Goal: Task Accomplishment & Management: Use online tool/utility

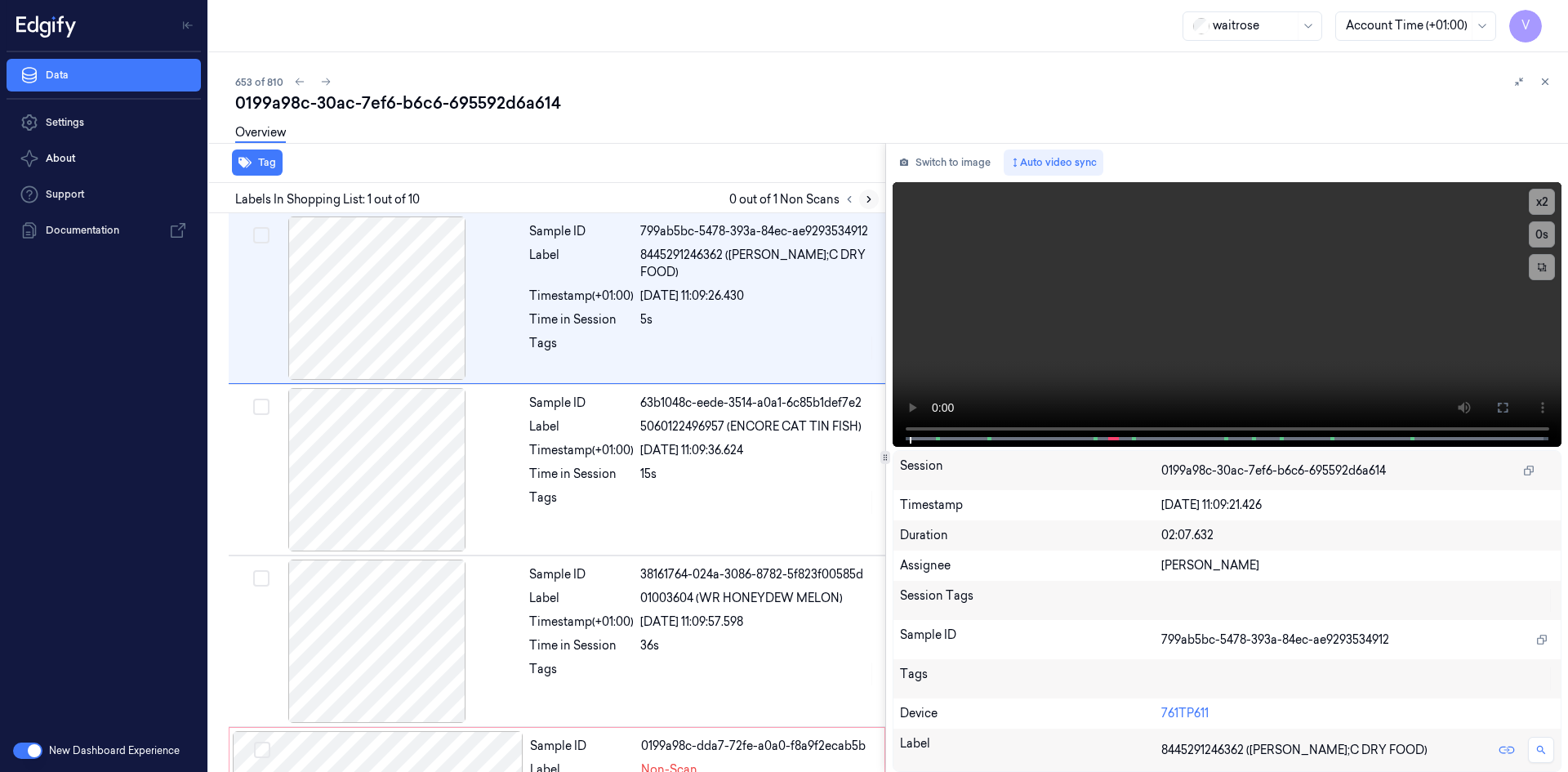
click at [865, 205] on button at bounding box center [869, 199] width 20 height 20
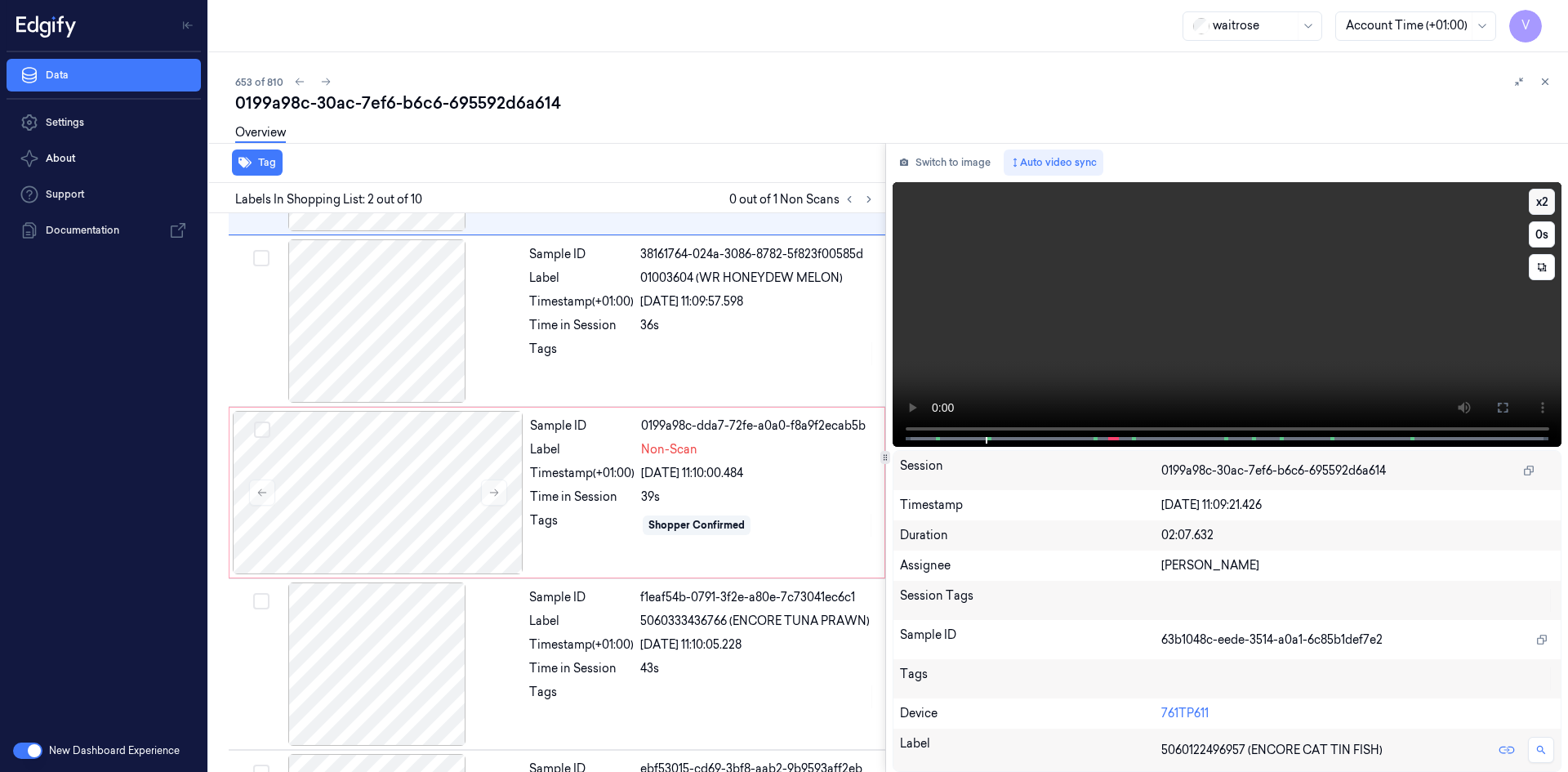
scroll to position [17, 0]
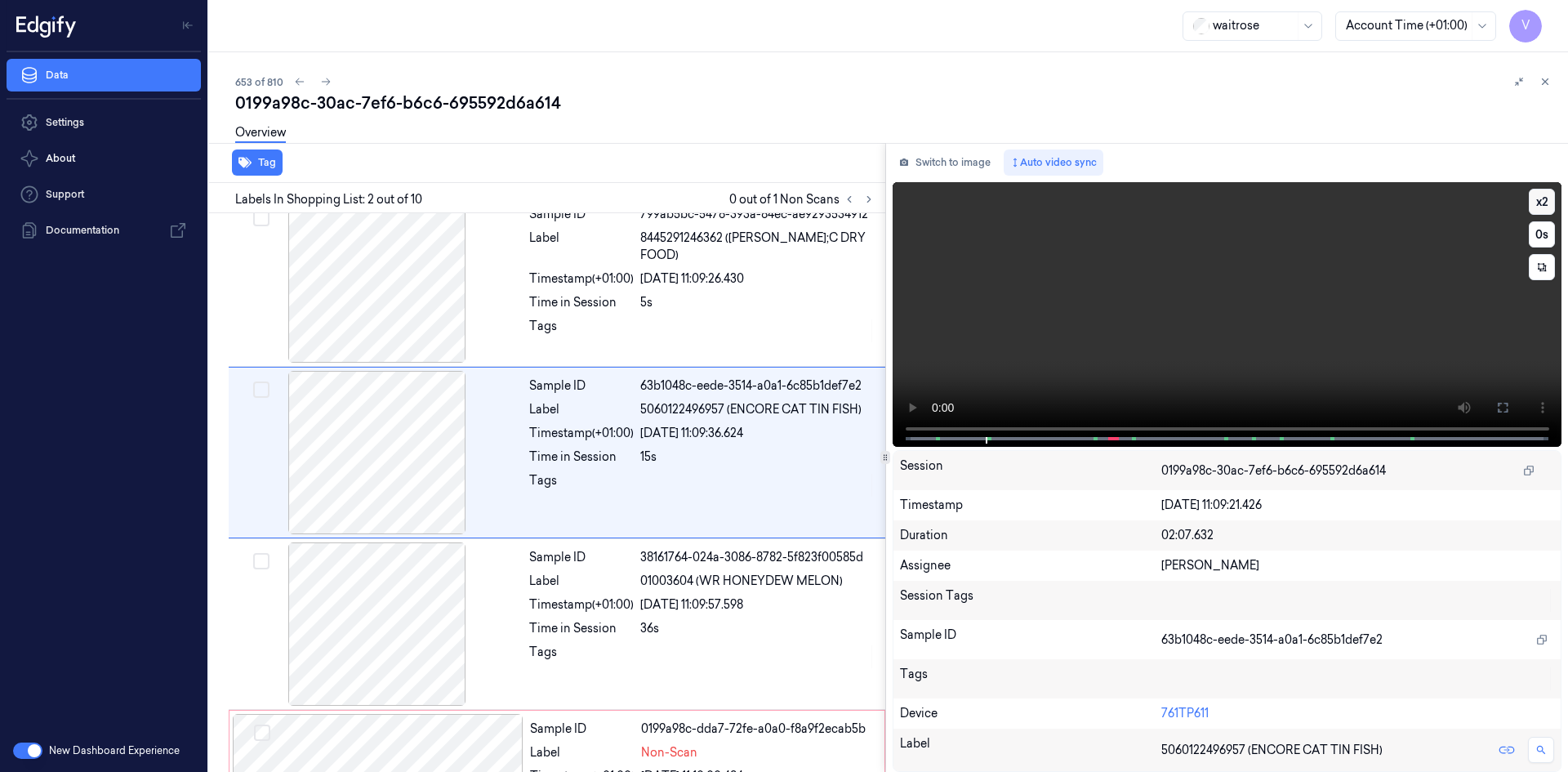
click at [1546, 194] on button "x 2" at bounding box center [1542, 202] width 26 height 26
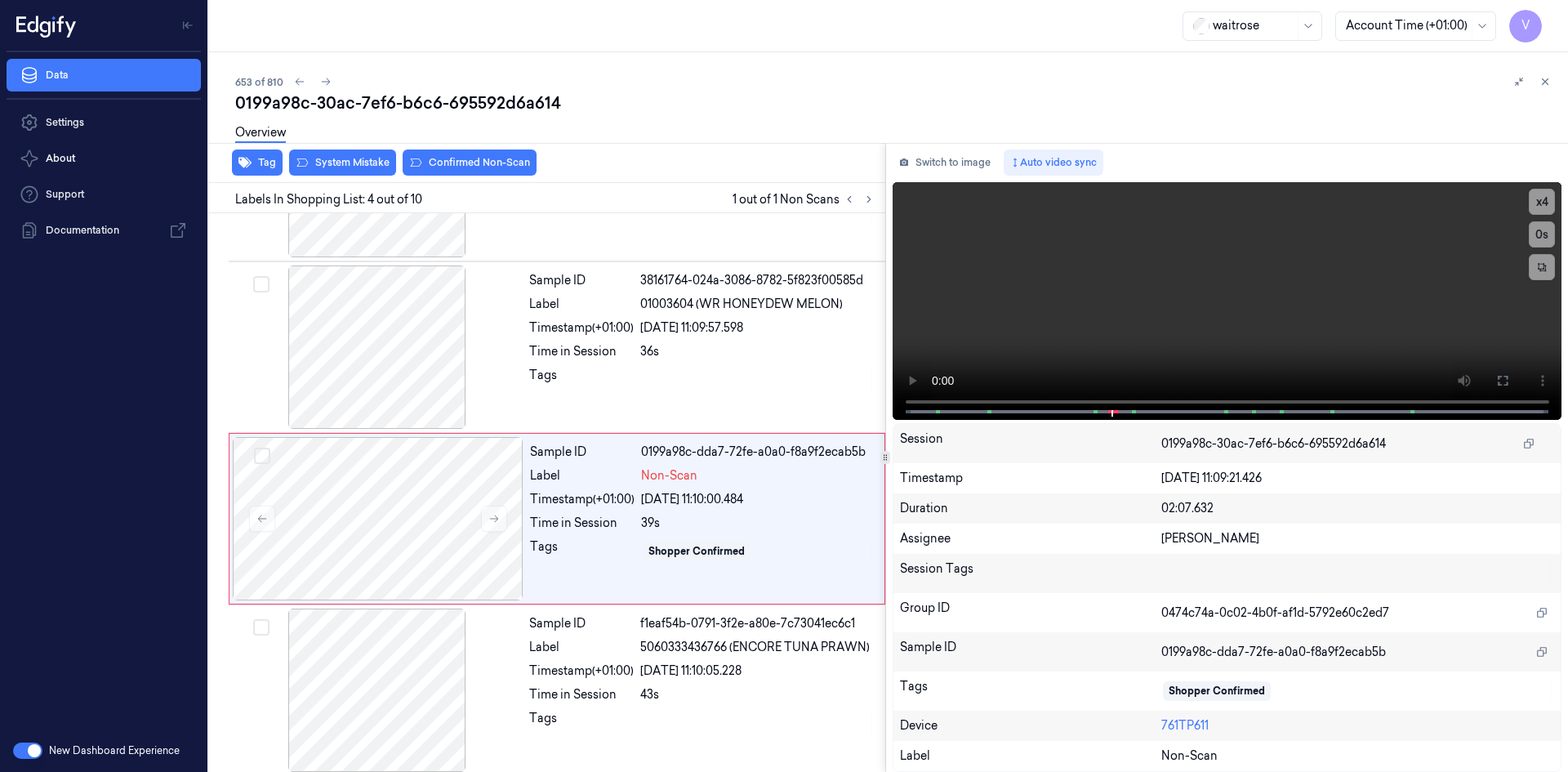
scroll to position [320, 0]
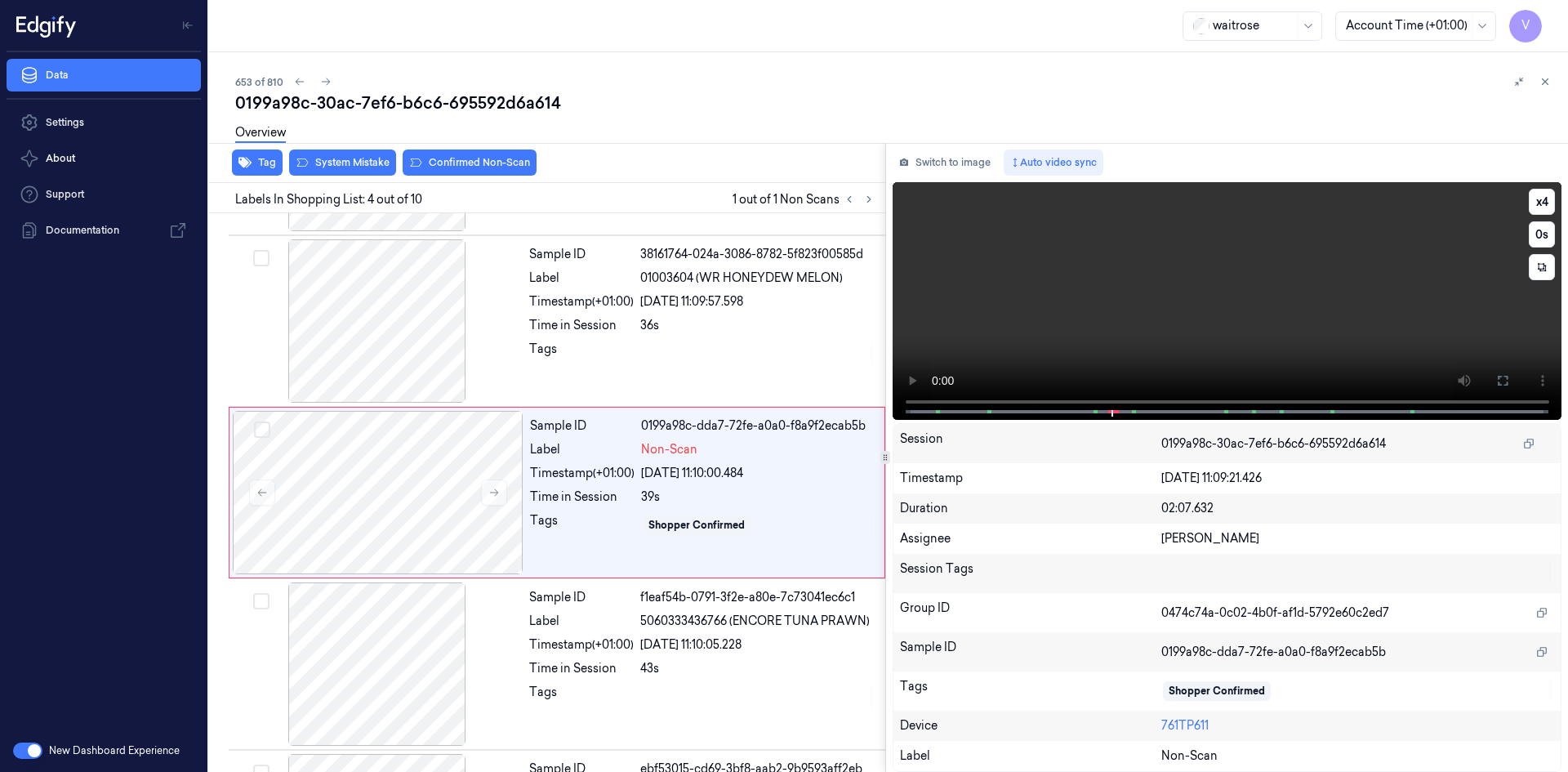
click at [1152, 232] on video at bounding box center [1228, 300] width 670 height 238
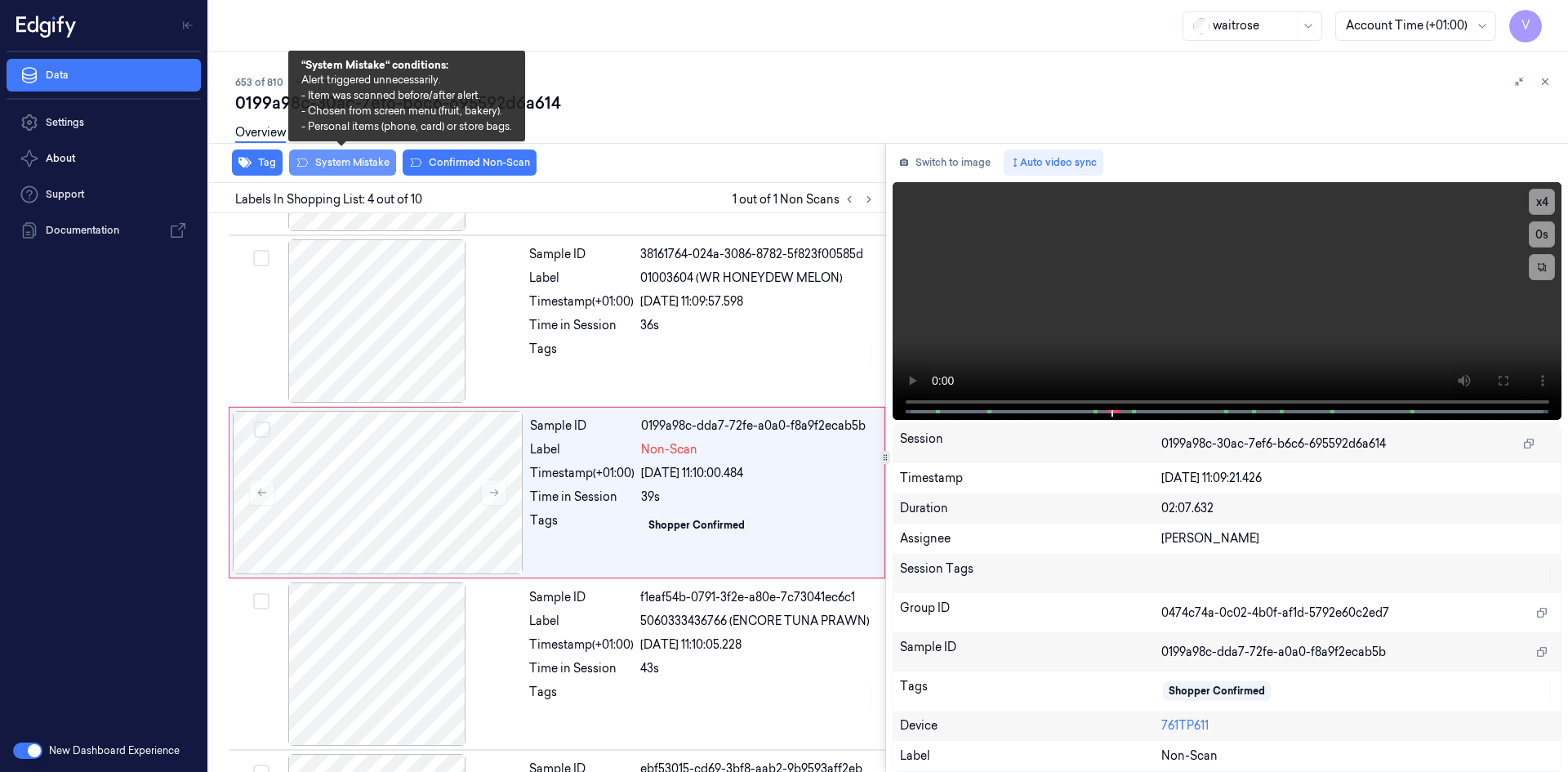
click at [370, 159] on button "System Mistake" at bounding box center [343, 163] width 107 height 26
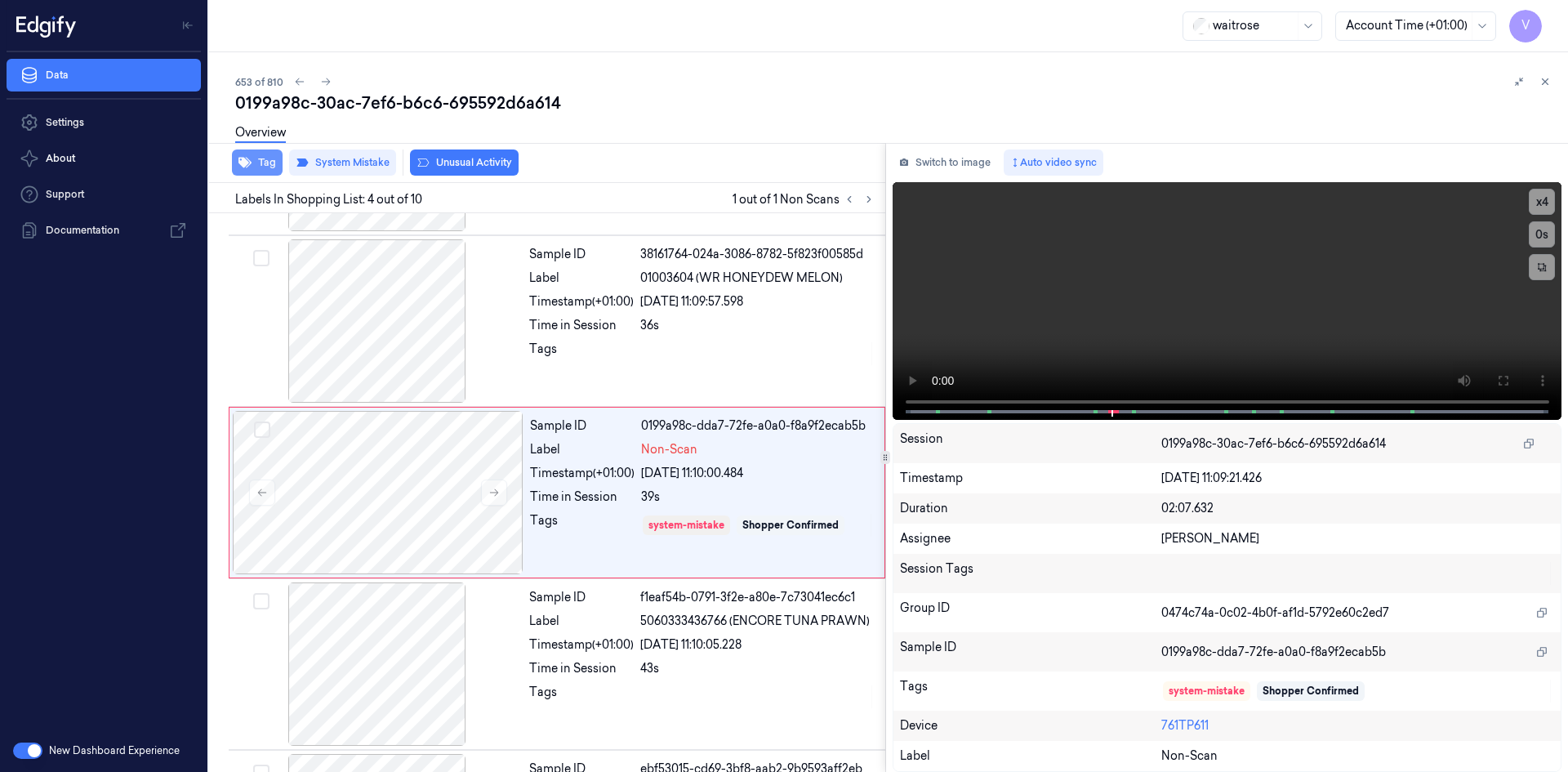
click at [273, 160] on button "Tag" at bounding box center [257, 163] width 51 height 26
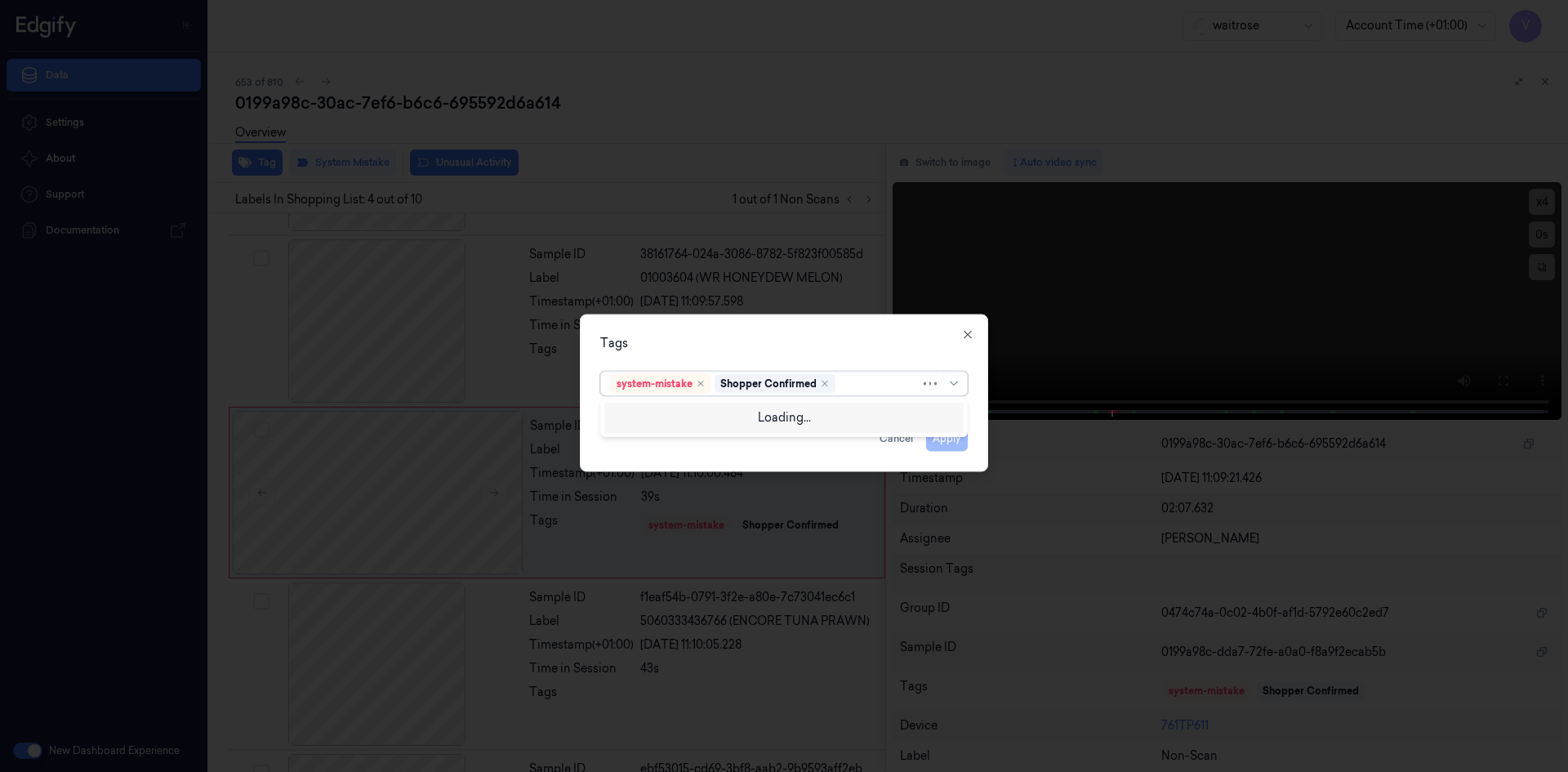
click at [855, 389] on div at bounding box center [879, 383] width 81 height 17
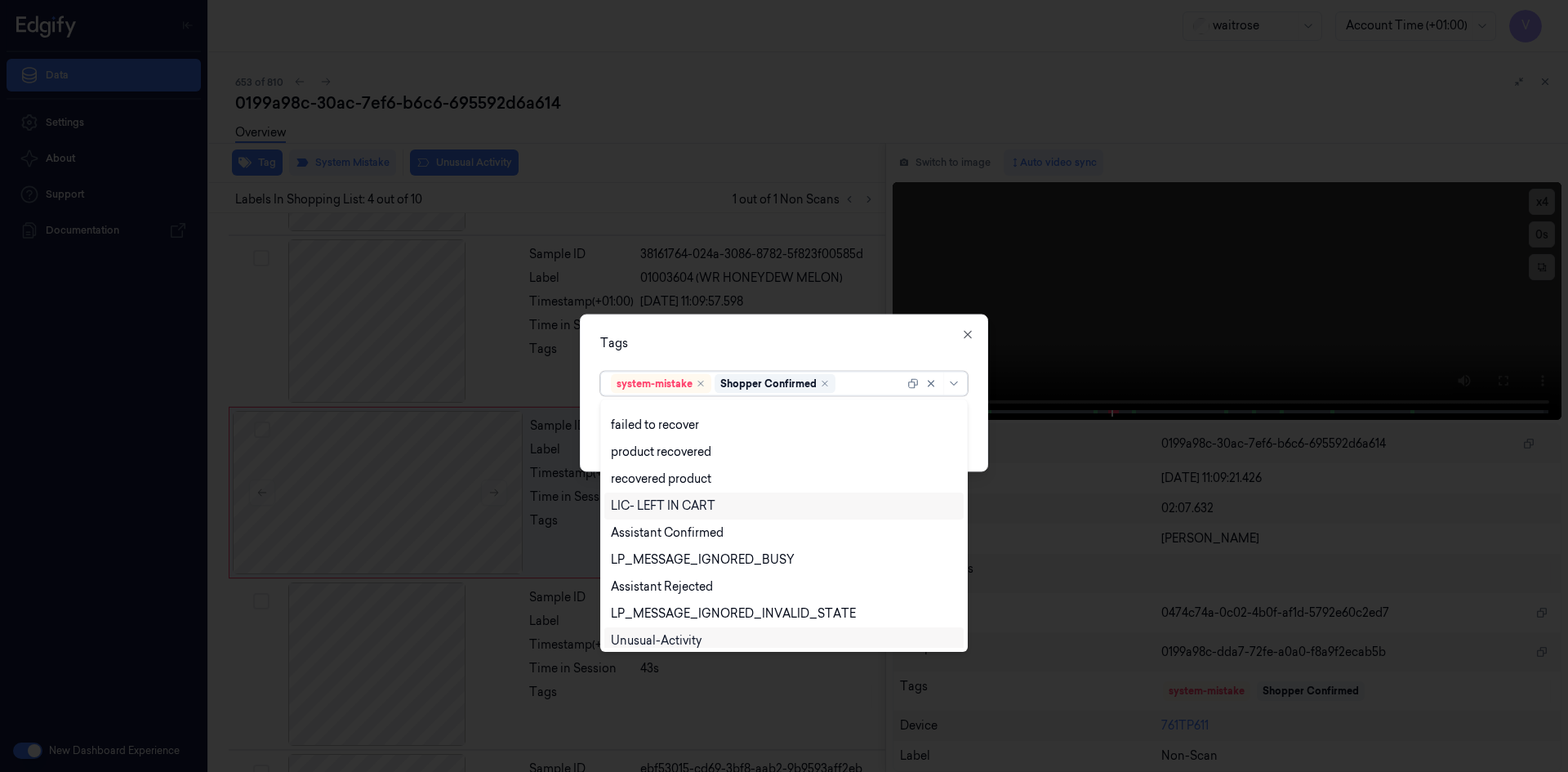
scroll to position [240, 0]
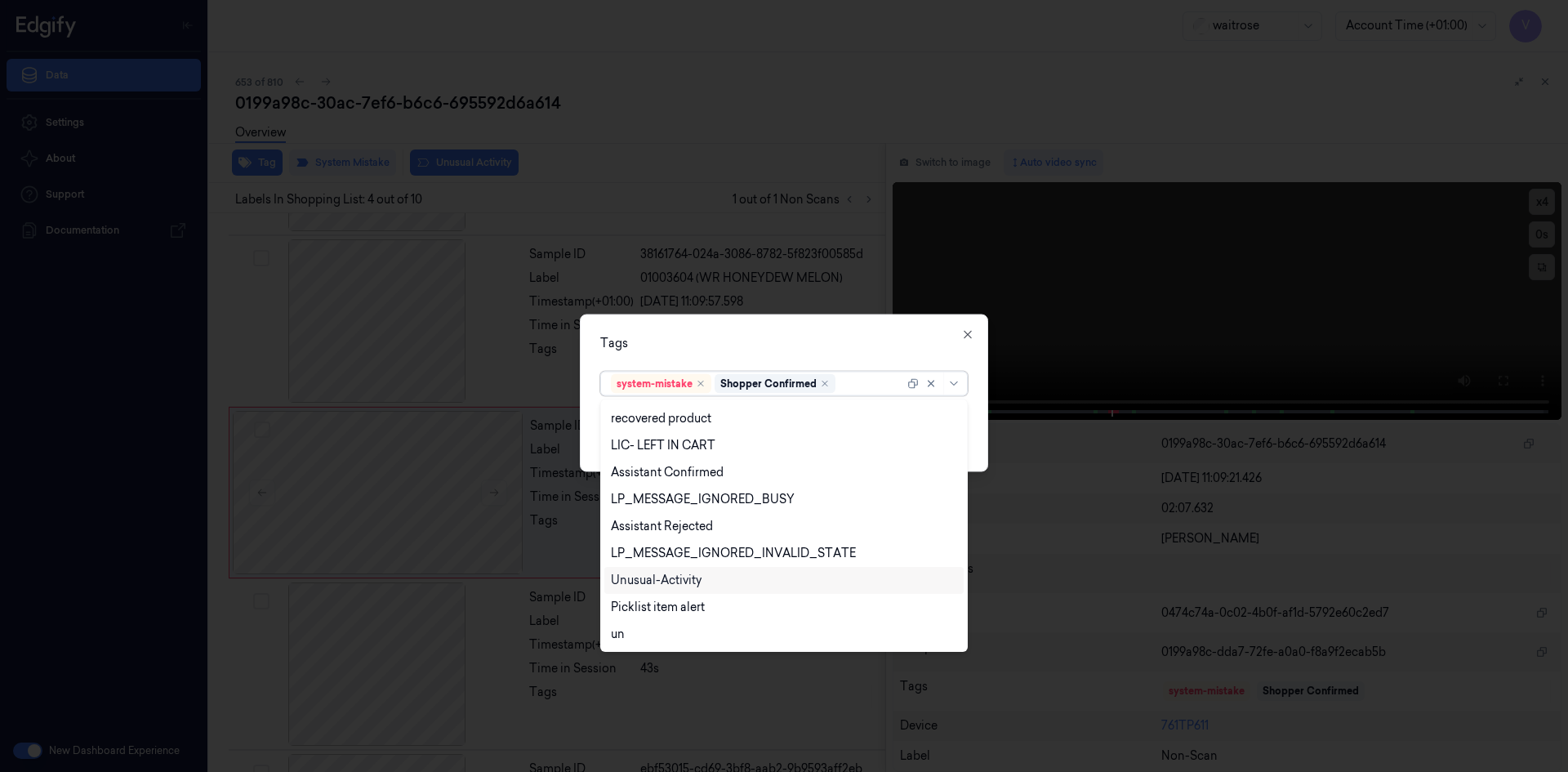
click at [700, 582] on div "Unusual-Activity" at bounding box center [656, 581] width 91 height 17
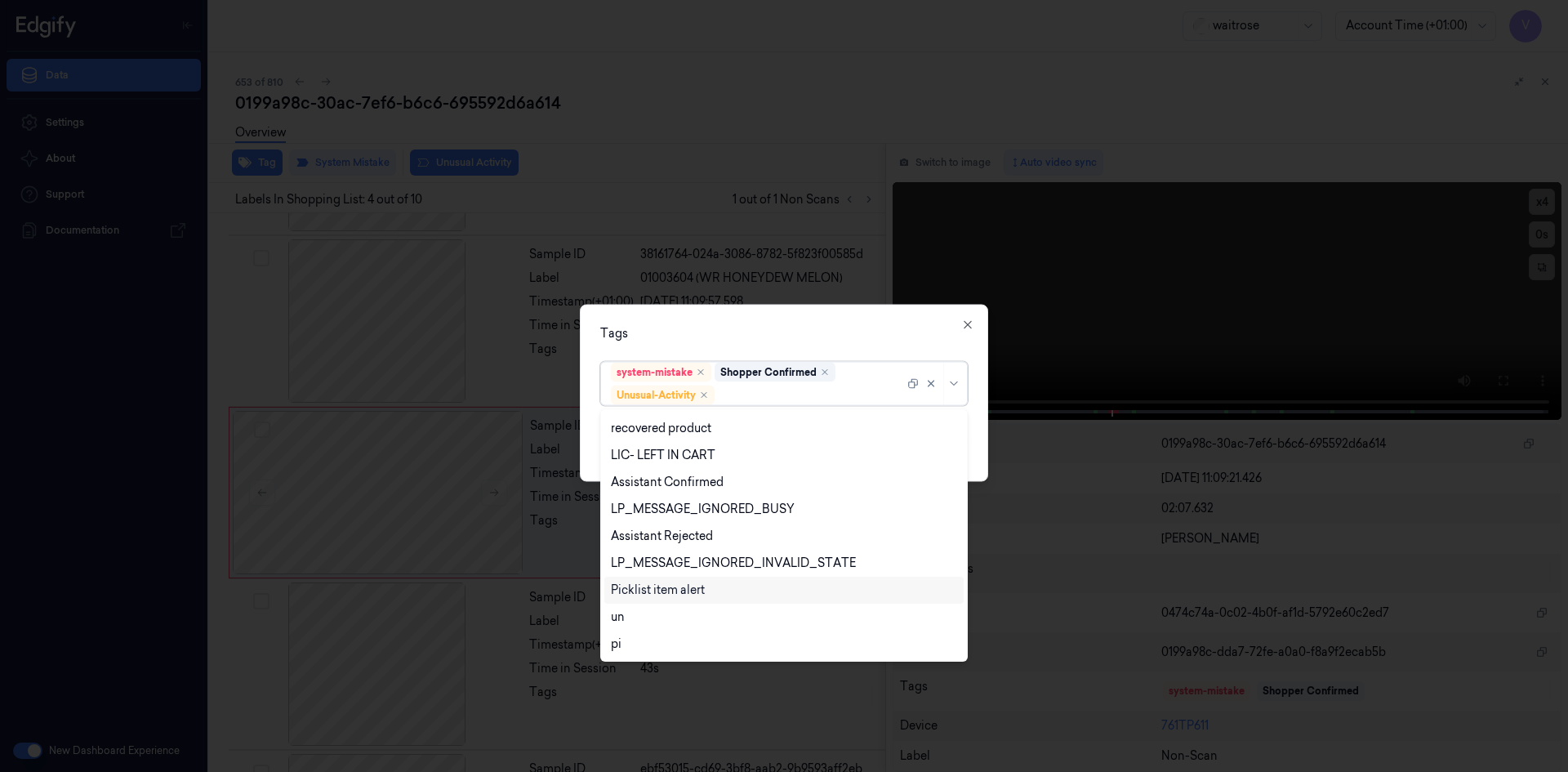
click at [696, 589] on div "Picklist item alert" at bounding box center [658, 590] width 94 height 17
click at [730, 342] on div "Tags option Picklist item alert, selected. 20 results available. Use Up and Dow…" at bounding box center [784, 392] width 408 height 177
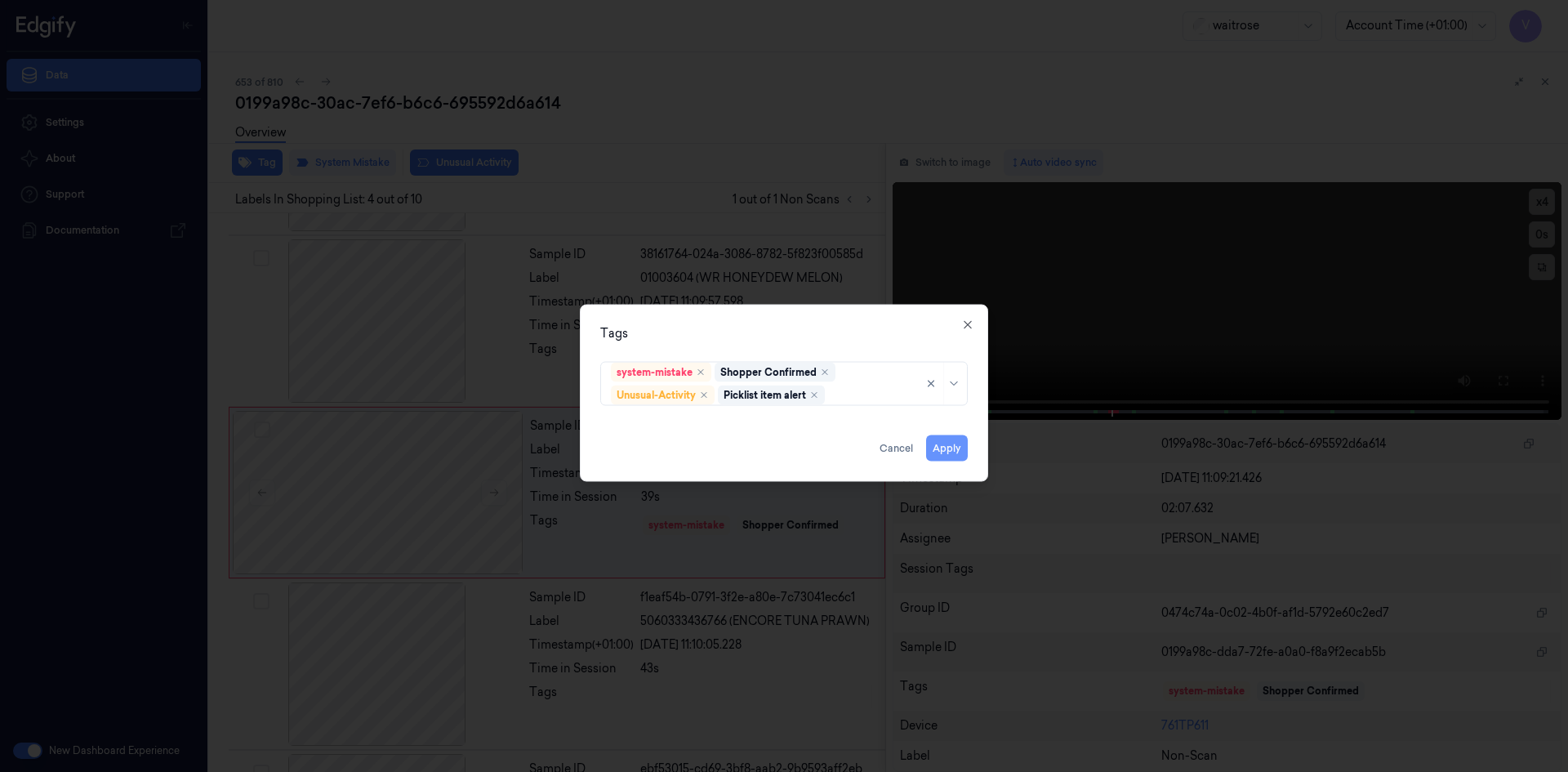
click at [948, 451] on button "Apply" at bounding box center [947, 447] width 42 height 26
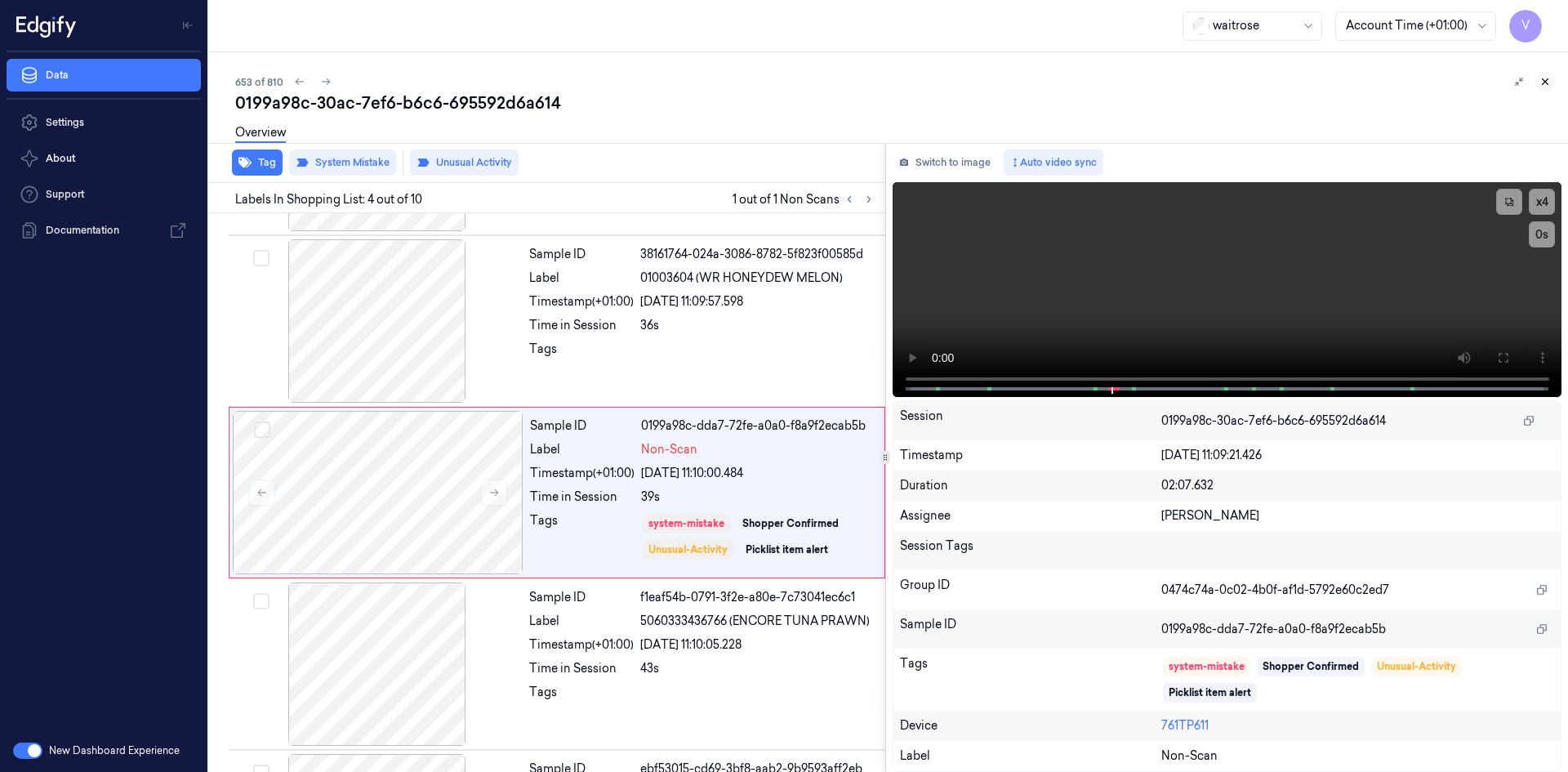
click at [1550, 84] on icon at bounding box center [1545, 81] width 11 height 11
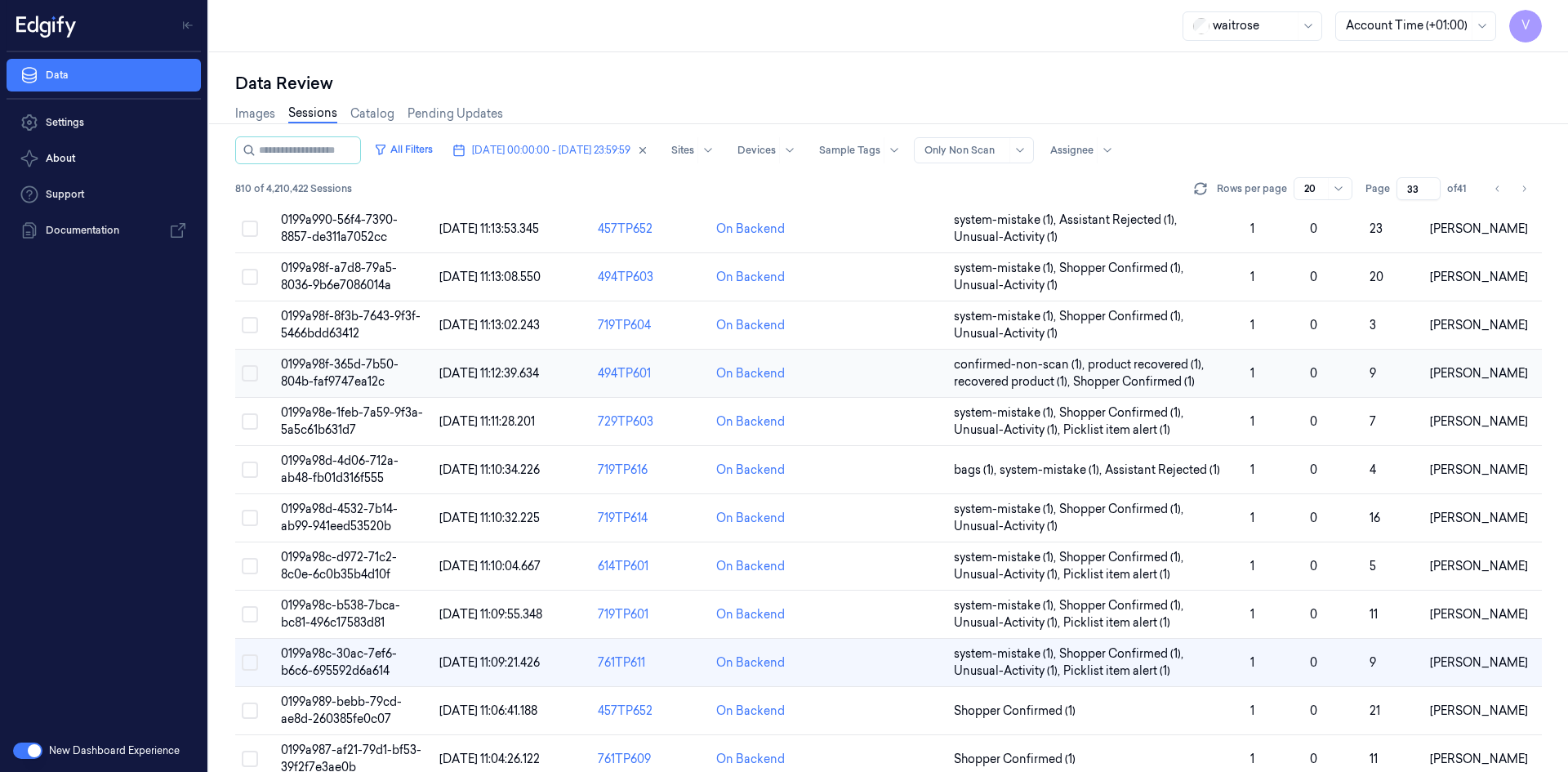
scroll to position [464, 0]
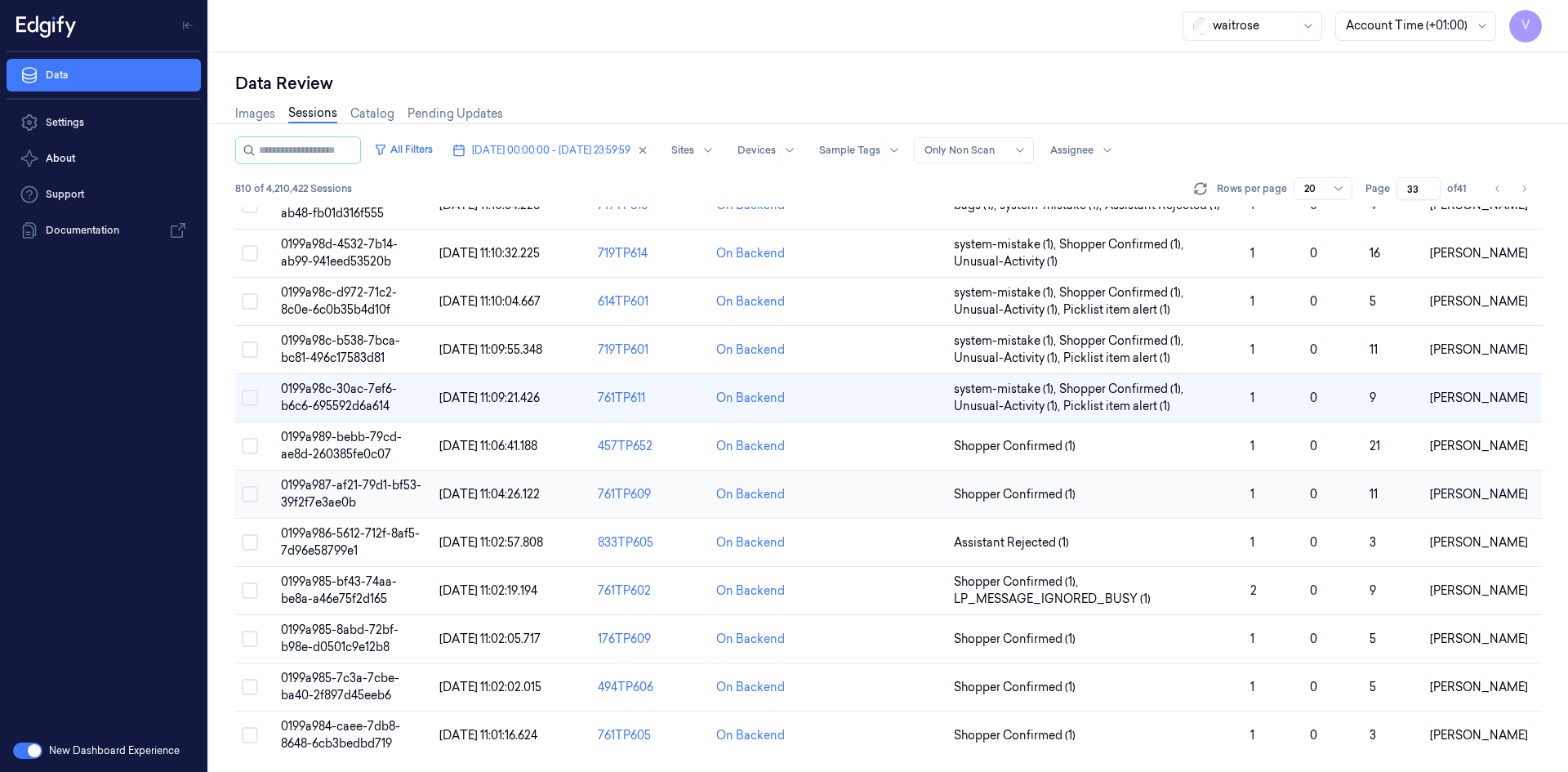
click at [319, 489] on span "0199a987-af21-79d1-bf53-39f2f7e3ae0b" at bounding box center [351, 493] width 140 height 32
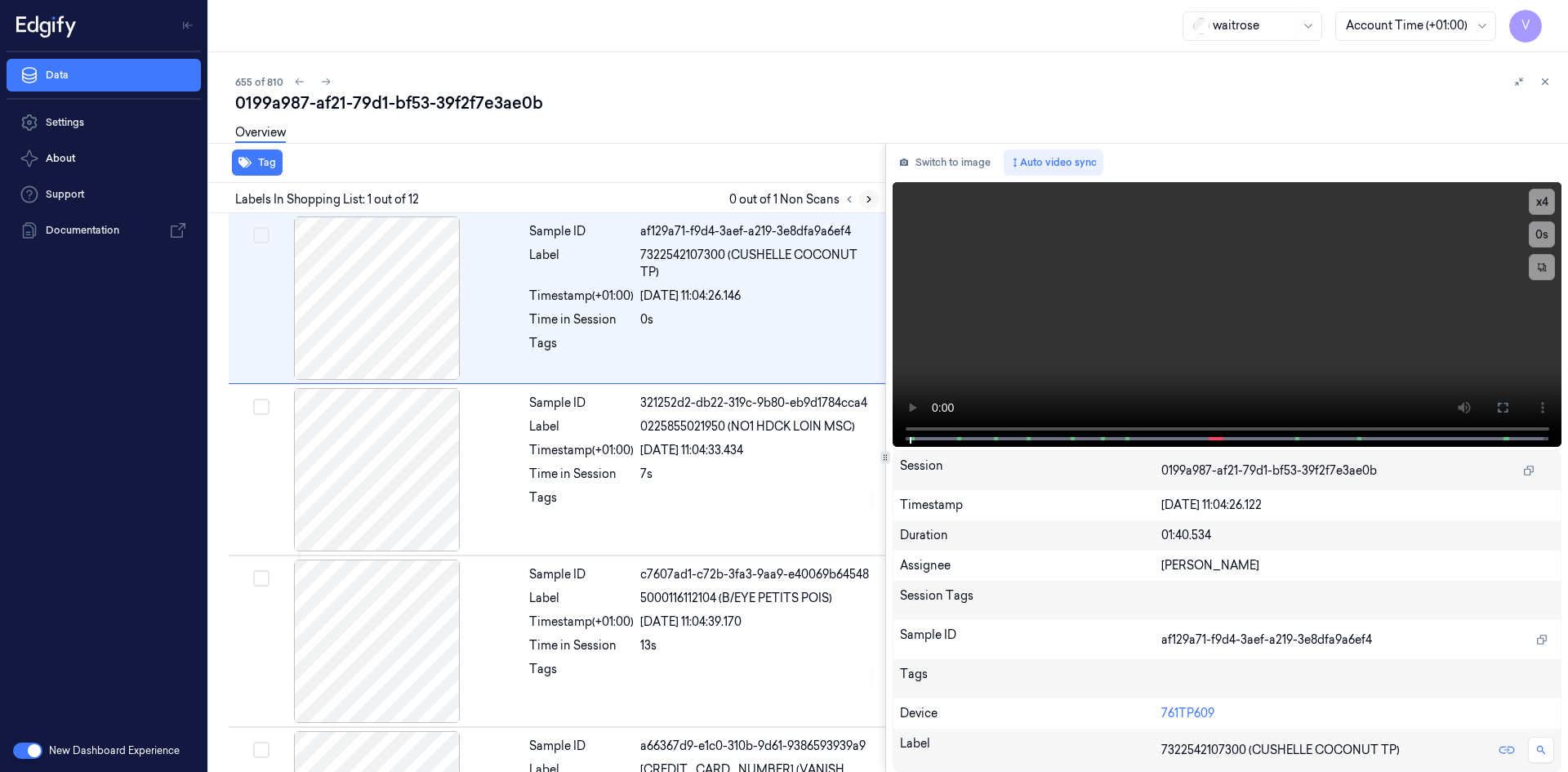
click at [868, 196] on icon at bounding box center [869, 199] width 11 height 11
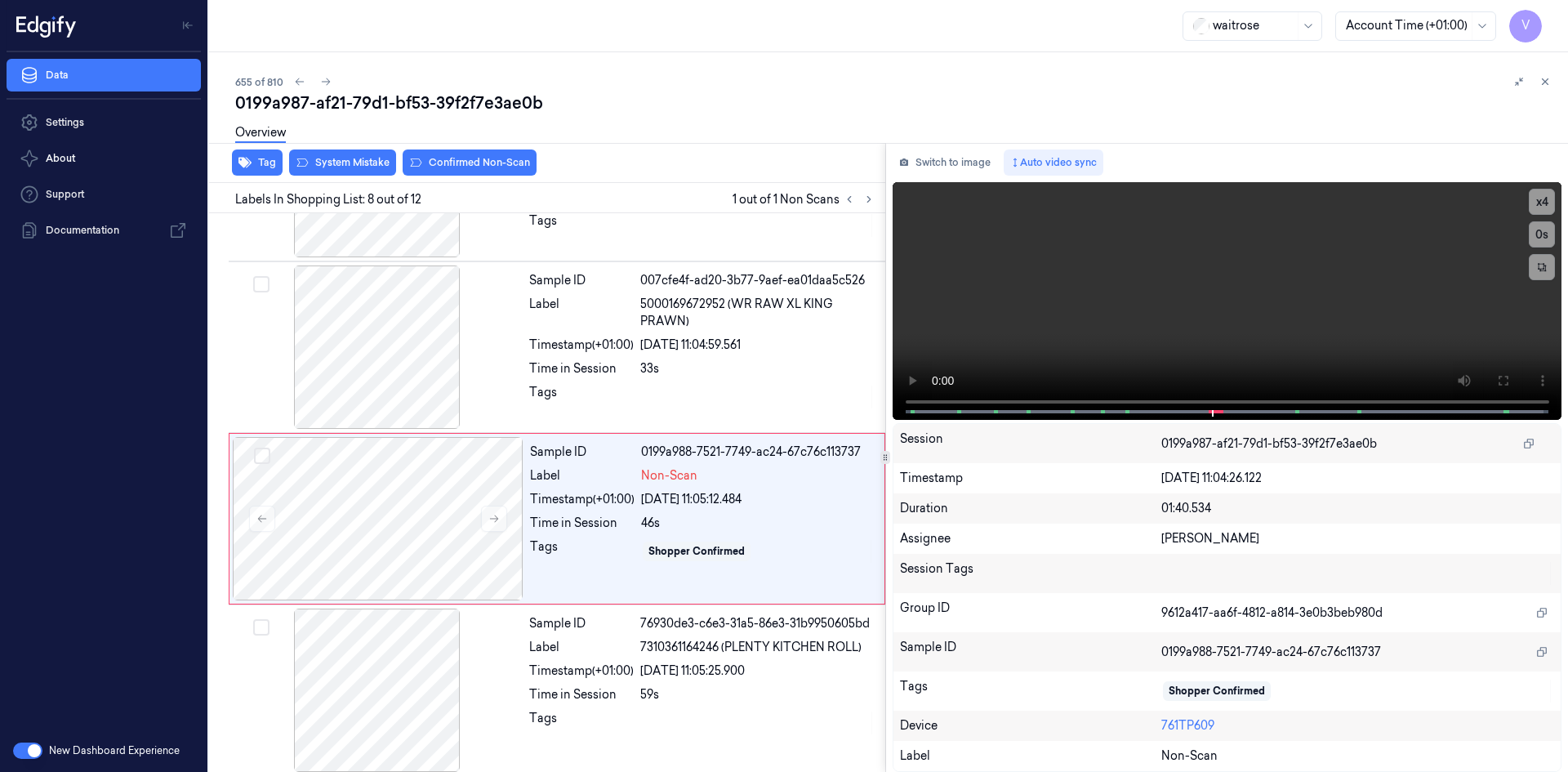
scroll to position [1007, 0]
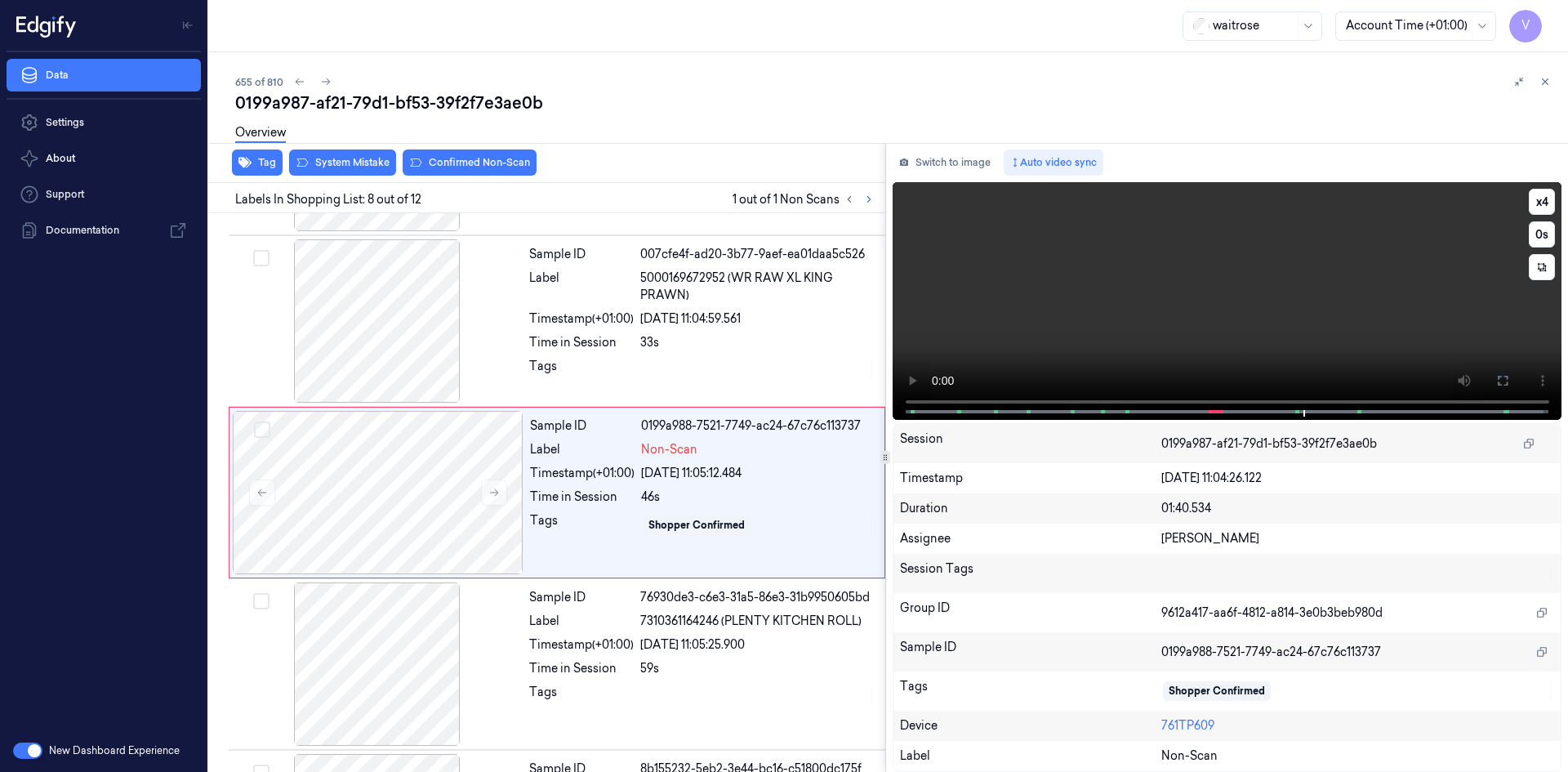
click at [1193, 274] on video at bounding box center [1228, 300] width 670 height 238
click at [422, 465] on div at bounding box center [378, 492] width 291 height 164
click at [1084, 302] on video at bounding box center [1228, 300] width 670 height 238
click at [1136, 296] on video at bounding box center [1228, 300] width 670 height 238
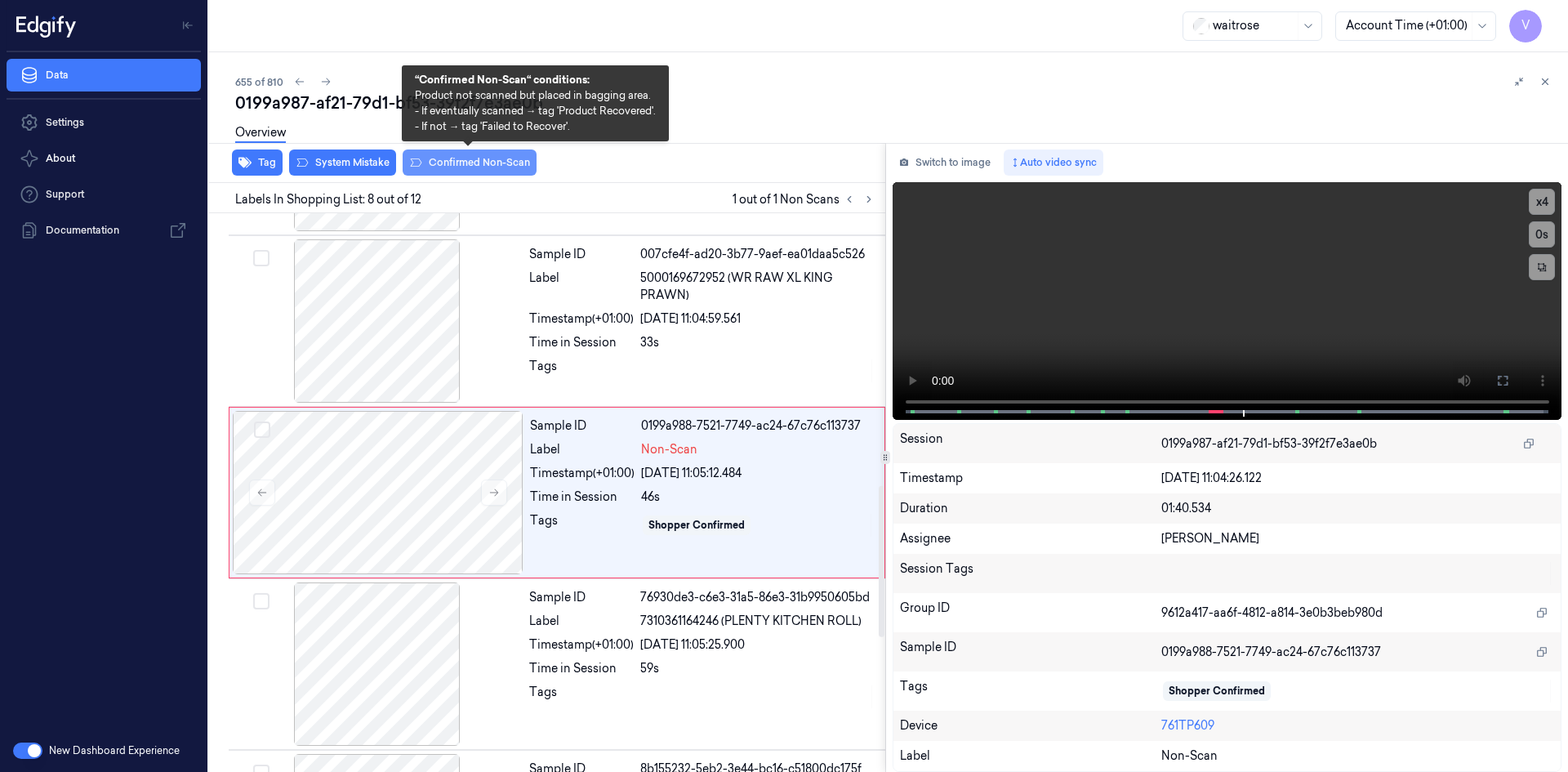
click at [455, 159] on button "Confirmed Non-Scan" at bounding box center [469, 163] width 134 height 26
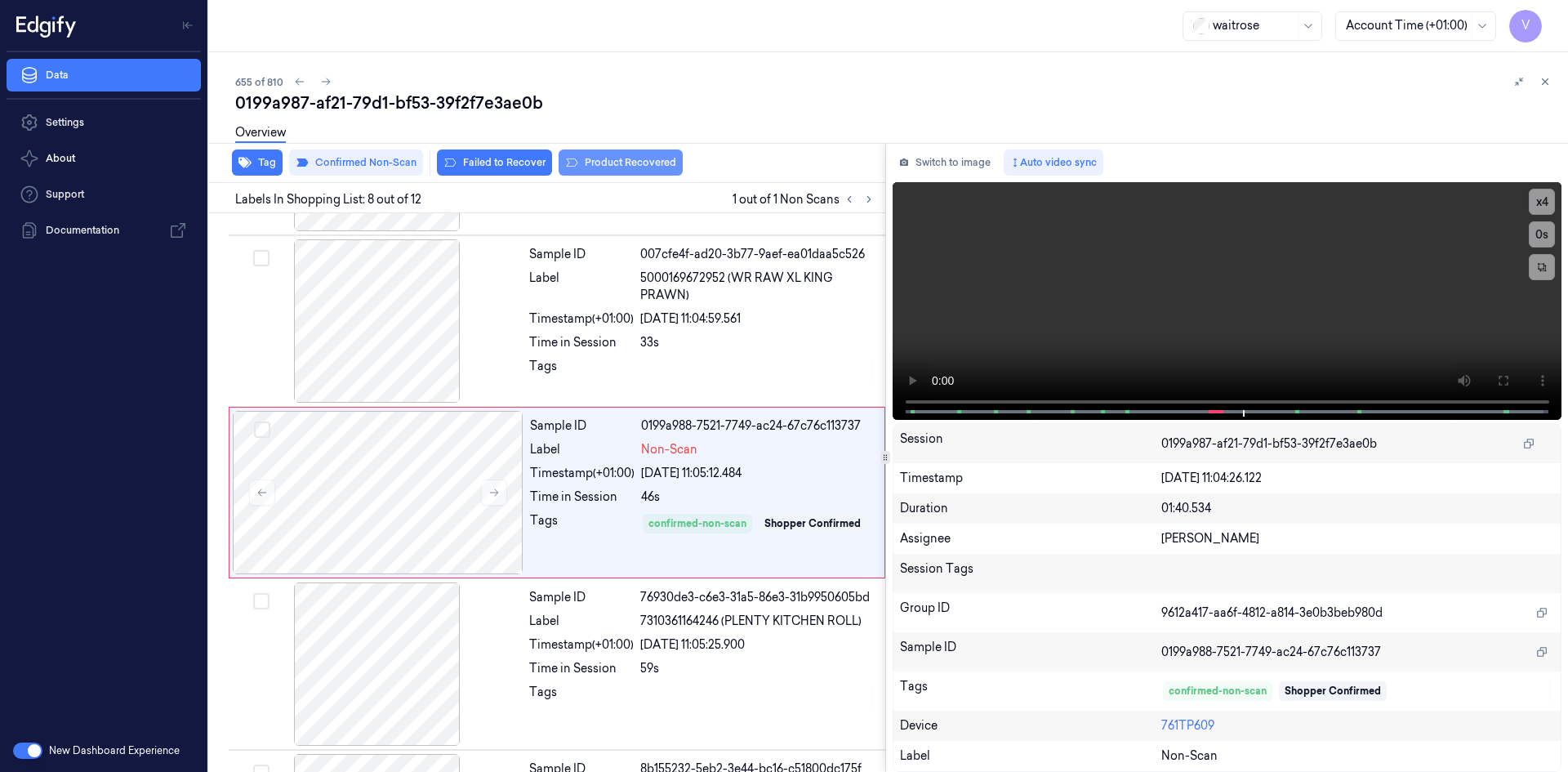
click at [588, 163] on button "Product Recovered" at bounding box center [620, 163] width 124 height 26
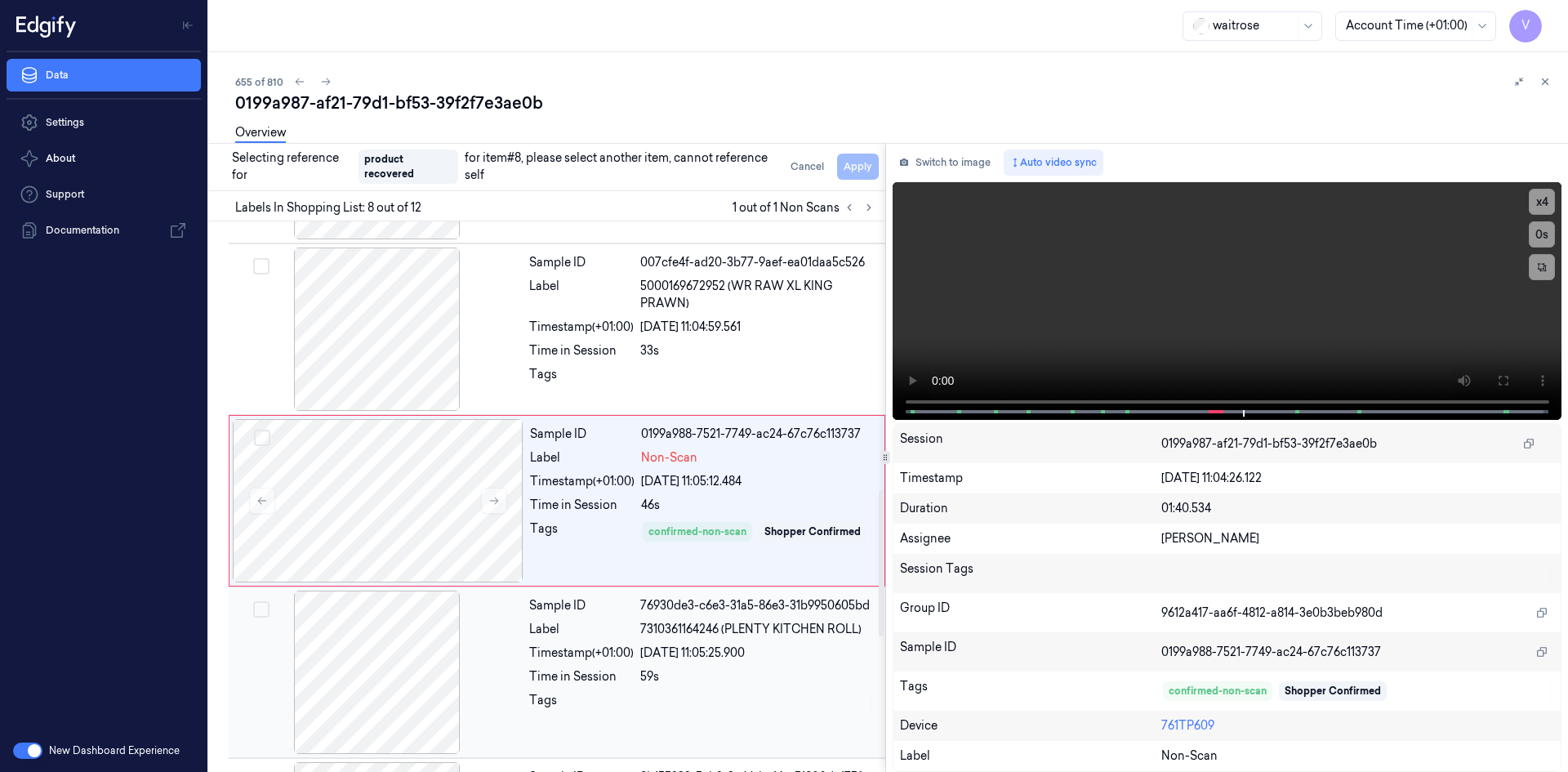
click at [490, 662] on div at bounding box center [377, 672] width 291 height 164
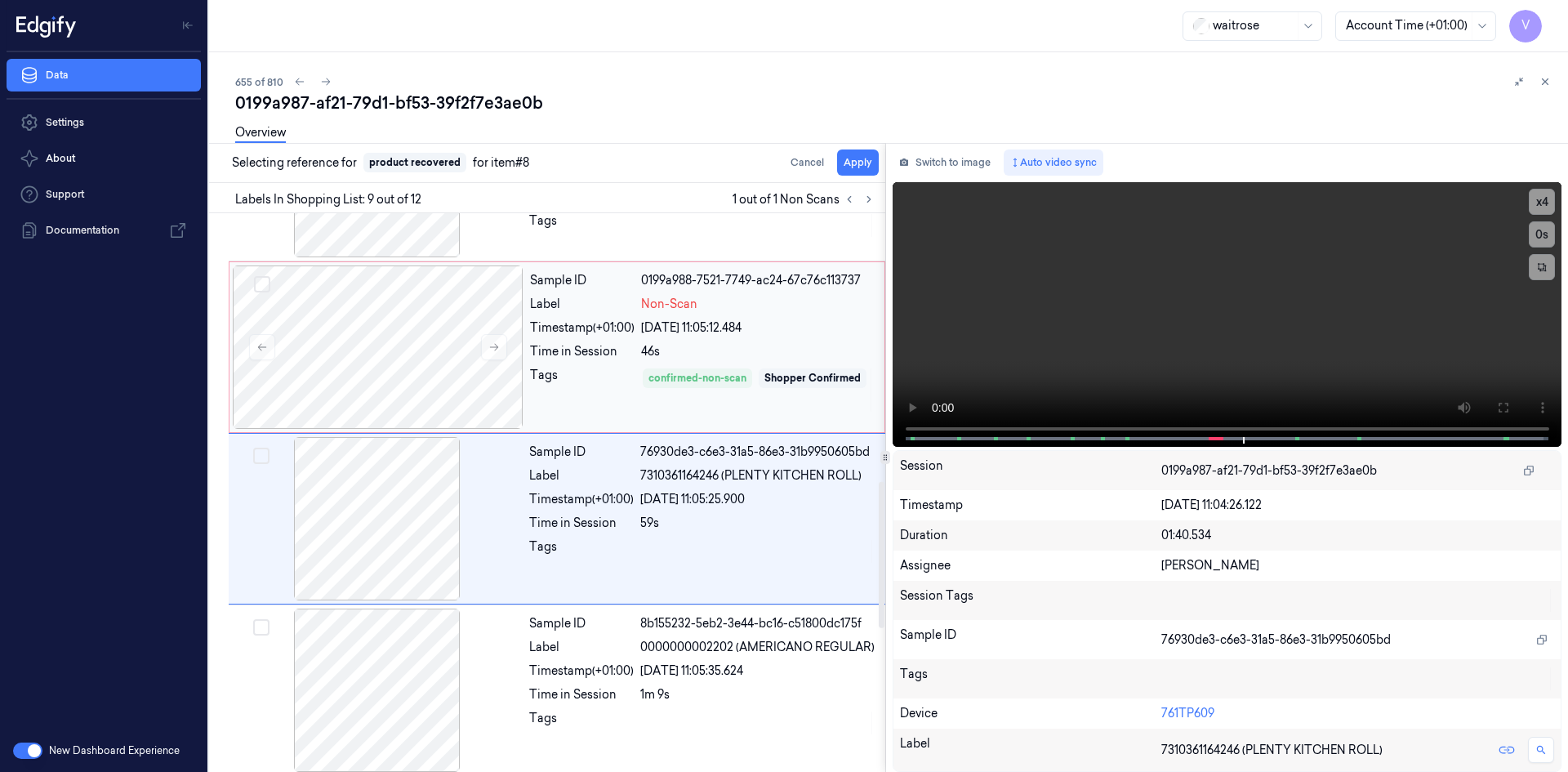
scroll to position [1178, 0]
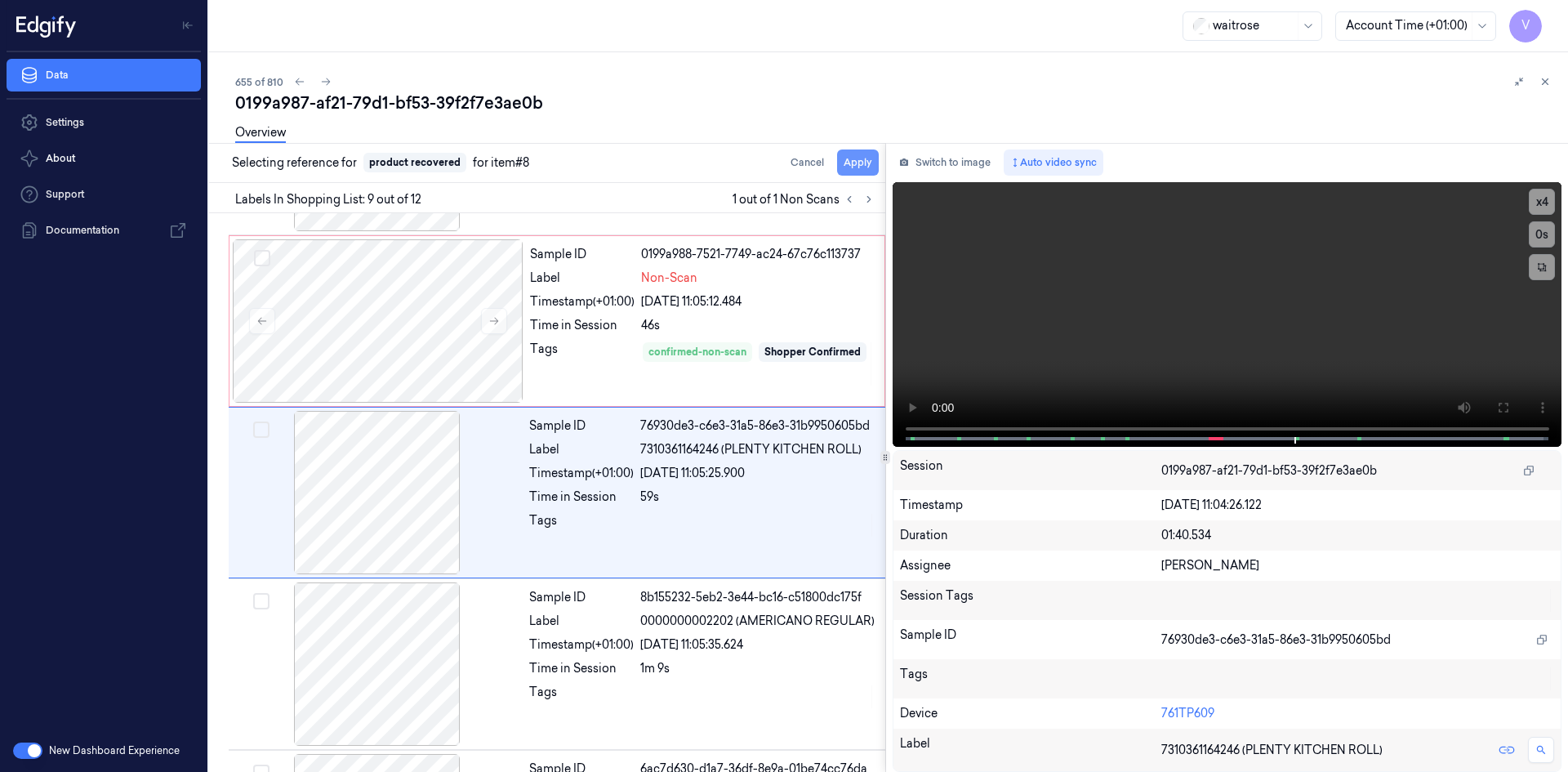
click at [859, 164] on button "Apply" at bounding box center [858, 163] width 42 height 26
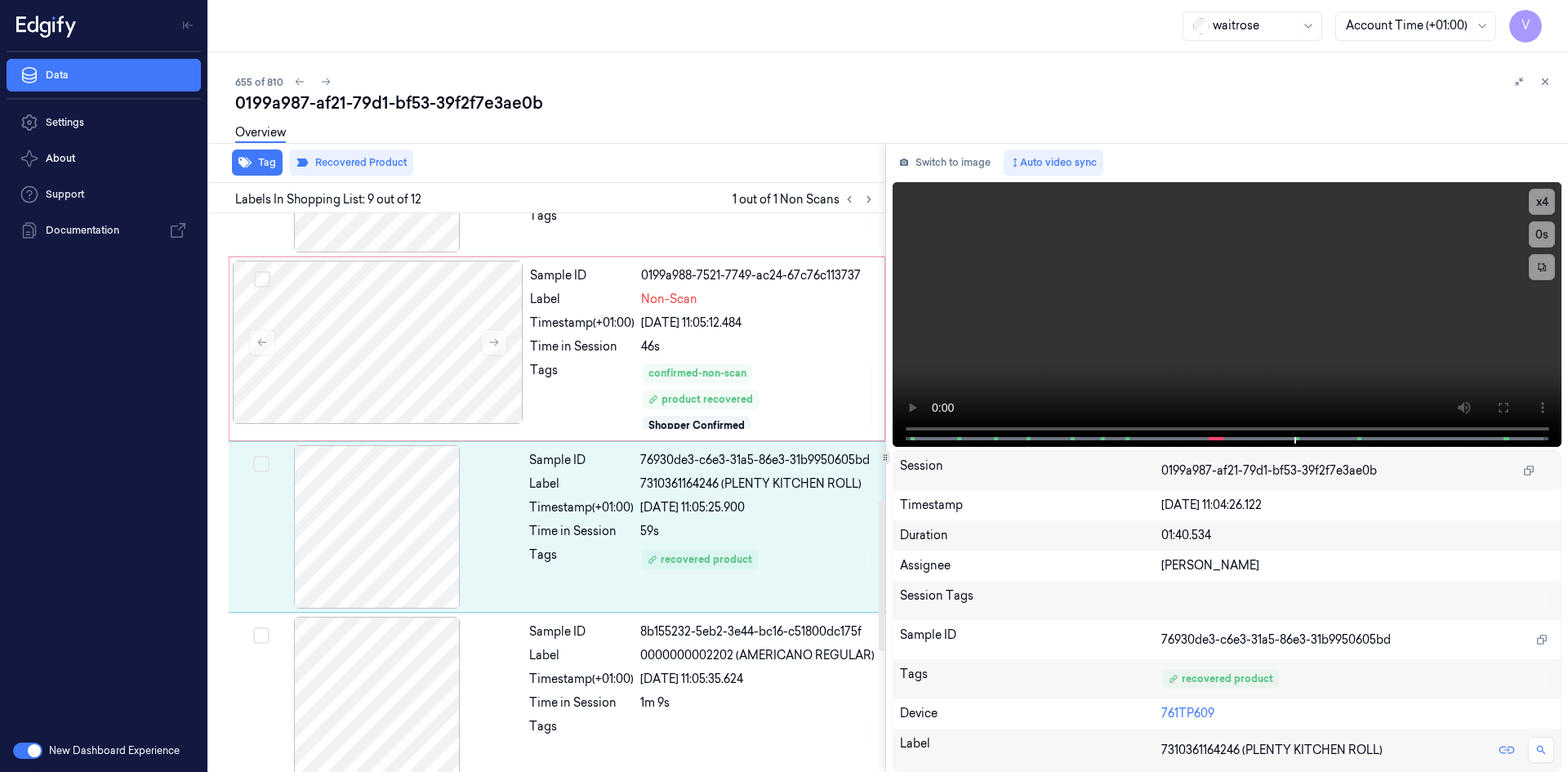
scroll to position [1191, 0]
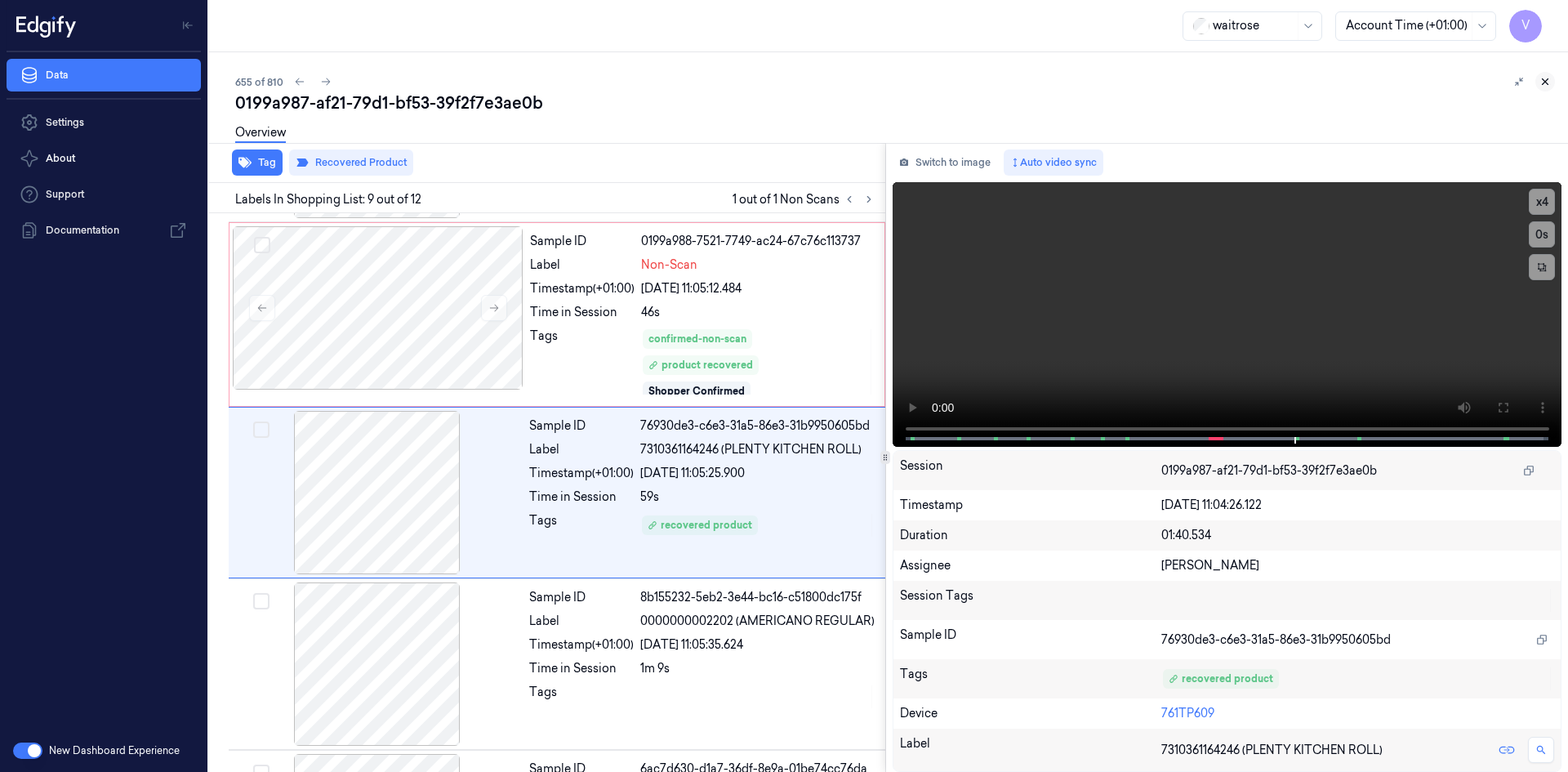
click at [1545, 81] on icon at bounding box center [1545, 81] width 11 height 11
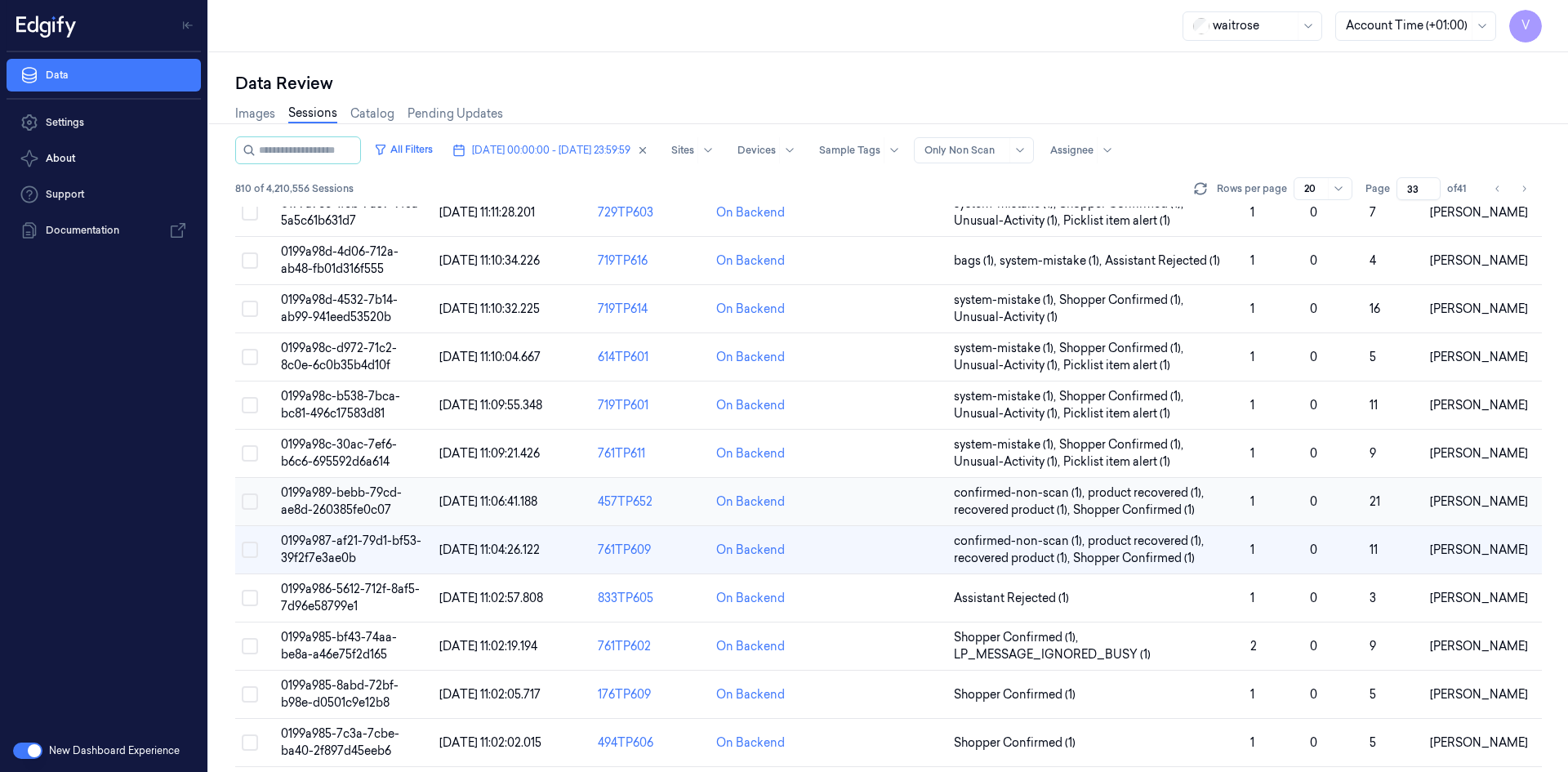
scroll to position [464, 0]
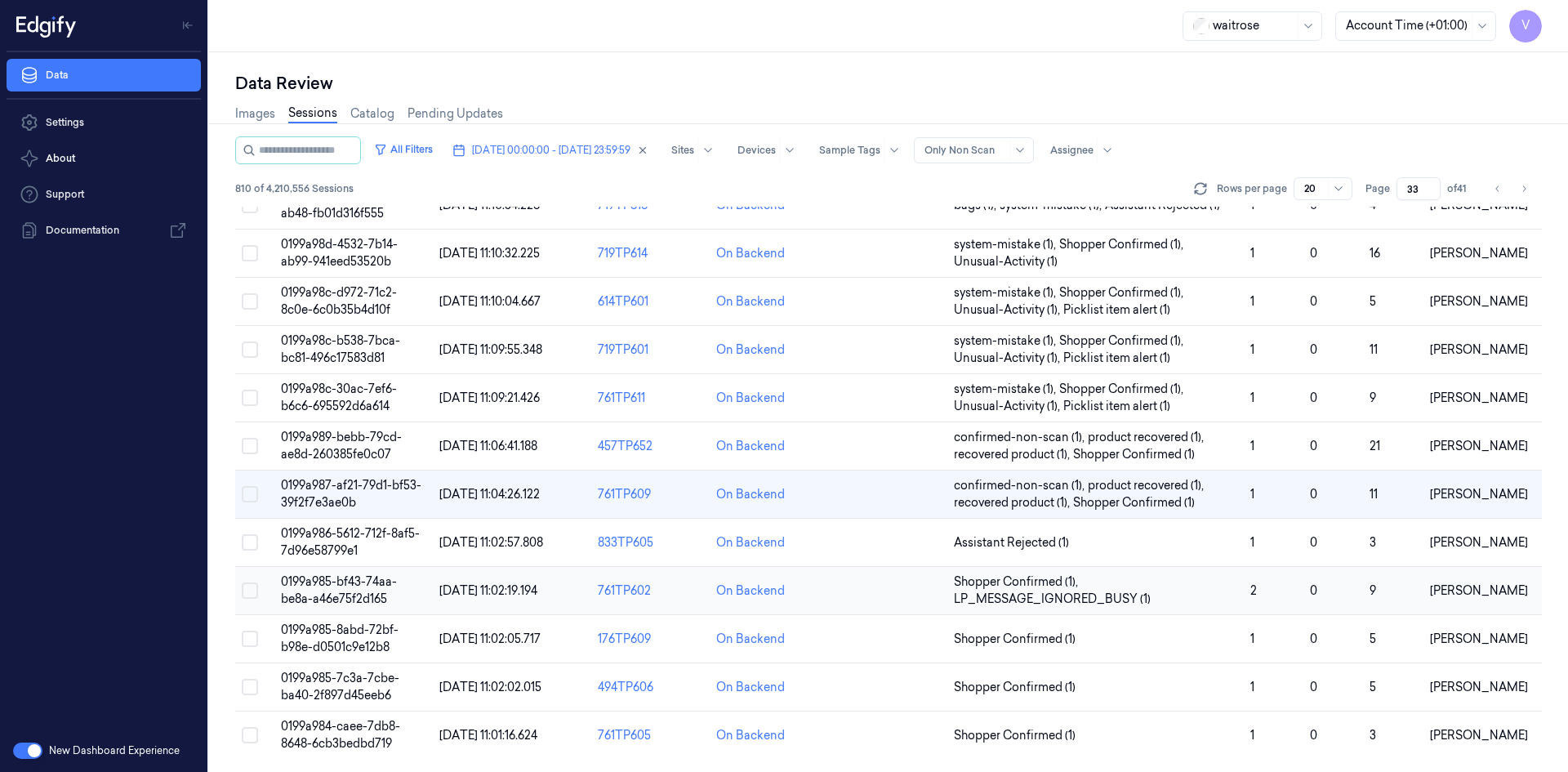
click at [339, 587] on span "0199a985-bf43-74aa-be8a-a46e75f2d165" at bounding box center [339, 589] width 116 height 32
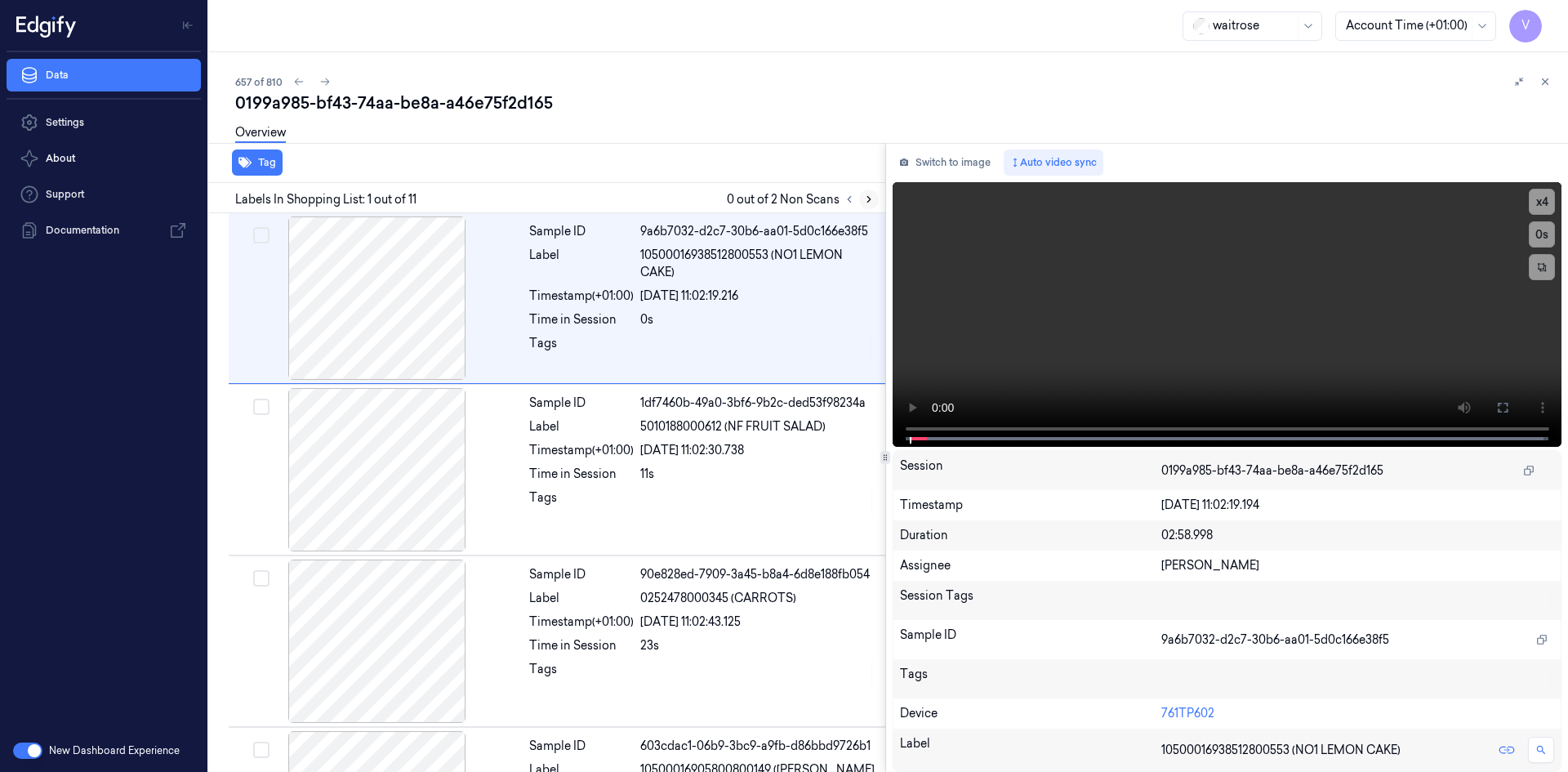
click at [866, 194] on icon at bounding box center [869, 199] width 11 height 11
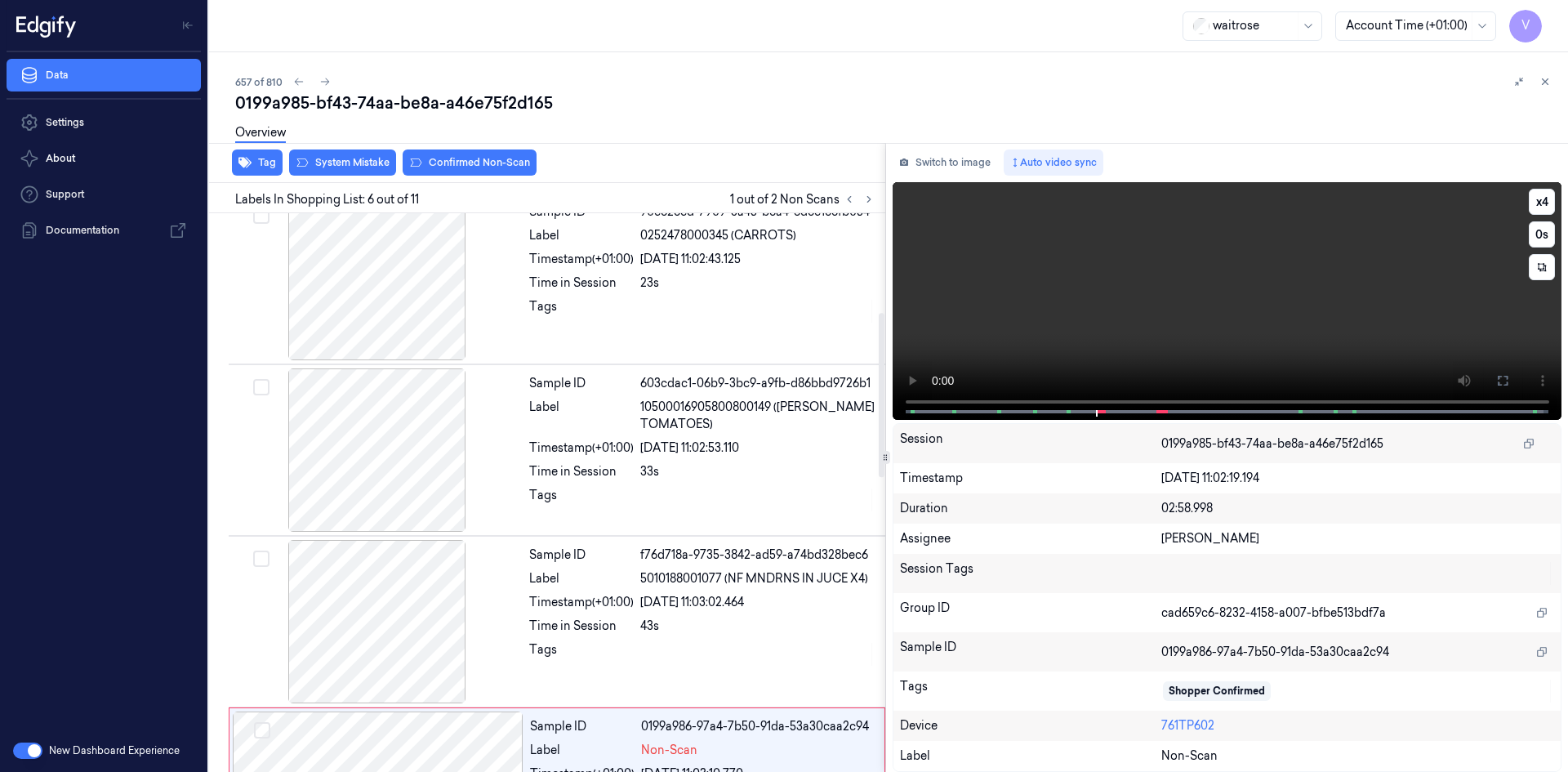
scroll to position [337, 0]
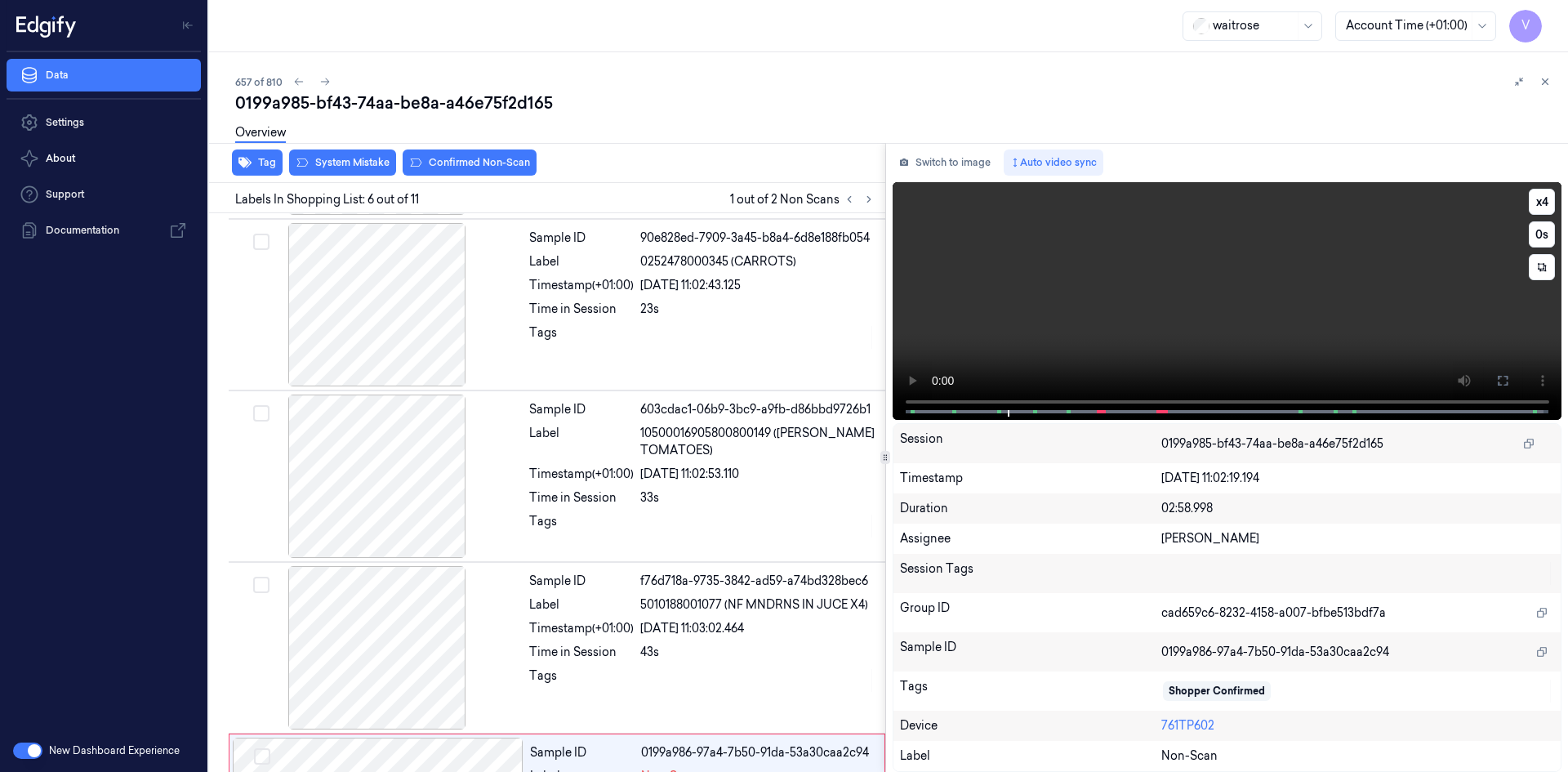
click at [1091, 289] on video at bounding box center [1228, 300] width 670 height 238
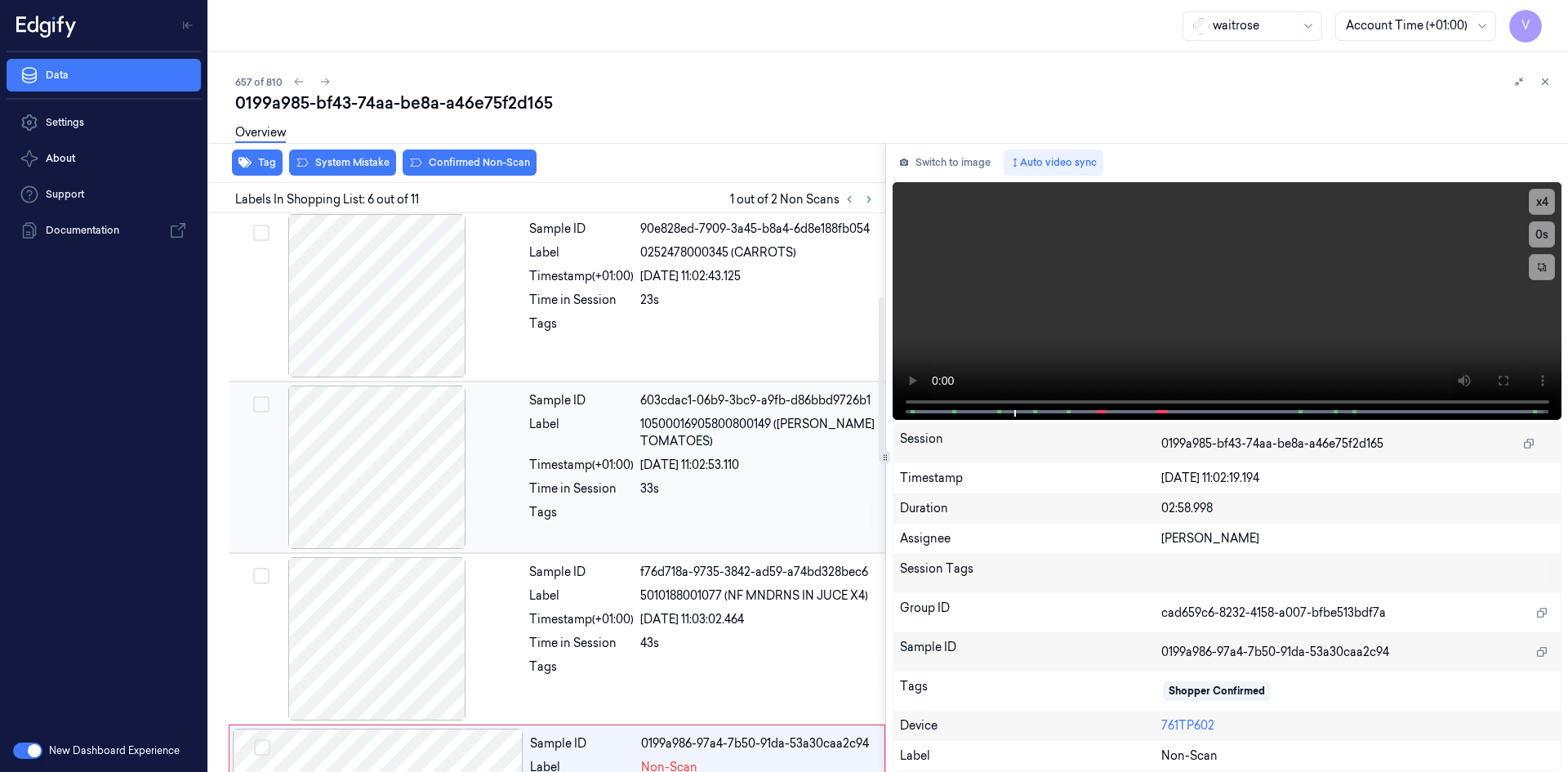
scroll to position [254, 0]
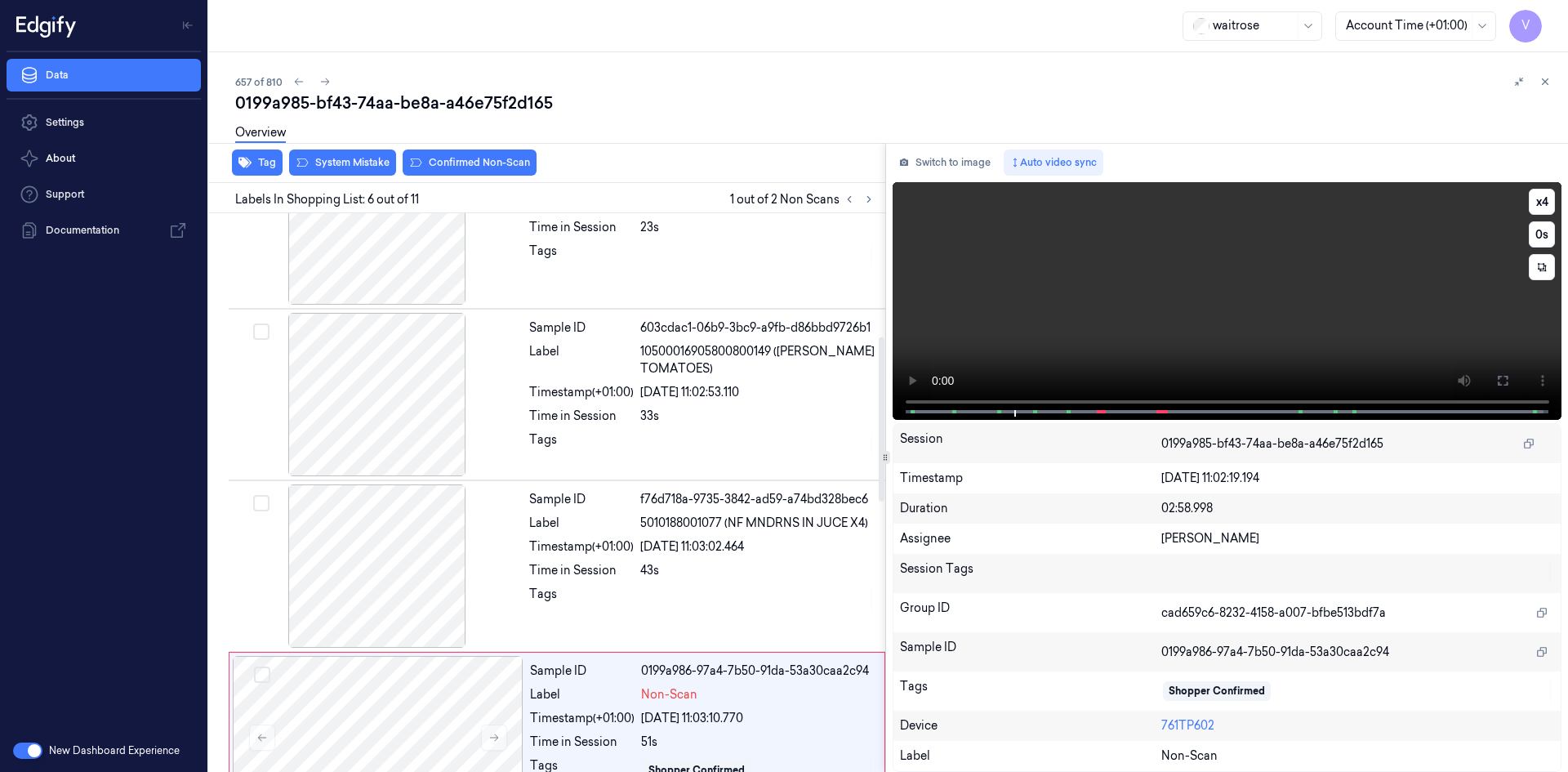
click at [1195, 219] on video at bounding box center [1228, 300] width 670 height 238
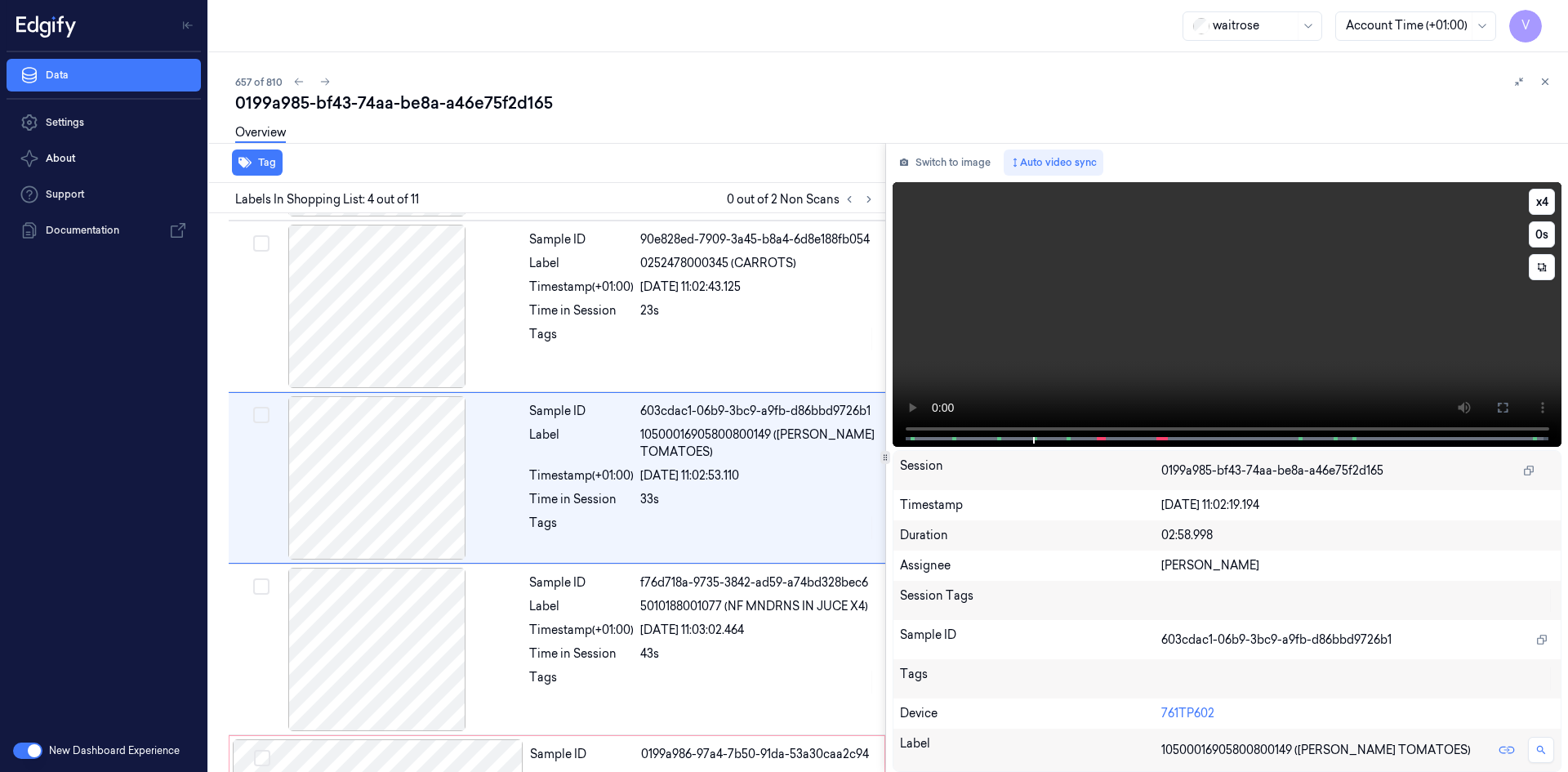
scroll to position [320, 0]
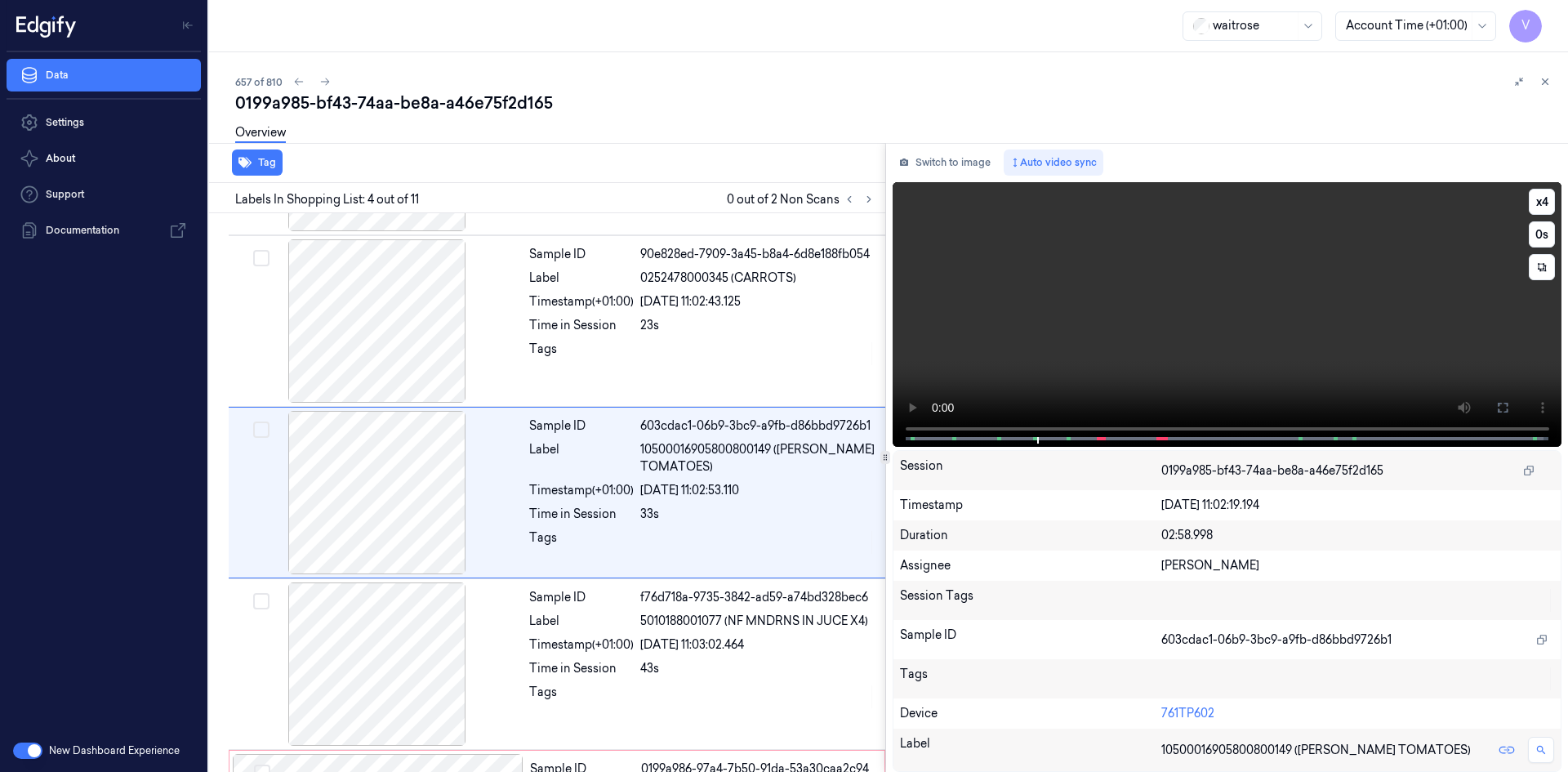
click at [1160, 280] on video at bounding box center [1228, 314] width 670 height 265
click at [1116, 289] on video at bounding box center [1228, 314] width 670 height 265
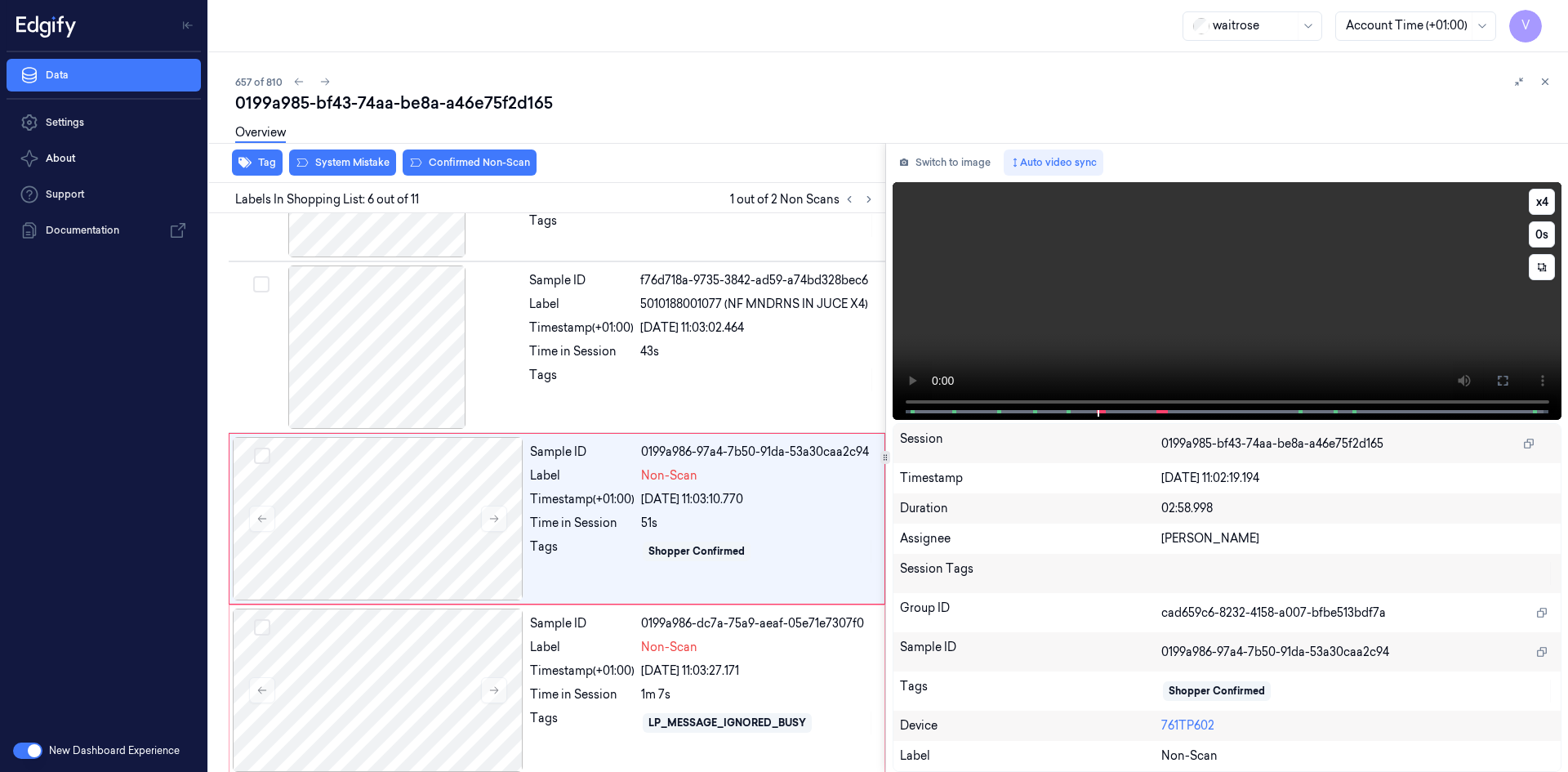
scroll to position [663, 0]
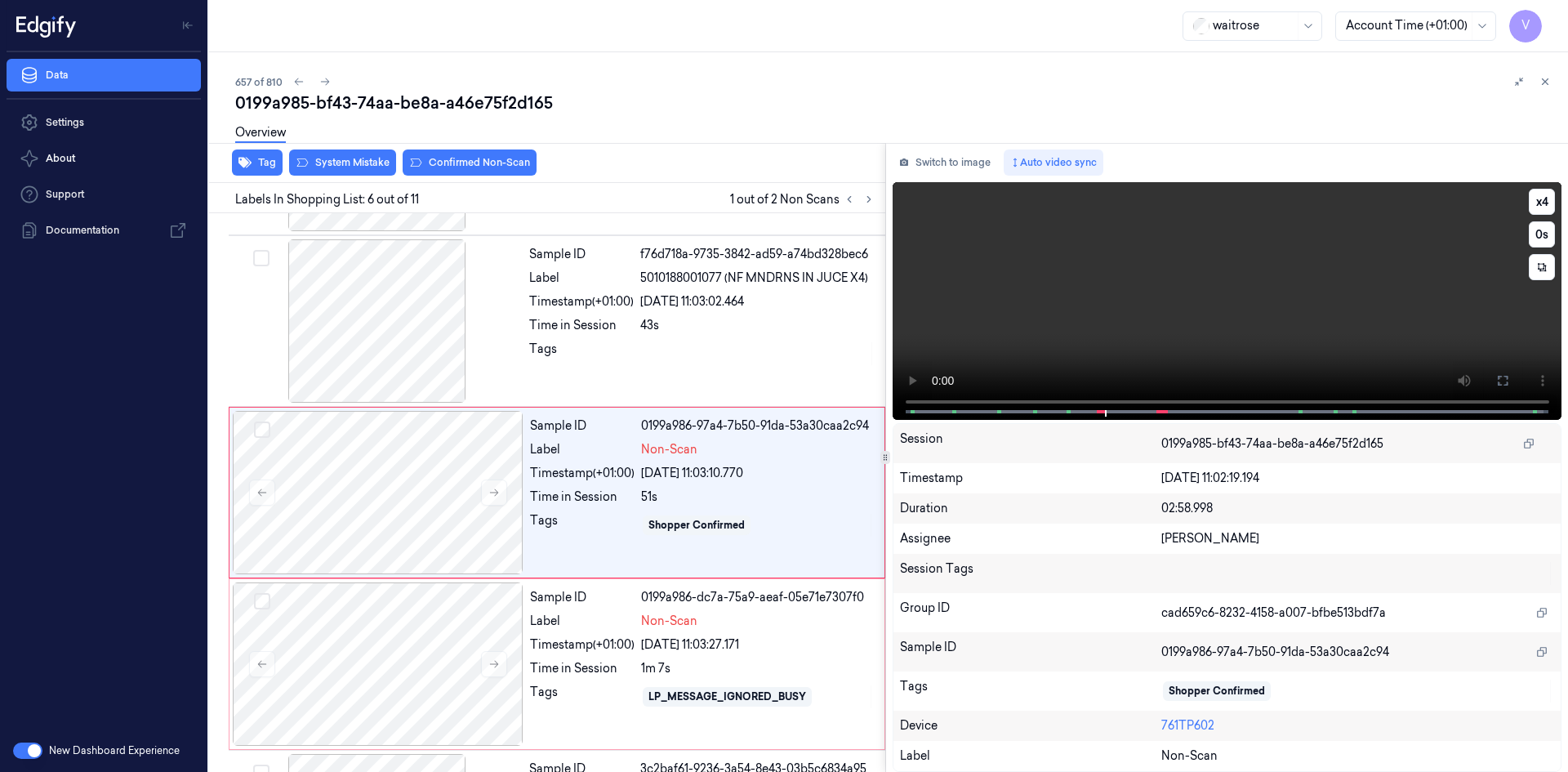
click at [1168, 318] on video at bounding box center [1228, 300] width 670 height 238
click at [1084, 356] on video at bounding box center [1228, 300] width 670 height 238
click at [1202, 312] on video at bounding box center [1228, 300] width 670 height 238
click at [1182, 317] on video at bounding box center [1228, 300] width 670 height 238
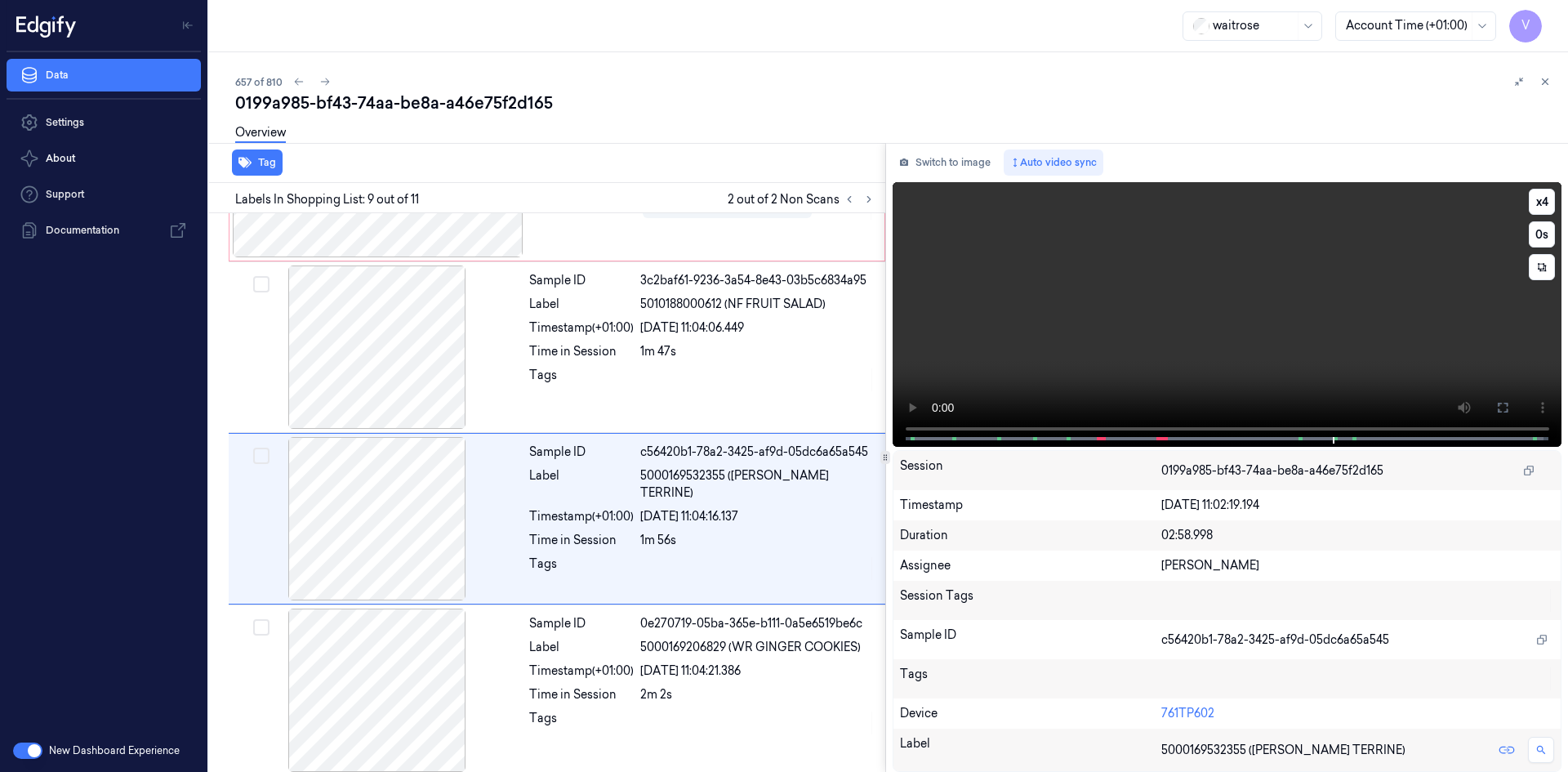
scroll to position [1178, 0]
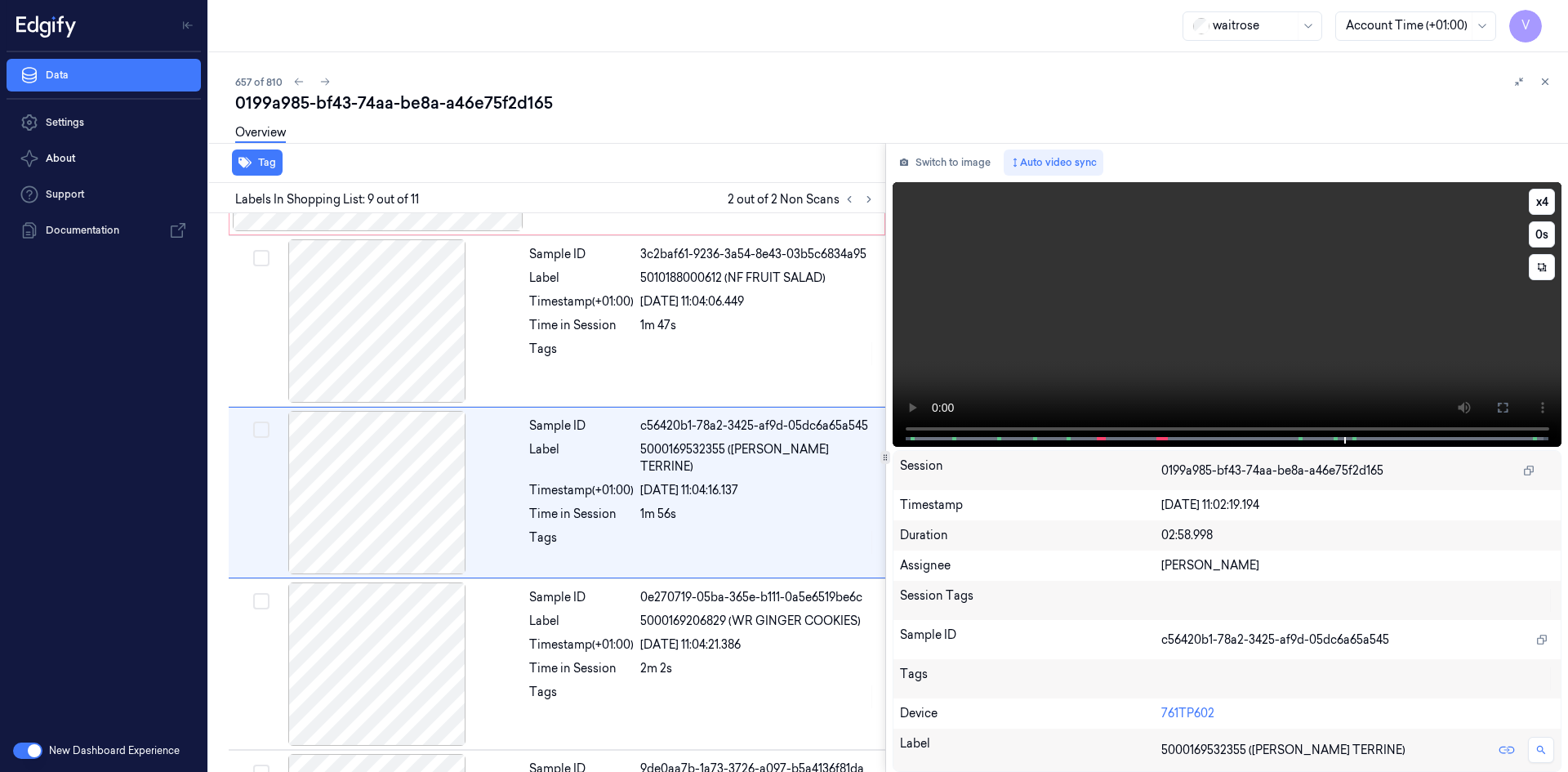
click at [1239, 337] on video at bounding box center [1228, 314] width 670 height 265
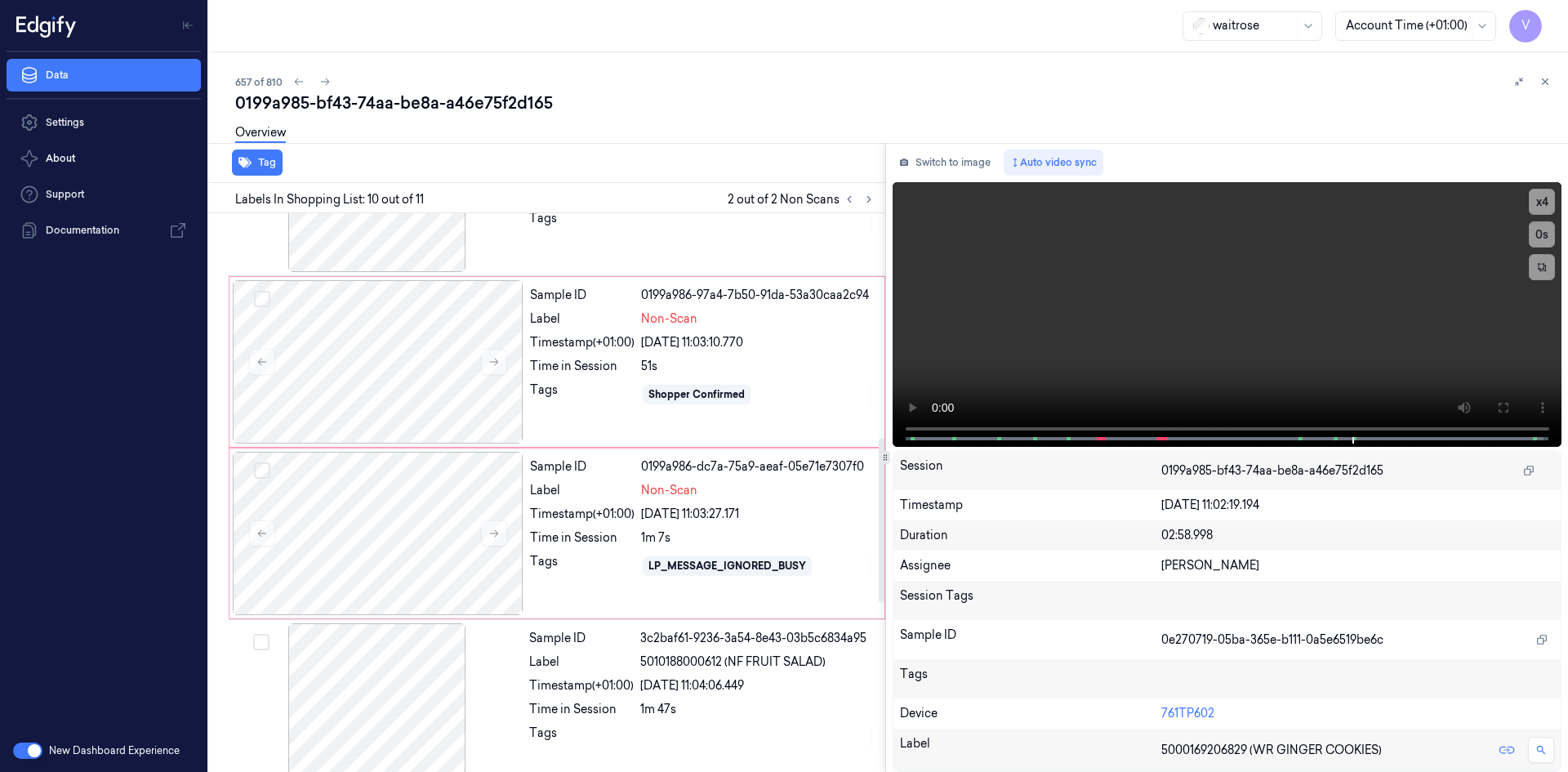
scroll to position [762, 0]
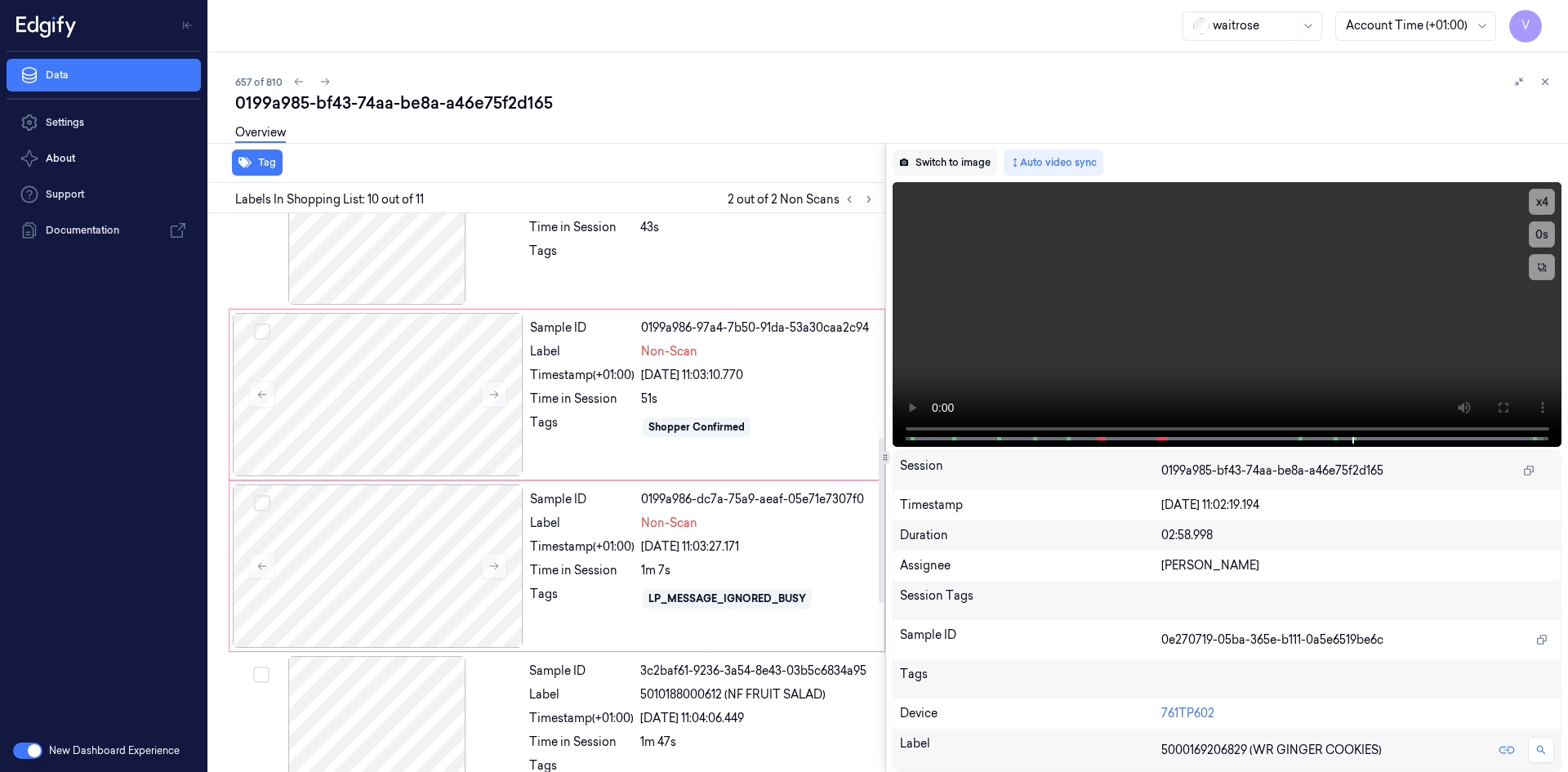
click at [944, 158] on button "Switch to image" at bounding box center [945, 163] width 105 height 26
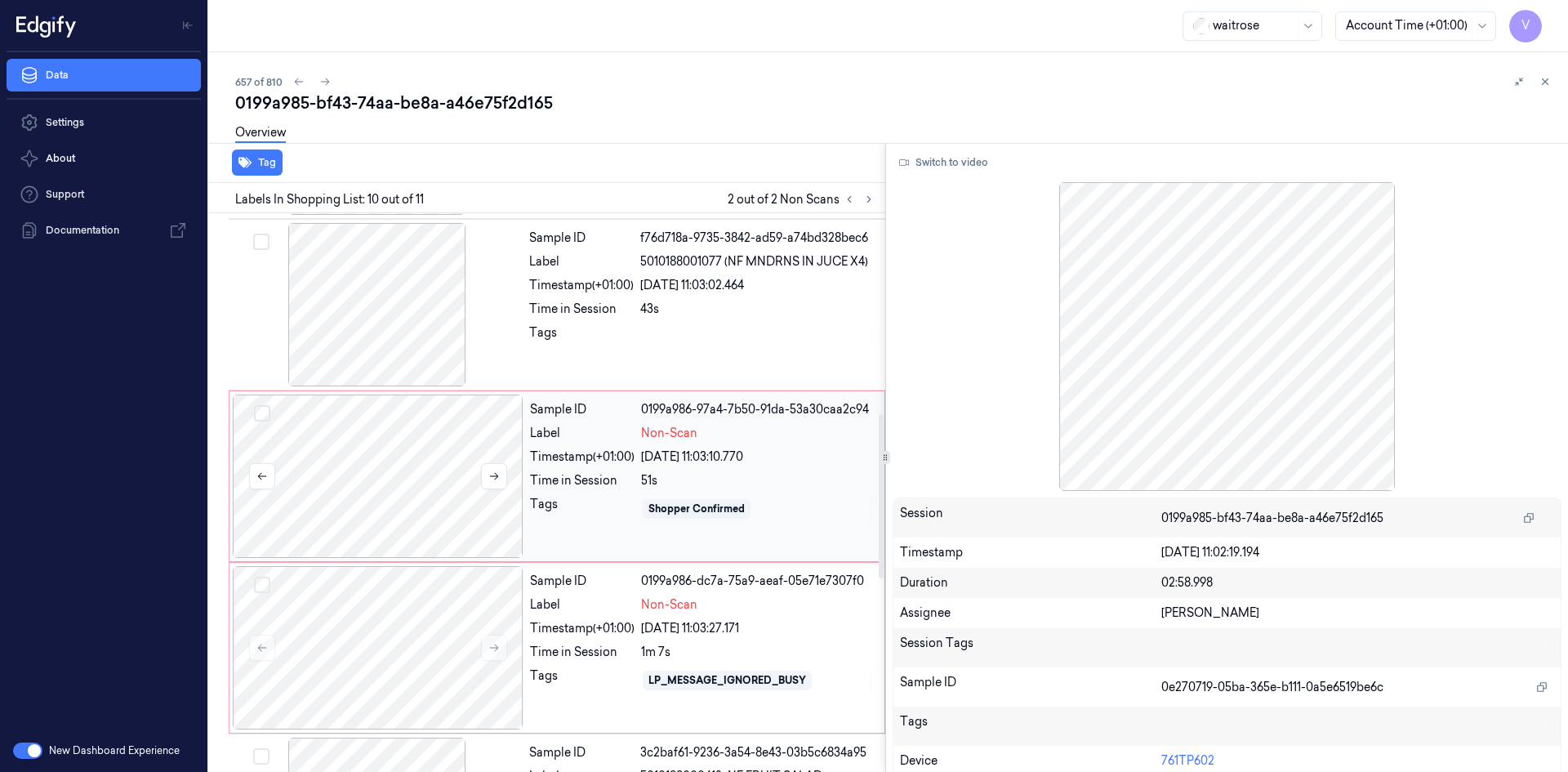
click at [447, 443] on div at bounding box center [378, 476] width 291 height 164
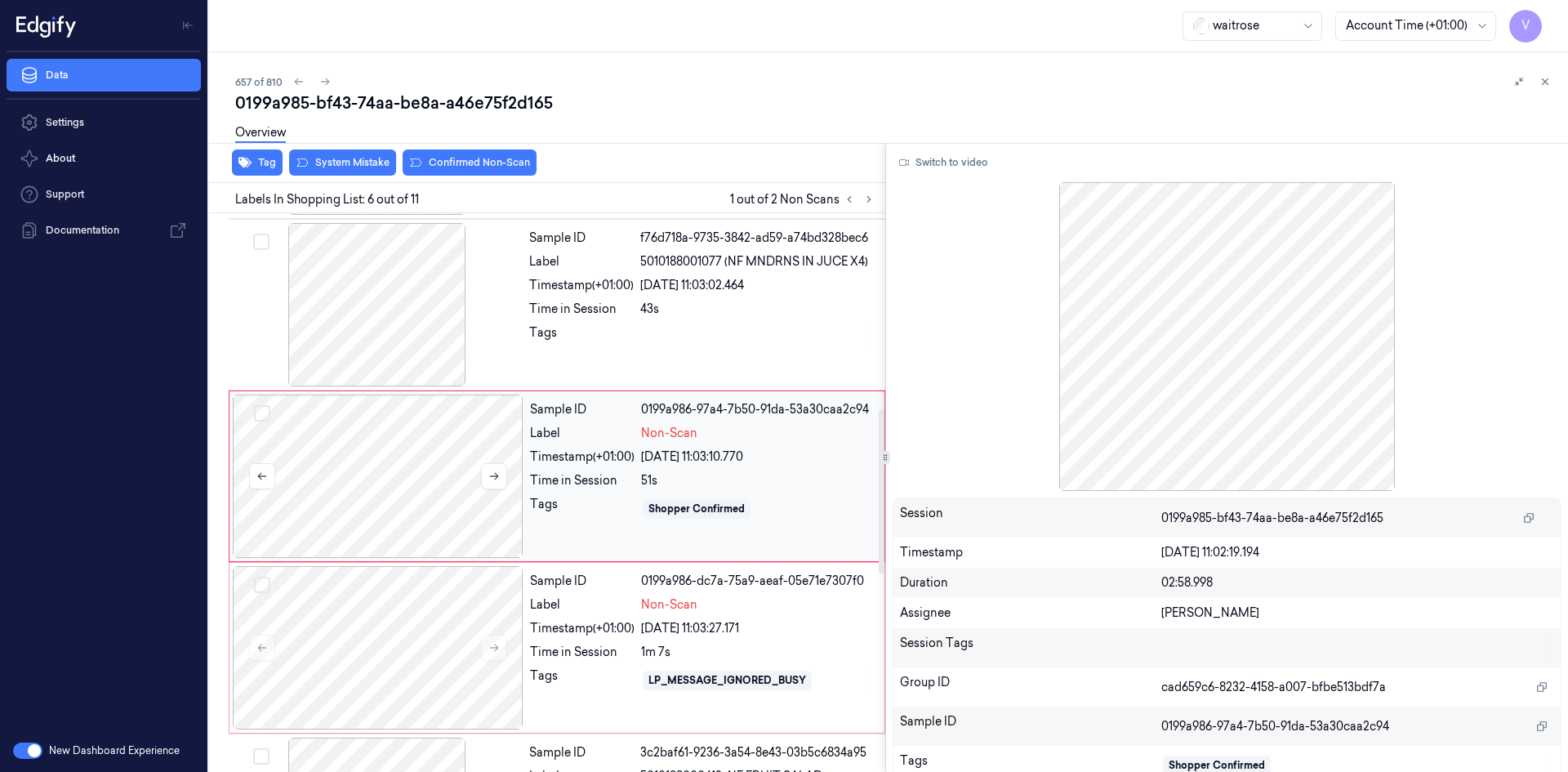
scroll to position [663, 0]
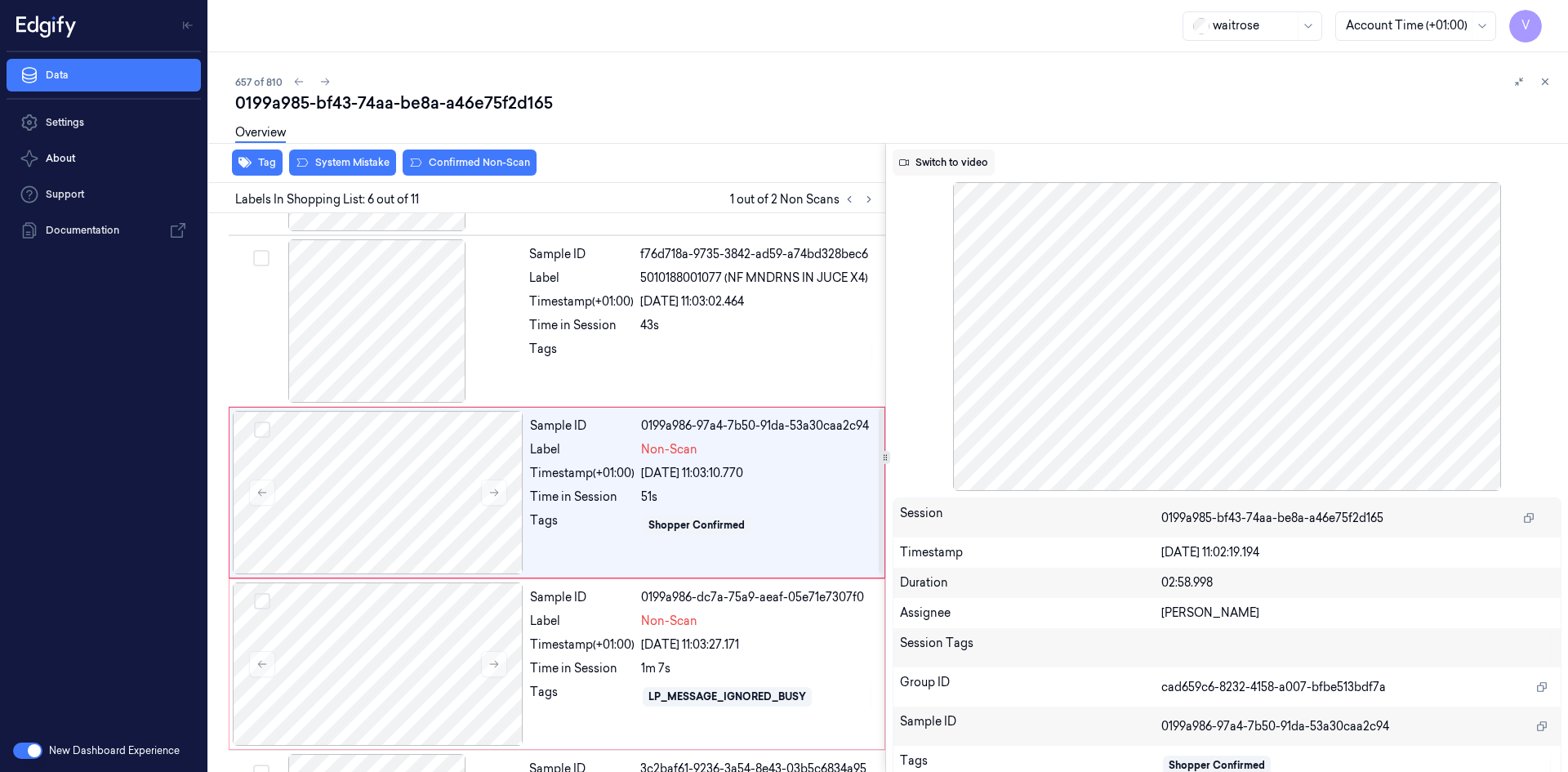
click at [946, 163] on button "Switch to video" at bounding box center [944, 163] width 102 height 26
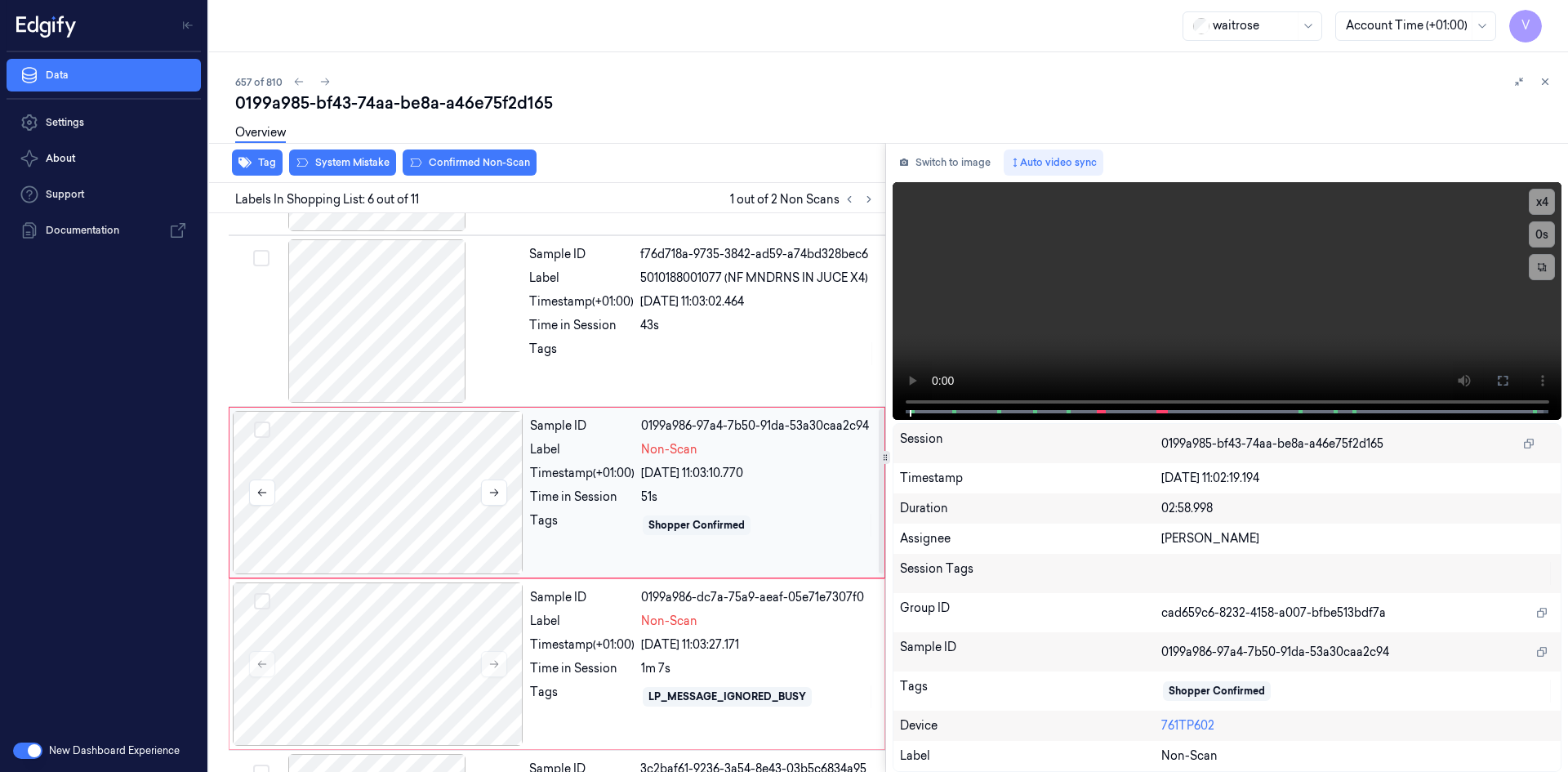
click at [389, 466] on div at bounding box center [378, 492] width 291 height 164
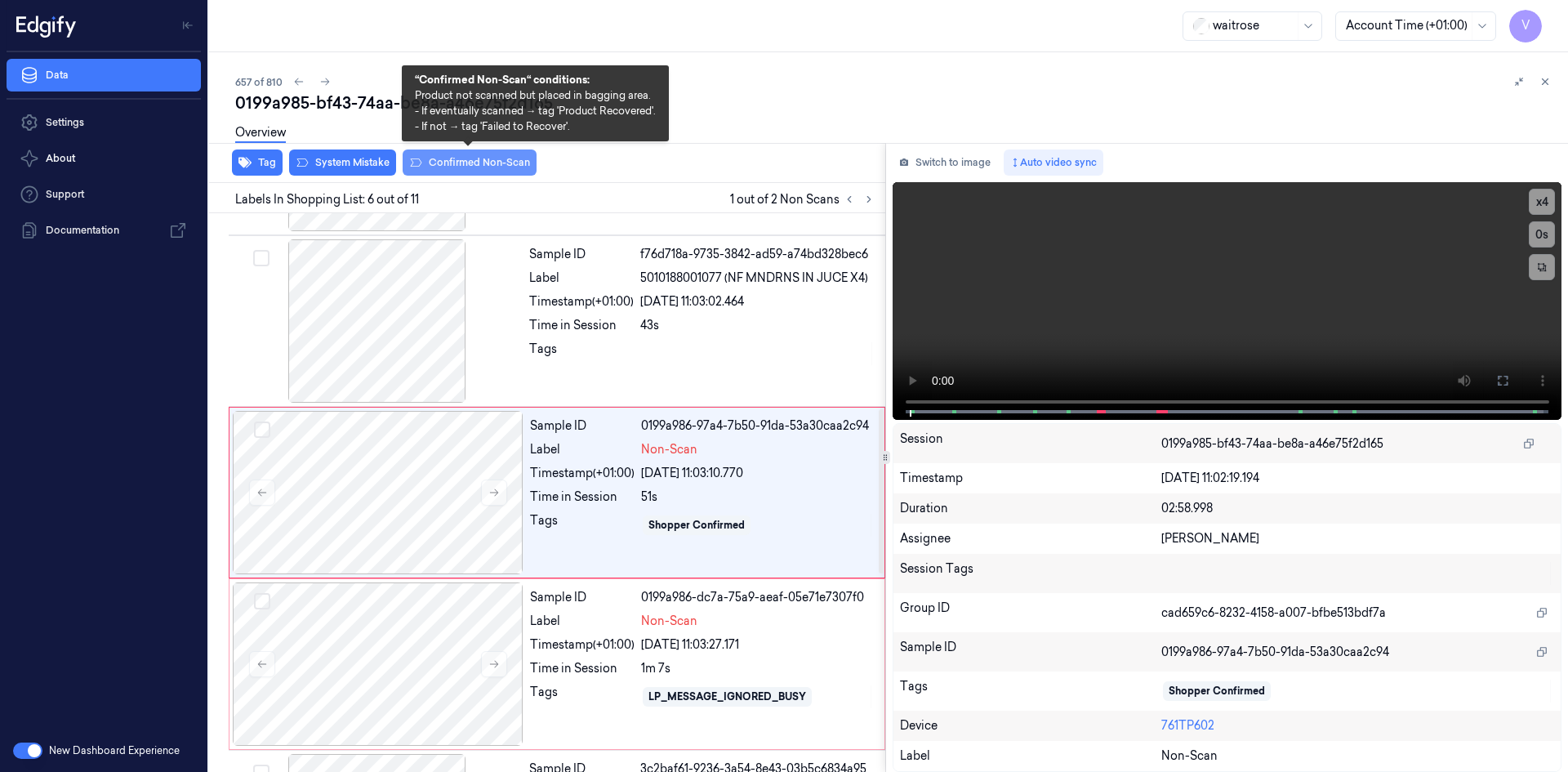
click at [492, 161] on button "Confirmed Non-Scan" at bounding box center [469, 163] width 134 height 26
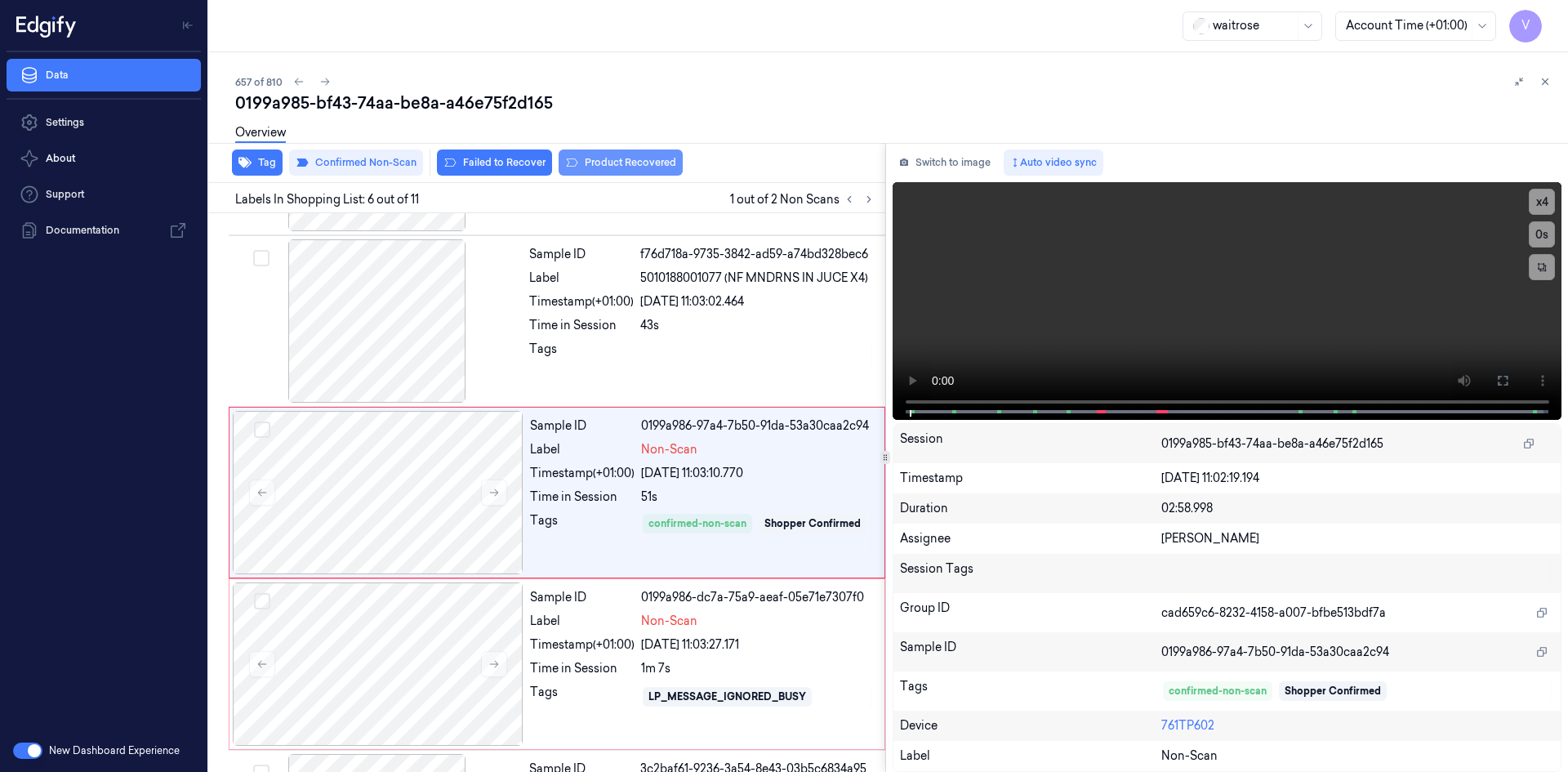
click at [641, 164] on button "Product Recovered" at bounding box center [620, 163] width 124 height 26
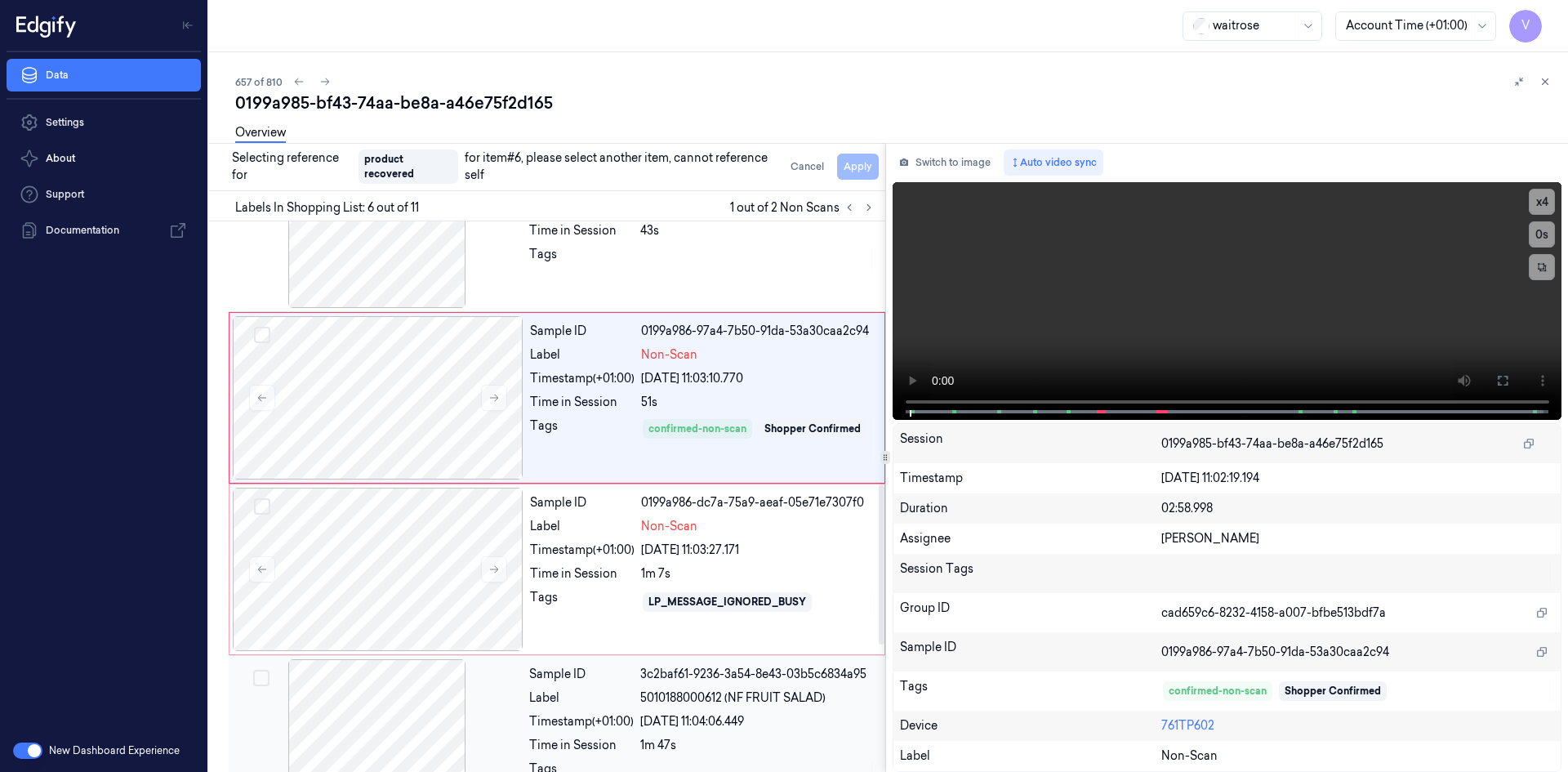
scroll to position [908, 0]
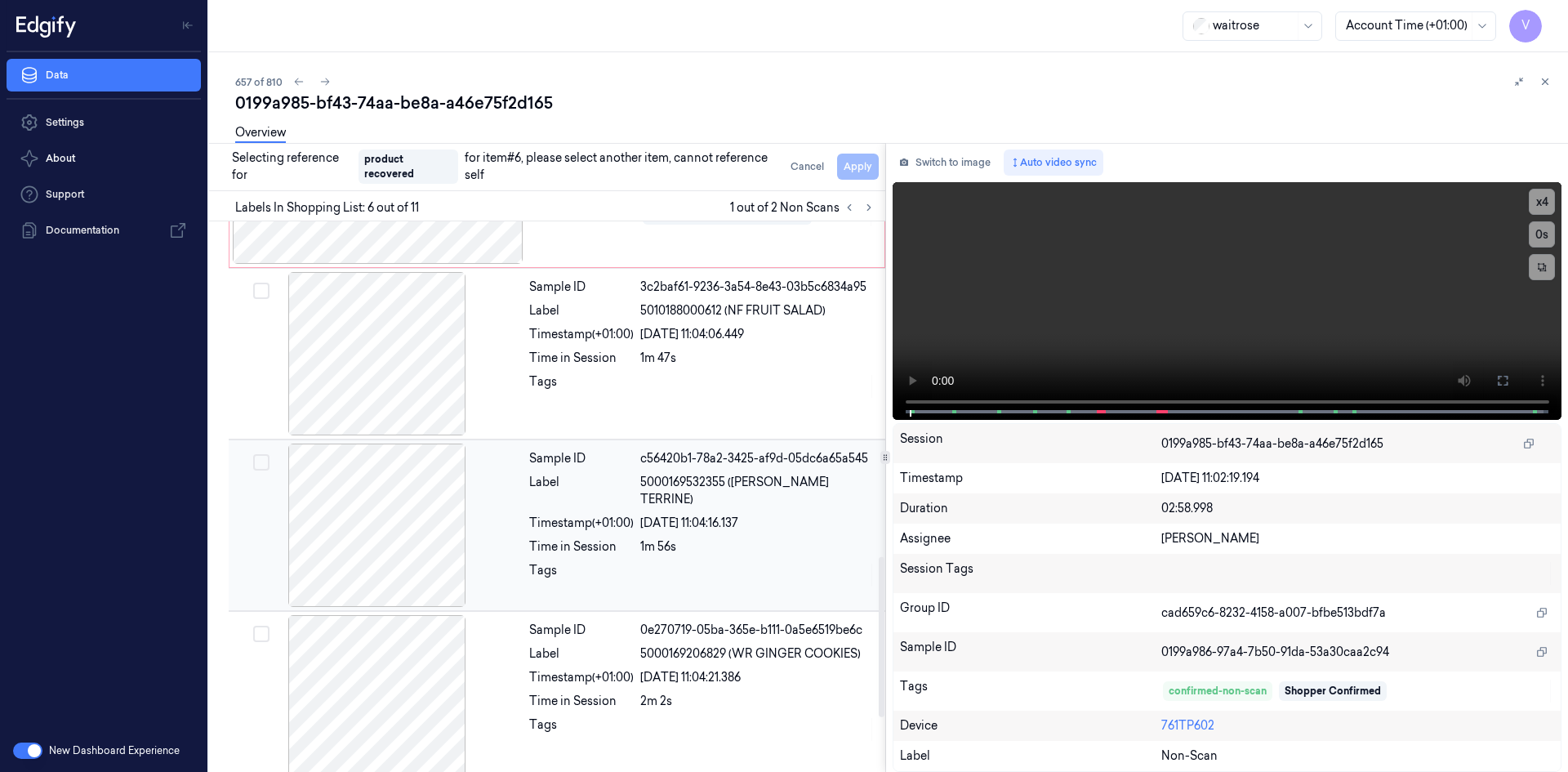
click at [442, 505] on div at bounding box center [377, 524] width 291 height 164
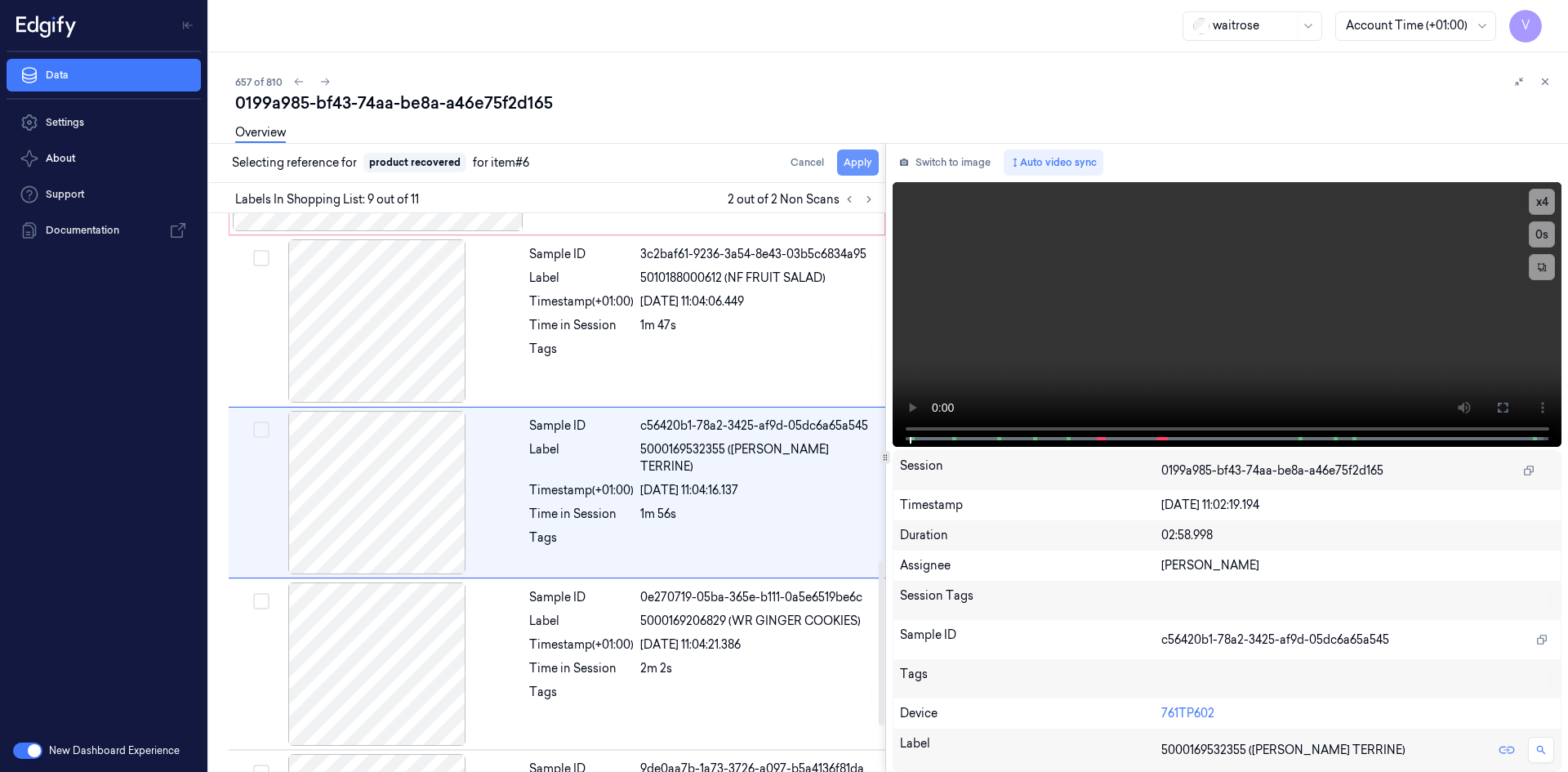
click at [861, 156] on button "Apply" at bounding box center [858, 163] width 42 height 26
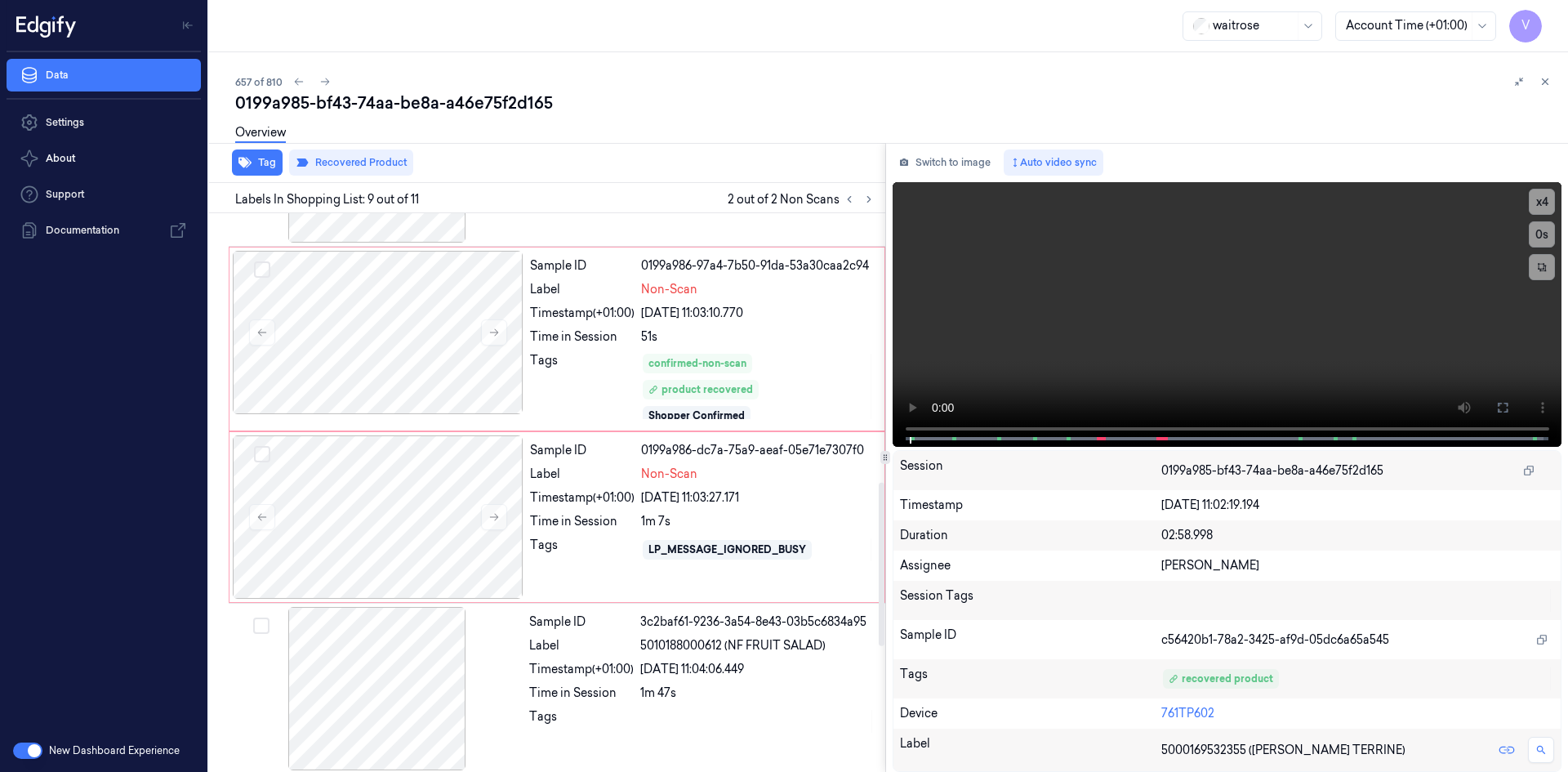
scroll to position [782, 0]
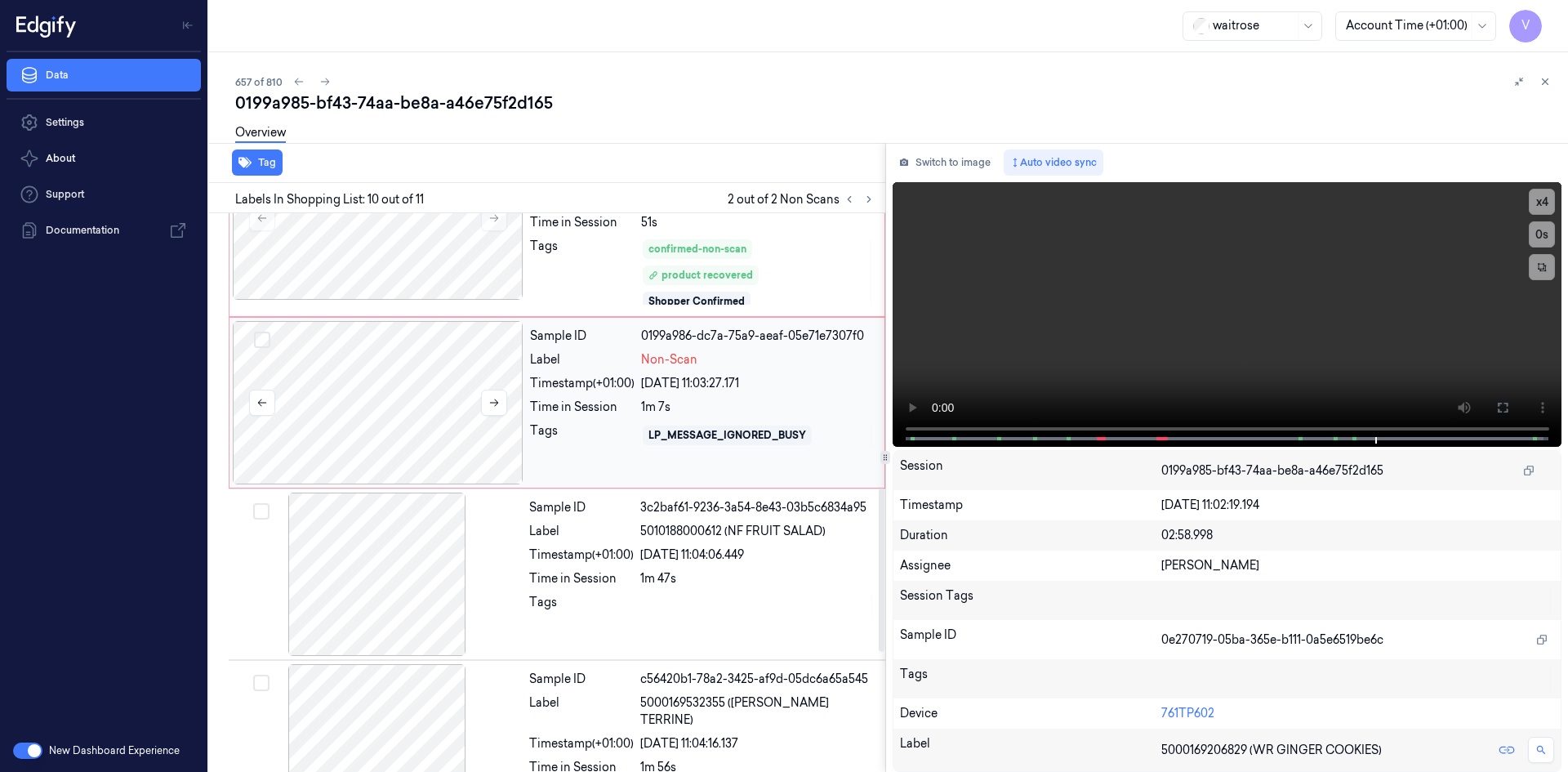
click at [391, 353] on div at bounding box center [378, 402] width 291 height 164
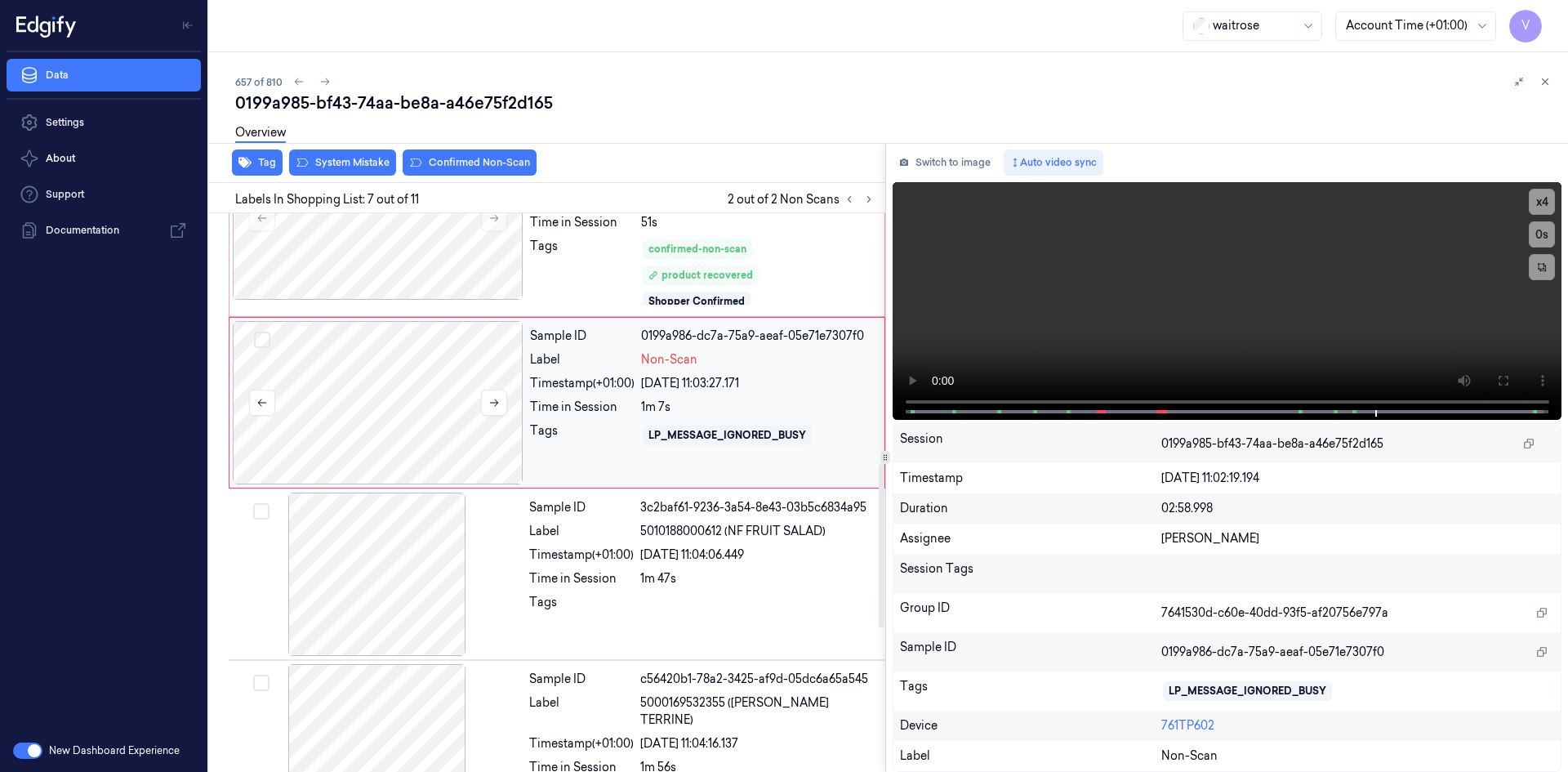
scroll to position [848, 0]
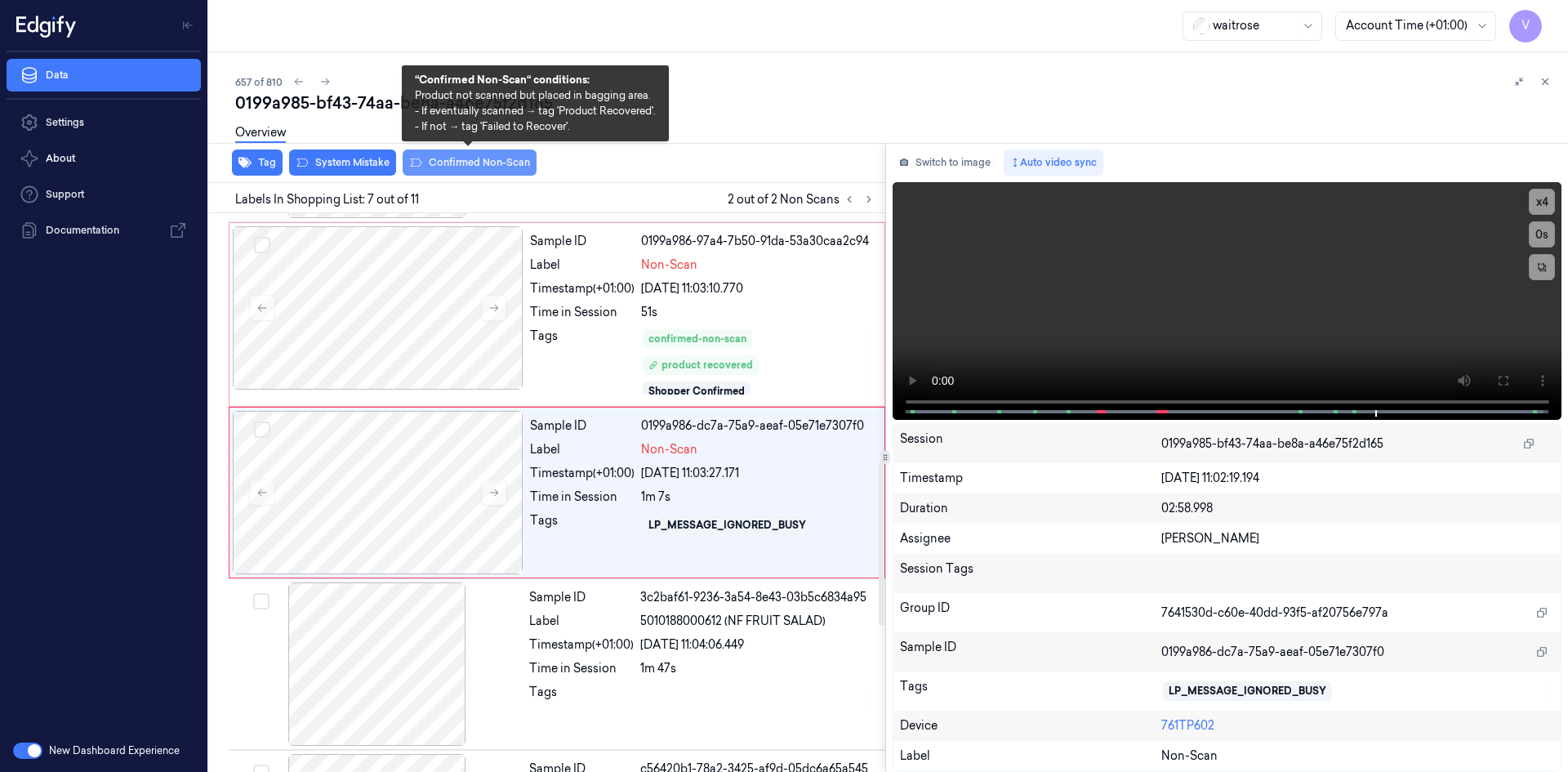
click at [458, 160] on button "Confirmed Non-Scan" at bounding box center [469, 163] width 134 height 26
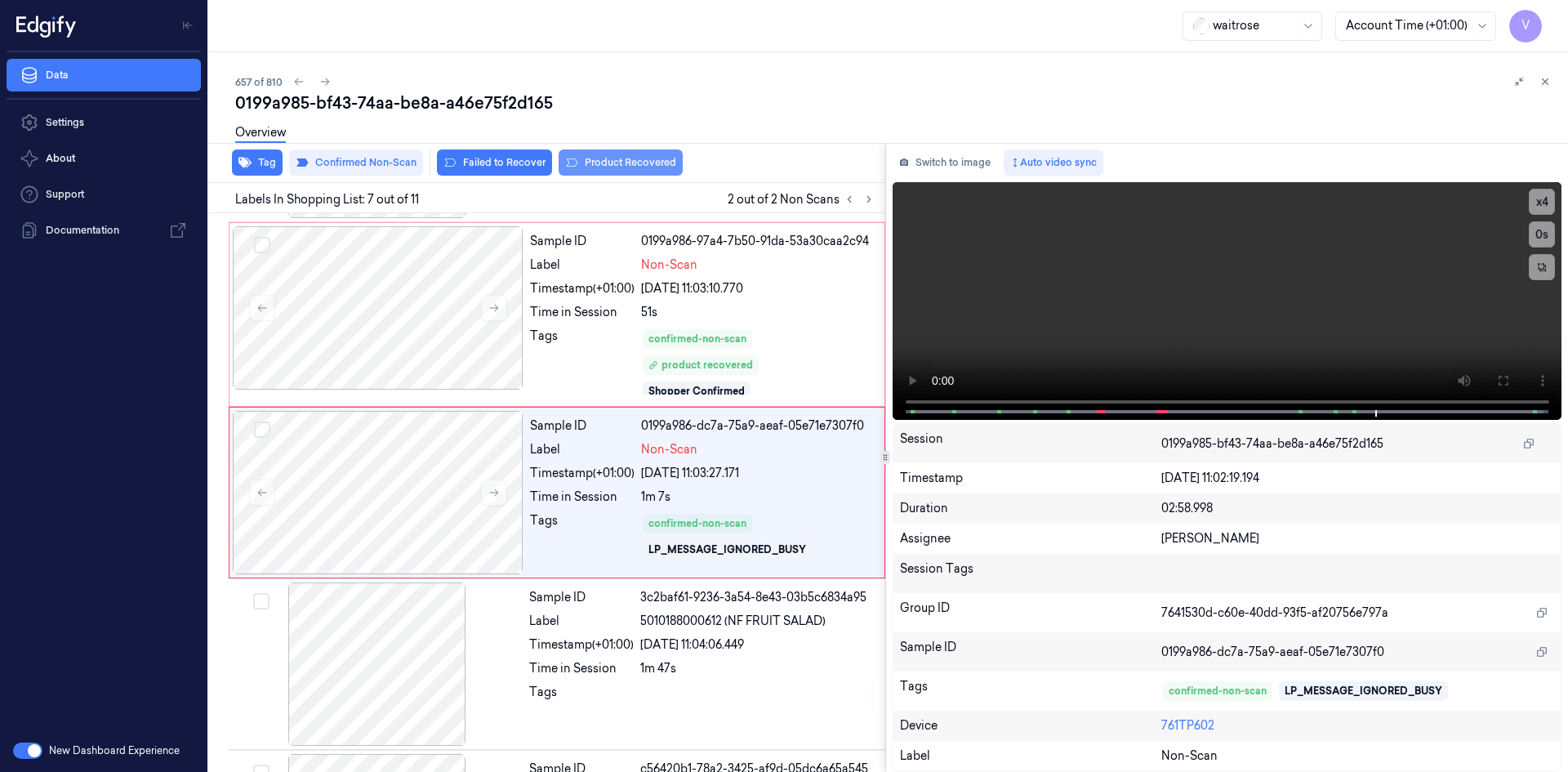
click at [627, 158] on button "Product Recovered" at bounding box center [620, 163] width 124 height 26
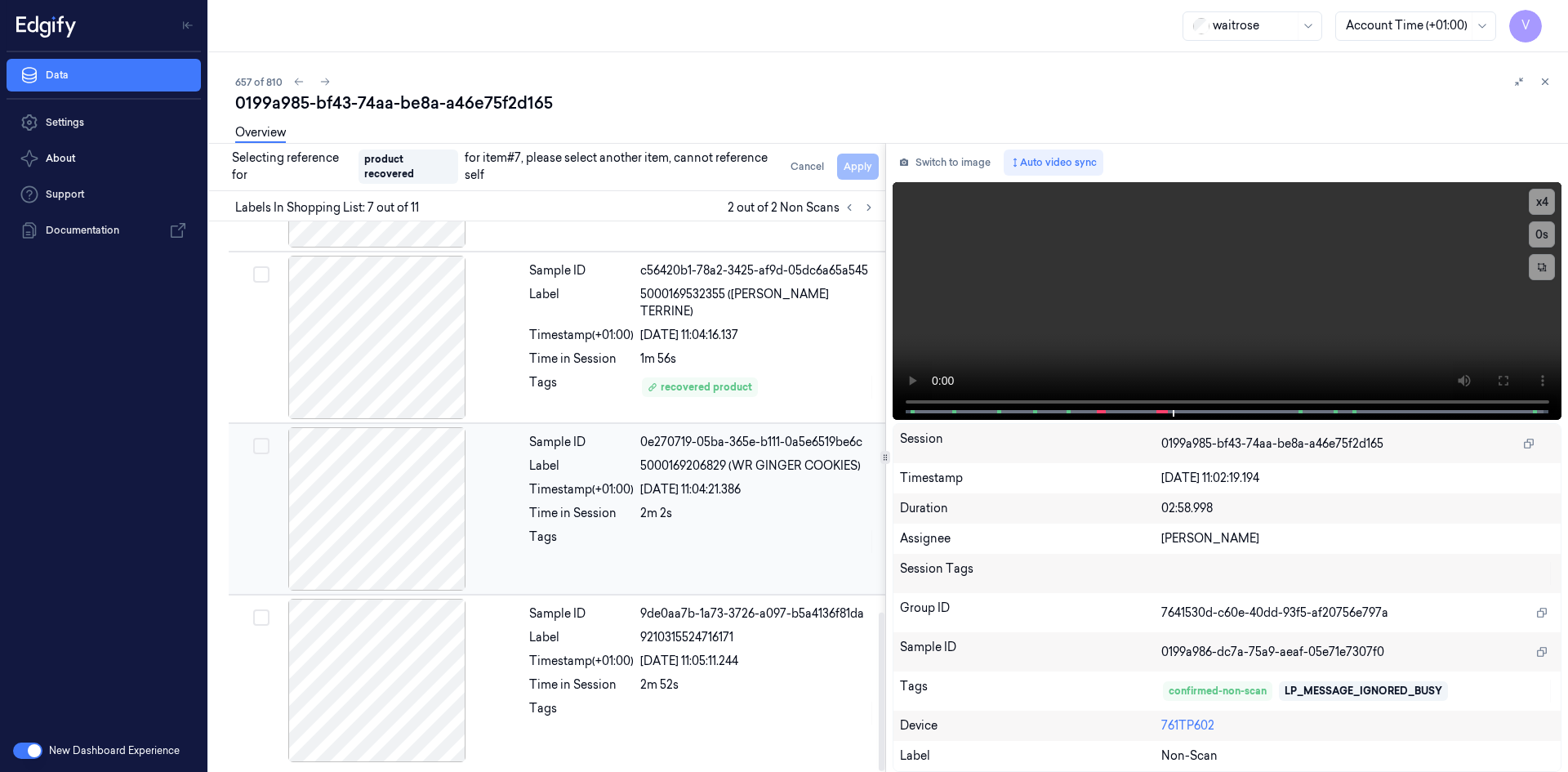
click at [470, 492] on div at bounding box center [377, 509] width 291 height 164
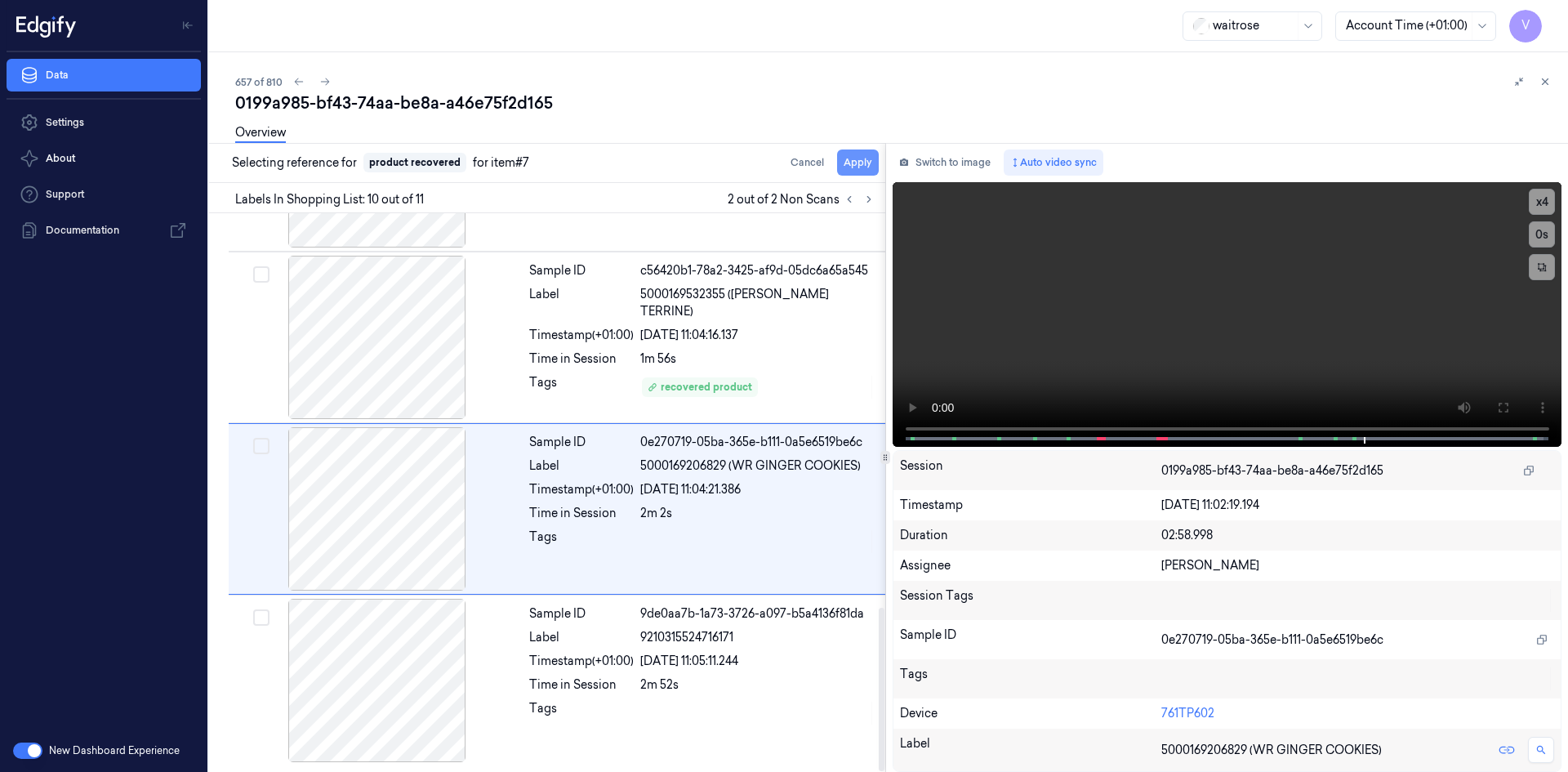
click at [858, 162] on button "Apply" at bounding box center [858, 163] width 42 height 26
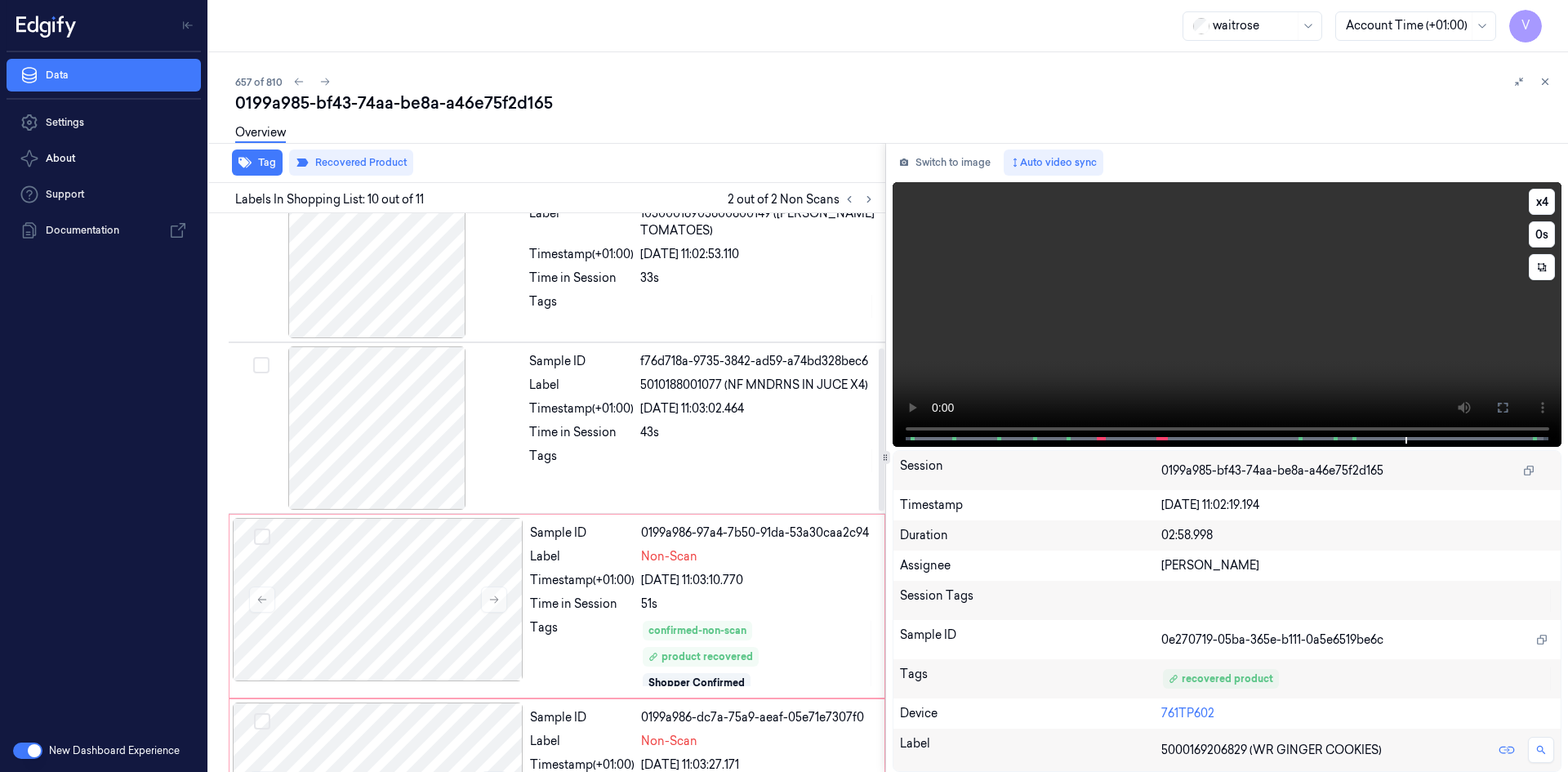
scroll to position [460, 0]
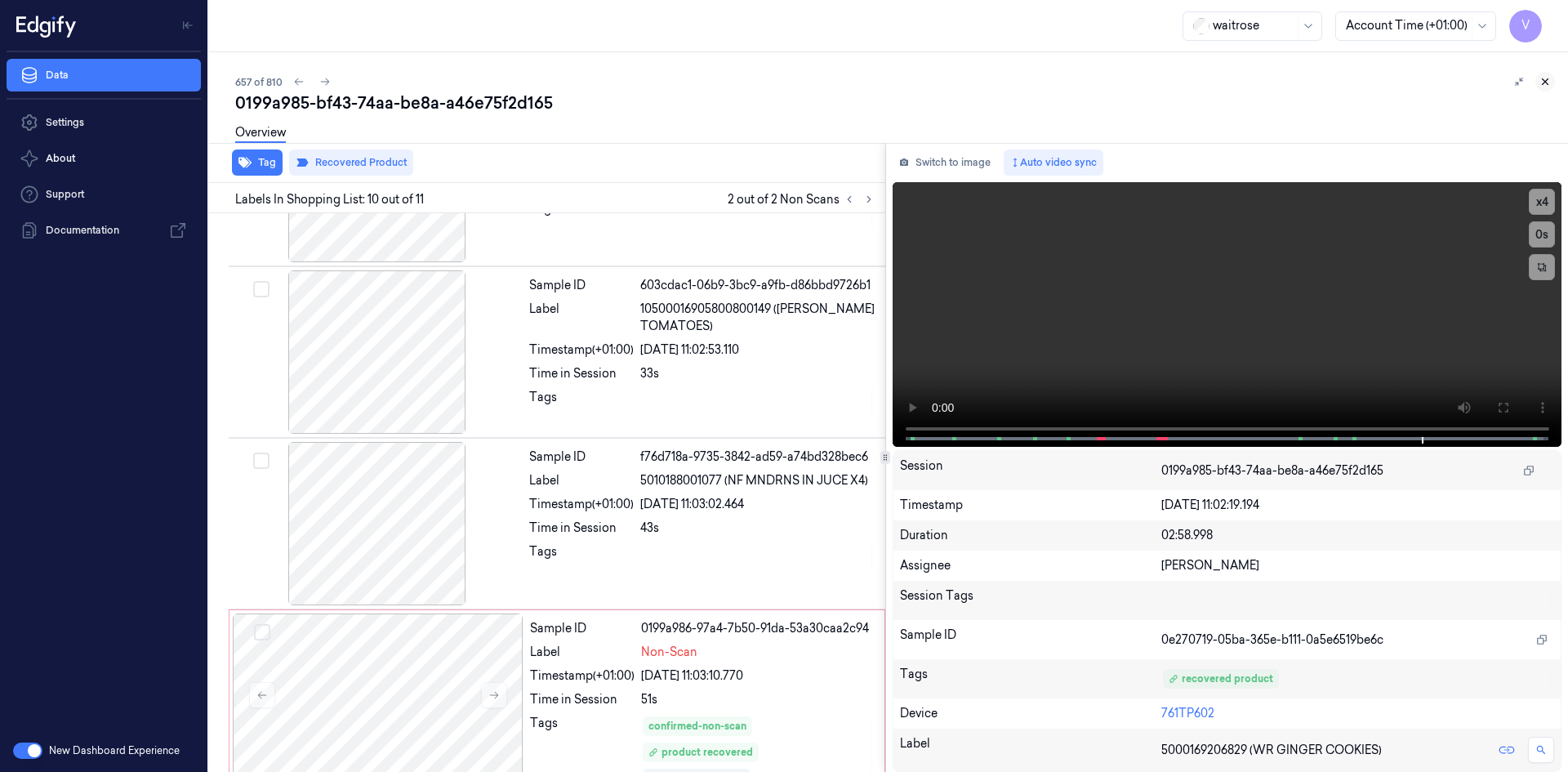
click at [1547, 78] on icon at bounding box center [1545, 81] width 11 height 11
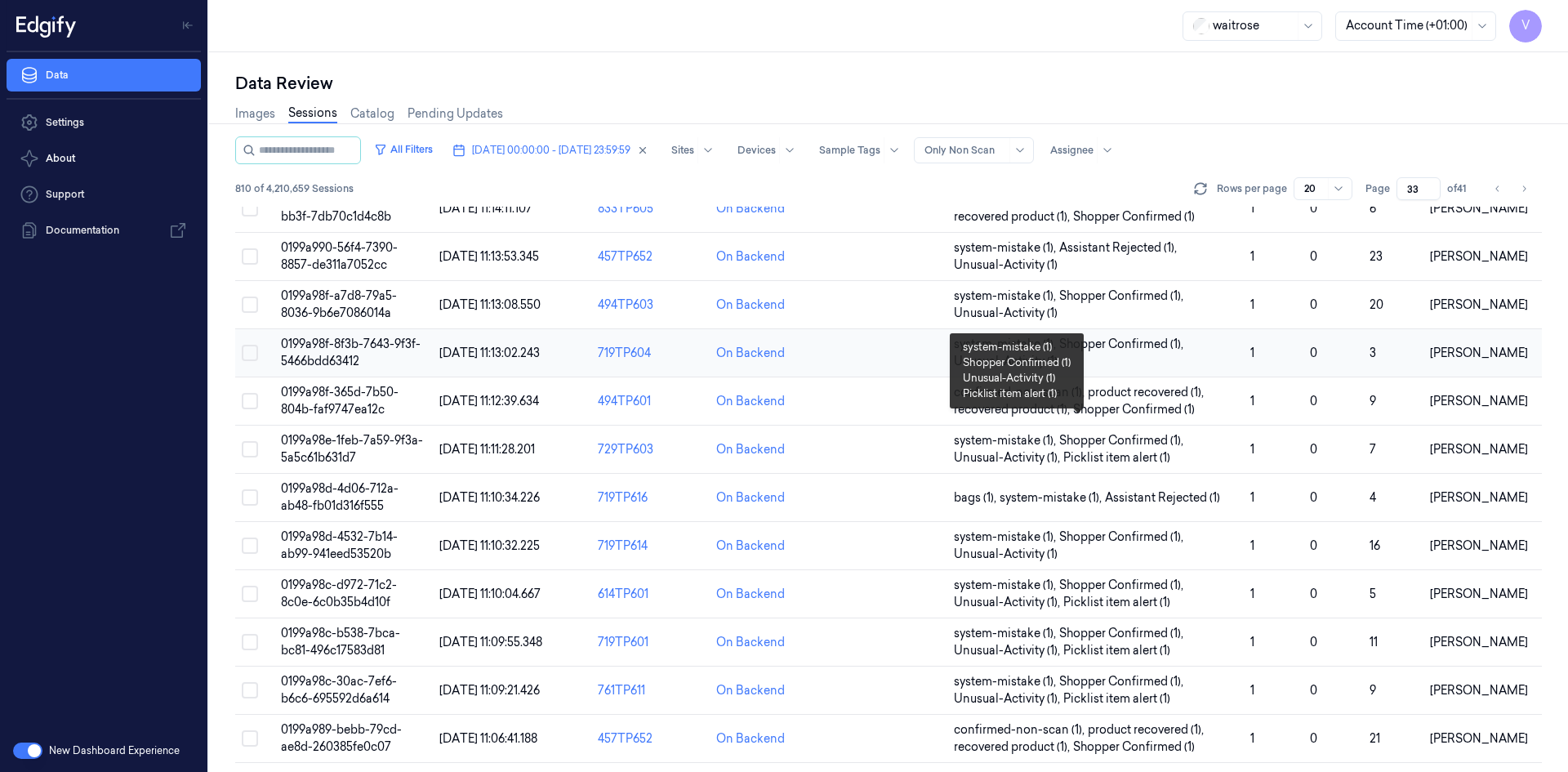
scroll to position [481, 0]
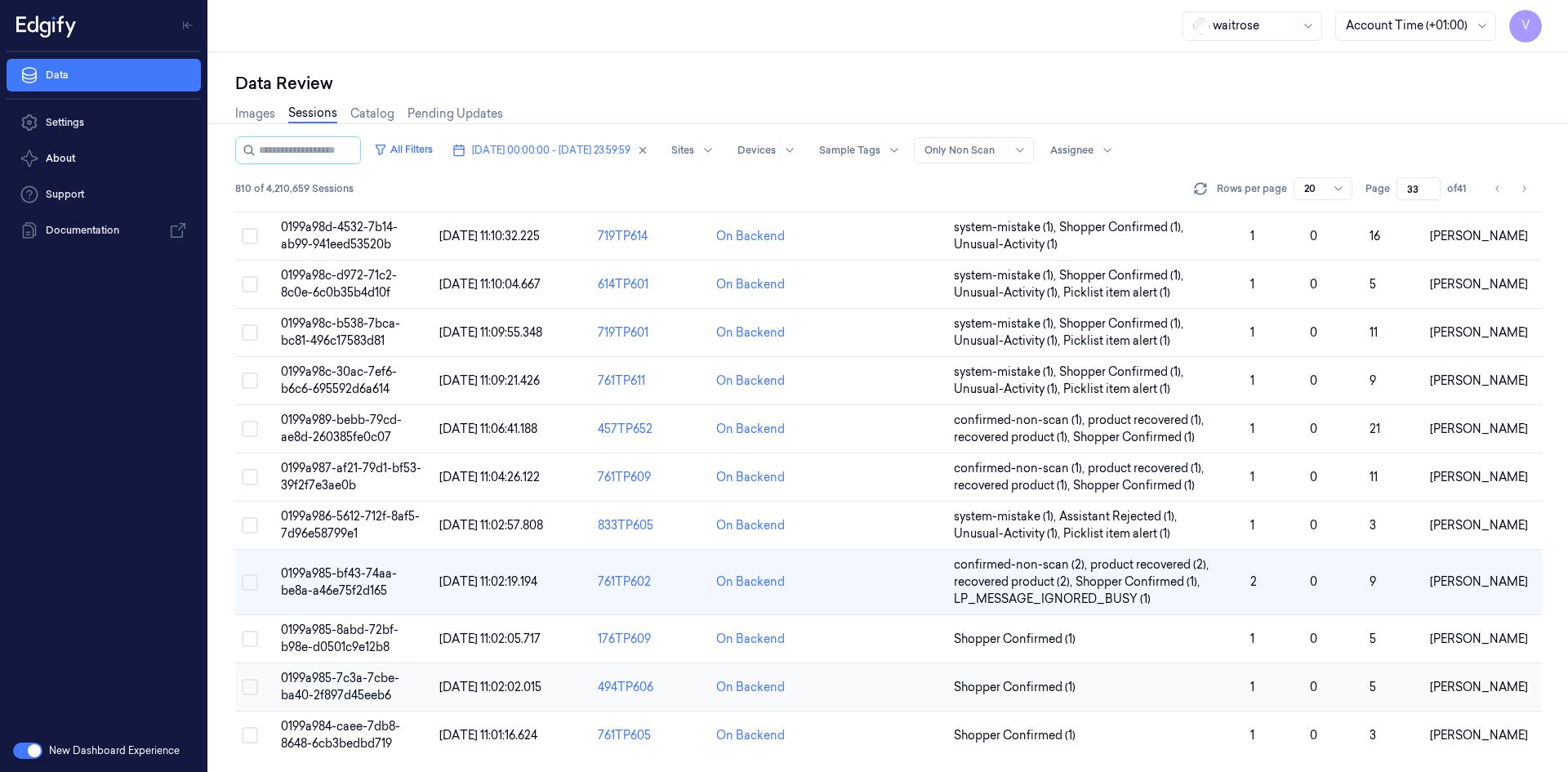
click at [351, 683] on span "0199a985-7c3a-7cbe-ba40-2f897d45eeb6" at bounding box center [340, 686] width 119 height 32
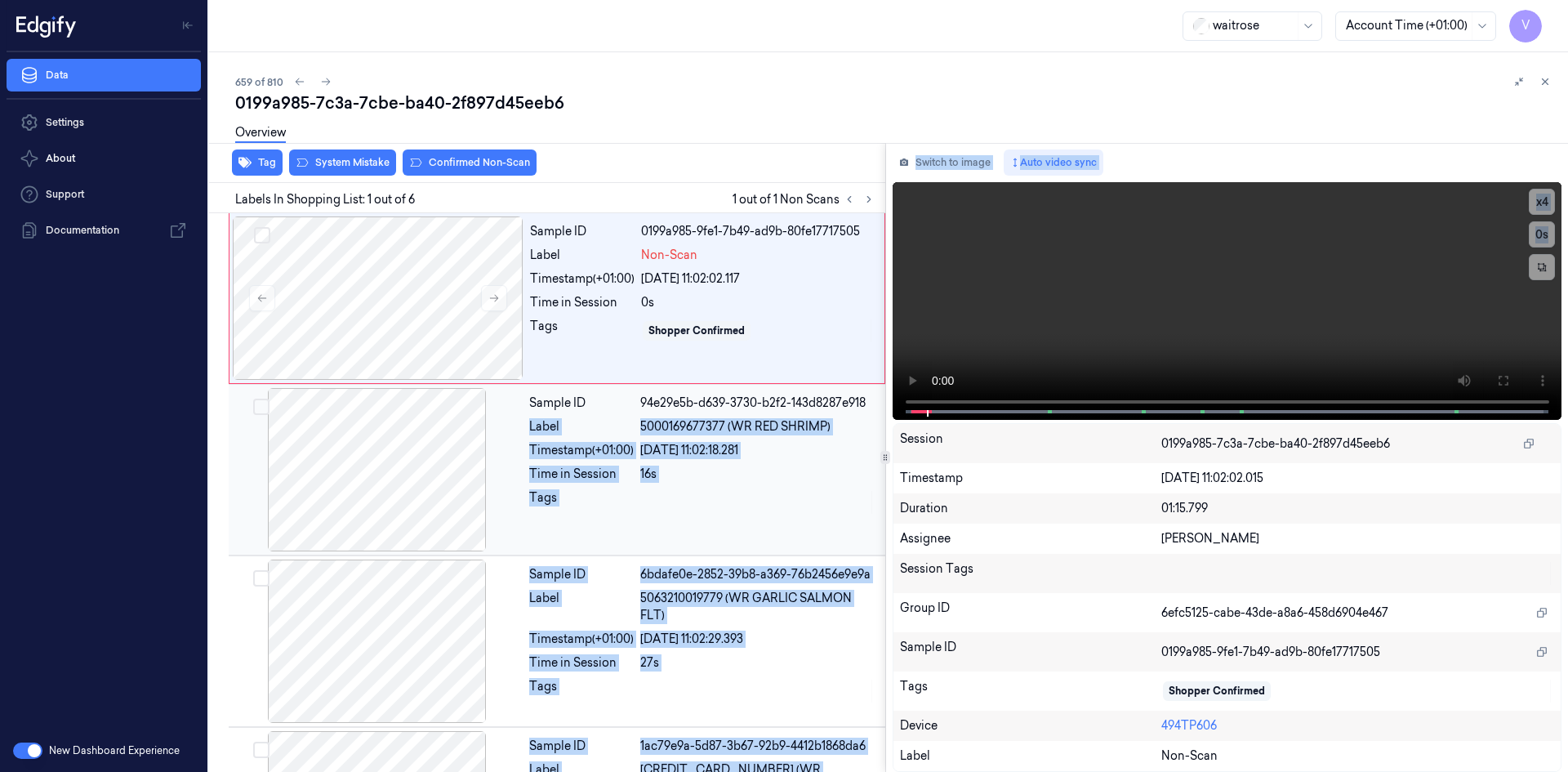
drag, startPoint x: 915, startPoint y: 408, endPoint x: 864, endPoint y: 408, distance: 51.0
click at [864, 408] on div "Tag System Mistake Confirmed Non-Scan Labels In Shopping List: 1 out of 6 1 out…" at bounding box center [885, 457] width 1366 height 629
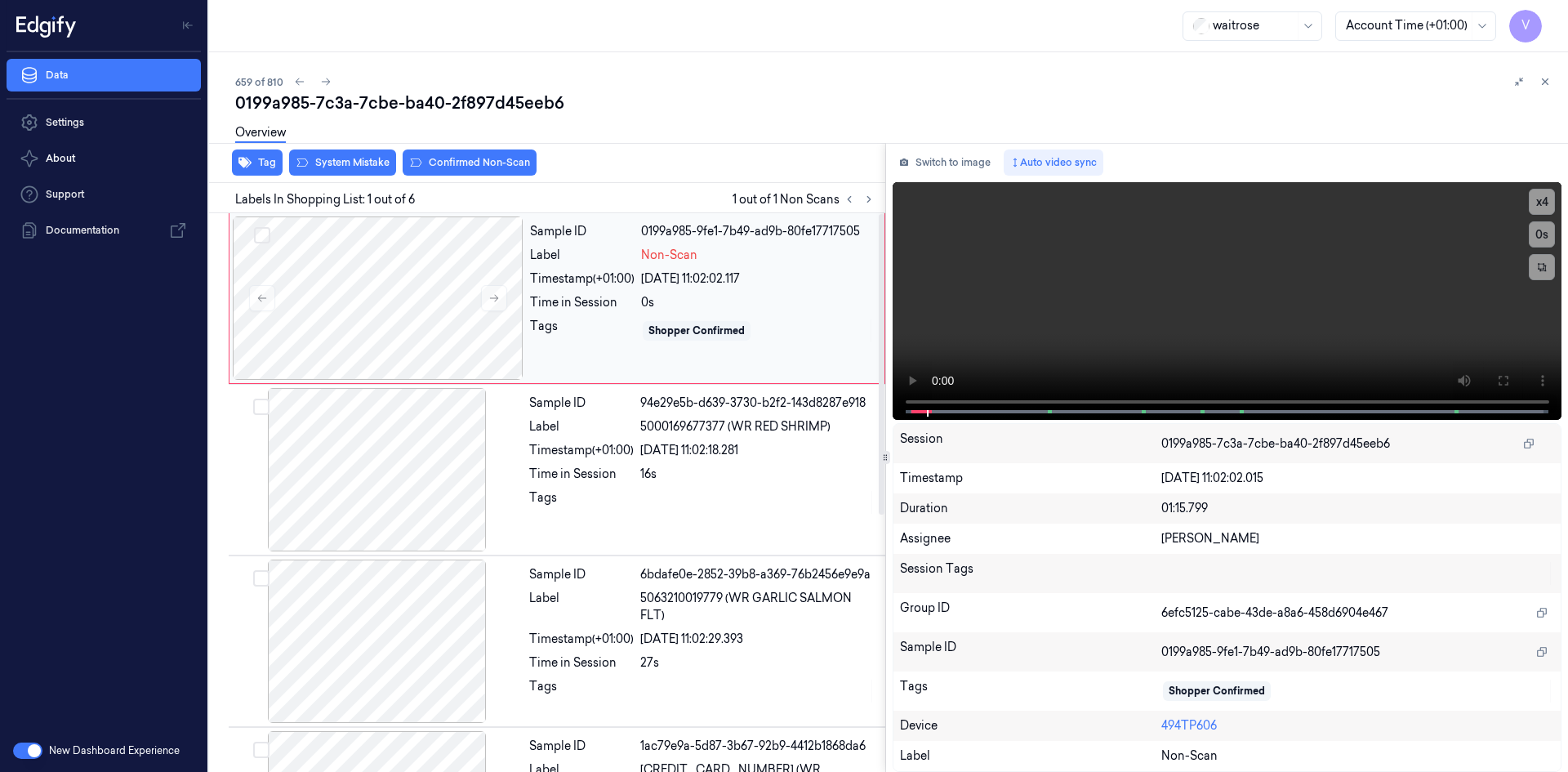
click at [843, 279] on div "[DATE] 11:02:02.117" at bounding box center [758, 279] width 234 height 17
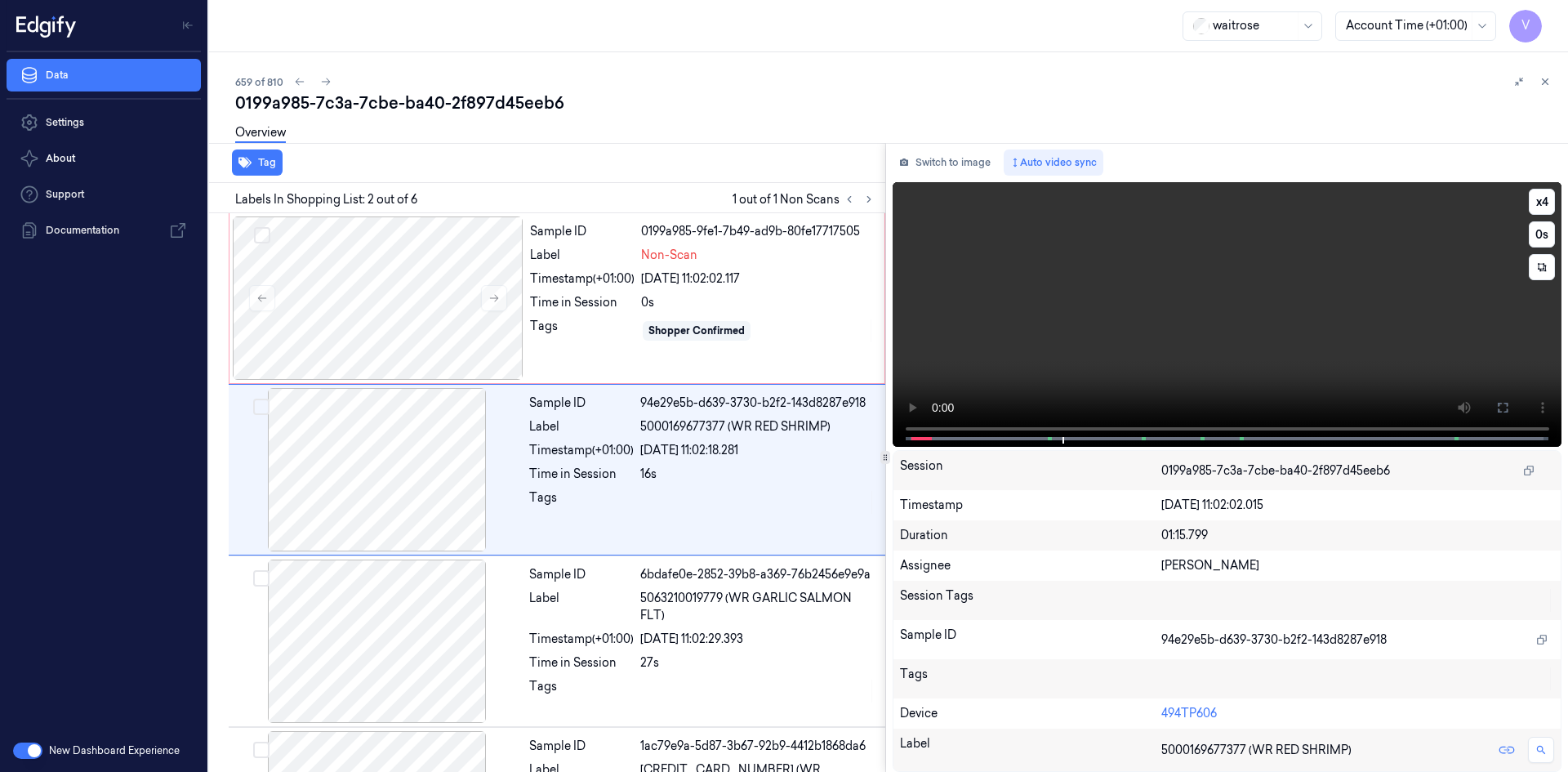
click at [1131, 352] on video at bounding box center [1228, 314] width 670 height 265
click at [456, 292] on div at bounding box center [378, 298] width 291 height 164
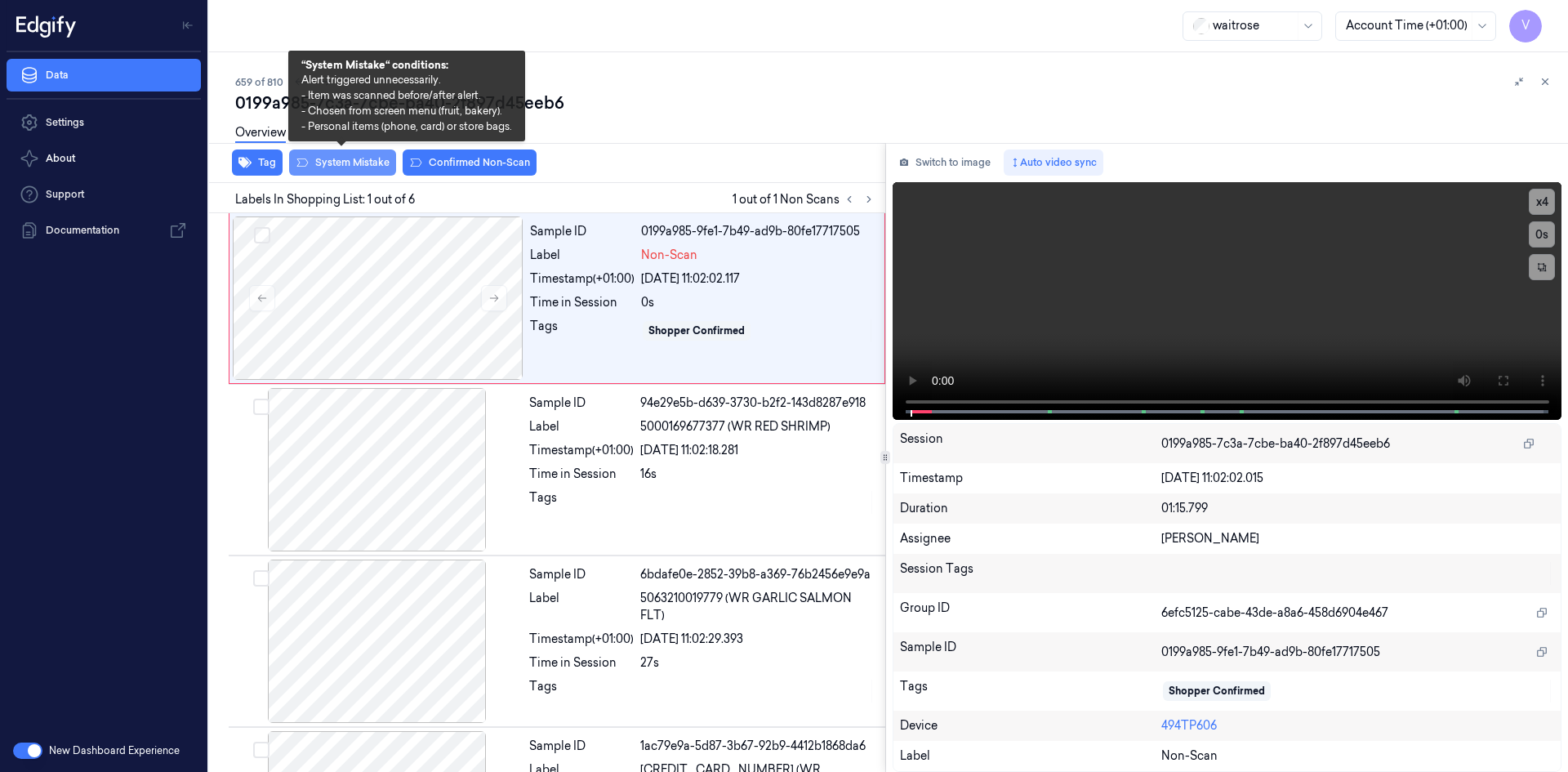
click at [357, 167] on button "System Mistake" at bounding box center [343, 163] width 107 height 26
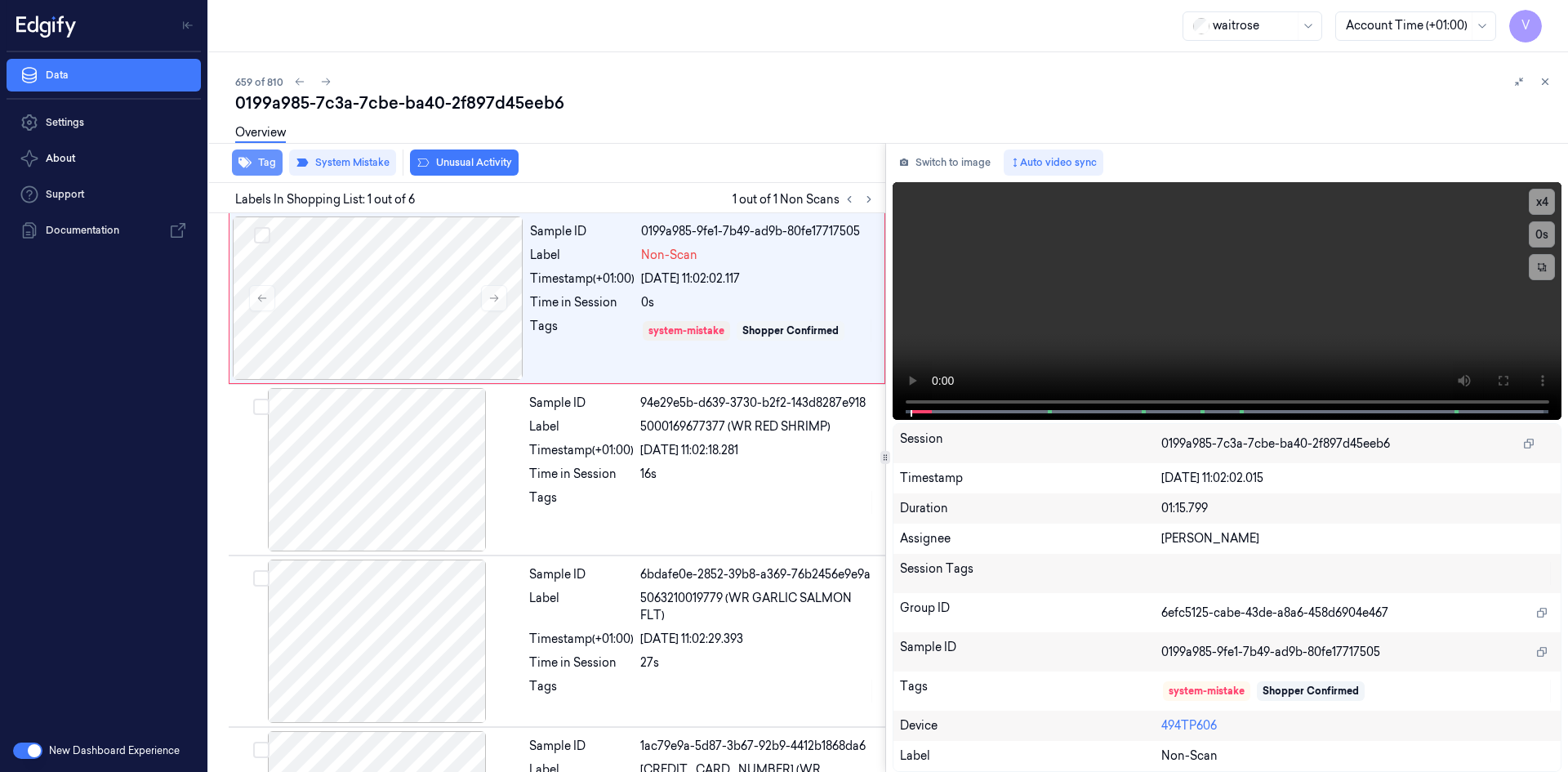
click at [267, 165] on button "Tag" at bounding box center [257, 163] width 51 height 26
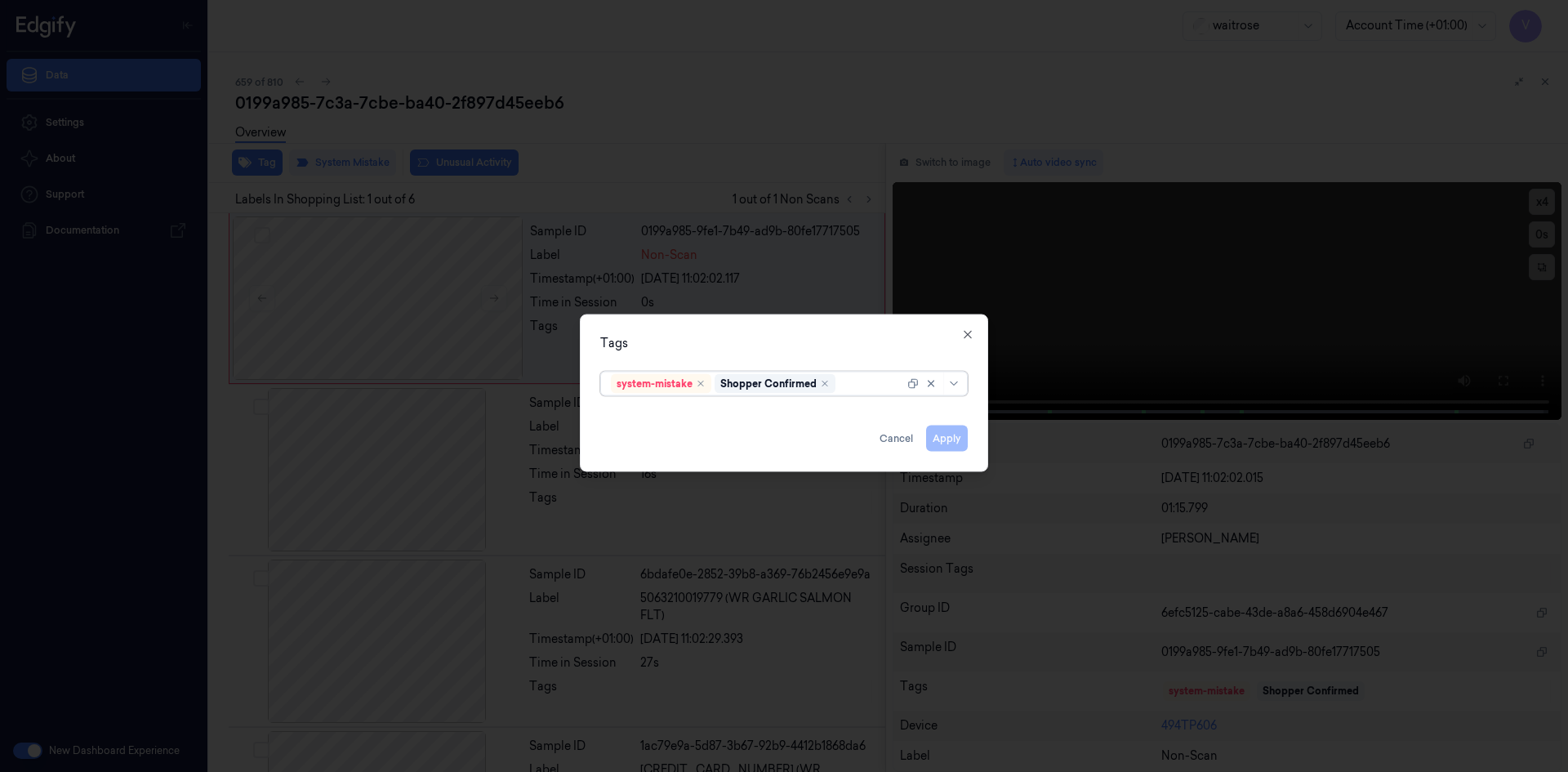
click at [858, 387] on div at bounding box center [871, 383] width 66 height 17
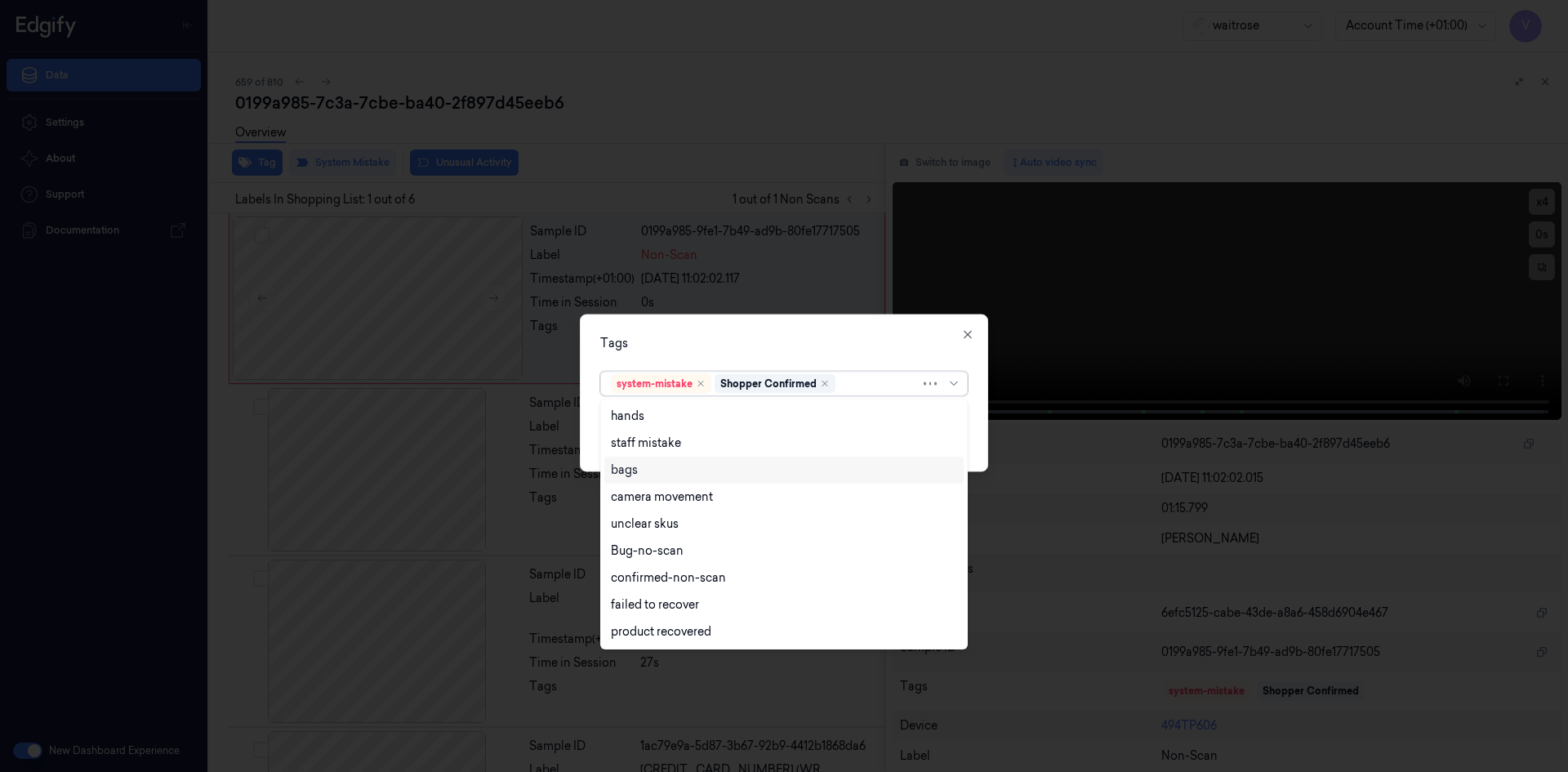
click at [673, 473] on div "bags" at bounding box center [784, 470] width 346 height 17
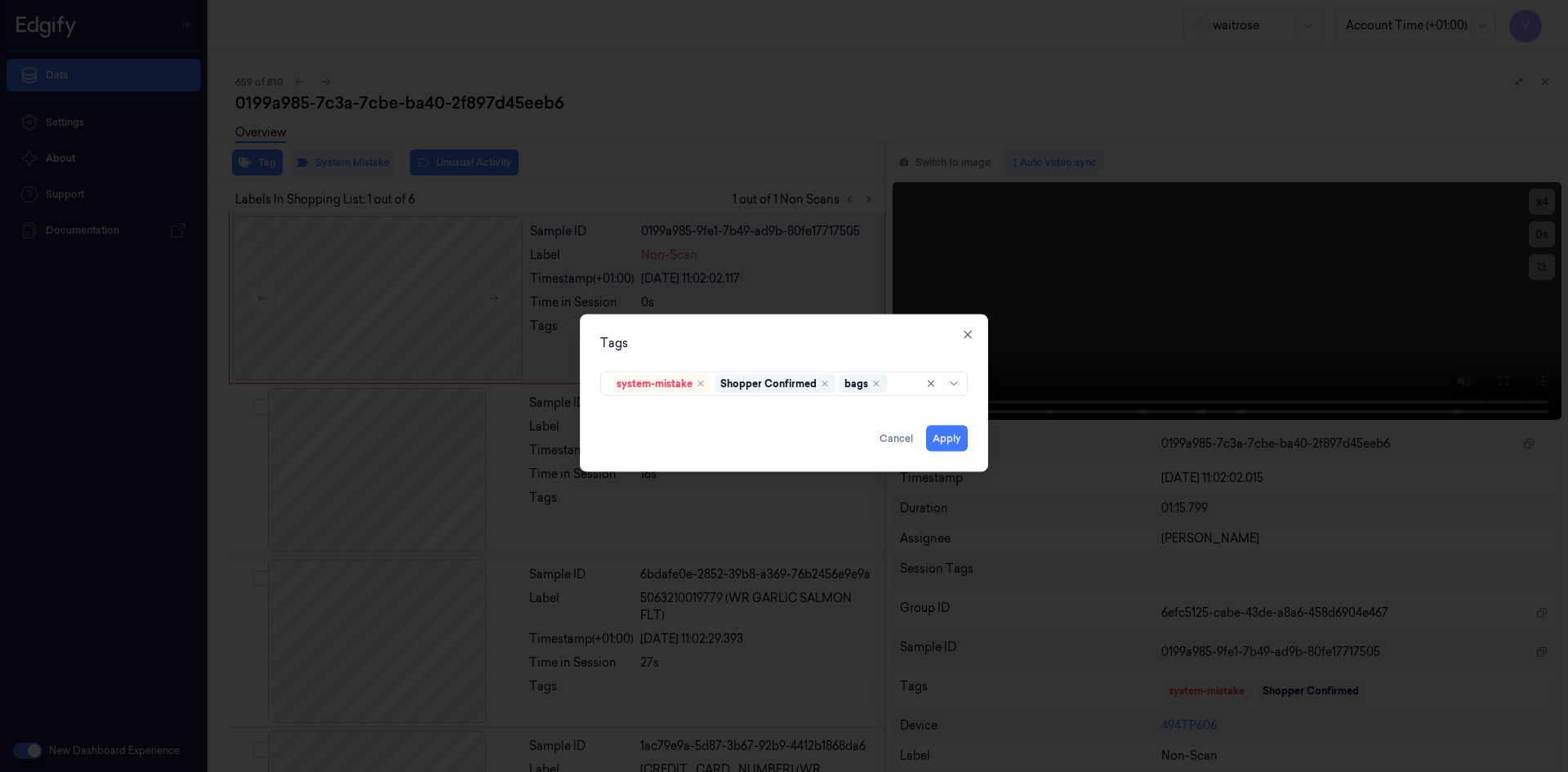
click at [788, 347] on div "Tags" at bounding box center [784, 343] width 368 height 17
click at [942, 436] on button "Apply" at bounding box center [947, 438] width 42 height 26
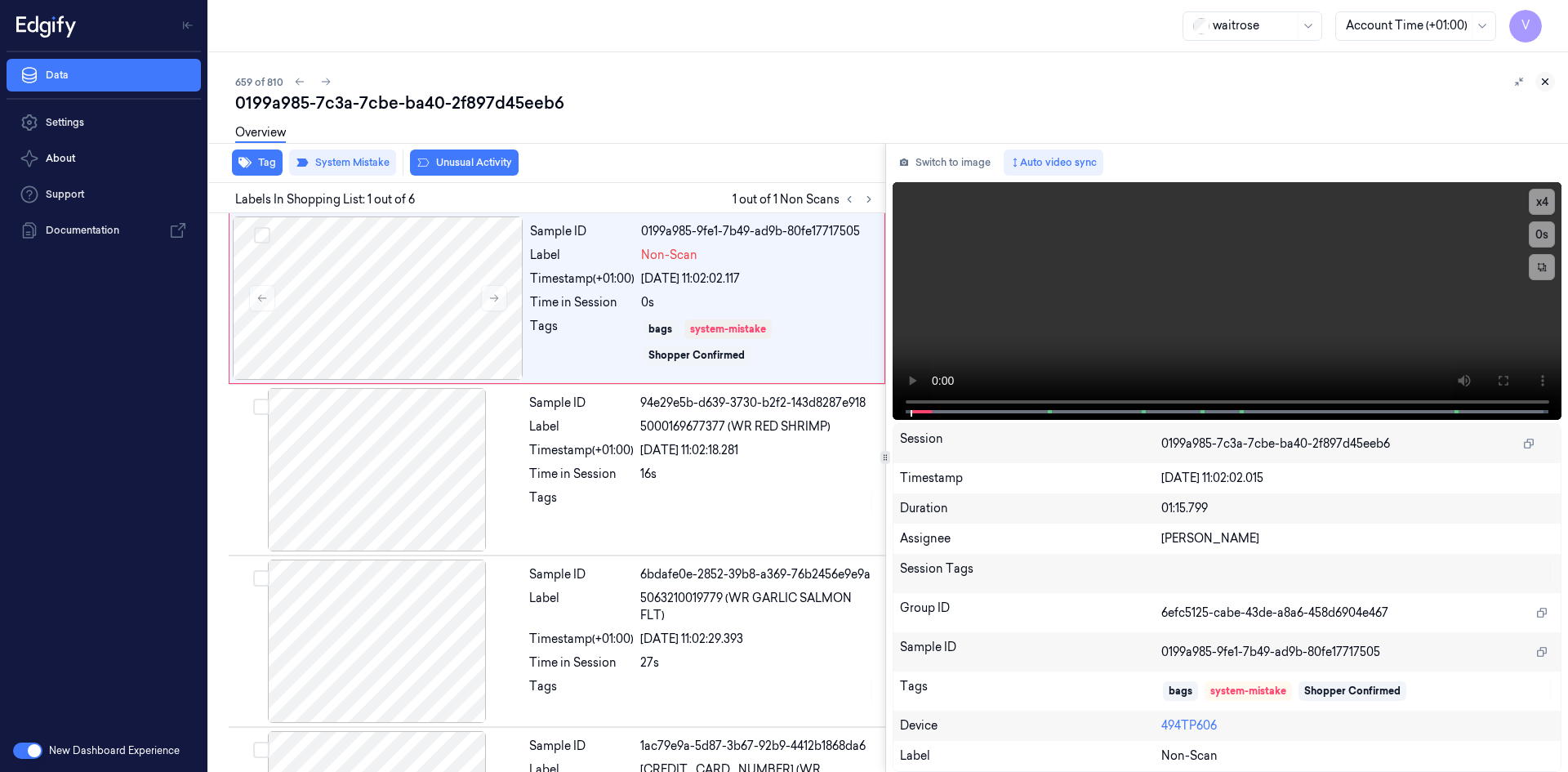
click at [1546, 80] on icon at bounding box center [1545, 81] width 11 height 11
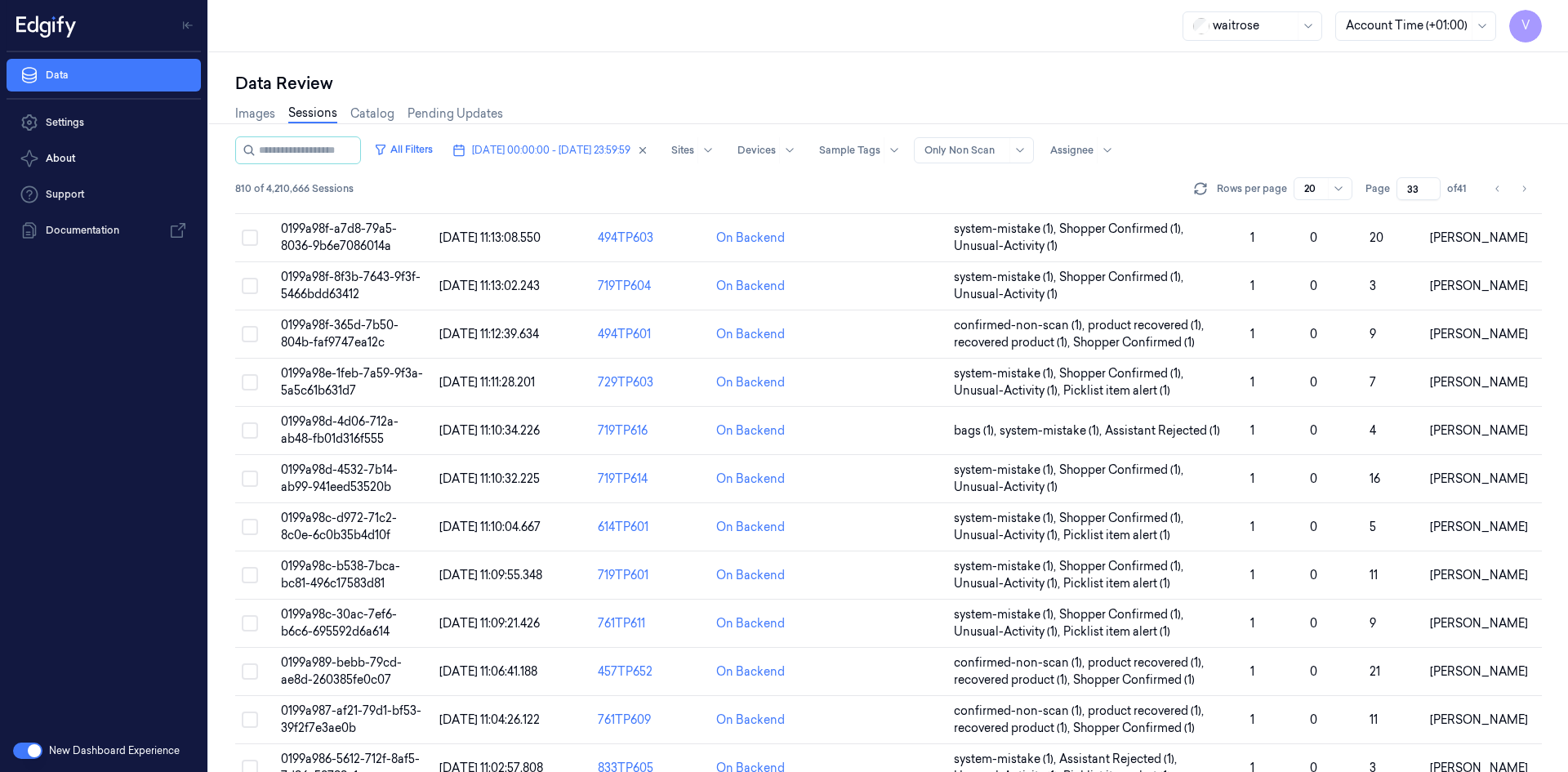
scroll to position [236, 0]
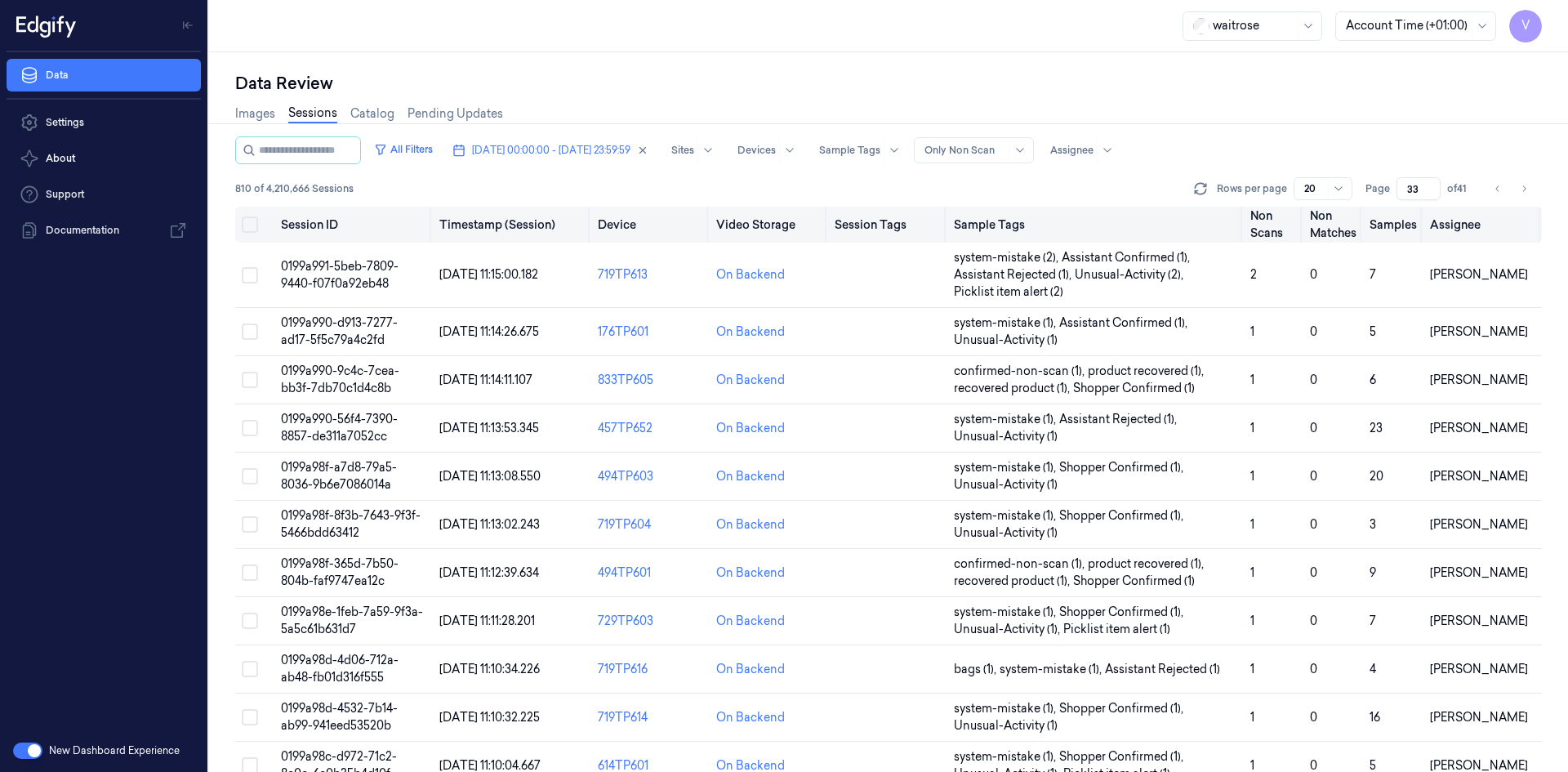
drag, startPoint x: 1417, startPoint y: 189, endPoint x: 1406, endPoint y: 208, distance: 22.0
click at [1406, 208] on div "All Filters [DATE] 00:00:00 - [DATE] 23:59:59 Sites Devices Sample Tags Alert T…" at bounding box center [889, 454] width 1307 height 635
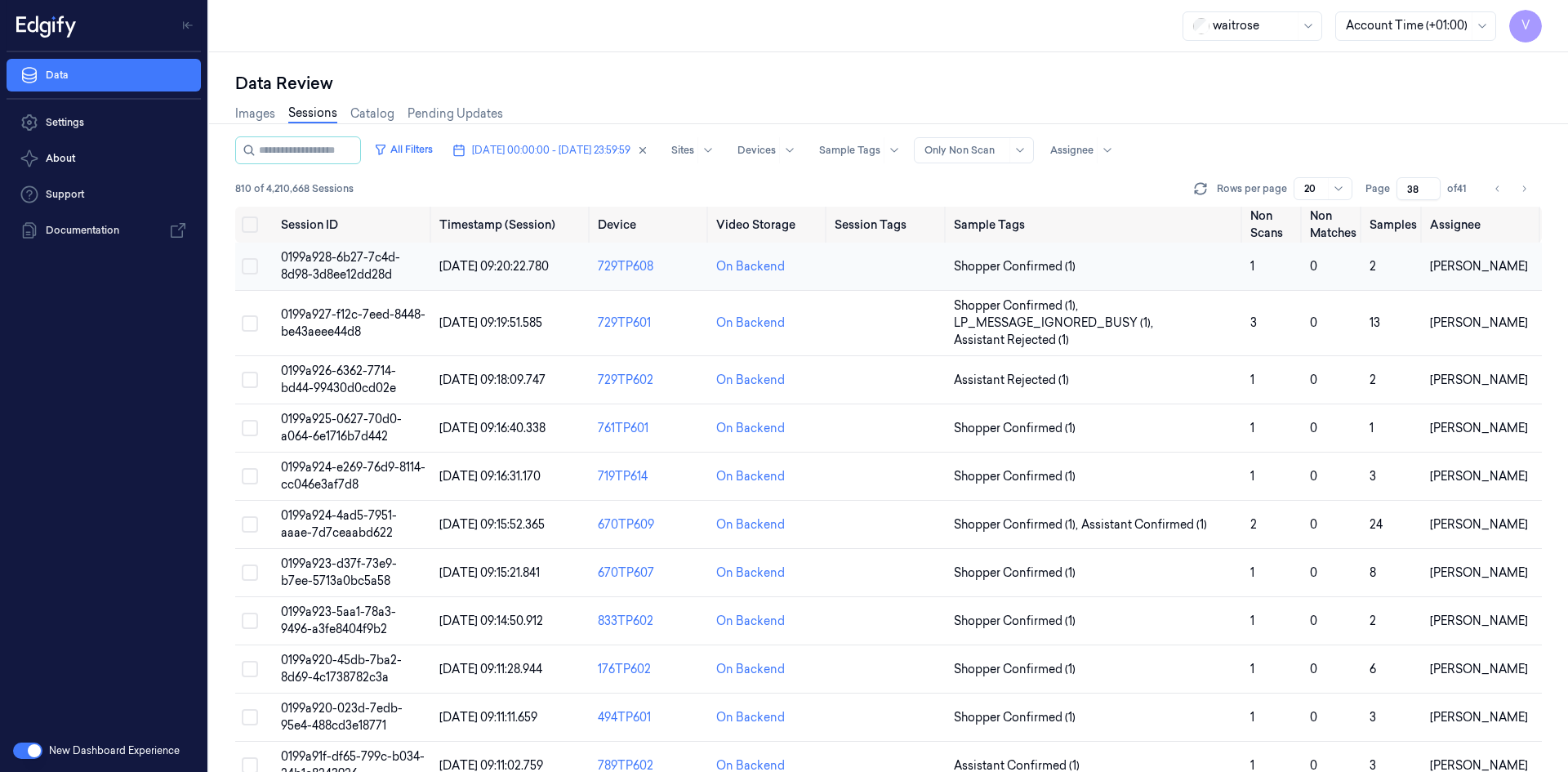
type input "38"
click at [356, 260] on span "0199a928-6b27-7c4d-8d98-3d8ee12dd28d" at bounding box center [341, 266] width 119 height 32
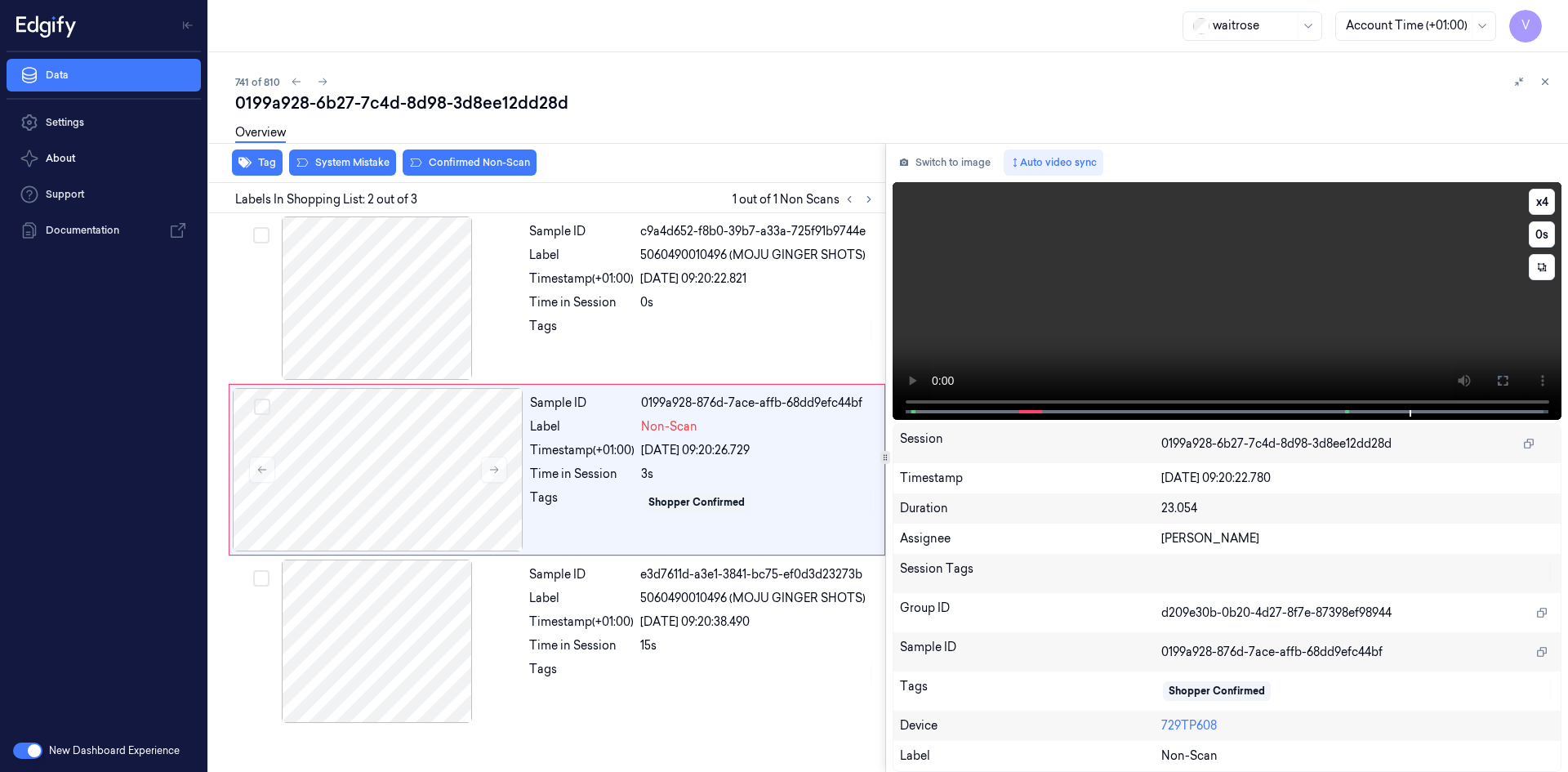
click at [1181, 325] on video at bounding box center [1228, 300] width 670 height 238
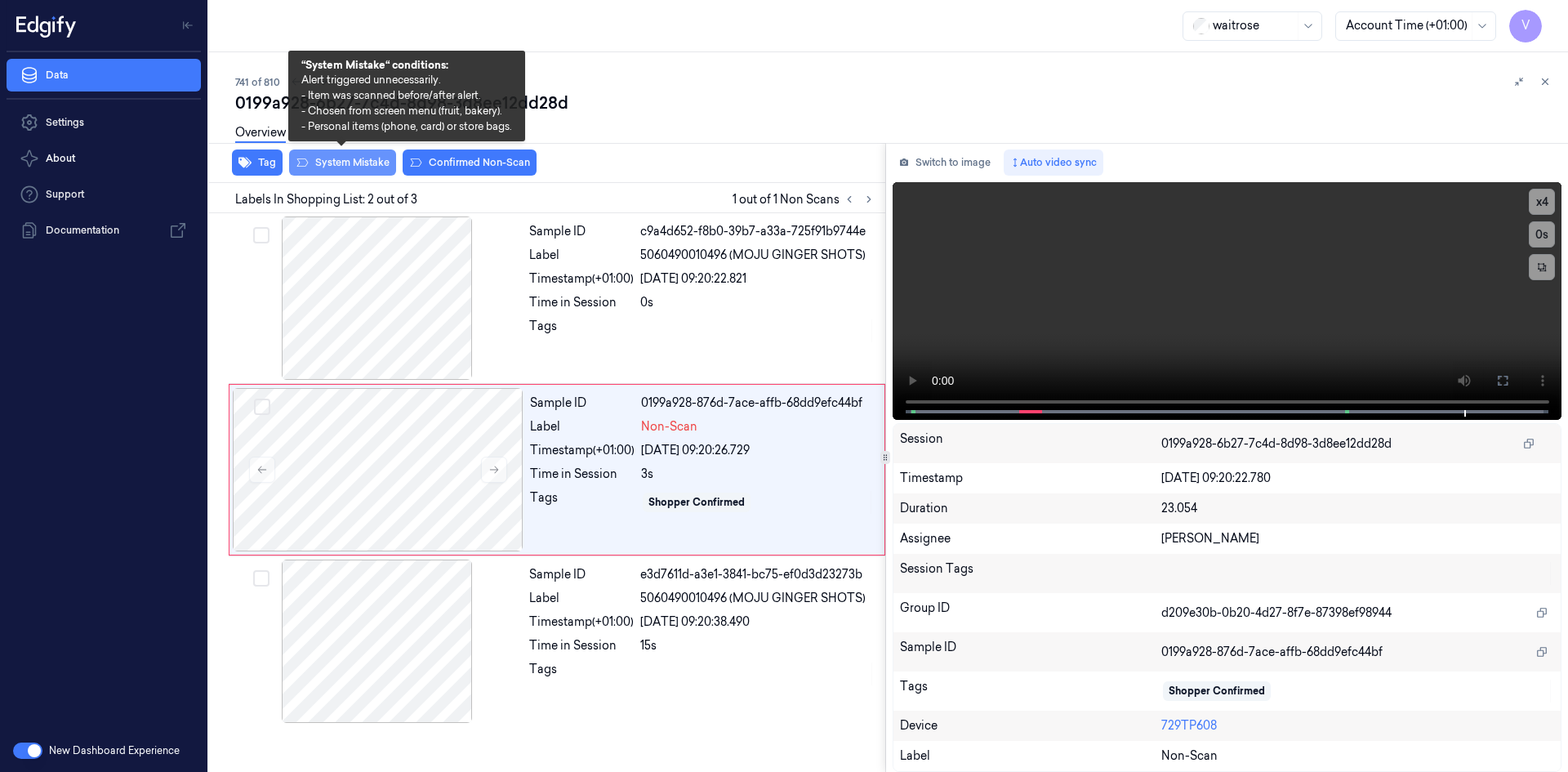
click at [354, 157] on button "System Mistake" at bounding box center [343, 163] width 107 height 26
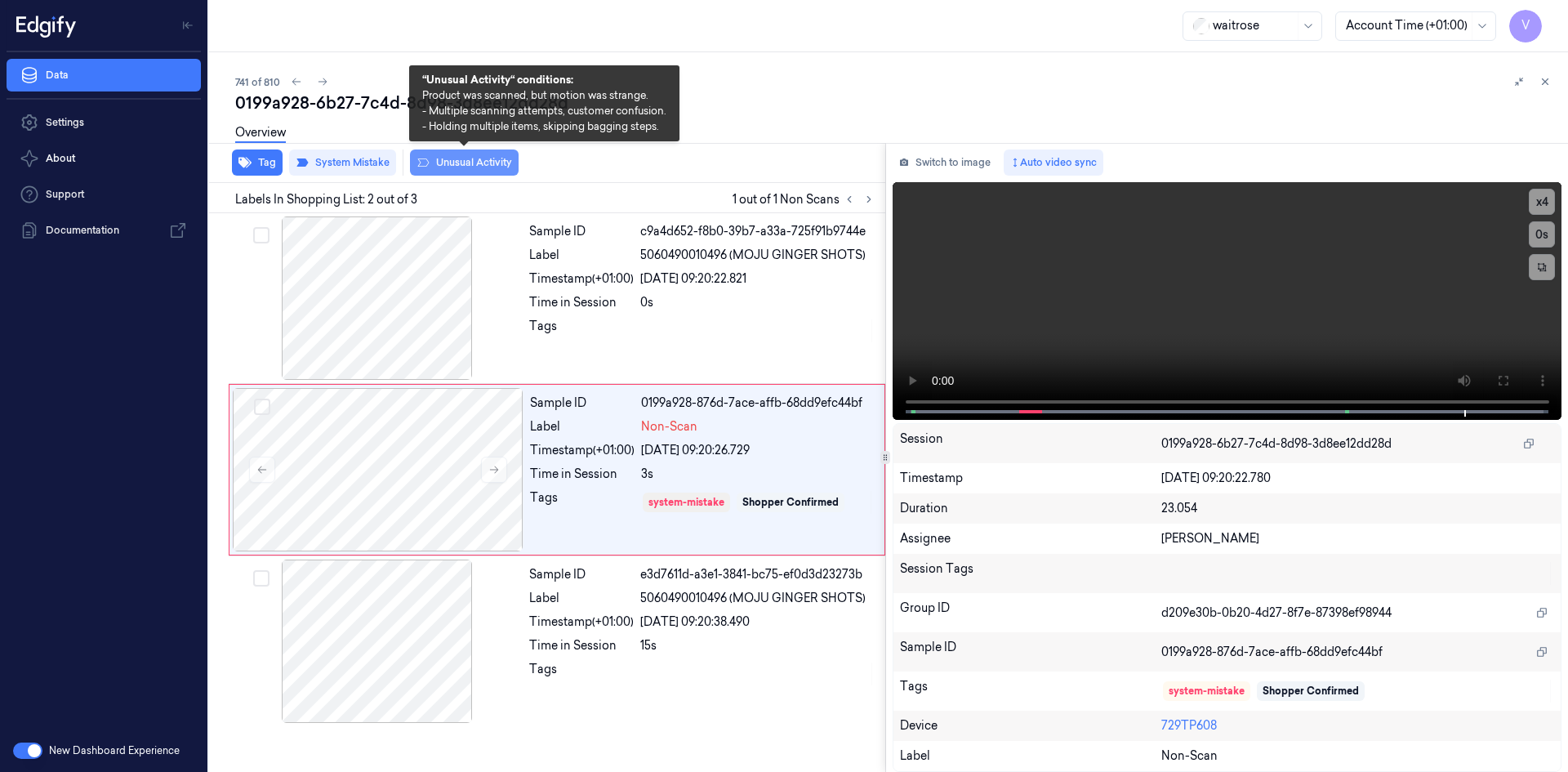
click at [479, 159] on button "Unusual Activity" at bounding box center [465, 163] width 109 height 26
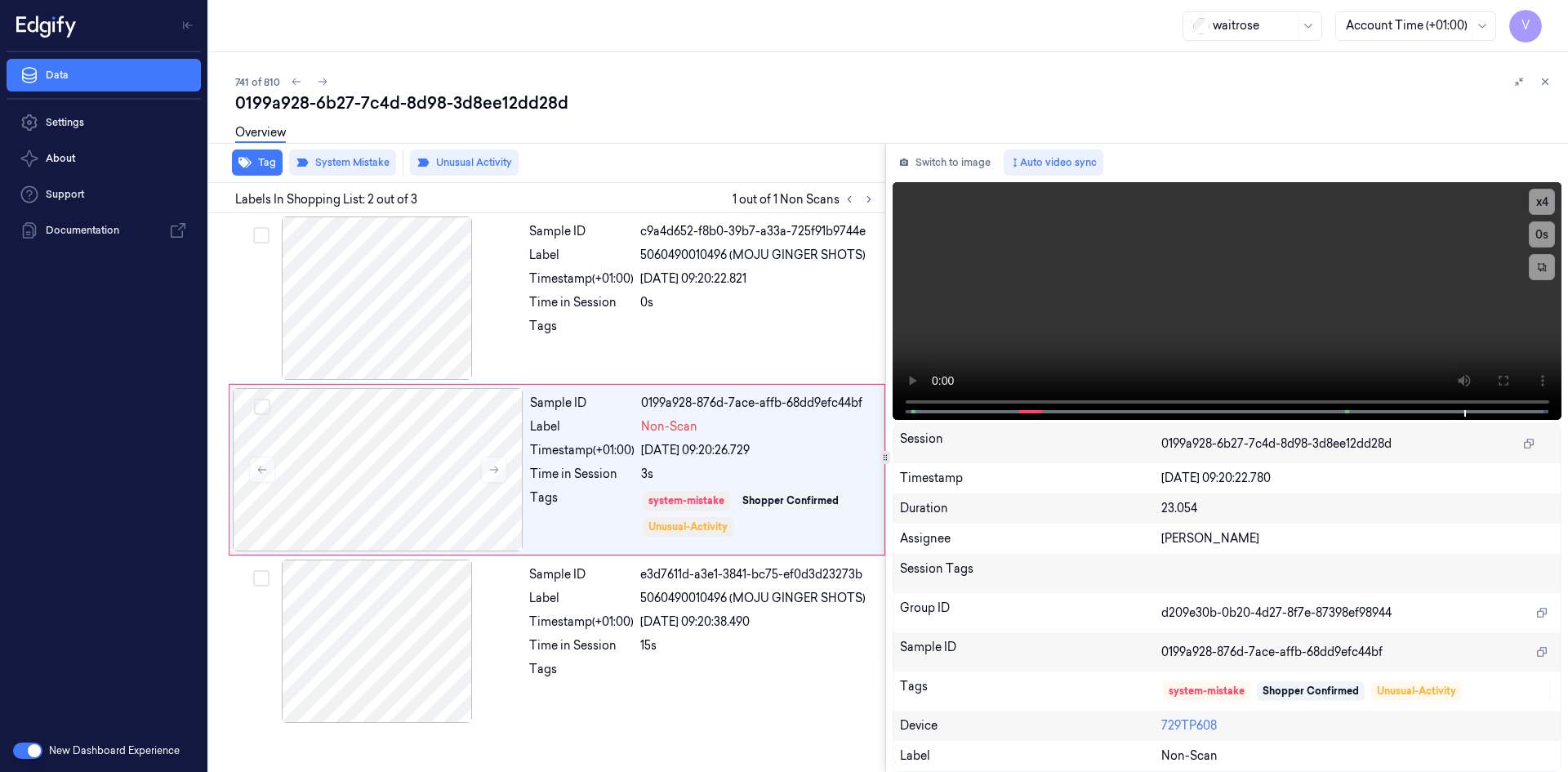
click at [1546, 82] on icon at bounding box center [1545, 81] width 11 height 11
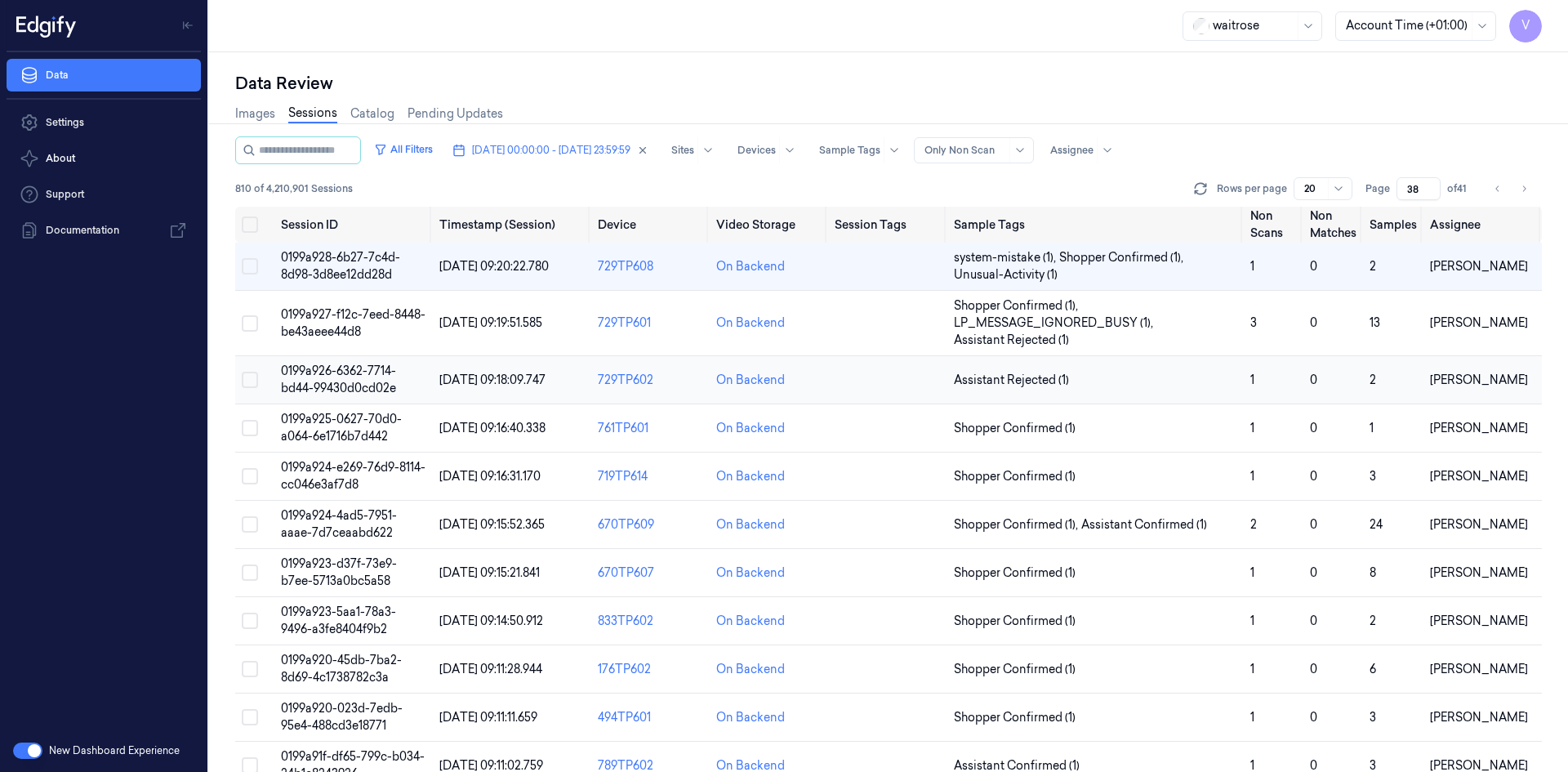
click at [355, 380] on td "0199a926-6362-7714-bd44-99430d0cd02e" at bounding box center [353, 380] width 158 height 48
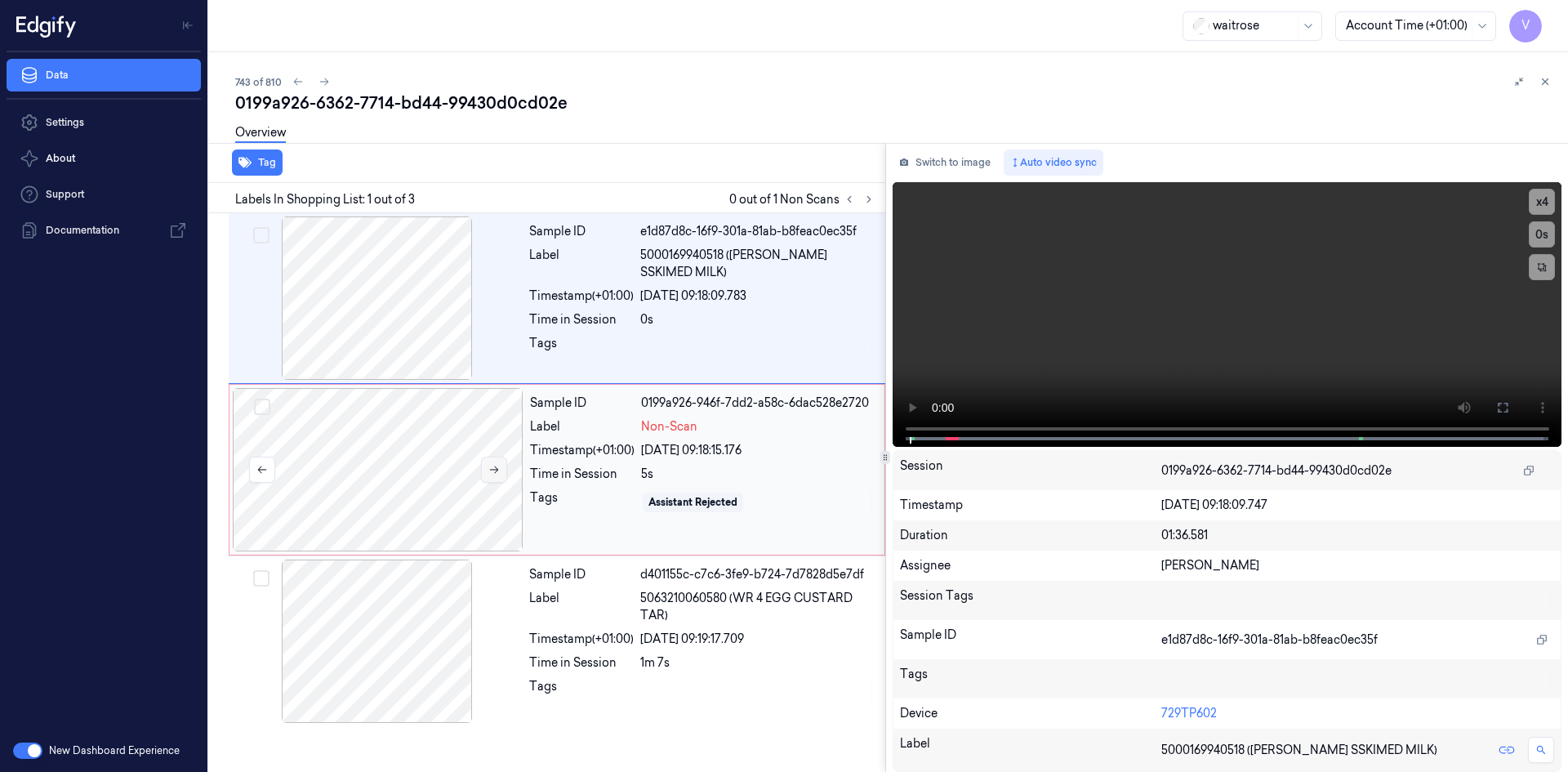
click at [494, 464] on icon at bounding box center [493, 469] width 11 height 11
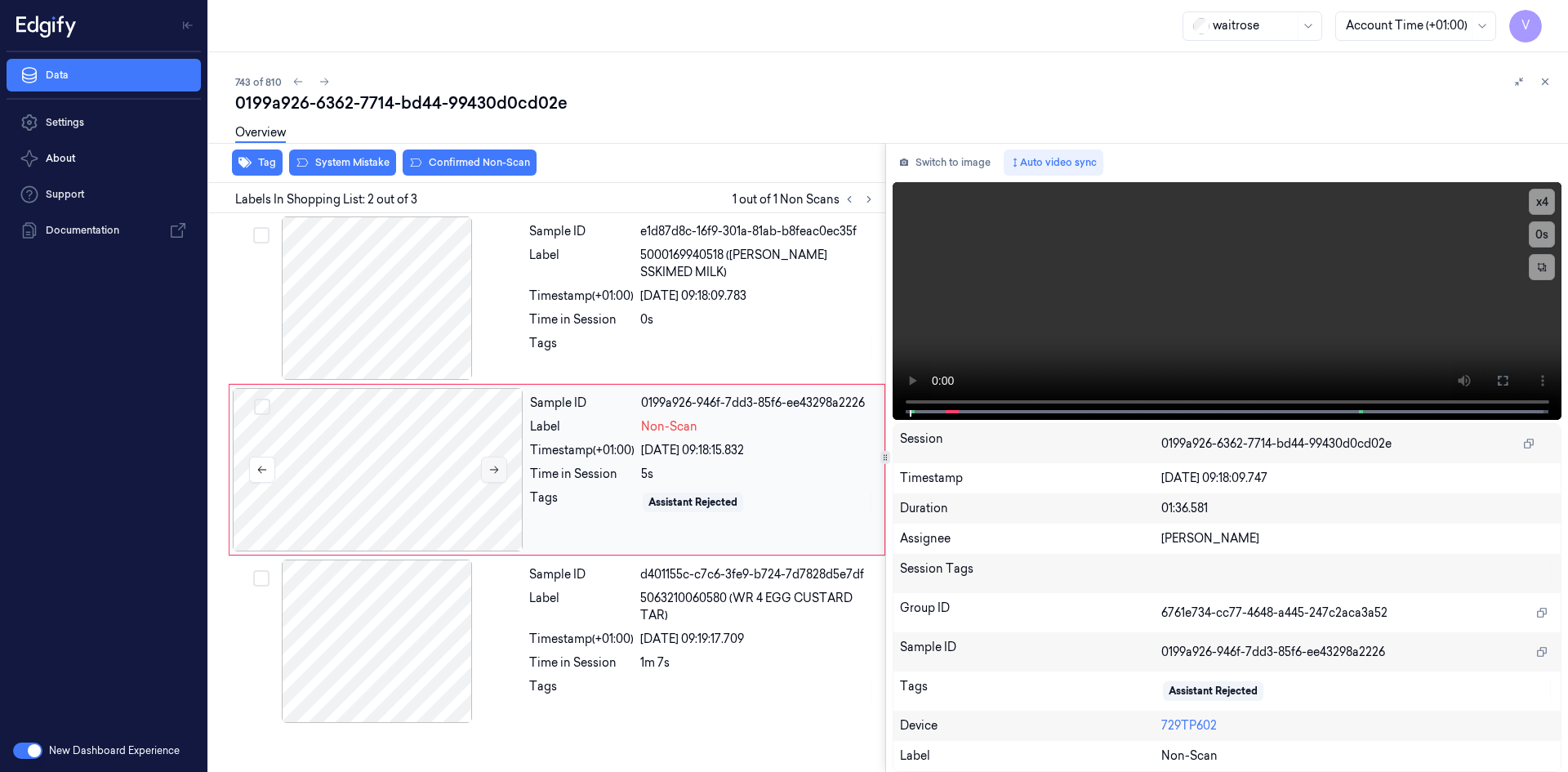
click at [495, 464] on icon at bounding box center [493, 469] width 11 height 11
click at [1025, 298] on video at bounding box center [1228, 300] width 670 height 238
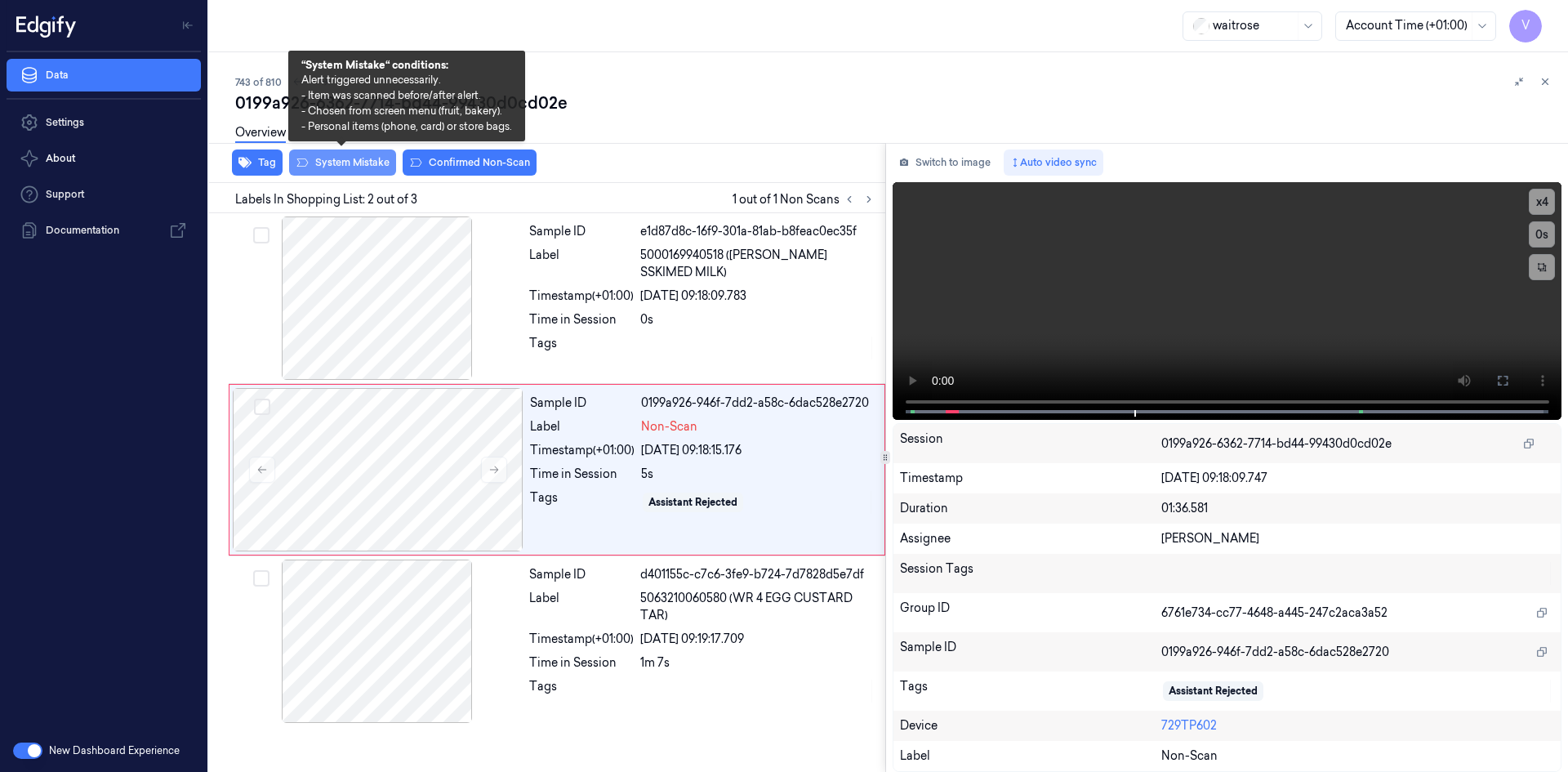
click at [370, 165] on button "System Mistake" at bounding box center [343, 163] width 107 height 26
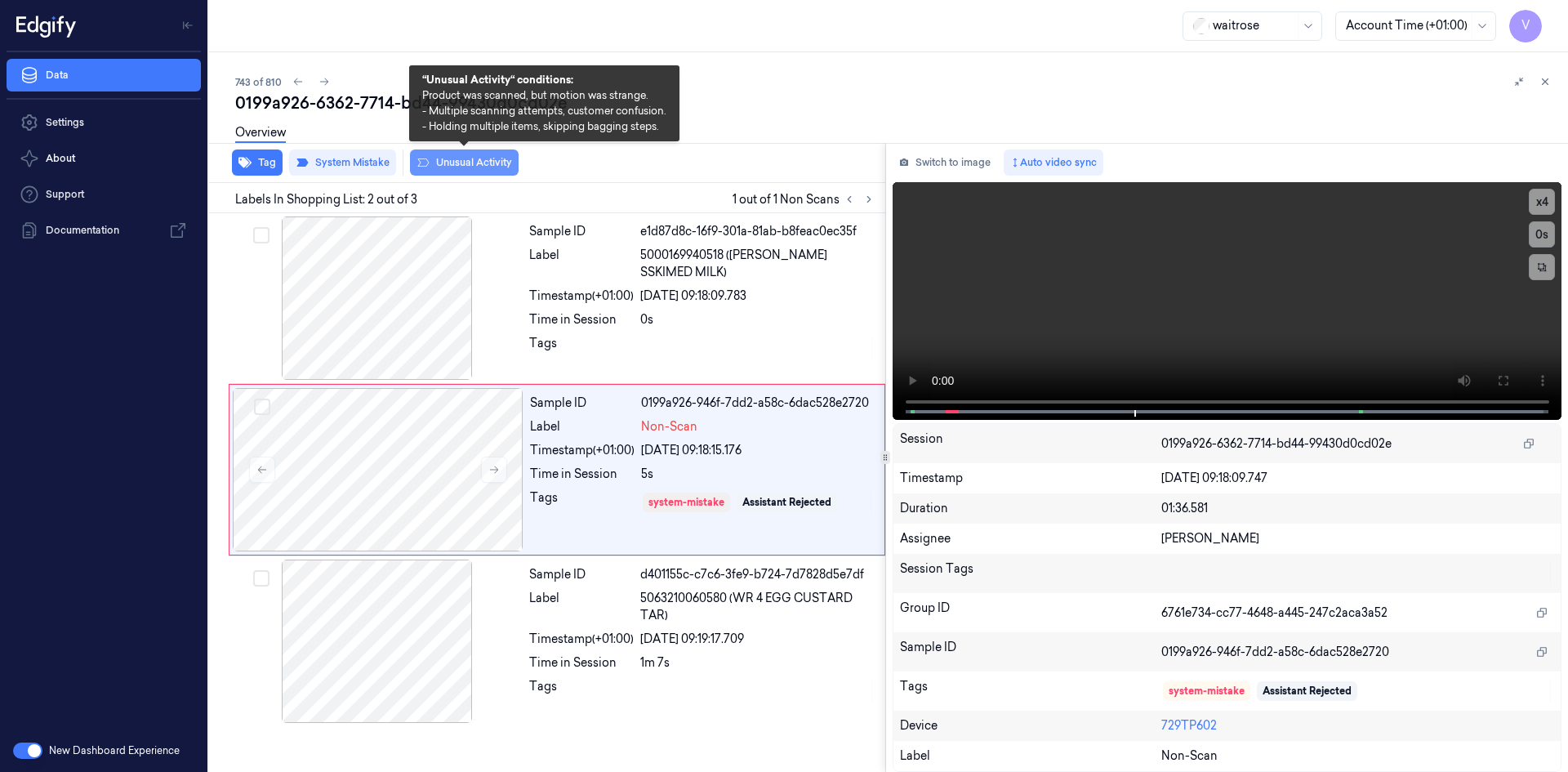
click at [482, 161] on button "Unusual Activity" at bounding box center [465, 163] width 109 height 26
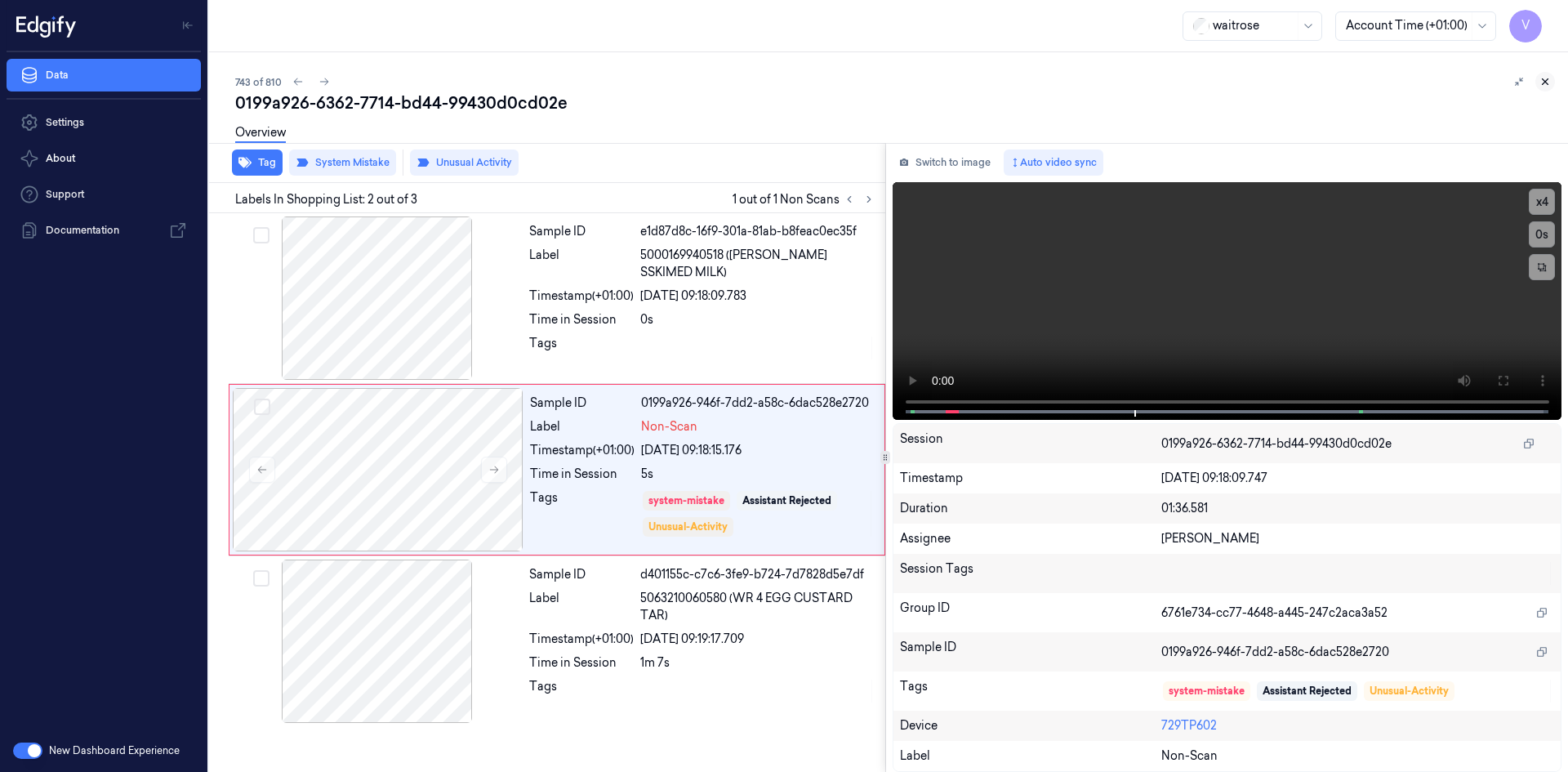
click at [1547, 78] on icon at bounding box center [1545, 81] width 11 height 11
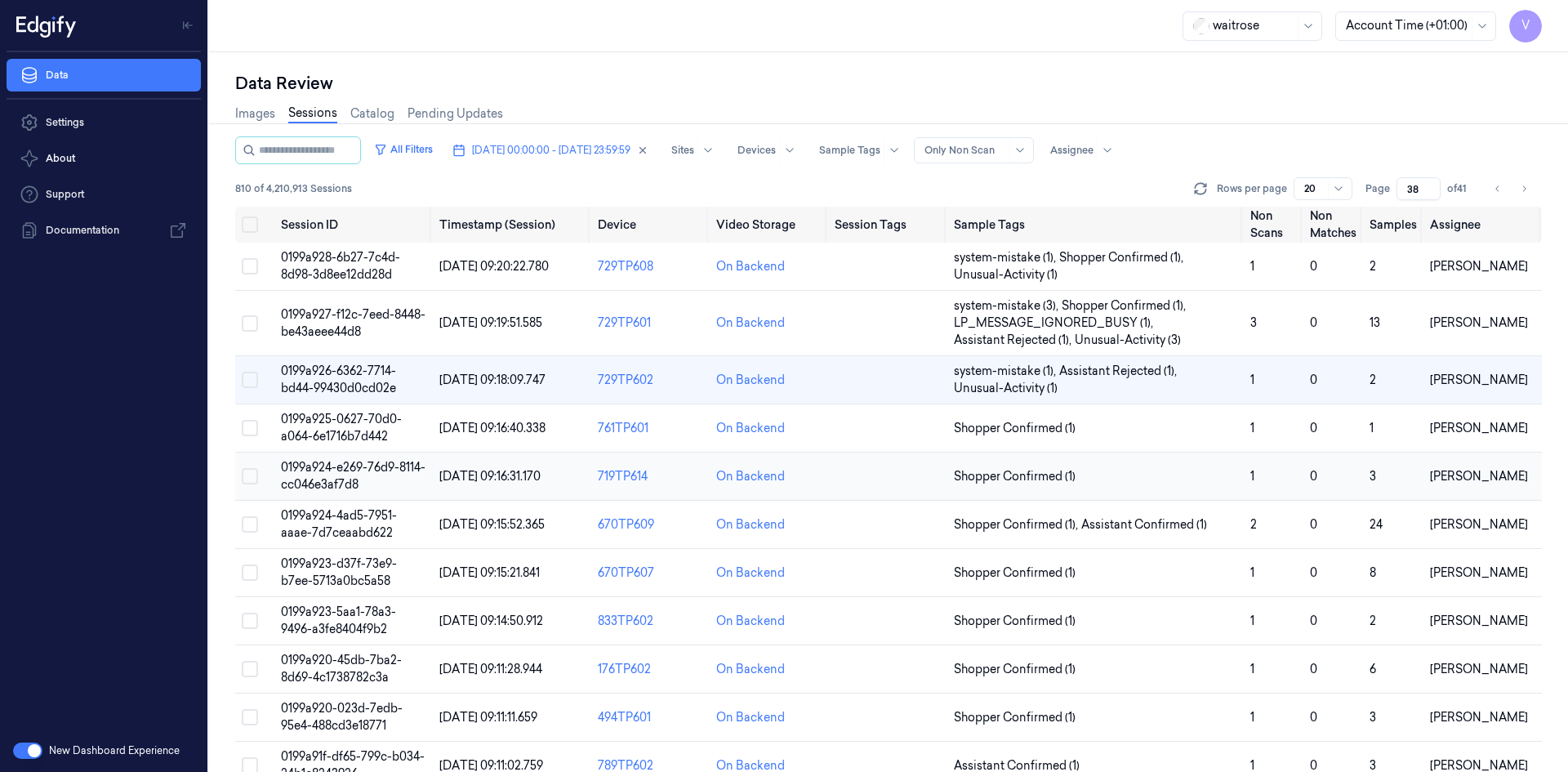
click at [360, 469] on span "0199a924-e269-76d9-8114-cc046e3af7d8" at bounding box center [353, 475] width 145 height 32
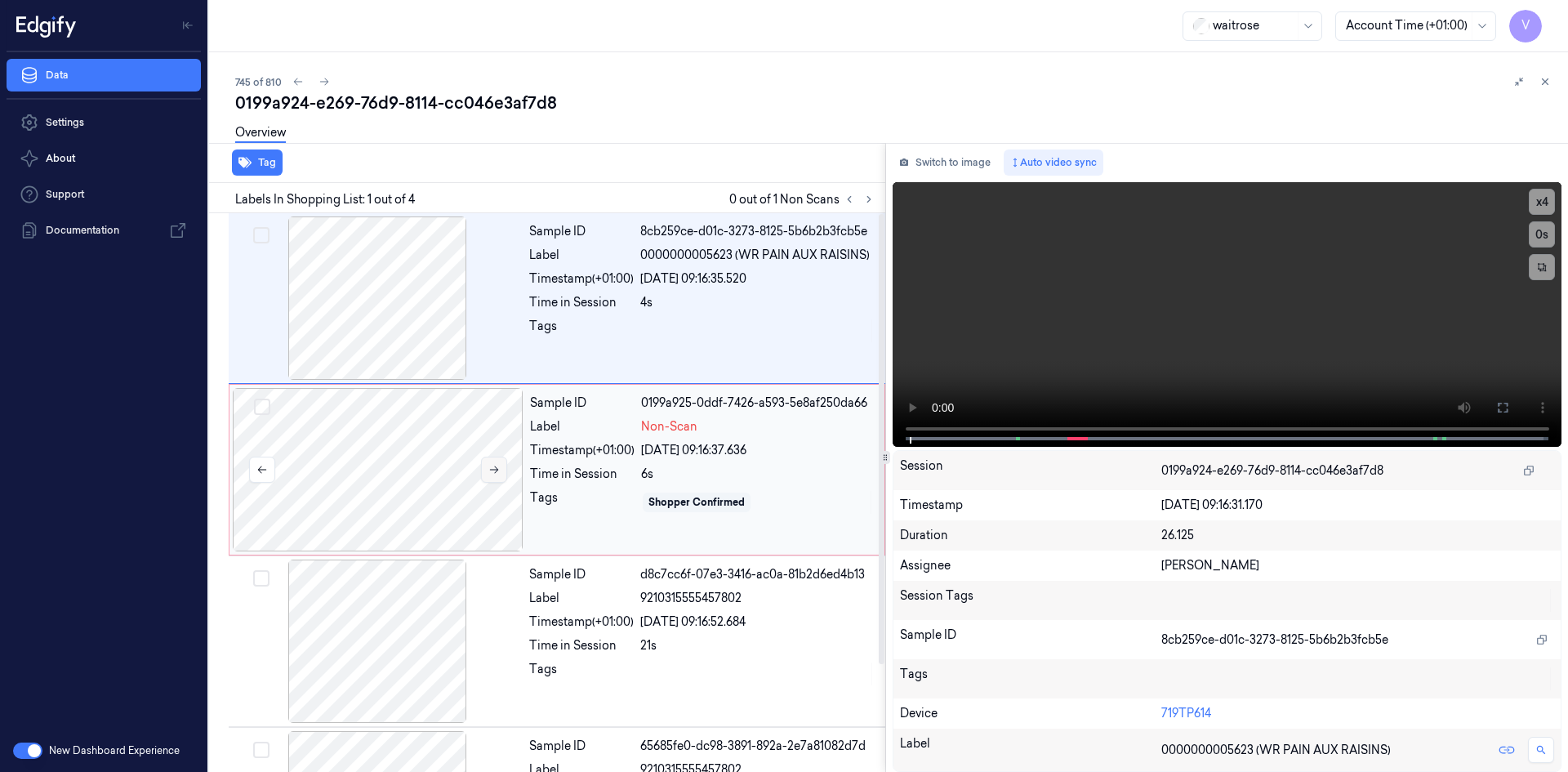
click at [498, 468] on icon at bounding box center [493, 469] width 11 height 11
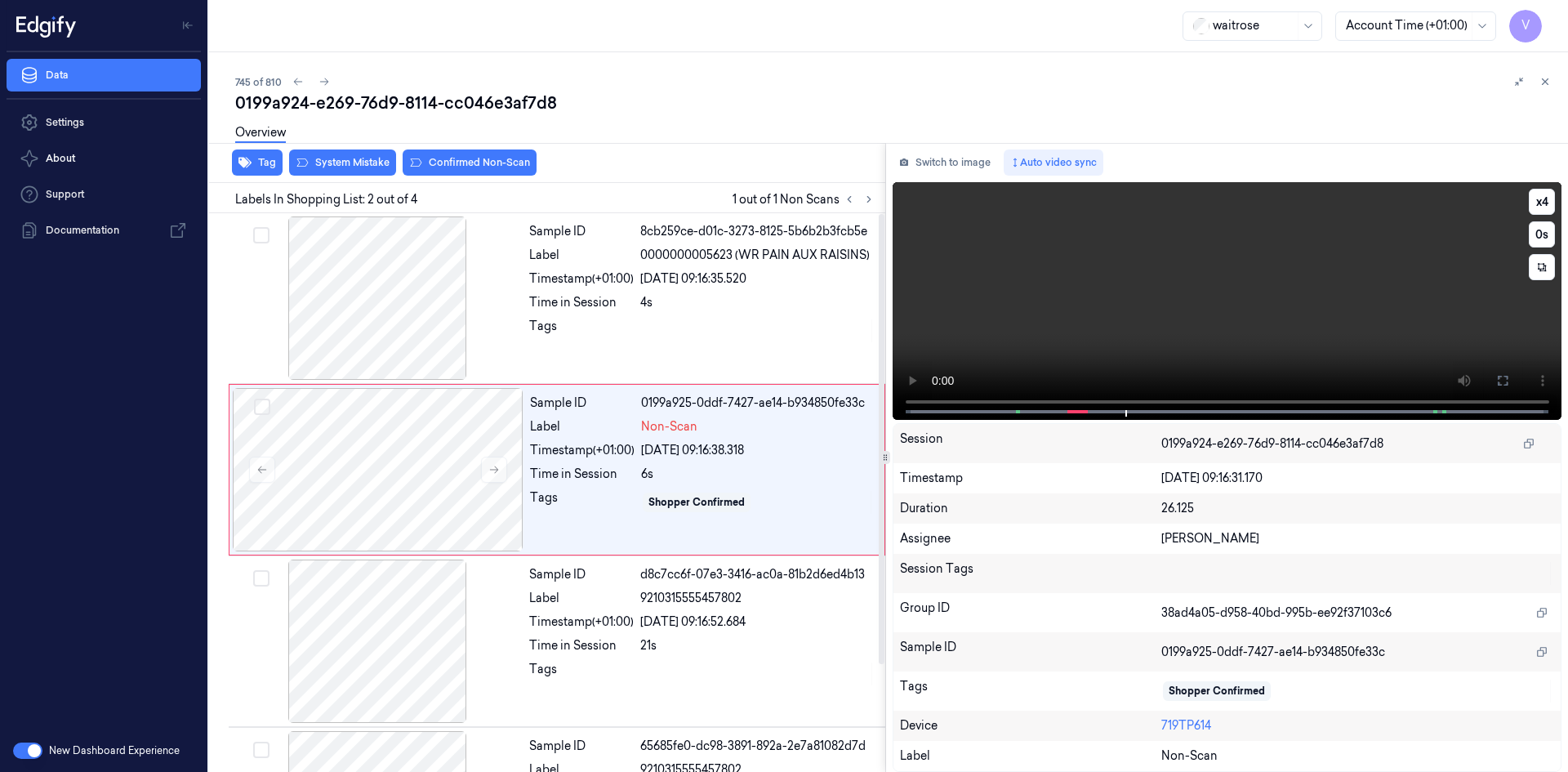
click at [1078, 328] on video at bounding box center [1228, 300] width 670 height 238
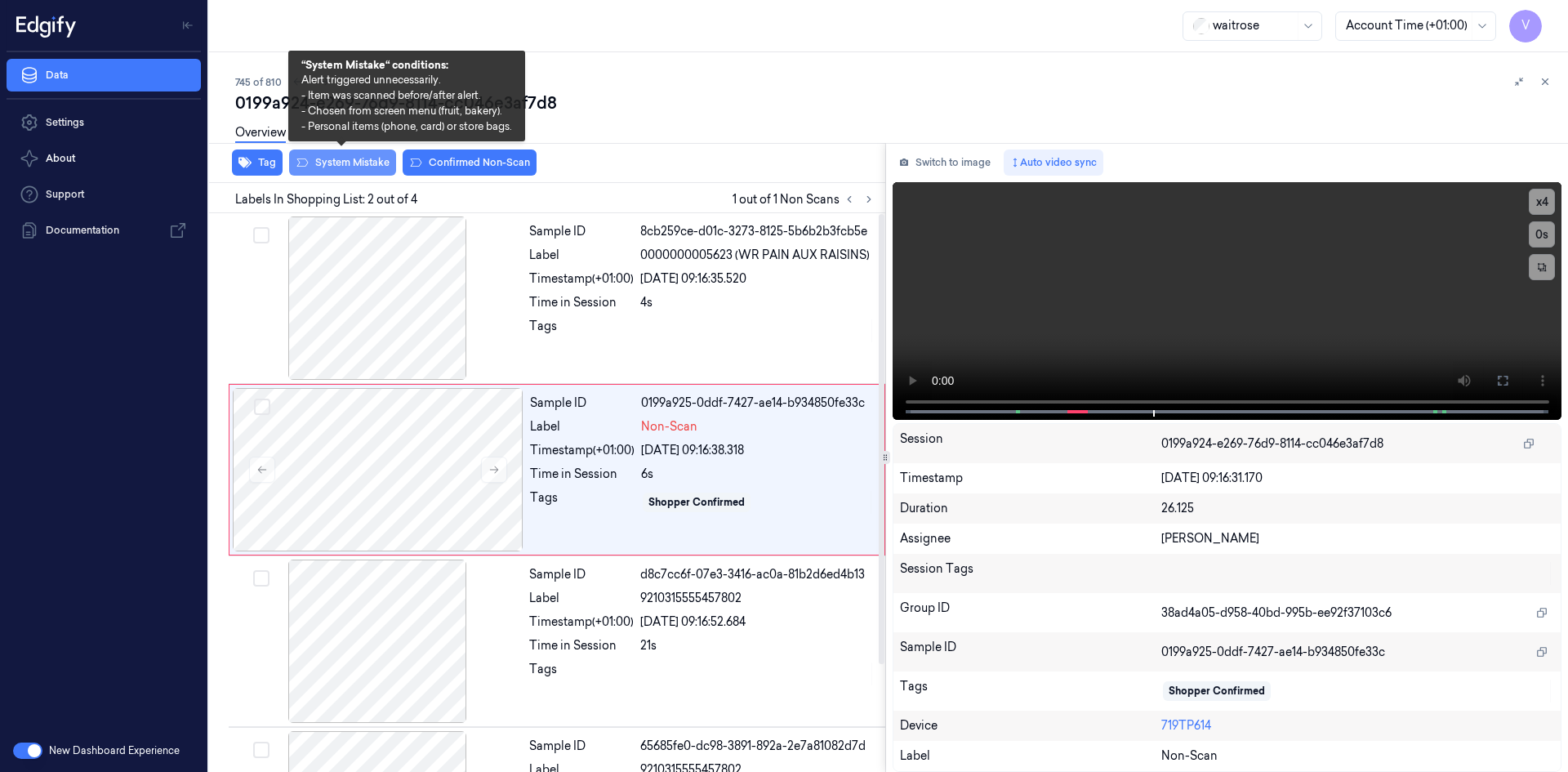
click at [353, 158] on button "System Mistake" at bounding box center [343, 163] width 107 height 26
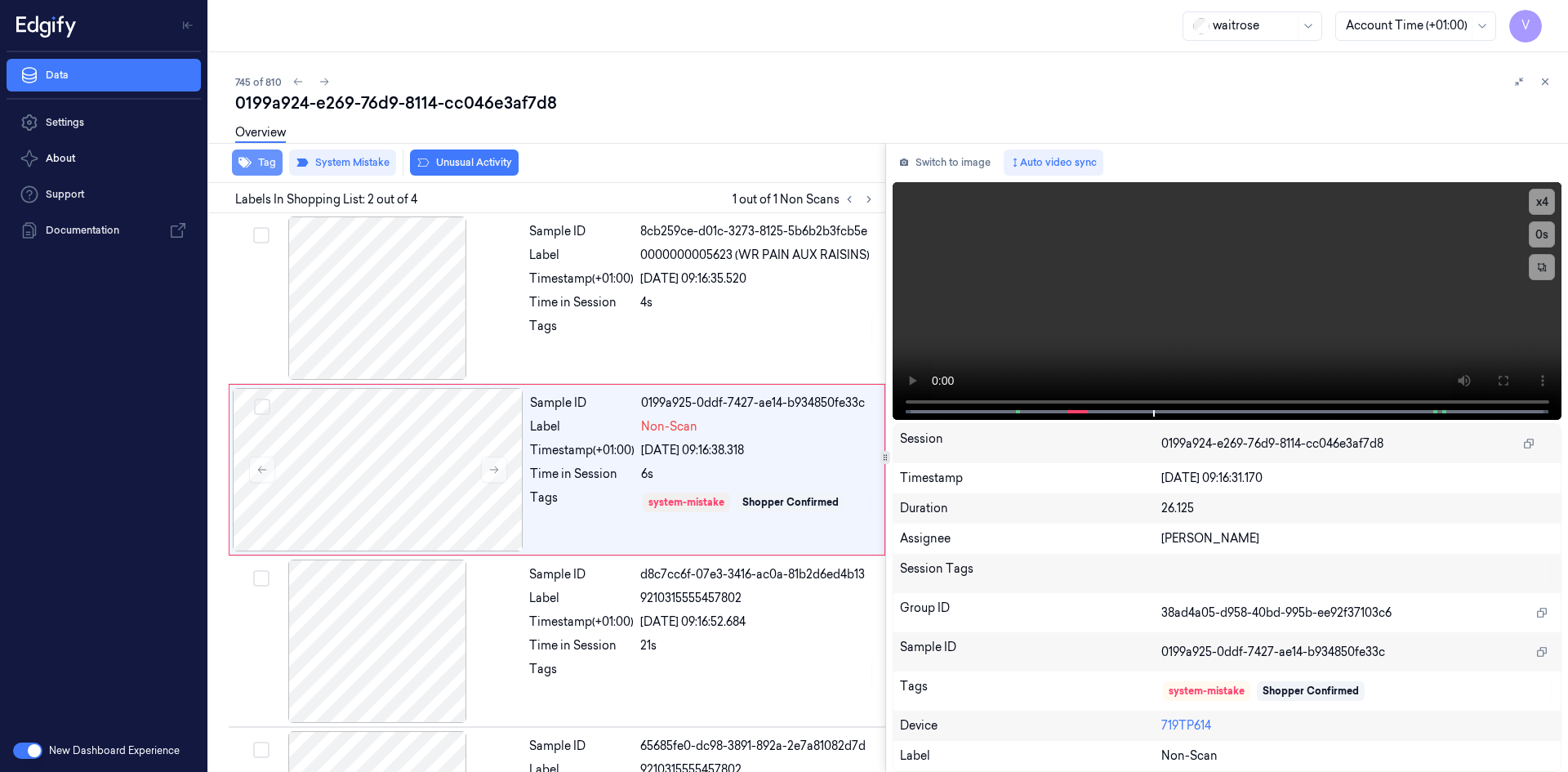
click at [256, 163] on button "Tag" at bounding box center [257, 163] width 51 height 26
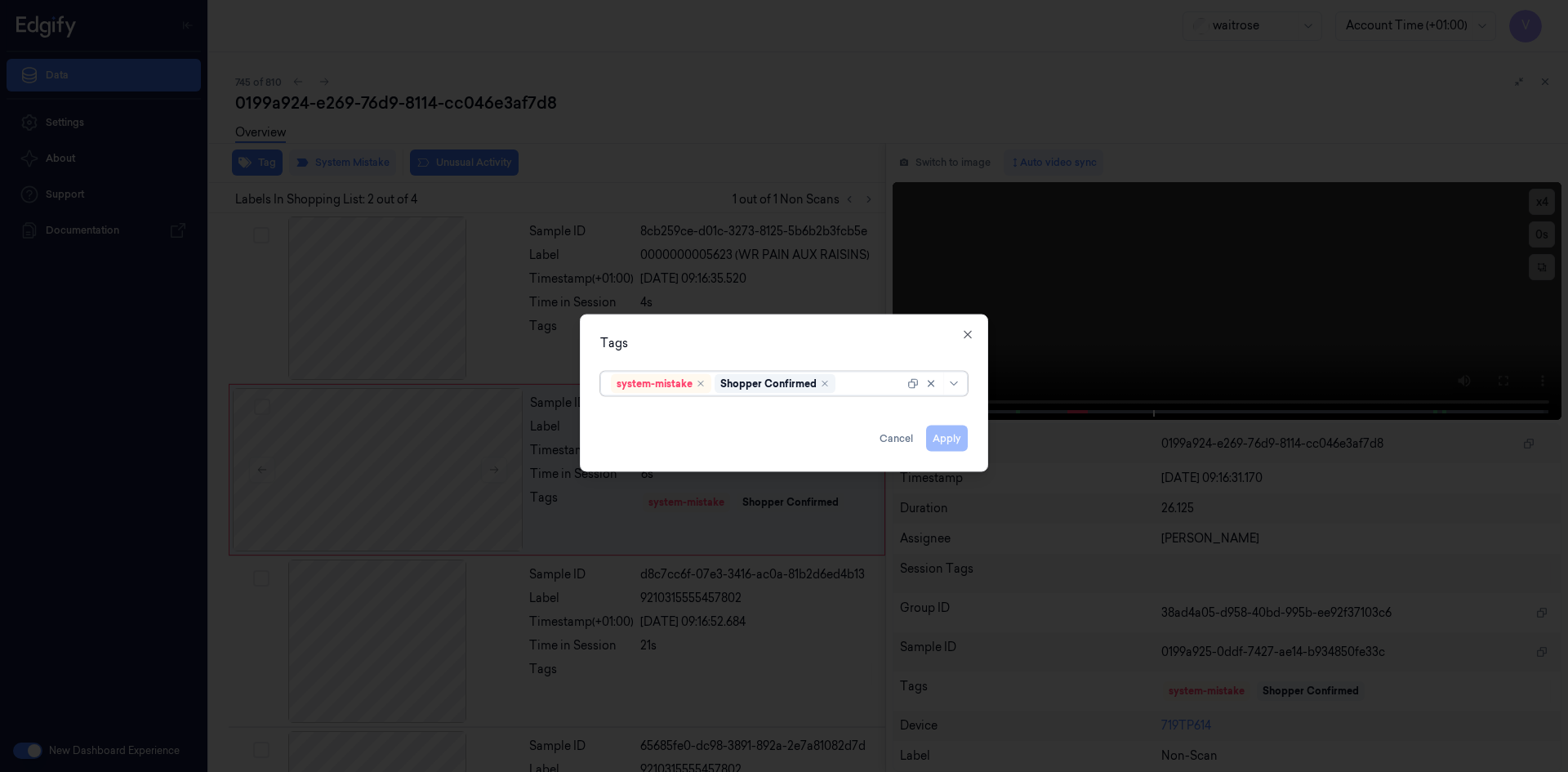
click at [851, 384] on div at bounding box center [871, 383] width 66 height 17
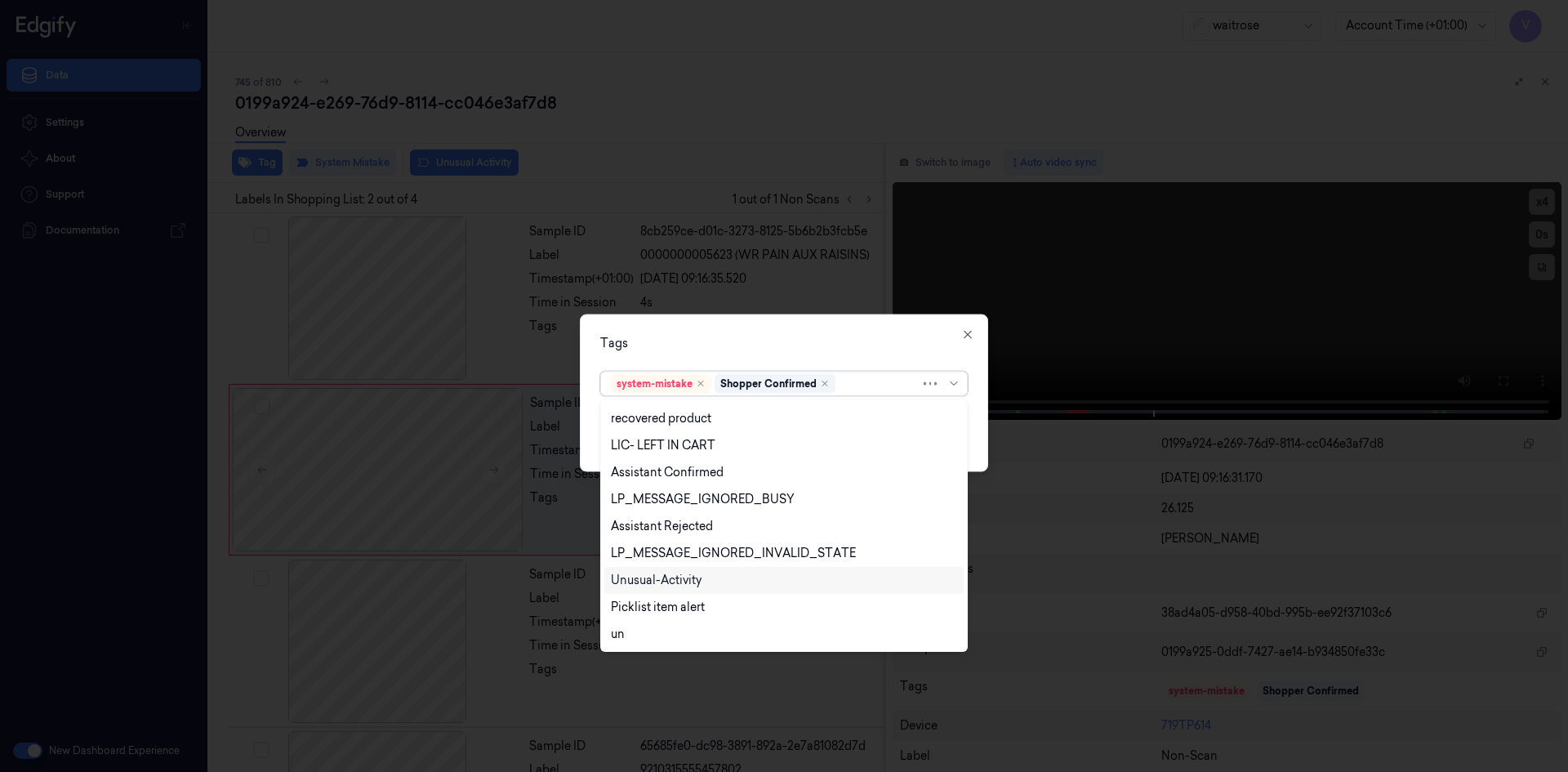
click at [697, 582] on div "Unusual-Activity" at bounding box center [656, 581] width 91 height 17
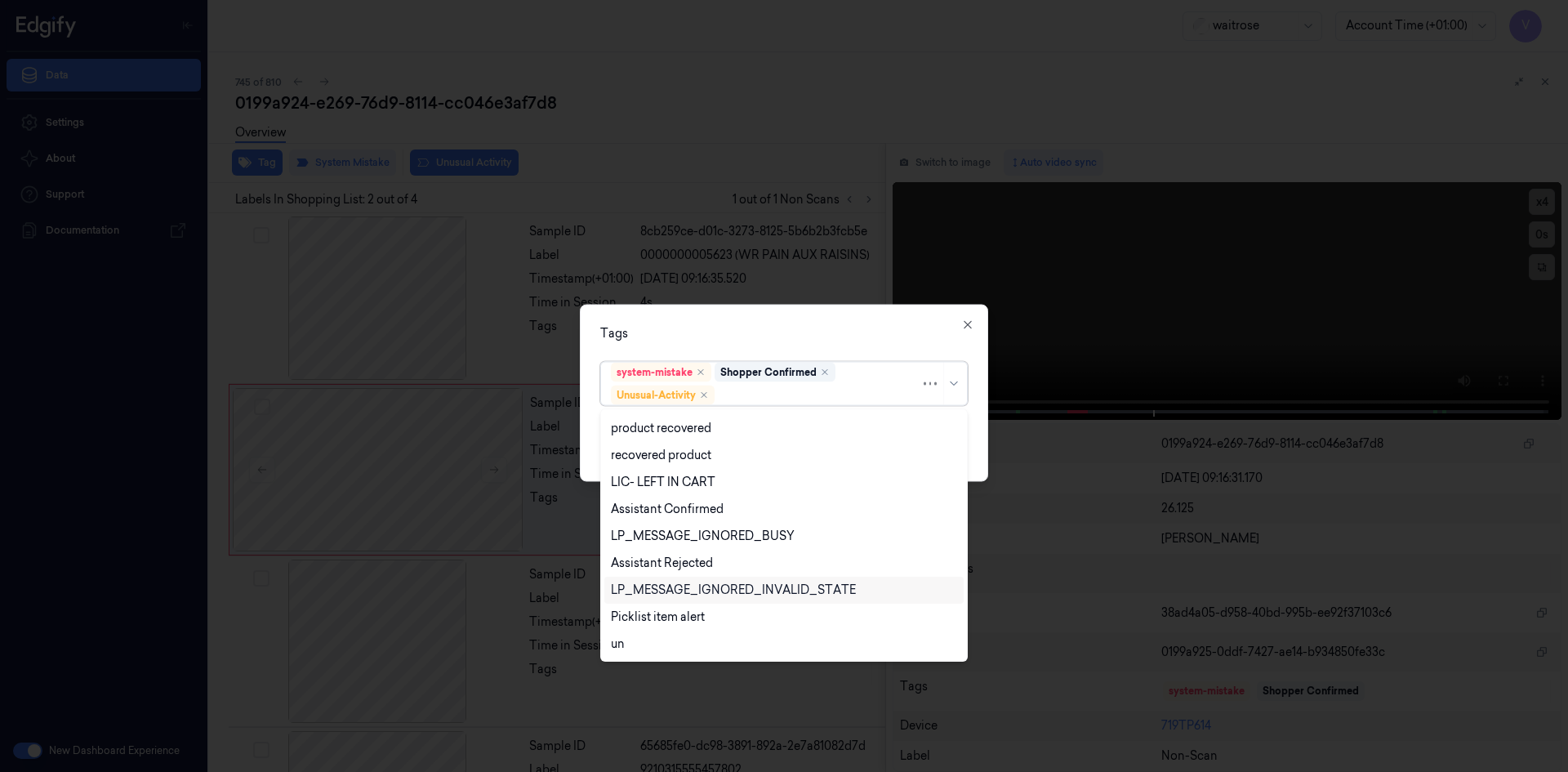
scroll to position [240, 0]
click at [698, 589] on div "Picklist item alert" at bounding box center [658, 590] width 94 height 17
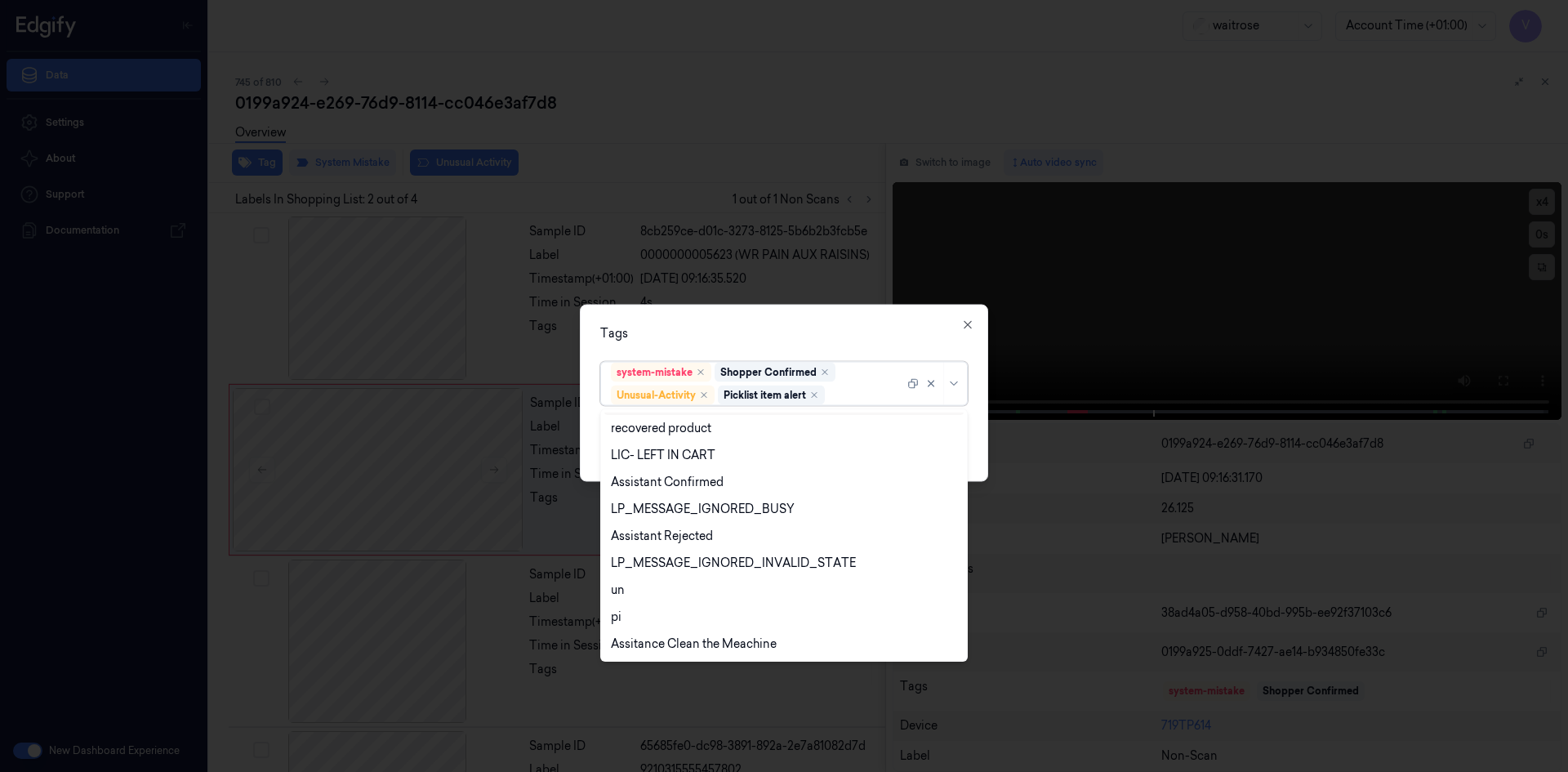
click at [749, 344] on div "Tags option Picklist item alert, selected. 20 results available. Use Up and Dow…" at bounding box center [784, 392] width 408 height 177
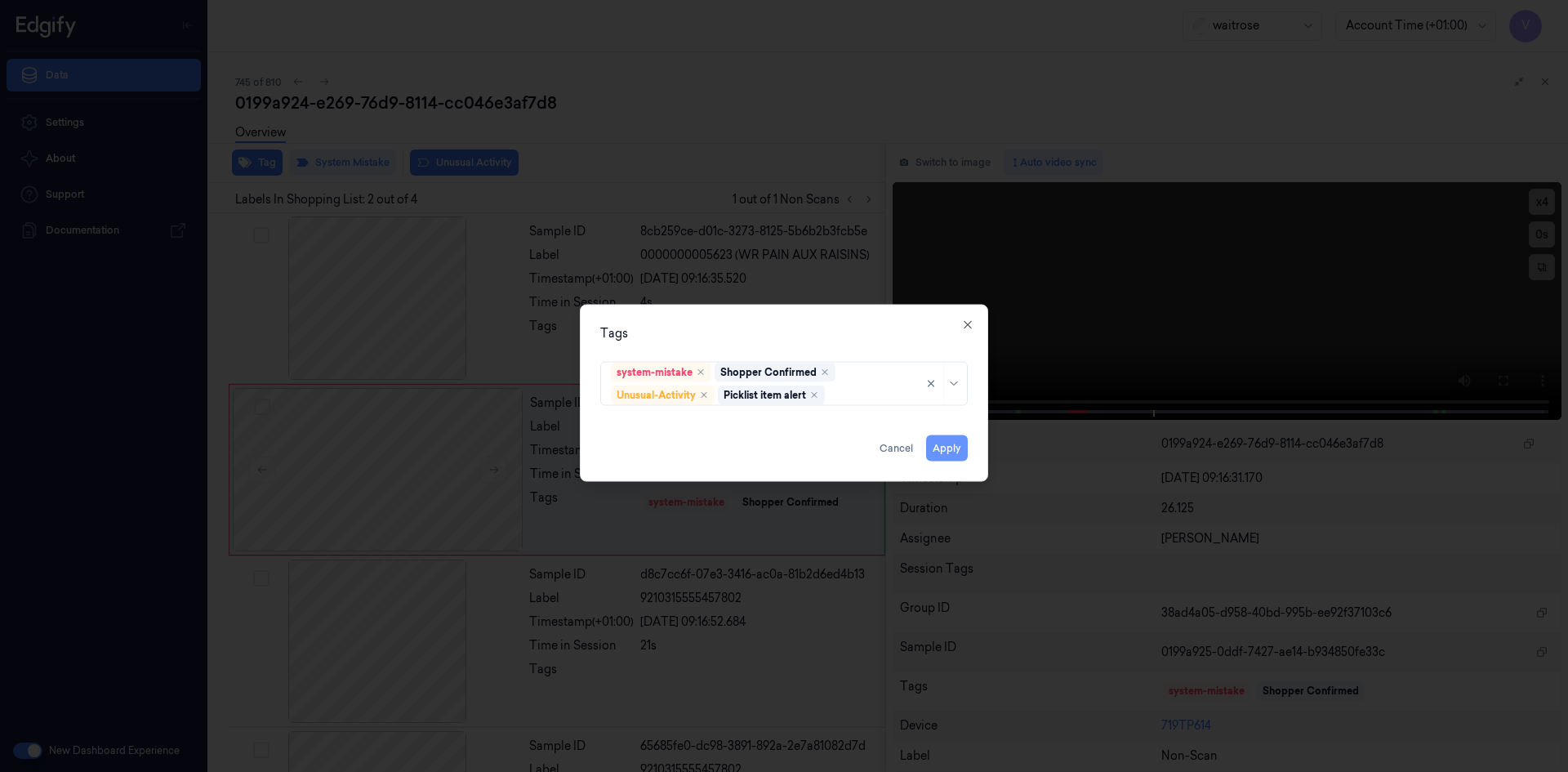
click at [954, 446] on button "Apply" at bounding box center [947, 447] width 42 height 26
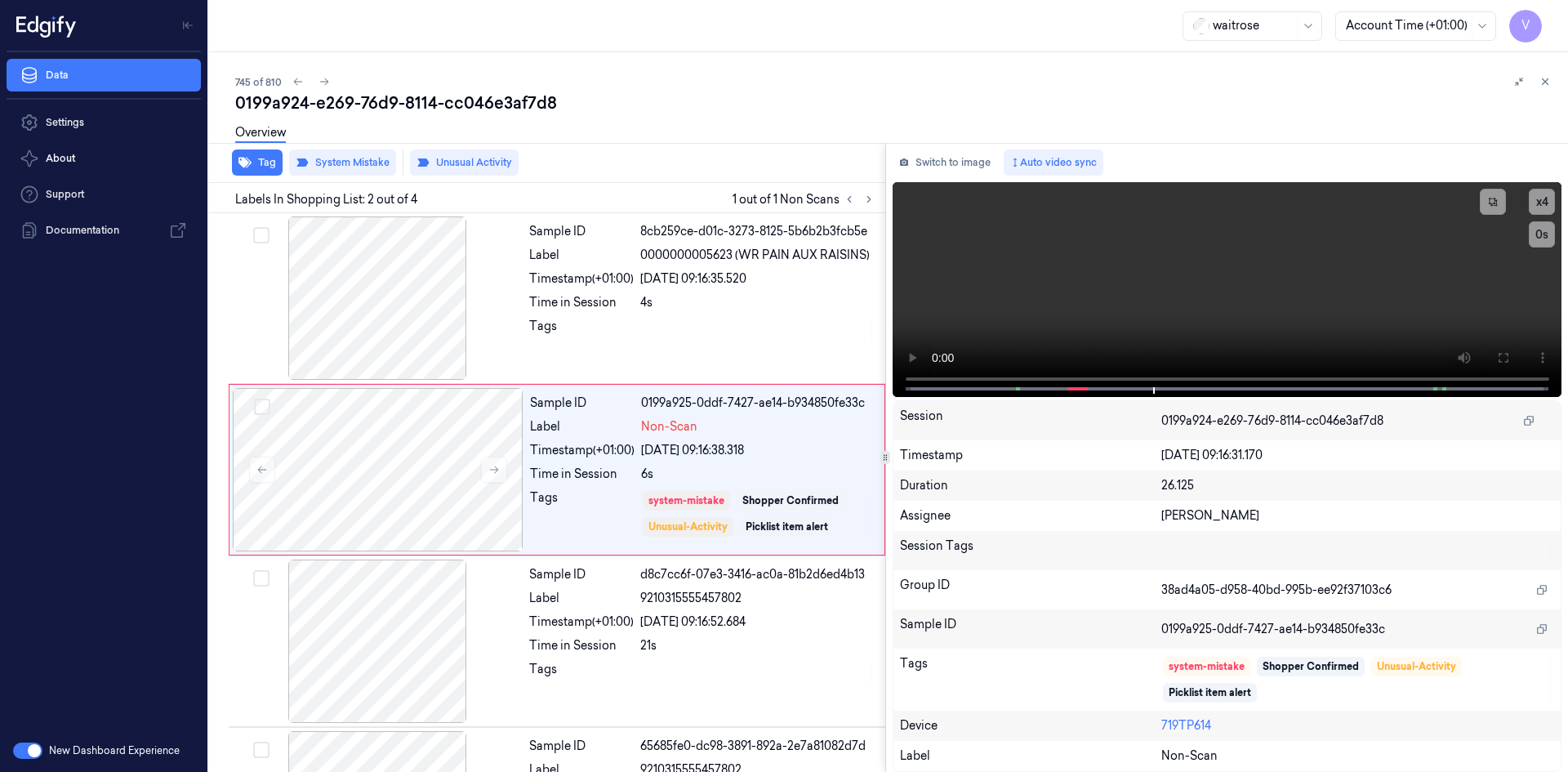
click at [1546, 79] on icon at bounding box center [1545, 81] width 11 height 11
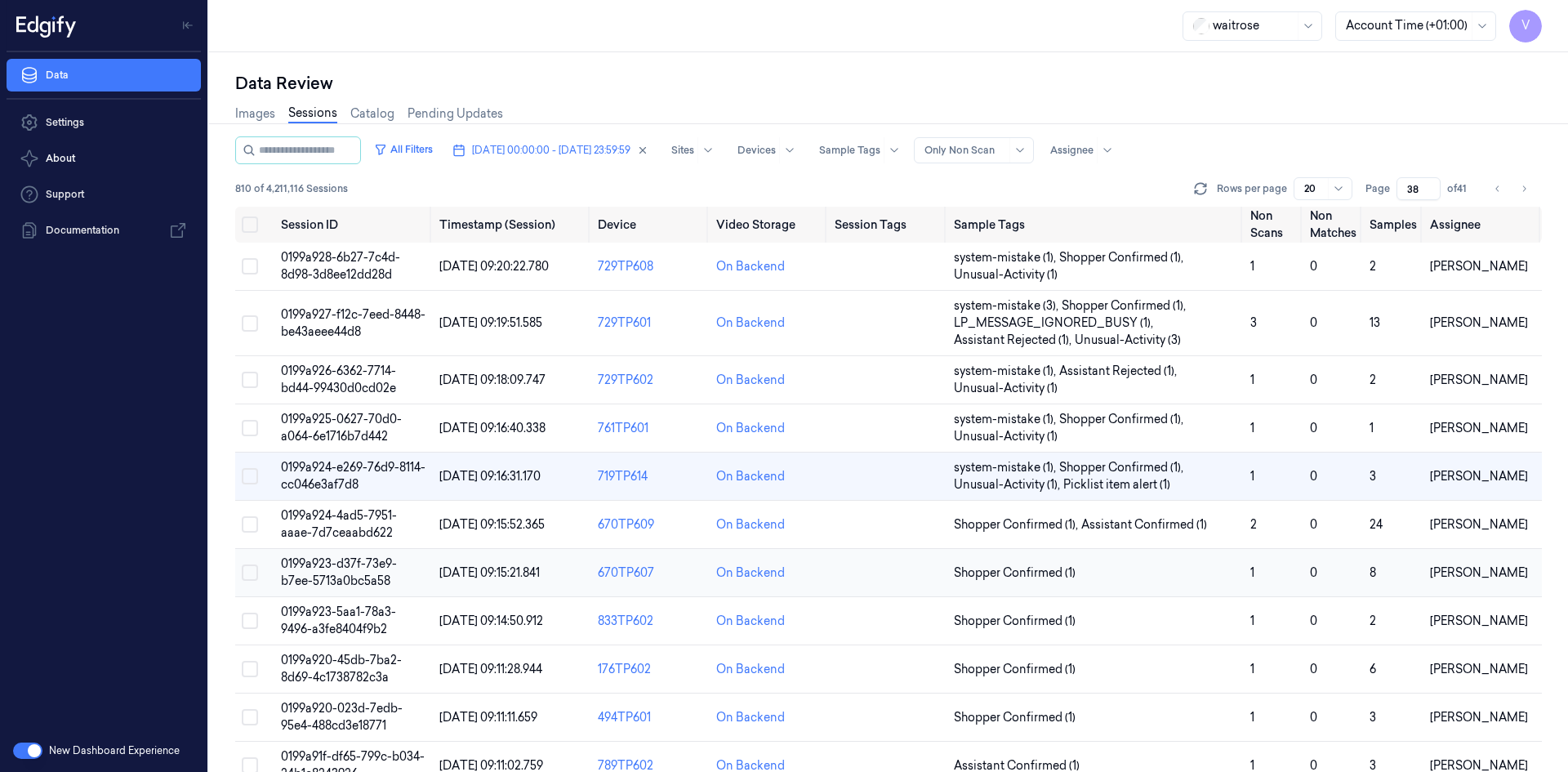
click at [328, 571] on td "0199a923-d37f-73e9-b7ee-5713a0bc5a58" at bounding box center [353, 573] width 158 height 48
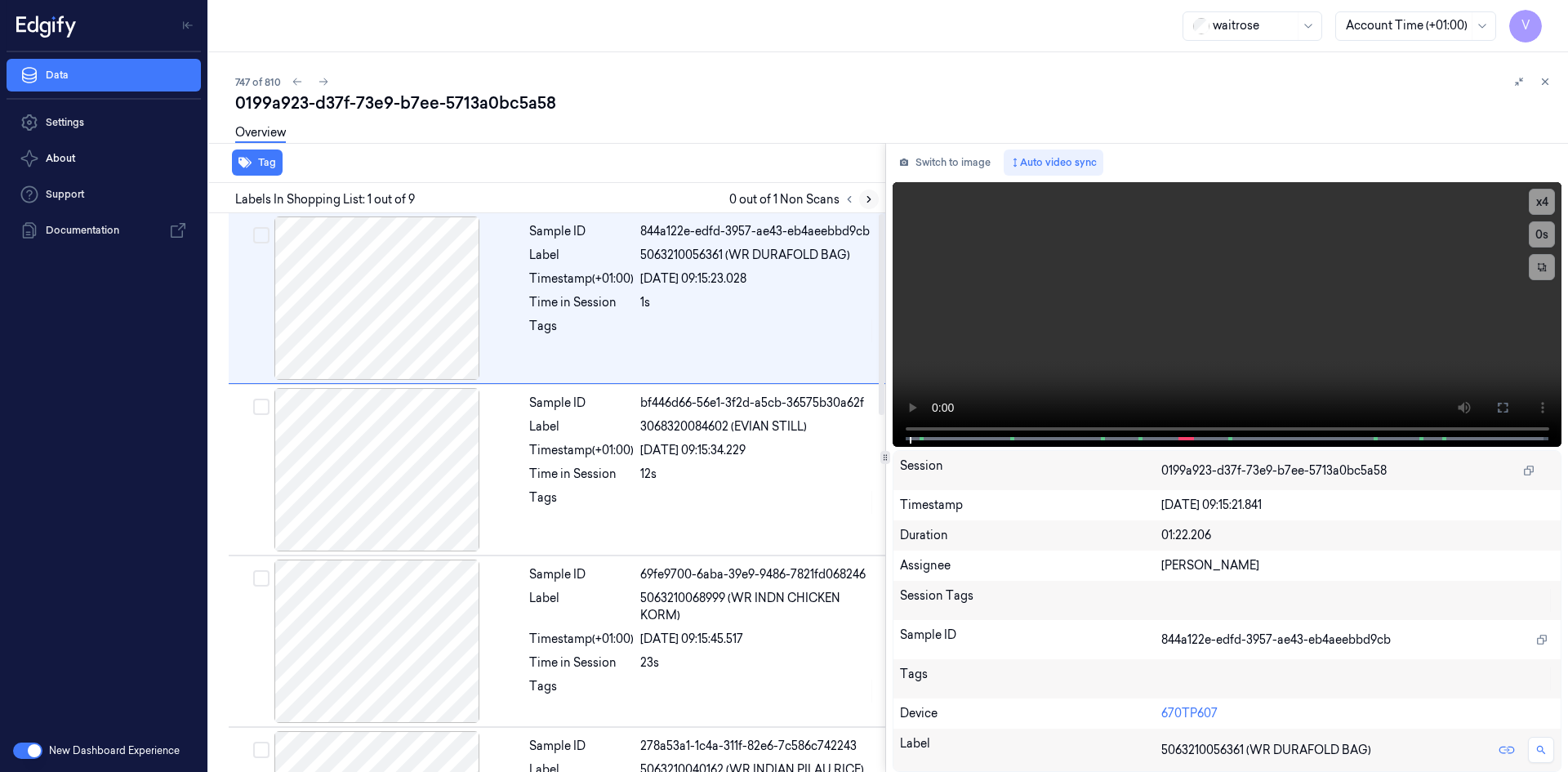
click at [868, 202] on icon at bounding box center [869, 199] width 3 height 6
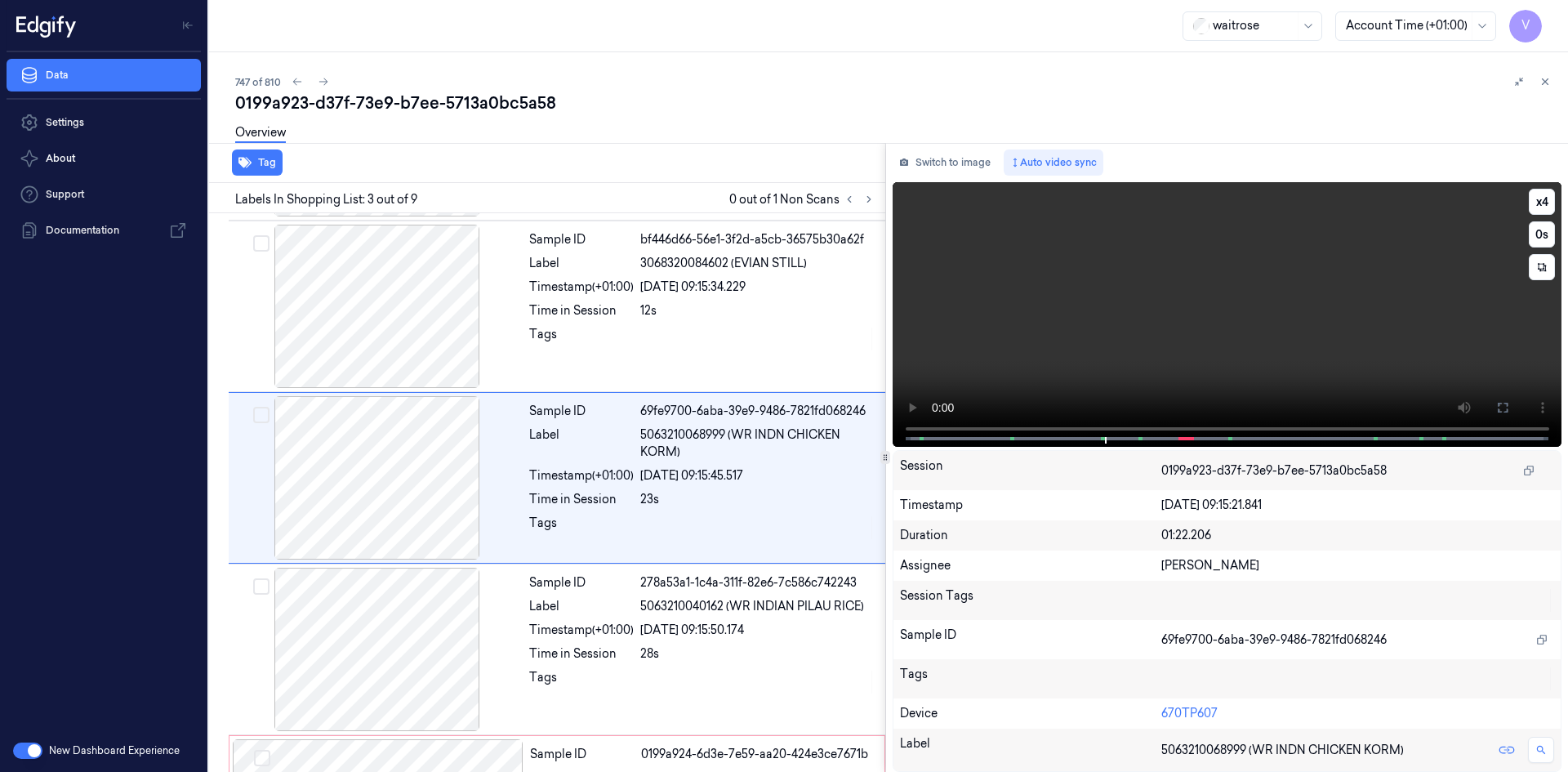
scroll to position [149, 0]
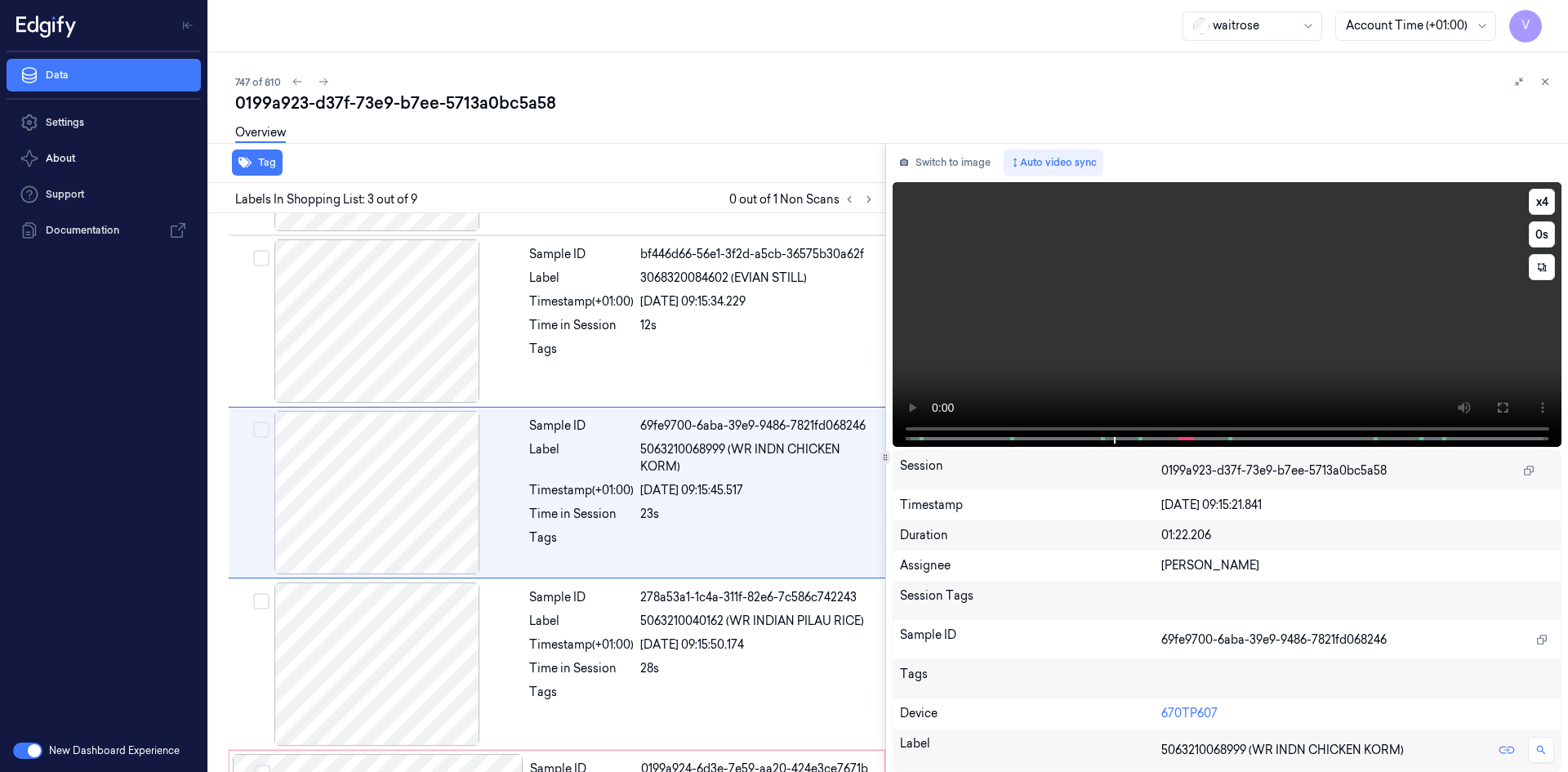
click at [1198, 341] on video at bounding box center [1228, 314] width 670 height 265
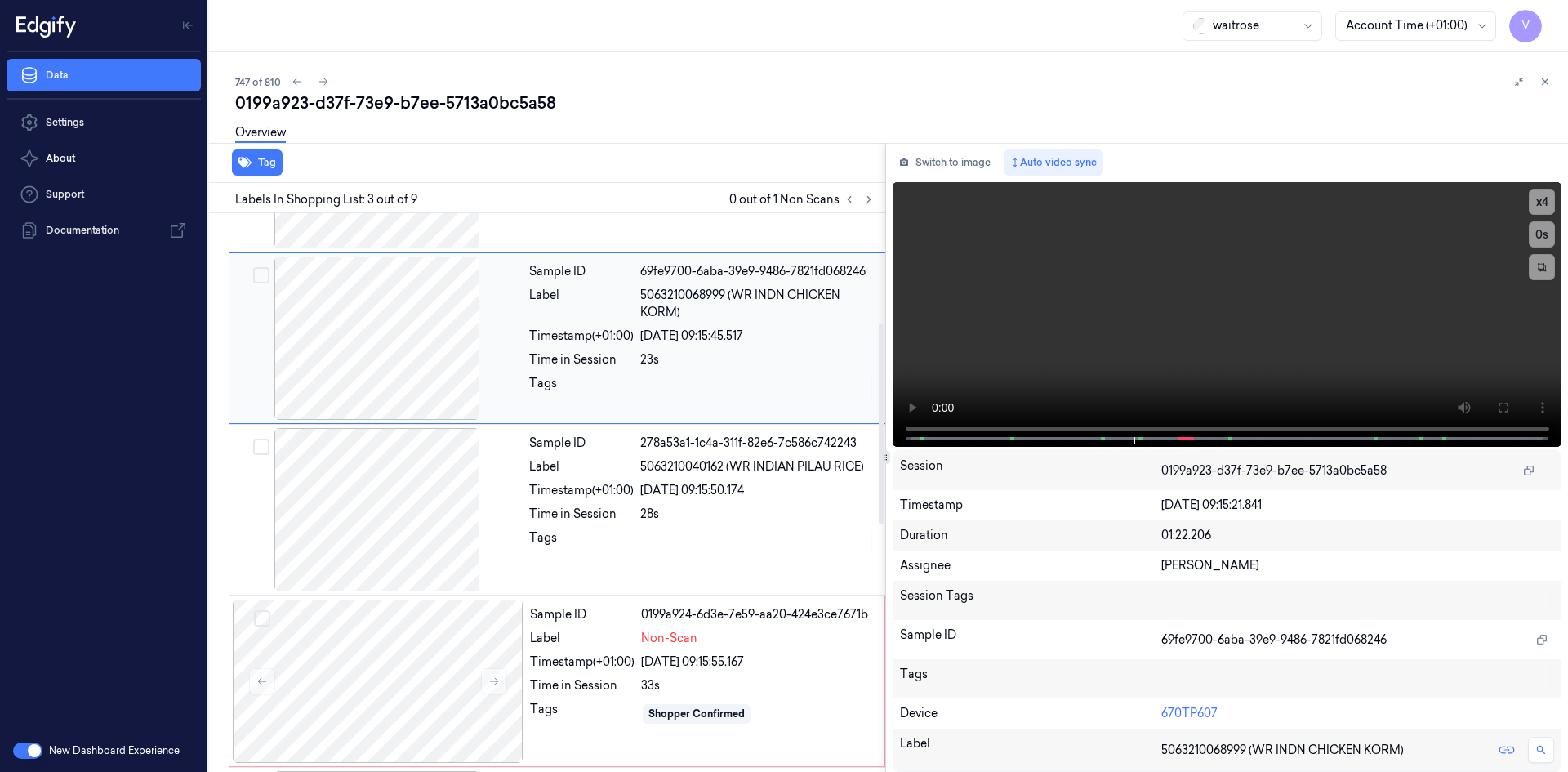
scroll to position [394, 0]
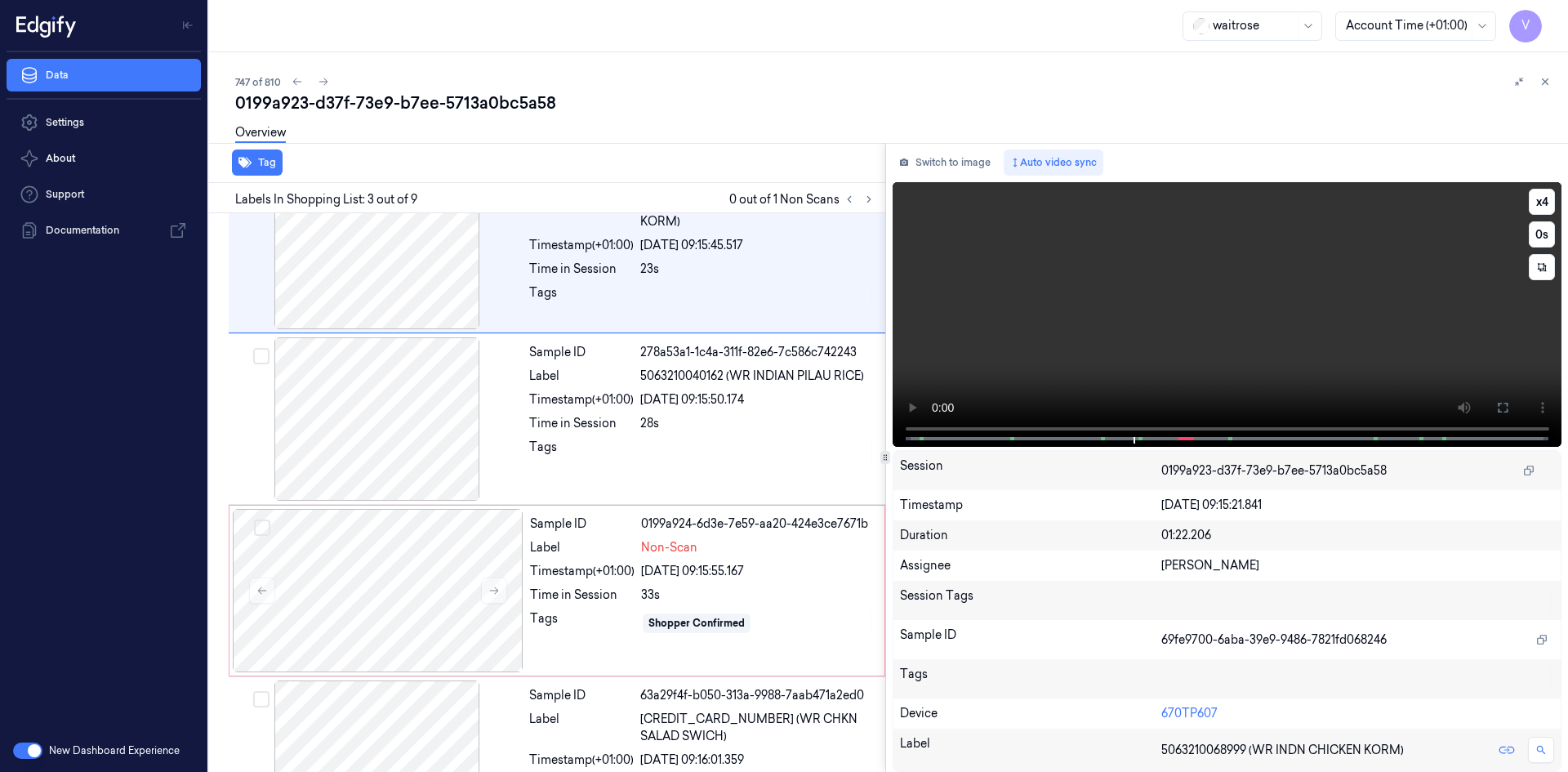
click at [1143, 312] on video at bounding box center [1228, 314] width 670 height 265
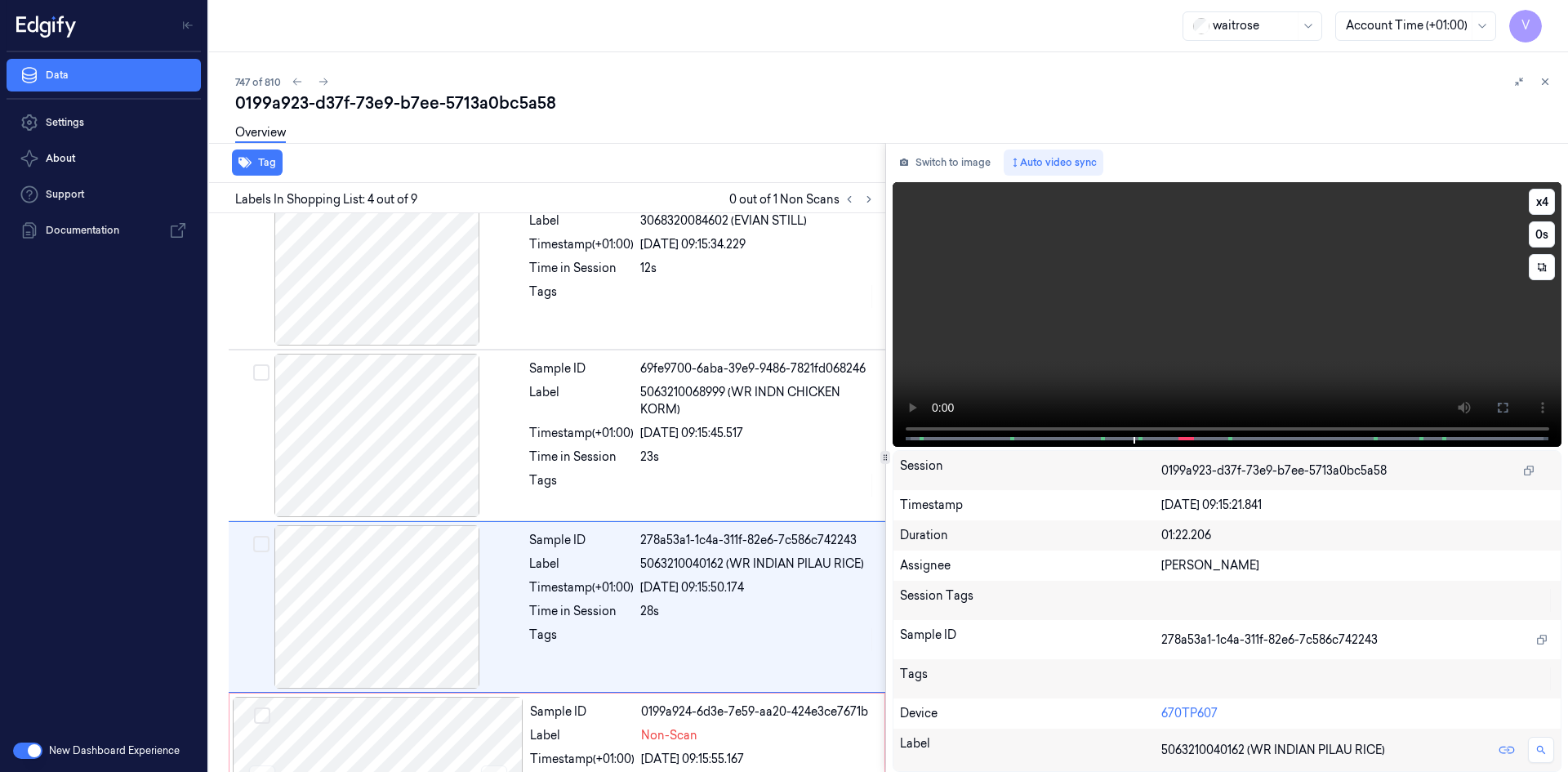
scroll to position [320, 0]
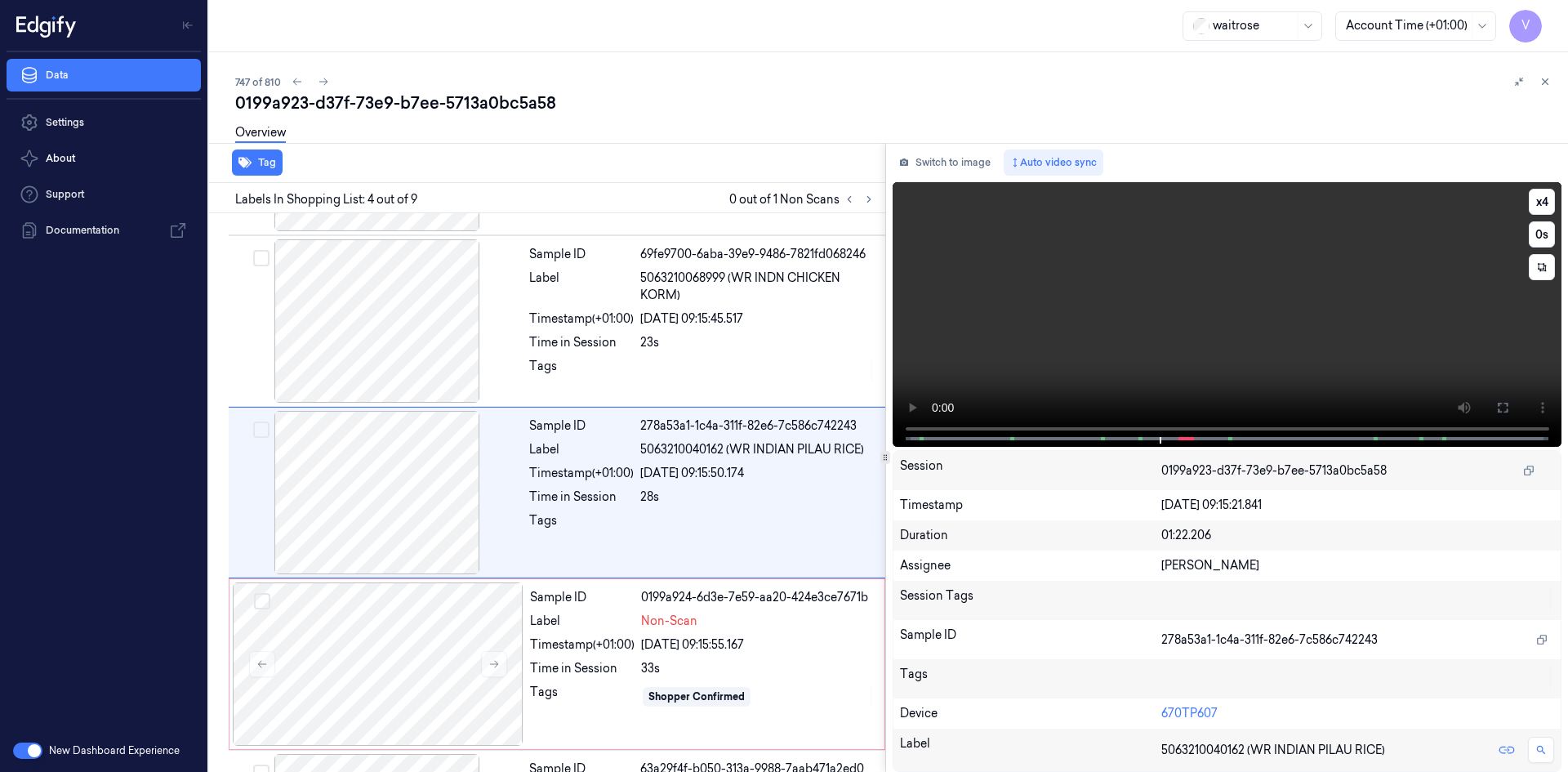
click at [1189, 333] on video at bounding box center [1228, 314] width 670 height 265
click at [1272, 297] on video at bounding box center [1228, 314] width 670 height 265
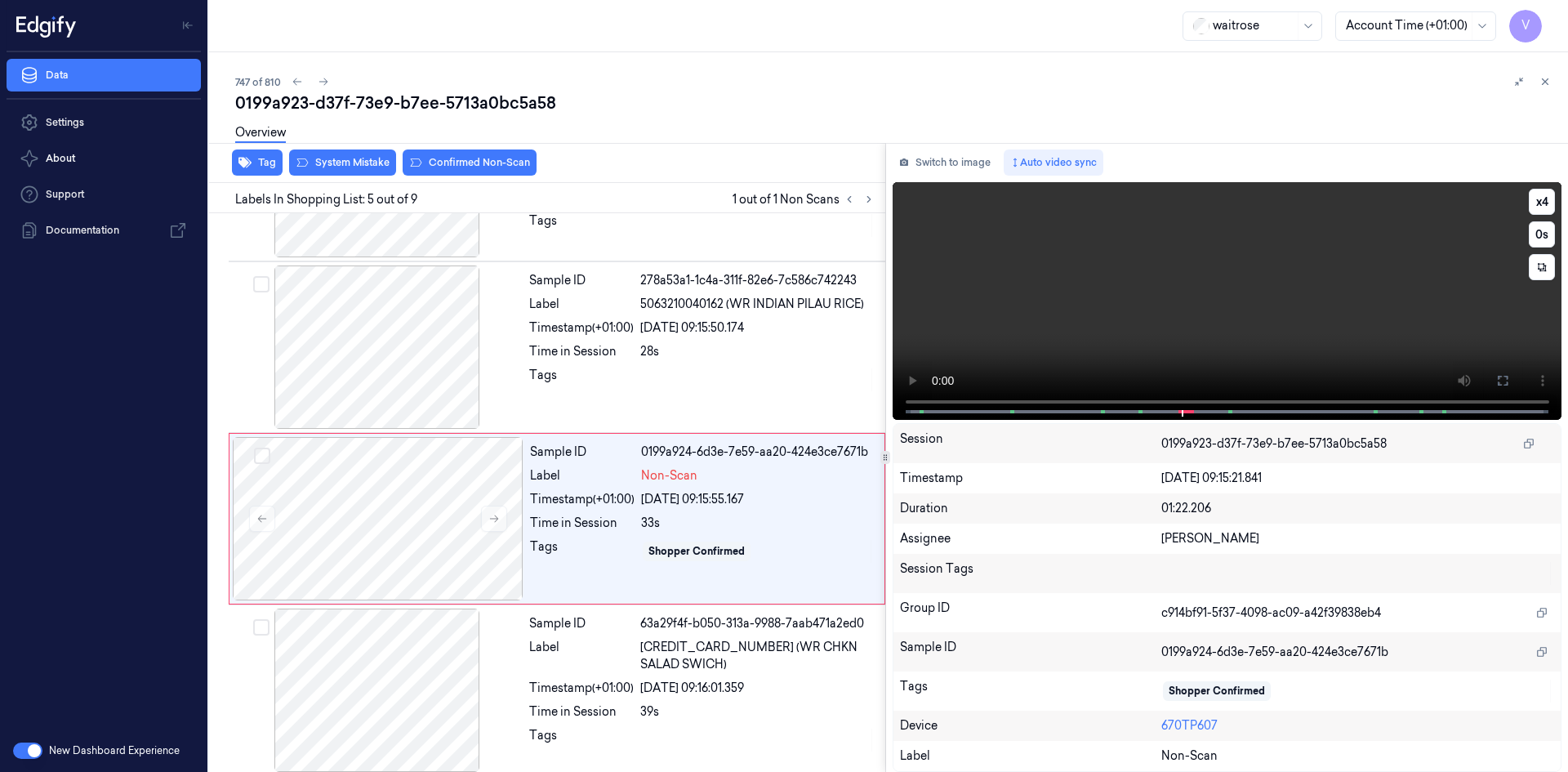
scroll to position [492, 0]
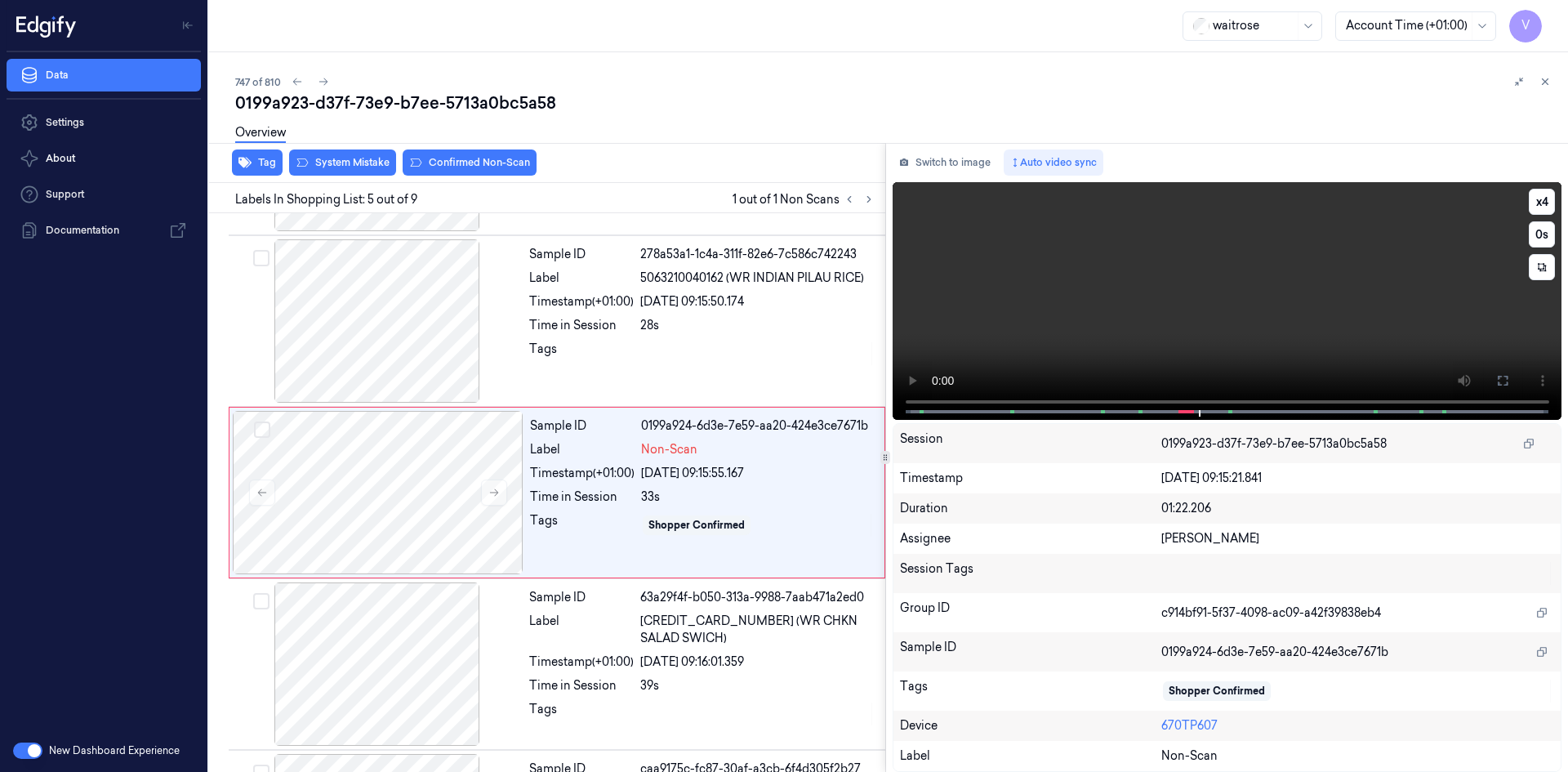
click at [1295, 287] on video at bounding box center [1228, 300] width 670 height 238
click at [1270, 288] on video at bounding box center [1228, 300] width 670 height 238
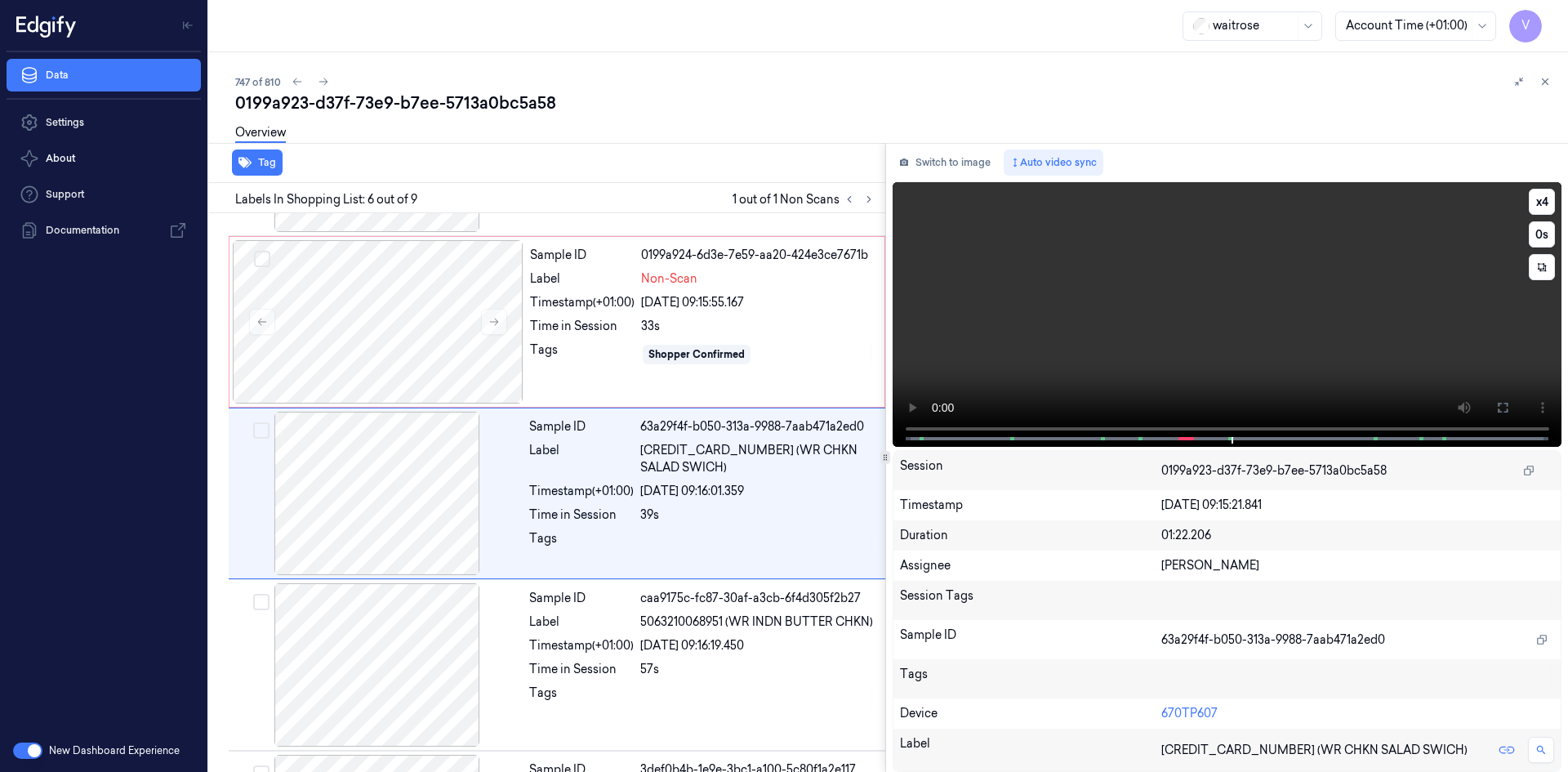
scroll to position [663, 0]
click at [1219, 313] on video at bounding box center [1228, 314] width 670 height 265
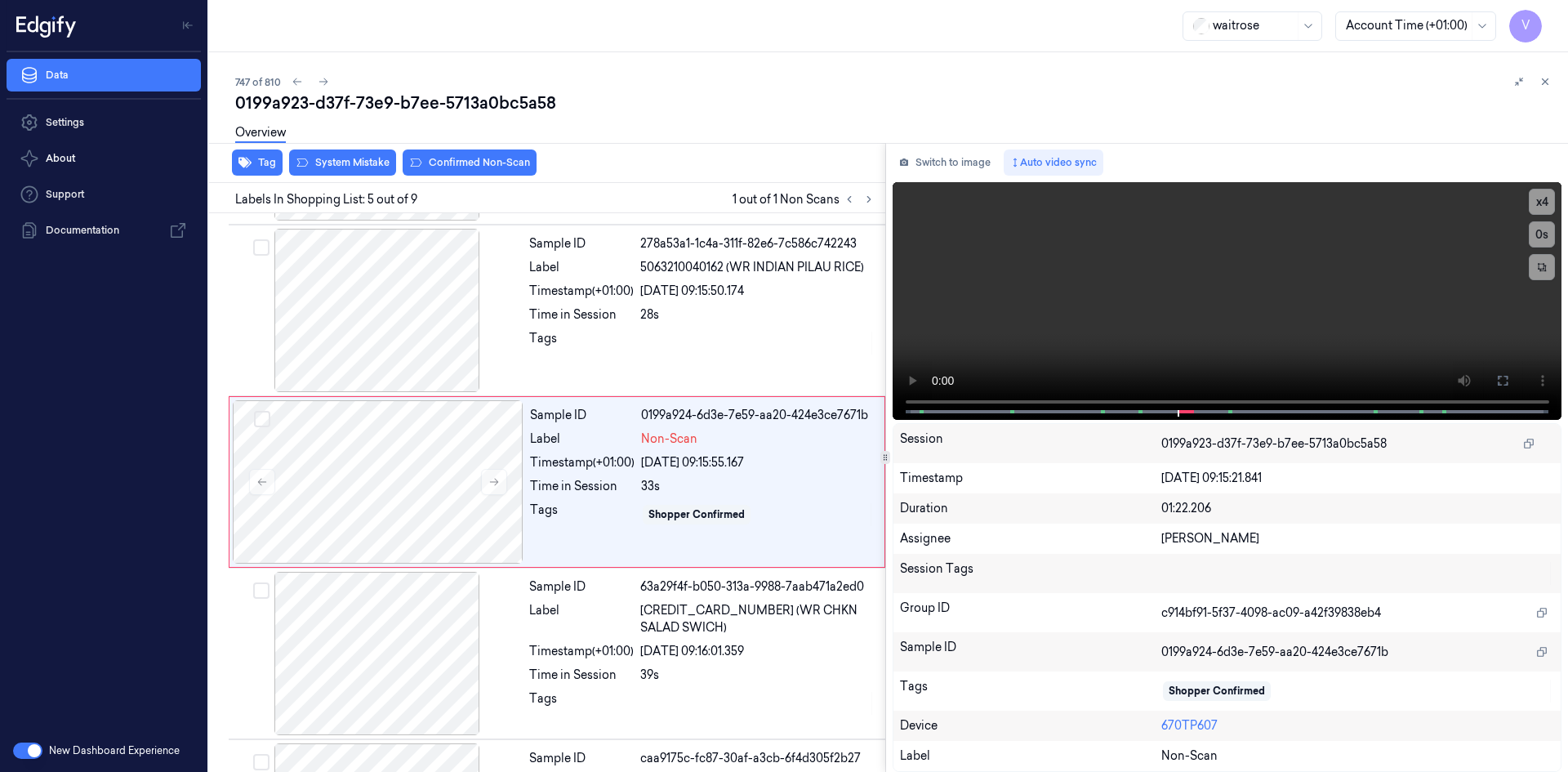
scroll to position [492, 0]
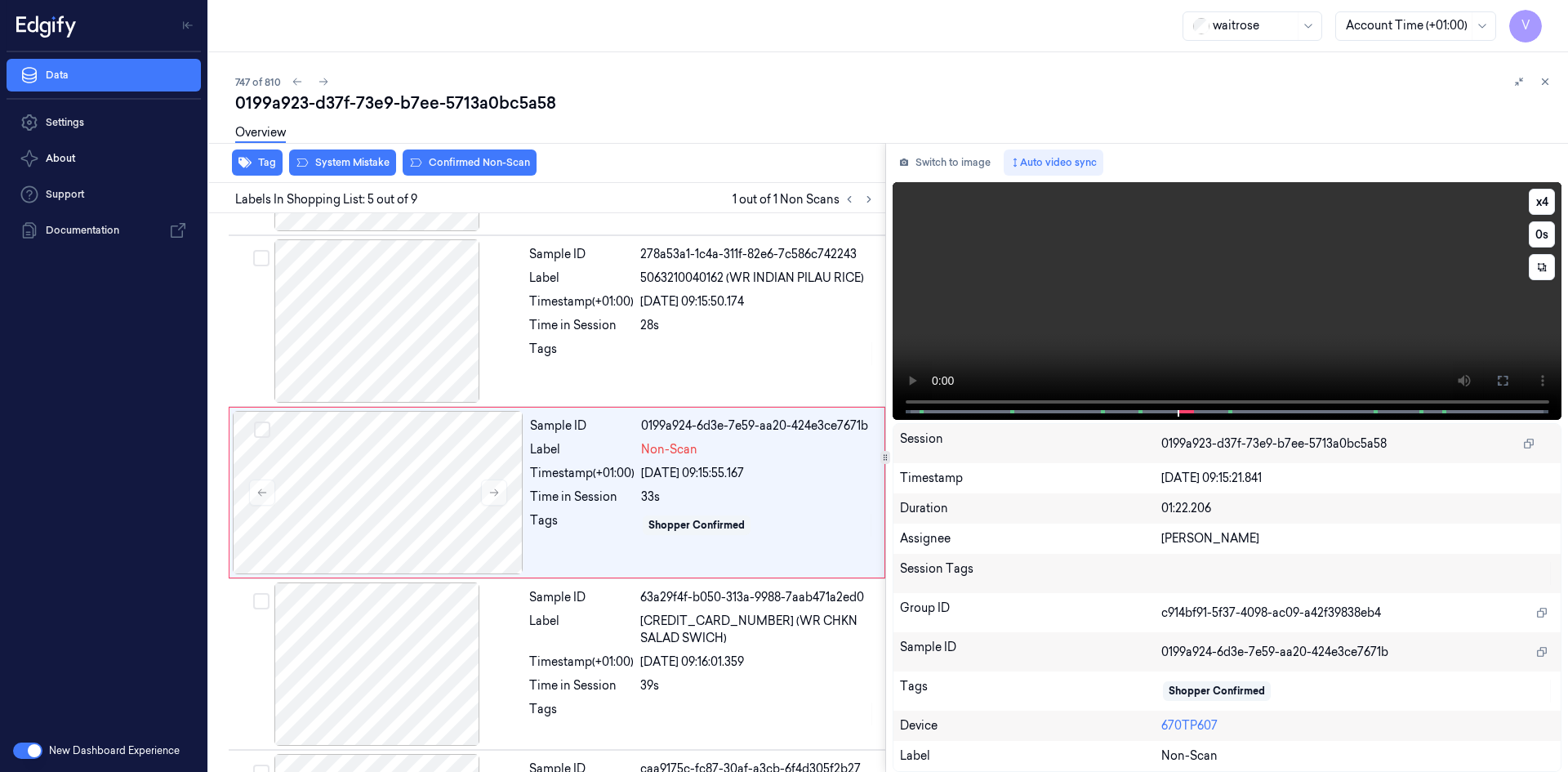
click at [1178, 353] on video at bounding box center [1228, 300] width 670 height 238
click at [1148, 331] on video at bounding box center [1228, 300] width 670 height 238
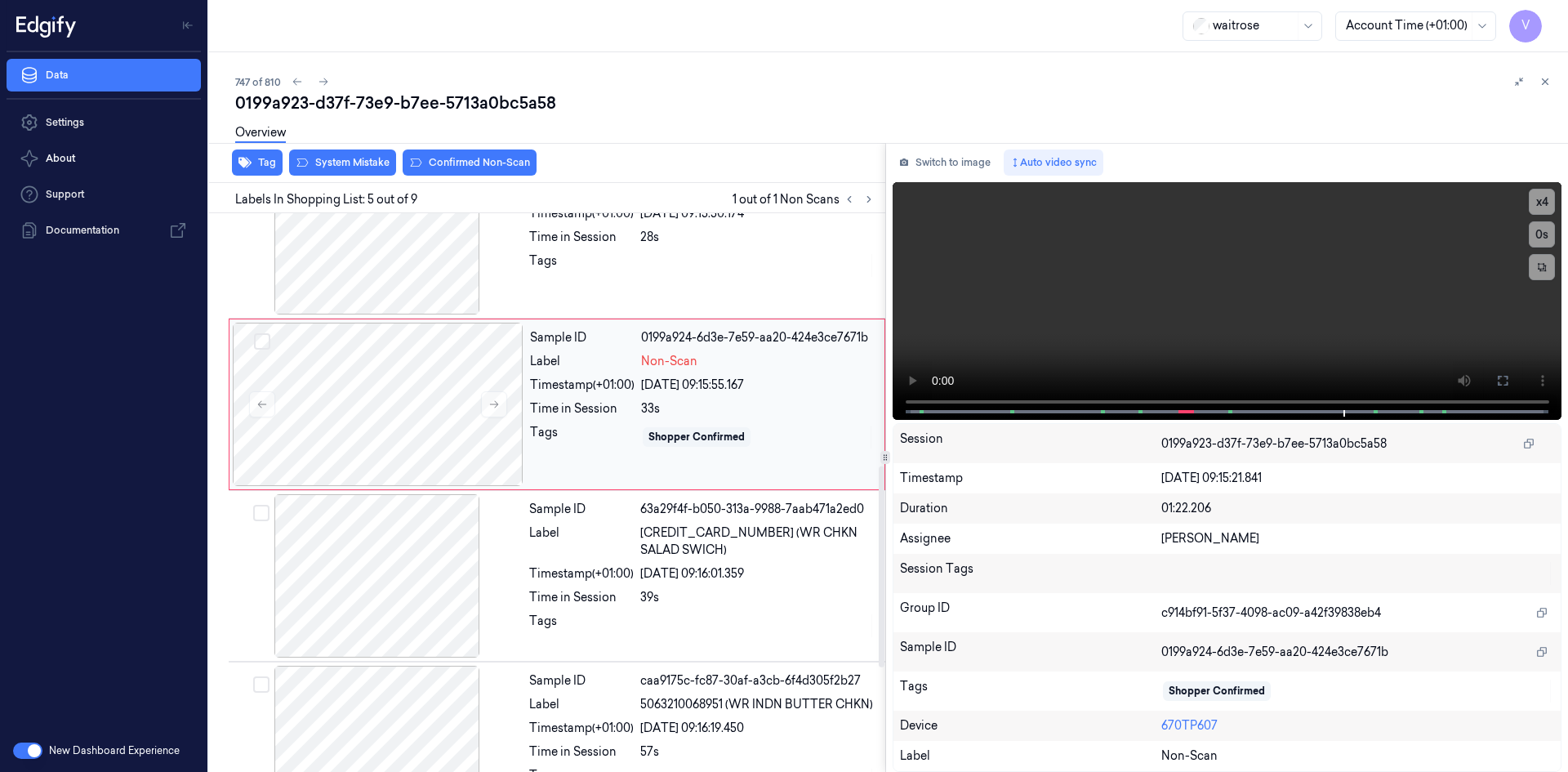
scroll to position [737, 0]
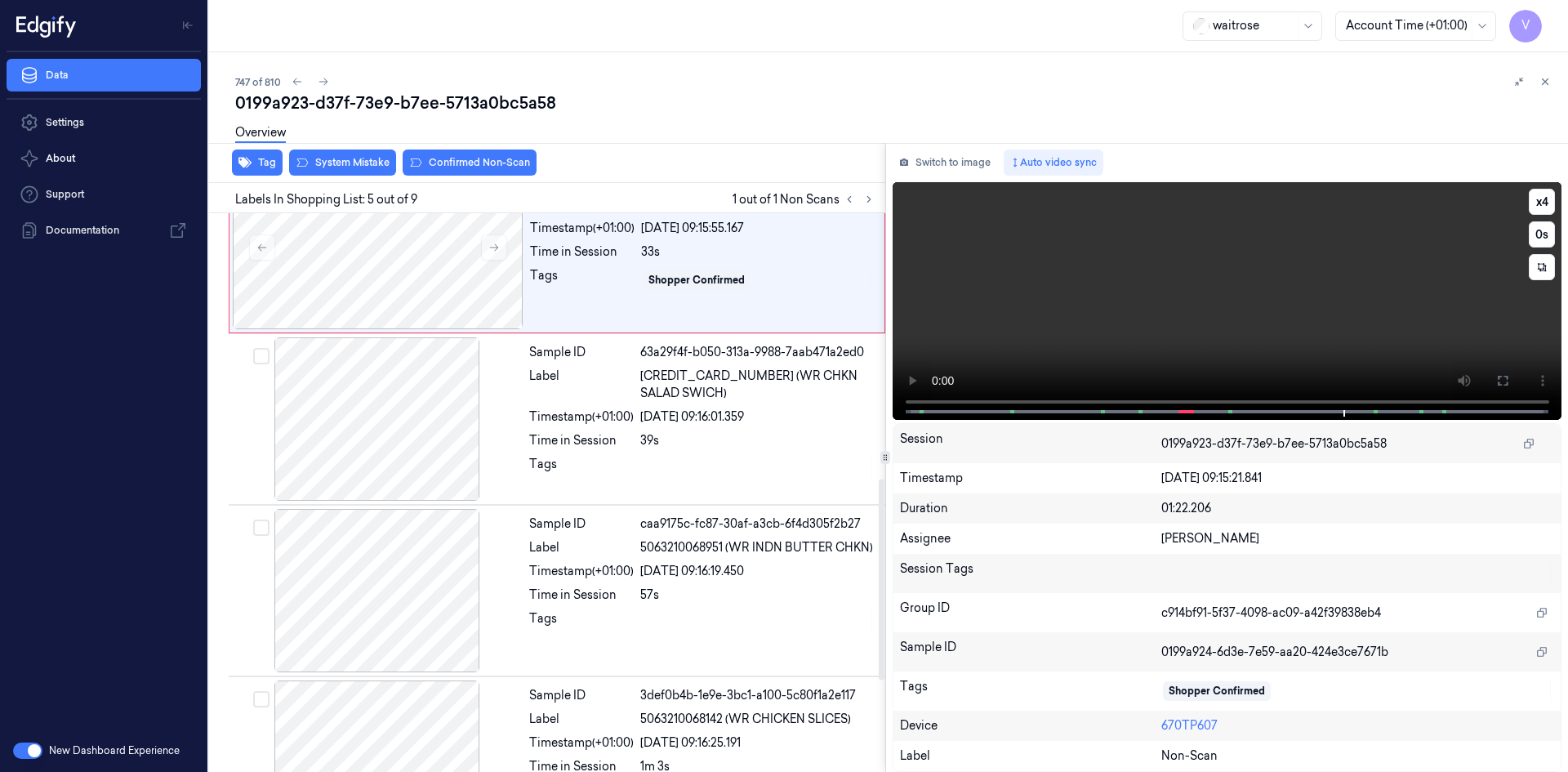
click at [1138, 265] on video at bounding box center [1228, 300] width 670 height 238
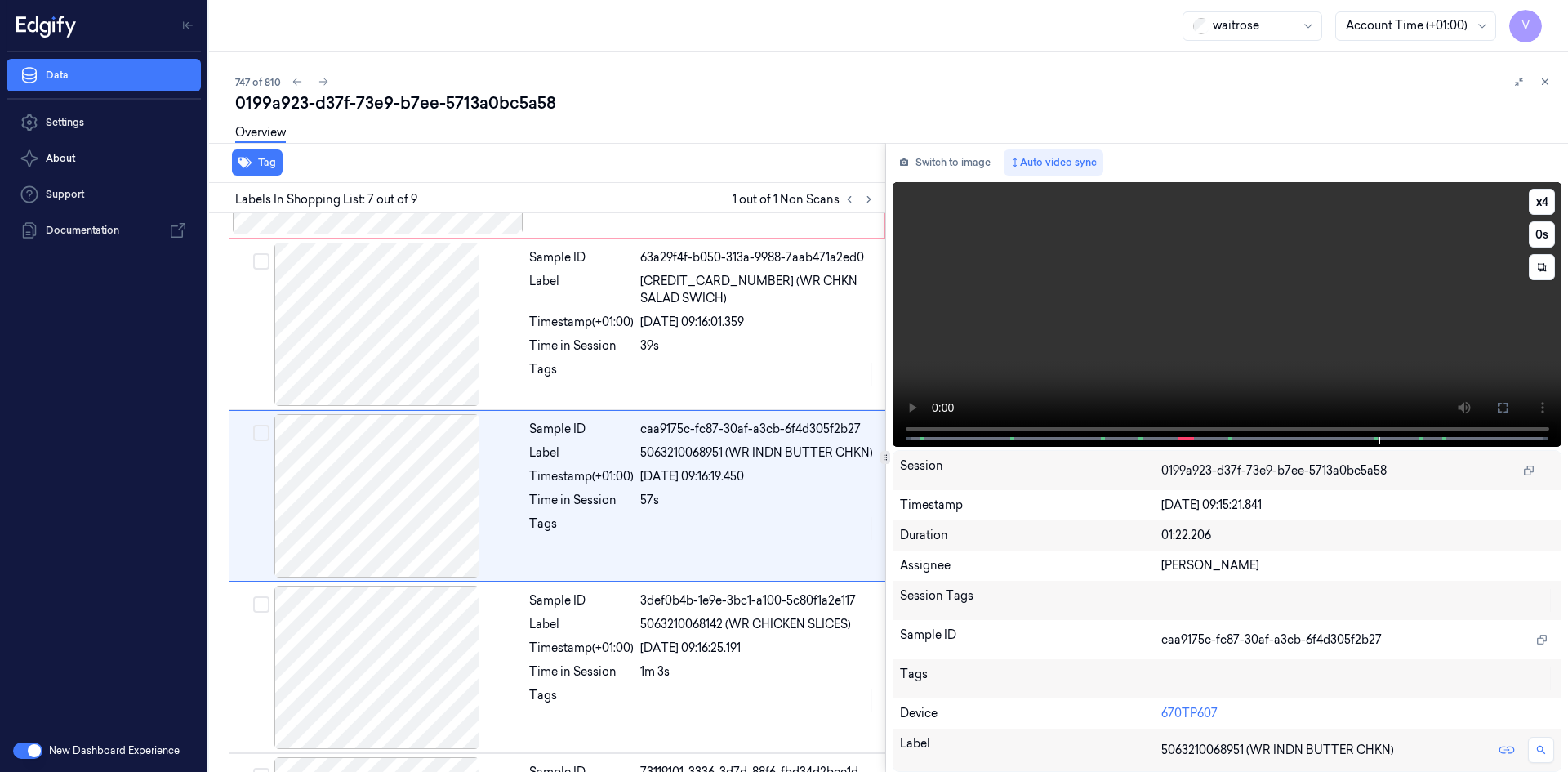
click at [1225, 267] on video at bounding box center [1228, 314] width 670 height 265
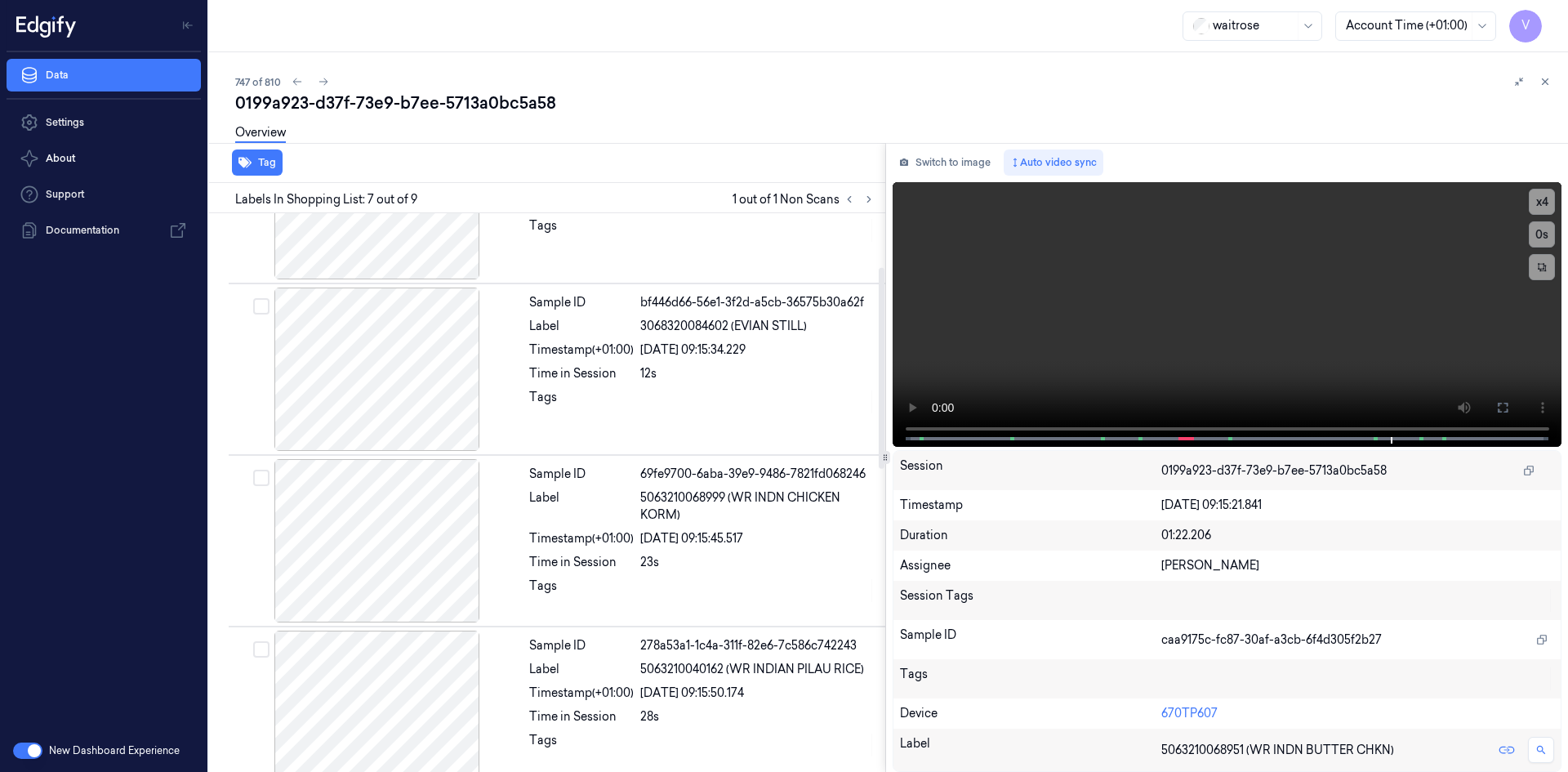
scroll to position [100, 0]
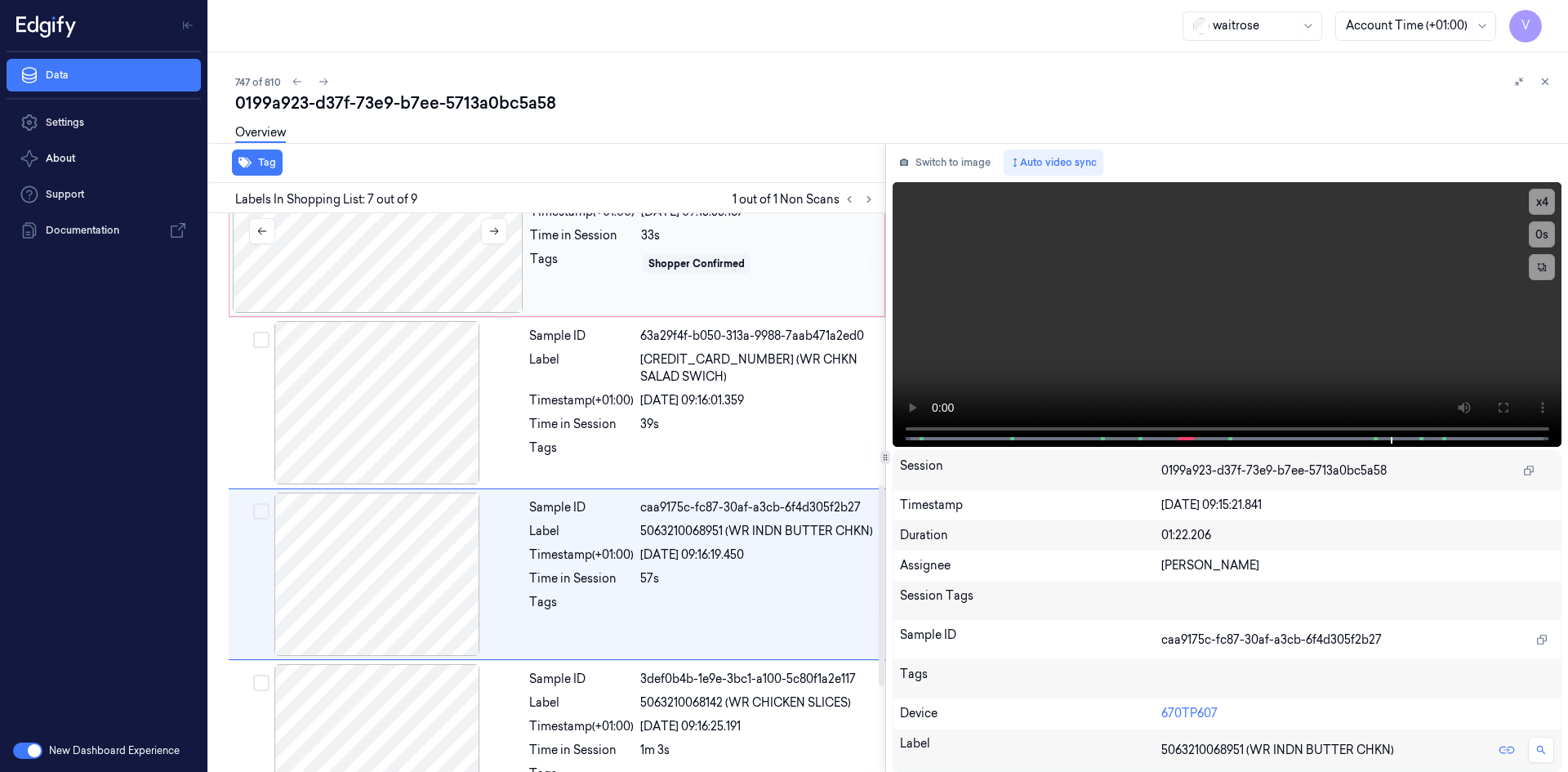
click at [451, 253] on div at bounding box center [378, 231] width 291 height 164
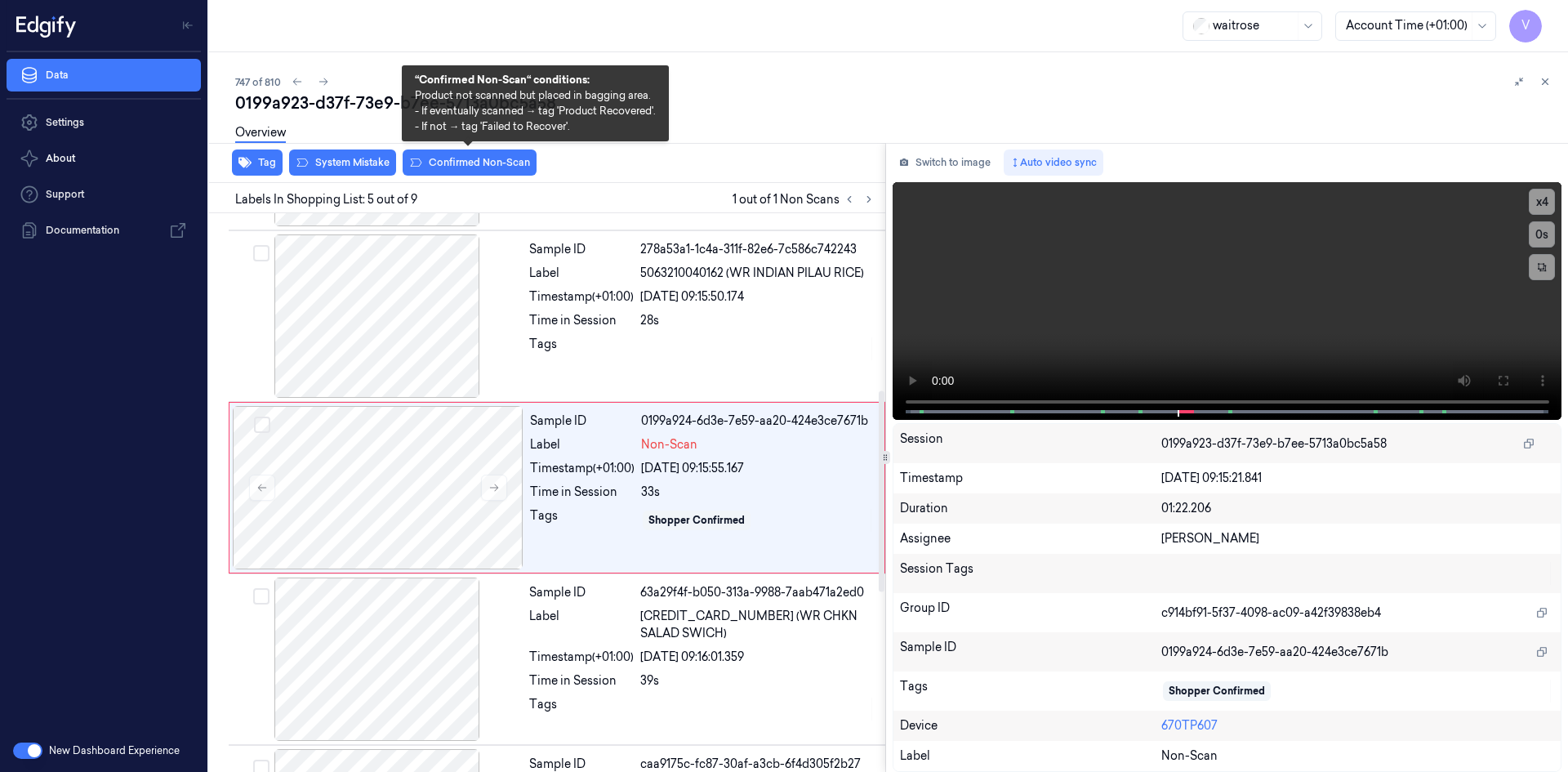
scroll to position [492, 0]
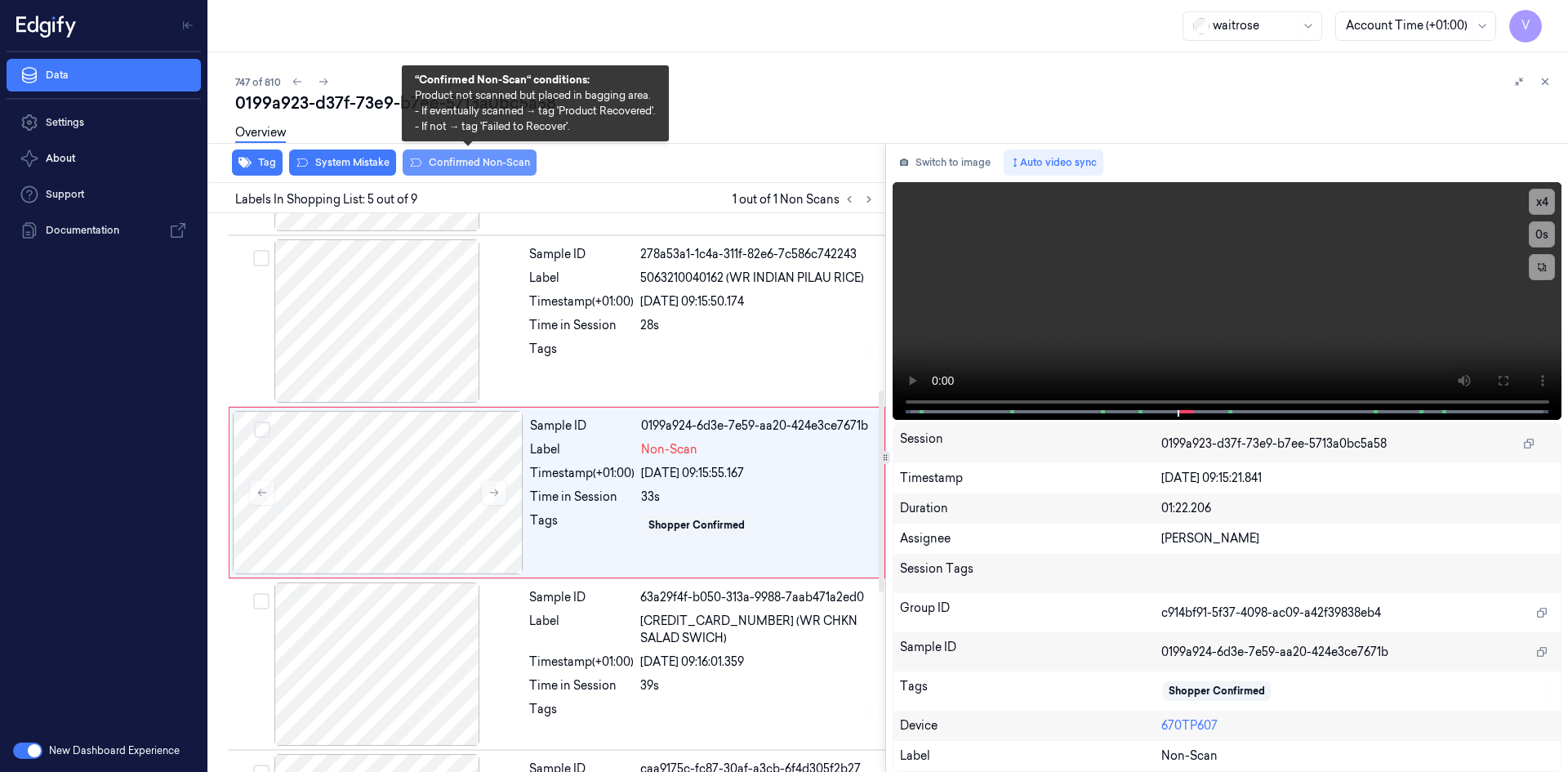
click at [475, 158] on button "Confirmed Non-Scan" at bounding box center [469, 163] width 134 height 26
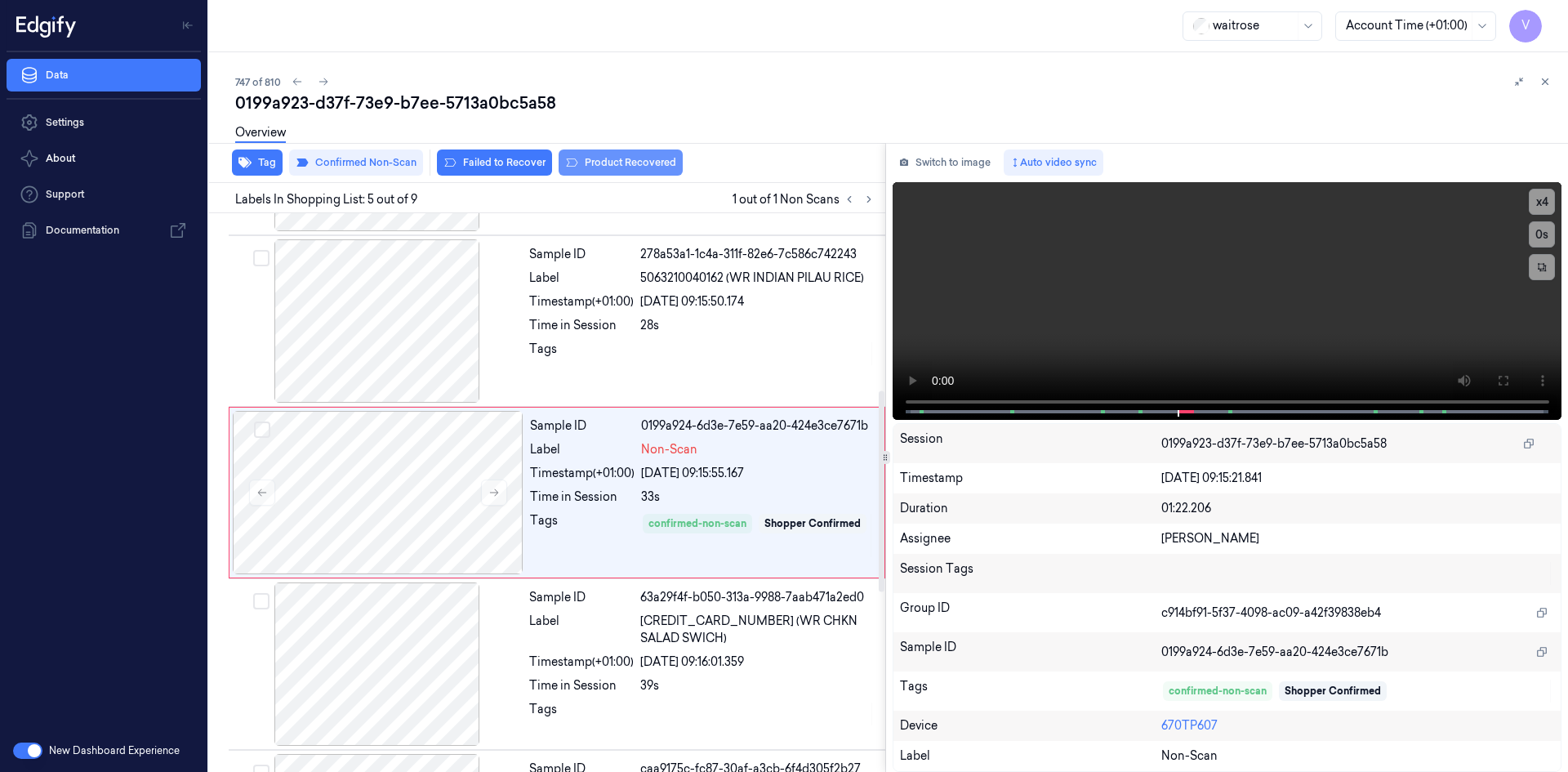
click at [620, 164] on button "Product Recovered" at bounding box center [620, 163] width 124 height 26
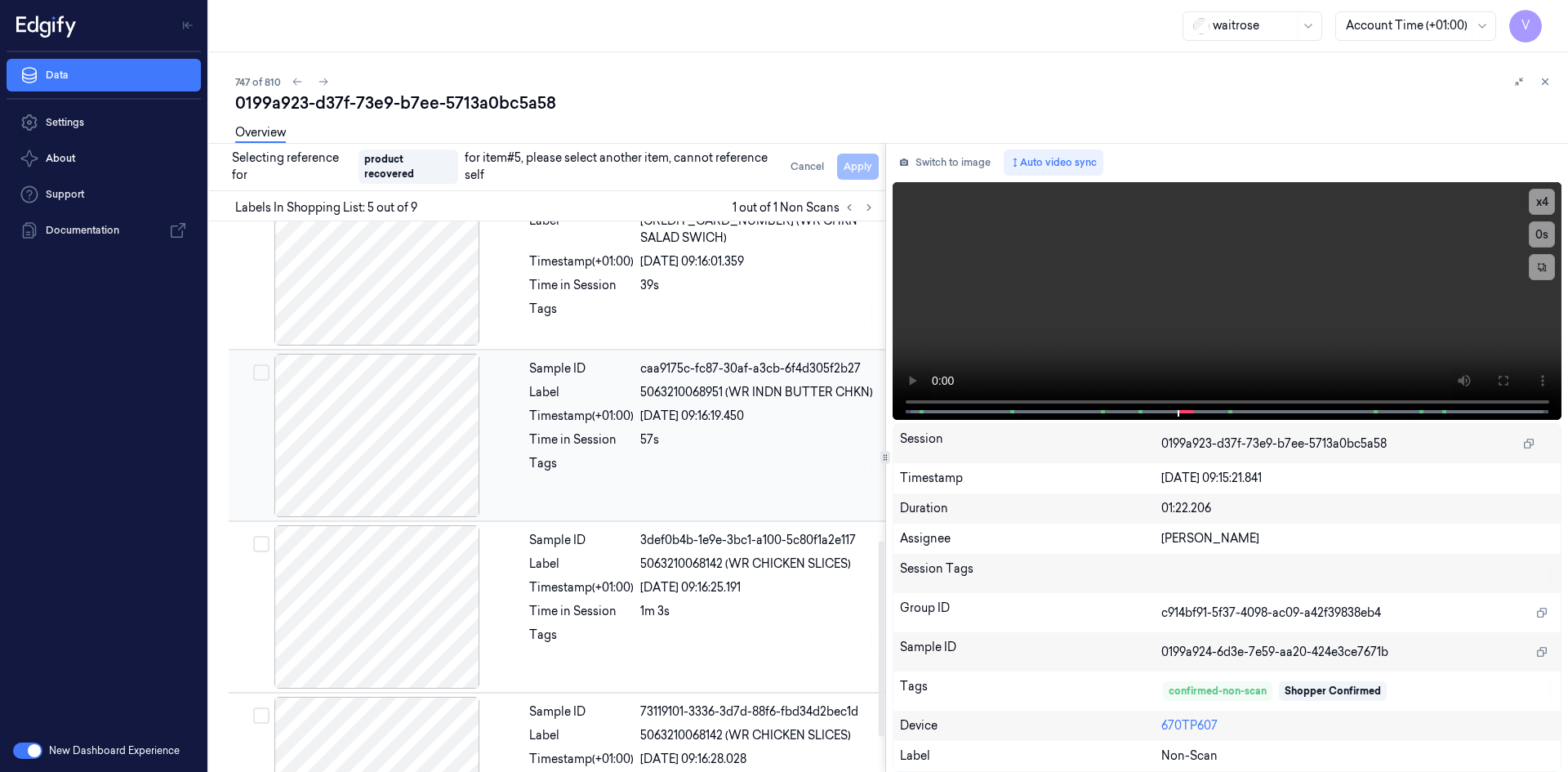
click at [427, 407] on div at bounding box center [377, 435] width 291 height 164
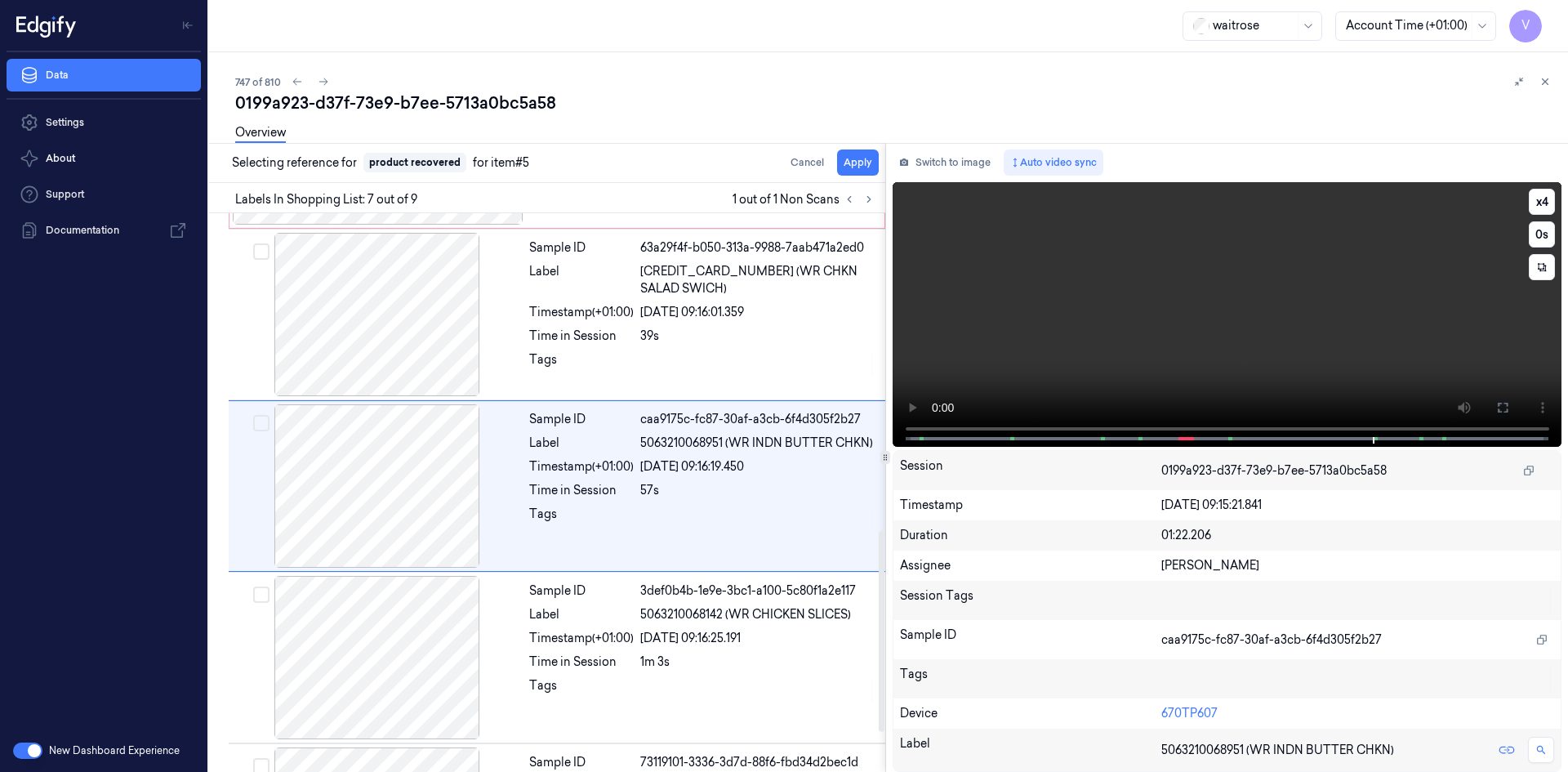
scroll to position [835, 0]
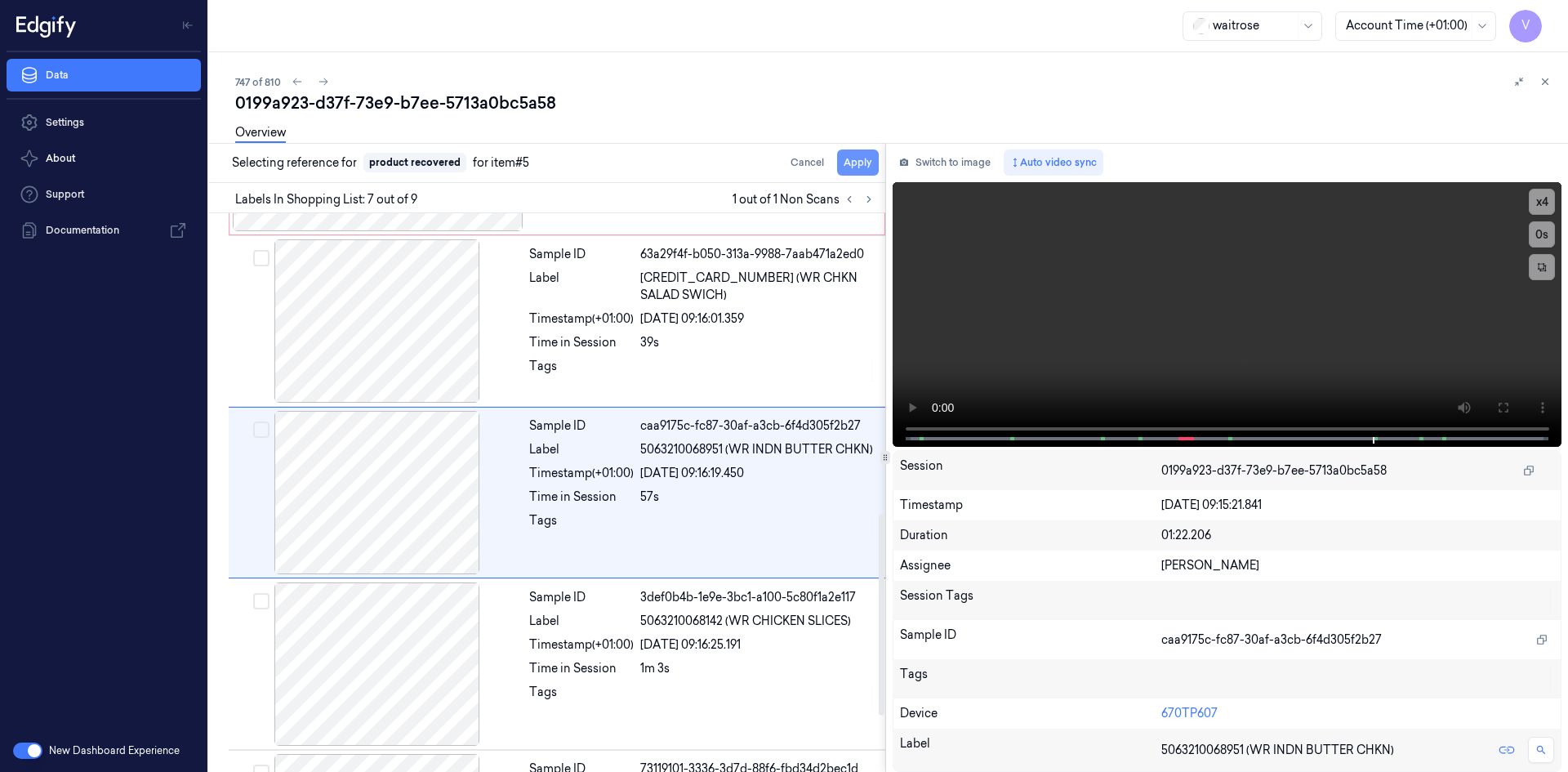
click at [864, 162] on button "Apply" at bounding box center [858, 163] width 42 height 26
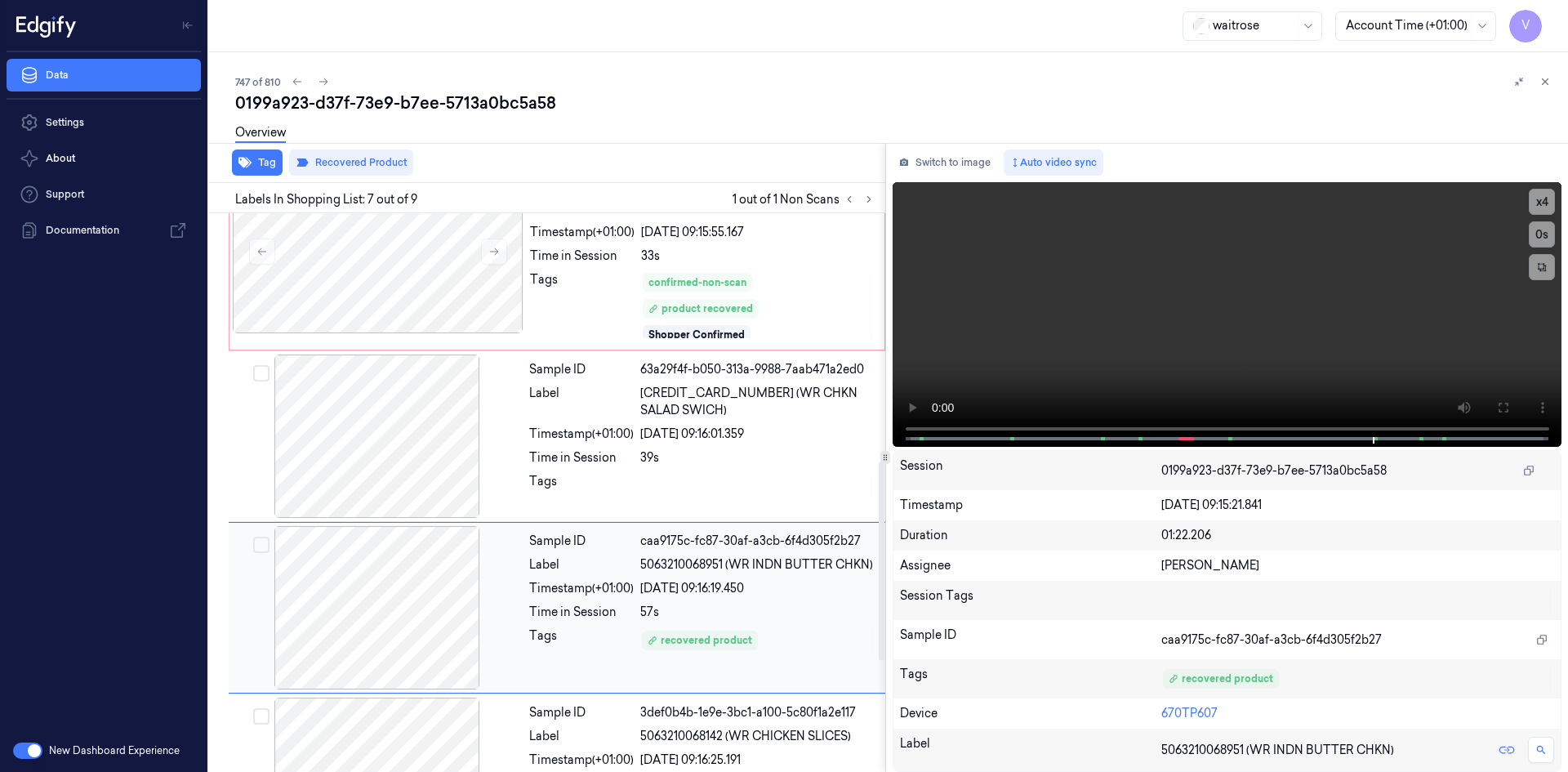
scroll to position [440, 0]
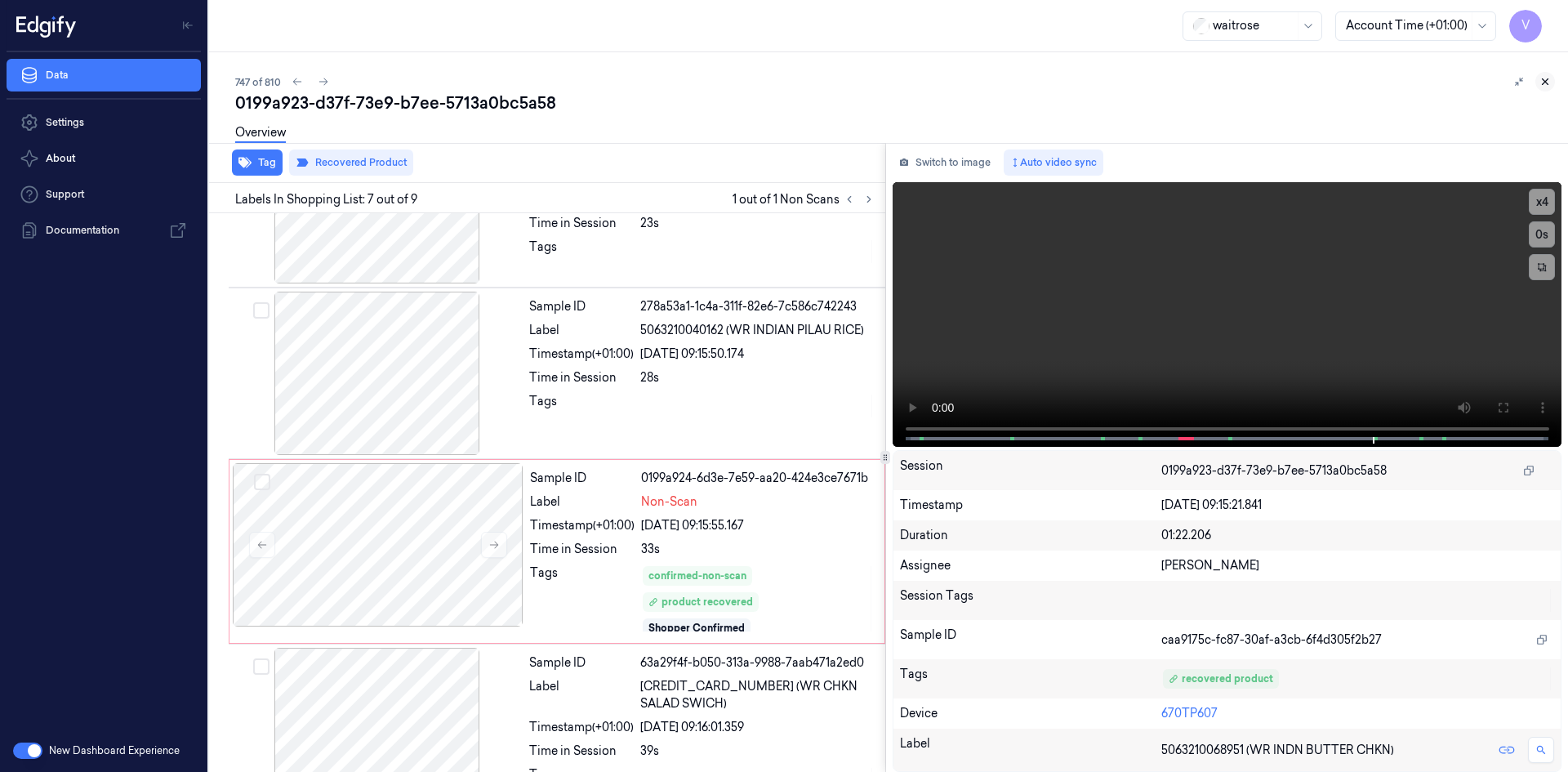
click at [1550, 79] on icon at bounding box center [1545, 81] width 11 height 11
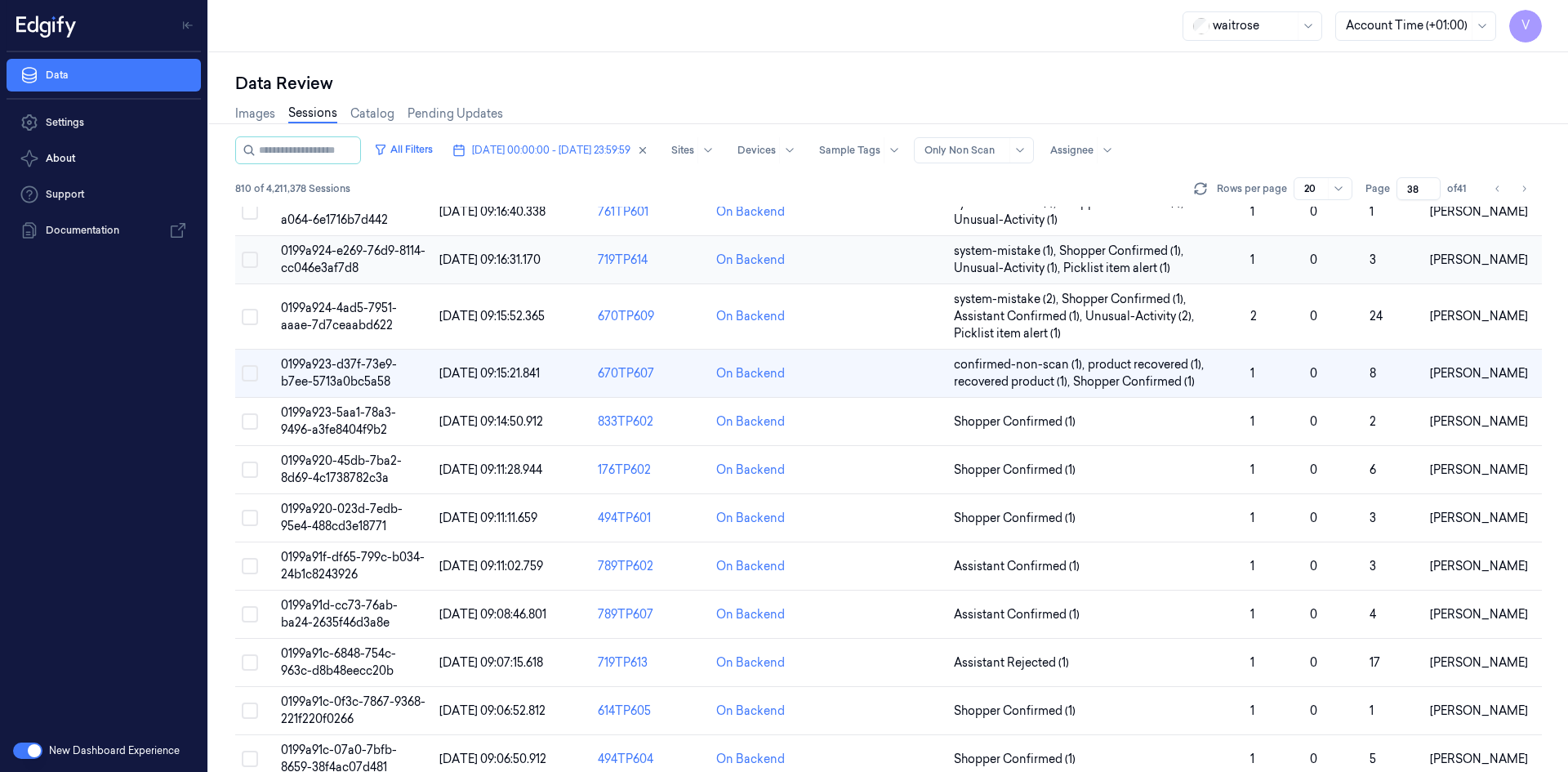
scroll to position [109, 0]
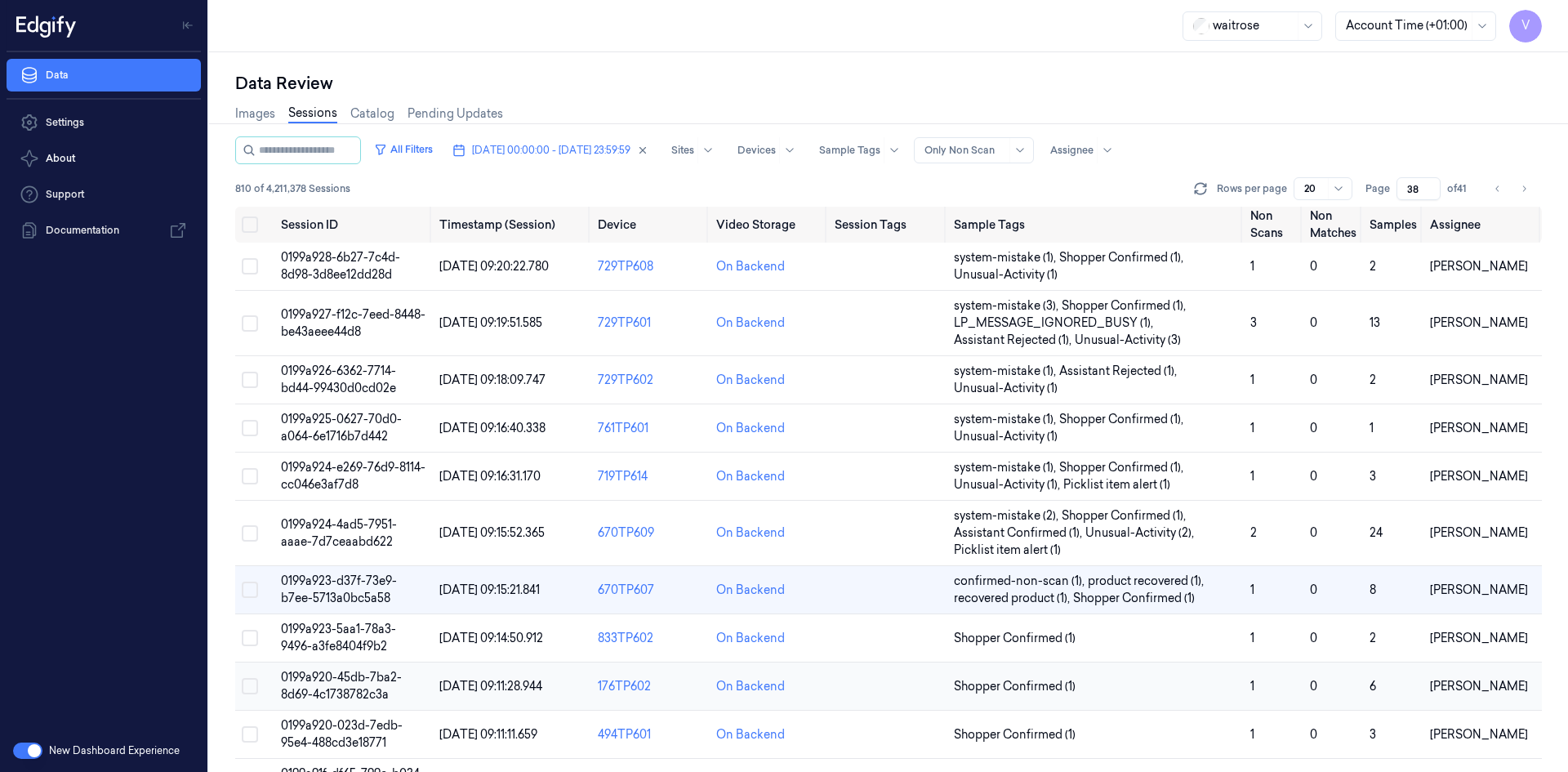
click at [356, 672] on span "0199a920-45db-7ba2-8d69-4c1738782c3a" at bounding box center [342, 685] width 121 height 32
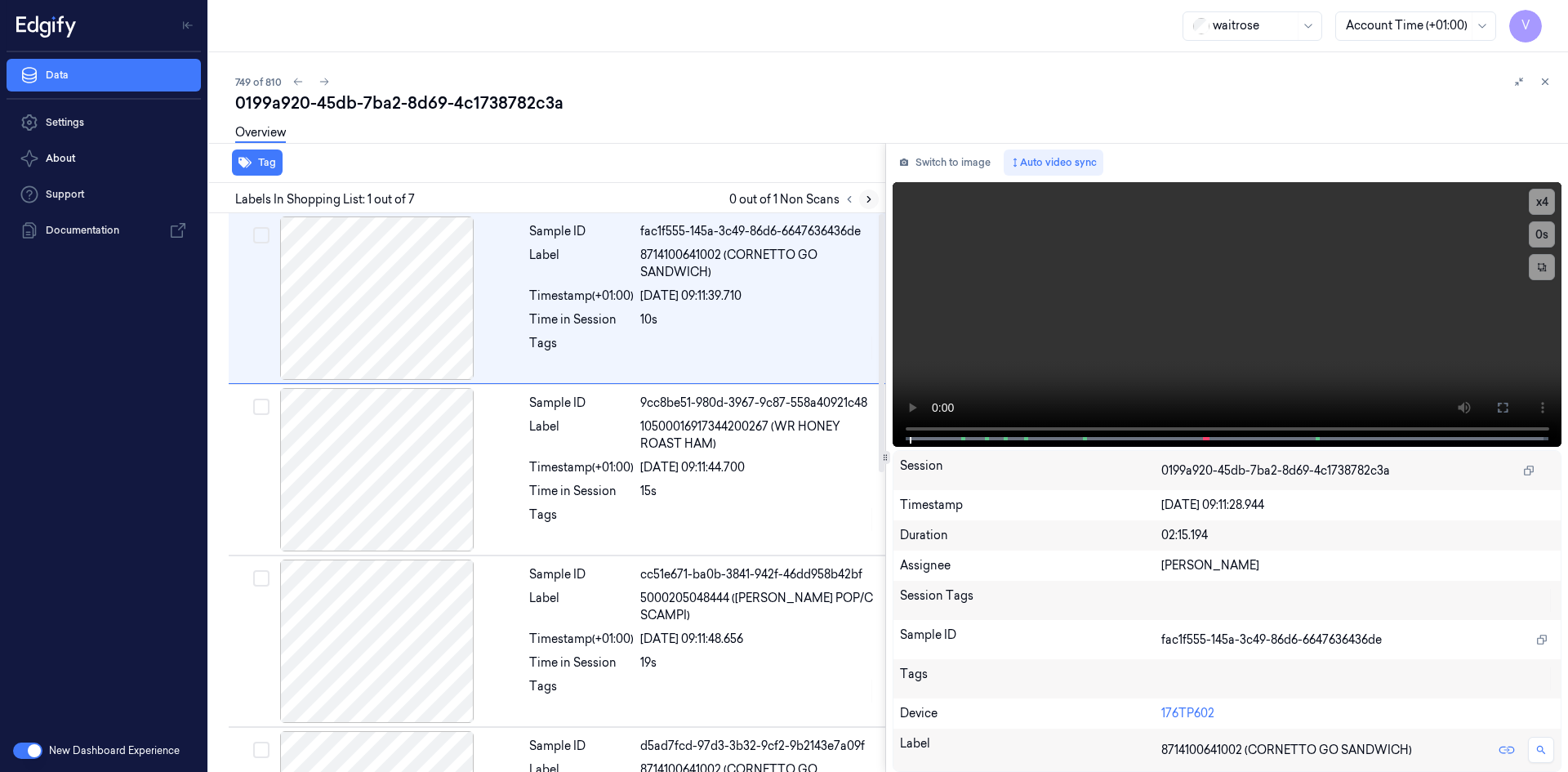
click at [871, 201] on icon at bounding box center [869, 199] width 11 height 11
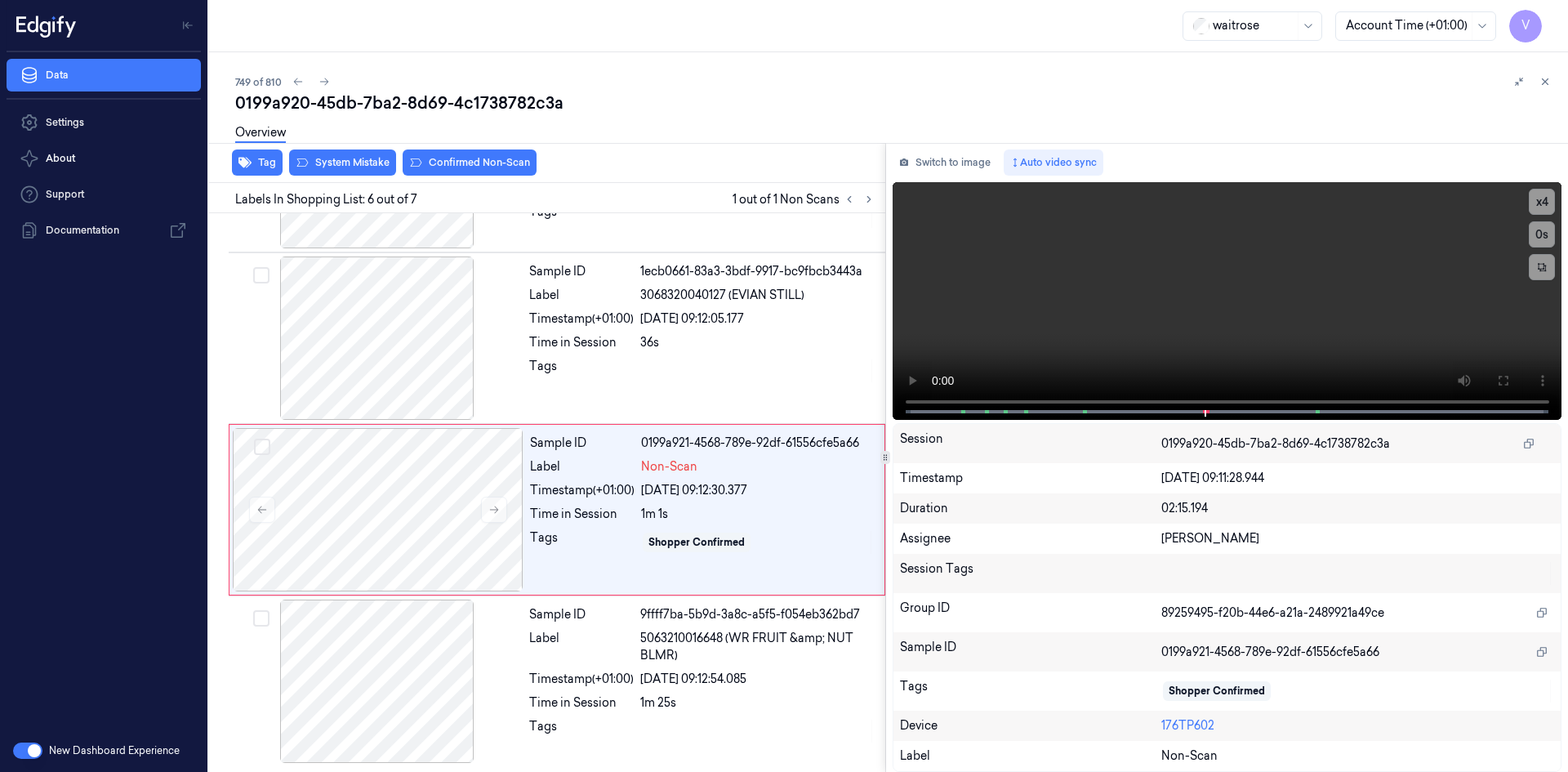
scroll to position [647, 0]
click at [1223, 301] on video at bounding box center [1228, 300] width 670 height 238
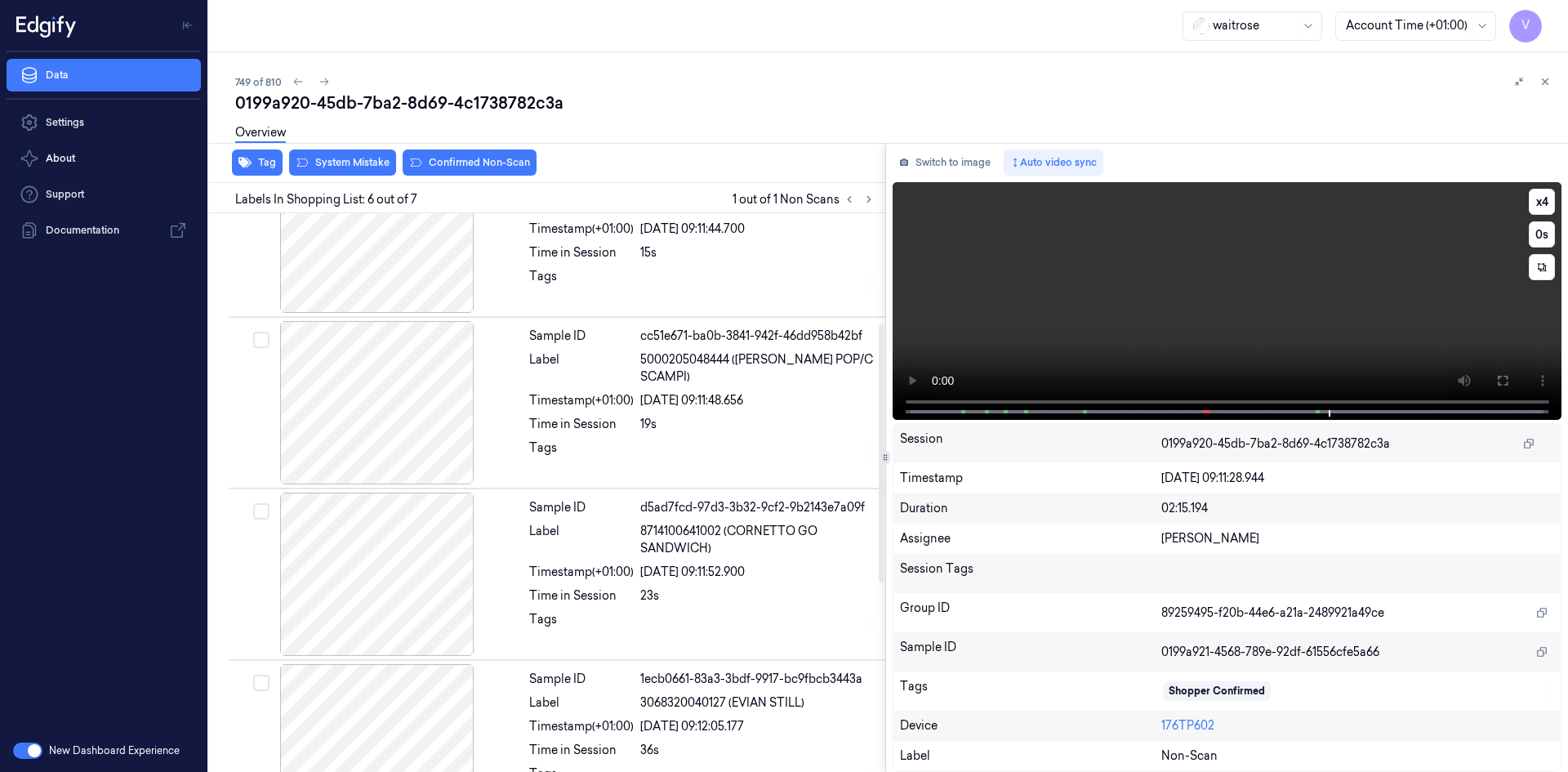
click at [1179, 339] on video at bounding box center [1228, 300] width 670 height 238
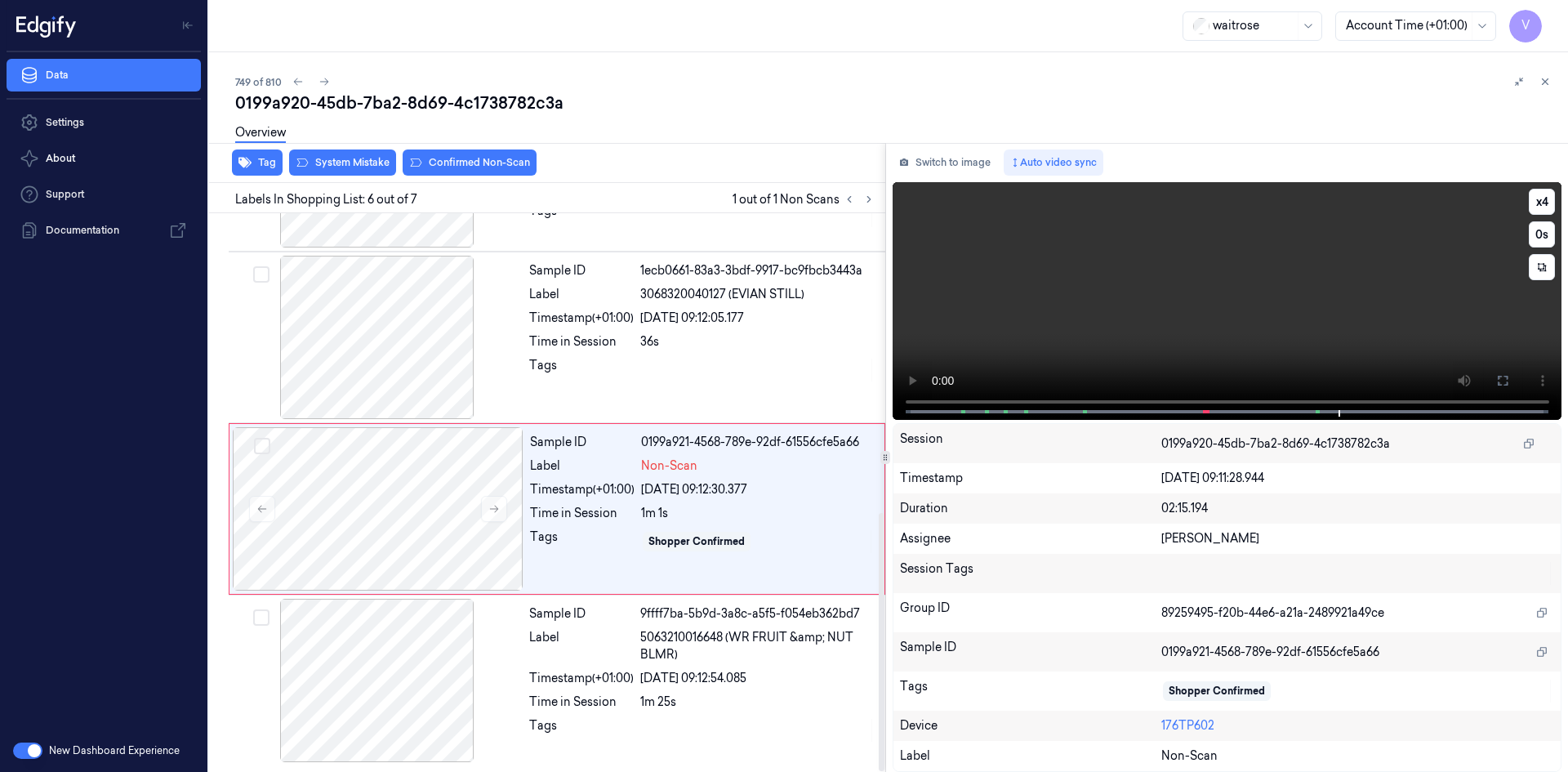
click at [1193, 300] on video at bounding box center [1228, 300] width 670 height 238
click at [389, 473] on div at bounding box center [378, 509] width 291 height 164
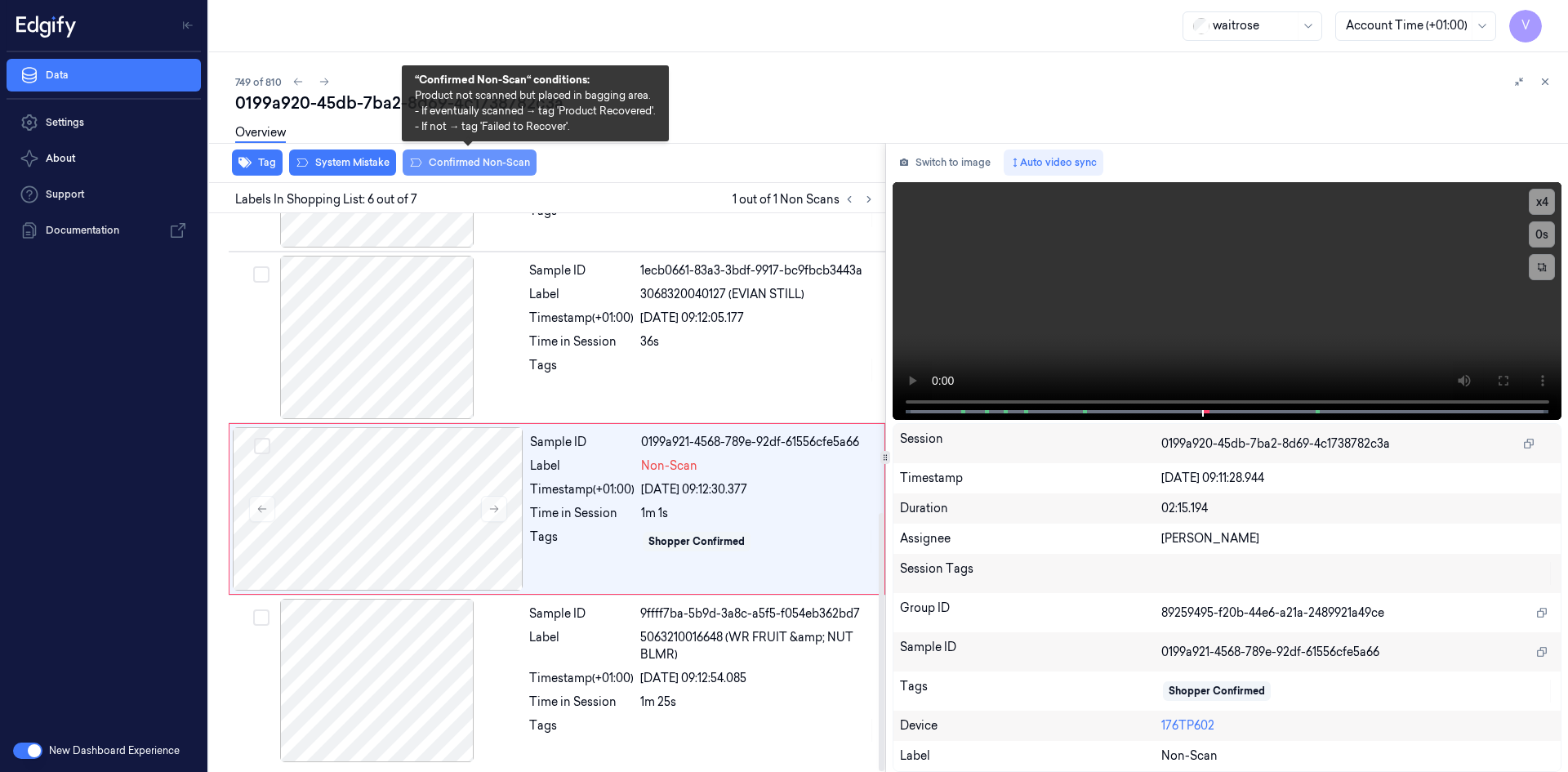
click at [485, 159] on button "Confirmed Non-Scan" at bounding box center [469, 163] width 134 height 26
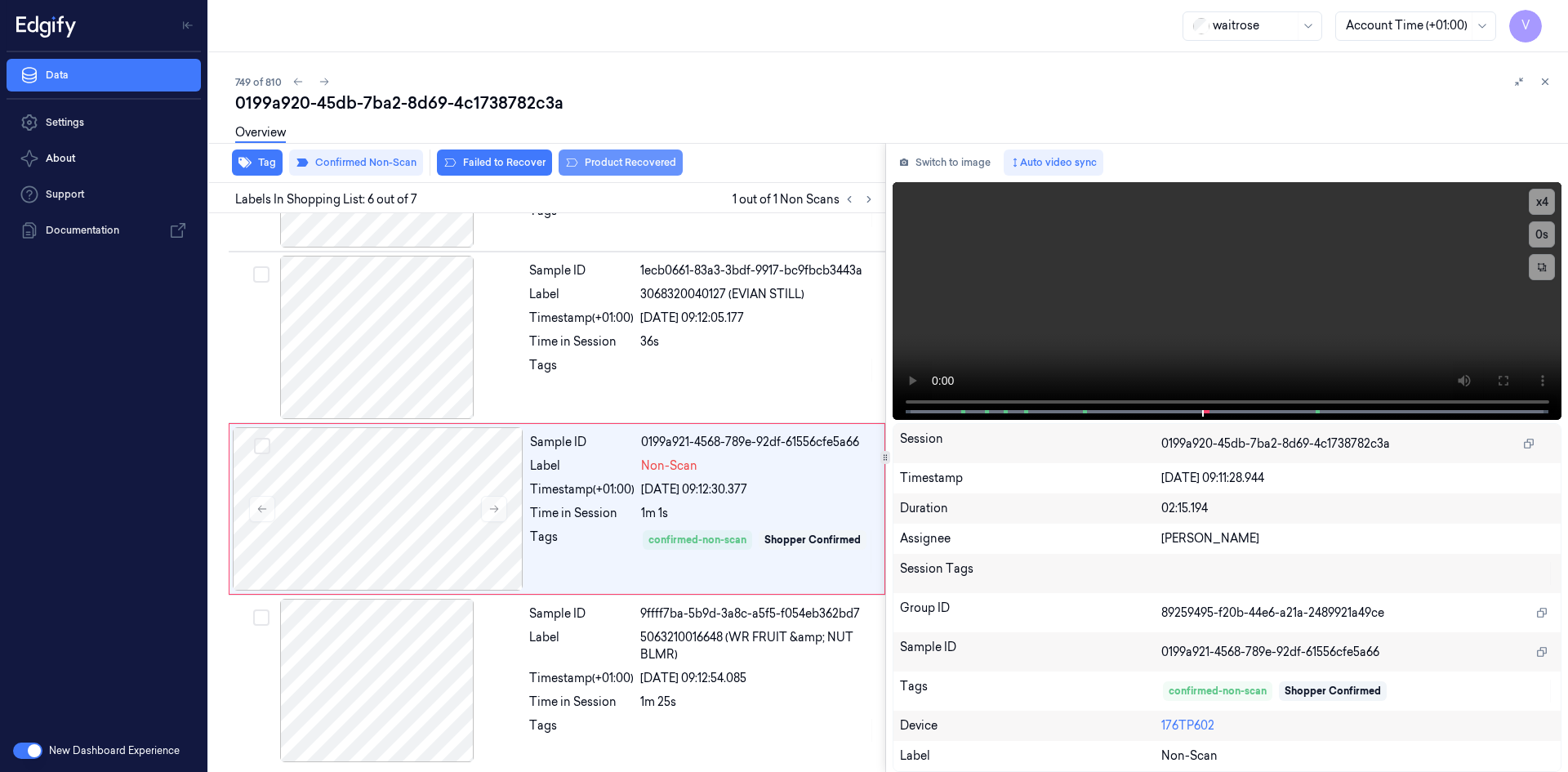
click at [610, 161] on button "Product Recovered" at bounding box center [620, 163] width 124 height 26
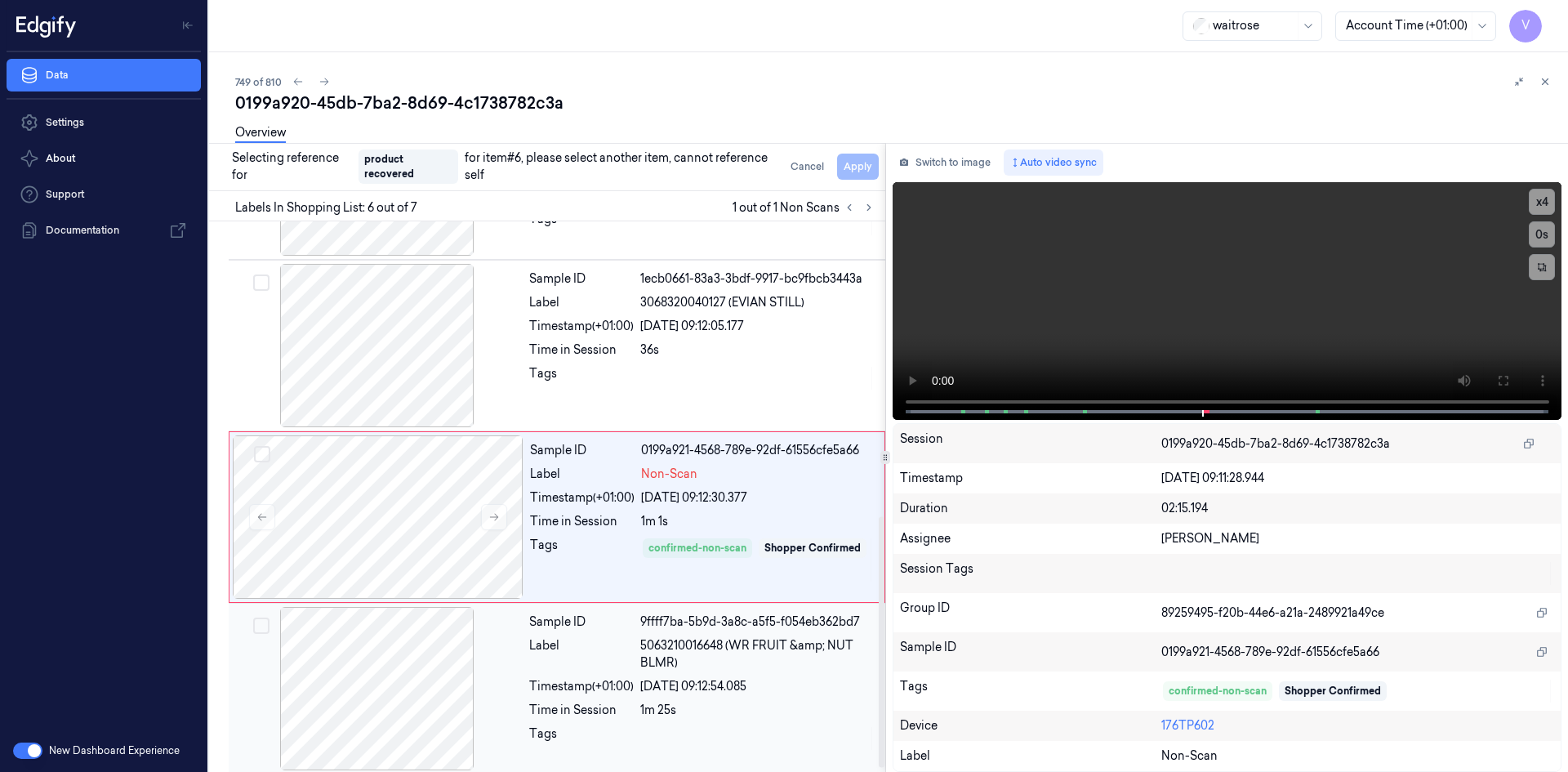
drag, startPoint x: 637, startPoint y: 685, endPoint x: 704, endPoint y: 618, distance: 94.8
click at [646, 682] on div "Timestamp (+01:00) [DATE] 09:12:54.085" at bounding box center [703, 686] width 346 height 17
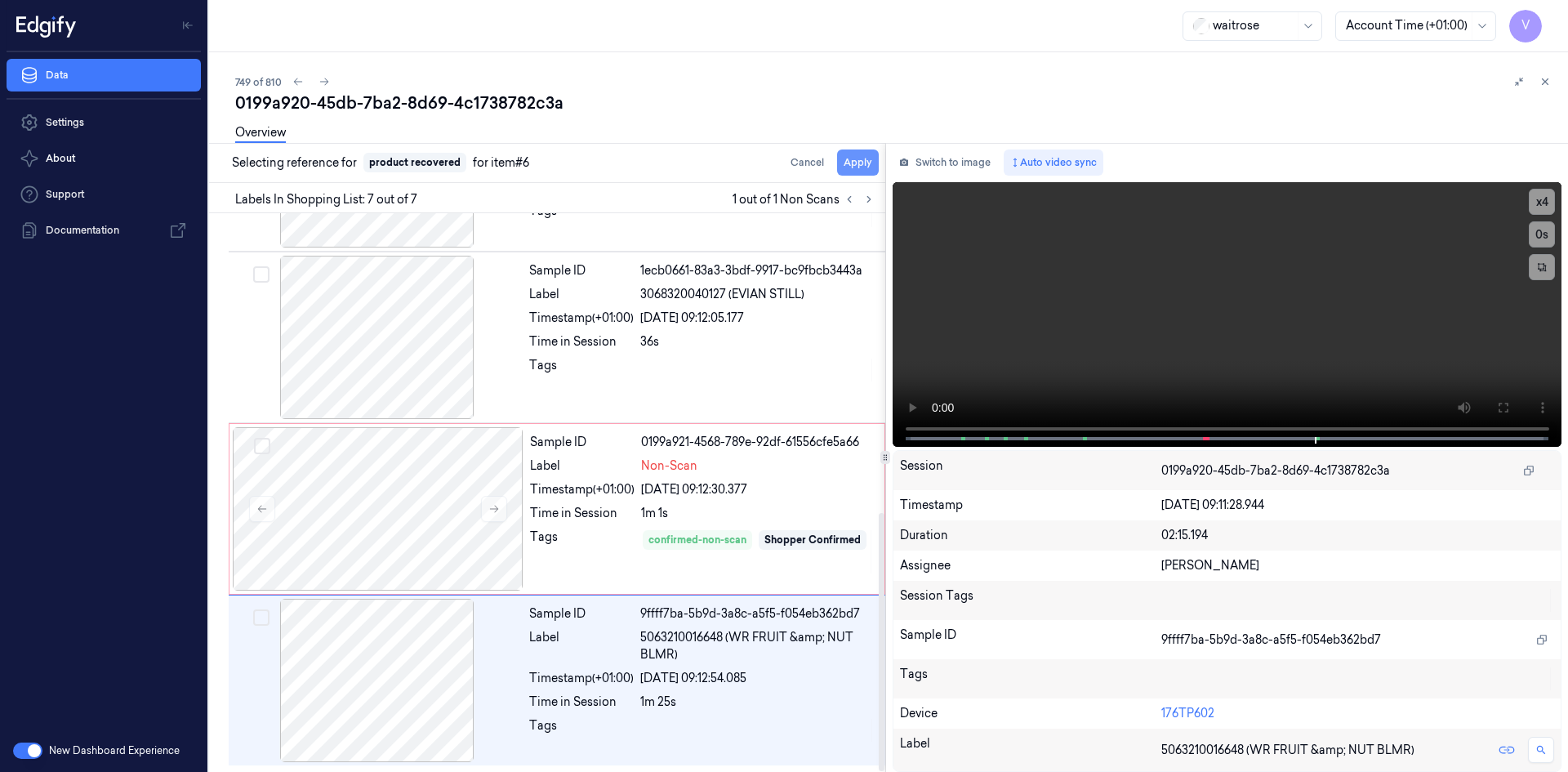
click at [853, 167] on button "Apply" at bounding box center [858, 163] width 42 height 26
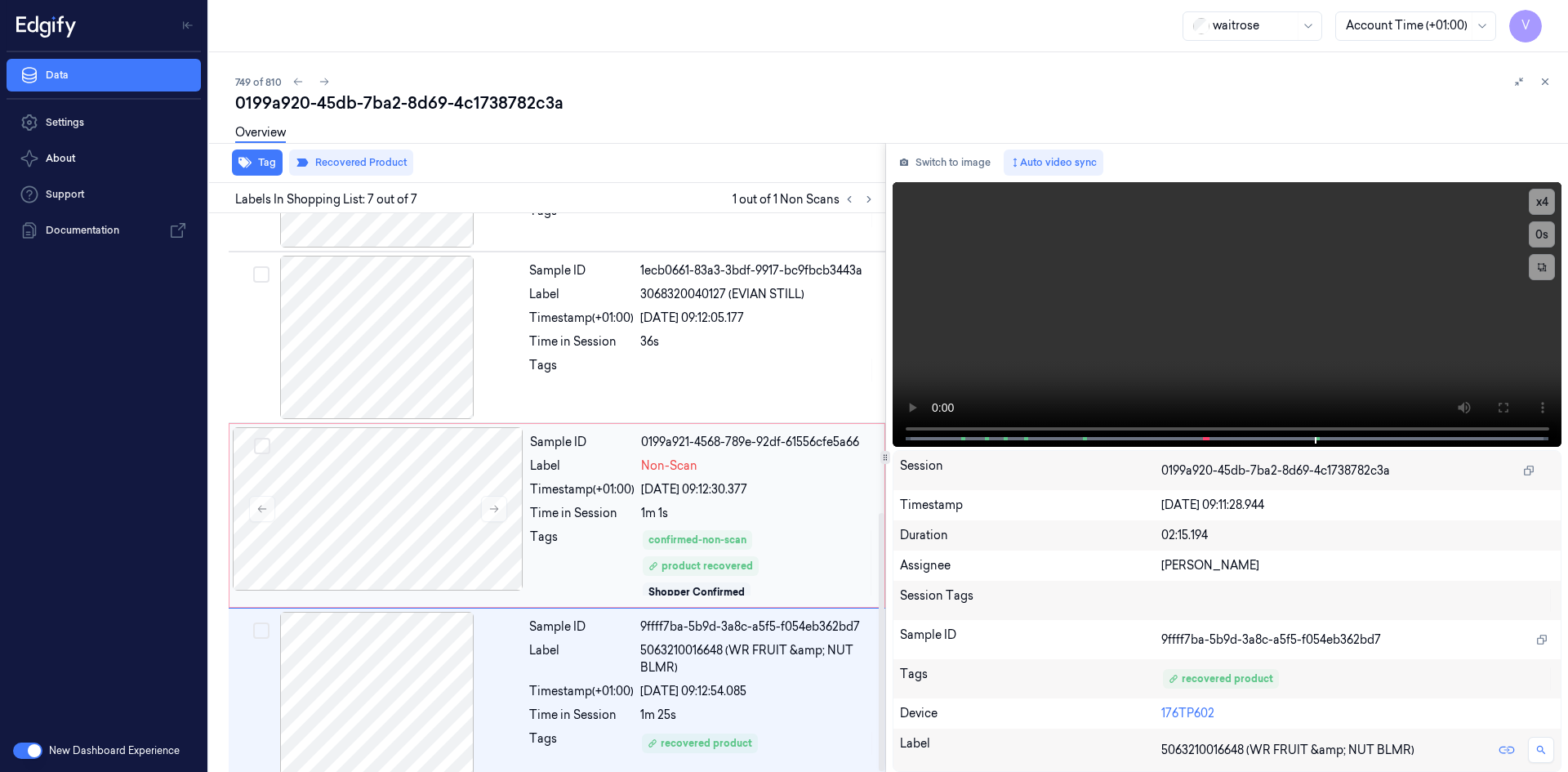
scroll to position [660, 0]
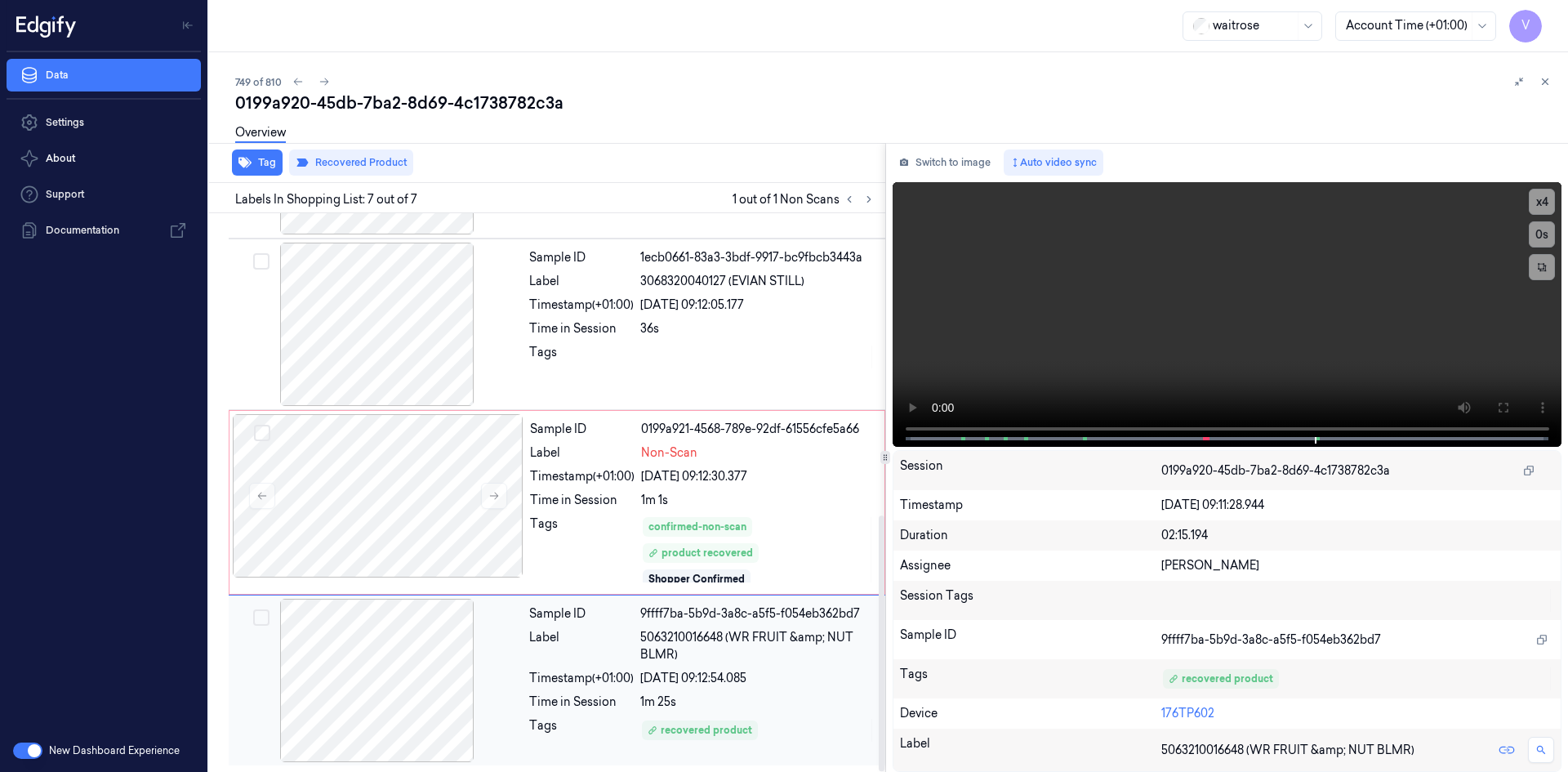
click at [851, 672] on div "[DATE] 09:12:54.085" at bounding box center [758, 679] width 235 height 17
click at [1551, 80] on button at bounding box center [1545, 81] width 20 height 20
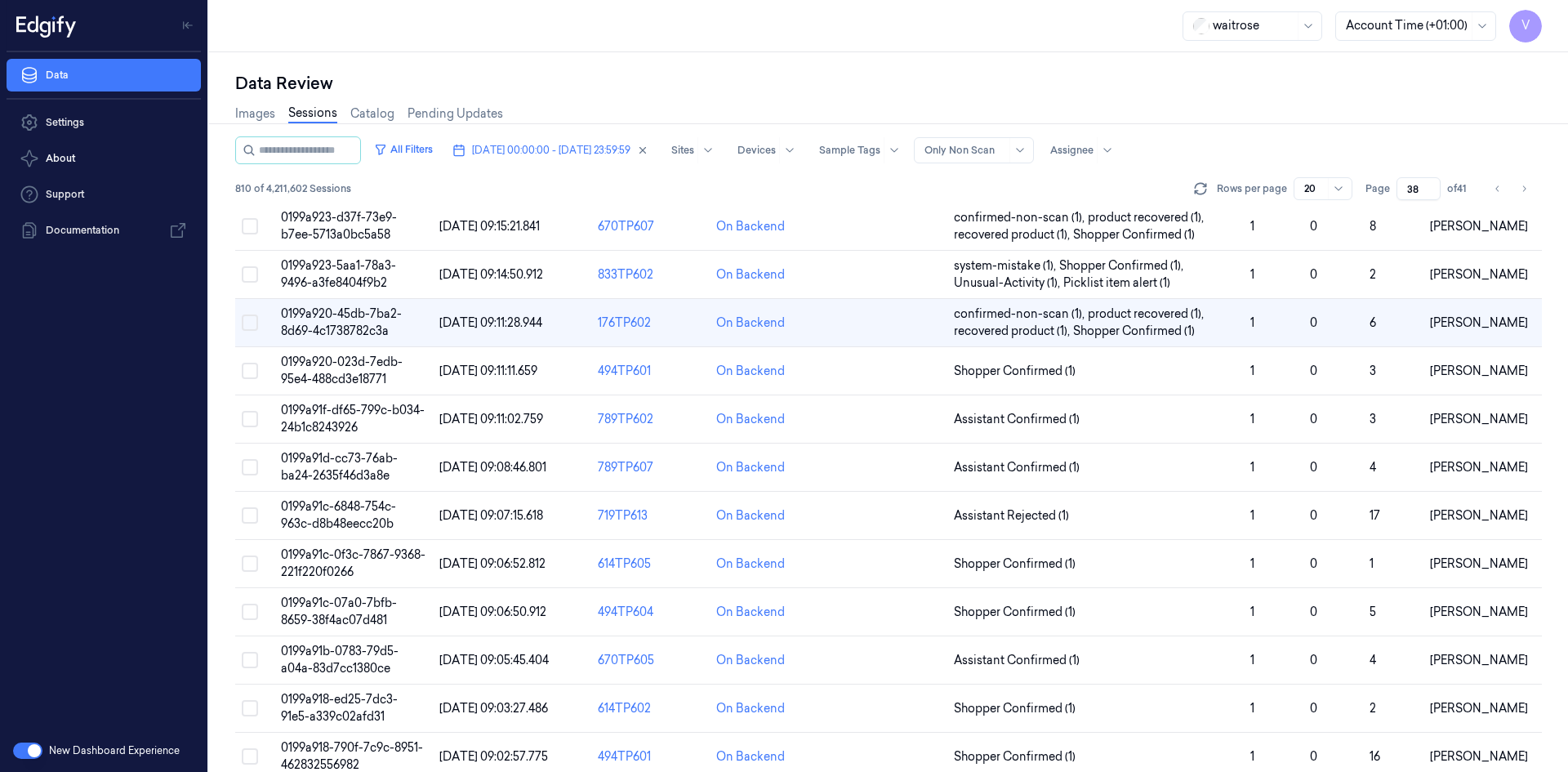
scroll to position [236, 0]
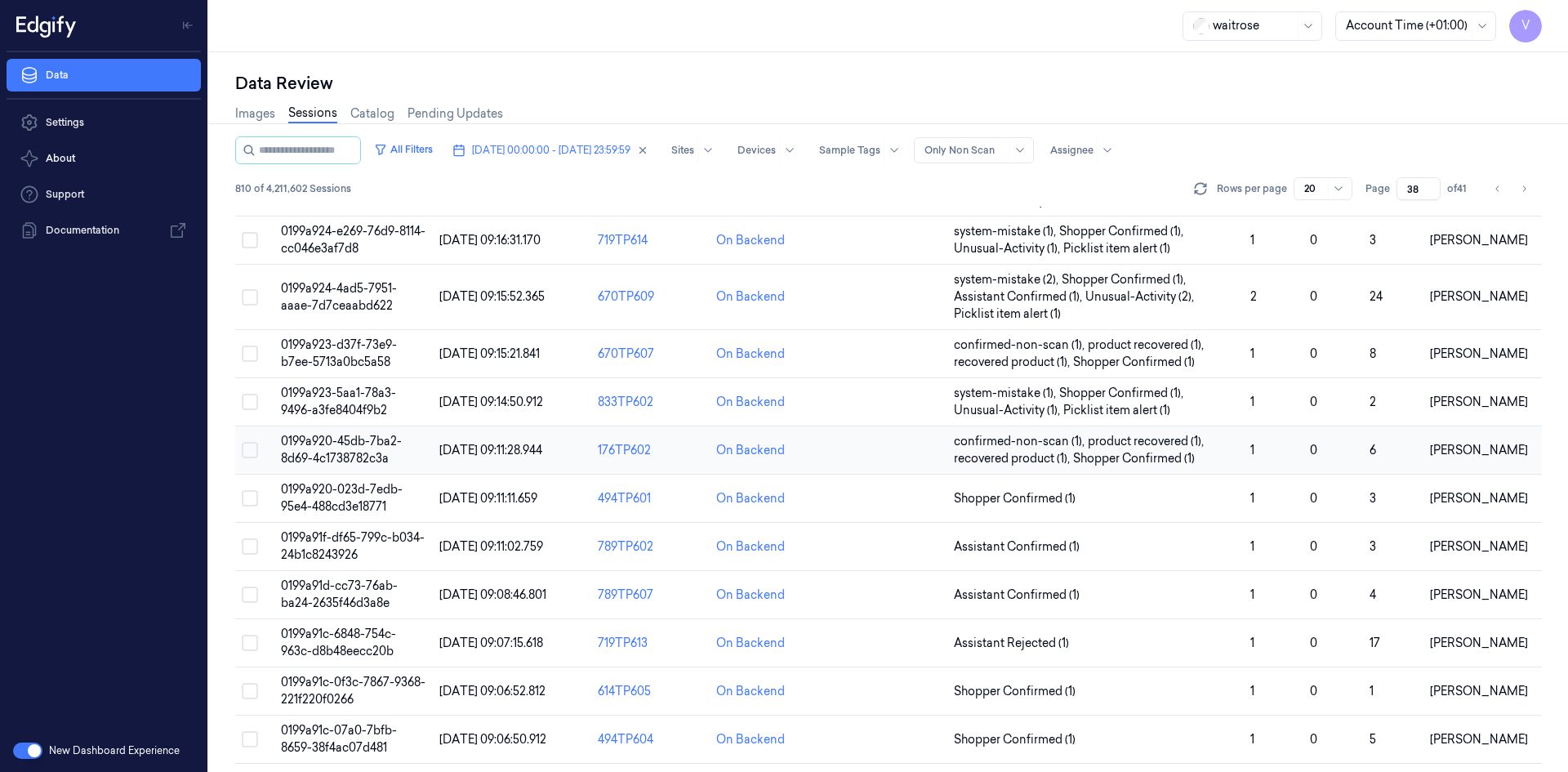
click at [342, 441] on span "0199a920-45db-7ba2-8d69-4c1738782c3a" at bounding box center [342, 449] width 121 height 32
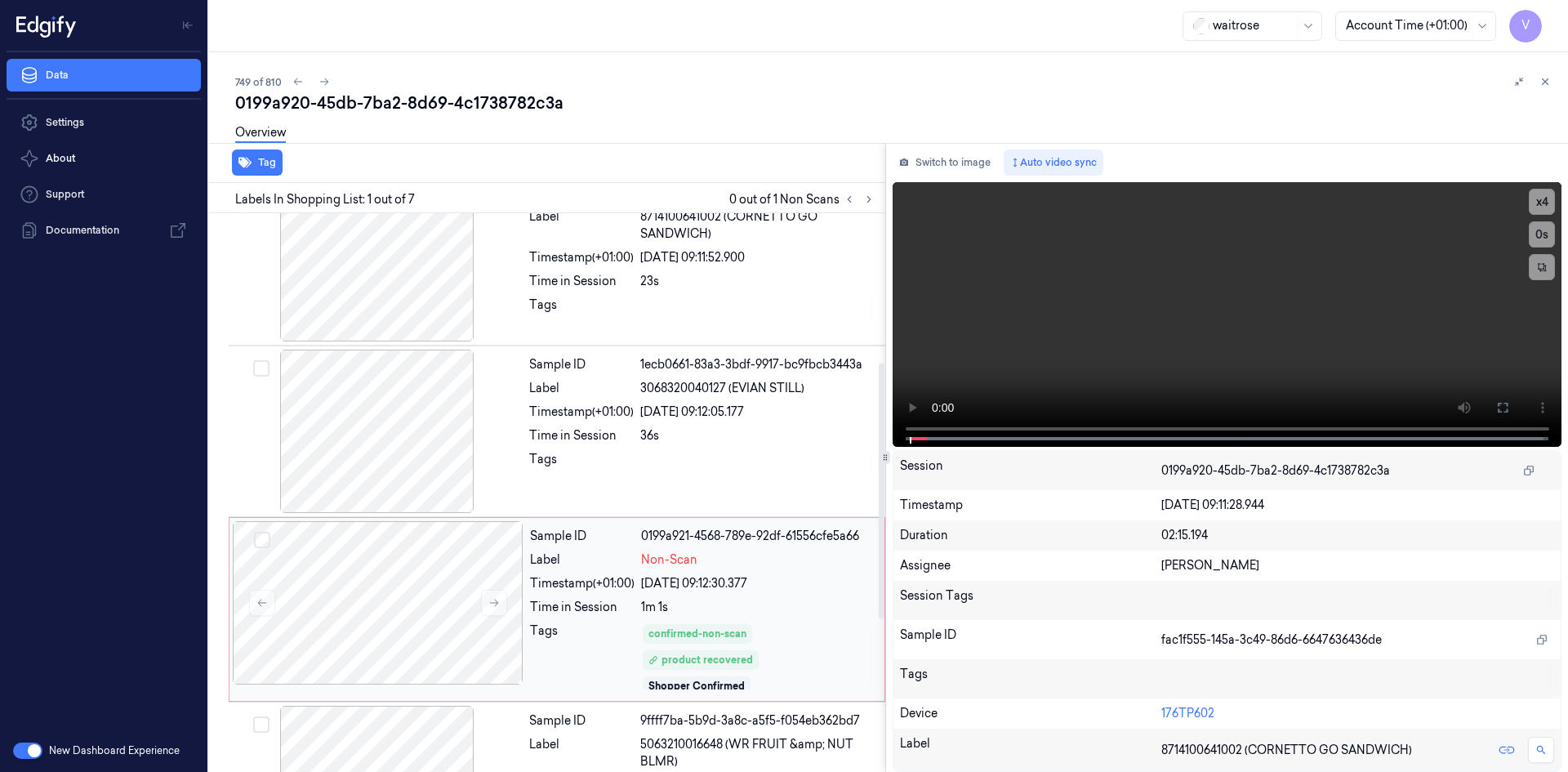
scroll to position [660, 0]
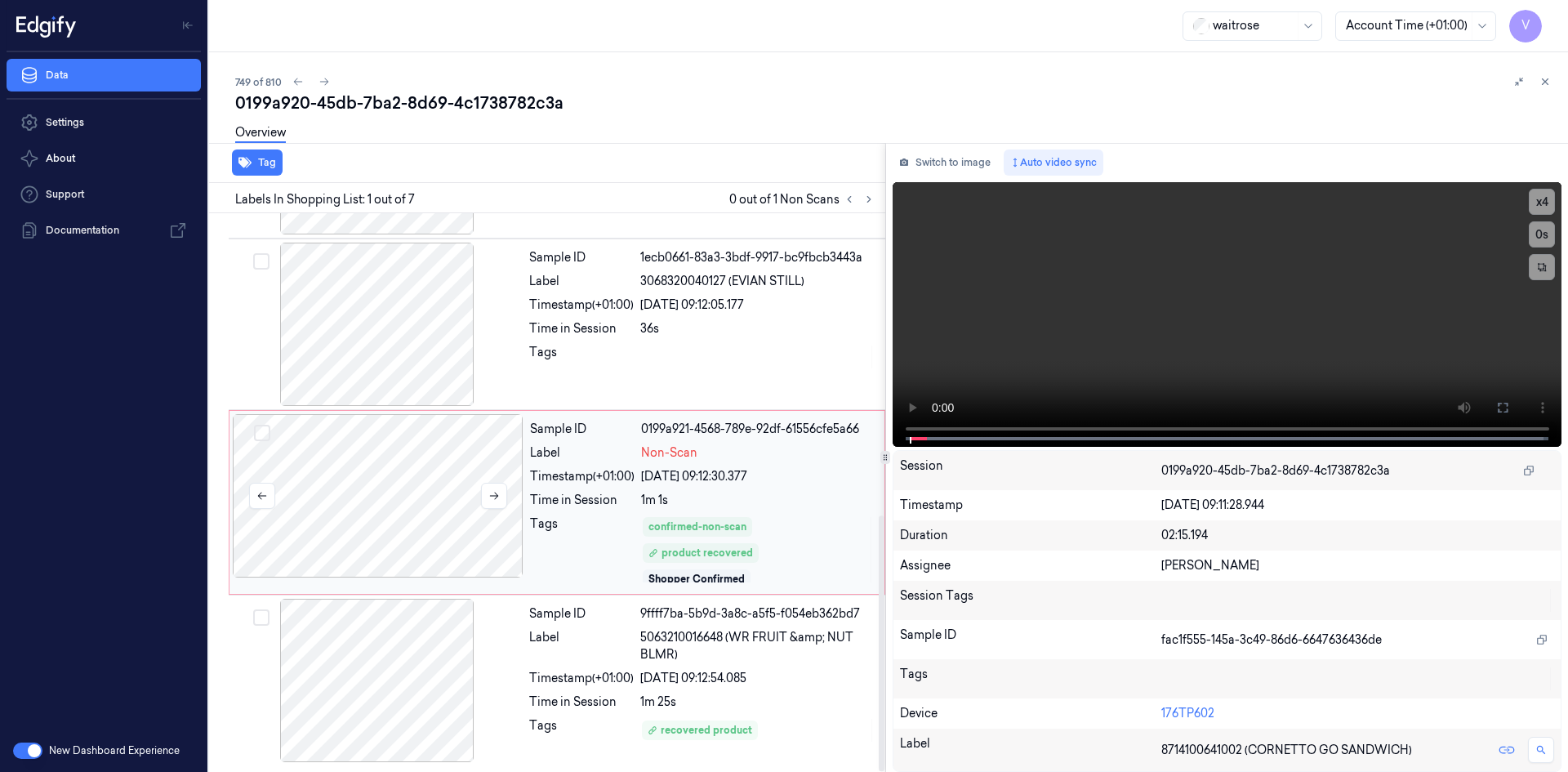
click at [457, 460] on div at bounding box center [378, 495] width 291 height 164
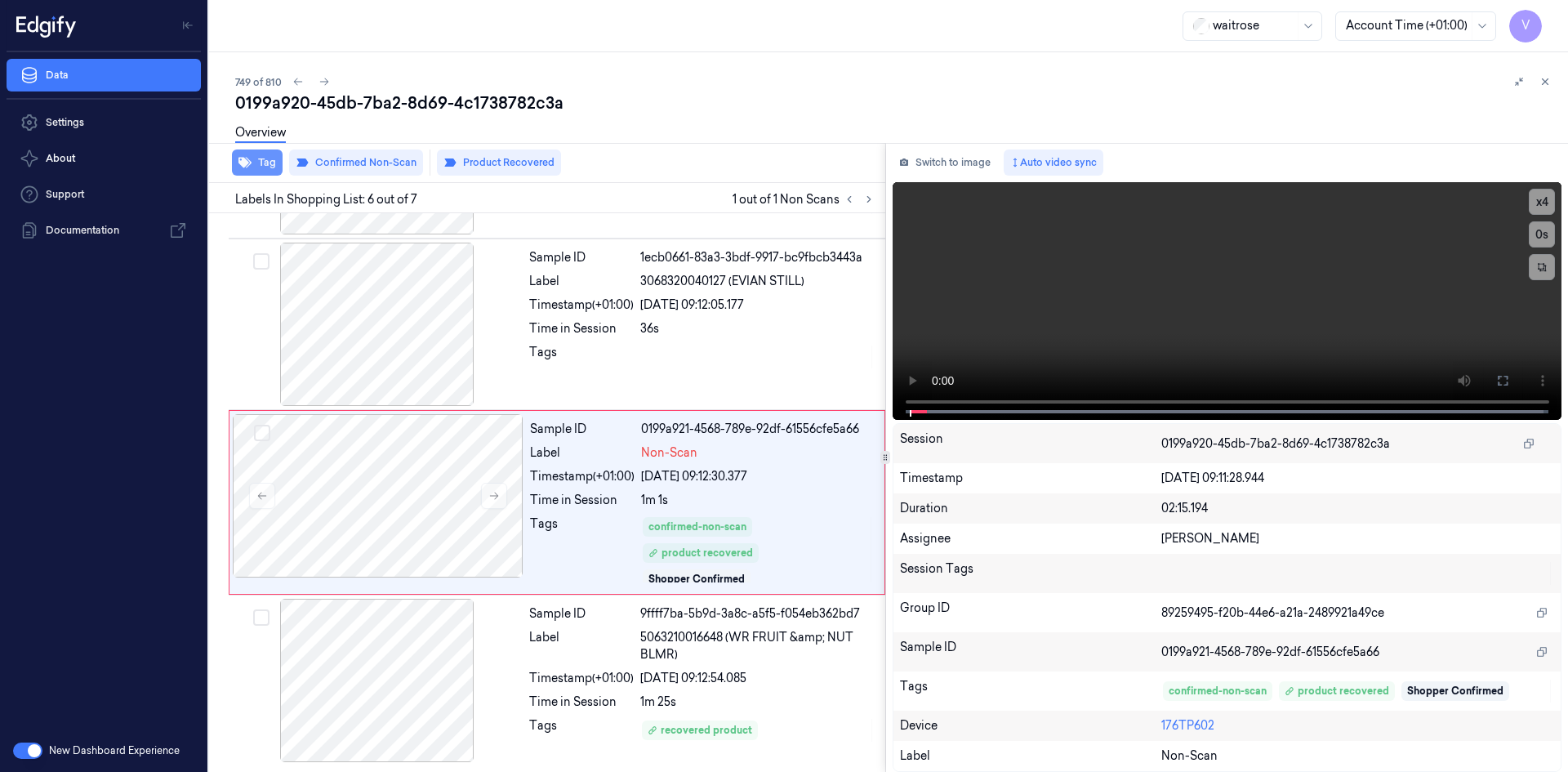
click at [268, 159] on button "Tag" at bounding box center [257, 163] width 51 height 26
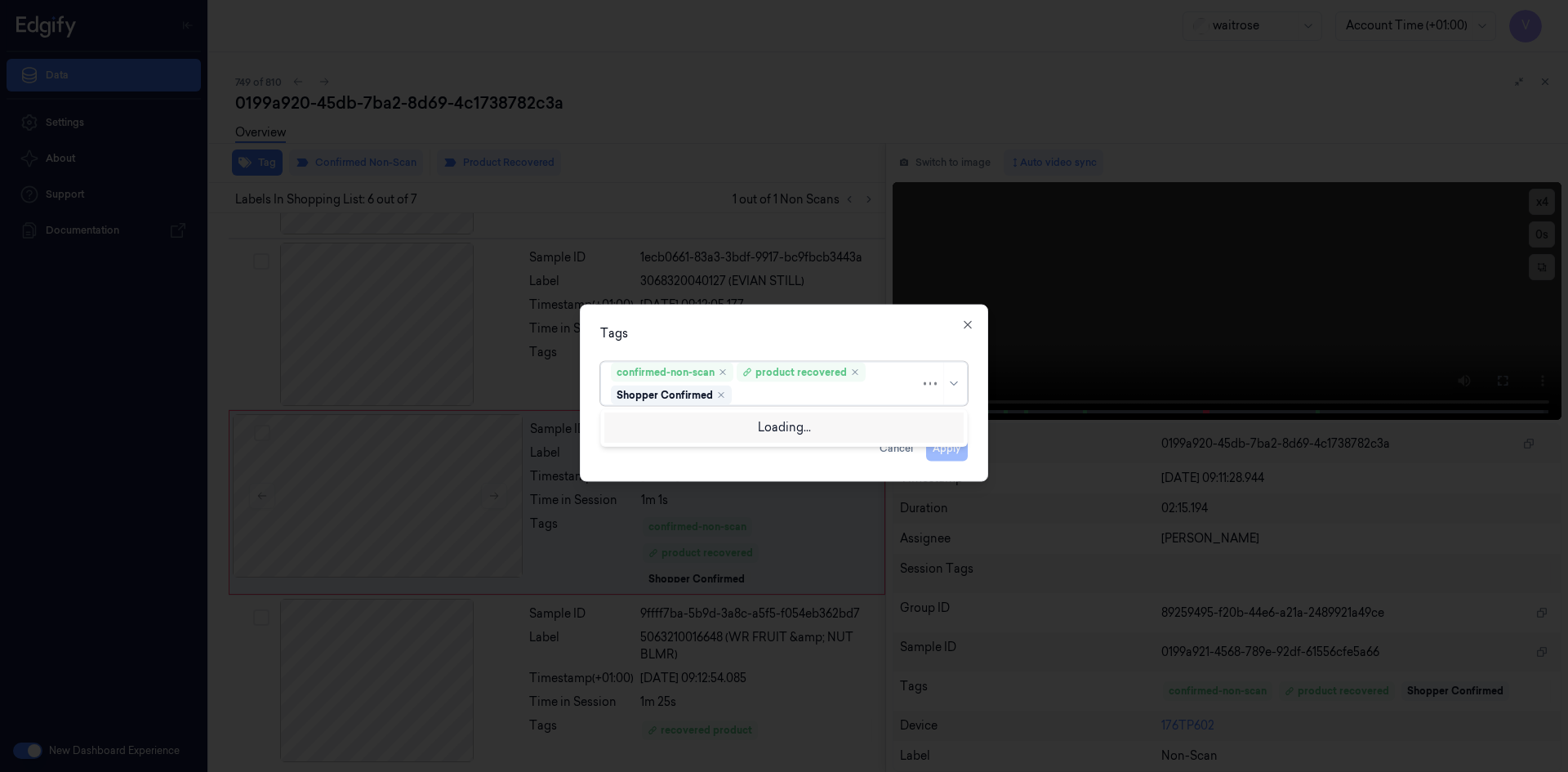
click at [781, 396] on div at bounding box center [827, 395] width 185 height 17
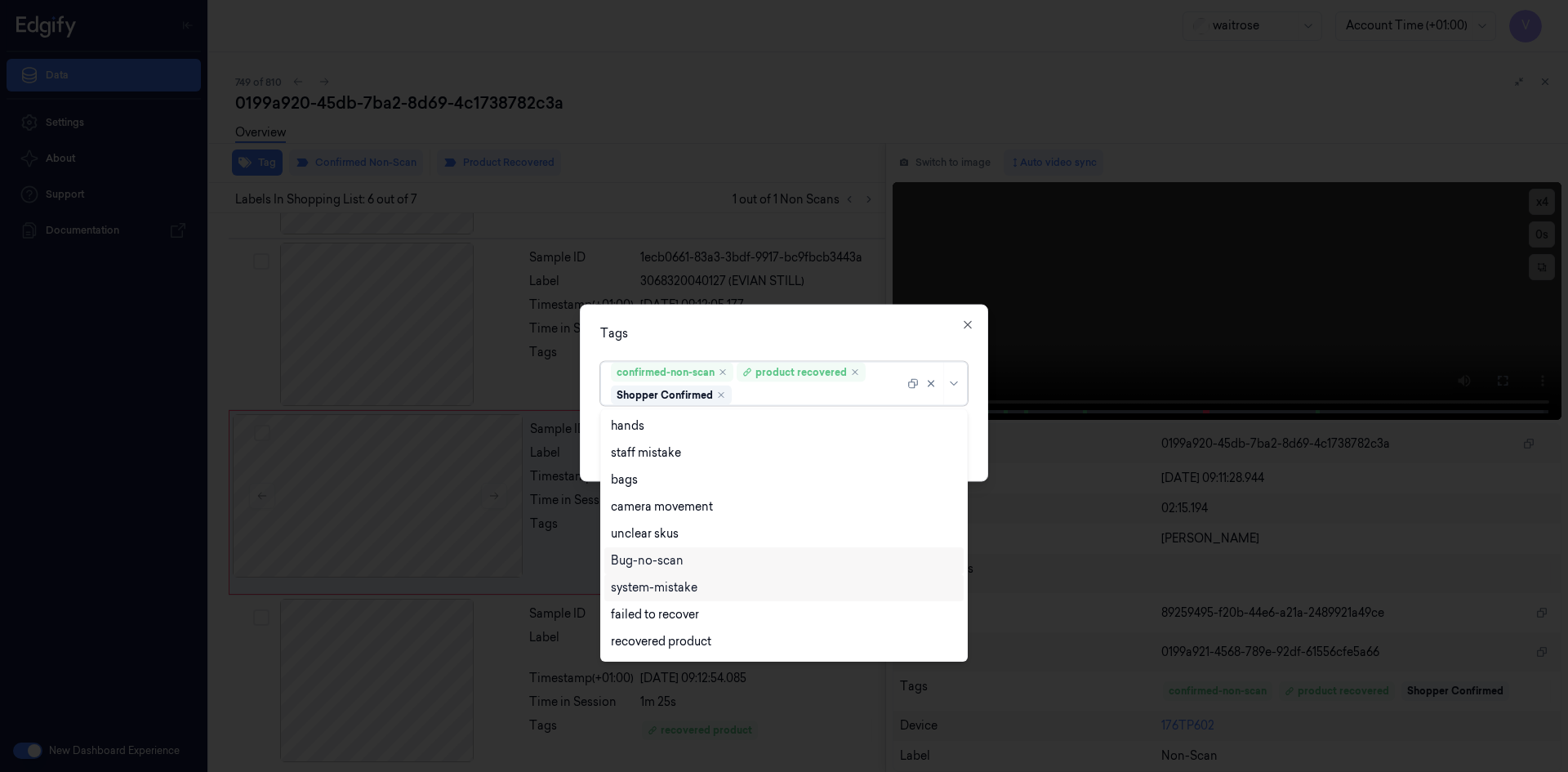
scroll to position [213, 0]
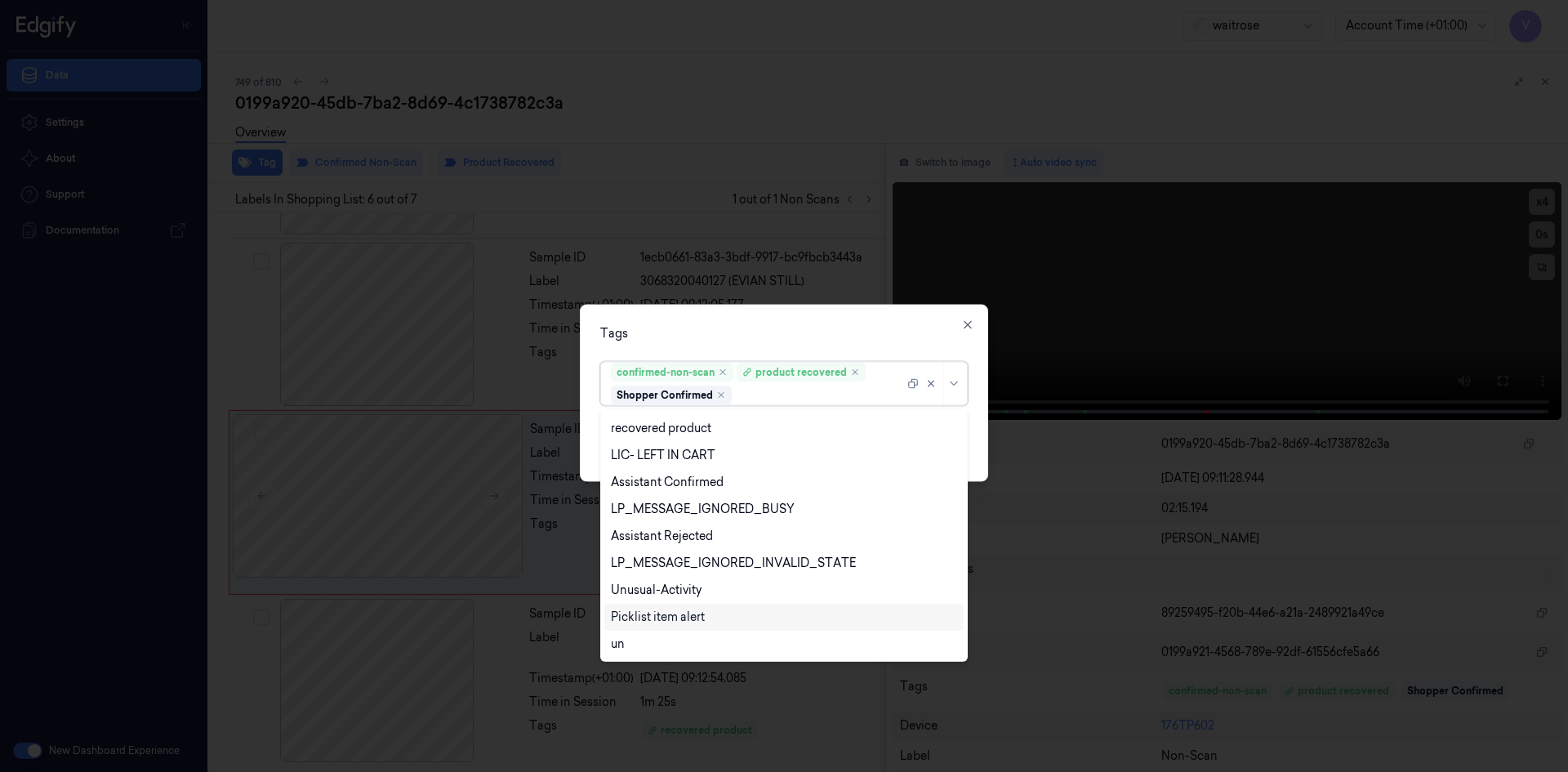
drag, startPoint x: 656, startPoint y: 617, endPoint x: 665, endPoint y: 609, distance: 12.0
click at [657, 617] on div "Picklist item alert" at bounding box center [658, 617] width 94 height 17
click at [788, 337] on div "Tags" at bounding box center [784, 333] width 368 height 17
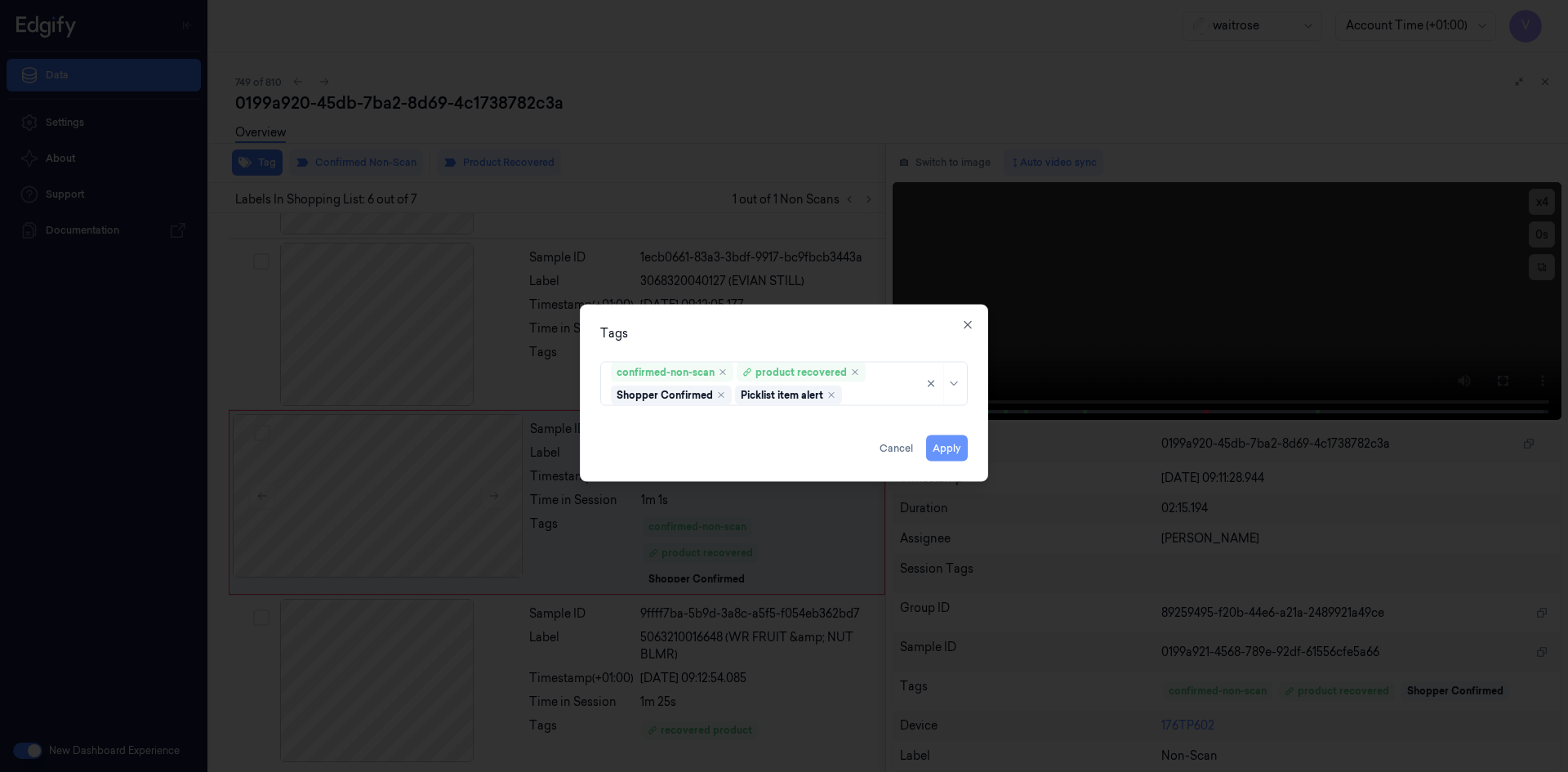
click at [961, 451] on button "Apply" at bounding box center [947, 447] width 42 height 26
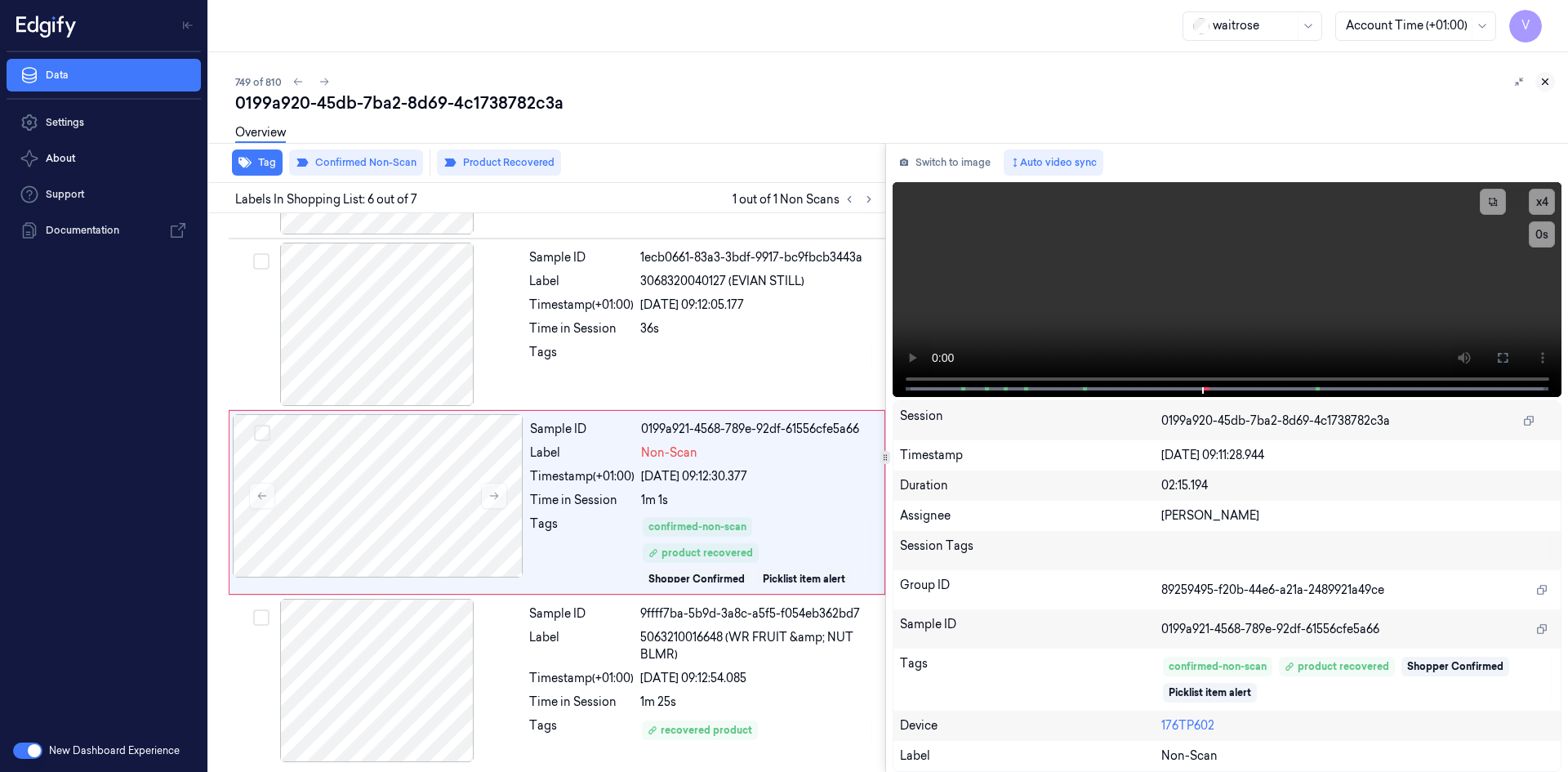
click at [1542, 78] on icon at bounding box center [1545, 81] width 11 height 11
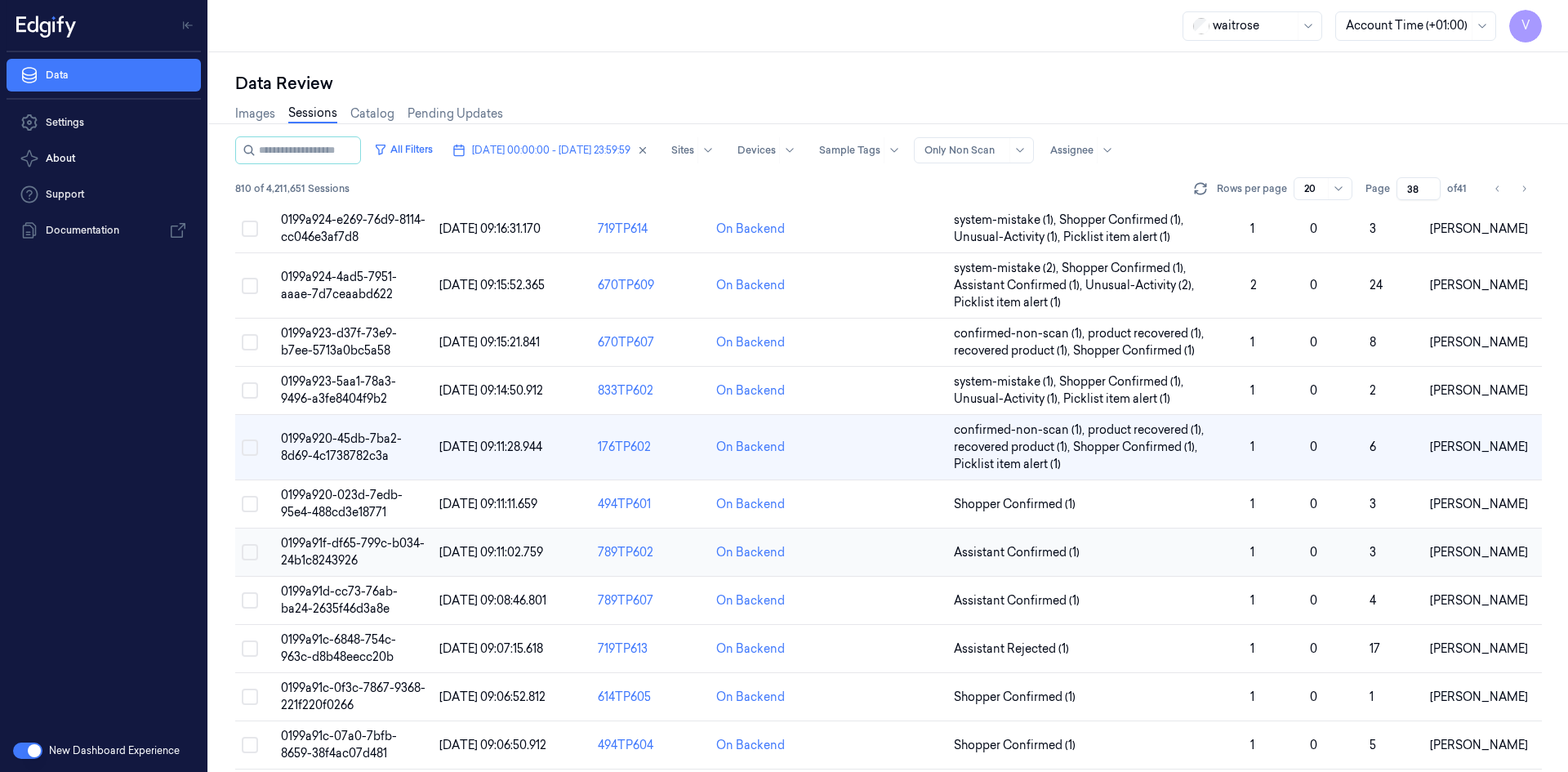
scroll to position [223, 0]
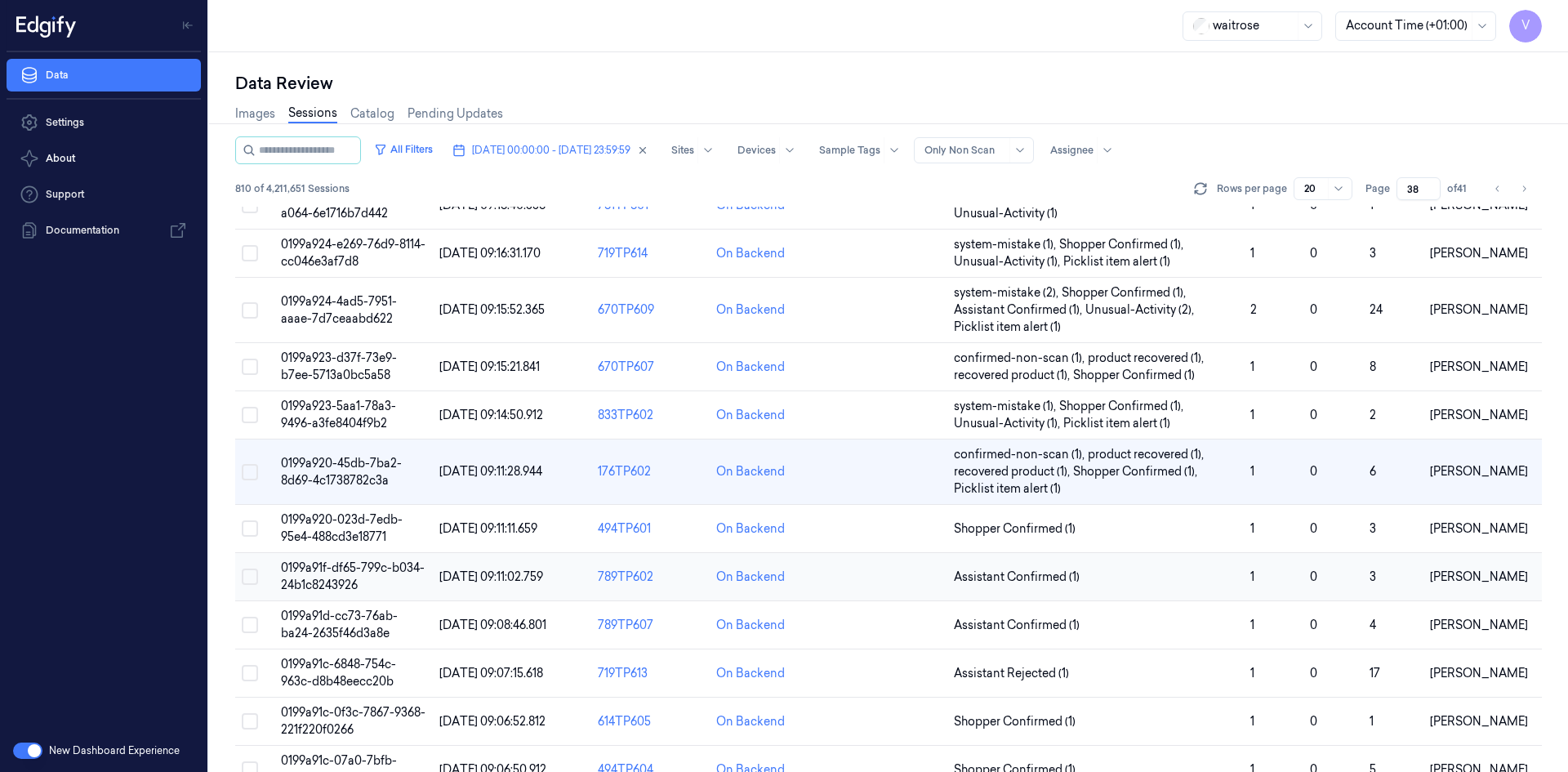
click at [332, 576] on td "0199a91f-df65-799c-b034-24b1c8243926" at bounding box center [353, 577] width 158 height 48
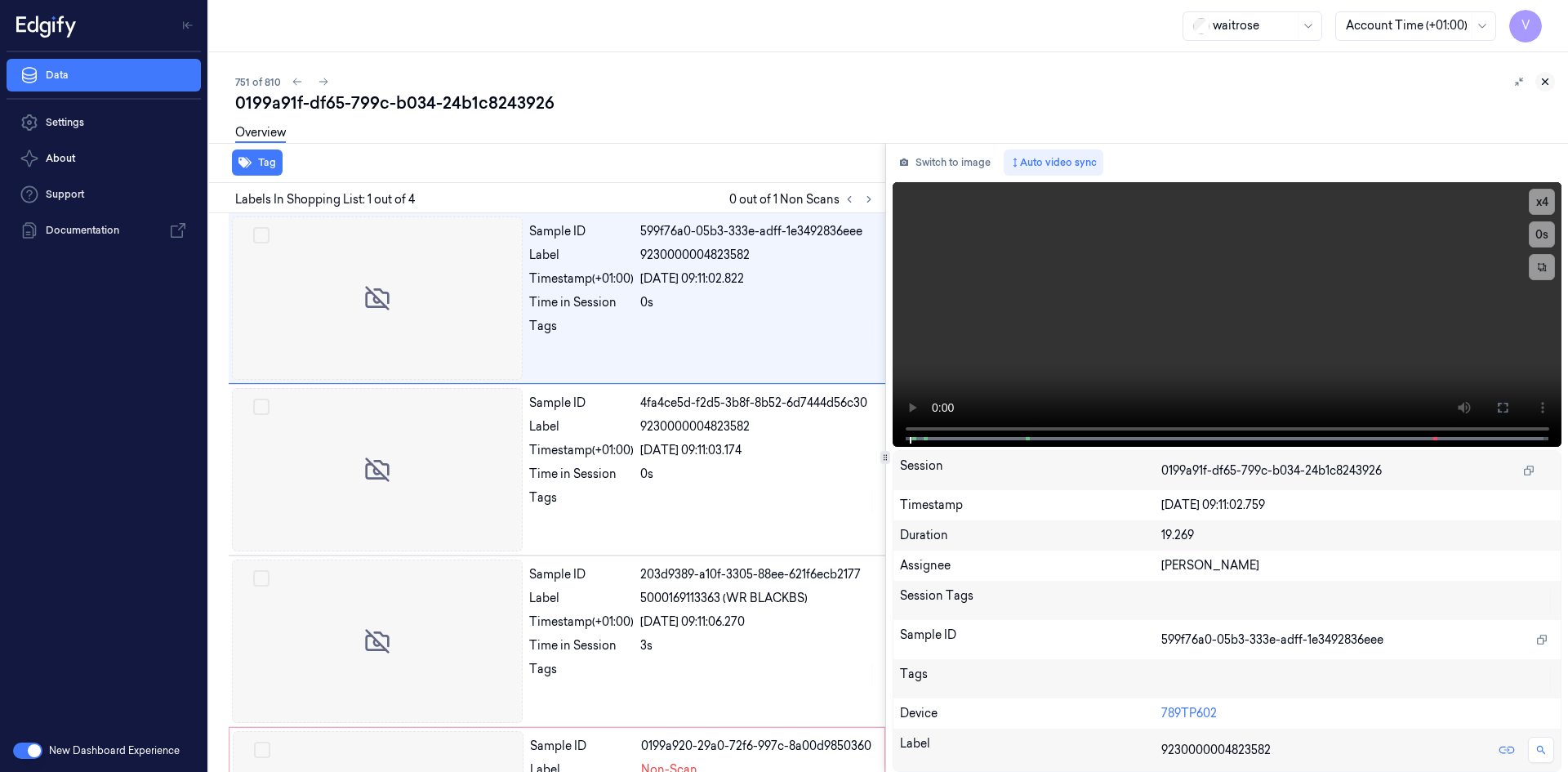
click at [1551, 79] on button at bounding box center [1545, 81] width 20 height 20
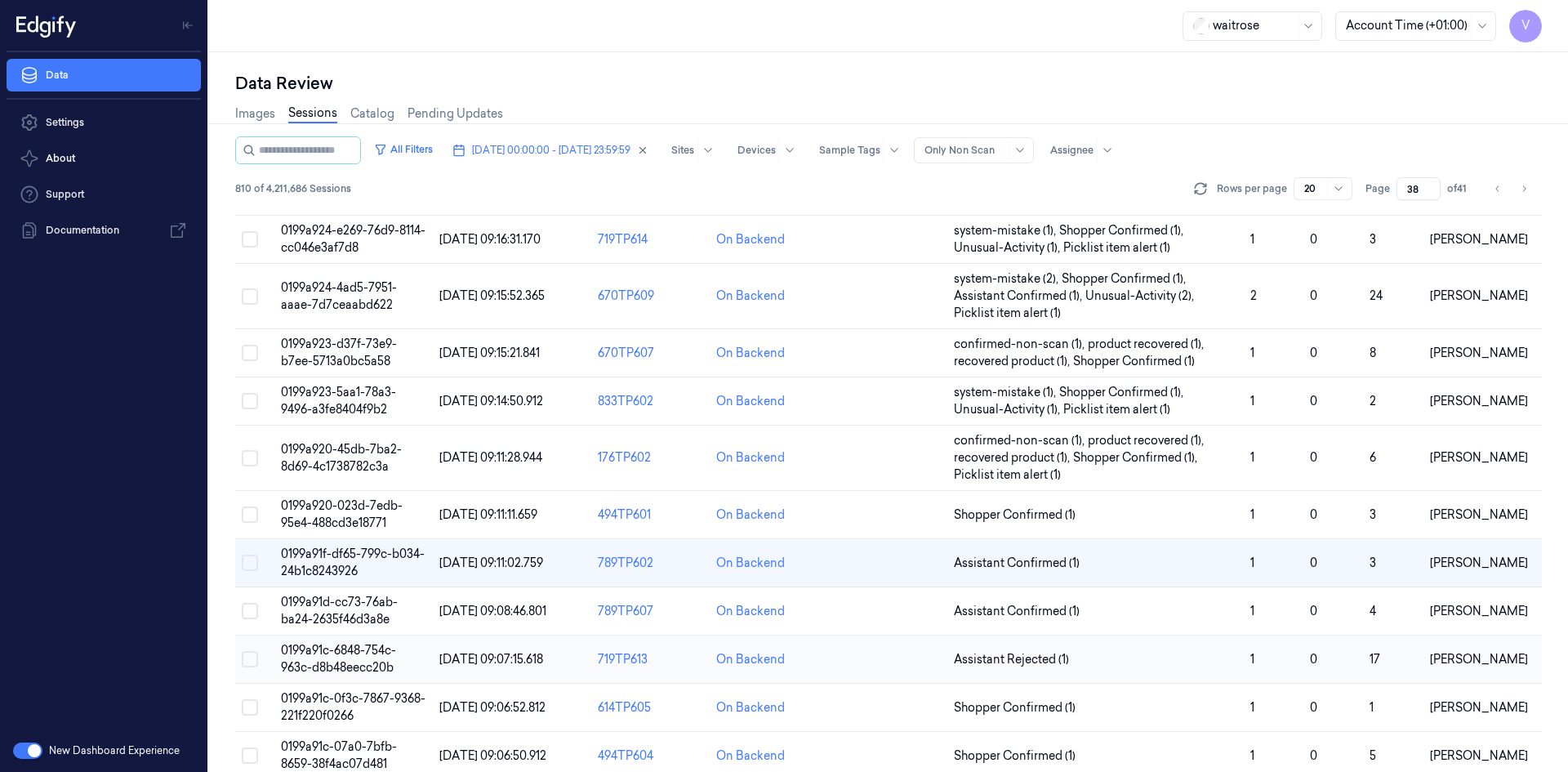
scroll to position [327, 0]
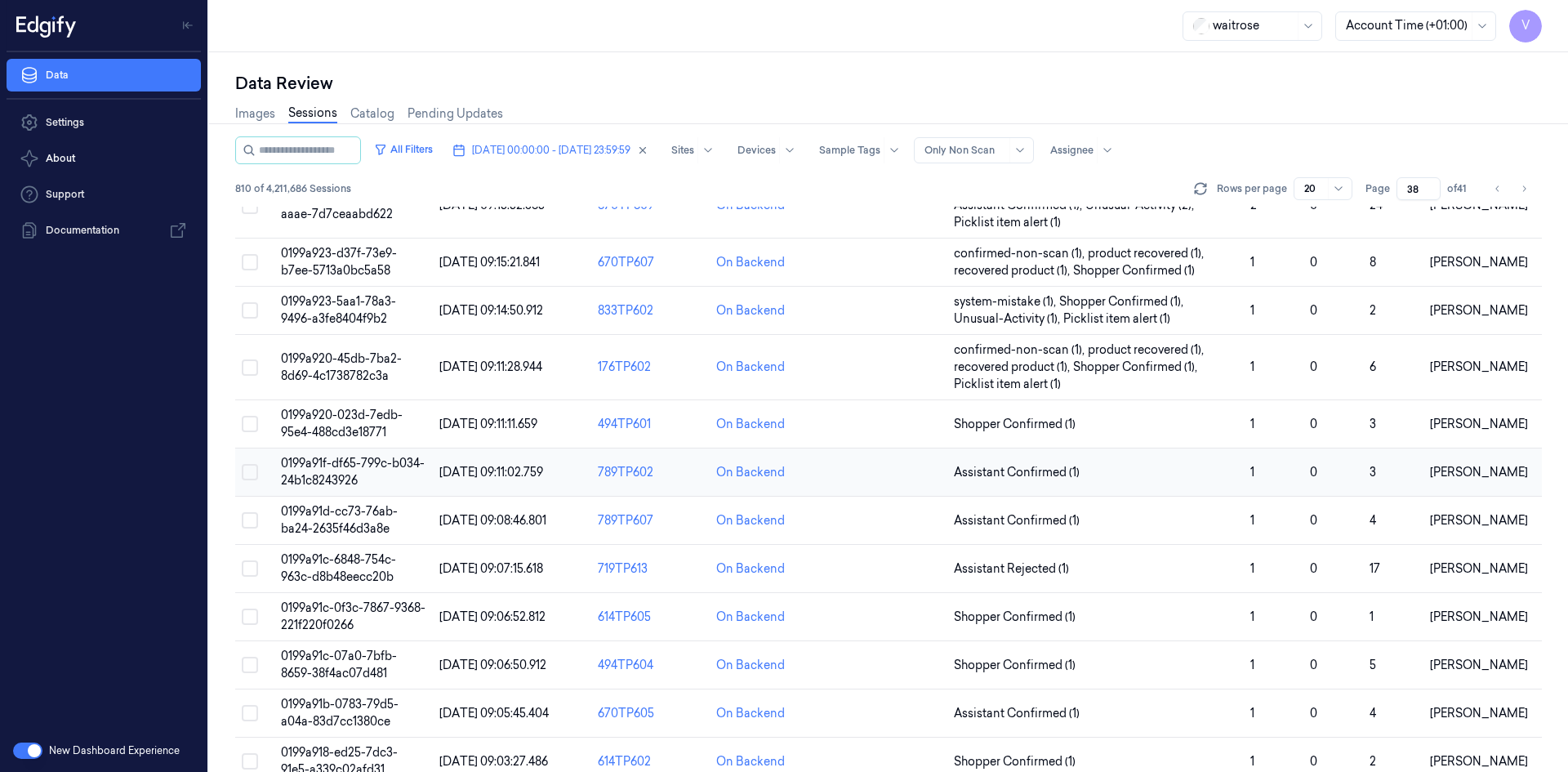
click at [343, 471] on td "0199a91f-df65-799c-b034-24b1c8243926" at bounding box center [353, 473] width 158 height 48
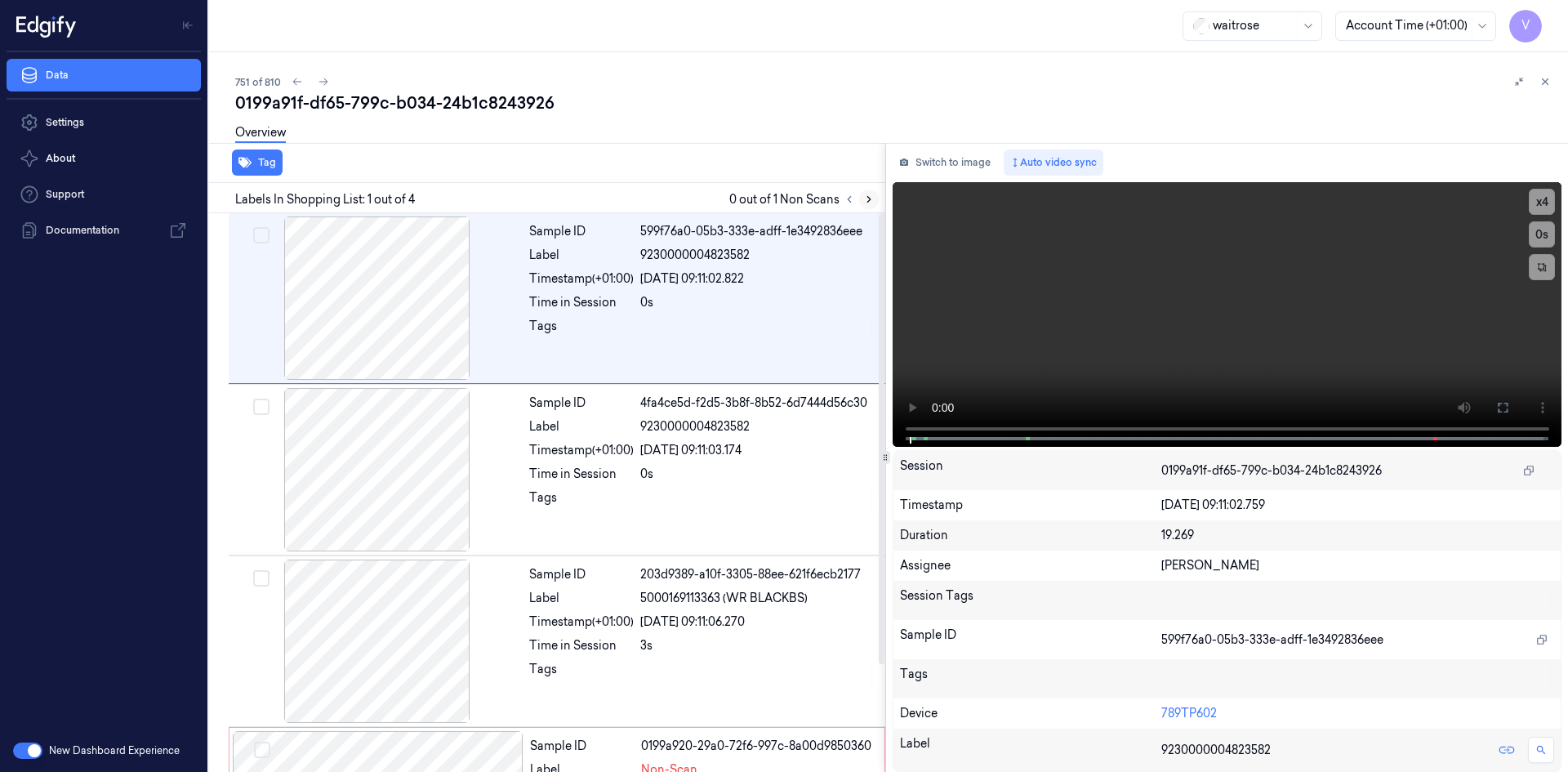
click at [871, 206] on button at bounding box center [869, 199] width 20 height 20
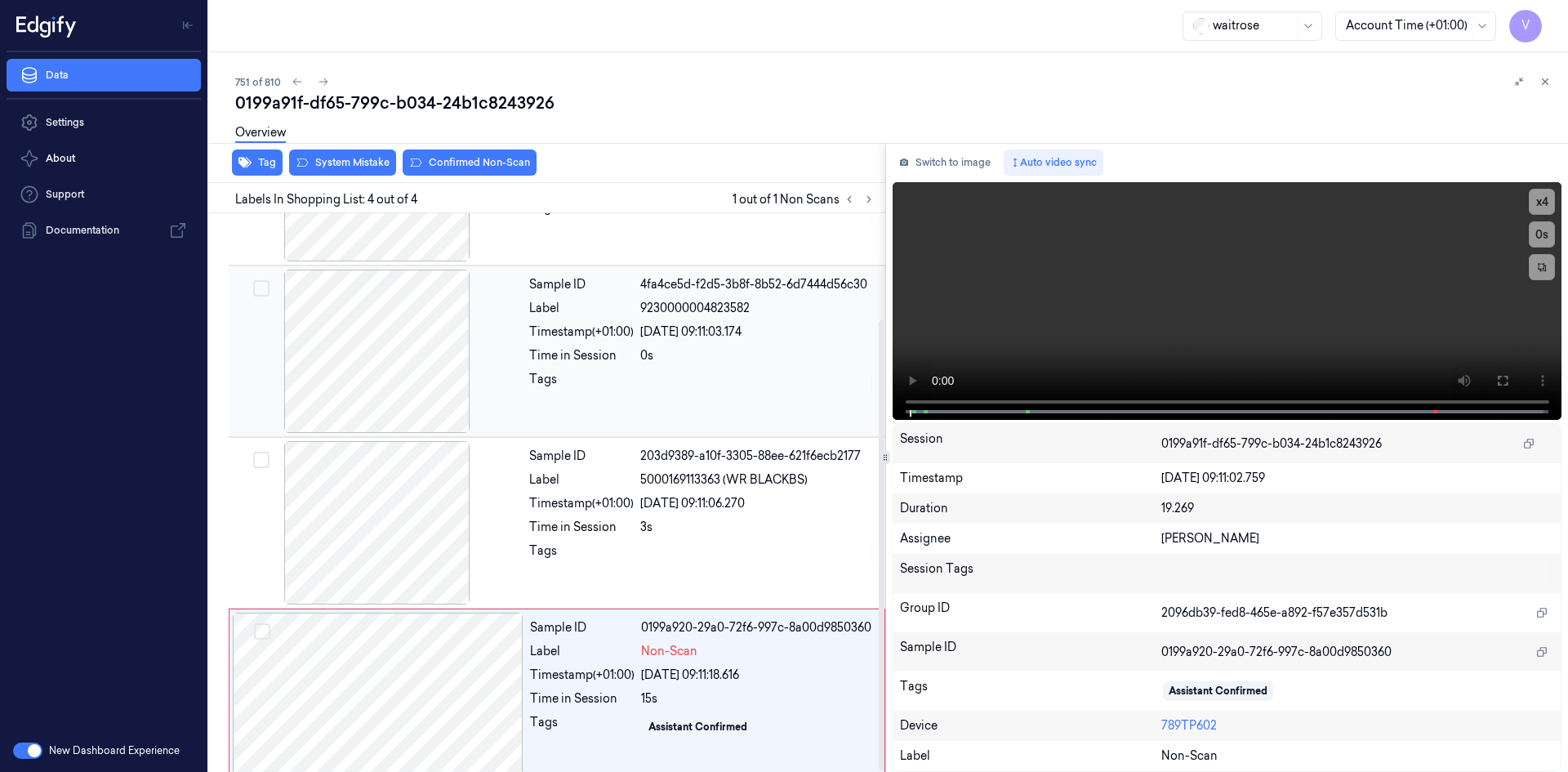
scroll to position [132, 0]
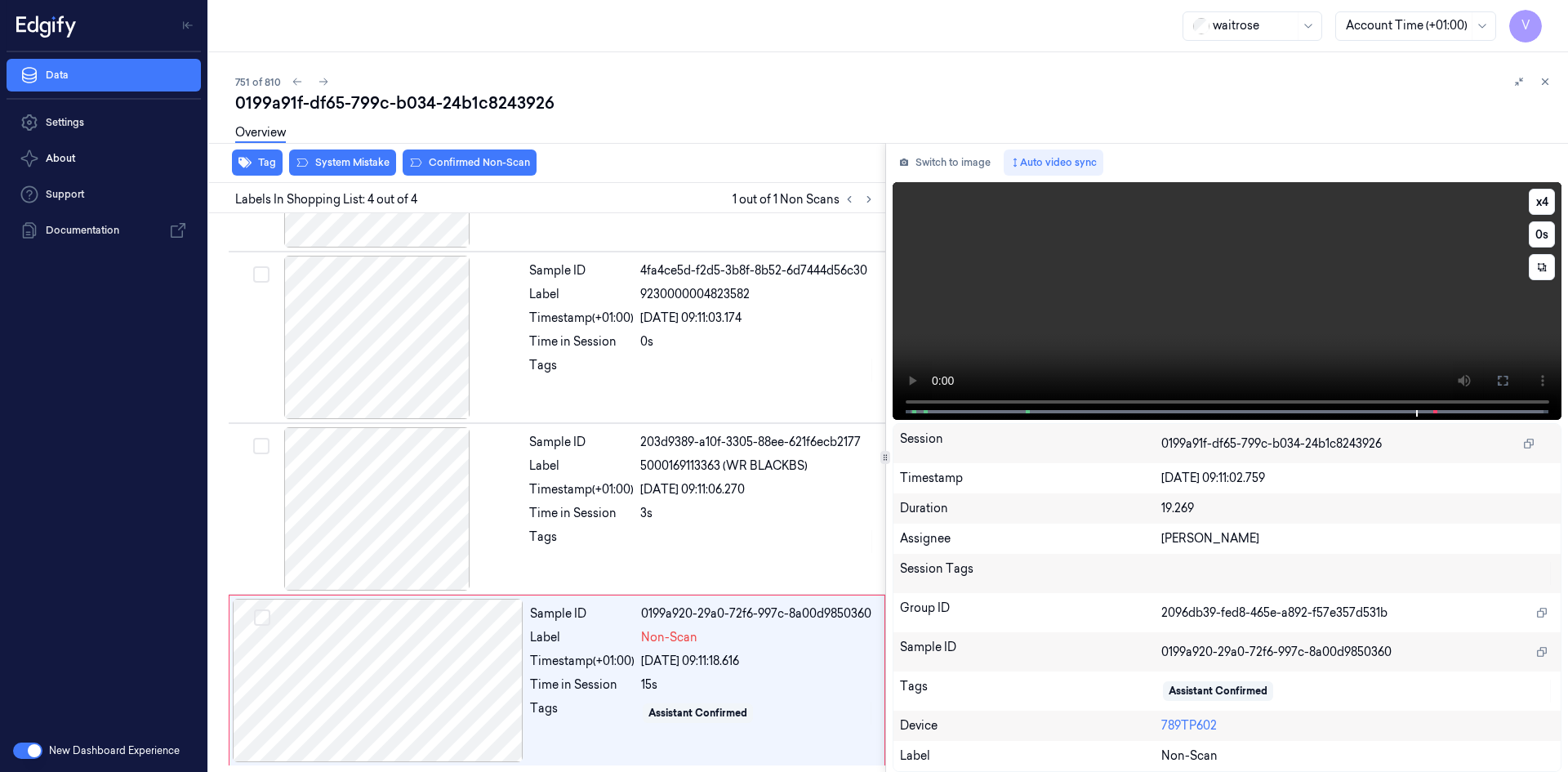
click at [1352, 325] on video at bounding box center [1228, 300] width 670 height 238
click at [1308, 298] on video at bounding box center [1228, 300] width 670 height 238
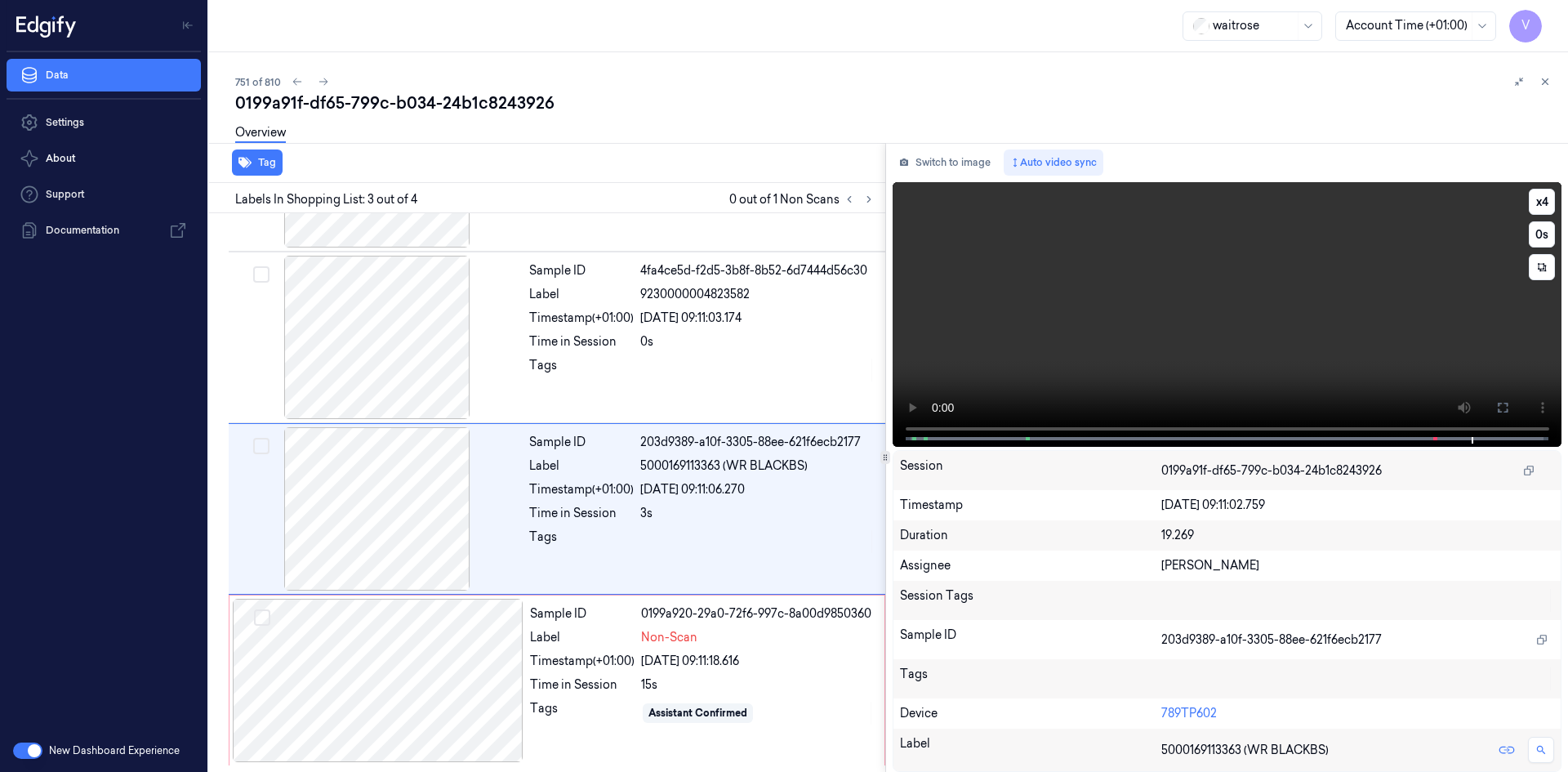
click at [1184, 314] on video at bounding box center [1228, 314] width 670 height 265
click at [351, 668] on div at bounding box center [378, 680] width 291 height 164
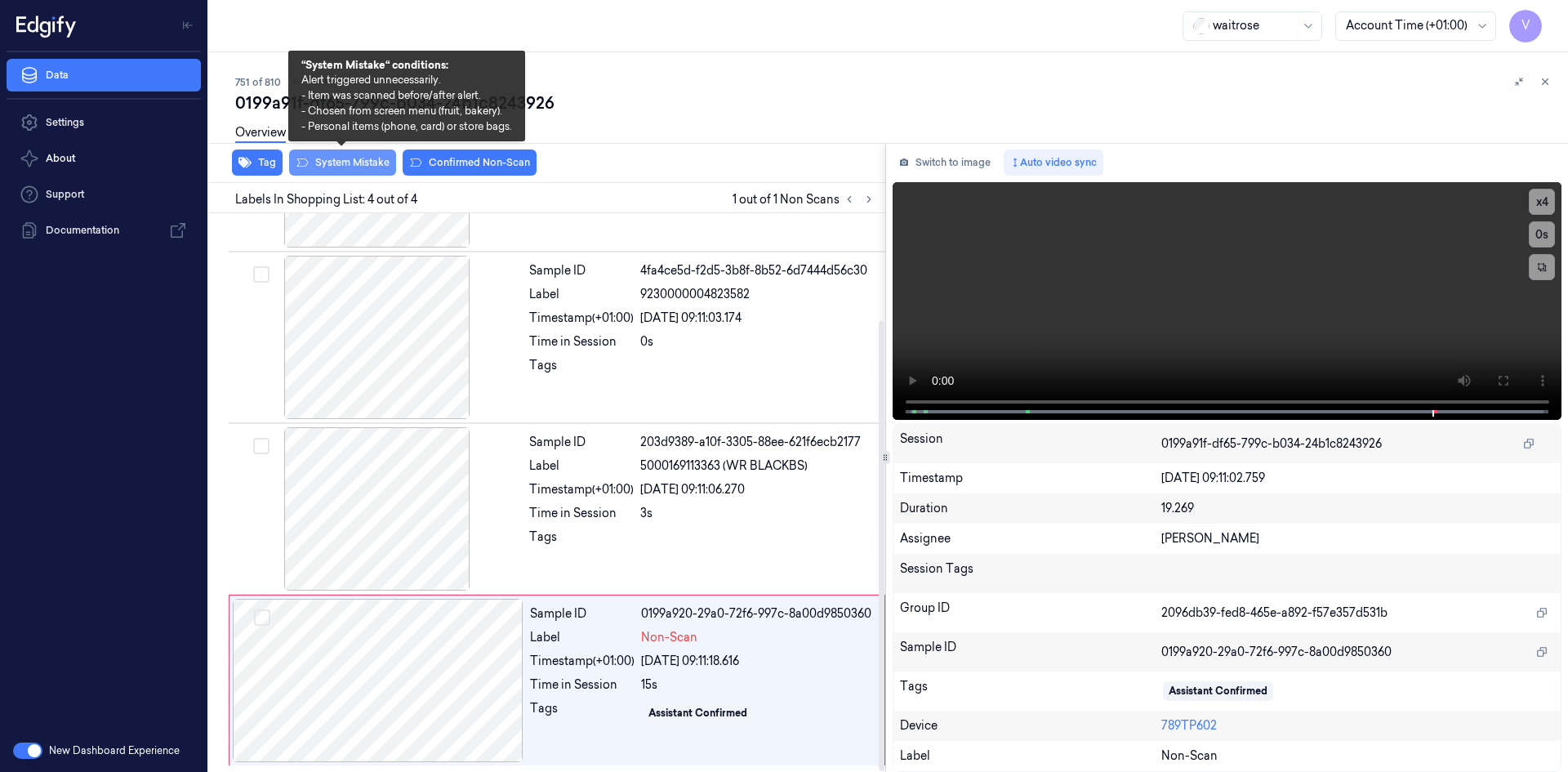
click at [357, 158] on button "System Mistake" at bounding box center [343, 163] width 107 height 26
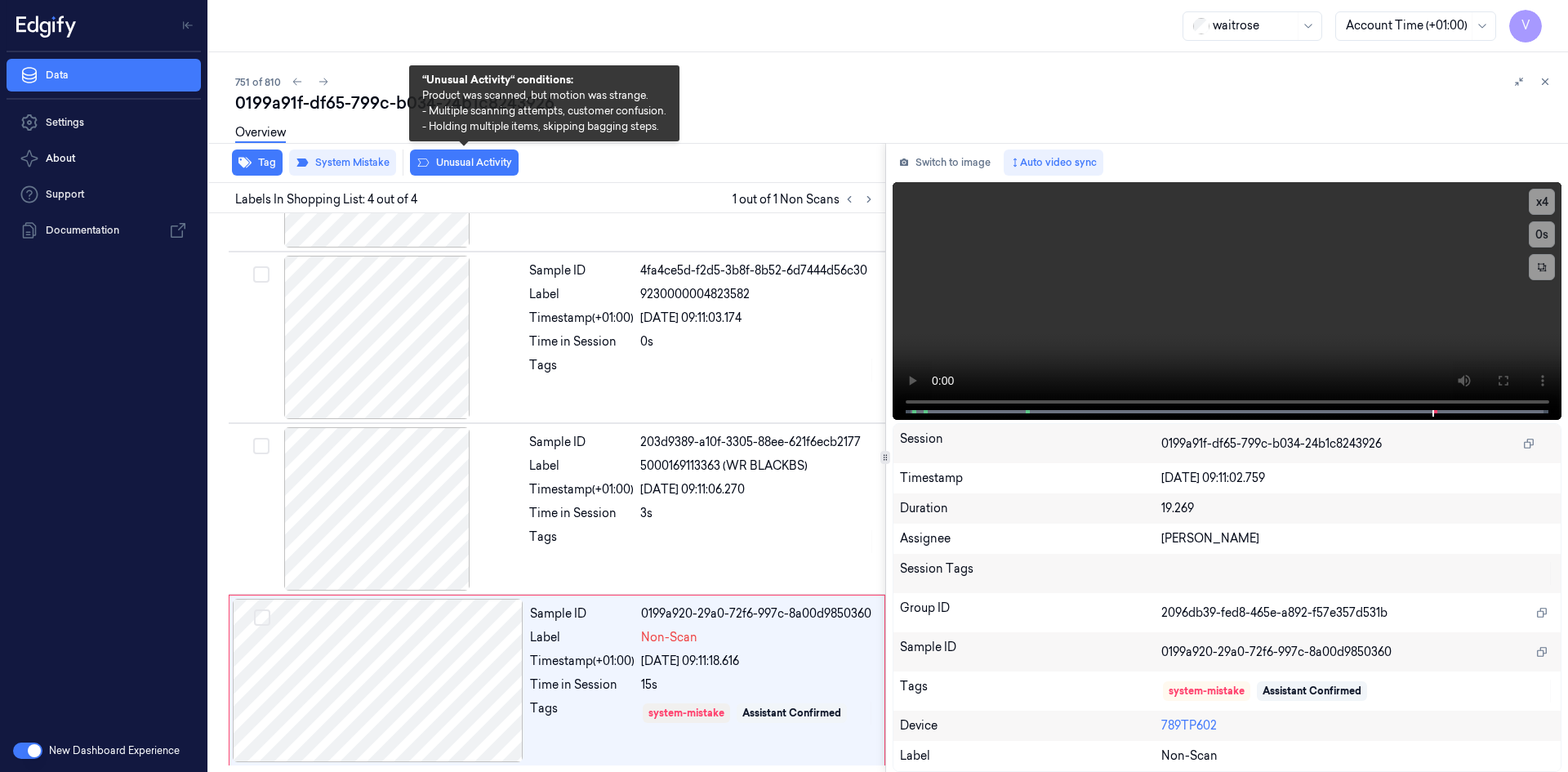
click at [488, 162] on button "Unusual Activity" at bounding box center [465, 163] width 109 height 26
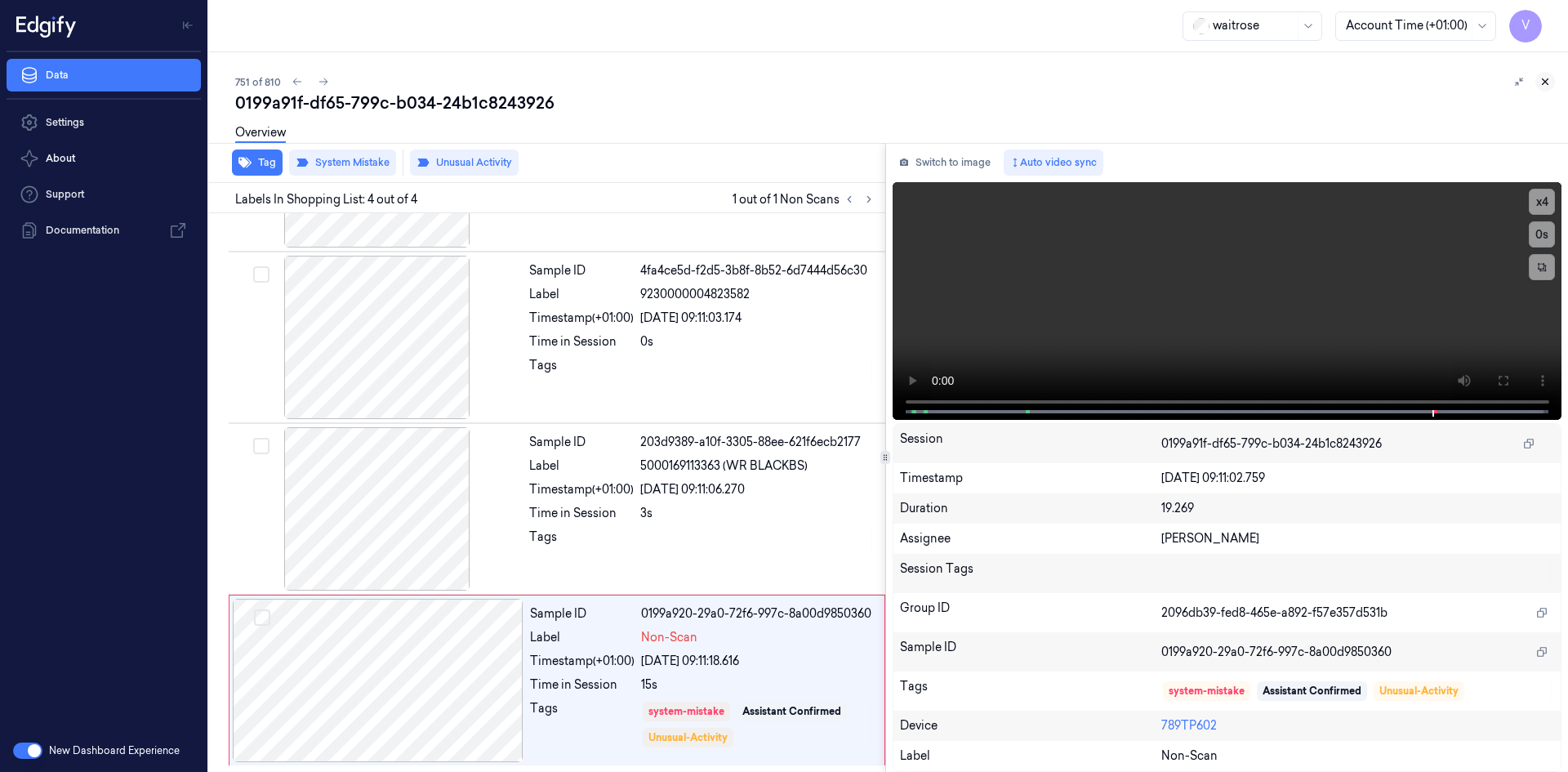
click at [1546, 78] on icon at bounding box center [1545, 81] width 11 height 11
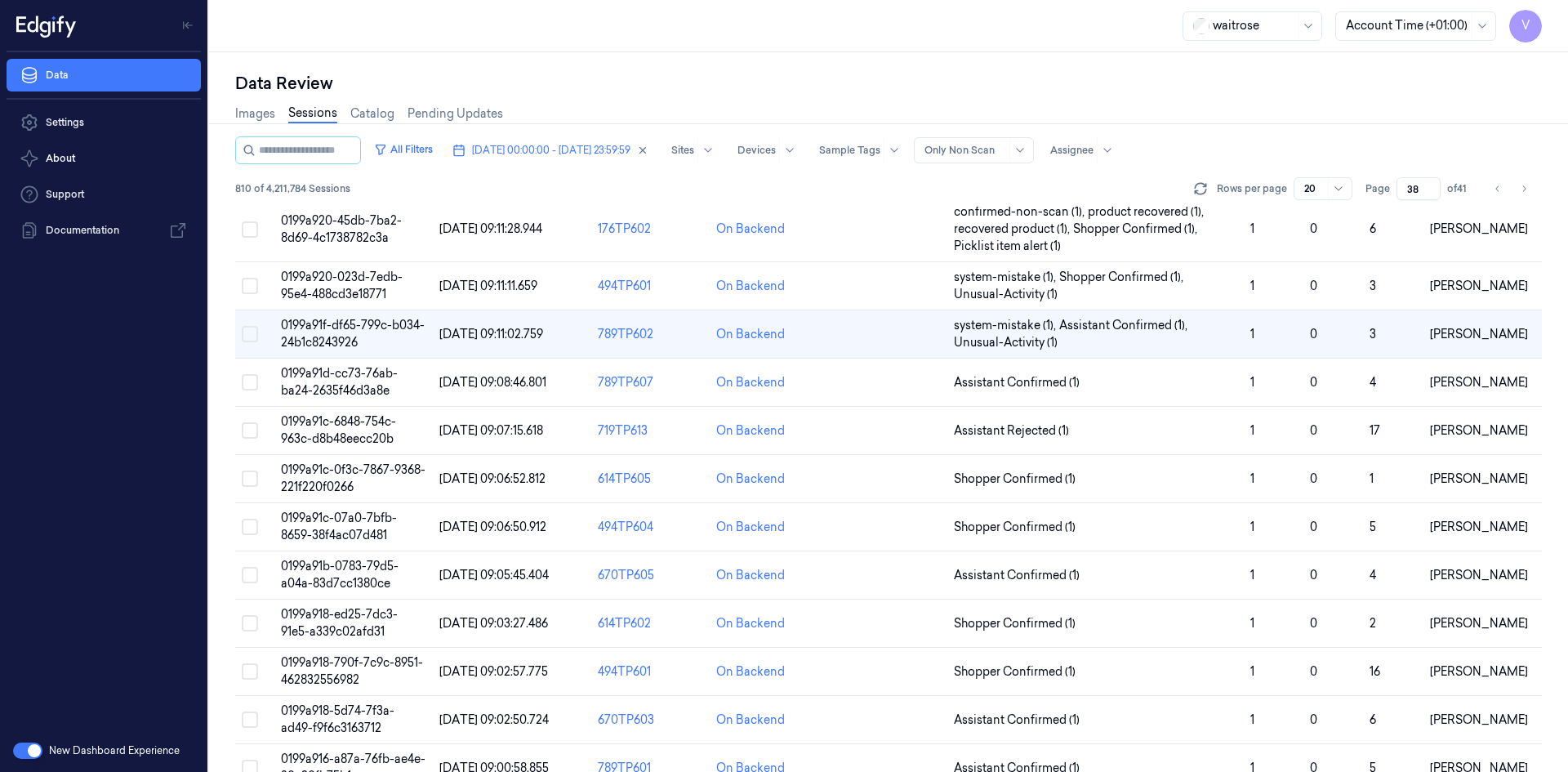
scroll to position [490, 0]
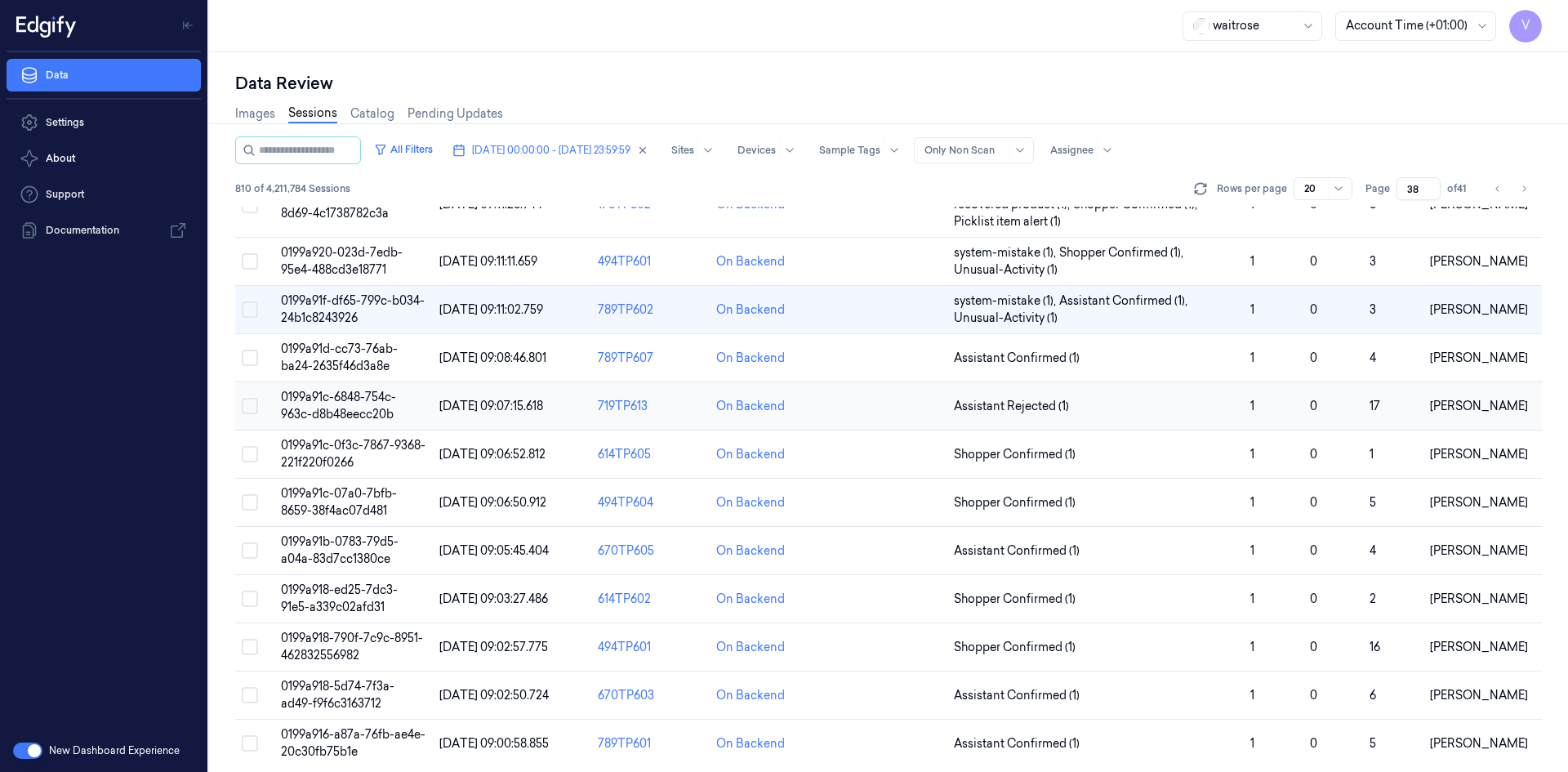
click at [361, 409] on span "0199a91c-6848-754c-963c-d8b48eecc20b" at bounding box center [338, 405] width 115 height 32
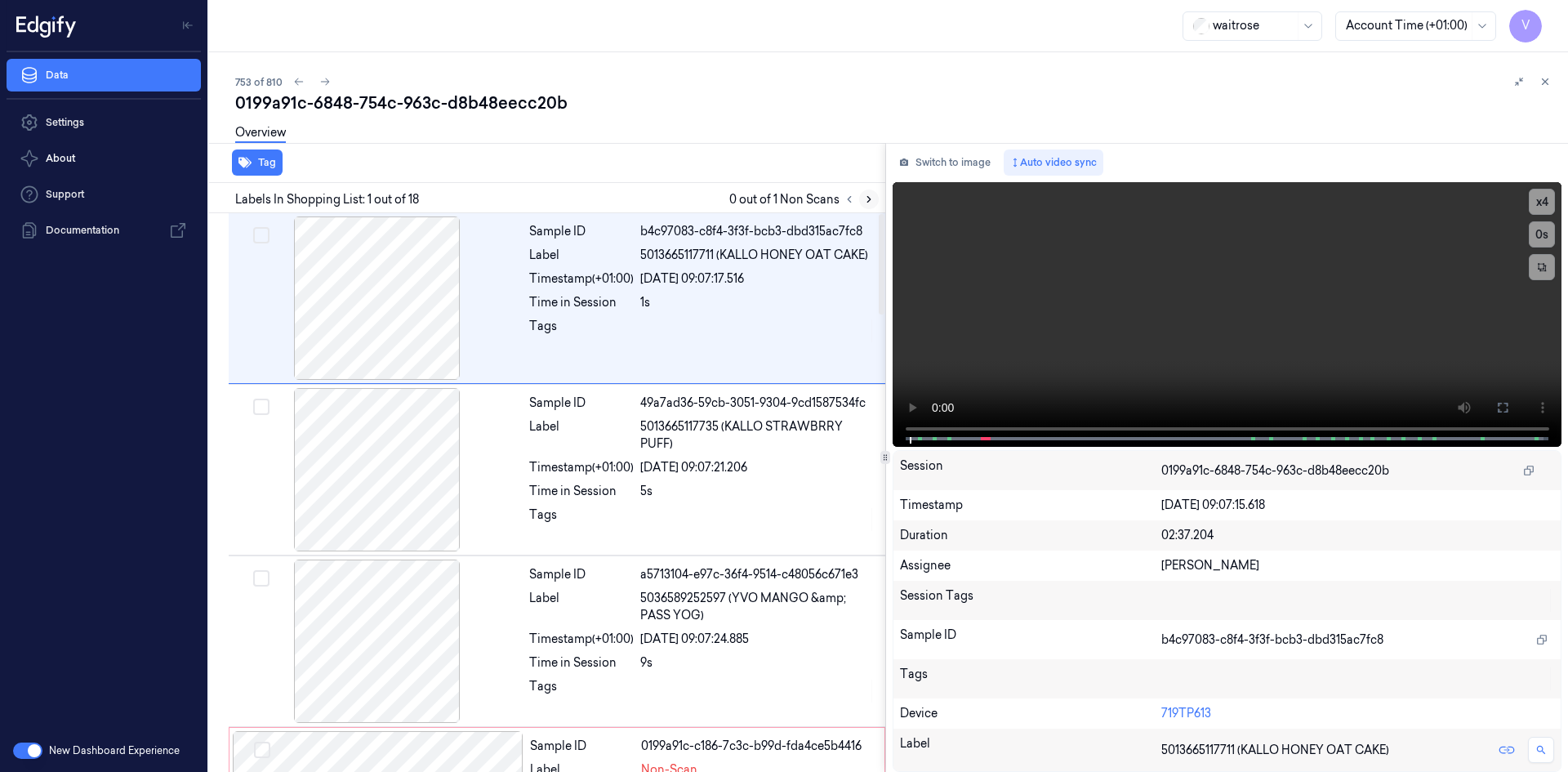
click at [865, 199] on icon at bounding box center [869, 199] width 11 height 11
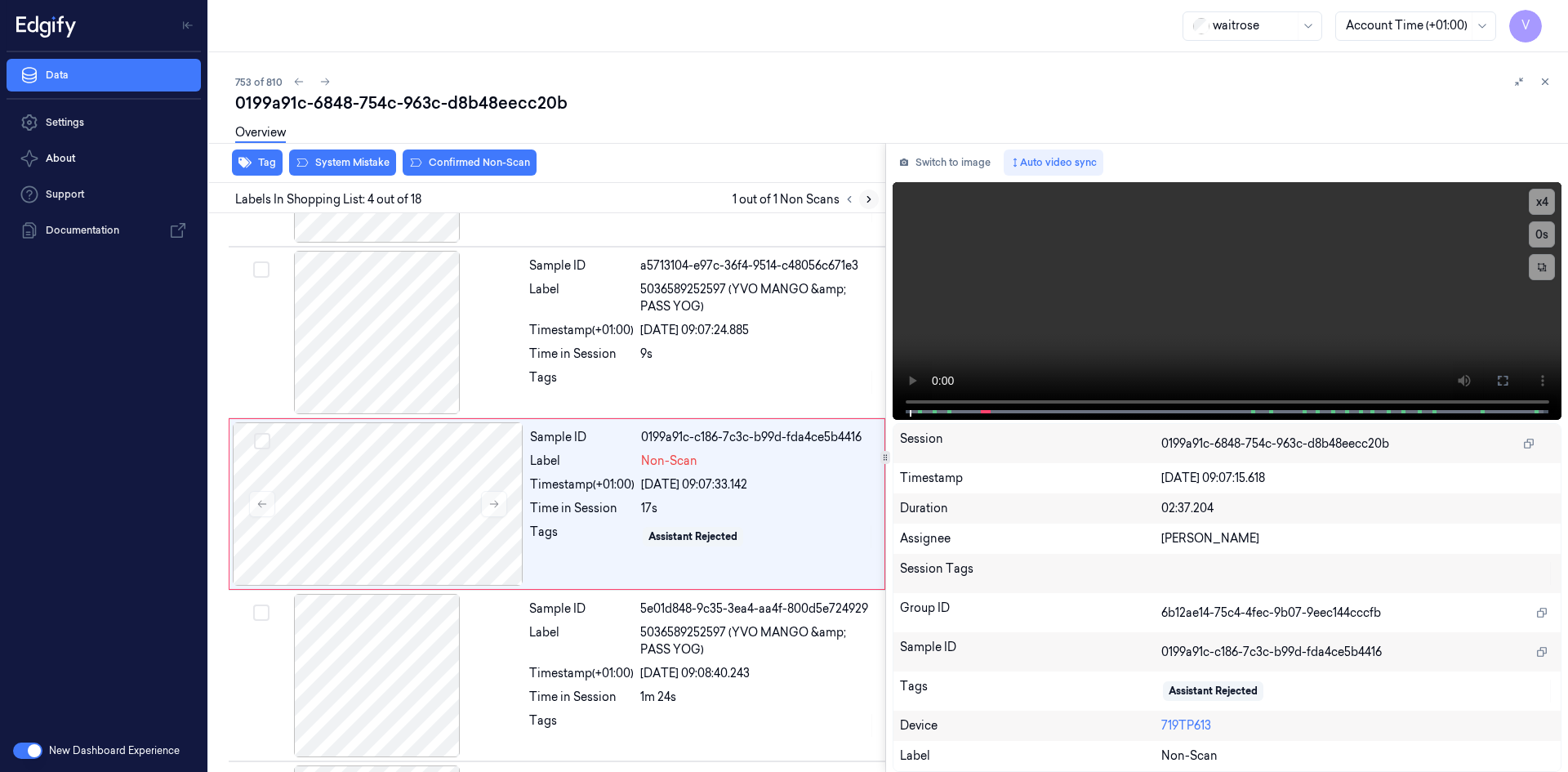
scroll to position [320, 0]
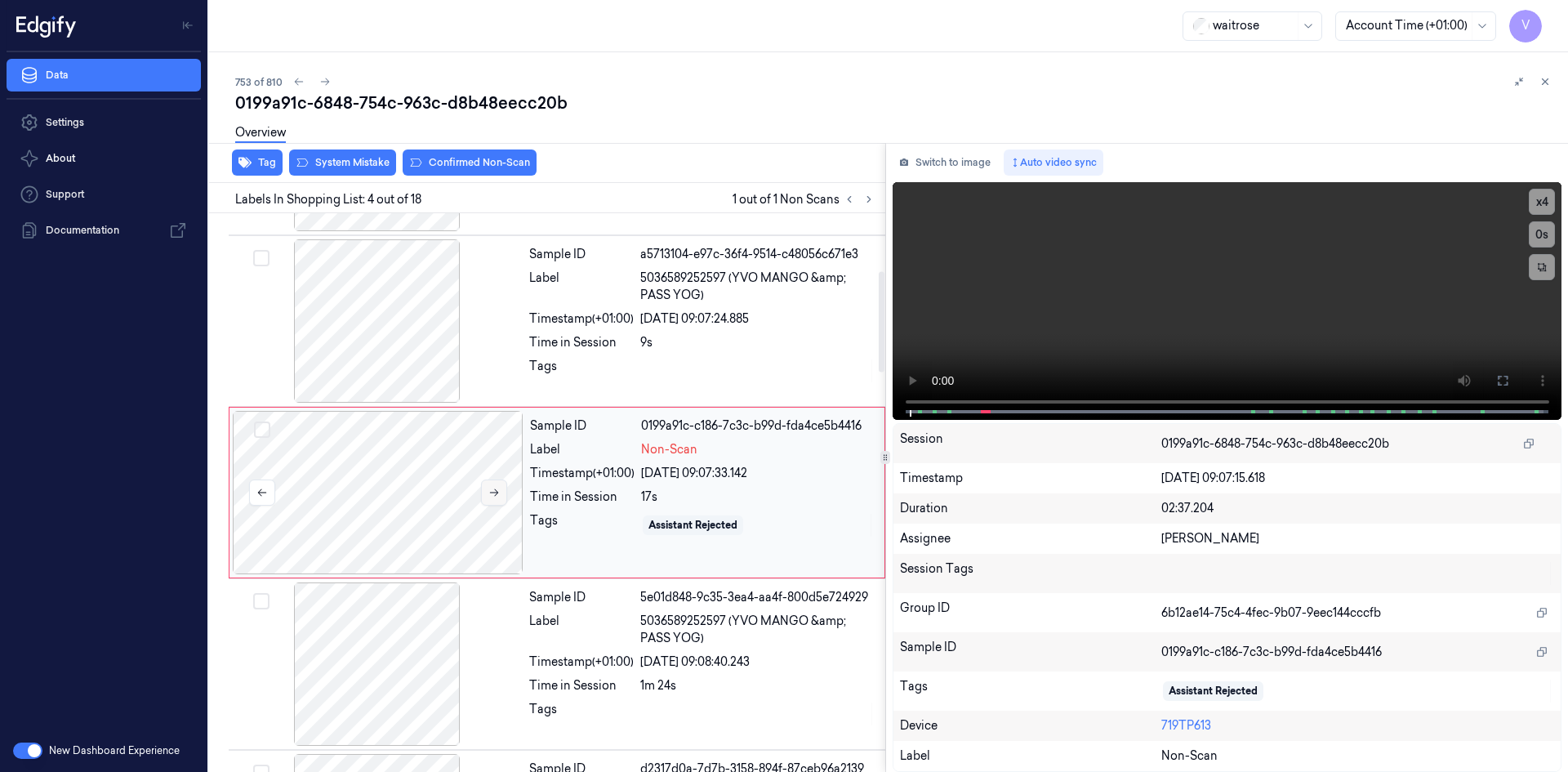
click at [489, 492] on icon at bounding box center [493, 492] width 11 height 11
click at [494, 491] on icon at bounding box center [493, 492] width 11 height 11
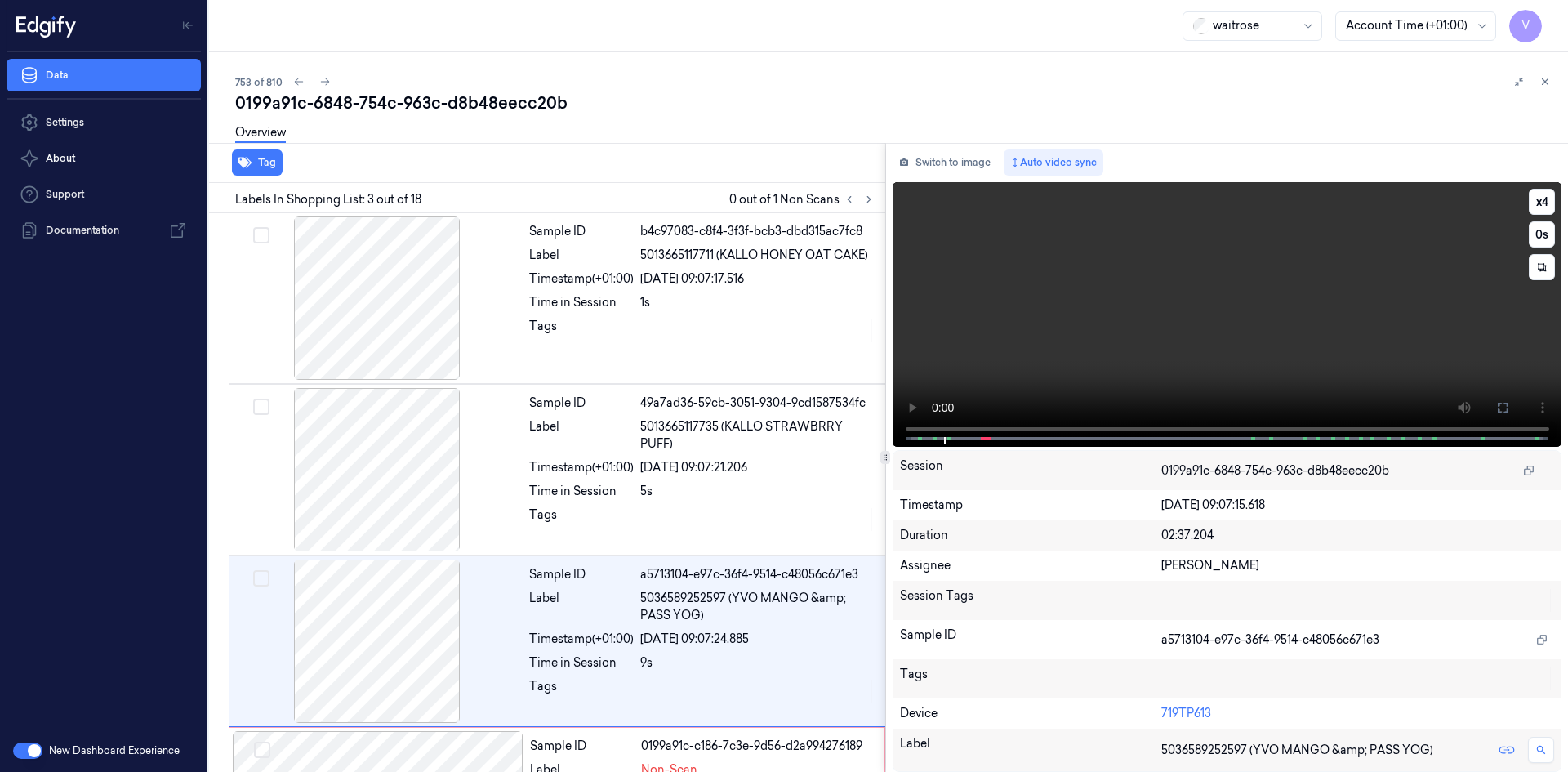
scroll to position [149, 0]
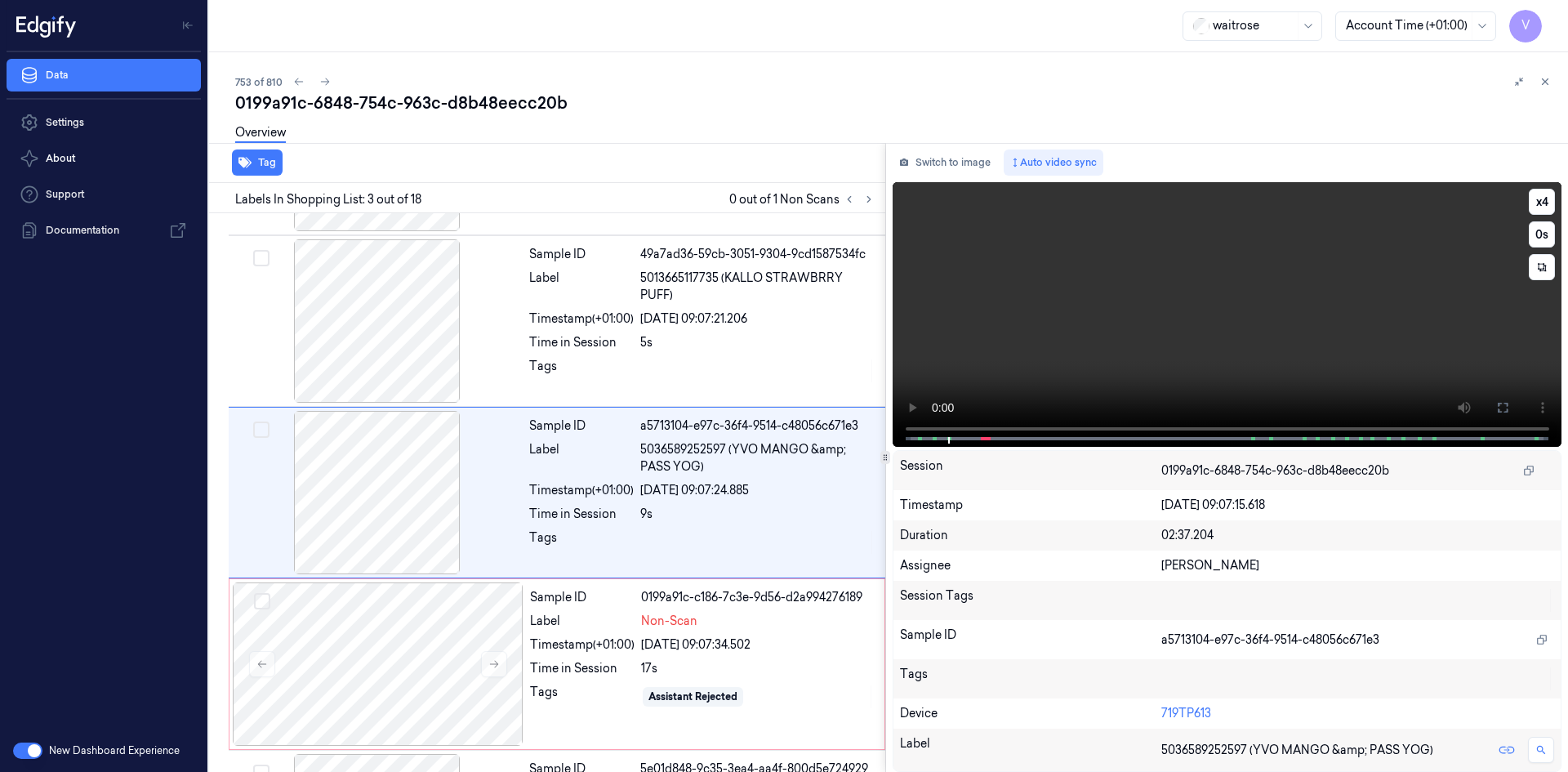
click at [1222, 302] on video at bounding box center [1228, 314] width 670 height 265
click at [1122, 311] on video at bounding box center [1228, 314] width 670 height 265
click at [1123, 307] on video at bounding box center [1228, 314] width 670 height 265
click at [937, 435] on span at bounding box center [936, 438] width 3 height 8
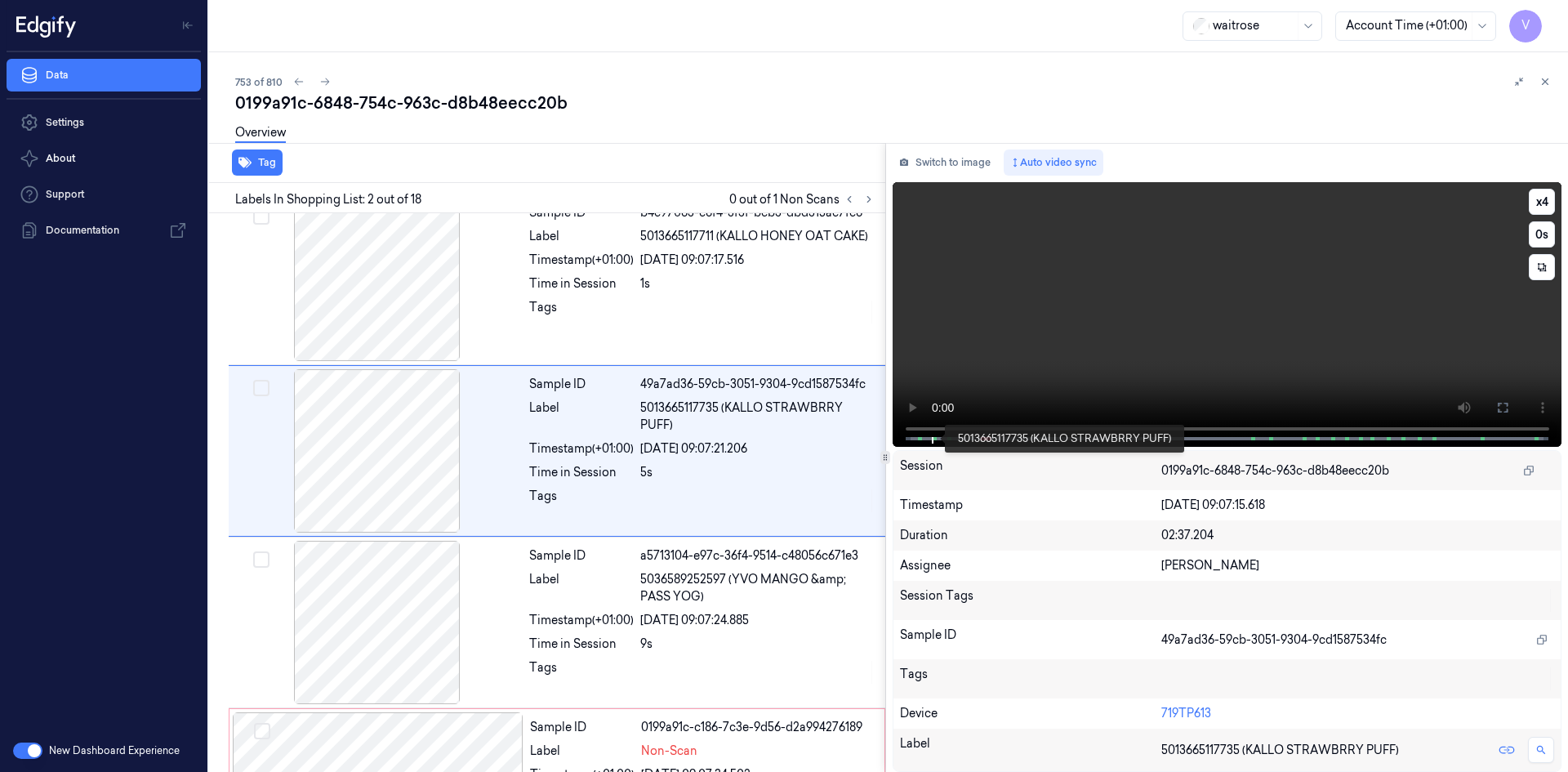
scroll to position [0, 0]
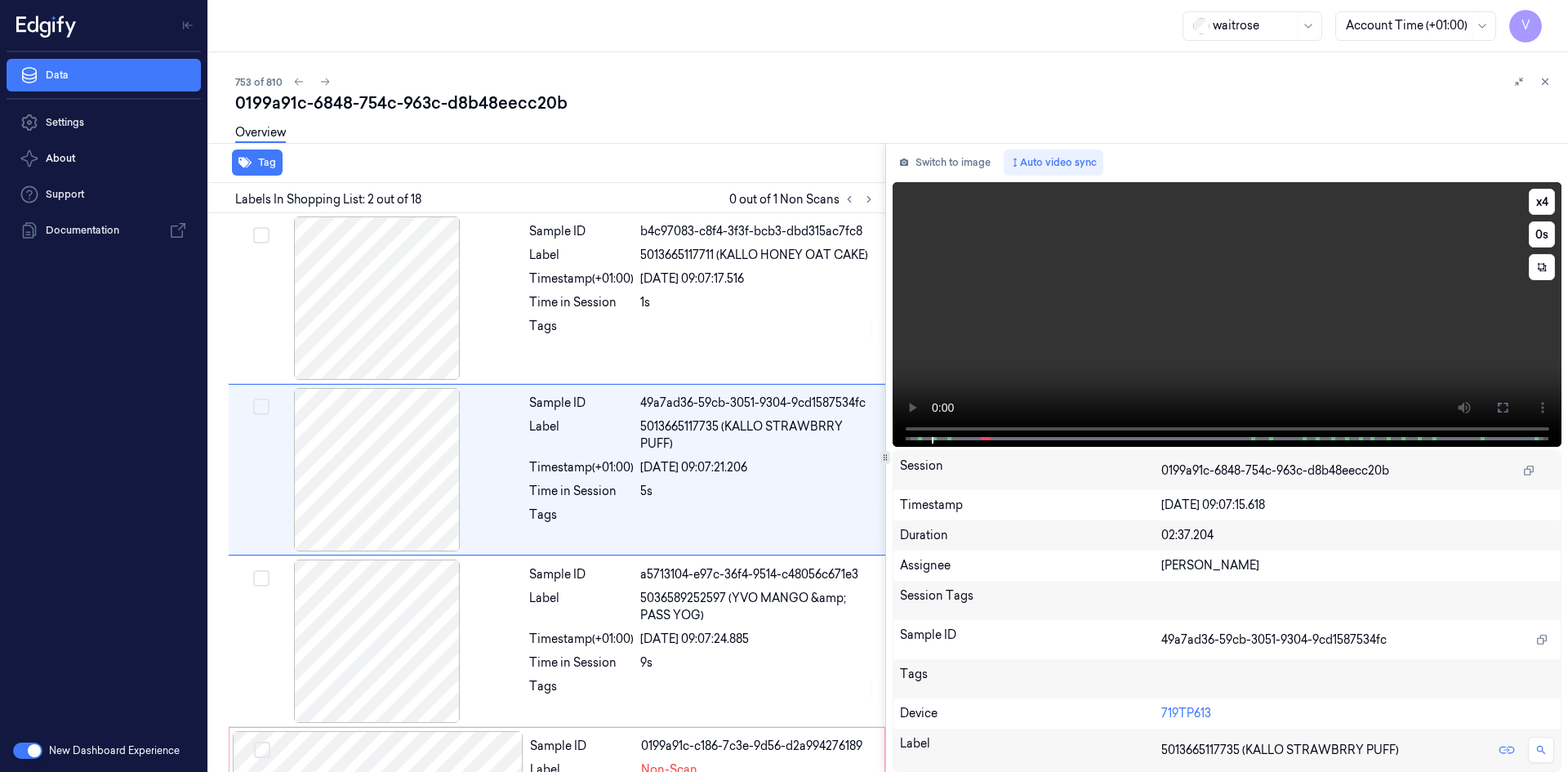
click at [1057, 316] on video at bounding box center [1228, 314] width 670 height 265
click at [1070, 322] on video at bounding box center [1228, 314] width 670 height 265
click at [1102, 312] on video at bounding box center [1228, 314] width 670 height 265
click at [1109, 308] on video at bounding box center [1228, 314] width 670 height 265
click at [1540, 198] on button "x 4" at bounding box center [1542, 202] width 26 height 26
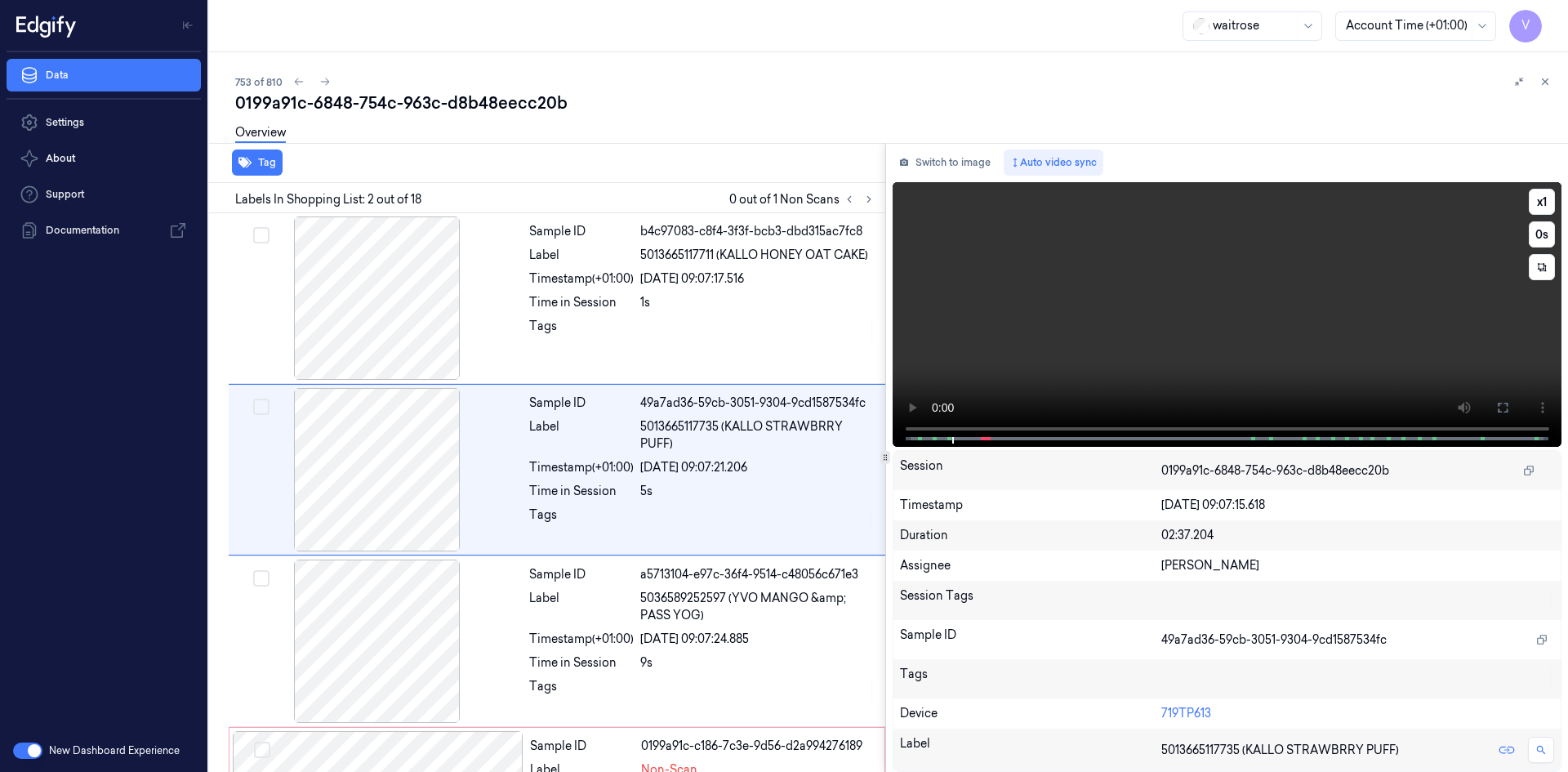
click at [1396, 256] on video at bounding box center [1228, 314] width 670 height 265
click at [1546, 201] on button "x 1" at bounding box center [1542, 202] width 26 height 26
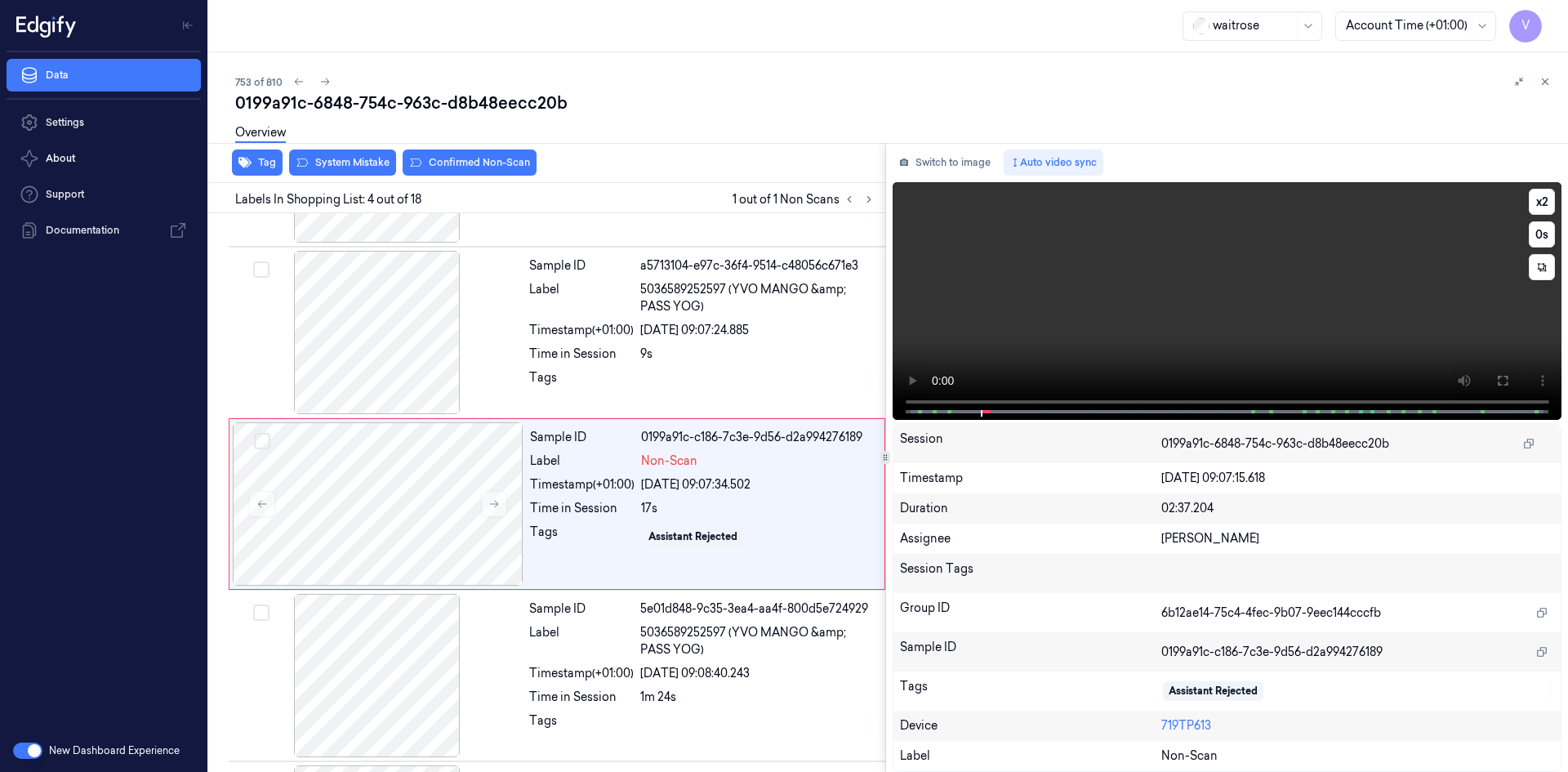
scroll to position [320, 0]
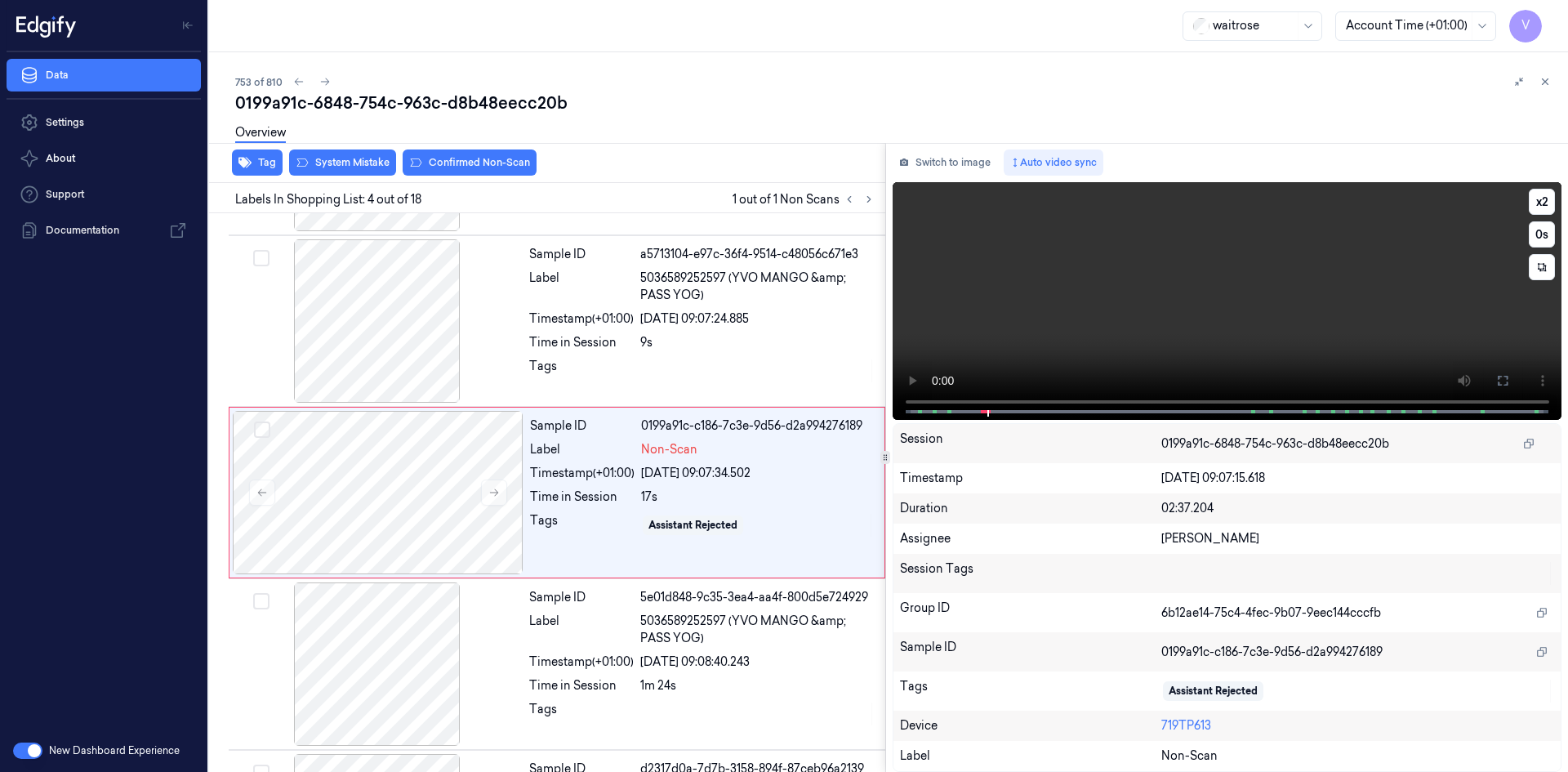
click at [1196, 320] on video at bounding box center [1228, 300] width 670 height 238
drag, startPoint x: 1095, startPoint y: 312, endPoint x: 1097, endPoint y: 296, distance: 16.1
click at [1095, 311] on video at bounding box center [1228, 300] width 670 height 238
click at [1104, 283] on video at bounding box center [1228, 300] width 670 height 238
click at [1248, 296] on video at bounding box center [1228, 300] width 670 height 238
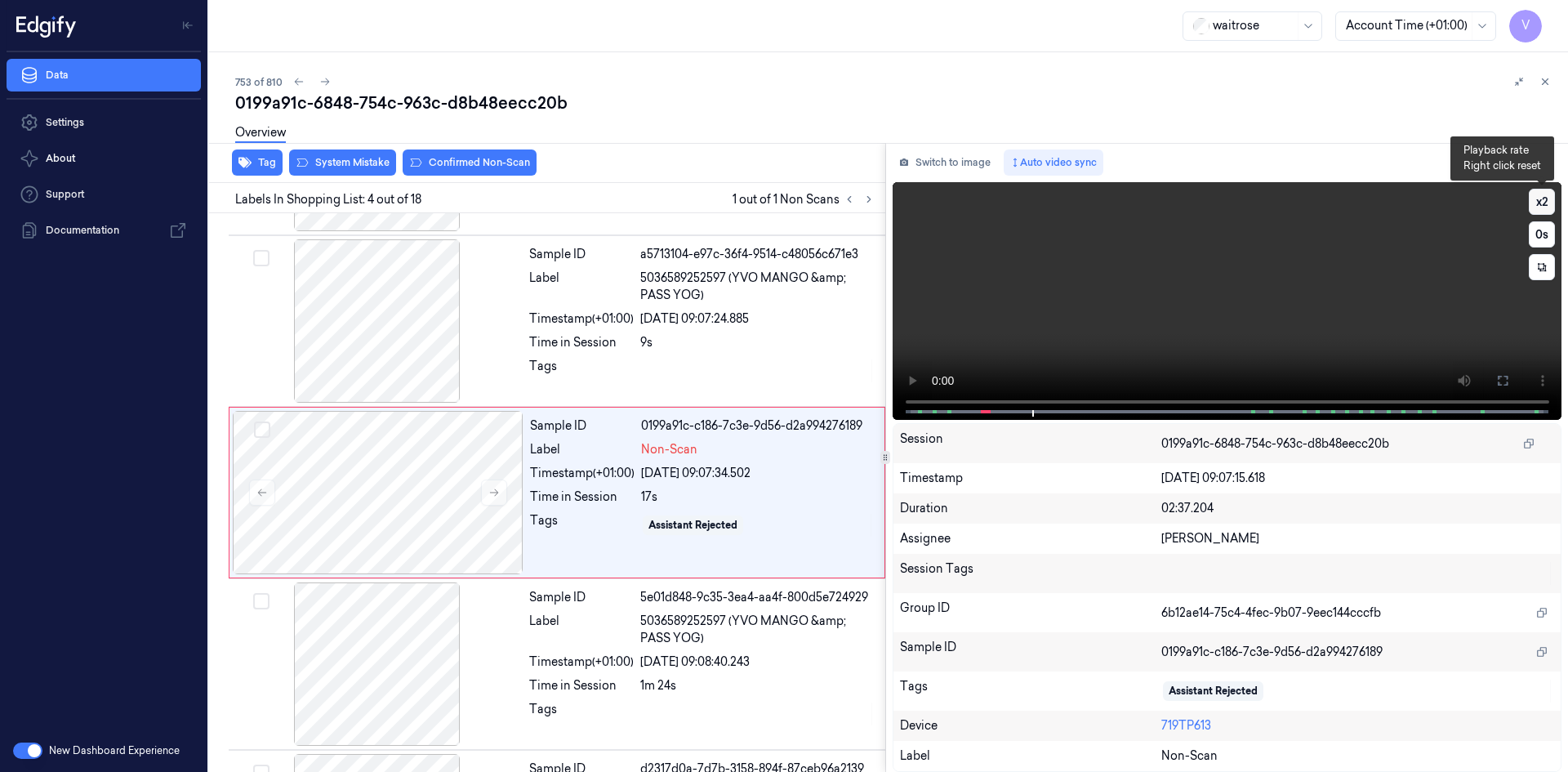
click at [1537, 194] on button "x 2" at bounding box center [1542, 202] width 26 height 26
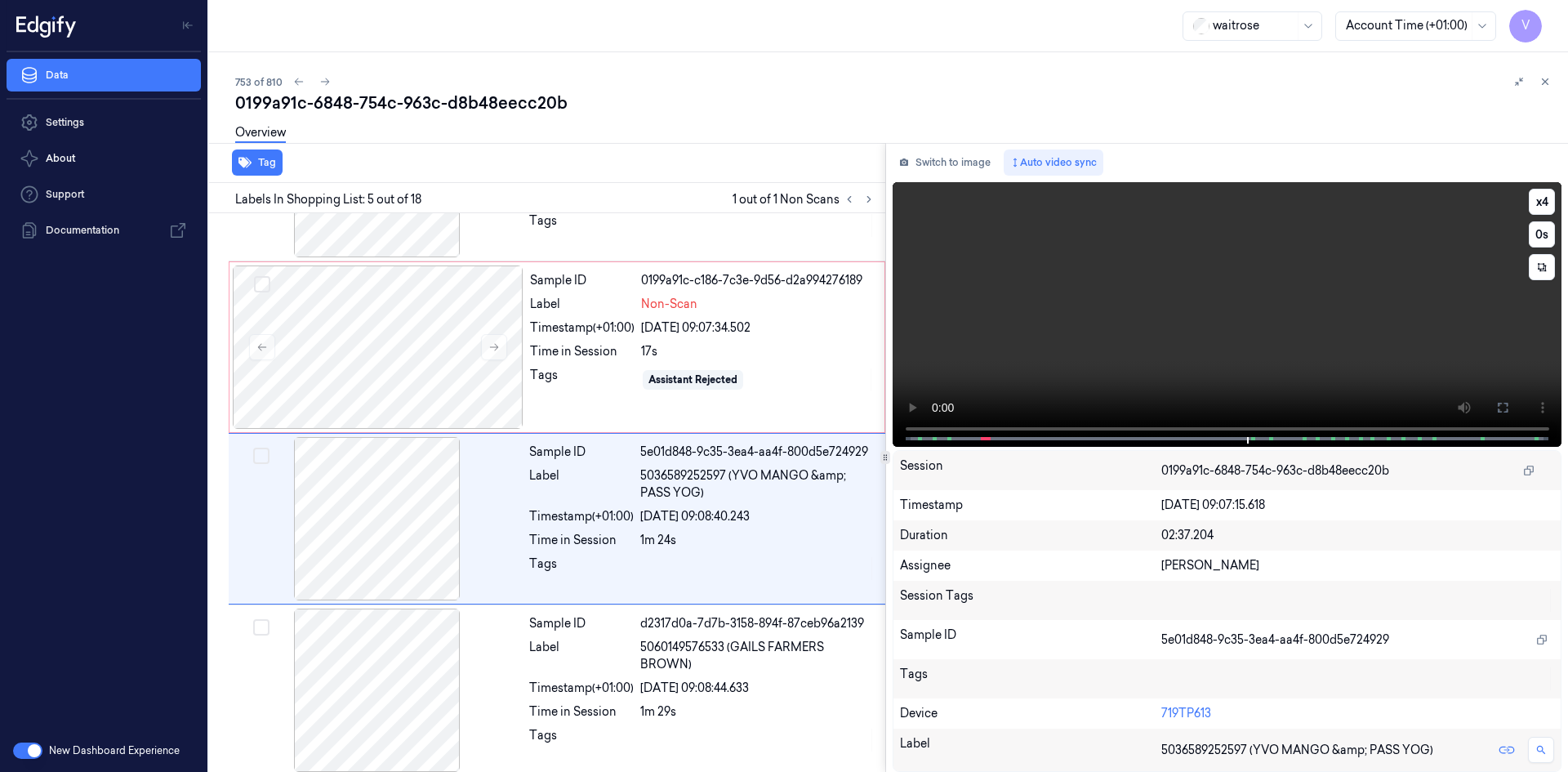
scroll to position [492, 0]
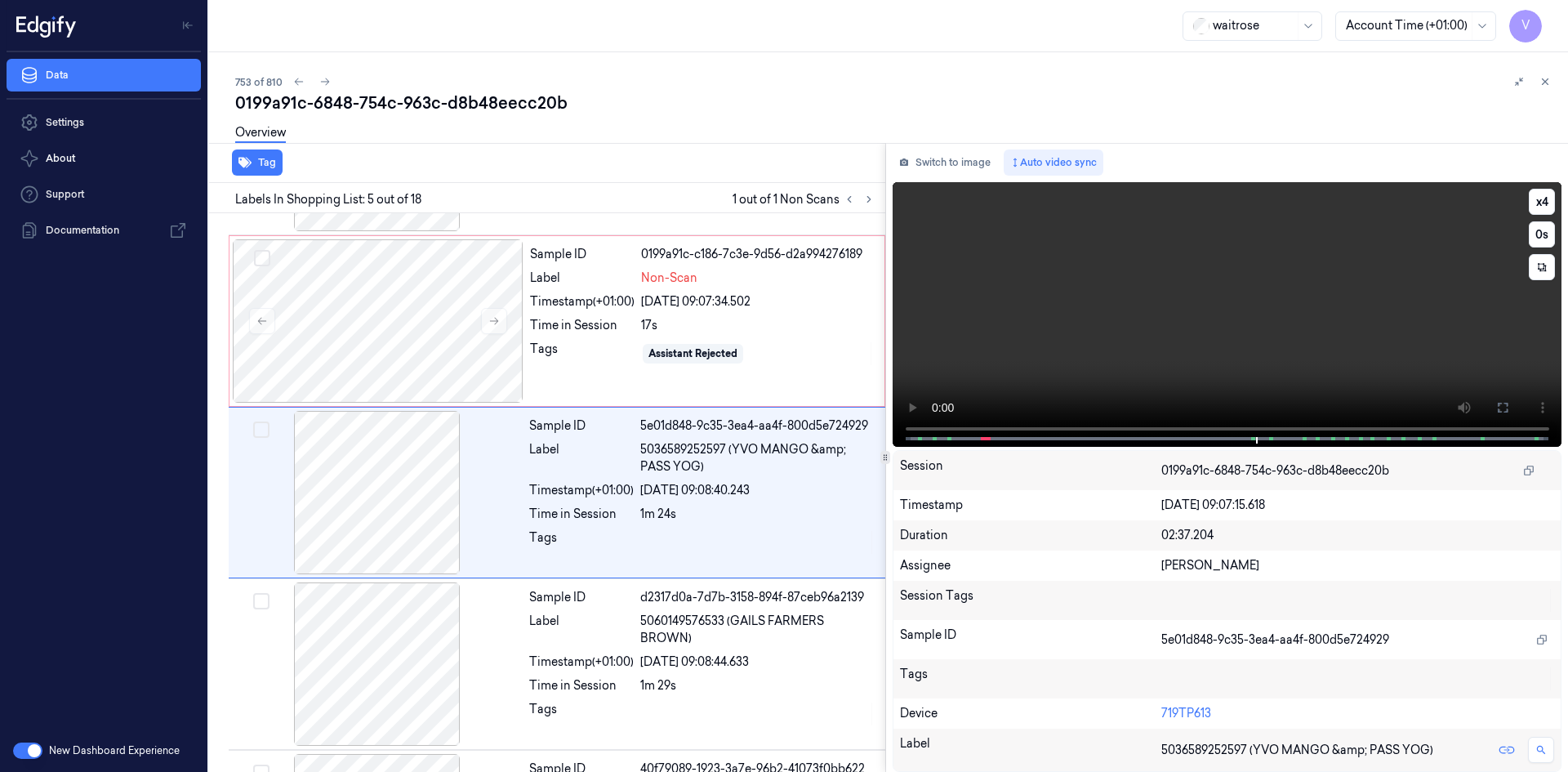
click at [1270, 349] on video at bounding box center [1228, 314] width 670 height 265
click at [1087, 441] on video at bounding box center [1228, 314] width 670 height 265
click at [1058, 386] on video at bounding box center [1228, 314] width 670 height 265
click at [1106, 381] on video at bounding box center [1228, 314] width 670 height 265
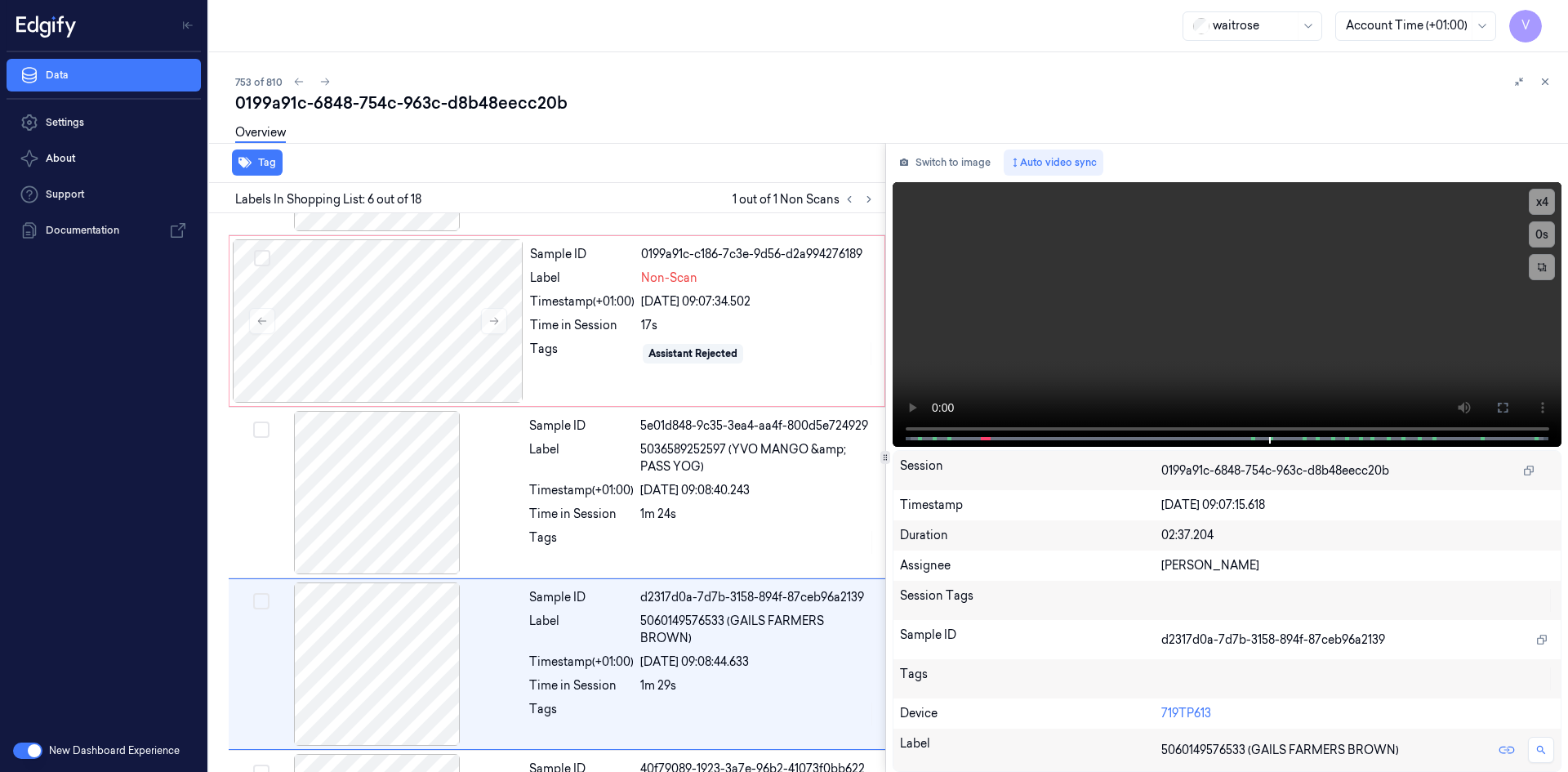
scroll to position [663, 0]
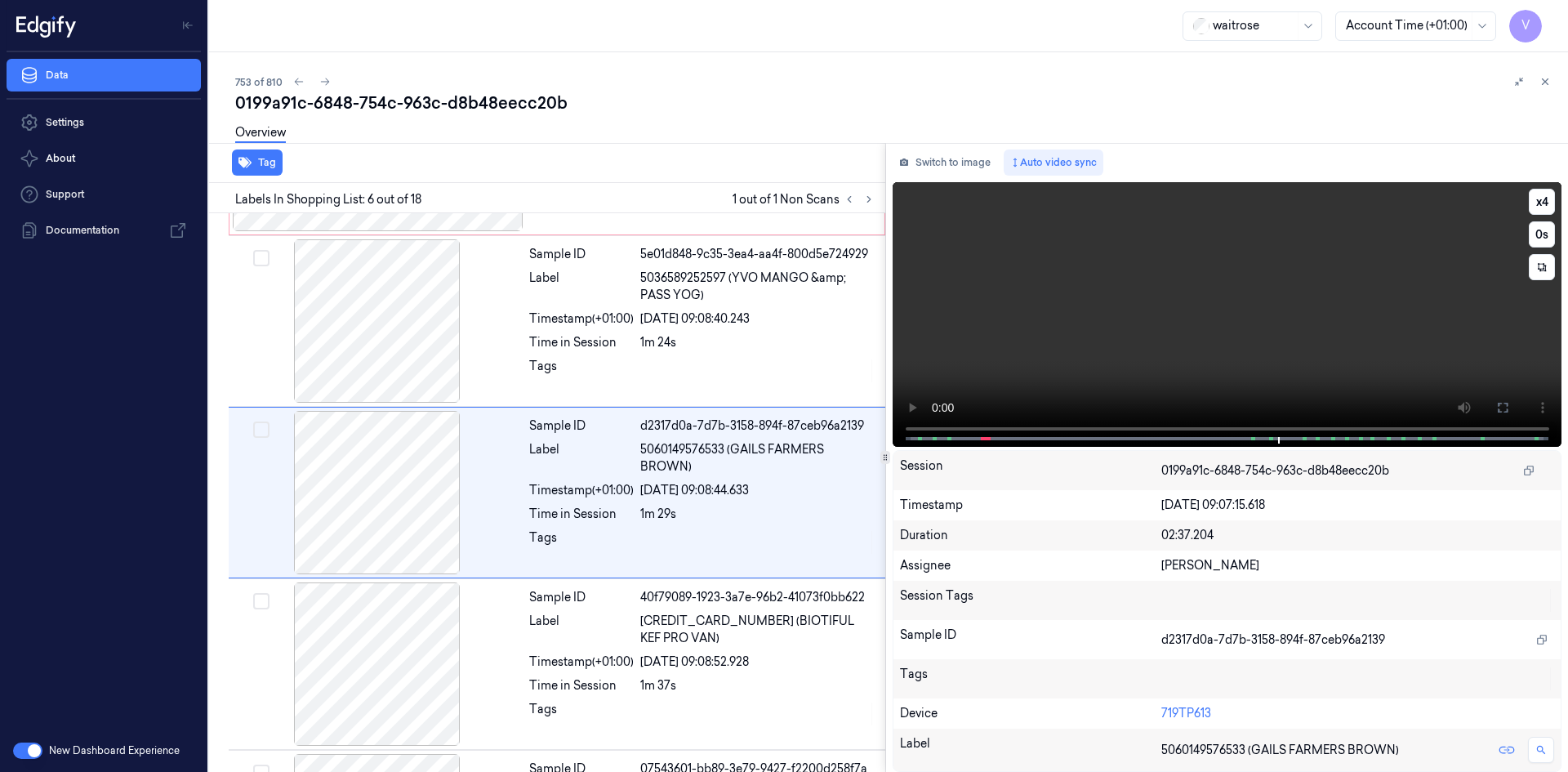
click at [1223, 340] on video at bounding box center [1228, 314] width 670 height 265
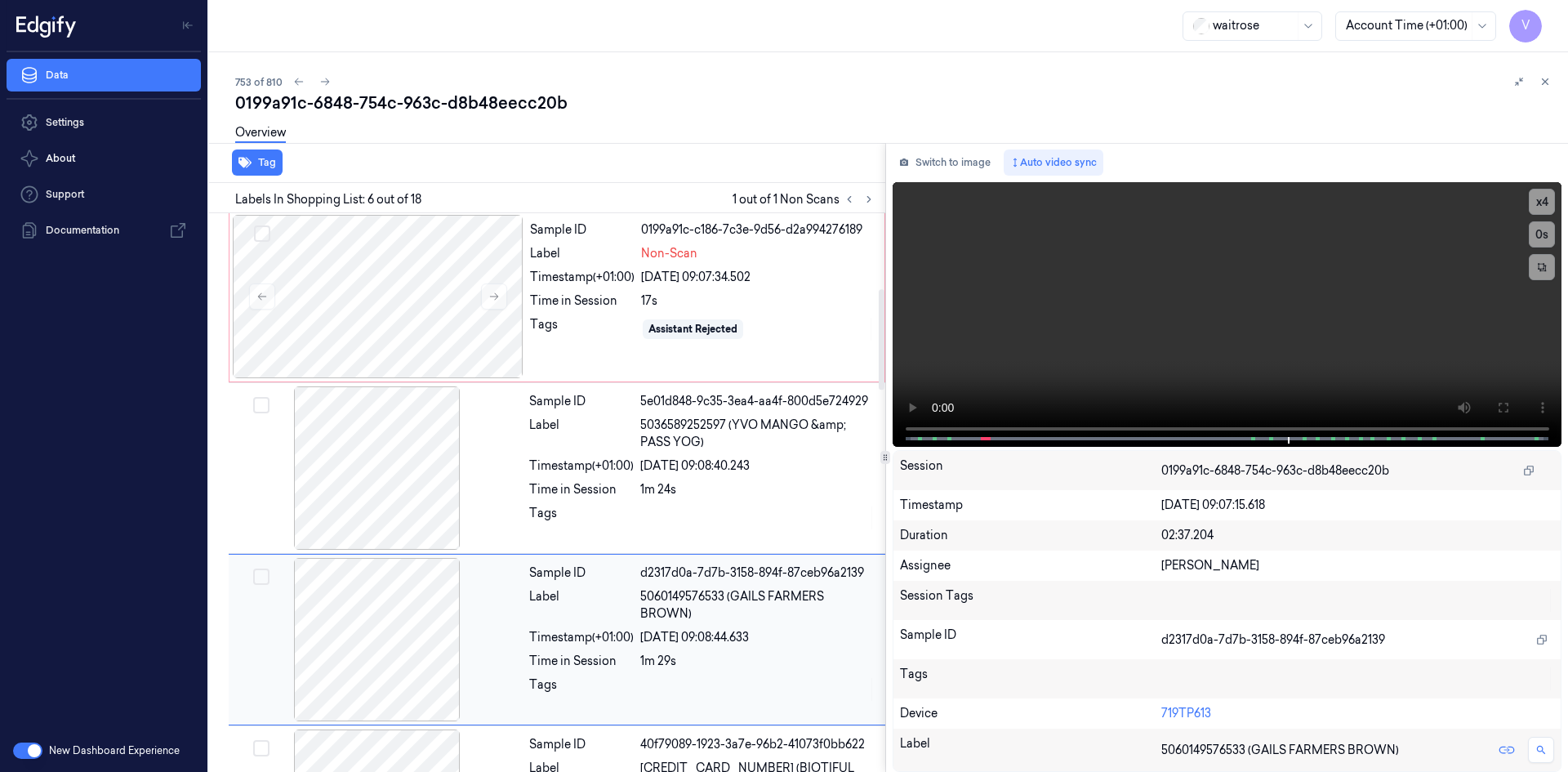
scroll to position [418, 0]
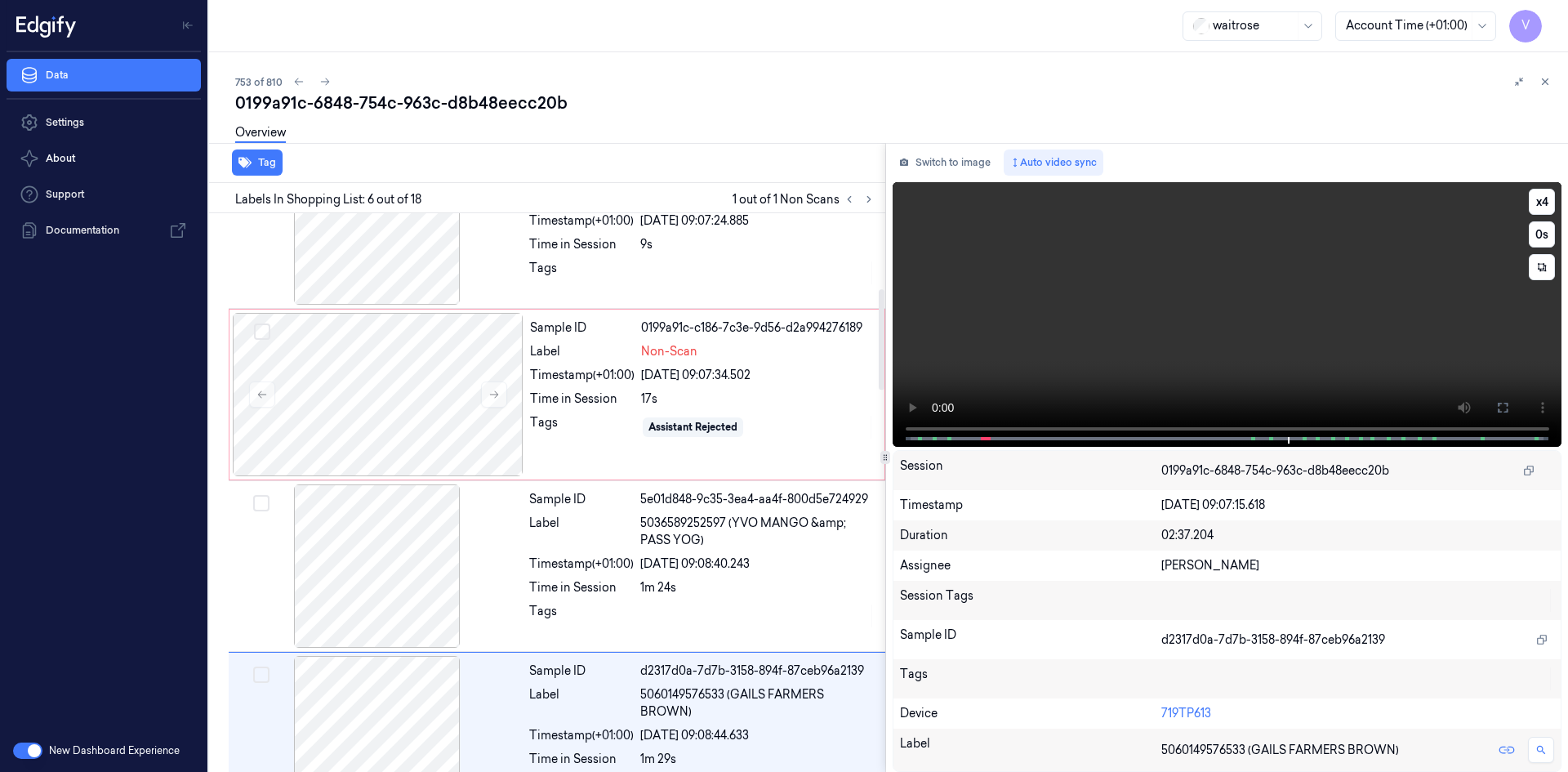
click at [1123, 325] on video at bounding box center [1228, 314] width 670 height 265
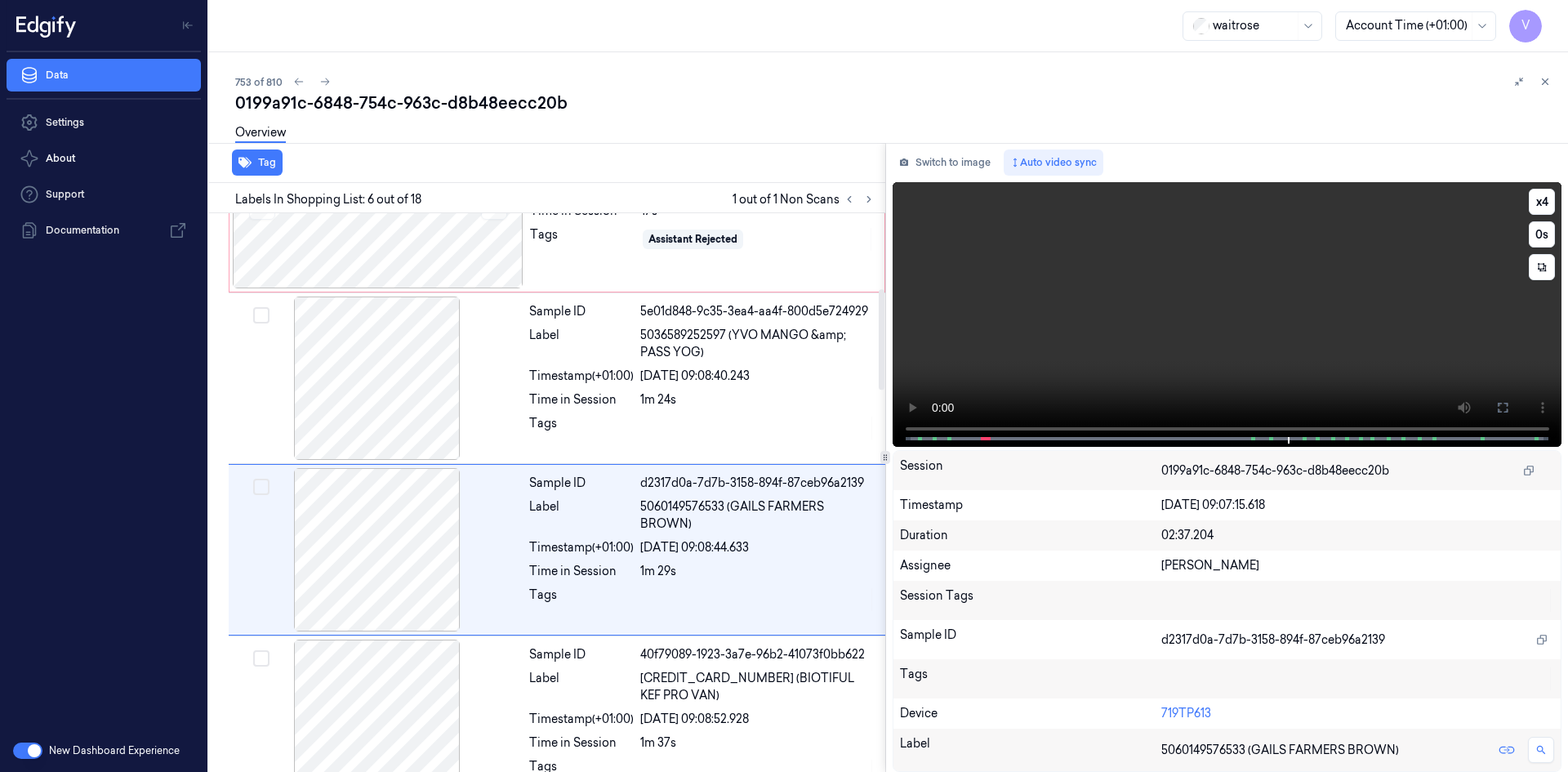
scroll to position [663, 0]
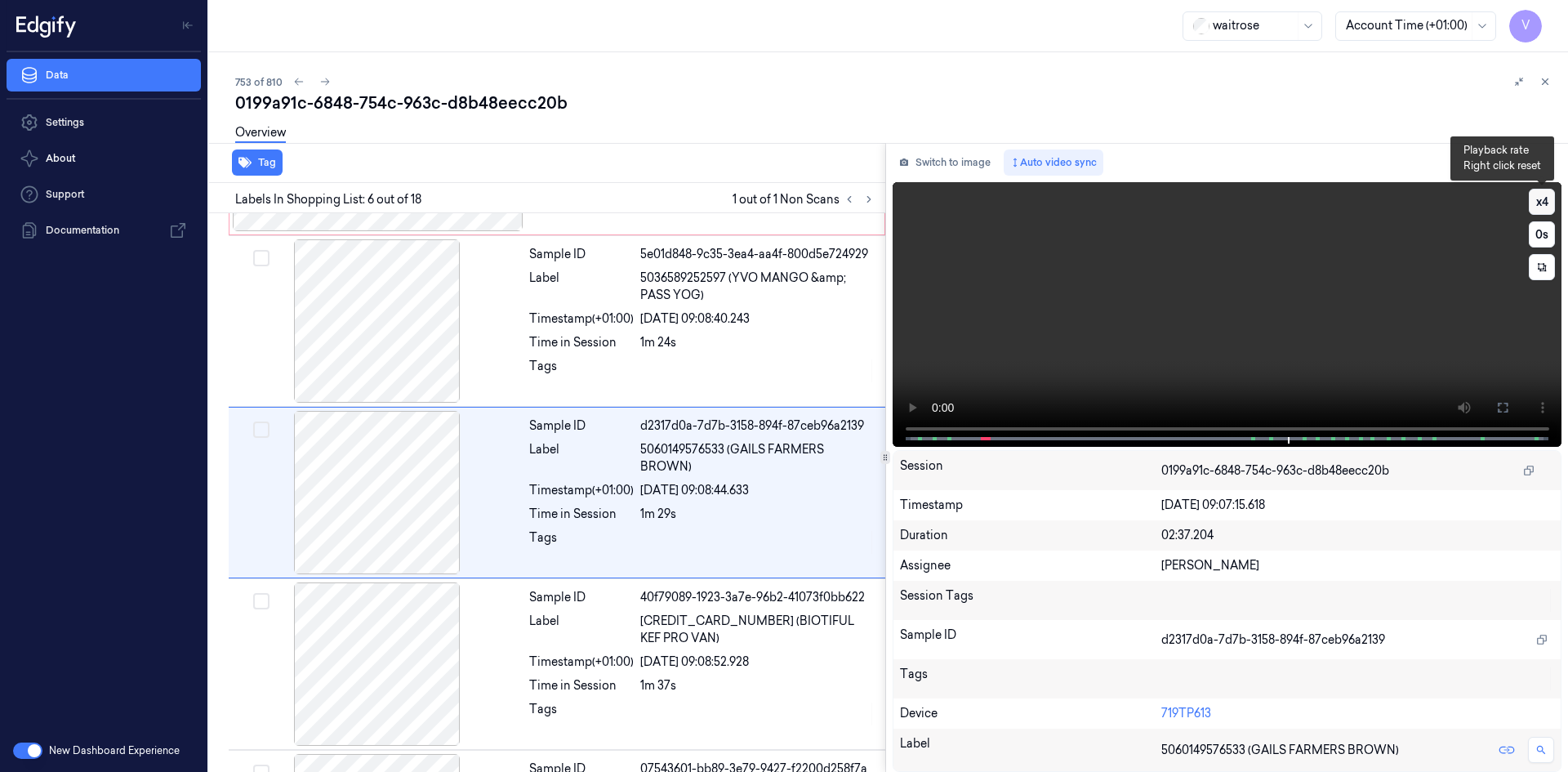
click at [1541, 198] on button "x 4" at bounding box center [1542, 202] width 26 height 26
click at [1541, 198] on button "x 1" at bounding box center [1542, 202] width 26 height 26
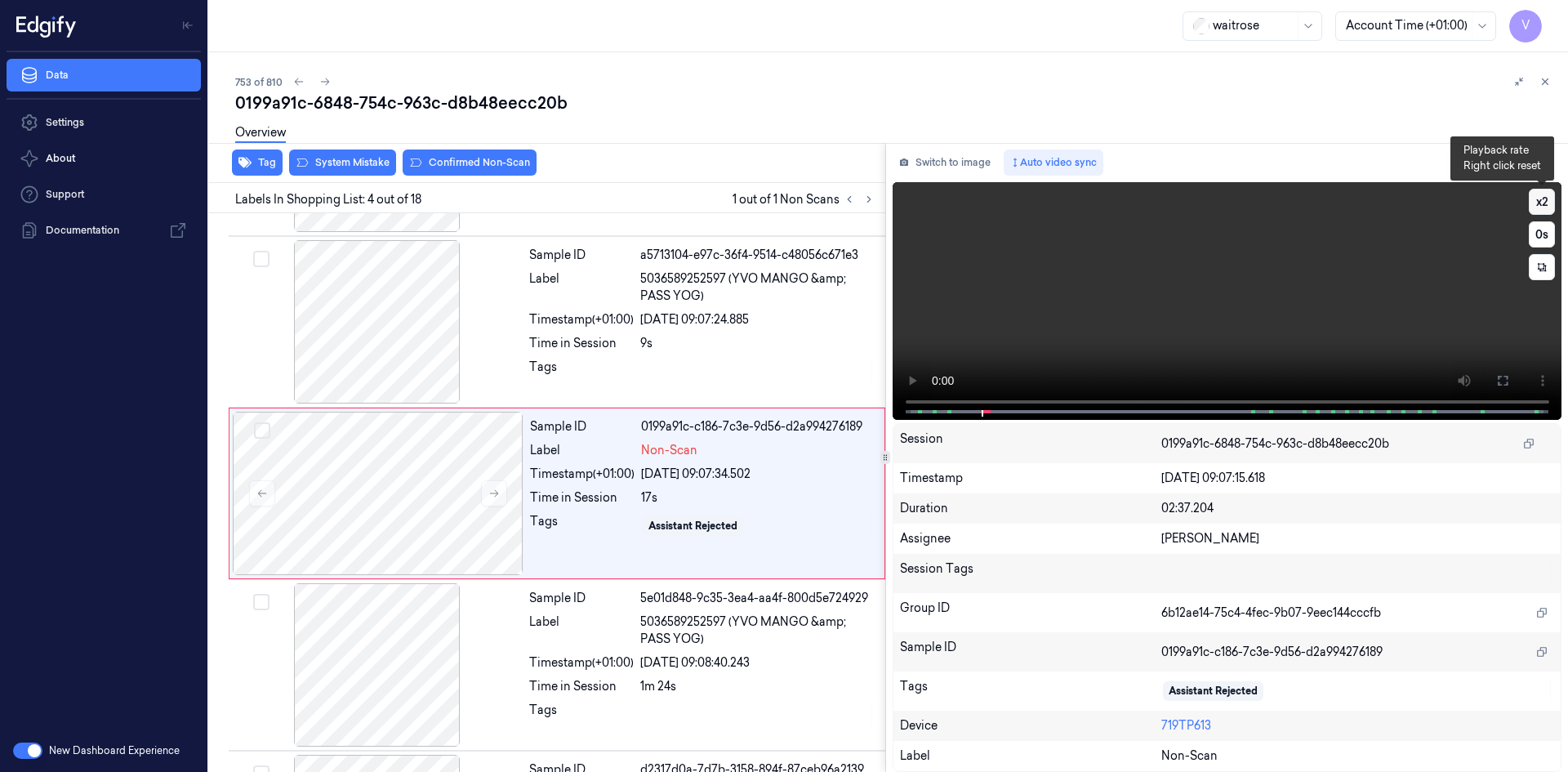
scroll to position [320, 0]
click at [1542, 201] on button "x 2" at bounding box center [1542, 202] width 26 height 26
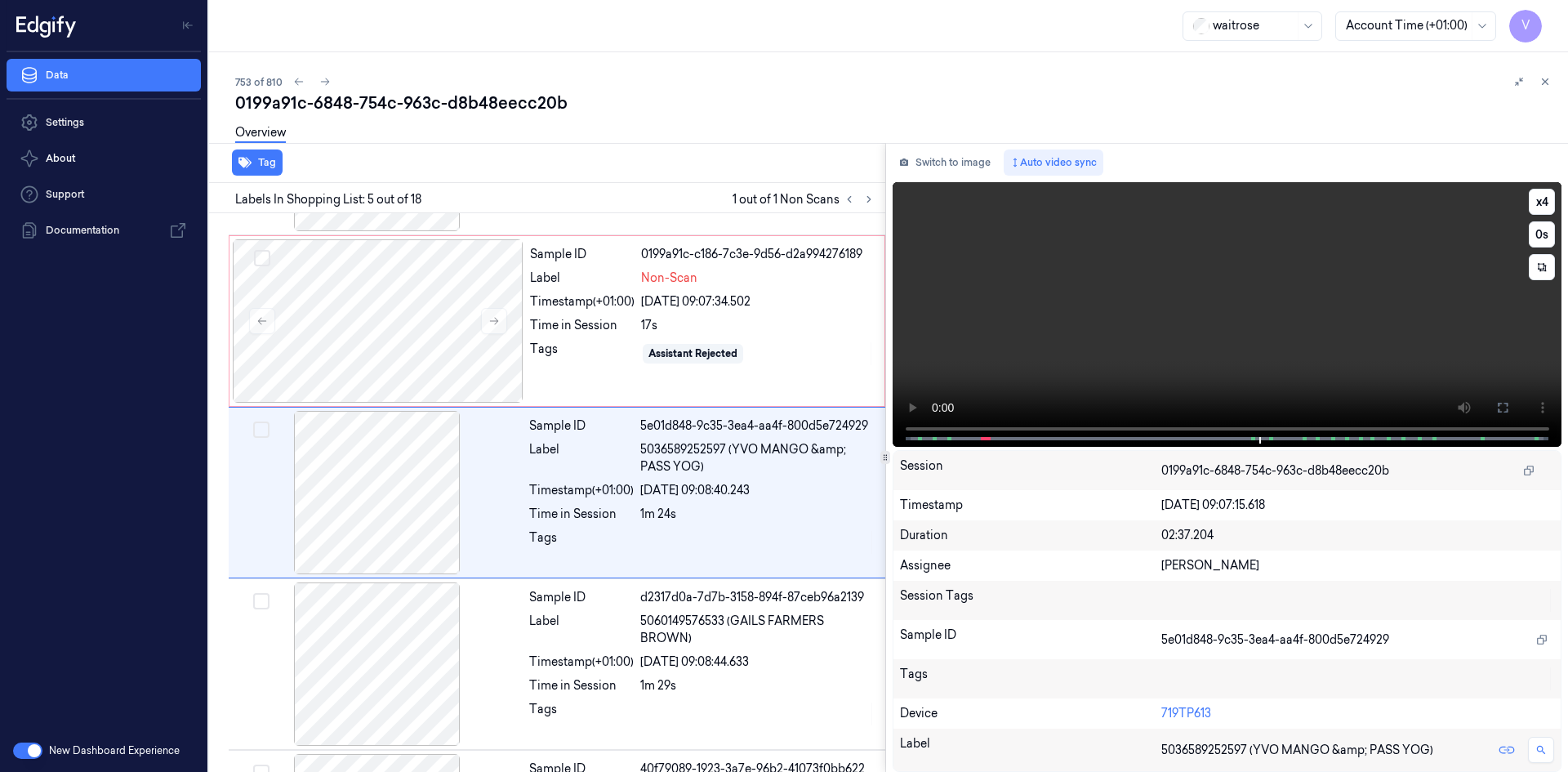
click at [1208, 308] on video at bounding box center [1228, 314] width 670 height 265
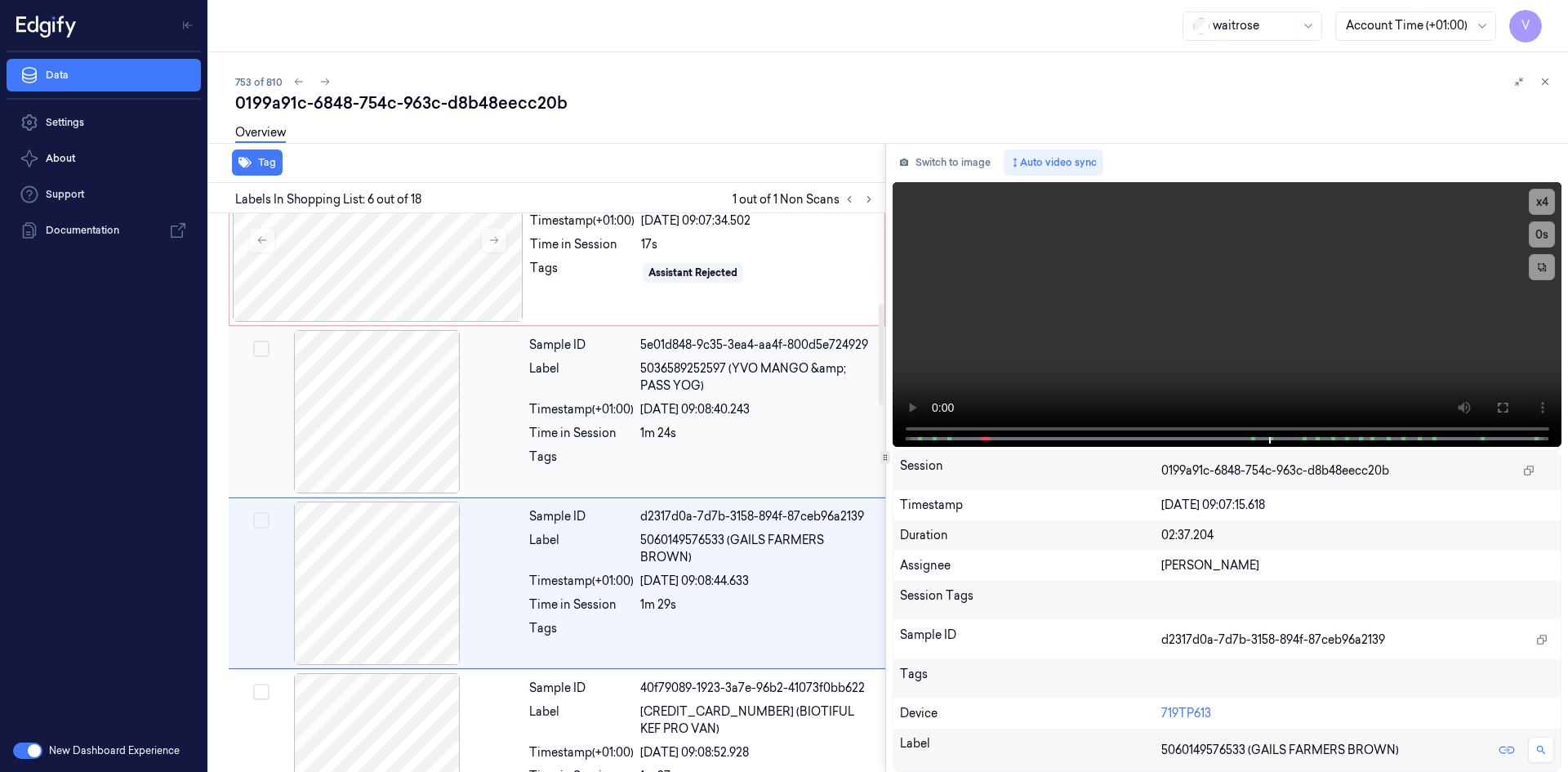
scroll to position [500, 0]
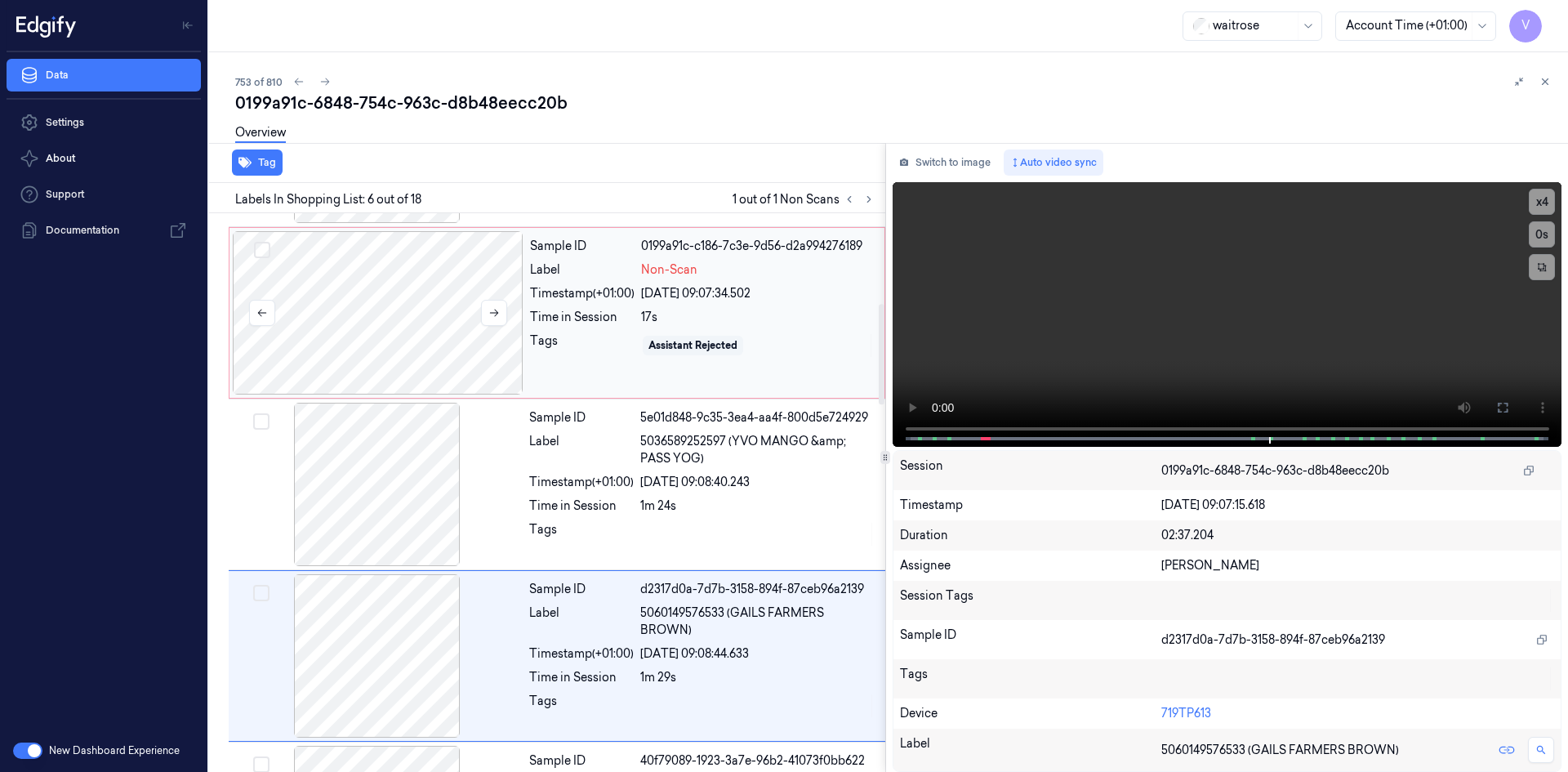
click at [378, 298] on div at bounding box center [378, 312] width 291 height 164
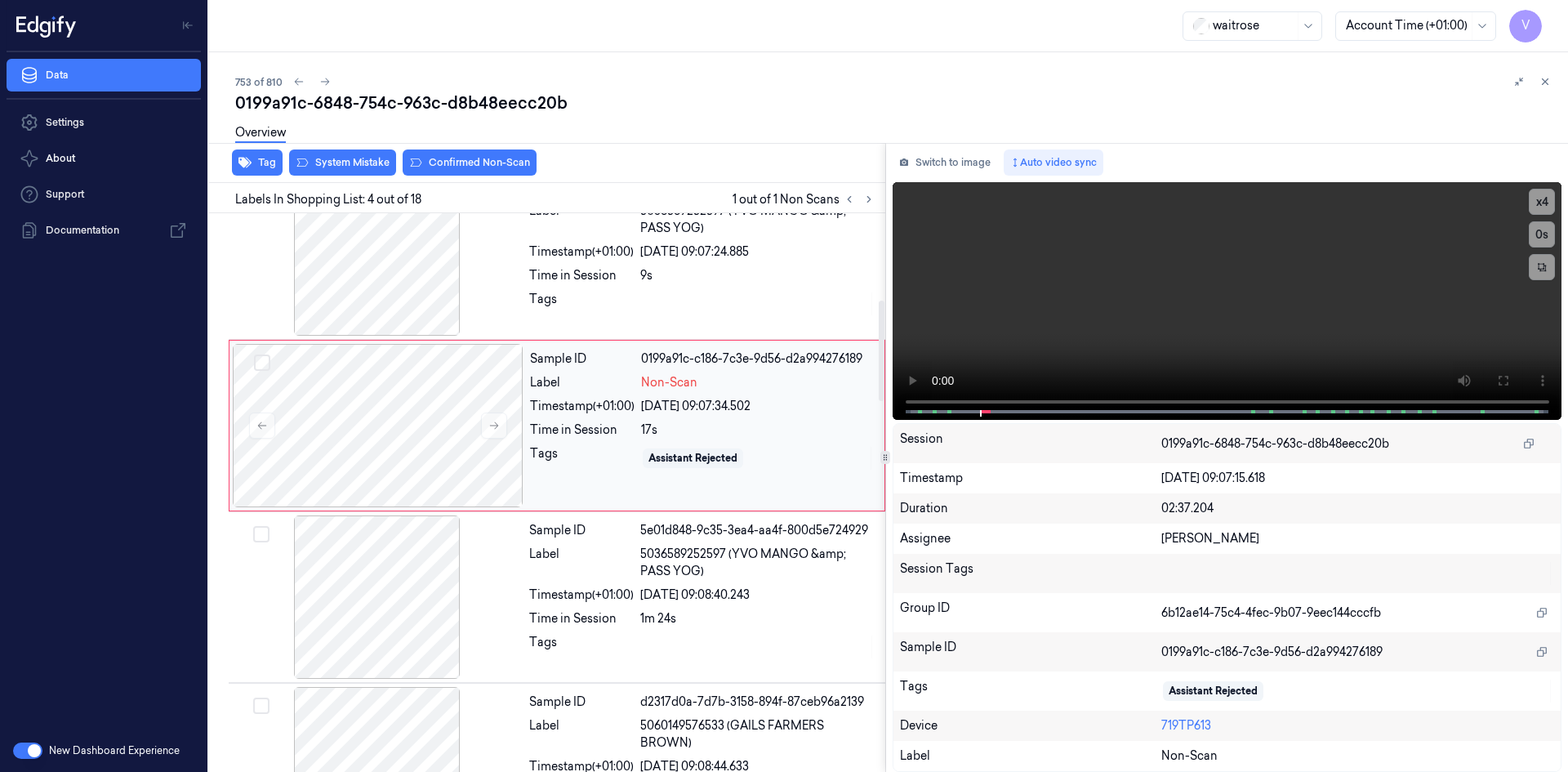
scroll to position [484, 0]
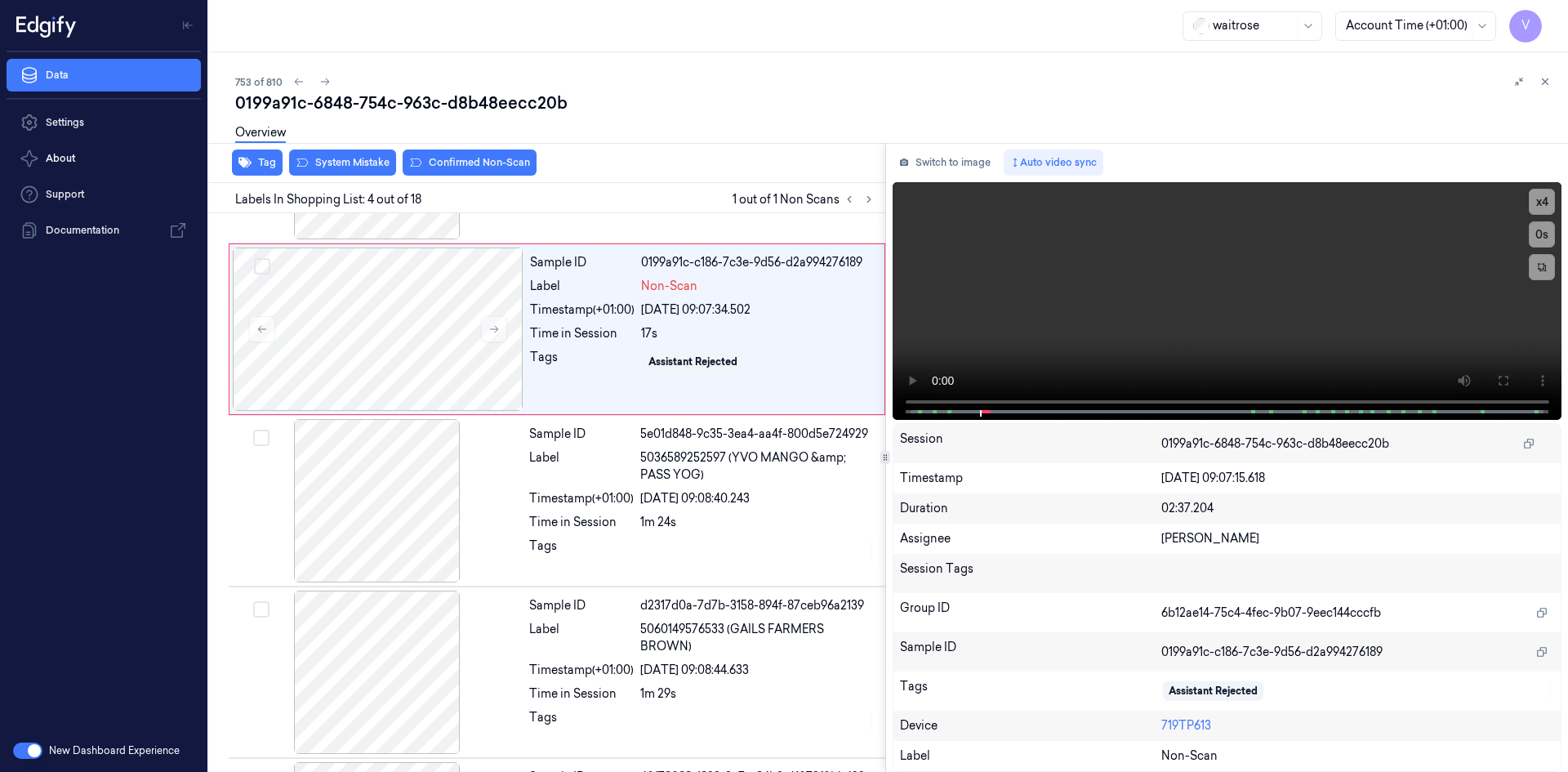
click at [445, 154] on div "Overview" at bounding box center [895, 135] width 1320 height 42
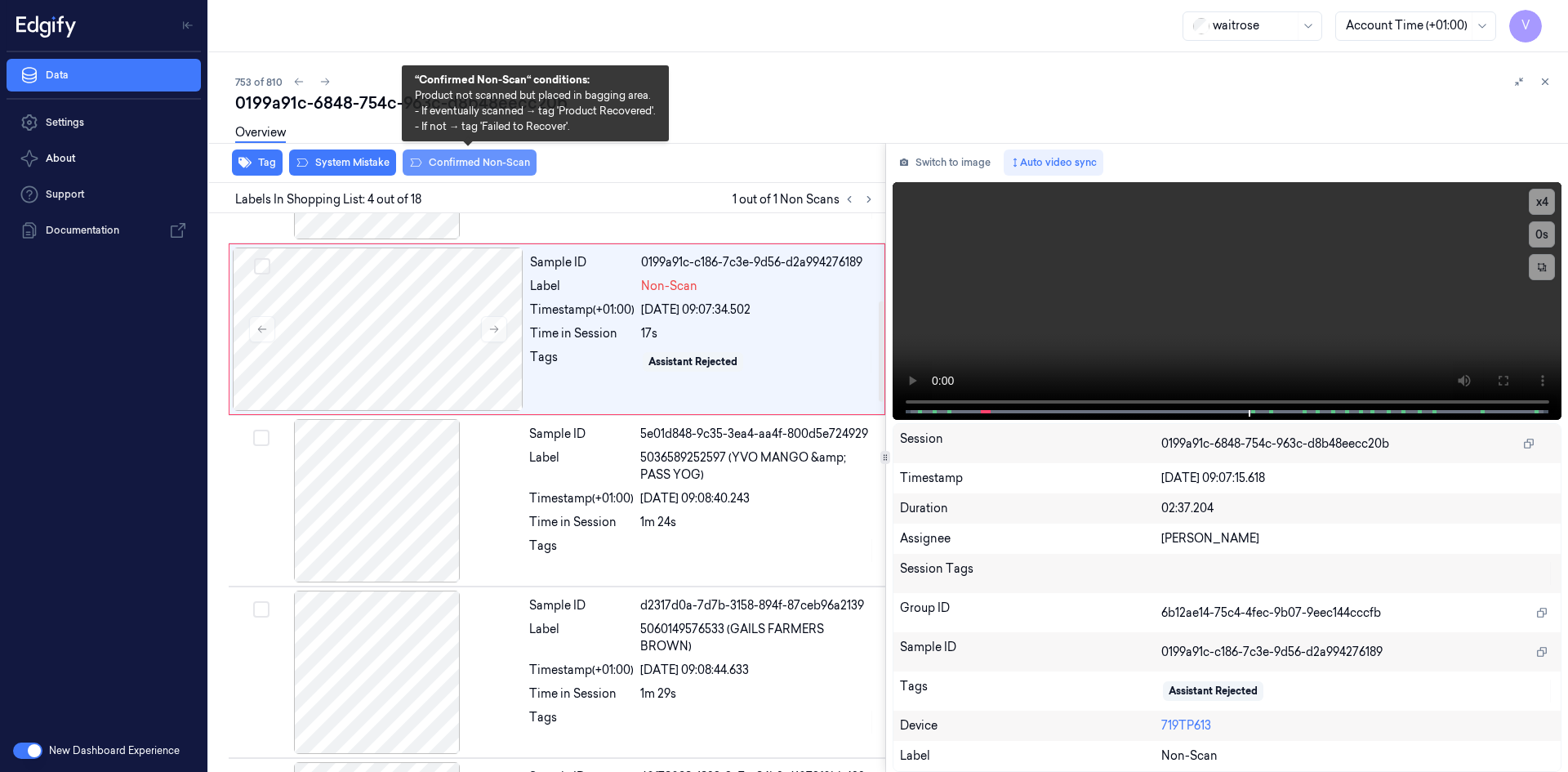
click at [478, 162] on button "Confirmed Non-Scan" at bounding box center [469, 163] width 134 height 26
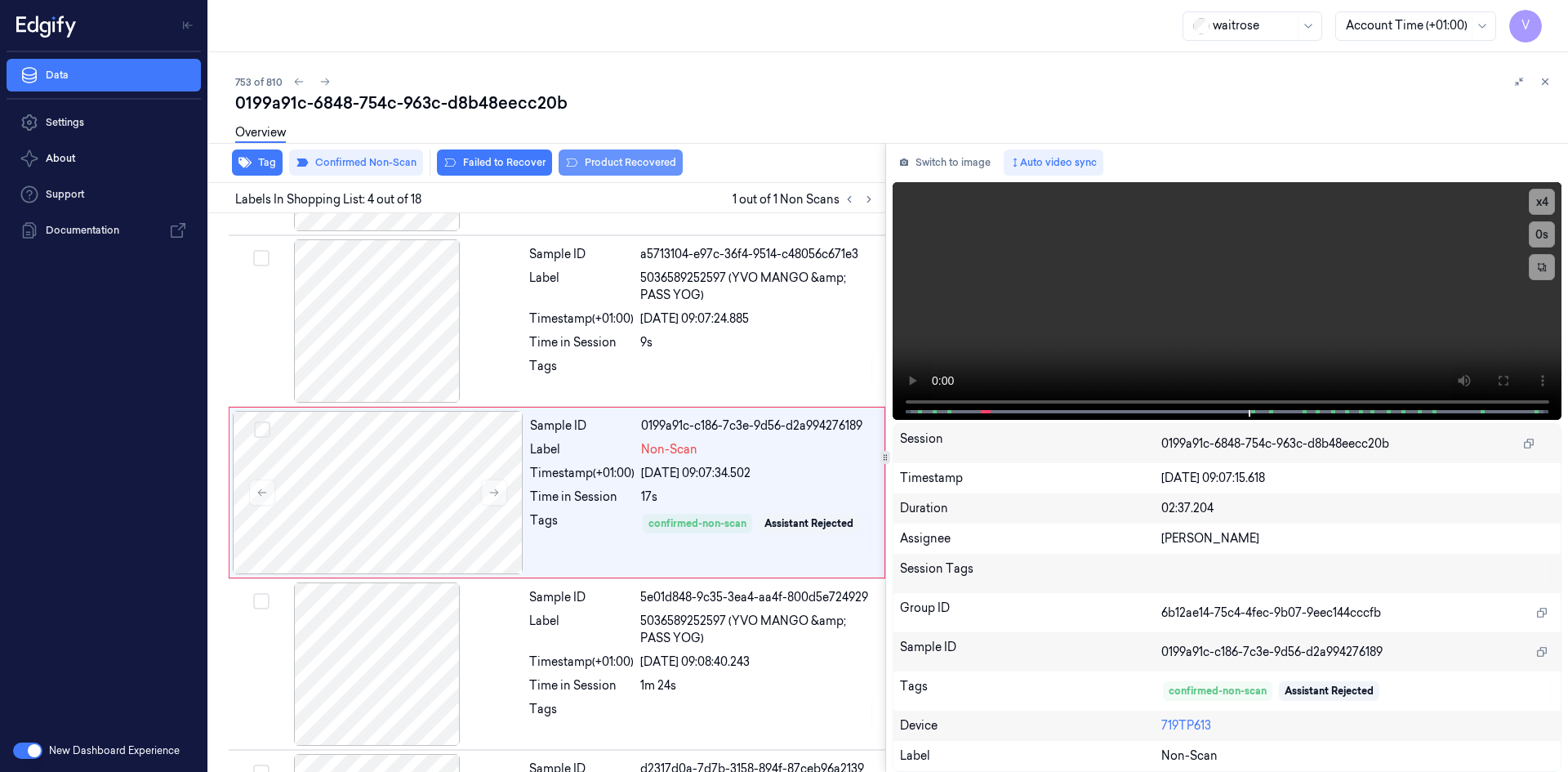
click at [603, 156] on button "Product Recovered" at bounding box center [620, 163] width 124 height 26
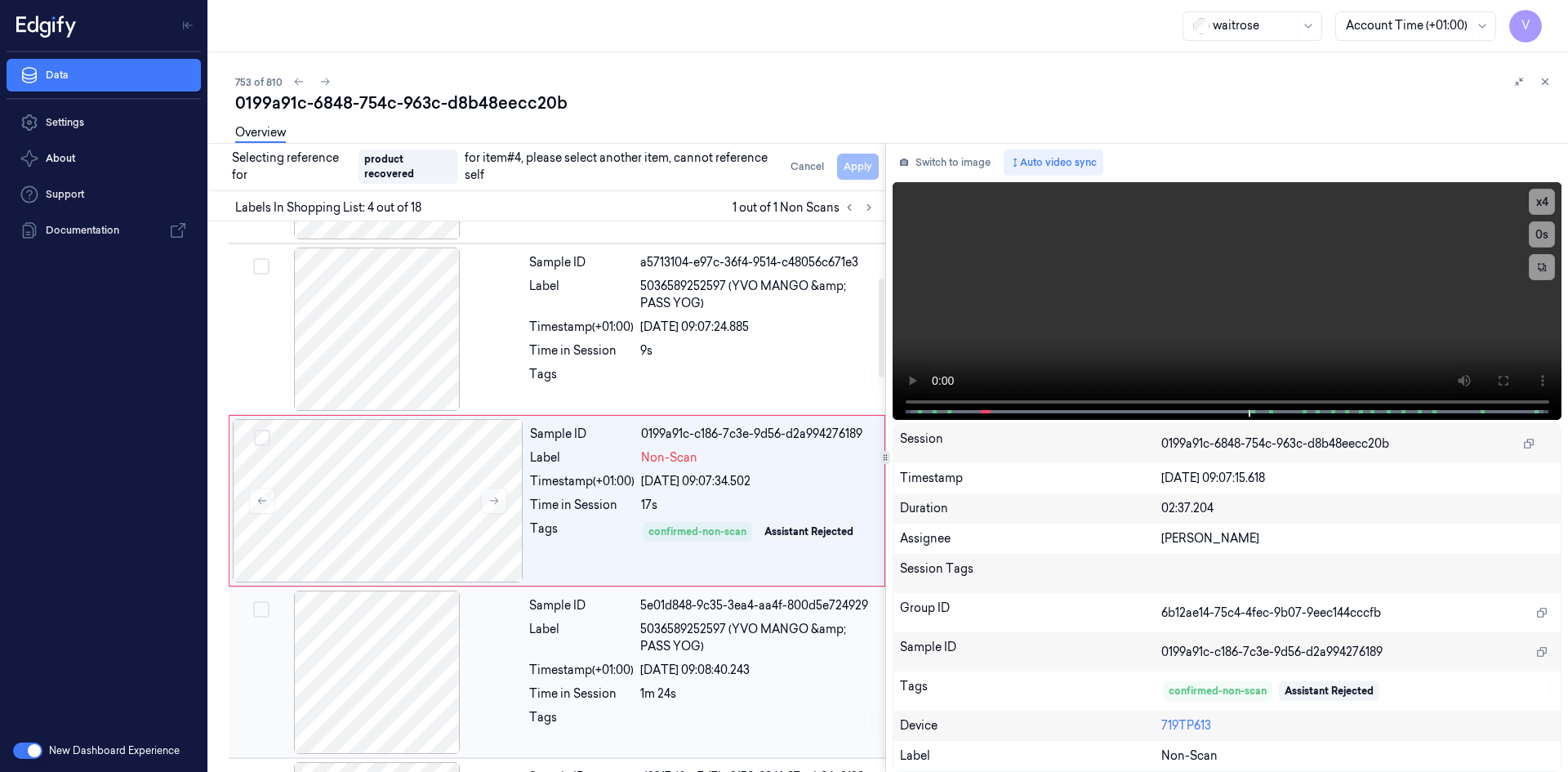
click at [515, 615] on div at bounding box center [377, 672] width 291 height 164
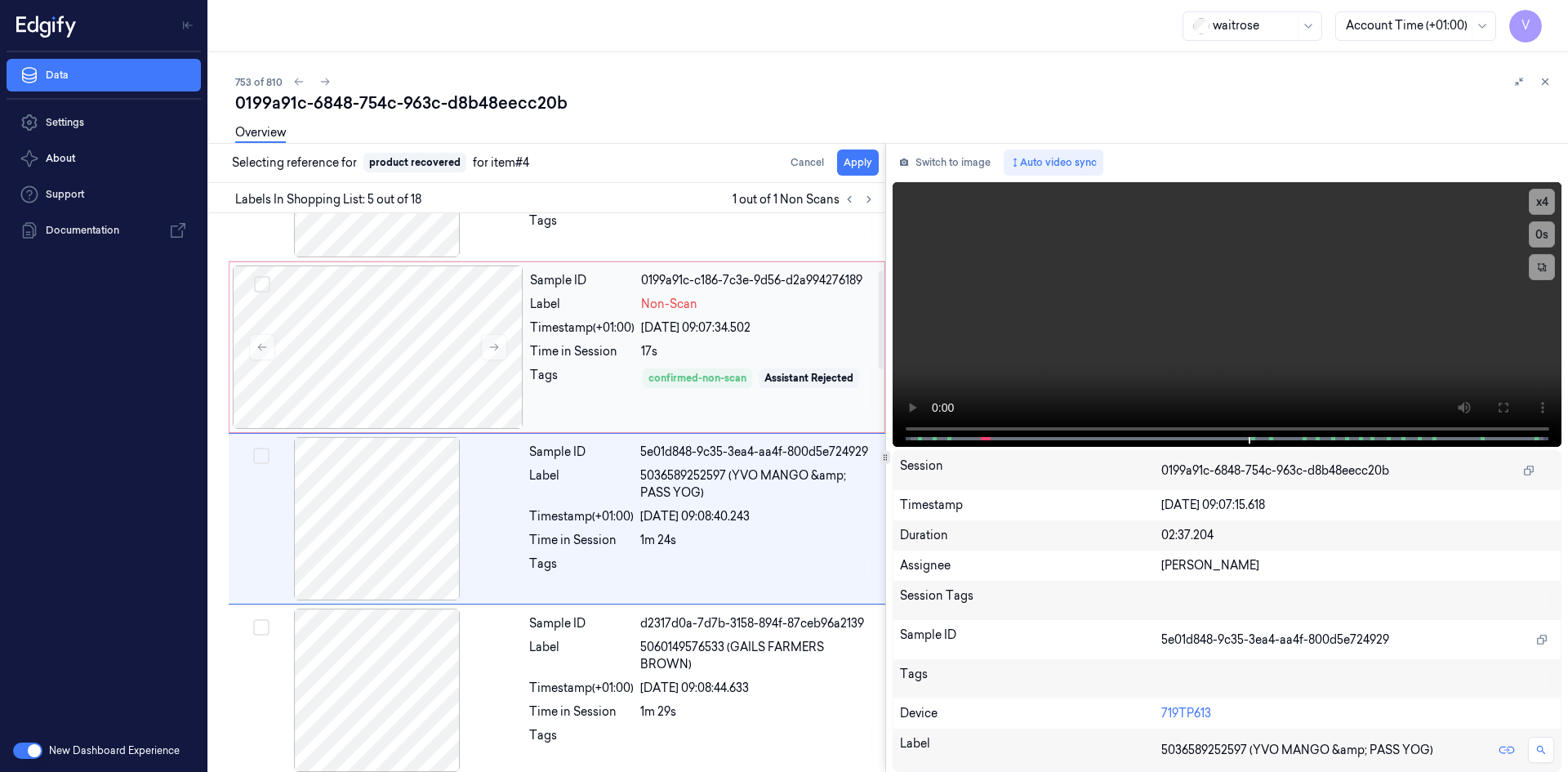
scroll to position [492, 0]
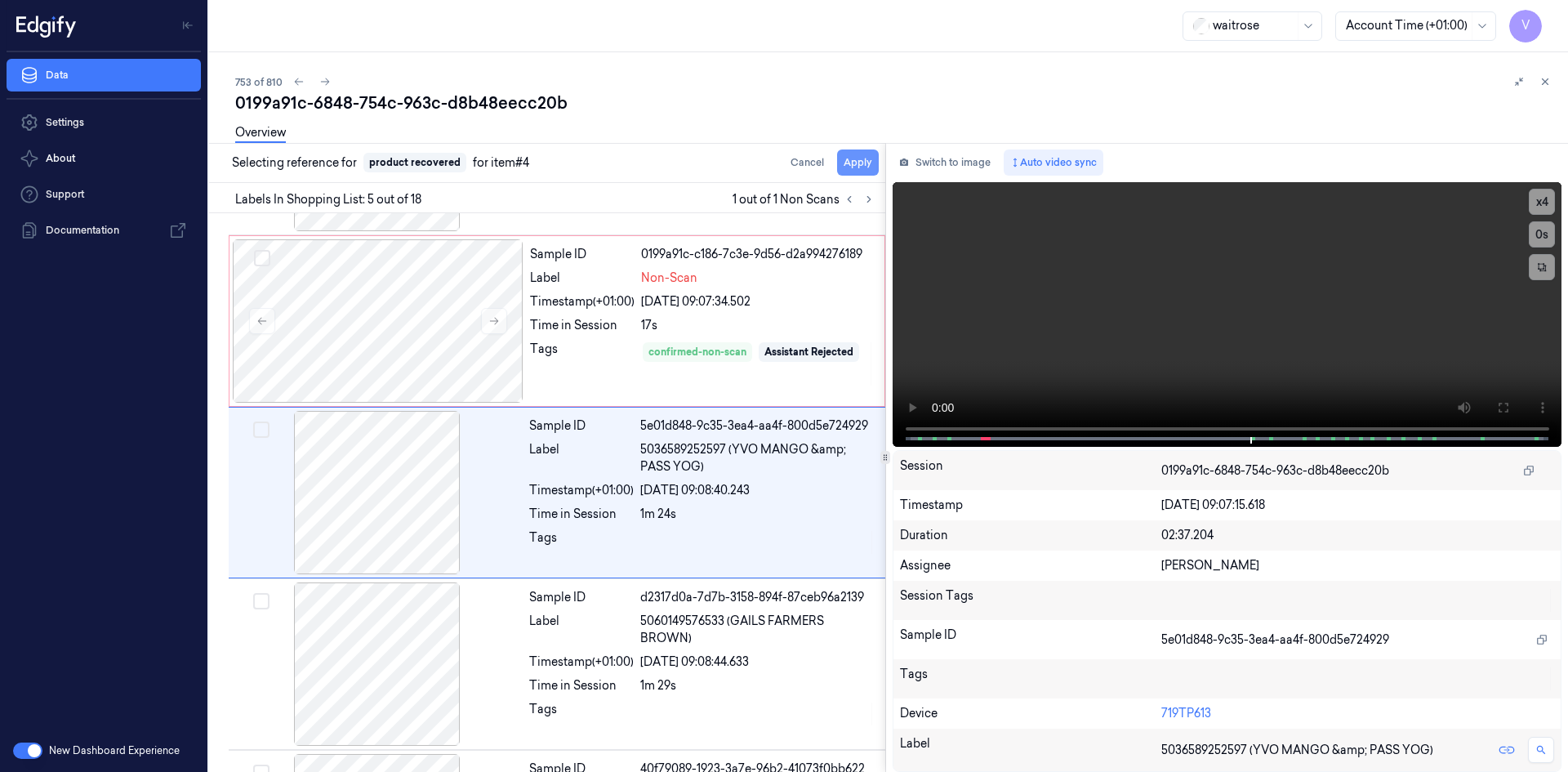
click at [865, 162] on button "Apply" at bounding box center [858, 163] width 42 height 26
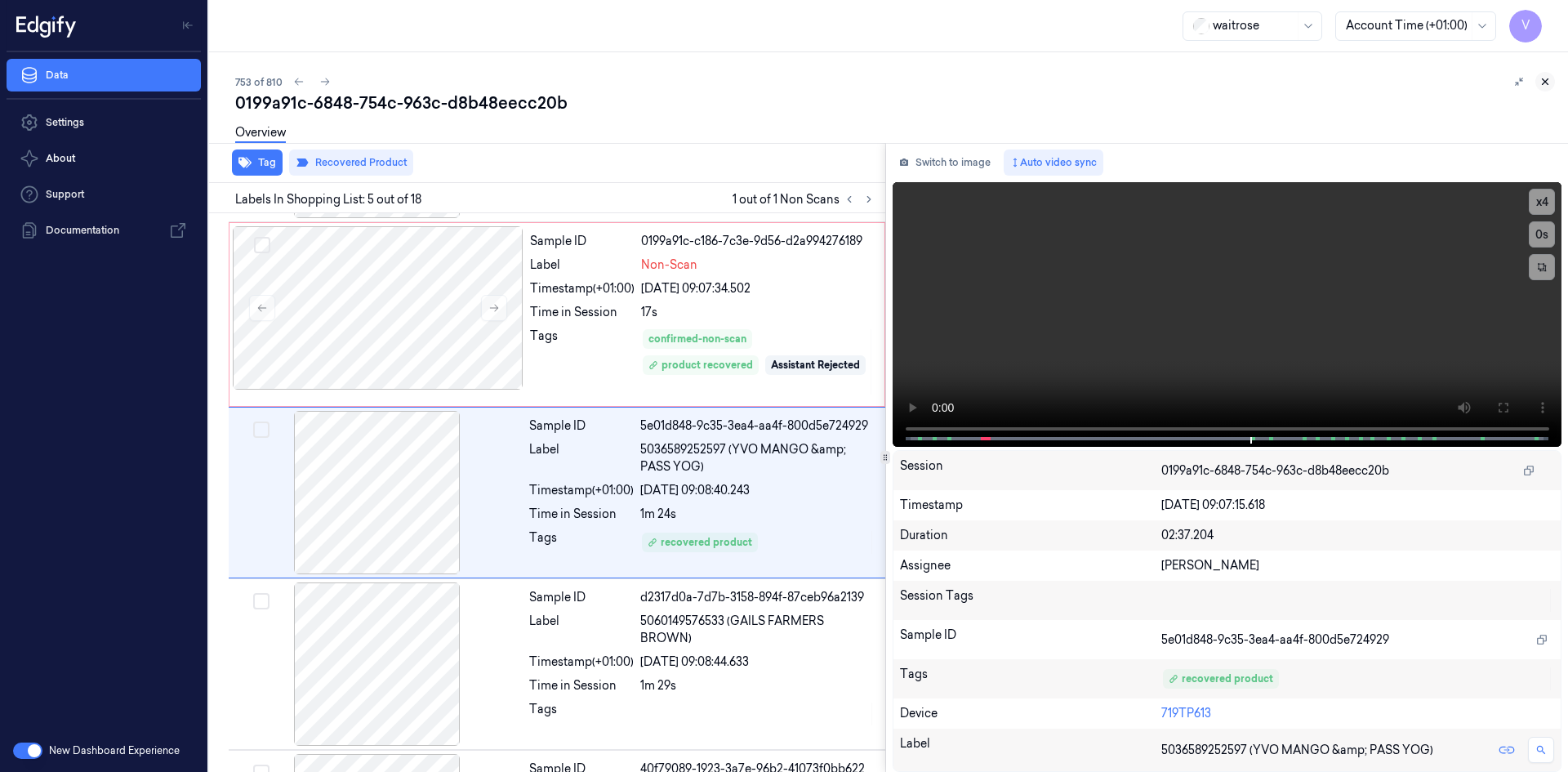
click at [1546, 86] on icon at bounding box center [1545, 81] width 11 height 11
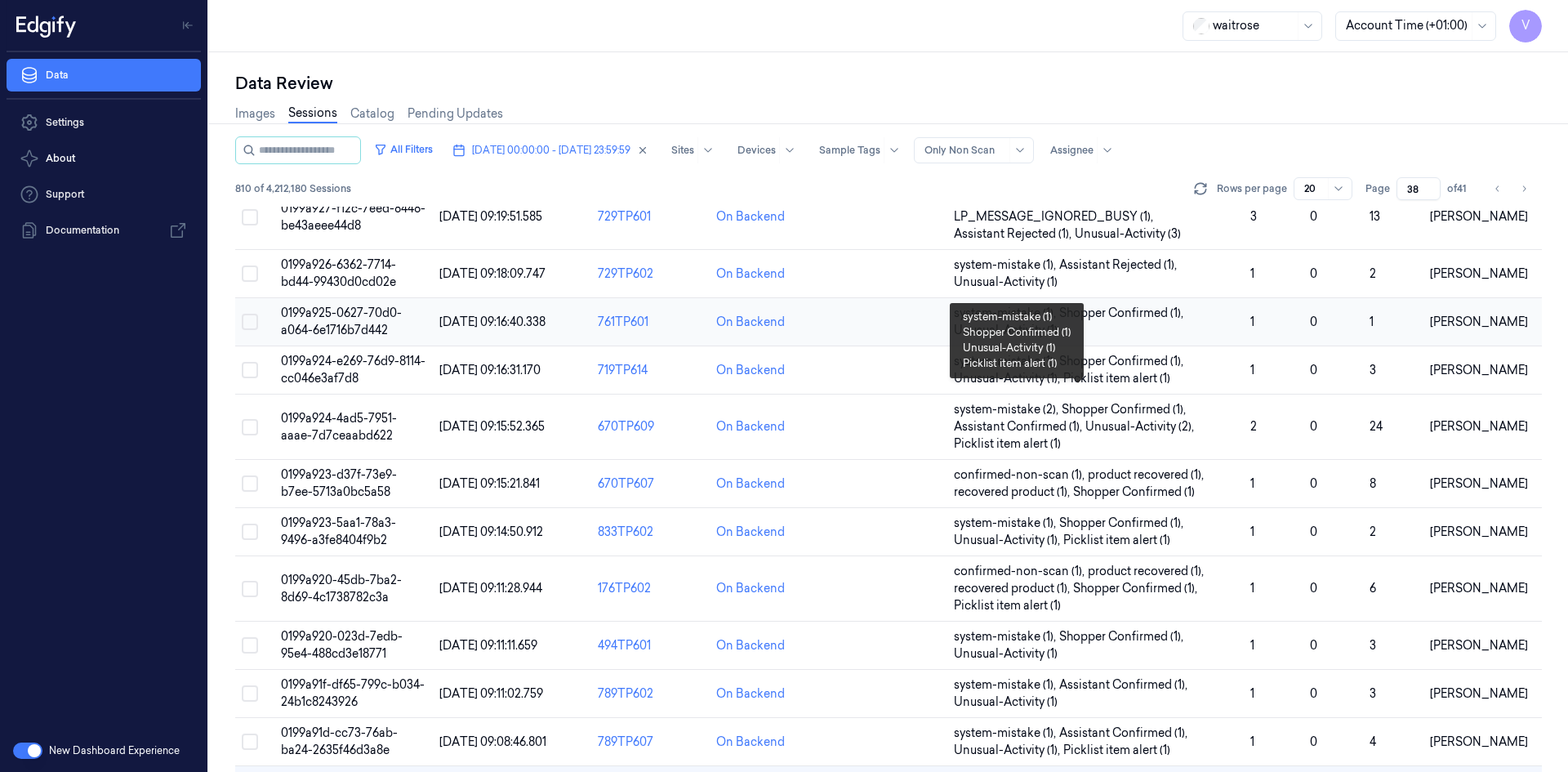
scroll to position [327, 0]
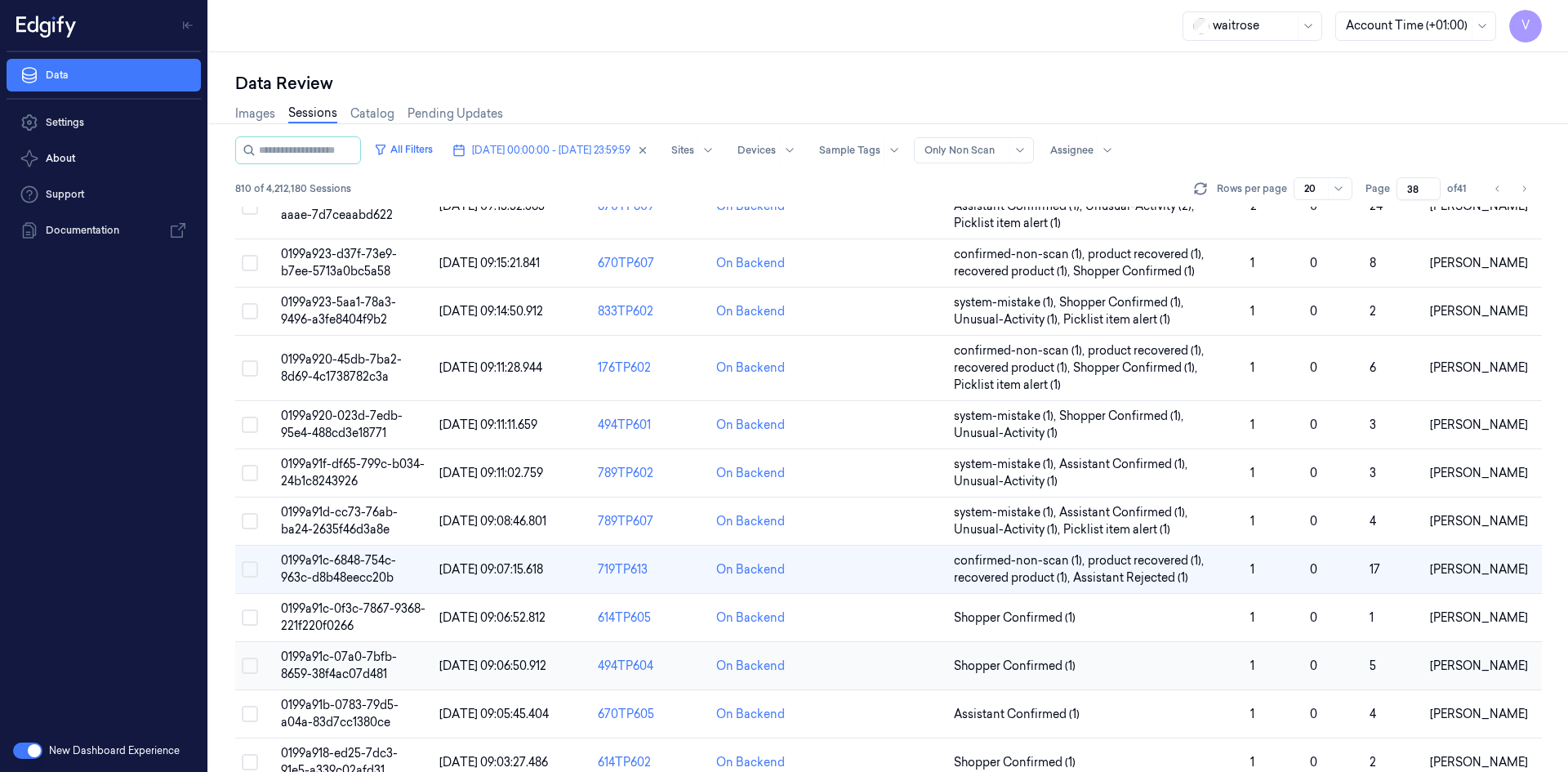
click at [341, 653] on span "0199a91c-07a0-7bfb-8659-38f4ac07d481" at bounding box center [339, 665] width 116 height 32
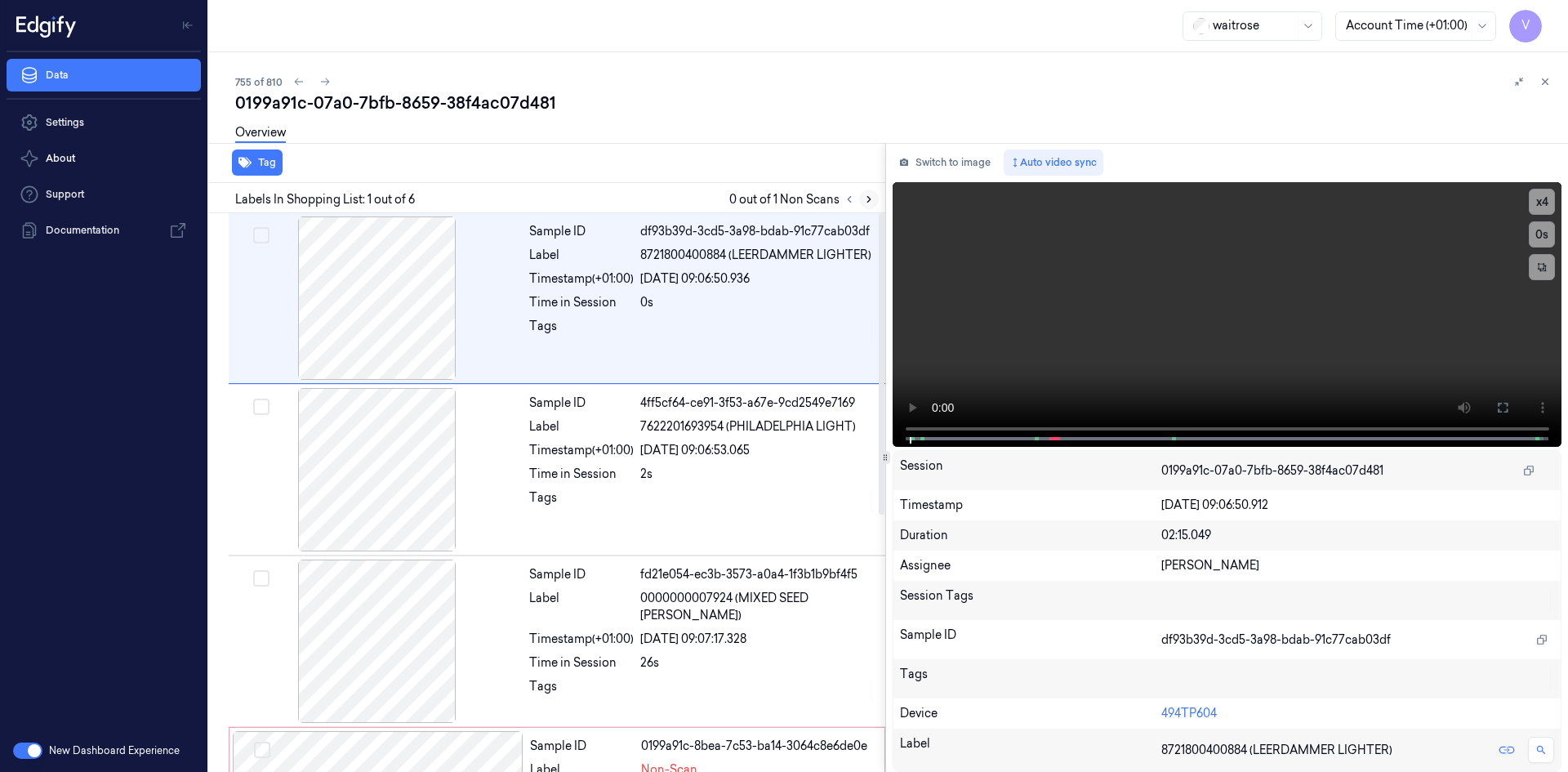
click at [864, 196] on icon at bounding box center [869, 199] width 11 height 11
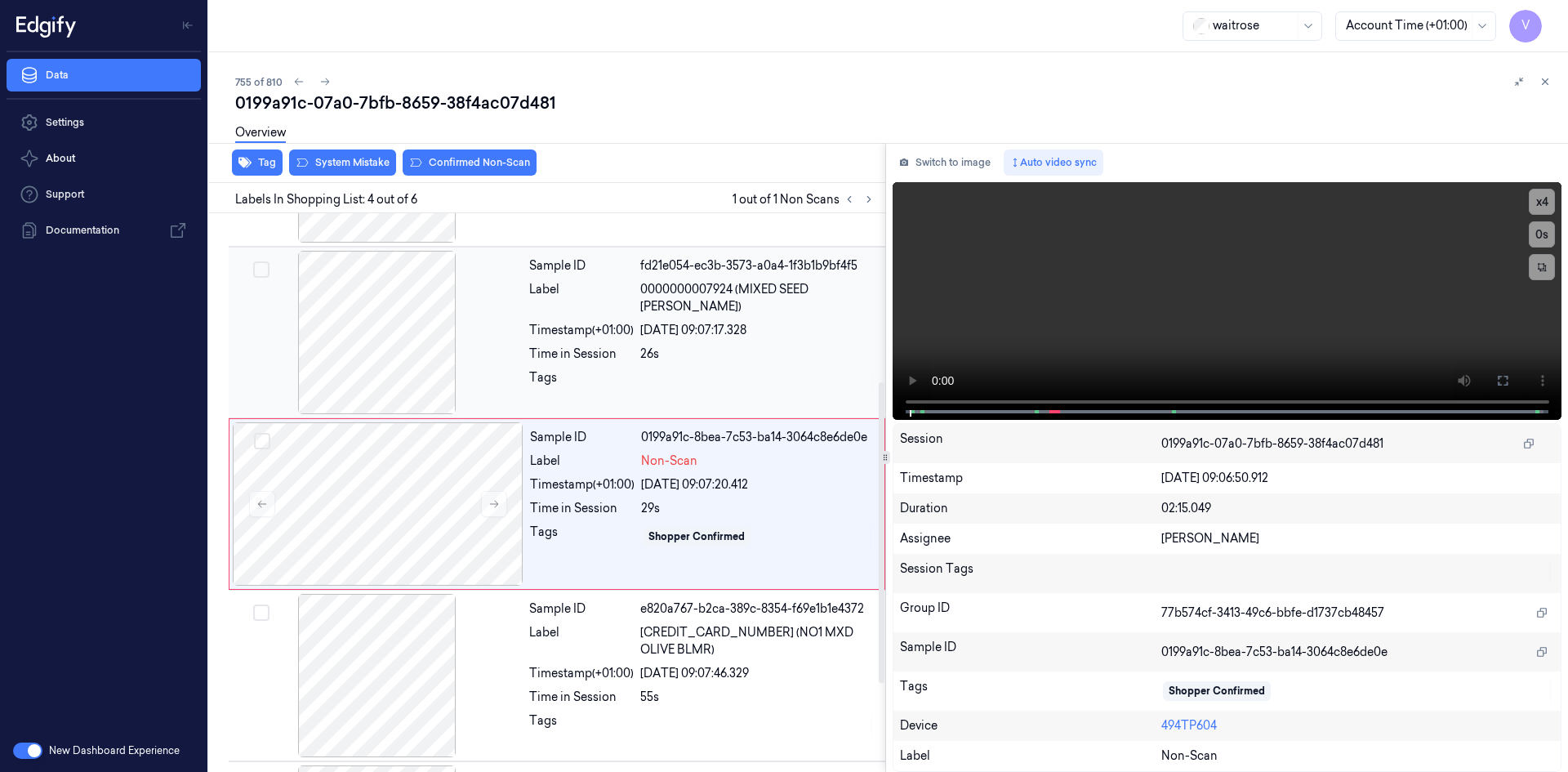
scroll to position [320, 0]
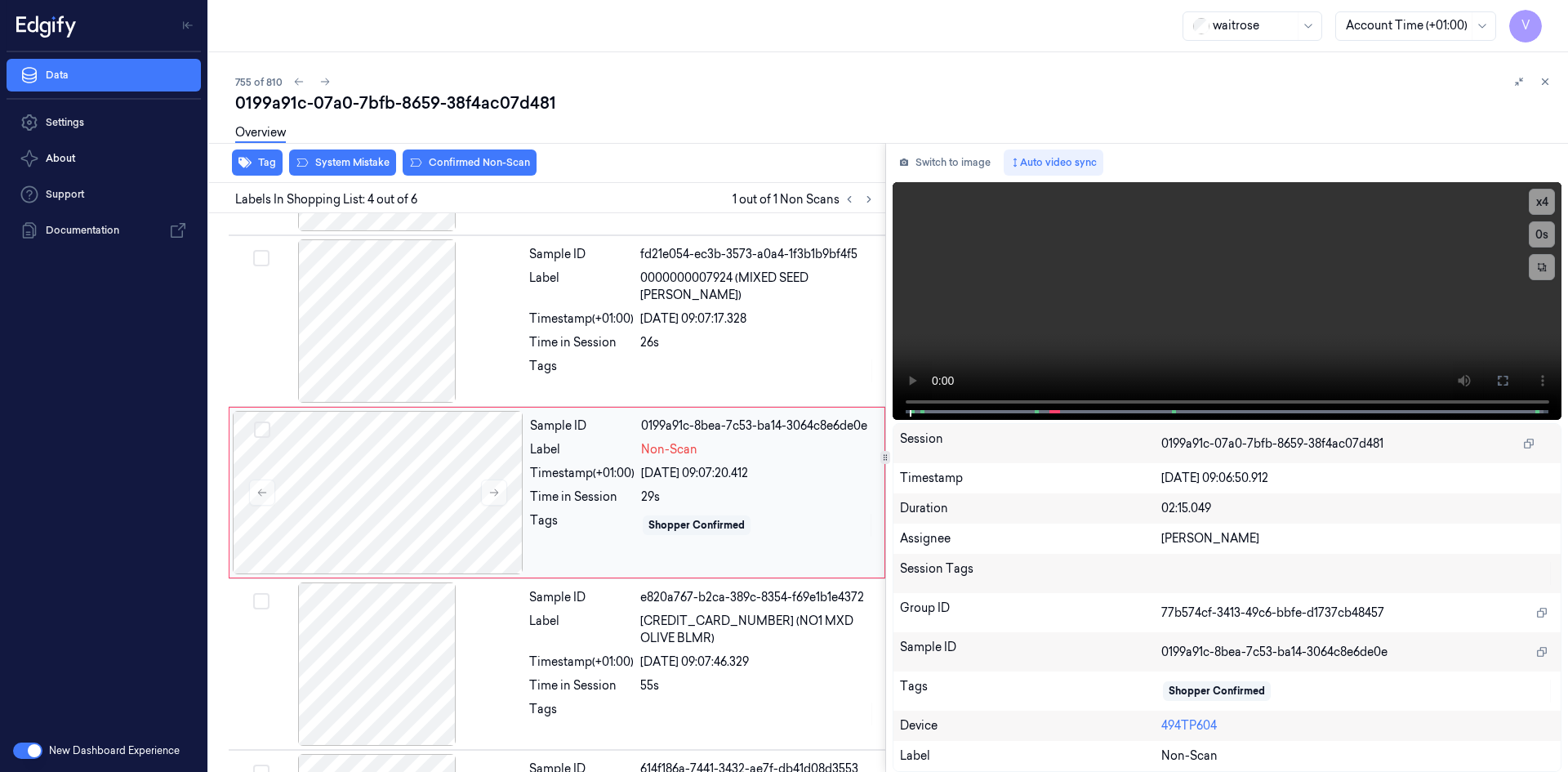
click at [835, 443] on div "Tag System Mistake Confirmed Non-Scan Labels In Shopping List: 4 out of 6 1 out…" at bounding box center [885, 457] width 1366 height 629
drag, startPoint x: 1130, startPoint y: 314, endPoint x: 1104, endPoint y: 322, distance: 27.2
click at [1129, 314] on video at bounding box center [1228, 300] width 670 height 238
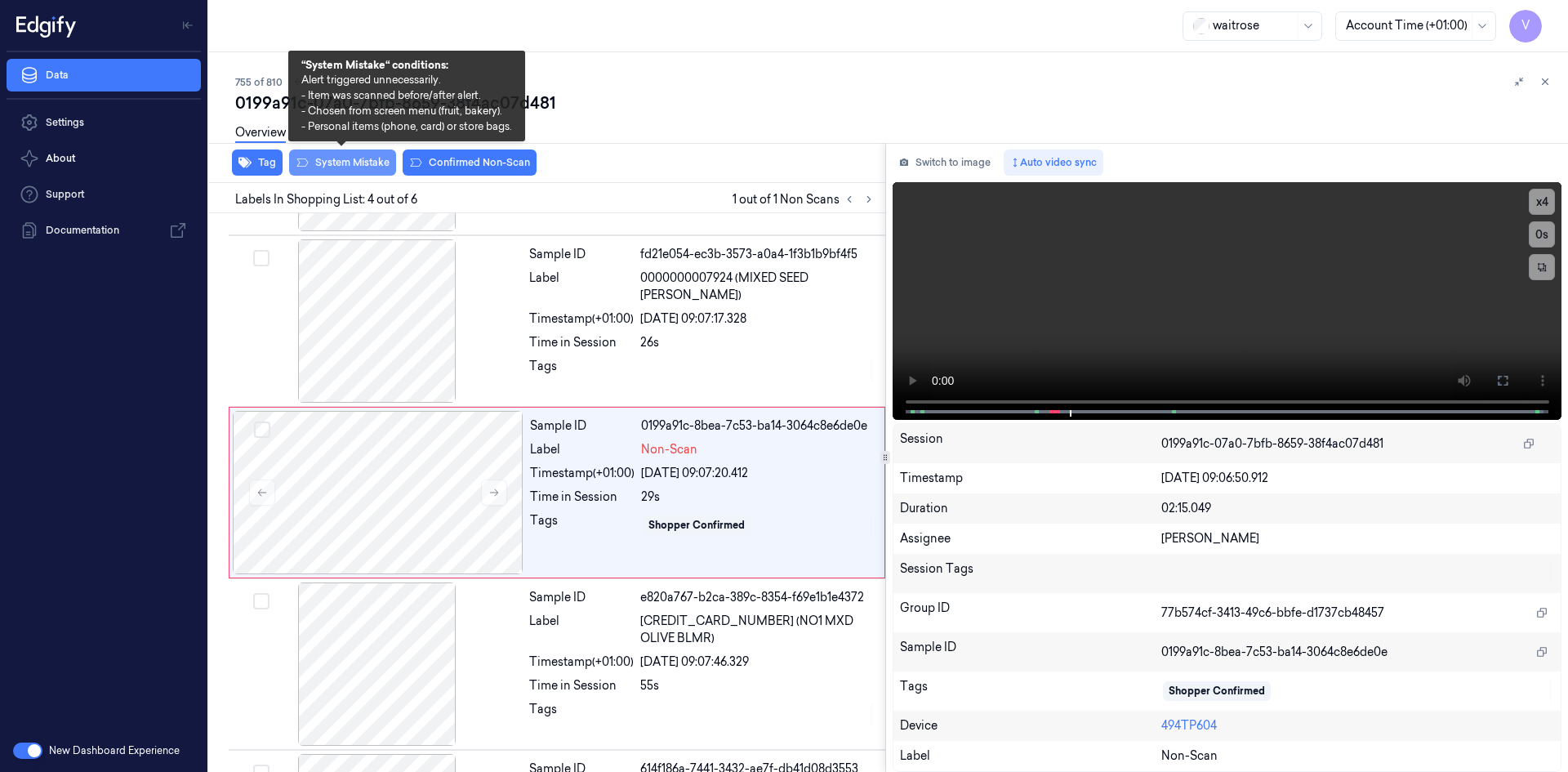
click at [367, 158] on button "System Mistake" at bounding box center [343, 163] width 107 height 26
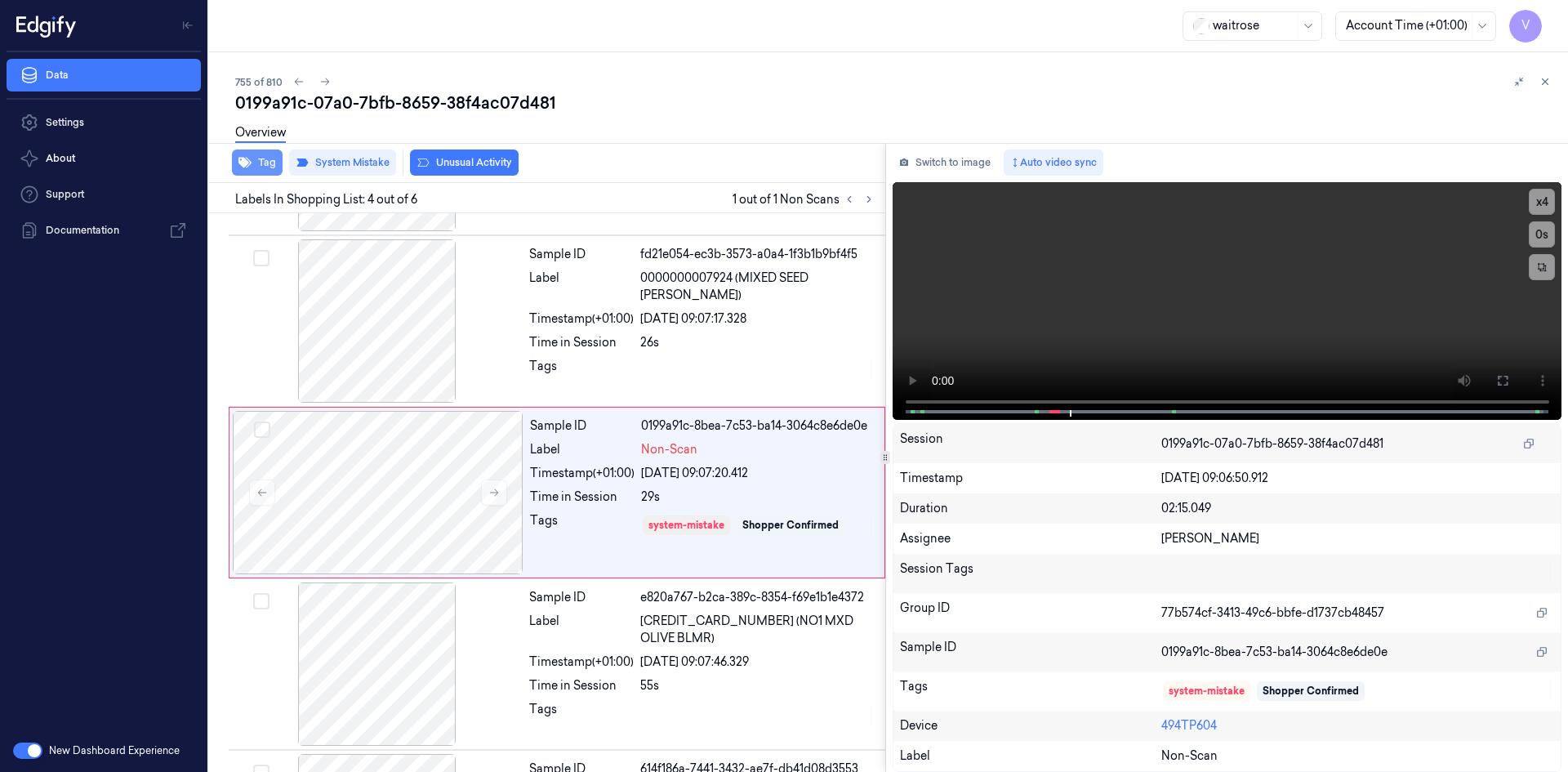
click at [269, 169] on button "Tag" at bounding box center [257, 163] width 51 height 26
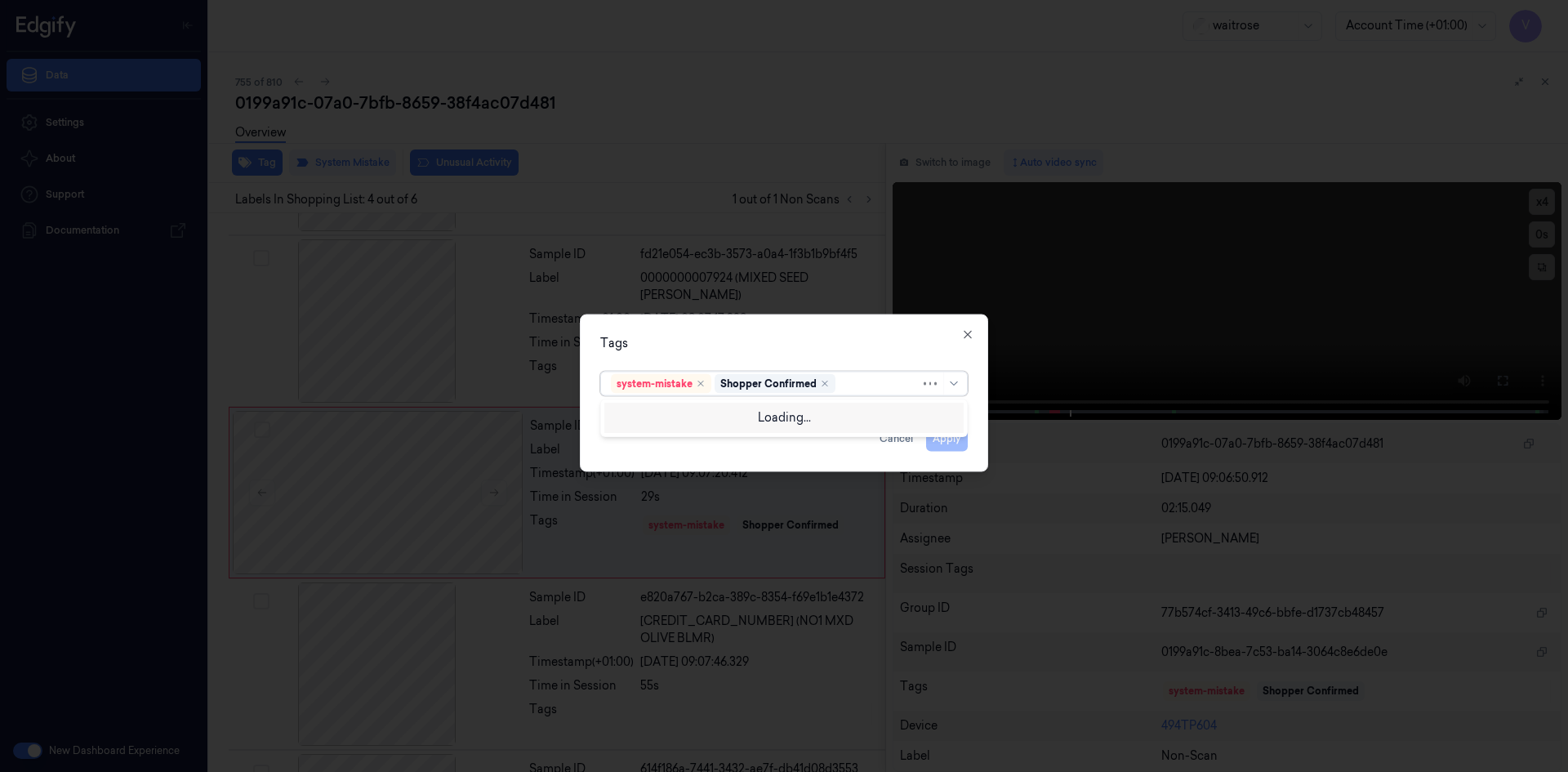
click at [864, 389] on div at bounding box center [879, 383] width 81 height 17
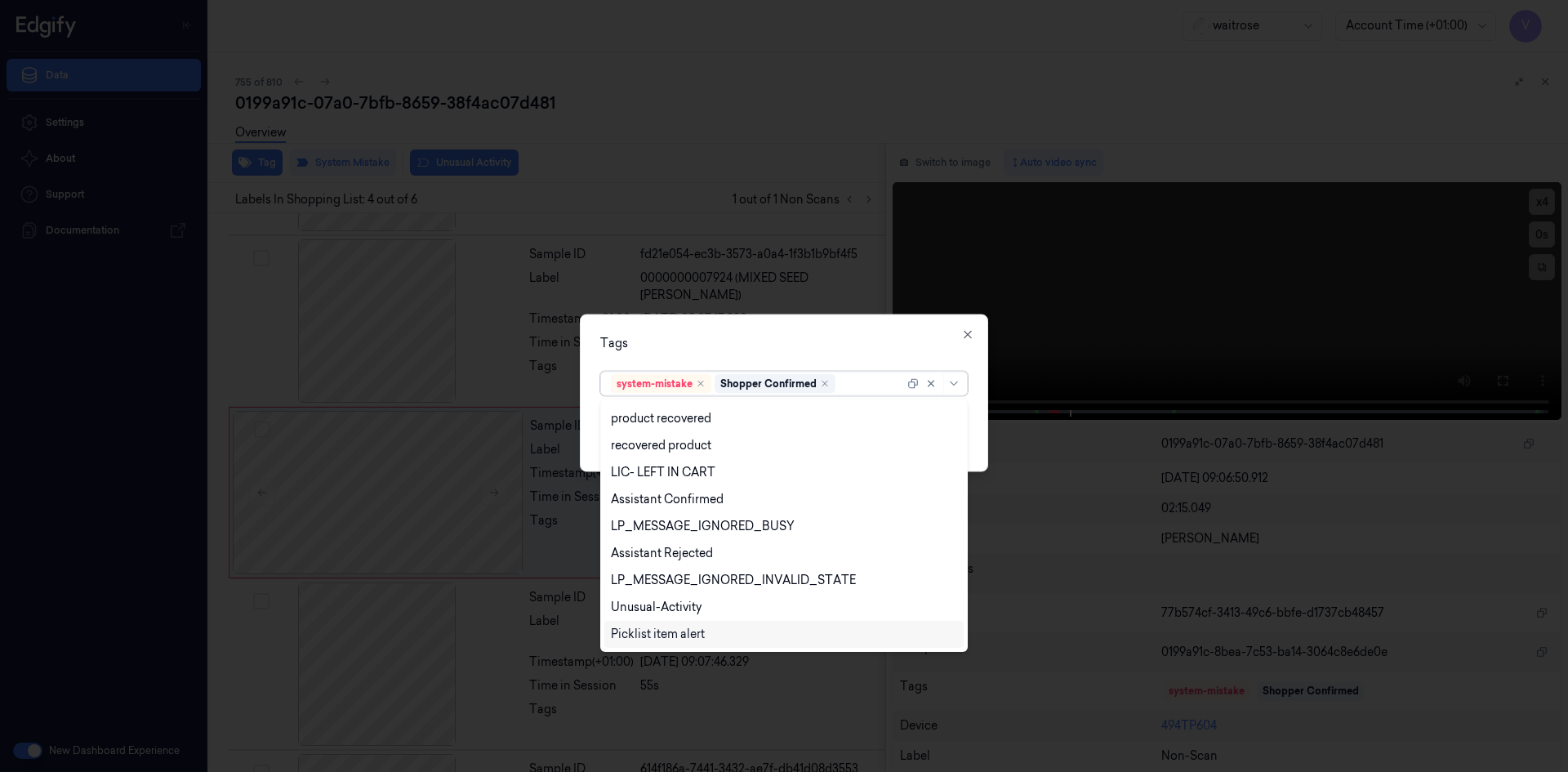
scroll to position [240, 0]
click at [722, 587] on div "Unusual-Activity" at bounding box center [784, 581] width 346 height 17
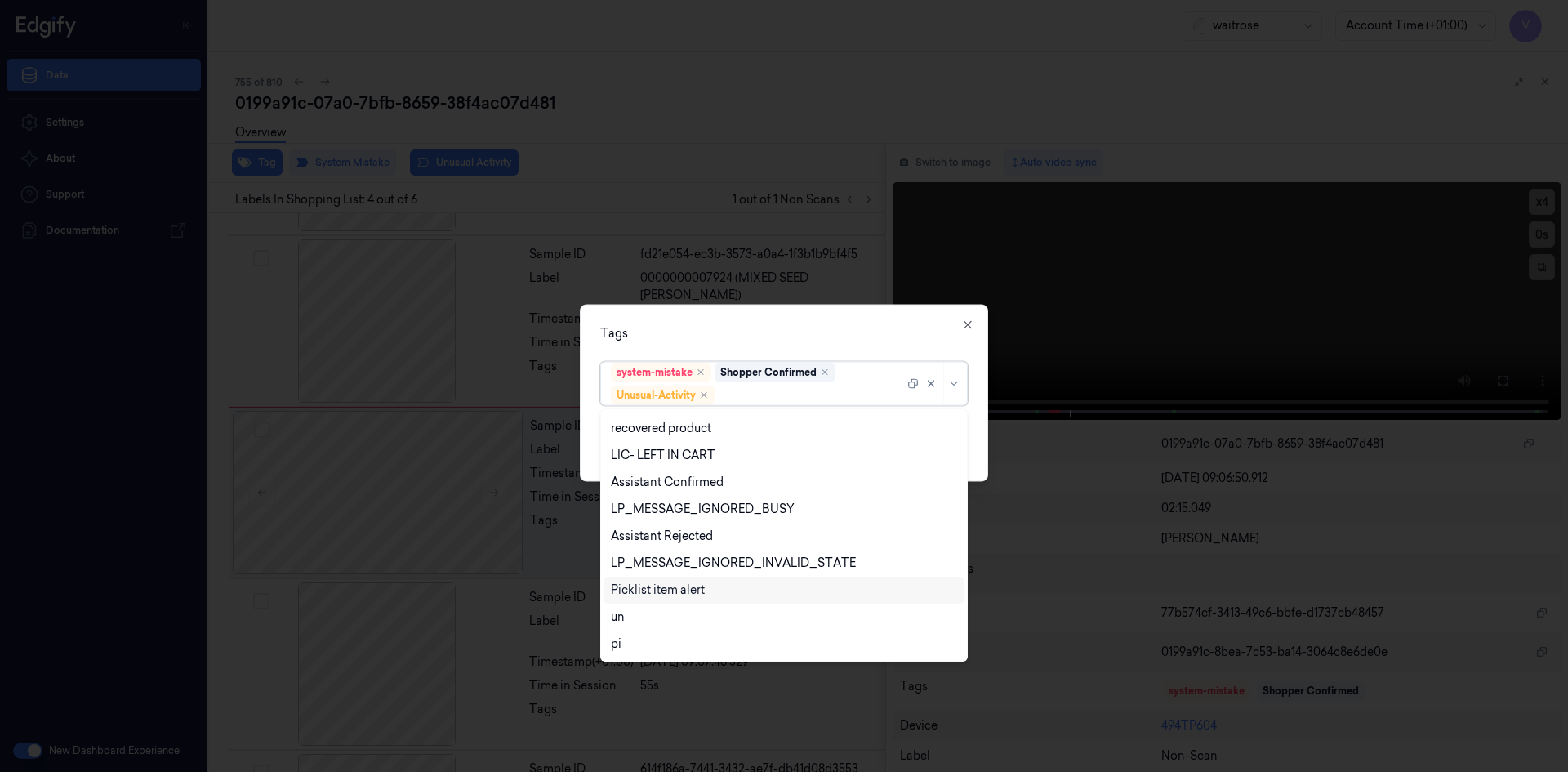
click at [716, 594] on div "Picklist item alert" at bounding box center [784, 590] width 346 height 17
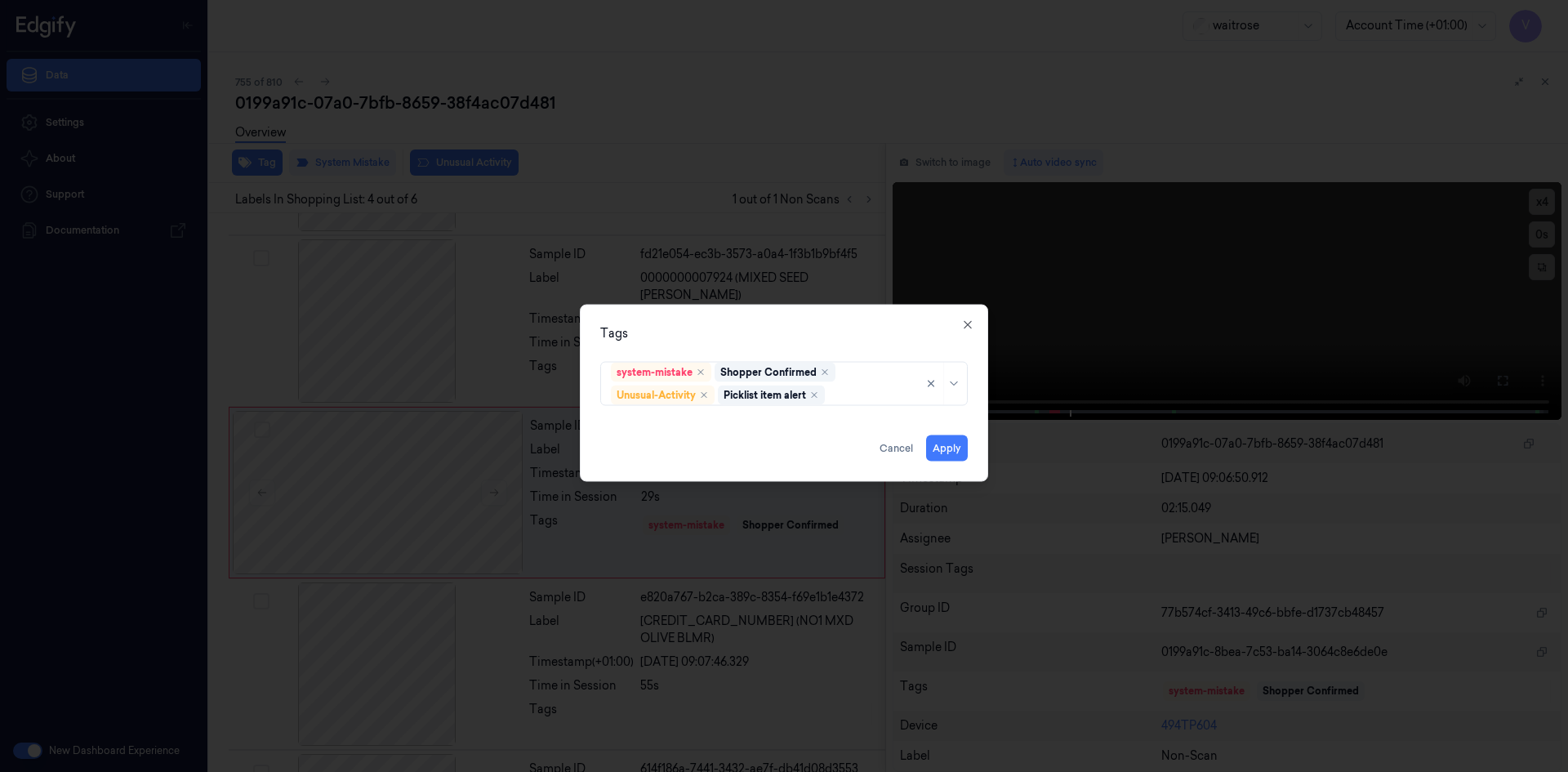
click at [800, 335] on div "Tags" at bounding box center [784, 333] width 368 height 17
click at [950, 448] on button "Apply" at bounding box center [947, 447] width 42 height 26
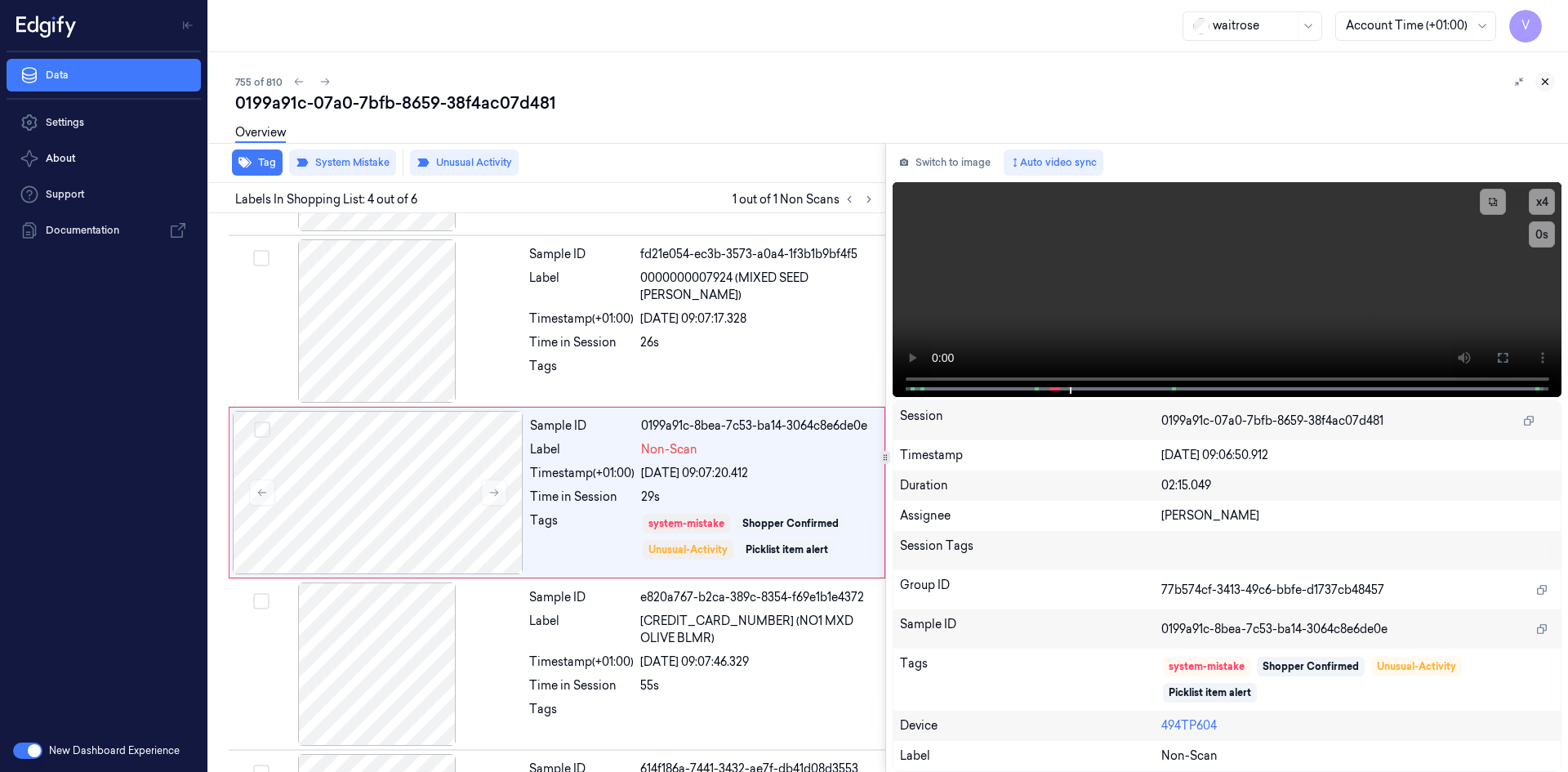
click at [1549, 76] on icon at bounding box center [1545, 81] width 11 height 11
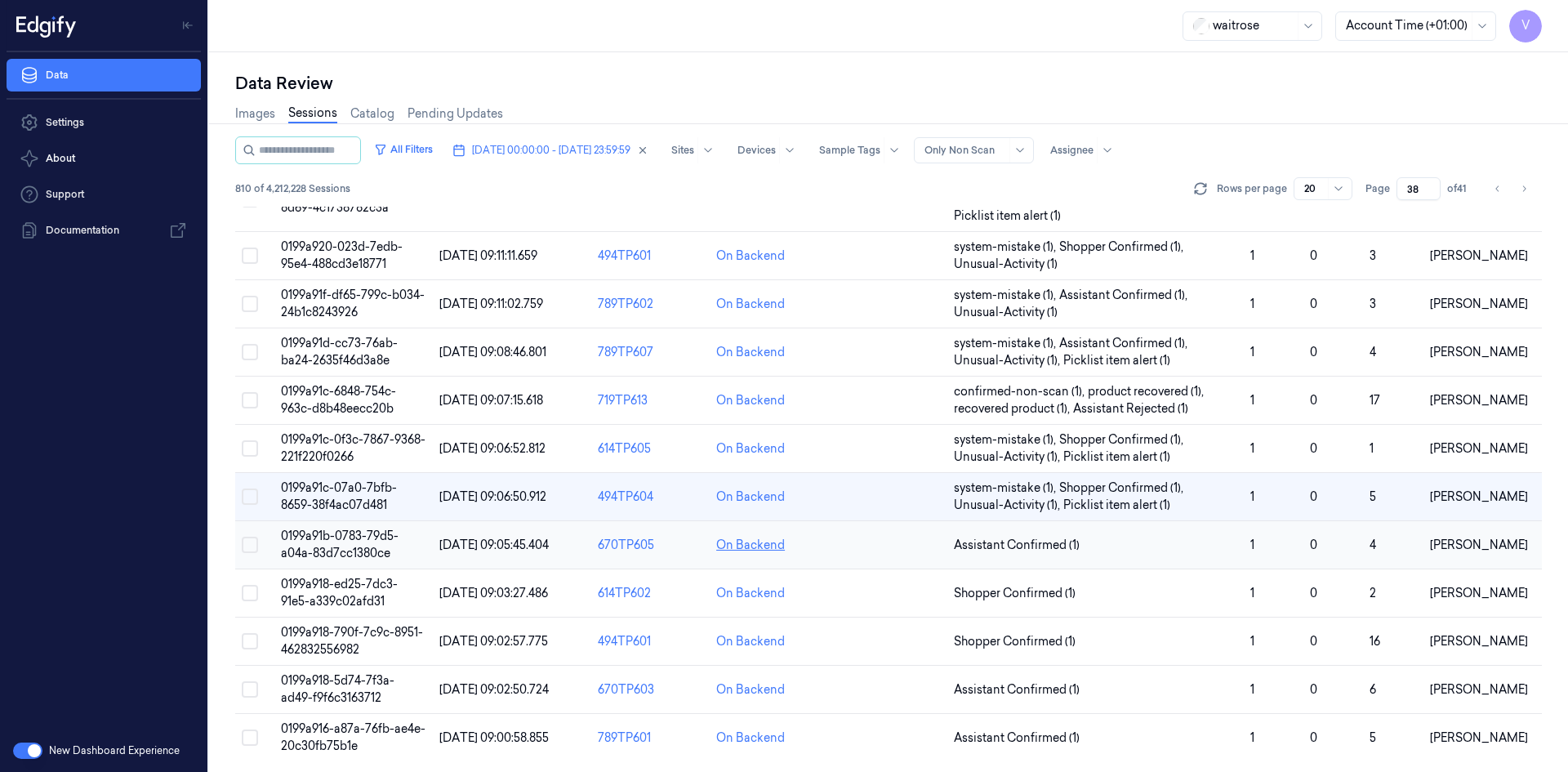
scroll to position [499, 0]
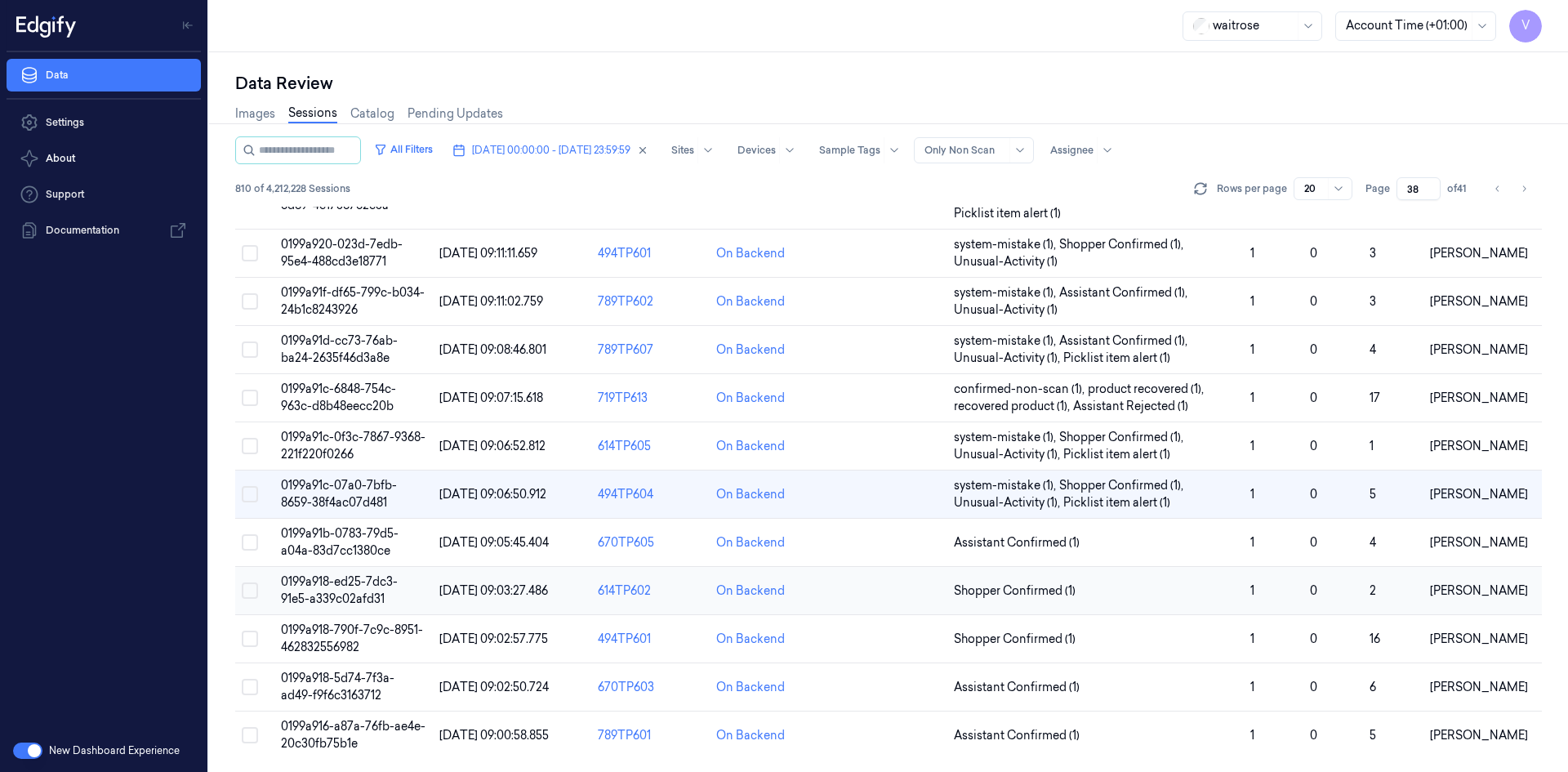
click at [345, 588] on span "0199a918-ed25-7dc3-91e5-a339c02afd31" at bounding box center [339, 589] width 117 height 32
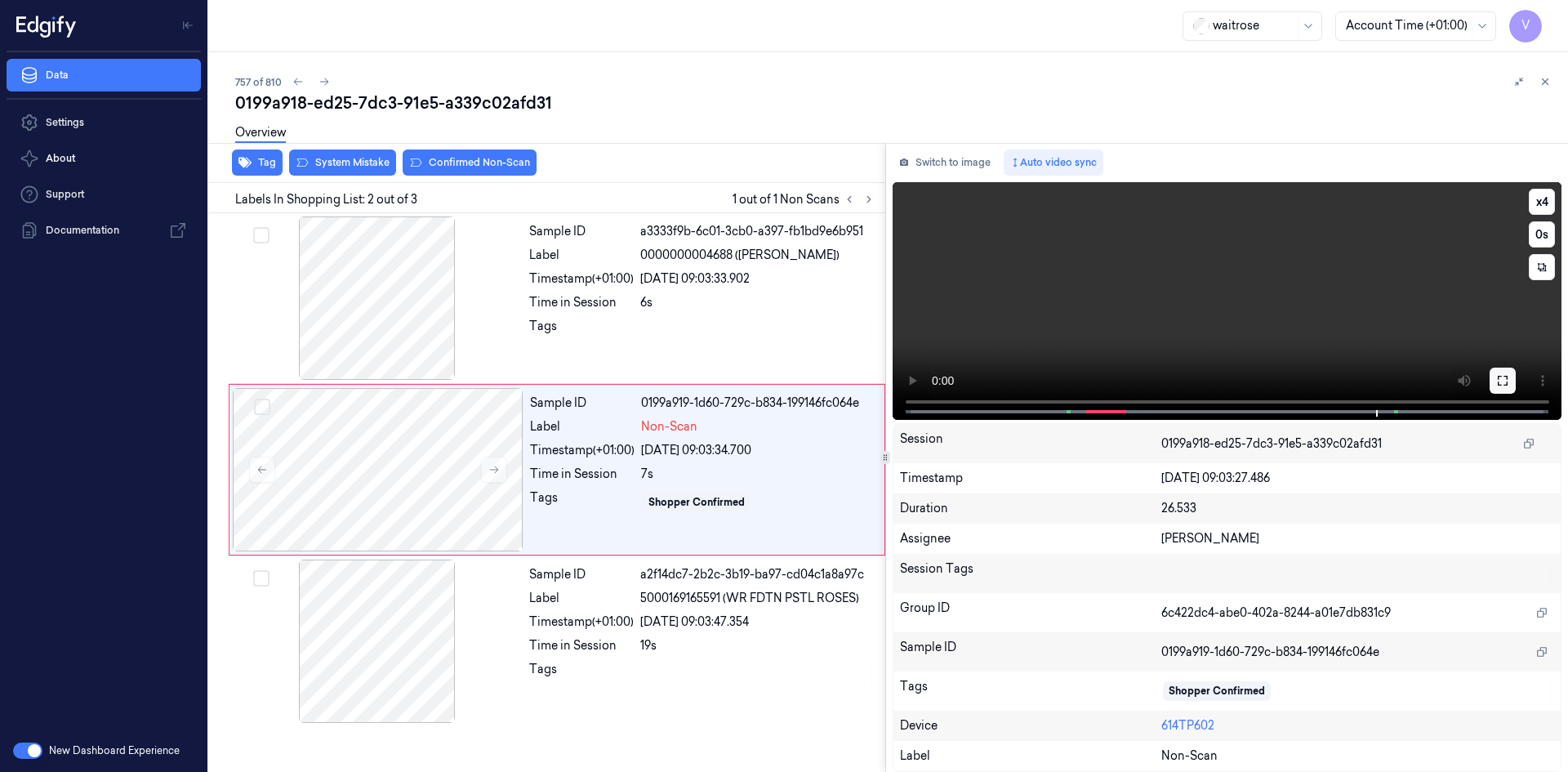
click at [1501, 383] on icon at bounding box center [1502, 380] width 13 height 13
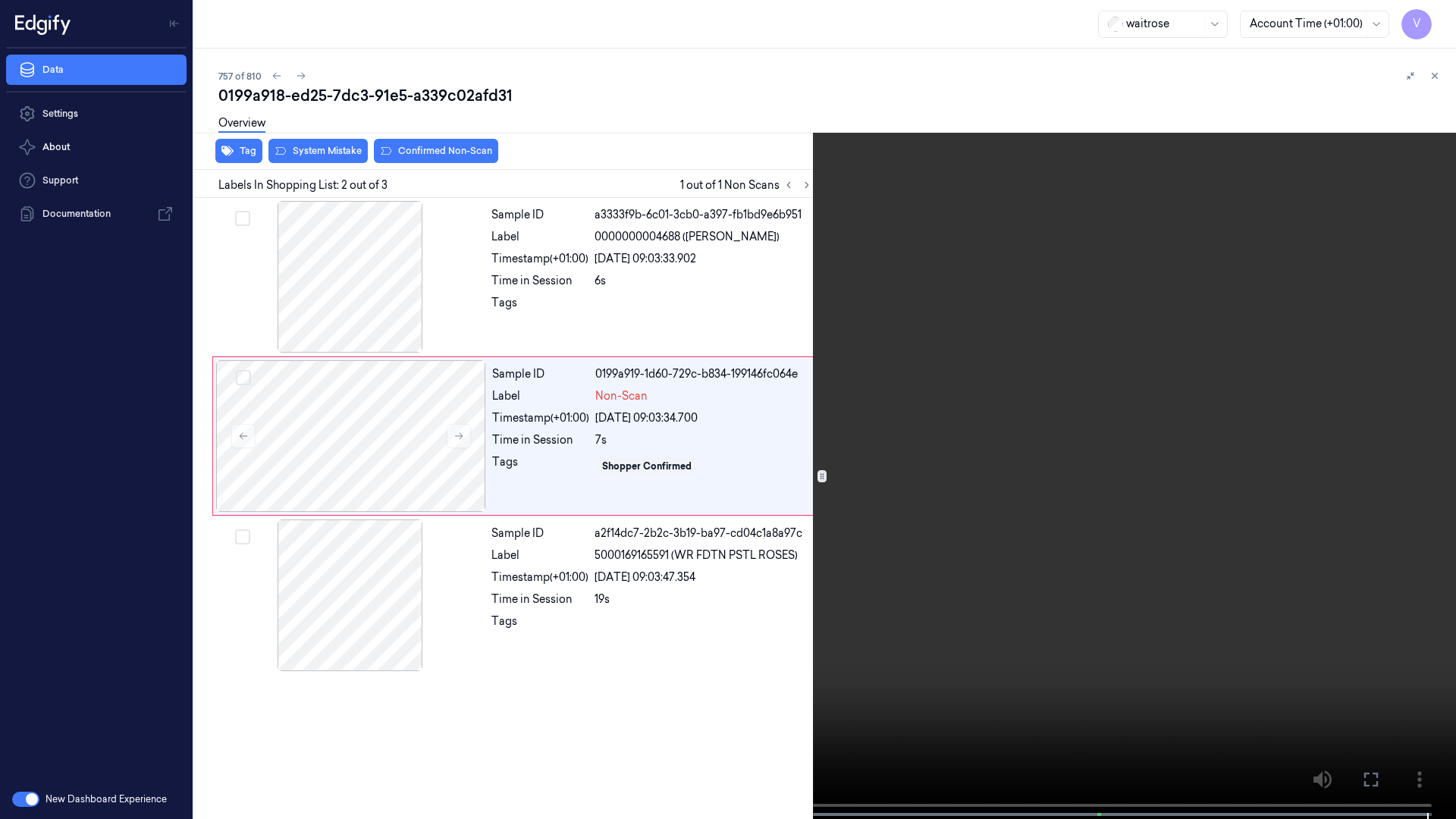
click at [0, 0] on icon at bounding box center [0, 0] width 0 height 0
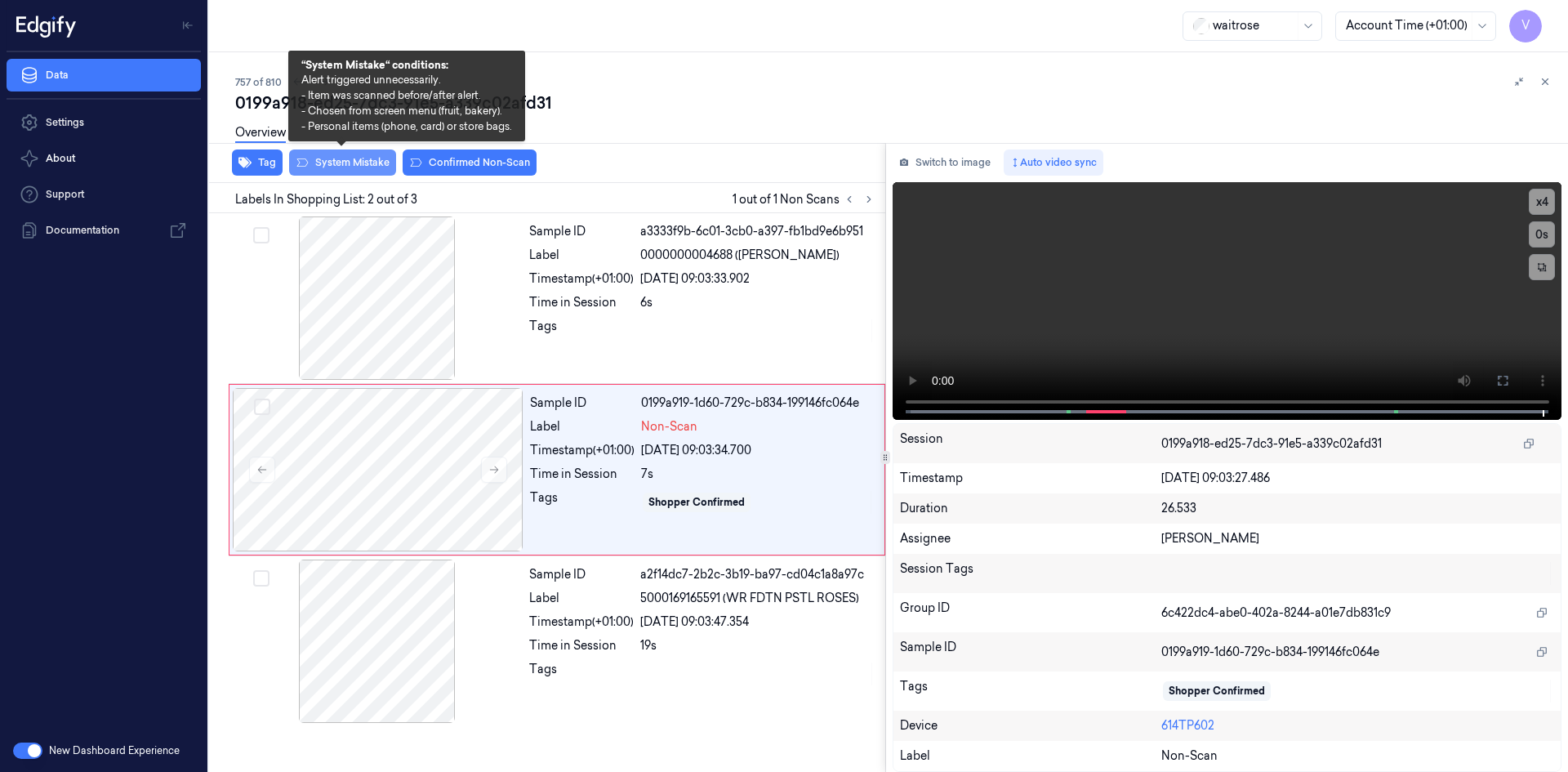
click at [350, 159] on button "System Mistake" at bounding box center [343, 163] width 107 height 26
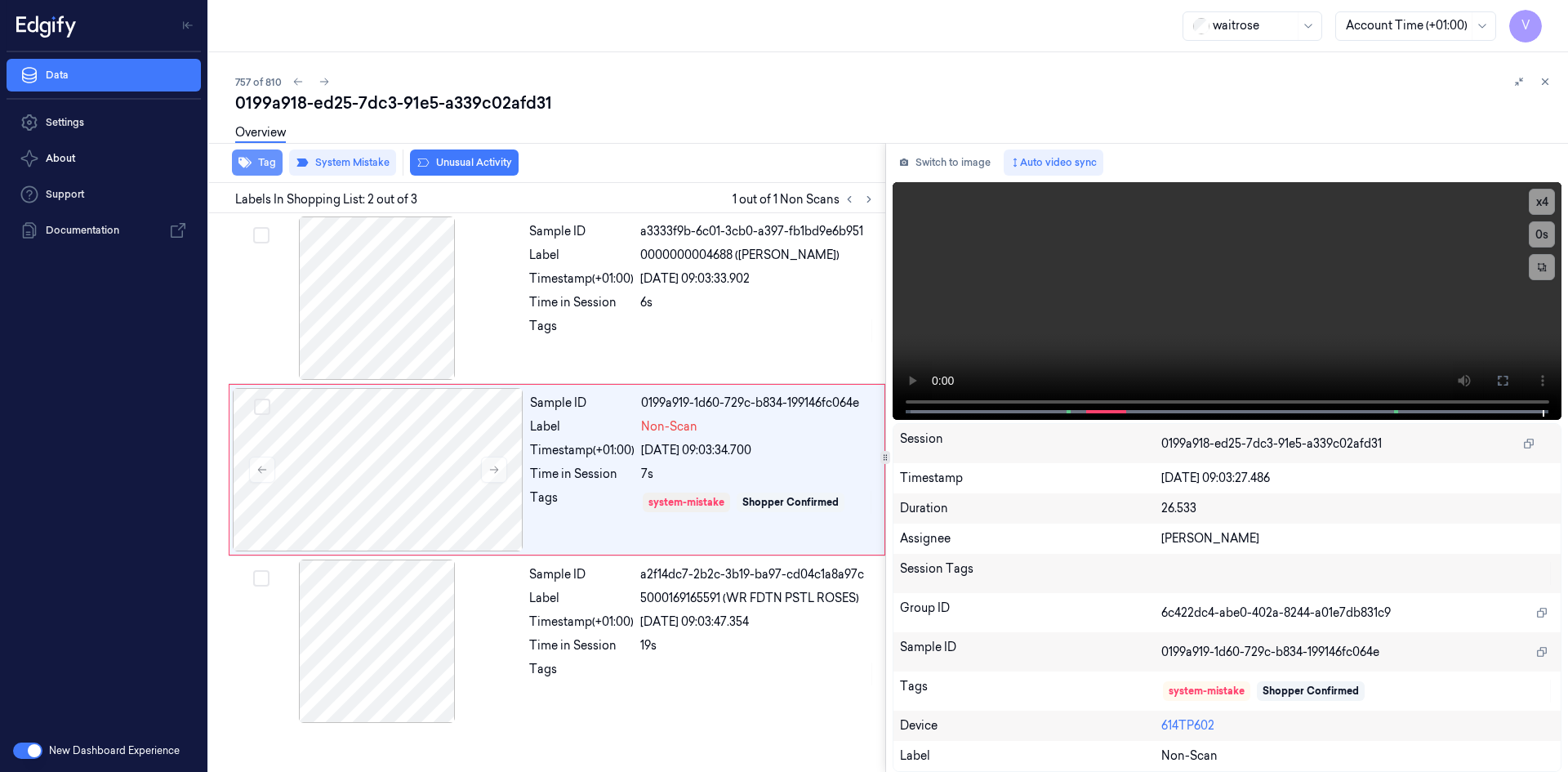
click at [267, 170] on button "Tag" at bounding box center [257, 163] width 51 height 26
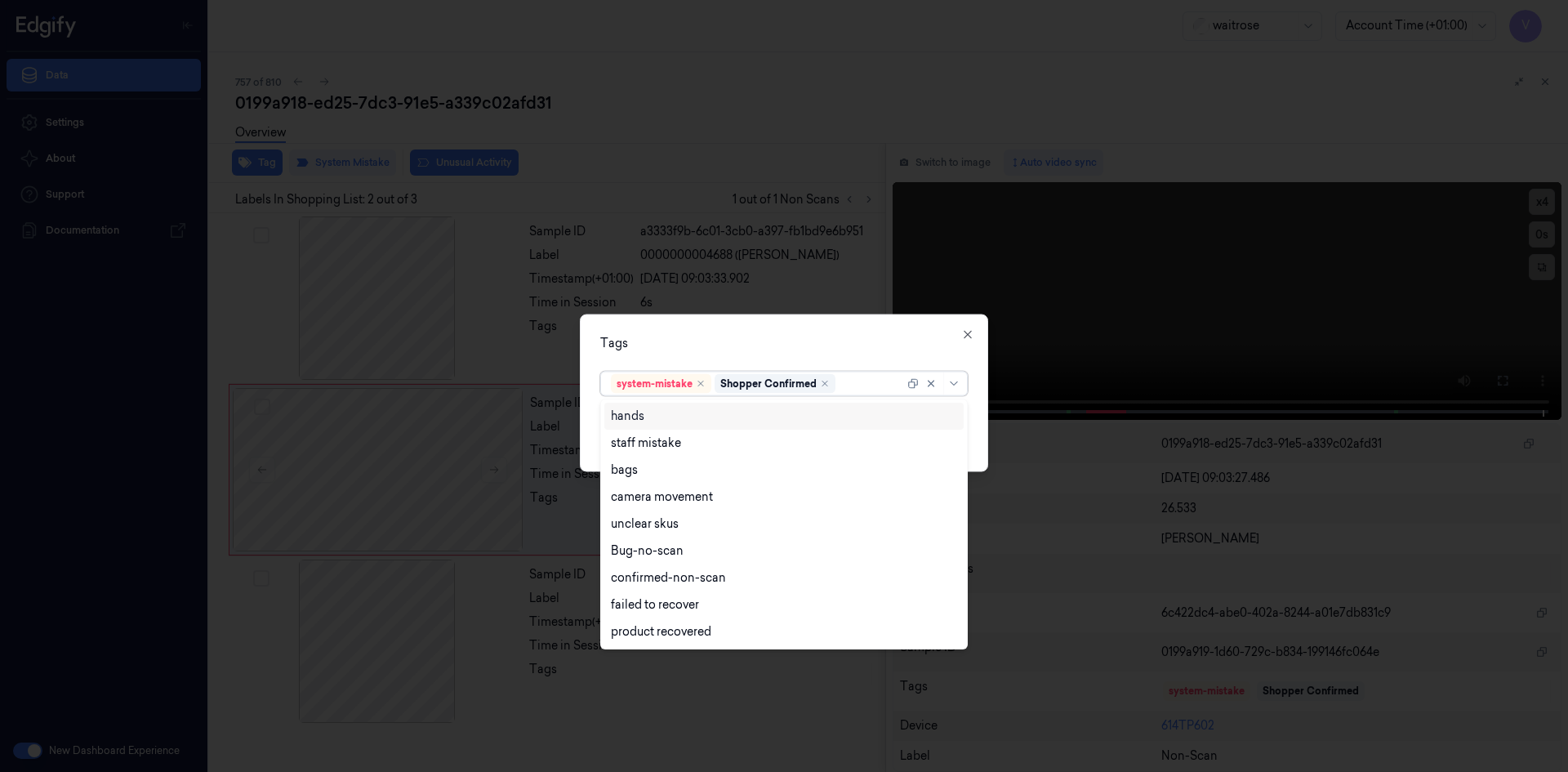
drag, startPoint x: 858, startPoint y: 389, endPoint x: 851, endPoint y: 398, distance: 11.4
click at [858, 389] on div at bounding box center [871, 383] width 66 height 17
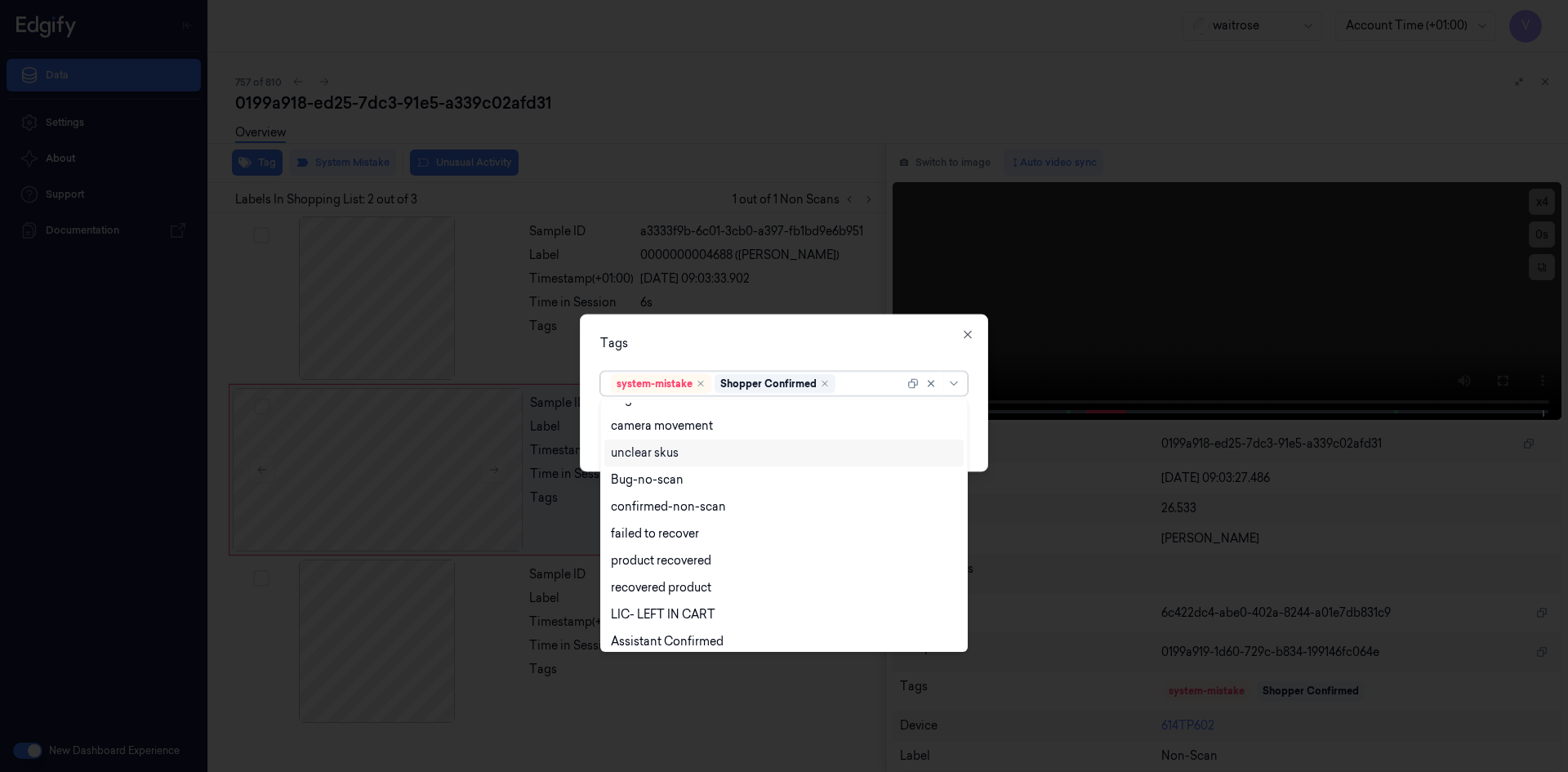
scroll to position [240, 0]
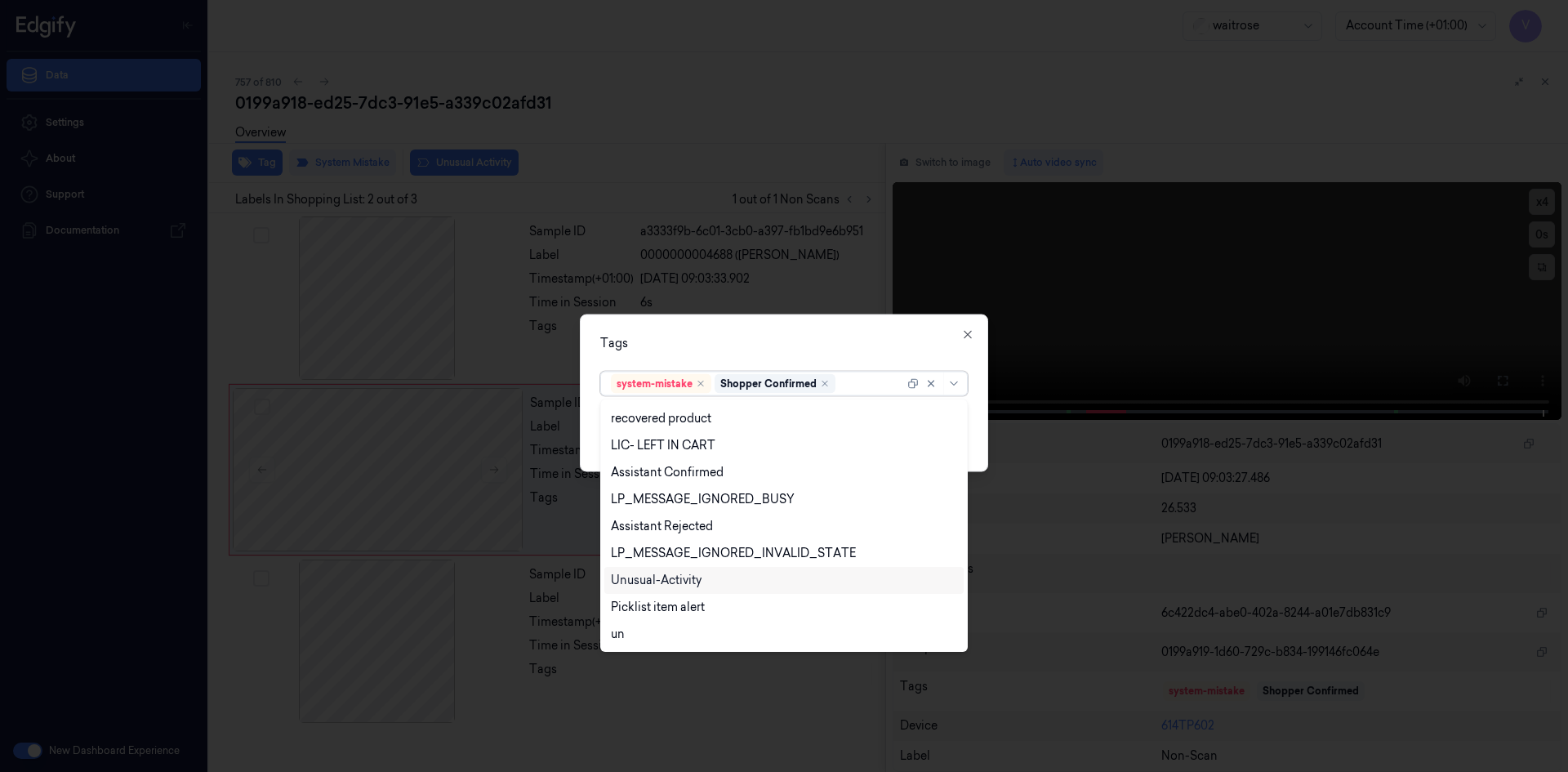
click at [678, 576] on div "Unusual-Activity" at bounding box center [656, 581] width 91 height 17
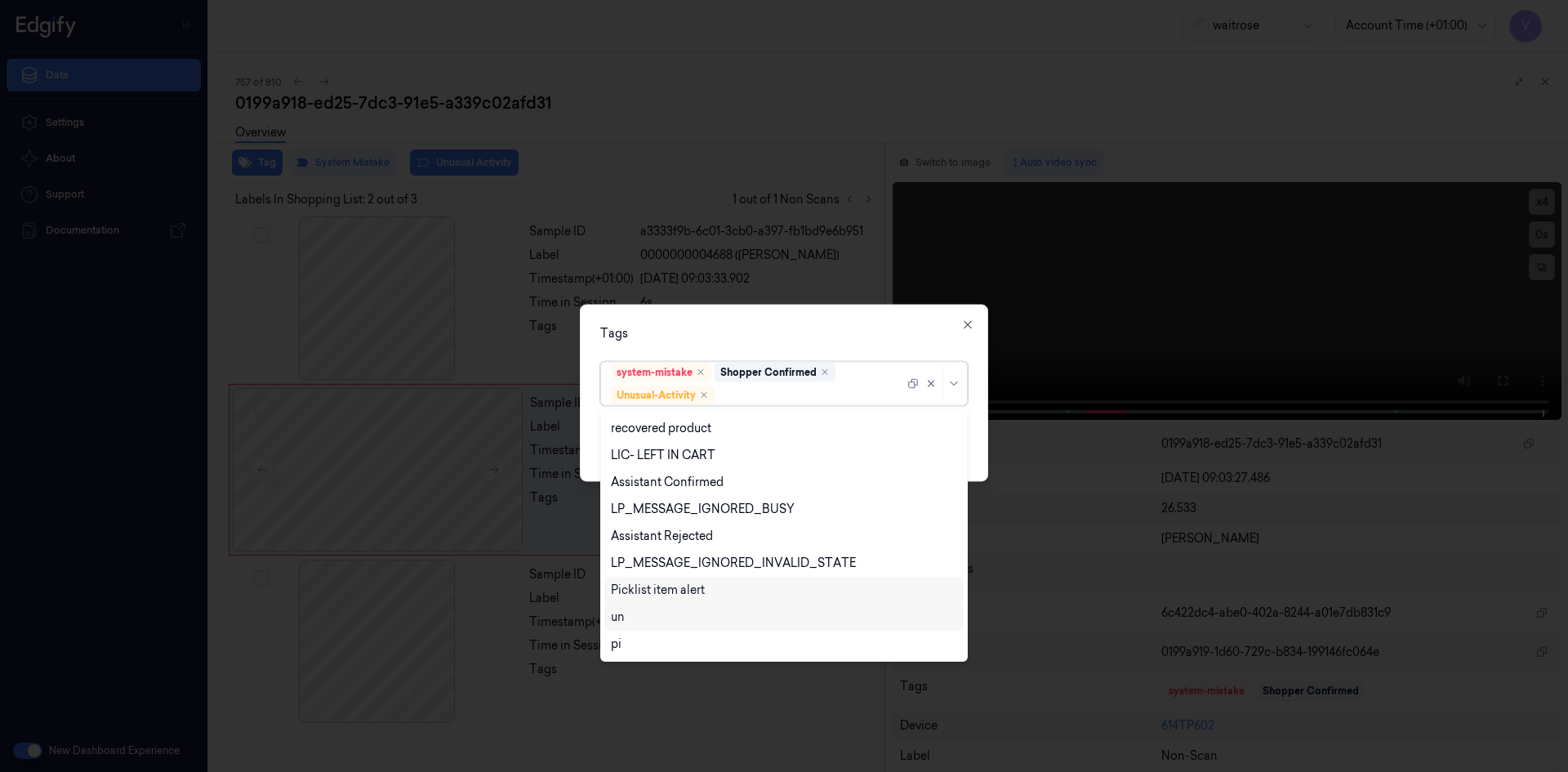
click at [678, 586] on div "Picklist item alert" at bounding box center [658, 590] width 94 height 17
click at [783, 320] on div "Tags option Picklist item alert, selected. 20 results available. Use Up and Dow…" at bounding box center [784, 392] width 408 height 177
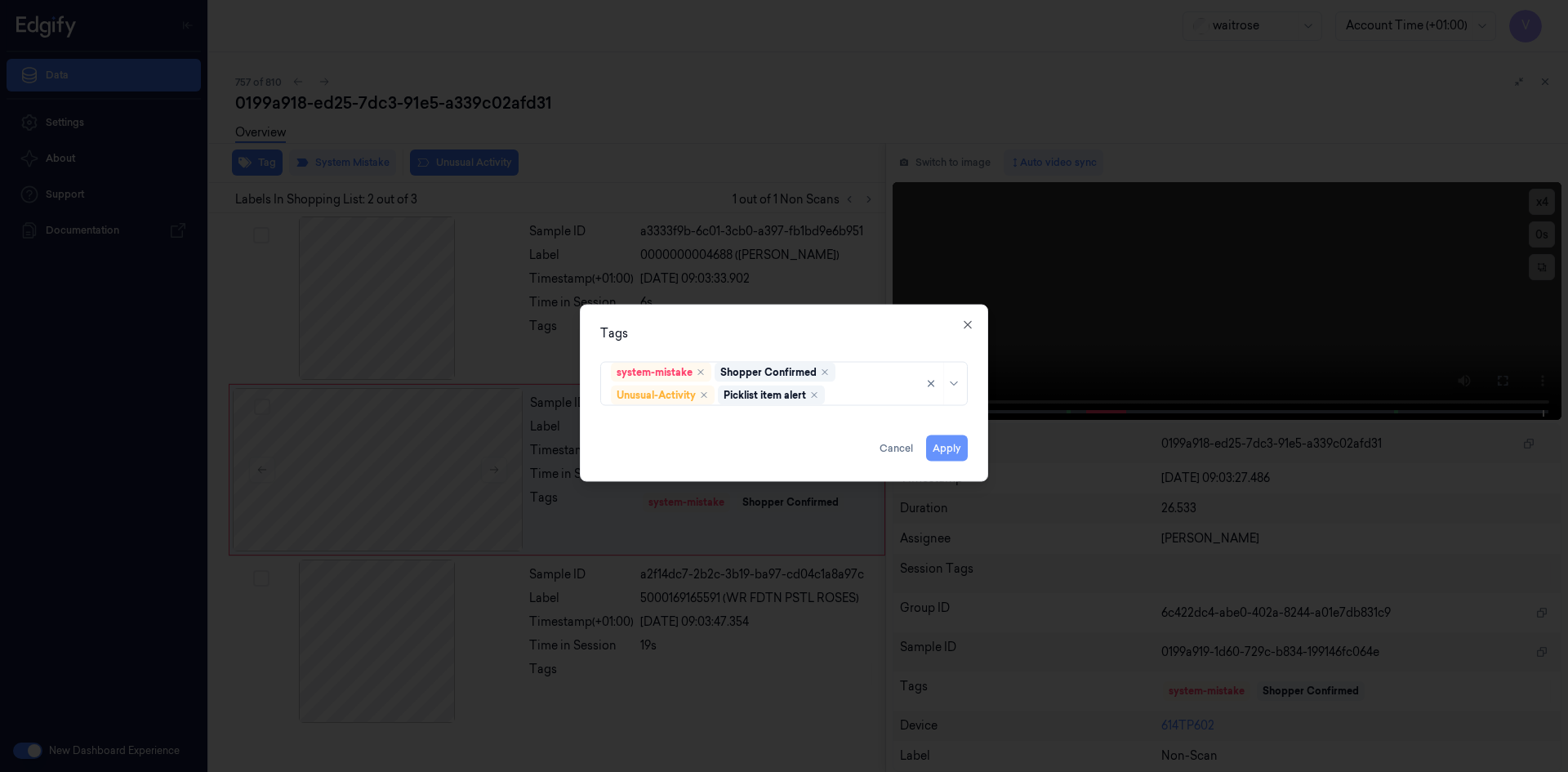
click at [953, 447] on button "Apply" at bounding box center [947, 447] width 42 height 26
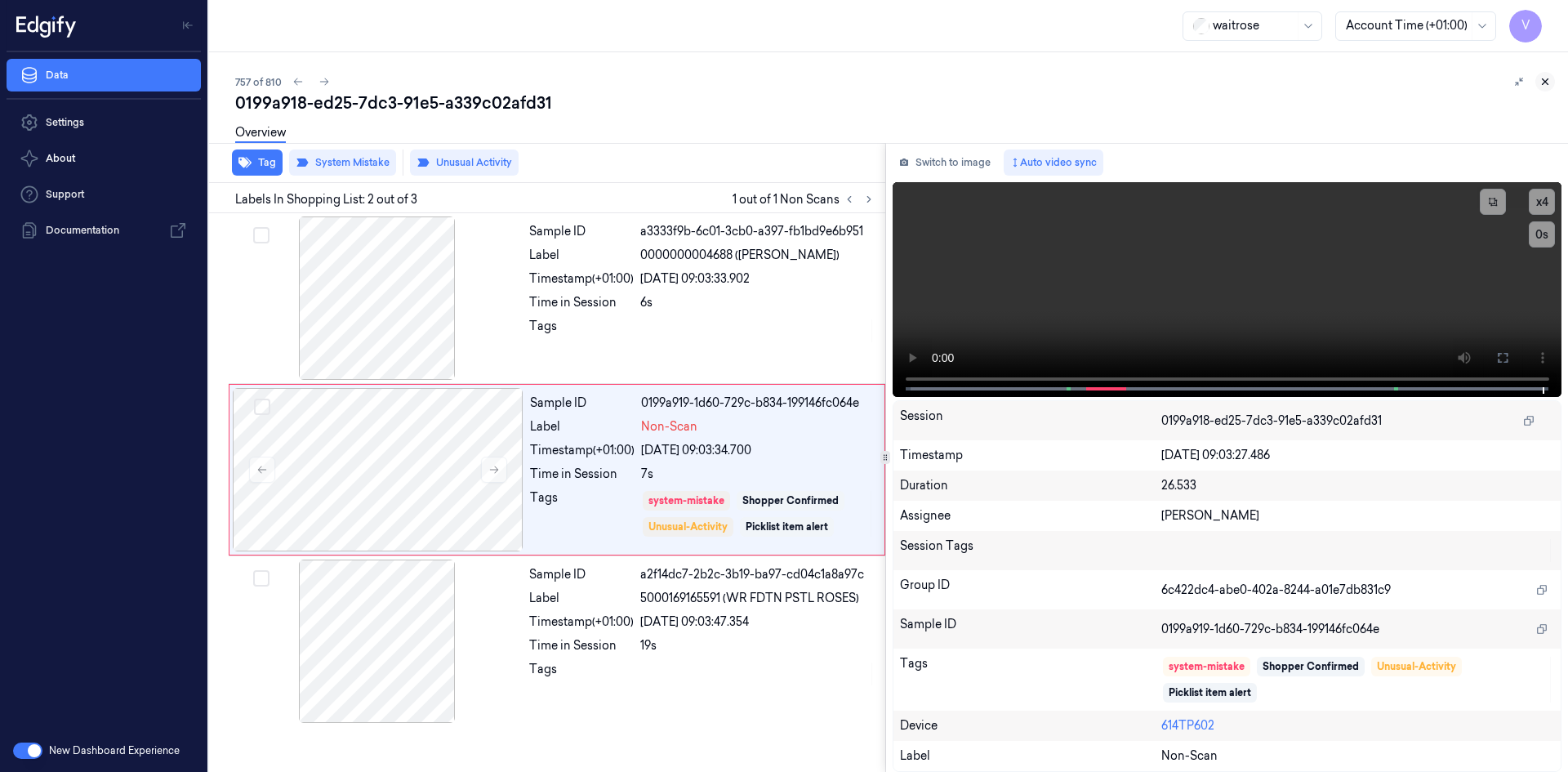
click at [1546, 75] on button at bounding box center [1545, 81] width 20 height 20
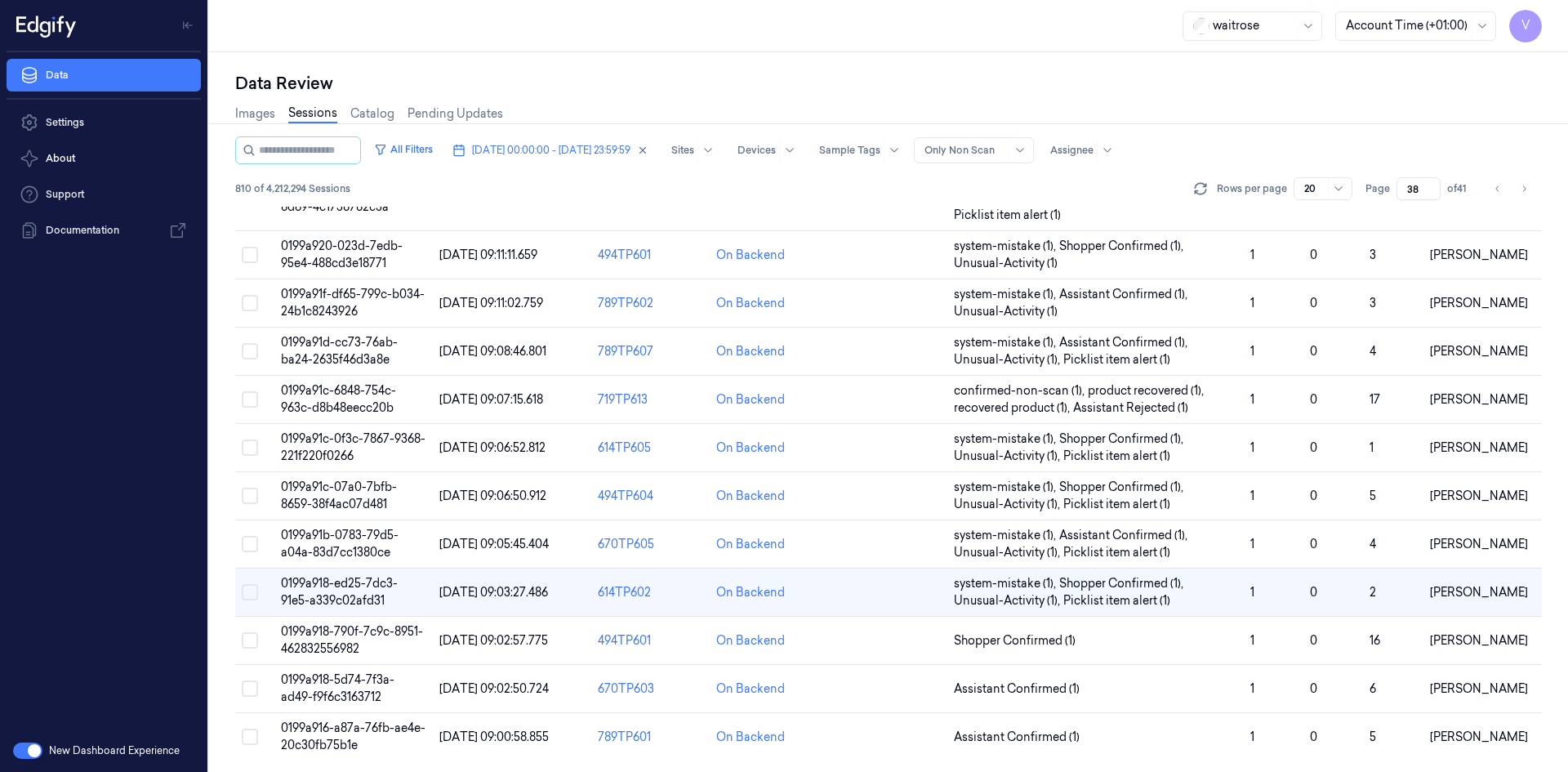
scroll to position [499, 0]
click at [318, 685] on span "0199a918-5d74-7f3a-ad49-f9f6c3163712" at bounding box center [337, 686] width 113 height 32
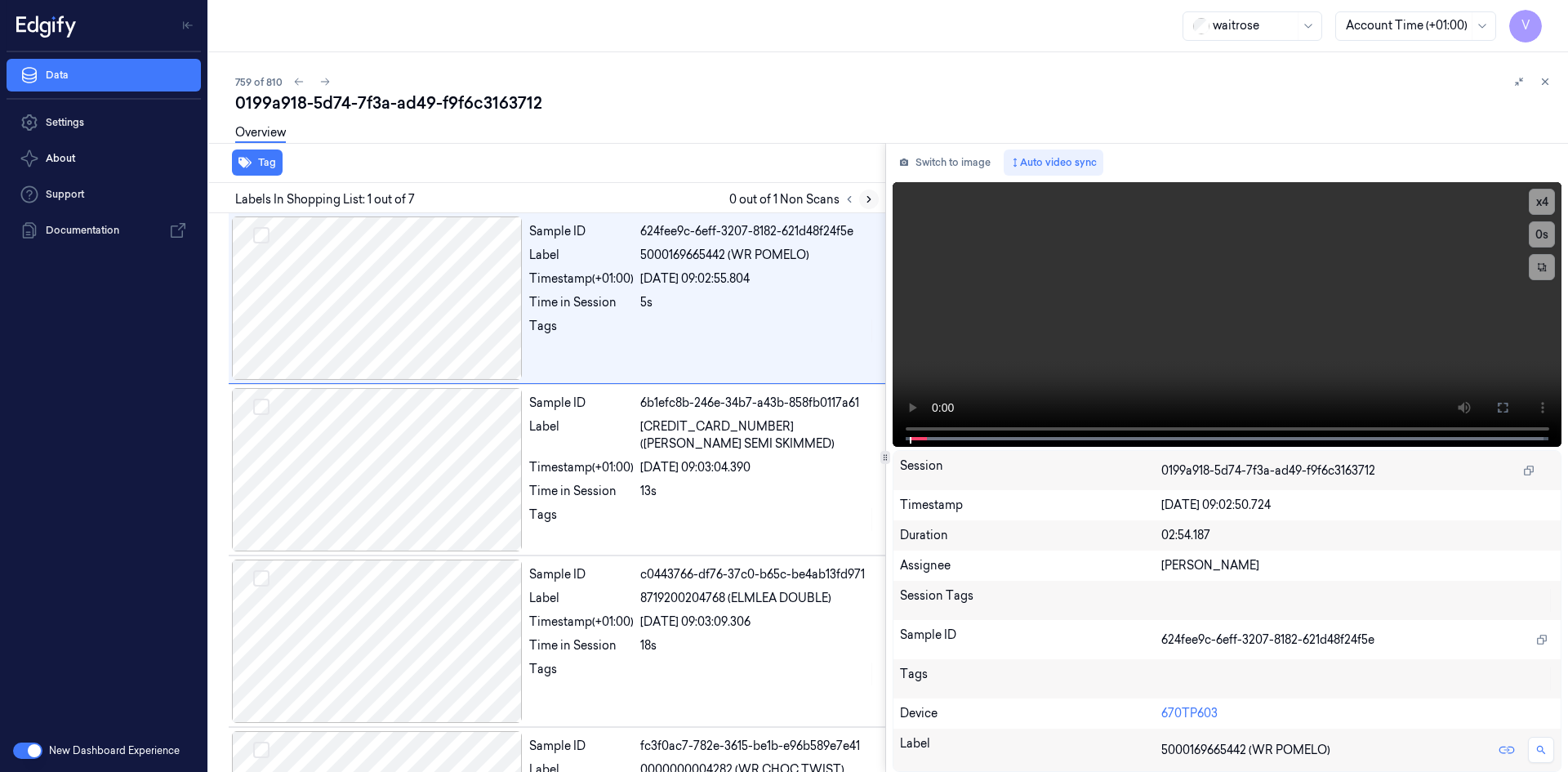
click at [869, 201] on icon at bounding box center [869, 199] width 3 height 6
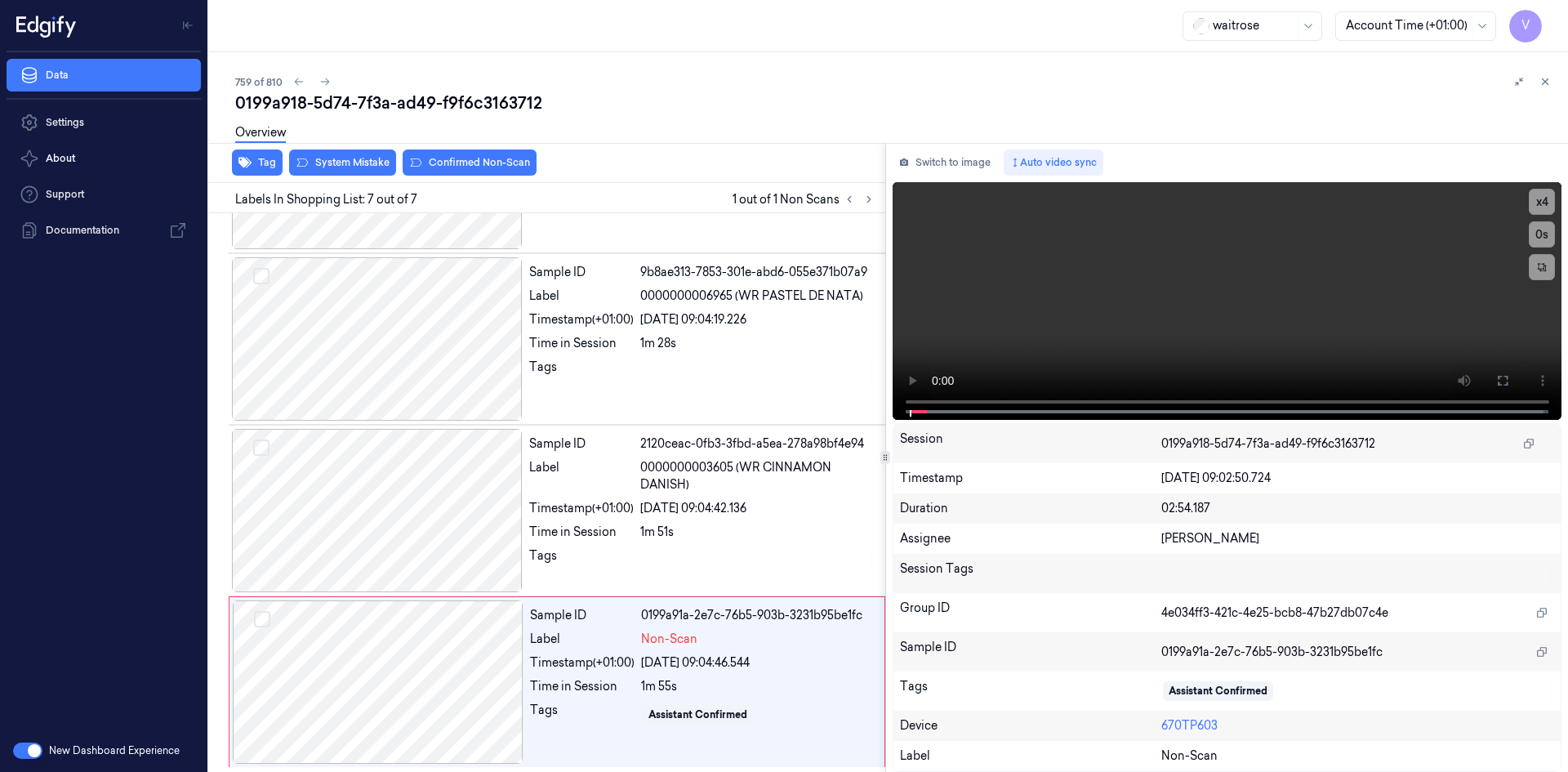
scroll to position [647, 0]
click at [668, 73] on div "759 of 810" at bounding box center [895, 81] width 1320 height 20
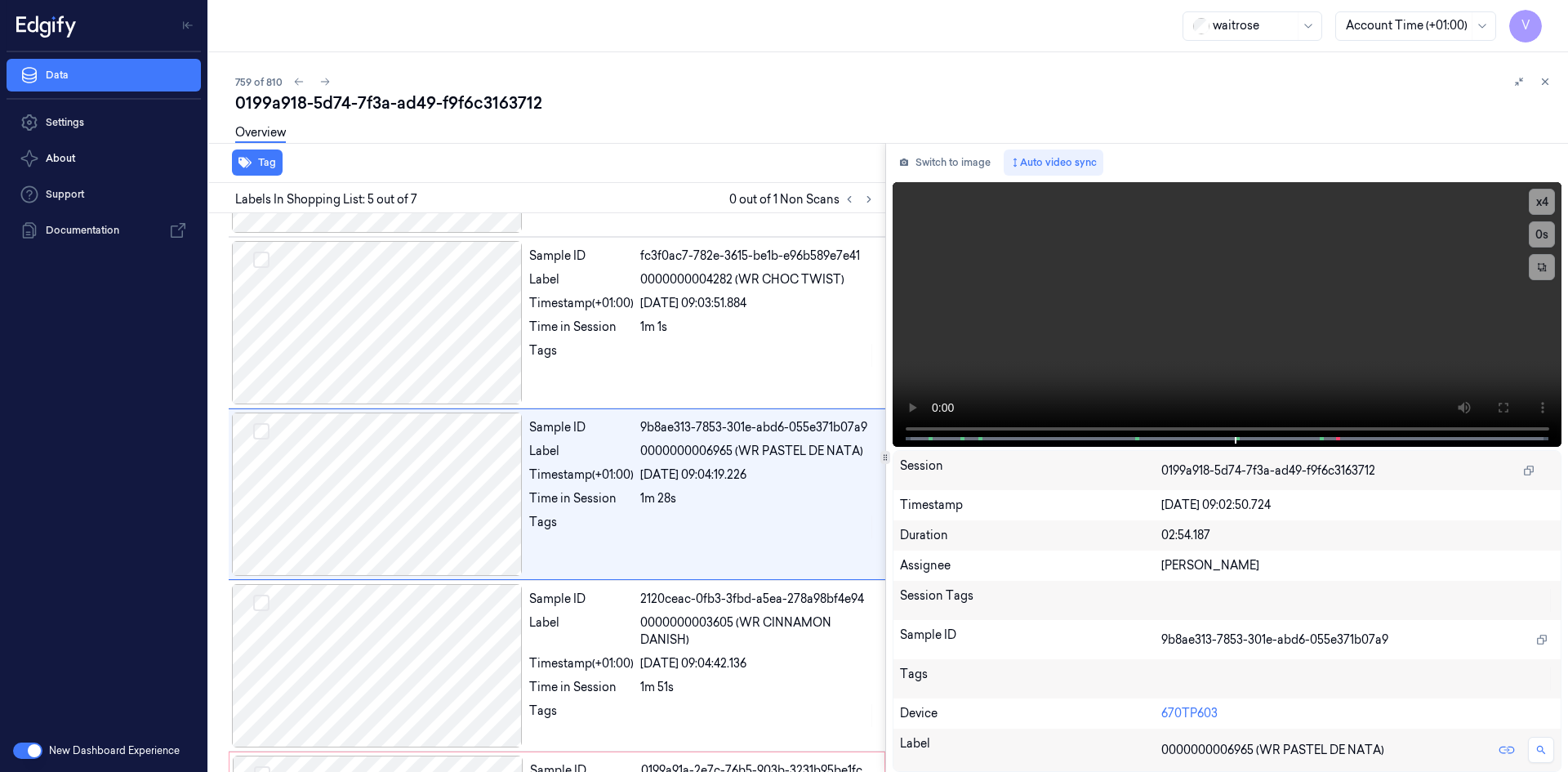
scroll to position [492, 0]
click at [1057, 273] on video at bounding box center [1228, 314] width 670 height 265
click at [1093, 300] on video at bounding box center [1228, 314] width 670 height 265
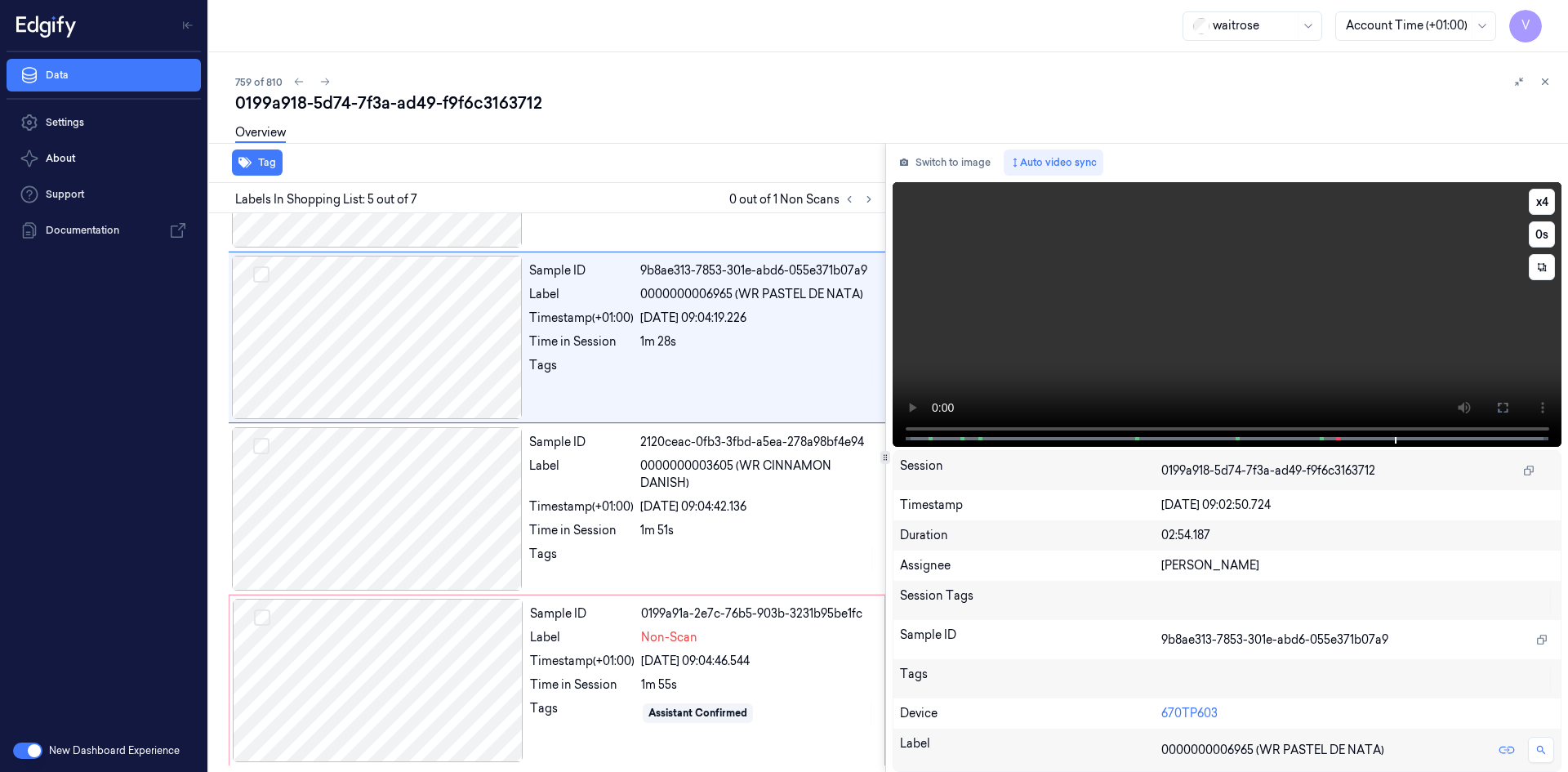
click at [1057, 313] on video at bounding box center [1228, 314] width 670 height 265
click at [370, 649] on div at bounding box center [378, 680] width 291 height 164
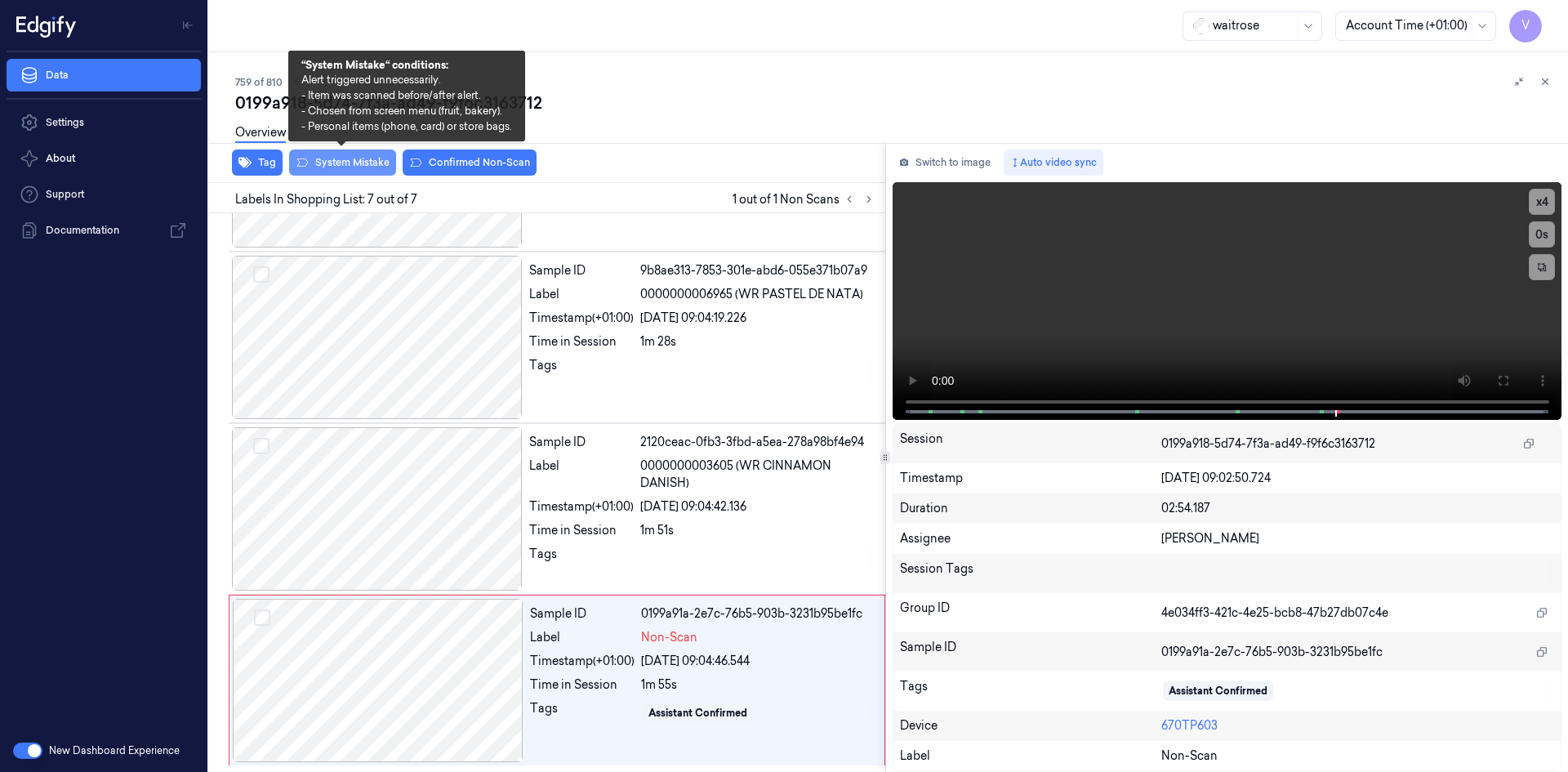
click at [328, 158] on button "System Mistake" at bounding box center [343, 163] width 107 height 26
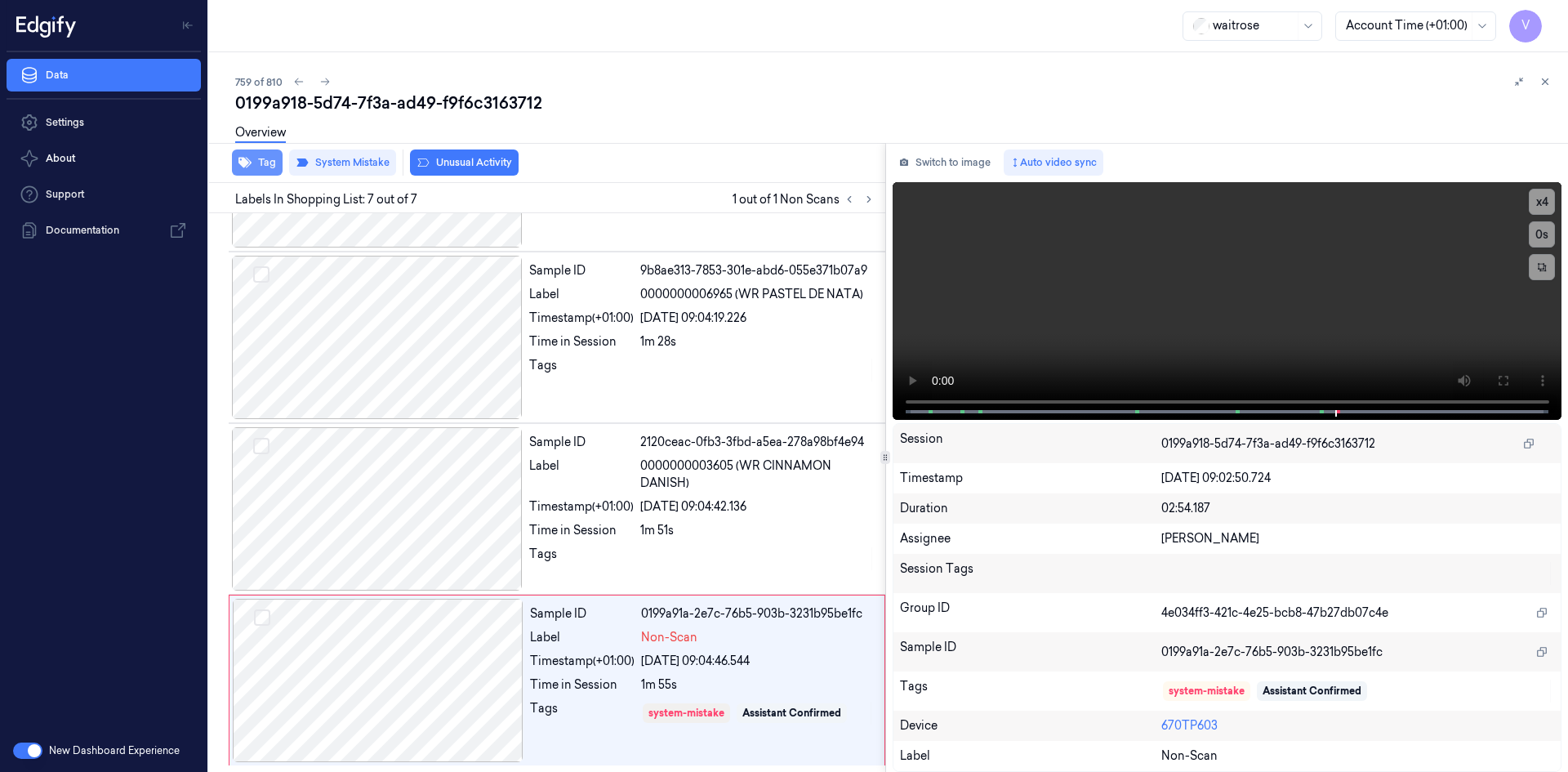
click at [257, 167] on button "Tag" at bounding box center [257, 163] width 51 height 26
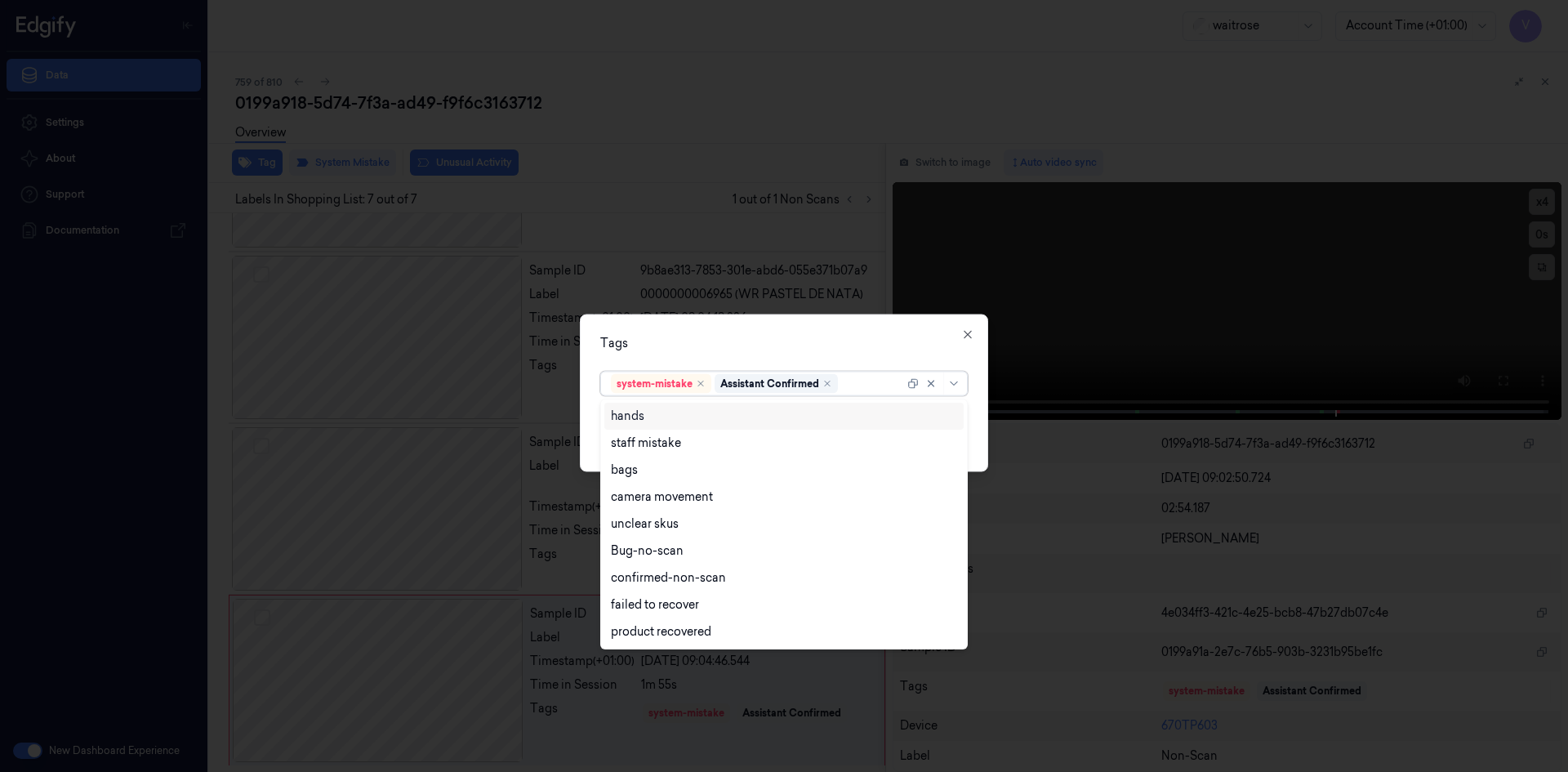
click at [845, 376] on div at bounding box center [872, 383] width 63 height 17
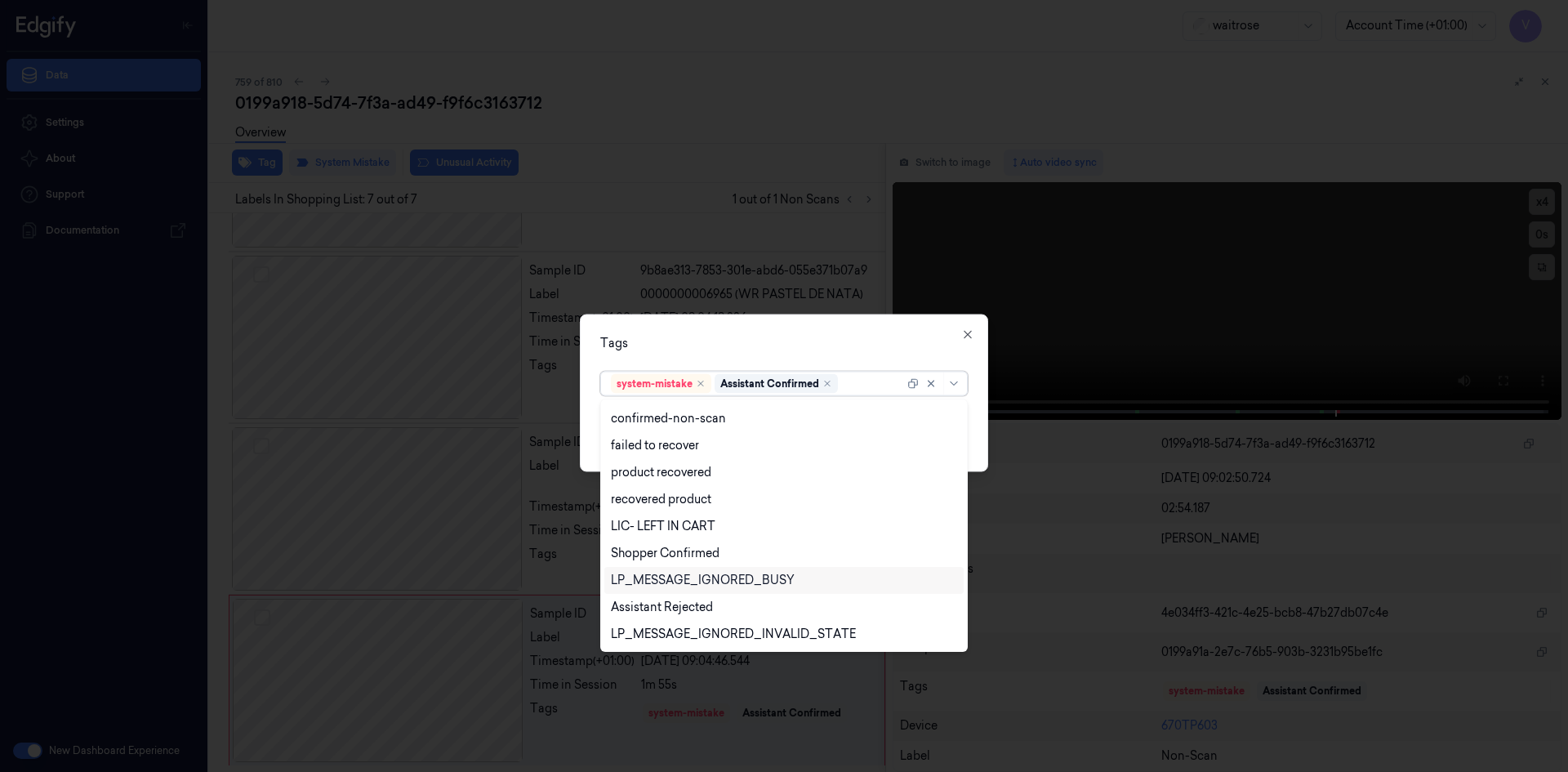
scroll to position [240, 0]
click at [705, 583] on div "Unusual-Activity" at bounding box center [784, 581] width 346 height 17
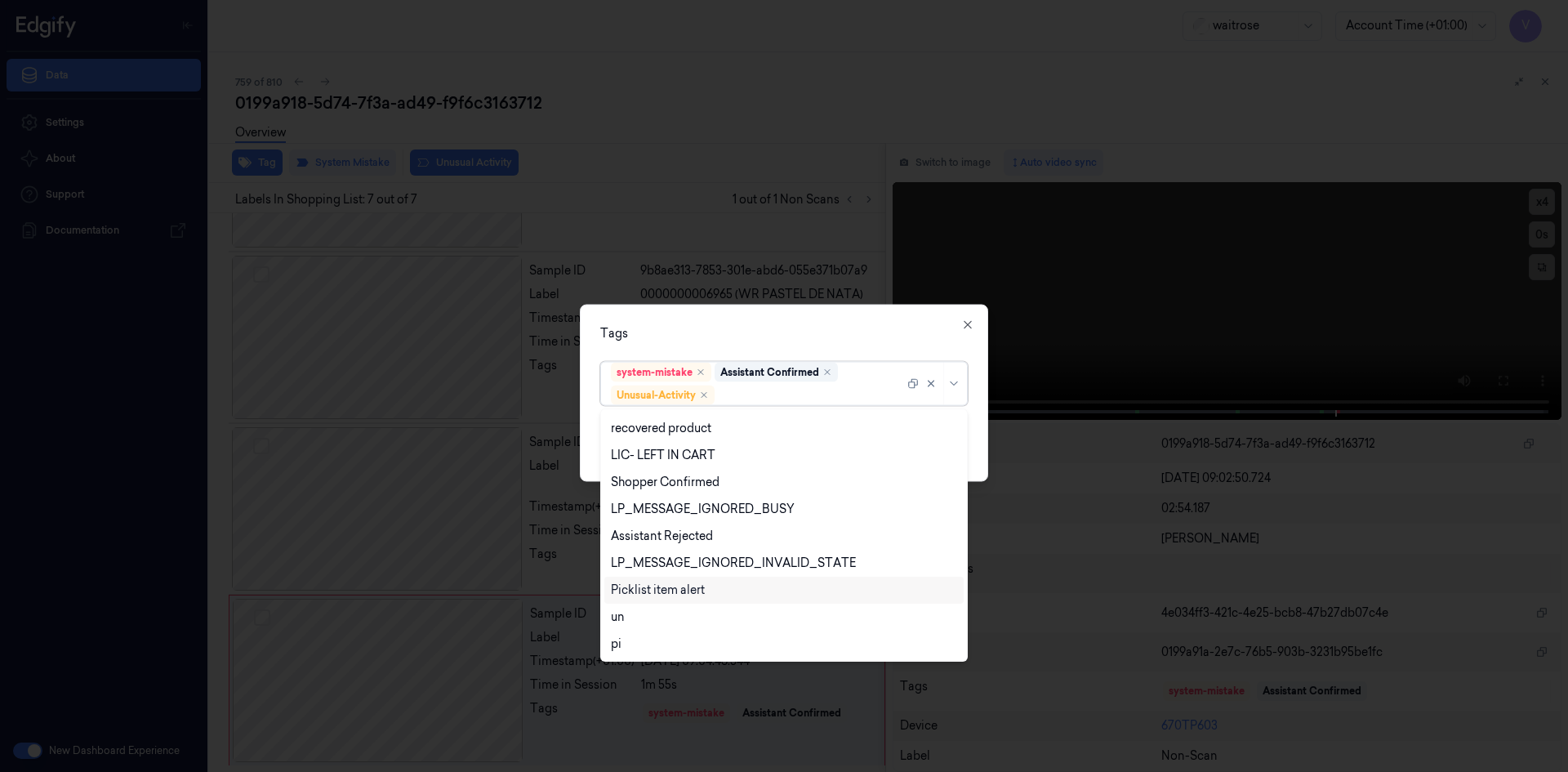
click at [701, 597] on div "Picklist item alert" at bounding box center [658, 590] width 94 height 17
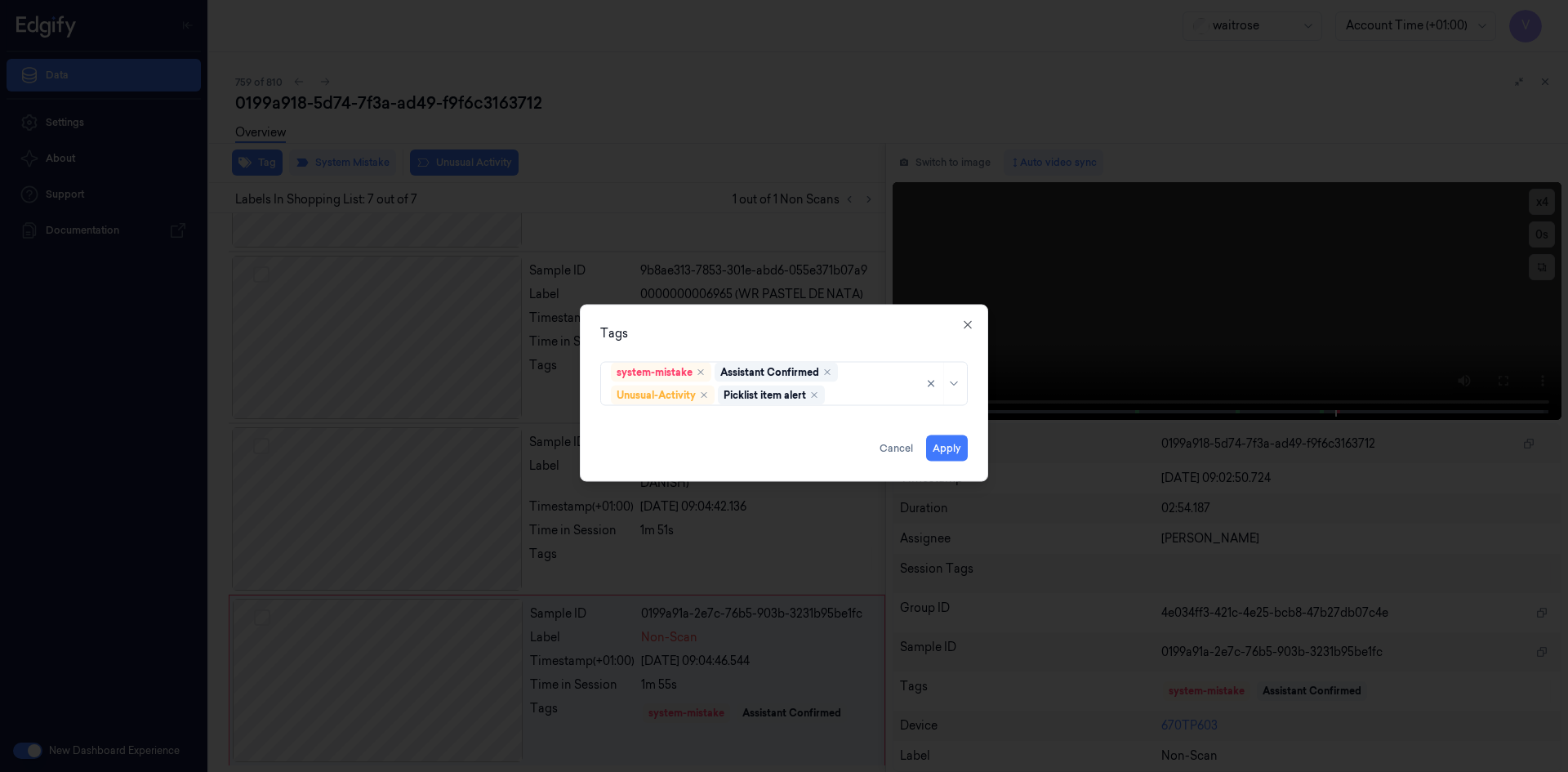
click at [870, 320] on div "Tags system-mistake Assistant Confirmed Unusual-Activity Picklist item alert Ap…" at bounding box center [784, 392] width 408 height 177
drag, startPoint x: 951, startPoint y: 442, endPoint x: 960, endPoint y: 438, distance: 9.8
click at [952, 441] on button "Apply" at bounding box center [947, 447] width 42 height 26
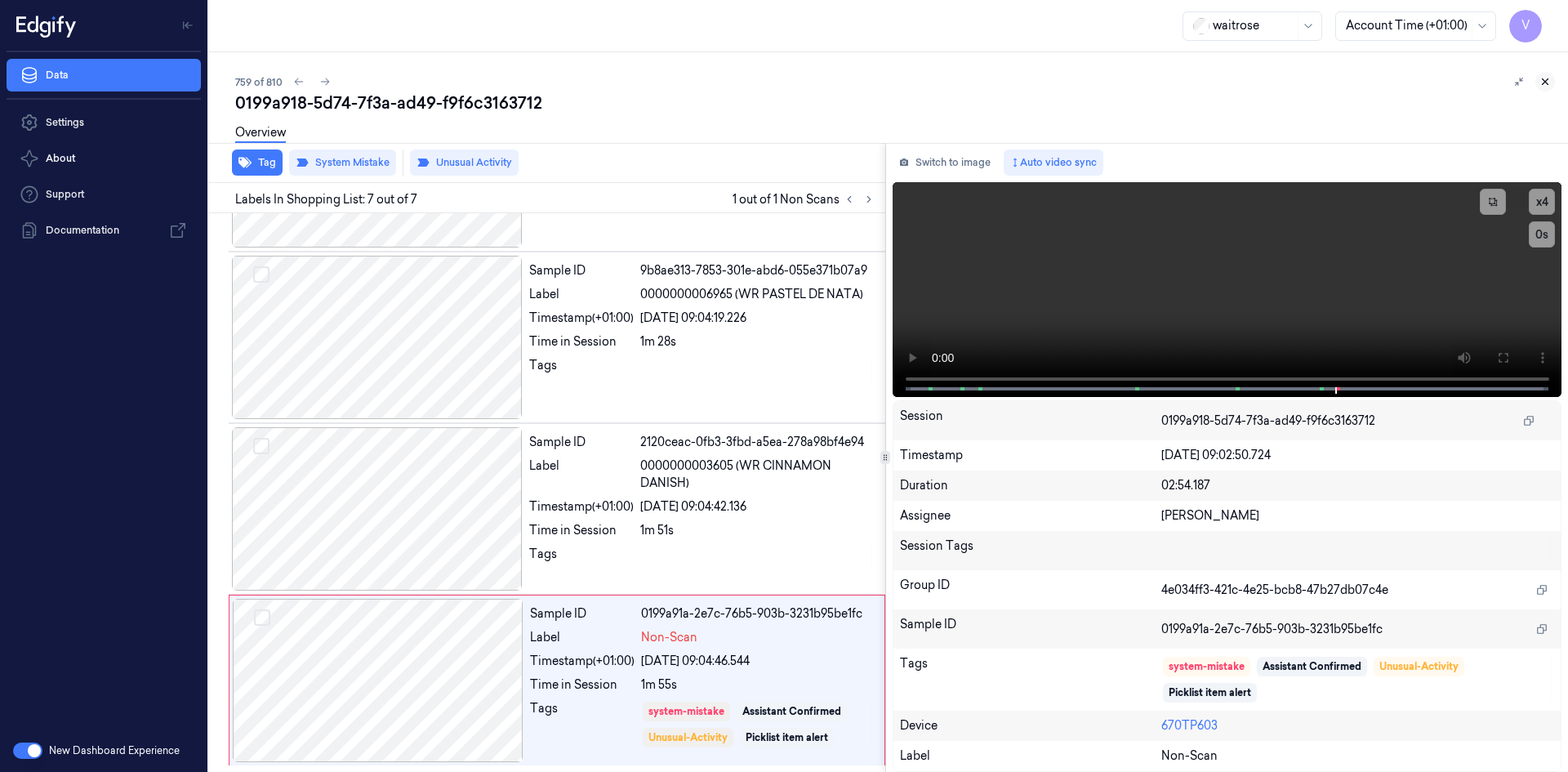
click at [1550, 81] on icon at bounding box center [1545, 81] width 11 height 11
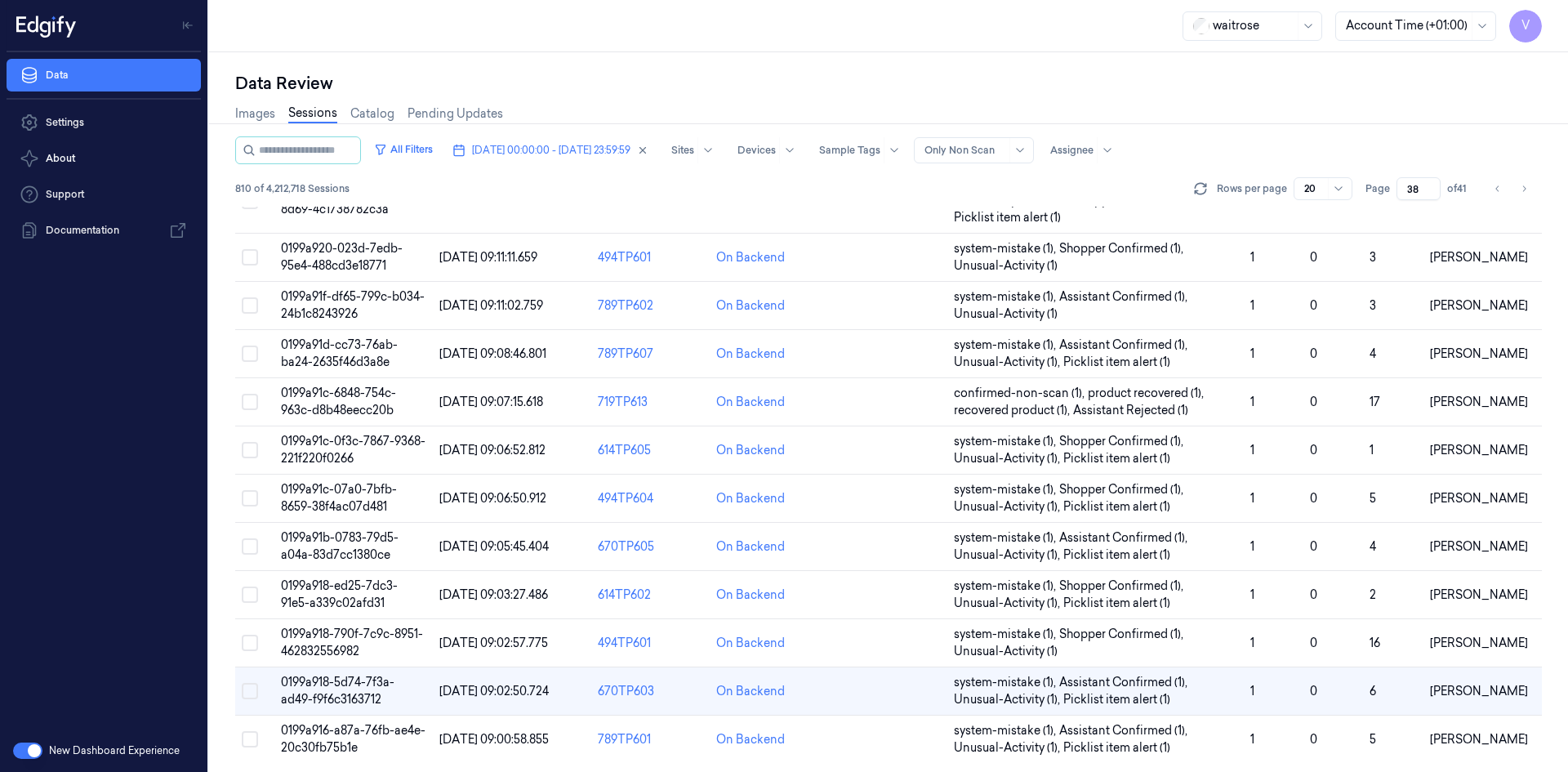
scroll to position [499, 0]
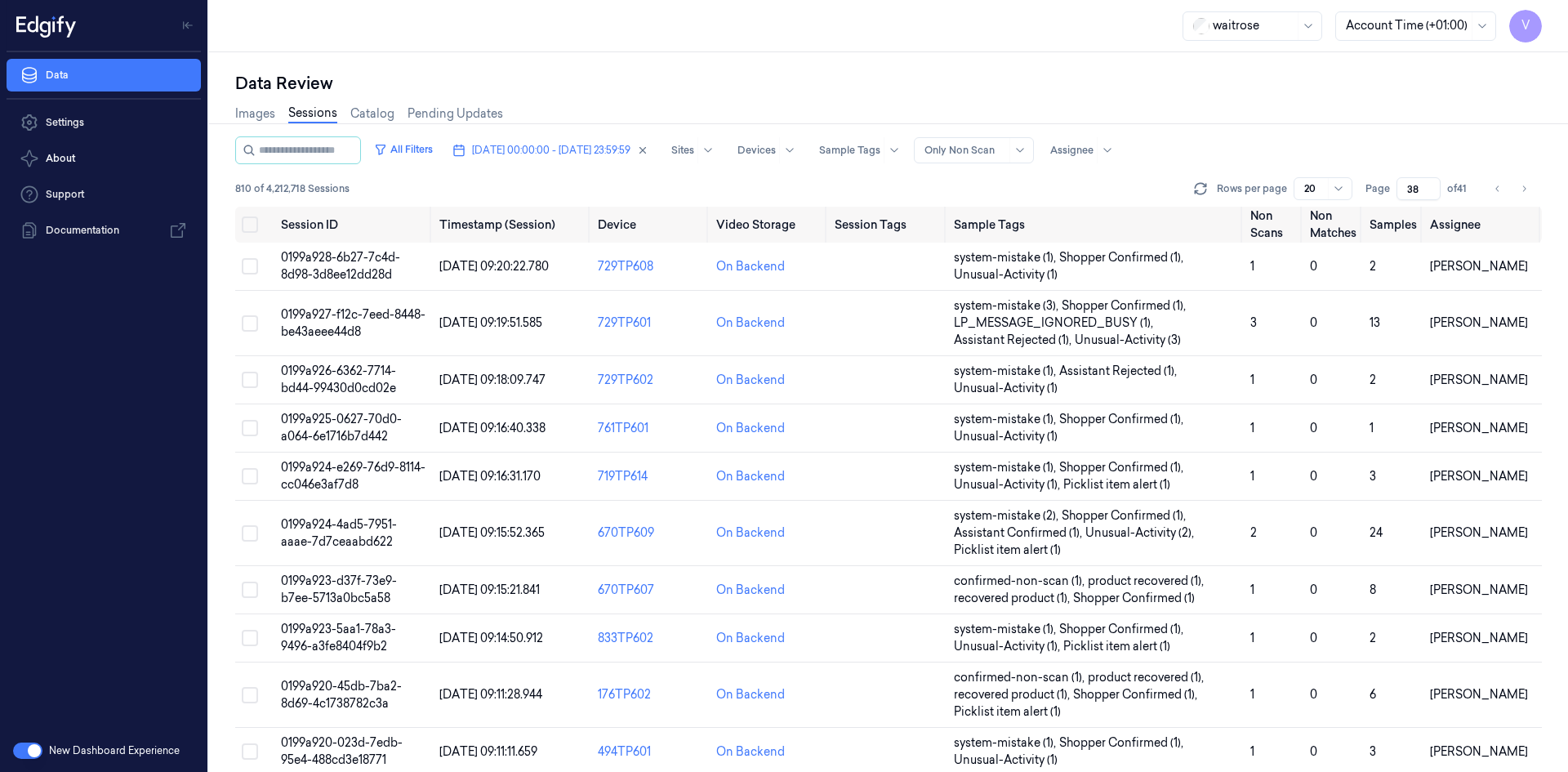
drag, startPoint x: 1419, startPoint y: 186, endPoint x: 1389, endPoint y: 199, distance: 32.7
click at [1389, 199] on div "Page 38 of 41" at bounding box center [1419, 189] width 108 height 23
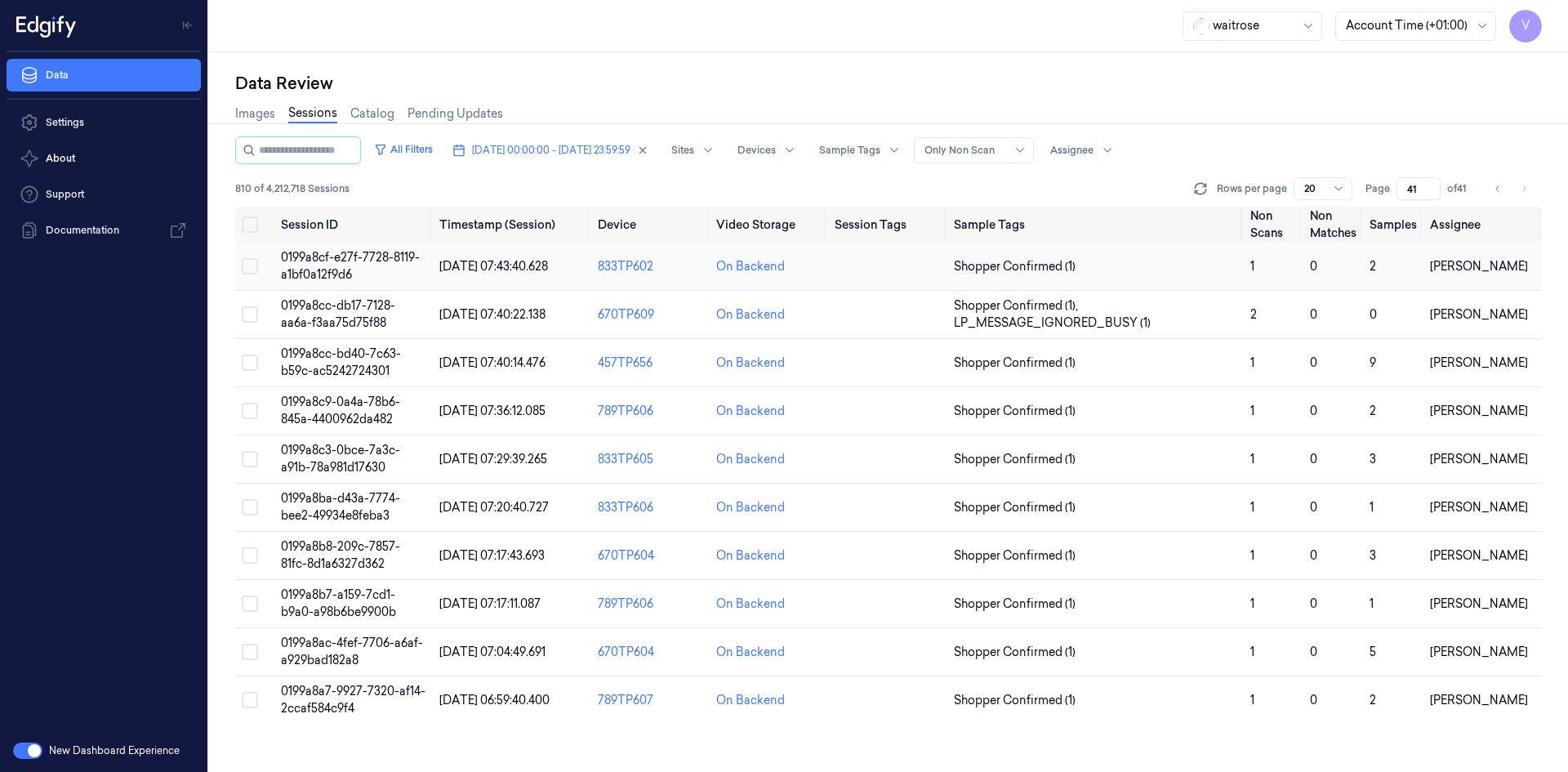
type input "41"
click at [322, 265] on td "0199a8cf-e27f-7728-8119-a1bf0a12f9d6" at bounding box center [353, 267] width 158 height 48
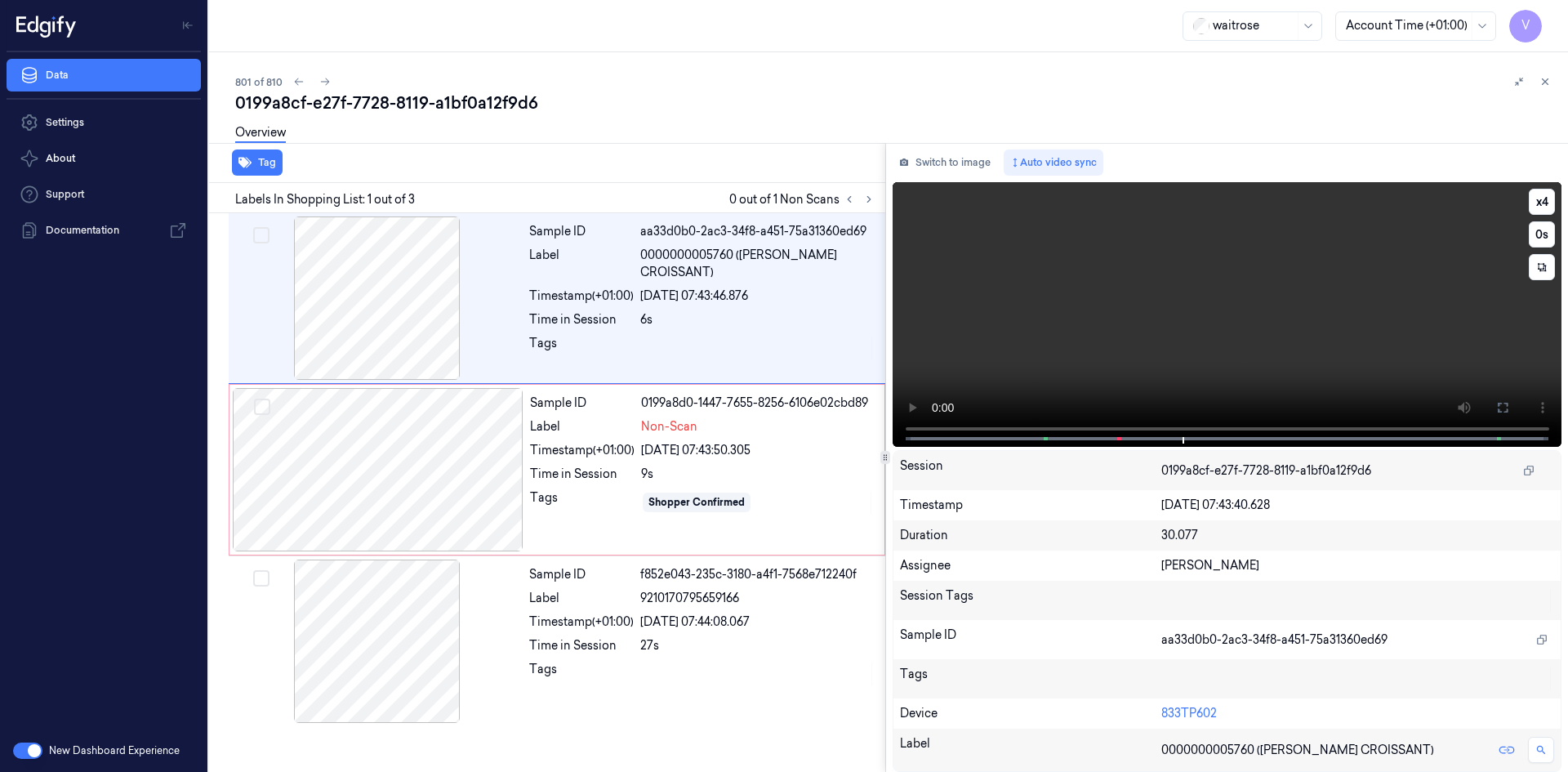
click at [1139, 315] on video at bounding box center [1228, 314] width 670 height 265
click at [378, 460] on div at bounding box center [378, 469] width 291 height 164
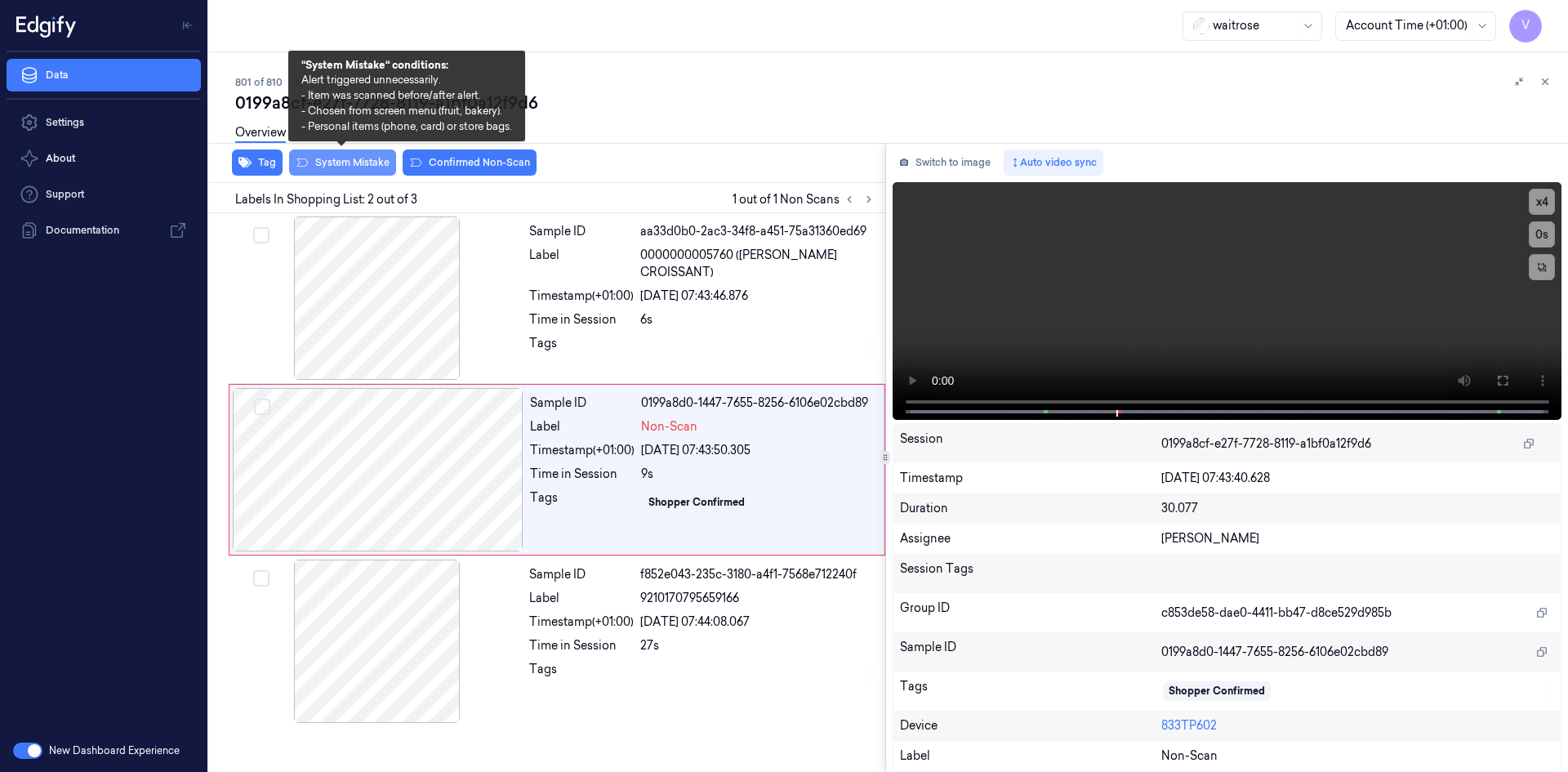
click at [357, 160] on button "System Mistake" at bounding box center [343, 163] width 107 height 26
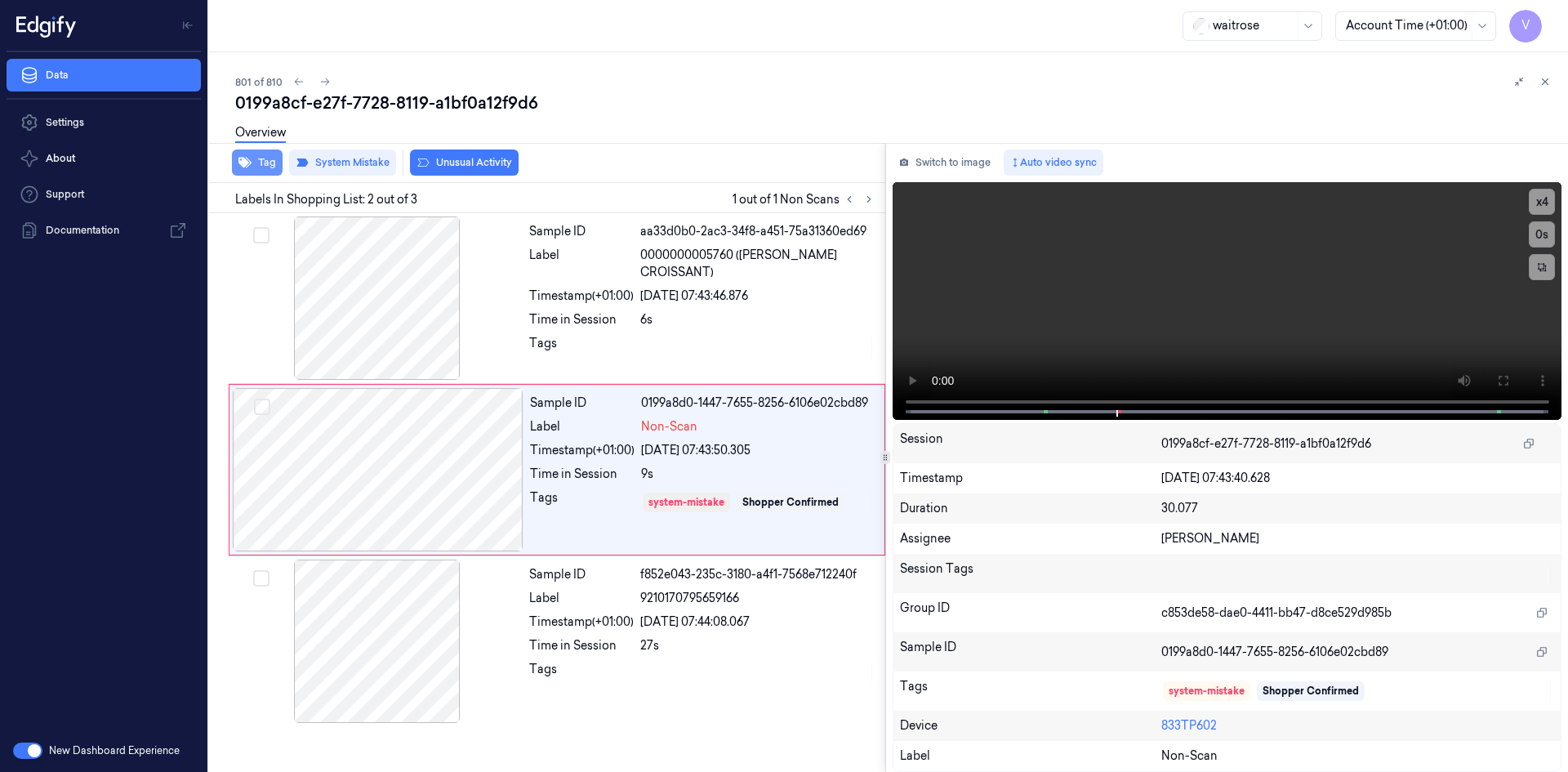
click at [269, 167] on button "Tag" at bounding box center [257, 163] width 51 height 26
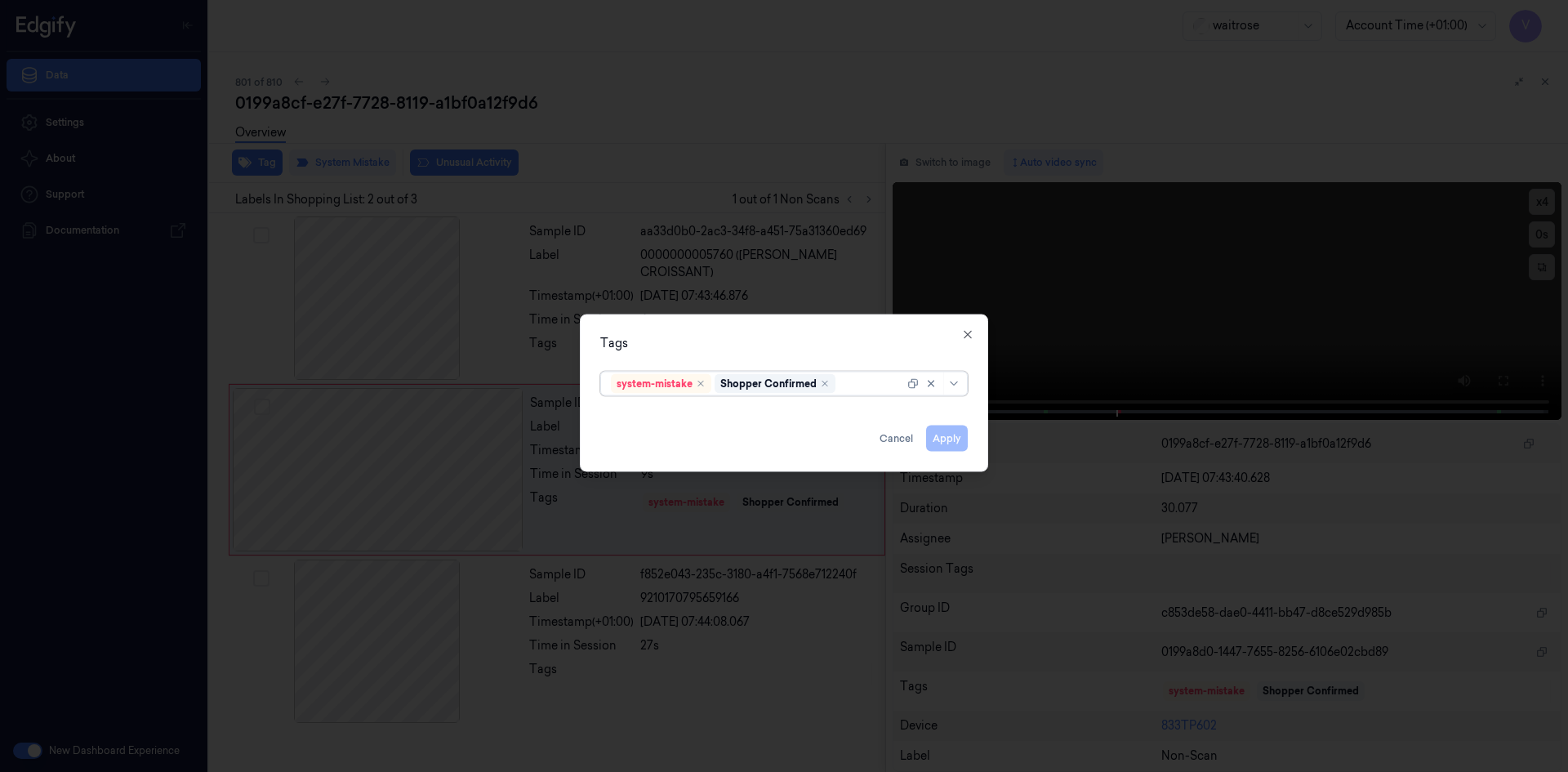
click at [861, 383] on div at bounding box center [871, 383] width 66 height 17
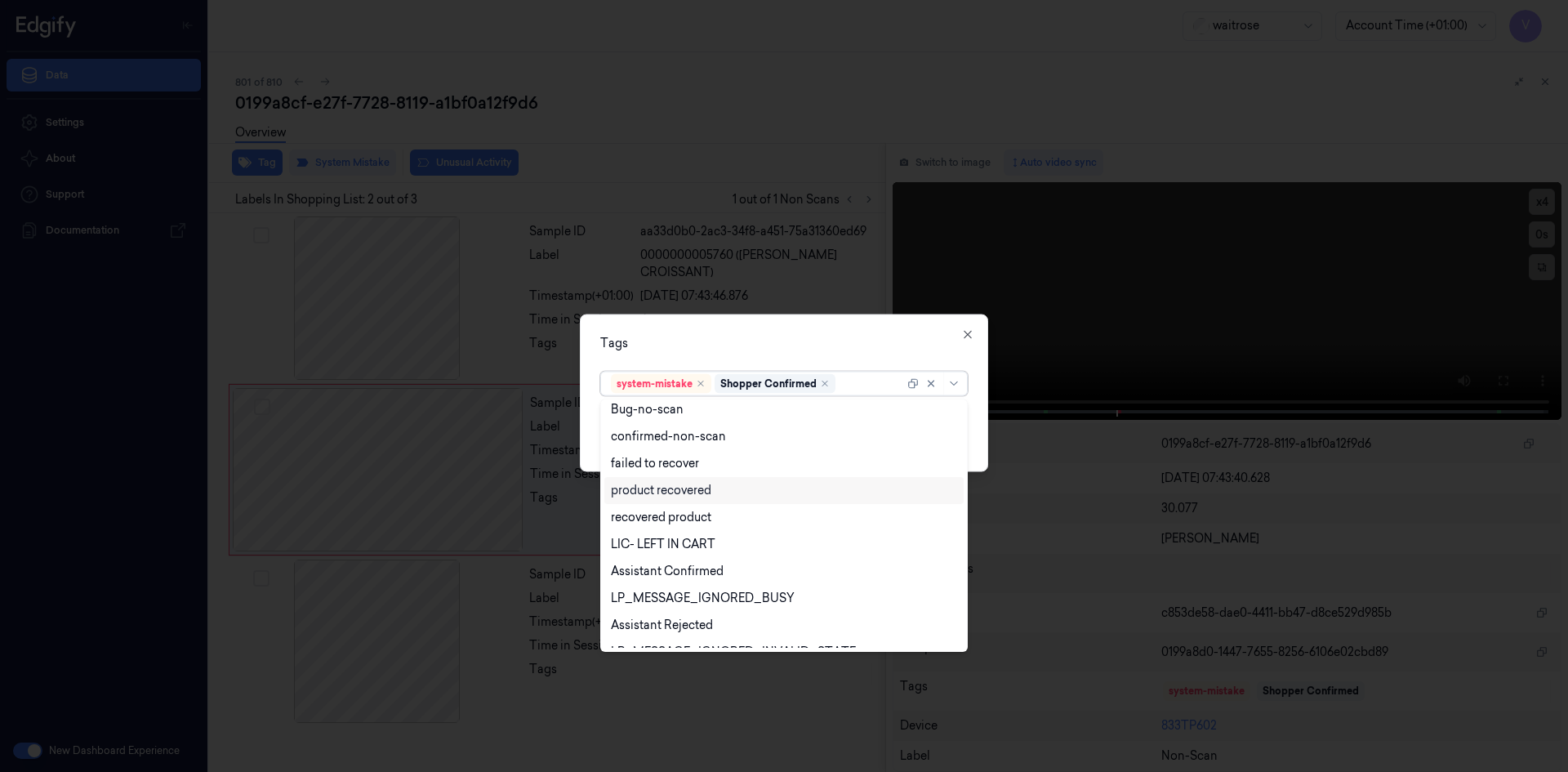
scroll to position [240, 0]
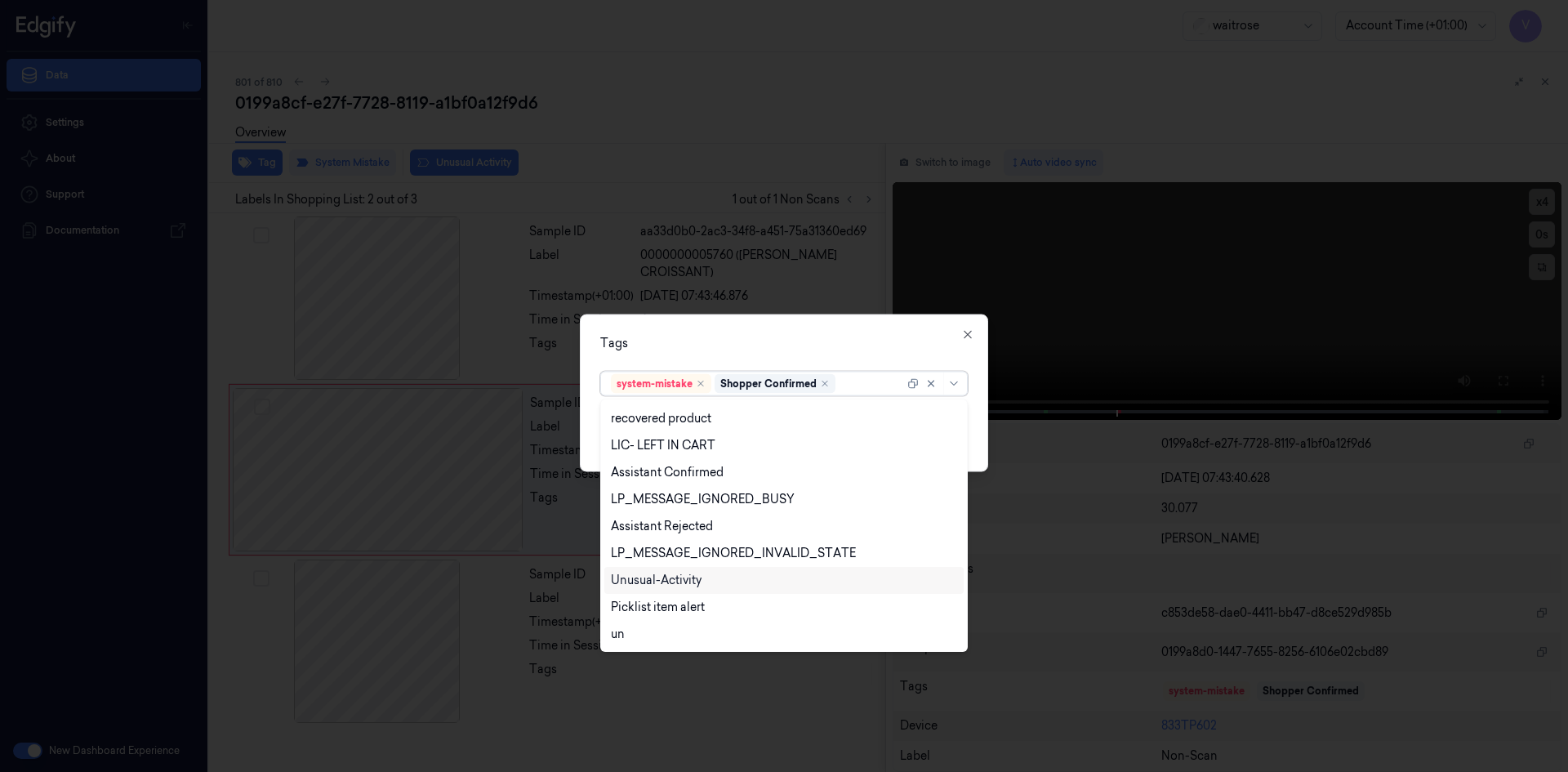
click at [687, 576] on div "Unusual-Activity" at bounding box center [656, 581] width 91 height 17
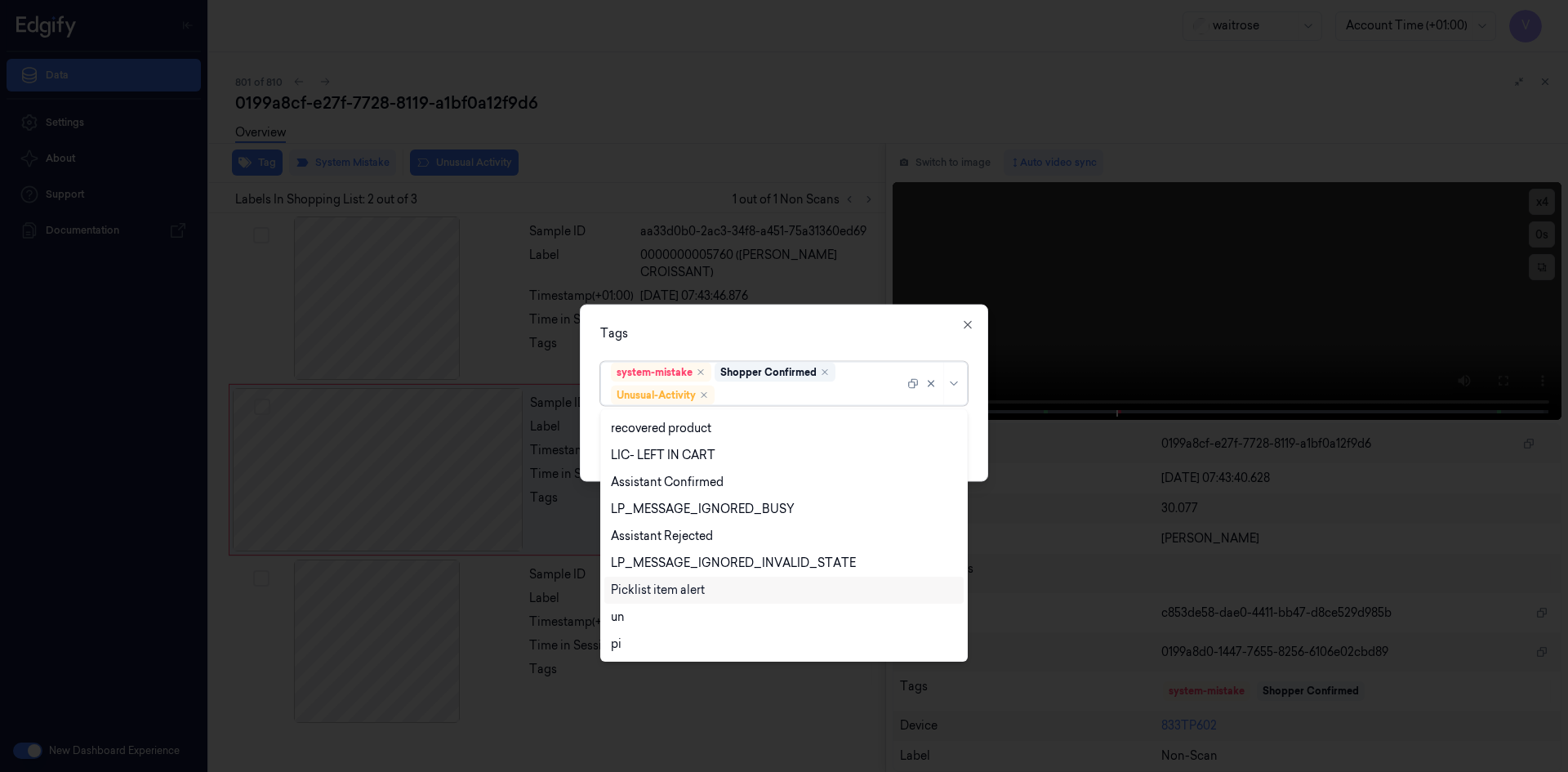
click at [691, 589] on div "Picklist item alert" at bounding box center [658, 590] width 94 height 17
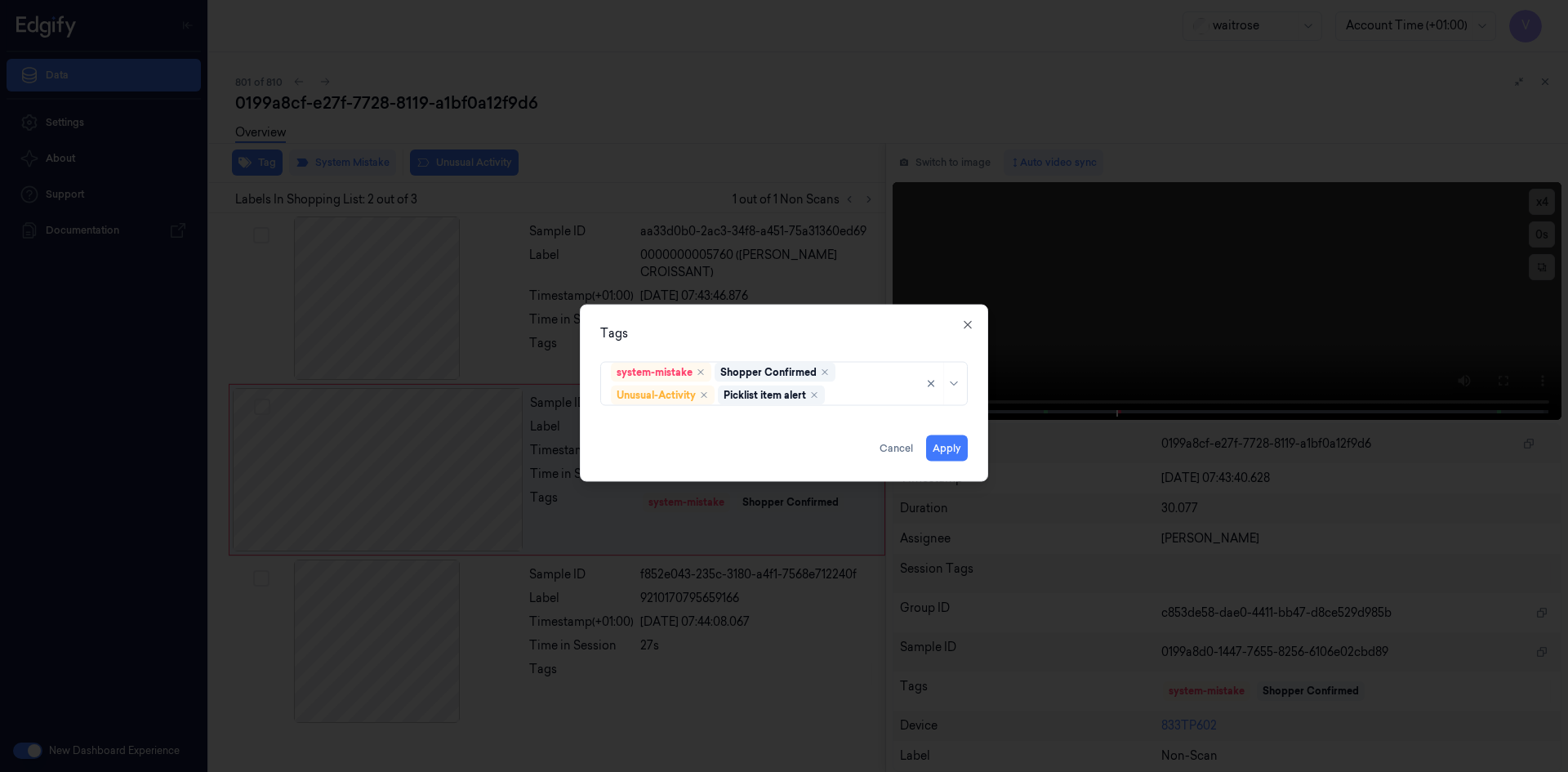
drag, startPoint x: 774, startPoint y: 324, endPoint x: 779, endPoint y: 334, distance: 11.2
click at [775, 326] on div "Tags system-mistake Shopper Confirmed Unusual-Activity Picklist item alert Appl…" at bounding box center [784, 392] width 408 height 177
click at [950, 447] on button "Apply" at bounding box center [947, 447] width 42 height 26
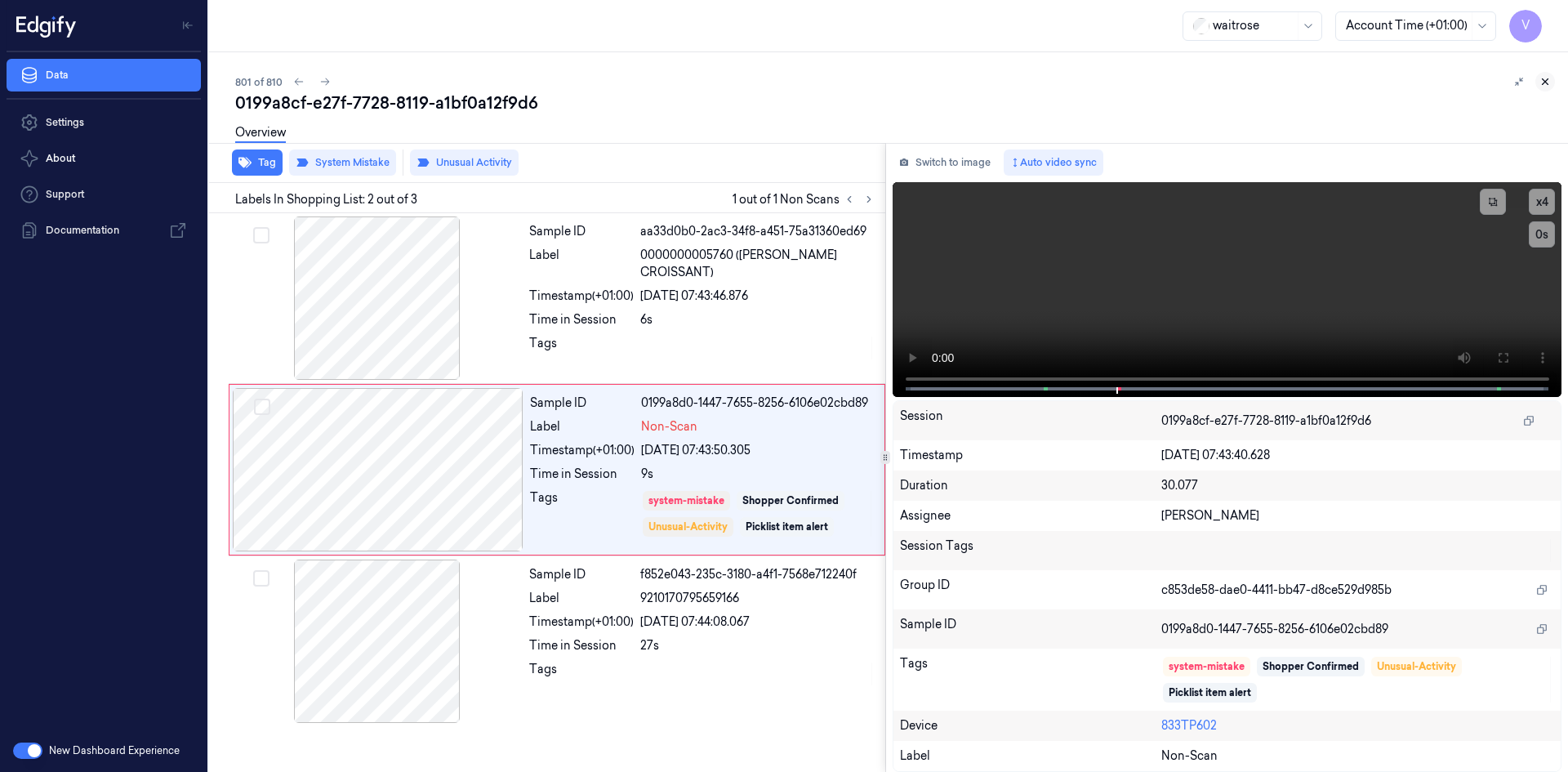
click at [1544, 75] on button at bounding box center [1545, 81] width 20 height 20
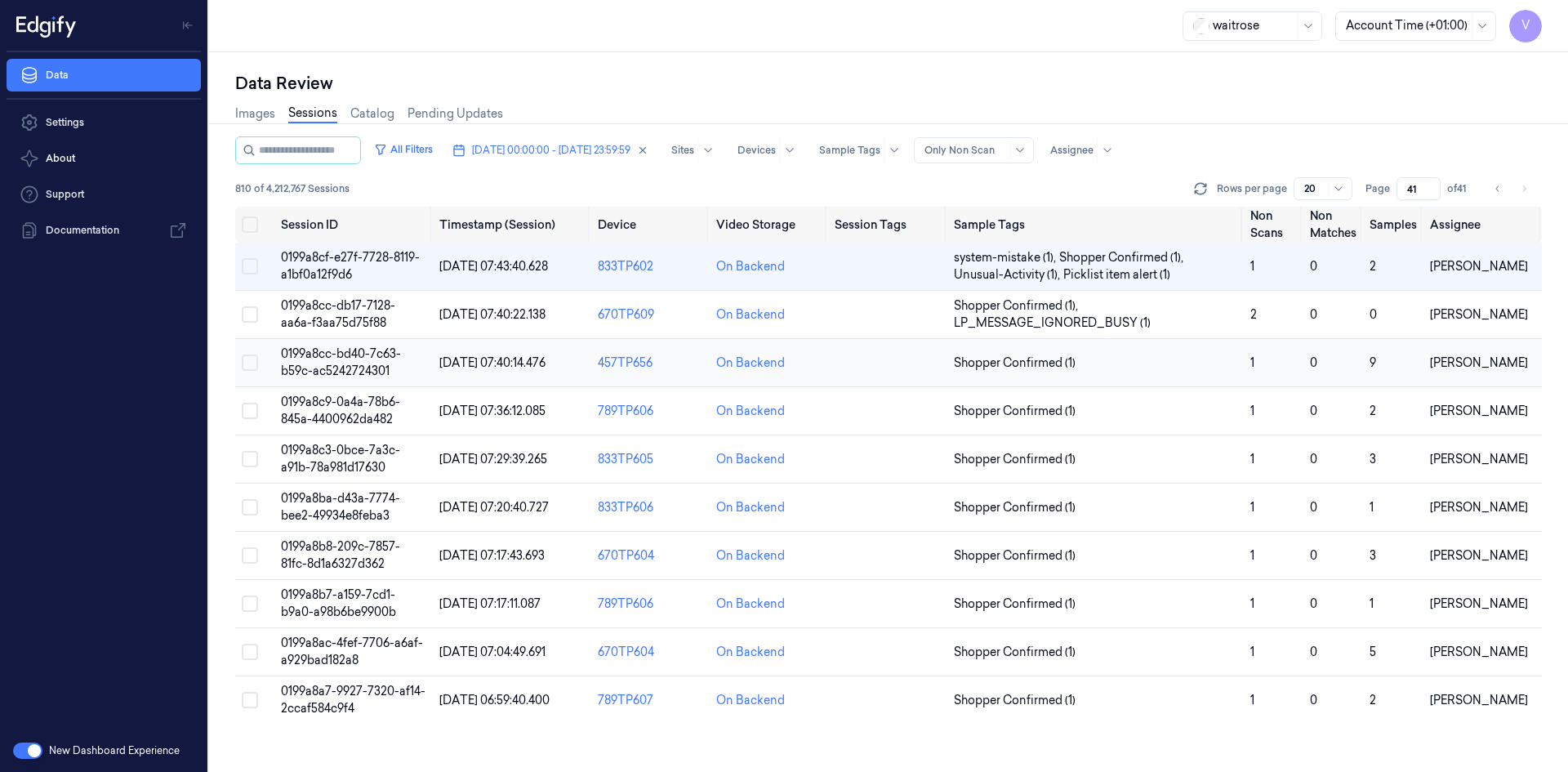
click at [341, 356] on span "0199a8cc-bd40-7c63-b59c-ac5242724301" at bounding box center [341, 362] width 120 height 32
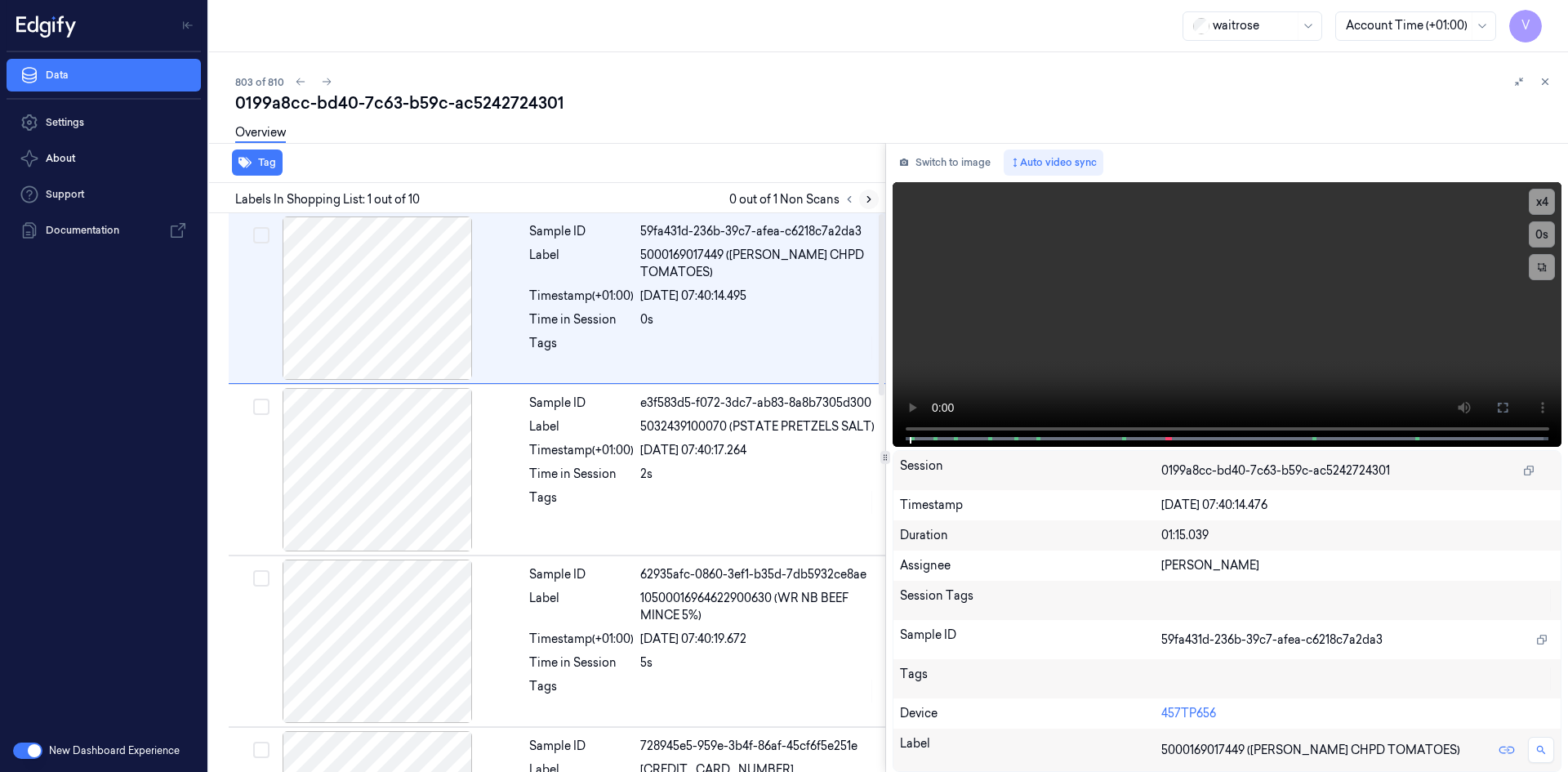
click at [865, 196] on icon at bounding box center [869, 199] width 11 height 11
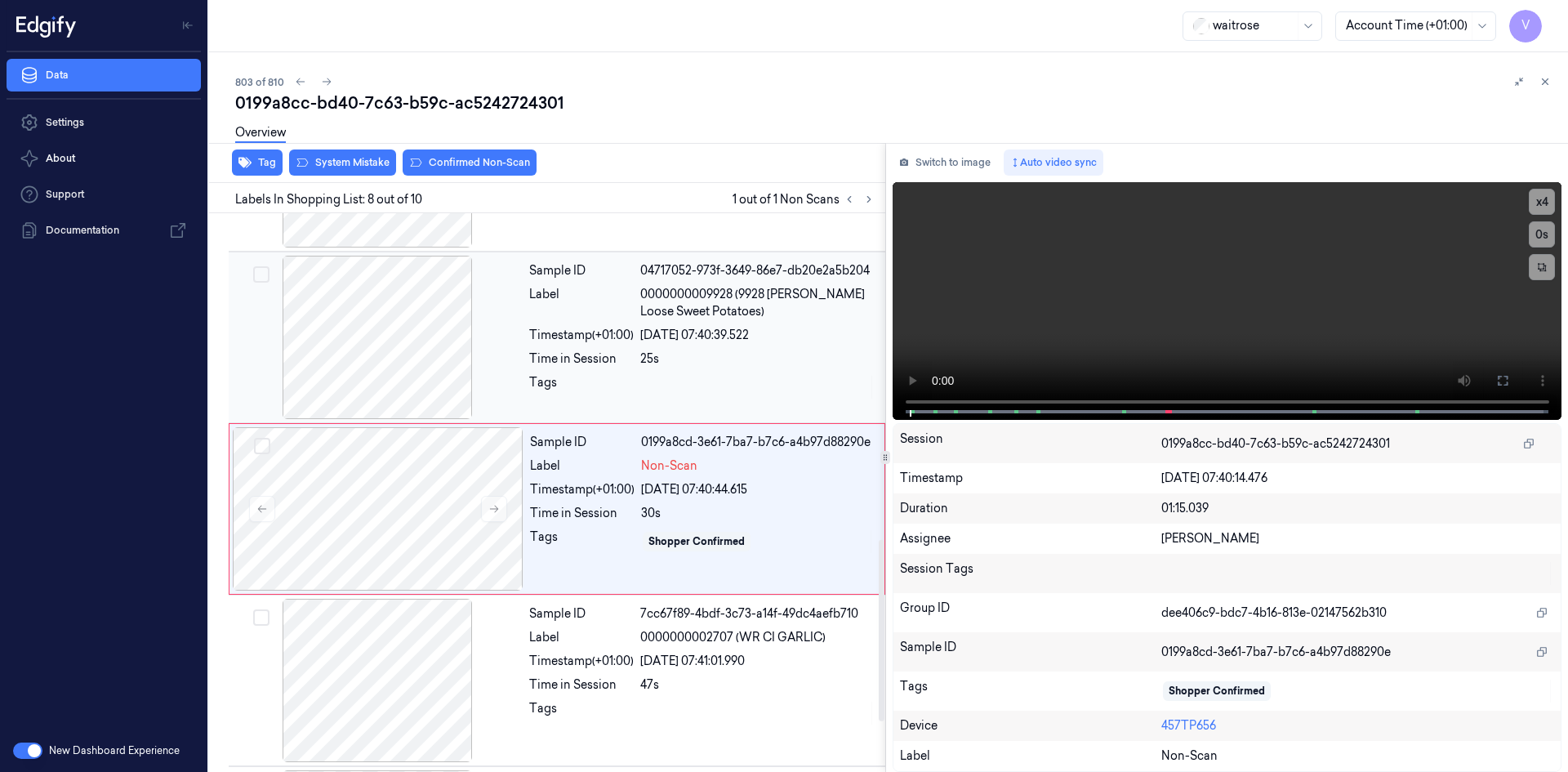
scroll to position [1007, 0]
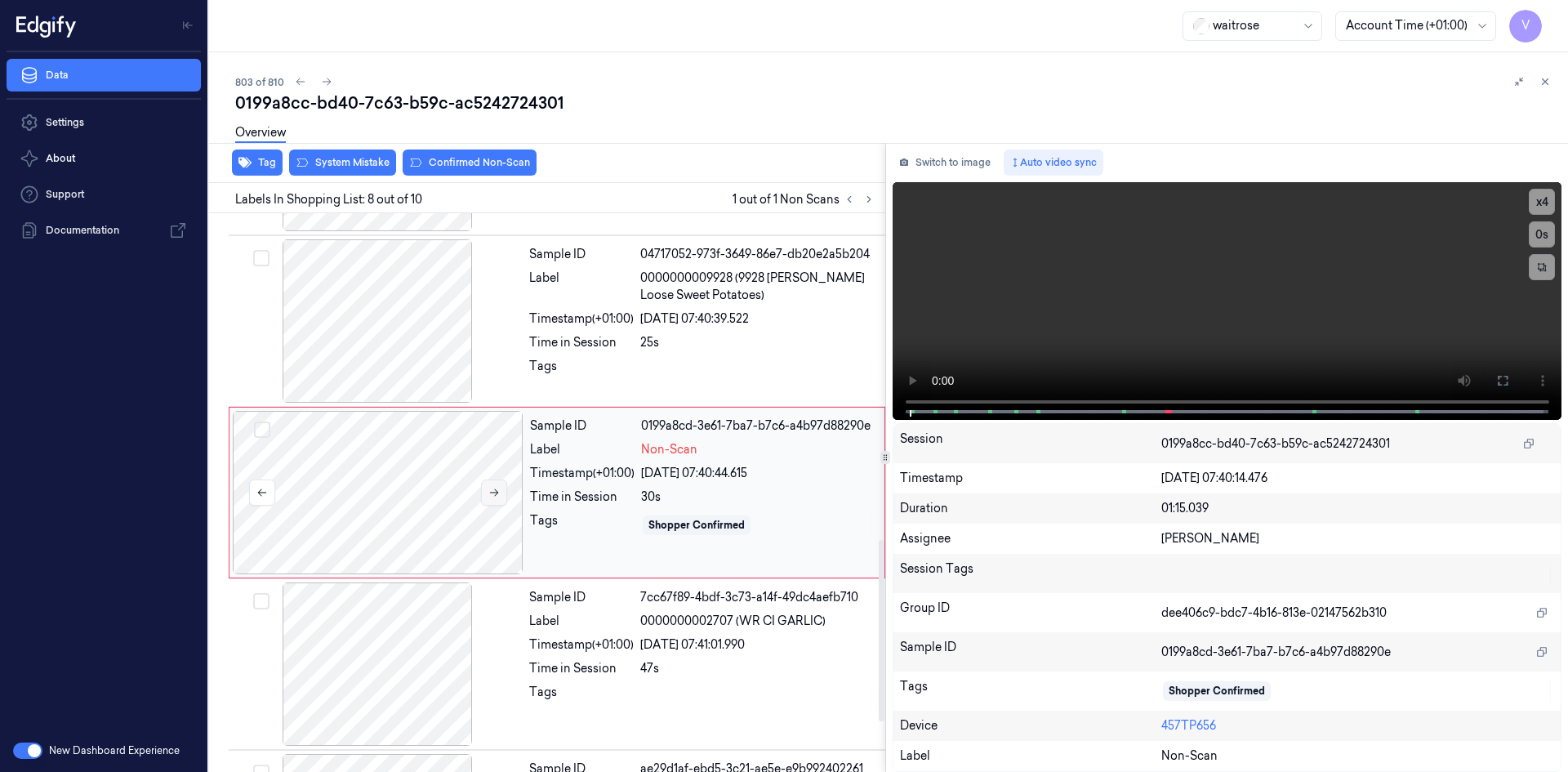
click at [495, 487] on icon at bounding box center [493, 492] width 11 height 11
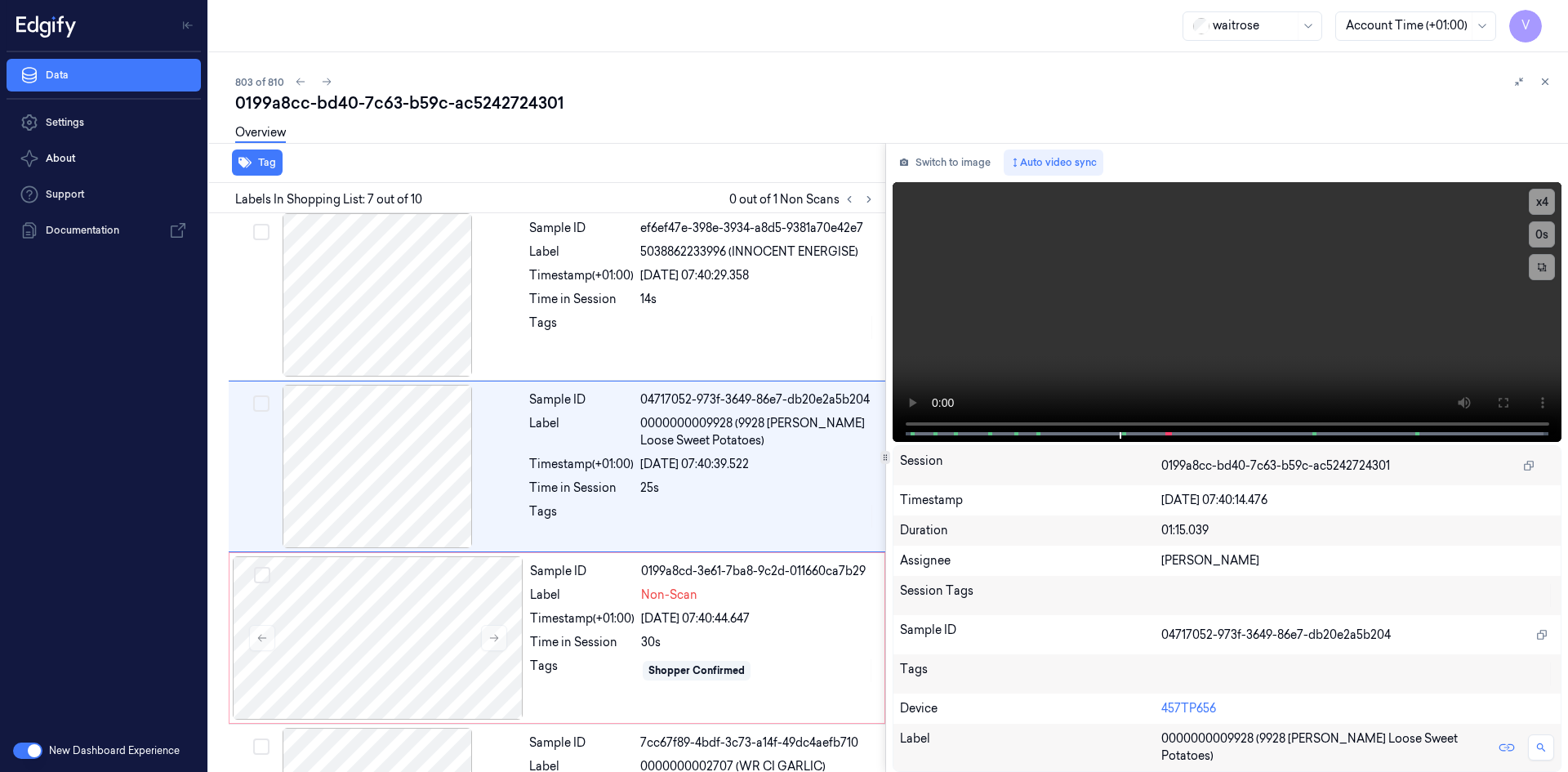
scroll to position [835, 0]
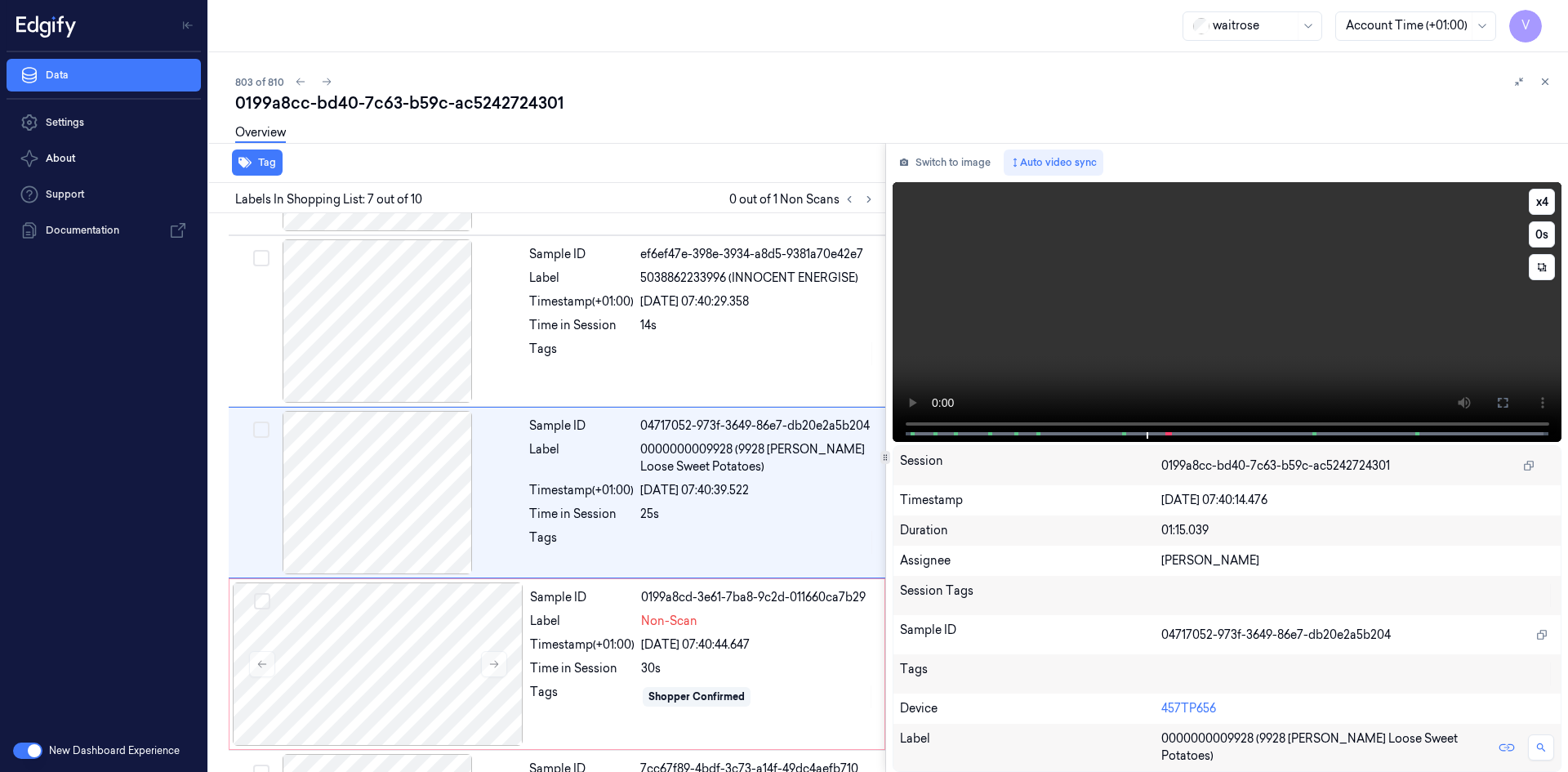
click at [1288, 369] on video at bounding box center [1228, 312] width 670 height 260
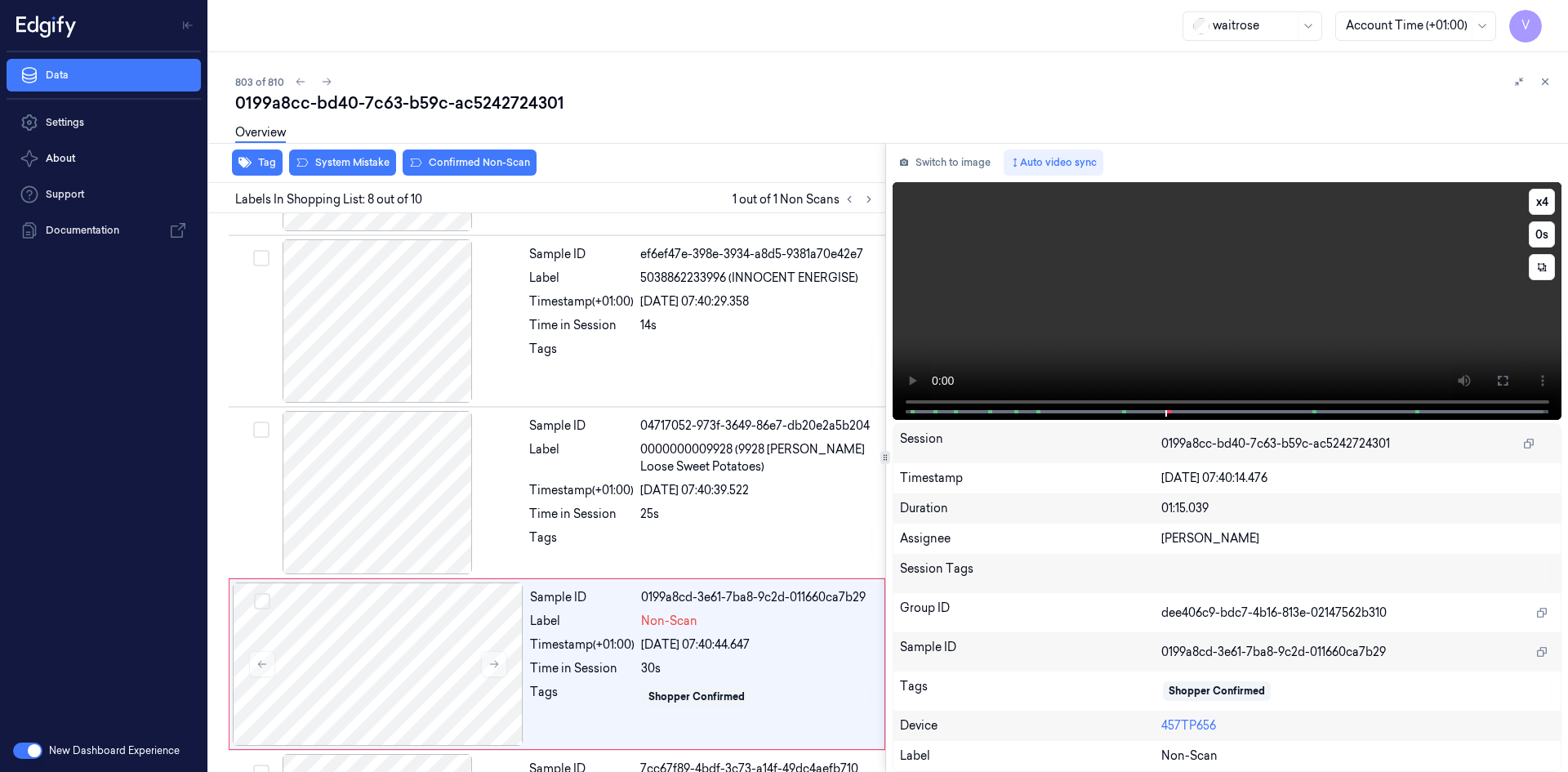
scroll to position [1007, 0]
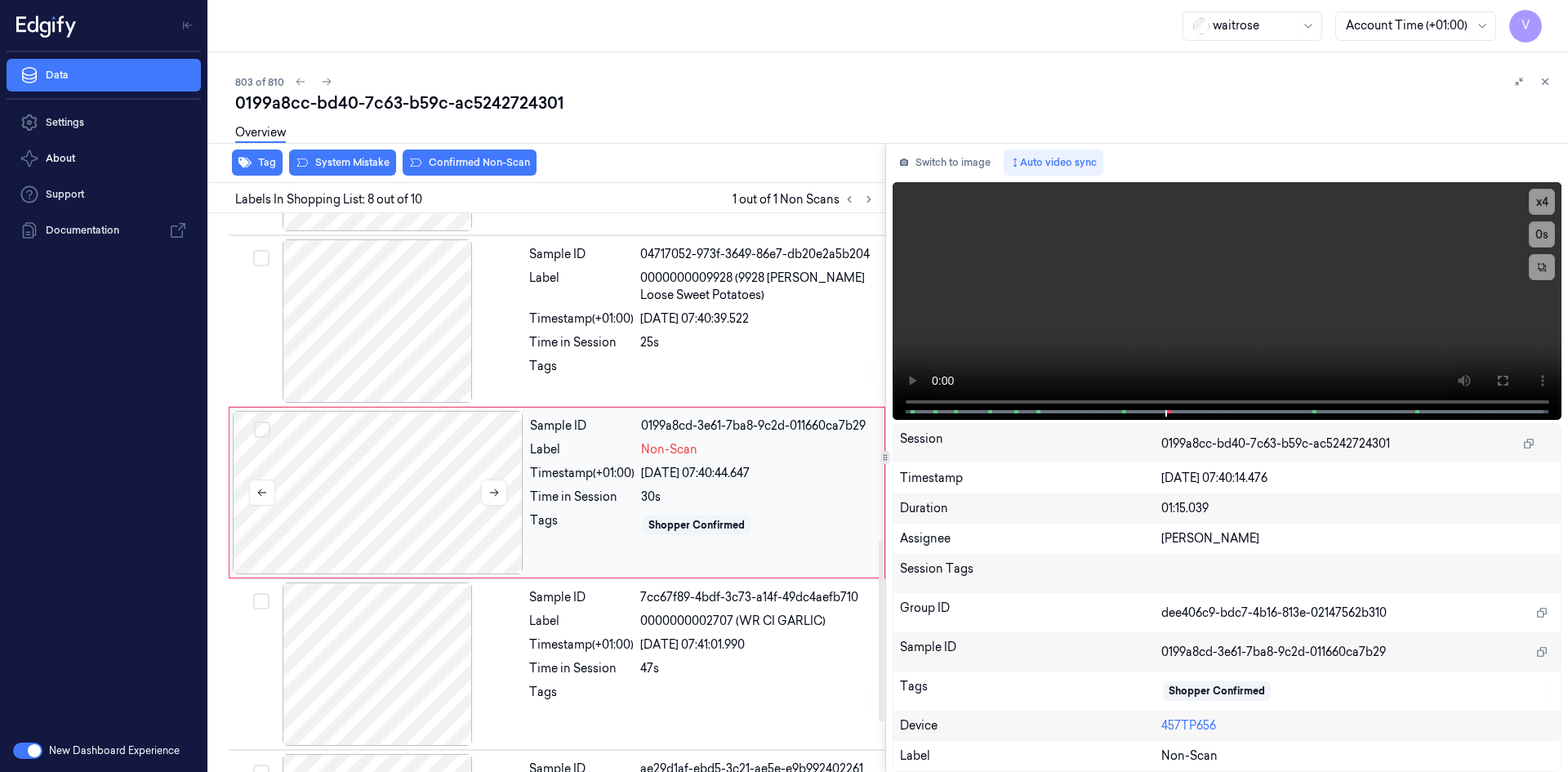
click at [434, 435] on div at bounding box center [378, 492] width 291 height 164
click at [364, 153] on div "Overview" at bounding box center [895, 135] width 1320 height 42
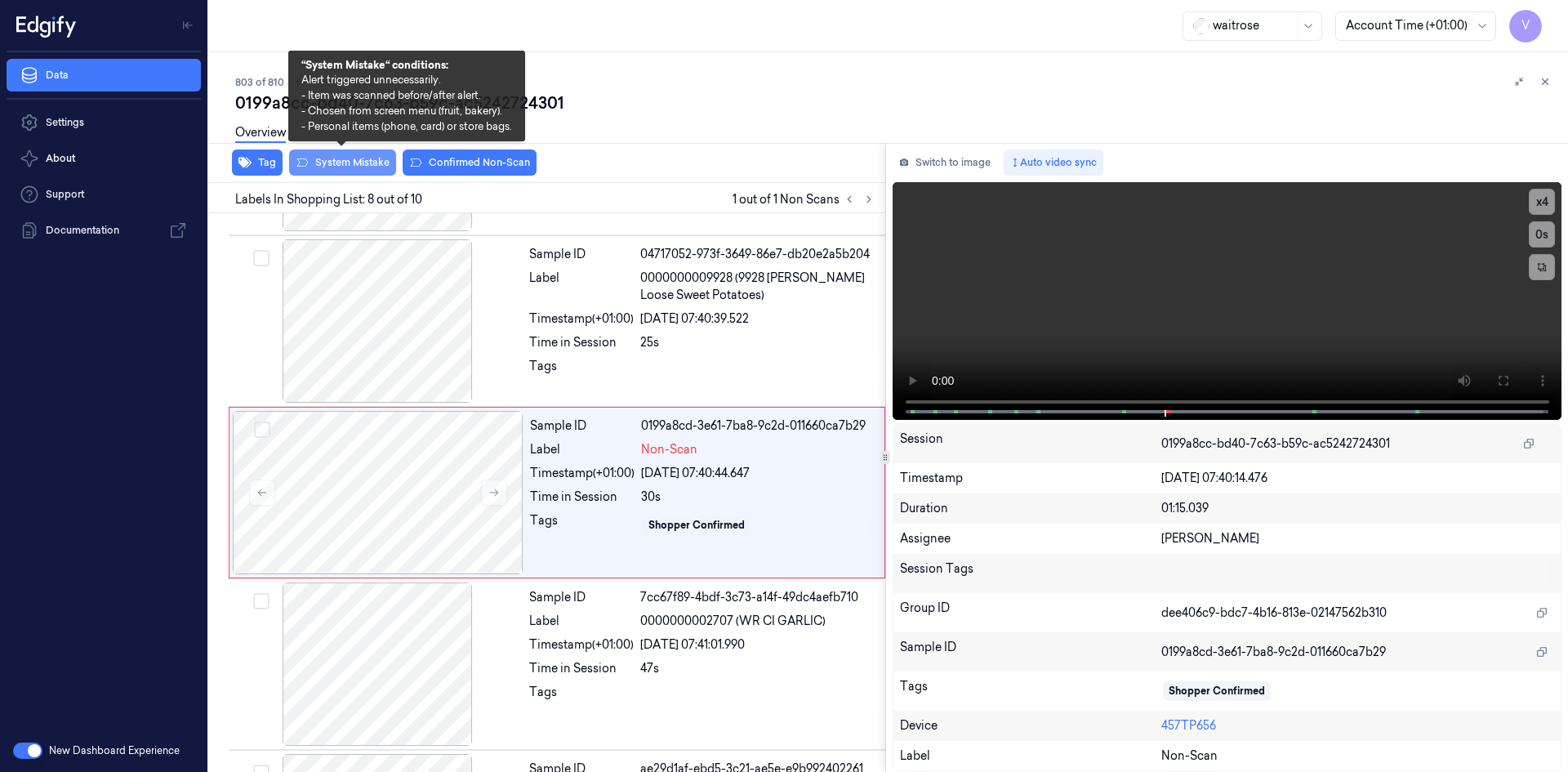
click at [363, 159] on button "System Mistake" at bounding box center [343, 163] width 107 height 26
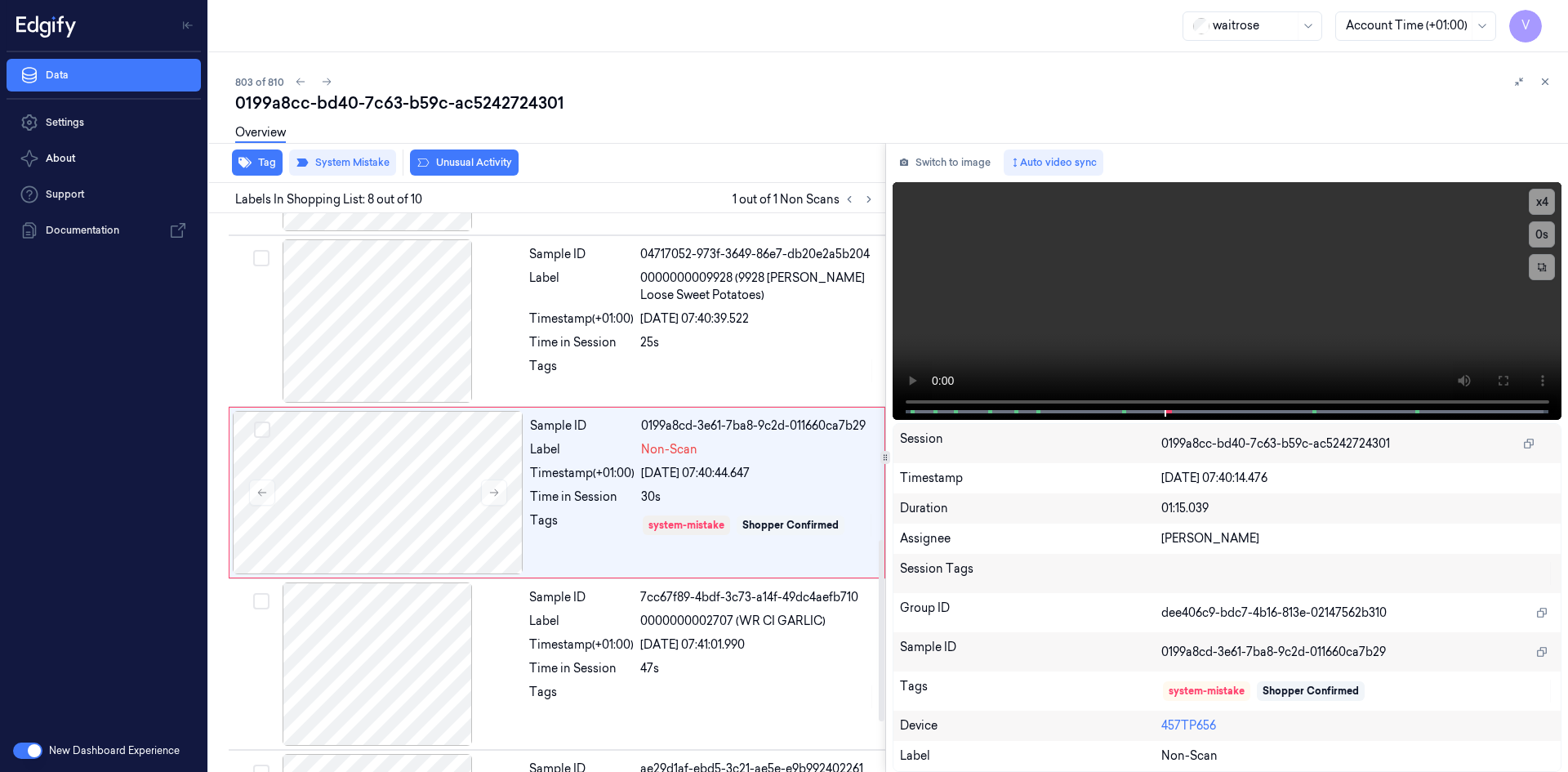
click at [481, 170] on button "Unusual Activity" at bounding box center [465, 163] width 109 height 26
click at [269, 164] on button "Tag" at bounding box center [257, 163] width 51 height 26
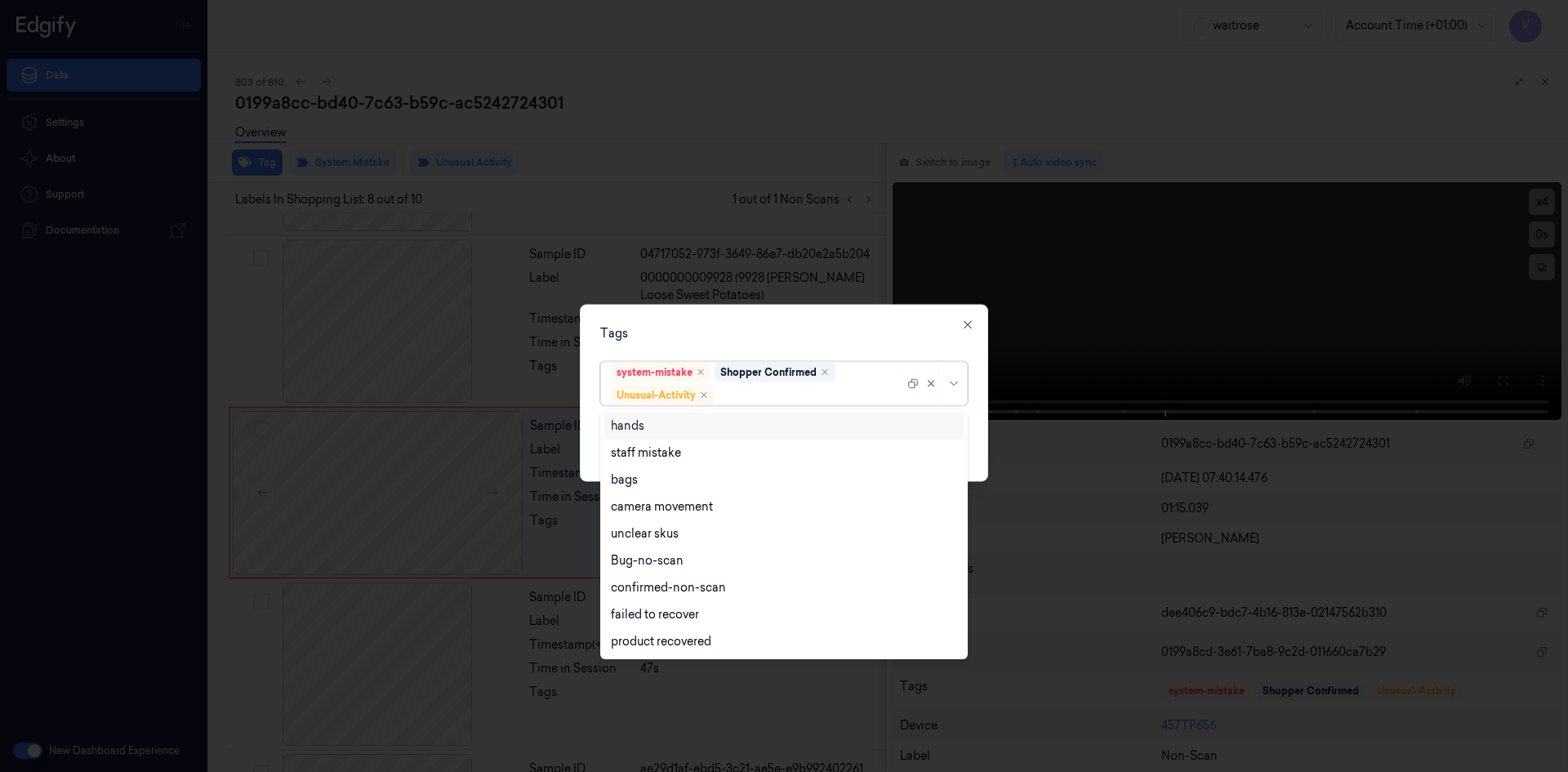
click at [777, 399] on div at bounding box center [811, 395] width 186 height 17
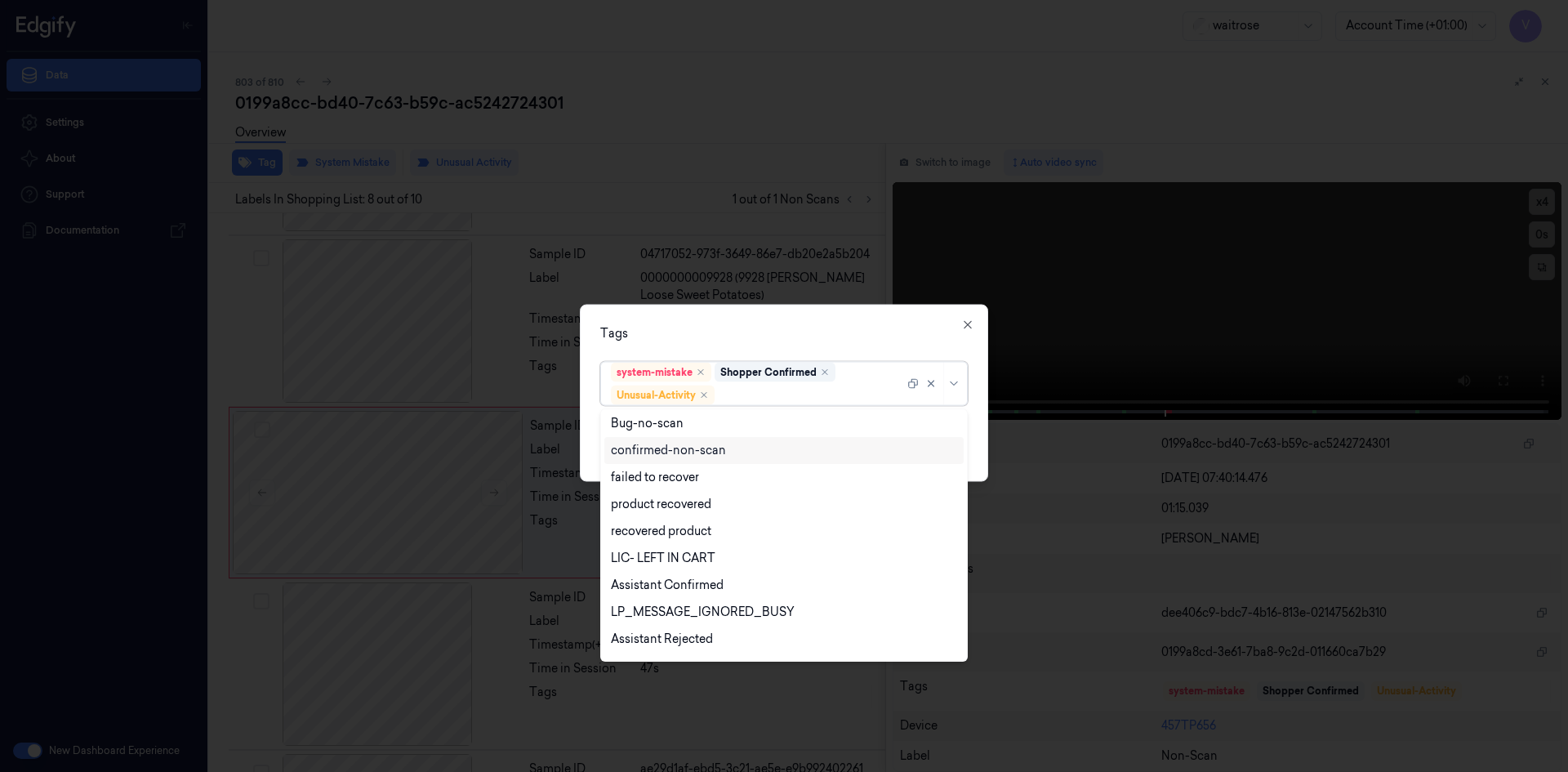
scroll to position [213, 0]
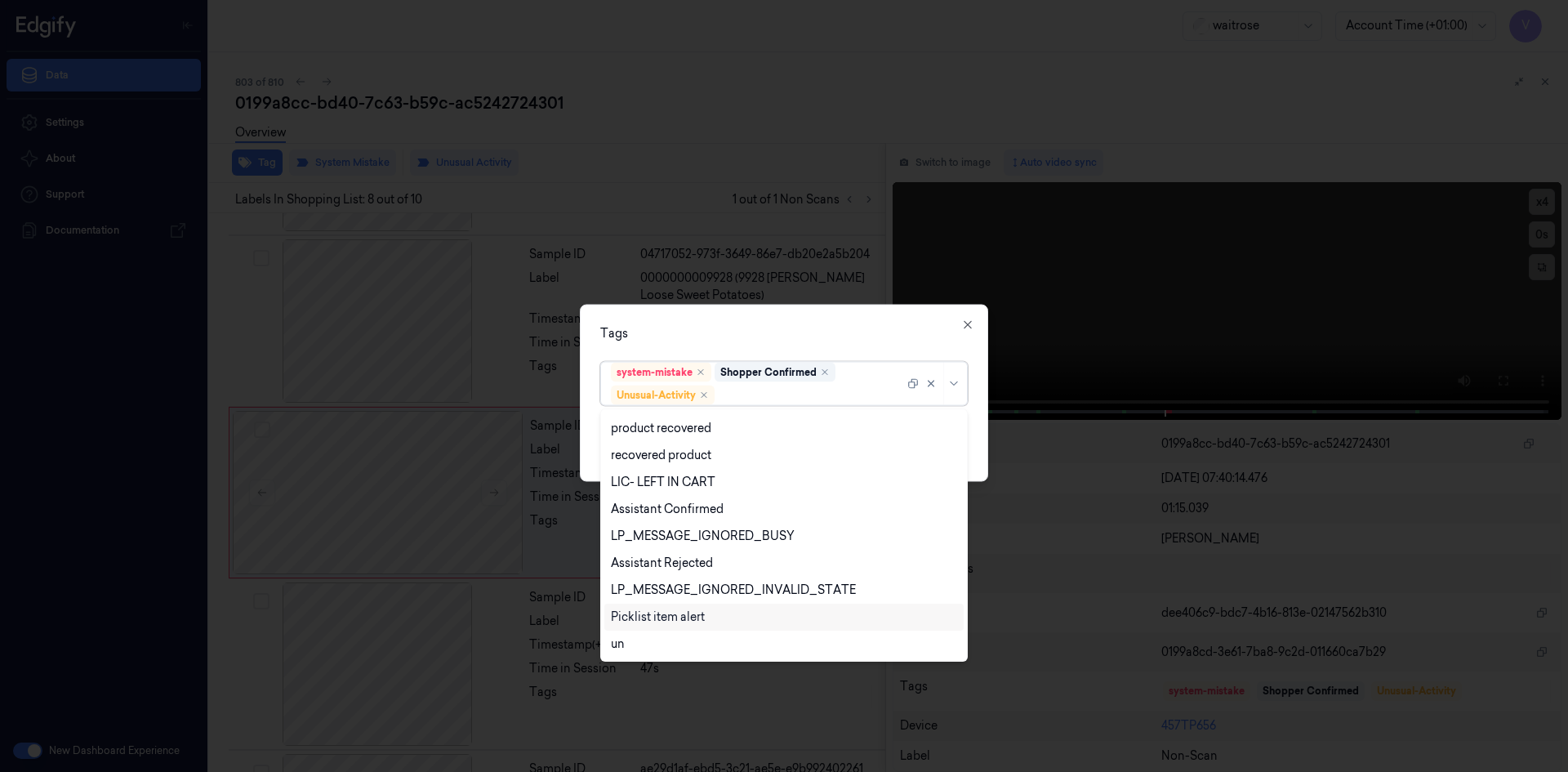
click at [666, 619] on div "Picklist item alert" at bounding box center [658, 617] width 94 height 17
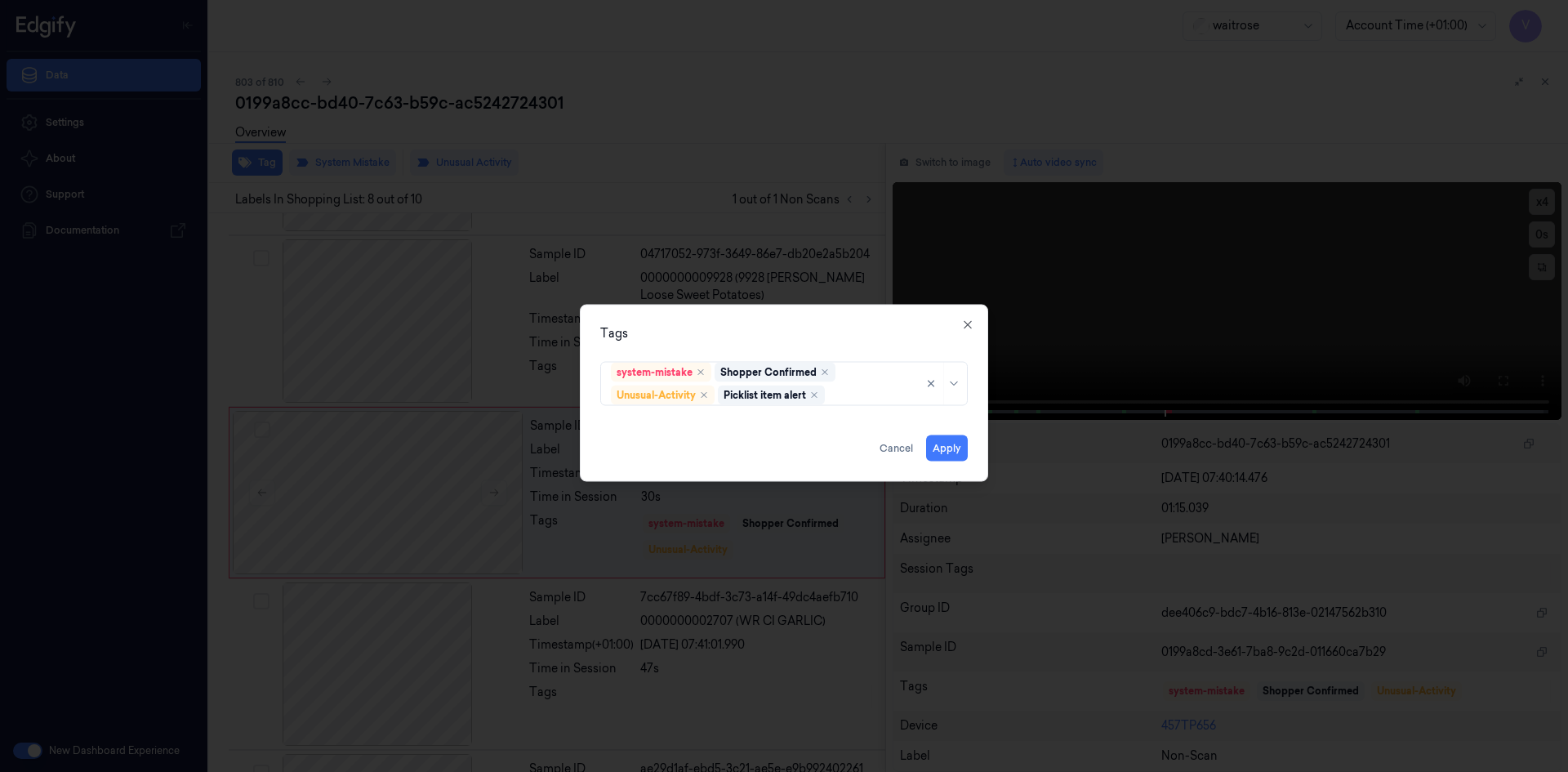
click at [799, 318] on div "Tags system-mistake Shopper Confirmed Unusual-Activity Picklist item alert Appl…" at bounding box center [784, 392] width 408 height 177
click at [954, 448] on button "Apply" at bounding box center [947, 447] width 42 height 26
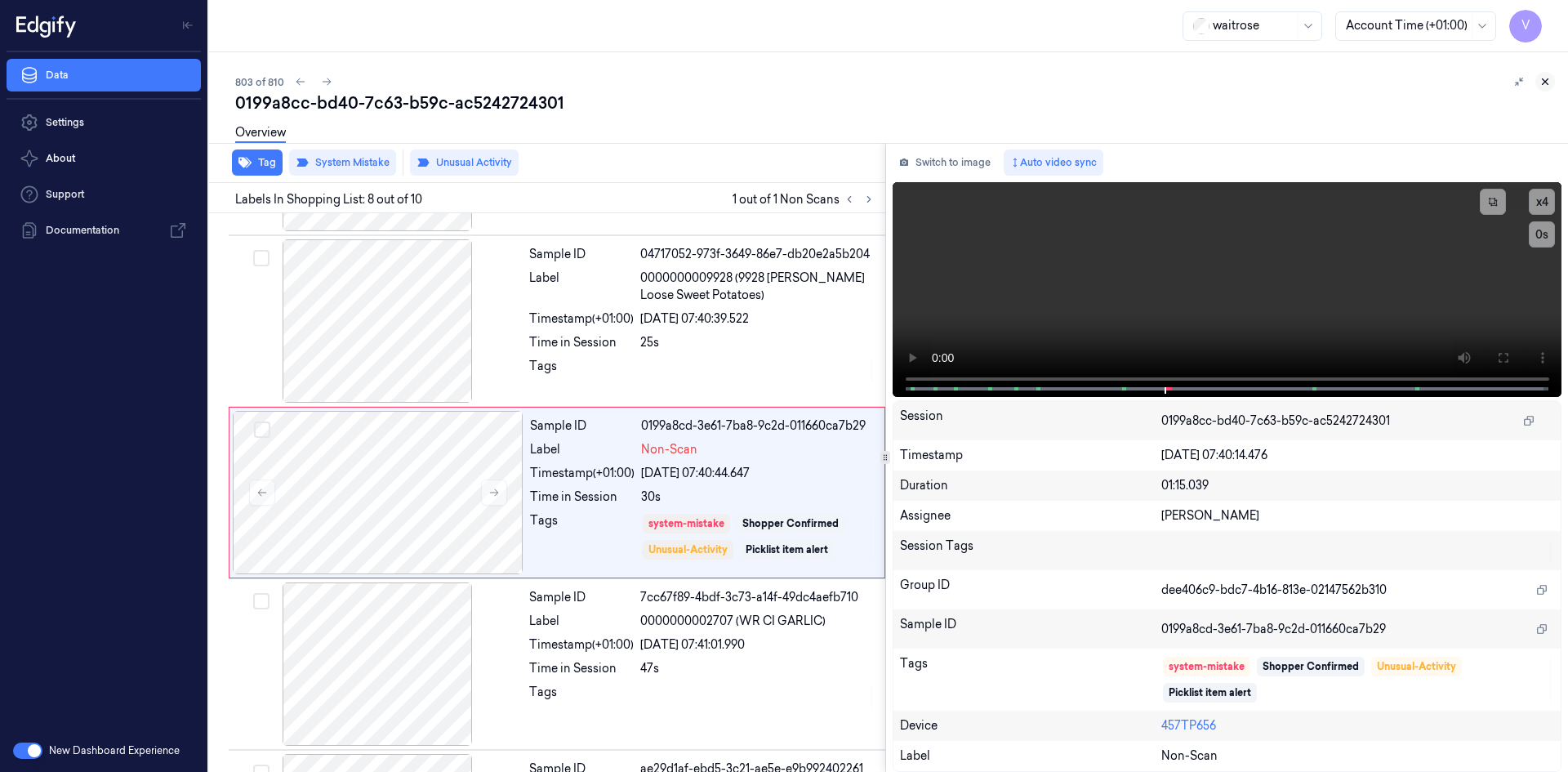
drag, startPoint x: 1539, startPoint y: 80, endPoint x: 1552, endPoint y: 97, distance: 21.4
click at [1539, 80] on icon at bounding box center [1545, 81] width 11 height 11
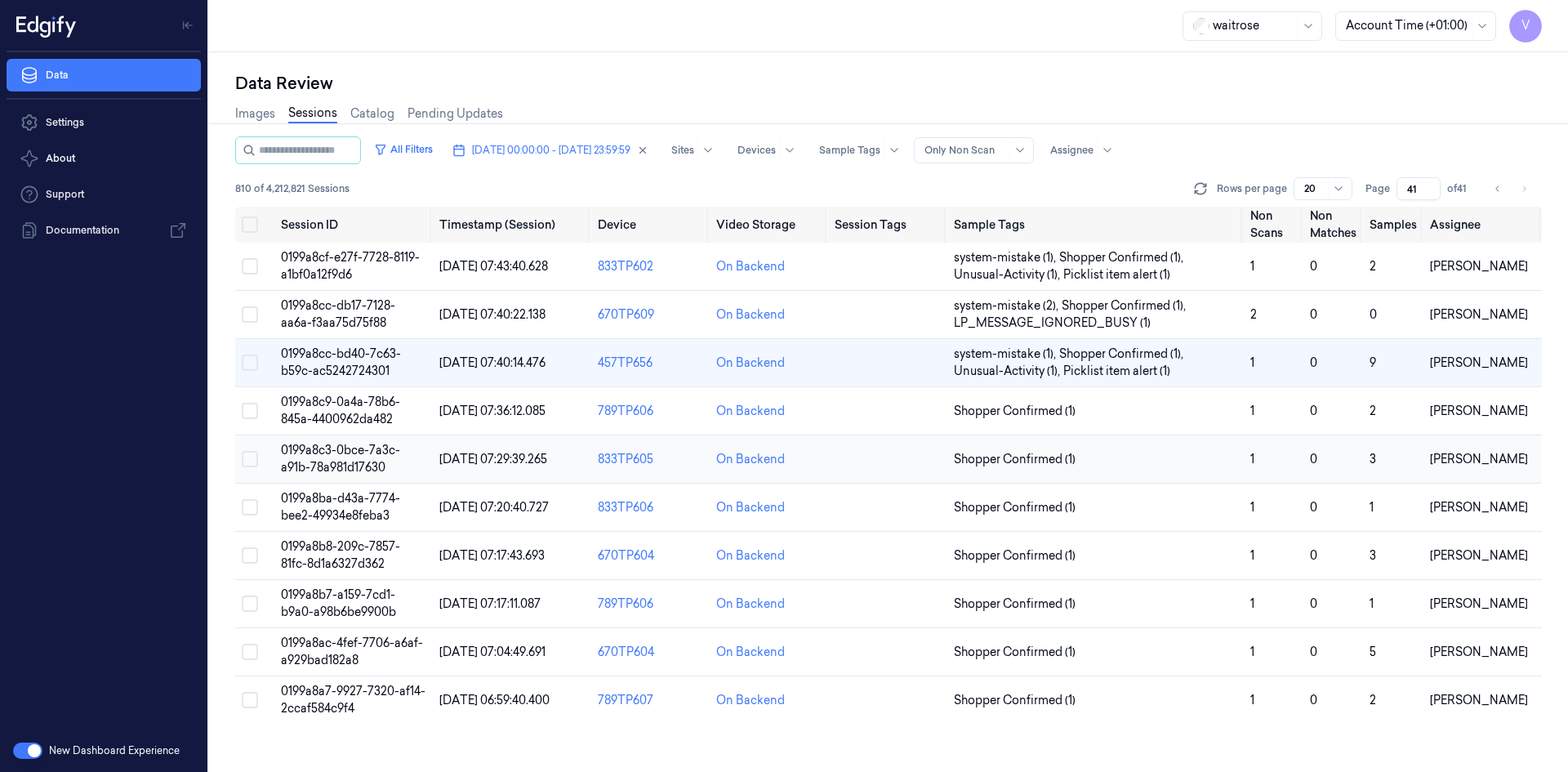
click at [344, 466] on span "0199a8c3-0bce-7a3c-a91b-78a981d17630" at bounding box center [341, 459] width 119 height 32
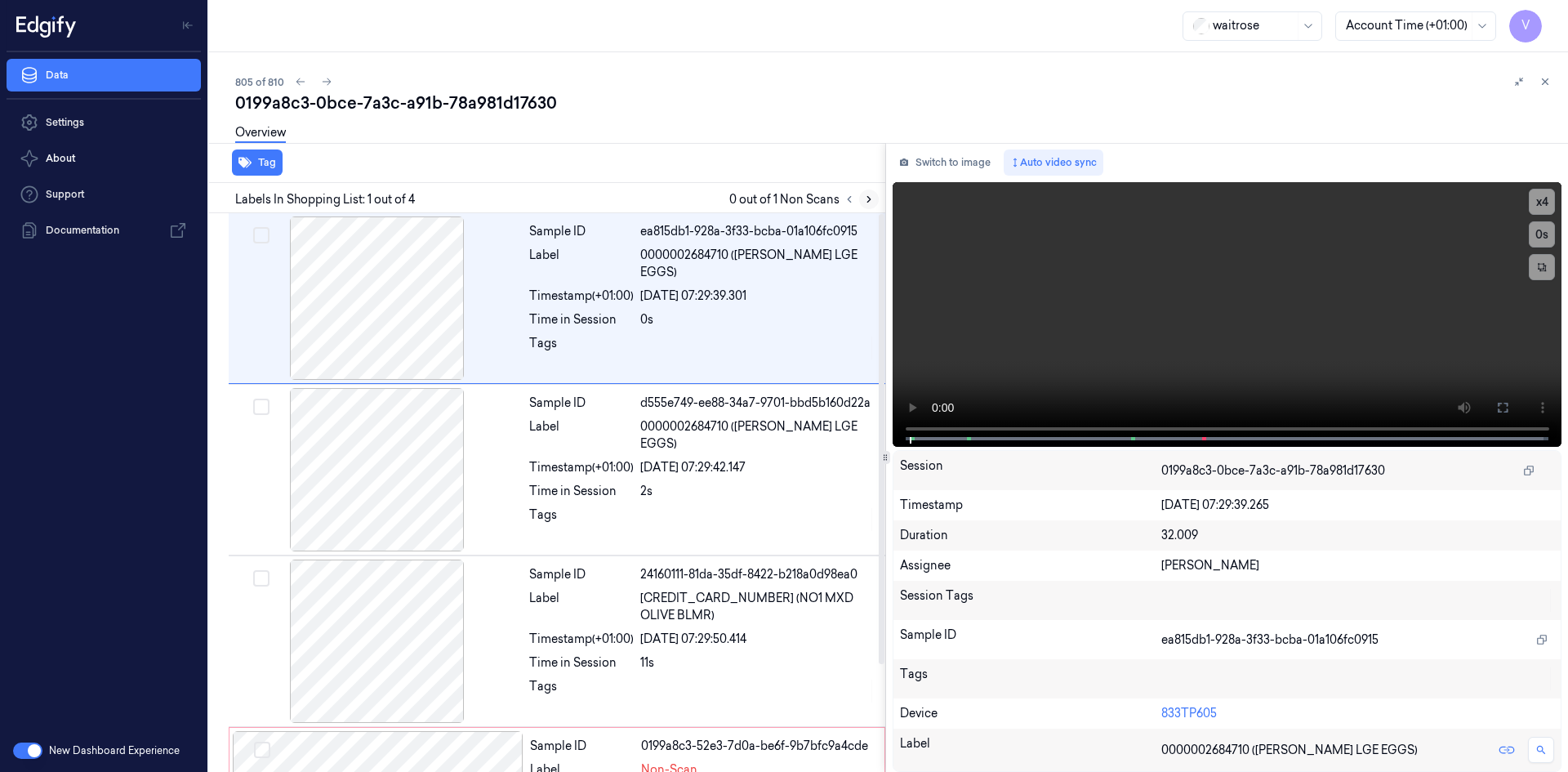
click at [867, 203] on icon at bounding box center [869, 199] width 3 height 6
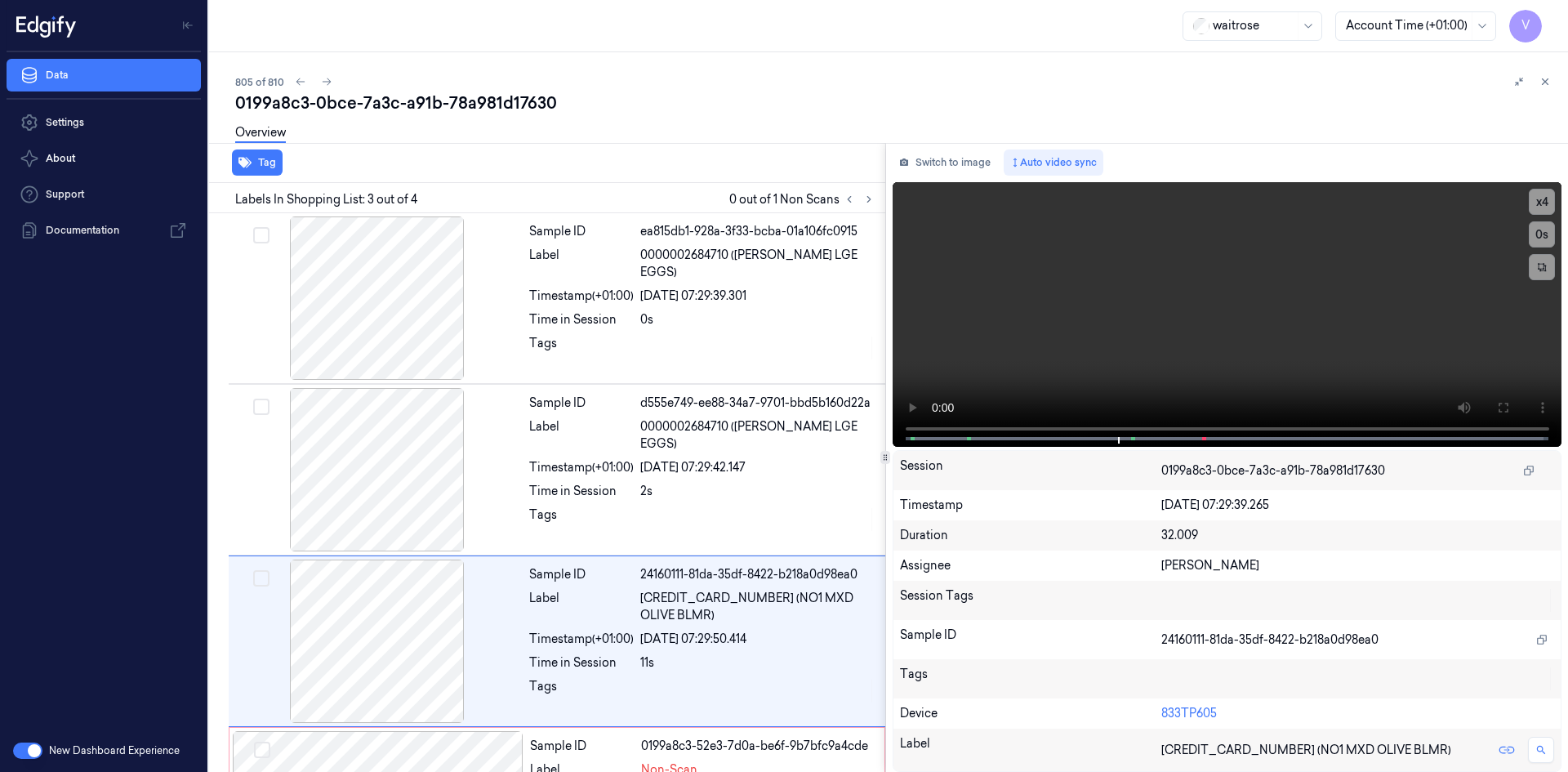
scroll to position [132, 0]
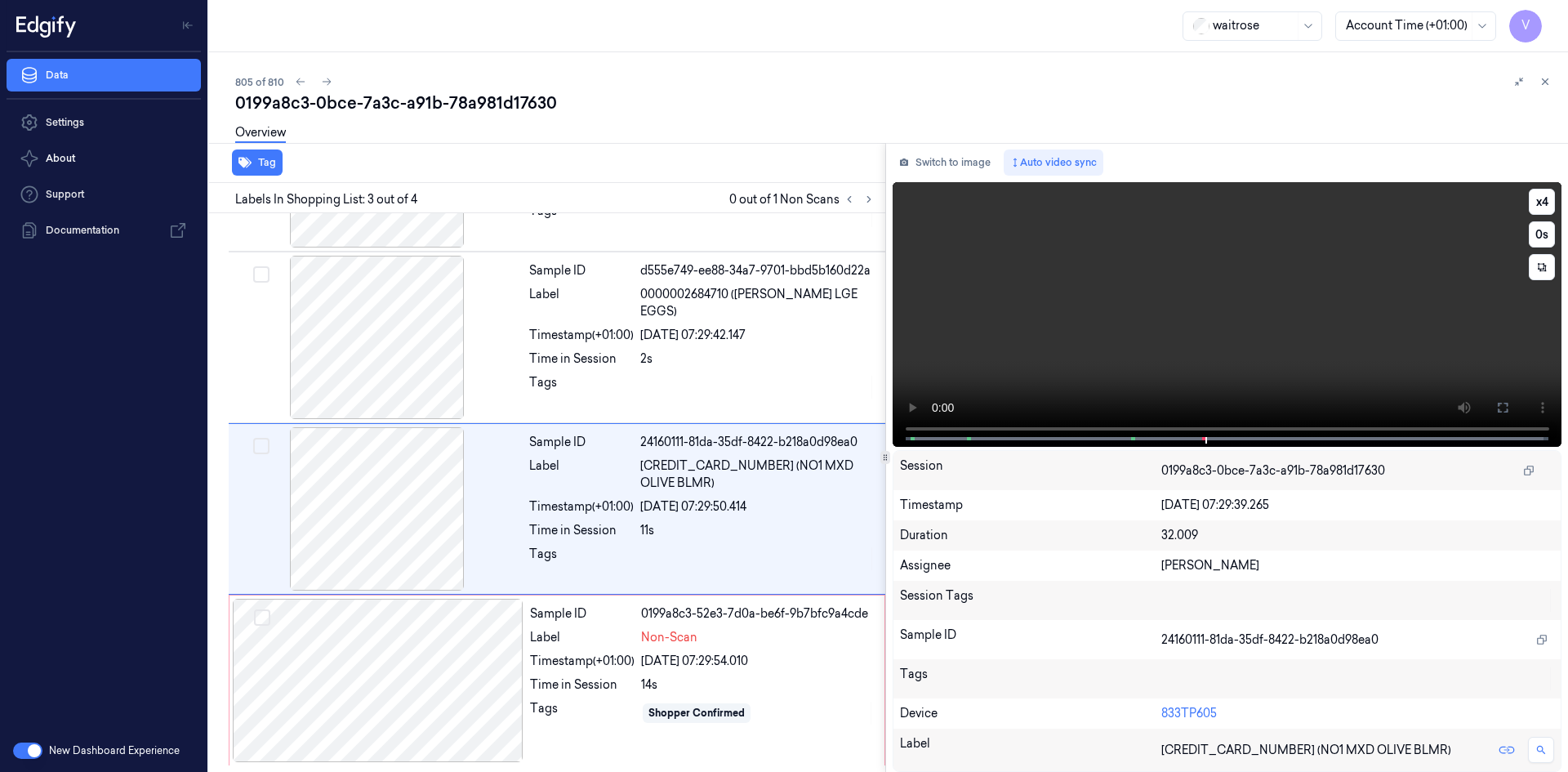
click at [1283, 336] on video at bounding box center [1228, 314] width 670 height 265
click at [969, 434] on span at bounding box center [970, 438] width 3 height 8
click at [1195, 316] on video at bounding box center [1228, 314] width 670 height 265
drag, startPoint x: 406, startPoint y: 649, endPoint x: 396, endPoint y: 609, distance: 41.2
click at [406, 650] on div at bounding box center [378, 680] width 291 height 164
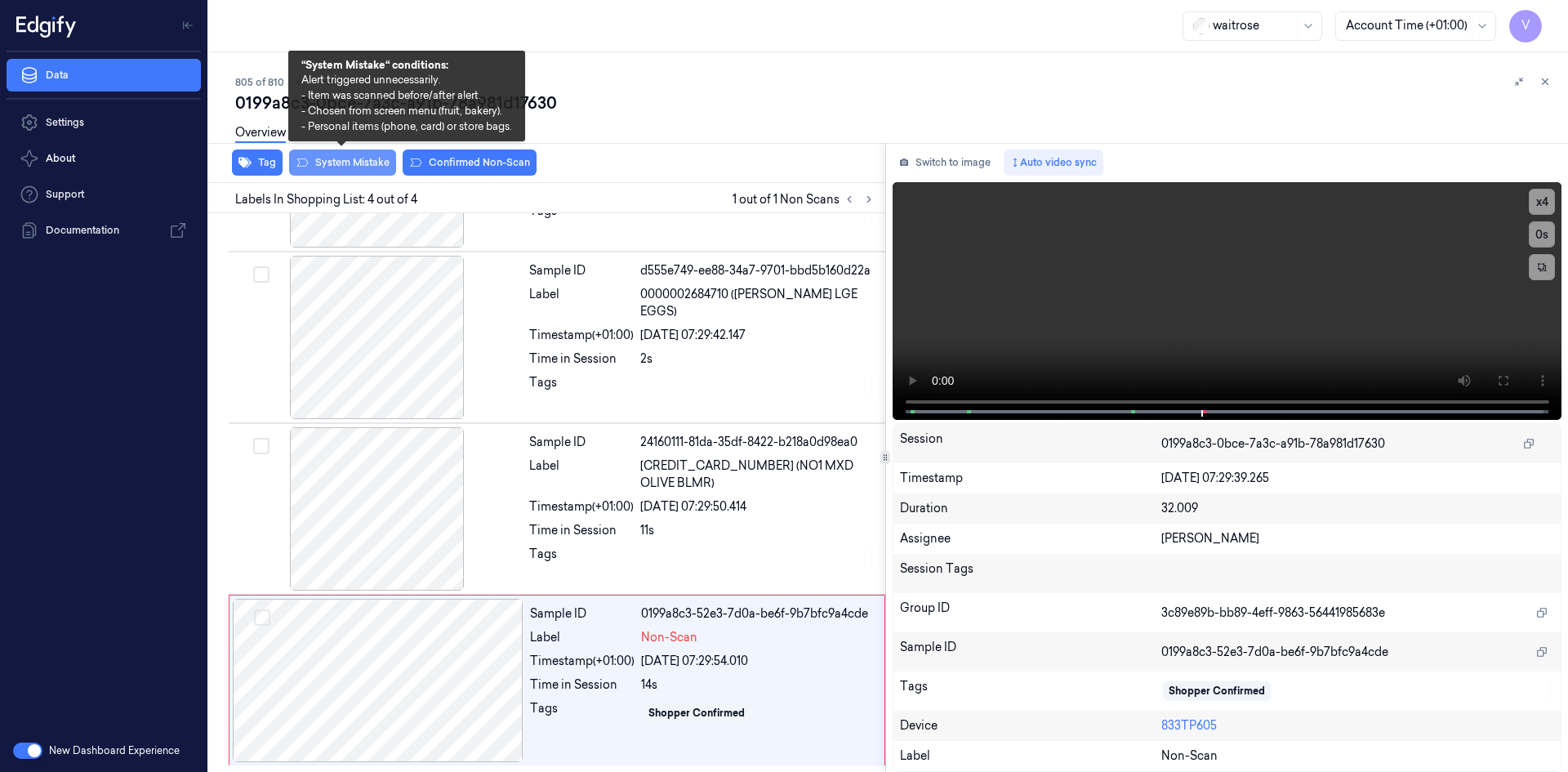
click at [342, 158] on button "System Mistake" at bounding box center [343, 163] width 107 height 26
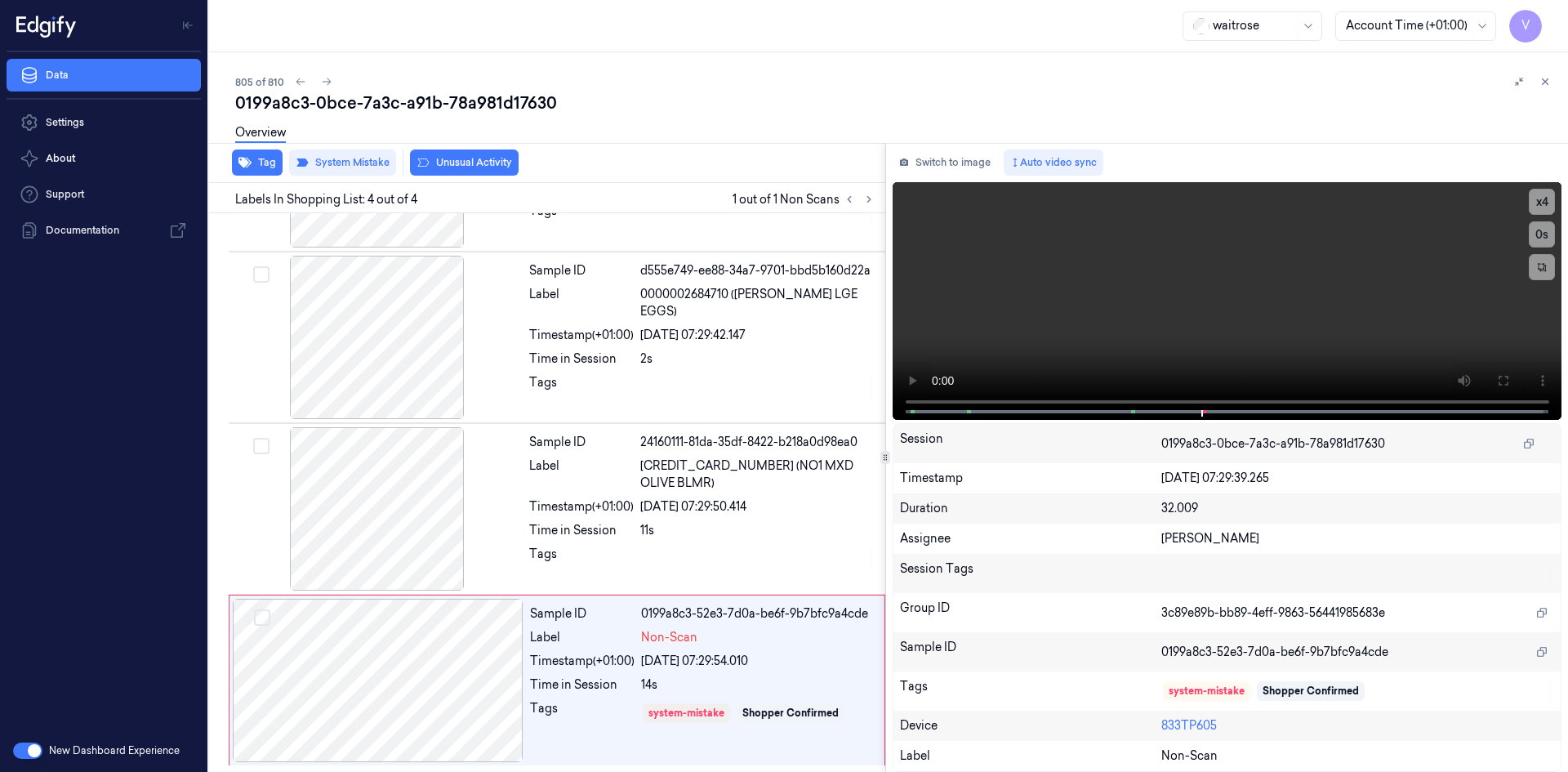
click at [269, 155] on div "Overview" at bounding box center [260, 135] width 51 height 42
click at [266, 156] on button "Tag" at bounding box center [257, 163] width 51 height 26
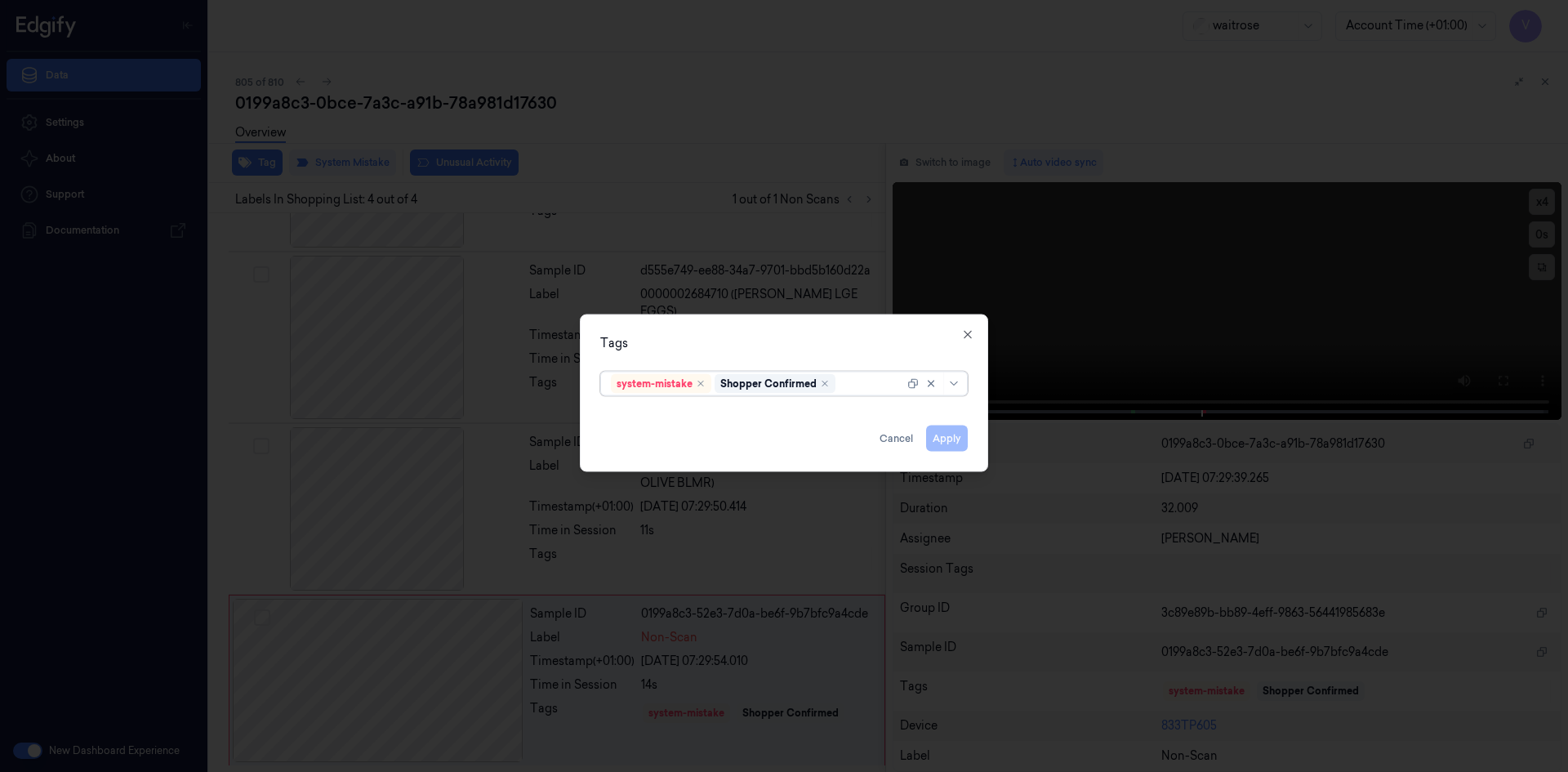
click at [847, 383] on div at bounding box center [871, 383] width 66 height 17
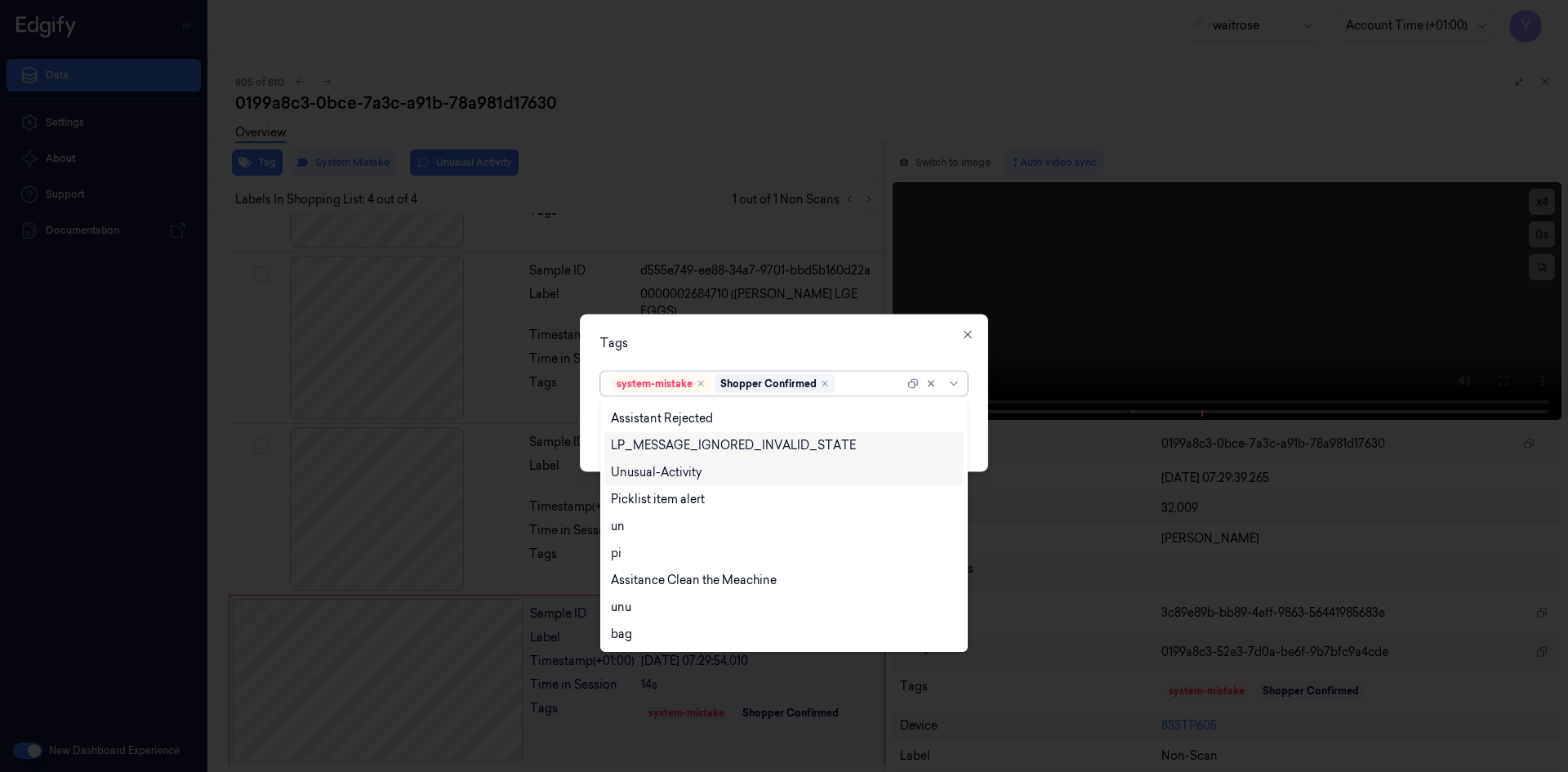
drag, startPoint x: 692, startPoint y: 476, endPoint x: 687, endPoint y: 490, distance: 14.9
click at [692, 479] on div "Unusual-Activity" at bounding box center [656, 473] width 91 height 17
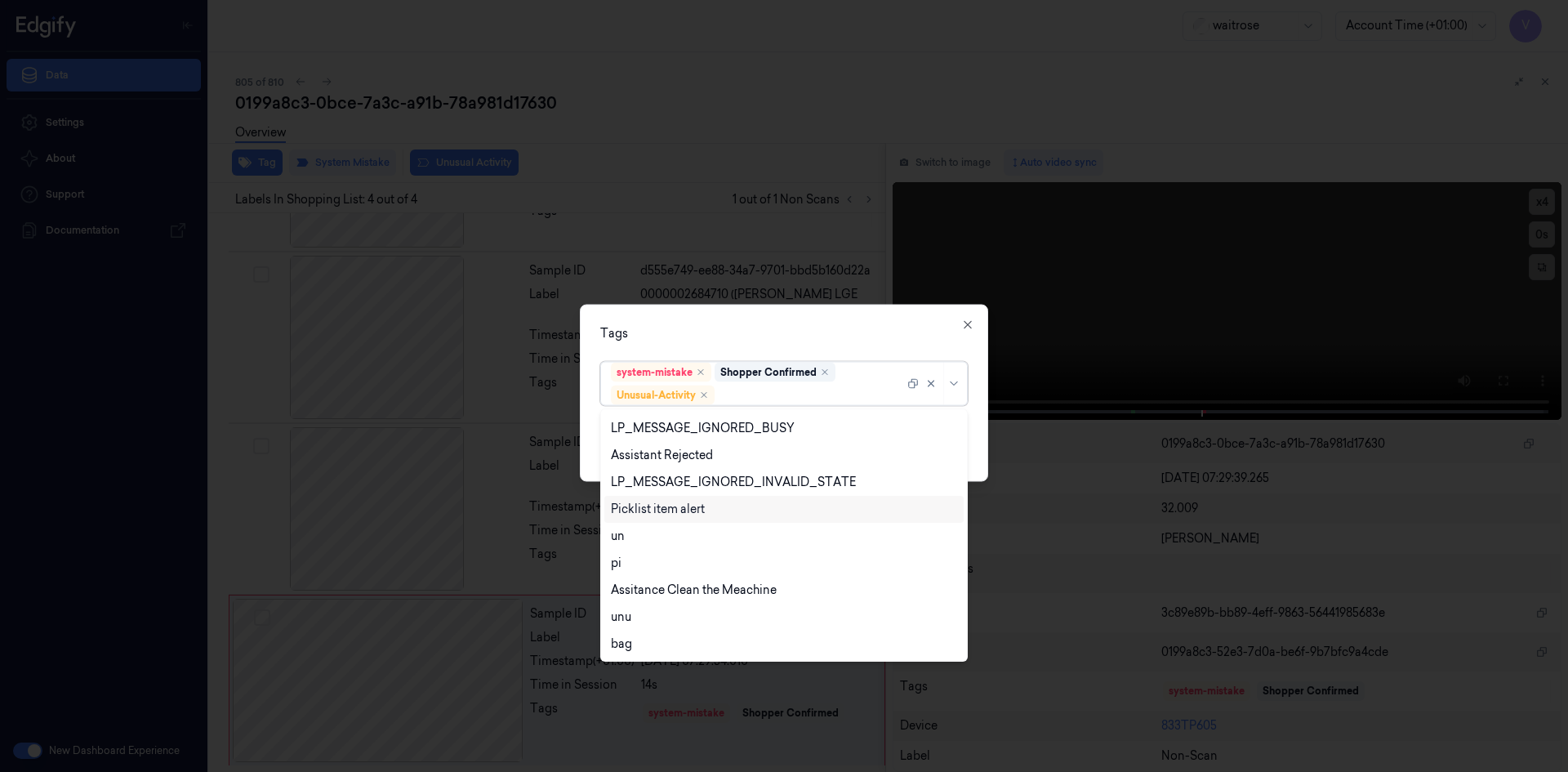
click at [678, 505] on div "Picklist item alert" at bounding box center [658, 510] width 94 height 17
drag, startPoint x: 777, startPoint y: 340, endPoint x: 812, endPoint y: 384, distance: 56.2
click at [777, 341] on div "Tags" at bounding box center [784, 333] width 368 height 17
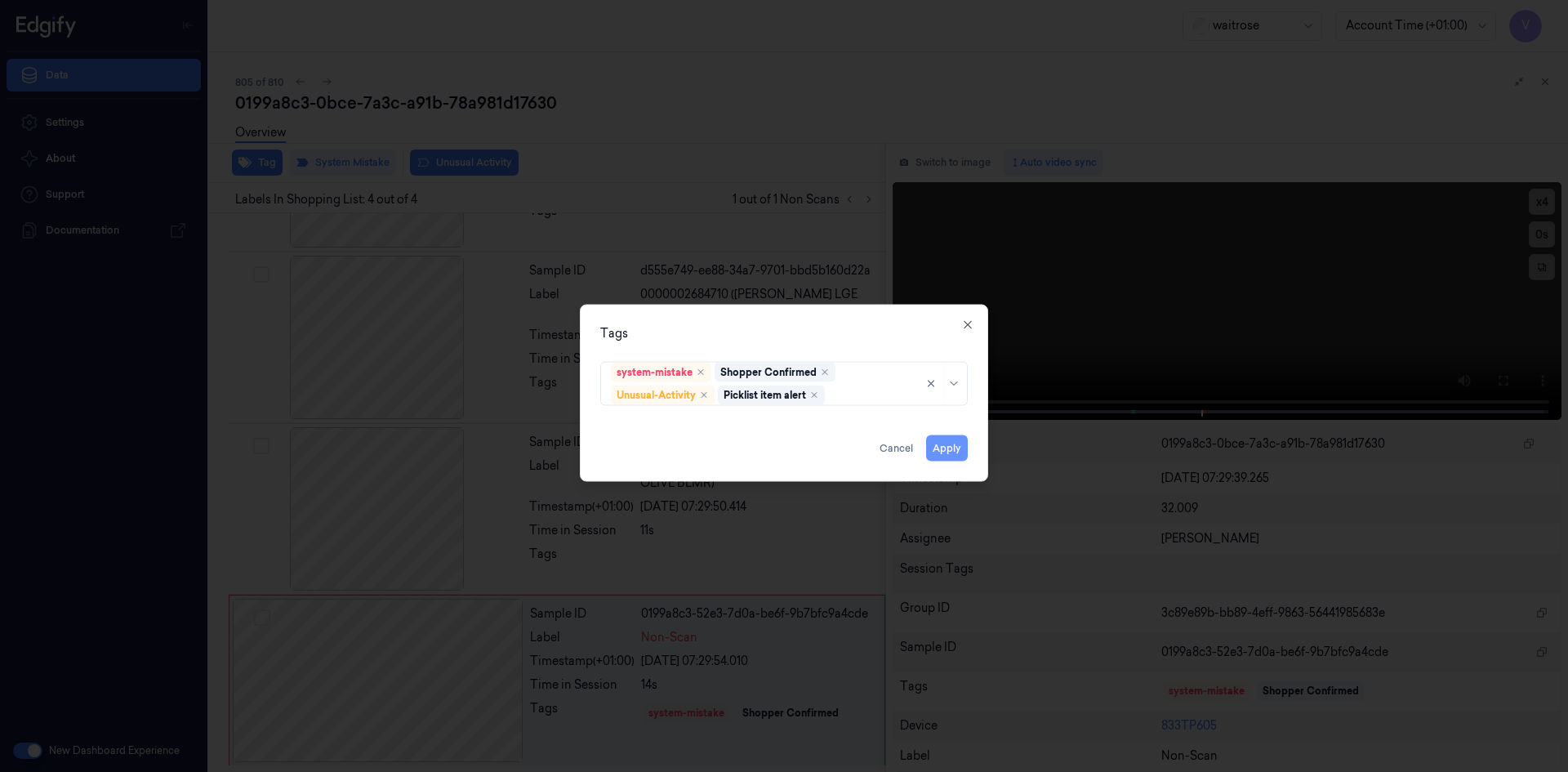
click at [941, 447] on button "Apply" at bounding box center [947, 447] width 42 height 26
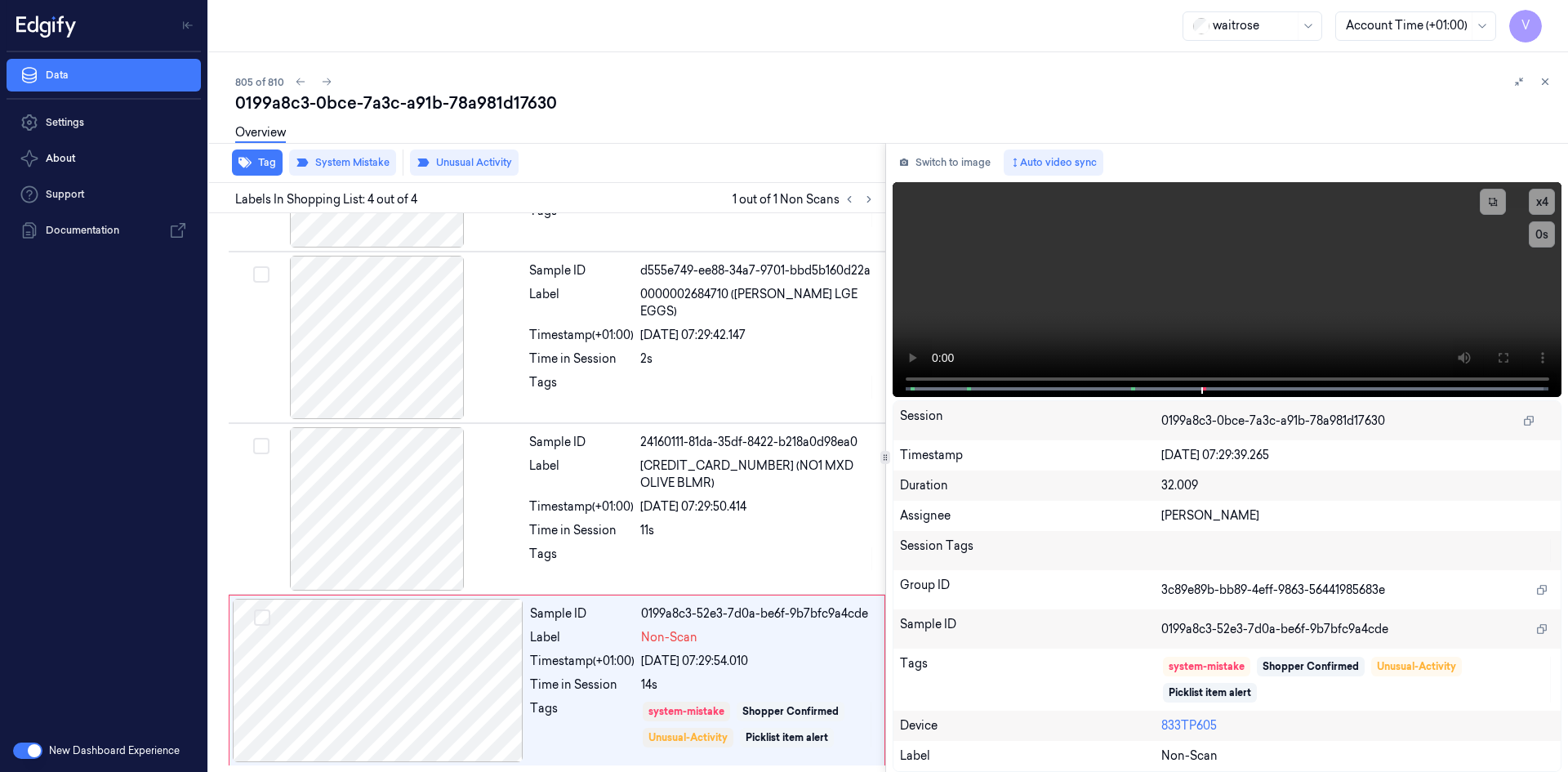
click at [232, 150] on button "Tag" at bounding box center [257, 163] width 51 height 26
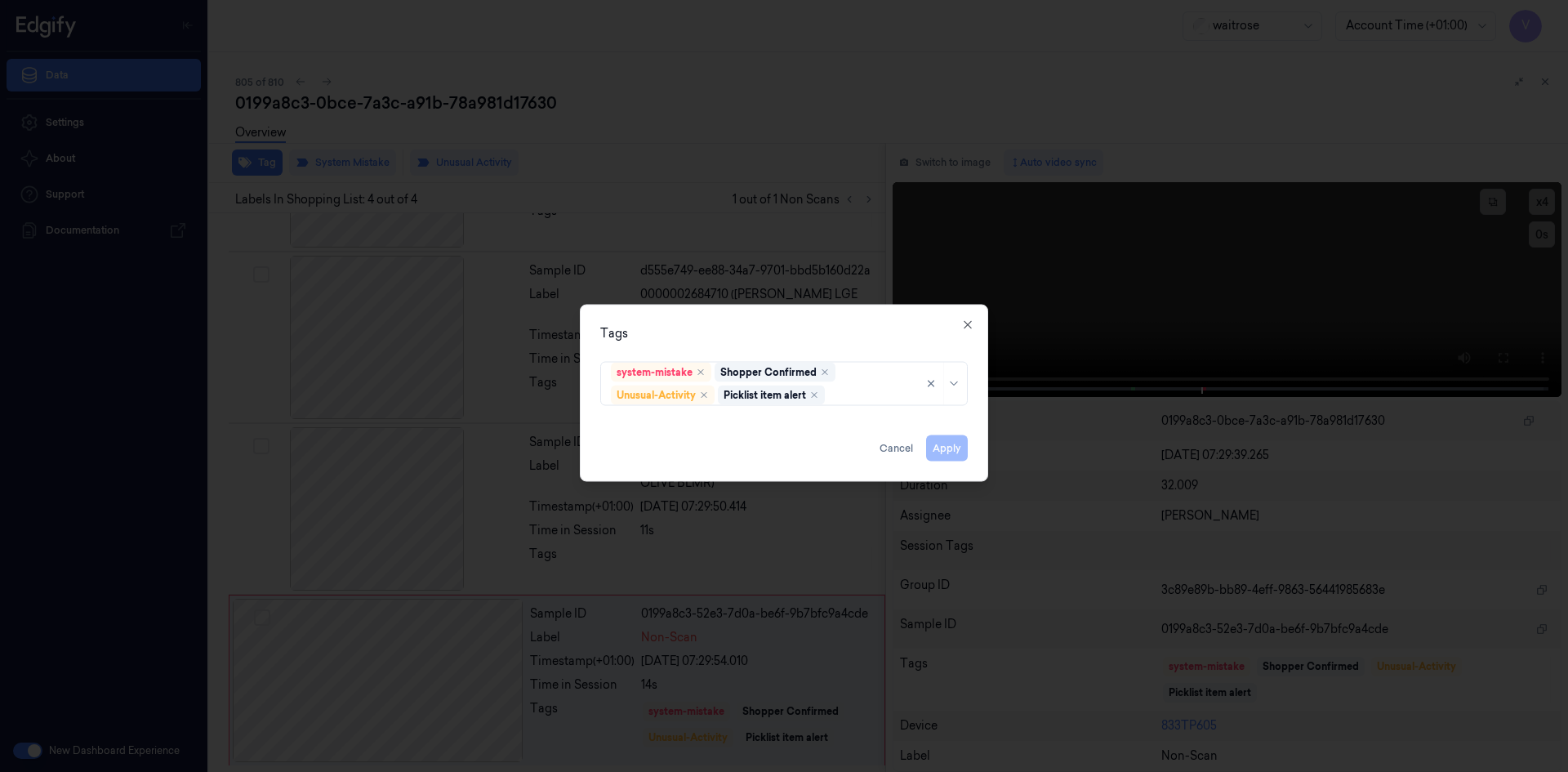
click at [953, 448] on div "Apply Cancel" at bounding box center [784, 441] width 368 height 39
click at [951, 447] on div "Apply Cancel" at bounding box center [784, 441] width 368 height 39
click at [955, 447] on div "Apply Cancel" at bounding box center [784, 441] width 368 height 39
click at [940, 447] on div "Apply Cancel" at bounding box center [784, 441] width 368 height 39
click at [935, 448] on div "Apply Cancel" at bounding box center [784, 441] width 368 height 39
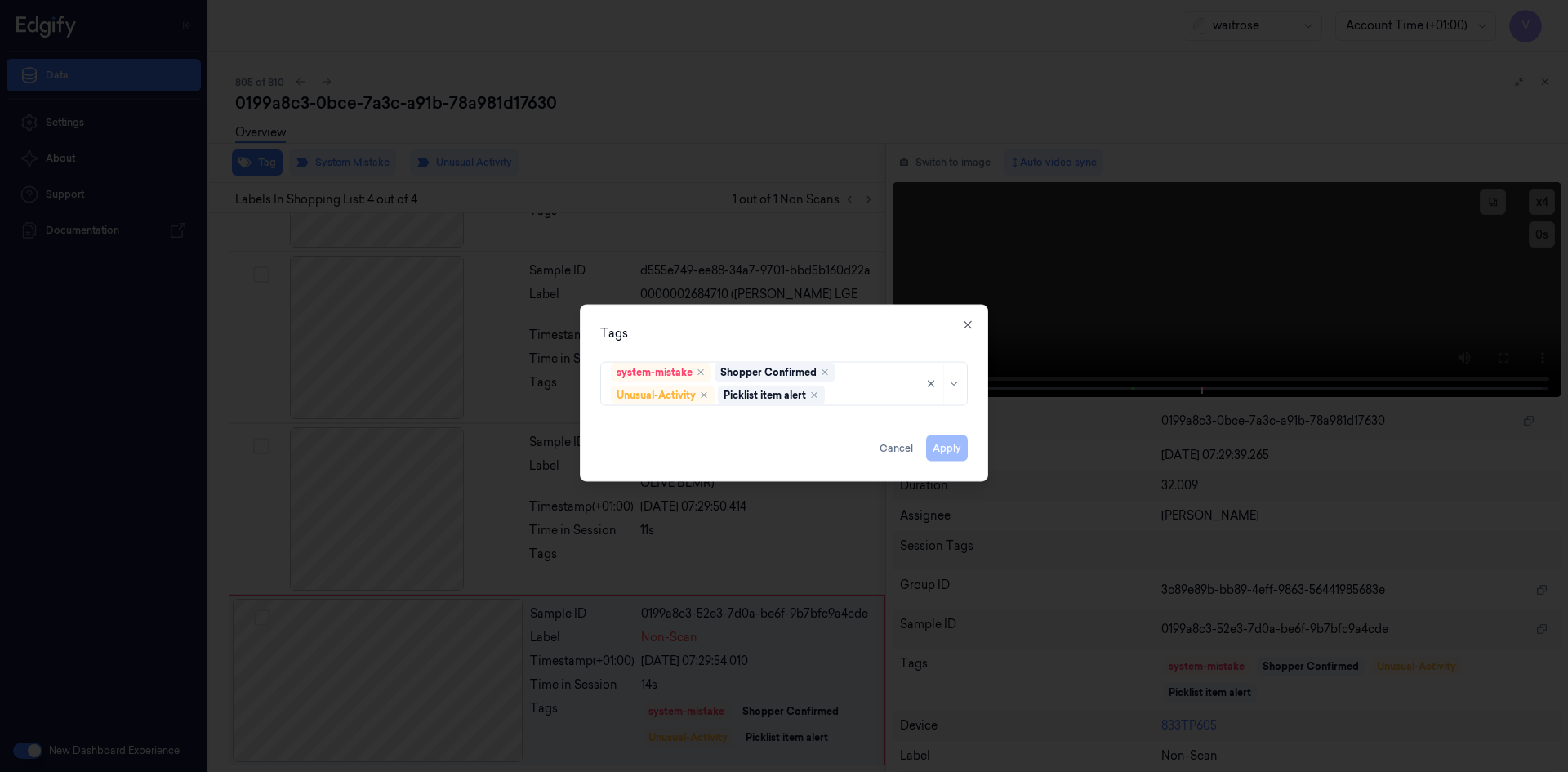
click at [941, 448] on div "Apply Cancel" at bounding box center [784, 441] width 368 height 39
click at [948, 448] on div "Apply Cancel" at bounding box center [784, 441] width 368 height 39
click at [948, 451] on div "Apply Cancel" at bounding box center [784, 441] width 368 height 39
click at [956, 454] on div "Apply Cancel" at bounding box center [784, 441] width 368 height 39
click at [956, 318] on div "Tags system-mistake Shopper Confirmed Unusual-Activity Picklist item alert Appl…" at bounding box center [784, 392] width 408 height 177
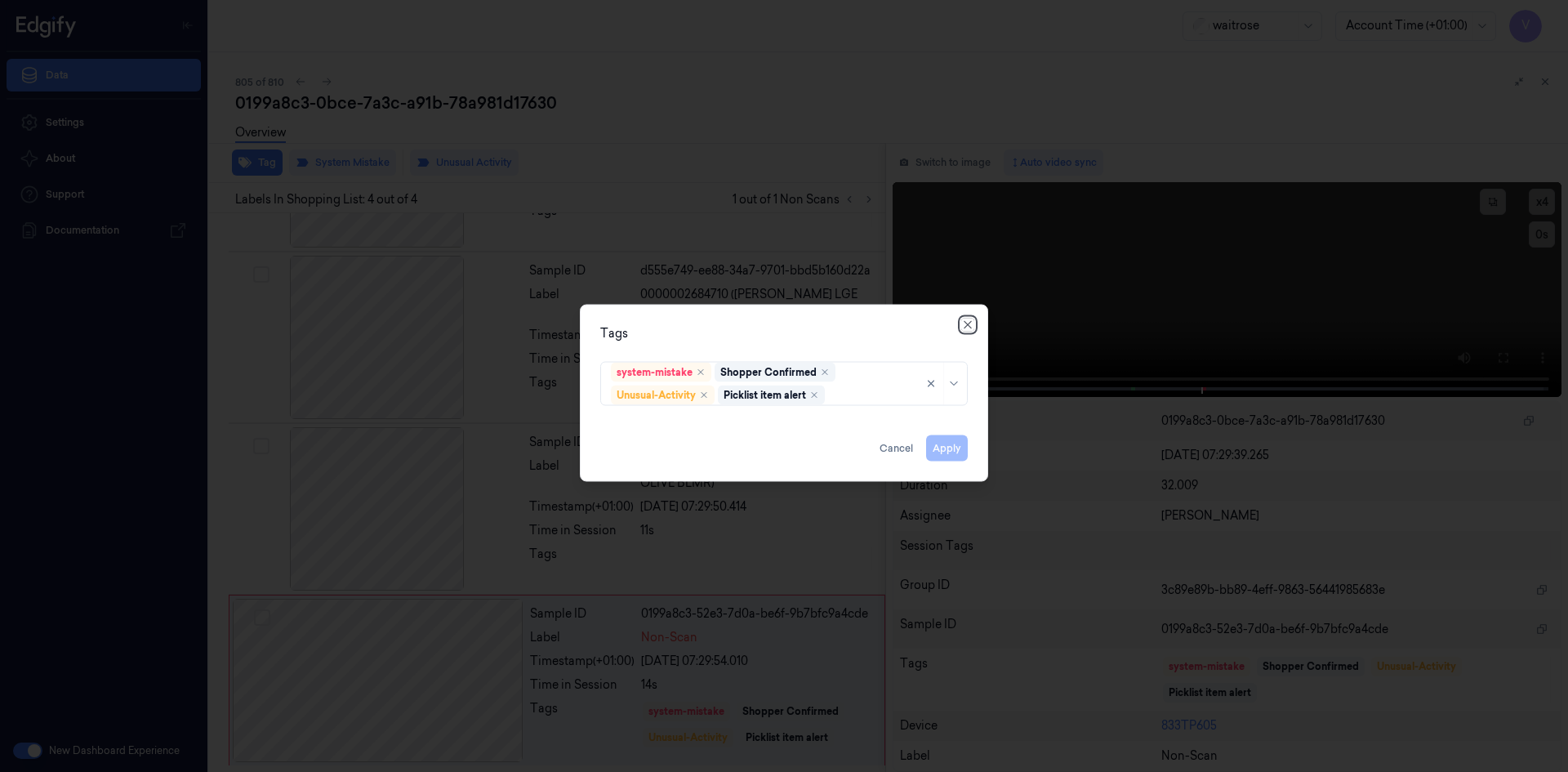
click at [974, 318] on icon "button" at bounding box center [967, 324] width 13 height 13
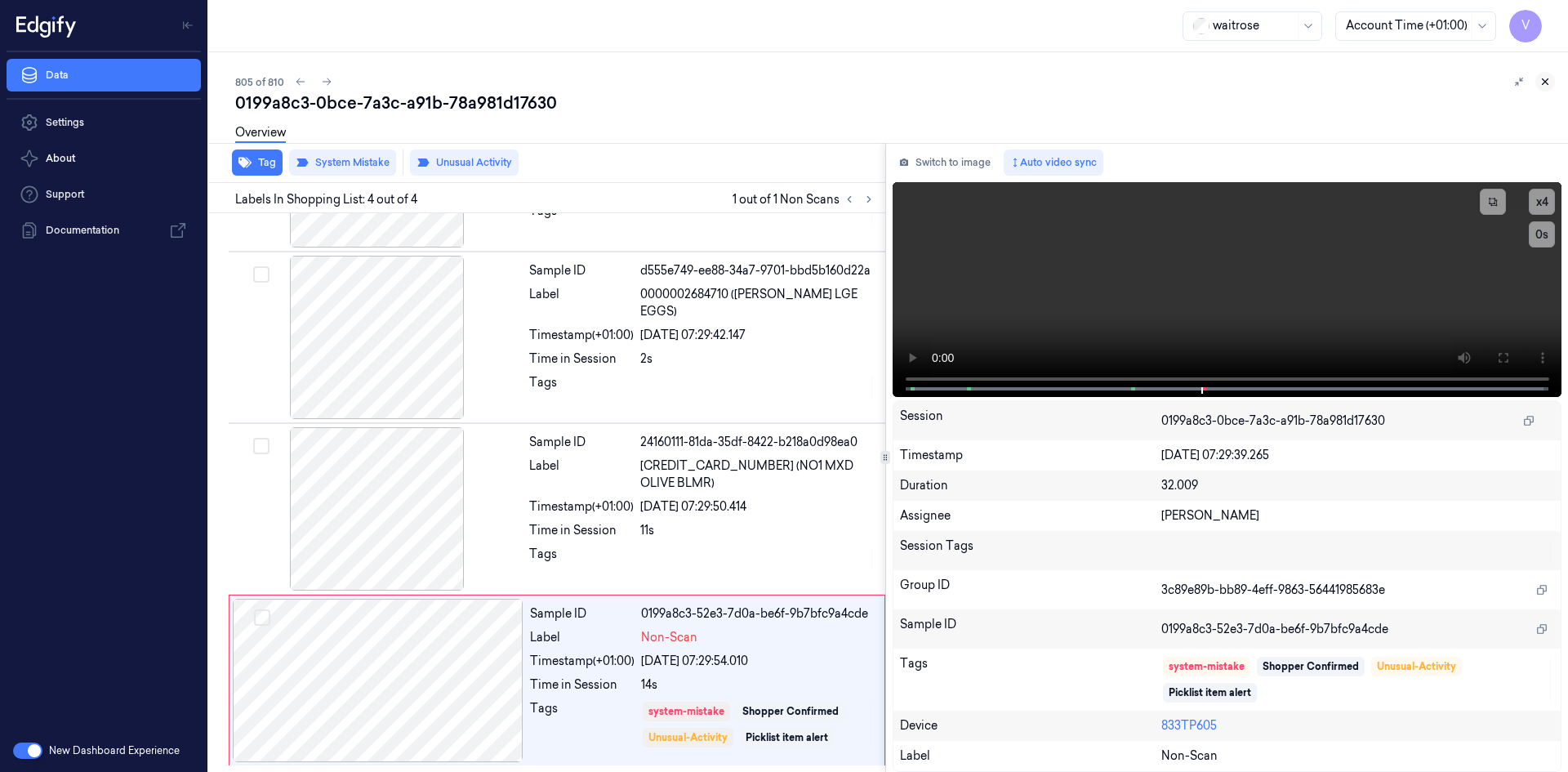
click at [1548, 87] on button at bounding box center [1545, 81] width 20 height 20
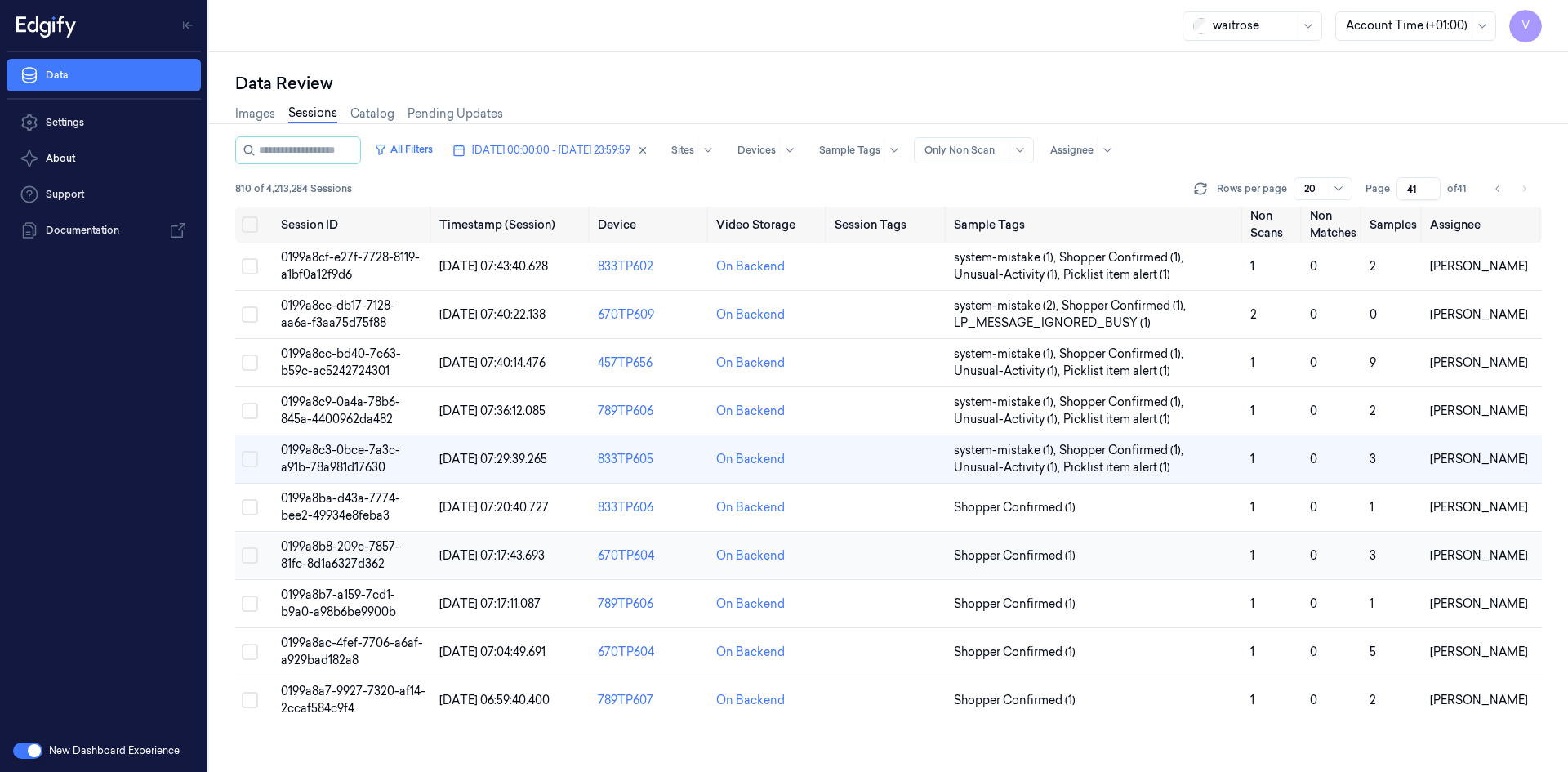
click at [320, 541] on span "0199a8b8-209c-7857-81fc-8d1a6327d362" at bounding box center [341, 555] width 119 height 32
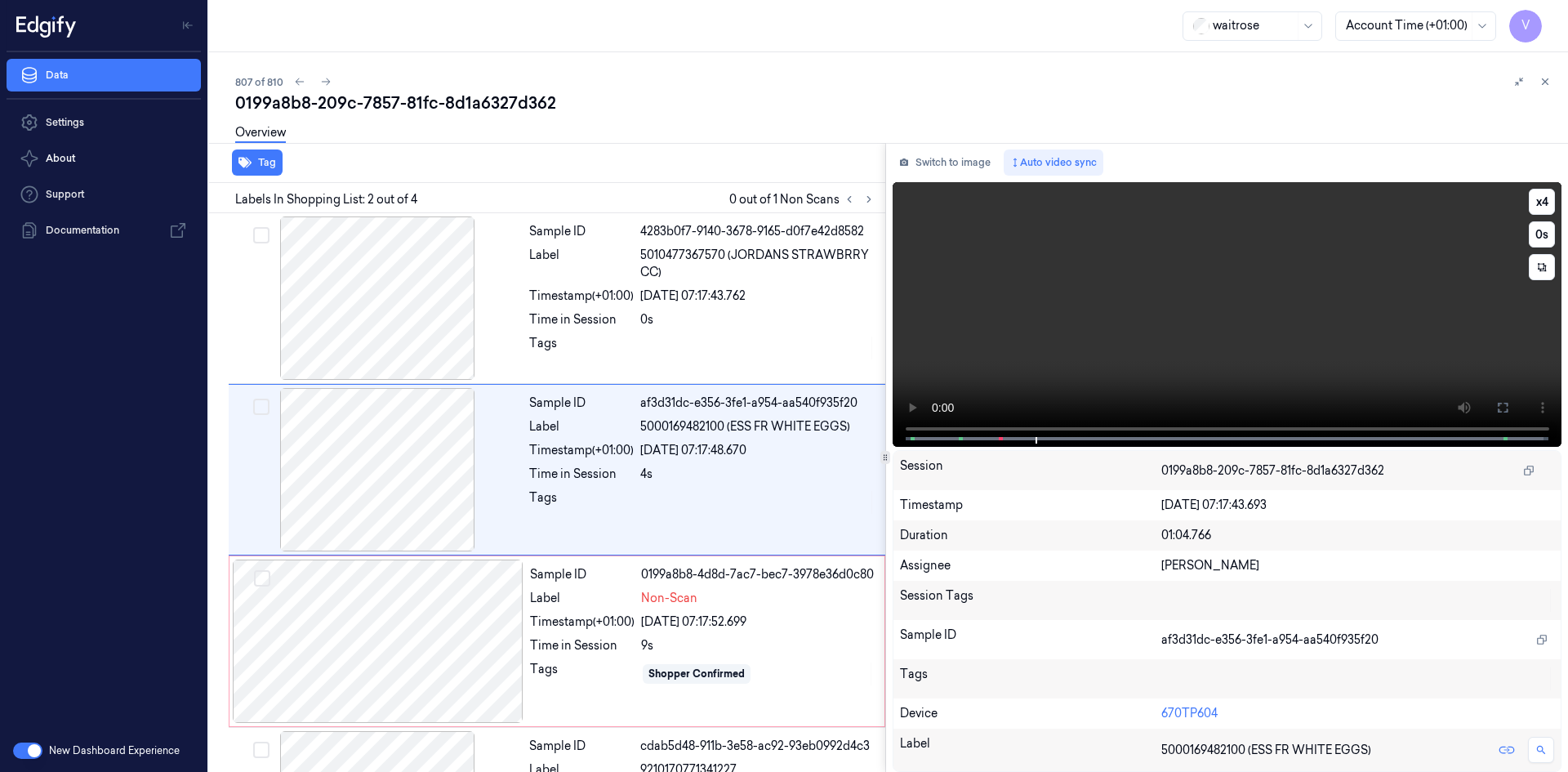
click at [1066, 318] on video at bounding box center [1228, 314] width 670 height 265
click at [1080, 365] on video at bounding box center [1228, 314] width 670 height 265
click at [1173, 370] on video at bounding box center [1228, 314] width 670 height 265
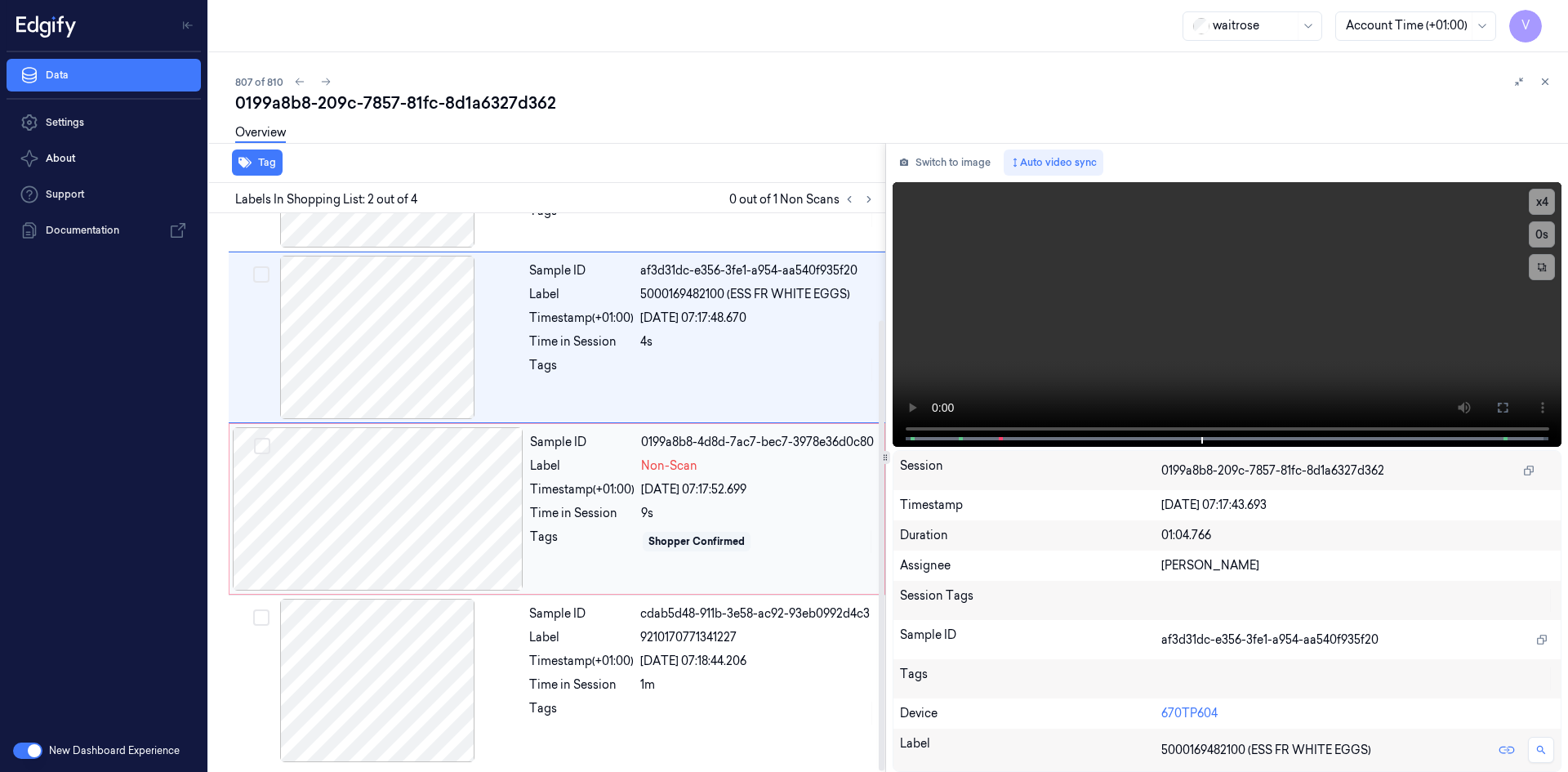
click at [353, 481] on div at bounding box center [378, 509] width 291 height 164
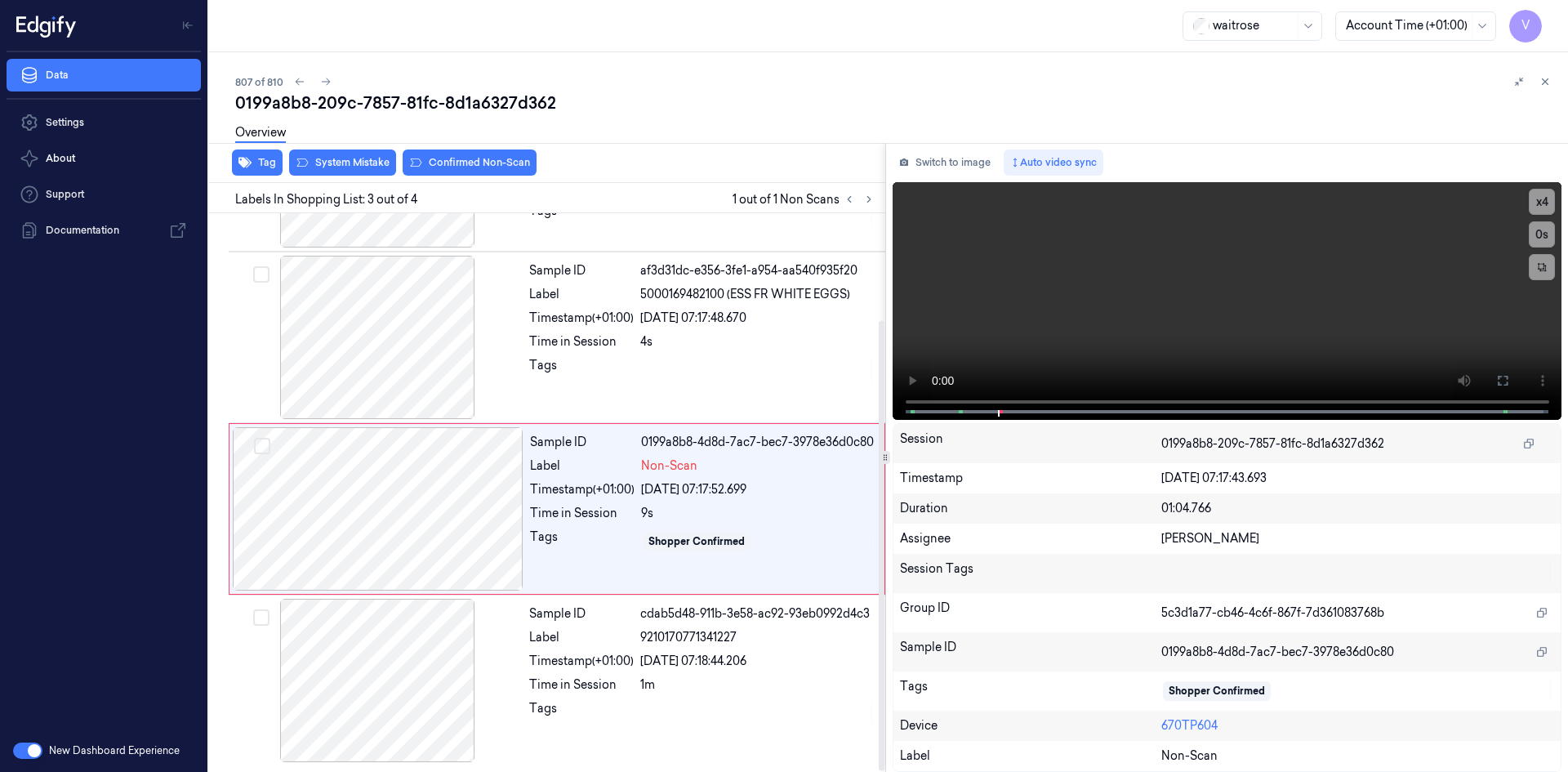
click at [355, 151] on div "Overview" at bounding box center [895, 135] width 1320 height 42
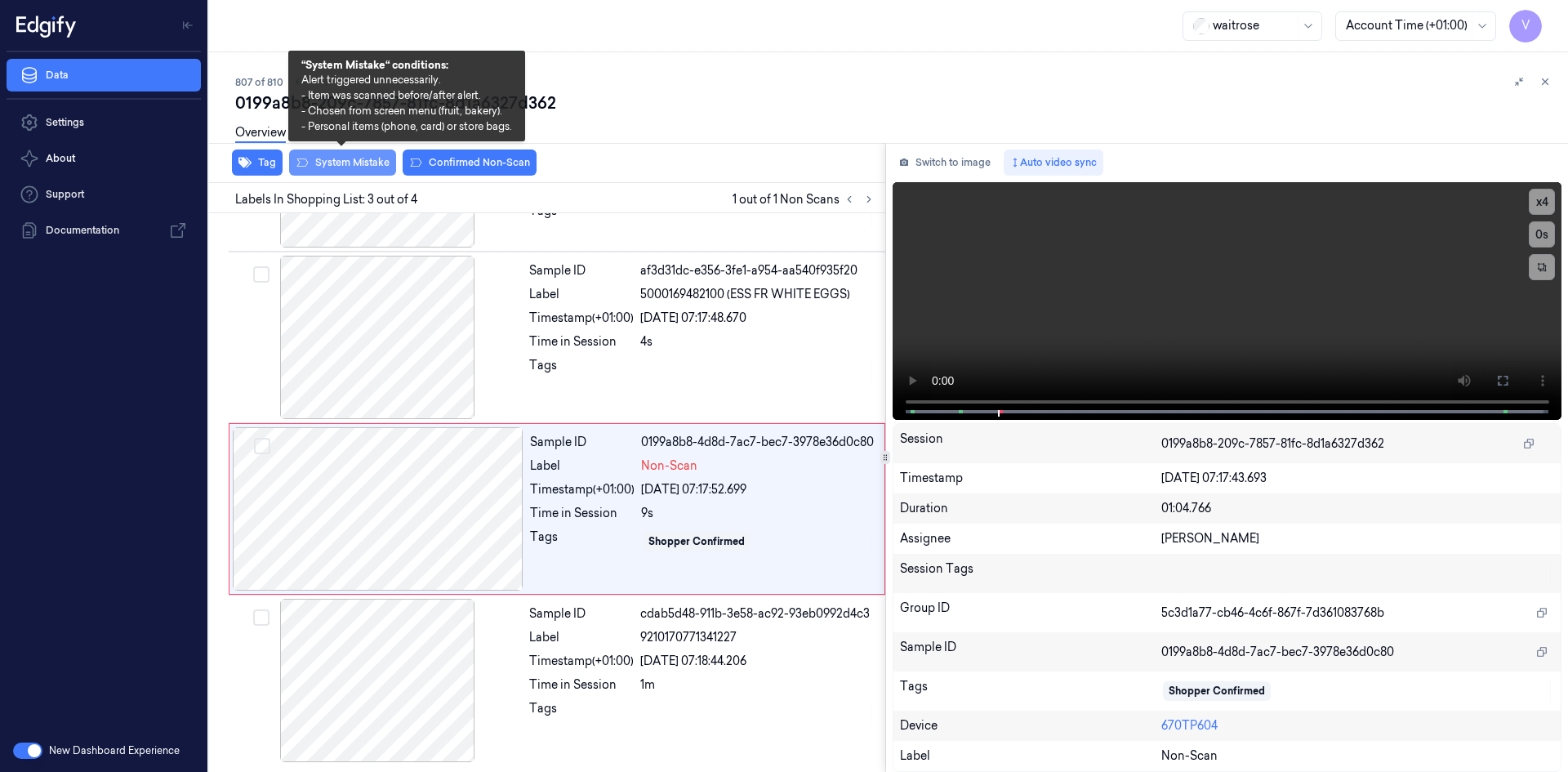
click at [358, 164] on button "System Mistake" at bounding box center [343, 163] width 107 height 26
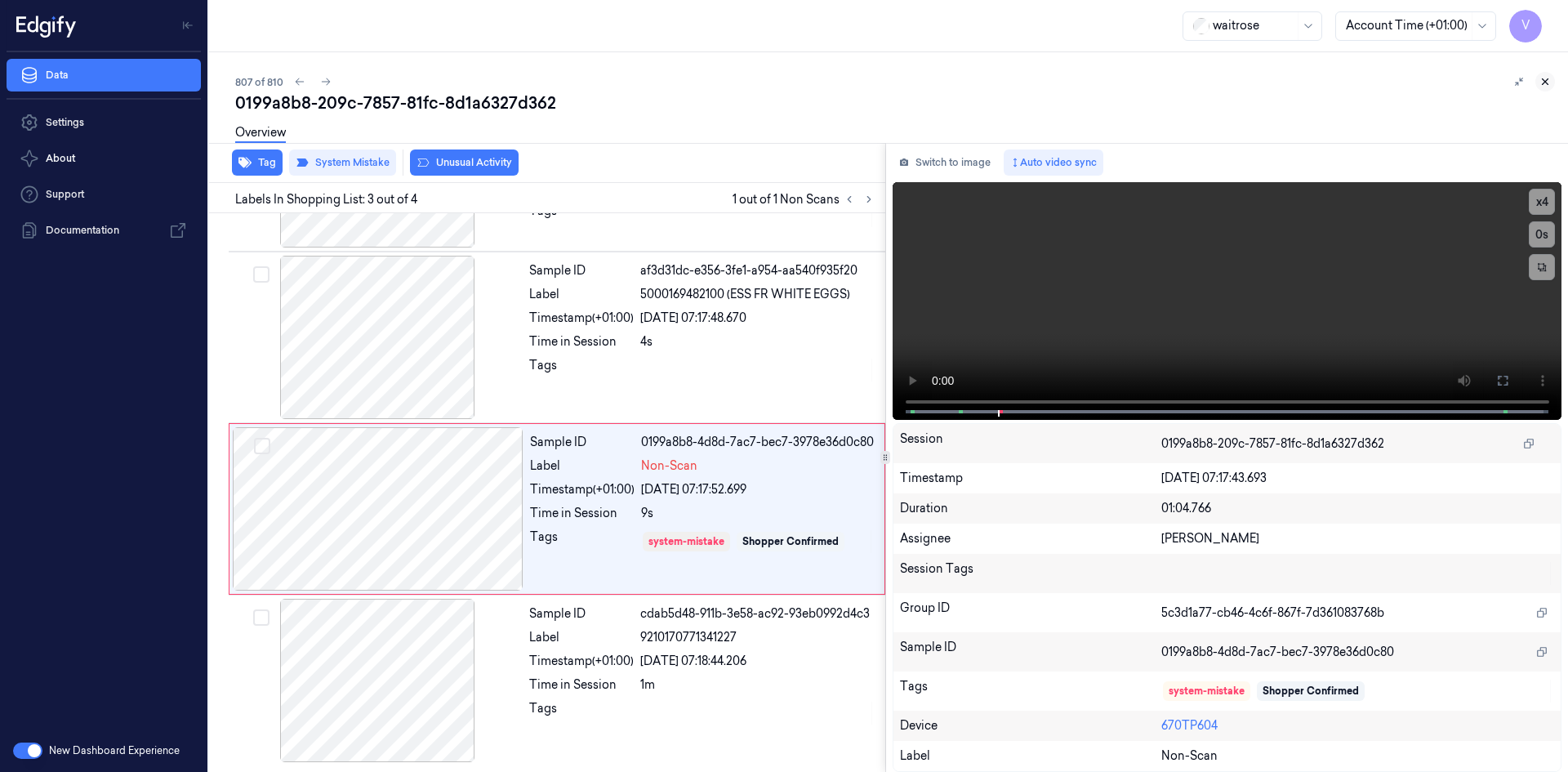
click at [1550, 75] on button at bounding box center [1545, 81] width 20 height 20
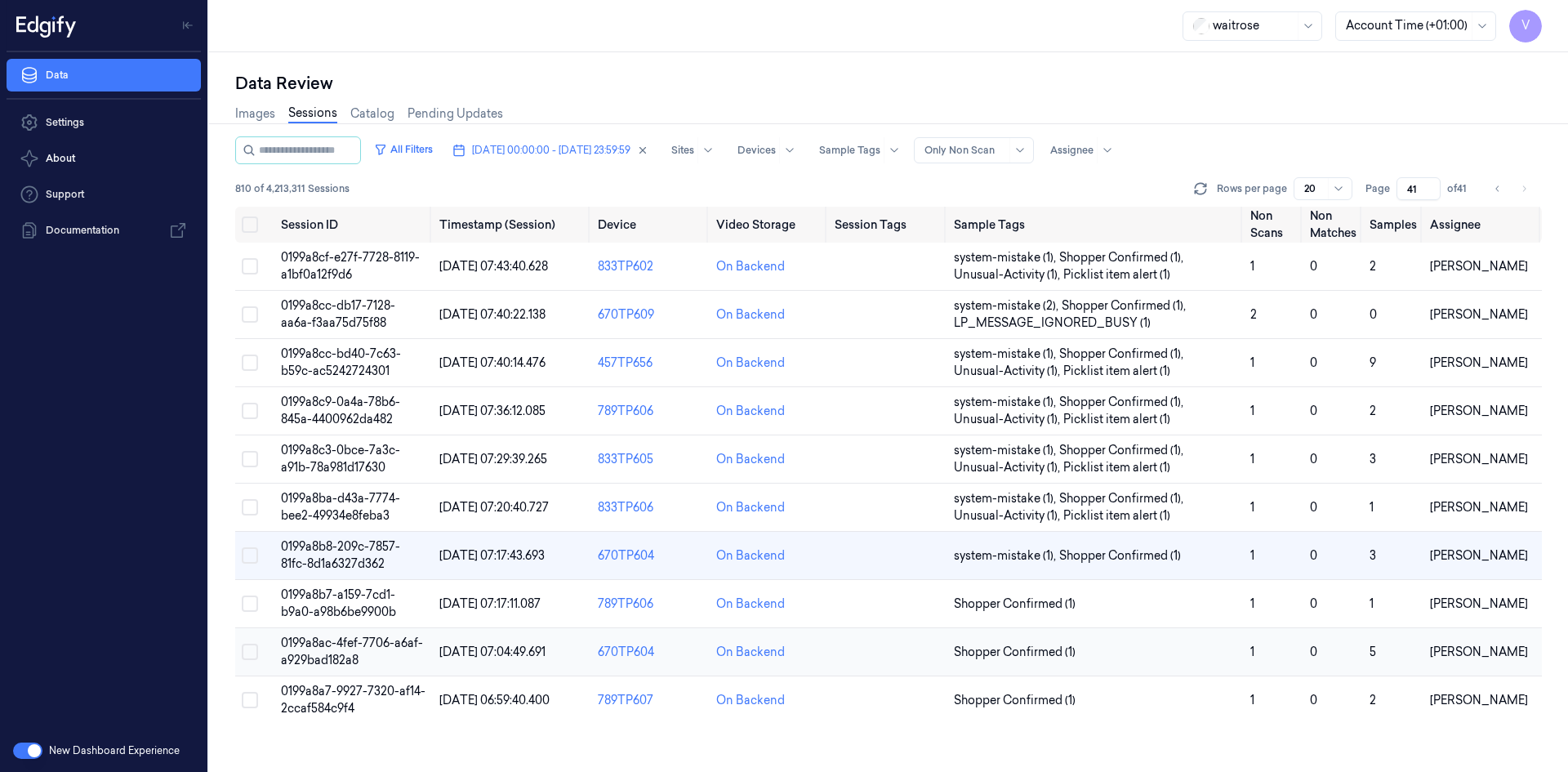
click at [346, 645] on span "0199a8ac-4fef-7706-a6af-a929bad182a8" at bounding box center [352, 651] width 142 height 32
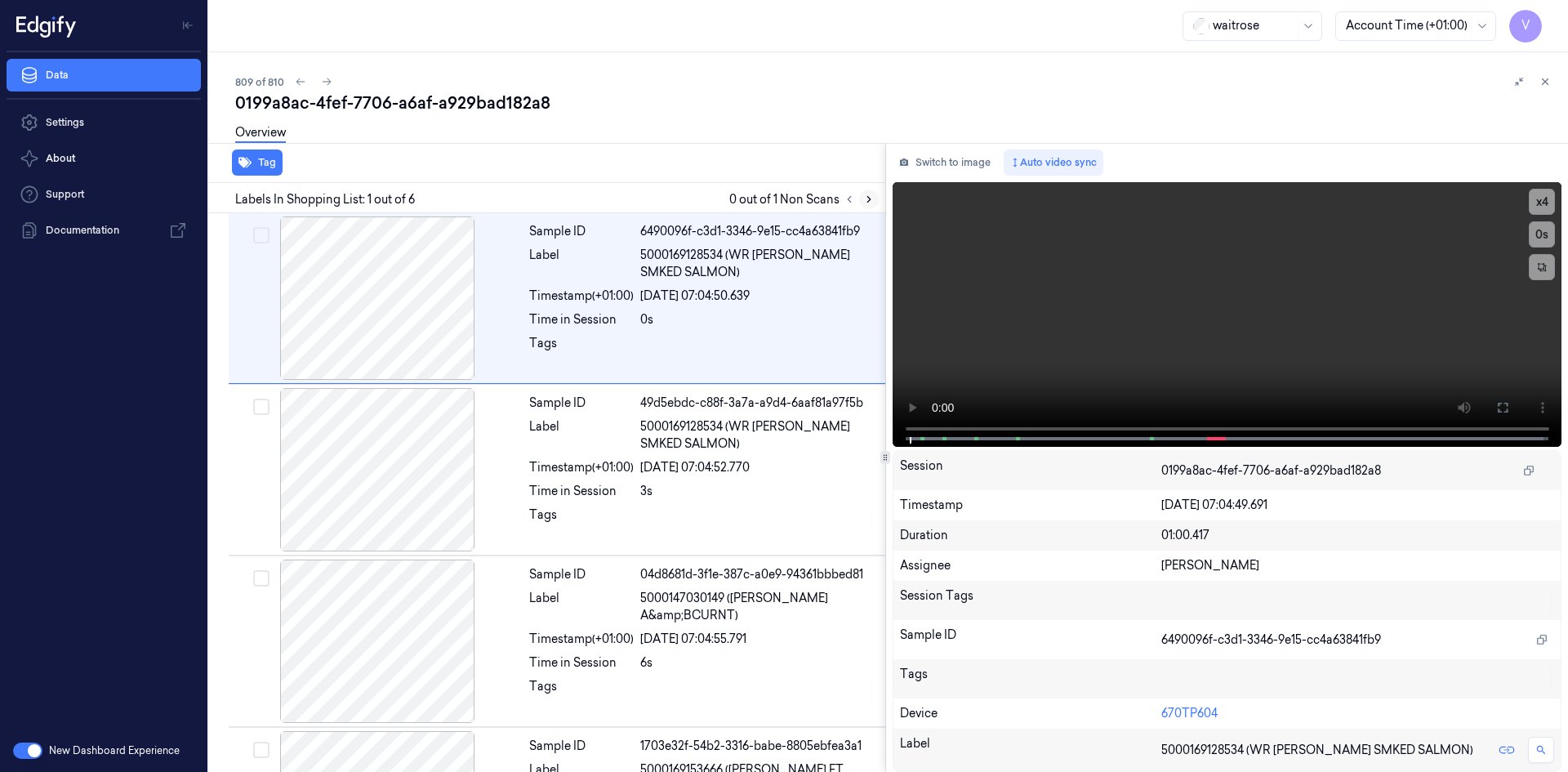
click at [867, 200] on icon at bounding box center [869, 199] width 11 height 11
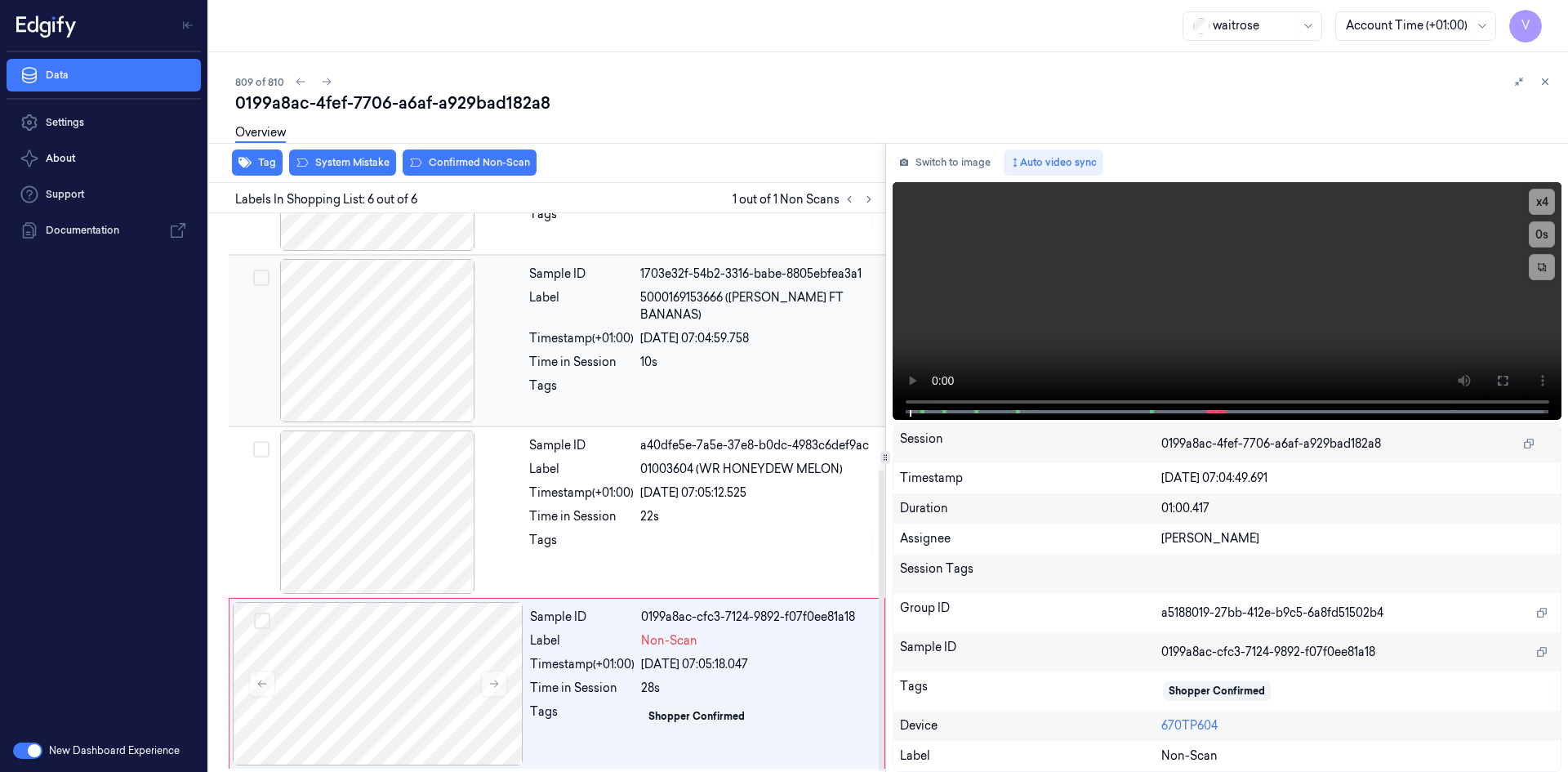
scroll to position [475, 0]
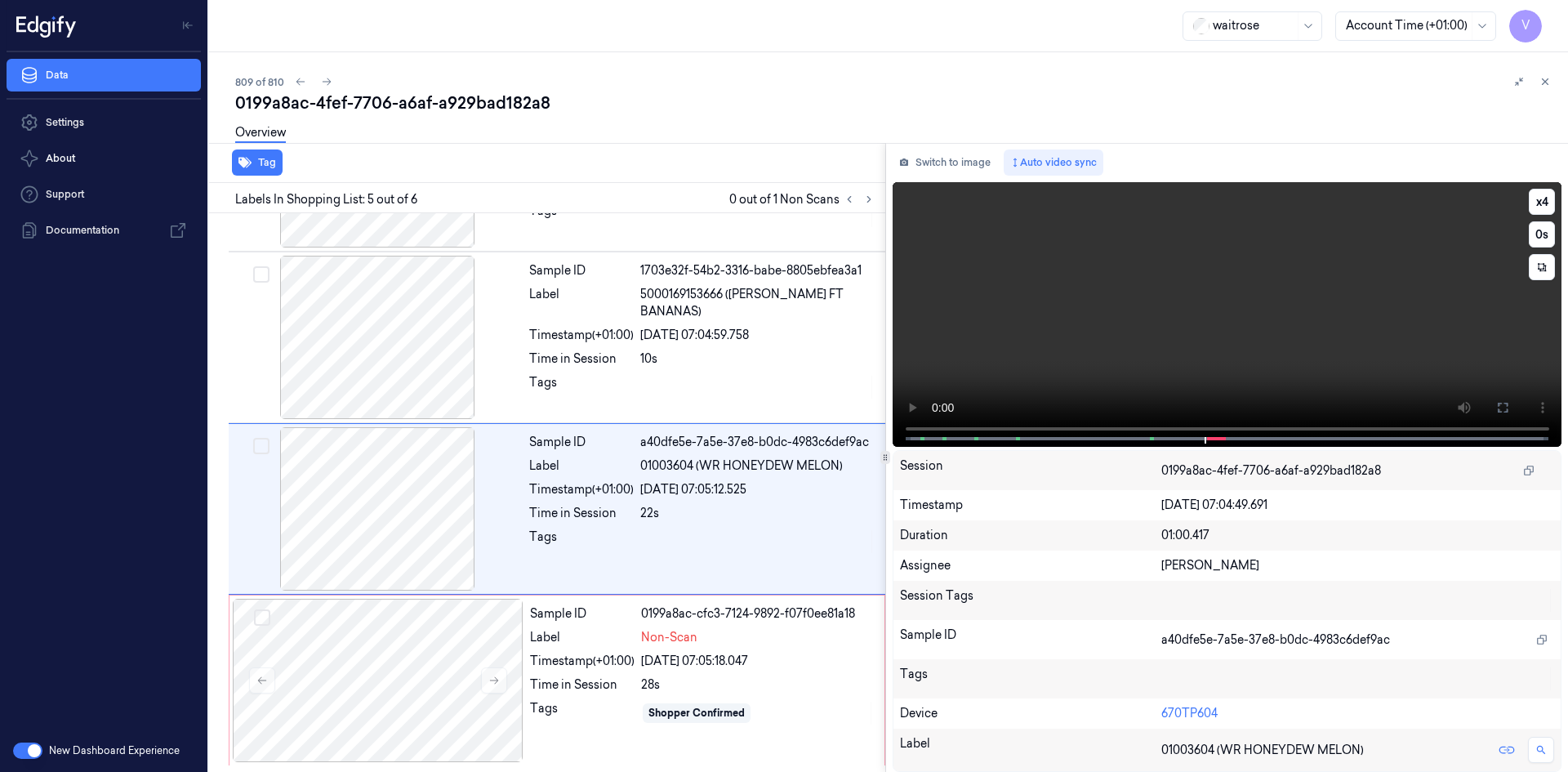
click at [1162, 358] on video at bounding box center [1228, 314] width 670 height 265
click at [1109, 312] on video at bounding box center [1228, 314] width 670 height 265
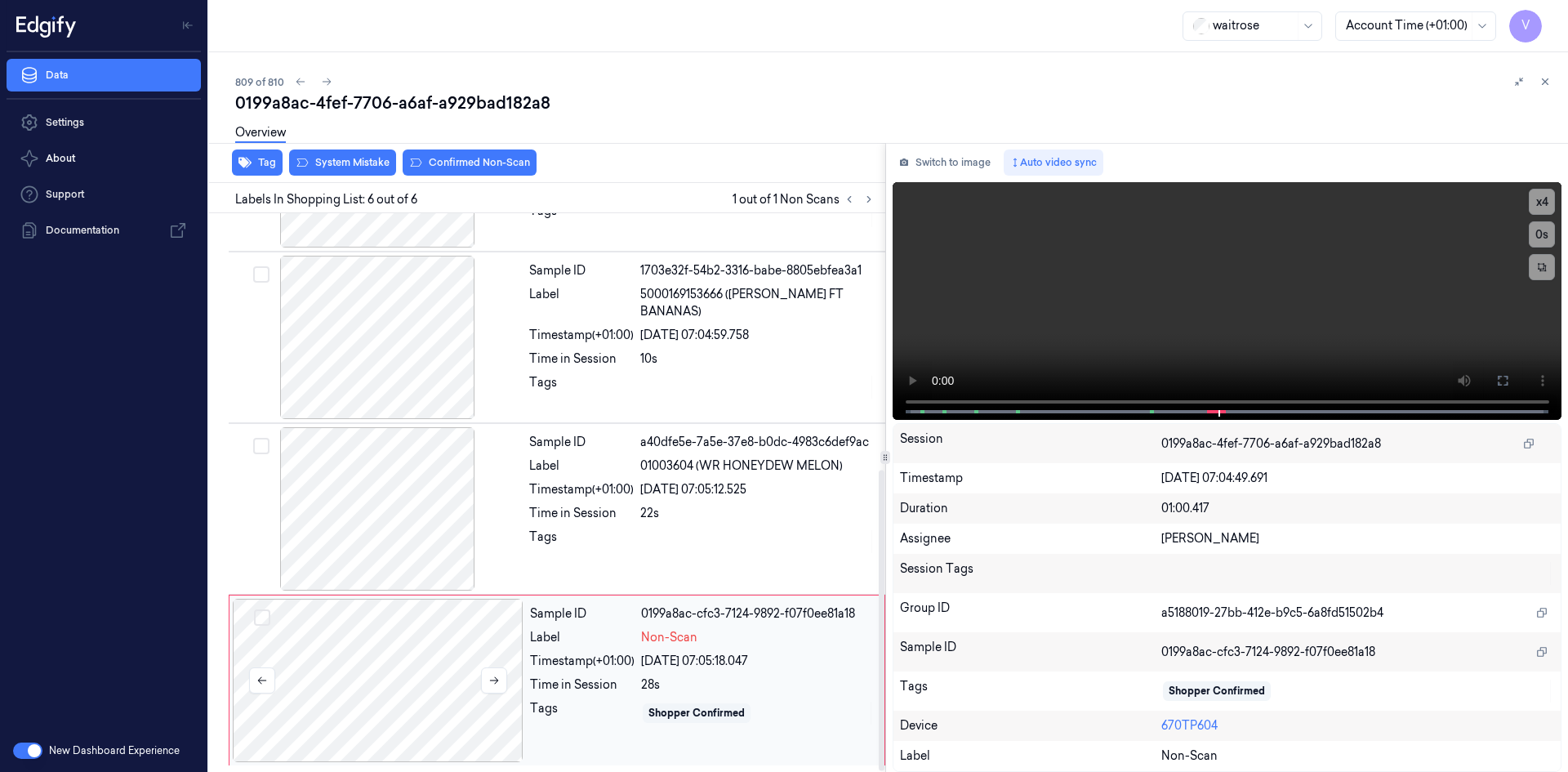
click at [398, 647] on div at bounding box center [378, 680] width 291 height 164
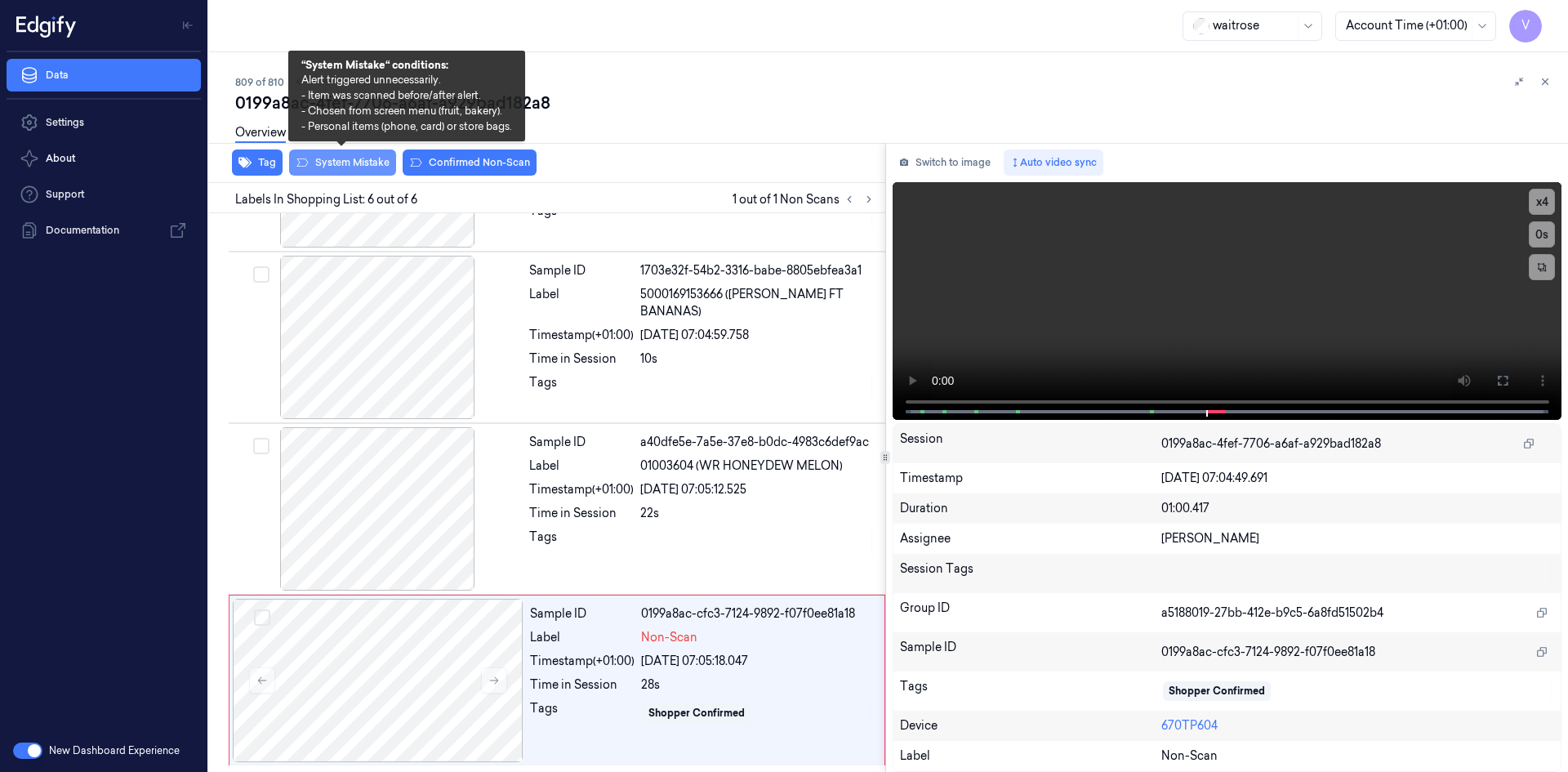
click at [351, 164] on button "System Mistake" at bounding box center [343, 163] width 107 height 26
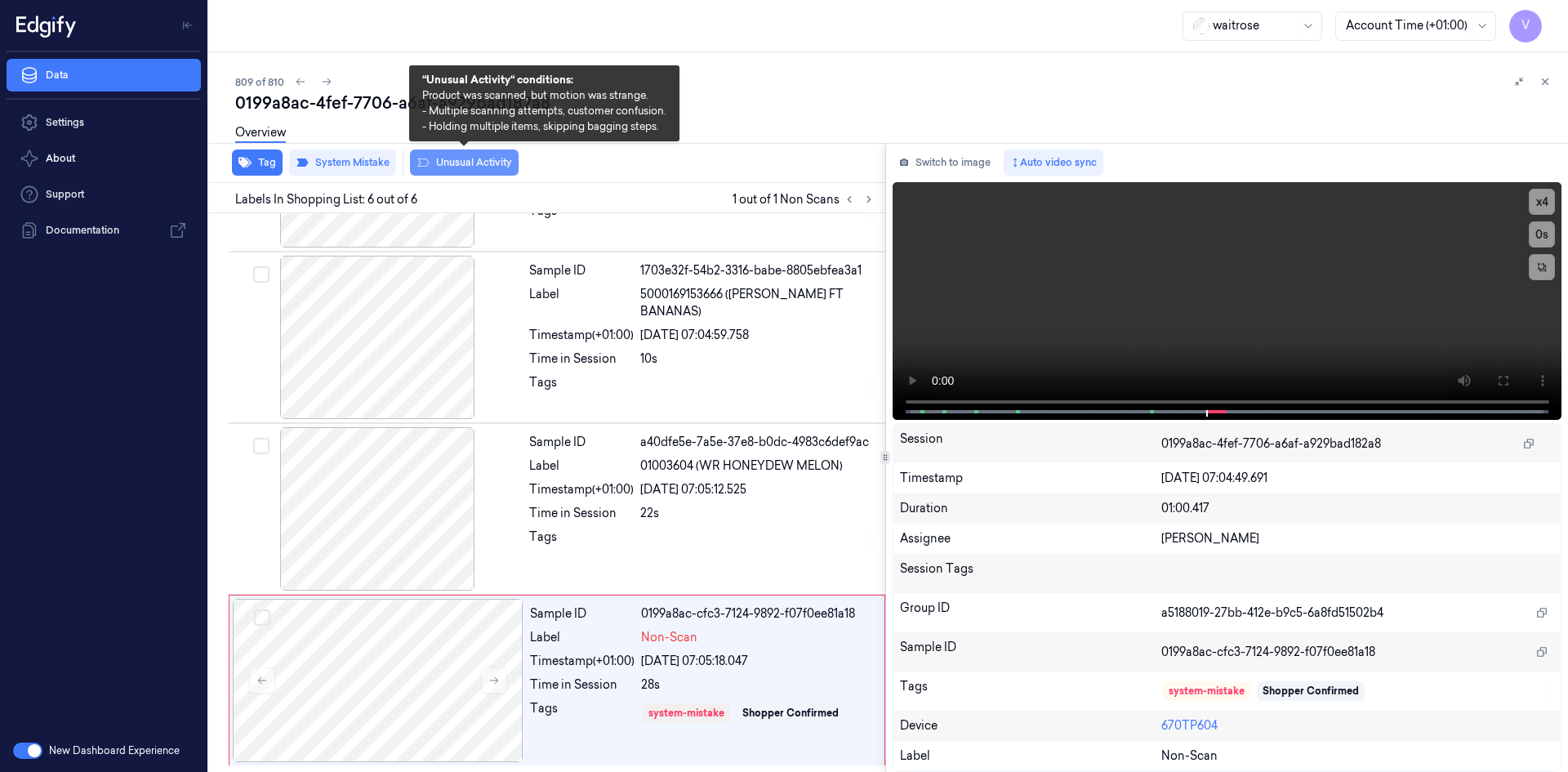
click at [456, 161] on button "Unusual Activity" at bounding box center [465, 163] width 109 height 26
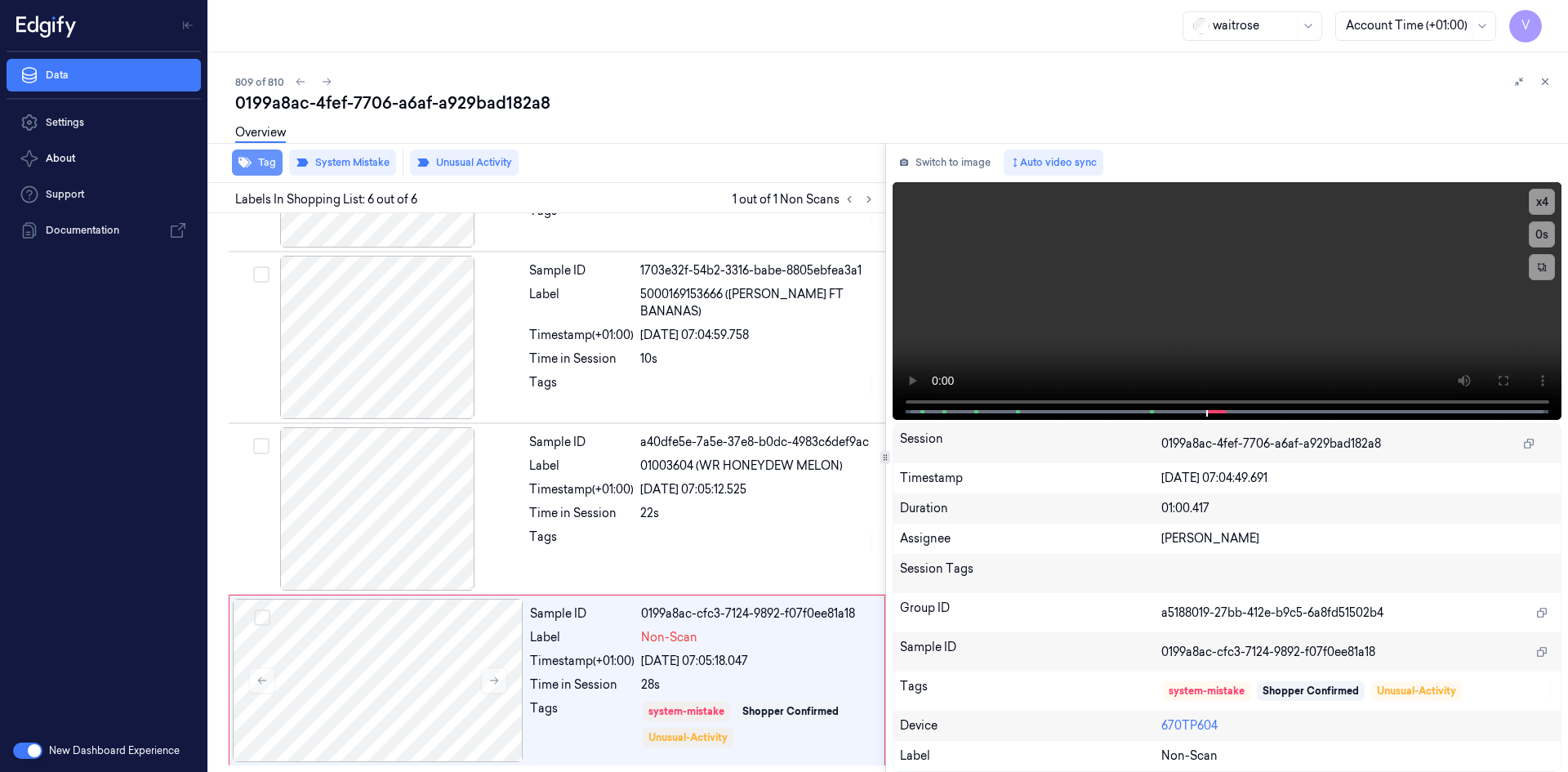
click at [269, 158] on button "Tag" at bounding box center [257, 163] width 51 height 26
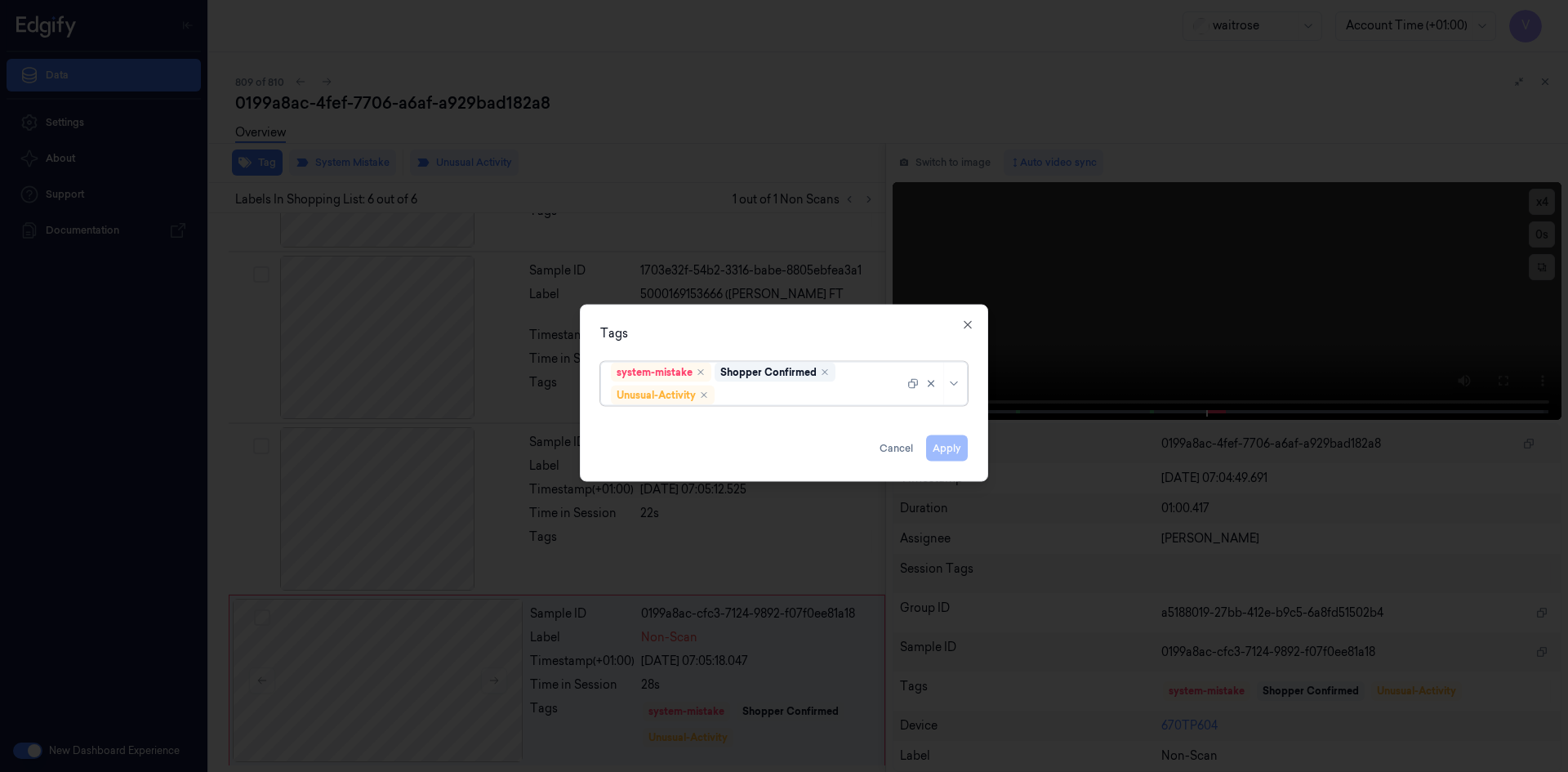
click at [811, 397] on div at bounding box center [811, 395] width 186 height 17
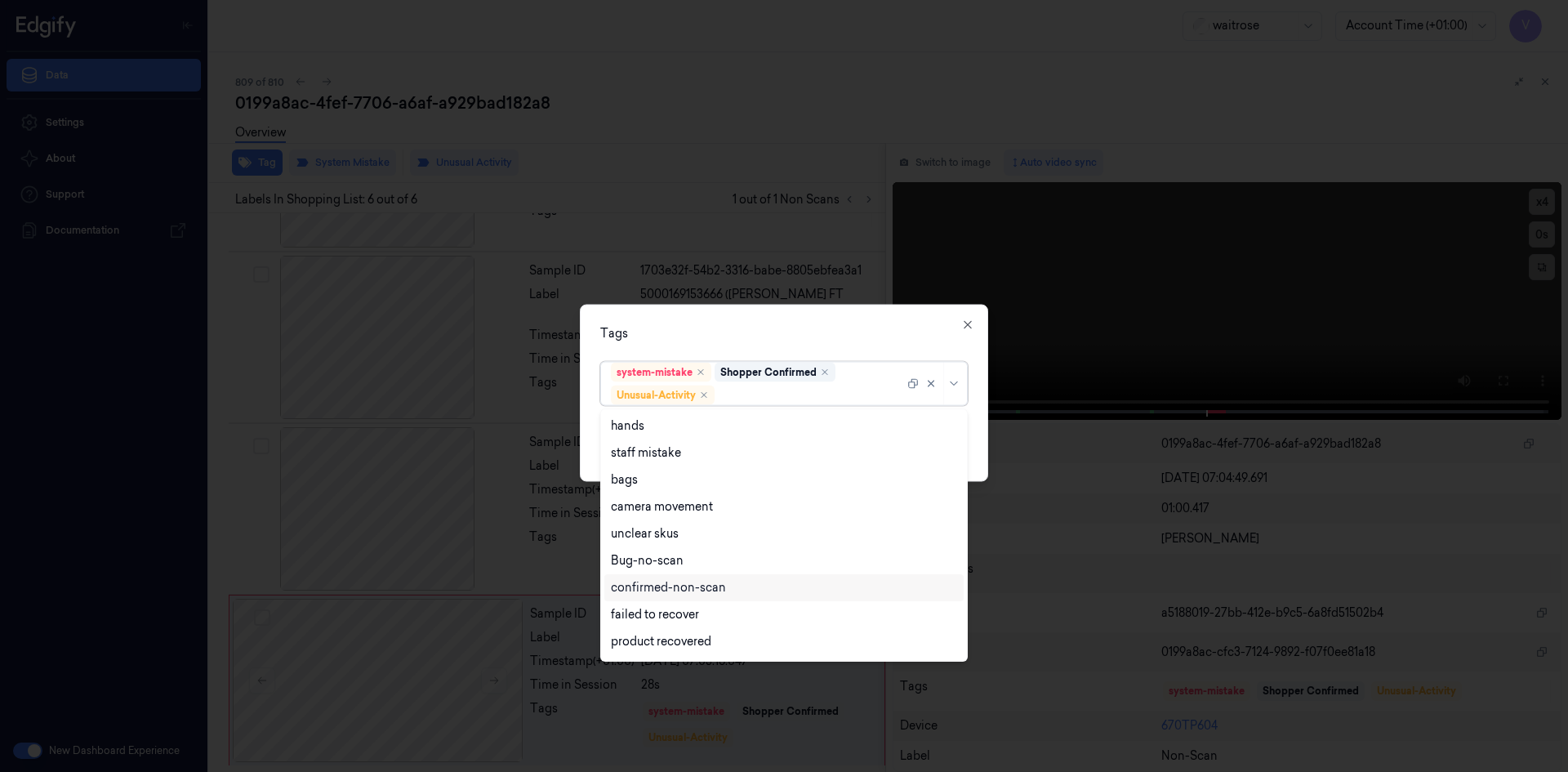
scroll to position [213, 0]
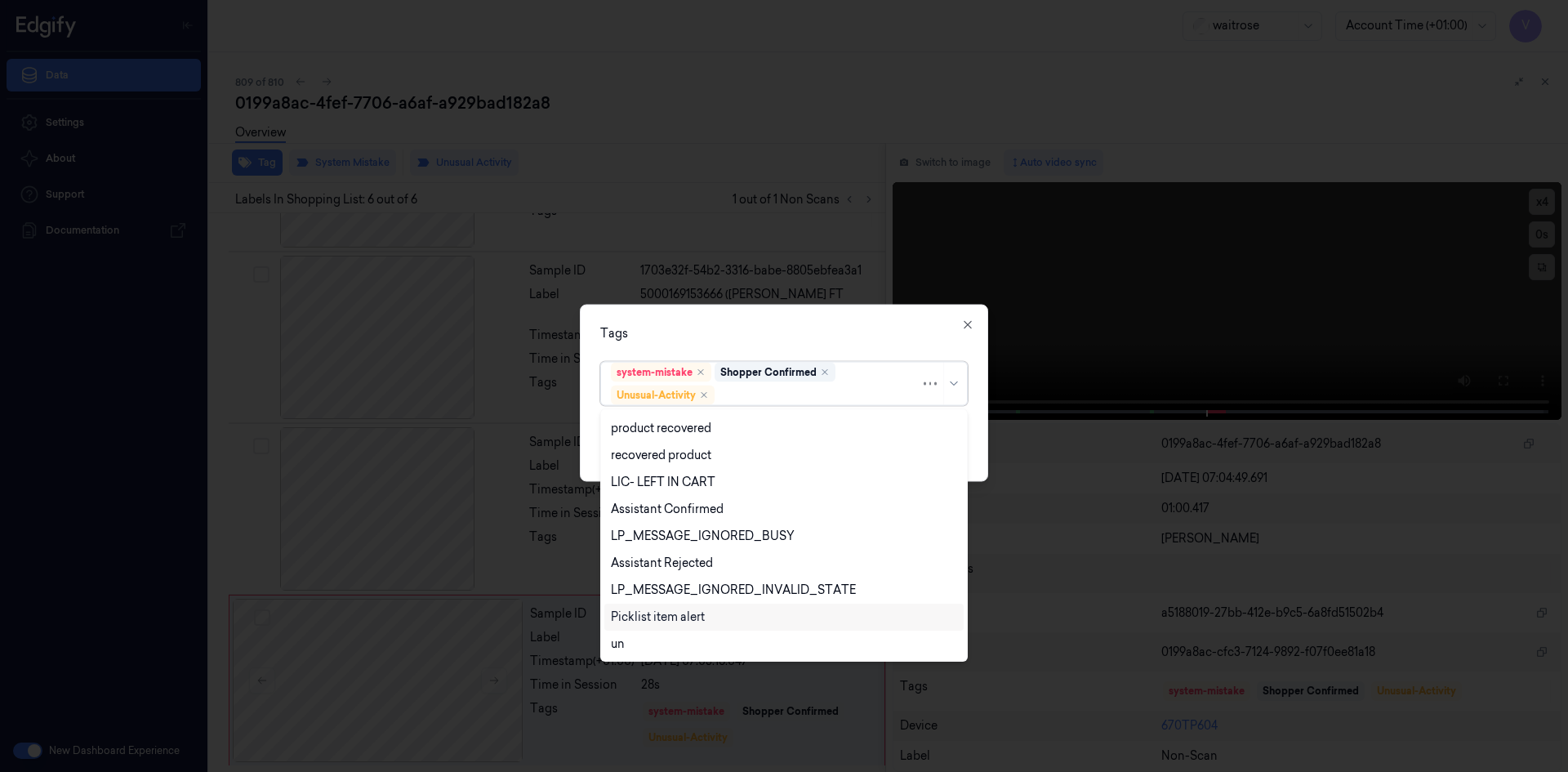
click at [654, 614] on div "Picklist item alert" at bounding box center [658, 617] width 94 height 17
click at [739, 342] on div "Tags option Picklist item alert, selected. 20 results available. Use Up and Dow…" at bounding box center [784, 392] width 408 height 177
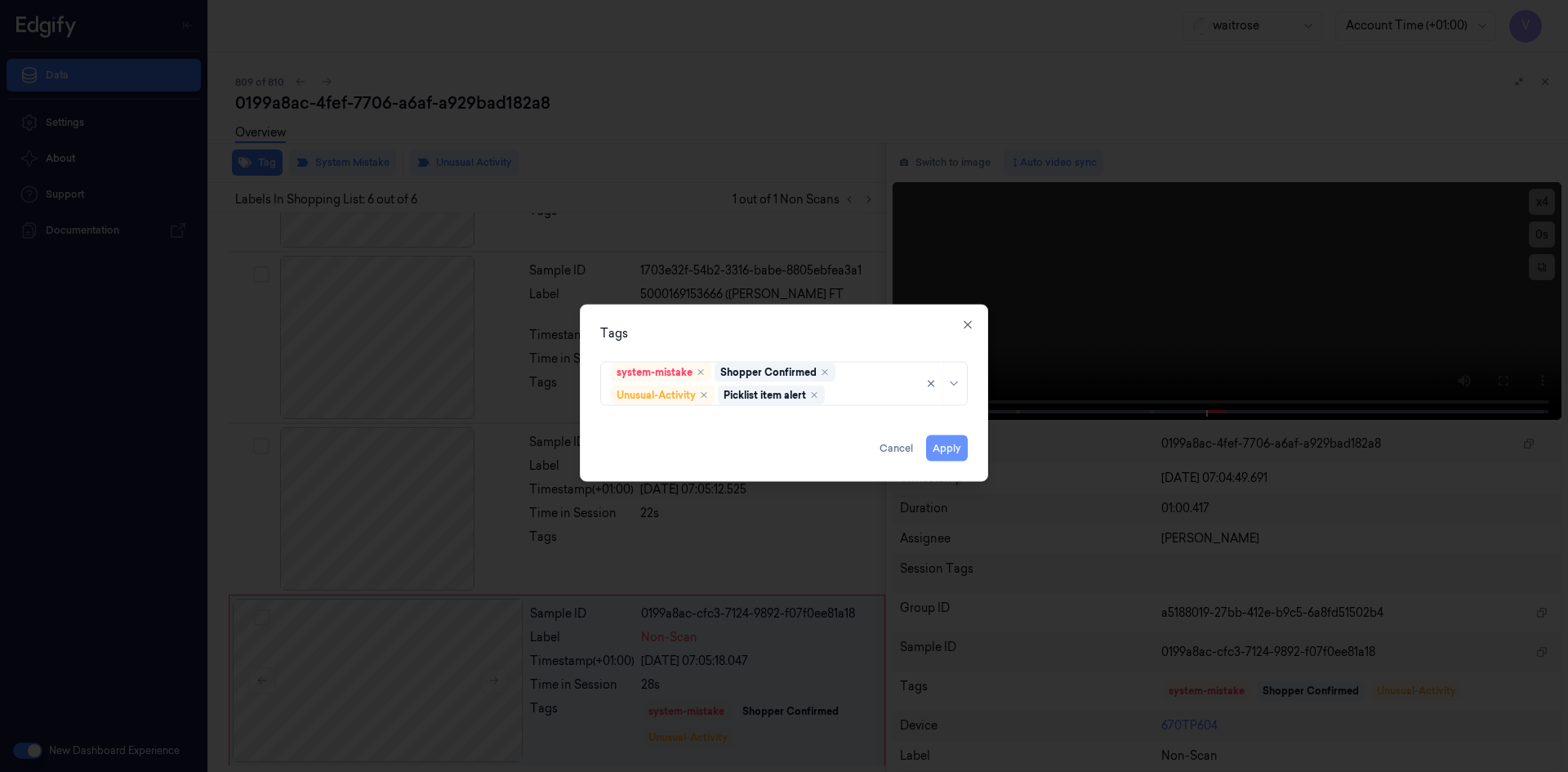
click at [940, 451] on button "Apply" at bounding box center [947, 447] width 42 height 26
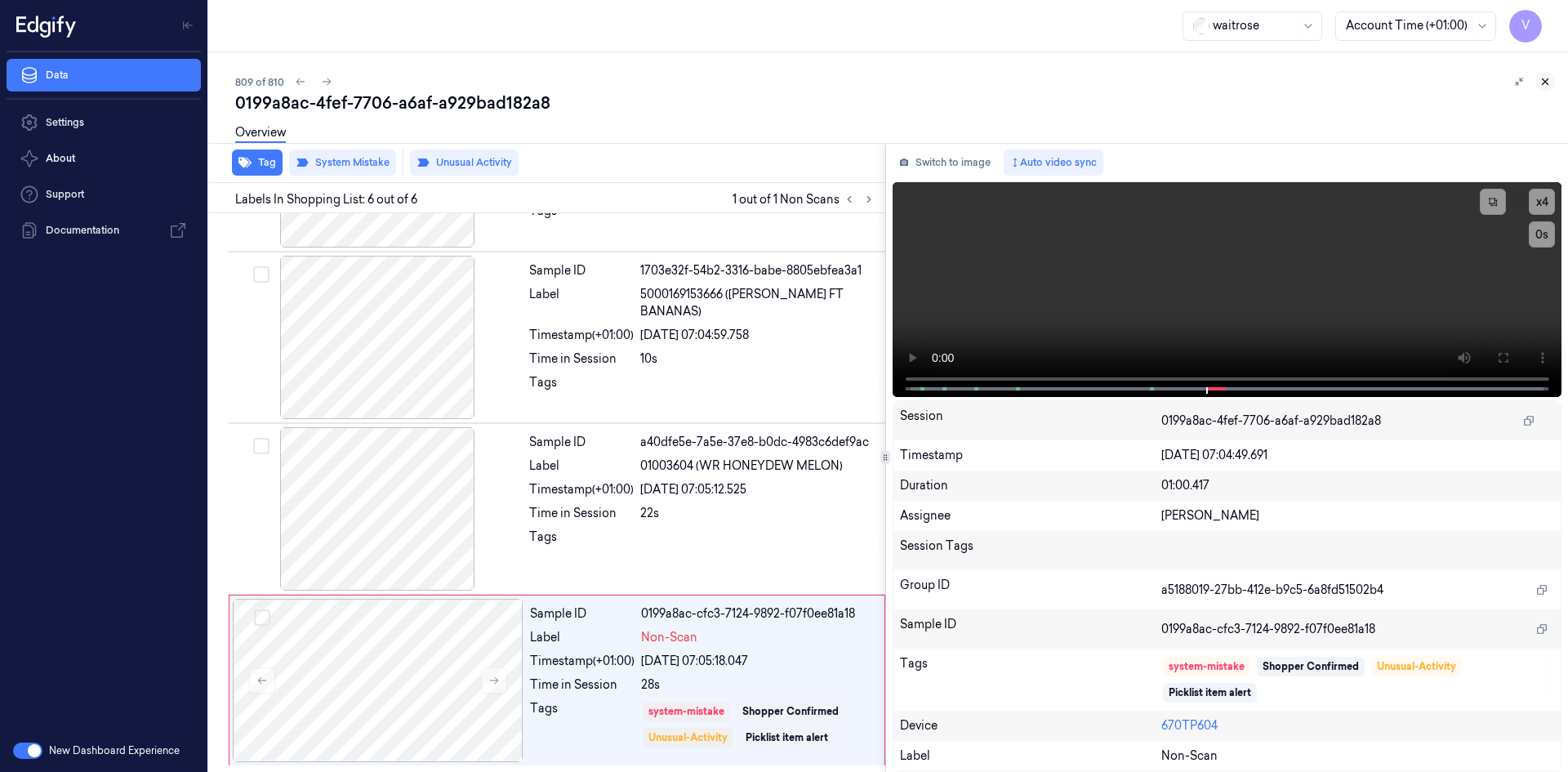
click at [1546, 78] on icon at bounding box center [1545, 81] width 11 height 11
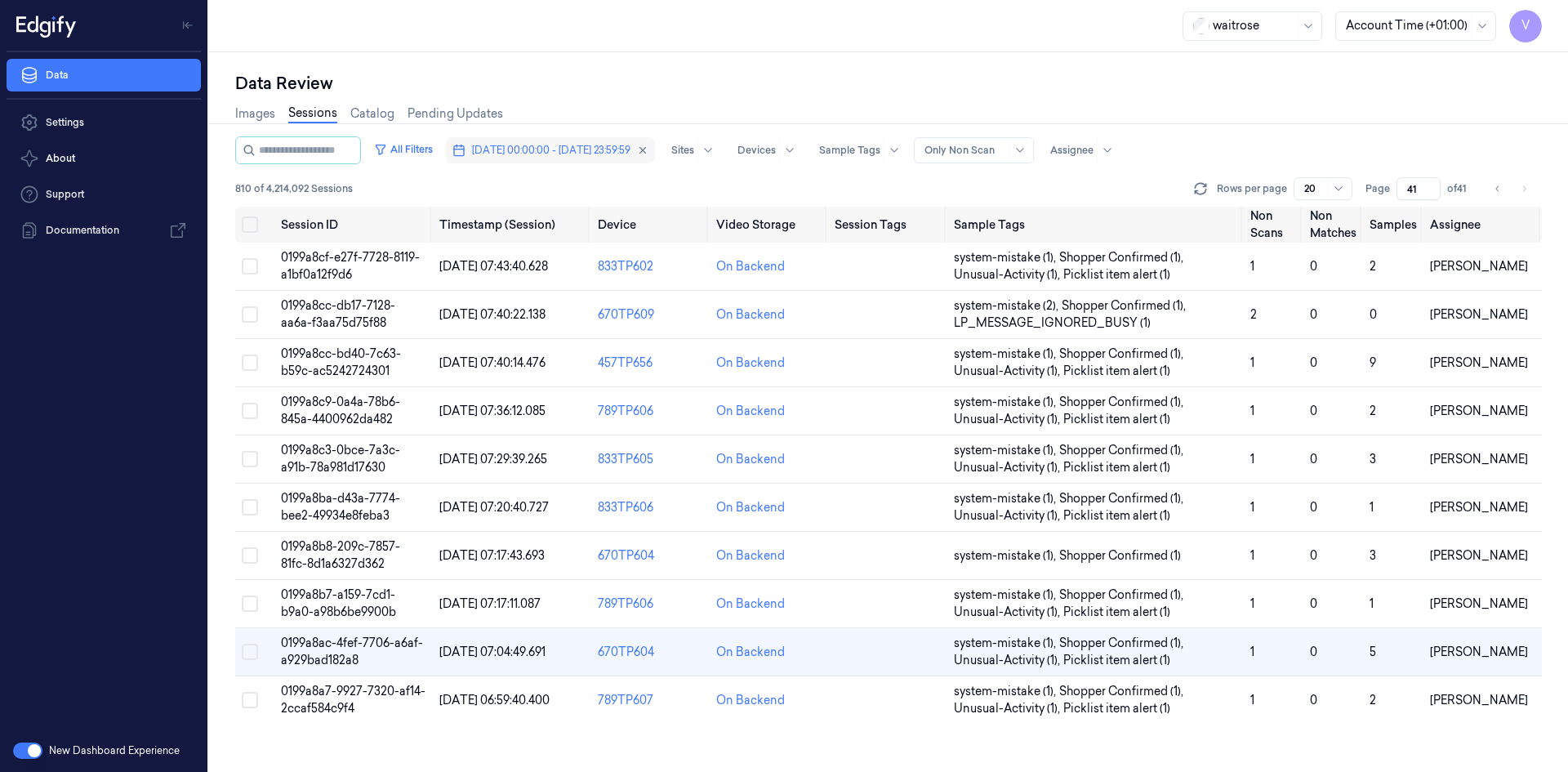
click at [579, 154] on span "[DATE] 00:00:00 - [DATE] 23:59:59" at bounding box center [551, 150] width 158 height 15
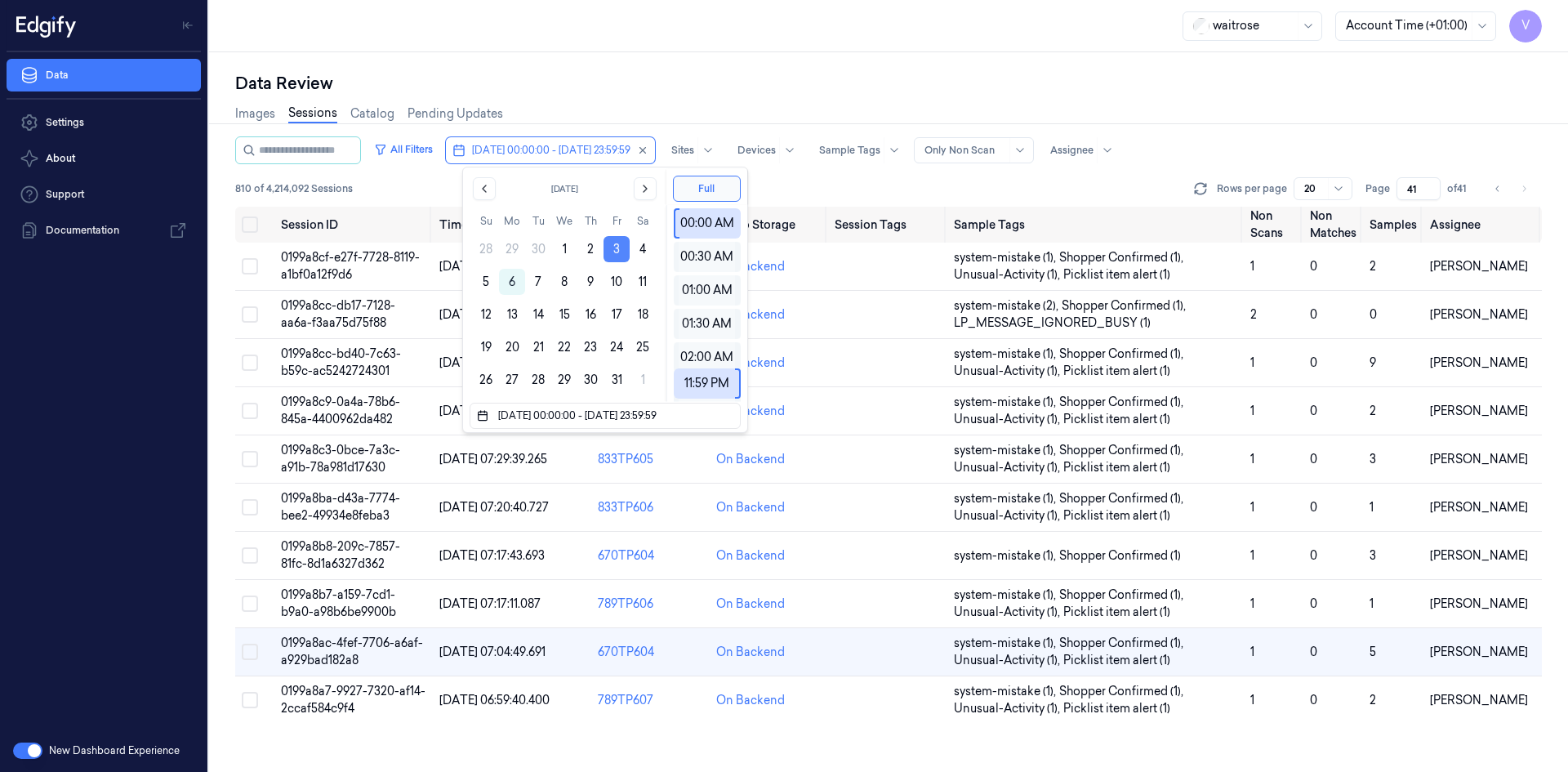
click at [611, 246] on button "3" at bounding box center [616, 249] width 26 height 26
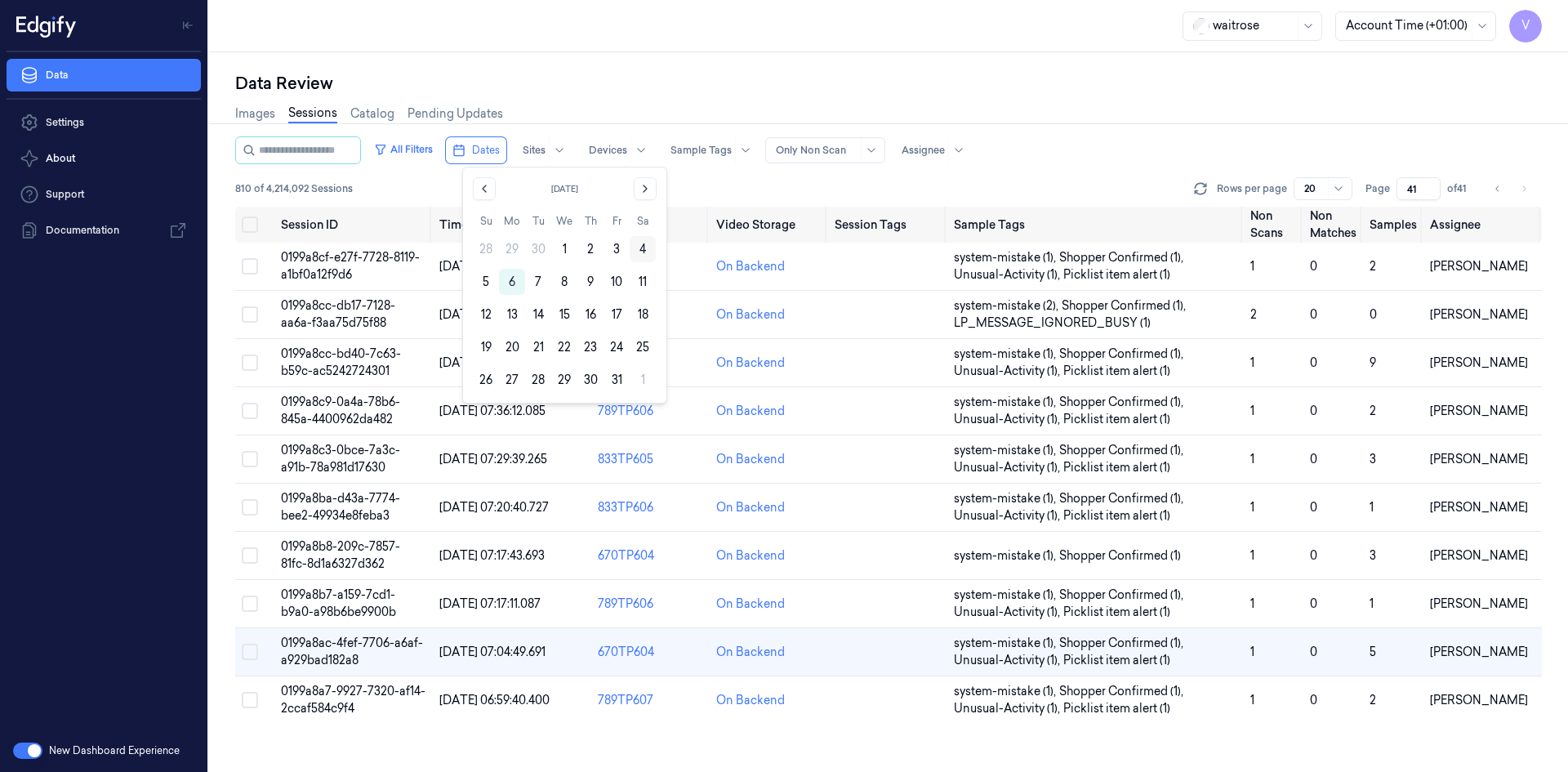
click at [637, 247] on button "4" at bounding box center [643, 249] width 26 height 26
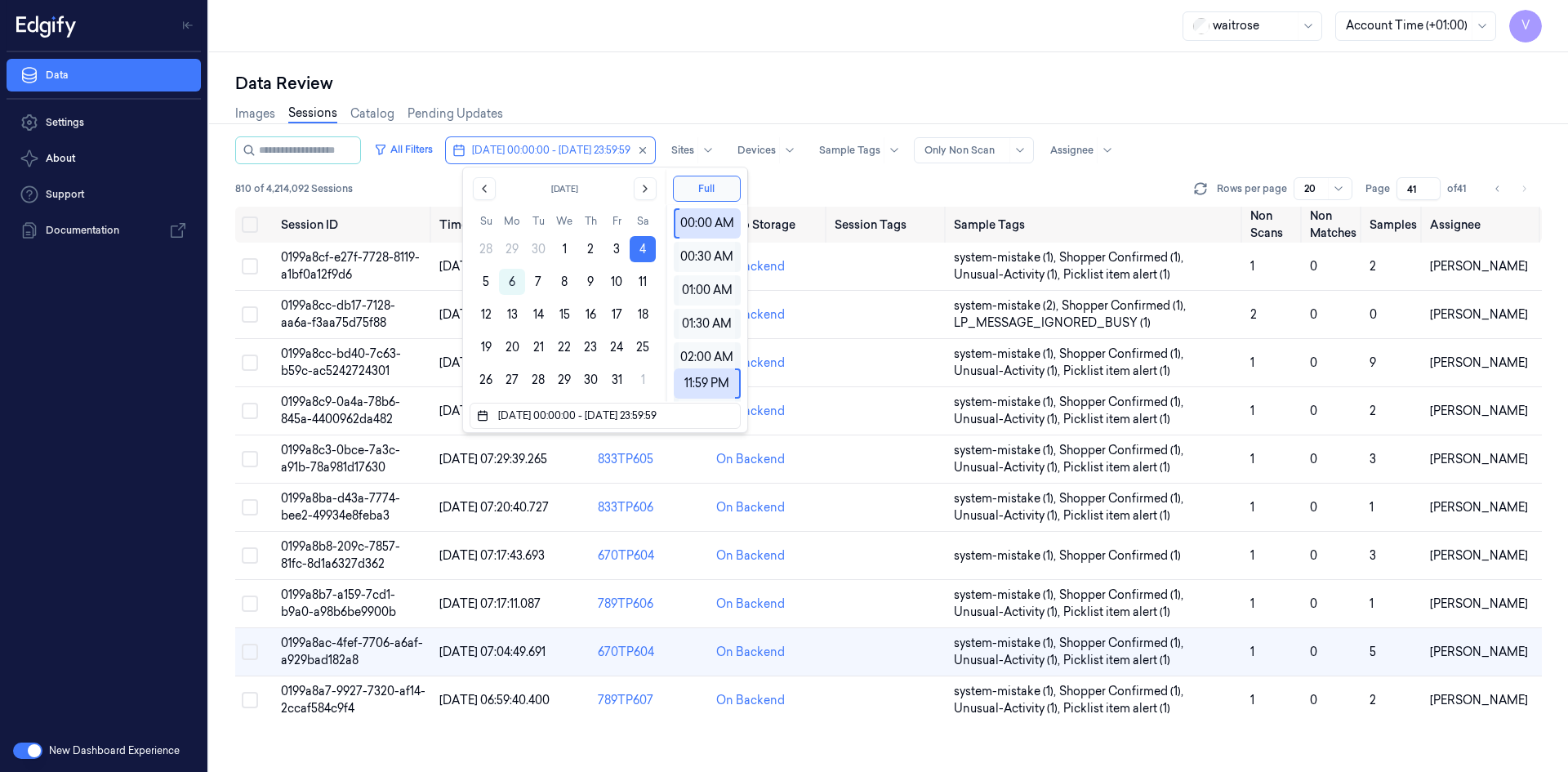
click at [720, 77] on div "Data Review" at bounding box center [889, 83] width 1307 height 23
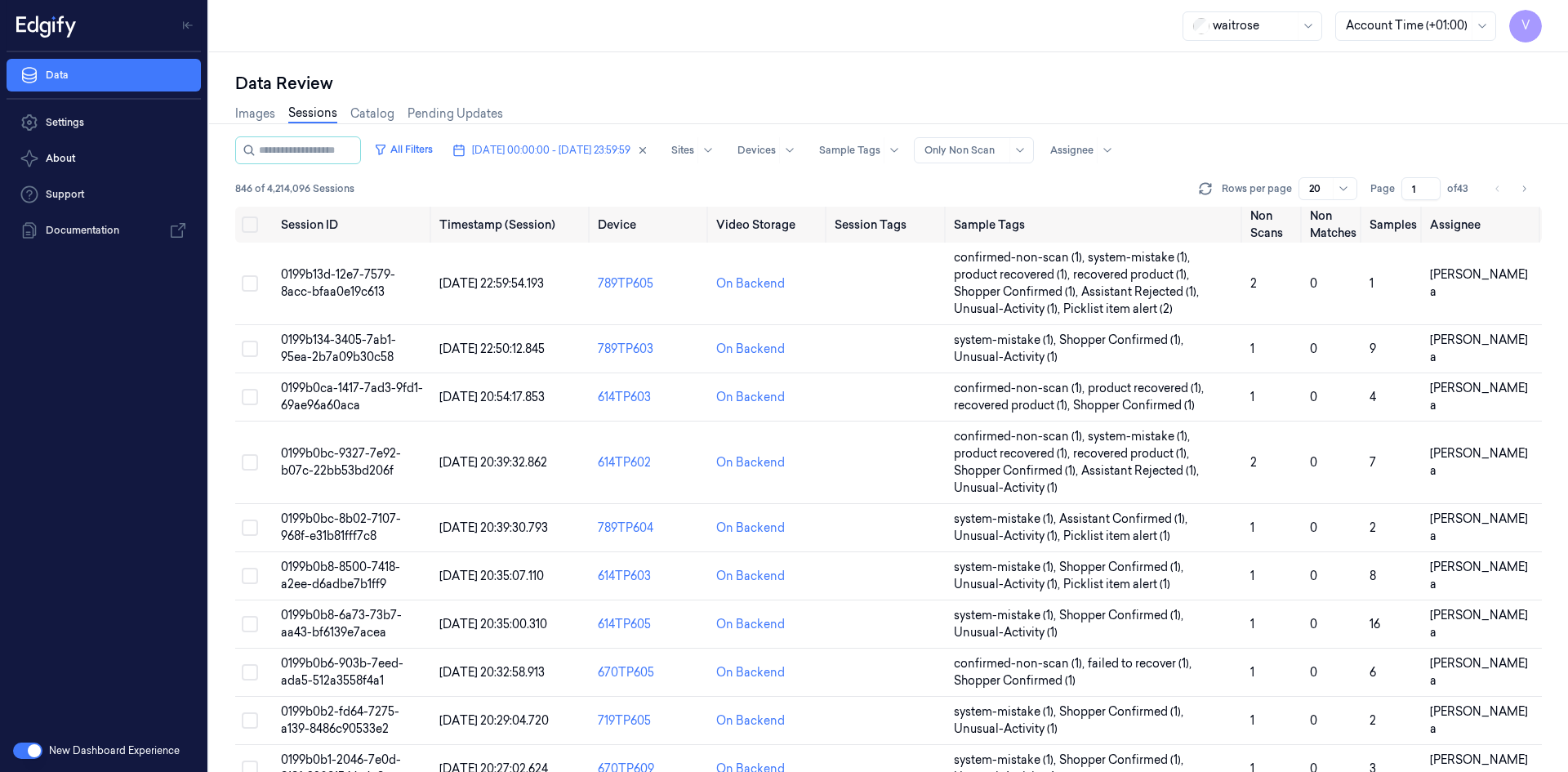
drag, startPoint x: 1420, startPoint y: 182, endPoint x: 1376, endPoint y: 197, distance: 46.5
click at [1376, 197] on div "Page 1 of 43" at bounding box center [1422, 189] width 103 height 23
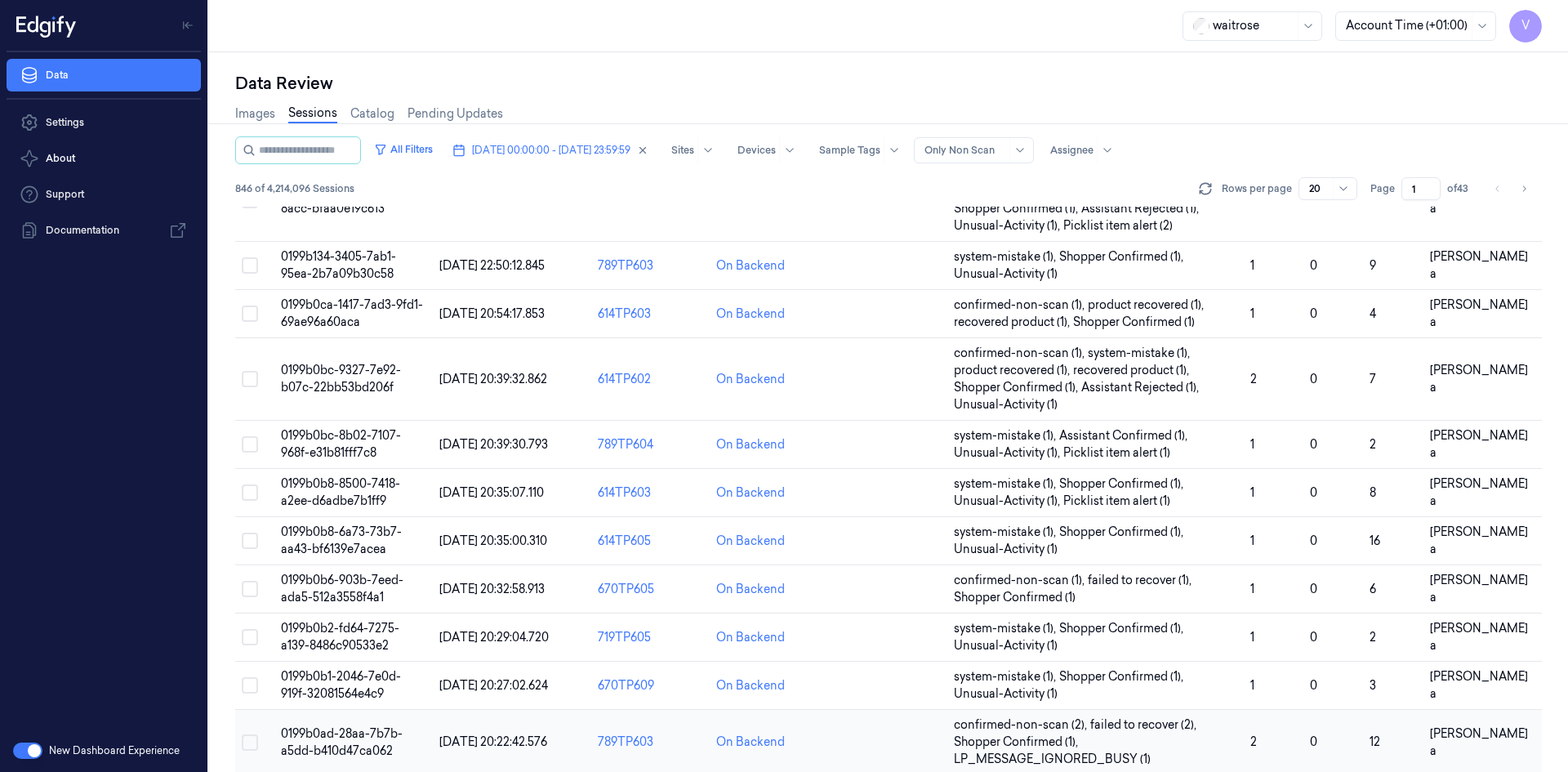
scroll to position [81, 0]
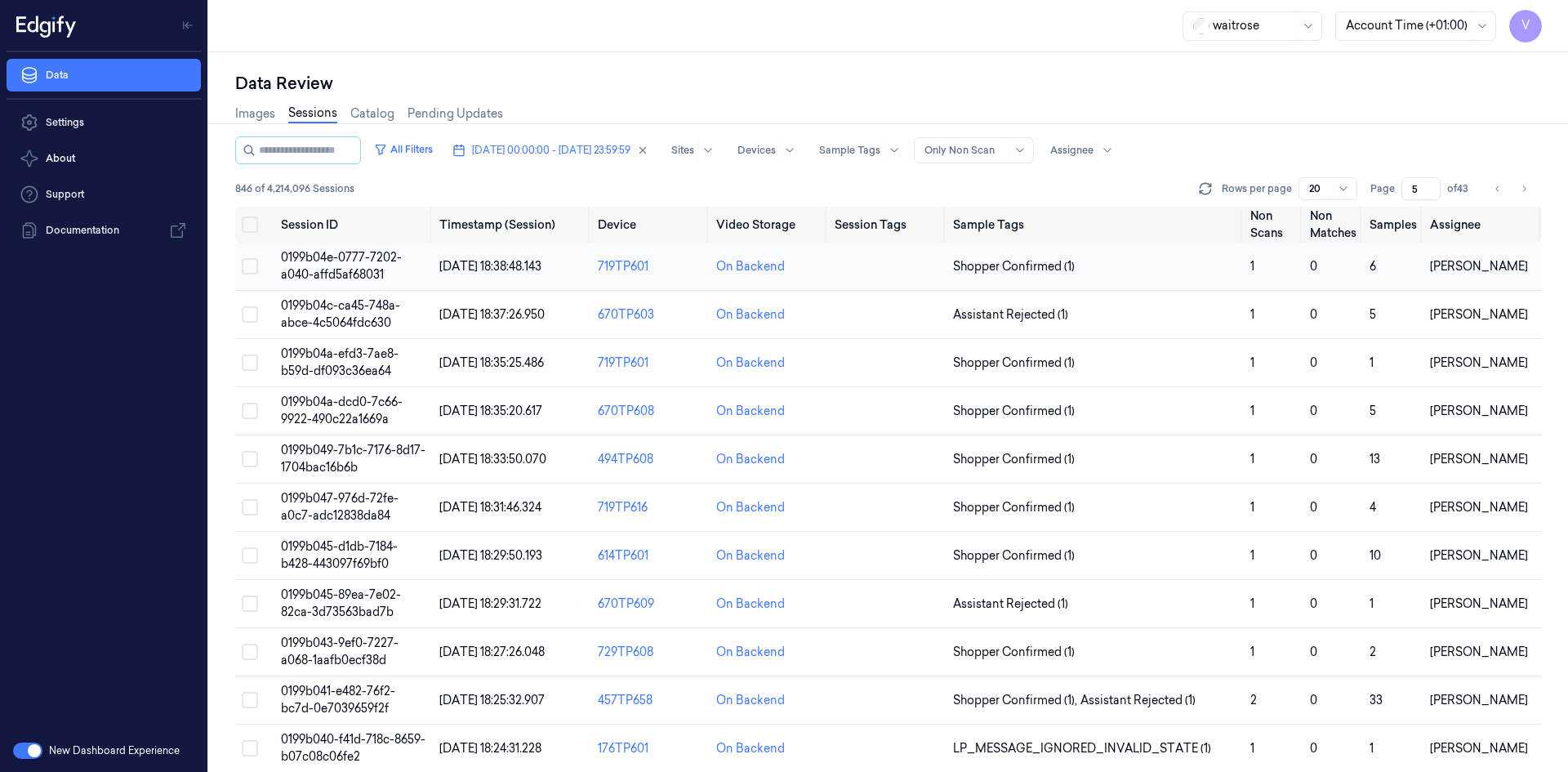
type input "5"
click at [355, 263] on span "0199b04e-0777-7202-a040-affd5af68031" at bounding box center [342, 266] width 121 height 32
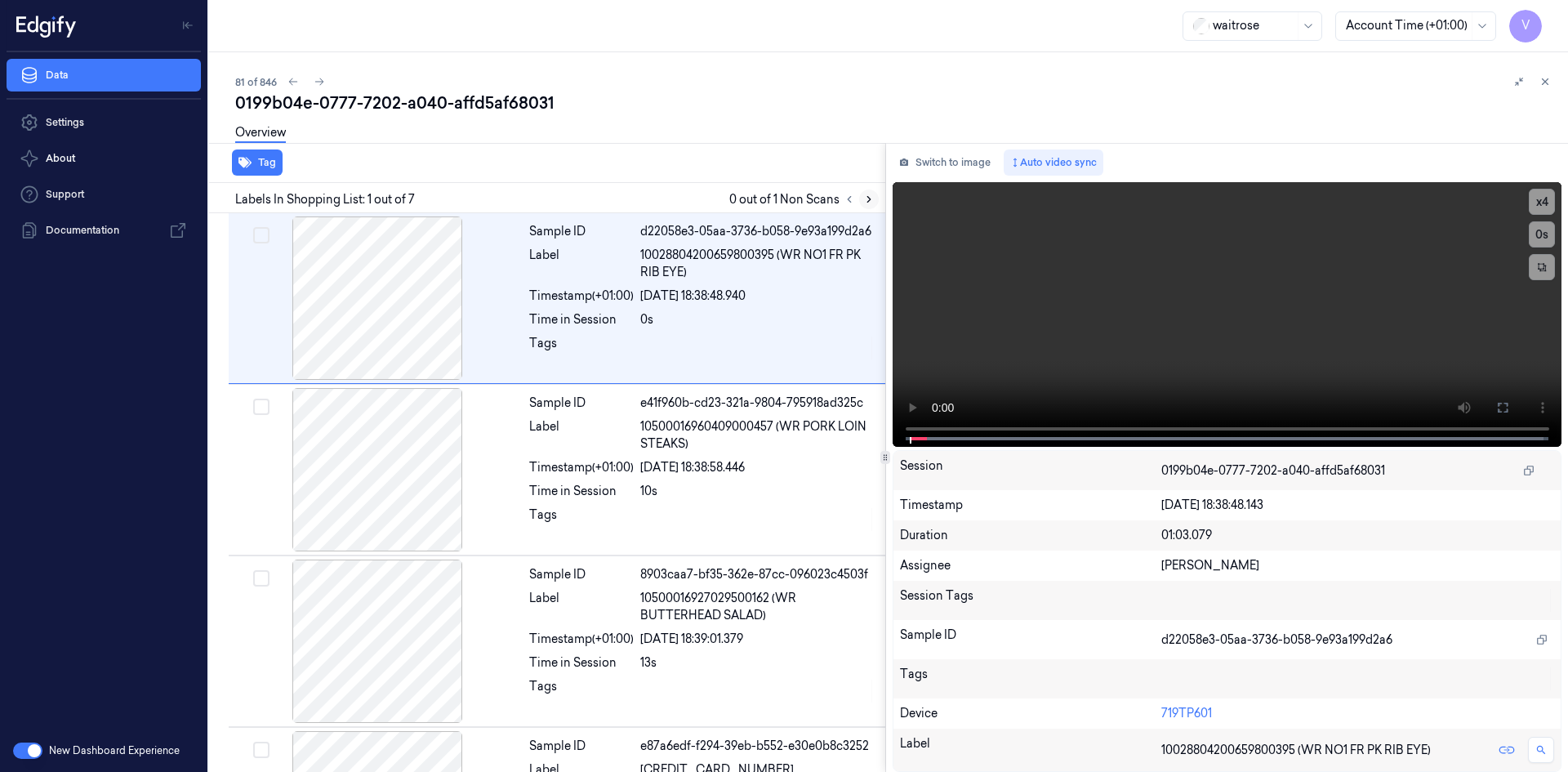
click at [870, 201] on icon at bounding box center [869, 199] width 11 height 11
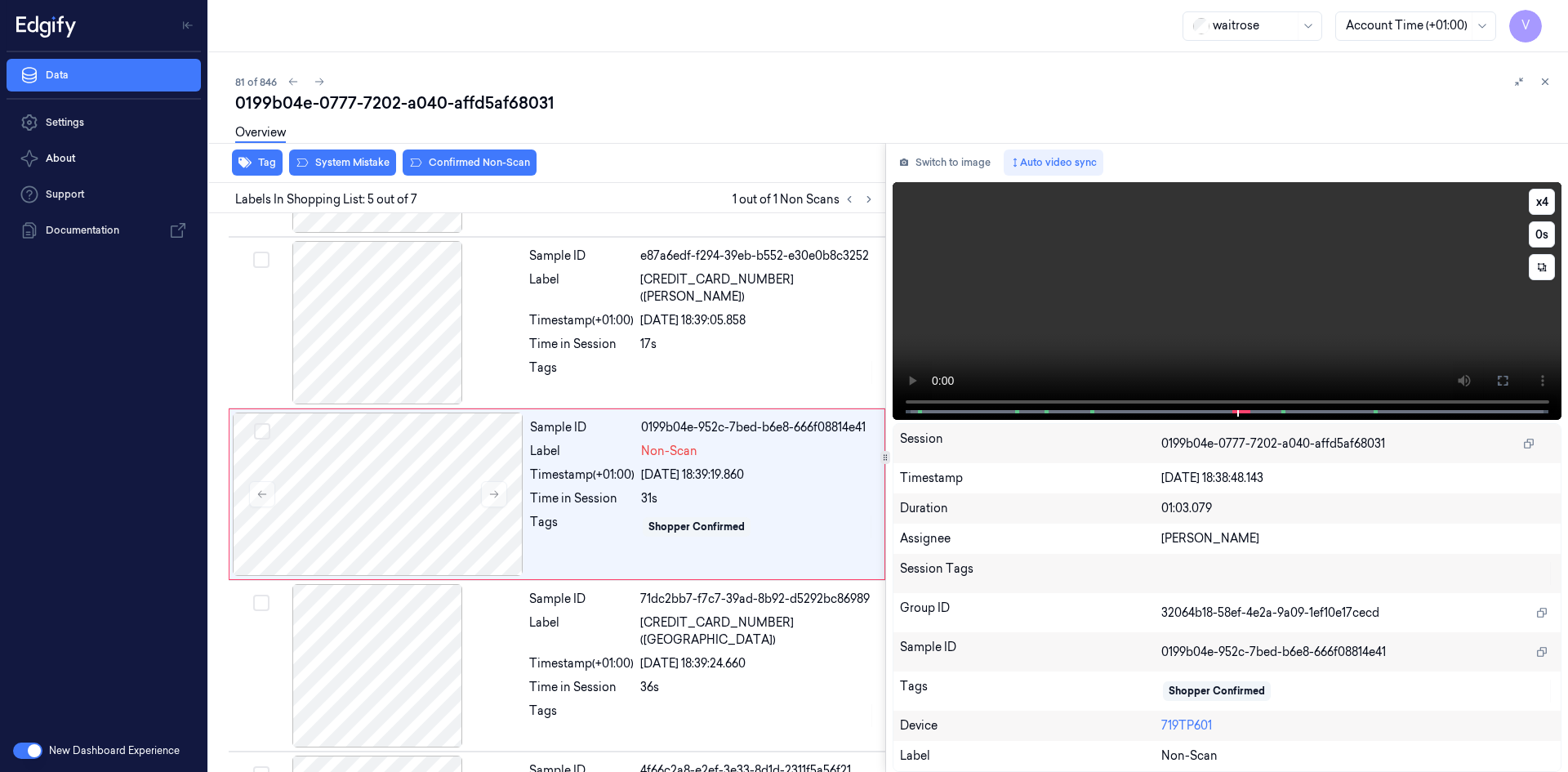
scroll to position [492, 0]
click at [1276, 335] on video at bounding box center [1228, 300] width 670 height 238
click at [1082, 299] on video at bounding box center [1228, 300] width 670 height 238
click at [1322, 279] on video at bounding box center [1228, 300] width 670 height 238
click at [1270, 276] on video at bounding box center [1228, 300] width 670 height 238
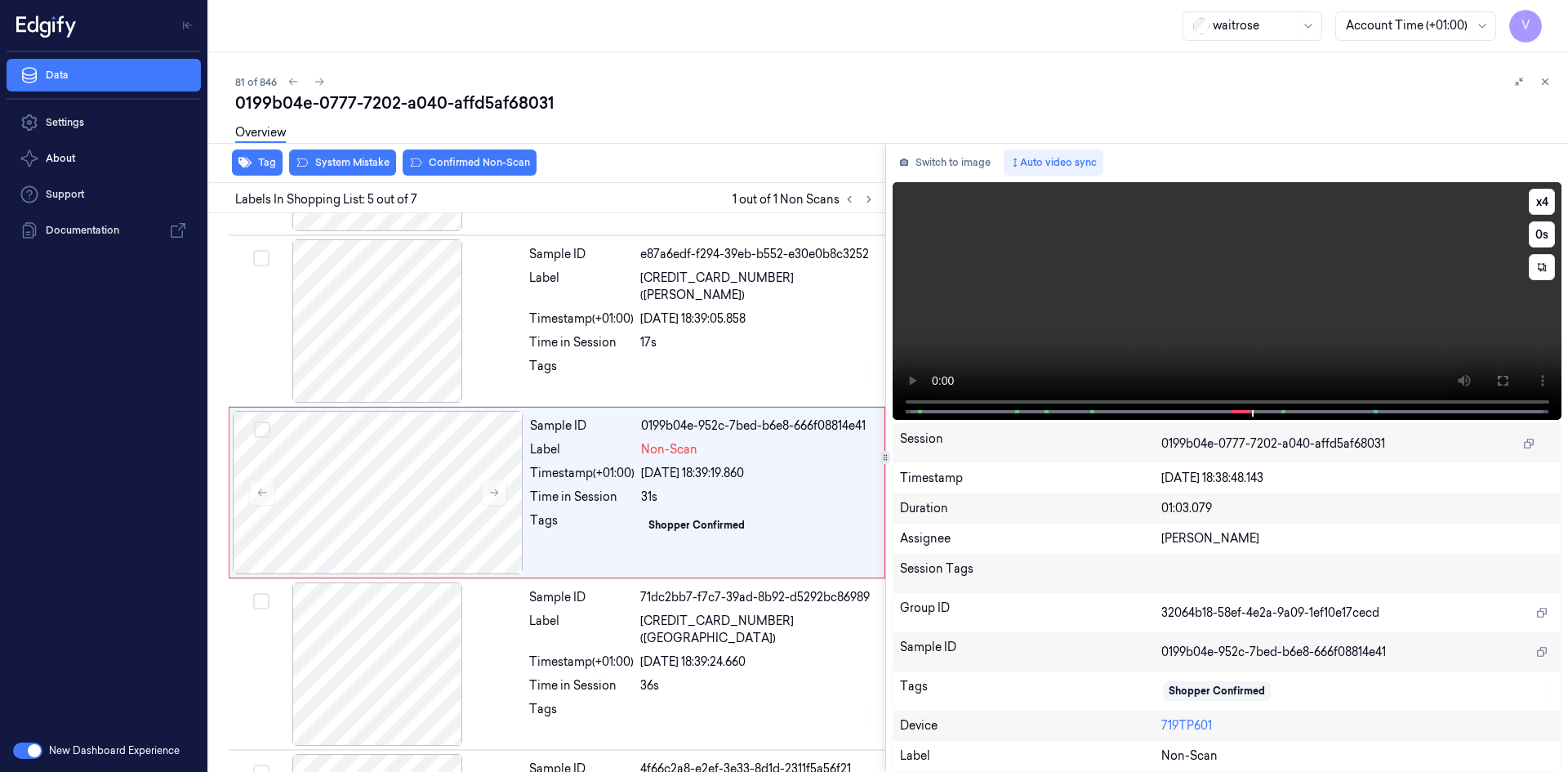
click at [1286, 286] on video at bounding box center [1228, 300] width 670 height 238
click at [1246, 329] on video at bounding box center [1228, 300] width 670 height 238
click at [1261, 327] on video at bounding box center [1228, 300] width 670 height 238
click at [1238, 298] on video at bounding box center [1228, 300] width 670 height 238
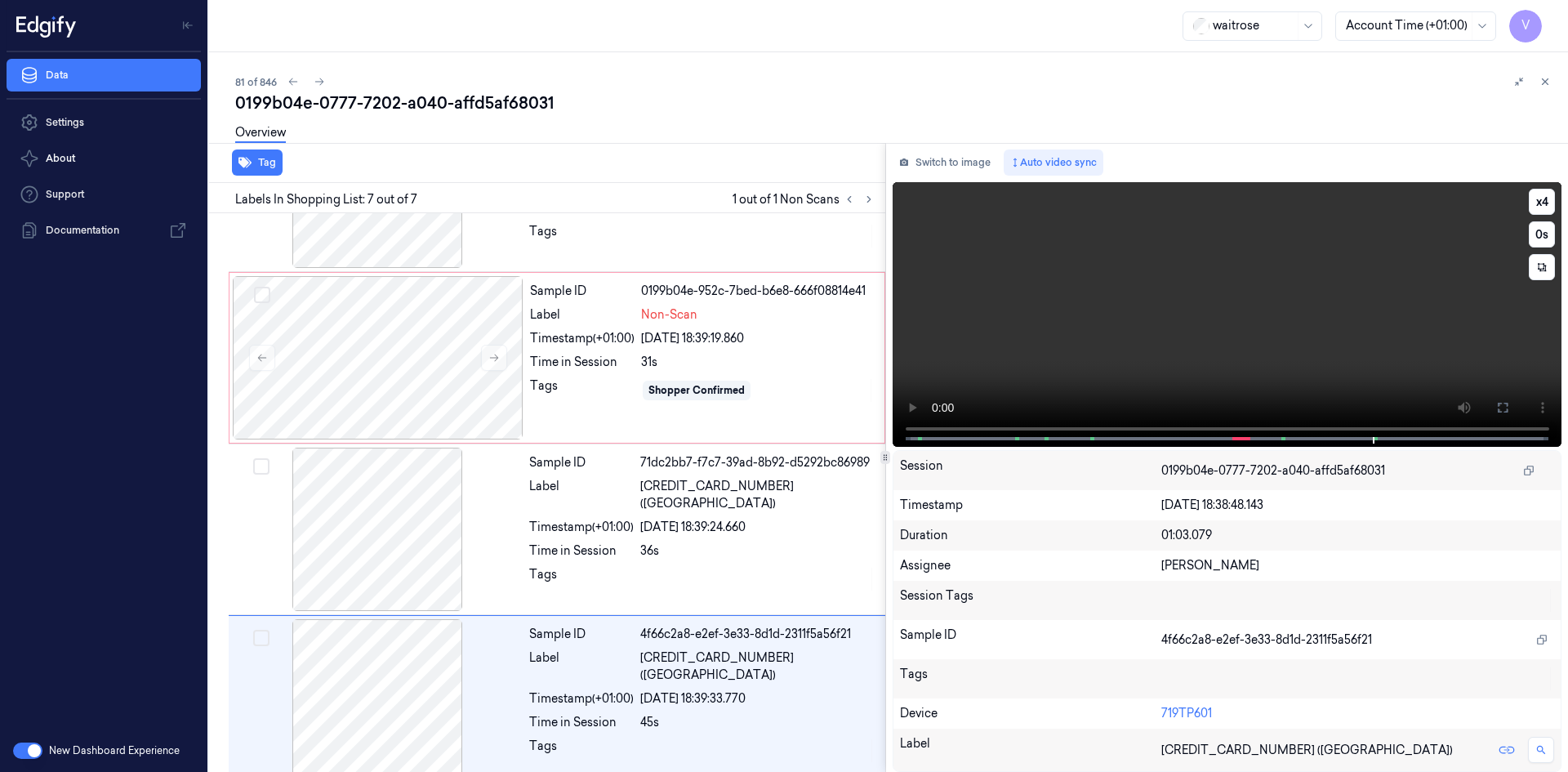
scroll to position [647, 0]
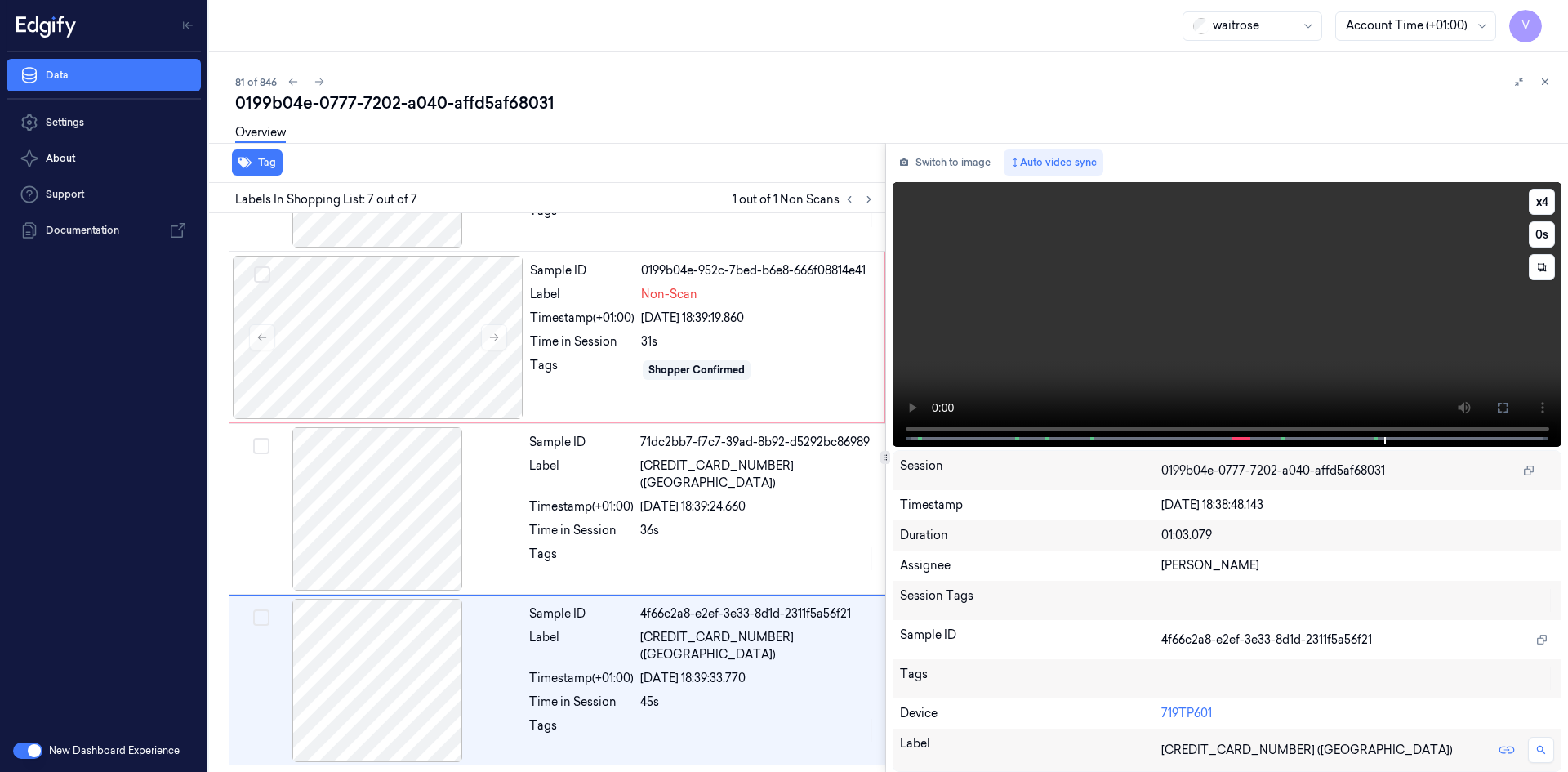
click at [1252, 314] on video at bounding box center [1228, 314] width 670 height 265
click at [678, 479] on span "[CREDIT_CARD_NUMBER] ([GEOGRAPHIC_DATA])" at bounding box center [758, 475] width 235 height 35
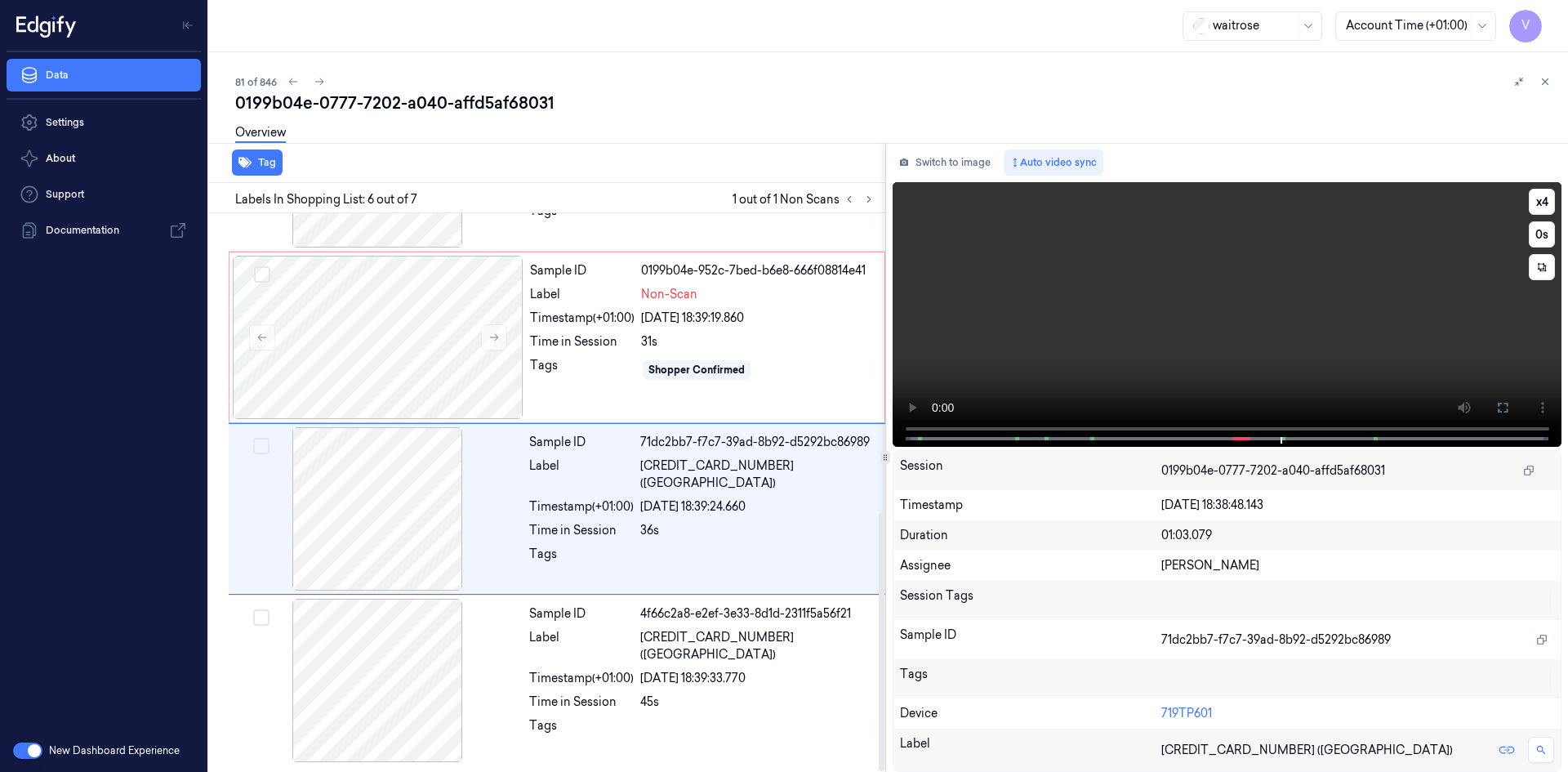
click at [1204, 289] on video at bounding box center [1228, 314] width 670 height 265
click at [1211, 296] on video at bounding box center [1228, 314] width 670 height 265
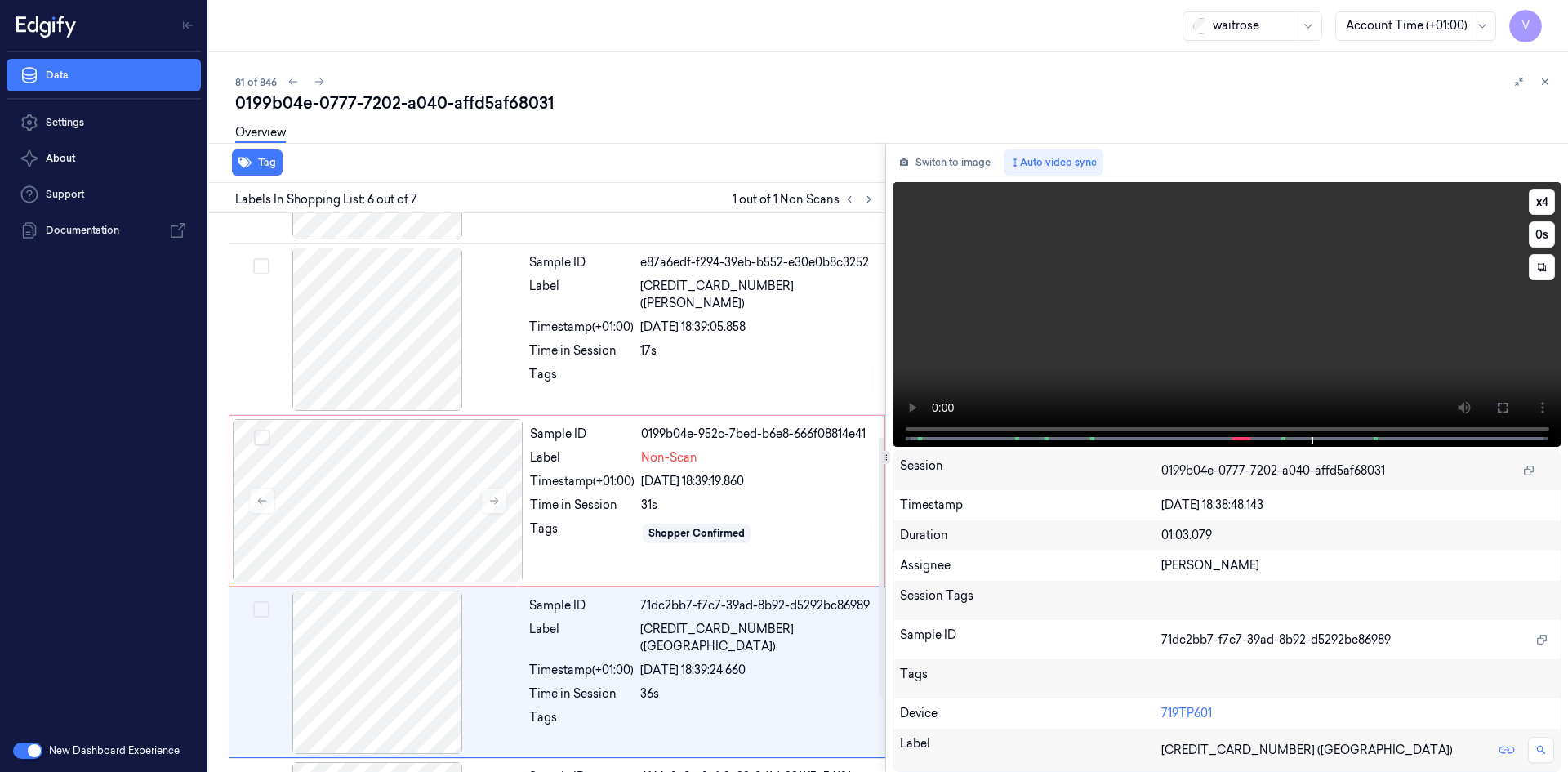
click at [1221, 324] on video at bounding box center [1228, 314] width 670 height 265
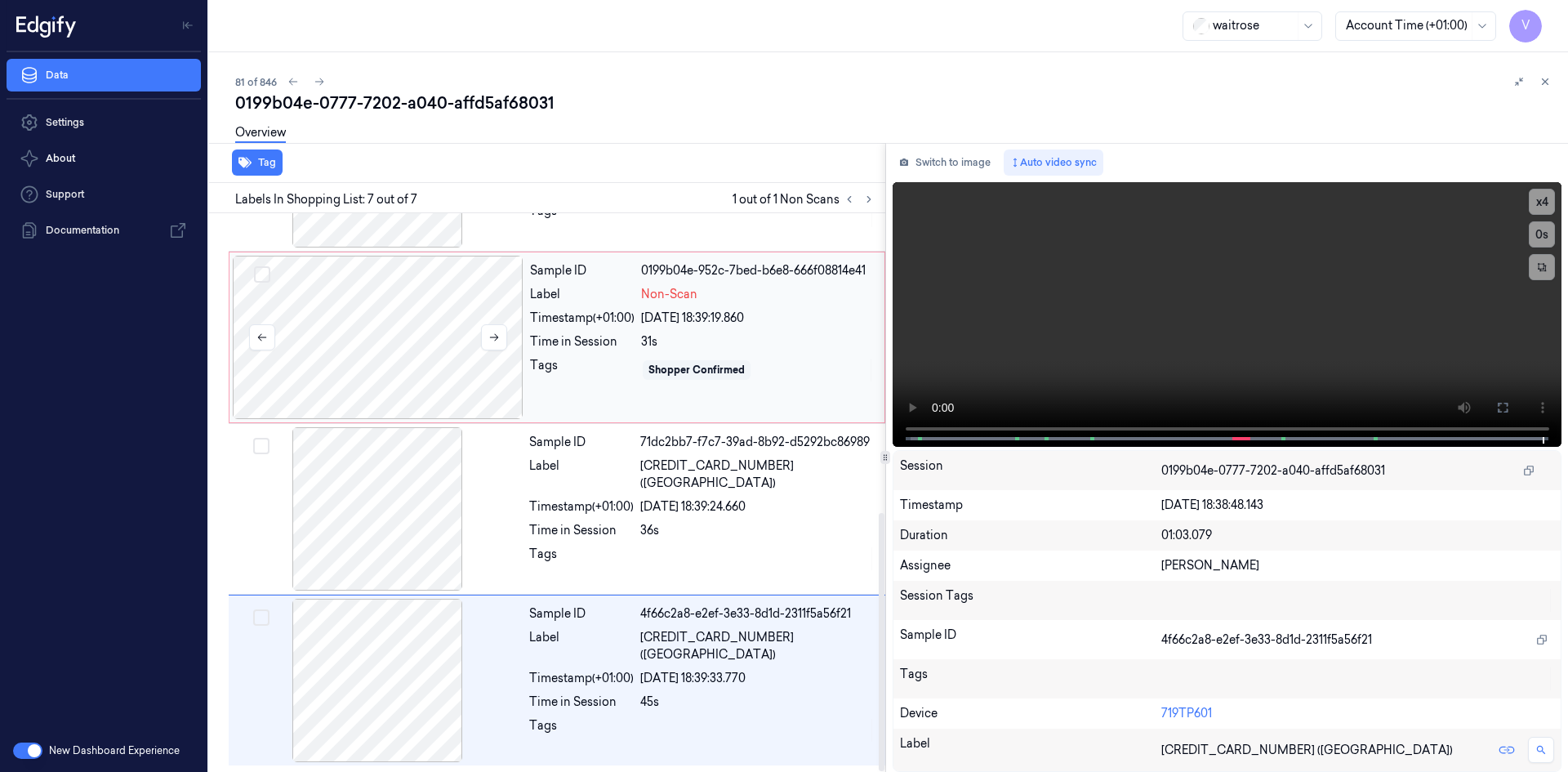
click at [402, 316] on div at bounding box center [378, 337] width 291 height 164
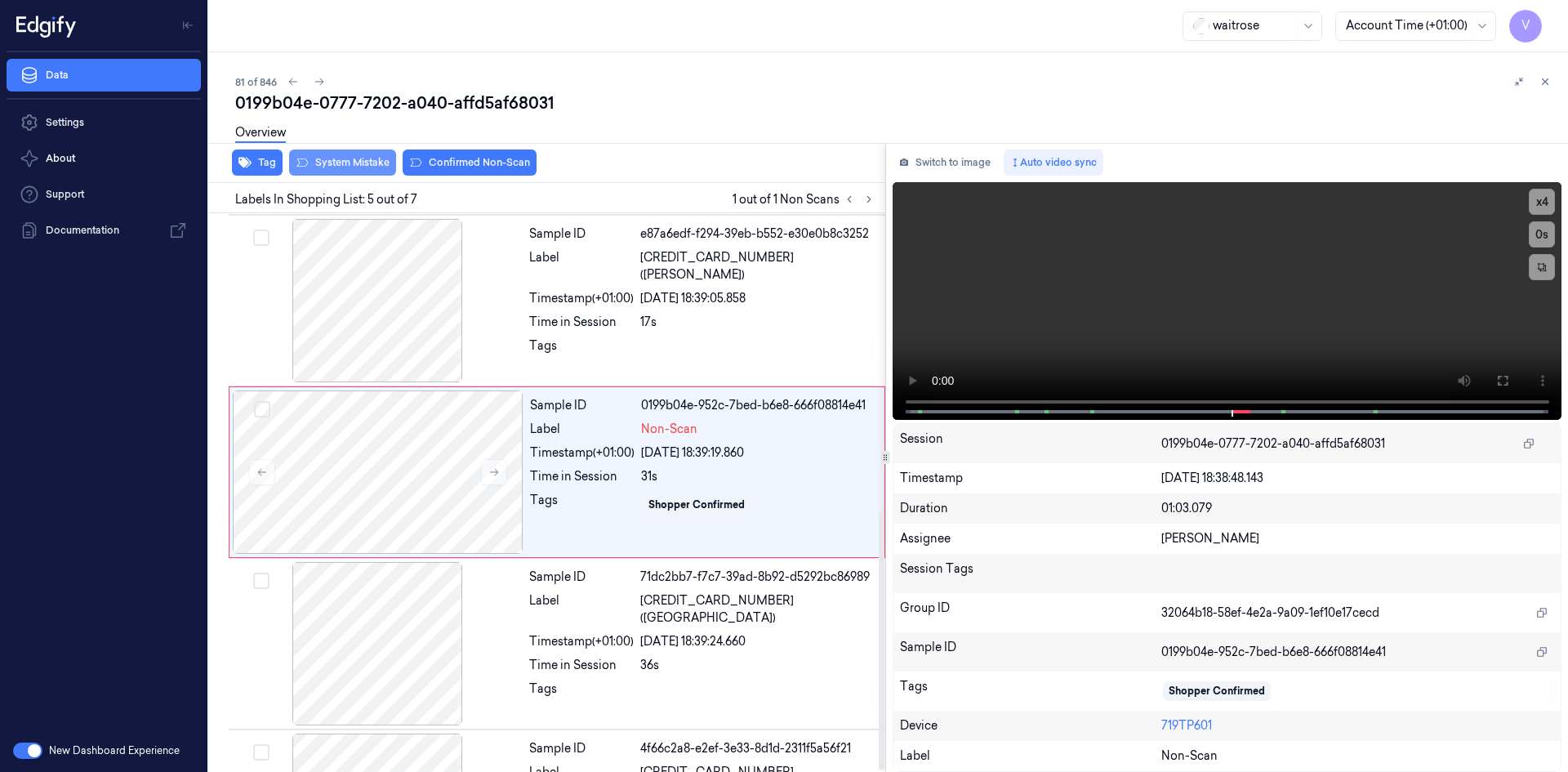
scroll to position [492, 0]
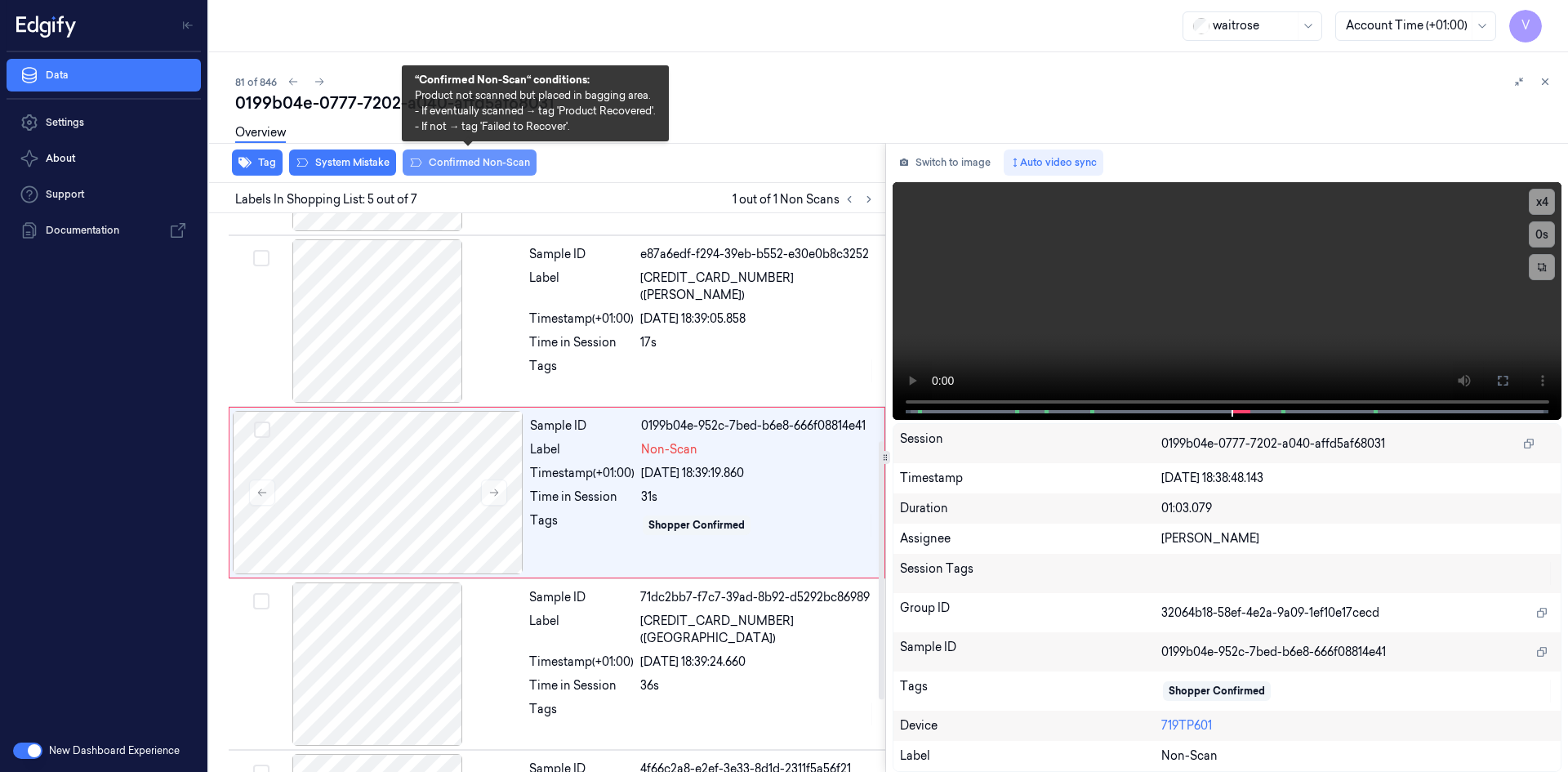
click at [474, 164] on button "Confirmed Non-Scan" at bounding box center [469, 163] width 134 height 26
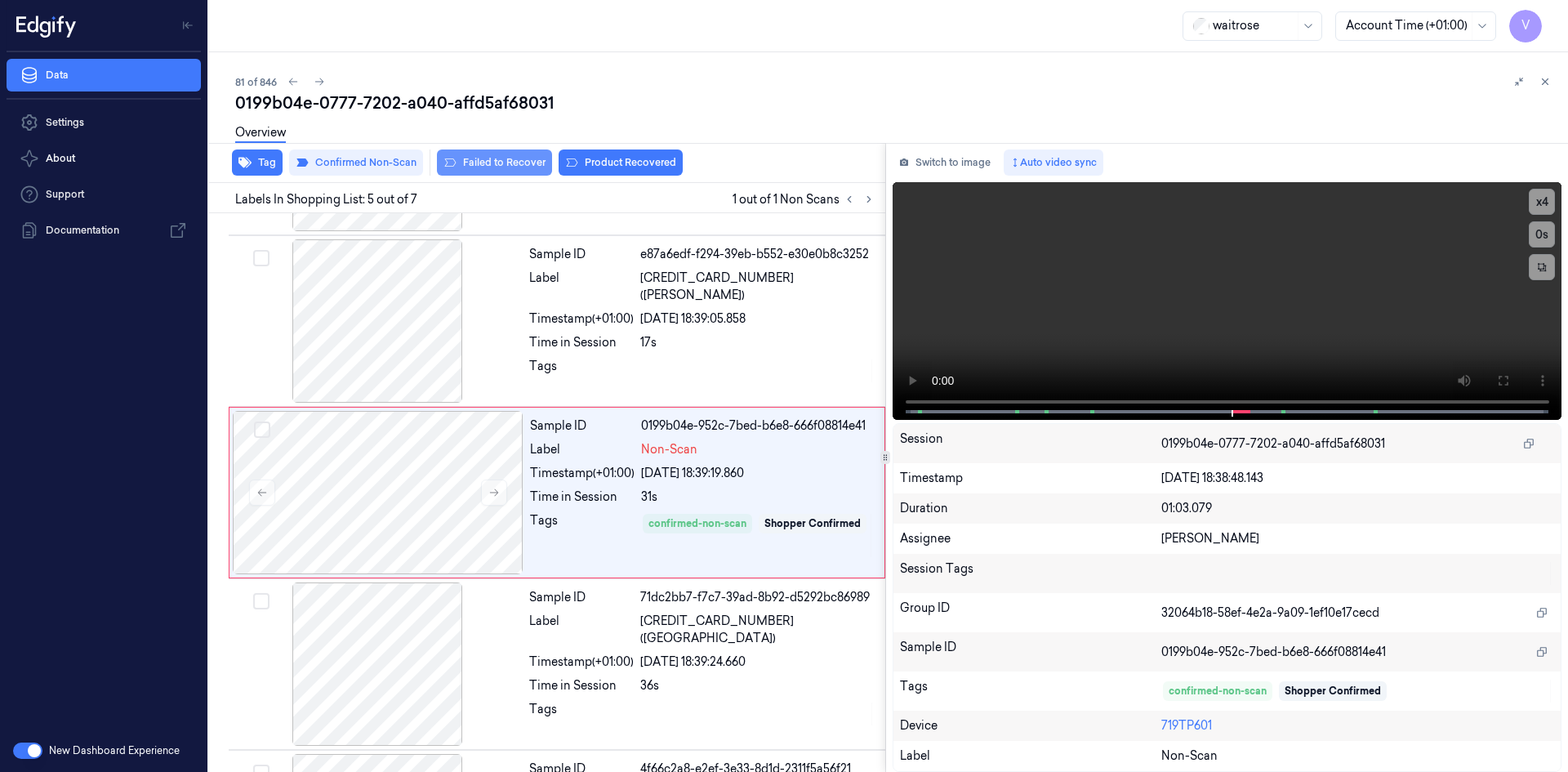
click at [516, 159] on button "Failed to Recover" at bounding box center [494, 163] width 115 height 26
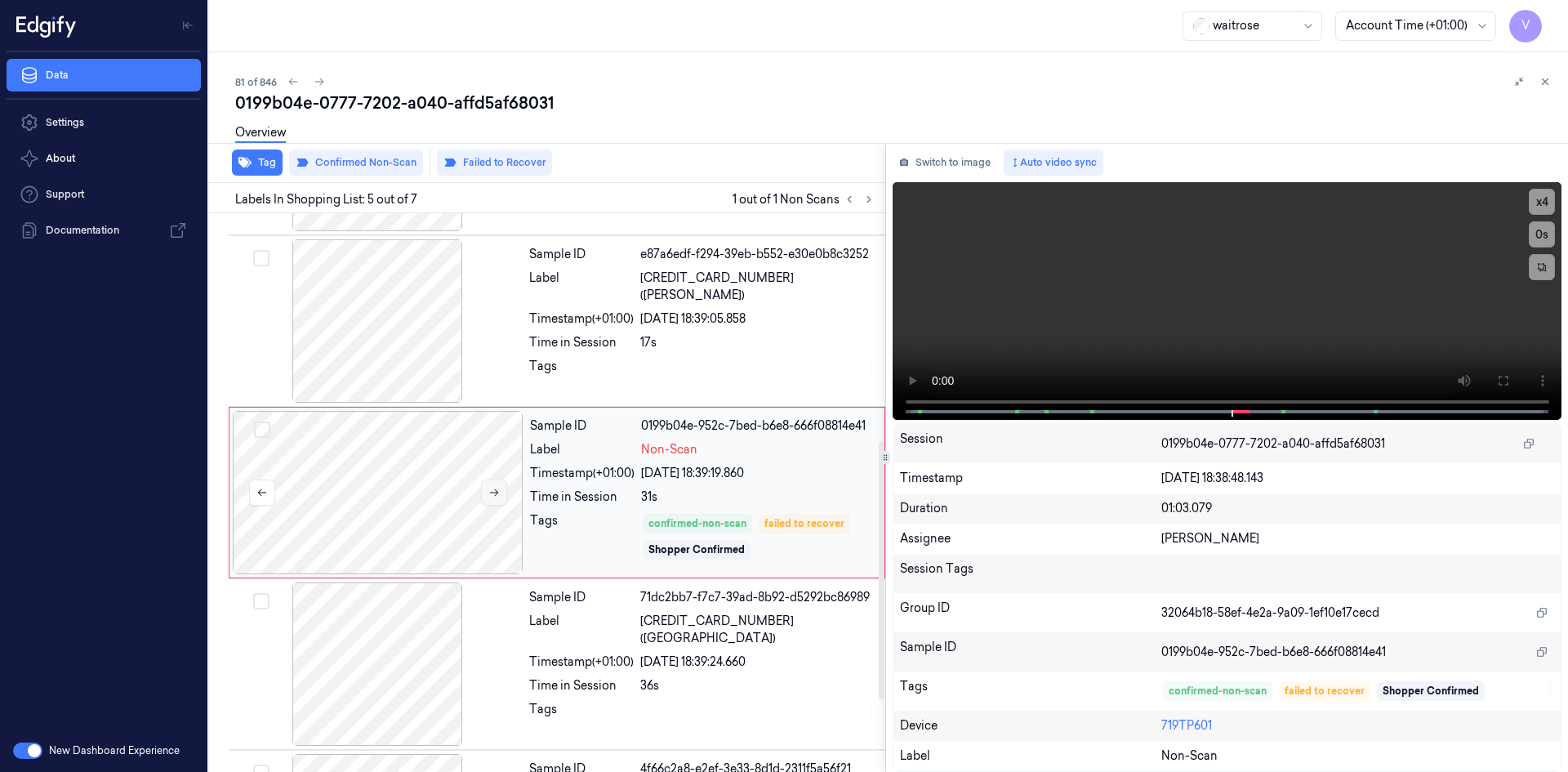
click at [500, 488] on button at bounding box center [494, 492] width 26 height 26
click at [1542, 80] on icon at bounding box center [1545, 81] width 11 height 11
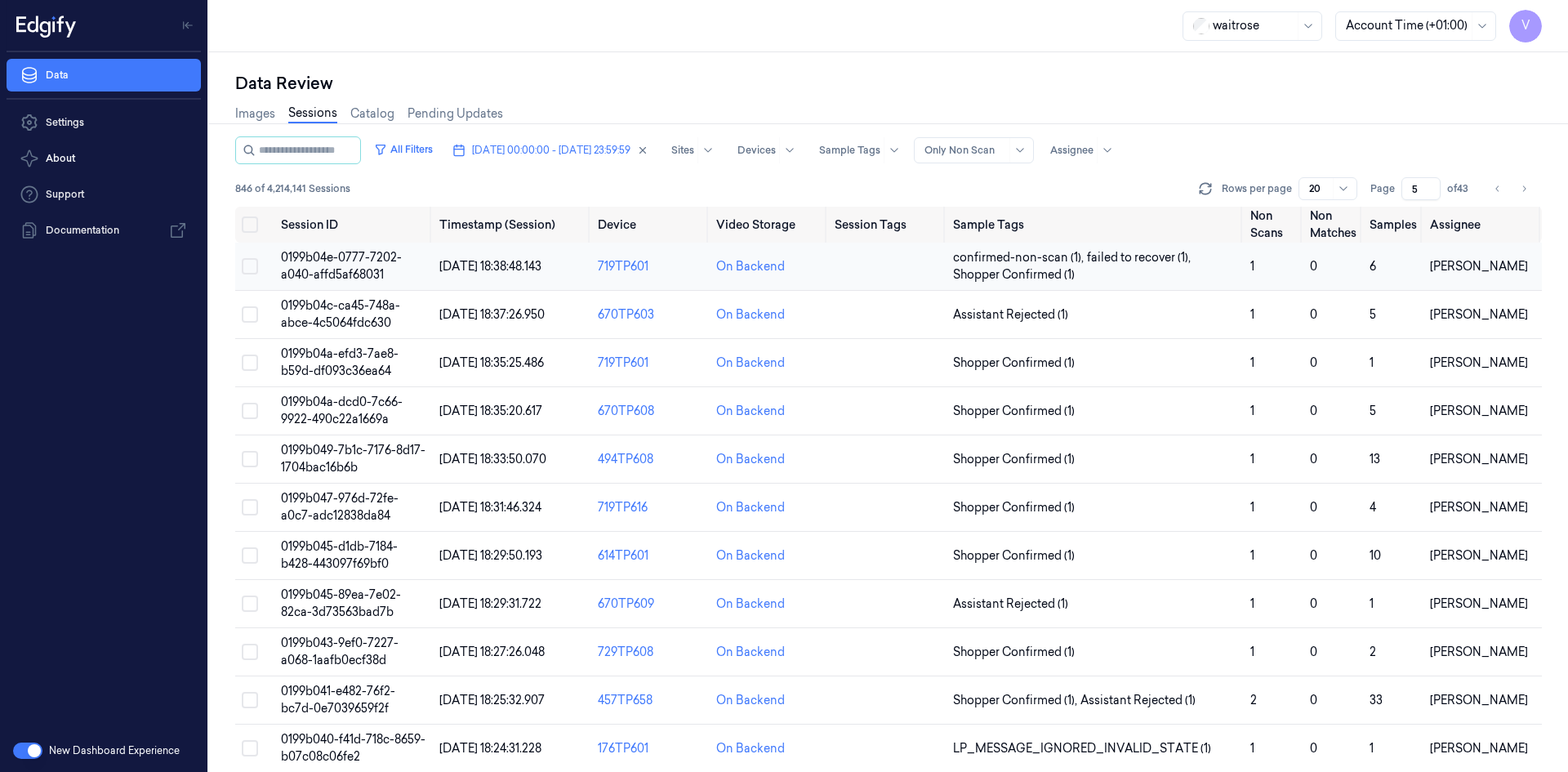
click at [362, 269] on span "0199b04e-0777-7202-a040-affd5af68031" at bounding box center [342, 266] width 121 height 32
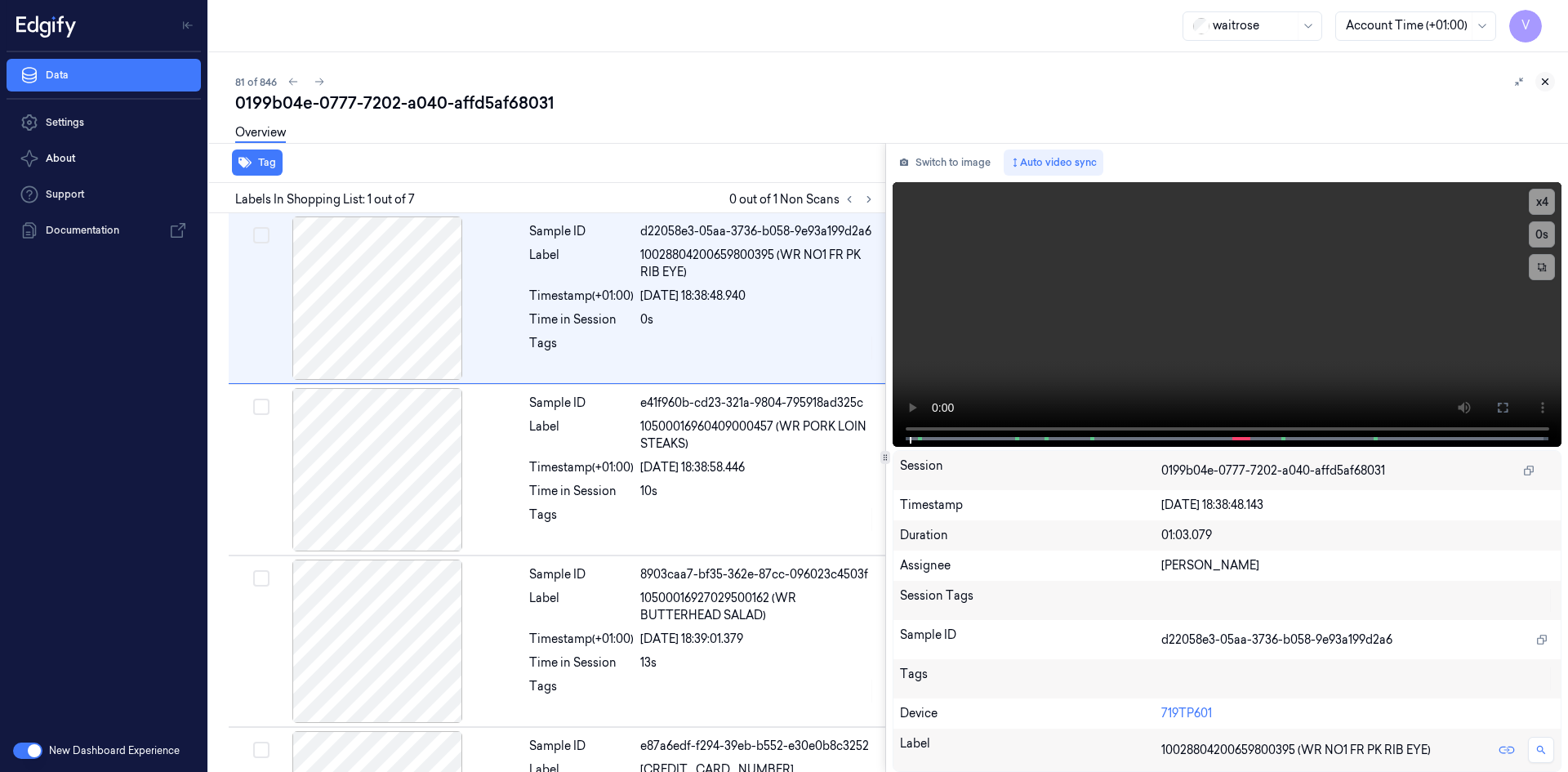
click at [1546, 86] on icon at bounding box center [1545, 81] width 11 height 11
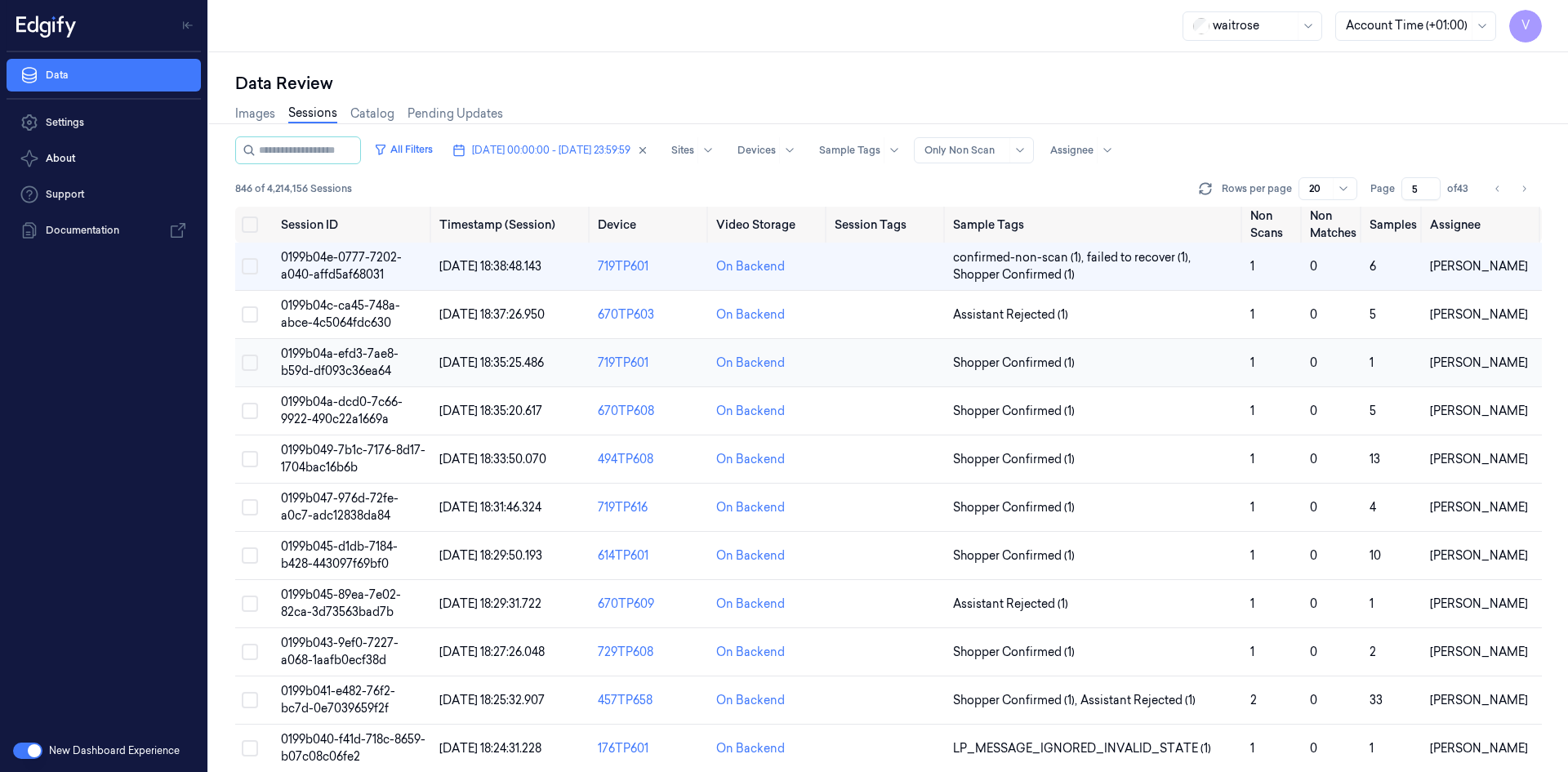
click at [363, 367] on span "0199b04a-efd3-7ae8-b59d-df093c36ea64" at bounding box center [340, 362] width 118 height 32
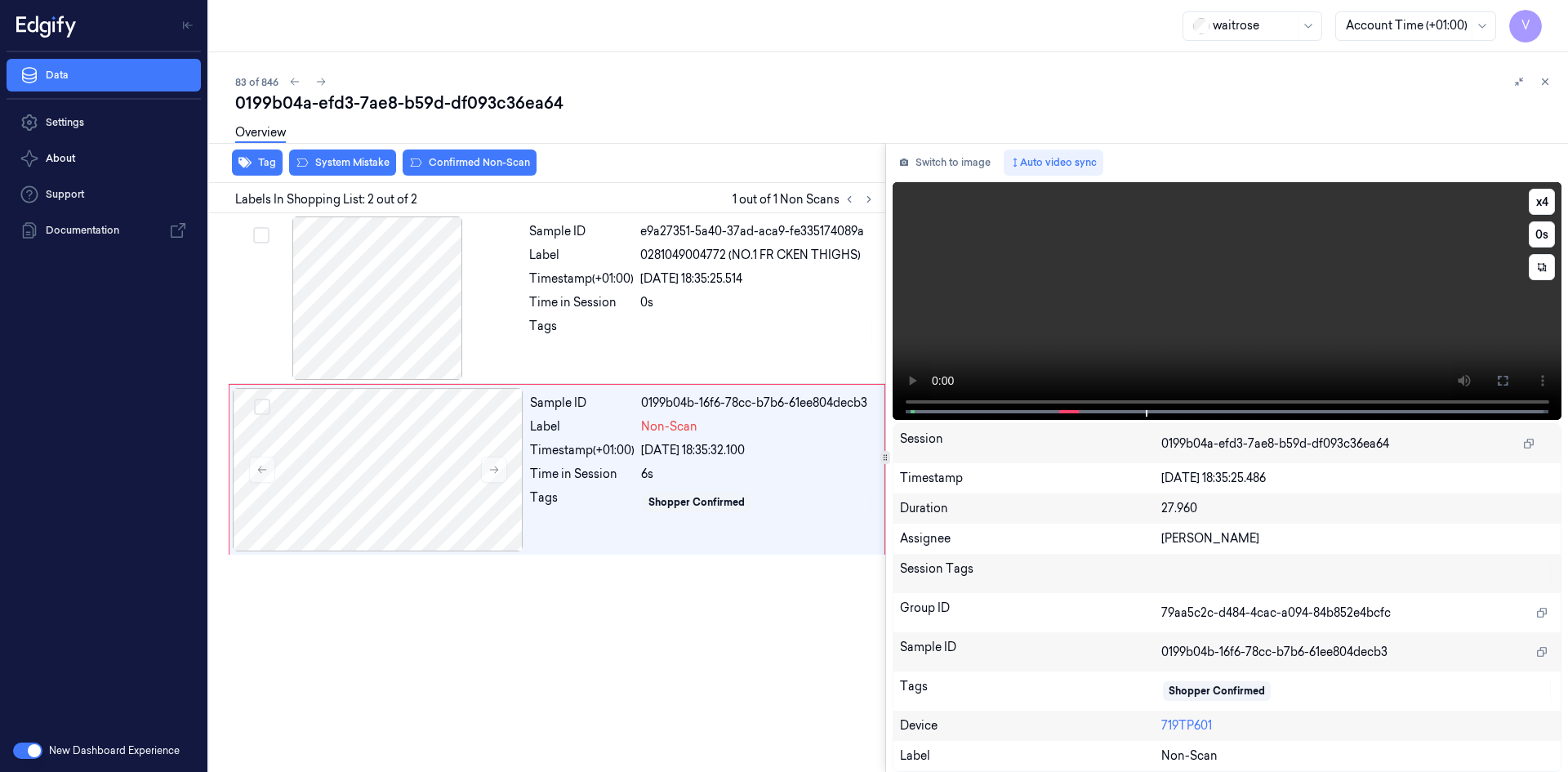
click at [1076, 292] on video at bounding box center [1228, 300] width 670 height 238
click at [366, 153] on div "Overview" at bounding box center [895, 135] width 1320 height 42
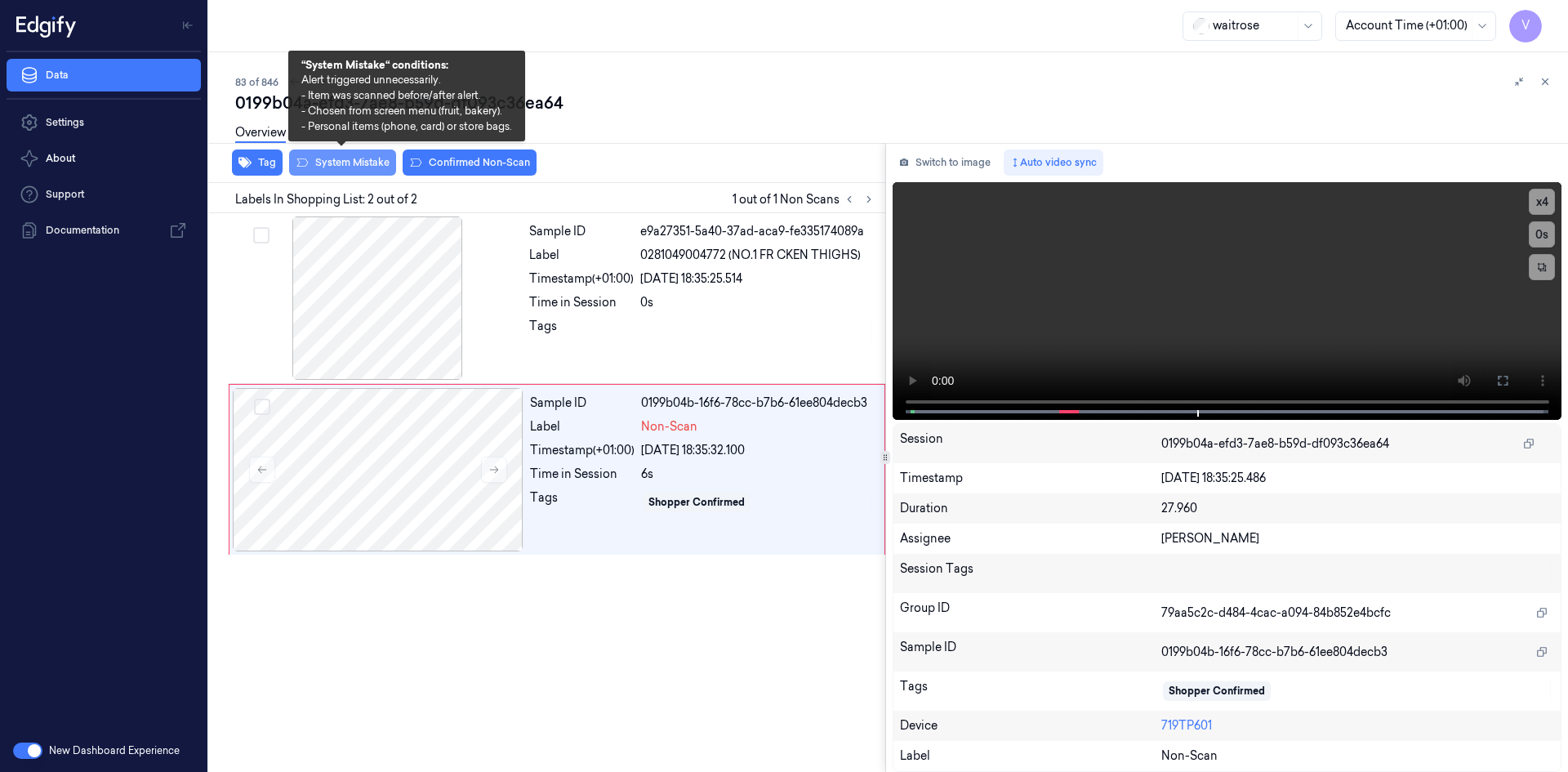
click at [377, 164] on button "System Mistake" at bounding box center [343, 163] width 107 height 26
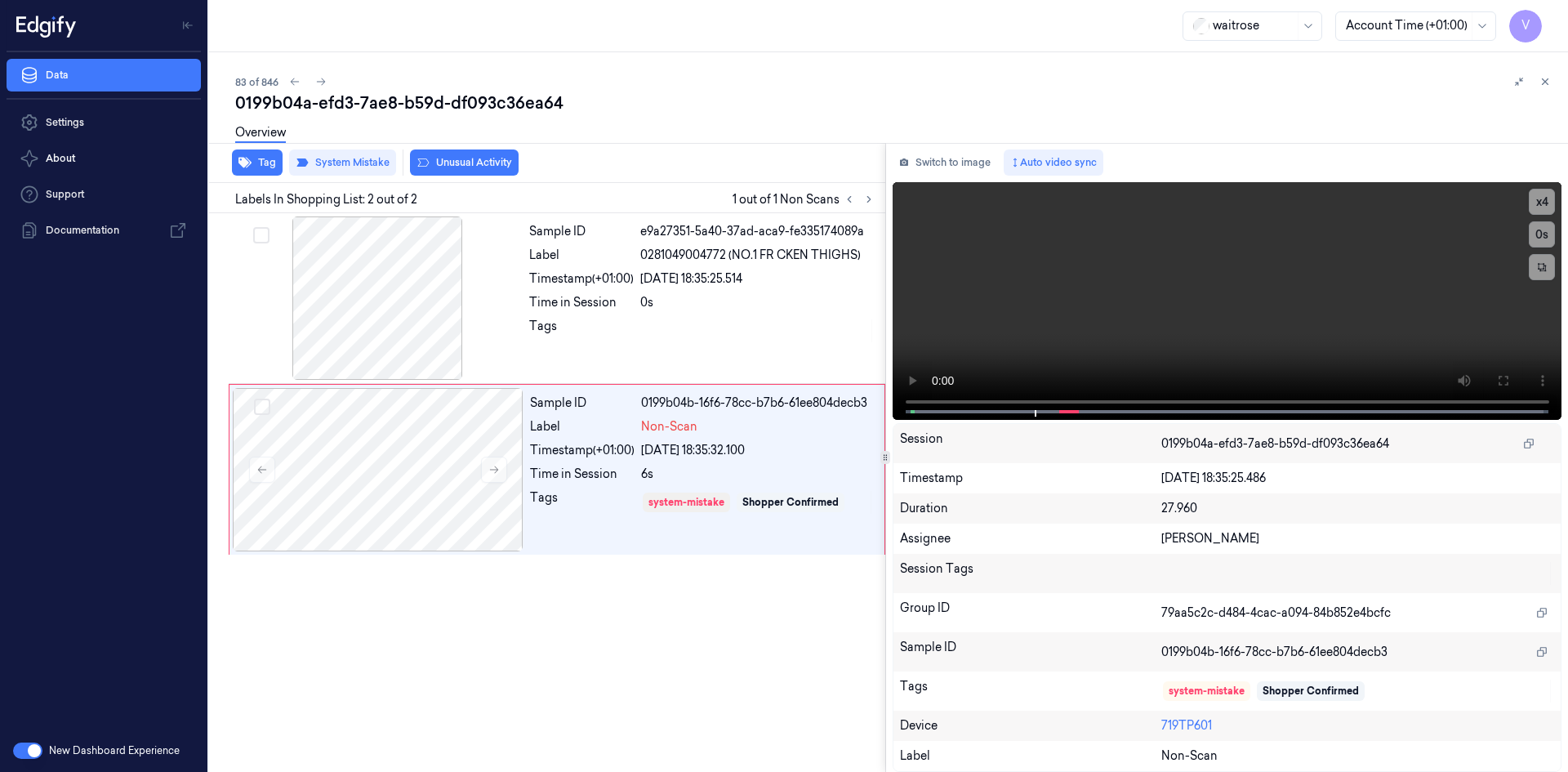
click at [469, 154] on div "Overview" at bounding box center [895, 135] width 1320 height 42
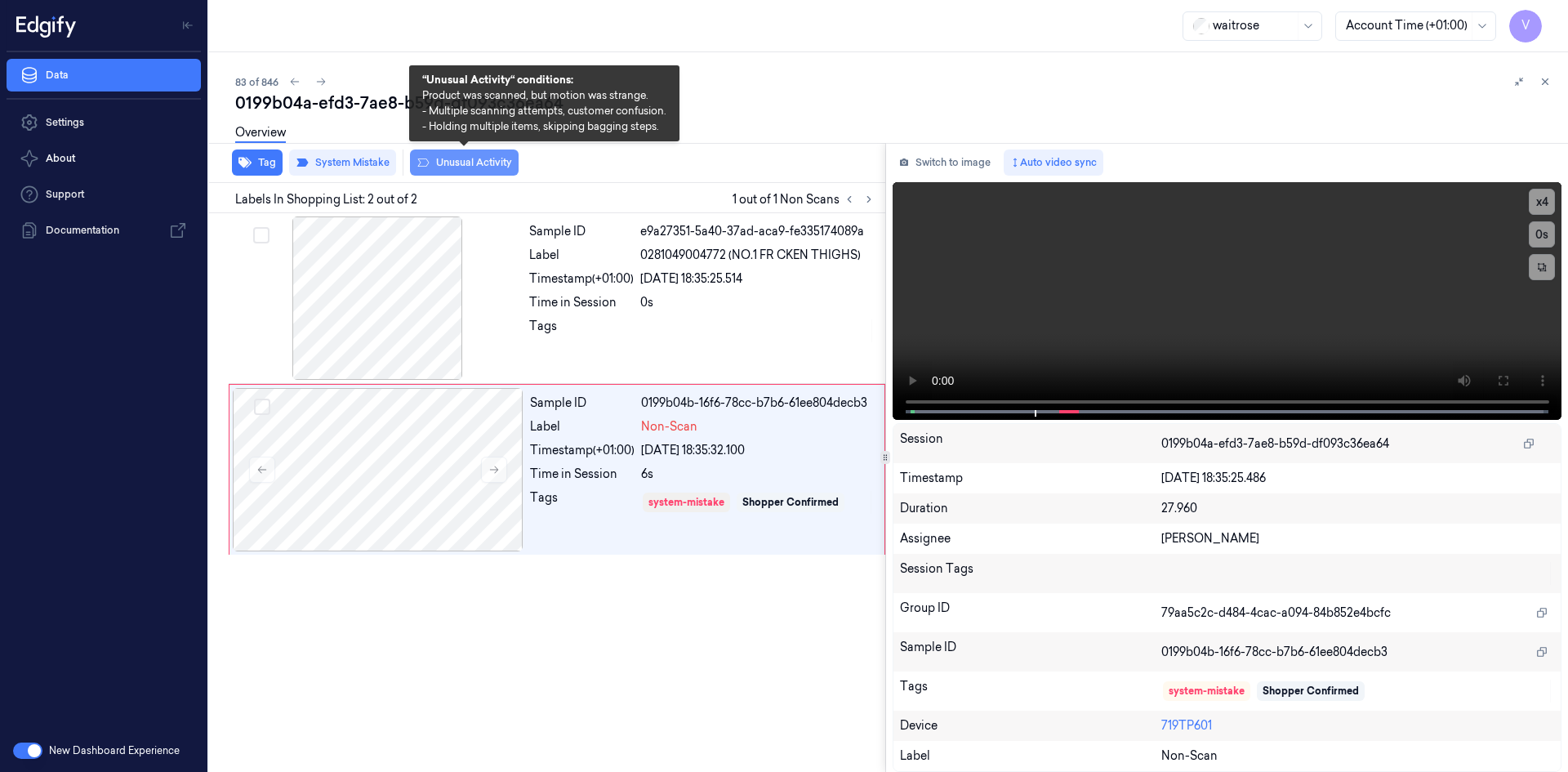
click at [471, 158] on button "Unusual Activity" at bounding box center [465, 163] width 109 height 26
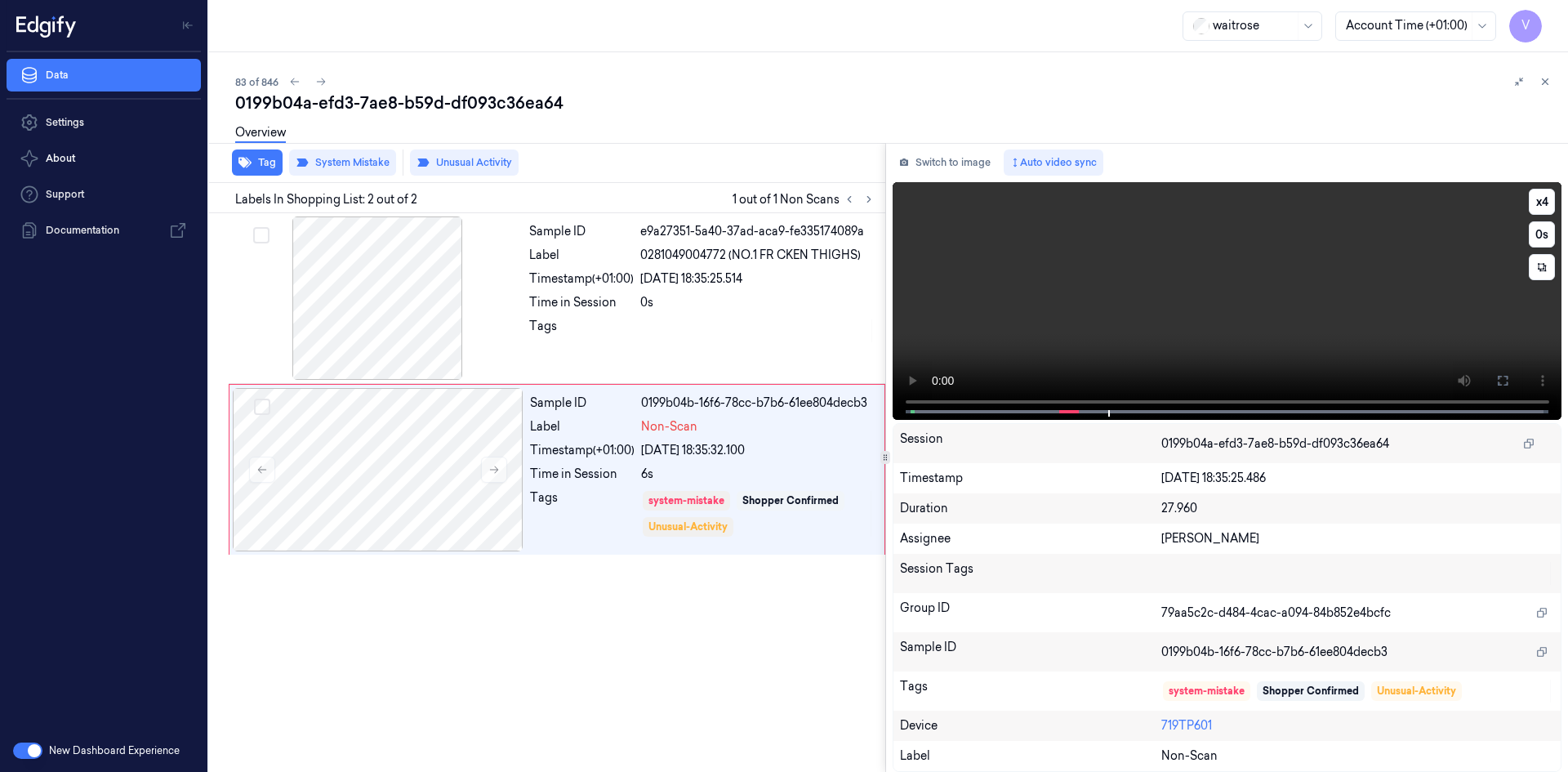
click at [1101, 312] on video at bounding box center [1228, 300] width 670 height 238
click at [1540, 80] on icon at bounding box center [1545, 81] width 11 height 11
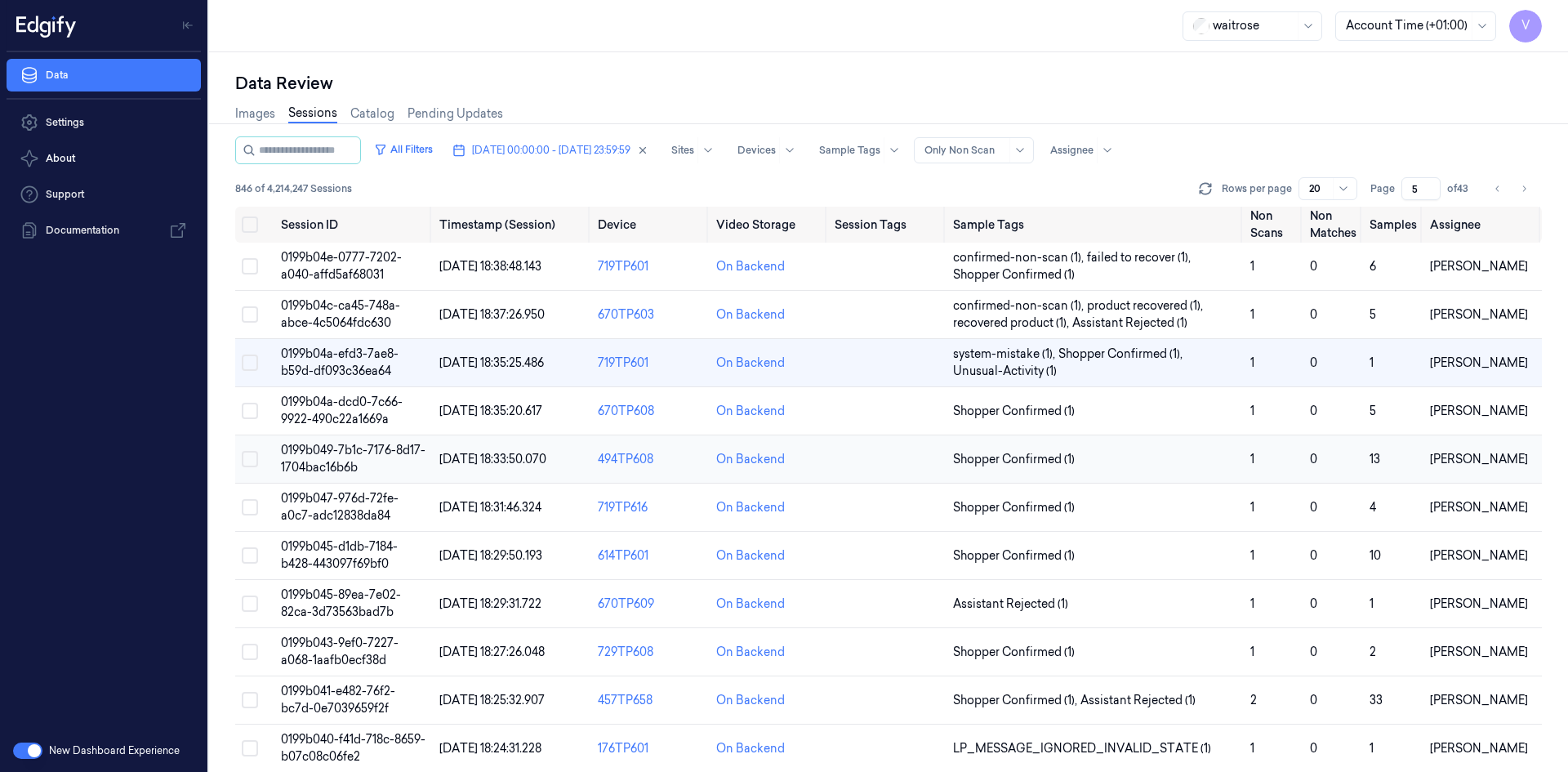
click at [359, 447] on span "0199b049-7b1c-7176-8d17-1704bac16b6b" at bounding box center [353, 459] width 145 height 32
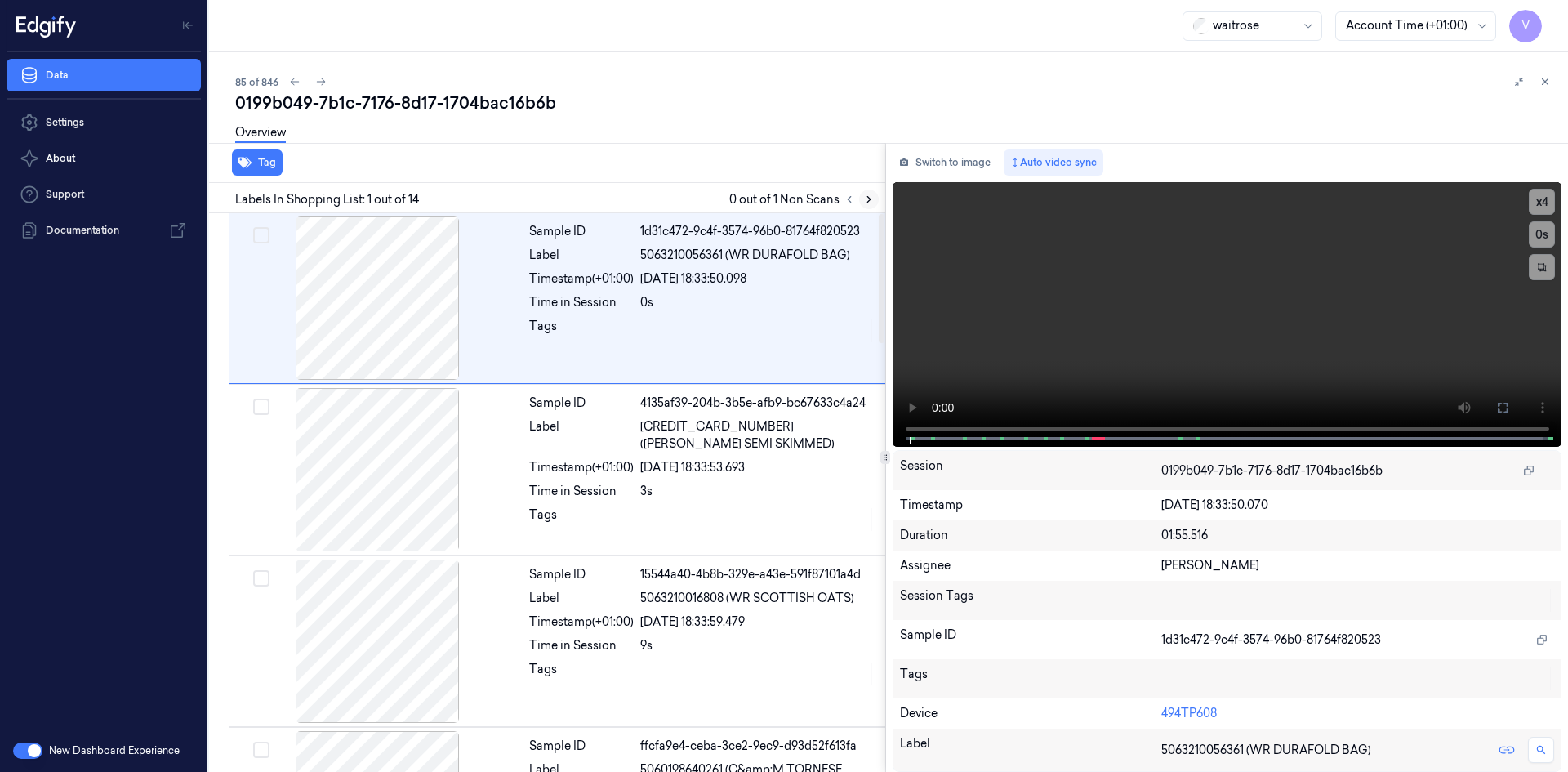
click at [869, 200] on icon at bounding box center [869, 199] width 3 height 6
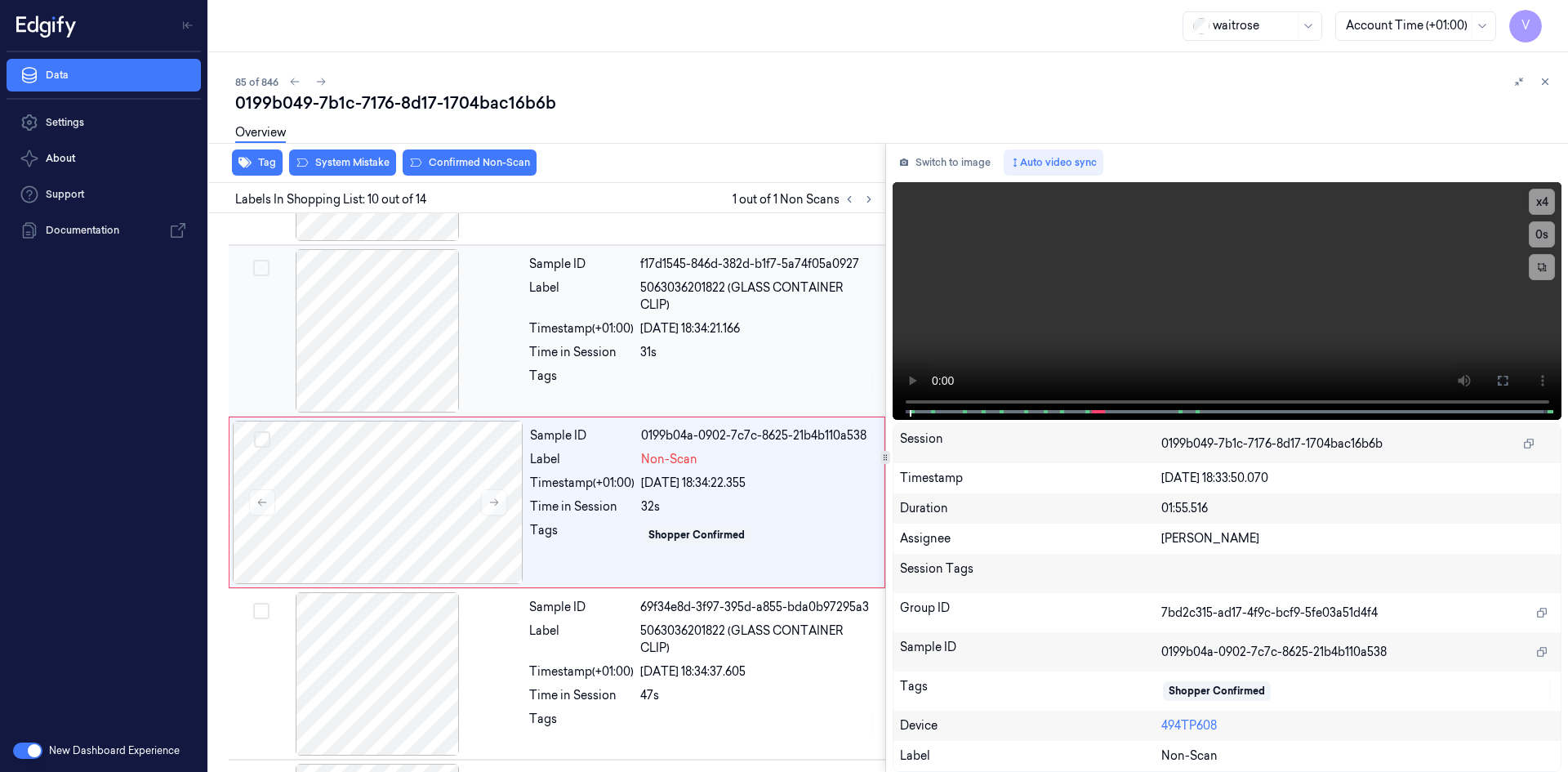
scroll to position [1349, 0]
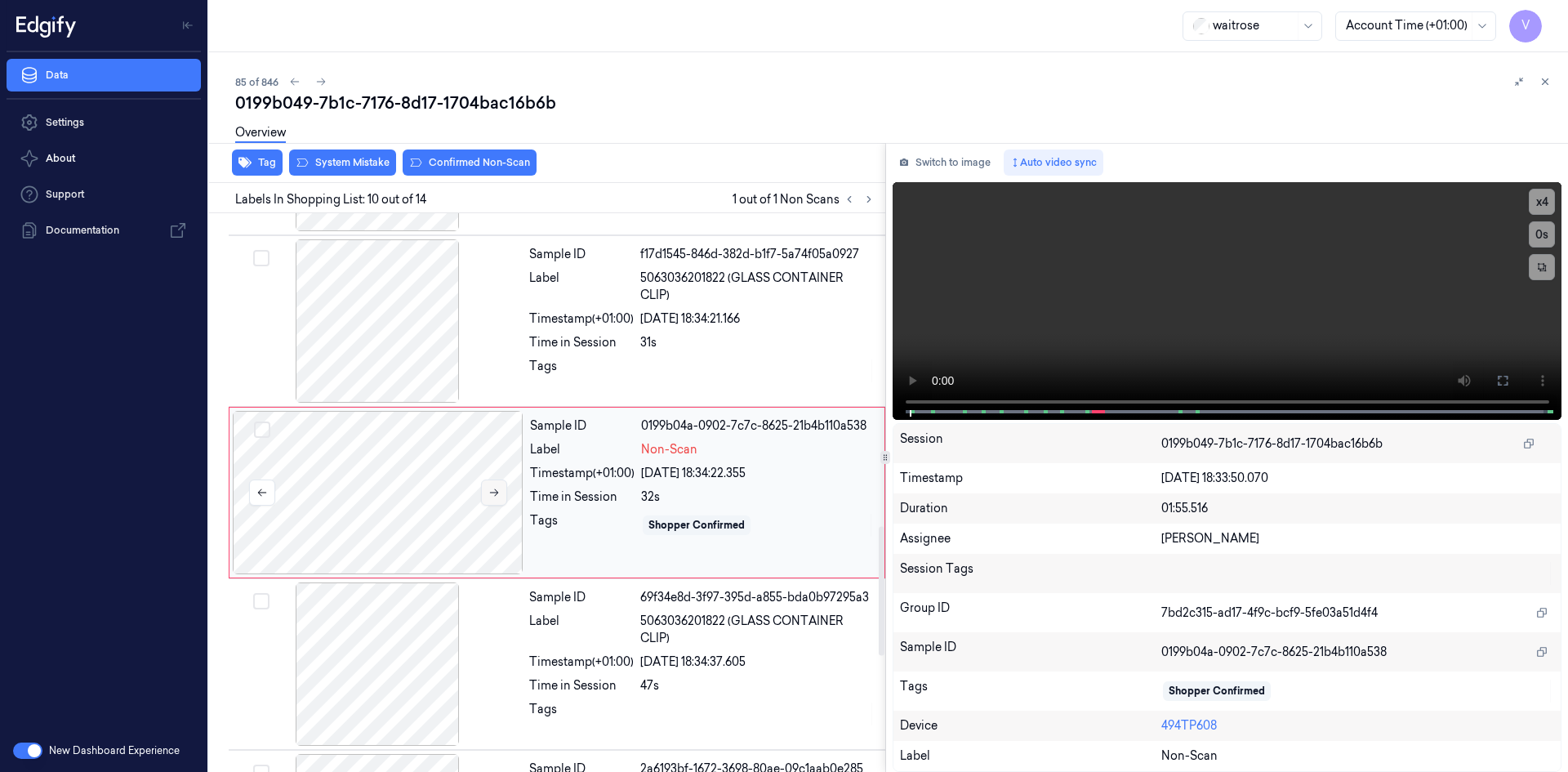
click at [498, 491] on icon at bounding box center [493, 492] width 11 height 11
click at [1157, 269] on video at bounding box center [1228, 300] width 670 height 238
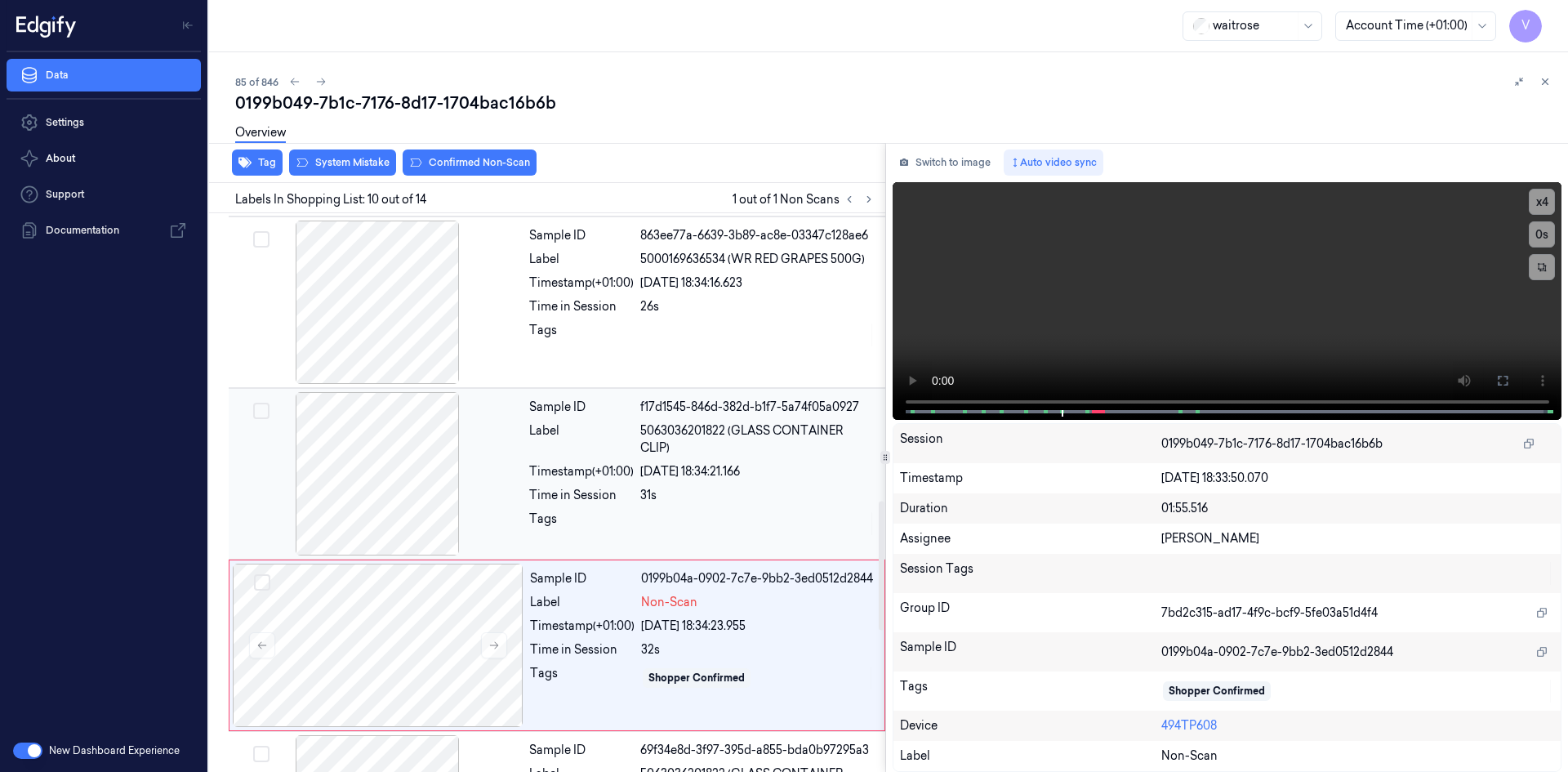
scroll to position [1186, 0]
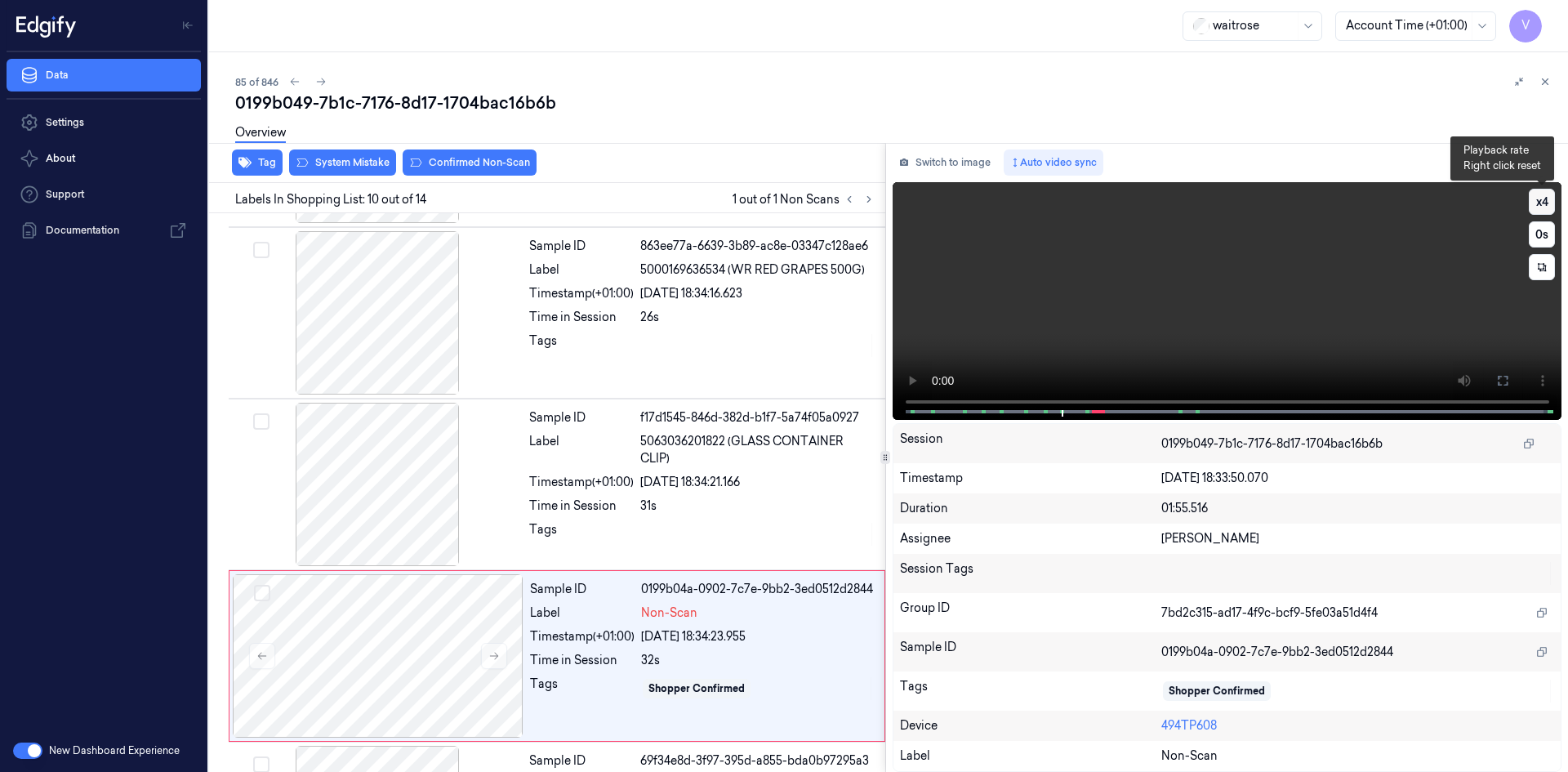
click at [1541, 203] on button "x 4" at bounding box center [1542, 202] width 26 height 26
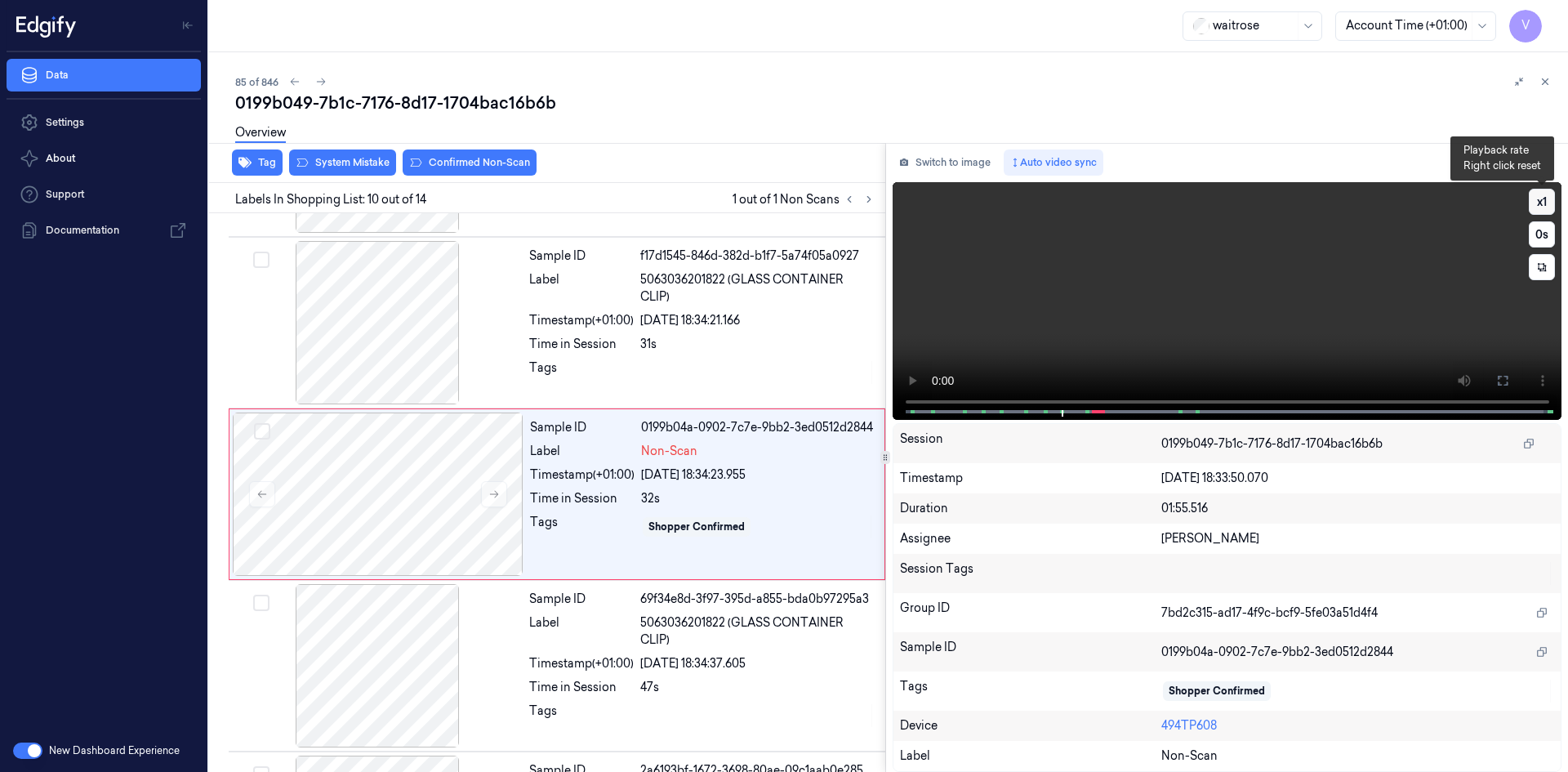
scroll to position [1349, 0]
click at [1542, 202] on button "x 1" at bounding box center [1542, 202] width 26 height 26
click at [1303, 303] on video at bounding box center [1228, 300] width 670 height 238
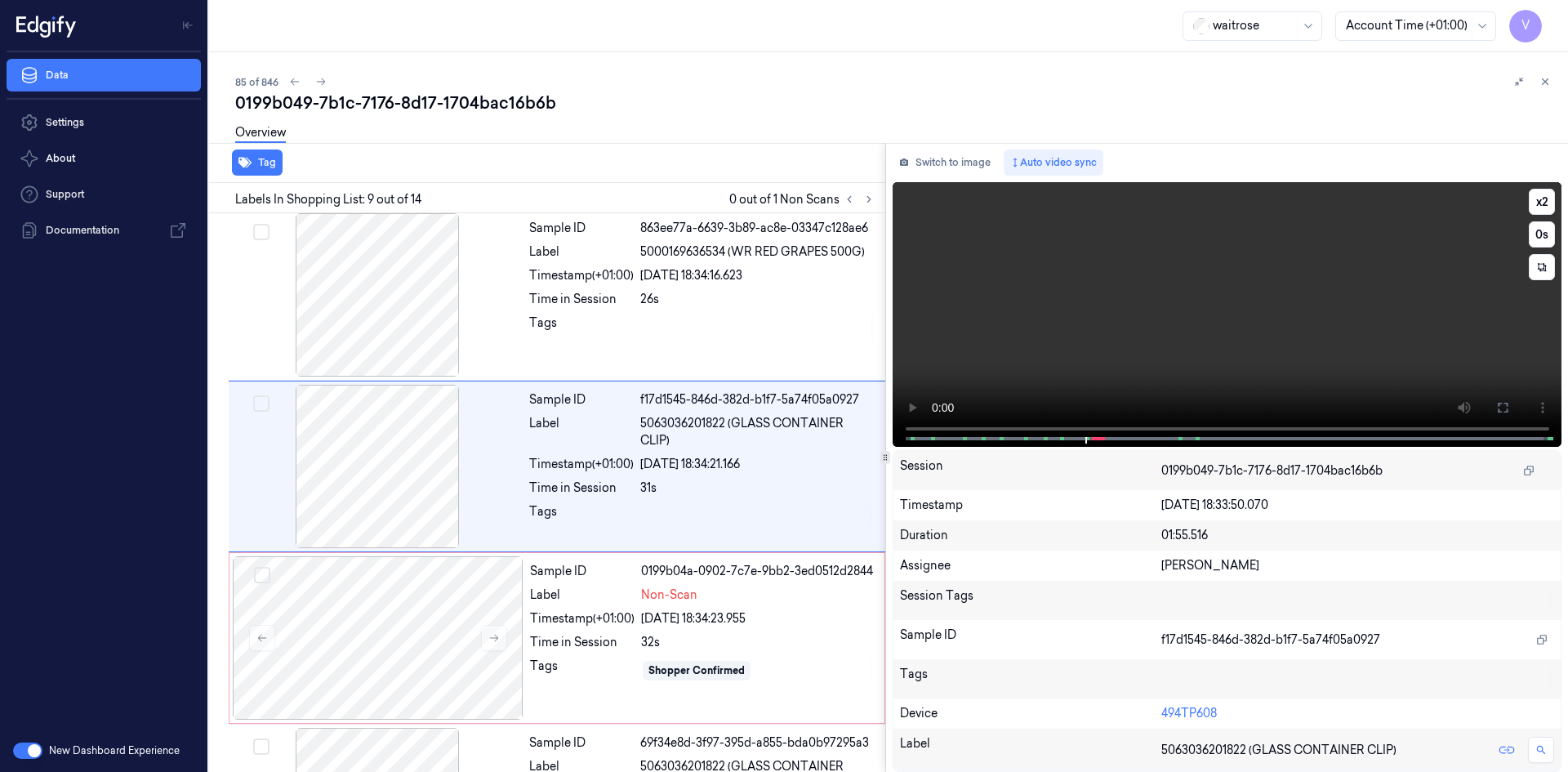
scroll to position [1178, 0]
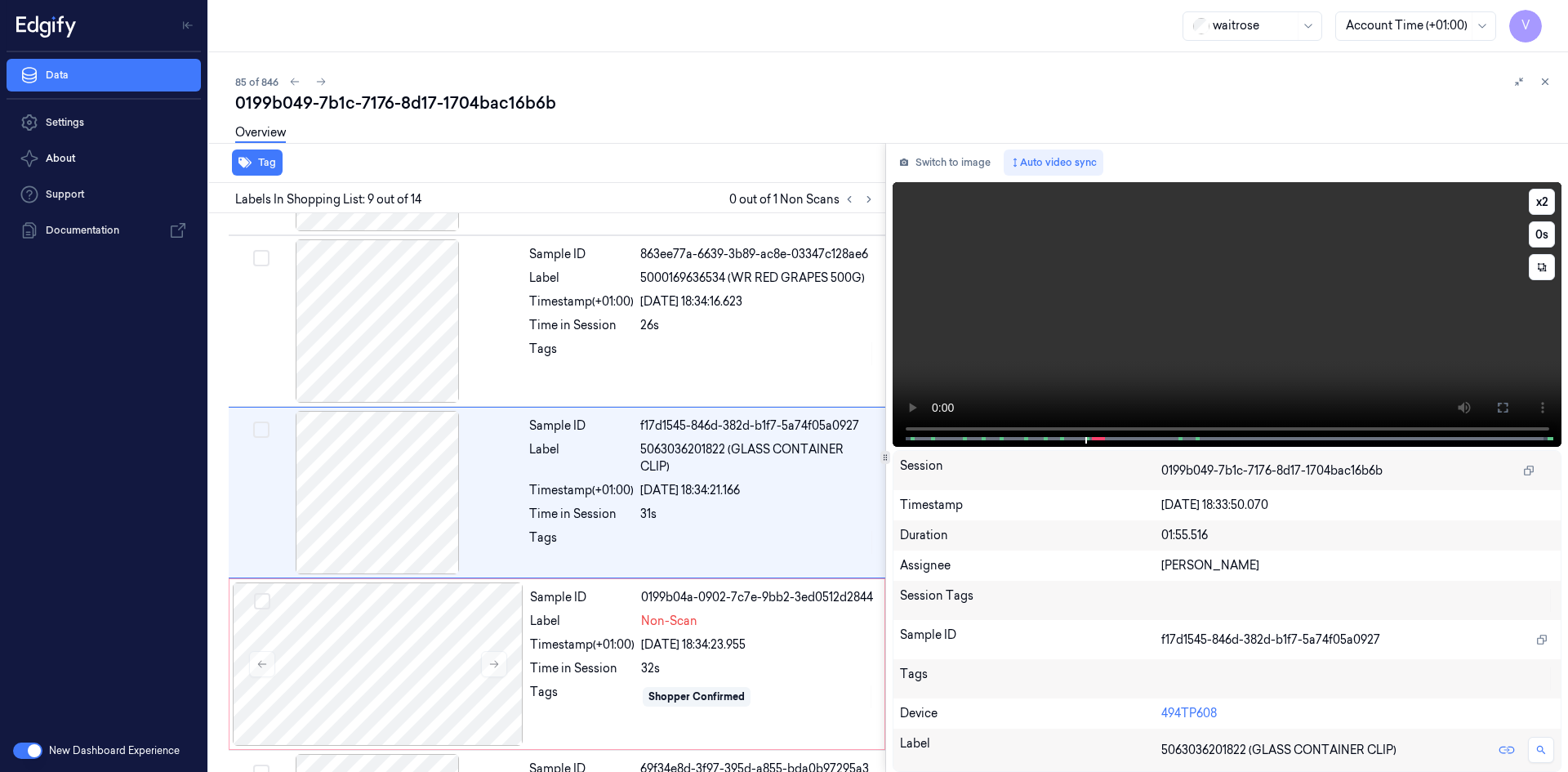
click at [1226, 307] on video at bounding box center [1228, 314] width 670 height 265
click at [1142, 326] on video at bounding box center [1228, 314] width 670 height 265
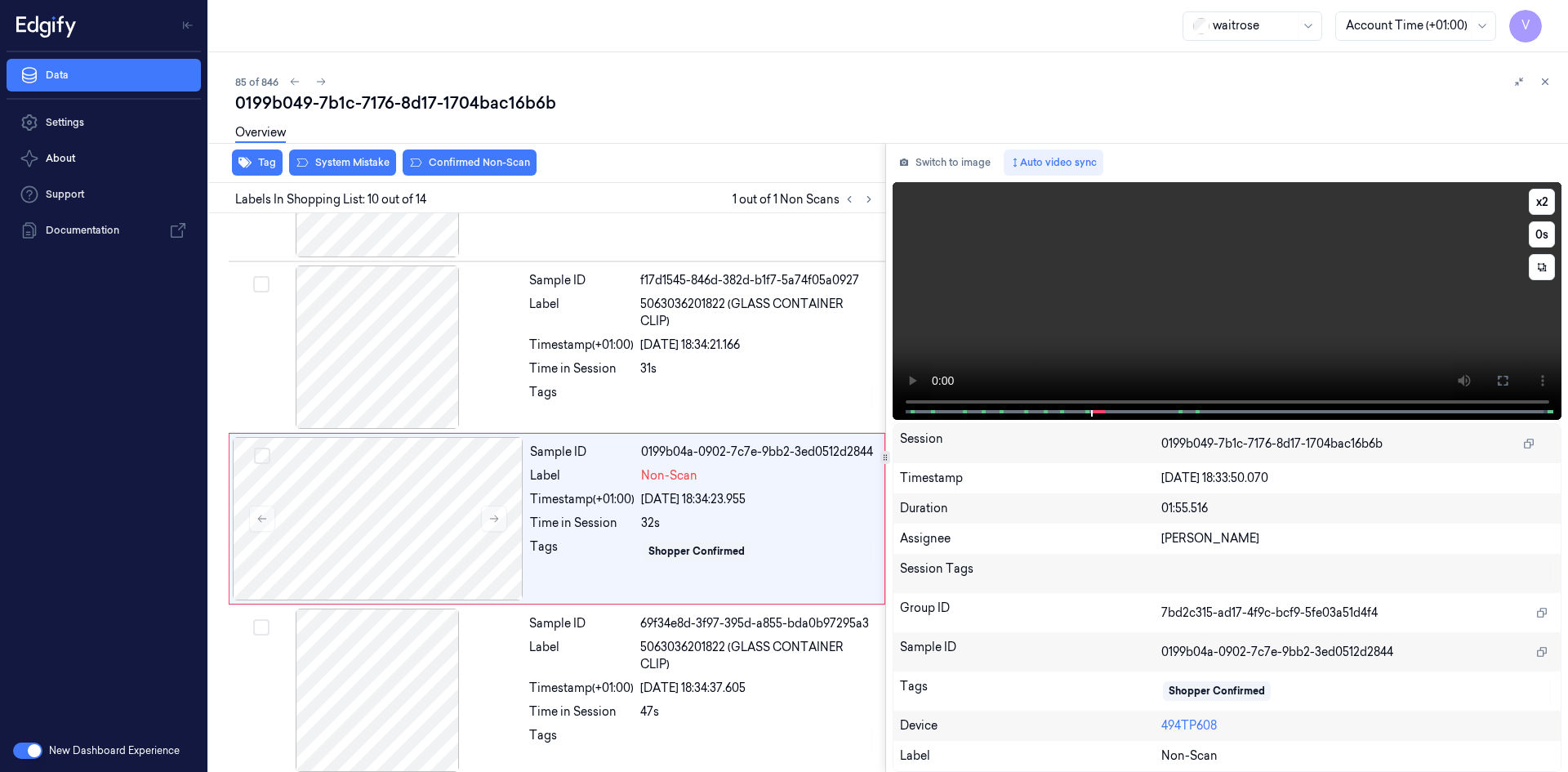
scroll to position [1349, 0]
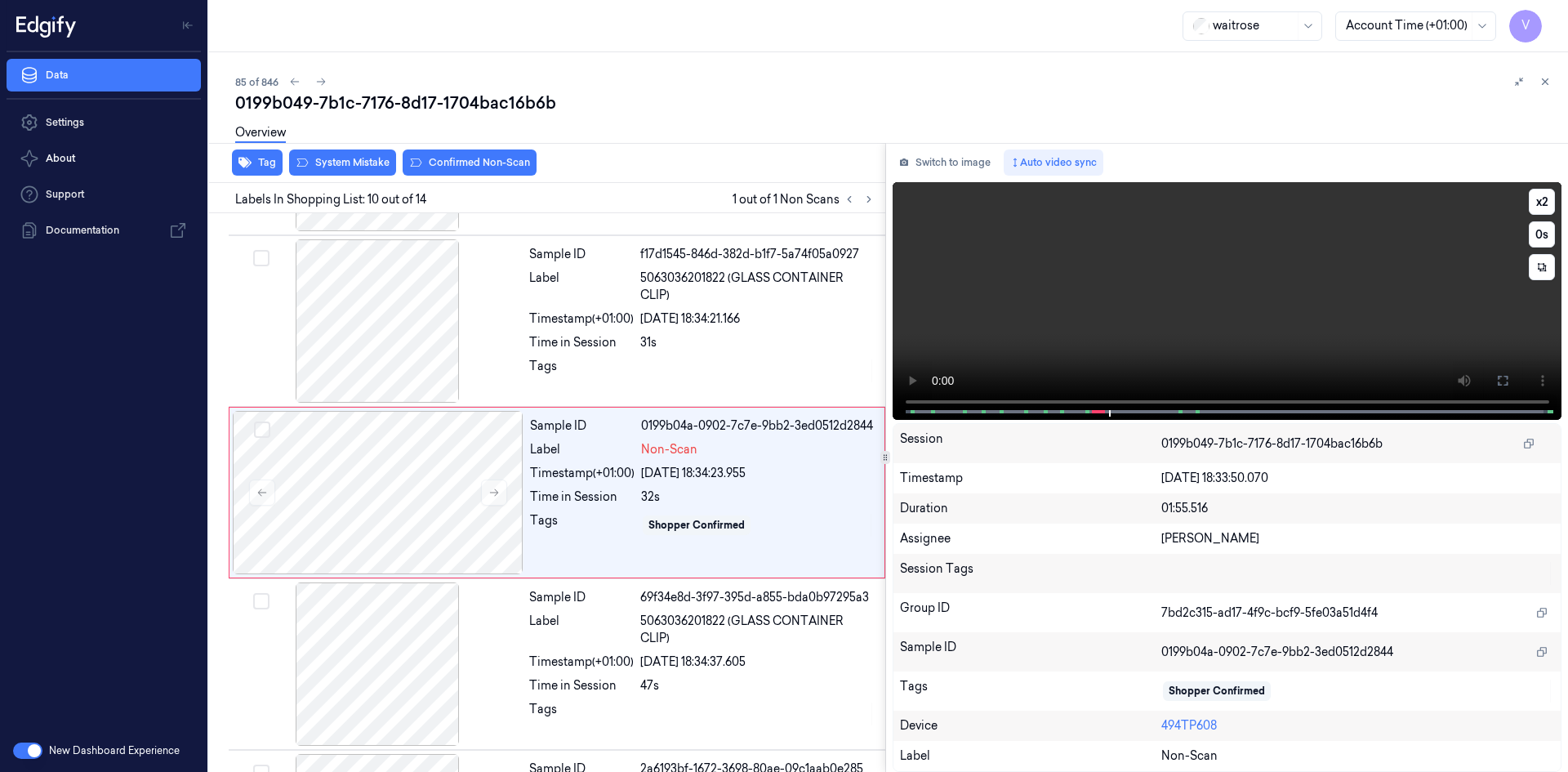
click at [1179, 302] on video at bounding box center [1228, 300] width 670 height 238
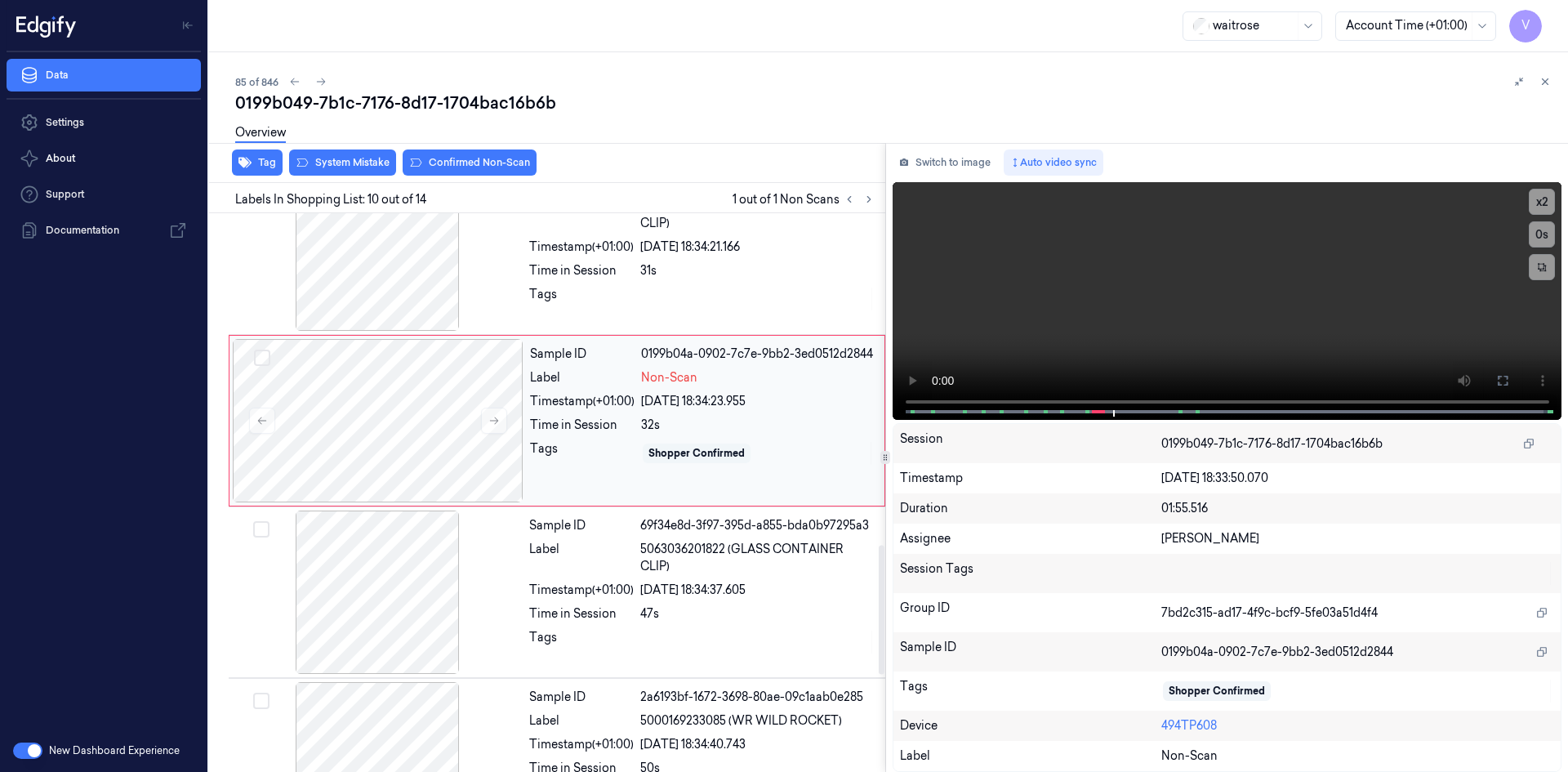
scroll to position [1431, 0]
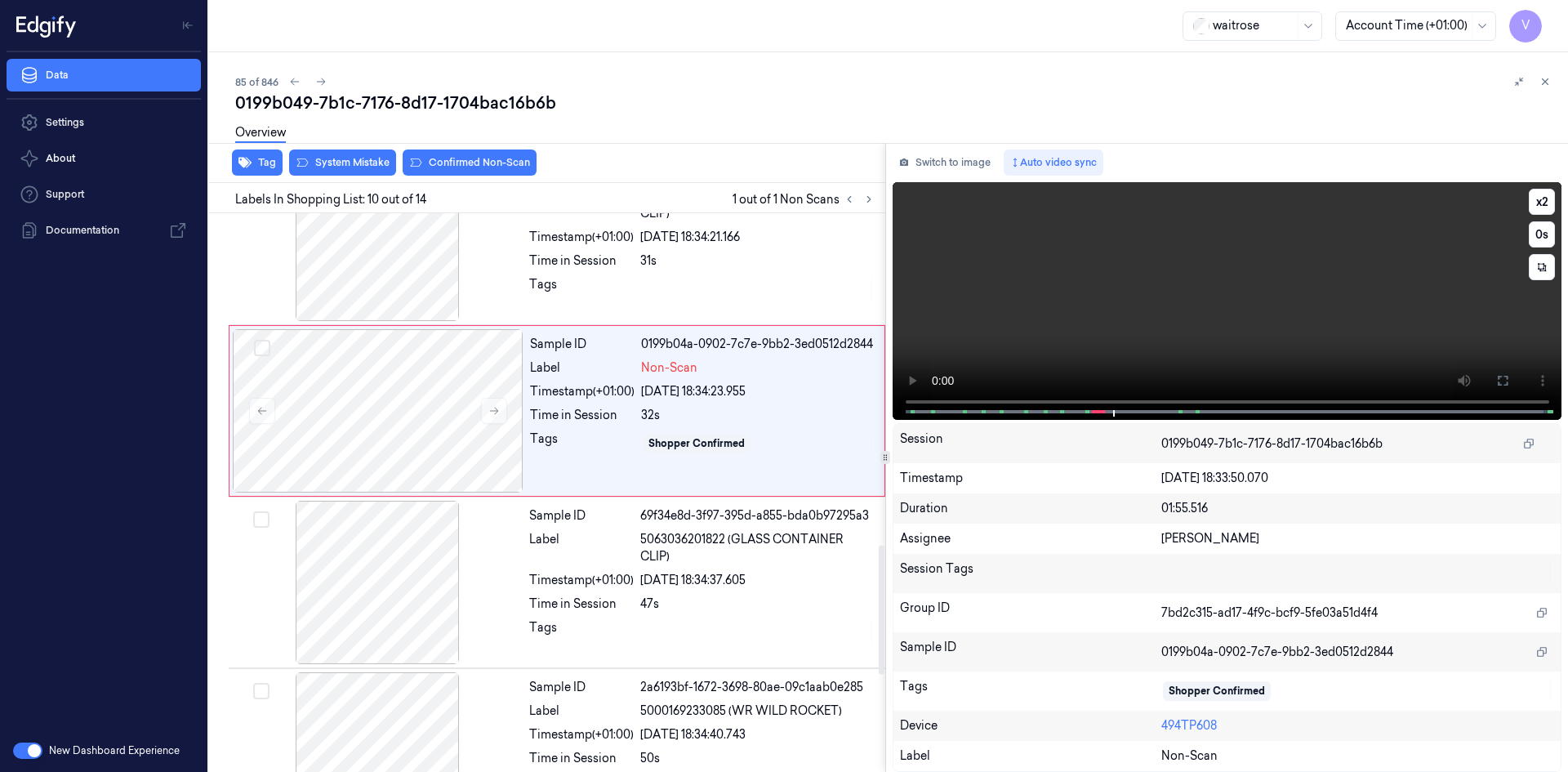
click at [1053, 319] on video at bounding box center [1228, 300] width 670 height 238
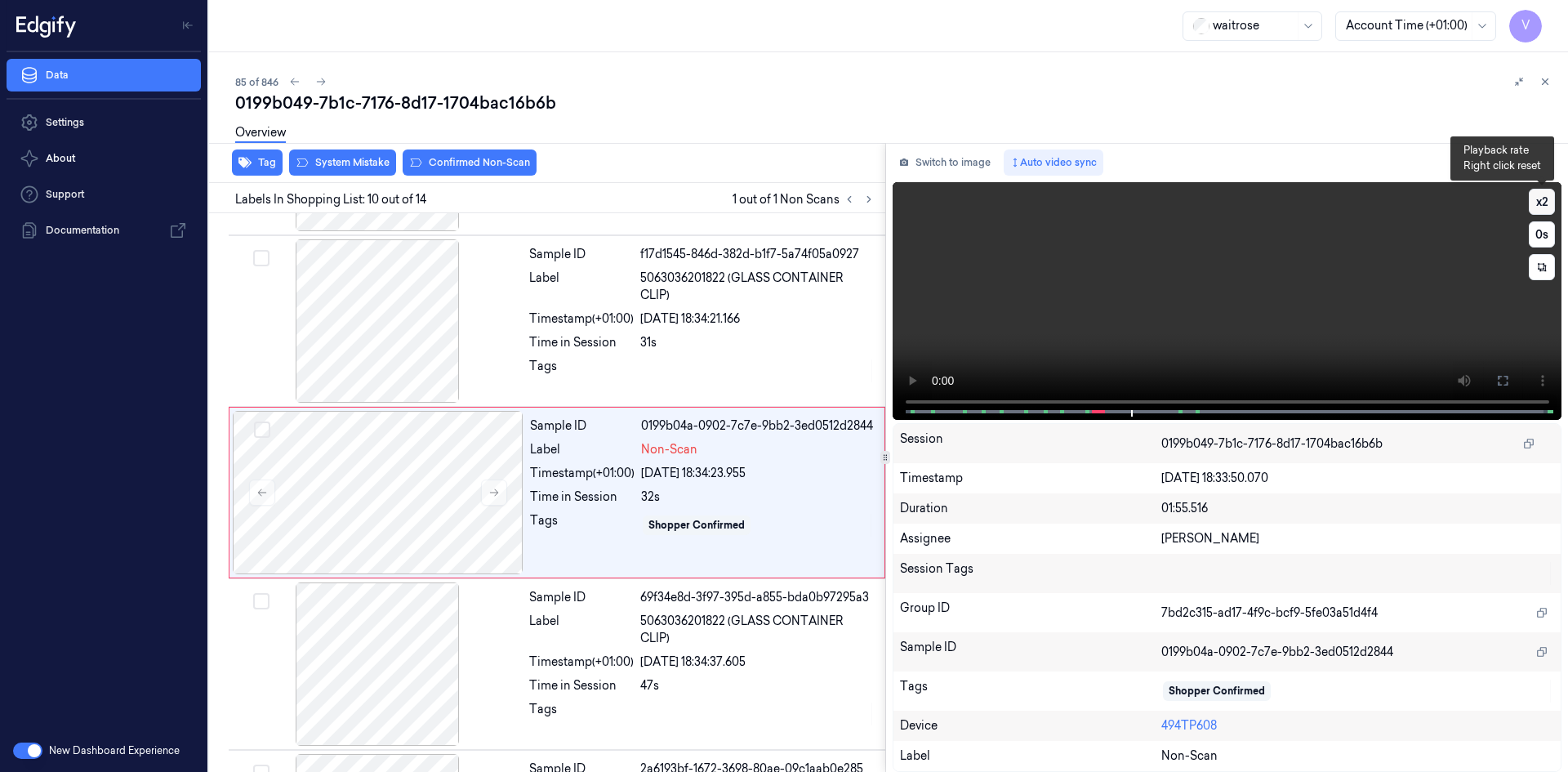
click at [1543, 197] on button "x 2" at bounding box center [1542, 202] width 26 height 26
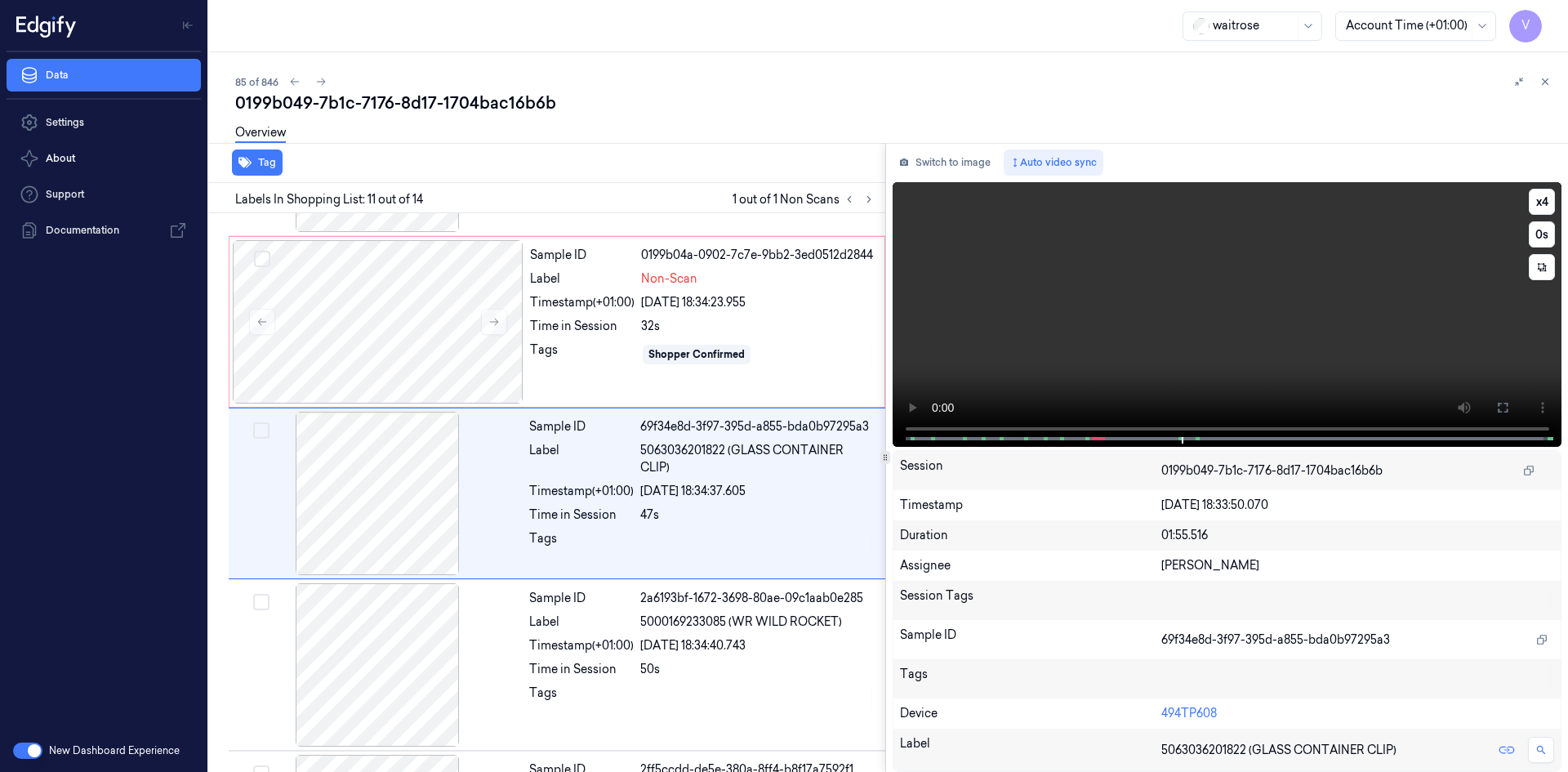
scroll to position [1521, 0]
click at [1052, 279] on video at bounding box center [1228, 314] width 670 height 265
click at [425, 303] on div at bounding box center [378, 321] width 291 height 164
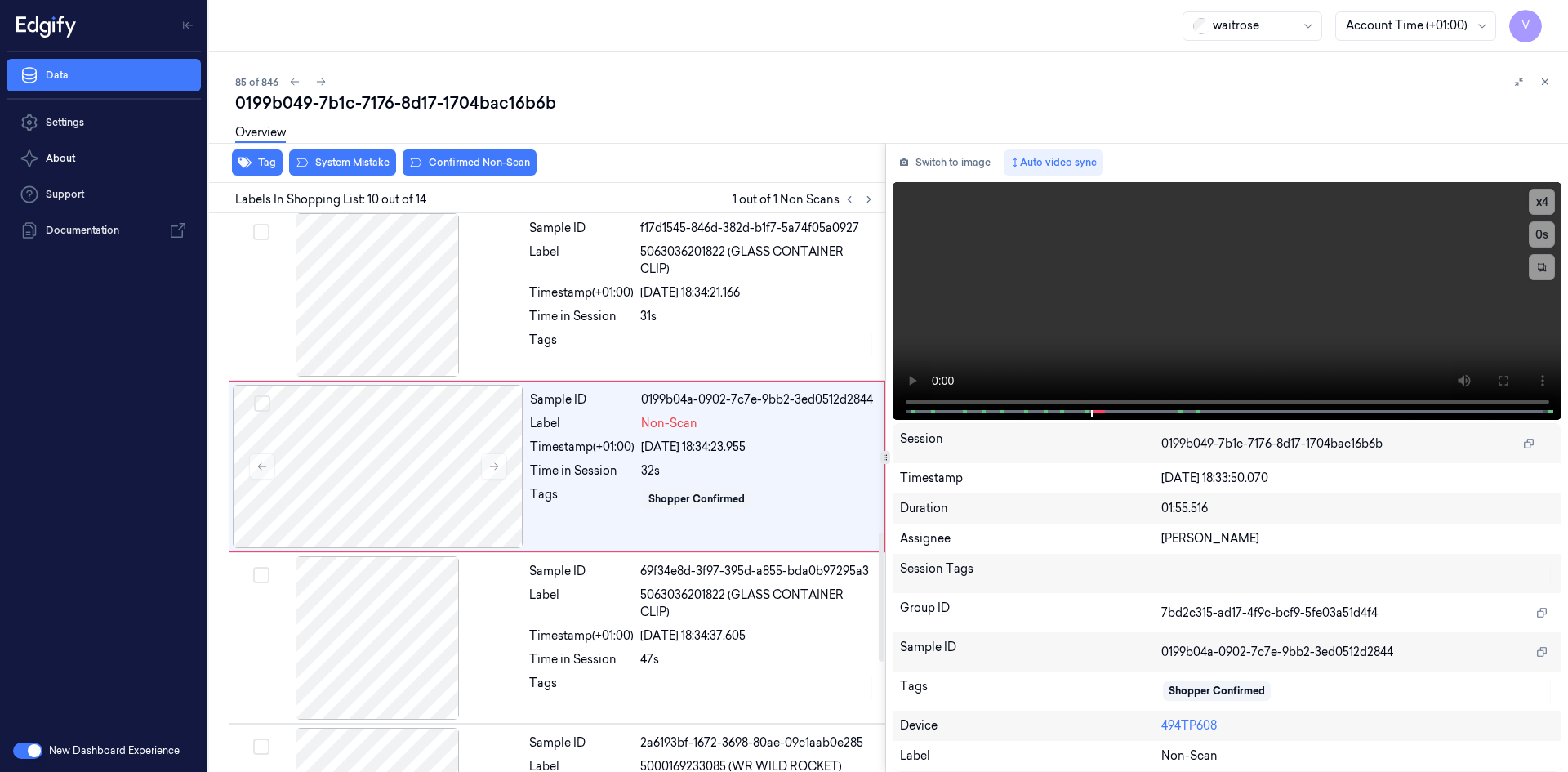
scroll to position [1349, 0]
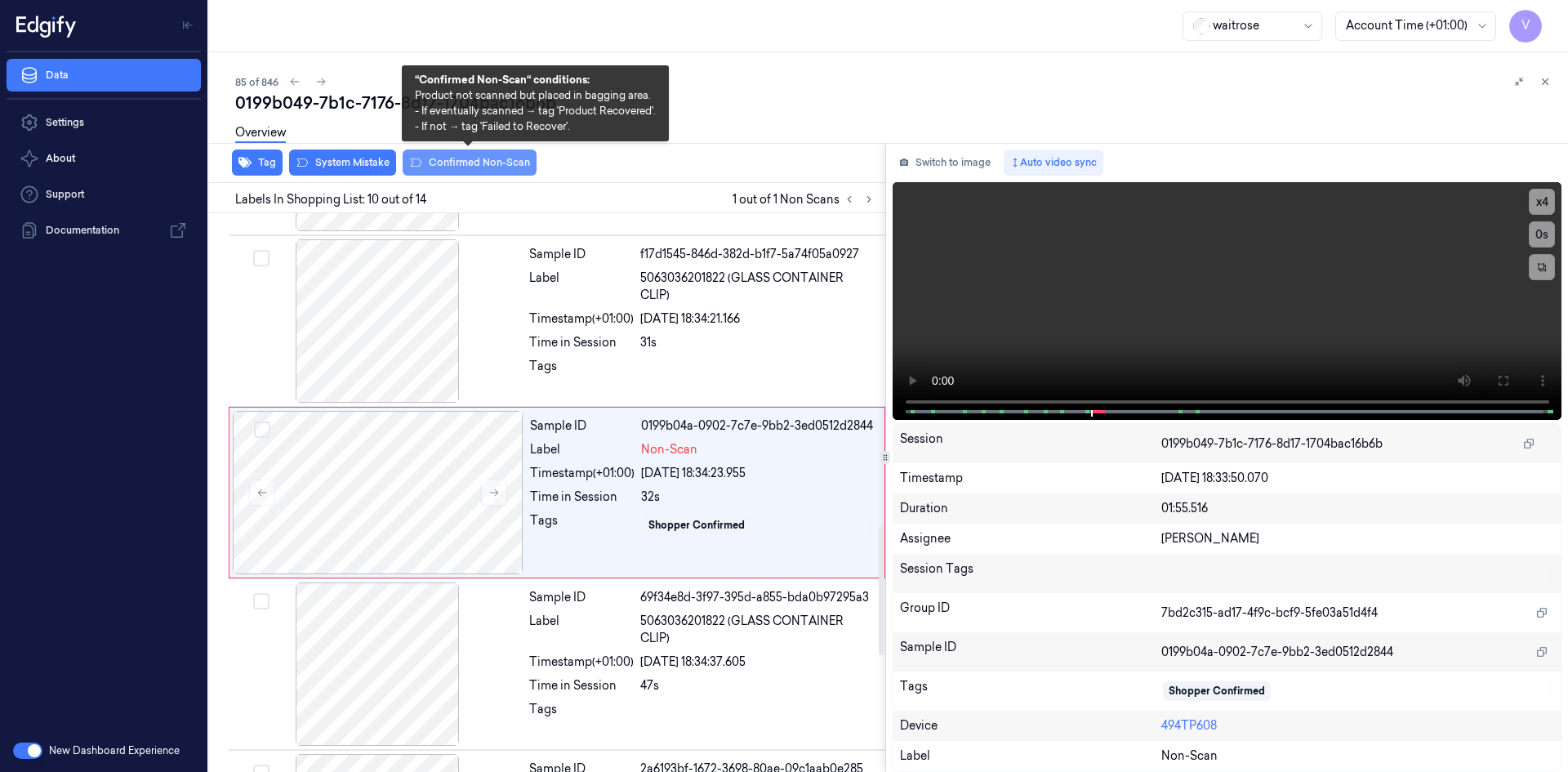
click at [463, 164] on button "Confirmed Non-Scan" at bounding box center [469, 163] width 134 height 26
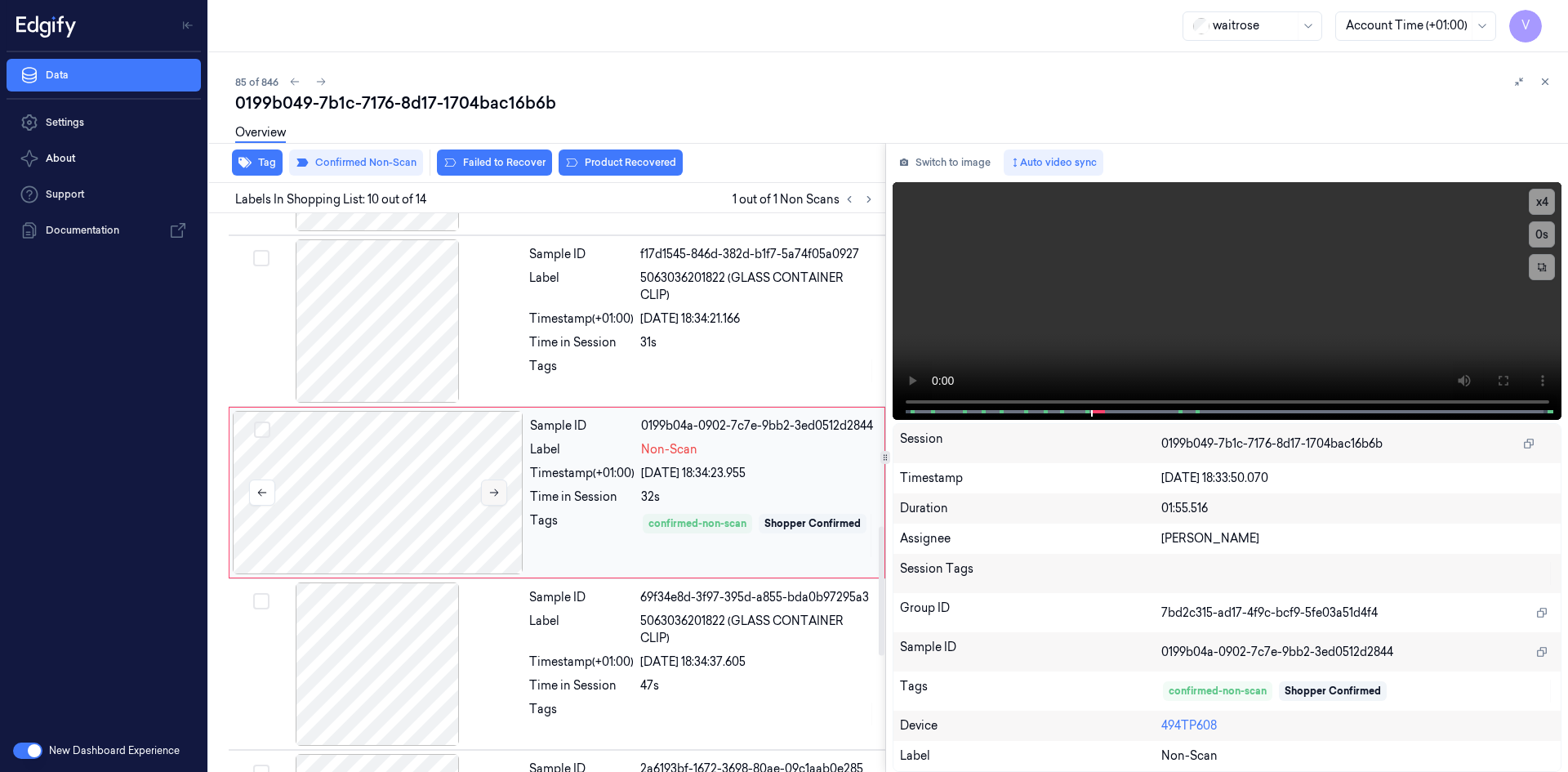
click at [495, 491] on icon at bounding box center [493, 492] width 11 height 11
click at [610, 156] on button "Product Recovered" at bounding box center [620, 163] width 124 height 26
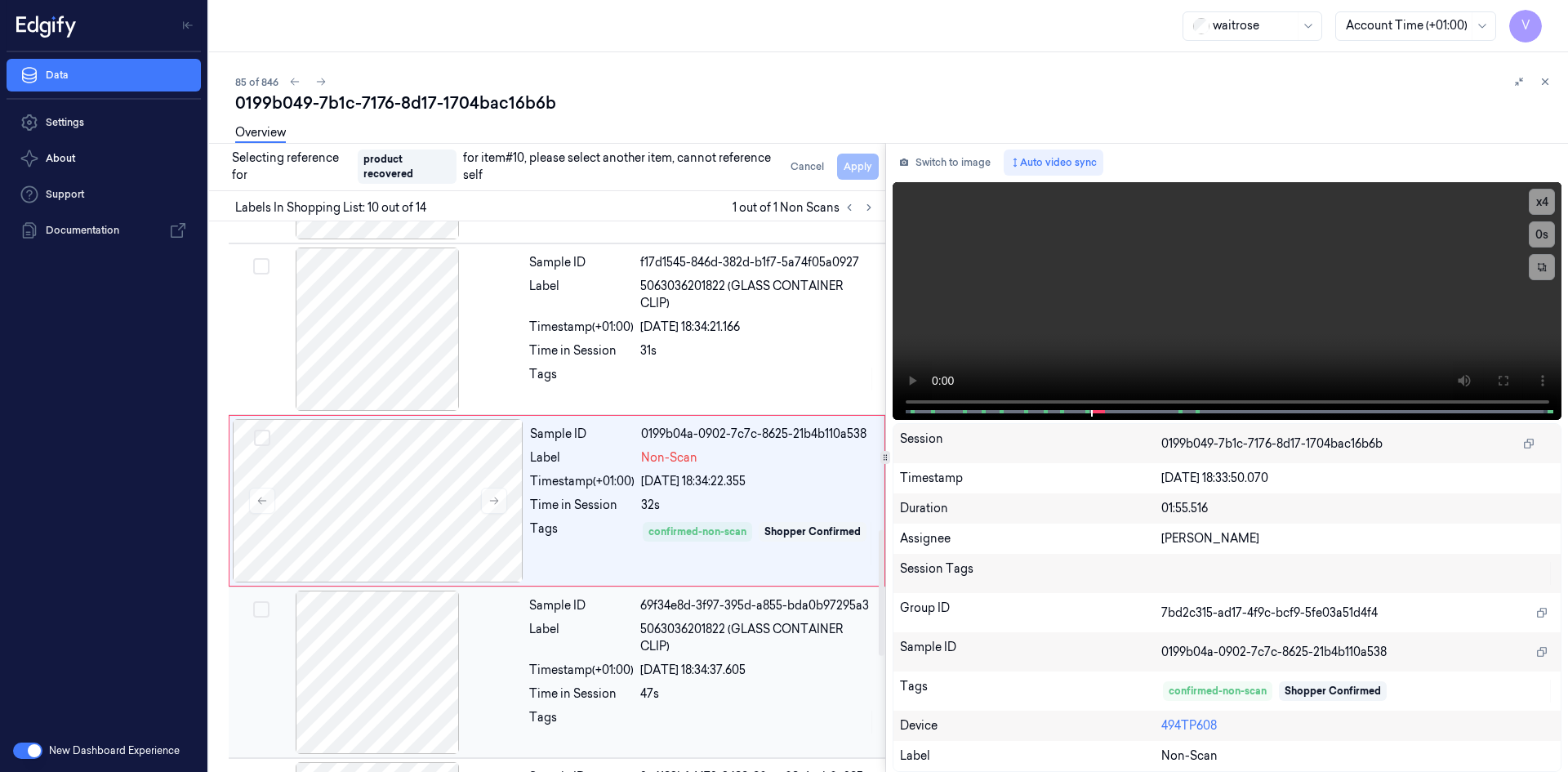
click at [504, 659] on div at bounding box center [377, 672] width 291 height 164
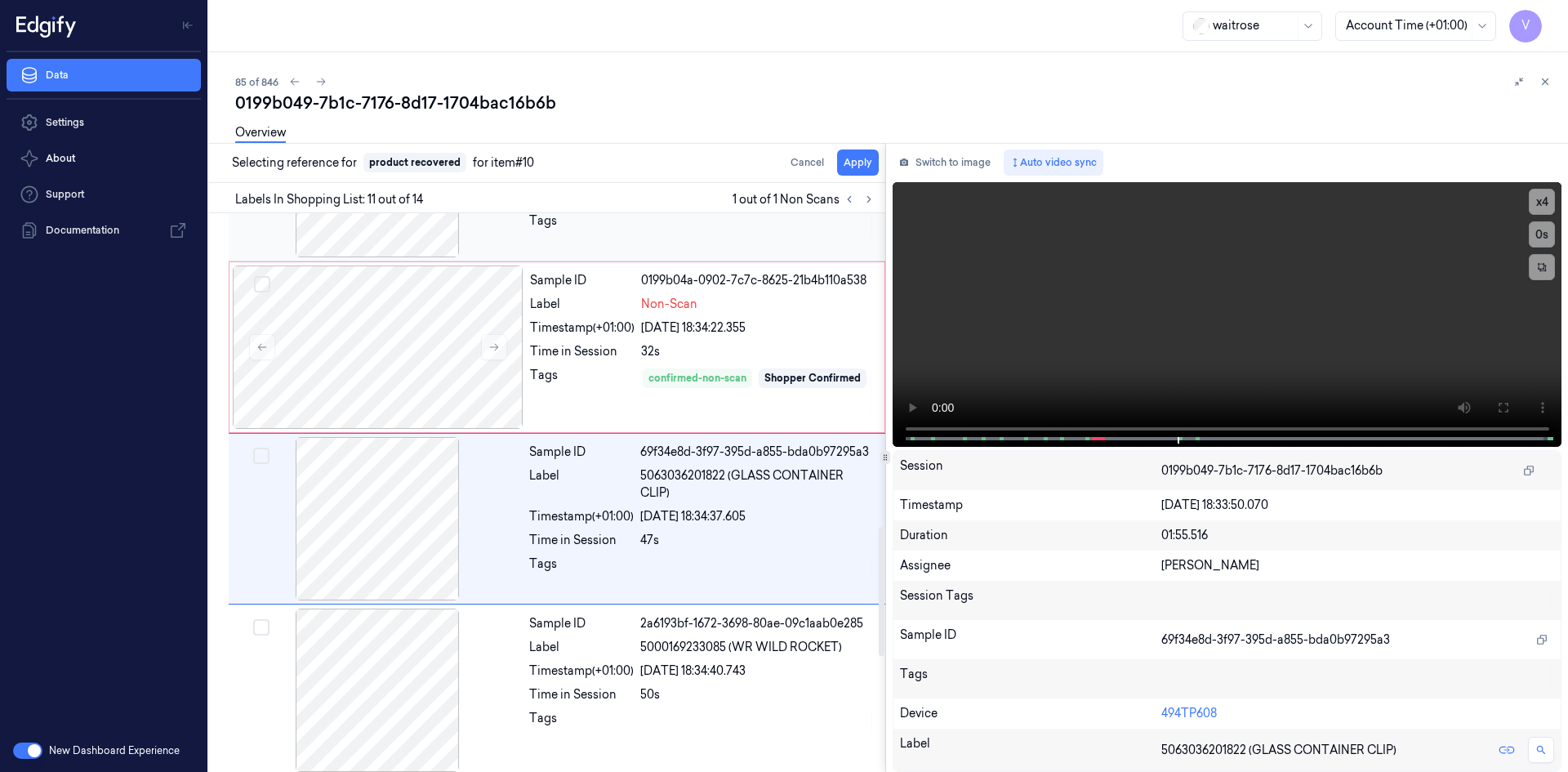
scroll to position [1521, 0]
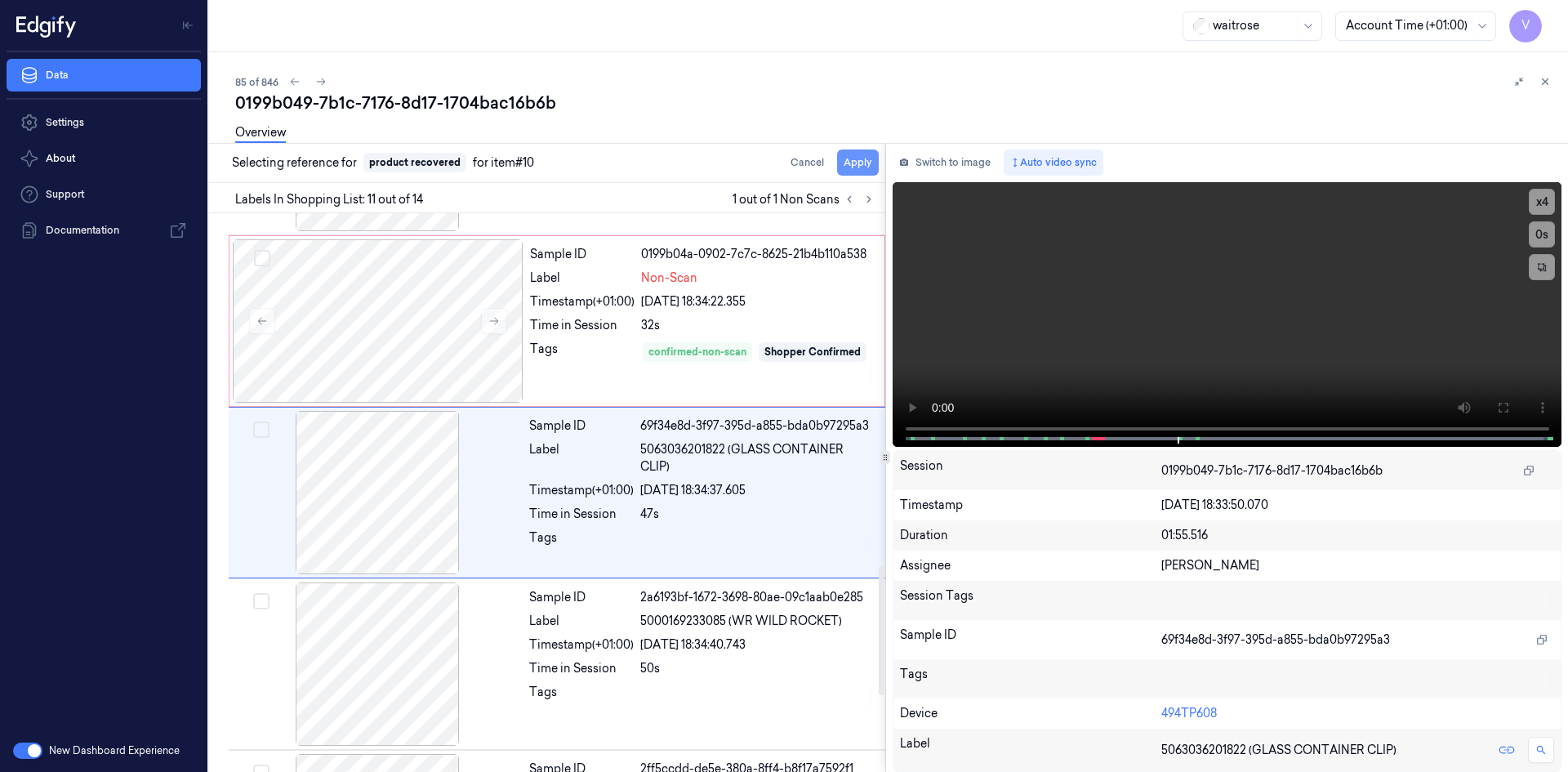
click at [864, 156] on button "Apply" at bounding box center [858, 163] width 42 height 26
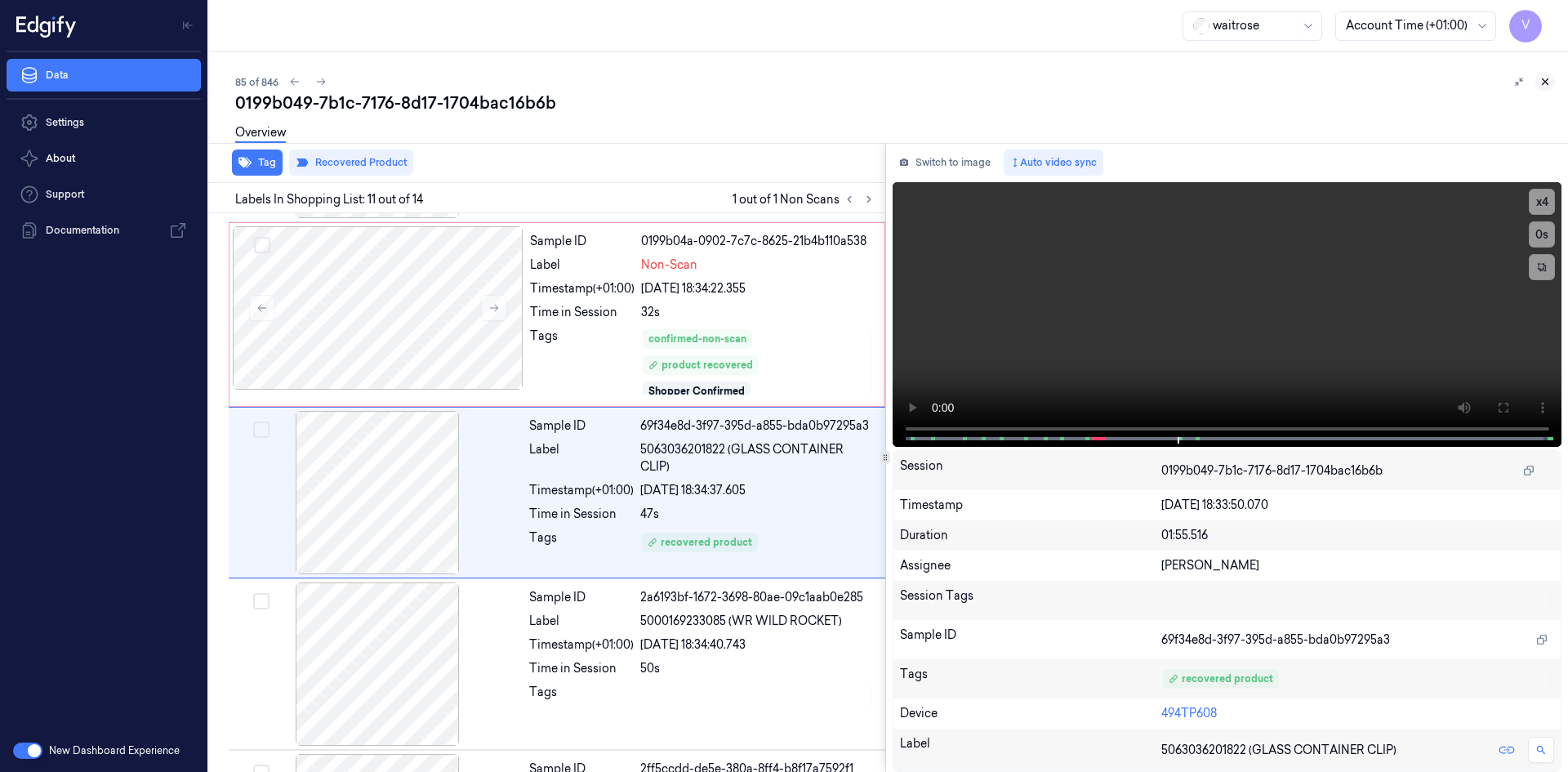
click at [1545, 80] on icon at bounding box center [1545, 81] width 11 height 11
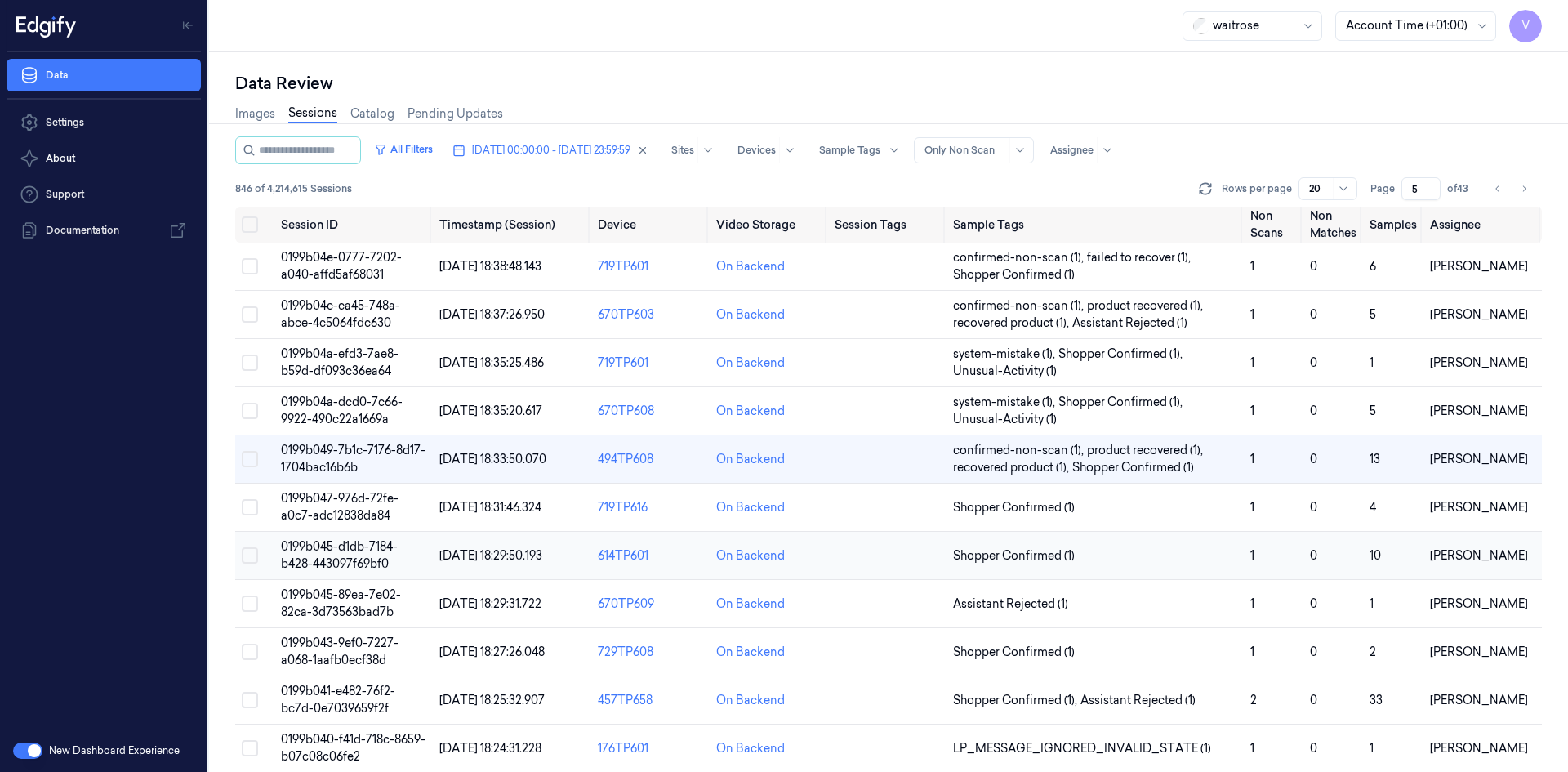
click at [342, 550] on span "0199b045-d1db-7184-b428-443097f69bf0" at bounding box center [339, 555] width 117 height 32
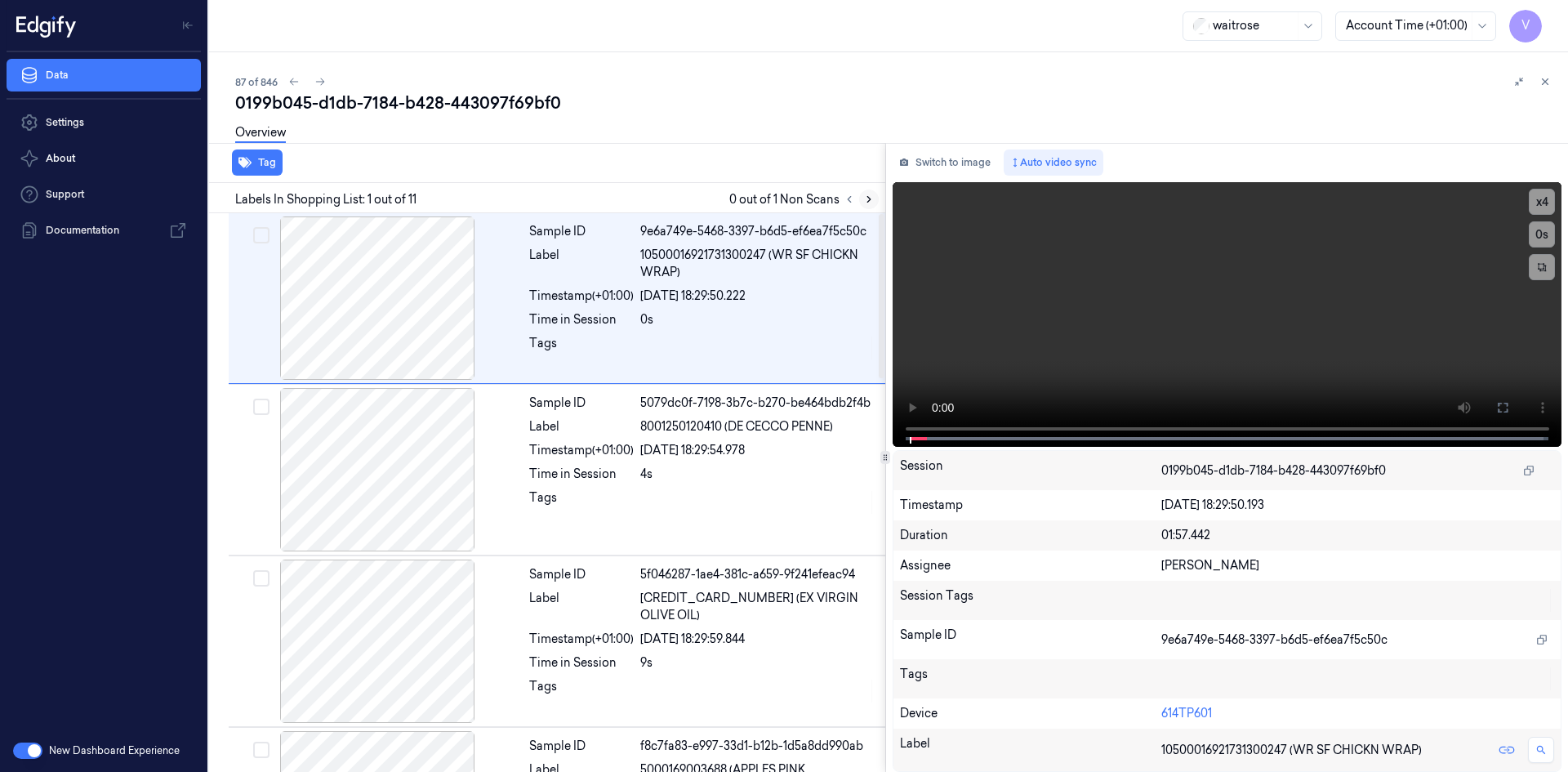
click at [871, 197] on icon at bounding box center [869, 199] width 11 height 11
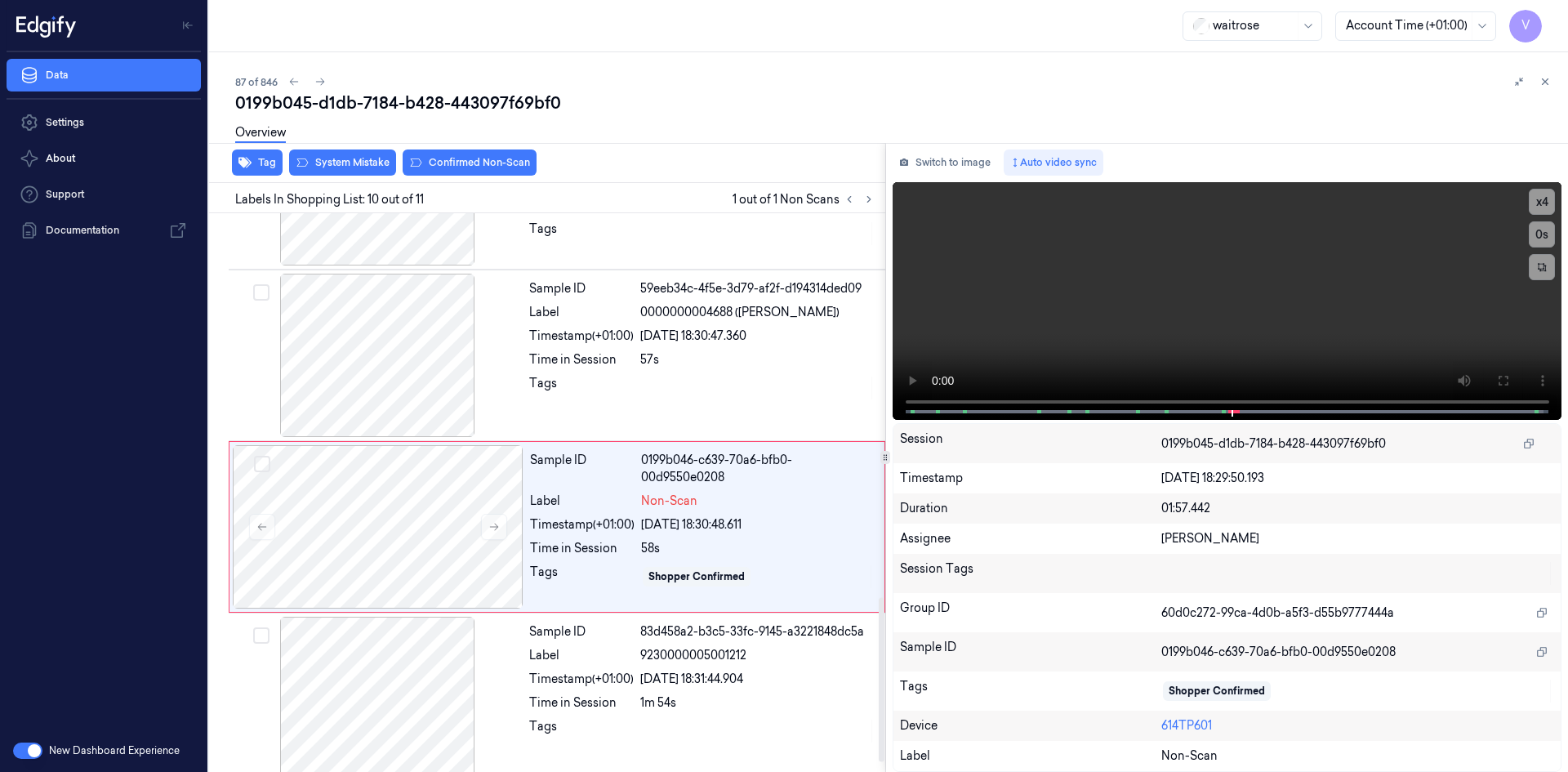
scroll to position [1333, 0]
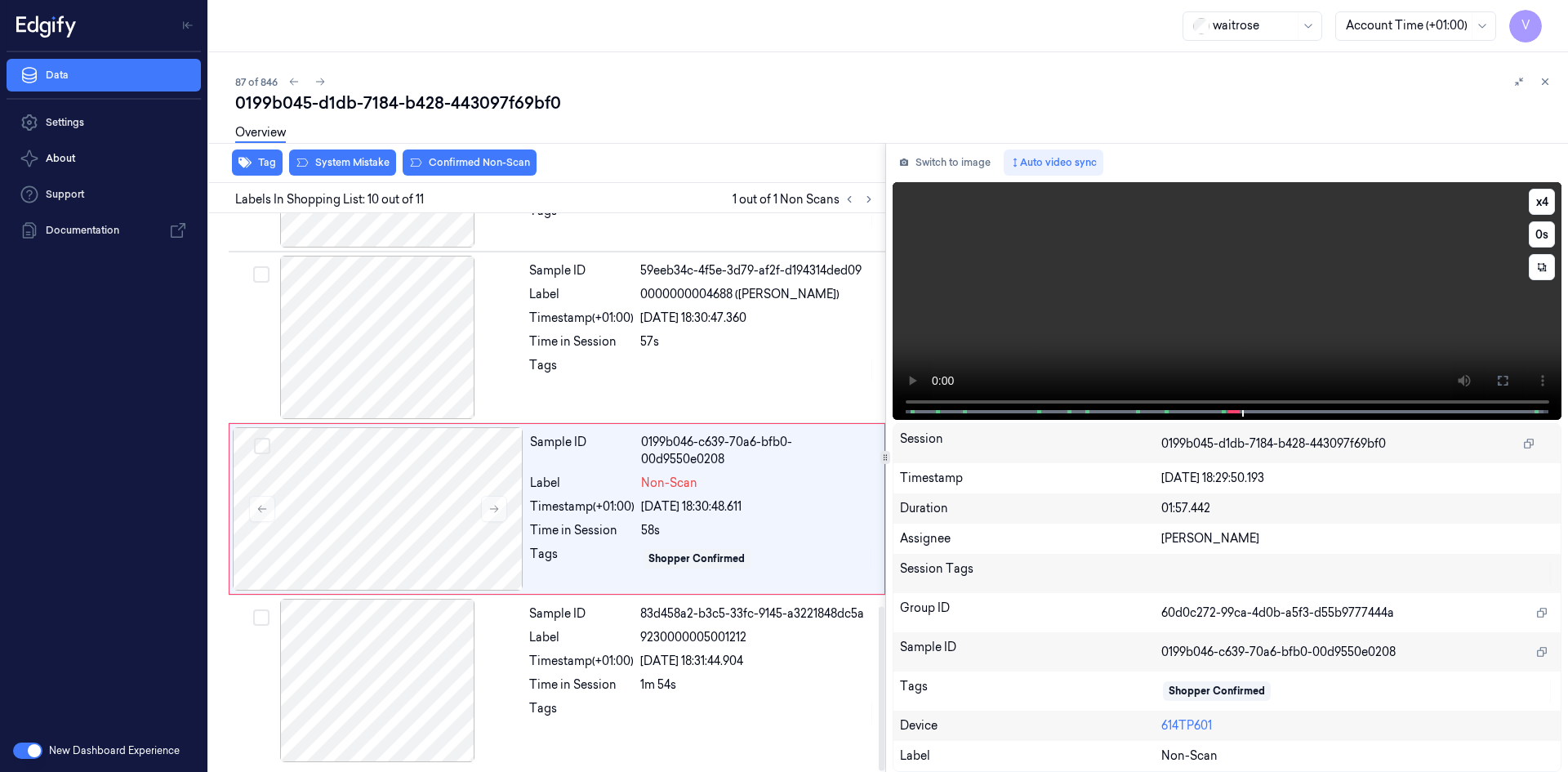
click at [1186, 341] on video at bounding box center [1228, 300] width 670 height 238
click at [362, 483] on div at bounding box center [378, 509] width 291 height 164
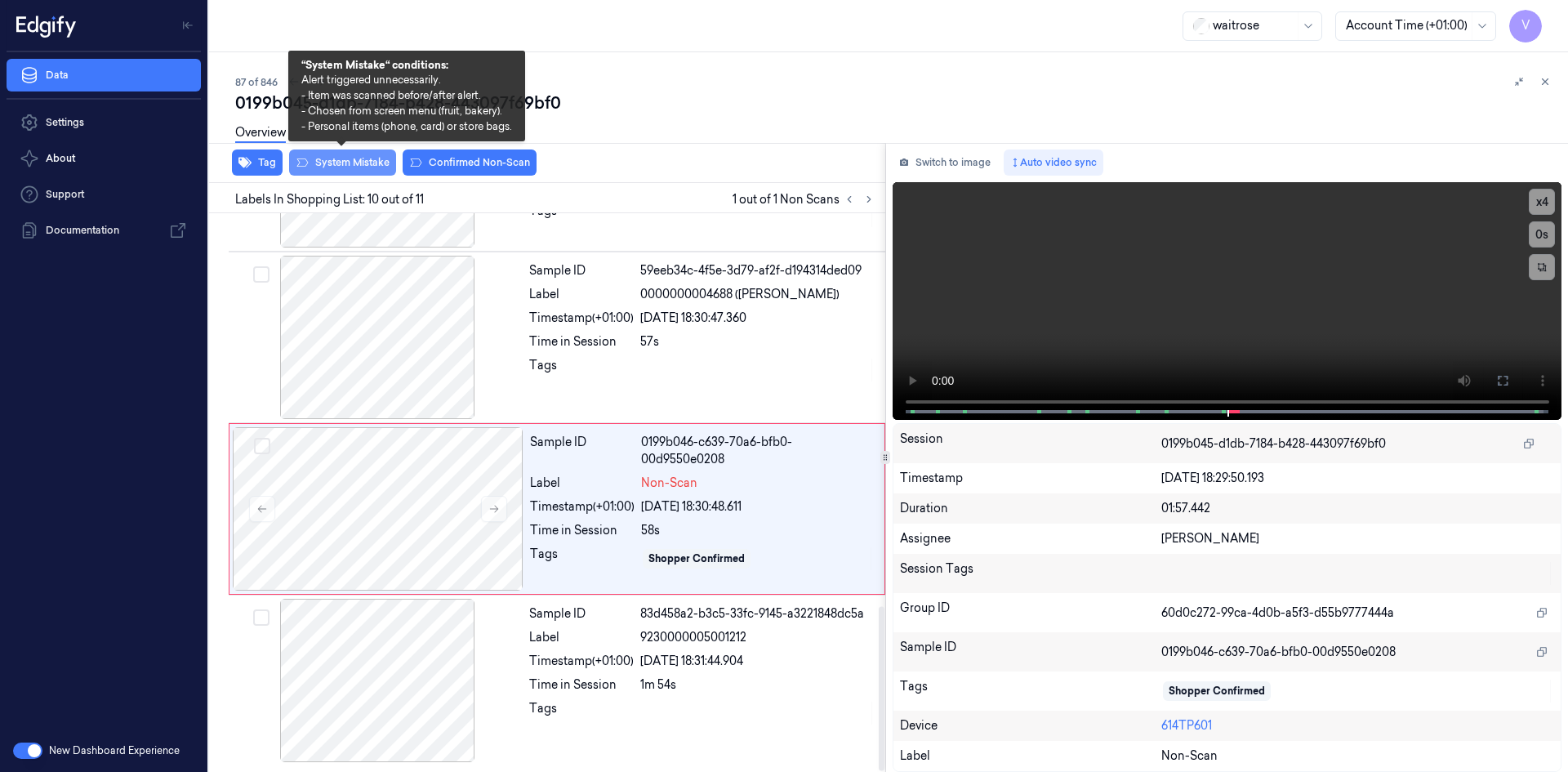
click at [357, 163] on button "System Mistake" at bounding box center [343, 163] width 107 height 26
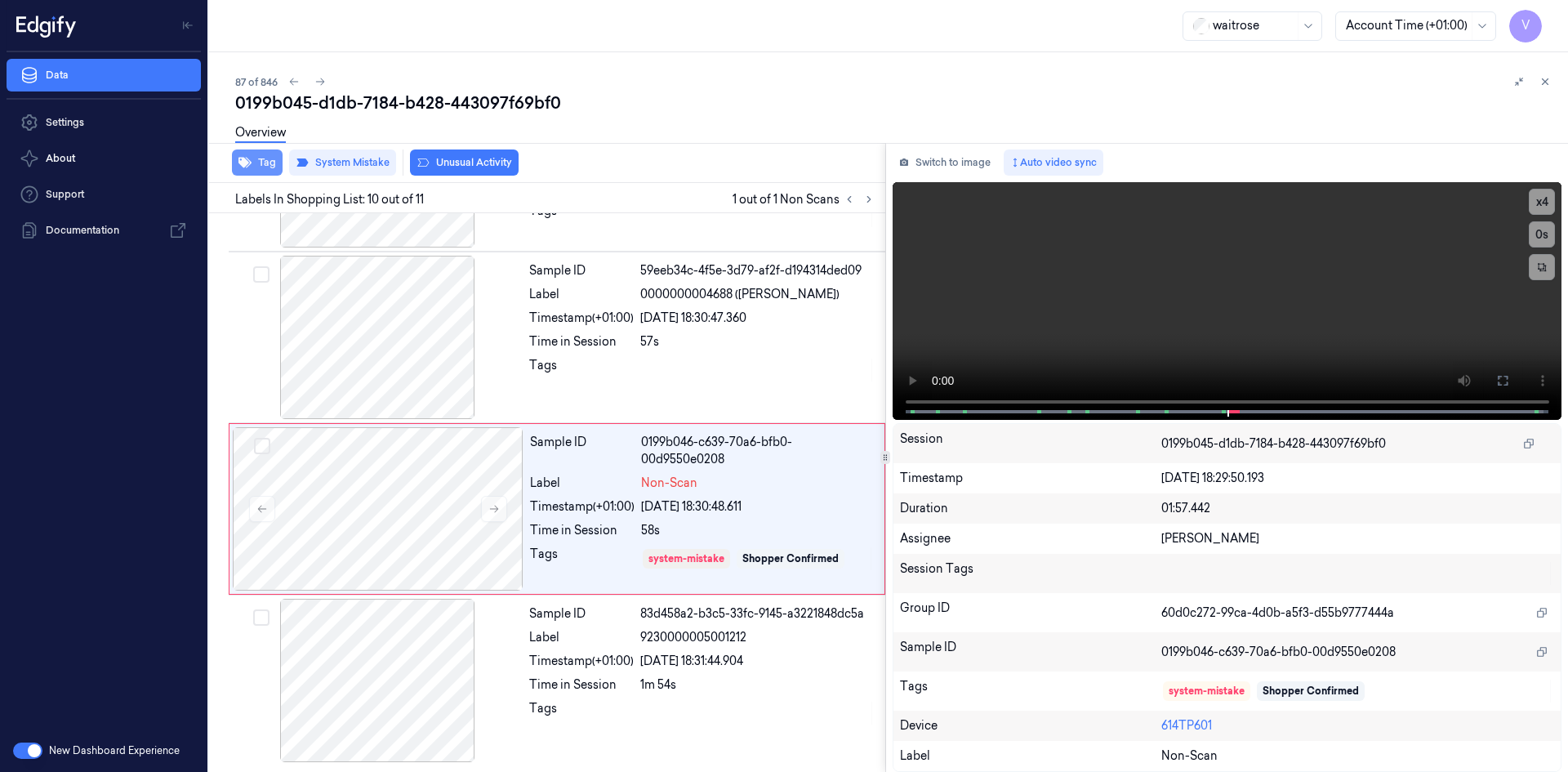
click at [259, 165] on button "Tag" at bounding box center [257, 163] width 51 height 26
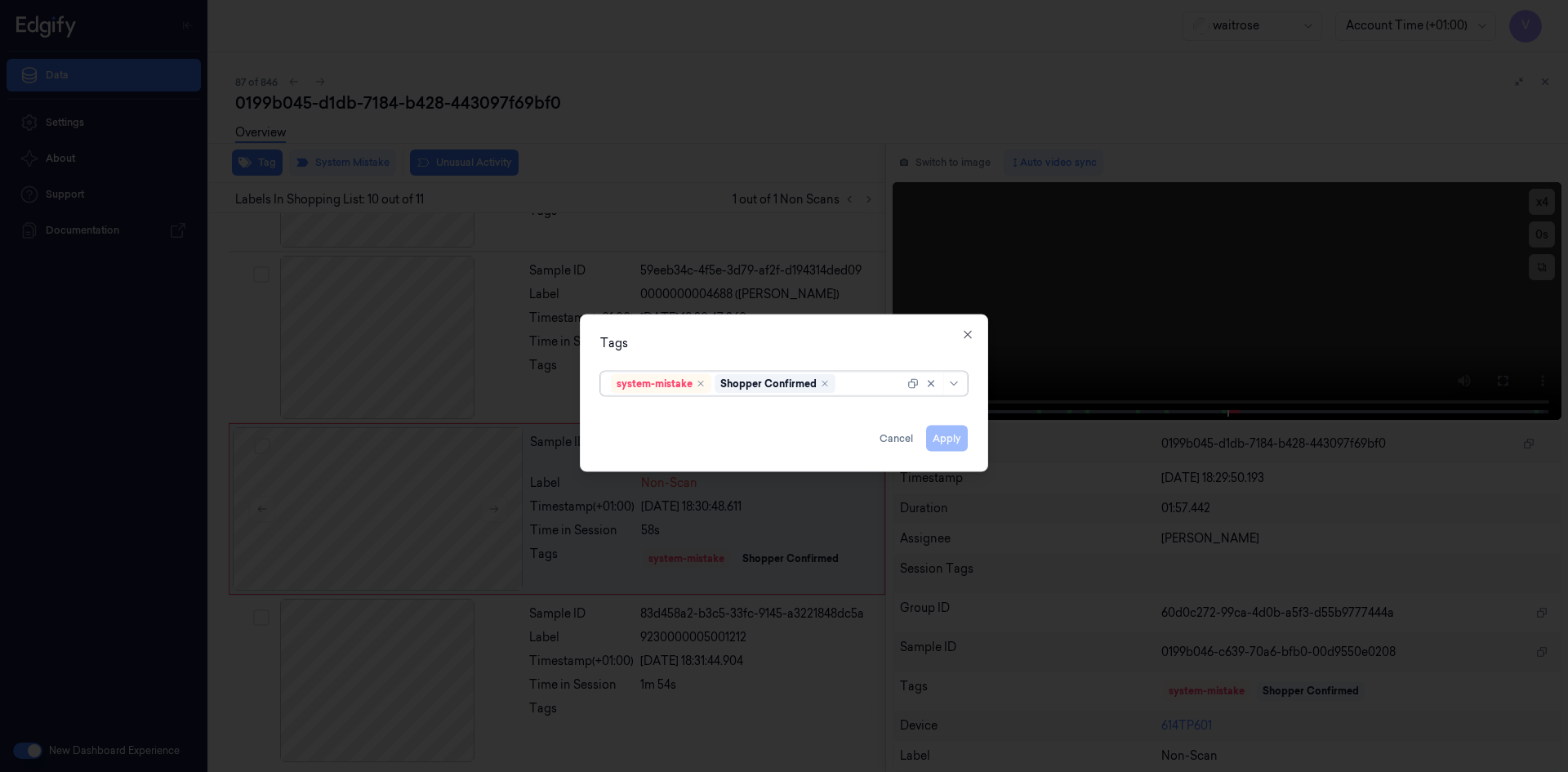
click at [859, 385] on div at bounding box center [871, 383] width 66 height 17
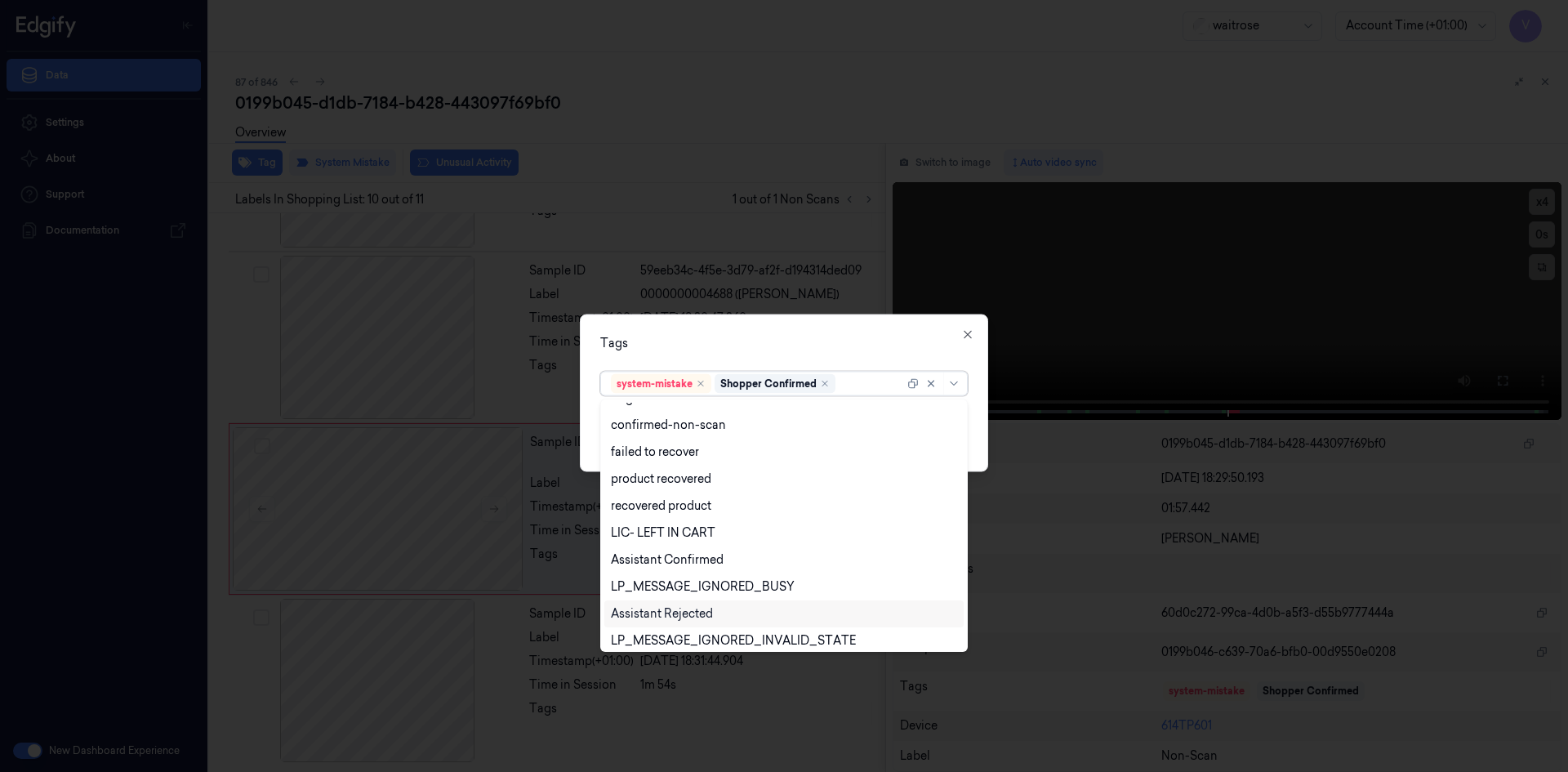
scroll to position [240, 0]
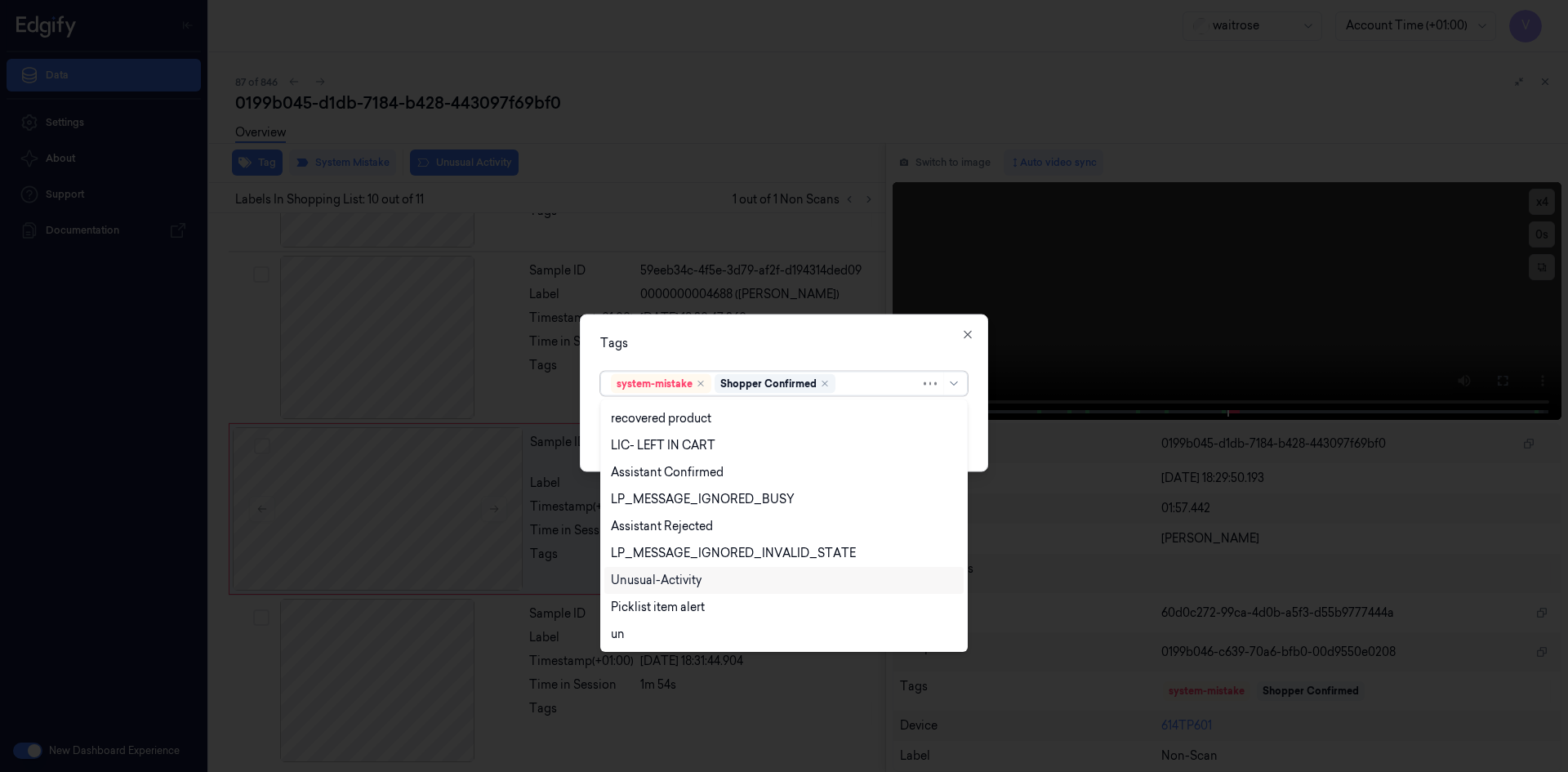
click at [678, 582] on div "Unusual-Activity" at bounding box center [656, 581] width 91 height 17
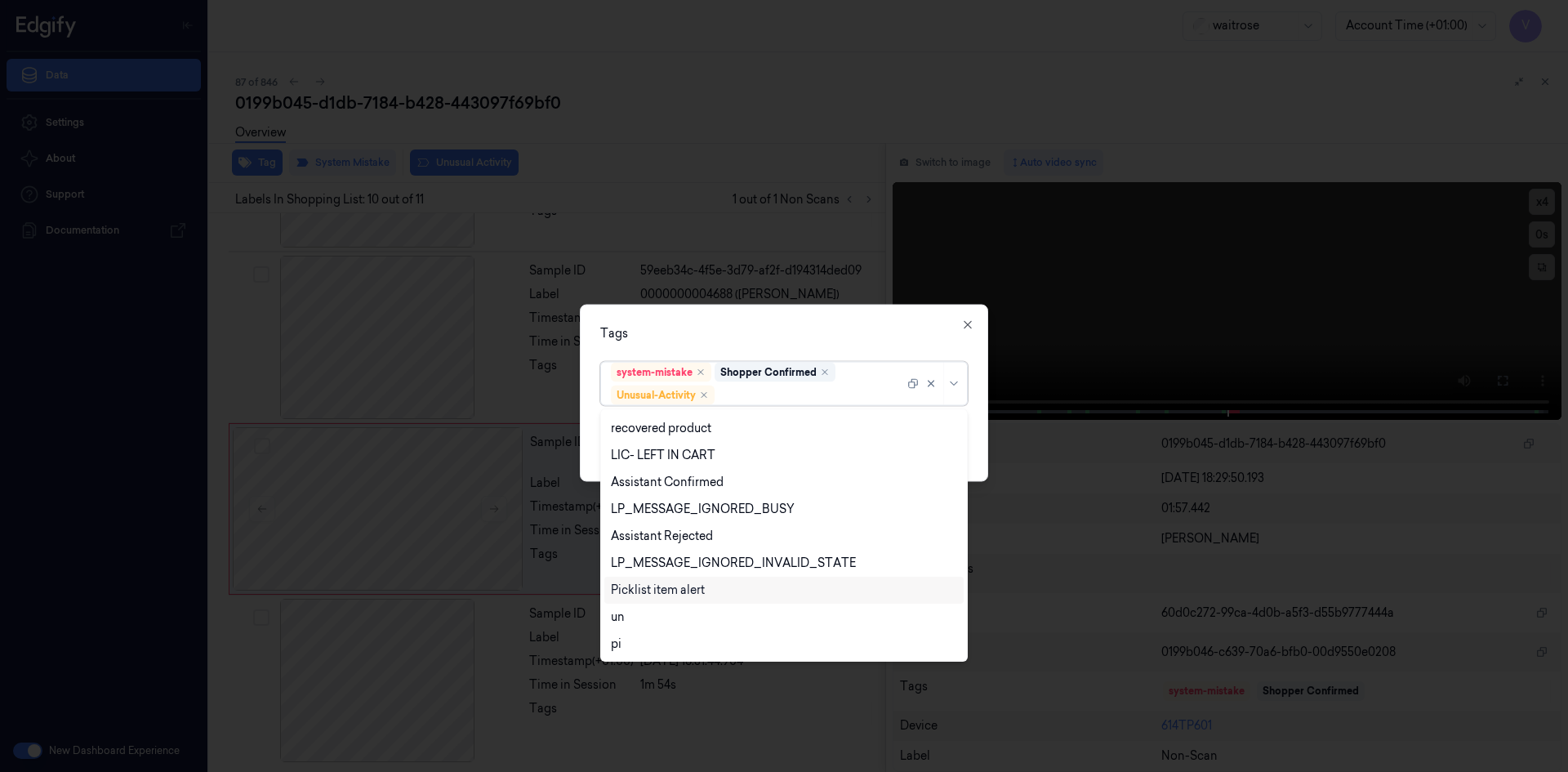
click at [672, 595] on div "Picklist item alert" at bounding box center [658, 590] width 94 height 17
click at [785, 334] on div "Tags" at bounding box center [784, 333] width 368 height 17
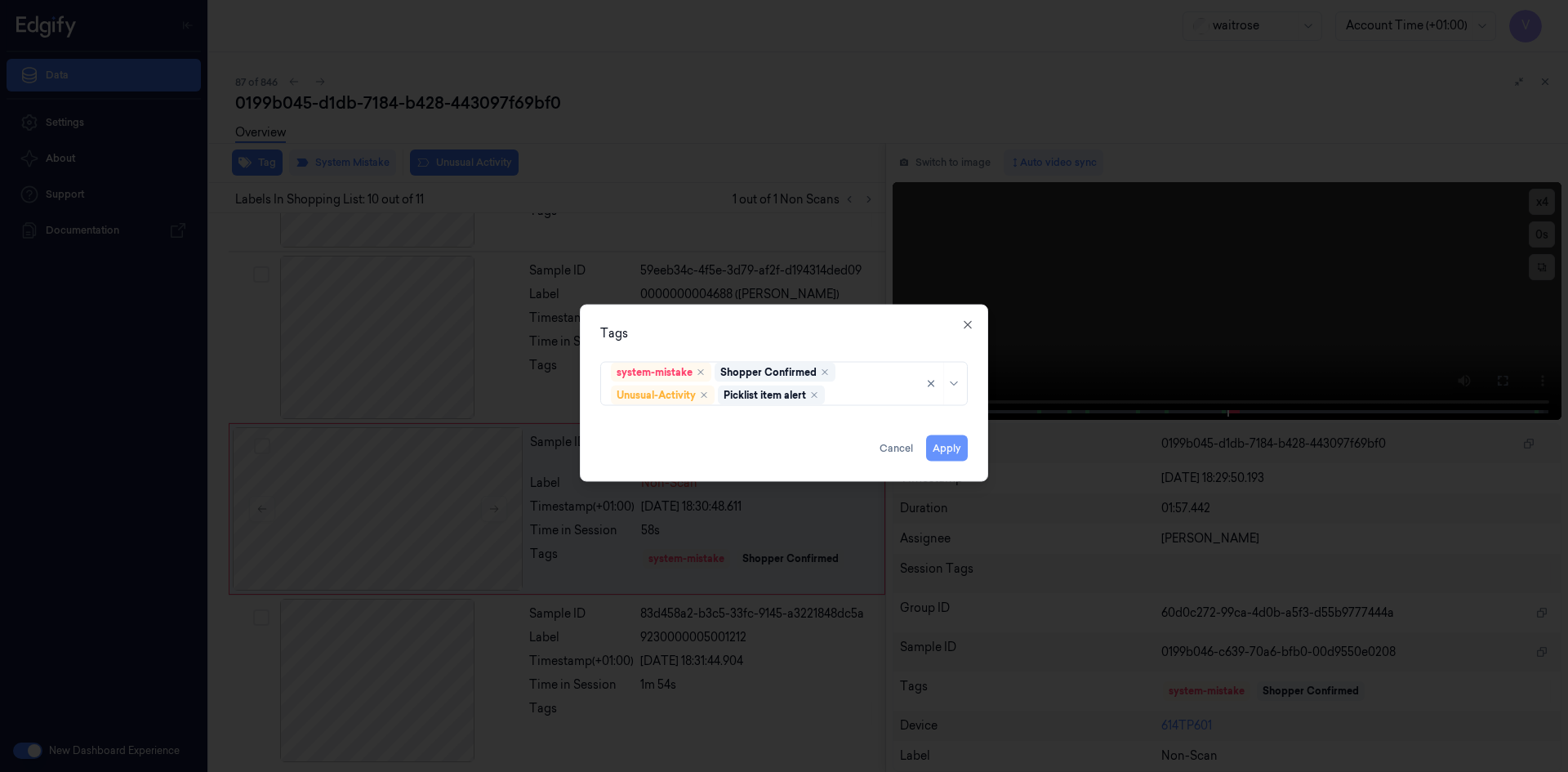
click at [943, 447] on button "Apply" at bounding box center [947, 447] width 42 height 26
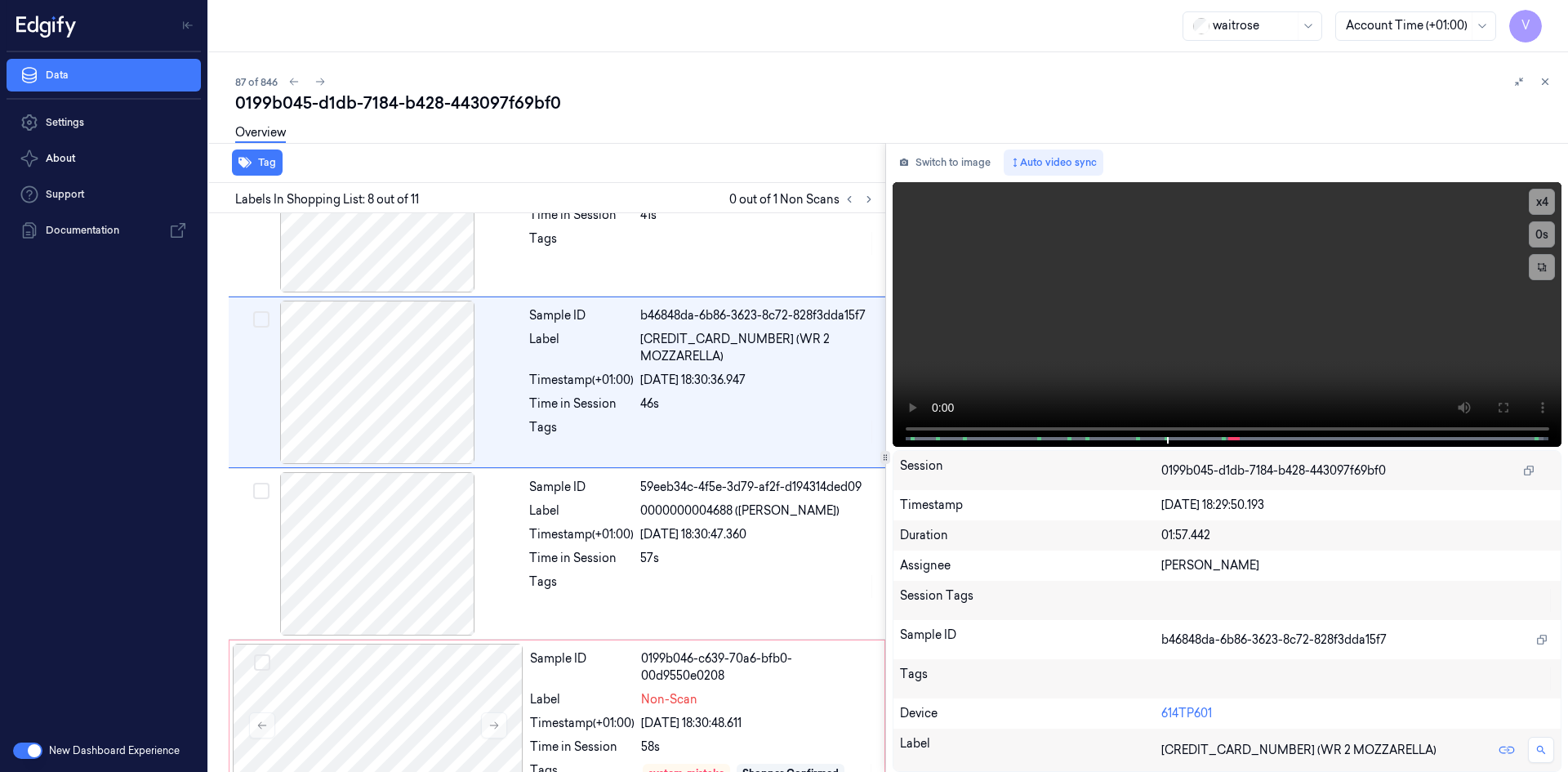
scroll to position [1007, 0]
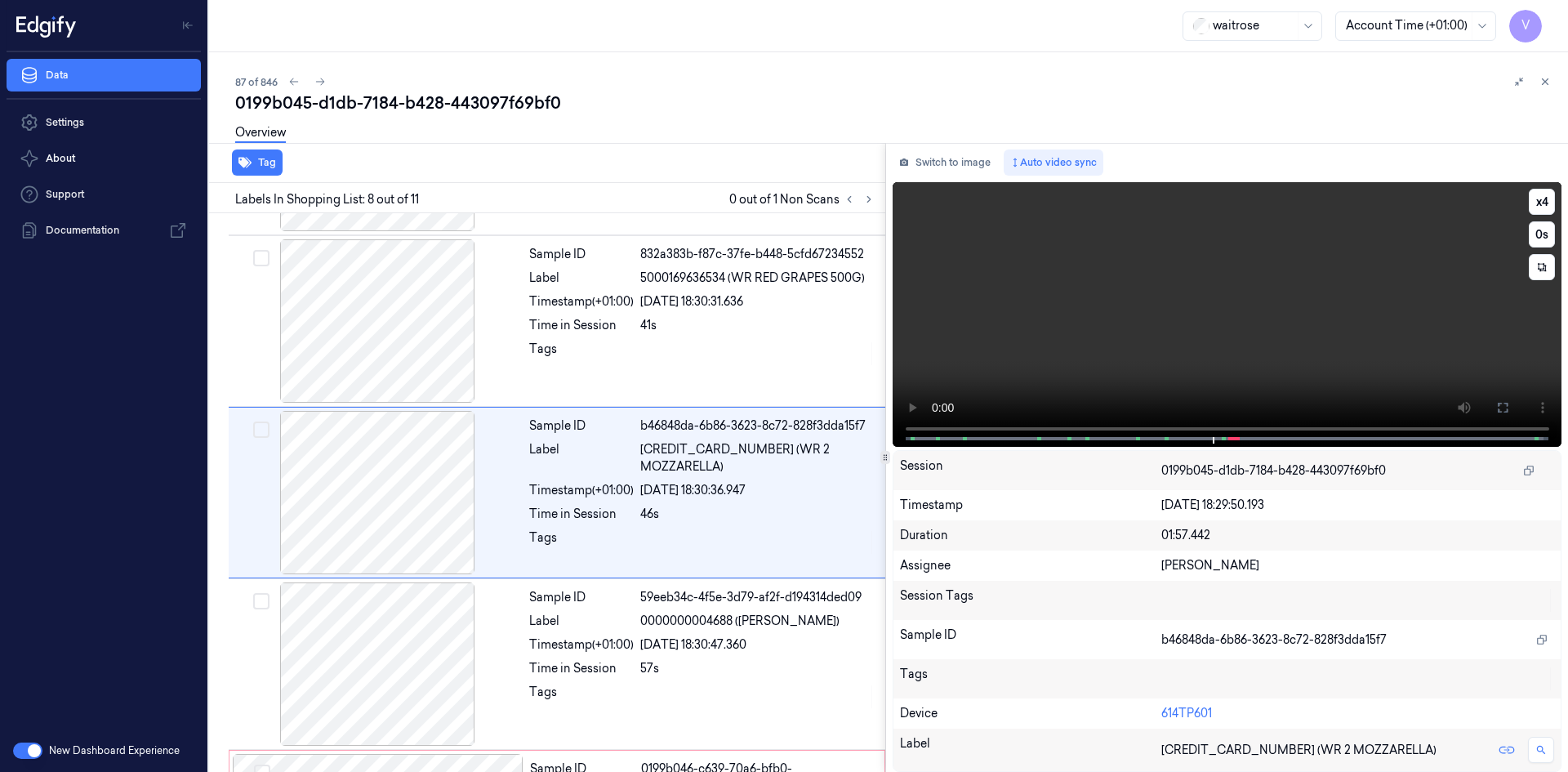
click at [1314, 326] on video at bounding box center [1228, 314] width 670 height 265
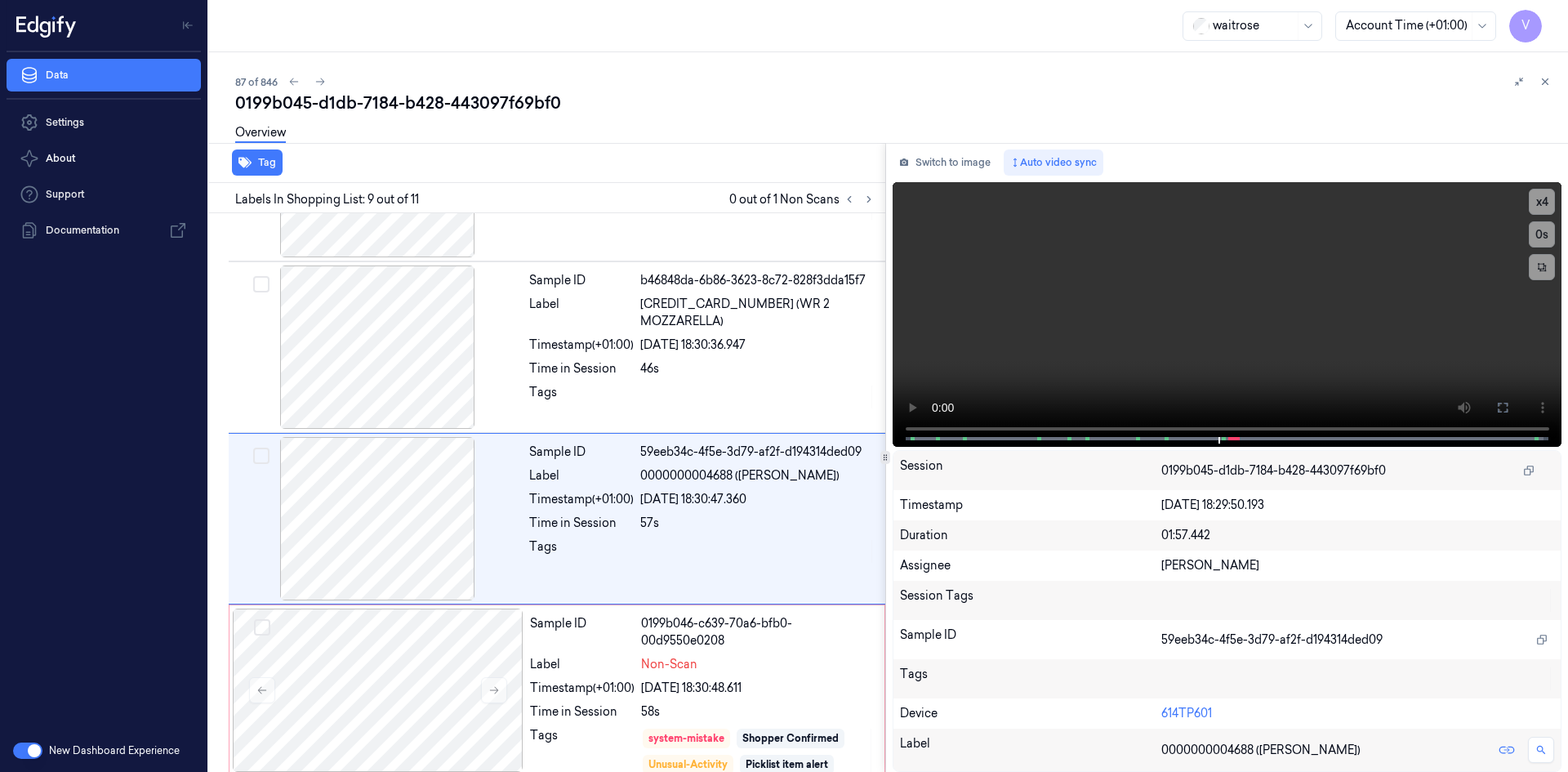
scroll to position [1178, 0]
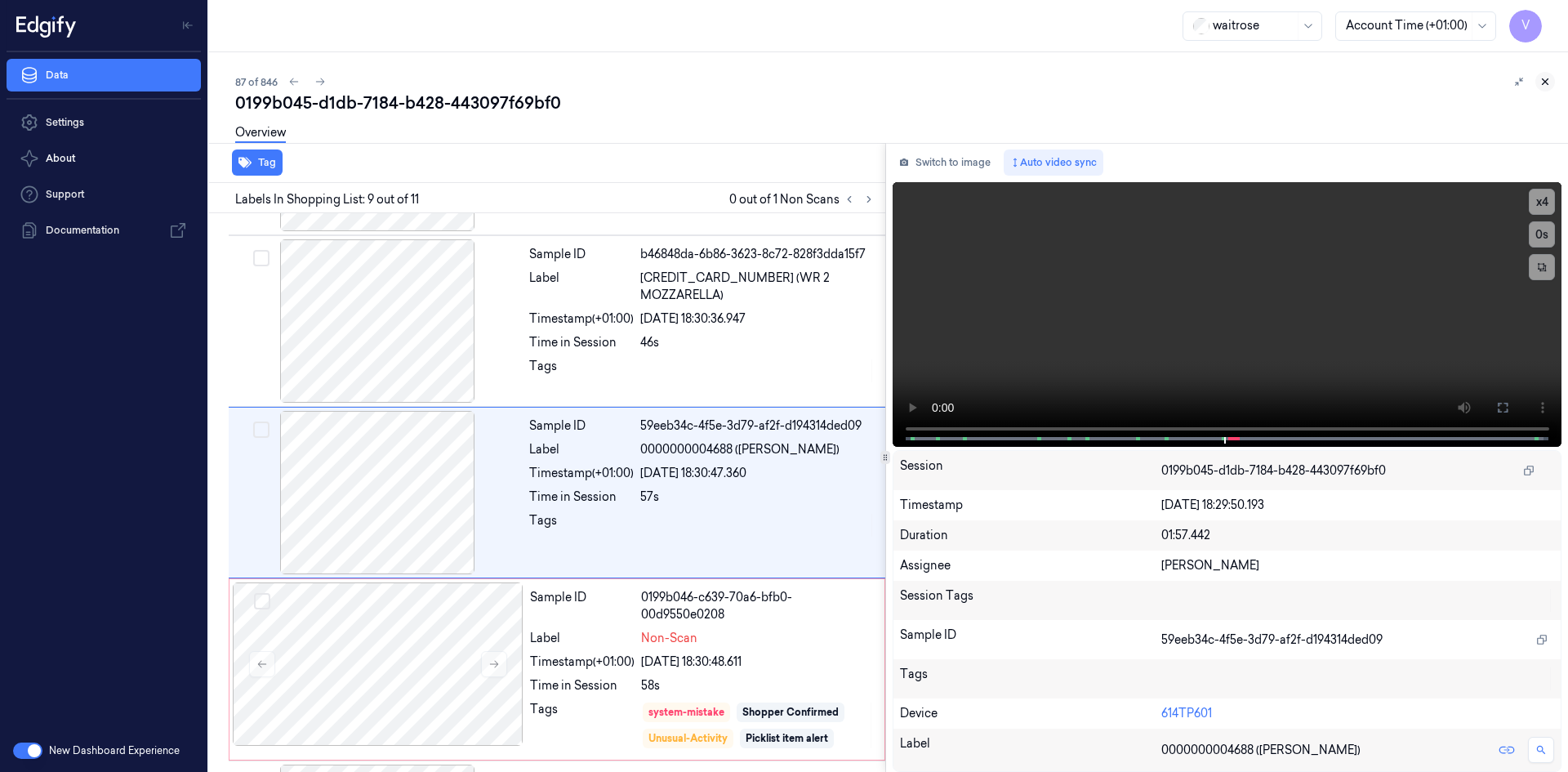
click at [1546, 79] on icon at bounding box center [1545, 81] width 11 height 11
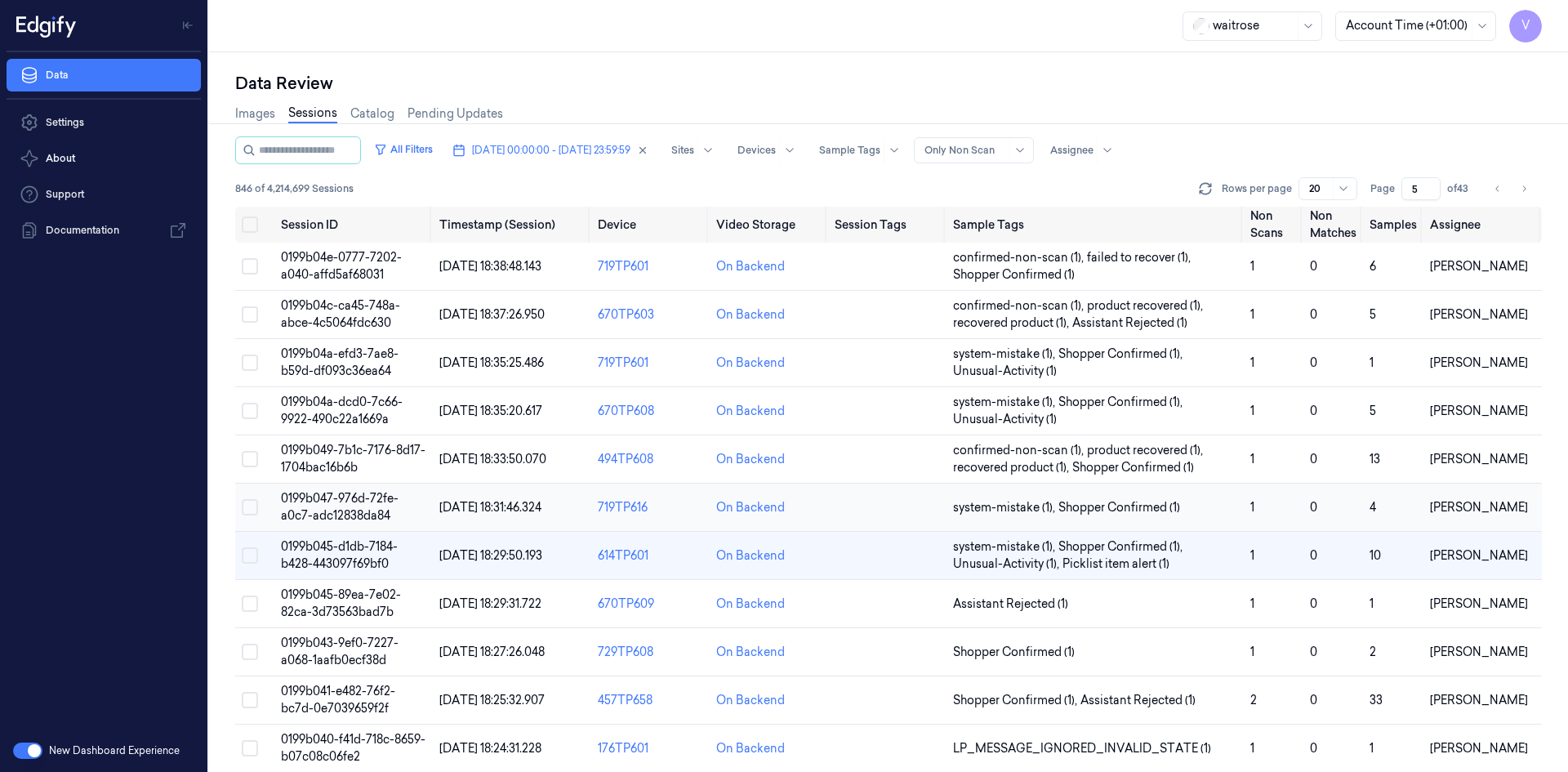
scroll to position [81, 0]
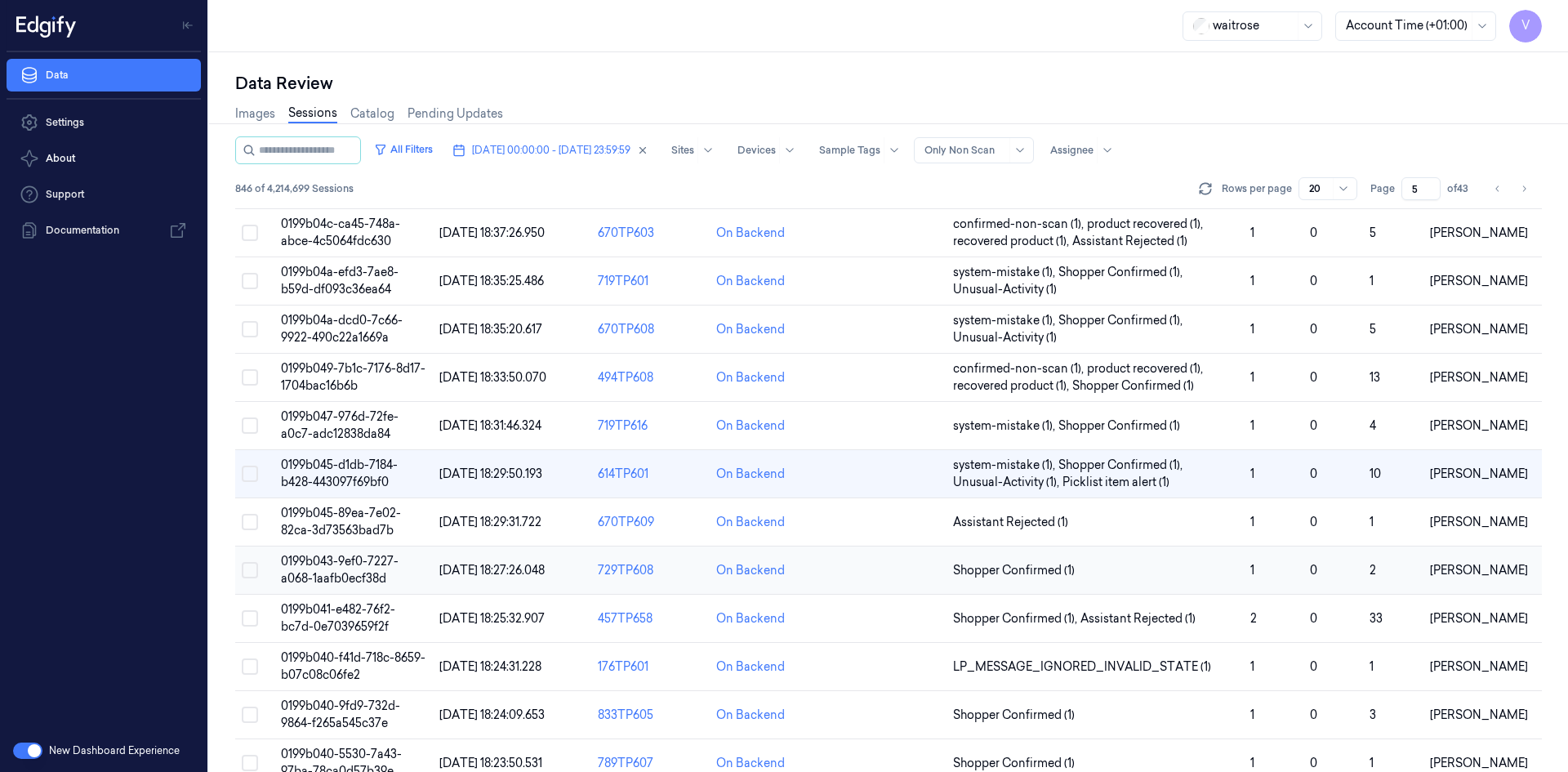
click at [332, 553] on td "0199b043-9ef0-7227-a068-1aafb0ecf38d" at bounding box center [353, 570] width 158 height 48
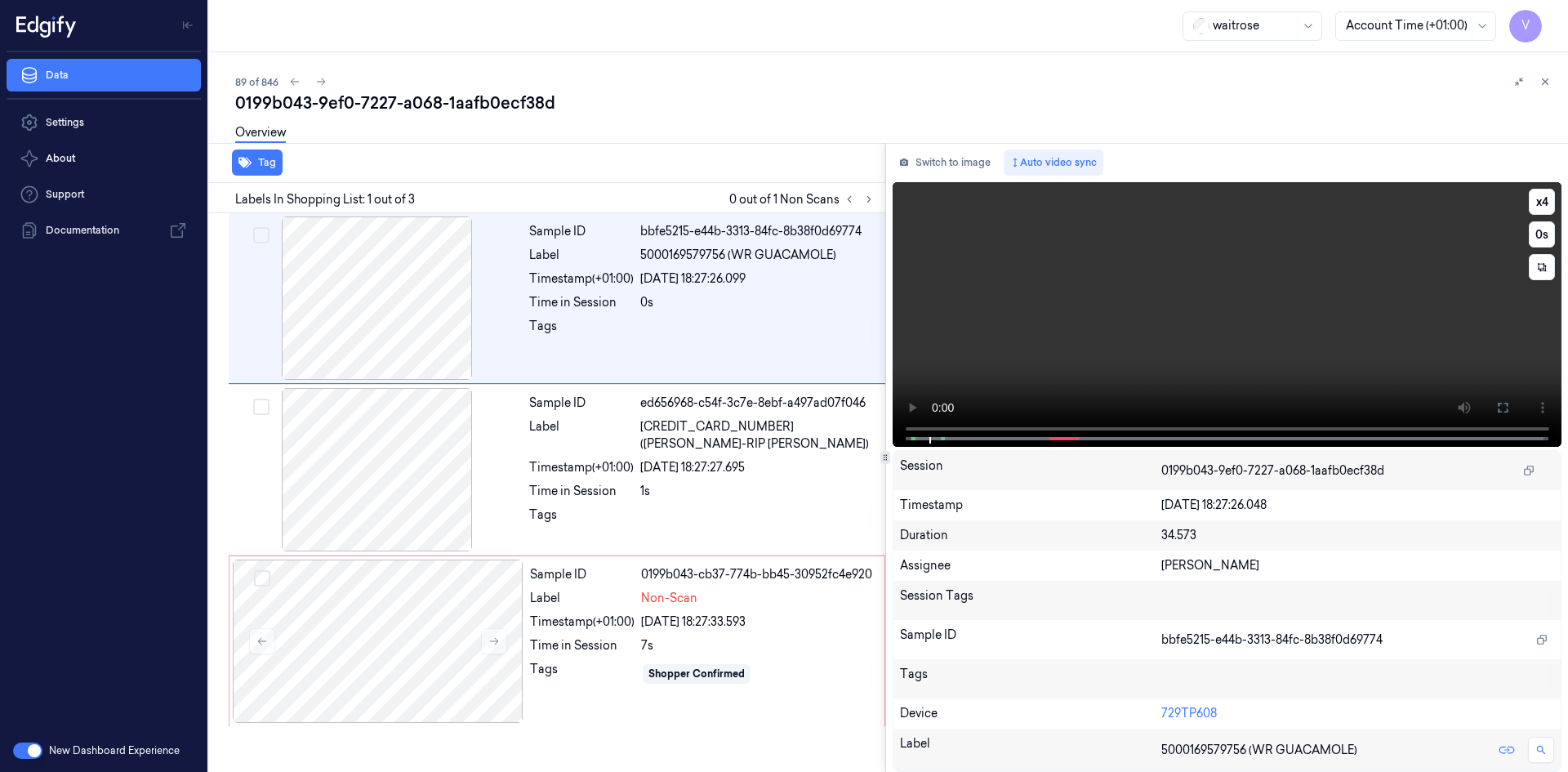
click at [1023, 353] on video at bounding box center [1228, 314] width 670 height 265
click at [1046, 338] on video at bounding box center [1228, 314] width 670 height 265
click at [1053, 312] on video at bounding box center [1228, 314] width 670 height 265
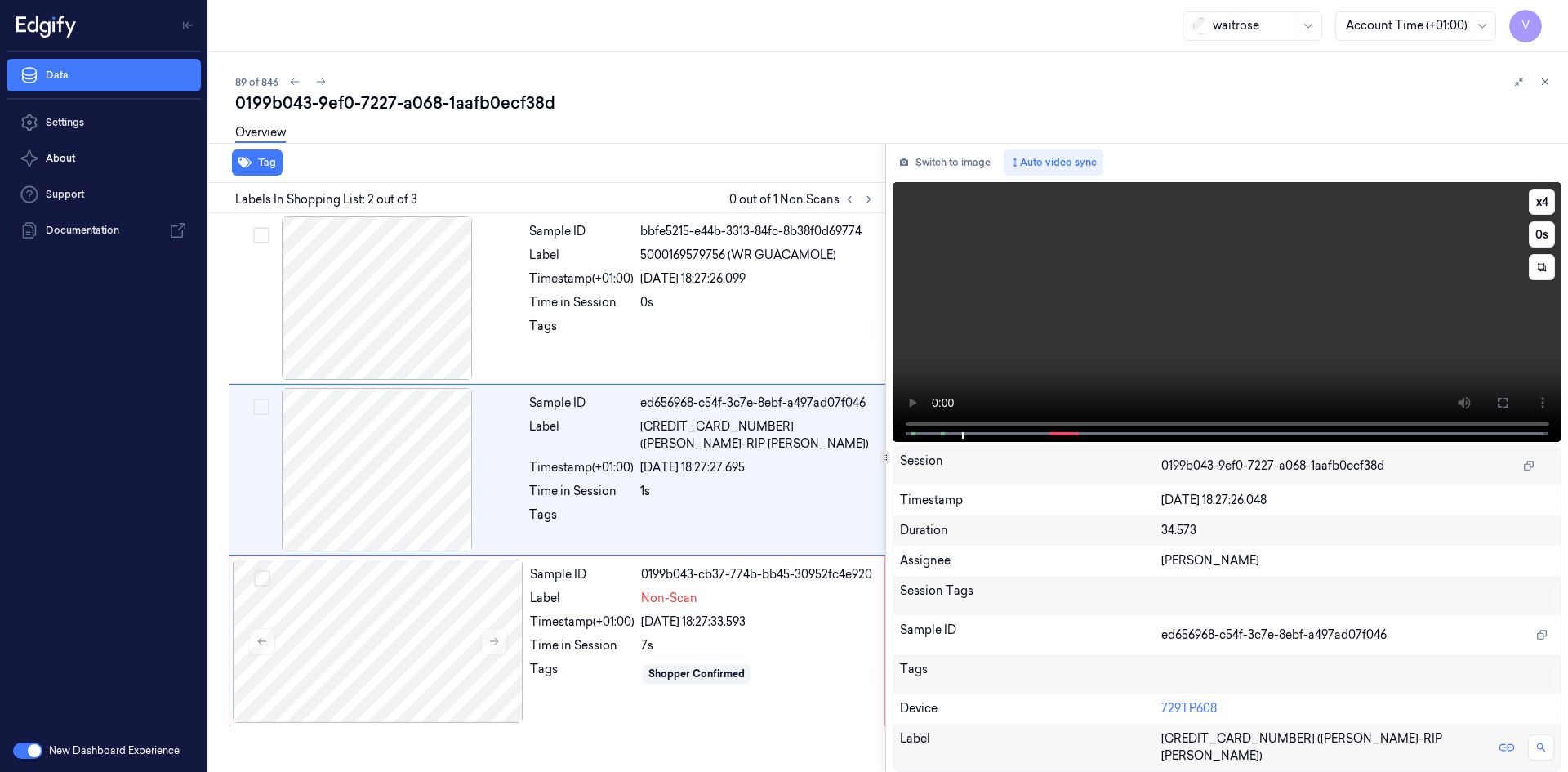
click at [1103, 312] on video at bounding box center [1228, 312] width 670 height 260
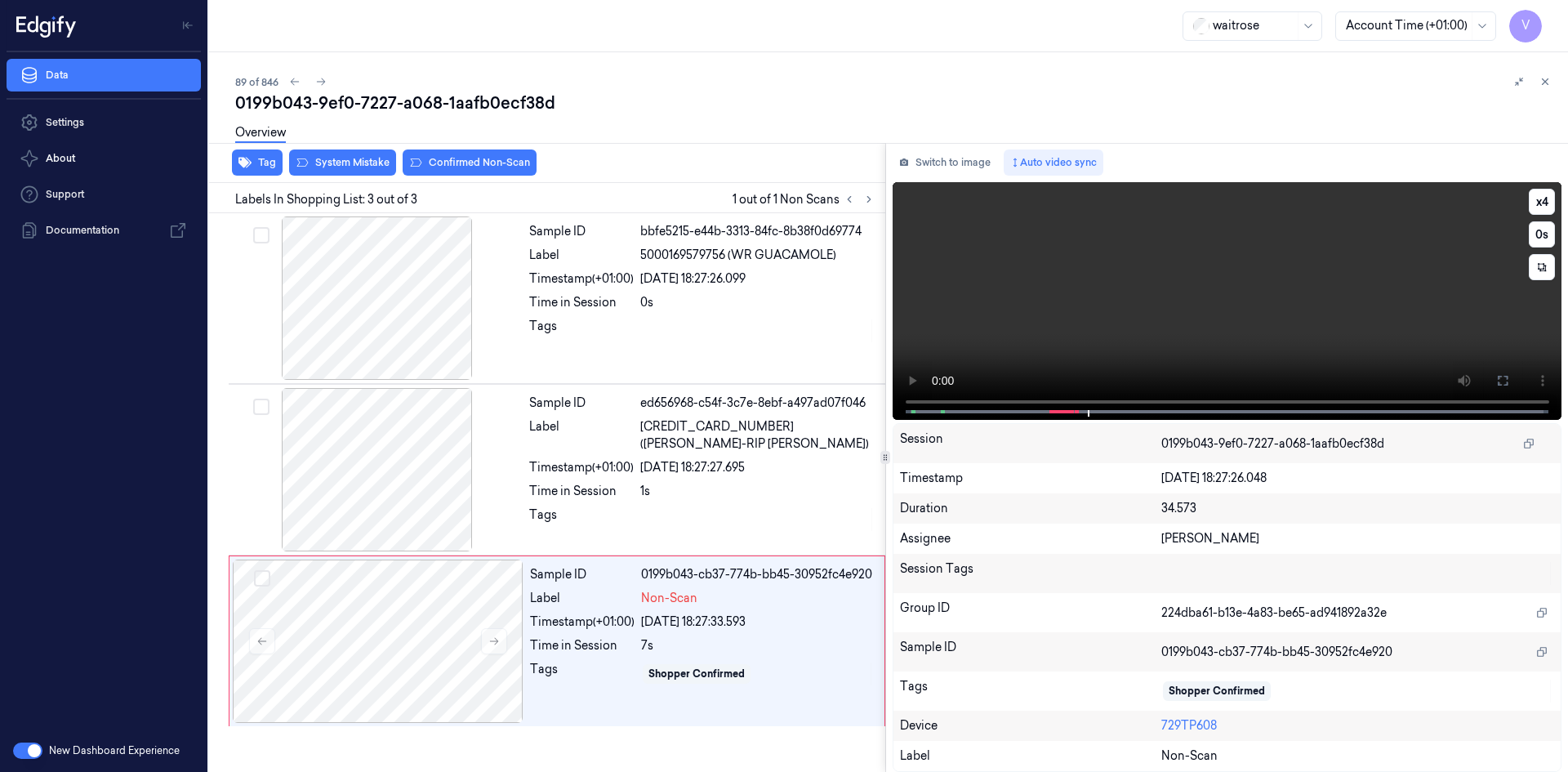
click at [1118, 280] on video at bounding box center [1228, 300] width 670 height 238
click at [414, 634] on div at bounding box center [378, 640] width 291 height 164
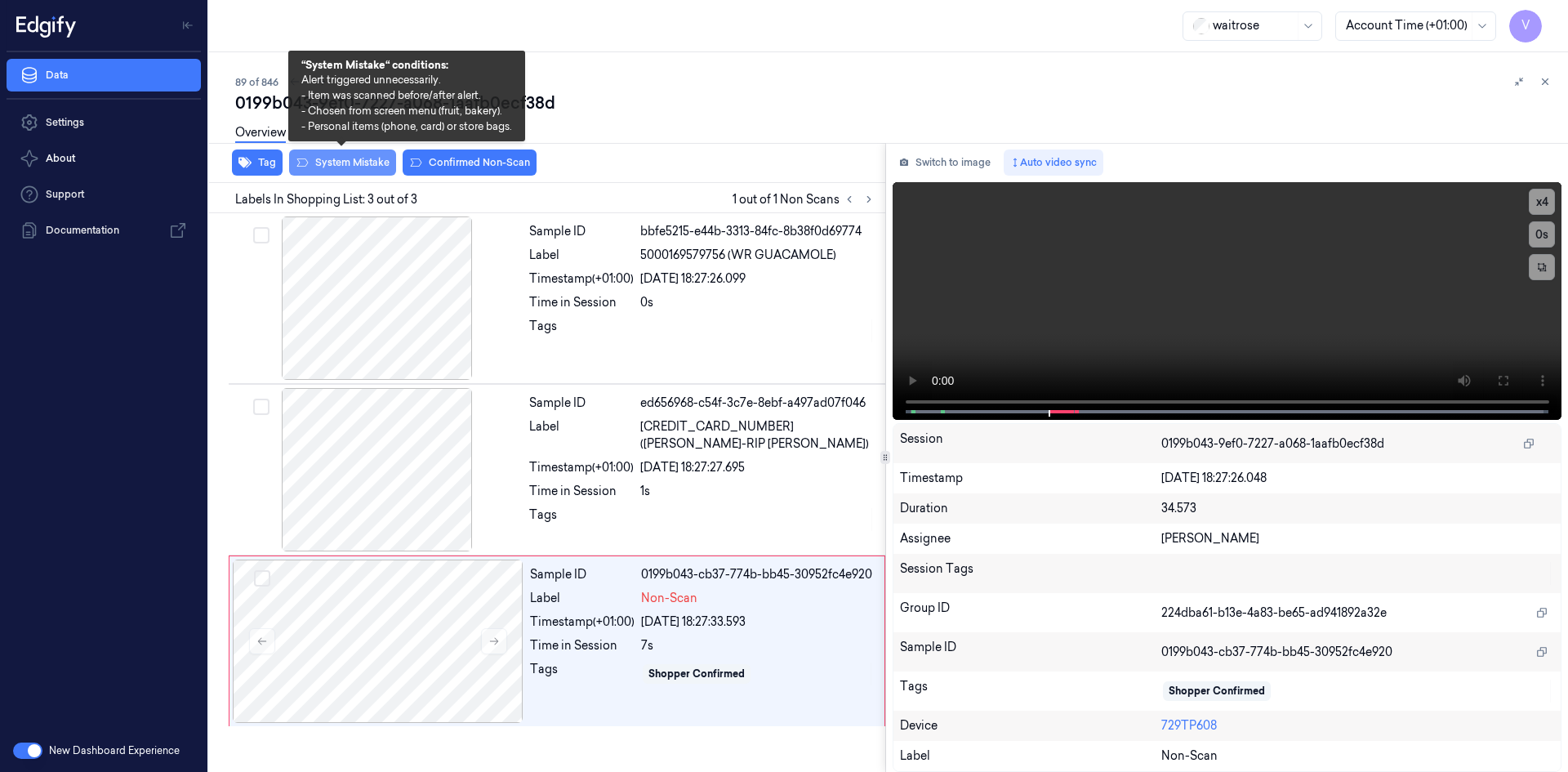
click at [344, 161] on button "System Mistake" at bounding box center [343, 163] width 107 height 26
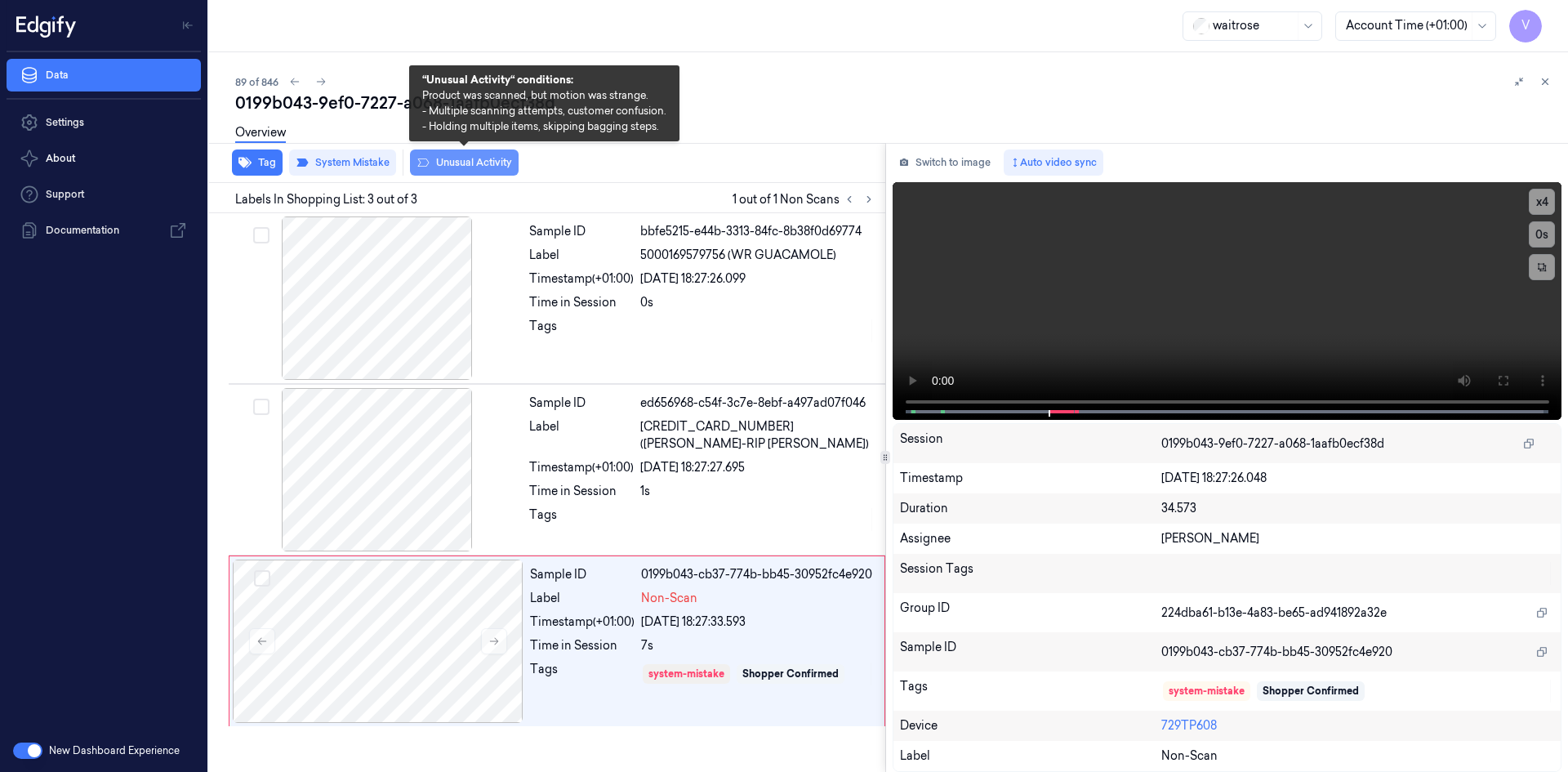
click at [468, 156] on button "Unusual Activity" at bounding box center [465, 163] width 109 height 26
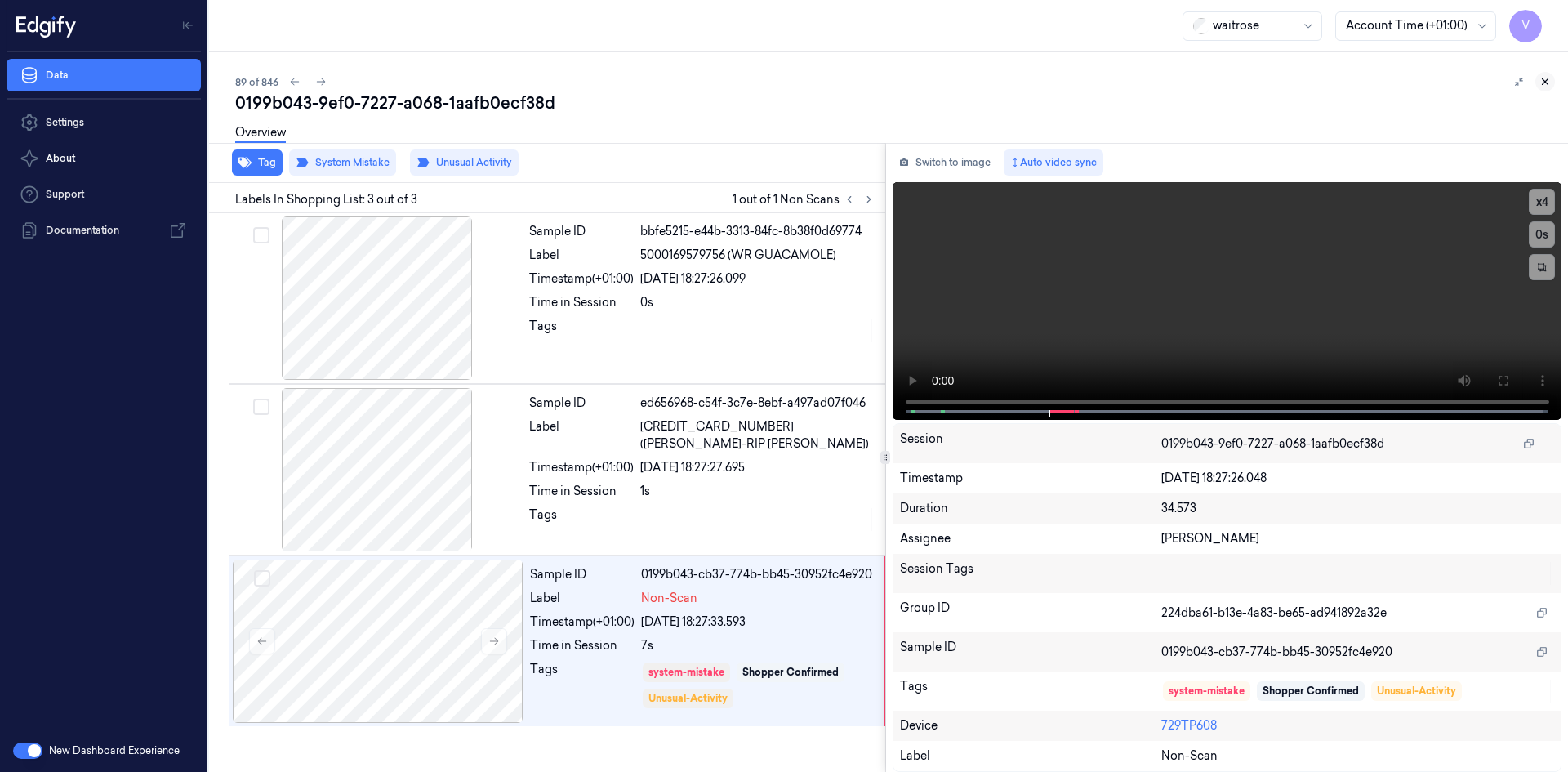
click at [1544, 76] on icon at bounding box center [1545, 81] width 11 height 11
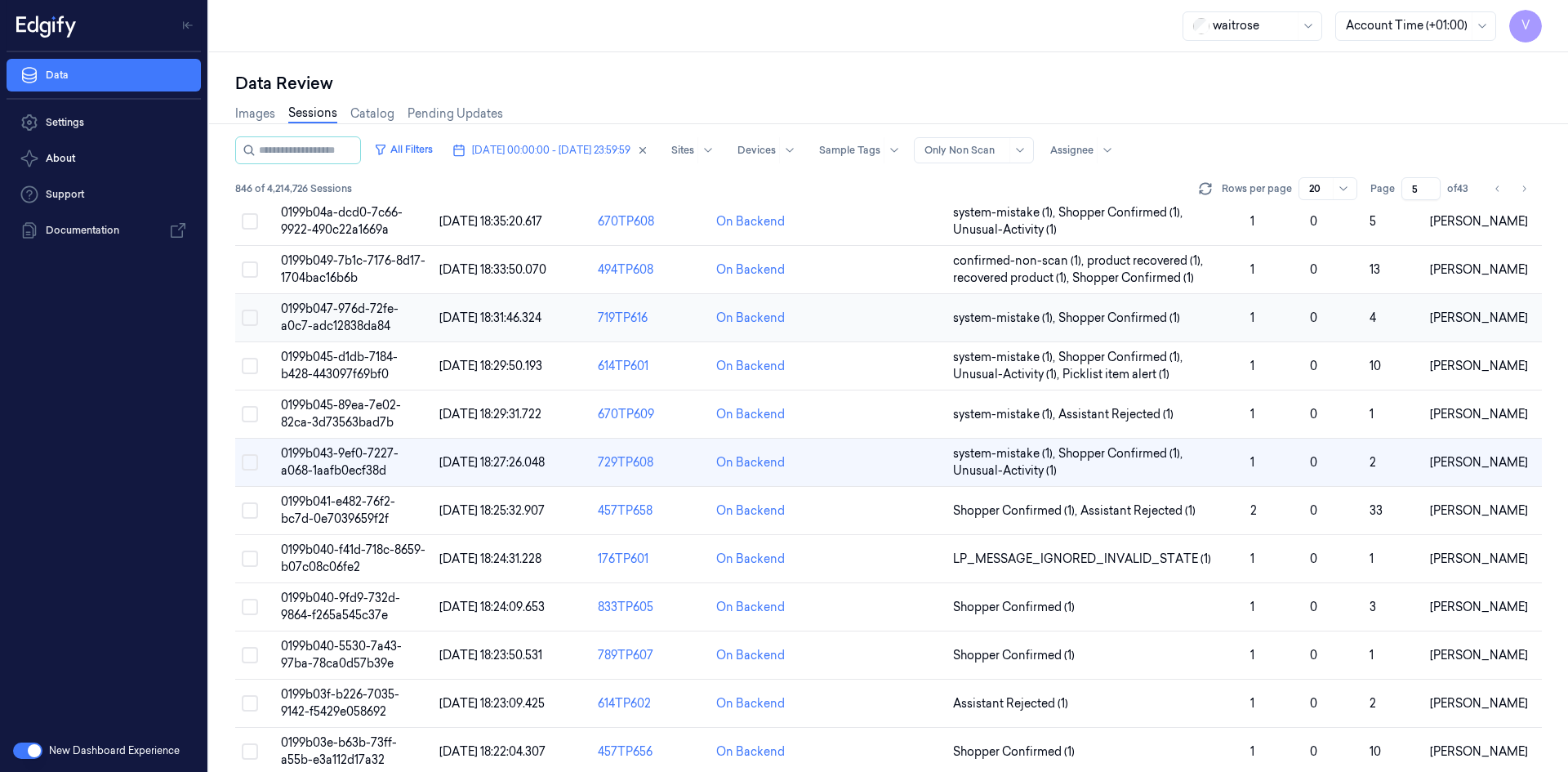
scroll to position [245, 0]
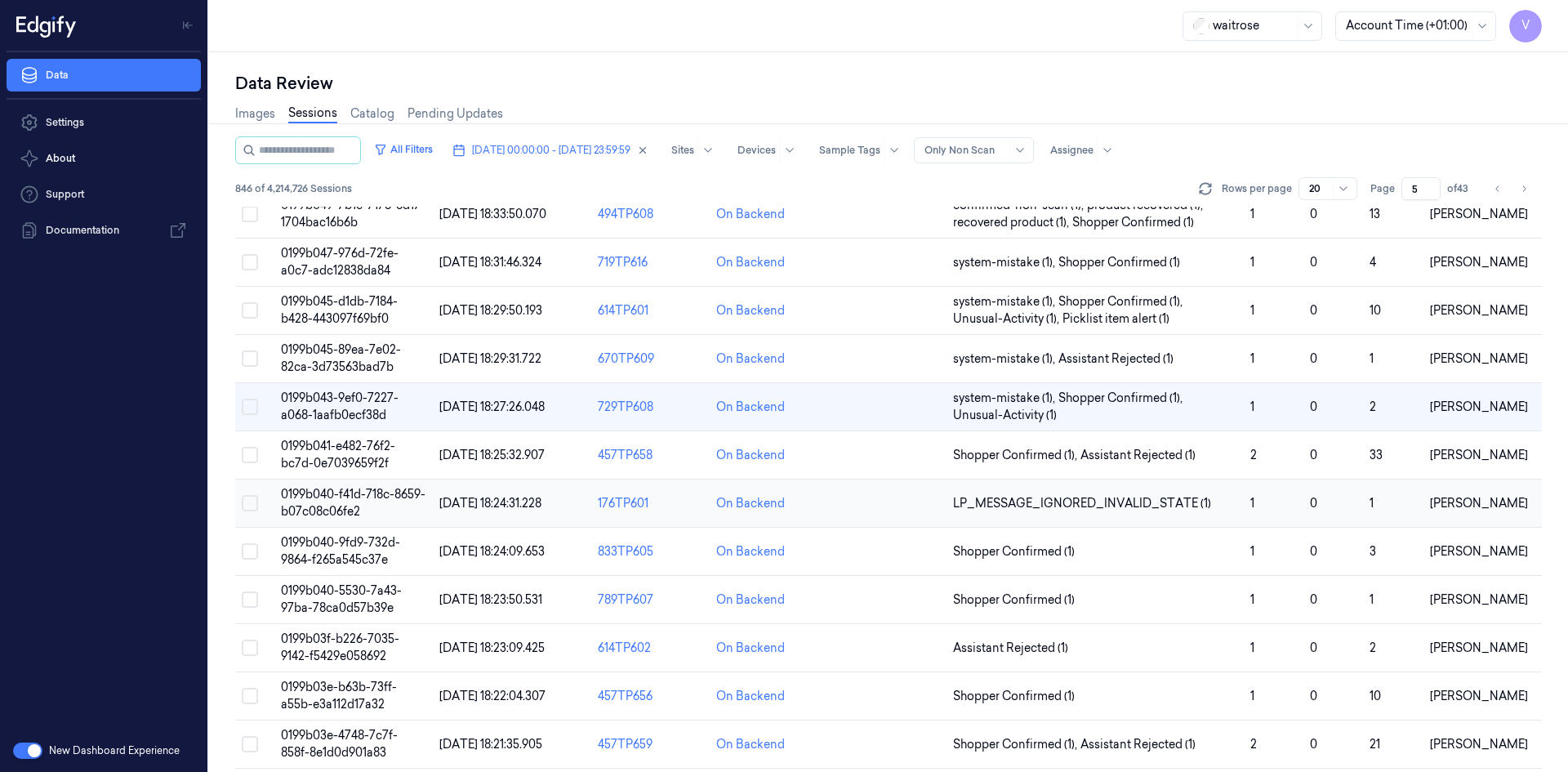
click at [366, 499] on span "0199b040-f41d-718c-8659-b07c08c06fe2" at bounding box center [353, 502] width 145 height 32
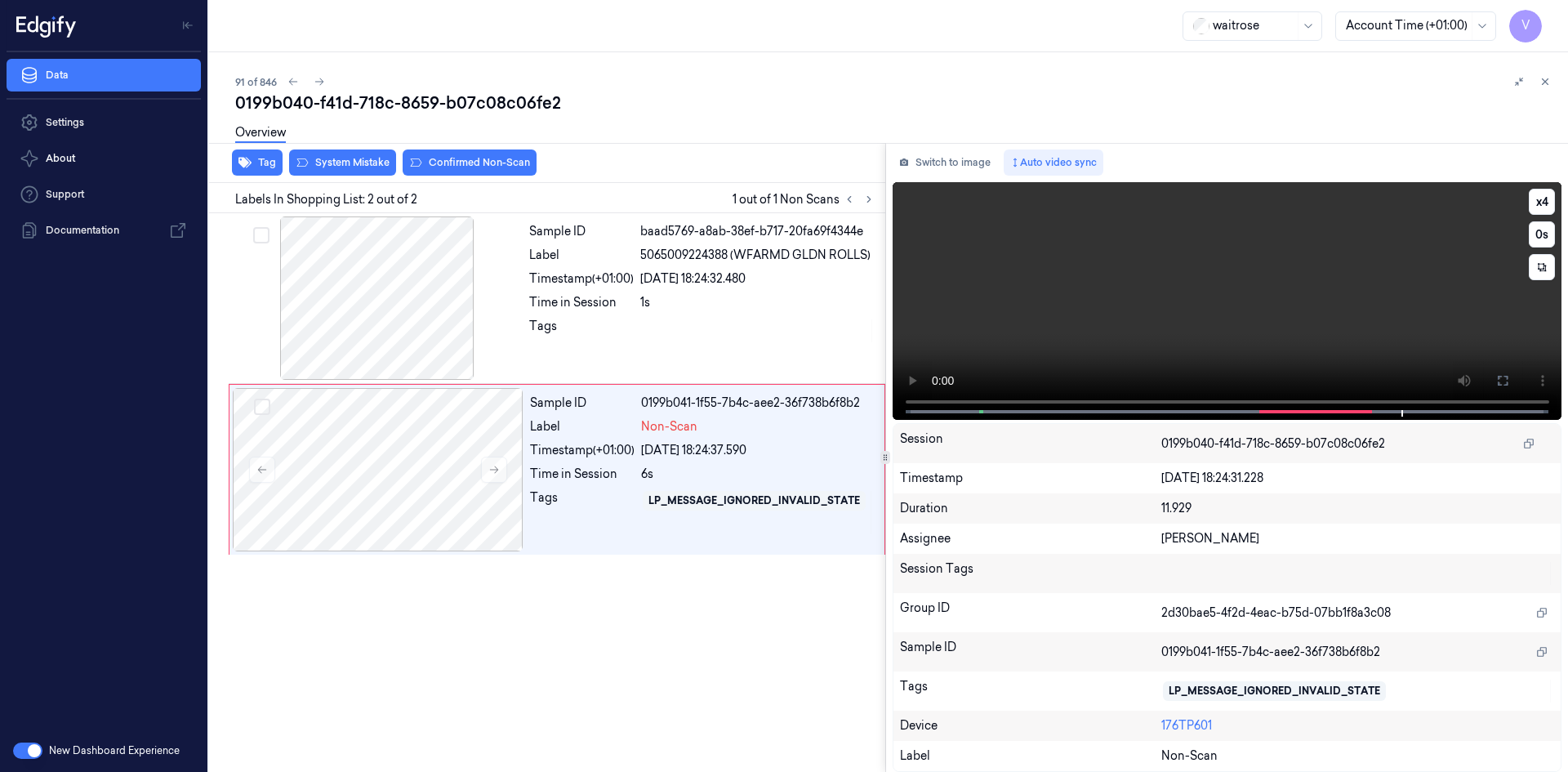
click at [1179, 307] on video at bounding box center [1228, 300] width 670 height 238
drag, startPoint x: 335, startPoint y: 447, endPoint x: 356, endPoint y: 336, distance: 113.0
click at [336, 447] on div at bounding box center [378, 469] width 291 height 164
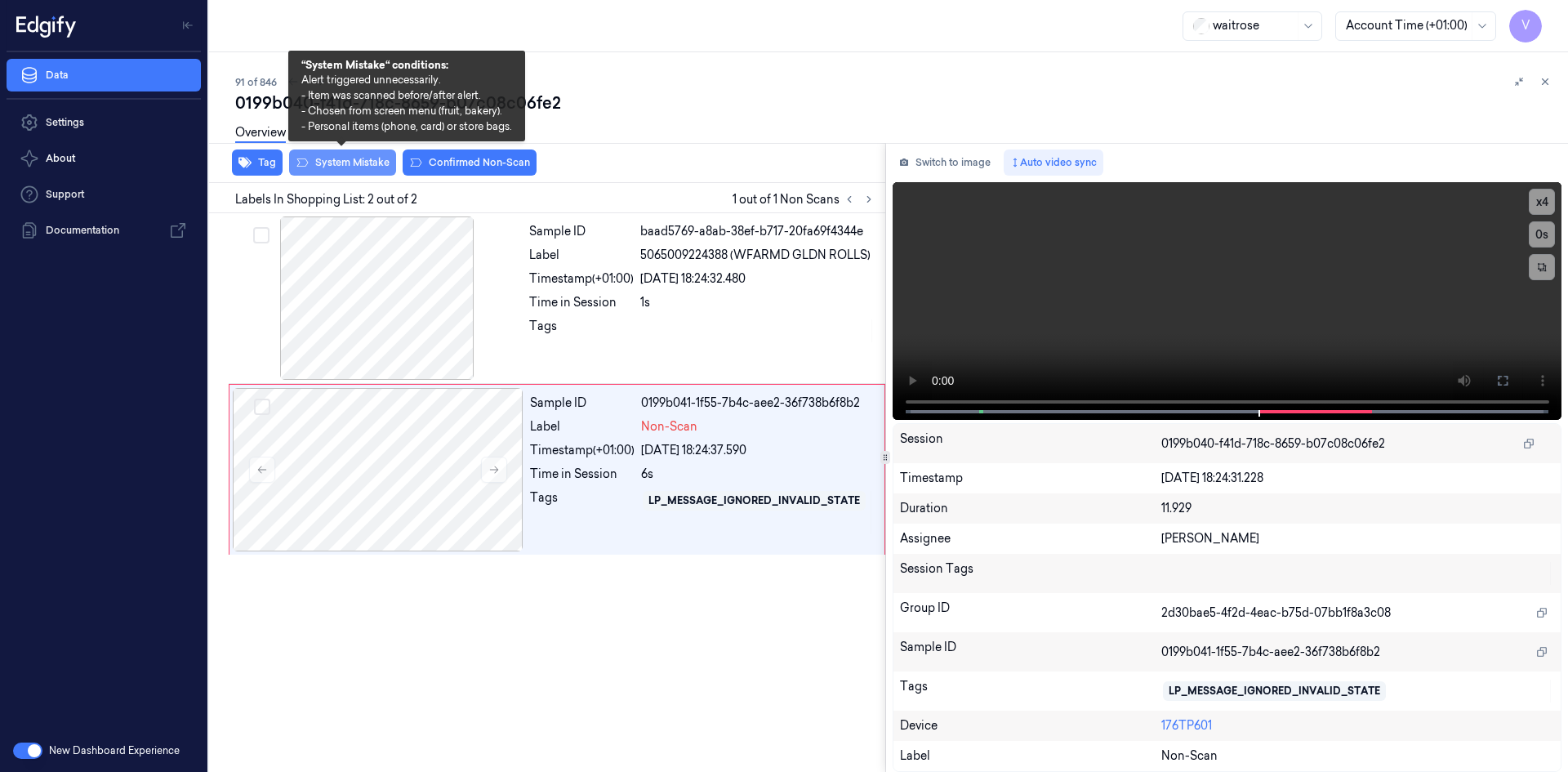
click at [356, 161] on button "System Mistake" at bounding box center [343, 163] width 107 height 26
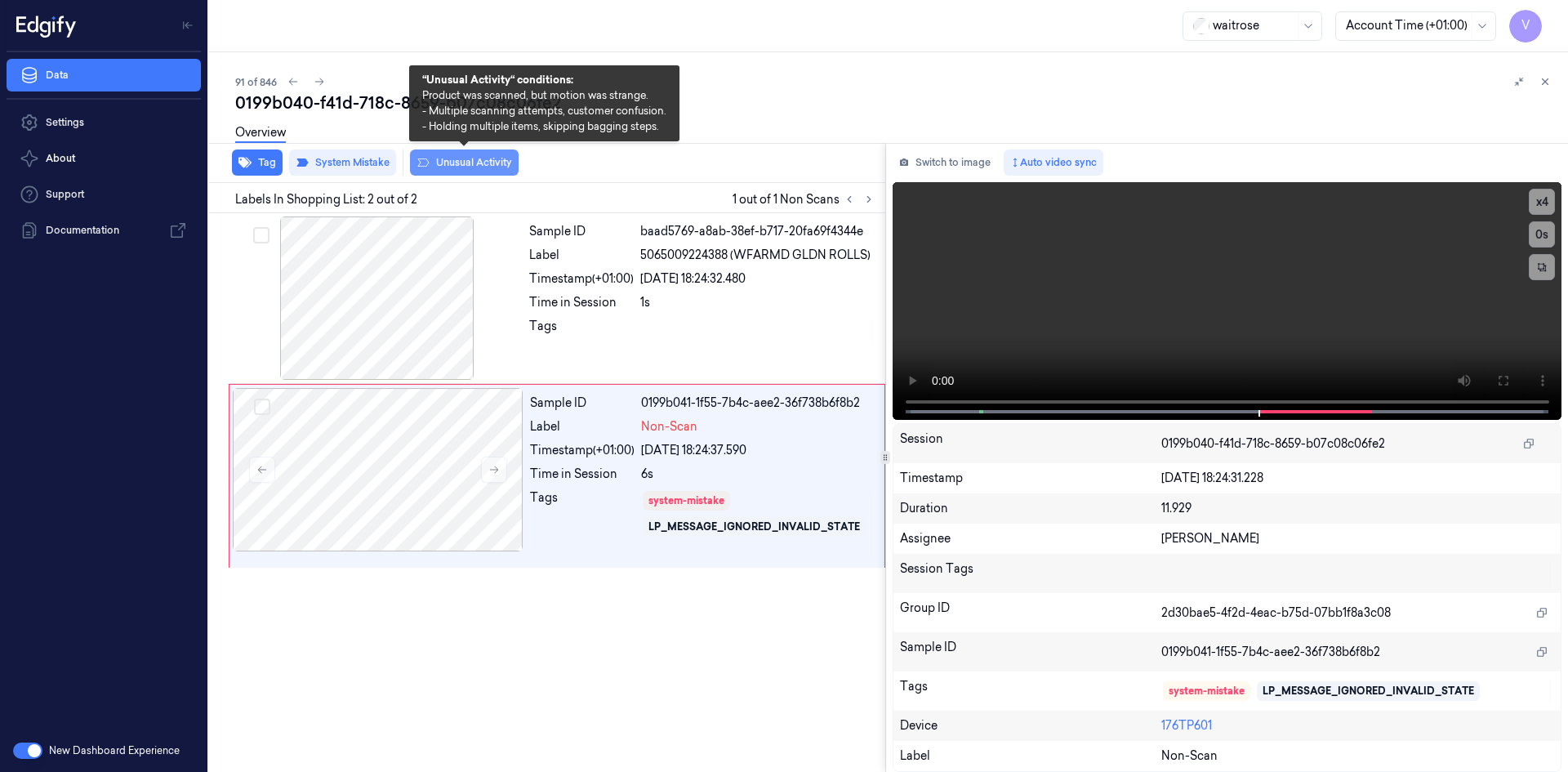
click at [492, 167] on button "Unusual Activity" at bounding box center [465, 163] width 109 height 26
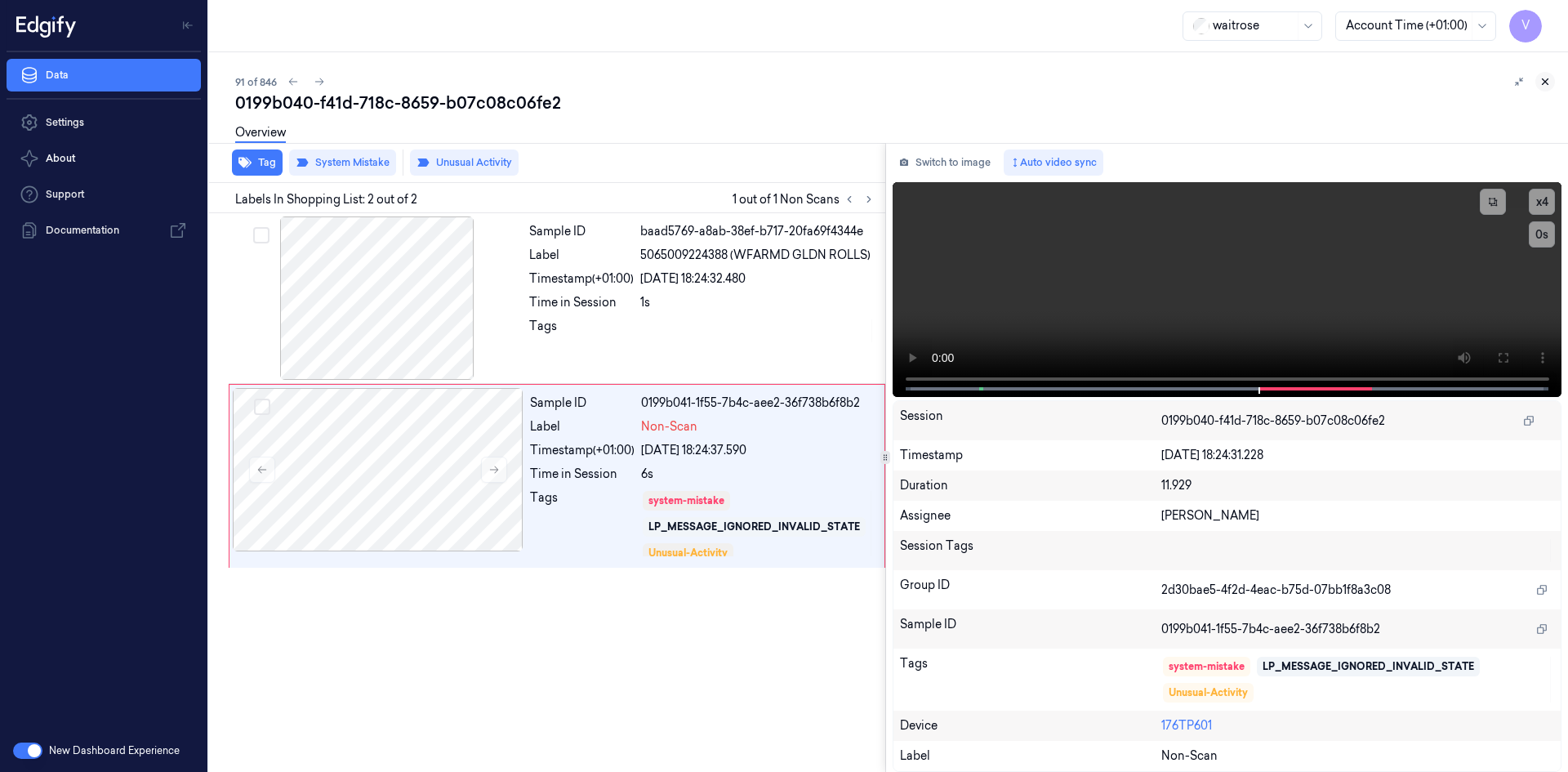
click at [1542, 80] on icon at bounding box center [1545, 81] width 11 height 11
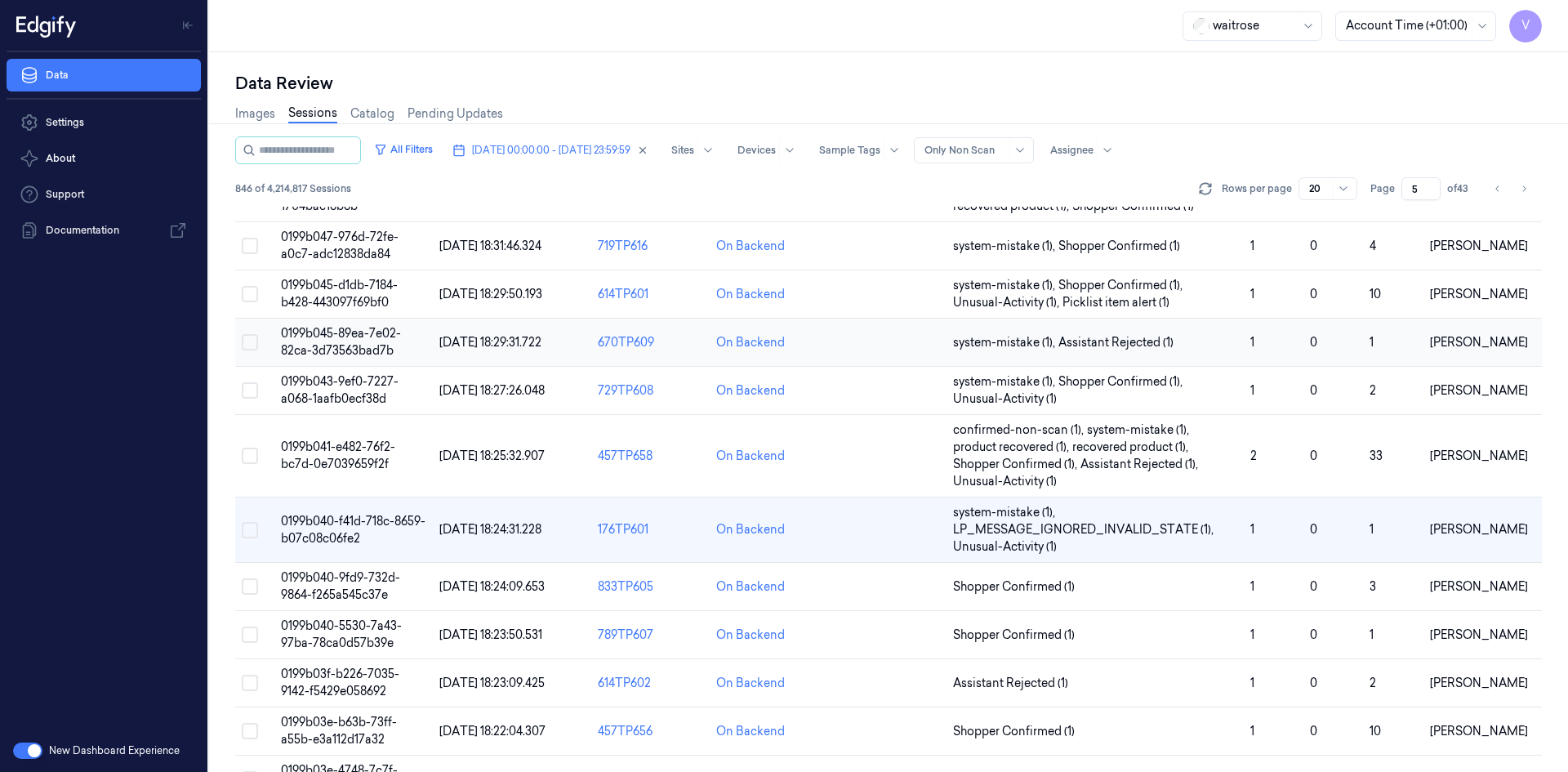
scroll to position [311, 0]
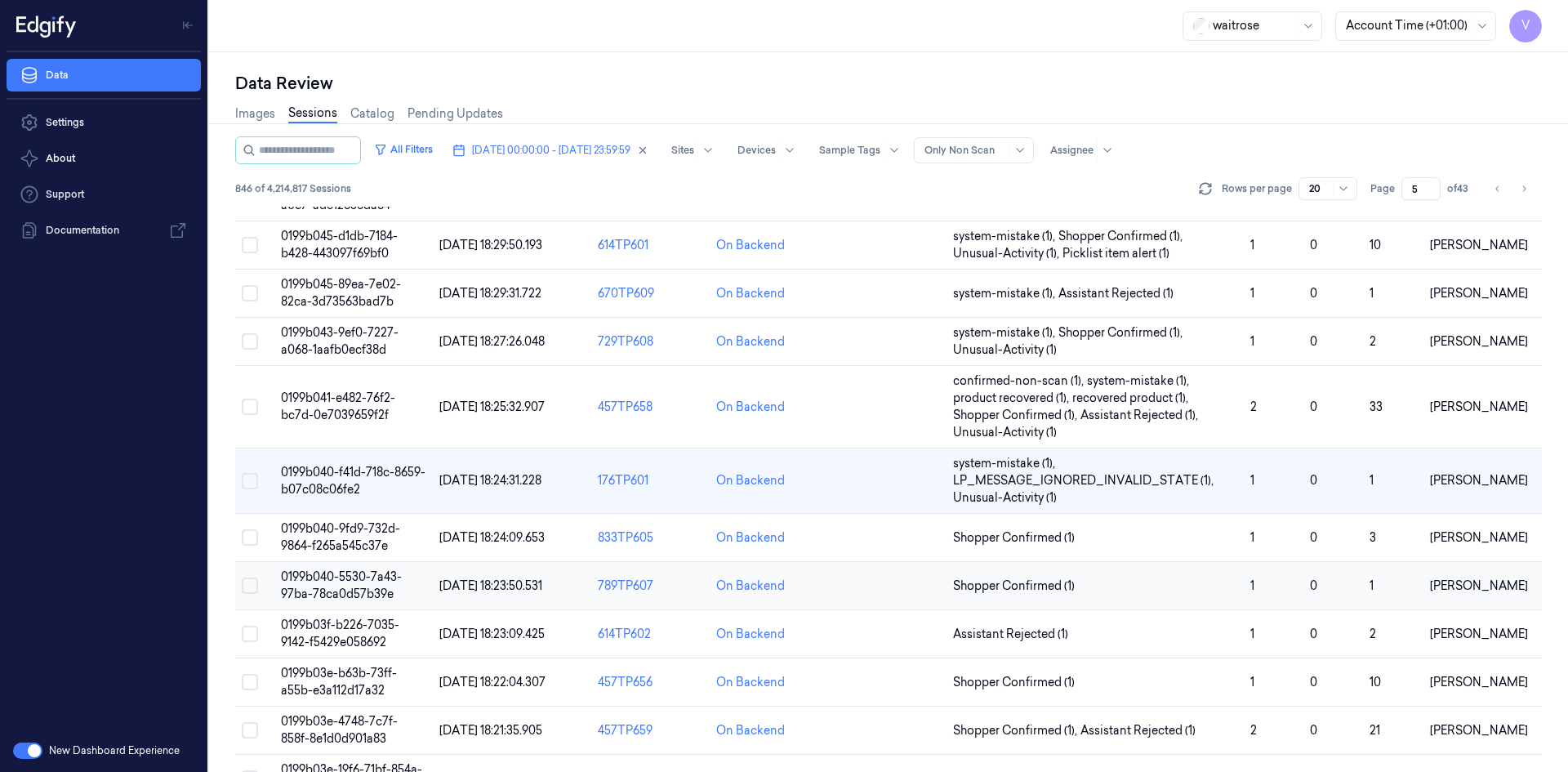
click at [342, 563] on td "0199b040-5530-7a43-97ba-78ca0d57b39e" at bounding box center [353, 586] width 158 height 48
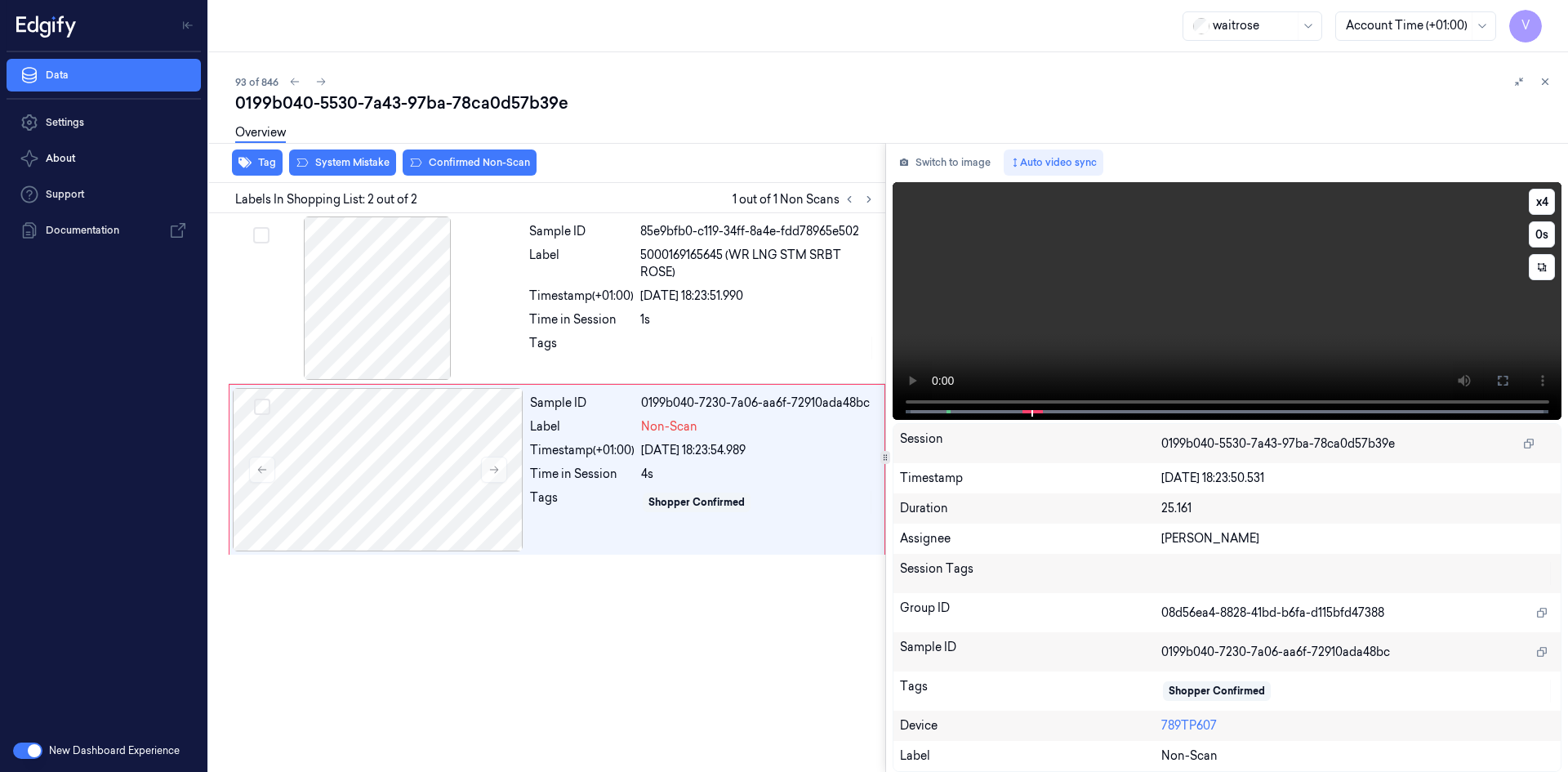
click at [1109, 293] on video at bounding box center [1228, 300] width 670 height 238
click at [385, 451] on div at bounding box center [378, 469] width 291 height 164
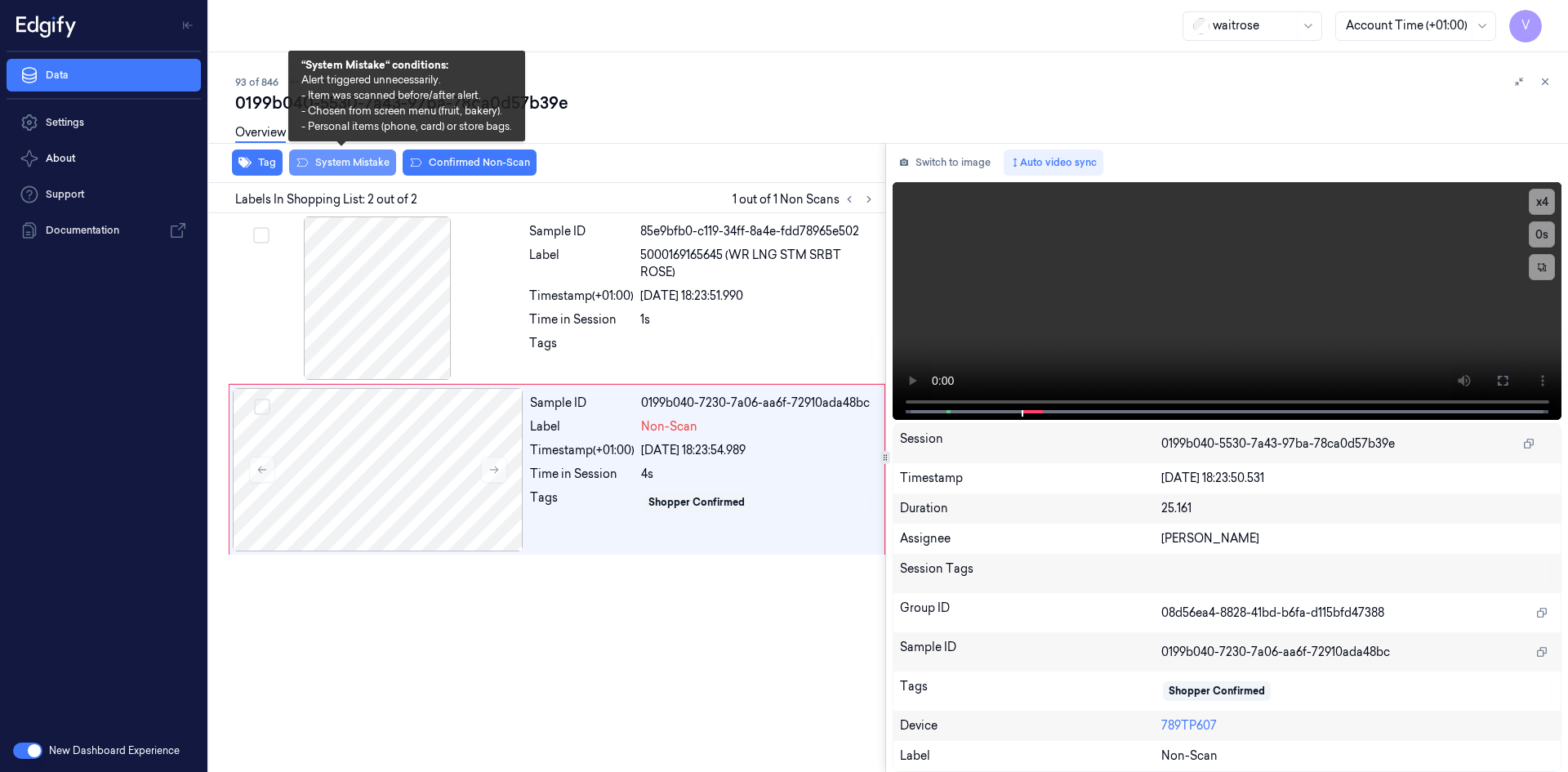
click at [363, 166] on button "System Mistake" at bounding box center [343, 163] width 107 height 26
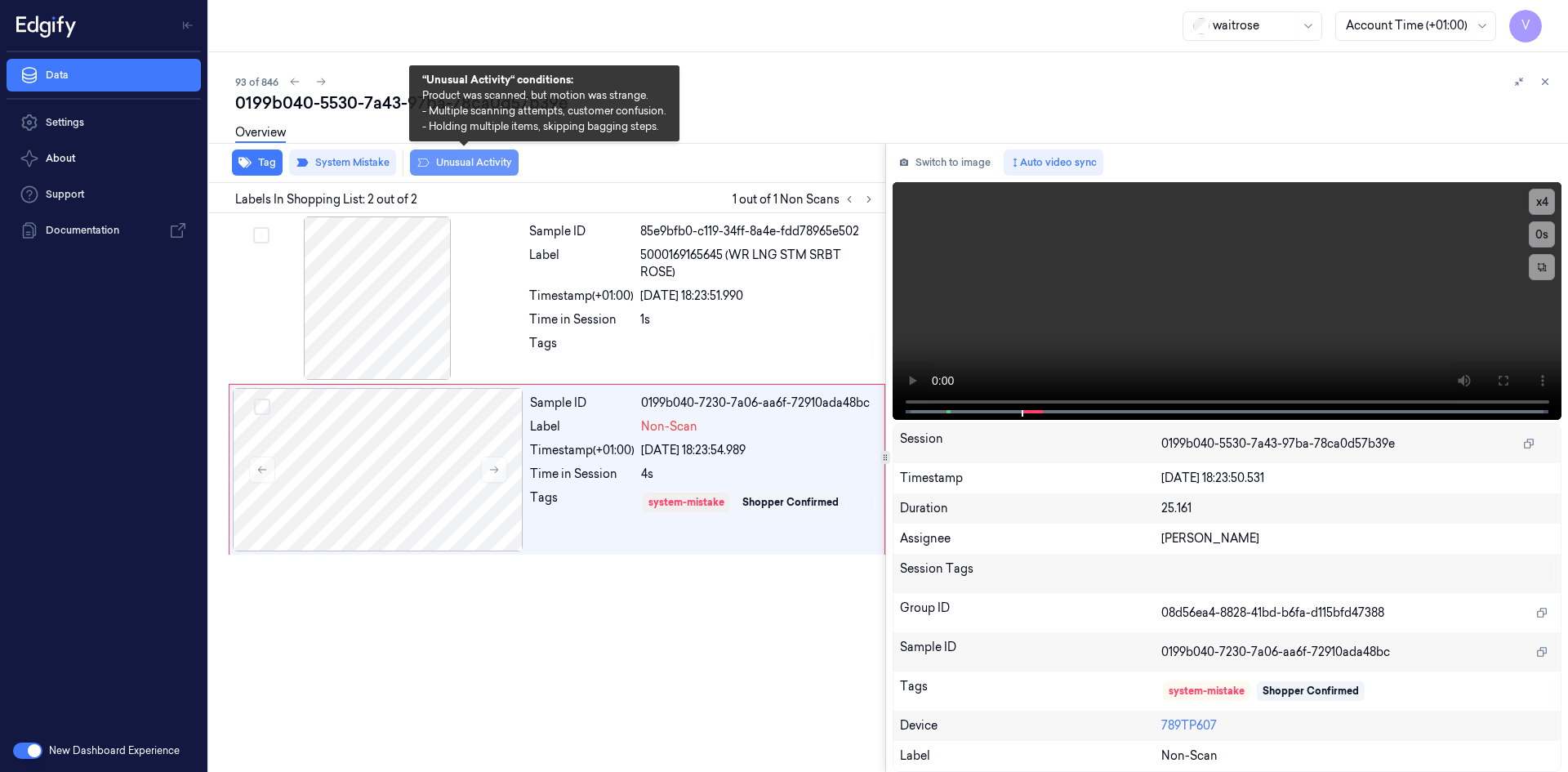
click at [468, 163] on button "Unusual Activity" at bounding box center [465, 163] width 109 height 26
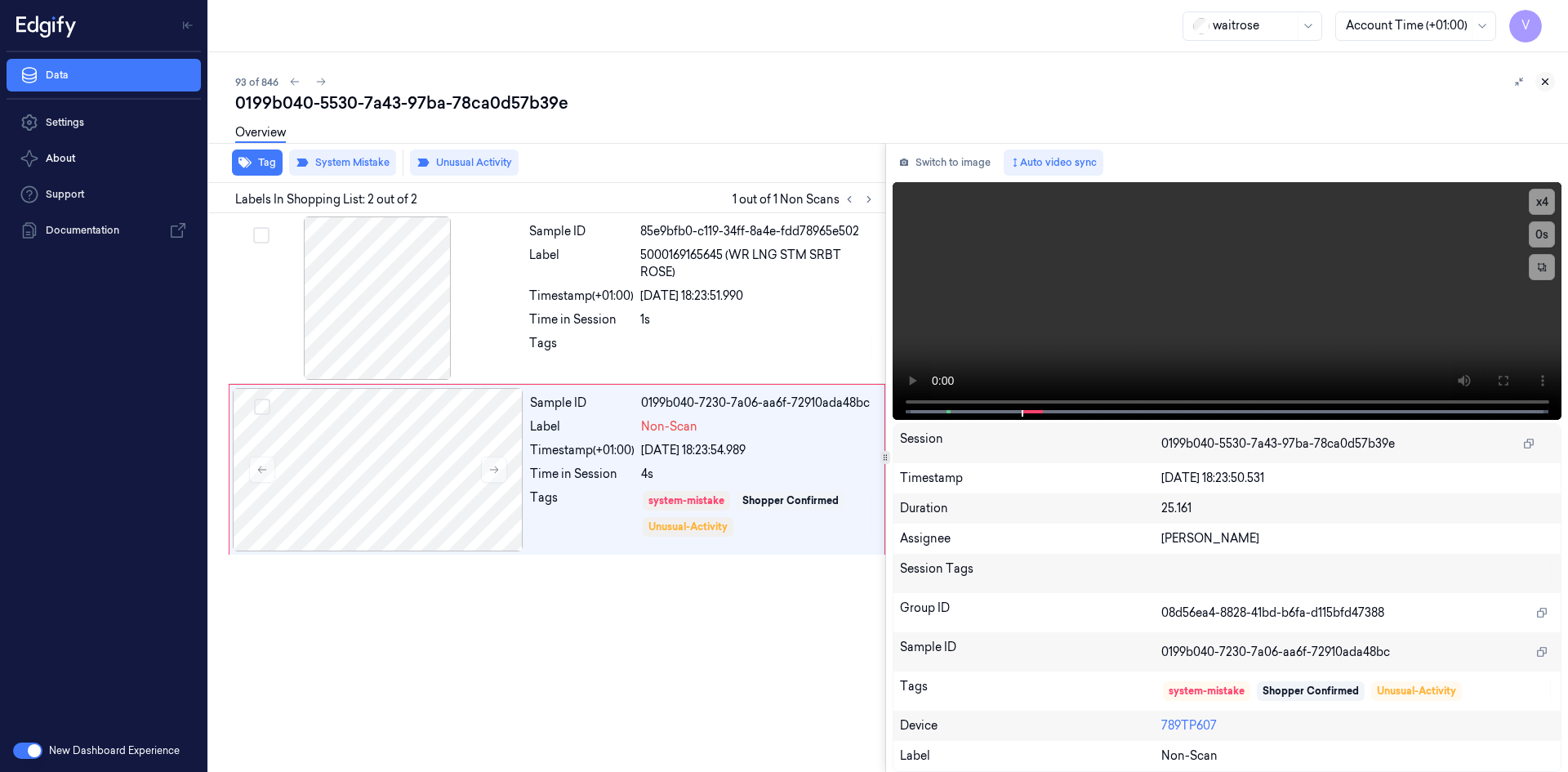
click at [1540, 81] on icon at bounding box center [1545, 81] width 11 height 11
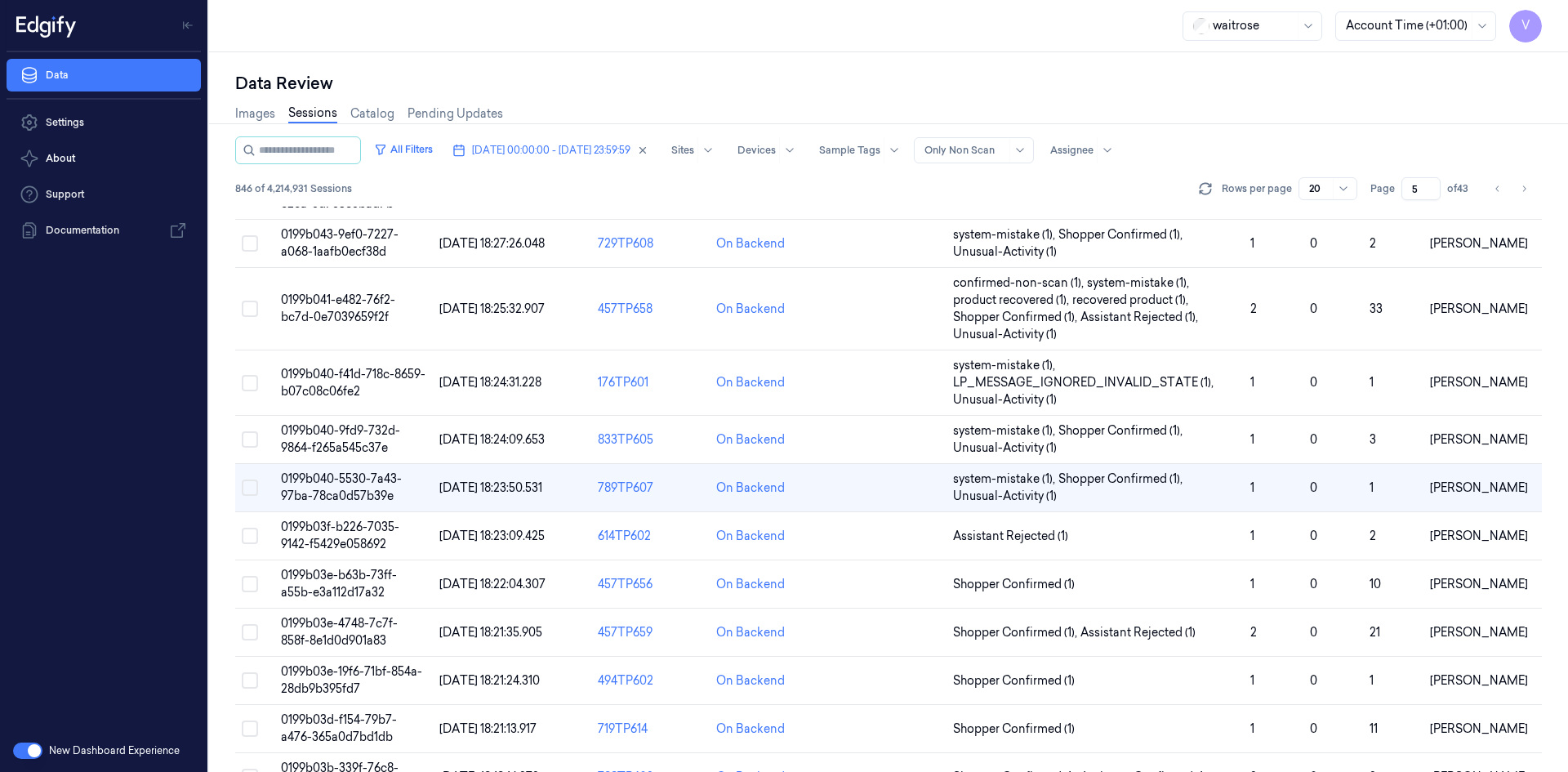
scroll to position [499, 0]
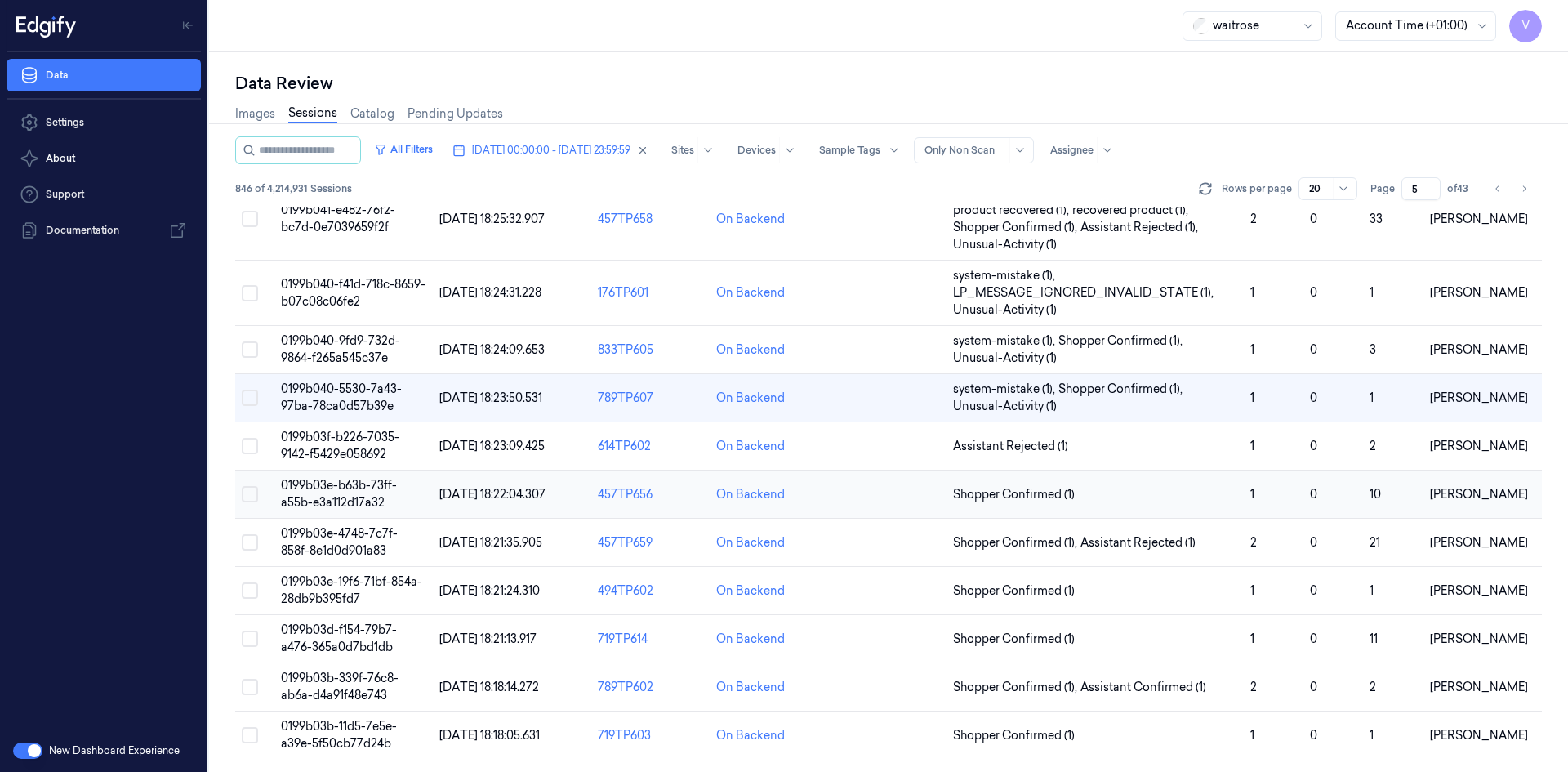
click at [352, 497] on span "0199b03e-b63b-73ff-a55b-e3a112d17a32" at bounding box center [339, 493] width 116 height 32
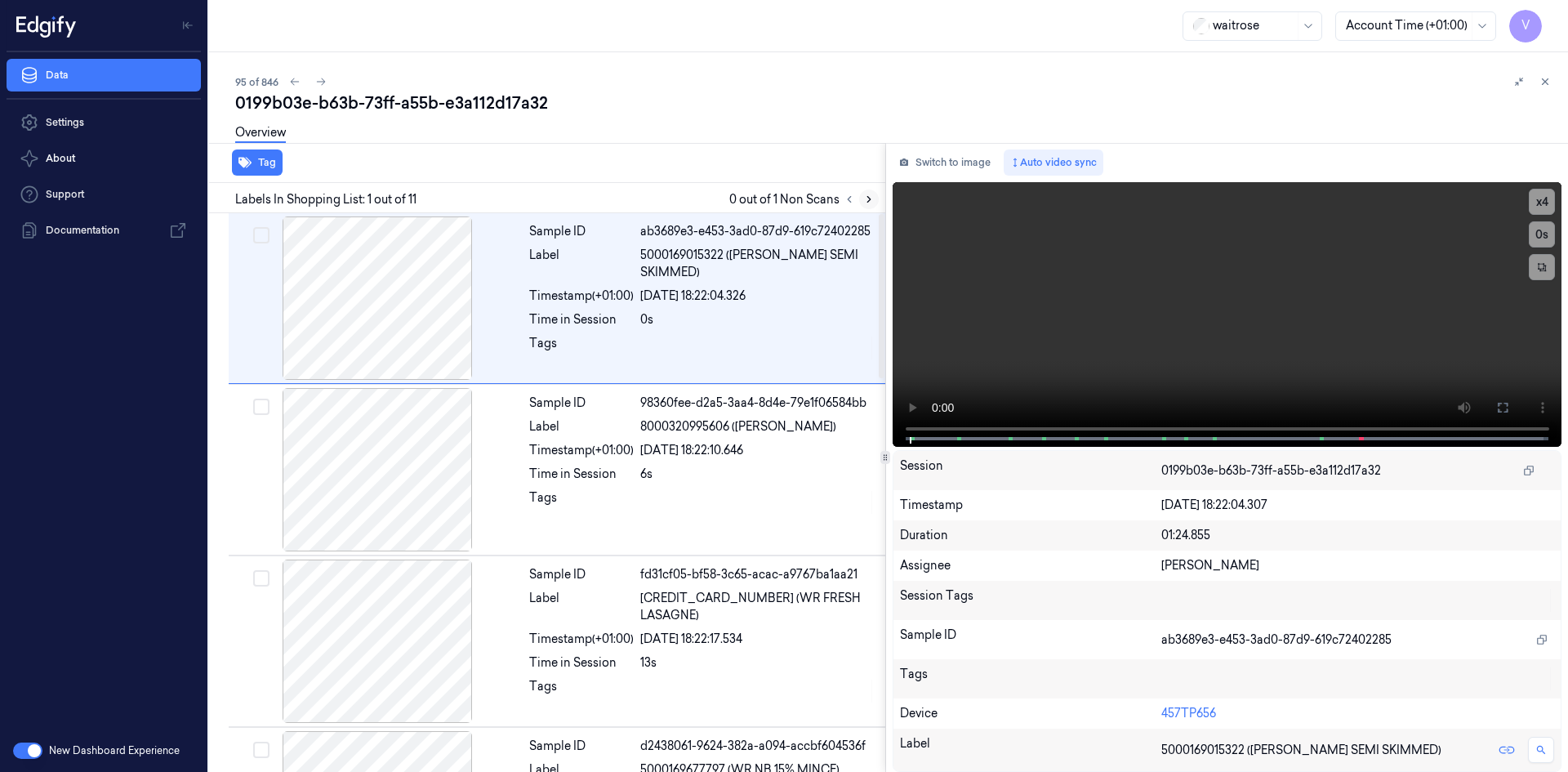
click at [868, 197] on icon at bounding box center [869, 199] width 3 height 6
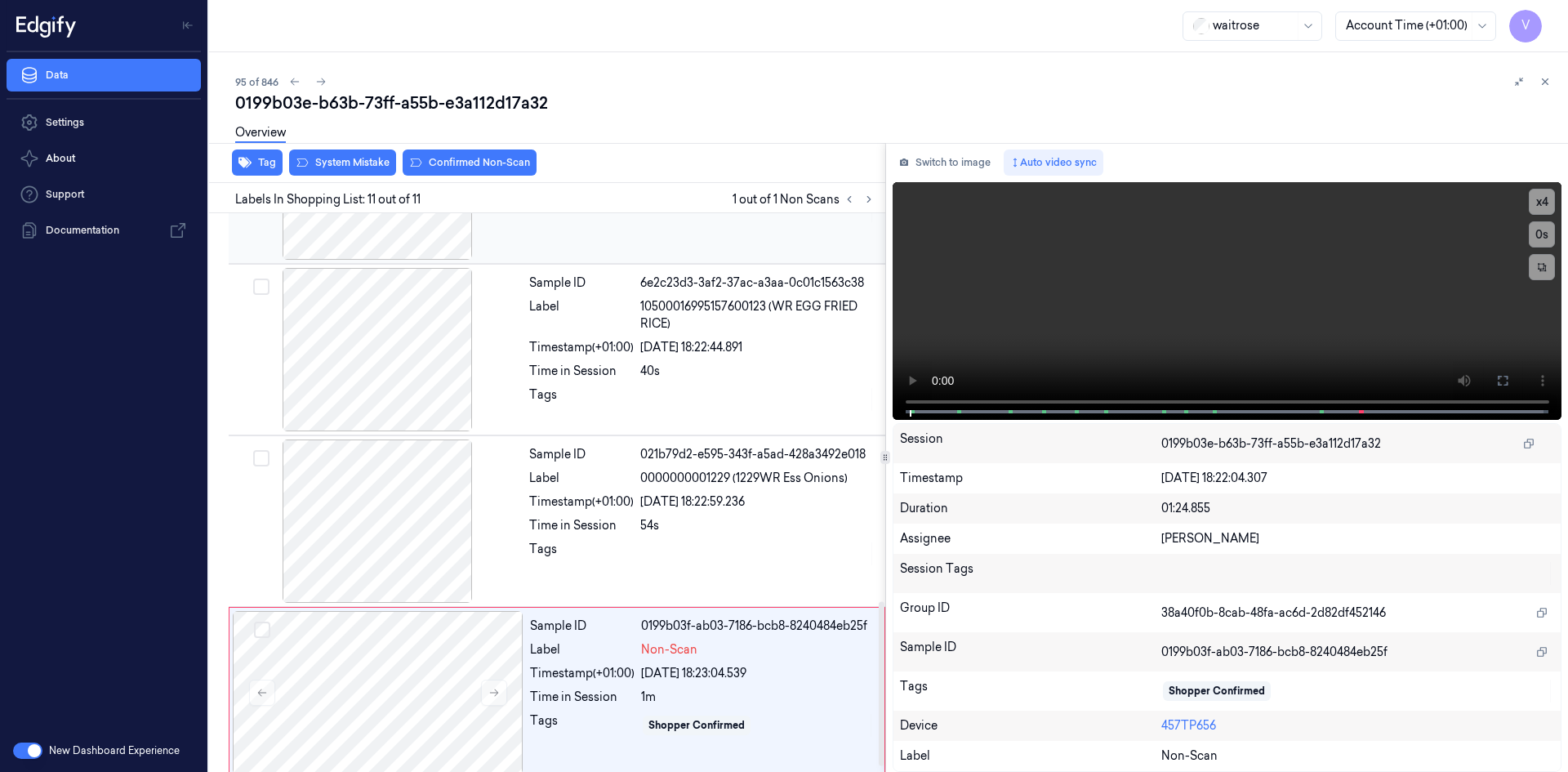
scroll to position [1333, 0]
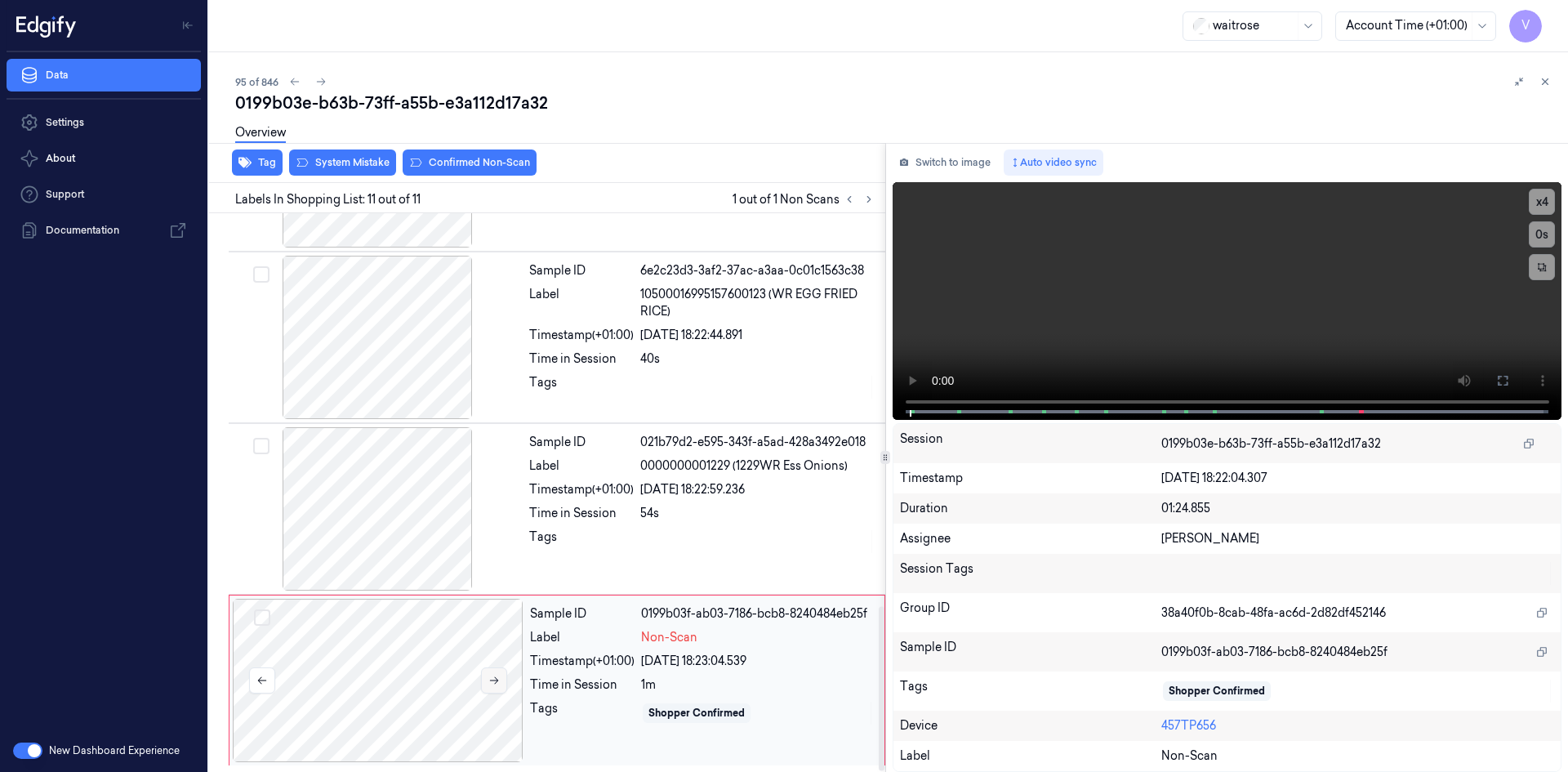
click at [501, 679] on button at bounding box center [494, 680] width 26 height 26
click at [1187, 325] on video at bounding box center [1228, 300] width 670 height 238
click at [362, 682] on div at bounding box center [378, 680] width 291 height 164
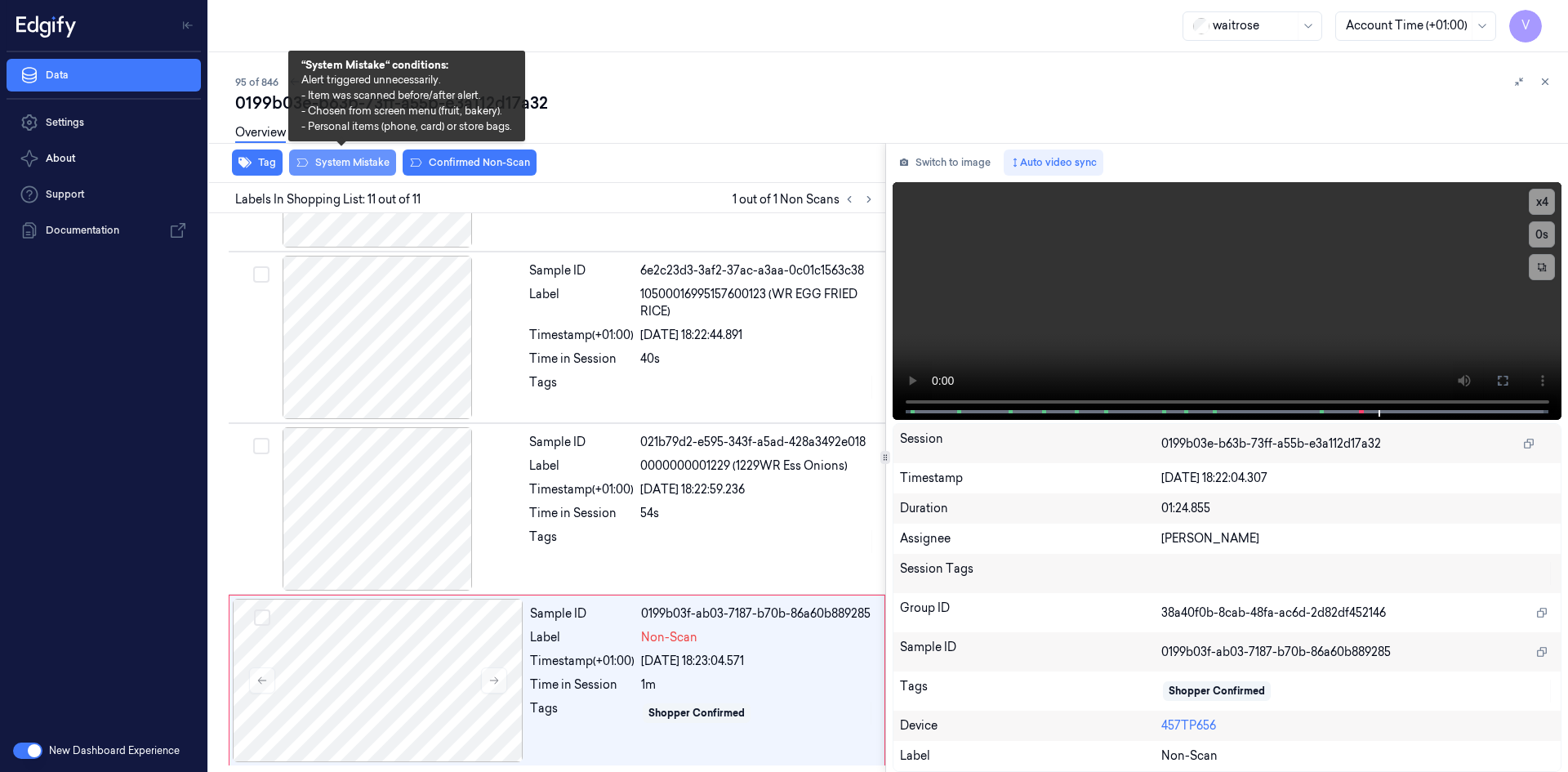
click at [351, 164] on button "System Mistake" at bounding box center [343, 163] width 107 height 26
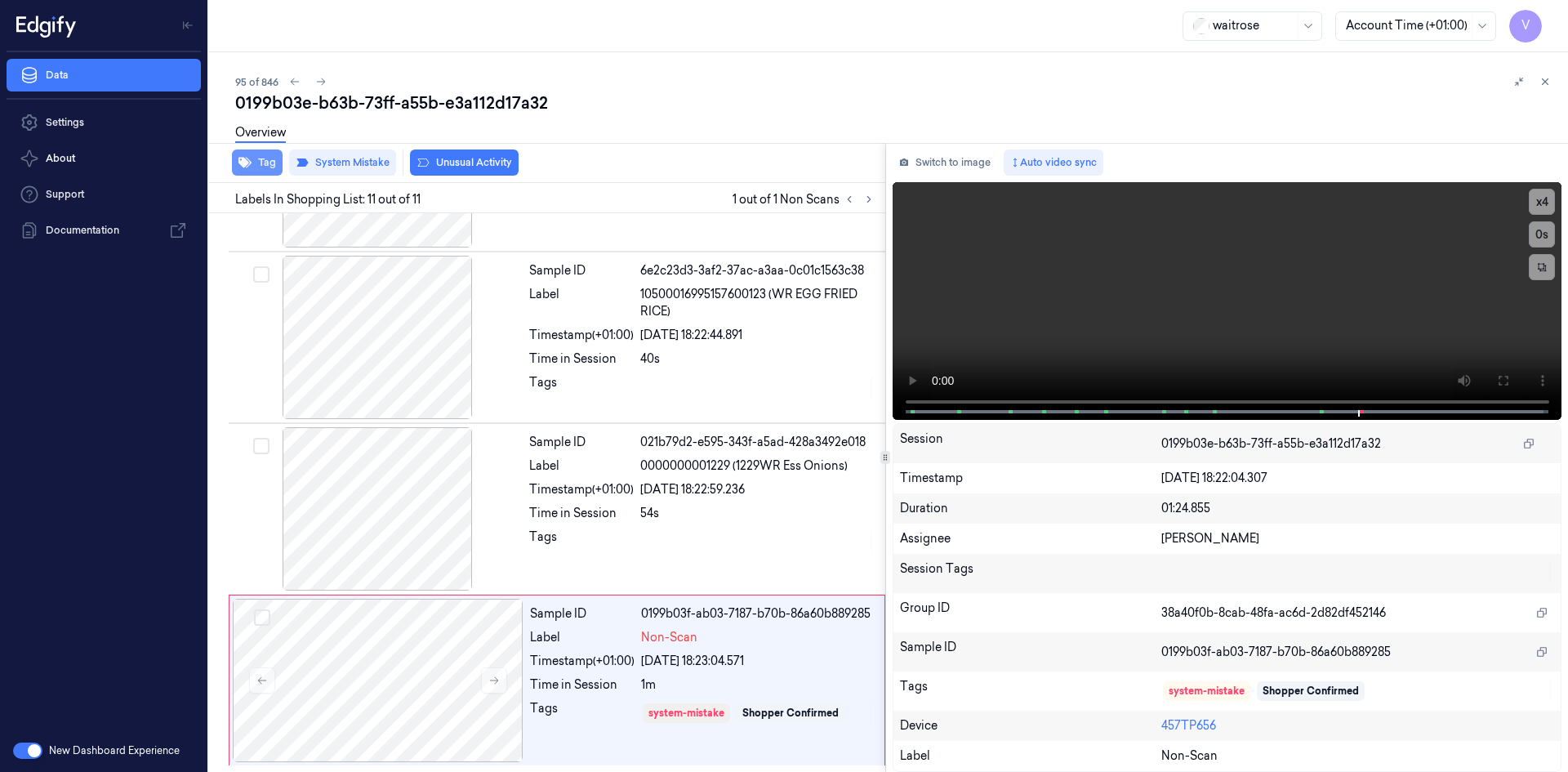
click at [253, 160] on button "Tag" at bounding box center [257, 163] width 51 height 26
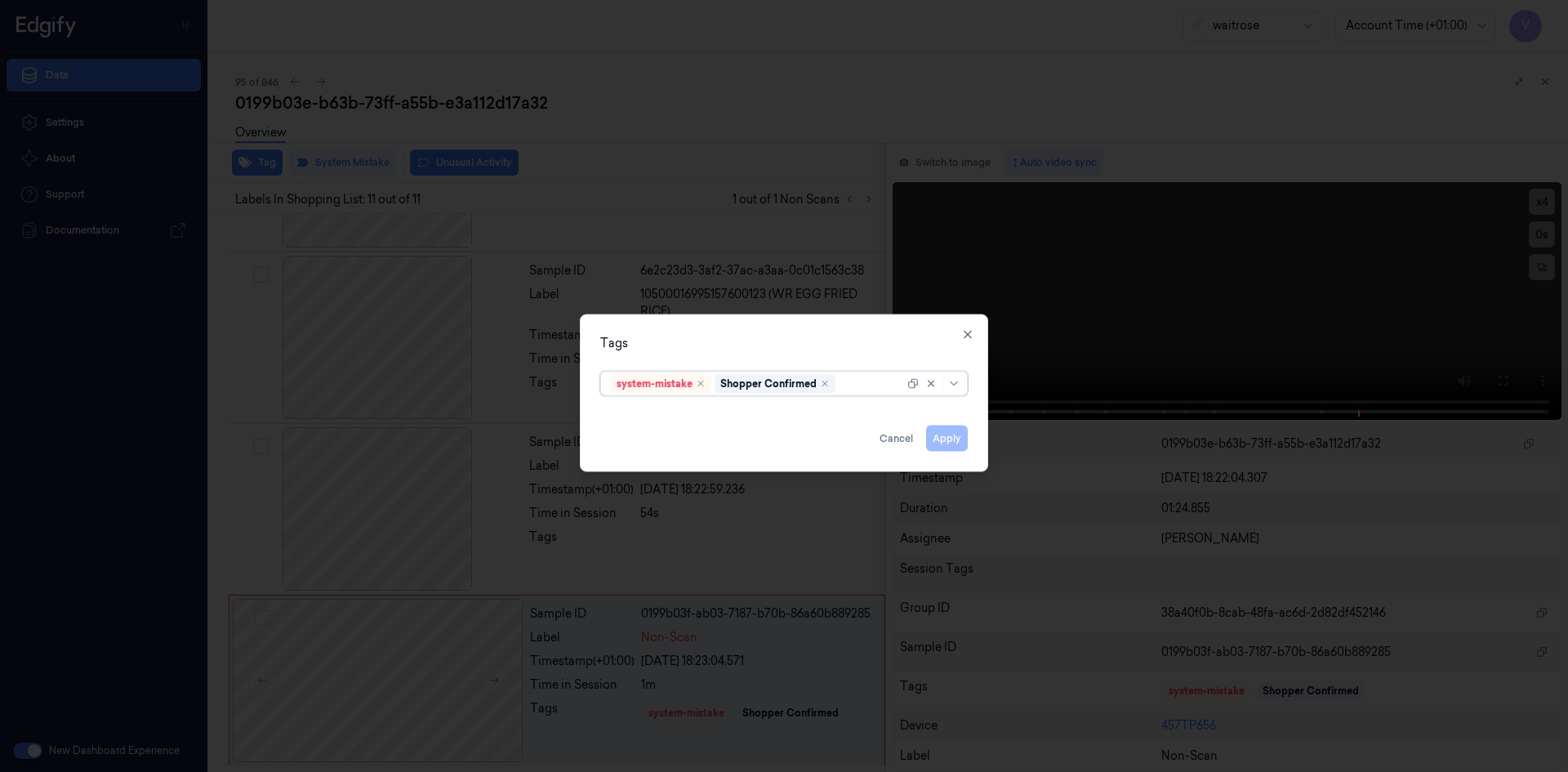
click at [849, 389] on div at bounding box center [871, 383] width 66 height 17
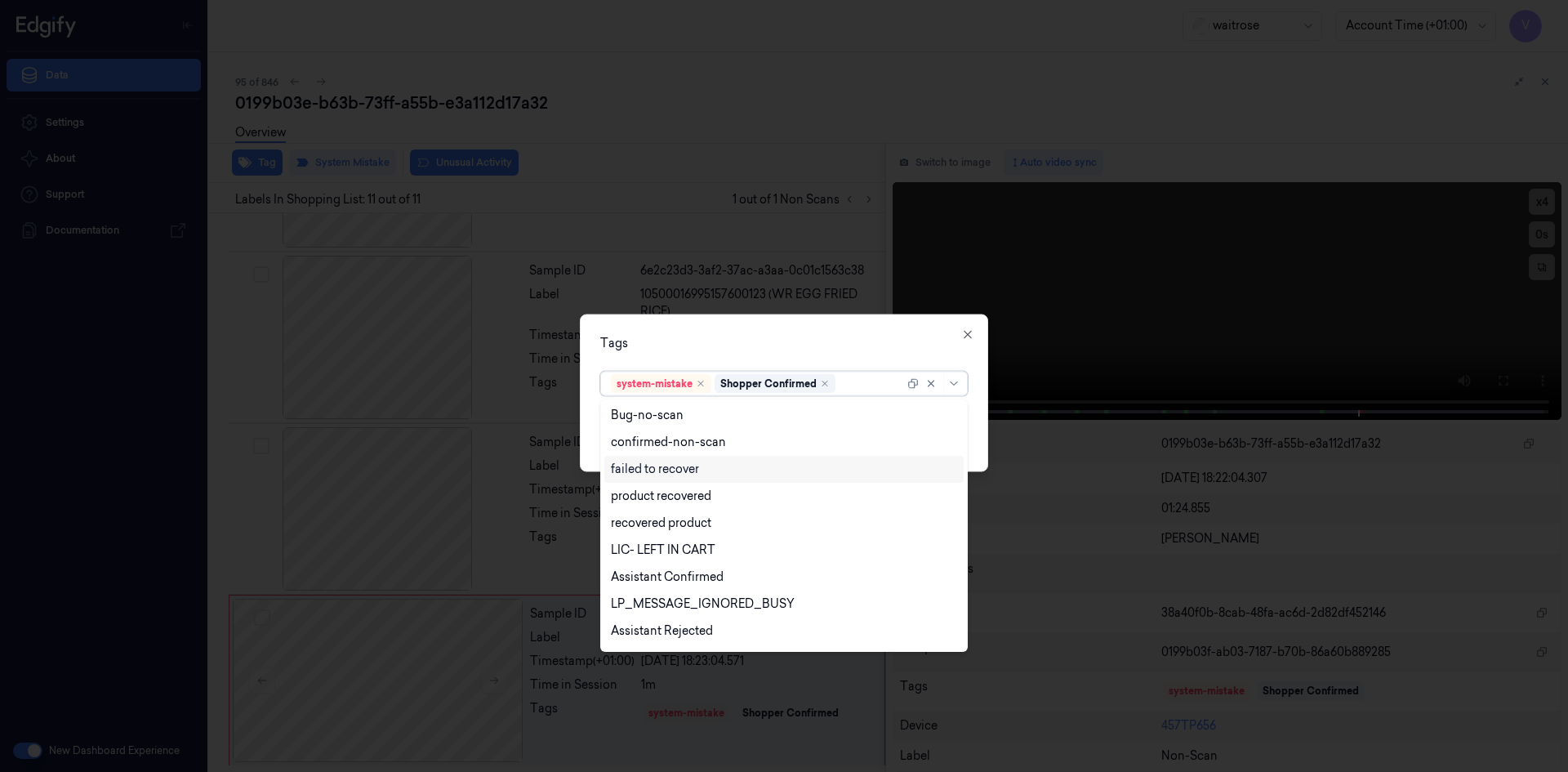
scroll to position [240, 0]
click at [684, 582] on div "Unusual-Activity" at bounding box center [656, 581] width 91 height 17
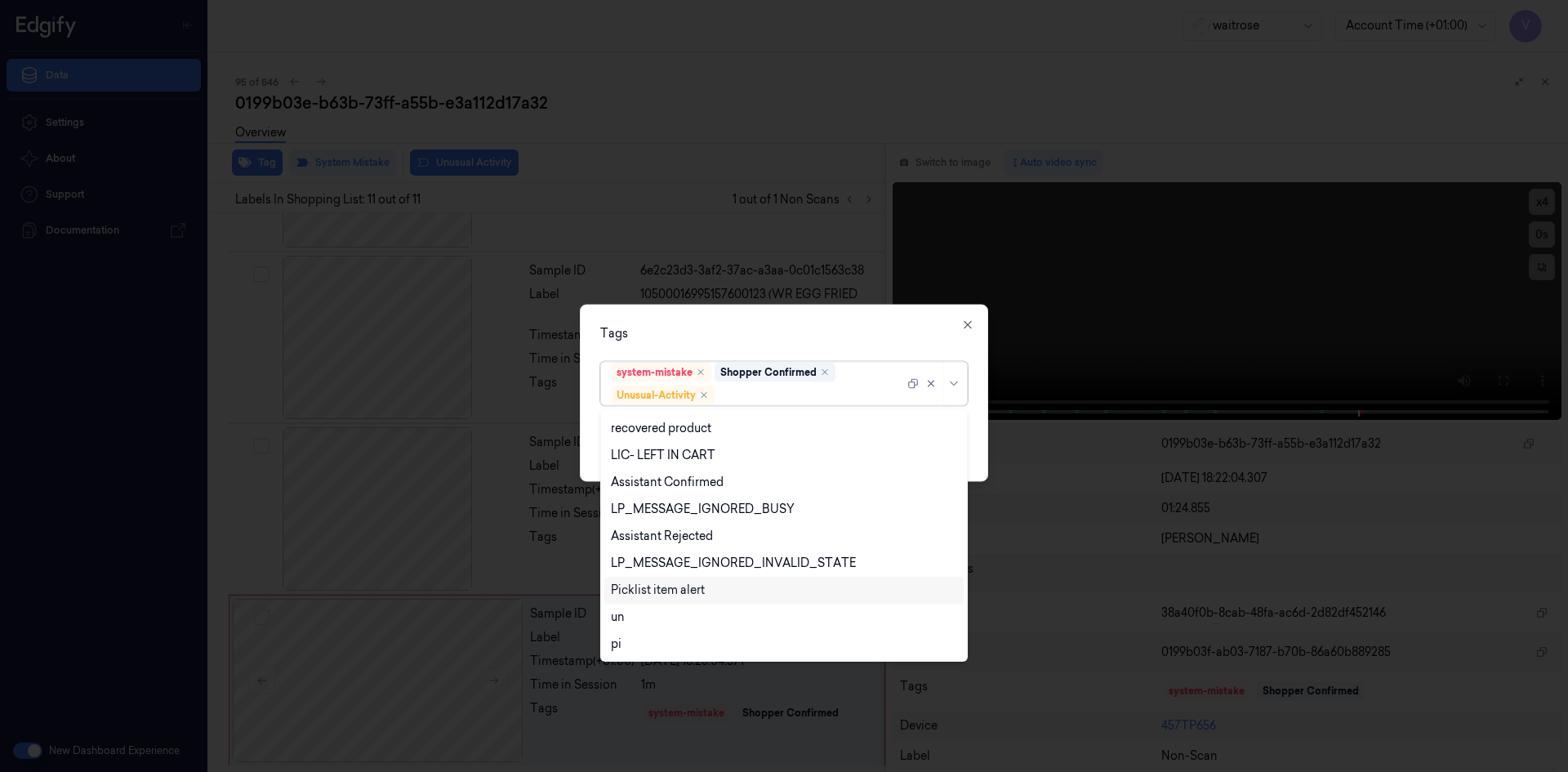
click at [688, 589] on div "Picklist item alert" at bounding box center [658, 590] width 94 height 17
click at [843, 344] on div "Tags option Picklist item alert, selected. 20 results available. Use Up and Dow…" at bounding box center [784, 392] width 408 height 177
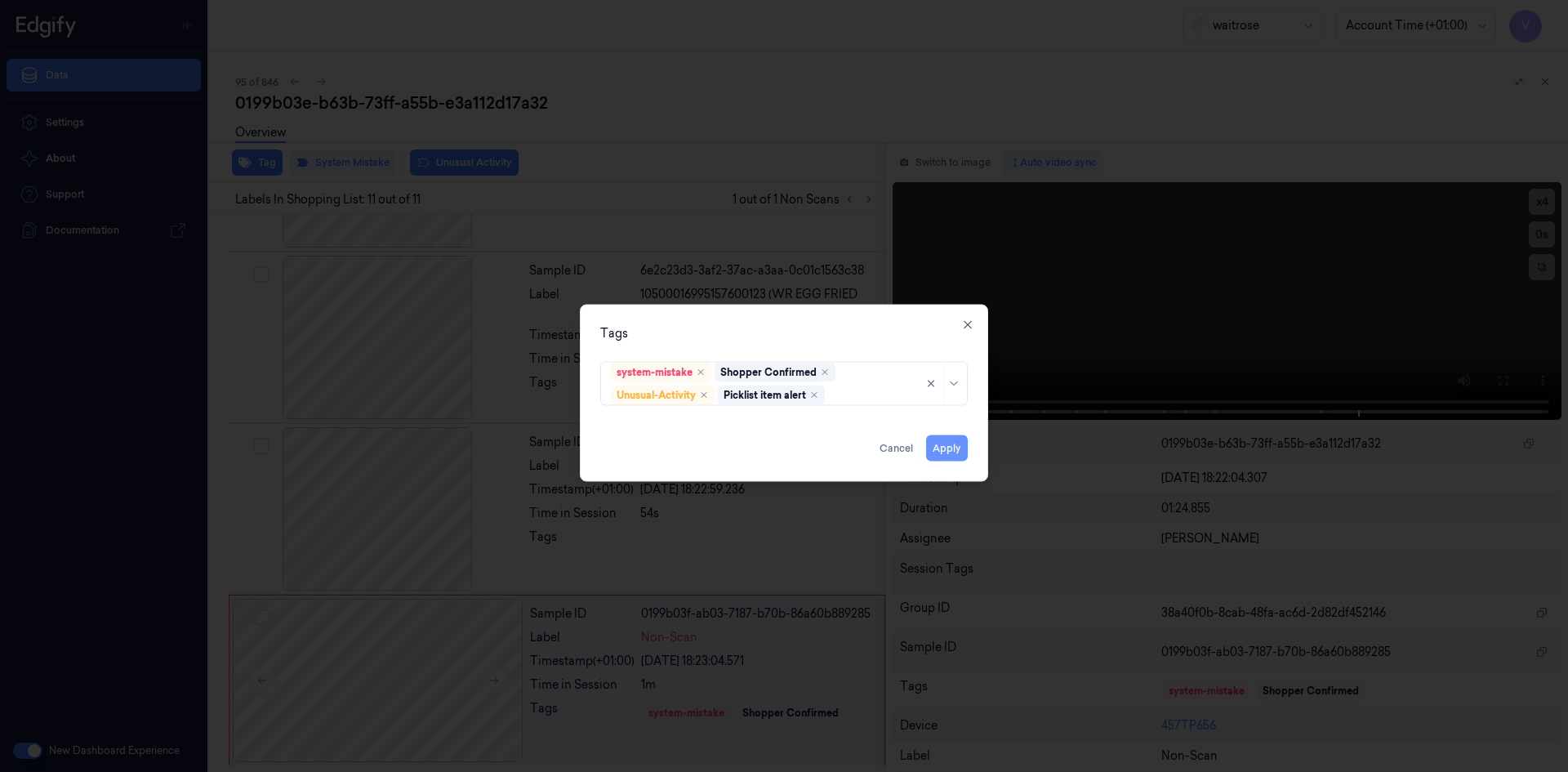
click at [935, 443] on button "Apply" at bounding box center [947, 447] width 42 height 26
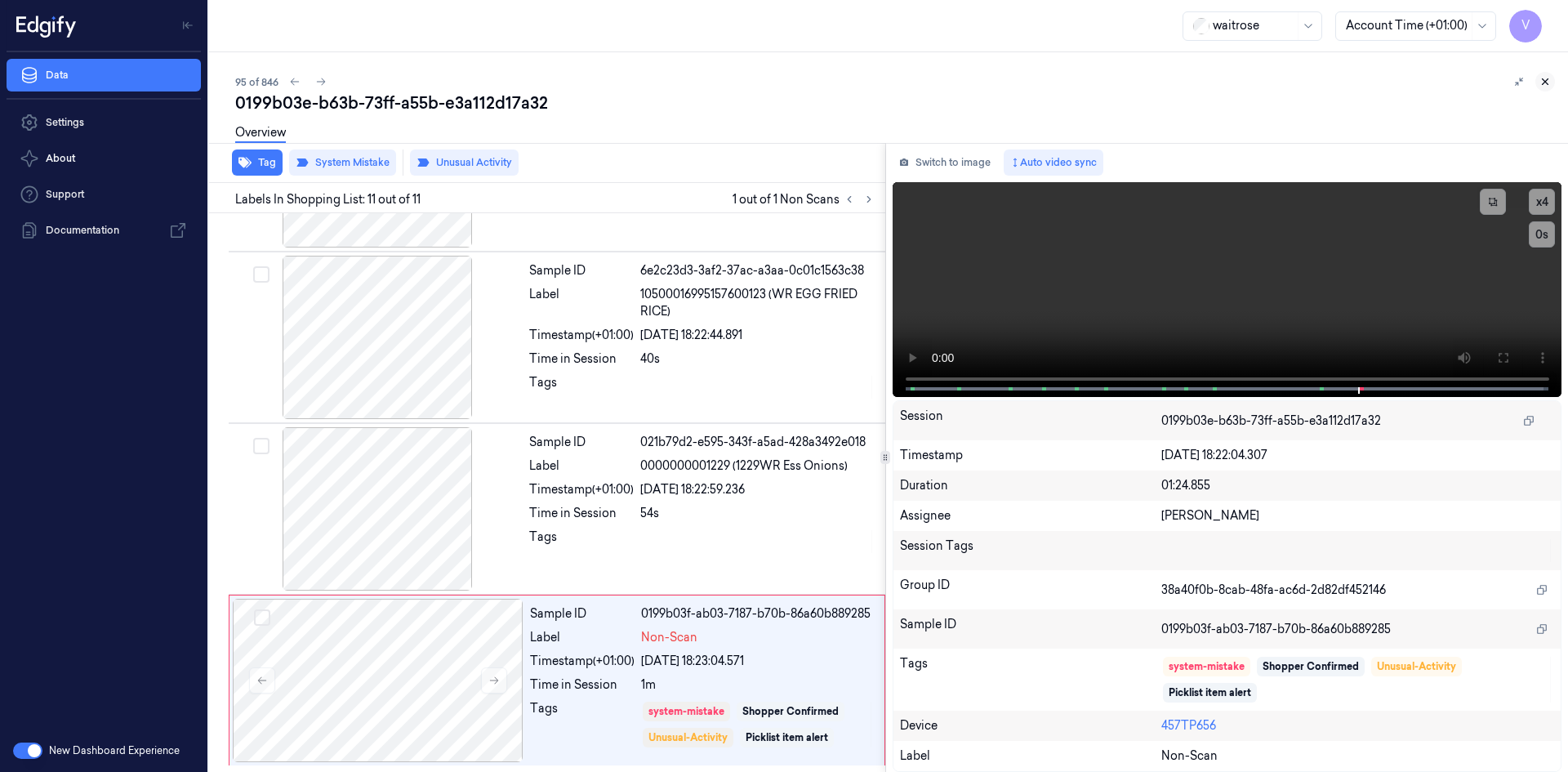
click at [1548, 82] on icon at bounding box center [1545, 81] width 11 height 11
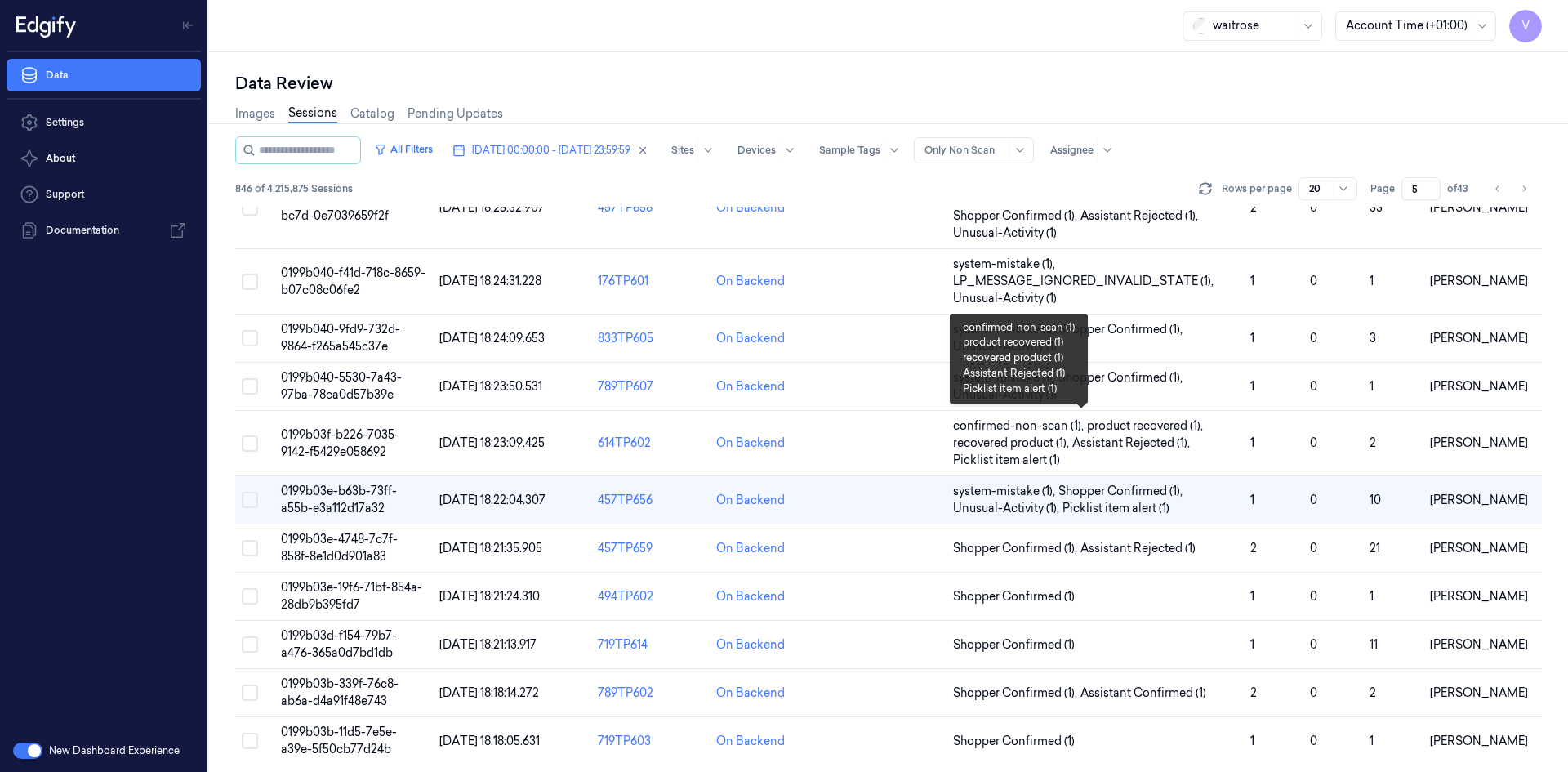
scroll to position [516, 0]
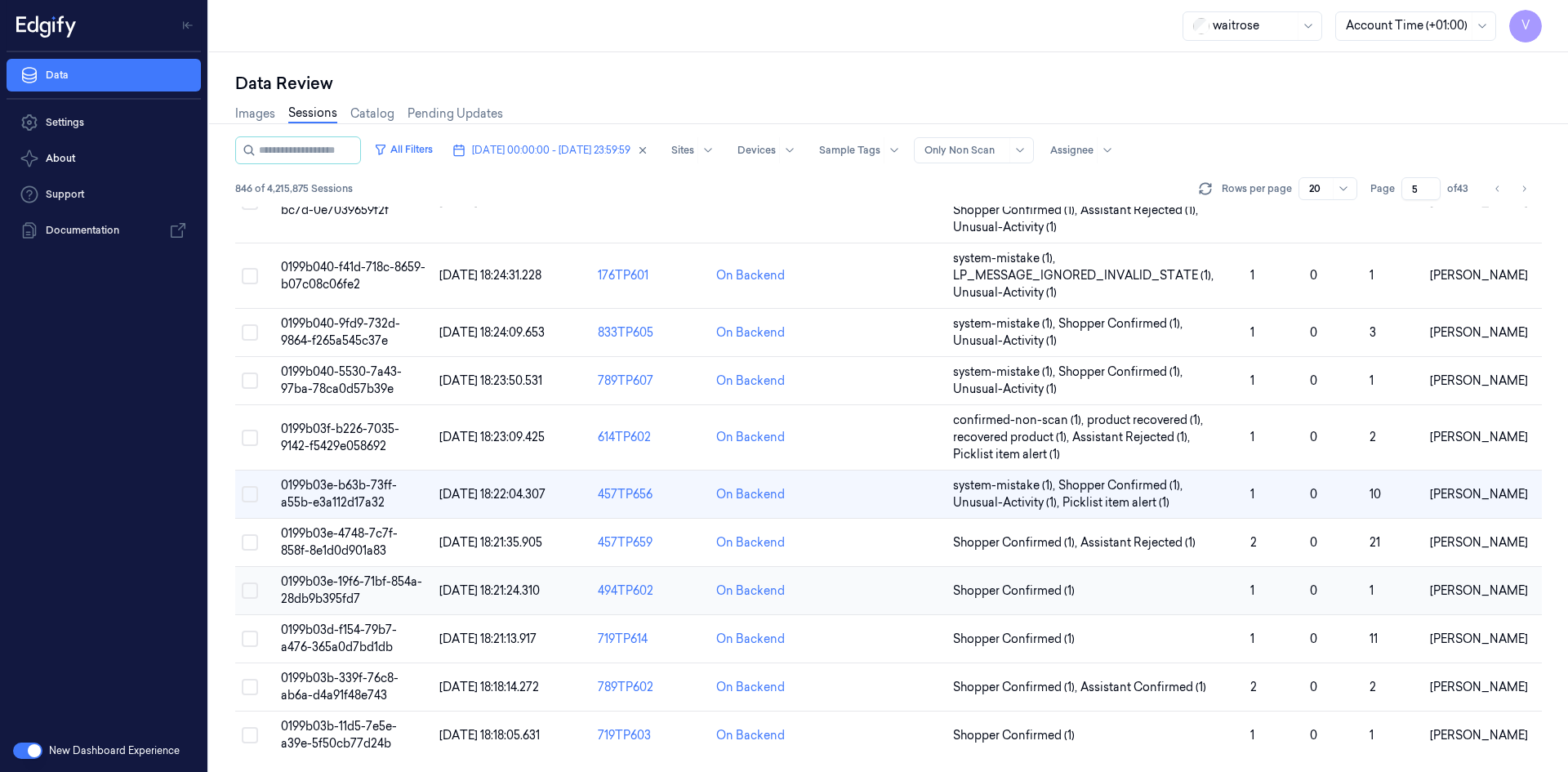
click at [337, 569] on td "0199b03e-19f6-71bf-854a-28db9b395fd7" at bounding box center [353, 591] width 158 height 48
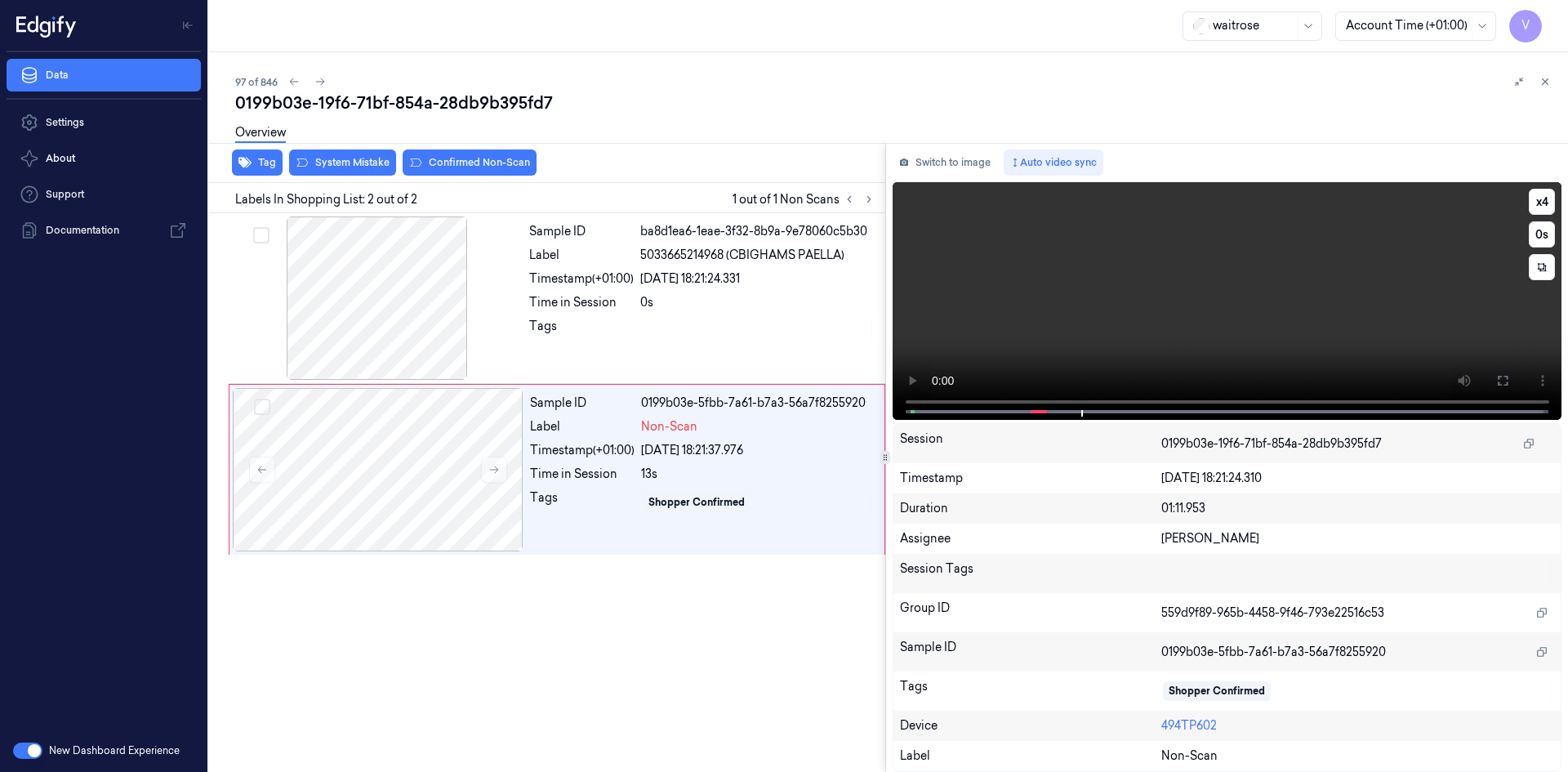
click at [1129, 303] on video at bounding box center [1228, 300] width 670 height 238
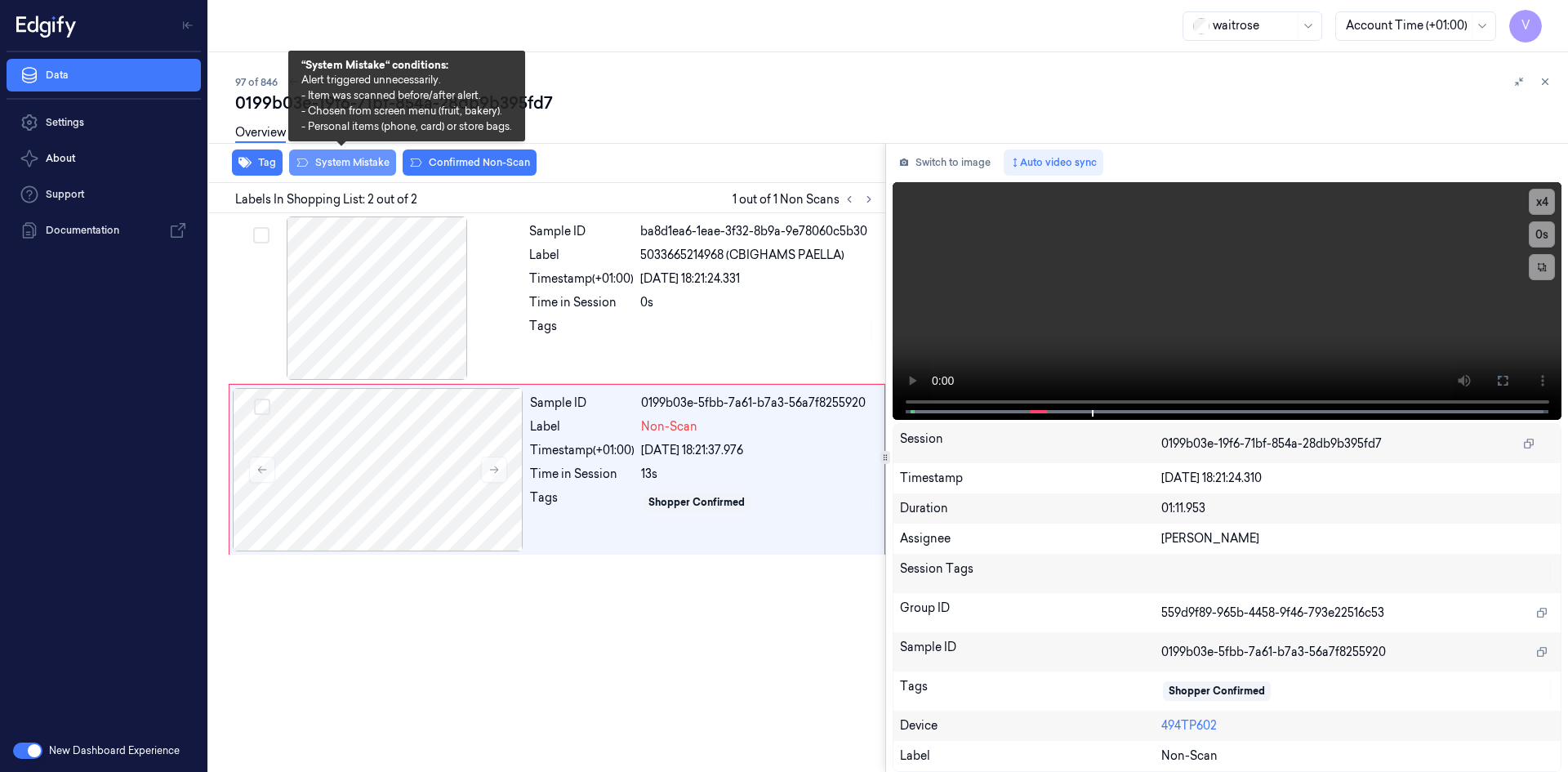
click at [353, 156] on button "System Mistake" at bounding box center [343, 163] width 107 height 26
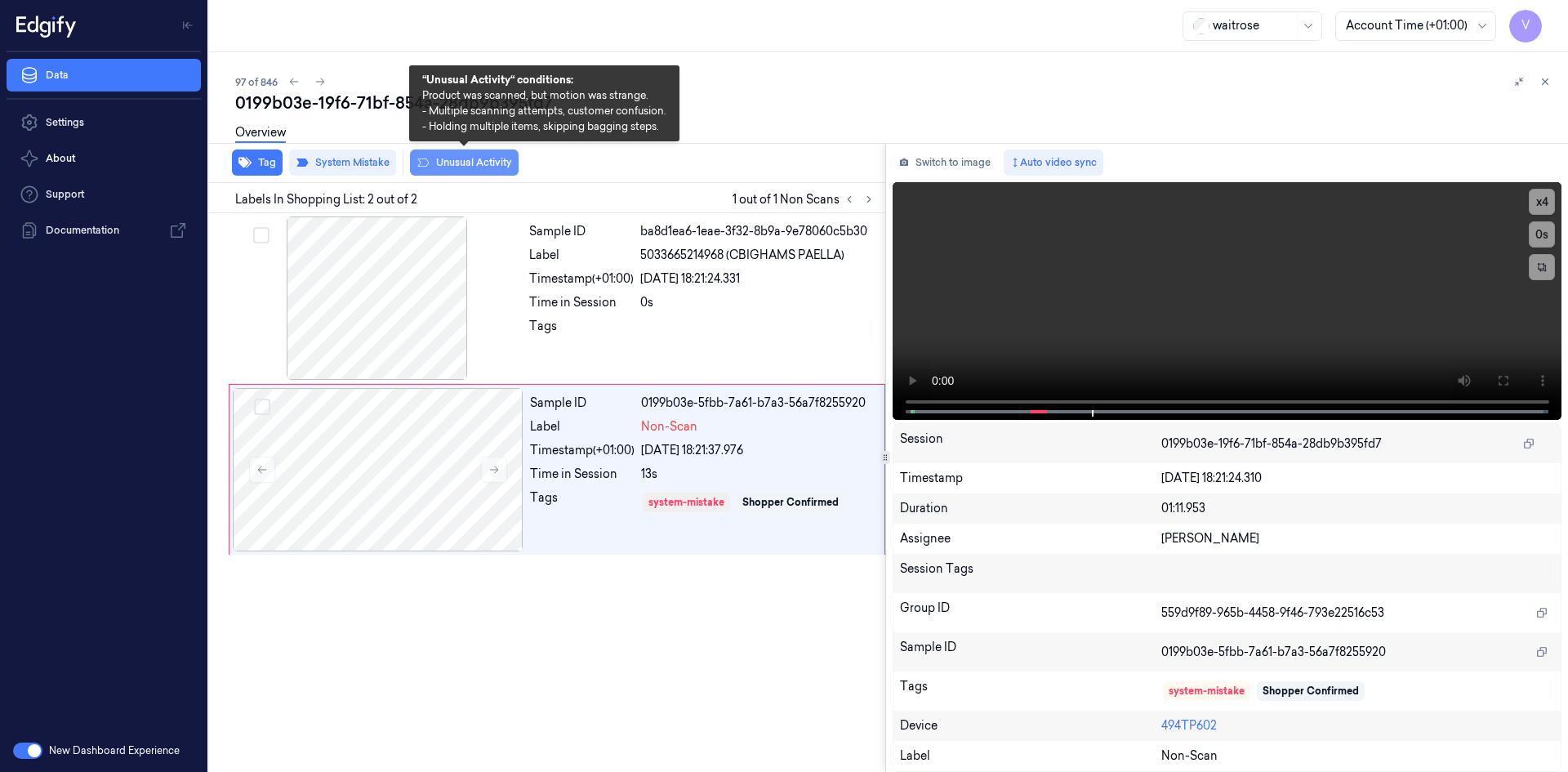
click at [488, 164] on button "Unusual Activity" at bounding box center [465, 163] width 109 height 26
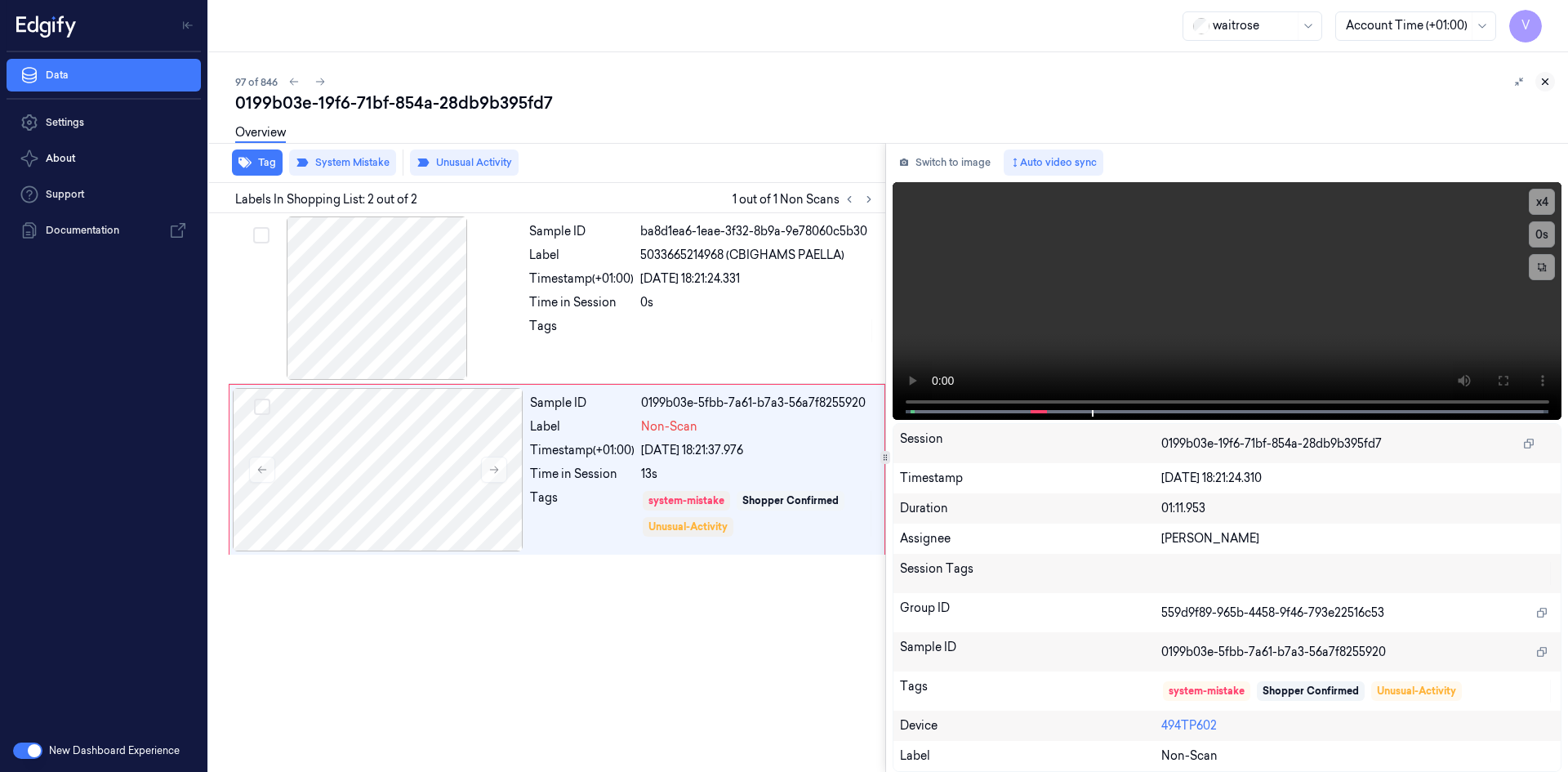
click at [1543, 80] on icon at bounding box center [1545, 81] width 11 height 11
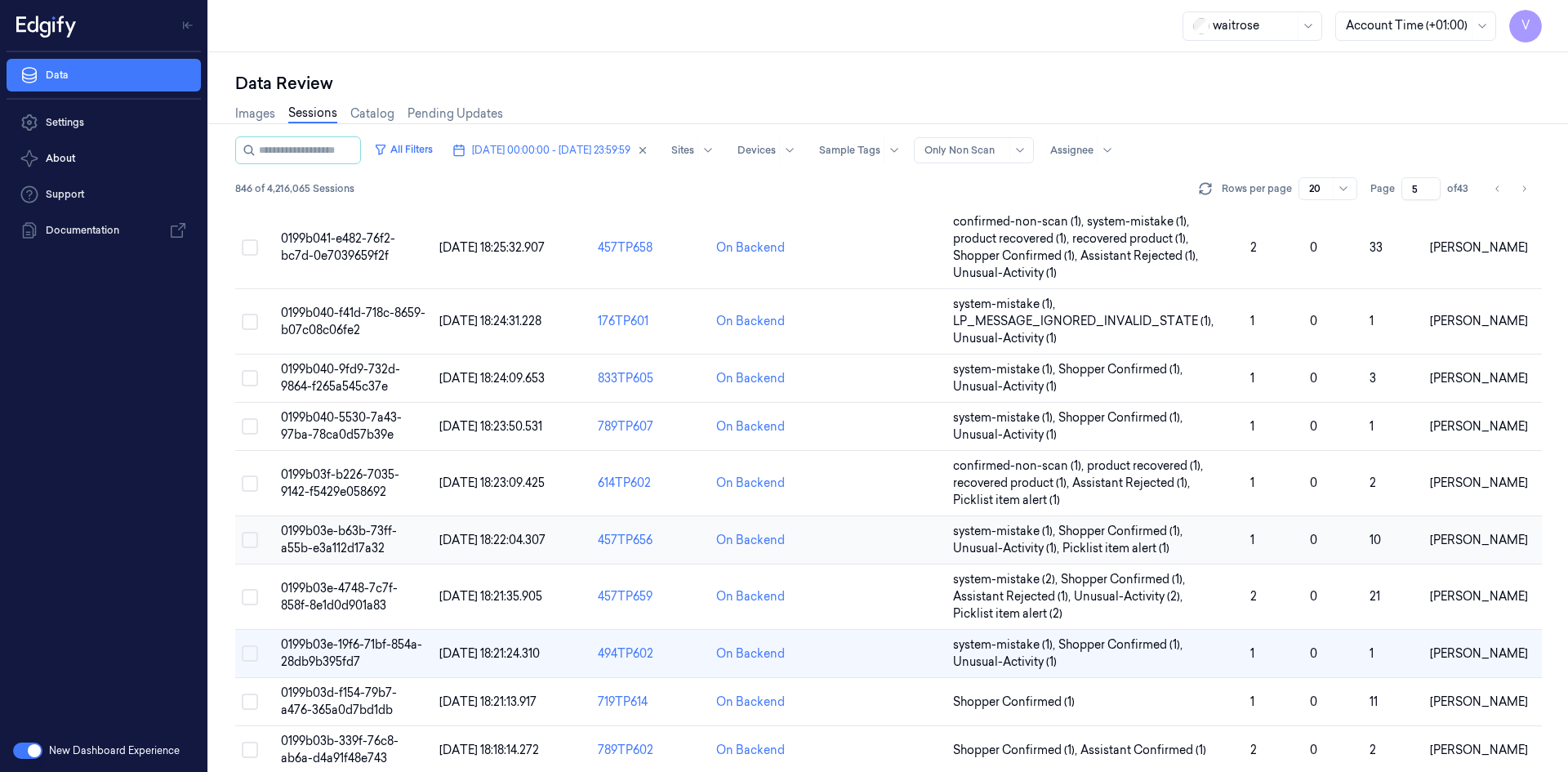
scroll to position [532, 0]
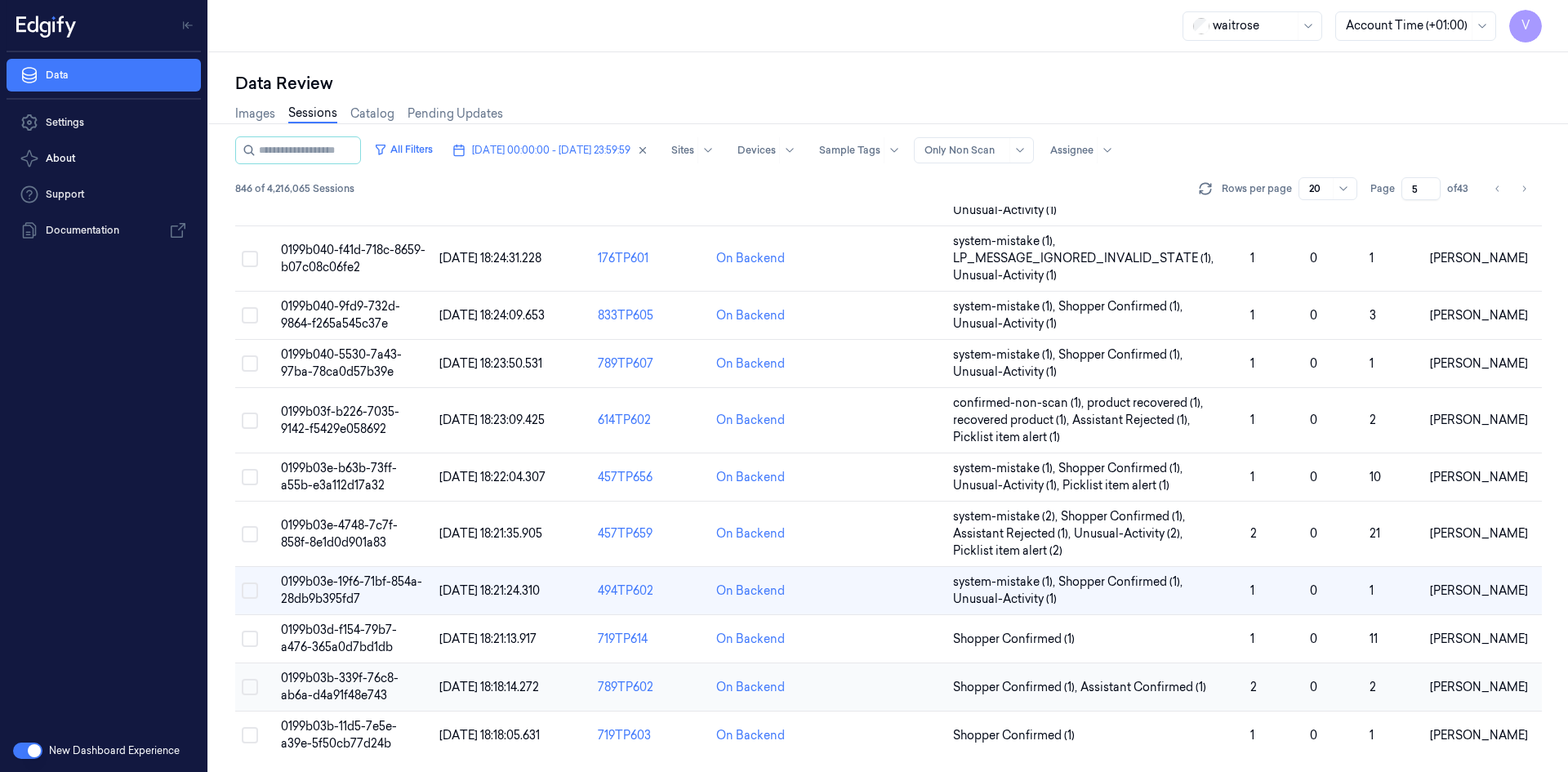
click at [362, 672] on span "0199b03b-339f-76c8-ab6a-d4a91f48e743" at bounding box center [340, 686] width 118 height 32
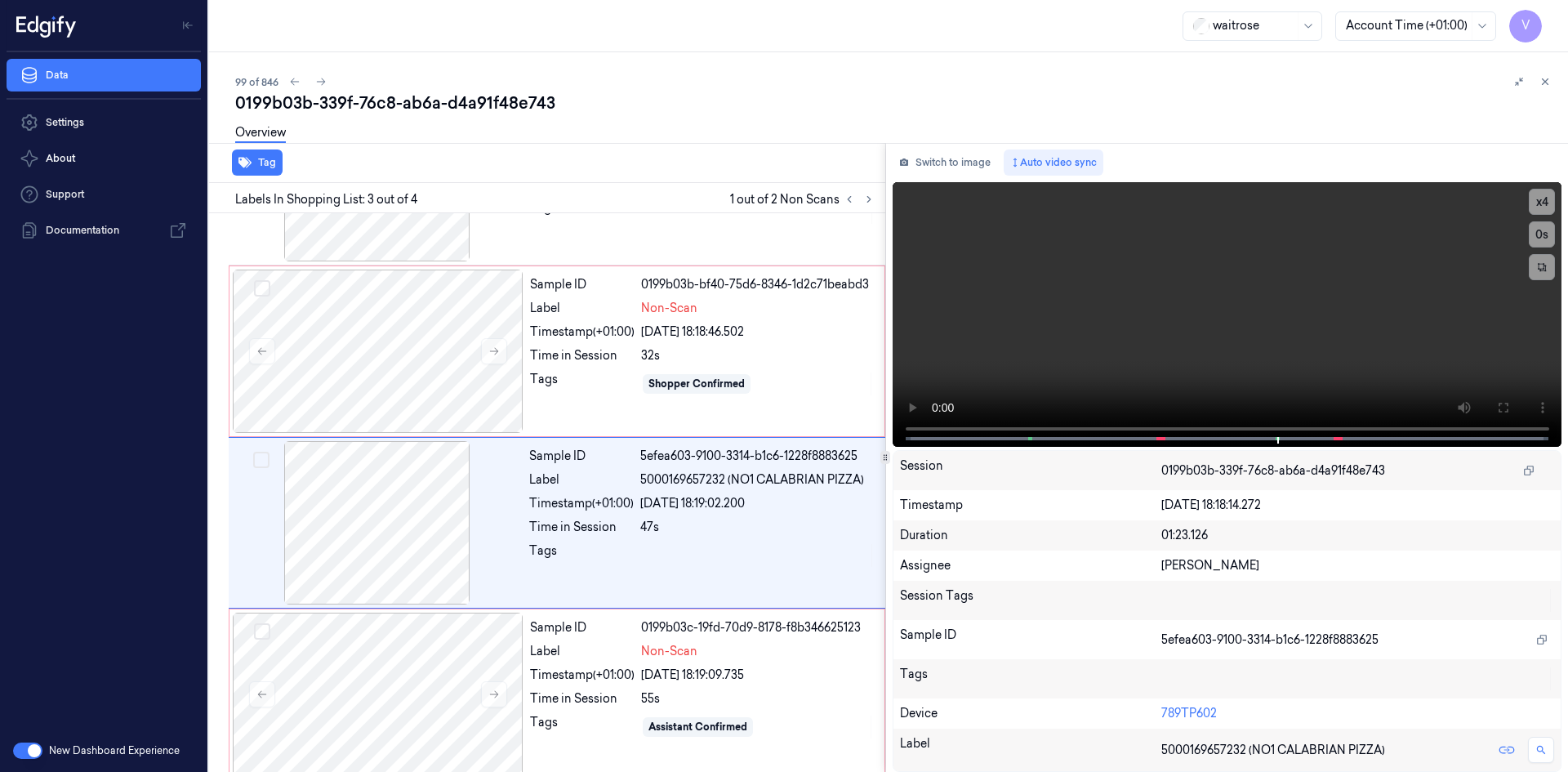
scroll to position [132, 0]
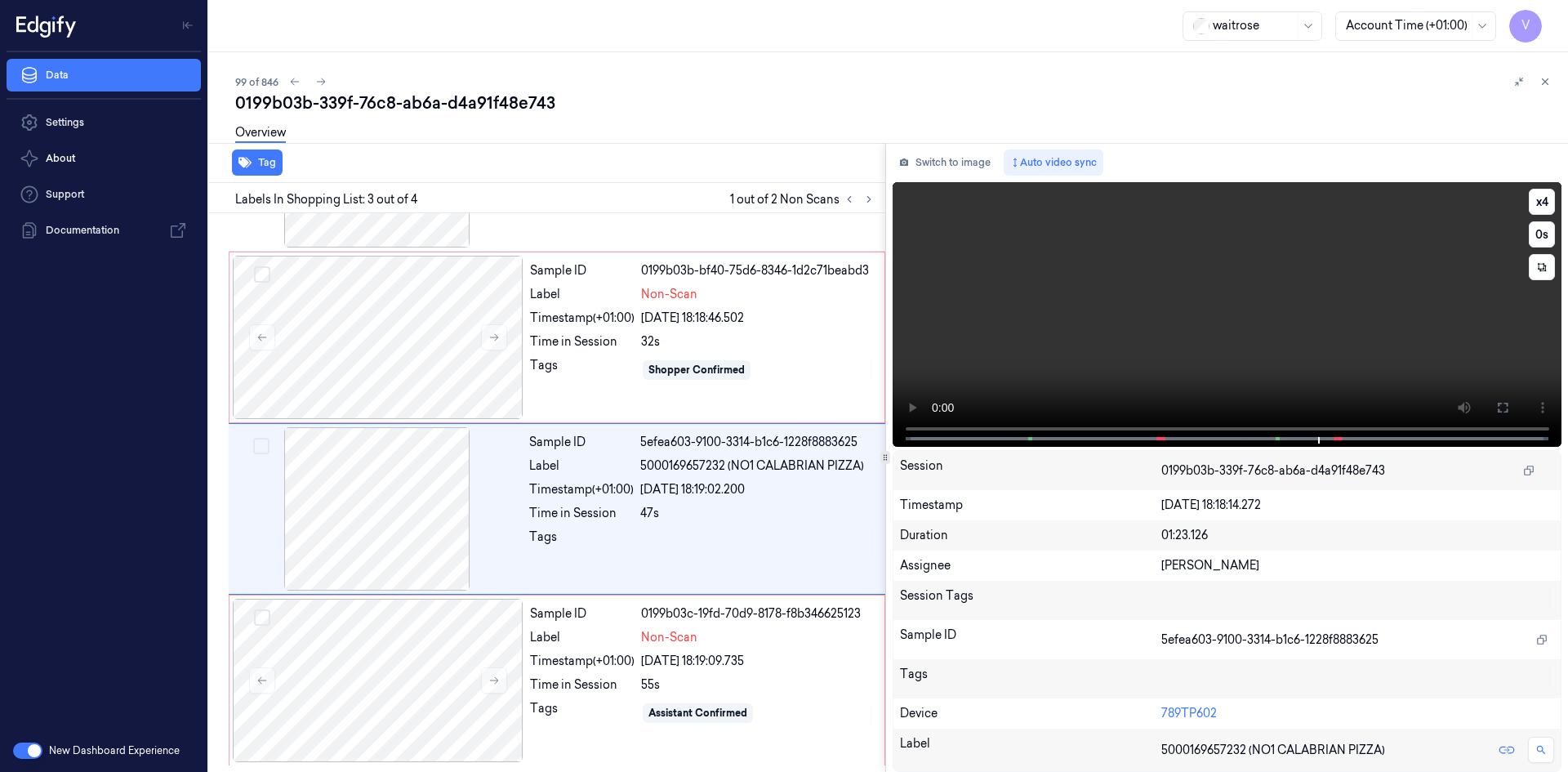
click at [1098, 346] on video at bounding box center [1228, 314] width 670 height 265
click at [1097, 374] on video at bounding box center [1228, 314] width 670 height 265
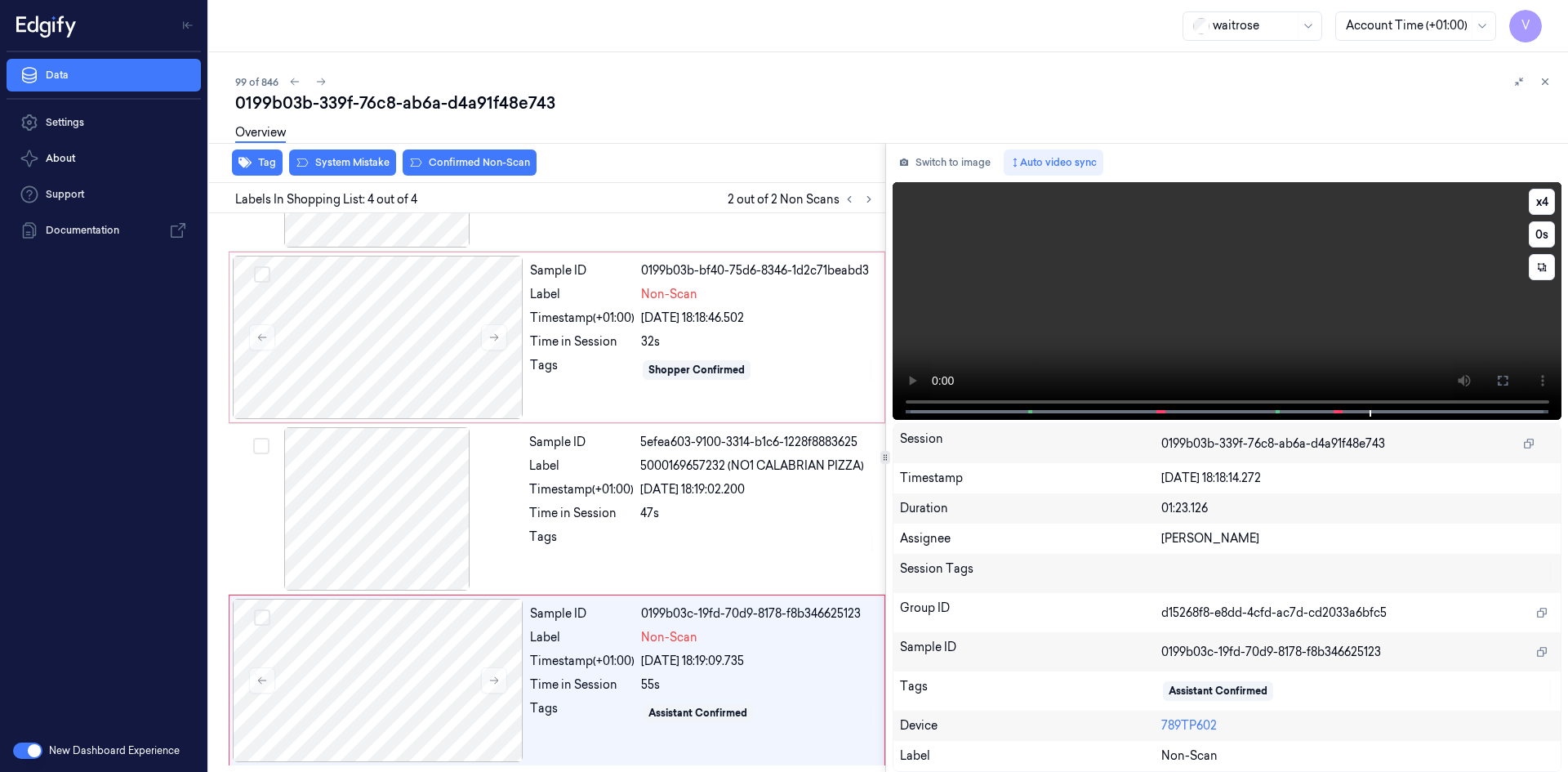
click at [1155, 302] on video at bounding box center [1228, 300] width 670 height 238
click at [501, 341] on button at bounding box center [494, 338] width 26 height 26
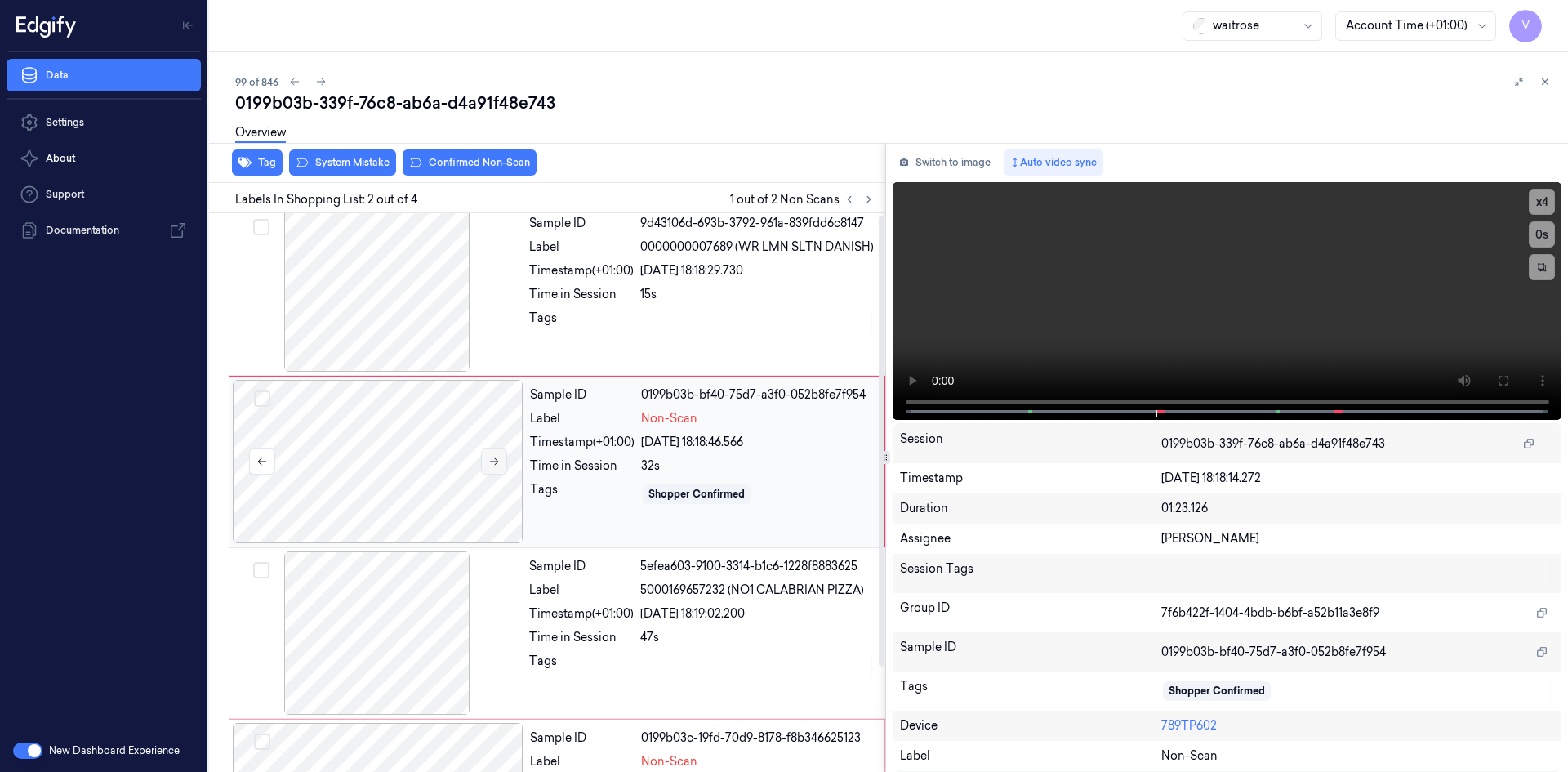
scroll to position [0, 0]
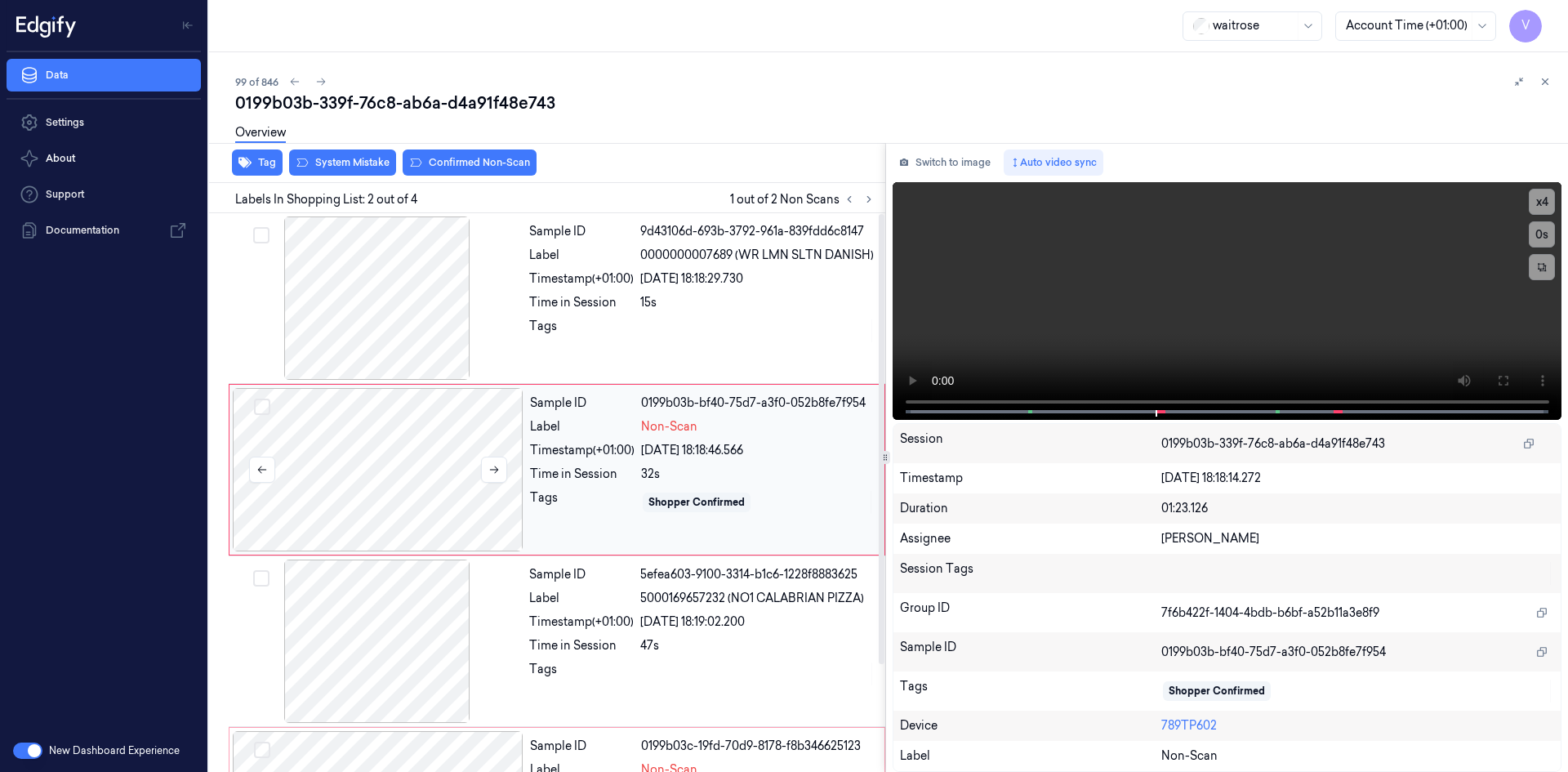
click at [393, 421] on div at bounding box center [378, 469] width 291 height 164
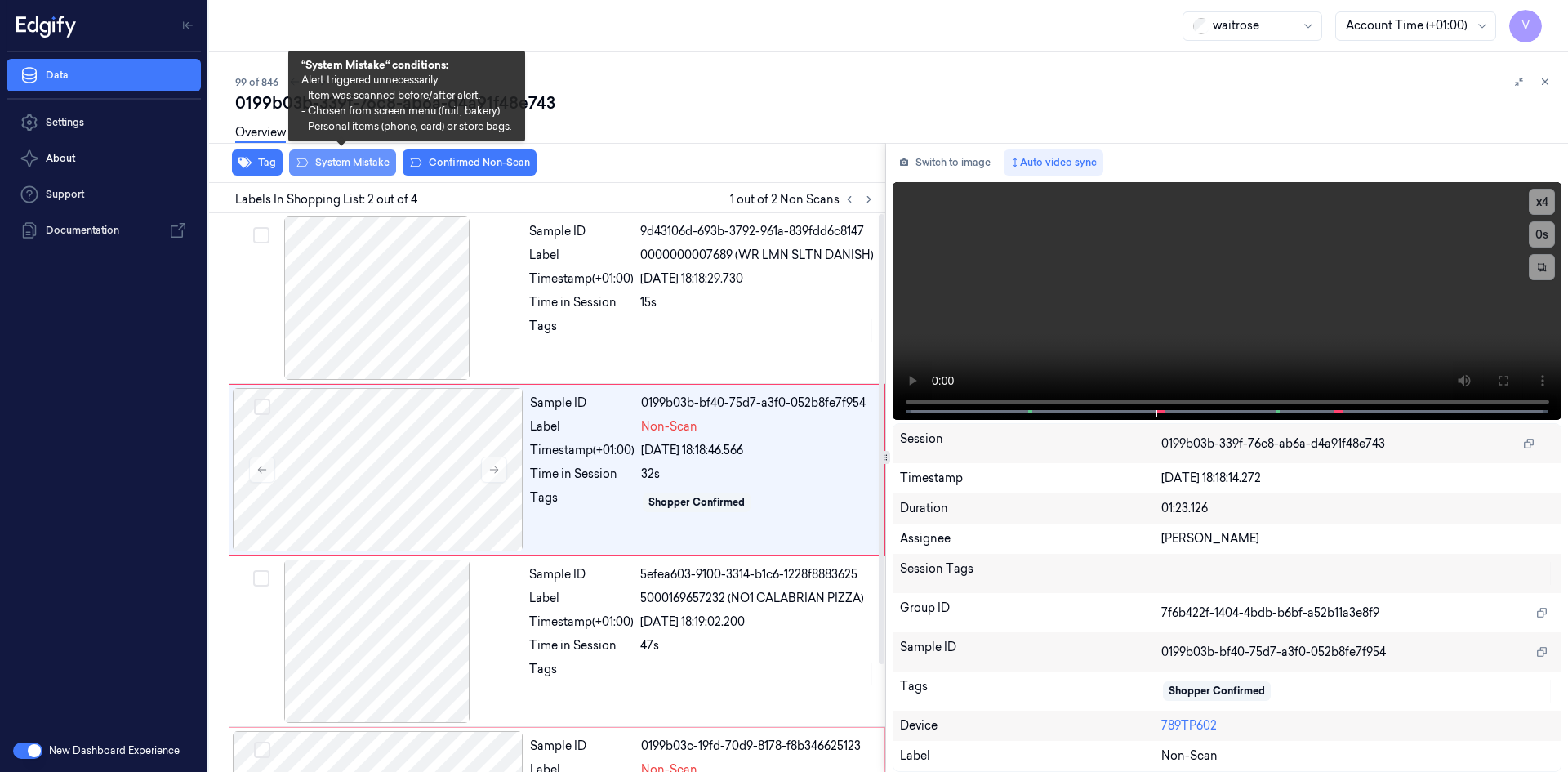
click at [365, 160] on button "System Mistake" at bounding box center [343, 163] width 107 height 26
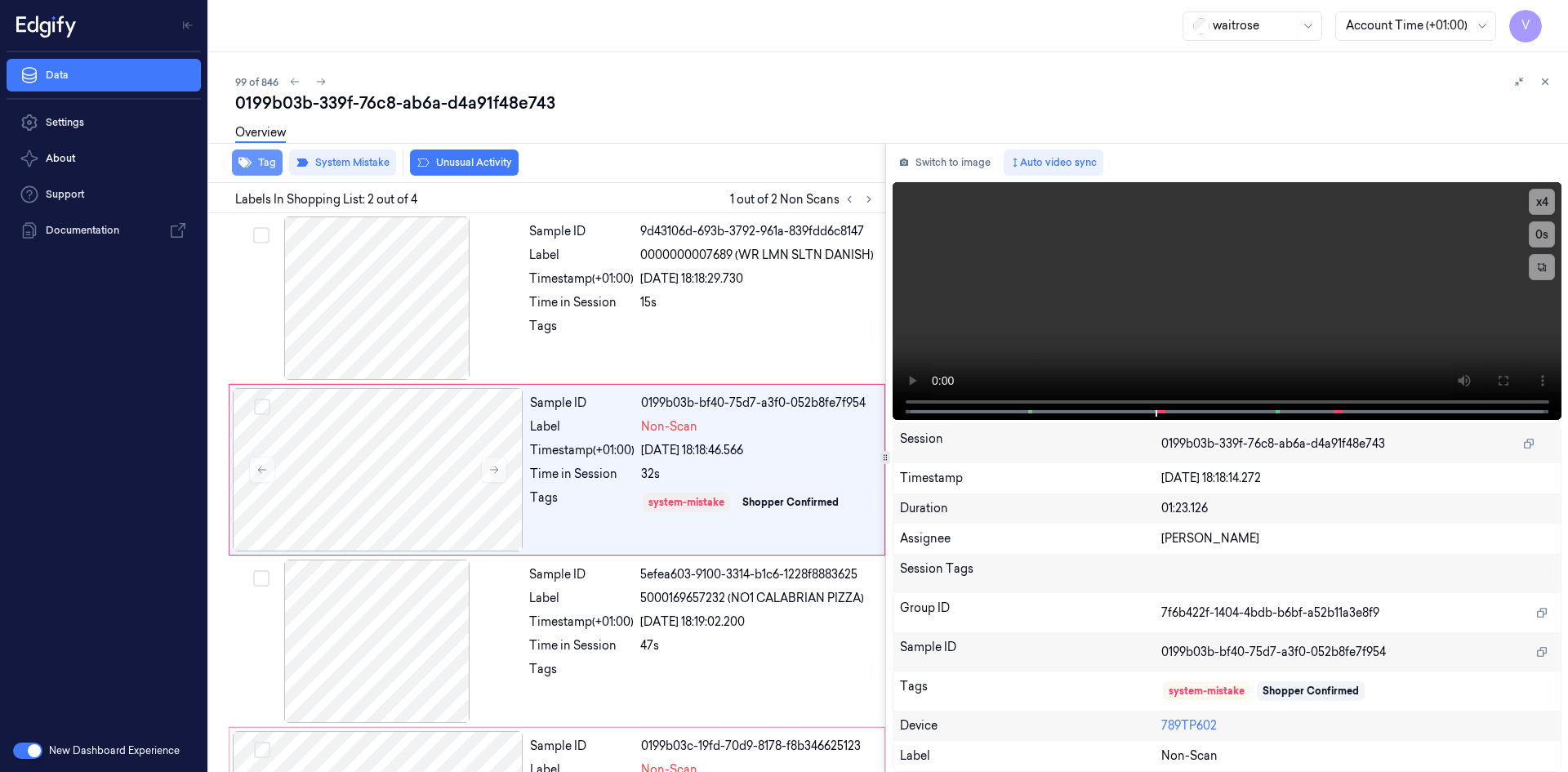
click at [260, 161] on button "Tag" at bounding box center [257, 163] width 51 height 26
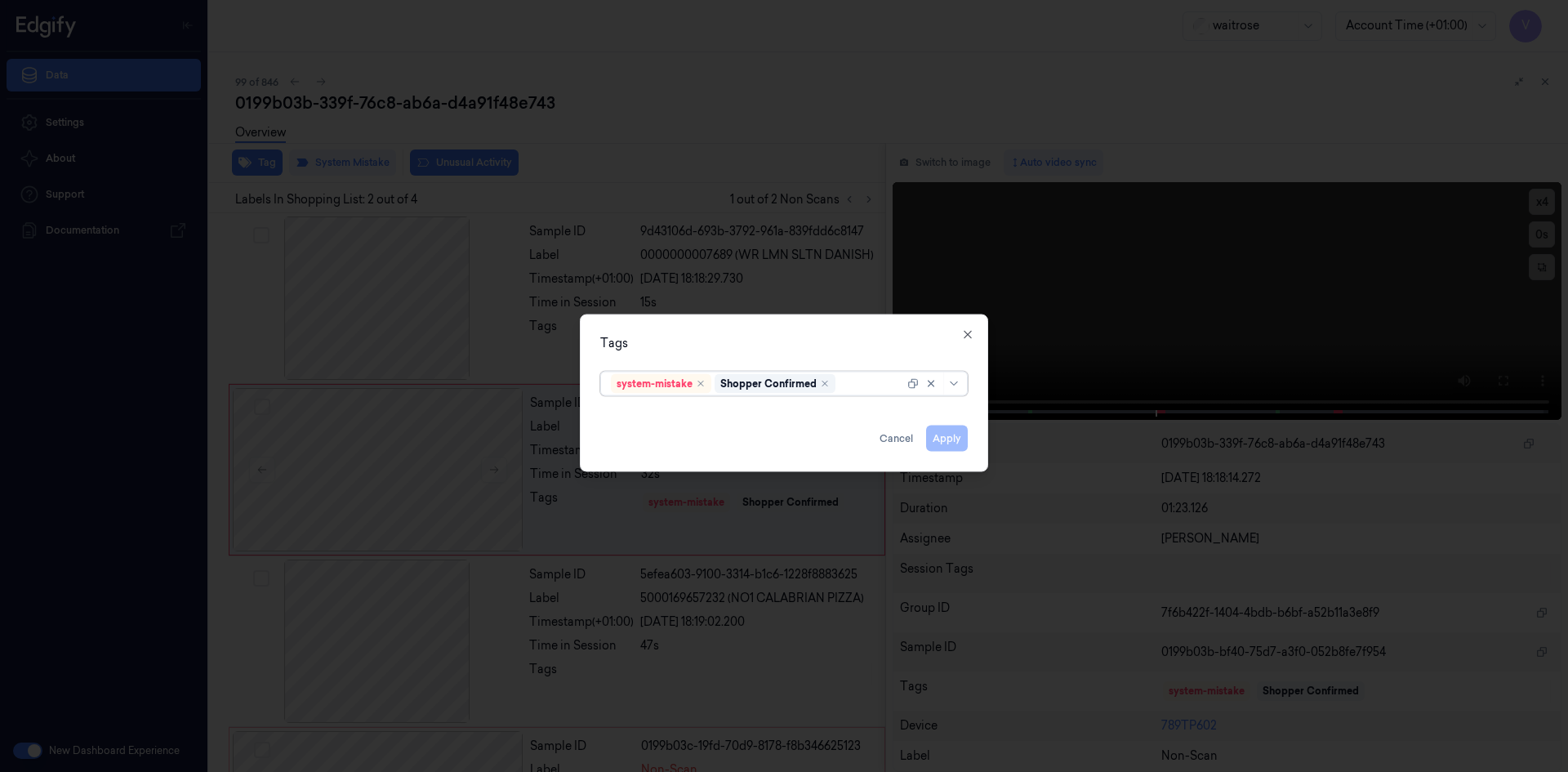
click at [859, 378] on div at bounding box center [871, 383] width 66 height 17
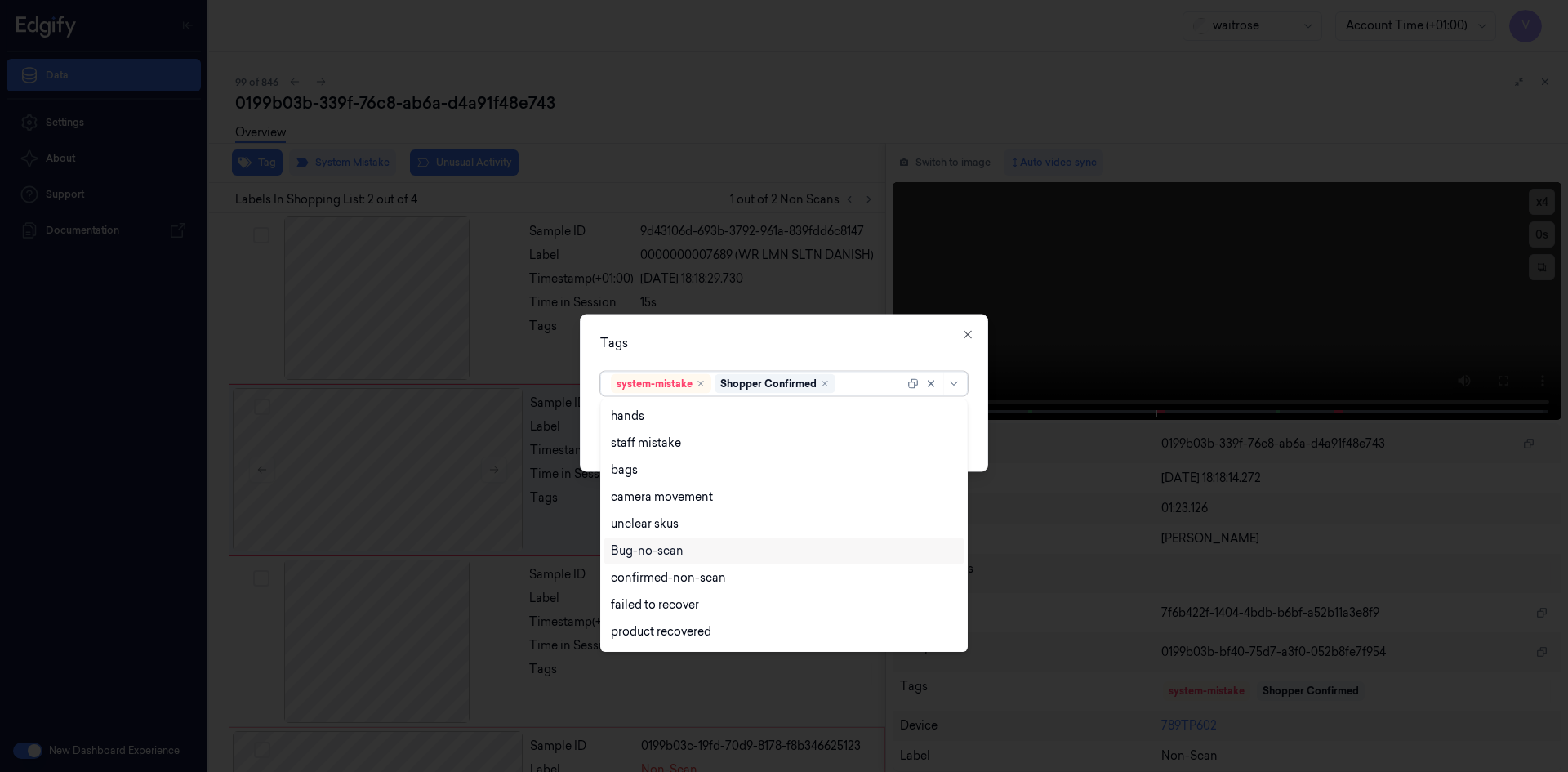
scroll to position [240, 0]
click at [667, 576] on div "Unusual-Activity" at bounding box center [656, 581] width 91 height 17
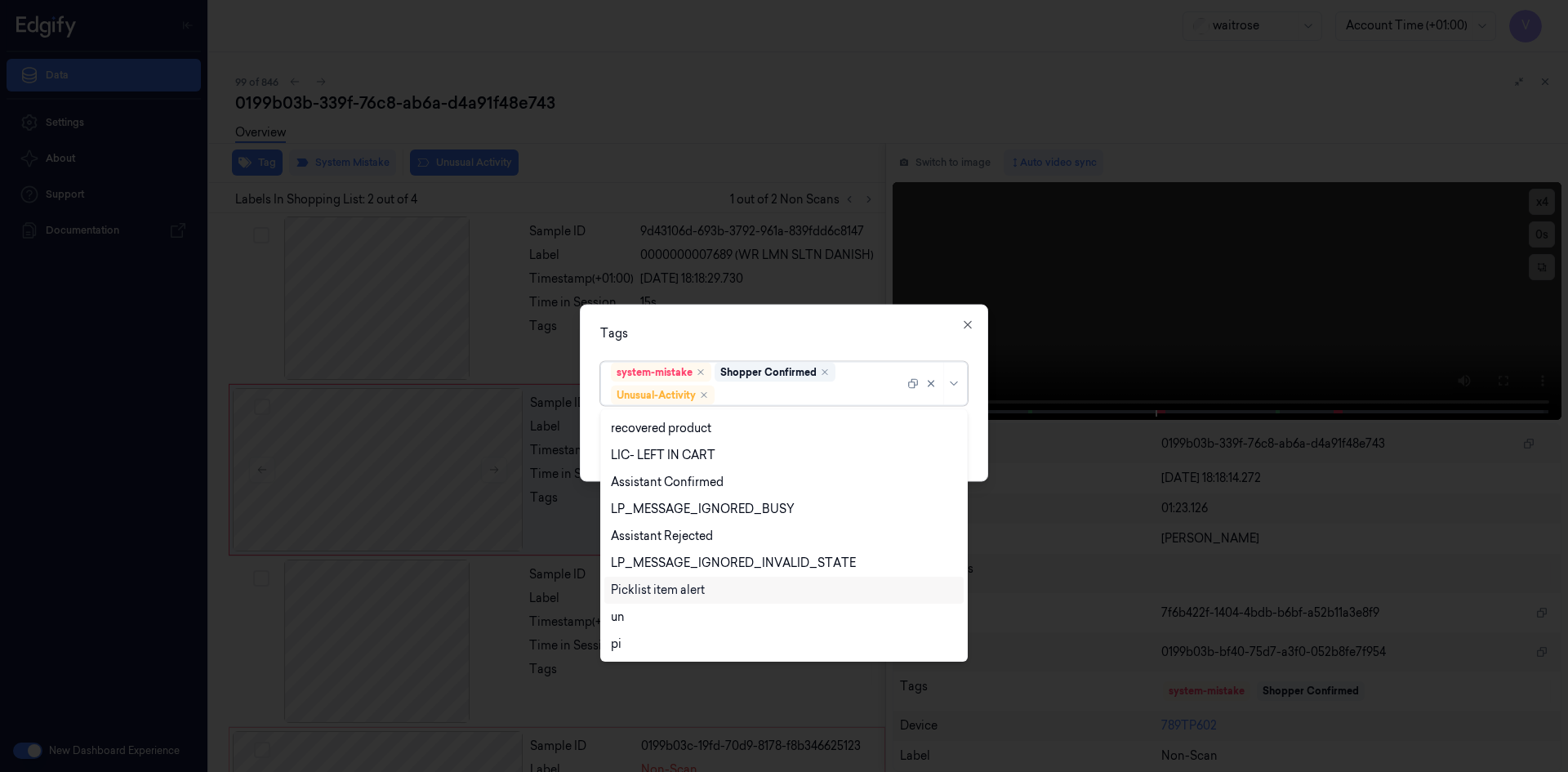
click at [668, 585] on div "Picklist item alert" at bounding box center [658, 590] width 94 height 17
click at [743, 344] on div "Tags option Picklist item alert, selected. 20 results available. Use Up and Dow…" at bounding box center [784, 392] width 408 height 177
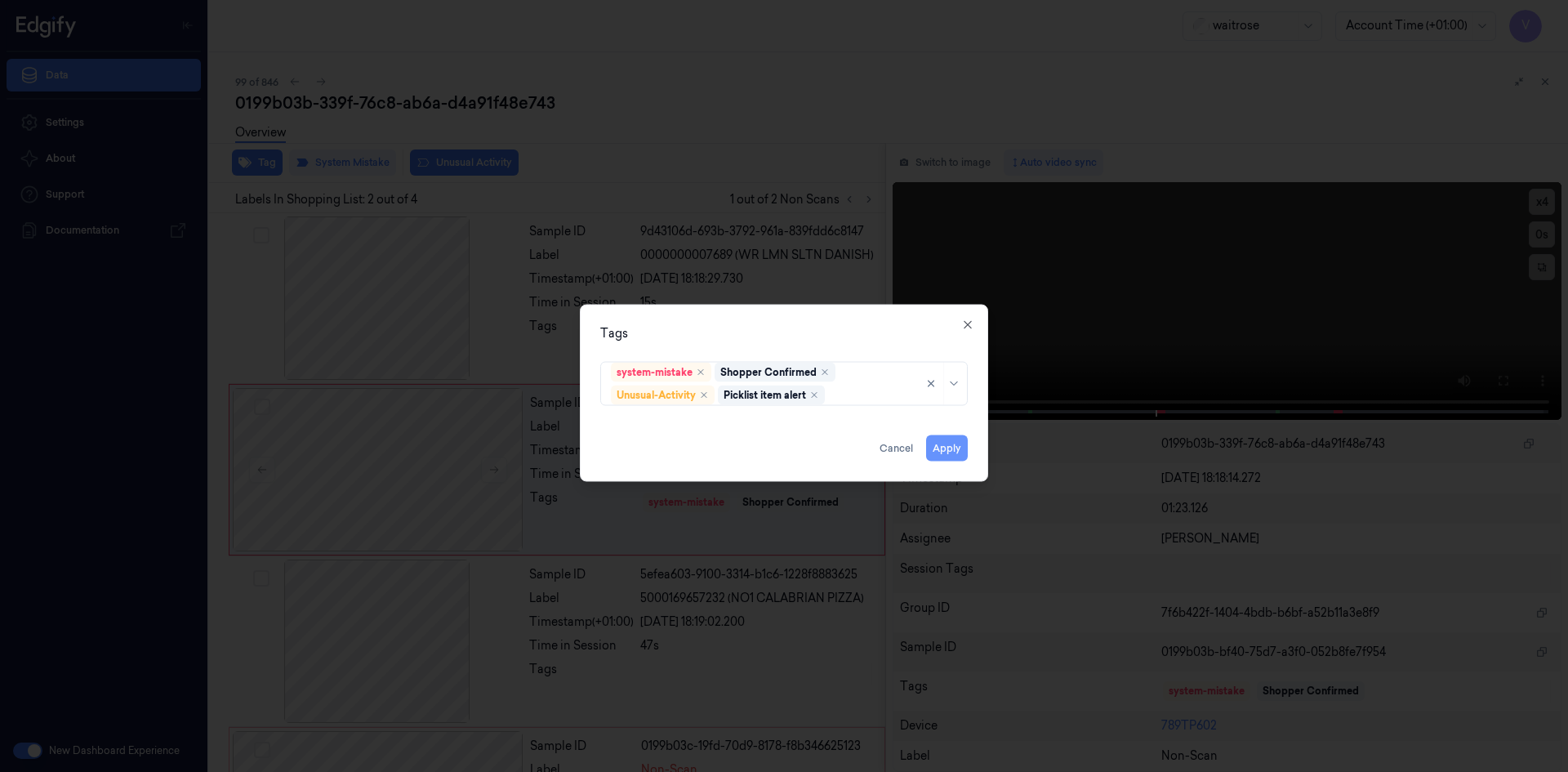
click at [951, 453] on button "Apply" at bounding box center [947, 447] width 42 height 26
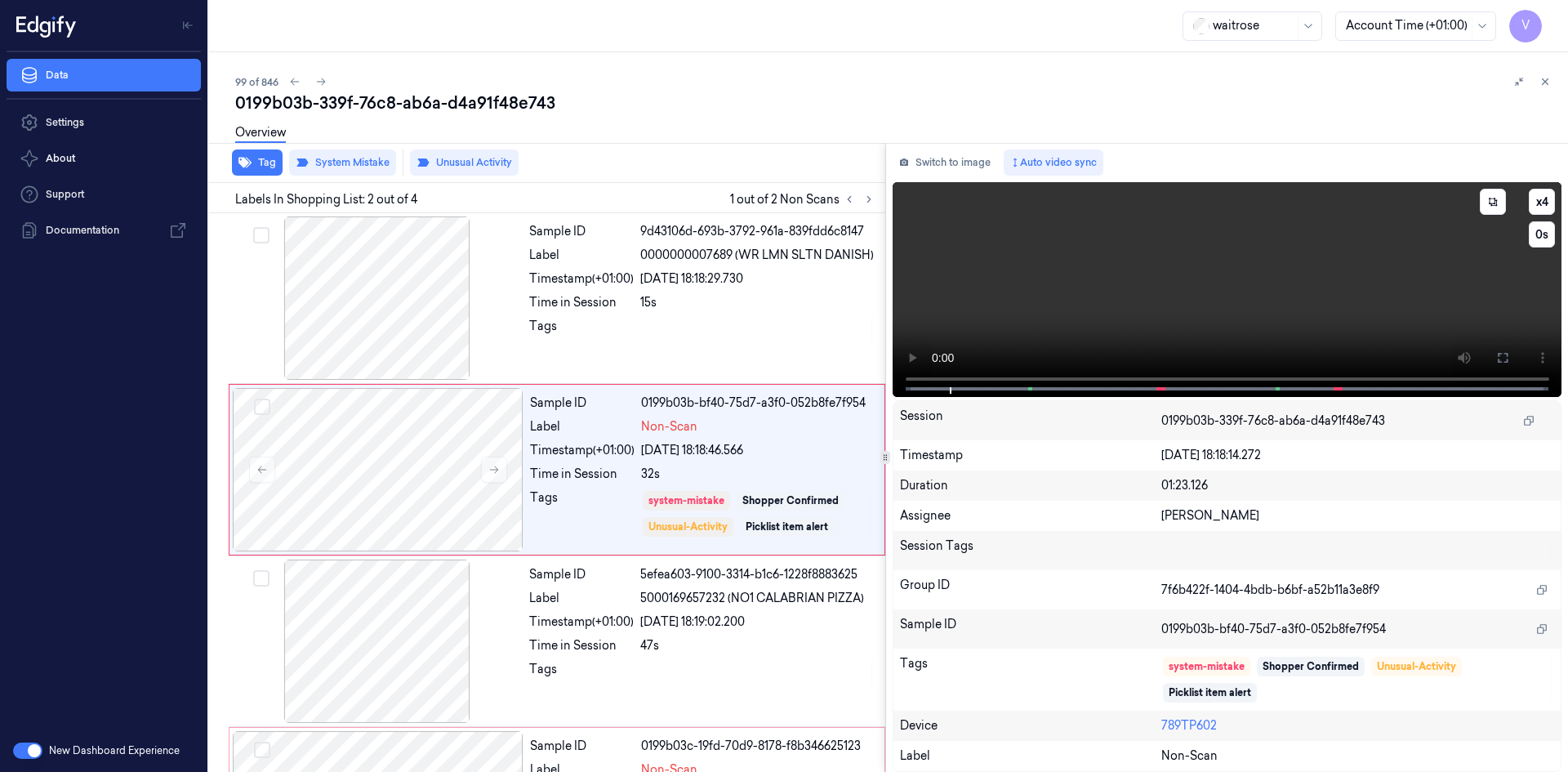
click at [1158, 269] on video at bounding box center [1228, 289] width 670 height 215
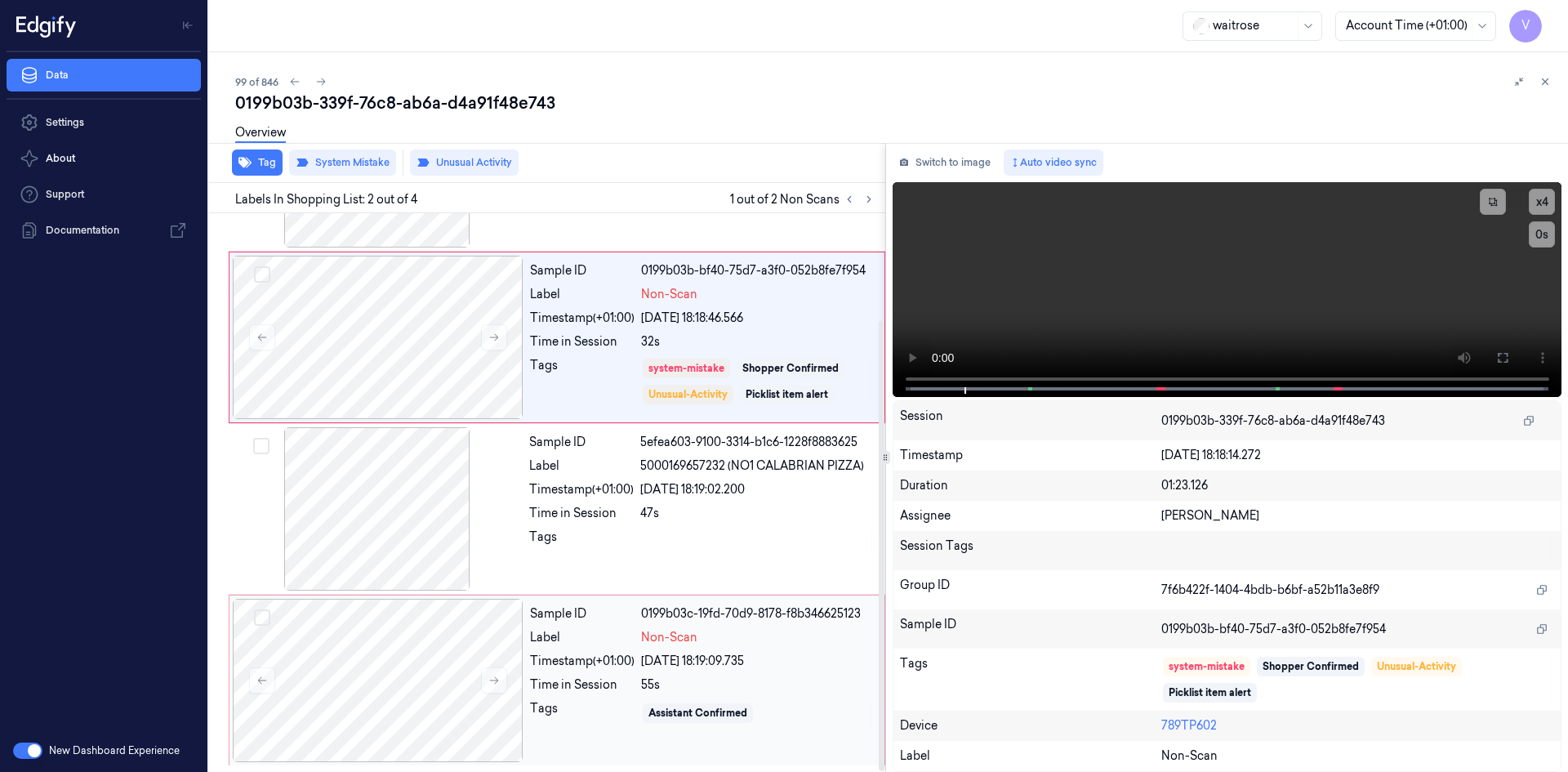
click at [535, 691] on div "Time in Session" at bounding box center [582, 685] width 105 height 17
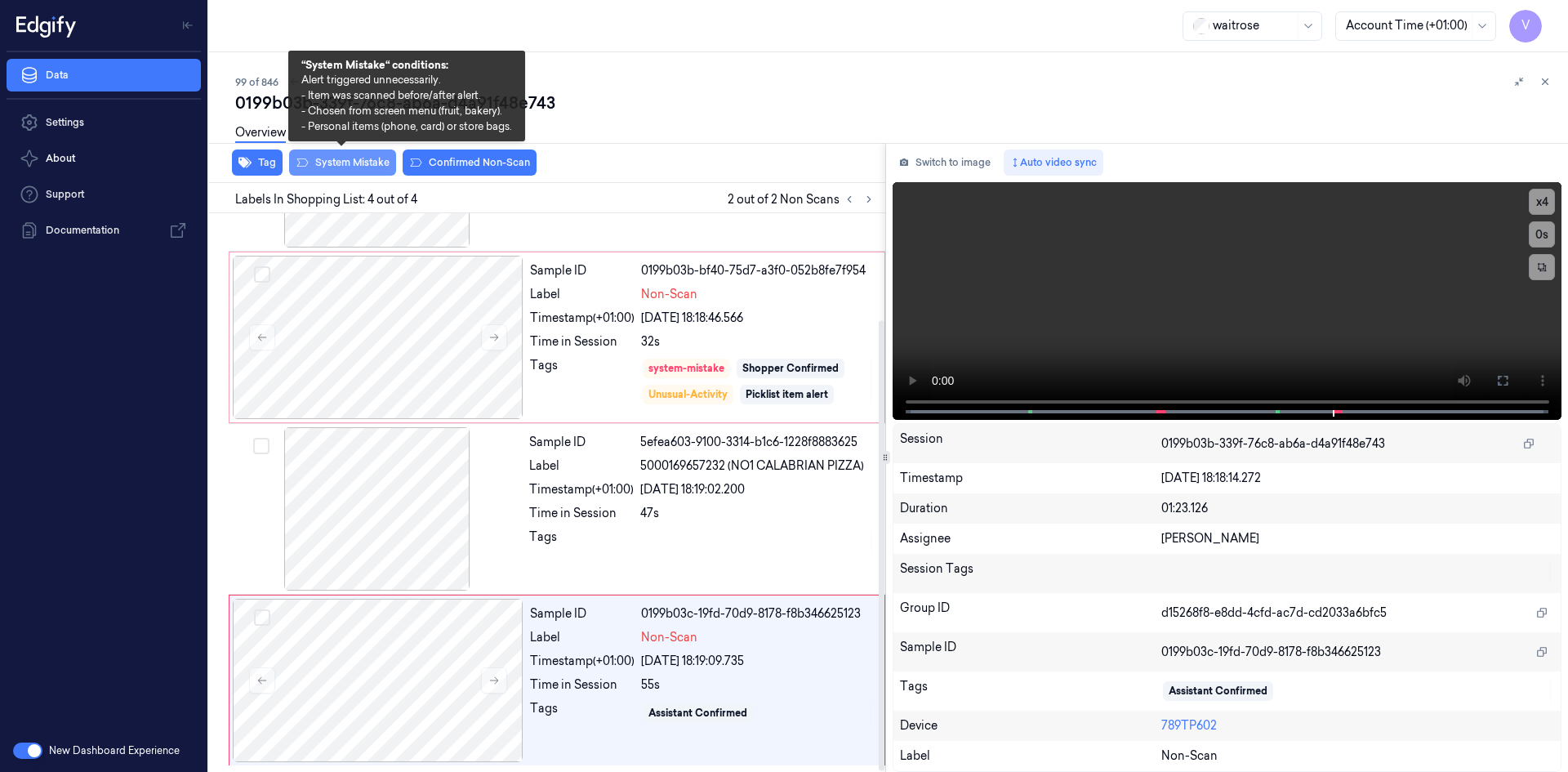
click at [350, 164] on button "System Mistake" at bounding box center [343, 163] width 107 height 26
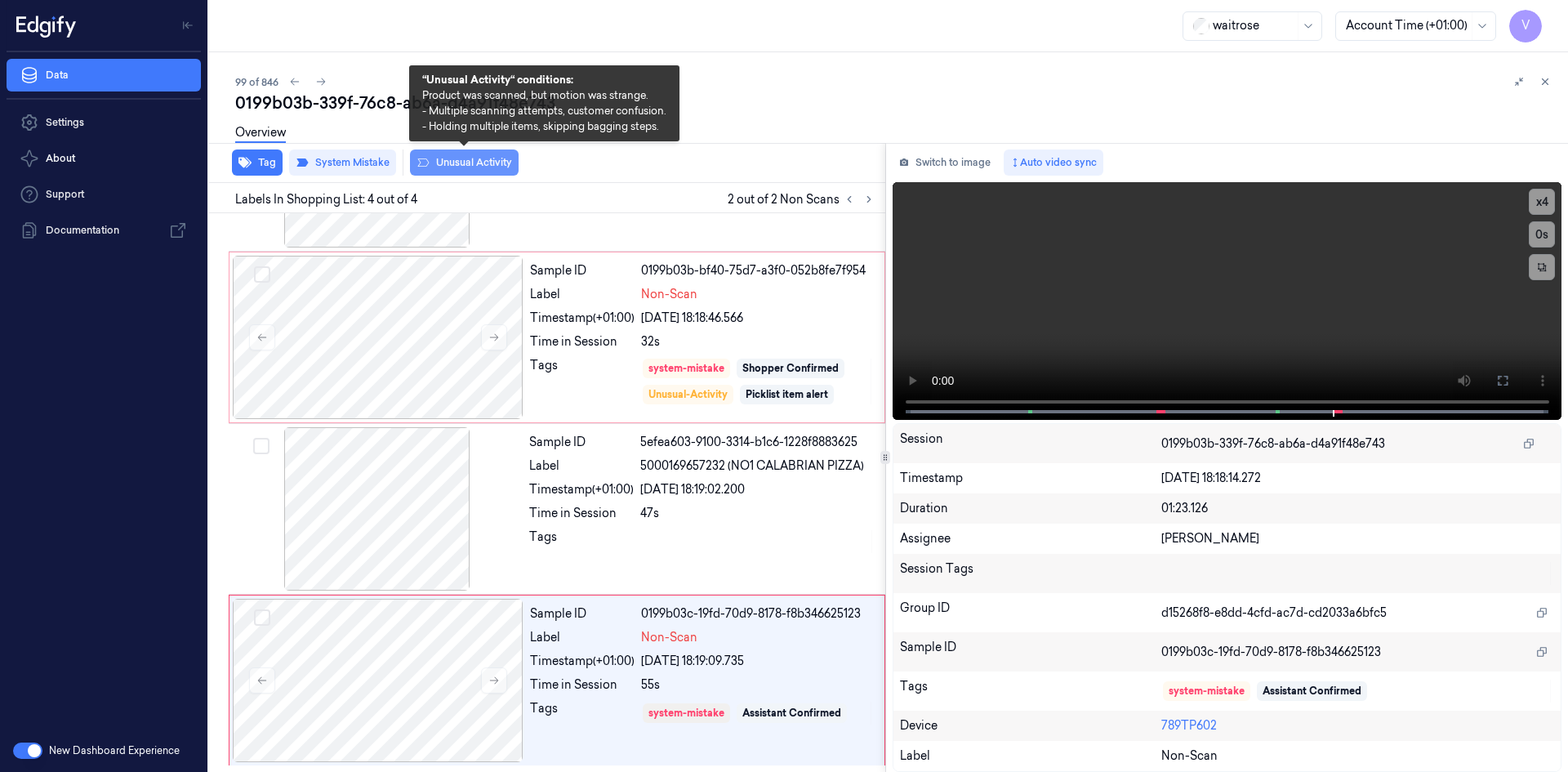
click at [483, 162] on button "Unusual Activity" at bounding box center [465, 163] width 109 height 26
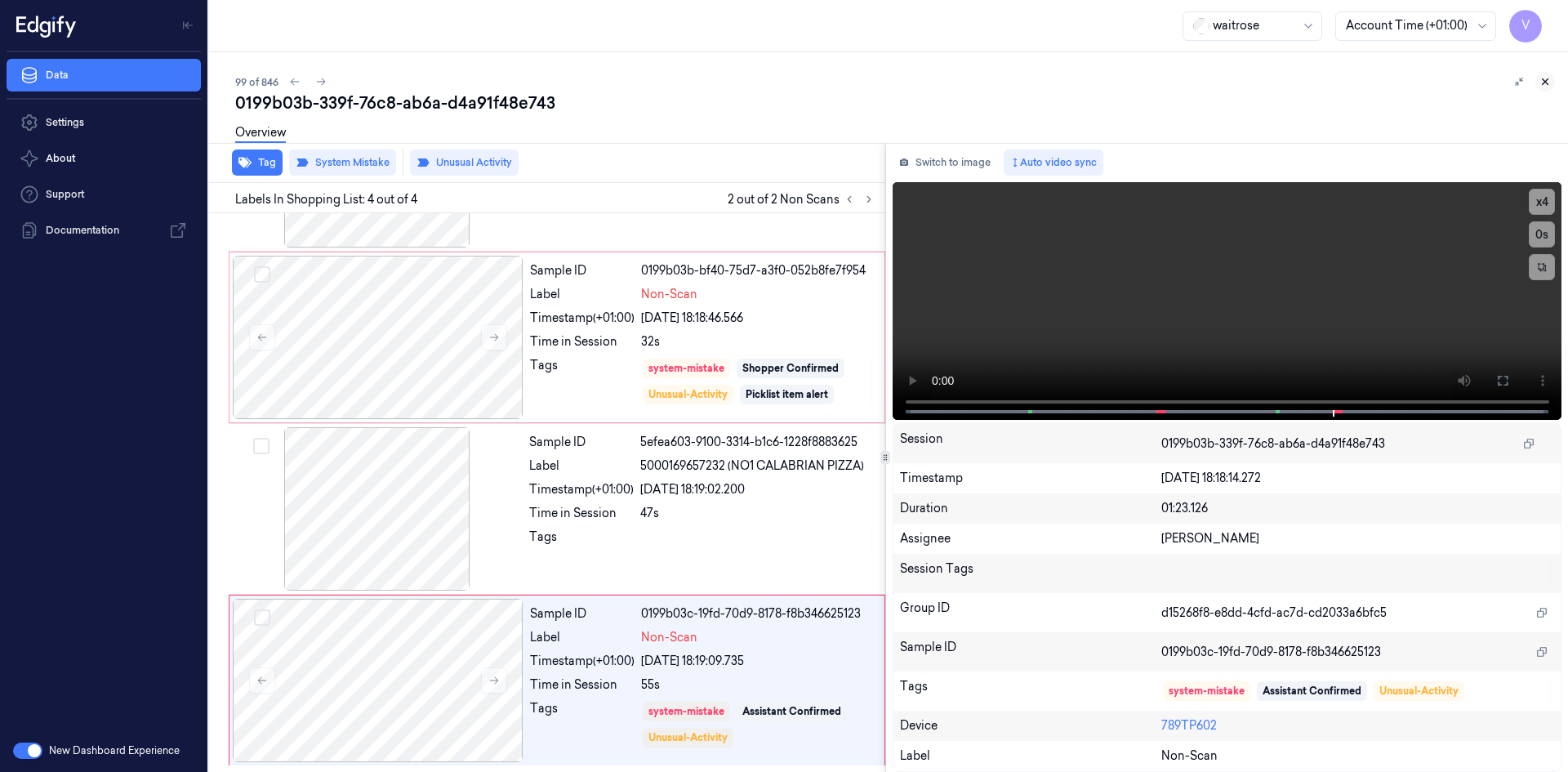
click at [1540, 80] on icon at bounding box center [1545, 81] width 11 height 11
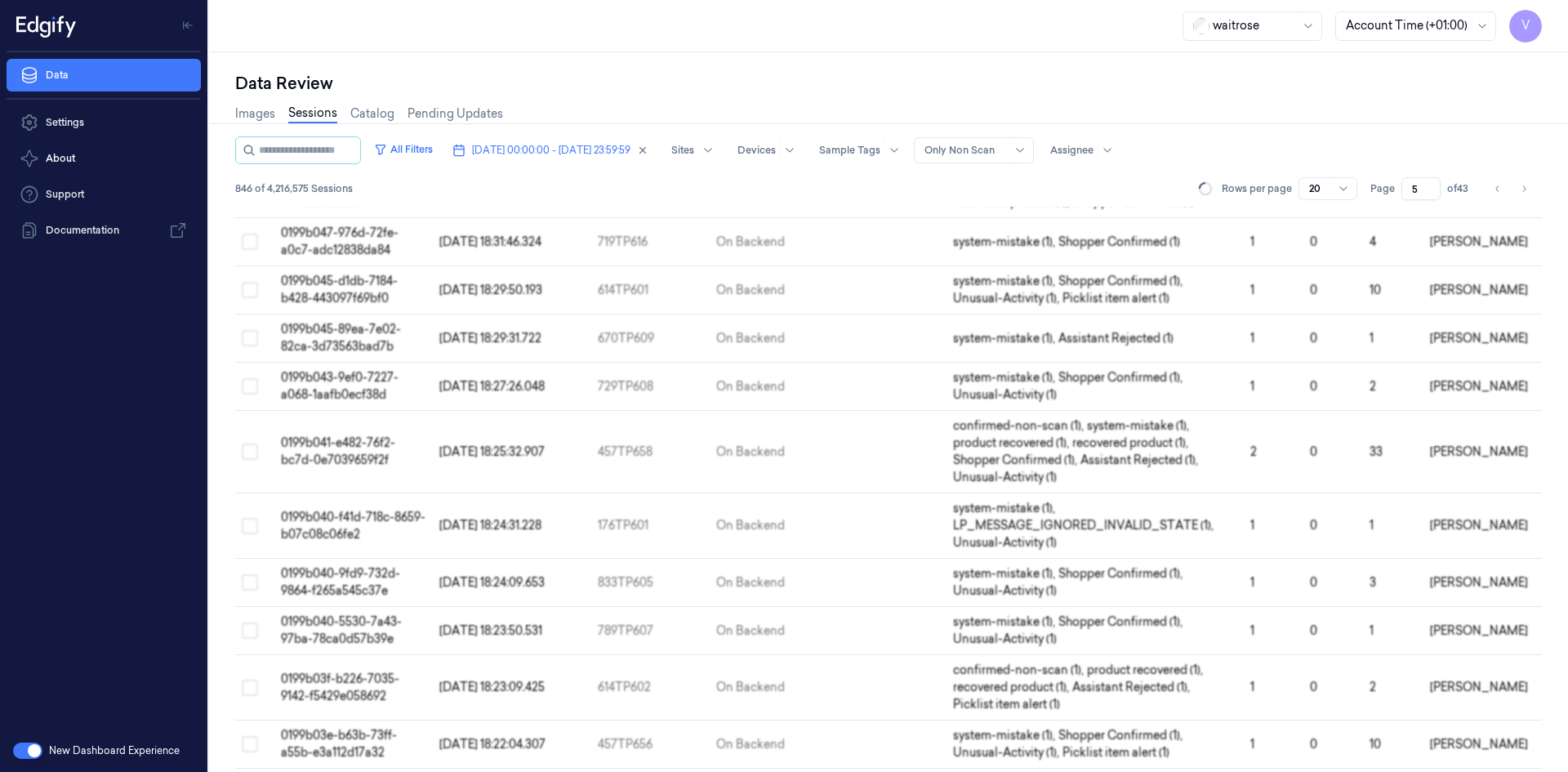
scroll to position [550, 0]
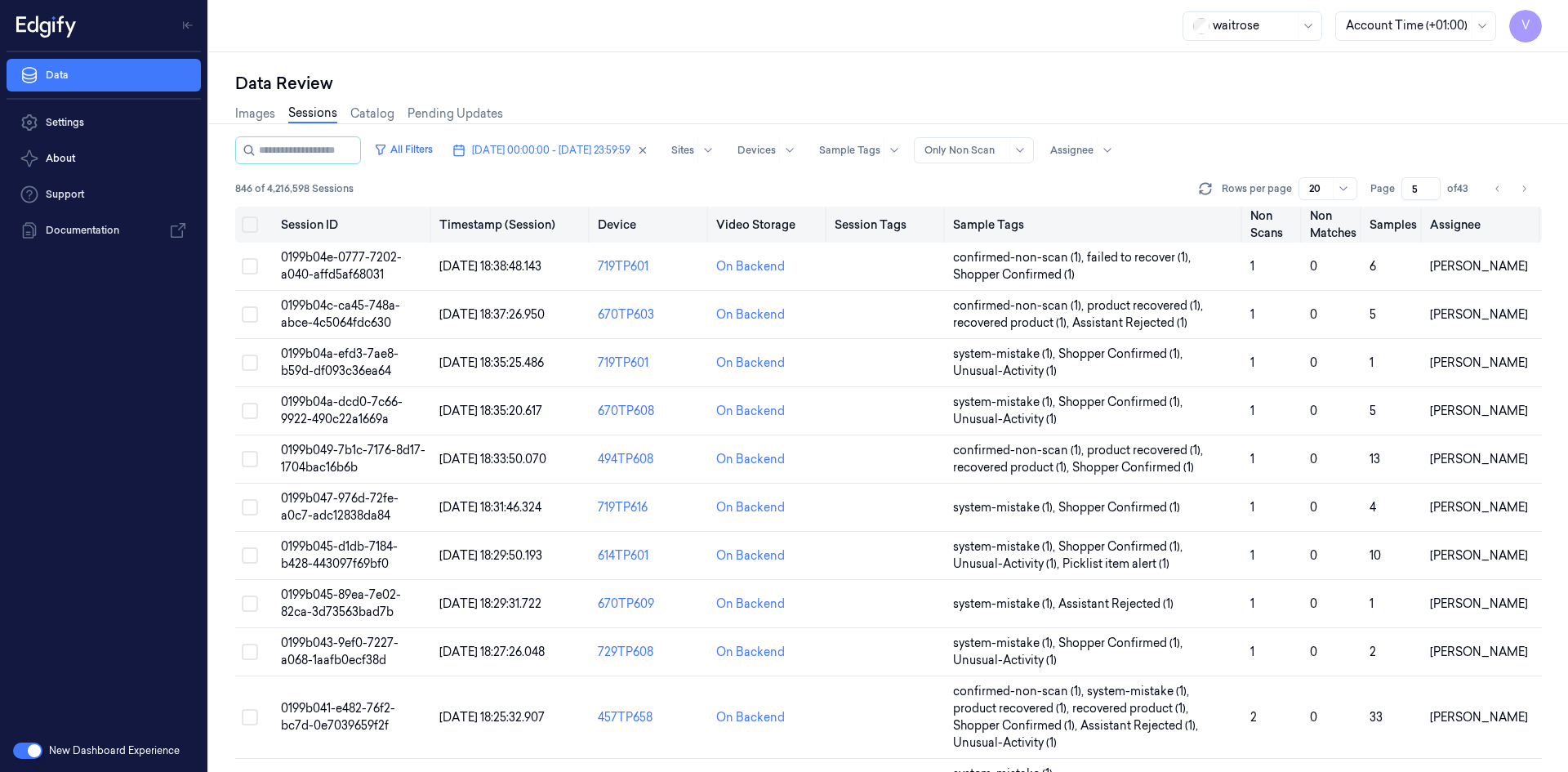
drag, startPoint x: 1417, startPoint y: 189, endPoint x: 1353, endPoint y: 207, distance: 66.5
click at [1353, 207] on div "All Filters [DATE] 00:00:00 - [DATE] 23:59:59 Sites Devices Sample Tags Alert T…" at bounding box center [889, 454] width 1307 height 635
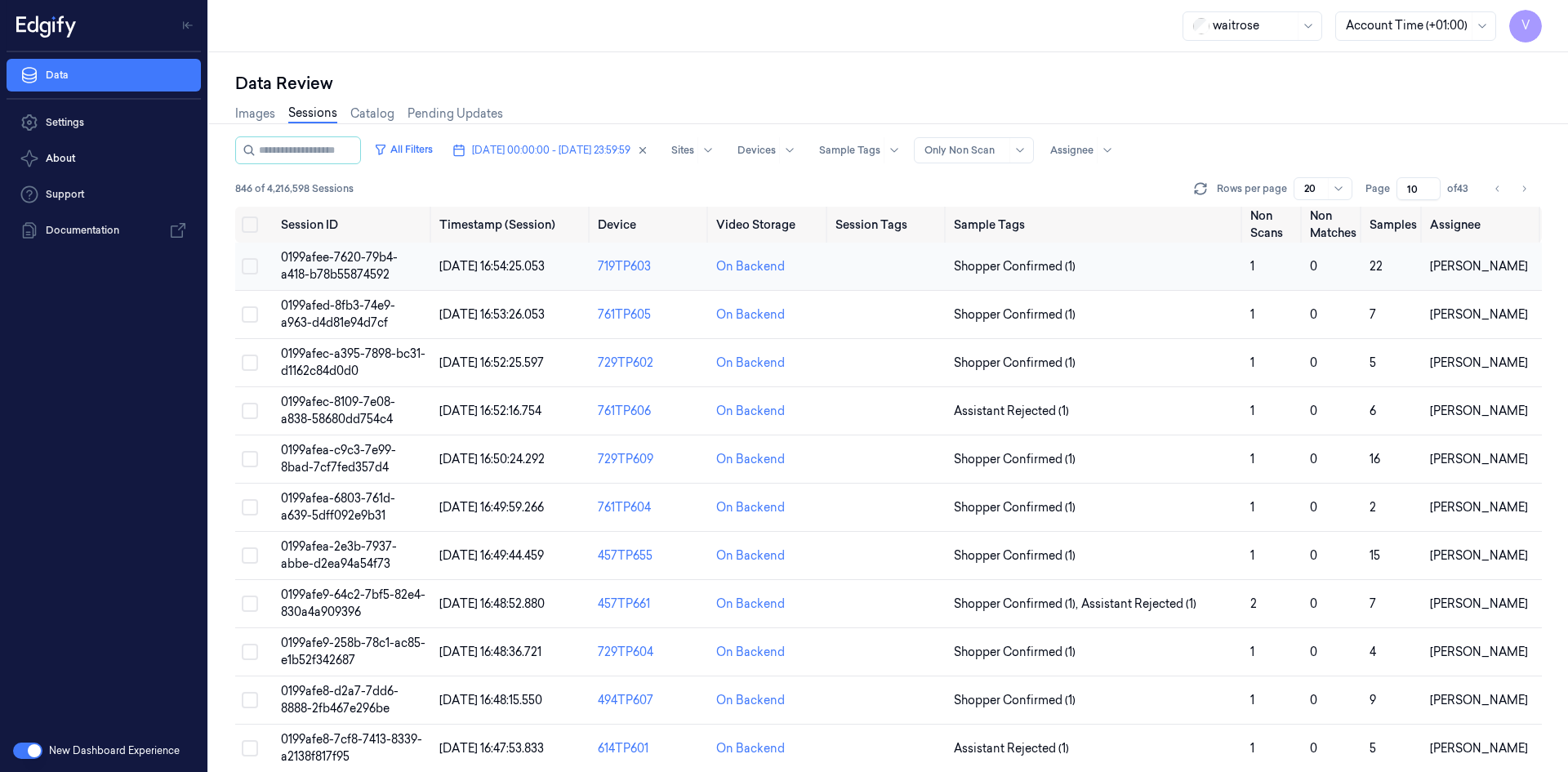
type input "10"
click at [348, 264] on span "0199afee-7620-79b4-a418-b78b55874592" at bounding box center [339, 266] width 117 height 32
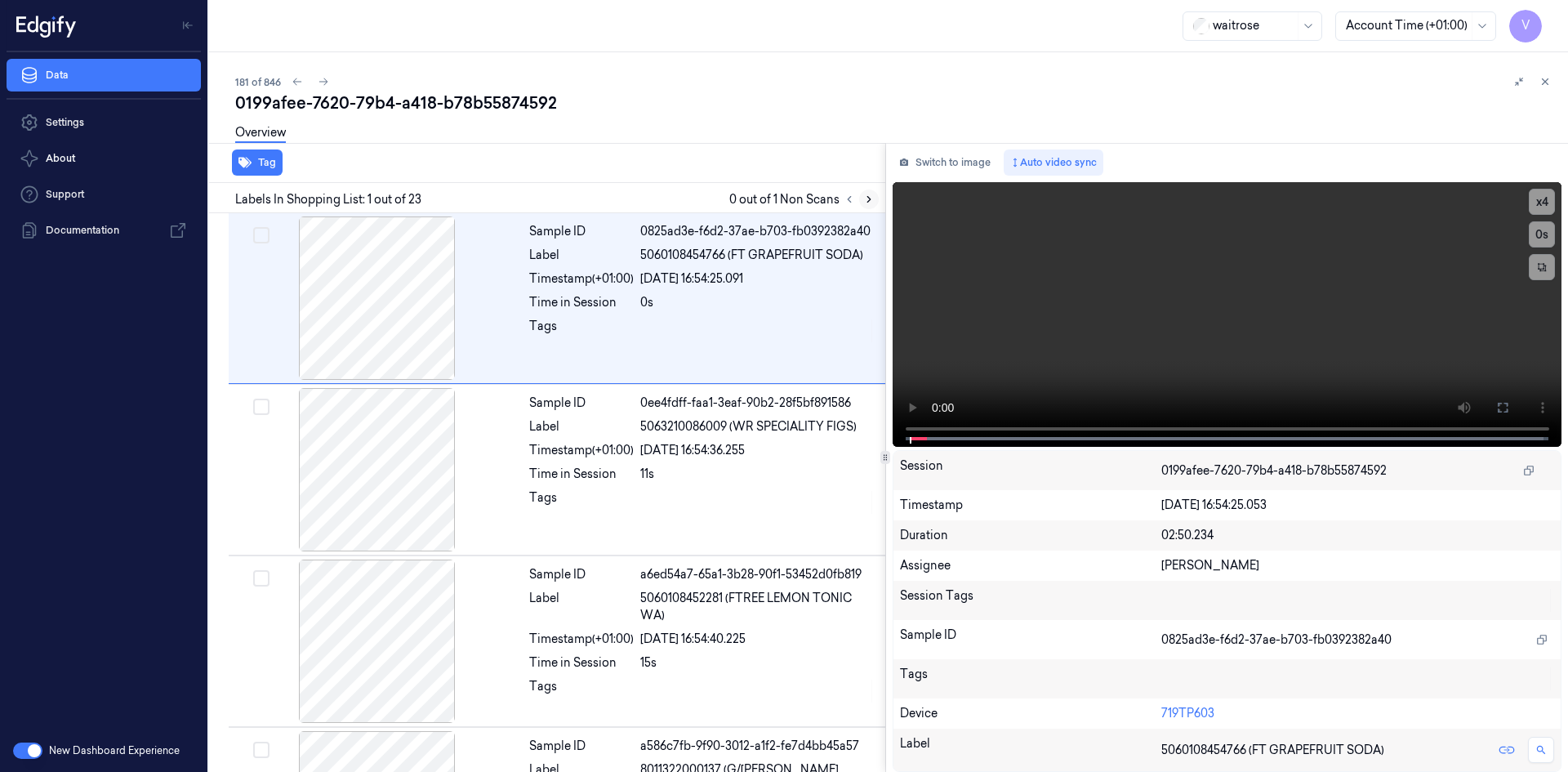
click at [871, 196] on icon at bounding box center [869, 199] width 11 height 11
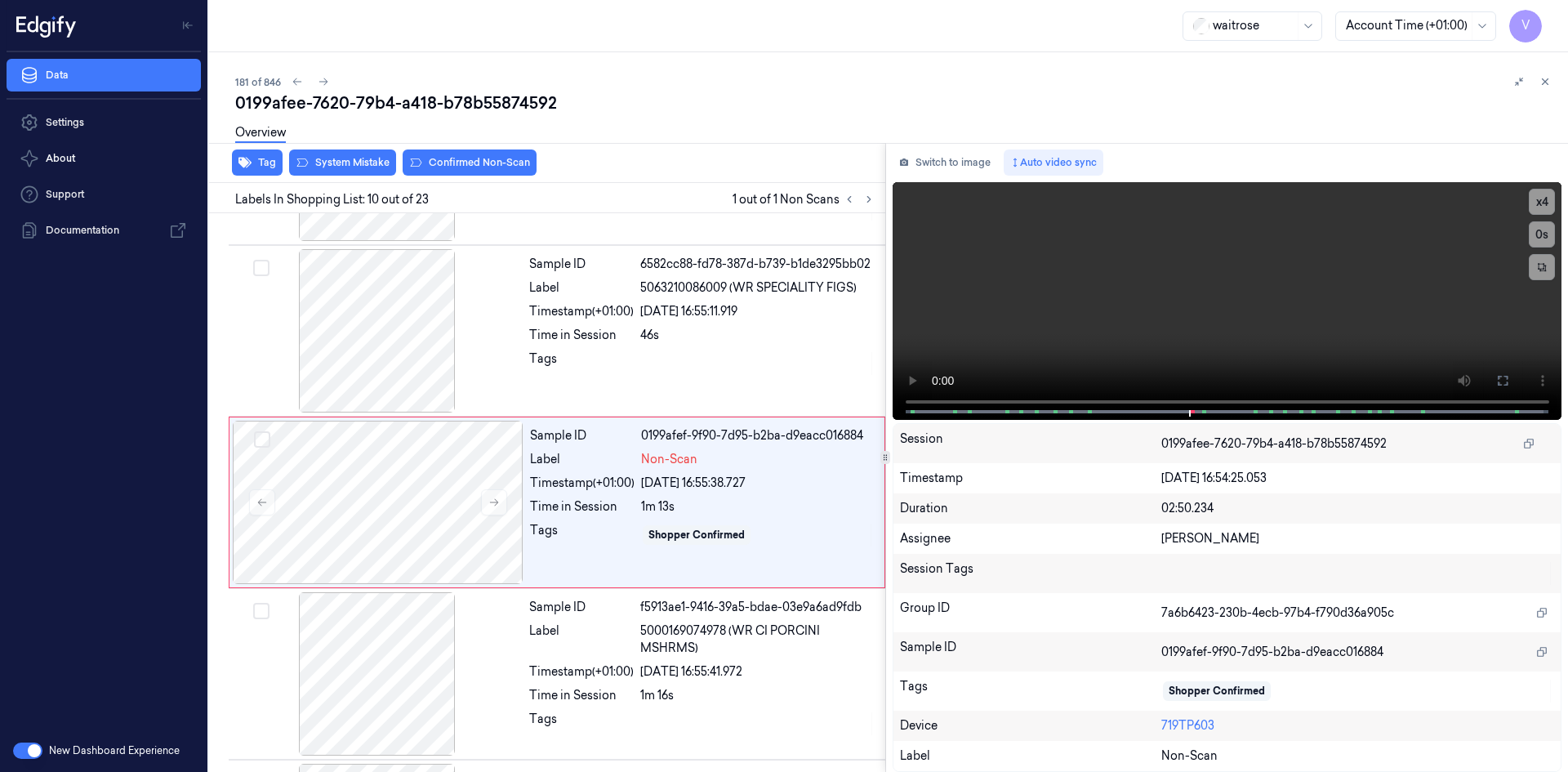
scroll to position [1349, 0]
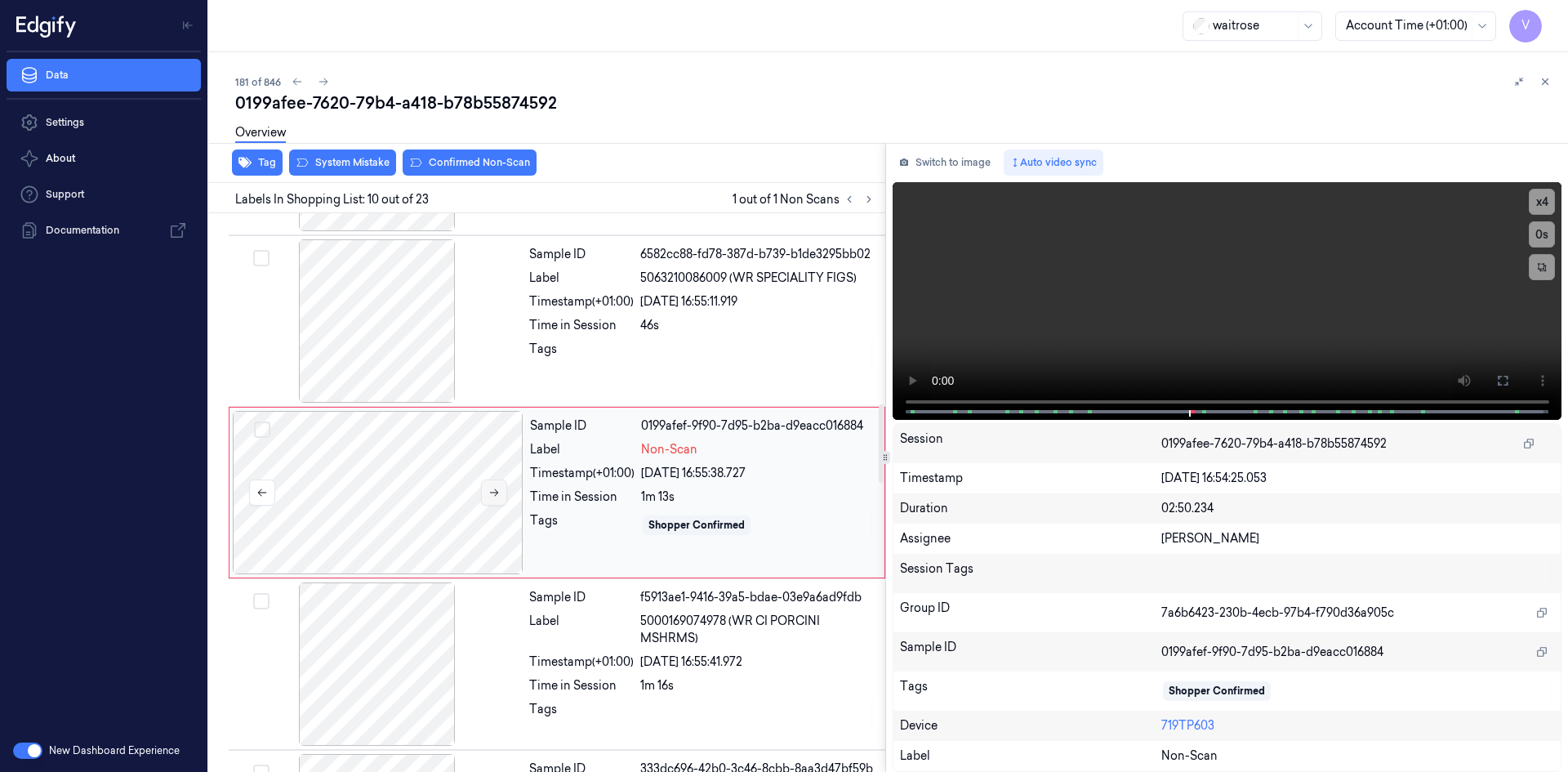
click at [491, 493] on icon at bounding box center [493, 492] width 11 height 11
click at [1057, 306] on video at bounding box center [1228, 300] width 670 height 238
click at [1073, 290] on video at bounding box center [1228, 300] width 670 height 238
click at [1101, 294] on video at bounding box center [1228, 300] width 670 height 238
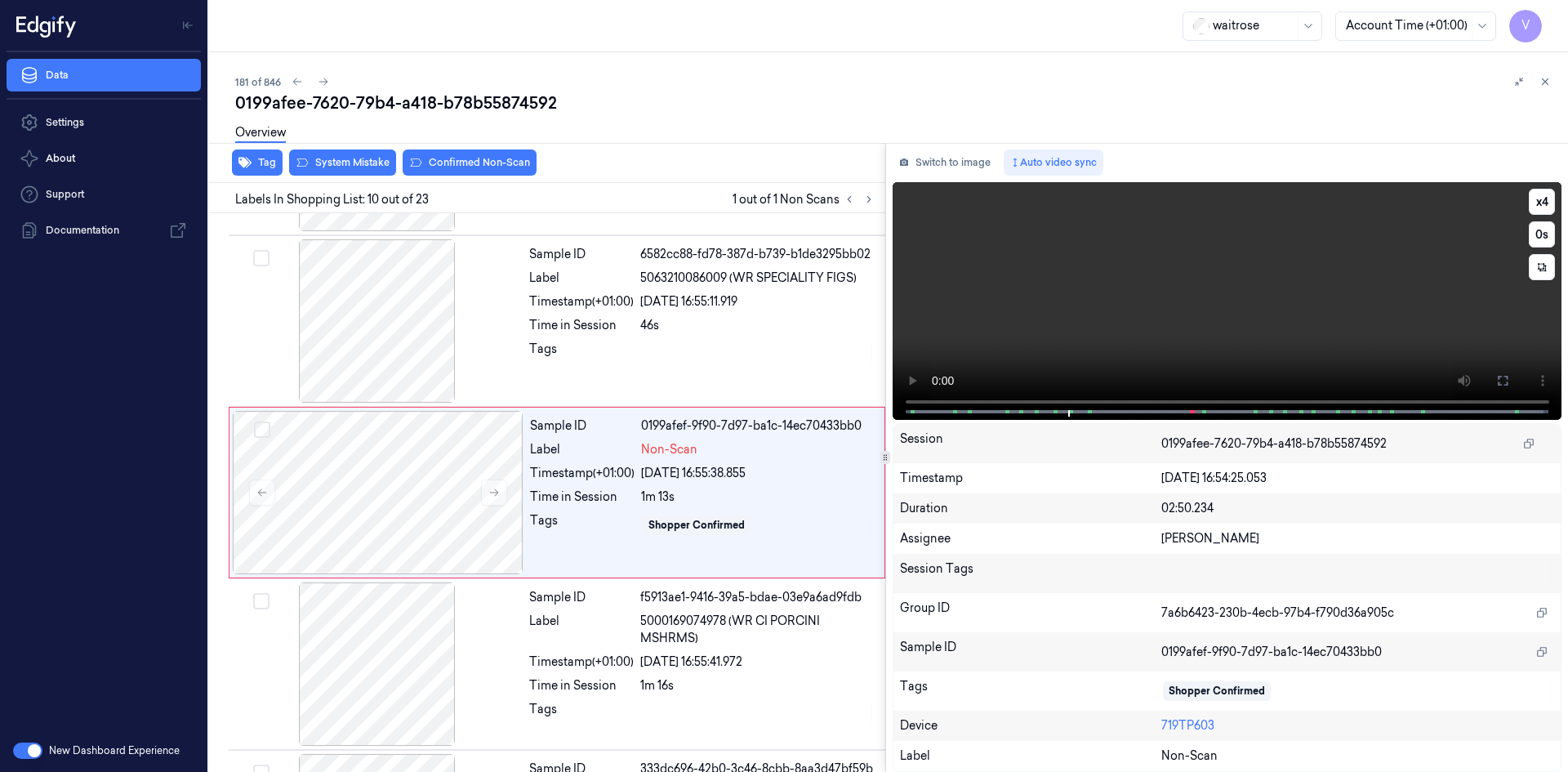
click at [1111, 272] on video at bounding box center [1228, 300] width 670 height 238
click at [1212, 314] on video at bounding box center [1228, 300] width 670 height 238
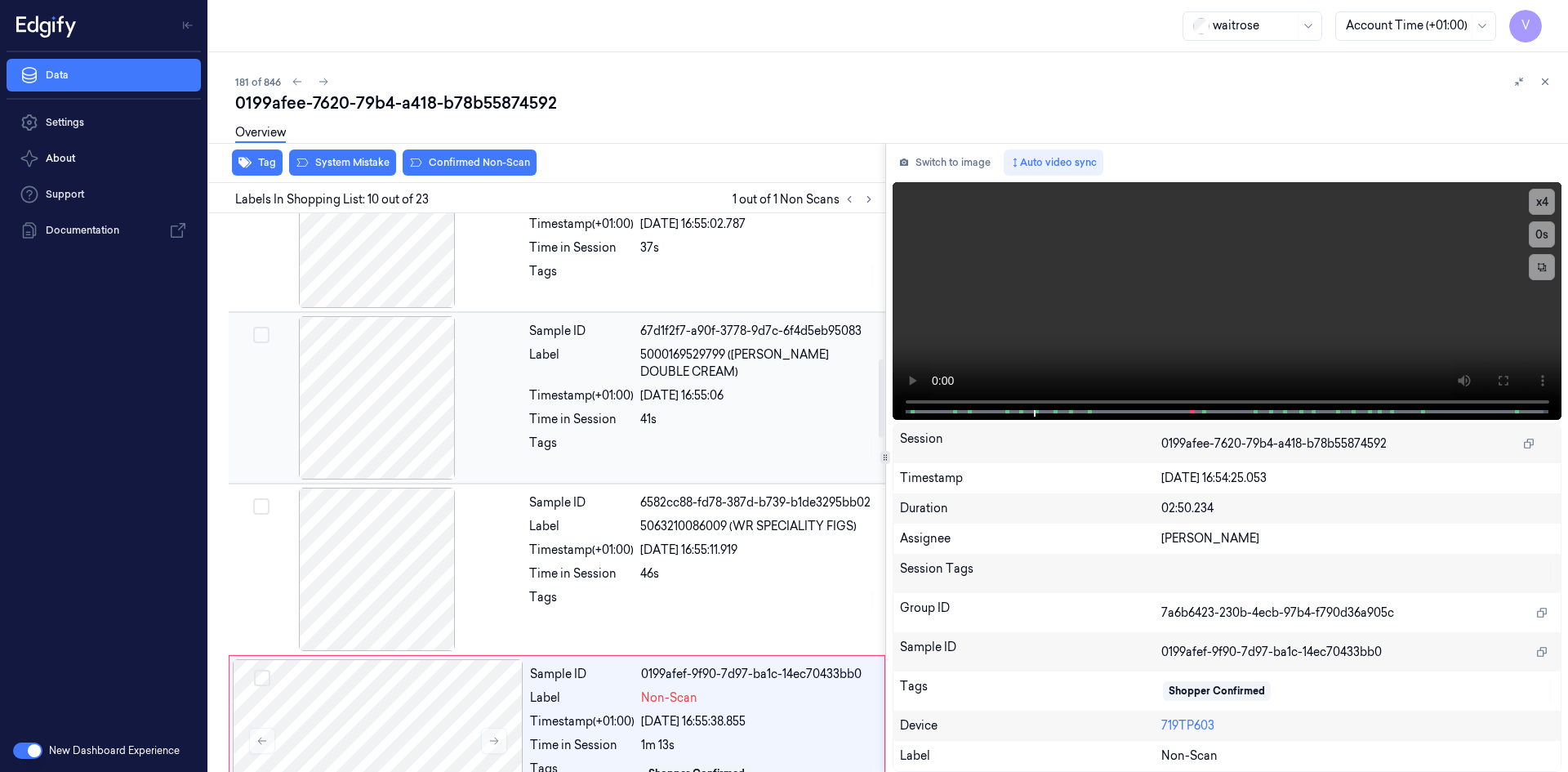
scroll to position [1023, 0]
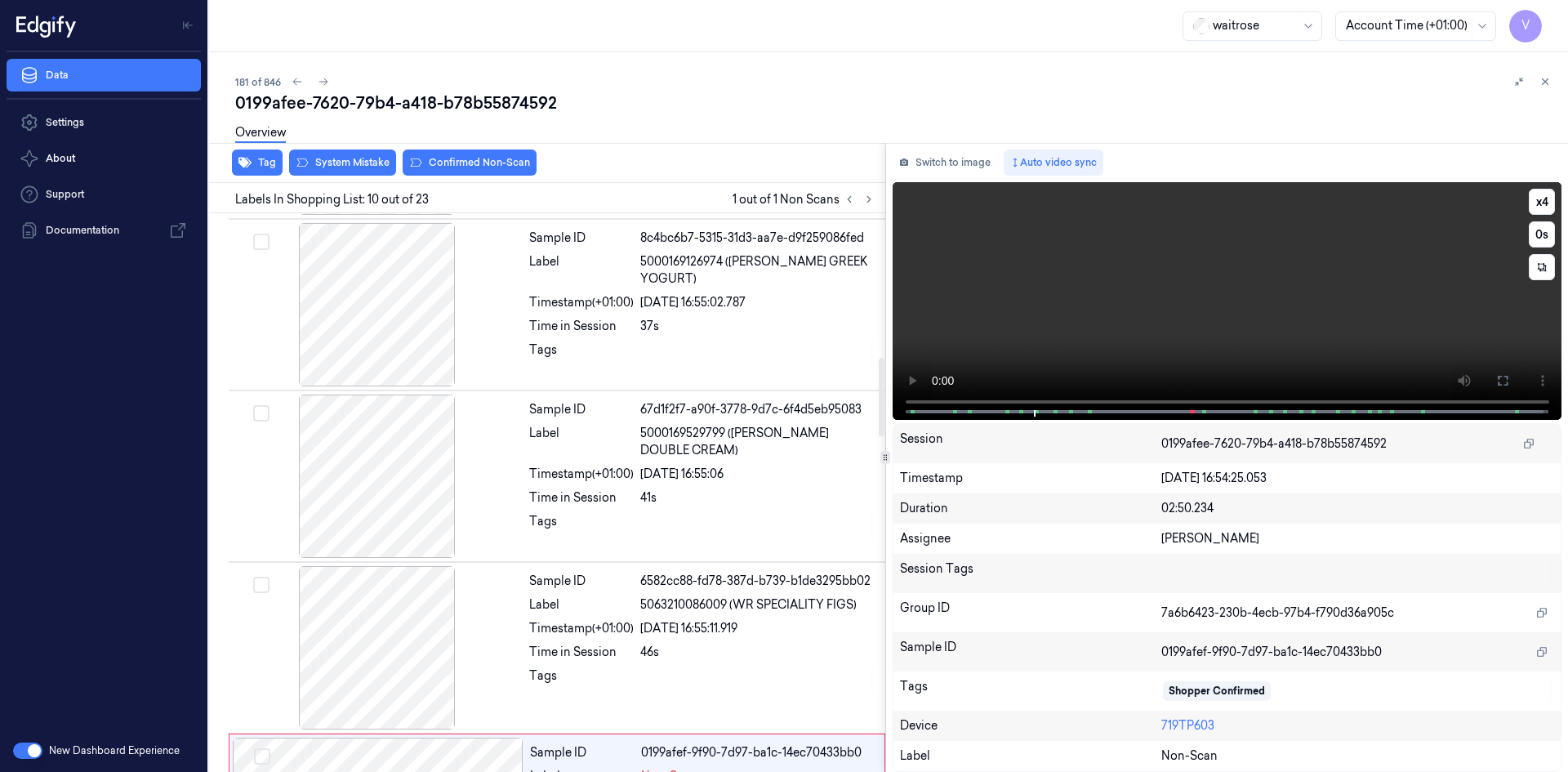
click at [1138, 302] on video at bounding box center [1228, 300] width 670 height 238
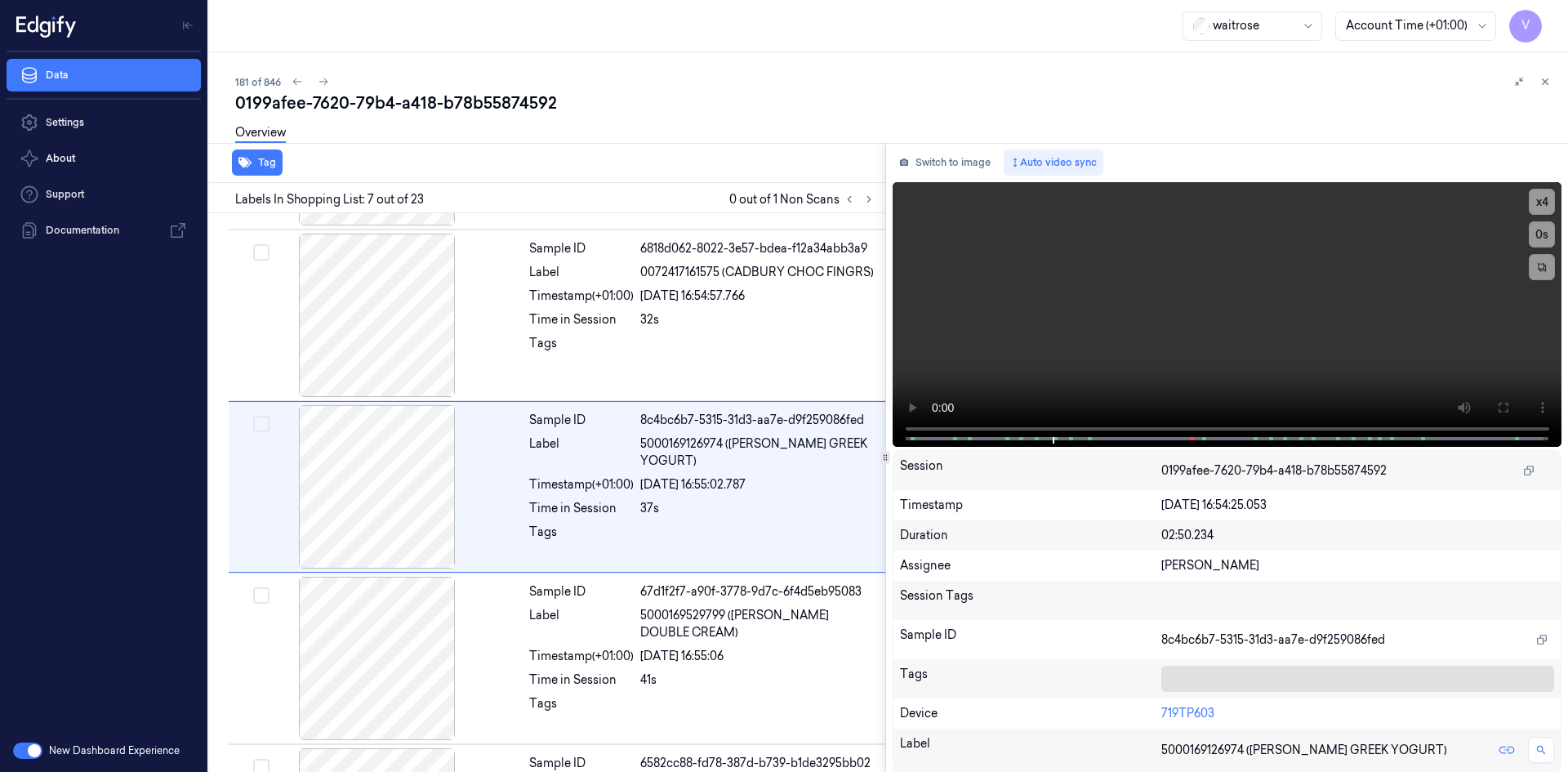
scroll to position [835, 0]
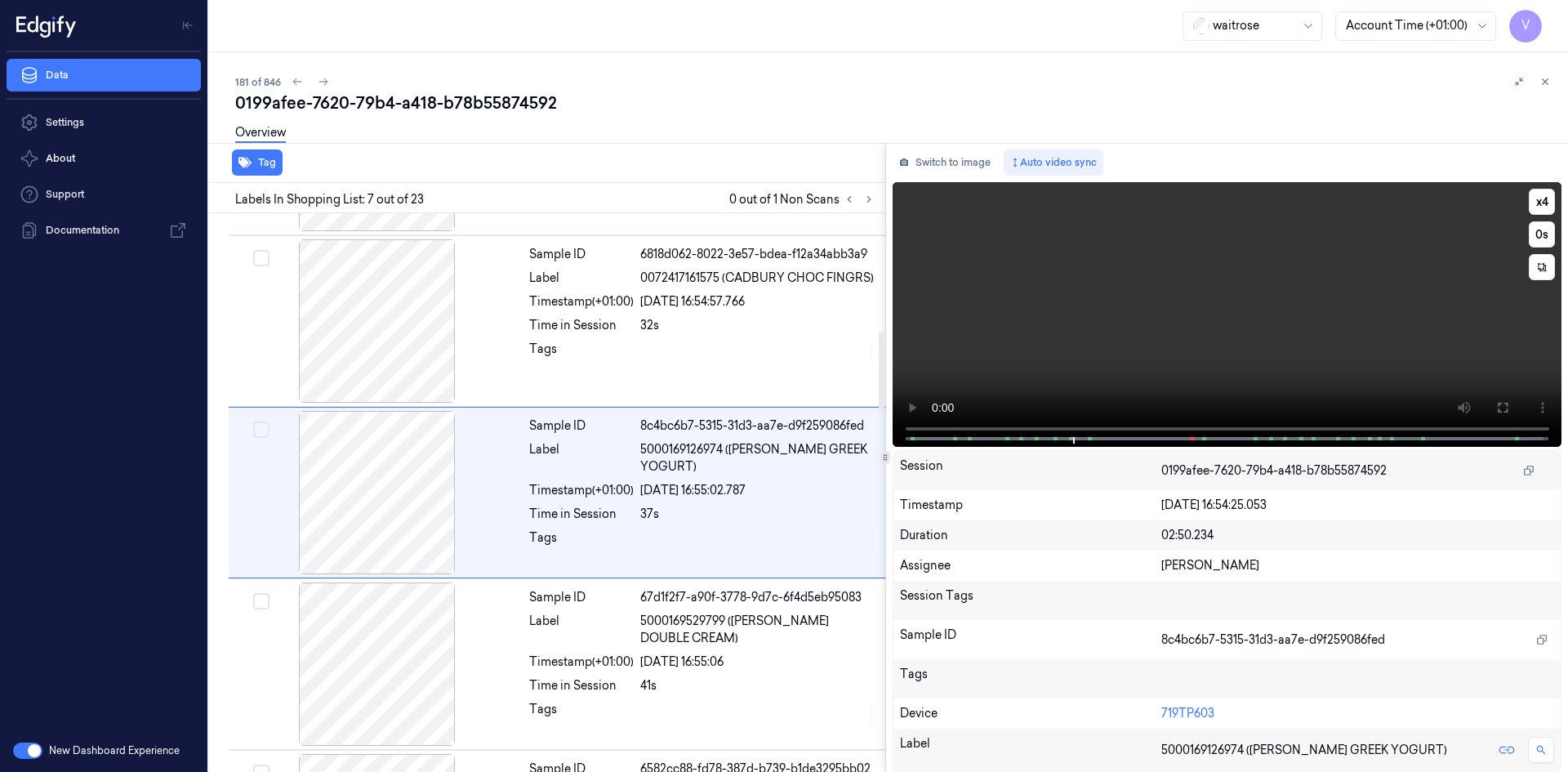
click at [1137, 332] on video at bounding box center [1228, 314] width 670 height 265
click at [1541, 201] on button "x 4" at bounding box center [1542, 202] width 26 height 26
click at [1544, 201] on button "x 1" at bounding box center [1542, 202] width 26 height 26
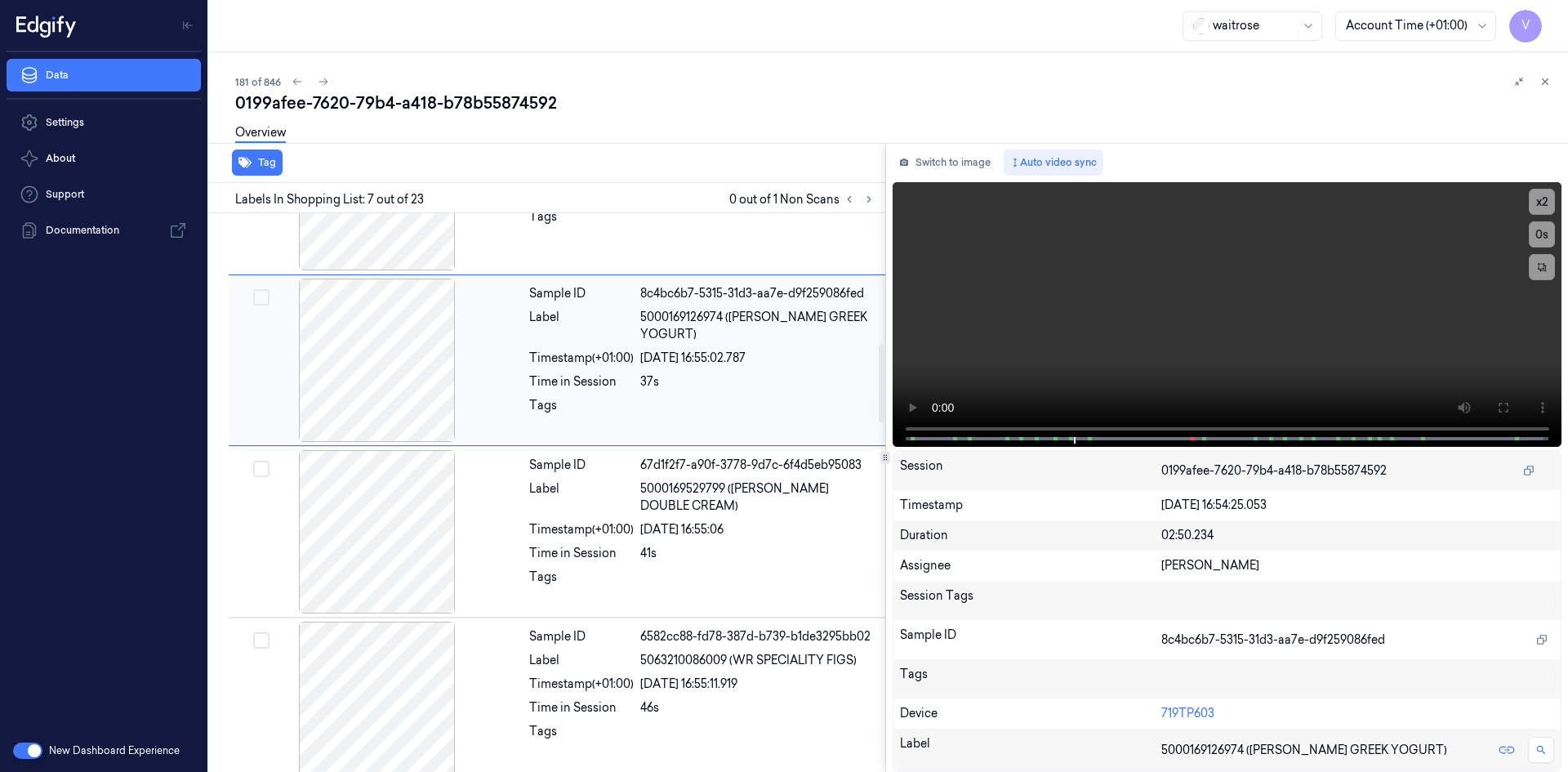
scroll to position [998, 0]
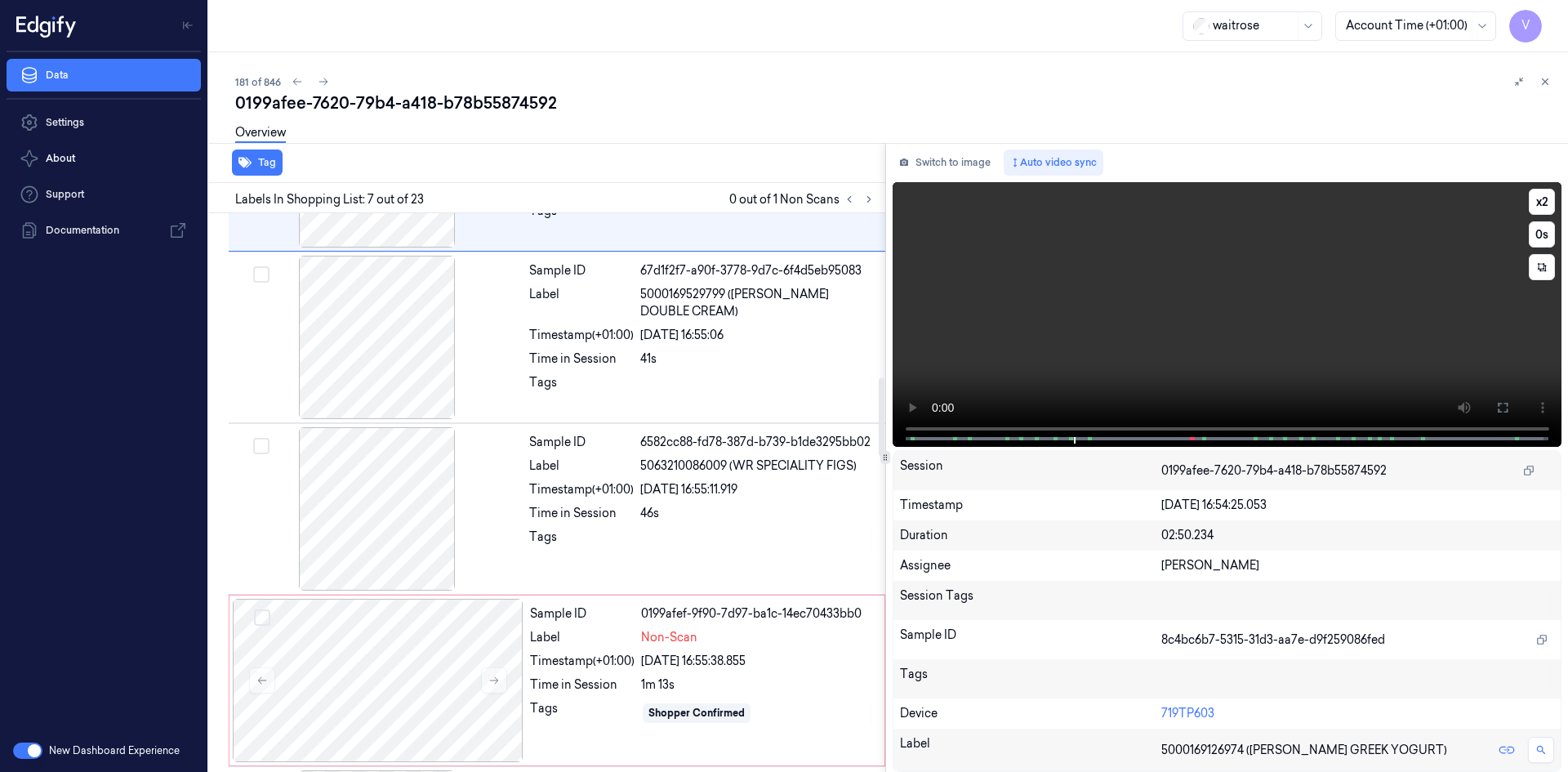
click at [1057, 313] on video at bounding box center [1228, 314] width 670 height 265
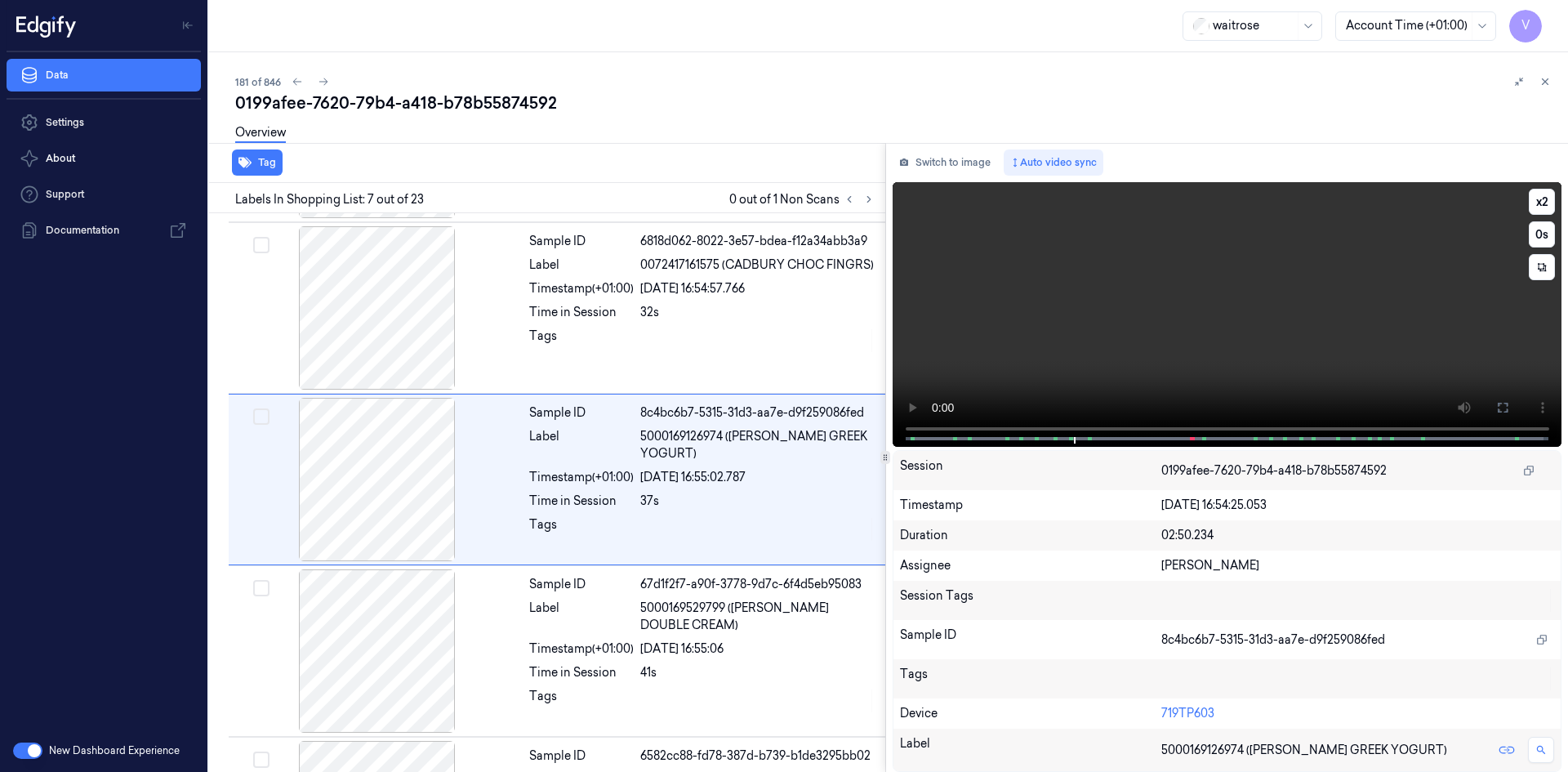
scroll to position [835, 0]
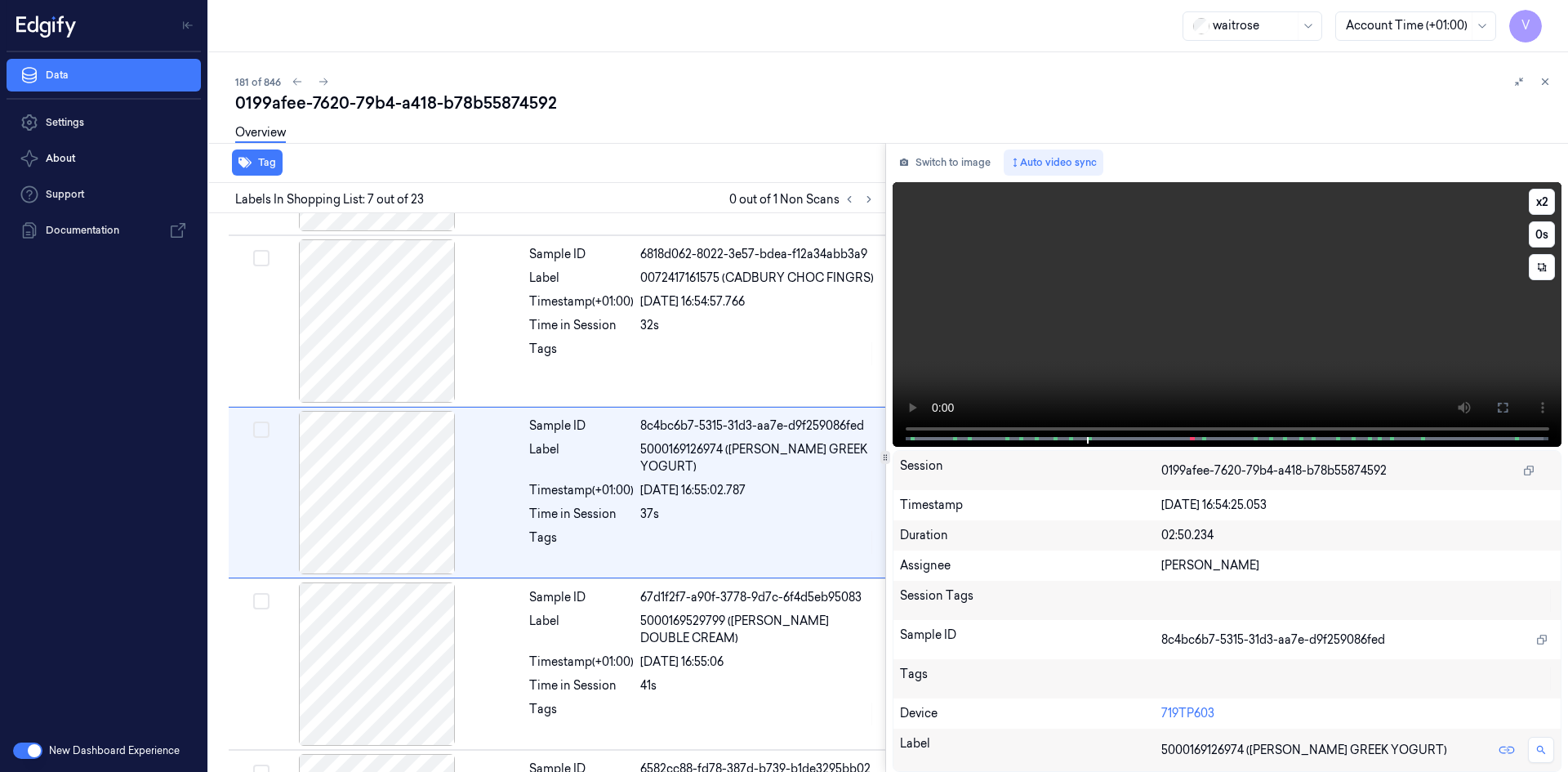
click at [1165, 327] on video at bounding box center [1228, 314] width 670 height 265
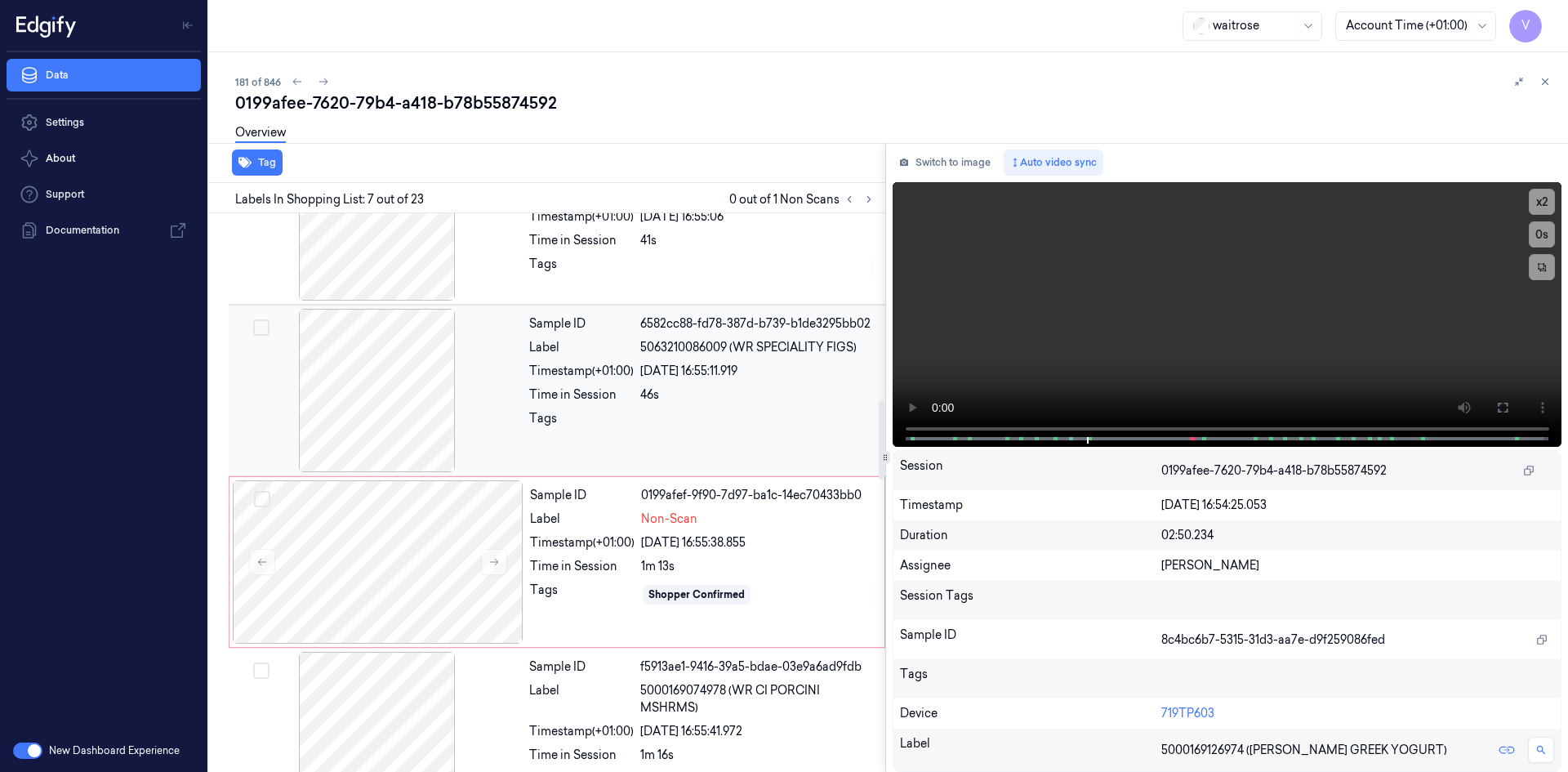
scroll to position [1325, 0]
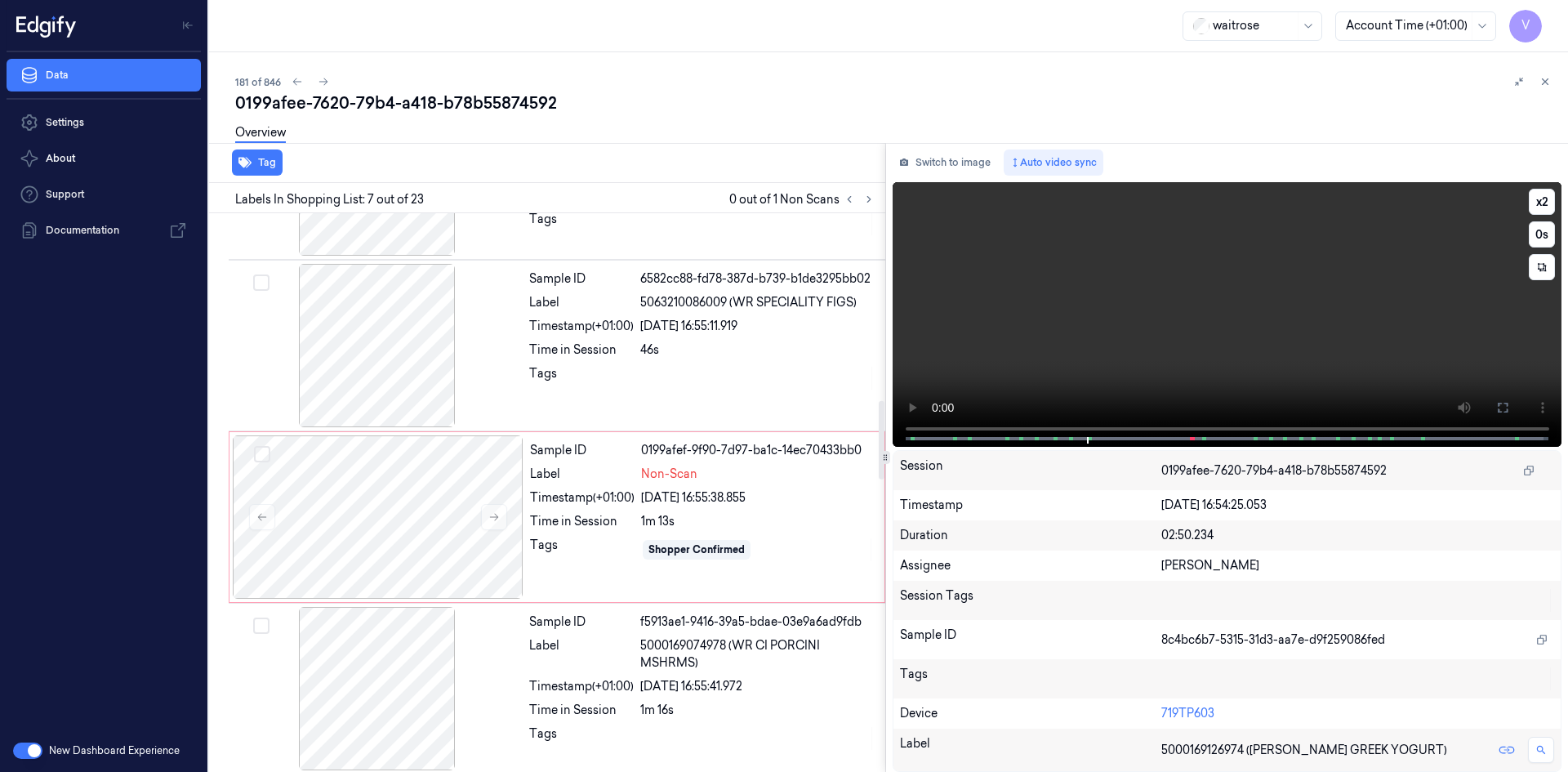
click at [1066, 367] on video at bounding box center [1228, 314] width 670 height 265
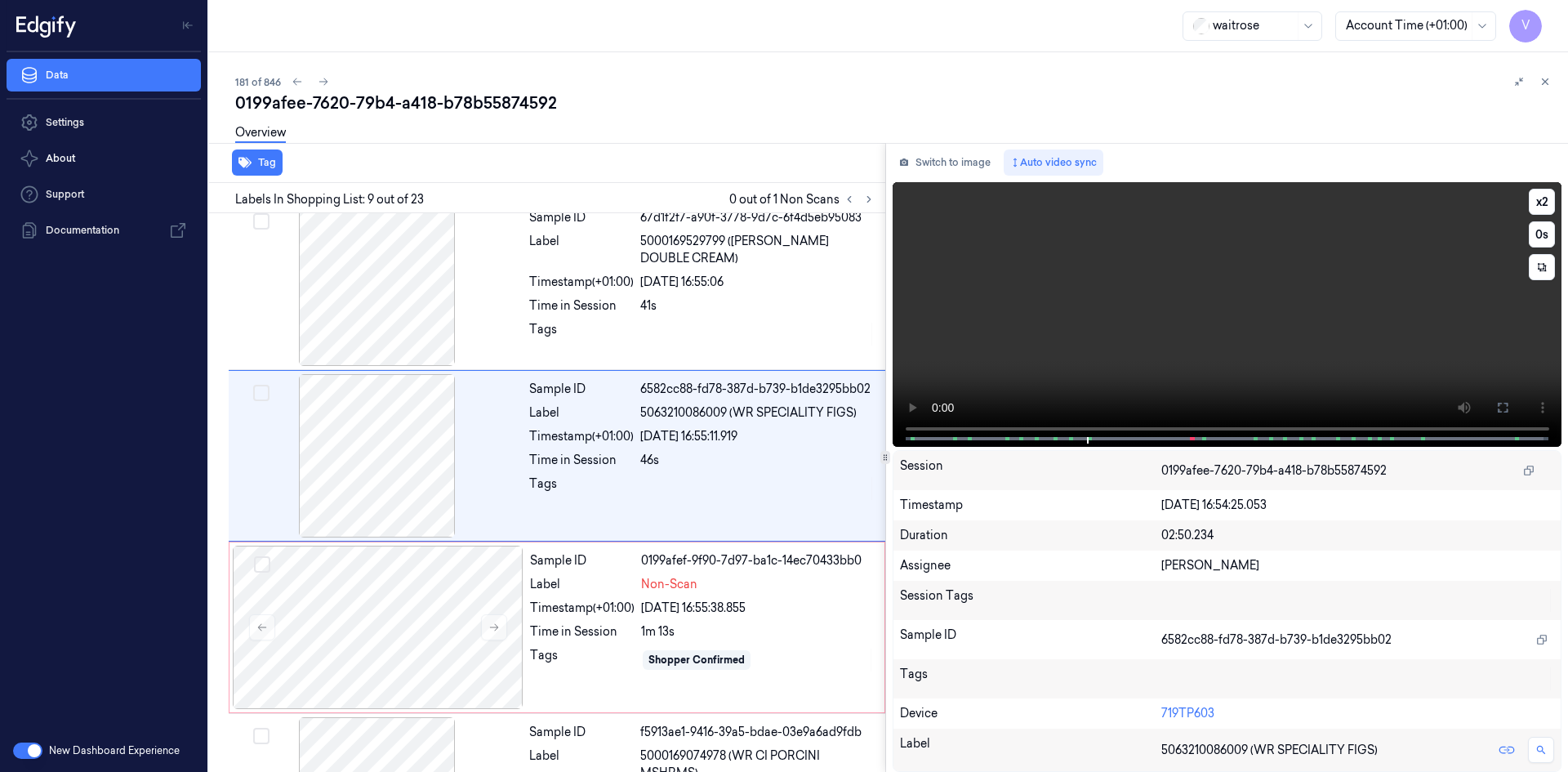
scroll to position [1178, 0]
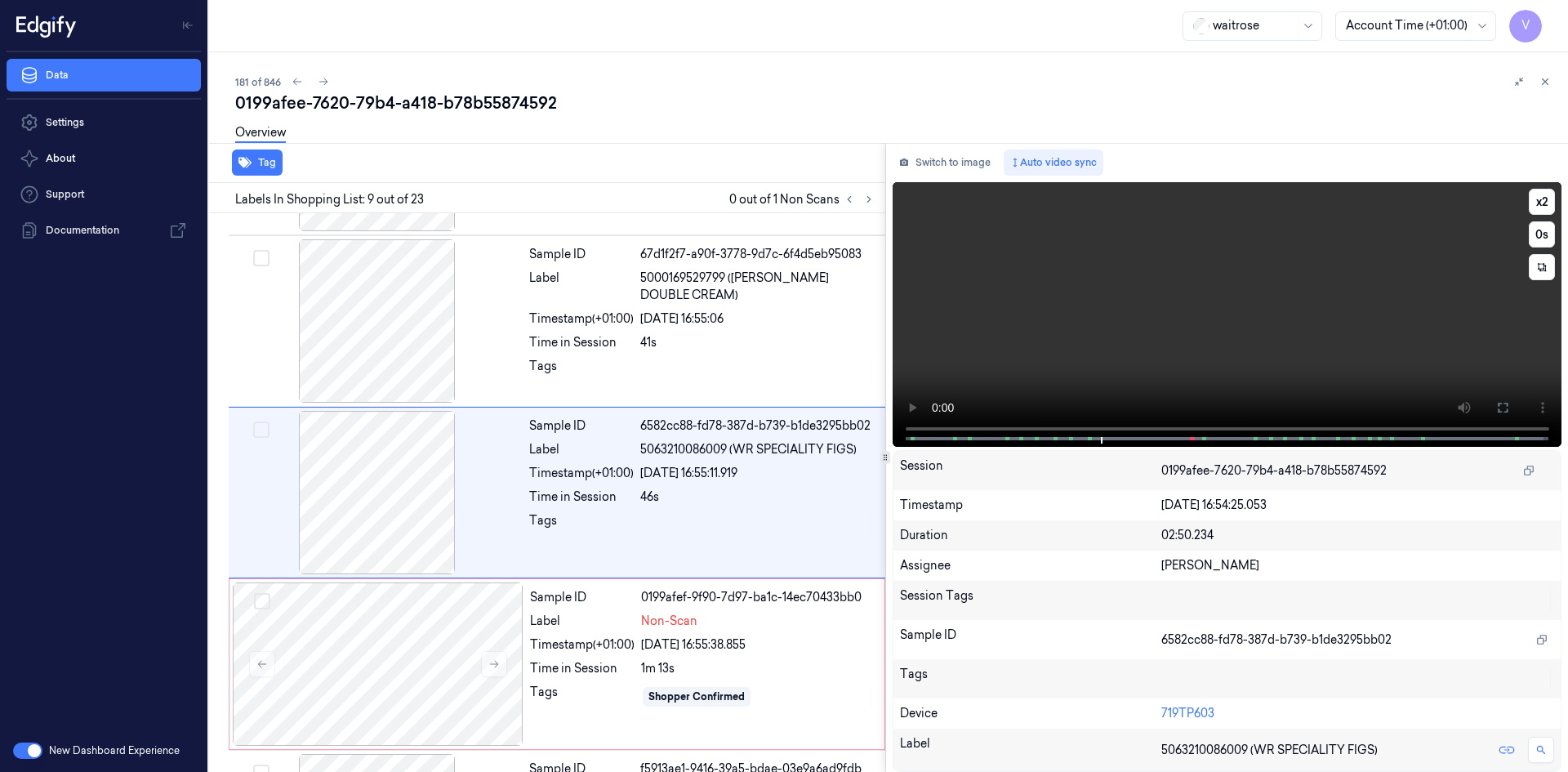
click at [1114, 341] on video at bounding box center [1228, 314] width 670 height 265
click at [1090, 438] on span at bounding box center [1091, 438] width 3 height 8
click at [1130, 366] on video at bounding box center [1228, 314] width 670 height 265
click at [1202, 327] on video at bounding box center [1228, 314] width 670 height 265
click at [1056, 435] on span at bounding box center [1056, 438] width 3 height 8
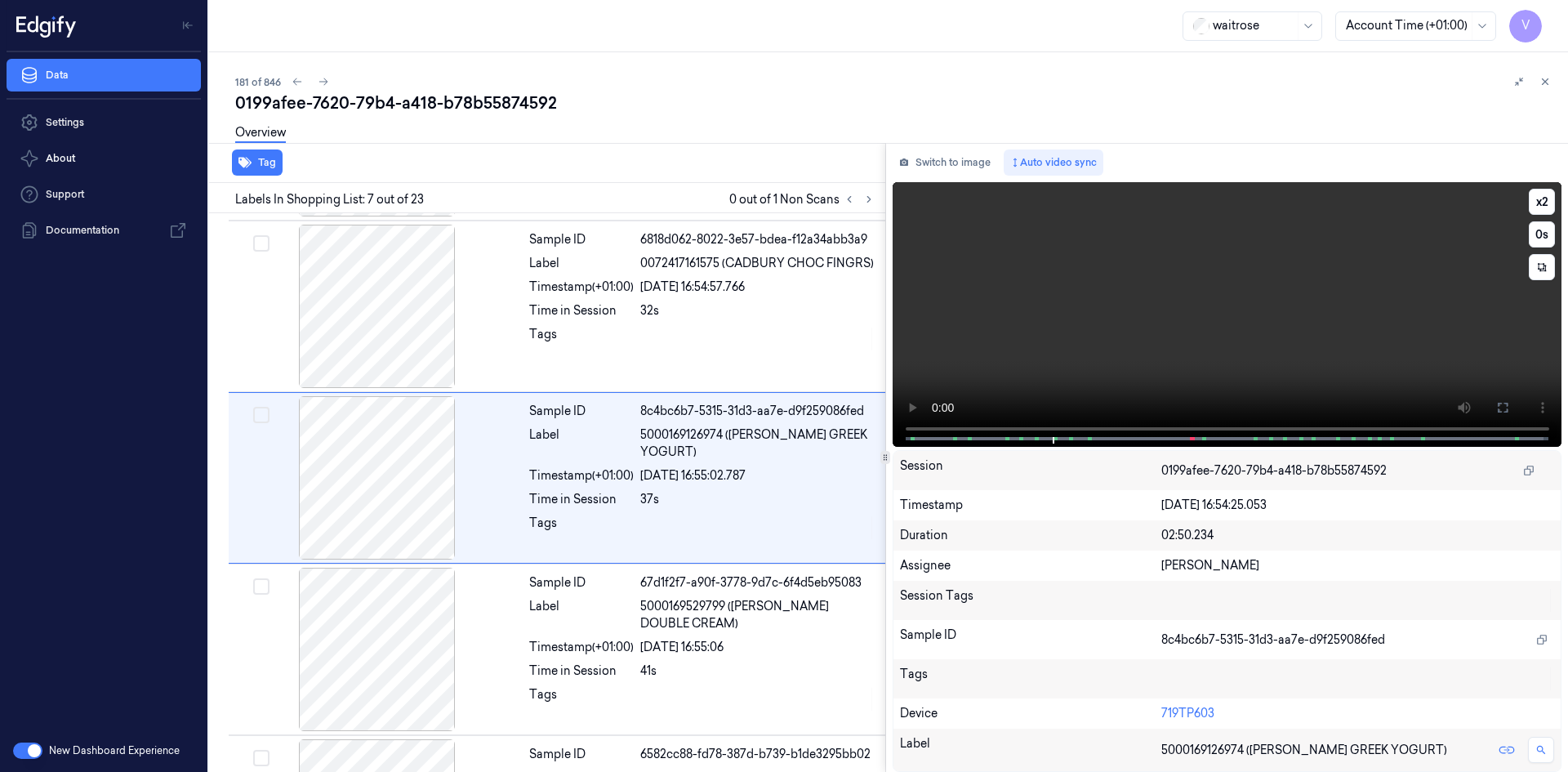
scroll to position [835, 0]
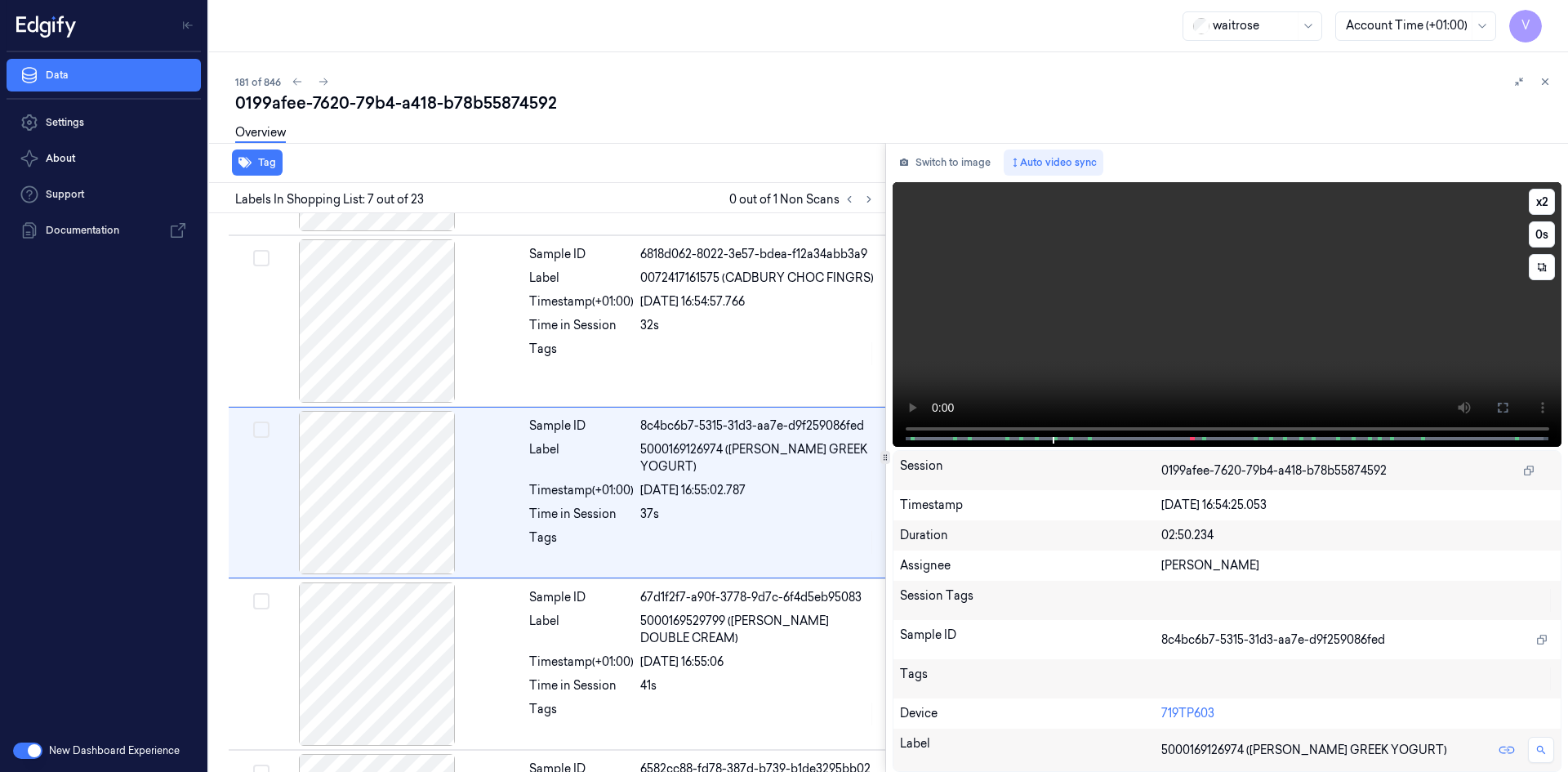
click at [1168, 342] on video at bounding box center [1228, 314] width 670 height 265
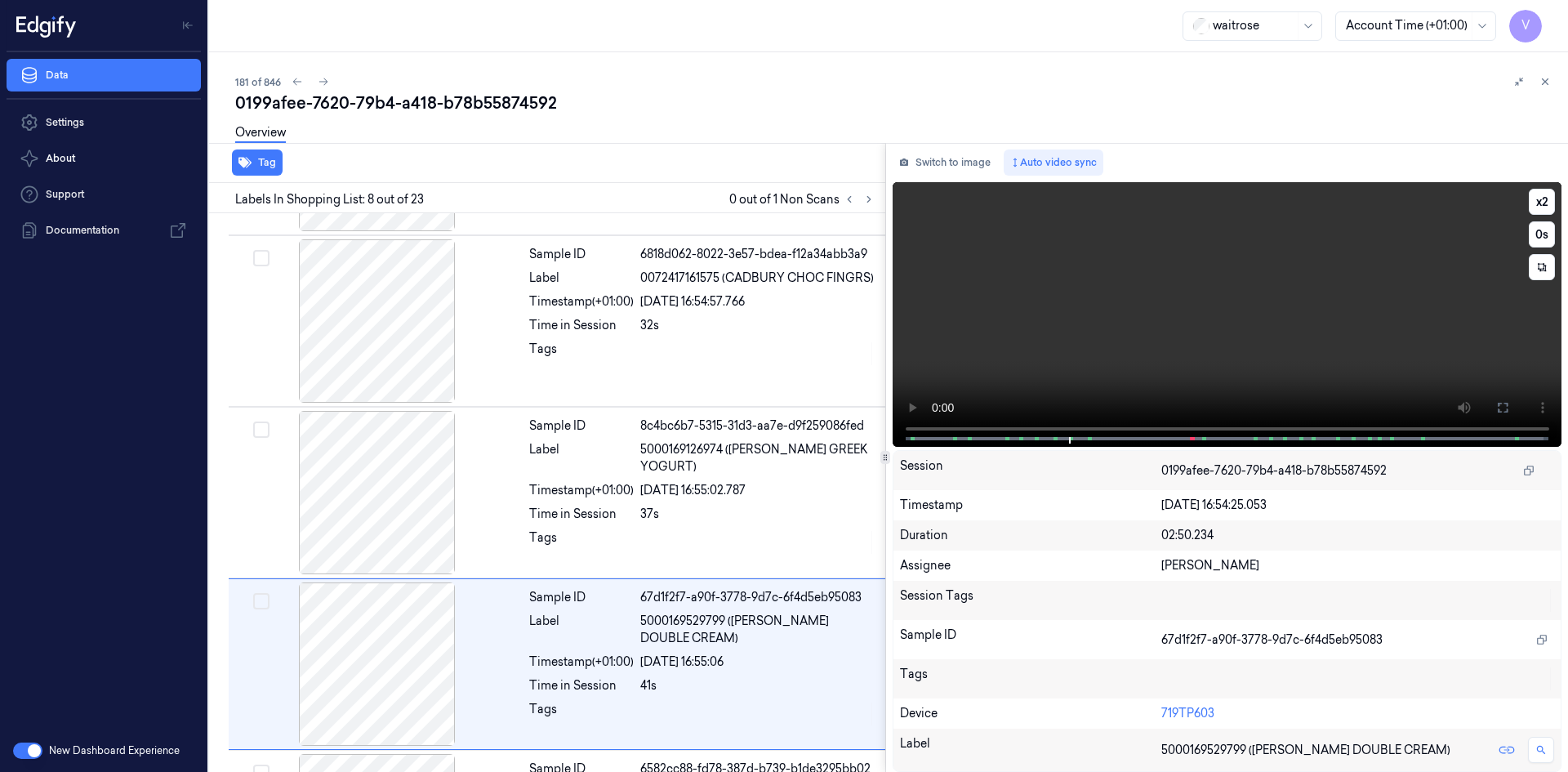
scroll to position [1007, 0]
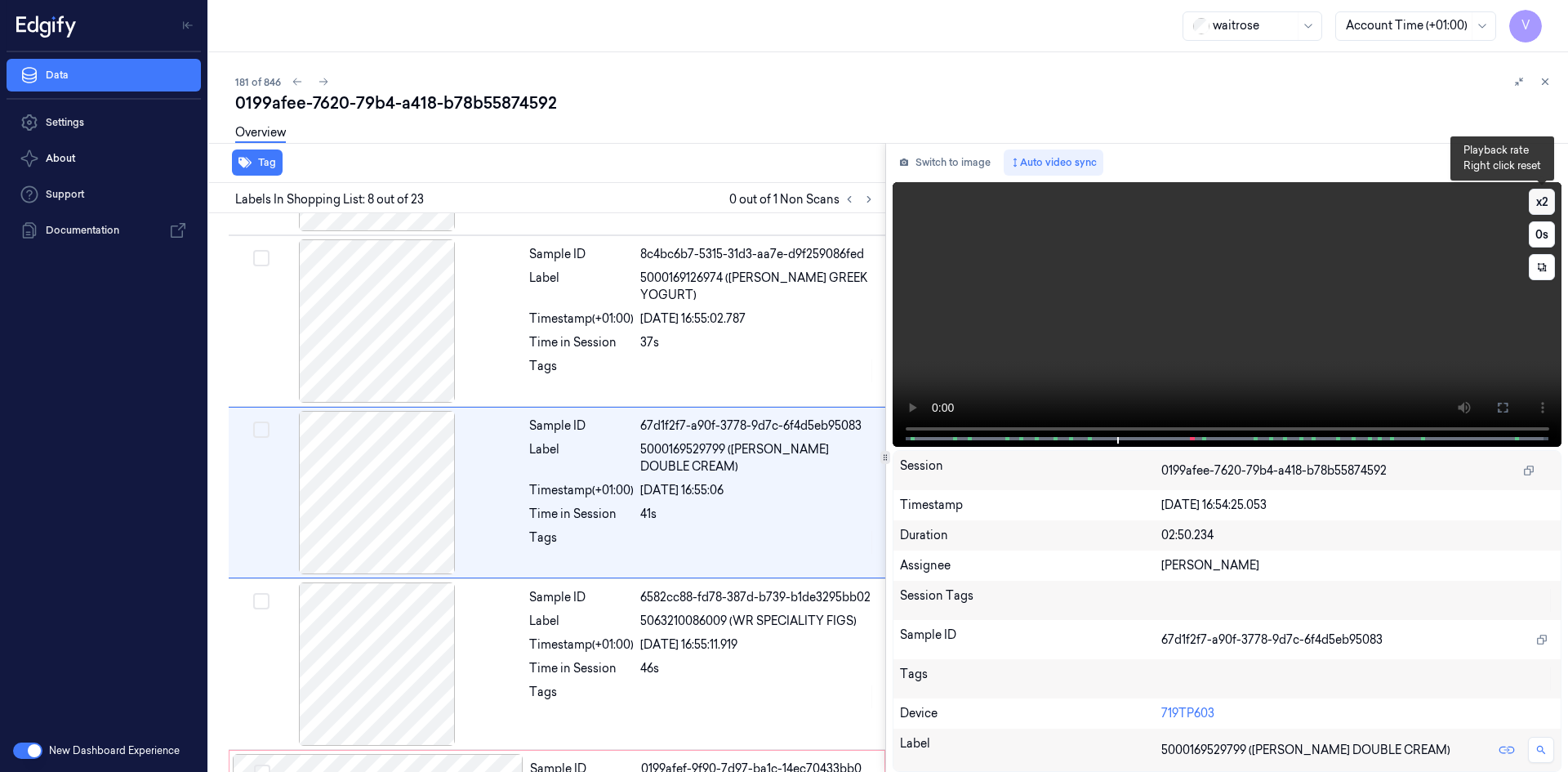
click at [1541, 196] on button "x 2" at bounding box center [1542, 202] width 26 height 26
click at [1295, 301] on video at bounding box center [1228, 314] width 670 height 265
click at [1277, 321] on video at bounding box center [1228, 314] width 670 height 265
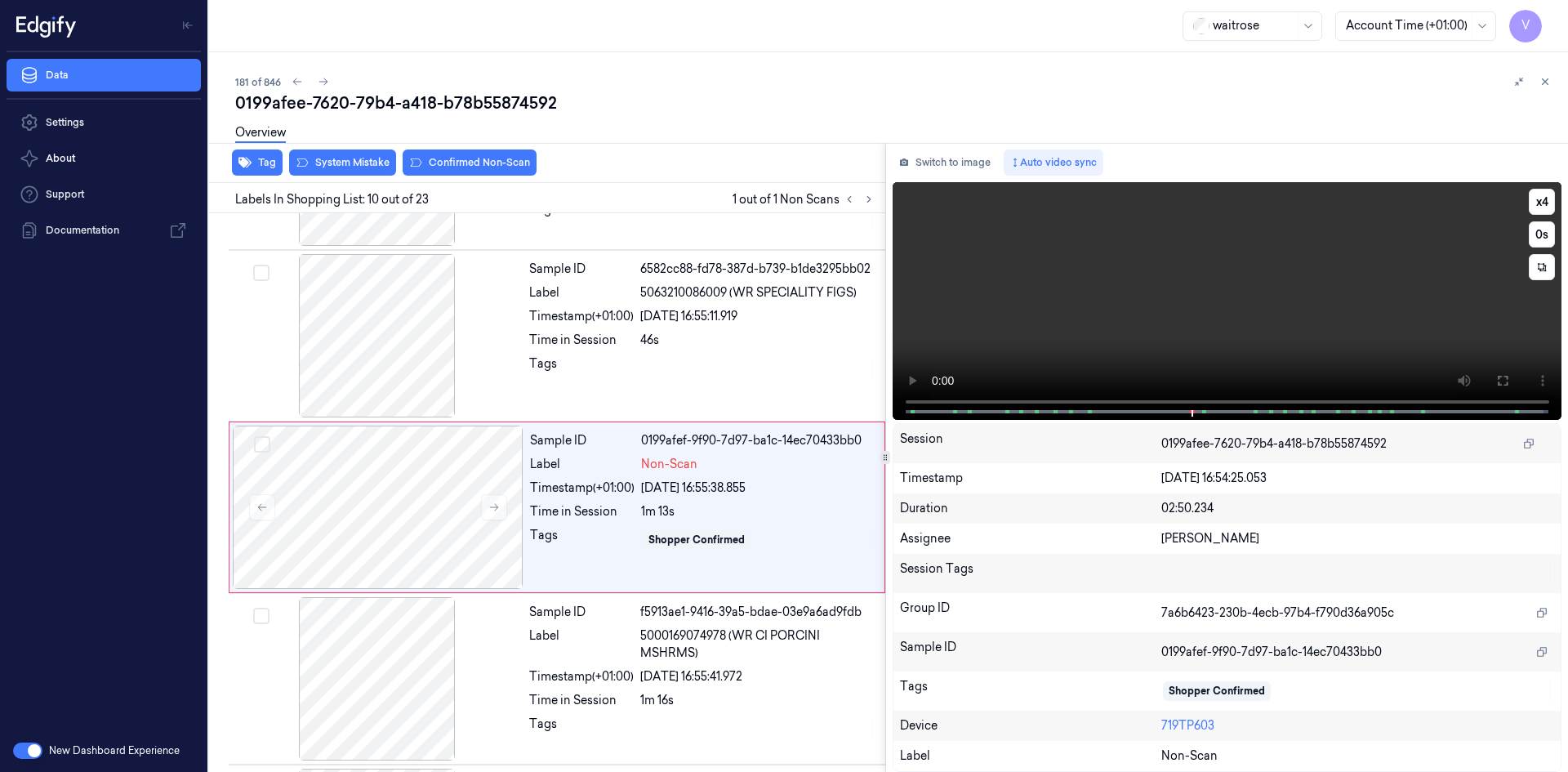
scroll to position [1349, 0]
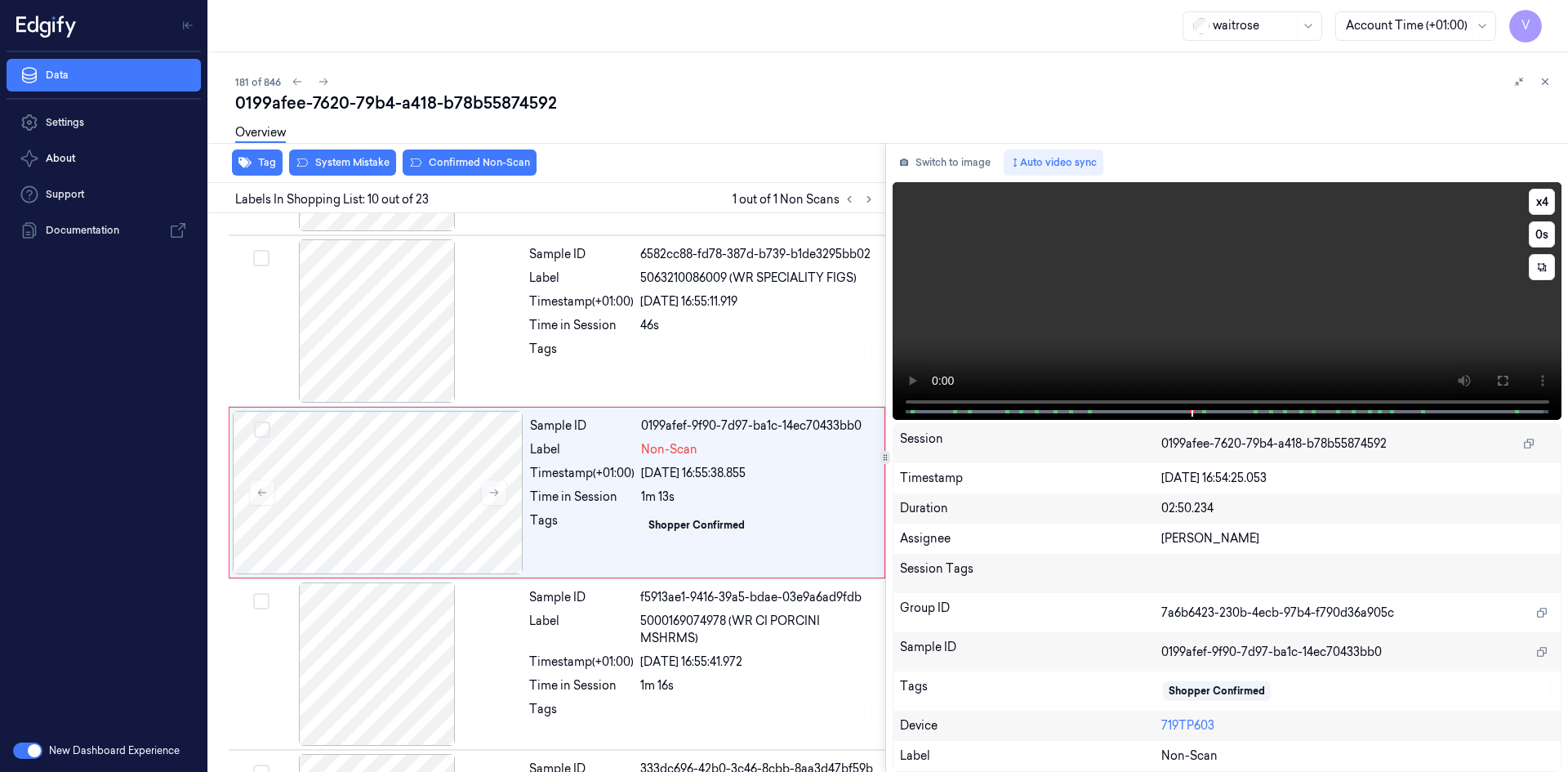
click at [1276, 327] on video at bounding box center [1228, 300] width 670 height 238
click at [1272, 327] on video at bounding box center [1228, 300] width 670 height 238
click at [494, 492] on icon at bounding box center [493, 492] width 11 height 11
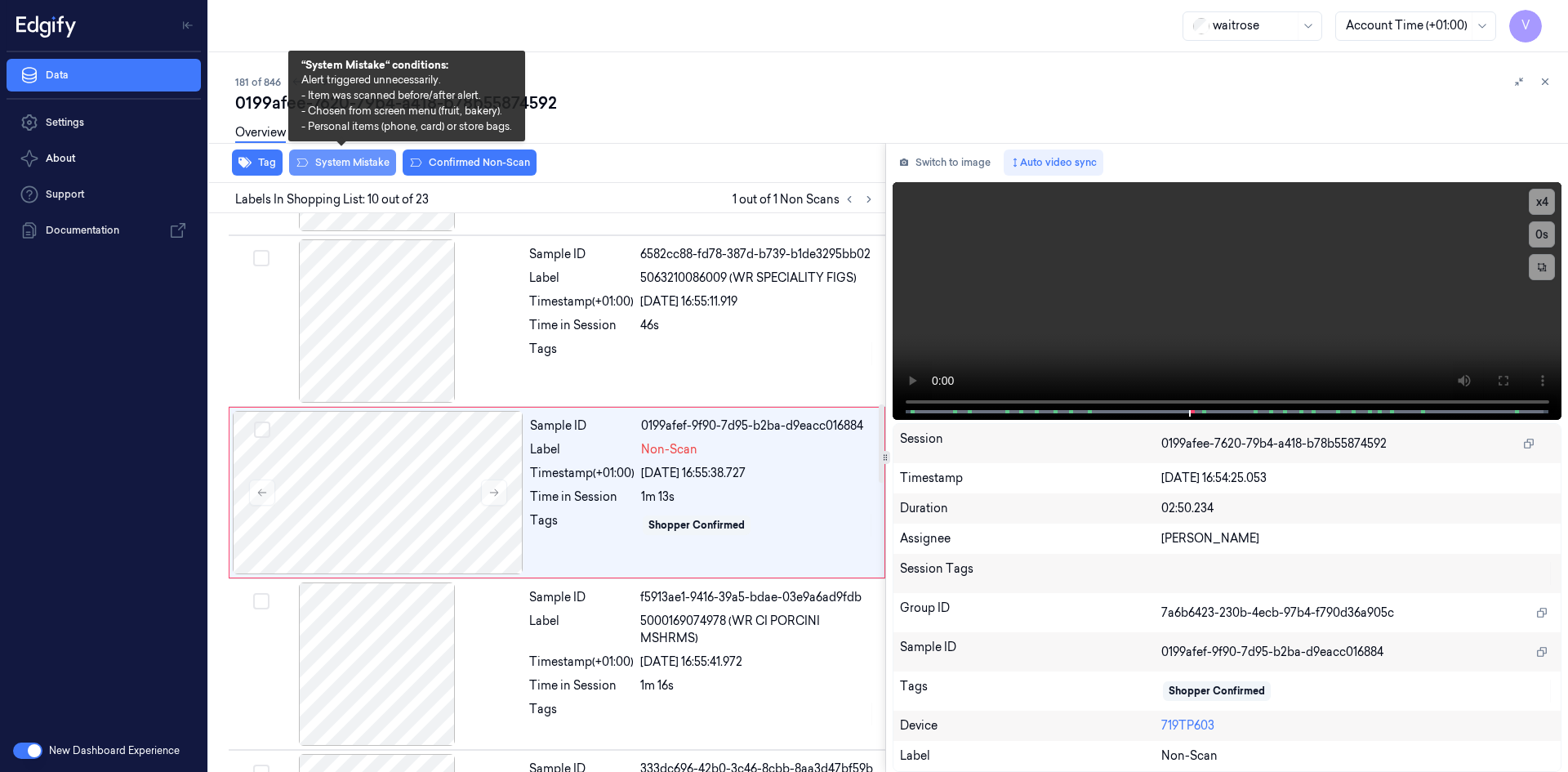
click at [339, 158] on button "System Mistake" at bounding box center [343, 163] width 107 height 26
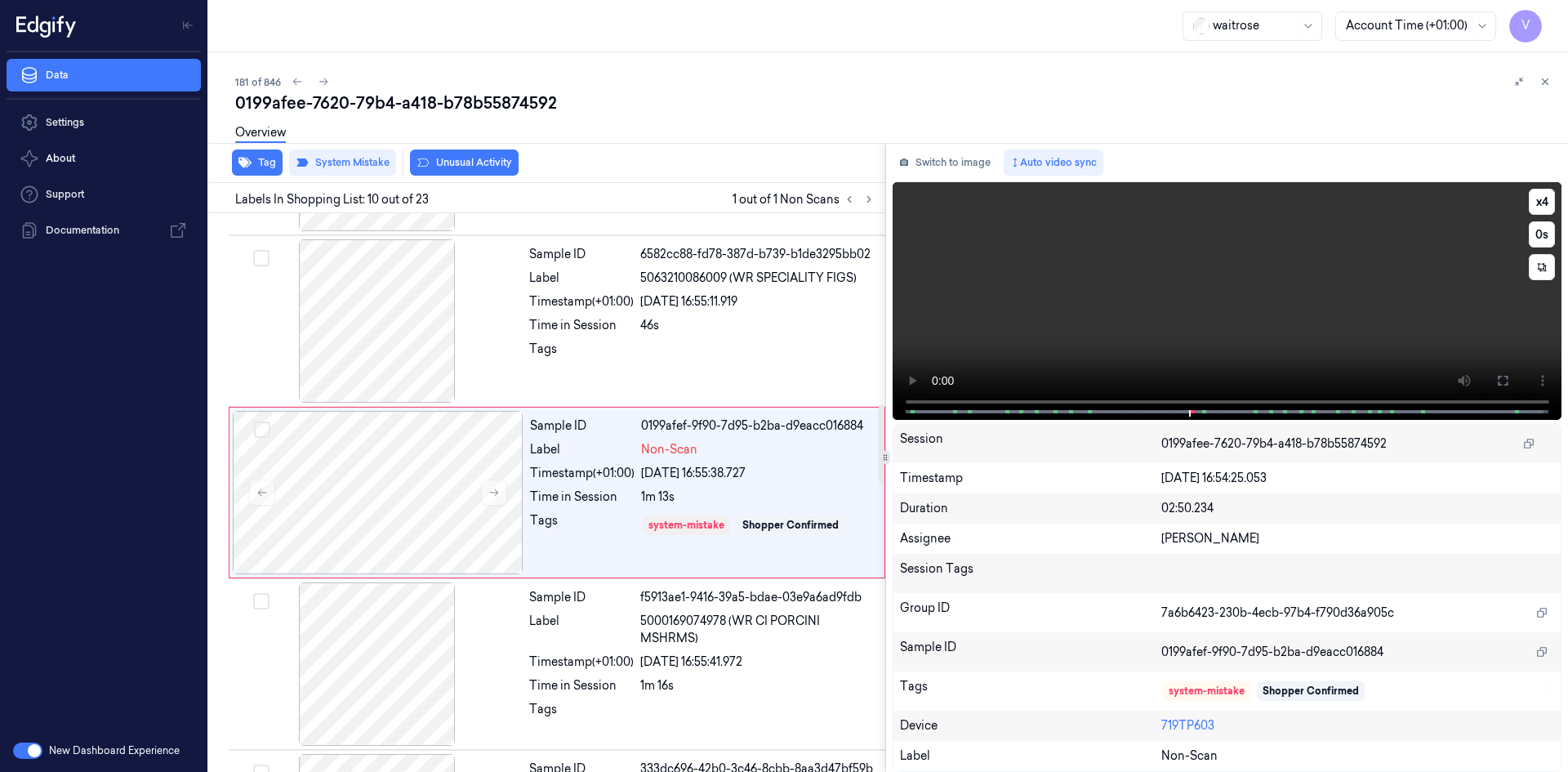
click at [1179, 331] on video at bounding box center [1228, 300] width 670 height 238
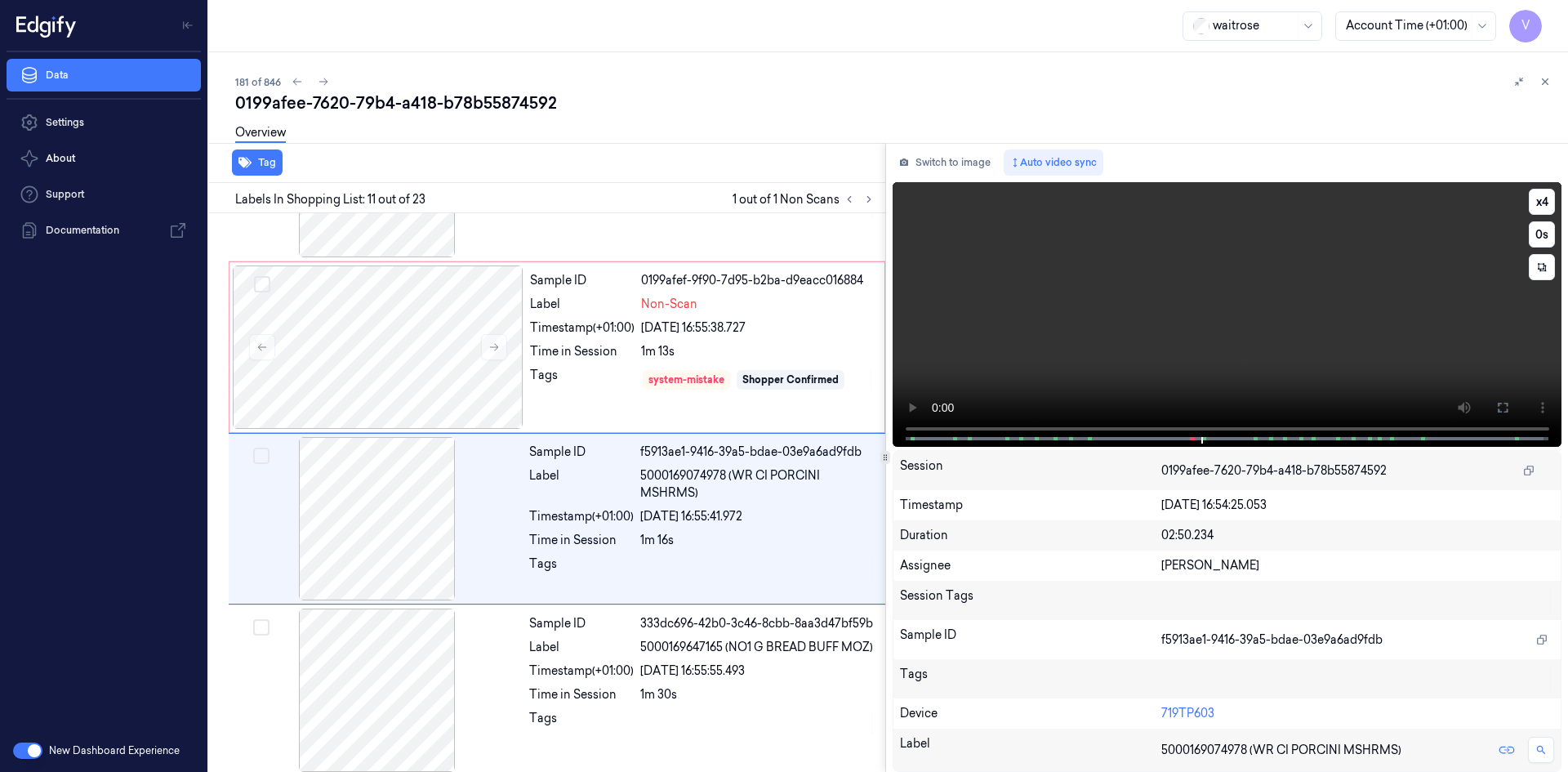
scroll to position [1521, 0]
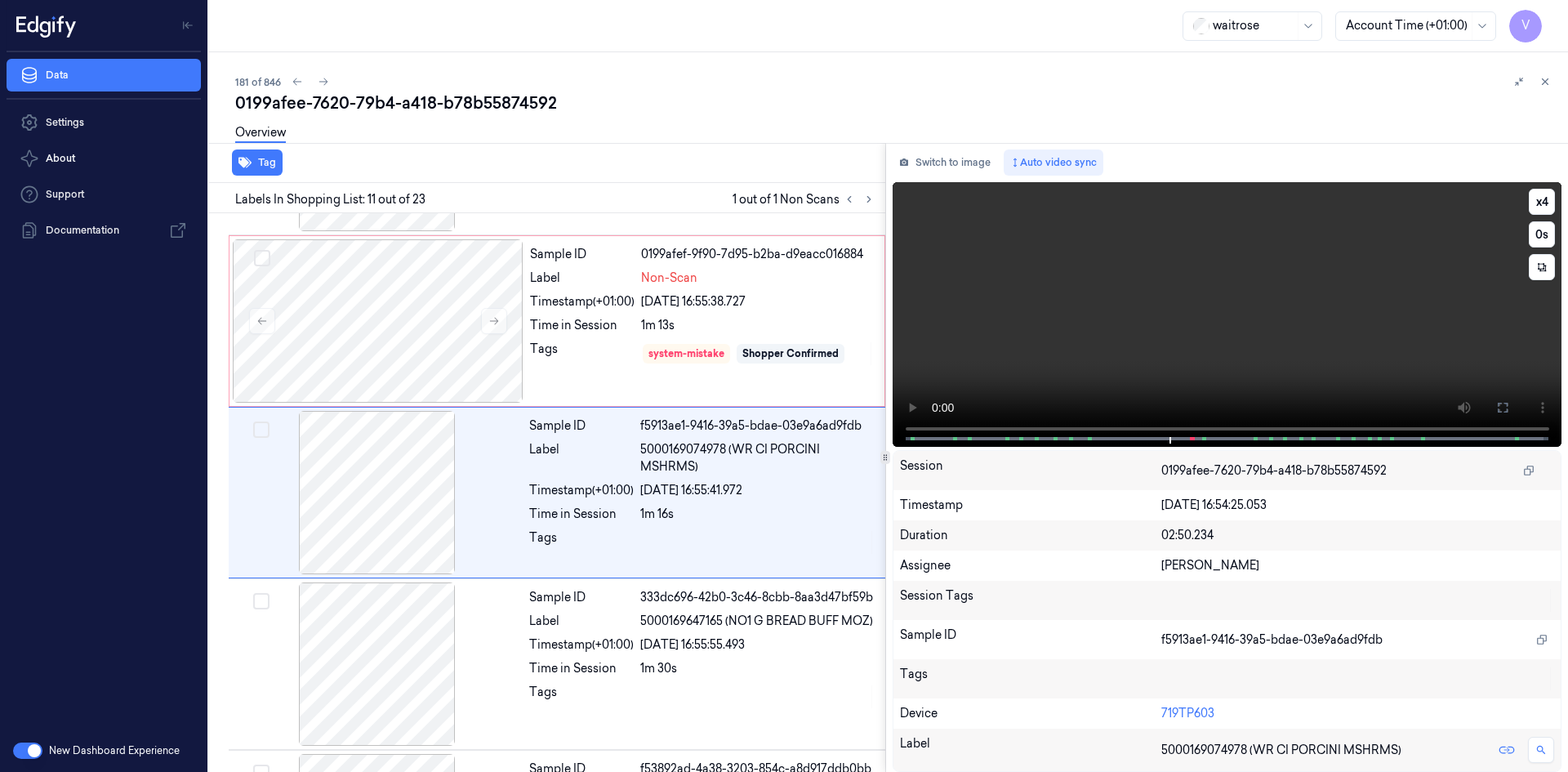
click at [1169, 303] on video at bounding box center [1228, 314] width 670 height 265
click at [1545, 85] on icon at bounding box center [1545, 81] width 11 height 11
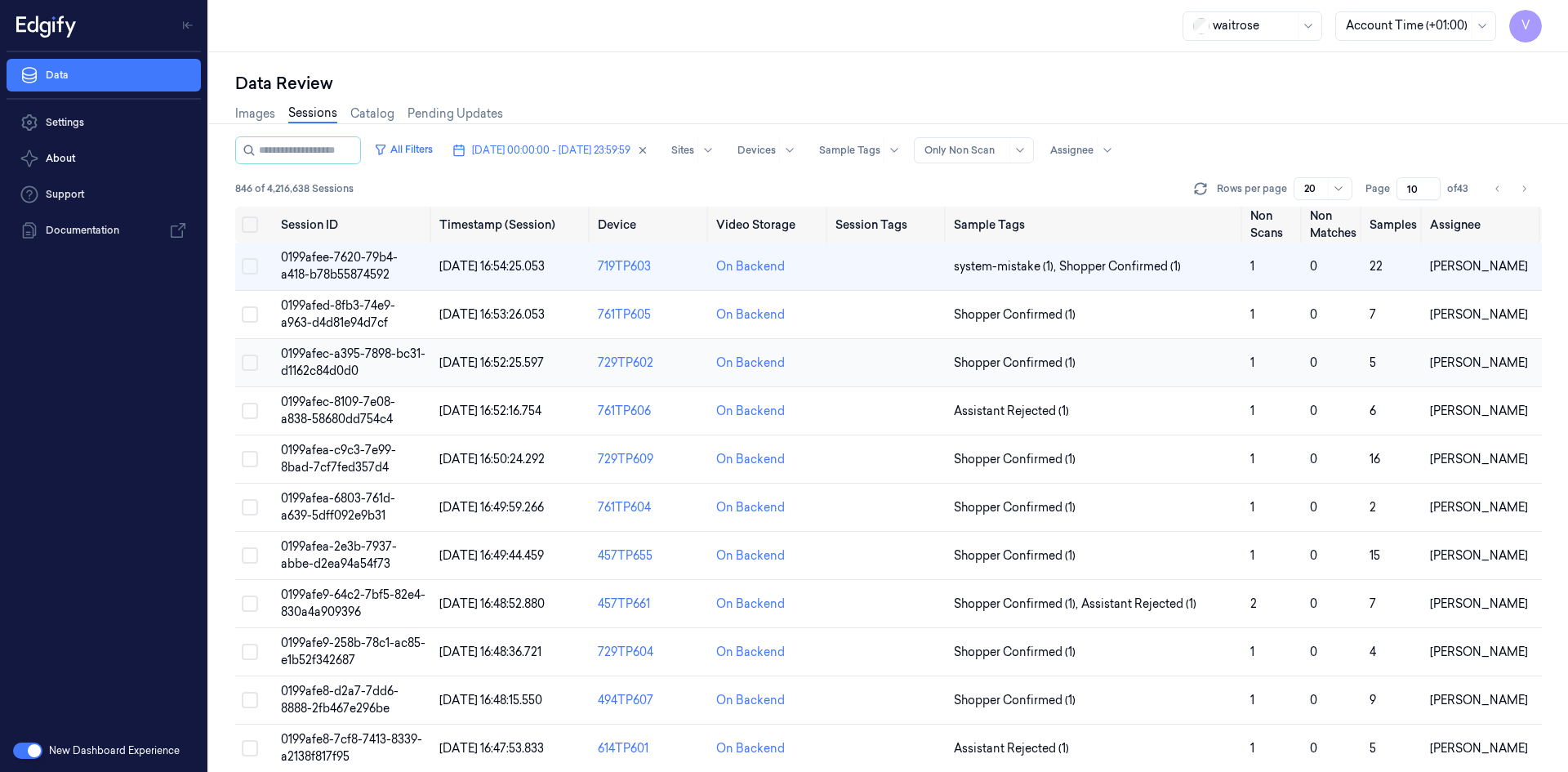
click at [331, 368] on span "0199afec-a395-7898-bc31-d1162c84d0d0" at bounding box center [353, 362] width 145 height 32
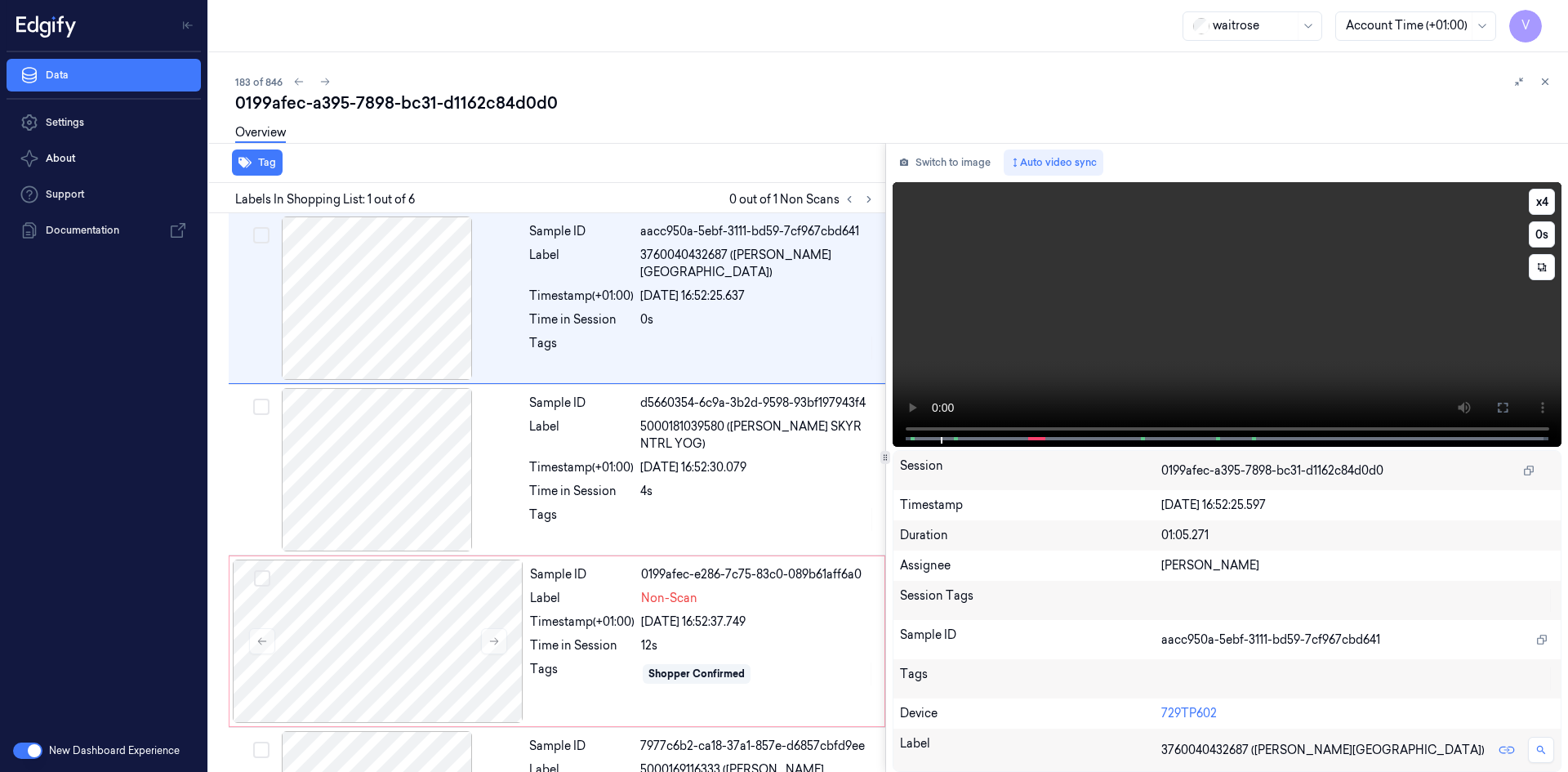
click at [1186, 301] on video at bounding box center [1228, 314] width 670 height 265
click at [1209, 316] on video at bounding box center [1228, 314] width 670 height 265
click at [1271, 308] on video at bounding box center [1228, 314] width 670 height 265
click at [1242, 318] on video at bounding box center [1228, 314] width 670 height 265
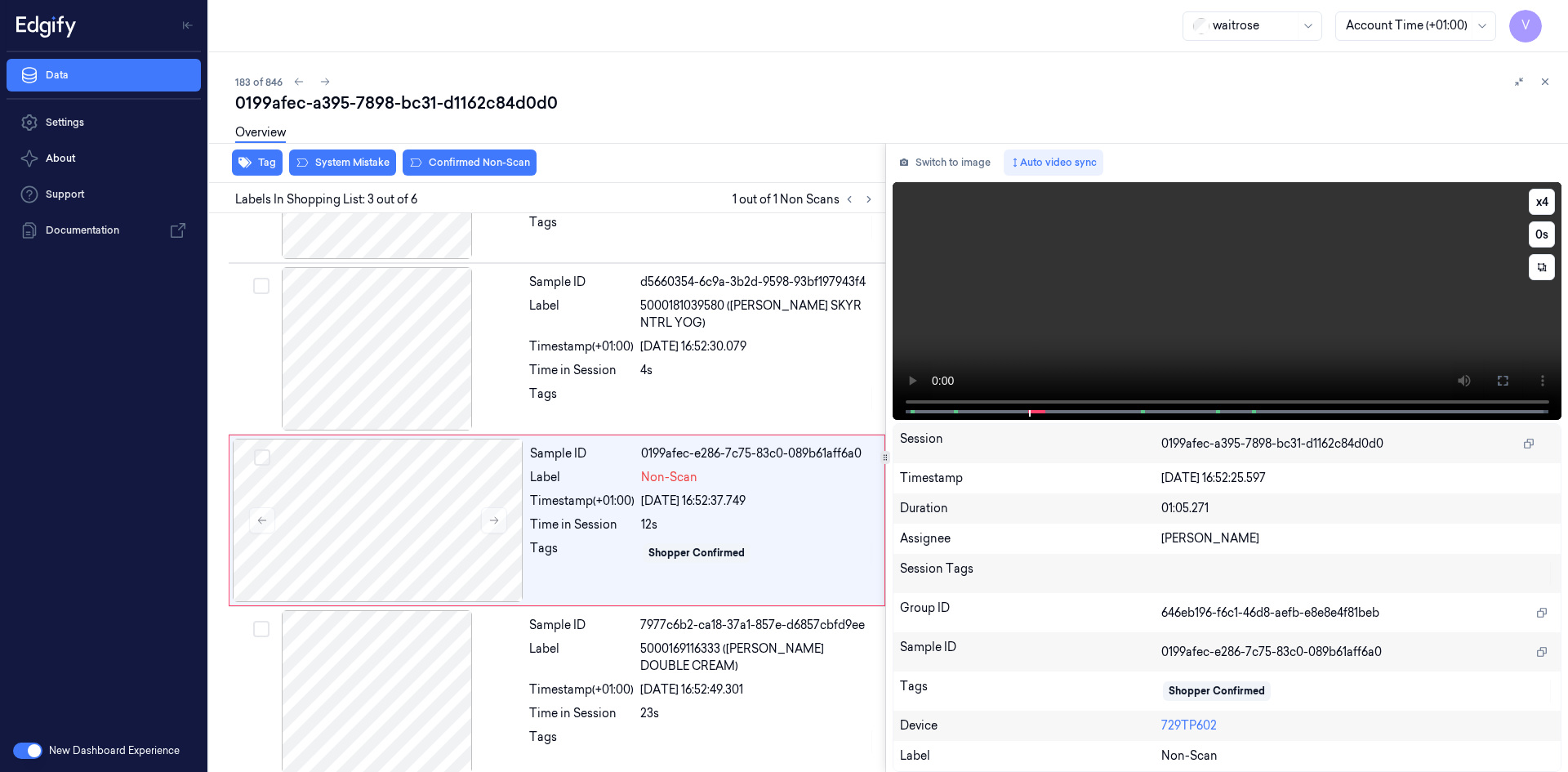
scroll to position [149, 0]
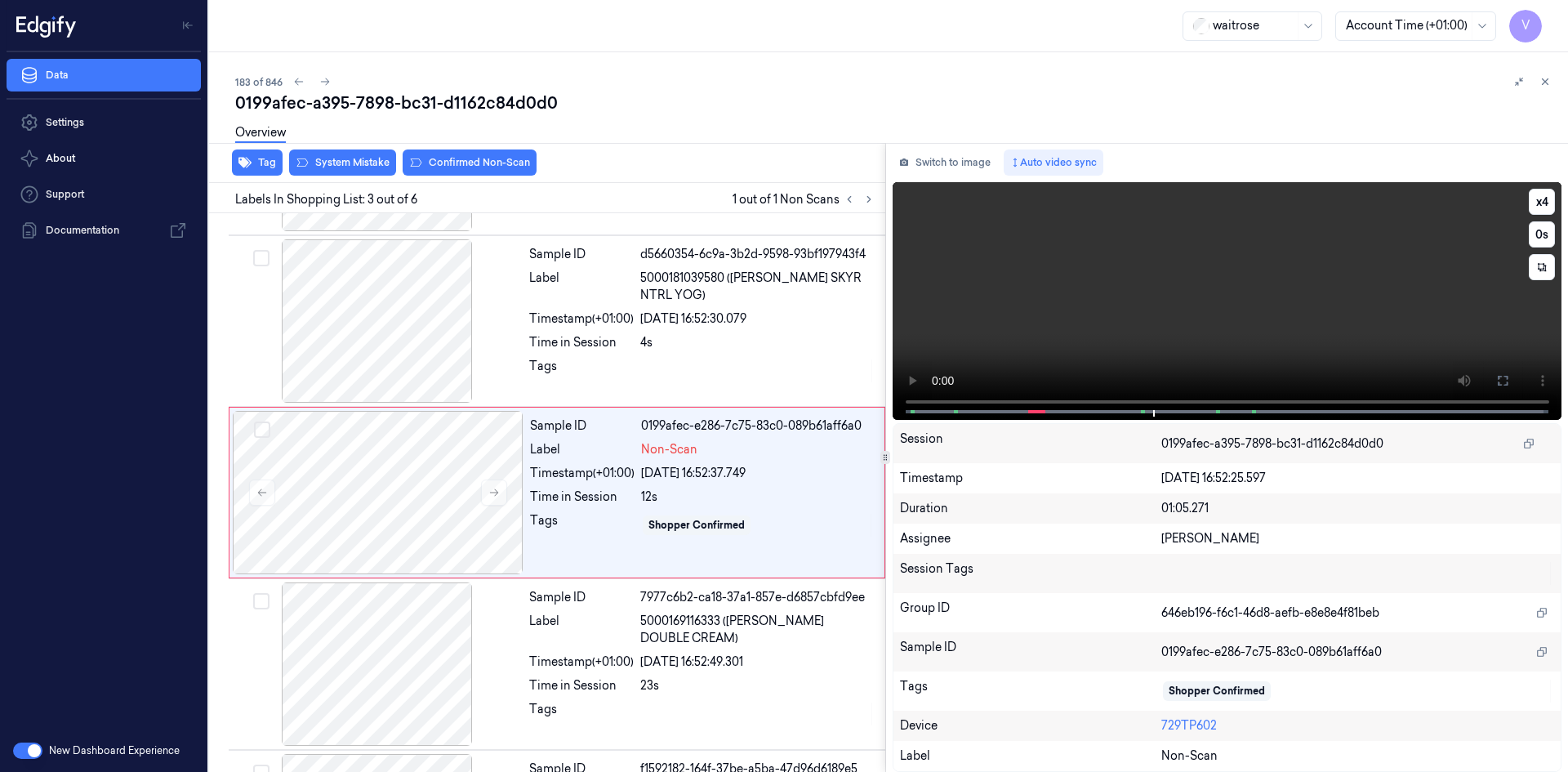
click at [1221, 310] on video at bounding box center [1228, 300] width 670 height 238
click at [440, 487] on div at bounding box center [378, 492] width 291 height 164
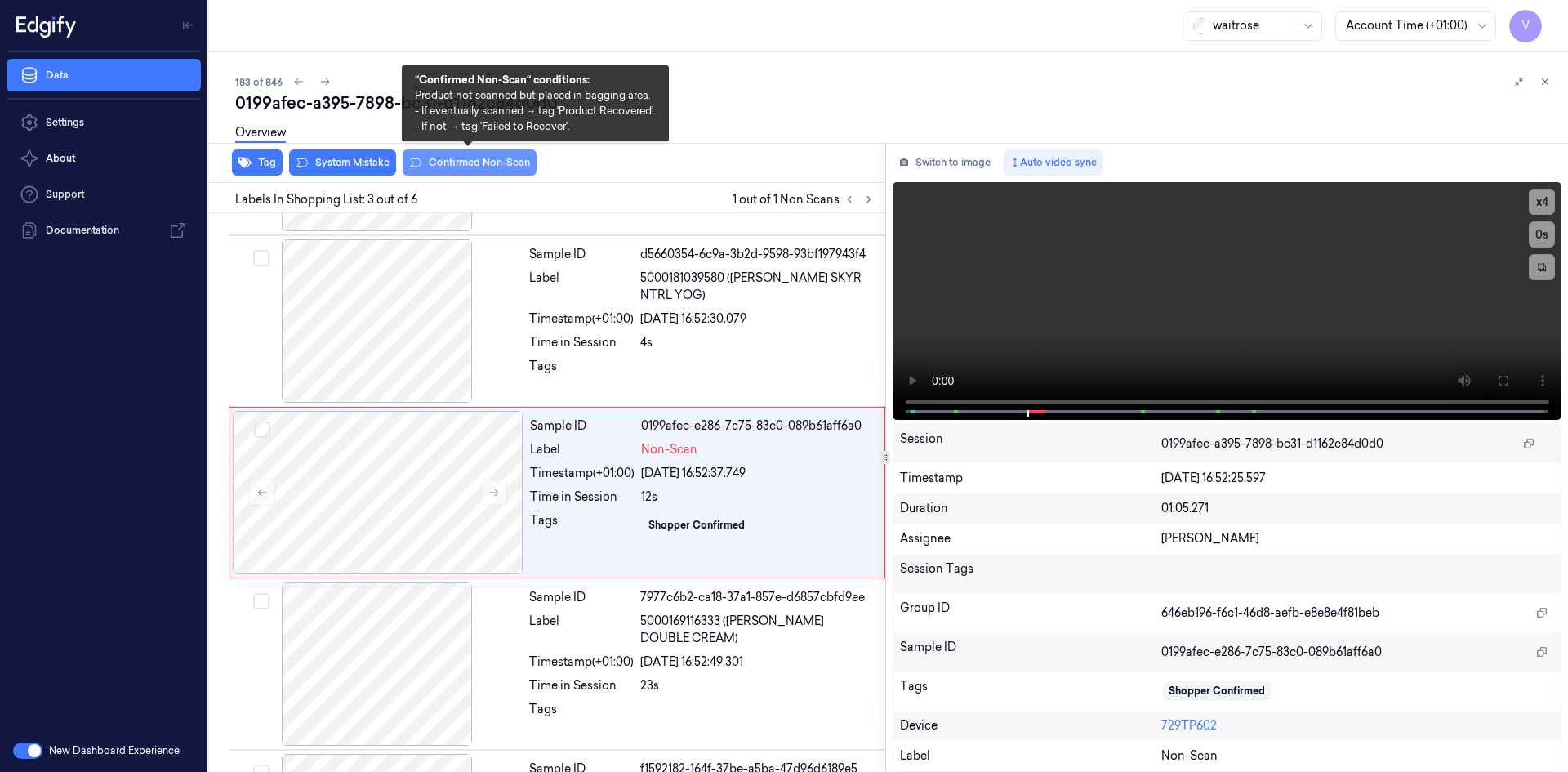
click at [445, 163] on button "Confirmed Non-Scan" at bounding box center [469, 163] width 134 height 26
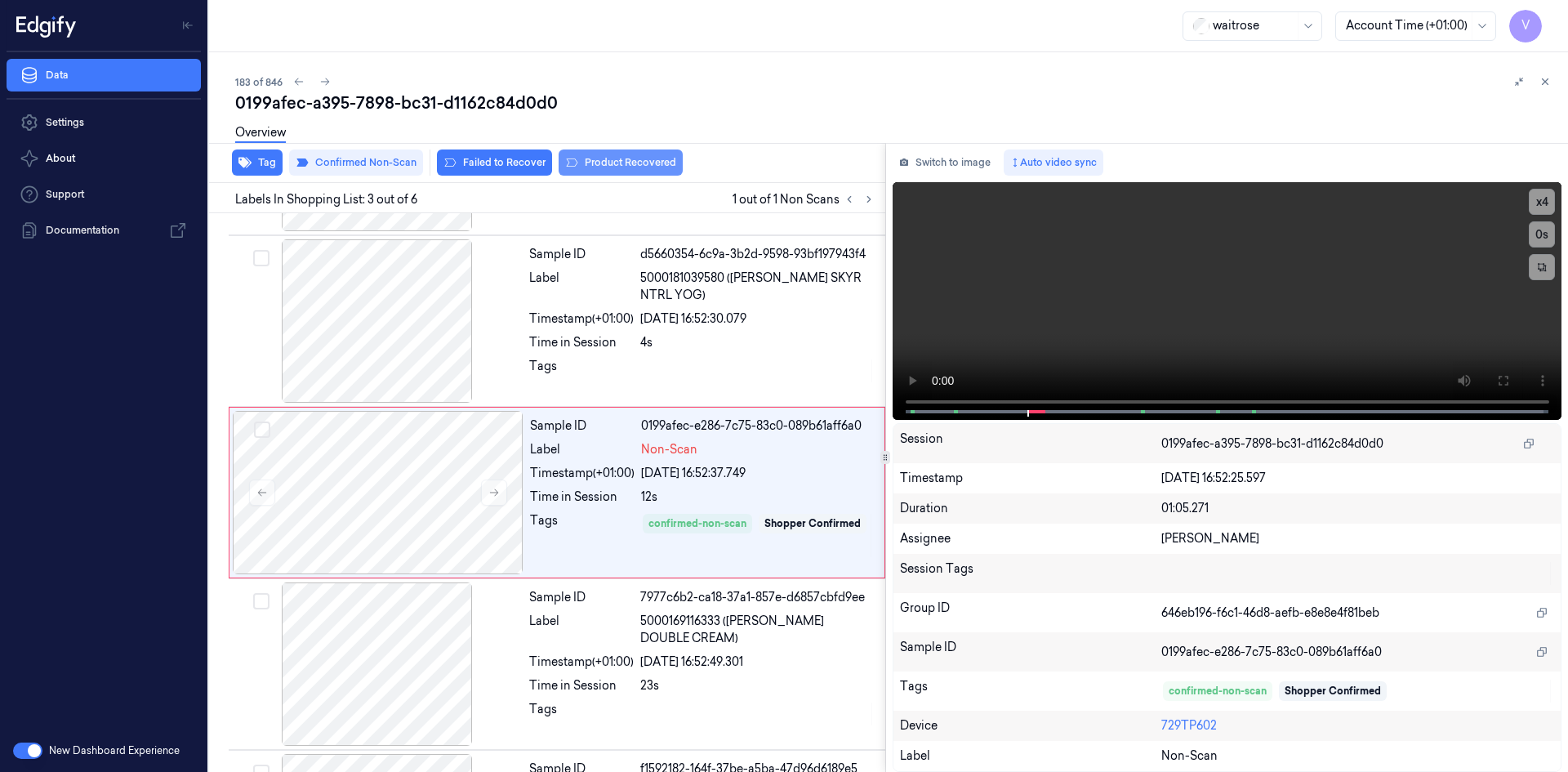
click at [597, 167] on button "Product Recovered" at bounding box center [620, 163] width 124 height 26
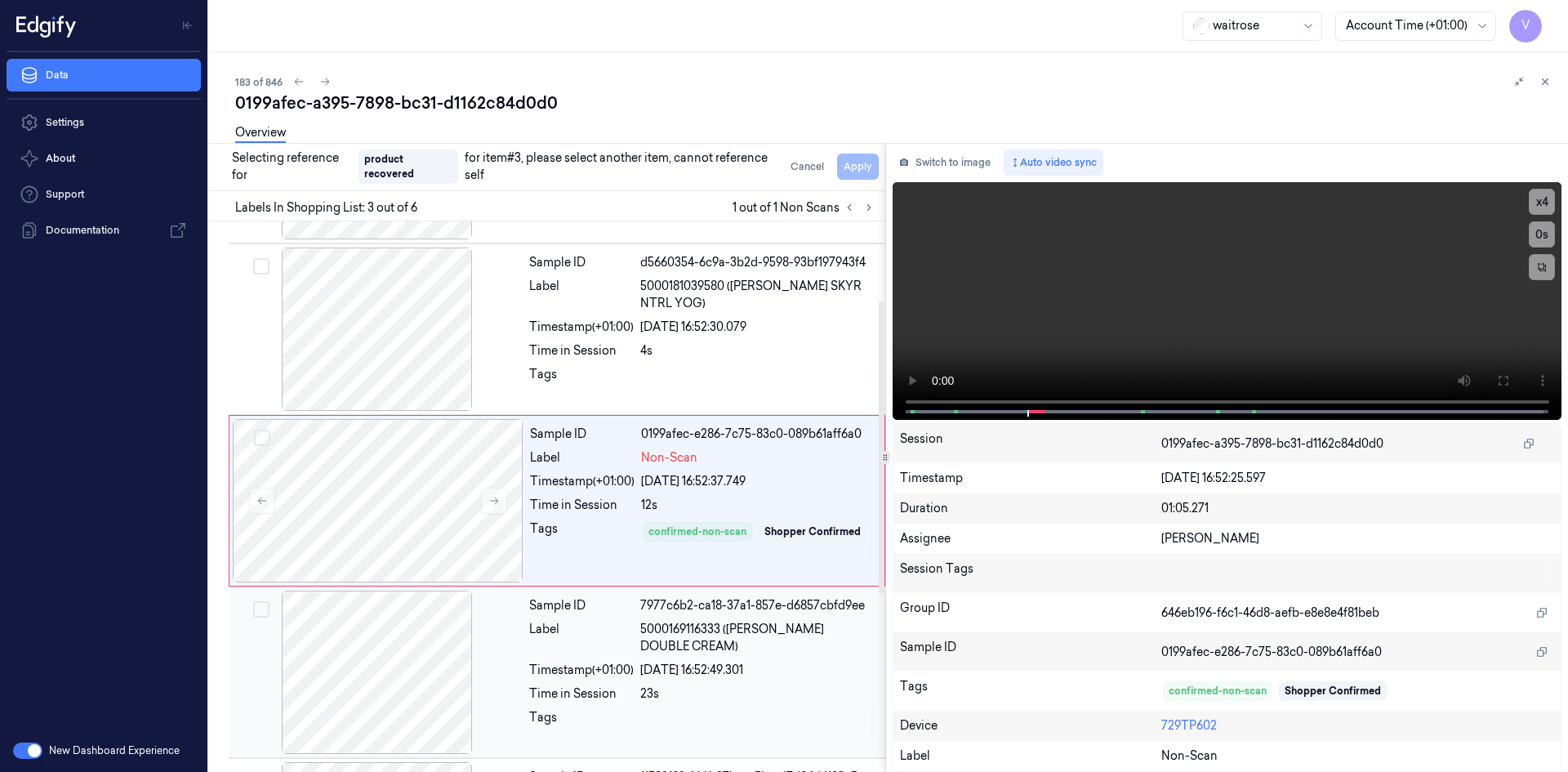
click at [545, 661] on div "Timestamp (+01:00)" at bounding box center [582, 670] width 105 height 17
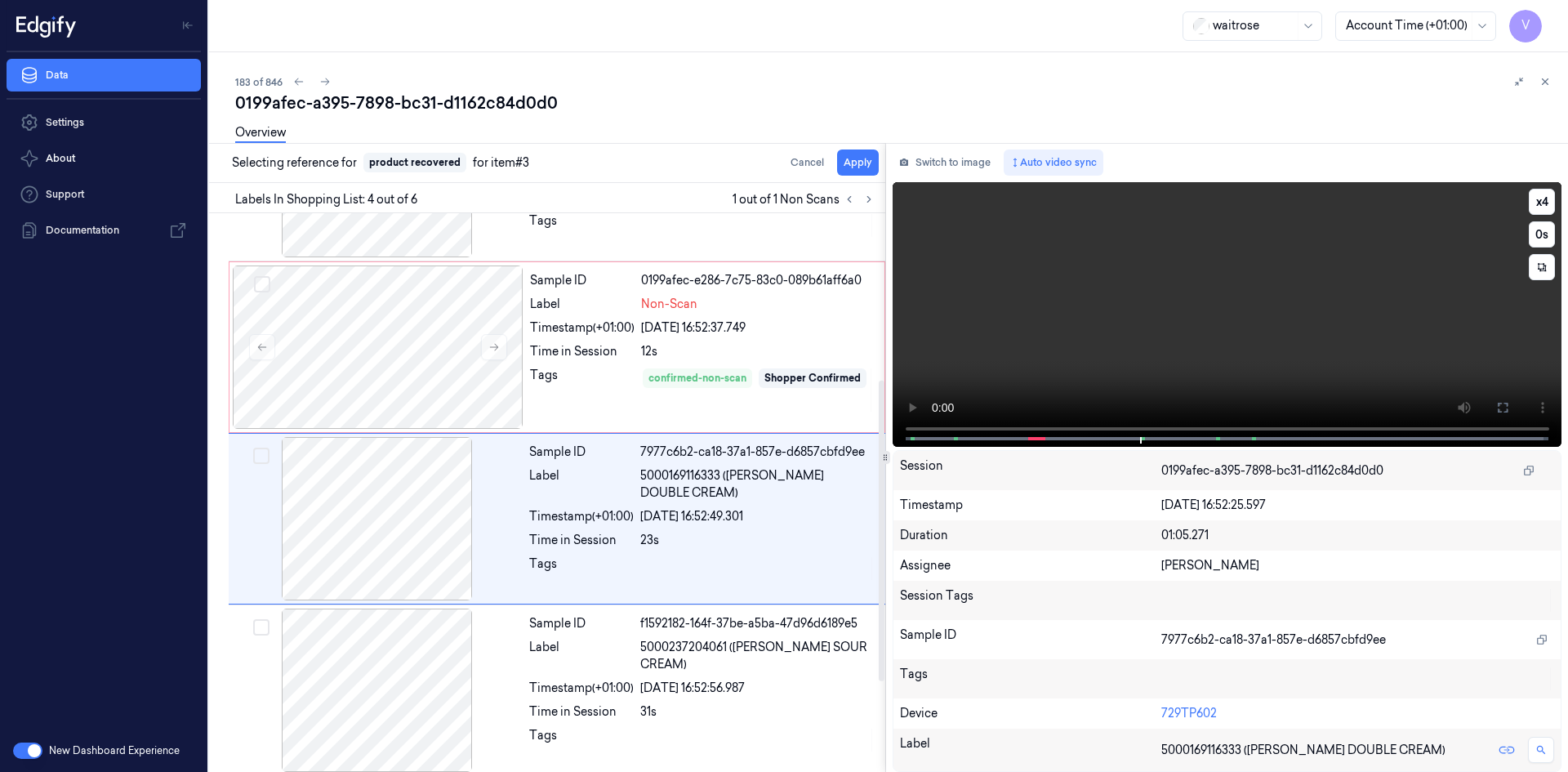
scroll to position [320, 0]
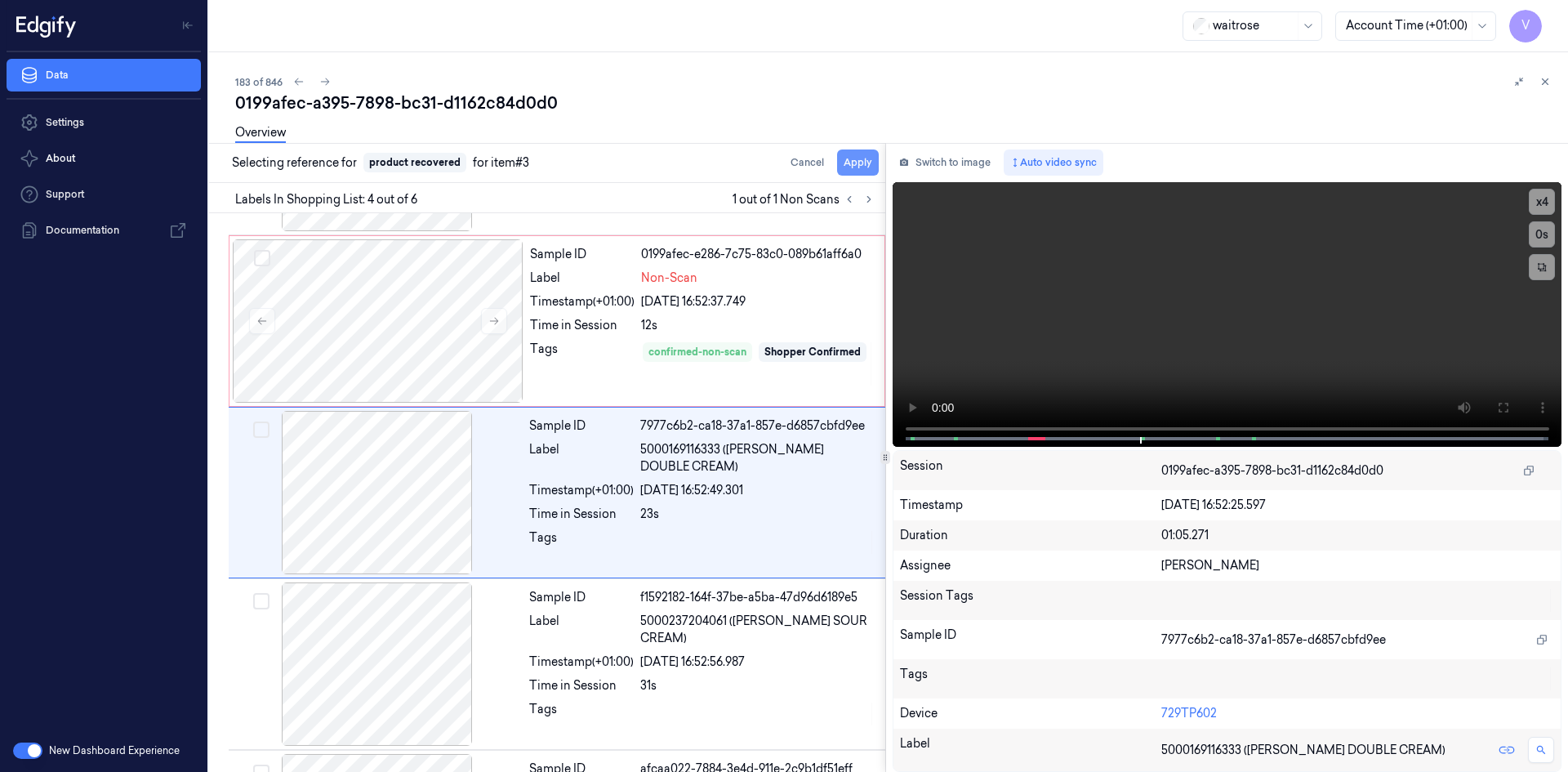
click at [864, 162] on button "Apply" at bounding box center [858, 163] width 42 height 26
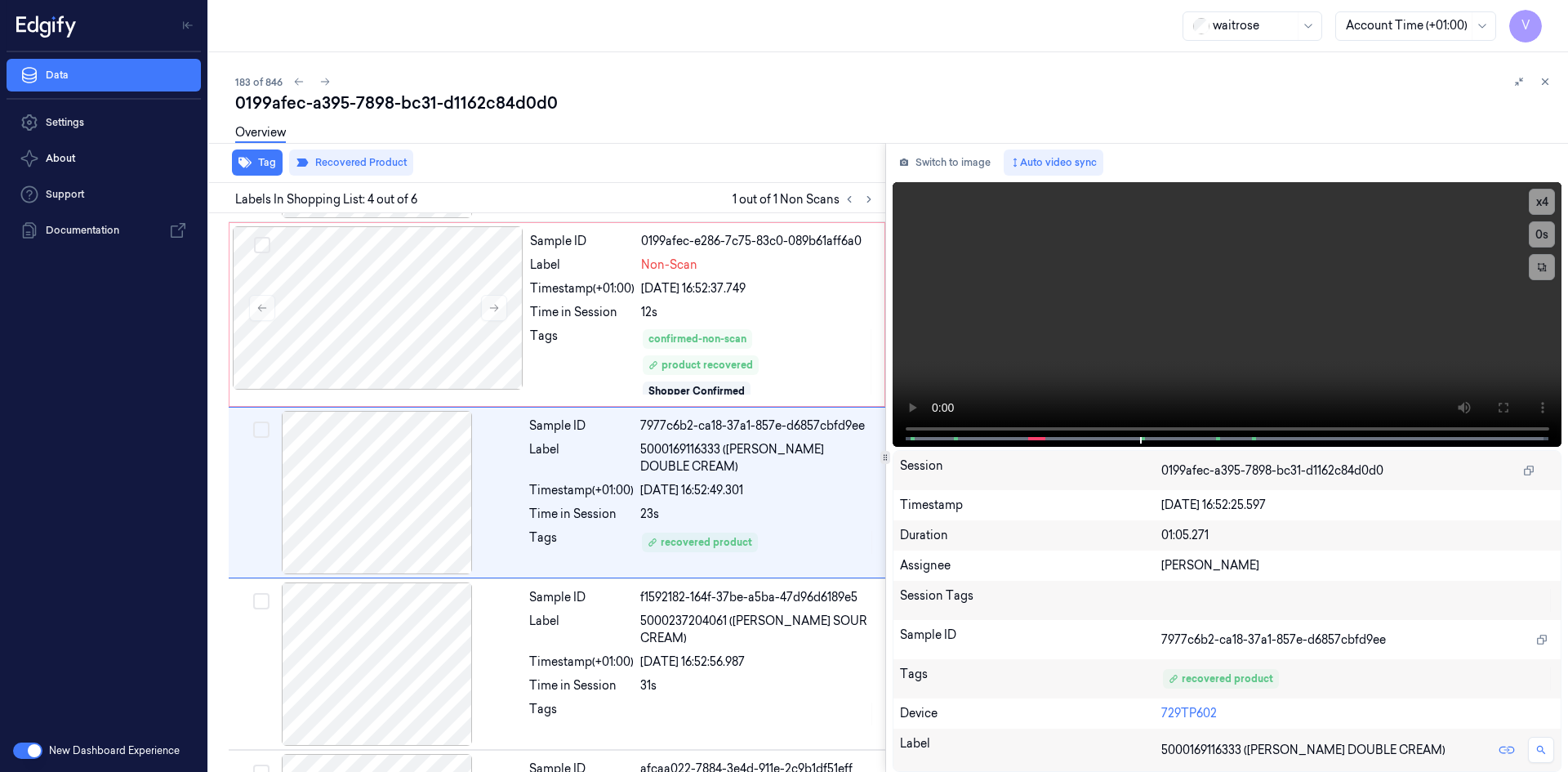
click at [1546, 82] on icon at bounding box center [1545, 81] width 11 height 11
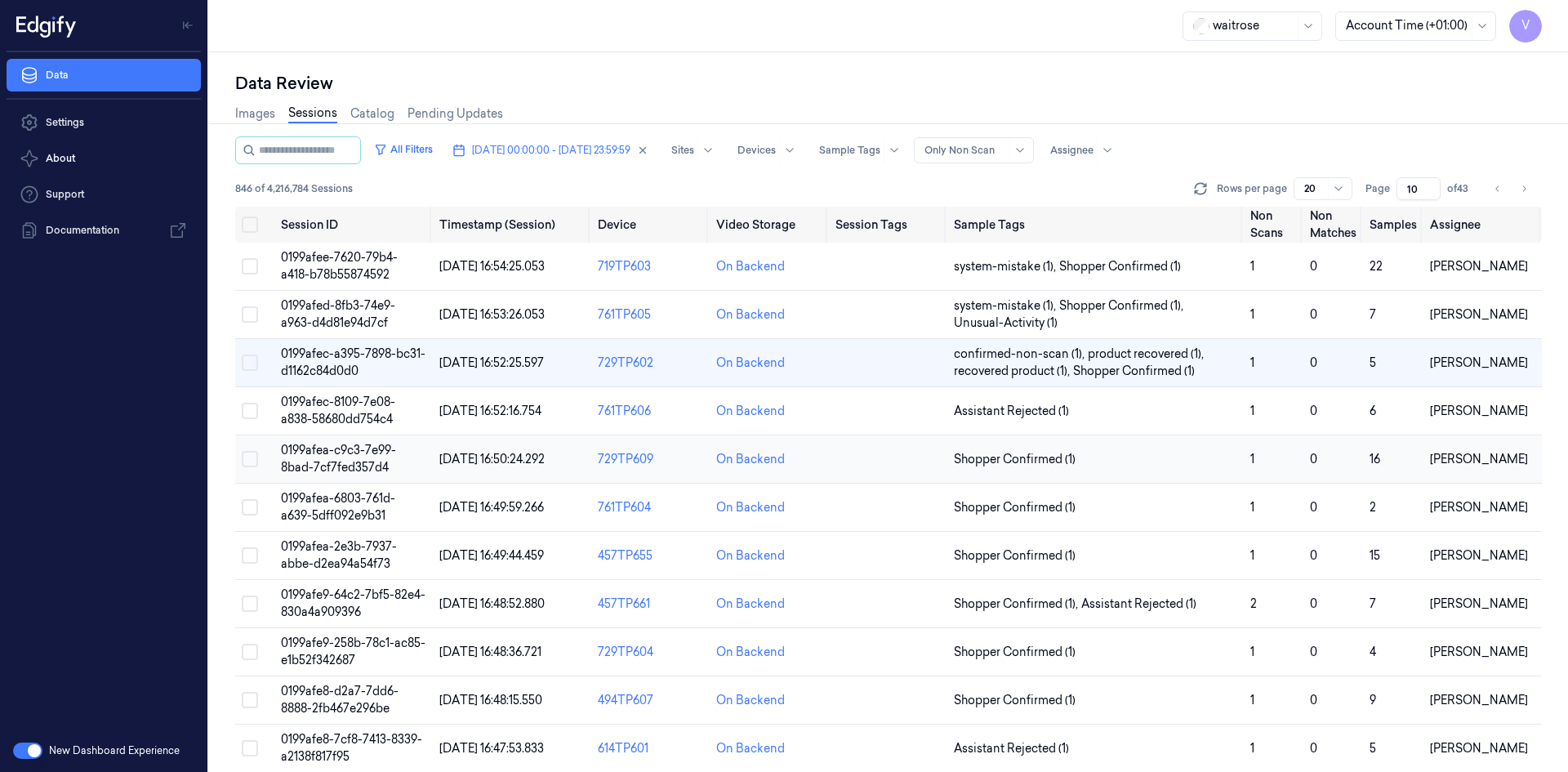
click at [352, 454] on span "0199afea-c9c3-7e99-8bad-7cf7fed357d4" at bounding box center [338, 459] width 115 height 32
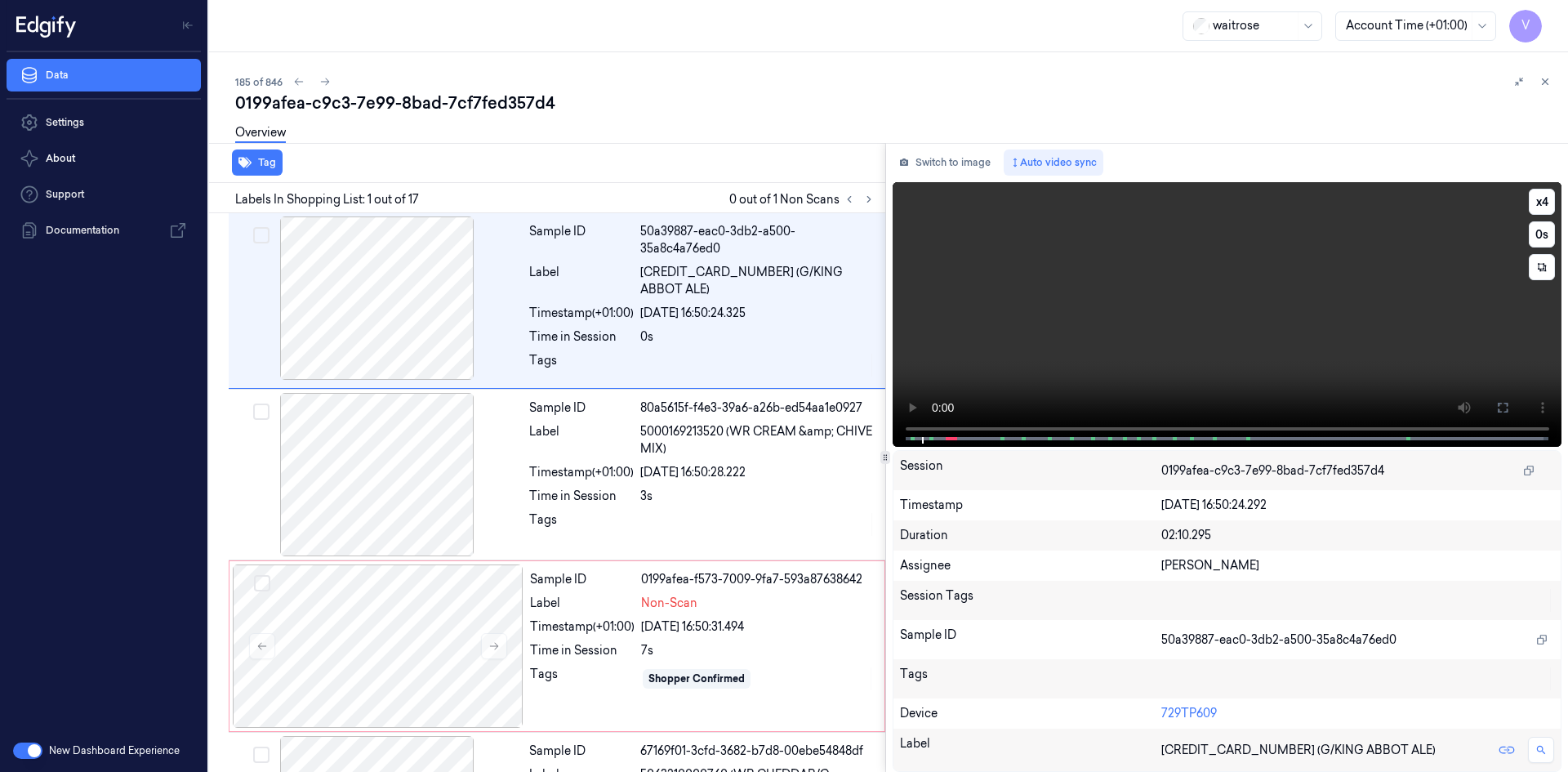
click at [949, 376] on video at bounding box center [1228, 314] width 670 height 265
click at [980, 372] on video at bounding box center [1228, 314] width 670 height 265
click at [1103, 309] on video at bounding box center [1228, 314] width 670 height 265
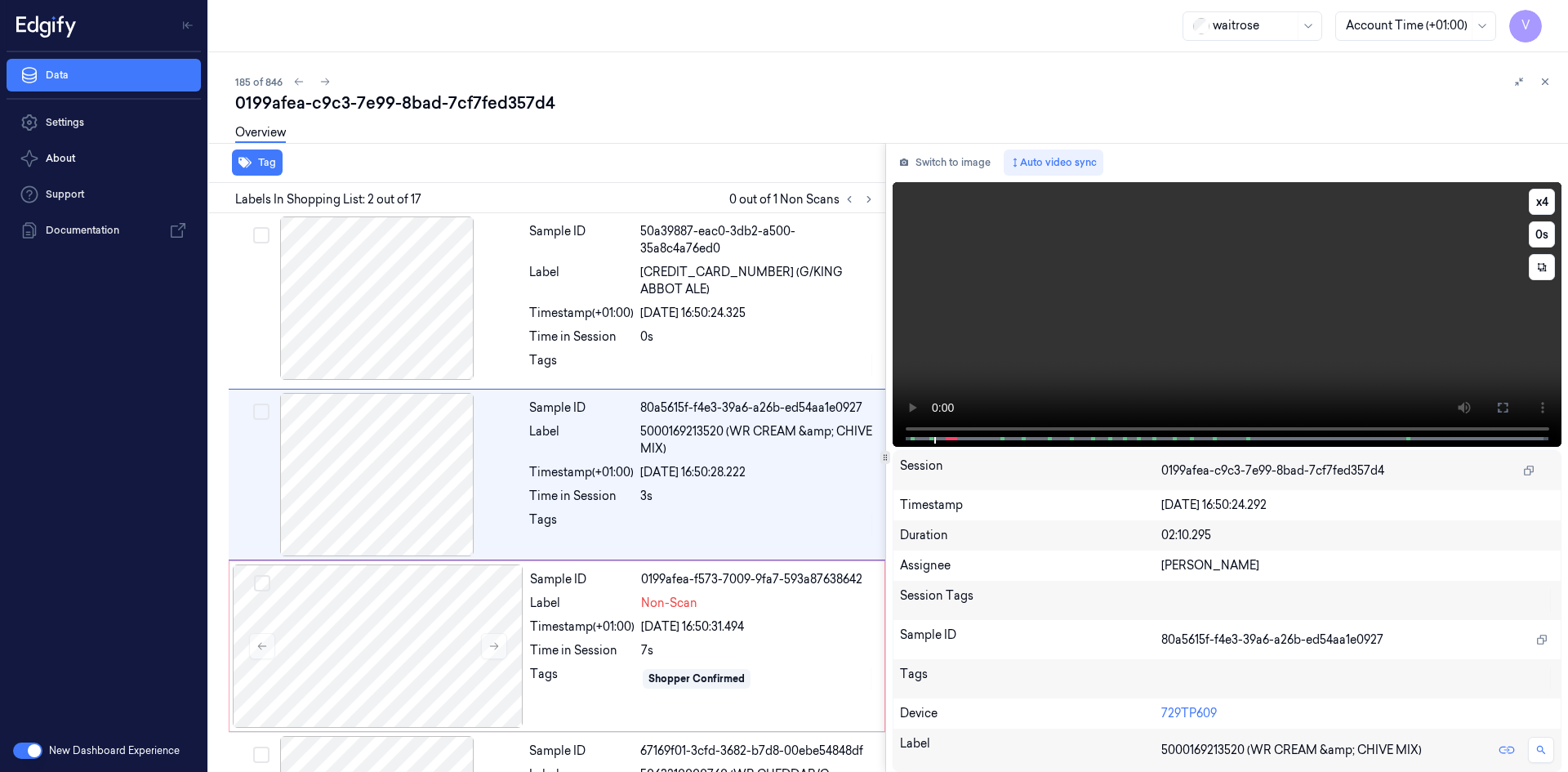
click at [1137, 329] on video at bounding box center [1228, 314] width 670 height 265
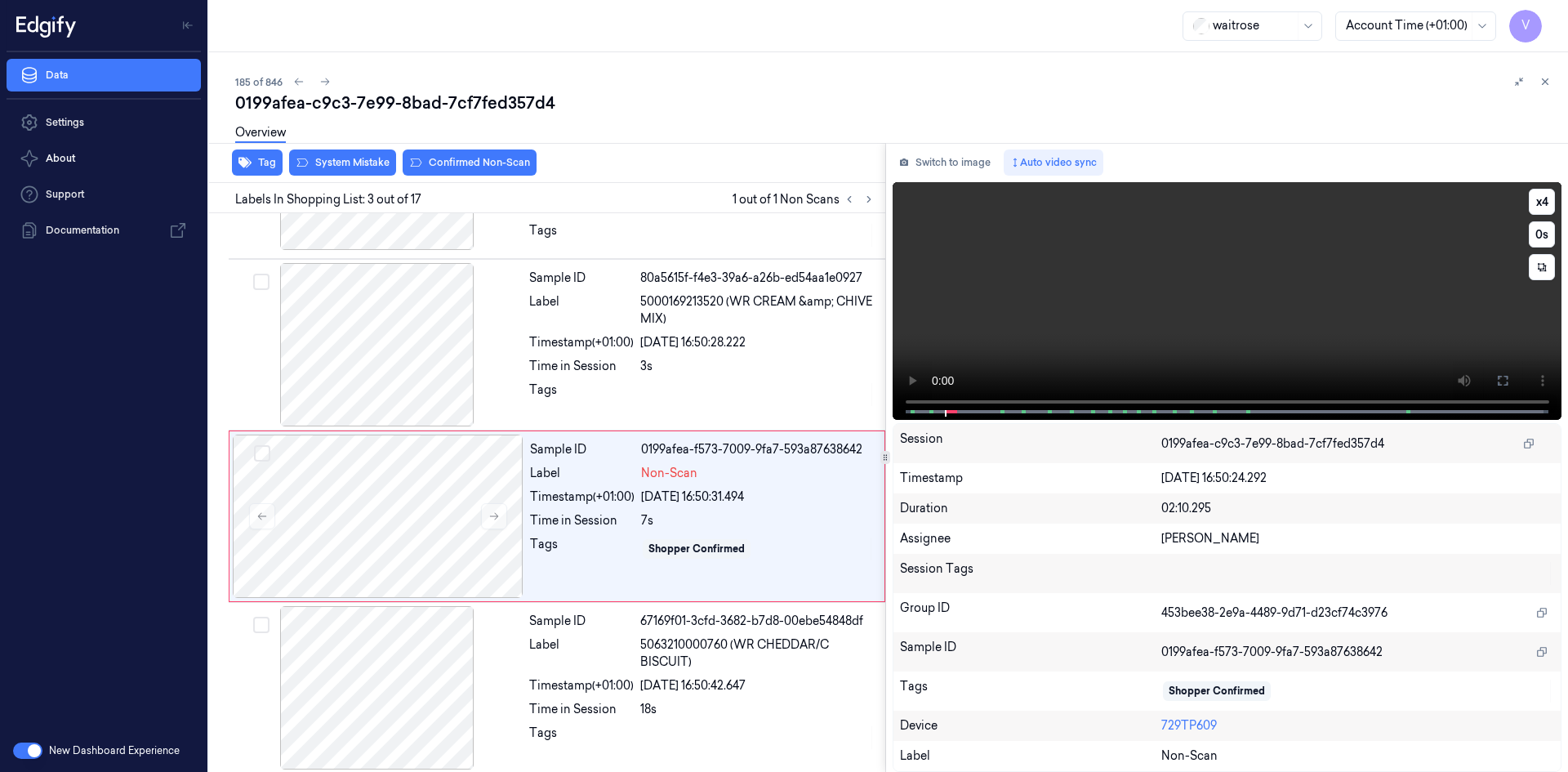
scroll to position [149, 0]
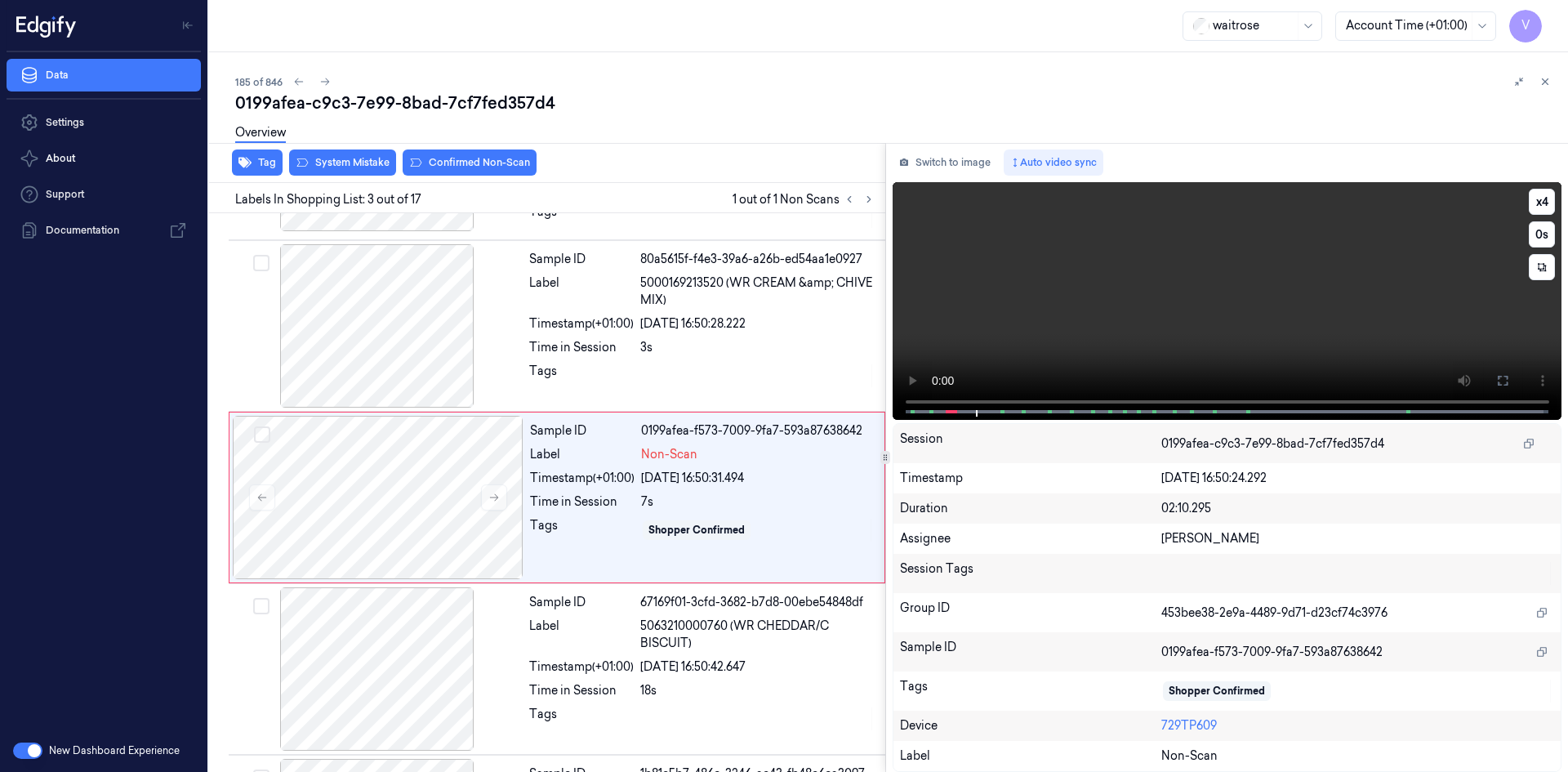
click at [1150, 312] on video at bounding box center [1228, 300] width 670 height 238
click at [1138, 295] on video at bounding box center [1228, 300] width 670 height 238
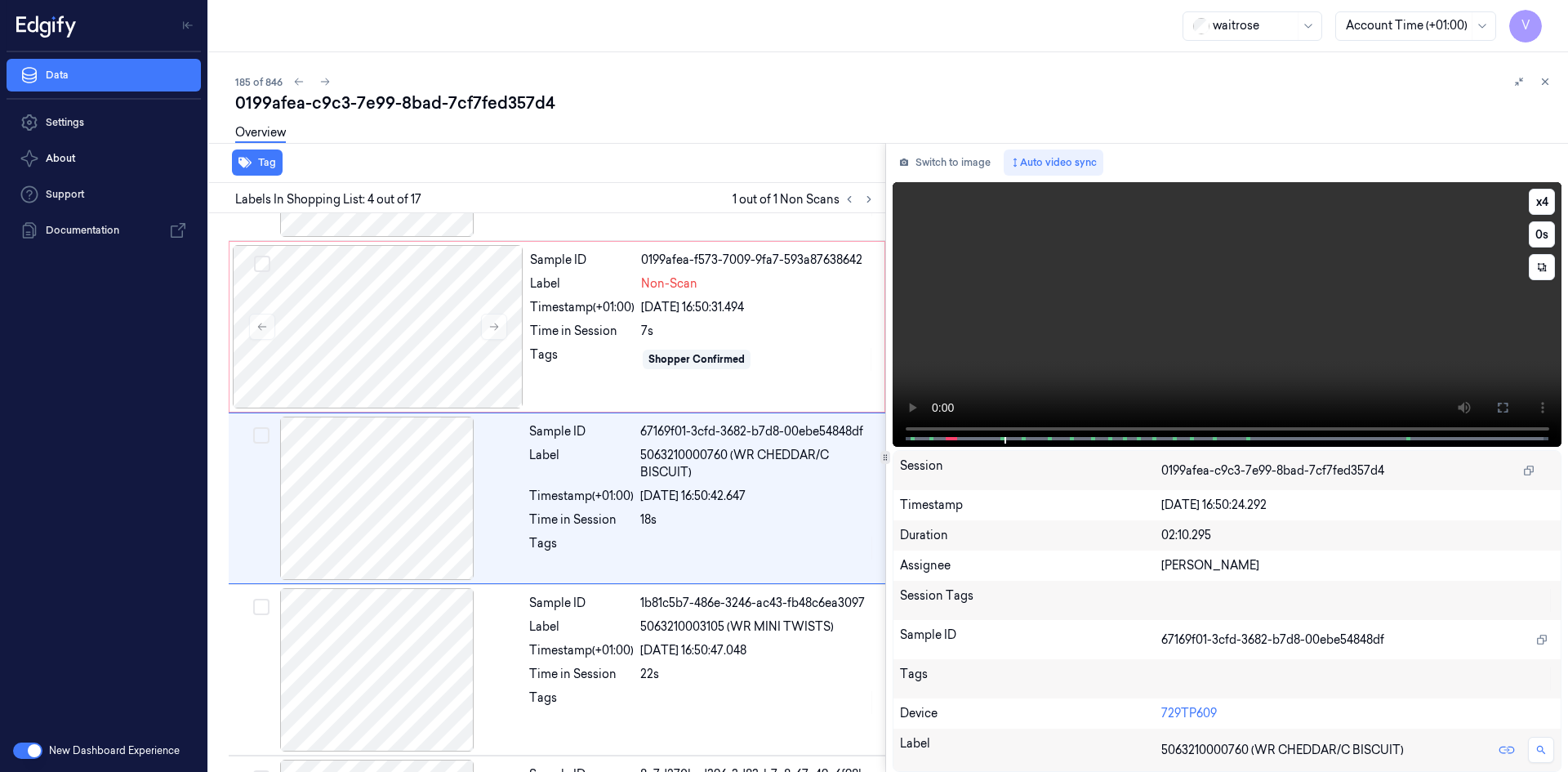
scroll to position [320, 0]
click at [1147, 295] on video at bounding box center [1228, 314] width 670 height 265
click at [447, 306] on div at bounding box center [378, 325] width 291 height 164
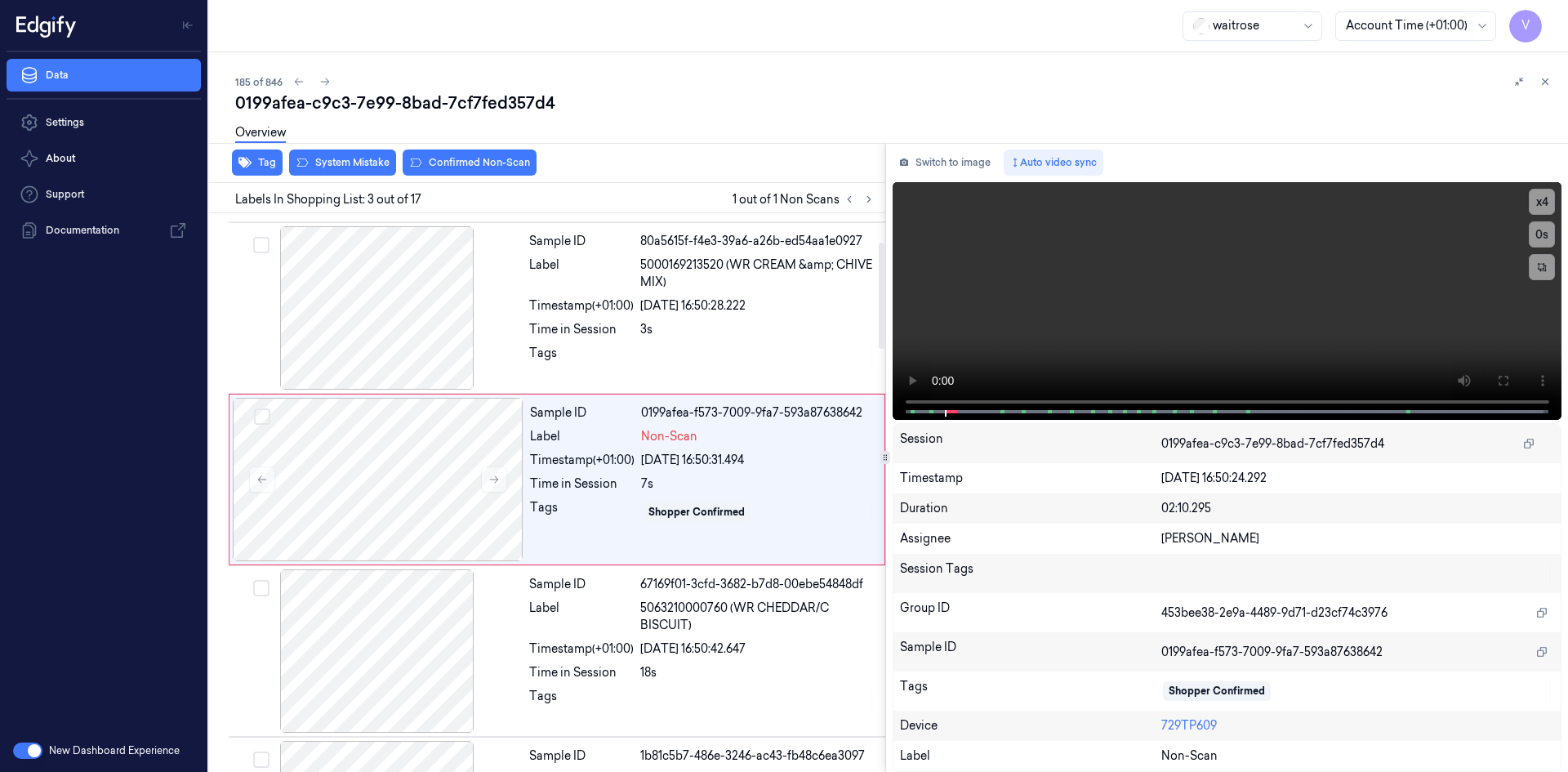
scroll to position [149, 0]
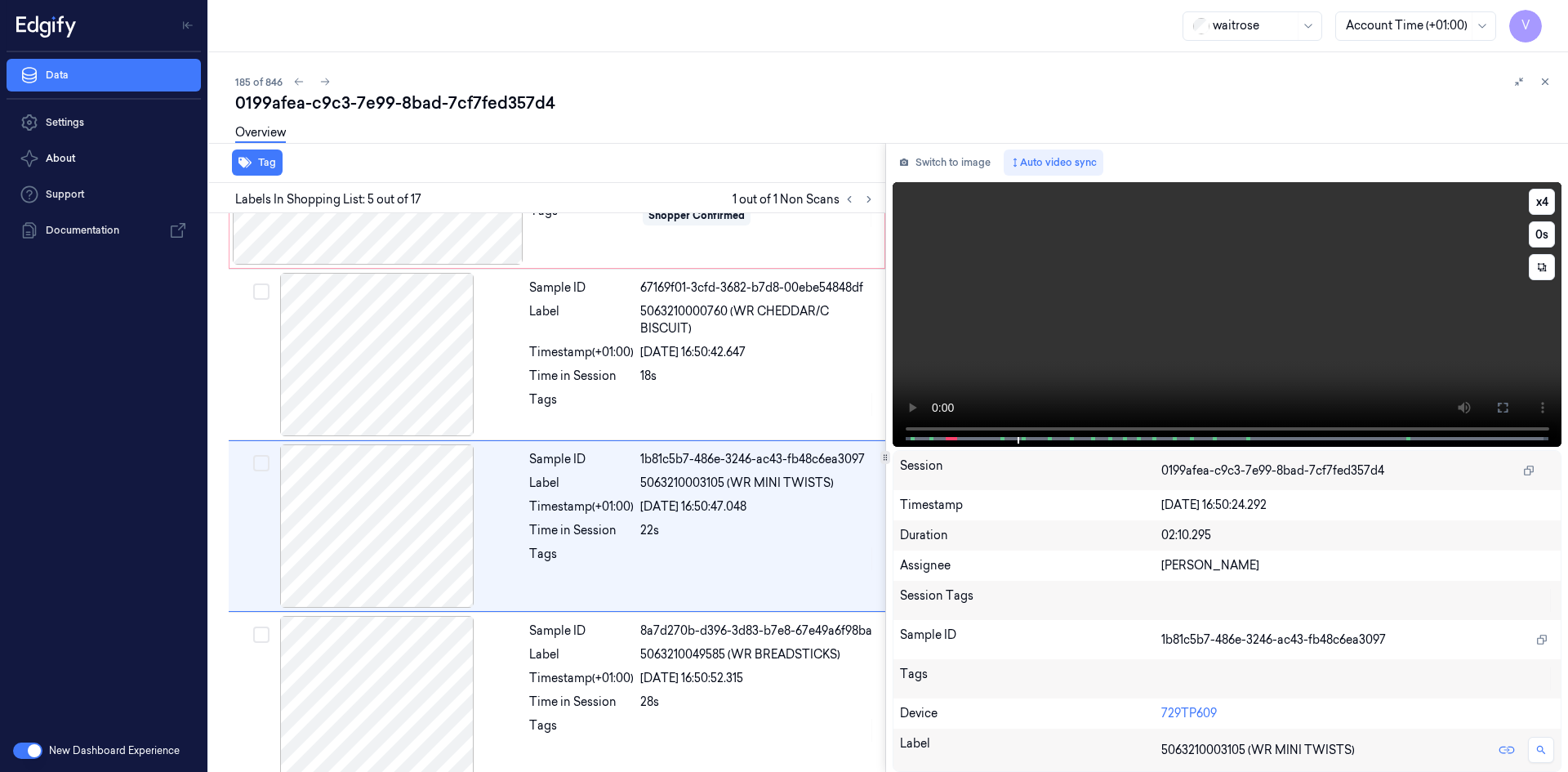
click at [1077, 321] on video at bounding box center [1228, 314] width 670 height 265
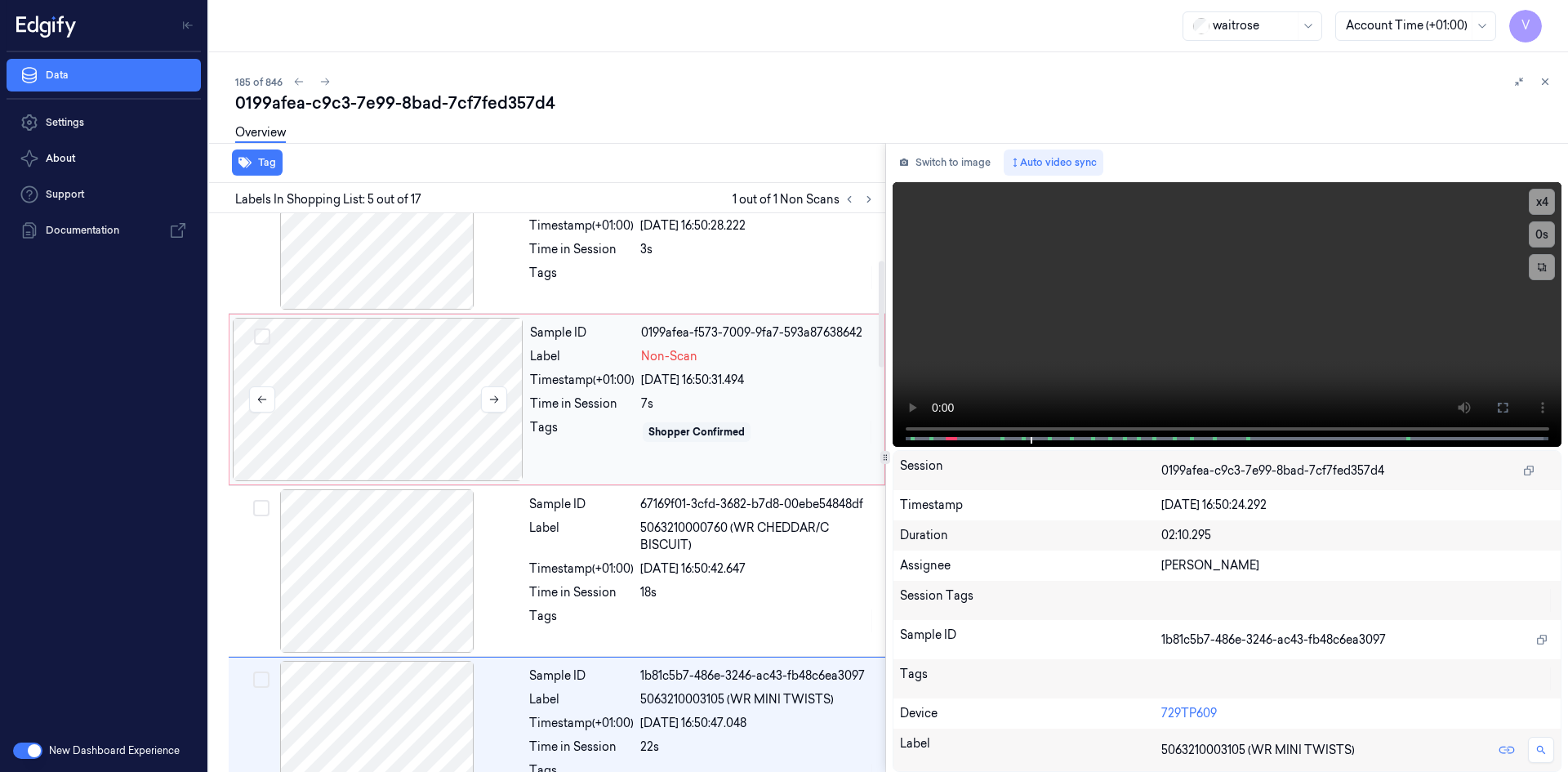
click at [423, 358] on div at bounding box center [378, 399] width 291 height 164
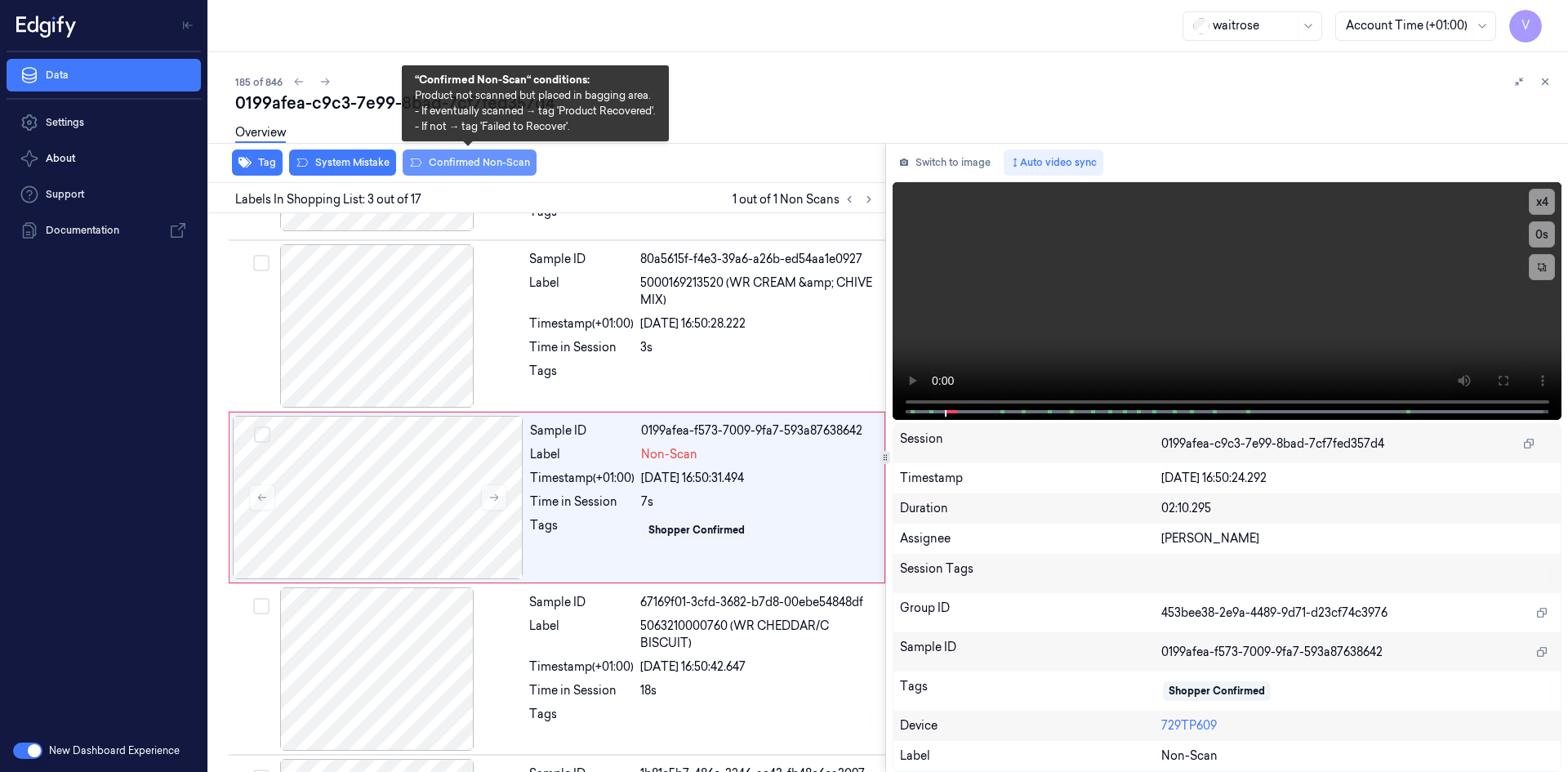
click at [447, 163] on button "Confirmed Non-Scan" at bounding box center [469, 163] width 134 height 26
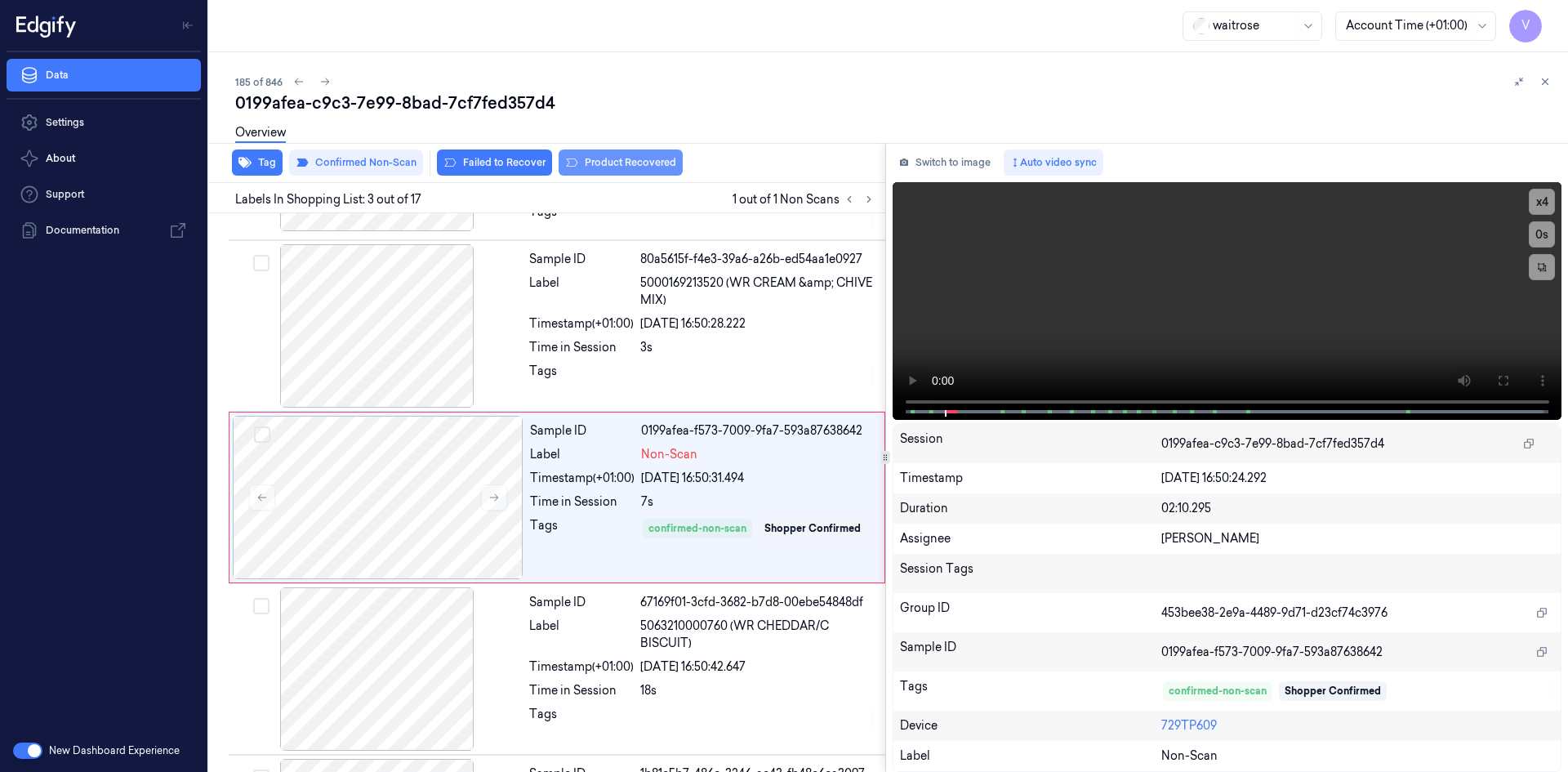
click at [633, 161] on button "Product Recovered" at bounding box center [620, 163] width 124 height 26
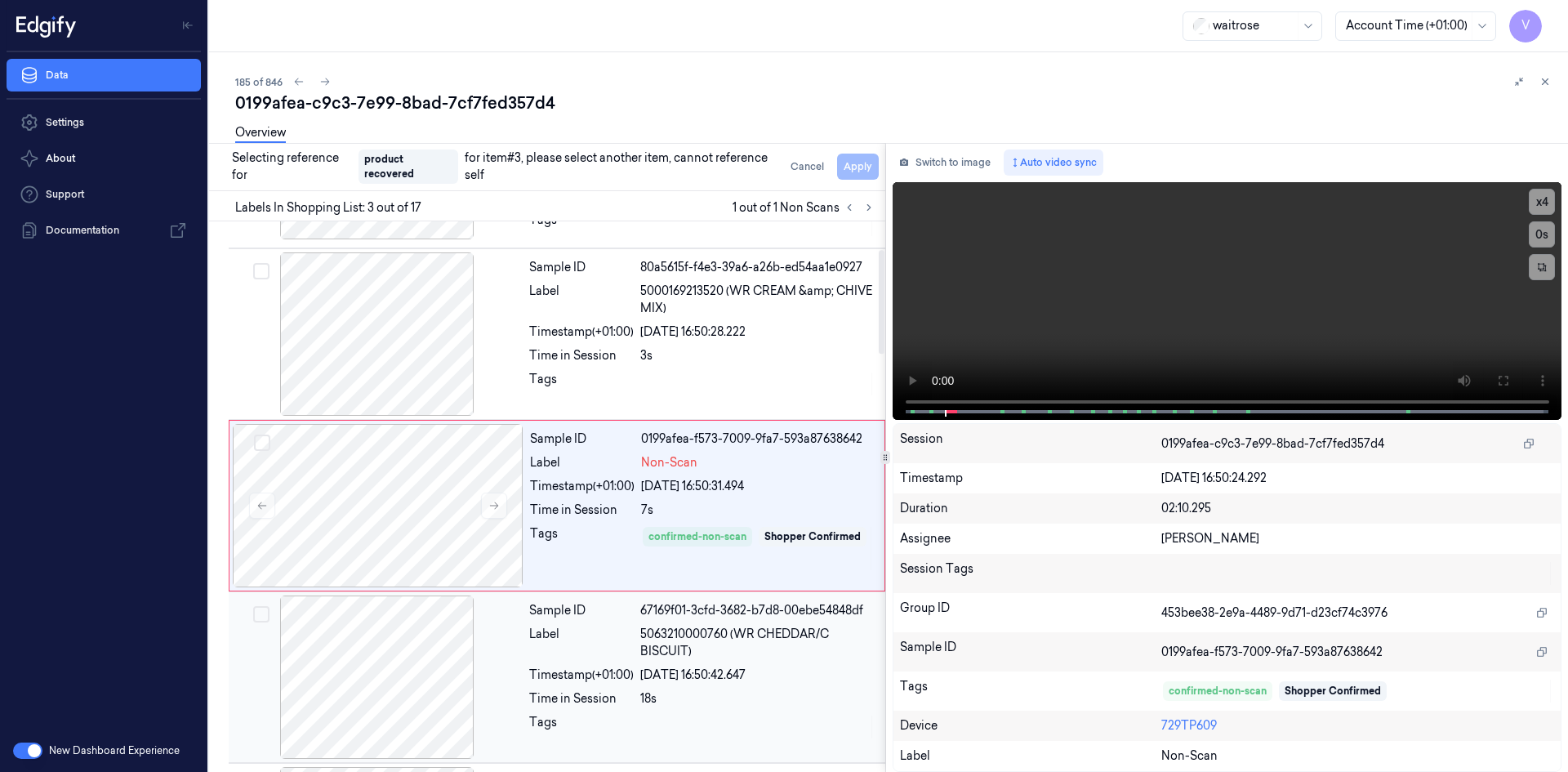
click at [386, 653] on div at bounding box center [377, 677] width 291 height 164
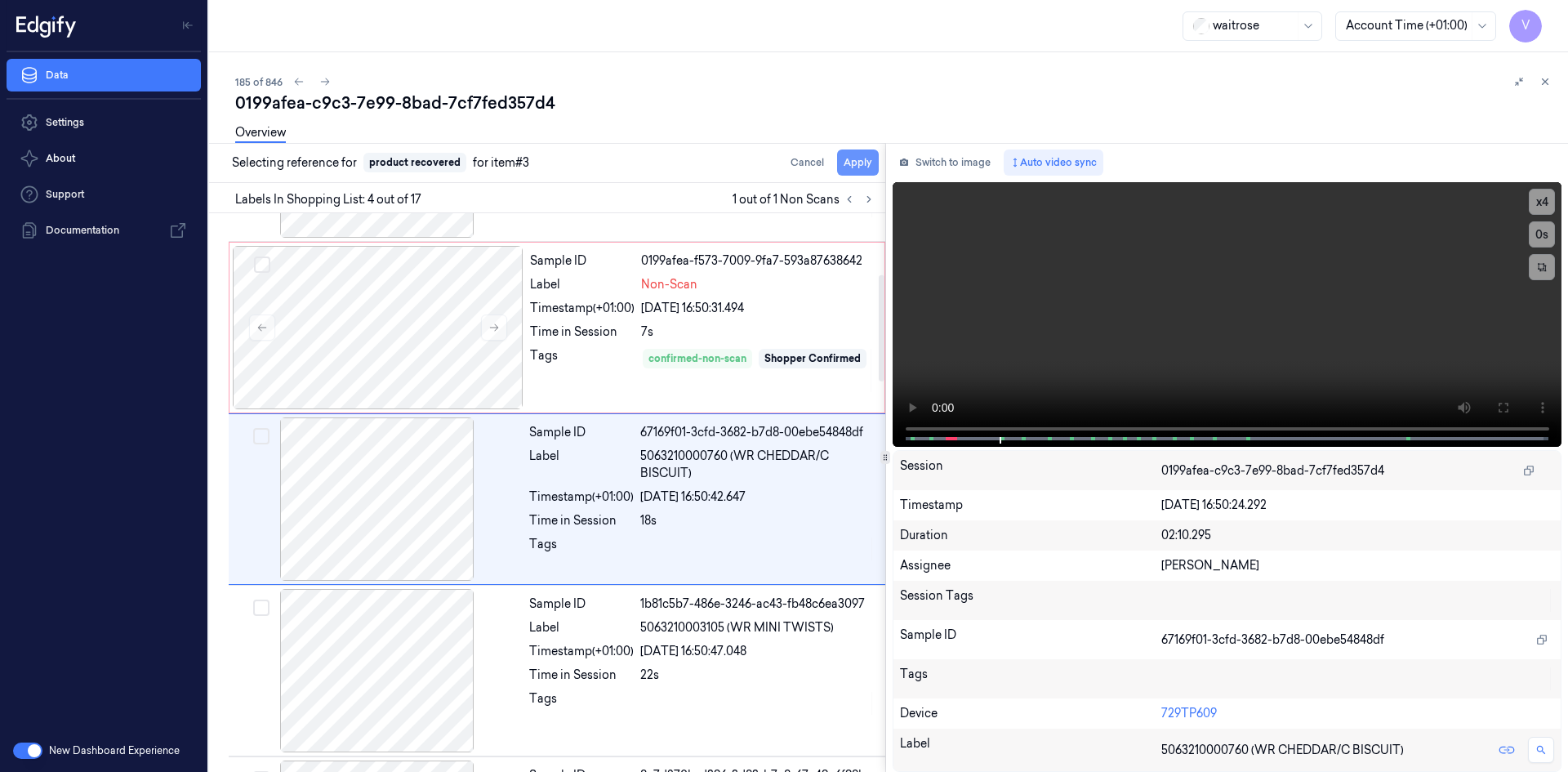
scroll to position [320, 0]
click at [860, 161] on button "Apply" at bounding box center [858, 163] width 42 height 26
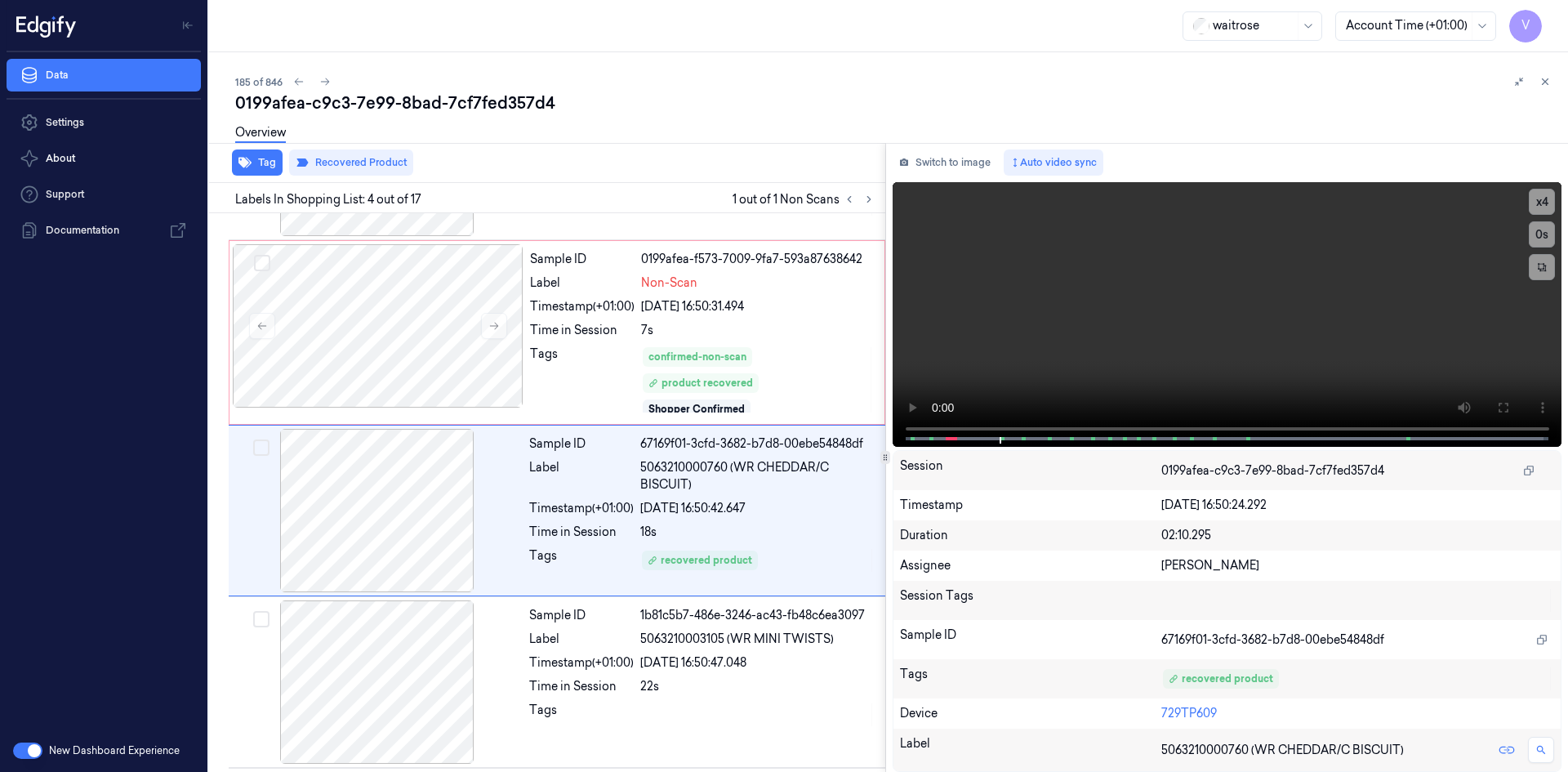
scroll to position [333, 0]
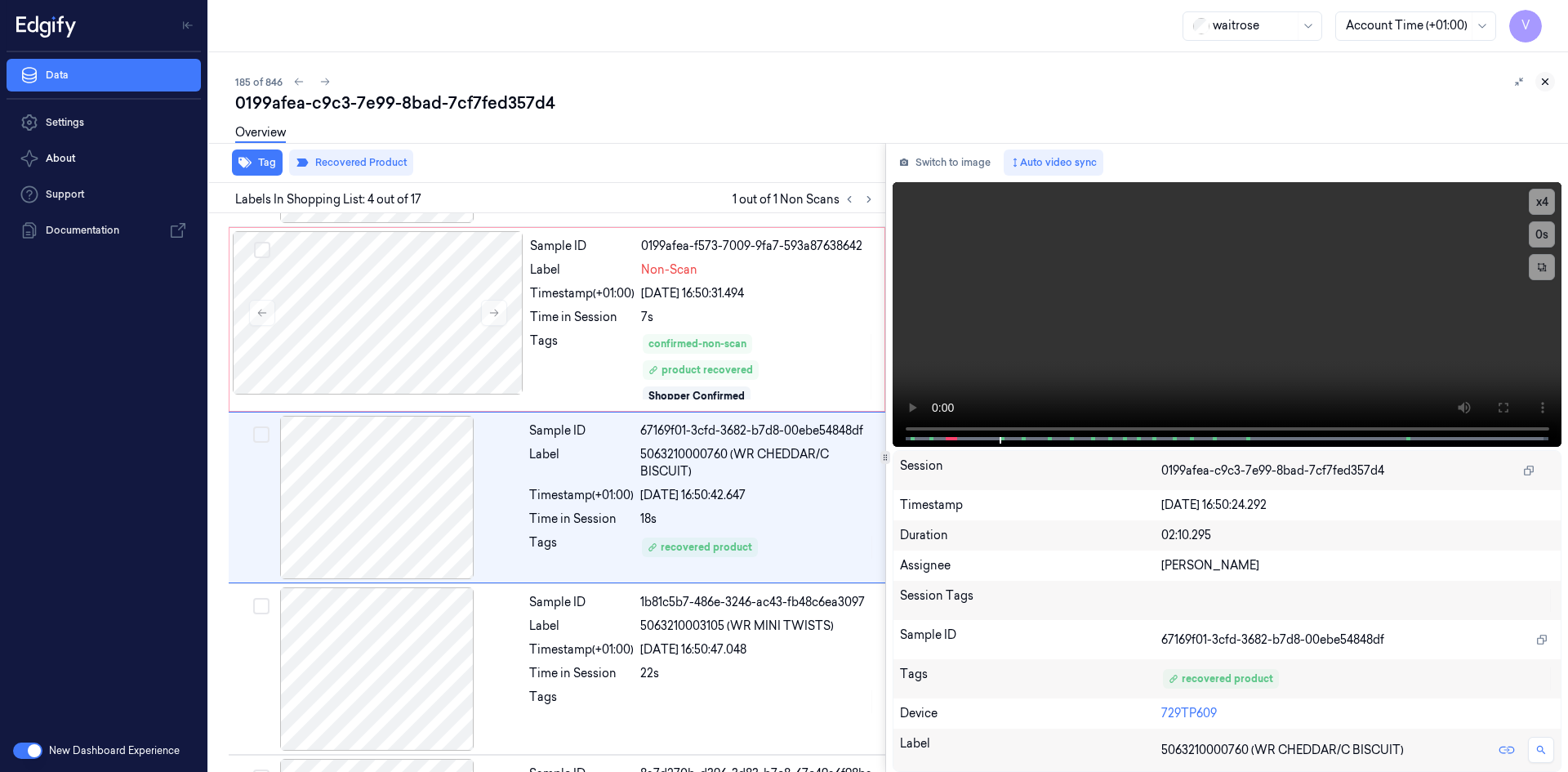
click at [1544, 80] on icon at bounding box center [1545, 81] width 11 height 11
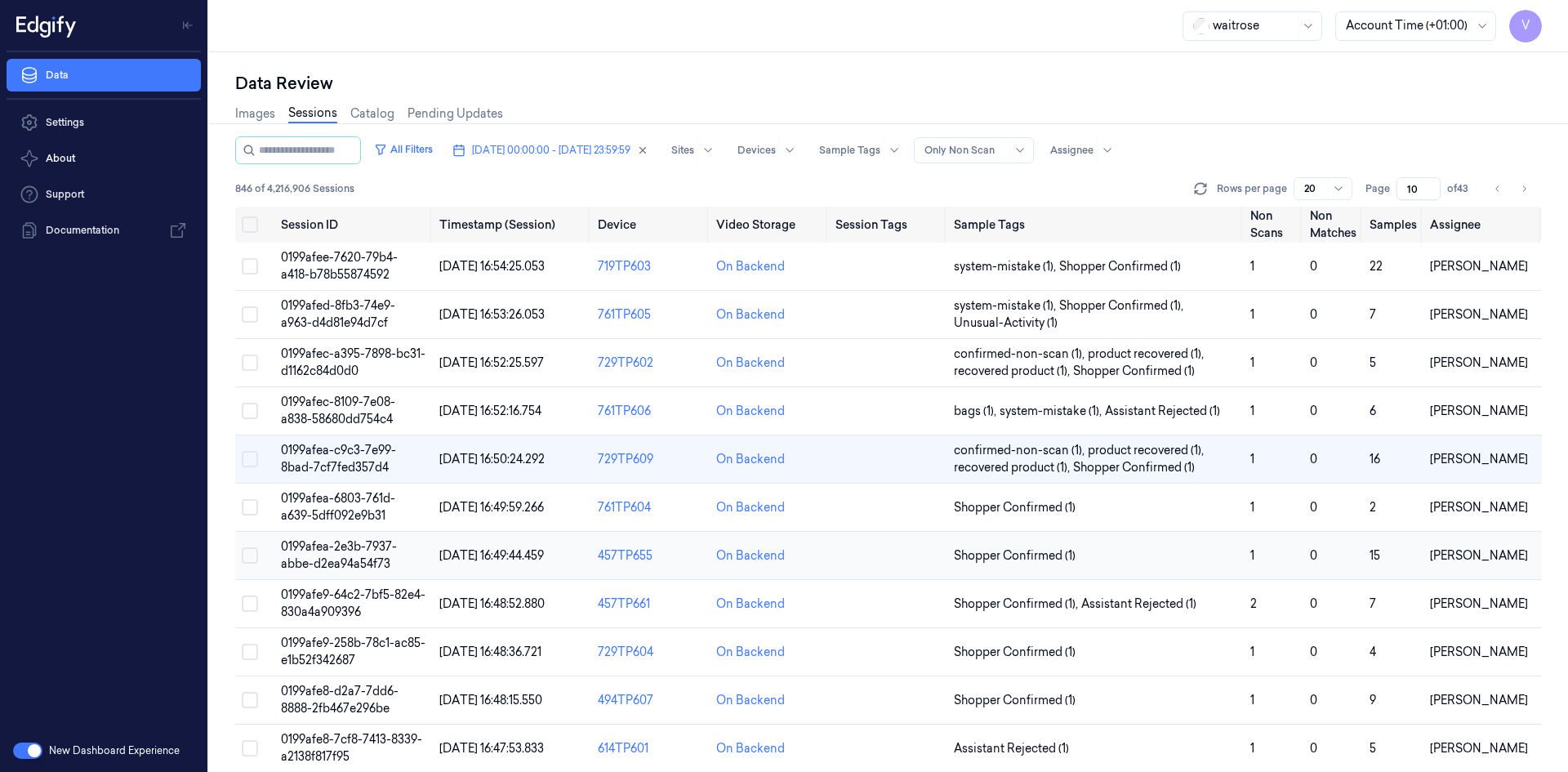
click at [347, 555] on td "0199afea-2e3b-7937-abbe-d2ea94a54f73" at bounding box center [353, 556] width 158 height 48
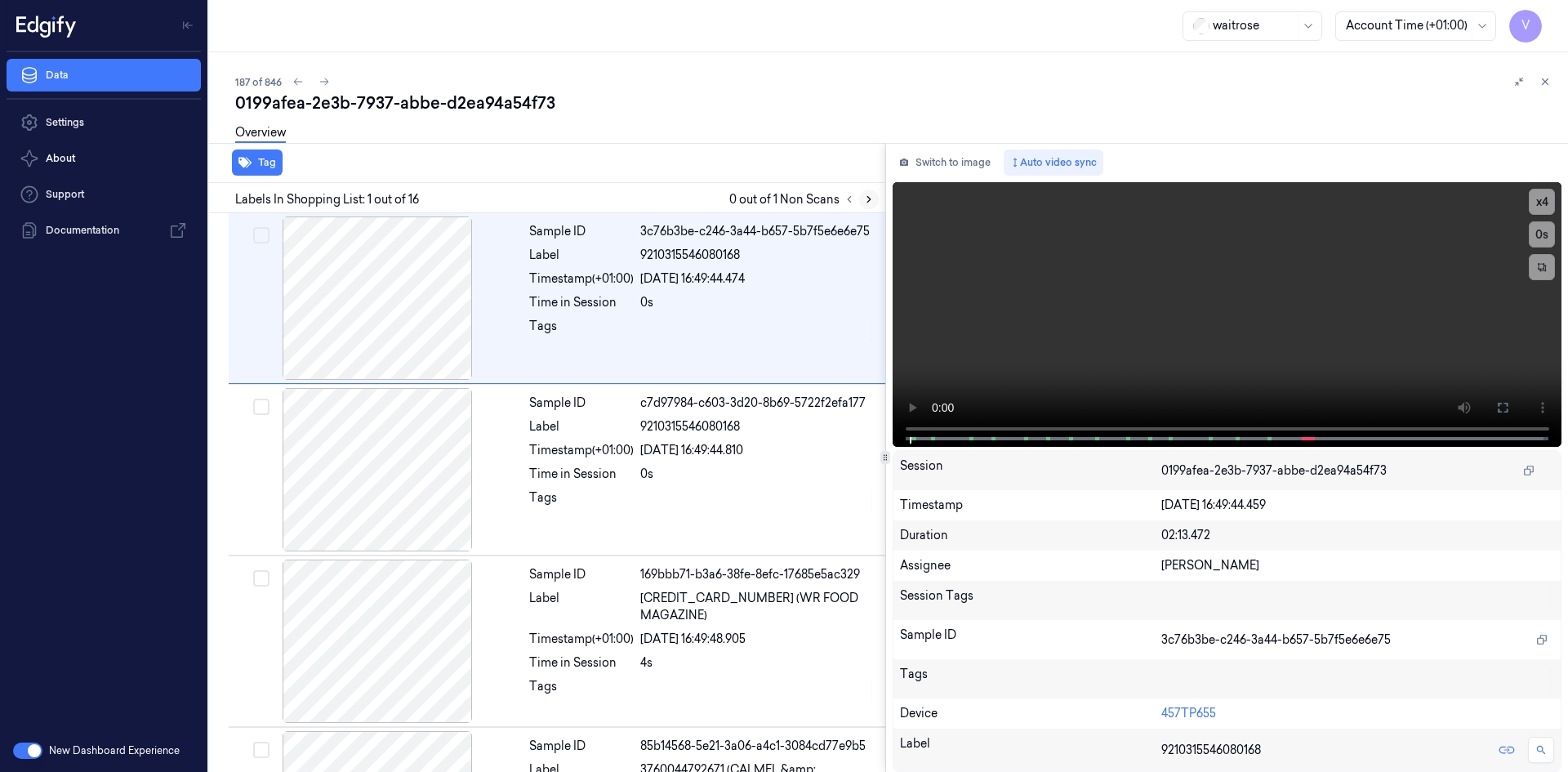
click at [870, 196] on icon at bounding box center [869, 199] width 11 height 11
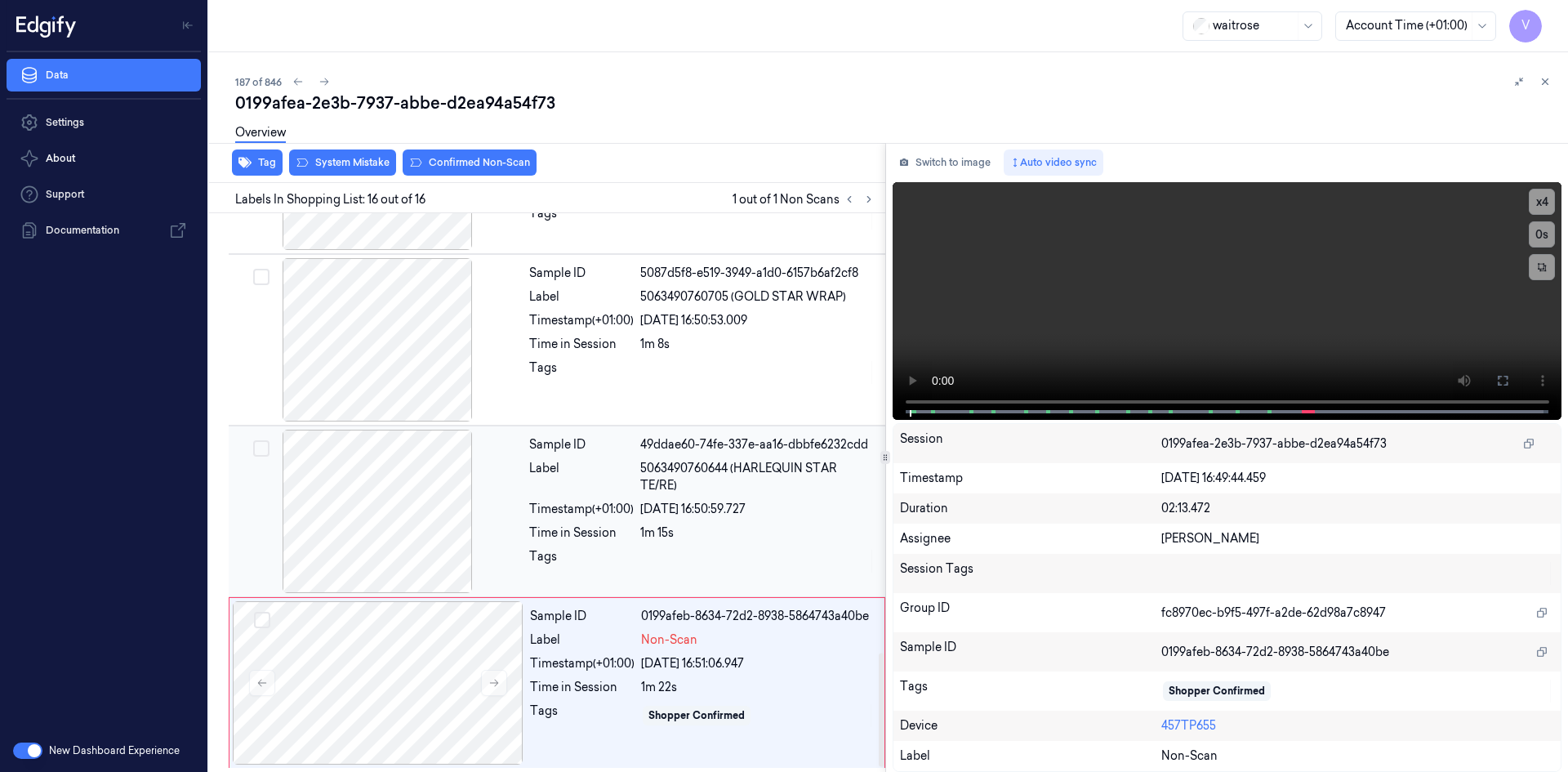
scroll to position [2191, 0]
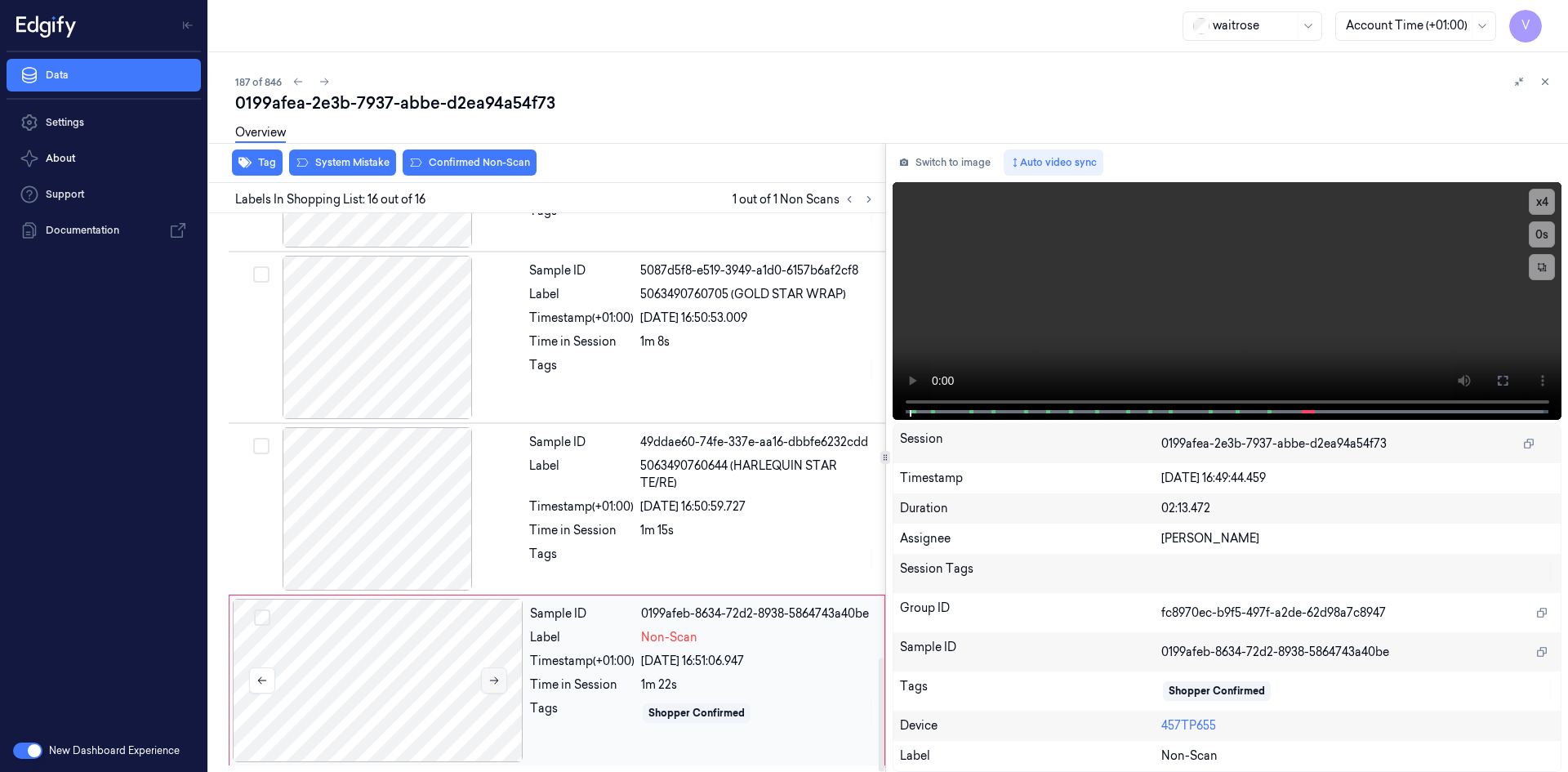
click at [499, 679] on icon at bounding box center [493, 680] width 11 height 11
click at [498, 681] on icon at bounding box center [494, 680] width 9 height 7
click at [1198, 313] on video at bounding box center [1228, 300] width 670 height 238
click at [1197, 312] on video at bounding box center [1228, 300] width 670 height 238
click at [1190, 306] on video at bounding box center [1228, 300] width 670 height 238
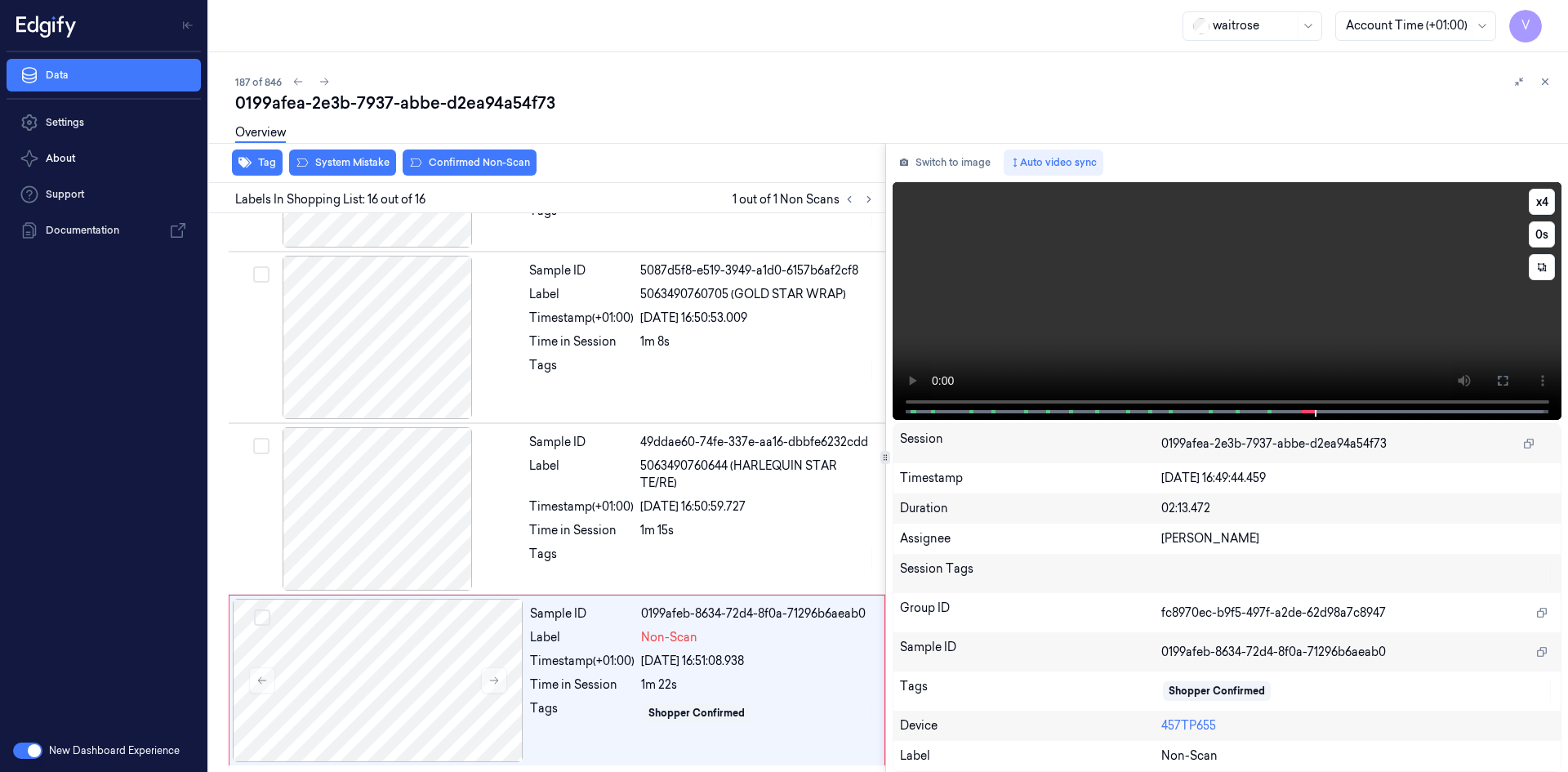
click at [1228, 291] on video at bounding box center [1228, 300] width 670 height 238
click at [1251, 278] on video at bounding box center [1228, 300] width 670 height 238
click at [1250, 326] on video at bounding box center [1228, 300] width 670 height 238
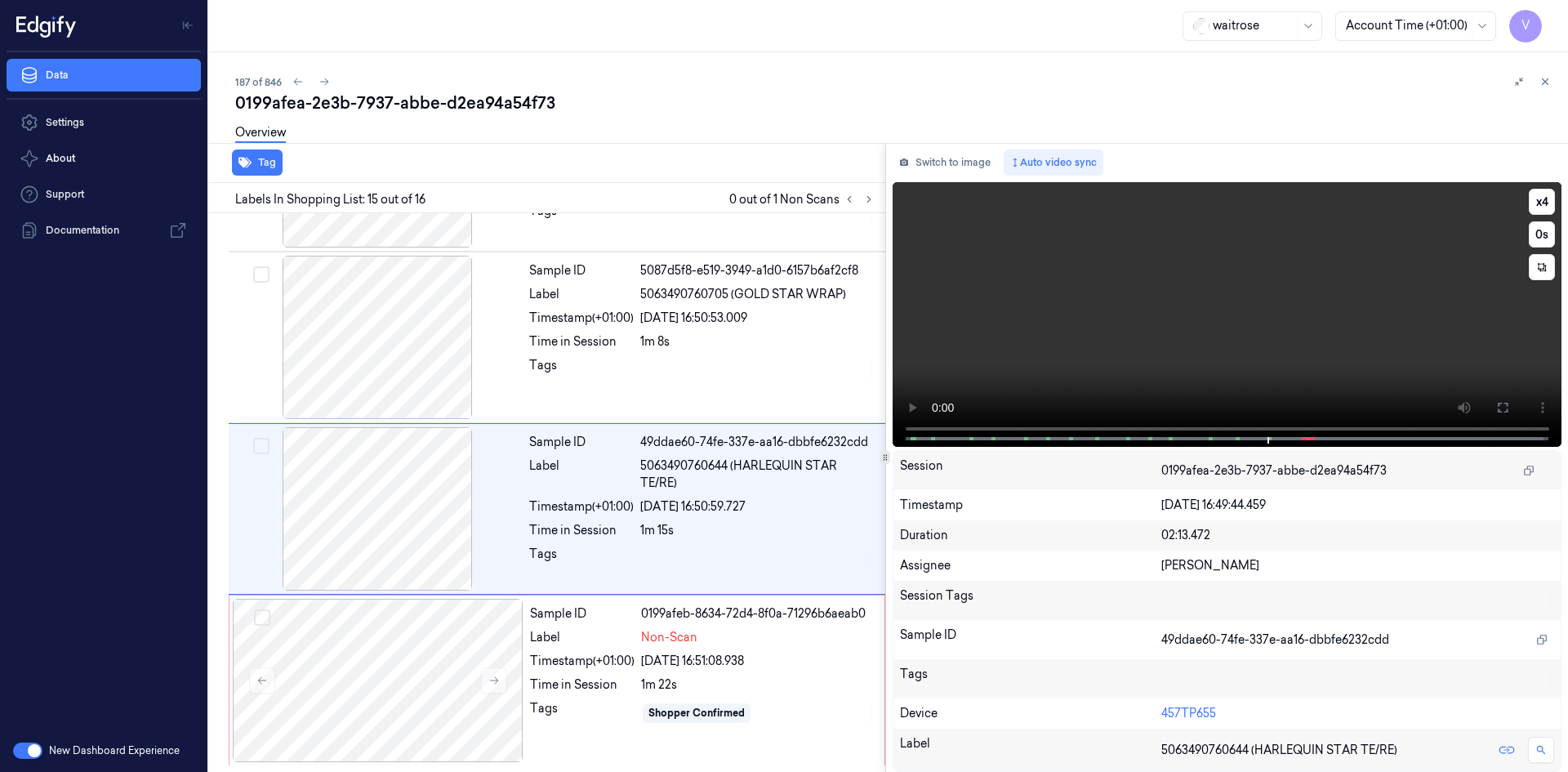
click at [1237, 302] on video at bounding box center [1228, 314] width 670 height 265
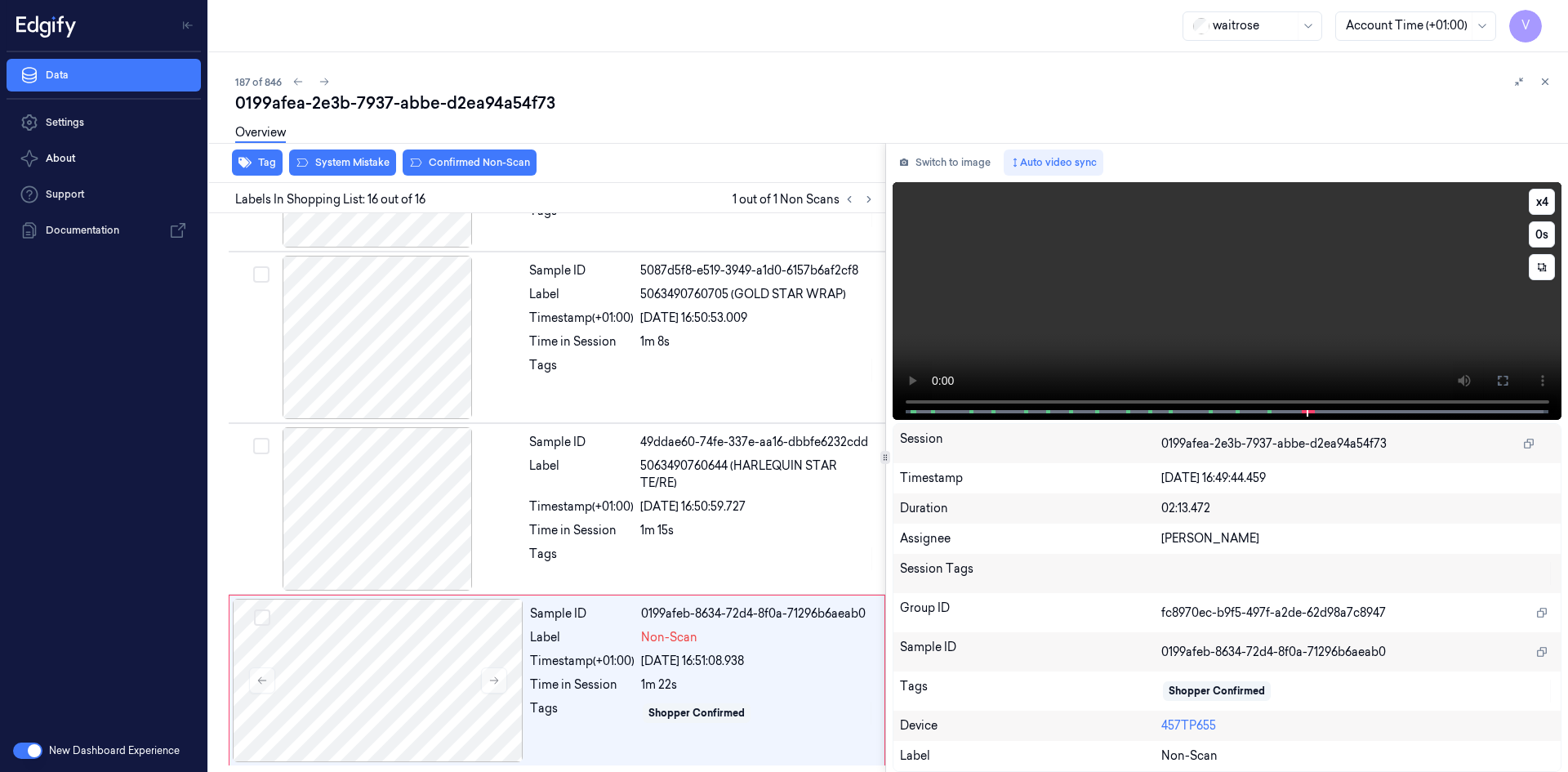
click at [1234, 294] on video at bounding box center [1228, 300] width 670 height 238
click at [1199, 306] on video at bounding box center [1228, 300] width 670 height 238
click at [1296, 343] on video at bounding box center [1228, 300] width 670 height 238
click at [1247, 325] on video at bounding box center [1228, 300] width 670 height 238
click at [494, 684] on icon at bounding box center [493, 680] width 11 height 11
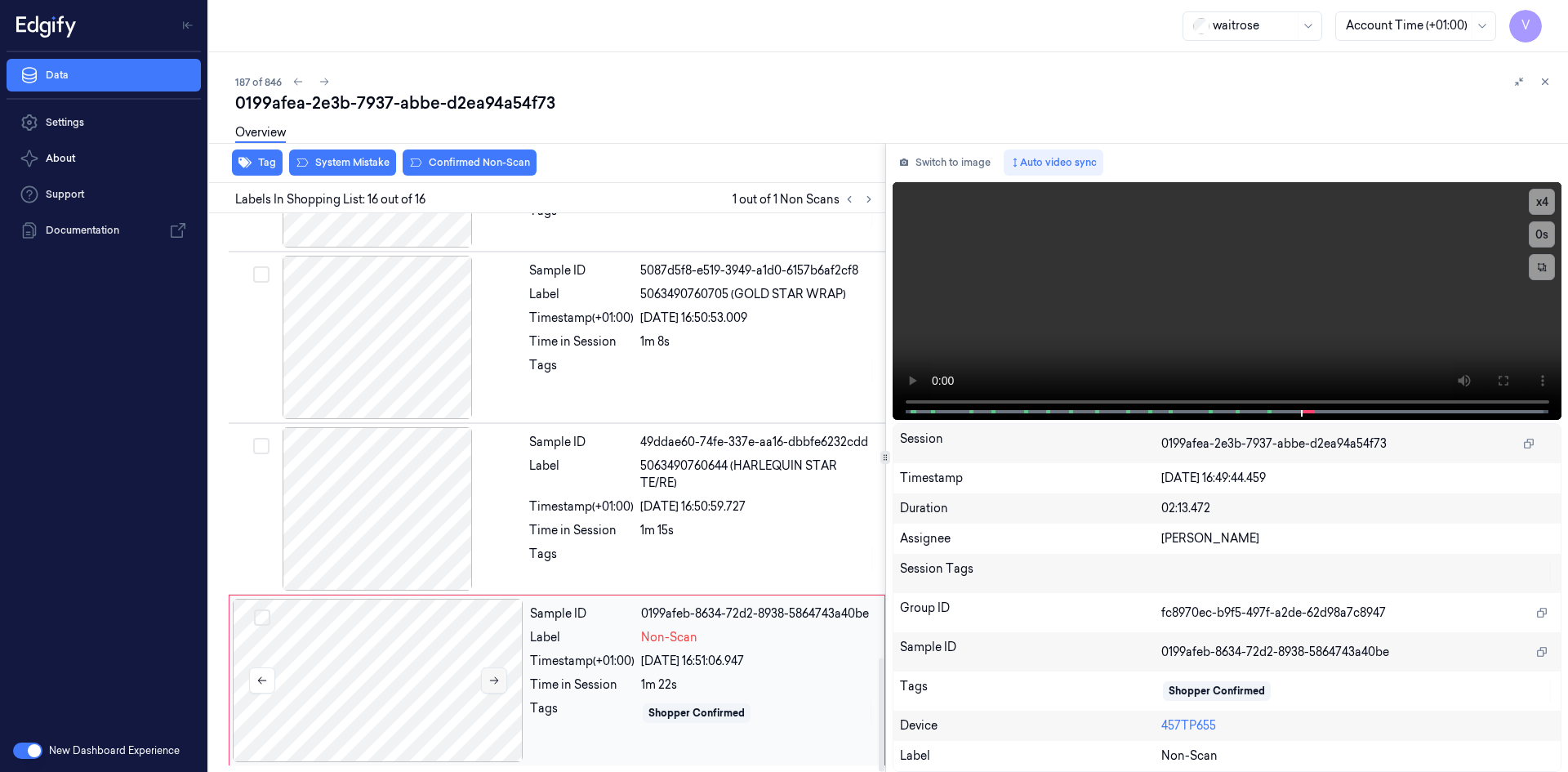
click at [494, 684] on icon at bounding box center [493, 680] width 11 height 11
click at [1442, 342] on video at bounding box center [1228, 300] width 670 height 238
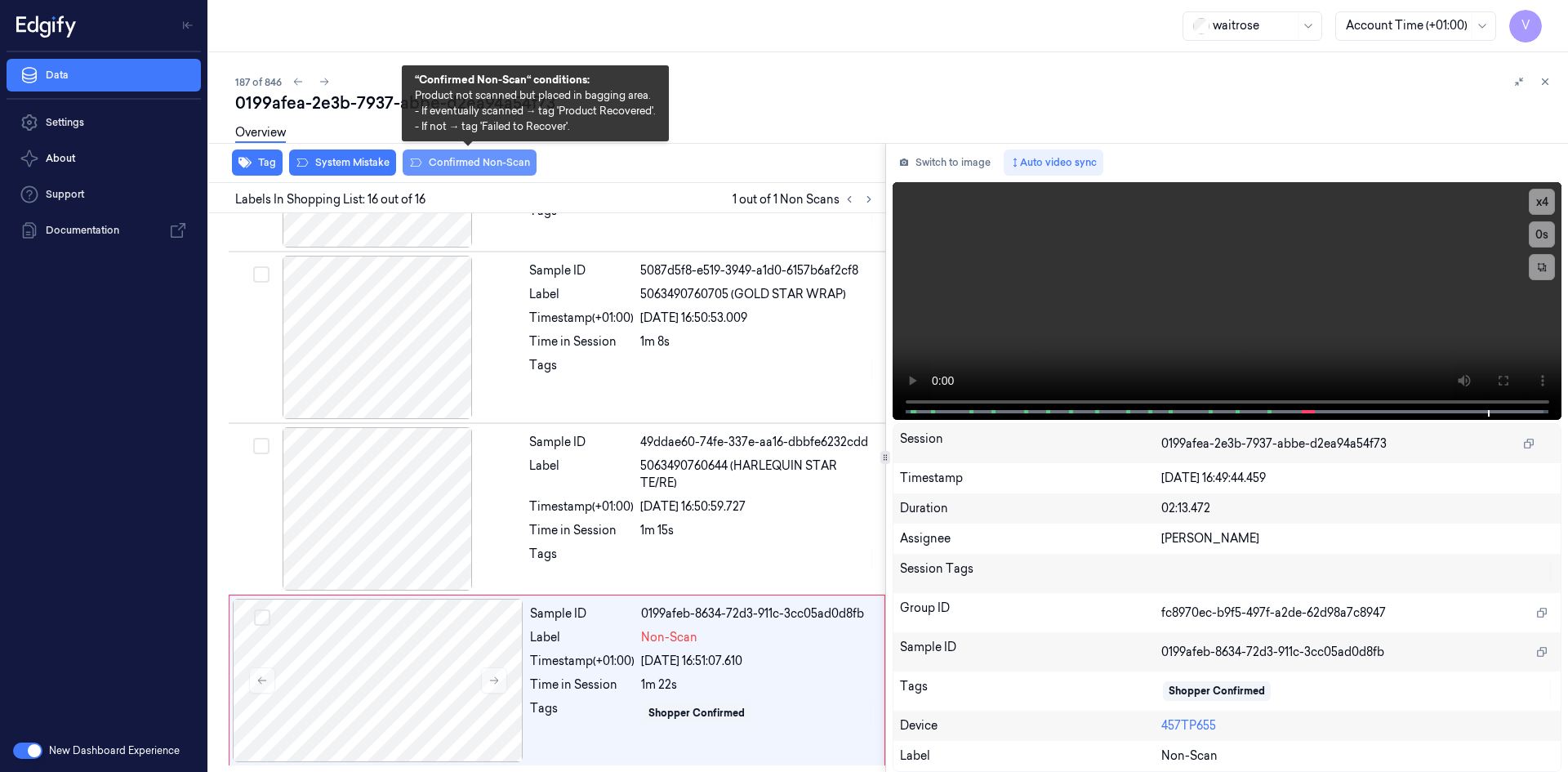
click at [464, 158] on button "Confirmed Non-Scan" at bounding box center [469, 163] width 134 height 26
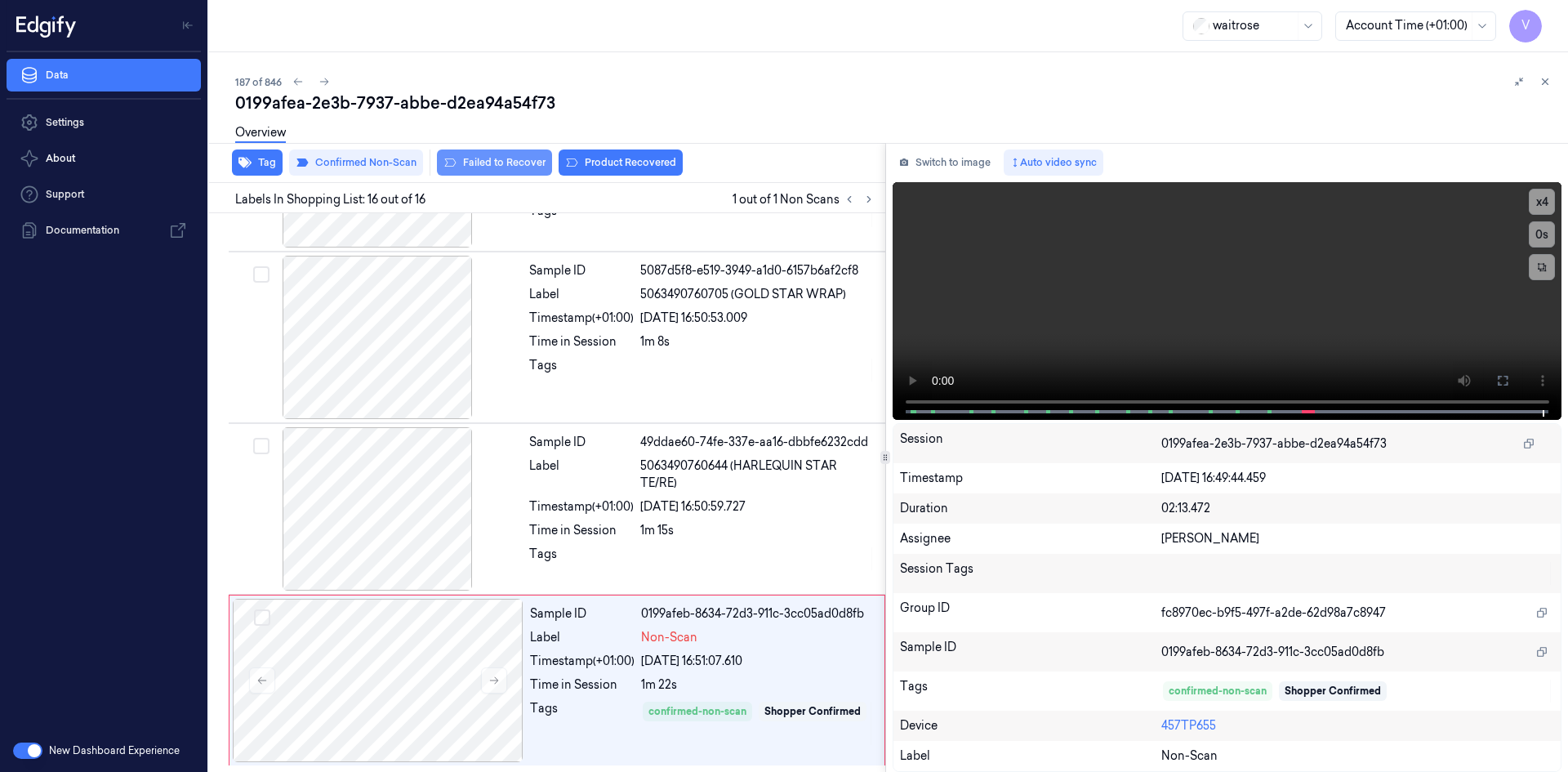
click at [482, 165] on button "Failed to Recover" at bounding box center [494, 163] width 115 height 26
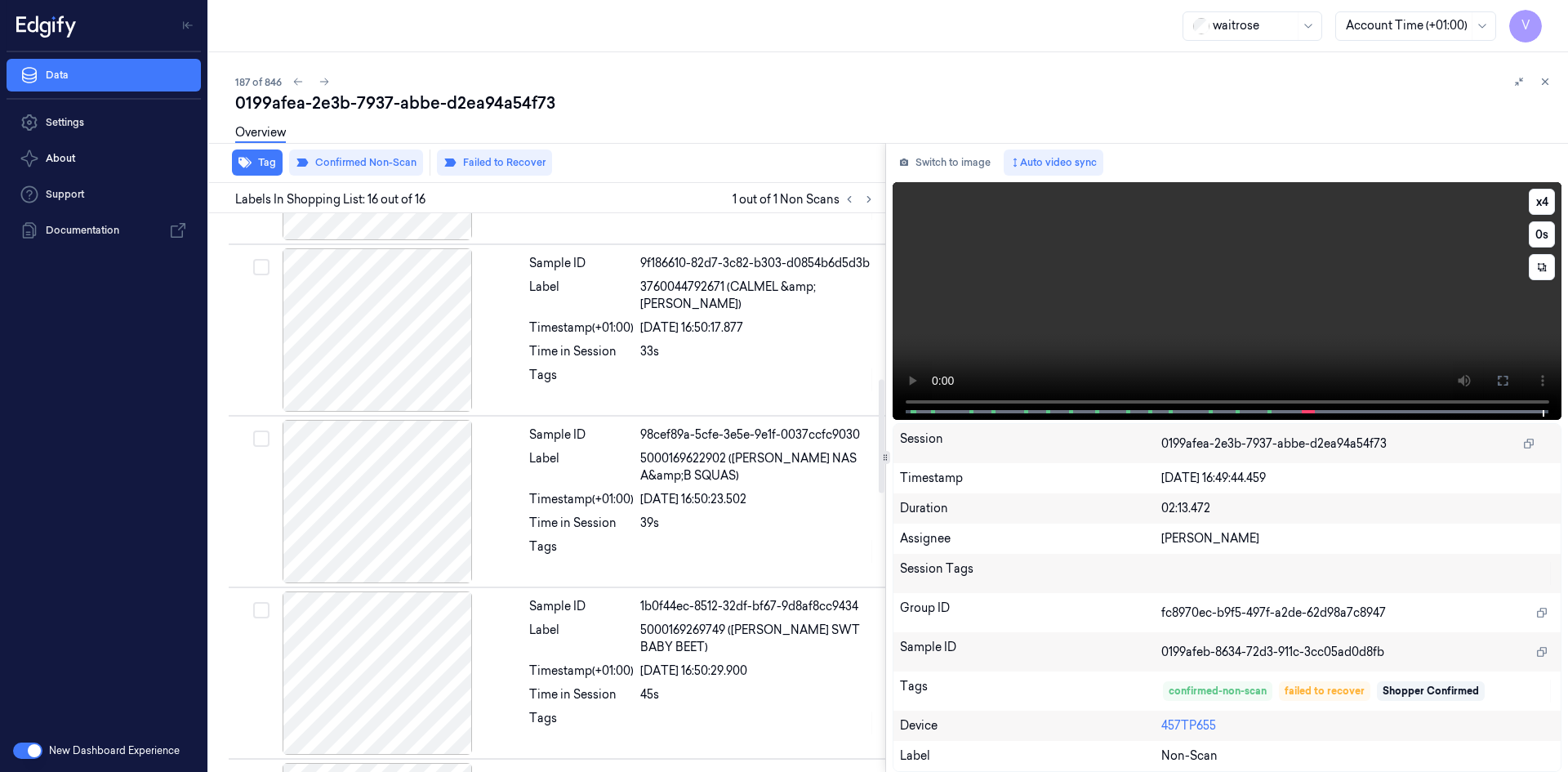
scroll to position [1307, 0]
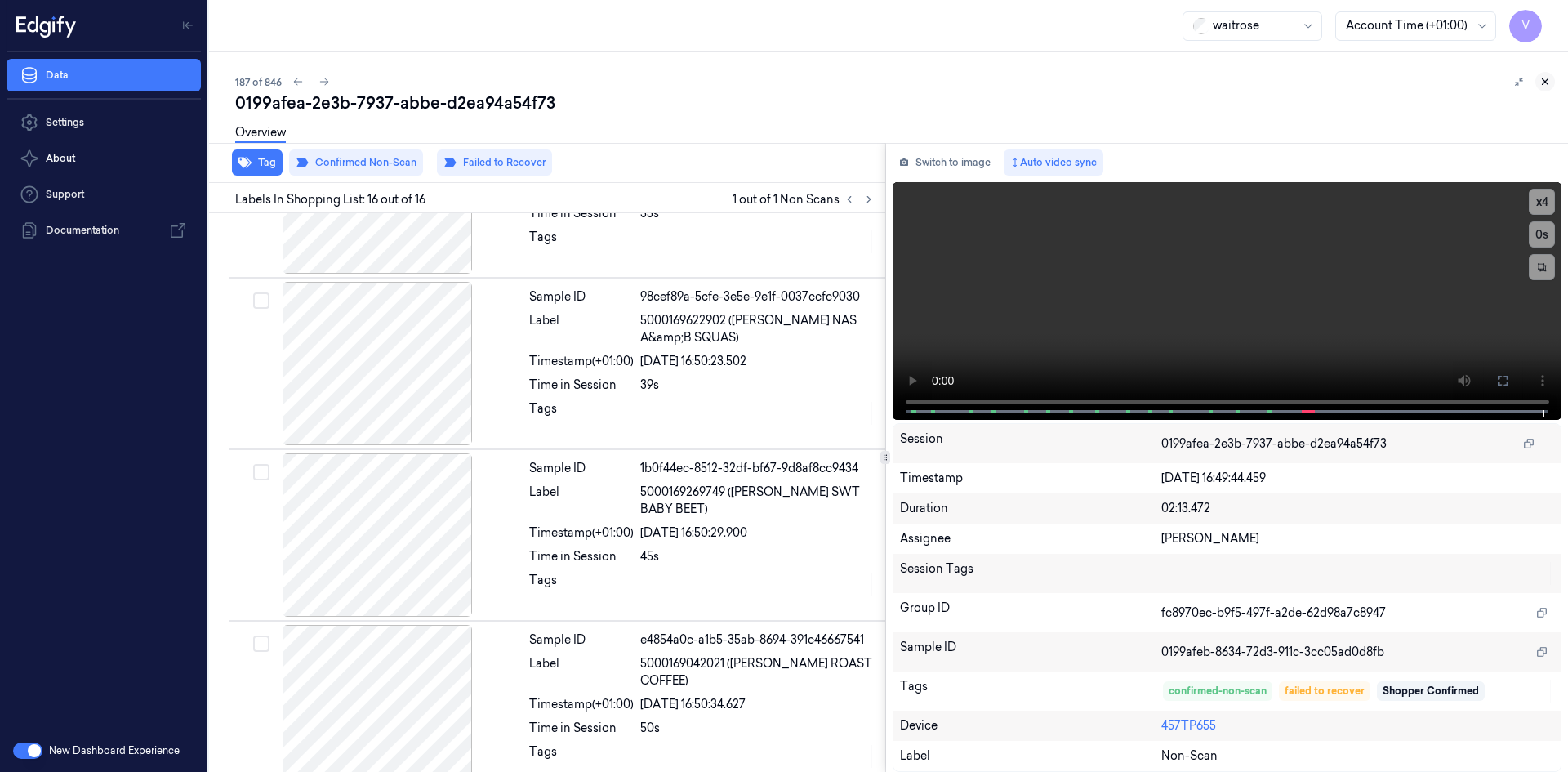
click at [1546, 83] on icon at bounding box center [1545, 81] width 11 height 11
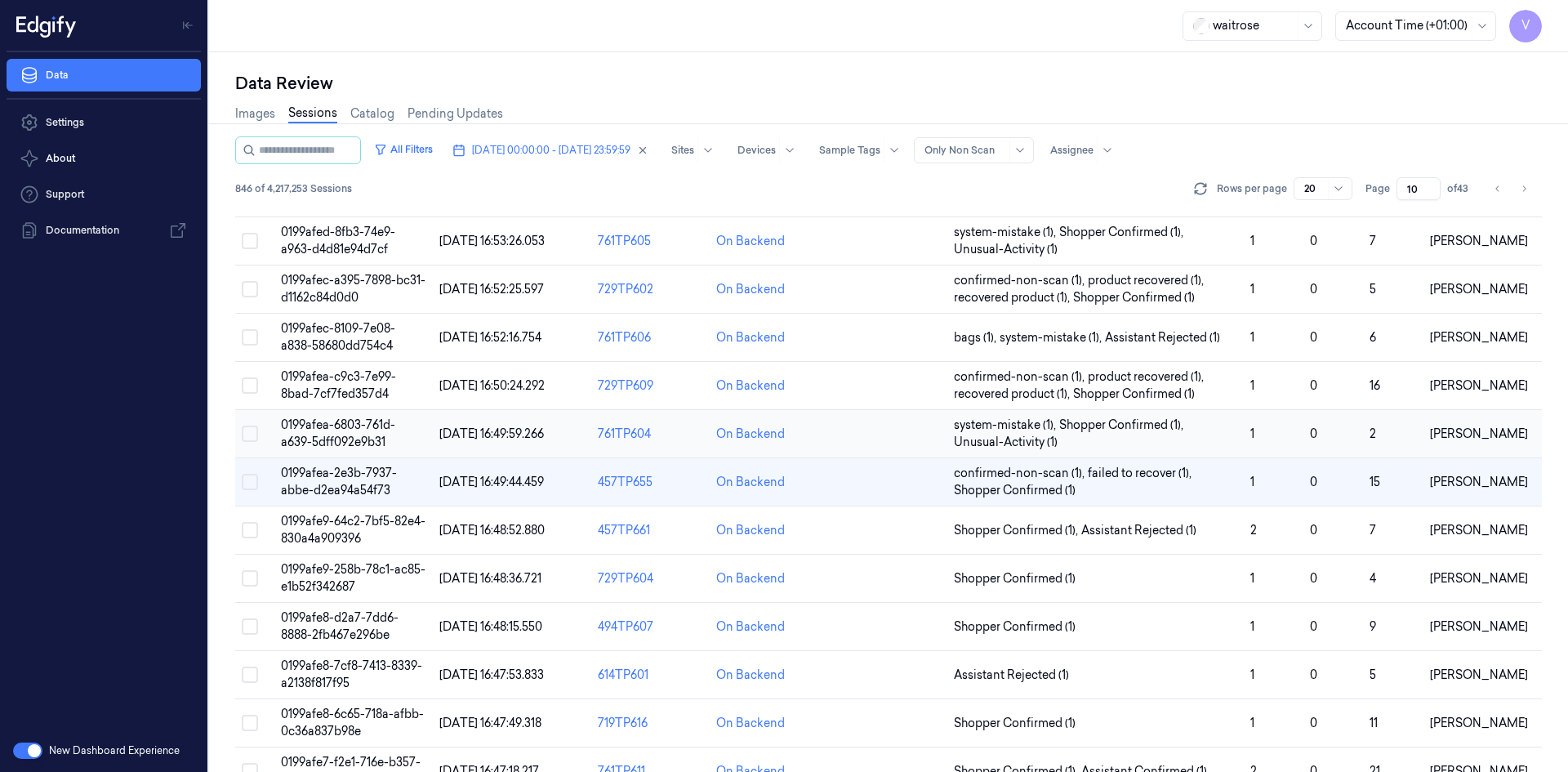
scroll to position [164, 0]
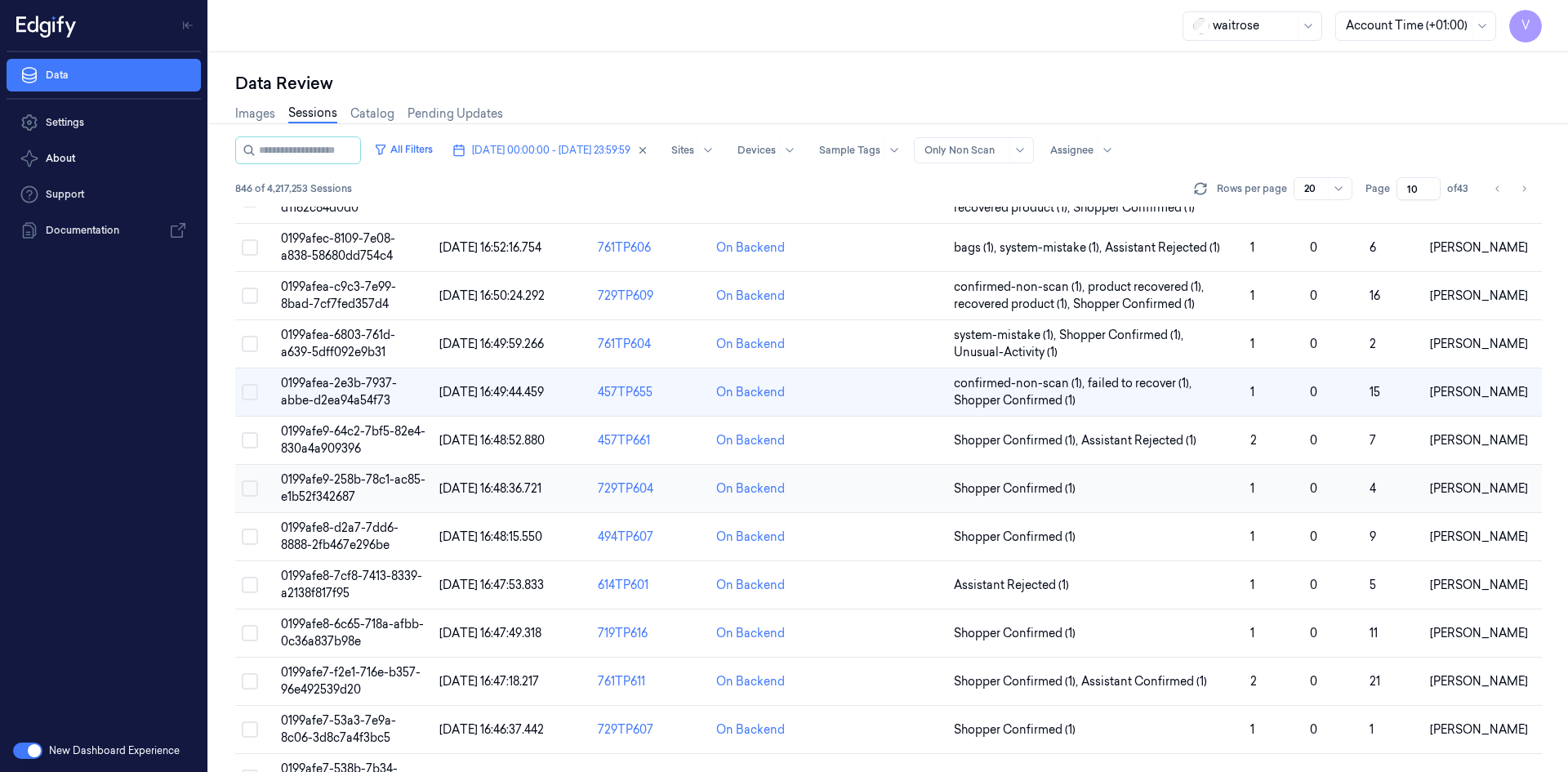
click at [331, 486] on span "0199afe9-258b-78c1-ac85-e1b52f342687" at bounding box center [353, 488] width 145 height 32
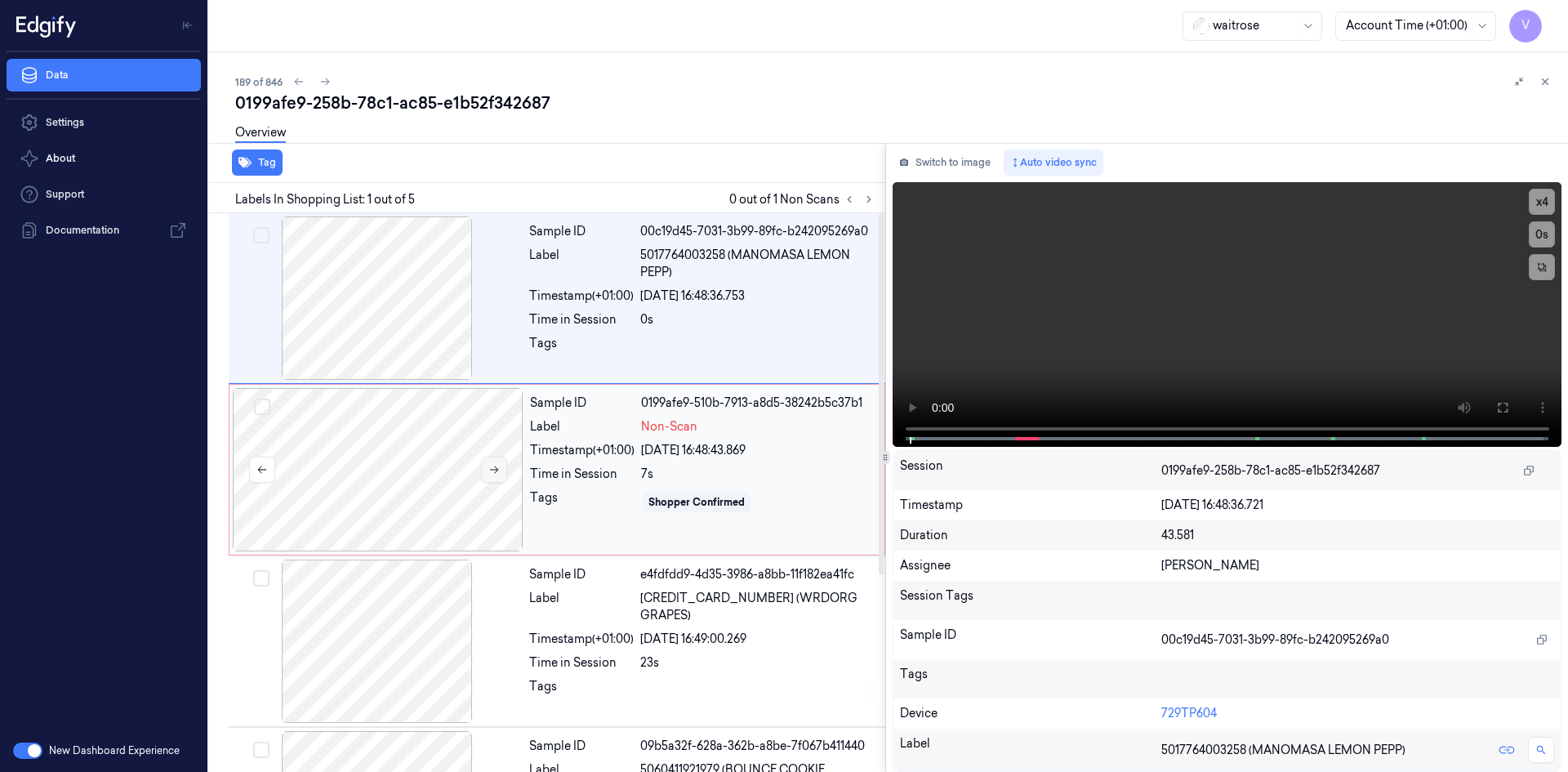
click at [490, 474] on icon at bounding box center [493, 469] width 11 height 11
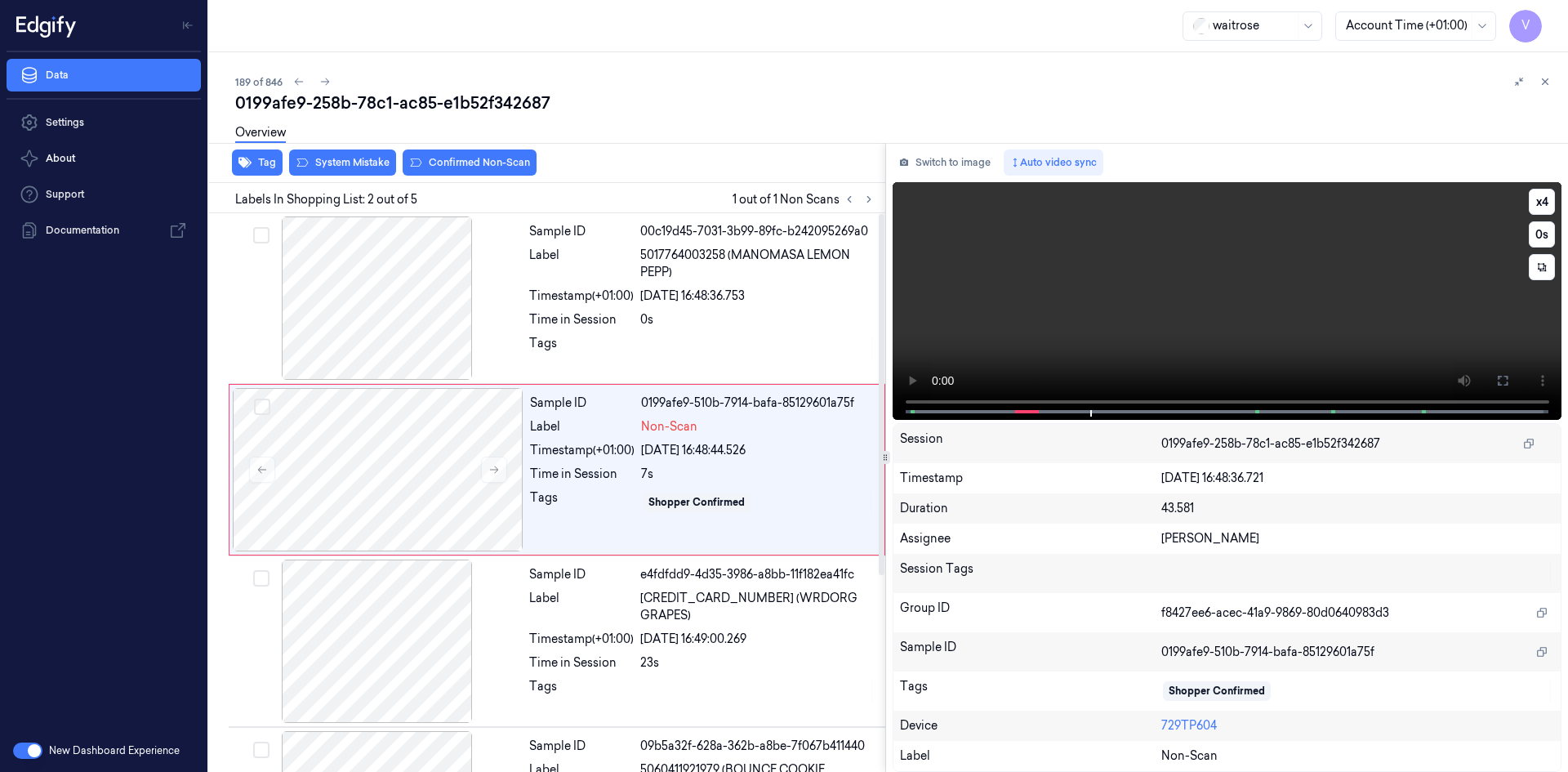
click at [1034, 351] on video at bounding box center [1228, 300] width 670 height 238
click at [1164, 334] on video at bounding box center [1228, 300] width 670 height 238
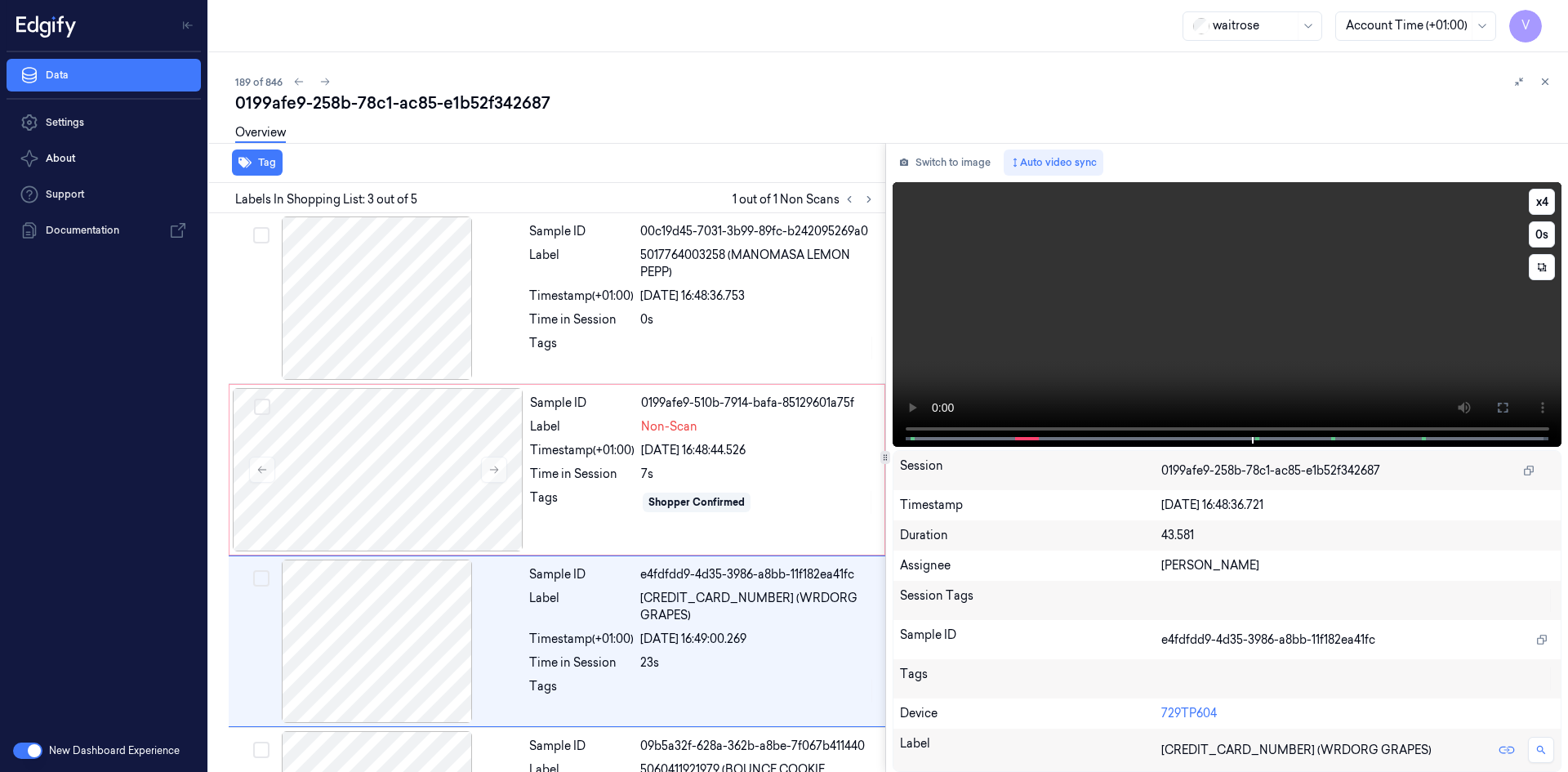
scroll to position [149, 0]
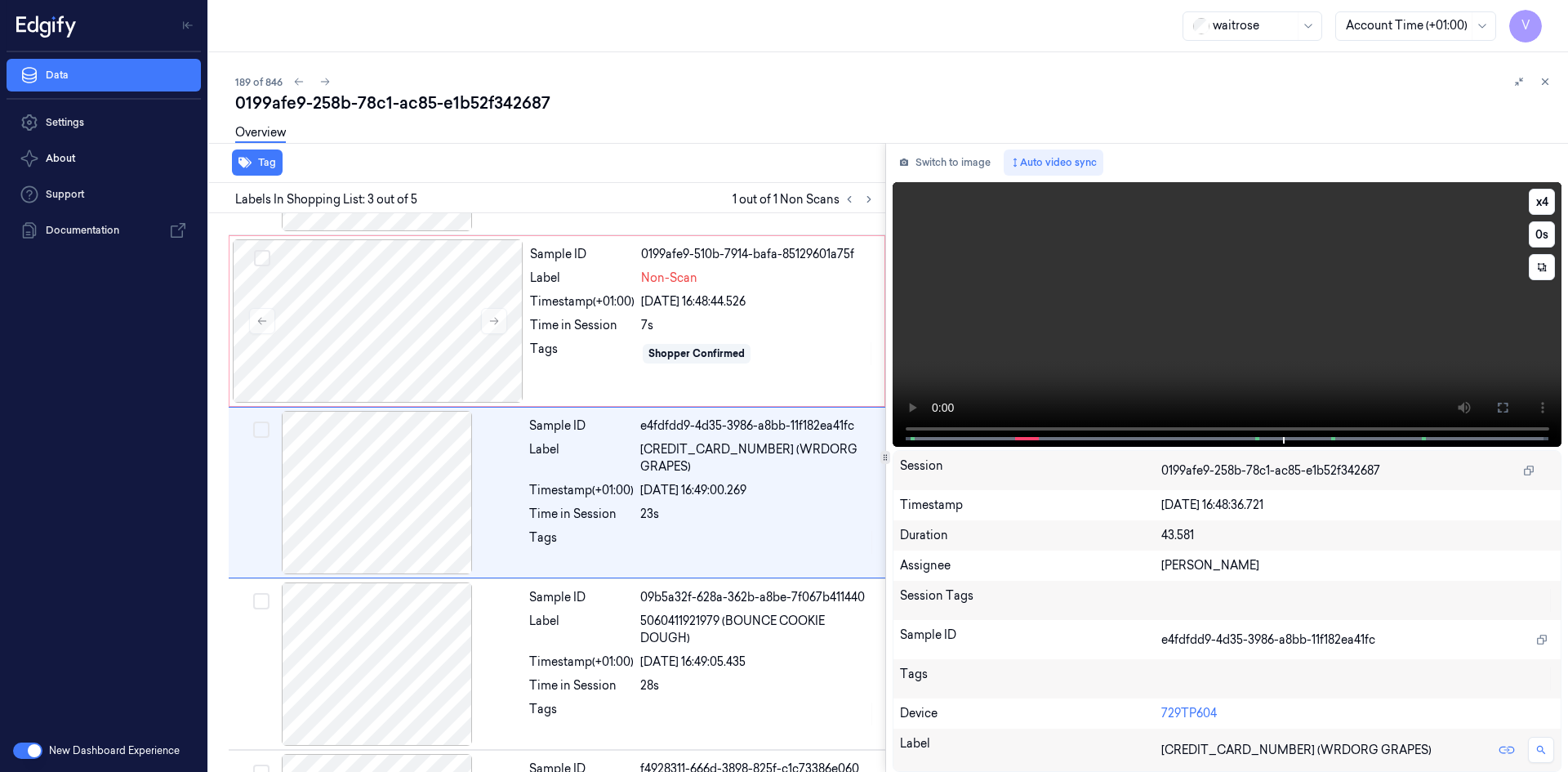
click at [1128, 312] on video at bounding box center [1228, 314] width 670 height 265
click at [443, 304] on div at bounding box center [378, 321] width 291 height 164
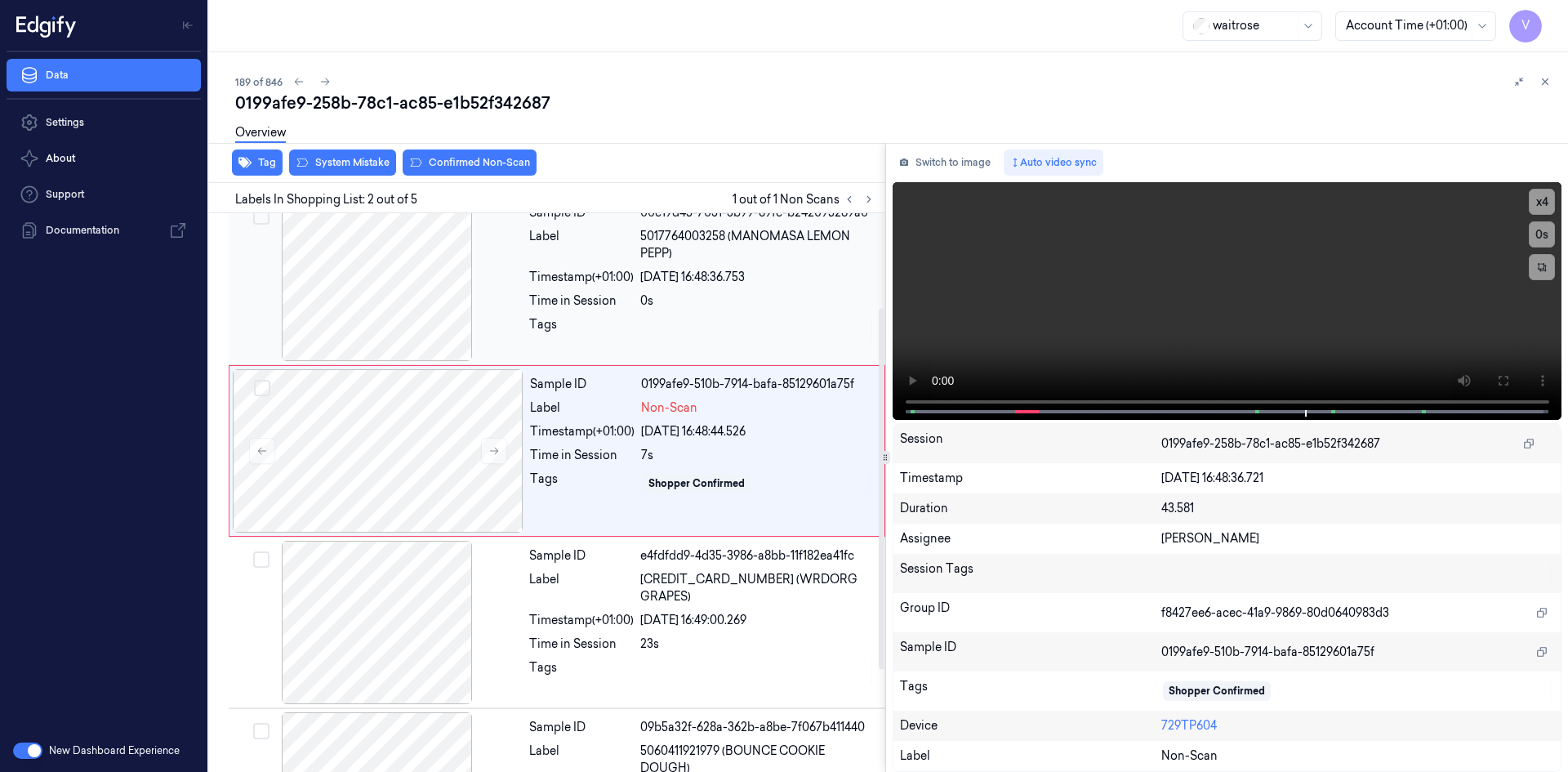
scroll to position [0, 0]
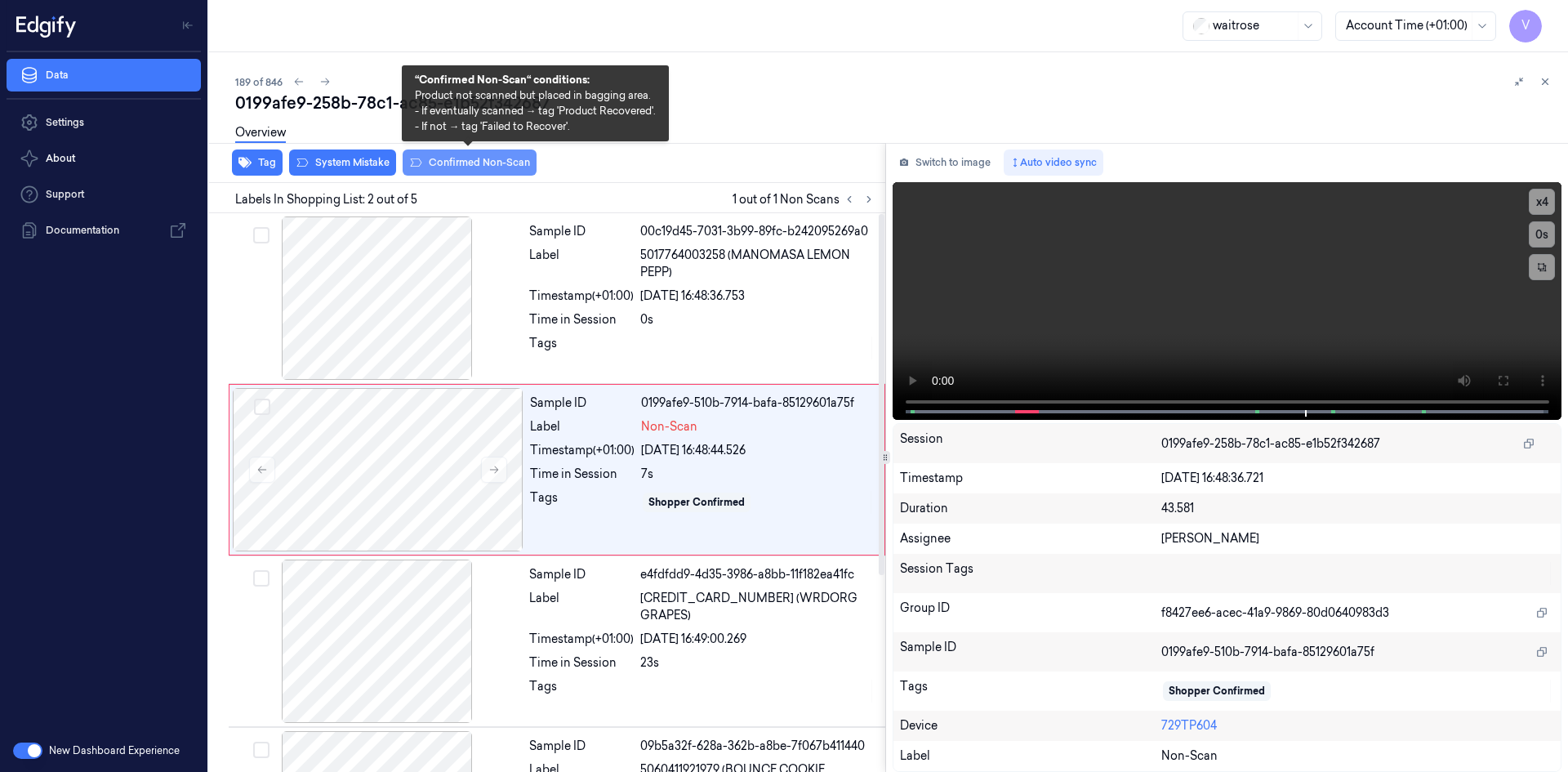
click at [501, 159] on button "Confirmed Non-Scan" at bounding box center [469, 163] width 134 height 26
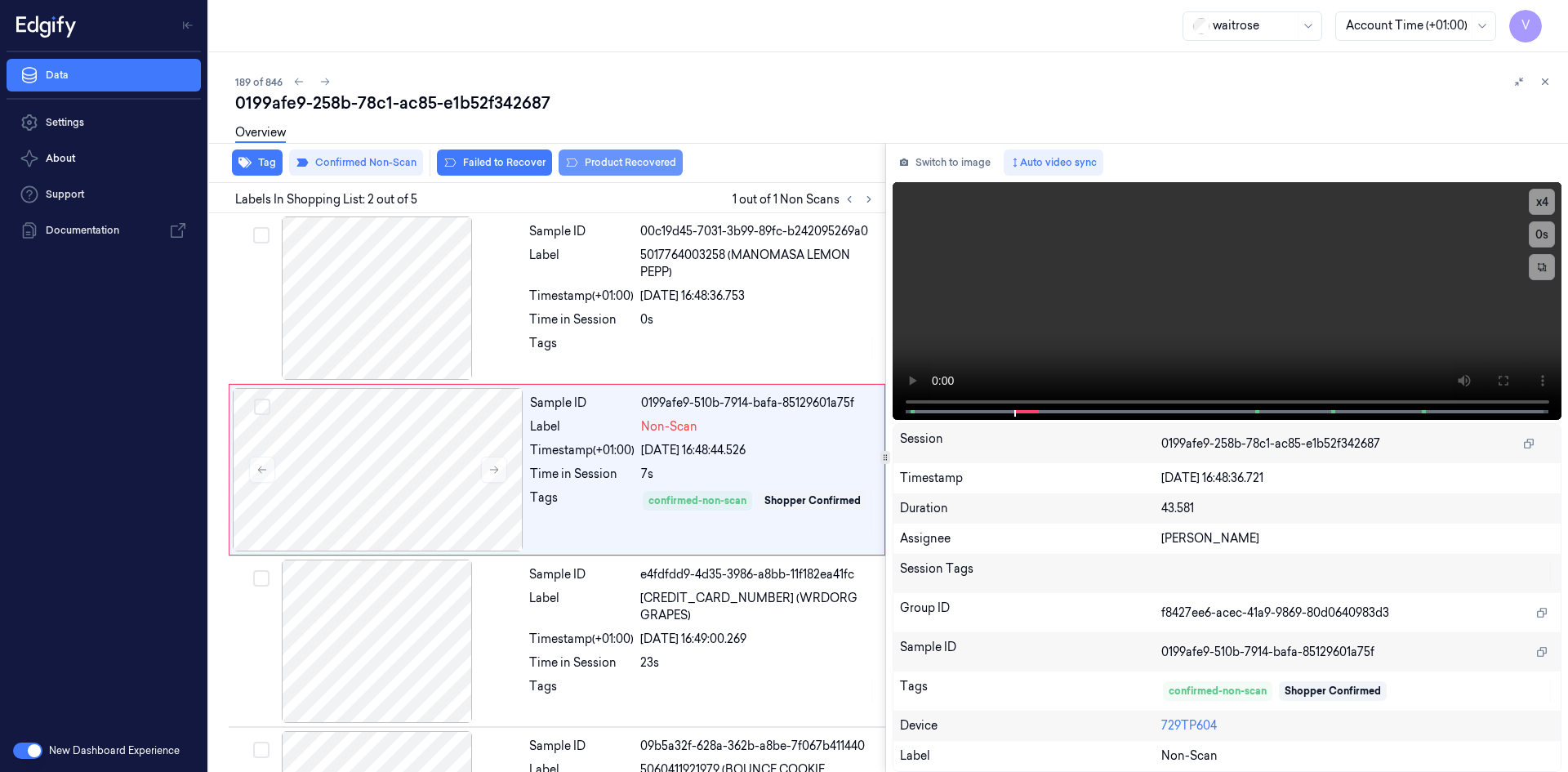
click at [593, 163] on button "Product Recovered" at bounding box center [620, 163] width 124 height 26
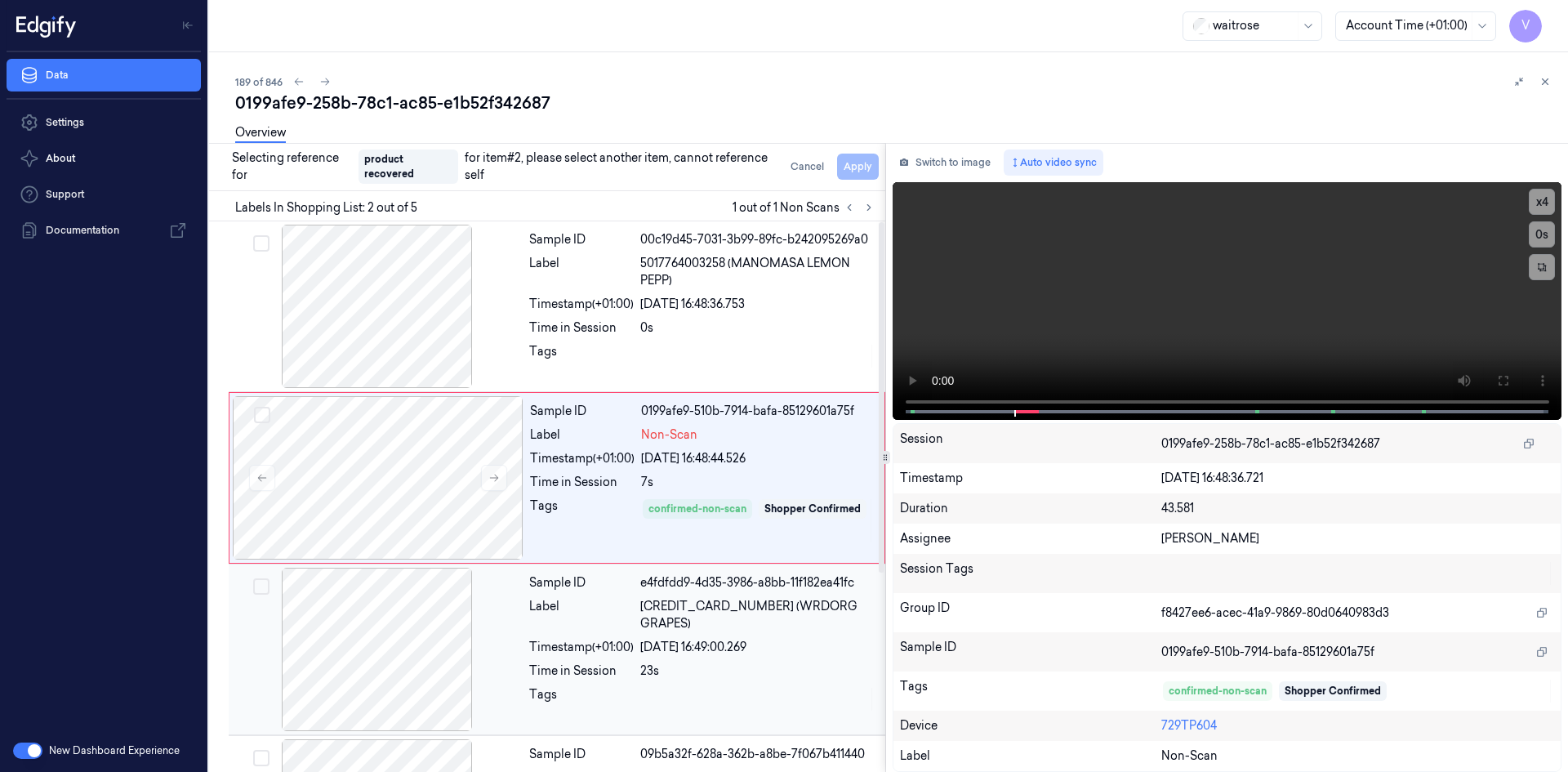
click at [488, 615] on div at bounding box center [377, 649] width 291 height 164
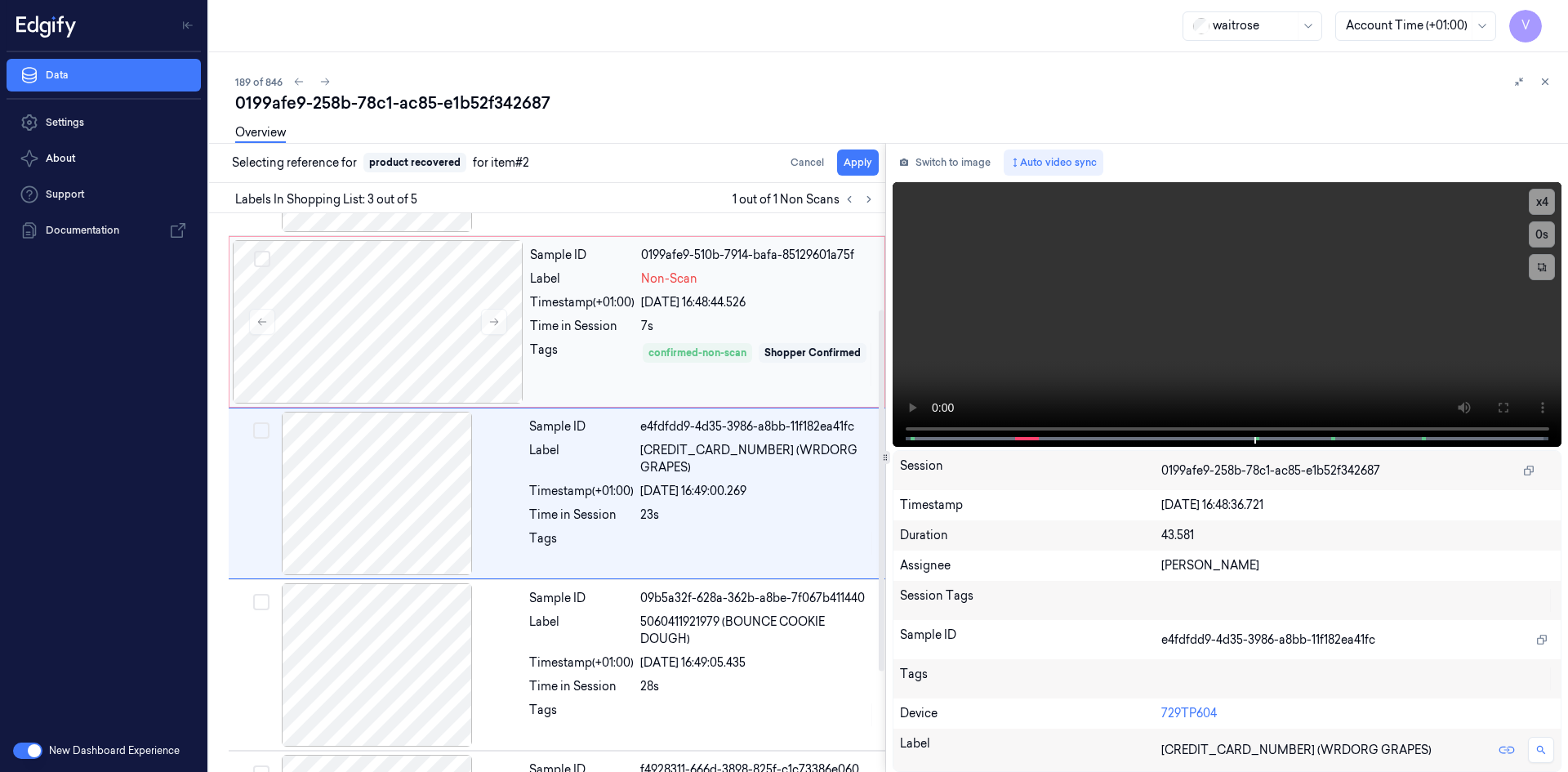
scroll to position [149, 0]
click at [856, 161] on button "Apply" at bounding box center [858, 163] width 42 height 26
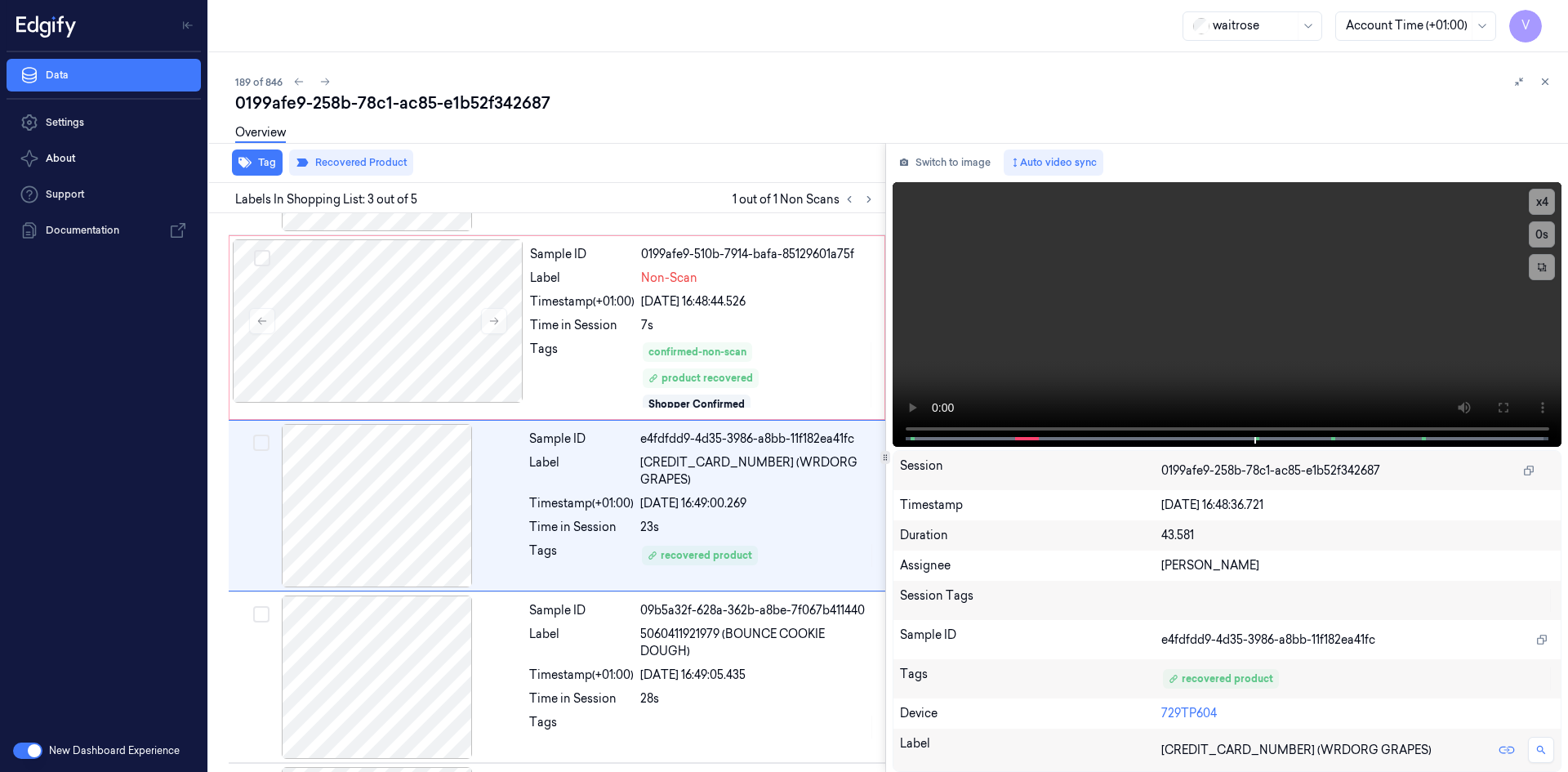
scroll to position [162, 0]
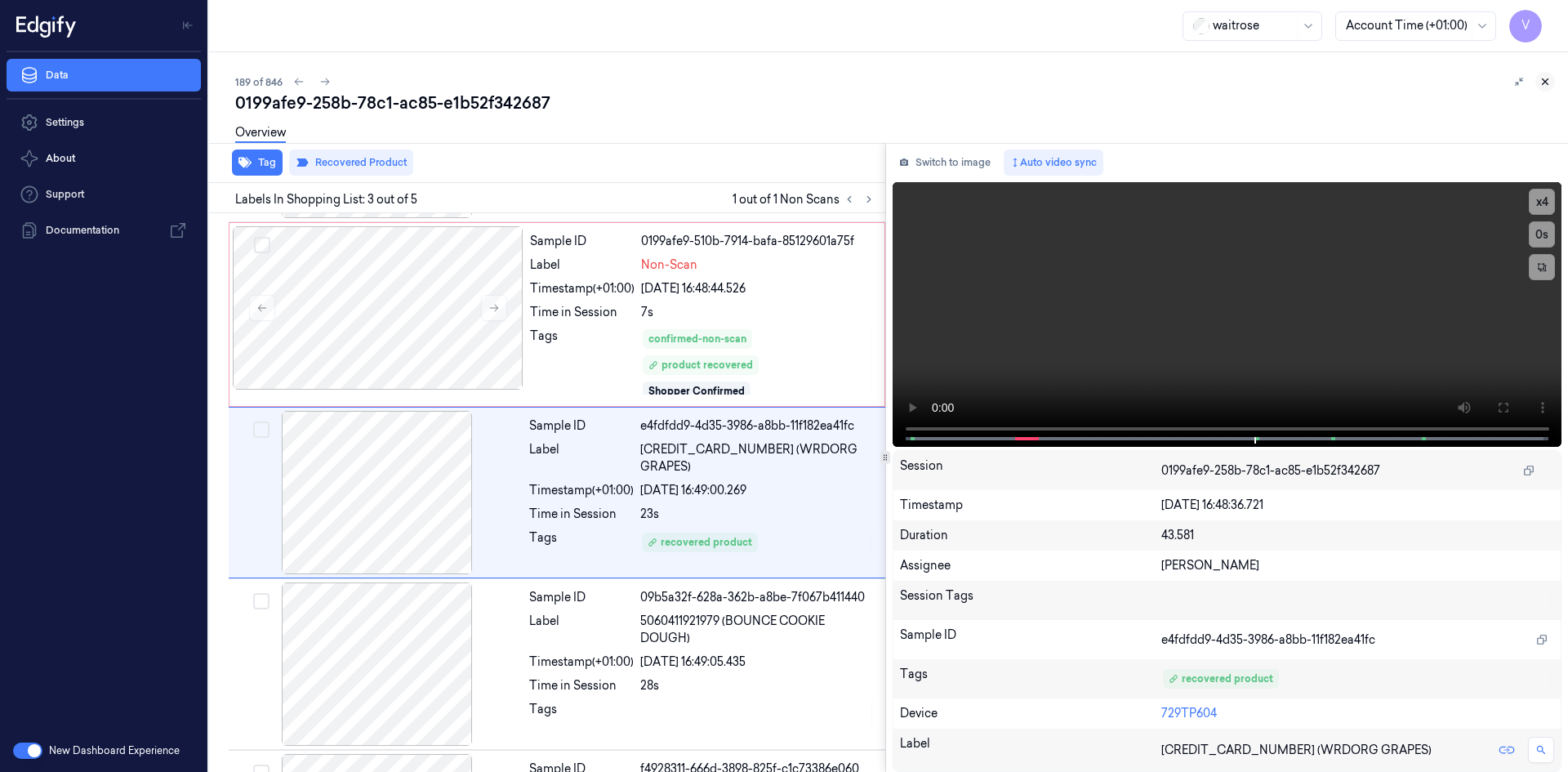
click at [1547, 80] on icon at bounding box center [1545, 81] width 11 height 11
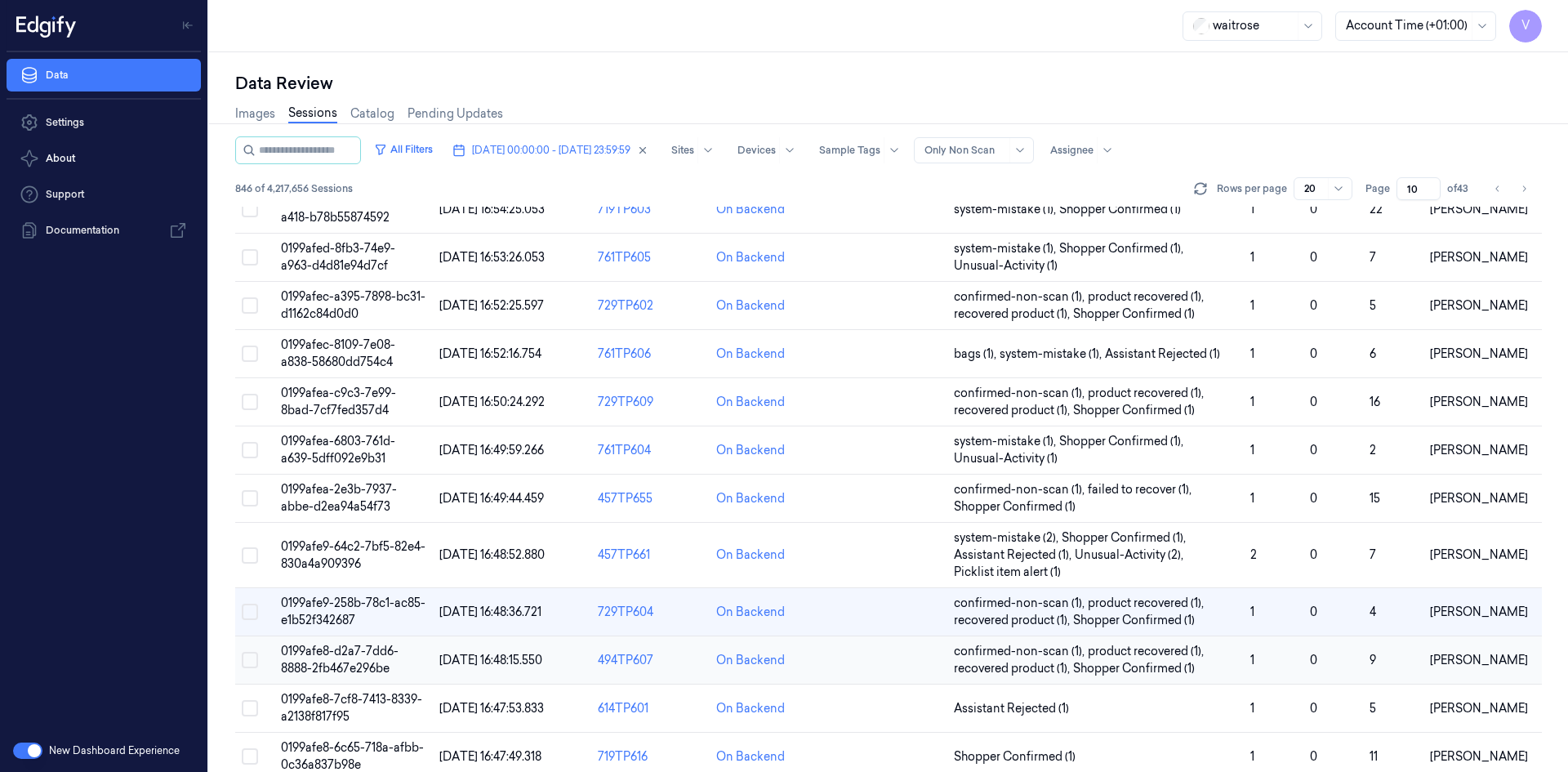
scroll to position [81, 0]
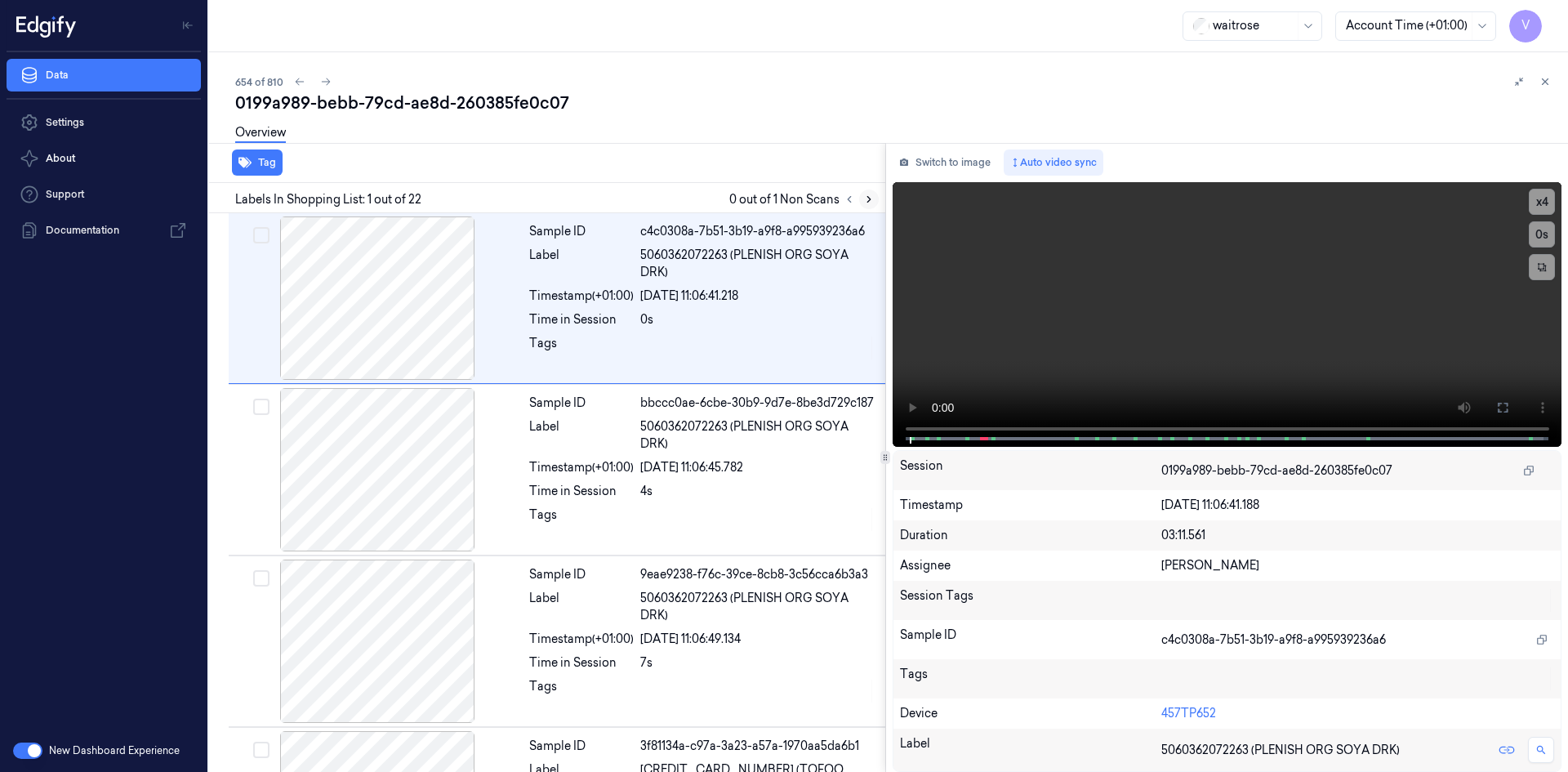
click at [865, 196] on icon at bounding box center [869, 199] width 11 height 11
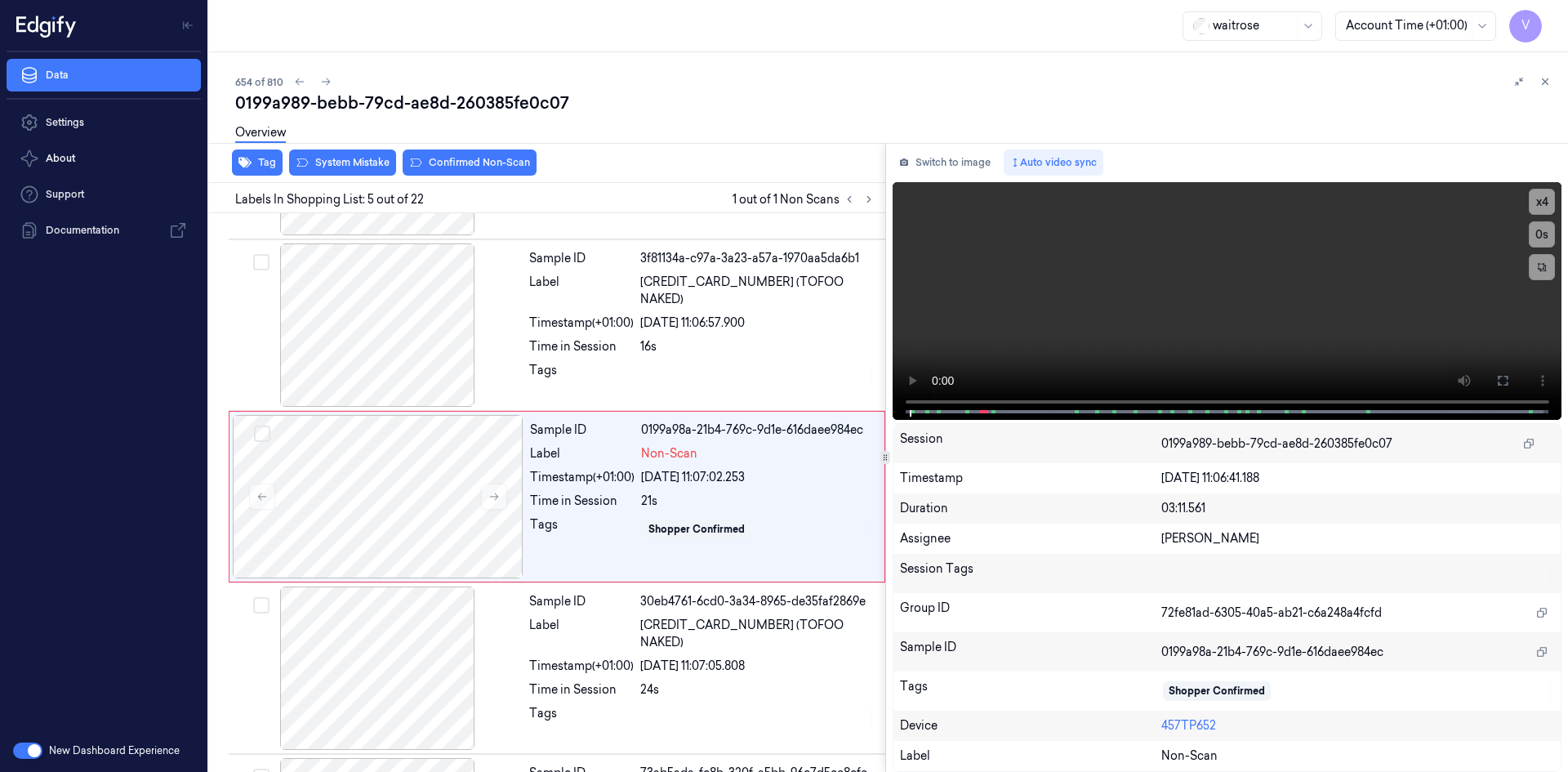
scroll to position [492, 0]
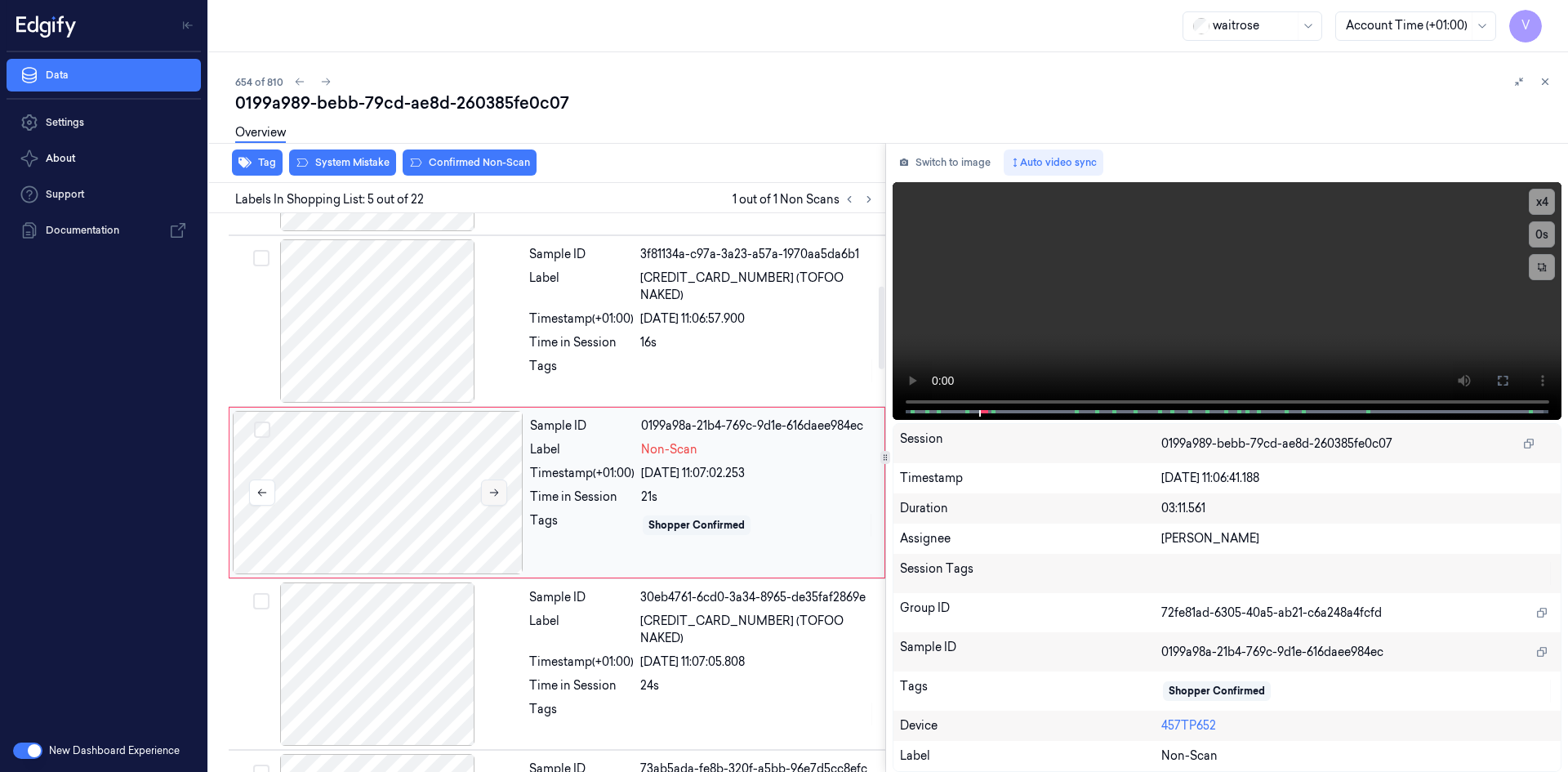
click at [497, 494] on icon at bounding box center [494, 492] width 9 height 7
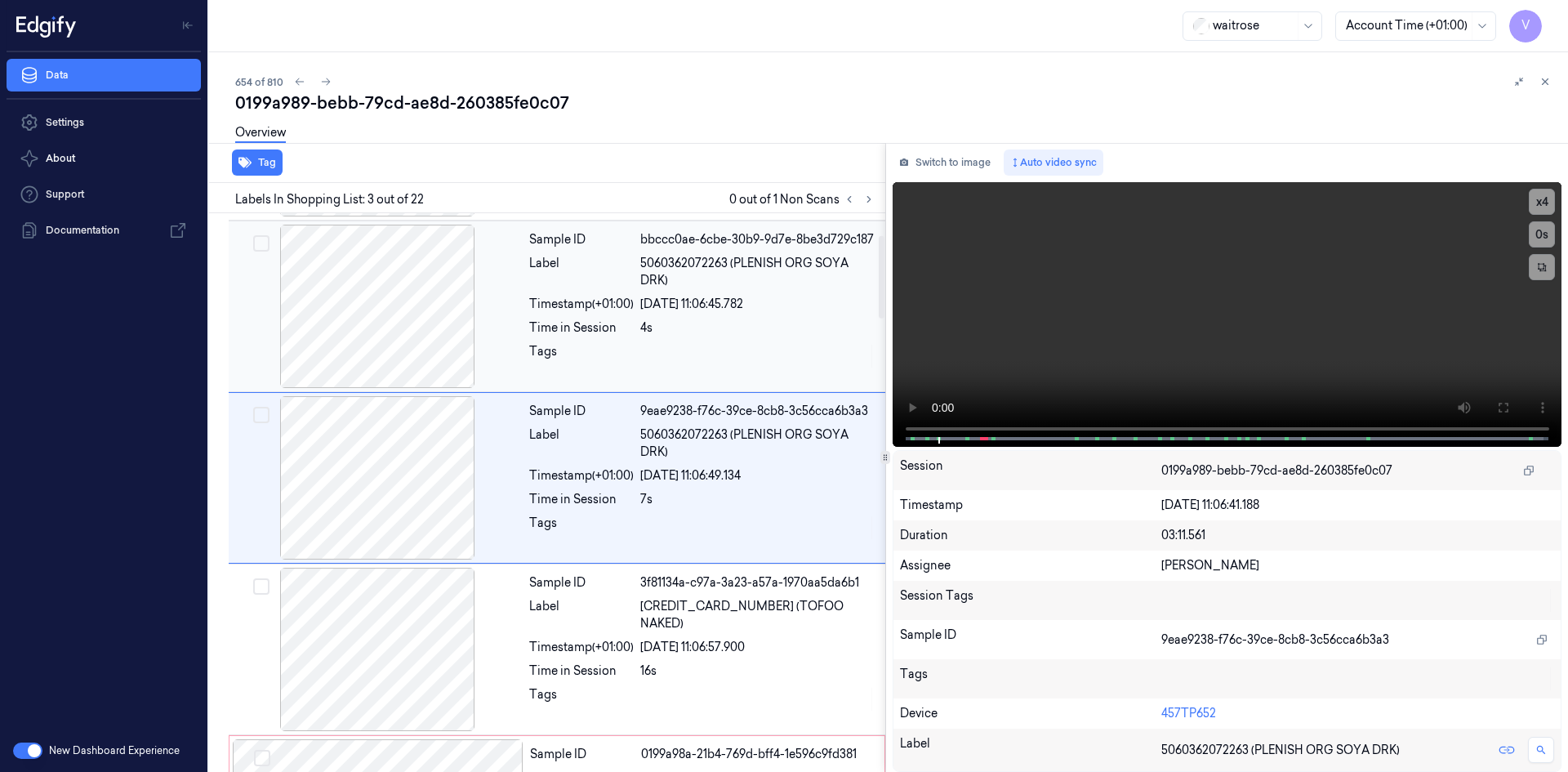
scroll to position [149, 0]
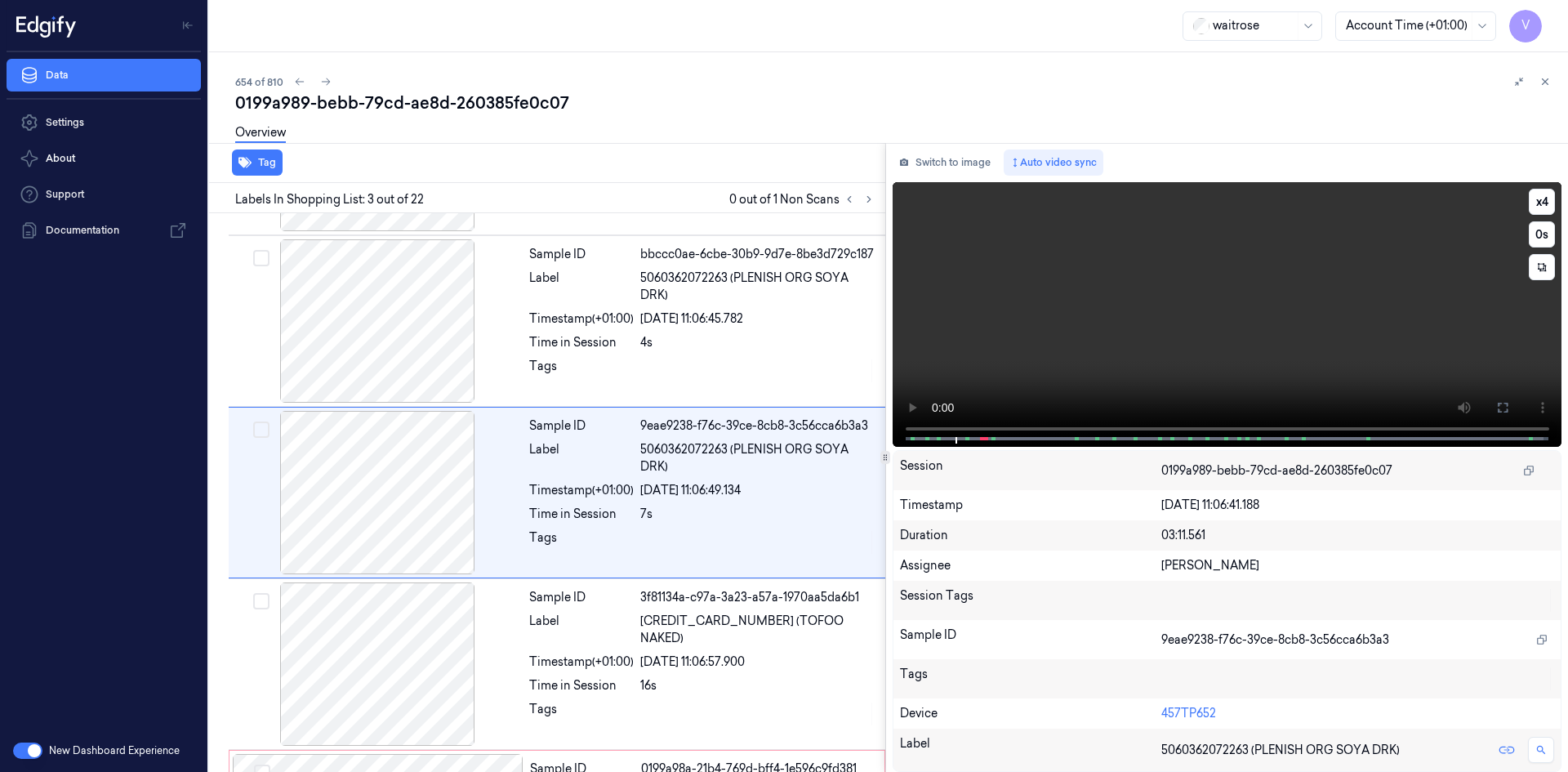
click at [1224, 313] on video at bounding box center [1228, 314] width 670 height 265
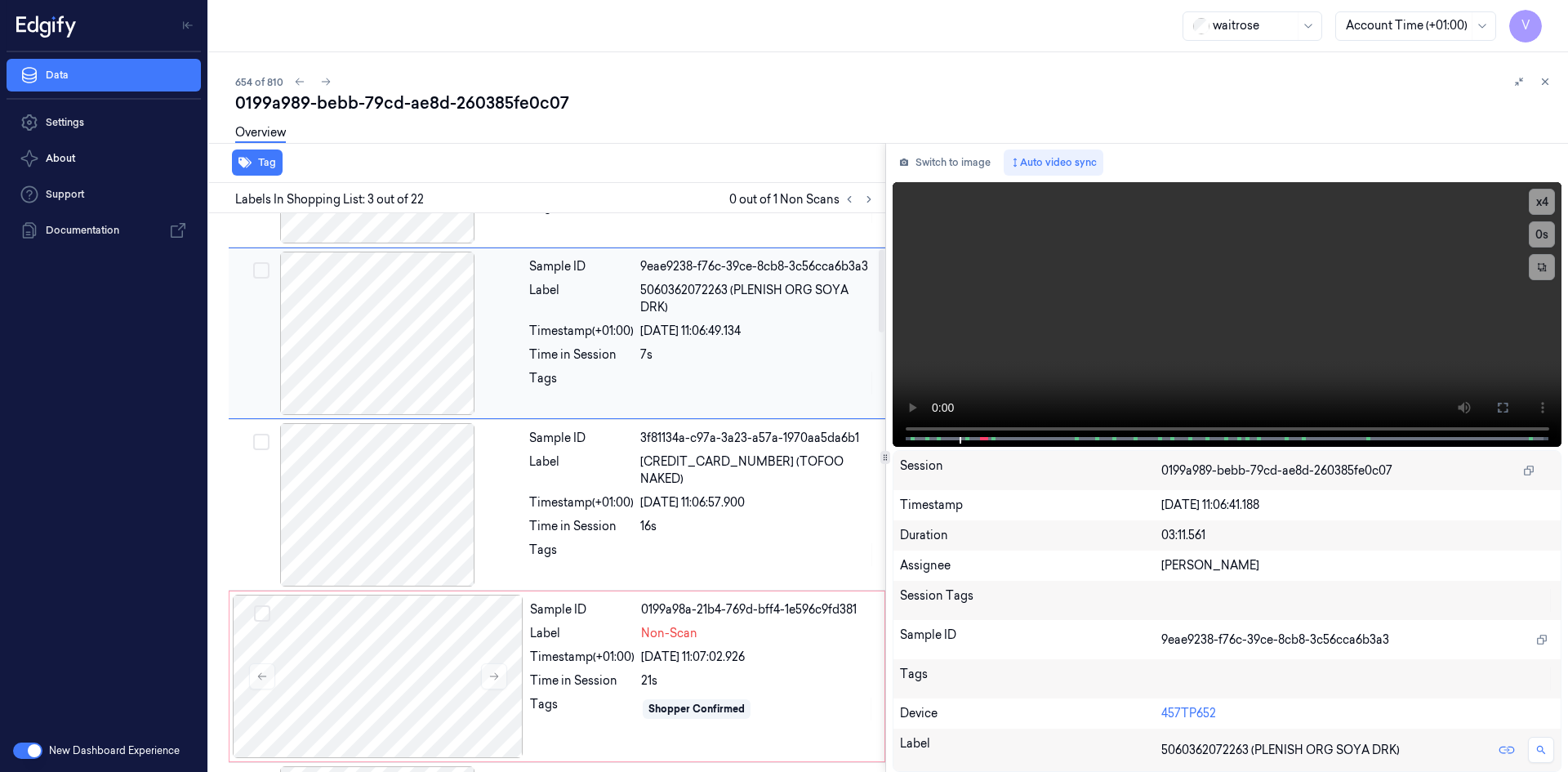
scroll to position [312, 0]
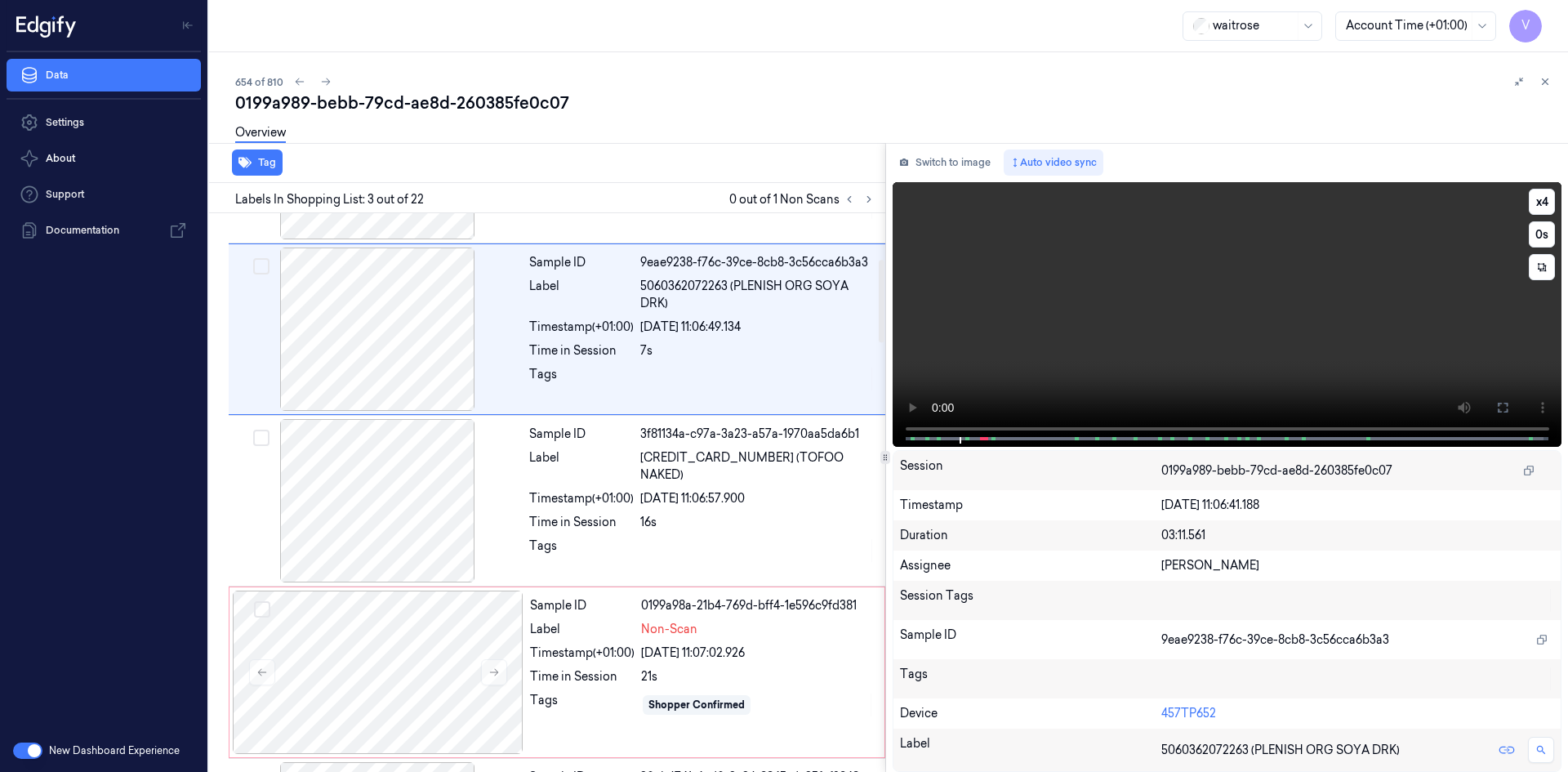
click at [1096, 312] on video at bounding box center [1228, 314] width 670 height 265
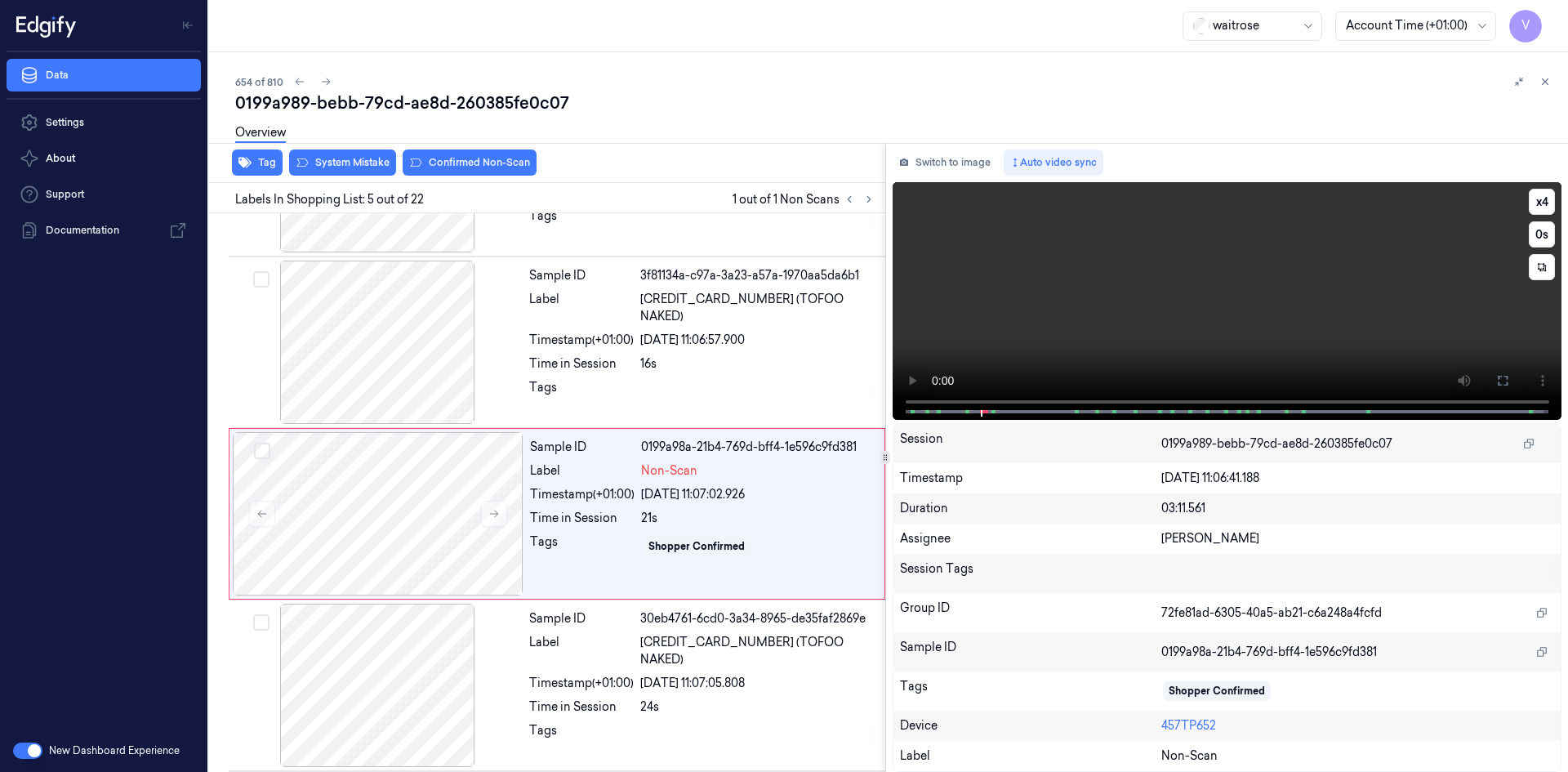
scroll to position [492, 0]
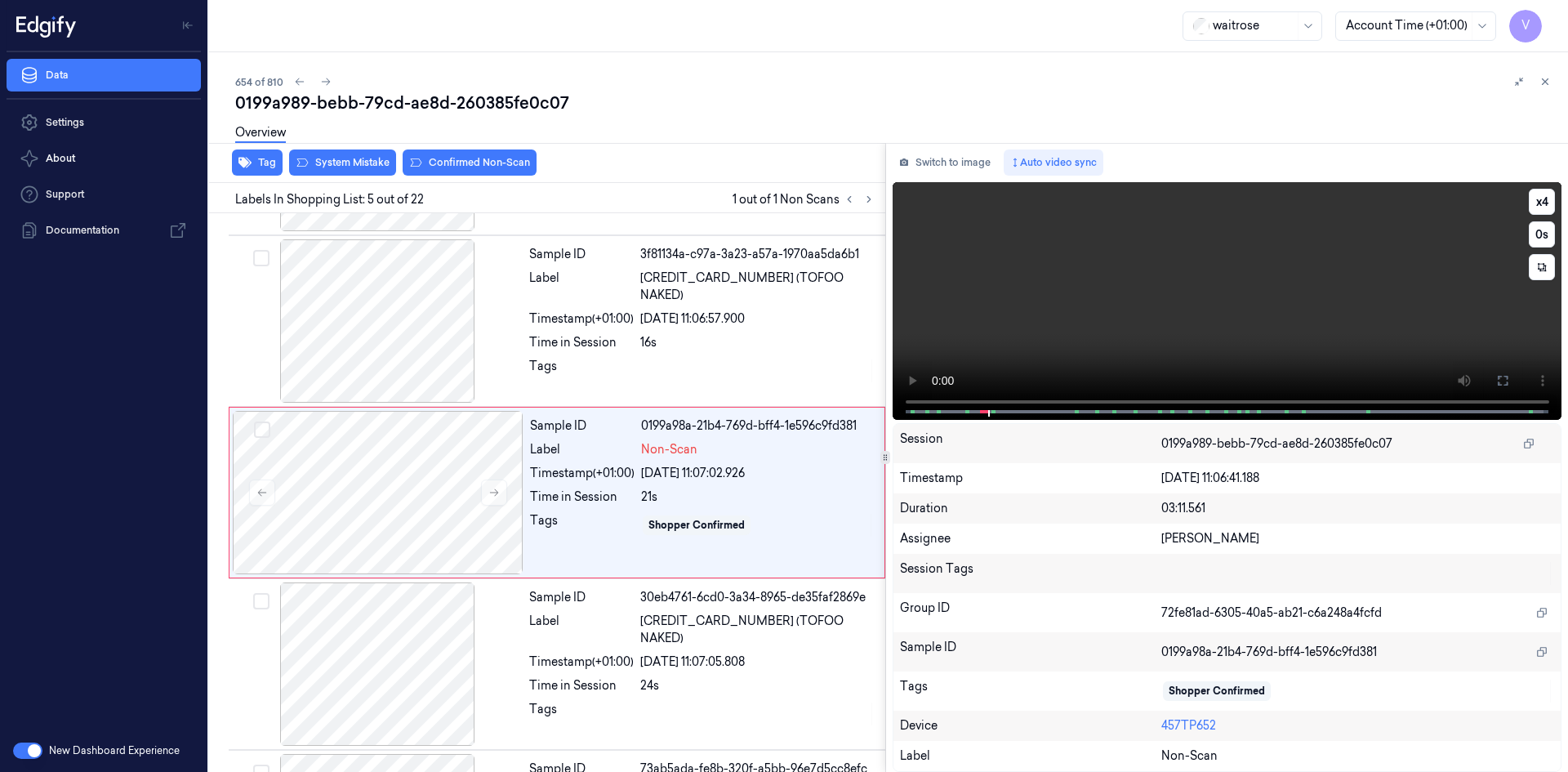
click at [1128, 315] on video at bounding box center [1228, 300] width 670 height 238
click at [1052, 359] on video at bounding box center [1228, 300] width 670 height 238
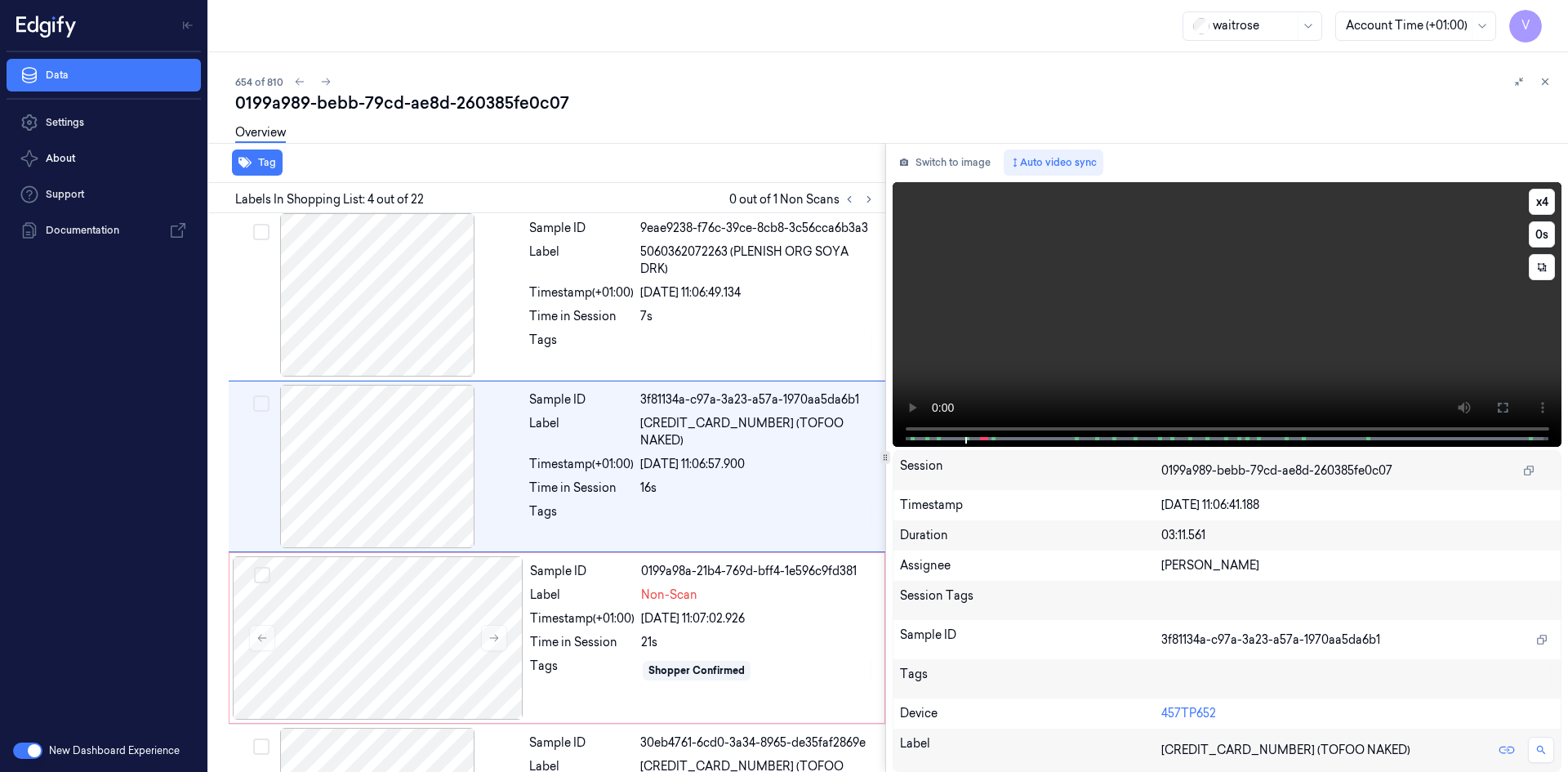
scroll to position [320, 0]
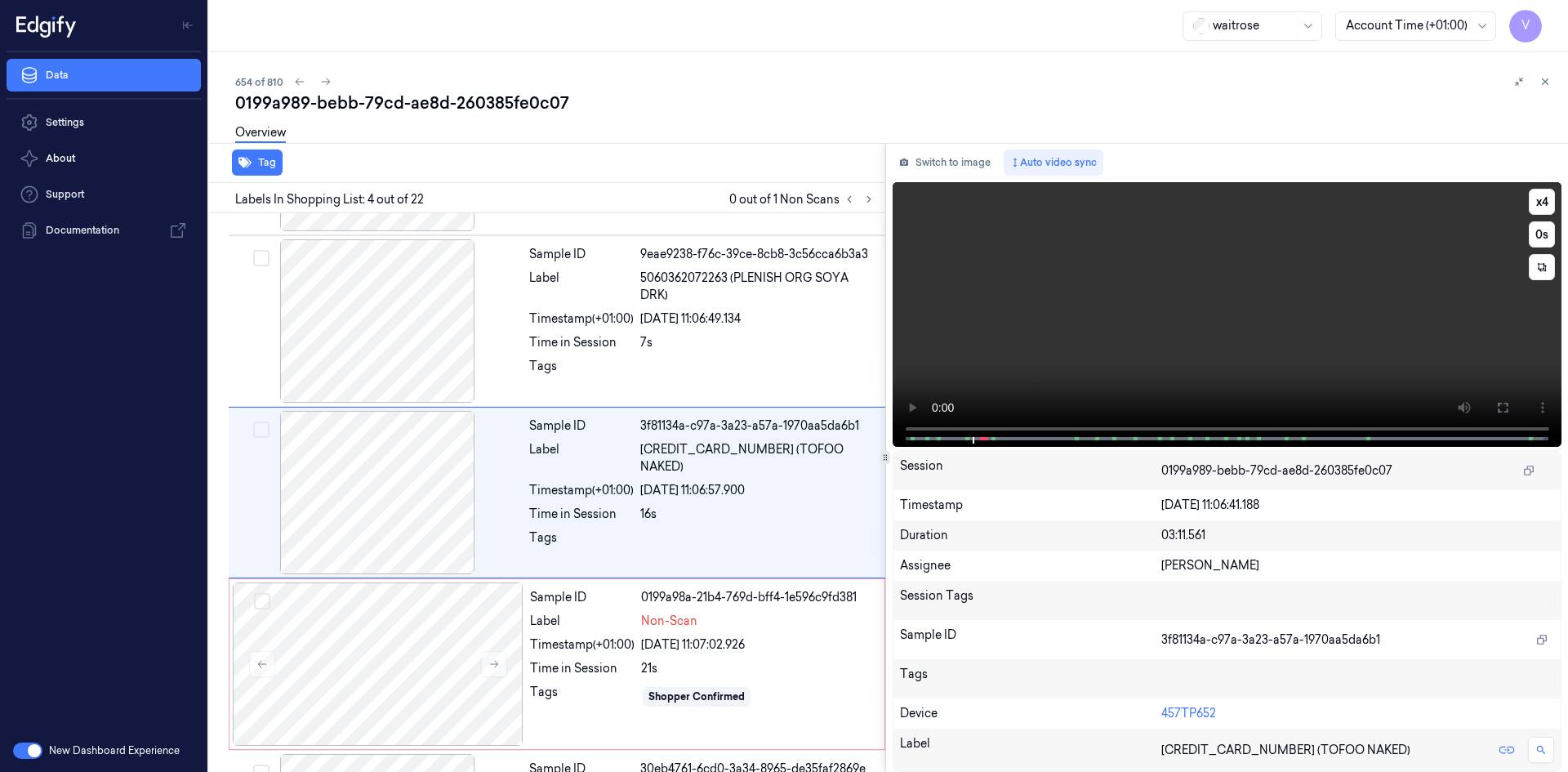
click at [1154, 334] on video at bounding box center [1228, 314] width 670 height 265
click at [1142, 324] on video at bounding box center [1228, 314] width 670 height 265
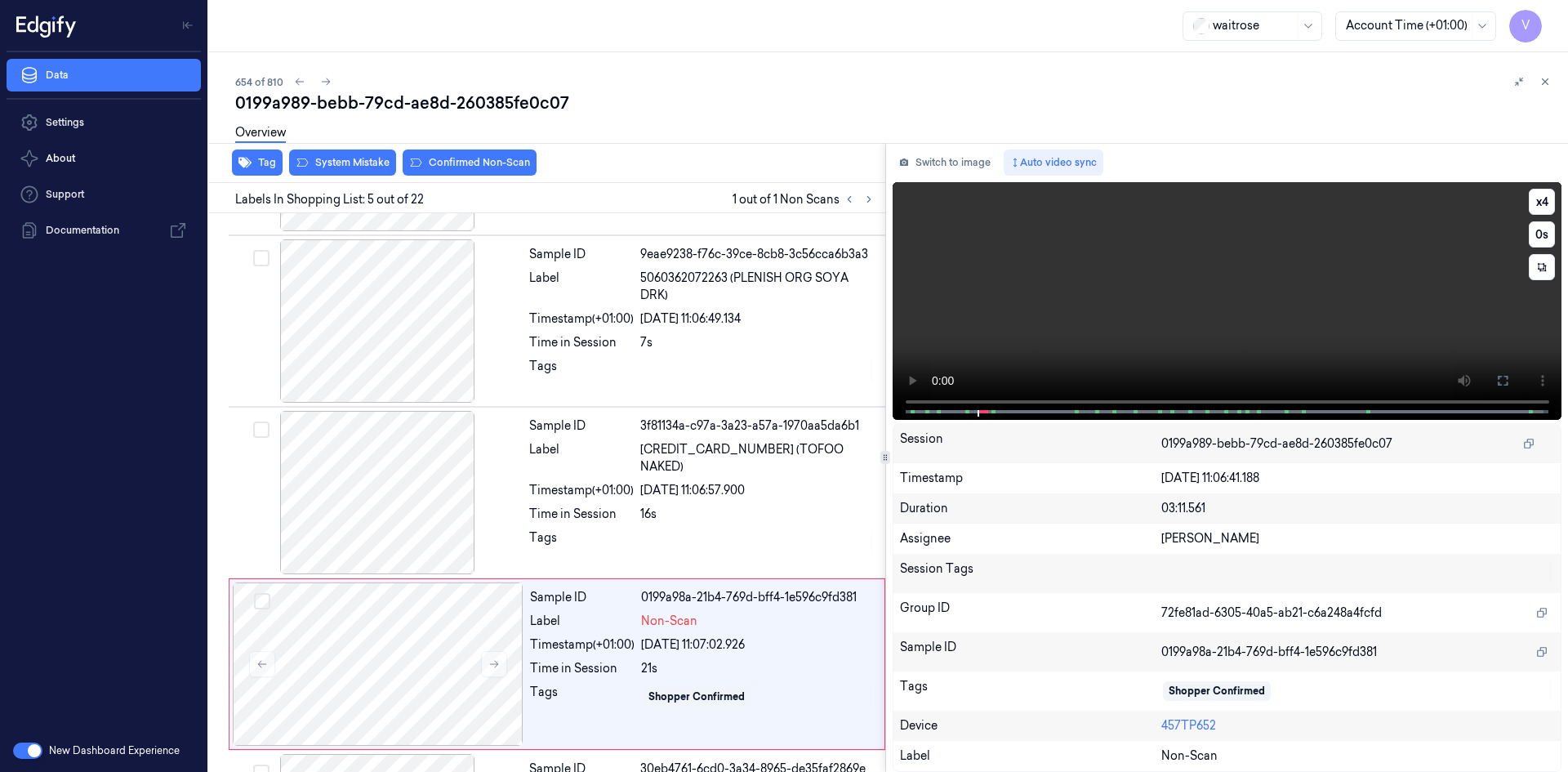
scroll to position [492, 0]
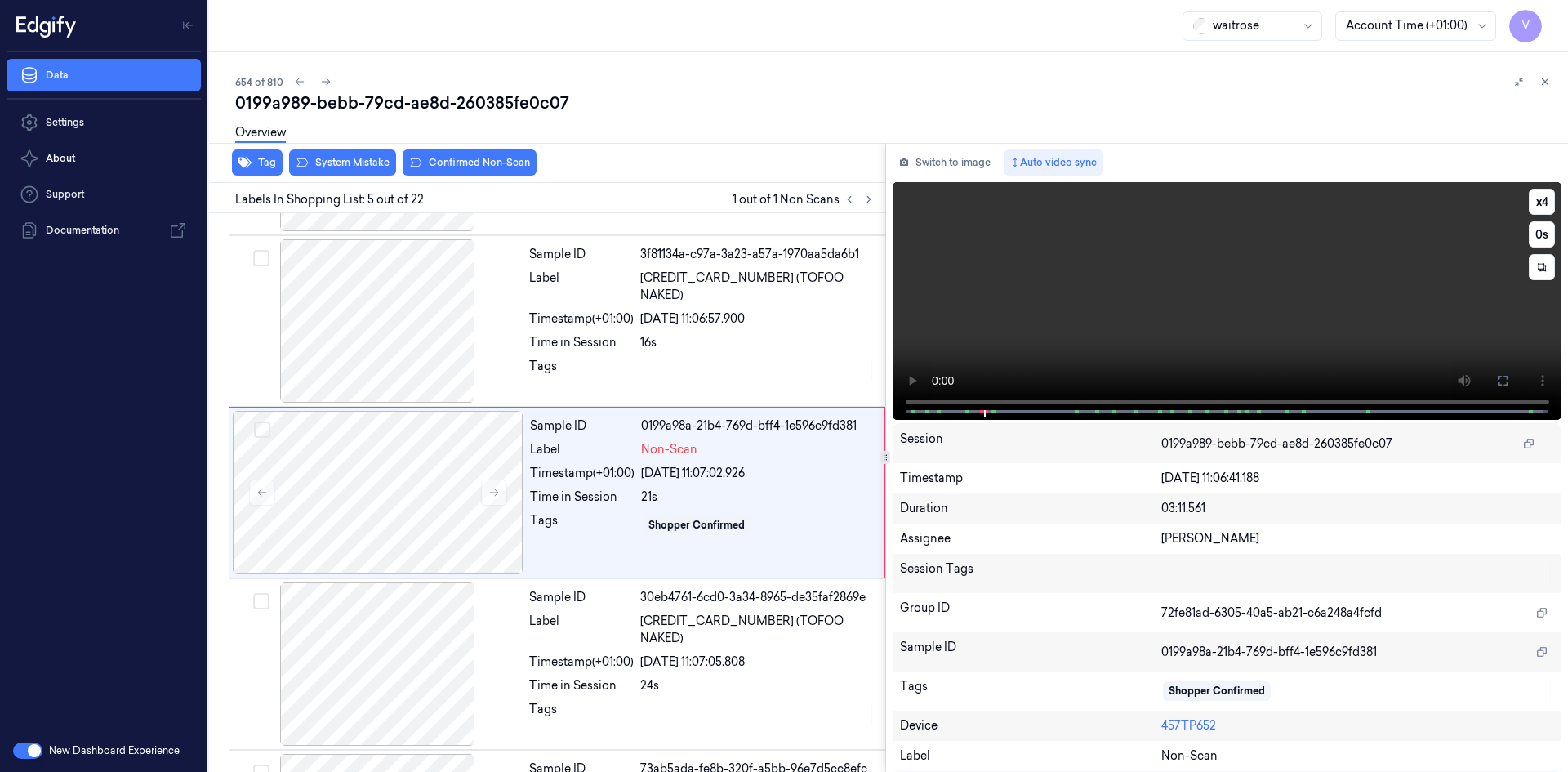
click at [1142, 324] on video at bounding box center [1228, 300] width 670 height 238
click at [1128, 338] on video at bounding box center [1228, 300] width 670 height 238
click at [1231, 320] on video at bounding box center [1228, 300] width 670 height 238
click at [1199, 315] on video at bounding box center [1228, 300] width 670 height 238
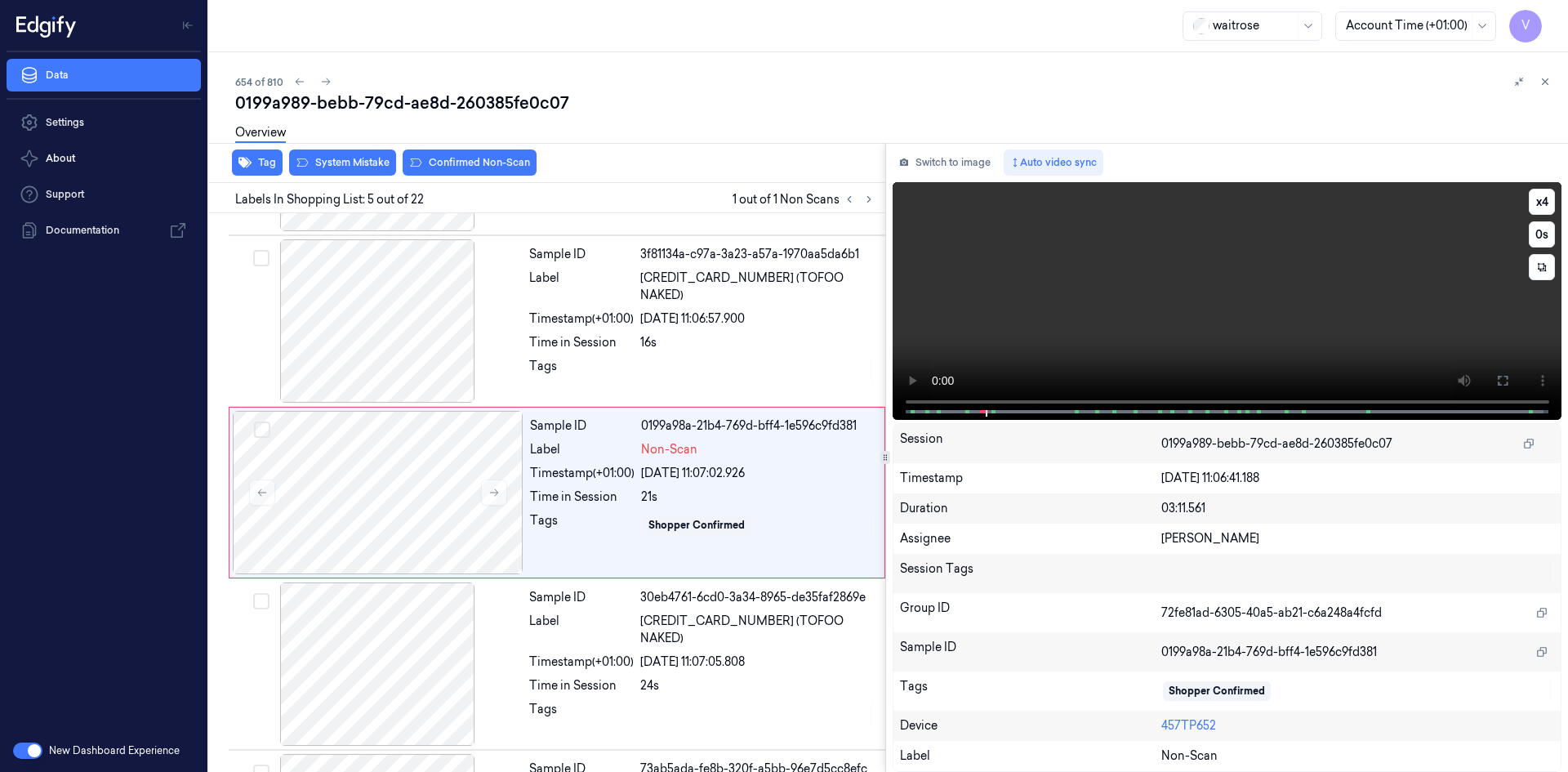
click at [1198, 315] on video at bounding box center [1228, 300] width 670 height 238
click at [1208, 315] on video at bounding box center [1228, 300] width 670 height 238
click at [1200, 315] on video at bounding box center [1228, 300] width 670 height 238
click at [1173, 321] on video at bounding box center [1228, 300] width 670 height 238
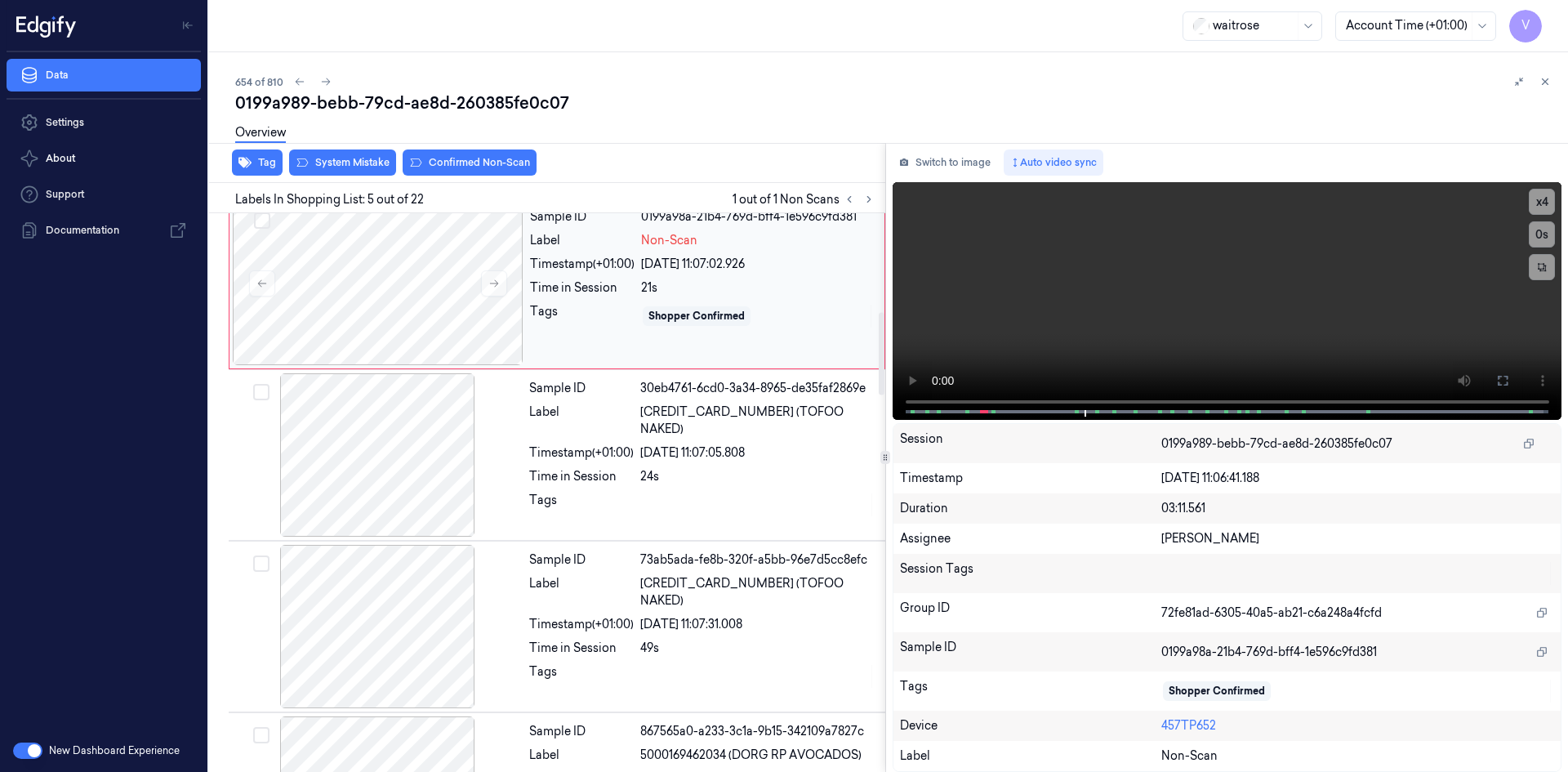
scroll to position [737, 0]
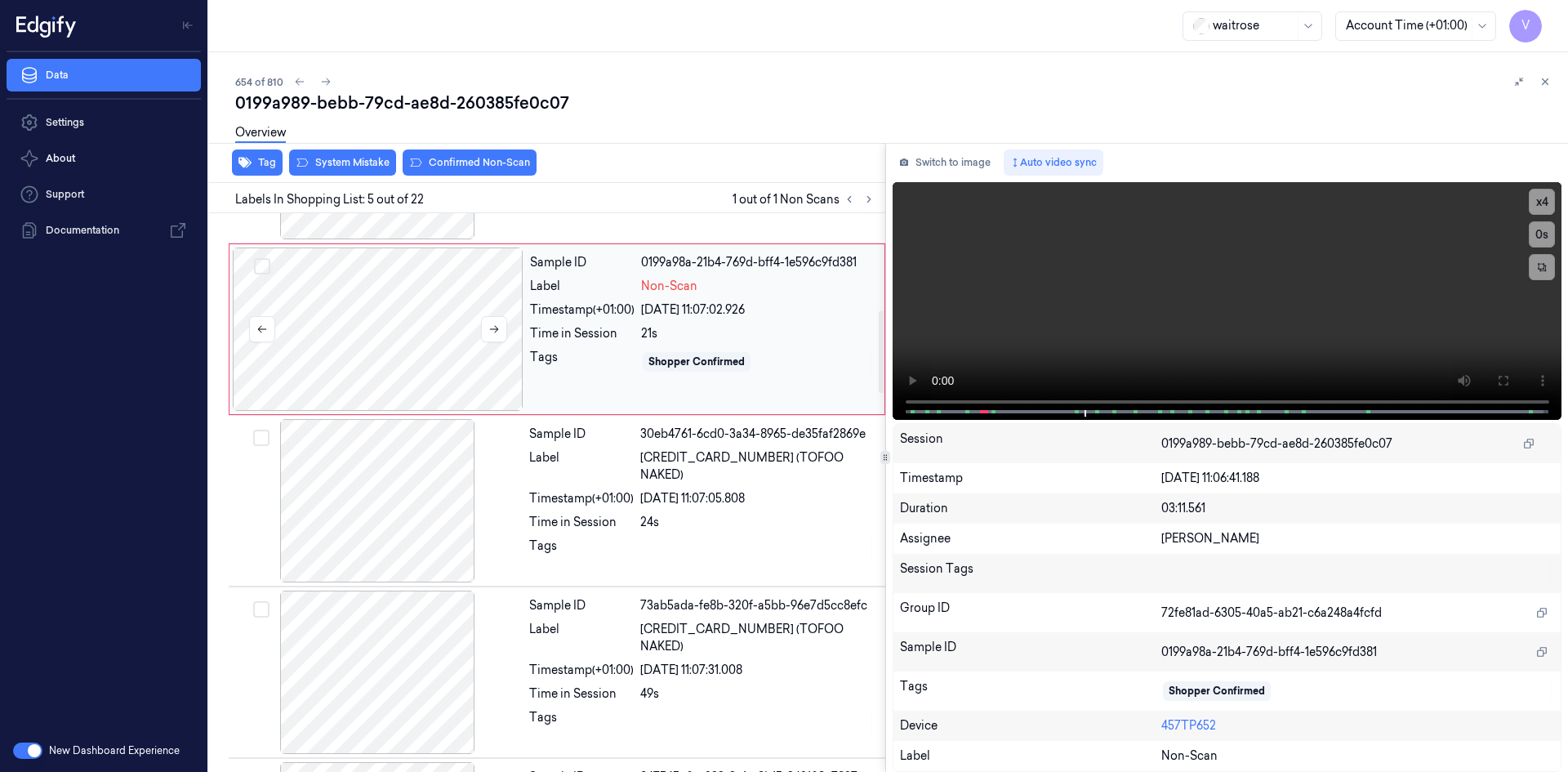
click at [416, 313] on div at bounding box center [378, 329] width 291 height 164
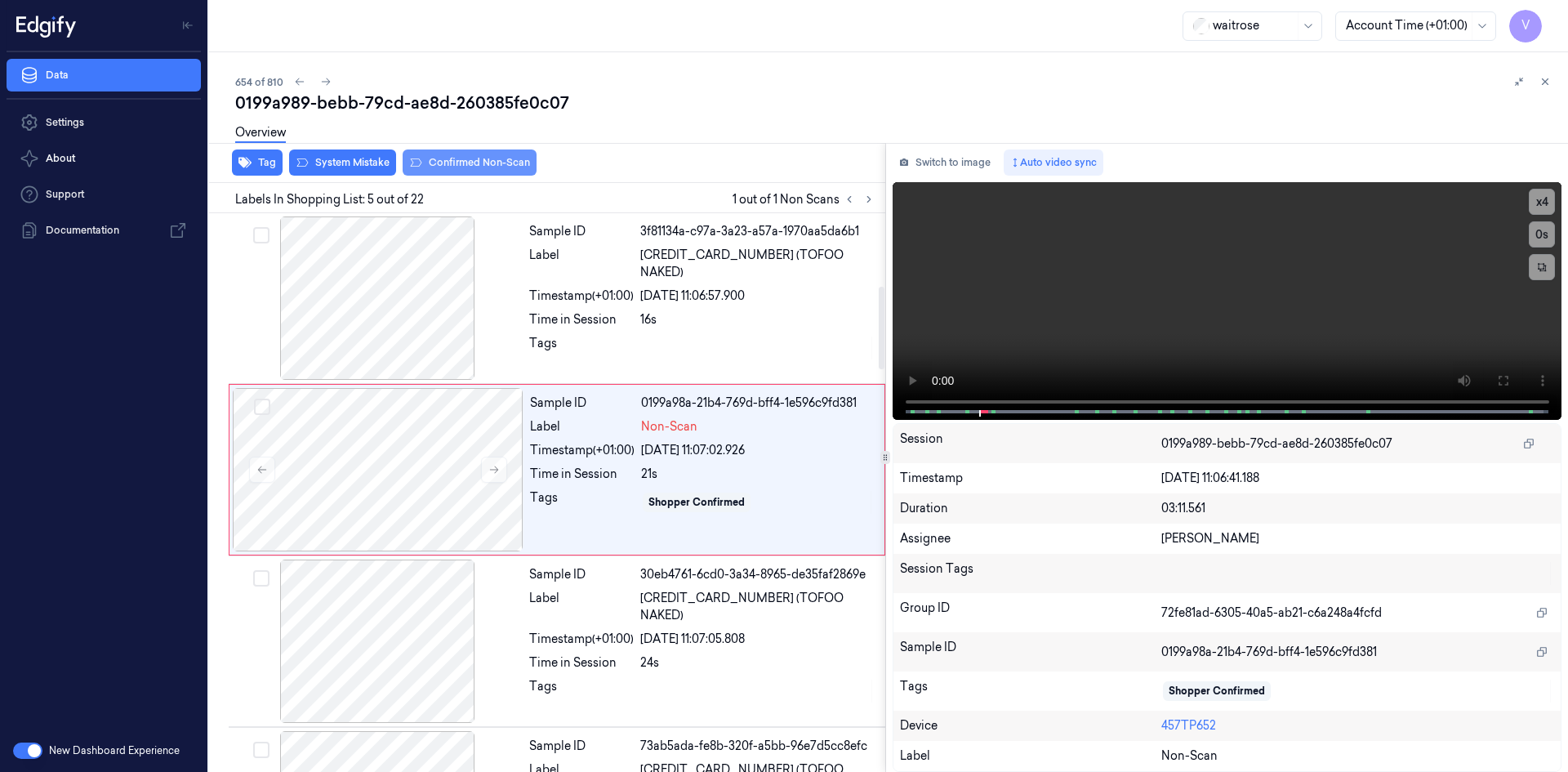
scroll to position [492, 0]
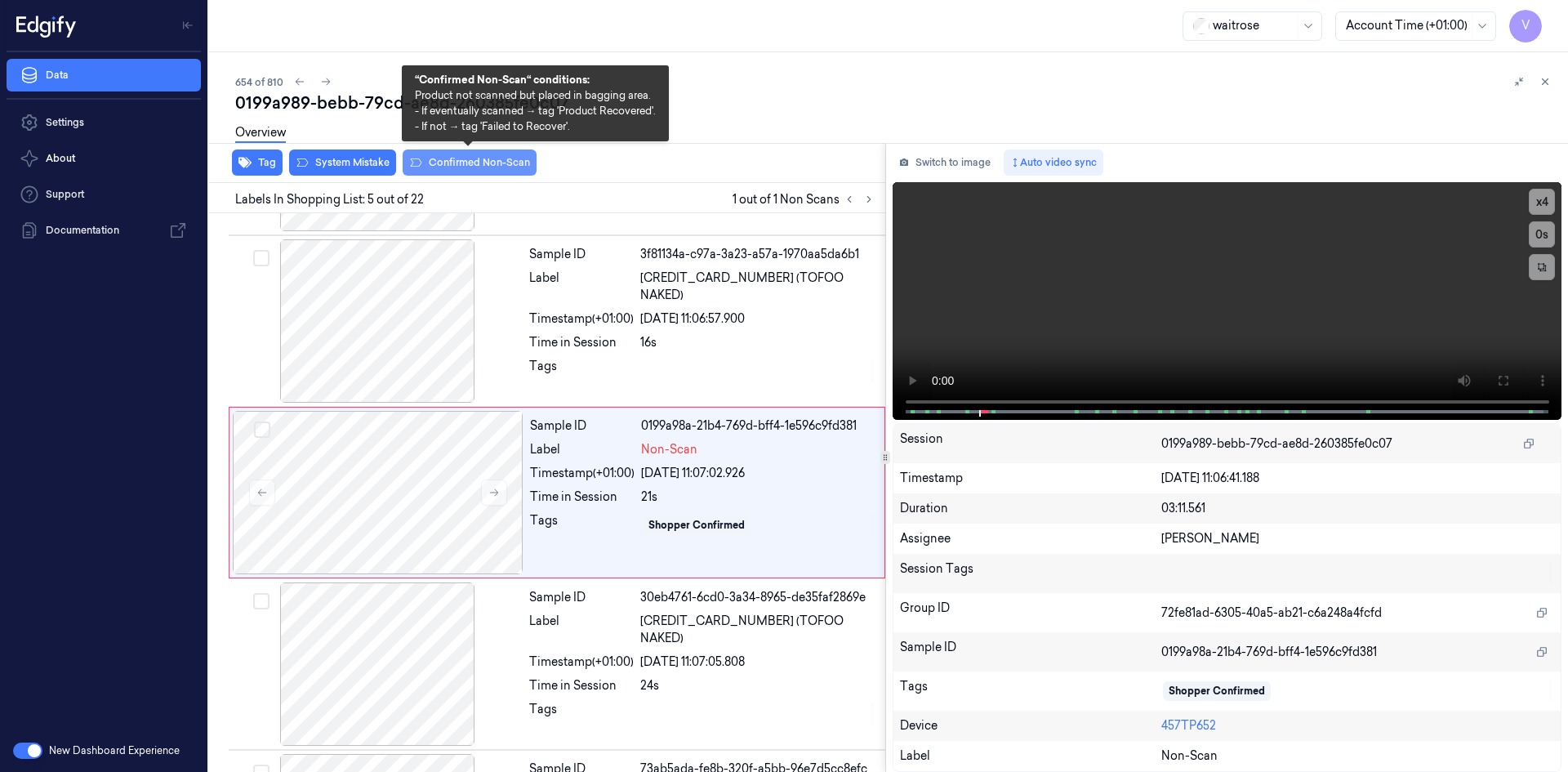
click at [457, 161] on button "Confirmed Non-Scan" at bounding box center [469, 163] width 134 height 26
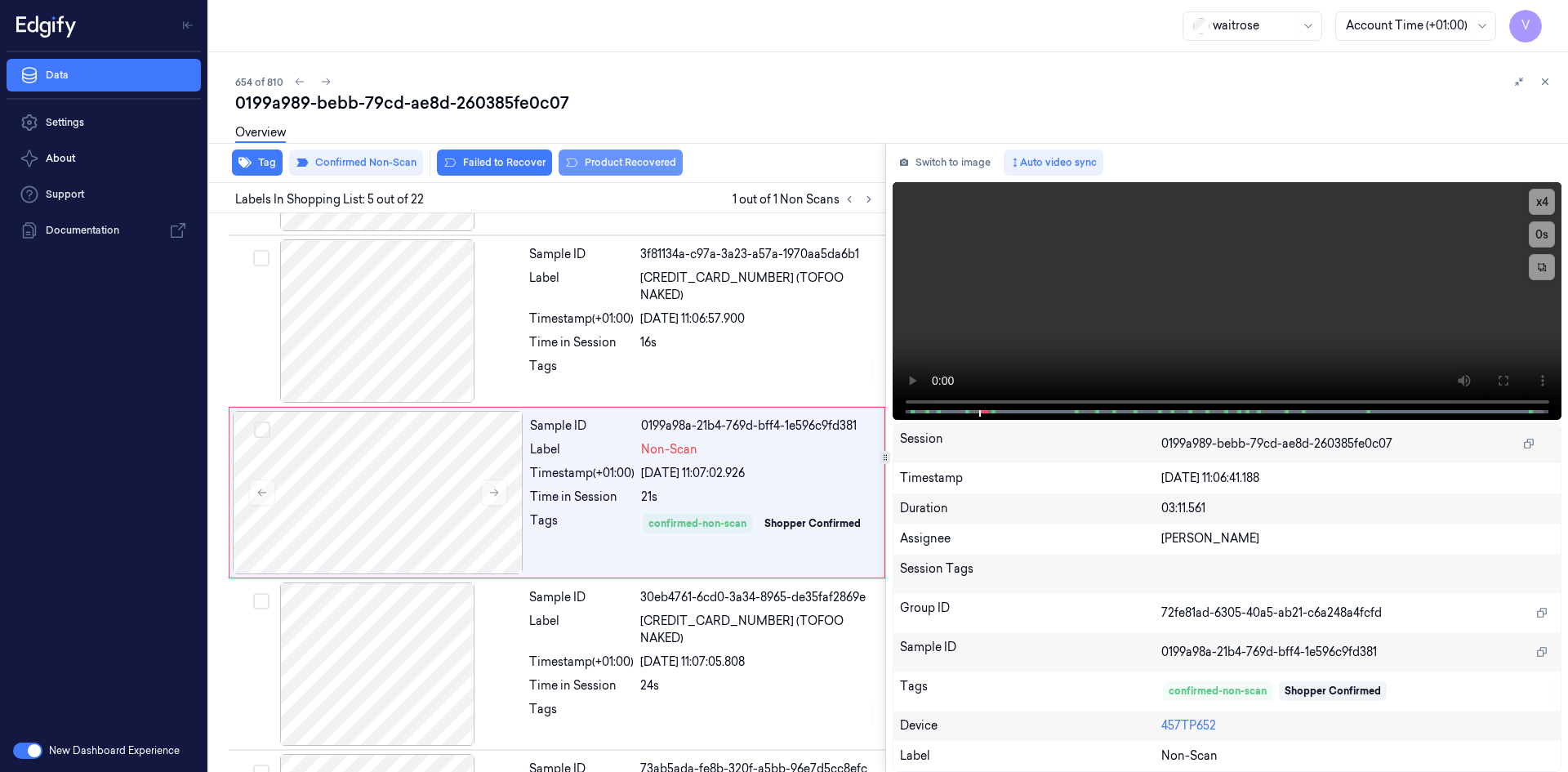
click at [638, 161] on button "Product Recovered" at bounding box center [620, 163] width 124 height 26
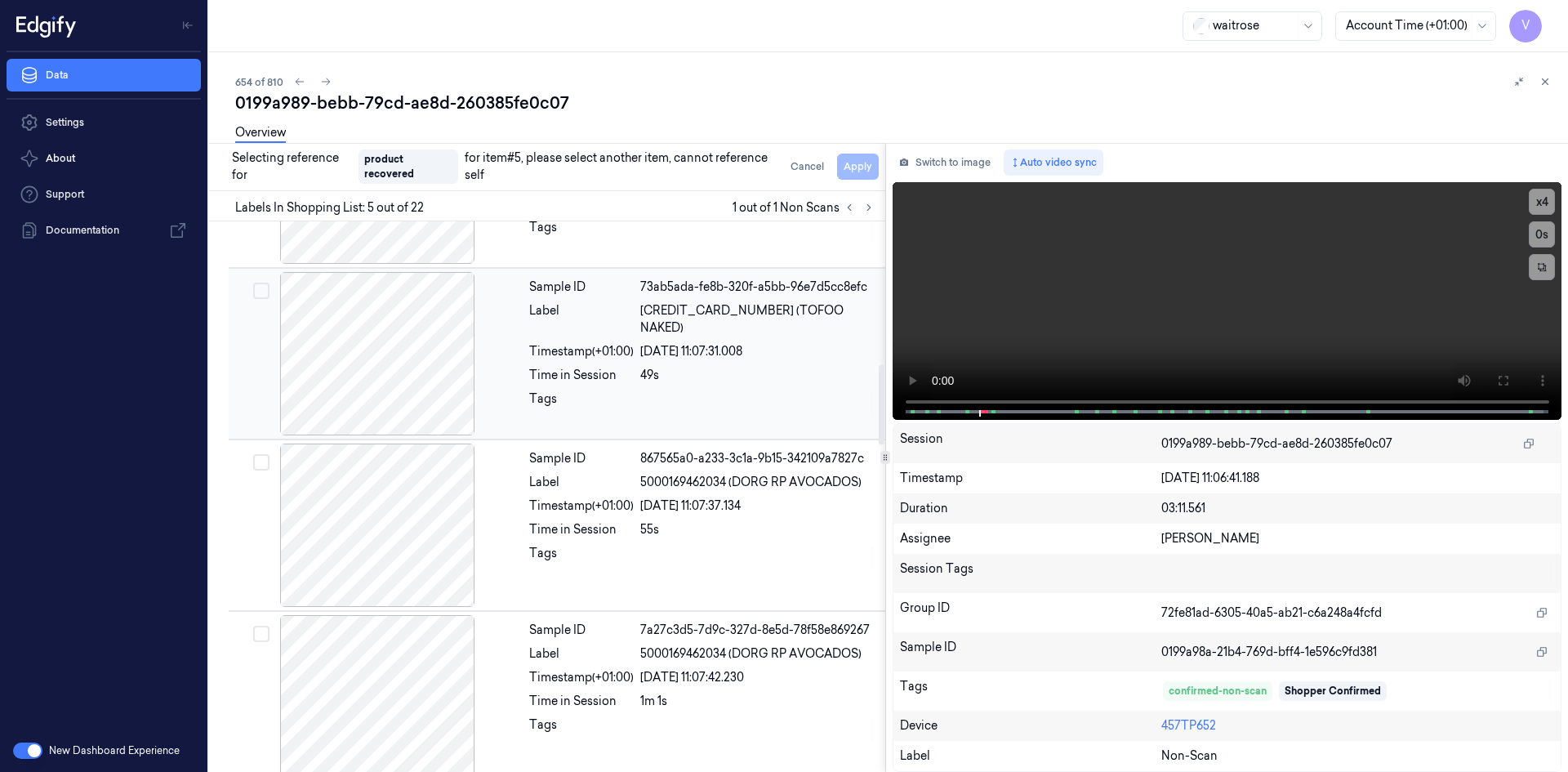
click at [466, 342] on div at bounding box center [377, 353] width 291 height 164
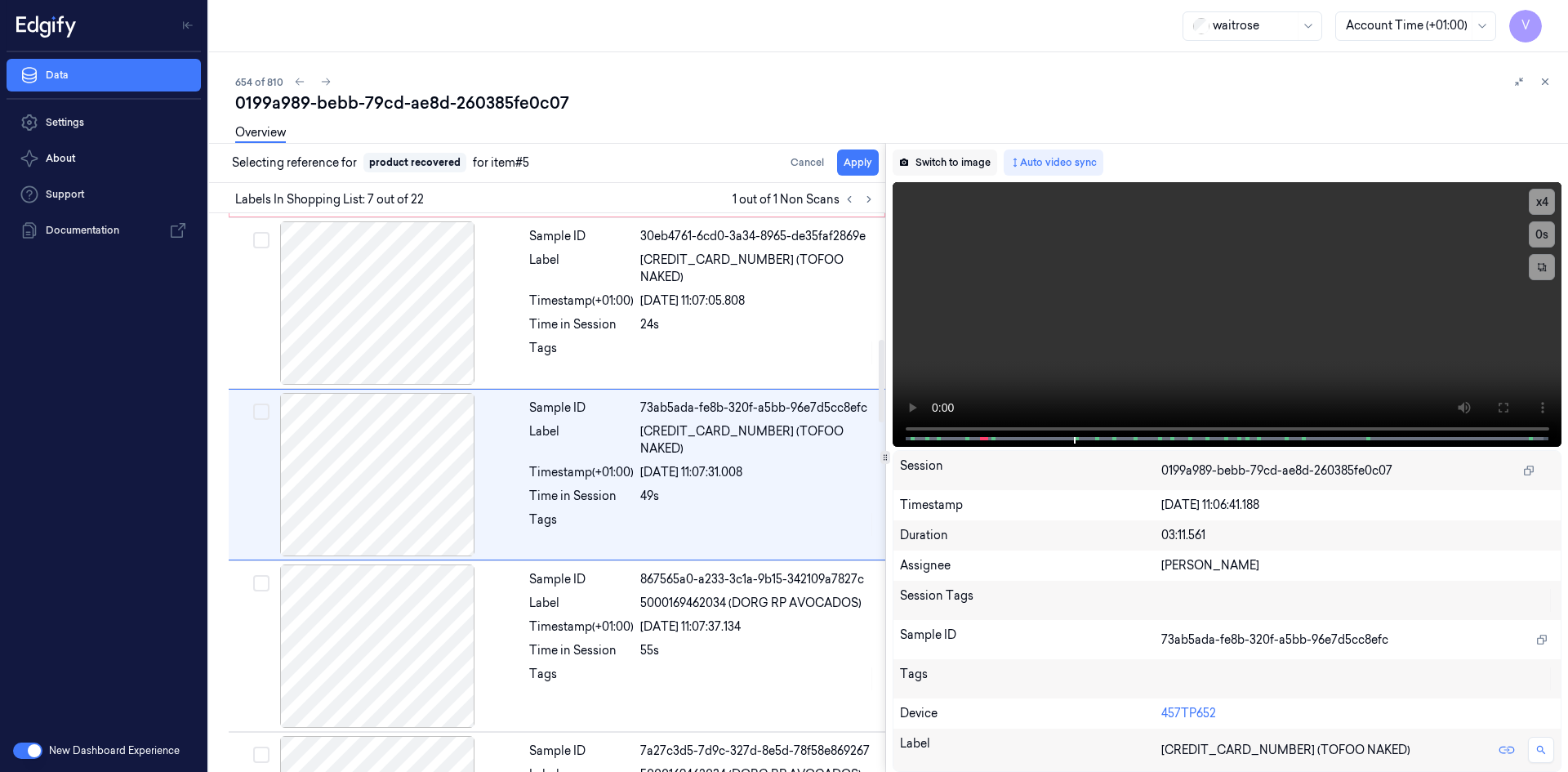
scroll to position [835, 0]
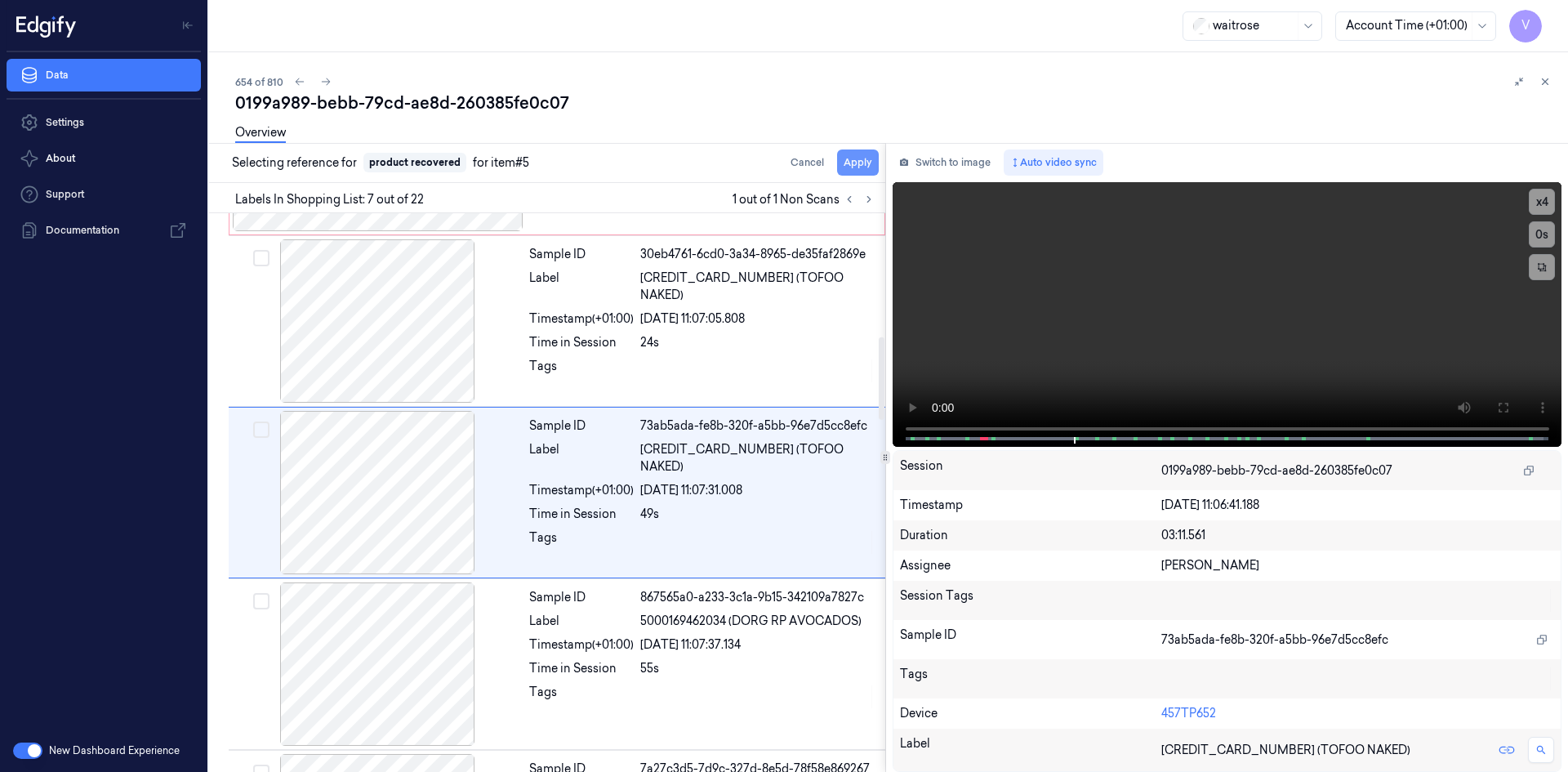
click at [847, 164] on button "Apply" at bounding box center [858, 163] width 42 height 26
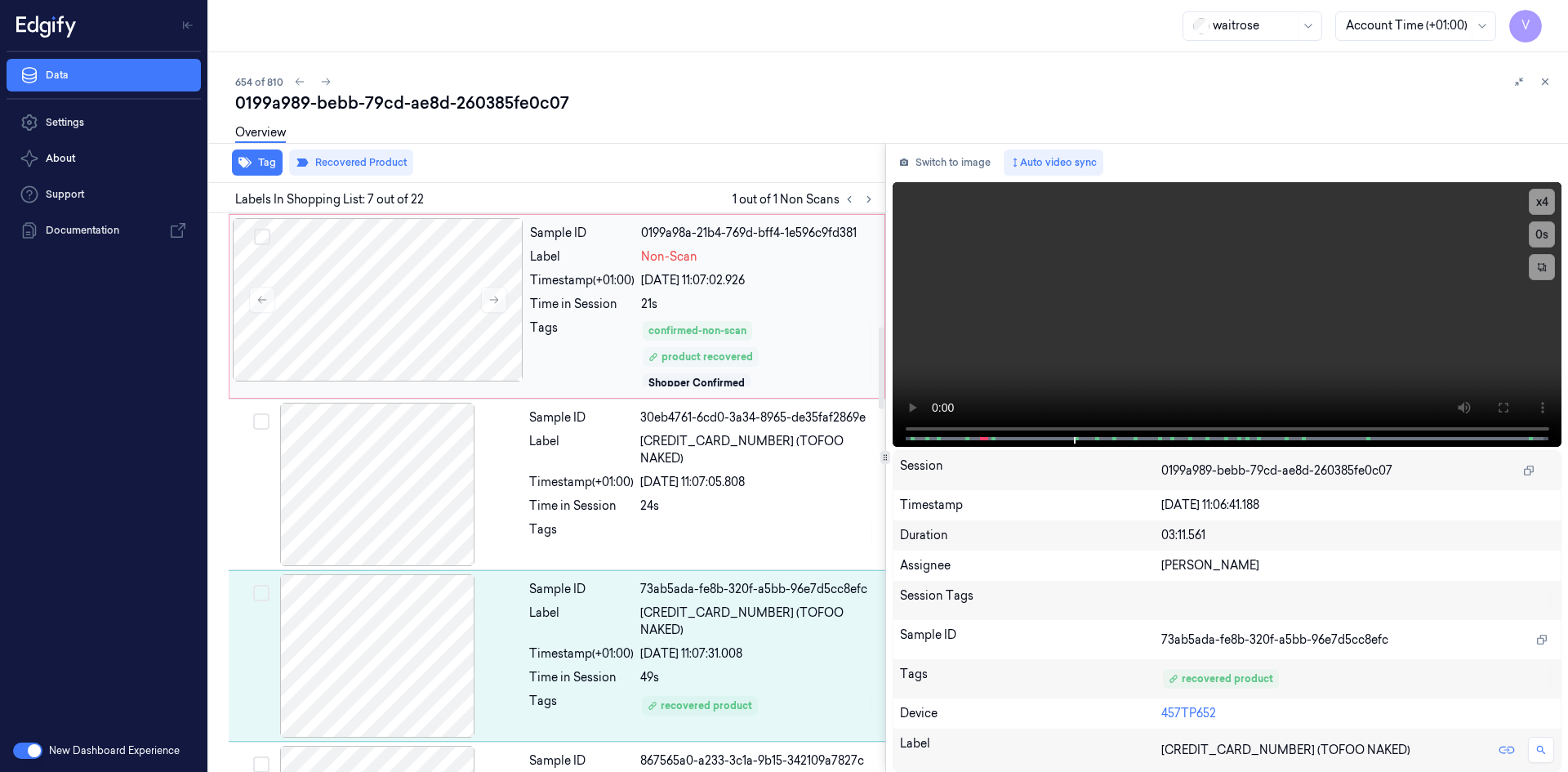
scroll to position [848, 0]
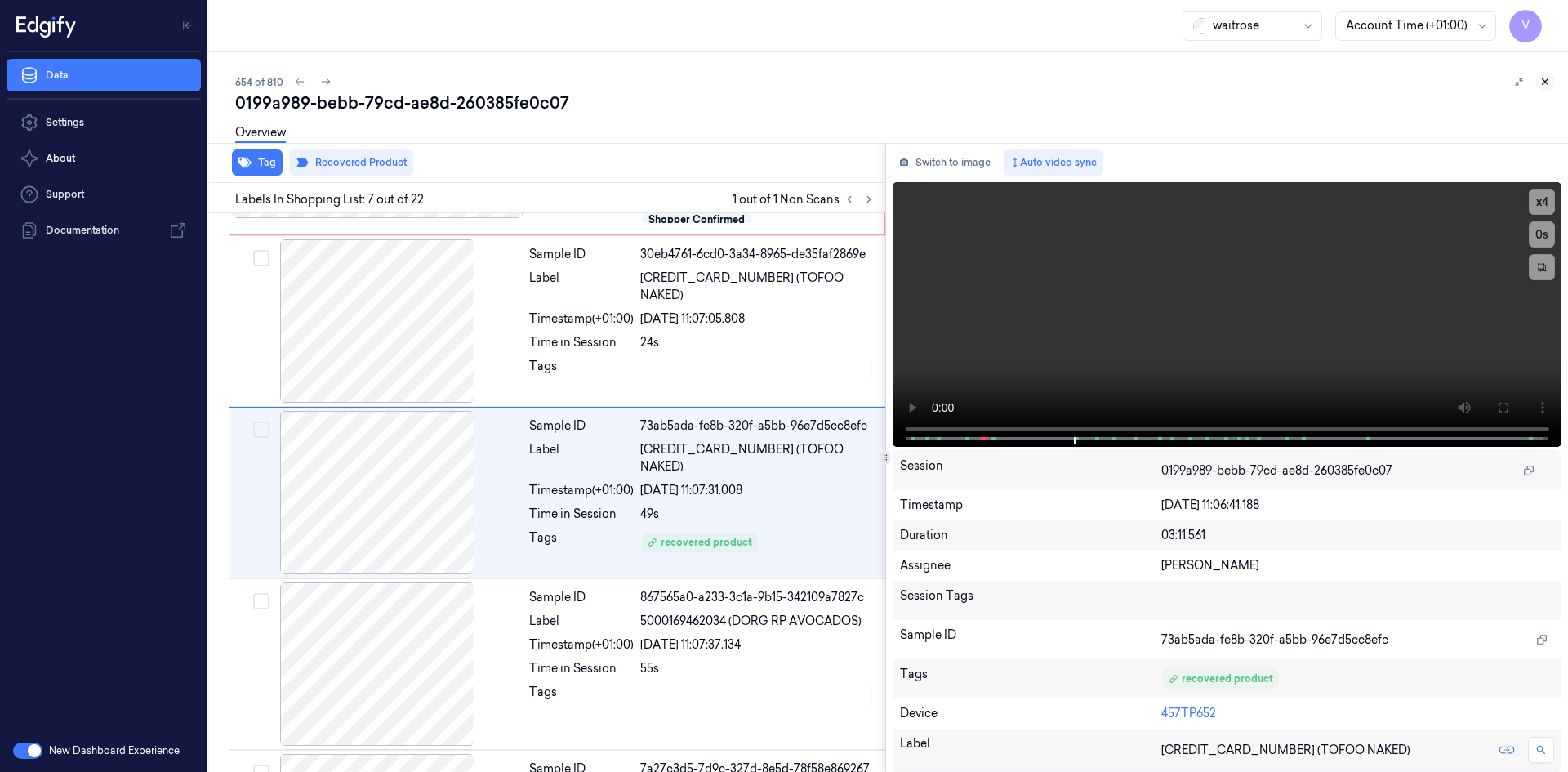
click at [1541, 80] on icon at bounding box center [1545, 81] width 11 height 11
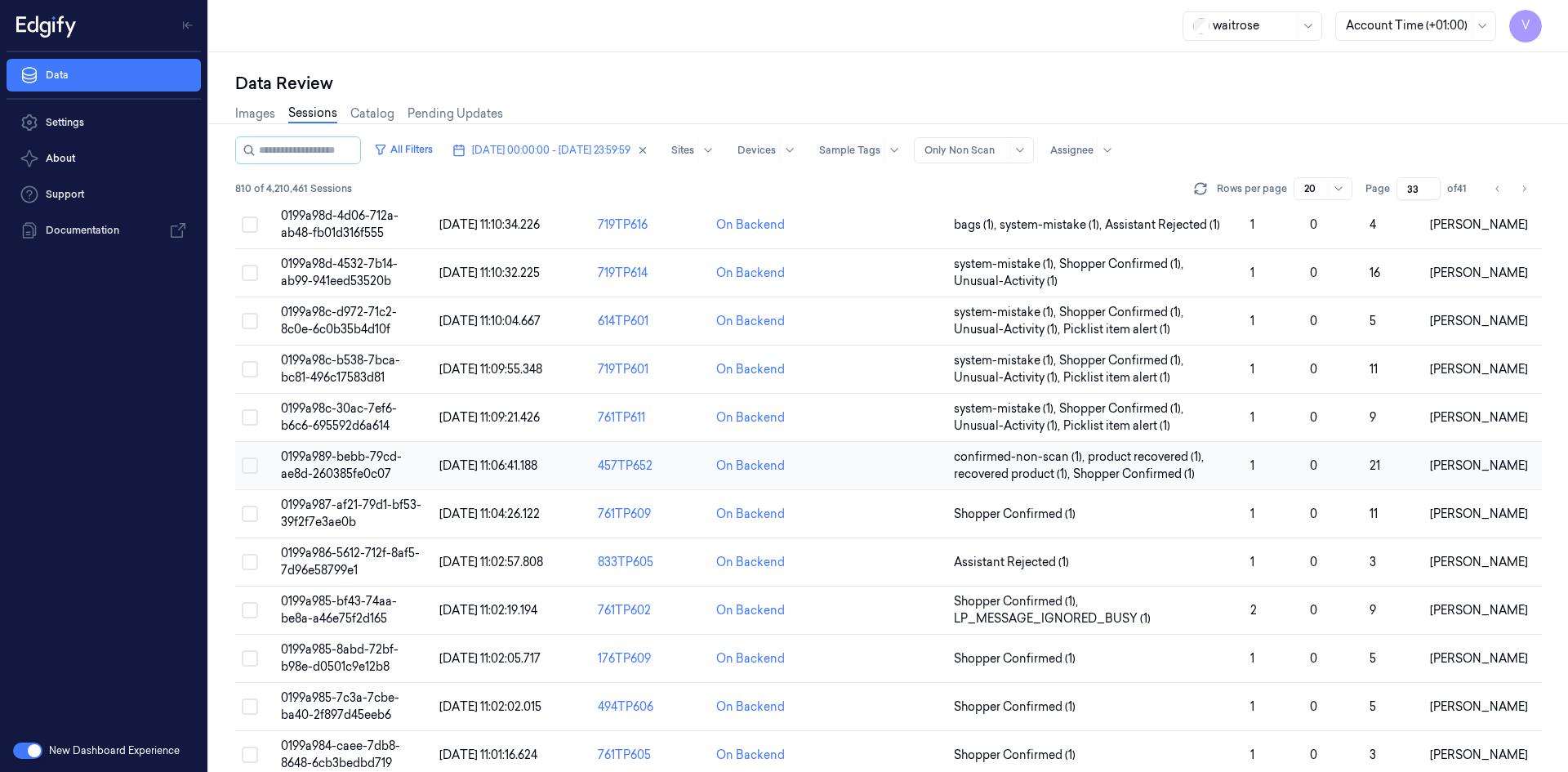
scroll to position [464, 0]
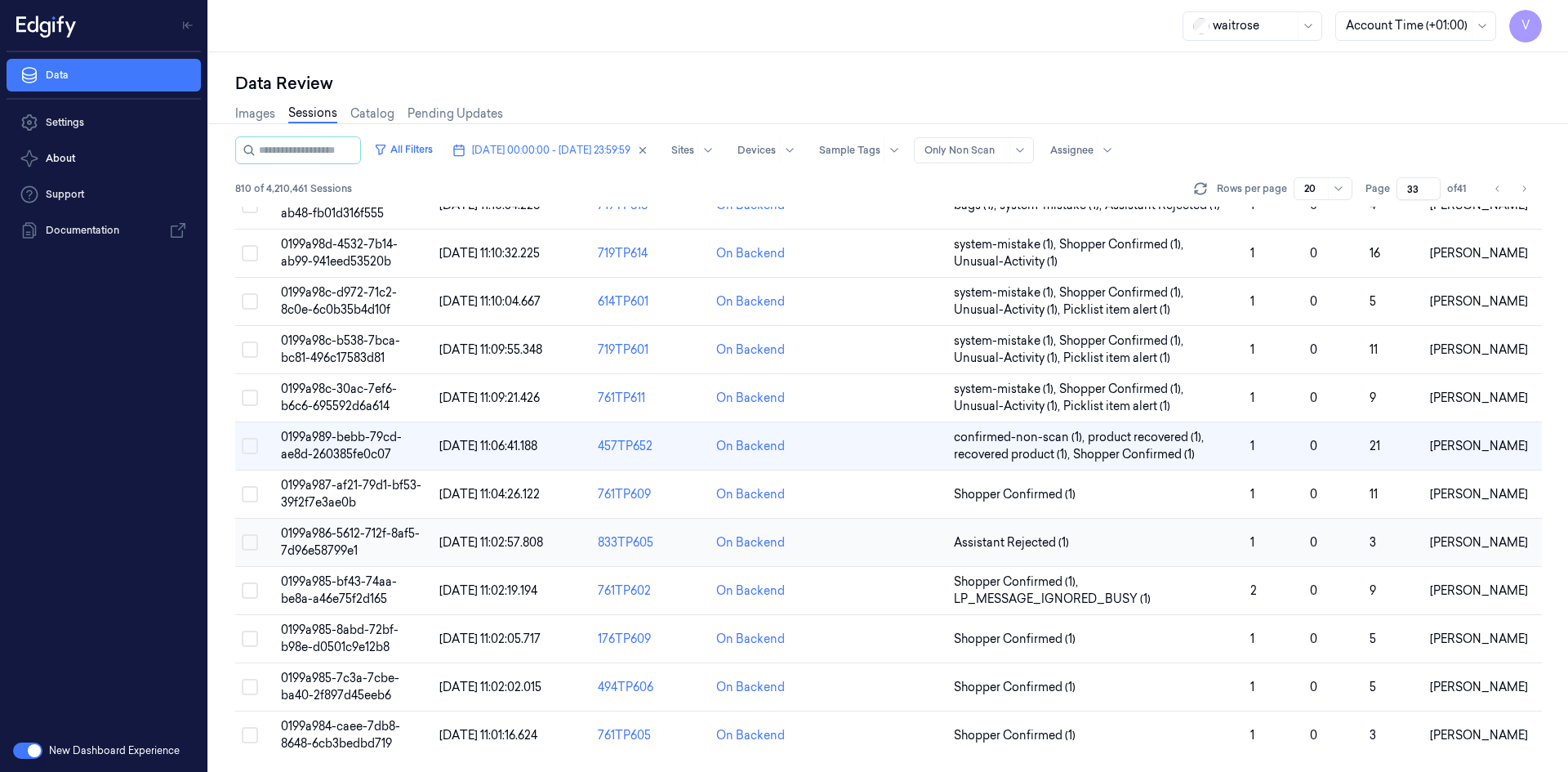
click at [342, 534] on span "0199a986-5612-712f-8af5-7d96e58799e1" at bounding box center [350, 542] width 138 height 32
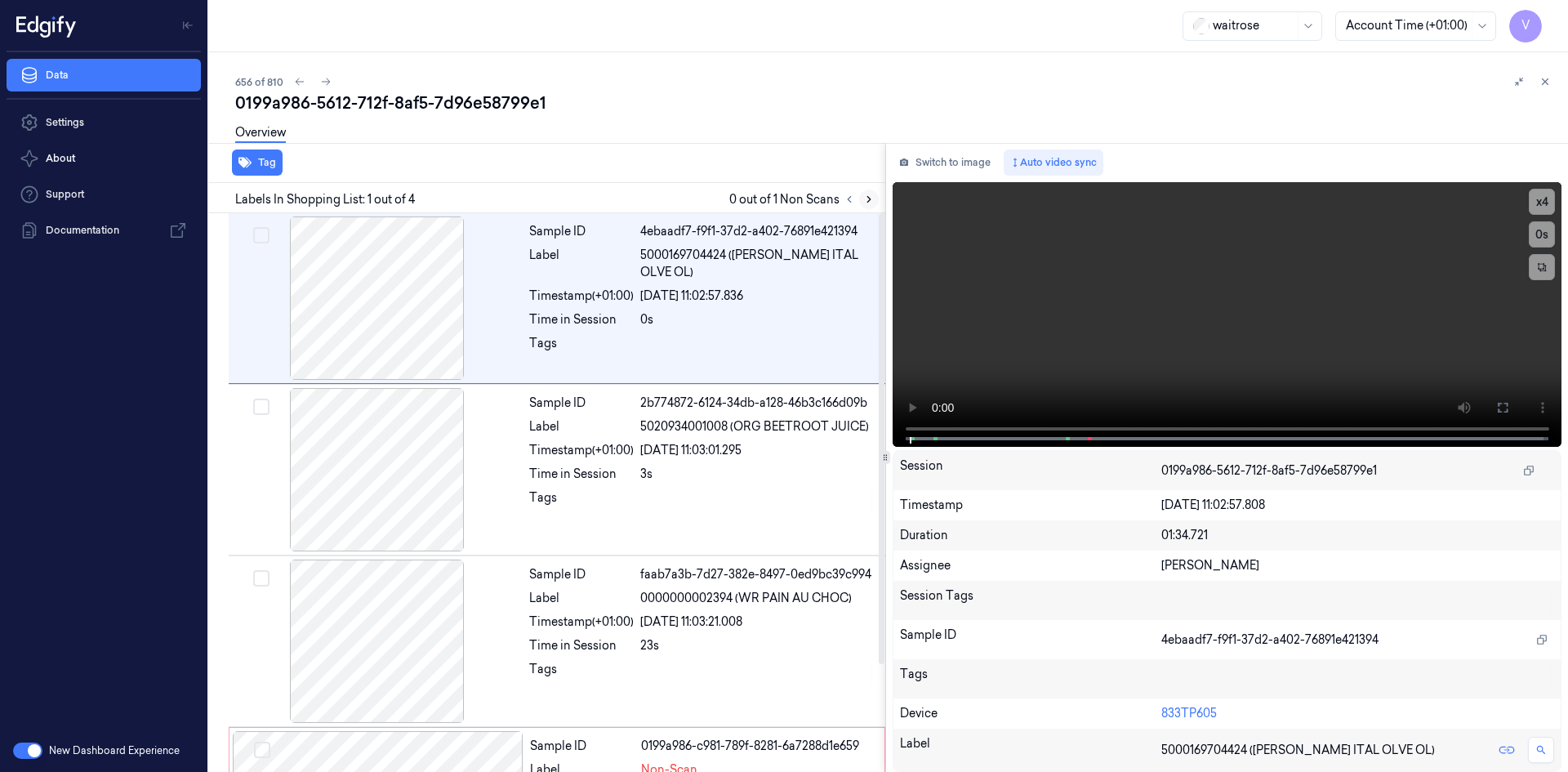
click at [869, 203] on icon at bounding box center [869, 199] width 11 height 11
click at [1250, 309] on video at bounding box center [1228, 314] width 670 height 265
drag, startPoint x: 1257, startPoint y: 372, endPoint x: 1250, endPoint y: 376, distance: 8.1
click at [1257, 372] on video at bounding box center [1228, 314] width 670 height 265
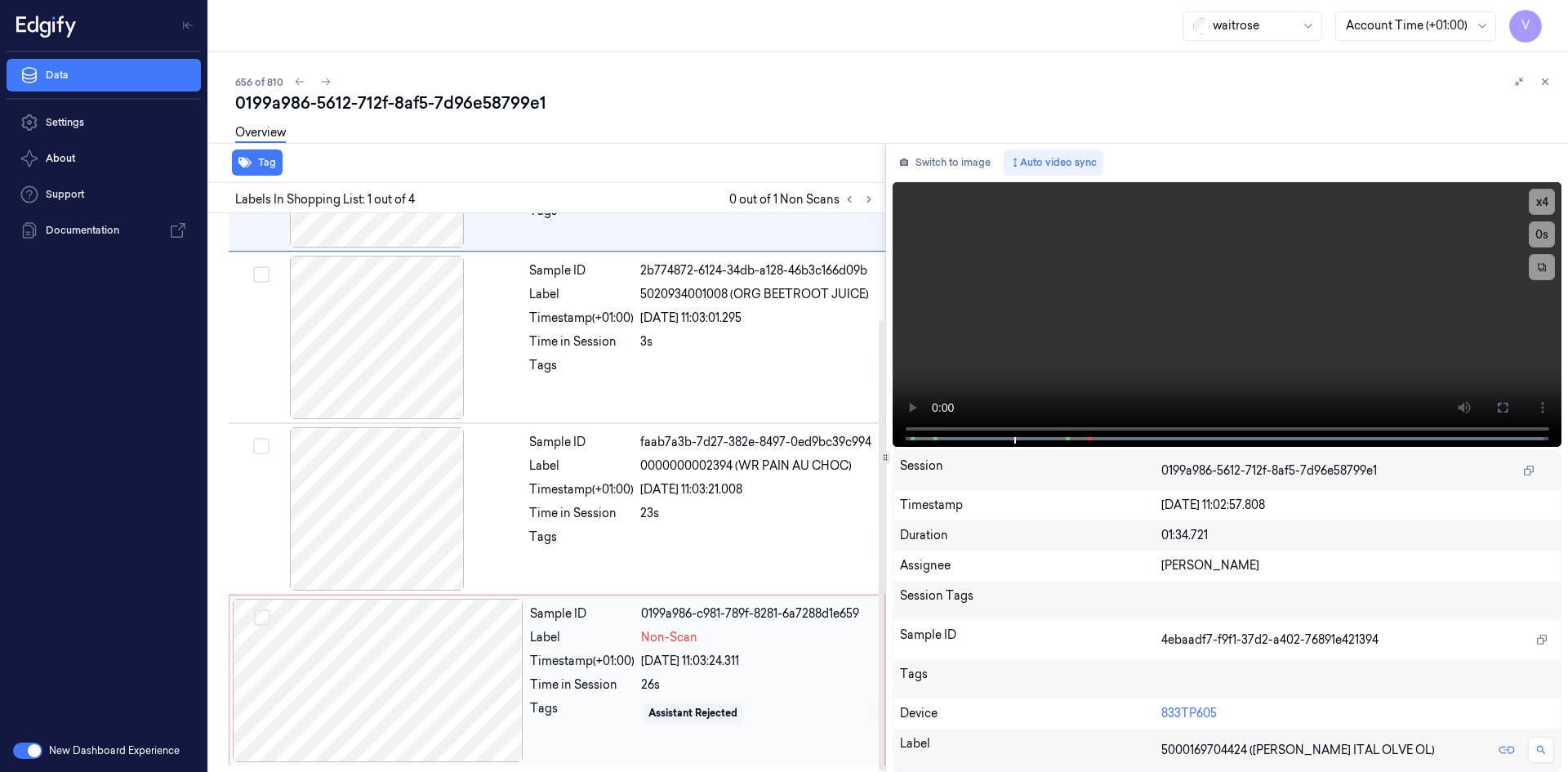
click at [388, 651] on div at bounding box center [378, 680] width 291 height 164
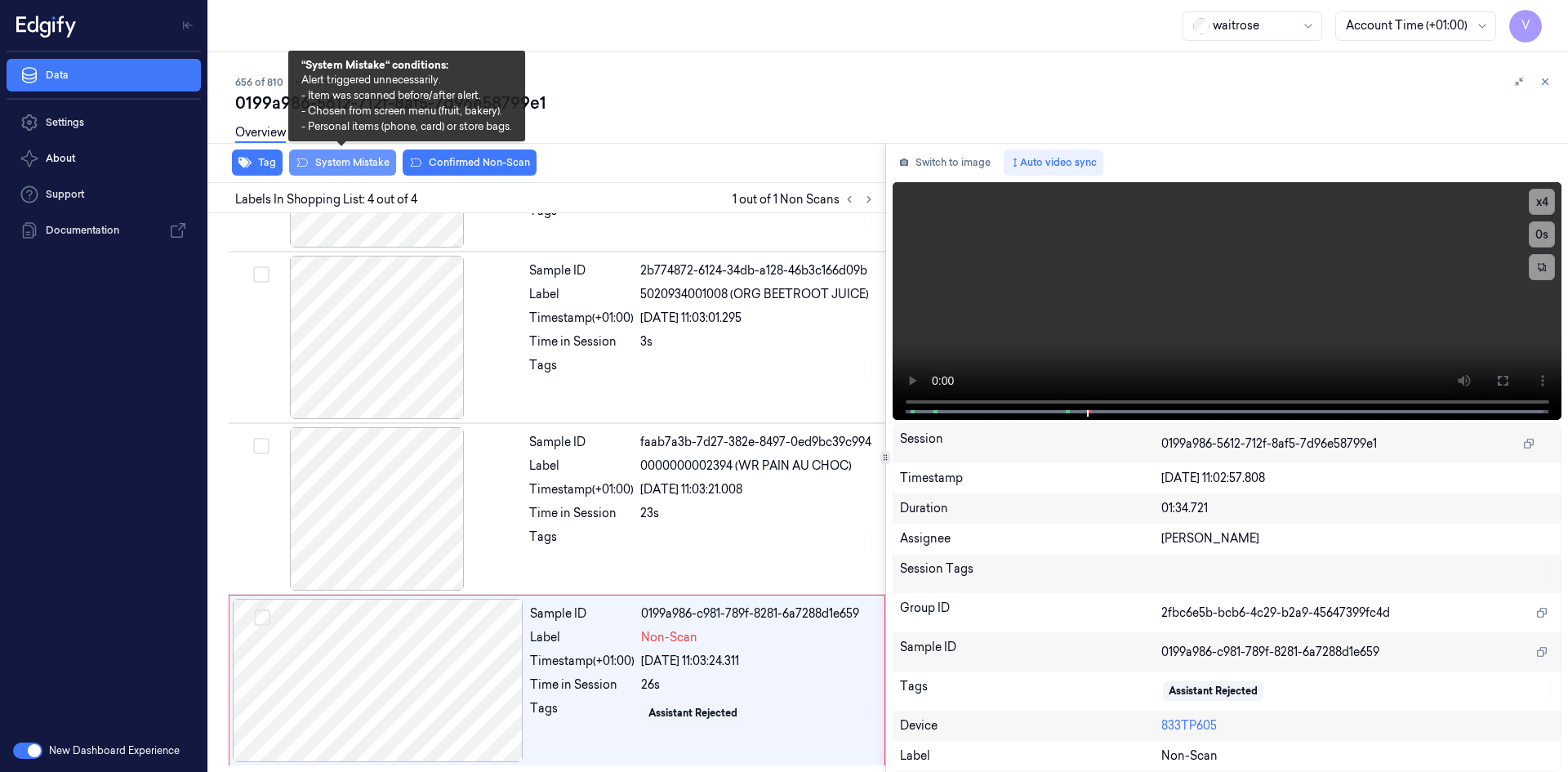
click at [361, 159] on button "System Mistake" at bounding box center [343, 163] width 107 height 26
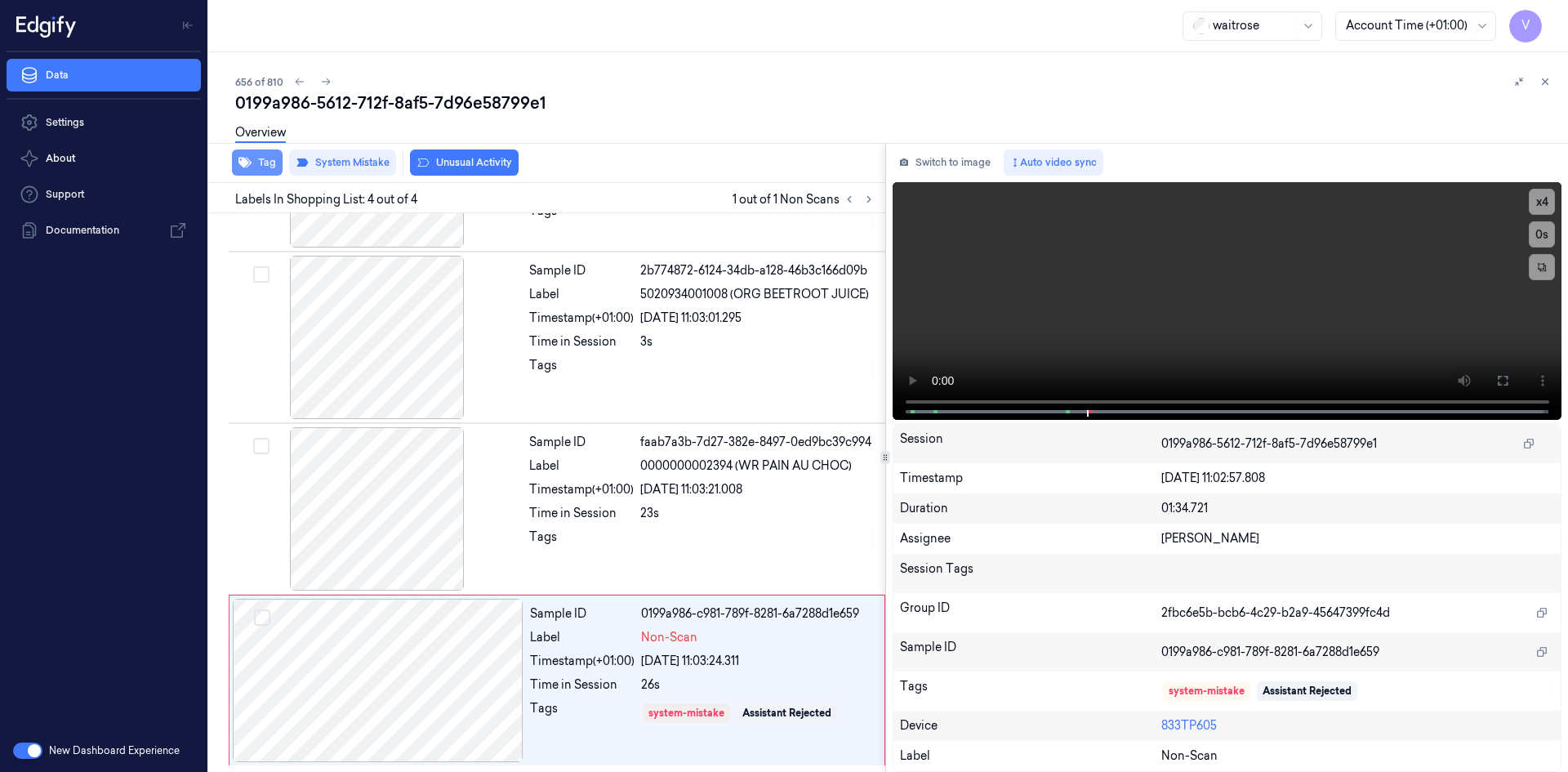
click at [269, 163] on button "Tag" at bounding box center [257, 163] width 51 height 26
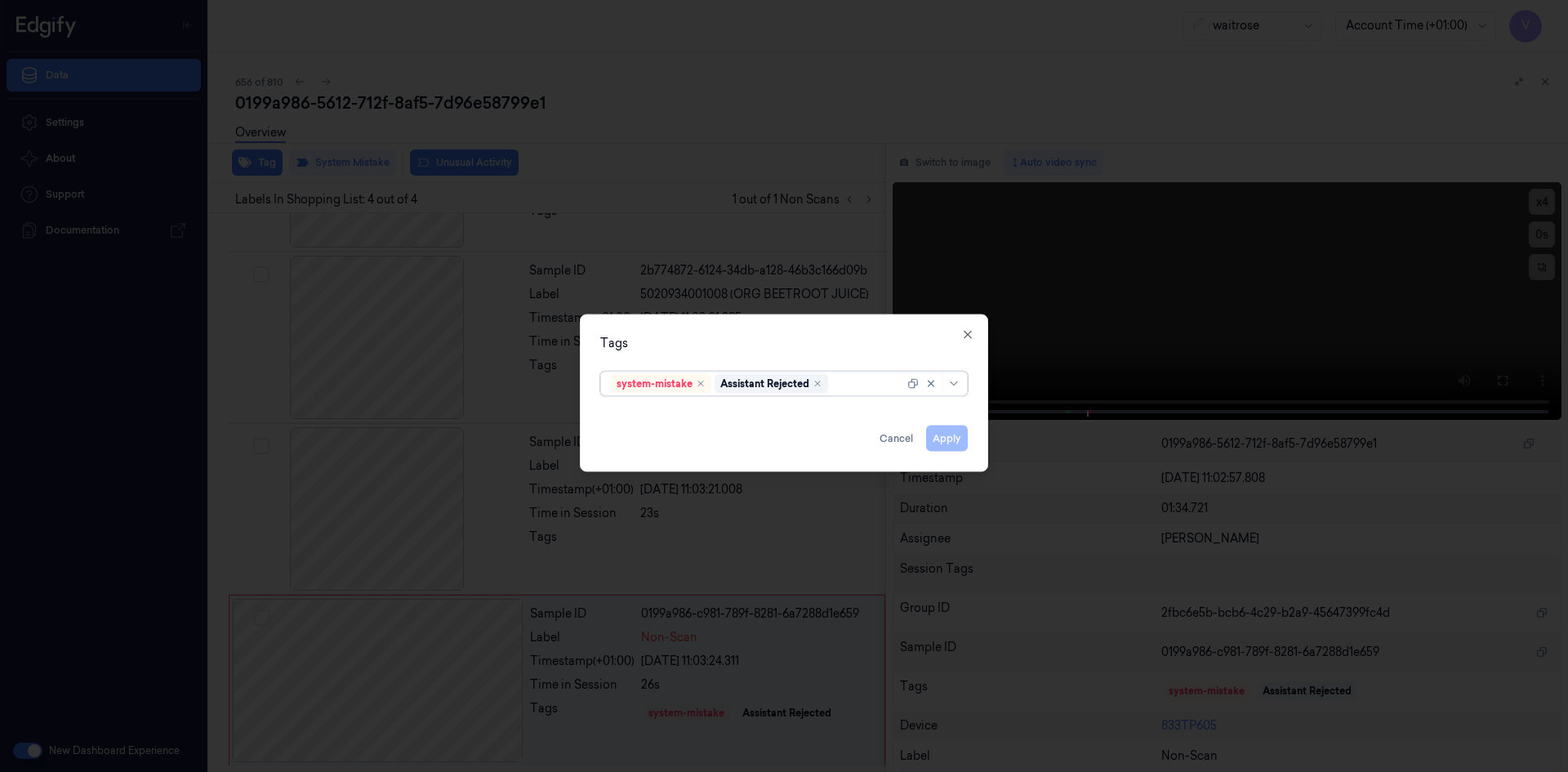
click at [845, 383] on div at bounding box center [868, 383] width 73 height 17
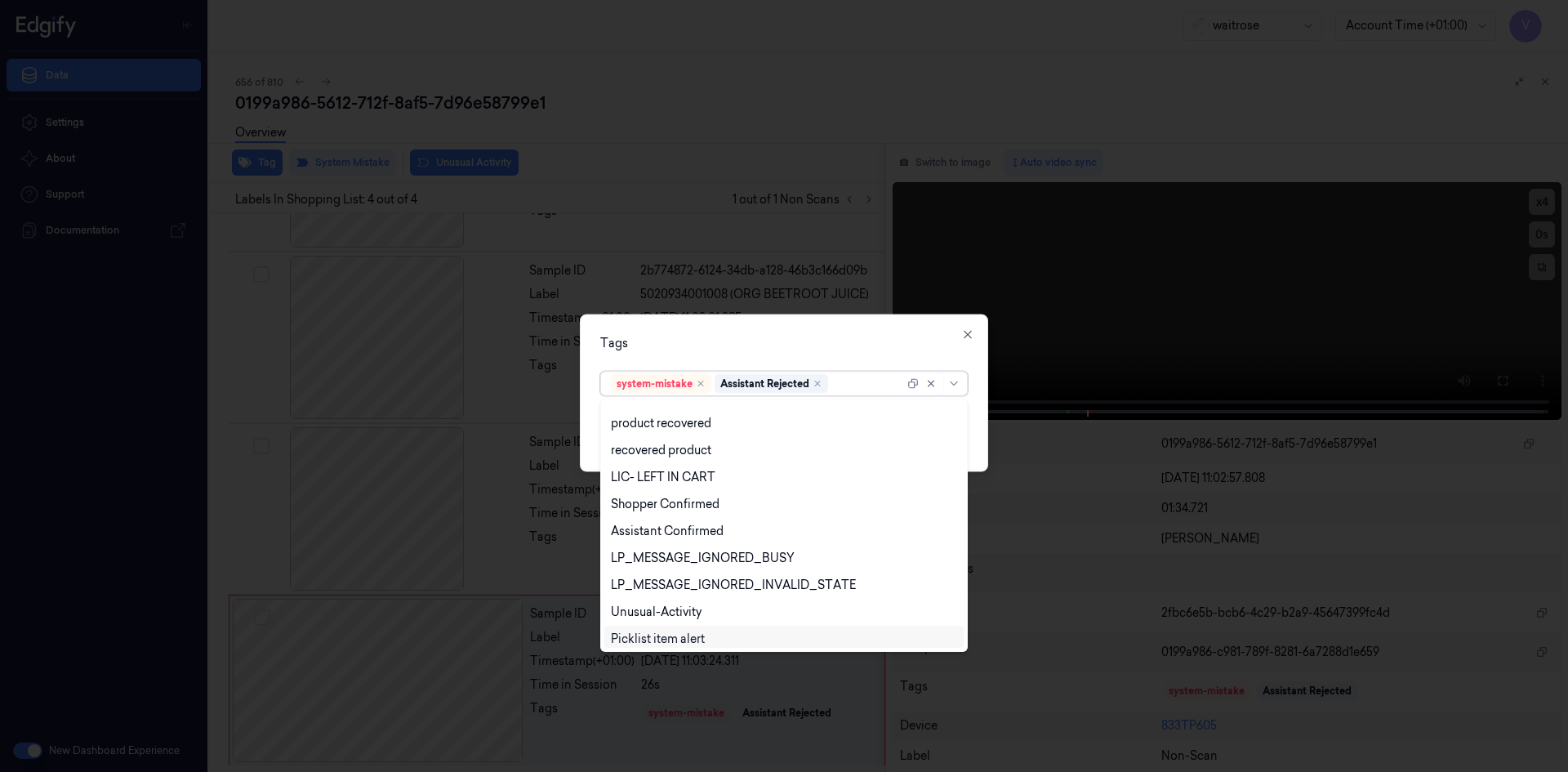
scroll to position [240, 0]
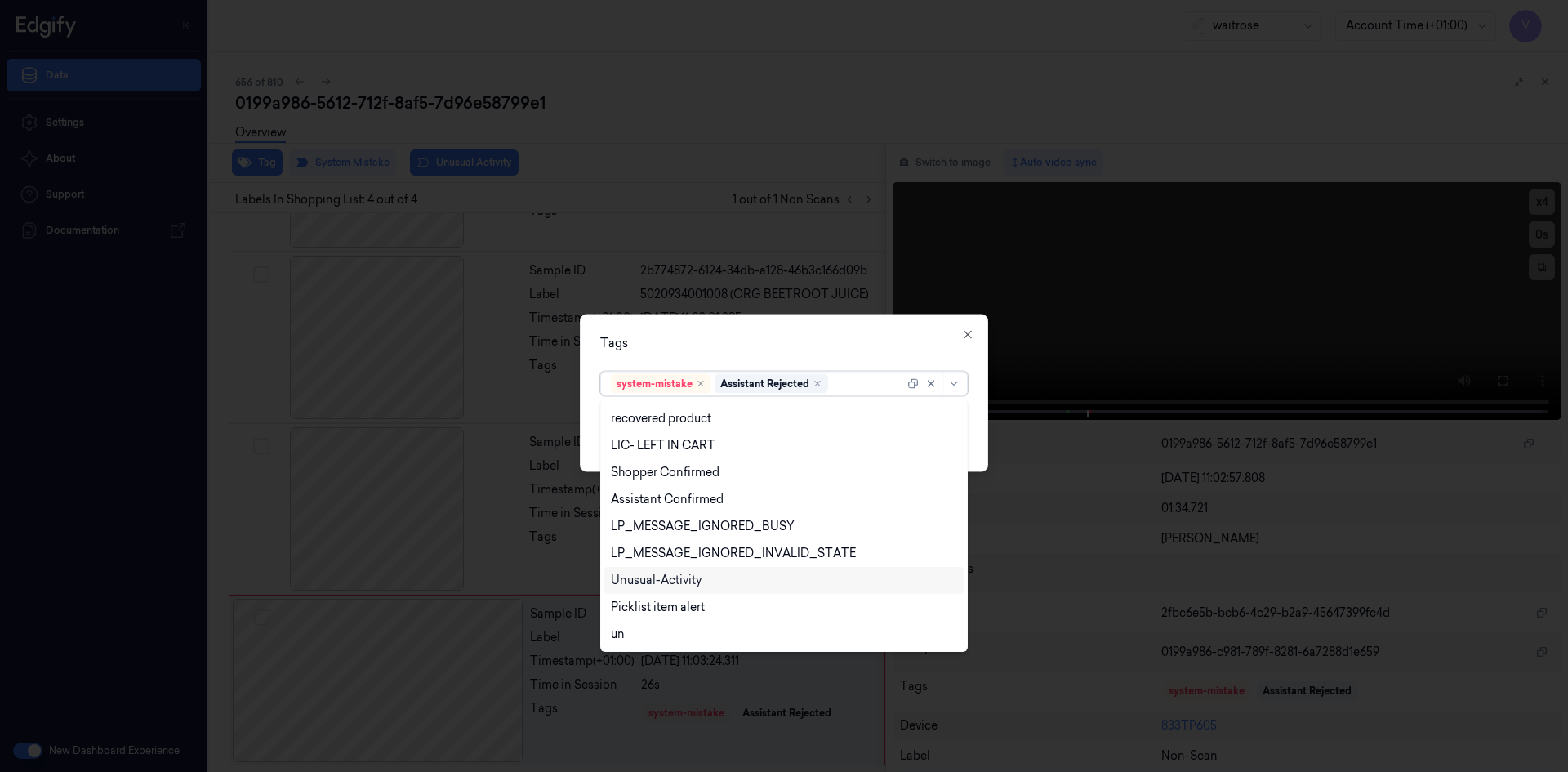
click at [722, 578] on div "Unusual-Activity" at bounding box center [784, 581] width 346 height 17
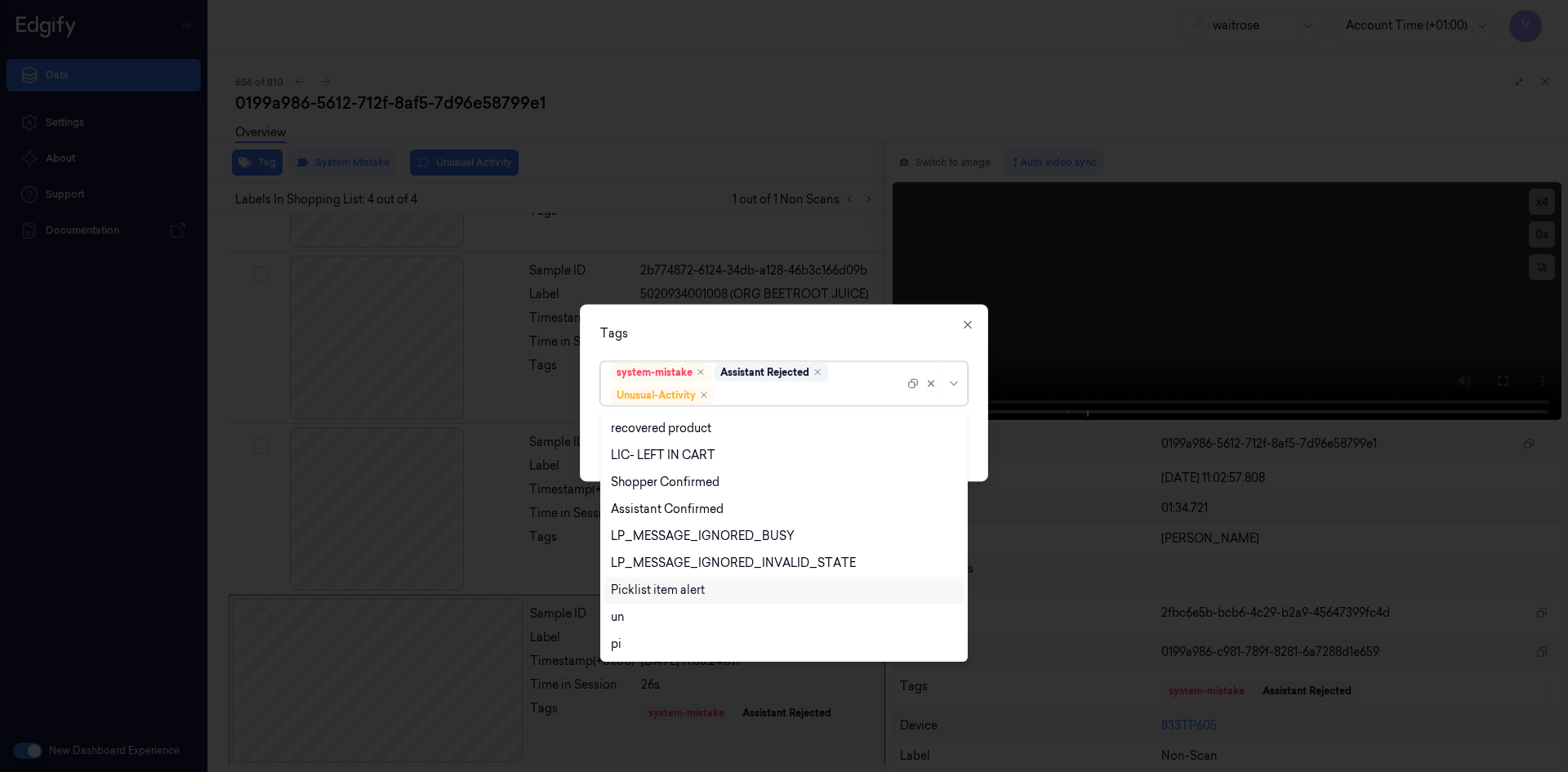
click at [718, 589] on div "Picklist item alert" at bounding box center [784, 590] width 346 height 17
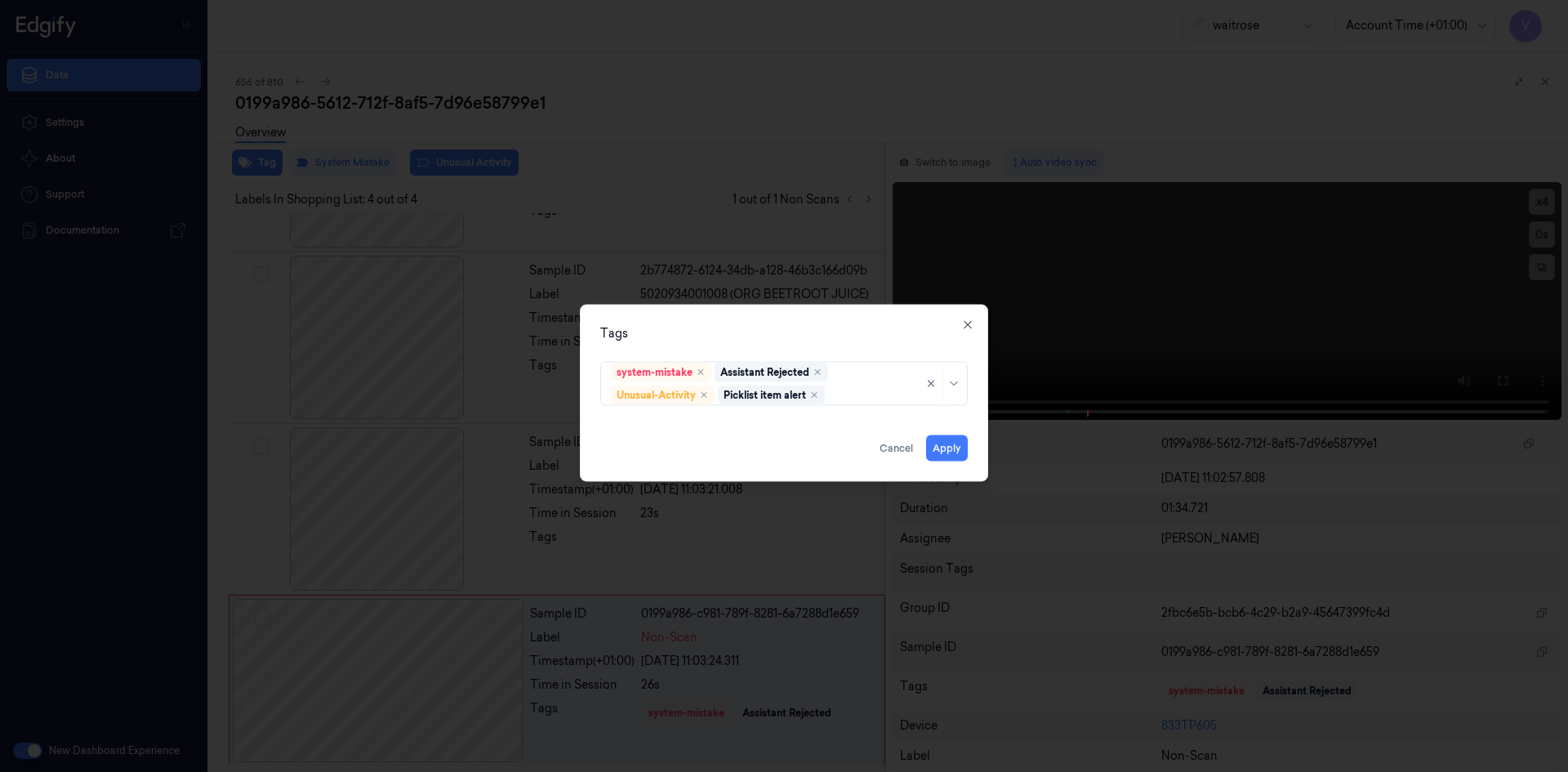
click at [806, 342] on div "Tags system-mistake Assistant Rejected Unusual-Activity Picklist item alert App…" at bounding box center [784, 392] width 408 height 177
click at [943, 446] on button "Apply" at bounding box center [947, 447] width 42 height 26
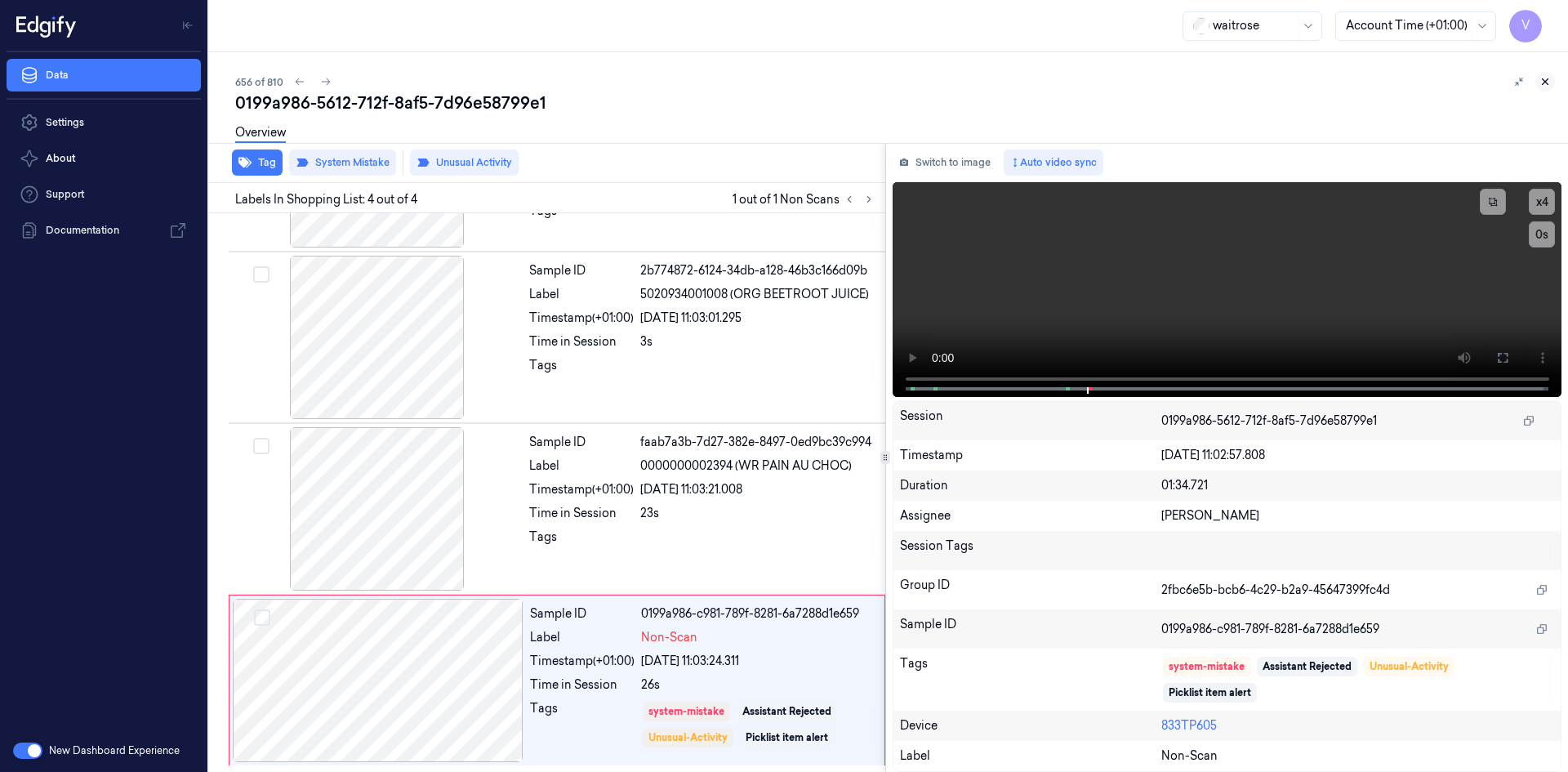
click at [1545, 76] on icon at bounding box center [1545, 81] width 11 height 11
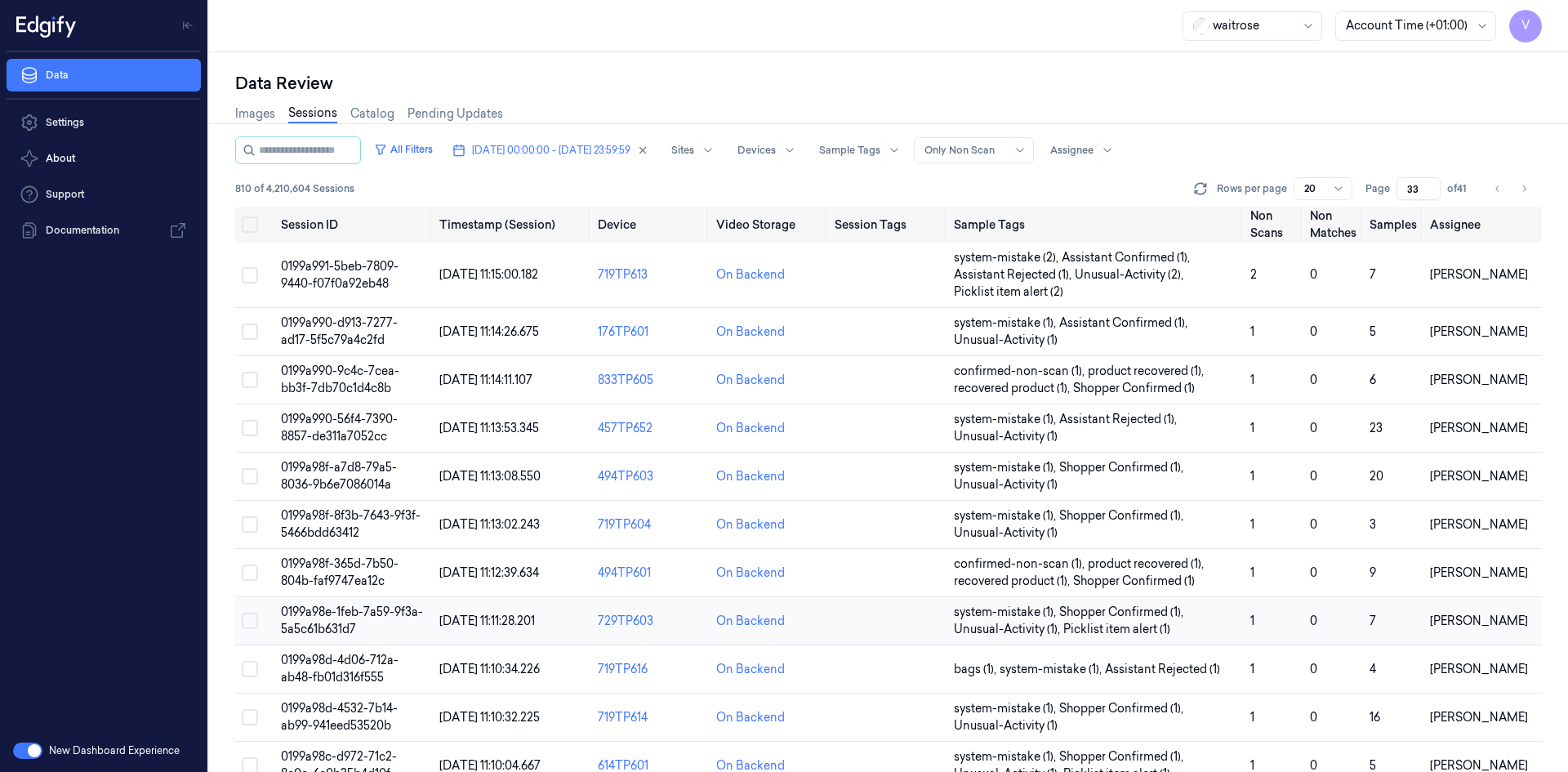
scroll to position [464, 0]
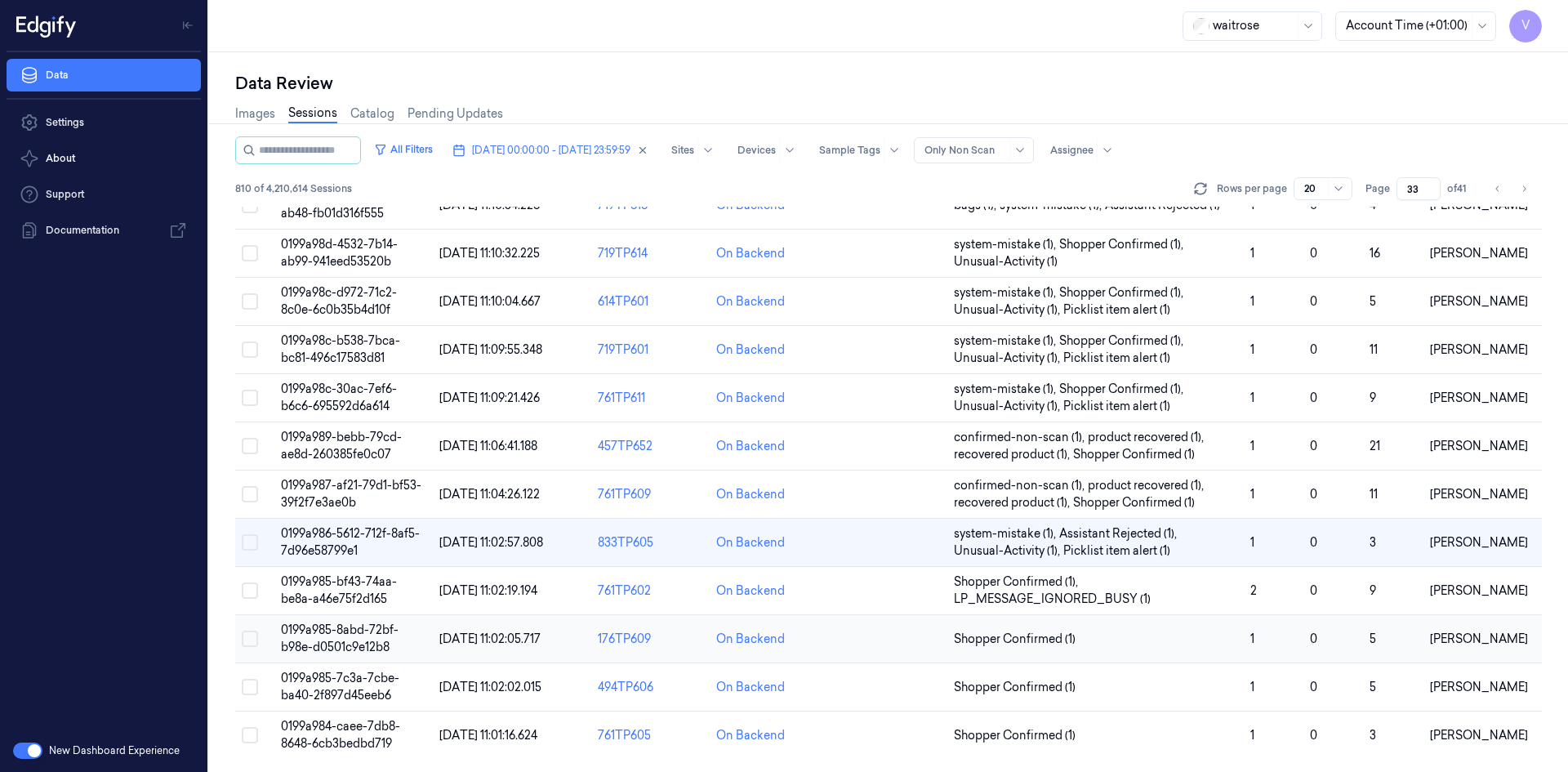
click at [344, 635] on span "0199a985-8abd-72bf-b98e-d0501c9e12b8" at bounding box center [340, 638] width 118 height 32
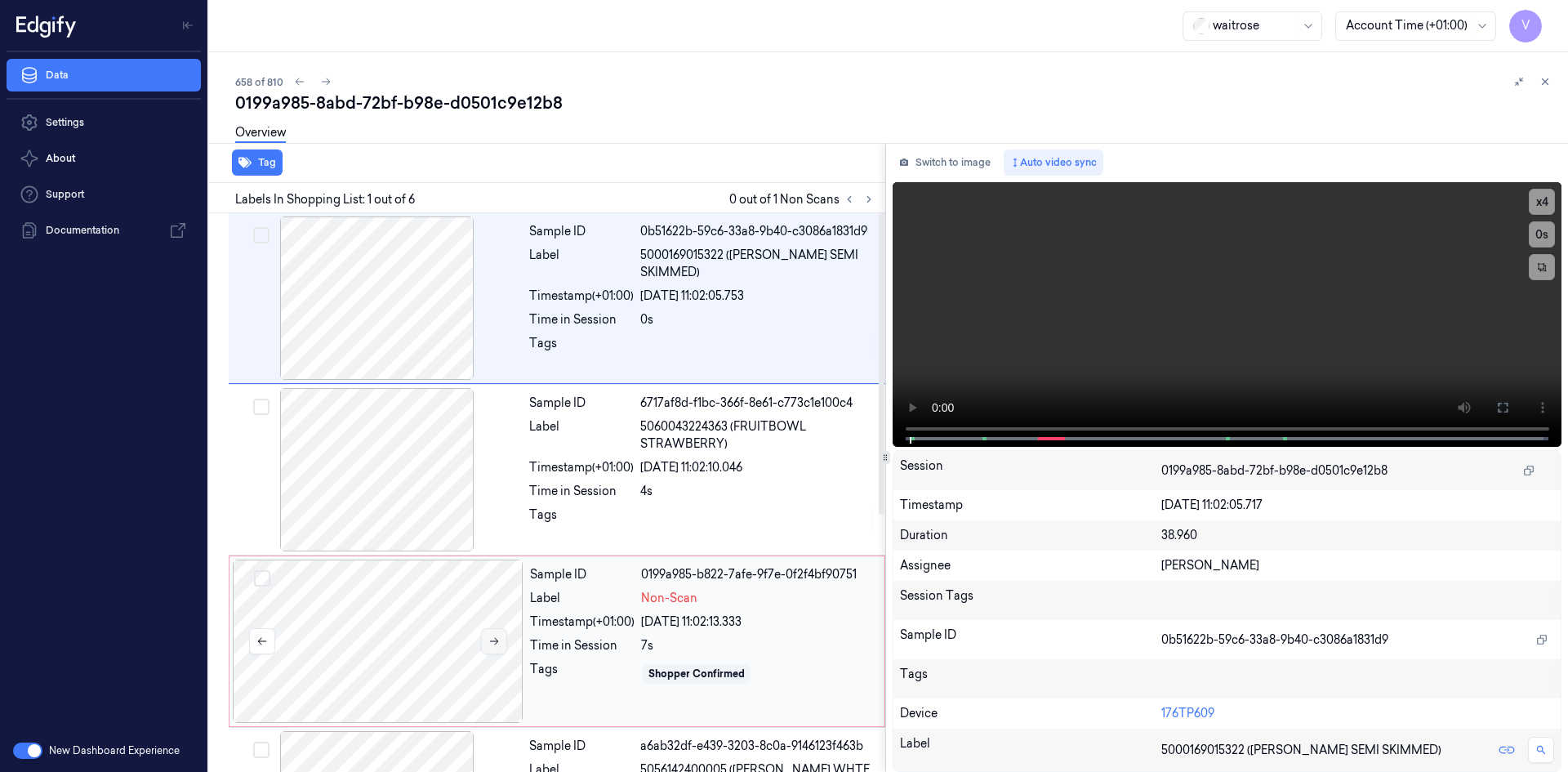
click at [495, 639] on icon at bounding box center [493, 640] width 11 height 11
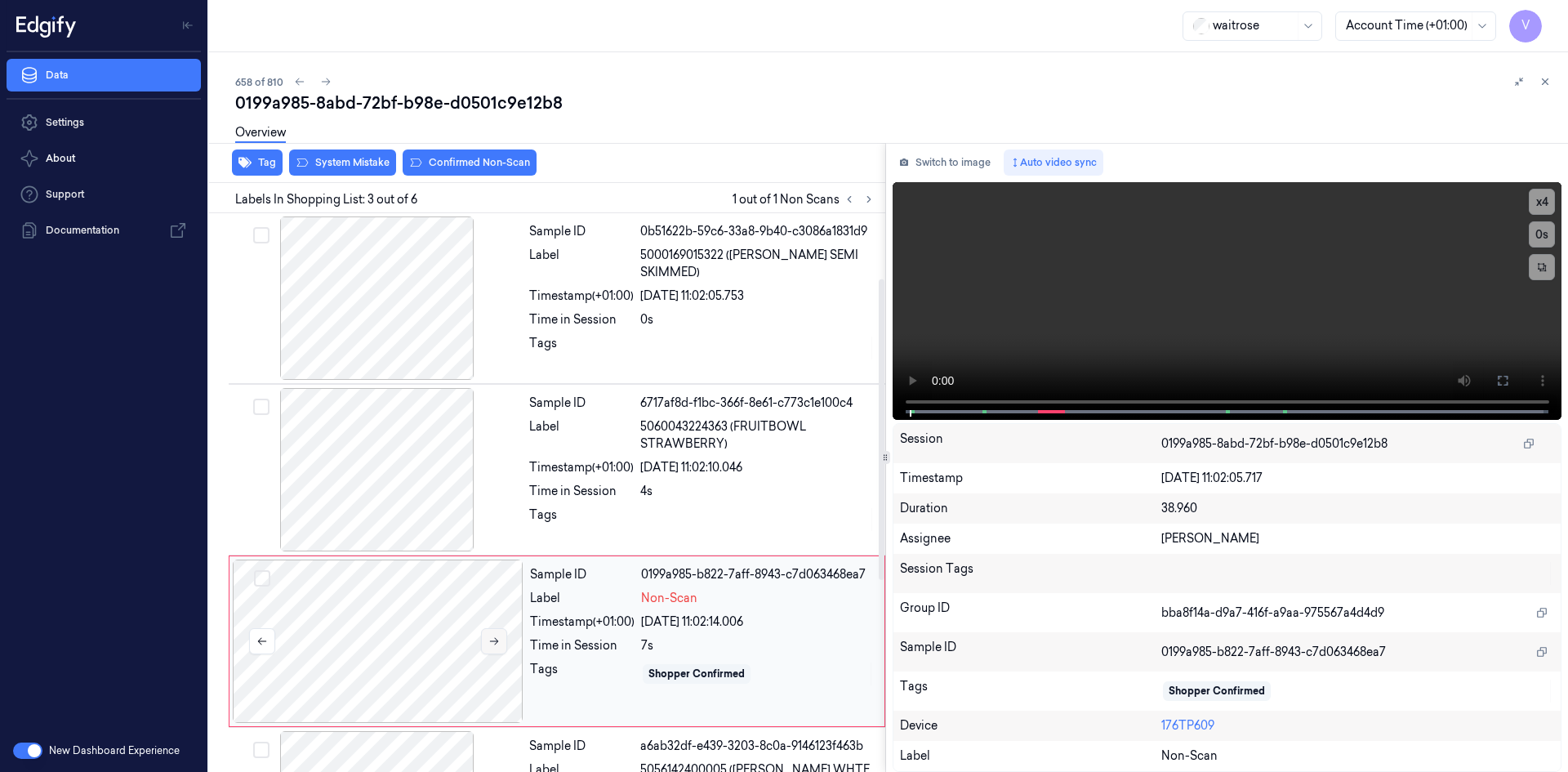
scroll to position [149, 0]
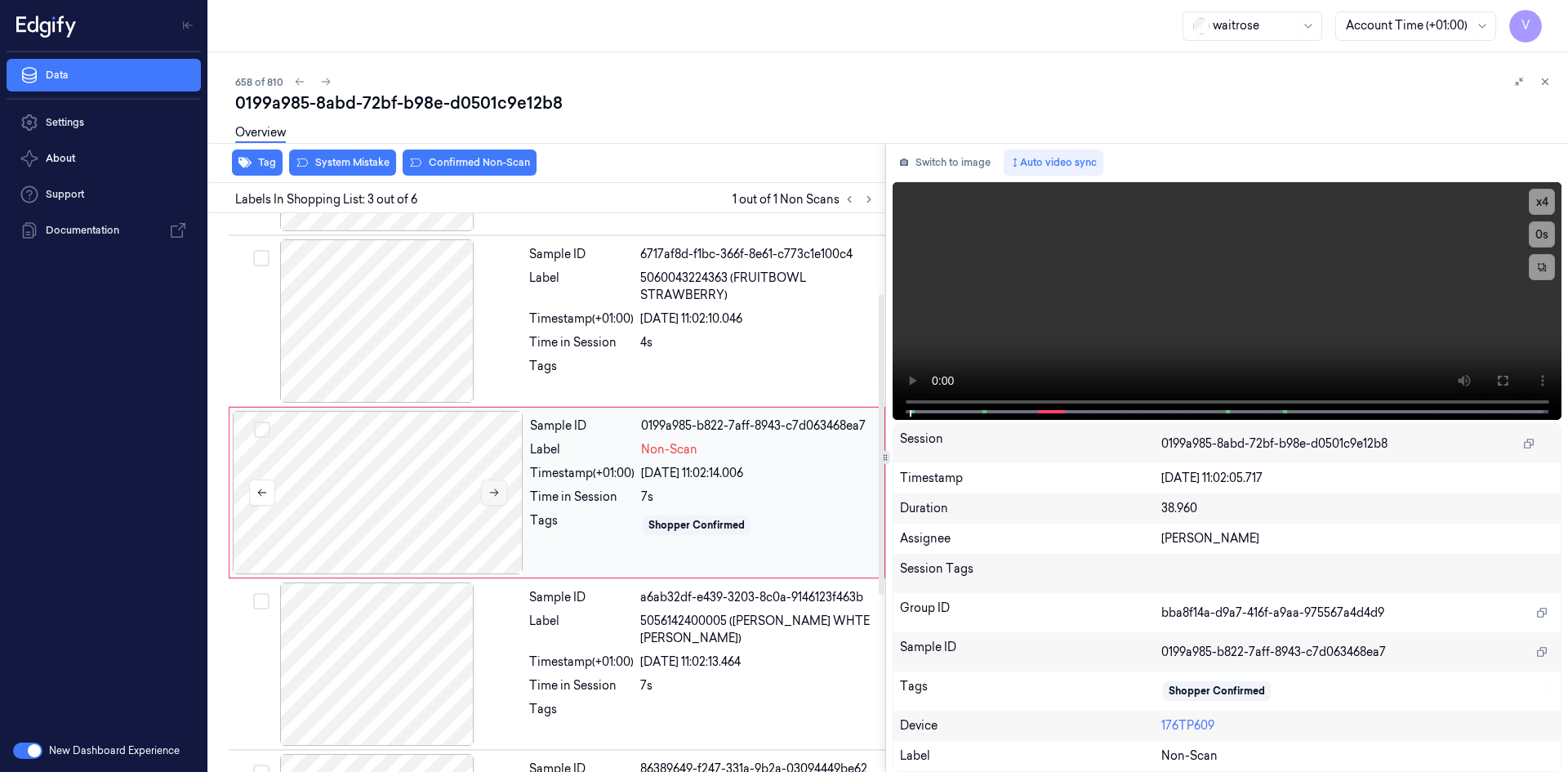
click at [492, 488] on icon at bounding box center [493, 492] width 11 height 11
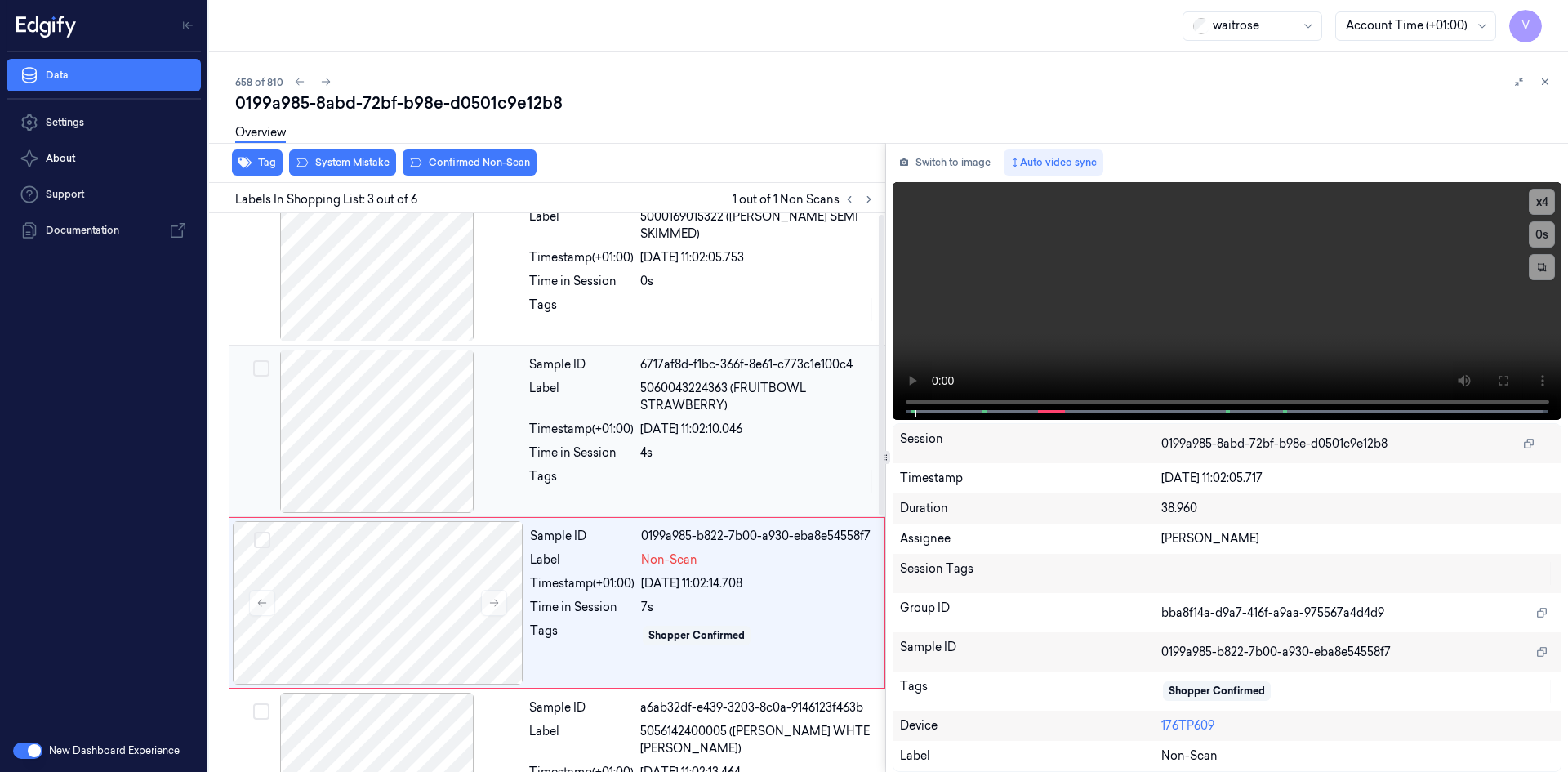
scroll to position [0, 0]
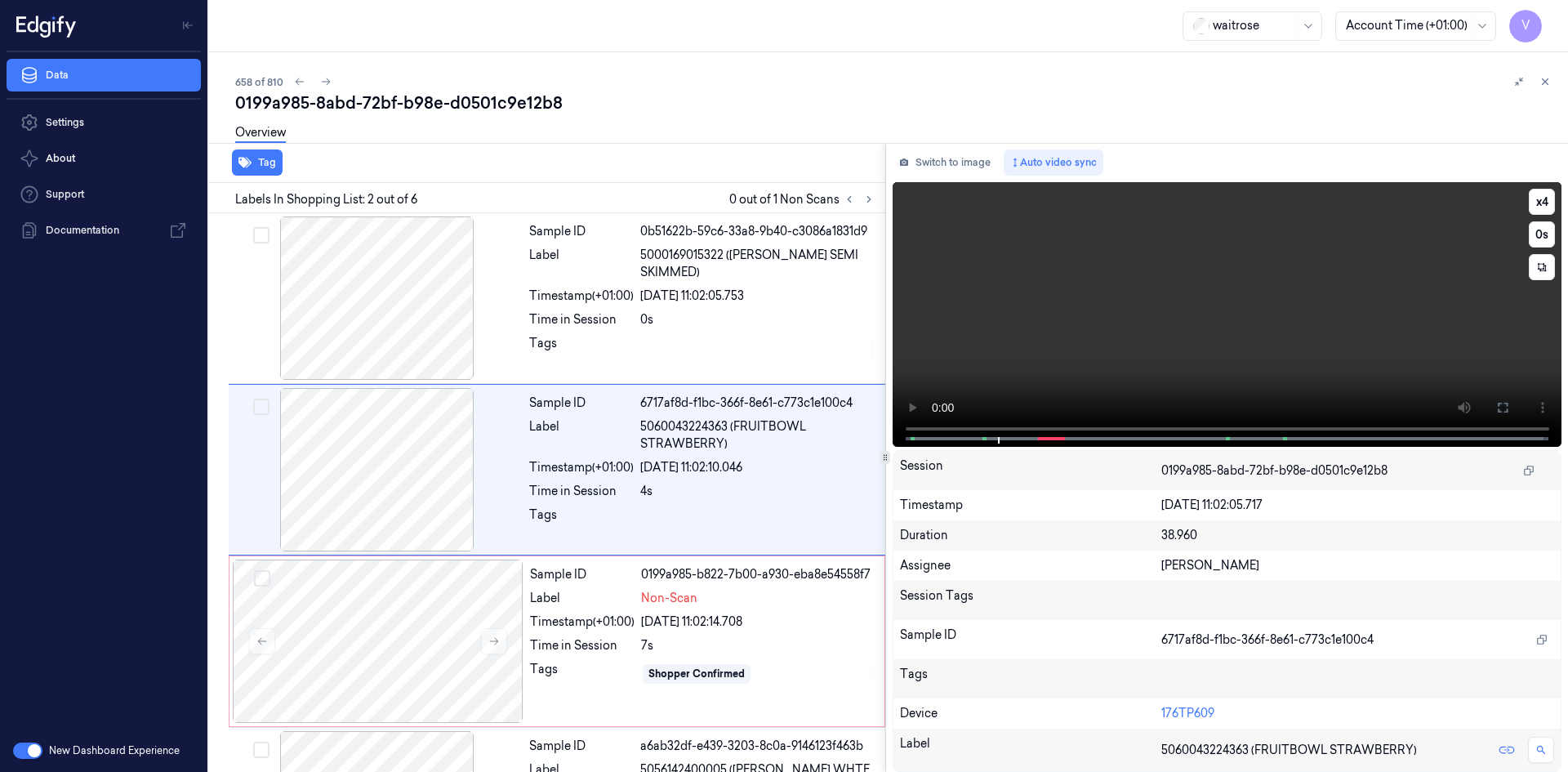
click at [1149, 315] on video at bounding box center [1228, 314] width 670 height 265
click at [1177, 318] on video at bounding box center [1228, 314] width 670 height 265
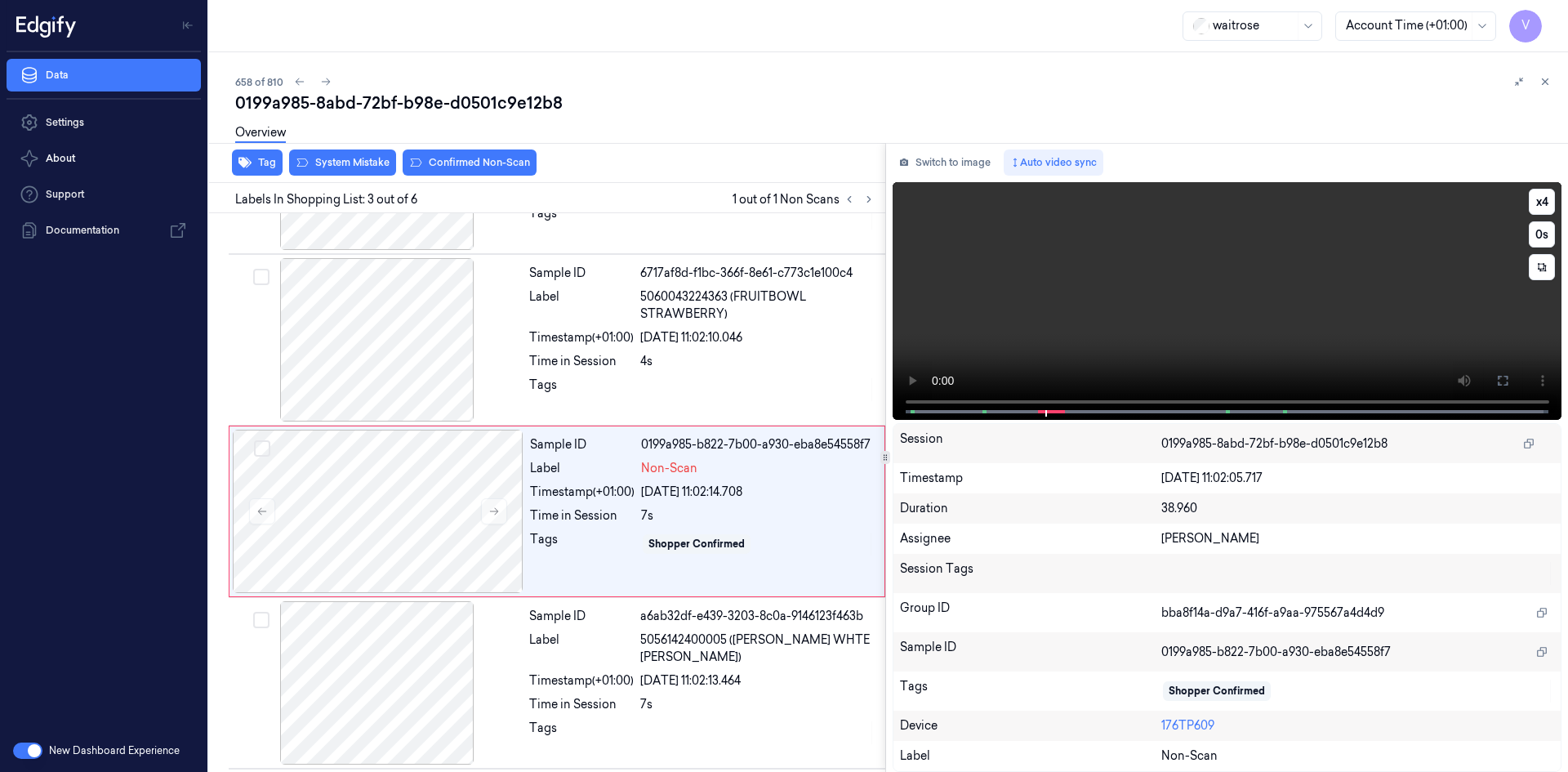
scroll to position [149, 0]
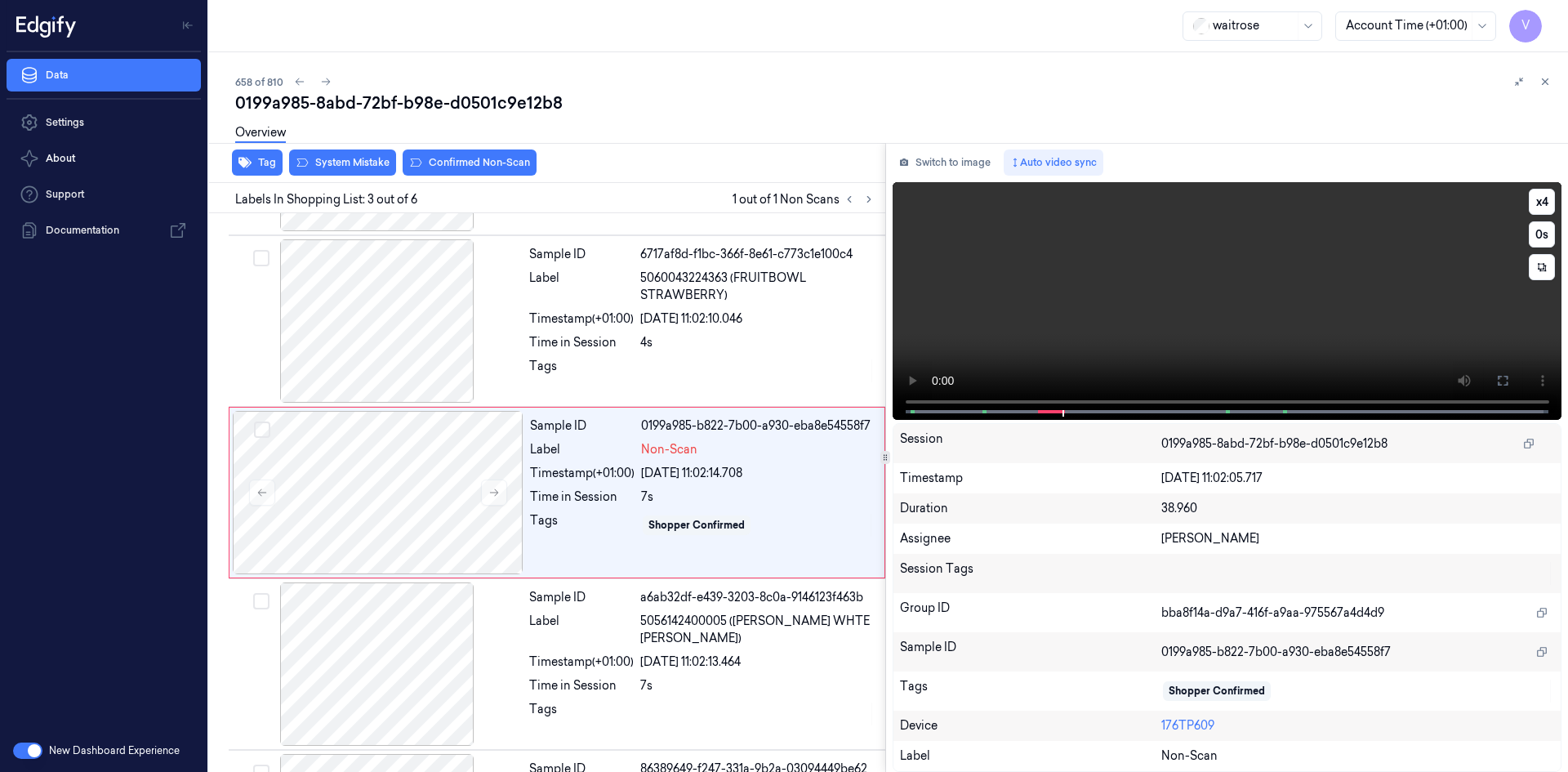
click at [1154, 336] on video at bounding box center [1228, 300] width 670 height 238
click at [1079, 337] on video at bounding box center [1228, 300] width 670 height 238
click at [1098, 323] on video at bounding box center [1228, 300] width 670 height 238
click at [1038, 293] on video at bounding box center [1228, 300] width 670 height 238
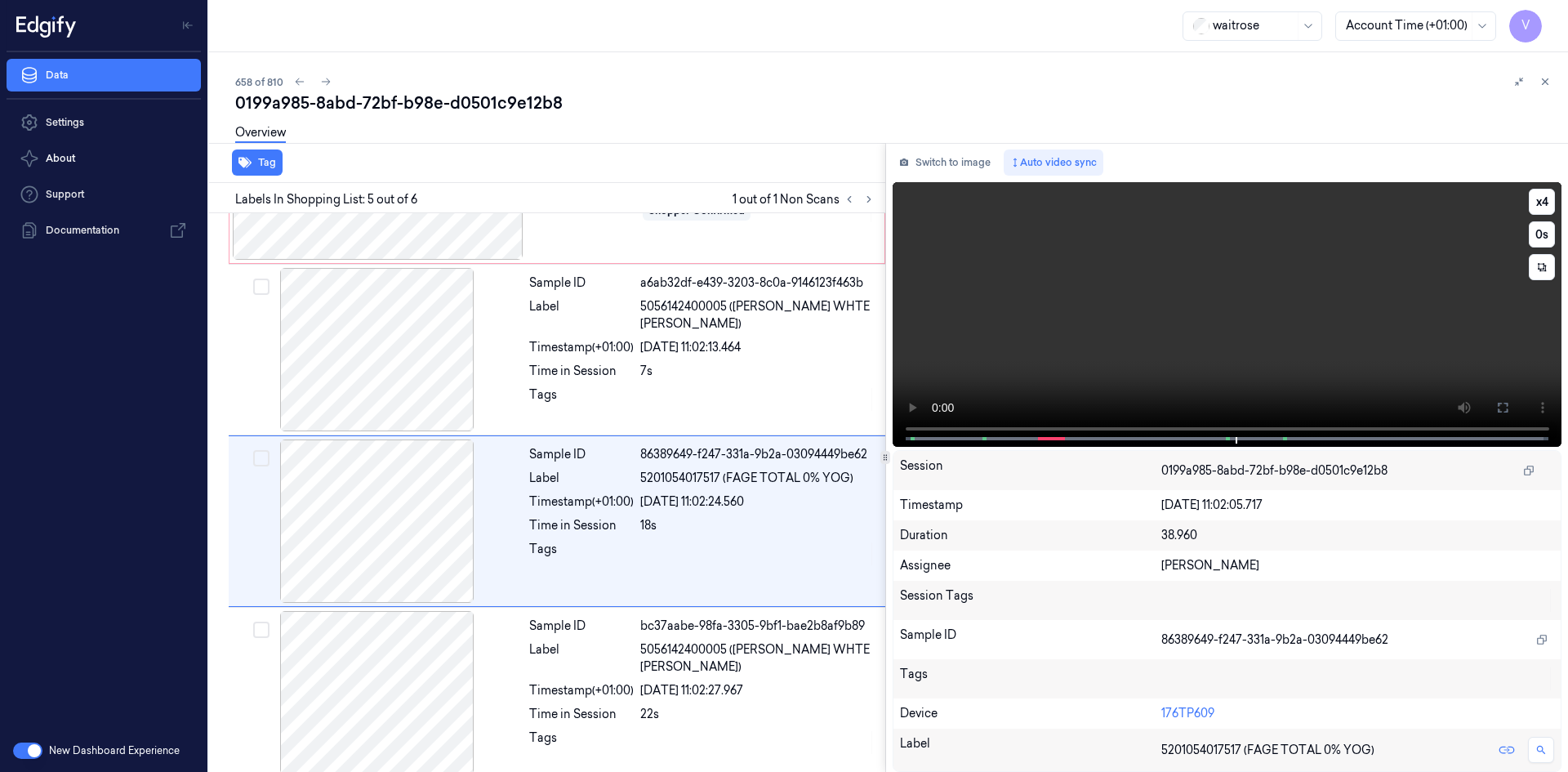
scroll to position [475, 0]
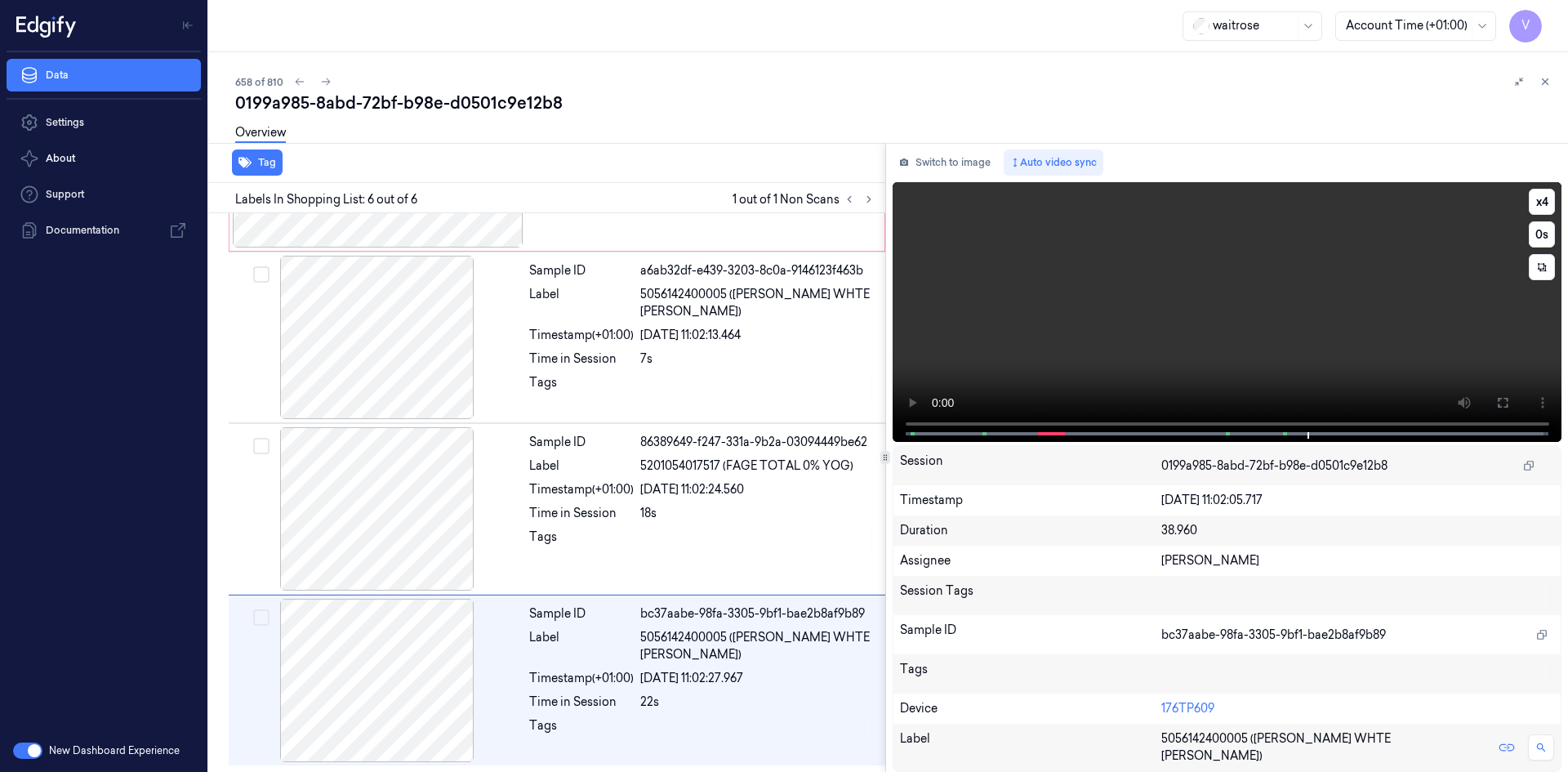
click at [1189, 321] on video at bounding box center [1228, 312] width 670 height 260
click at [1125, 334] on video at bounding box center [1228, 312] width 670 height 260
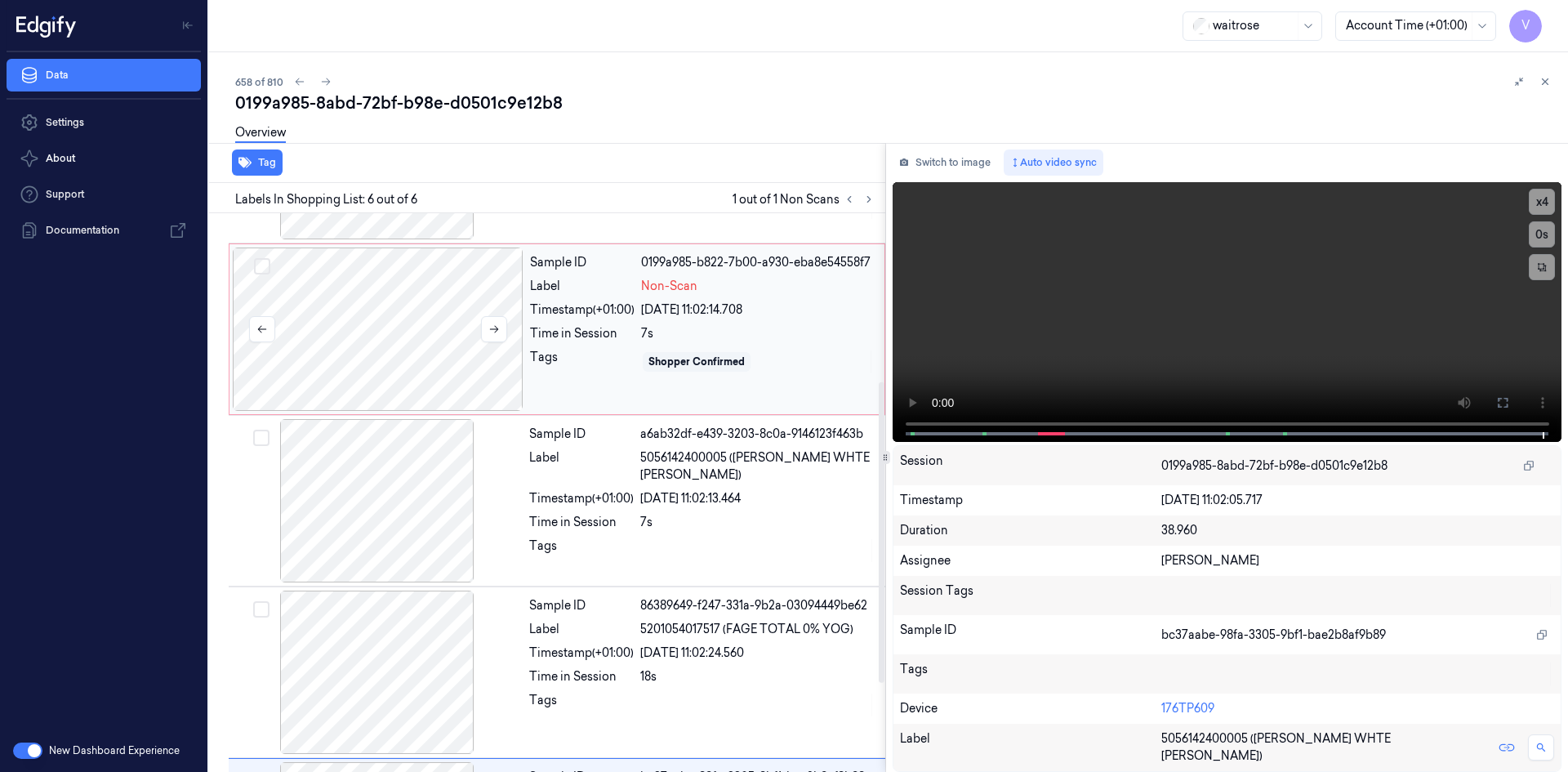
click at [417, 286] on div at bounding box center [378, 329] width 291 height 164
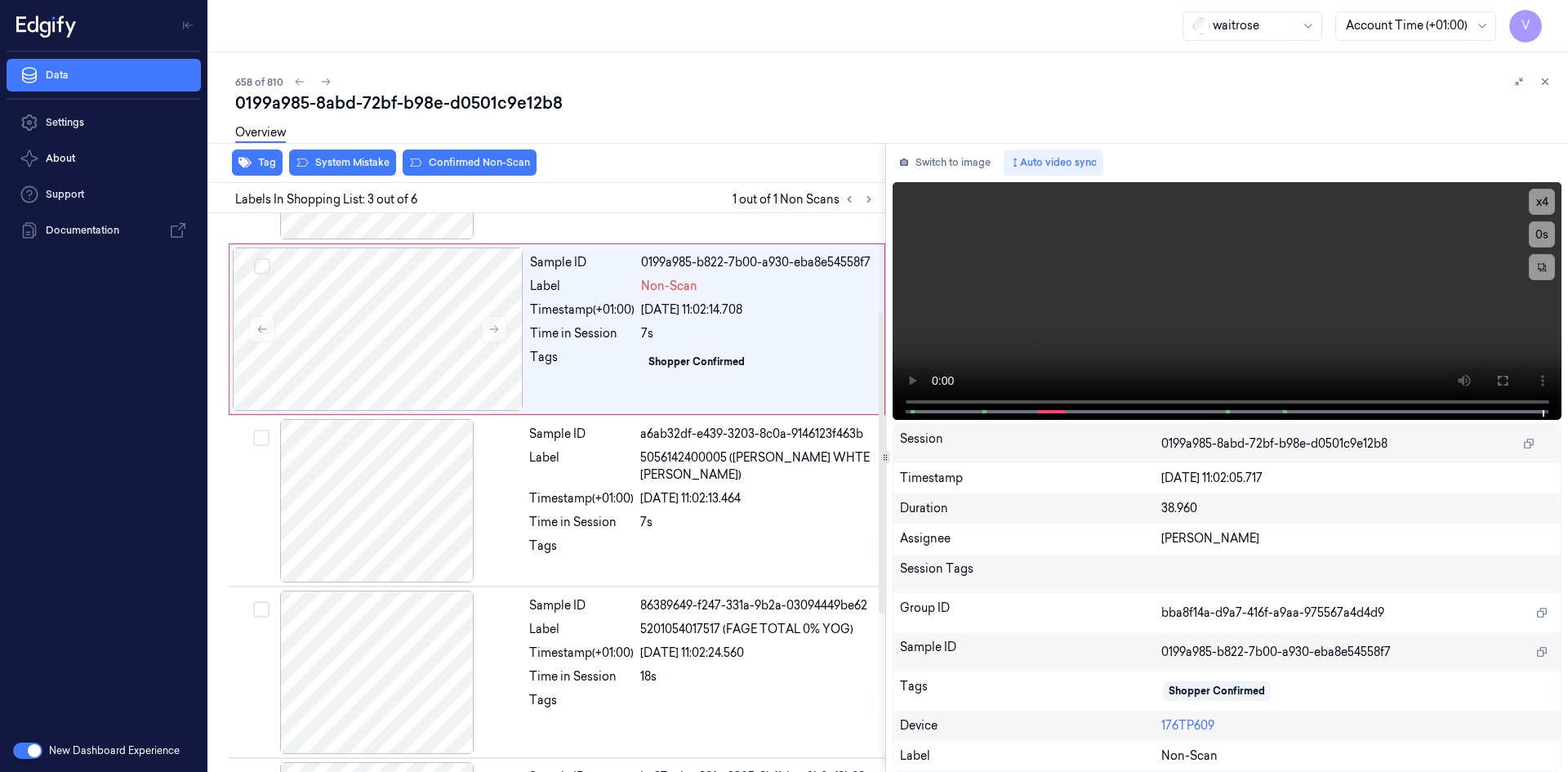
scroll to position [149, 0]
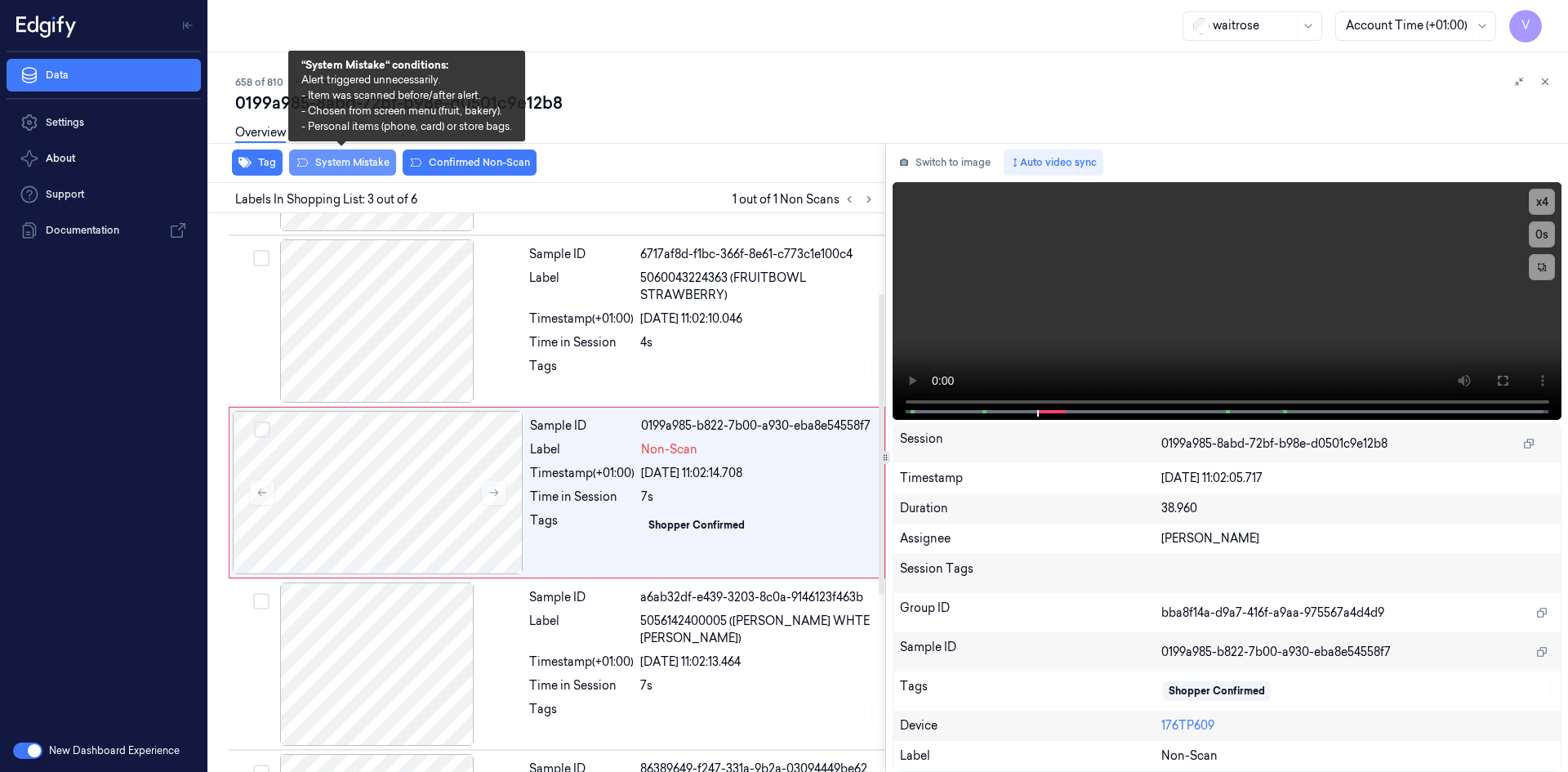
click at [354, 163] on button "System Mistake" at bounding box center [343, 163] width 107 height 26
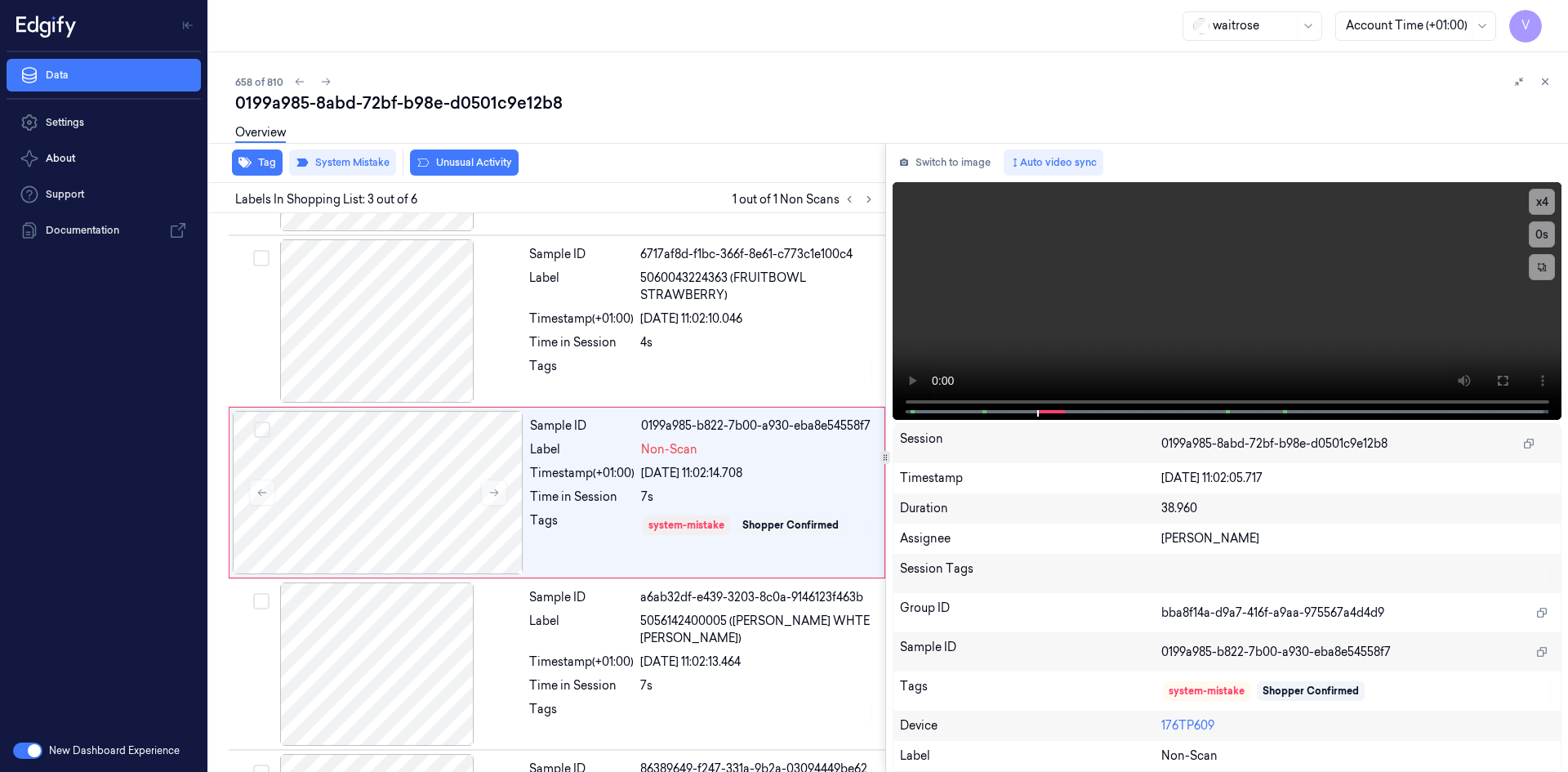
click at [451, 160] on button "Unusual Activity" at bounding box center [465, 163] width 109 height 26
click at [1547, 80] on icon at bounding box center [1545, 81] width 11 height 11
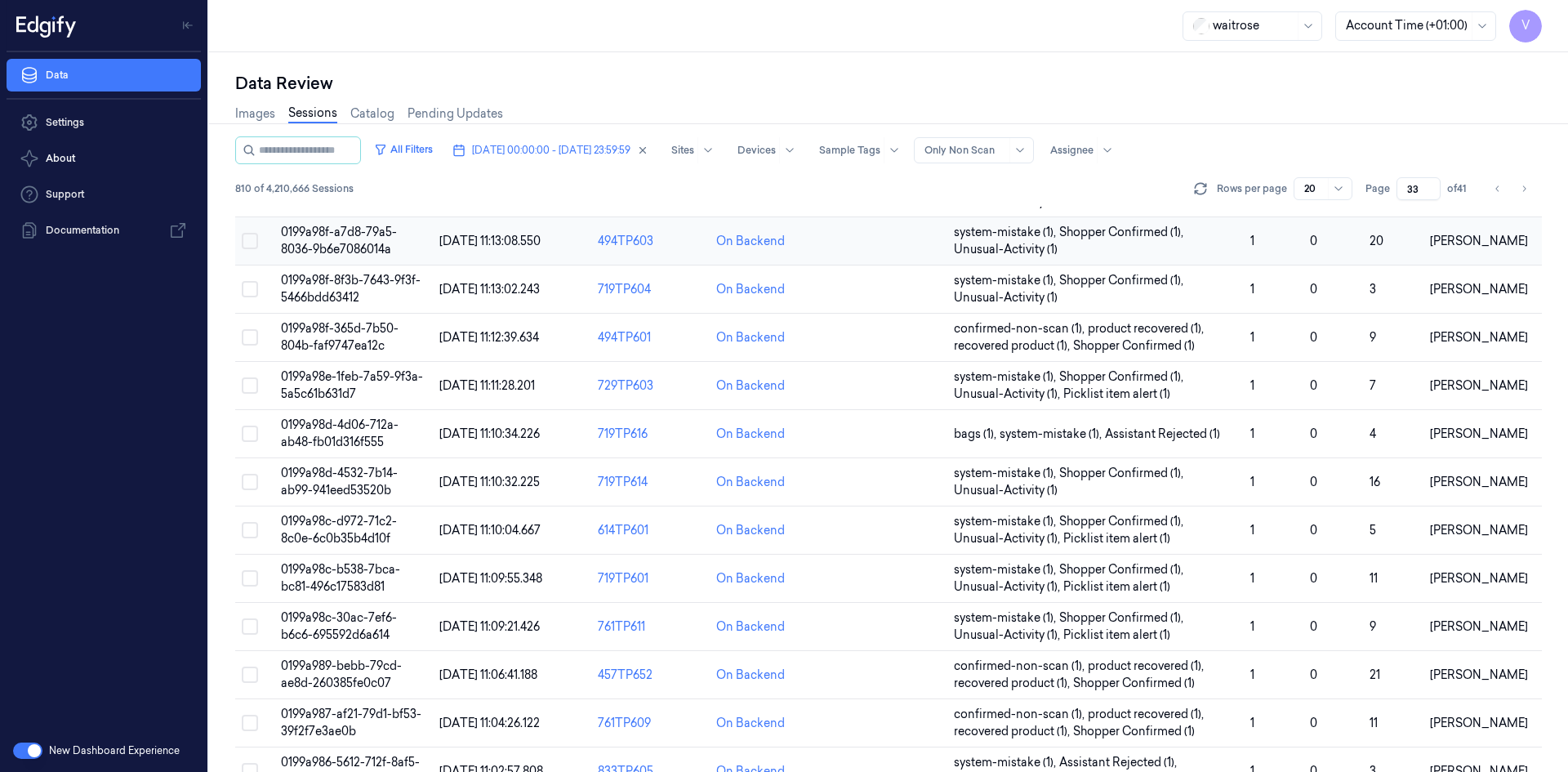
scroll to position [481, 0]
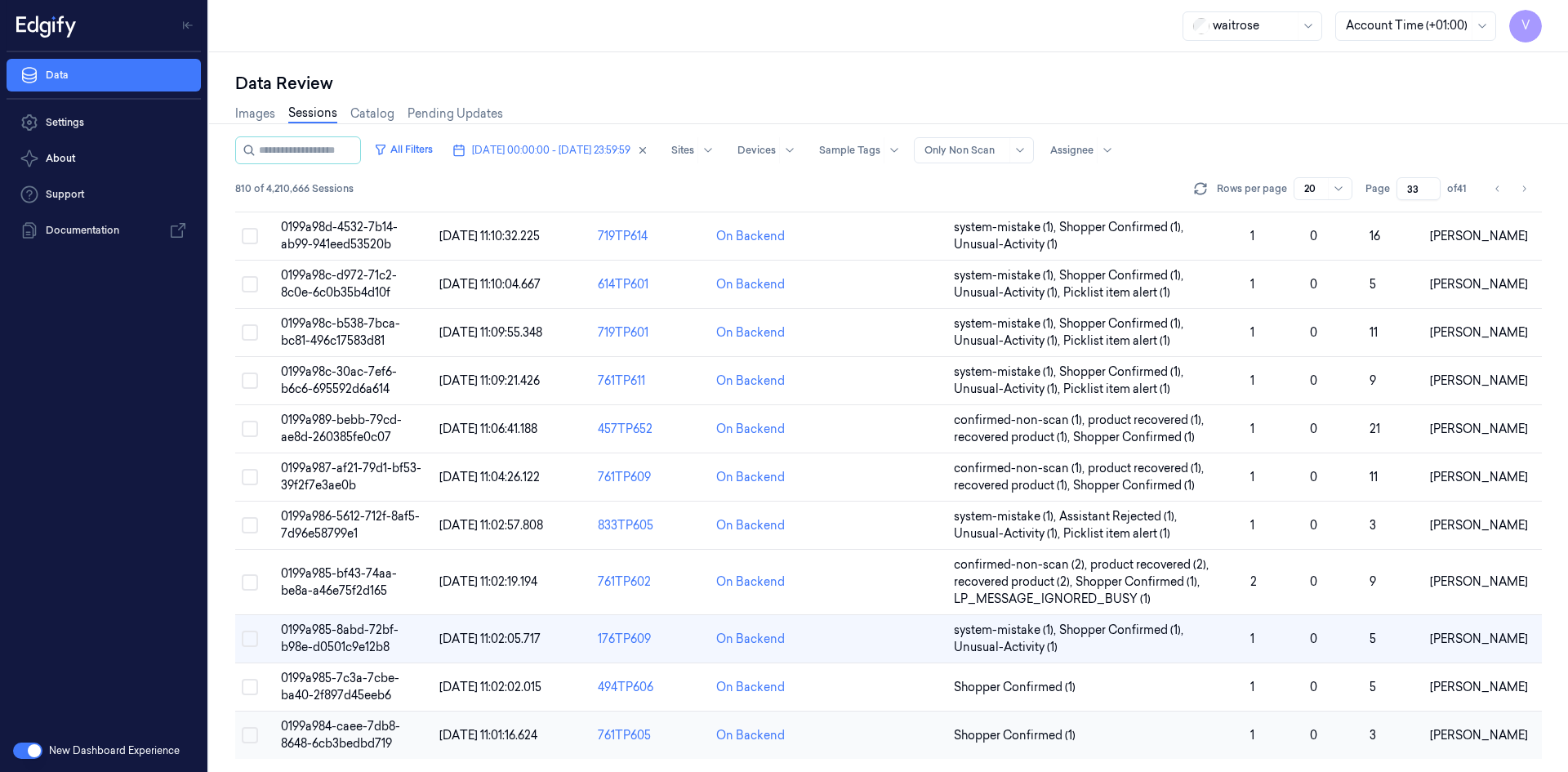
click at [336, 730] on span "0199a984-caee-7db8-8648-6cb3bedbd719" at bounding box center [341, 735] width 119 height 32
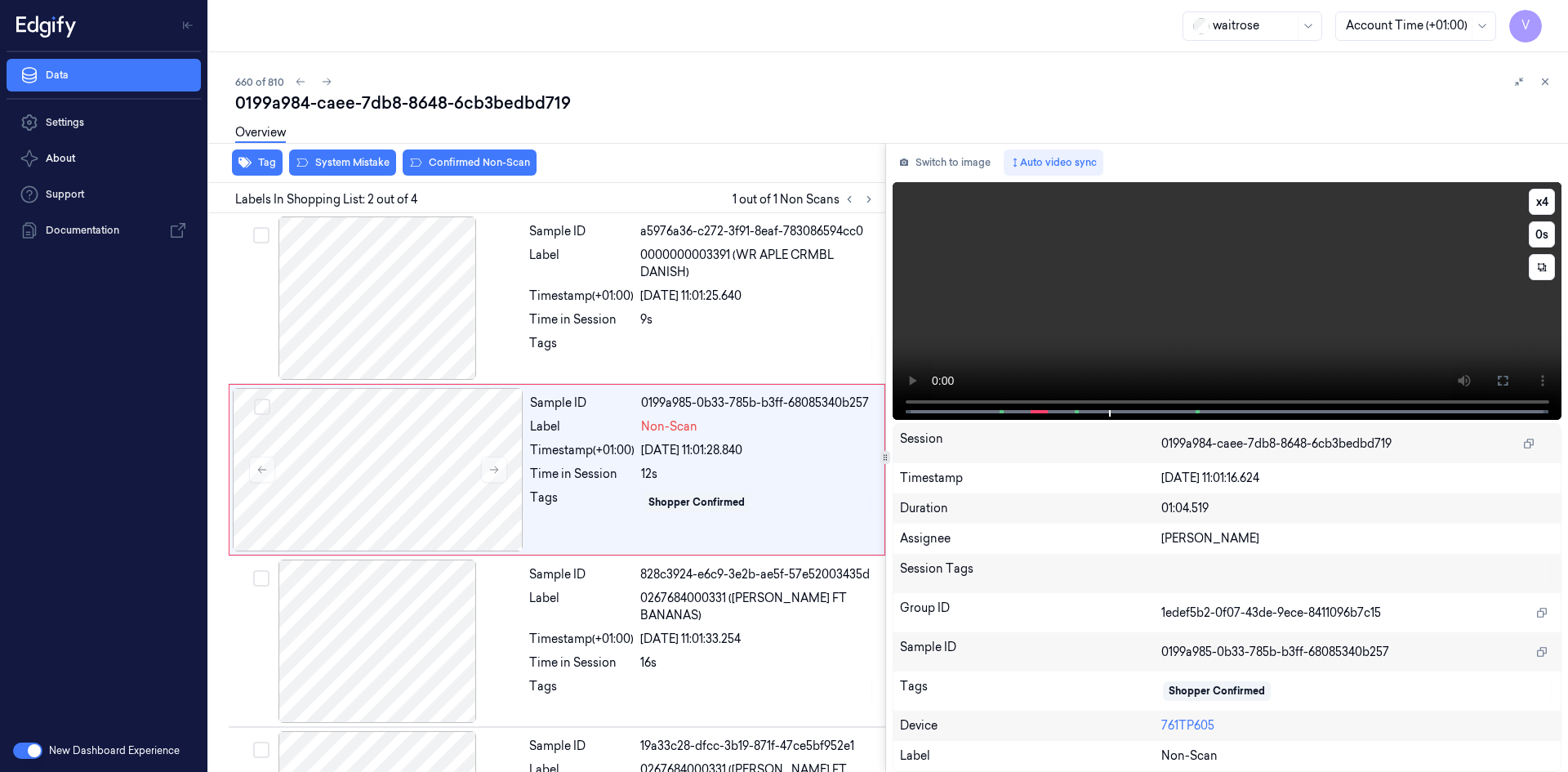
click at [1096, 311] on video at bounding box center [1228, 300] width 670 height 238
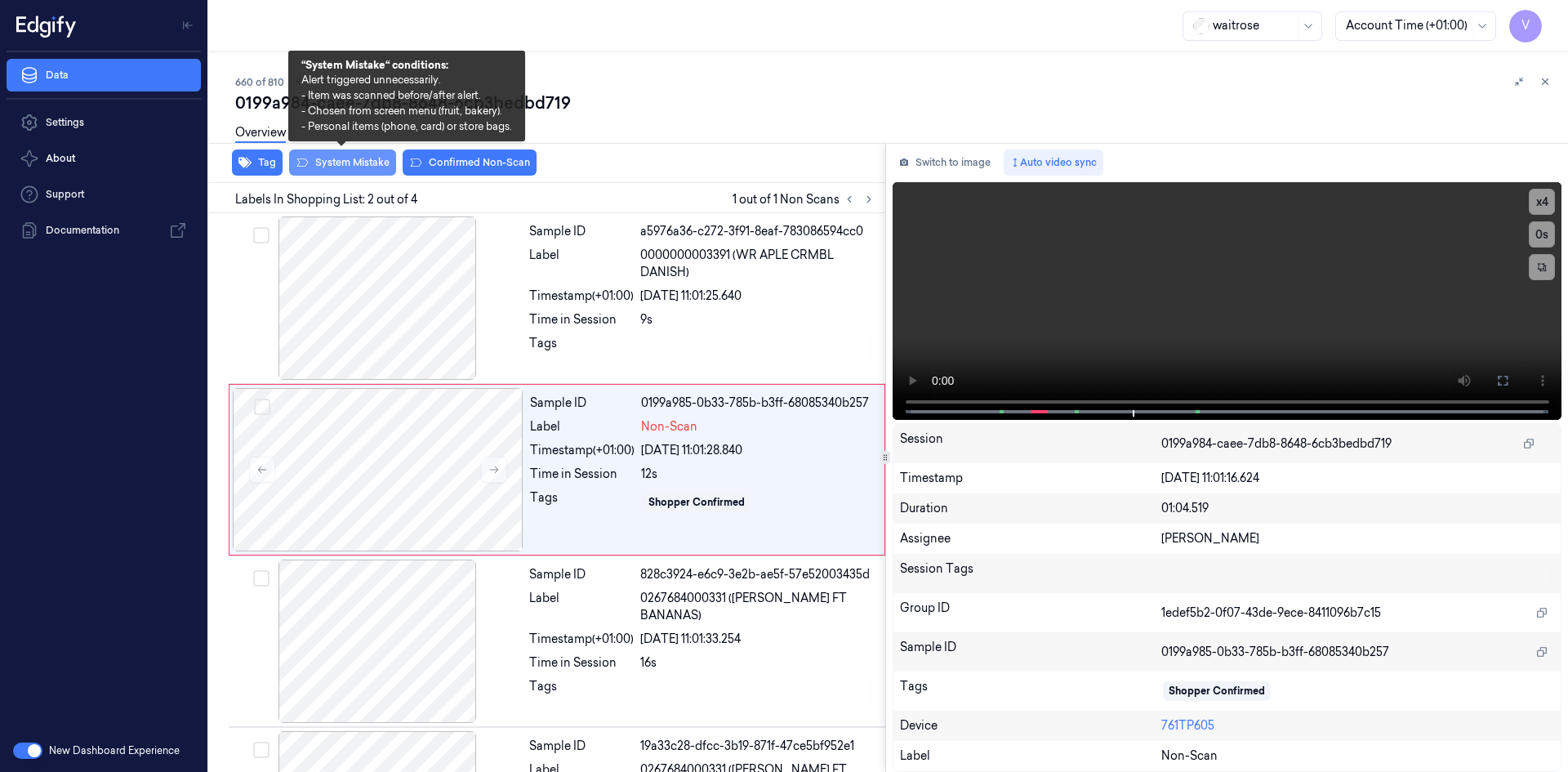
click at [359, 162] on button "System Mistake" at bounding box center [343, 163] width 107 height 26
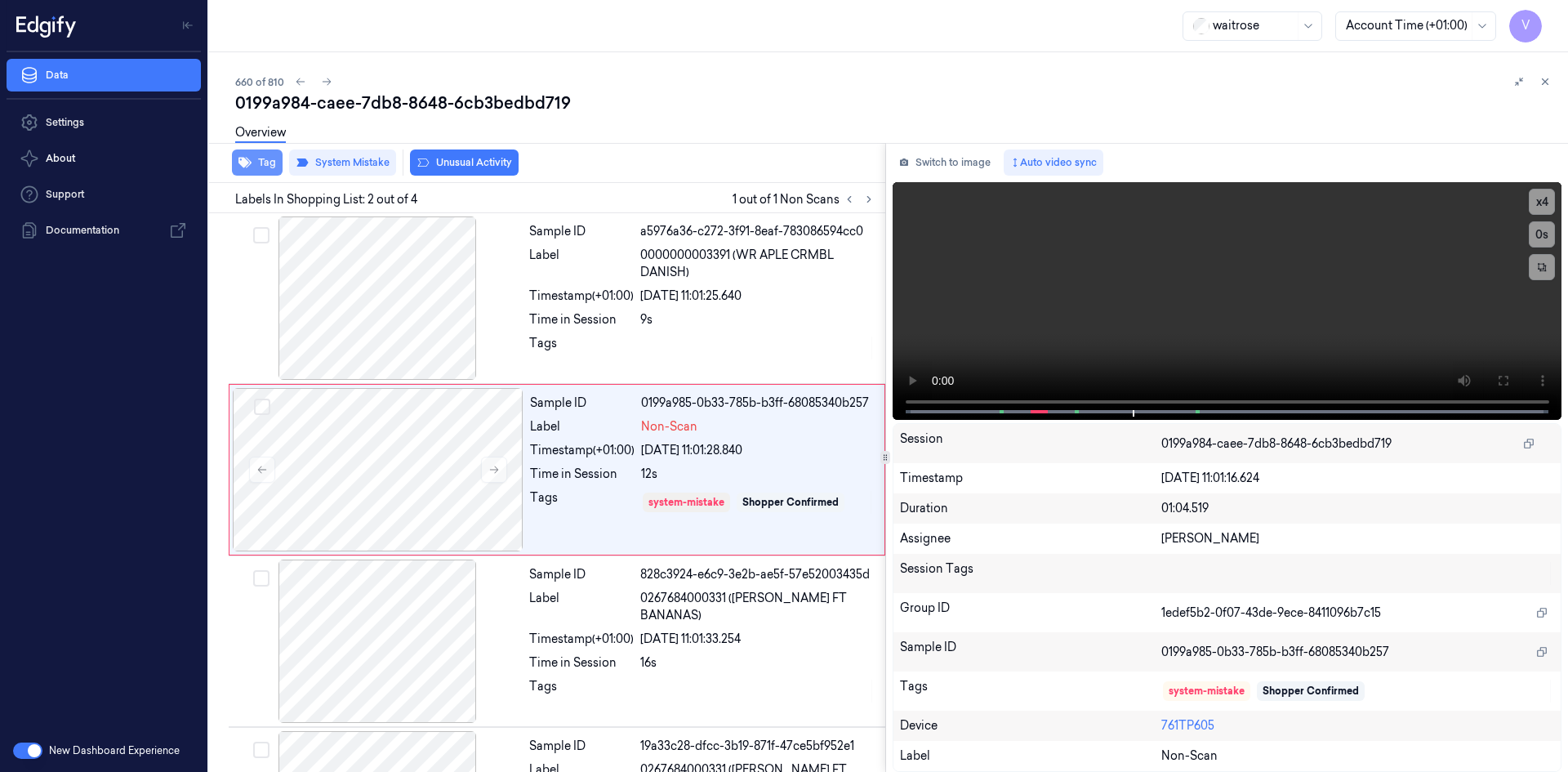
click at [259, 157] on button "Tag" at bounding box center [257, 163] width 51 height 26
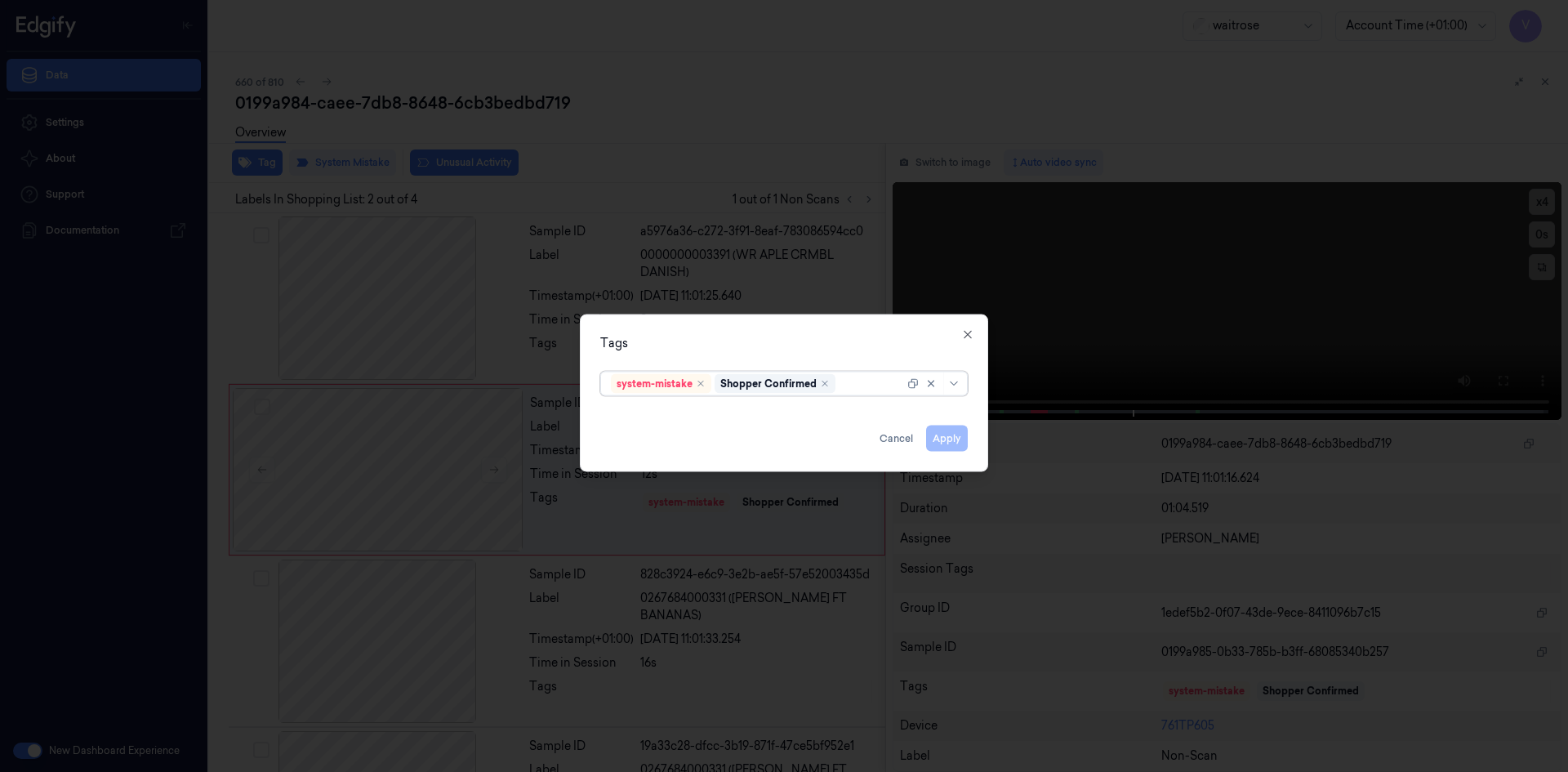
click at [850, 375] on div at bounding box center [871, 383] width 66 height 17
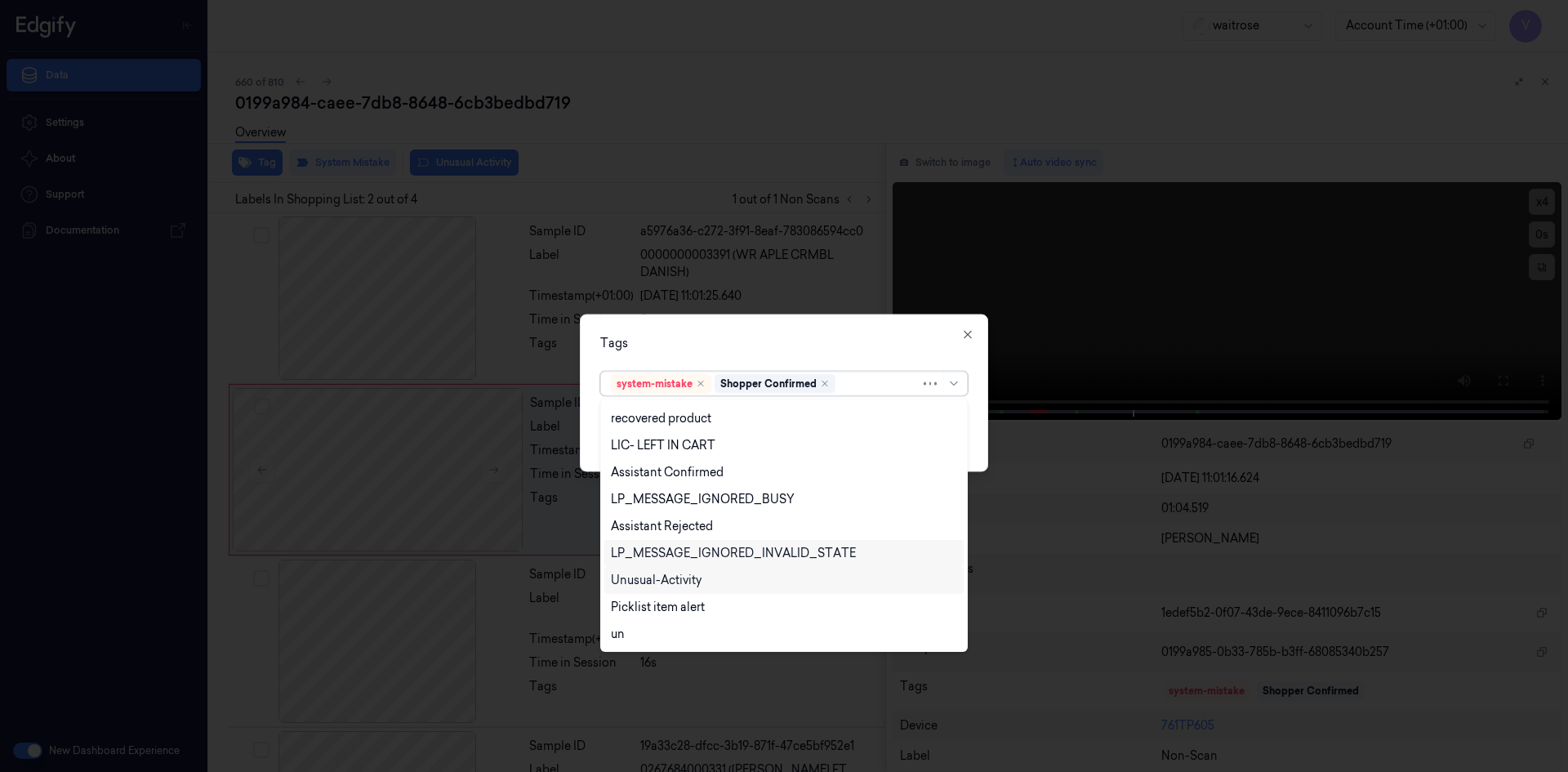
click at [701, 580] on div "Unusual-Activity" at bounding box center [656, 581] width 91 height 17
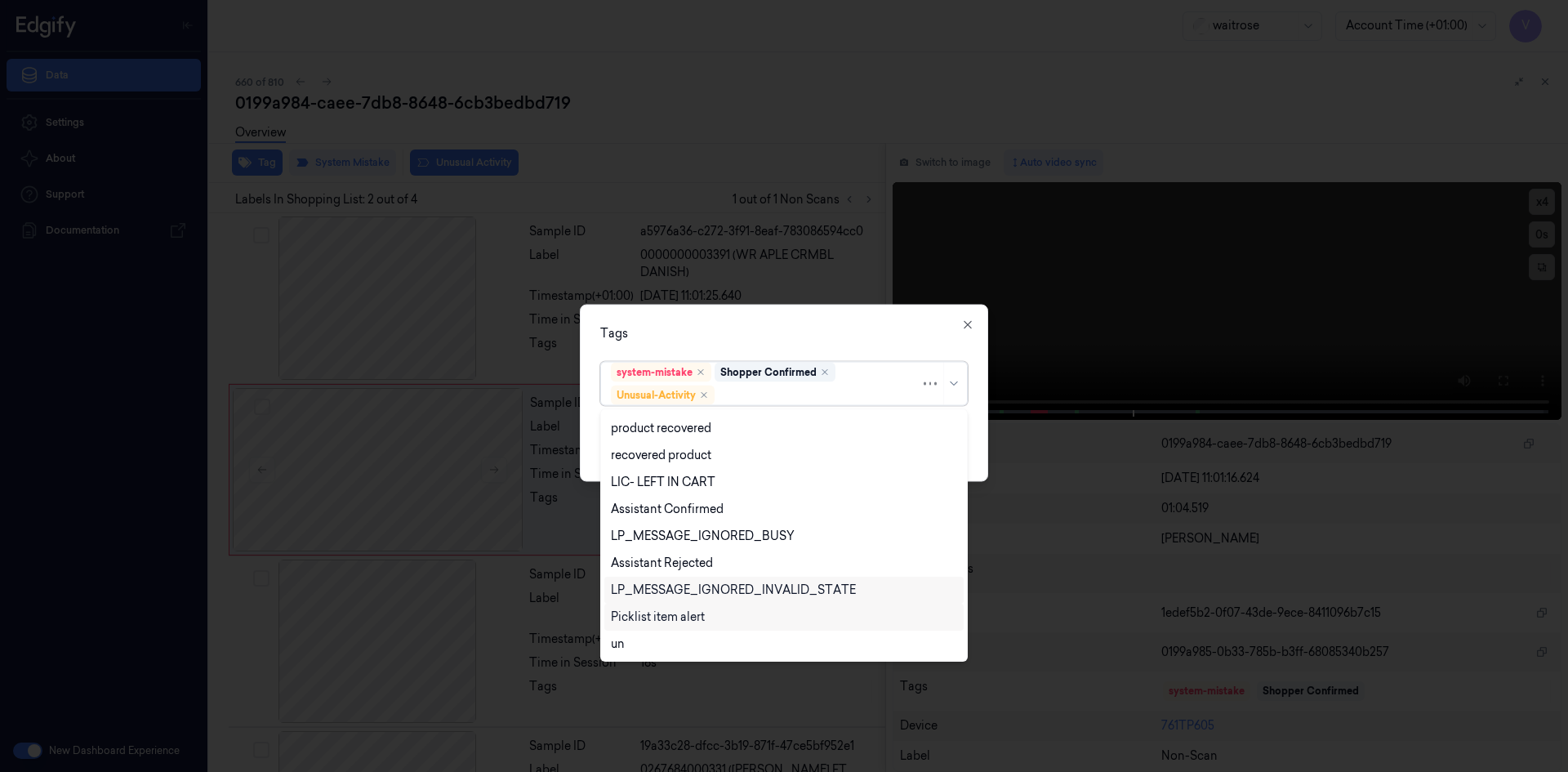
scroll to position [240, 0]
click at [700, 590] on div "Picklist item alert" at bounding box center [658, 590] width 94 height 17
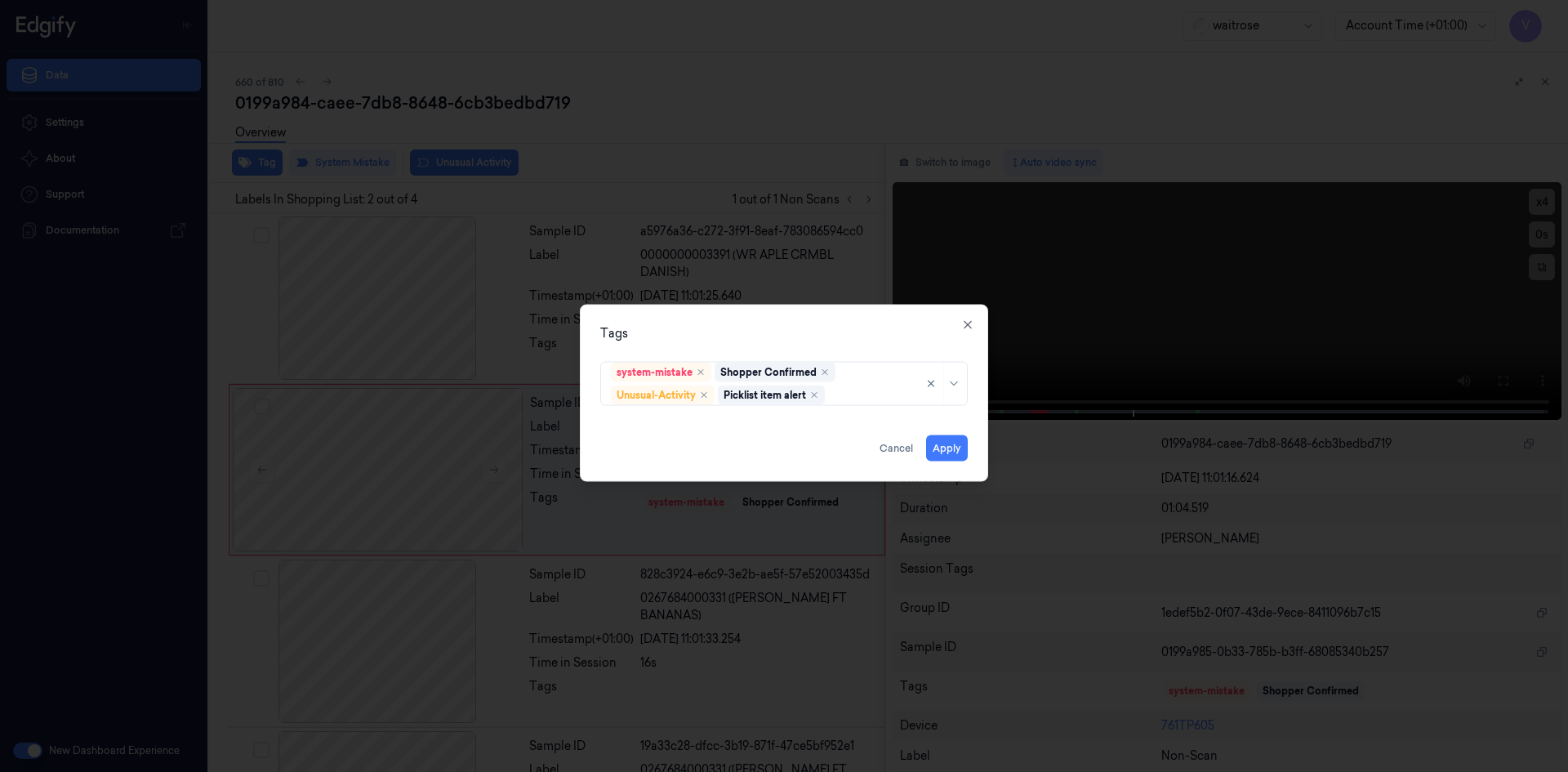
click at [757, 345] on div "Tags system-mistake Shopper Confirmed Unusual-Activity Picklist item alert Appl…" at bounding box center [784, 392] width 408 height 177
click at [943, 445] on button "Apply" at bounding box center [947, 447] width 42 height 26
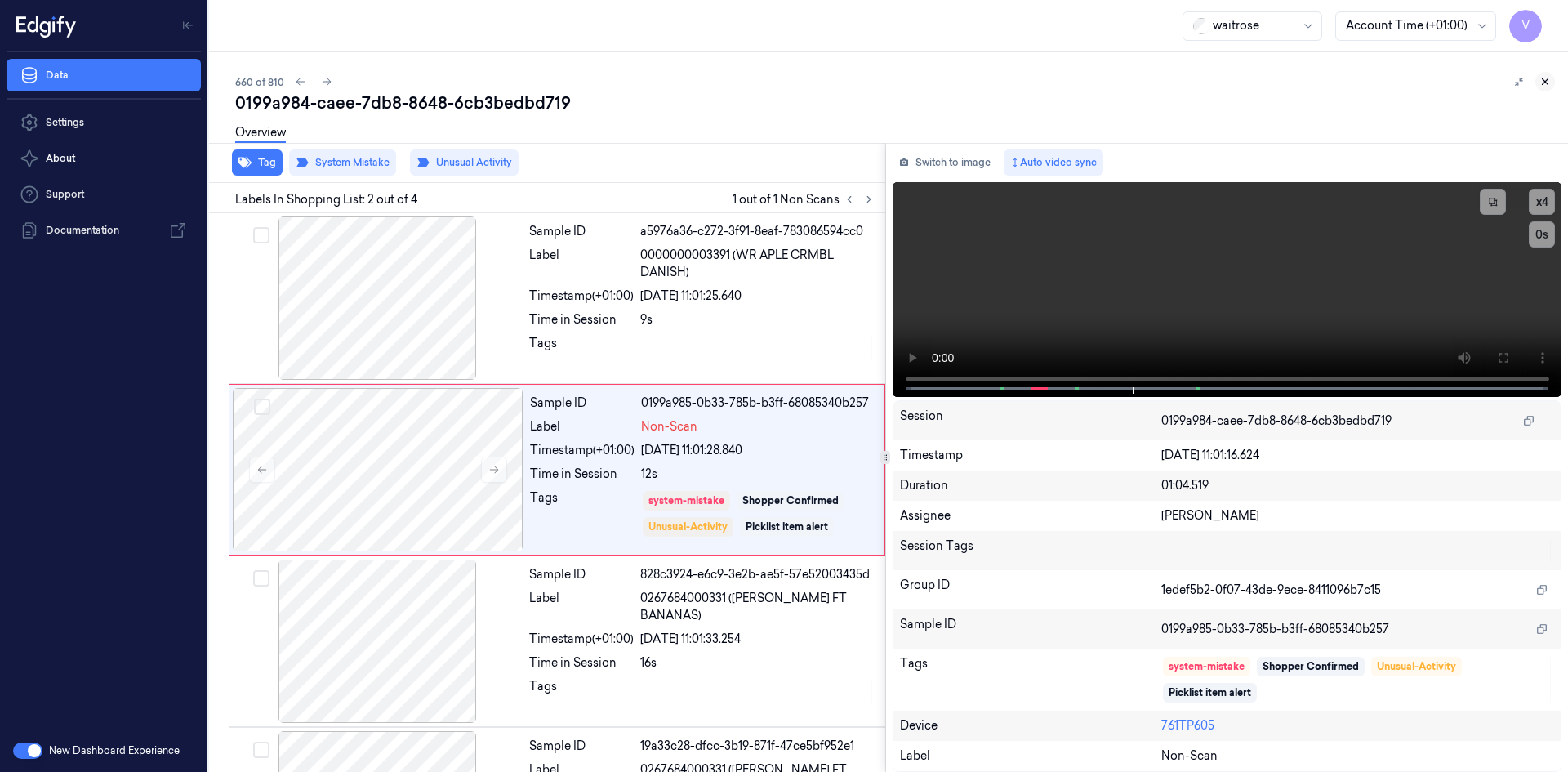
click at [1547, 86] on icon at bounding box center [1545, 81] width 11 height 11
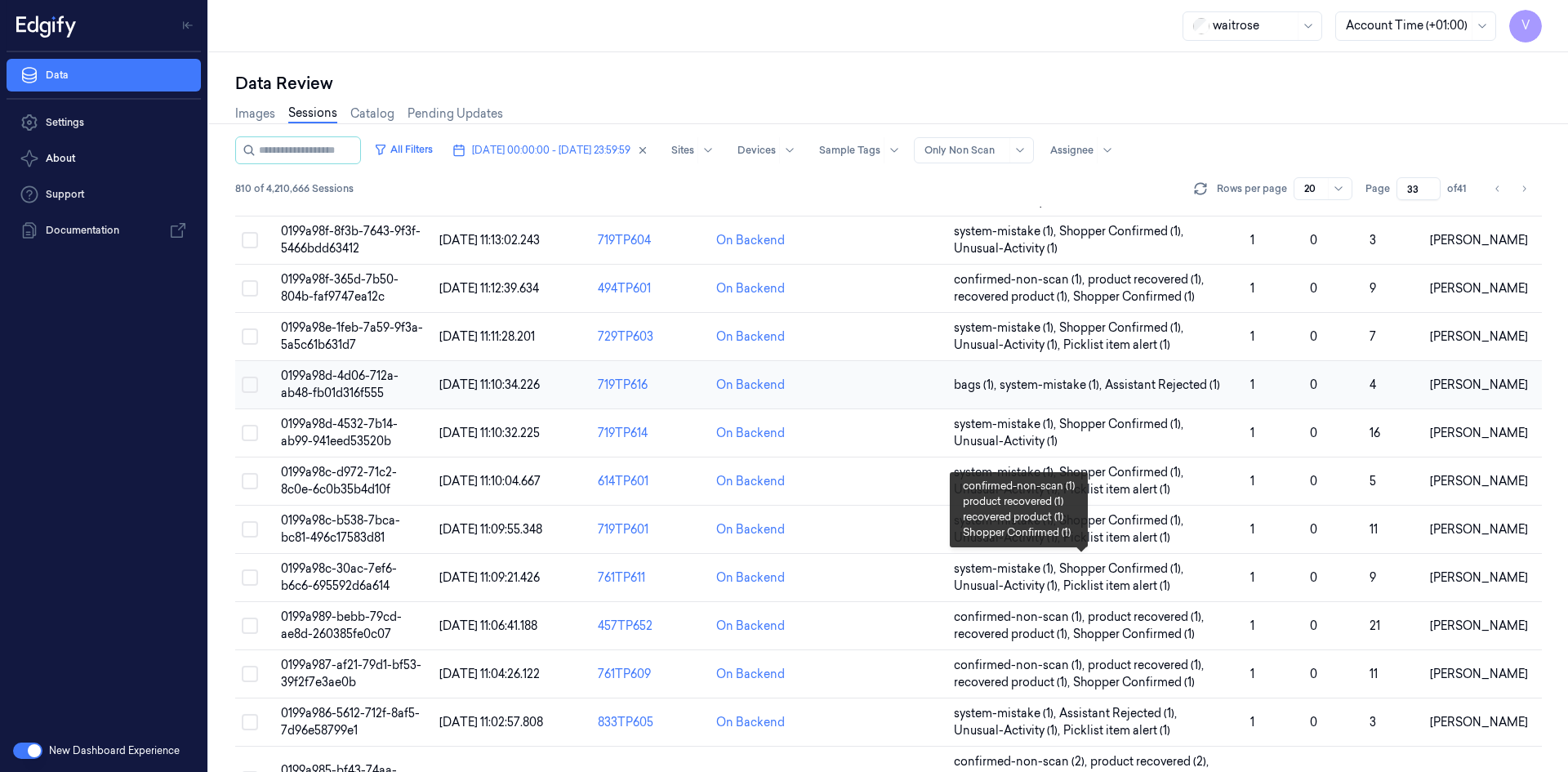
scroll to position [481, 0]
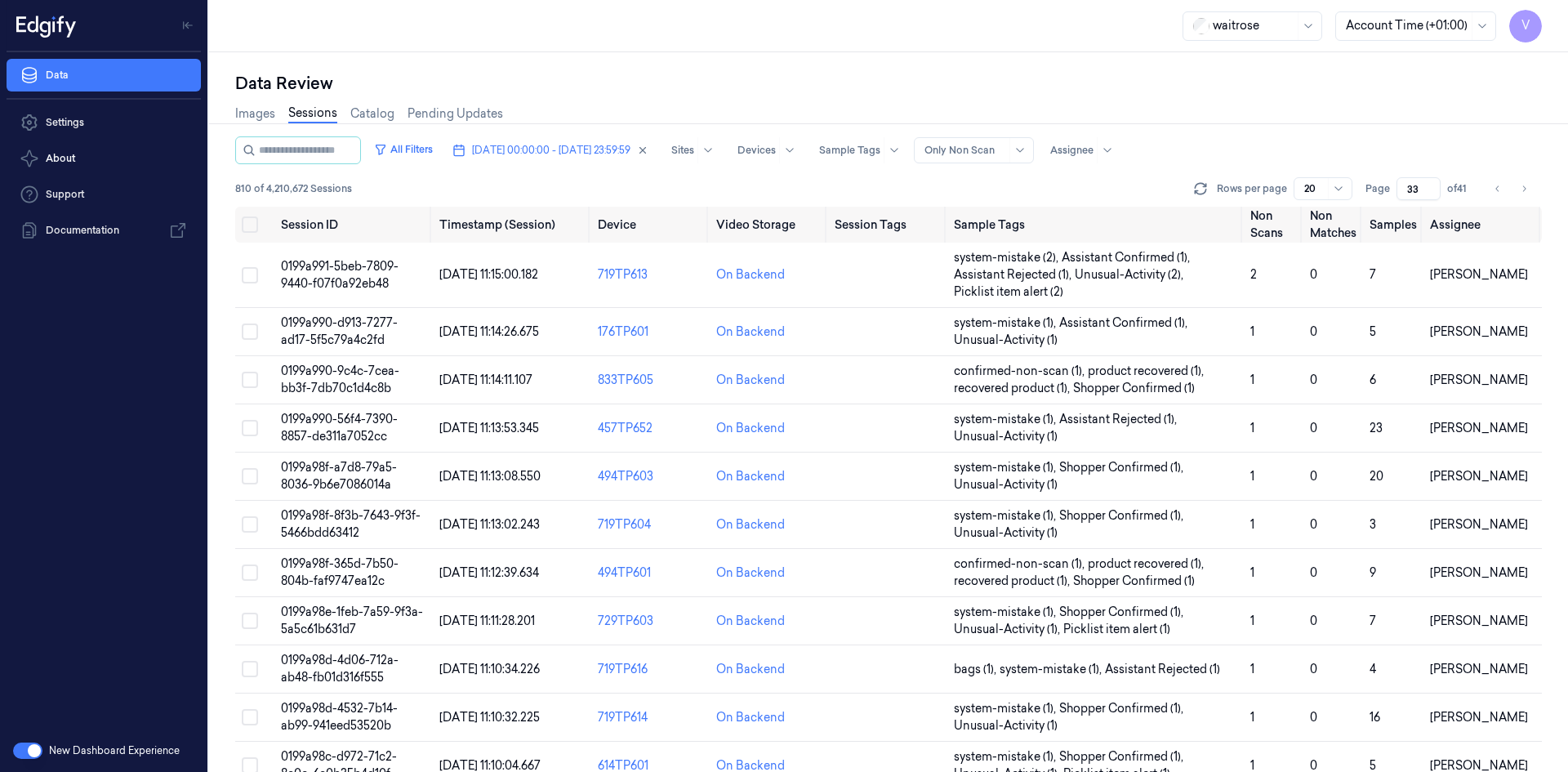
drag, startPoint x: 1417, startPoint y: 190, endPoint x: 1391, endPoint y: 200, distance: 27.9
click at [1391, 200] on div "All Filters 03/10/2025 00:00:00 - 03/10/2025 23:59:59 Sites Devices Sample Tags…" at bounding box center [889, 171] width 1307 height 70
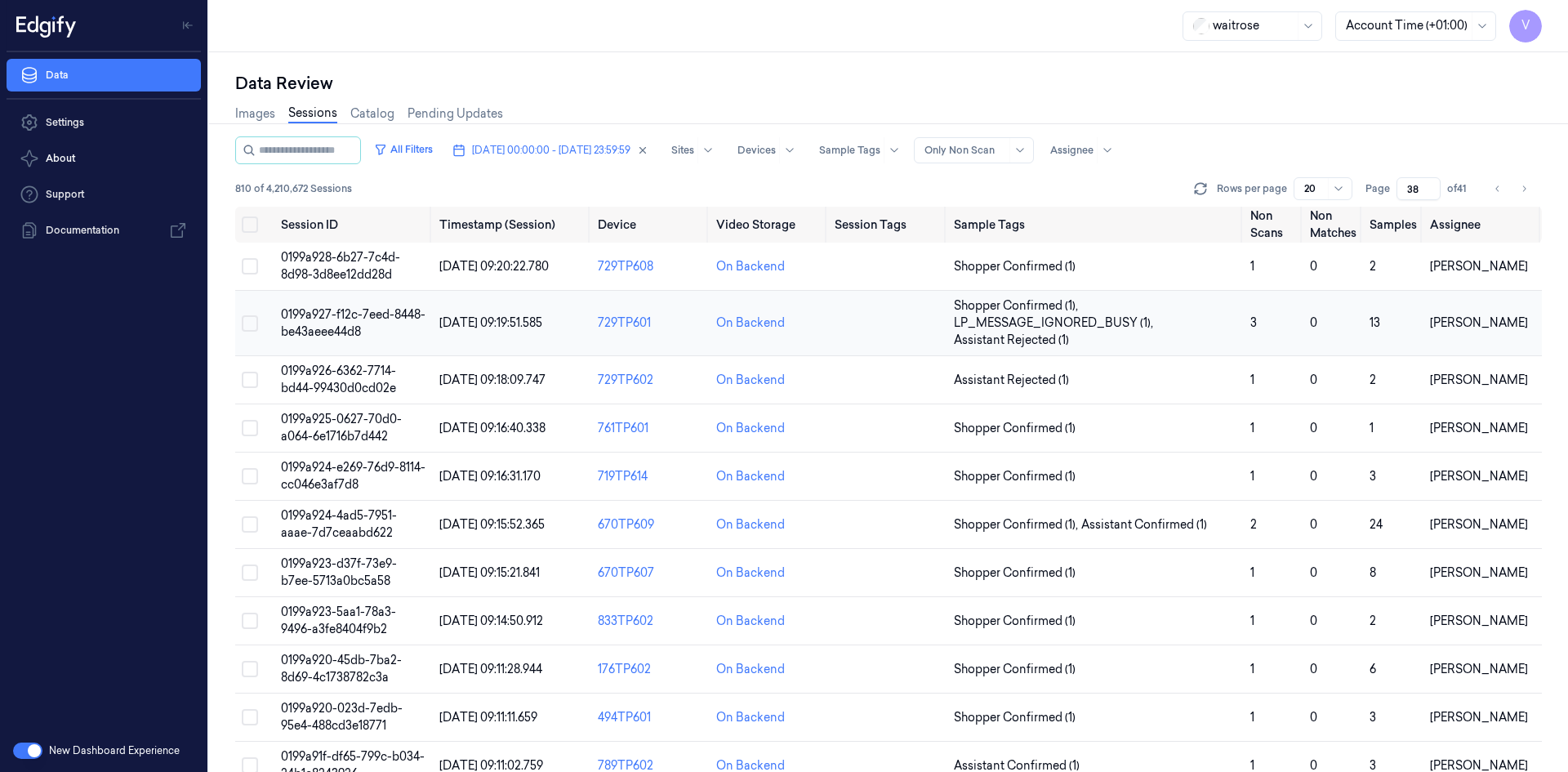
type input "38"
click at [320, 315] on span "0199a927-f12c-7eed-8448-be43aeee44d8" at bounding box center [353, 323] width 145 height 32
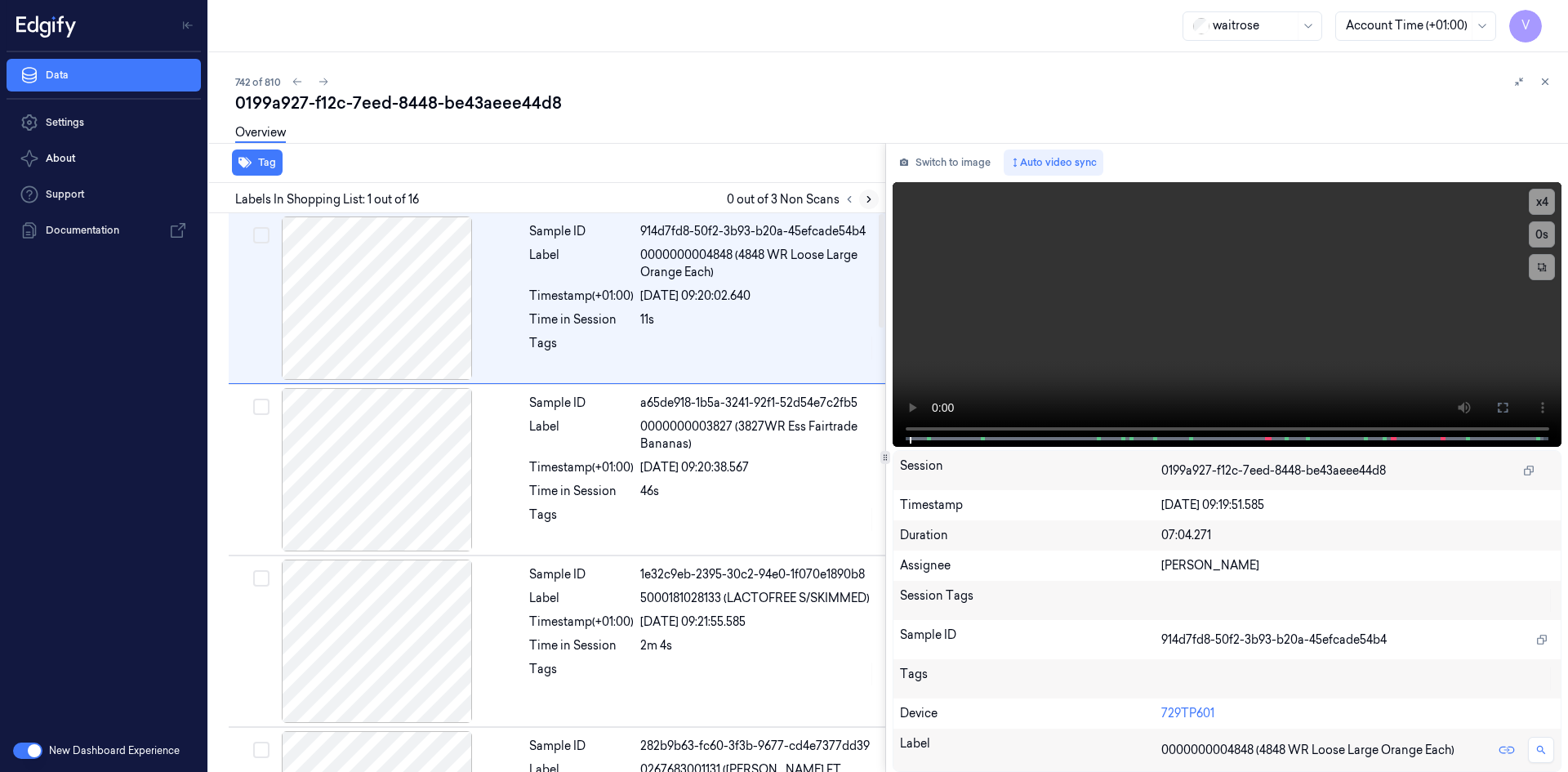
click at [868, 199] on icon at bounding box center [869, 199] width 11 height 11
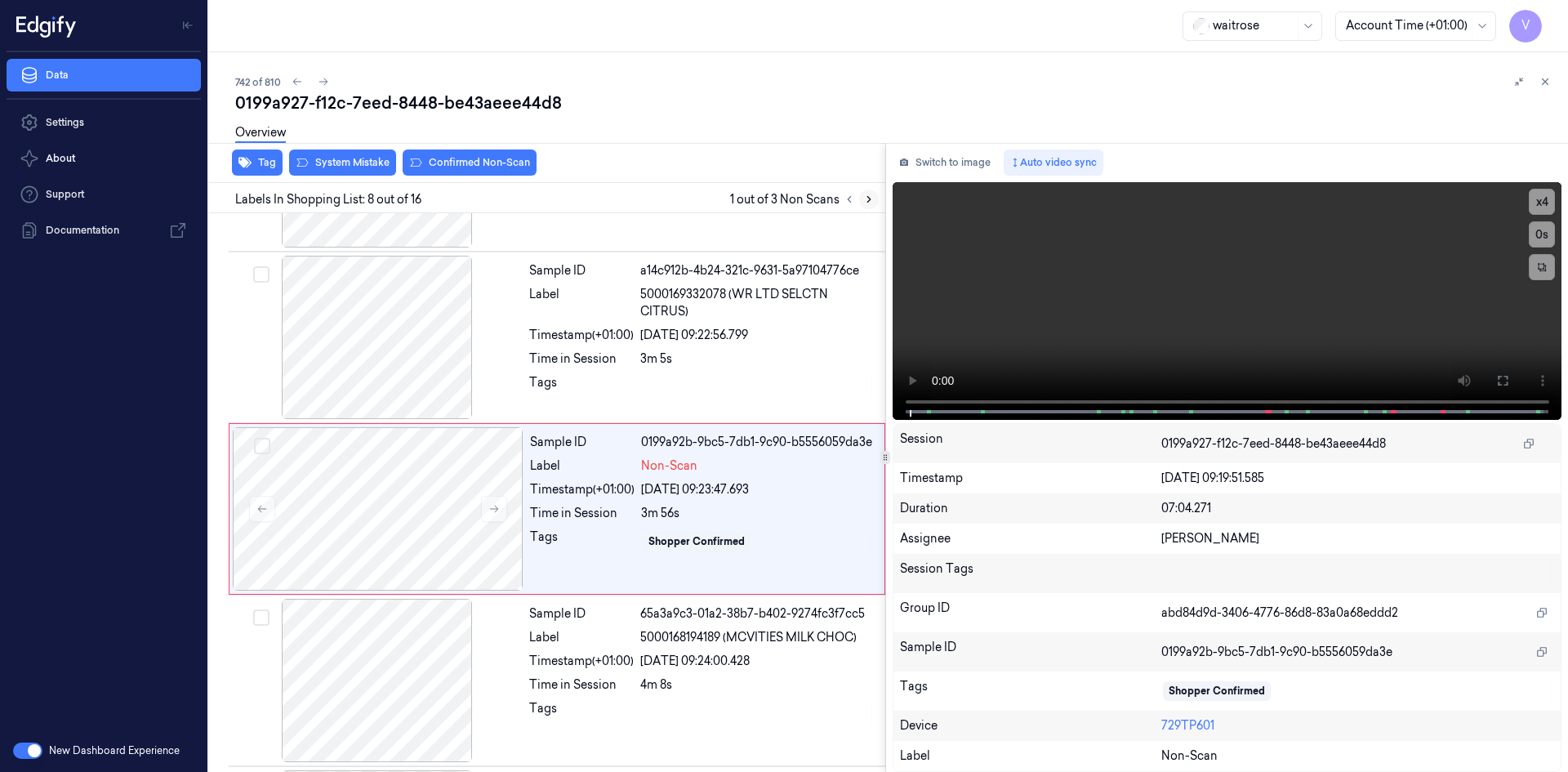
scroll to position [1007, 0]
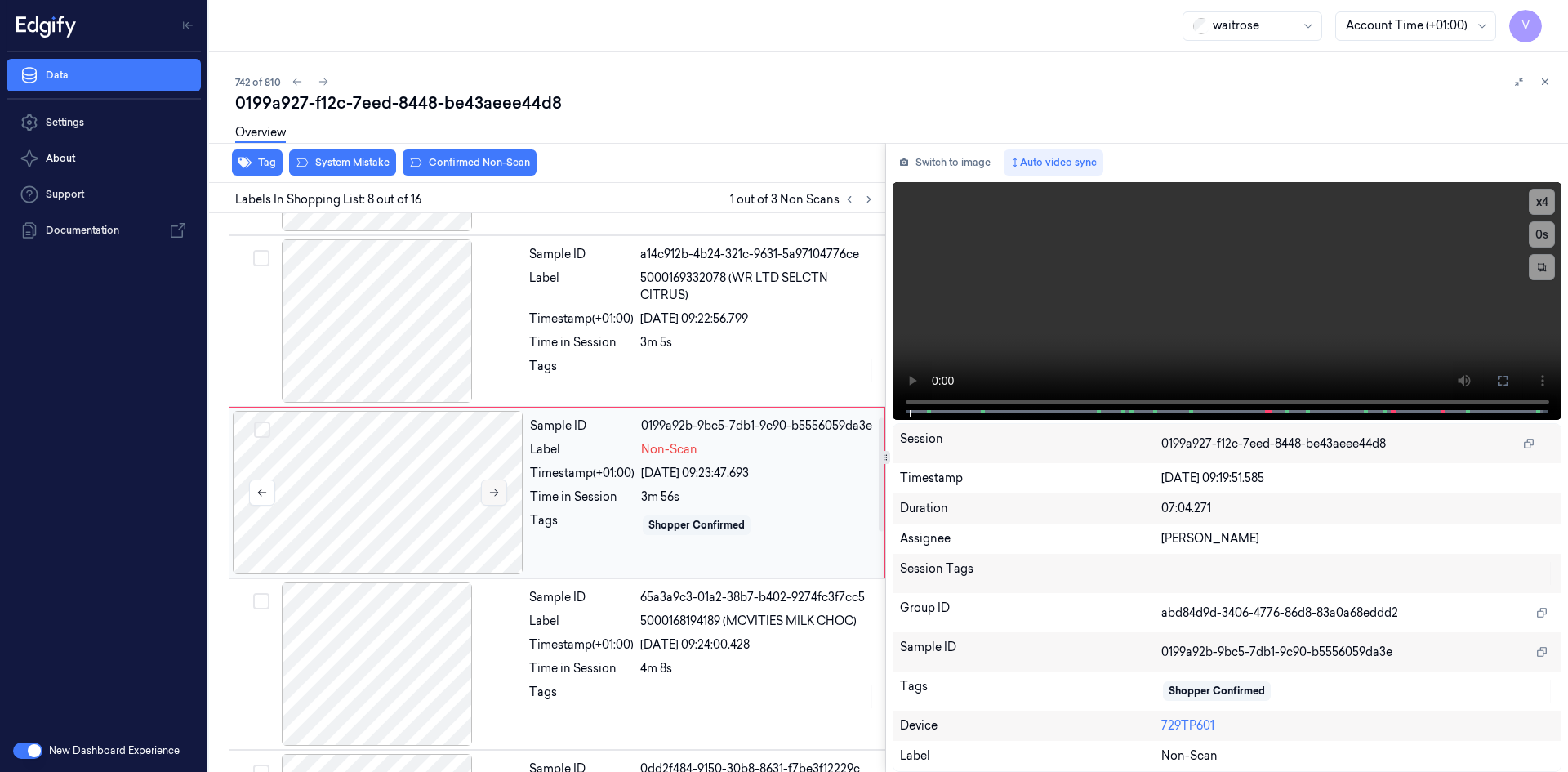
click at [492, 492] on icon at bounding box center [494, 492] width 9 height 7
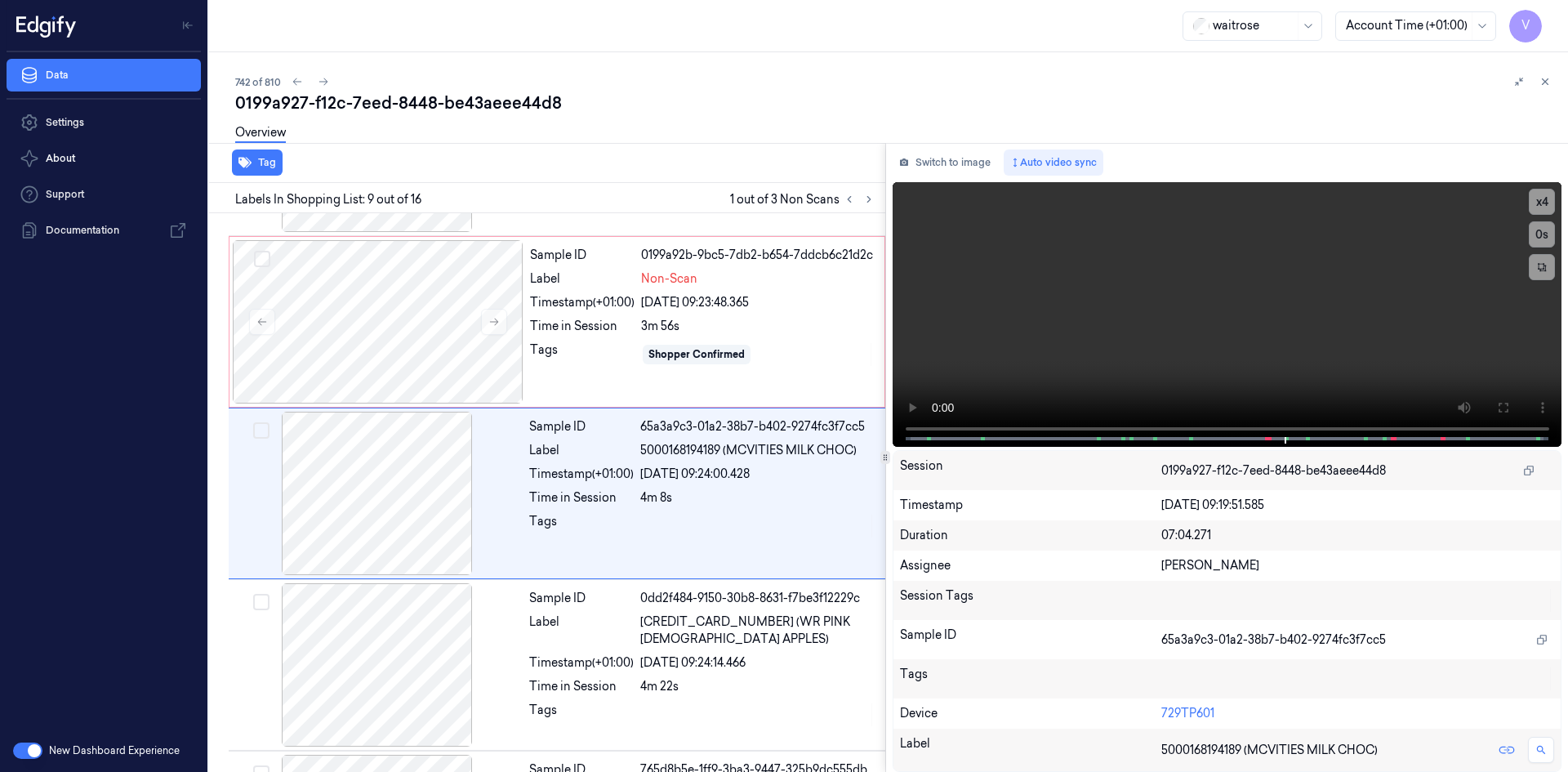
scroll to position [1178, 0]
click at [1048, 325] on video at bounding box center [1228, 314] width 670 height 265
click at [453, 300] on div at bounding box center [378, 321] width 291 height 164
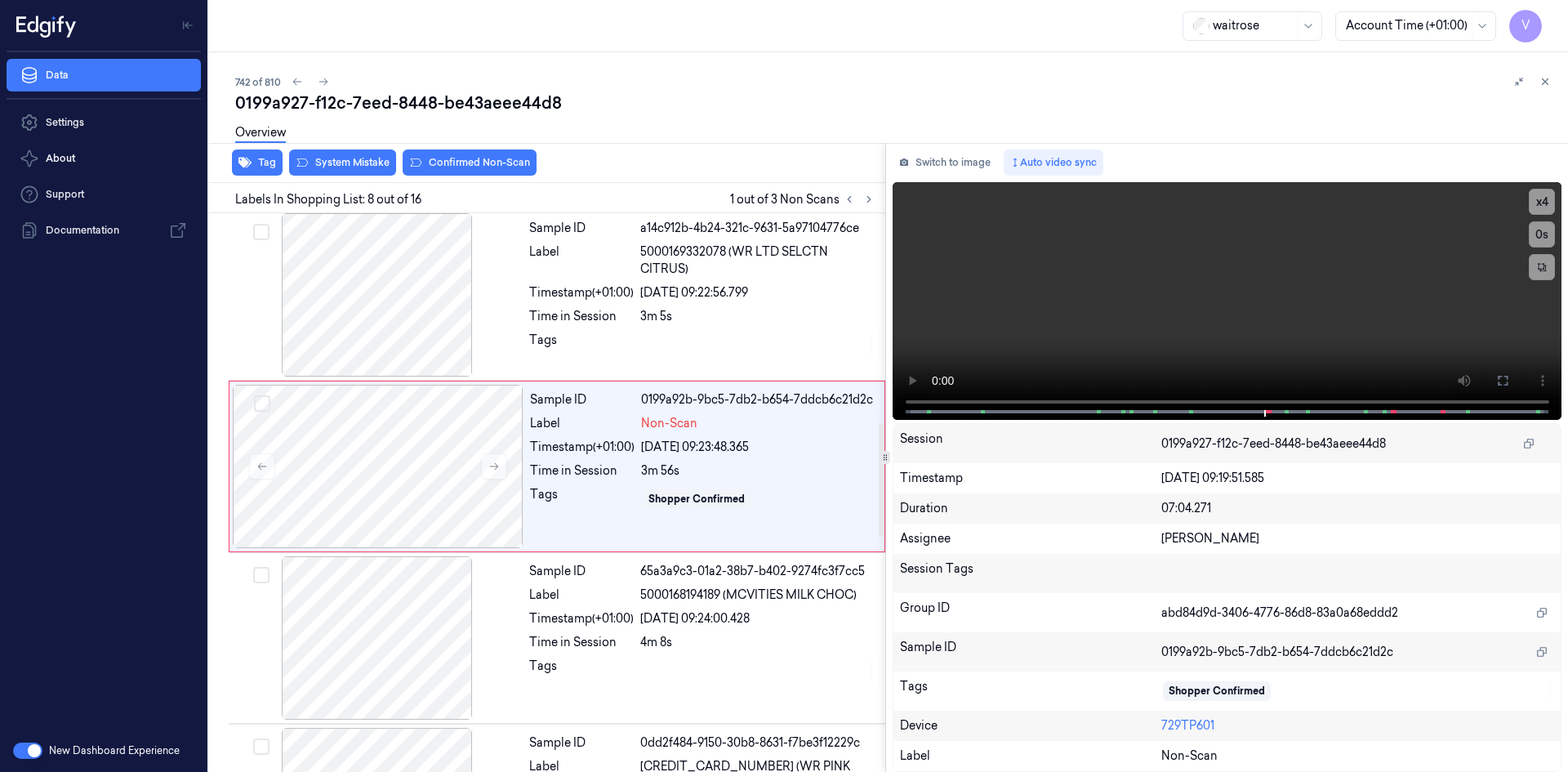
scroll to position [1007, 0]
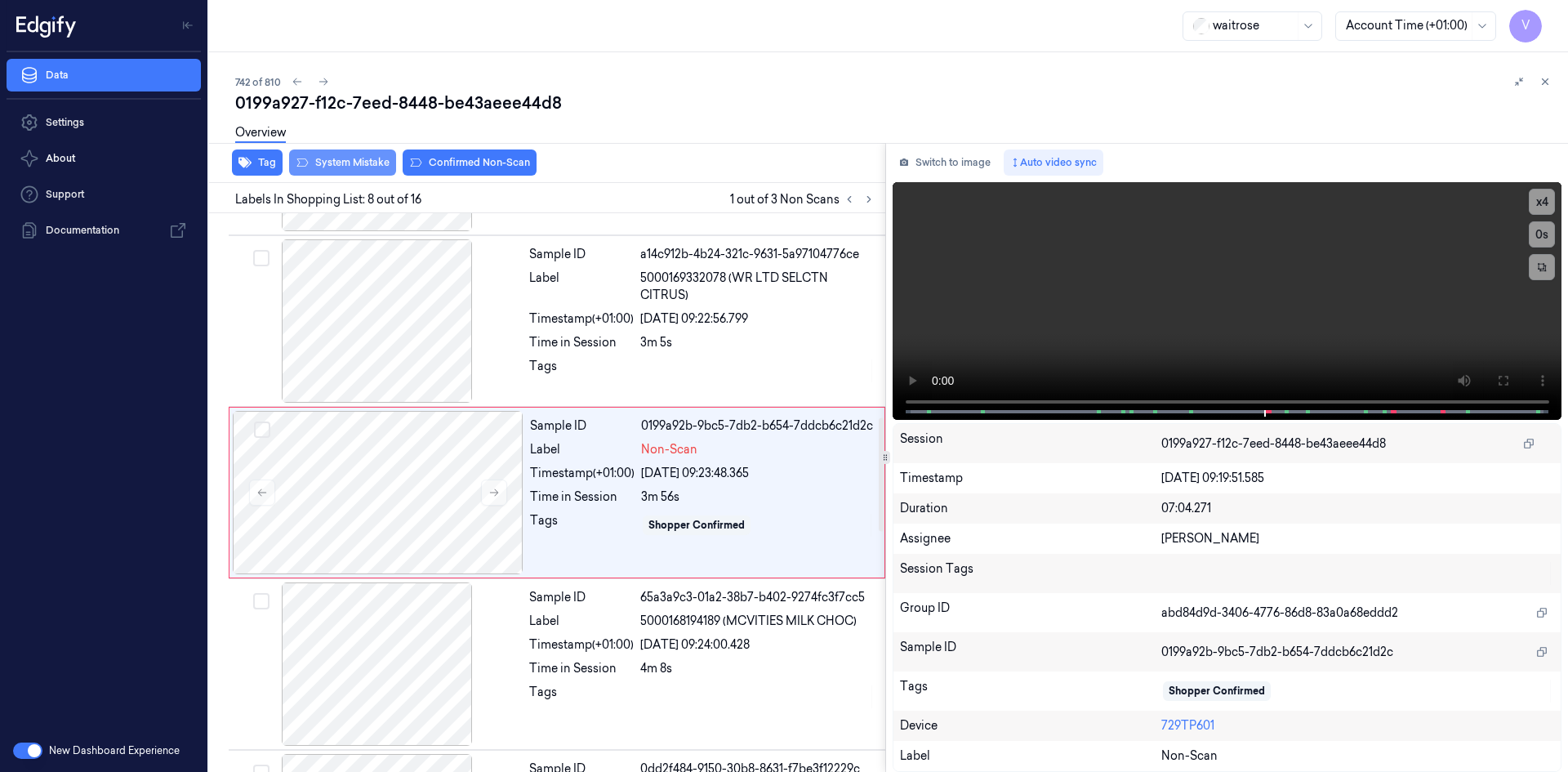
click at [371, 167] on button "System Mistake" at bounding box center [343, 163] width 107 height 26
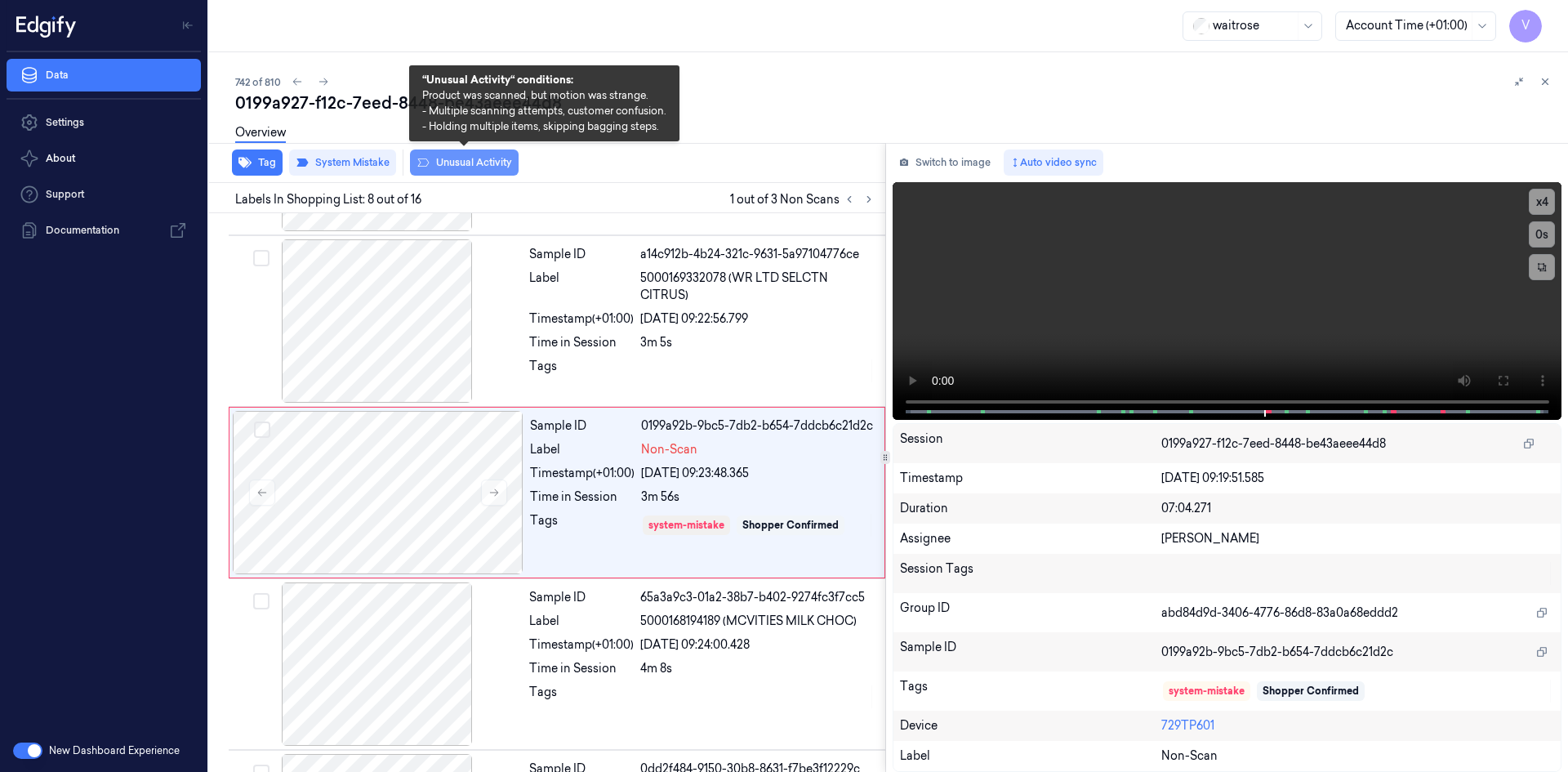
click at [492, 167] on button "Unusual Activity" at bounding box center [465, 163] width 109 height 26
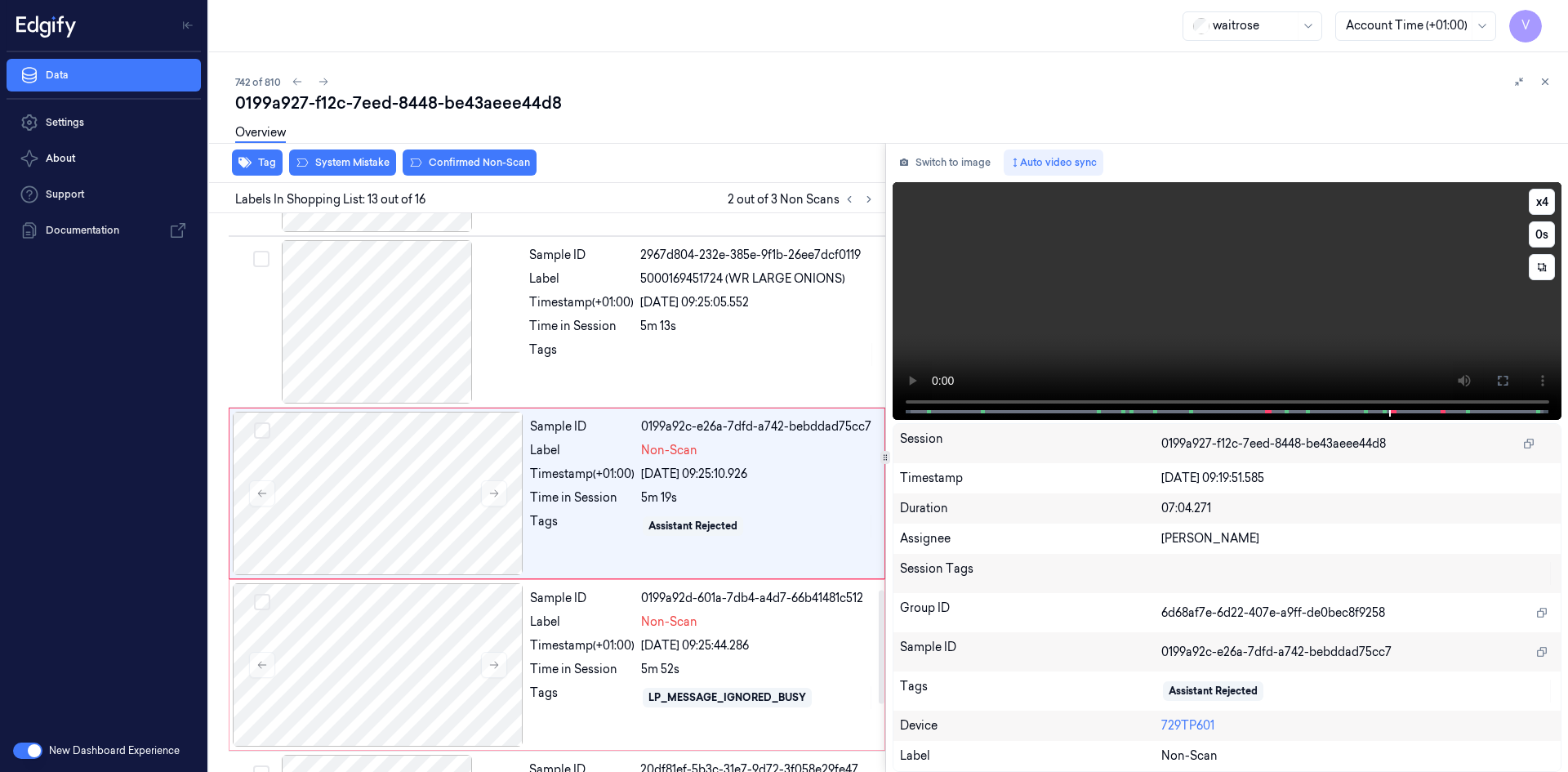
scroll to position [1864, 0]
click at [1090, 303] on video at bounding box center [1228, 300] width 670 height 238
click at [1282, 303] on video at bounding box center [1228, 300] width 670 height 238
click at [1189, 296] on video at bounding box center [1228, 300] width 670 height 238
click at [1242, 285] on video at bounding box center [1228, 300] width 670 height 238
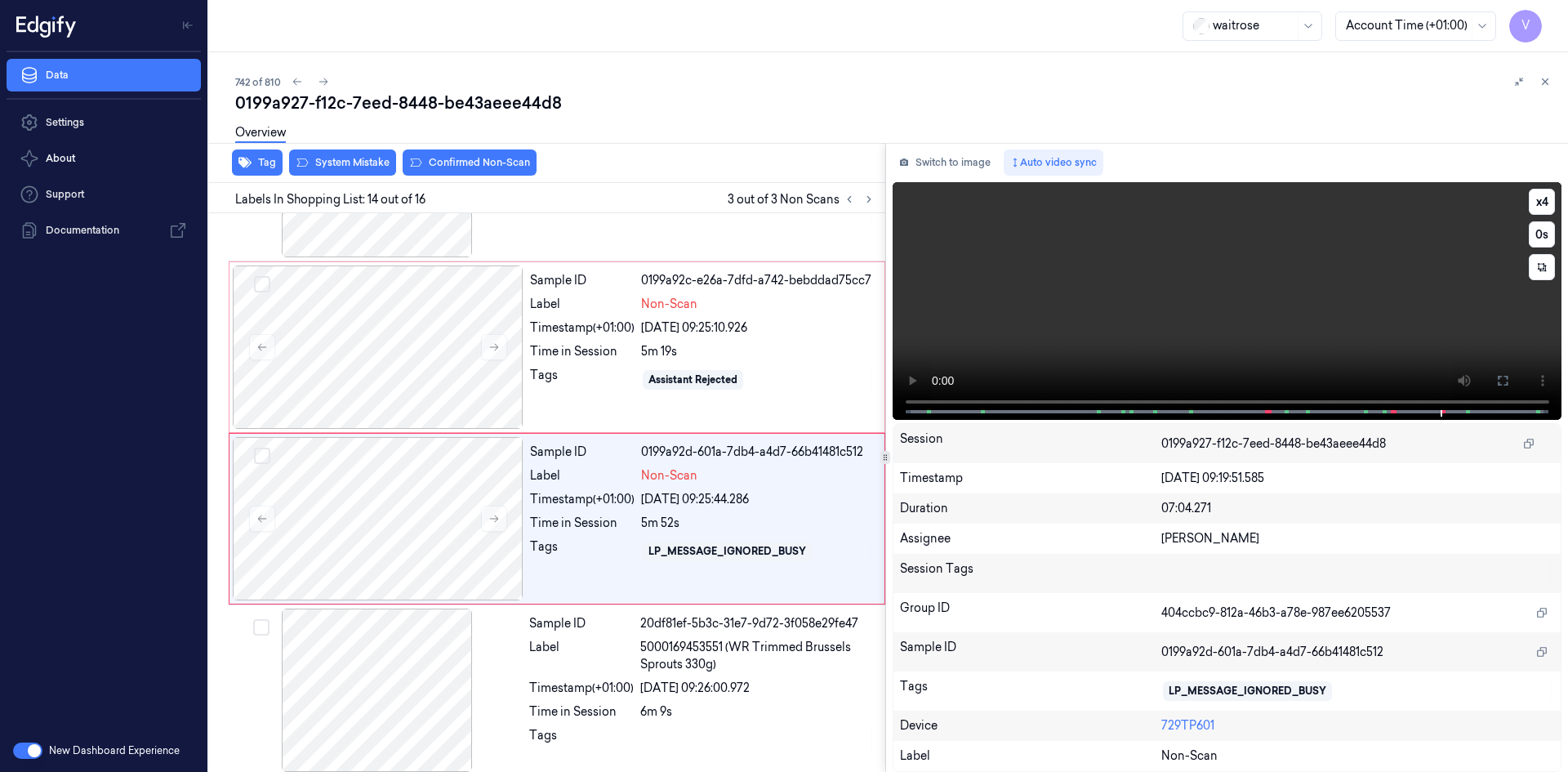
scroll to position [2036, 0]
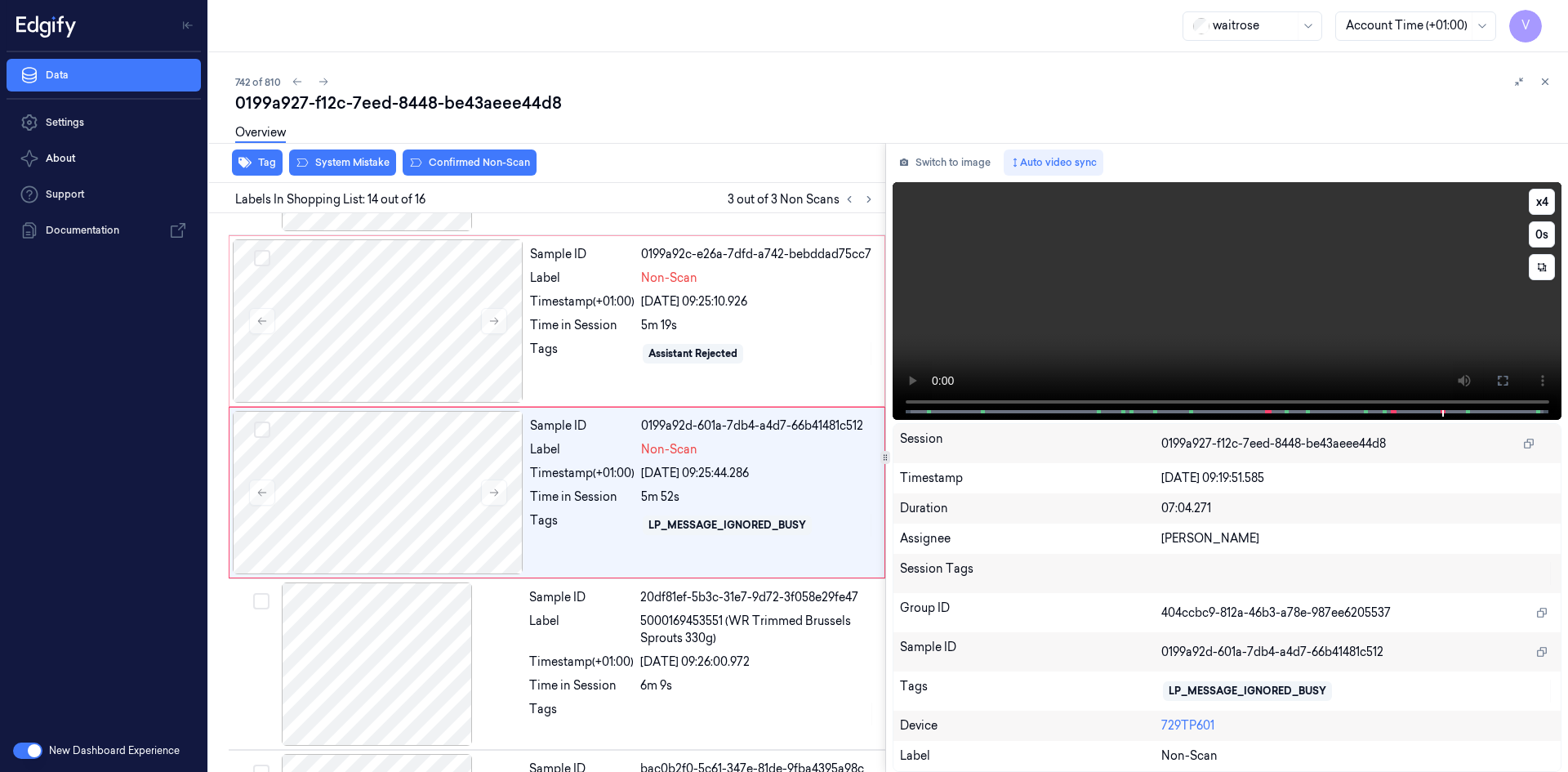
click at [1271, 293] on video at bounding box center [1228, 300] width 670 height 238
click at [428, 276] on div at bounding box center [378, 321] width 291 height 164
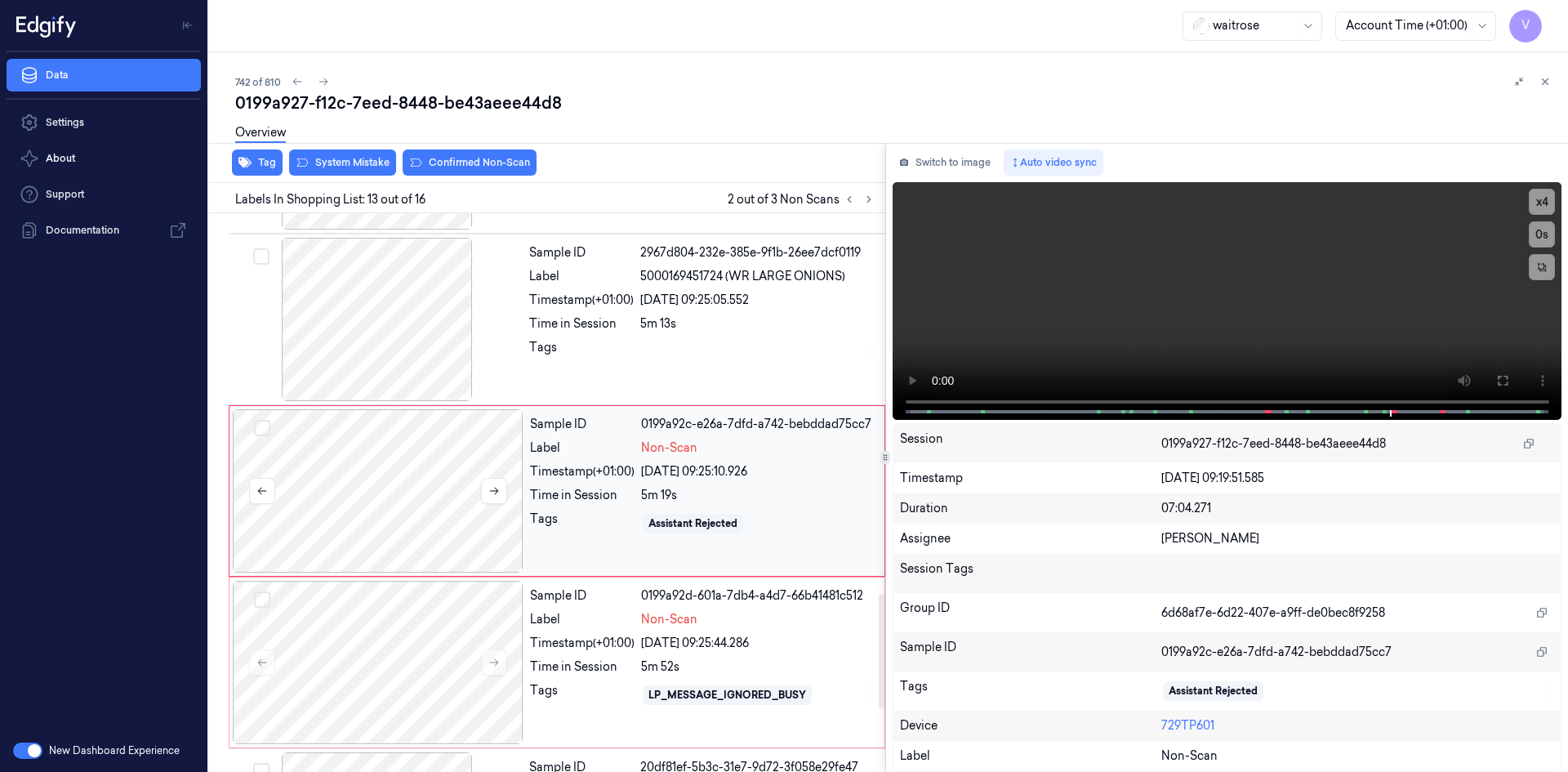
scroll to position [1864, 0]
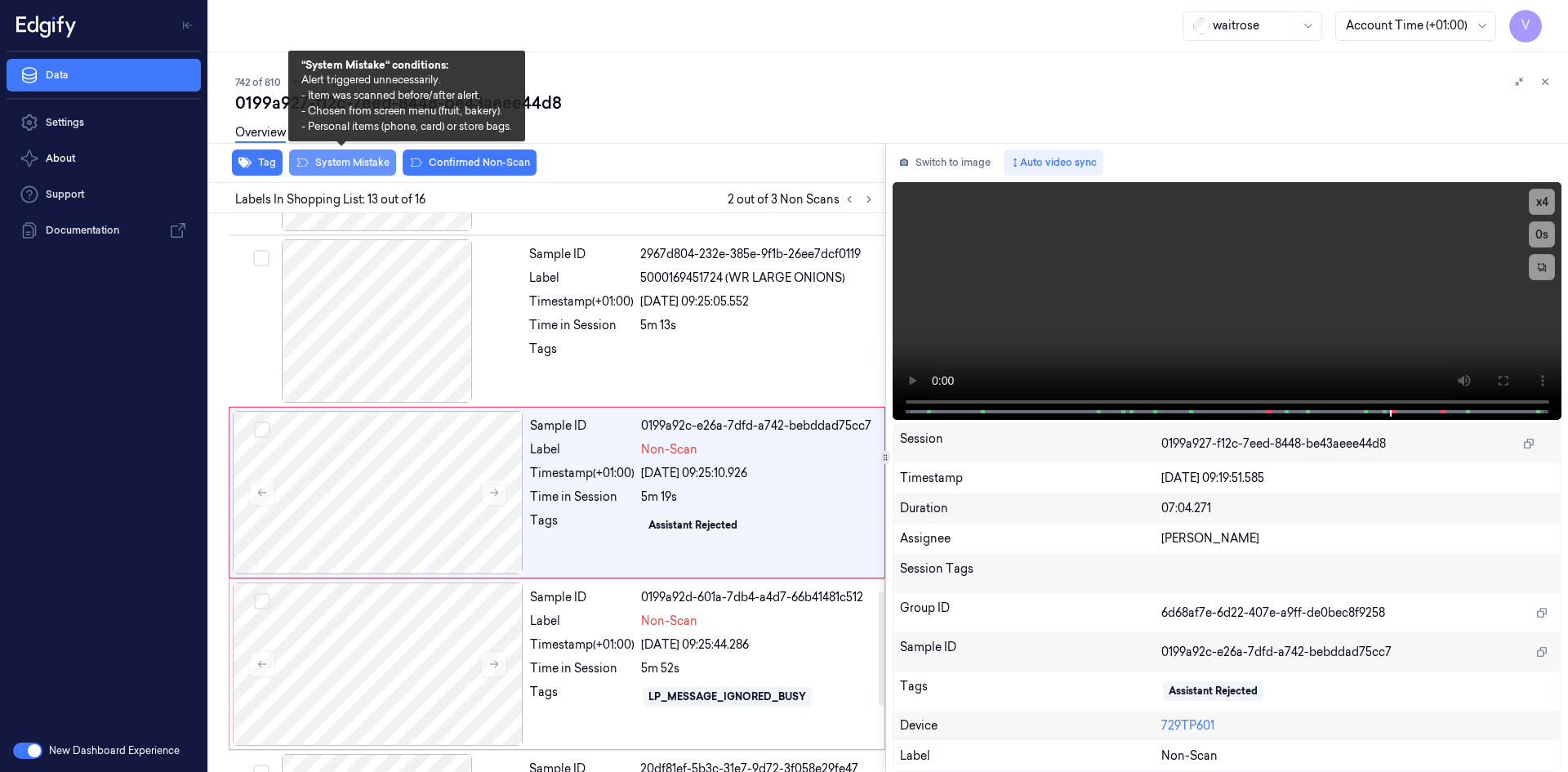
click at [372, 163] on button "System Mistake" at bounding box center [343, 163] width 107 height 26
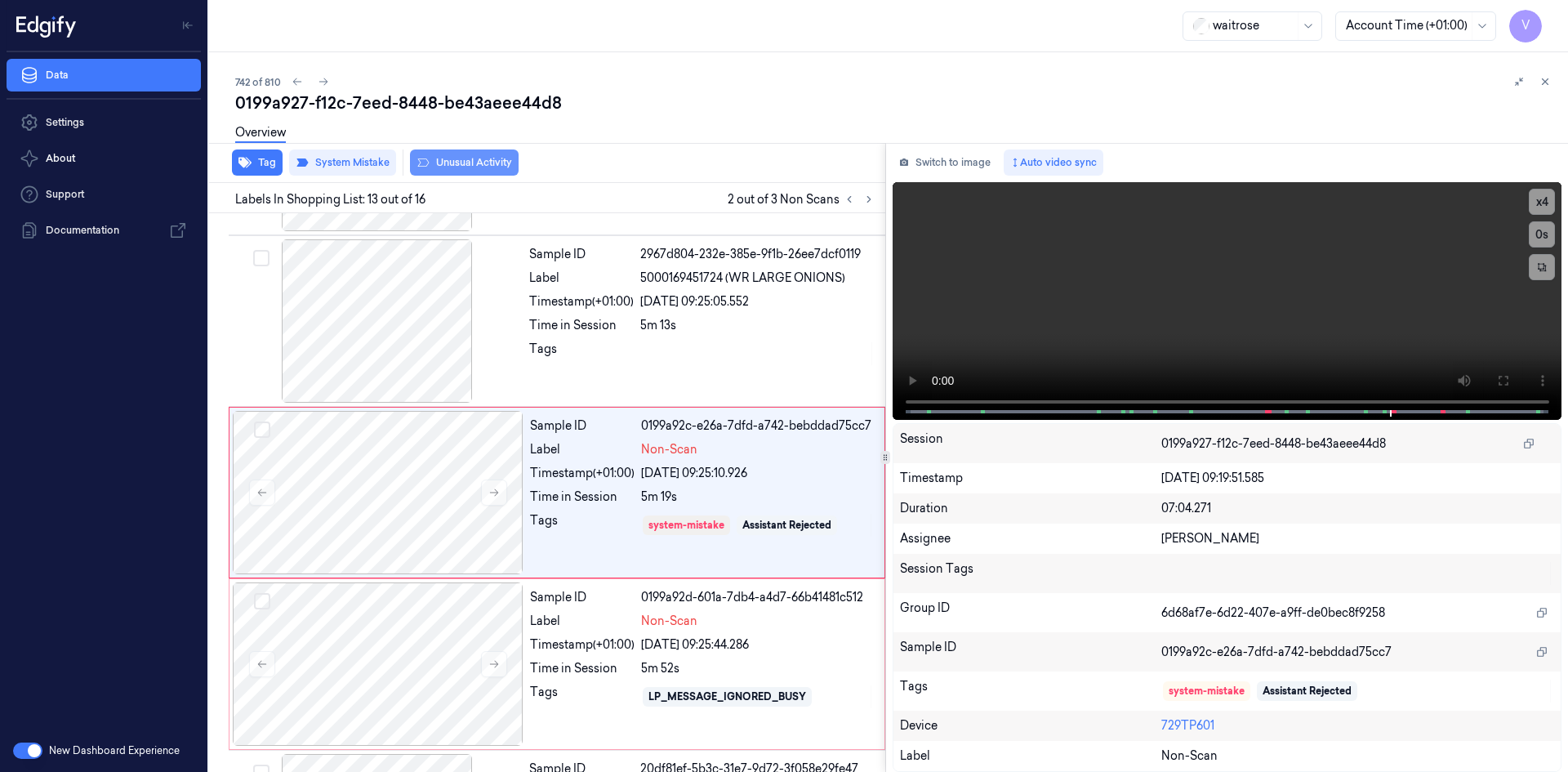
click at [504, 164] on button "Unusual Activity" at bounding box center [465, 163] width 109 height 26
click at [431, 621] on div at bounding box center [378, 664] width 291 height 164
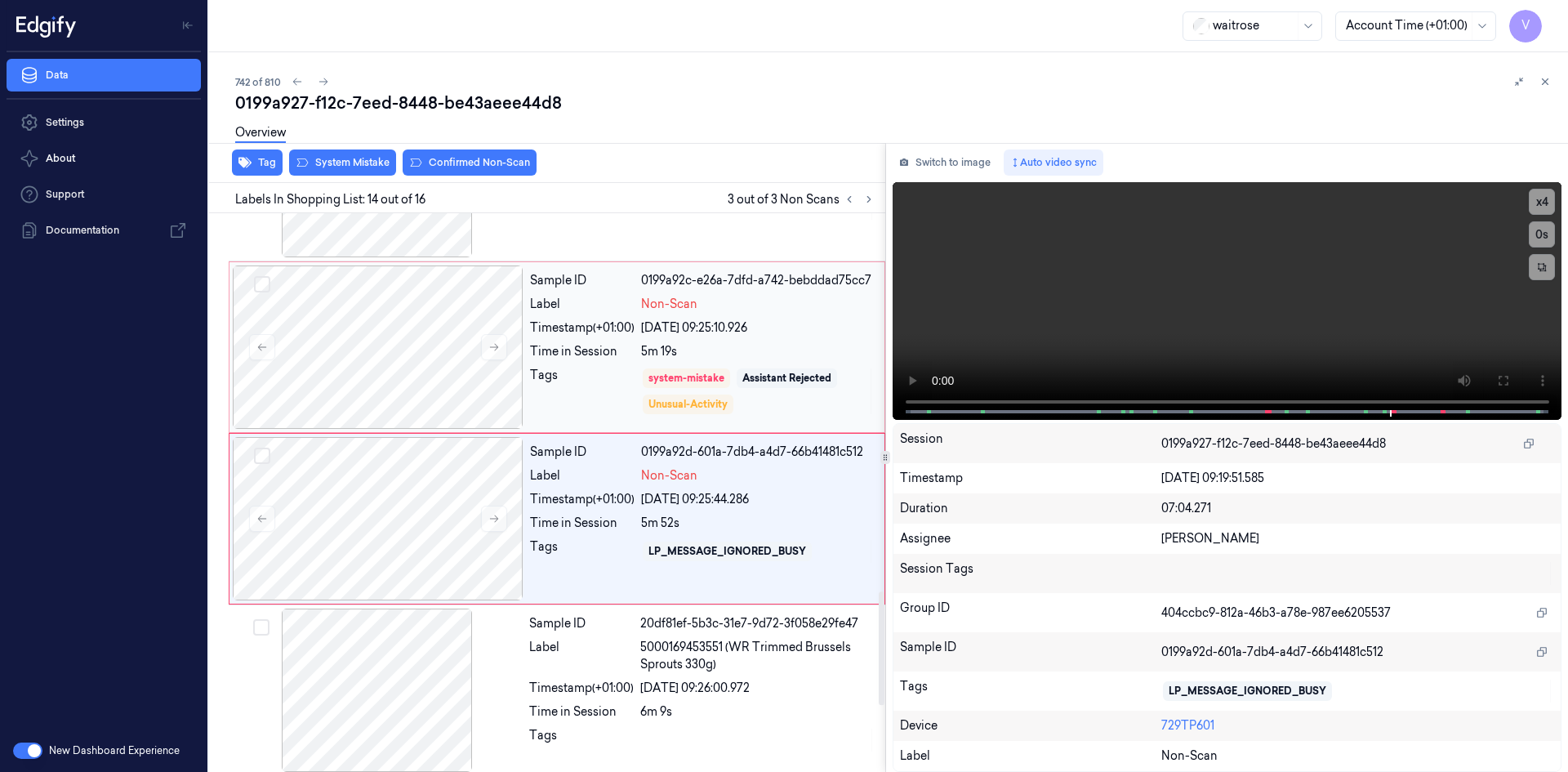
scroll to position [2036, 0]
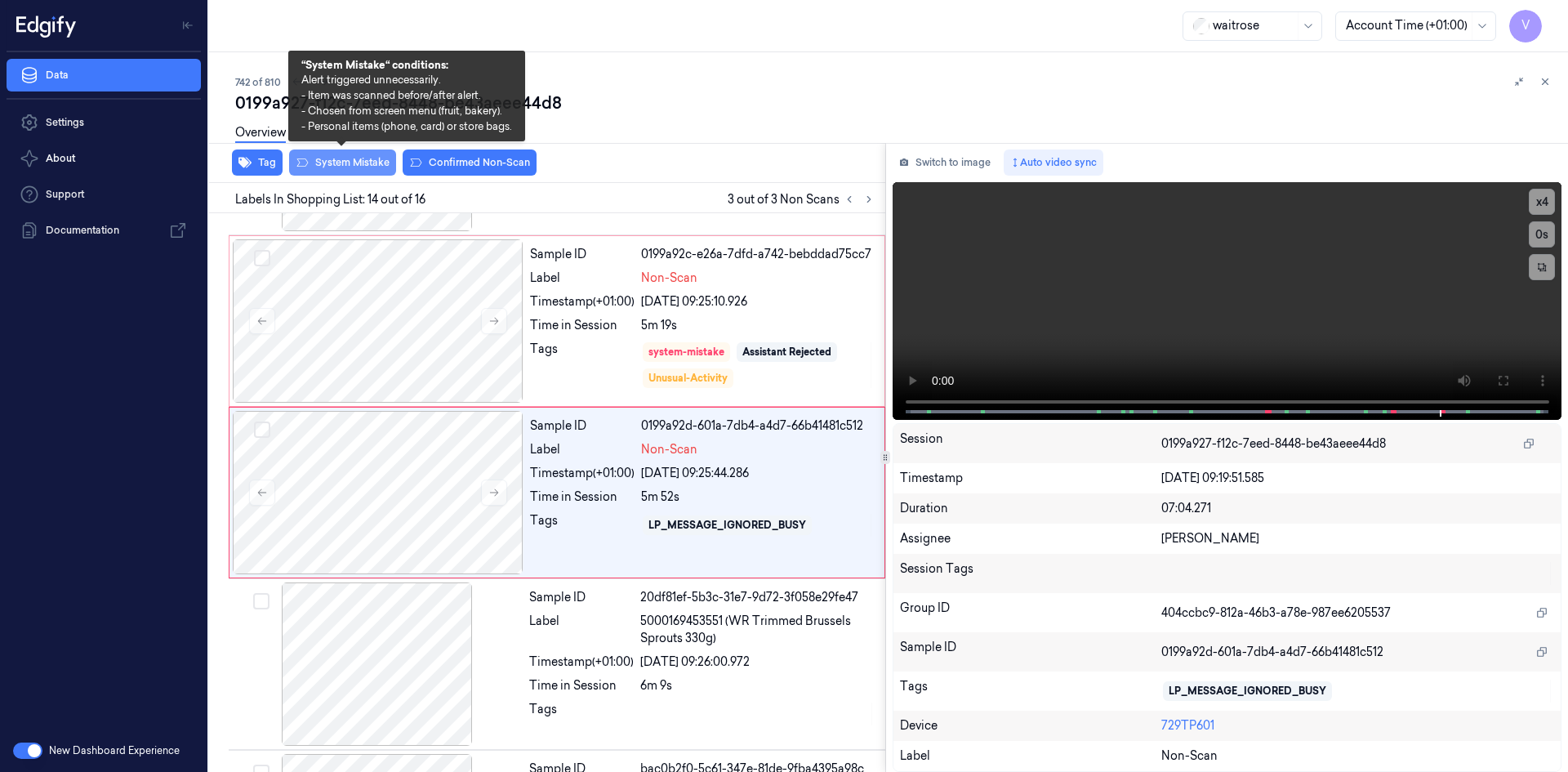
click at [373, 164] on button "System Mistake" at bounding box center [343, 163] width 107 height 26
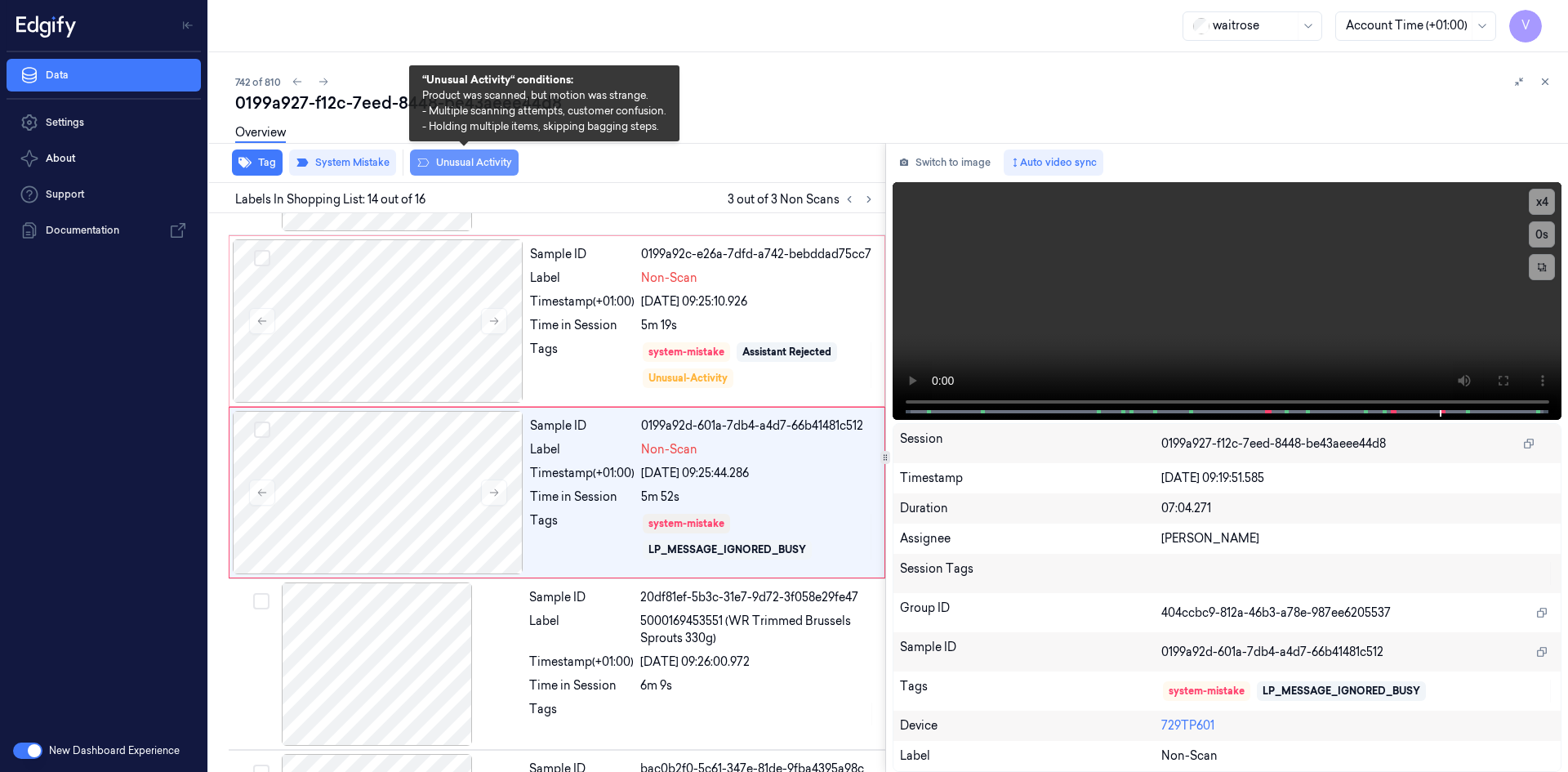
click at [500, 167] on button "Unusual Activity" at bounding box center [465, 163] width 109 height 26
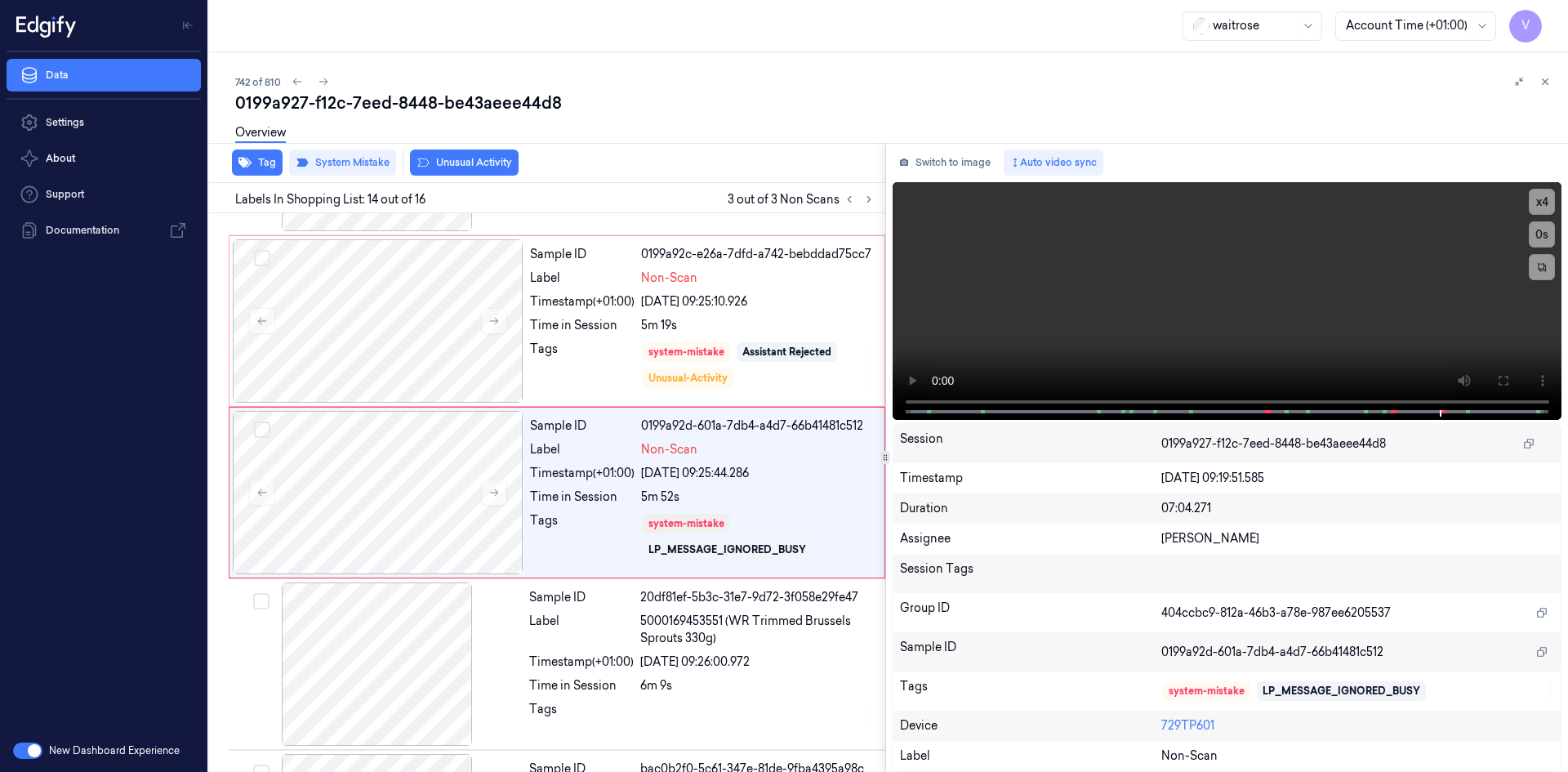
scroll to position [2042, 0]
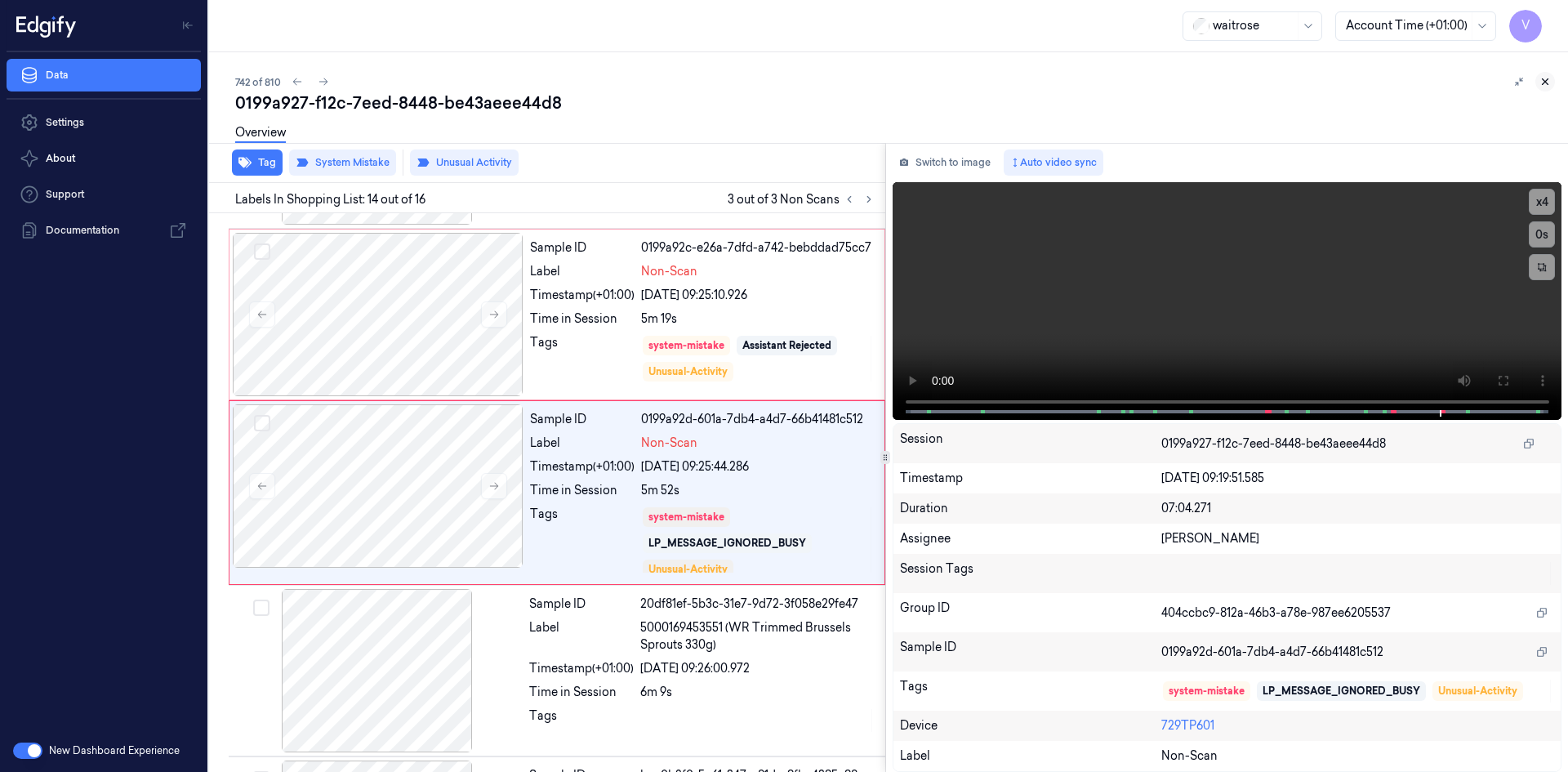
click at [1549, 79] on icon at bounding box center [1545, 81] width 11 height 11
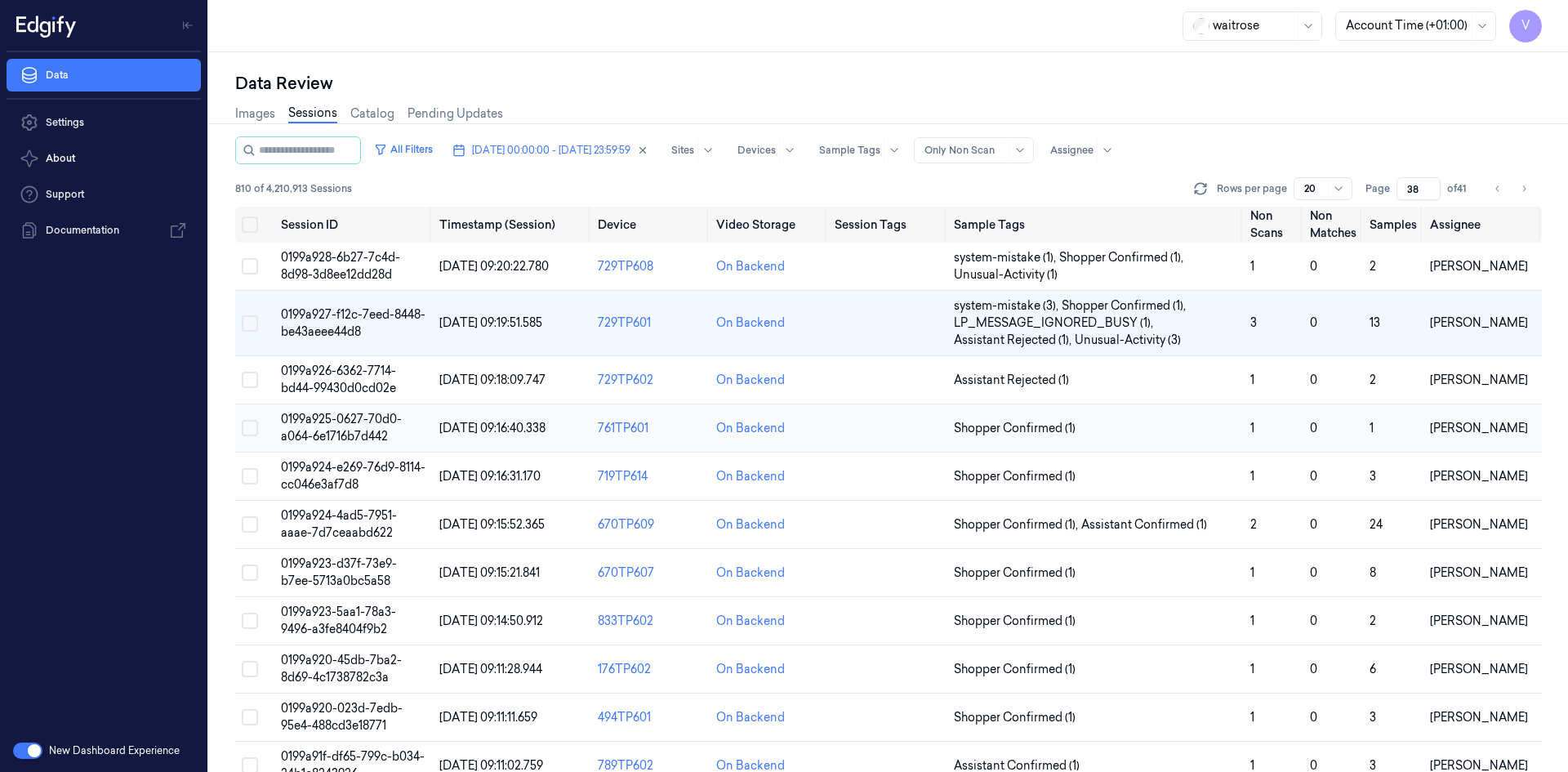
click at [356, 426] on span "0199a925-0627-70d0-a064-6e1716b7d442" at bounding box center [342, 428] width 121 height 32
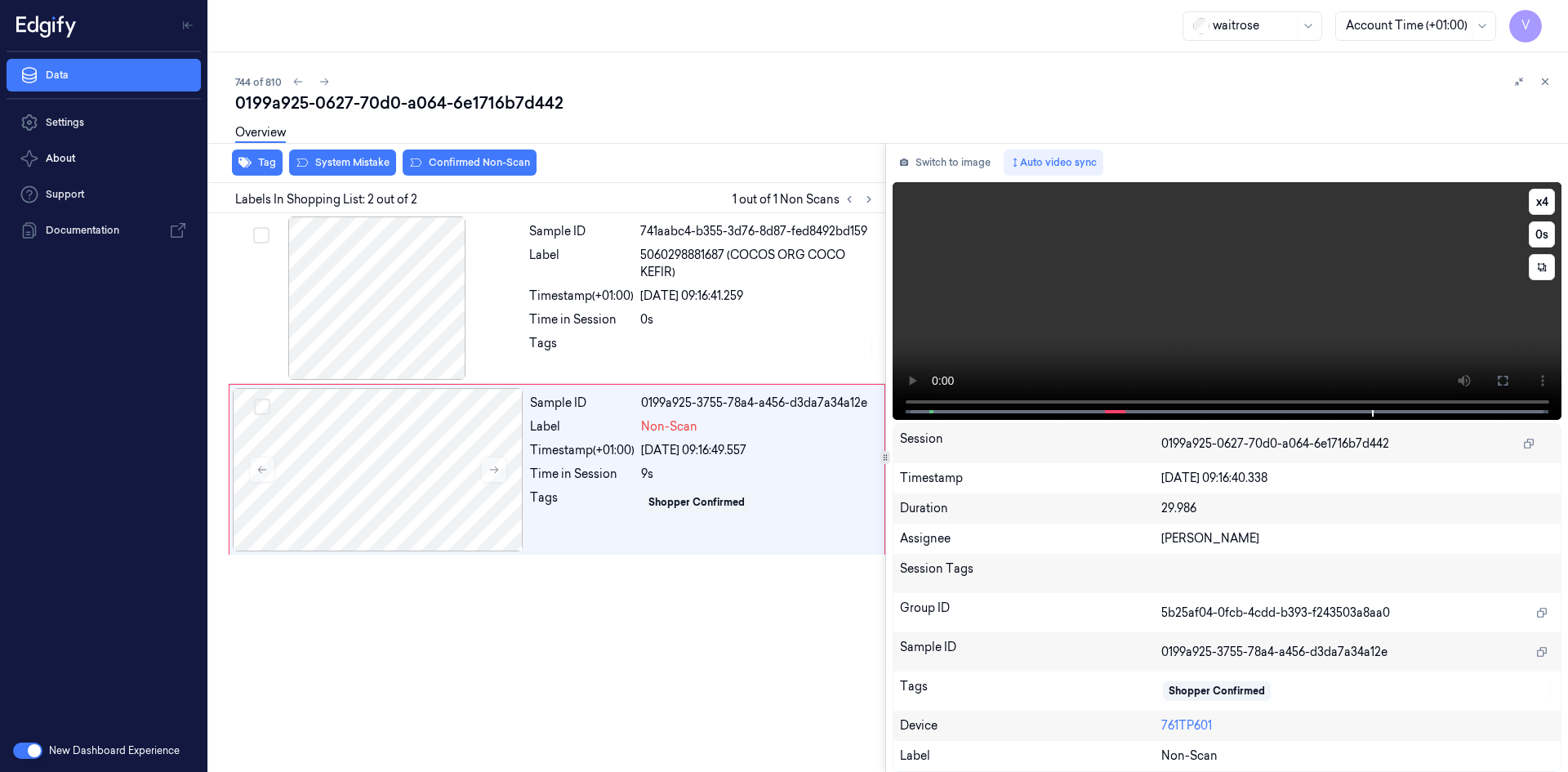
click at [1162, 265] on video at bounding box center [1228, 300] width 670 height 238
click at [1105, 408] on span at bounding box center [1106, 411] width 3 height 8
click at [1166, 344] on video at bounding box center [1228, 300] width 670 height 238
click at [1161, 324] on video at bounding box center [1228, 300] width 670 height 238
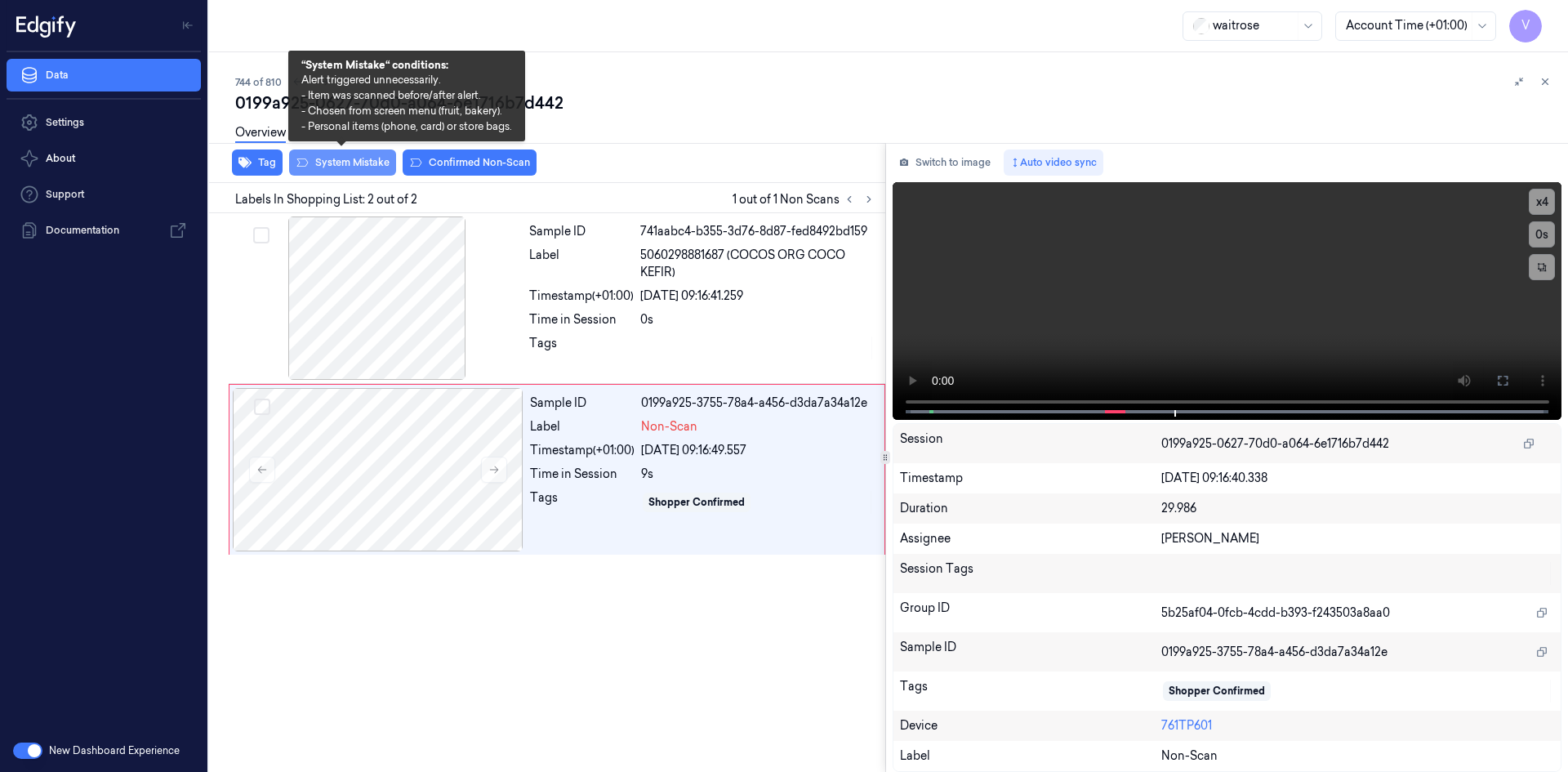
click at [370, 161] on button "System Mistake" at bounding box center [343, 163] width 107 height 26
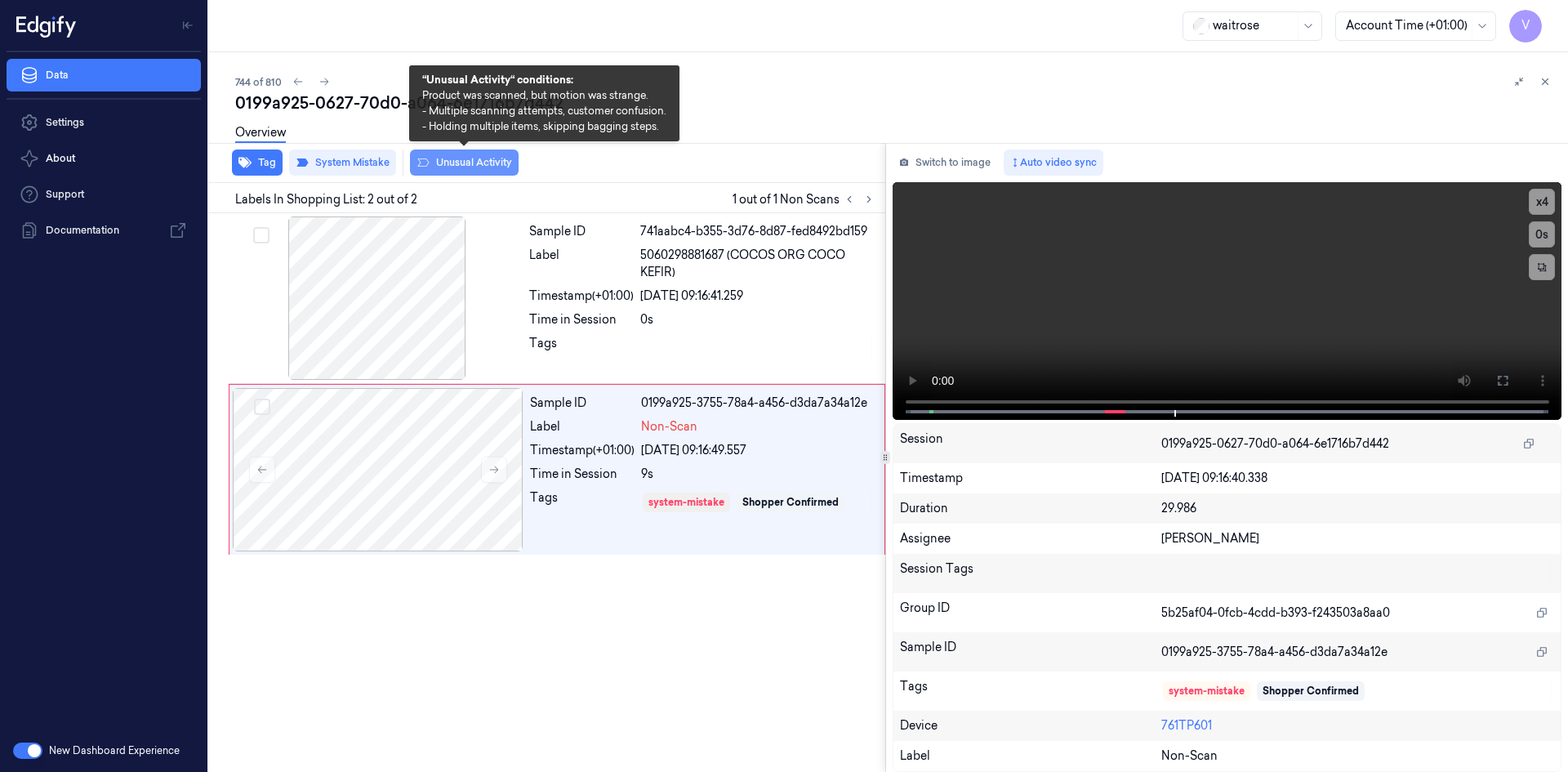
click at [486, 167] on button "Unusual Activity" at bounding box center [465, 163] width 109 height 26
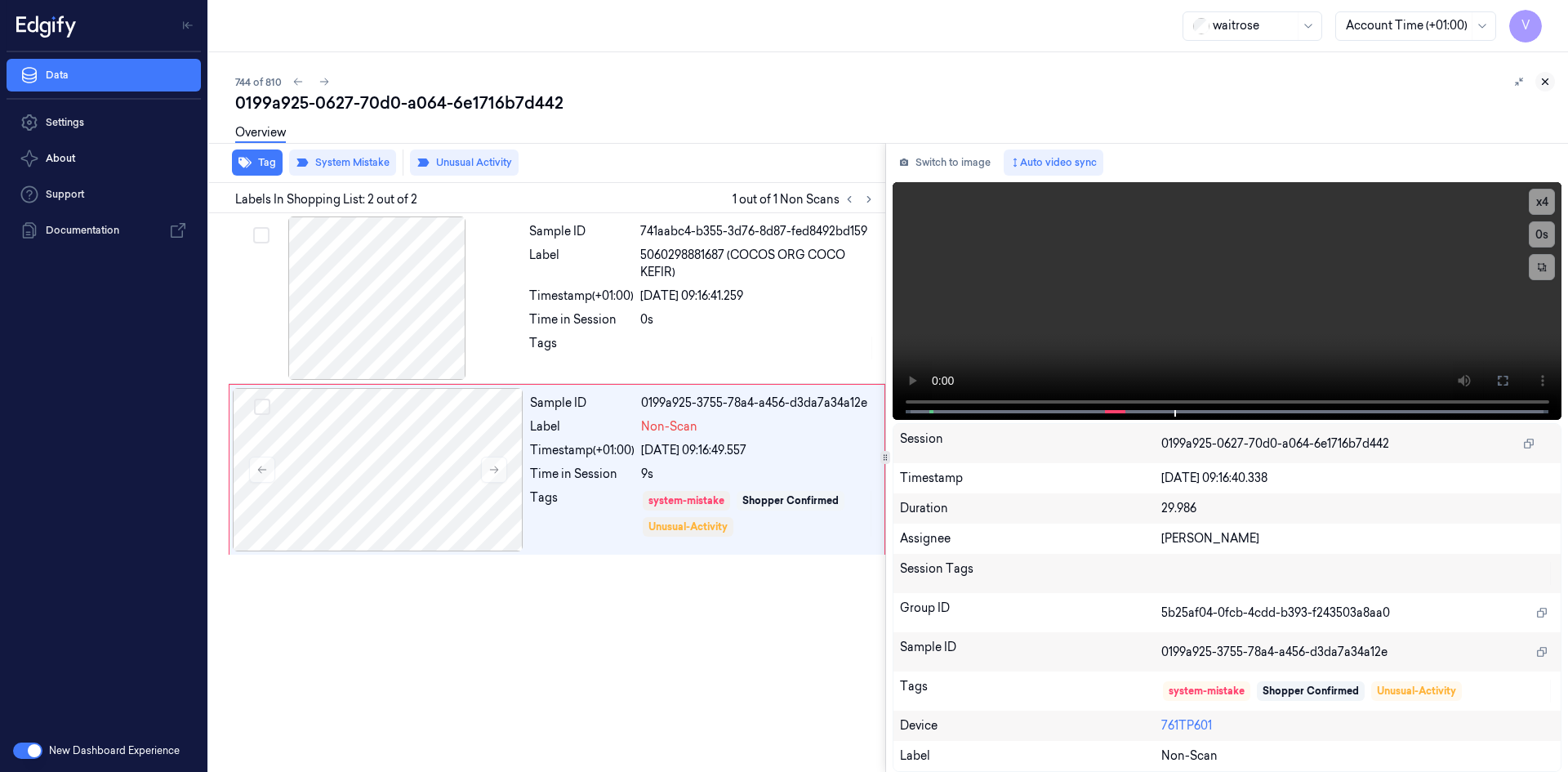
click at [1548, 85] on icon at bounding box center [1545, 81] width 11 height 11
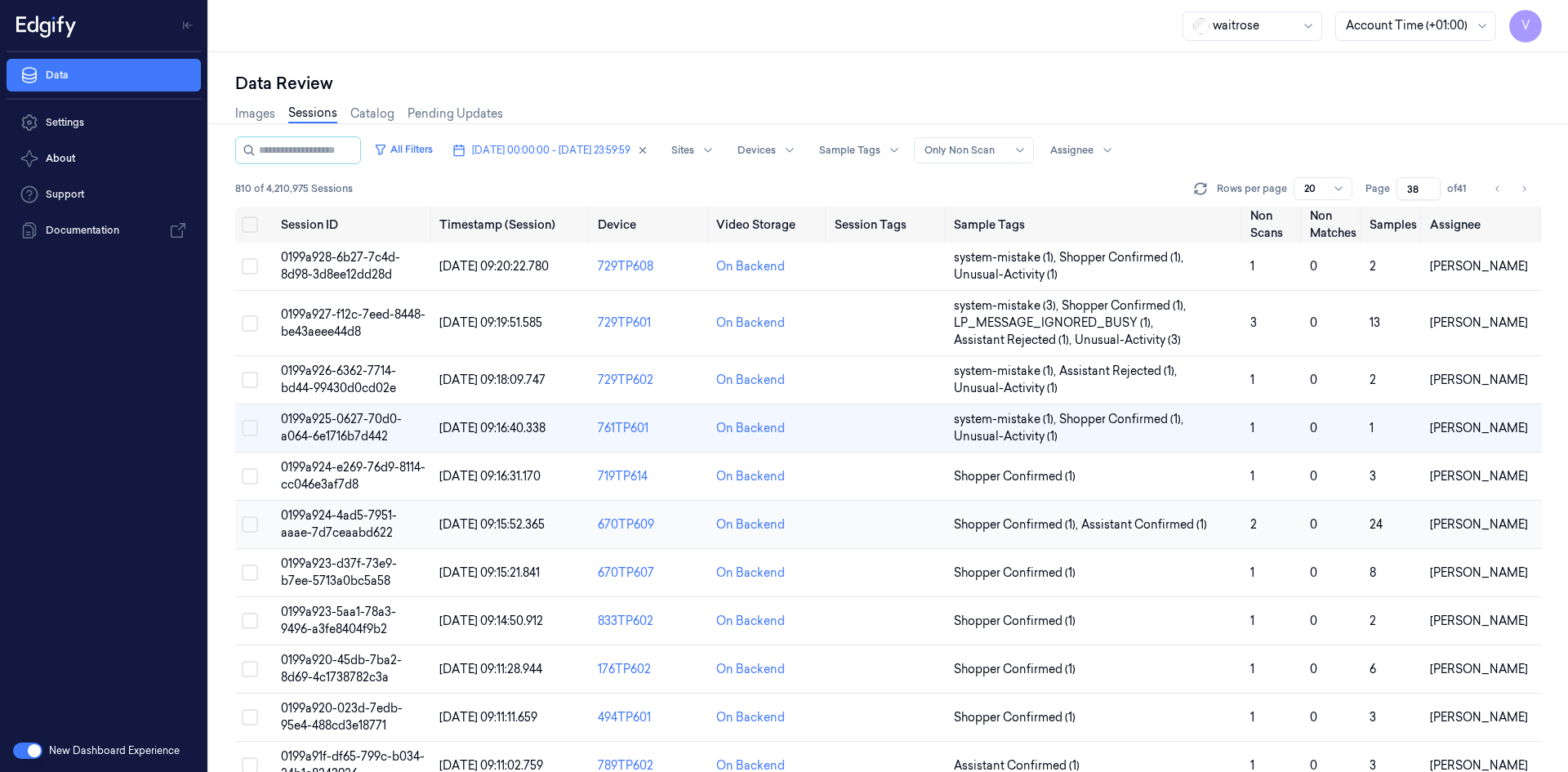
click at [350, 521] on span "0199a924-4ad5-7951-aaae-7d7ceaabd622" at bounding box center [339, 524] width 116 height 32
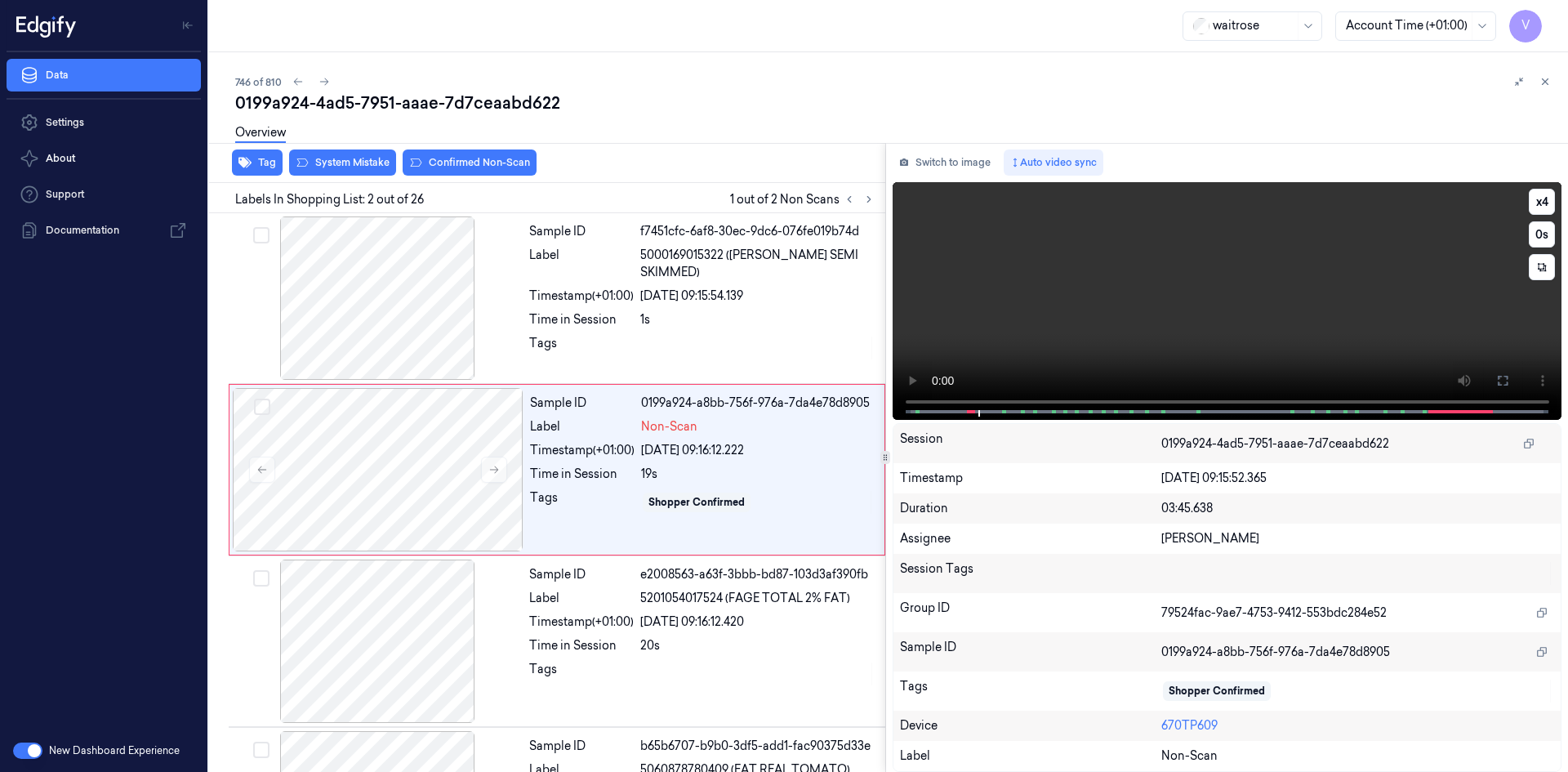
click at [1023, 284] on video at bounding box center [1228, 300] width 670 height 238
click at [1087, 312] on video at bounding box center [1228, 300] width 670 height 238
click at [1137, 306] on video at bounding box center [1228, 300] width 670 height 238
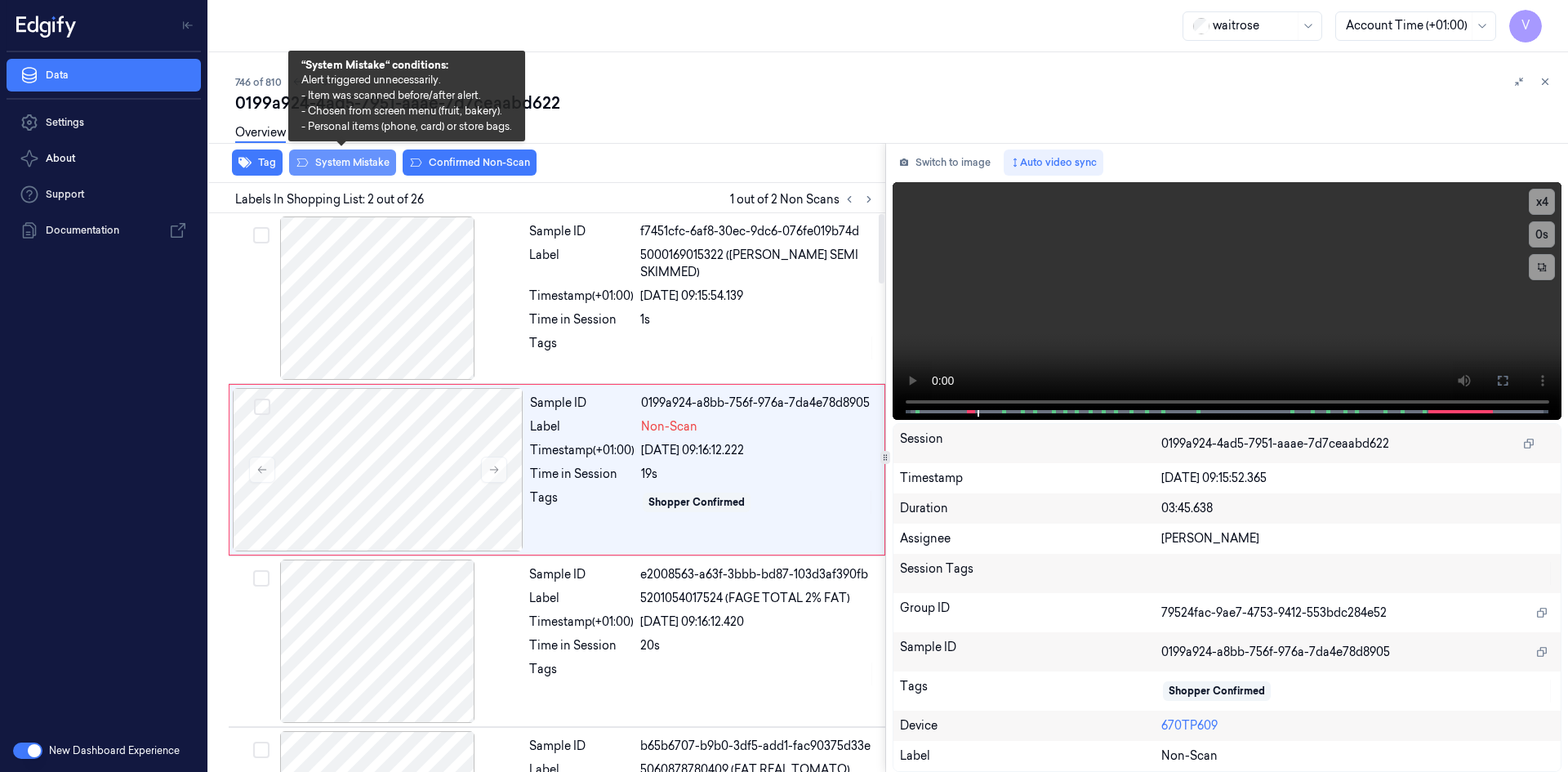
click at [359, 166] on button "System Mistake" at bounding box center [343, 163] width 107 height 26
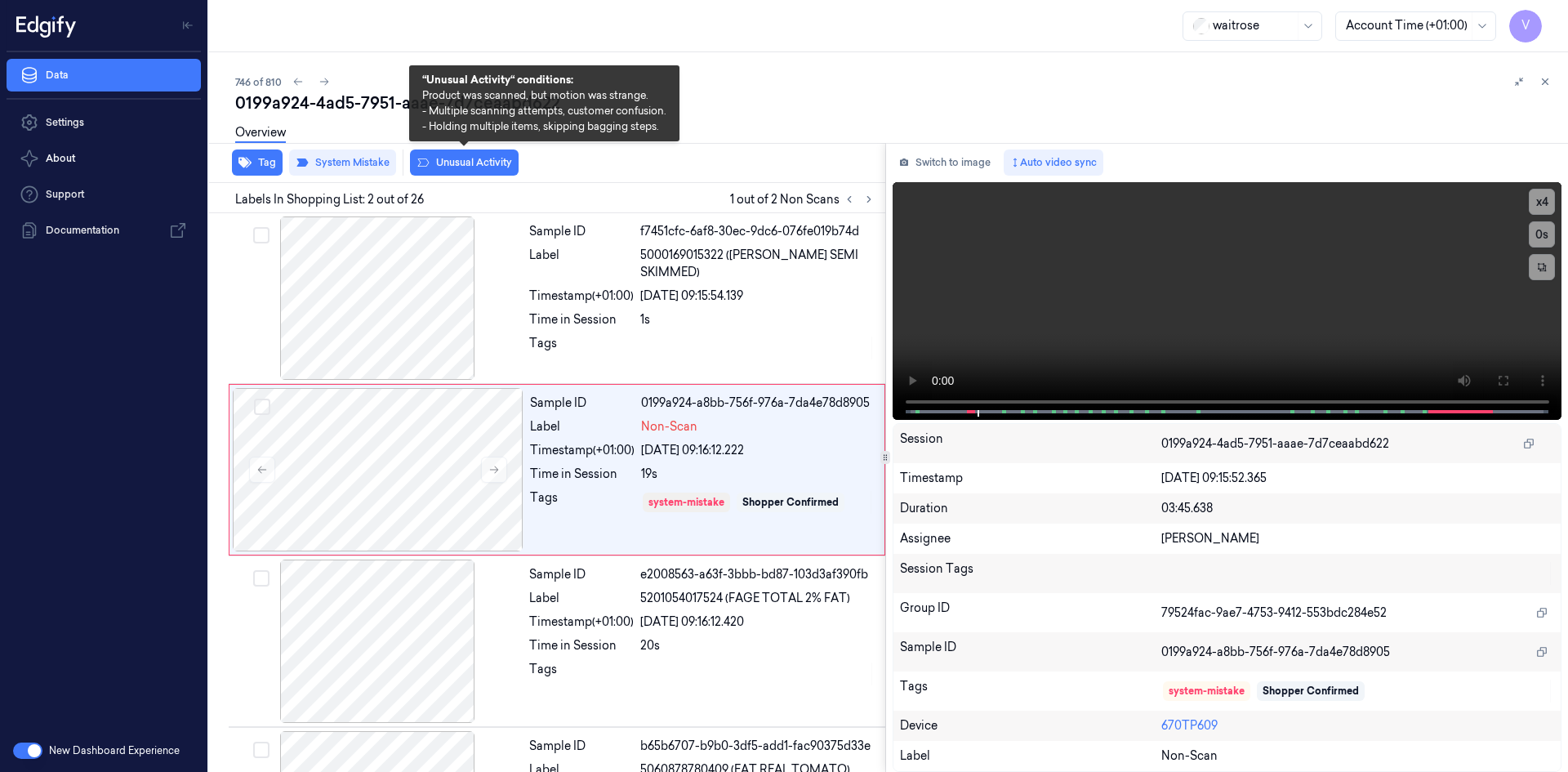
click at [458, 158] on button "Unusual Activity" at bounding box center [465, 163] width 109 height 26
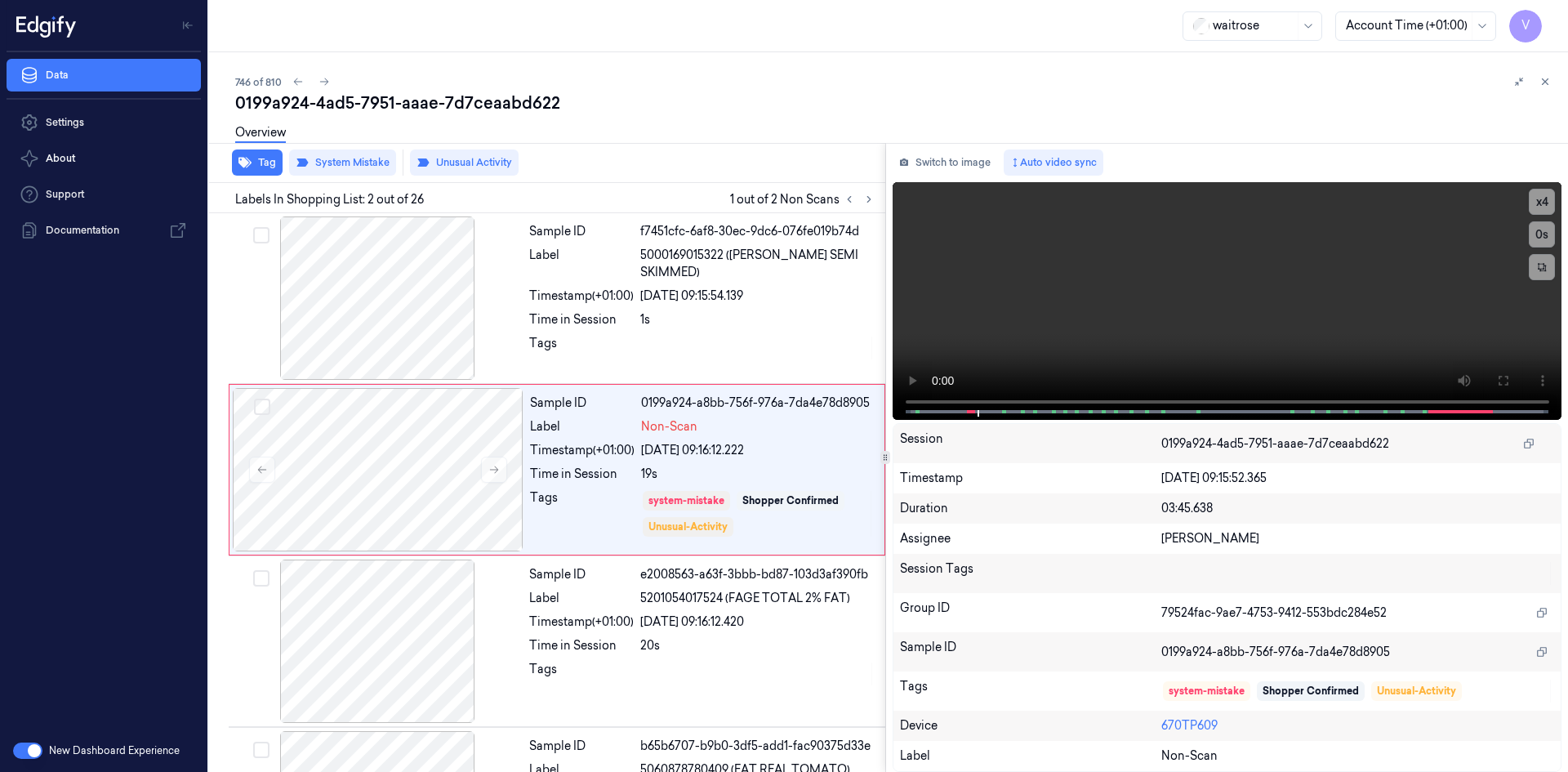
click at [1545, 80] on icon at bounding box center [1545, 81] width 11 height 11
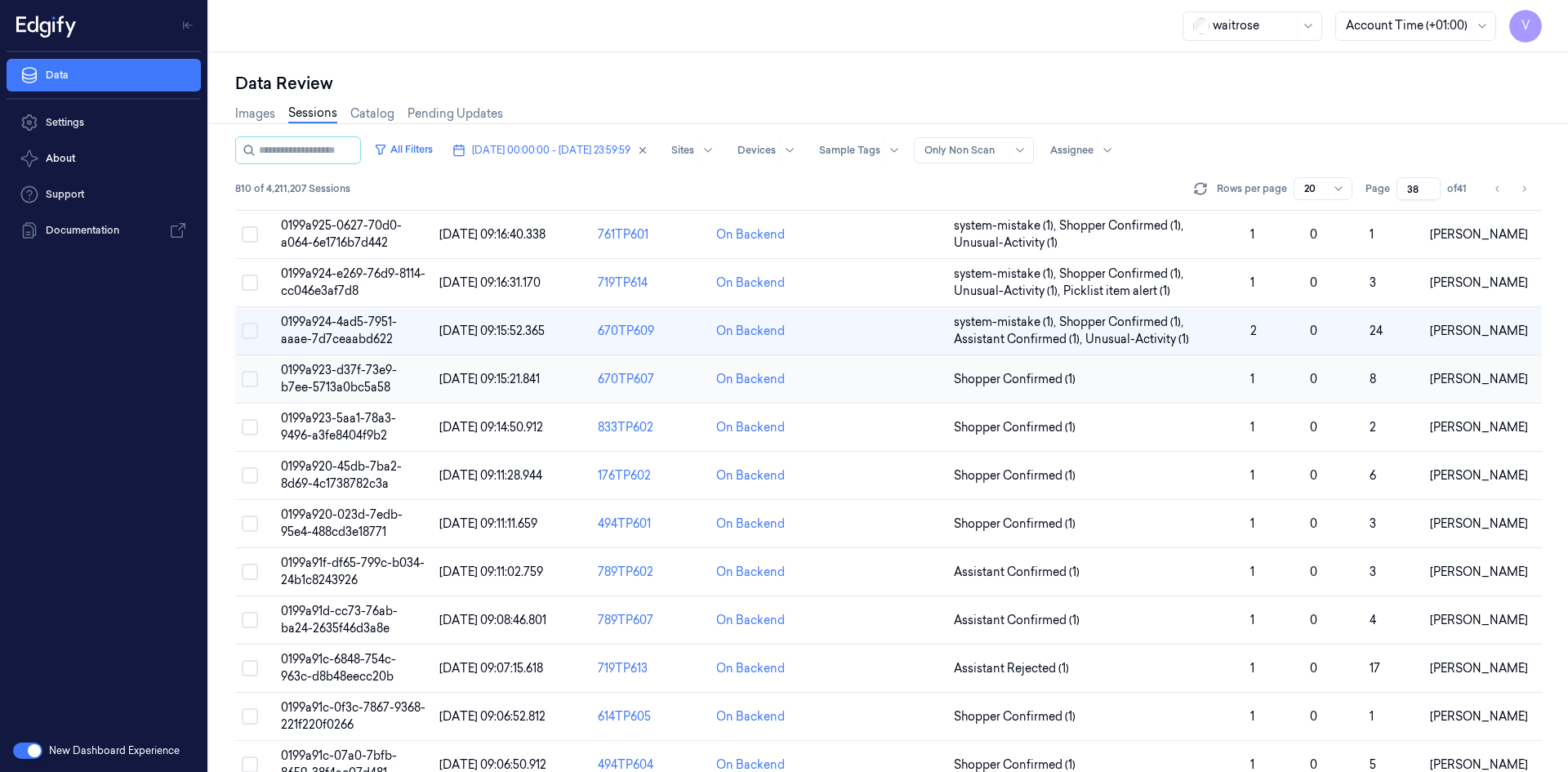
scroll to position [35, 0]
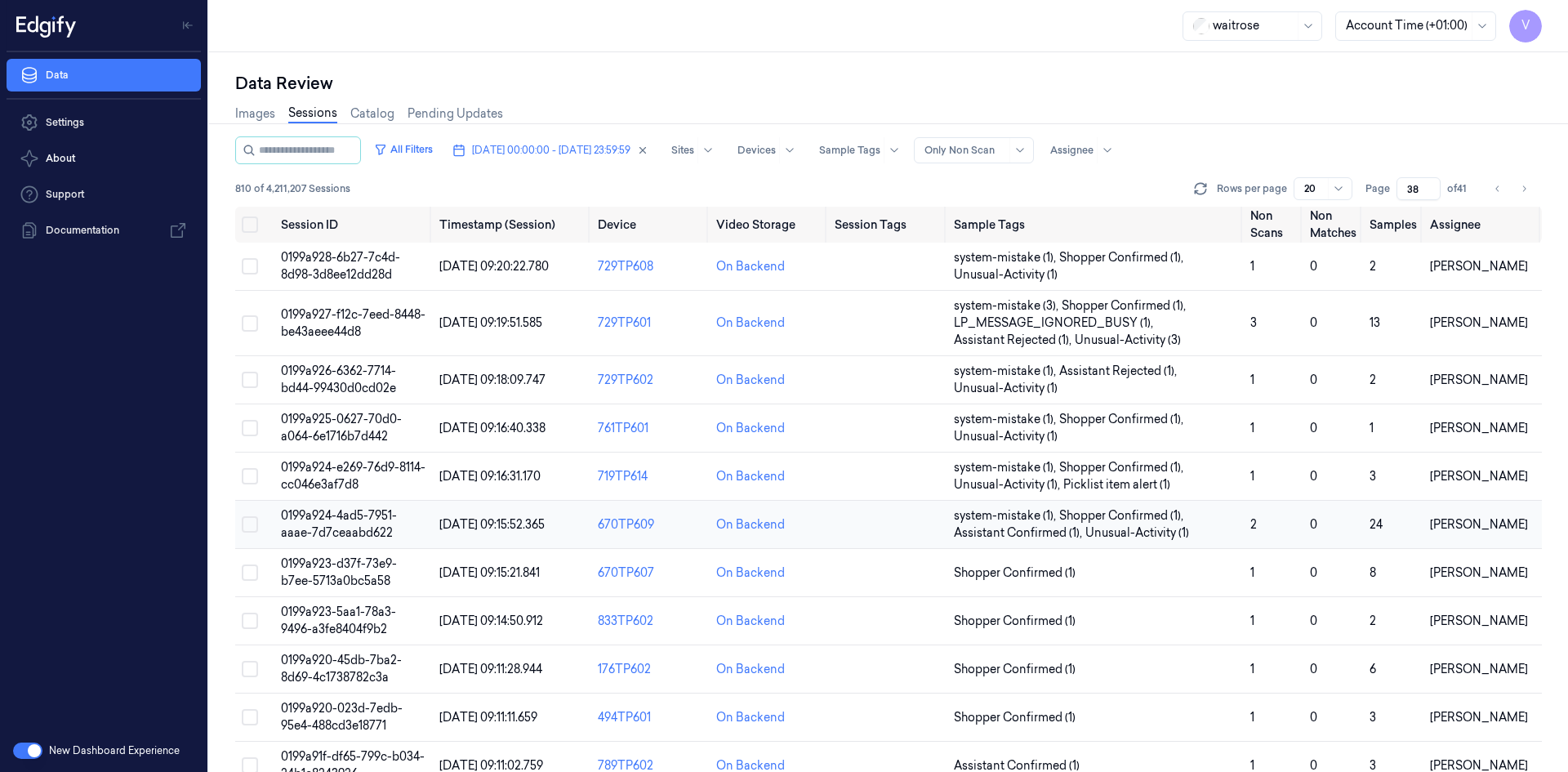
click at [365, 525] on span "0199a924-4ad5-7951-aaae-7d7ceaabd622" at bounding box center [339, 524] width 116 height 32
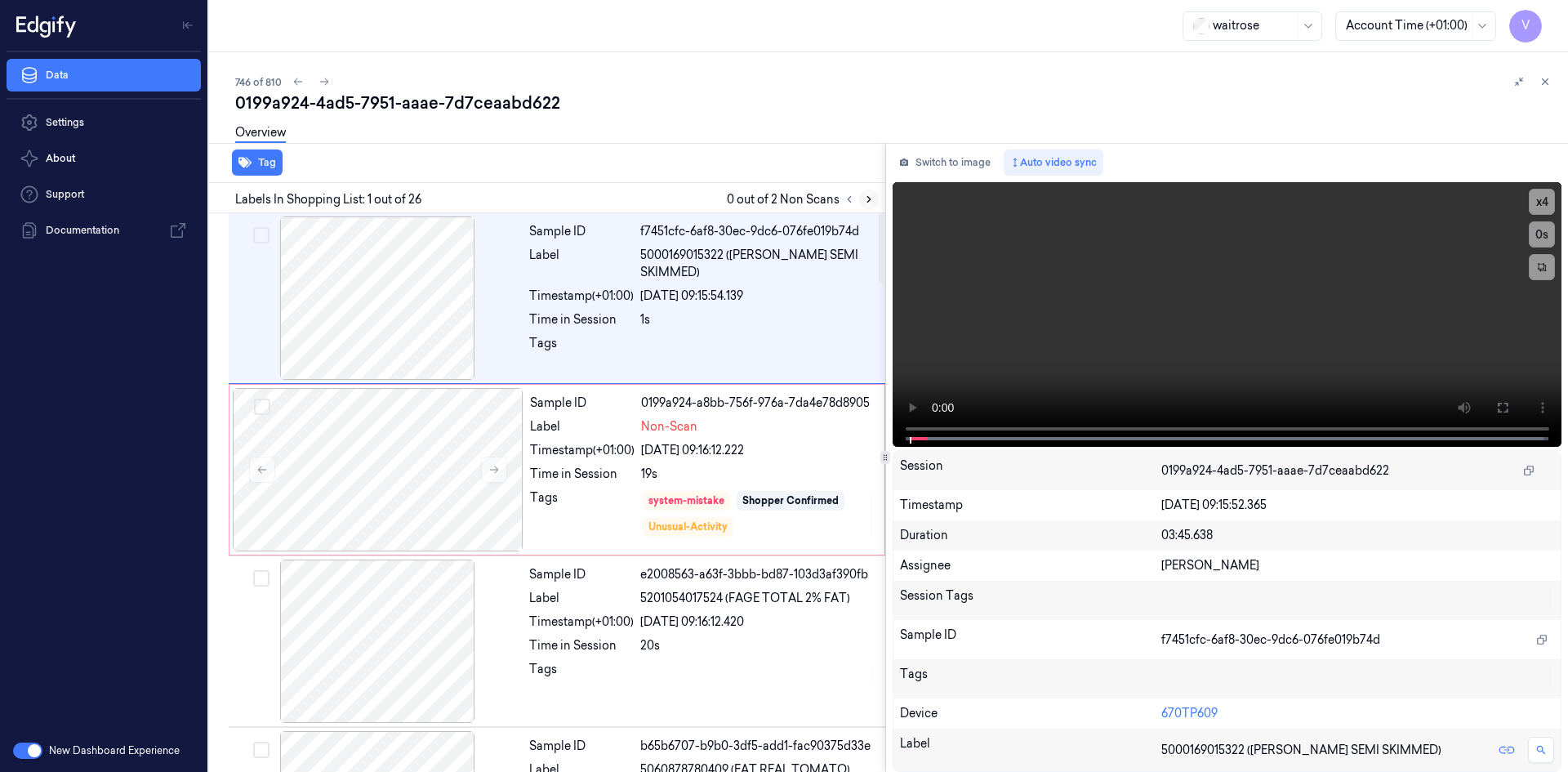
click at [866, 192] on button at bounding box center [869, 199] width 20 height 20
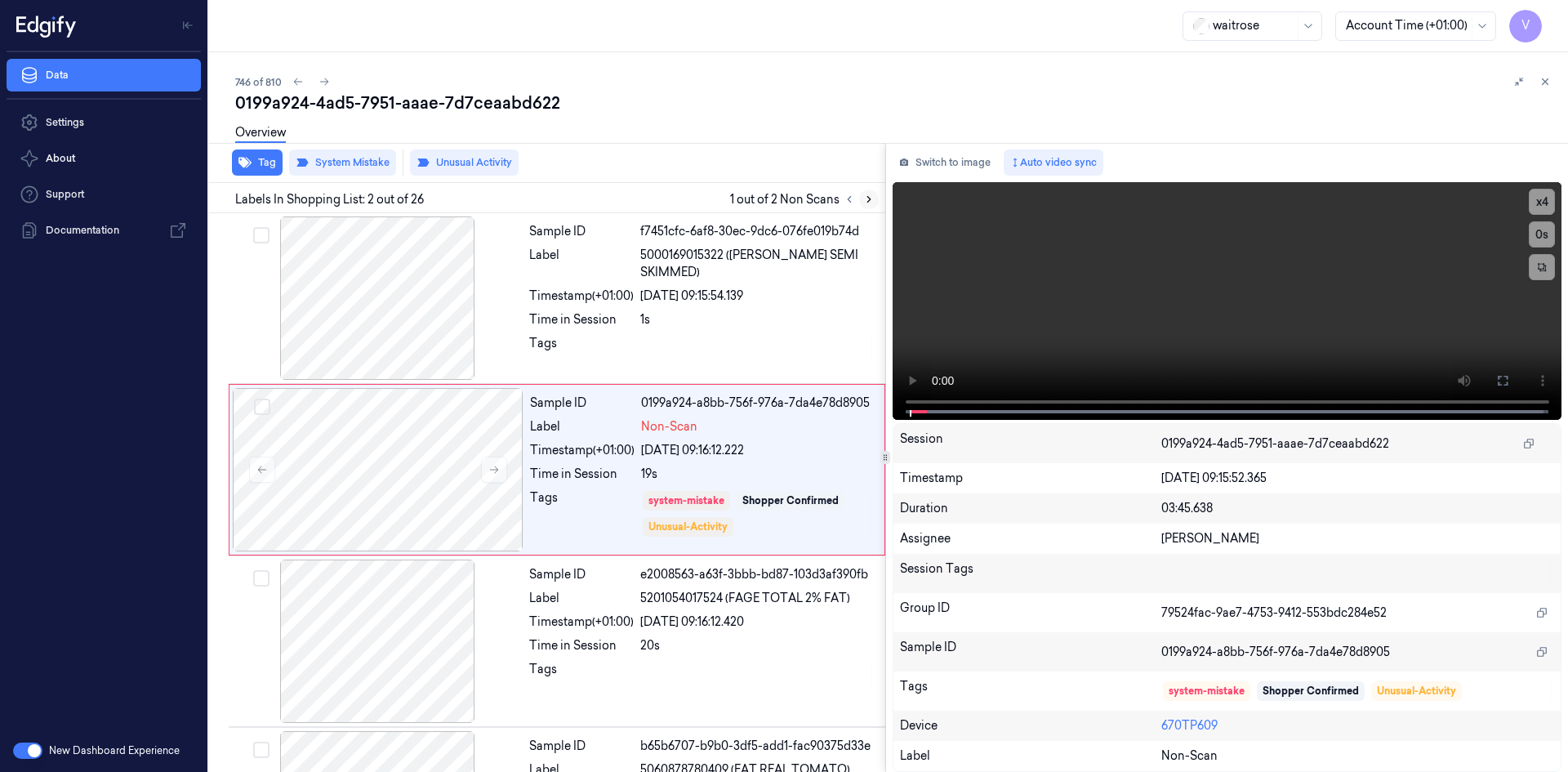
click at [868, 197] on icon at bounding box center [869, 199] width 3 height 6
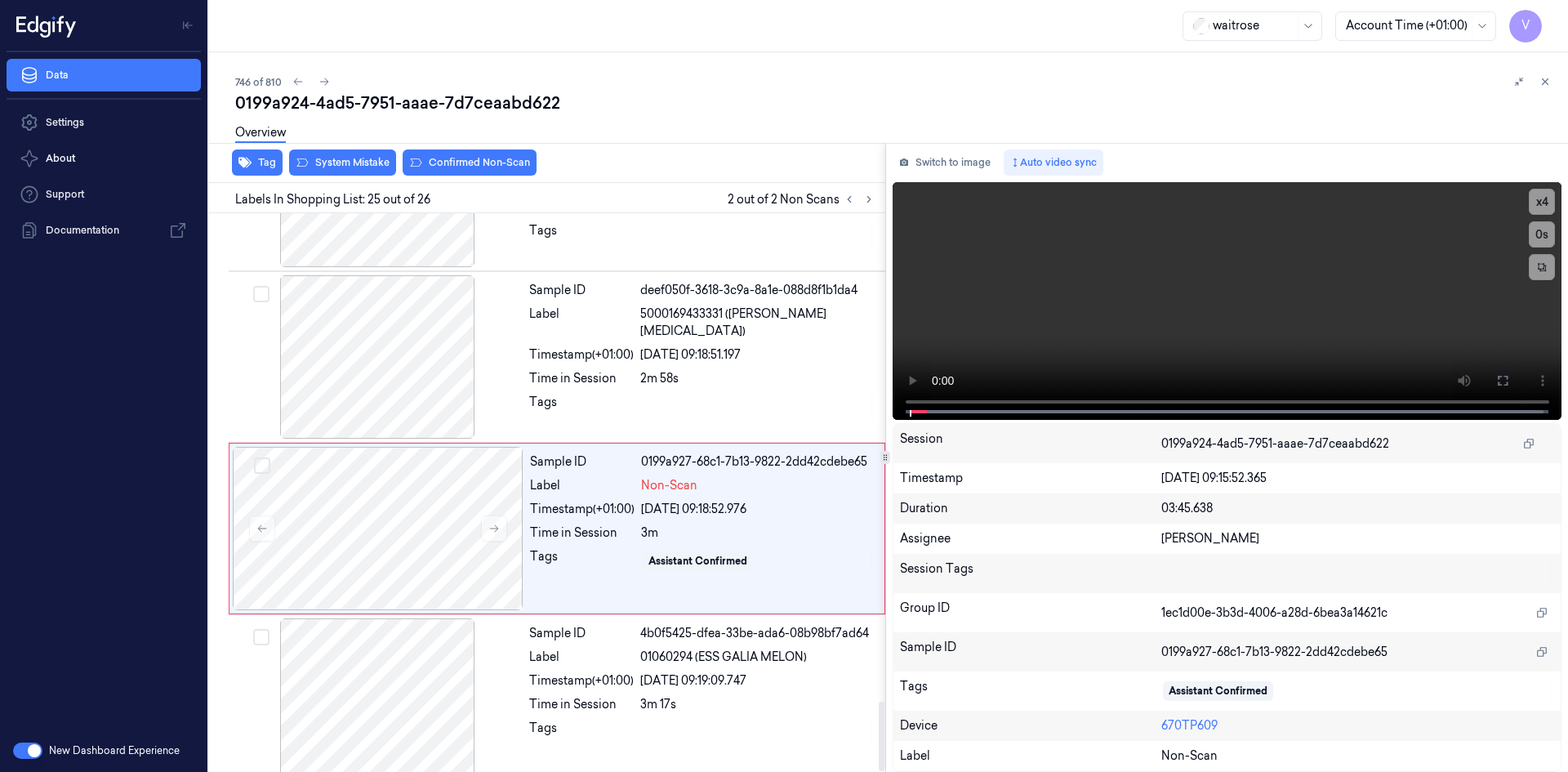
scroll to position [3906, 0]
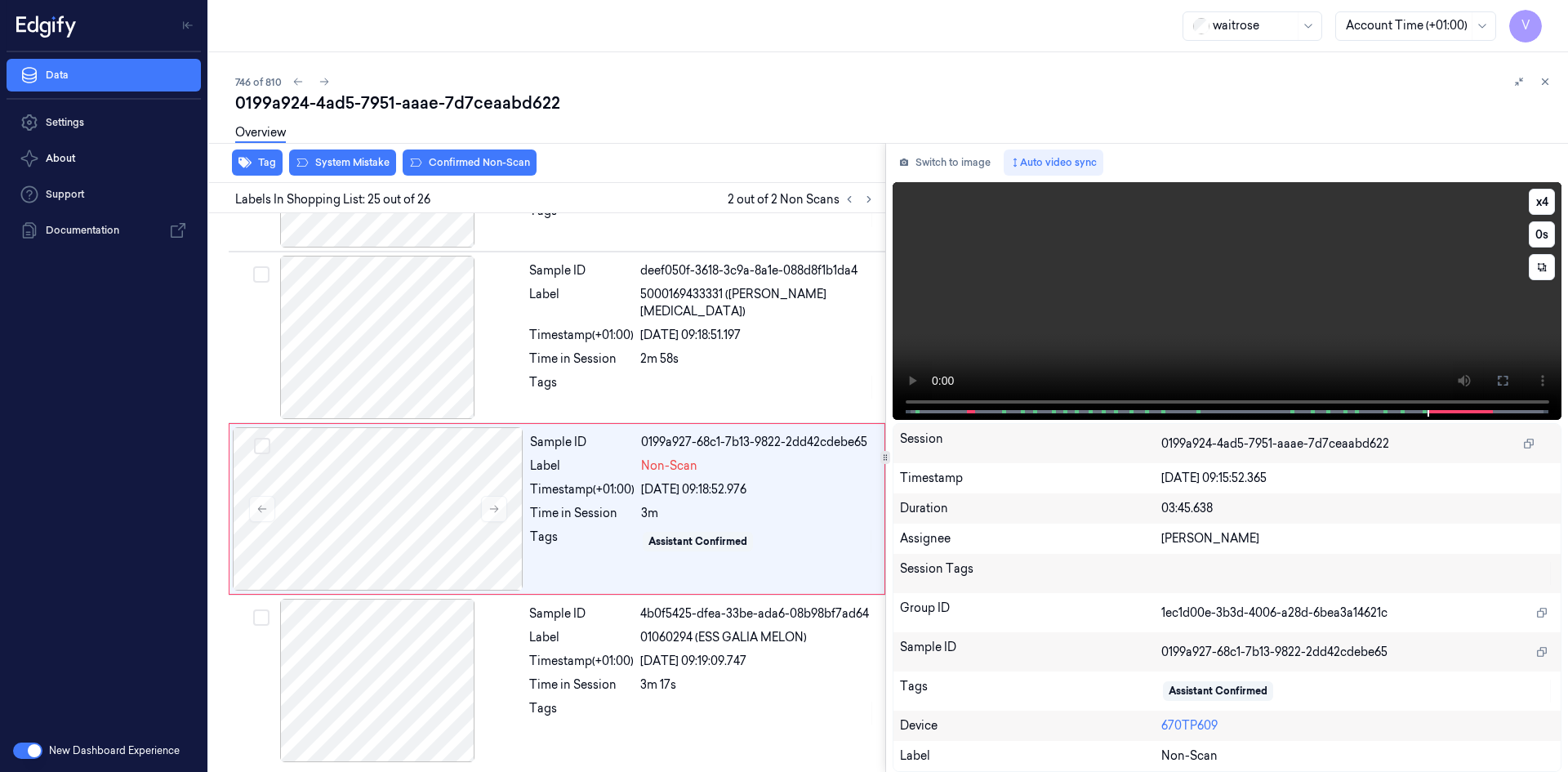
click at [1249, 289] on video at bounding box center [1228, 300] width 670 height 238
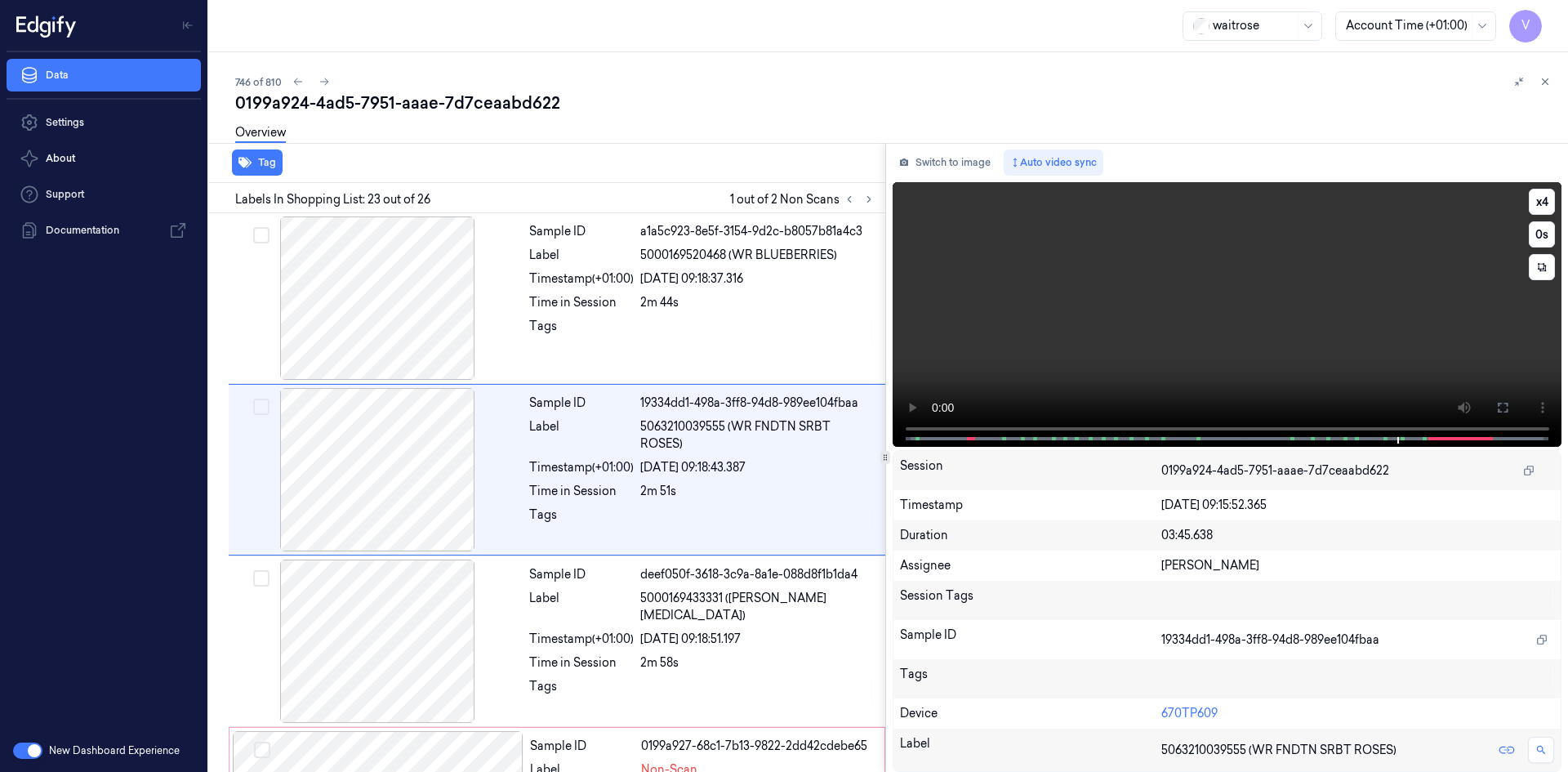
scroll to position [3580, 0]
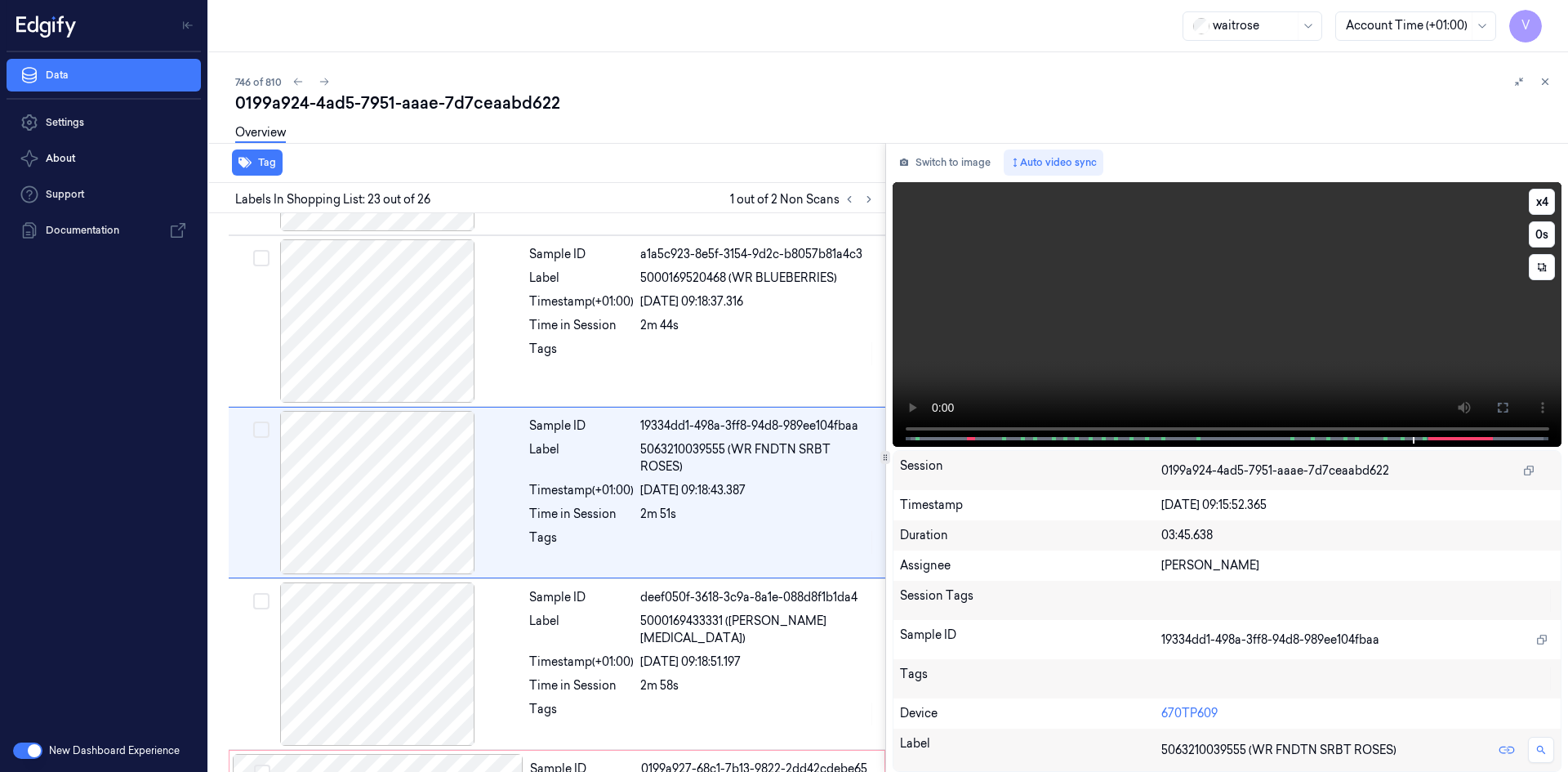
click at [1269, 254] on video at bounding box center [1228, 314] width 670 height 265
click at [1268, 255] on video at bounding box center [1228, 314] width 670 height 265
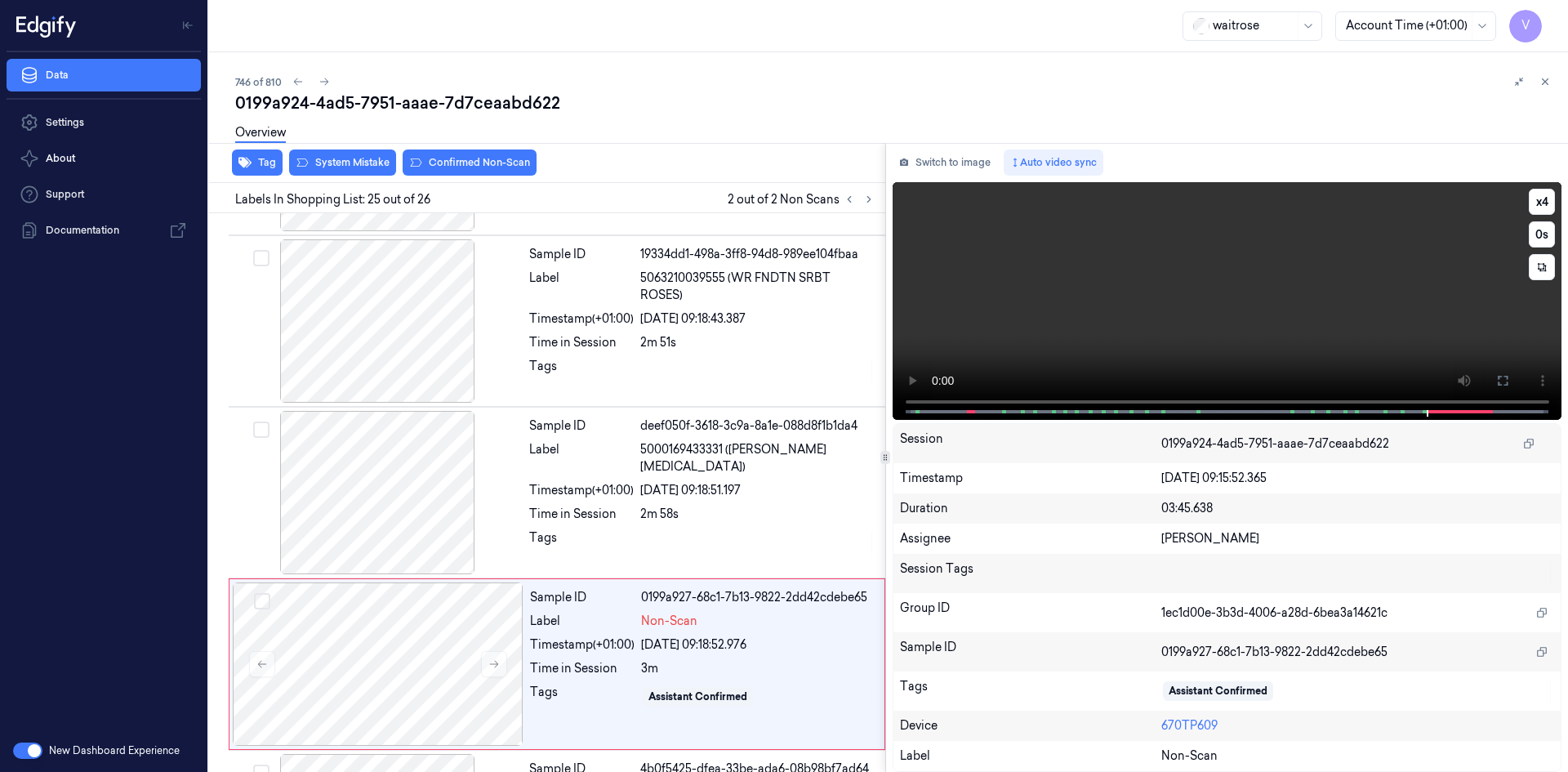
scroll to position [3906, 0]
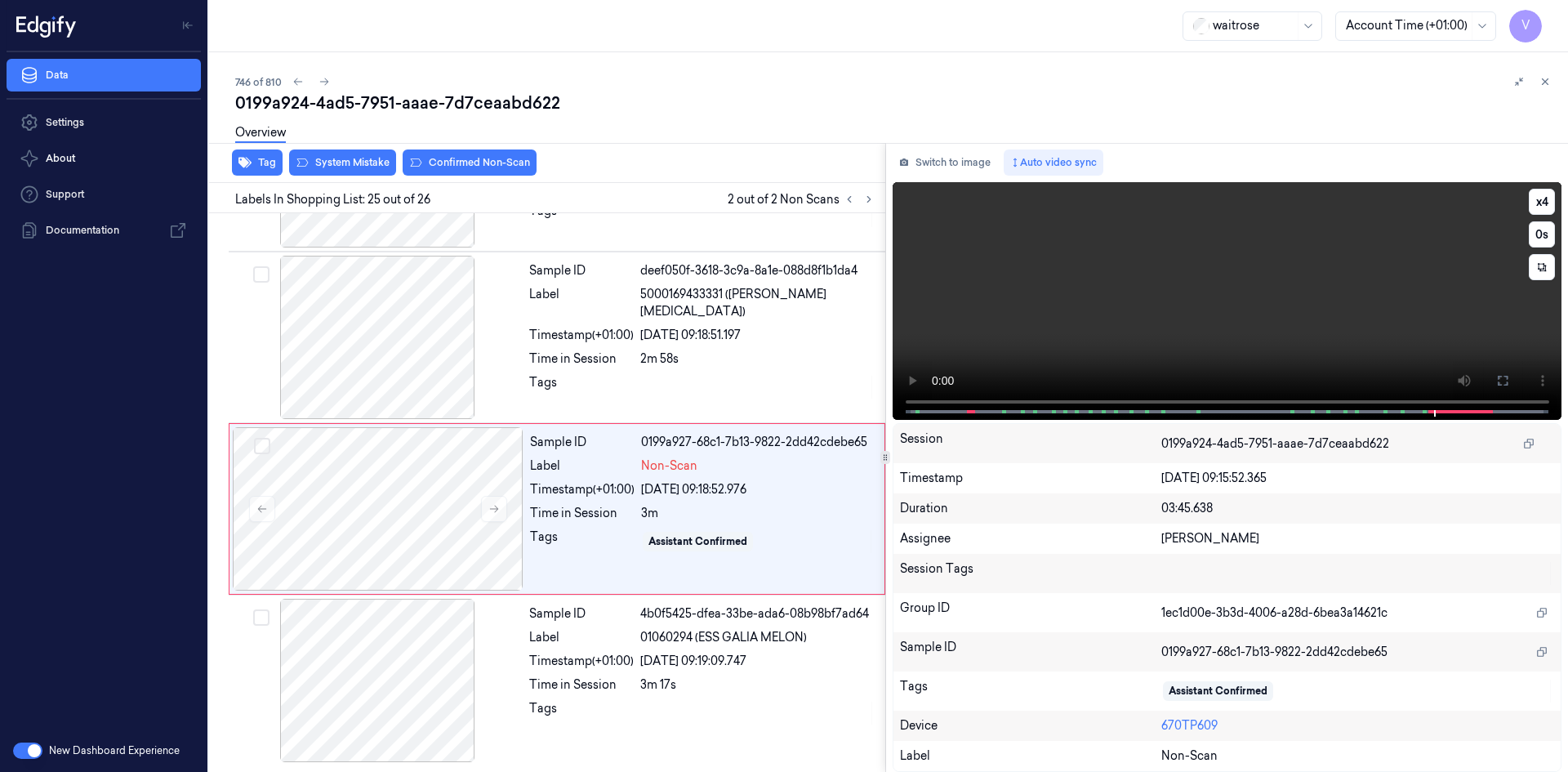
click at [1221, 259] on video at bounding box center [1228, 300] width 670 height 238
click at [1211, 288] on video at bounding box center [1228, 300] width 670 height 238
click at [1161, 292] on video at bounding box center [1228, 300] width 670 height 238
click at [340, 469] on div at bounding box center [378, 509] width 291 height 164
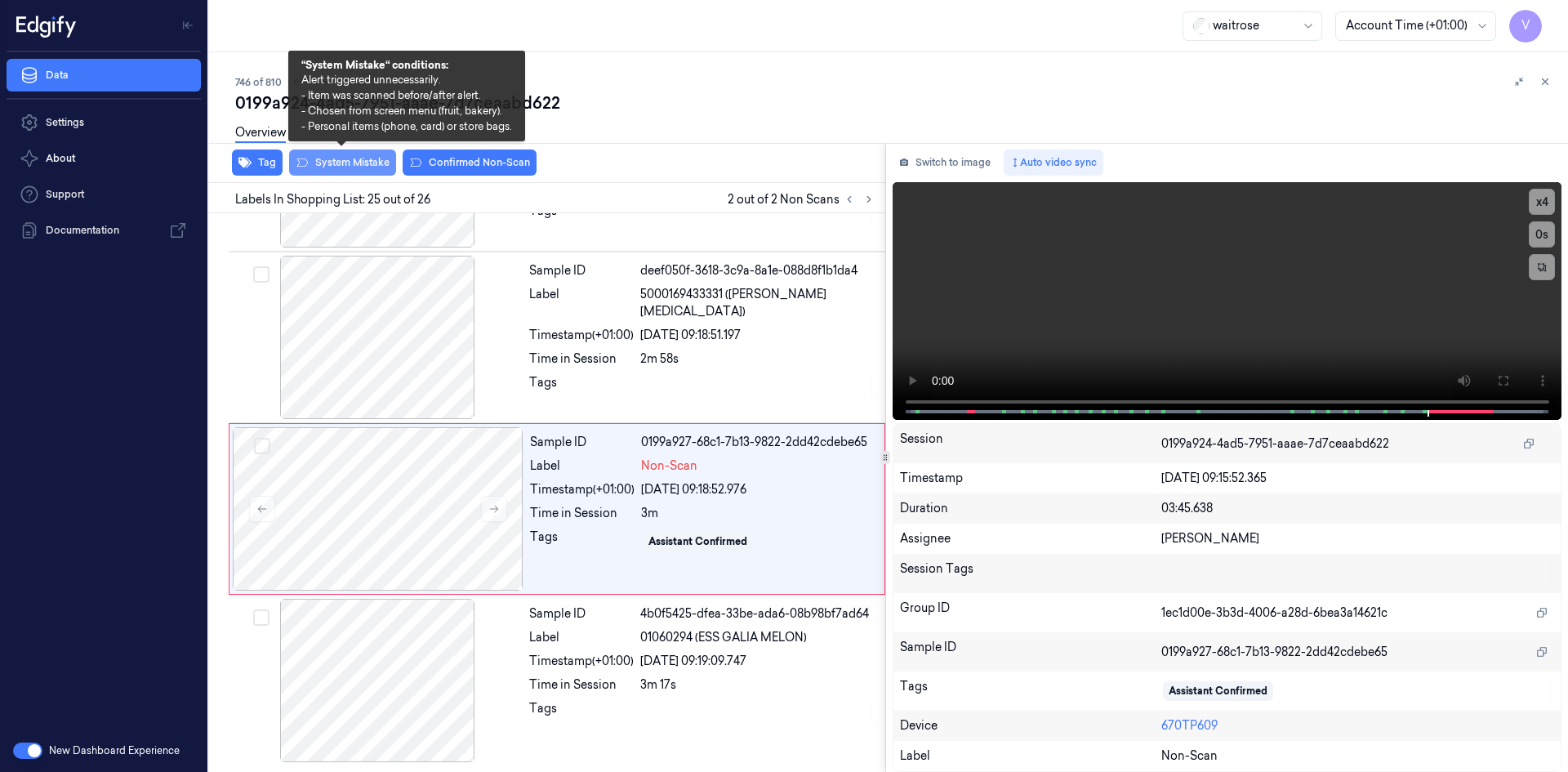
click at [375, 158] on button "System Mistake" at bounding box center [343, 163] width 107 height 26
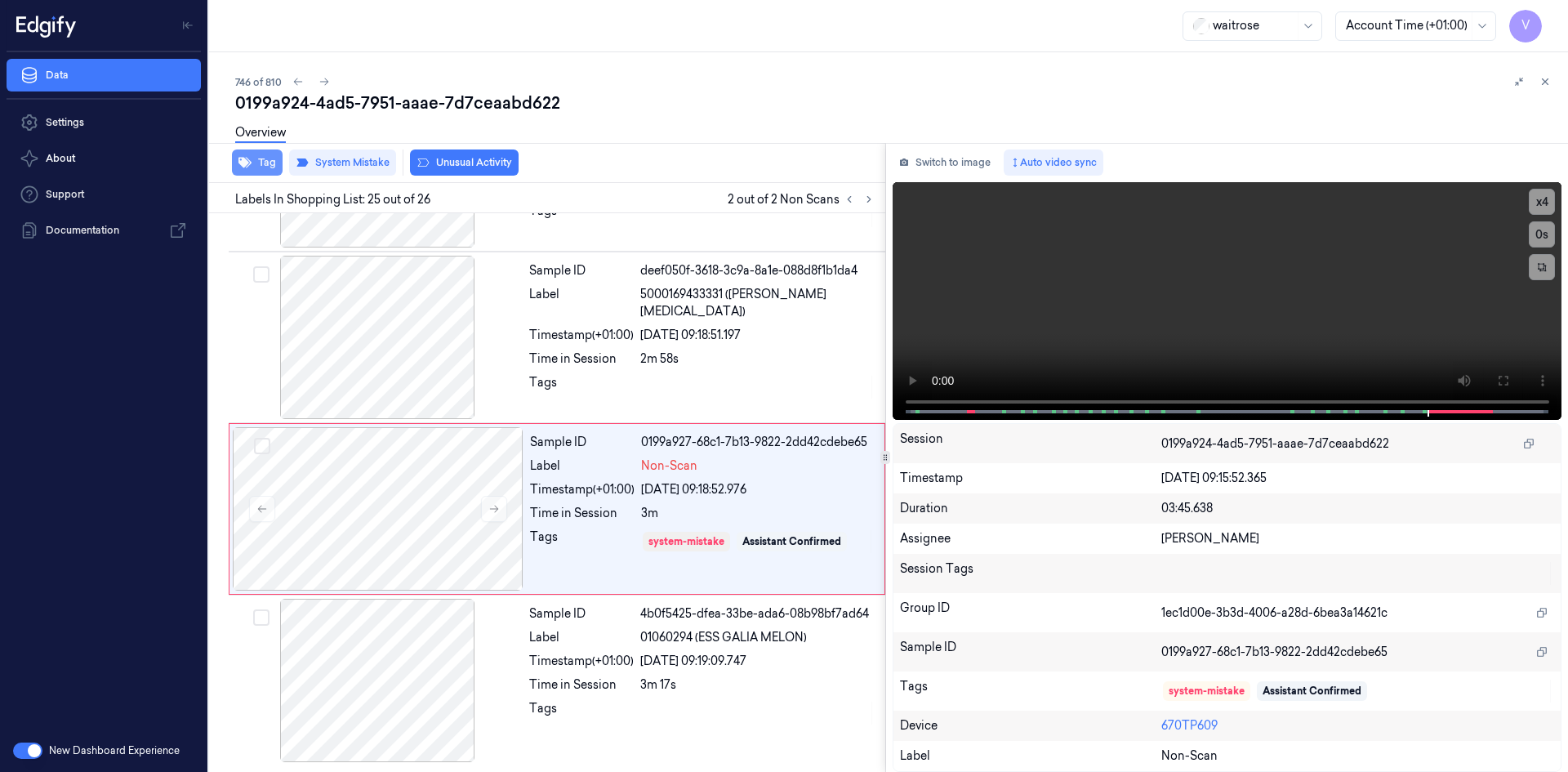
click at [274, 159] on button "Tag" at bounding box center [257, 163] width 51 height 26
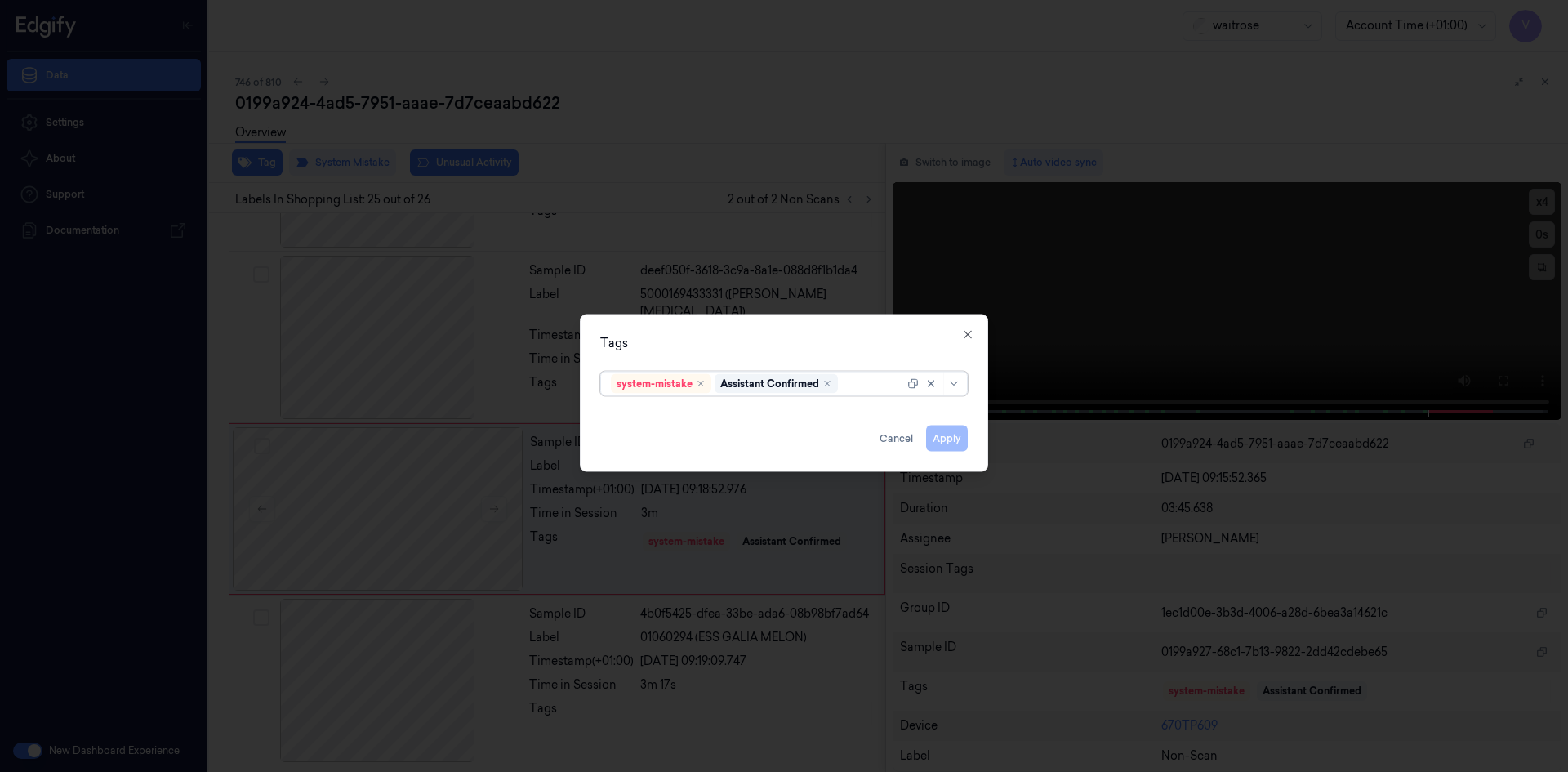
click at [864, 385] on div at bounding box center [872, 383] width 63 height 17
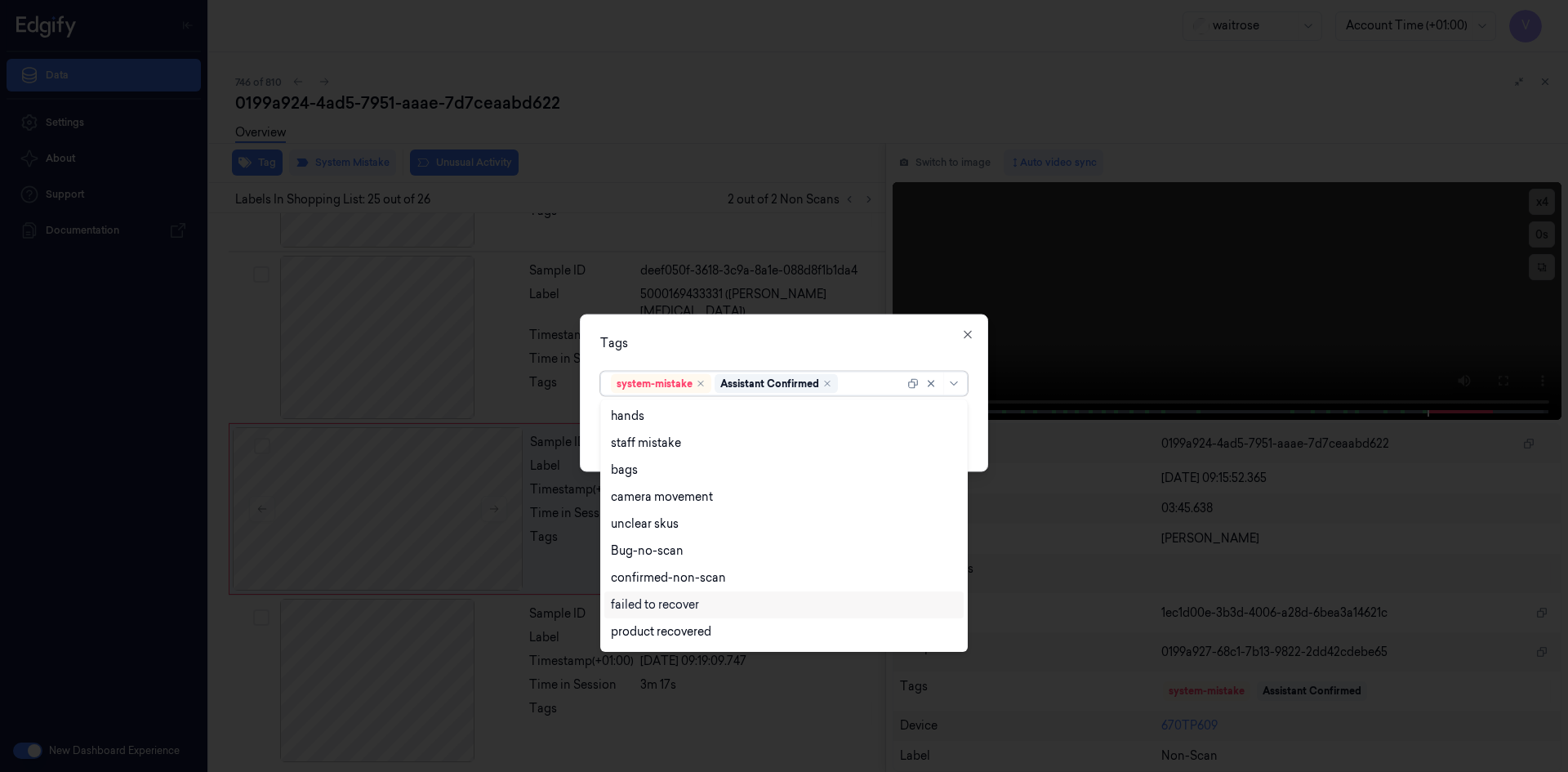
scroll to position [240, 0]
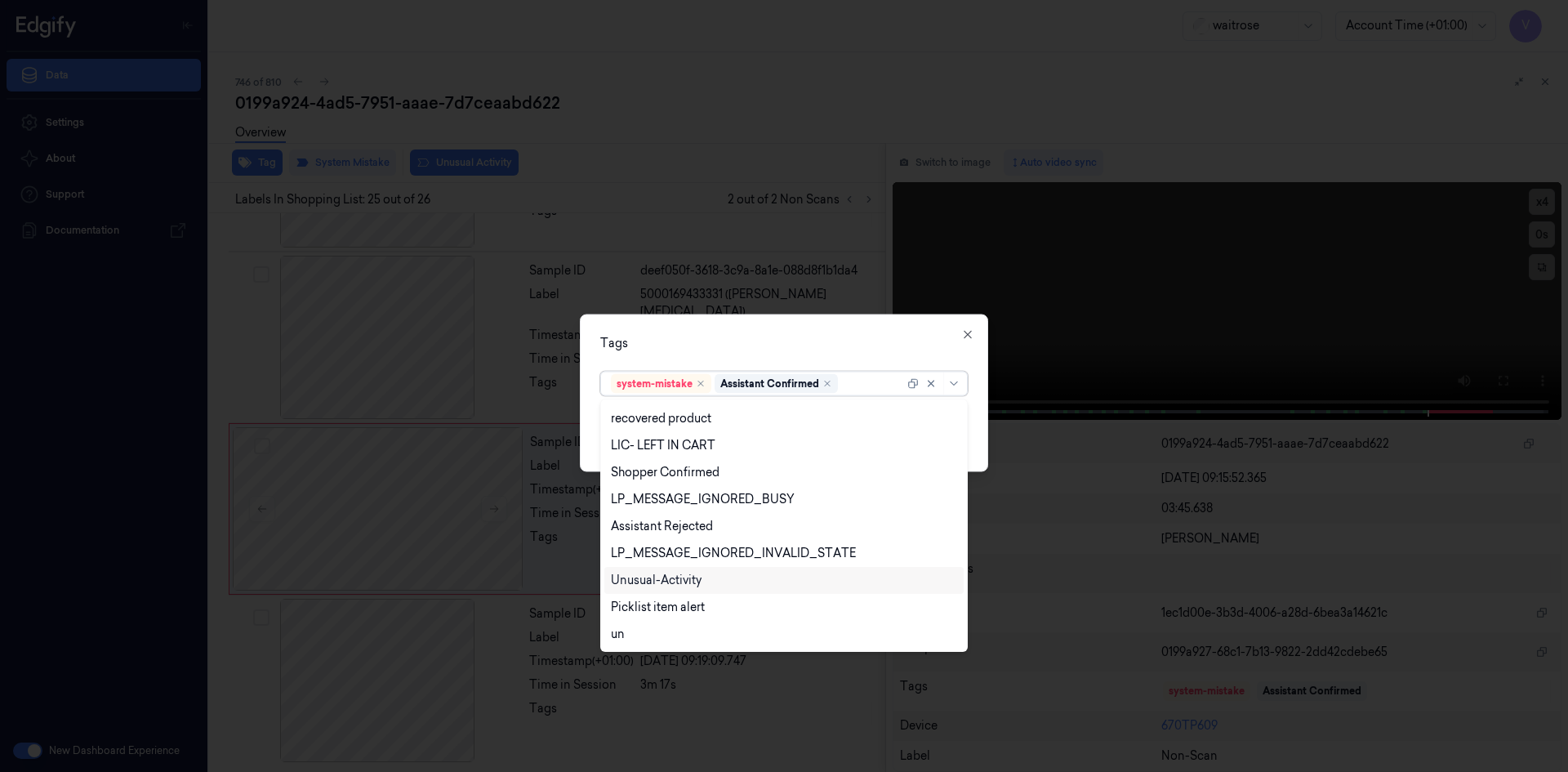
click at [668, 583] on div "Unusual-Activity" at bounding box center [656, 581] width 91 height 17
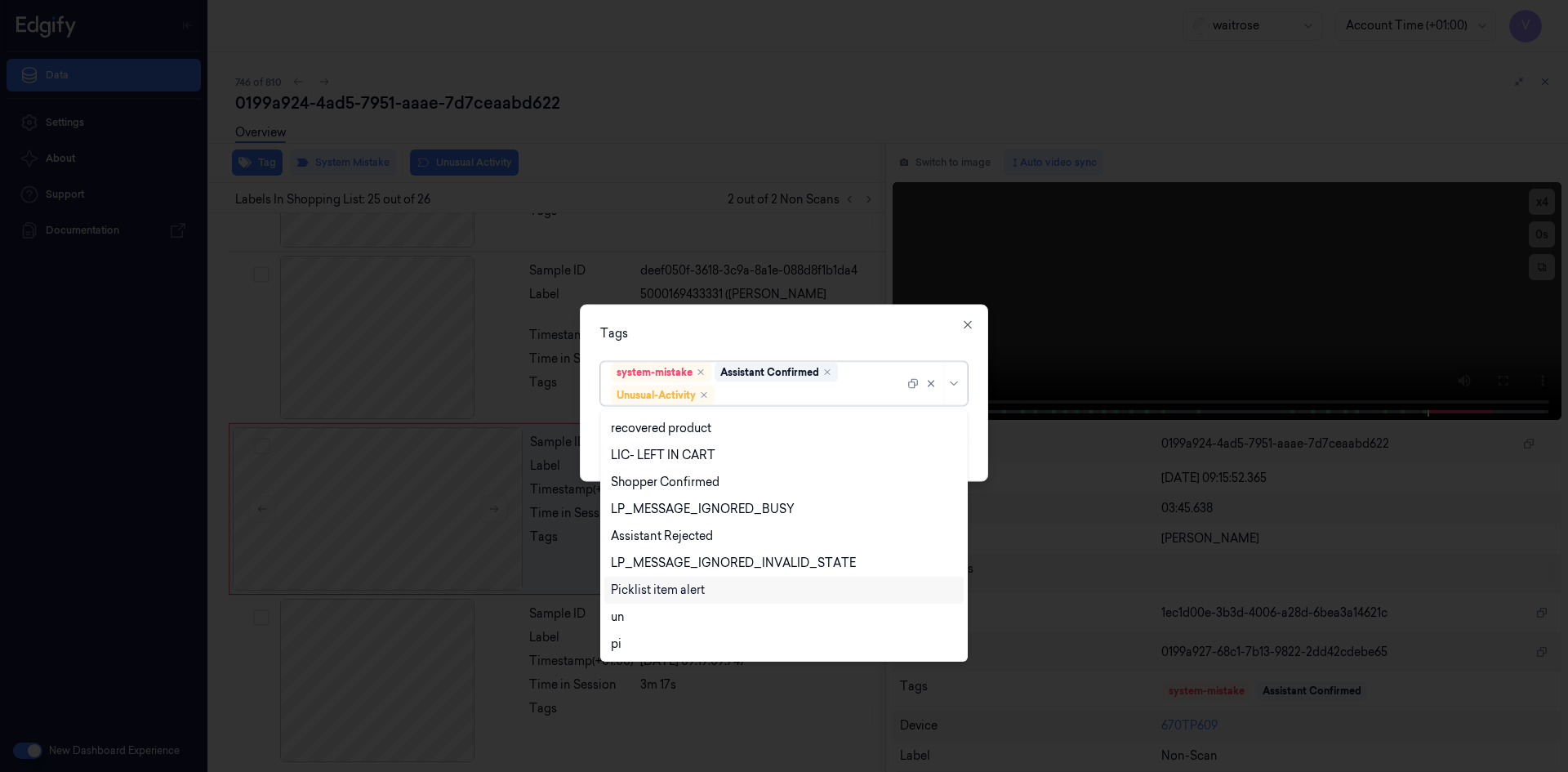
click at [668, 586] on div "Picklist item alert" at bounding box center [658, 590] width 94 height 17
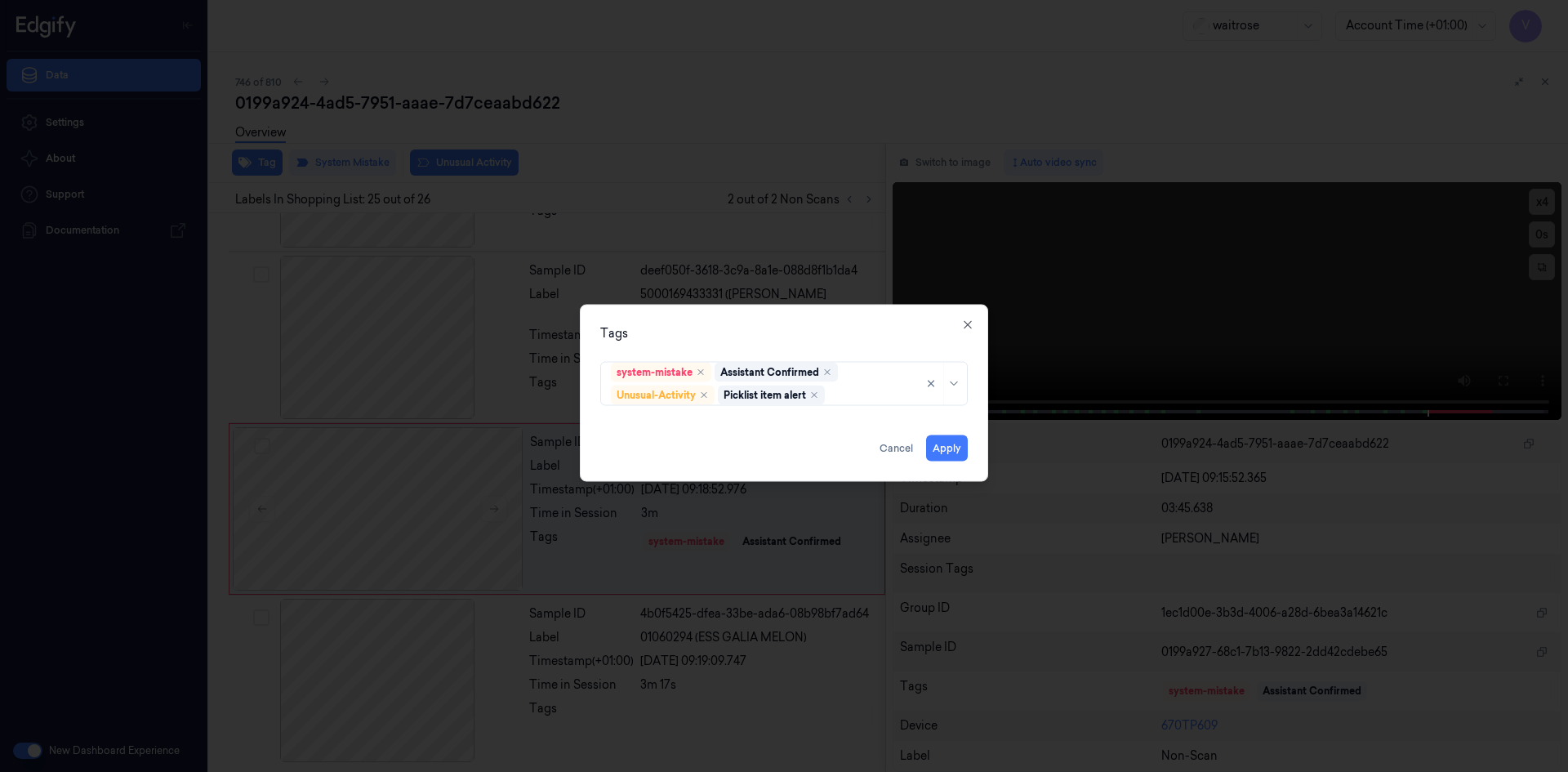
click at [772, 346] on div "Tags system-mistake Assistant Confirmed Unusual-Activity Picklist item alert Ap…" at bounding box center [784, 392] width 408 height 177
click at [948, 446] on button "Apply" at bounding box center [947, 447] width 42 height 26
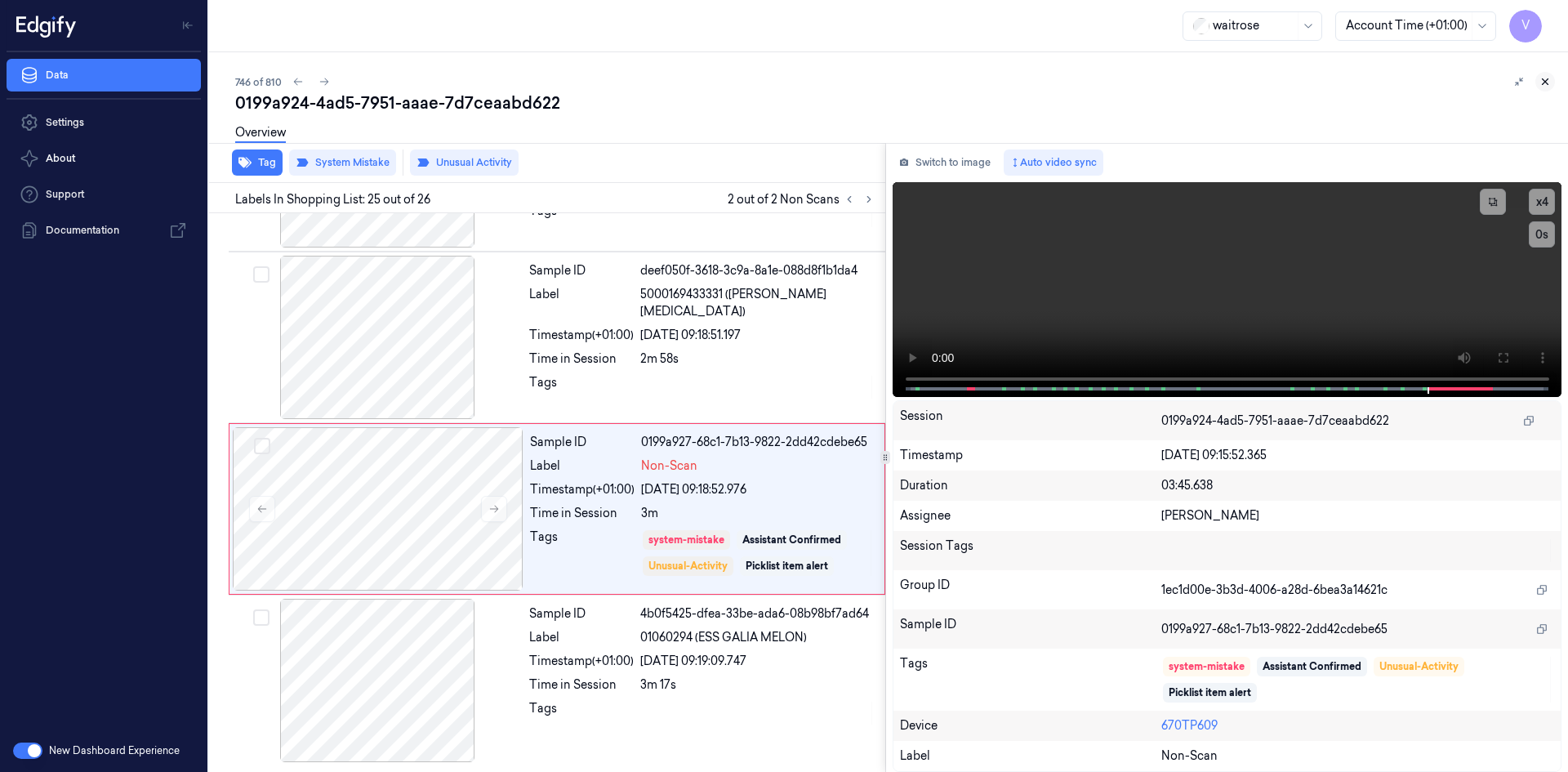
click at [1546, 80] on icon at bounding box center [1545, 81] width 11 height 11
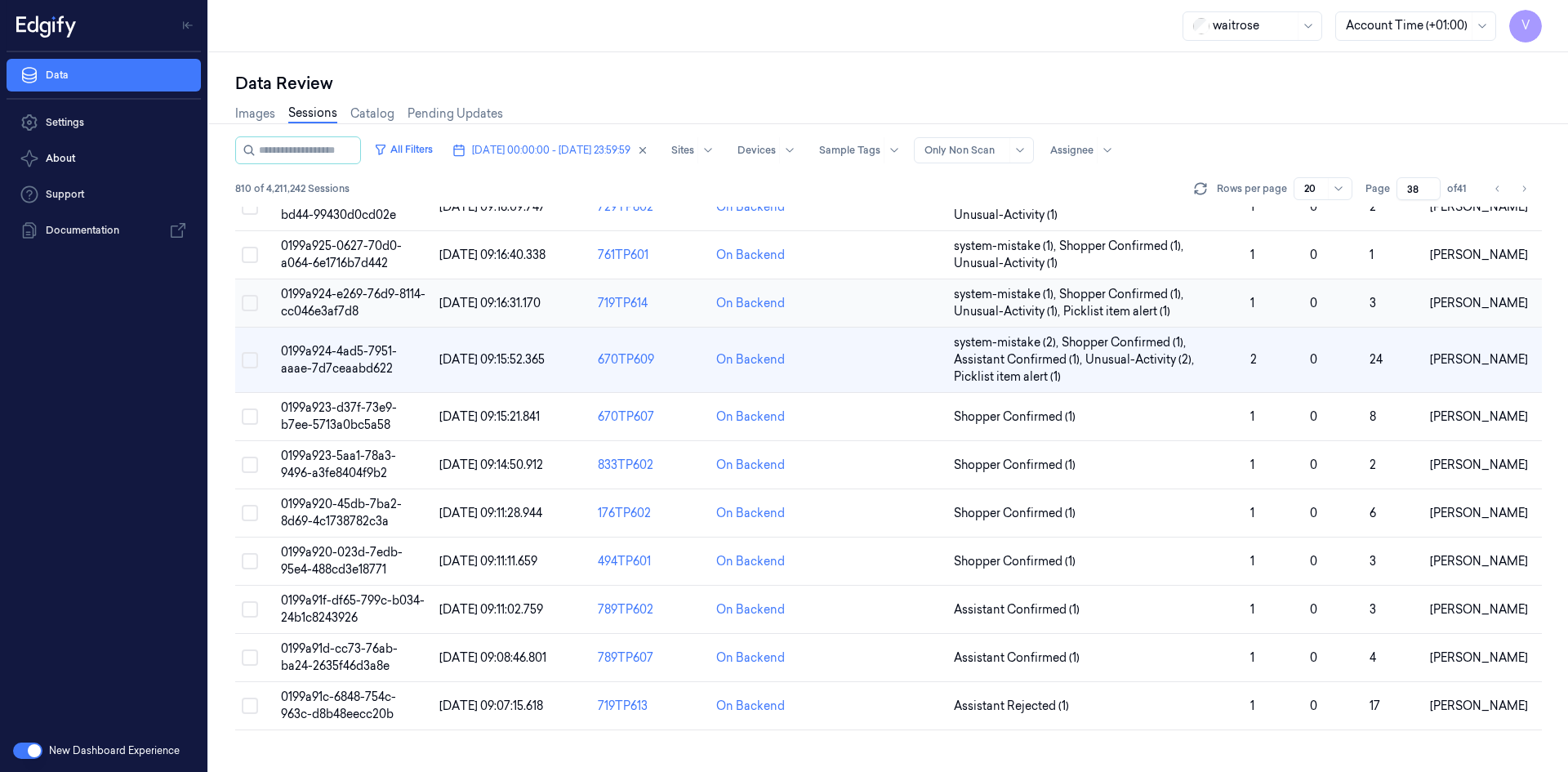
scroll to position [44, 0]
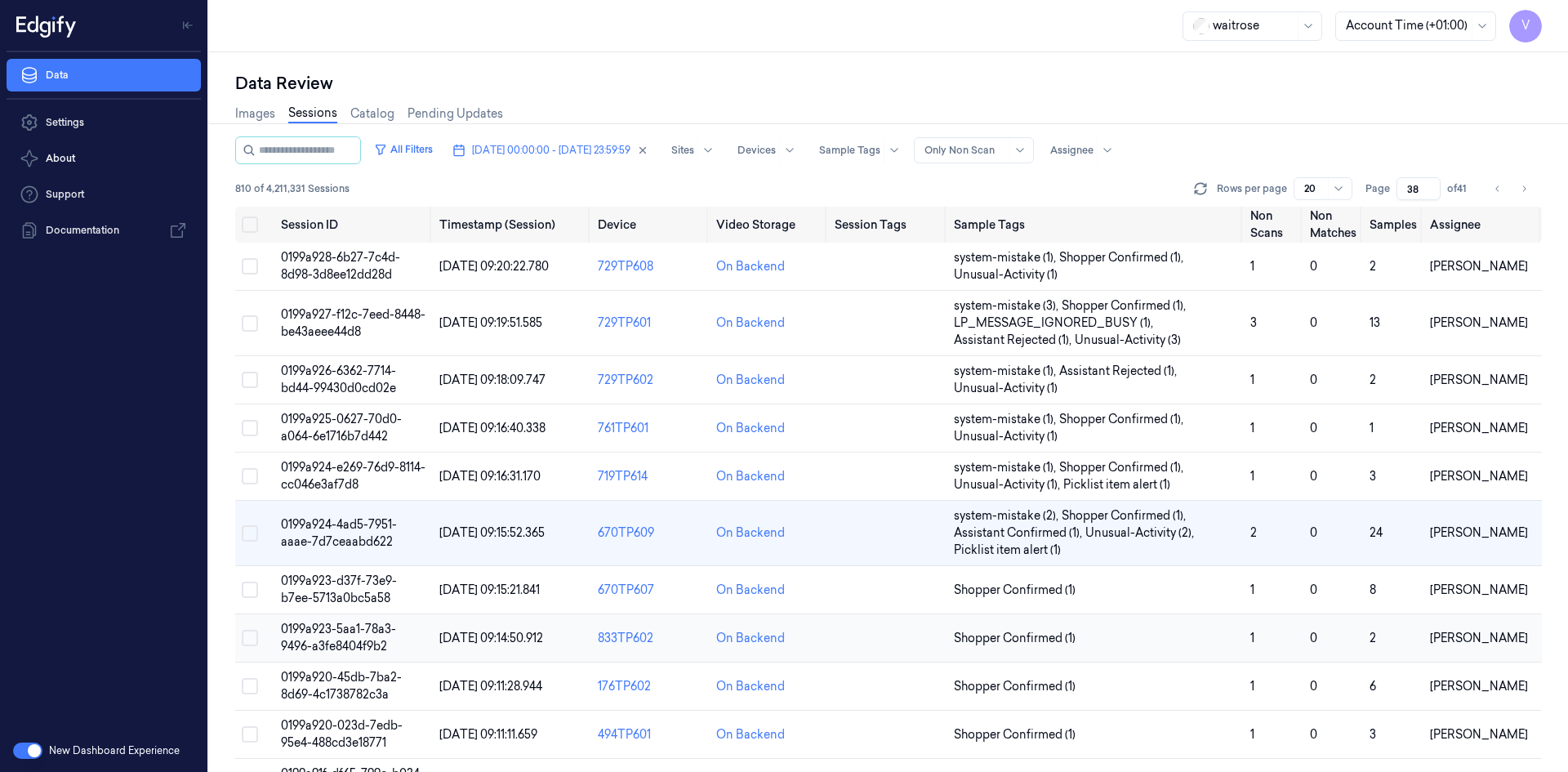
click at [352, 629] on span "0199a923-5aa1-78a3-9496-a3fe8404f9b2" at bounding box center [338, 637] width 115 height 32
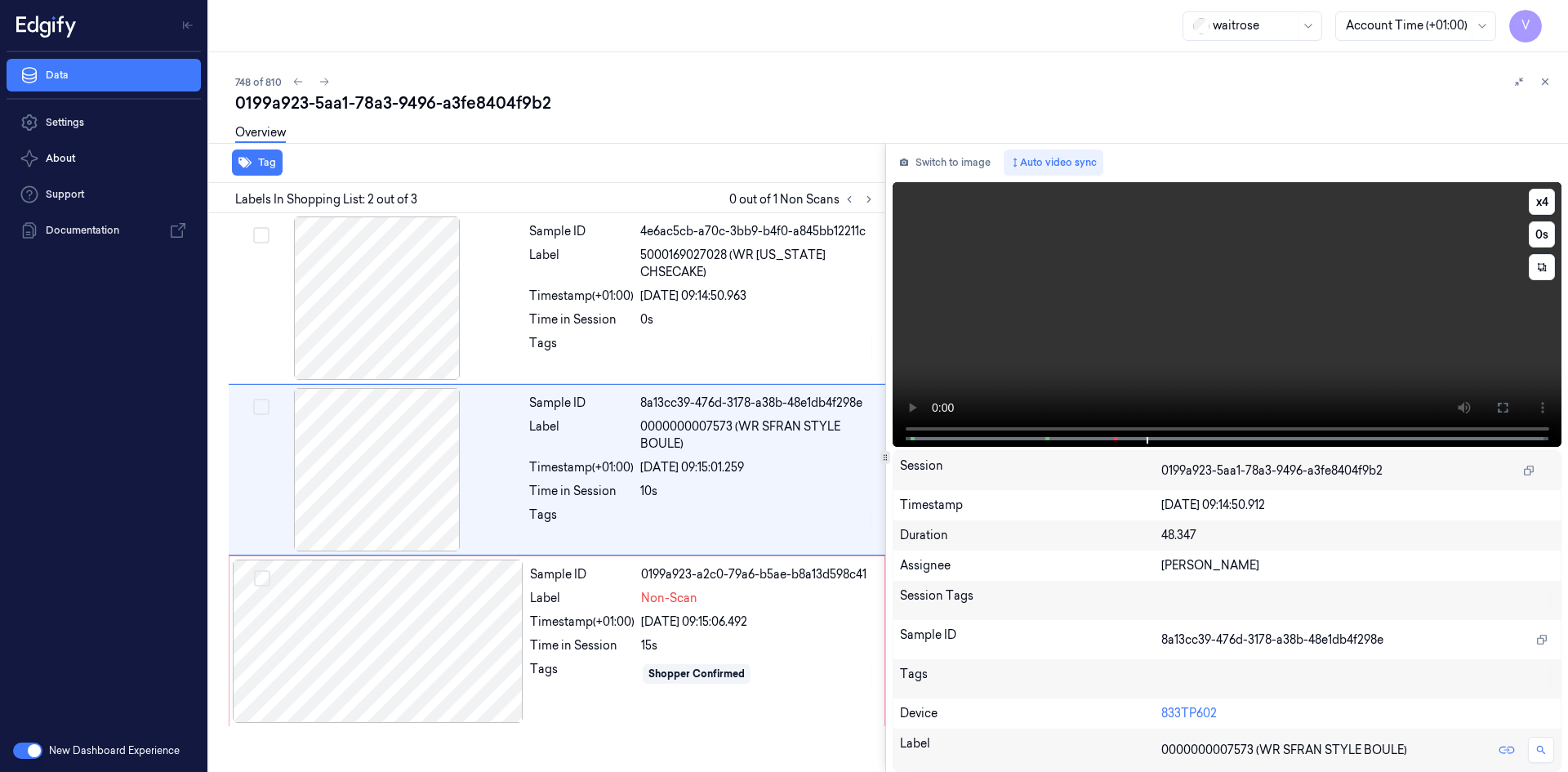
click at [1208, 339] on video at bounding box center [1228, 314] width 670 height 265
click at [408, 621] on div at bounding box center [378, 640] width 291 height 164
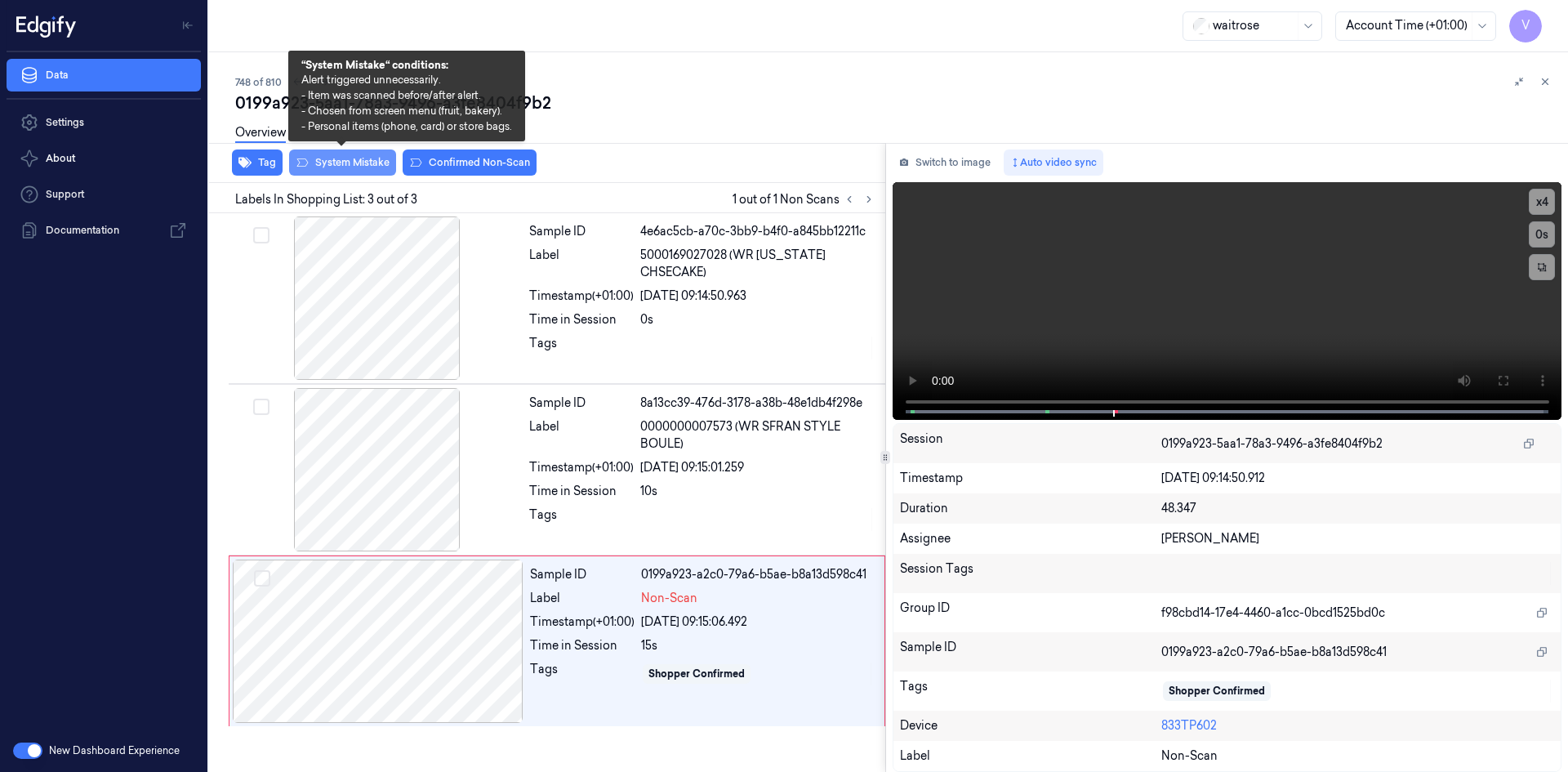
click at [332, 159] on button "System Mistake" at bounding box center [343, 163] width 107 height 26
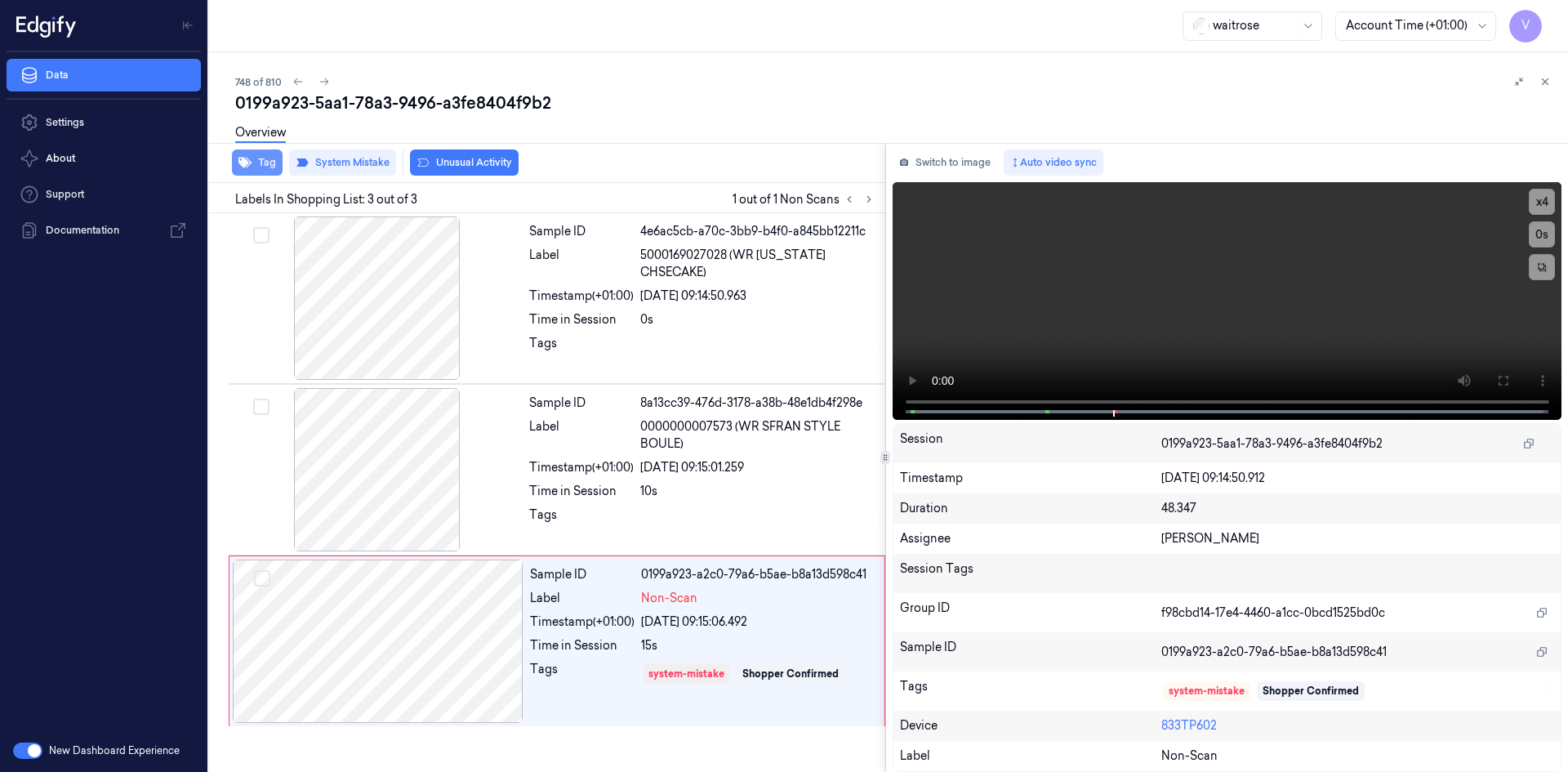
click at [260, 159] on button "Tag" at bounding box center [257, 163] width 51 height 26
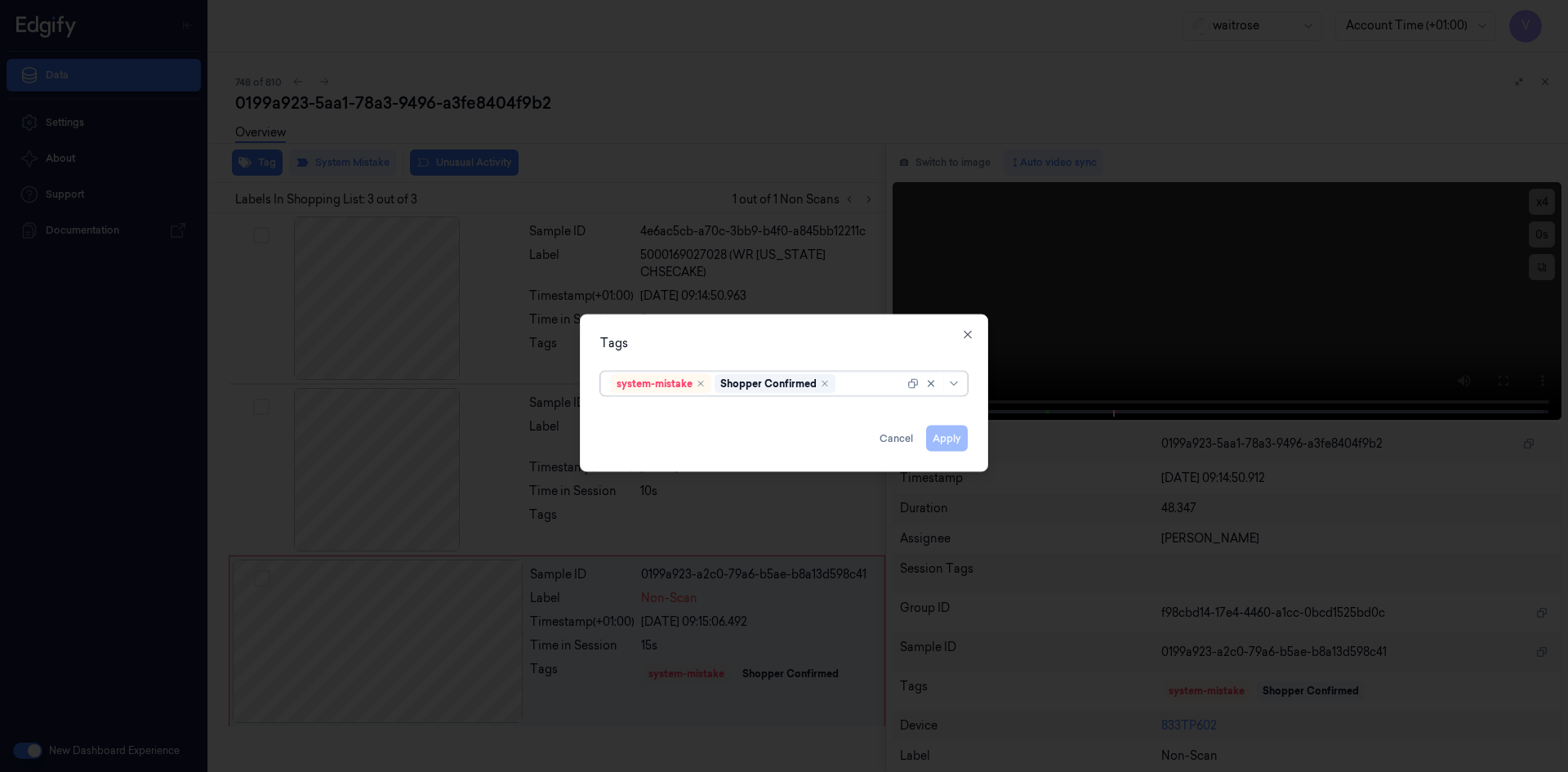
click at [858, 389] on div at bounding box center [871, 383] width 66 height 17
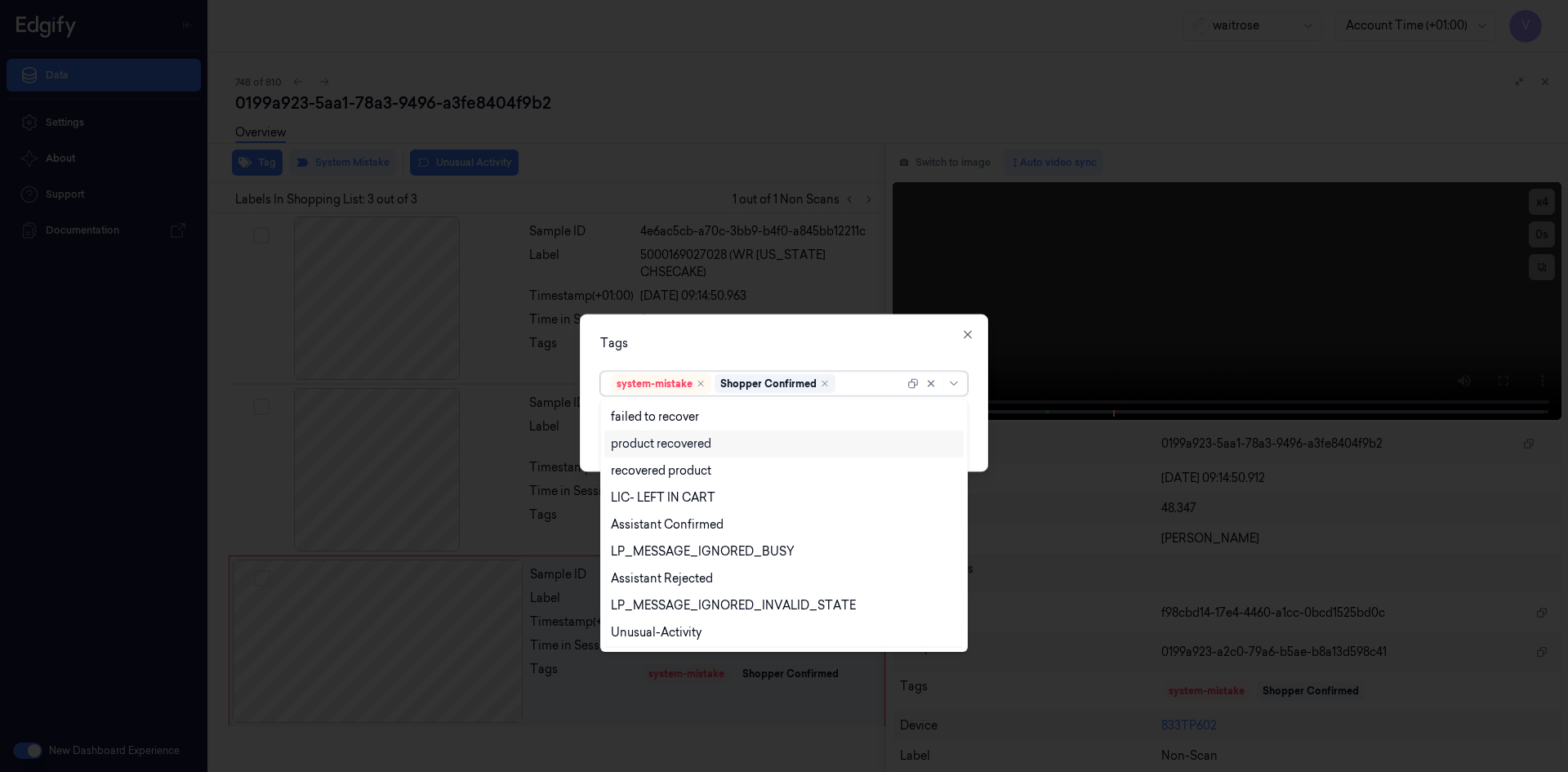
scroll to position [240, 0]
click at [699, 582] on div "Unusual-Activity" at bounding box center [656, 581] width 91 height 17
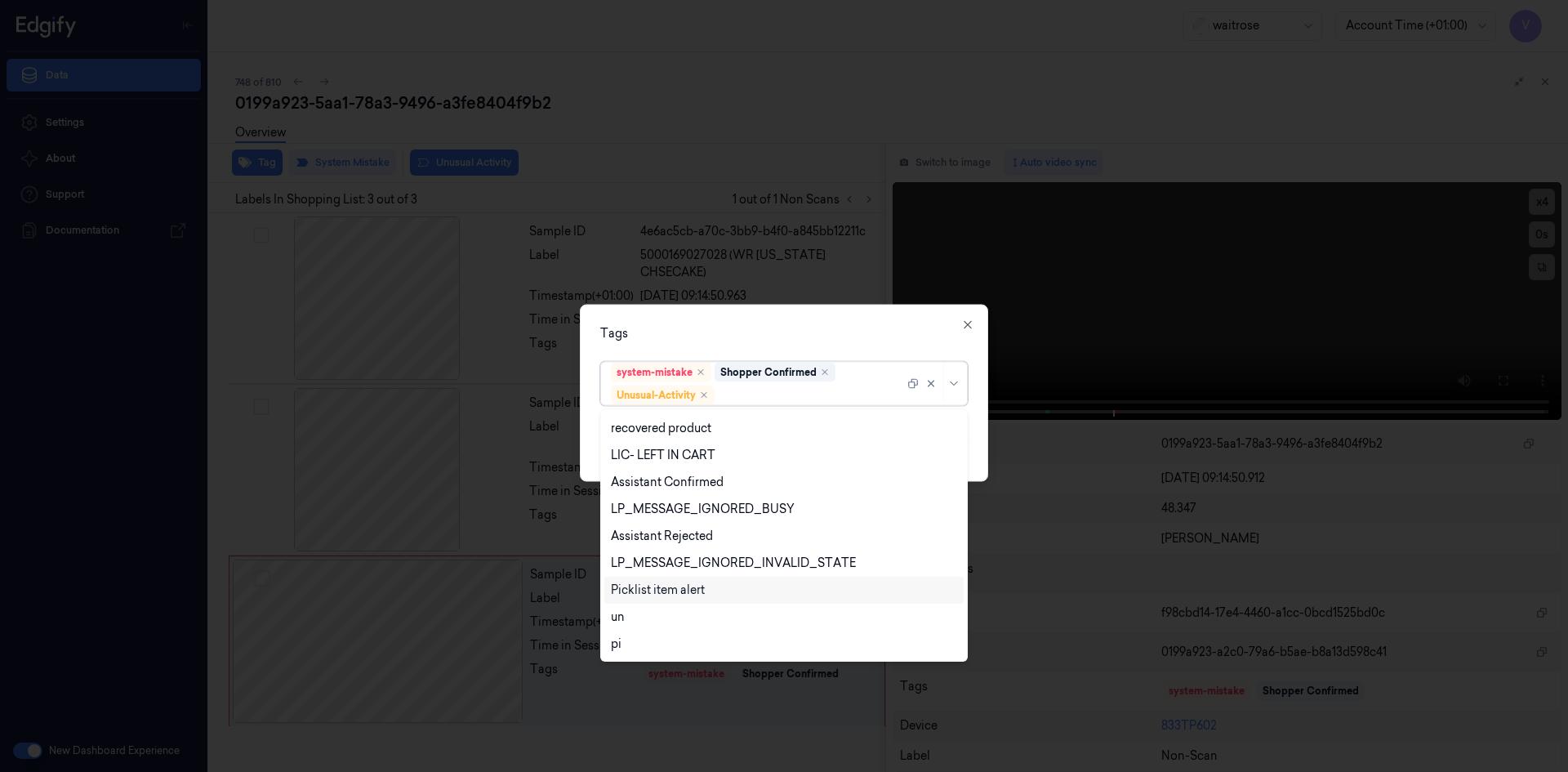
click at [700, 590] on div "Picklist item alert" at bounding box center [658, 590] width 94 height 17
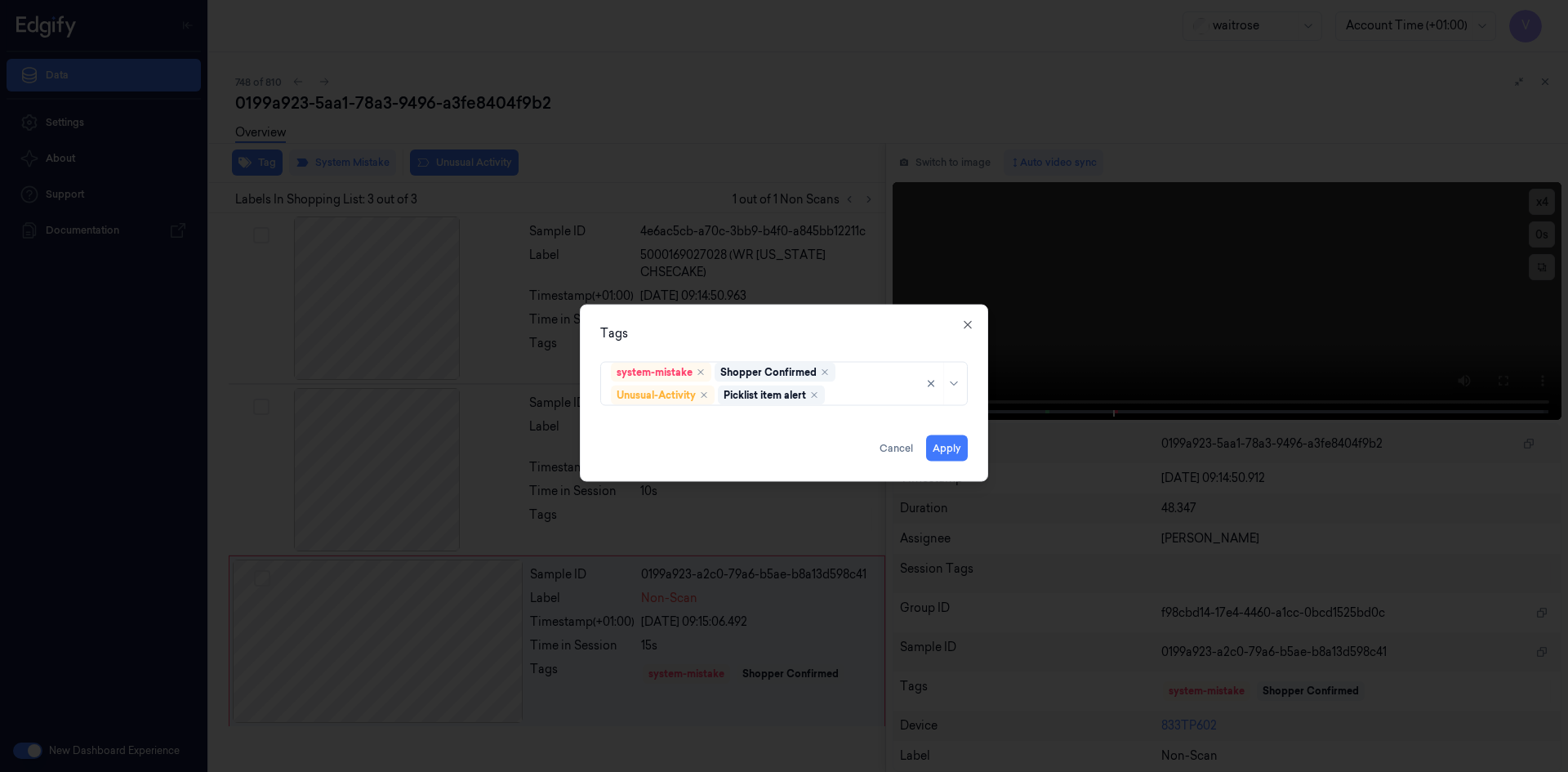
click at [803, 340] on div "Tags" at bounding box center [784, 333] width 368 height 17
click at [940, 445] on button "Apply" at bounding box center [947, 447] width 42 height 26
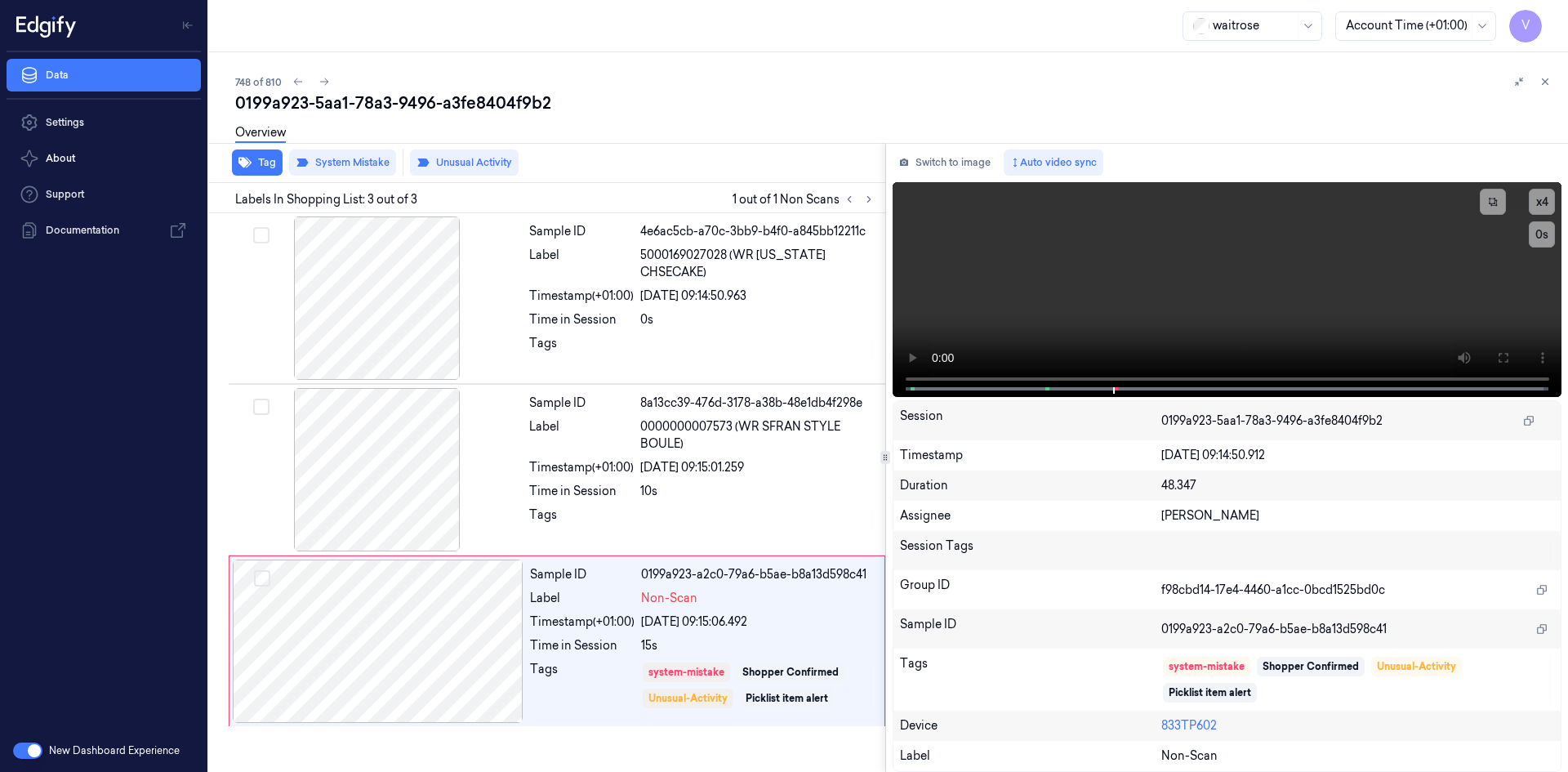
click at [1556, 81] on div "748 of 810 0199a923-5aa1-78a3-9496-a3fe8404f9b2 Overview Tag System Mistake Unu…" at bounding box center [889, 411] width 1359 height 719
click at [1541, 78] on icon at bounding box center [1545, 81] width 11 height 11
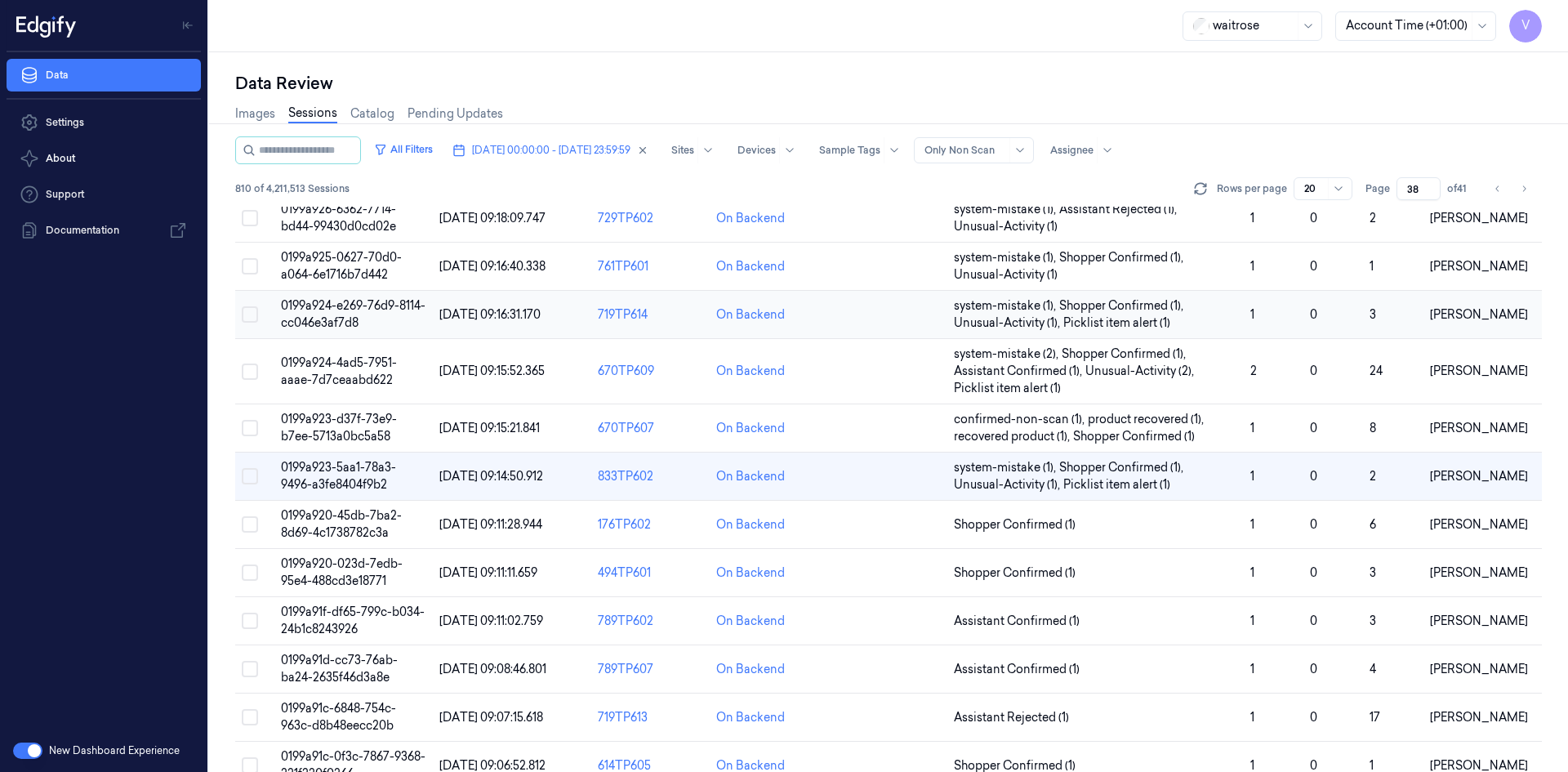
scroll to position [164, 0]
click at [363, 561] on span "0199a920-023d-7edb-95e4-488cd3e18771" at bounding box center [342, 570] width 122 height 32
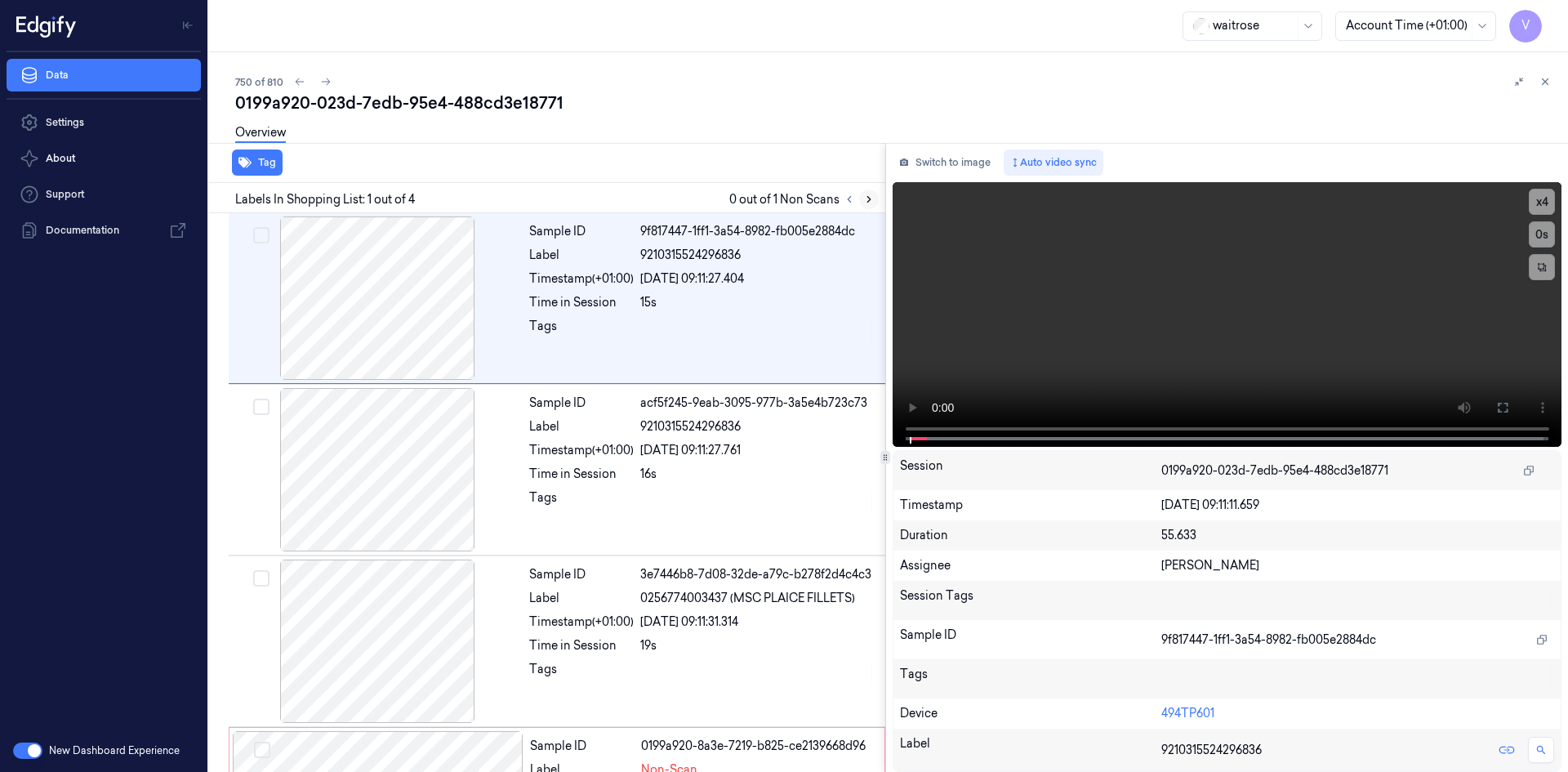
click at [864, 196] on icon at bounding box center [869, 199] width 11 height 11
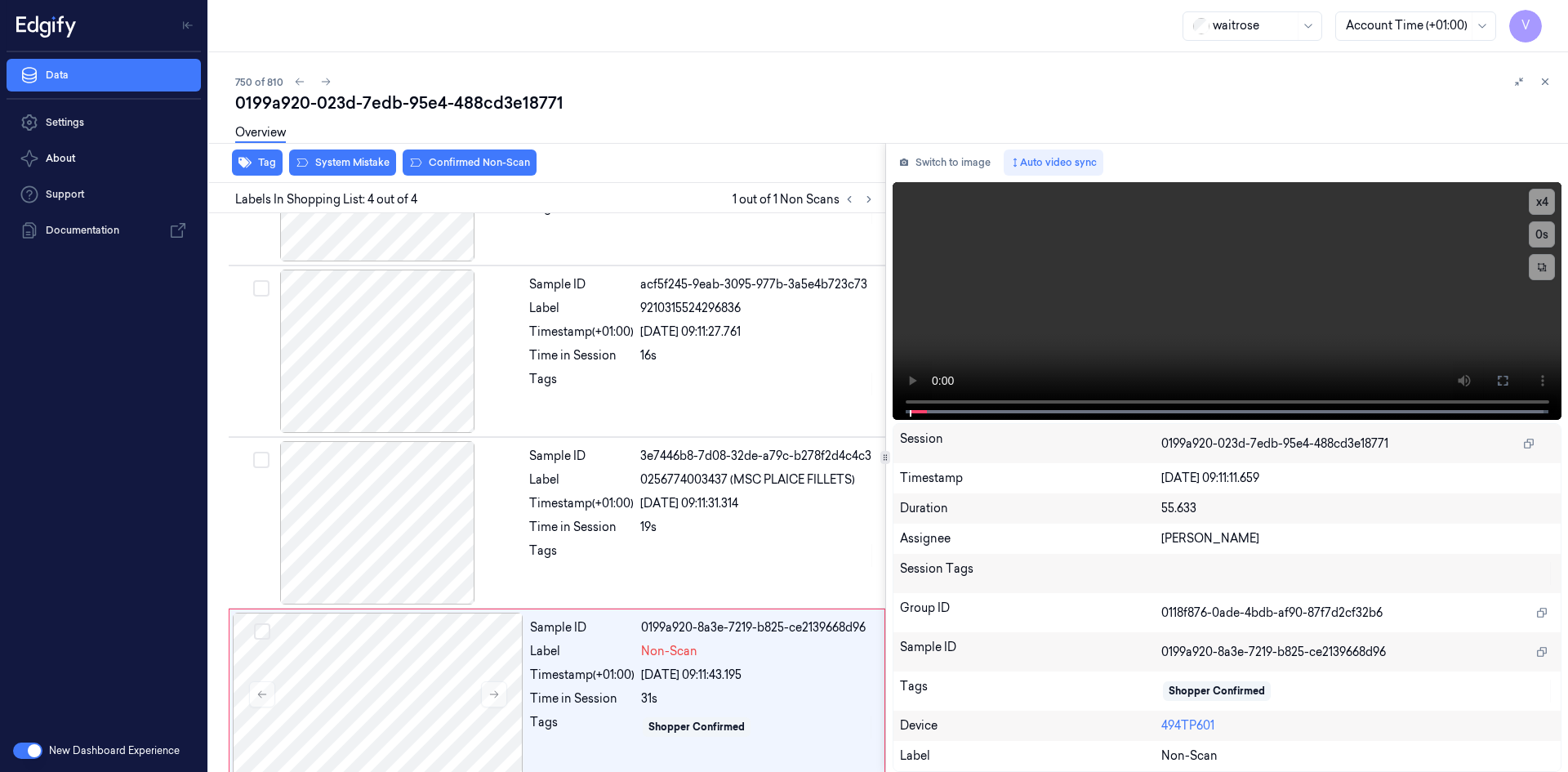
scroll to position [132, 0]
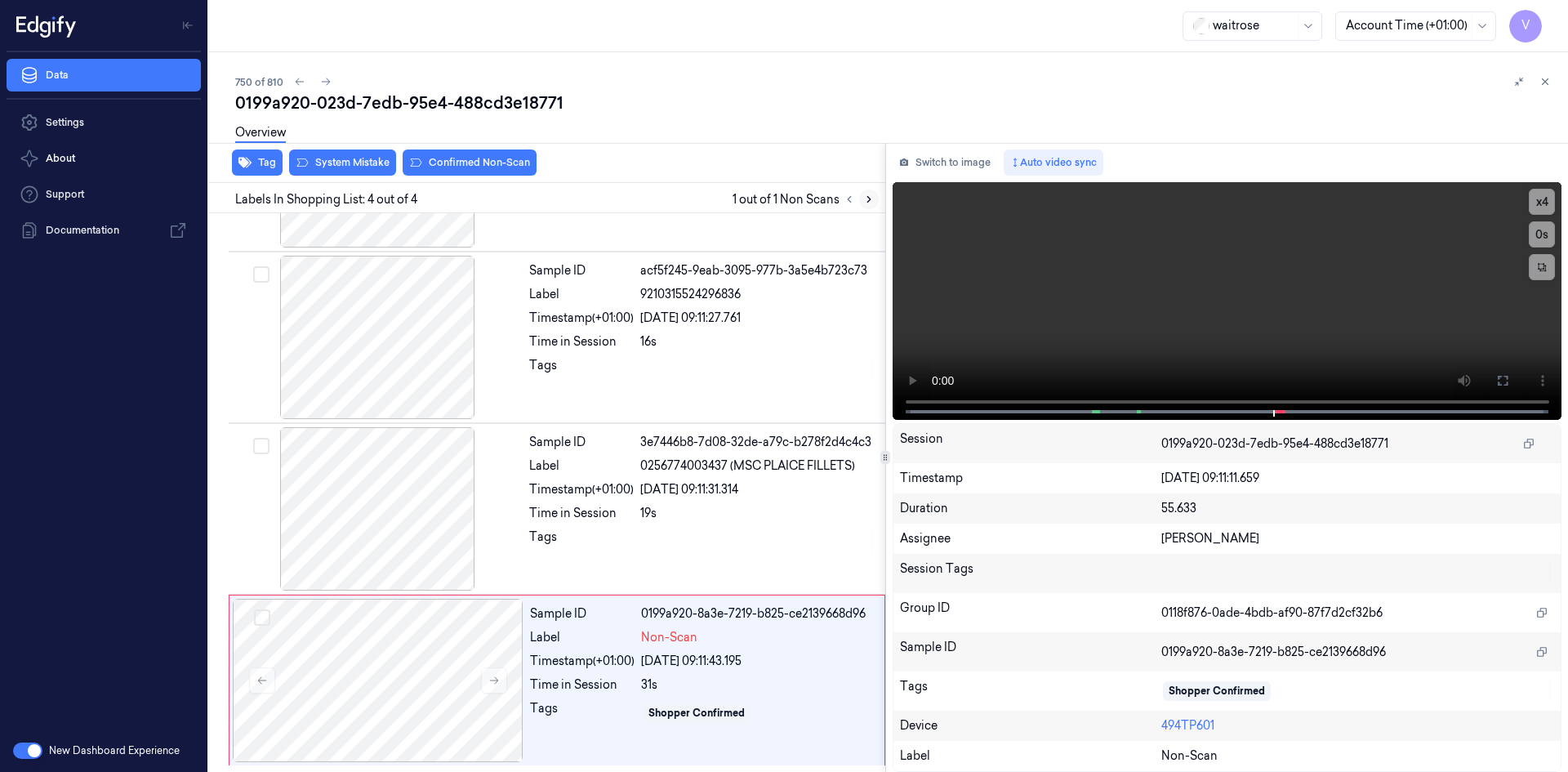
click at [873, 201] on icon at bounding box center [869, 199] width 11 height 11
click at [495, 679] on icon at bounding box center [493, 680] width 11 height 11
click at [1111, 338] on video at bounding box center [1228, 300] width 670 height 238
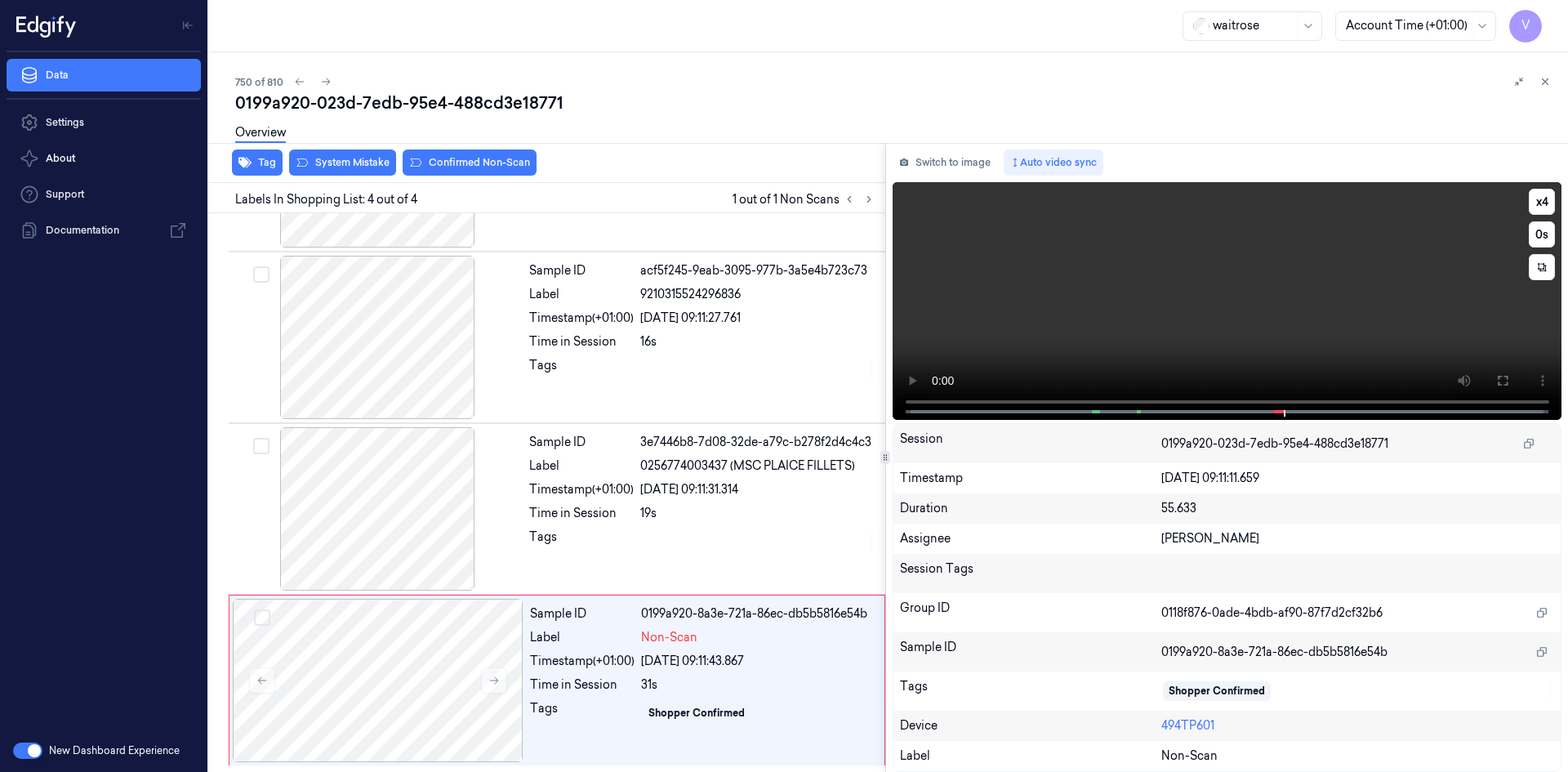
click at [1207, 298] on video at bounding box center [1228, 300] width 670 height 238
click at [356, 639] on div at bounding box center [378, 680] width 291 height 164
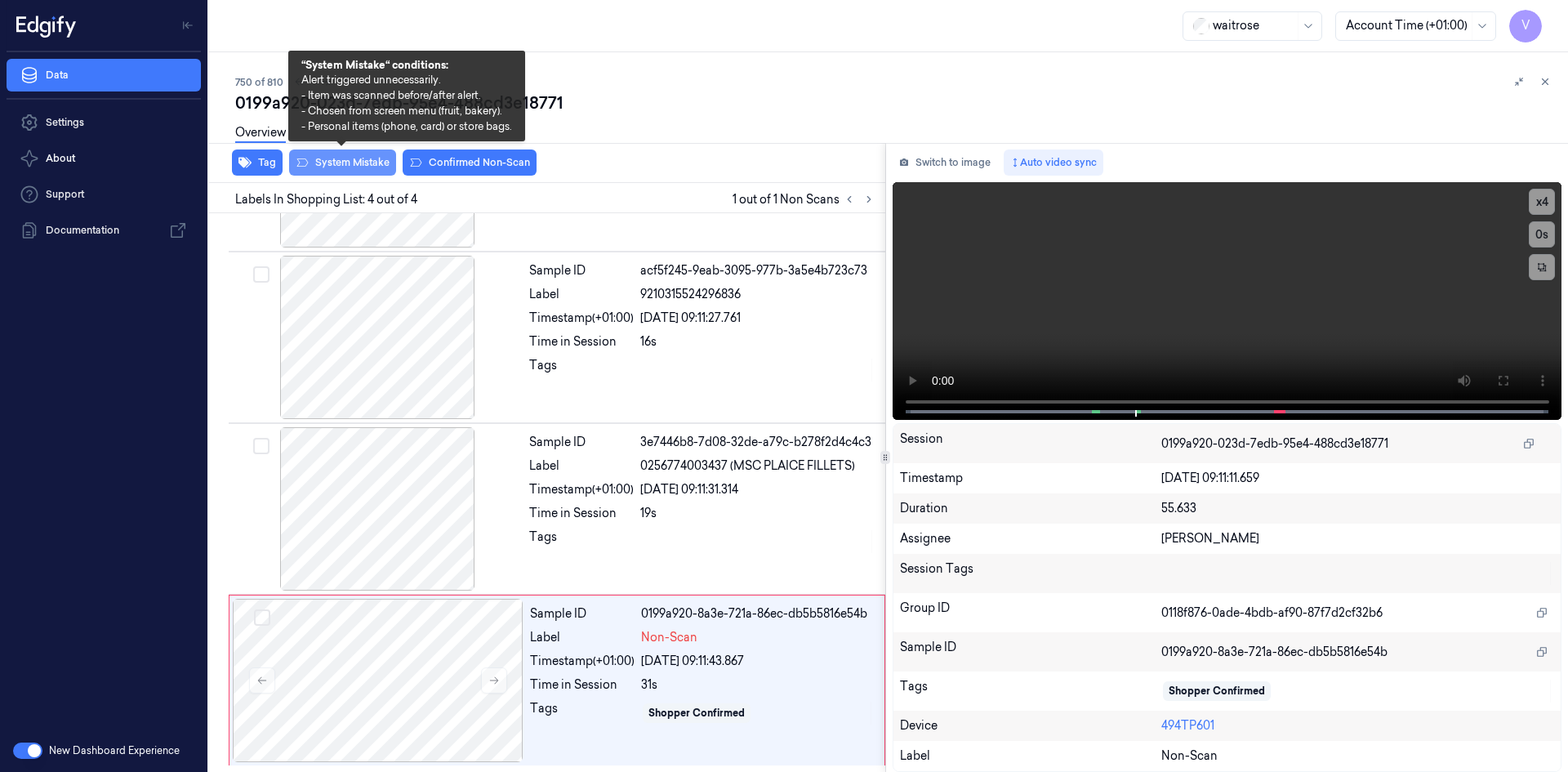
click at [347, 162] on button "System Mistake" at bounding box center [343, 163] width 107 height 26
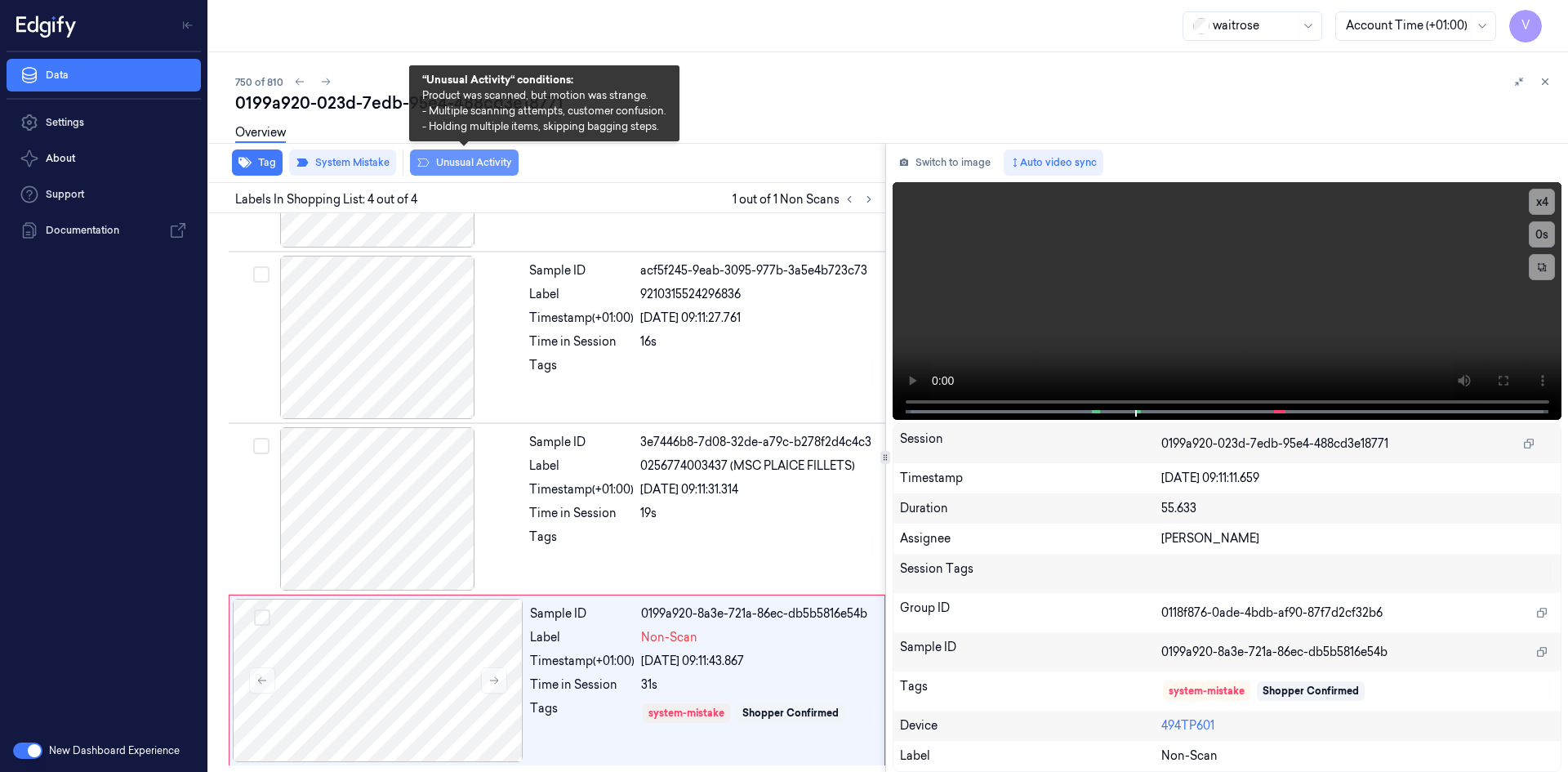
click at [457, 161] on button "Unusual Activity" at bounding box center [465, 163] width 109 height 26
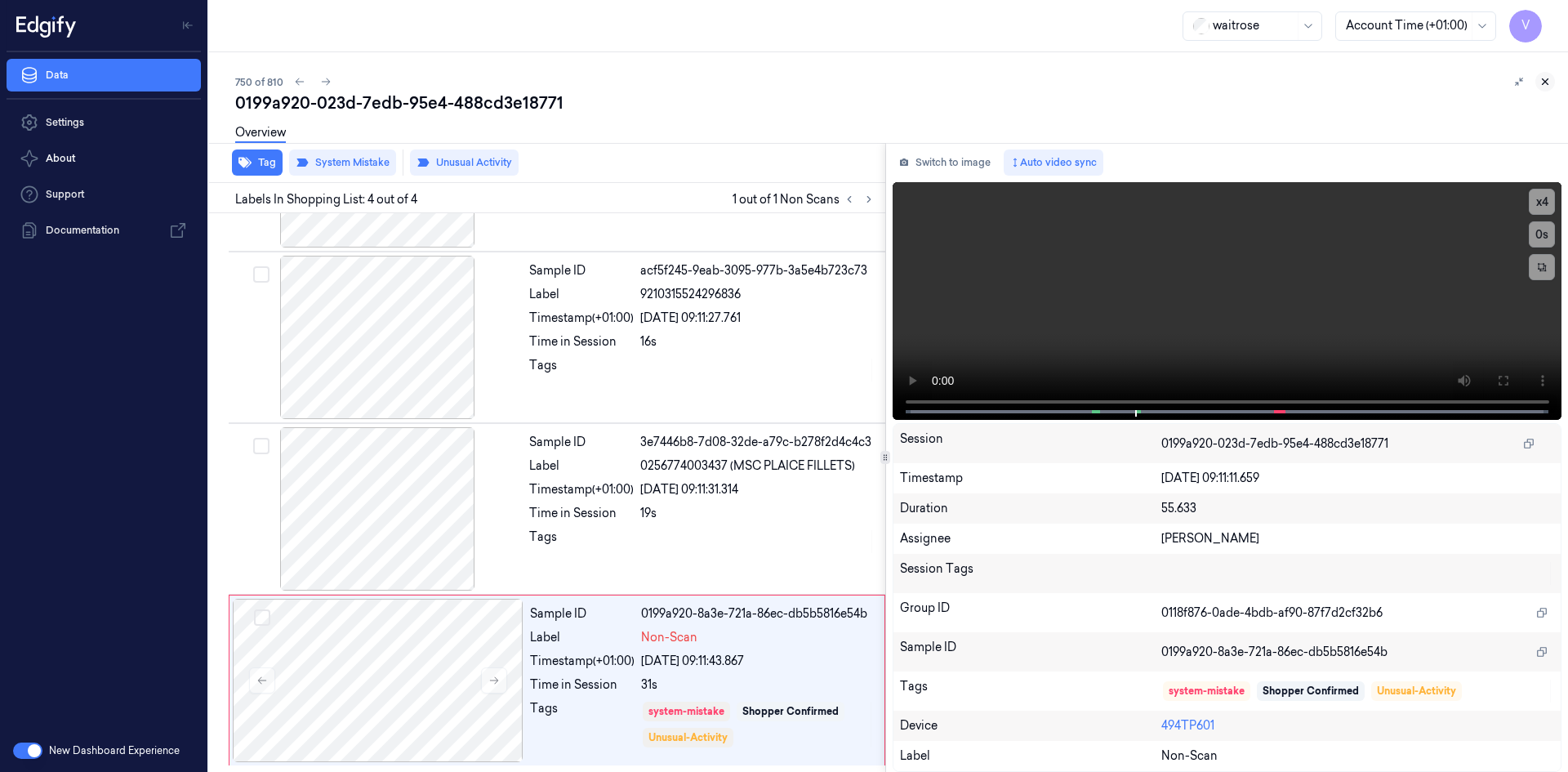
click at [1549, 80] on icon at bounding box center [1545, 81] width 11 height 11
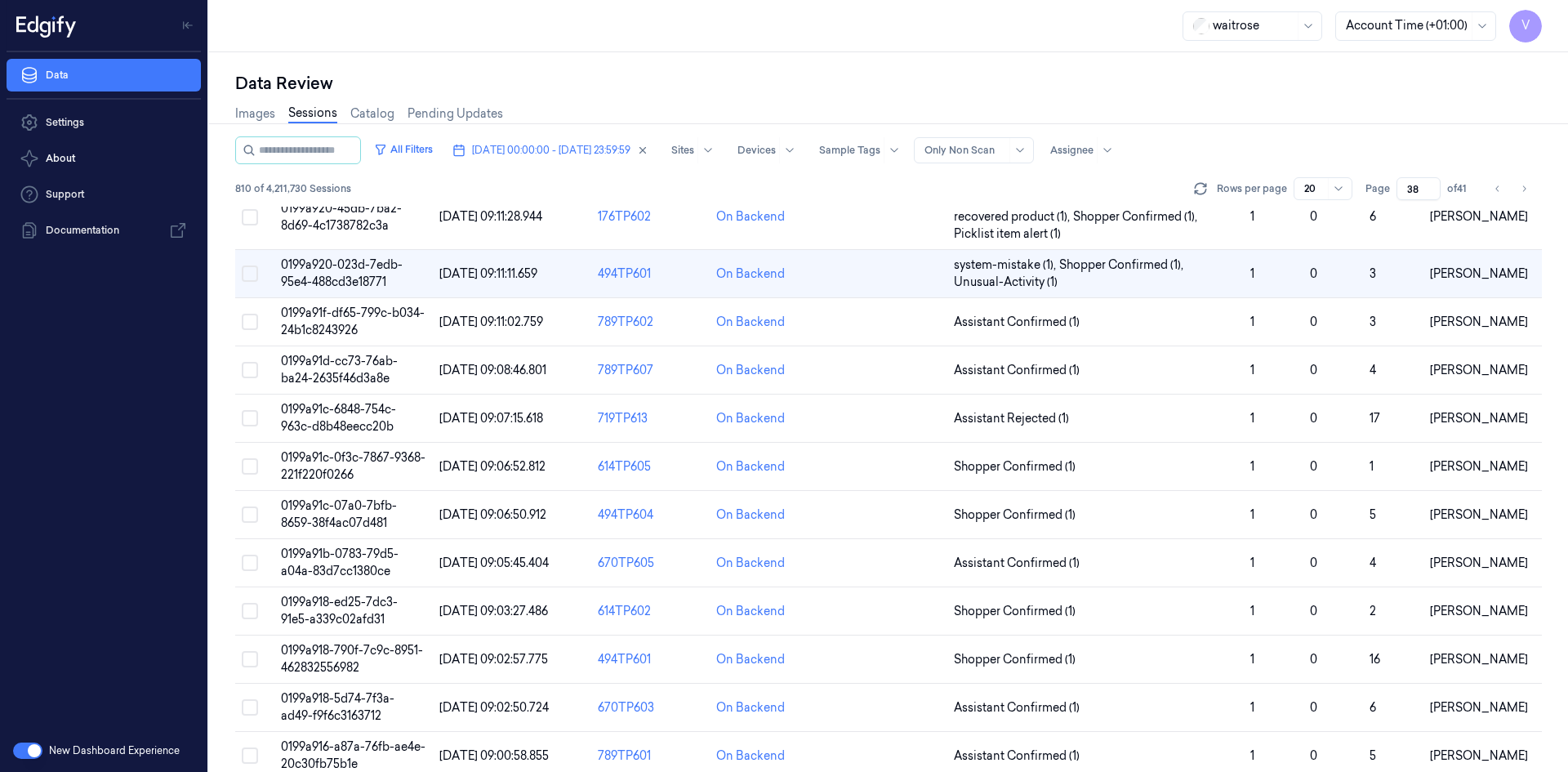
scroll to position [490, 0]
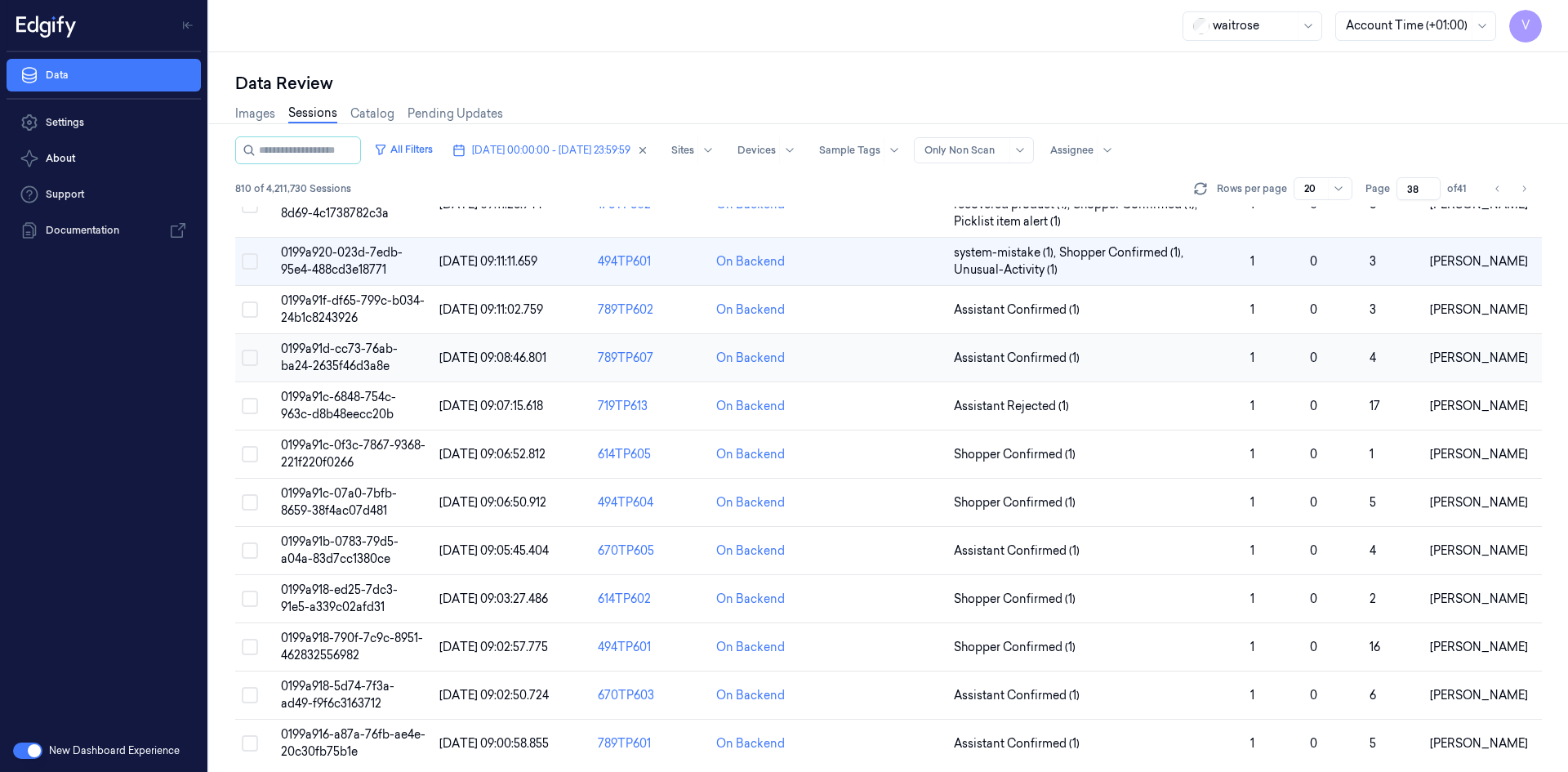
click at [356, 351] on span "0199a91d-cc73-76ab-ba24-2635f46d3a8e" at bounding box center [339, 357] width 117 height 32
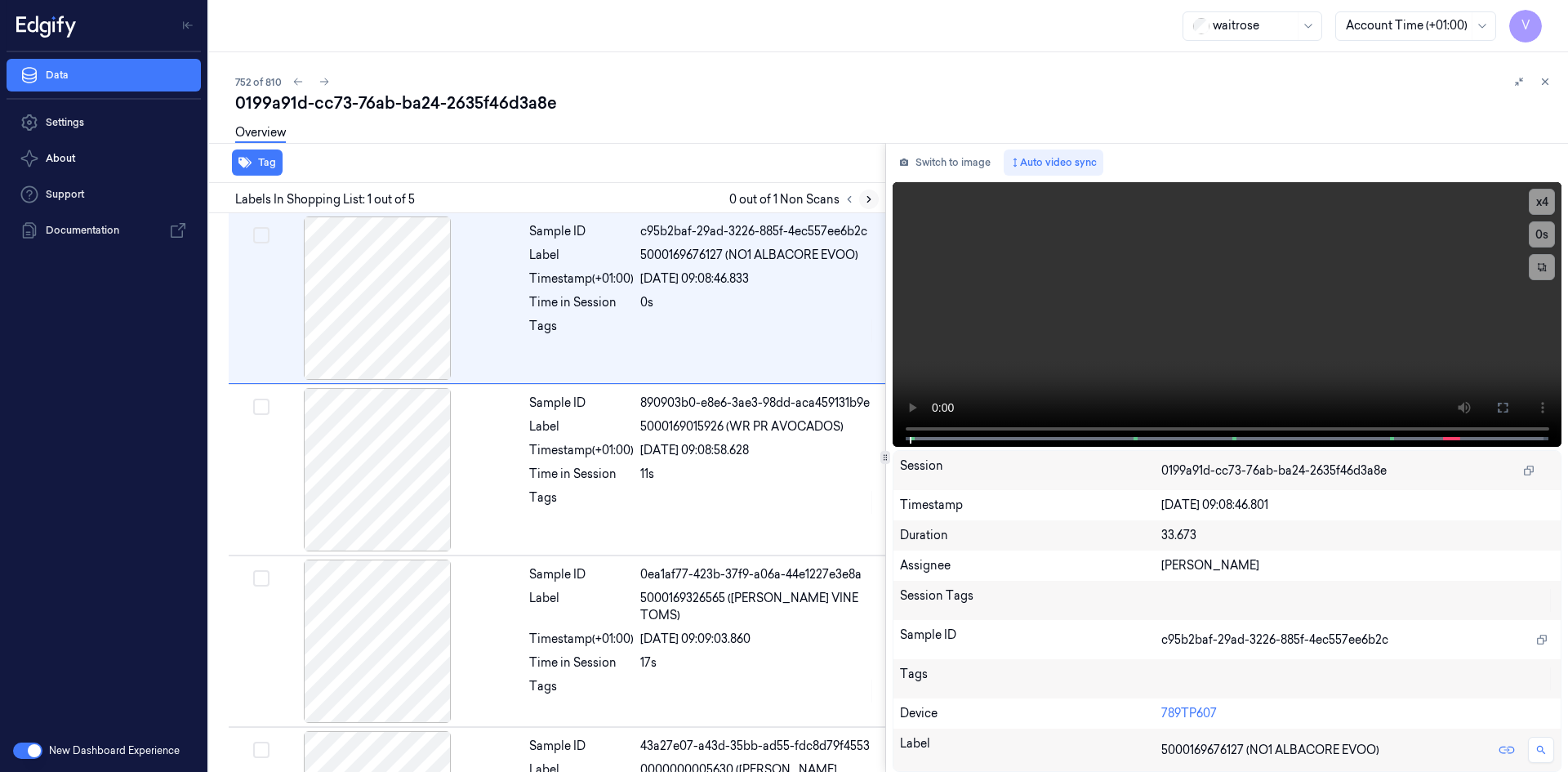
click at [871, 192] on button at bounding box center [869, 199] width 20 height 20
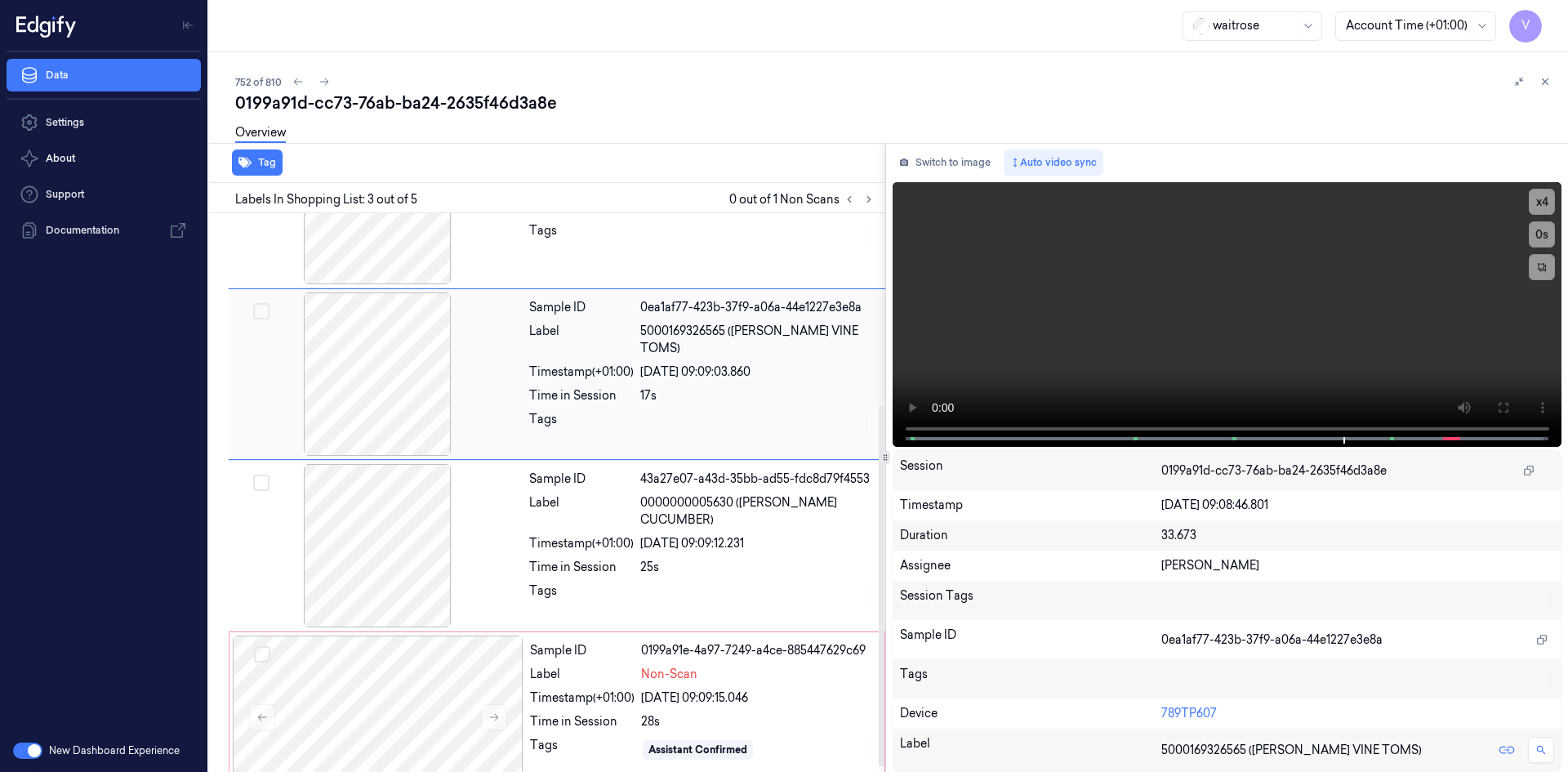
scroll to position [304, 0]
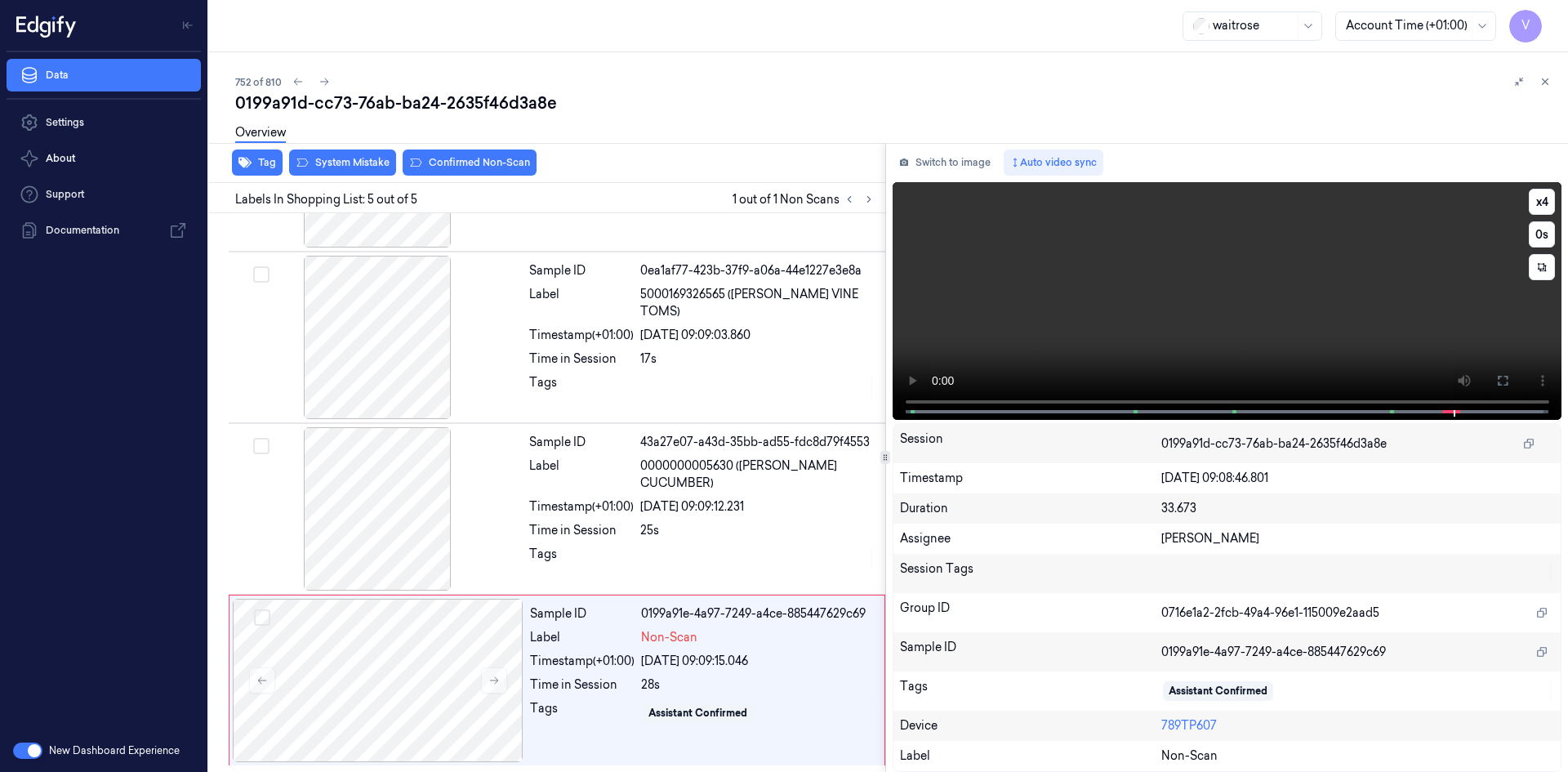
click at [1182, 306] on video at bounding box center [1228, 300] width 670 height 238
click at [509, 652] on div at bounding box center [378, 680] width 291 height 164
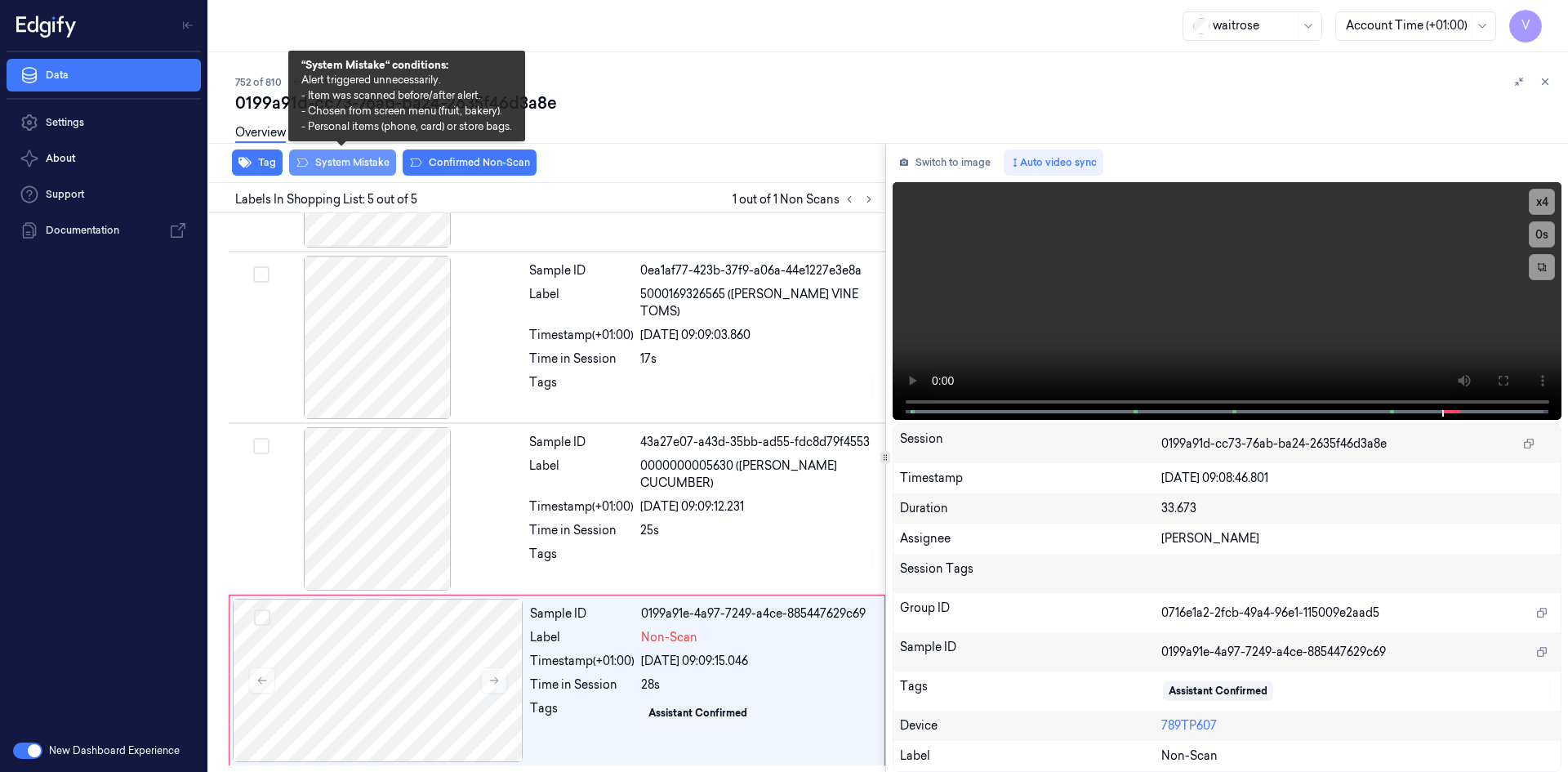
click at [379, 158] on button "System Mistake" at bounding box center [343, 163] width 107 height 26
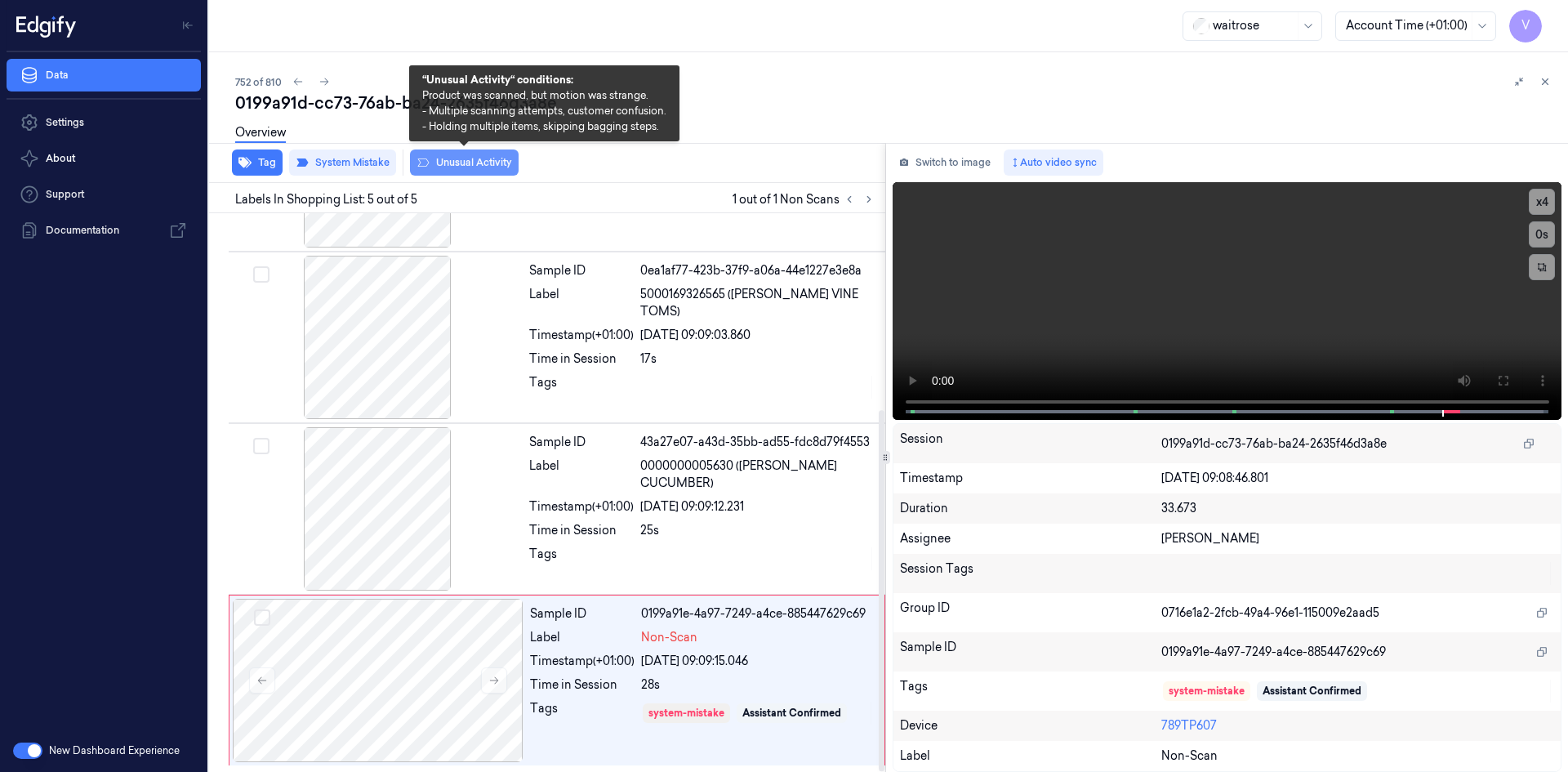
click at [481, 167] on button "Unusual Activity" at bounding box center [465, 163] width 109 height 26
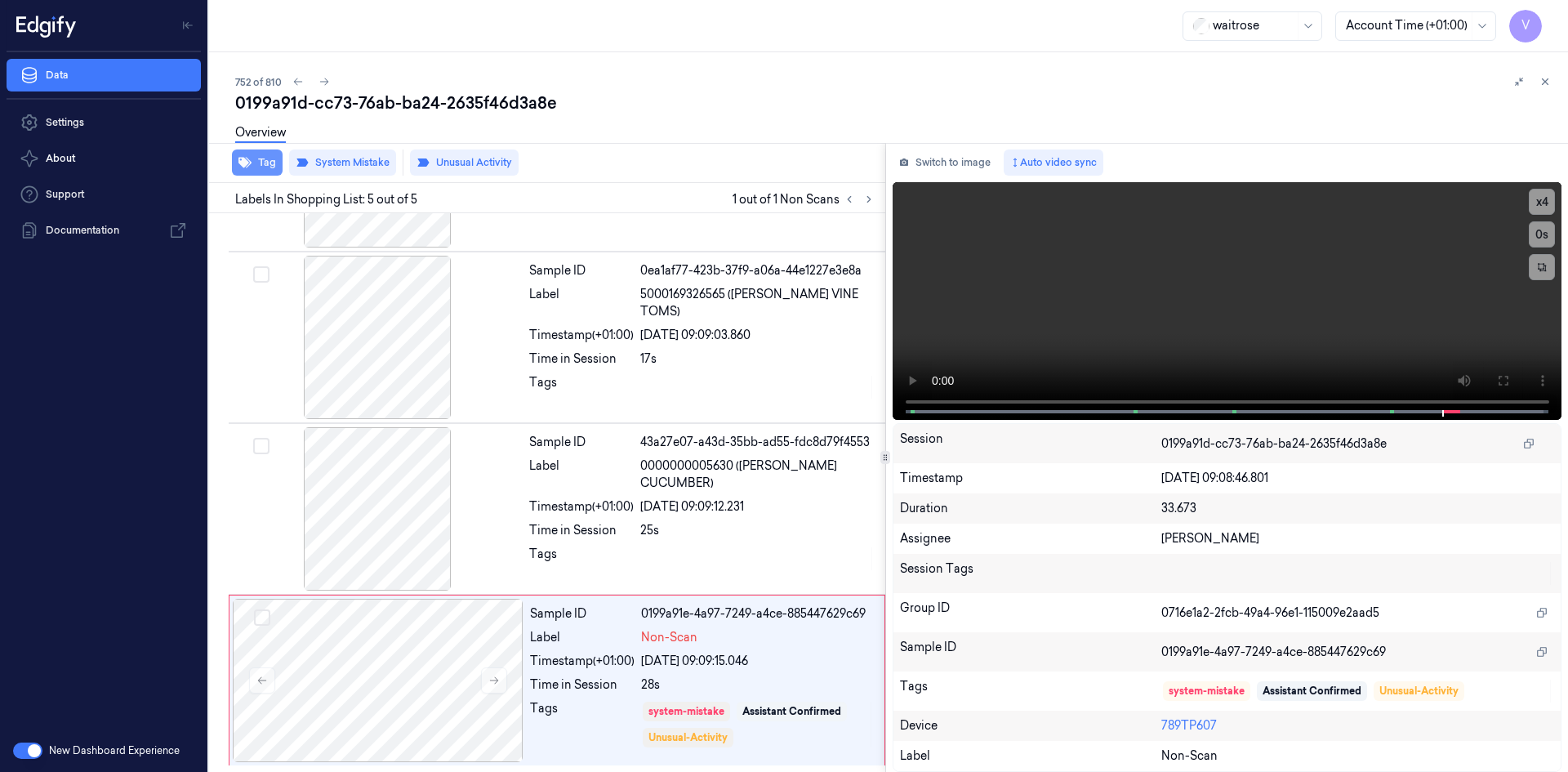
click at [270, 161] on button "Tag" at bounding box center [257, 163] width 51 height 26
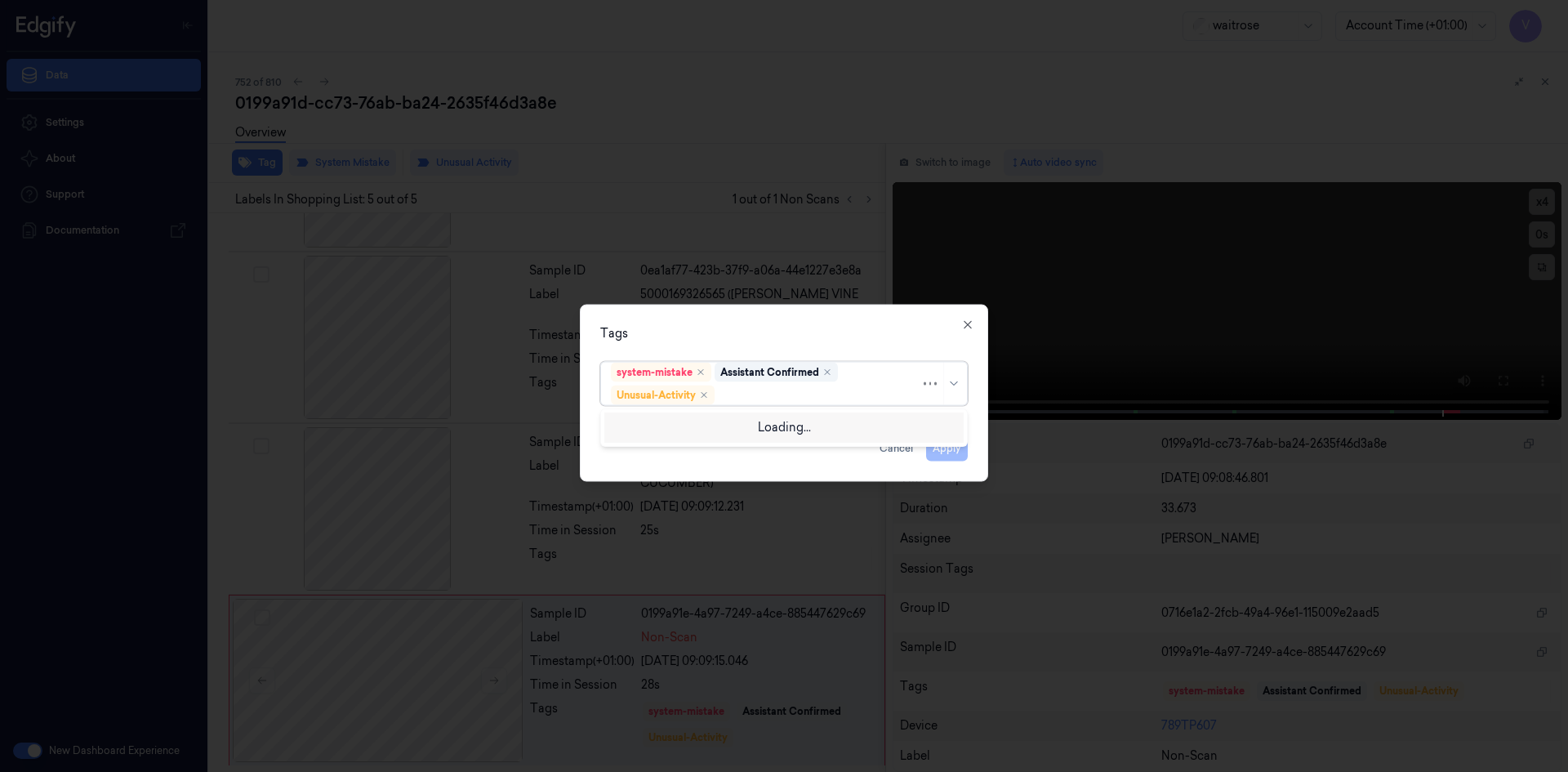
click at [796, 397] on div at bounding box center [819, 395] width 202 height 17
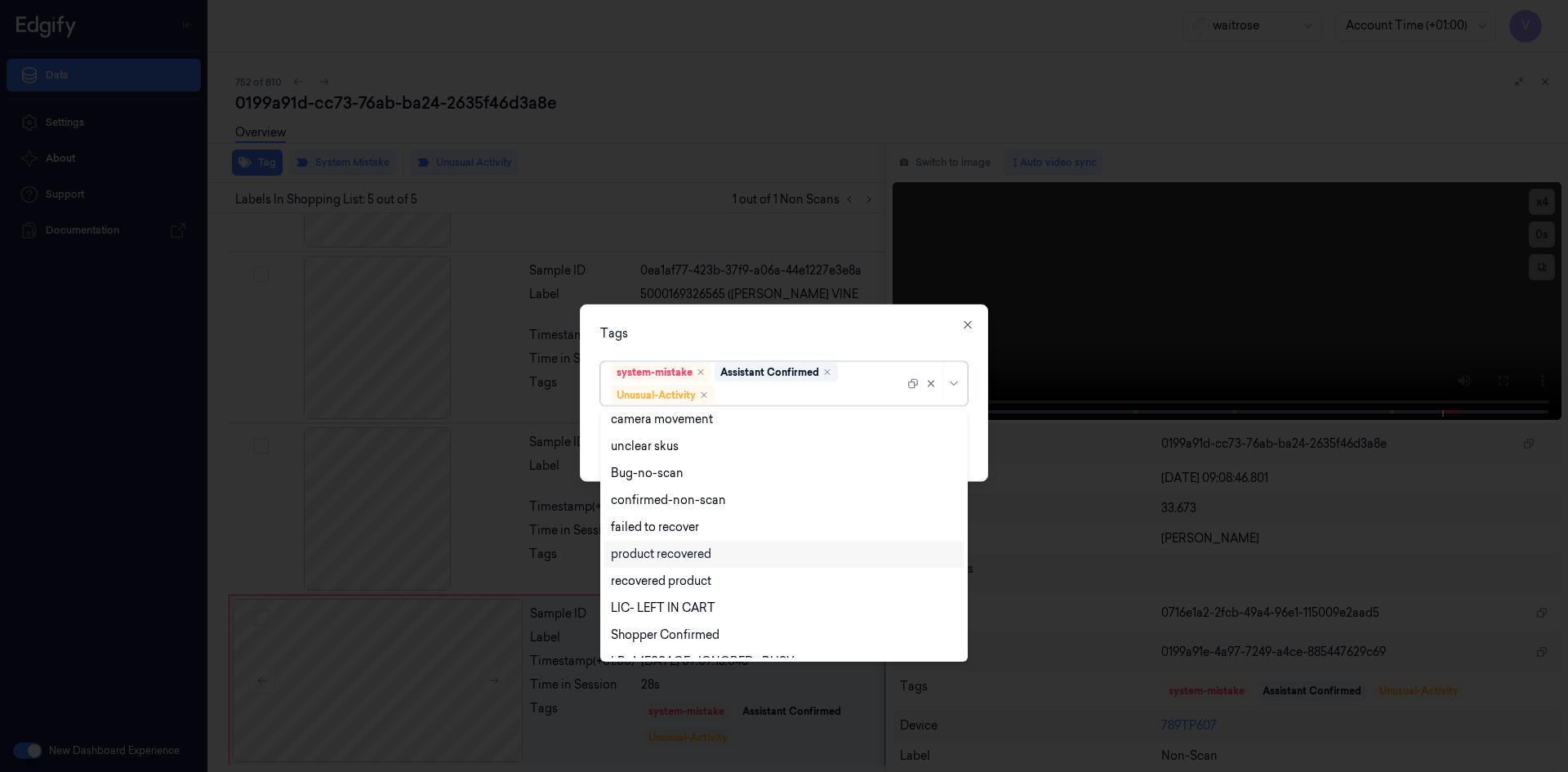
scroll to position [213, 0]
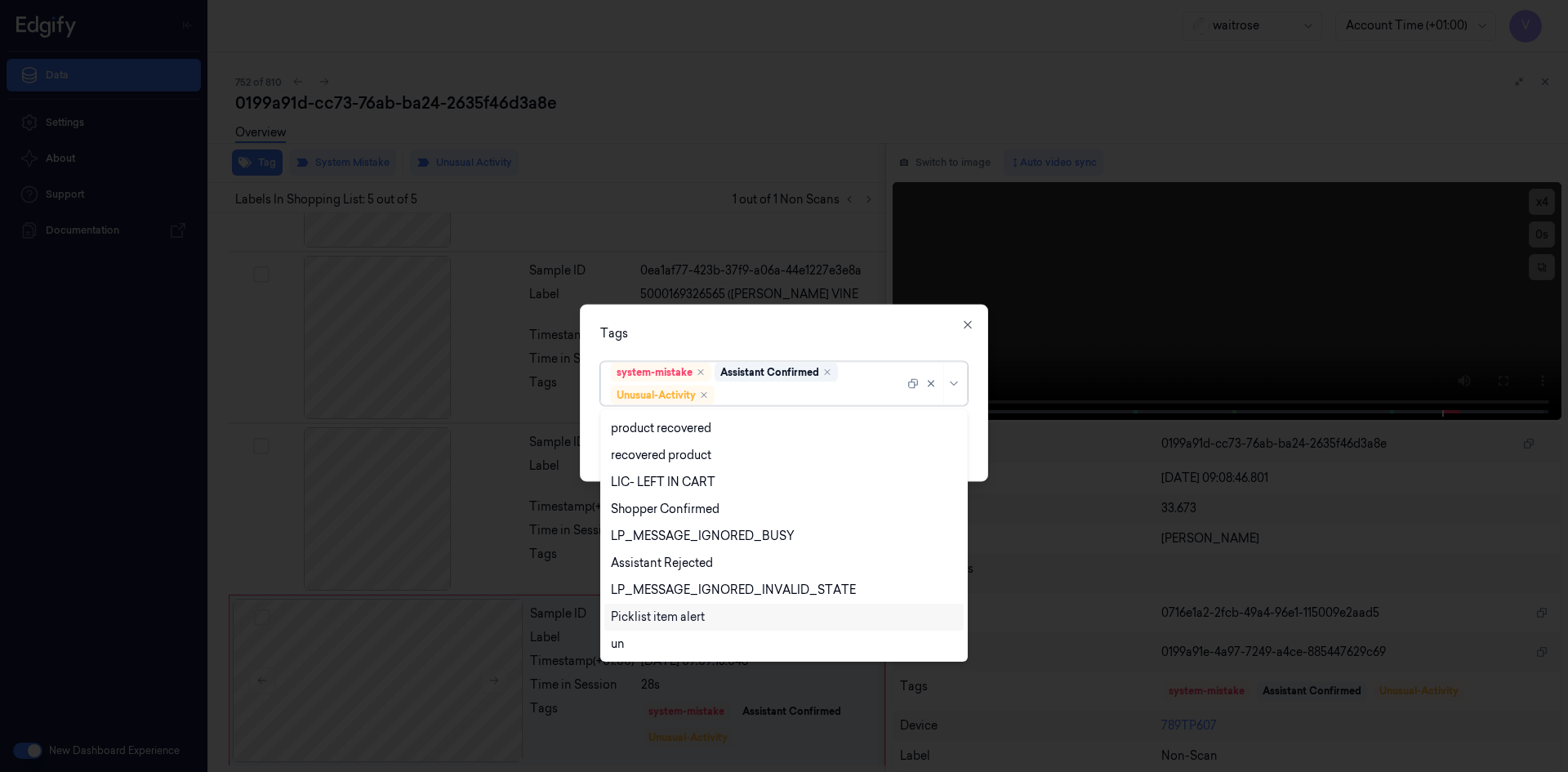
click at [684, 617] on div "Picklist item alert" at bounding box center [658, 617] width 94 height 17
click at [755, 331] on div "Tags" at bounding box center [784, 333] width 368 height 17
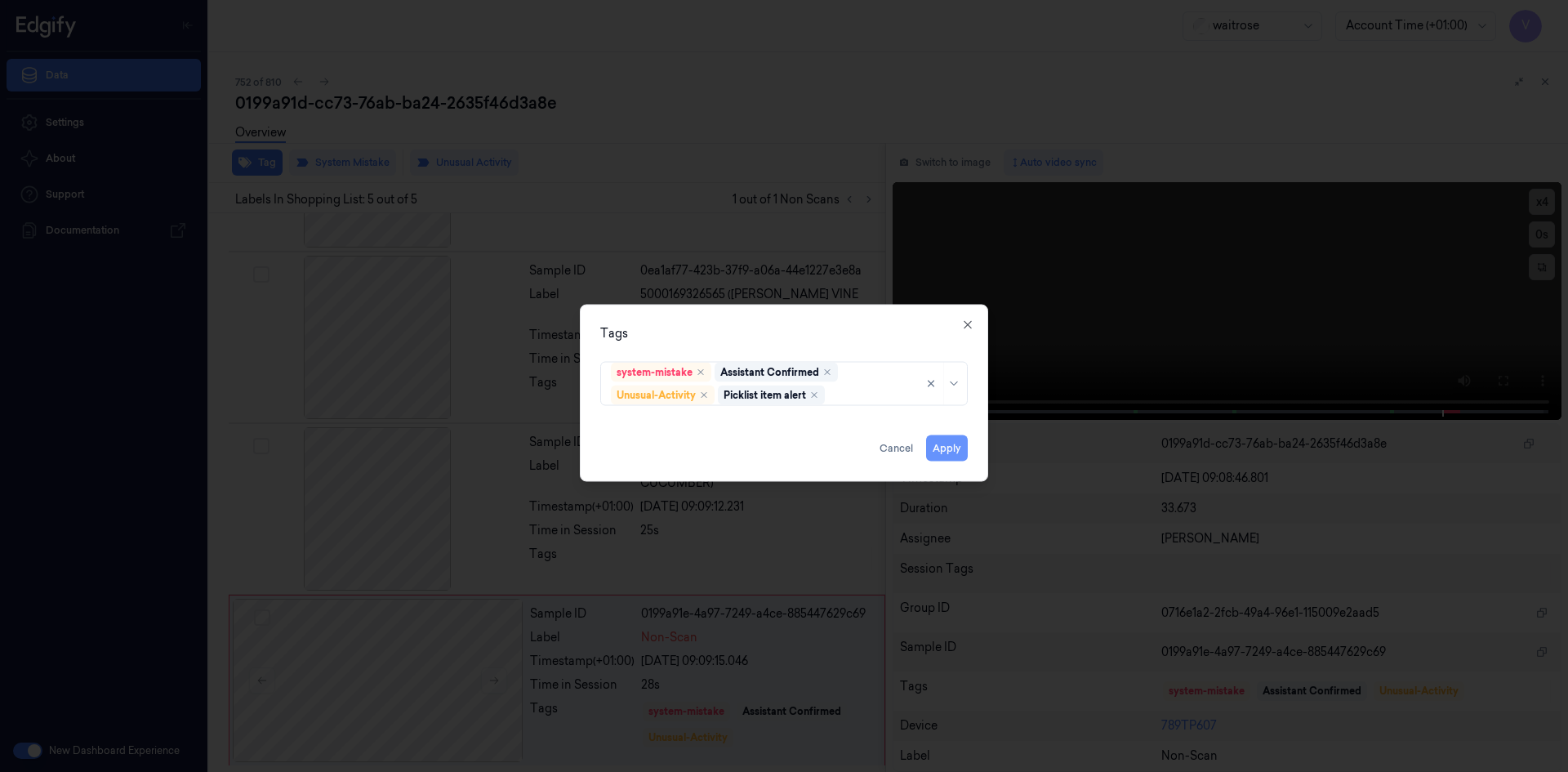
click at [947, 447] on button "Apply" at bounding box center [947, 447] width 42 height 26
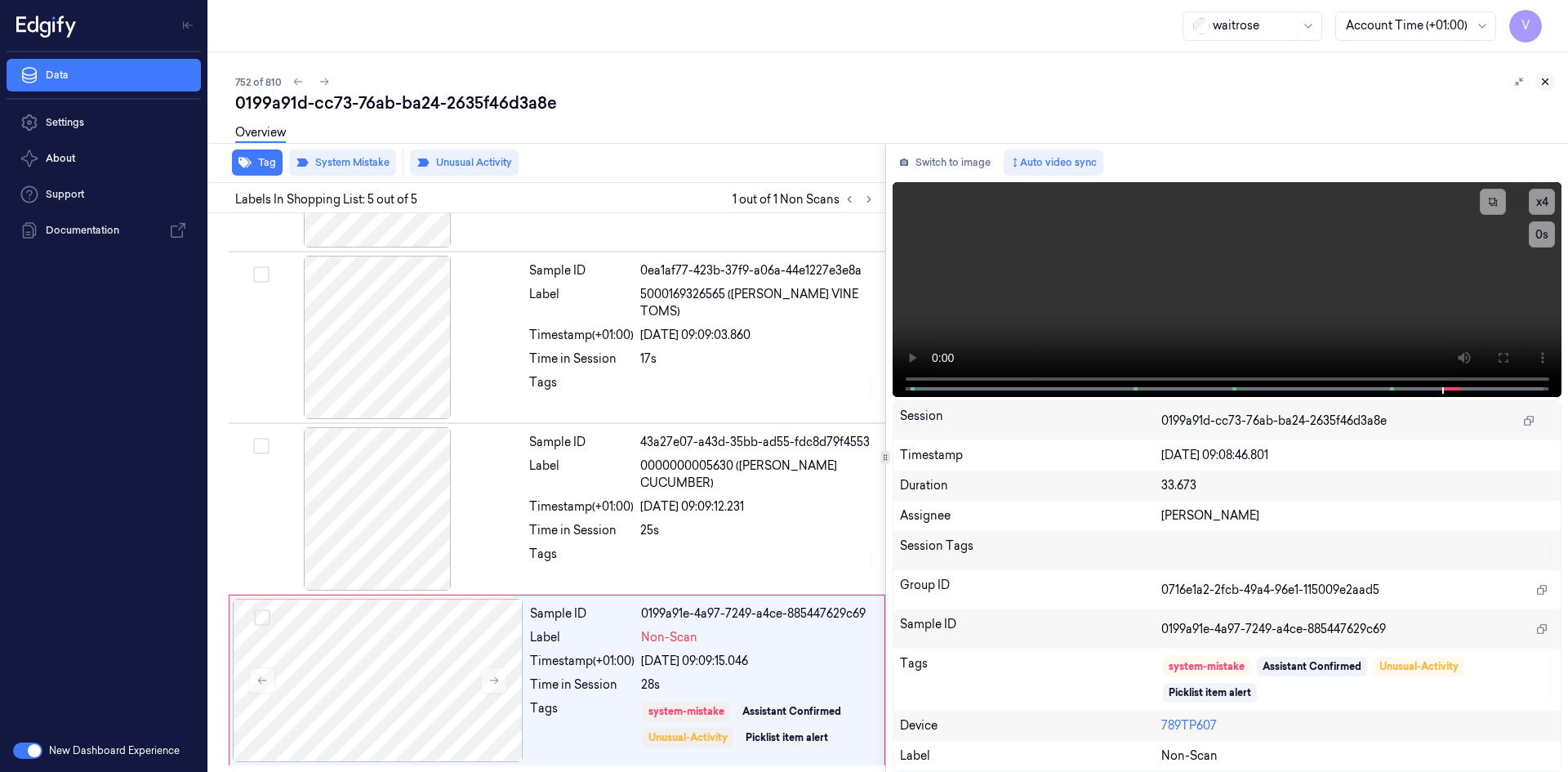
click at [1546, 82] on icon at bounding box center [1545, 81] width 11 height 11
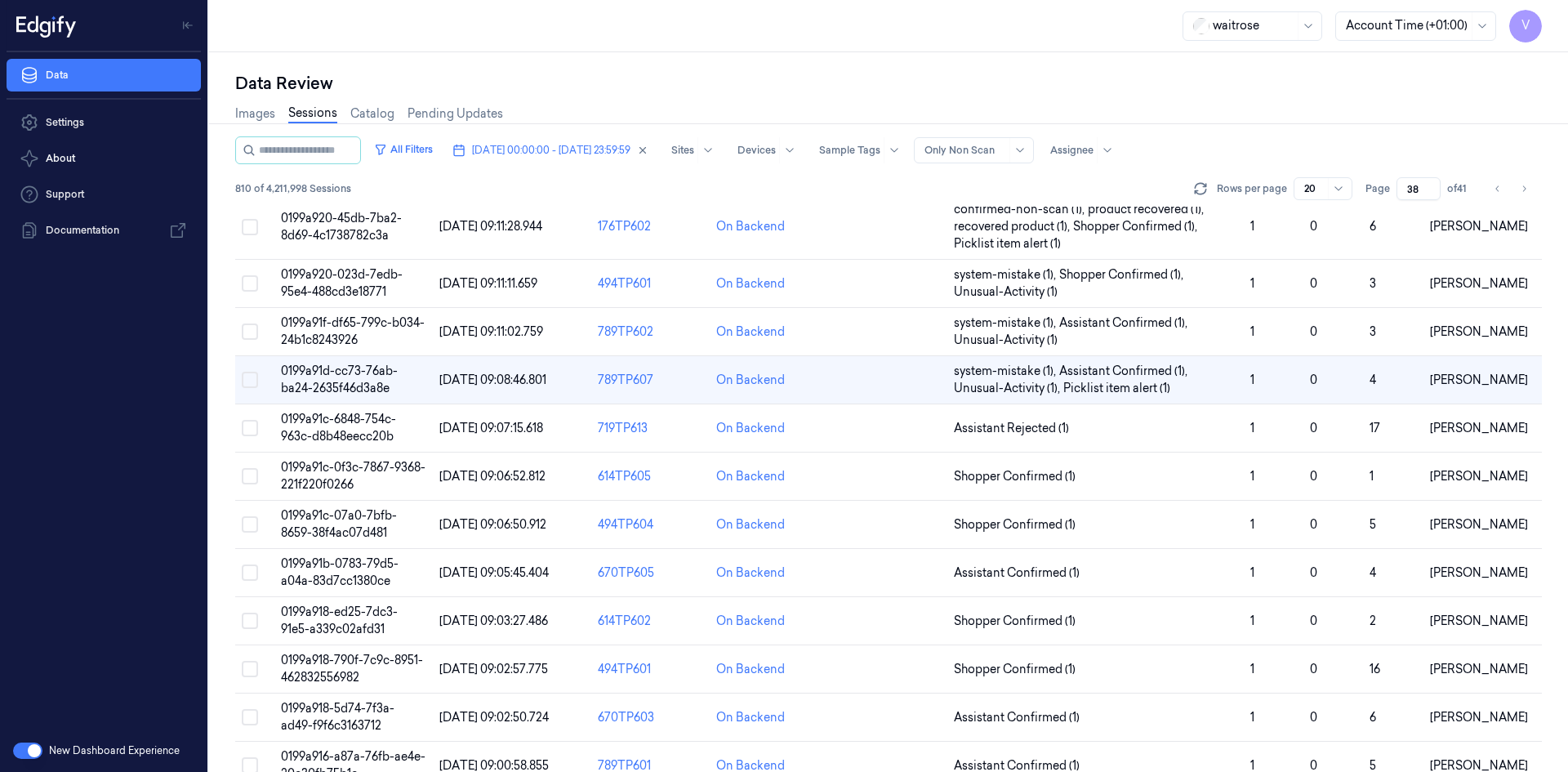
scroll to position [490, 0]
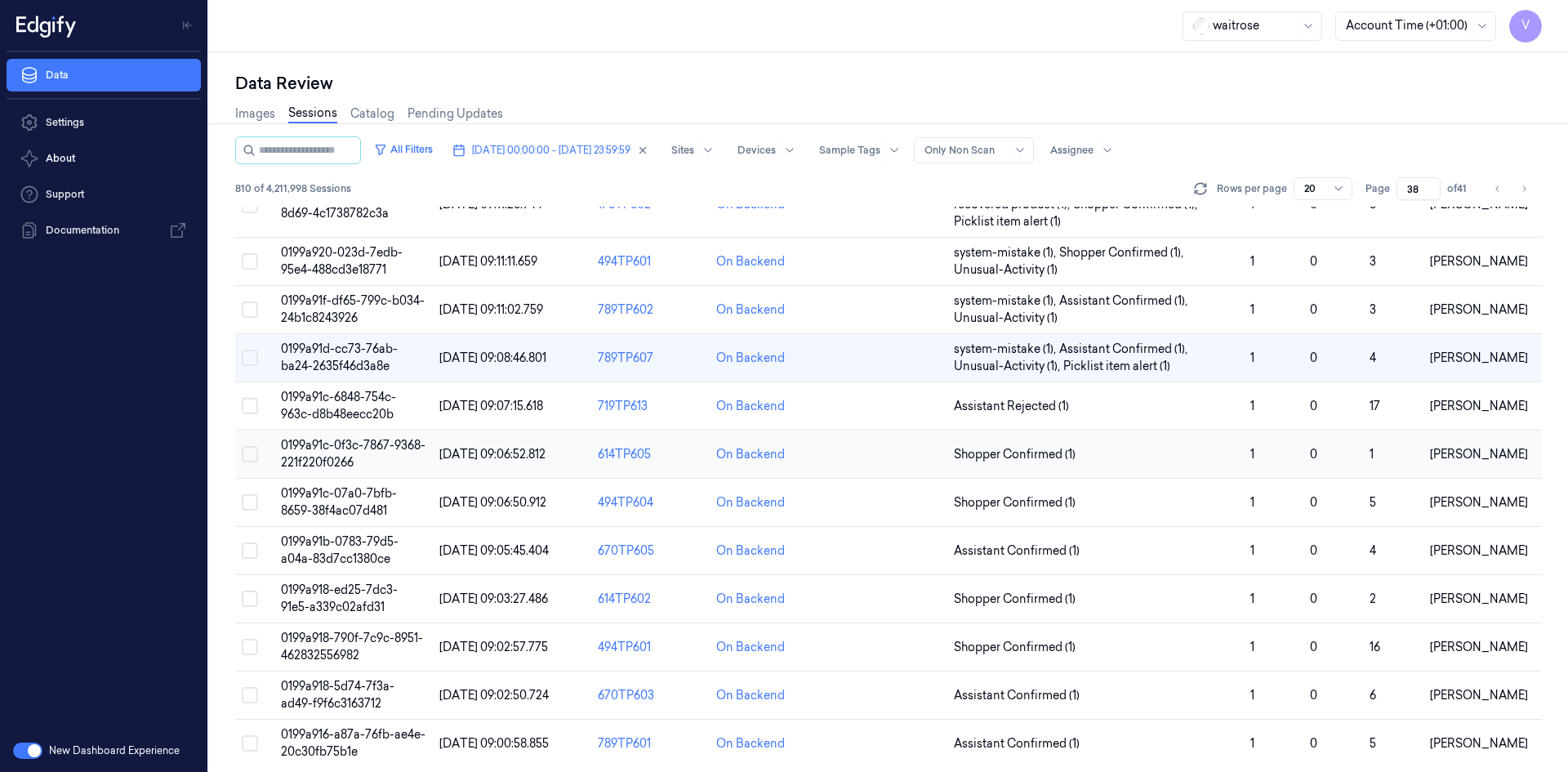
click at [330, 451] on span "0199a91c-0f3c-7867-9368-221f220f0266" at bounding box center [353, 454] width 145 height 32
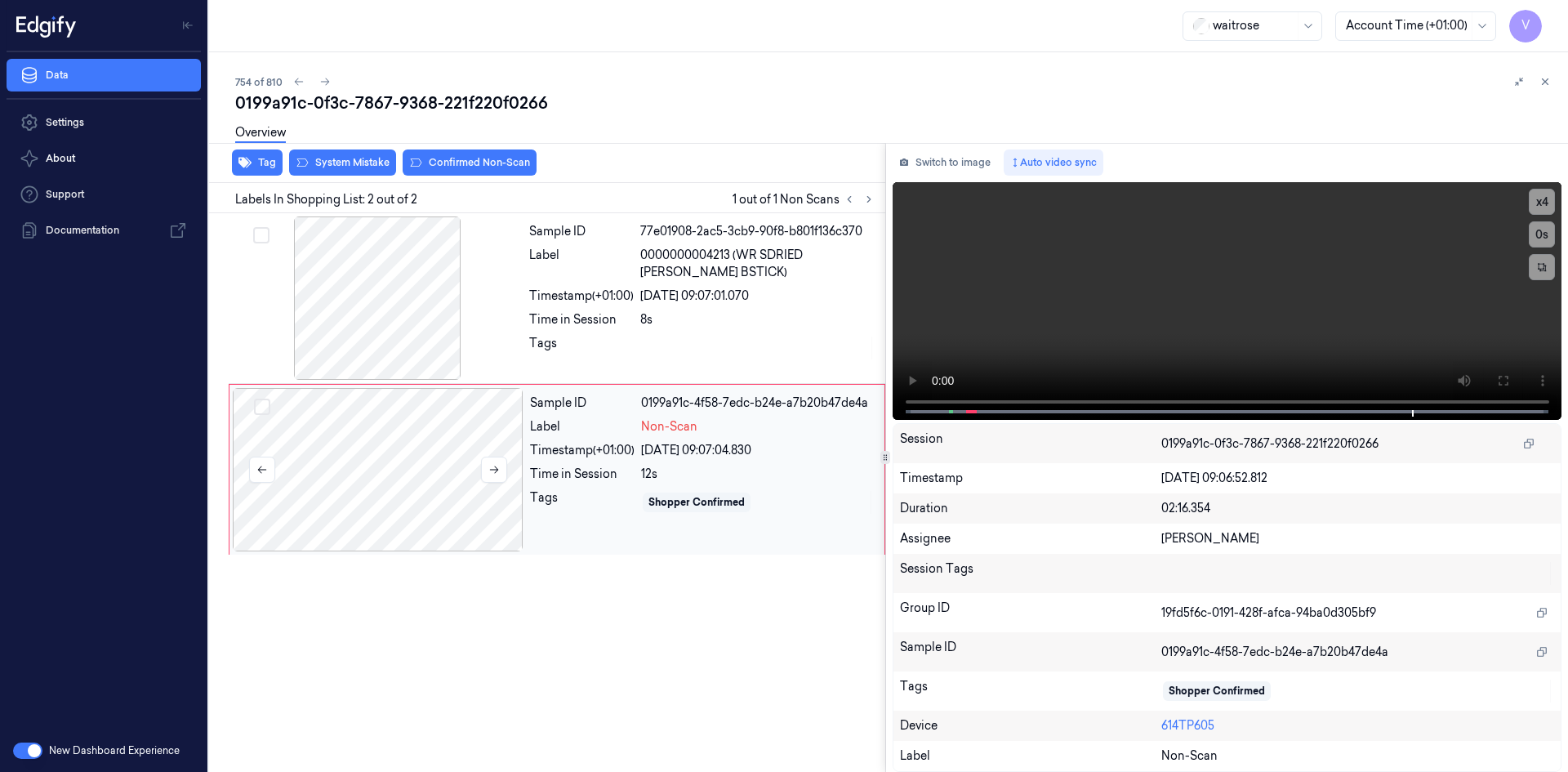
click at [354, 441] on div at bounding box center [378, 469] width 291 height 164
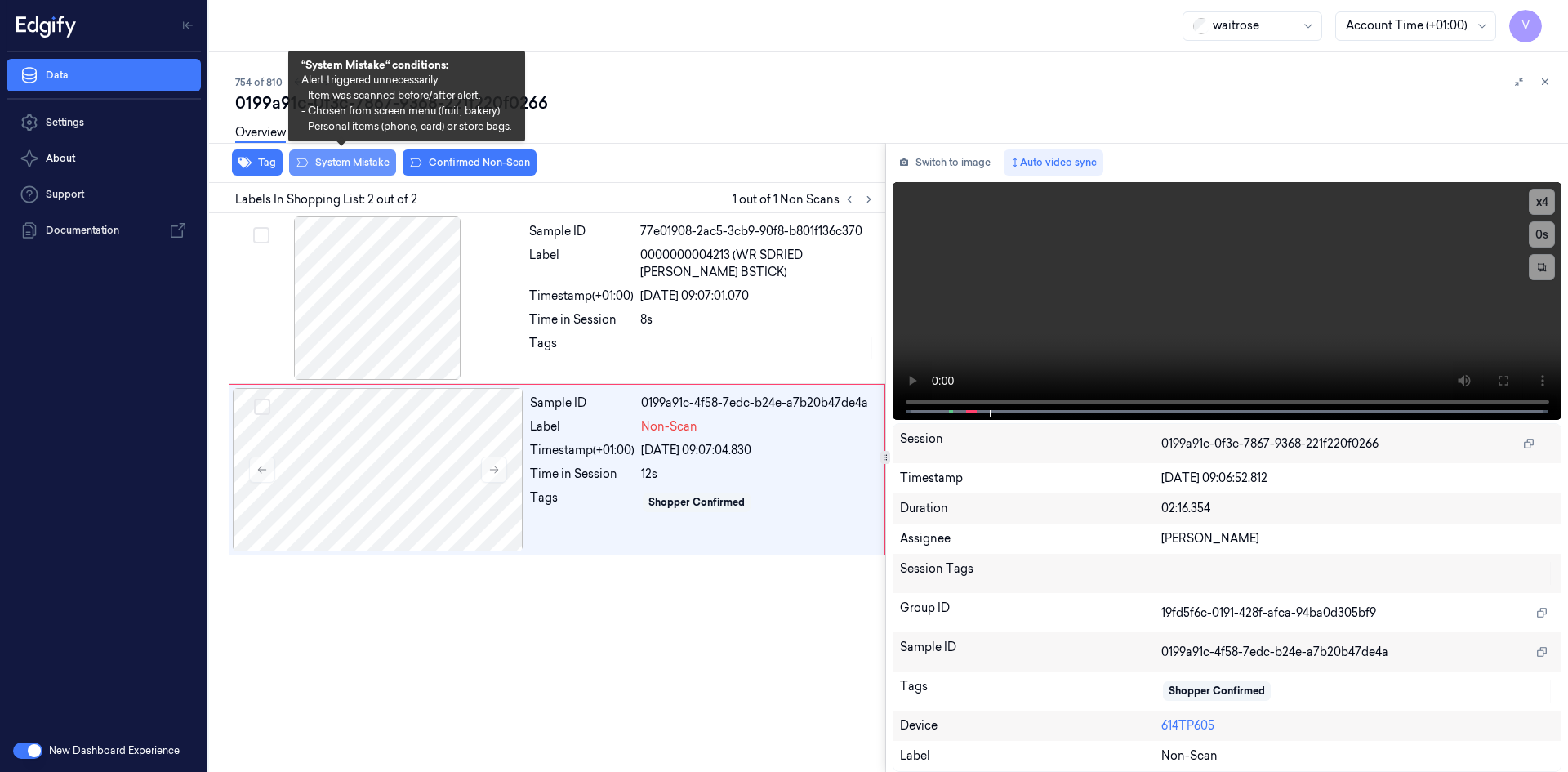
click at [364, 165] on button "System Mistake" at bounding box center [343, 163] width 107 height 26
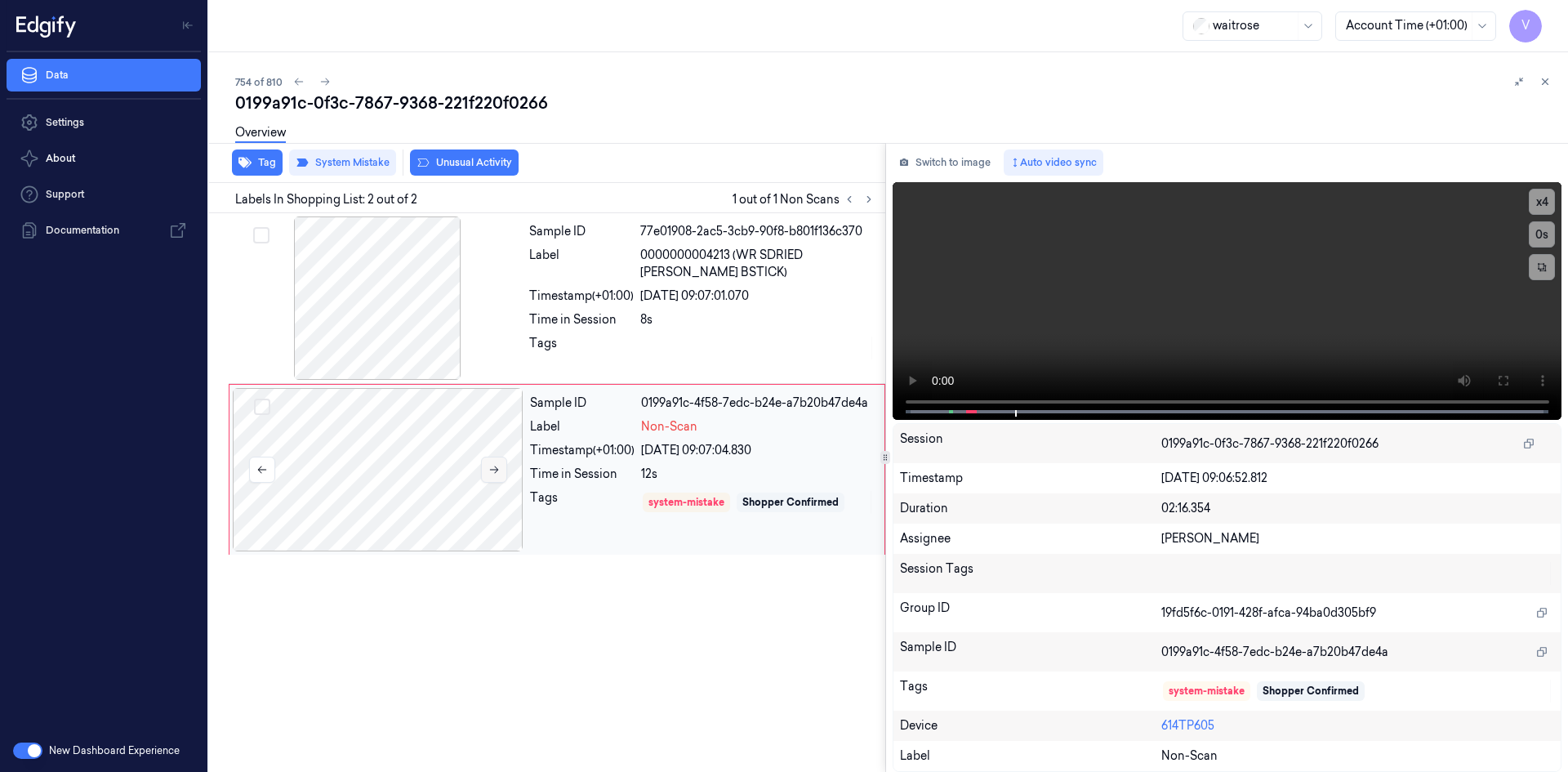
click at [494, 473] on icon at bounding box center [493, 469] width 11 height 11
click at [494, 469] on icon at bounding box center [493, 469] width 11 height 11
click at [281, 154] on div "Overview" at bounding box center [260, 135] width 51 height 42
click at [268, 158] on button "Tag" at bounding box center [257, 163] width 51 height 26
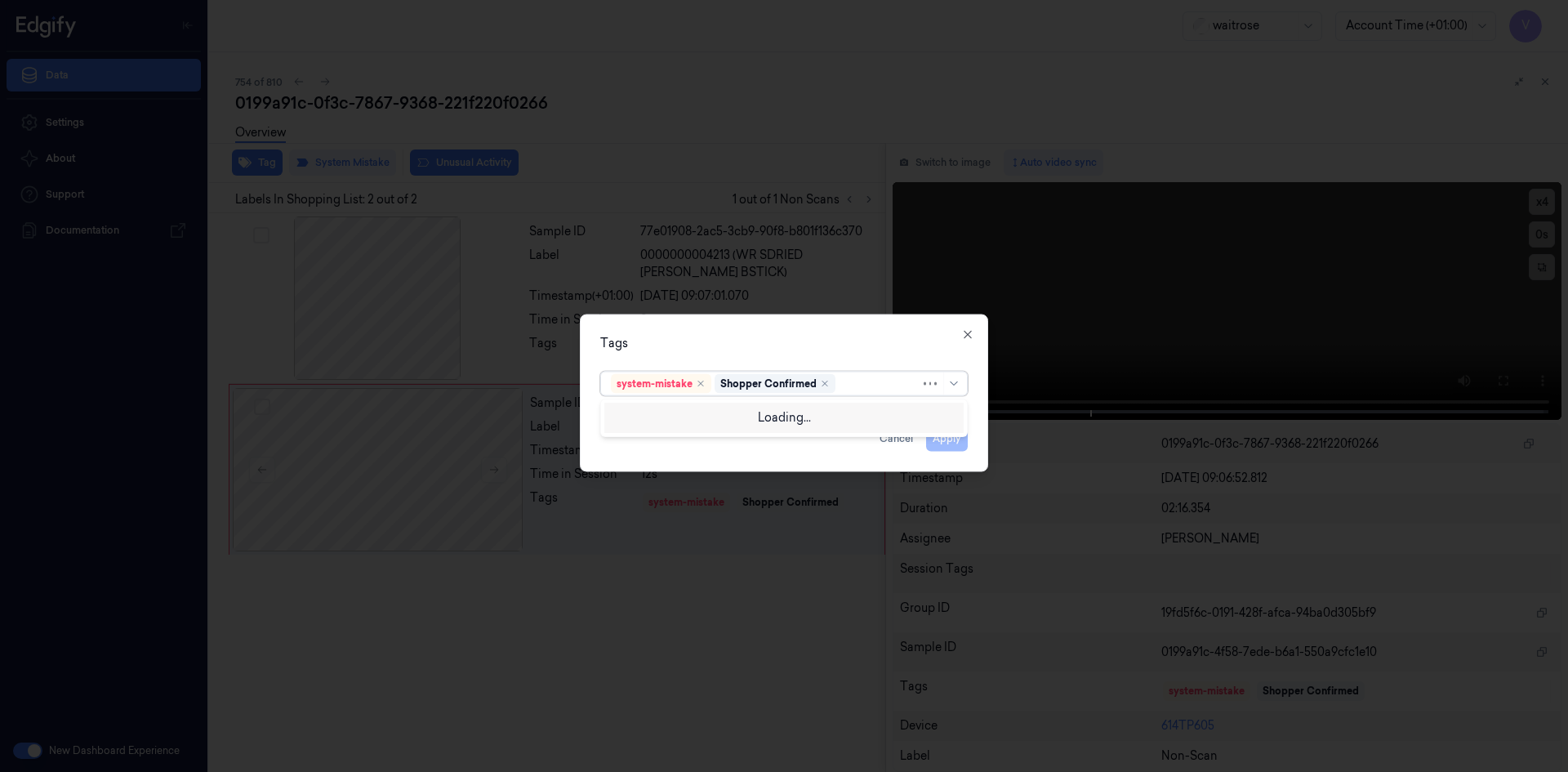
click at [866, 383] on div at bounding box center [879, 383] width 81 height 17
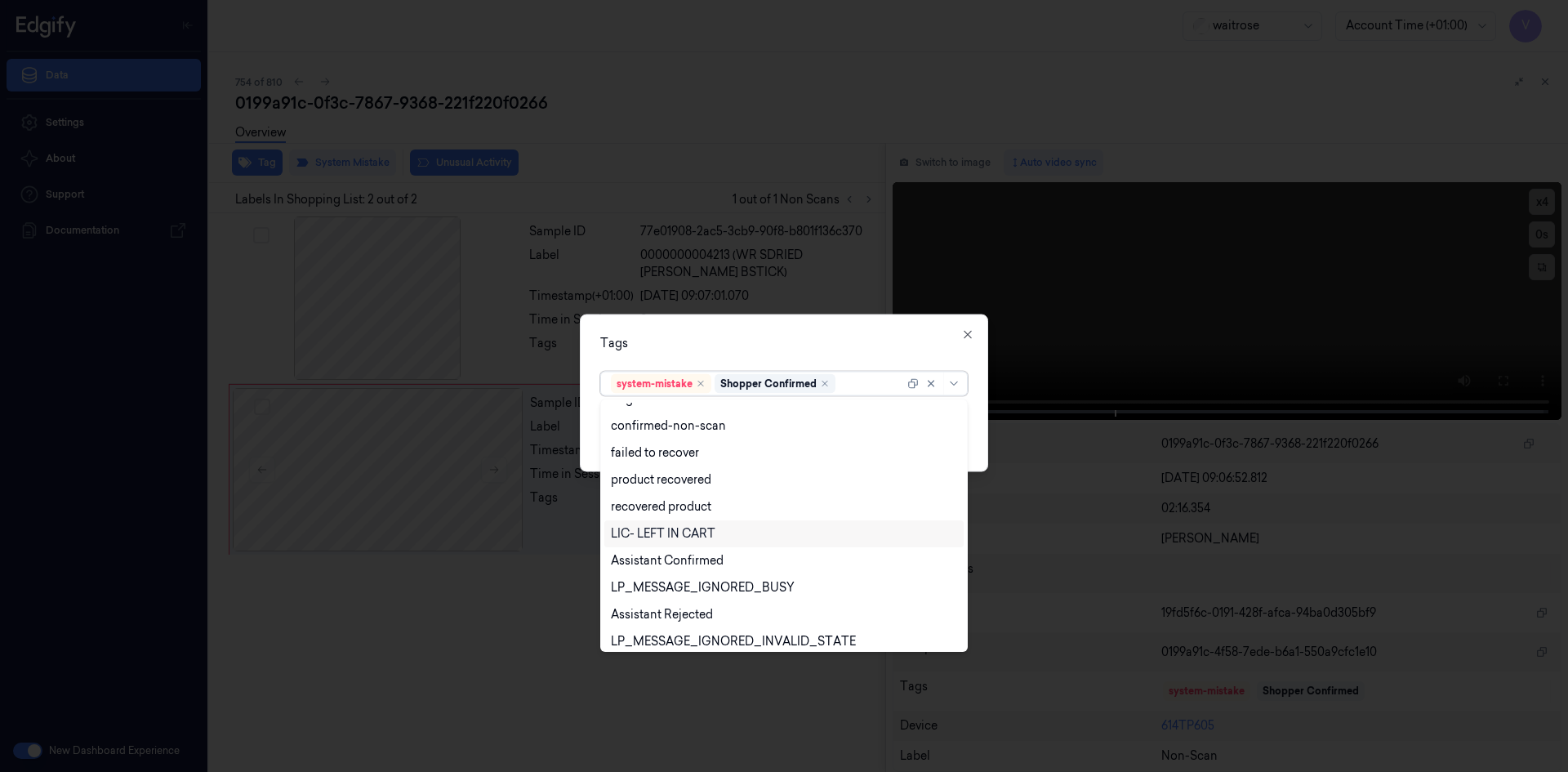
scroll to position [240, 0]
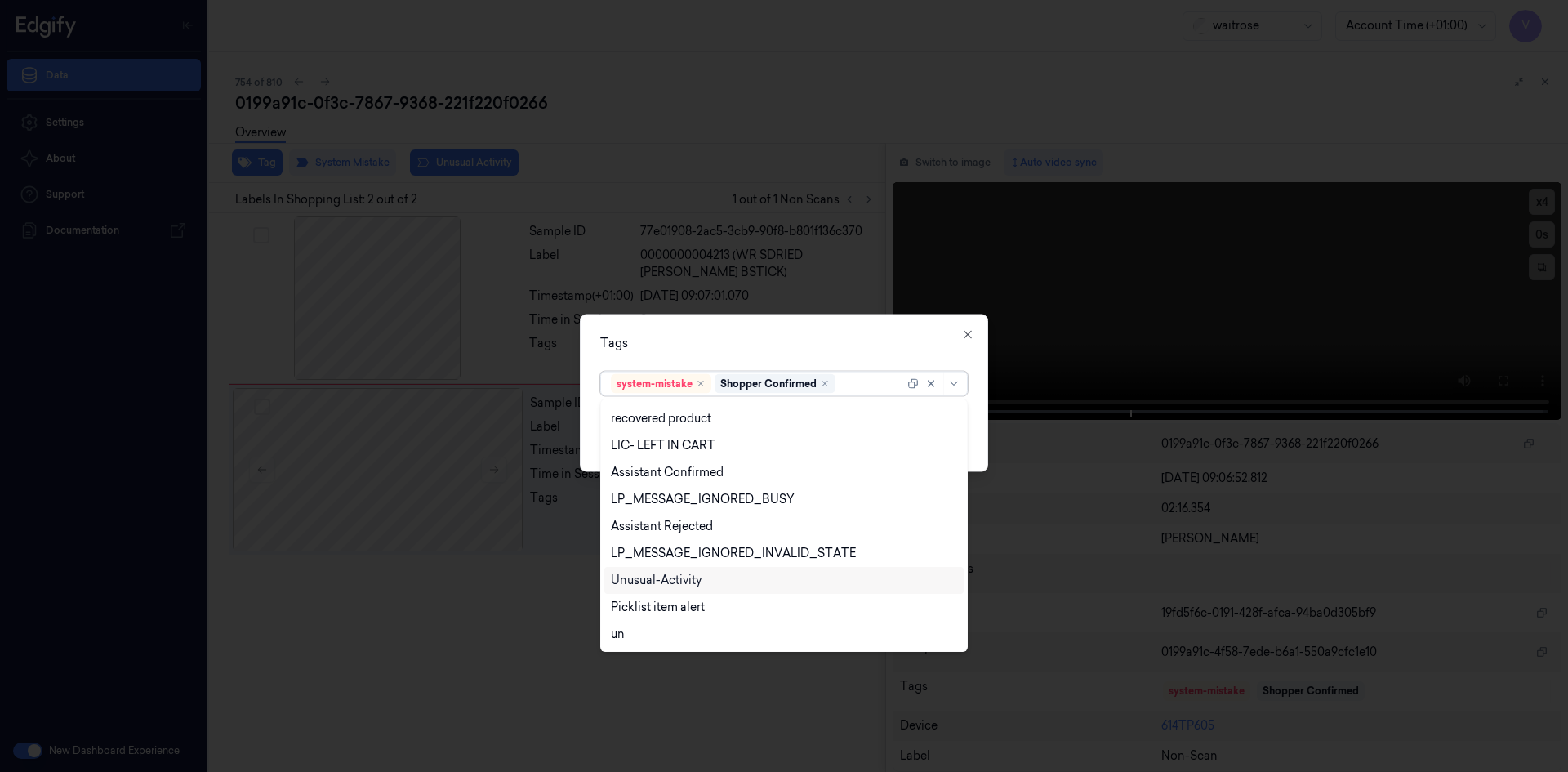
click at [695, 577] on div "Unusual-Activity" at bounding box center [656, 581] width 91 height 17
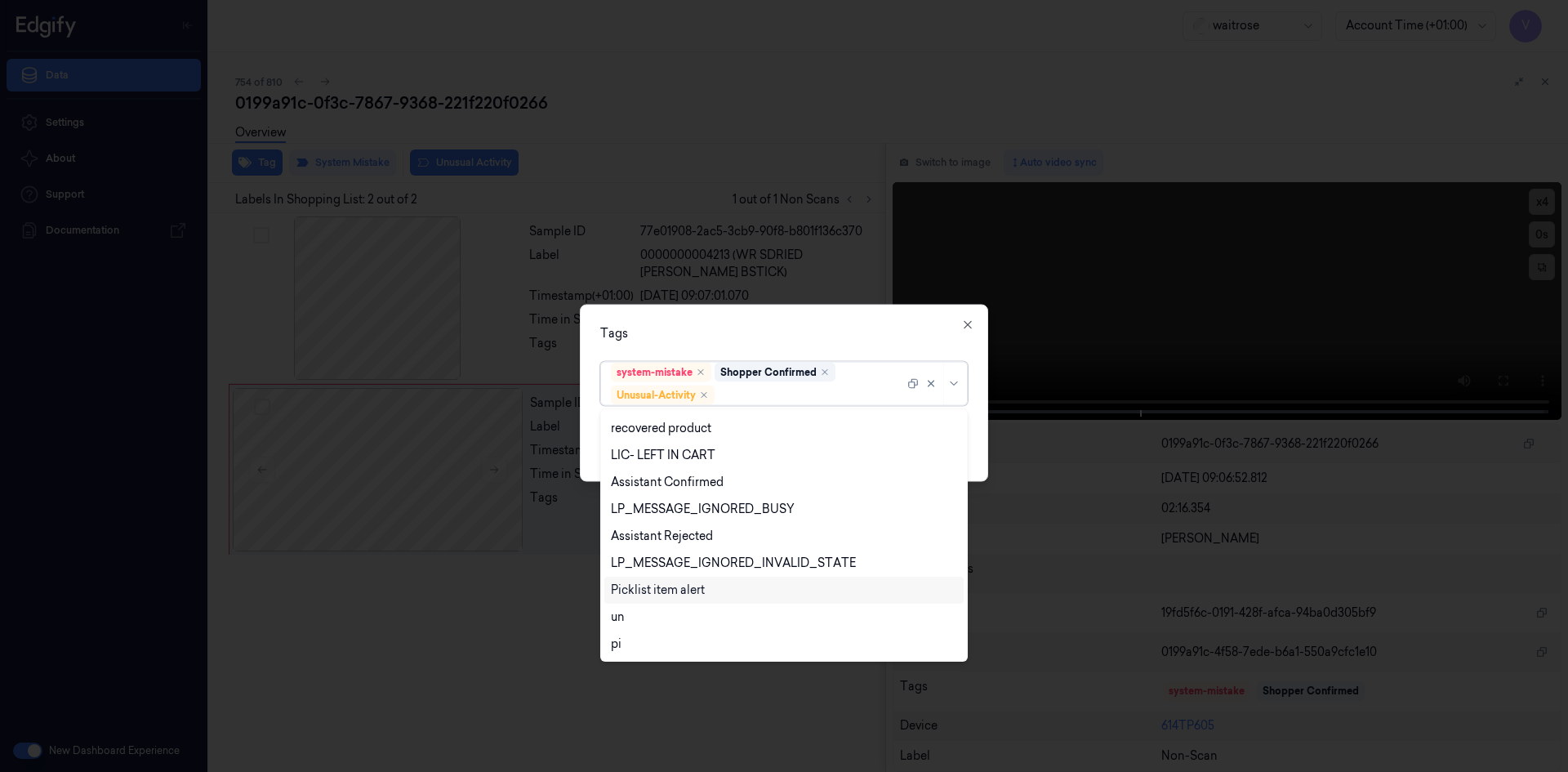
click at [689, 593] on div "Picklist item alert" at bounding box center [658, 590] width 94 height 17
click at [792, 339] on div "Tags" at bounding box center [784, 333] width 368 height 17
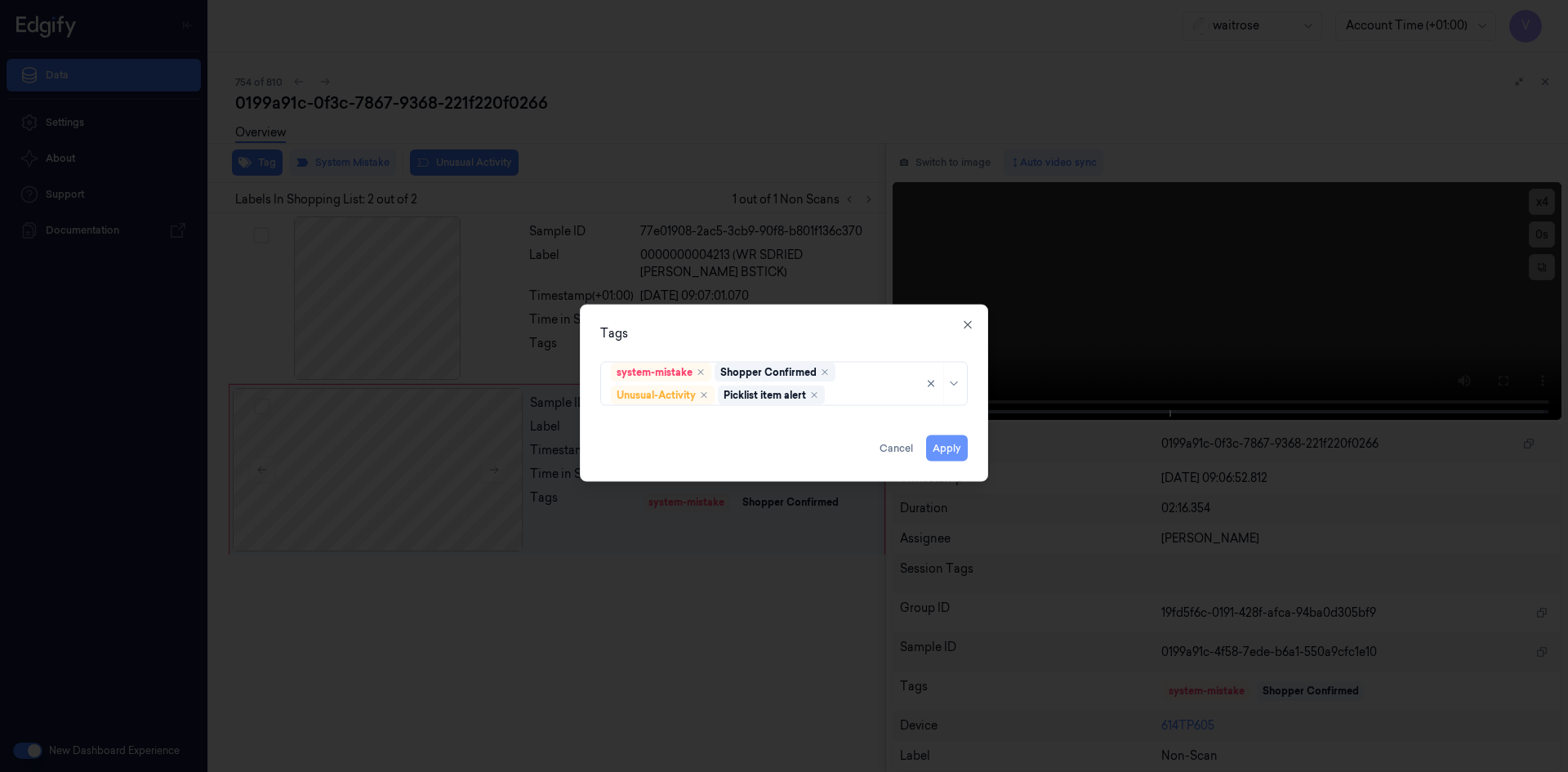
click at [951, 445] on button "Apply" at bounding box center [947, 447] width 42 height 26
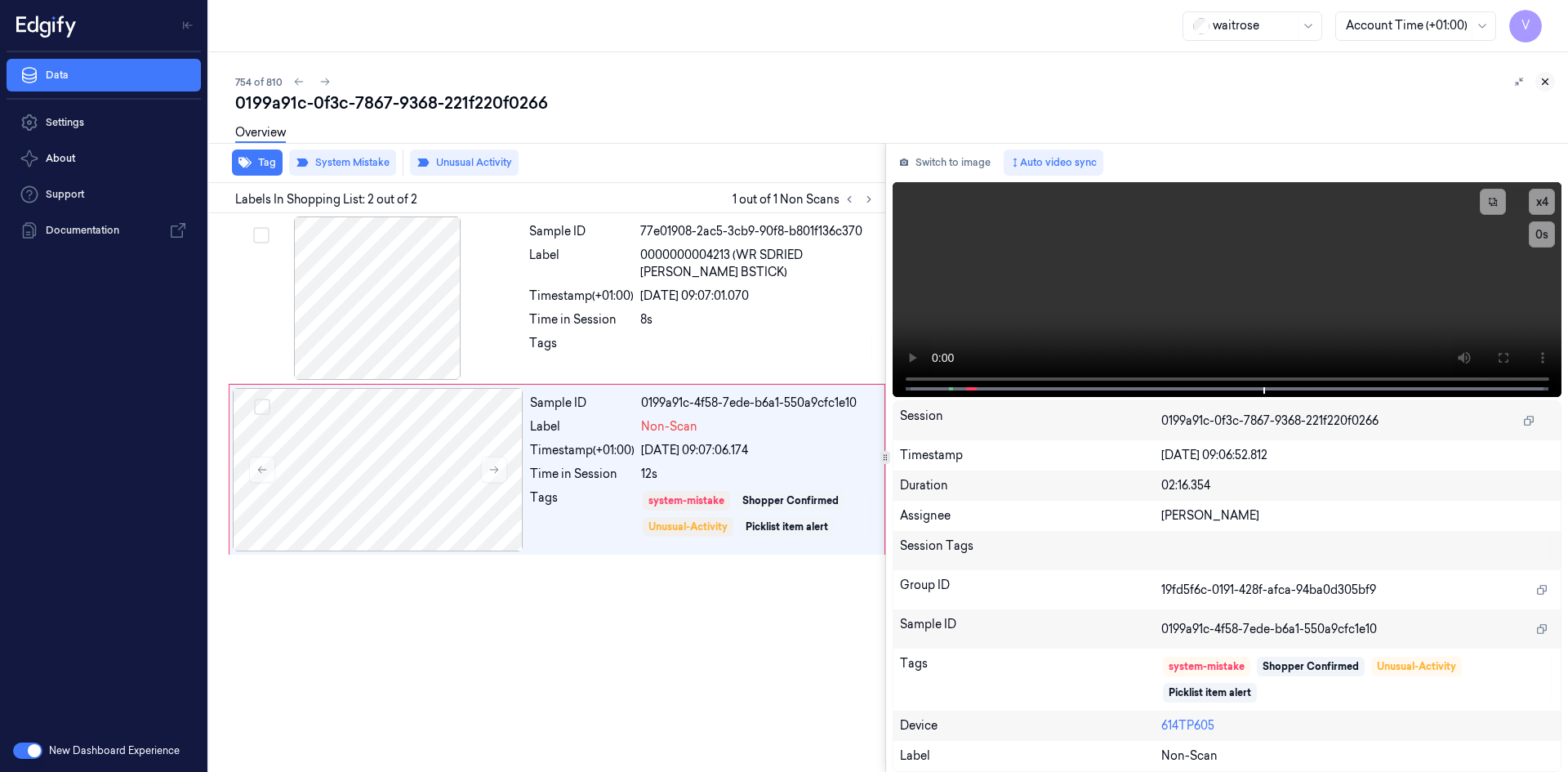
click at [1548, 80] on icon at bounding box center [1545, 81] width 11 height 11
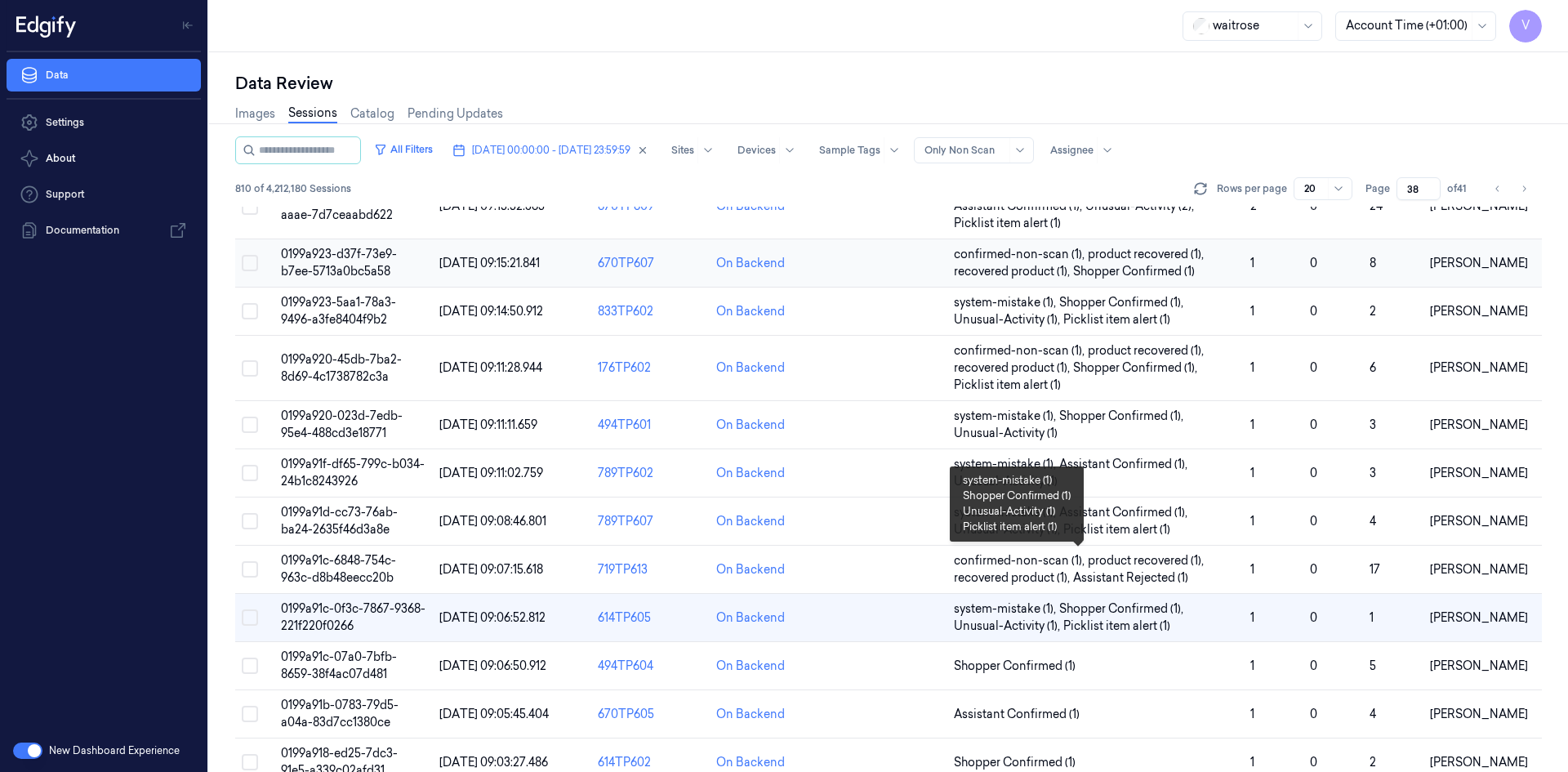
scroll to position [490, 0]
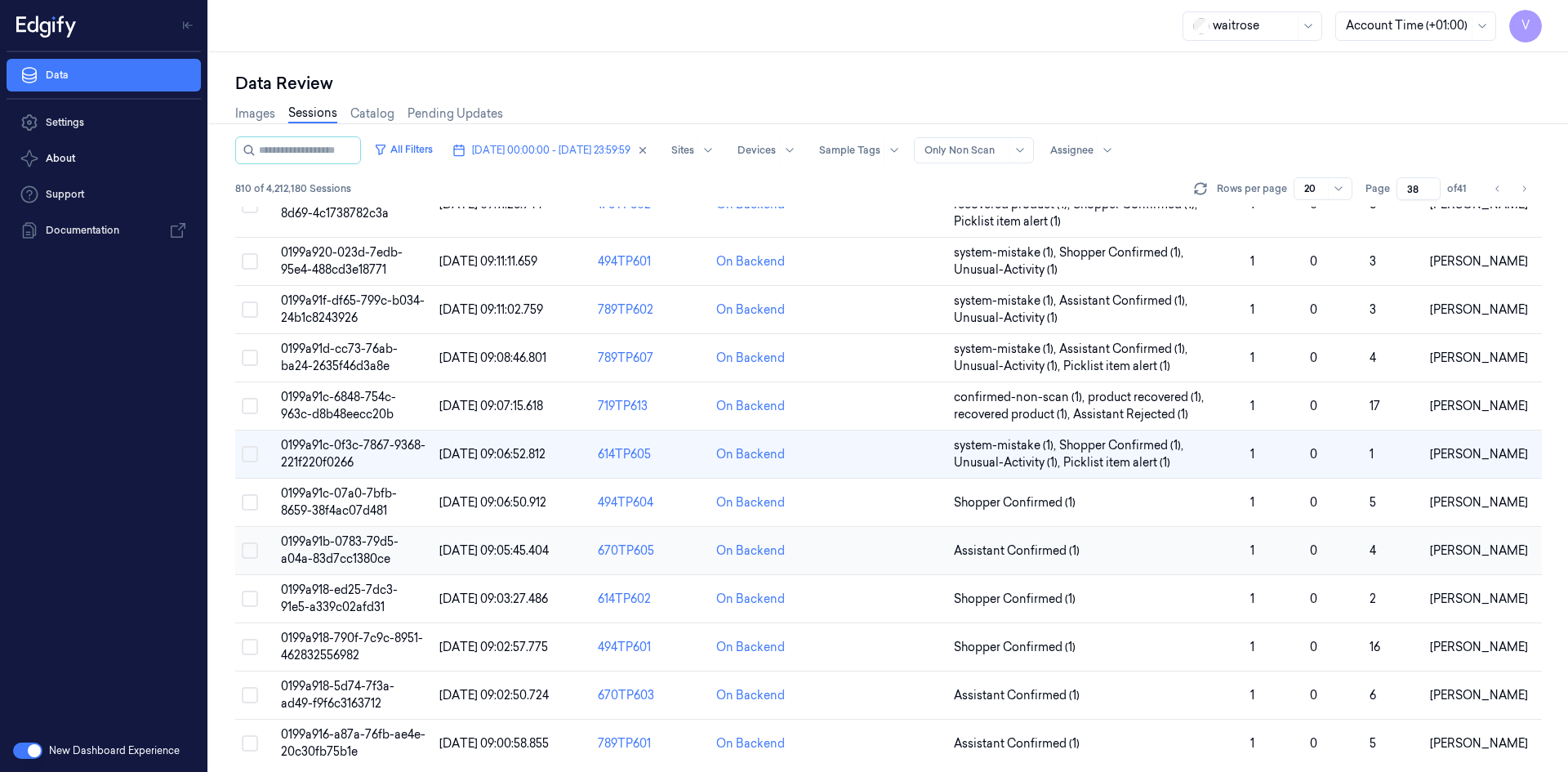
click at [343, 539] on span "0199a91b-0783-79d5-a04a-83d7cc1380ce" at bounding box center [340, 550] width 118 height 32
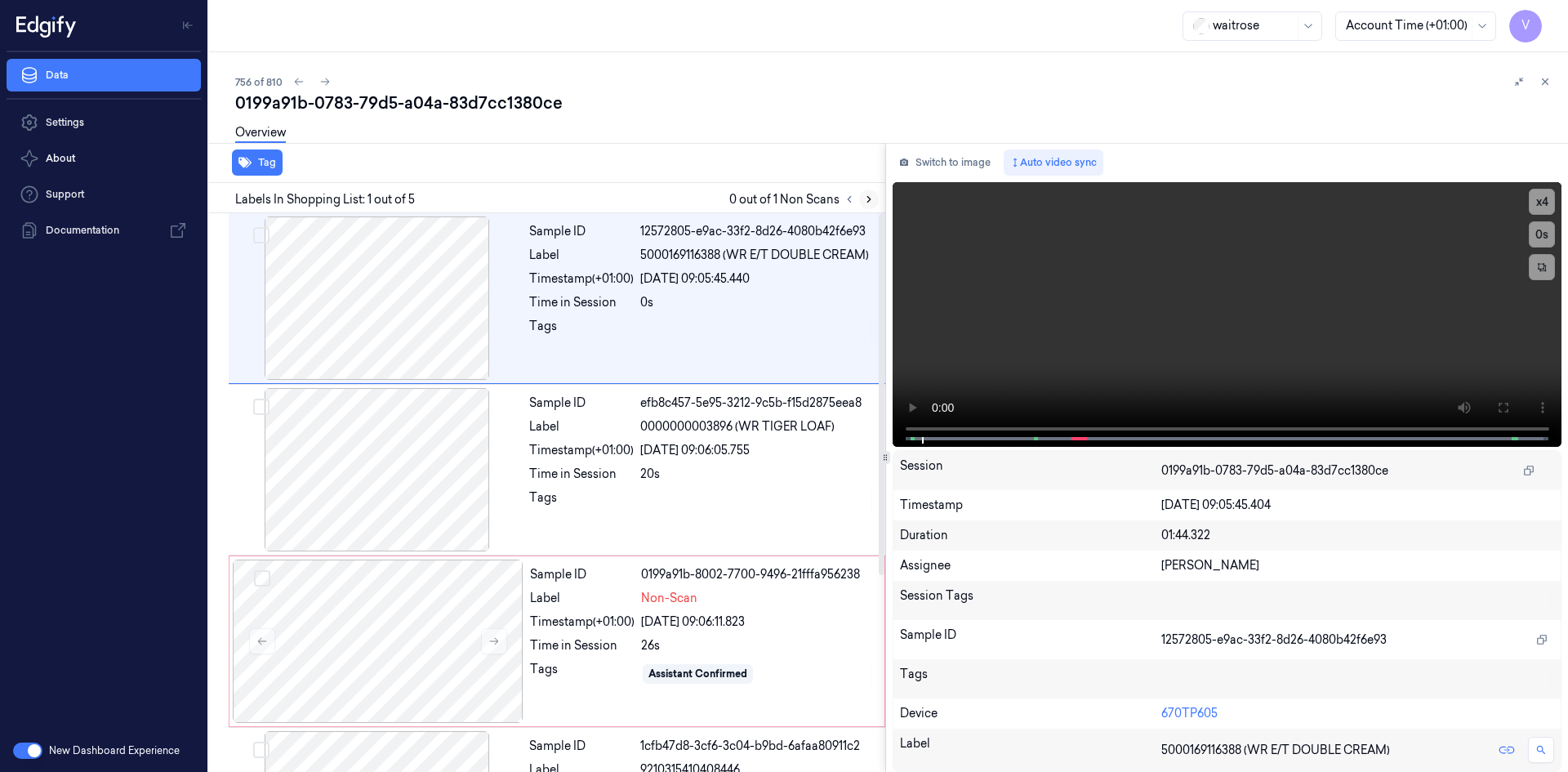
click at [872, 200] on icon at bounding box center [869, 199] width 11 height 11
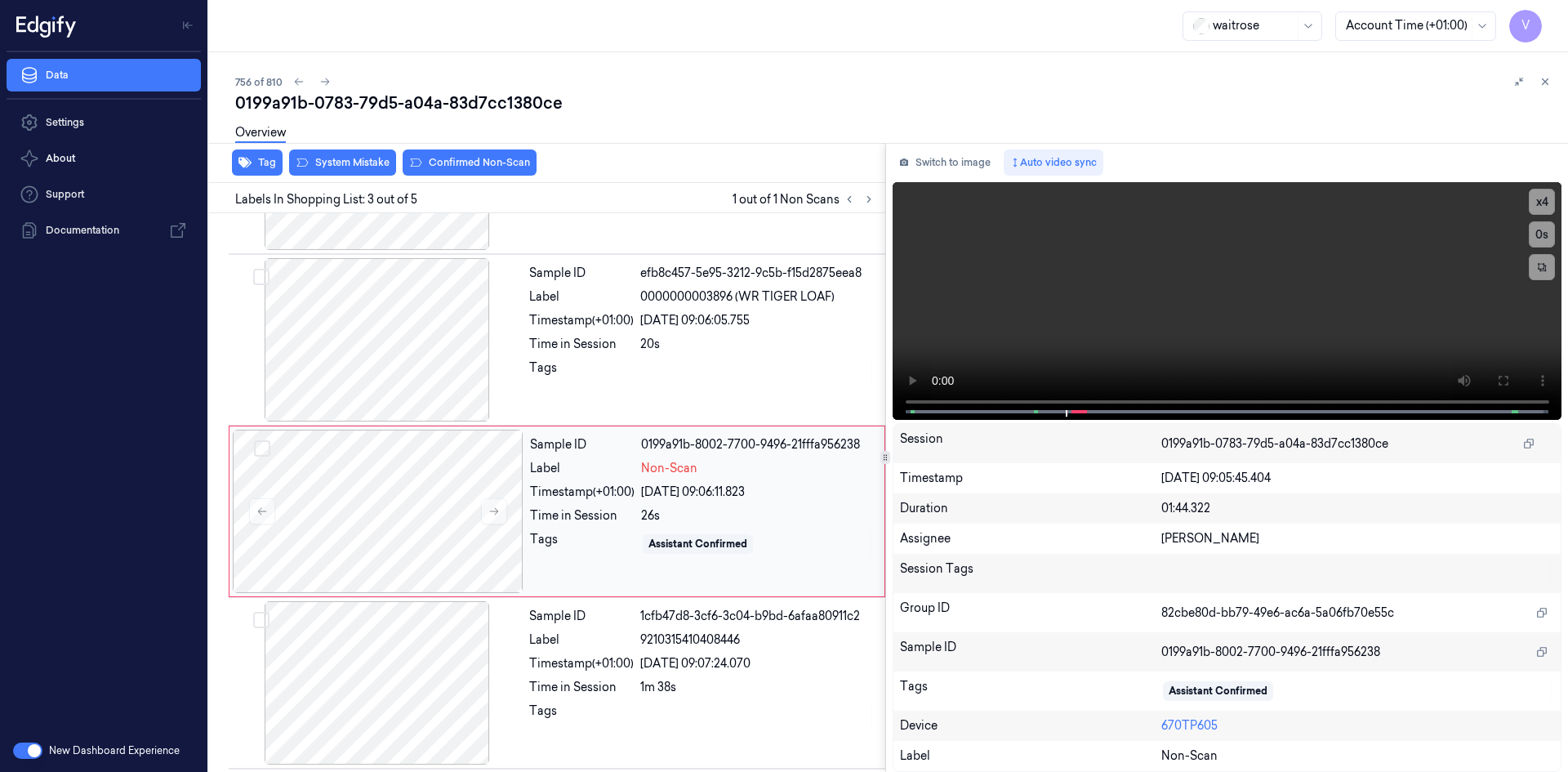
scroll to position [149, 0]
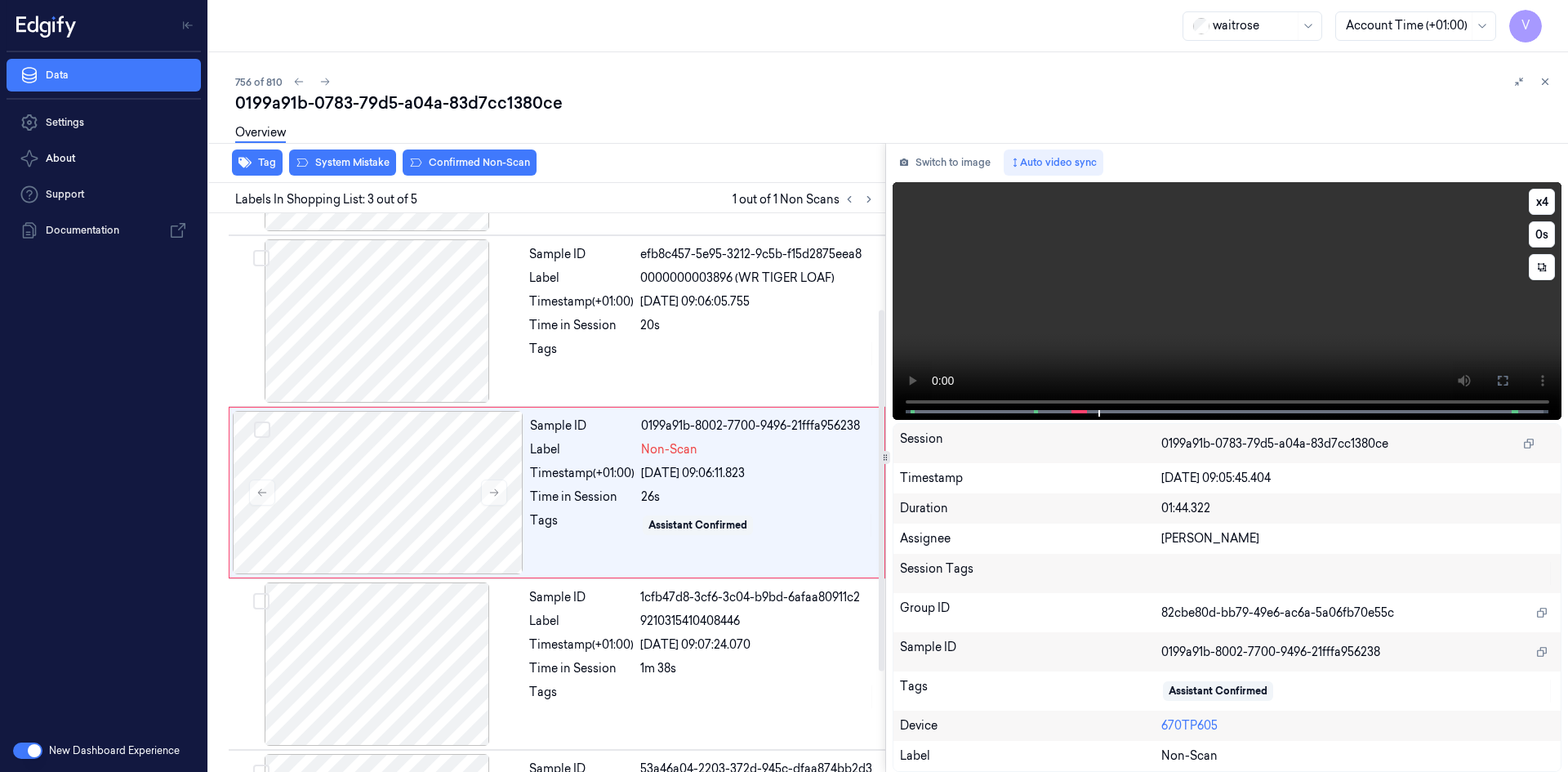
click at [1033, 287] on video at bounding box center [1228, 300] width 670 height 238
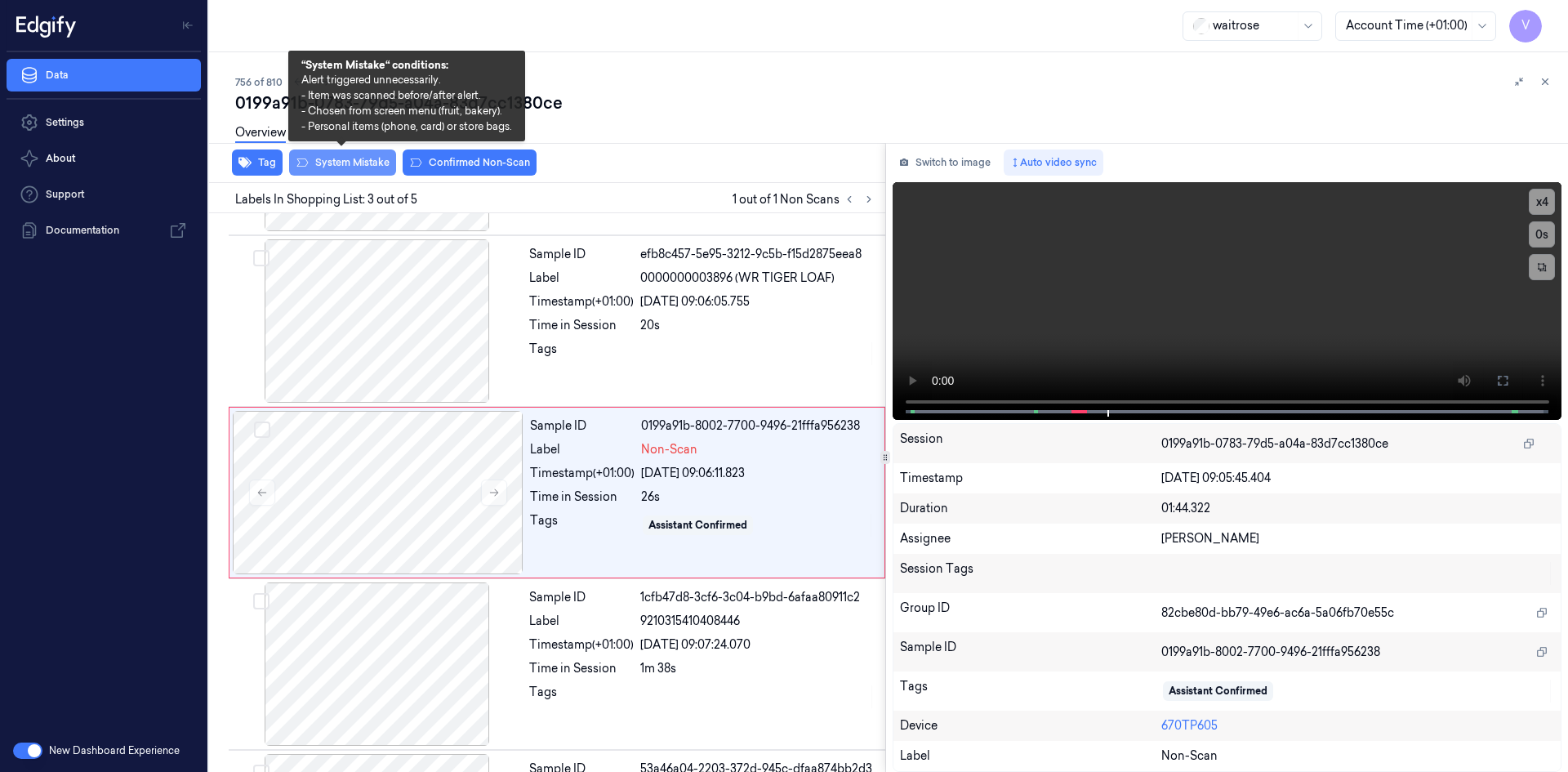
click at [342, 158] on button "System Mistake" at bounding box center [343, 163] width 107 height 26
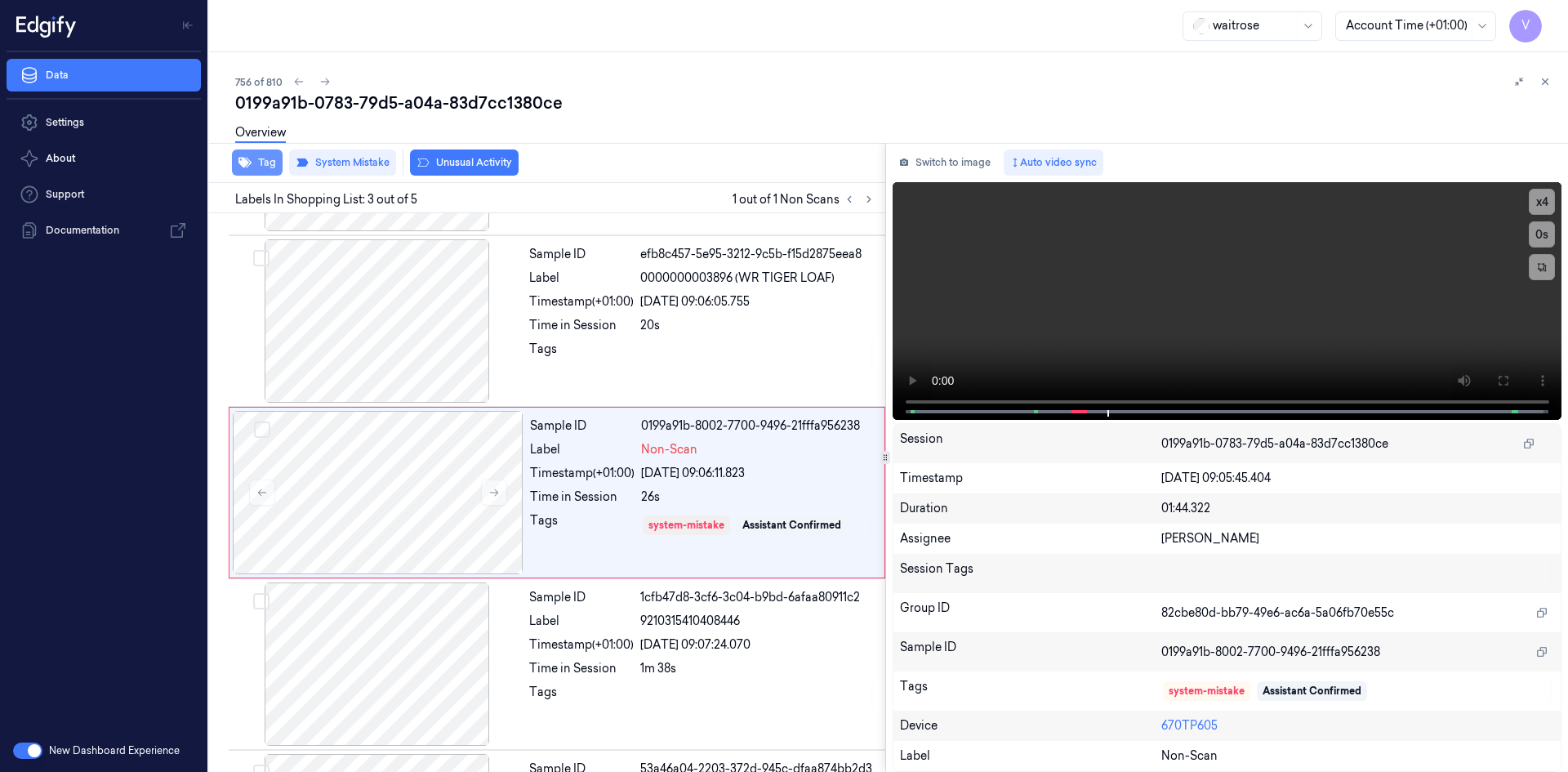
click at [269, 165] on button "Tag" at bounding box center [257, 163] width 51 height 26
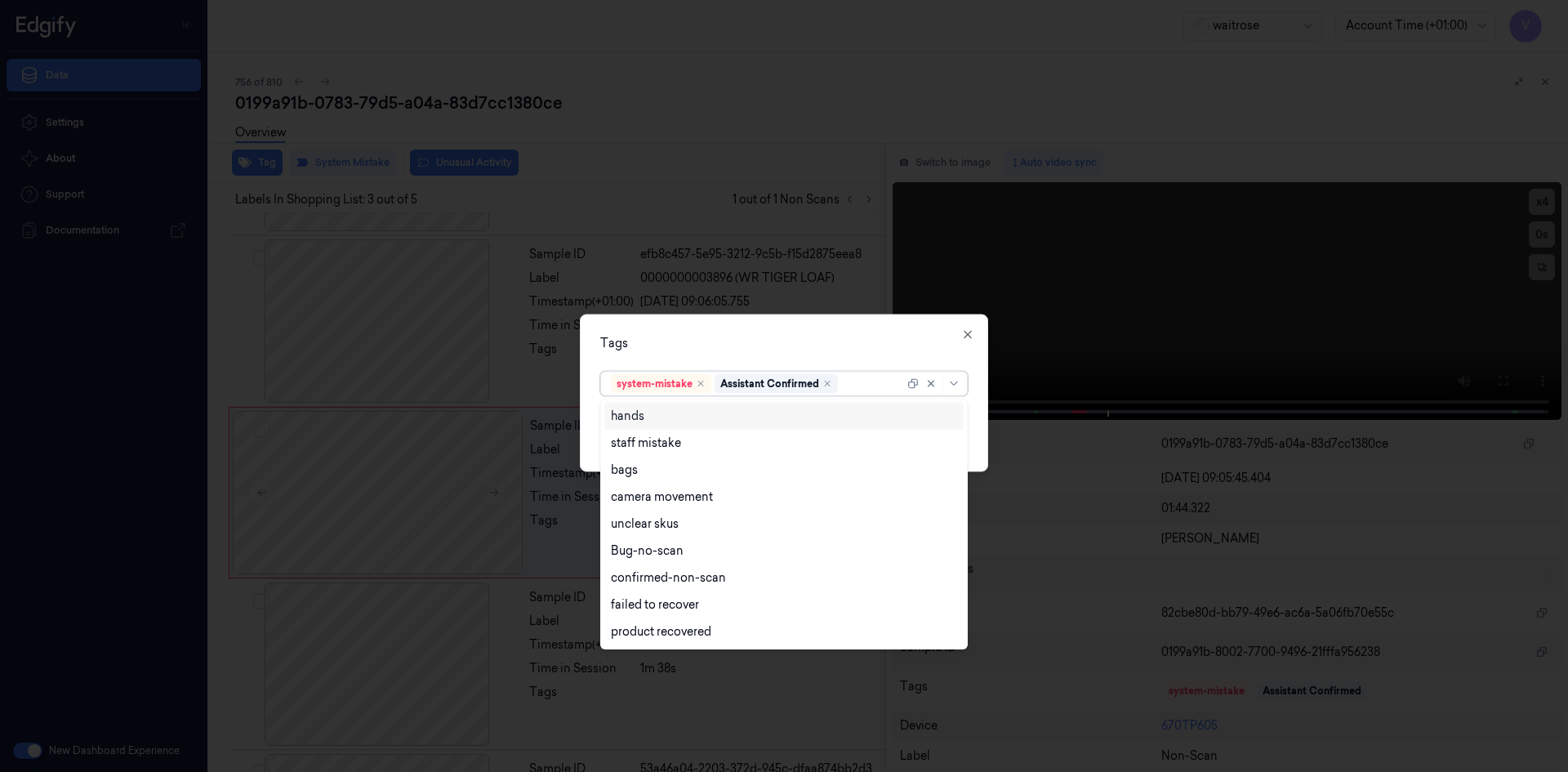
click at [864, 384] on div at bounding box center [872, 383] width 63 height 17
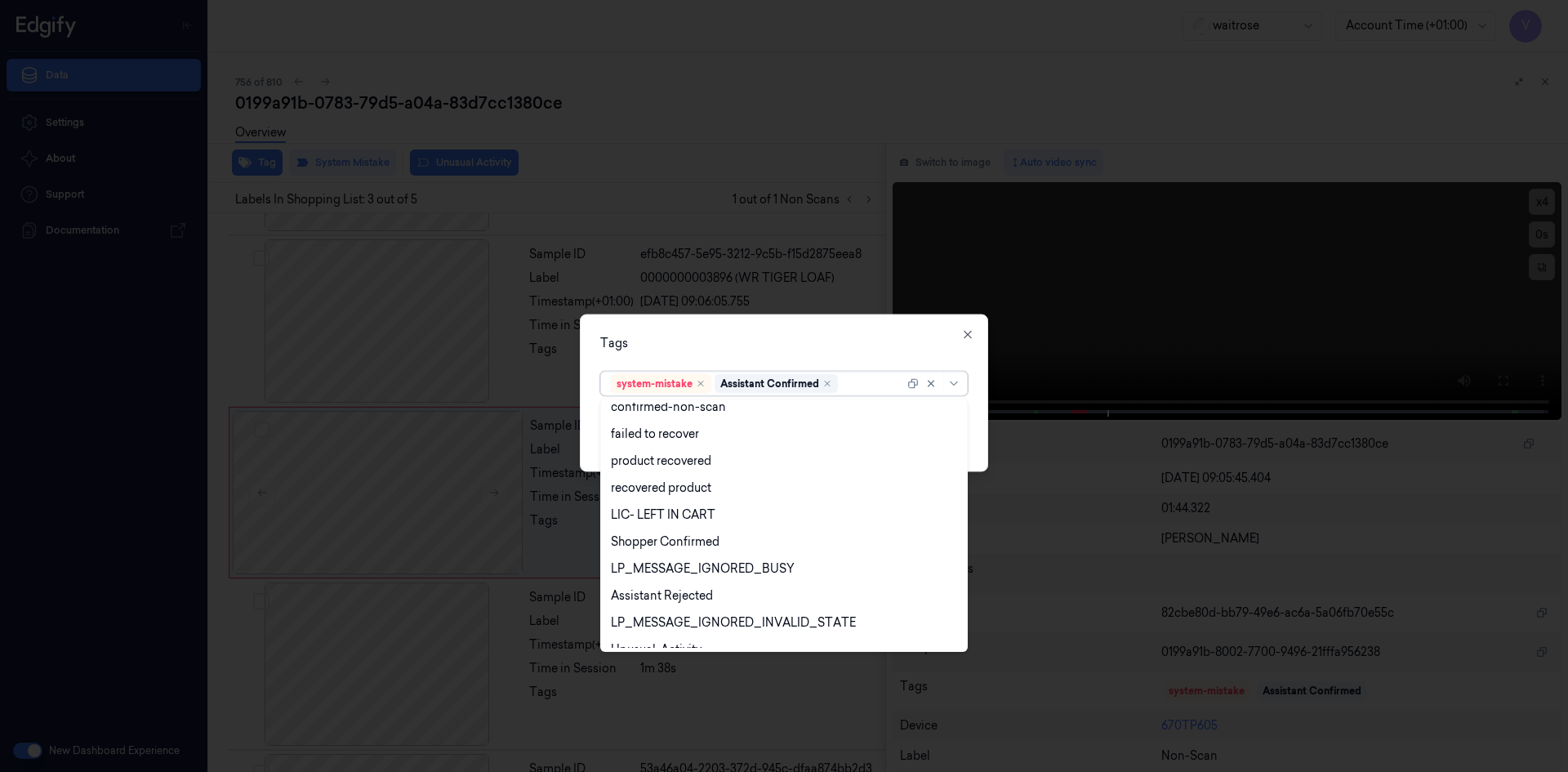
scroll to position [240, 0]
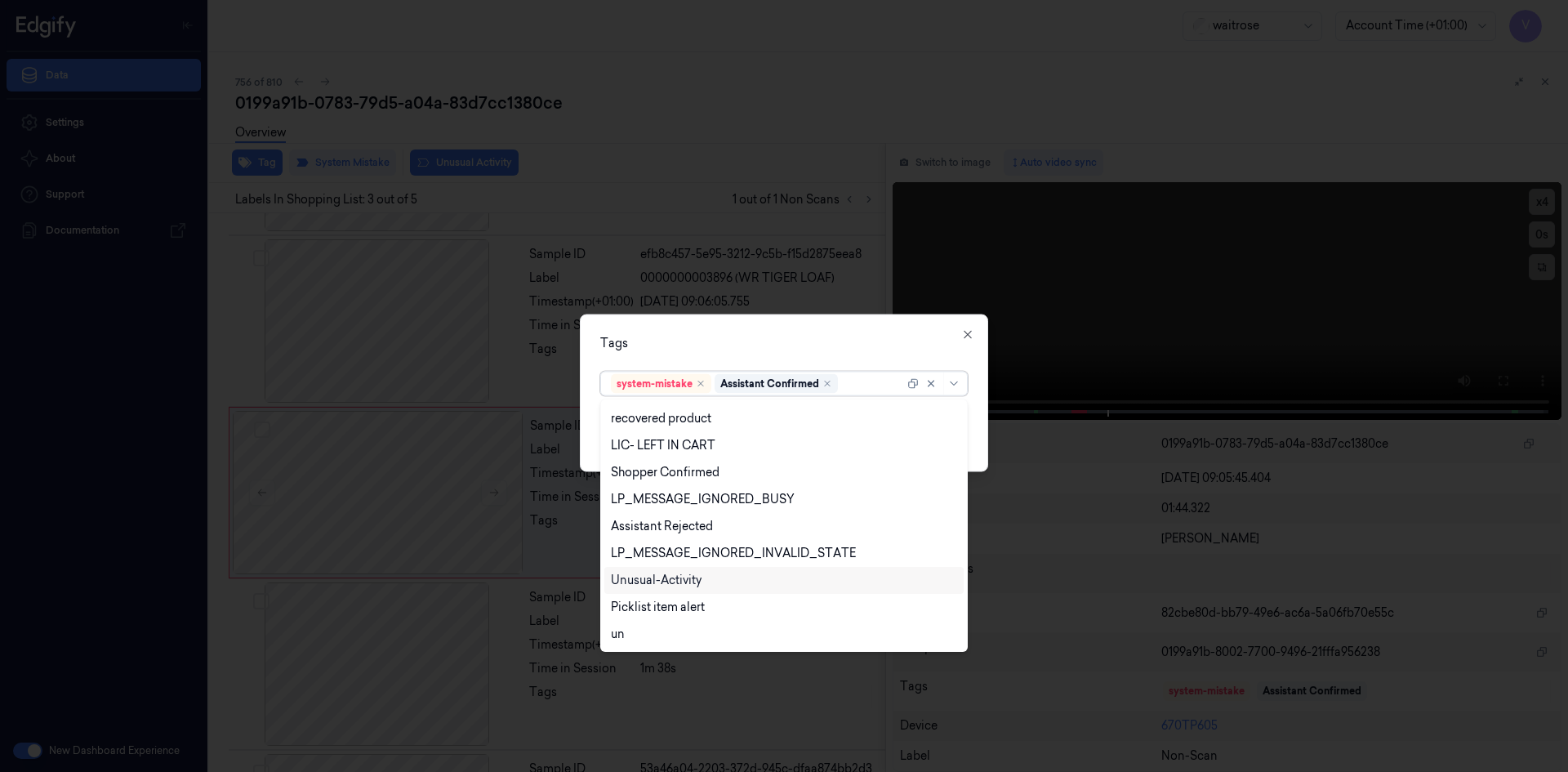
click at [679, 578] on div "Unusual-Activity" at bounding box center [656, 581] width 91 height 17
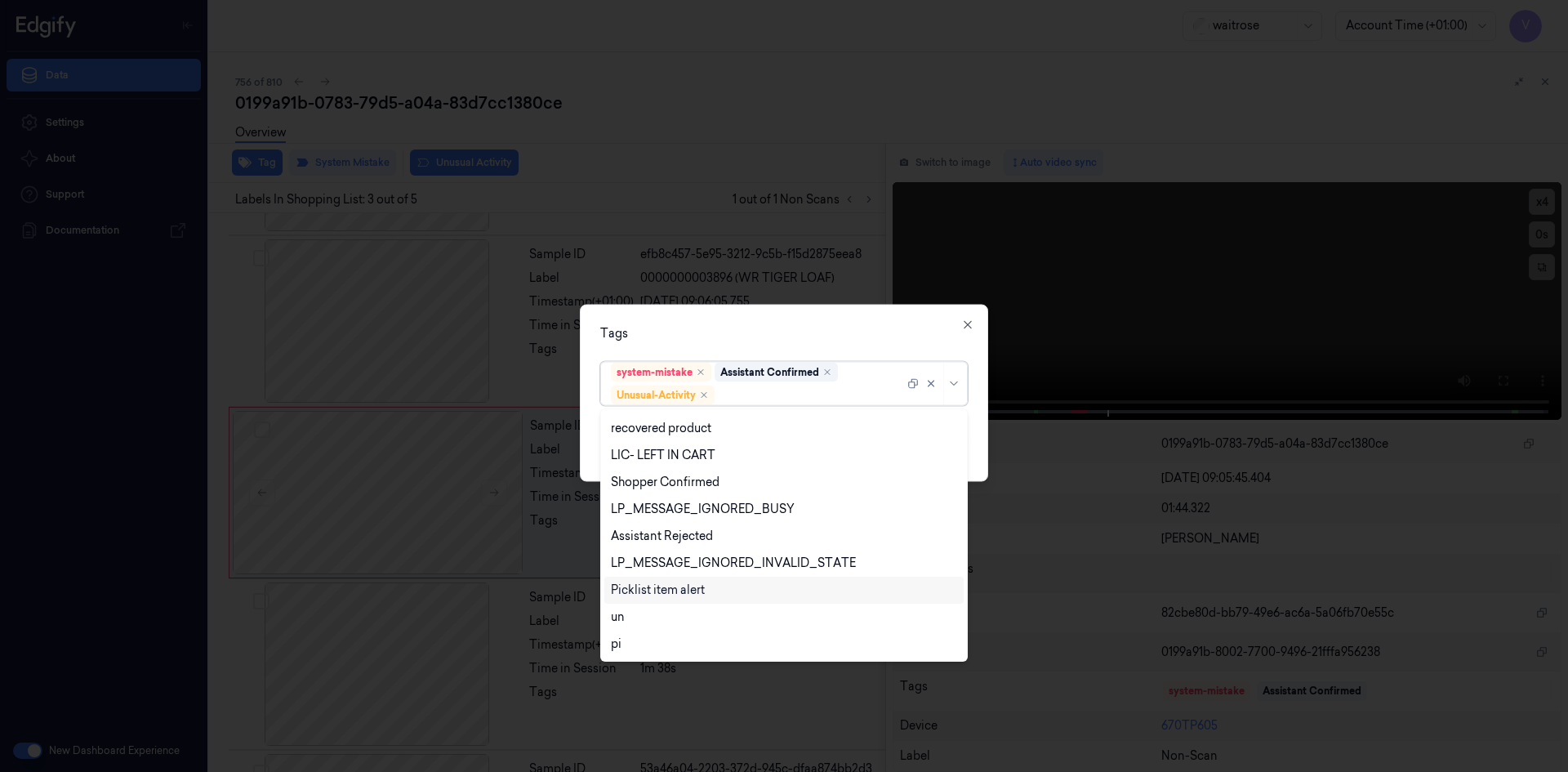
click at [677, 594] on div "Picklist item alert" at bounding box center [658, 590] width 94 height 17
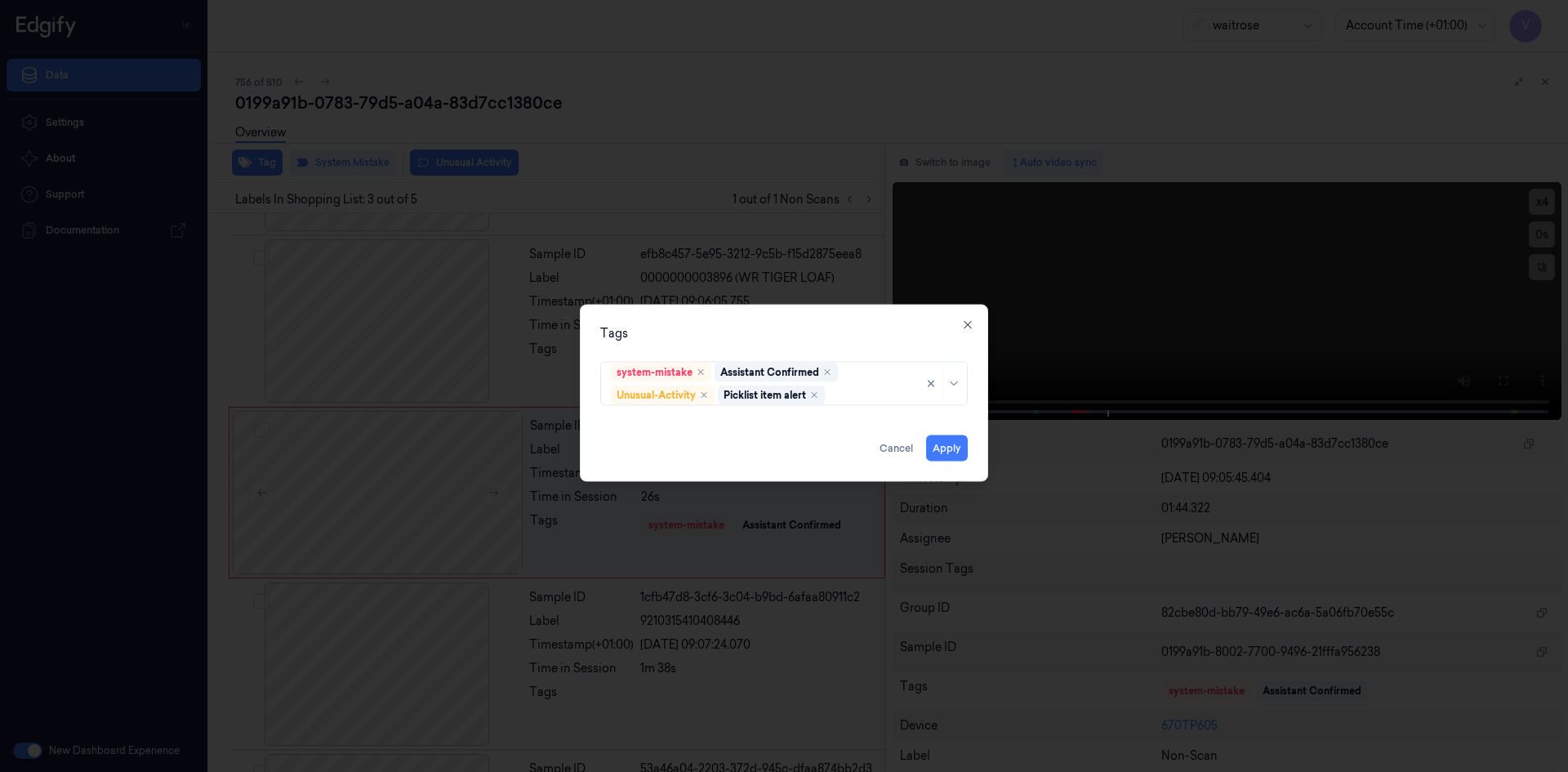
click at [810, 333] on div "Tags" at bounding box center [784, 333] width 368 height 17
click at [949, 443] on button "Apply" at bounding box center [947, 447] width 42 height 26
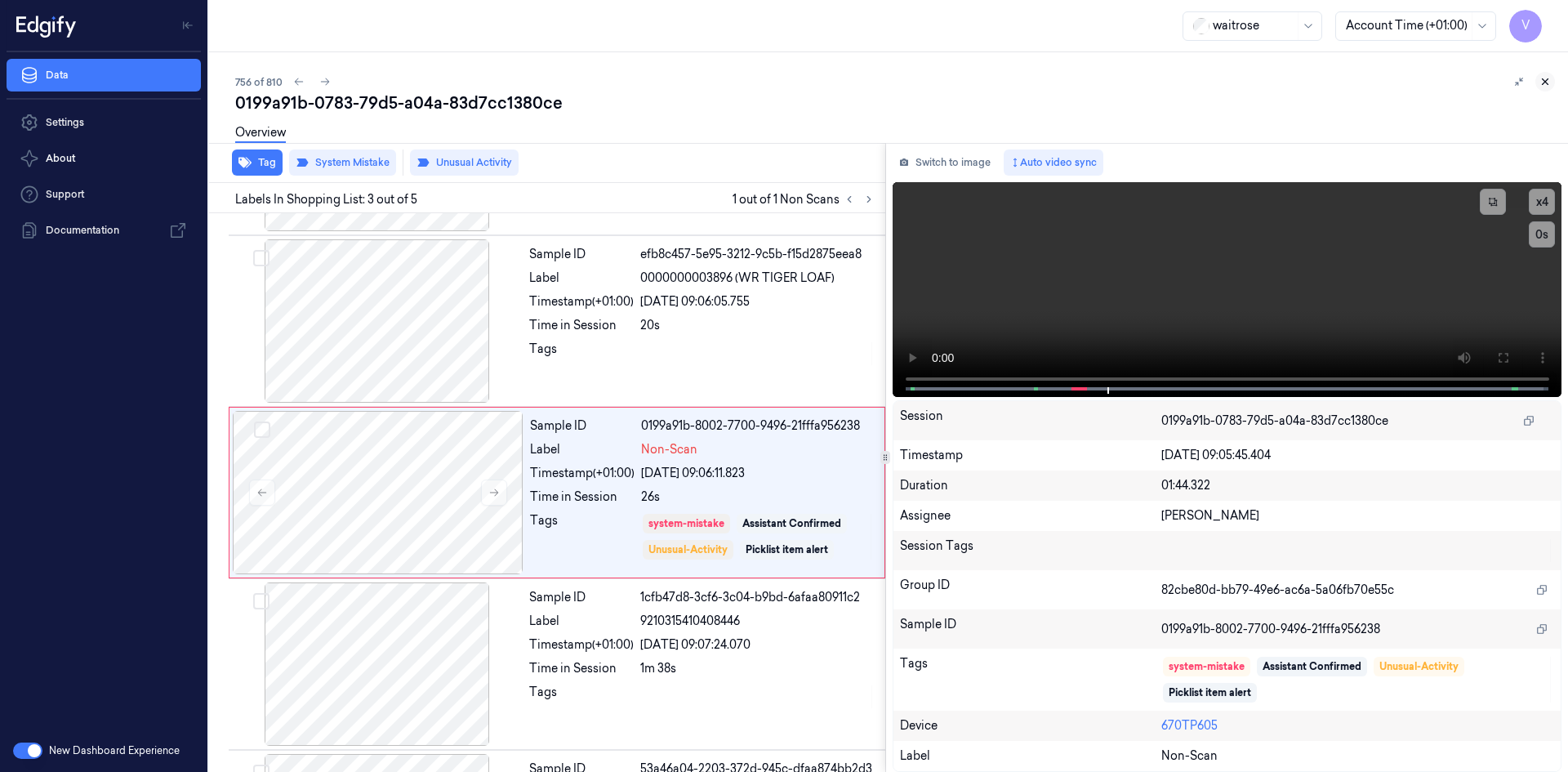
click at [1550, 79] on icon at bounding box center [1545, 81] width 11 height 11
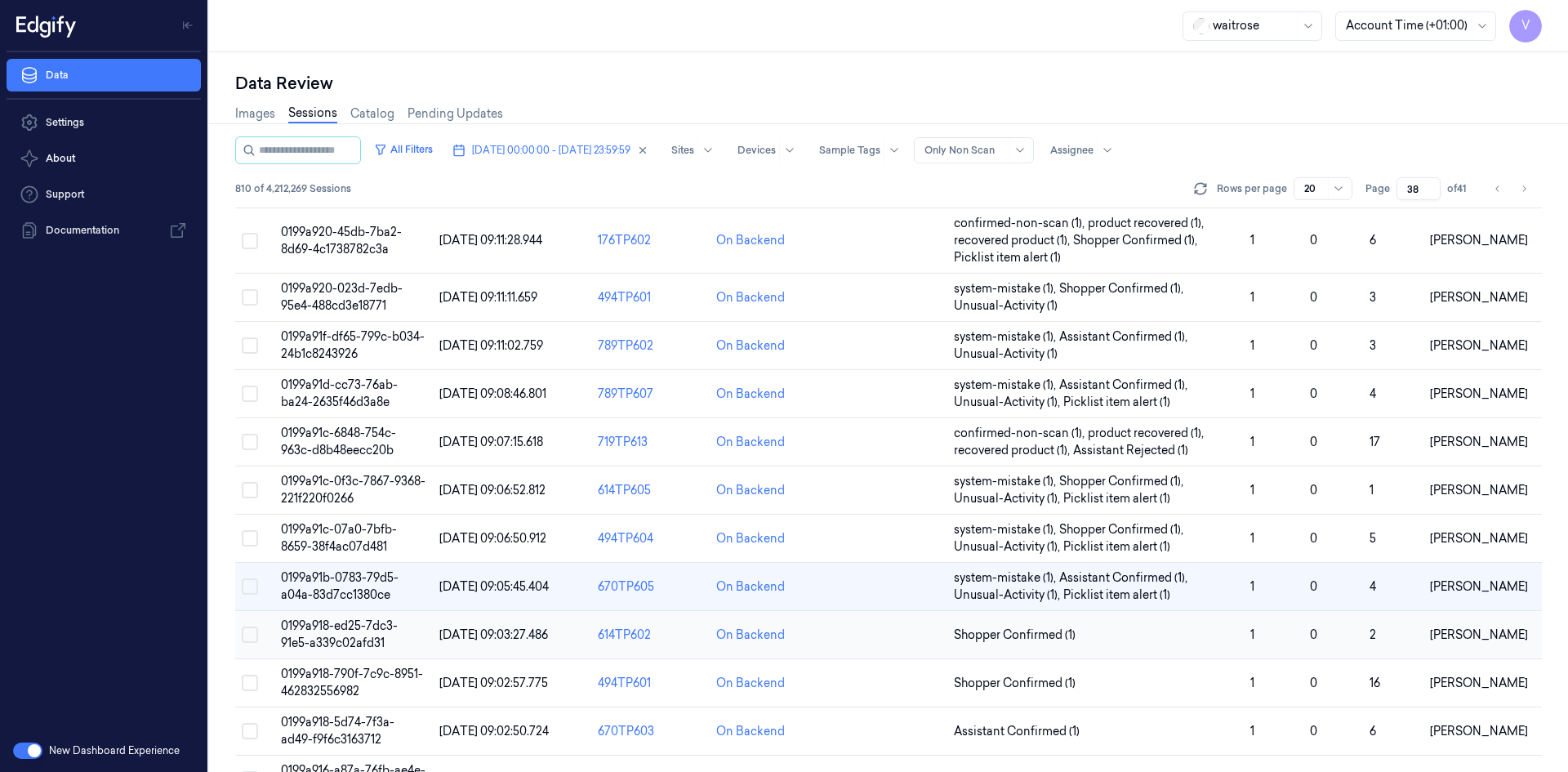
scroll to position [499, 0]
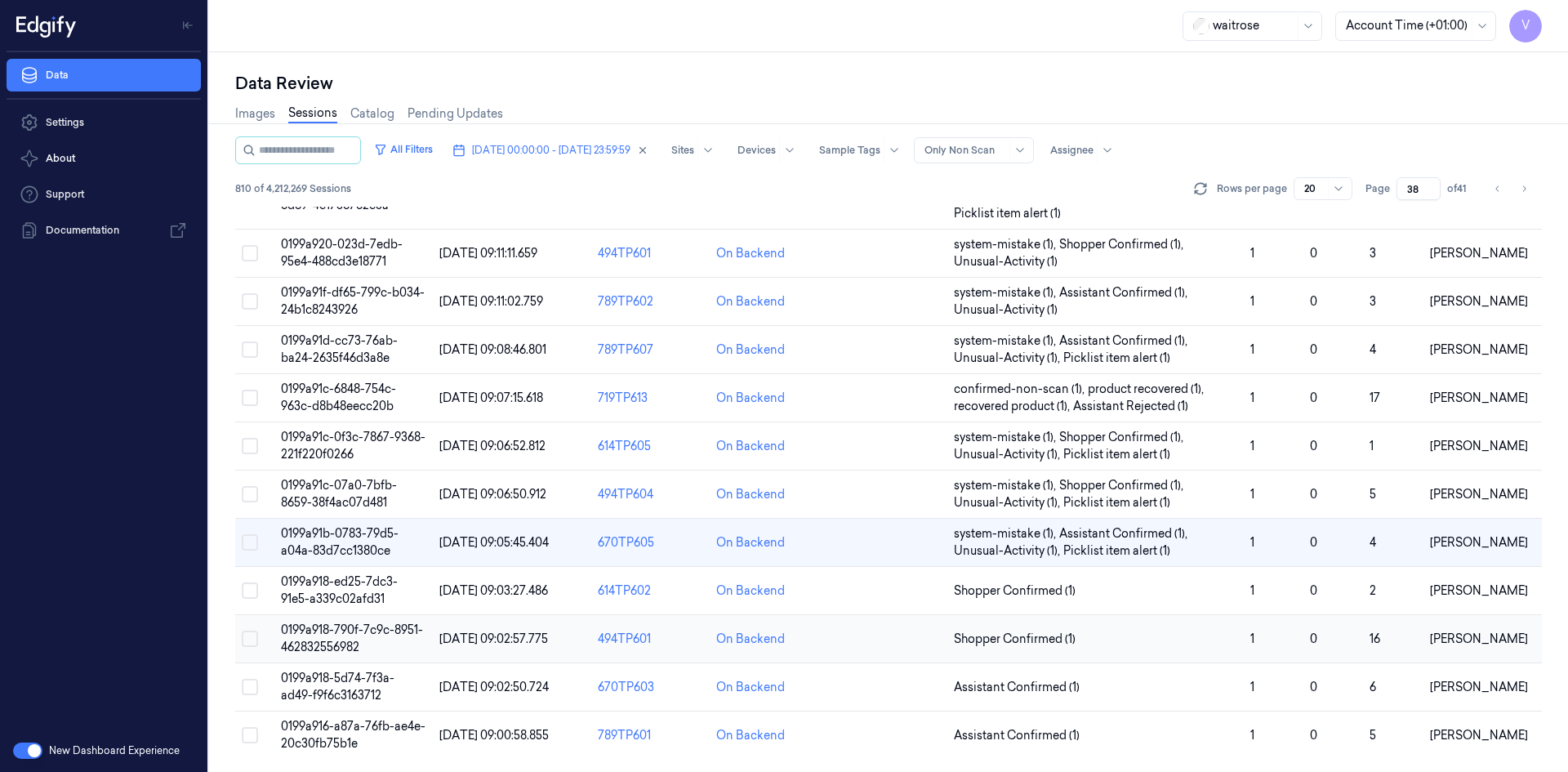
click at [338, 632] on span "0199a918-790f-7c9c-8951-462832556982" at bounding box center [352, 638] width 142 height 32
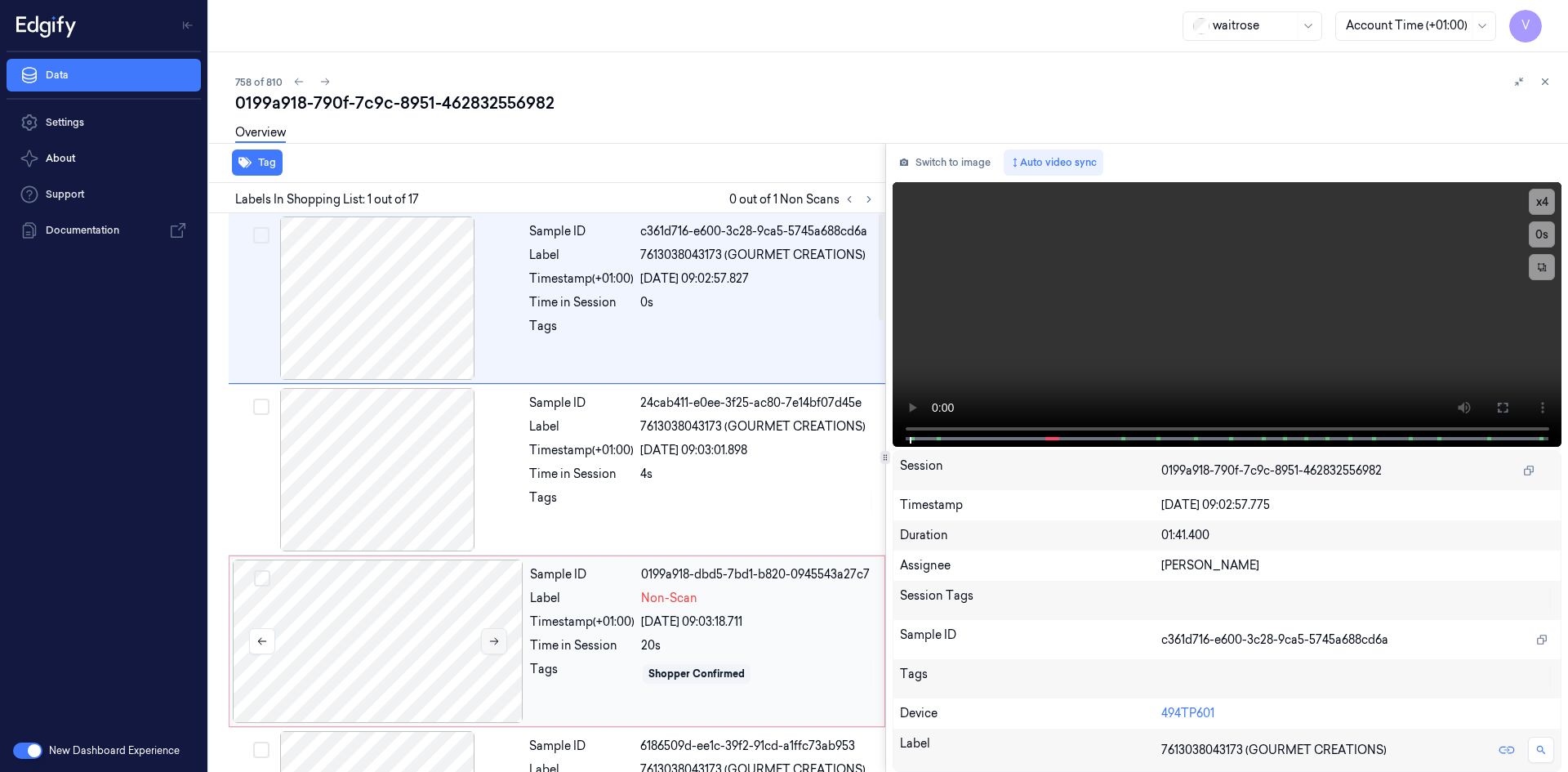
click at [486, 635] on button at bounding box center [494, 641] width 26 height 26
click at [1022, 329] on video at bounding box center [1228, 314] width 670 height 265
click at [1536, 198] on button "x 4" at bounding box center [1542, 202] width 26 height 26
click at [1539, 198] on button "x 1" at bounding box center [1542, 202] width 26 height 26
click at [1205, 260] on video at bounding box center [1228, 314] width 670 height 265
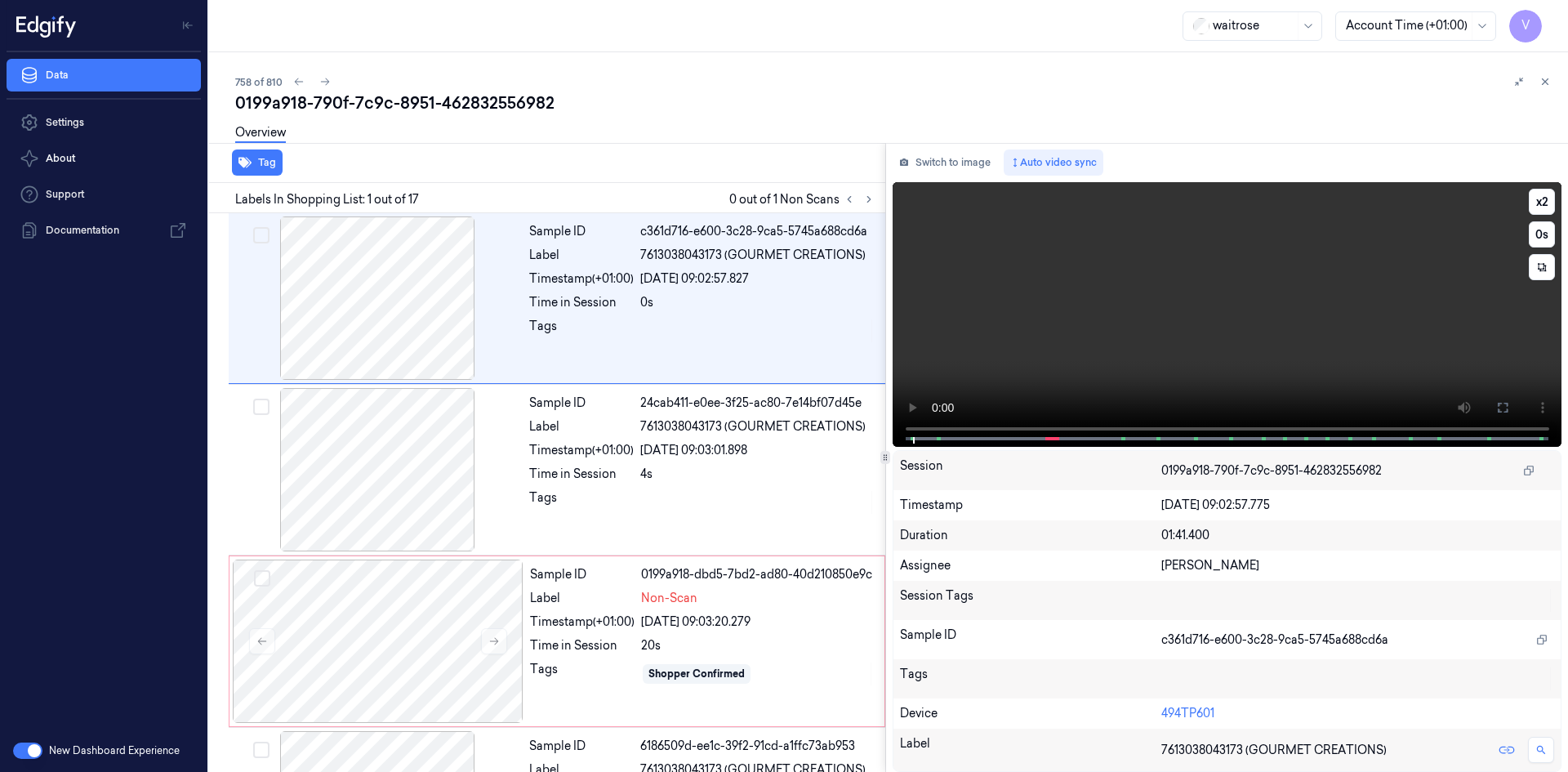
click at [1187, 280] on video at bounding box center [1228, 314] width 670 height 265
click at [1198, 283] on video at bounding box center [1228, 314] width 670 height 265
click at [1195, 289] on video at bounding box center [1228, 314] width 670 height 265
click at [1038, 336] on video at bounding box center [1228, 314] width 670 height 265
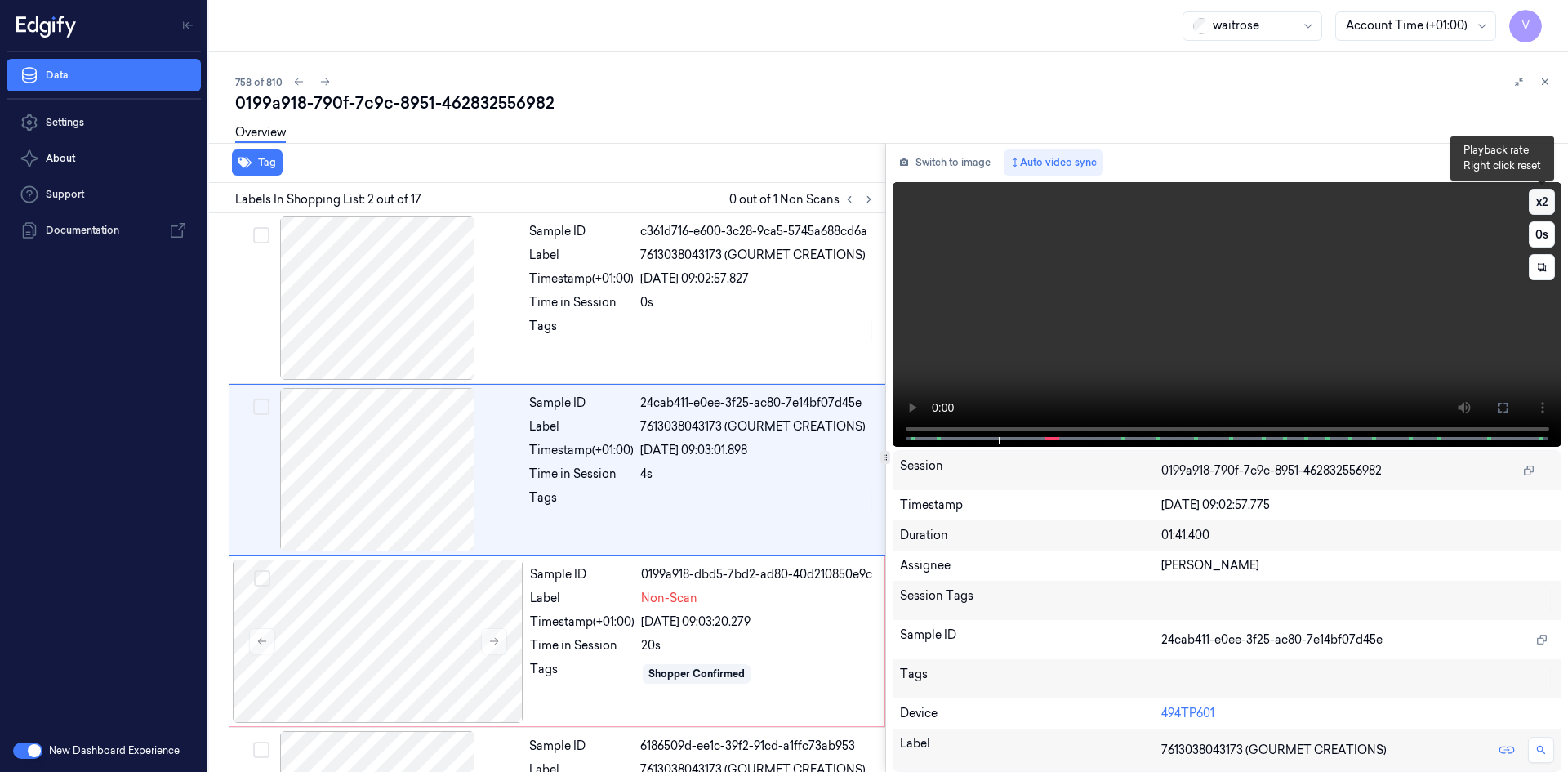
click at [1546, 194] on button "x 2" at bounding box center [1542, 202] width 26 height 26
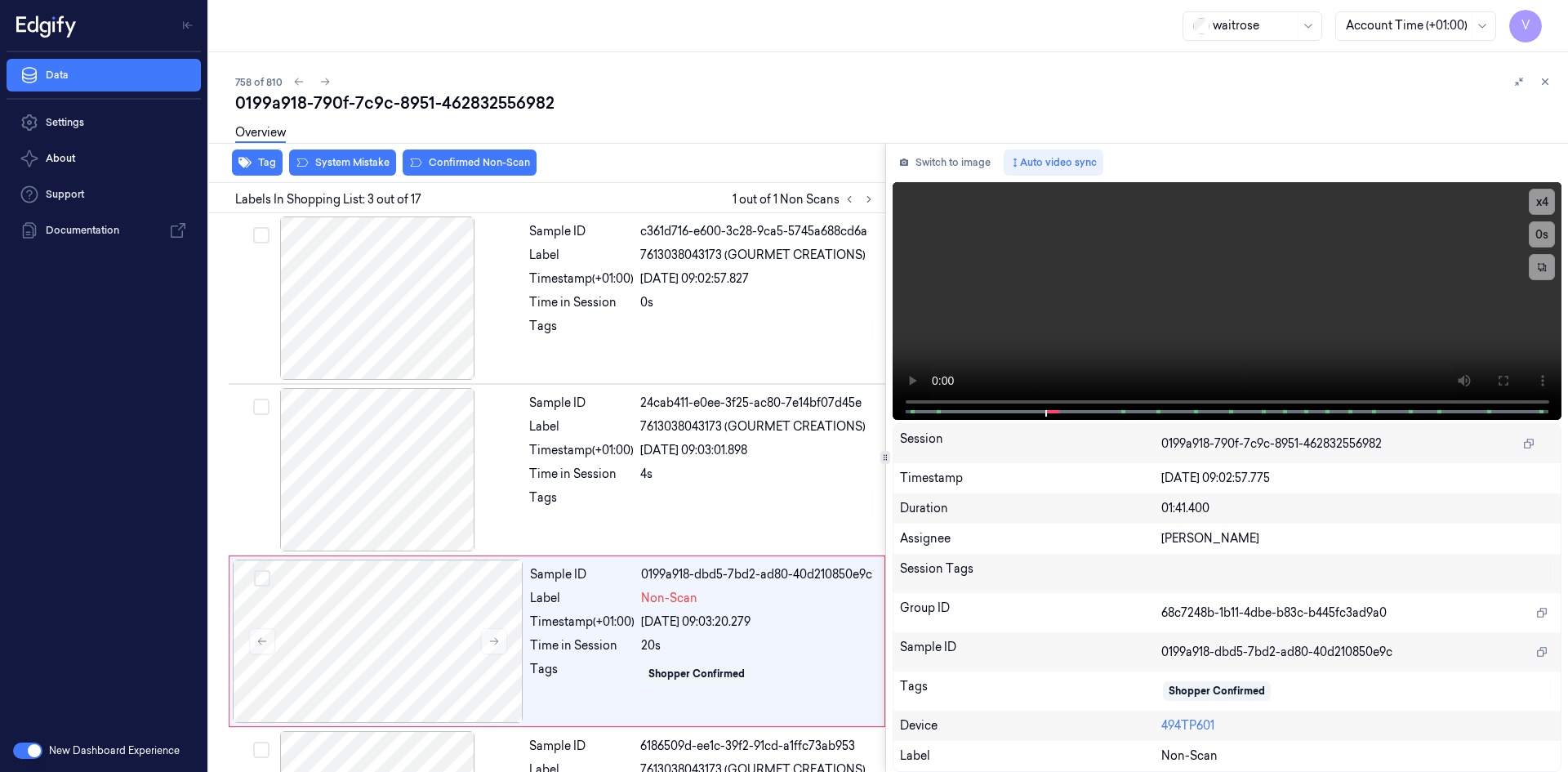
scroll to position [149, 0]
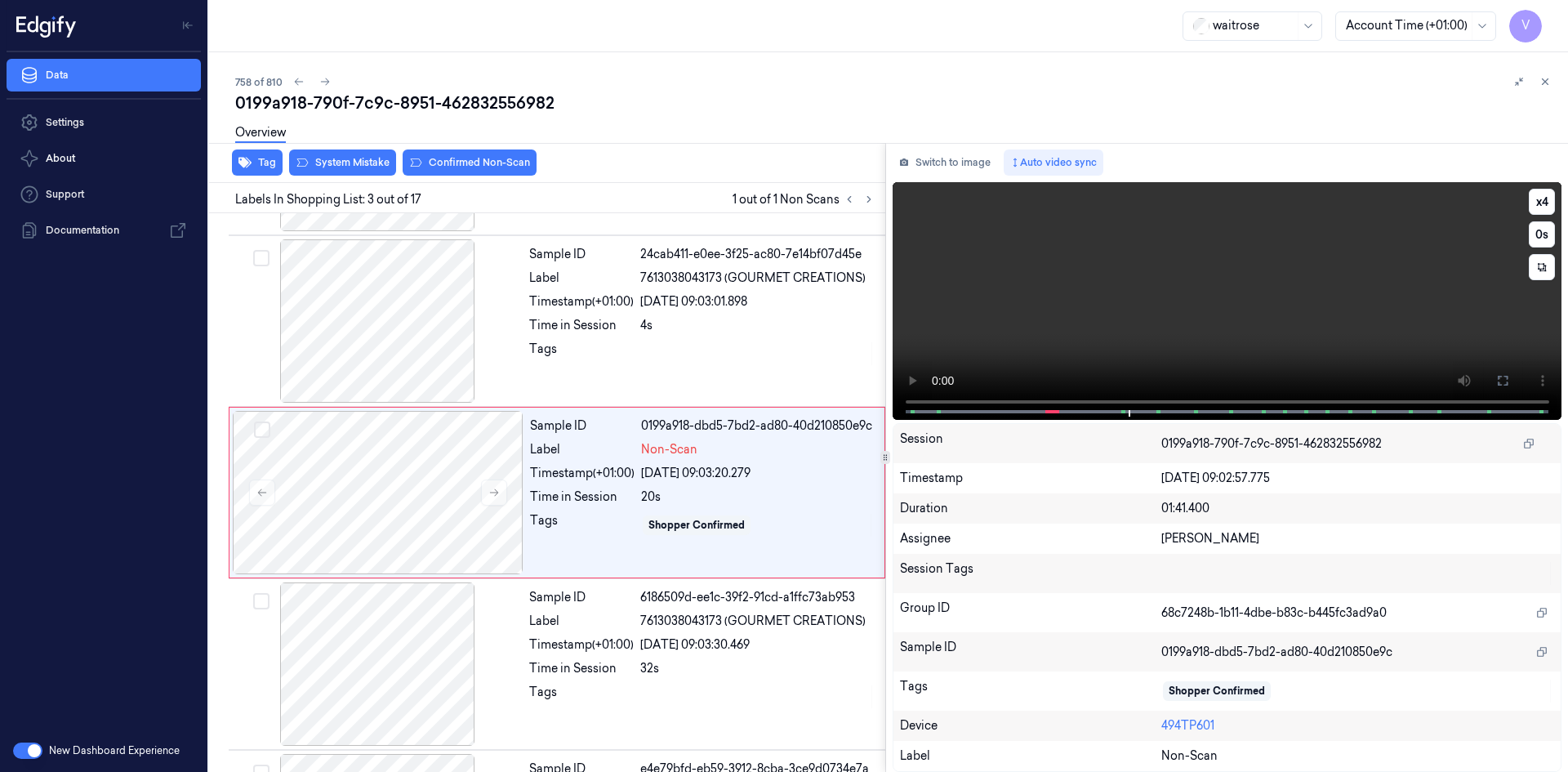
click at [1097, 293] on video at bounding box center [1228, 300] width 670 height 238
click at [372, 454] on div at bounding box center [378, 492] width 291 height 164
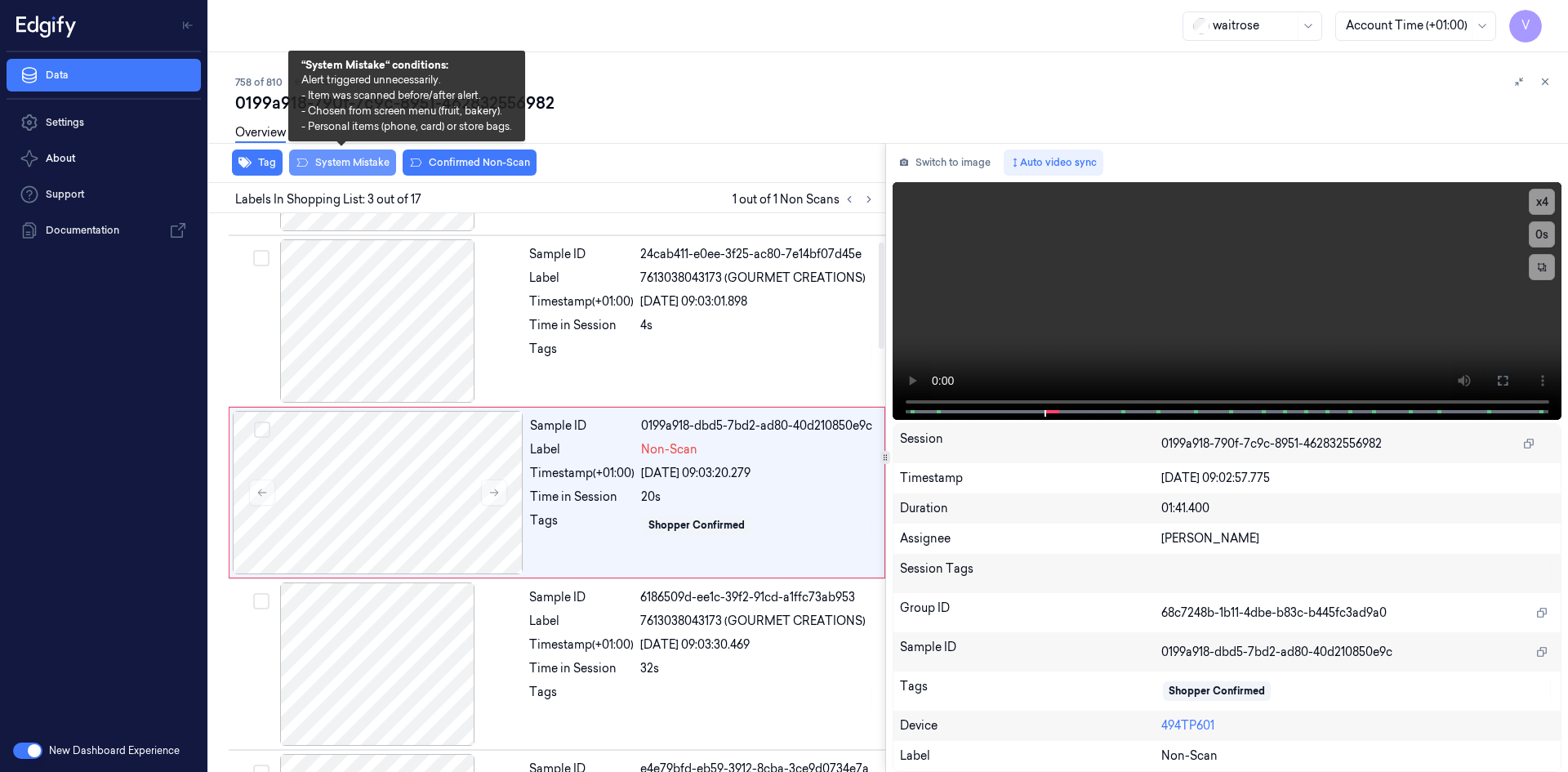
click at [361, 164] on button "System Mistake" at bounding box center [343, 163] width 107 height 26
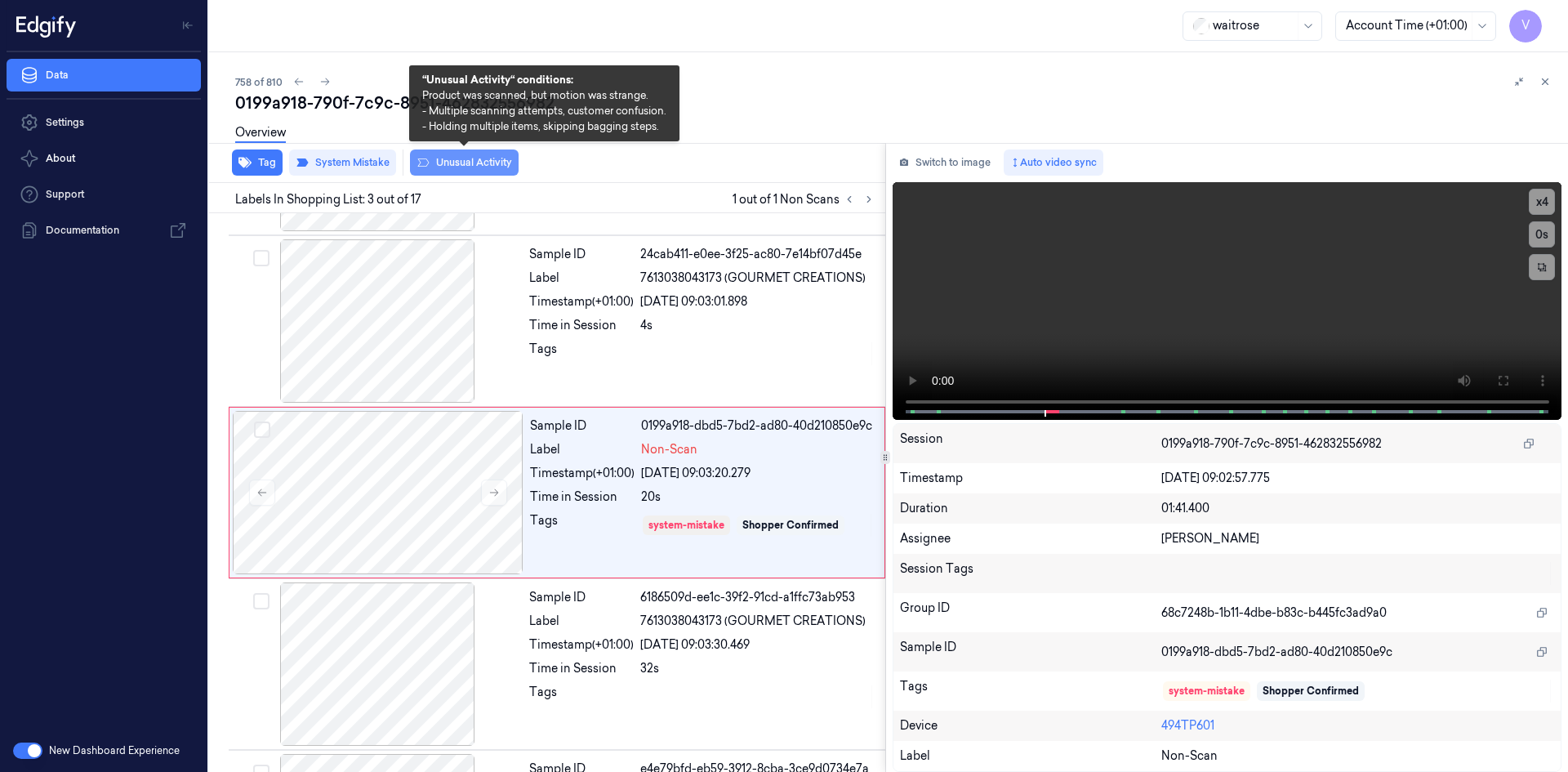
click at [475, 164] on button "Unusual Activity" at bounding box center [465, 163] width 109 height 26
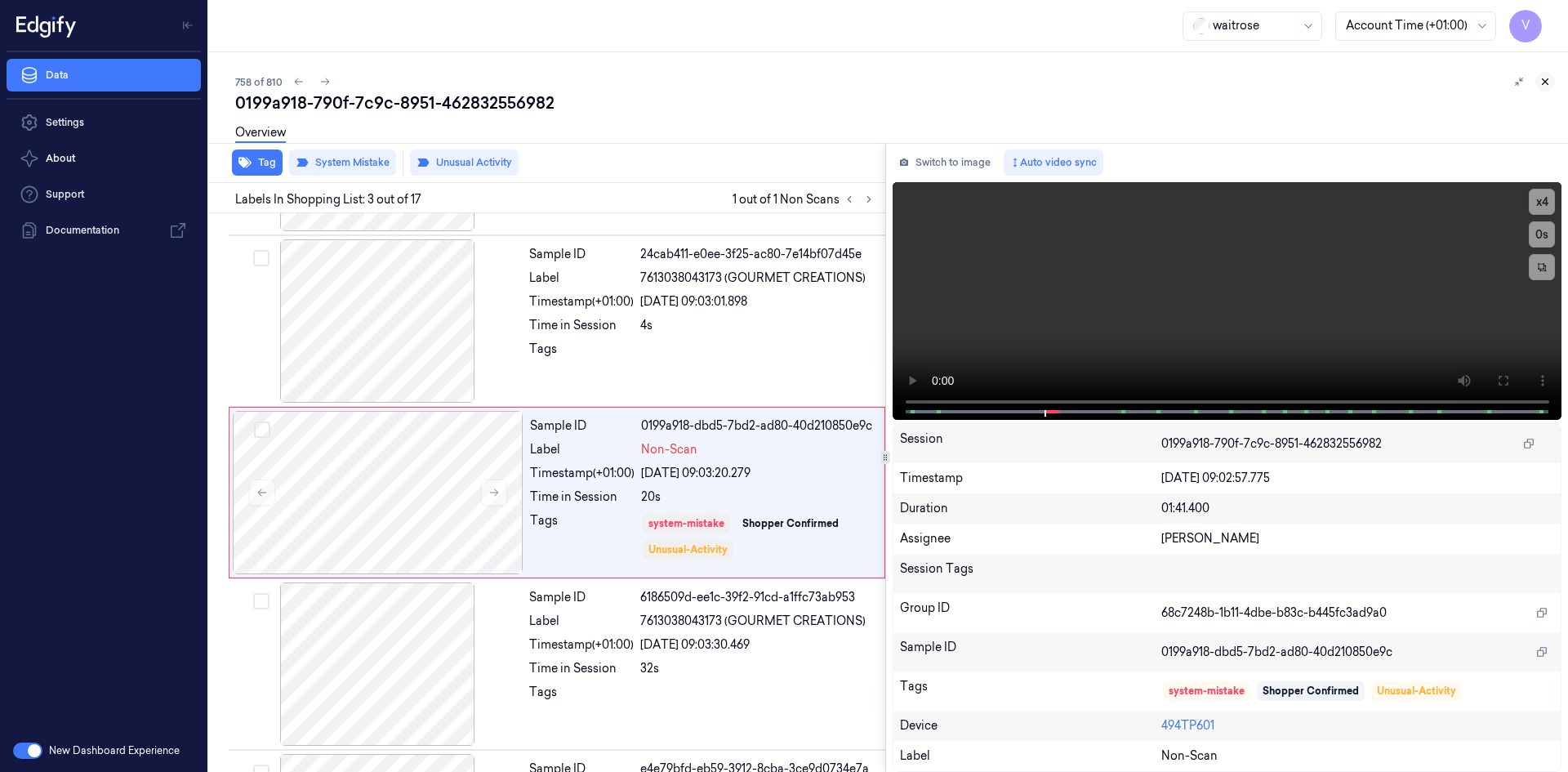
click at [1552, 82] on button at bounding box center [1545, 81] width 20 height 20
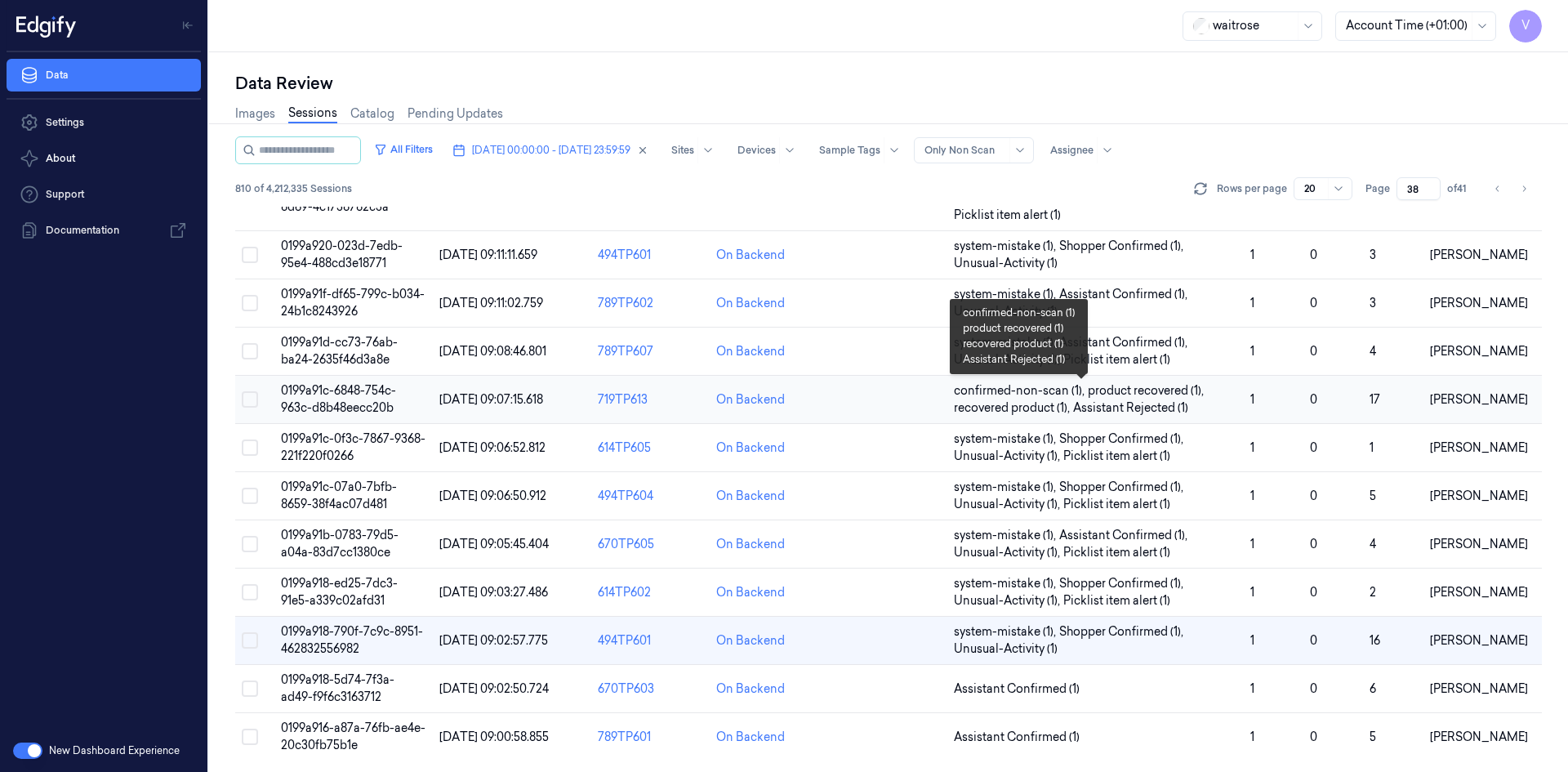
scroll to position [499, 0]
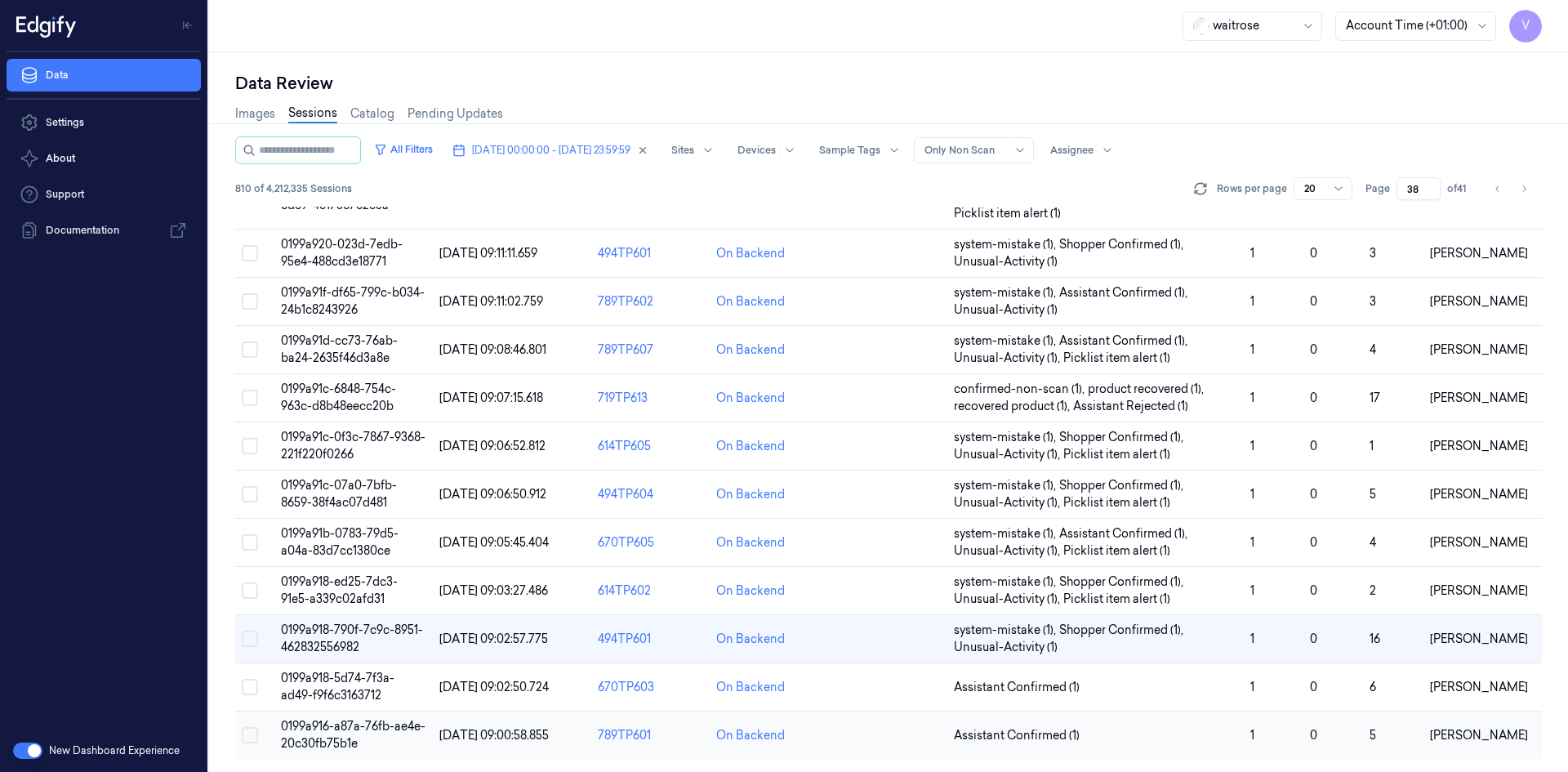
click at [325, 724] on span "0199a916-a87a-76fb-ae4e-20c30fb75b1e" at bounding box center [353, 735] width 145 height 32
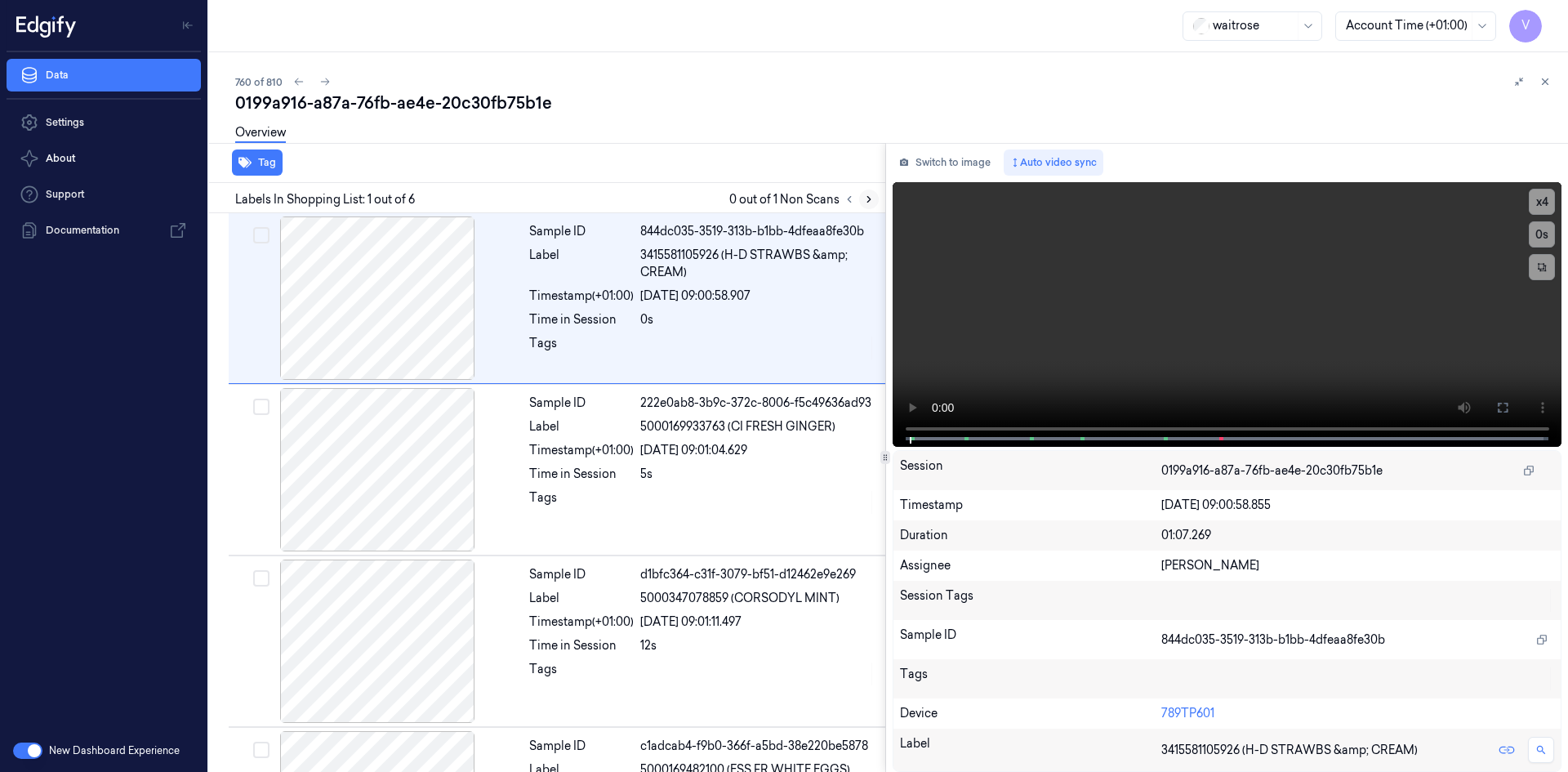
click at [870, 196] on icon at bounding box center [869, 199] width 11 height 11
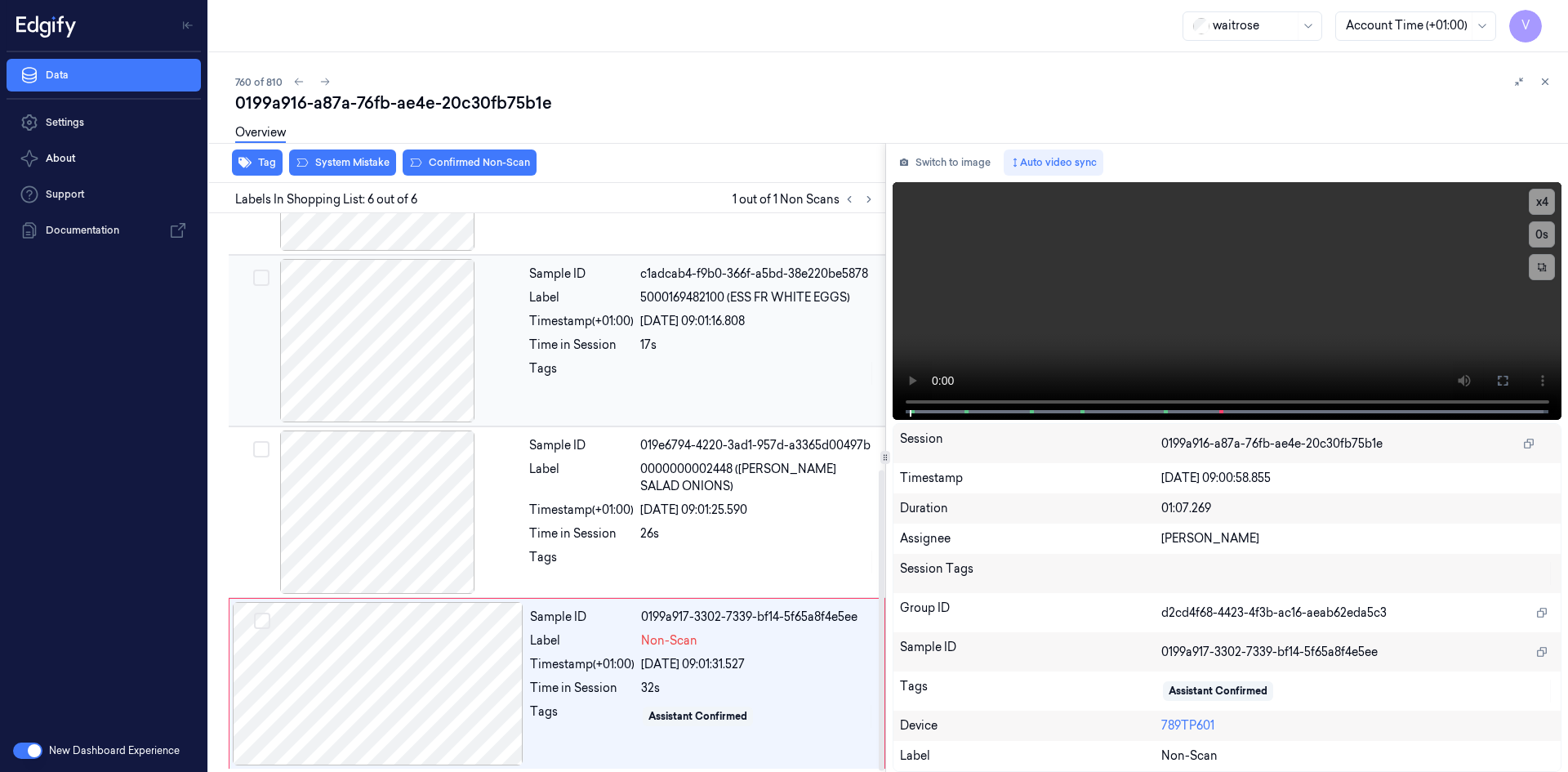
scroll to position [475, 0]
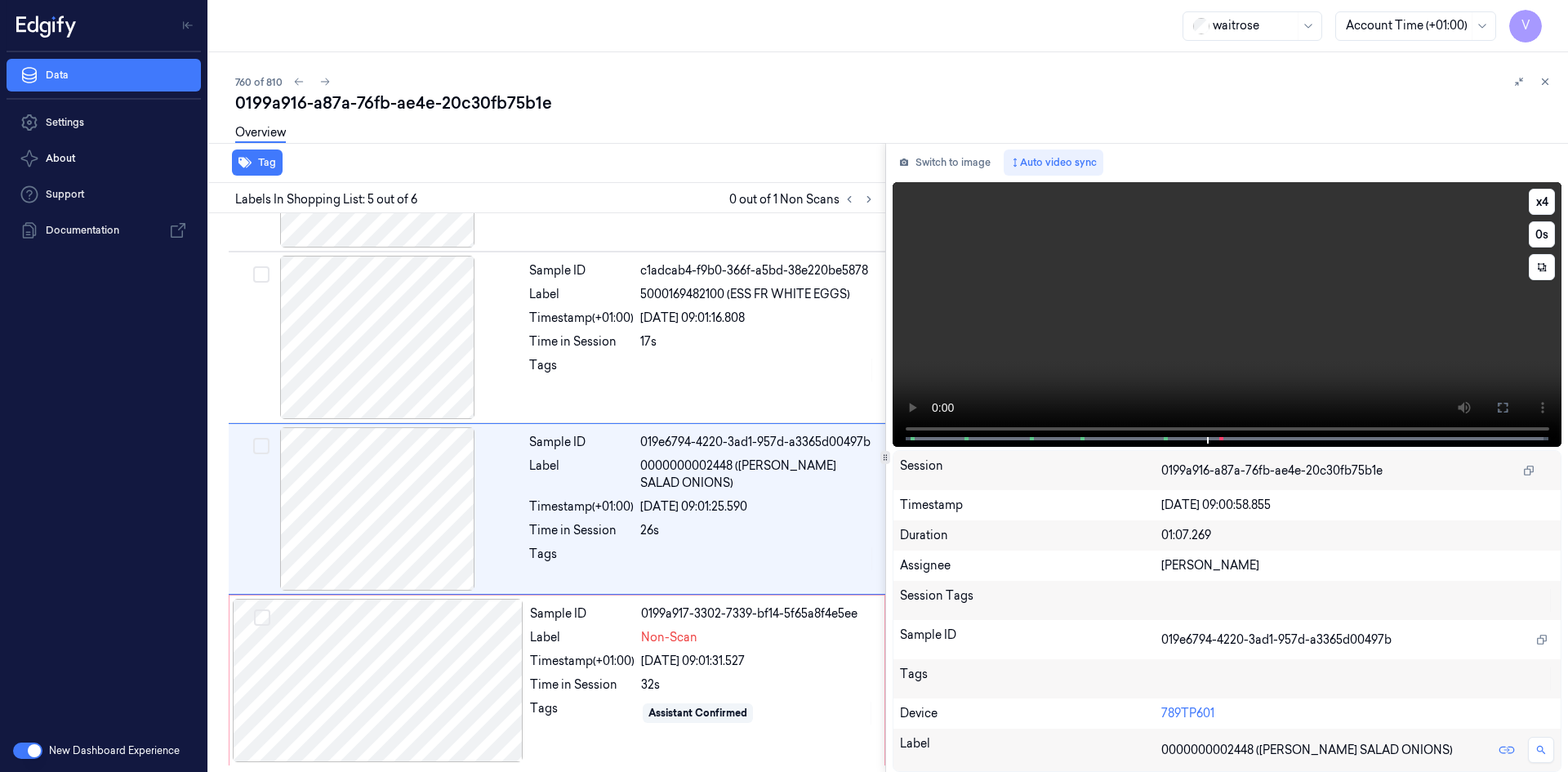
click at [1186, 306] on video at bounding box center [1228, 314] width 670 height 265
click at [358, 671] on div at bounding box center [378, 680] width 291 height 164
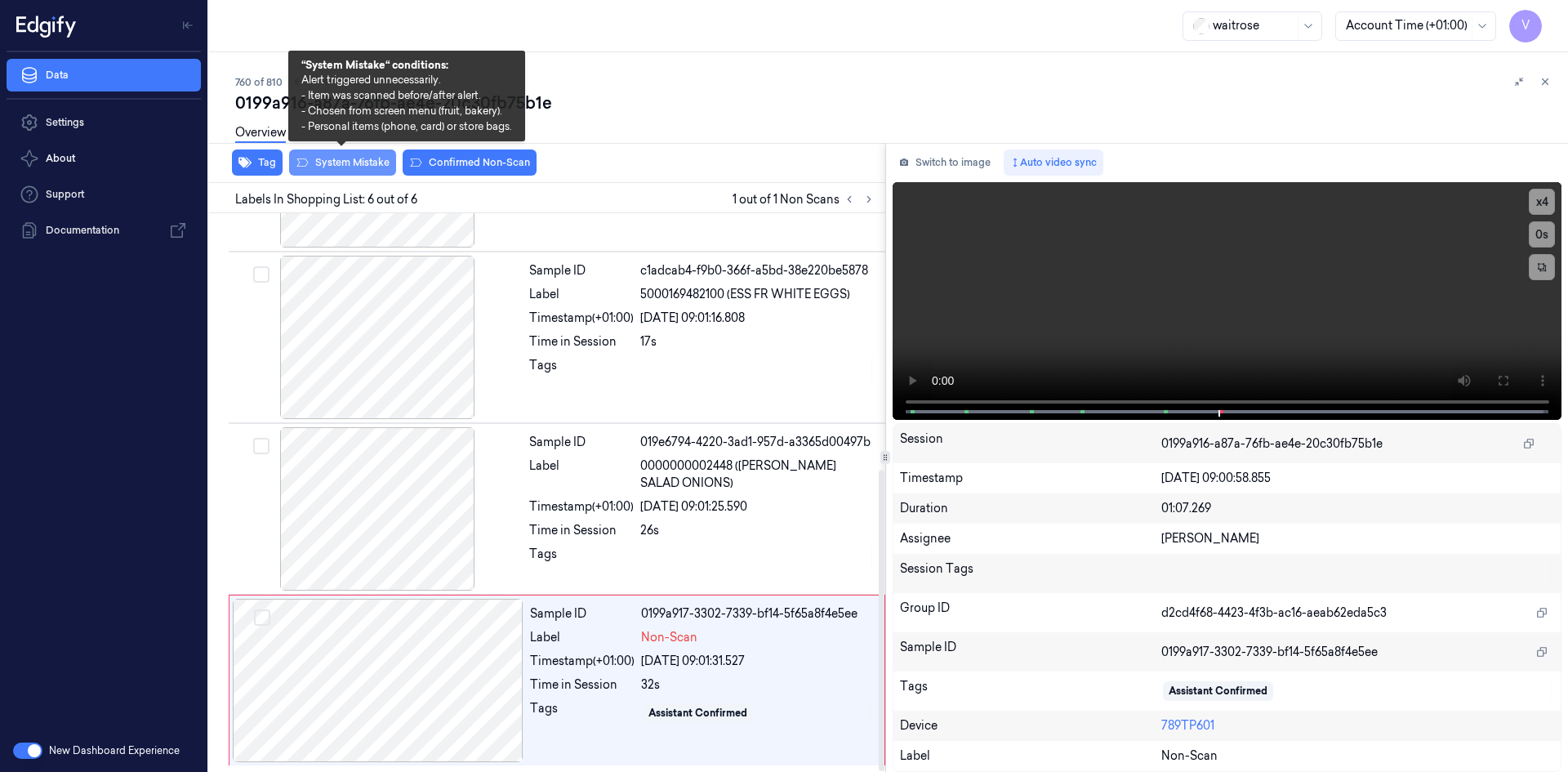
click at [356, 160] on button "System Mistake" at bounding box center [343, 163] width 107 height 26
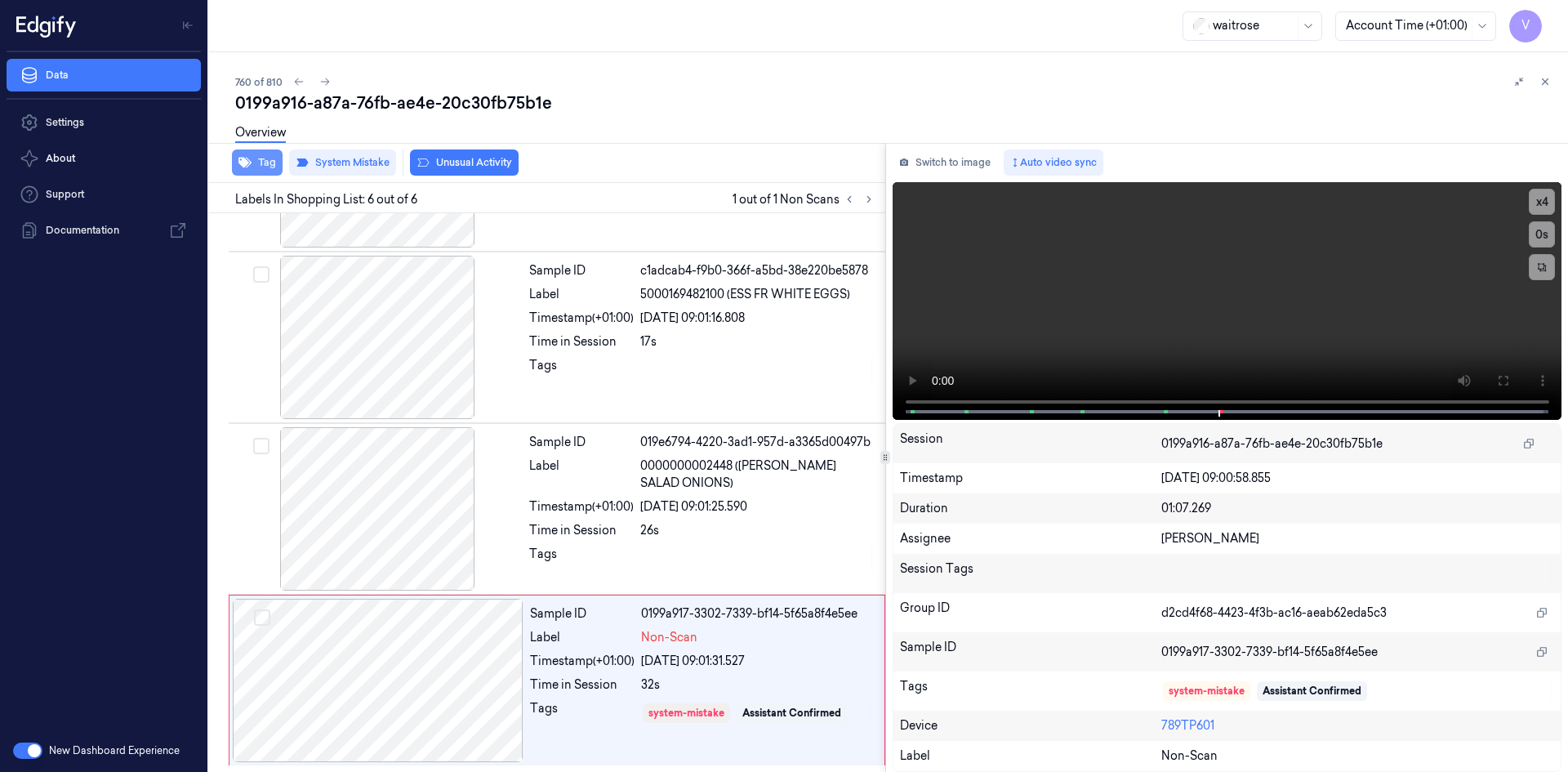
click at [260, 162] on button "Tag" at bounding box center [257, 163] width 51 height 26
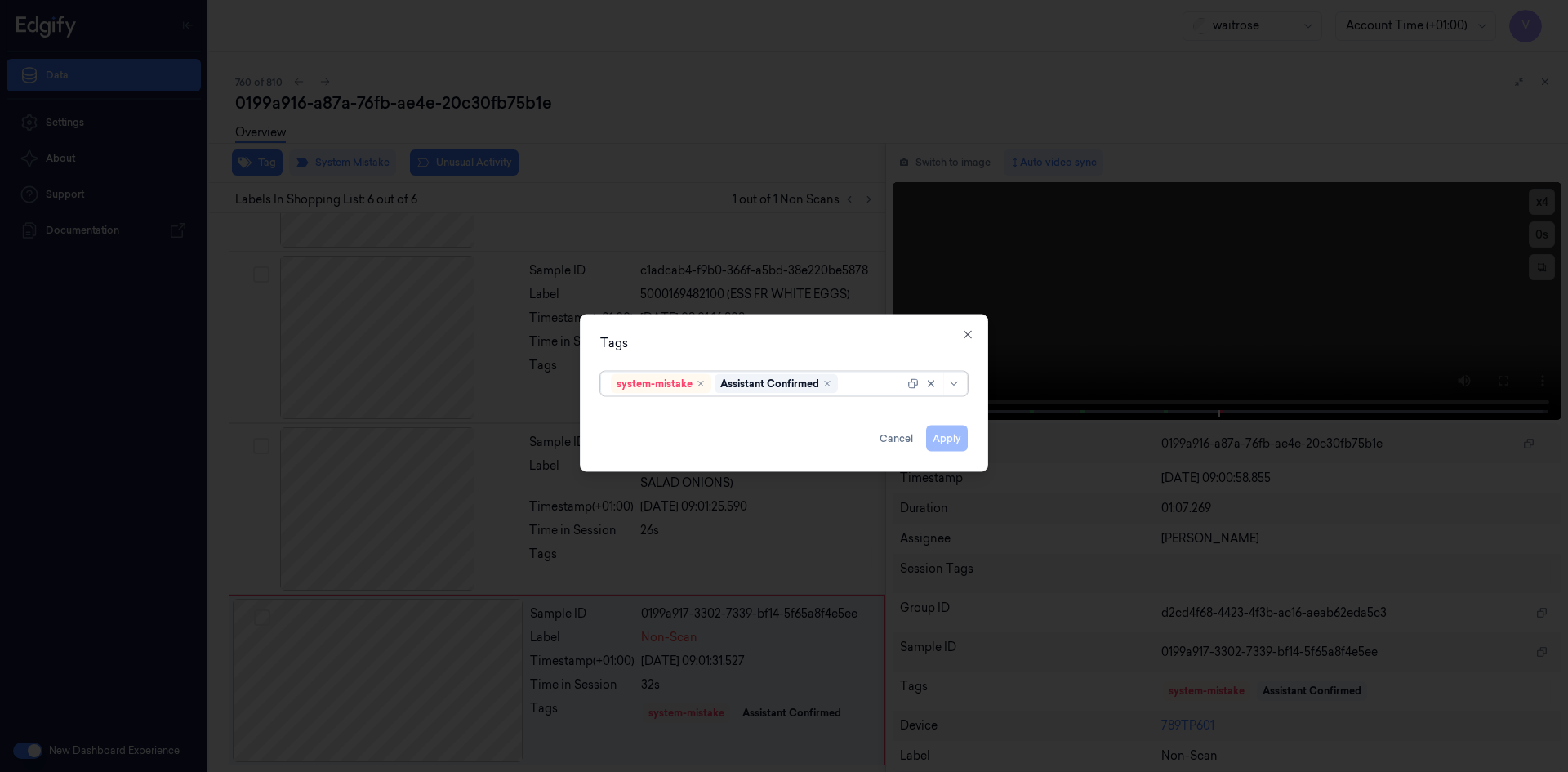
click at [866, 384] on div at bounding box center [872, 383] width 63 height 17
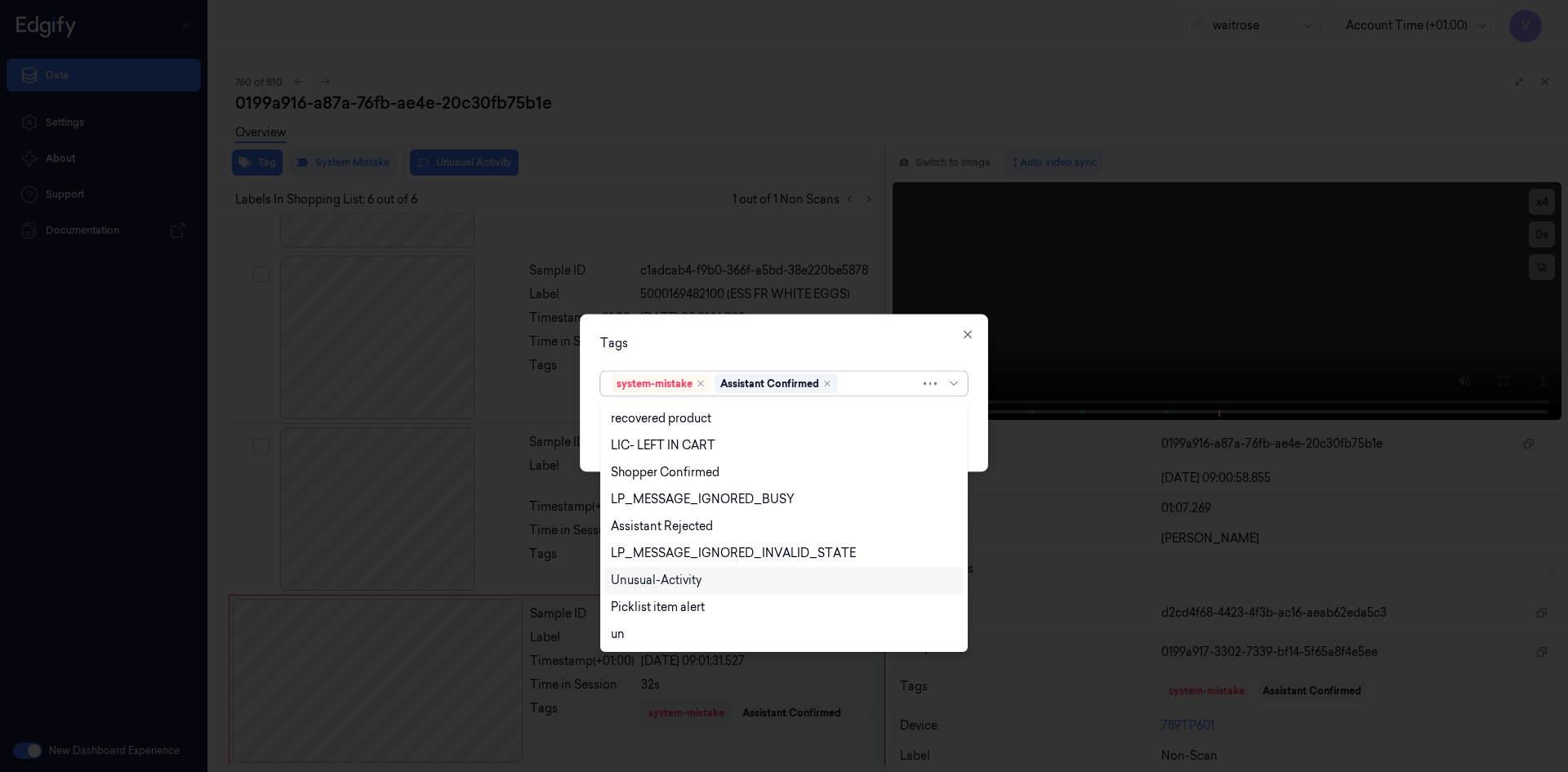
click at [691, 581] on div "Unusual-Activity" at bounding box center [656, 581] width 91 height 17
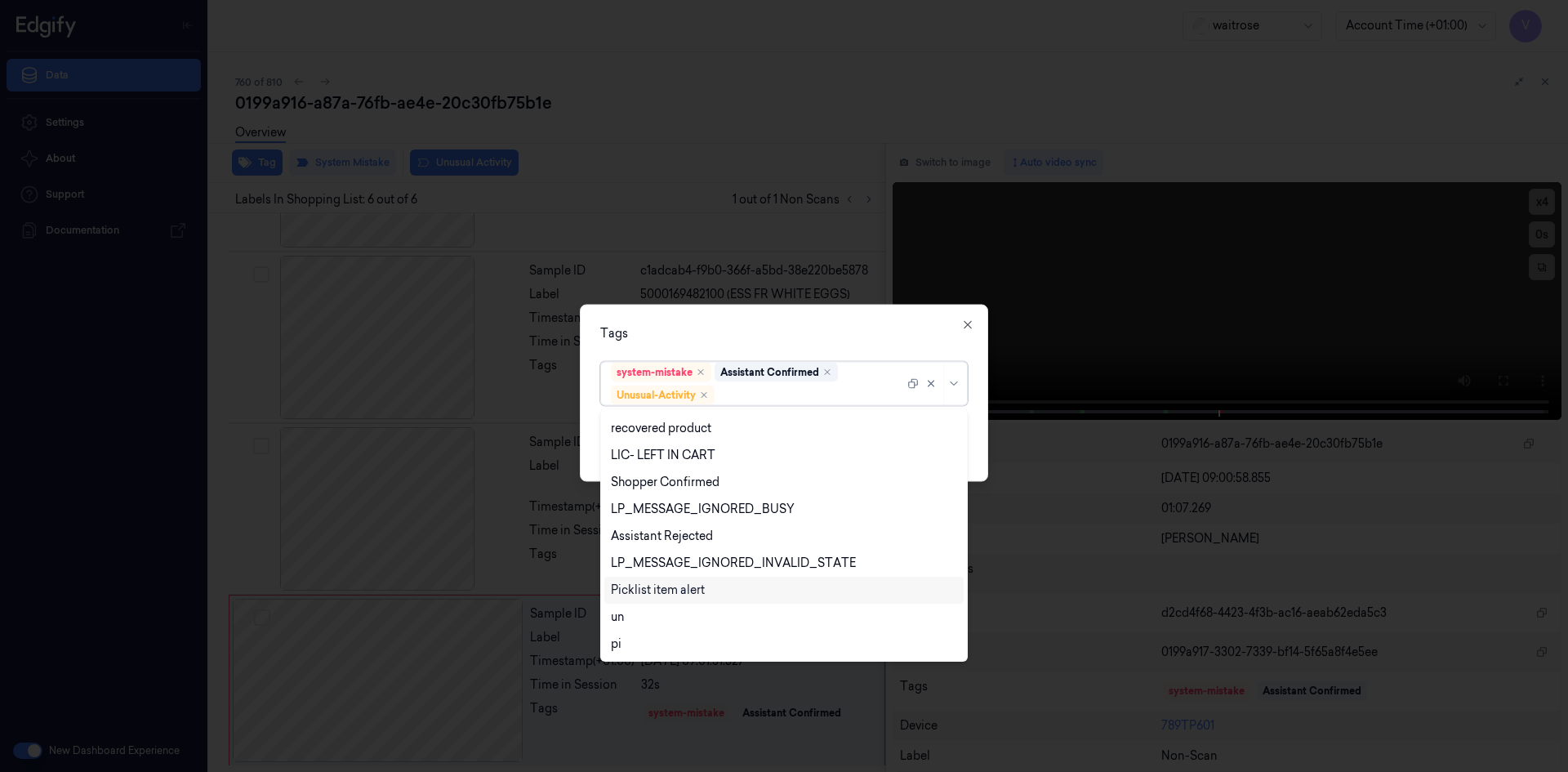
scroll to position [240, 0]
click at [687, 594] on div "Picklist item alert" at bounding box center [658, 590] width 94 height 17
click at [814, 321] on div "Tags option Picklist item alert, selected. 20 results available. Use Up and Dow…" at bounding box center [784, 392] width 408 height 177
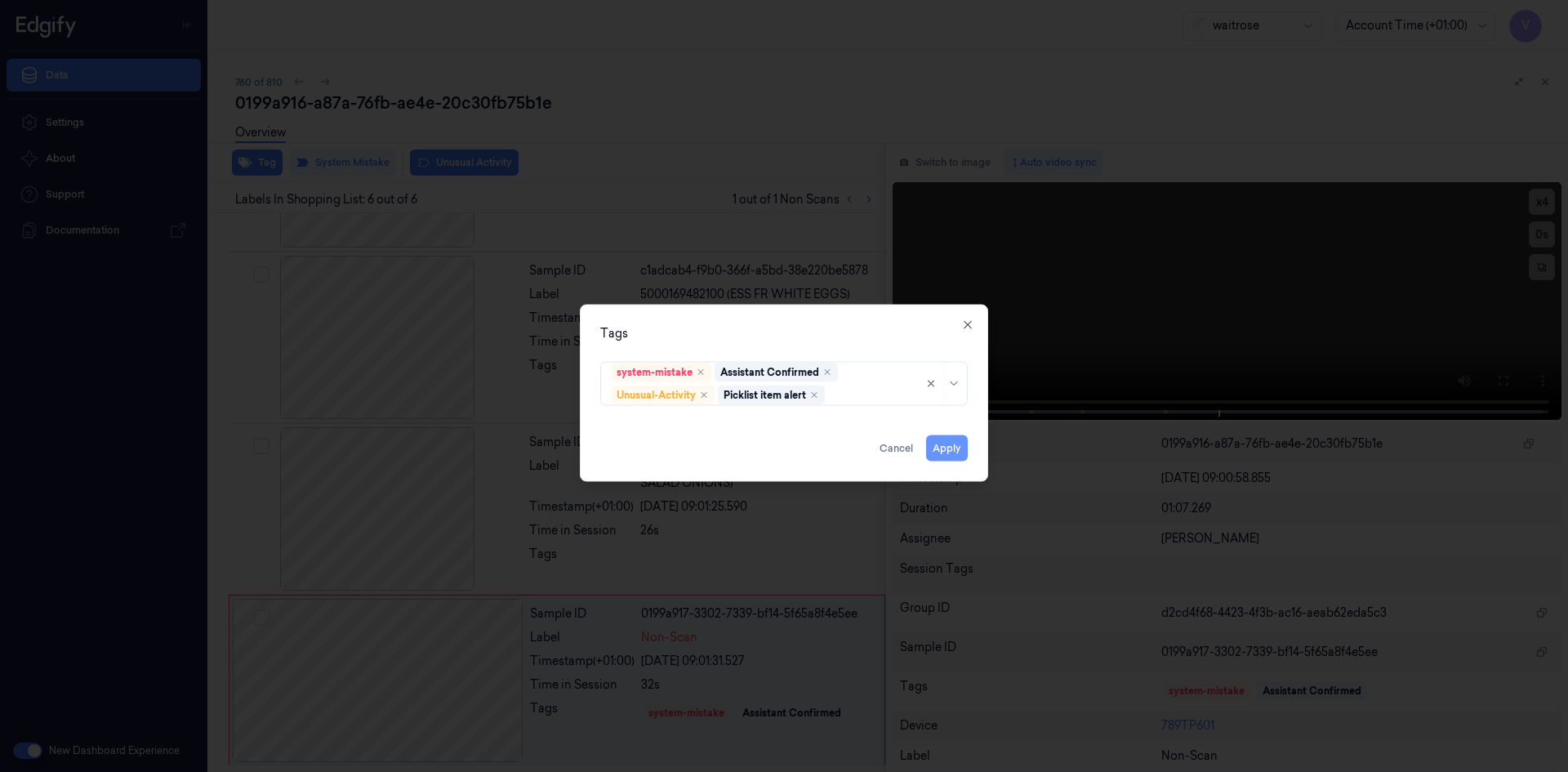
click at [936, 448] on button "Apply" at bounding box center [947, 447] width 42 height 26
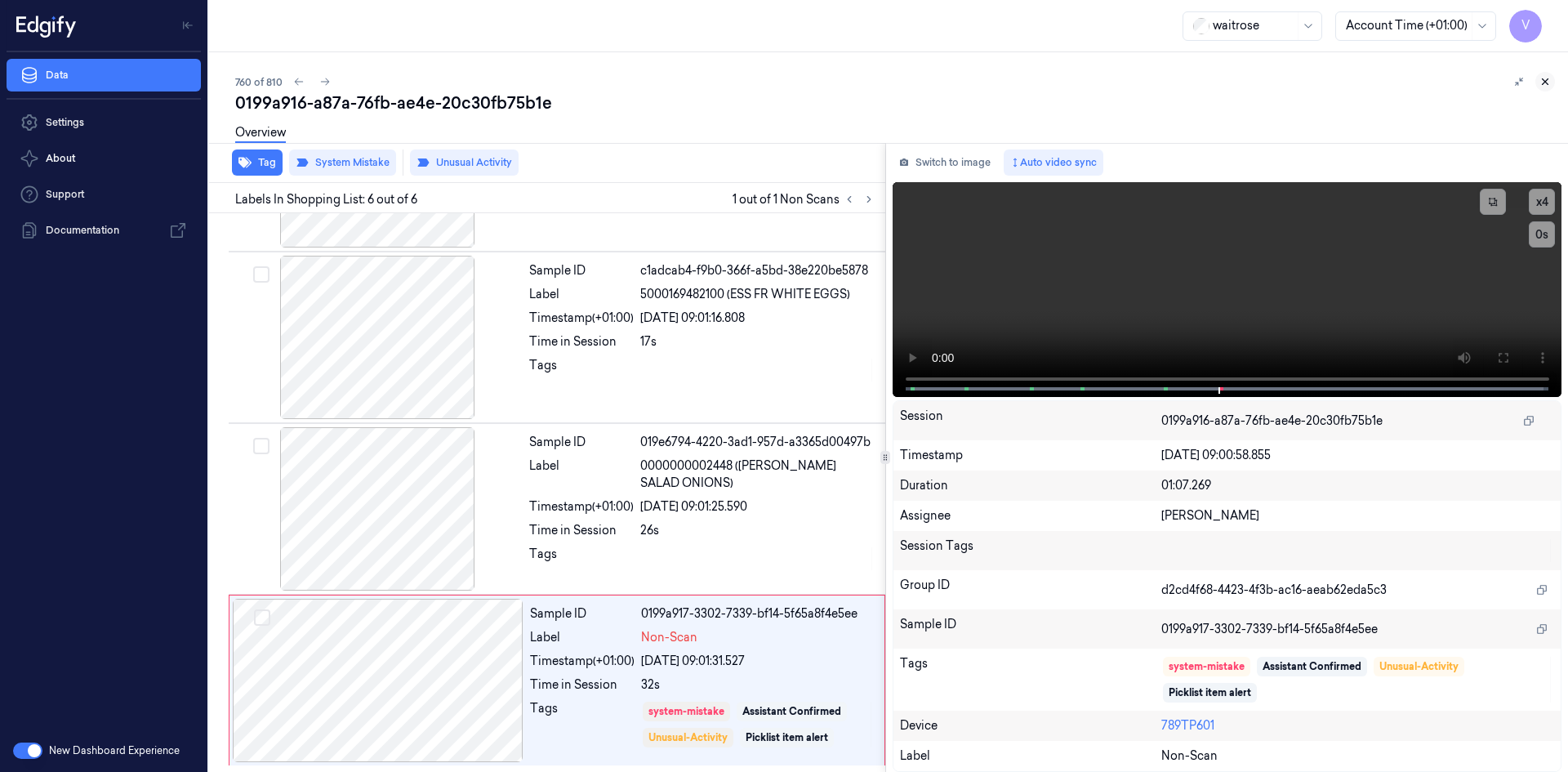
click at [1548, 86] on icon at bounding box center [1545, 81] width 11 height 11
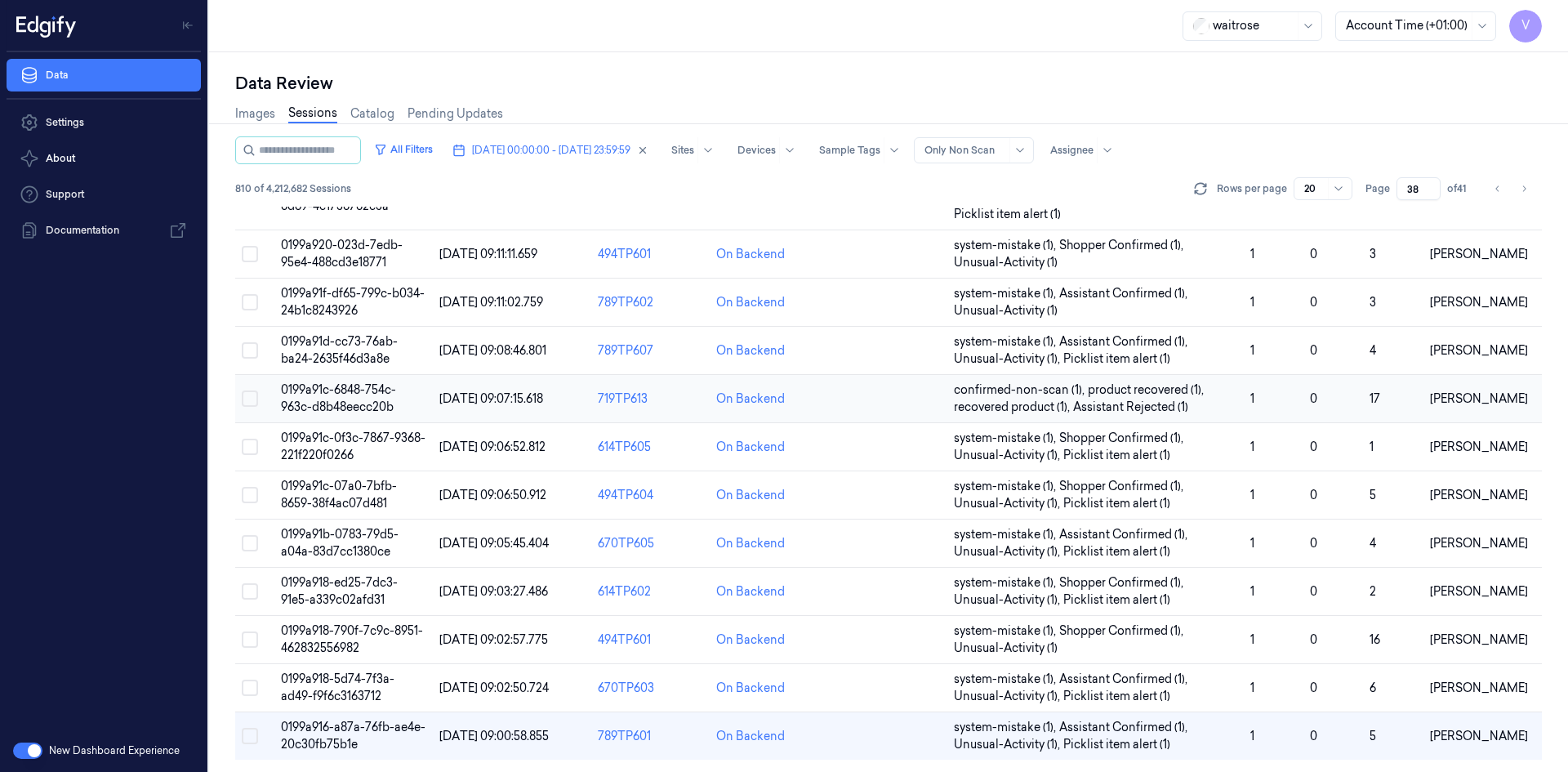
scroll to position [499, 0]
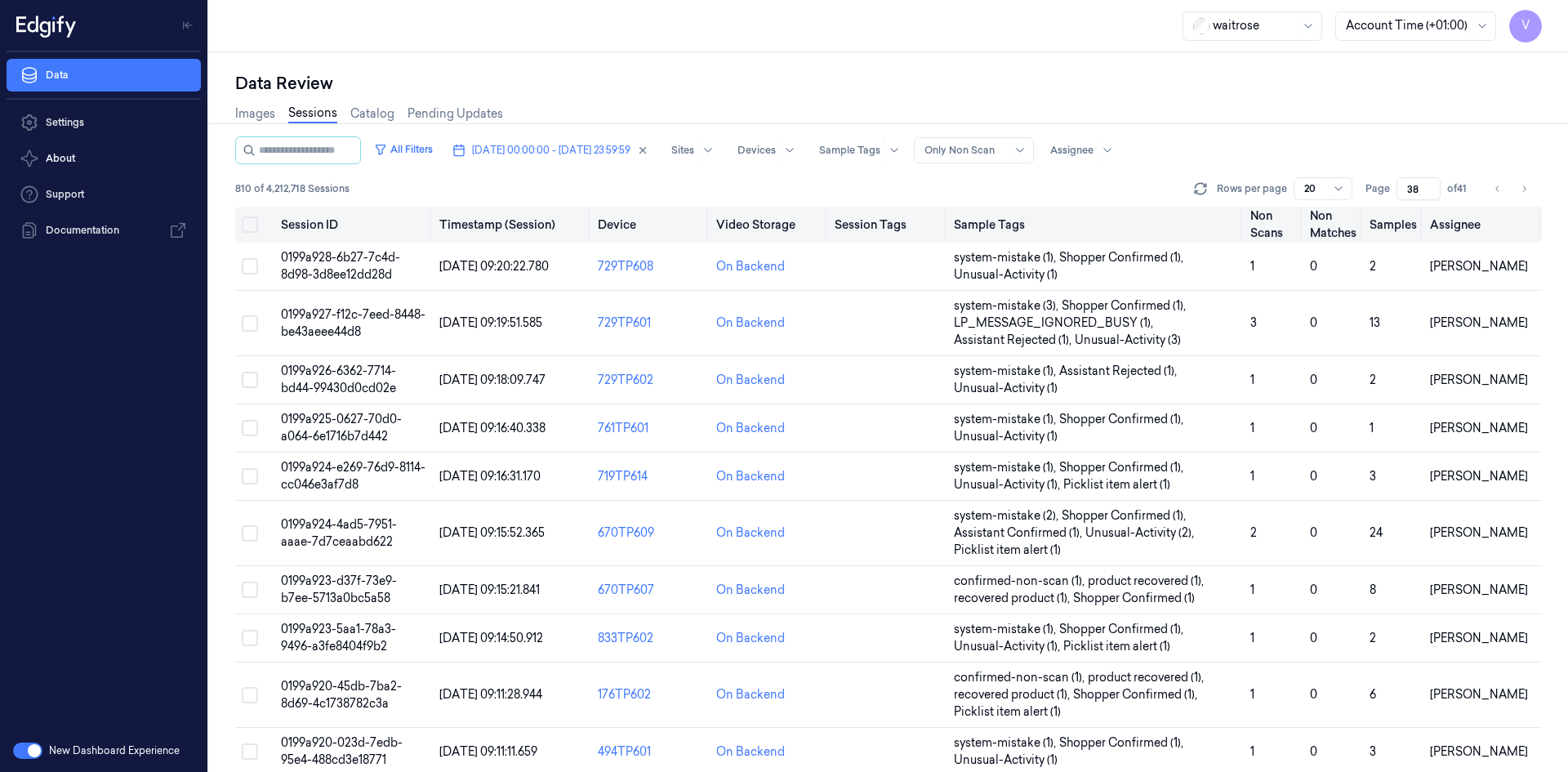
drag, startPoint x: 1420, startPoint y: 186, endPoint x: 1377, endPoint y: 209, distance: 48.8
click at [1377, 209] on div "All Filters 03/10/2025 00:00:00 - 03/10/2025 23:59:59 Sites Devices Sample Tags…" at bounding box center [889, 454] width 1307 height 635
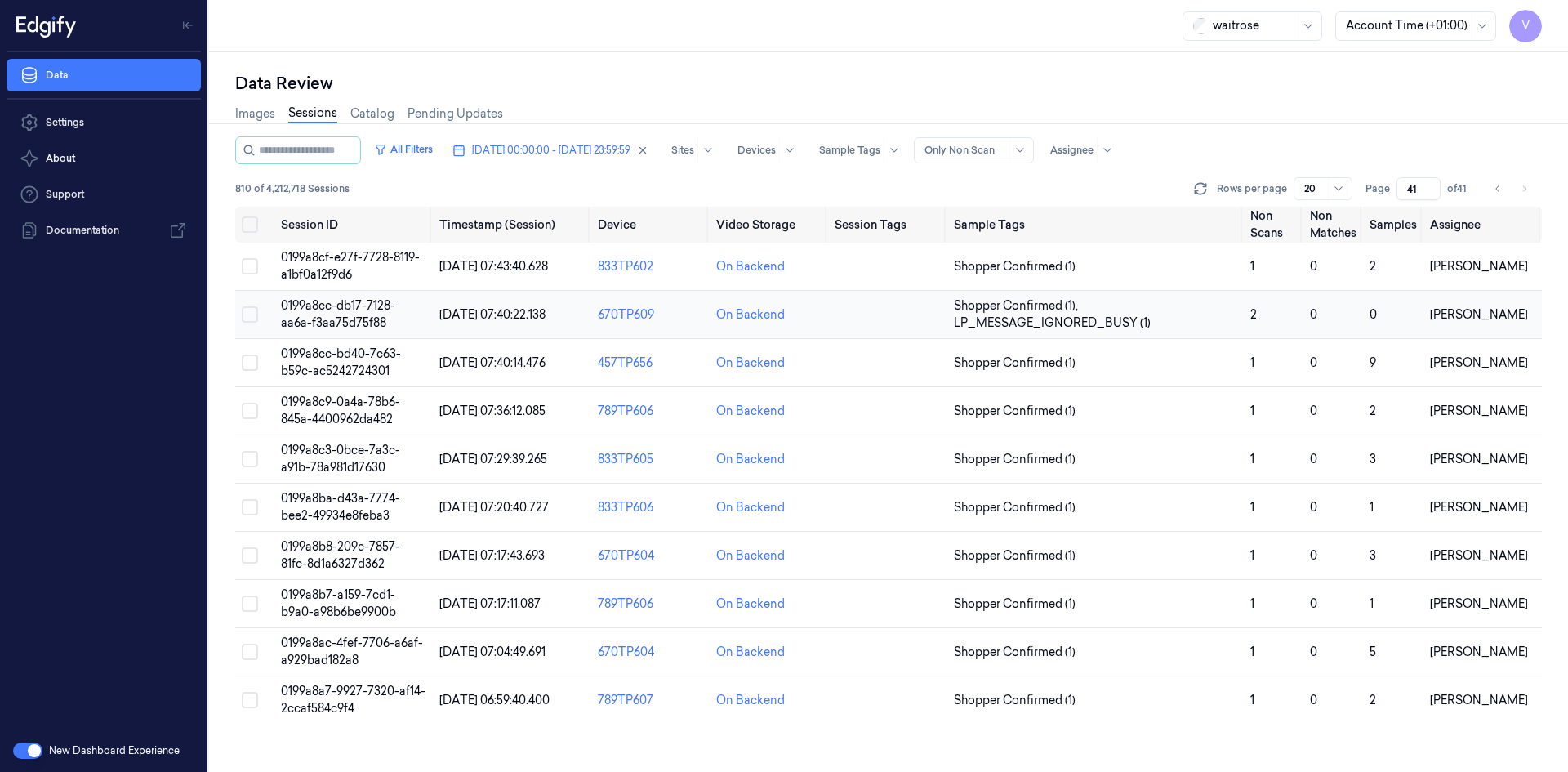
type input "41"
click at [348, 318] on span "0199a8cc-db17-7128-aa6a-f3aa75d75f88" at bounding box center [338, 313] width 114 height 32
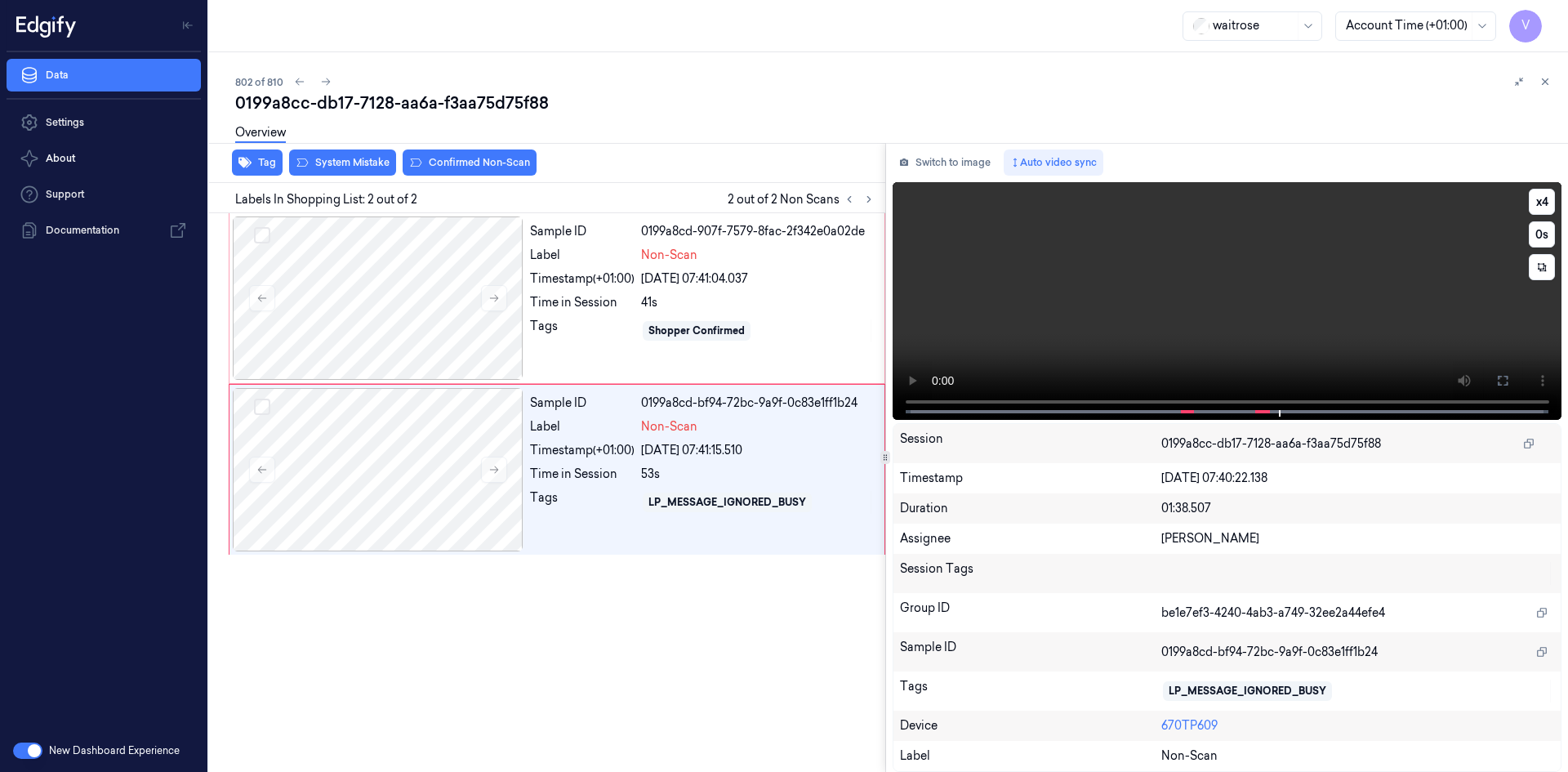
click at [1166, 320] on video at bounding box center [1228, 300] width 670 height 238
click at [428, 241] on div at bounding box center [378, 298] width 291 height 164
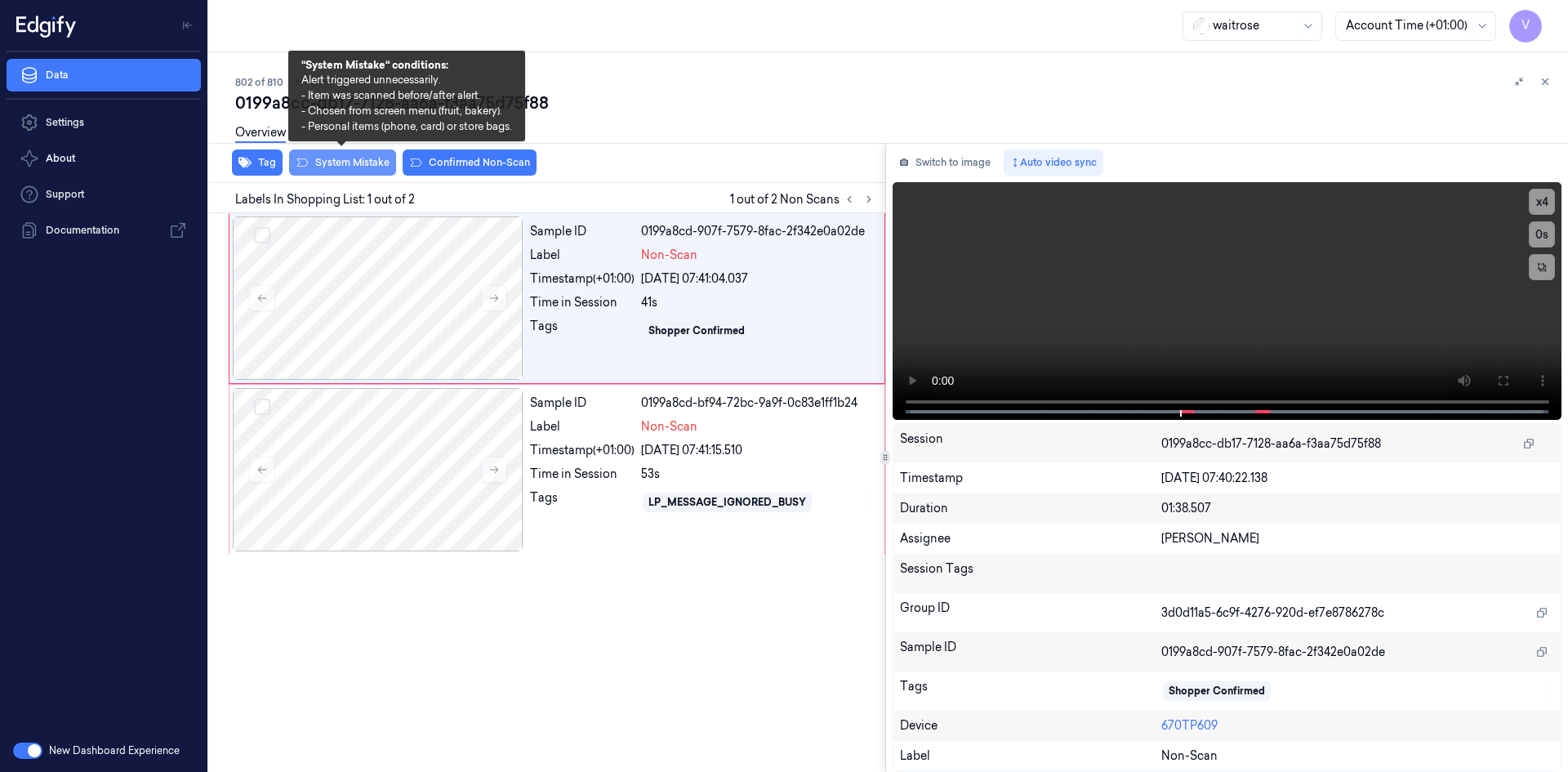
click at [346, 160] on button "System Mistake" at bounding box center [343, 163] width 107 height 26
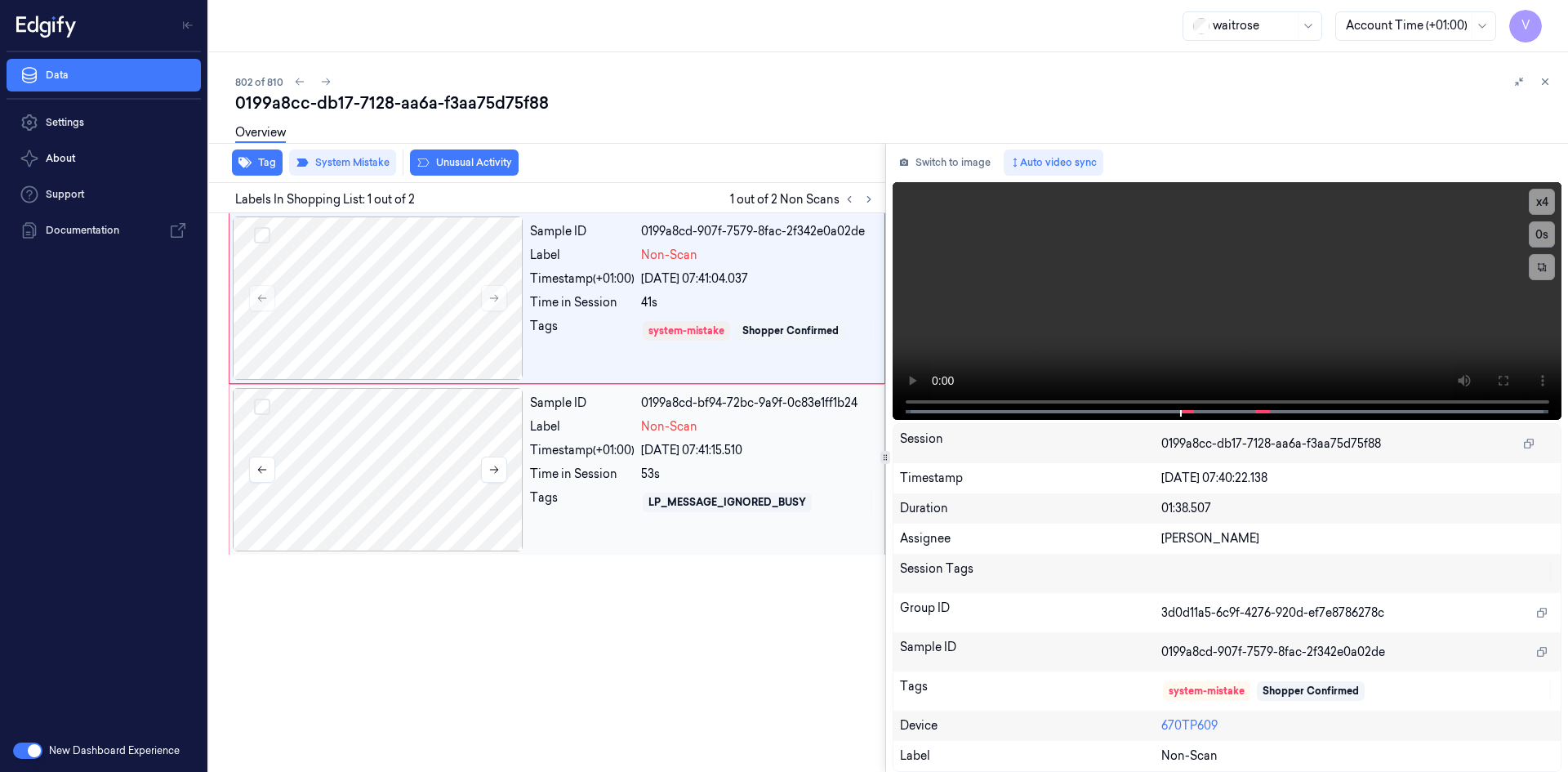
click at [378, 443] on div at bounding box center [378, 469] width 291 height 164
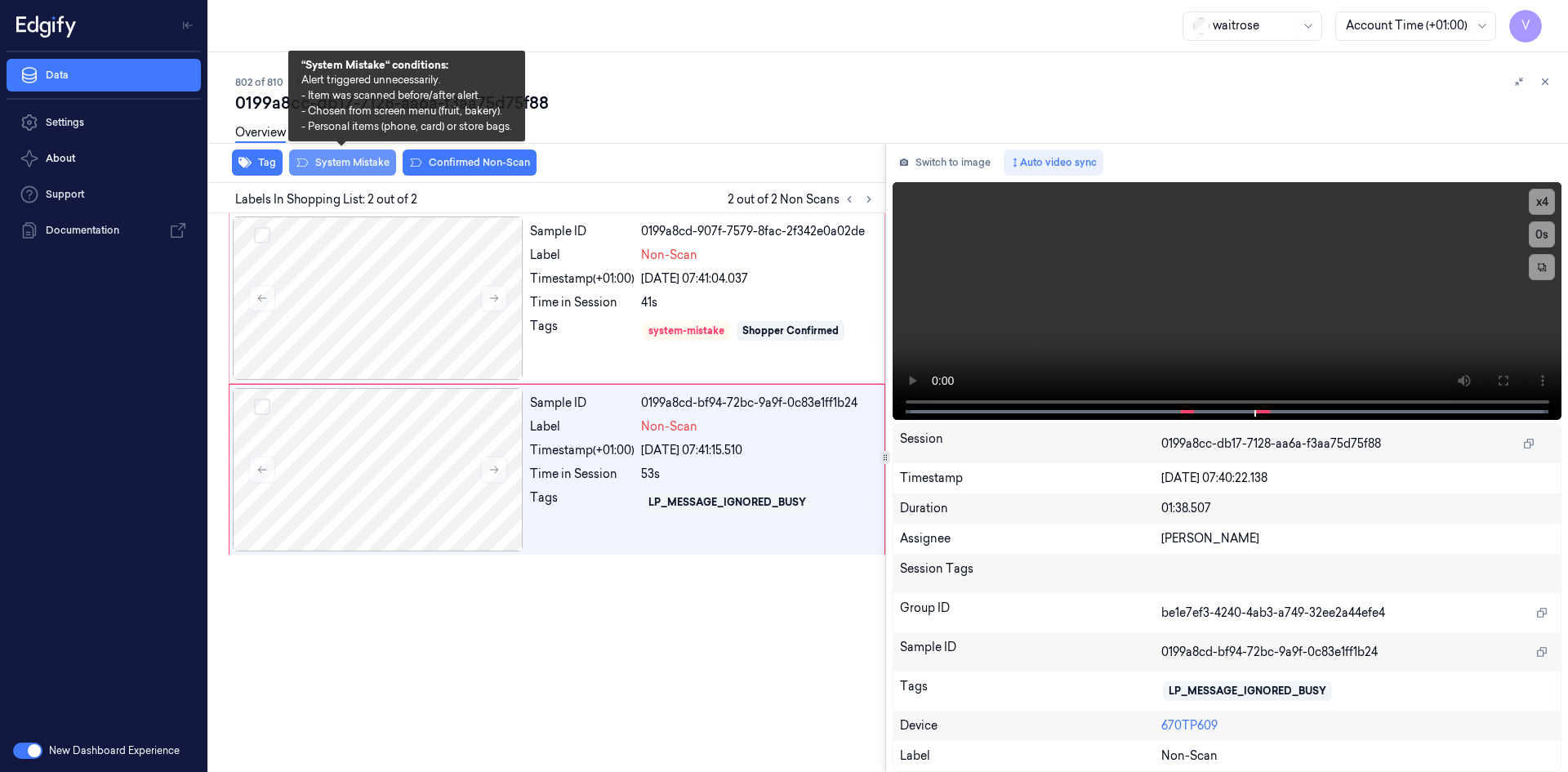
click at [364, 158] on button "System Mistake" at bounding box center [343, 163] width 107 height 26
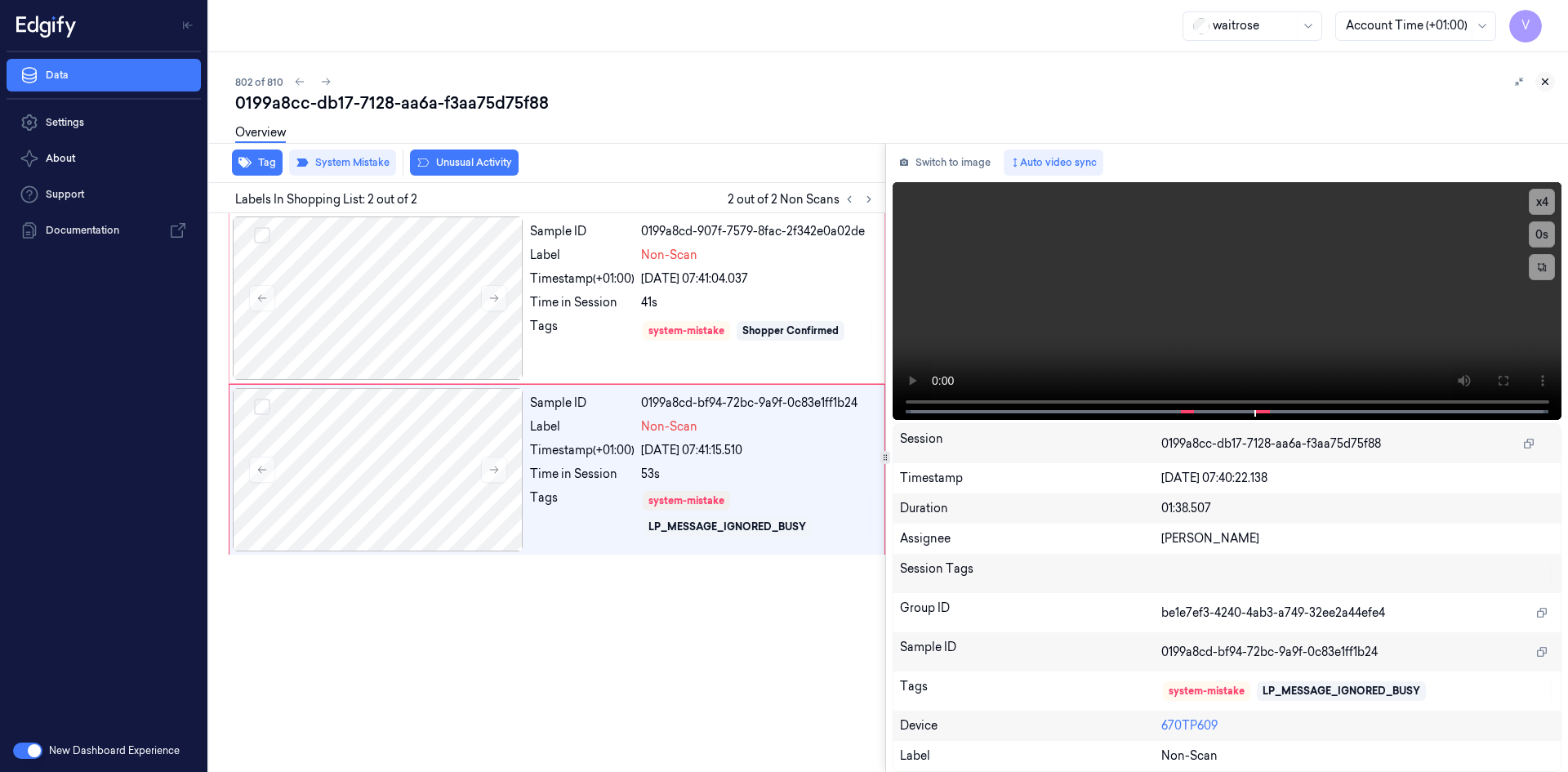
click at [1547, 76] on icon at bounding box center [1545, 81] width 11 height 11
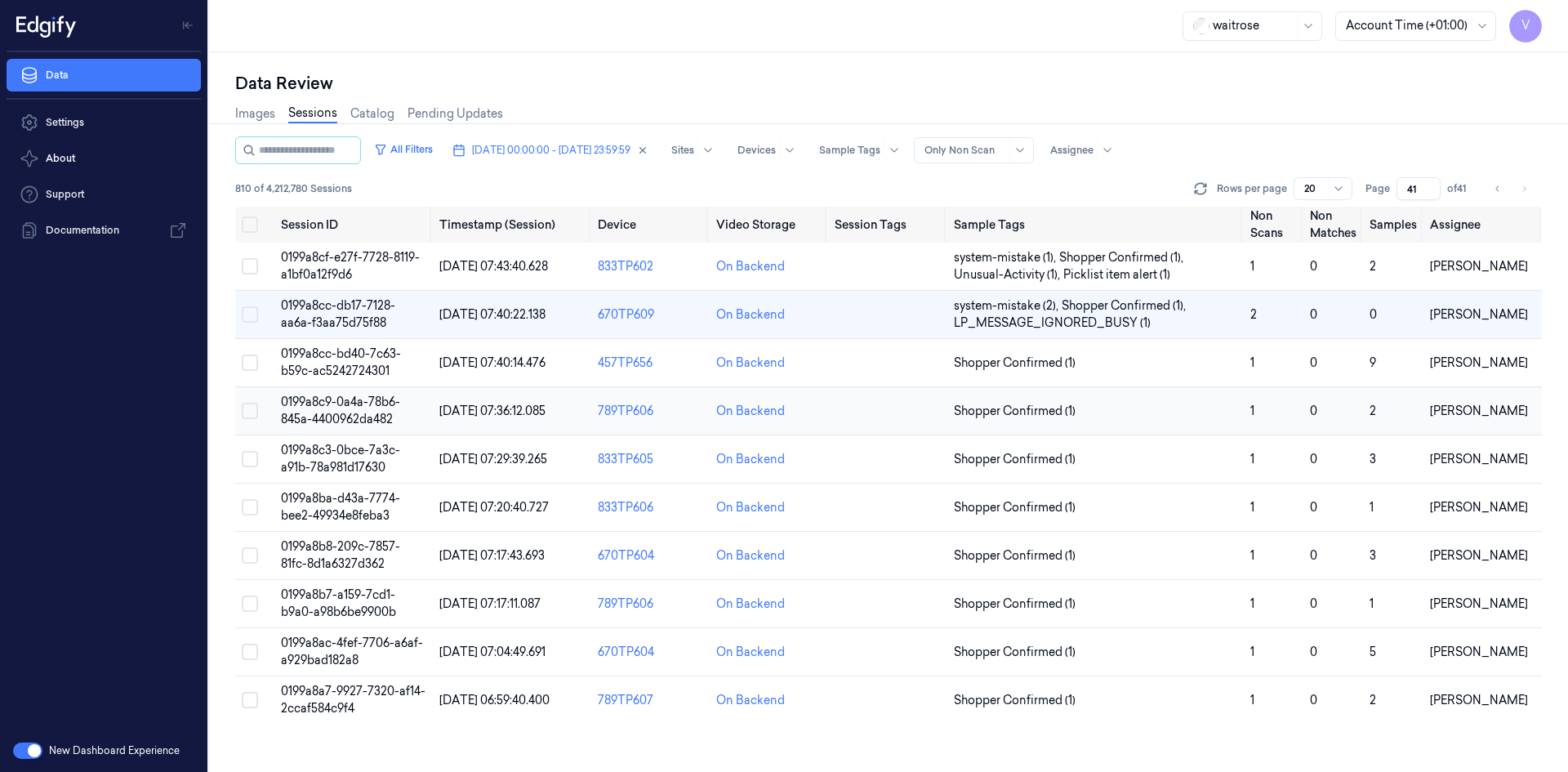
click at [355, 401] on span "0199a8c9-0a4a-78b6-845a-4400962da482" at bounding box center [341, 410] width 119 height 32
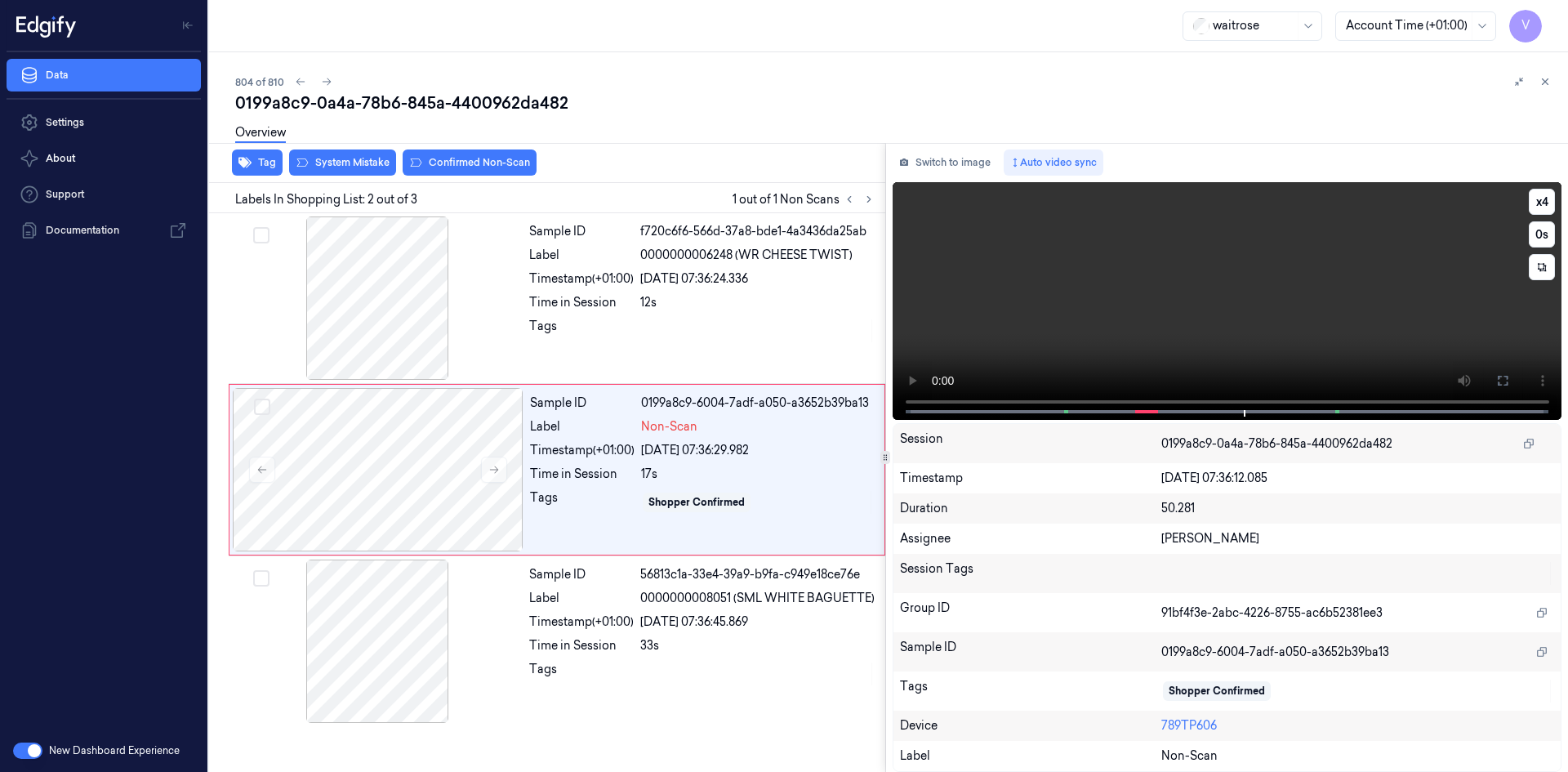
click at [1218, 319] on video at bounding box center [1228, 300] width 670 height 238
click at [1198, 311] on video at bounding box center [1228, 300] width 670 height 238
click at [1081, 313] on video at bounding box center [1228, 300] width 670 height 238
click at [366, 437] on div at bounding box center [378, 469] width 291 height 164
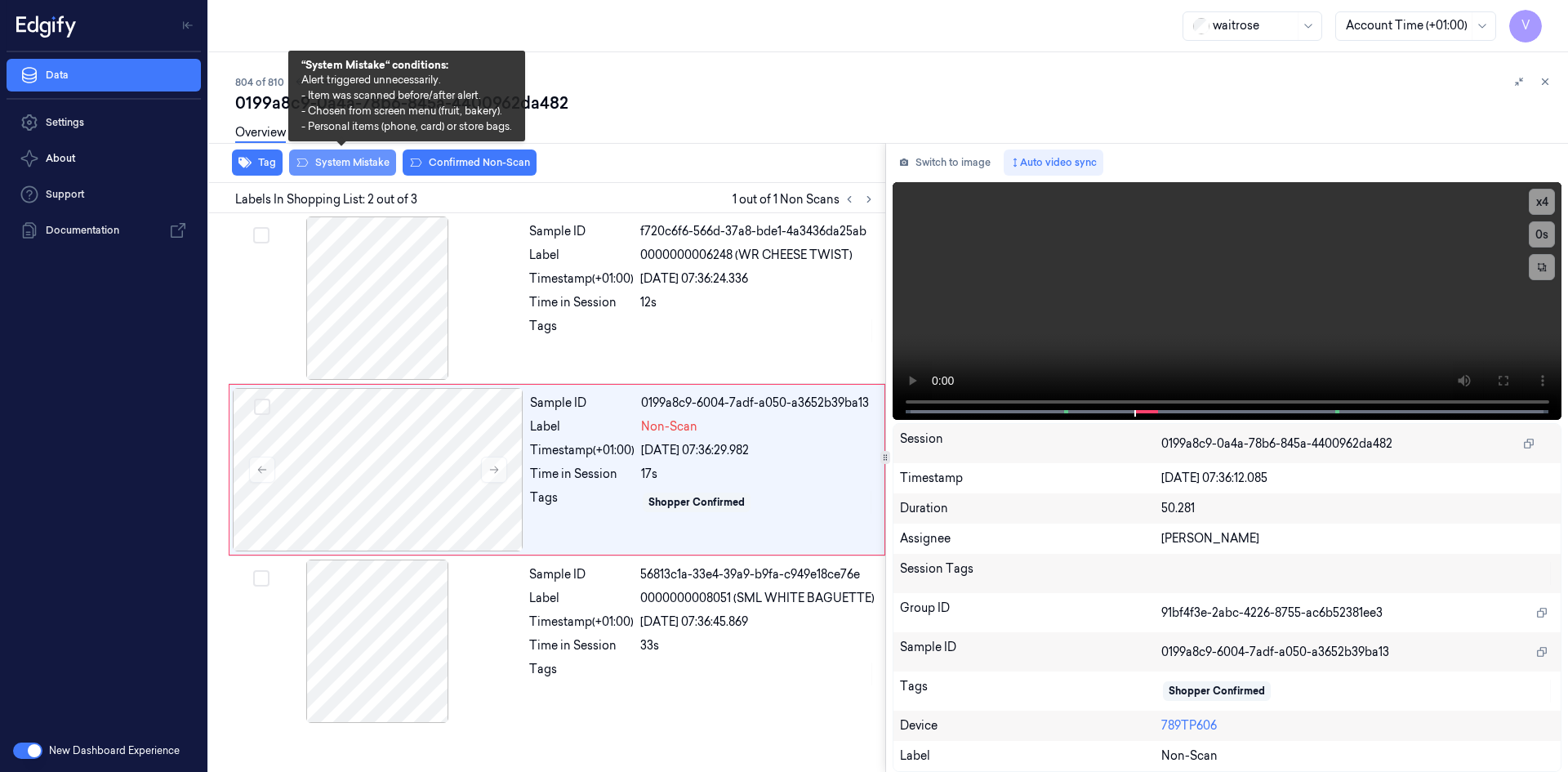
click at [325, 158] on button "System Mistake" at bounding box center [343, 163] width 107 height 26
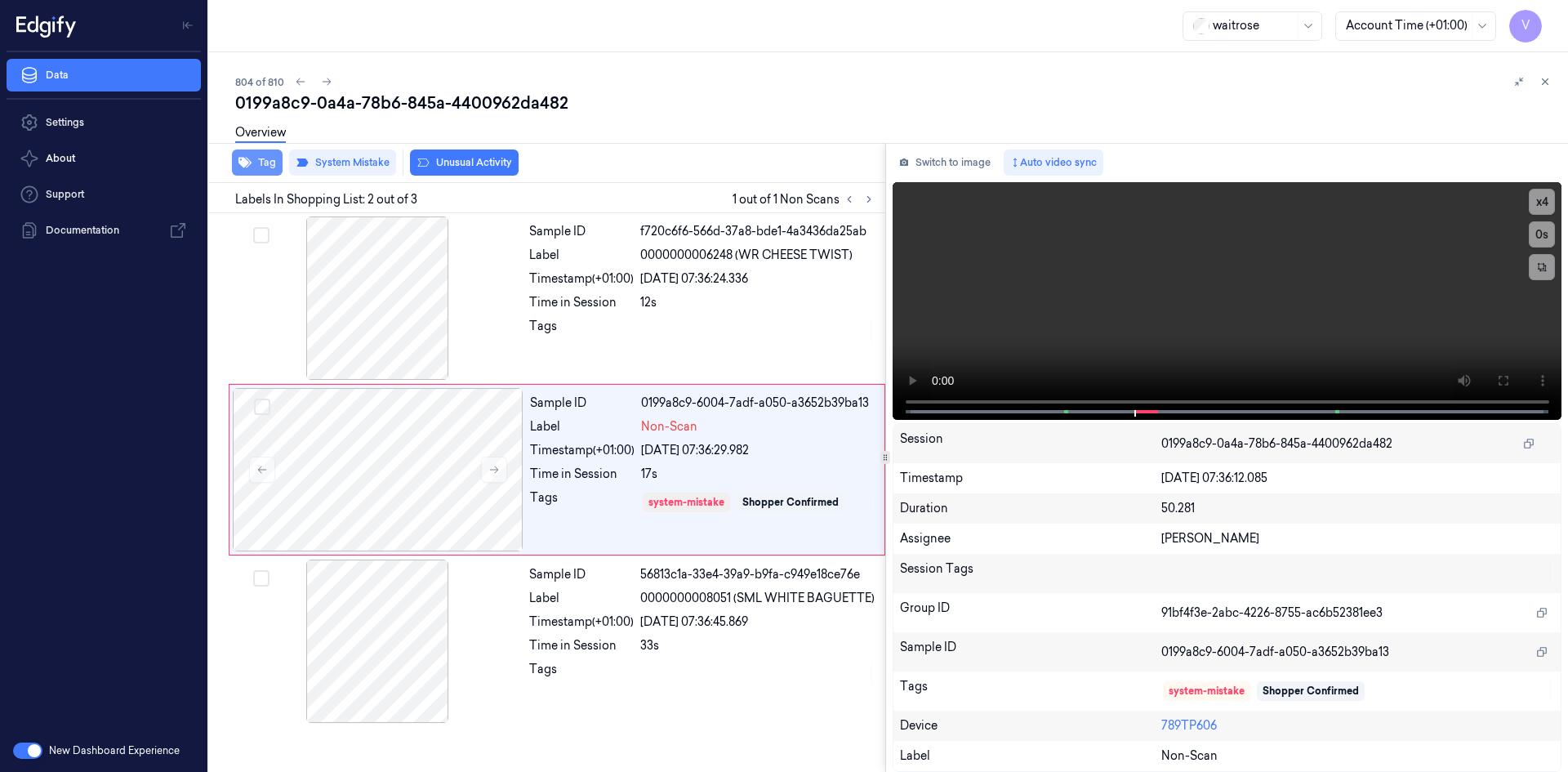
click at [269, 165] on button "Tag" at bounding box center [257, 163] width 51 height 26
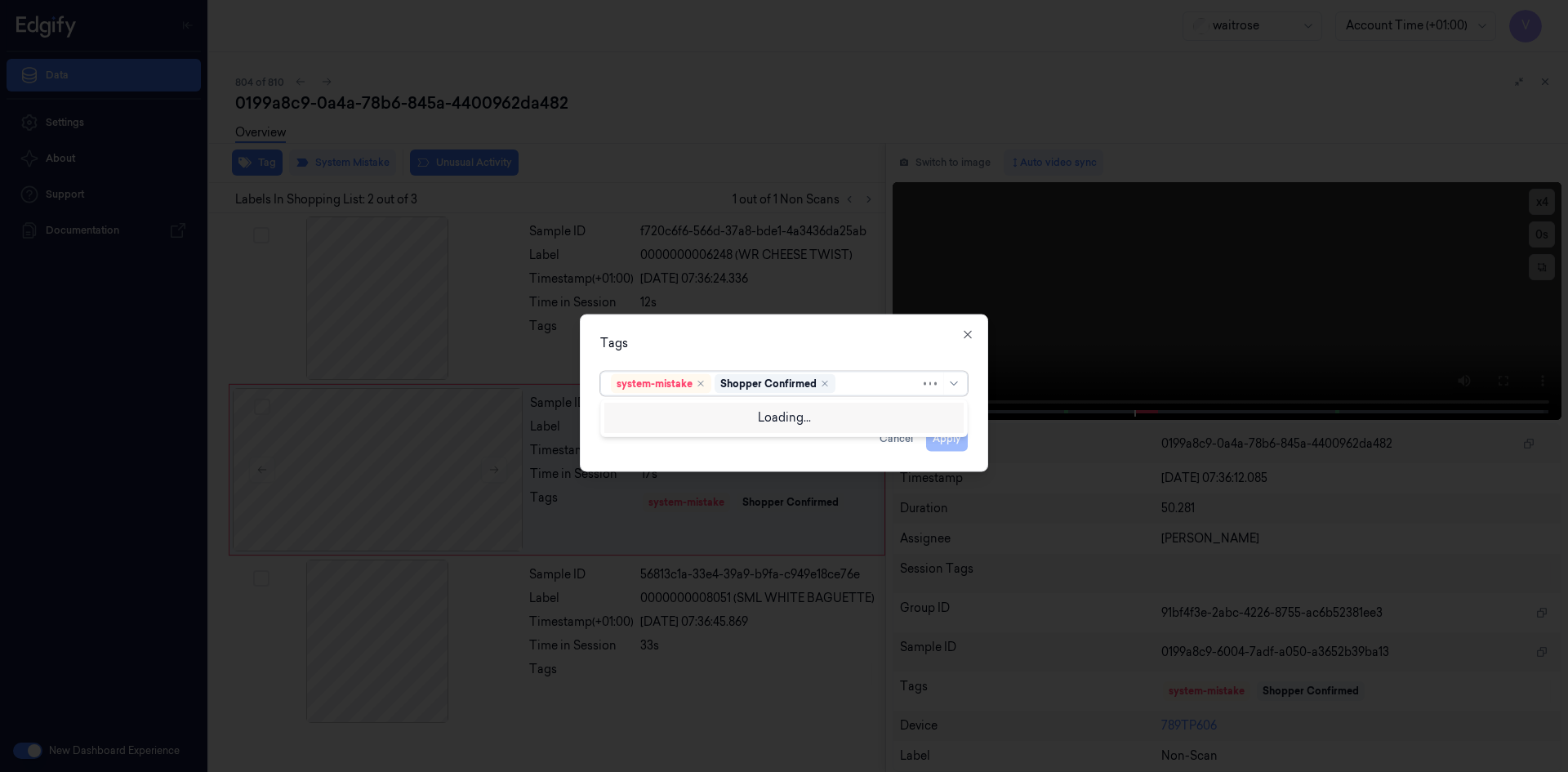
click at [857, 384] on div at bounding box center [879, 383] width 81 height 17
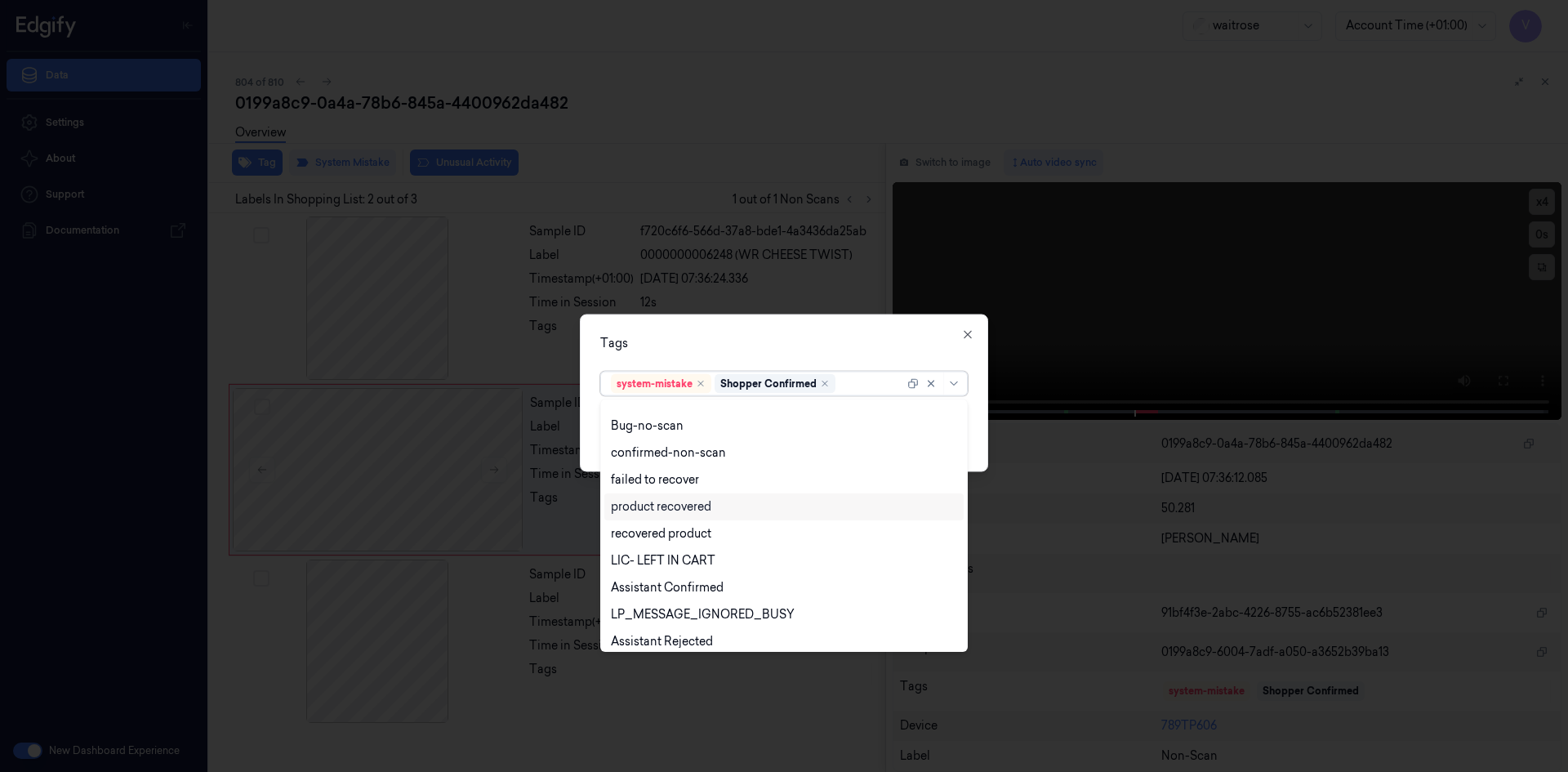
scroll to position [240, 0]
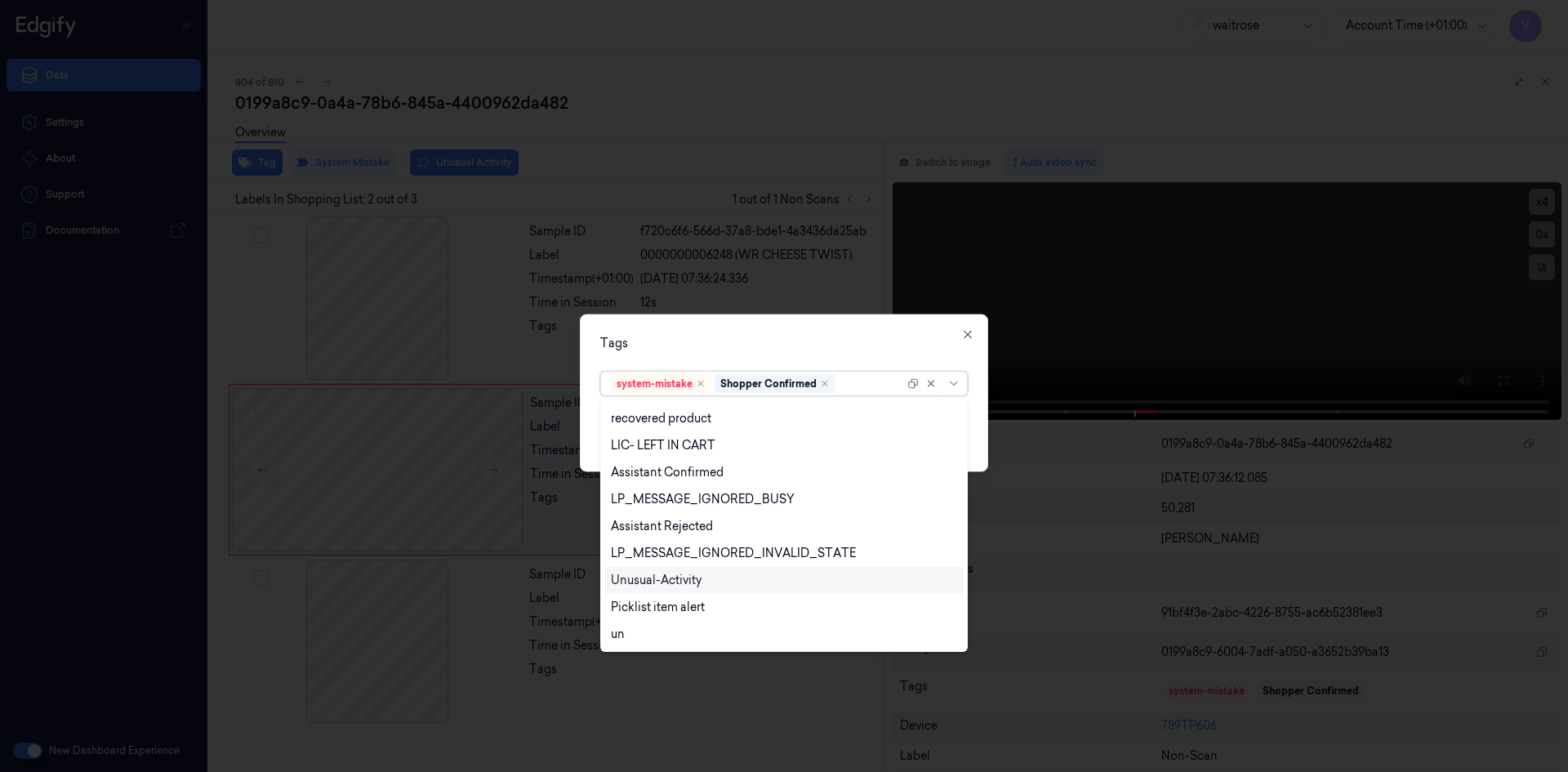
click at [704, 580] on div "Unusual-Activity" at bounding box center [784, 581] width 346 height 17
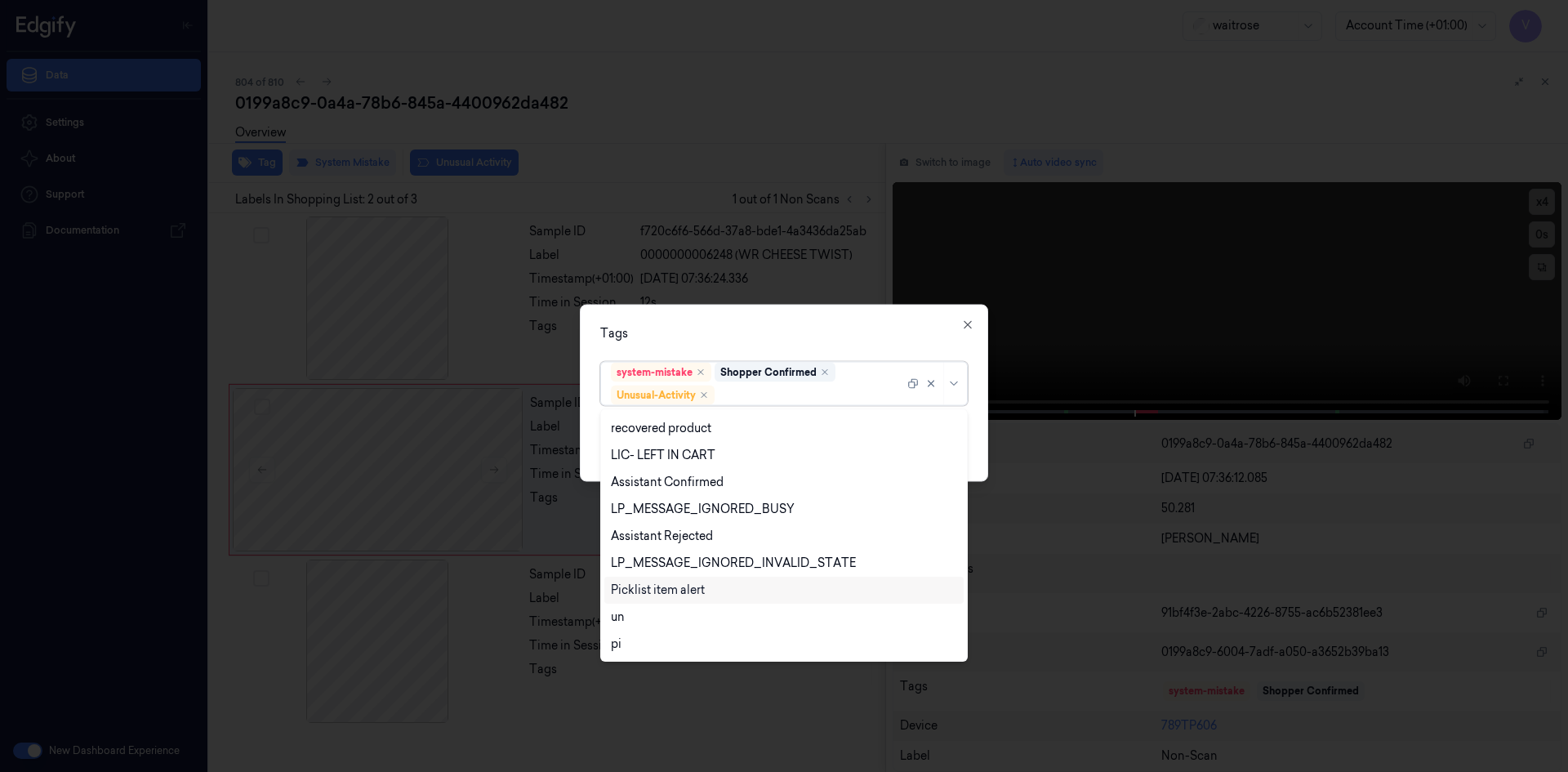
click at [701, 586] on div "Picklist item alert" at bounding box center [658, 590] width 94 height 17
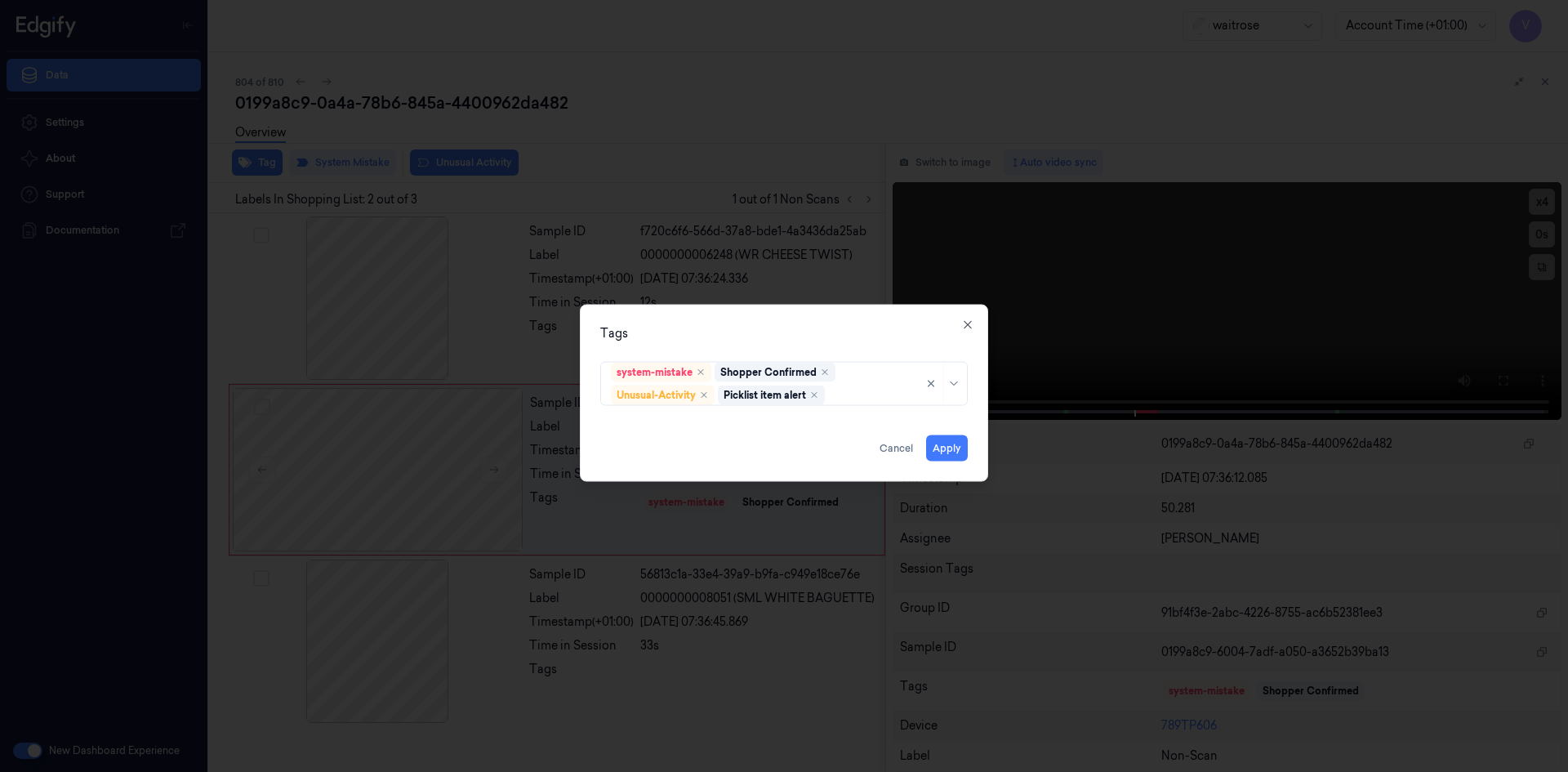
click at [711, 355] on div "system-mistake Shopper Confirmed Unusual-Activity Picklist item alert" at bounding box center [784, 380] width 368 height 51
click at [946, 451] on button "Apply" at bounding box center [947, 447] width 42 height 26
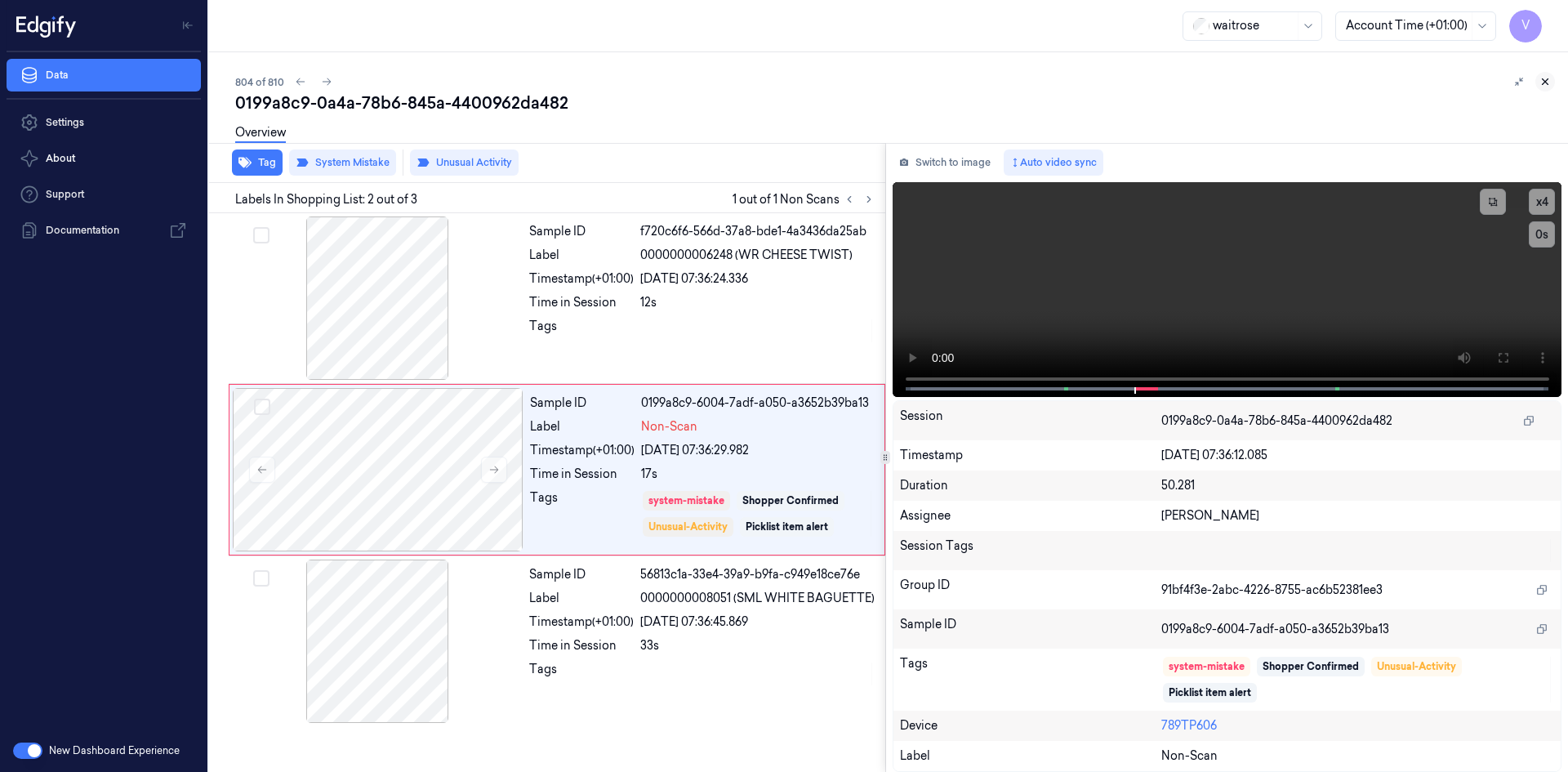
click at [1543, 80] on icon at bounding box center [1545, 81] width 11 height 11
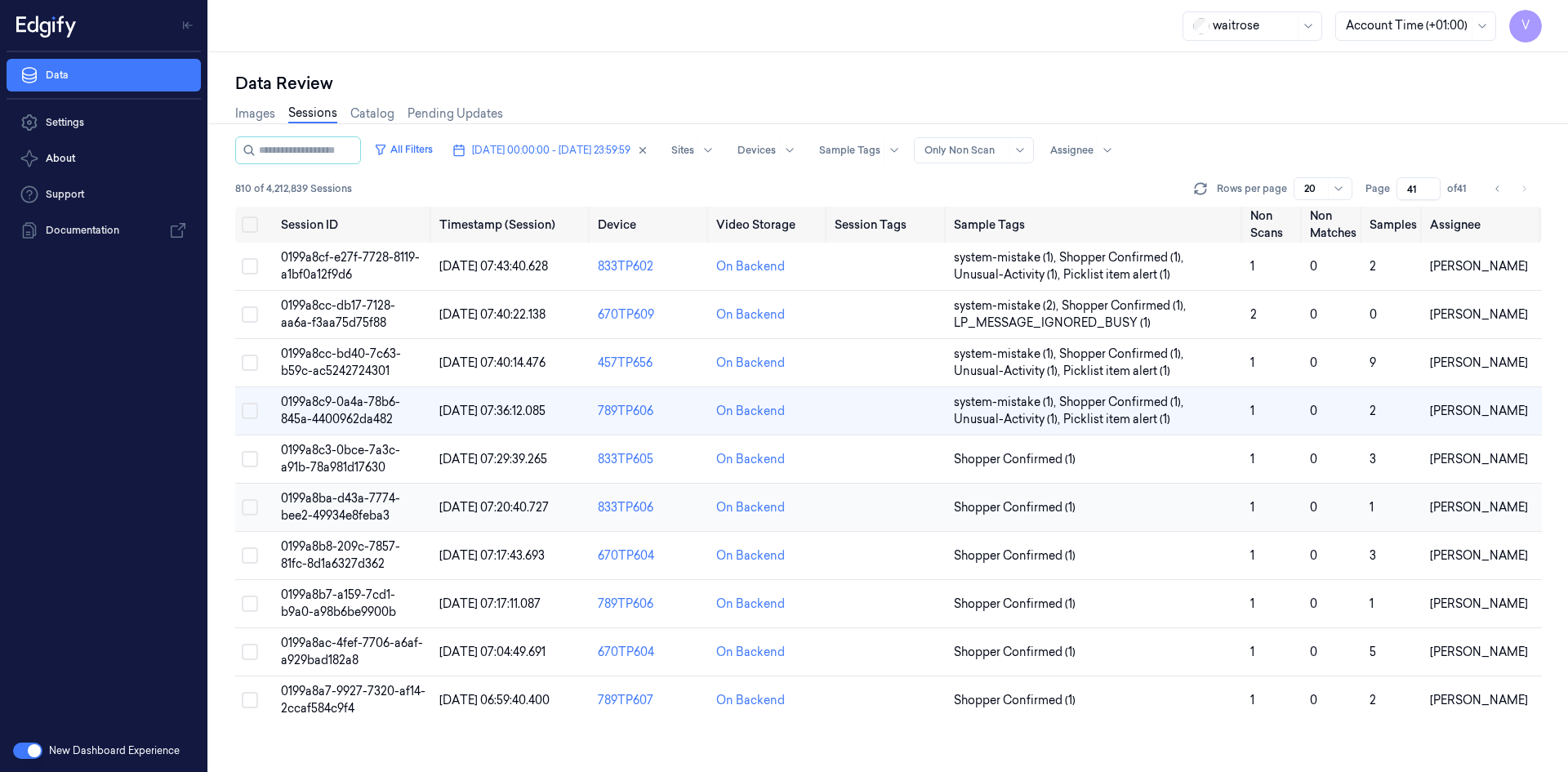
drag, startPoint x: 346, startPoint y: 504, endPoint x: 360, endPoint y: 504, distance: 14.0
click at [347, 504] on span "0199a8ba-d43a-7774-bee2-49934e8feba3" at bounding box center [341, 506] width 119 height 32
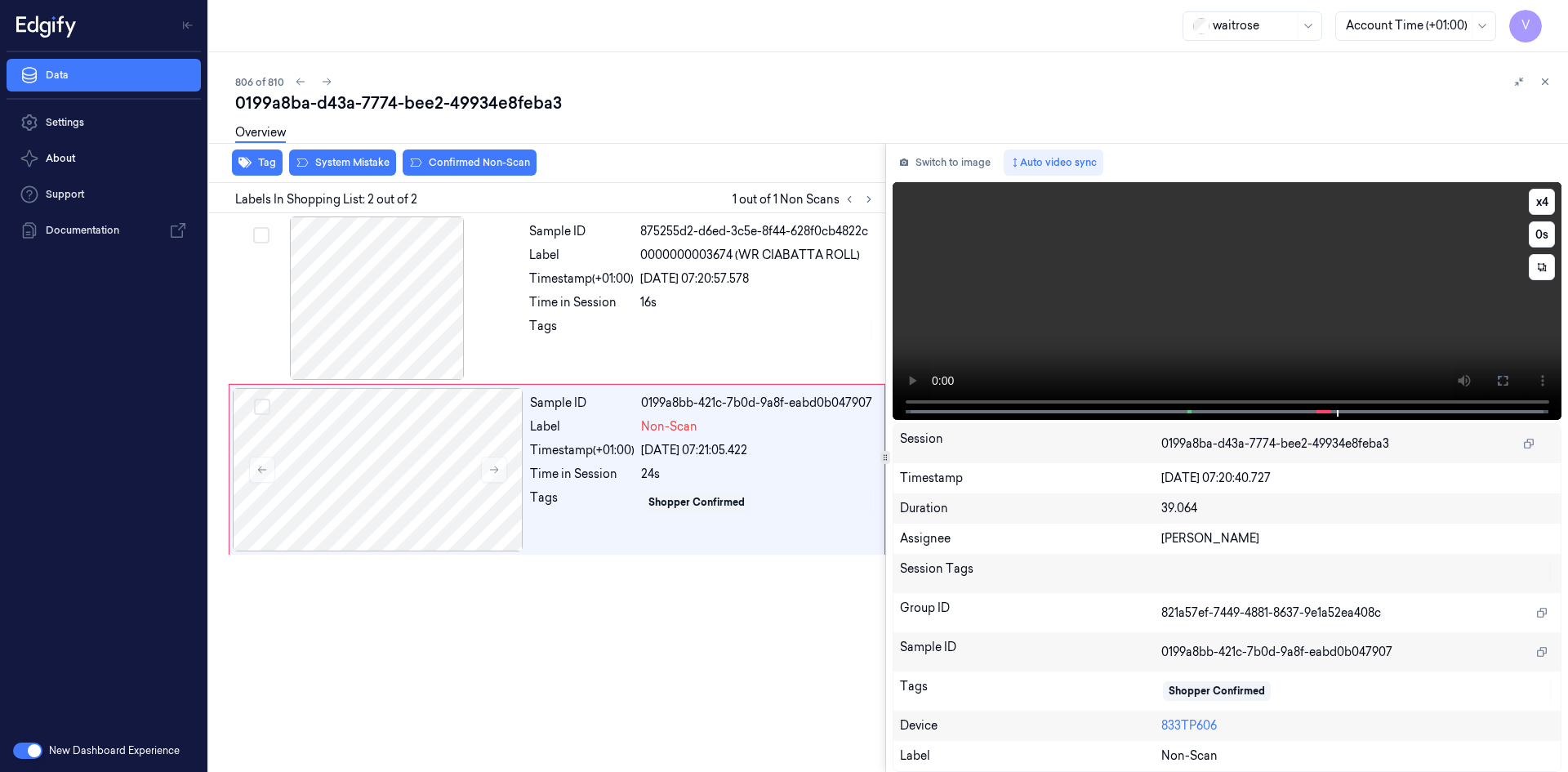
click at [1179, 334] on video at bounding box center [1228, 300] width 670 height 238
click at [376, 424] on div at bounding box center [378, 469] width 291 height 164
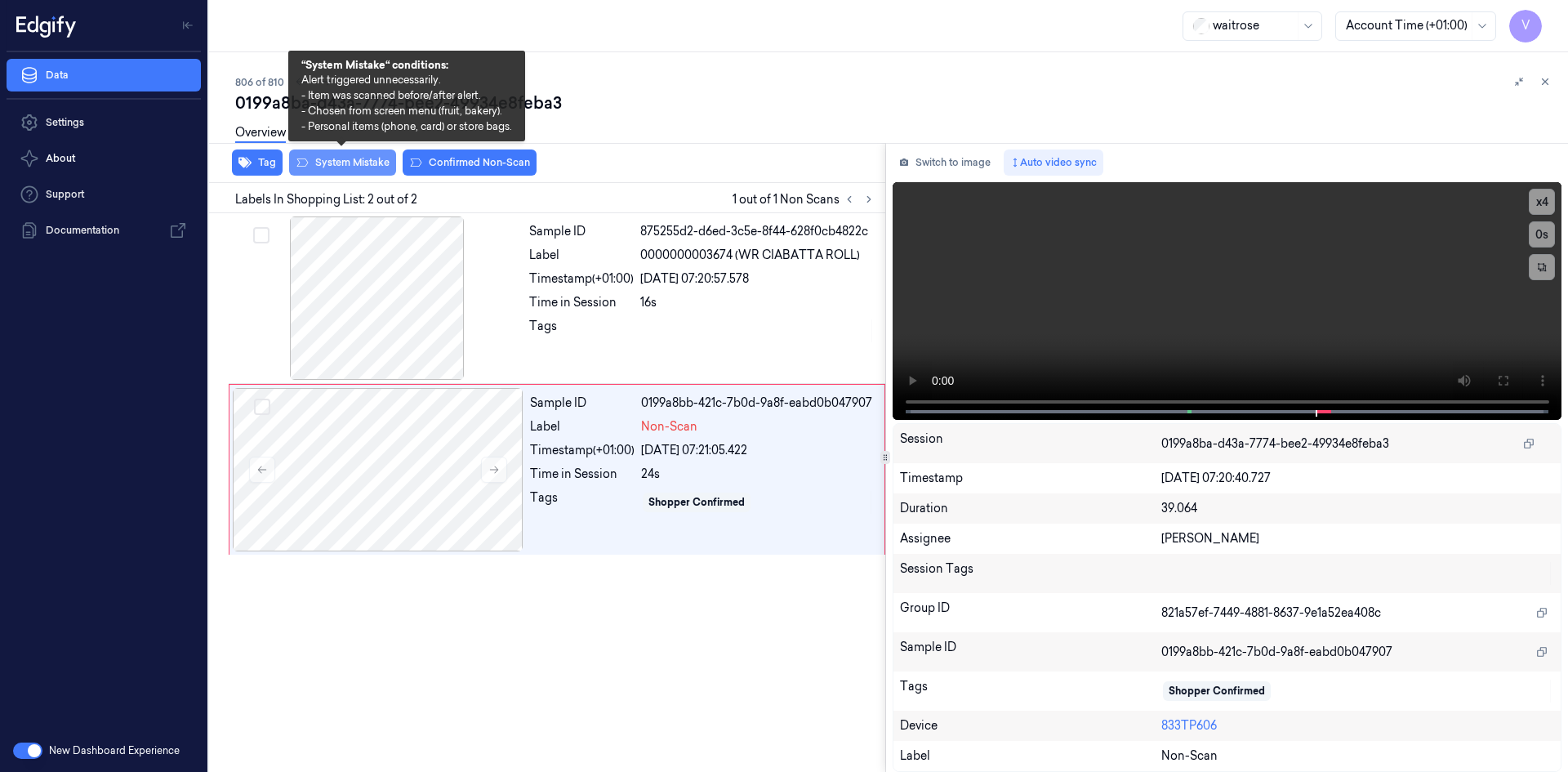
click at [366, 161] on button "System Mistake" at bounding box center [343, 163] width 107 height 26
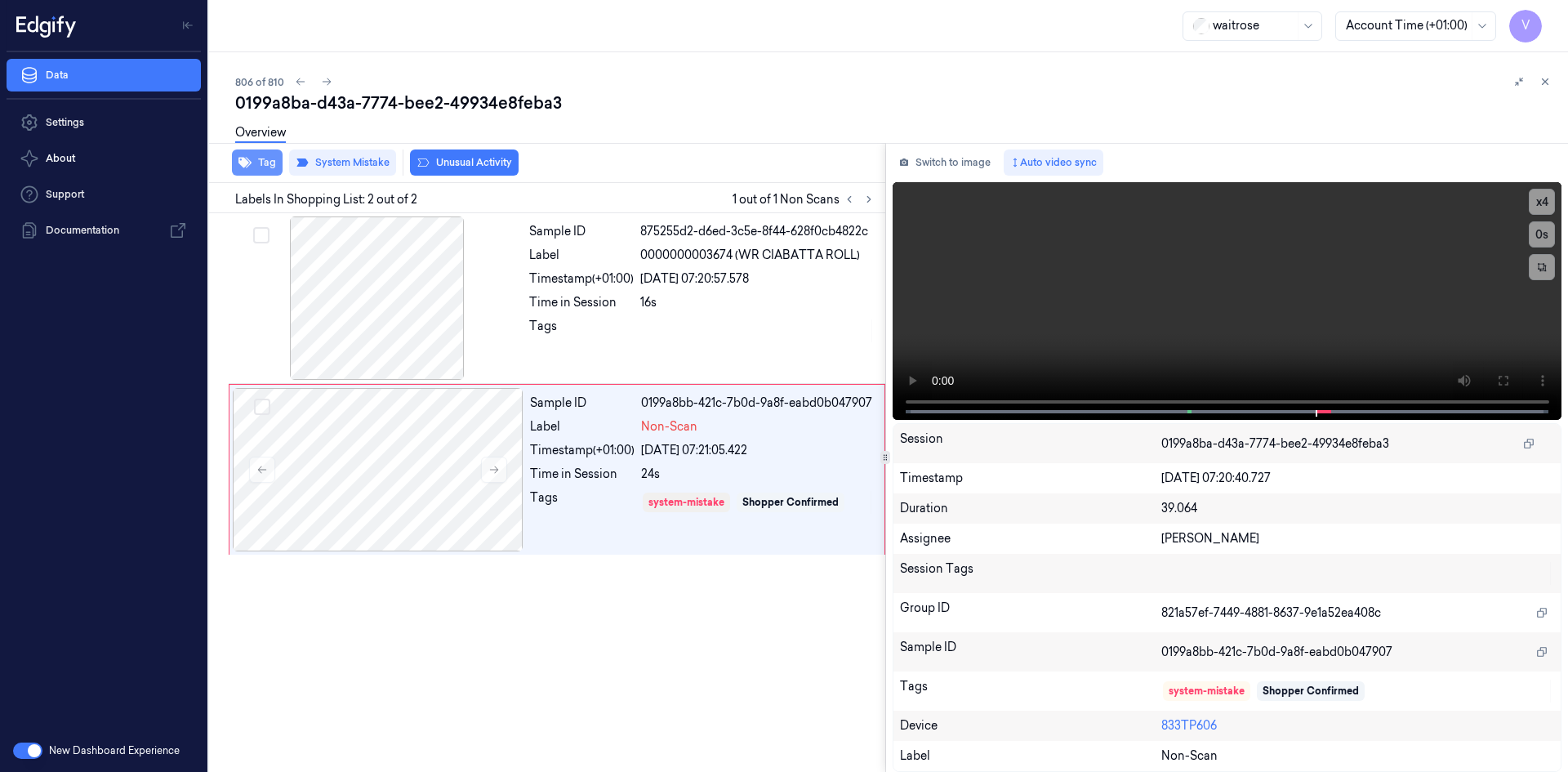
click at [254, 157] on button "Tag" at bounding box center [257, 163] width 51 height 26
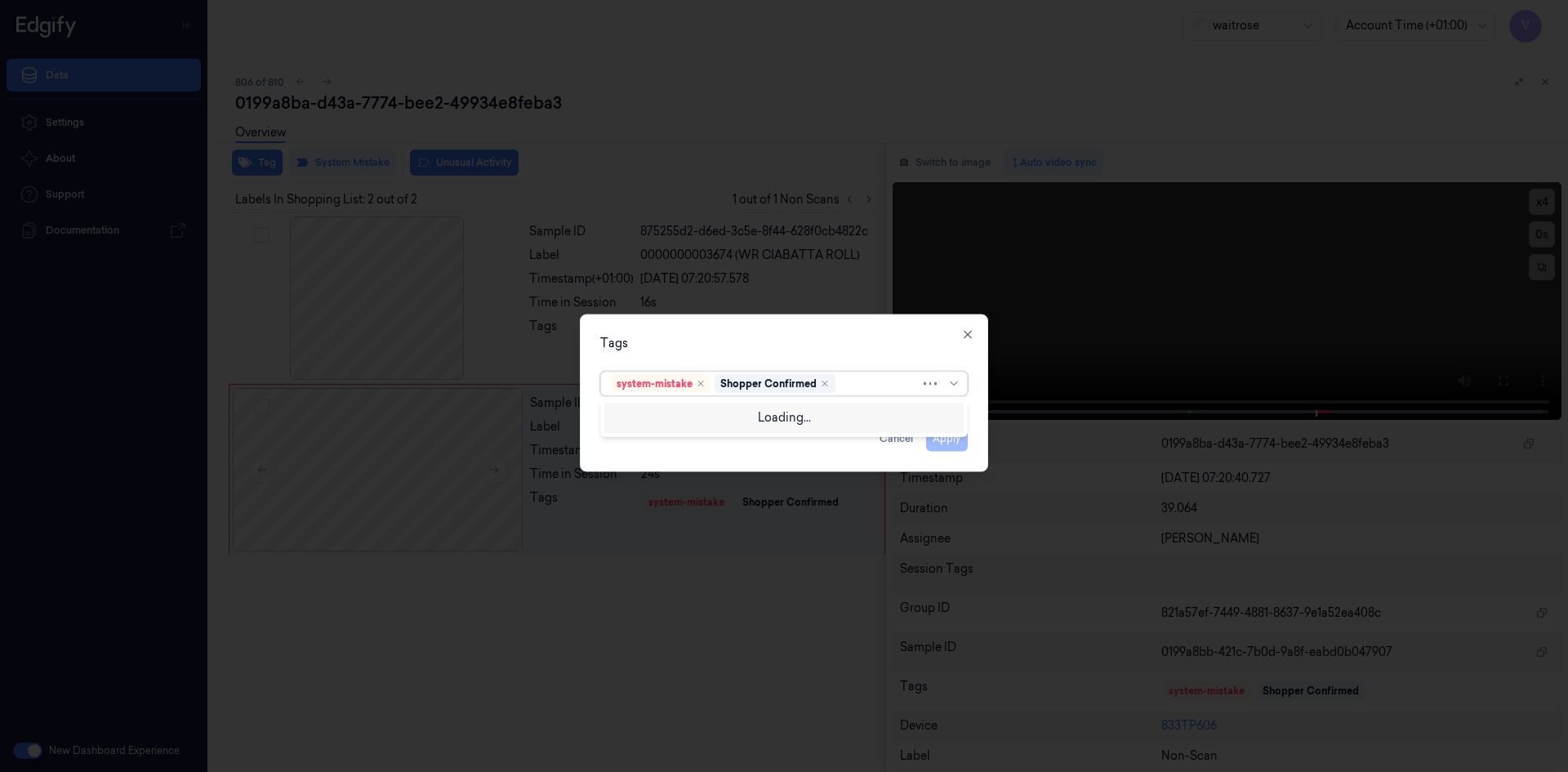
click at [866, 381] on div at bounding box center [879, 383] width 81 height 17
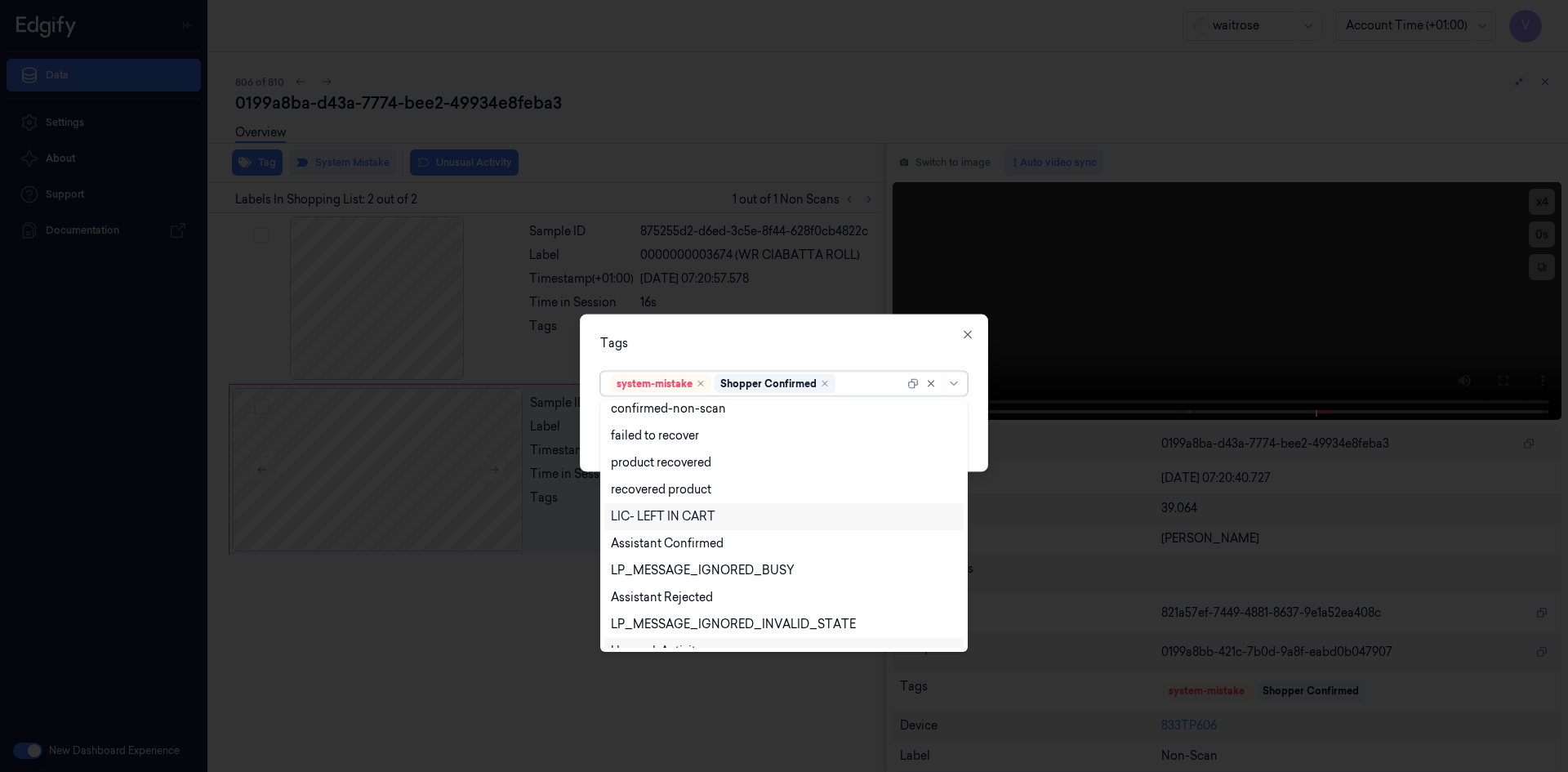
scroll to position [240, 0]
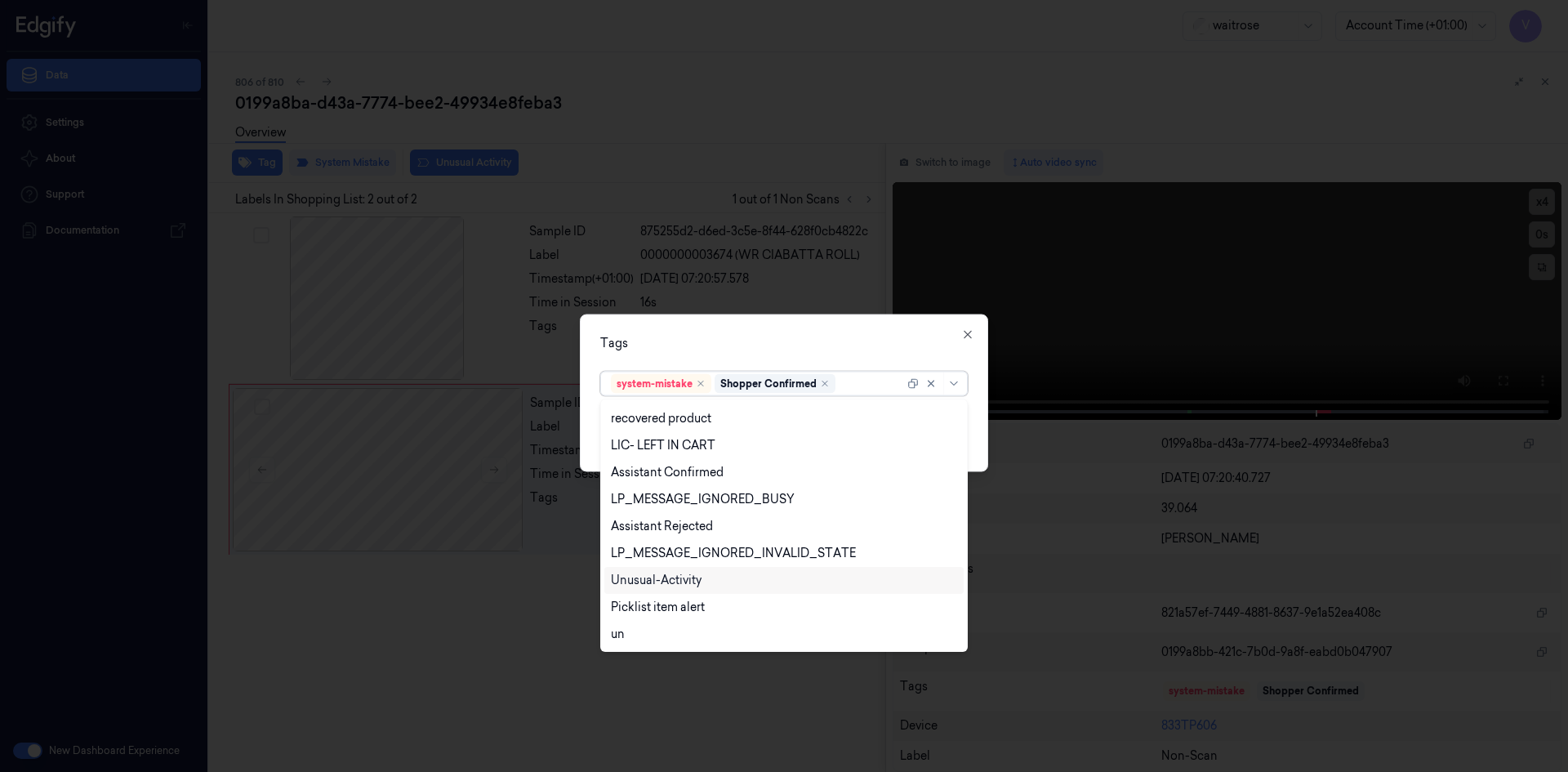
click at [676, 578] on div "Unusual-Activity" at bounding box center [656, 581] width 91 height 17
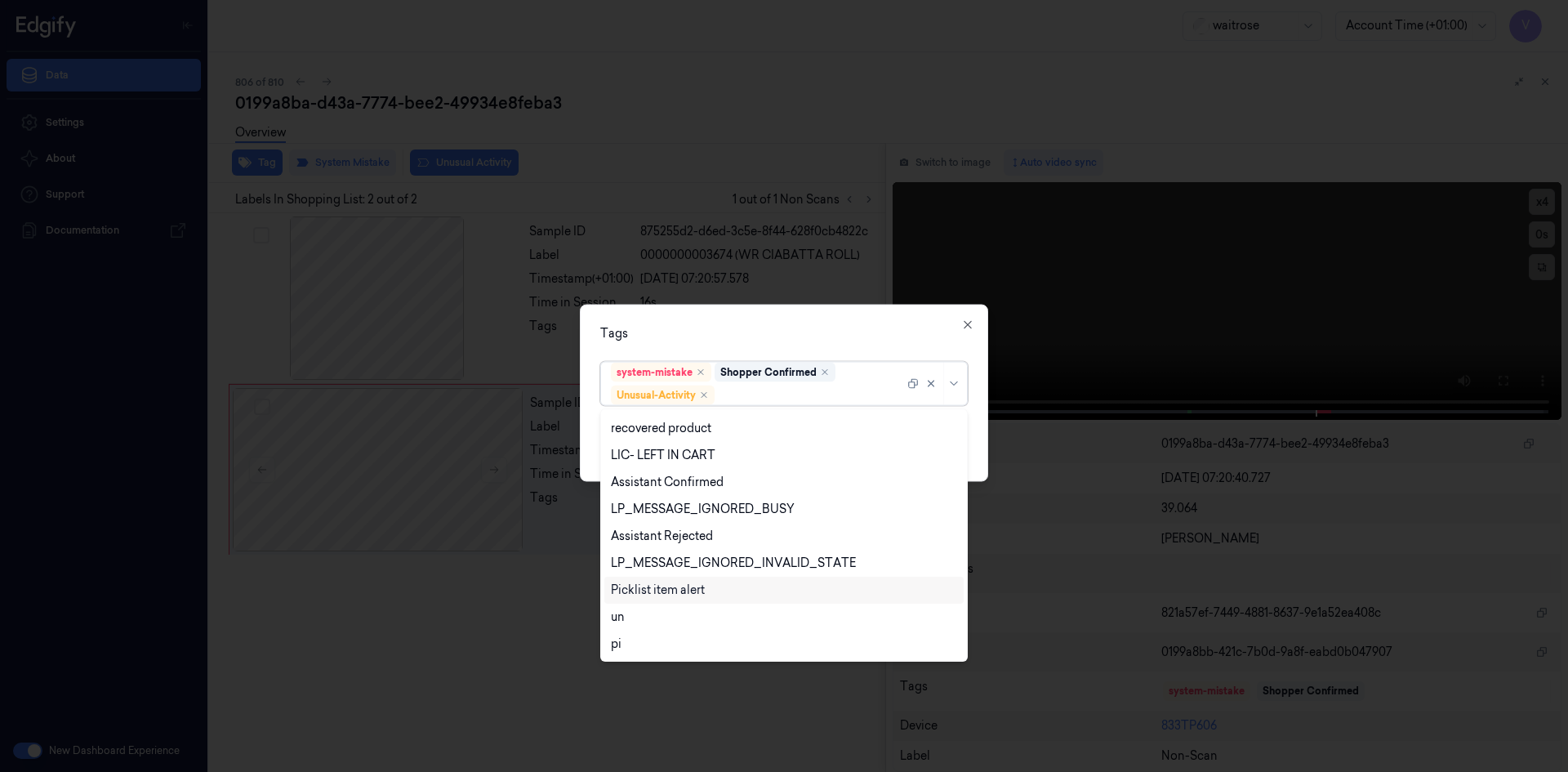
click at [675, 589] on div "Picklist item alert" at bounding box center [658, 590] width 94 height 17
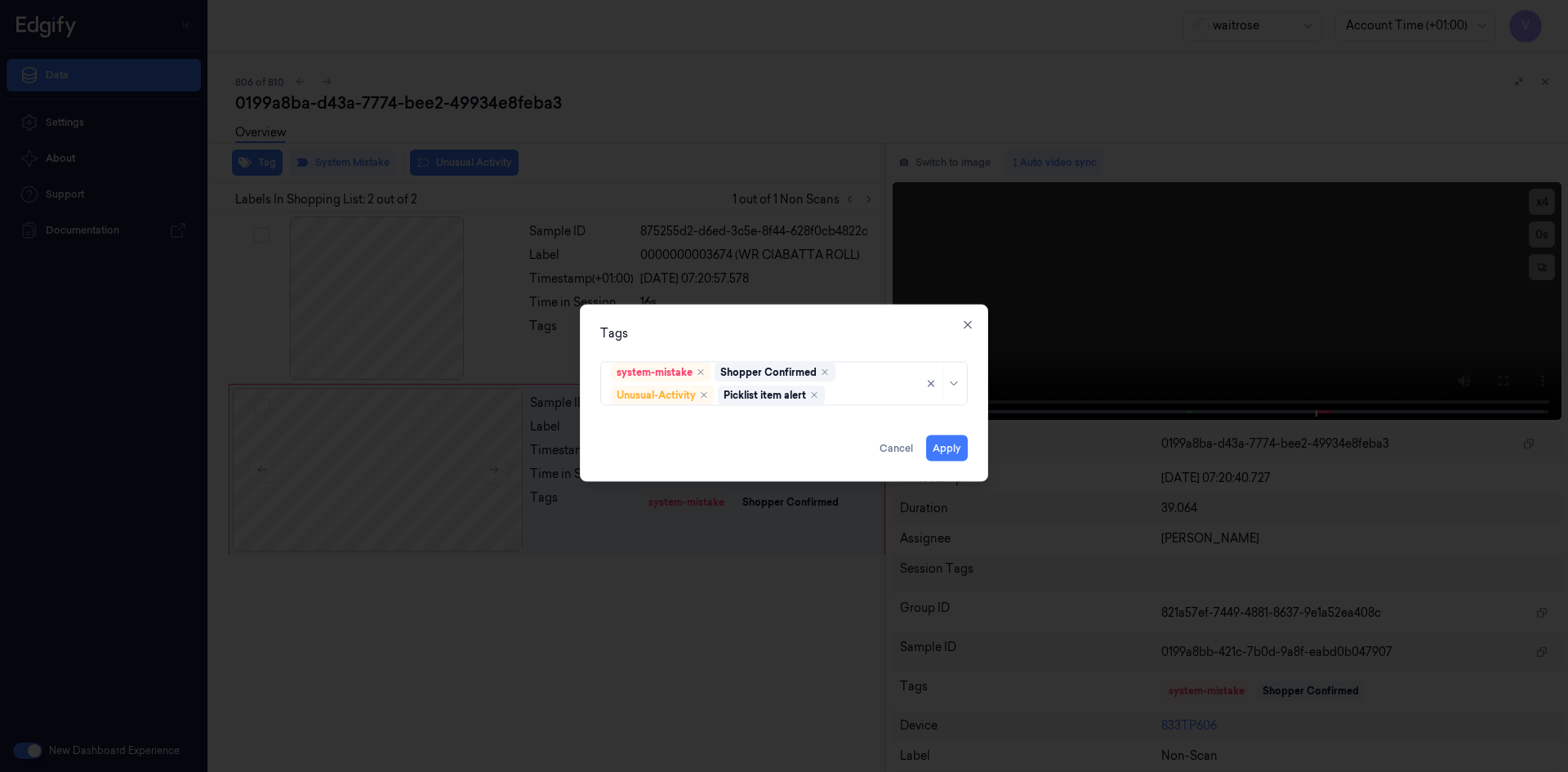
click at [780, 346] on div "Tags system-mistake Shopper Confirmed Unusual-Activity Picklist item alert Appl…" at bounding box center [784, 392] width 408 height 177
click at [954, 448] on button "Apply" at bounding box center [947, 447] width 42 height 26
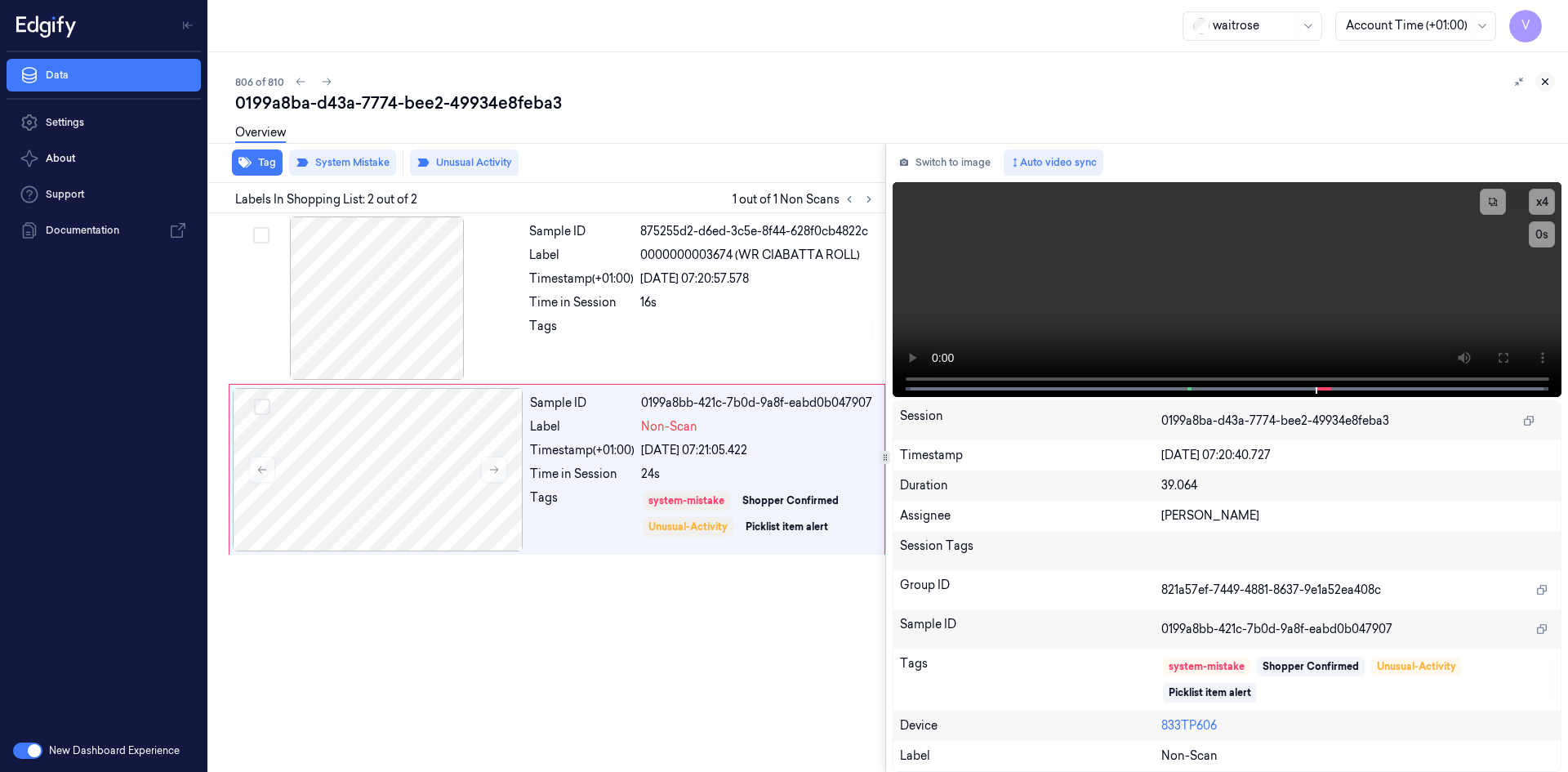
click at [1542, 79] on icon at bounding box center [1545, 81] width 11 height 11
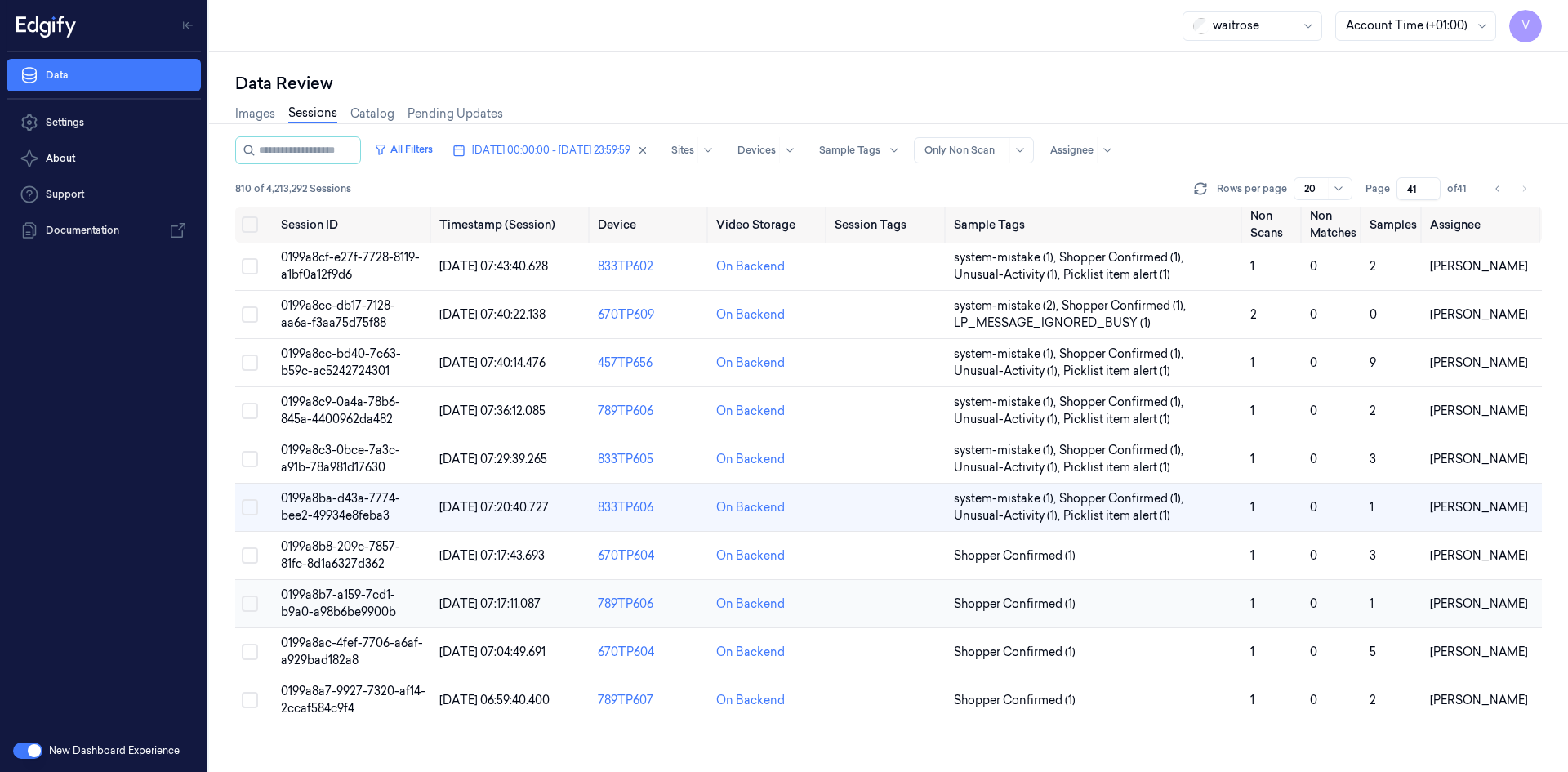
click at [350, 593] on span "0199a8b7-a159-7cd1-b9a0-a98b6be9900b" at bounding box center [338, 603] width 115 height 32
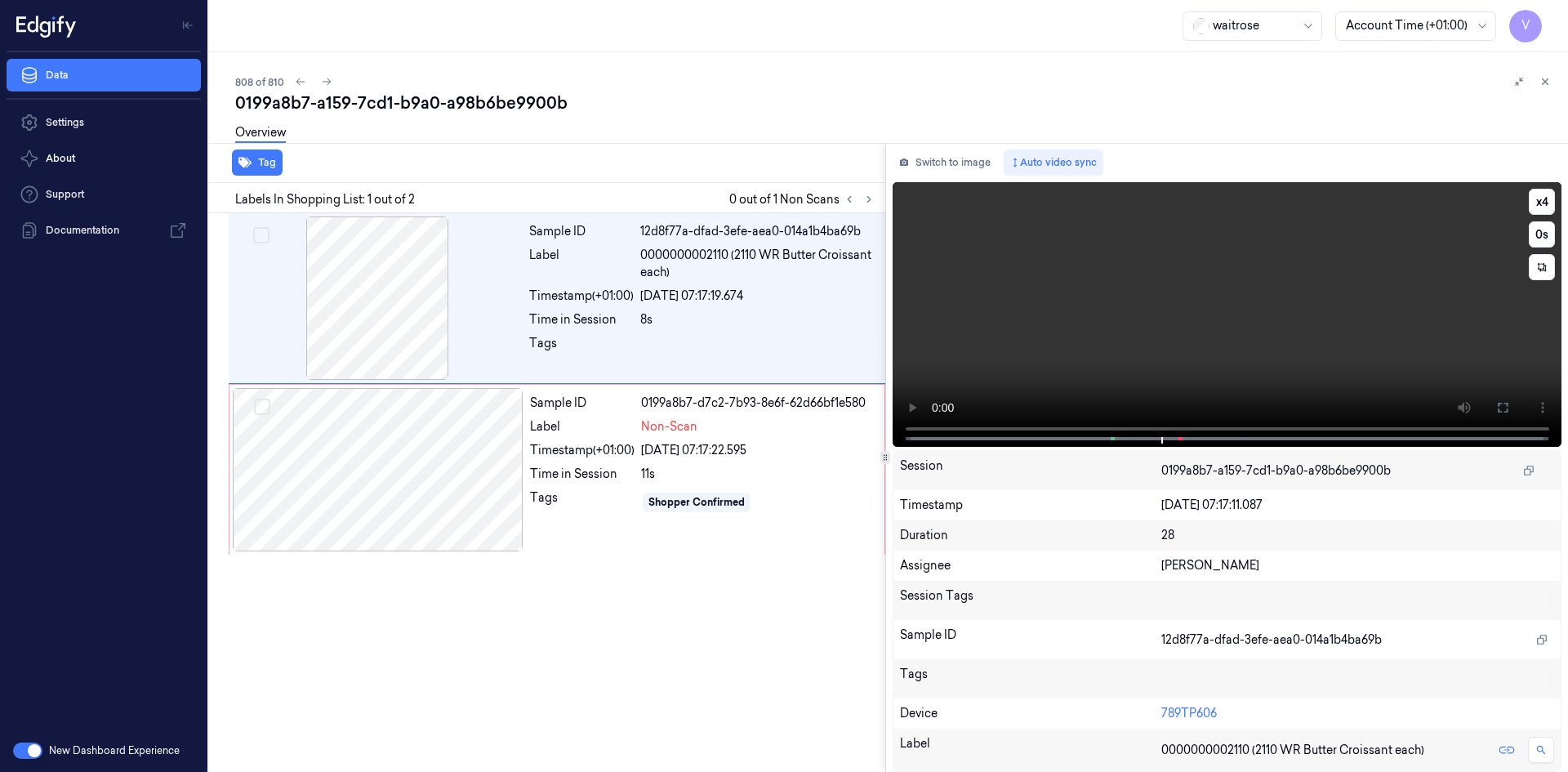
click at [1152, 306] on video at bounding box center [1228, 314] width 670 height 265
click at [1211, 369] on video at bounding box center [1228, 314] width 670 height 265
click at [1109, 301] on video at bounding box center [1228, 314] width 670 height 265
click at [393, 435] on div at bounding box center [378, 469] width 291 height 164
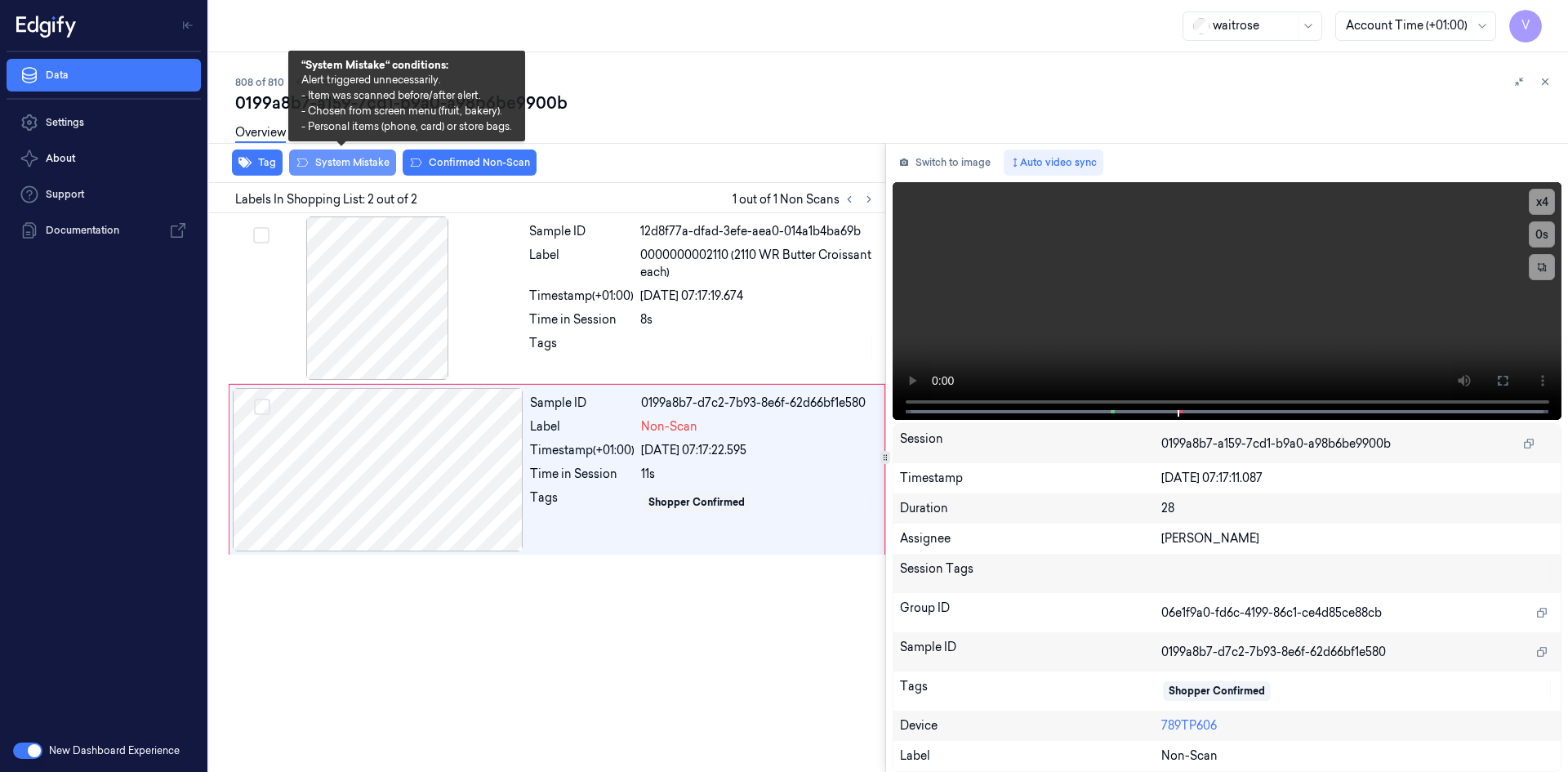
click at [354, 163] on button "System Mistake" at bounding box center [343, 163] width 107 height 26
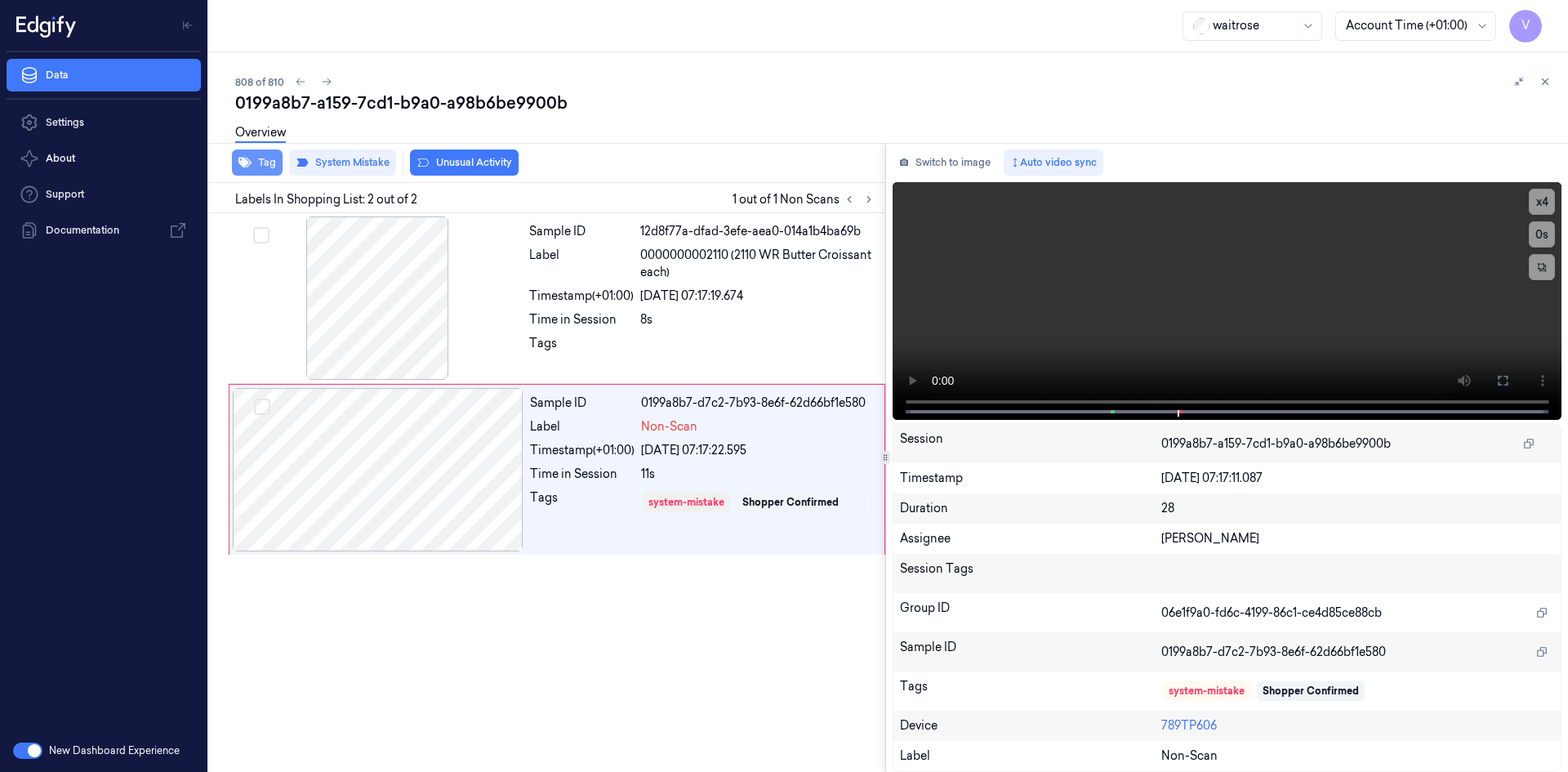
click at [272, 163] on button "Tag" at bounding box center [257, 163] width 51 height 26
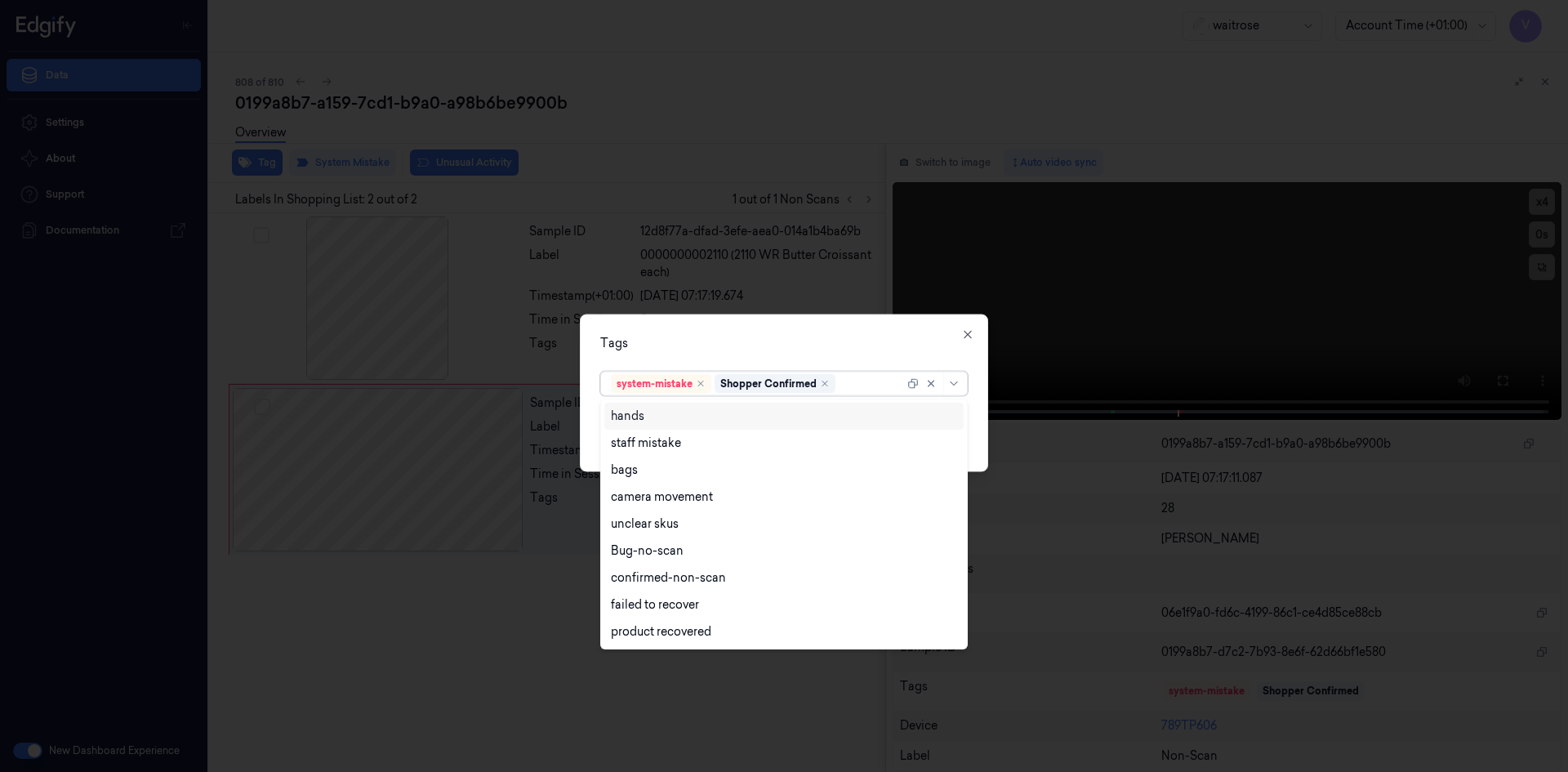
click at [872, 387] on div at bounding box center [871, 383] width 66 height 17
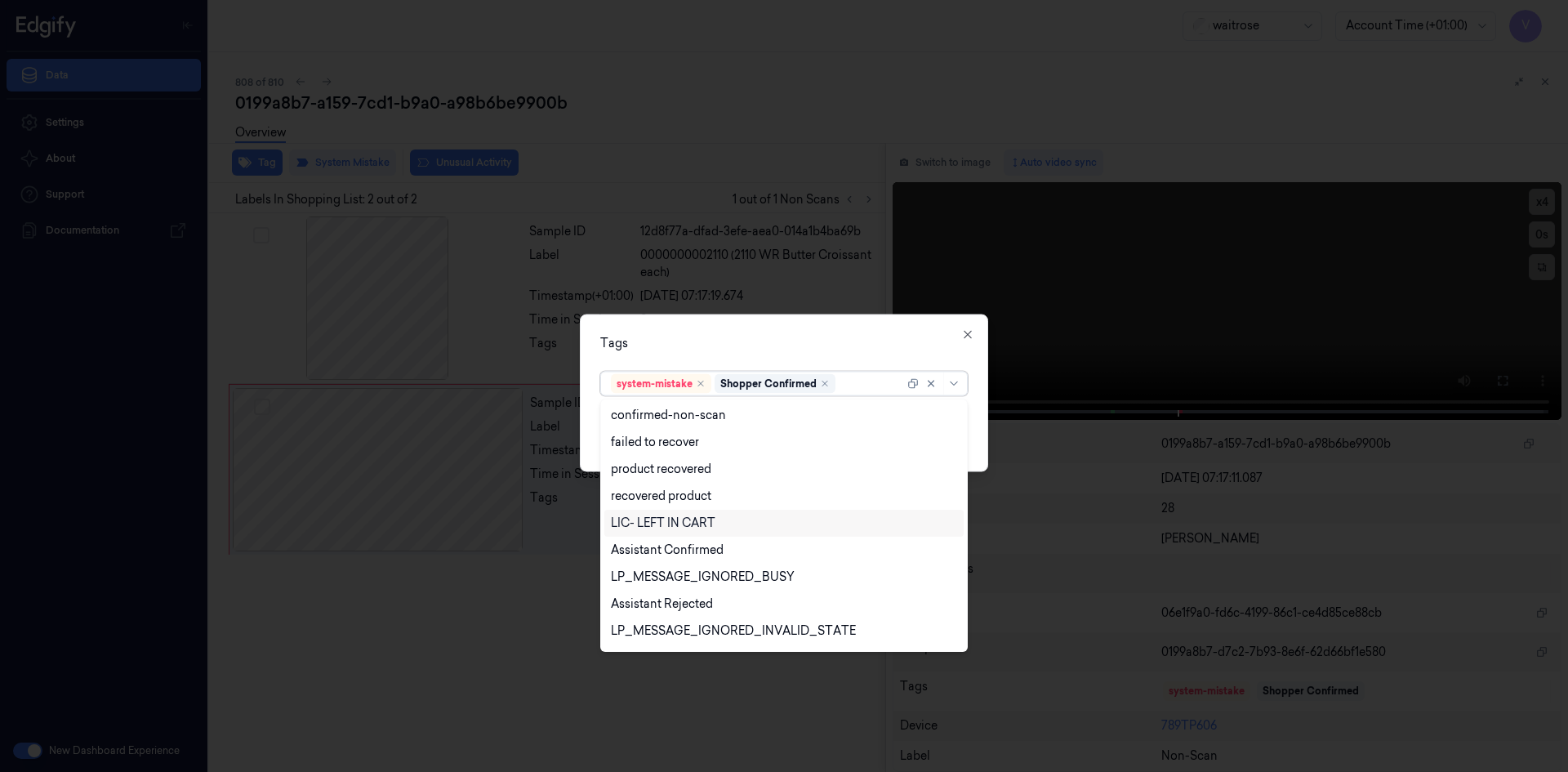
scroll to position [240, 0]
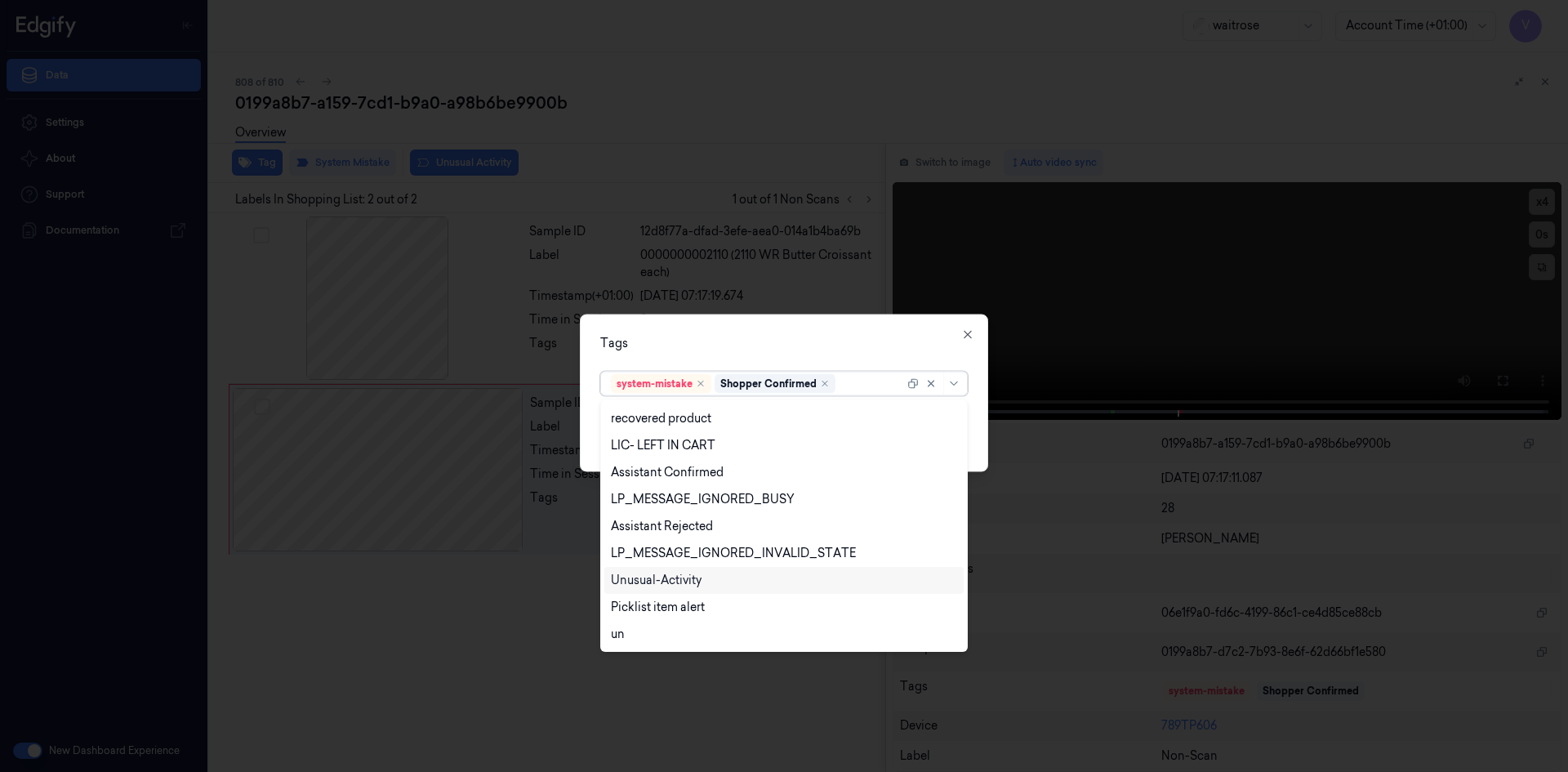
click at [674, 571] on div "Unusual-Activity" at bounding box center [783, 580] width 359 height 27
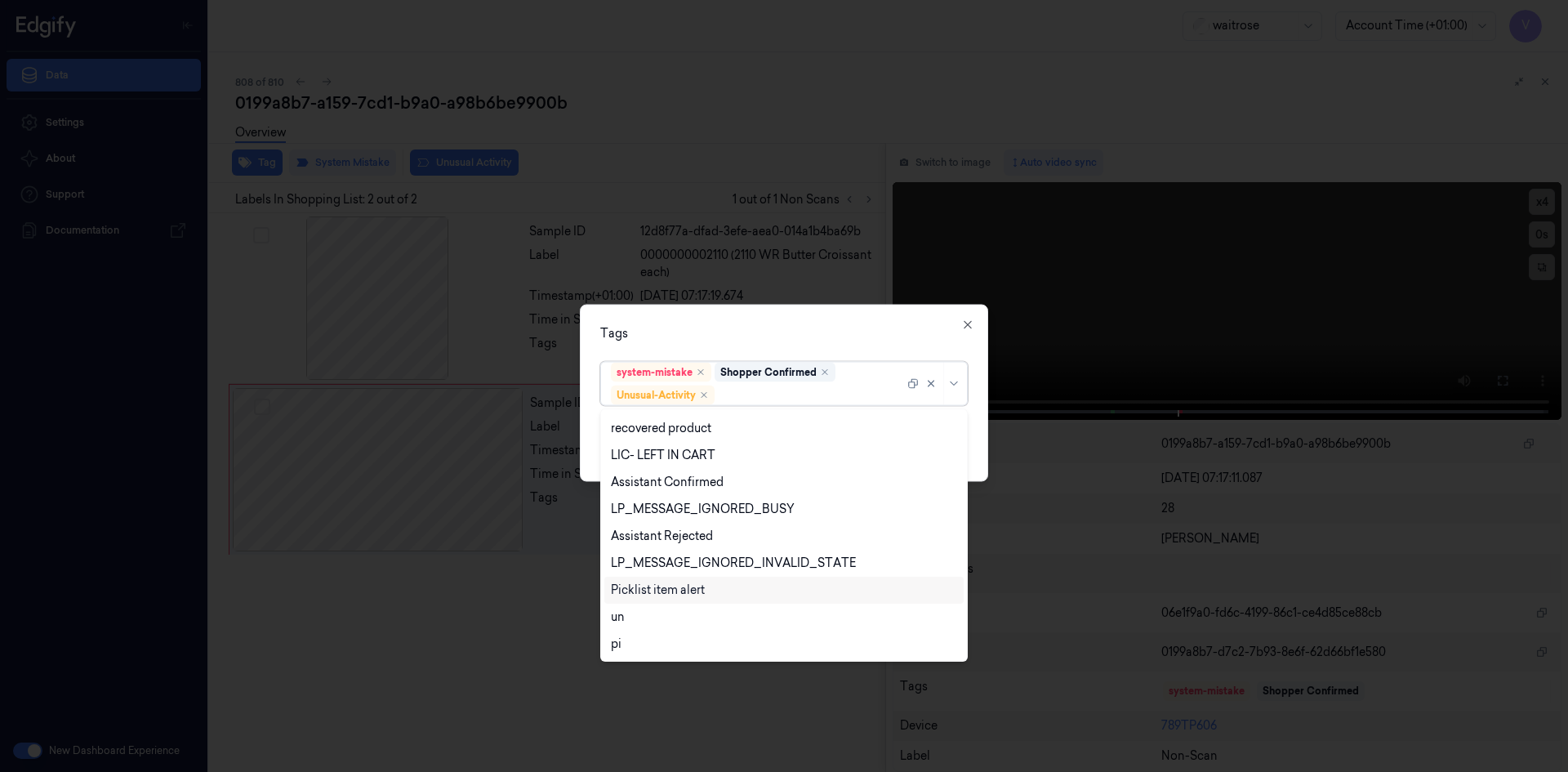
click at [681, 591] on div "Picklist item alert" at bounding box center [658, 590] width 94 height 17
click at [832, 331] on div "Tags" at bounding box center [784, 333] width 368 height 17
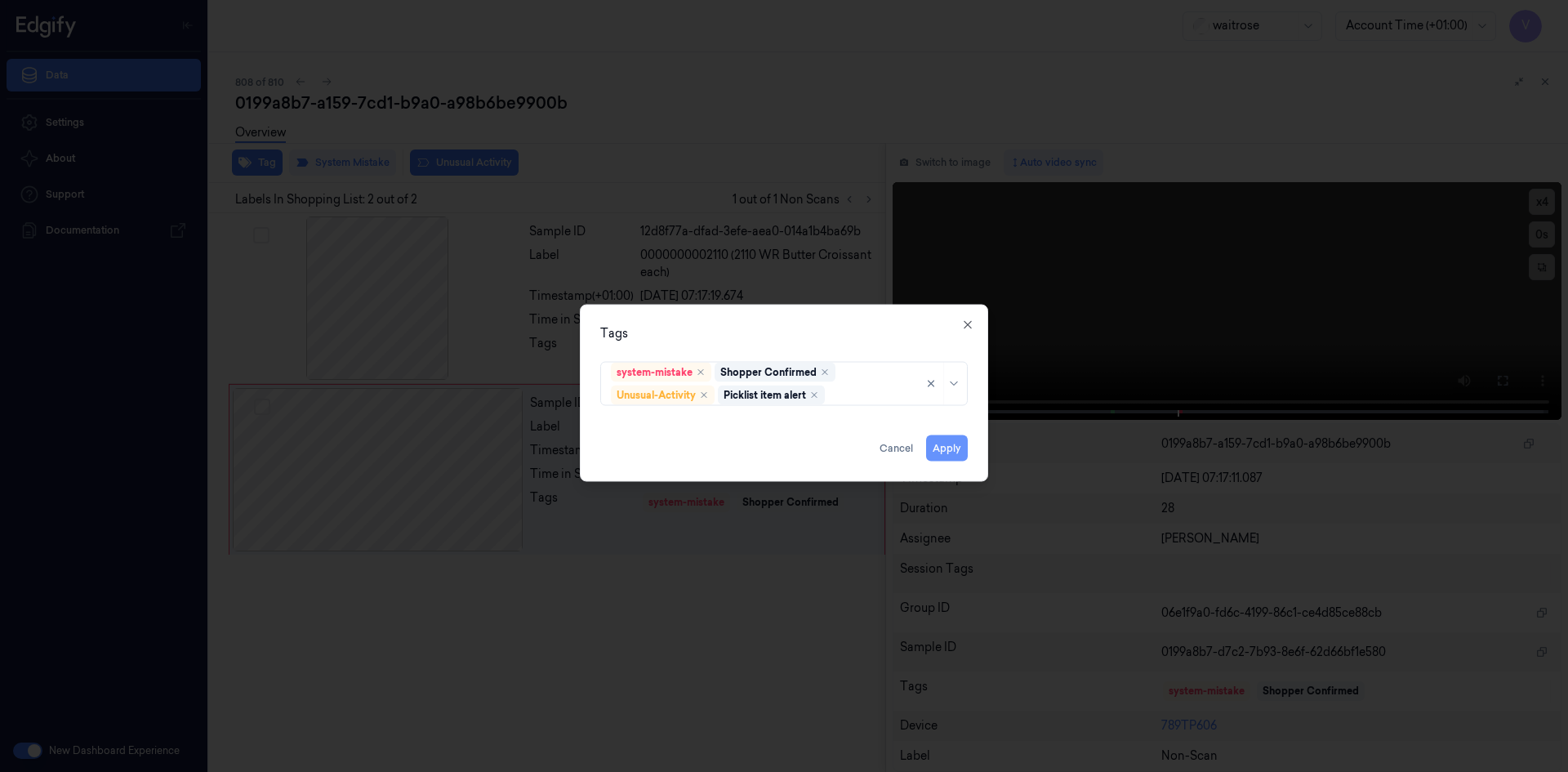
click at [941, 449] on button "Apply" at bounding box center [947, 447] width 42 height 26
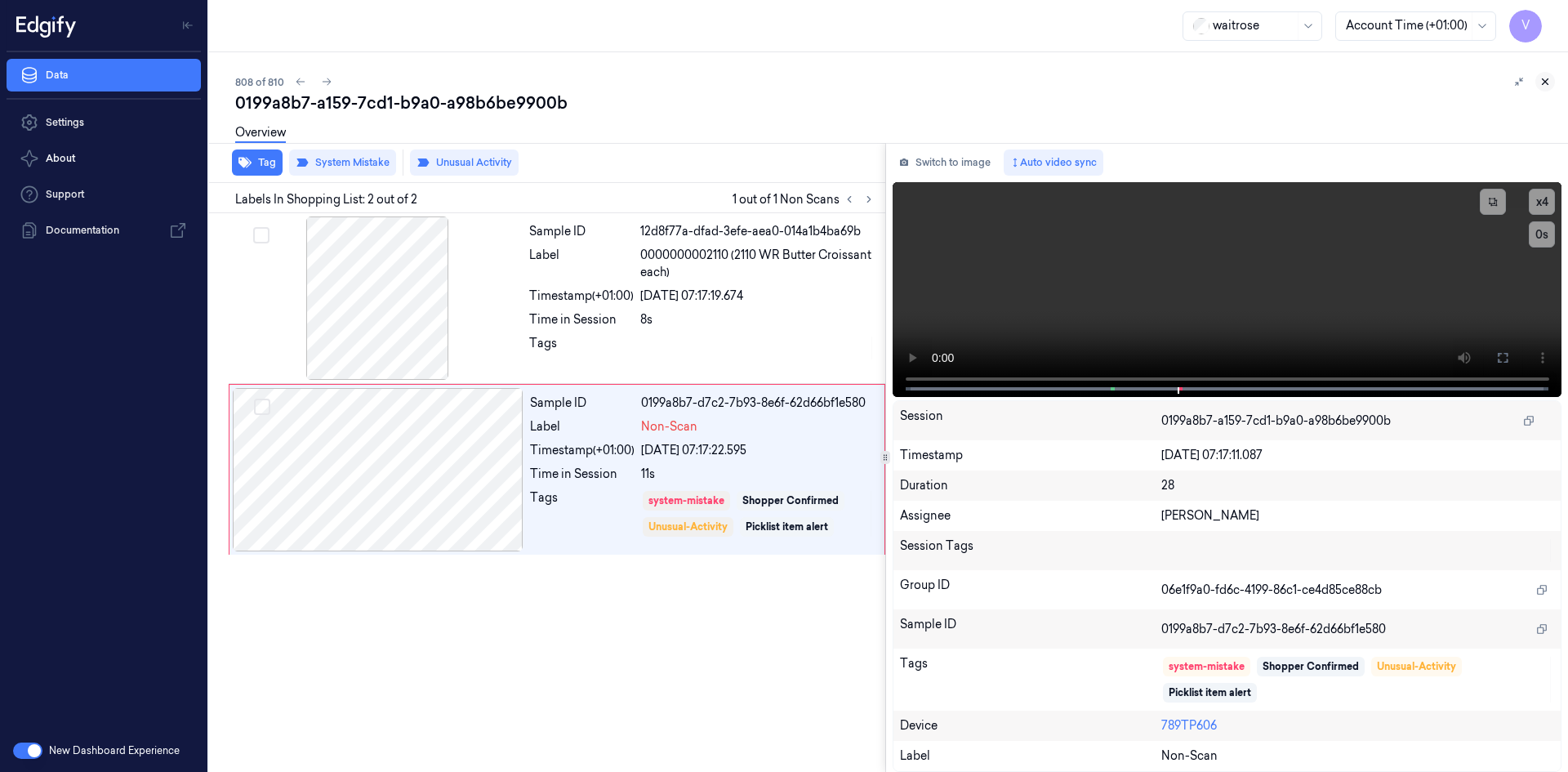
click at [1546, 80] on icon at bounding box center [1545, 81] width 11 height 11
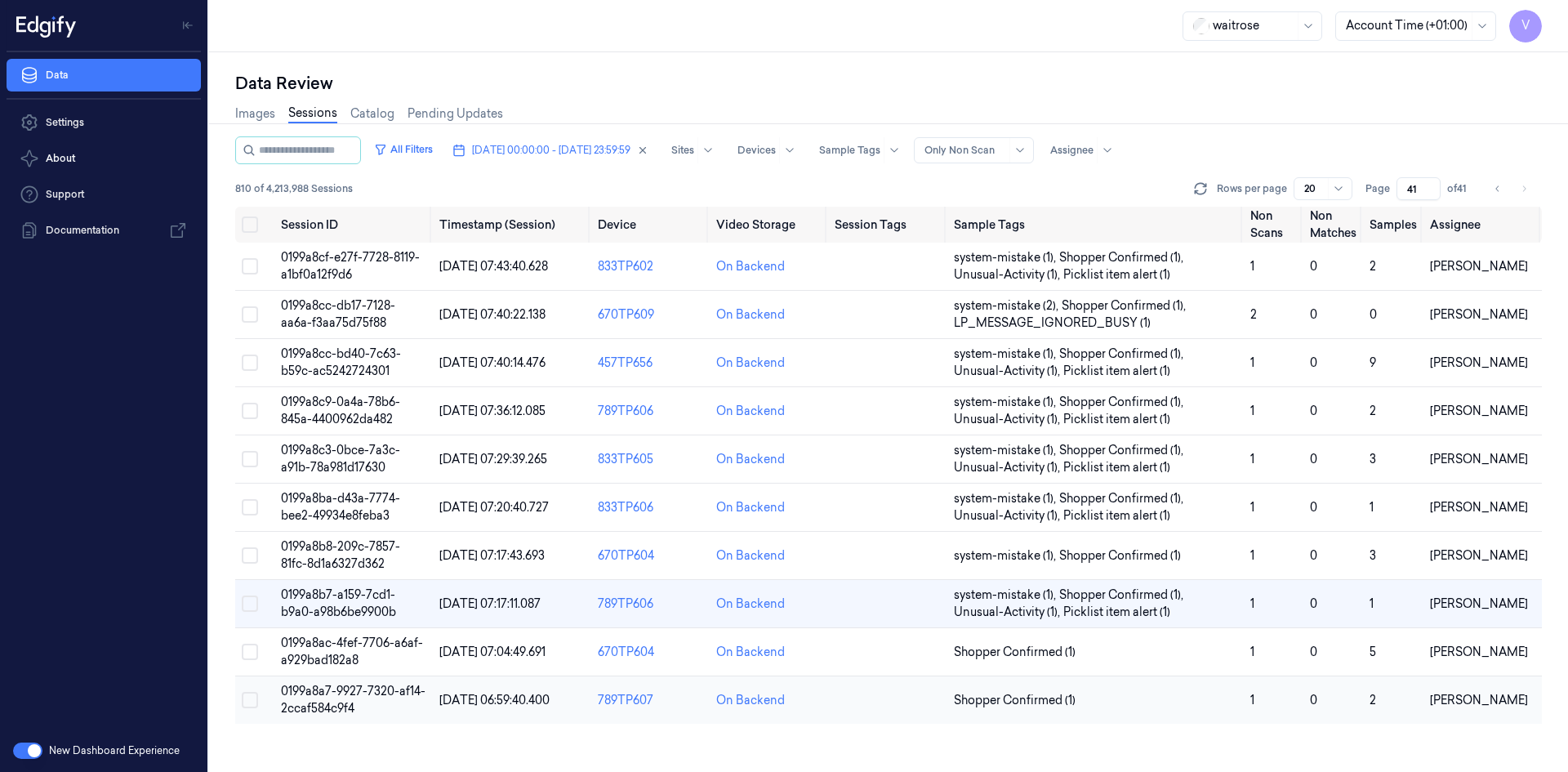
click at [331, 692] on span "0199a8a7-9927-7320-af14-2ccaf584c9f4" at bounding box center [353, 699] width 145 height 32
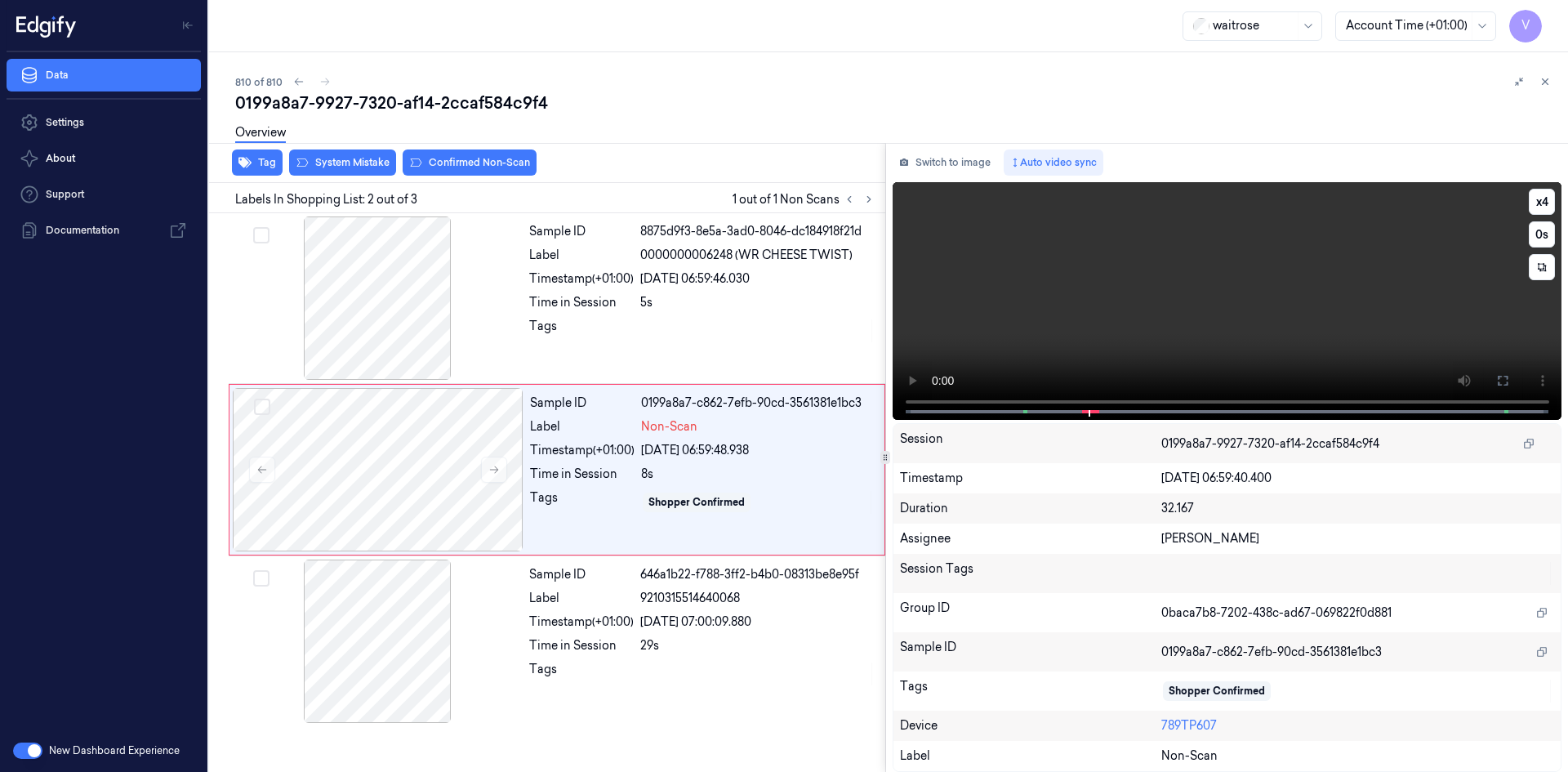
click at [1122, 286] on video at bounding box center [1228, 300] width 670 height 238
click at [468, 440] on div at bounding box center [378, 469] width 291 height 164
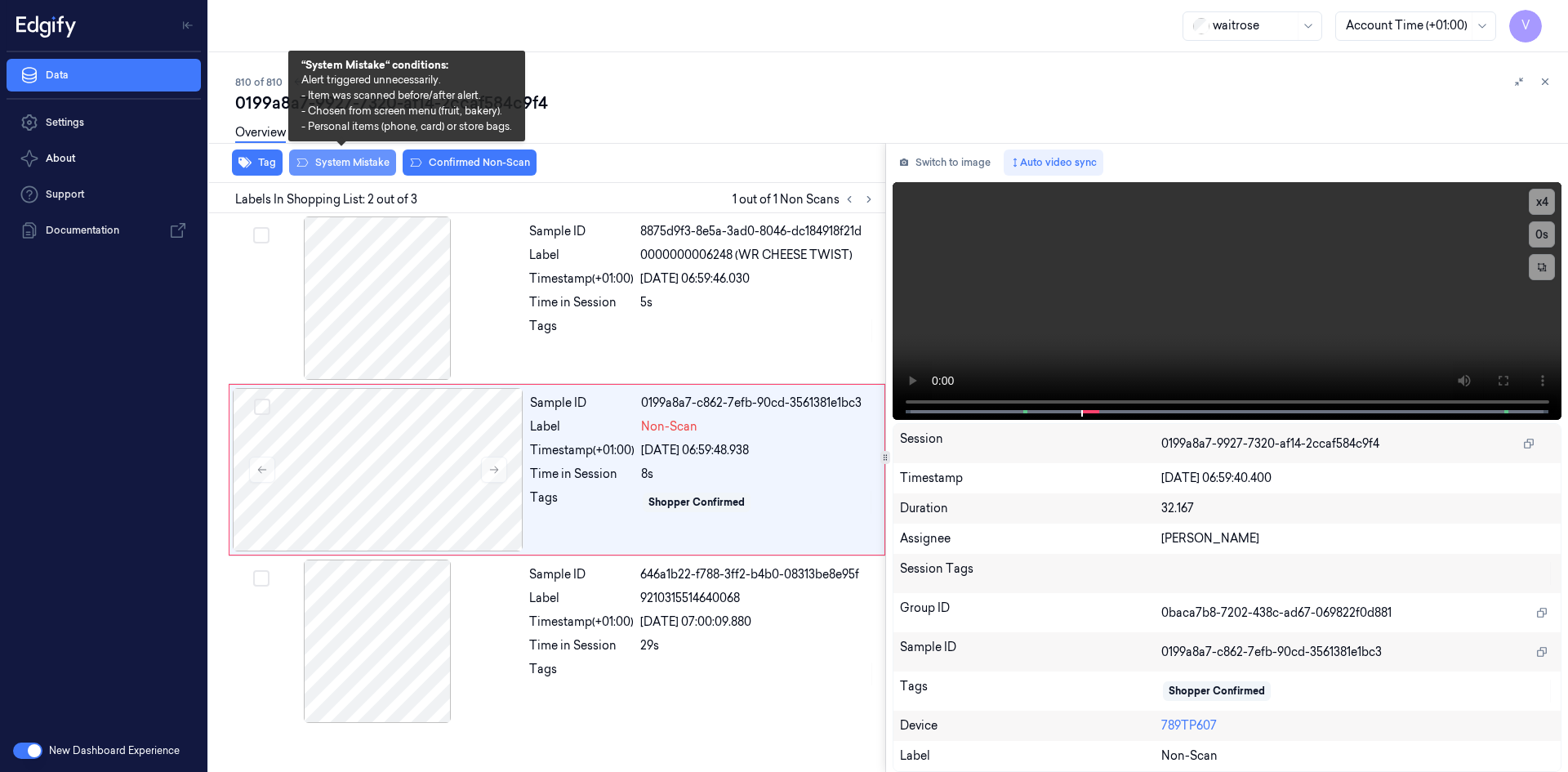
click at [349, 166] on button "System Mistake" at bounding box center [343, 163] width 107 height 26
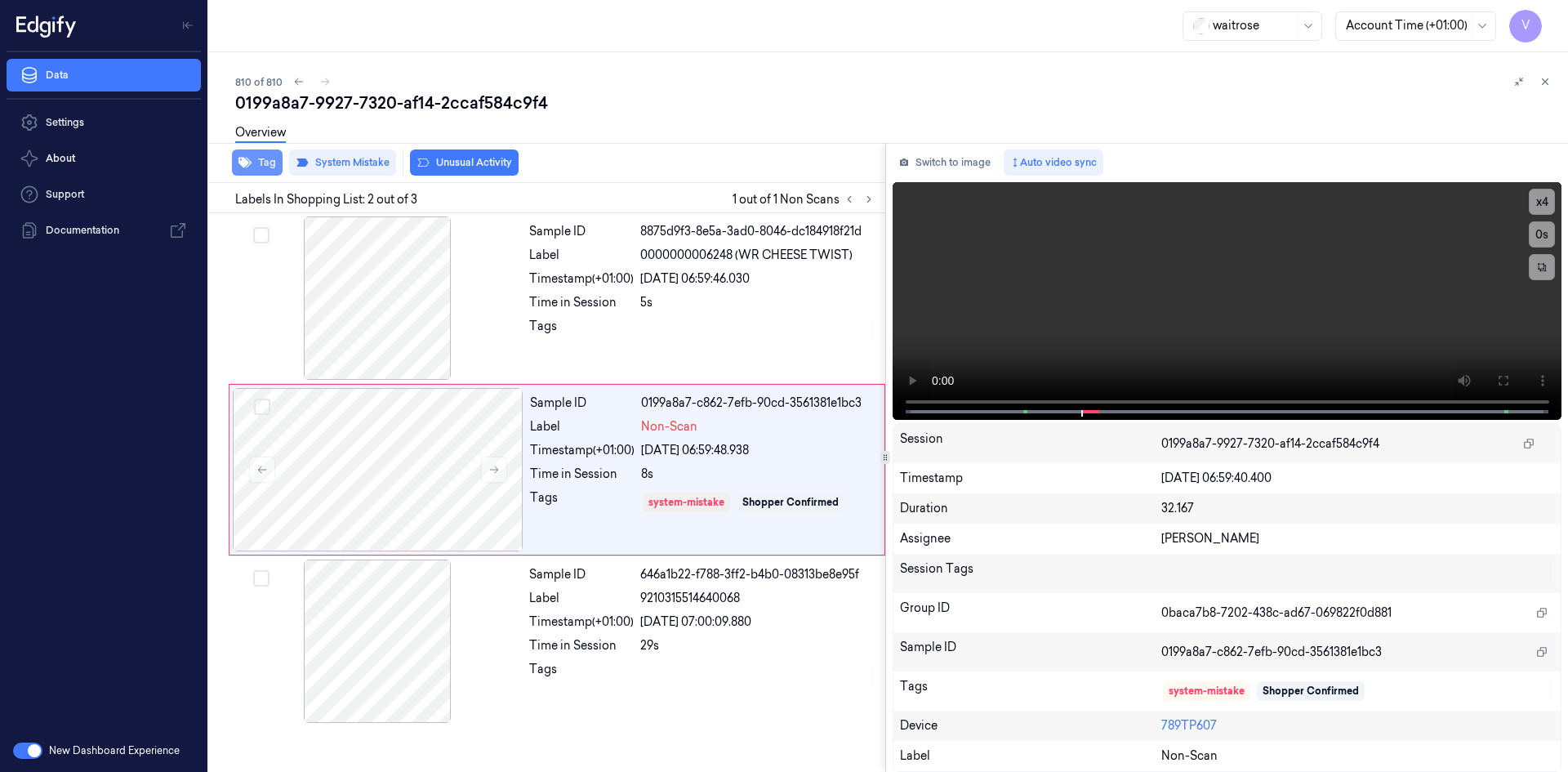
click at [260, 161] on button "Tag" at bounding box center [257, 163] width 51 height 26
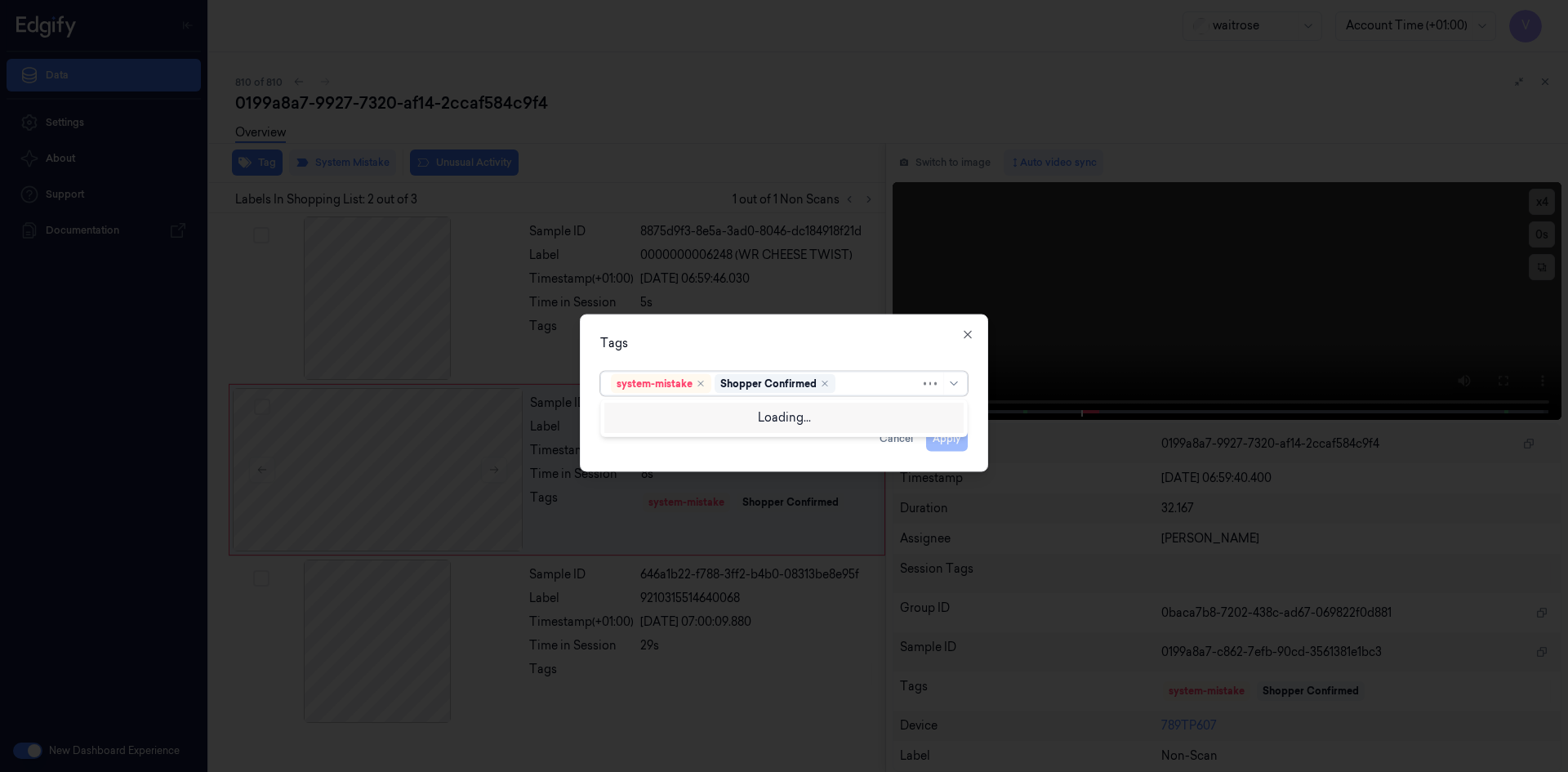
click at [872, 387] on div at bounding box center [879, 383] width 81 height 17
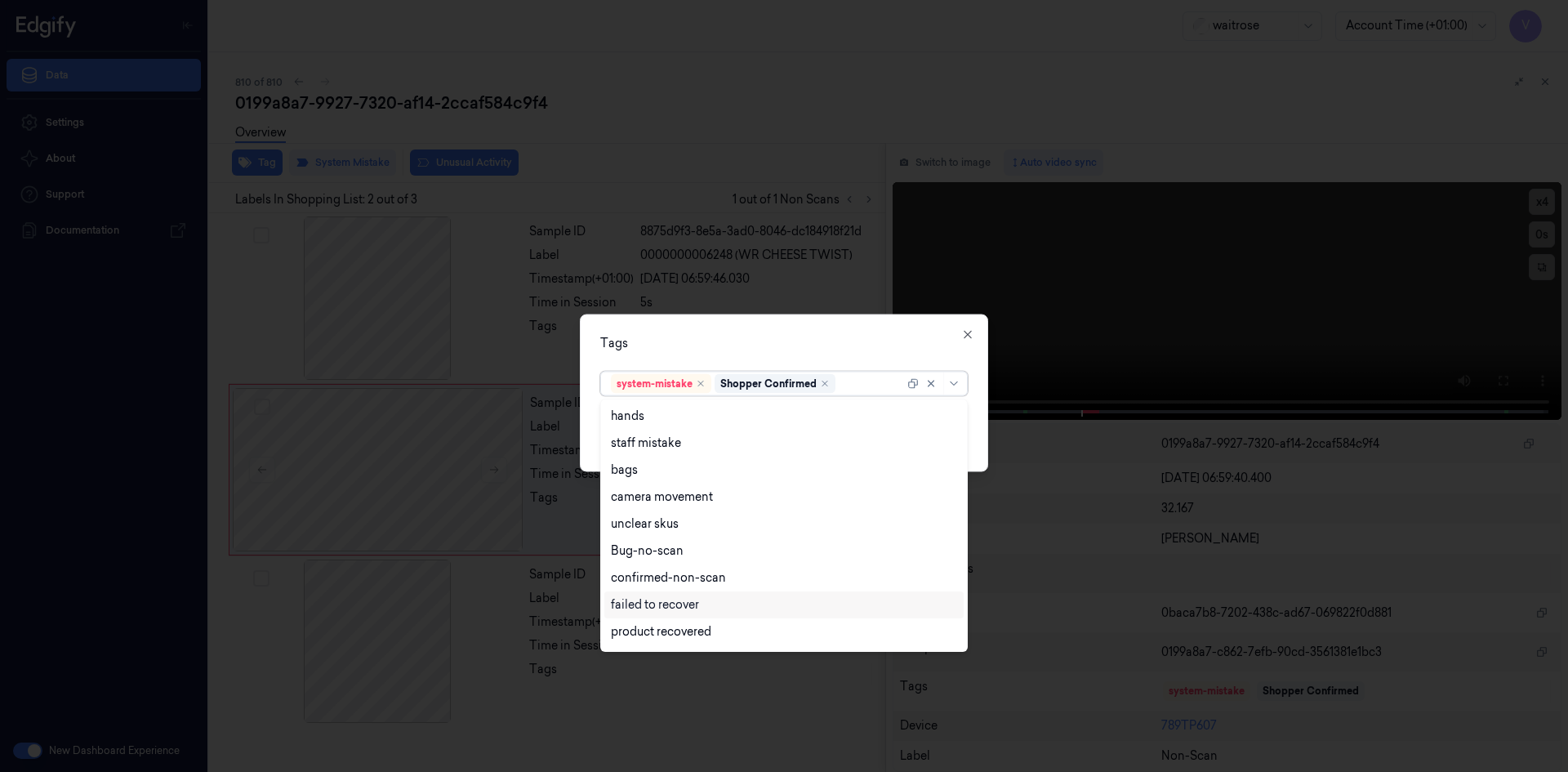
scroll to position [240, 0]
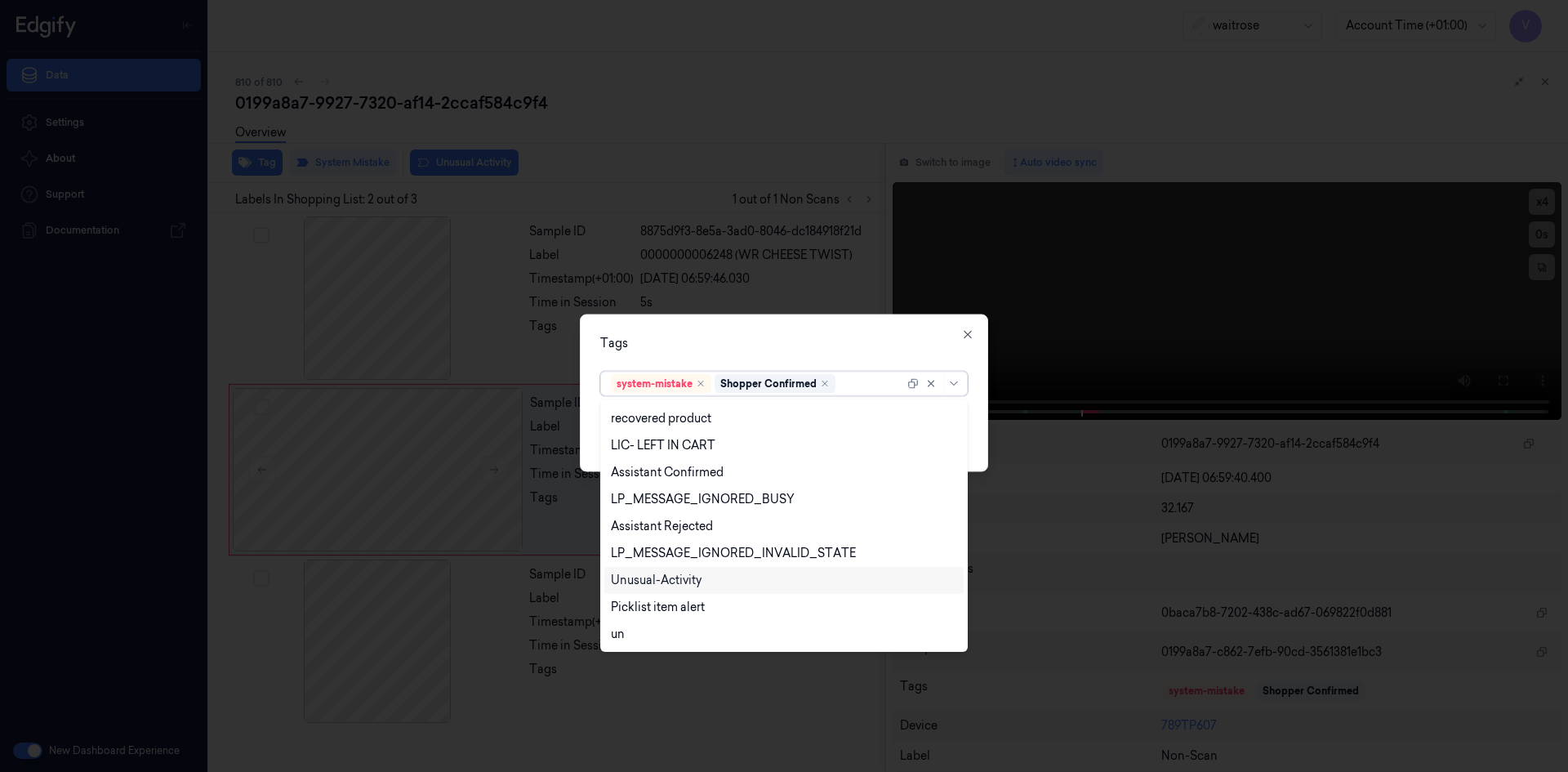
click at [705, 584] on div "Unusual-Activity" at bounding box center [784, 581] width 346 height 17
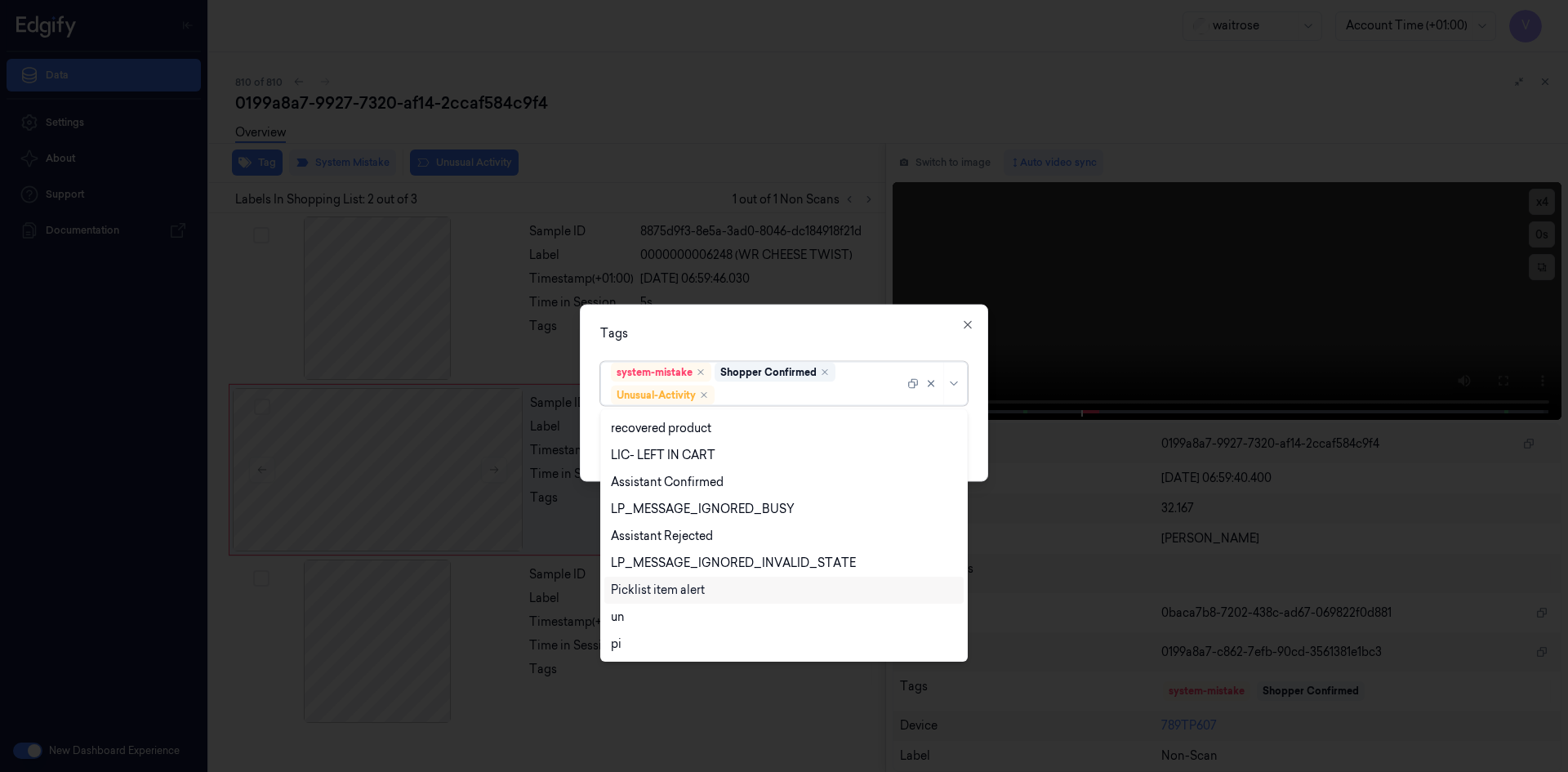
click at [698, 590] on div "Picklist item alert" at bounding box center [658, 590] width 94 height 17
click at [791, 324] on div "Tags option Picklist item alert, selected. 20 results available. Use Up and Dow…" at bounding box center [784, 392] width 408 height 177
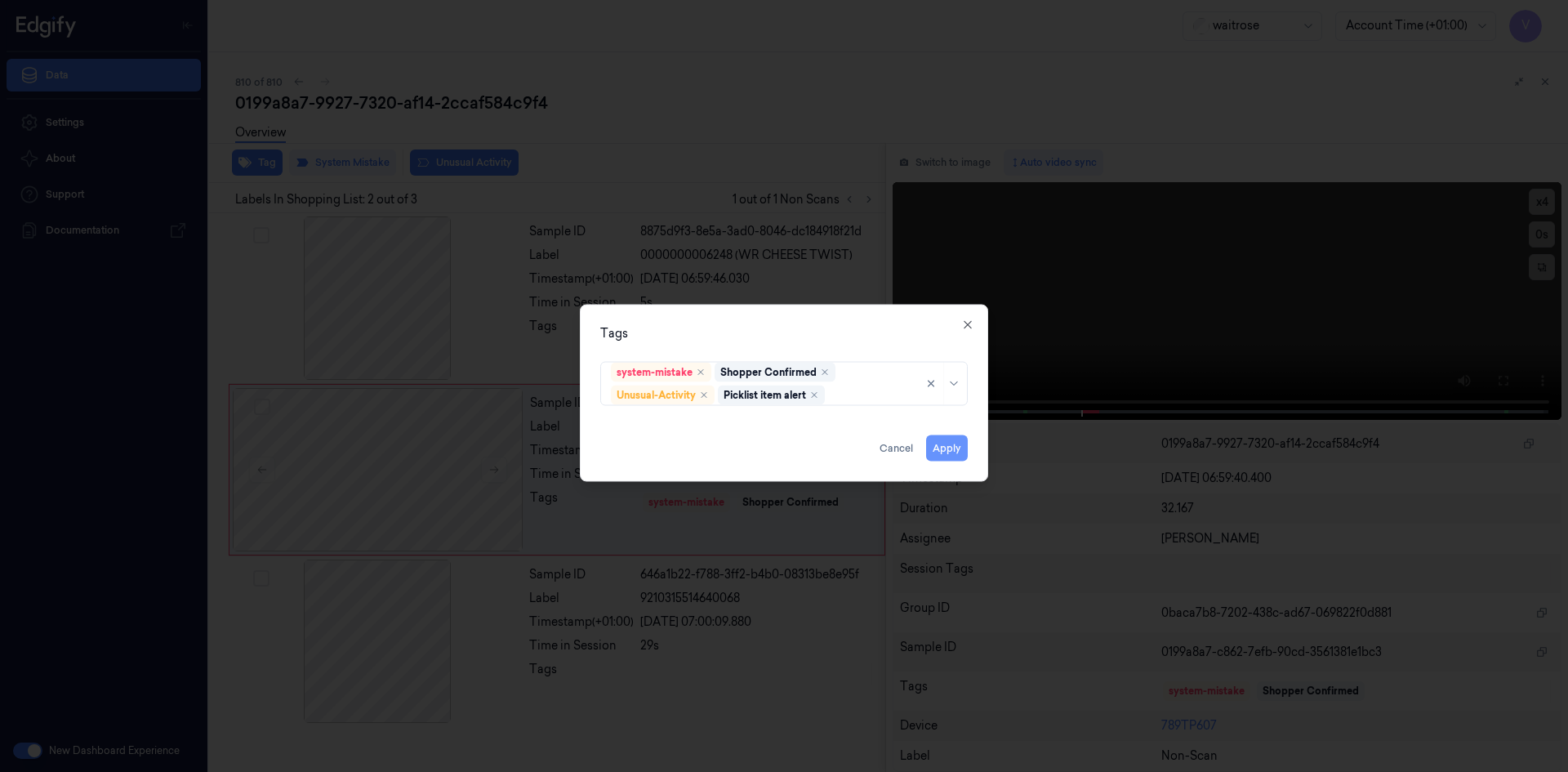
click at [948, 448] on button "Apply" at bounding box center [947, 447] width 42 height 26
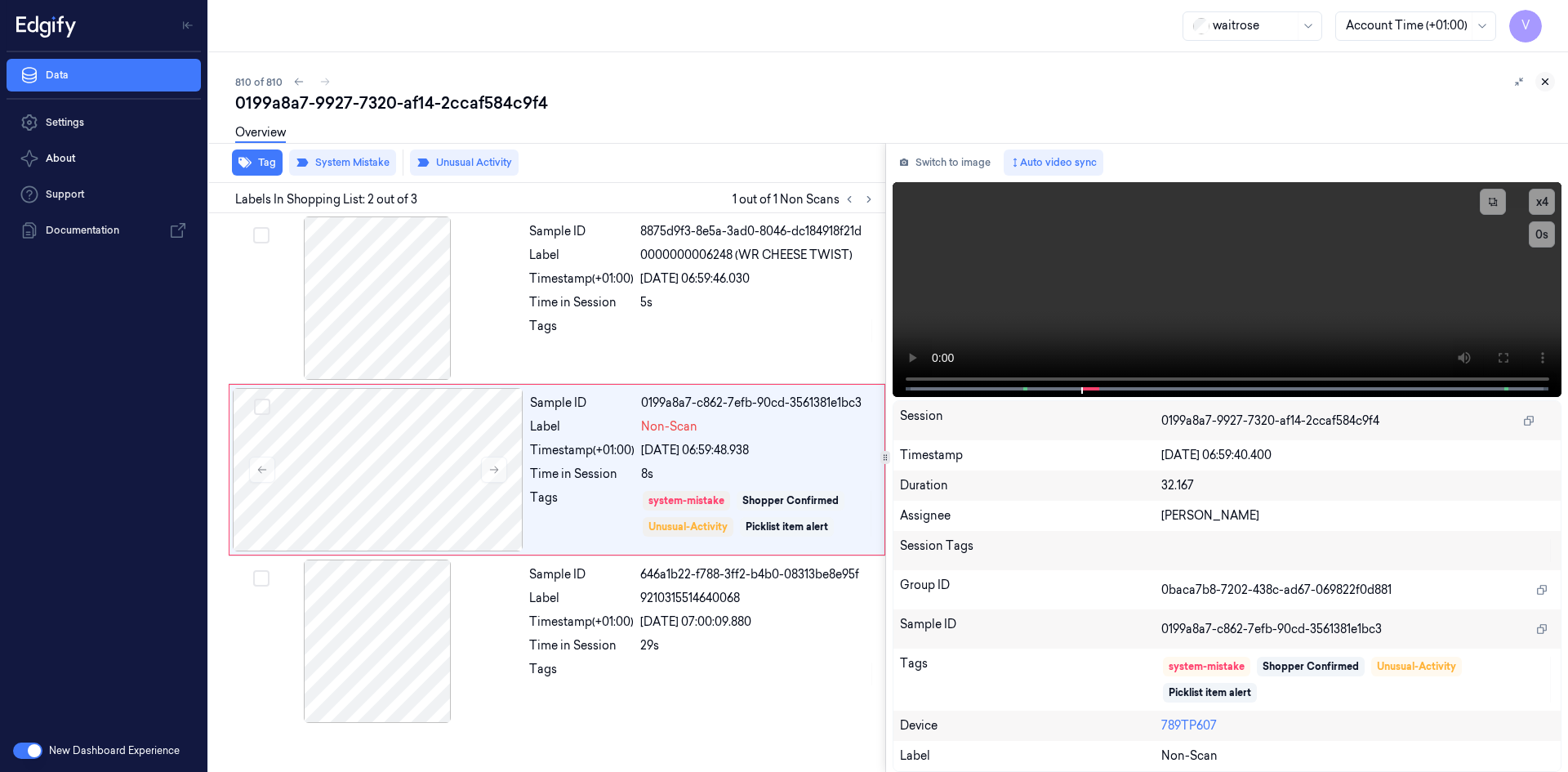
click at [1547, 80] on icon at bounding box center [1545, 81] width 11 height 11
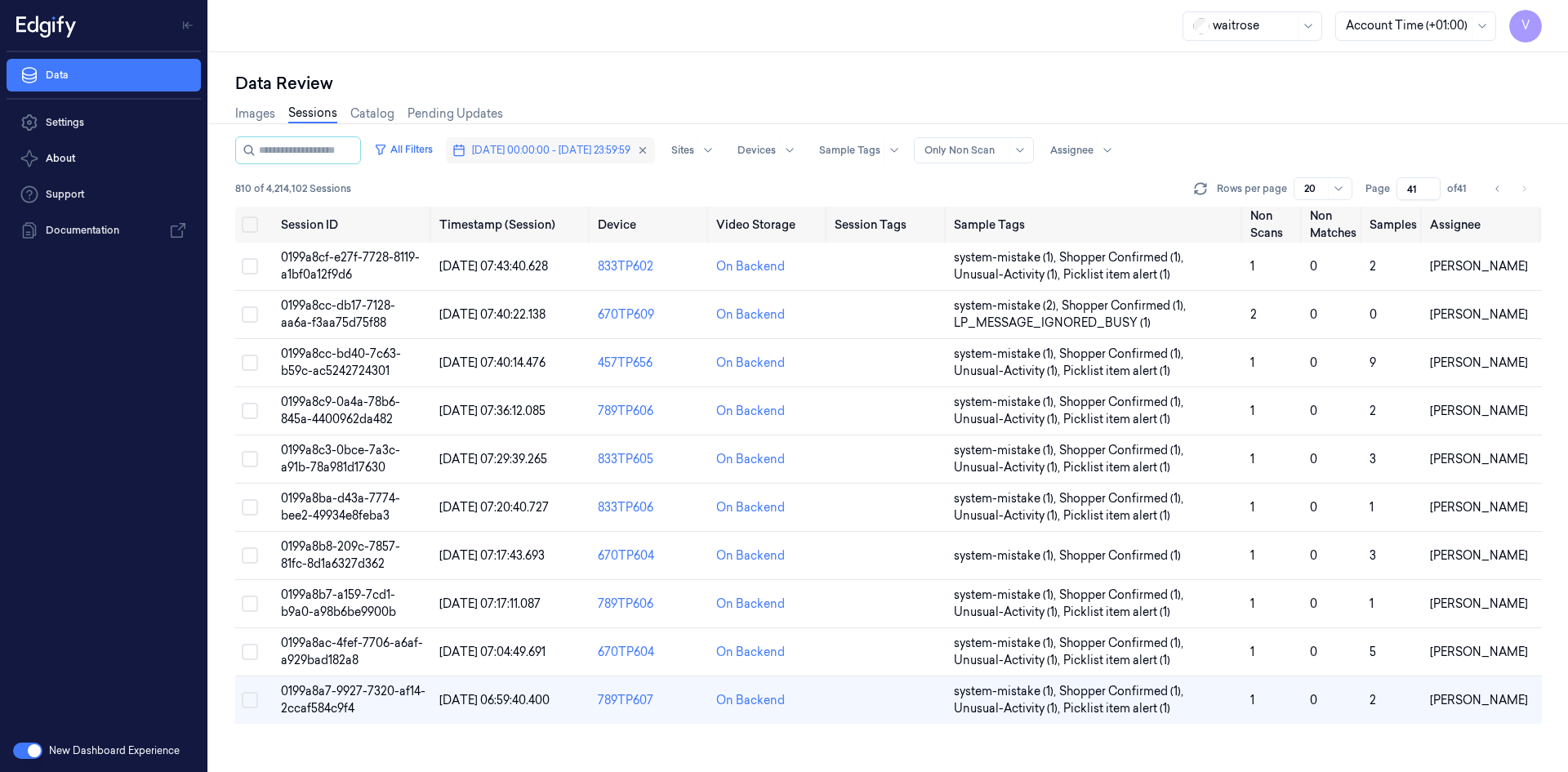
click at [564, 150] on span "[DATE] 00:00:00 - [DATE] 23:59:59" at bounding box center [551, 150] width 158 height 15
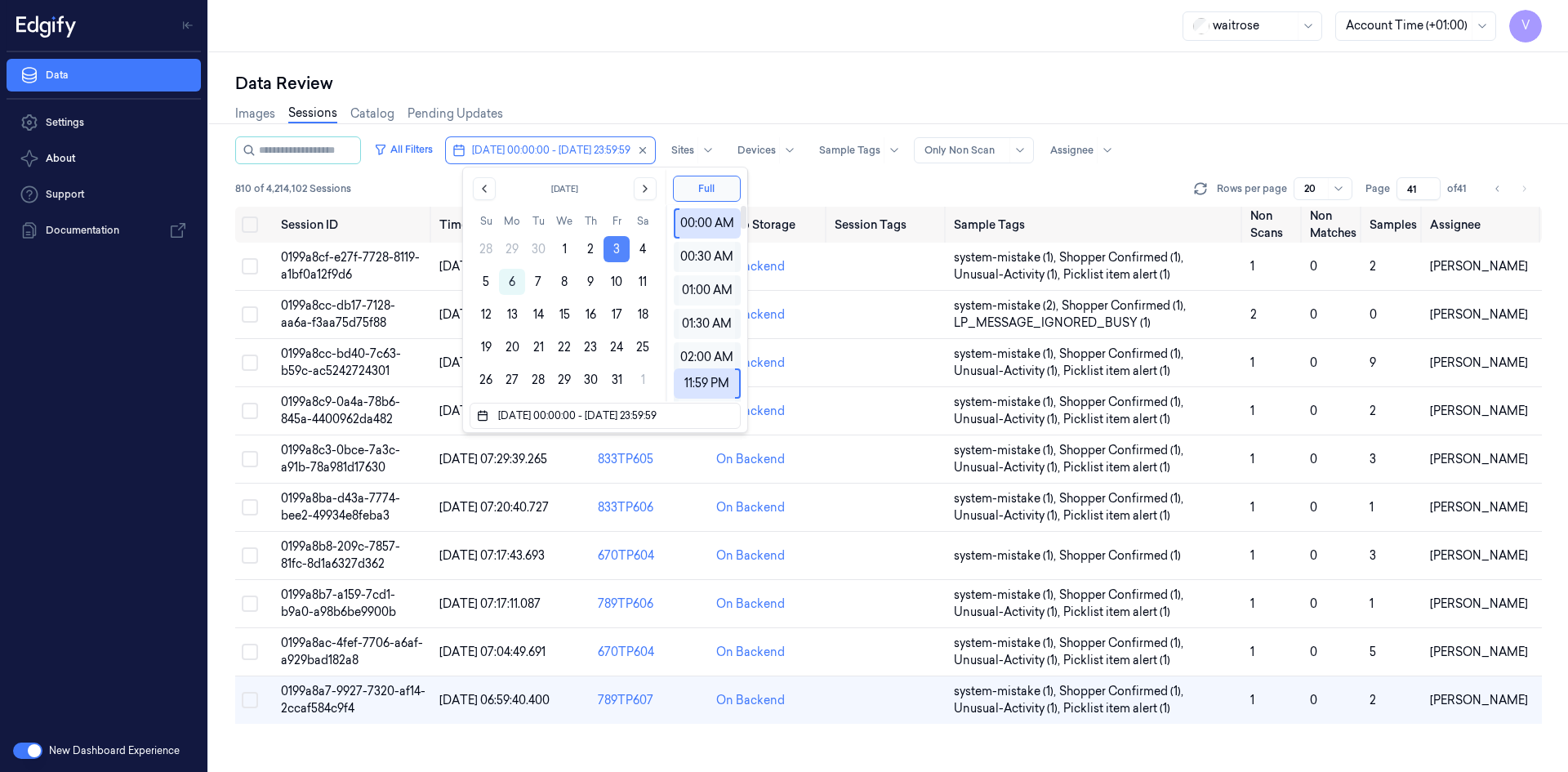
click at [619, 250] on button "3" at bounding box center [616, 249] width 26 height 26
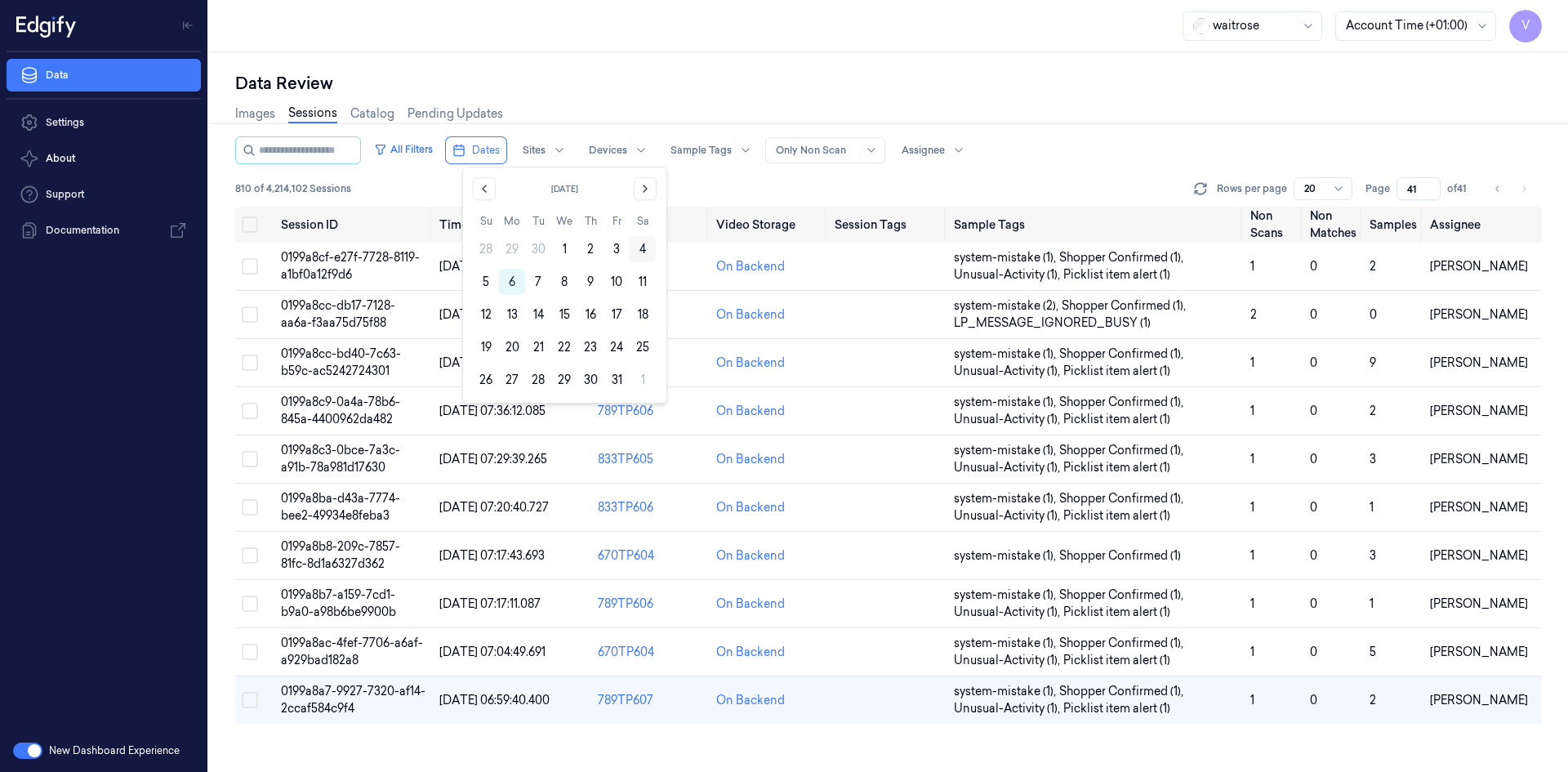
click at [646, 250] on button "4" at bounding box center [643, 249] width 26 height 26
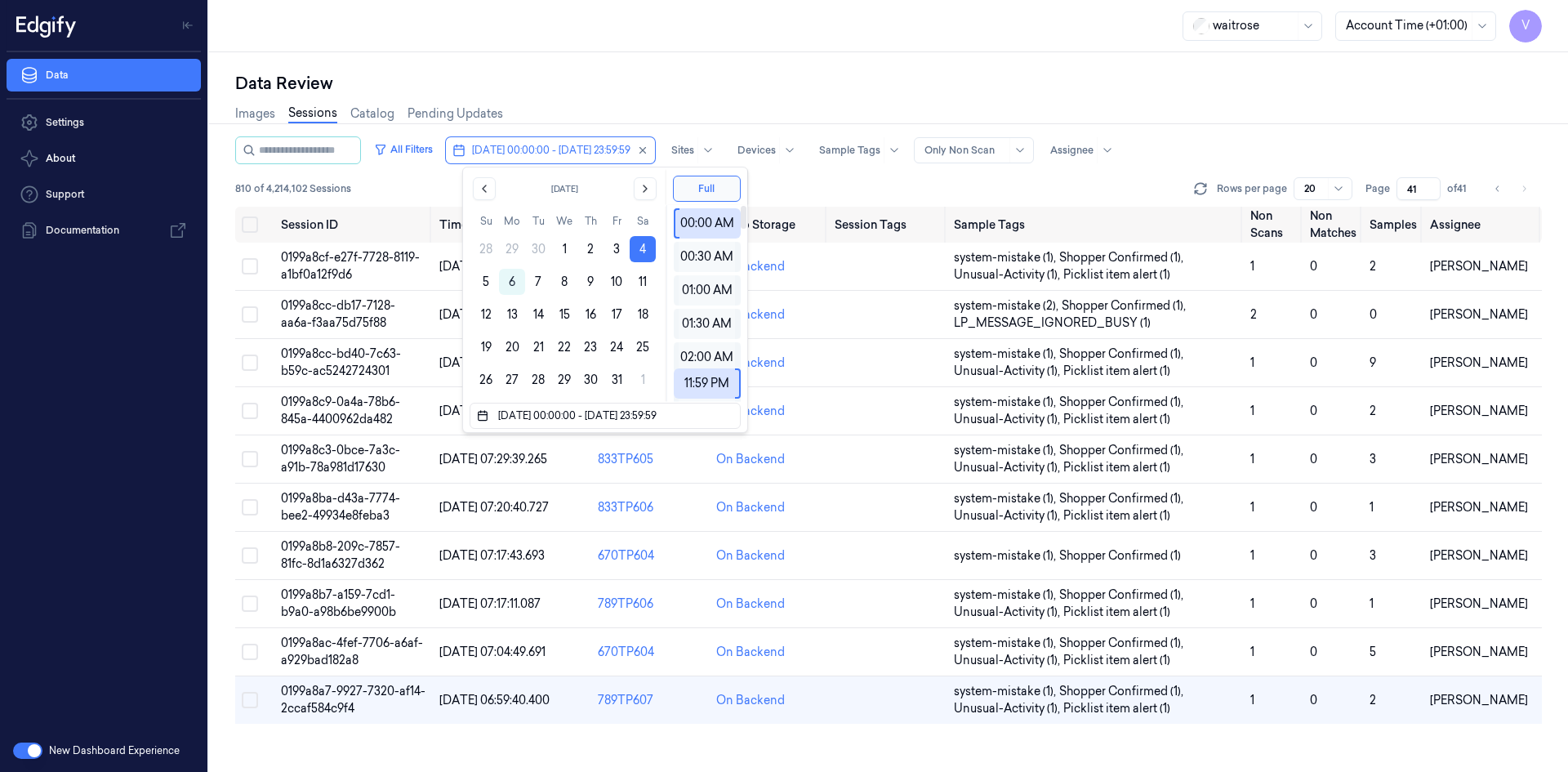
drag, startPoint x: 691, startPoint y: 66, endPoint x: 736, endPoint y: 87, distance: 49.7
click at [691, 67] on div "Data Review Images Sessions Catalog Pending Updates All Filters 04/10/2025 00:0…" at bounding box center [889, 411] width 1359 height 719
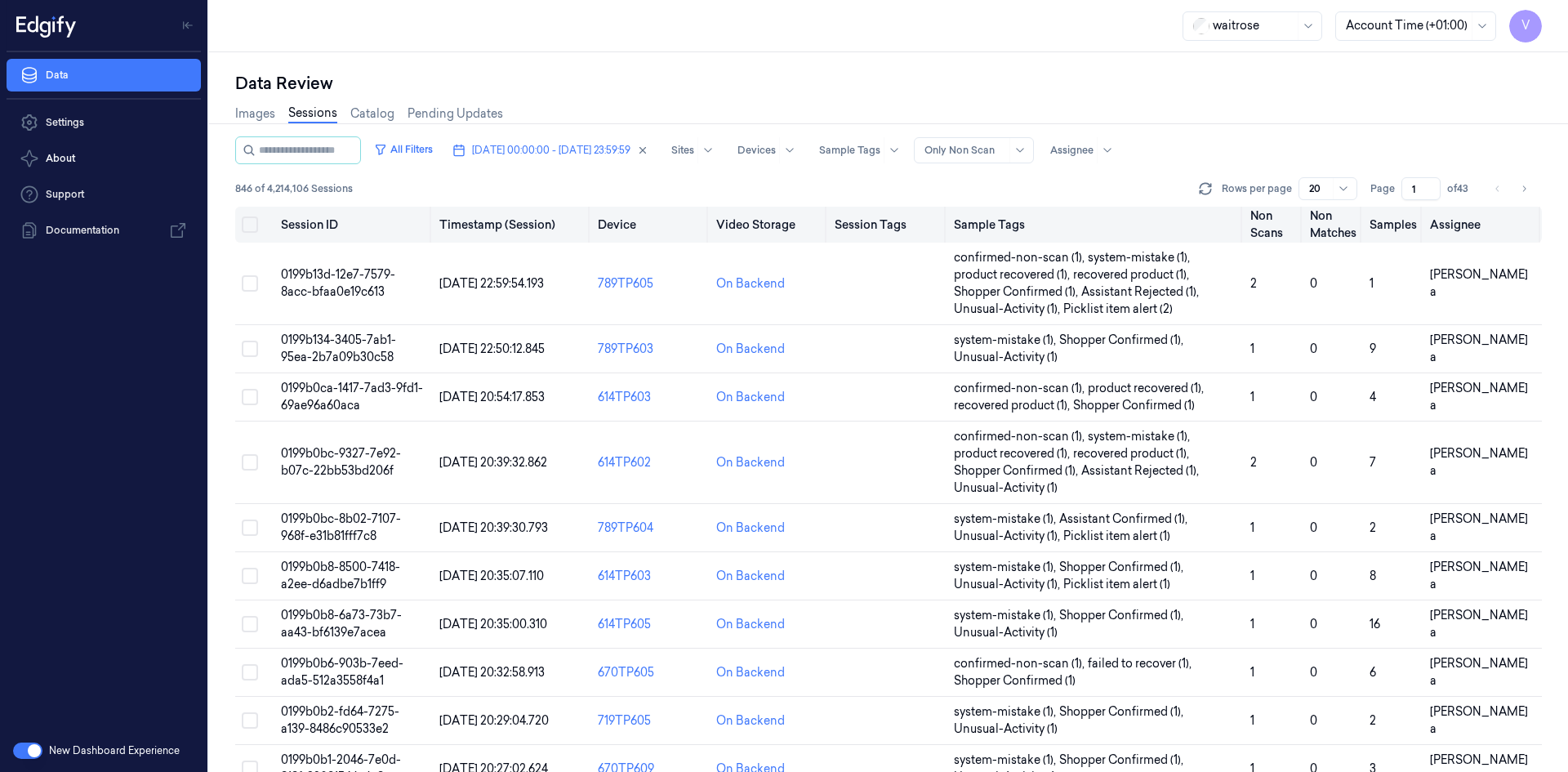
drag, startPoint x: 1416, startPoint y: 189, endPoint x: 1398, endPoint y: 207, distance: 25.5
click at [1398, 207] on div "All Filters 04/10/2025 00:00:00 - 04/10/2025 23:59:59 Sites Devices Sample Tags…" at bounding box center [889, 454] width 1307 height 635
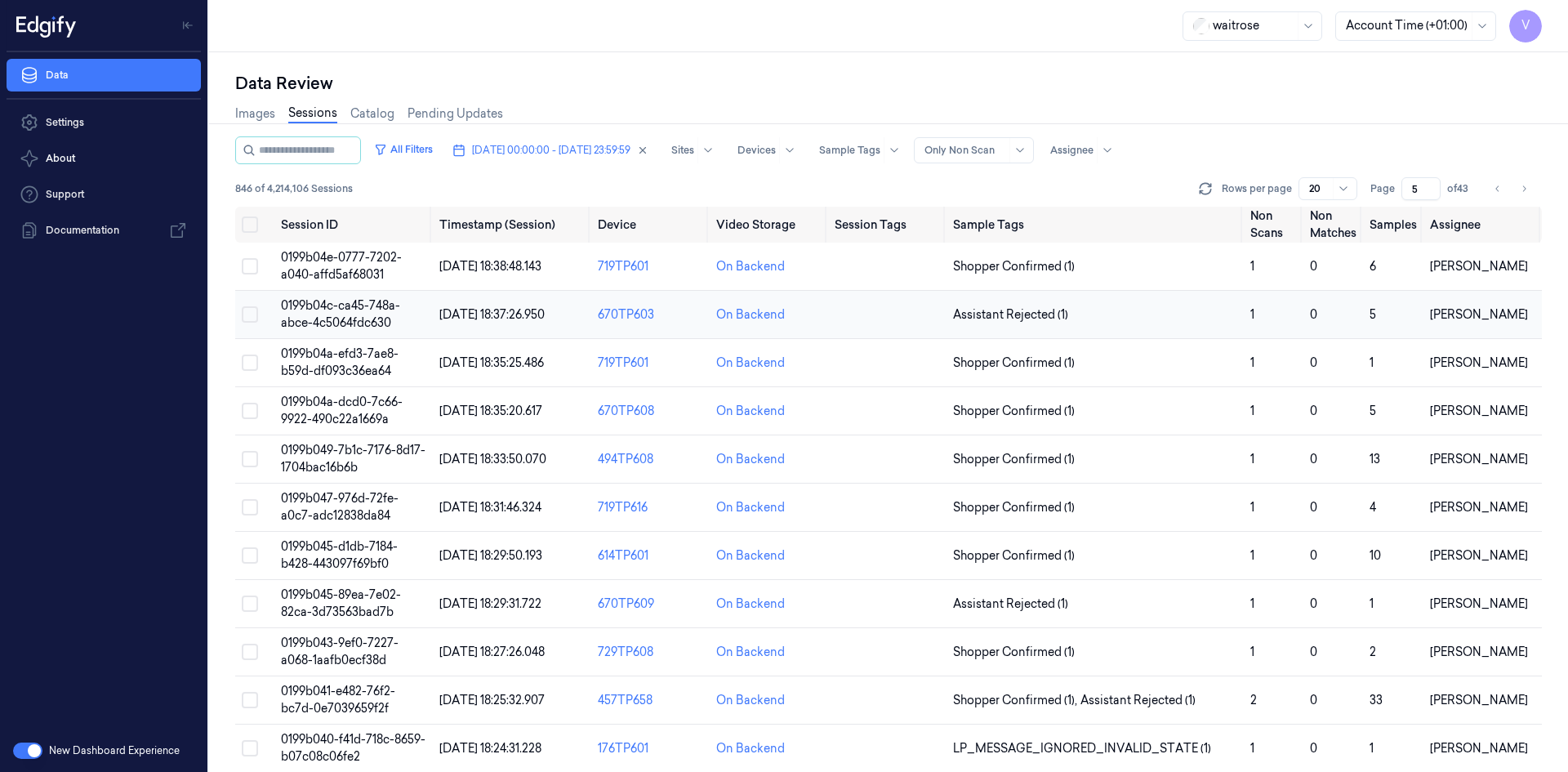
type input "5"
click at [359, 312] on span "0199b04c-ca45-748a-abce-4c5064fdc630" at bounding box center [341, 313] width 119 height 32
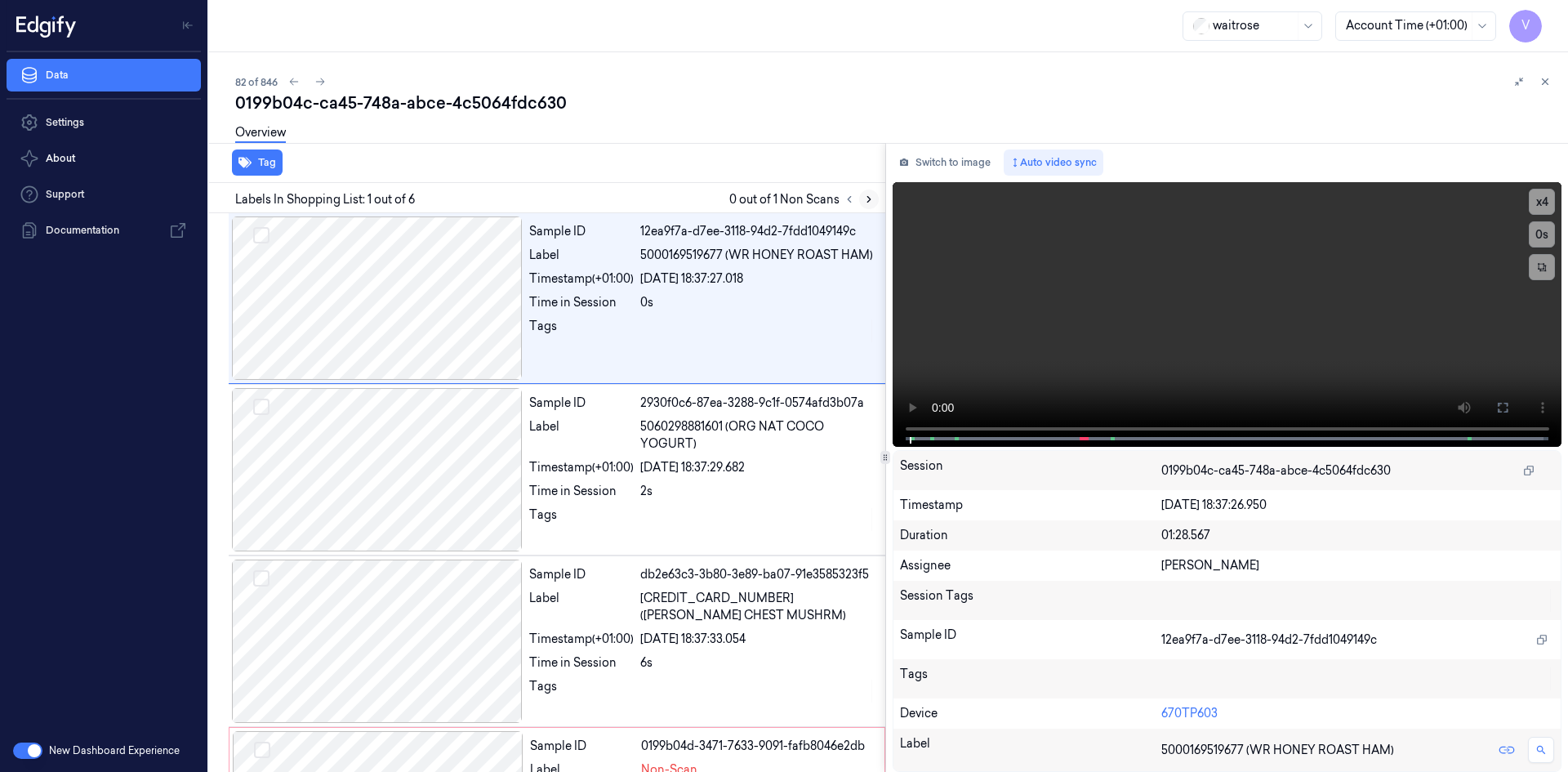
click at [877, 200] on button at bounding box center [869, 199] width 20 height 20
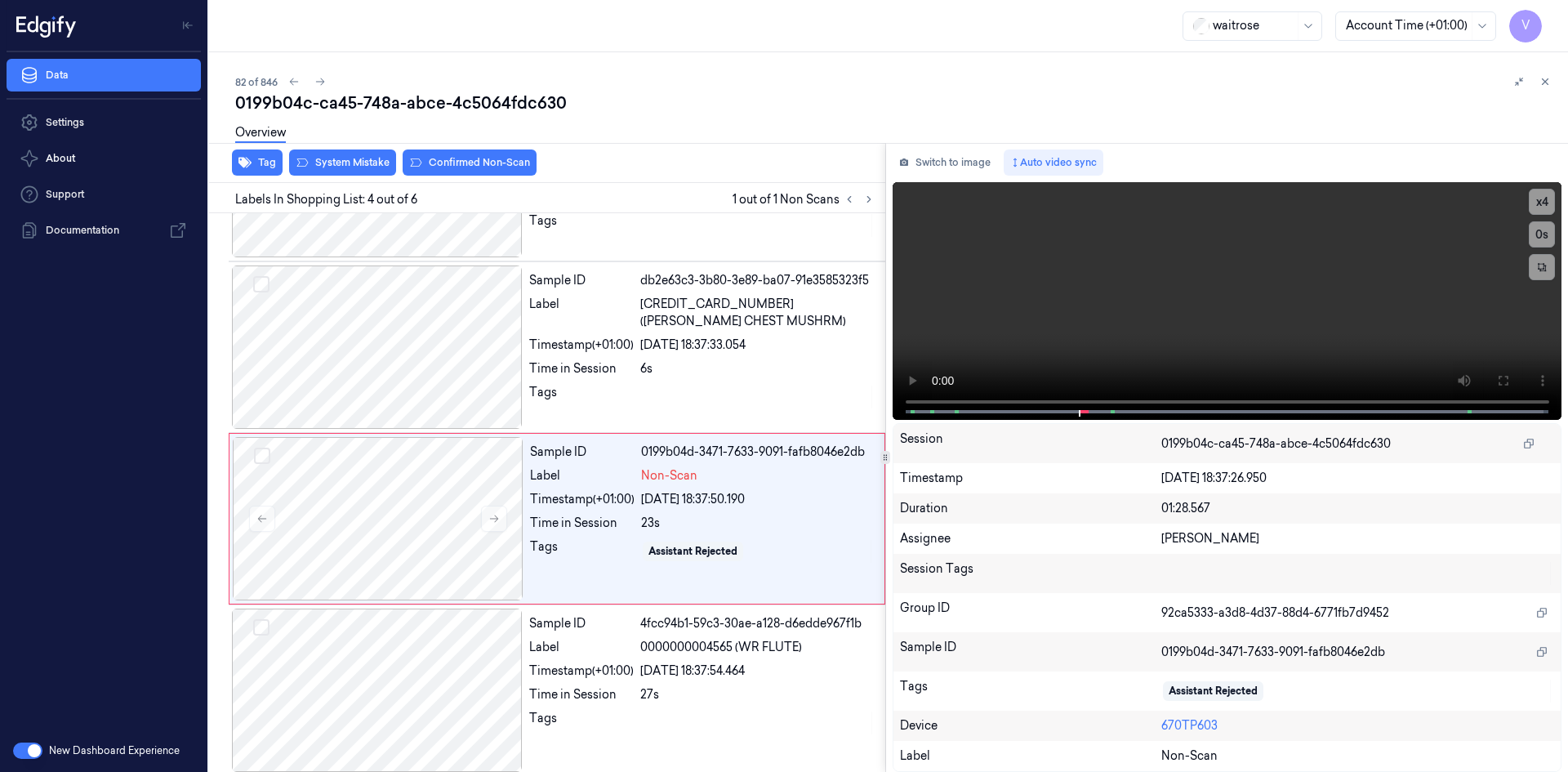
scroll to position [320, 0]
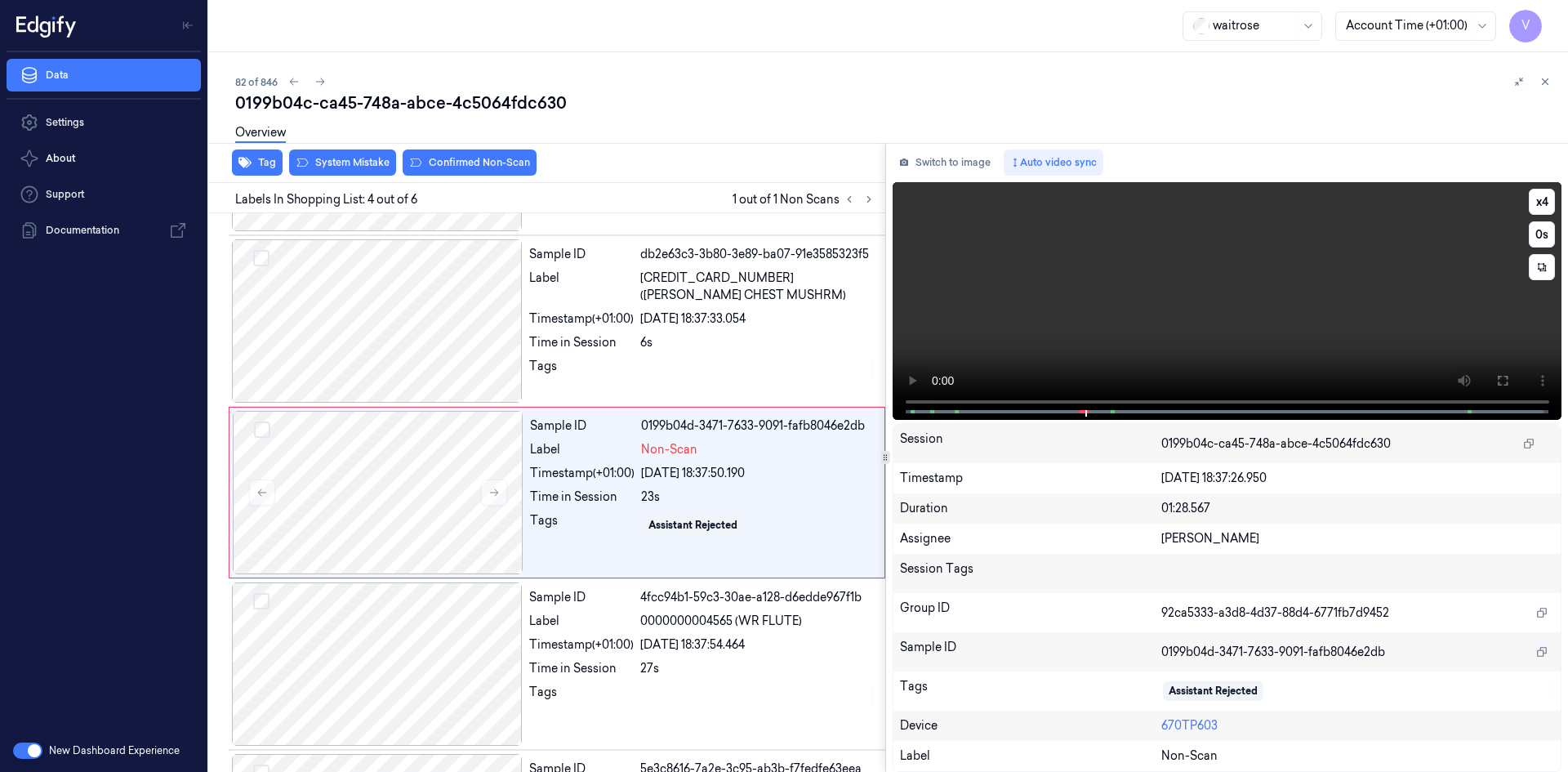
click at [1087, 350] on video at bounding box center [1228, 300] width 670 height 238
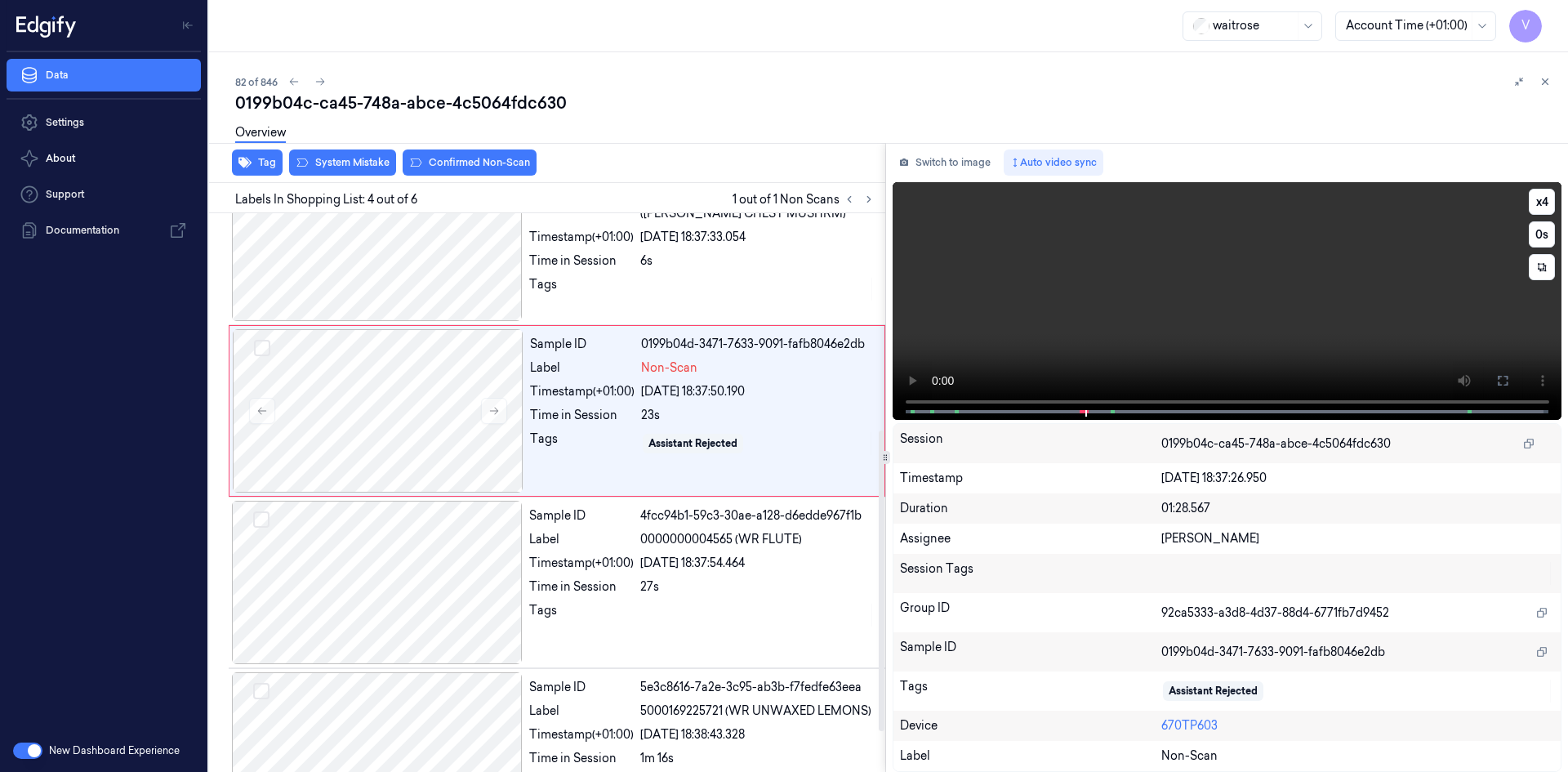
click at [1097, 314] on video at bounding box center [1228, 300] width 670 height 238
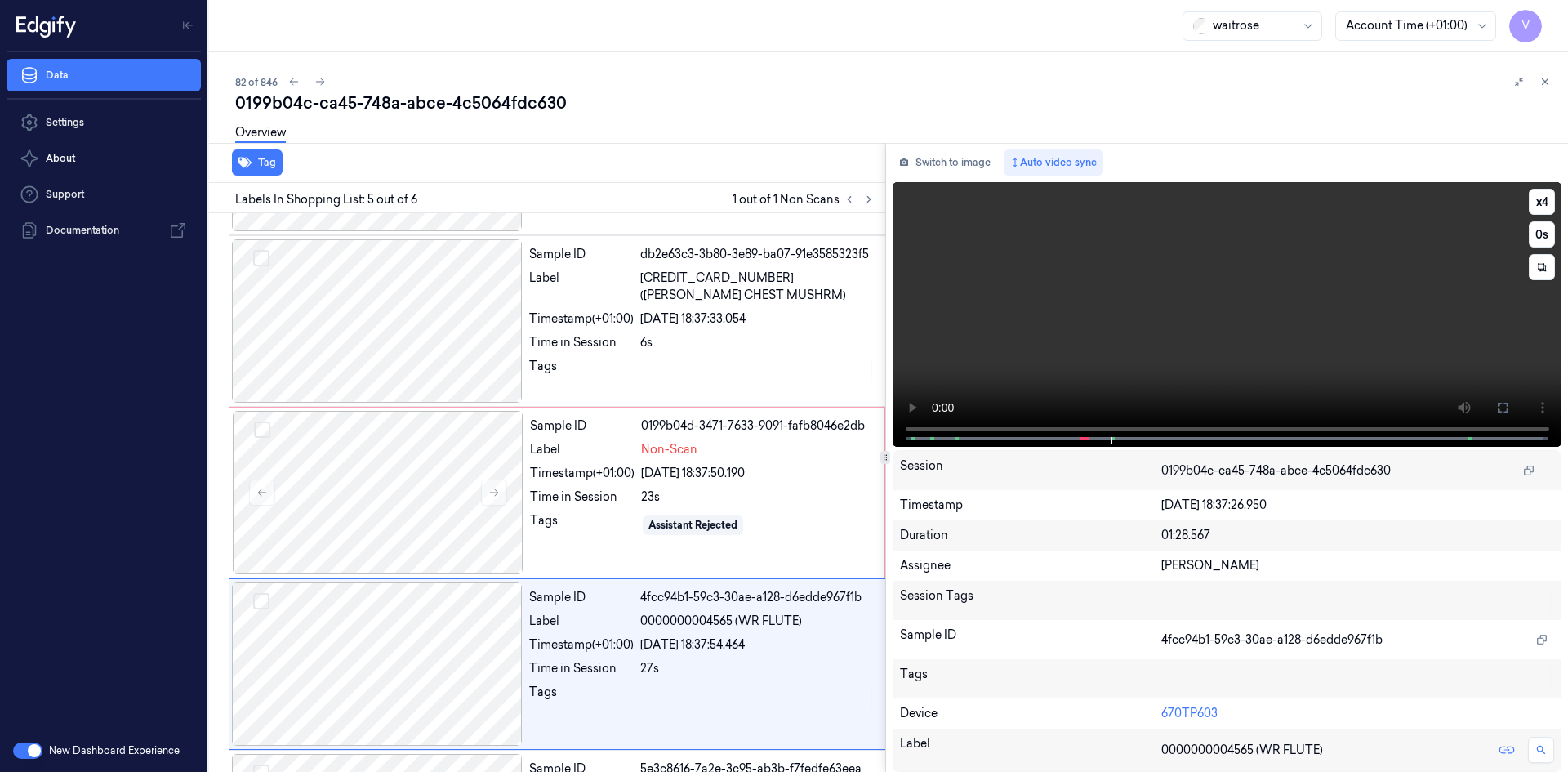
scroll to position [475, 0]
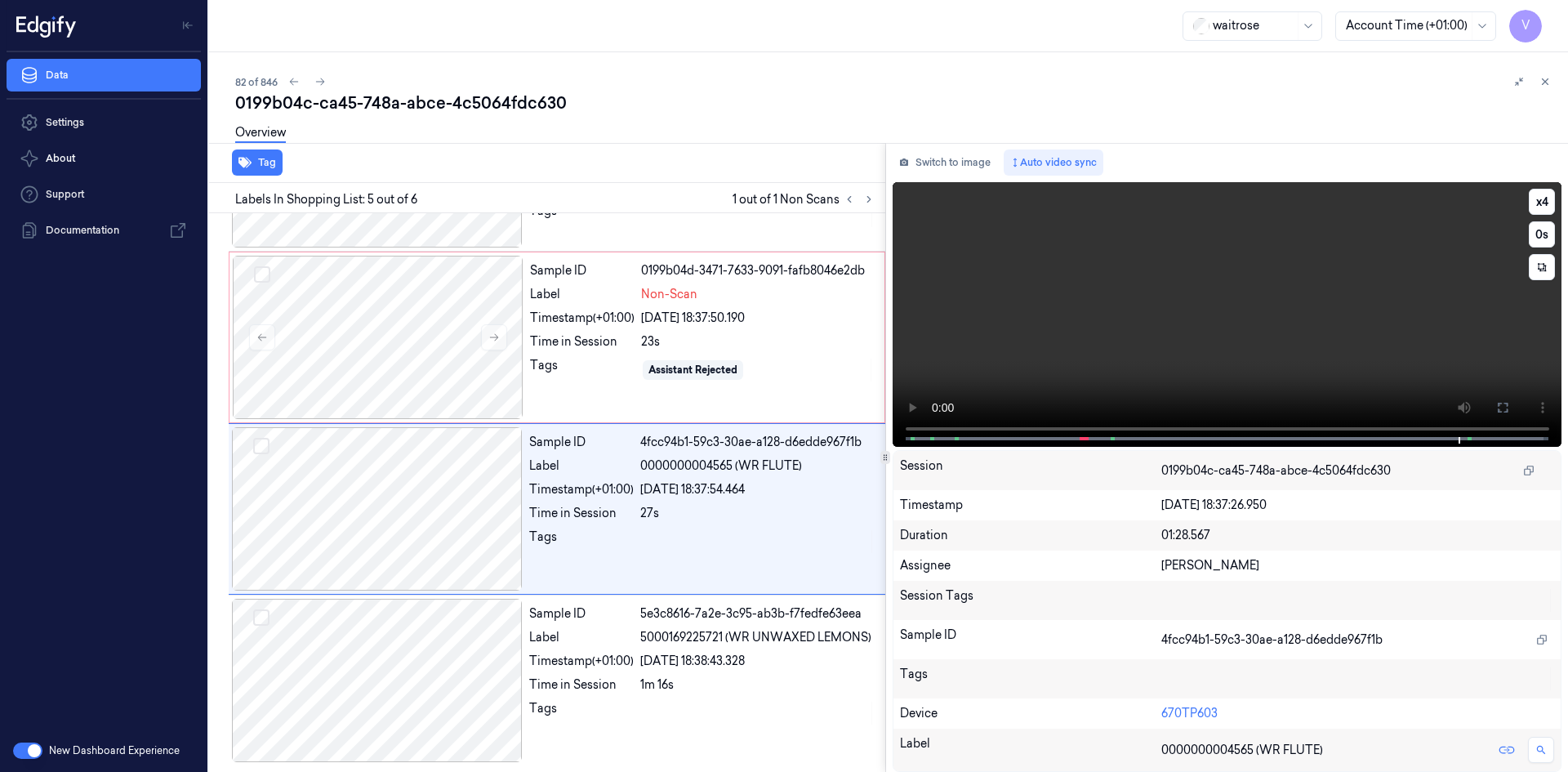
click at [1109, 286] on video at bounding box center [1228, 314] width 670 height 265
click at [452, 295] on div at bounding box center [378, 337] width 291 height 164
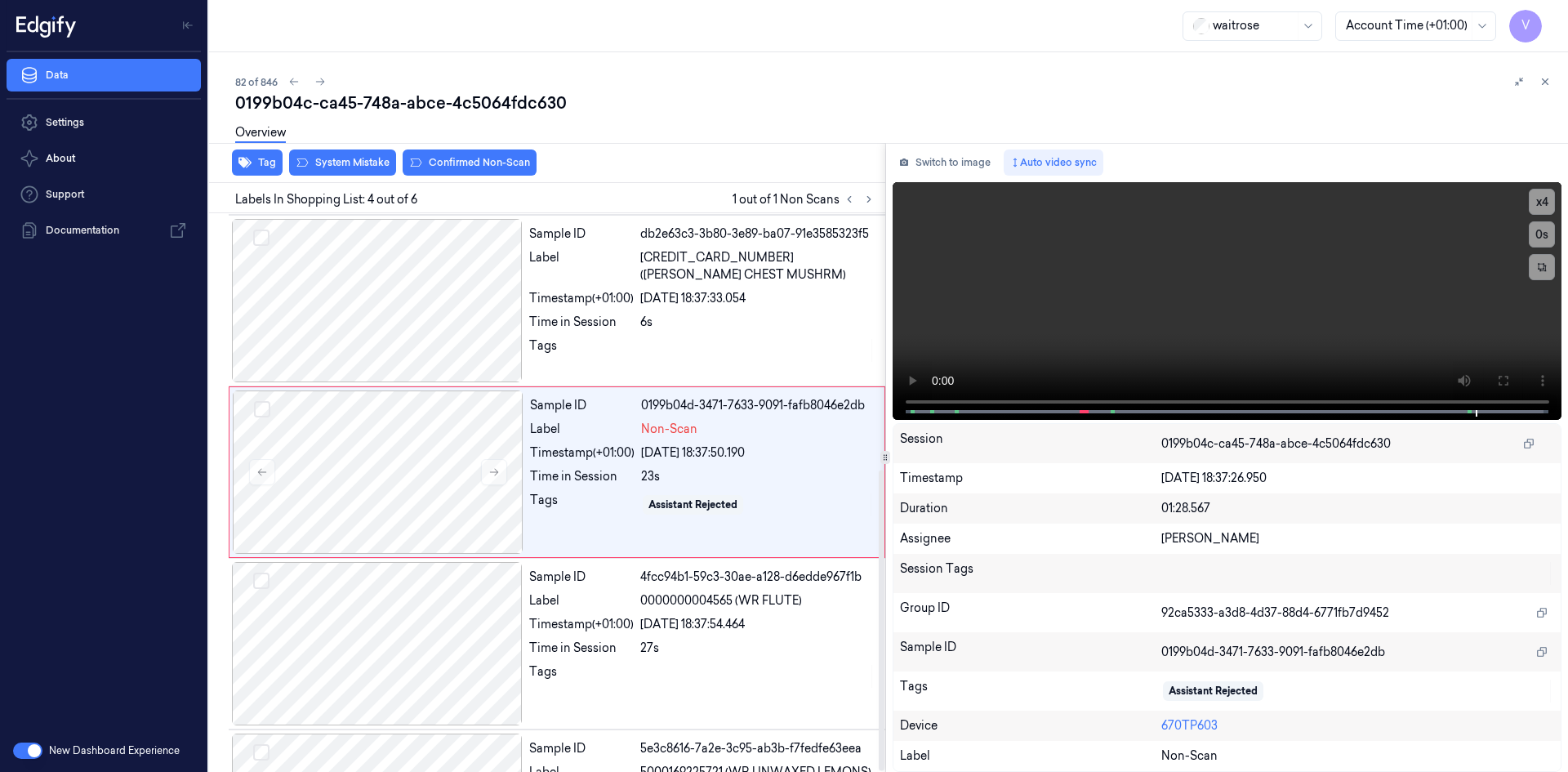
scroll to position [320, 0]
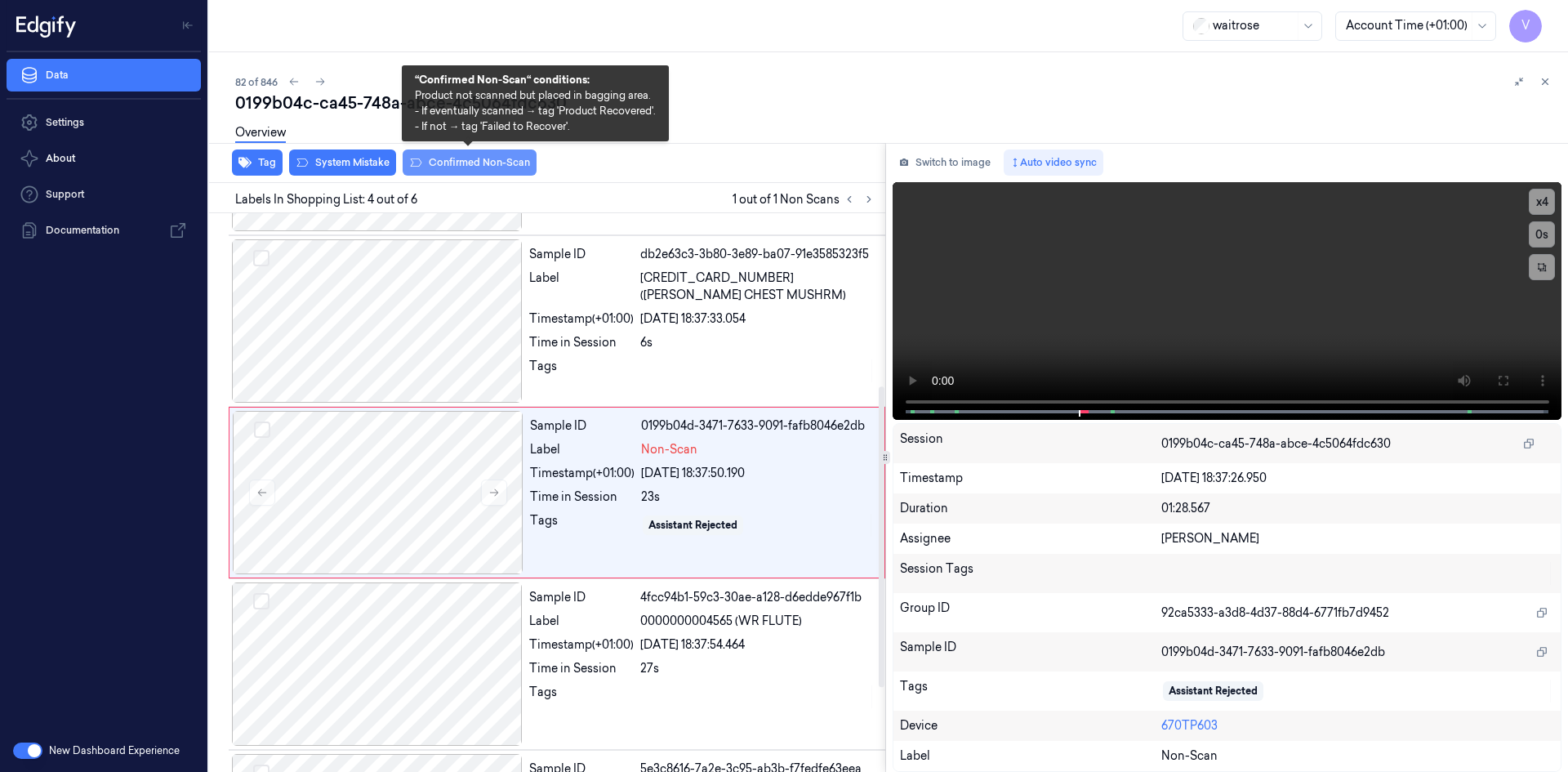
click at [486, 157] on button "Confirmed Non-Scan" at bounding box center [469, 163] width 134 height 26
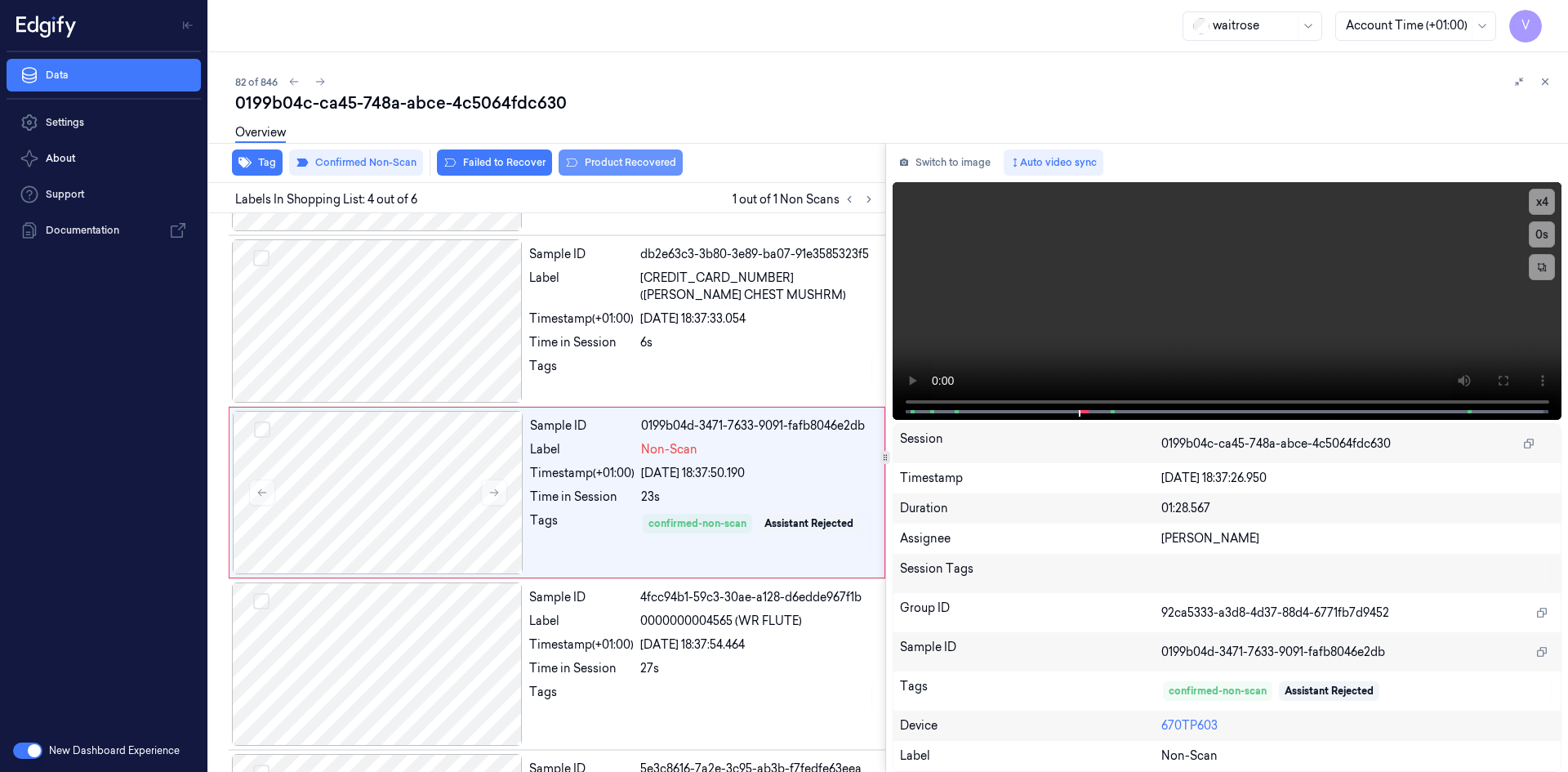
click at [623, 163] on button "Product Recovered" at bounding box center [620, 163] width 124 height 26
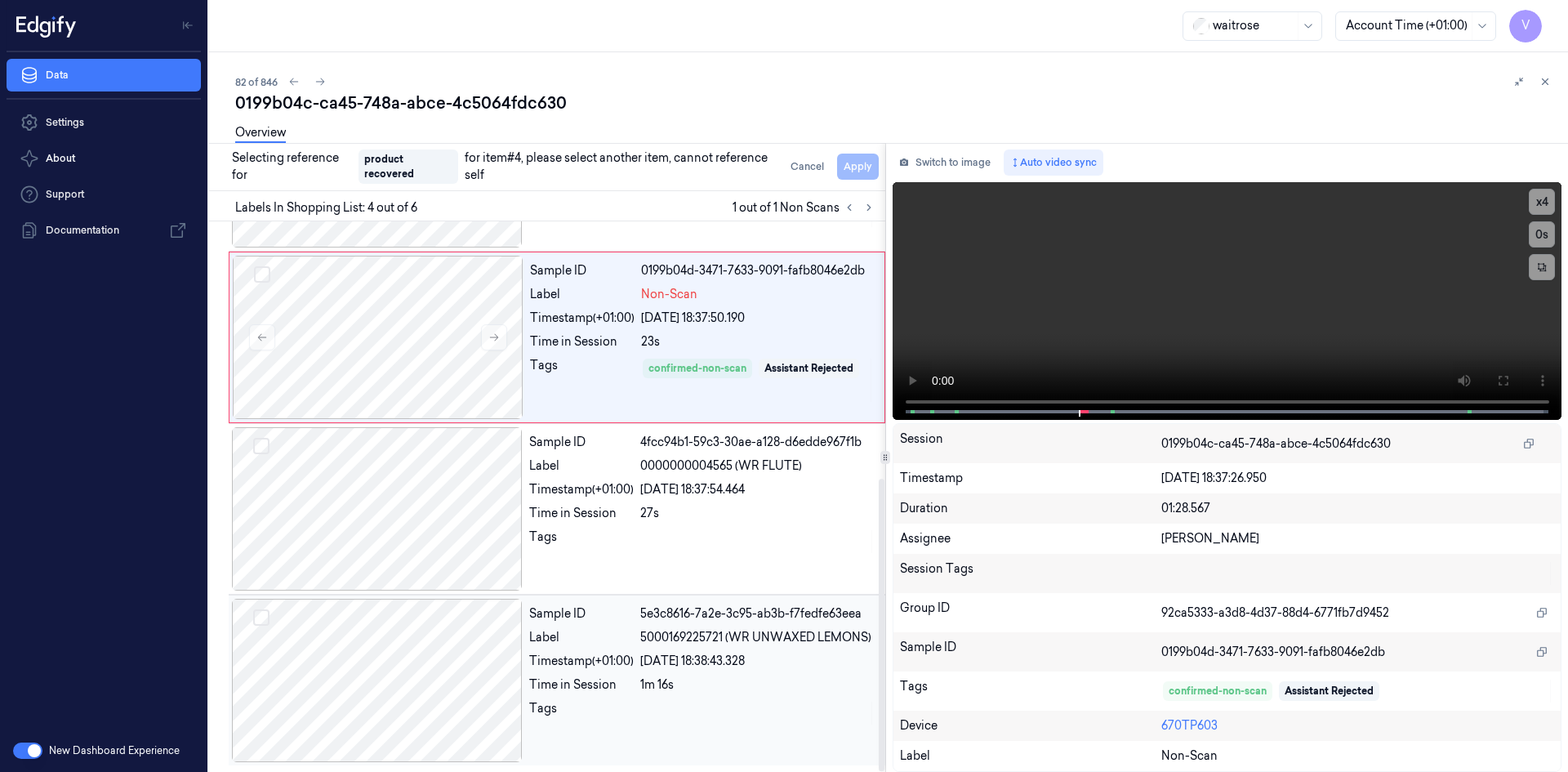
click at [409, 660] on div at bounding box center [377, 680] width 291 height 164
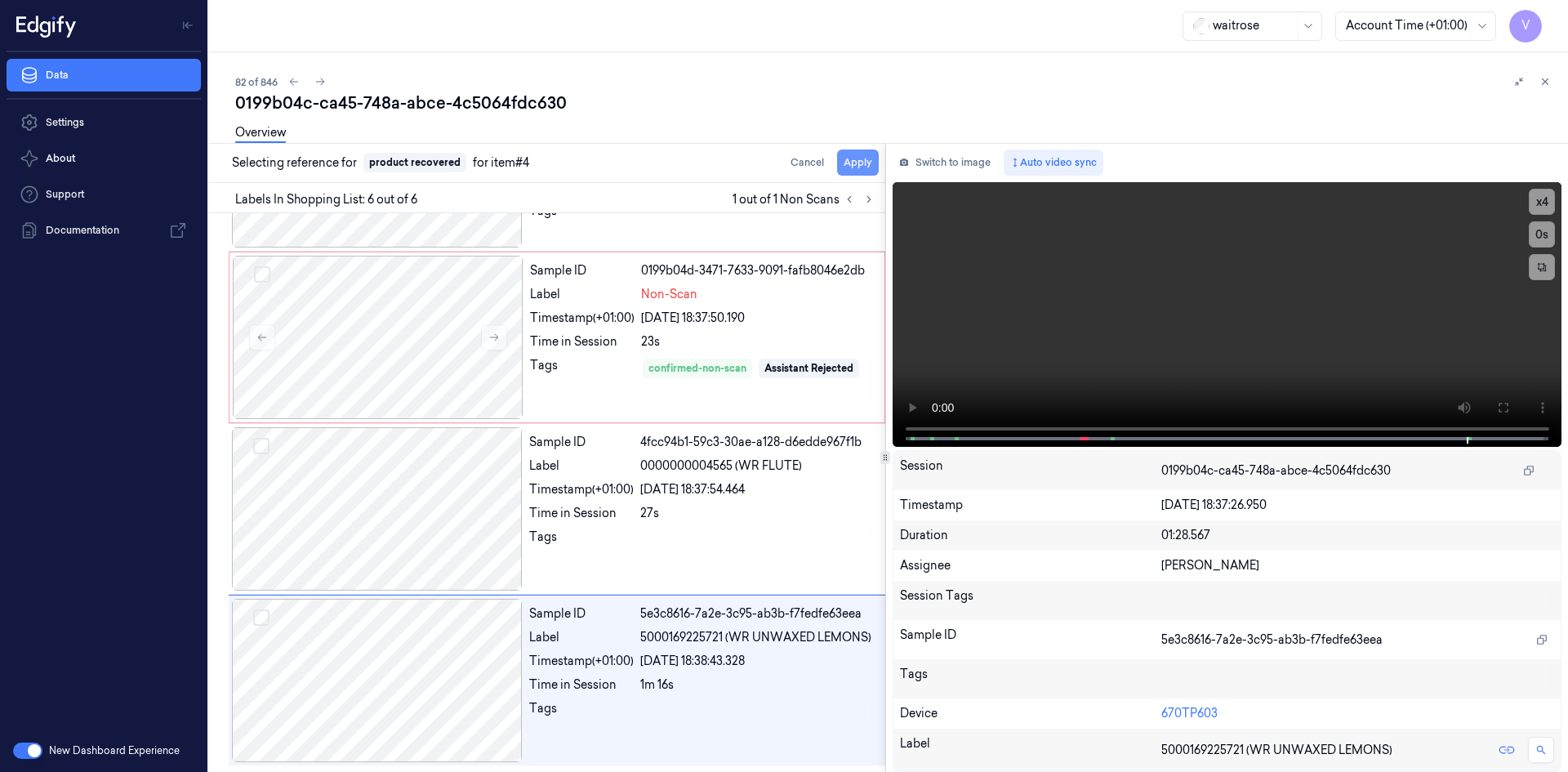
click at [861, 161] on button "Apply" at bounding box center [858, 163] width 42 height 26
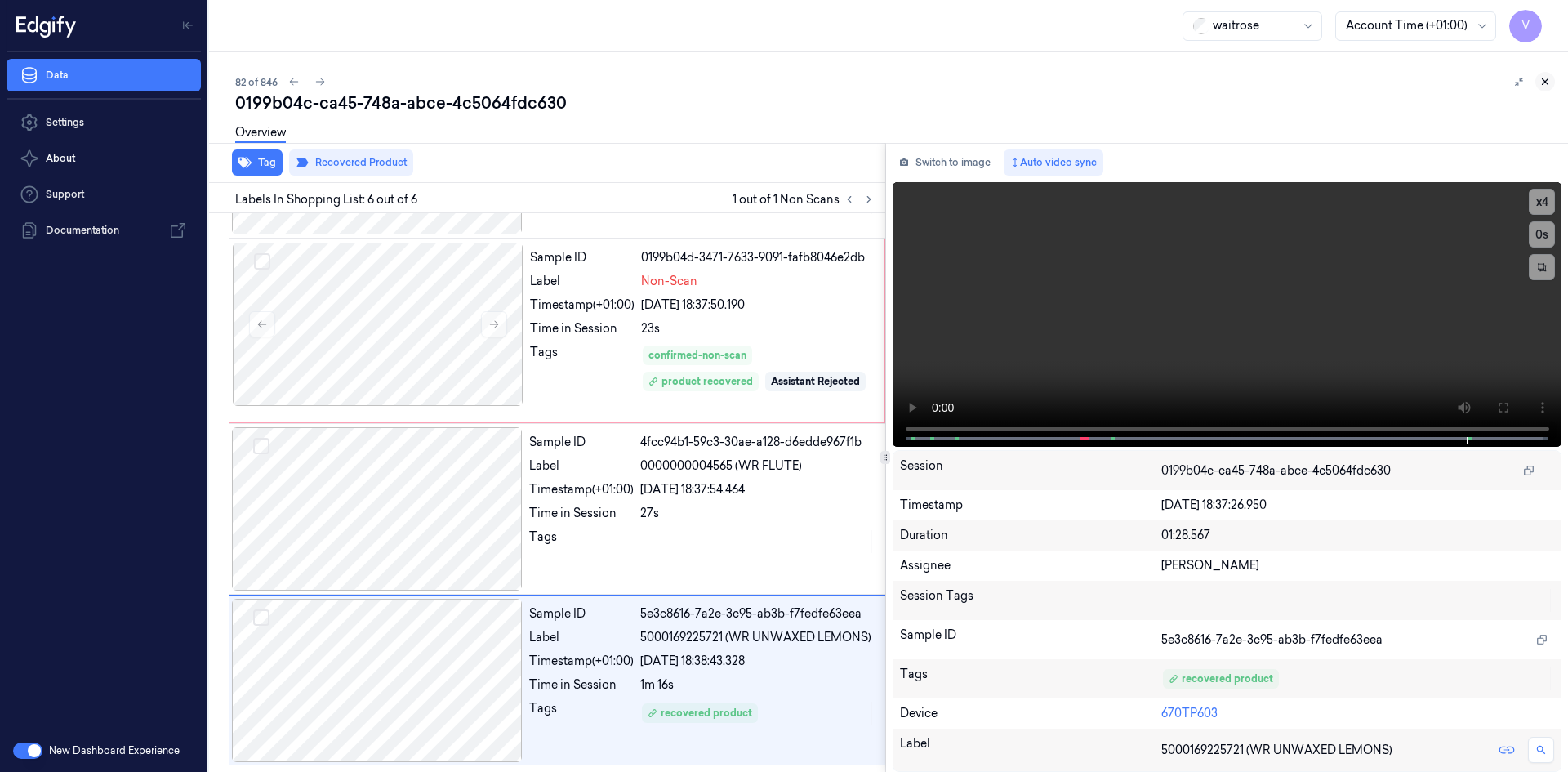
click at [1547, 80] on icon at bounding box center [1546, 82] width 6 height 6
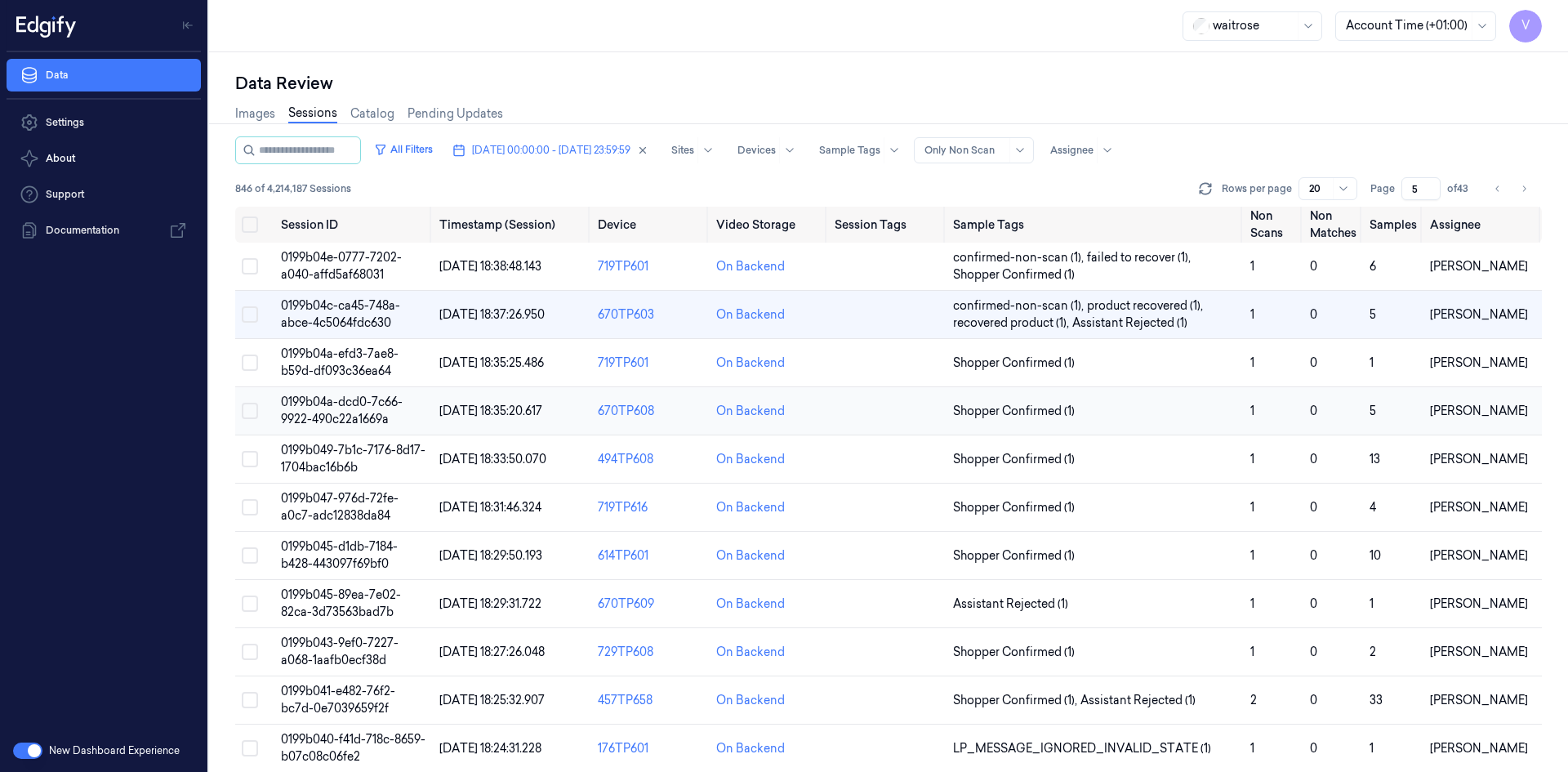
click at [363, 412] on span "0199b04a-dcd0-7c66-9922-490c22a1669a" at bounding box center [342, 410] width 122 height 32
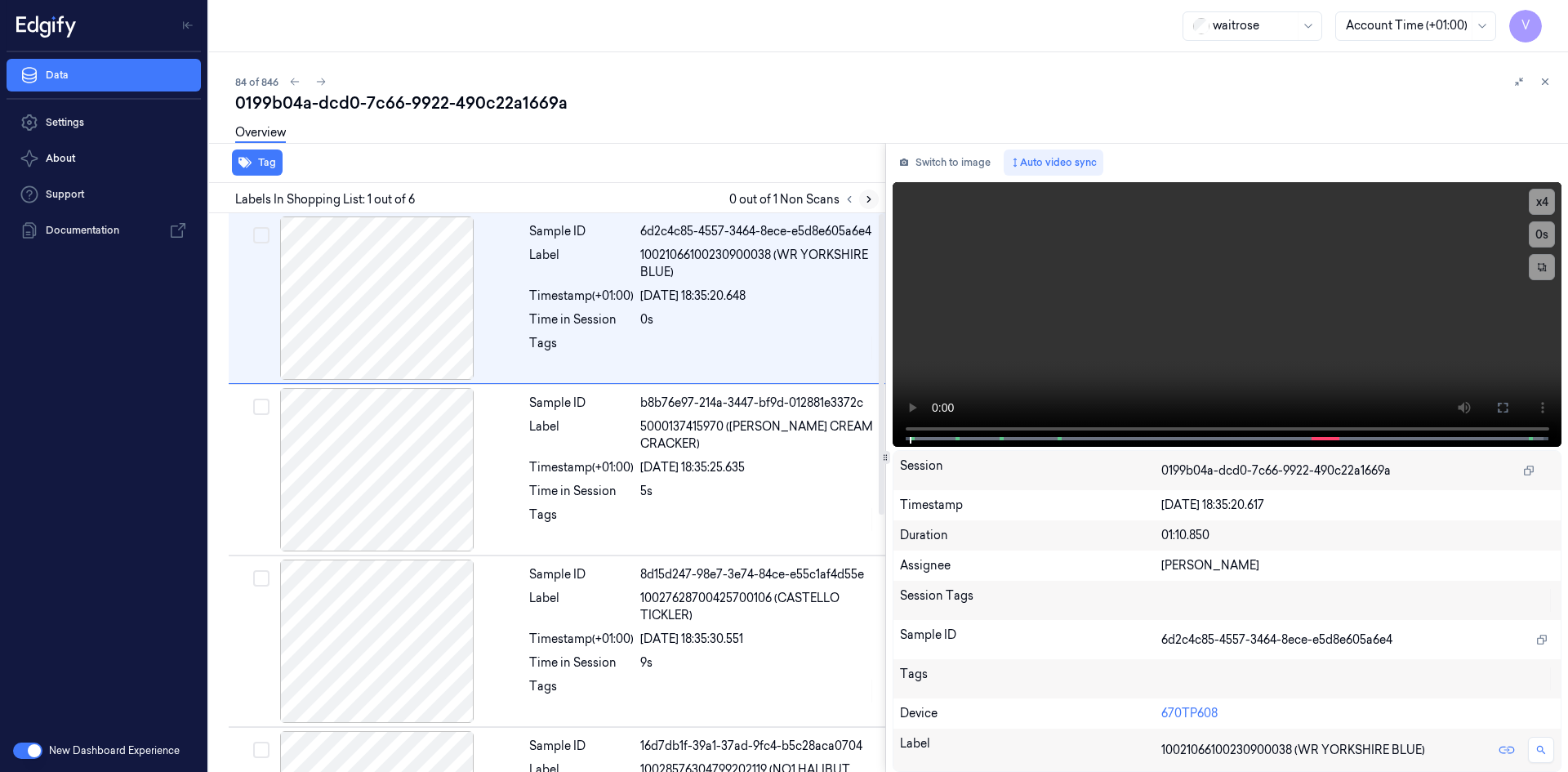
click at [871, 200] on icon at bounding box center [869, 199] width 11 height 11
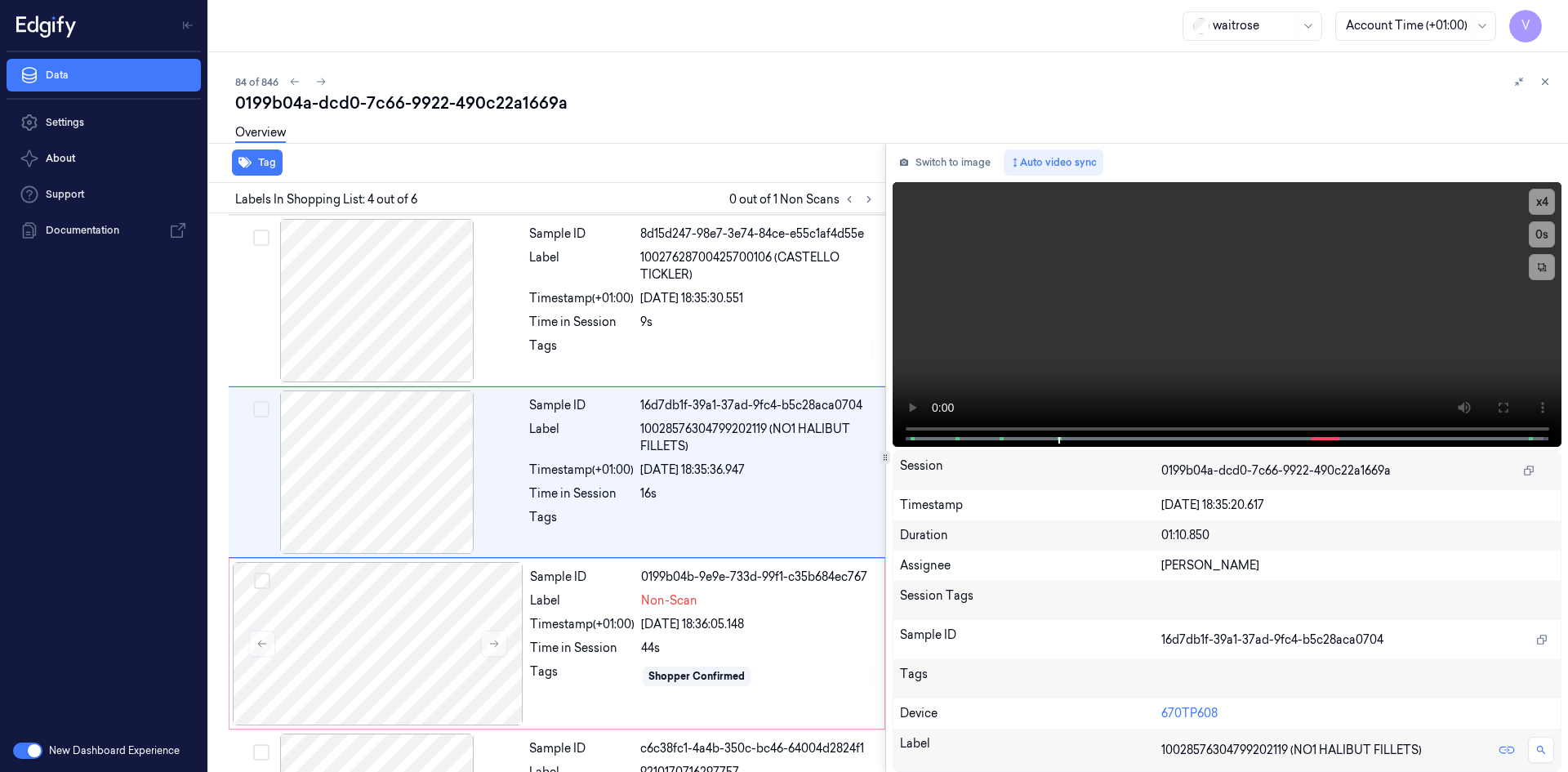
scroll to position [320, 0]
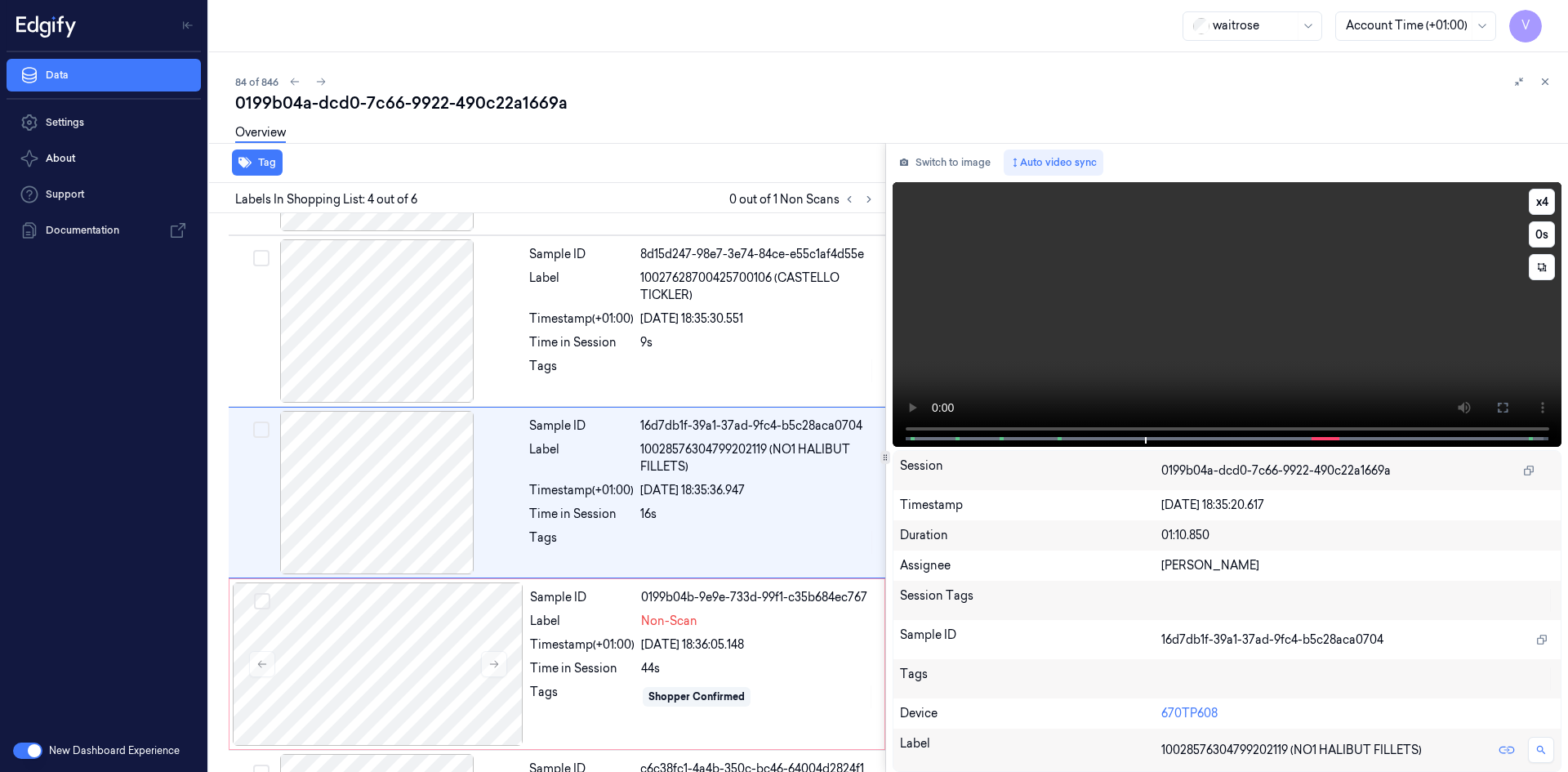
click at [1296, 344] on video at bounding box center [1228, 314] width 670 height 265
click at [1125, 329] on video at bounding box center [1228, 314] width 670 height 265
click at [1225, 283] on video at bounding box center [1228, 314] width 670 height 265
click at [458, 605] on div at bounding box center [378, 664] width 291 height 164
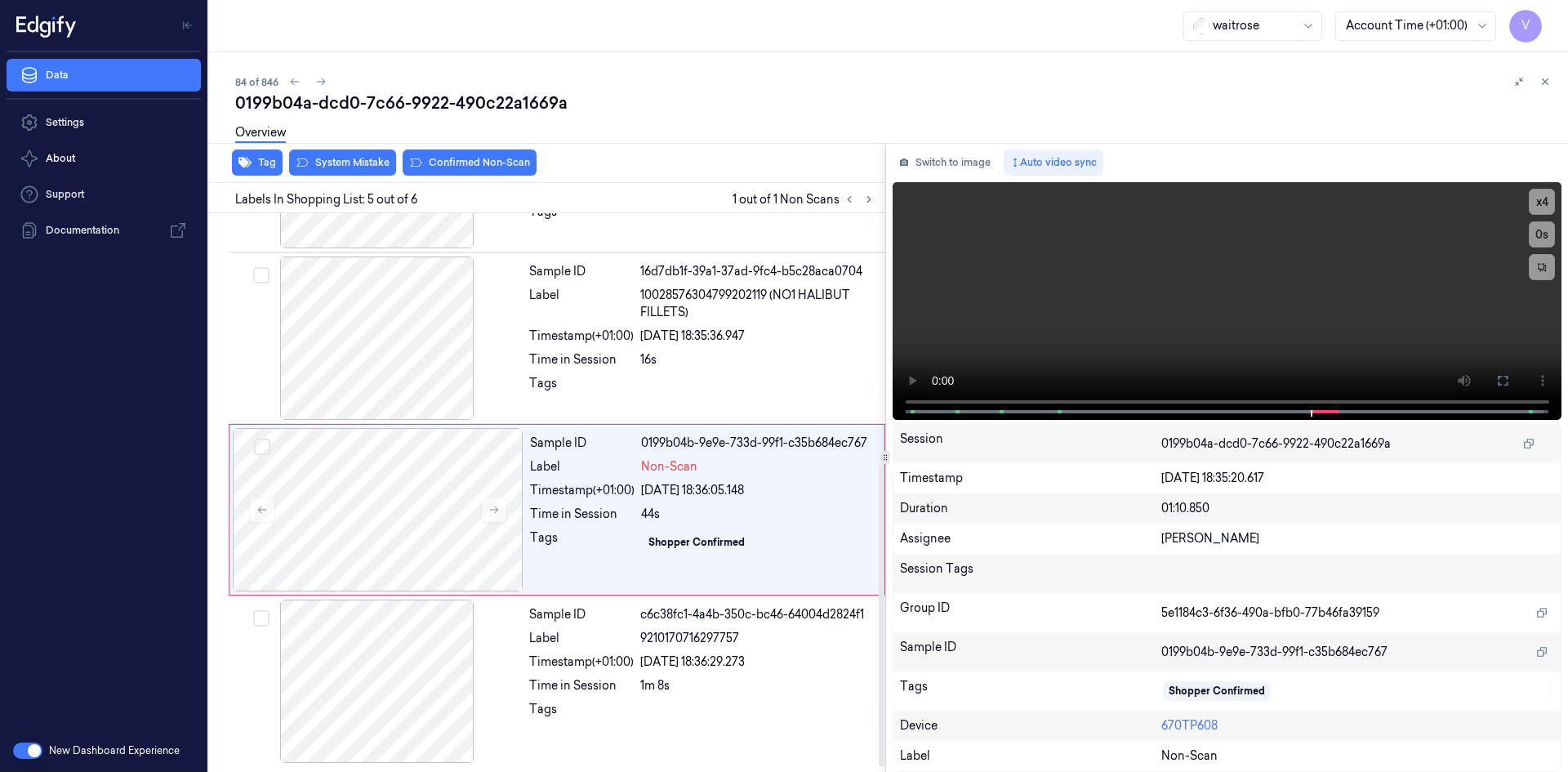
scroll to position [475, 0]
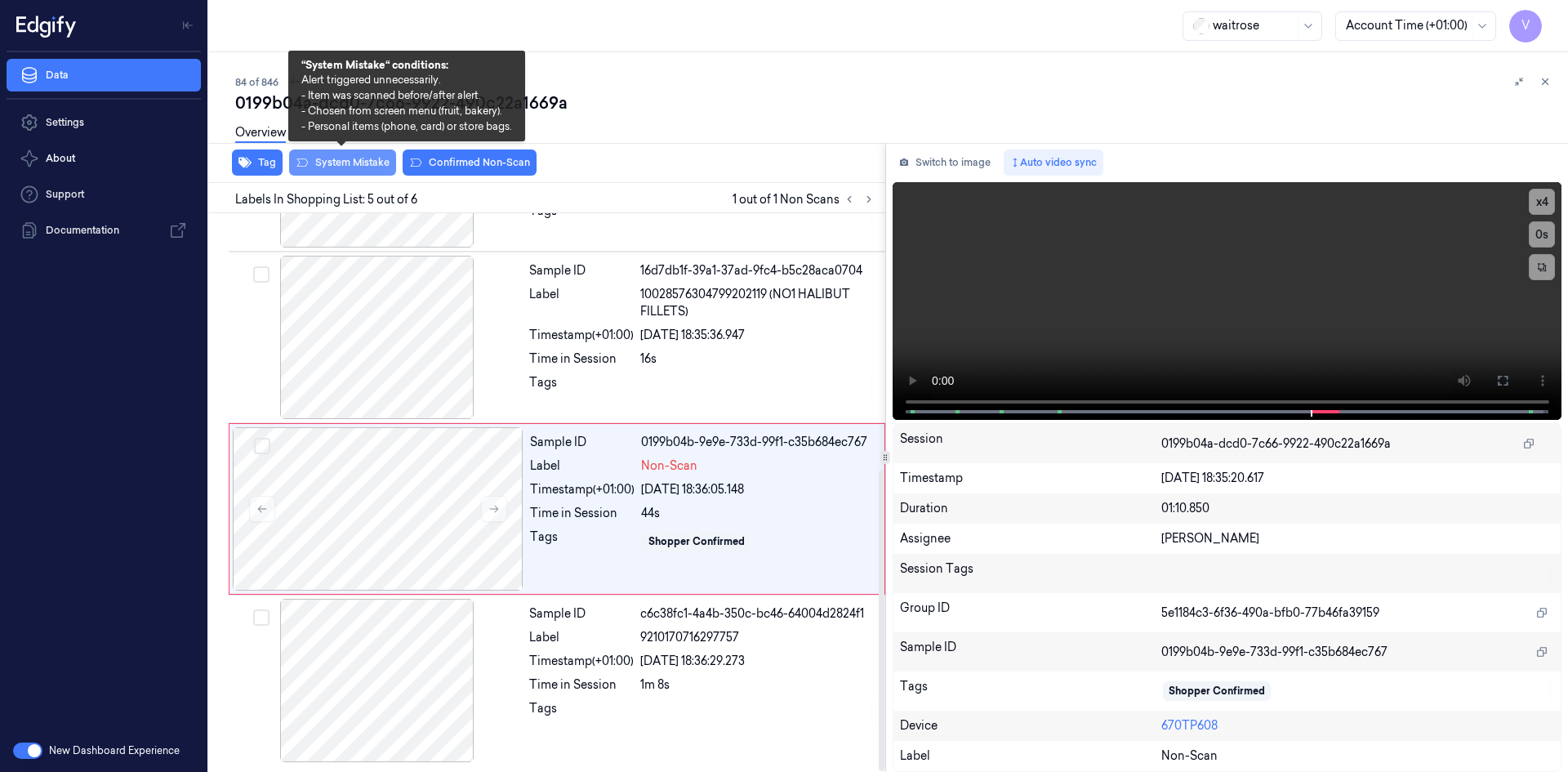
click at [364, 164] on button "System Mistake" at bounding box center [343, 163] width 107 height 26
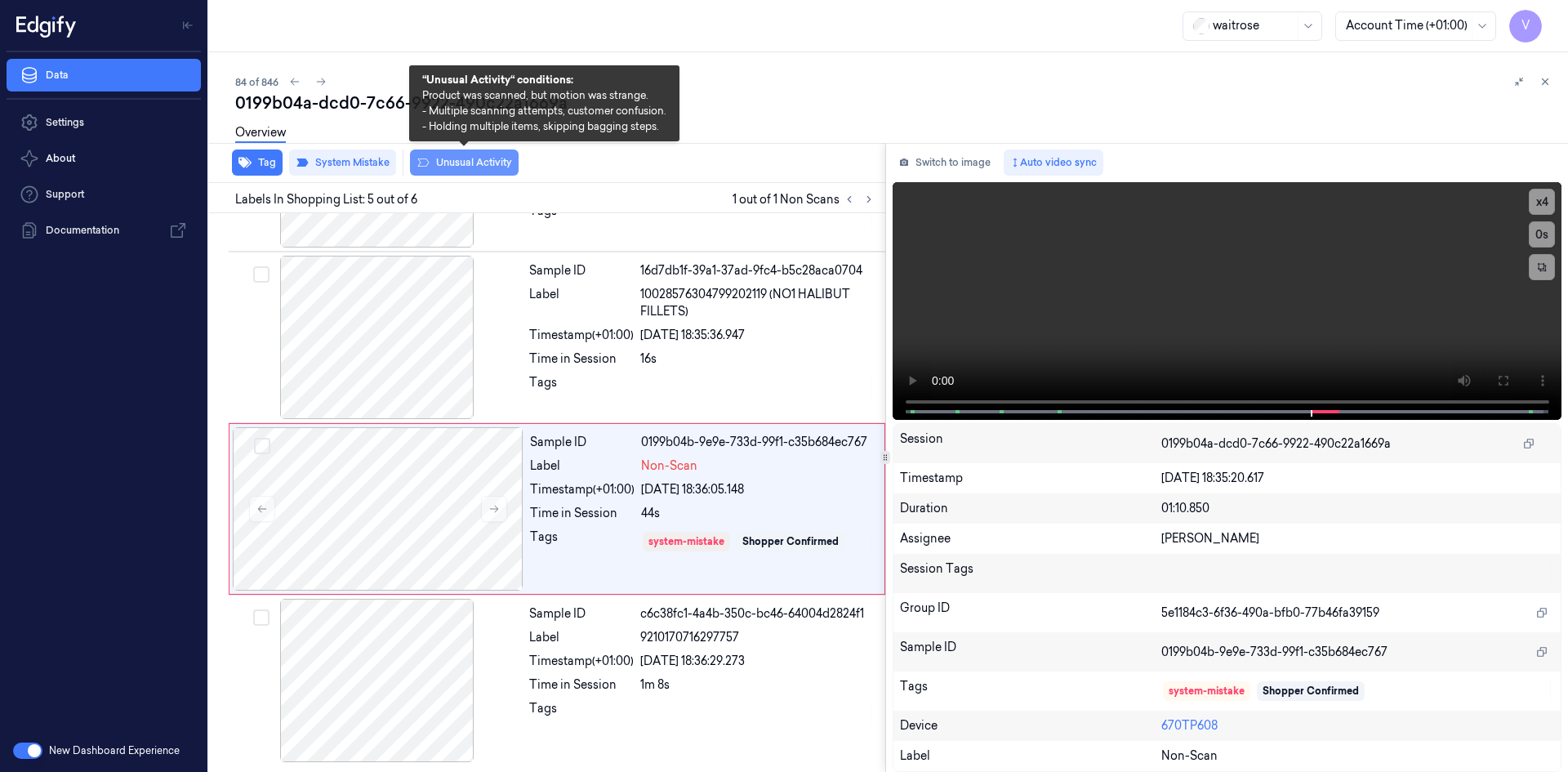
click at [483, 160] on button "Unusual Activity" at bounding box center [465, 163] width 109 height 26
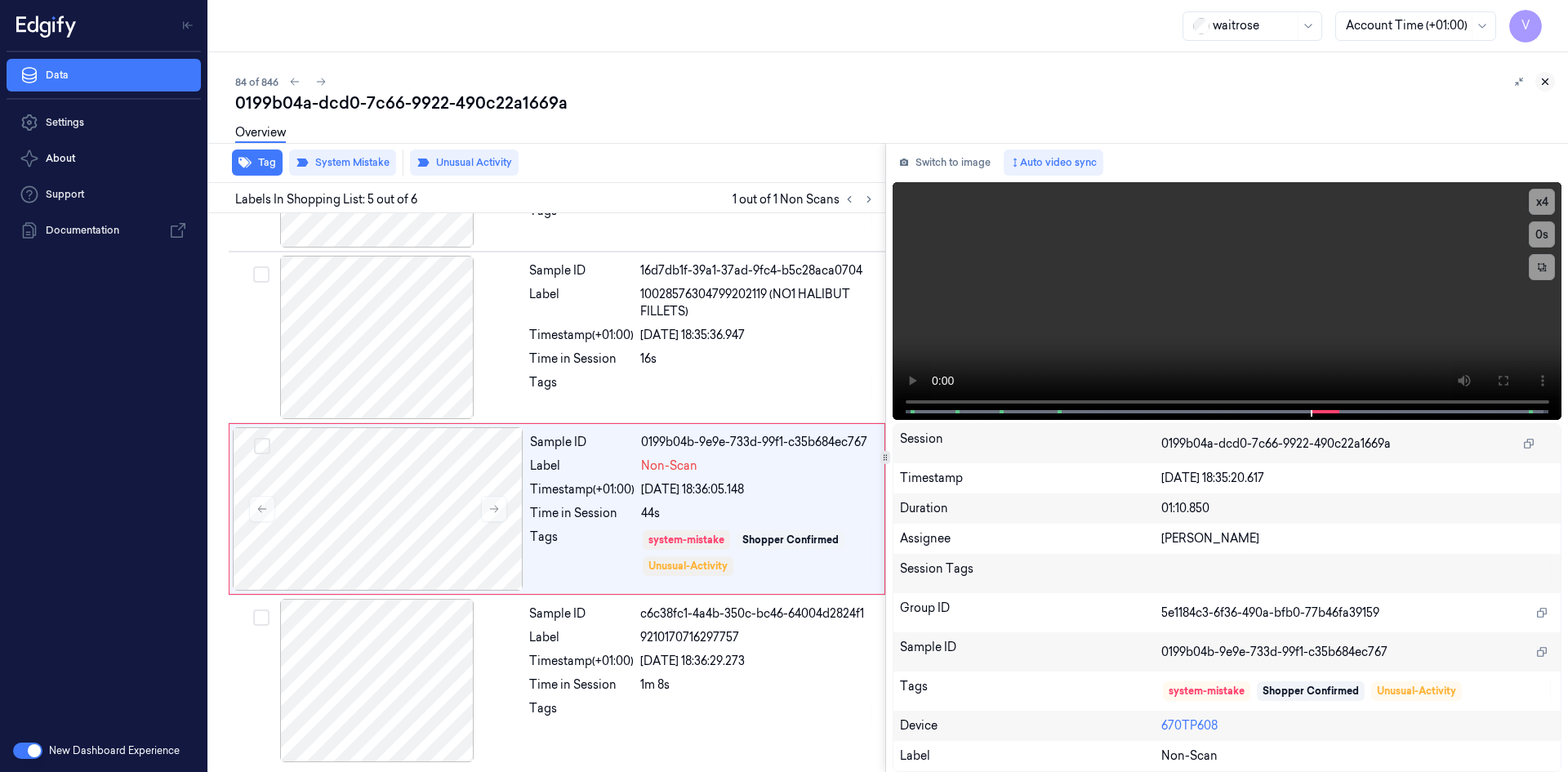
click at [1539, 79] on button at bounding box center [1545, 81] width 20 height 20
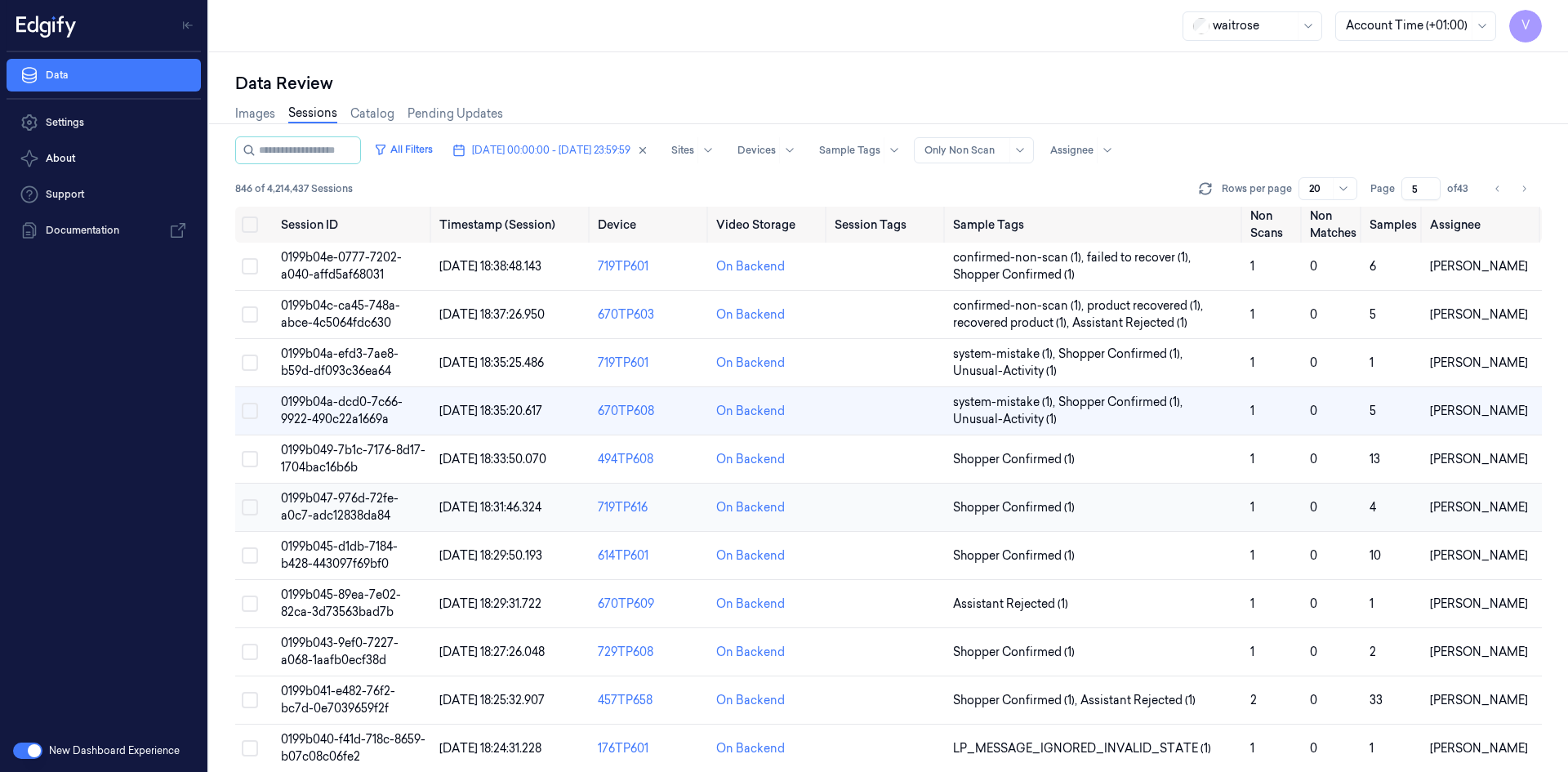
click at [359, 505] on td "0199b047-976d-72fe-a0c7-adc12838da84" at bounding box center [353, 508] width 158 height 48
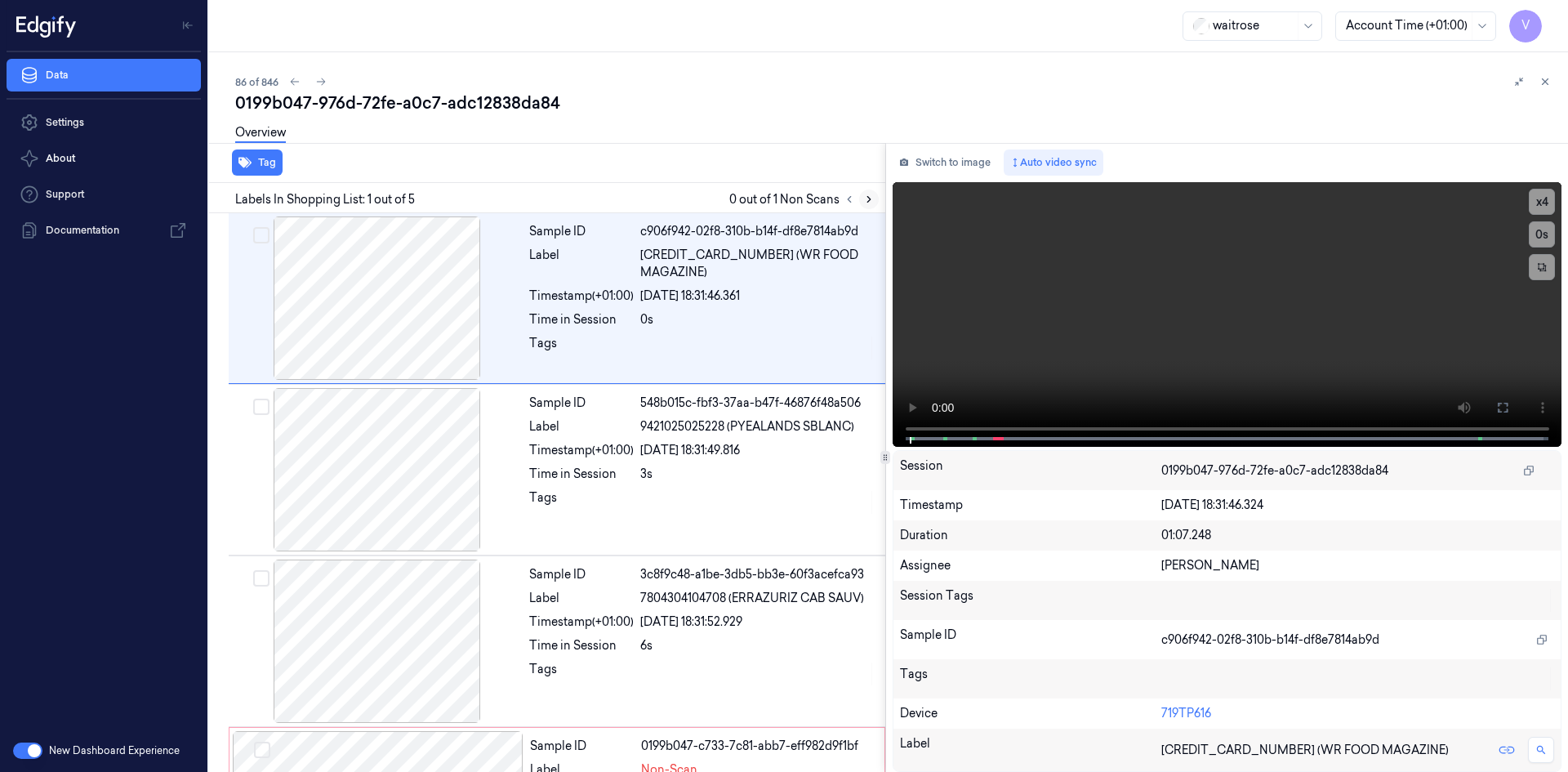
click at [865, 196] on icon at bounding box center [869, 199] width 11 height 11
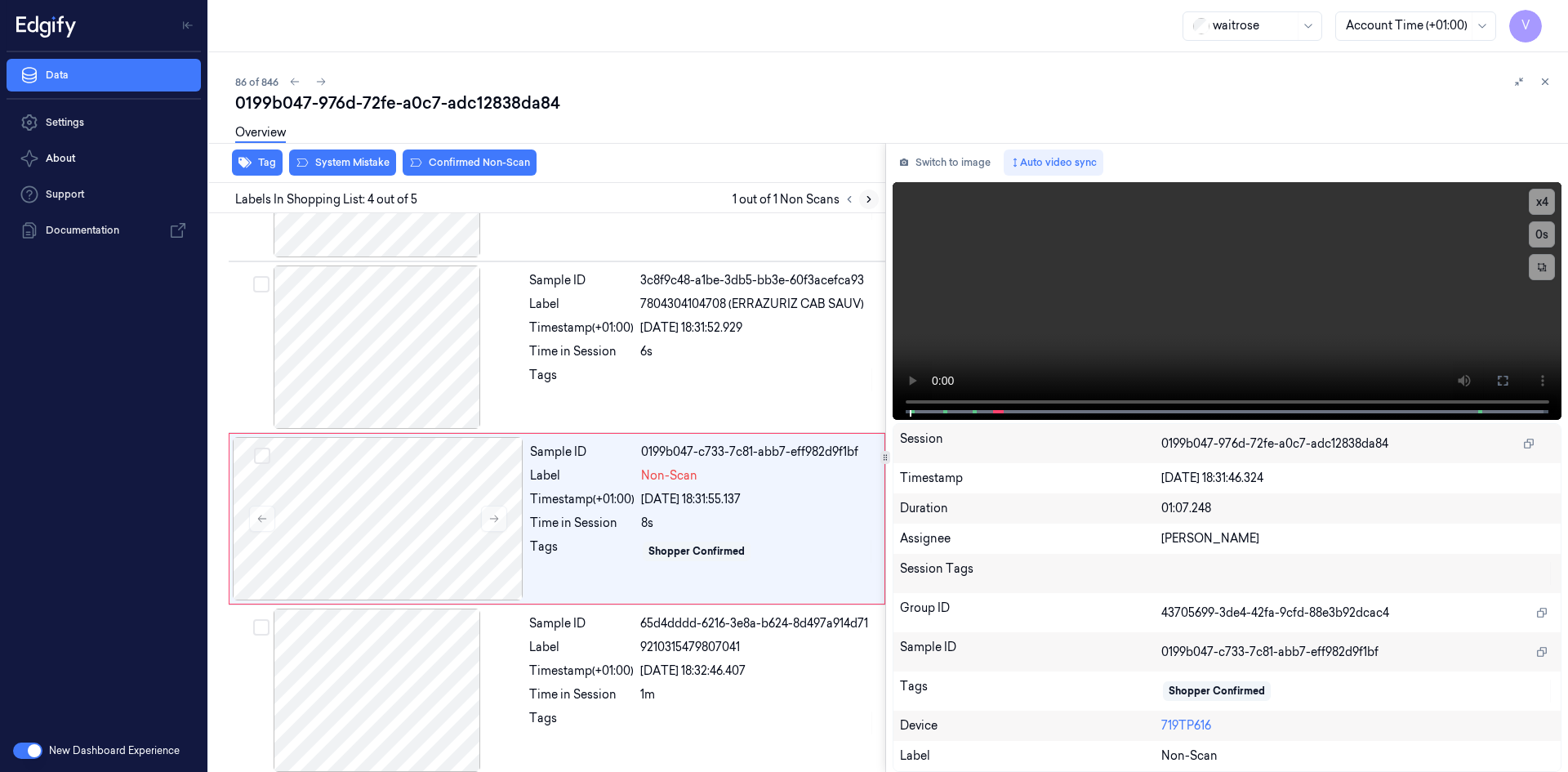
scroll to position [304, 0]
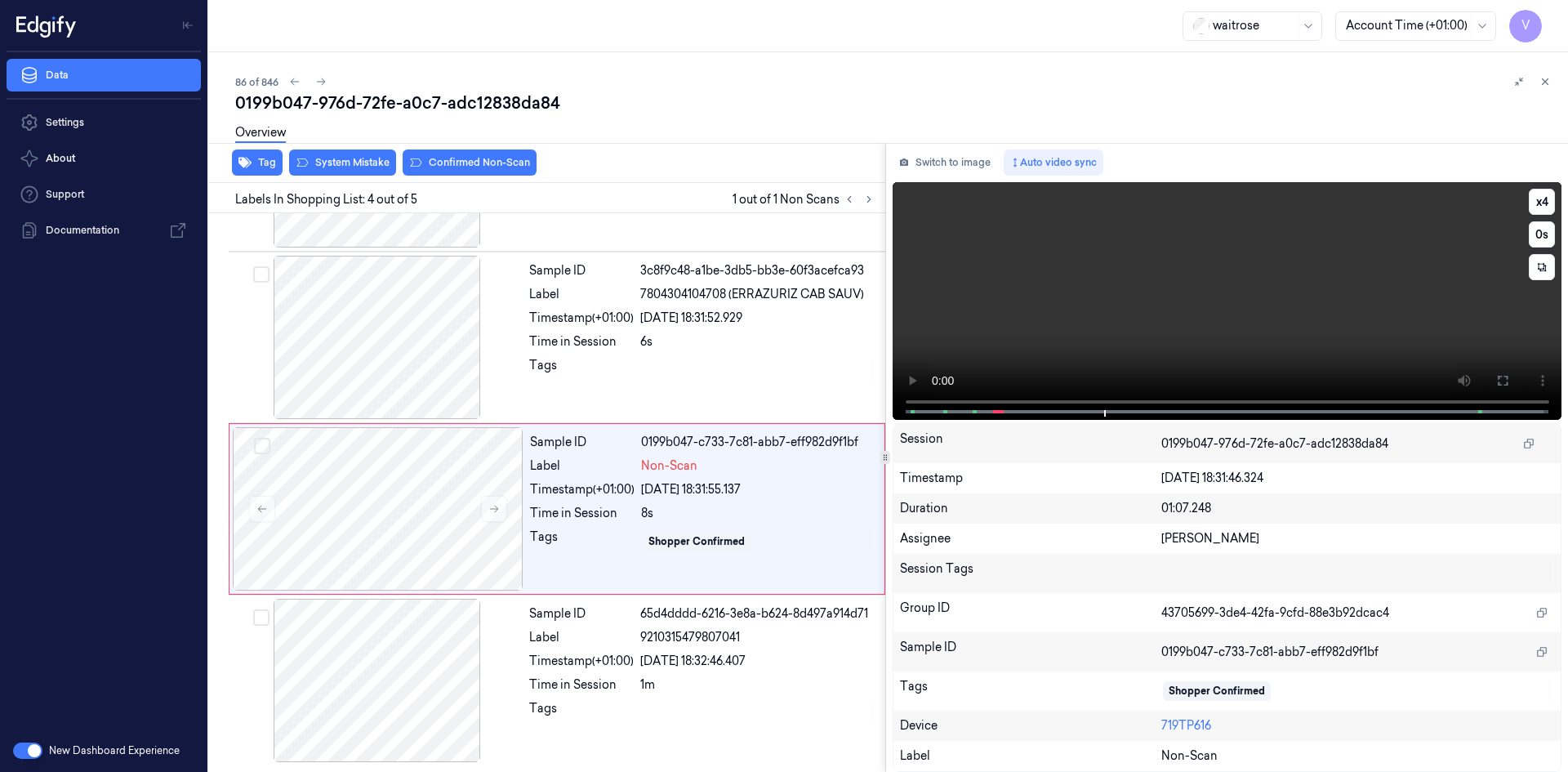
click at [1113, 254] on video at bounding box center [1228, 300] width 670 height 238
click at [491, 504] on icon at bounding box center [493, 508] width 11 height 11
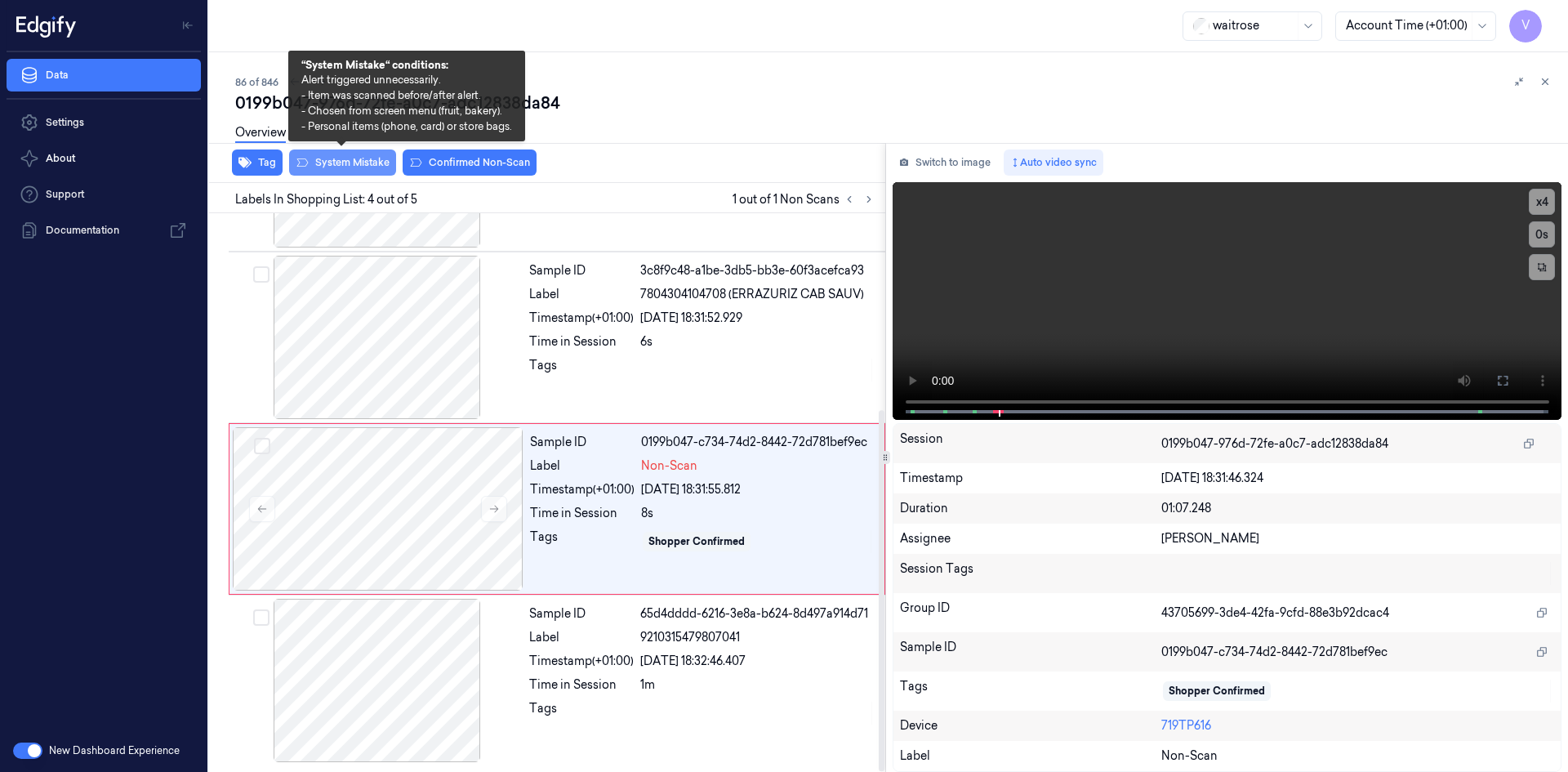
click at [379, 158] on button "System Mistake" at bounding box center [343, 163] width 107 height 26
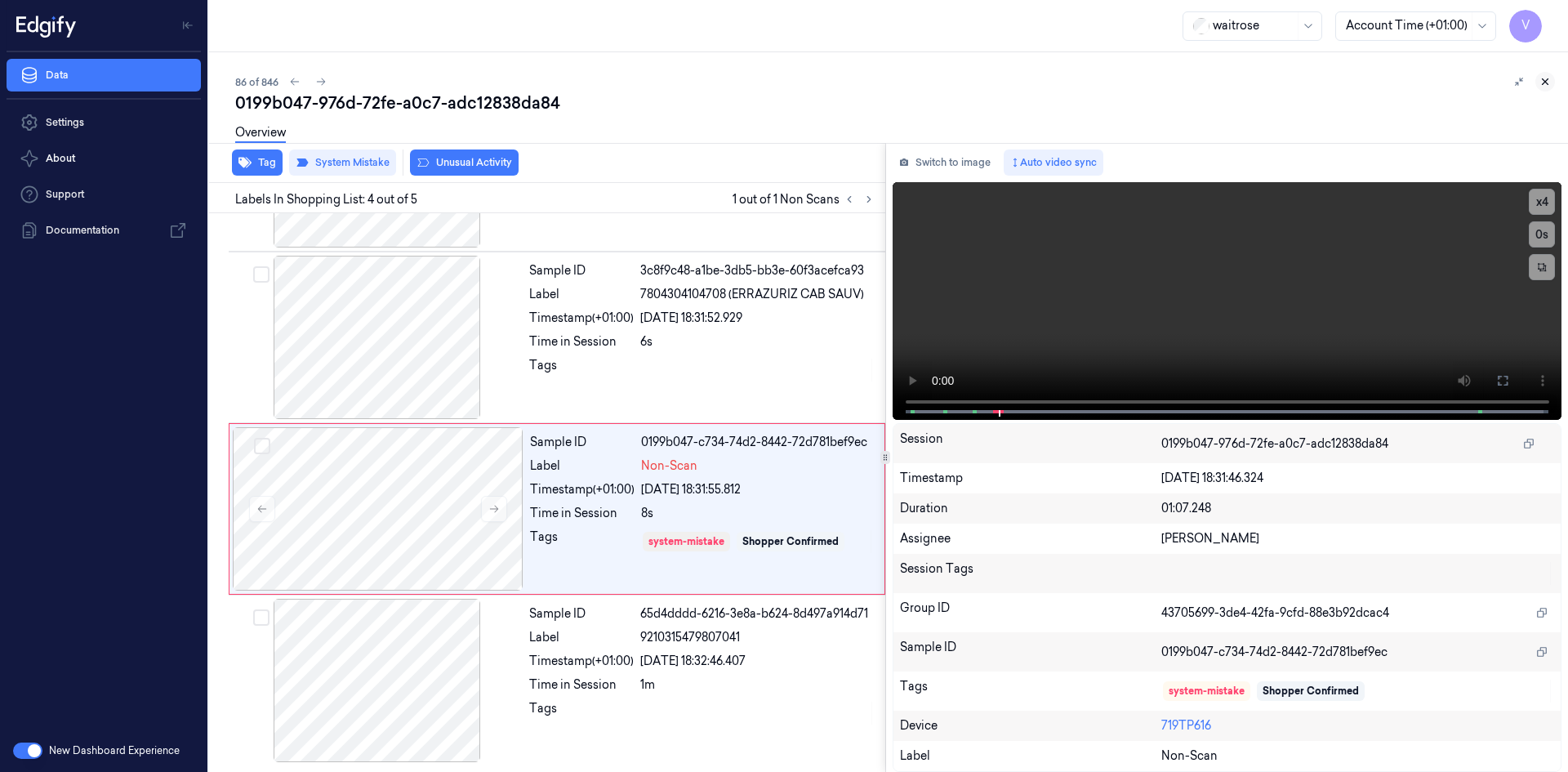
click at [1539, 78] on icon at bounding box center [1545, 81] width 11 height 11
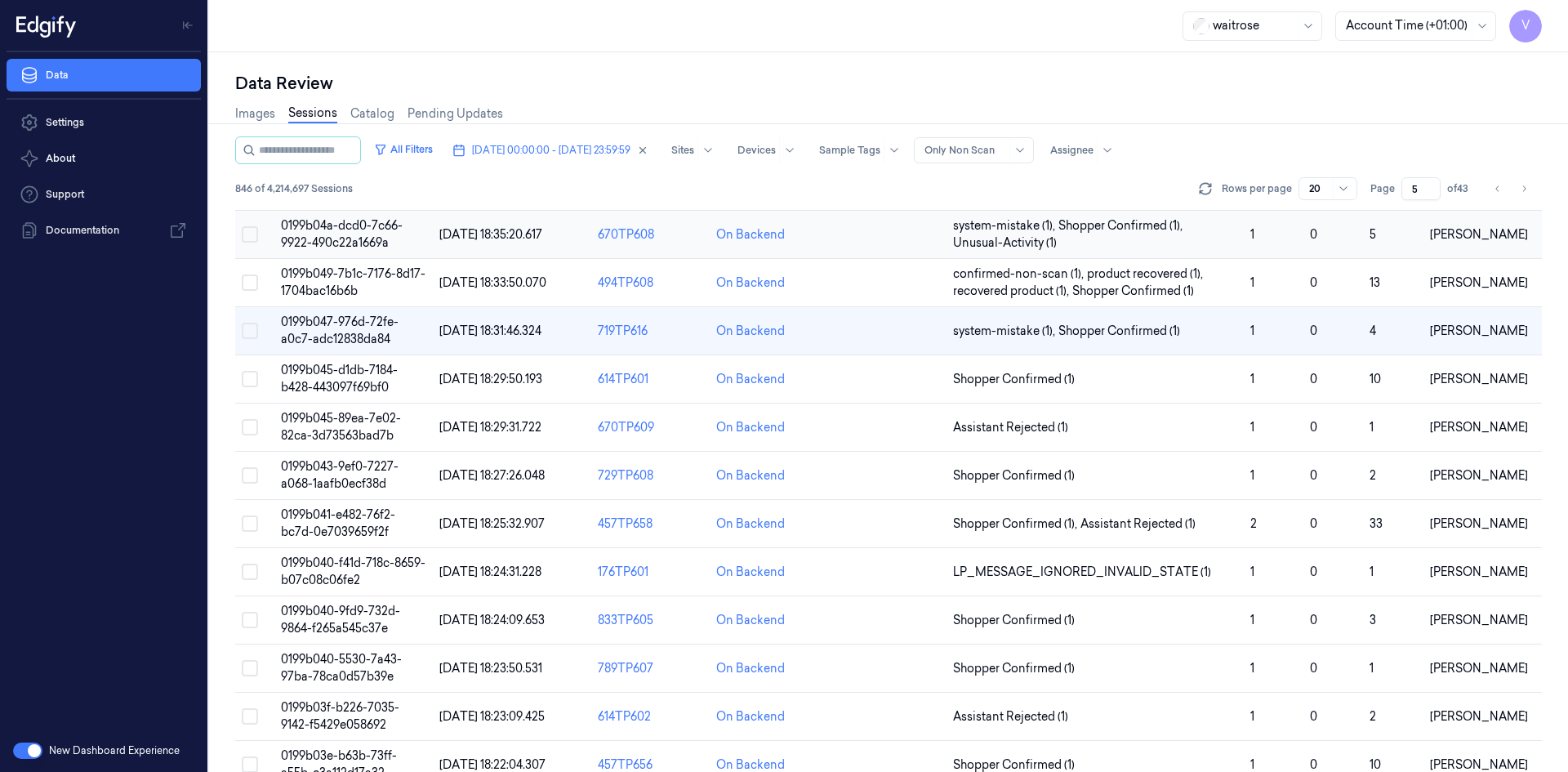
scroll to position [18, 0]
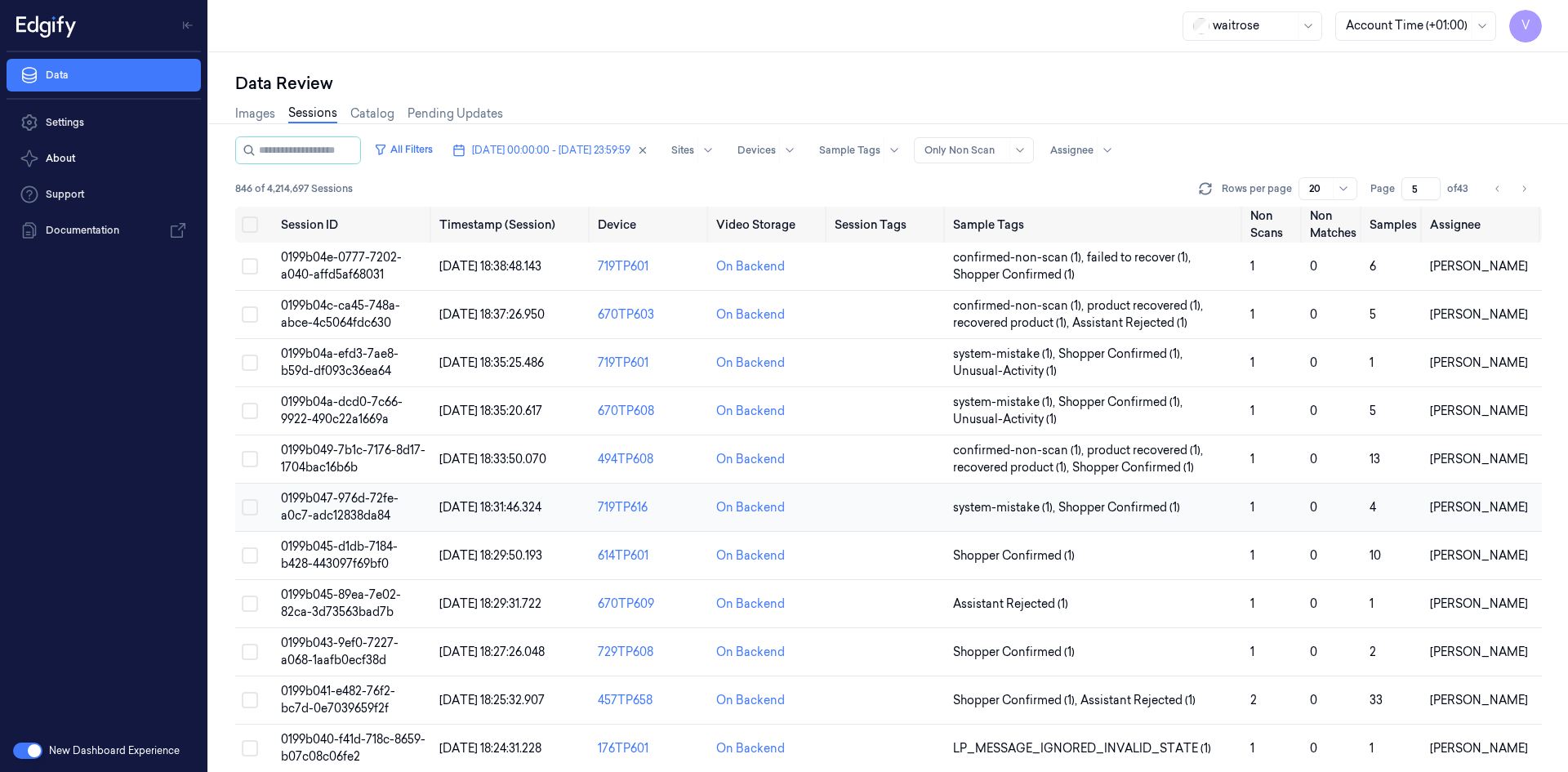
click at [350, 503] on span "0199b047-976d-72fe-a0c7-adc12838da84" at bounding box center [340, 506] width 118 height 32
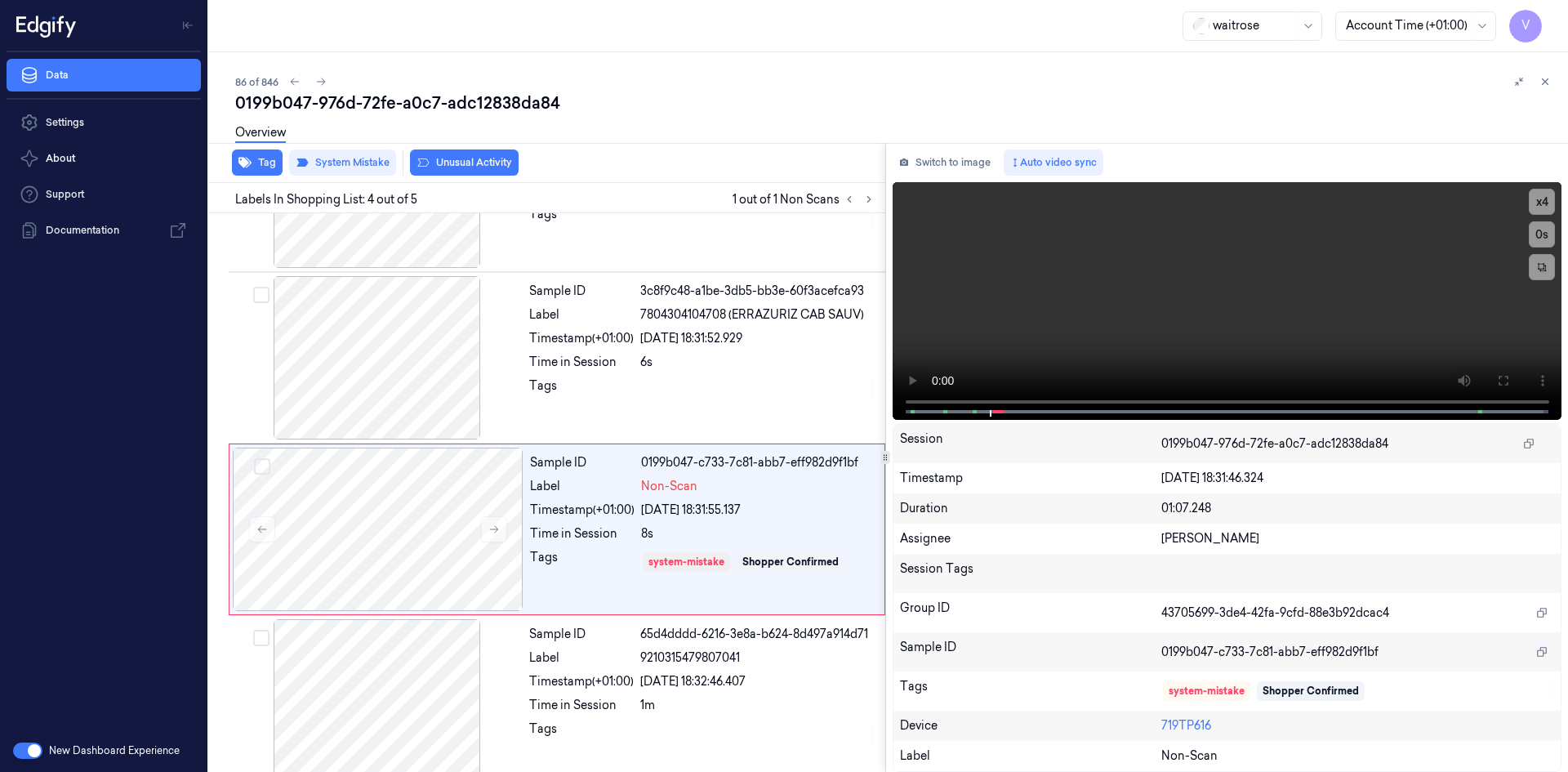
scroll to position [304, 0]
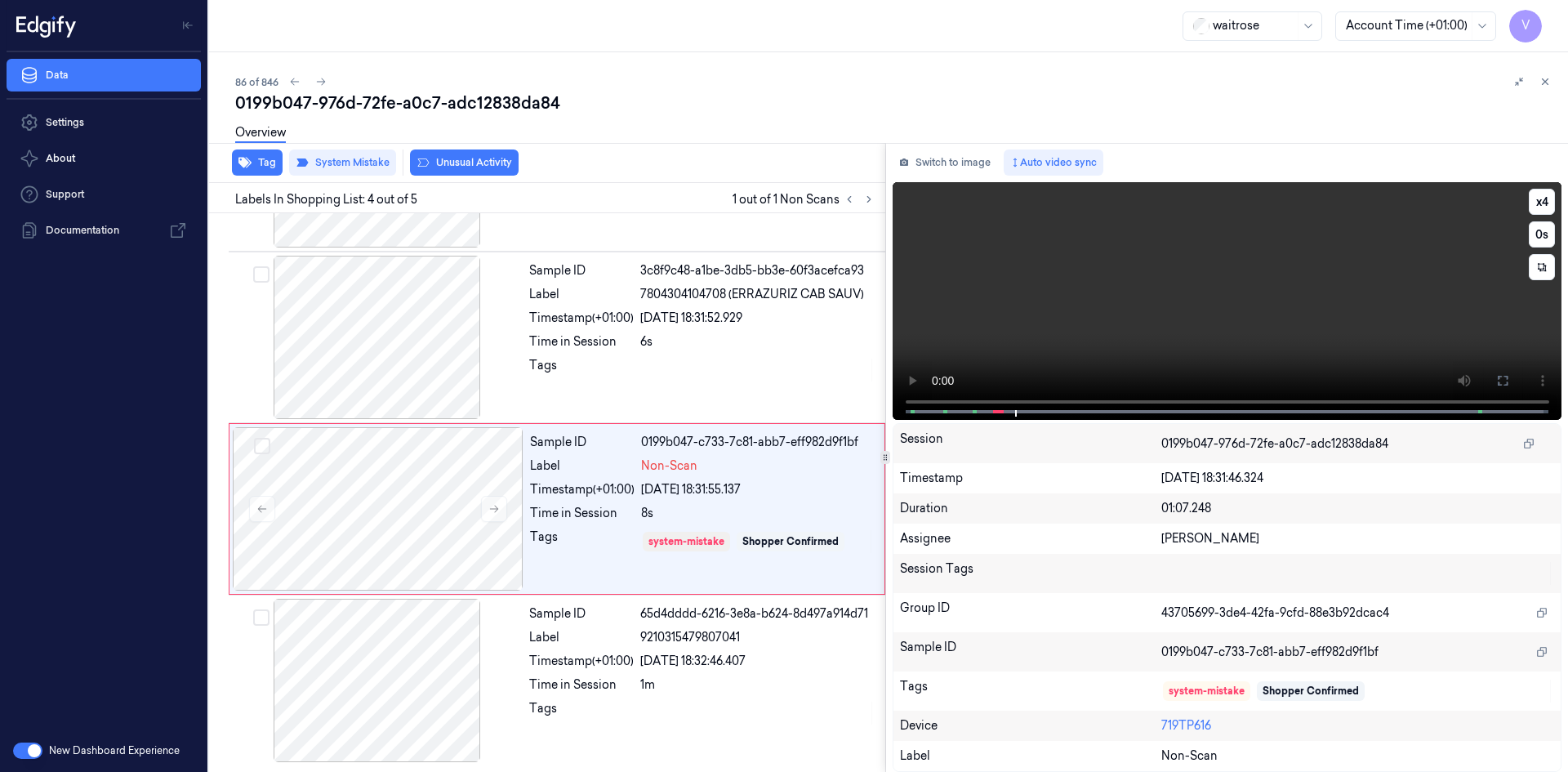
click at [1224, 263] on video at bounding box center [1228, 300] width 670 height 238
click at [1544, 78] on icon at bounding box center [1545, 81] width 11 height 11
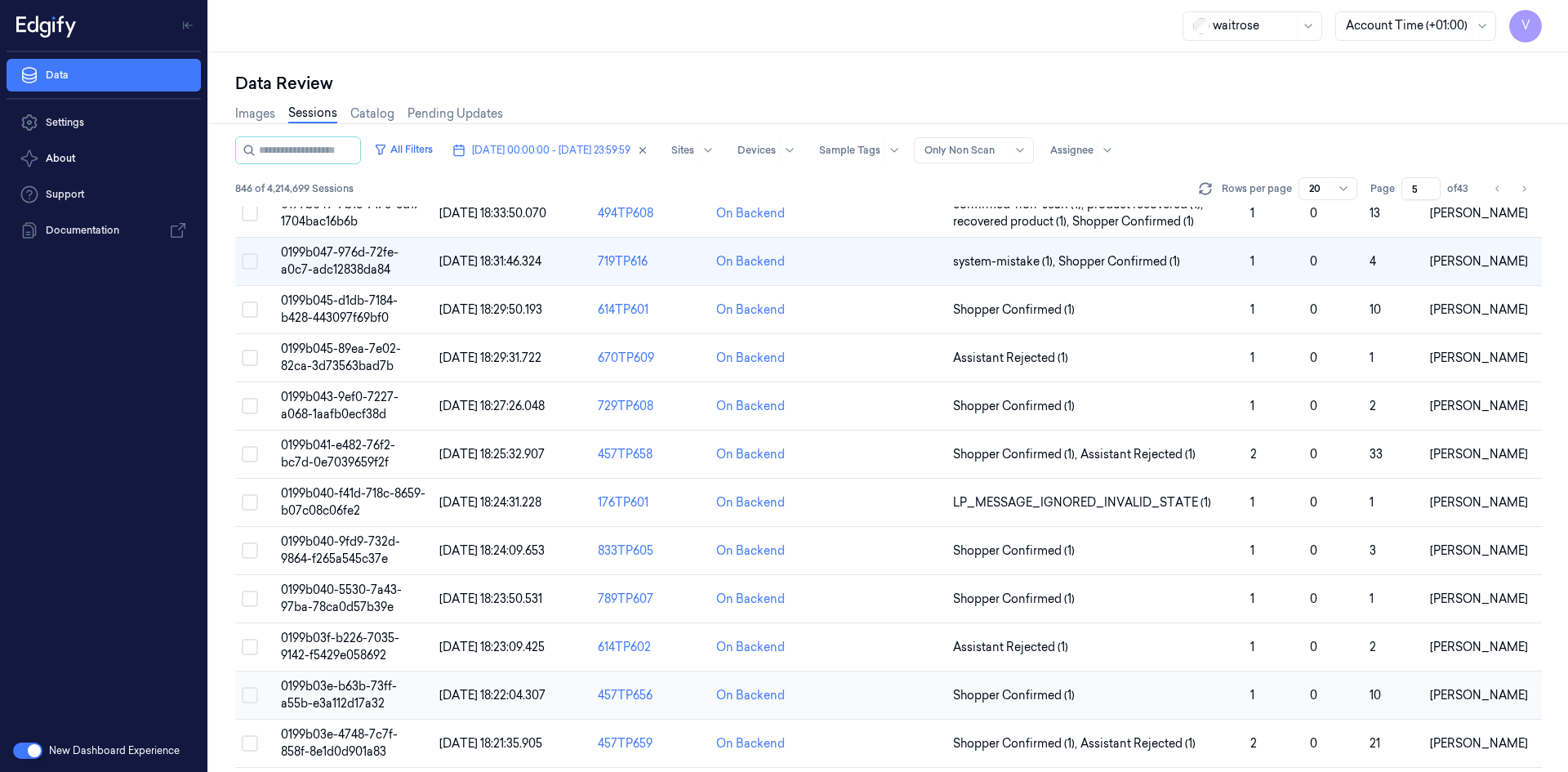
scroll to position [38, 0]
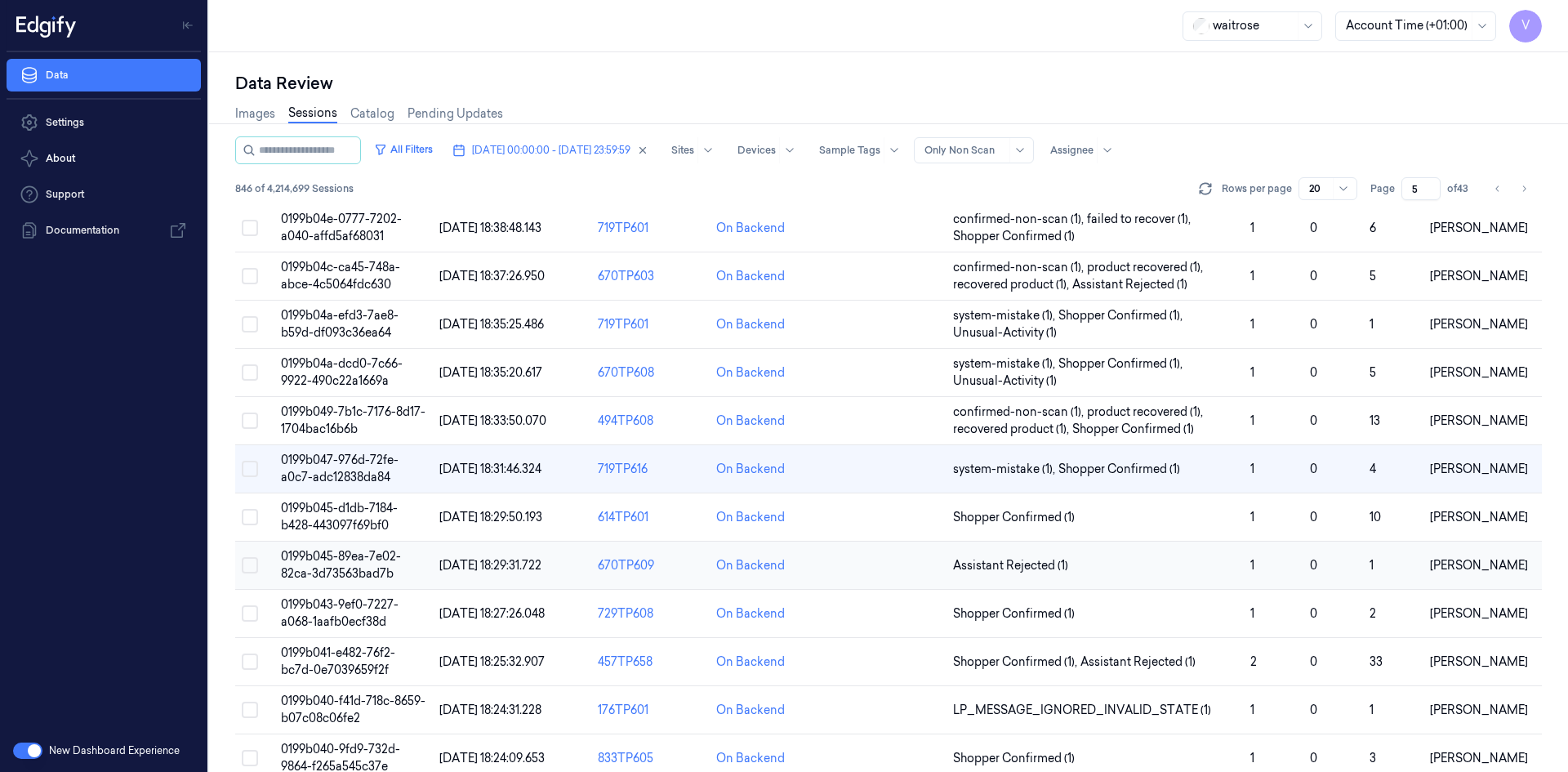
click at [360, 563] on td "0199b045-89ea-7e02-82ca-3d73563bad7b" at bounding box center [353, 566] width 158 height 48
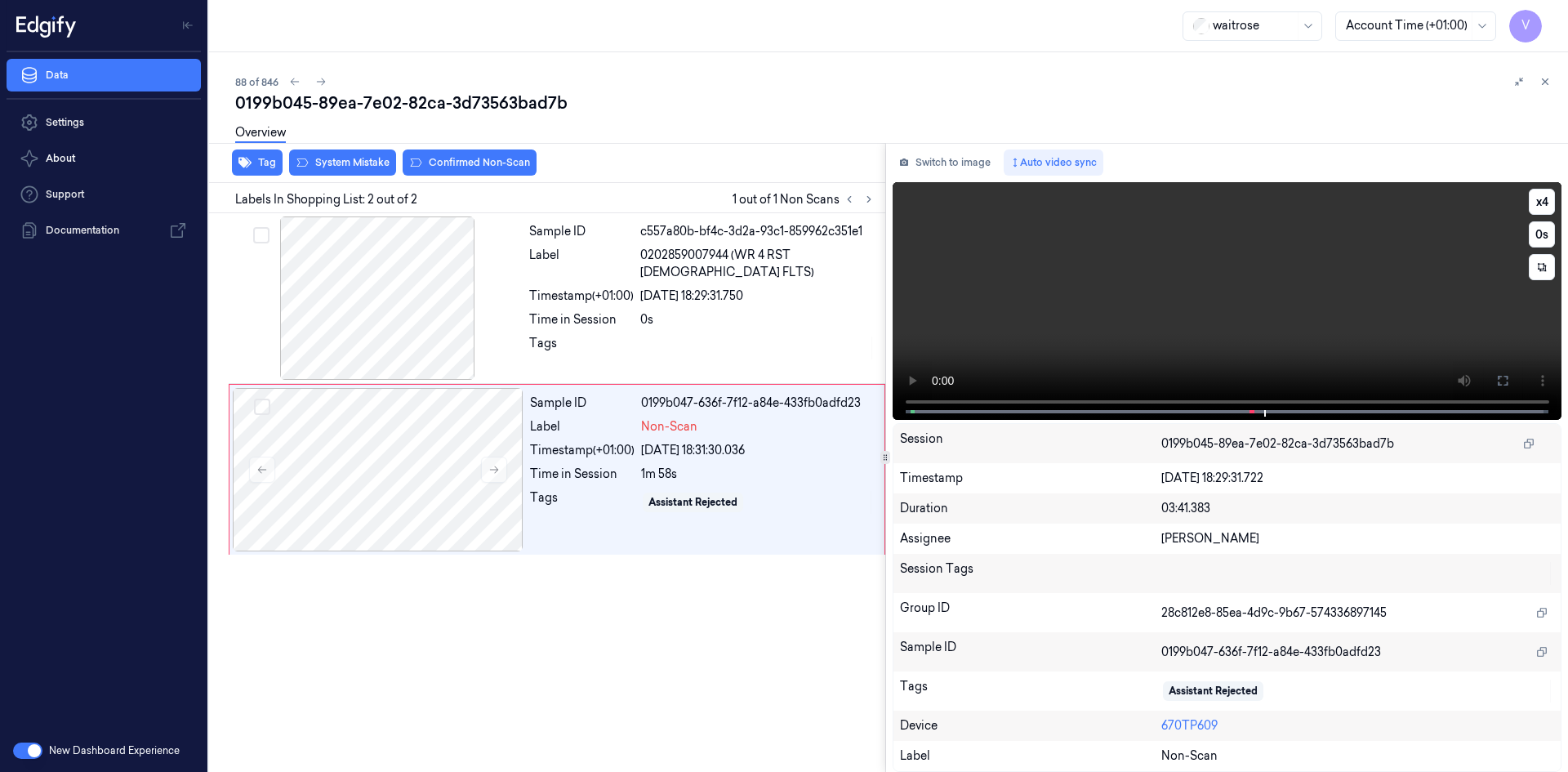
click at [1033, 286] on video at bounding box center [1228, 300] width 670 height 238
click at [492, 472] on icon at bounding box center [493, 469] width 11 height 11
click at [493, 469] on icon at bounding box center [493, 469] width 11 height 11
click at [1195, 352] on video at bounding box center [1228, 300] width 670 height 238
click at [1221, 340] on video at bounding box center [1228, 300] width 670 height 238
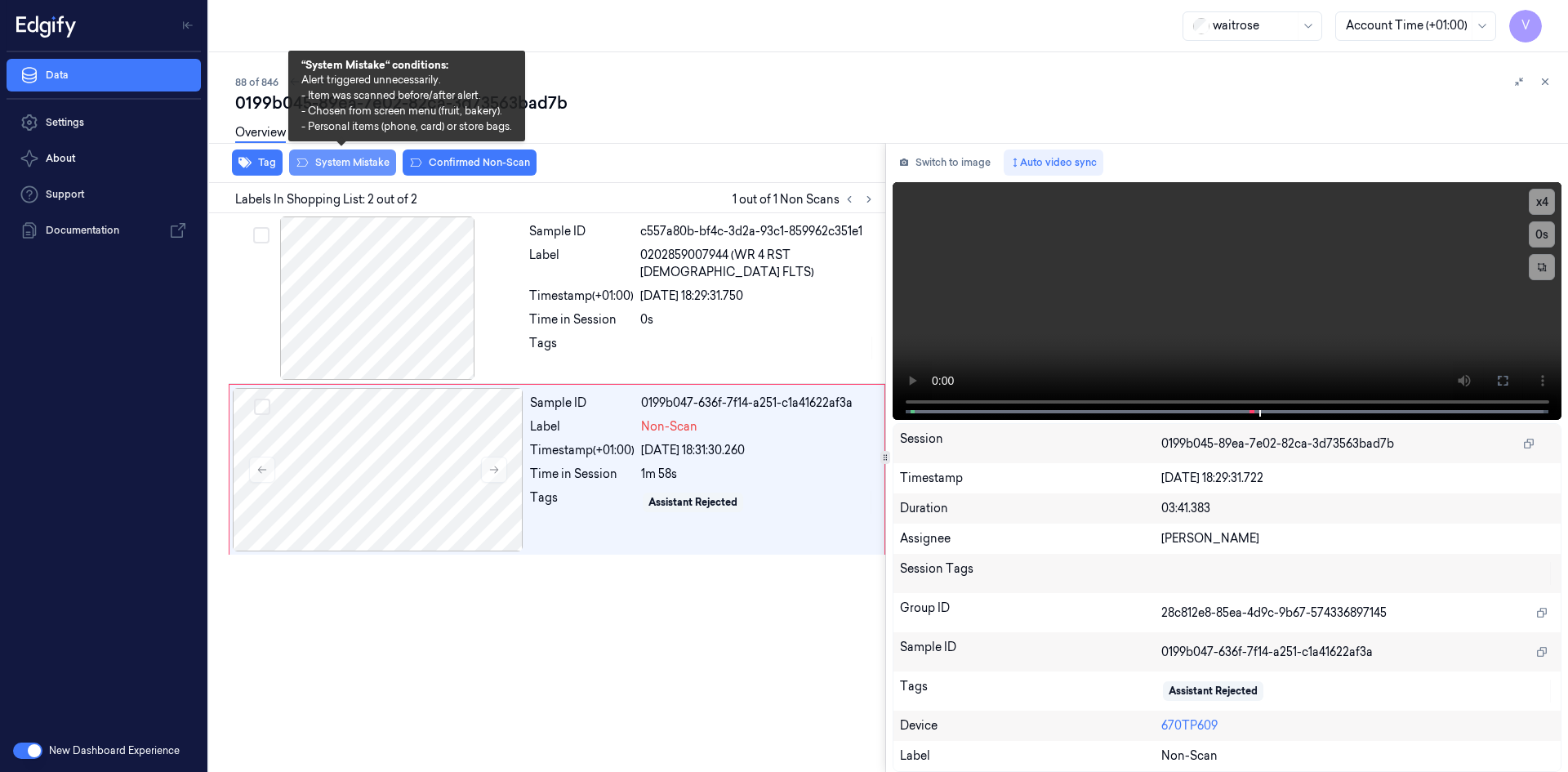
click at [375, 167] on button "System Mistake" at bounding box center [343, 163] width 107 height 26
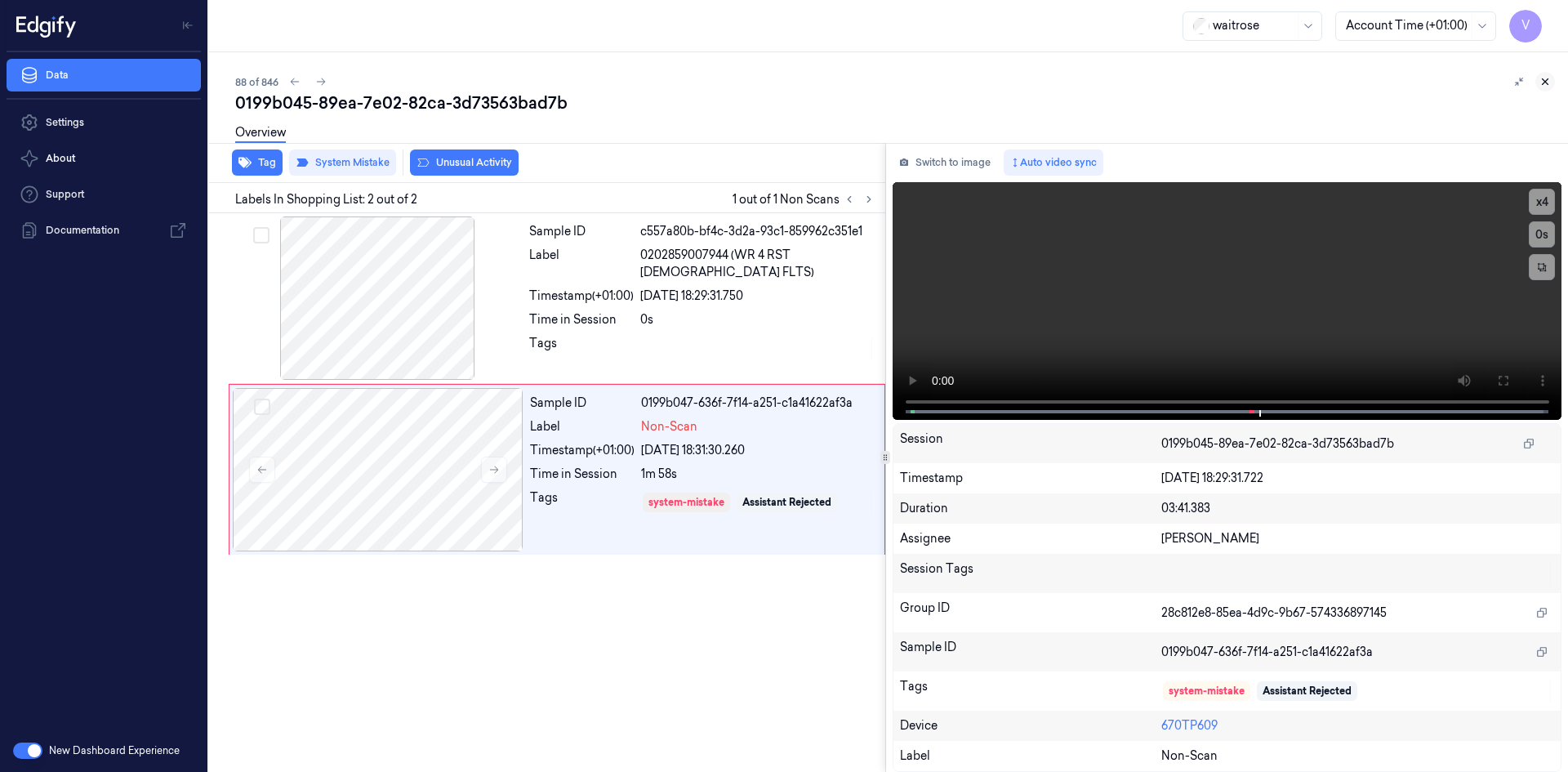
click at [1546, 80] on icon at bounding box center [1545, 81] width 11 height 11
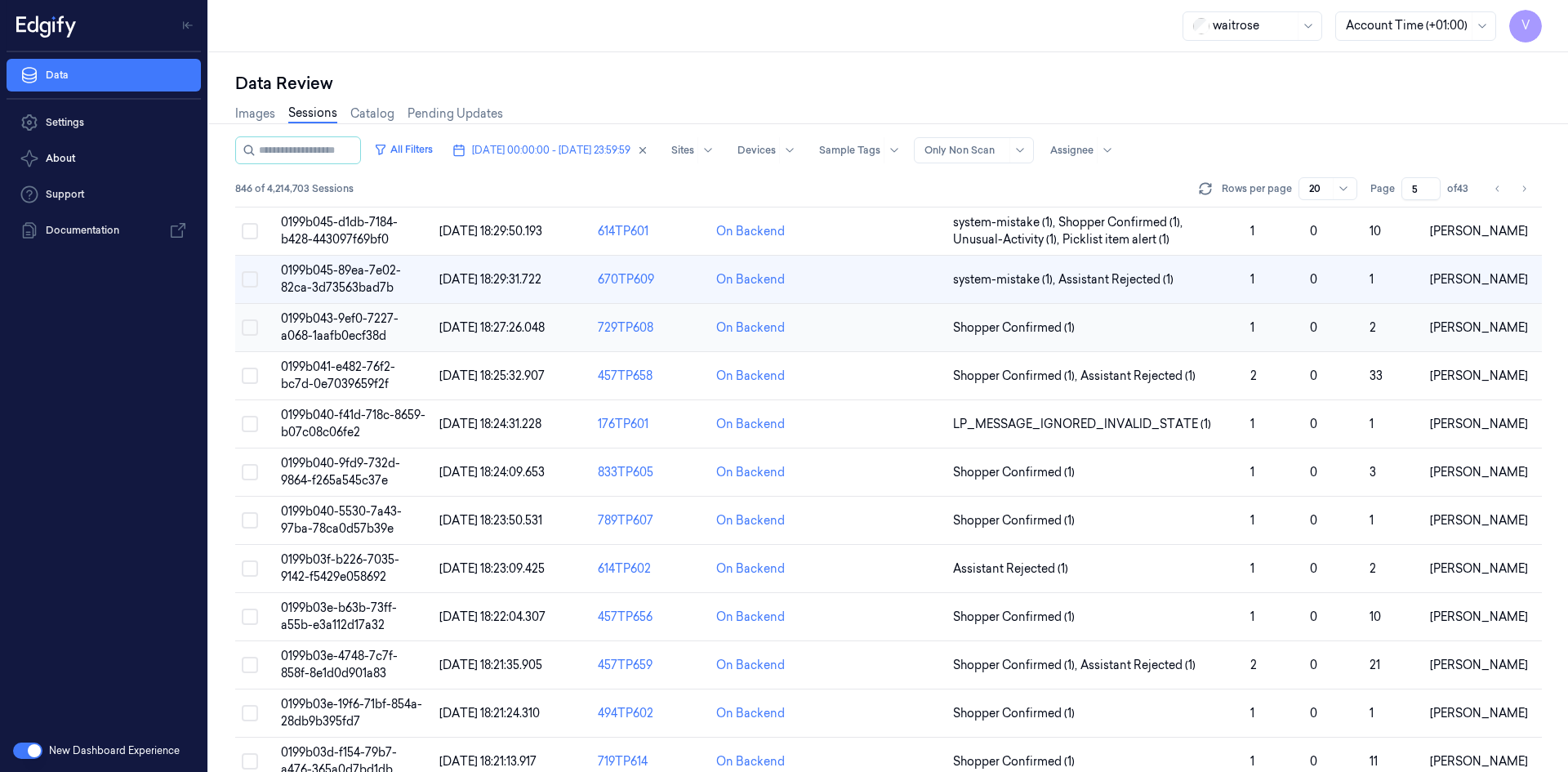
scroll to position [327, 0]
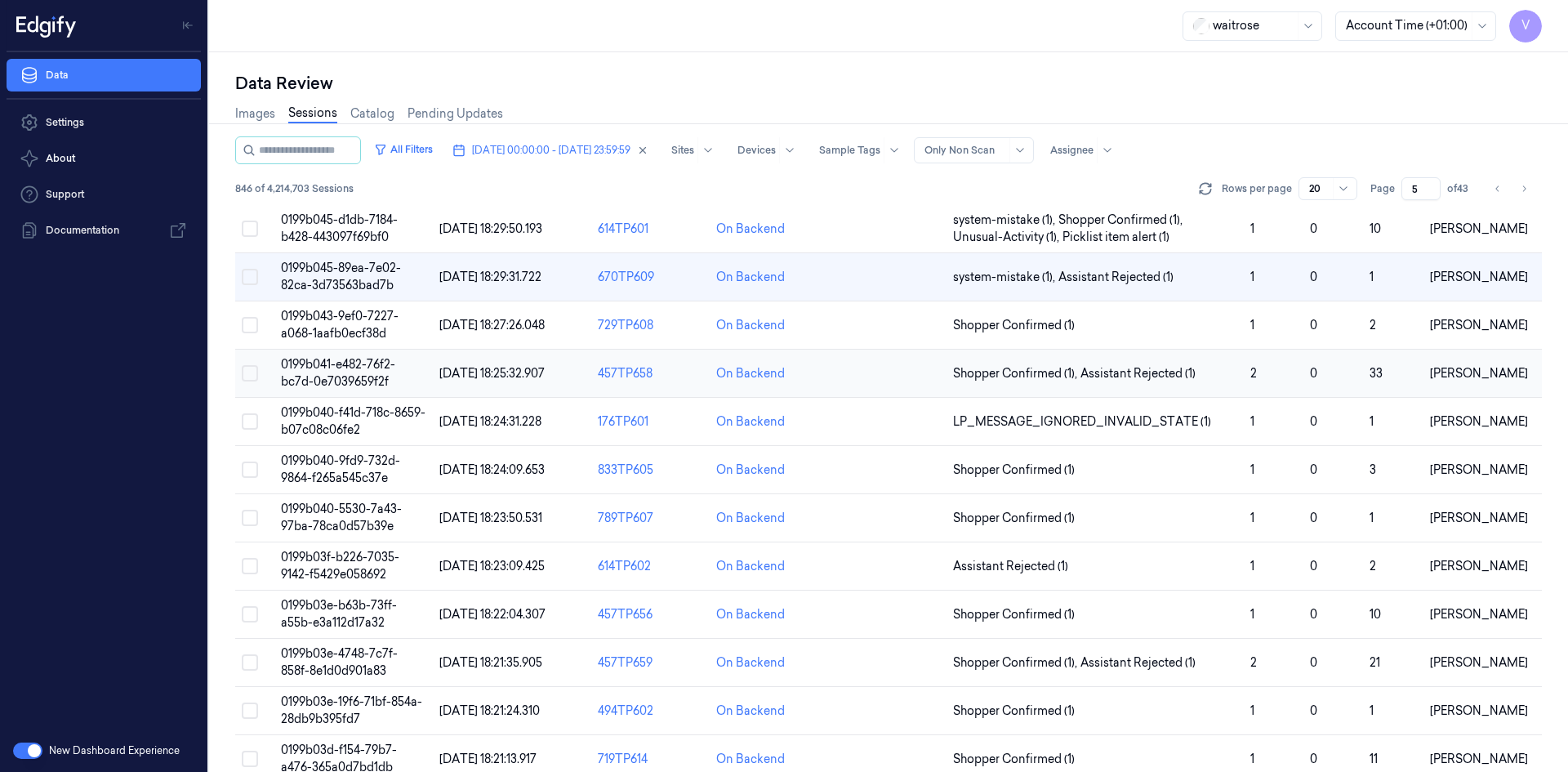
click at [361, 370] on span "0199b041-e482-76f2-bc7d-0e7039659f2f" at bounding box center [338, 372] width 114 height 32
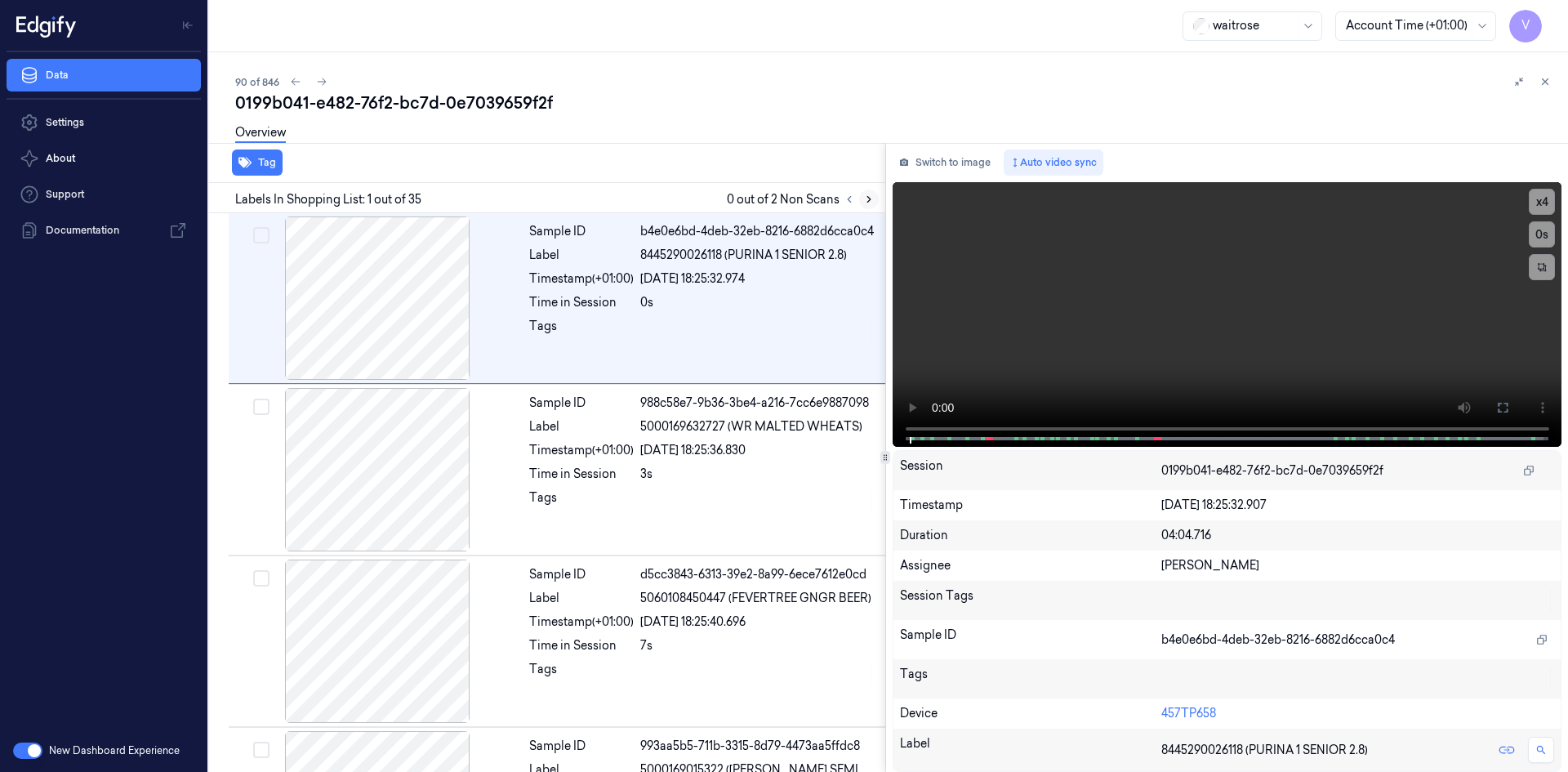
click at [864, 200] on icon at bounding box center [869, 199] width 11 height 11
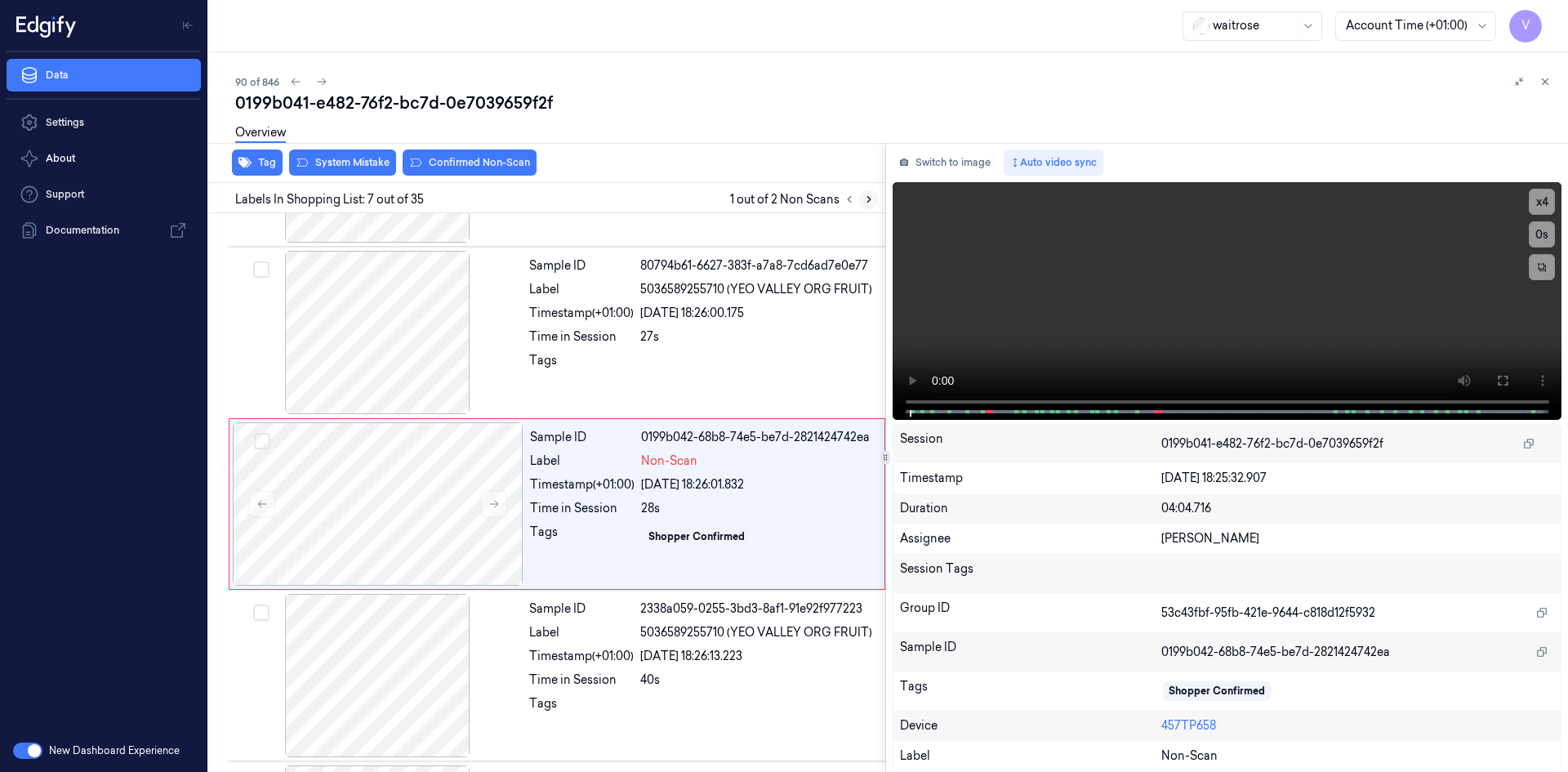
scroll to position [835, 0]
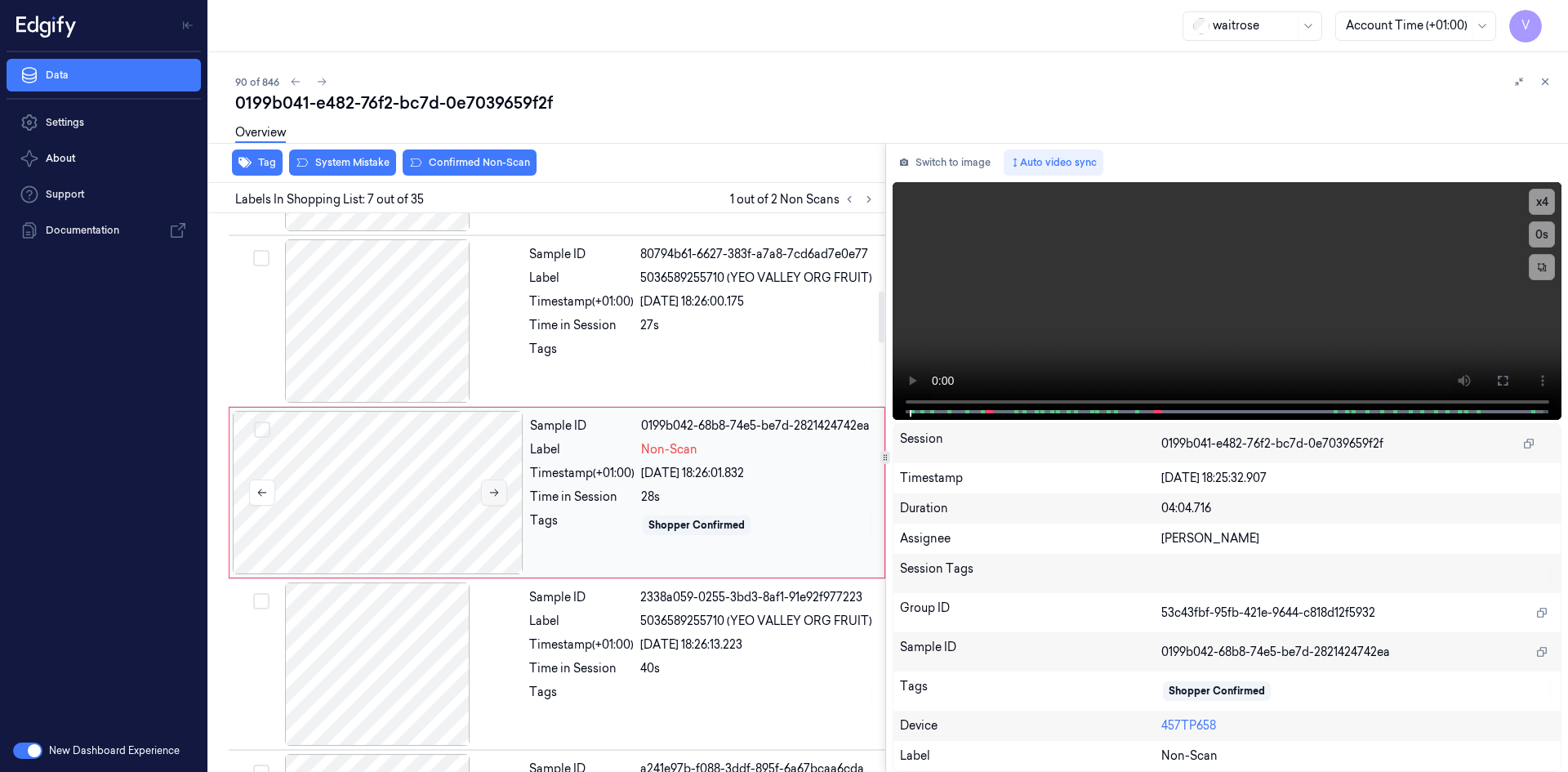
click at [497, 491] on icon at bounding box center [494, 492] width 9 height 7
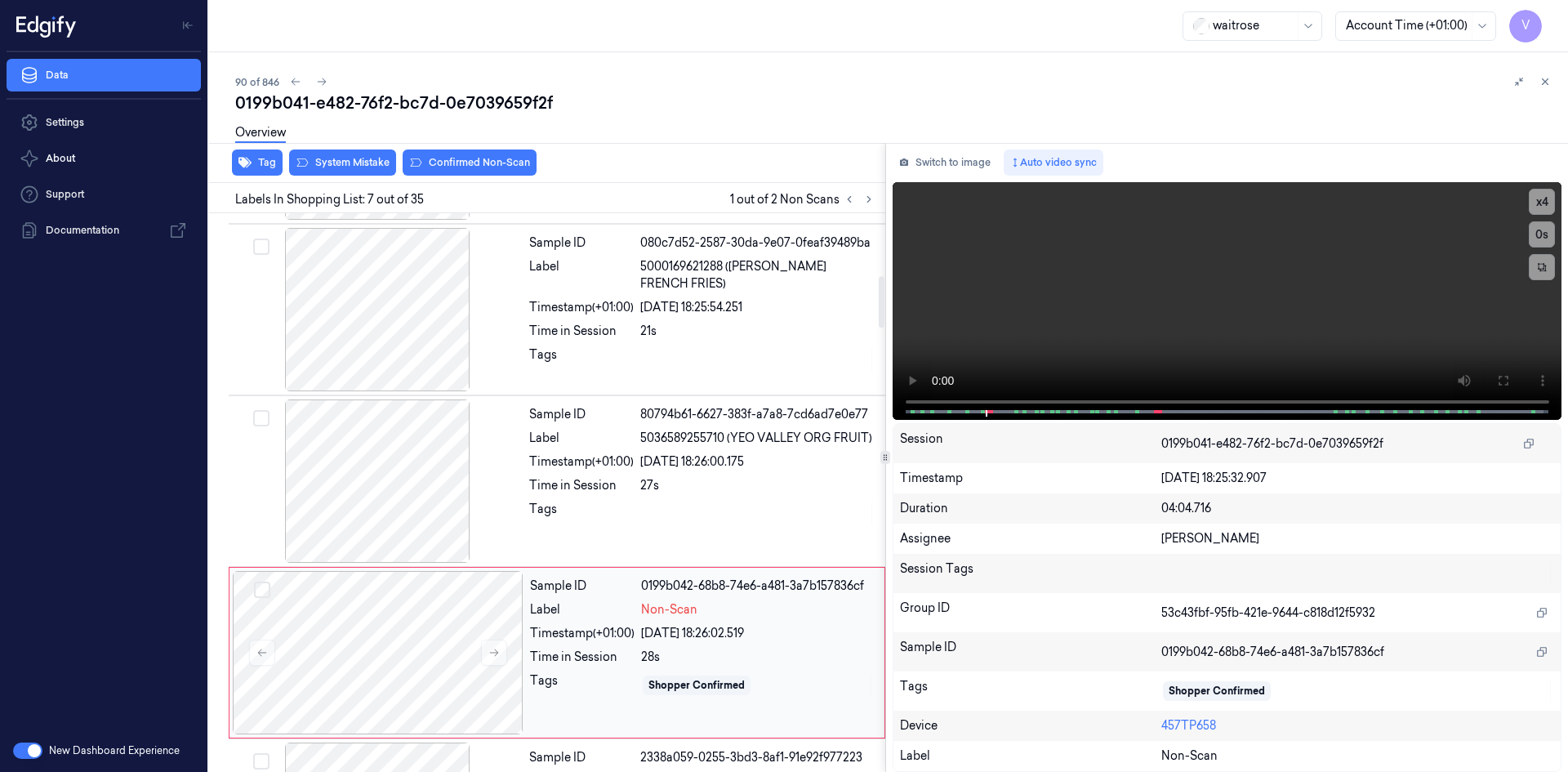
scroll to position [672, 0]
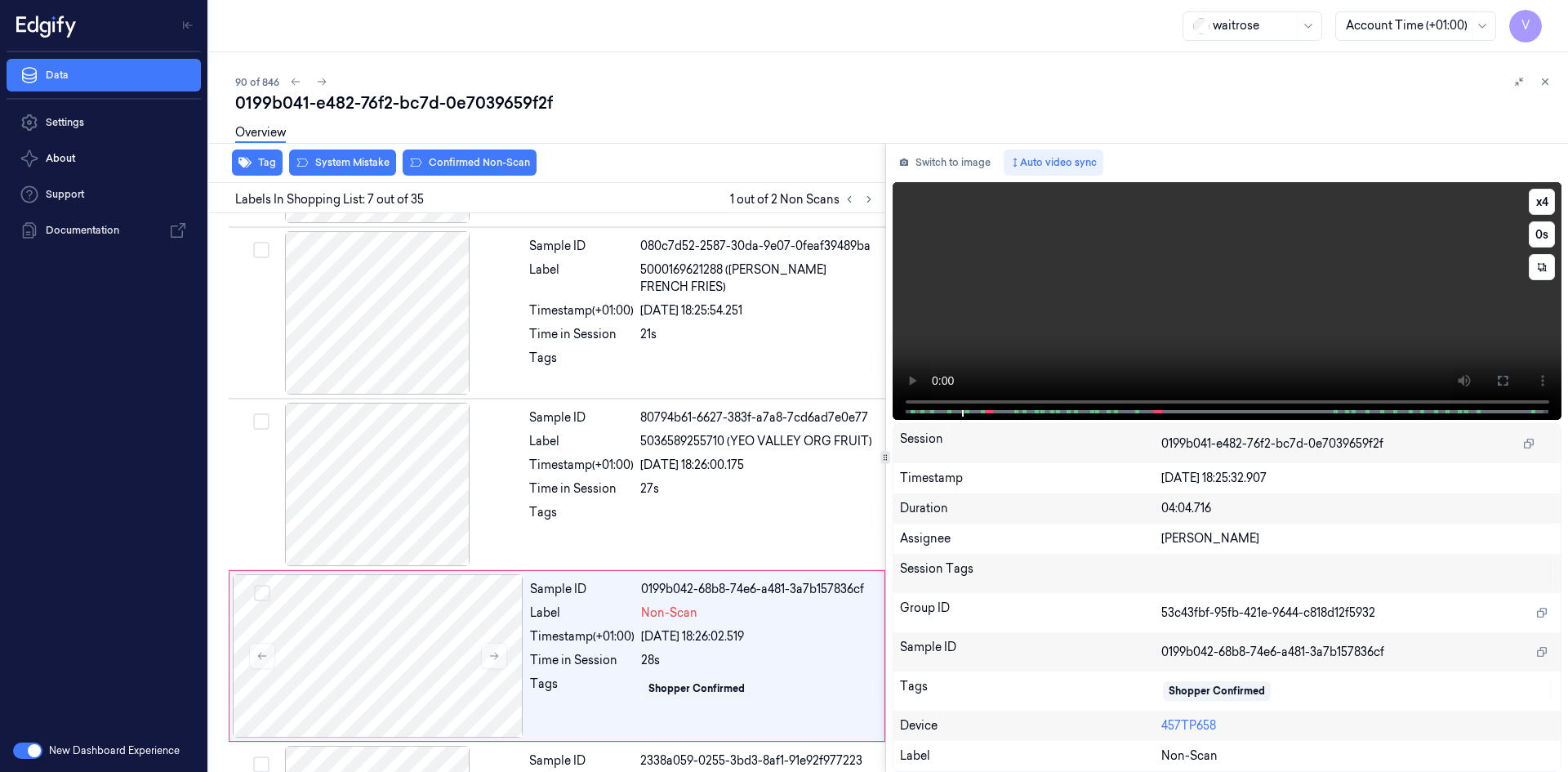
click at [1224, 261] on video at bounding box center [1228, 300] width 670 height 238
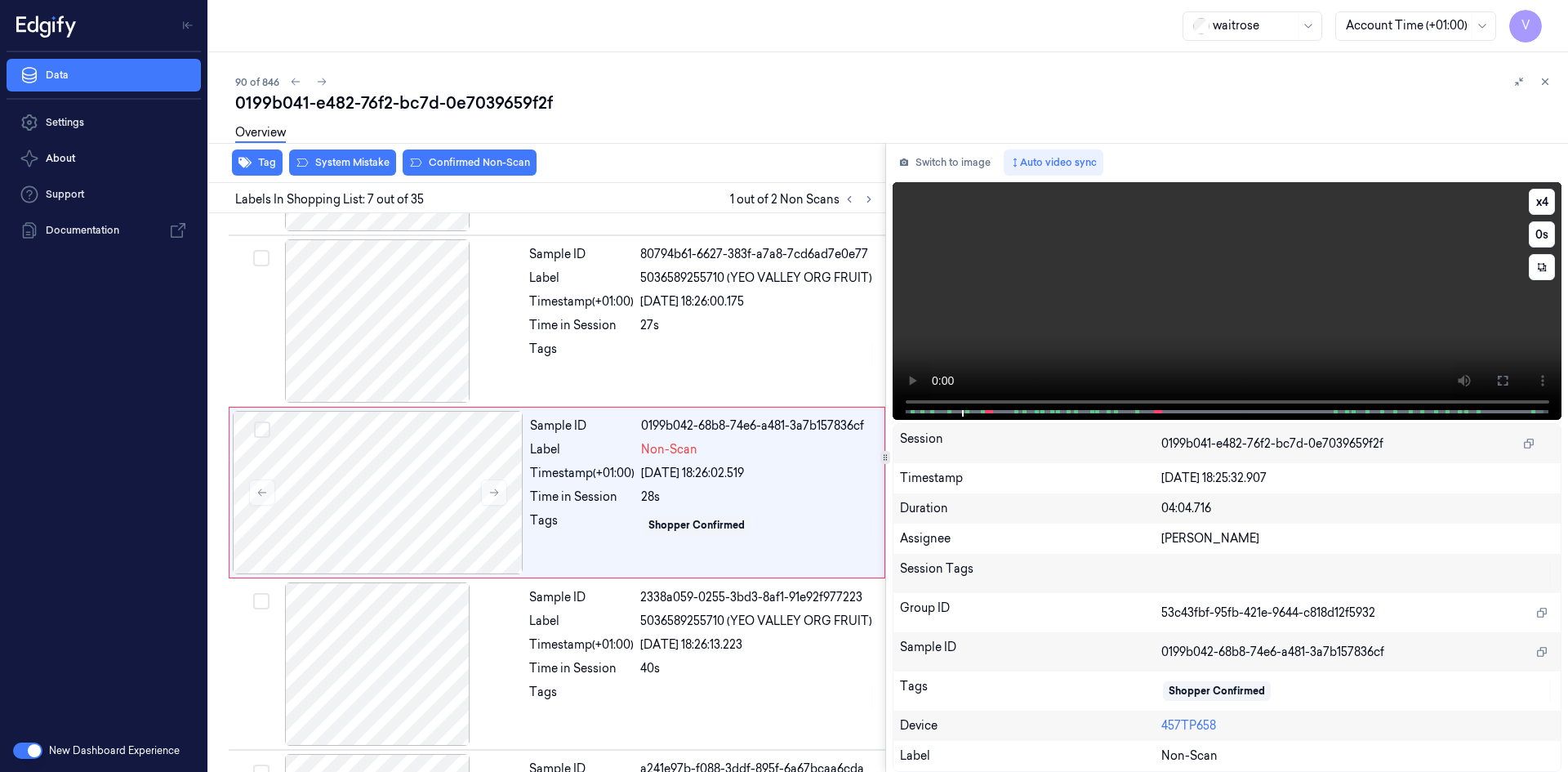
click at [1088, 282] on video at bounding box center [1228, 300] width 670 height 238
click at [1188, 312] on video at bounding box center [1228, 300] width 670 height 238
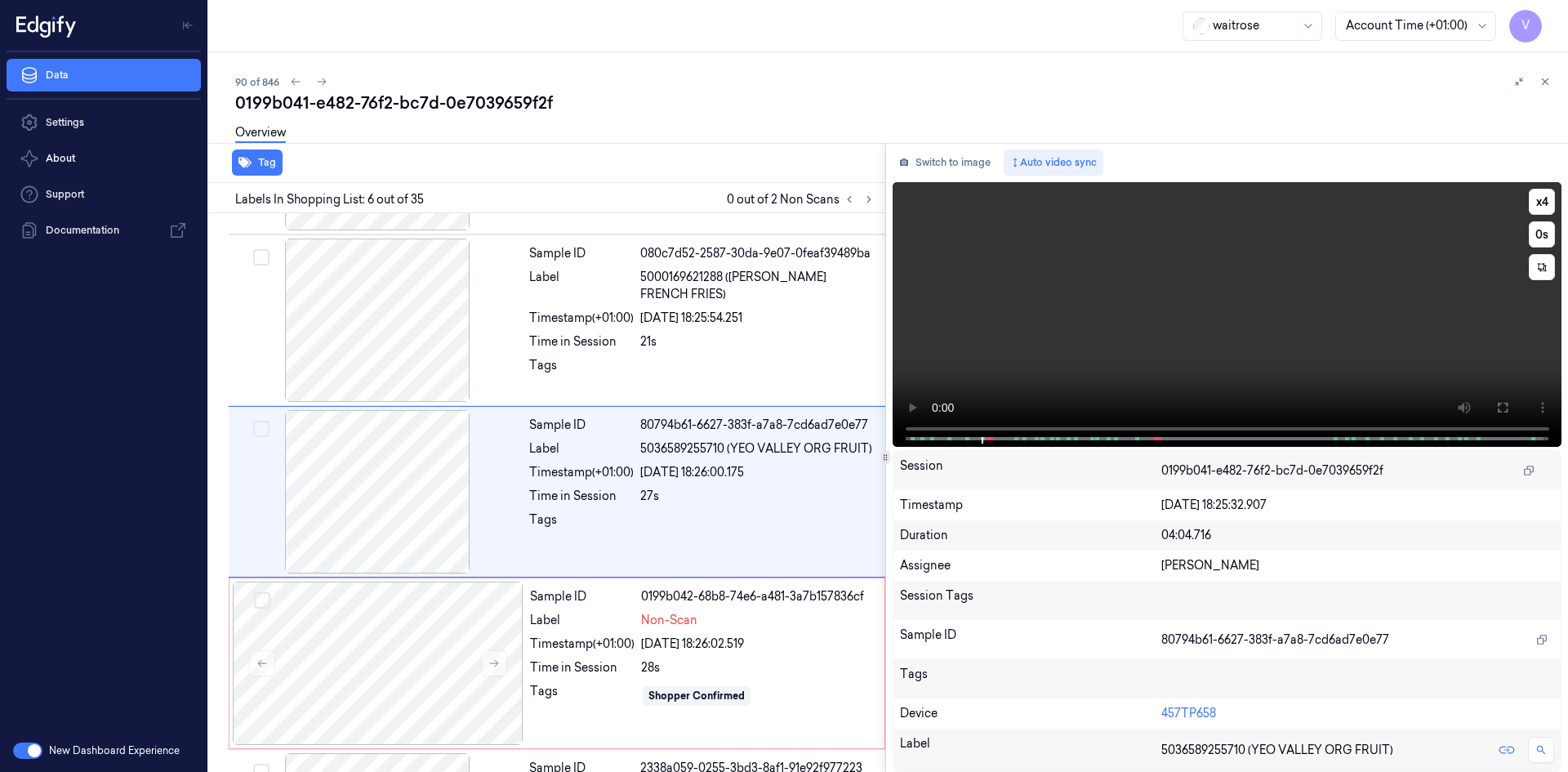
scroll to position [663, 0]
click at [1538, 203] on button "x 4" at bounding box center [1542, 202] width 26 height 26
click at [1537, 202] on button "x 1" at bounding box center [1542, 202] width 26 height 26
click at [1063, 326] on video at bounding box center [1228, 314] width 670 height 265
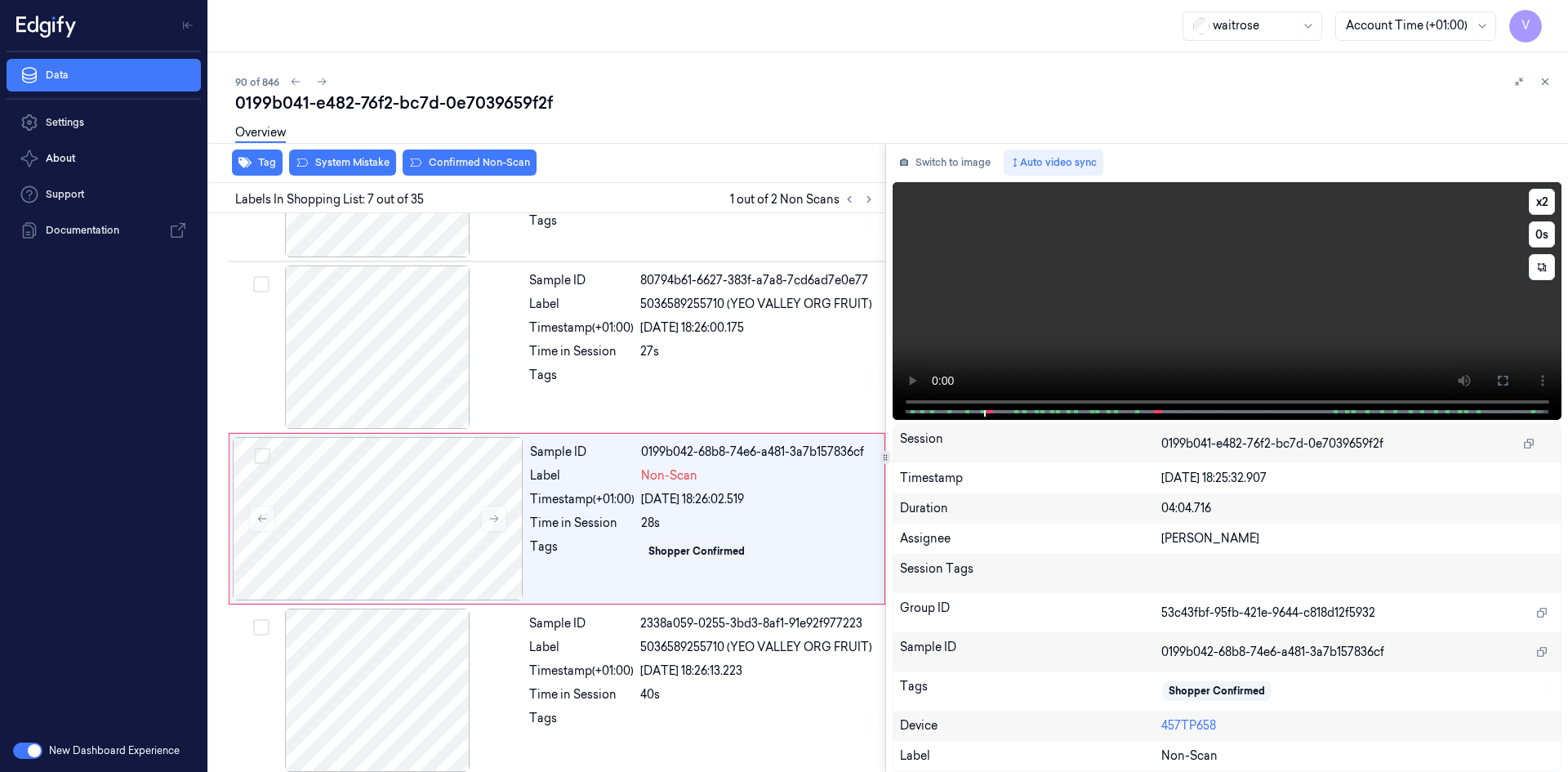
scroll to position [835, 0]
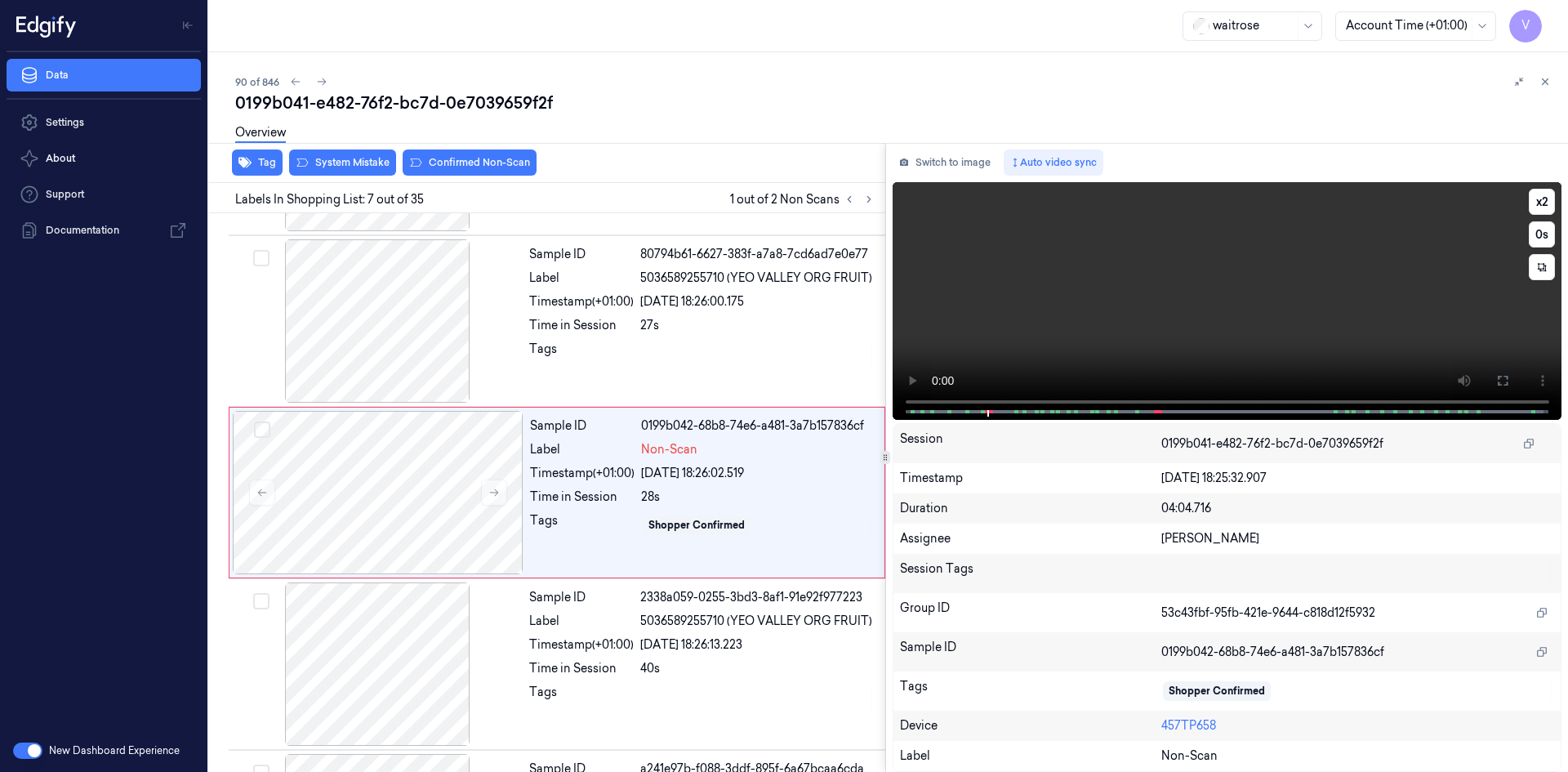
click at [1132, 321] on video at bounding box center [1228, 300] width 670 height 238
click at [1103, 317] on video at bounding box center [1228, 300] width 670 height 238
click at [1012, 348] on video at bounding box center [1228, 300] width 670 height 238
click at [1020, 312] on video at bounding box center [1228, 300] width 670 height 238
click at [1544, 196] on button "x 2" at bounding box center [1542, 202] width 26 height 26
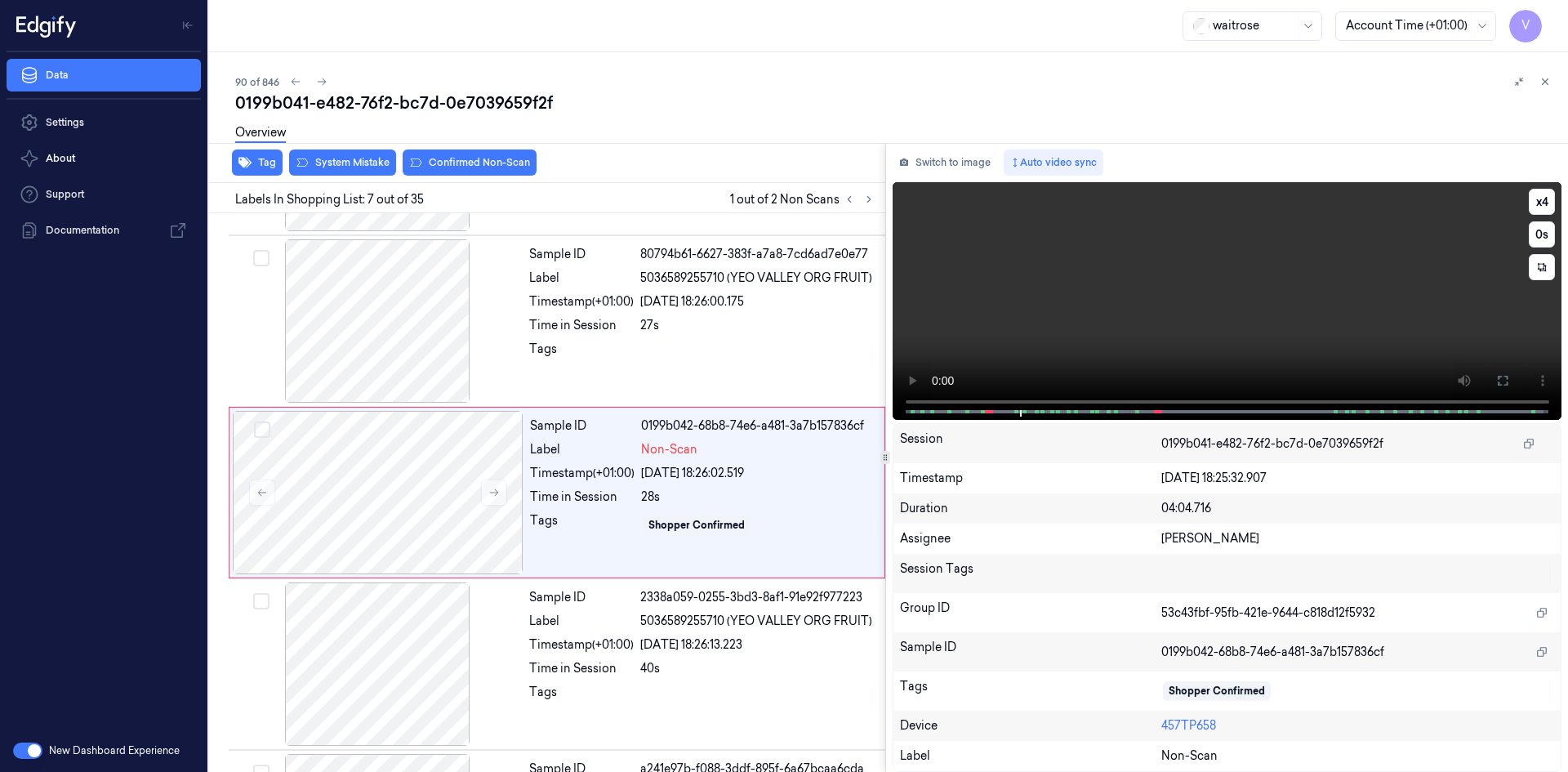
click at [1097, 299] on video at bounding box center [1228, 300] width 670 height 238
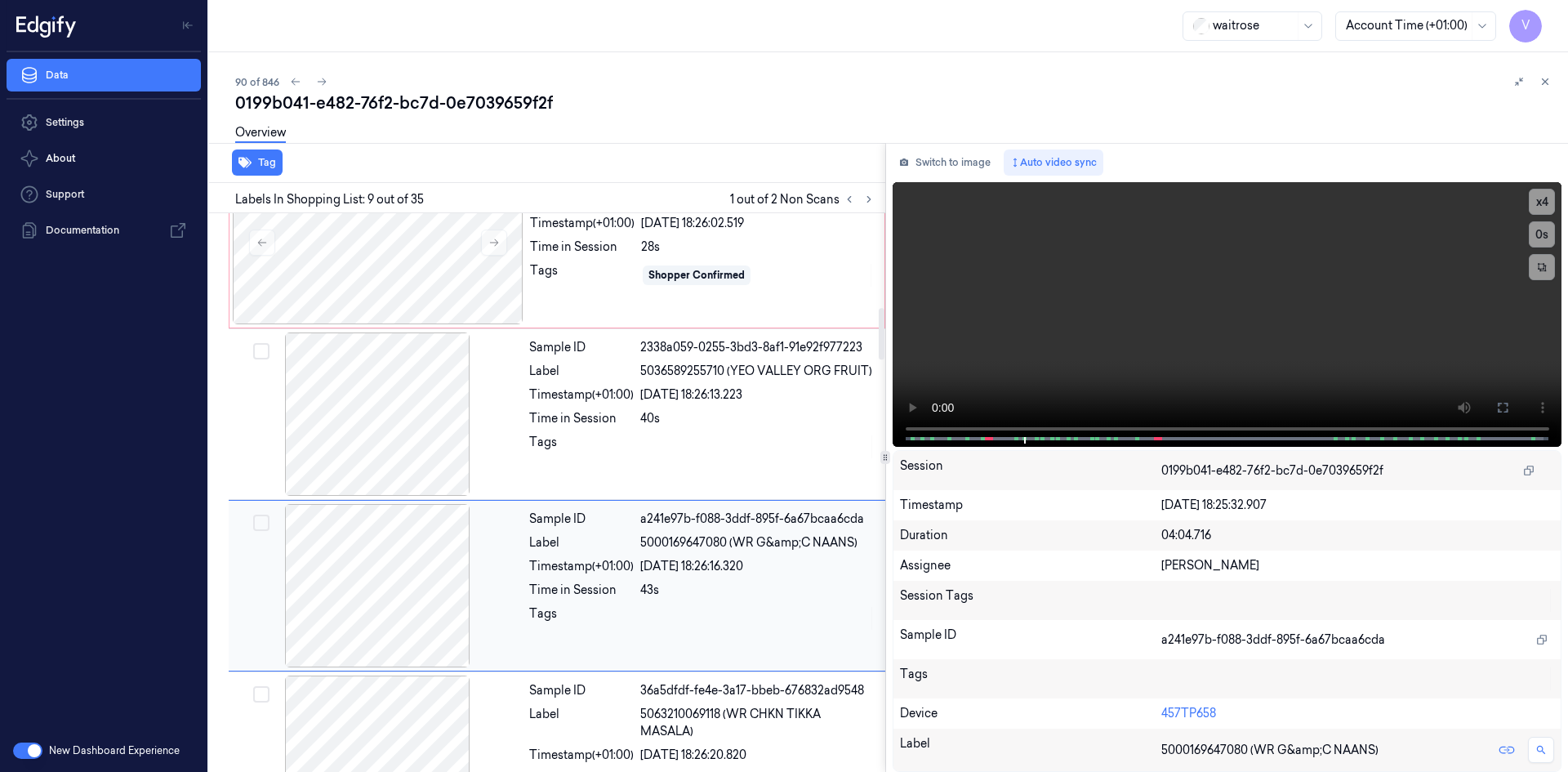
scroll to position [1014, 0]
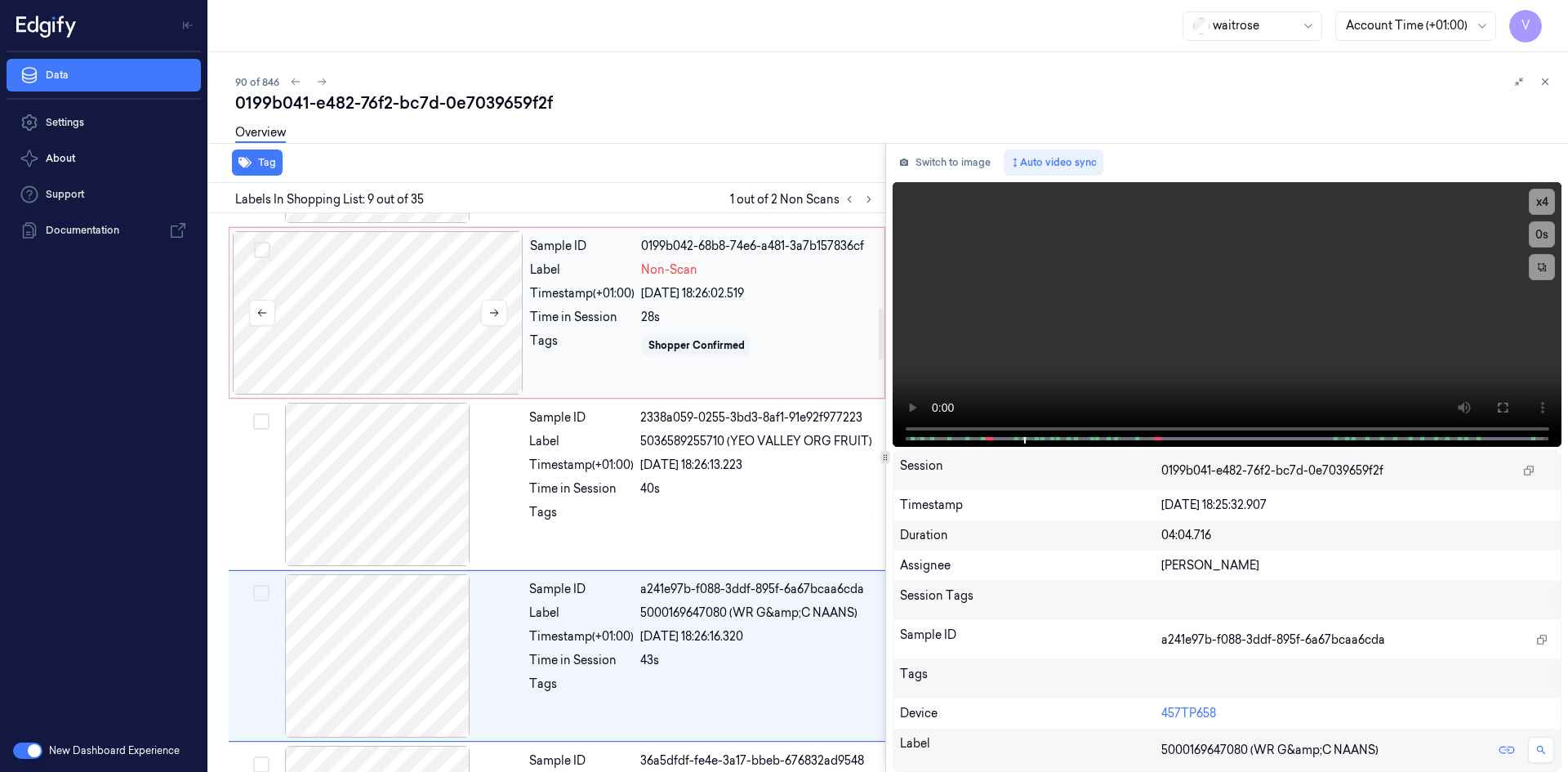
click at [413, 297] on div at bounding box center [378, 312] width 291 height 164
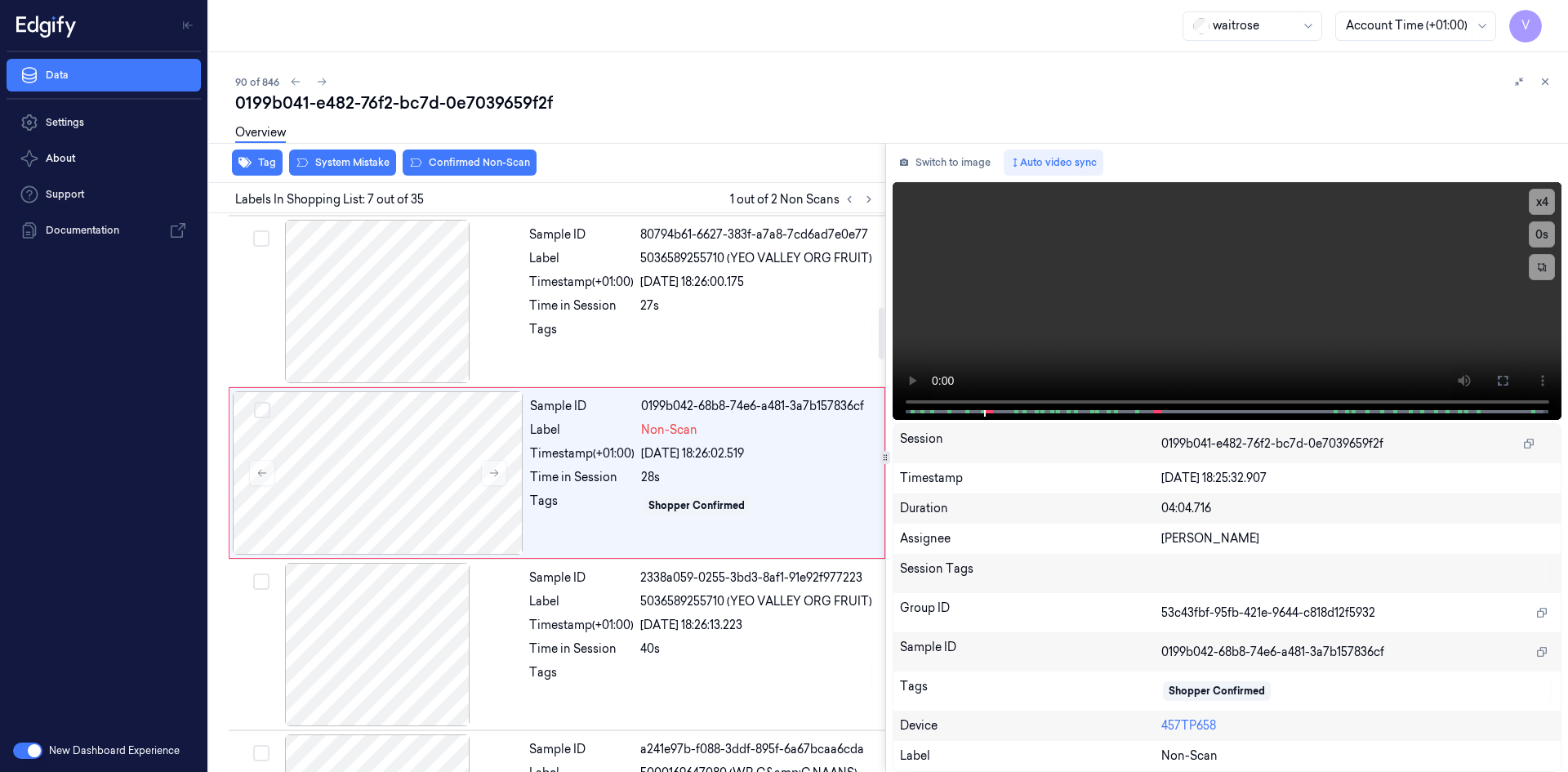
scroll to position [835, 0]
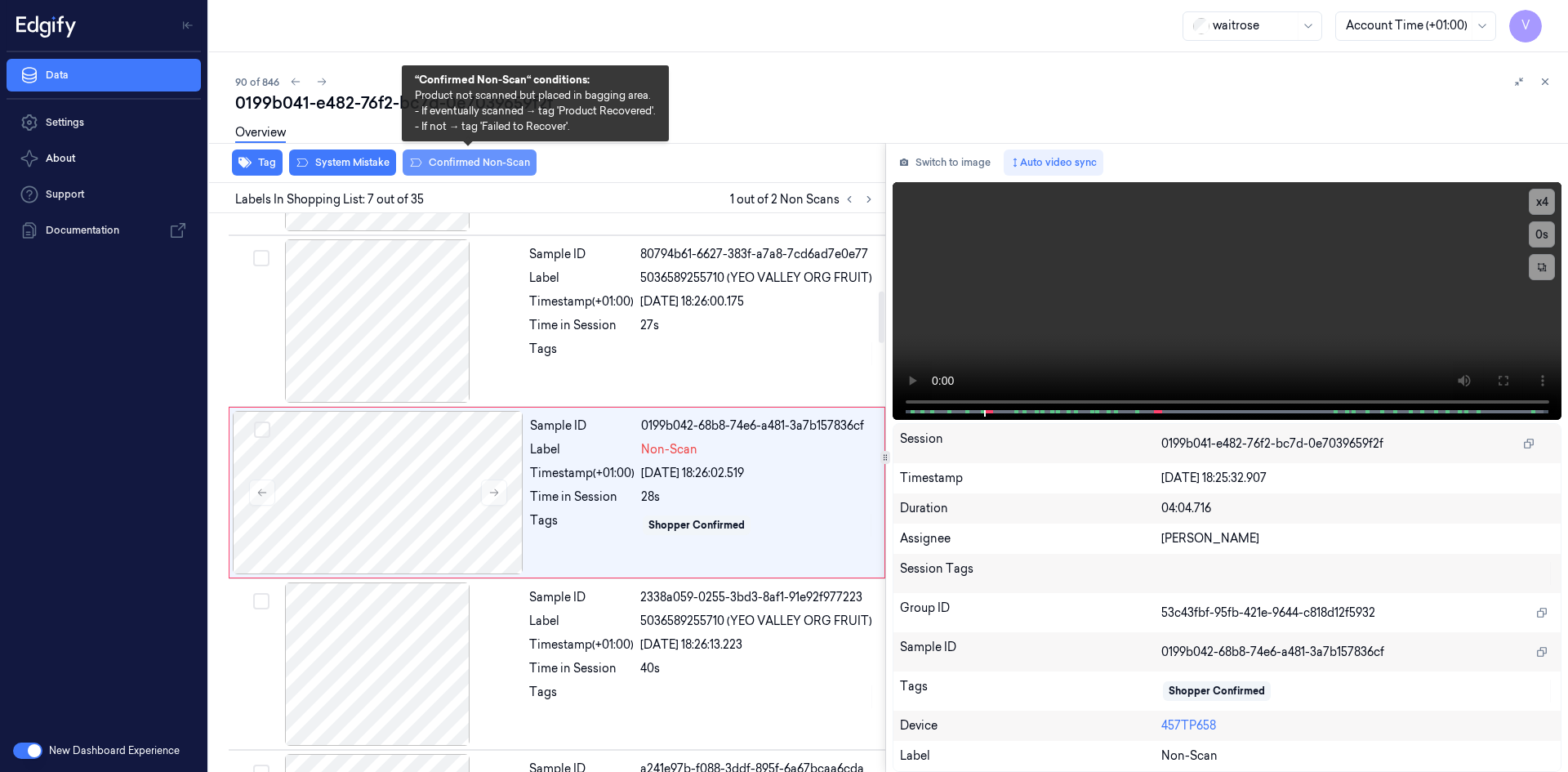
click at [467, 162] on button "Confirmed Non-Scan" at bounding box center [469, 163] width 134 height 26
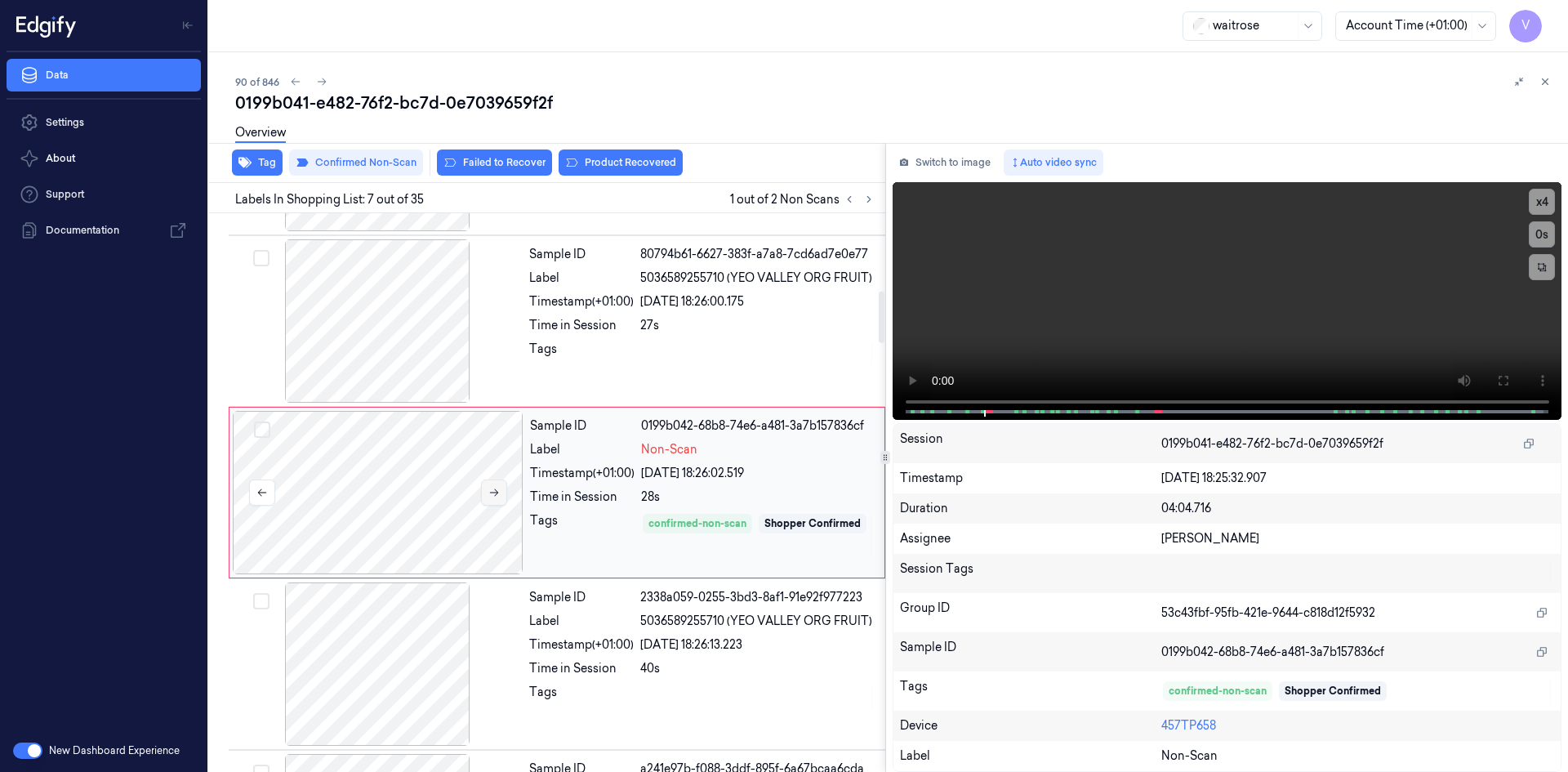
click at [499, 491] on icon at bounding box center [493, 492] width 11 height 11
click at [485, 488] on button at bounding box center [494, 492] width 26 height 26
click at [1141, 351] on video at bounding box center [1228, 300] width 670 height 238
click at [1155, 312] on video at bounding box center [1228, 300] width 670 height 238
click at [632, 159] on button "Product Recovered" at bounding box center [620, 163] width 124 height 26
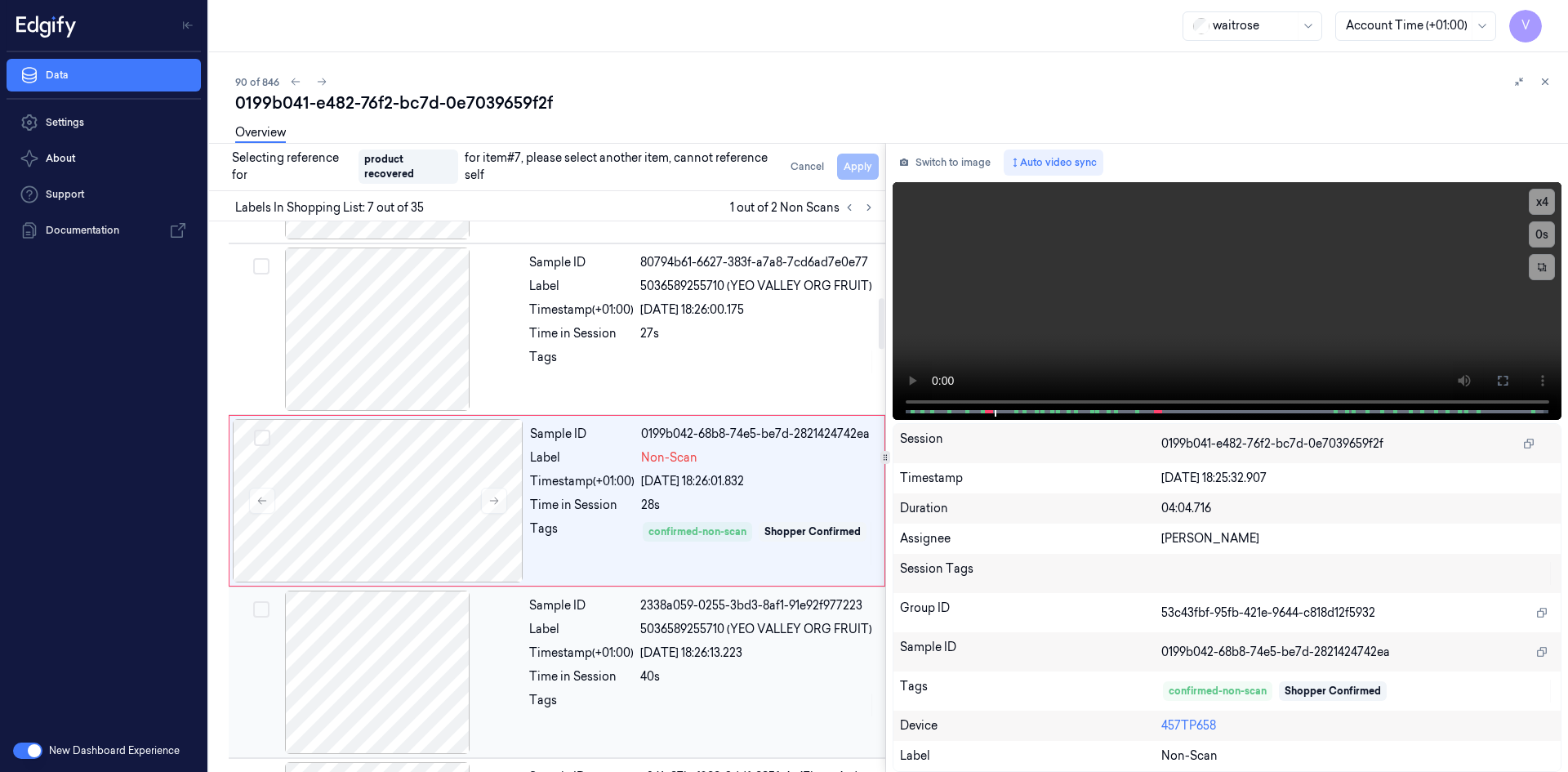
click at [541, 655] on div "Timestamp (+01:00)" at bounding box center [582, 653] width 105 height 17
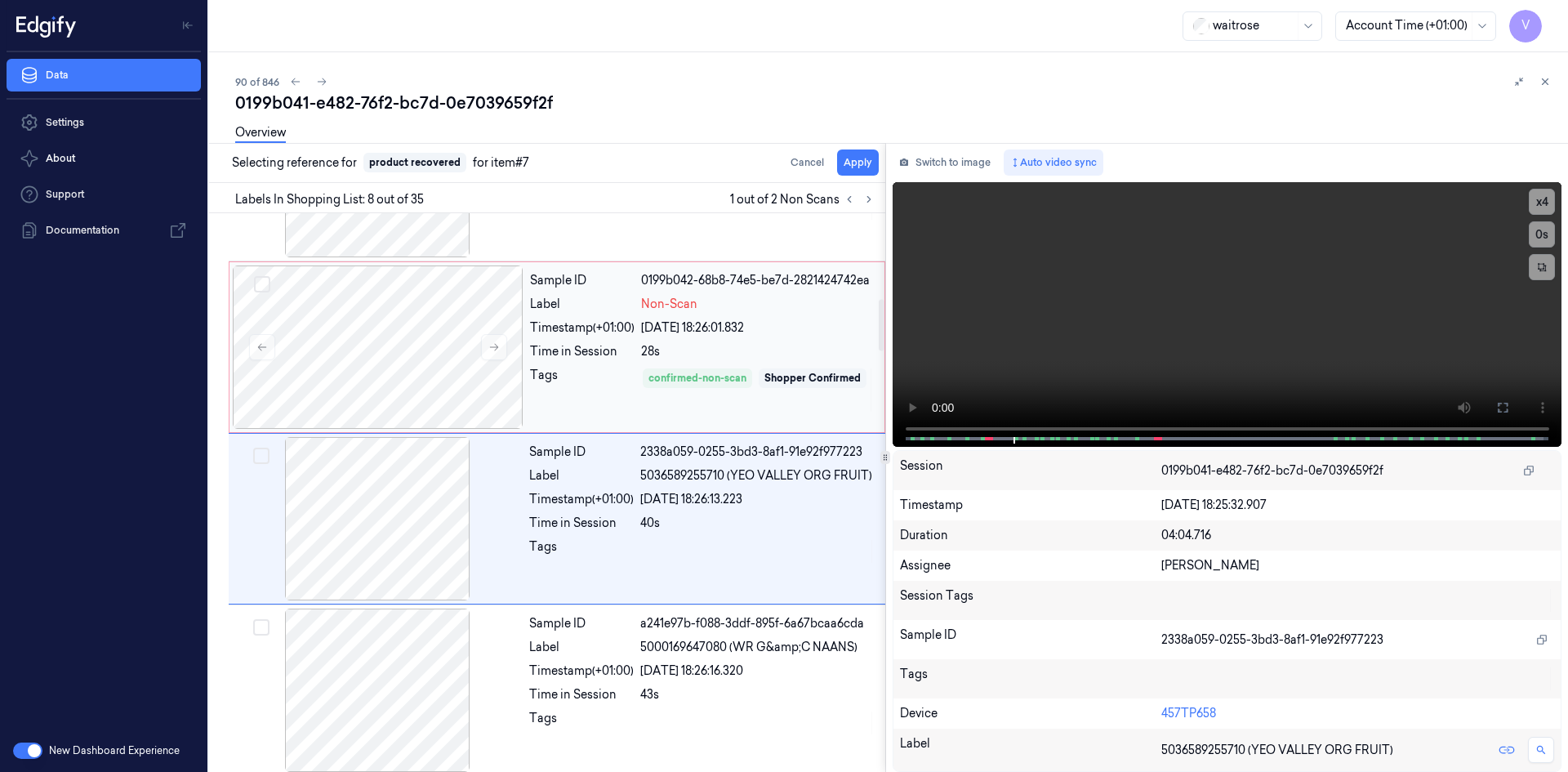
scroll to position [1007, 0]
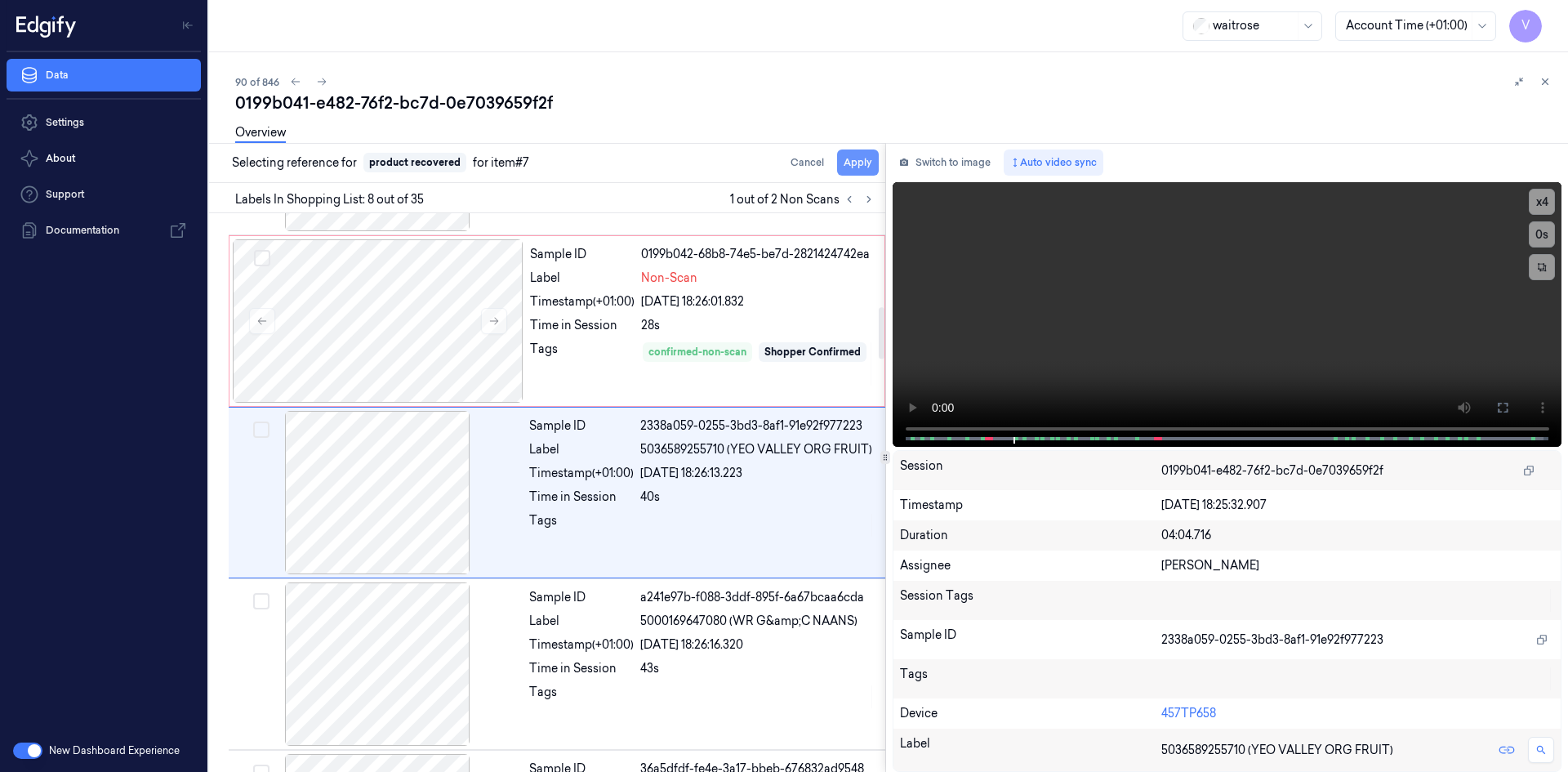
click at [845, 162] on button "Apply" at bounding box center [858, 163] width 42 height 26
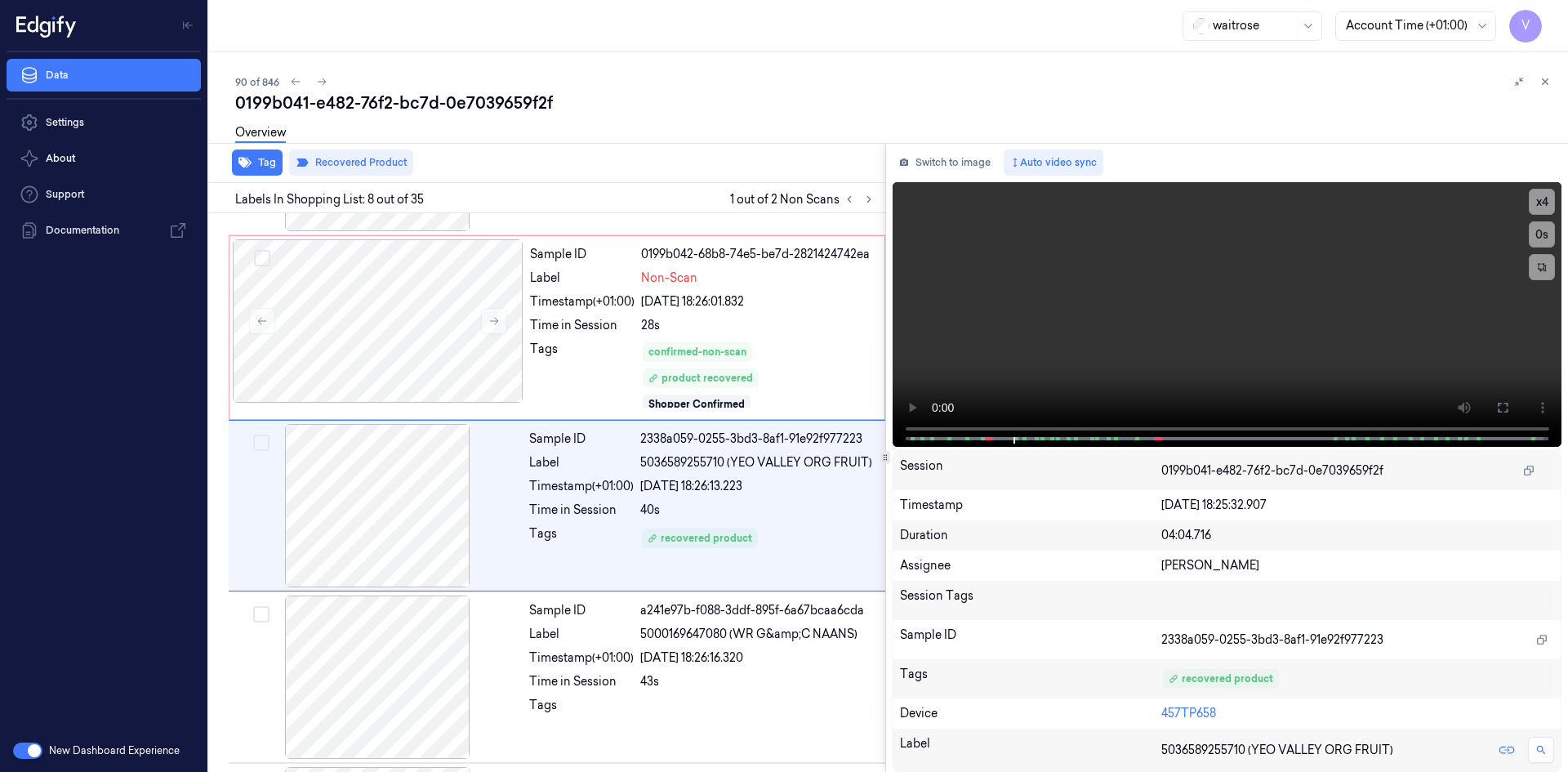
scroll to position [1020, 0]
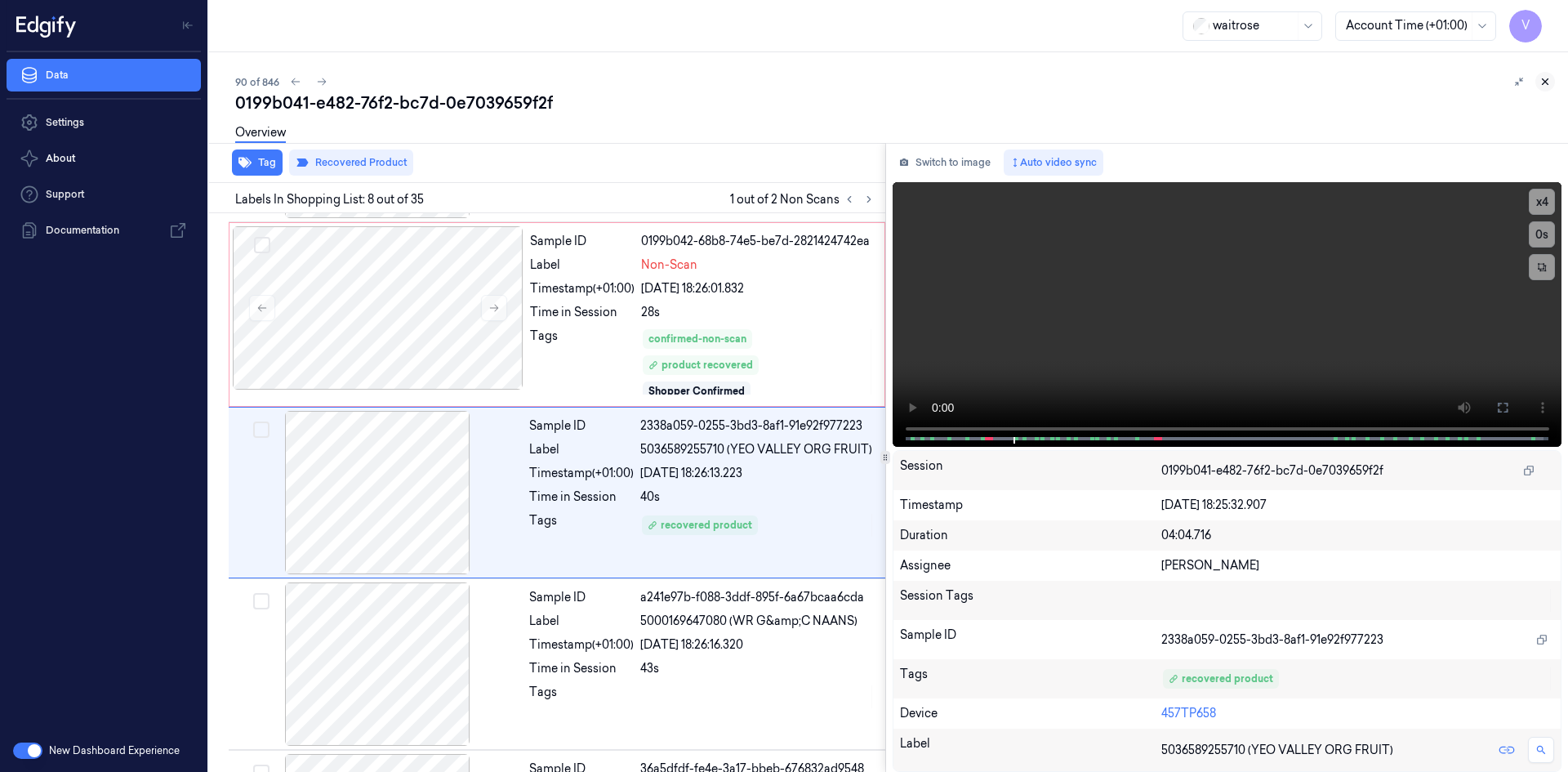
click at [1541, 75] on button at bounding box center [1545, 81] width 20 height 20
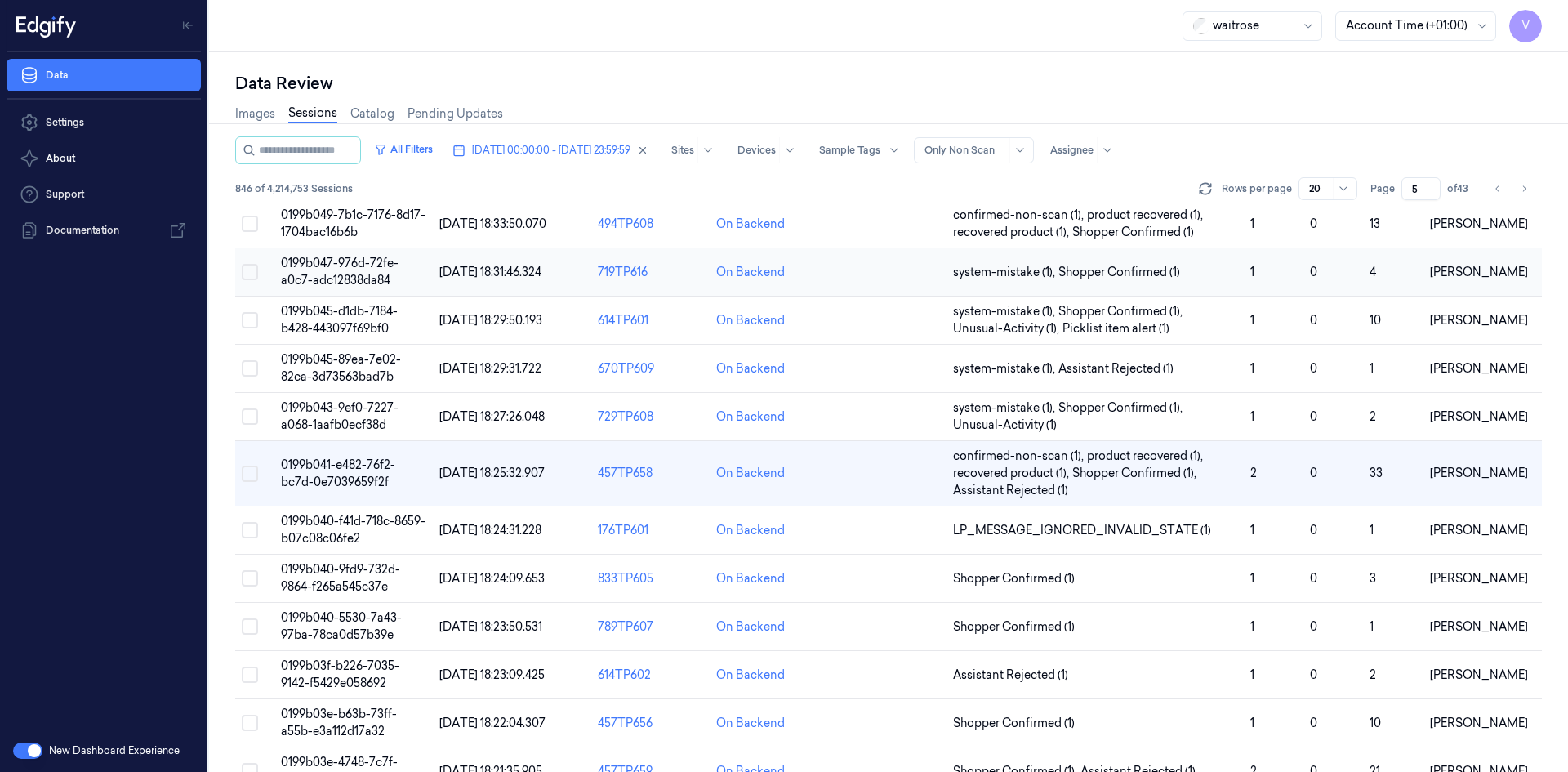
scroll to position [245, 0]
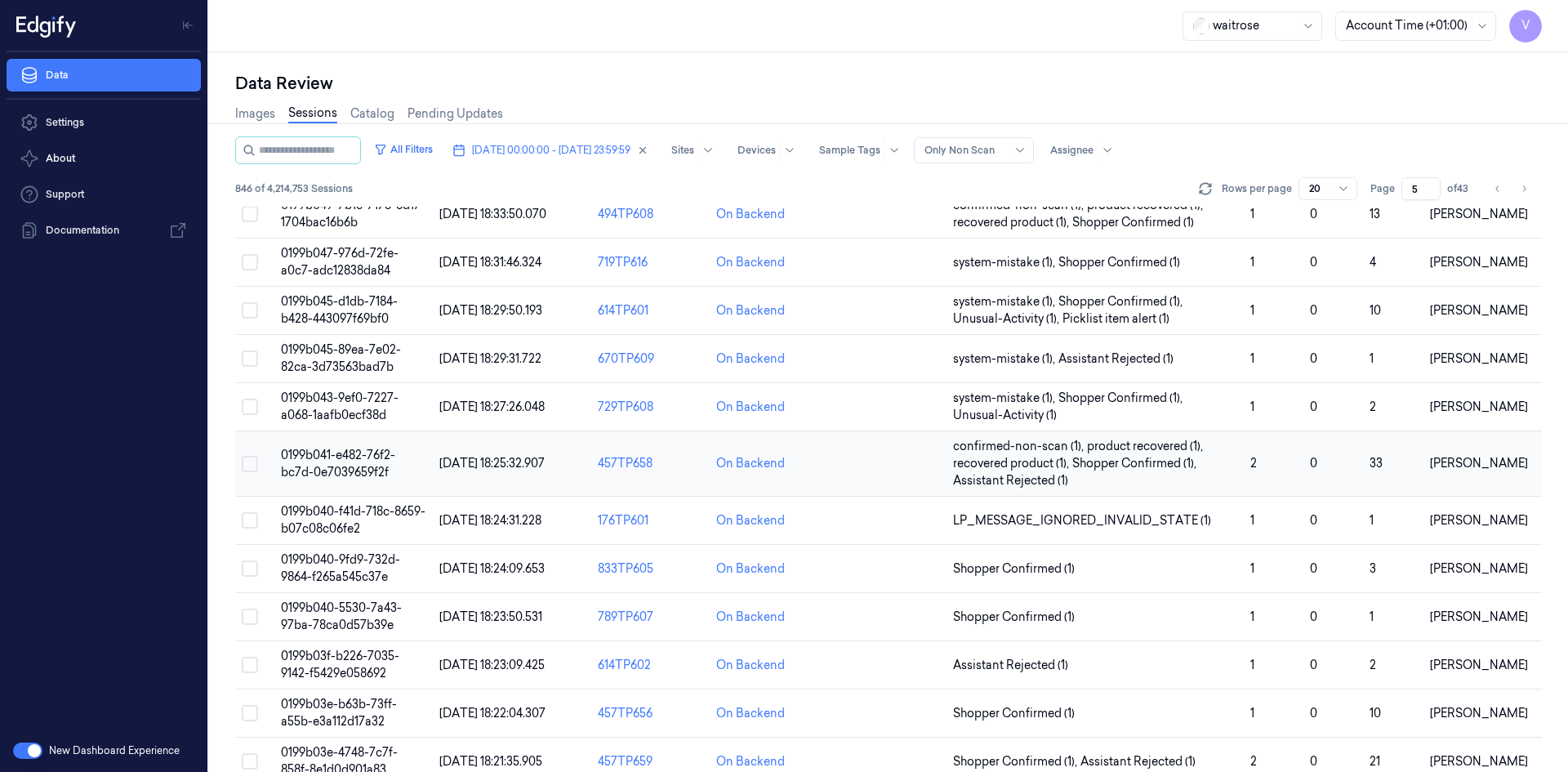
click at [340, 457] on span "0199b041-e482-76f2-bc7d-0e7039659f2f" at bounding box center [338, 463] width 114 height 32
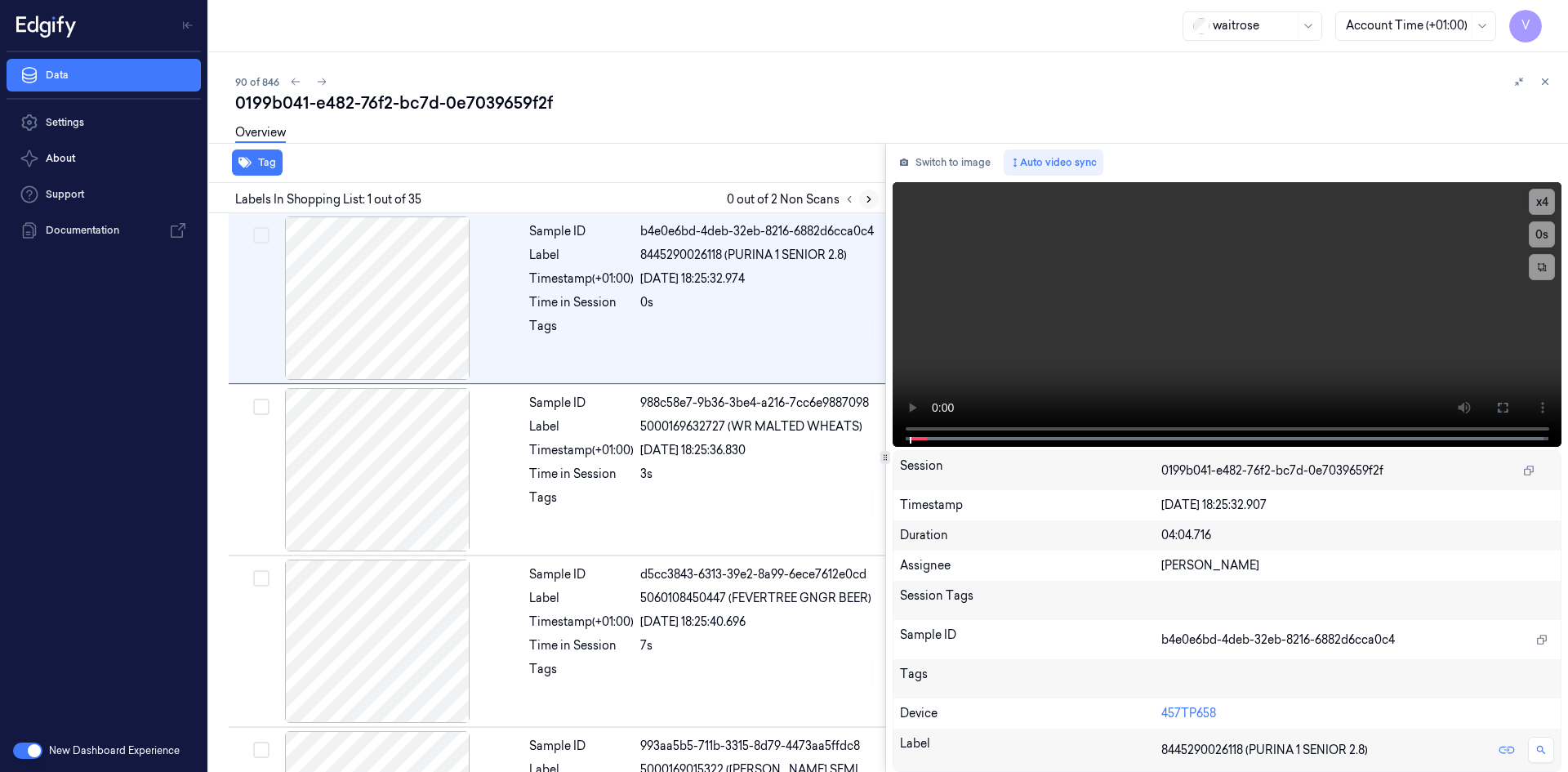
click at [871, 200] on icon at bounding box center [869, 199] width 11 height 11
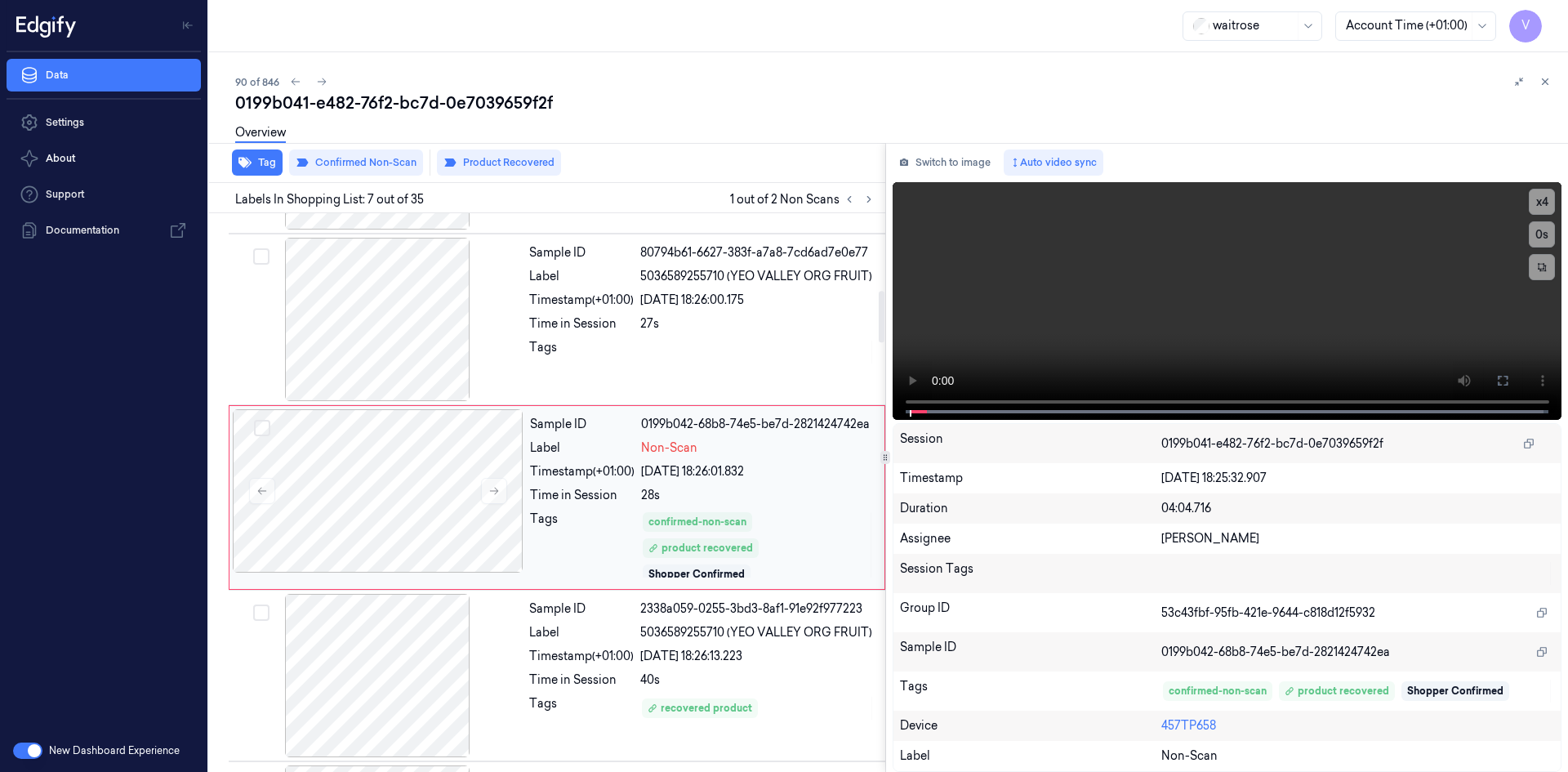
scroll to position [841, 0]
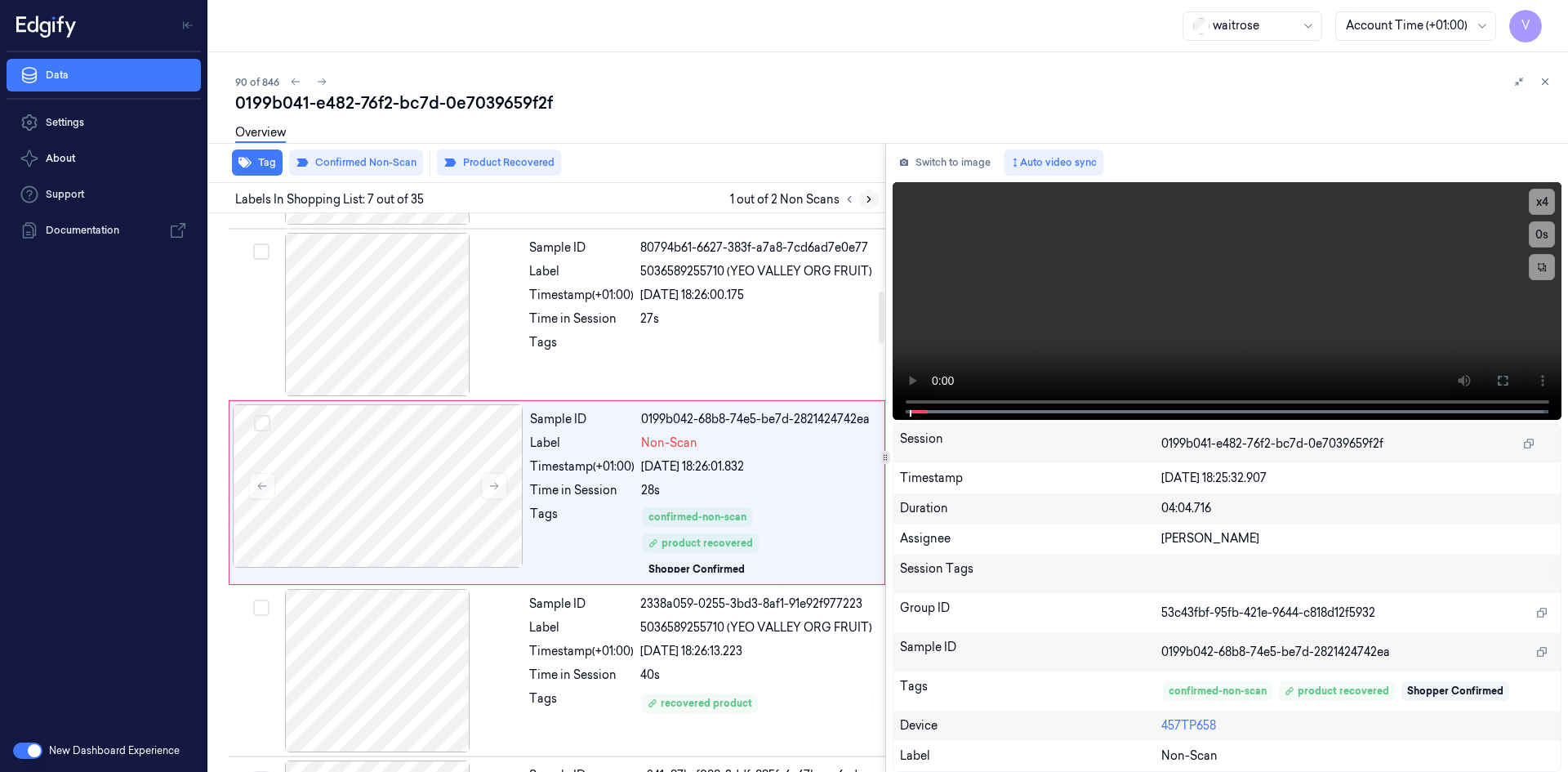
click at [868, 194] on icon at bounding box center [869, 199] width 11 height 11
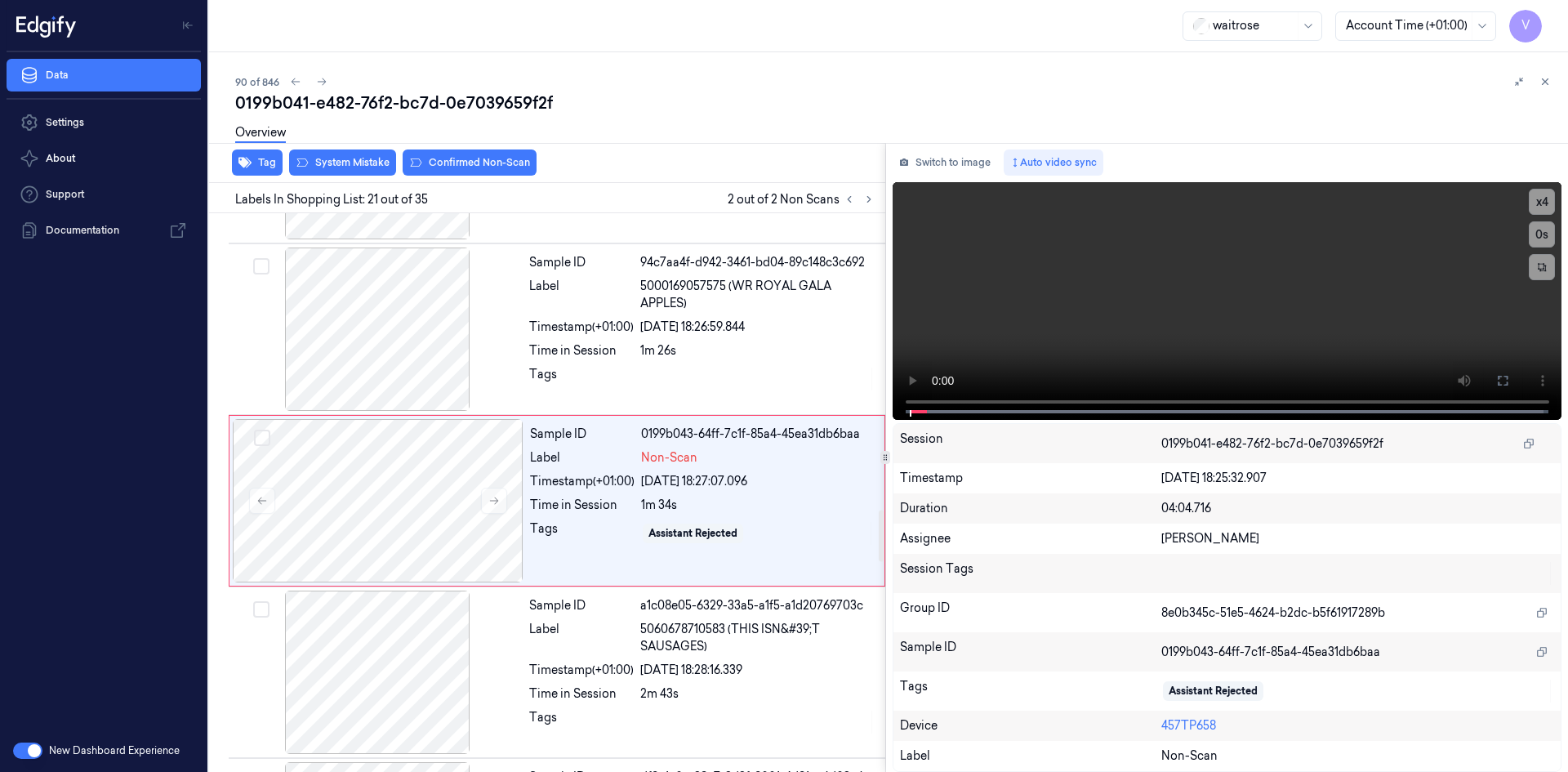
scroll to position [3249, 0]
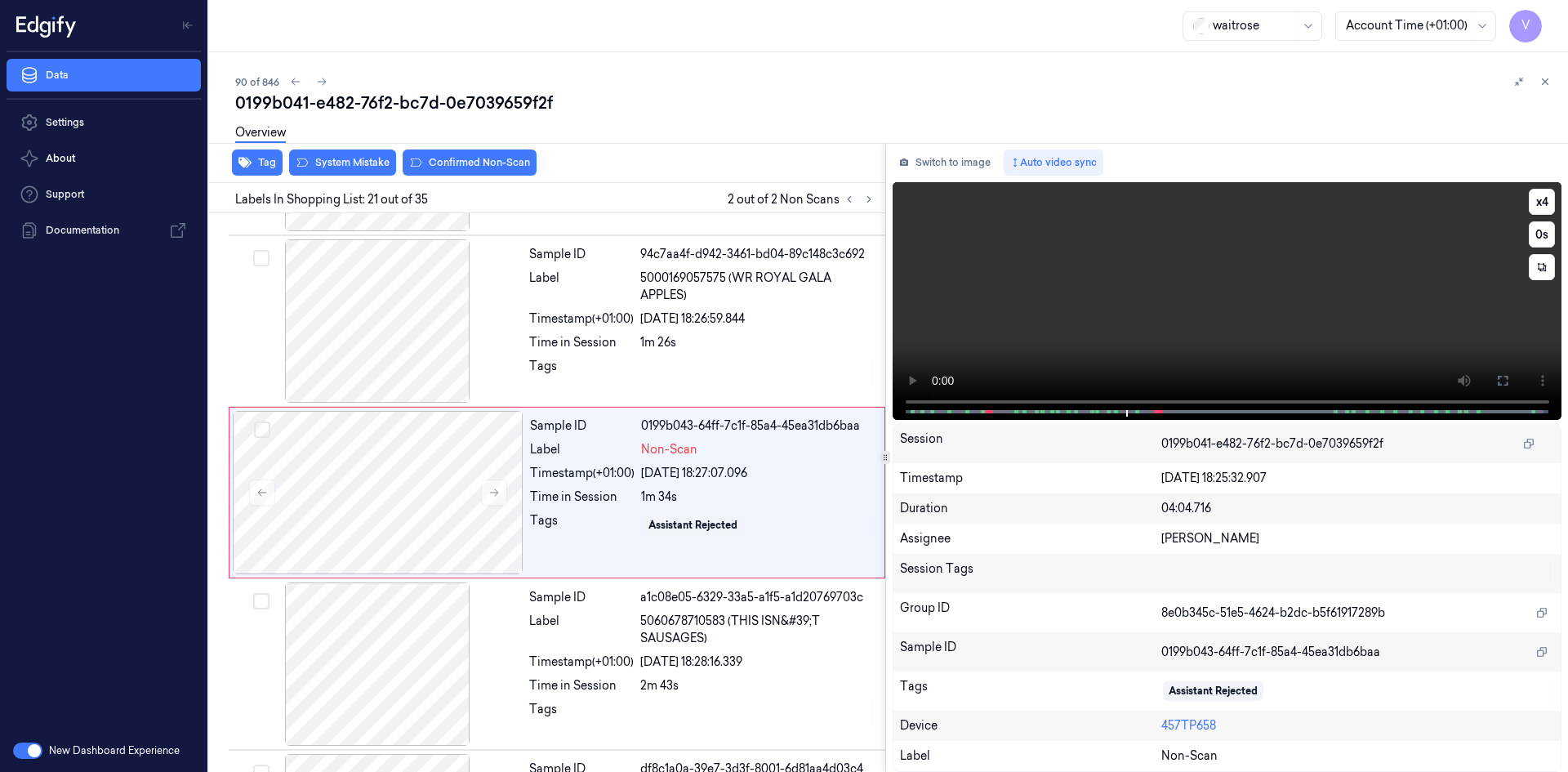
click at [1192, 246] on video at bounding box center [1228, 300] width 670 height 238
click at [1198, 273] on video at bounding box center [1228, 300] width 670 height 238
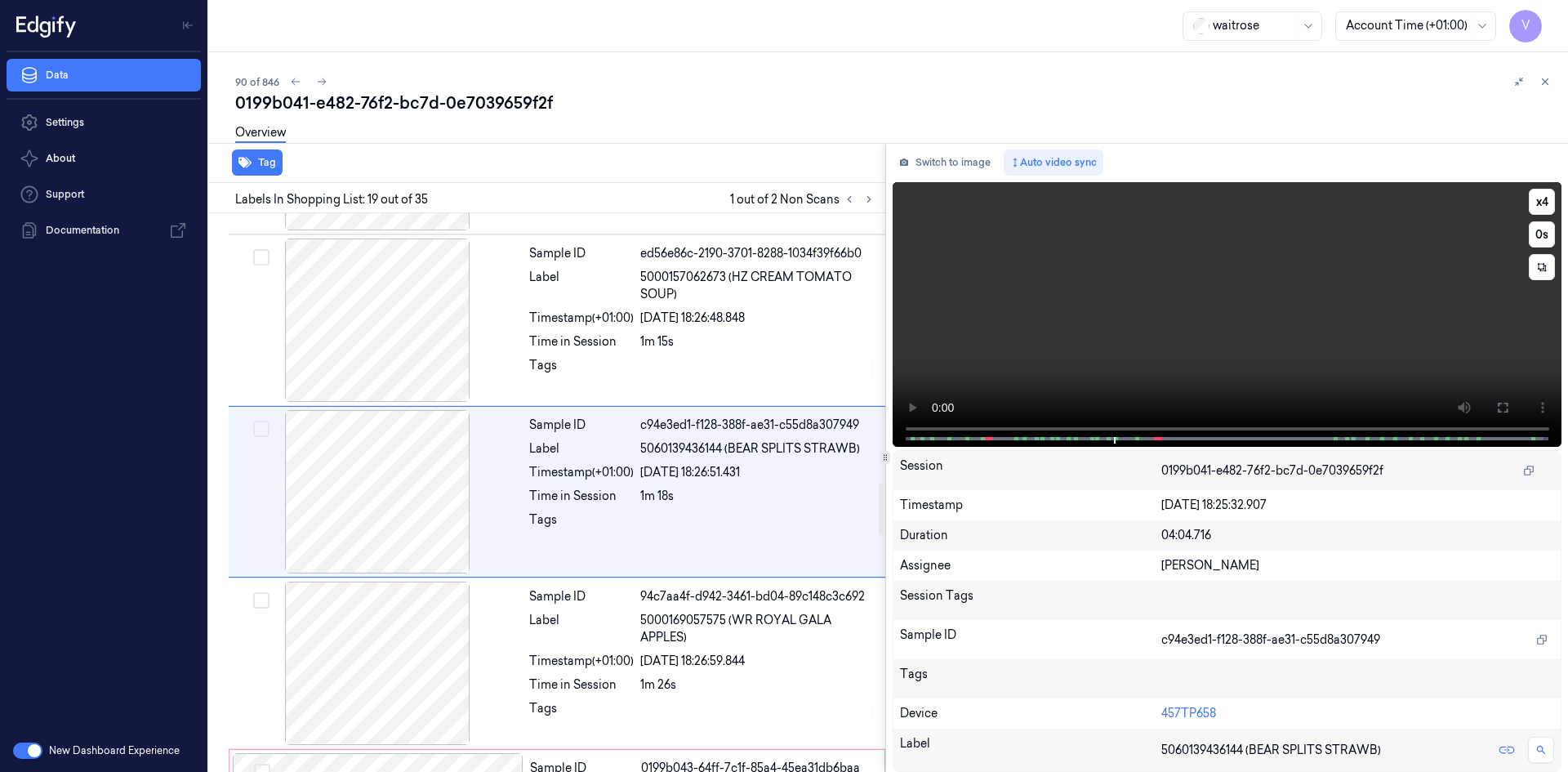
scroll to position [2906, 0]
click at [1202, 320] on video at bounding box center [1228, 314] width 670 height 265
click at [1175, 299] on video at bounding box center [1228, 314] width 670 height 265
click at [1245, 297] on video at bounding box center [1228, 314] width 670 height 265
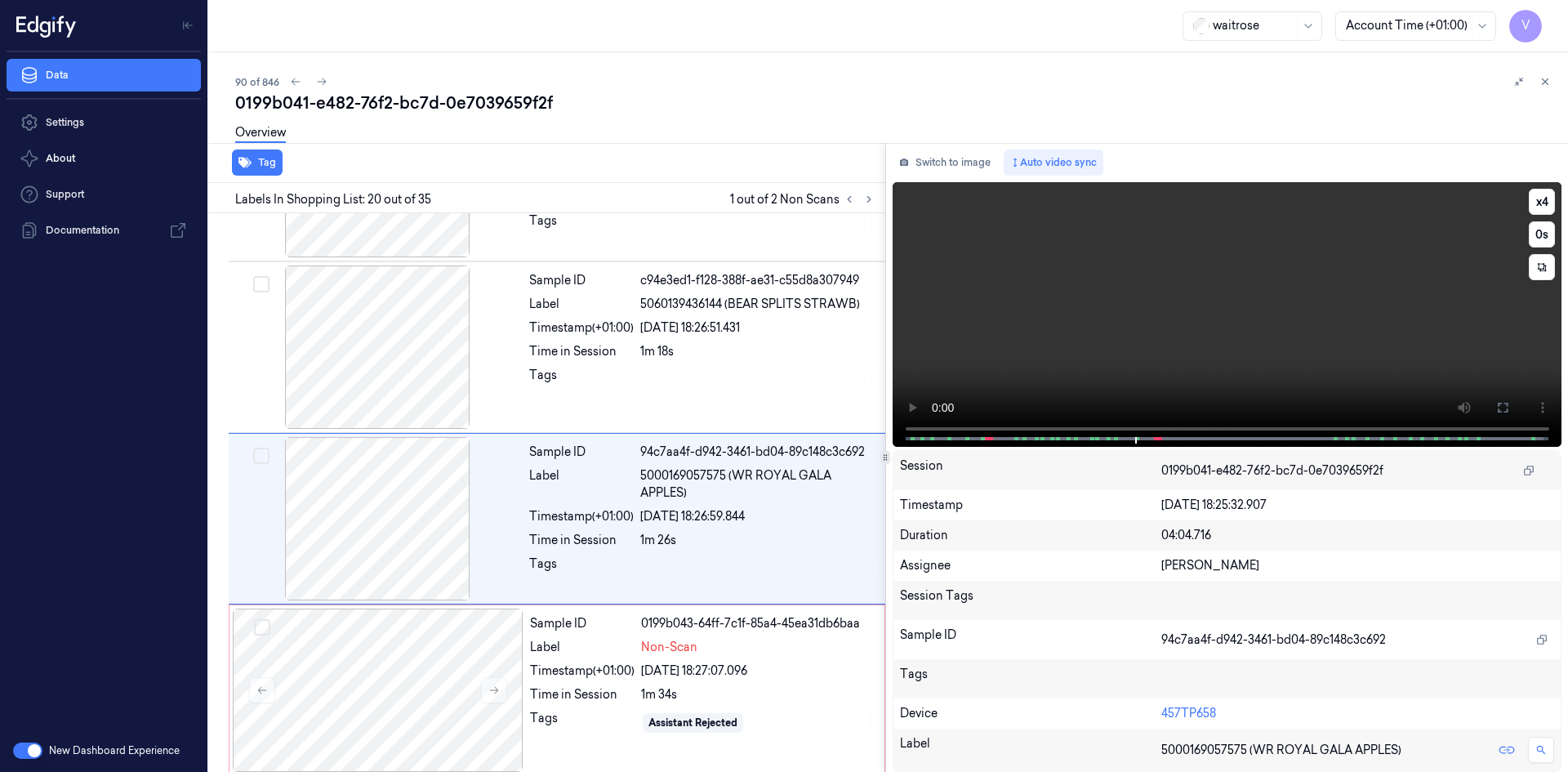
scroll to position [3078, 0]
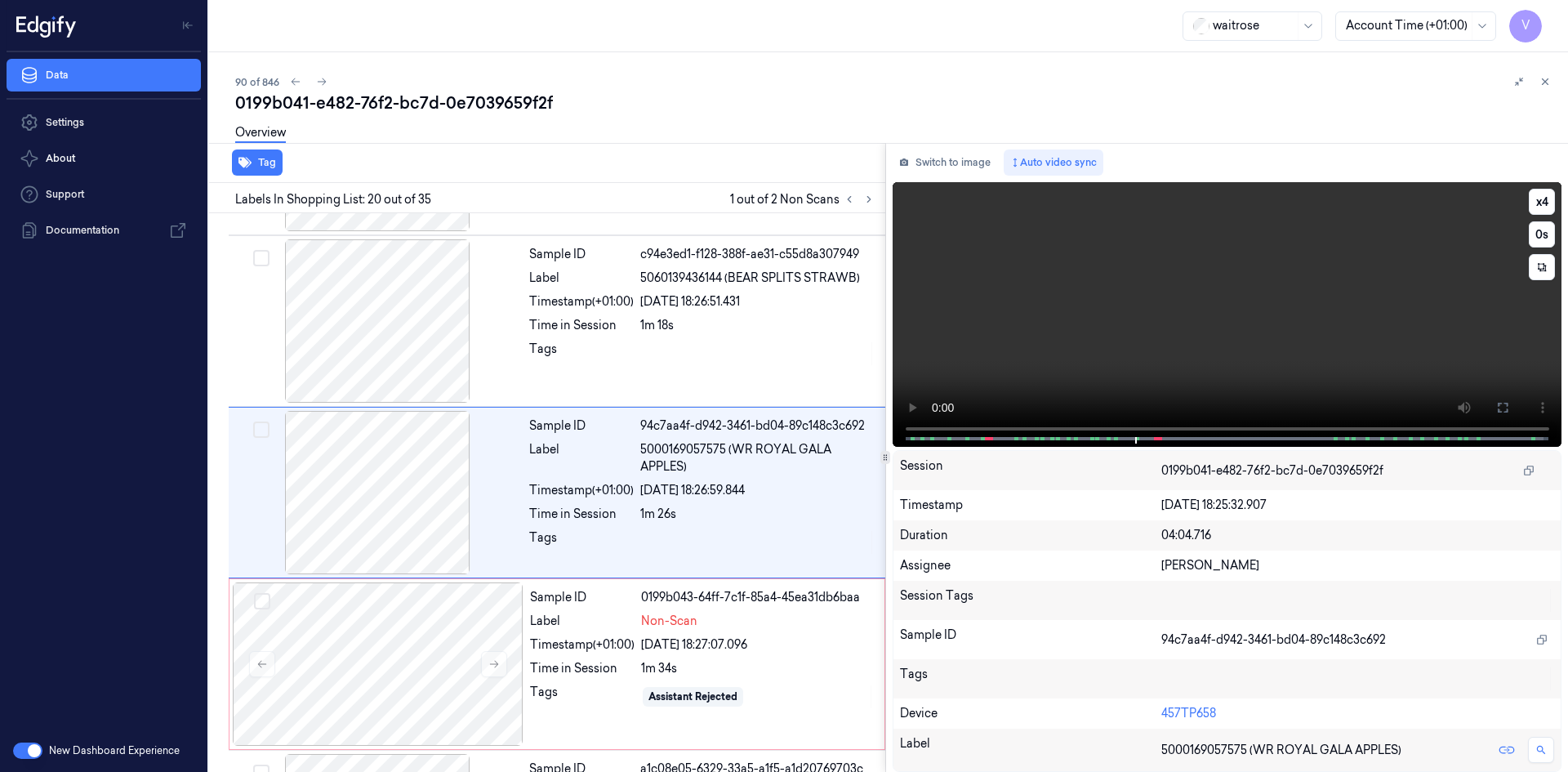
click at [1109, 320] on video at bounding box center [1228, 314] width 670 height 265
click at [1152, 331] on video at bounding box center [1228, 314] width 670 height 265
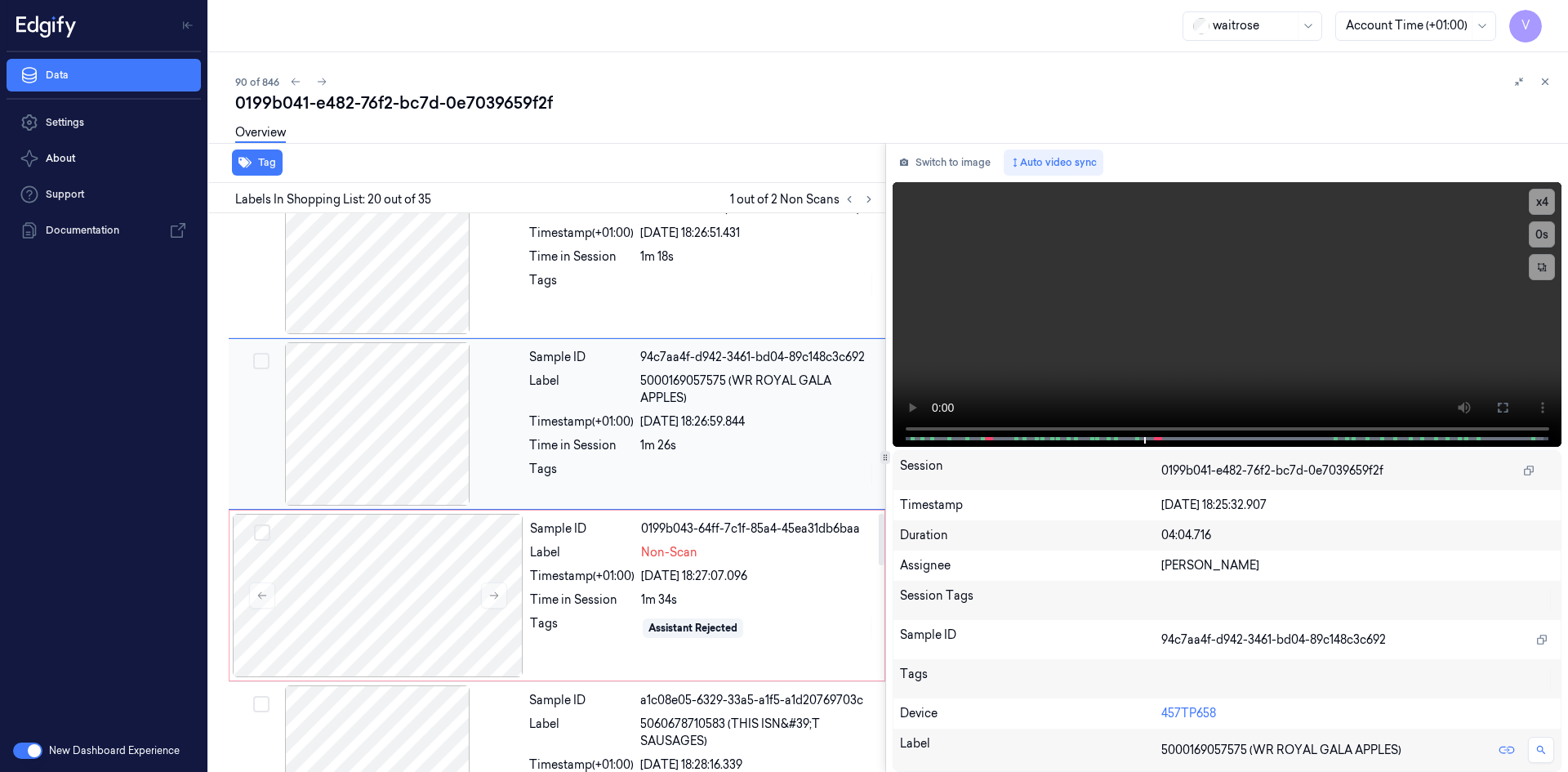
scroll to position [3241, 0]
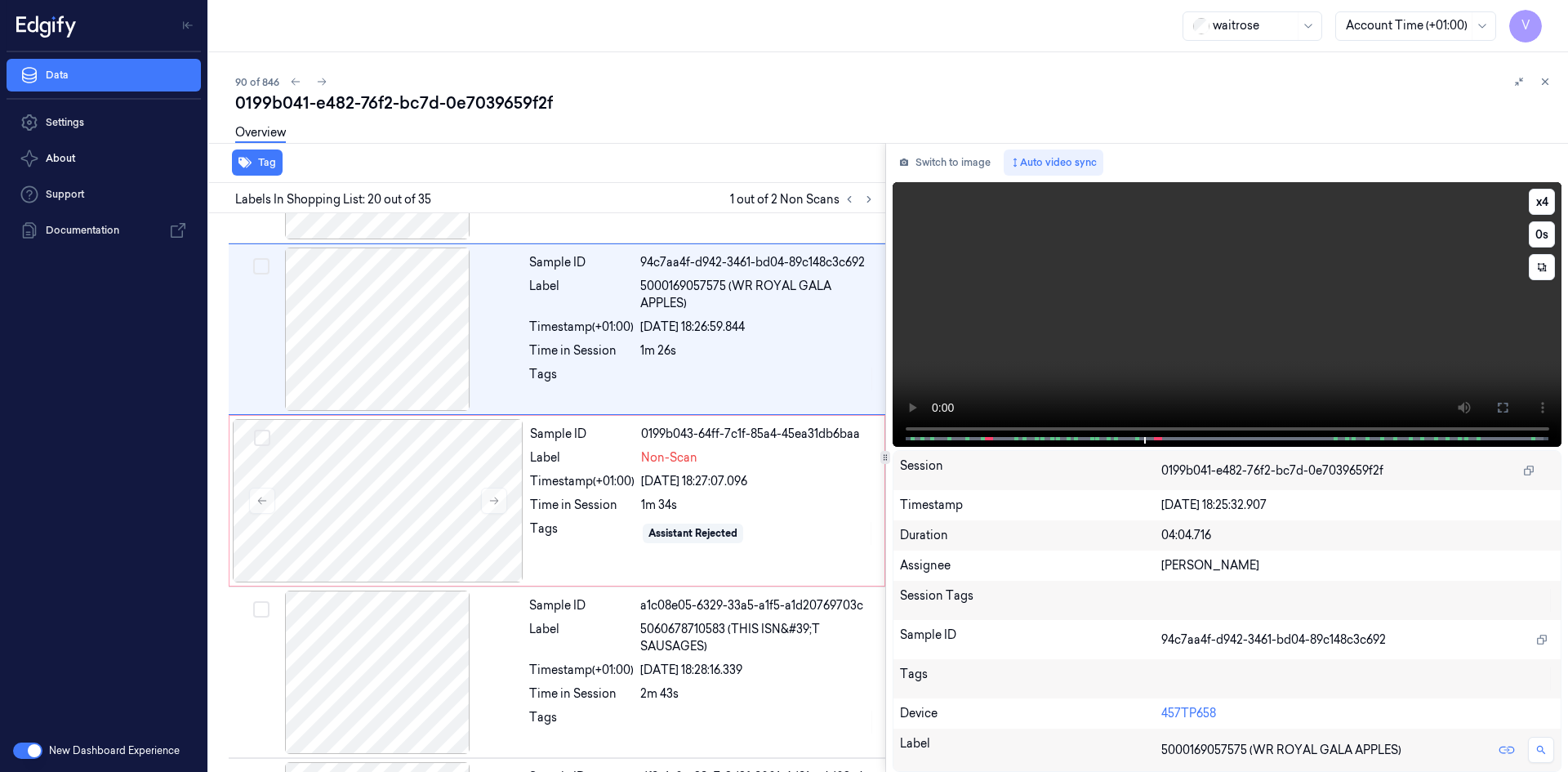
click at [1135, 298] on video at bounding box center [1228, 314] width 670 height 265
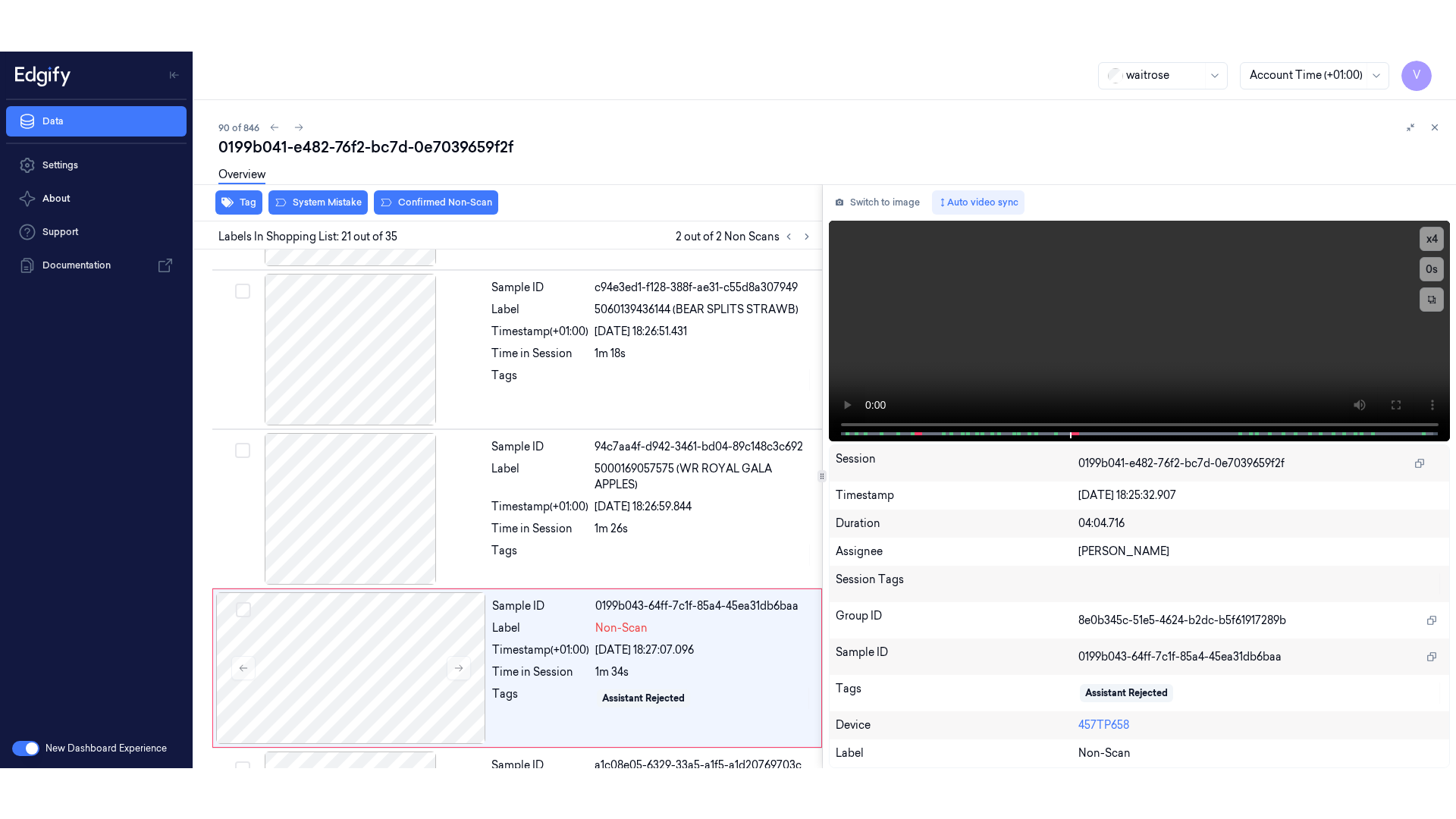
scroll to position [3017, 0]
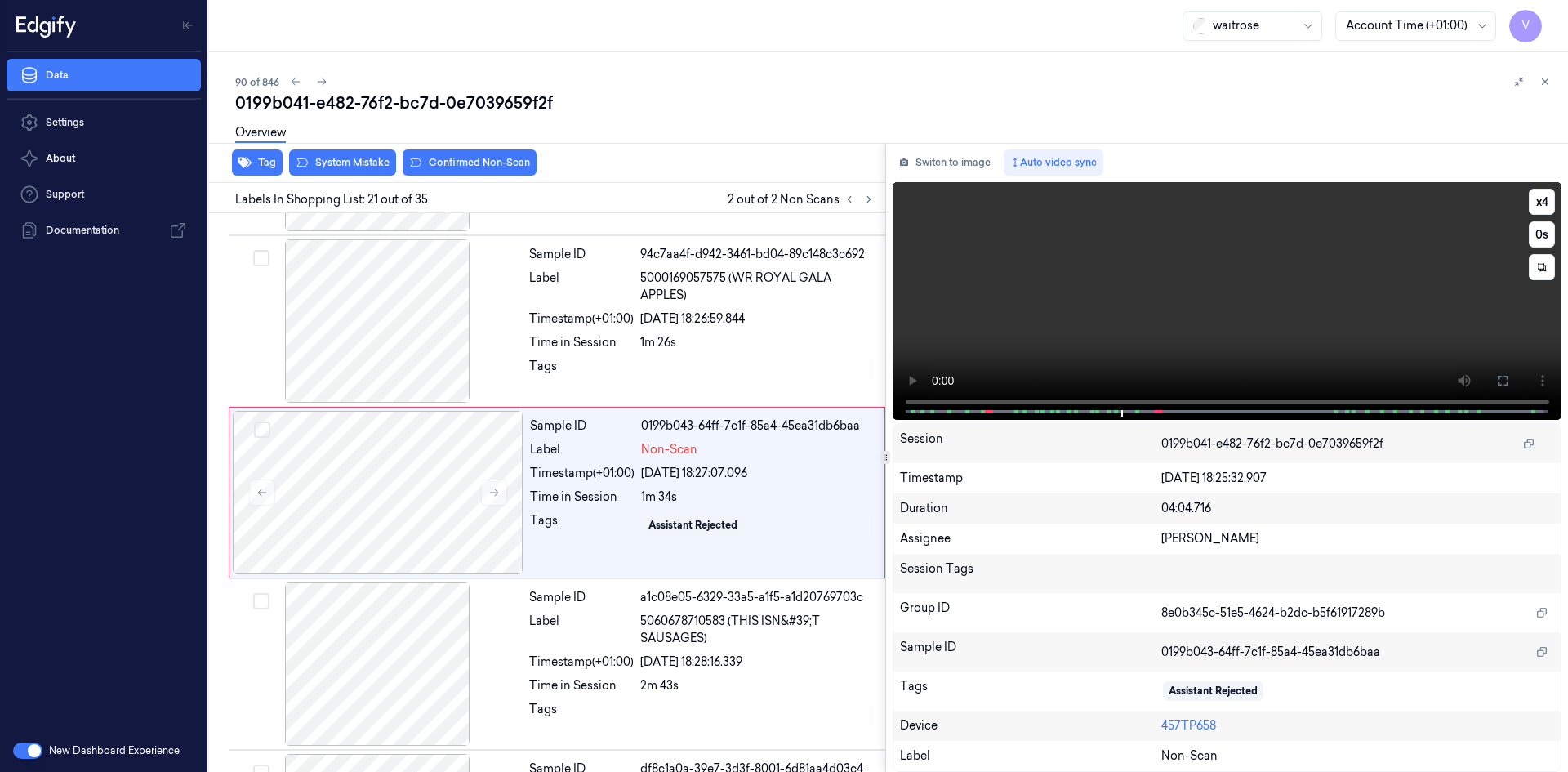
click at [1493, 381] on button at bounding box center [1502, 381] width 26 height 26
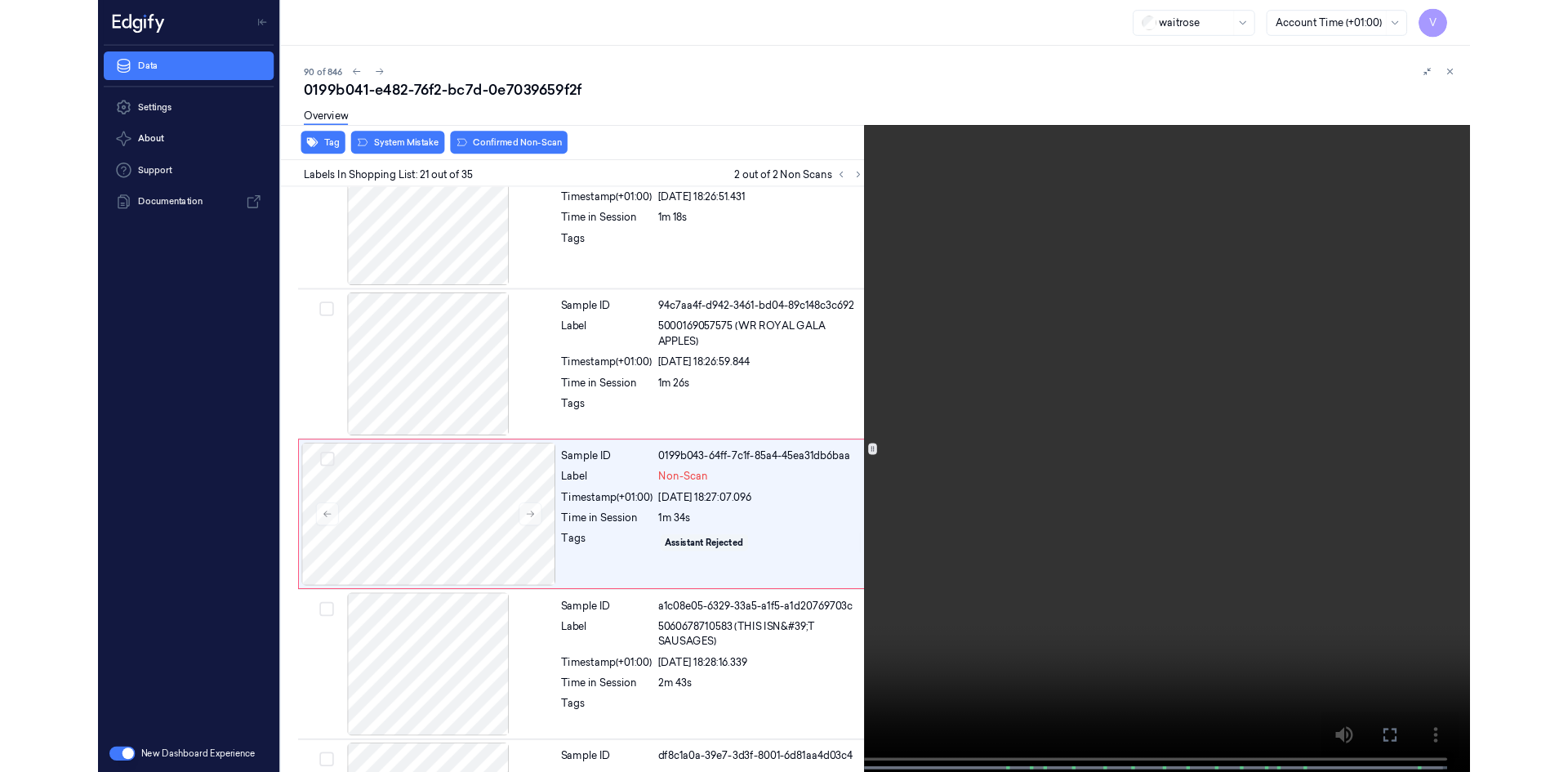
scroll to position [3194, 0]
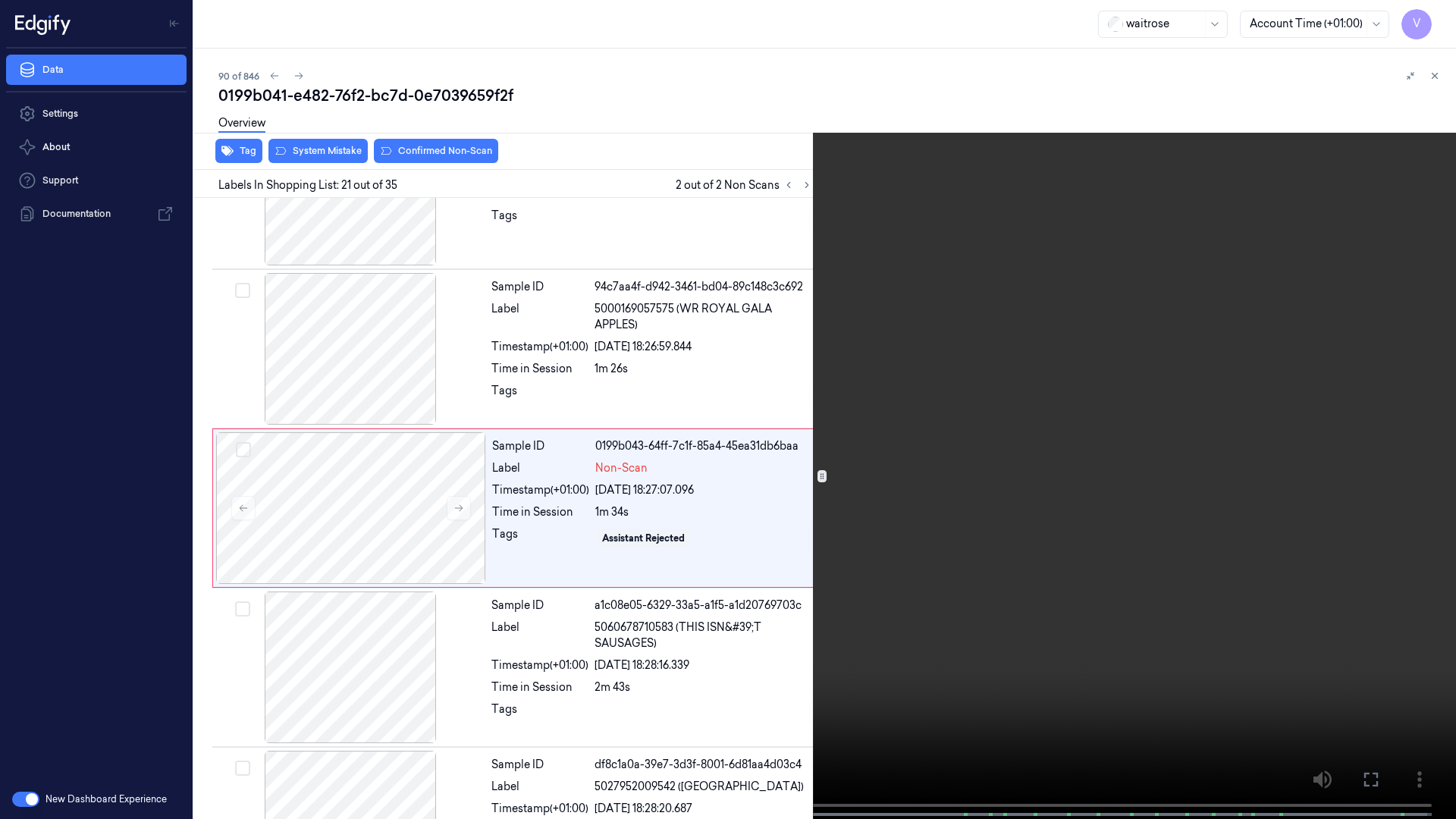
click at [1123, 334] on video at bounding box center [728, 411] width 1456 height 822
click at [0, 0] on icon at bounding box center [0, 0] width 0 height 0
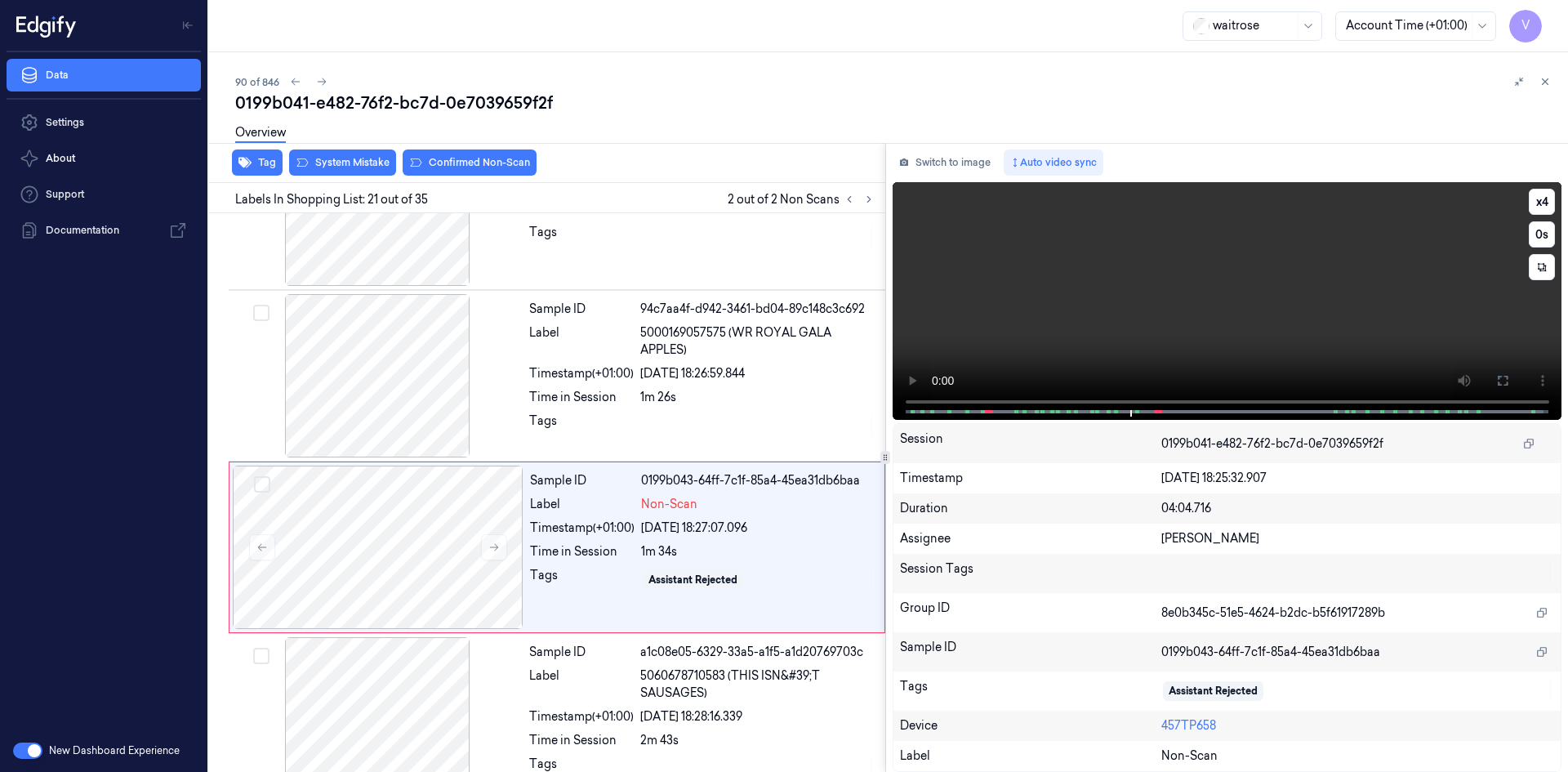
click at [1163, 355] on video at bounding box center [1228, 300] width 670 height 238
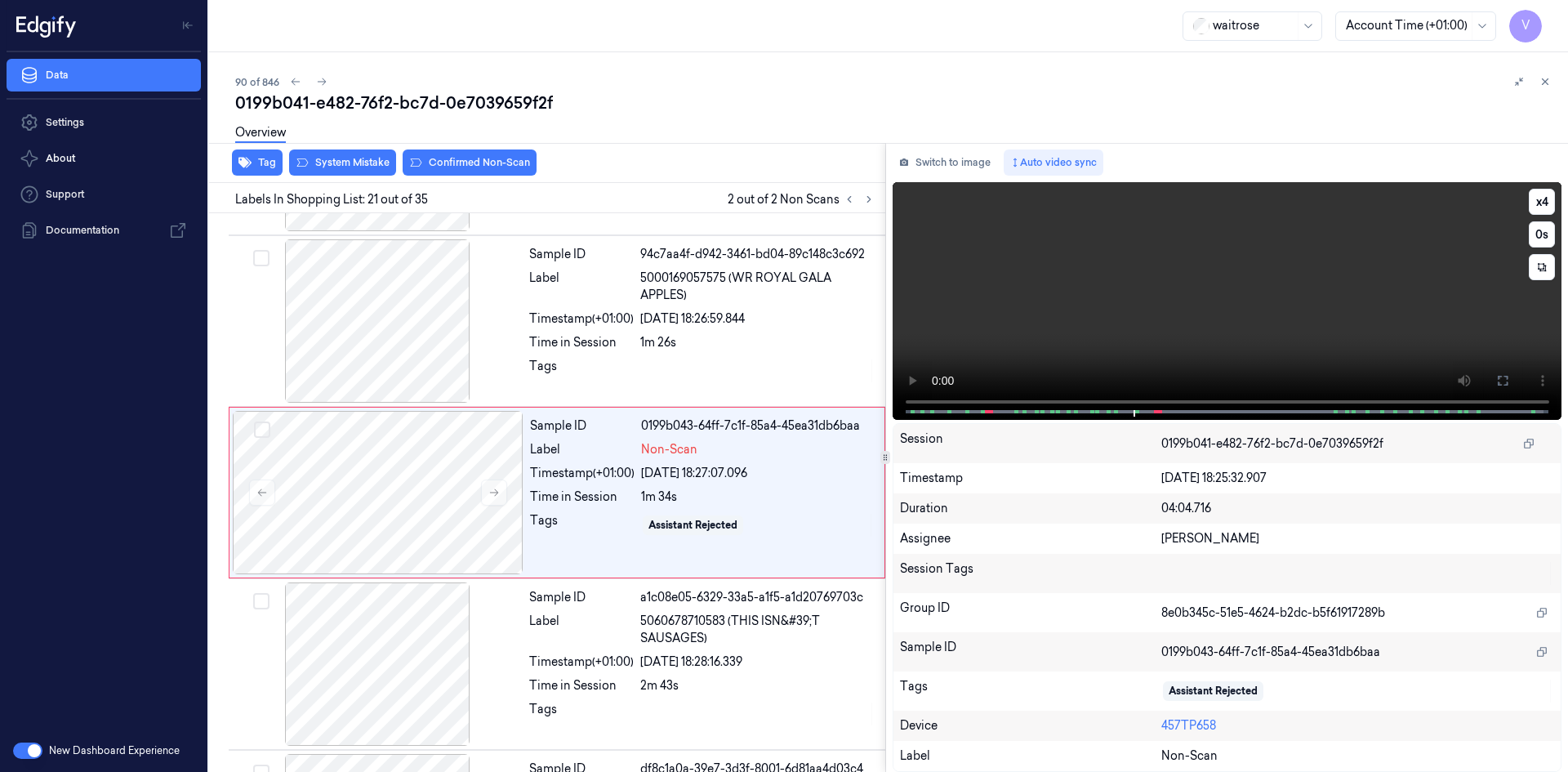
click at [1247, 327] on video at bounding box center [1228, 300] width 670 height 238
click at [1212, 280] on video at bounding box center [1228, 300] width 670 height 238
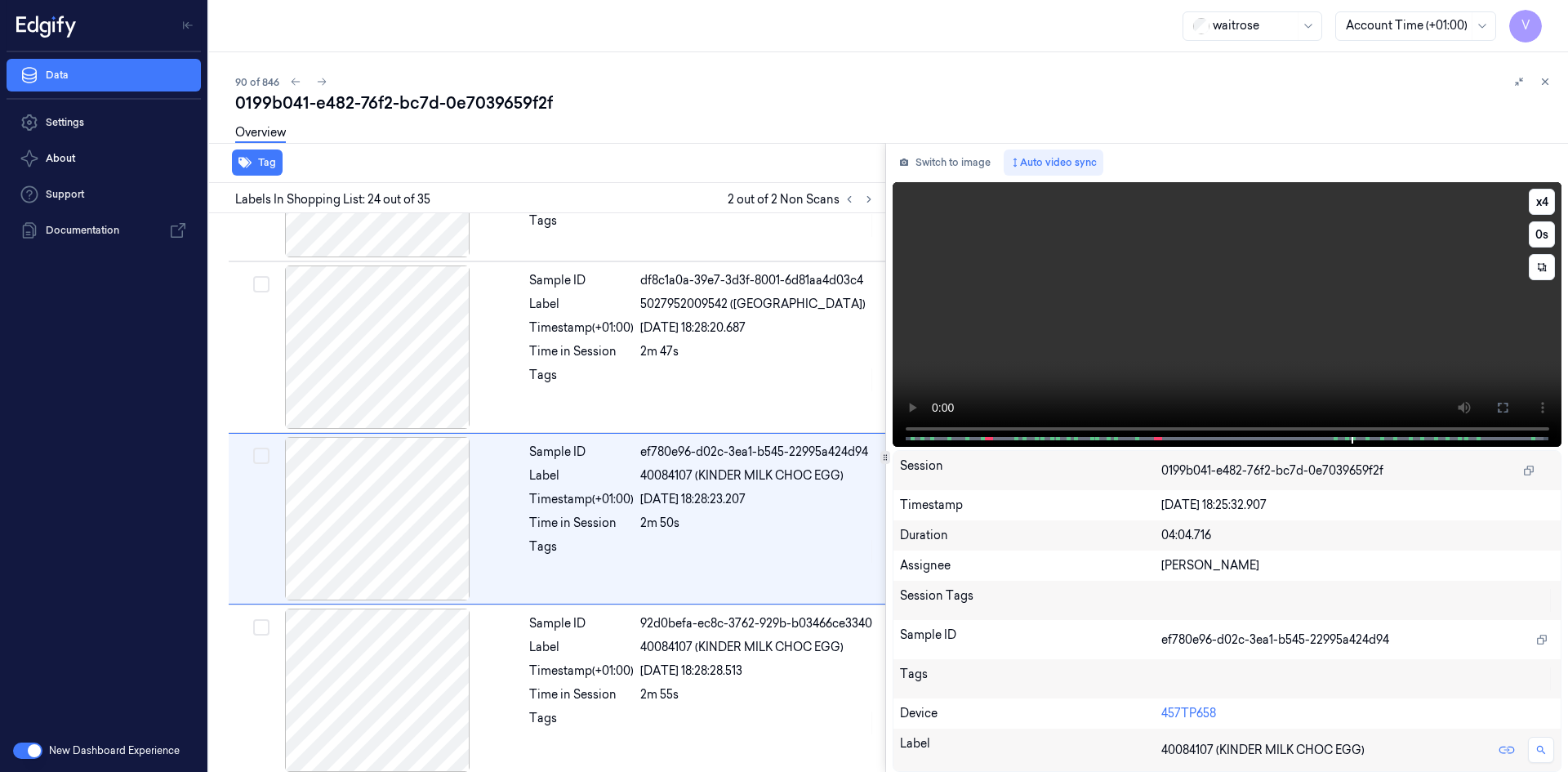
scroll to position [3764, 0]
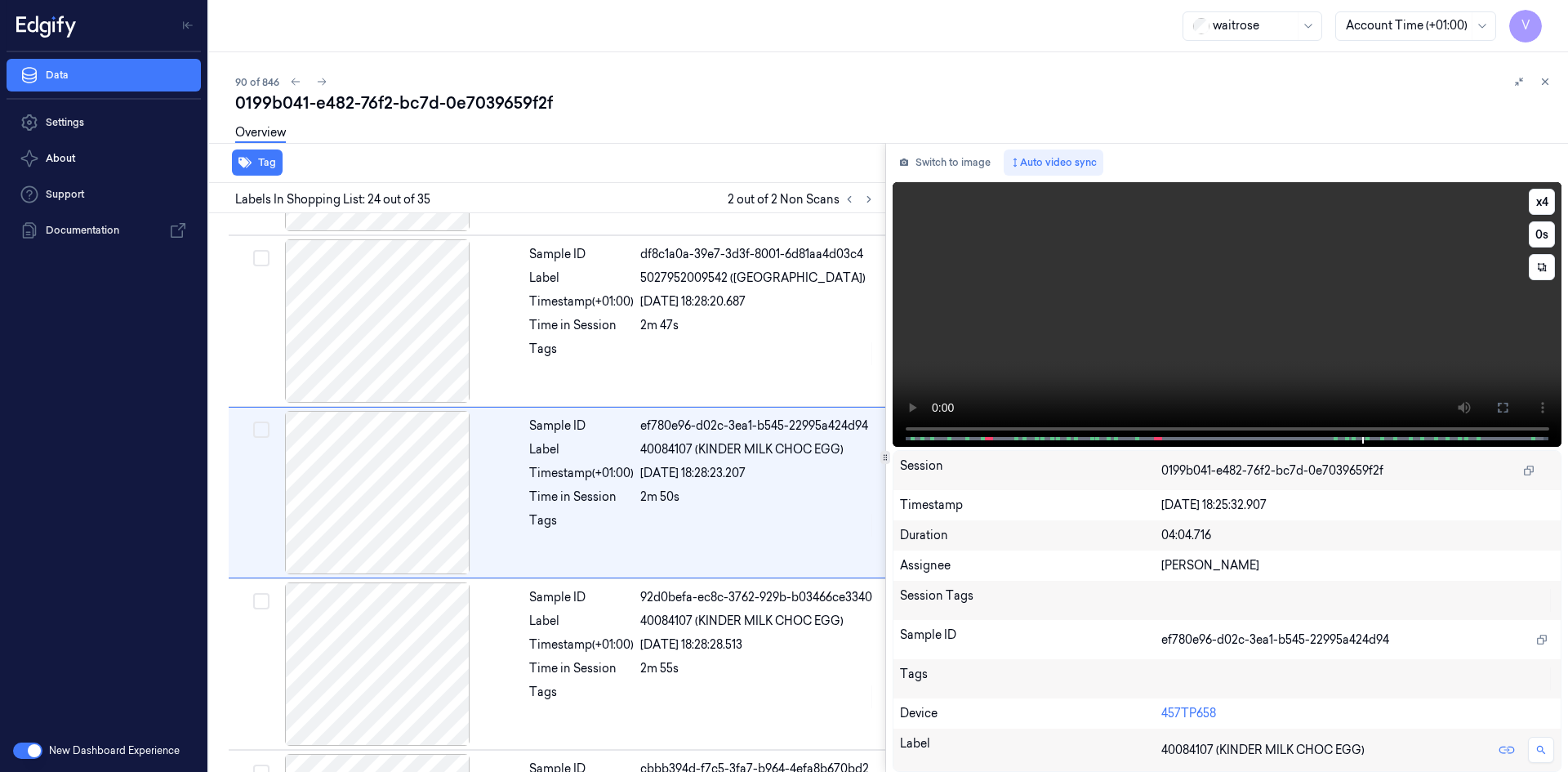
click at [1183, 295] on video at bounding box center [1228, 314] width 670 height 265
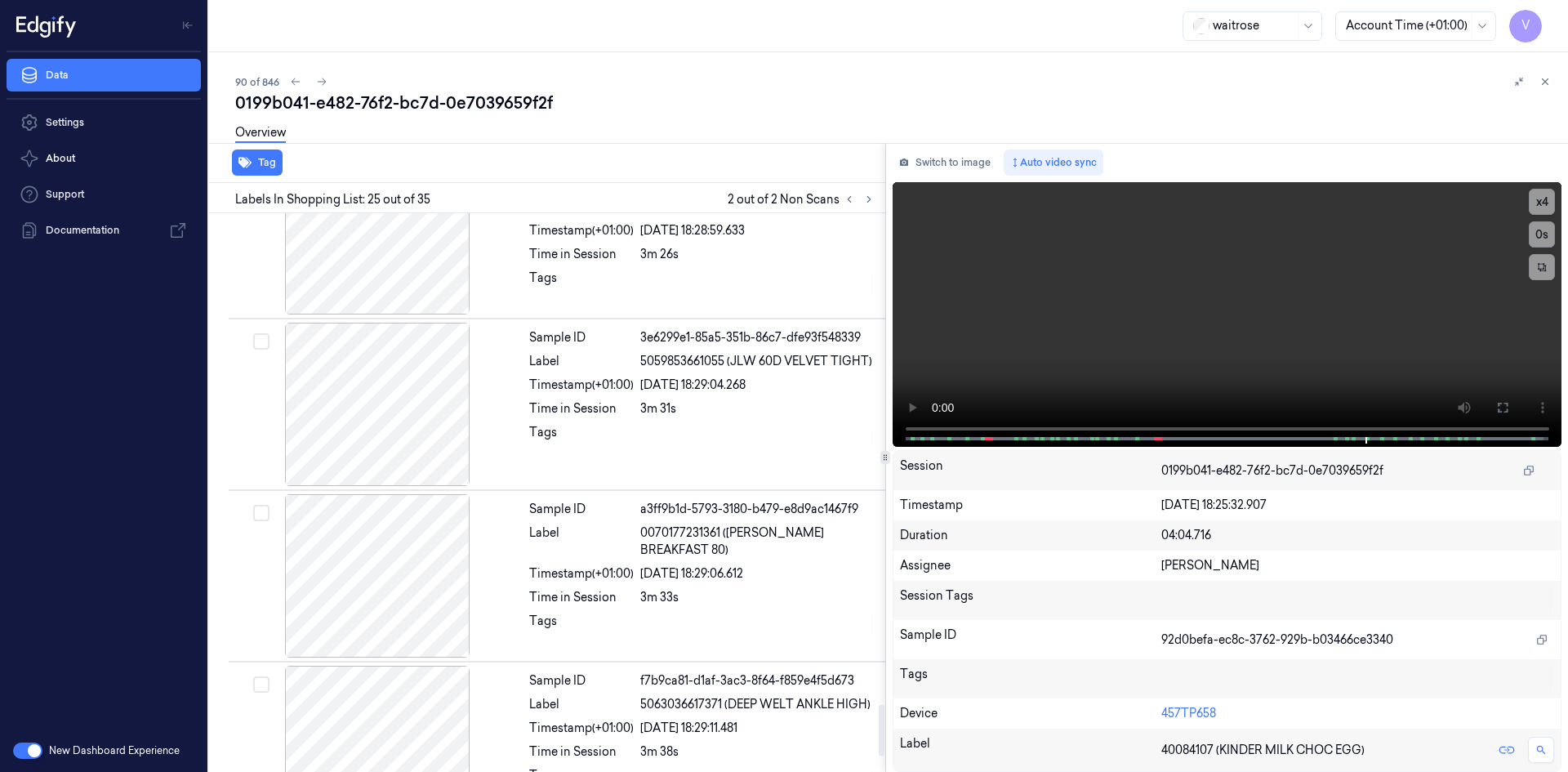
scroll to position [5463, 0]
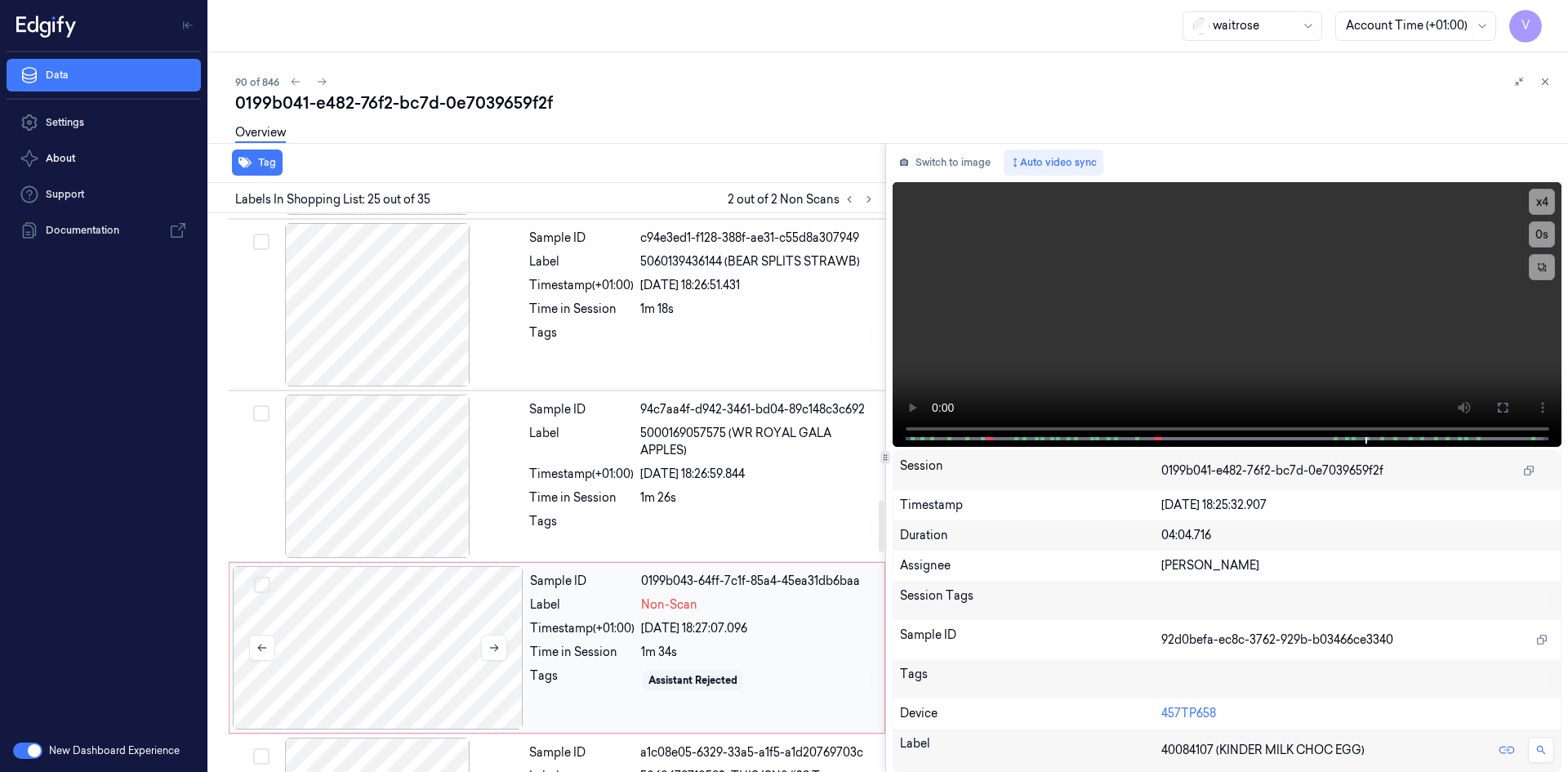
click at [425, 609] on div at bounding box center [378, 647] width 291 height 164
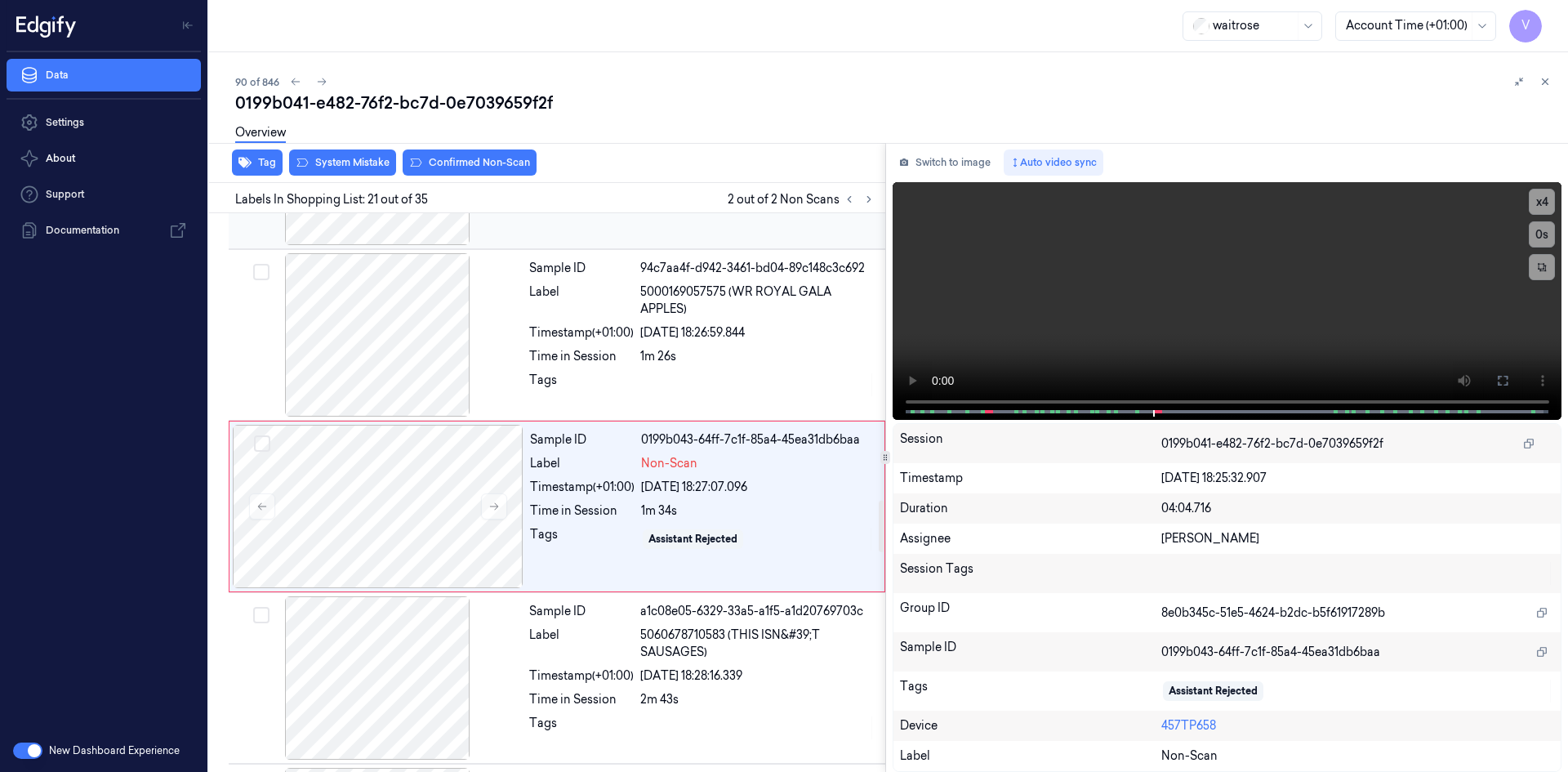
scroll to position [3249, 0]
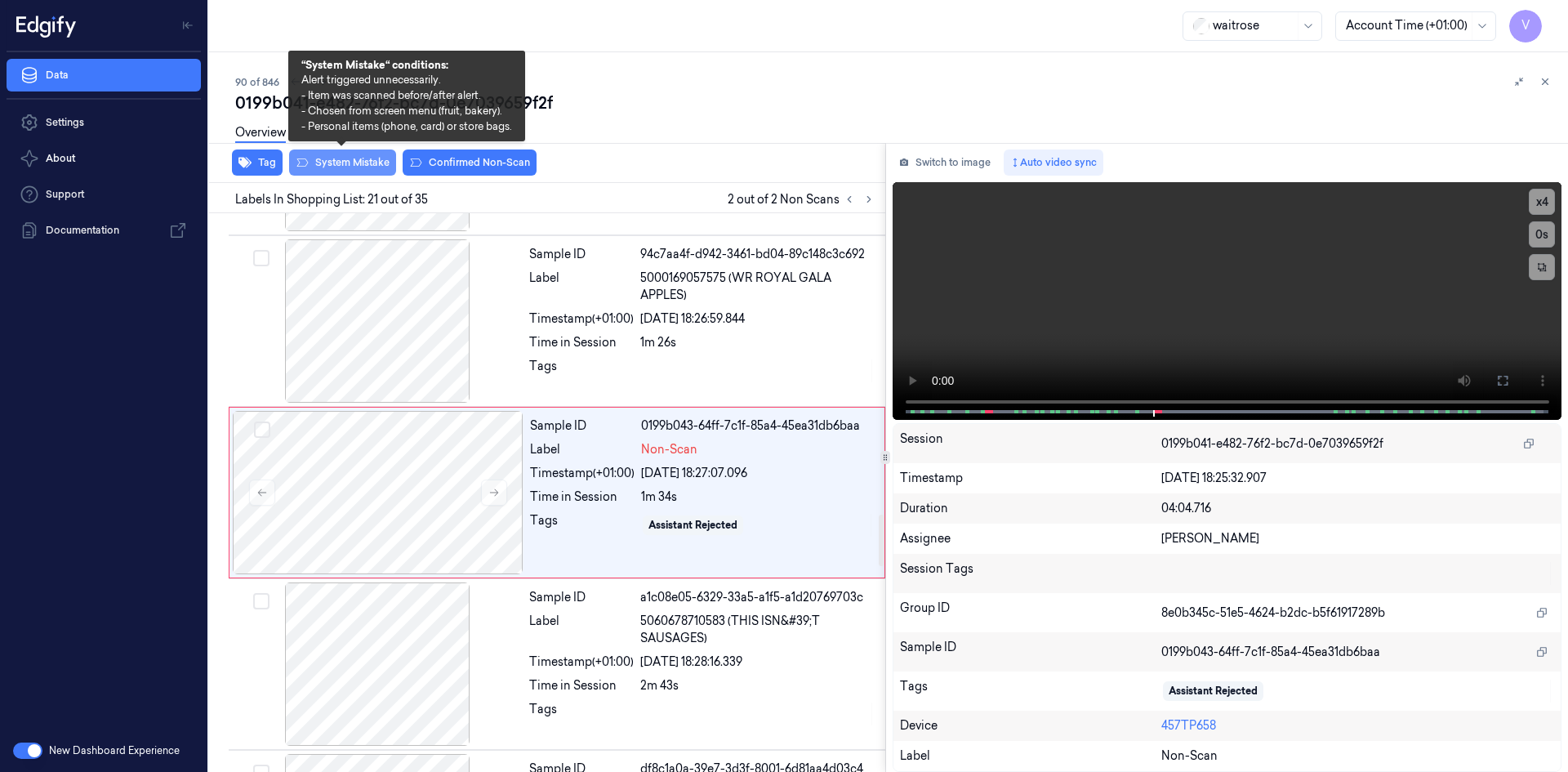
click at [361, 158] on button "System Mistake" at bounding box center [343, 163] width 107 height 26
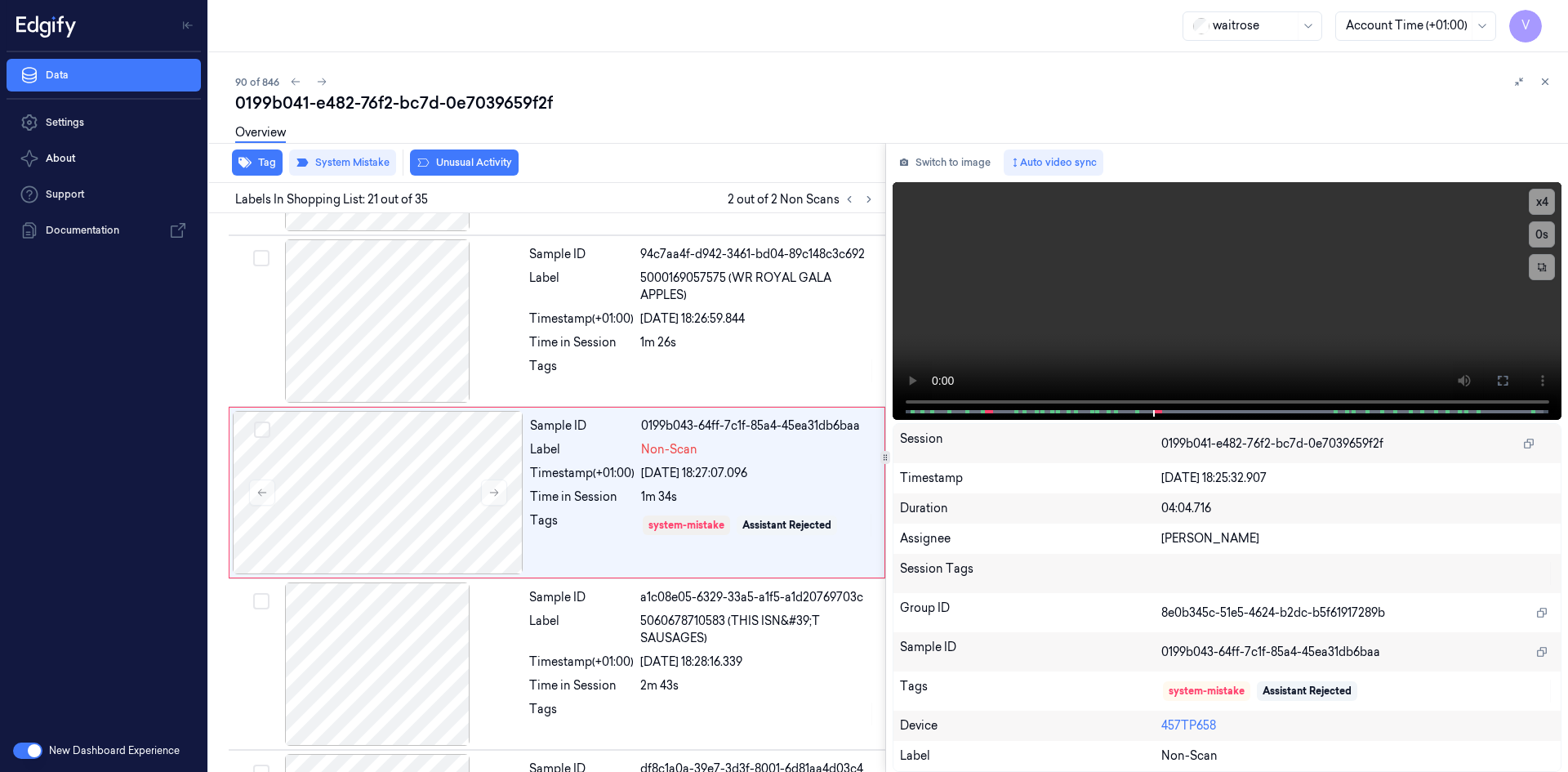
click at [468, 162] on button "Unusual Activity" at bounding box center [465, 163] width 109 height 26
click at [1548, 79] on icon at bounding box center [1545, 81] width 11 height 11
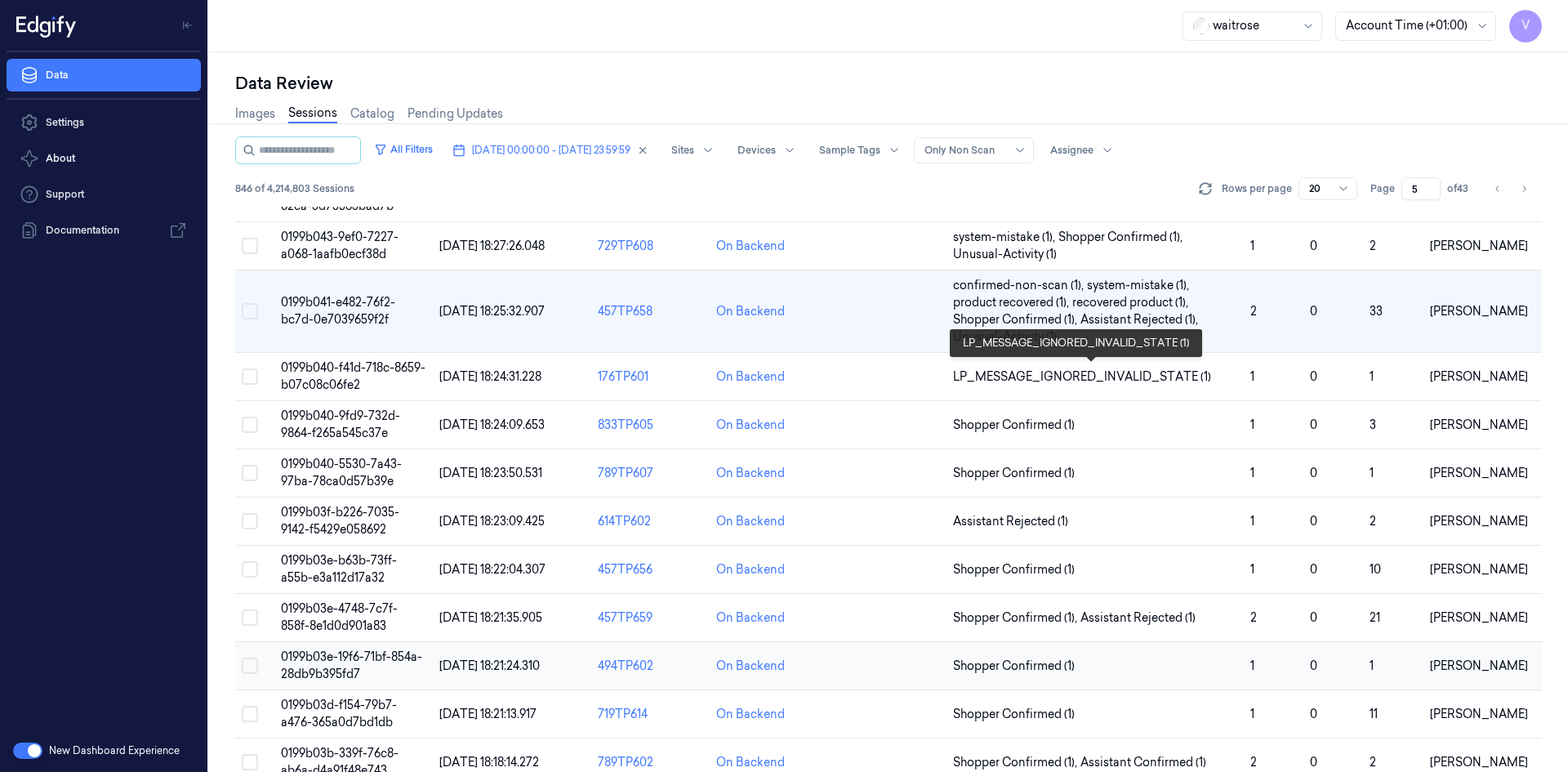
scroll to position [409, 0]
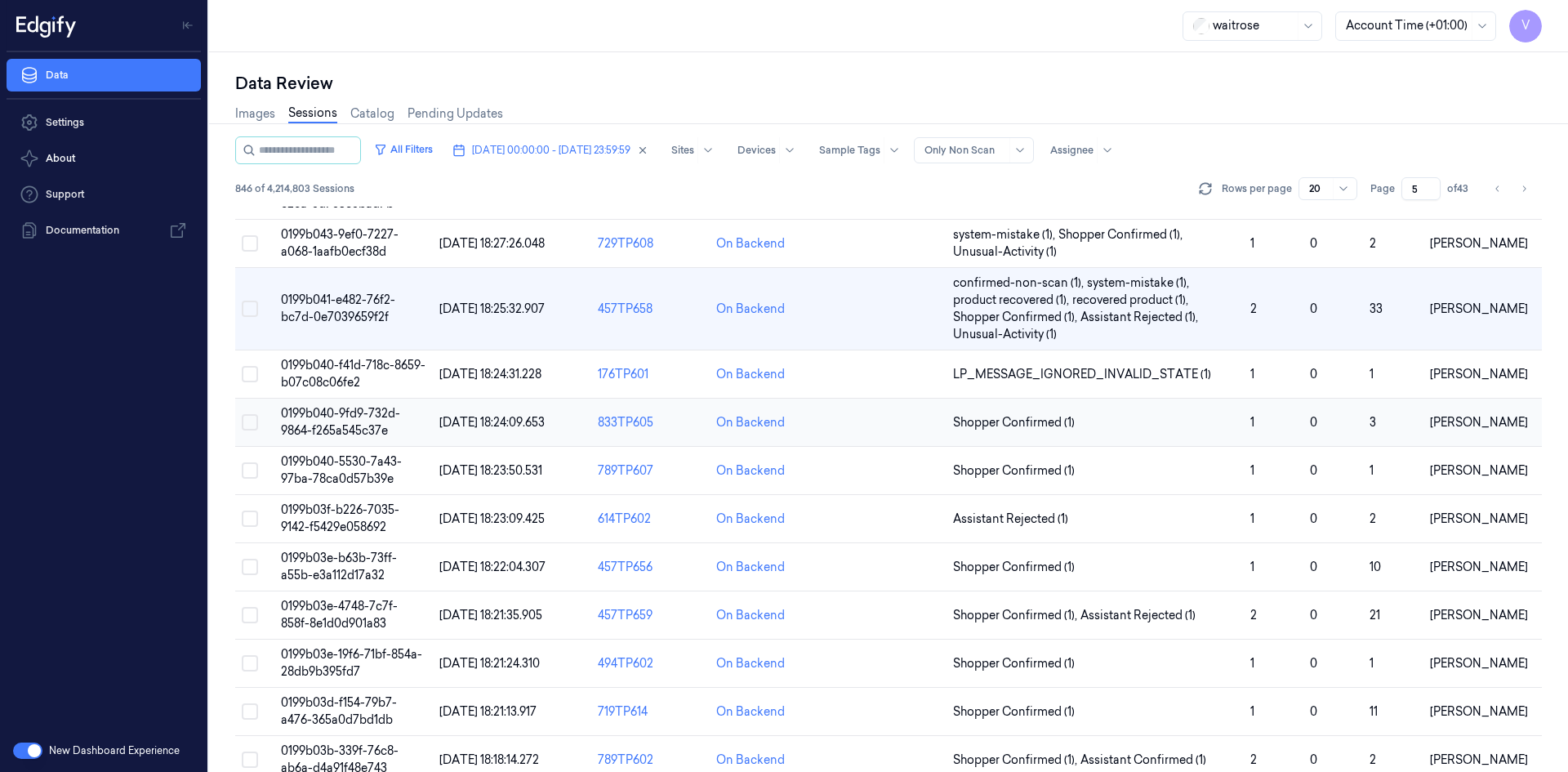
click at [338, 407] on span "0199b040-9fd9-732d-9864-f265a545c37e" at bounding box center [341, 421] width 119 height 32
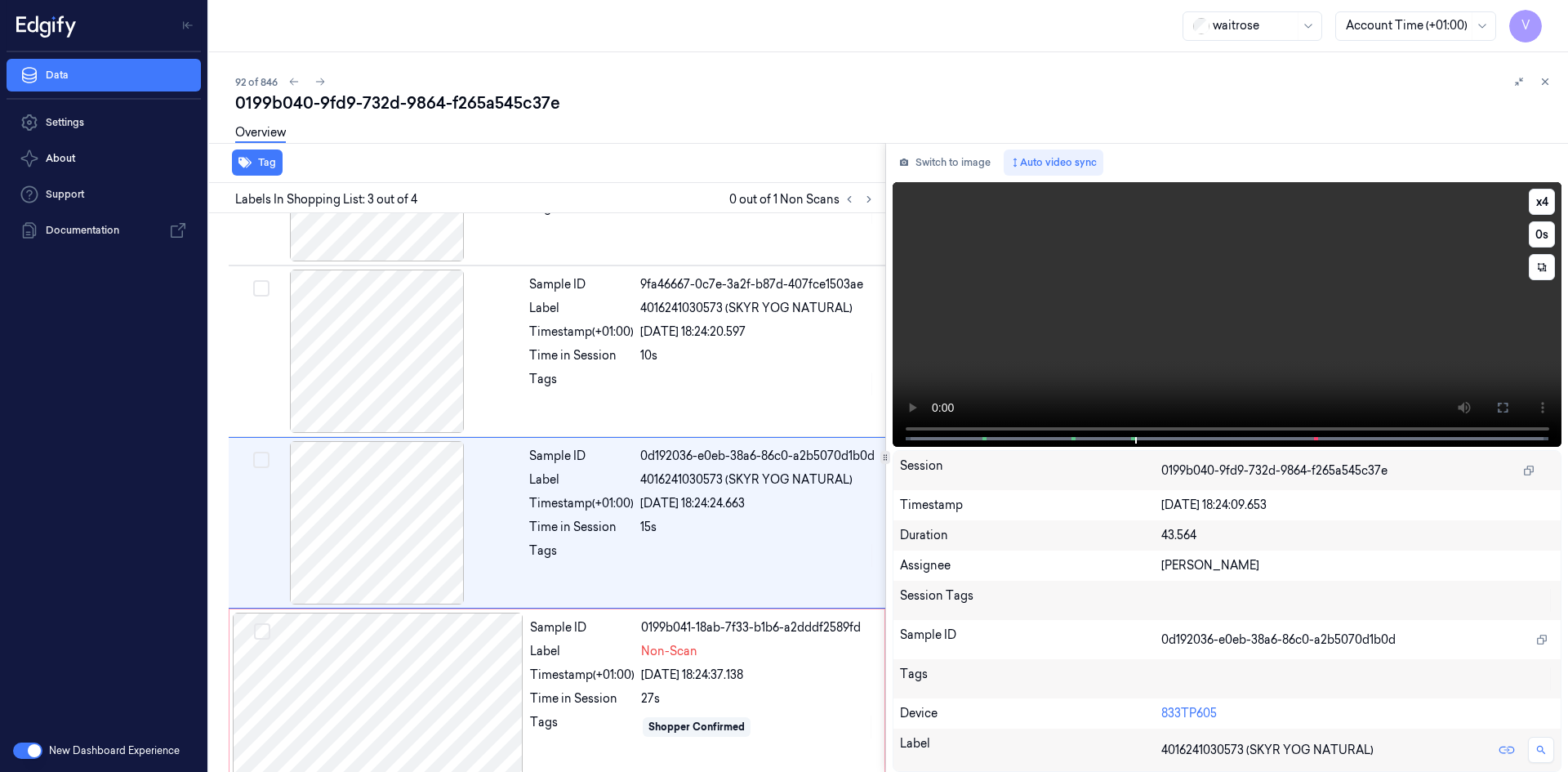
scroll to position [132, 0]
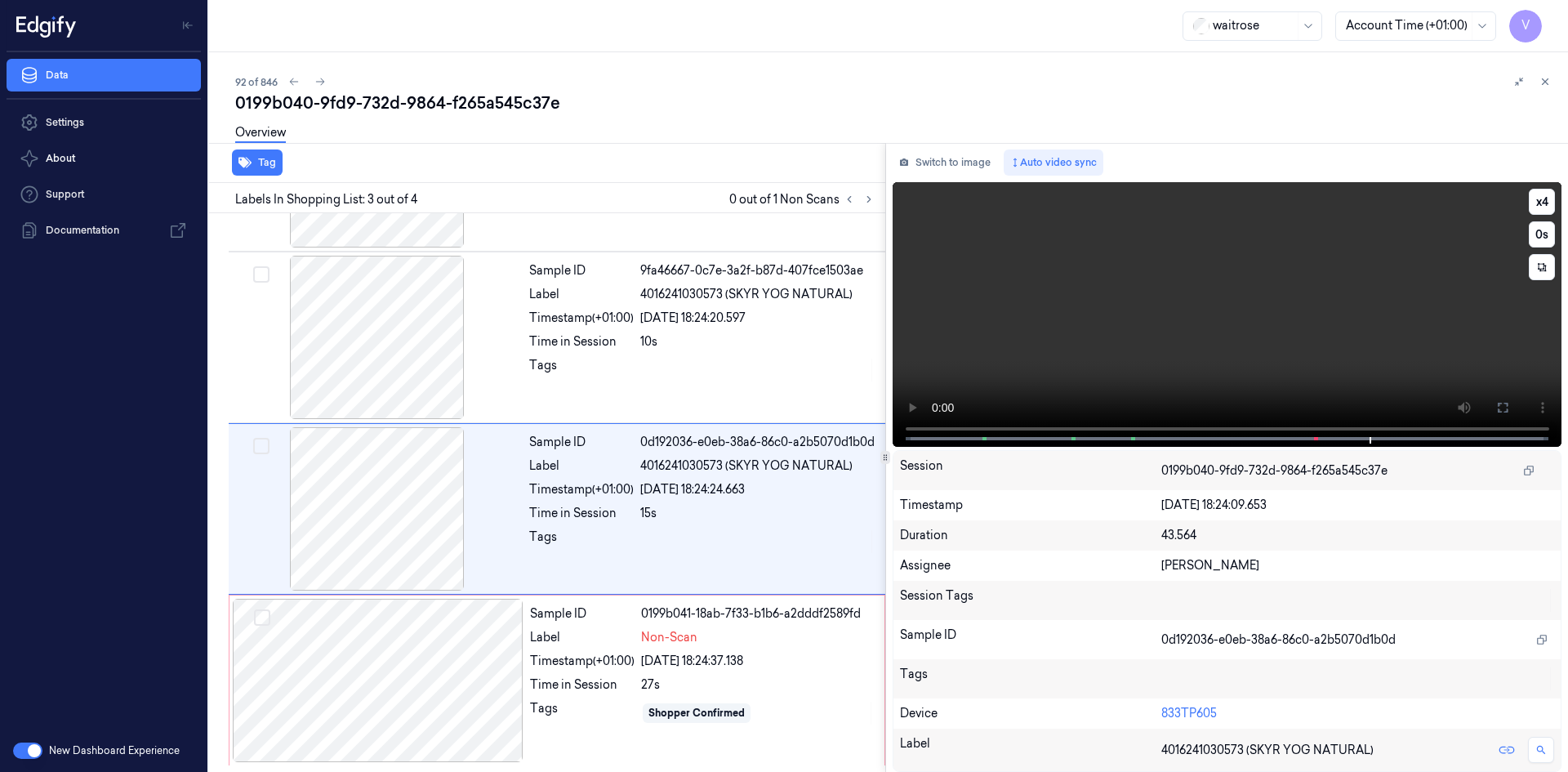
click at [968, 293] on video at bounding box center [1228, 314] width 670 height 265
click at [404, 690] on div at bounding box center [378, 680] width 291 height 164
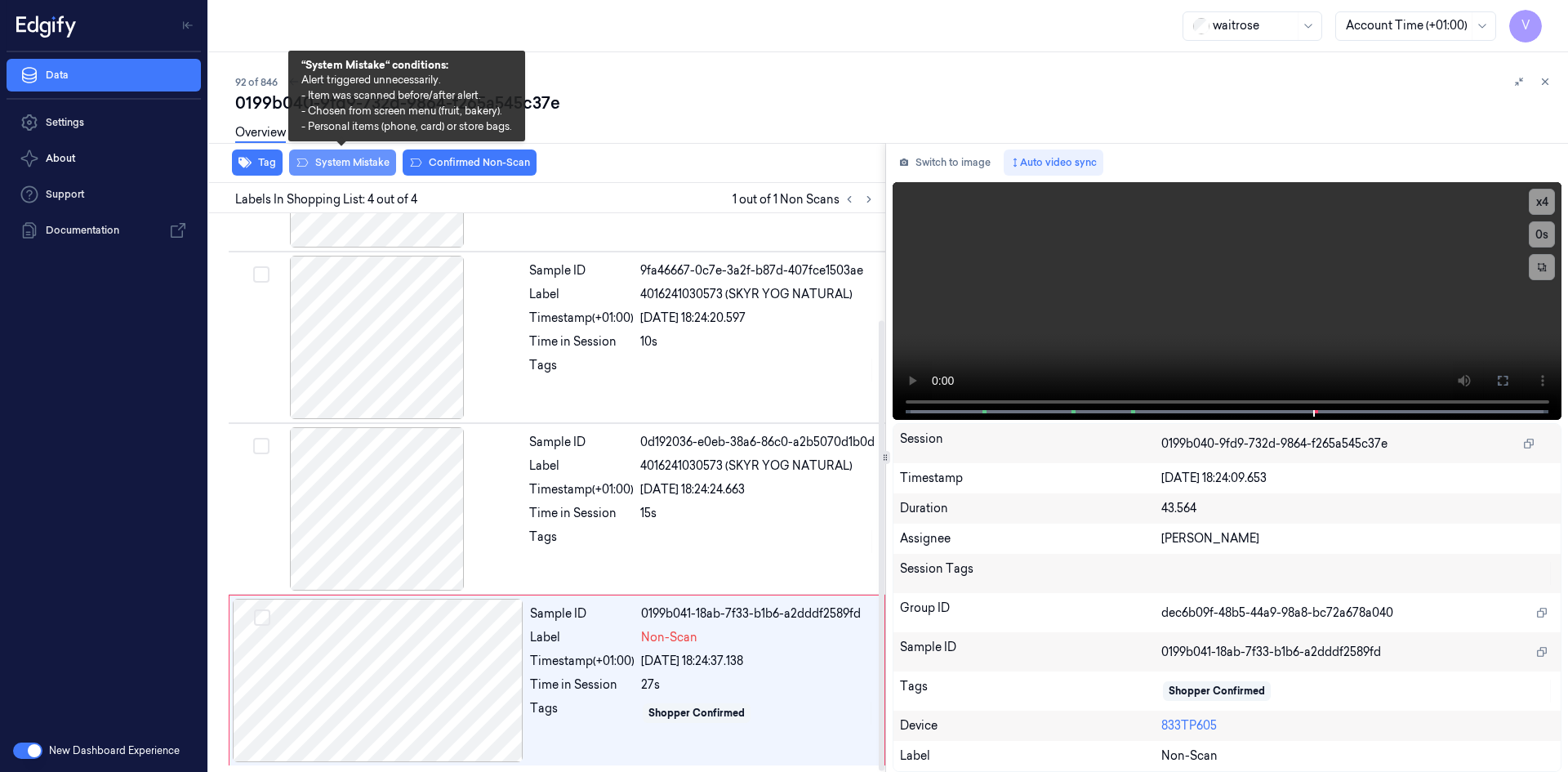
click at [358, 167] on button "System Mistake" at bounding box center [343, 163] width 107 height 26
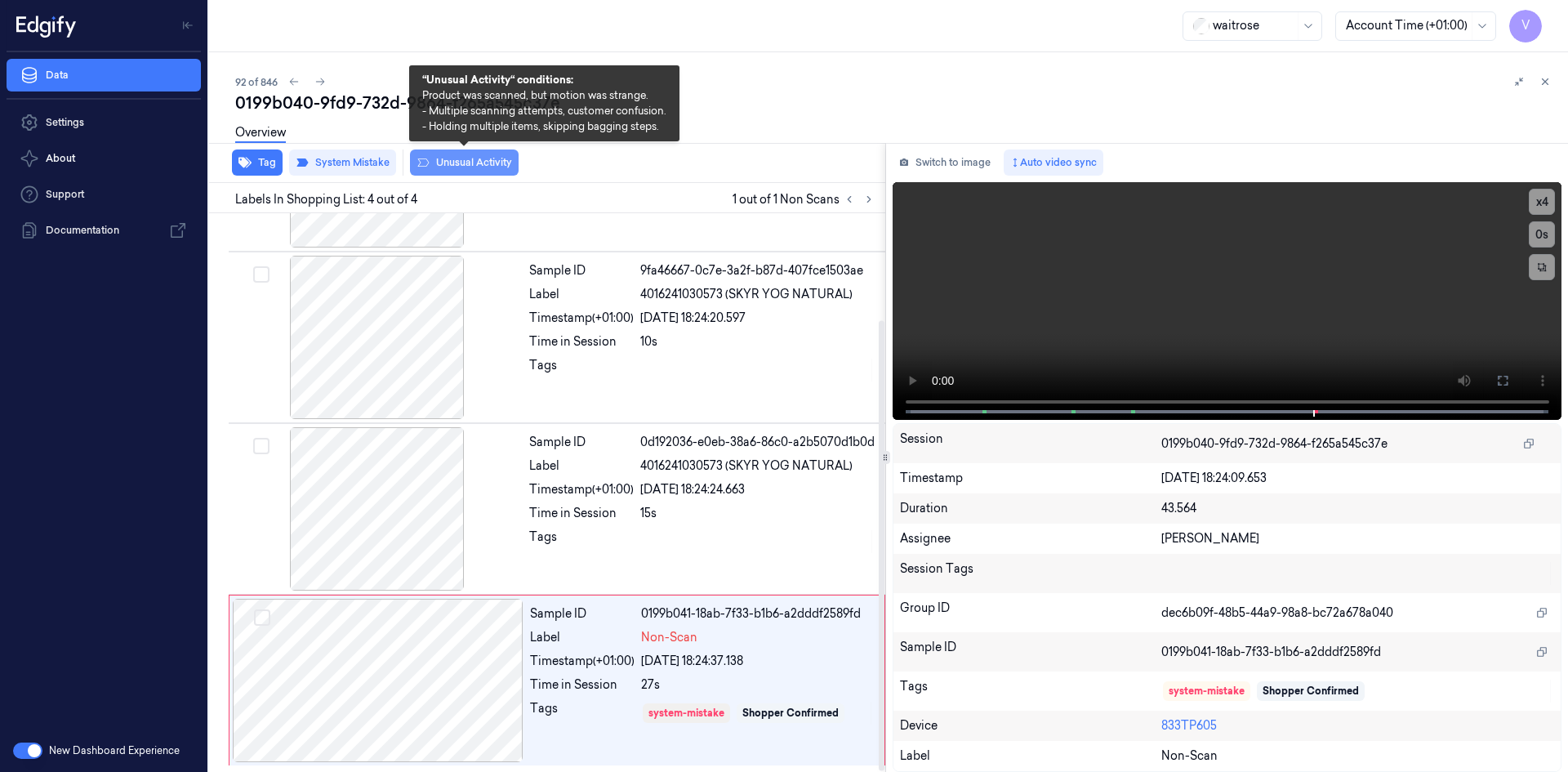
click at [447, 166] on button "Unusual Activity" at bounding box center [465, 163] width 109 height 26
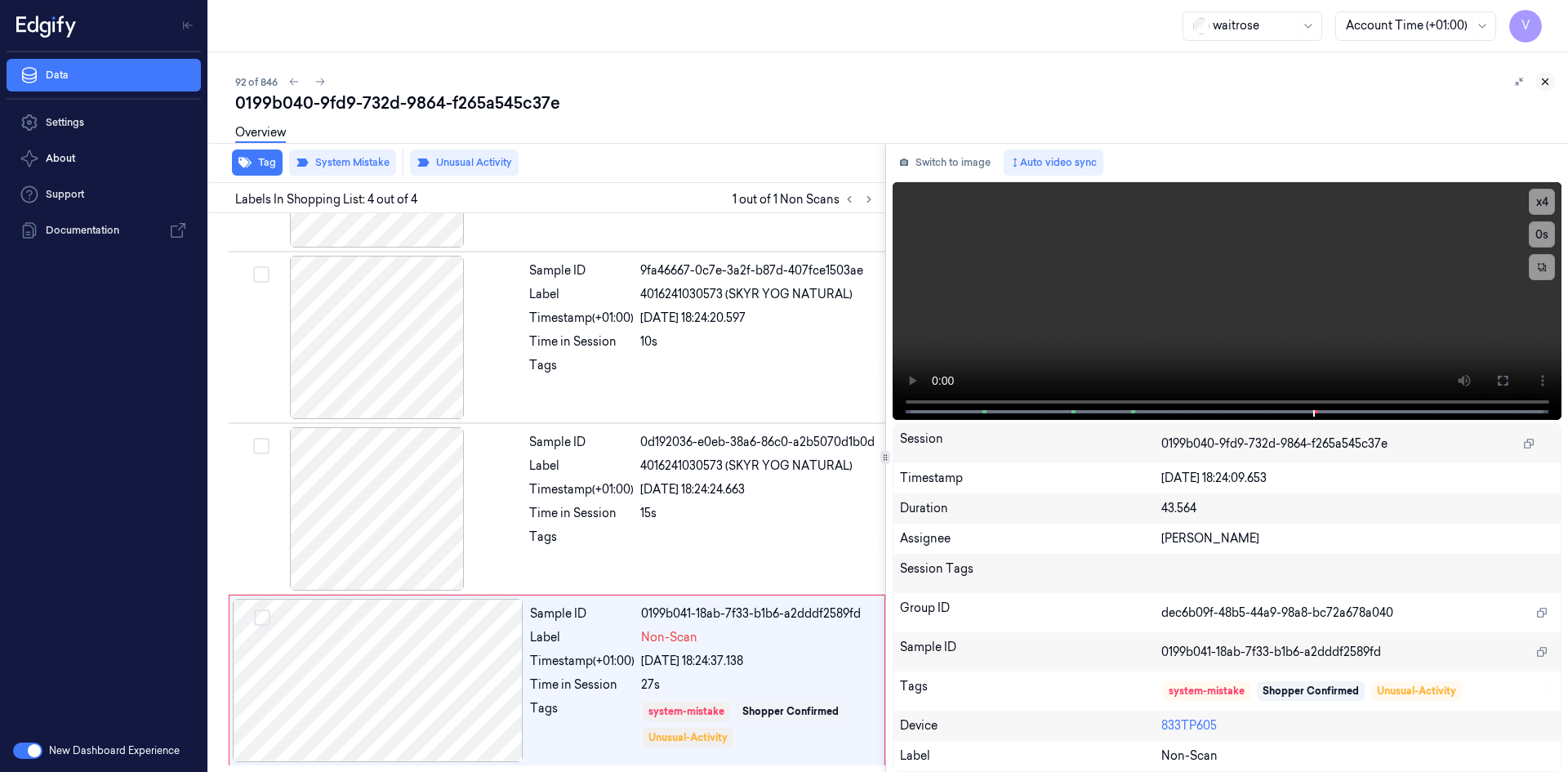
click at [1544, 75] on button at bounding box center [1545, 81] width 20 height 20
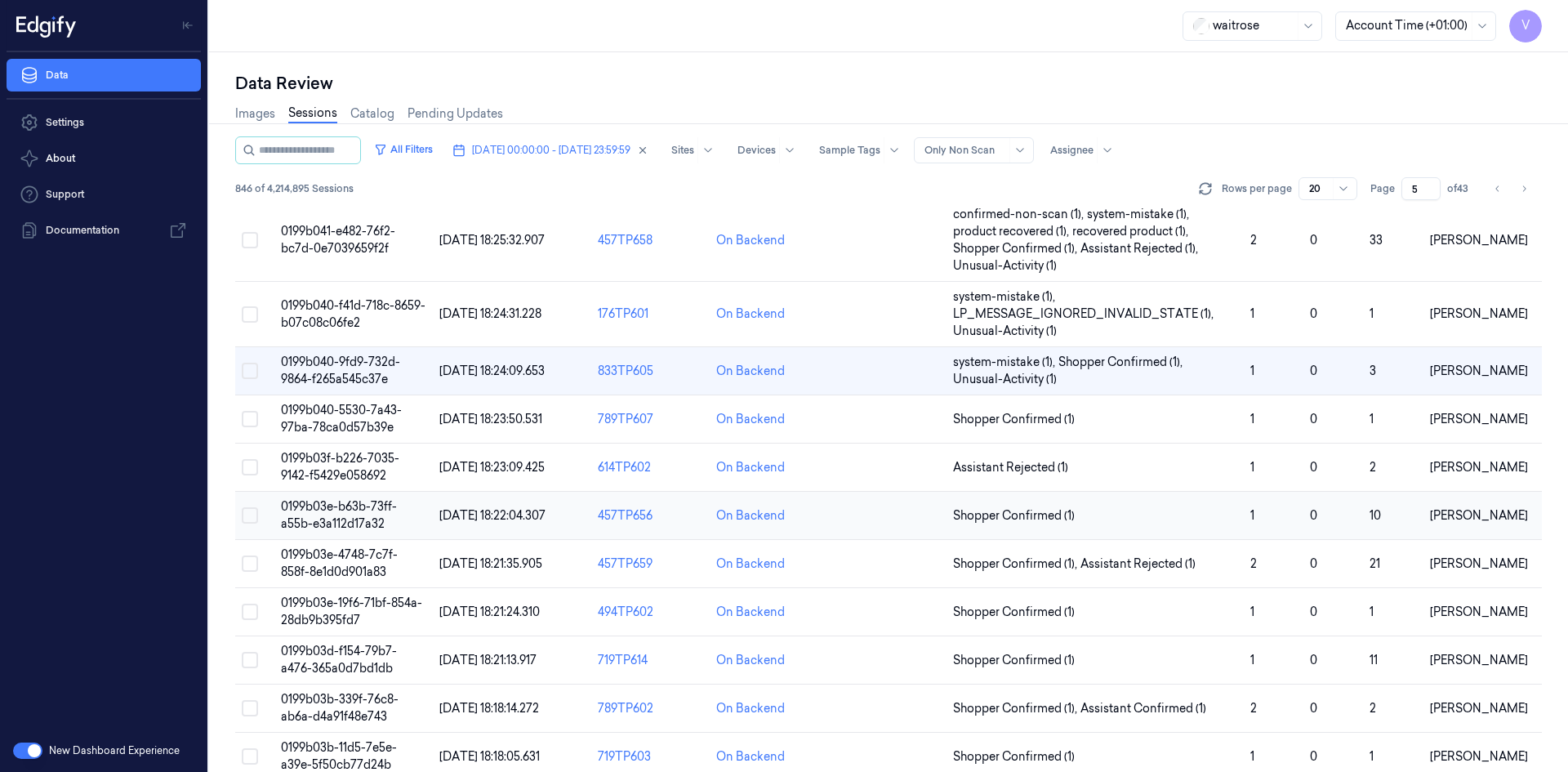
scroll to position [490, 0]
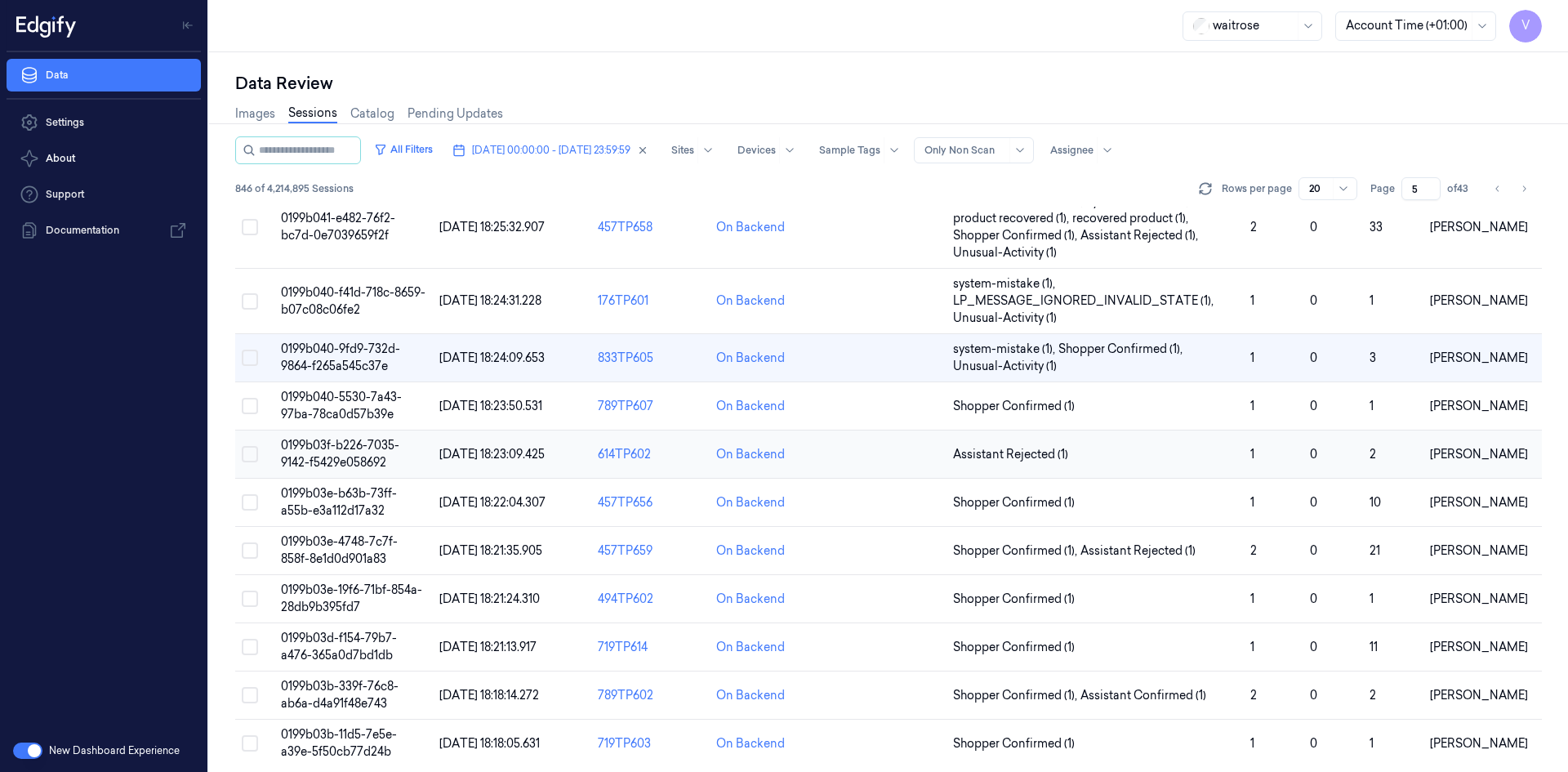
click at [348, 447] on span "0199b03f-b226-7035-9142-f5429e058692" at bounding box center [340, 454] width 119 height 32
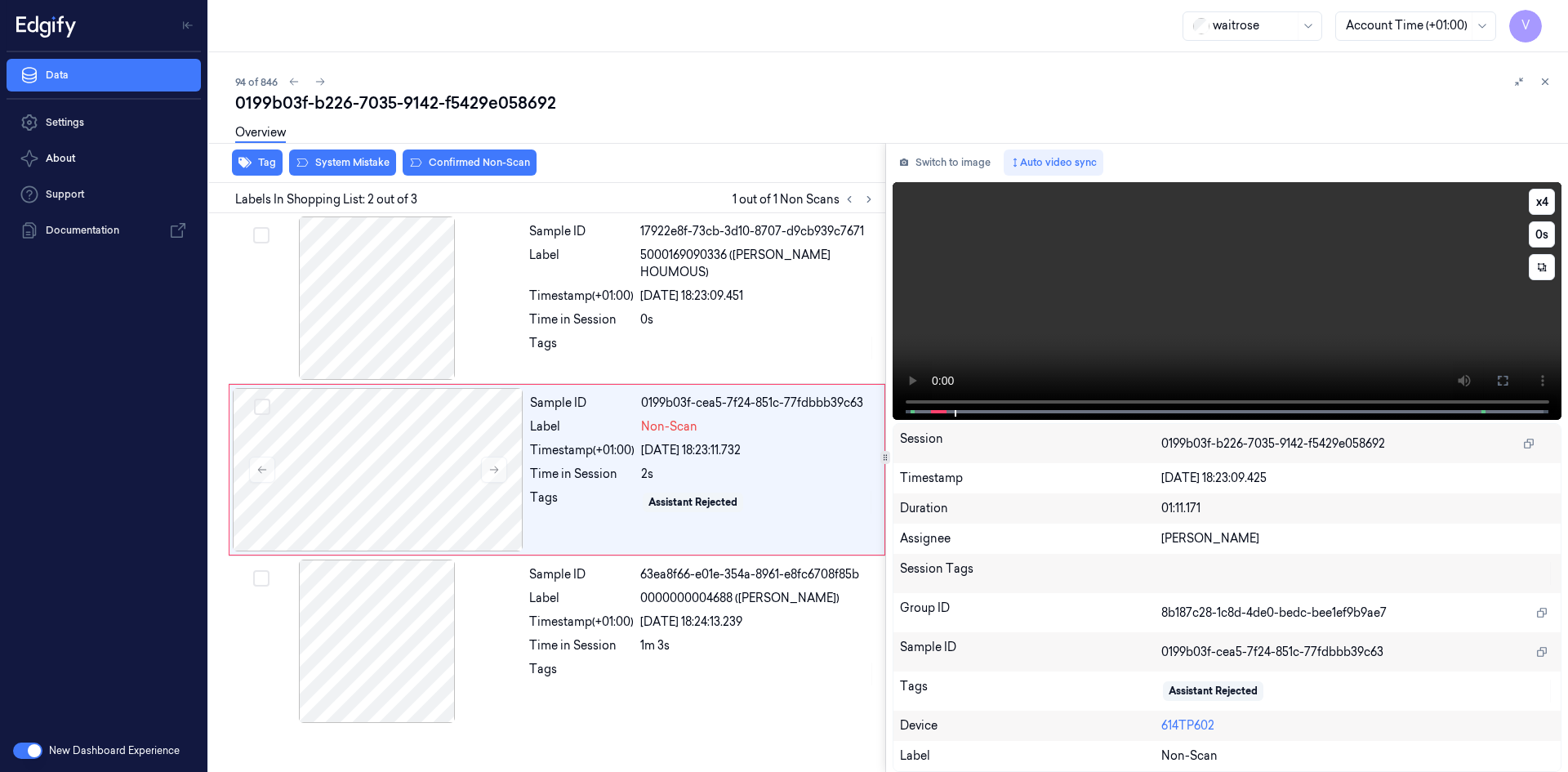
click at [1006, 335] on video at bounding box center [1228, 300] width 670 height 238
click at [1160, 308] on video at bounding box center [1228, 300] width 670 height 238
click at [1091, 261] on video at bounding box center [1228, 300] width 670 height 238
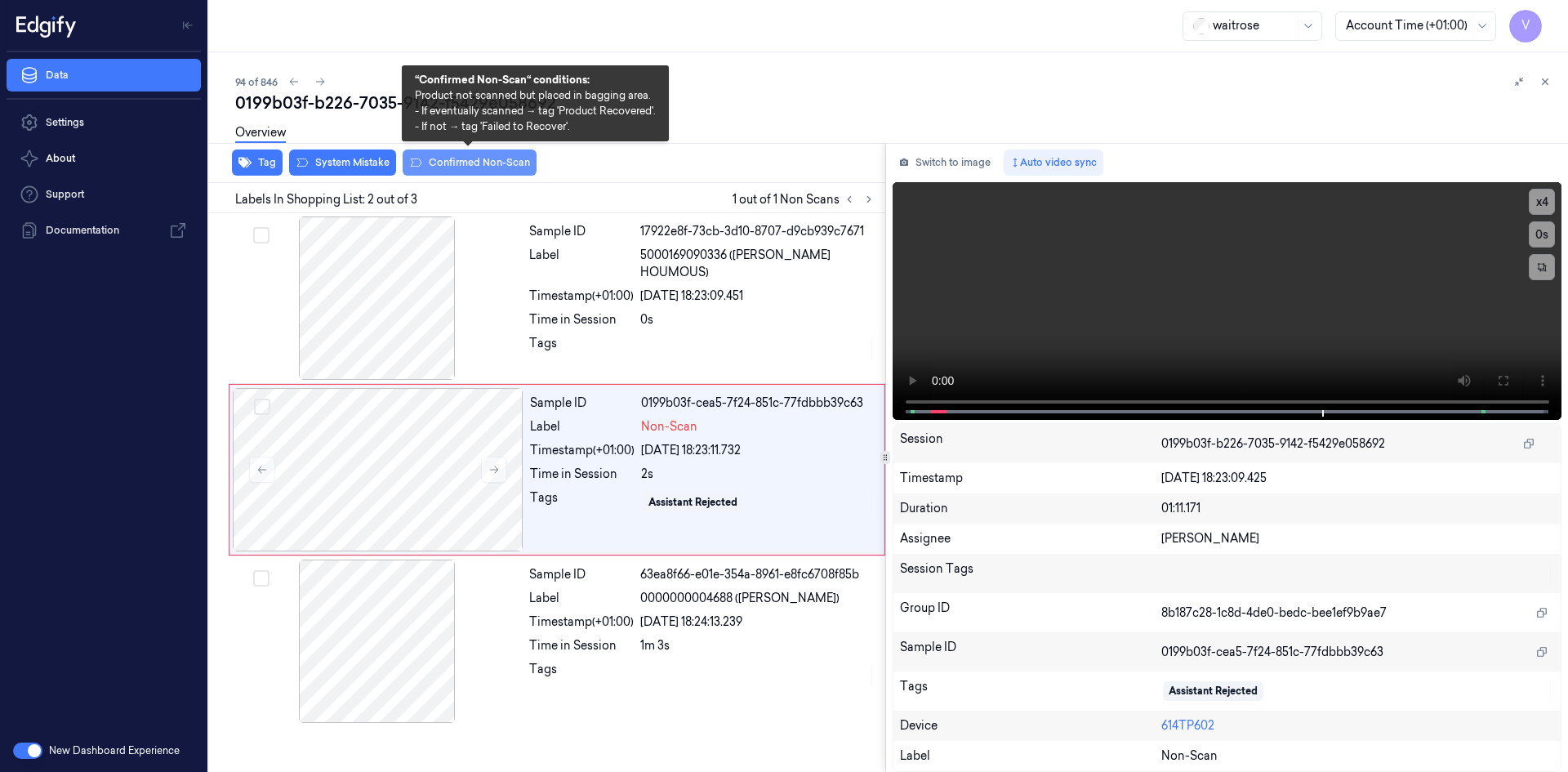
click at [466, 162] on button "Confirmed Non-Scan" at bounding box center [469, 163] width 134 height 26
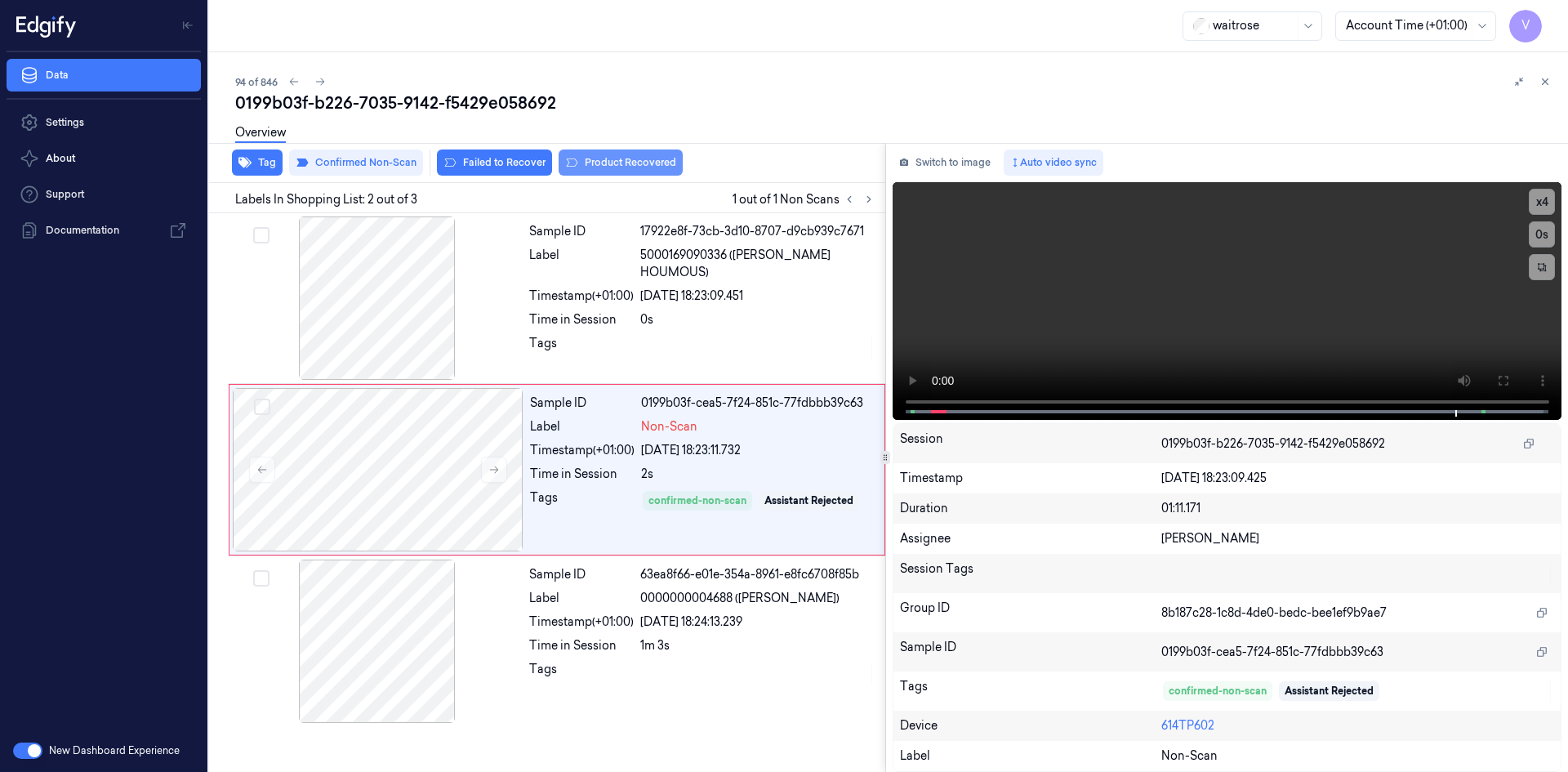
click at [610, 159] on button "Product Recovered" at bounding box center [620, 163] width 124 height 26
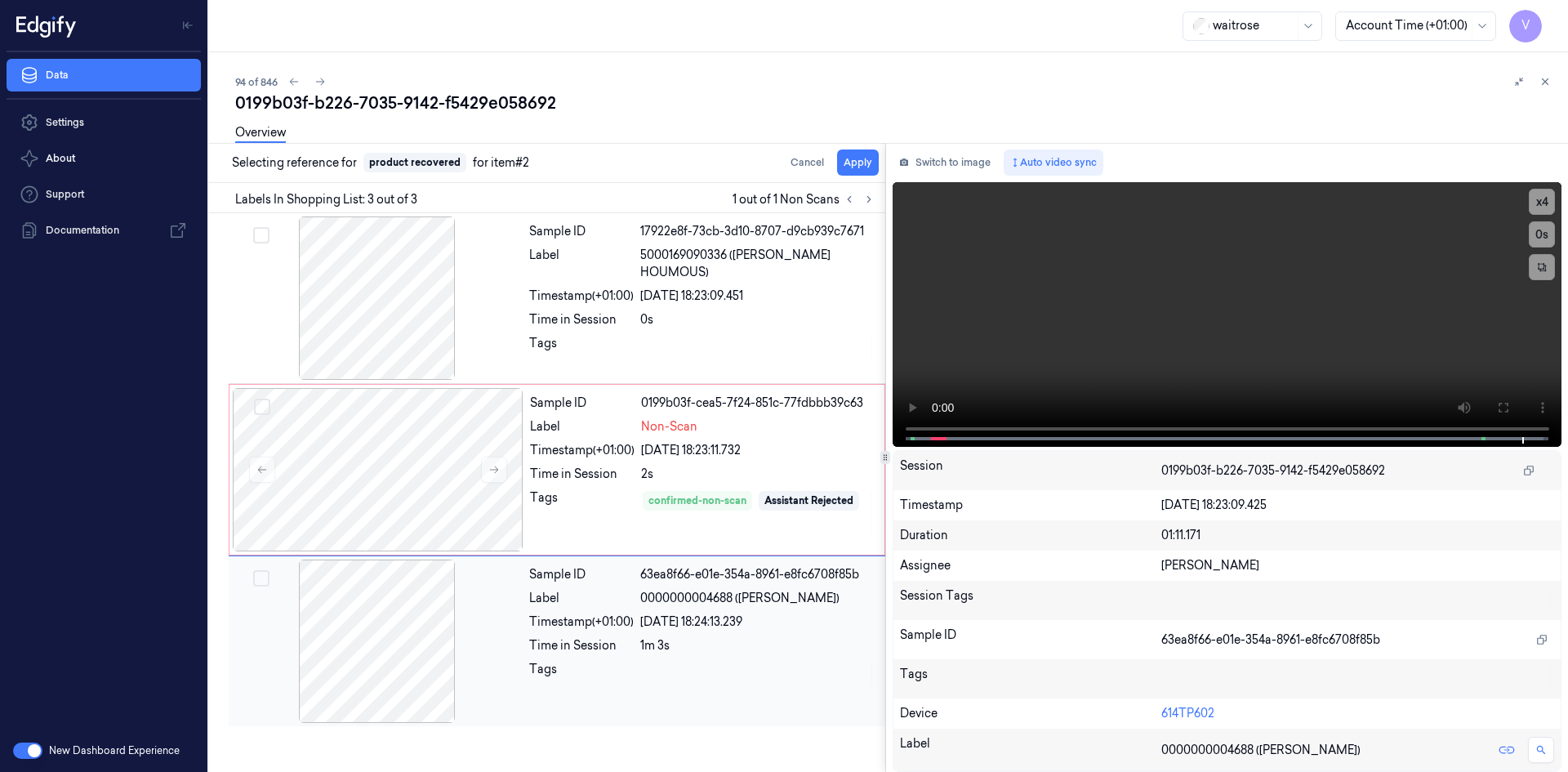
drag, startPoint x: 663, startPoint y: 618, endPoint x: 684, endPoint y: 604, distance: 25.2
click at [664, 618] on div "04/10/2025 18:24:13.239" at bounding box center [758, 622] width 235 height 17
click at [858, 158] on button "Apply" at bounding box center [858, 163] width 42 height 26
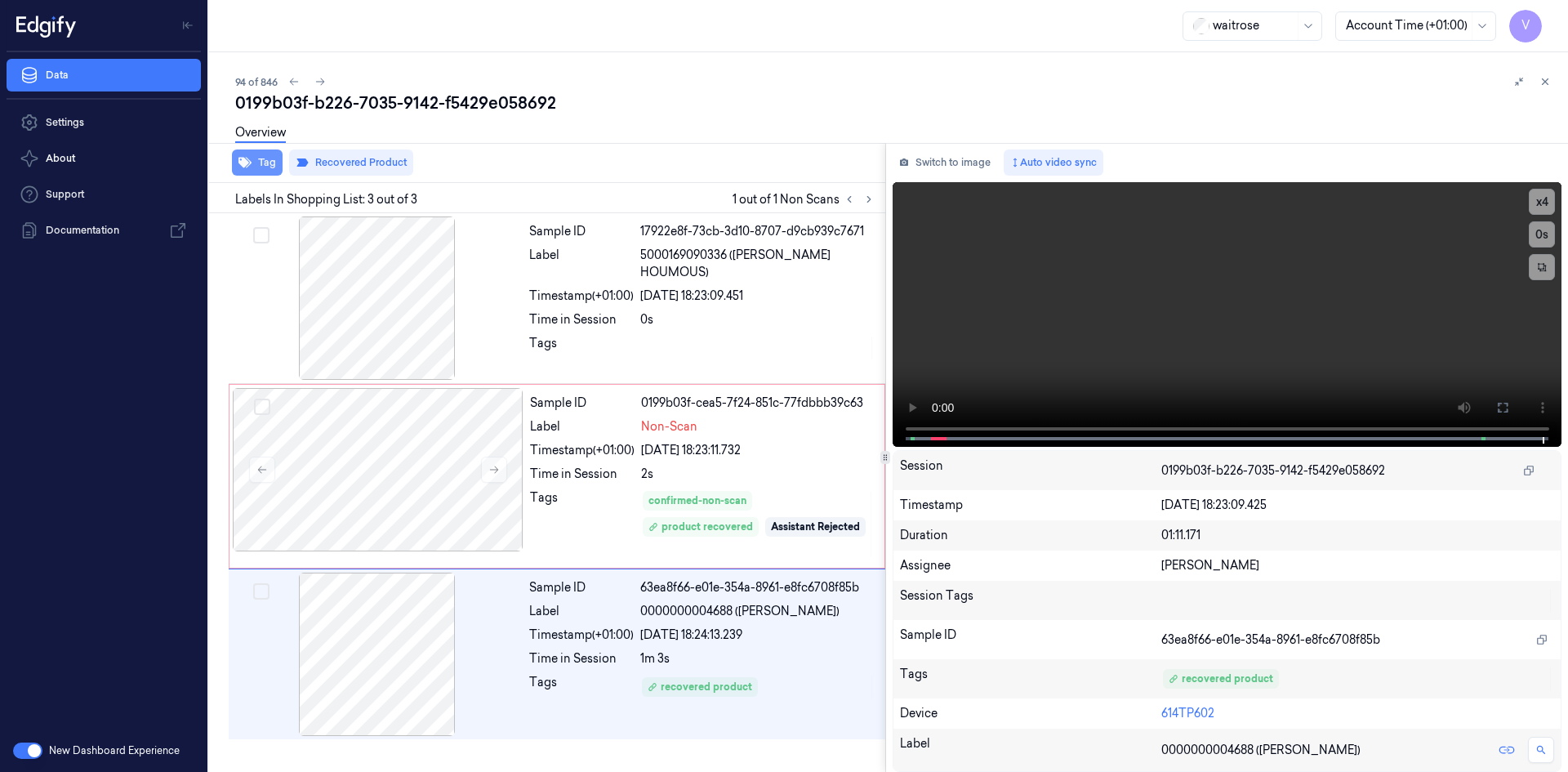
click at [266, 157] on button "Tag" at bounding box center [257, 163] width 51 height 26
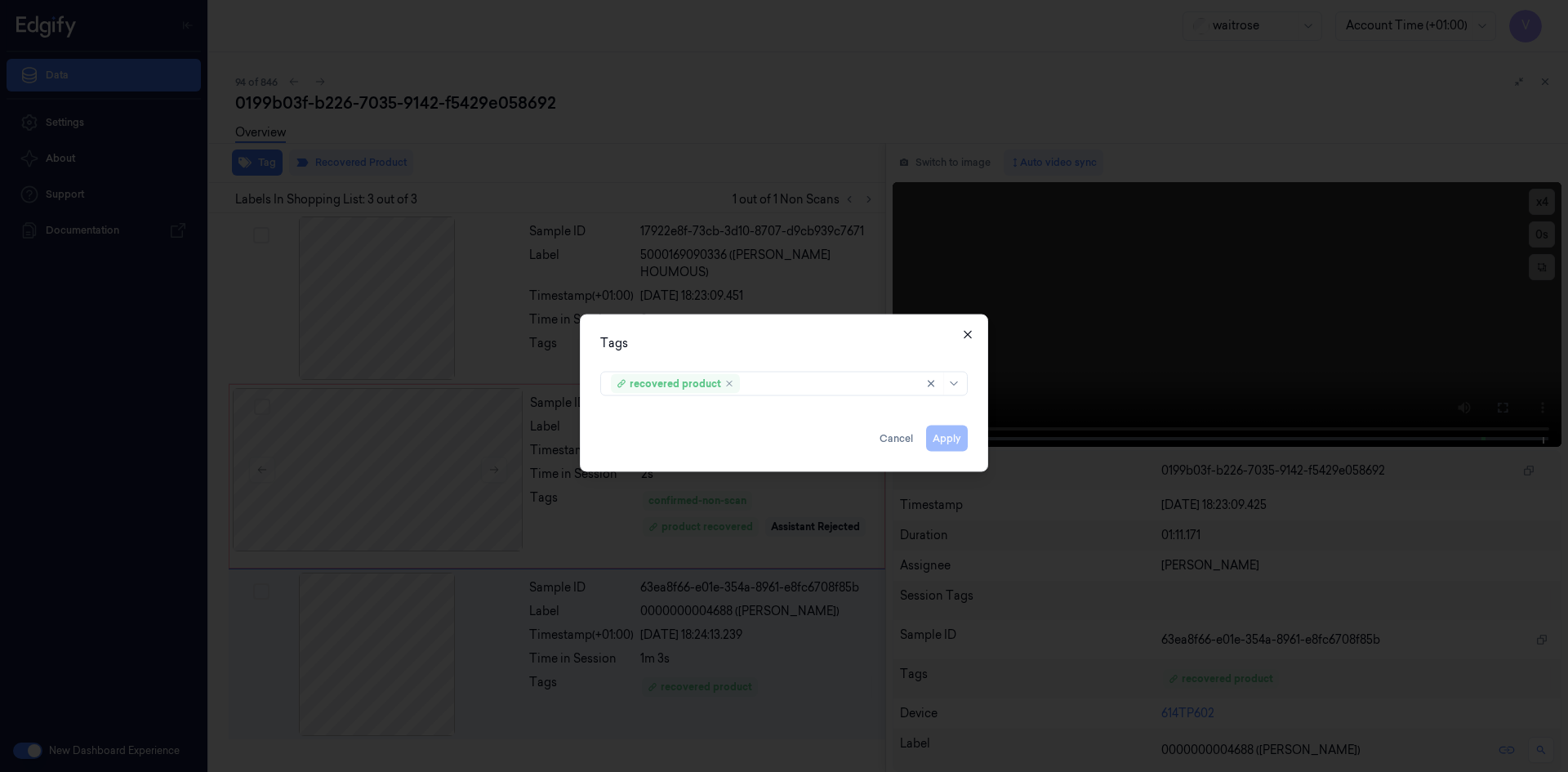
click at [965, 337] on icon "button" at bounding box center [967, 333] width 13 height 13
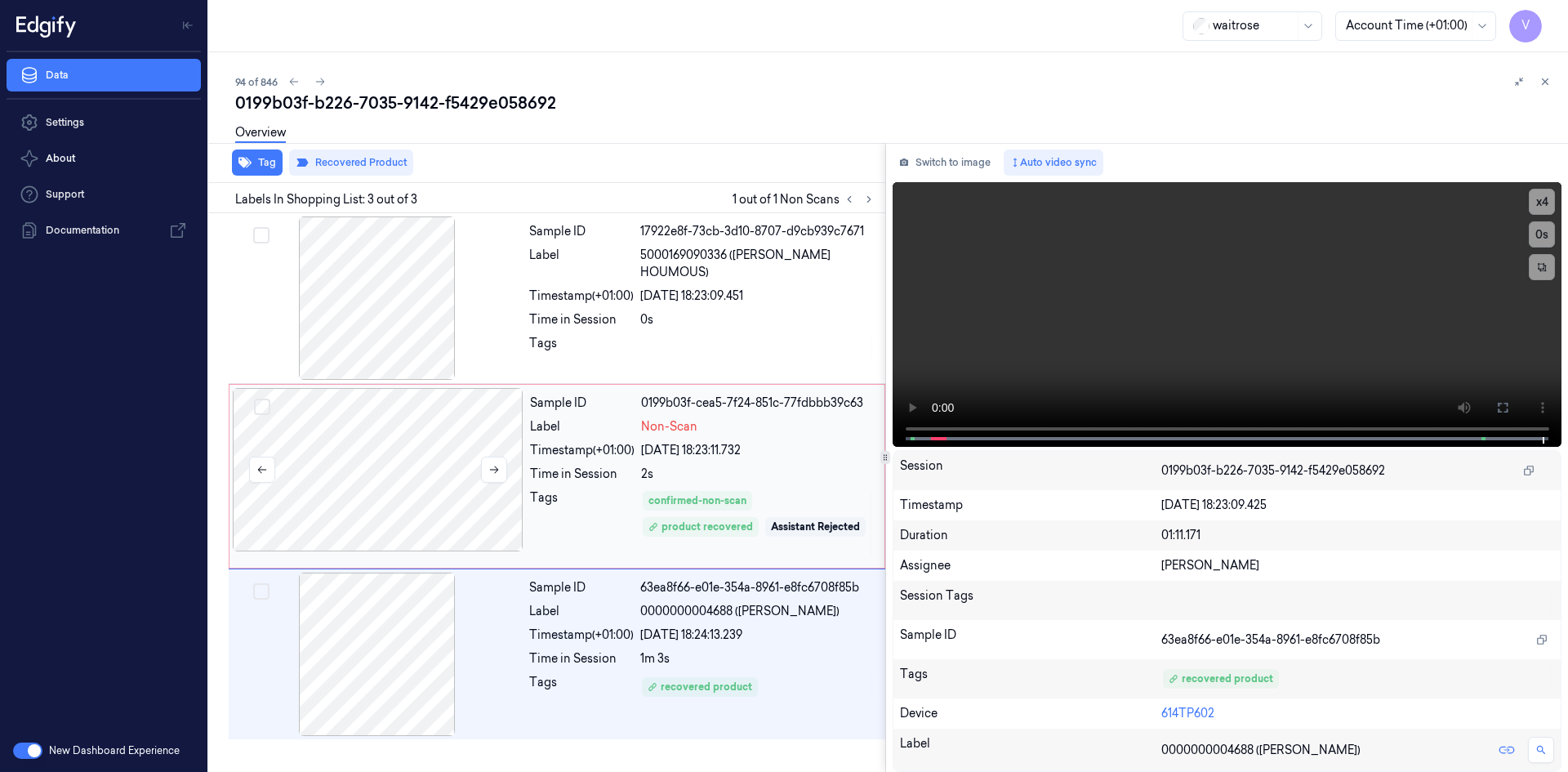
click at [414, 447] on div at bounding box center [378, 469] width 291 height 164
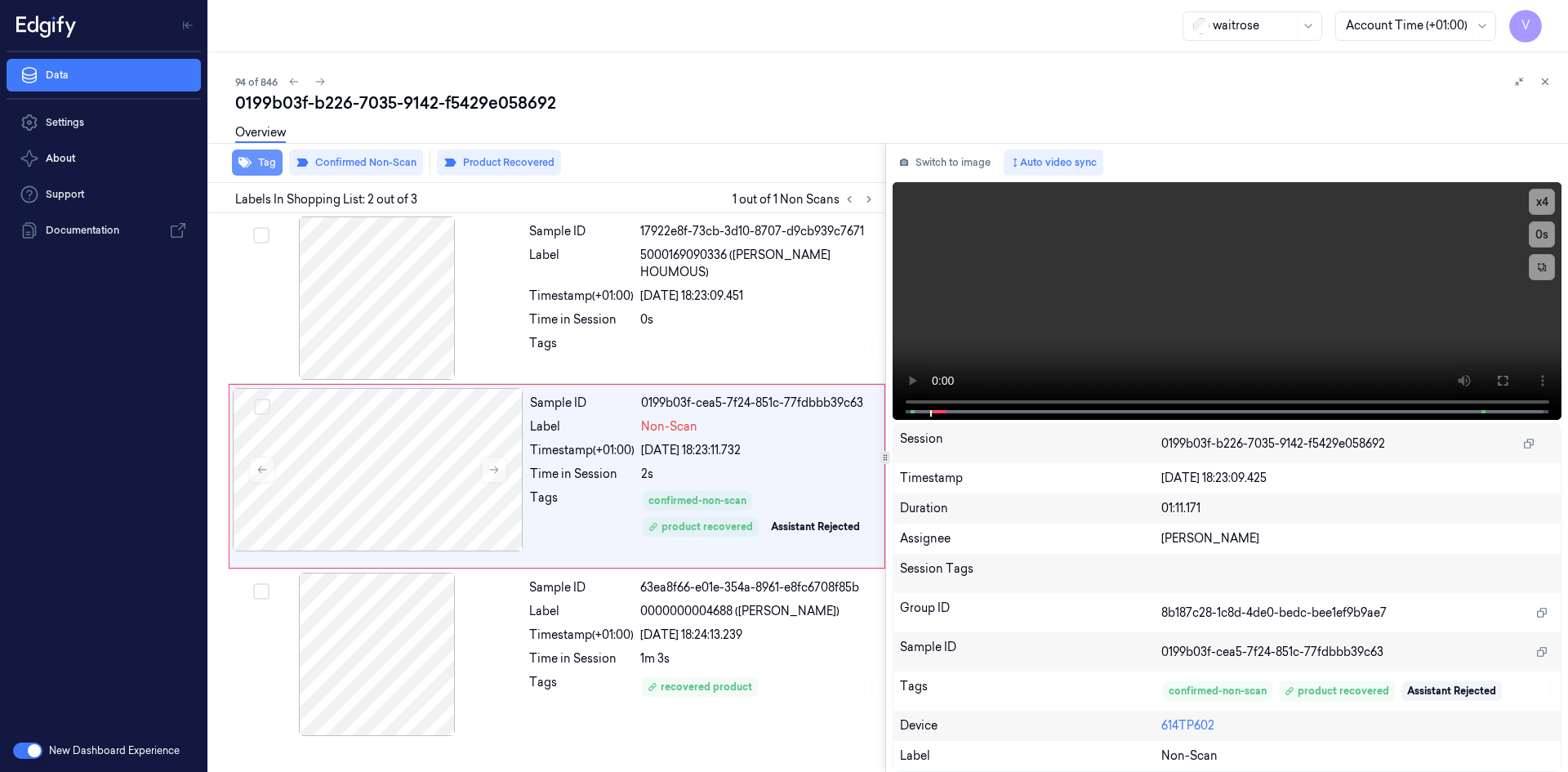
click at [269, 158] on button "Tag" at bounding box center [257, 163] width 51 height 26
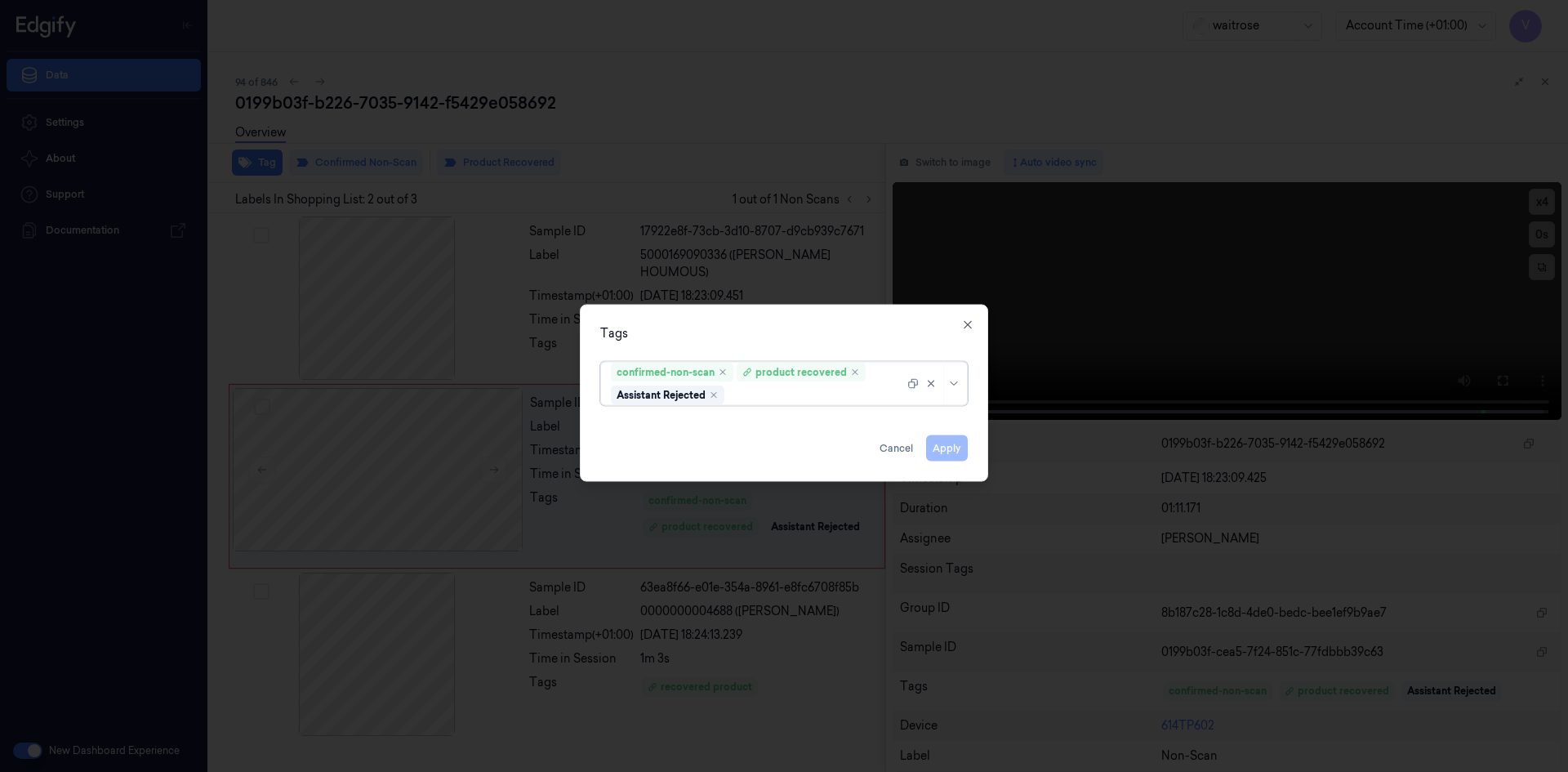
click at [829, 395] on div at bounding box center [816, 395] width 177 height 17
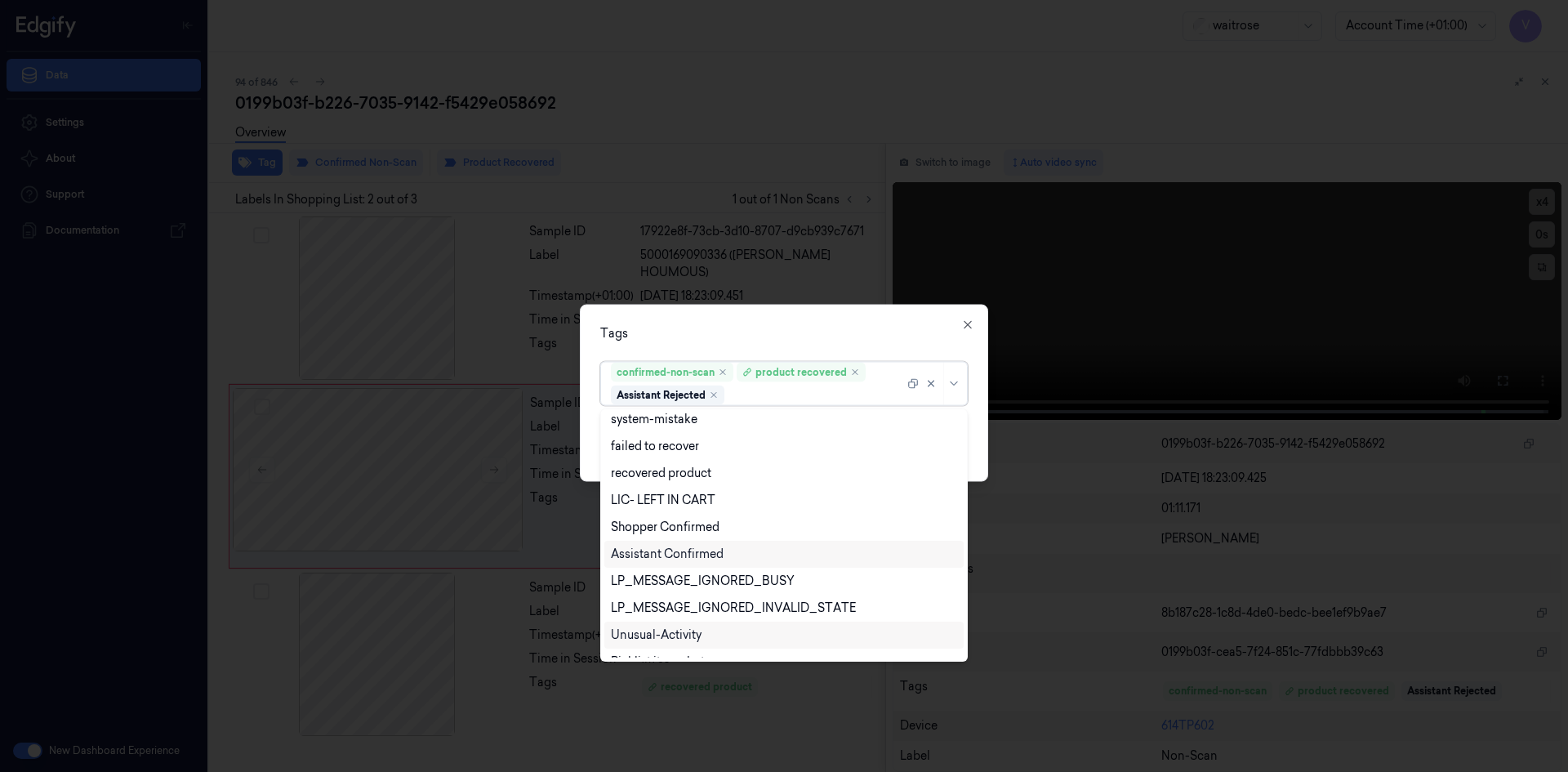
scroll to position [213, 0]
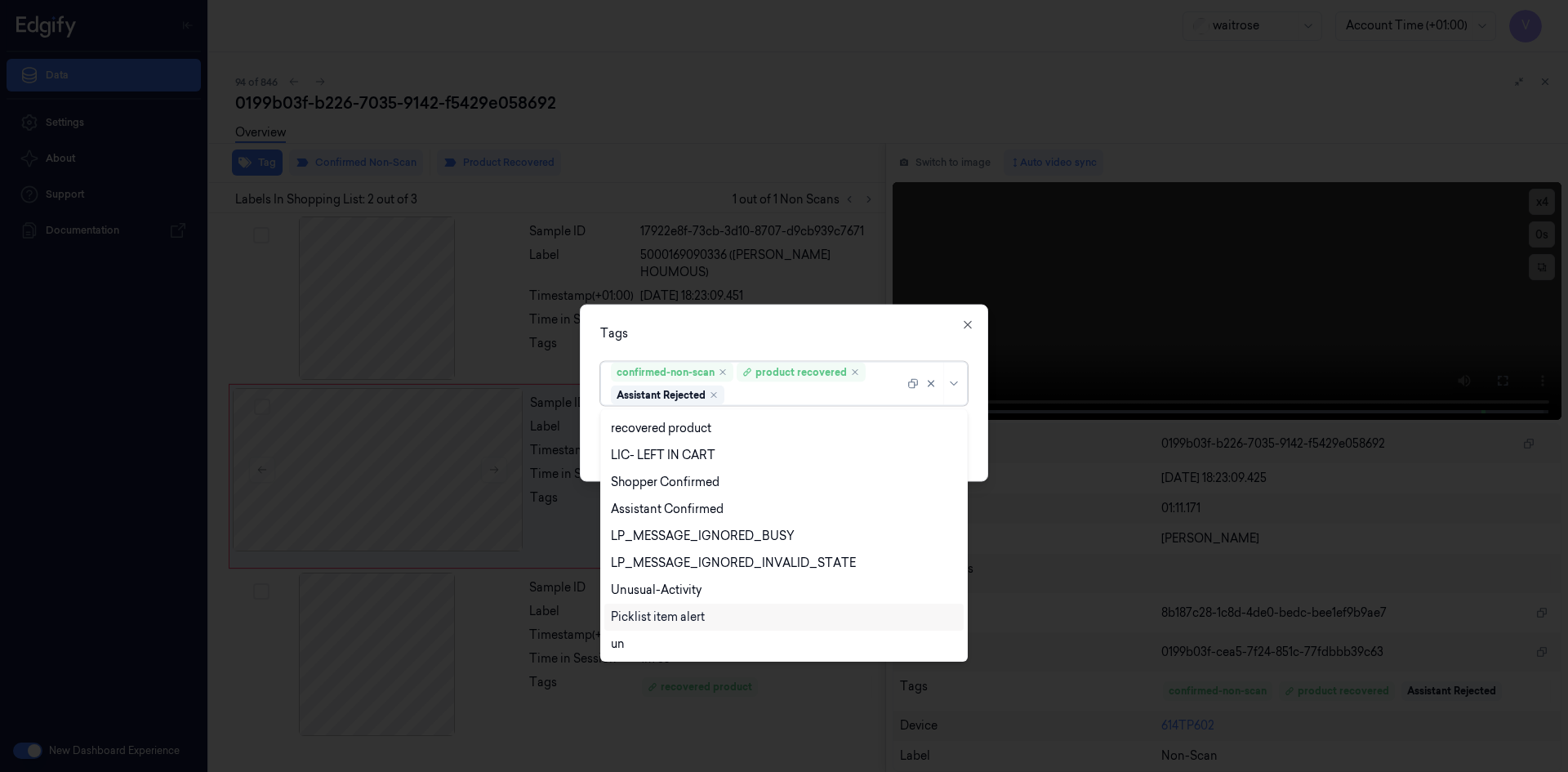
click at [696, 612] on div "Picklist item alert" at bounding box center [658, 617] width 94 height 17
click at [806, 334] on div "Tags" at bounding box center [784, 333] width 368 height 17
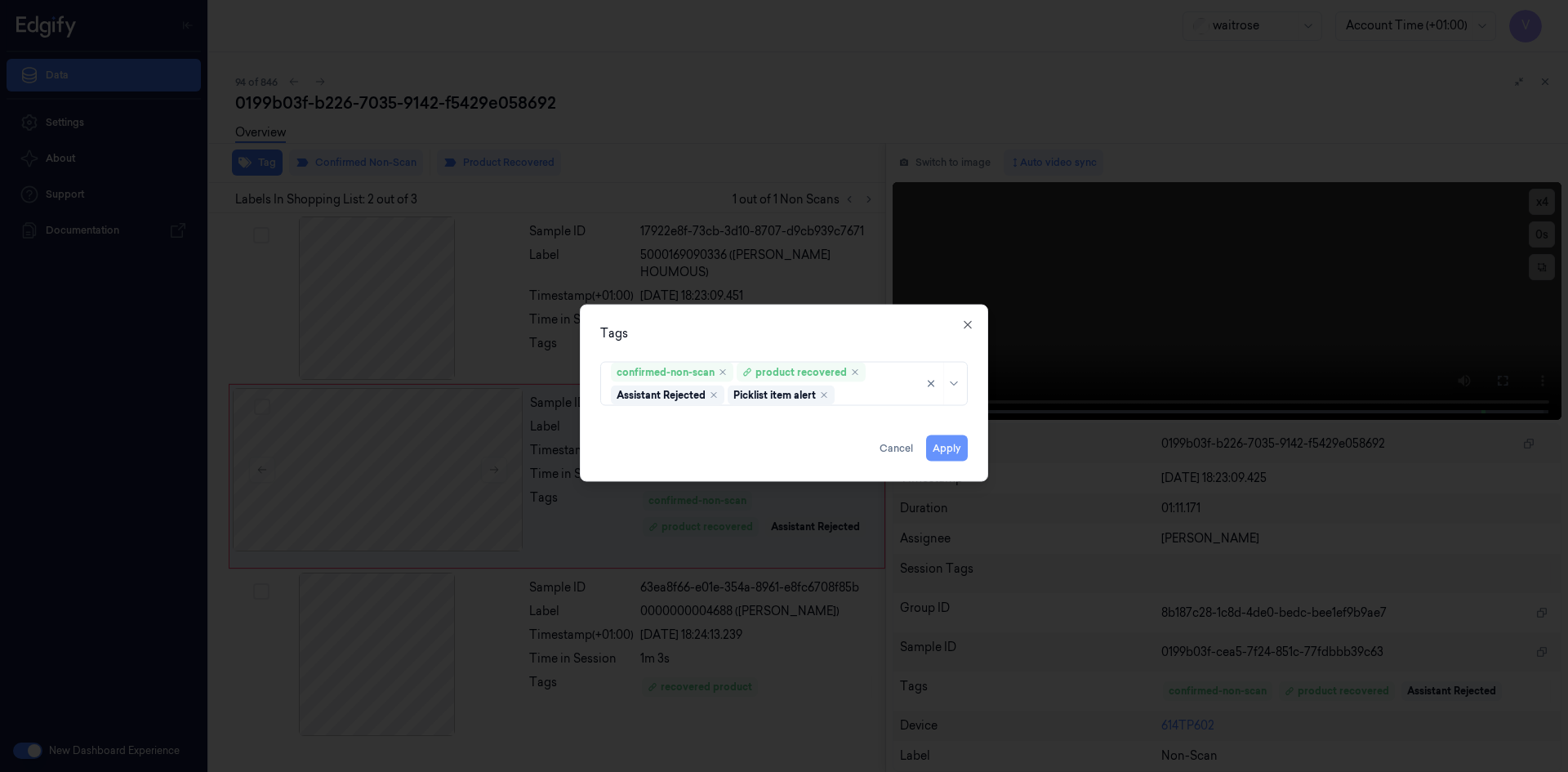
click at [946, 447] on button "Apply" at bounding box center [947, 447] width 42 height 26
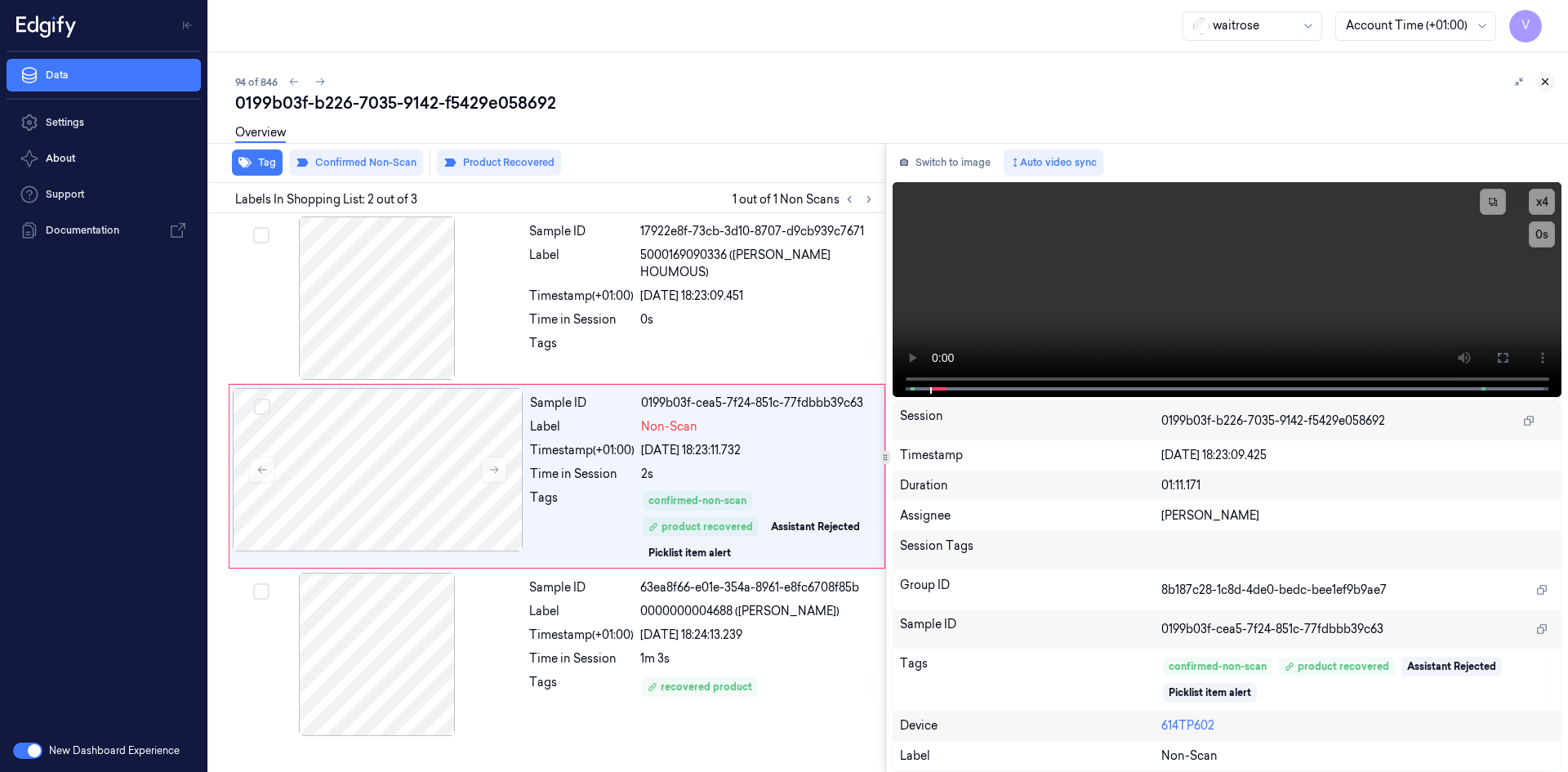
click at [1547, 78] on icon at bounding box center [1545, 81] width 11 height 11
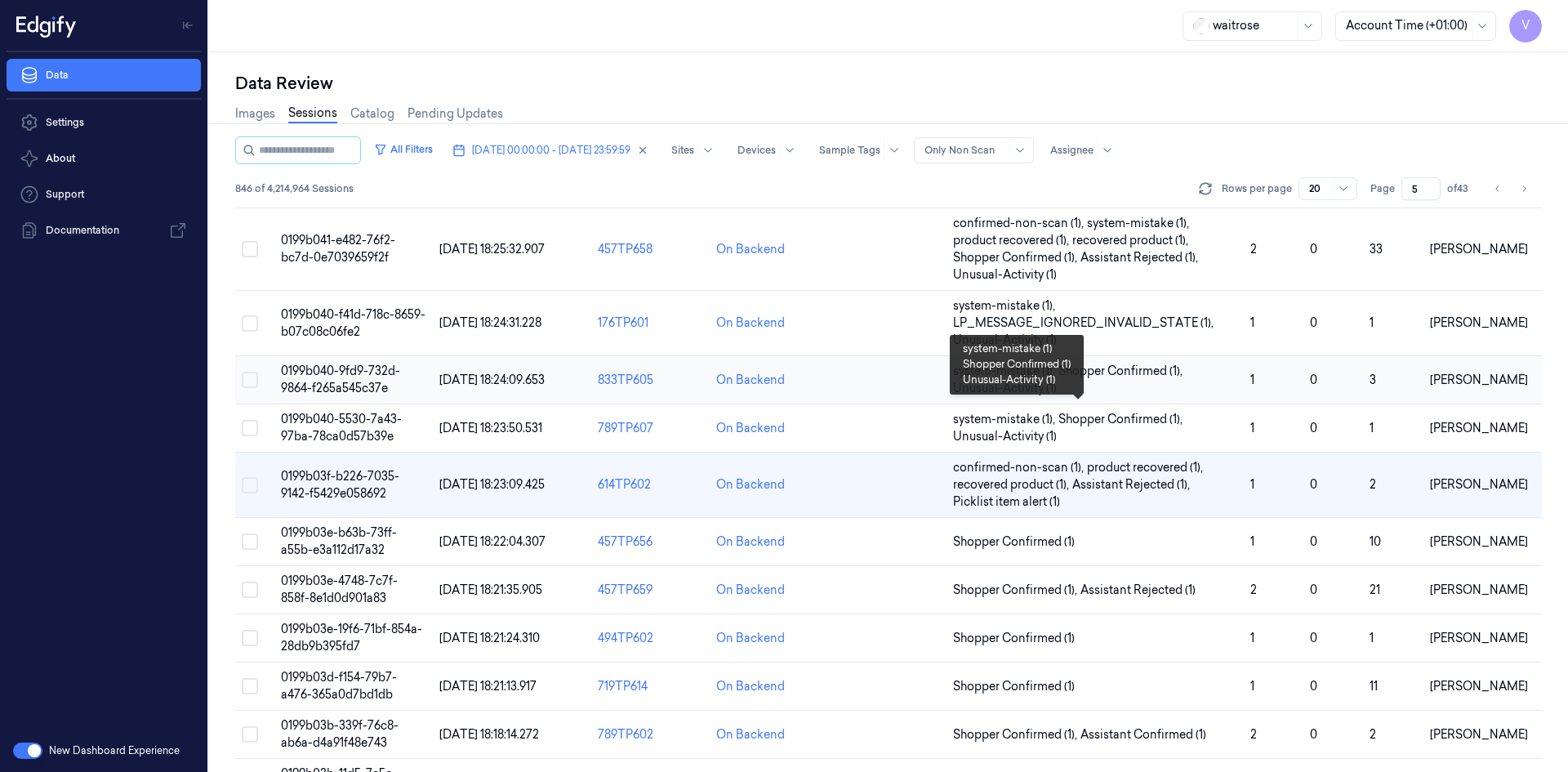
scroll to position [516, 0]
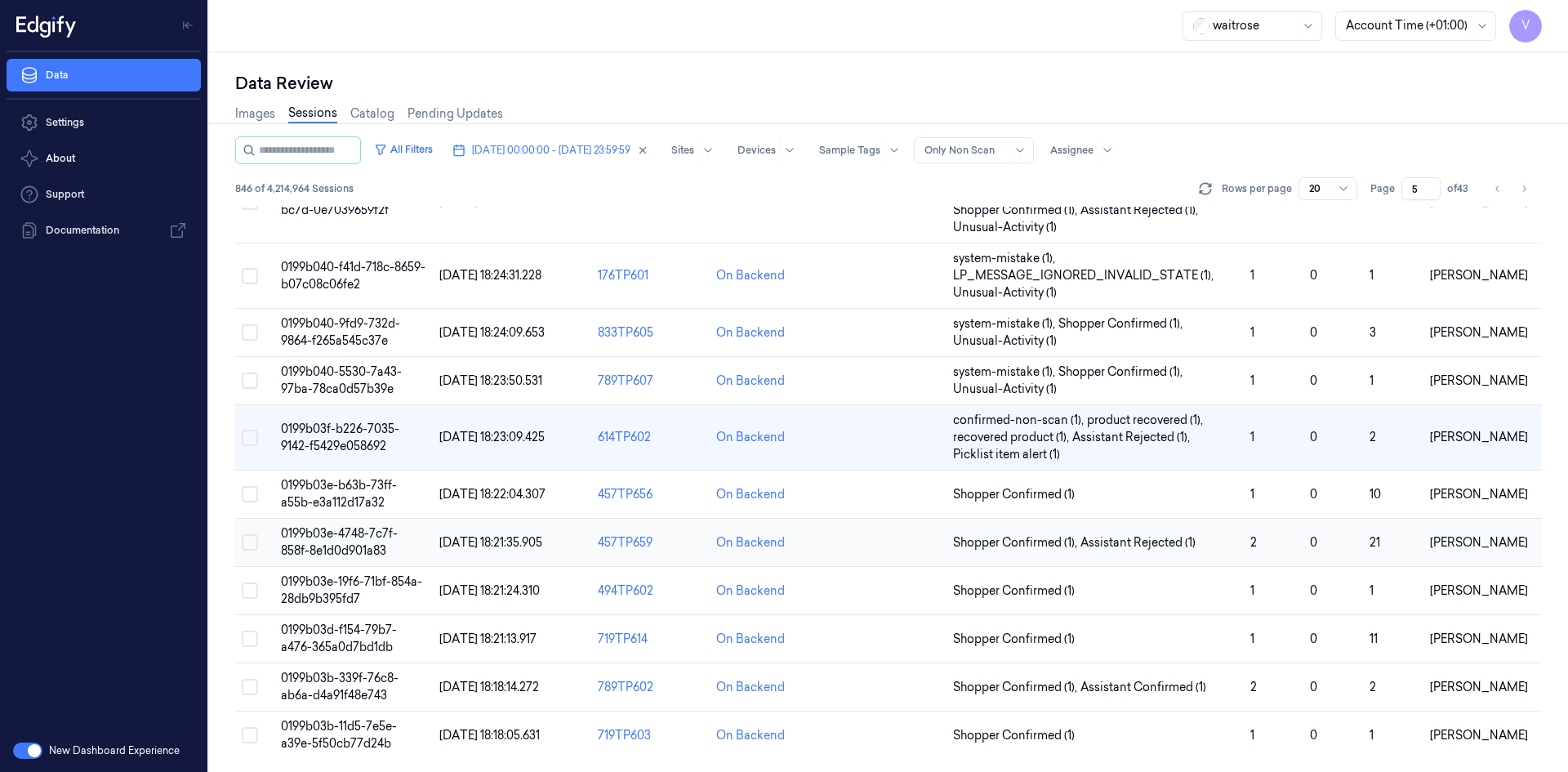
click at [358, 527] on span "0199b03e-4748-7c7f-858f-8e1d0d901a83" at bounding box center [339, 542] width 117 height 32
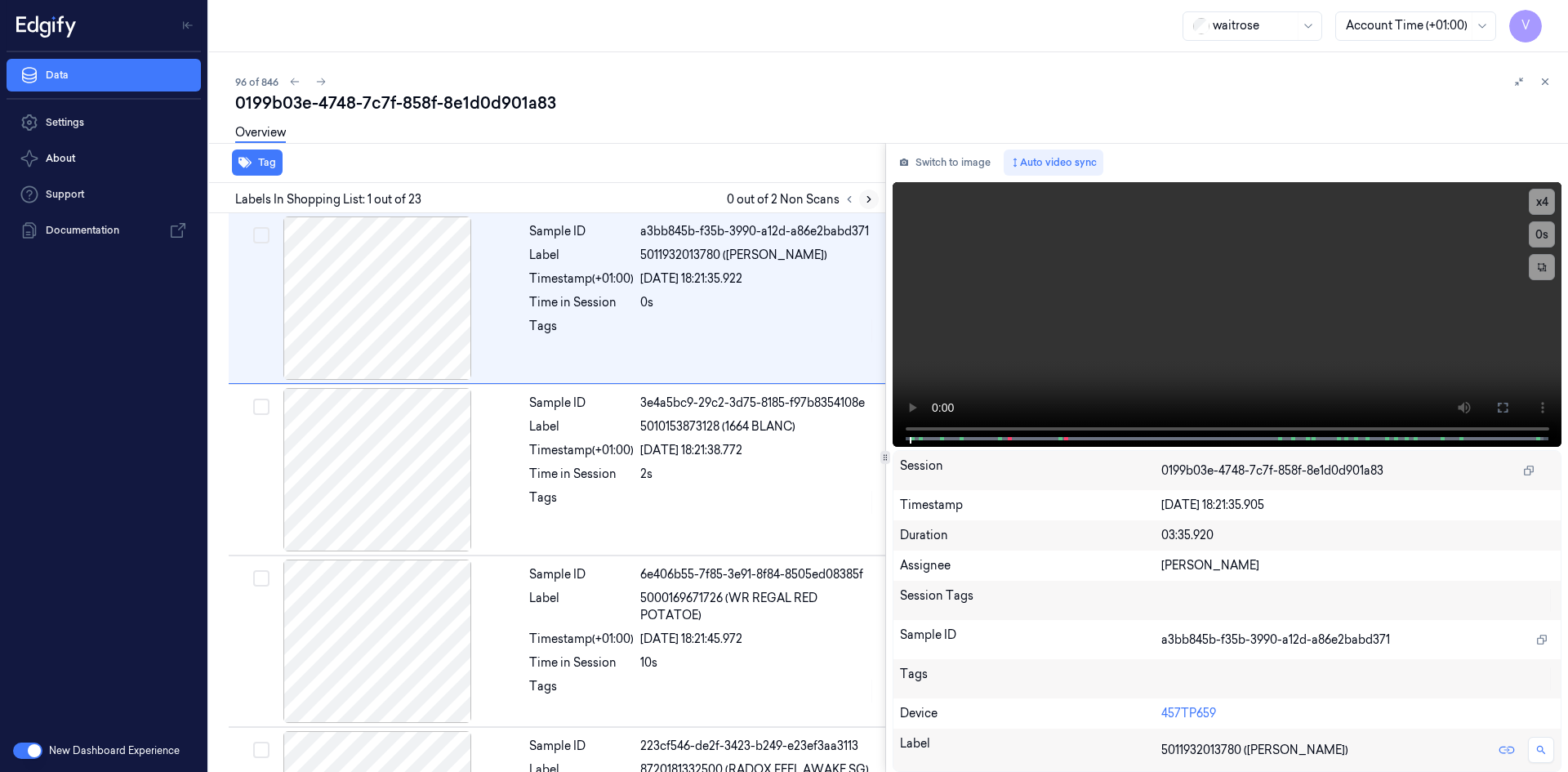
click at [865, 198] on icon at bounding box center [869, 199] width 11 height 11
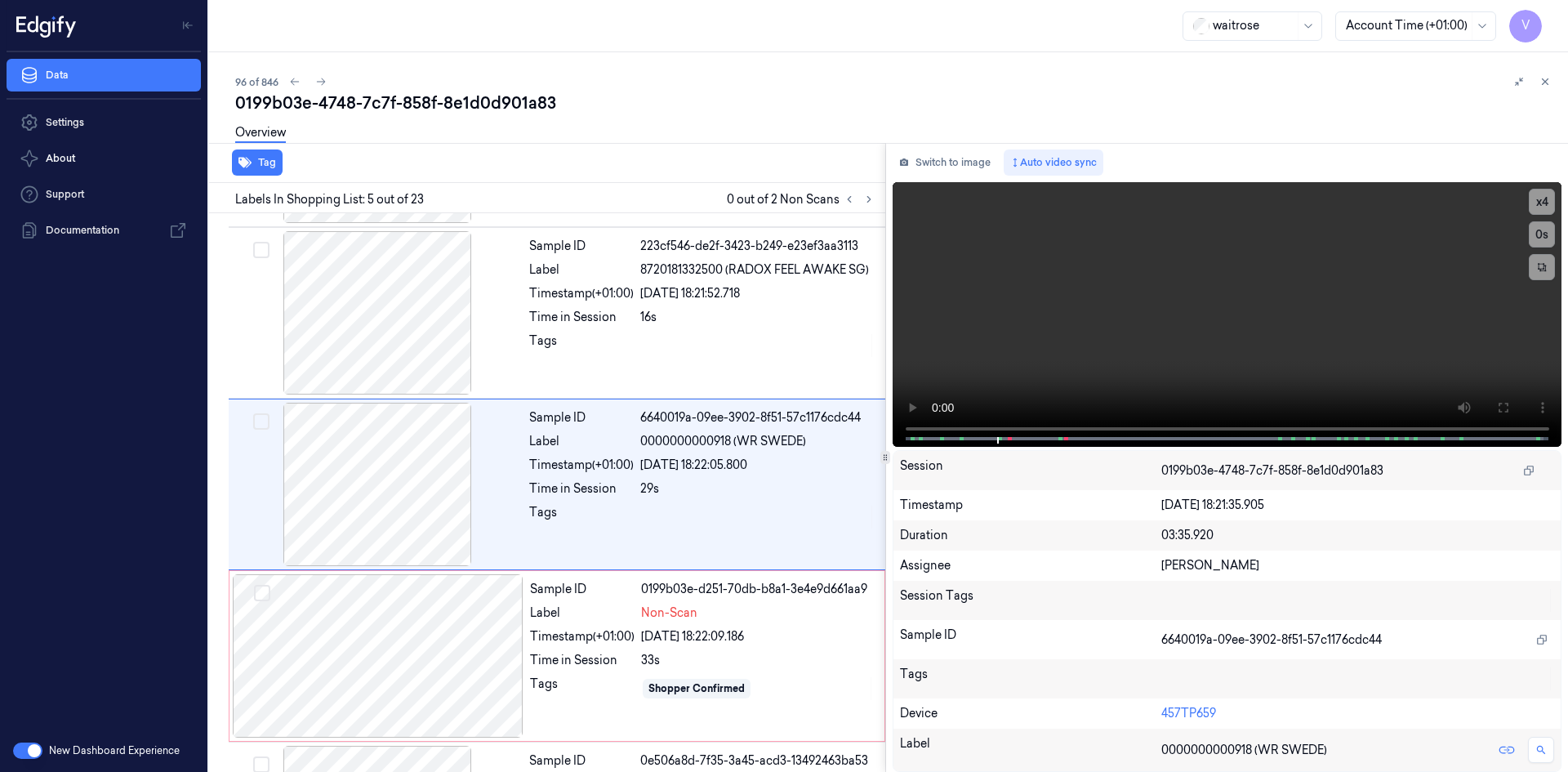
scroll to position [492, 0]
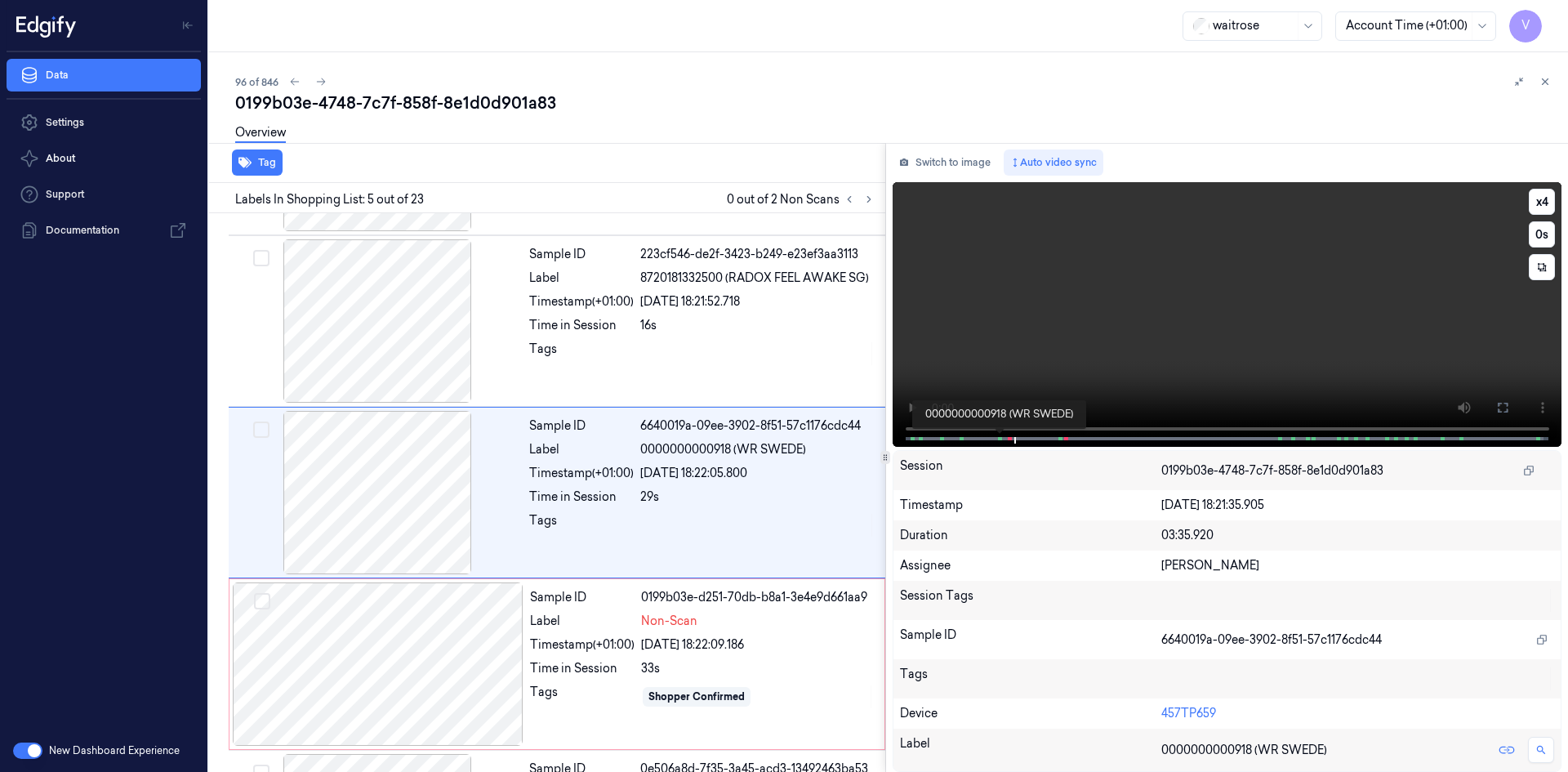
click at [998, 435] on span at bounding box center [999, 438] width 3 height 8
click at [1085, 339] on video at bounding box center [1228, 314] width 670 height 265
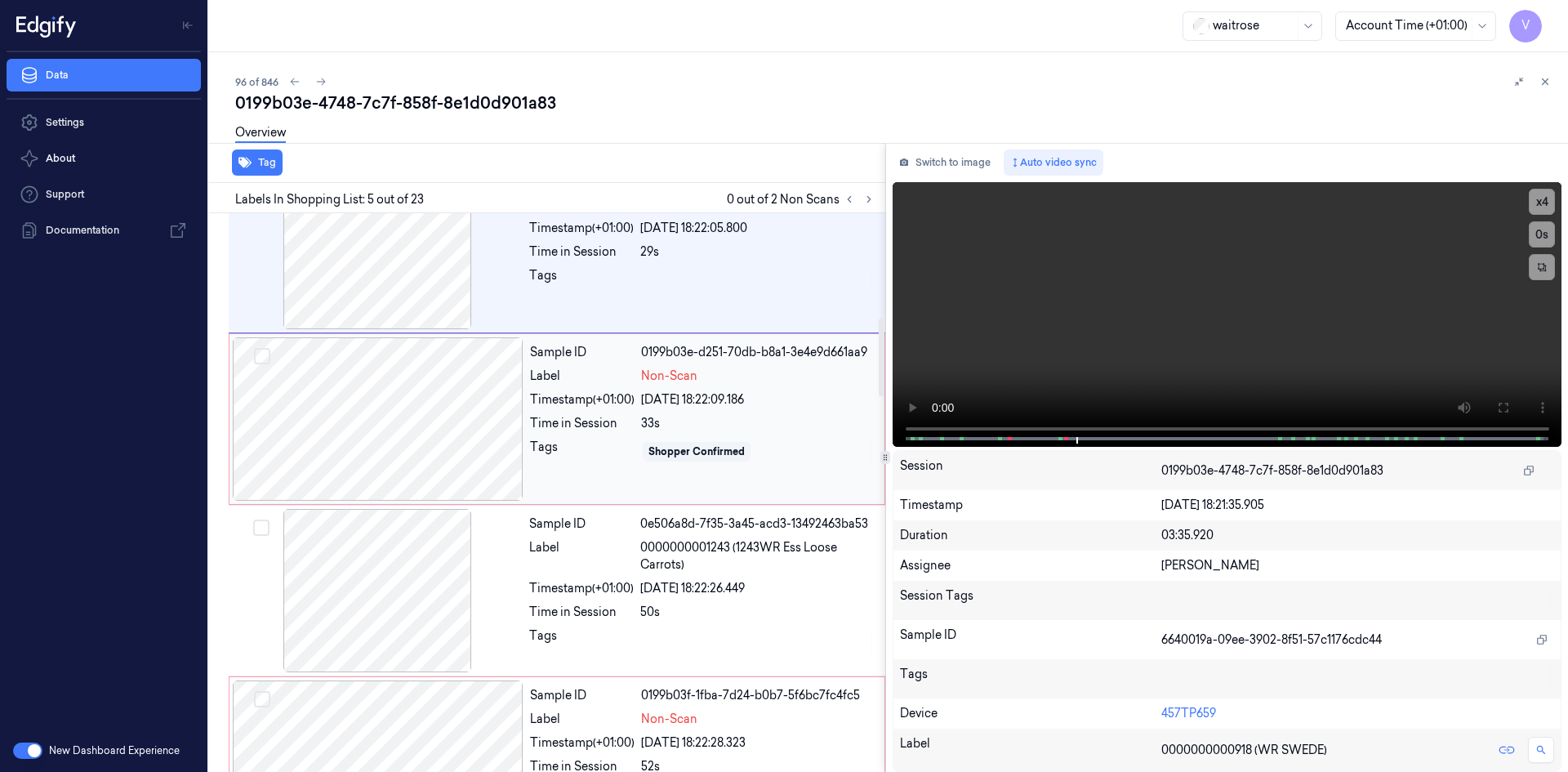
click at [465, 370] on div at bounding box center [378, 419] width 291 height 164
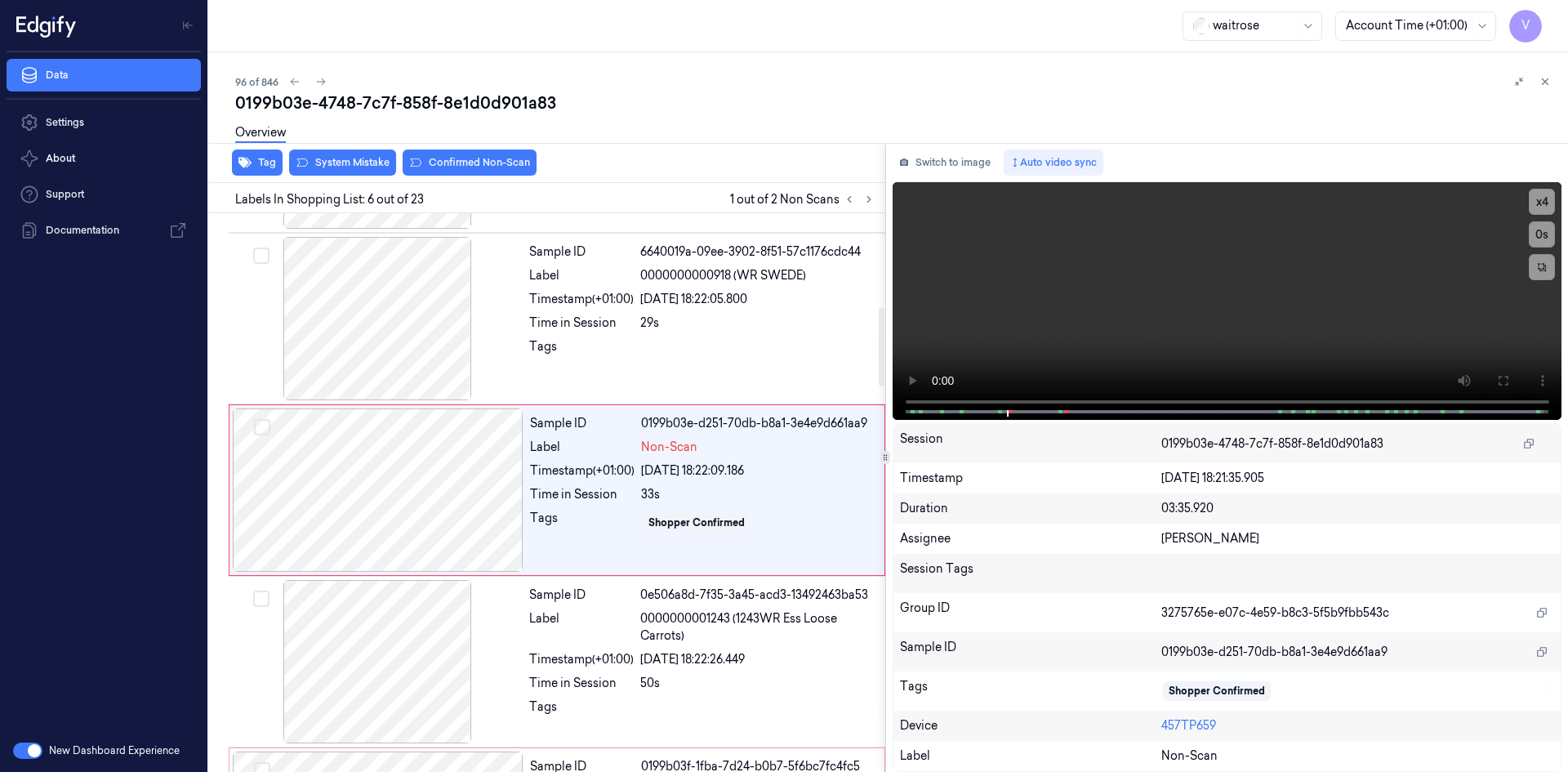
scroll to position [663, 0]
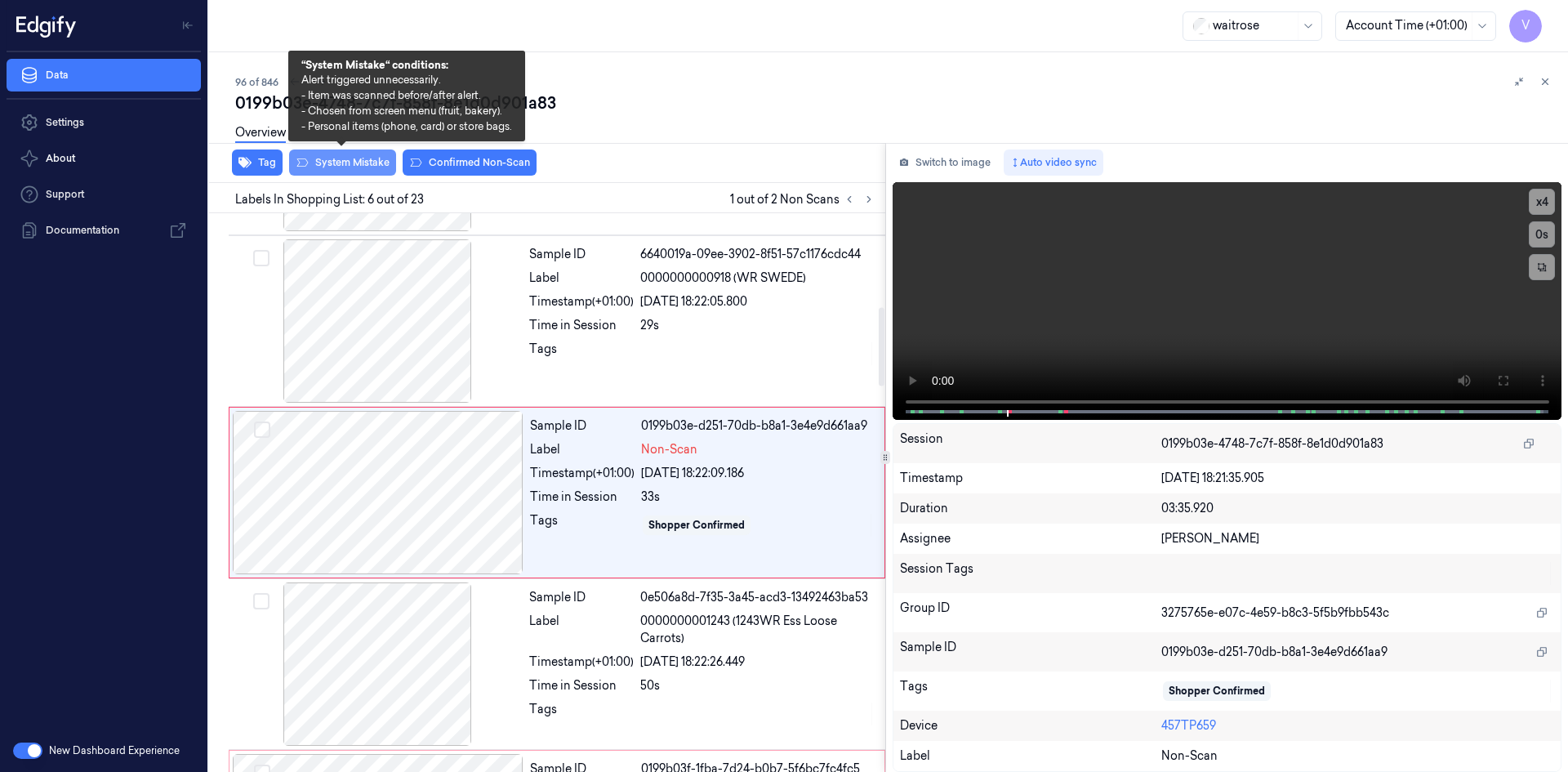
click at [366, 159] on button "System Mistake" at bounding box center [343, 163] width 107 height 26
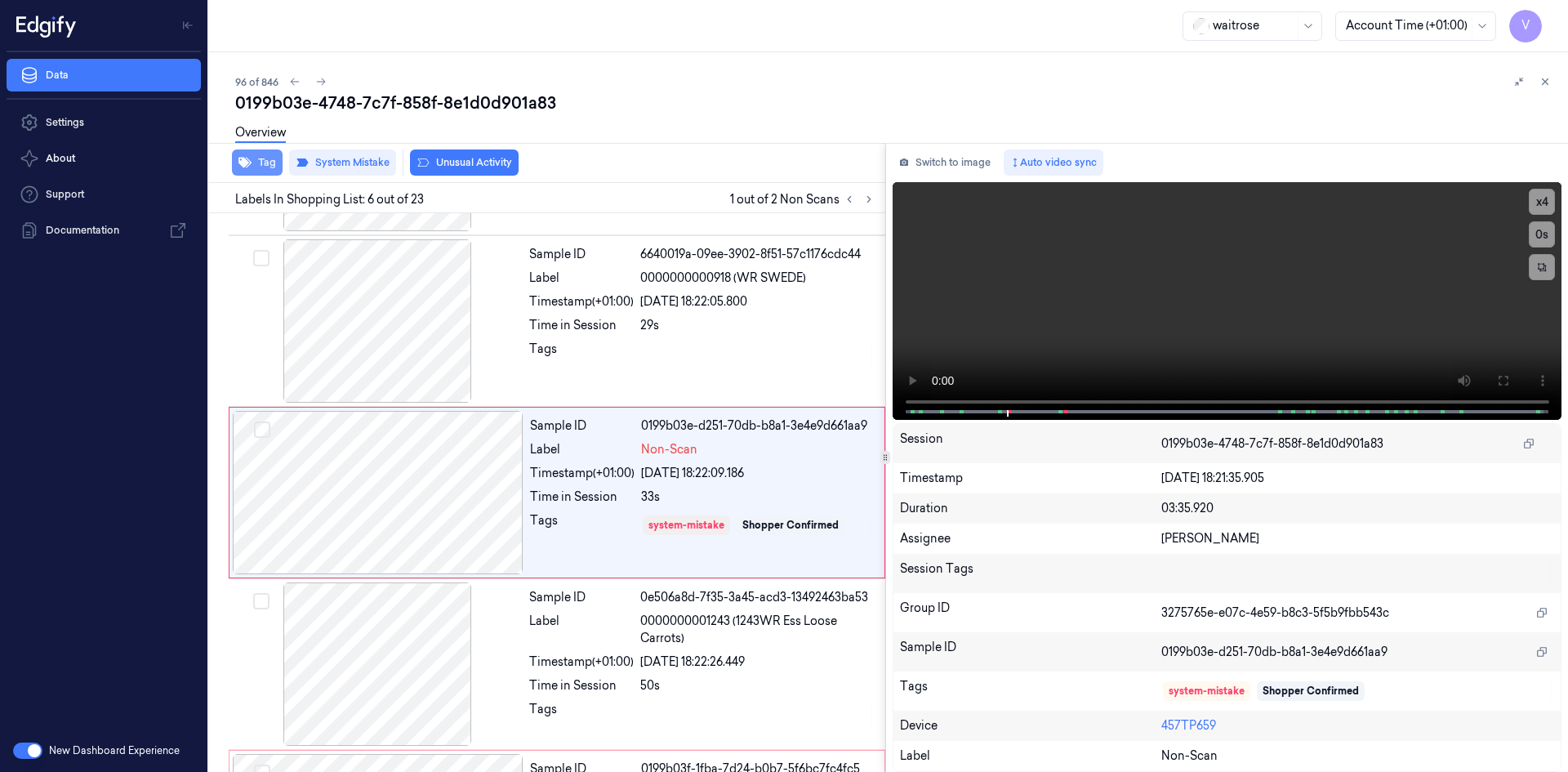
click at [270, 162] on button "Tag" at bounding box center [257, 163] width 51 height 26
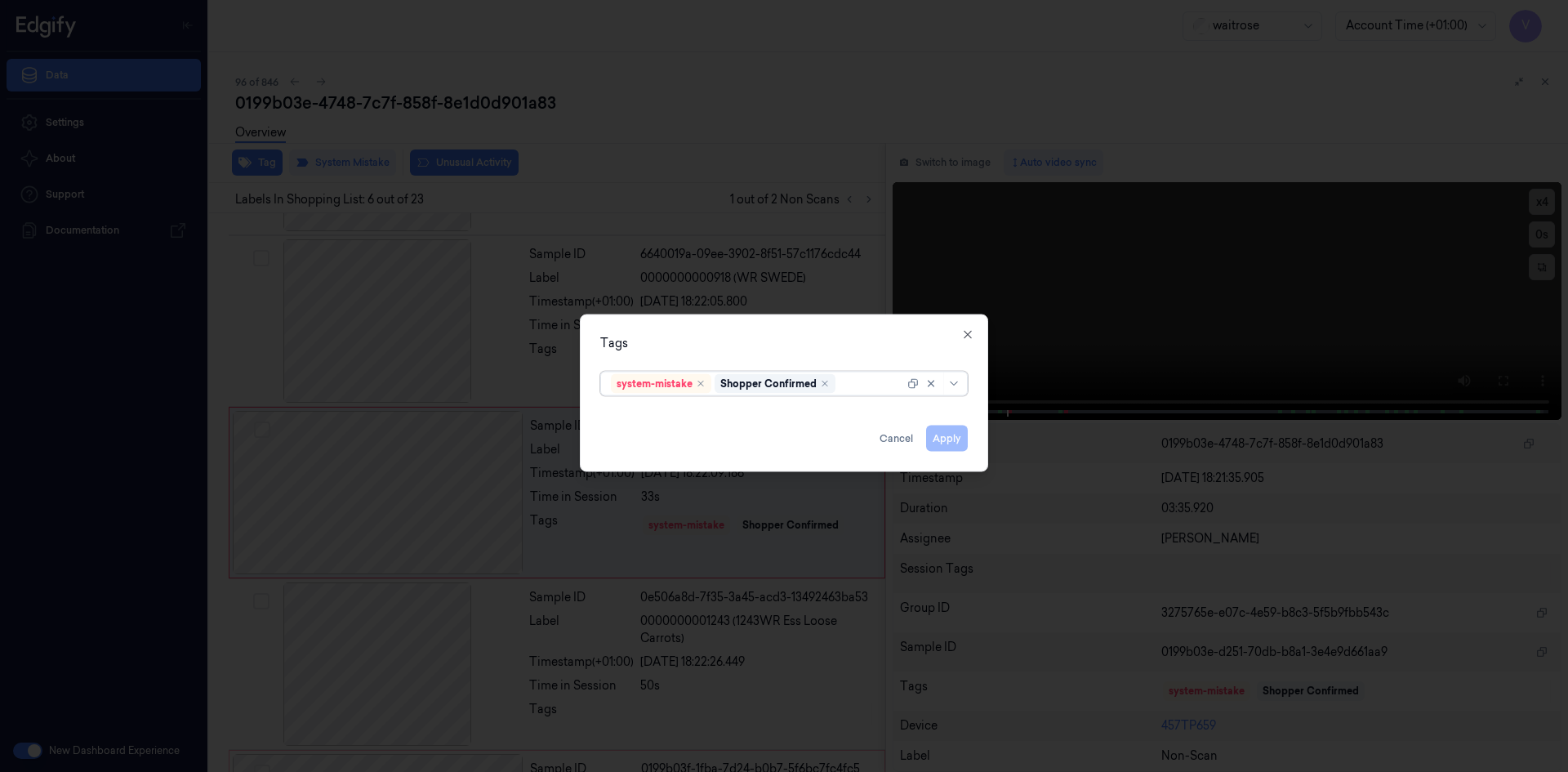
click at [854, 377] on div at bounding box center [871, 383] width 66 height 17
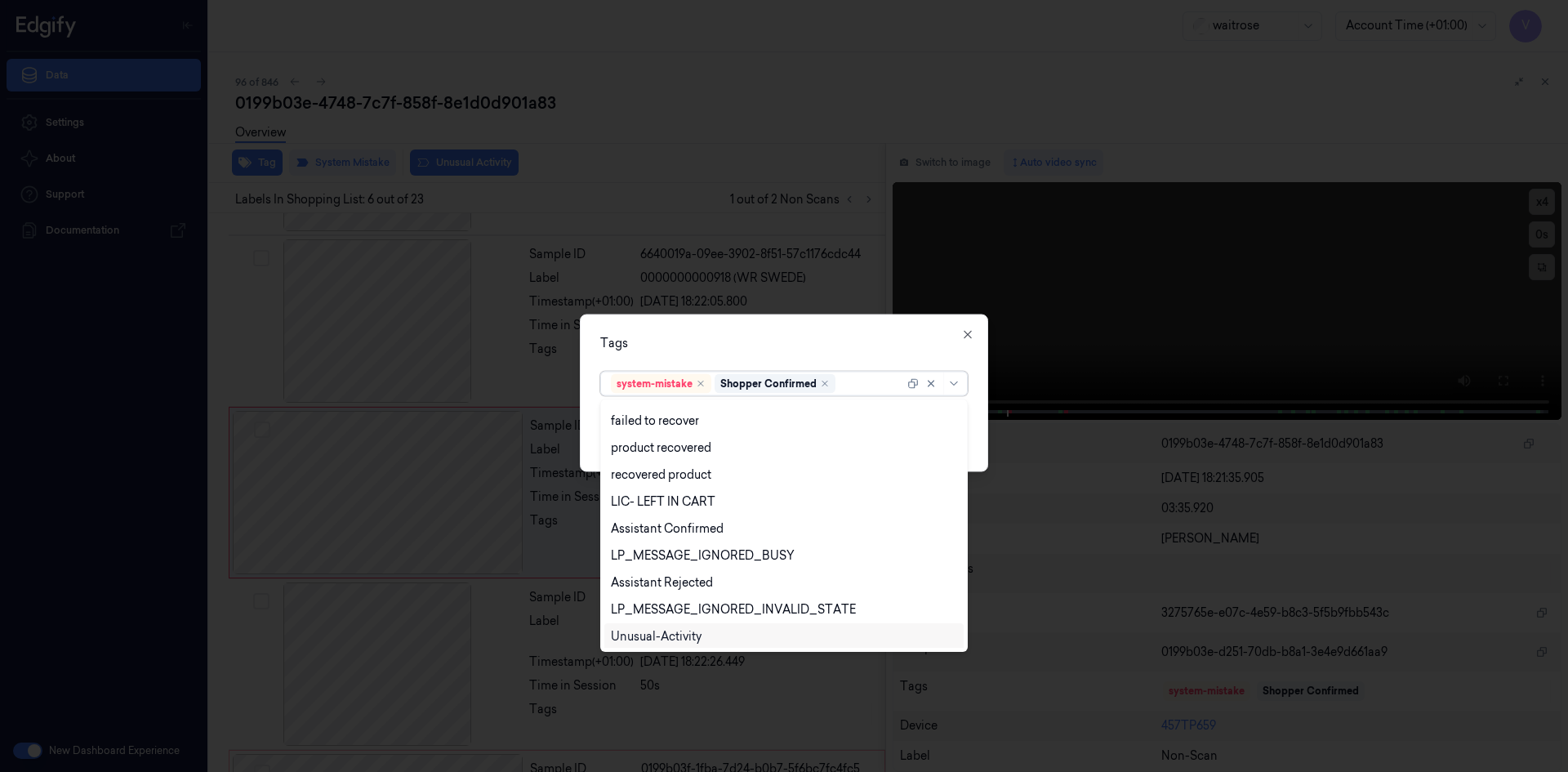
scroll to position [240, 0]
click at [717, 572] on div "Unusual-Activity" at bounding box center [784, 581] width 346 height 17
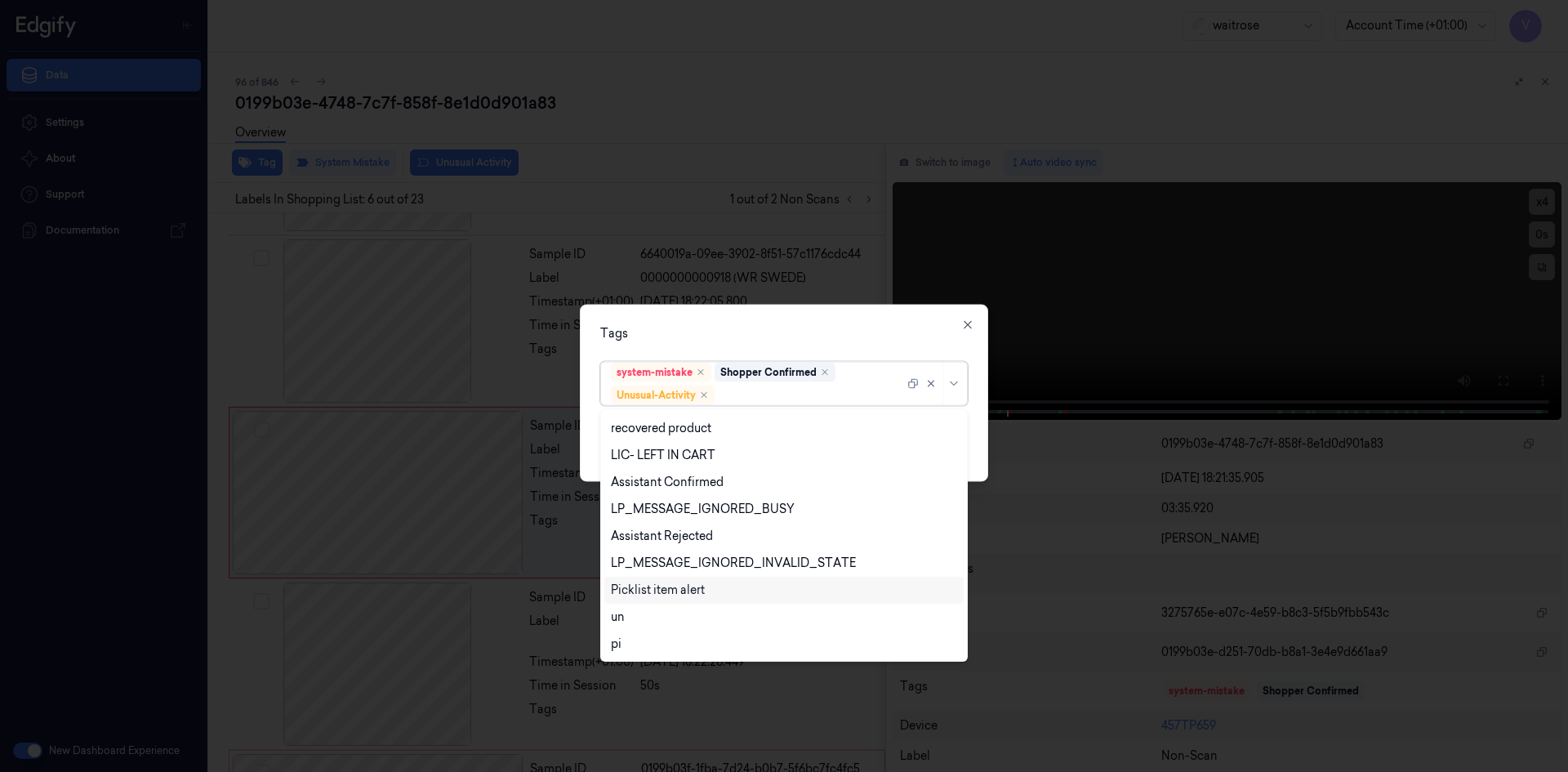
click at [670, 588] on div "Picklist item alert" at bounding box center [658, 590] width 94 height 17
click at [750, 317] on div "Tags option Picklist item alert, selected. 20 results available. Use Up and Dow…" at bounding box center [784, 392] width 408 height 177
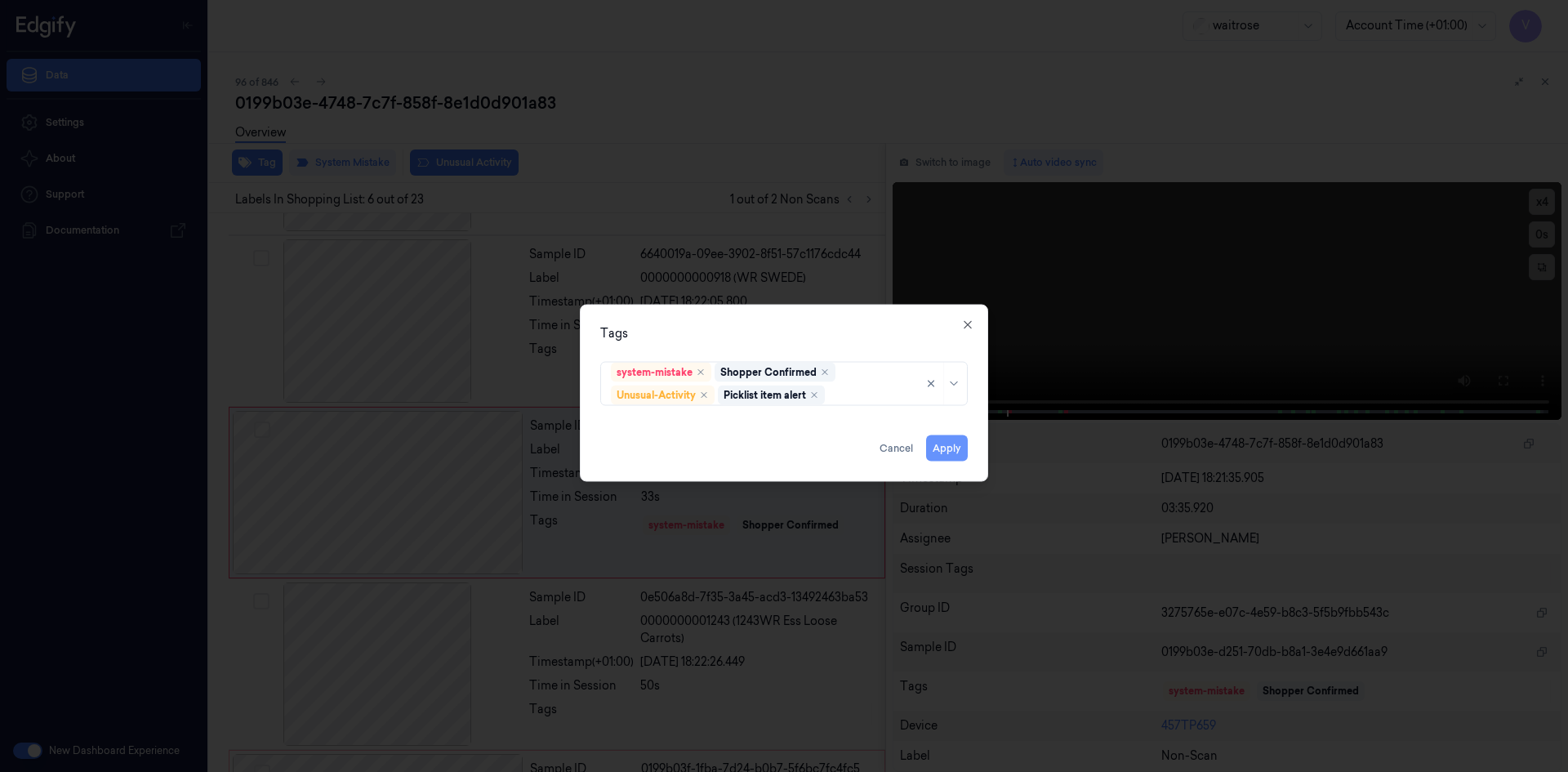
click at [947, 446] on button "Apply" at bounding box center [947, 447] width 42 height 26
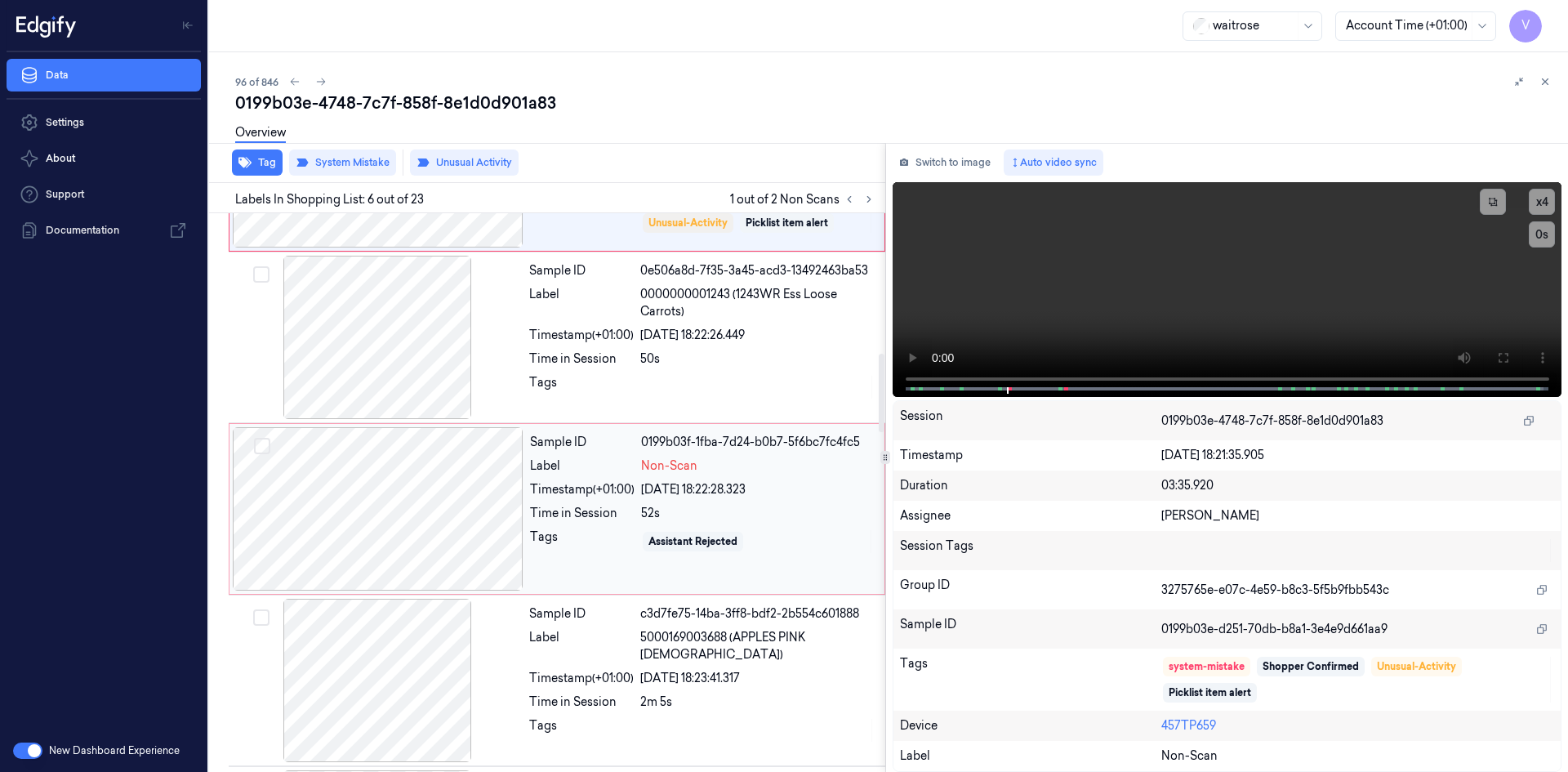
click at [502, 495] on div at bounding box center [378, 509] width 291 height 164
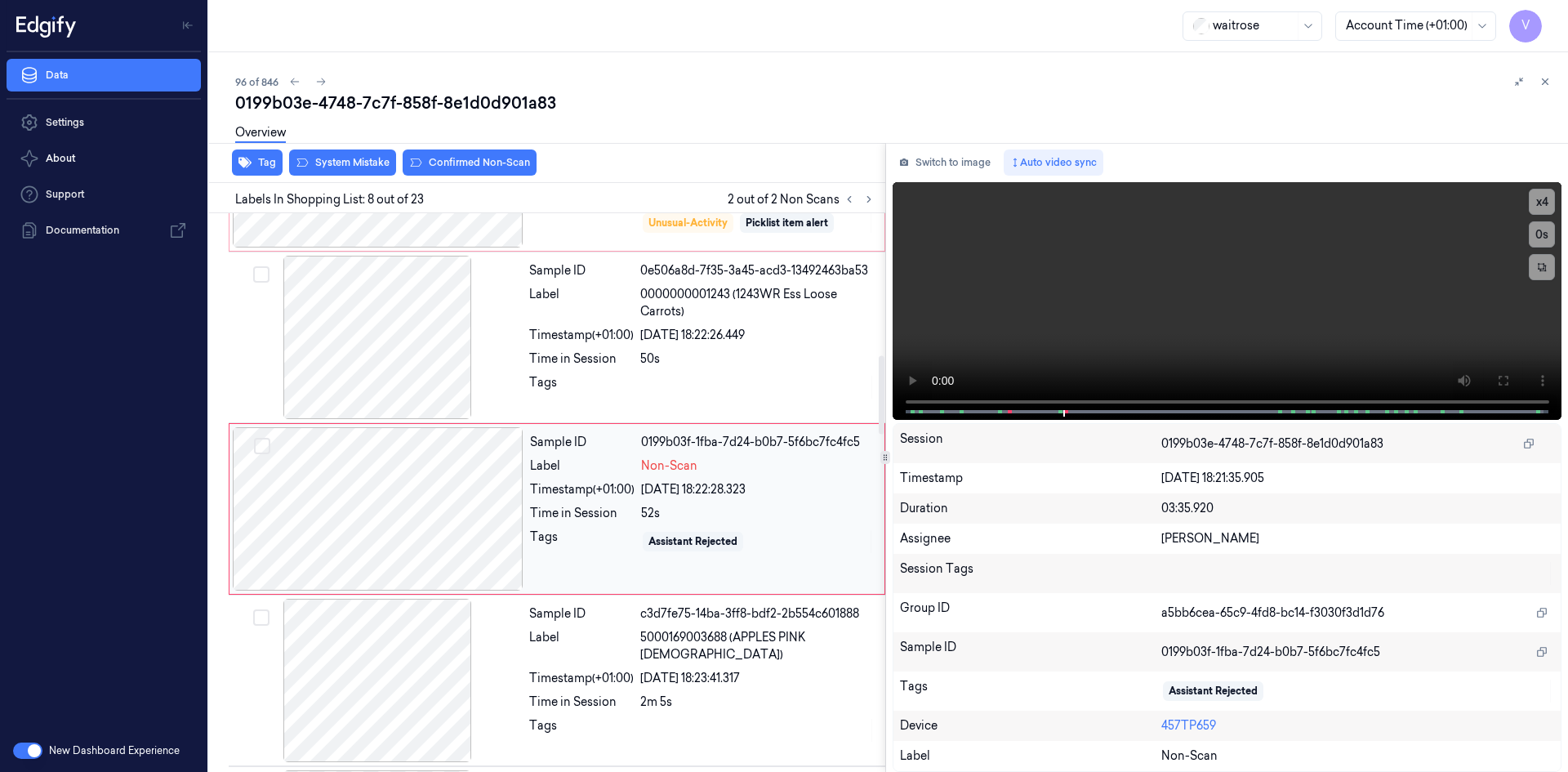
scroll to position [1007, 0]
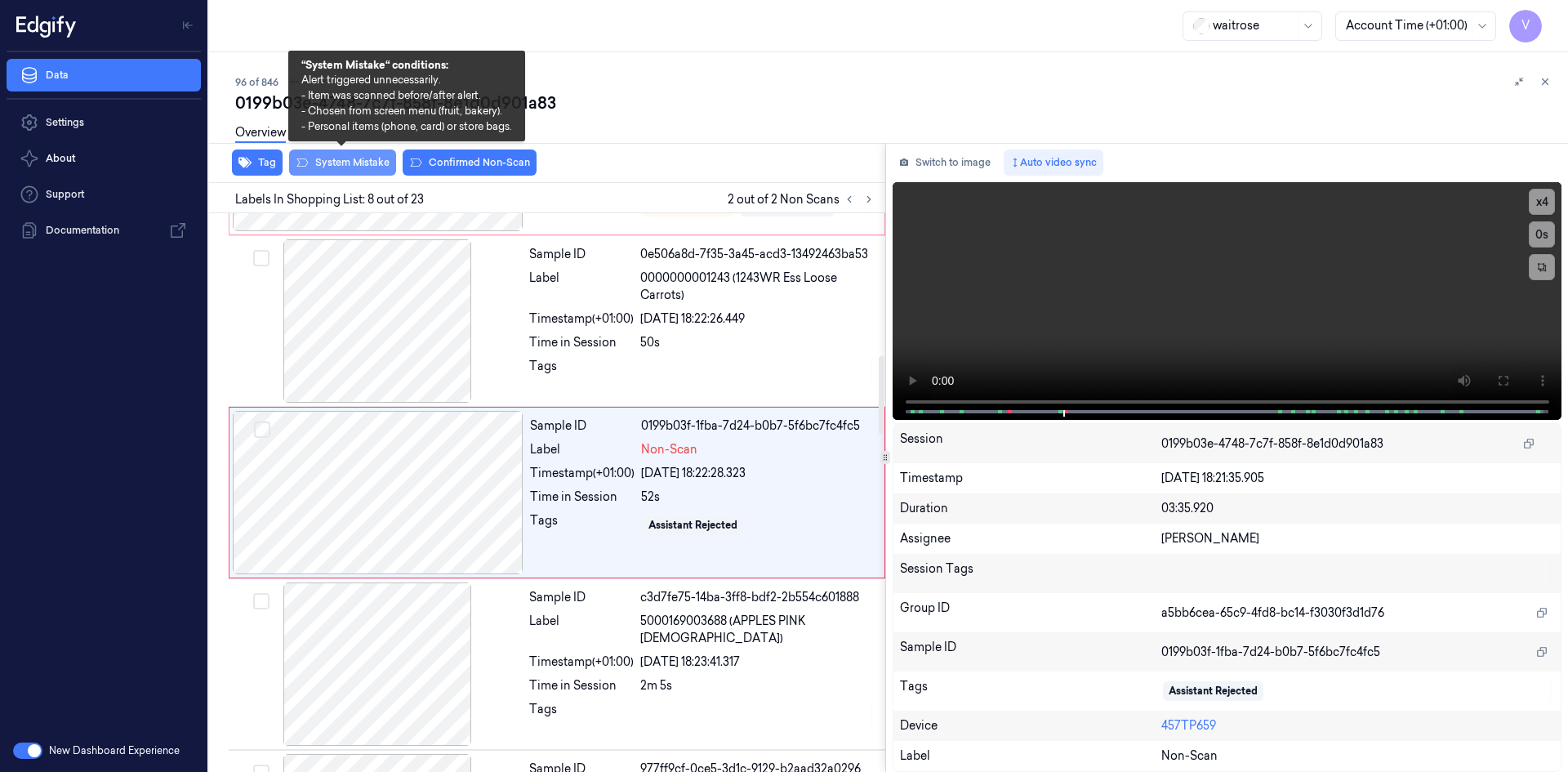
click at [373, 164] on button "System Mistake" at bounding box center [343, 163] width 107 height 26
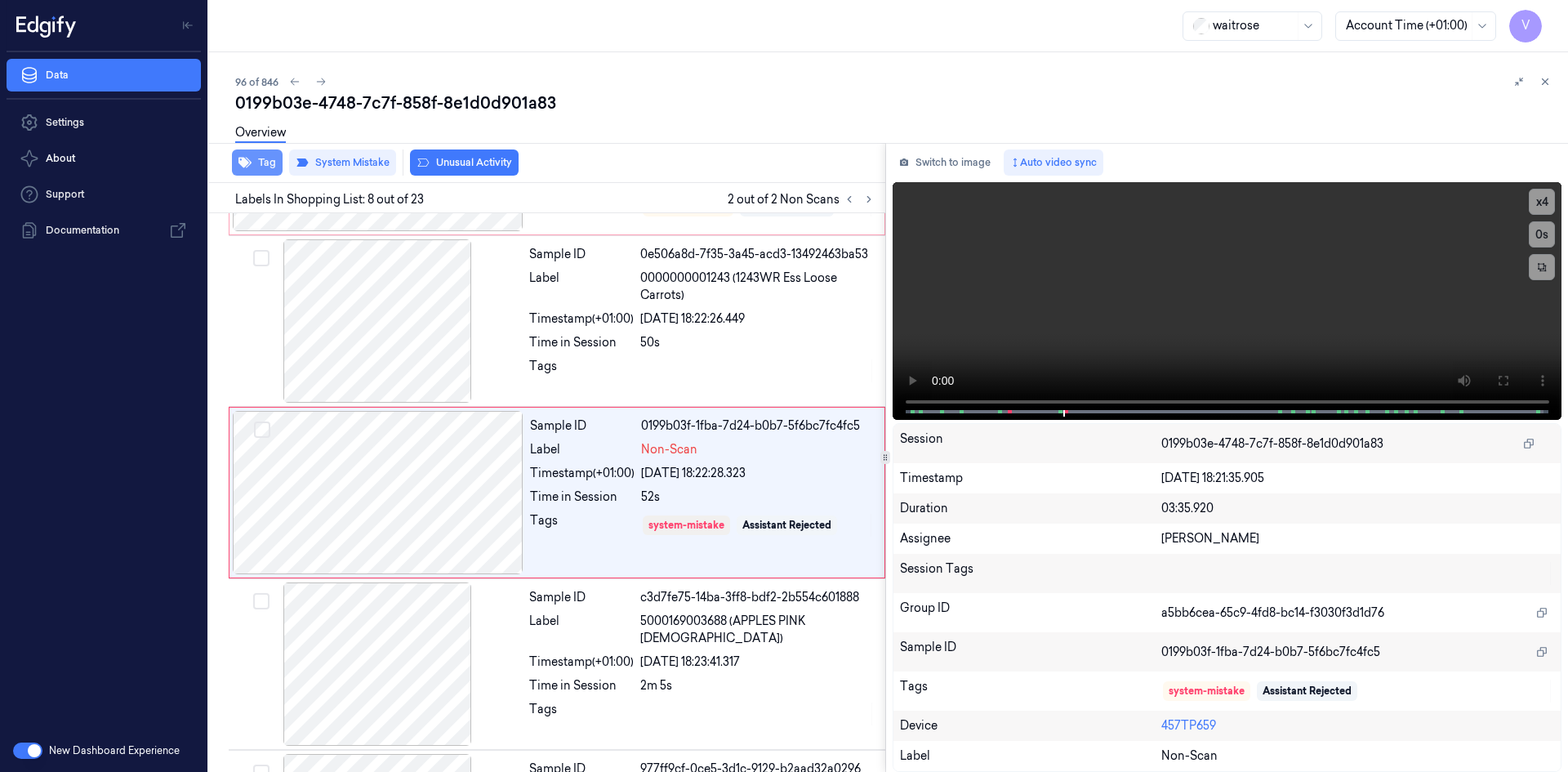
click at [262, 158] on button "Tag" at bounding box center [257, 163] width 51 height 26
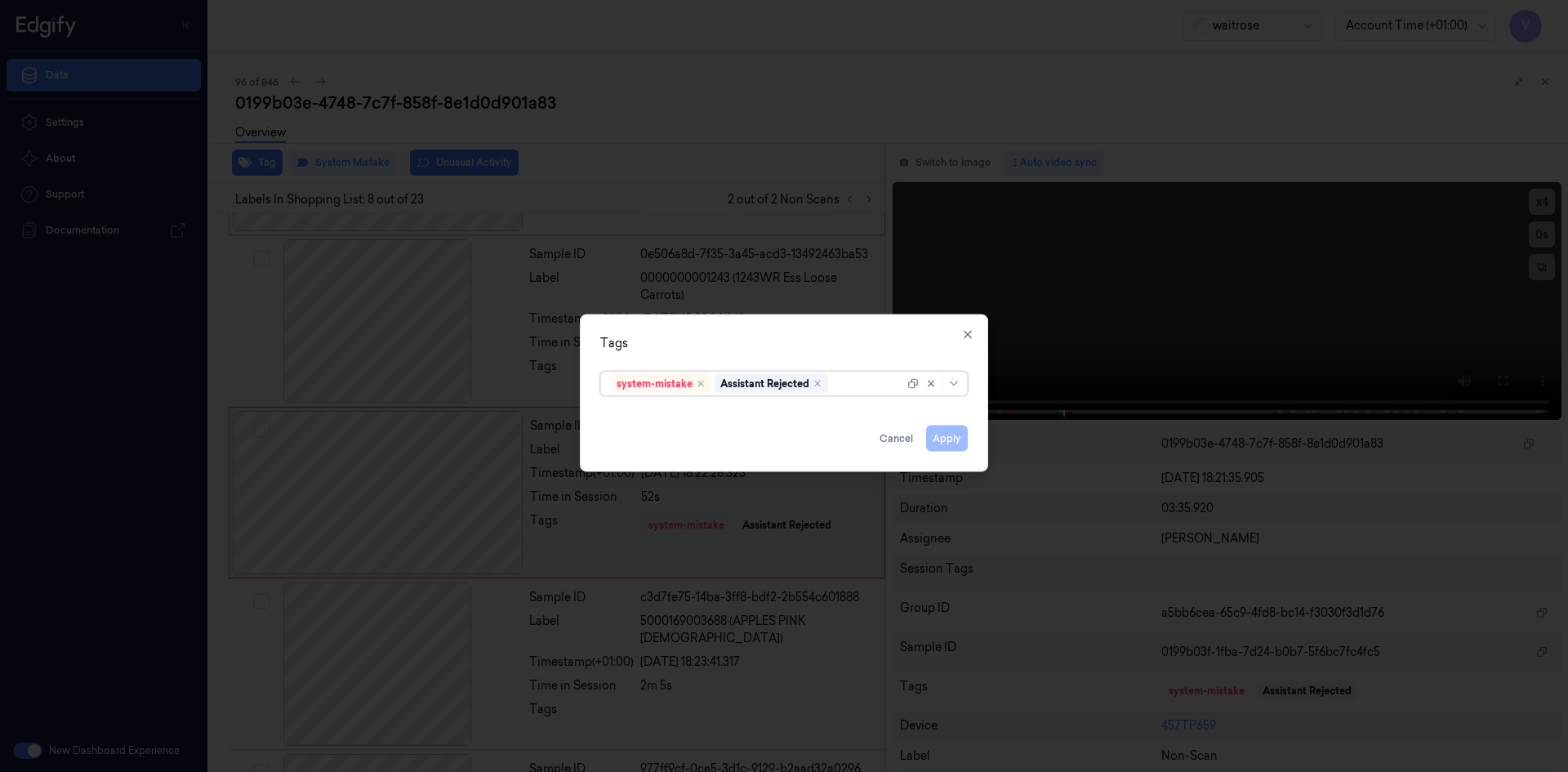
click at [857, 376] on div at bounding box center [868, 383] width 73 height 17
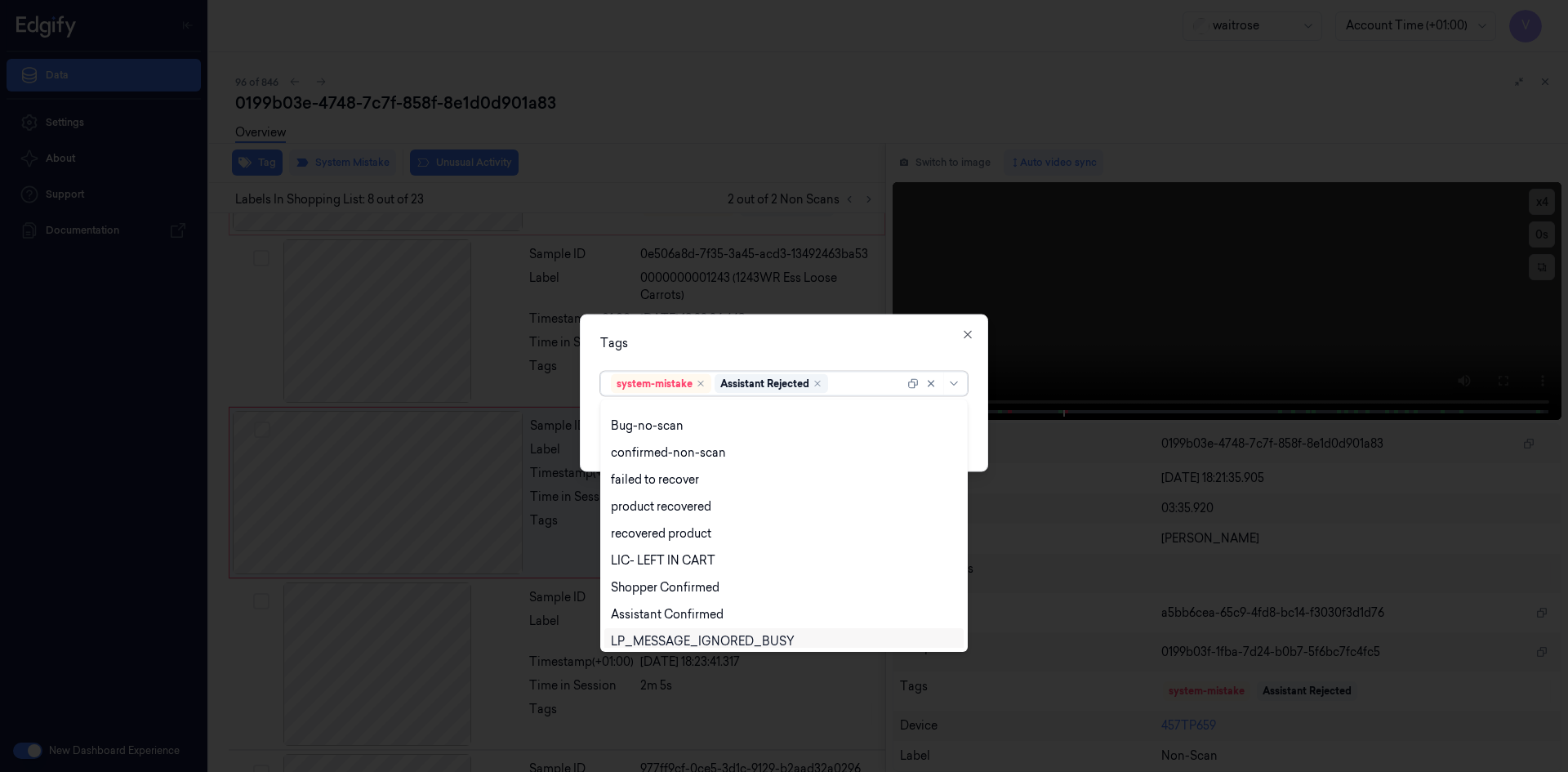
scroll to position [240, 0]
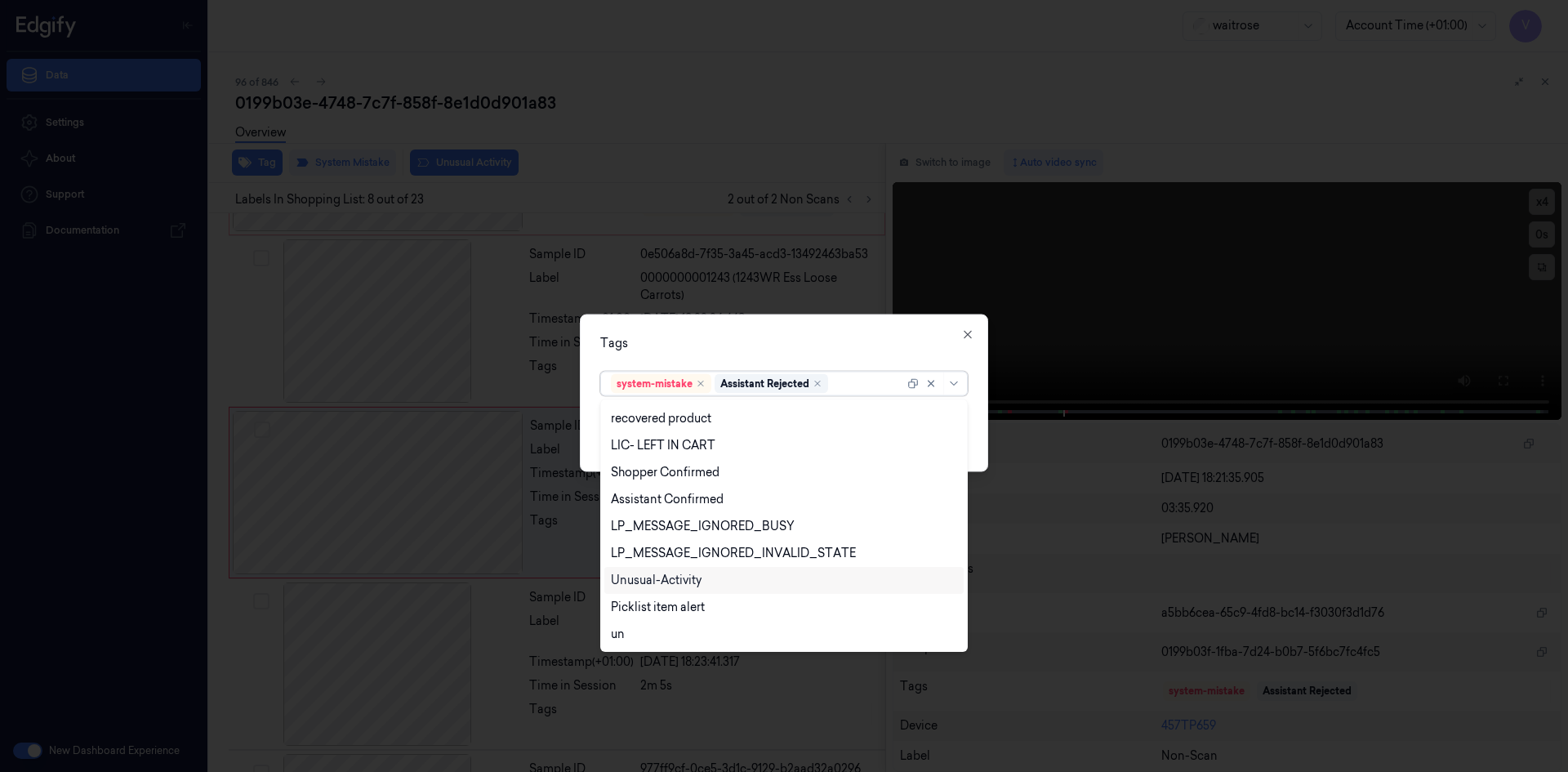
click at [683, 580] on div "Unusual-Activity" at bounding box center [656, 581] width 91 height 17
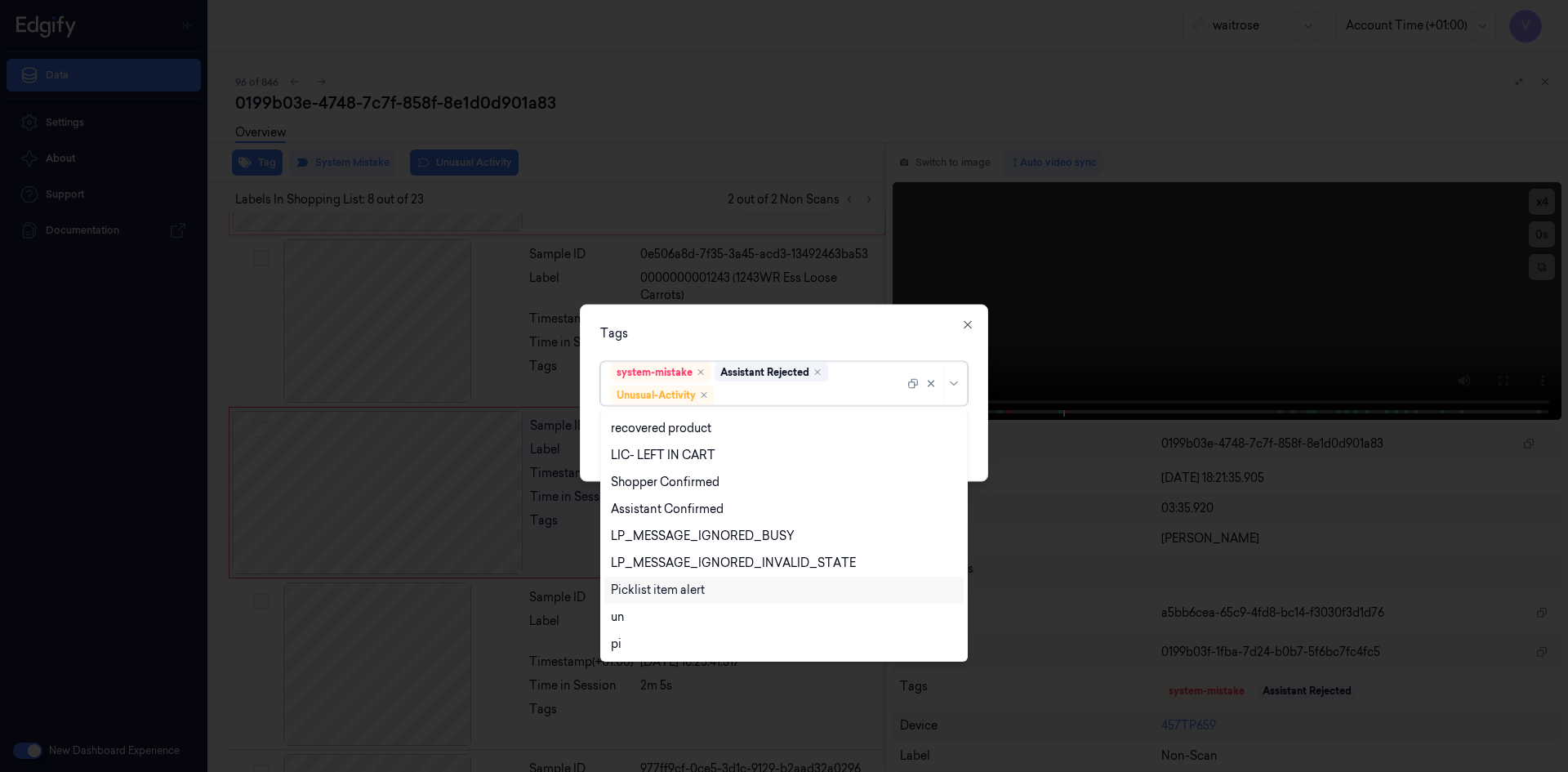
click at [681, 589] on div "Picklist item alert" at bounding box center [658, 590] width 94 height 17
click at [791, 327] on div "Tags" at bounding box center [784, 333] width 368 height 17
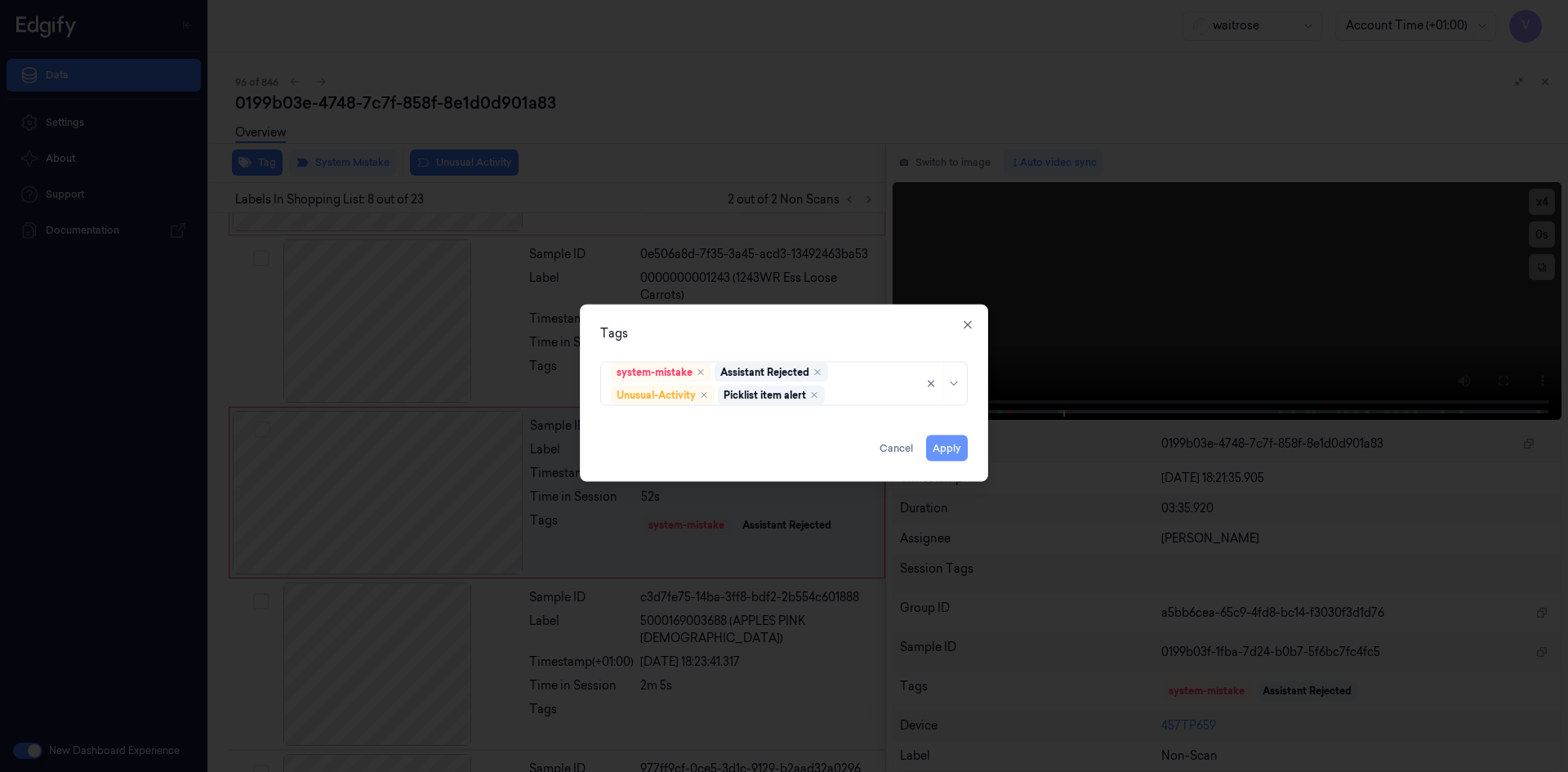
click at [937, 443] on button "Apply" at bounding box center [947, 447] width 42 height 26
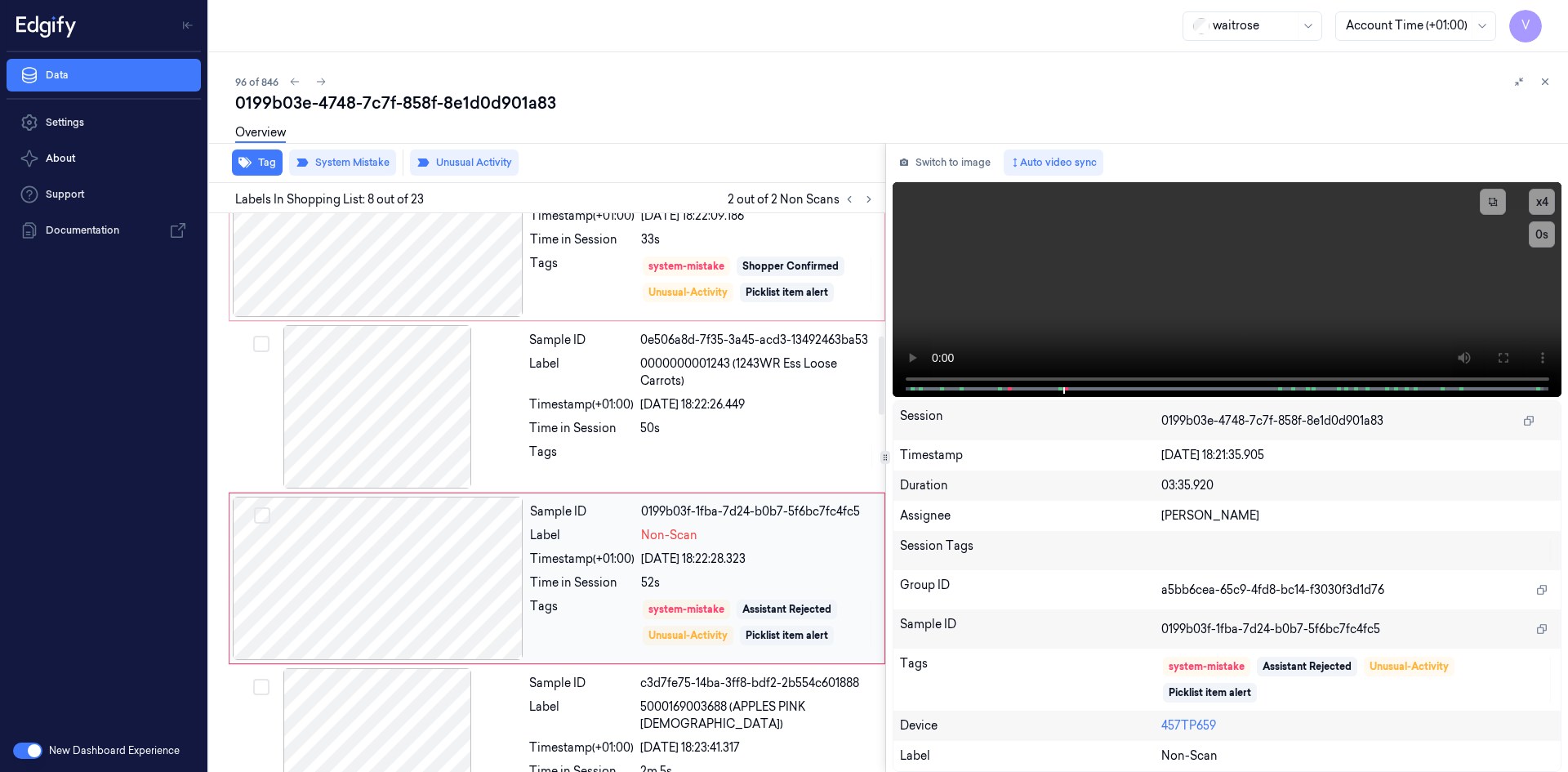
scroll to position [762, 0]
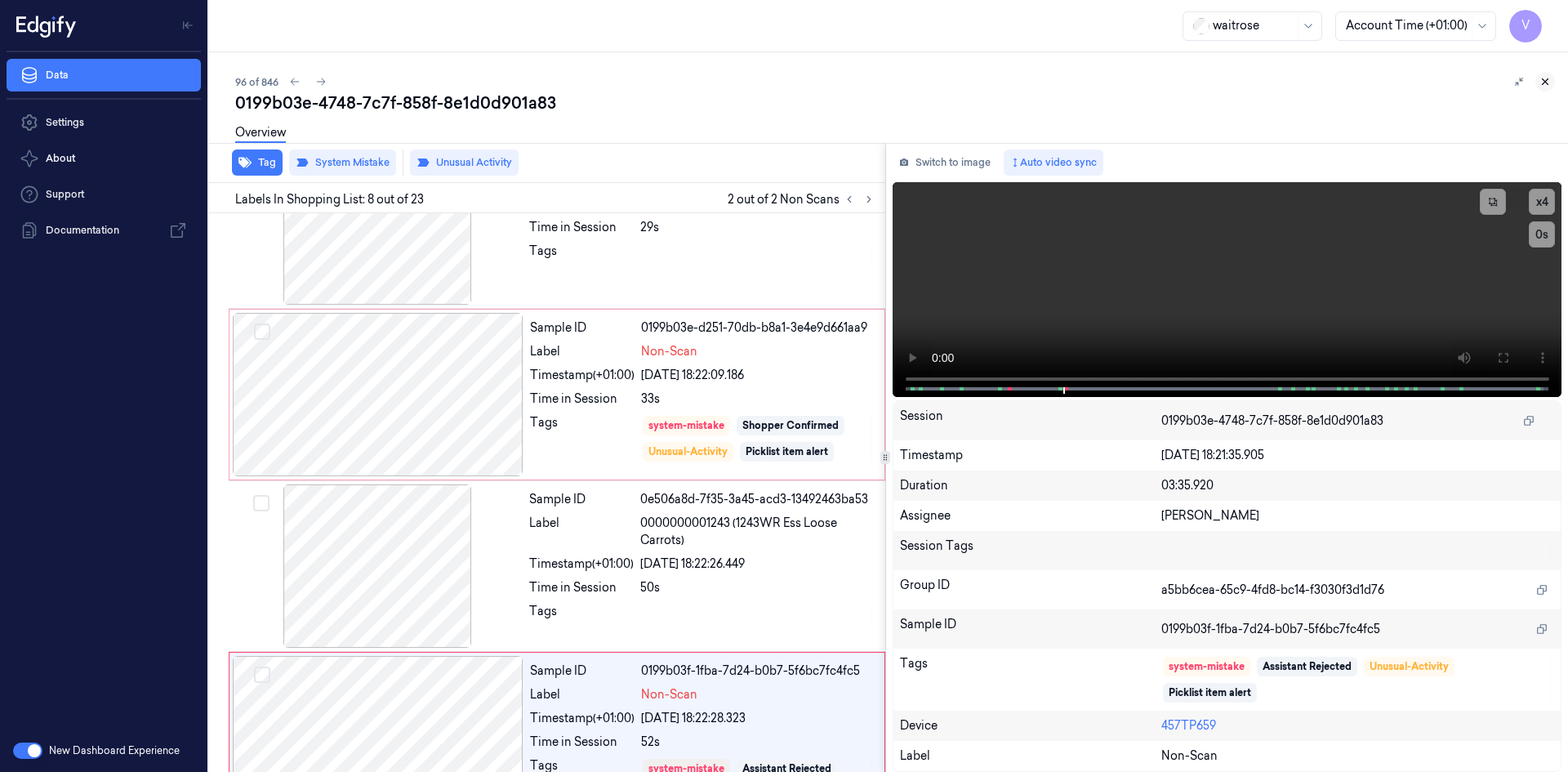
click at [1542, 80] on icon at bounding box center [1545, 81] width 11 height 11
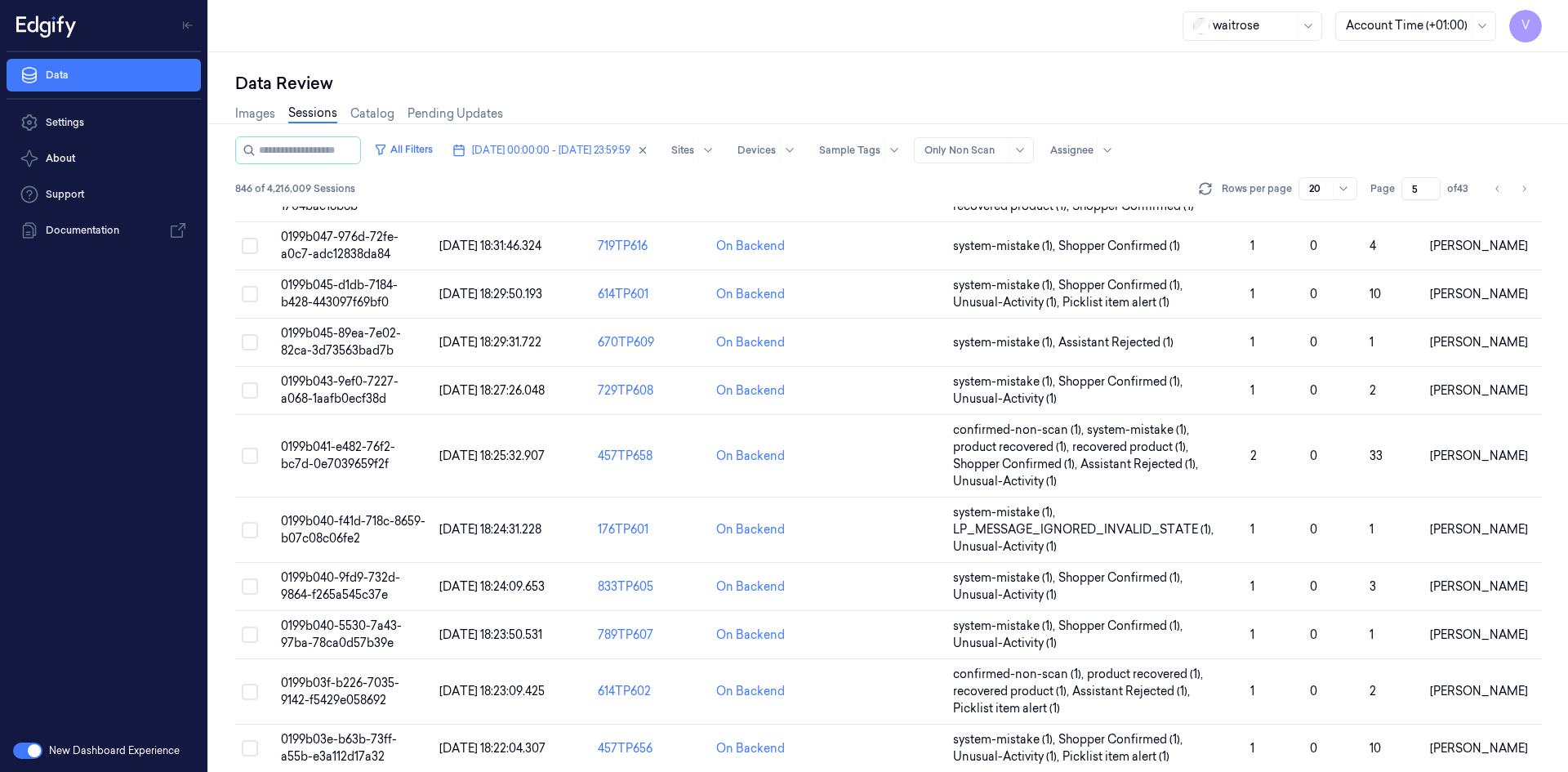
scroll to position [532, 0]
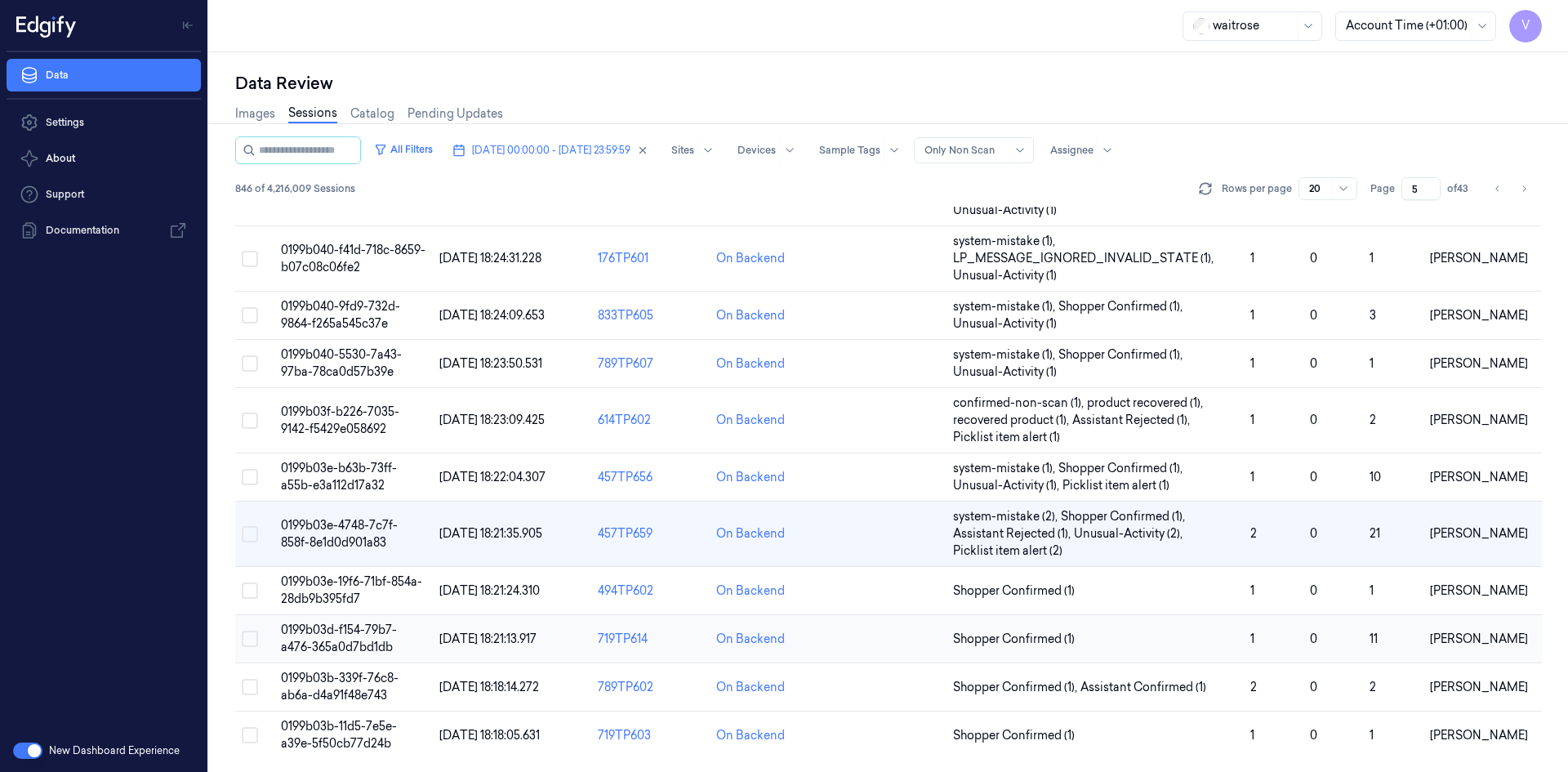
click at [361, 628] on span "0199b03d-f154-79b7-a476-365a0d7bd1db" at bounding box center [339, 638] width 116 height 32
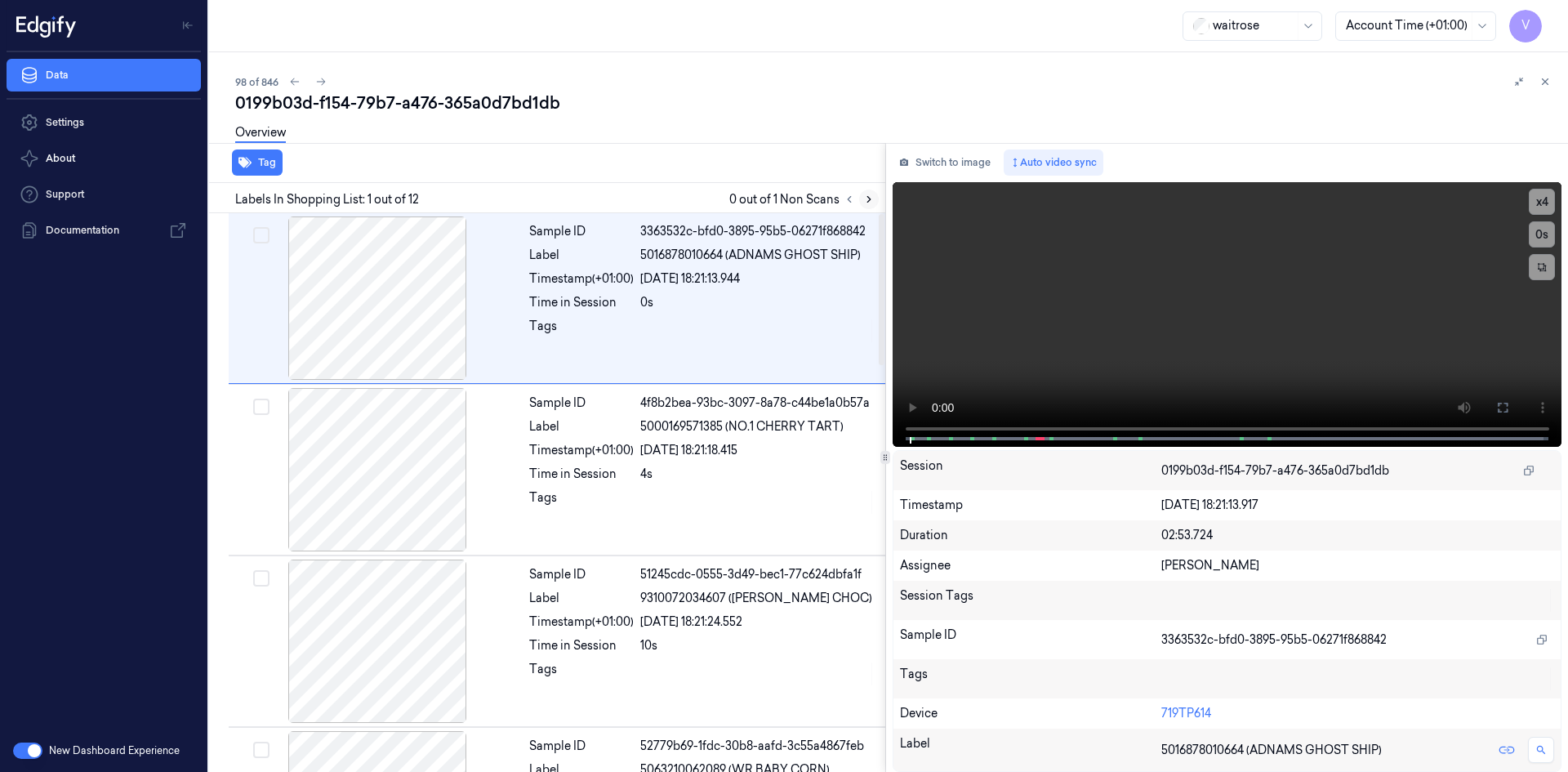
click at [869, 196] on icon at bounding box center [869, 199] width 11 height 11
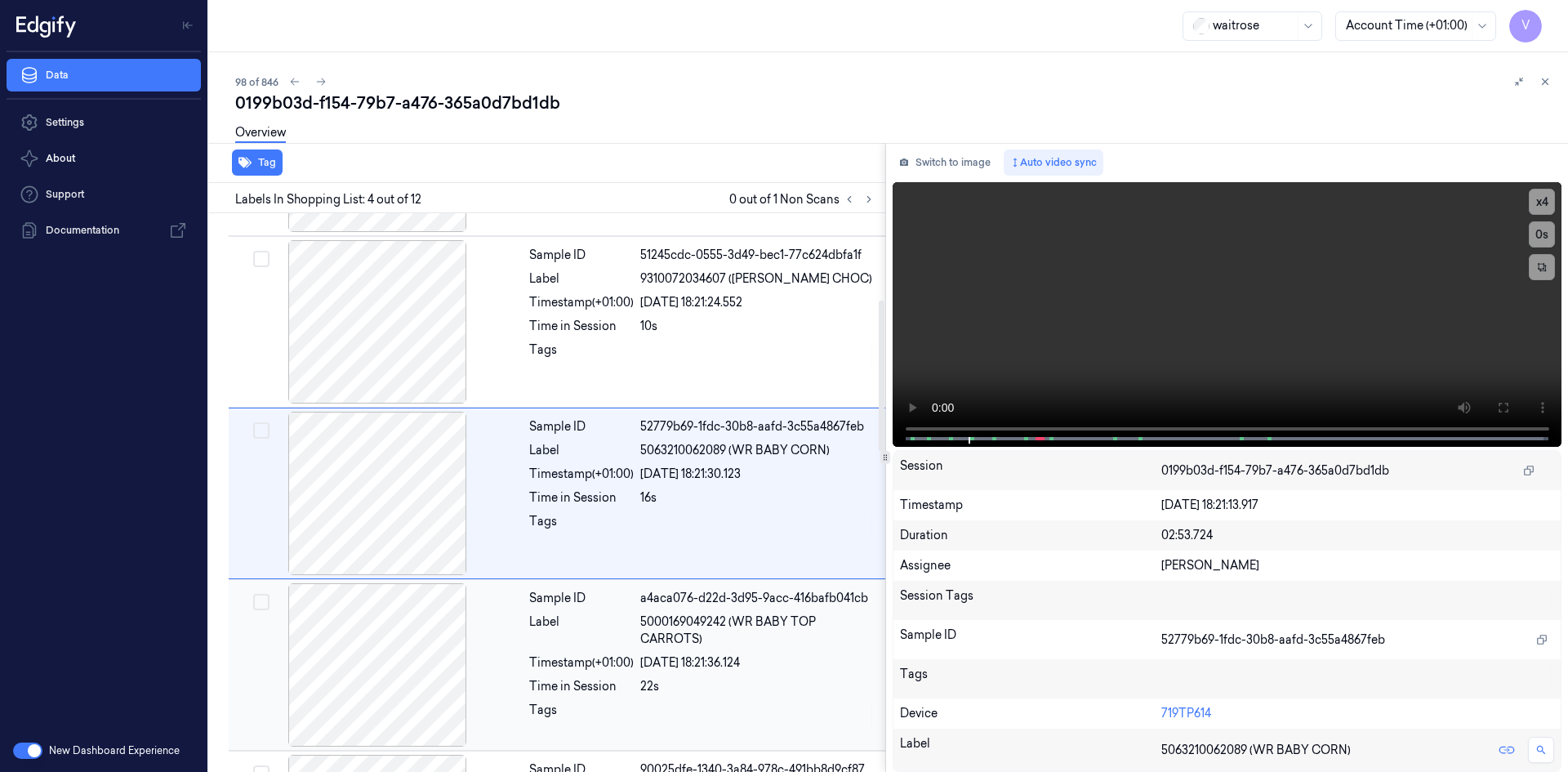
scroll to position [320, 0]
click at [1269, 306] on video at bounding box center [1228, 314] width 670 height 265
click at [1550, 195] on button "x 4" at bounding box center [1542, 202] width 26 height 26
click at [1549, 196] on button "x 1" at bounding box center [1542, 202] width 26 height 26
click at [1170, 305] on video at bounding box center [1228, 314] width 670 height 265
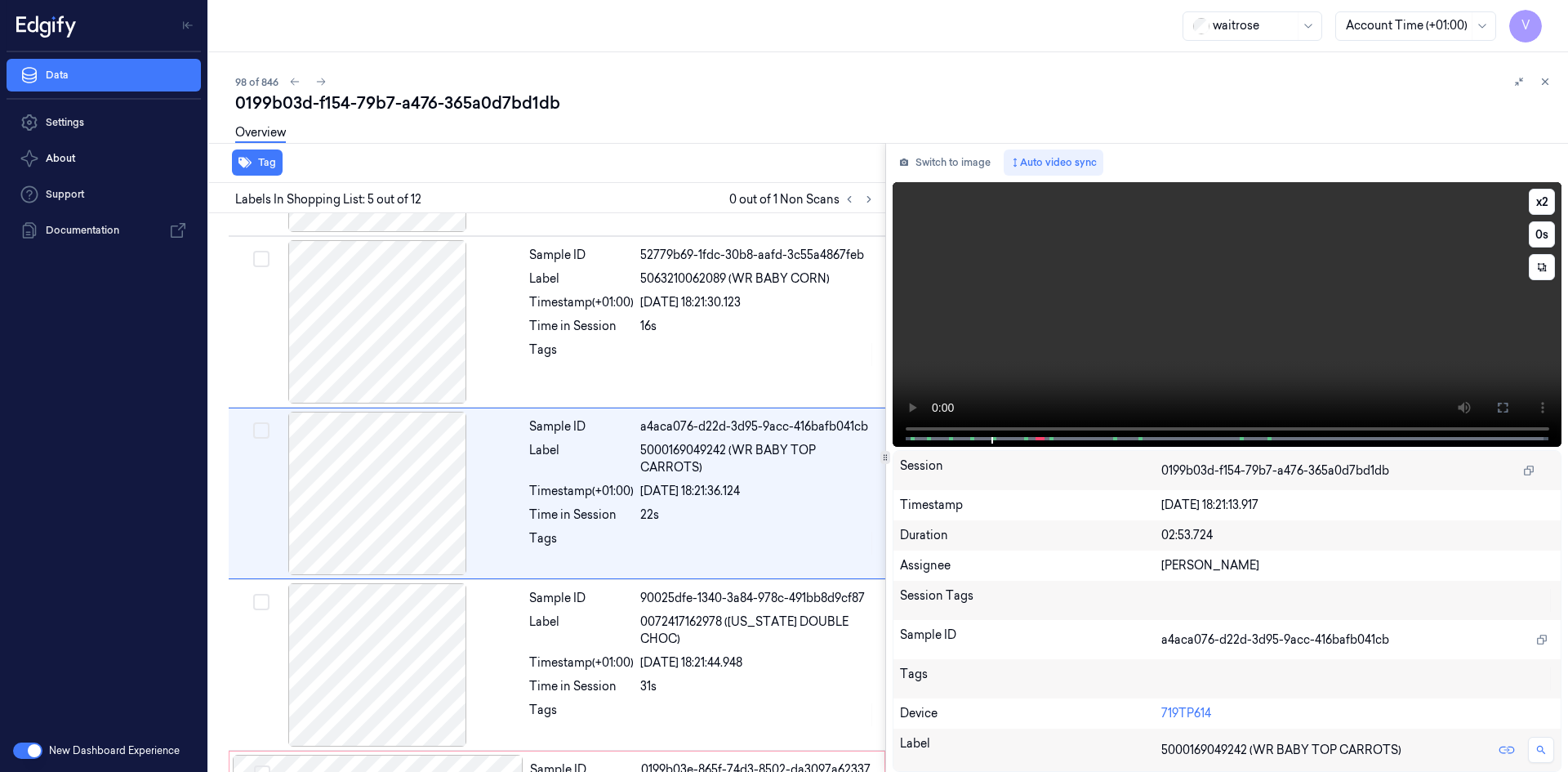
click at [1170, 305] on video at bounding box center [1228, 314] width 670 height 265
click at [1202, 243] on video at bounding box center [1228, 314] width 670 height 265
click at [1269, 279] on video at bounding box center [1228, 314] width 670 height 265
click at [1176, 311] on video at bounding box center [1228, 314] width 670 height 265
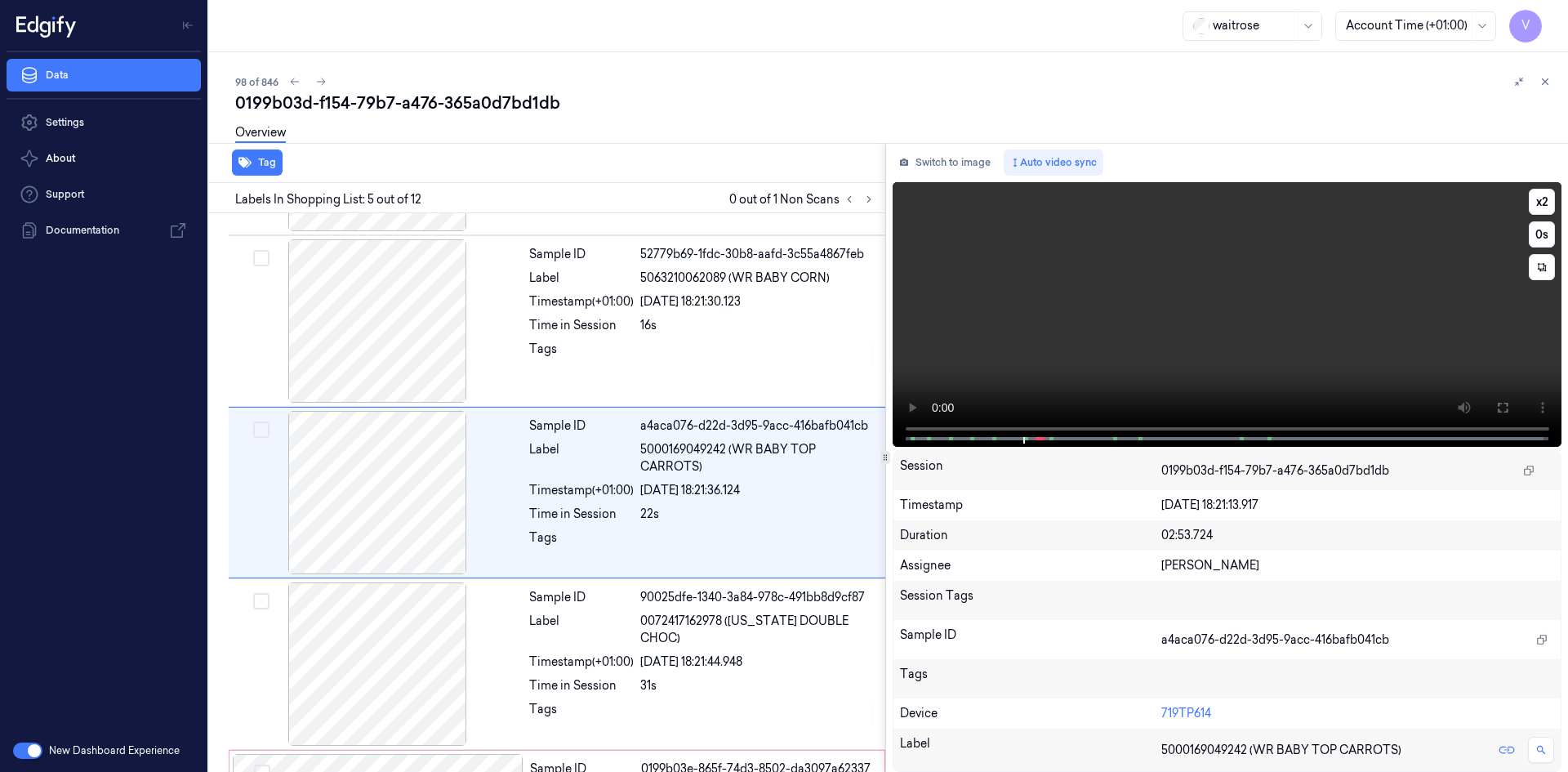
click at [1193, 299] on video at bounding box center [1228, 314] width 670 height 265
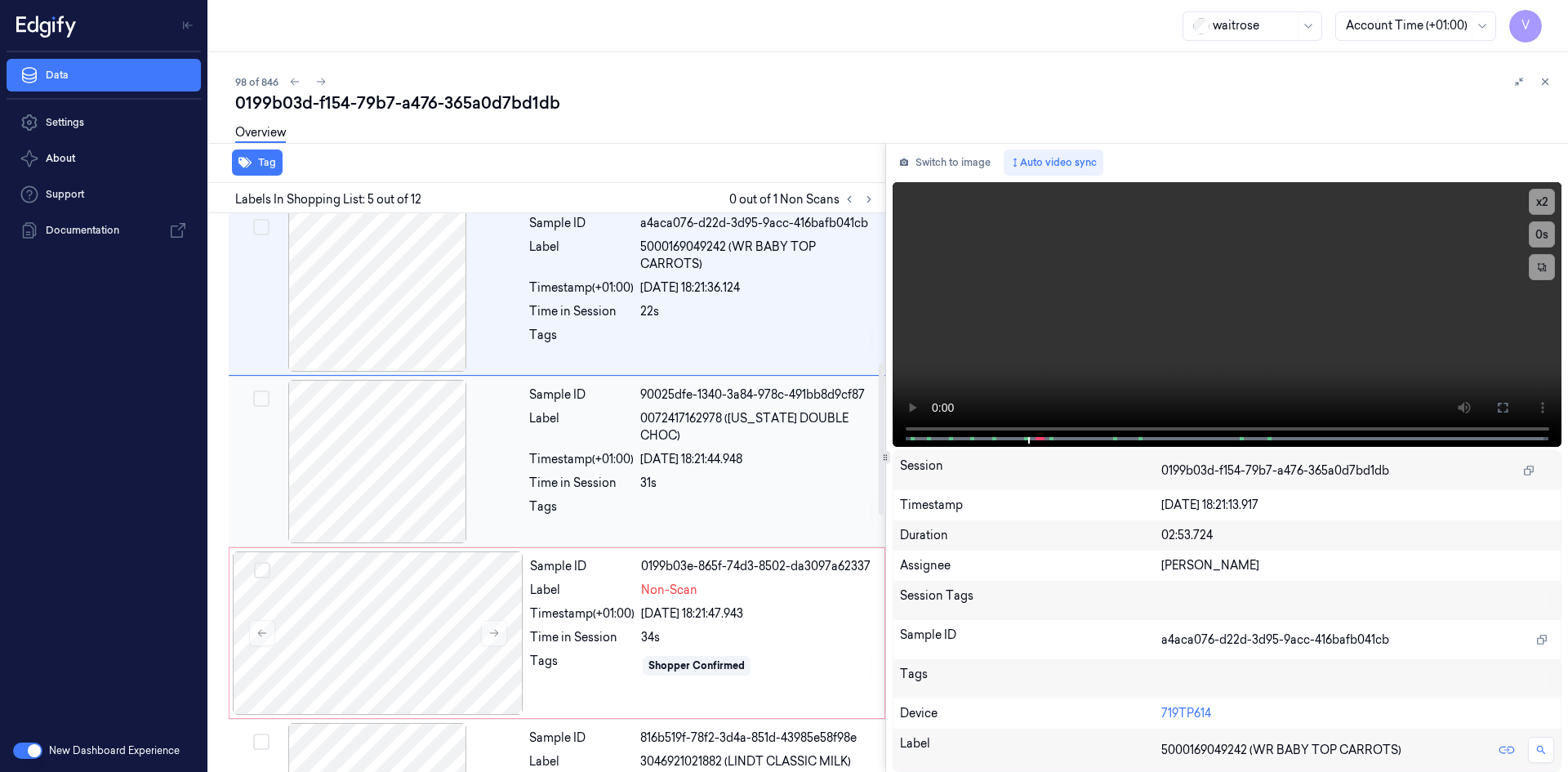
scroll to position [737, 0]
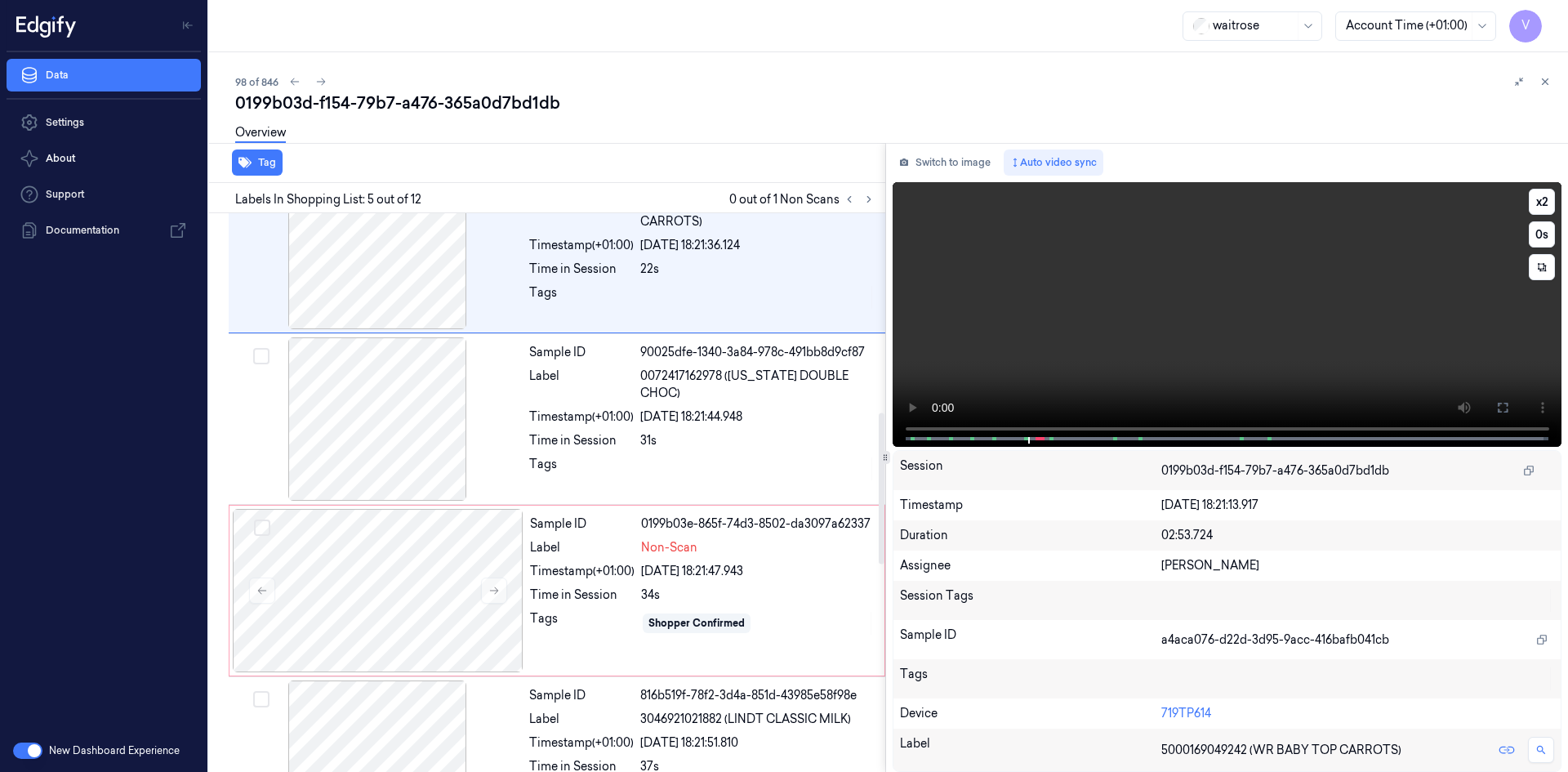
click at [1226, 280] on video at bounding box center [1228, 314] width 670 height 265
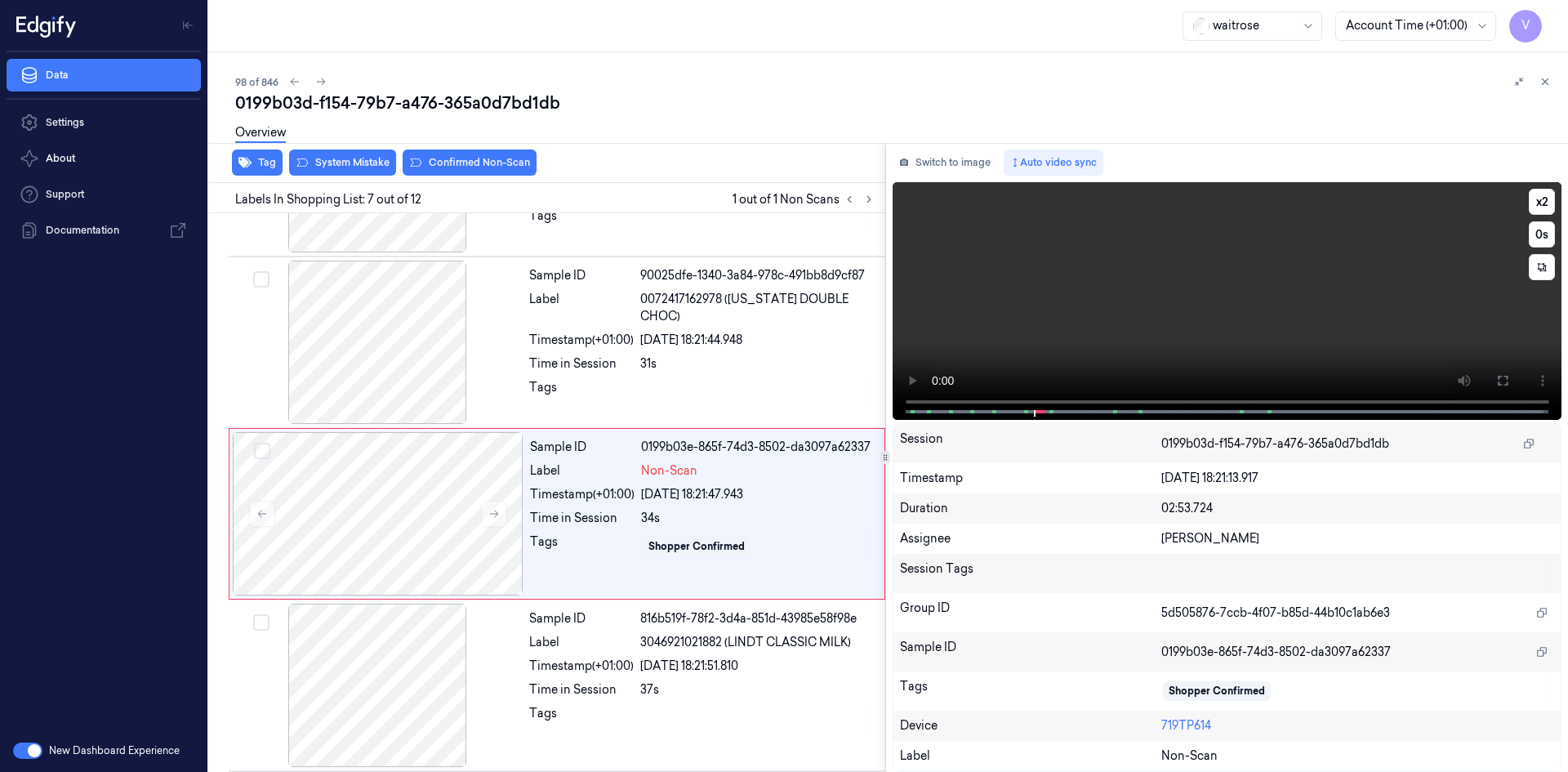
scroll to position [835, 0]
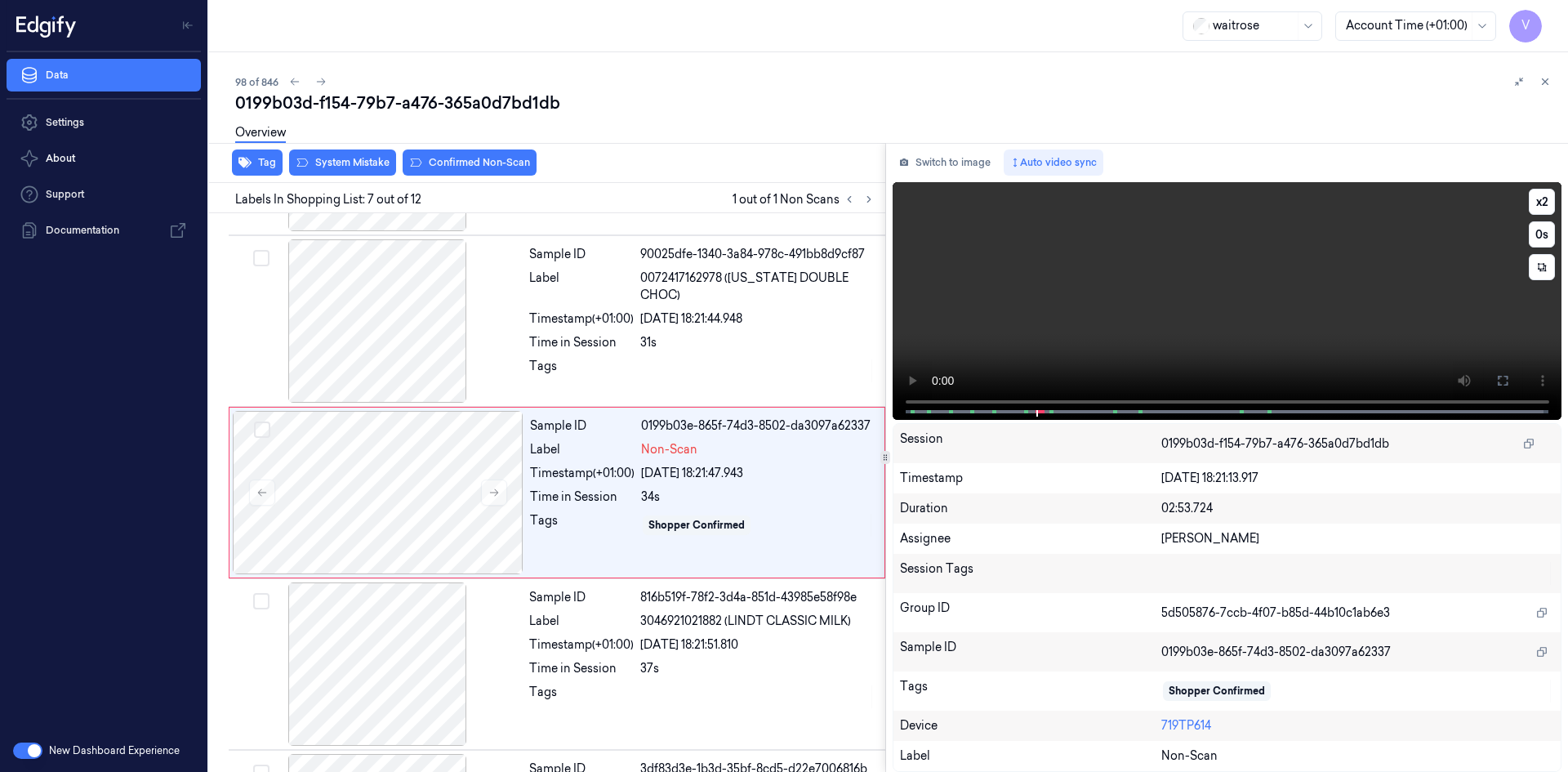
click at [1226, 281] on video at bounding box center [1228, 300] width 670 height 238
click at [1053, 269] on video at bounding box center [1228, 300] width 670 height 238
click at [1548, 203] on button "x 2" at bounding box center [1542, 202] width 26 height 26
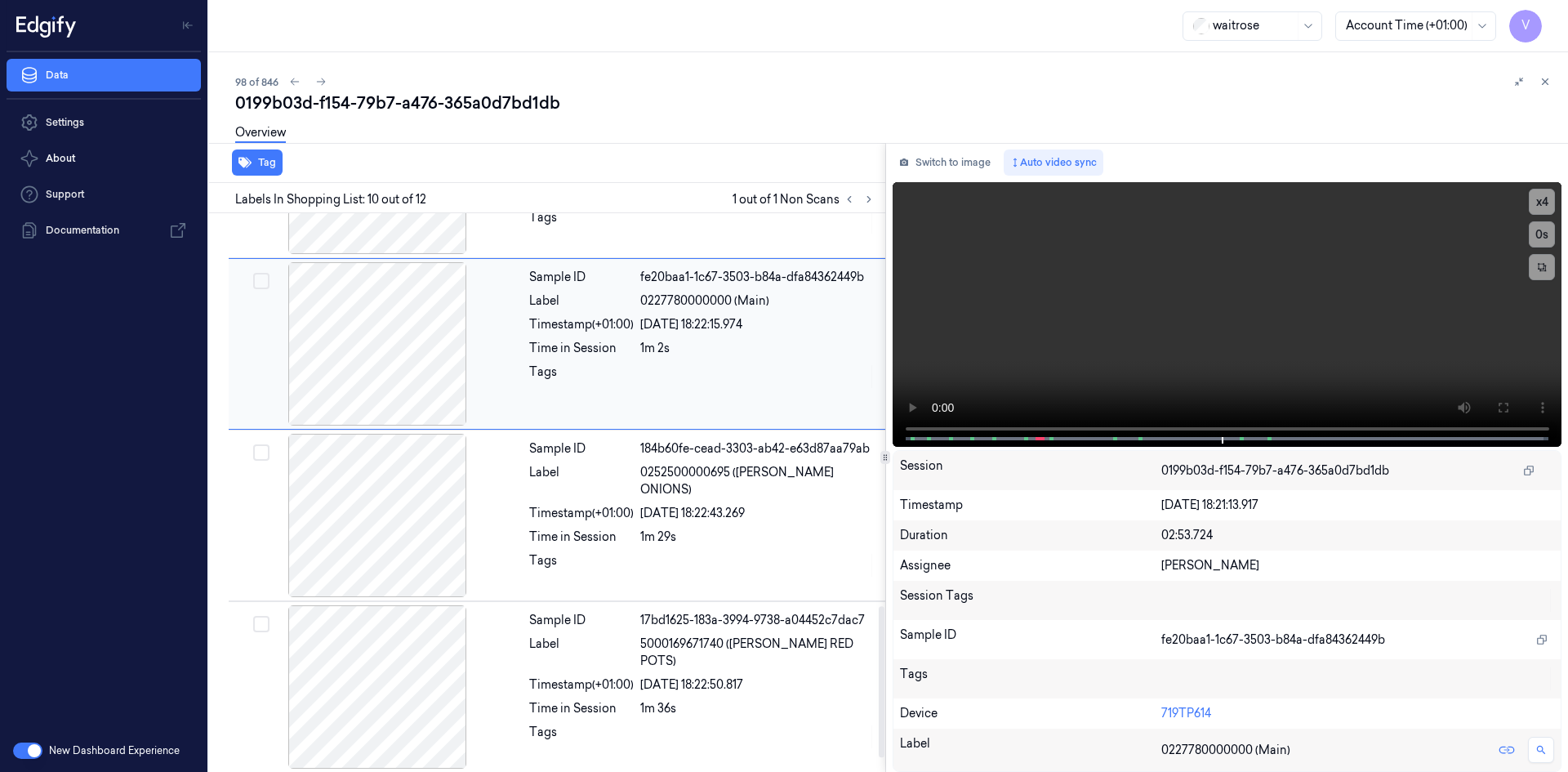
scroll to position [1504, 0]
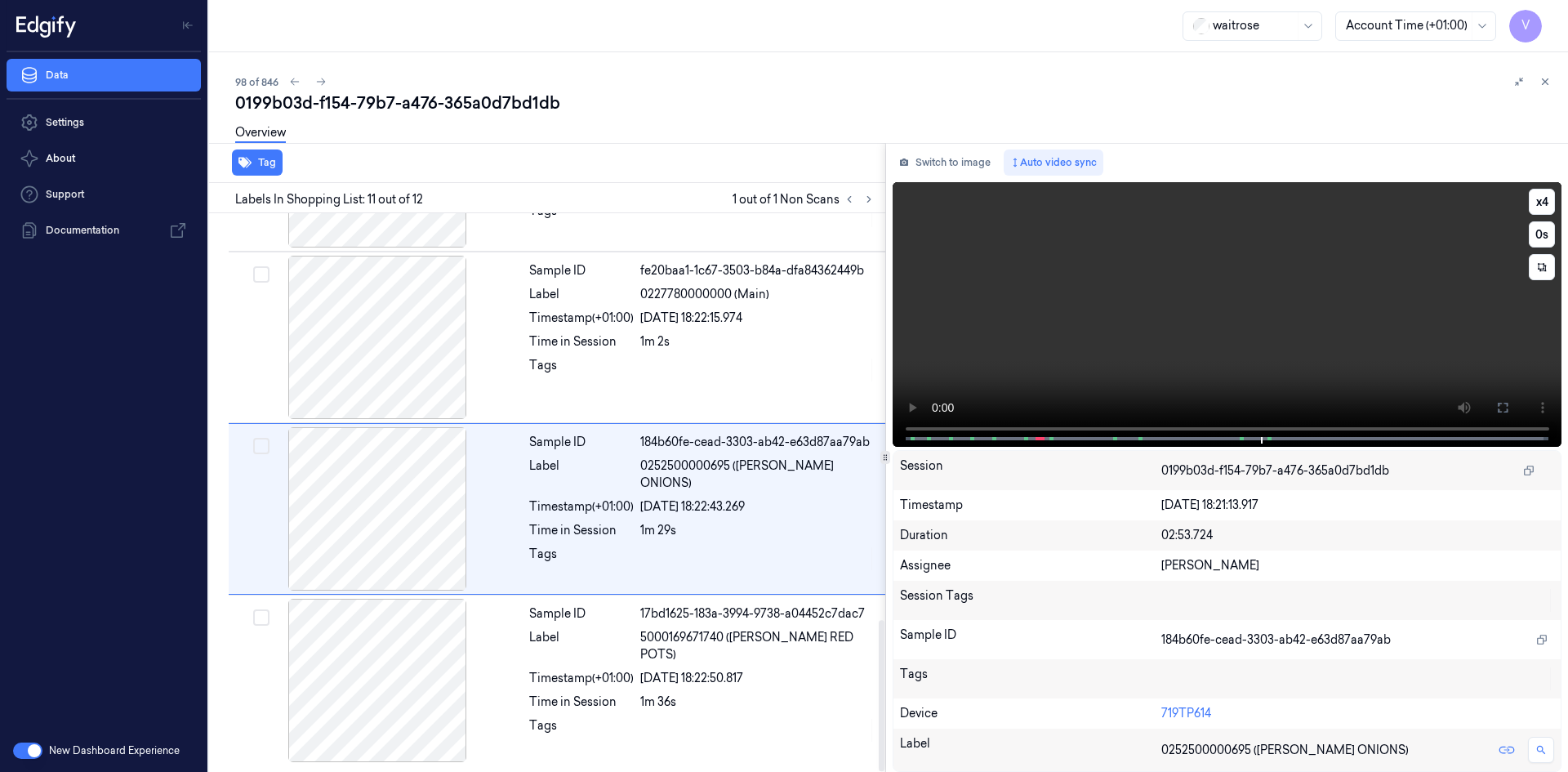
click at [1196, 341] on video at bounding box center [1228, 314] width 670 height 265
click at [1208, 338] on video at bounding box center [1228, 314] width 670 height 265
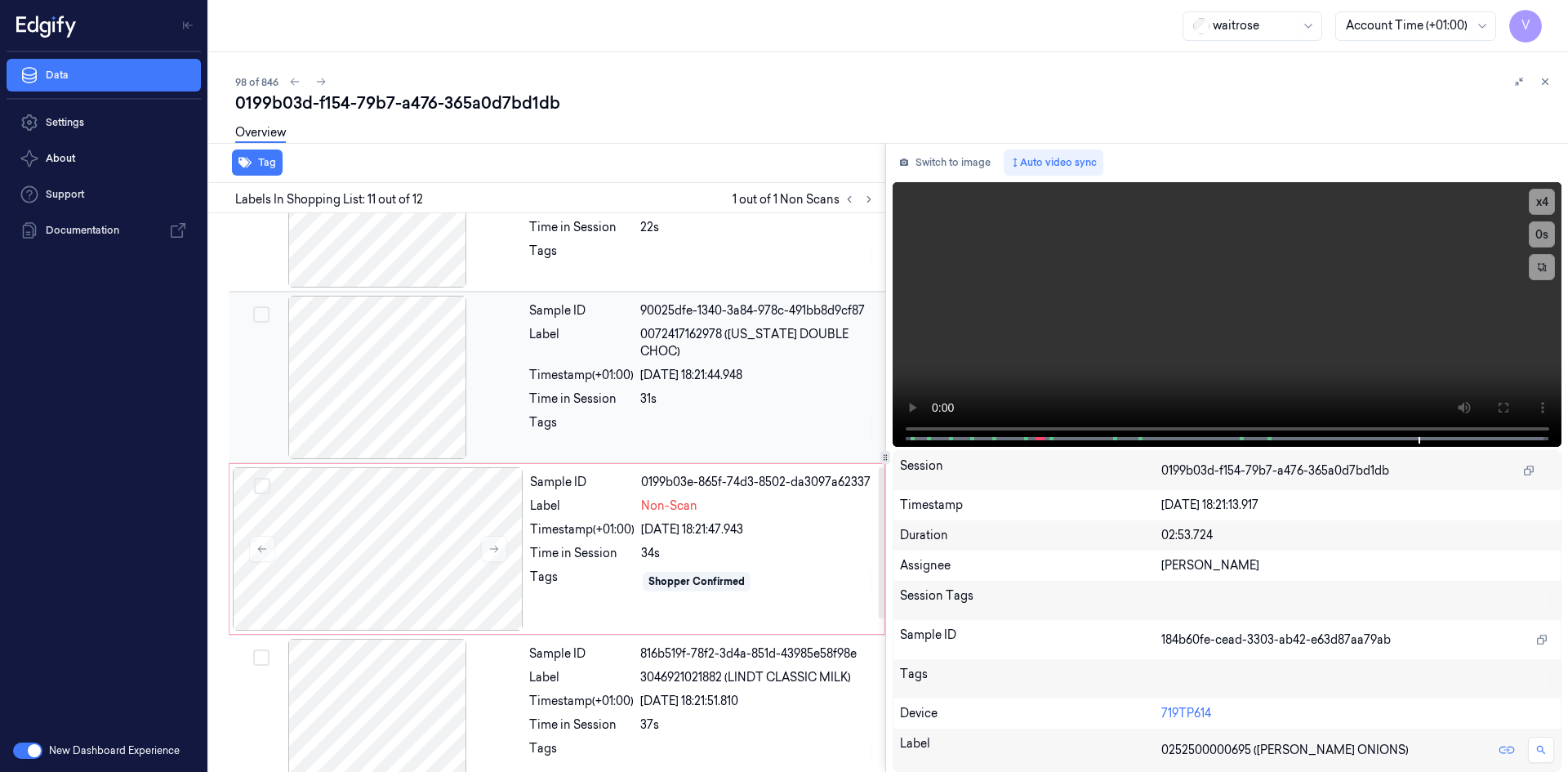
scroll to position [769, 0]
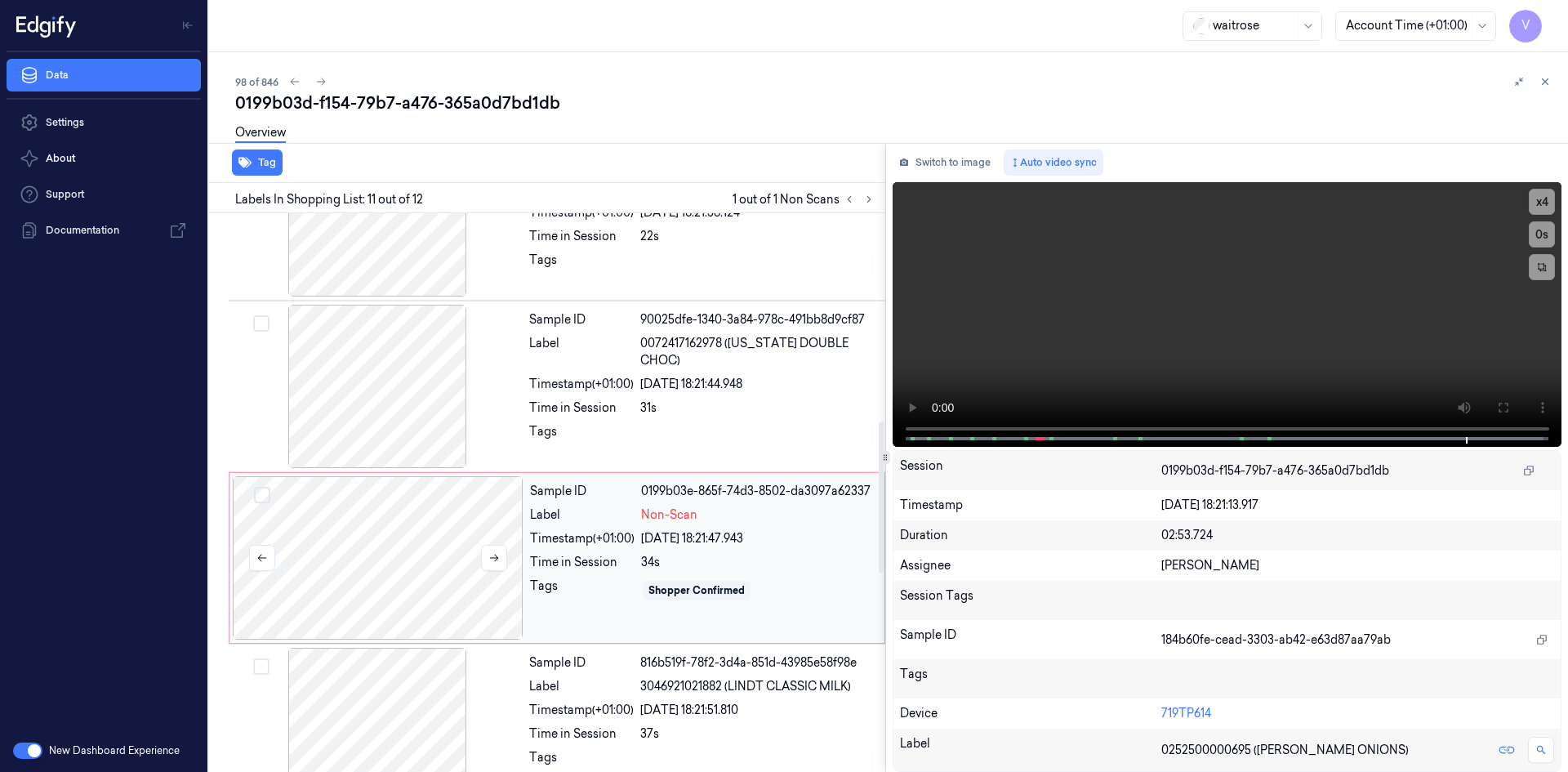
click at [414, 529] on div at bounding box center [378, 557] width 291 height 164
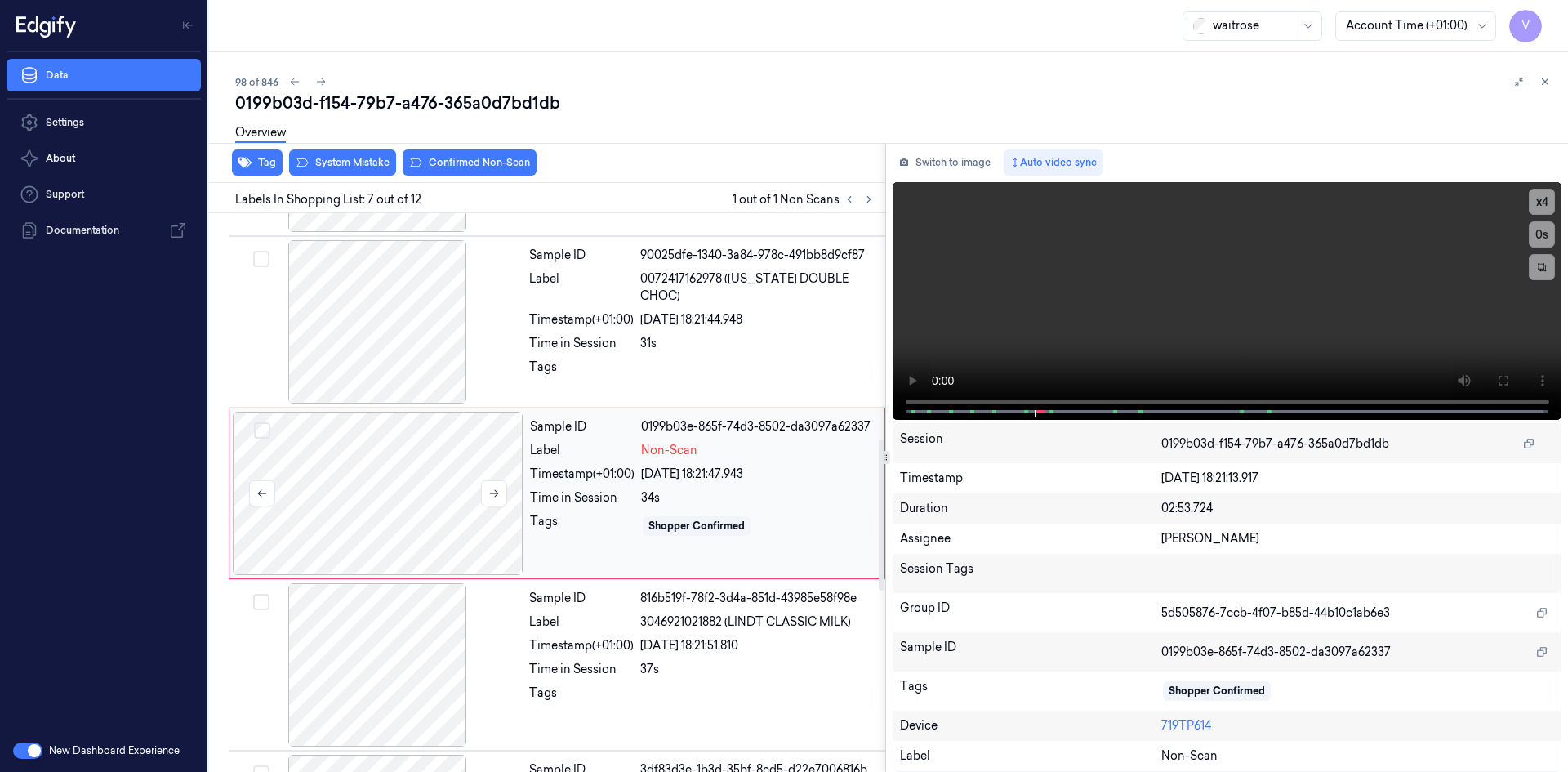
scroll to position [835, 0]
click at [1139, 329] on video at bounding box center [1228, 300] width 670 height 238
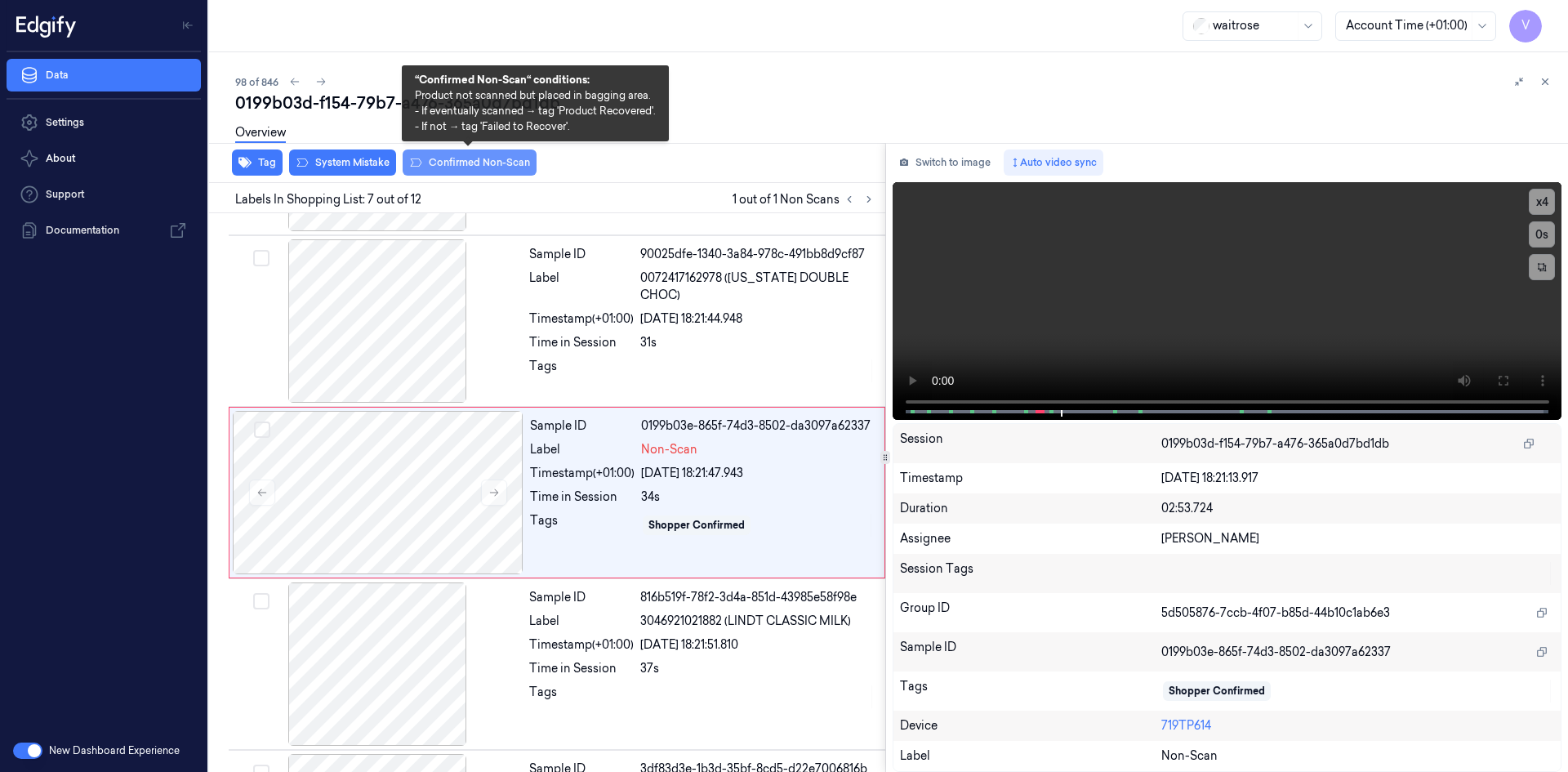
click at [485, 162] on button "Confirmed Non-Scan" at bounding box center [469, 163] width 134 height 26
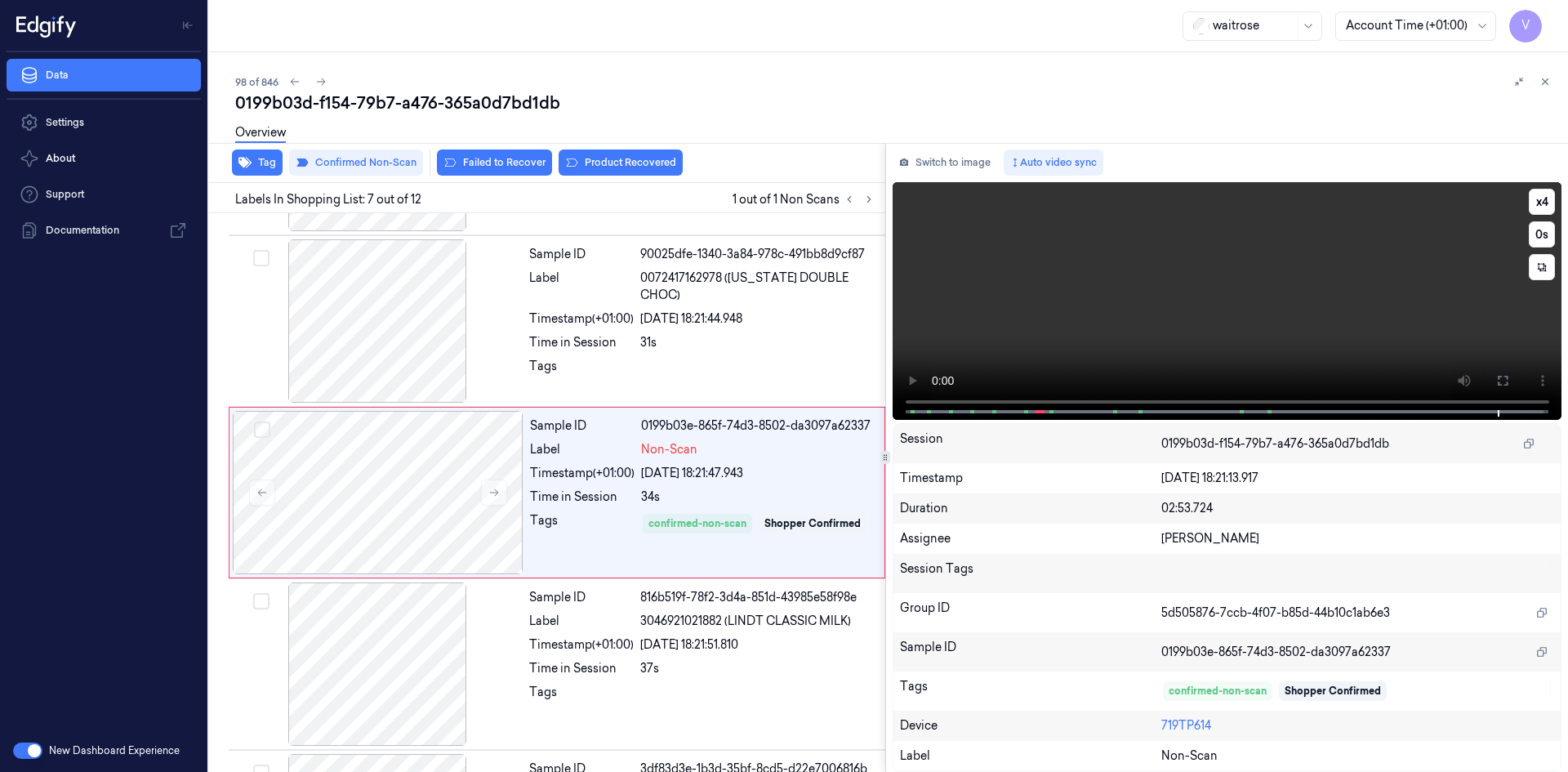
drag, startPoint x: 1006, startPoint y: 326, endPoint x: 1034, endPoint y: 331, distance: 28.4
click at [1007, 327] on video at bounding box center [1228, 300] width 670 height 238
click at [499, 161] on button "Failed to Recover" at bounding box center [494, 163] width 115 height 26
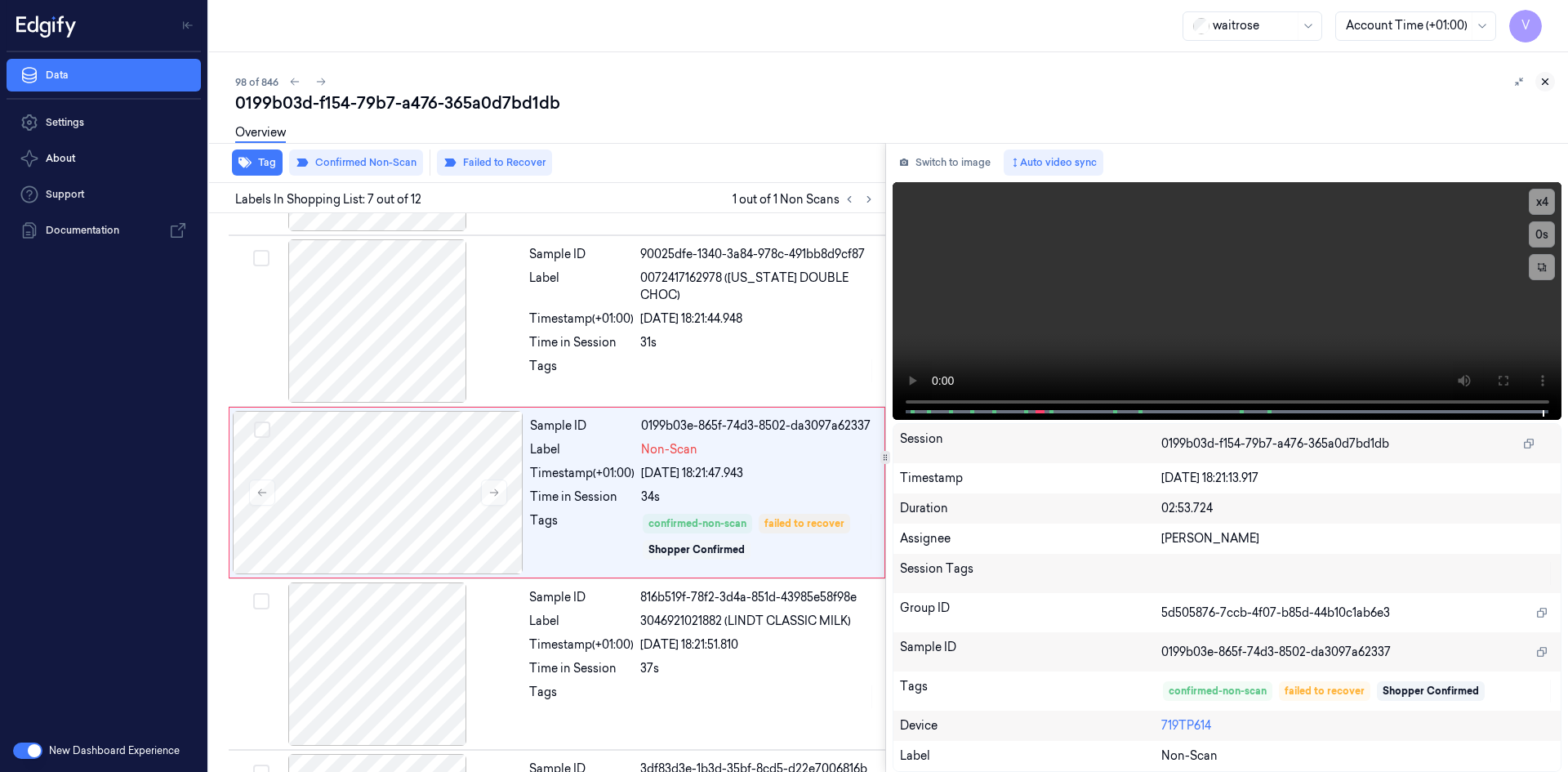
click at [1547, 80] on icon at bounding box center [1546, 82] width 6 height 6
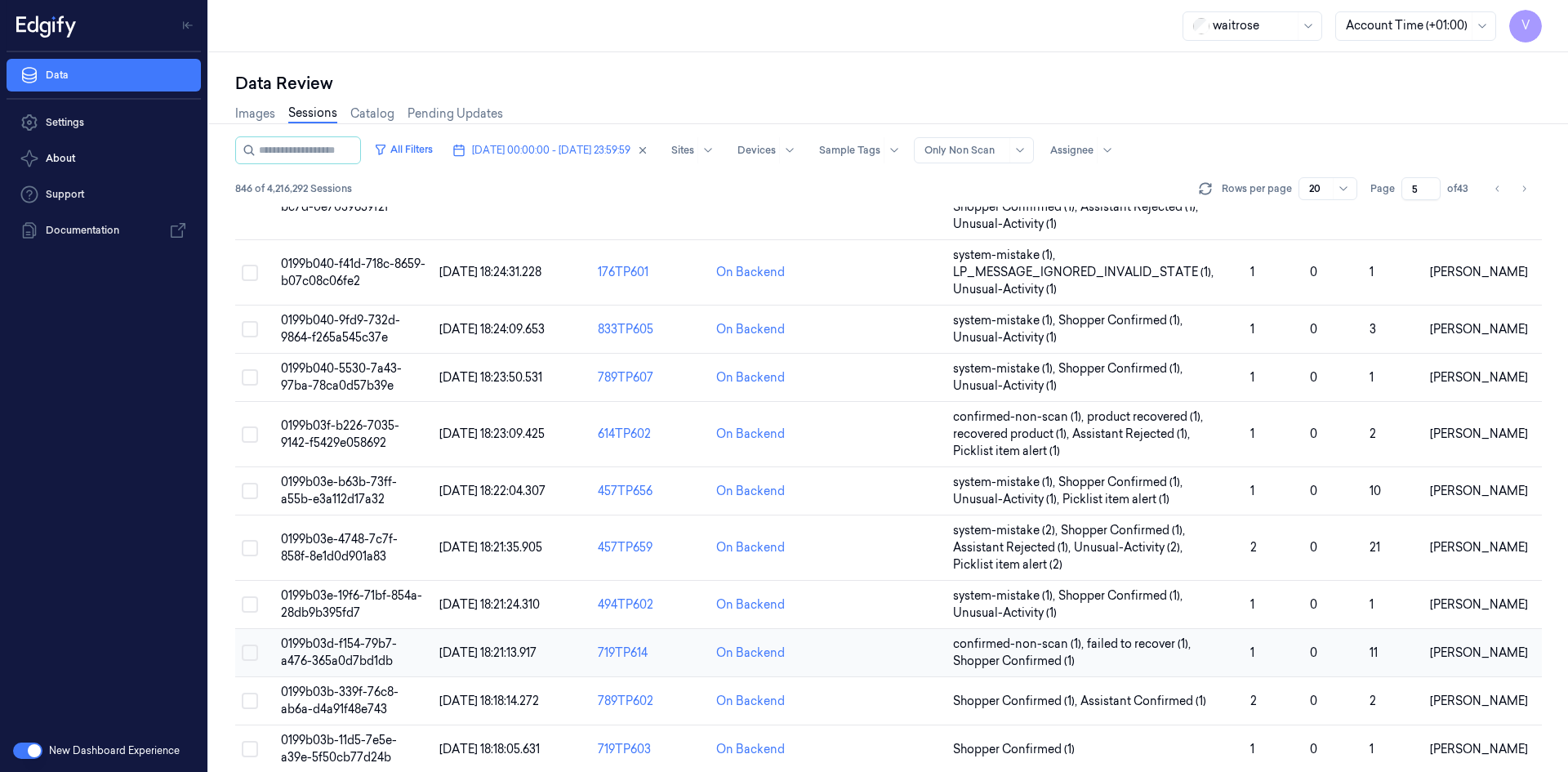
scroll to position [532, 0]
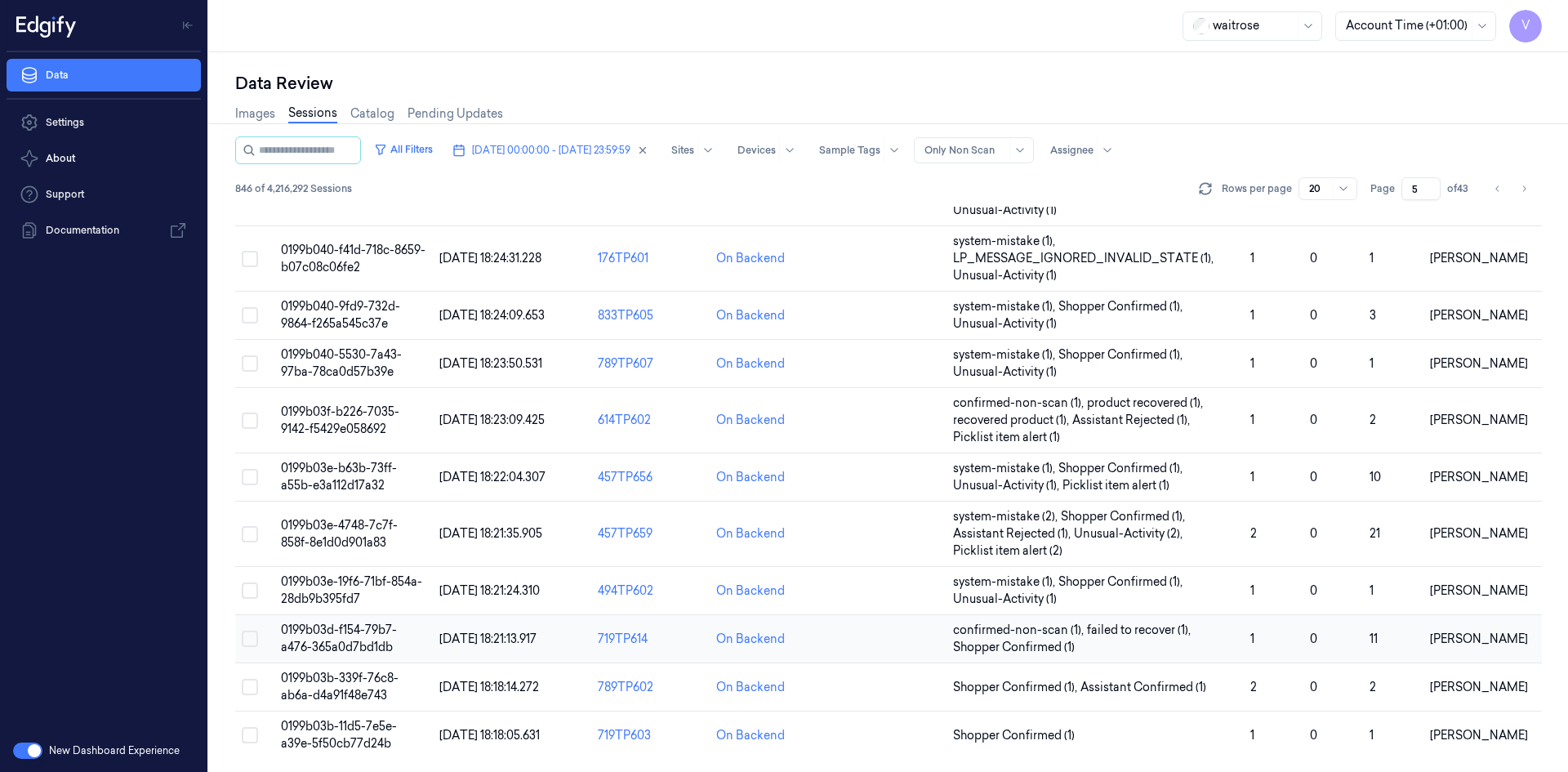
click at [345, 640] on span "0199b03d-f154-79b7-a476-365a0d7bd1db" at bounding box center [339, 638] width 116 height 32
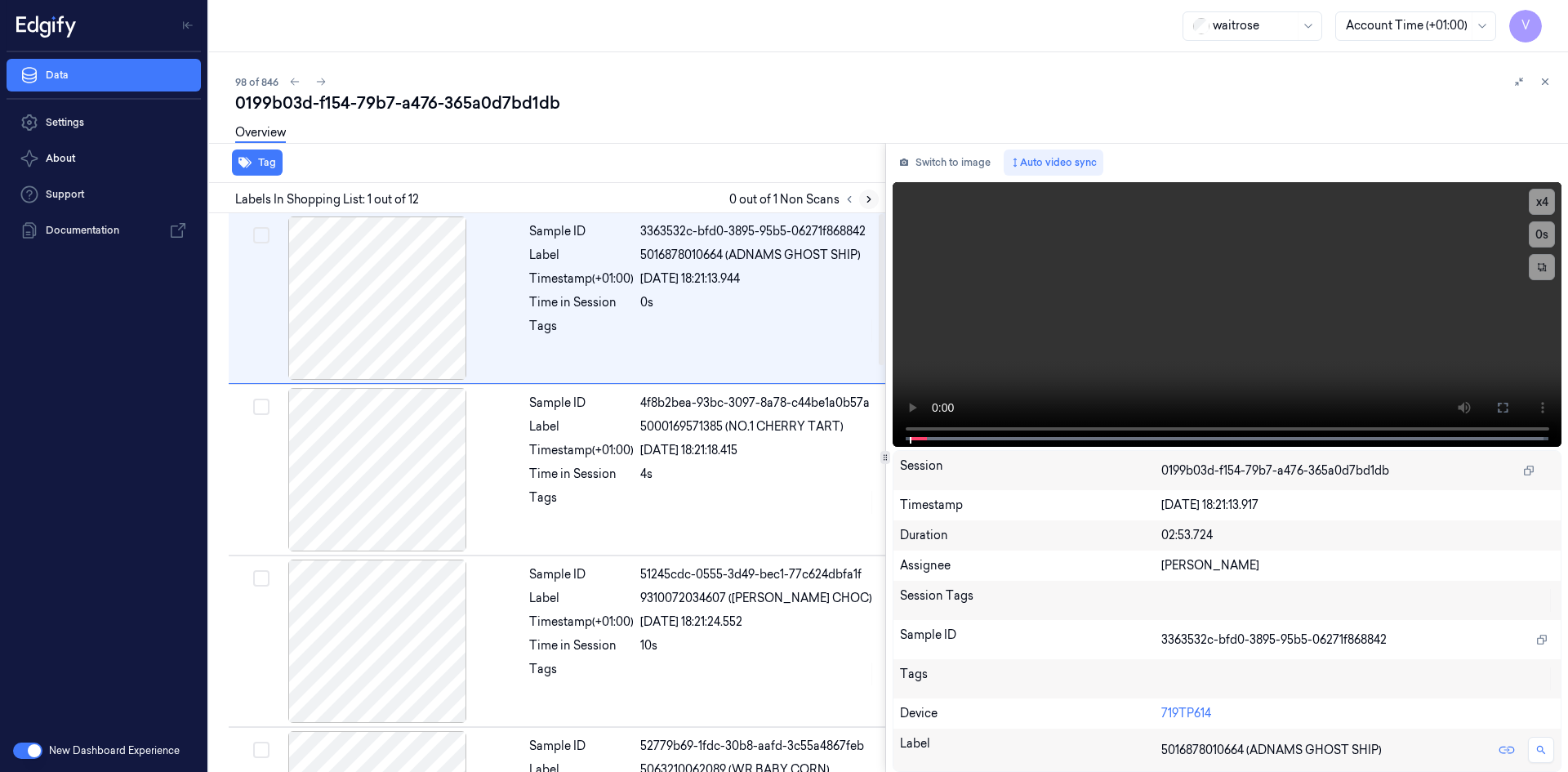
click at [872, 191] on button at bounding box center [869, 199] width 20 height 20
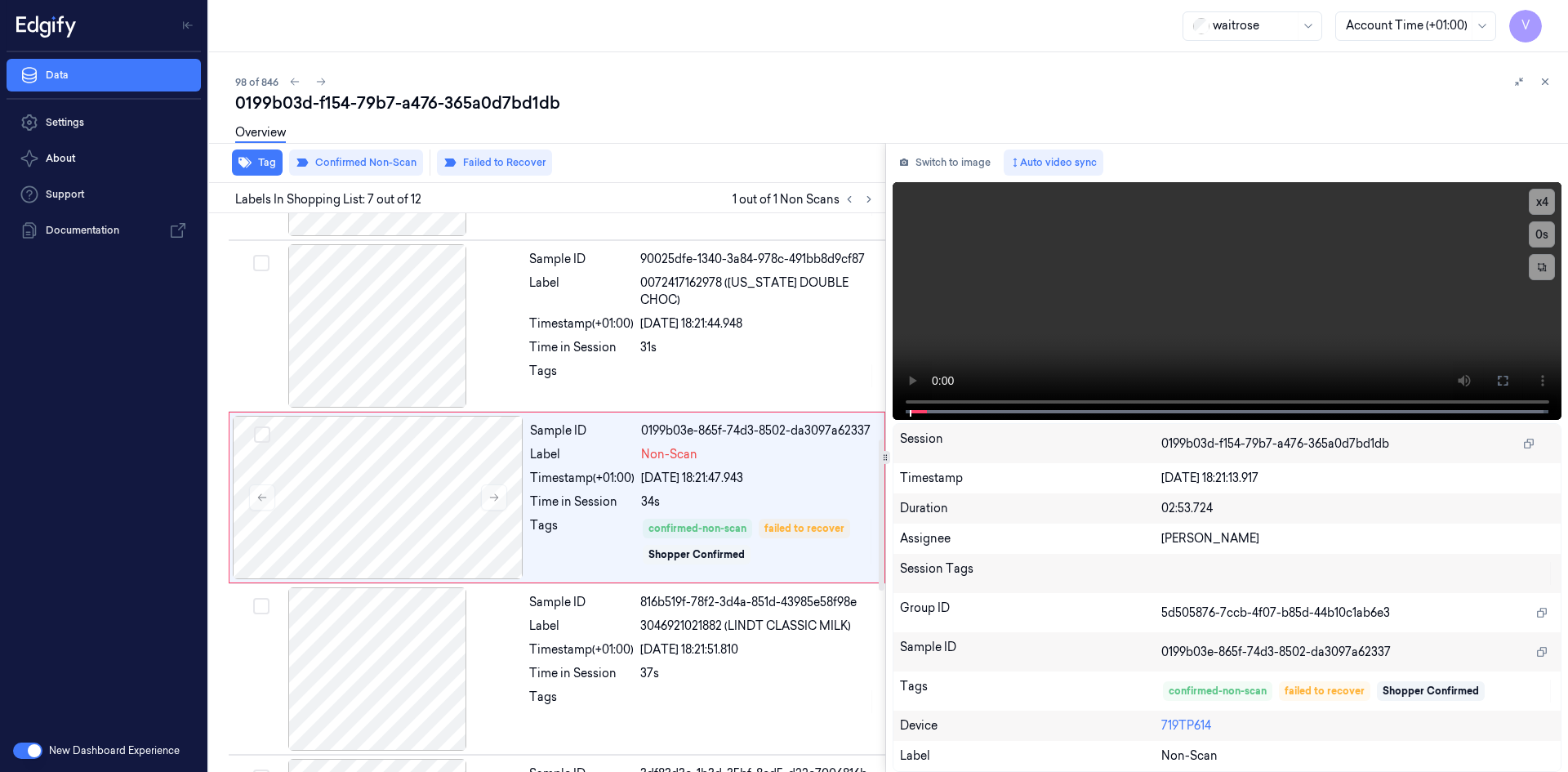
scroll to position [835, 0]
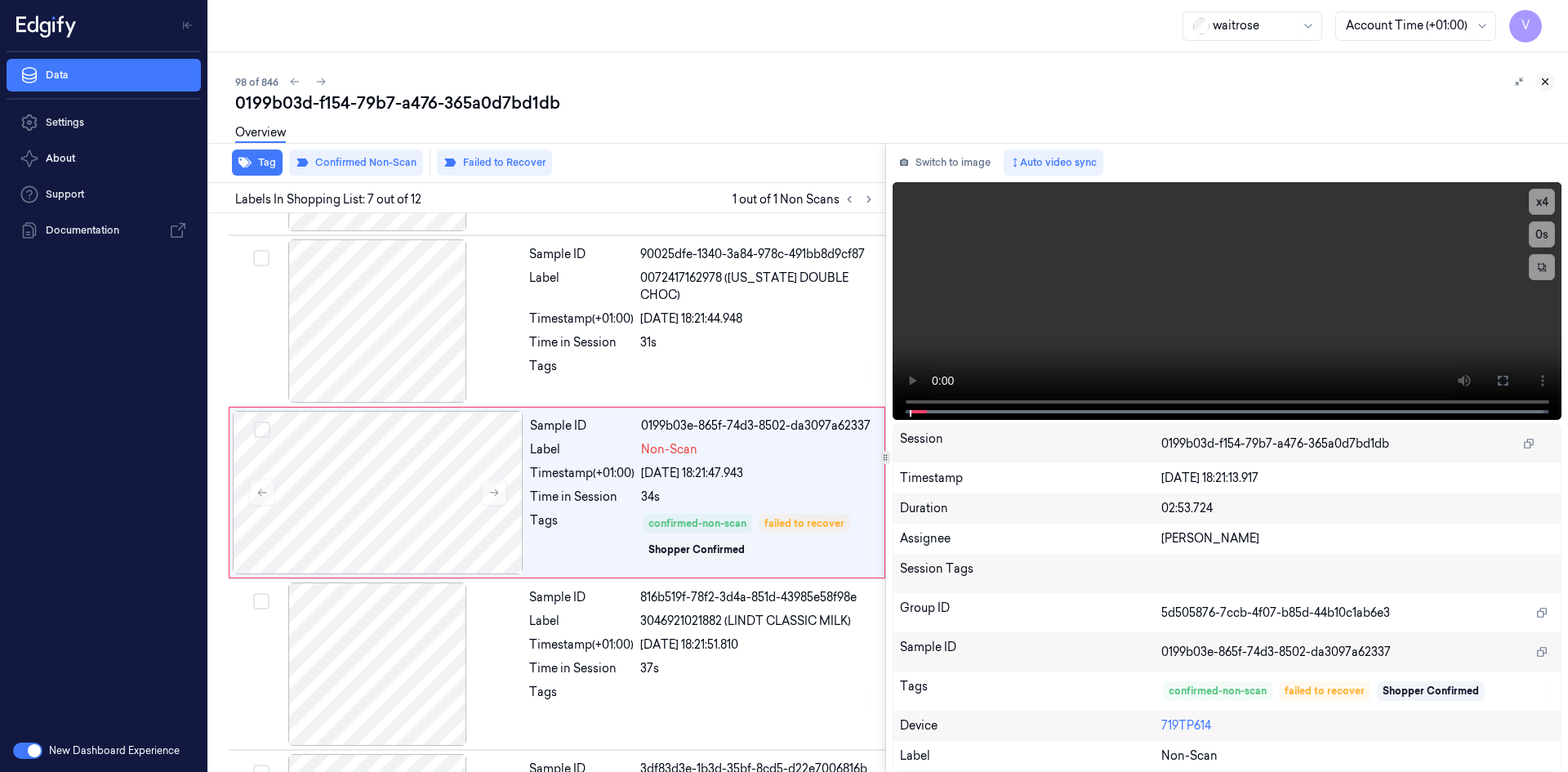
click at [1547, 81] on icon at bounding box center [1545, 81] width 11 height 11
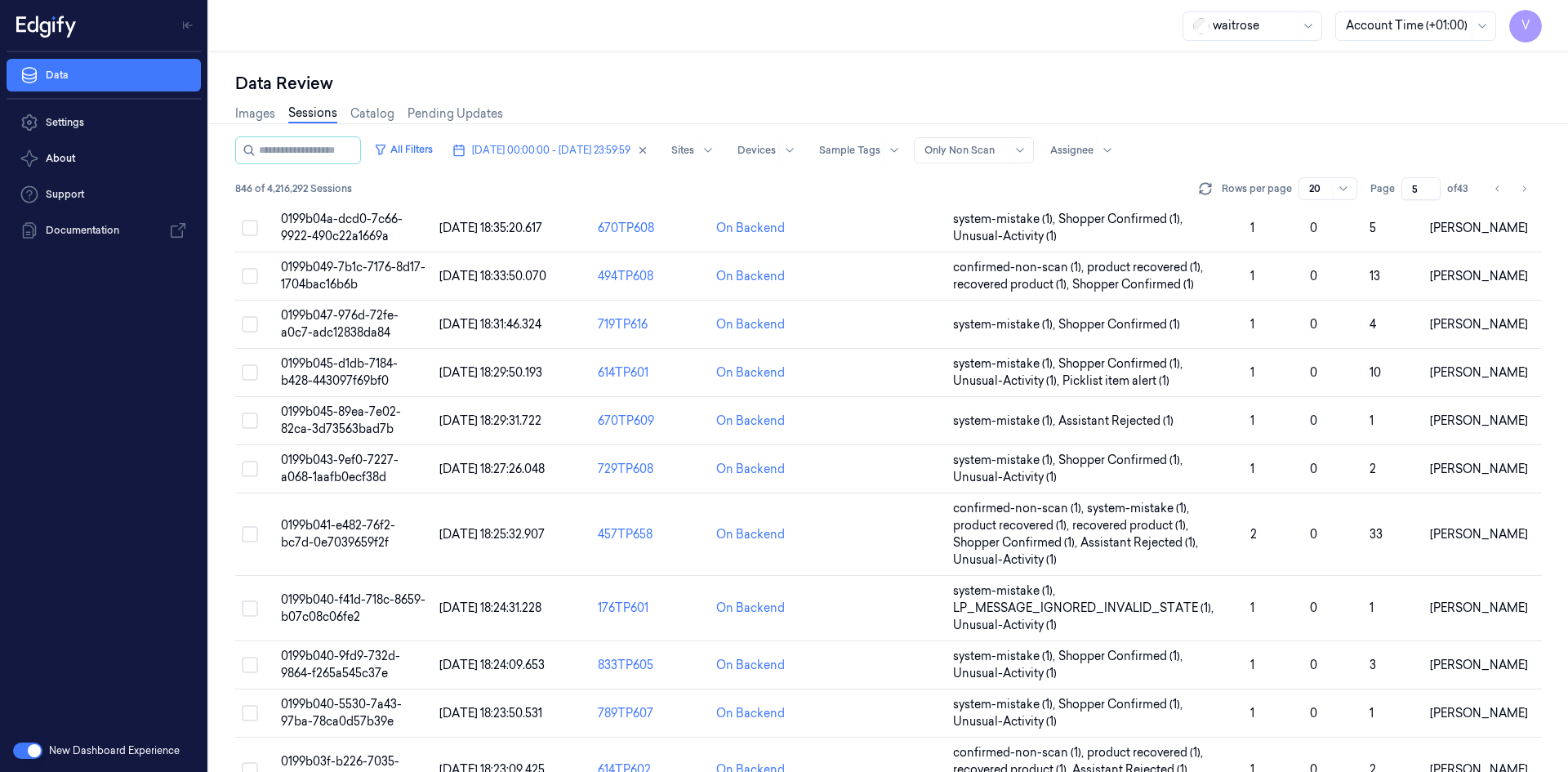
scroll to position [532, 0]
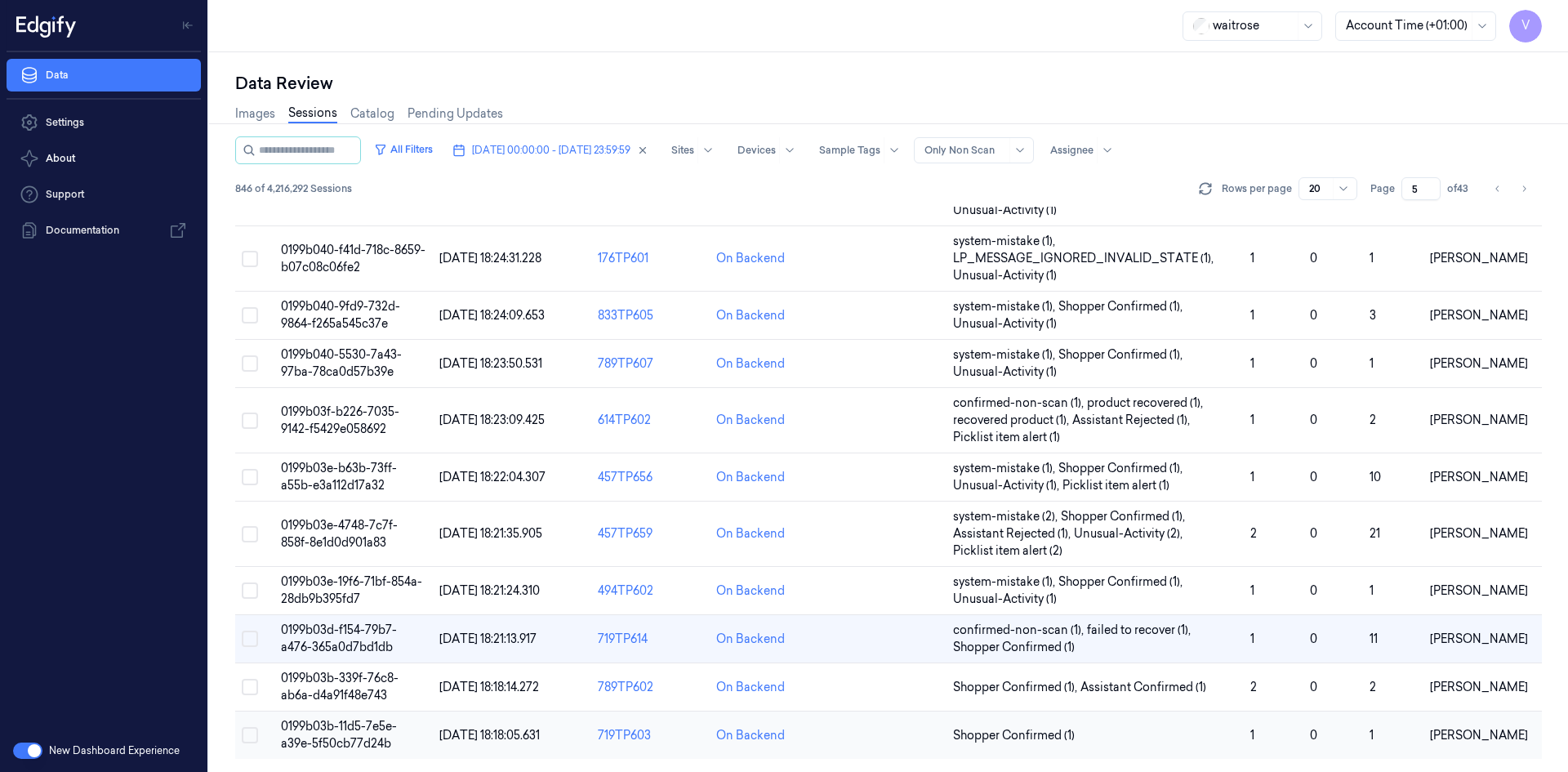
click at [374, 725] on span "0199b03b-11d5-7e5e-a39e-5f50cb77d24b" at bounding box center [339, 735] width 116 height 32
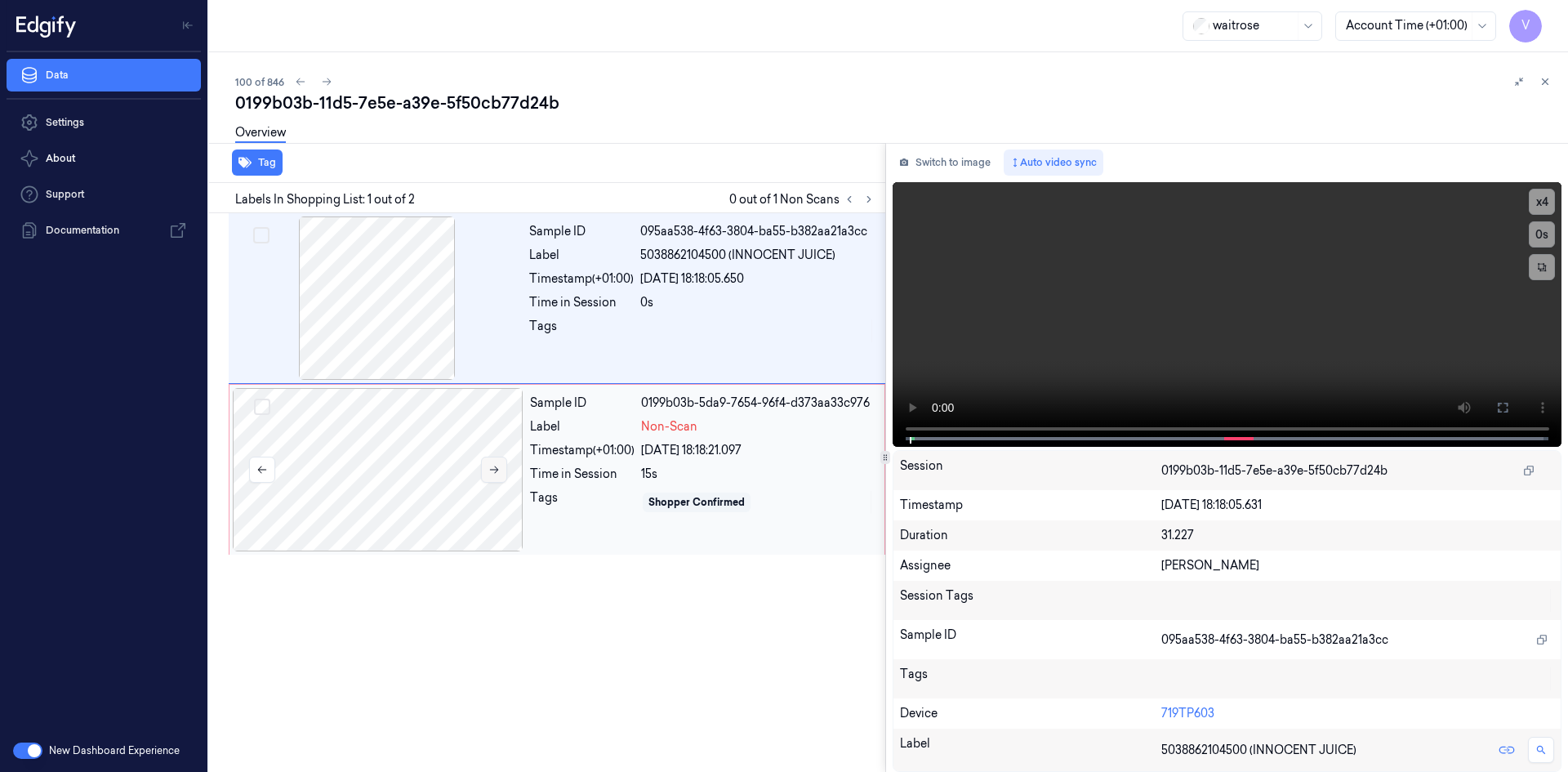
click at [491, 464] on icon at bounding box center [493, 469] width 11 height 11
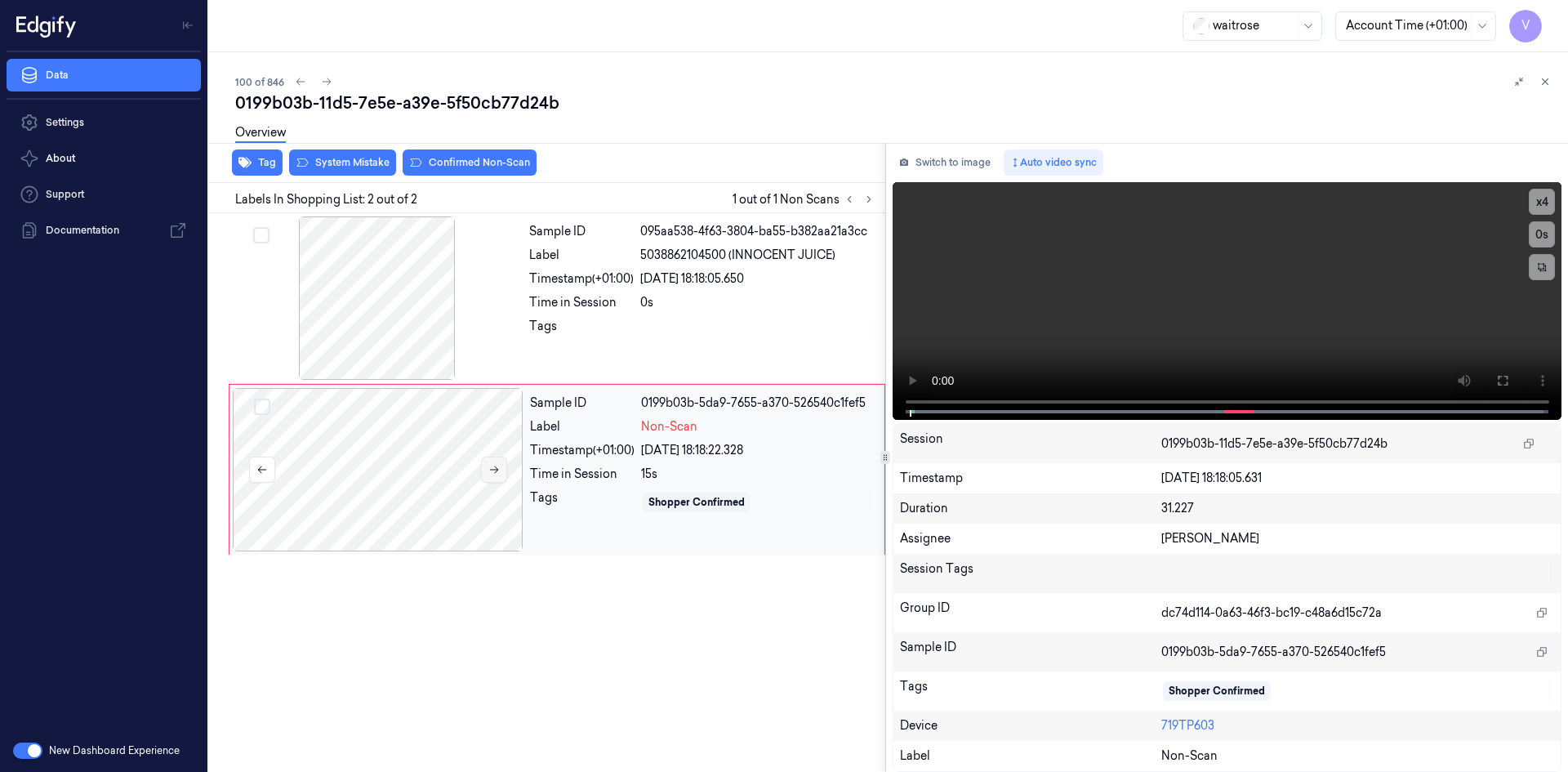
click at [492, 464] on icon at bounding box center [493, 469] width 11 height 11
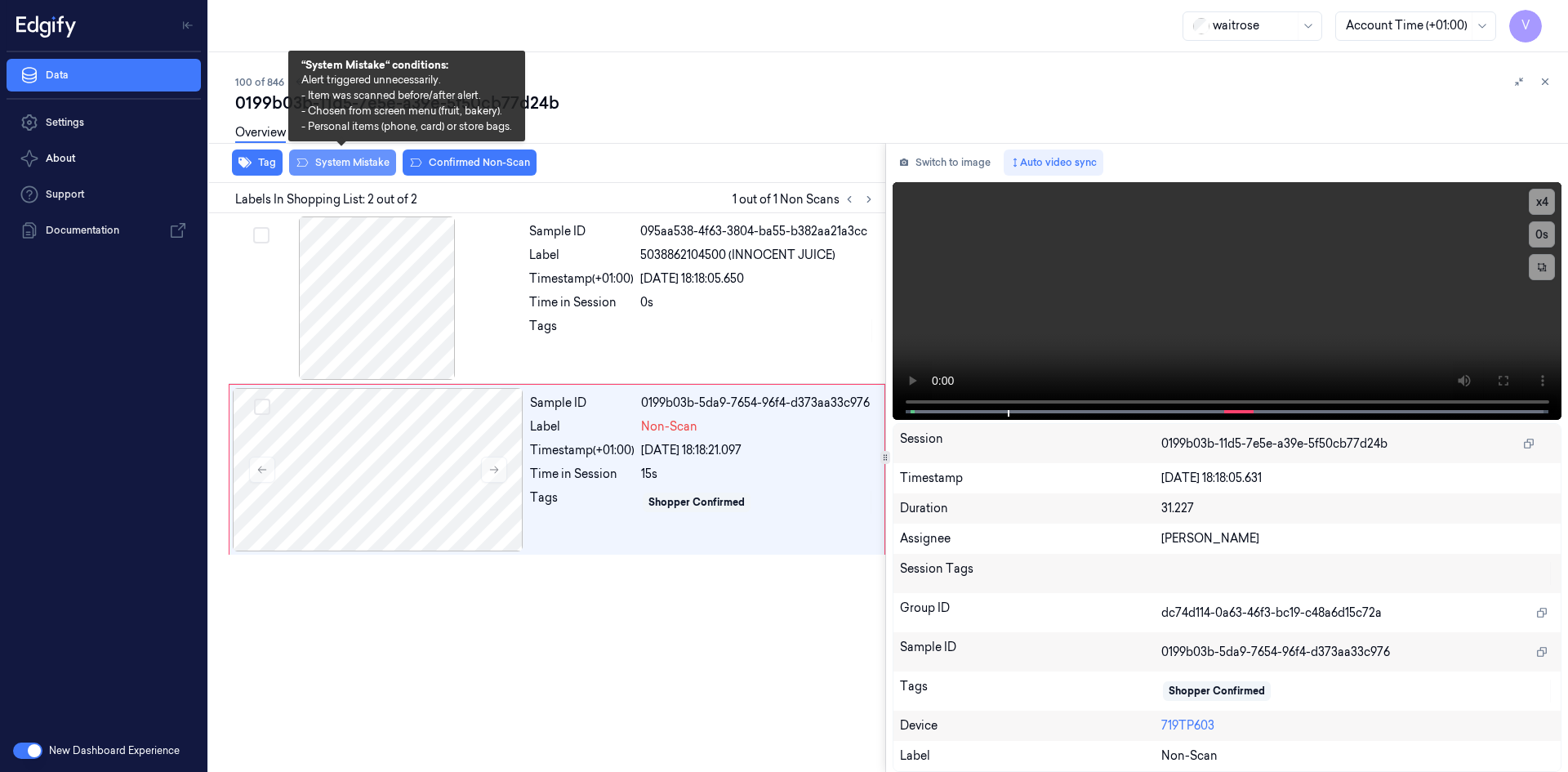
click at [379, 162] on button "System Mistake" at bounding box center [343, 163] width 107 height 26
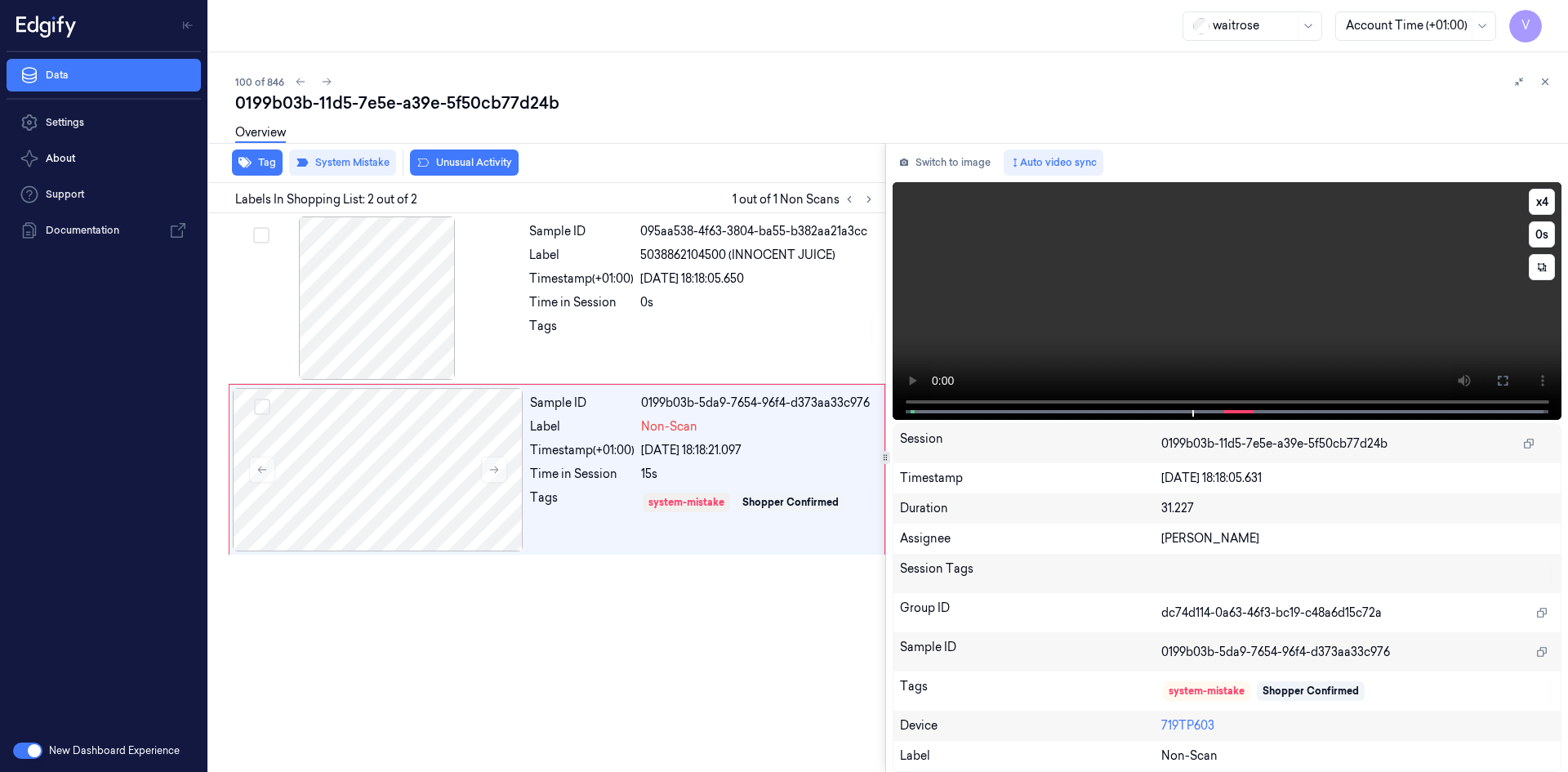
click at [1044, 273] on video at bounding box center [1228, 300] width 670 height 238
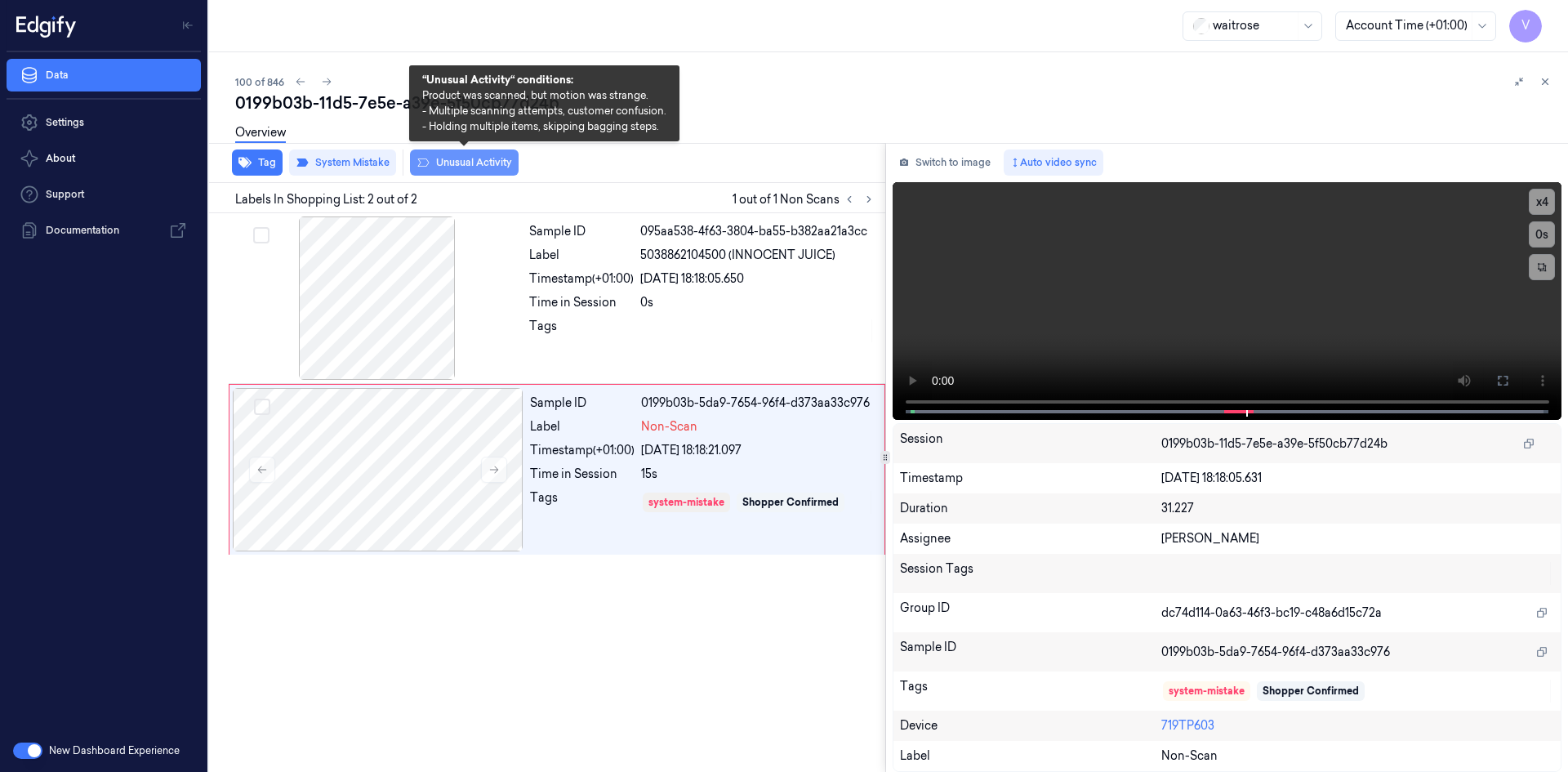
click at [454, 160] on button "Unusual Activity" at bounding box center [465, 163] width 109 height 26
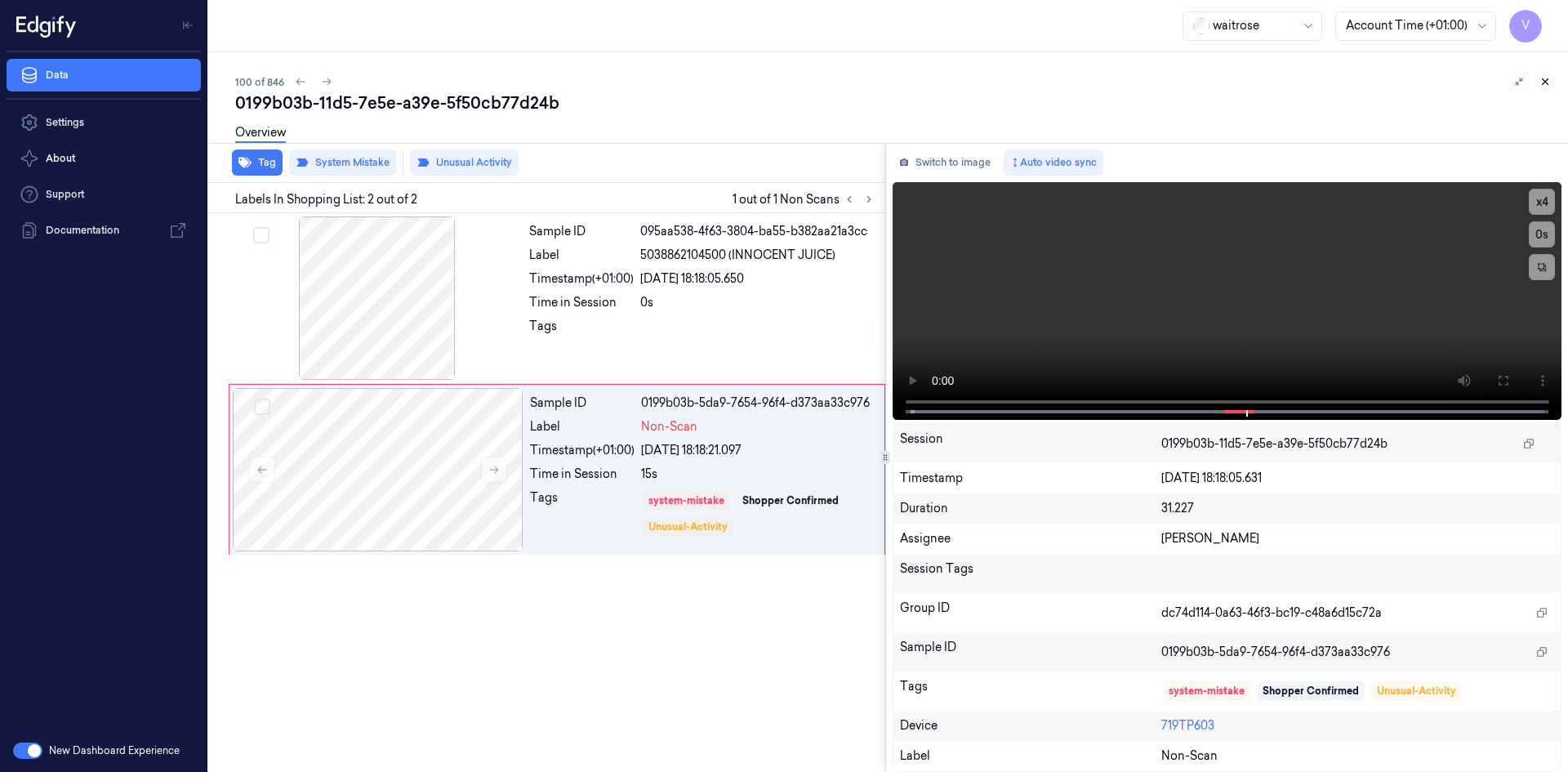
click at [1540, 80] on icon at bounding box center [1545, 81] width 11 height 11
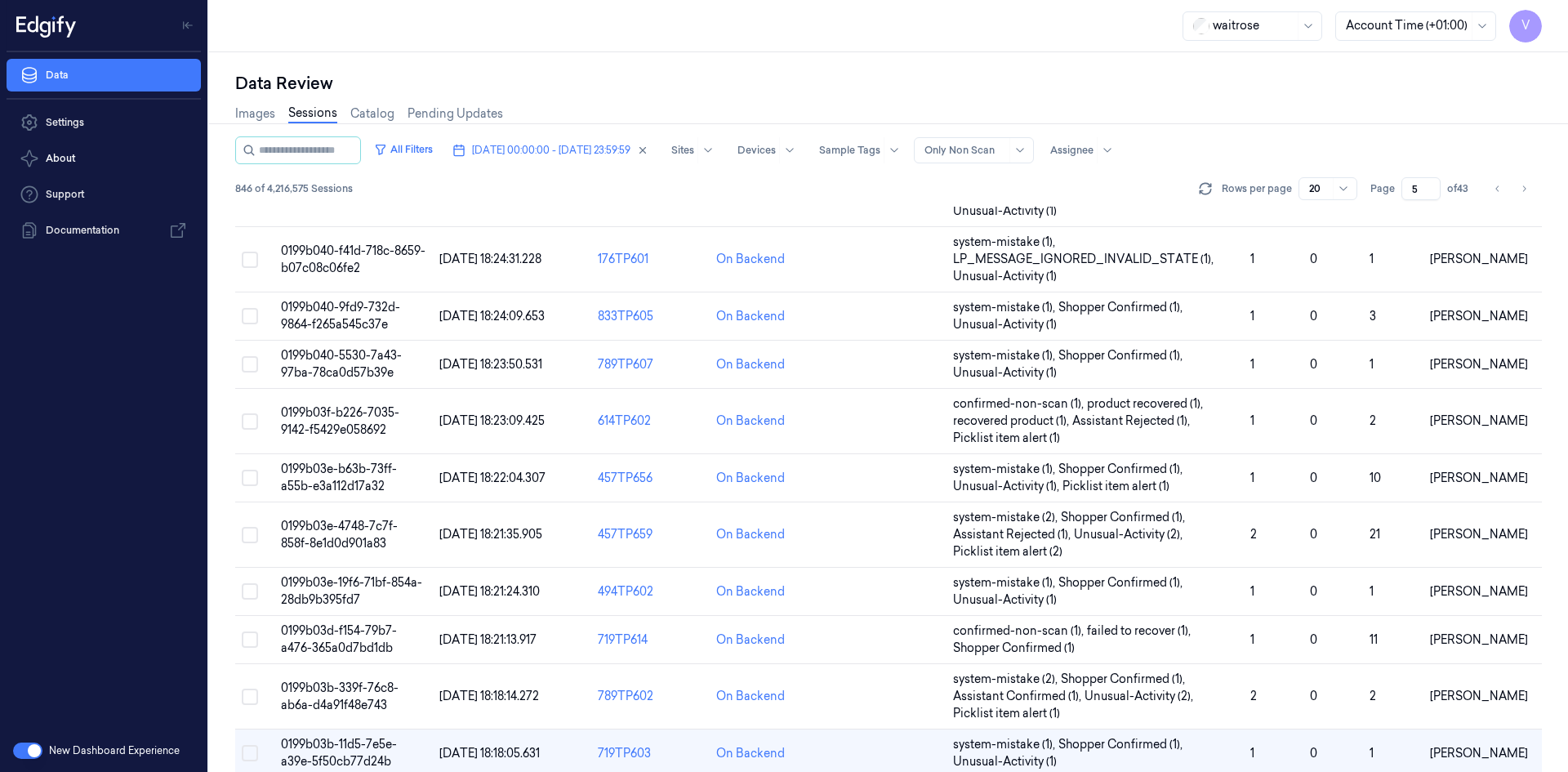
scroll to position [550, 0]
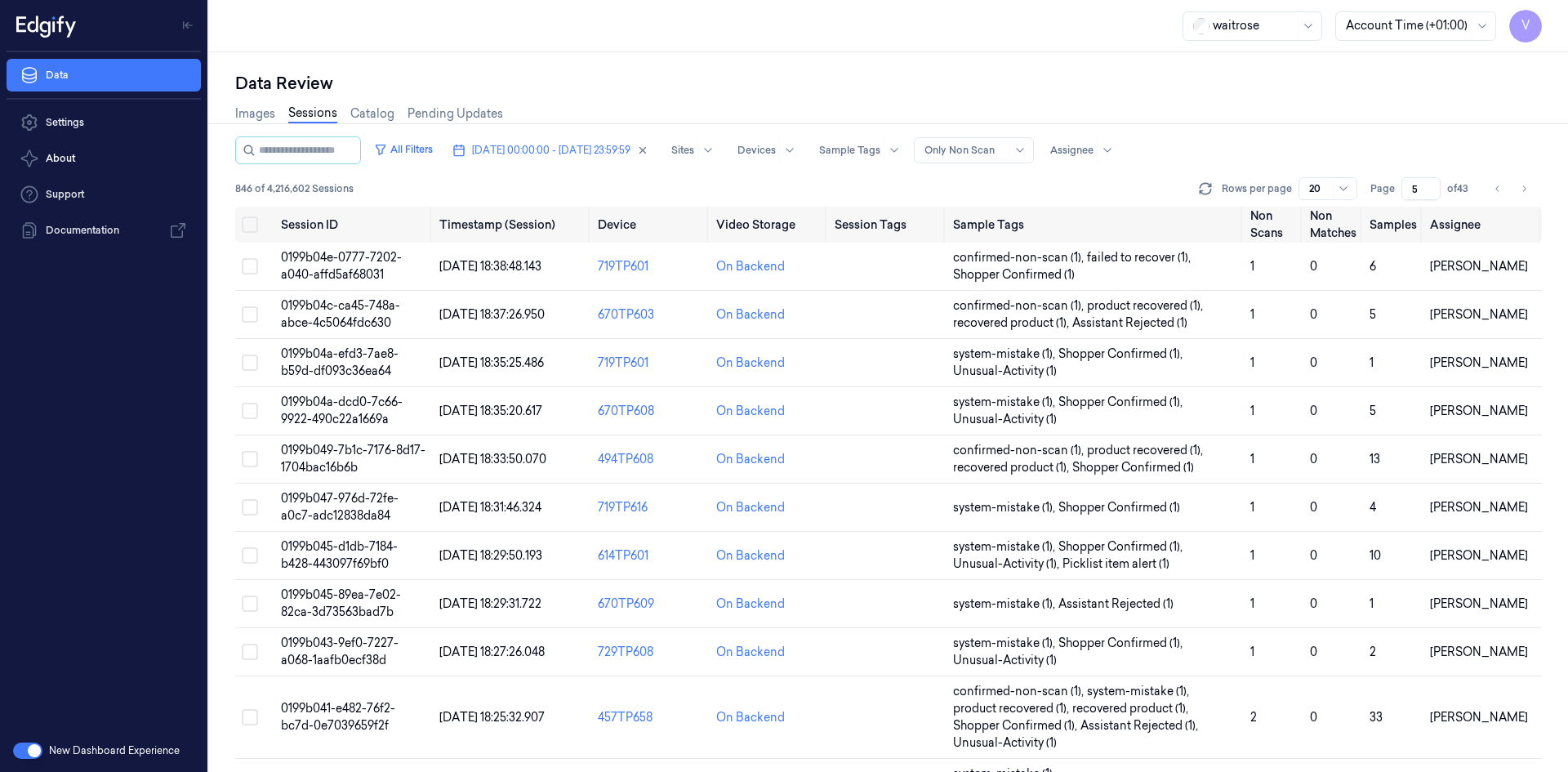
drag, startPoint x: 1422, startPoint y: 187, endPoint x: 1385, endPoint y: 205, distance: 41.1
click at [1385, 205] on div "All Filters 04/10/2025 00:00:00 - 04/10/2025 23:59:59 Sites Devices Sample Tags…" at bounding box center [889, 171] width 1307 height 70
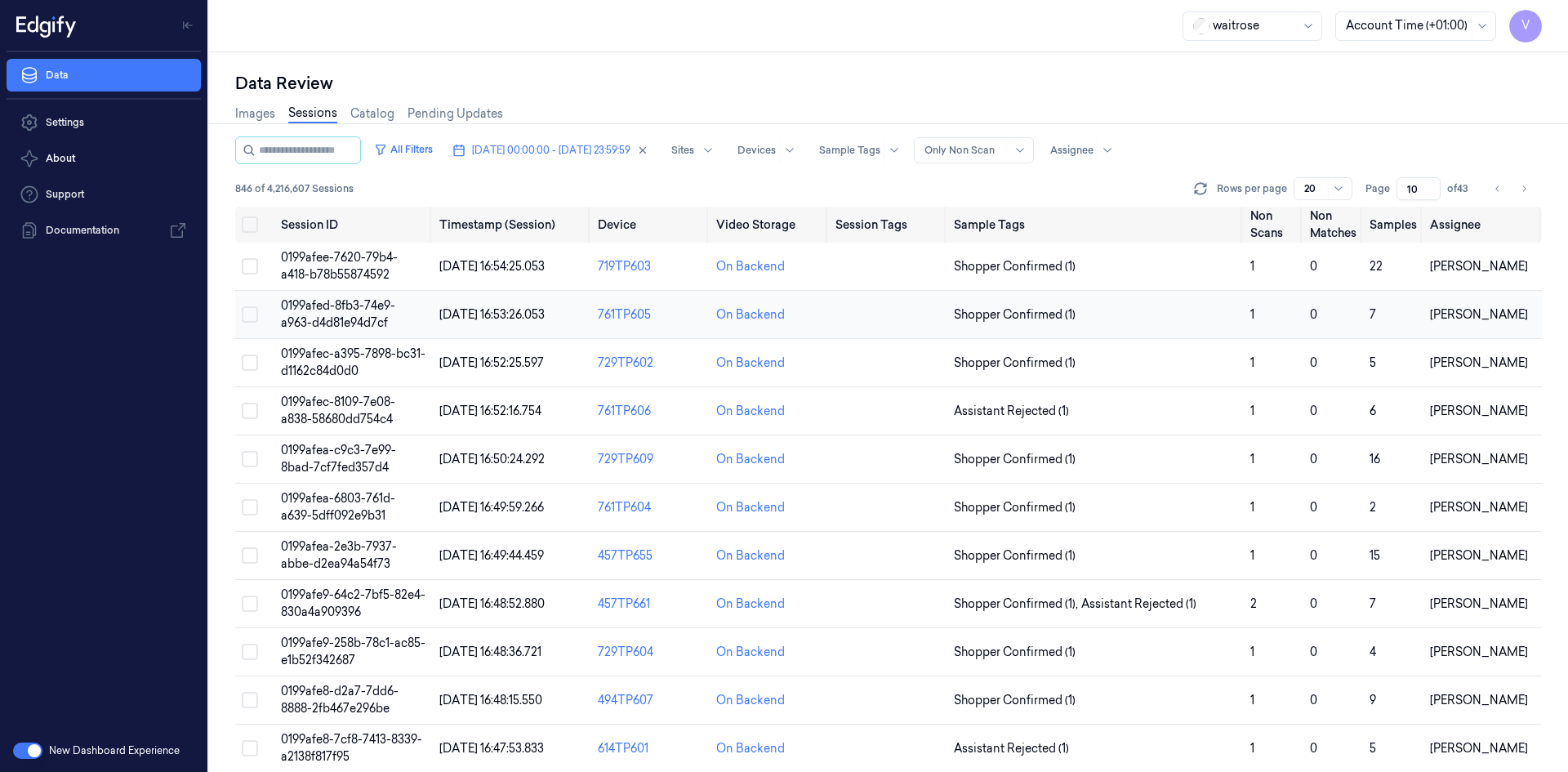
type input "10"
click at [356, 312] on span "0199afed-8fb3-74e9-a963-d4d81e94d7cf" at bounding box center [338, 313] width 114 height 32
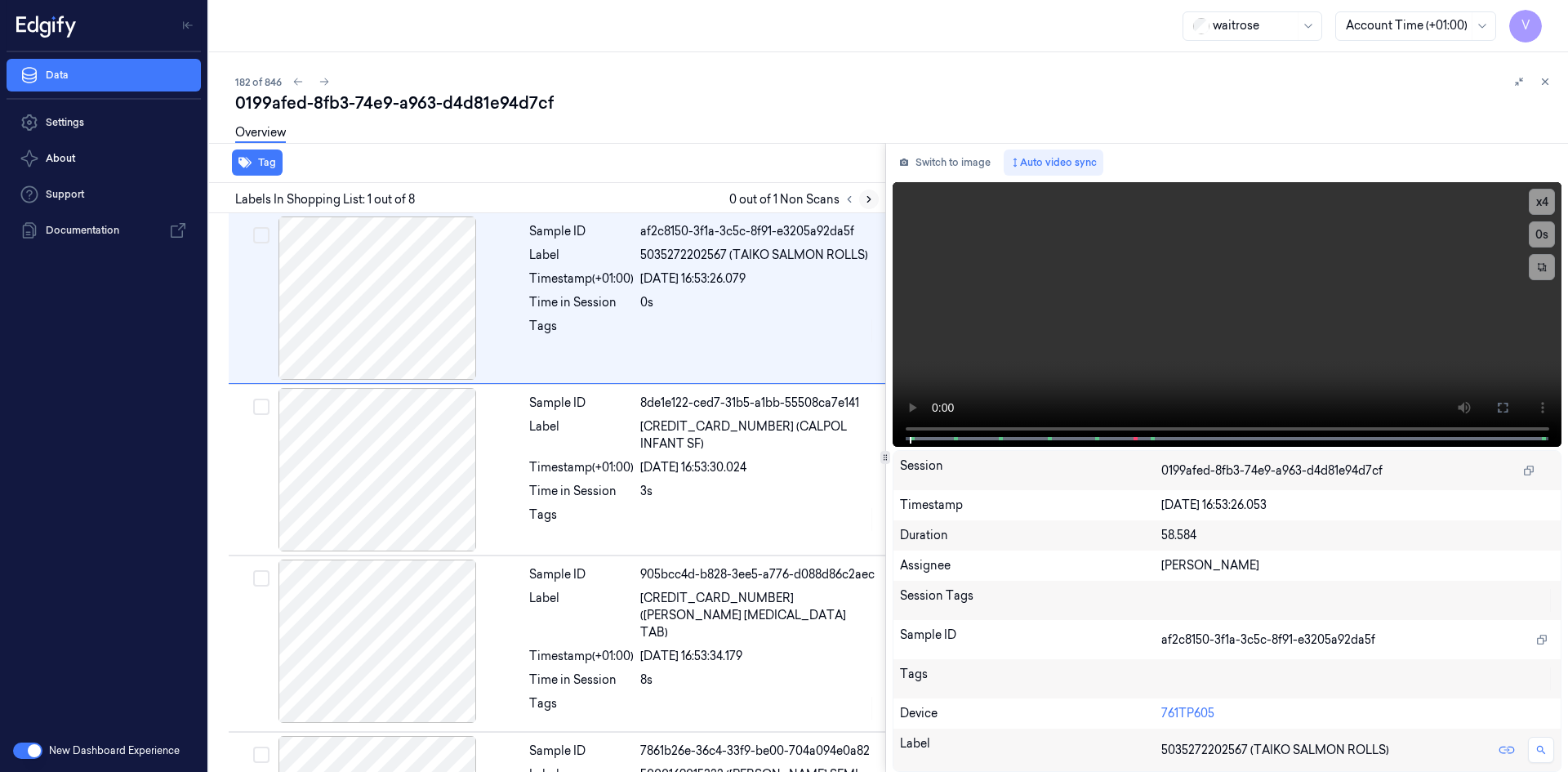
click at [868, 197] on icon at bounding box center [869, 199] width 3 height 6
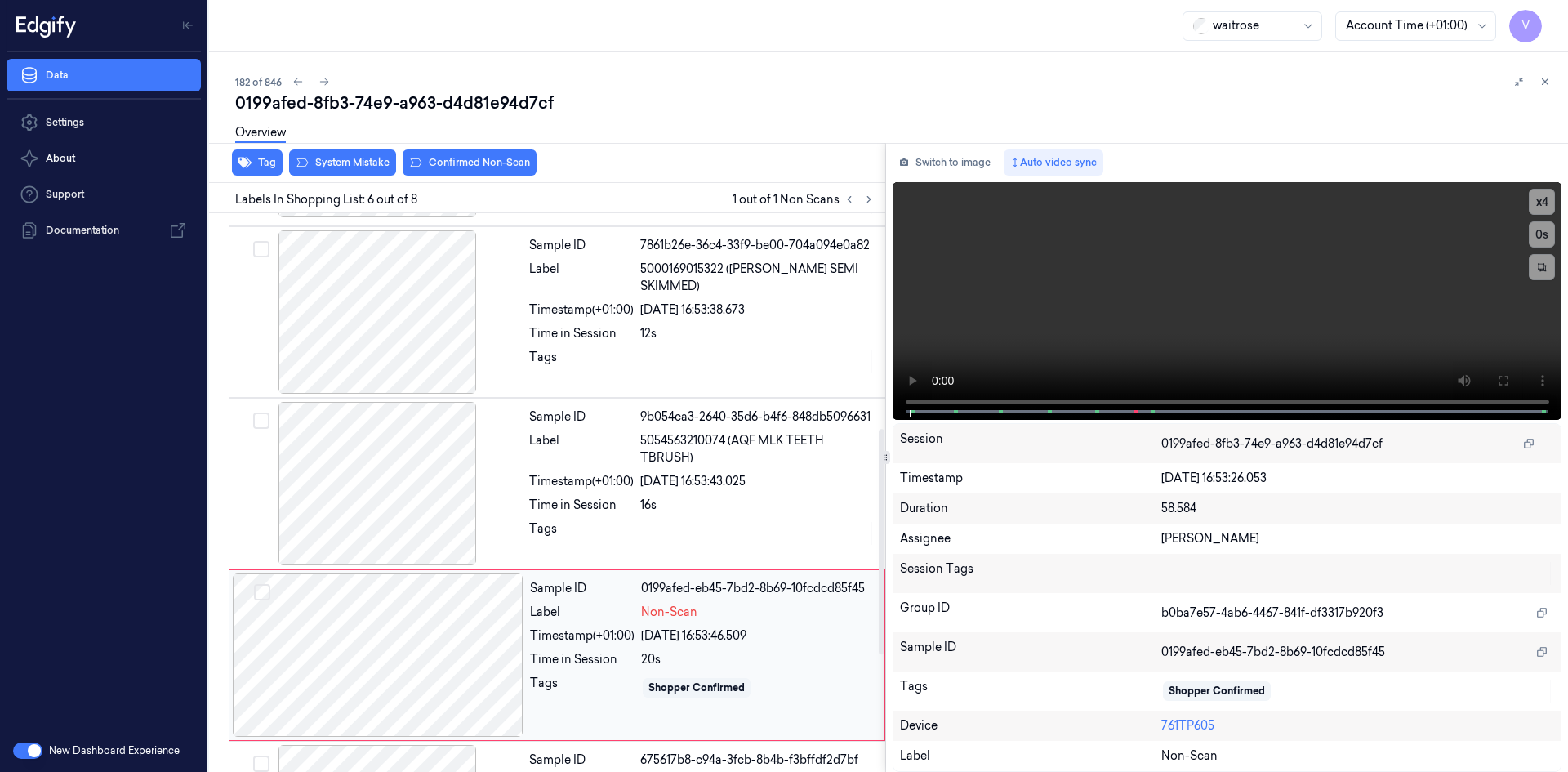
scroll to position [505, 0]
click at [1125, 310] on video at bounding box center [1228, 300] width 670 height 238
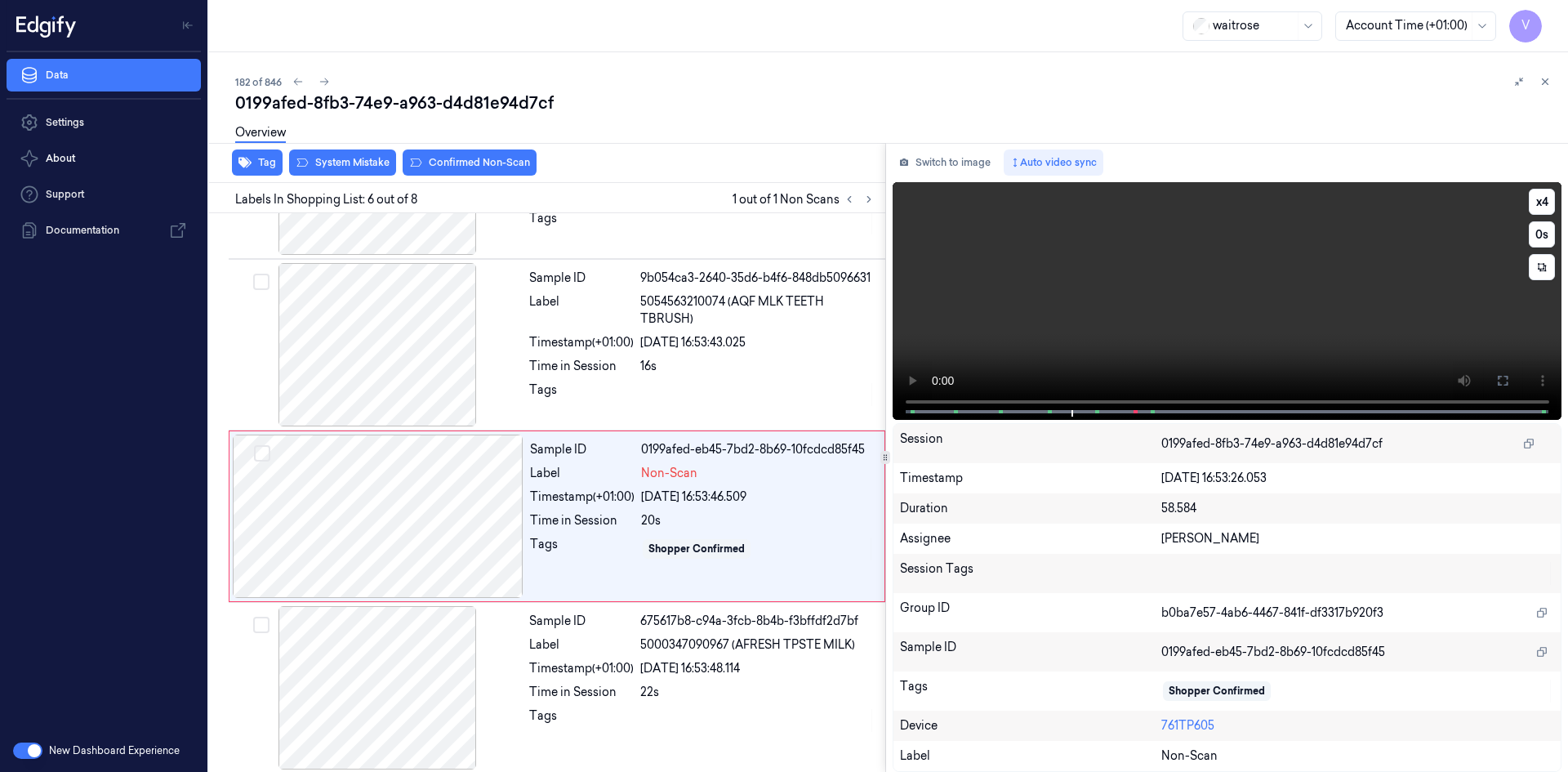
scroll to position [668, 0]
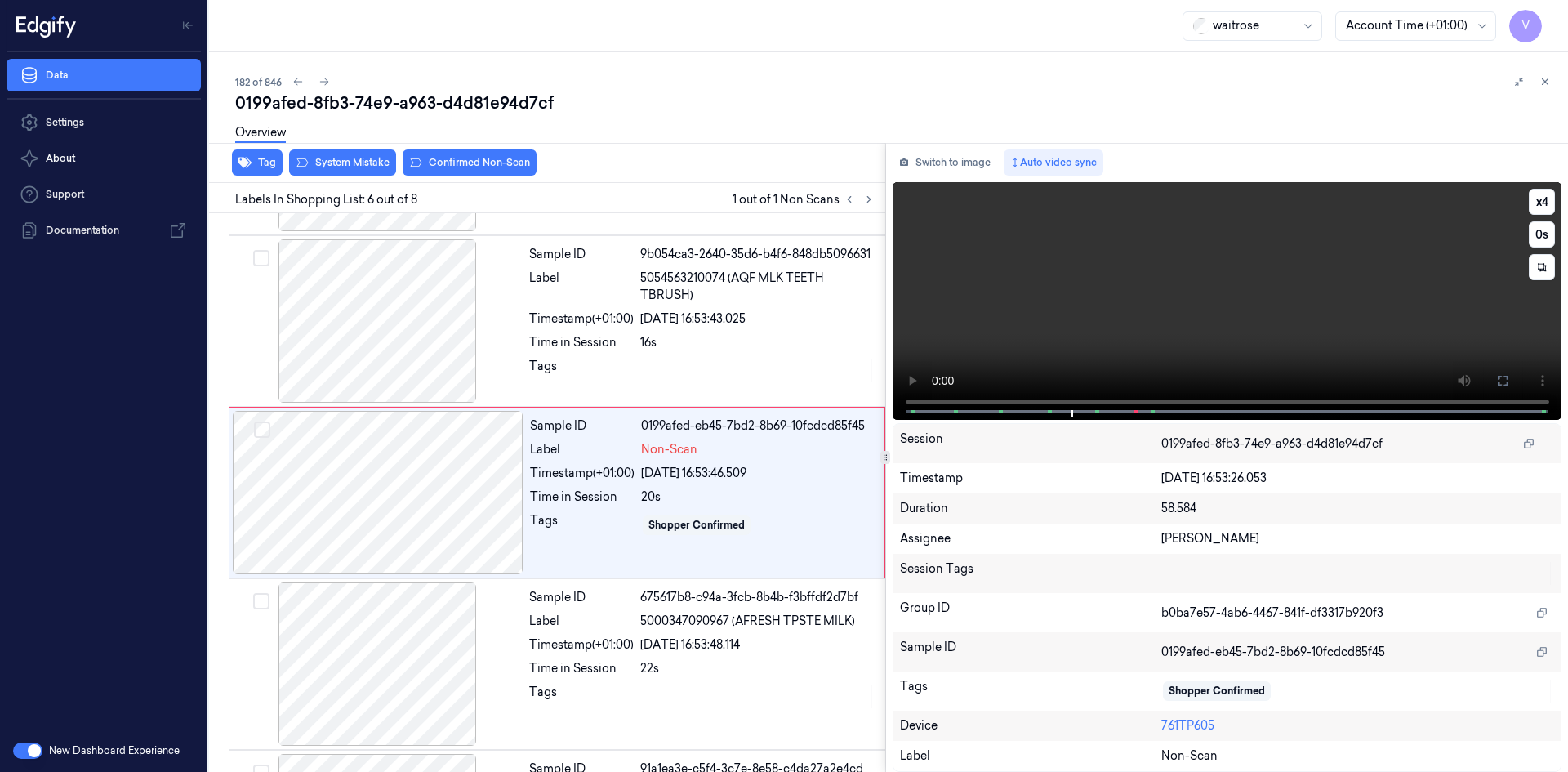
click at [1150, 273] on video at bounding box center [1228, 300] width 670 height 238
click at [1254, 277] on video at bounding box center [1228, 300] width 670 height 238
click at [1096, 328] on video at bounding box center [1228, 300] width 670 height 238
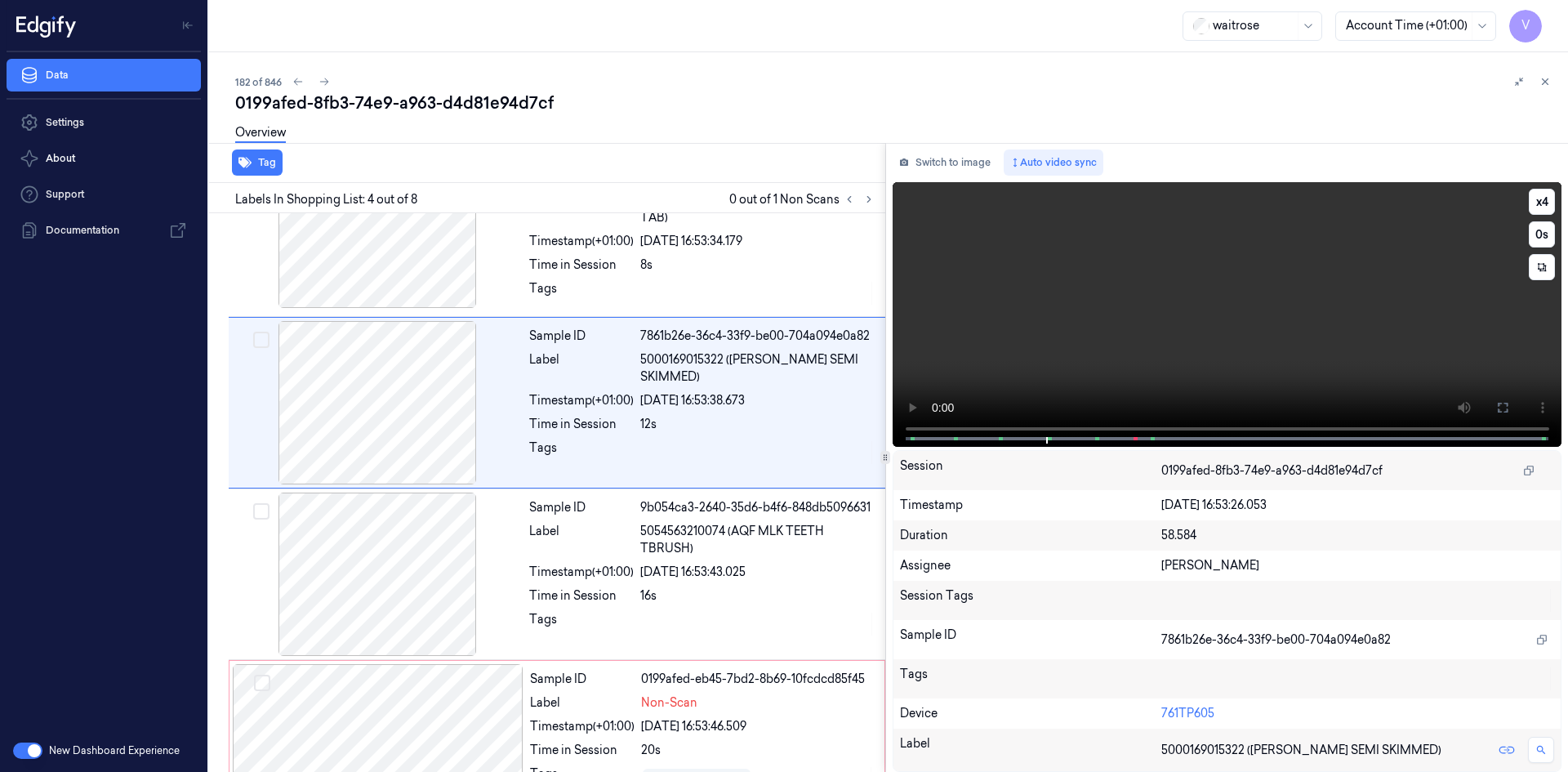
scroll to position [325, 0]
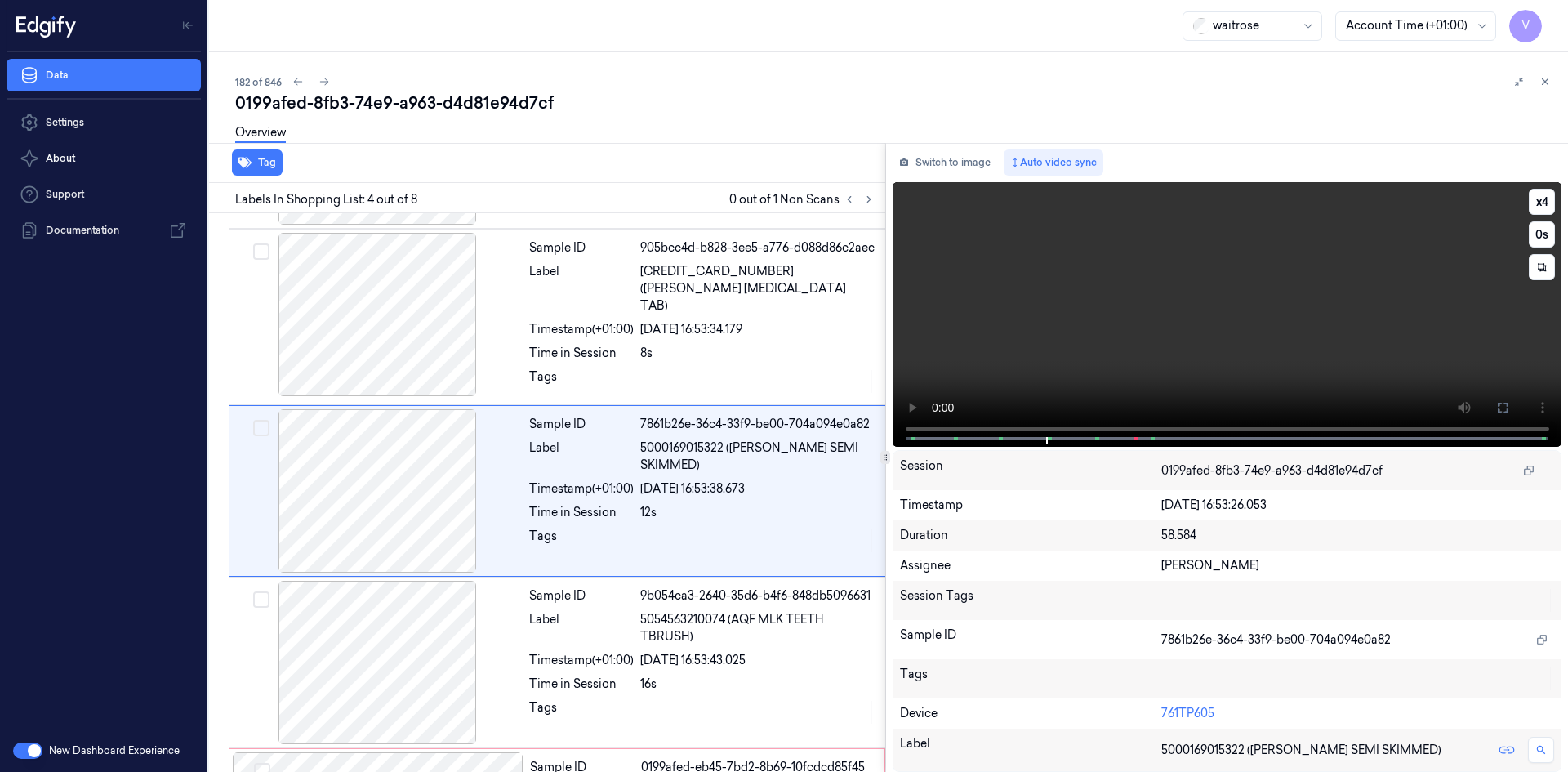
click at [1211, 293] on video at bounding box center [1228, 314] width 670 height 265
click at [1169, 329] on video at bounding box center [1228, 314] width 670 height 265
click at [1194, 325] on video at bounding box center [1228, 314] width 670 height 265
click at [1181, 310] on video at bounding box center [1228, 314] width 670 height 265
click at [1227, 306] on video at bounding box center [1228, 314] width 670 height 265
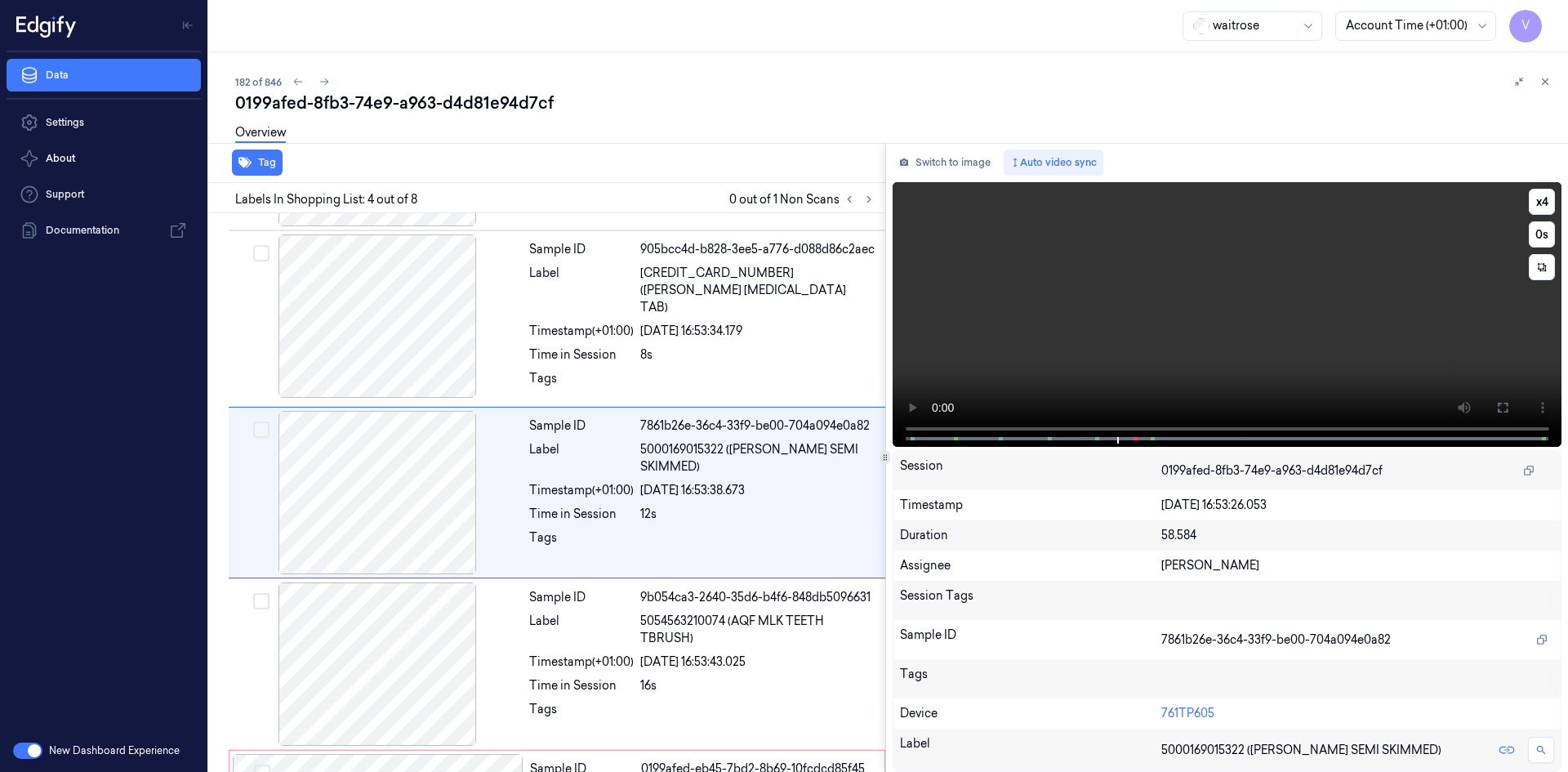
click at [1147, 296] on video at bounding box center [1228, 314] width 670 height 265
click at [1175, 289] on video at bounding box center [1228, 314] width 670 height 265
click at [1134, 308] on video at bounding box center [1228, 314] width 670 height 265
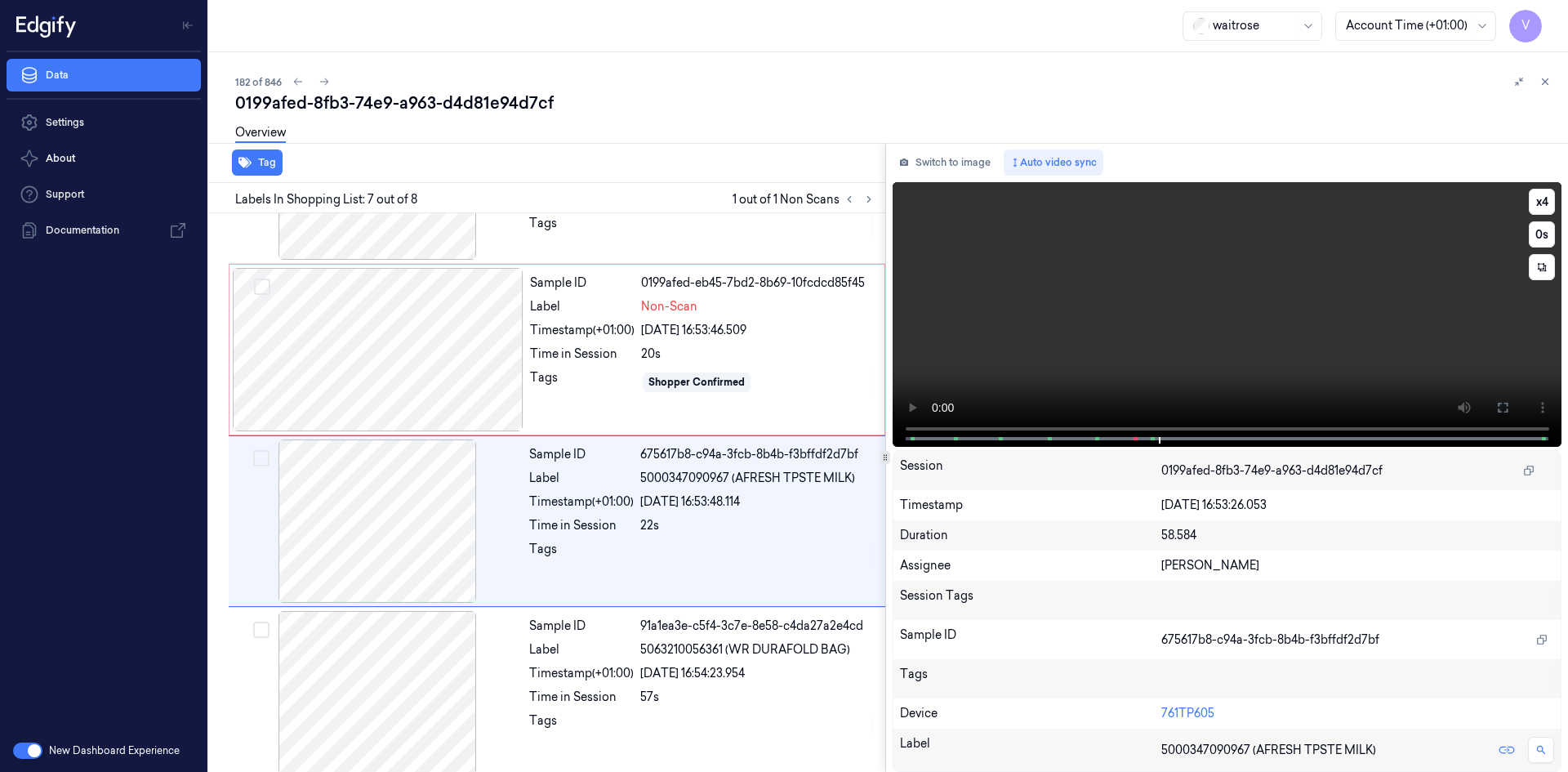
scroll to position [823, 0]
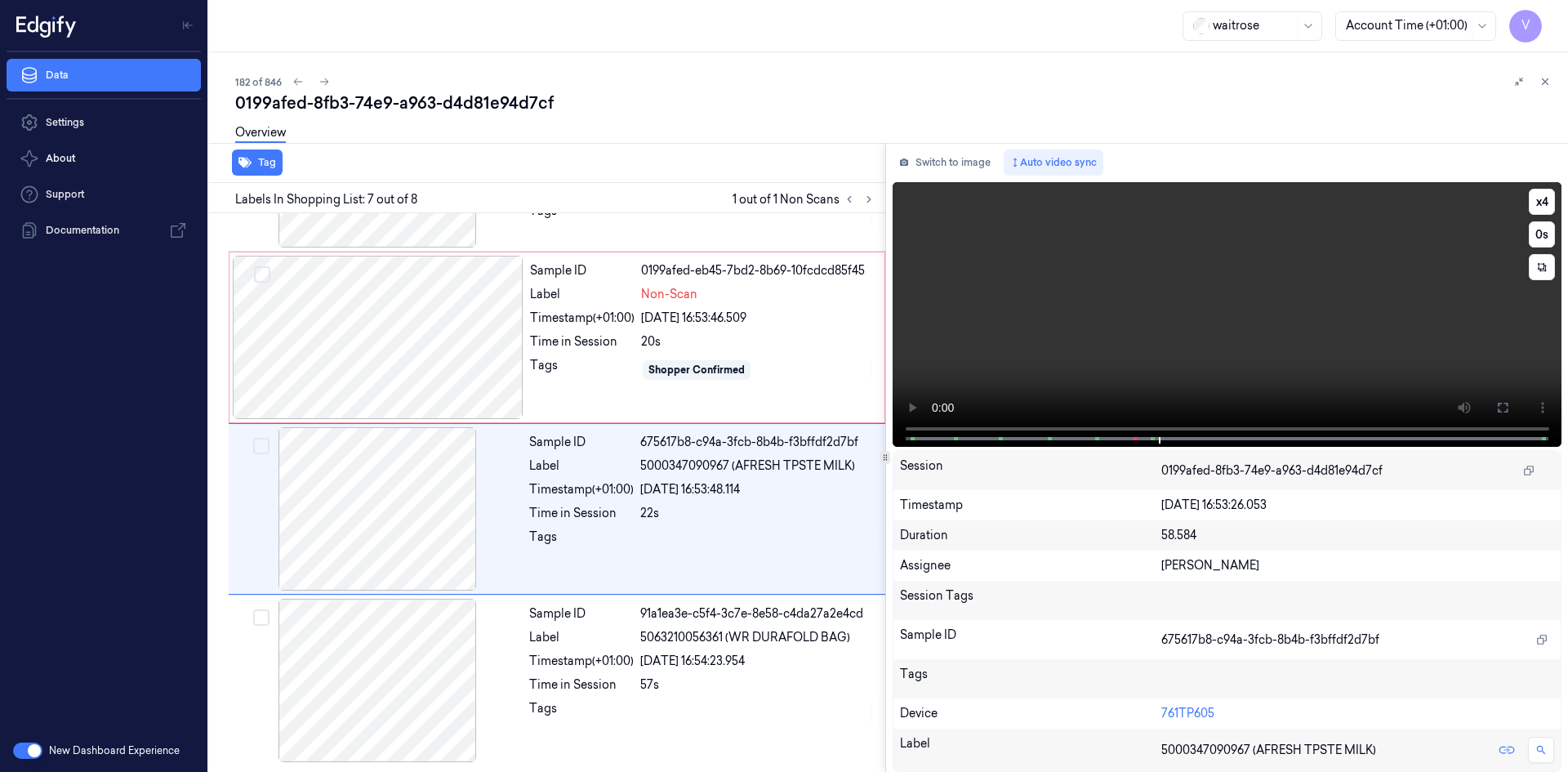
click at [1134, 308] on video at bounding box center [1228, 314] width 670 height 265
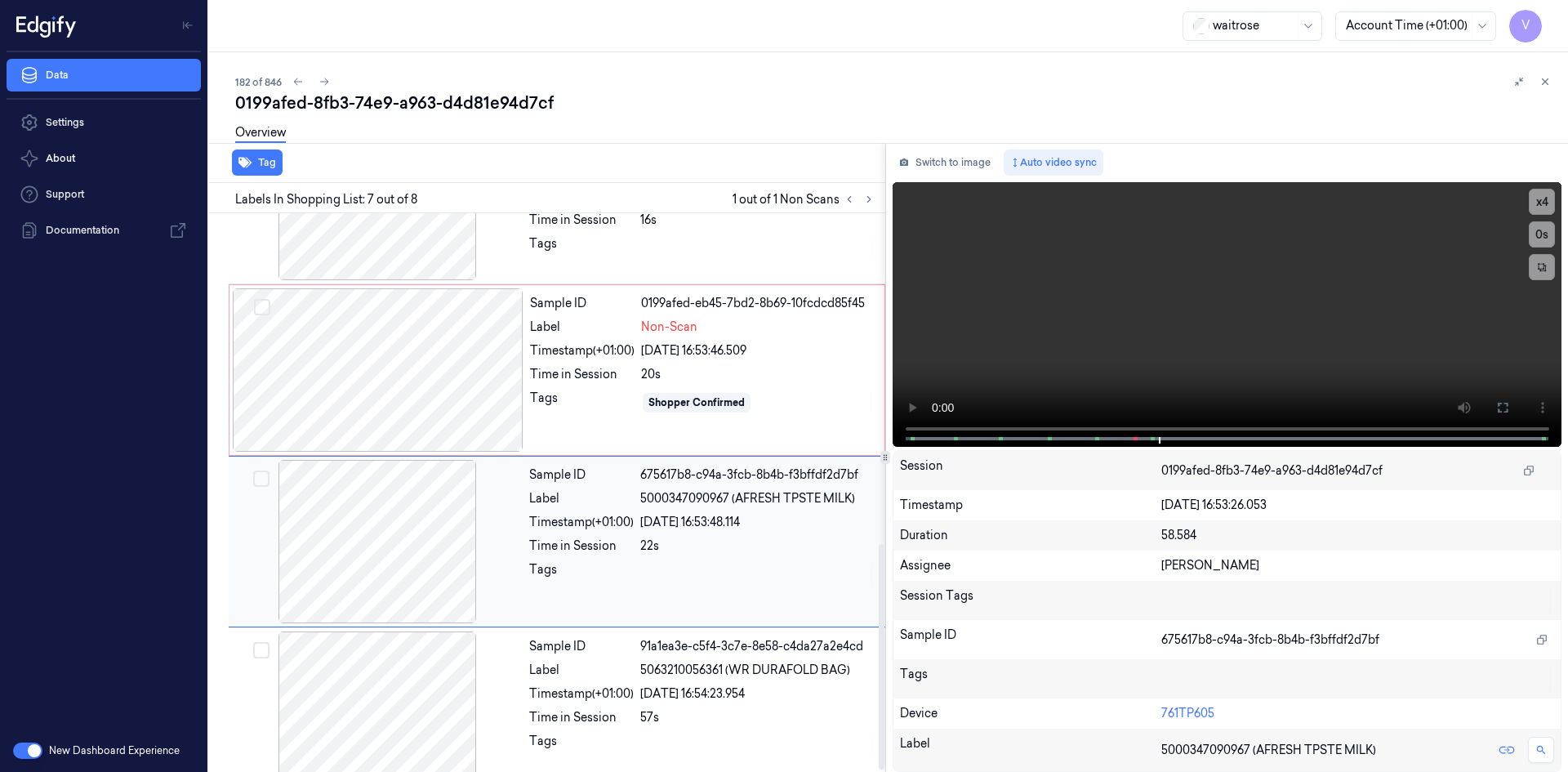
scroll to position [742, 0]
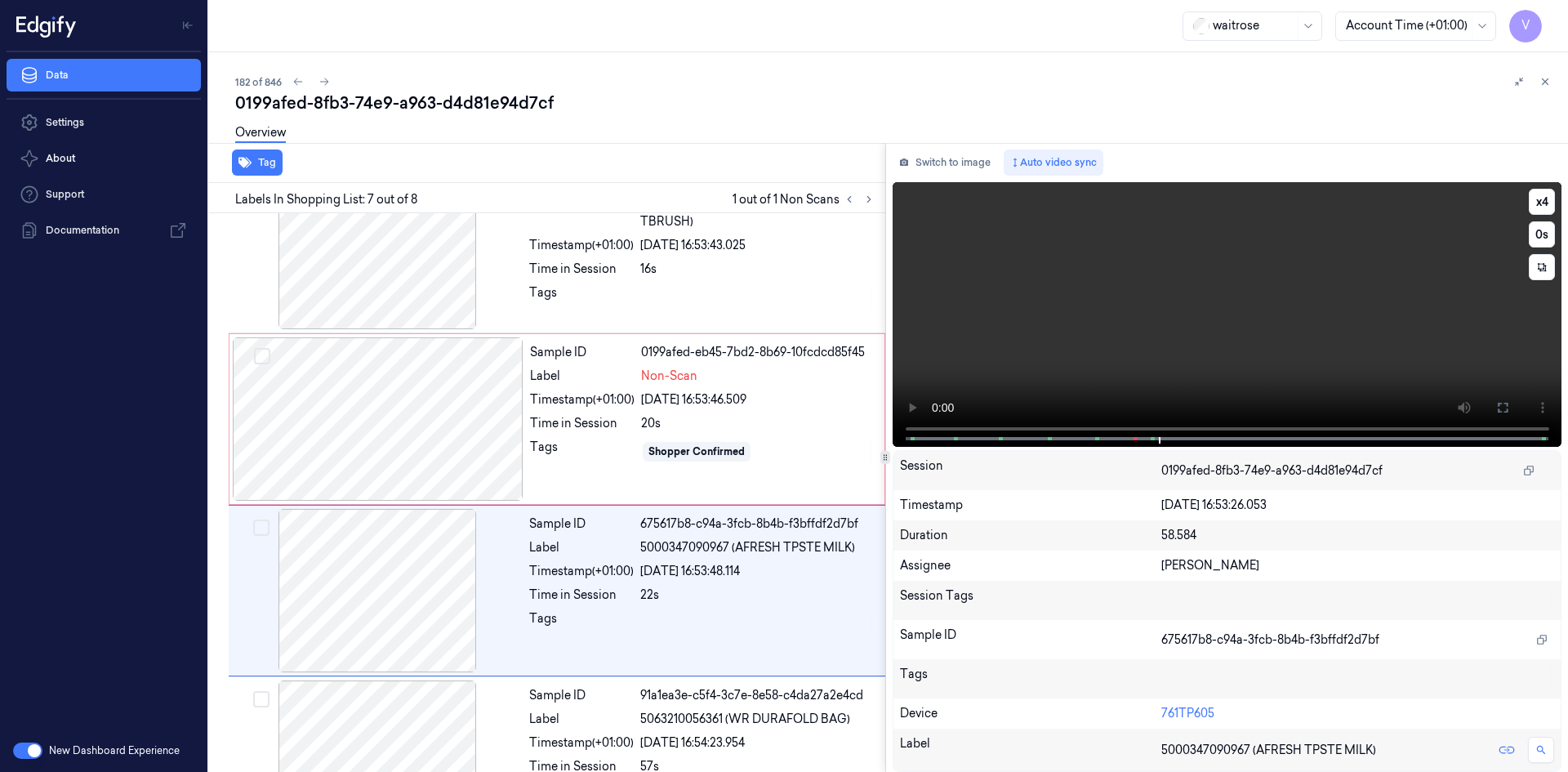
click at [1086, 353] on video at bounding box center [1228, 314] width 670 height 265
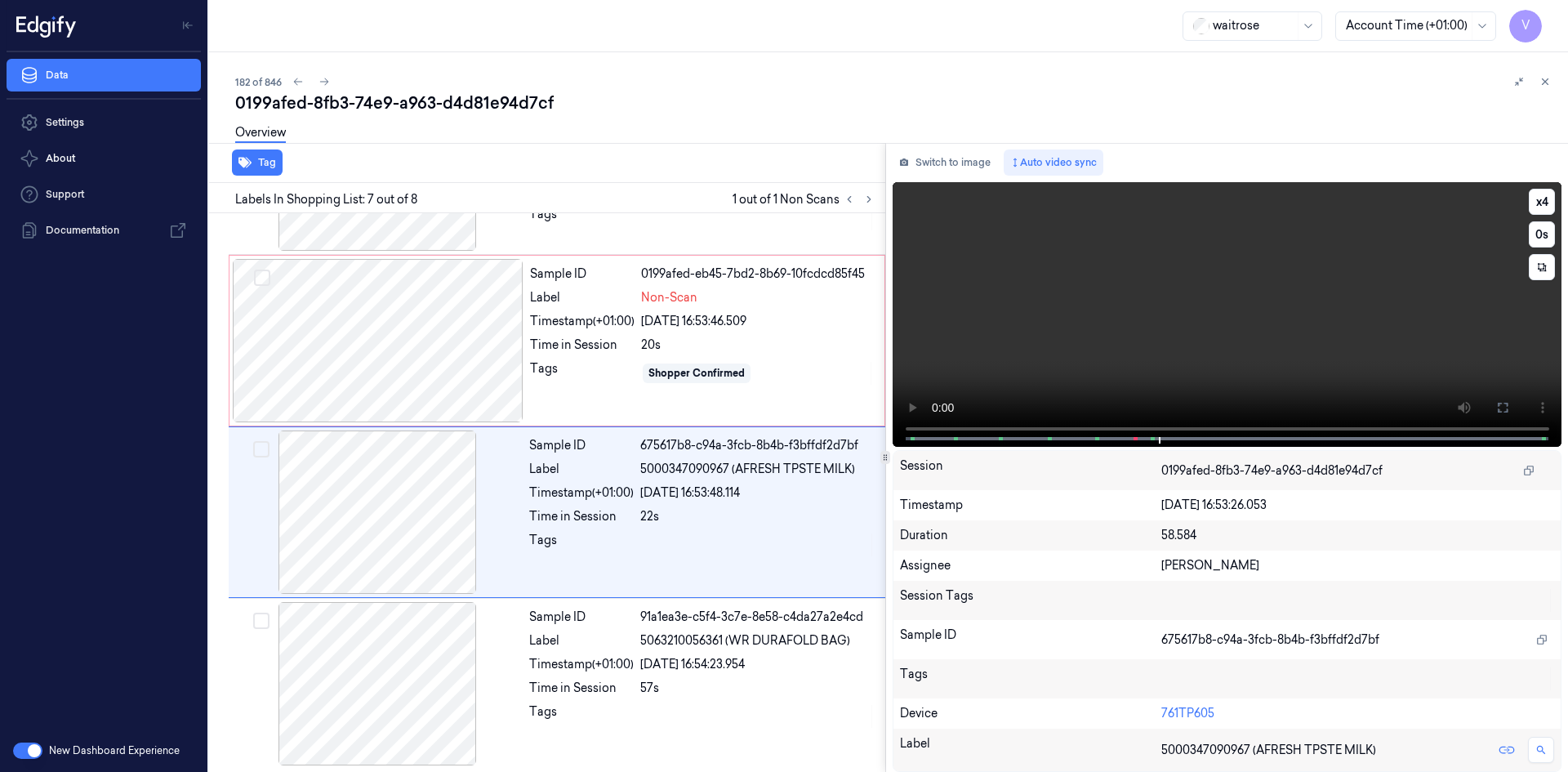
scroll to position [823, 0]
click at [1102, 338] on video at bounding box center [1228, 314] width 670 height 265
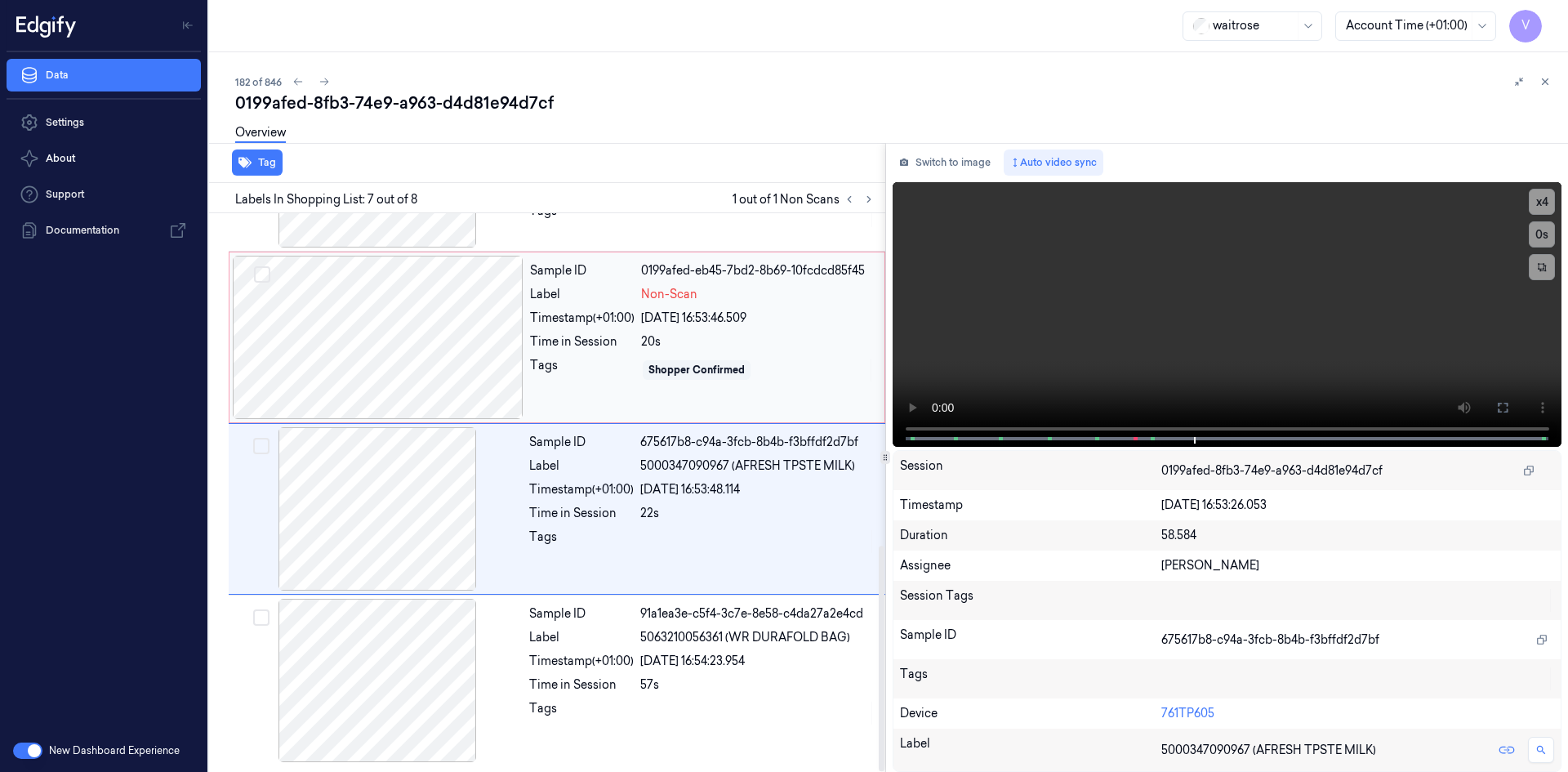
click at [472, 319] on div at bounding box center [378, 337] width 291 height 164
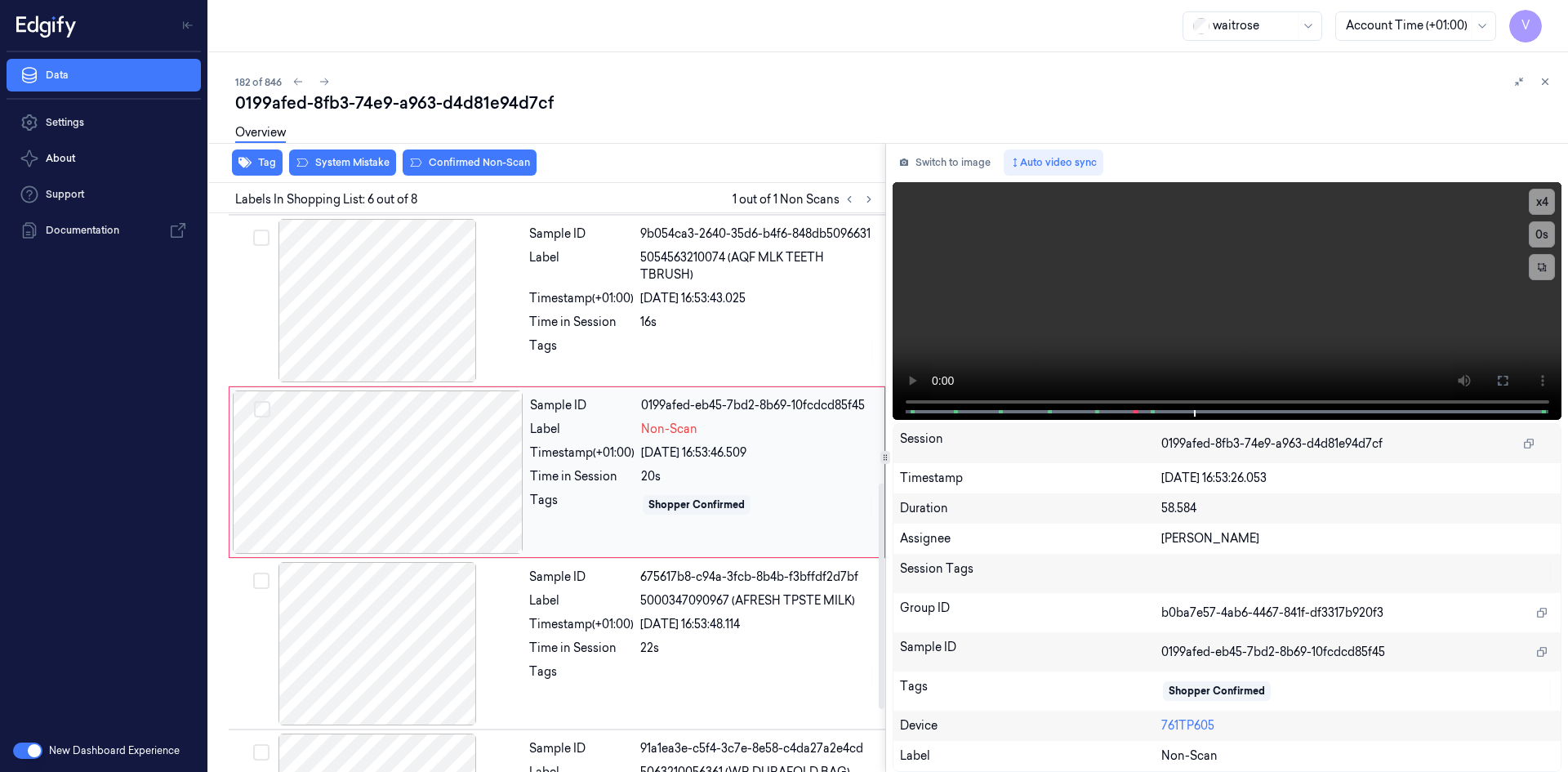
scroll to position [668, 0]
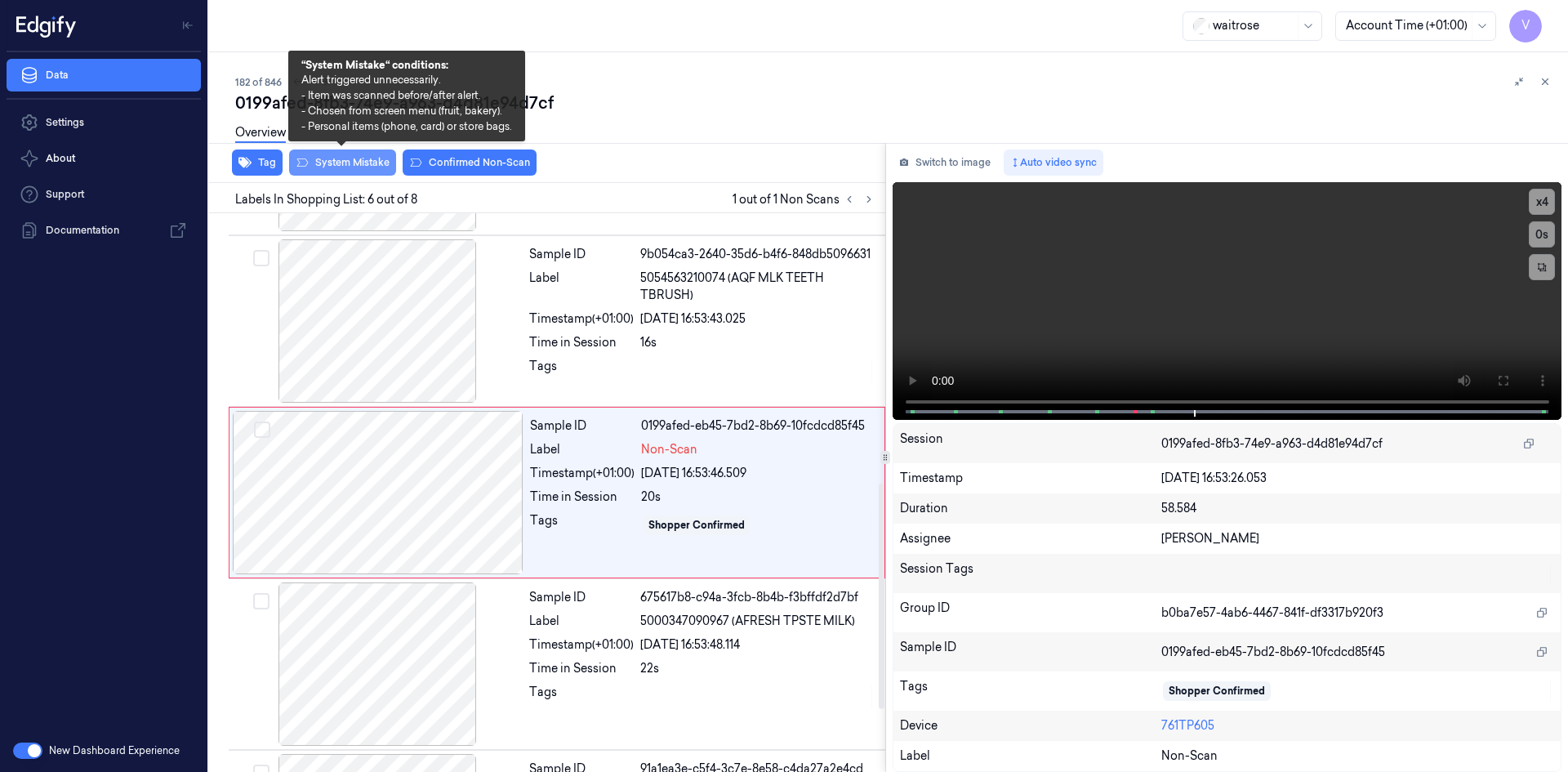
click at [360, 156] on button "System Mistake" at bounding box center [343, 163] width 107 height 26
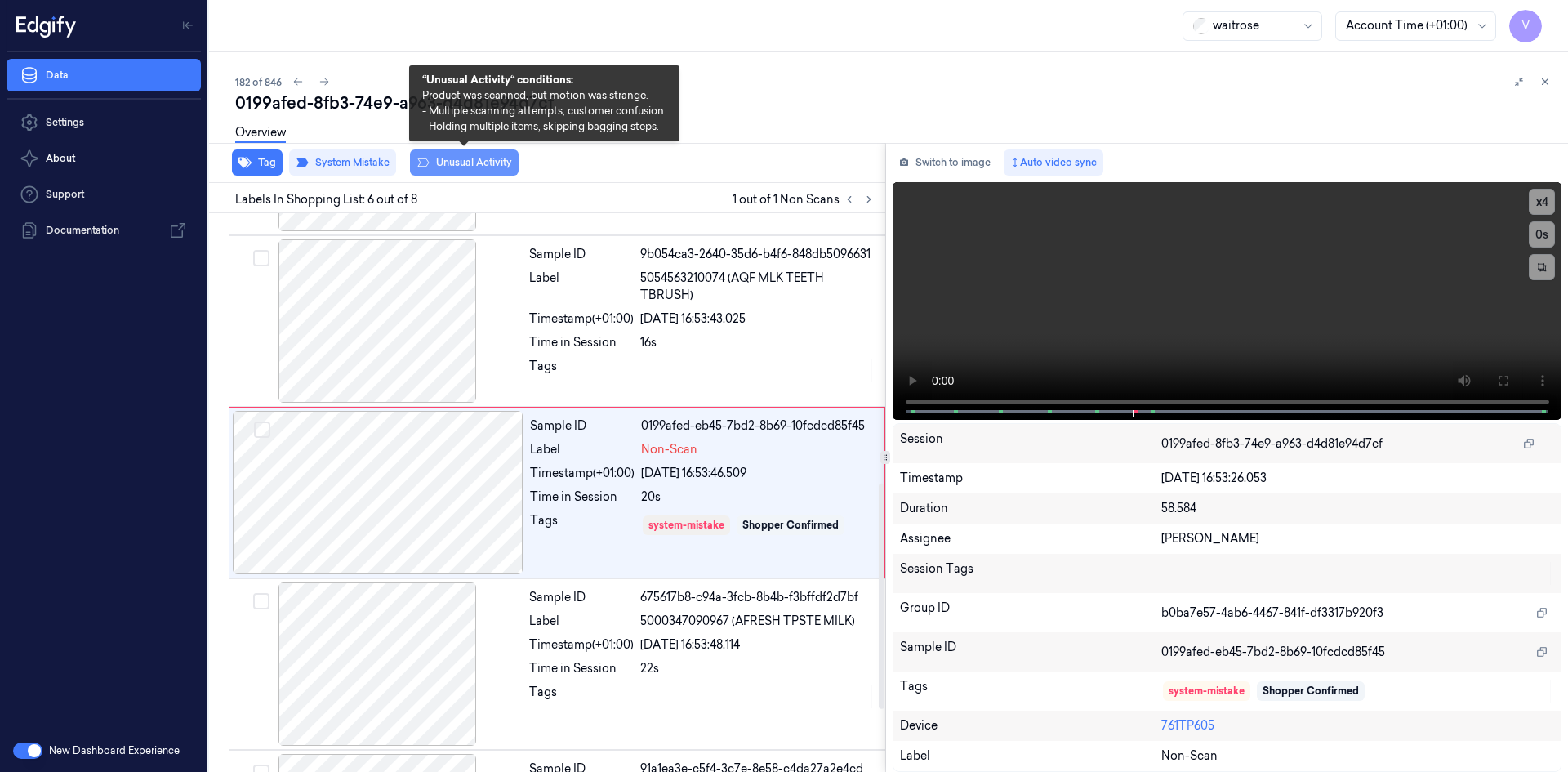
click at [485, 166] on button "Unusual Activity" at bounding box center [465, 163] width 109 height 26
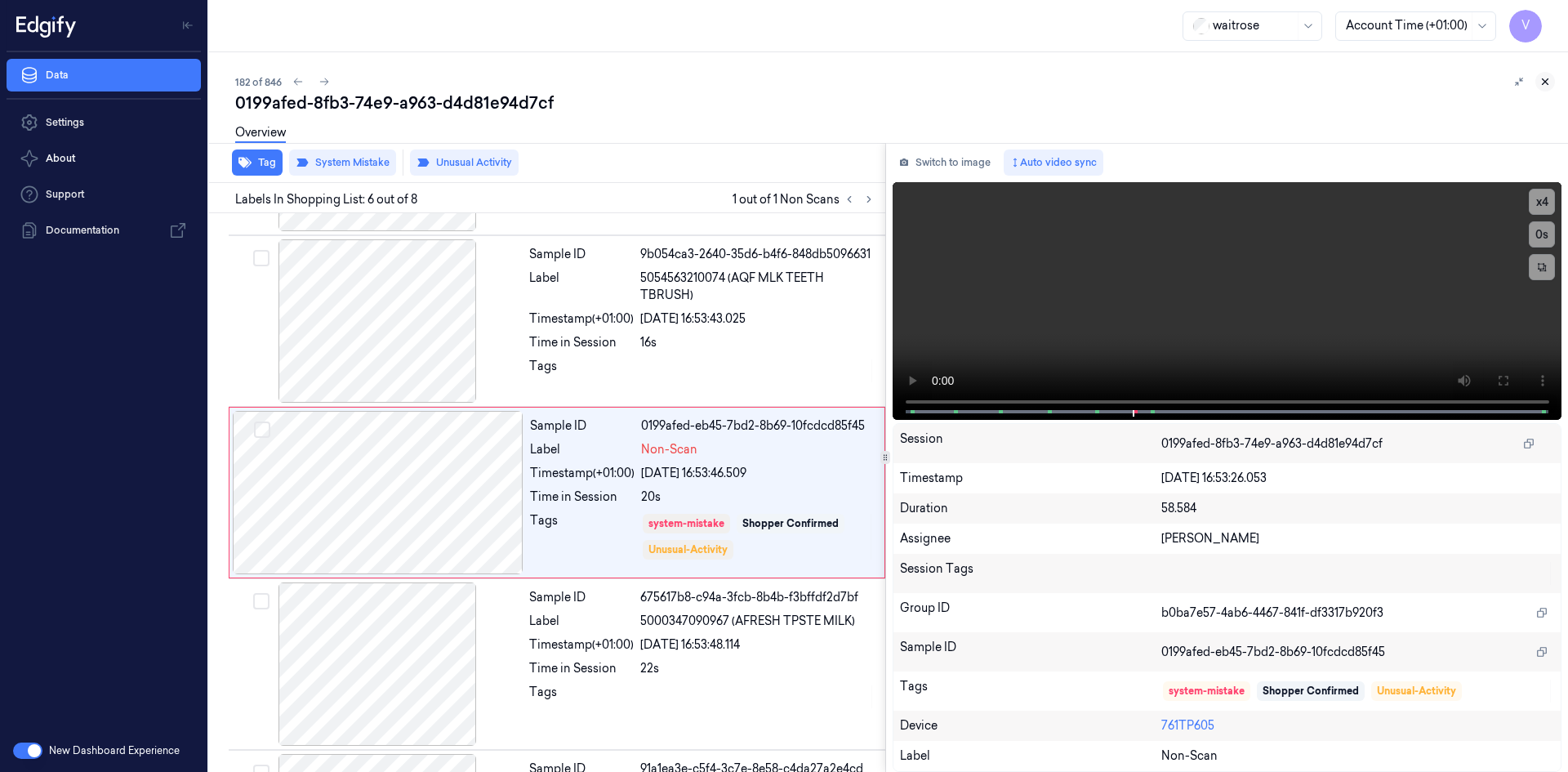
click at [1546, 80] on icon at bounding box center [1546, 82] width 6 height 6
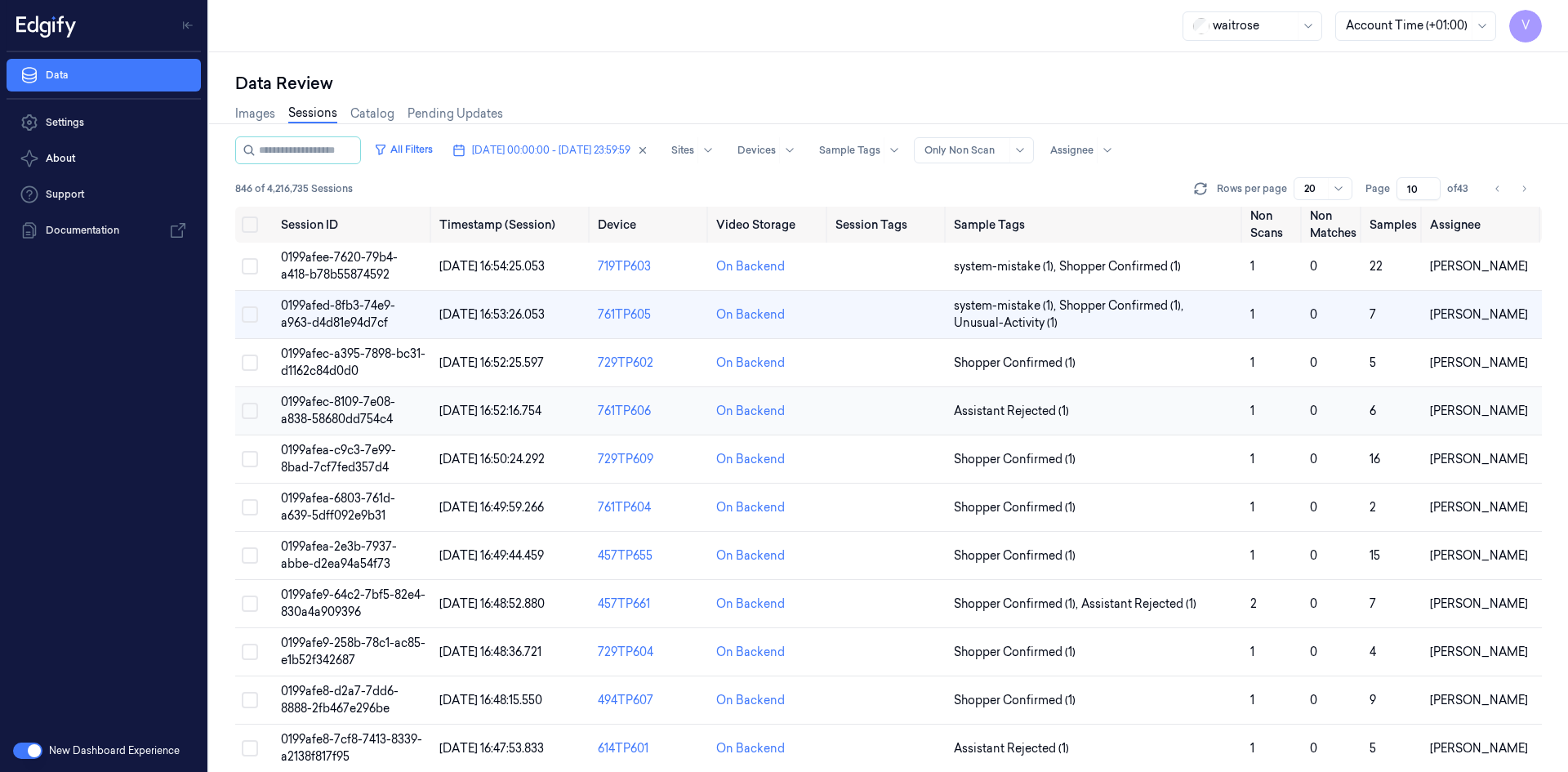
click at [327, 398] on span "0199afec-8109-7e08-a838-58680dd754c4" at bounding box center [338, 410] width 114 height 32
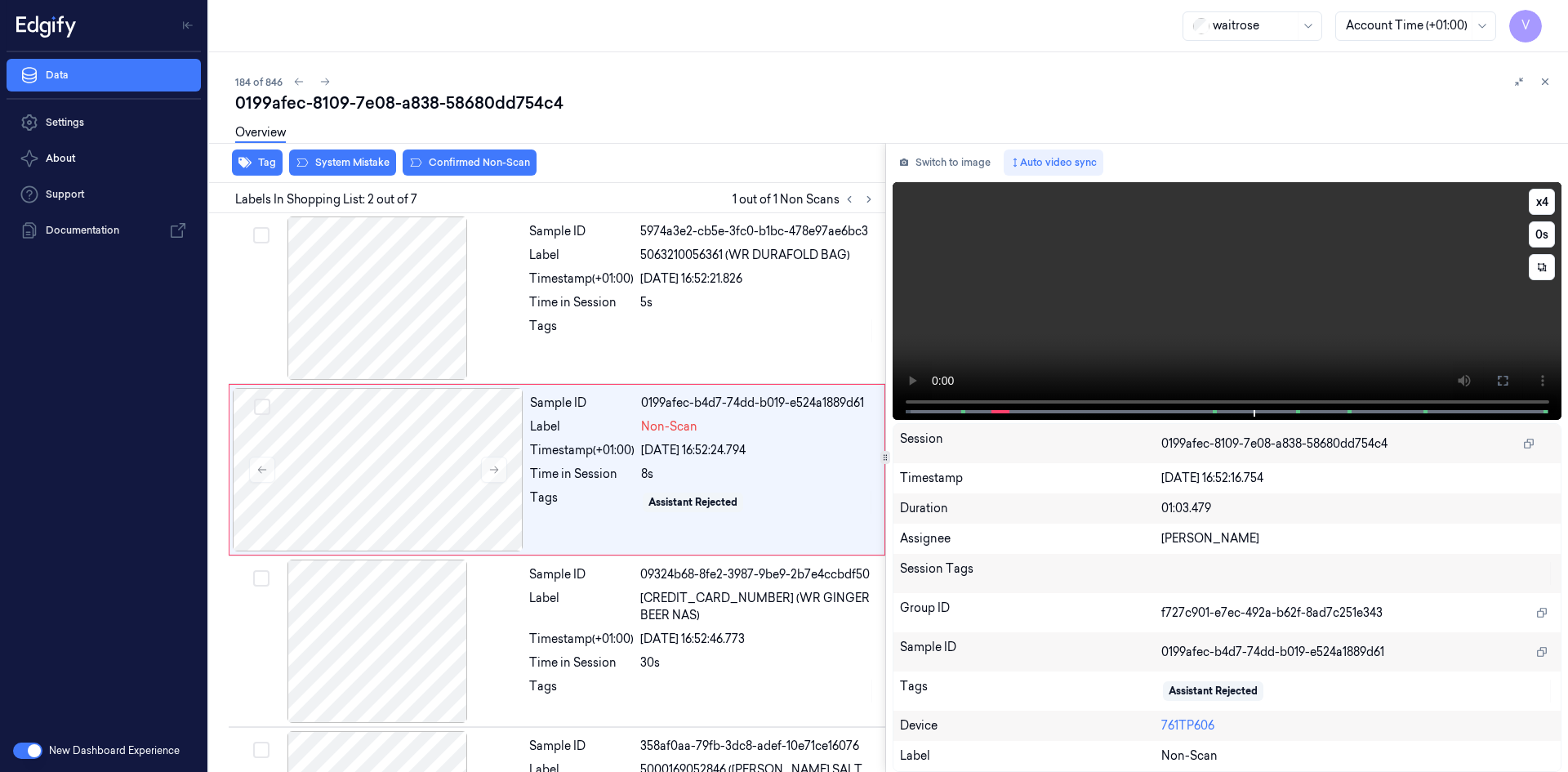
click at [1131, 351] on video at bounding box center [1228, 300] width 670 height 238
click at [382, 414] on div at bounding box center [378, 469] width 291 height 164
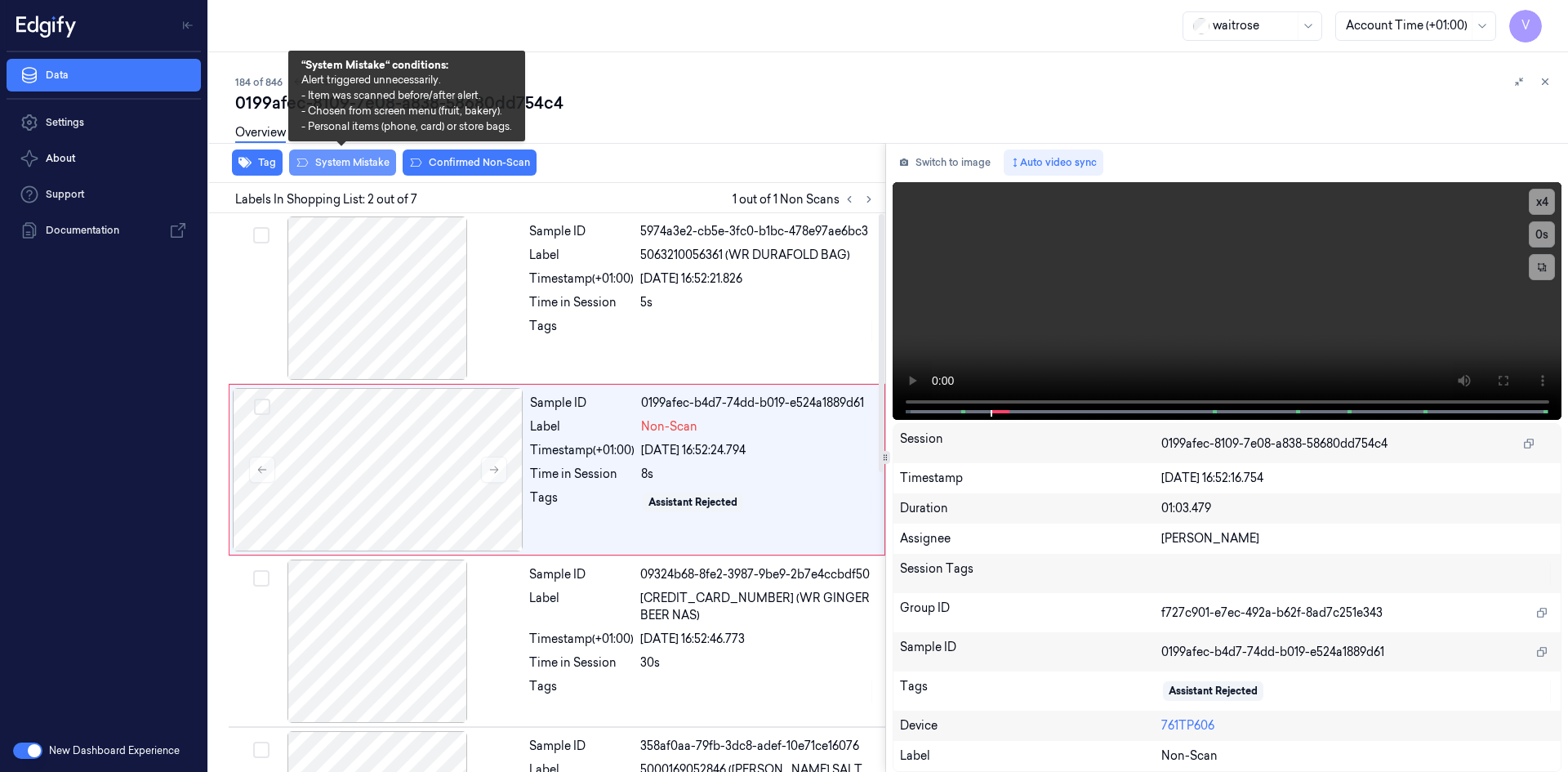
click at [357, 161] on button "System Mistake" at bounding box center [343, 163] width 107 height 26
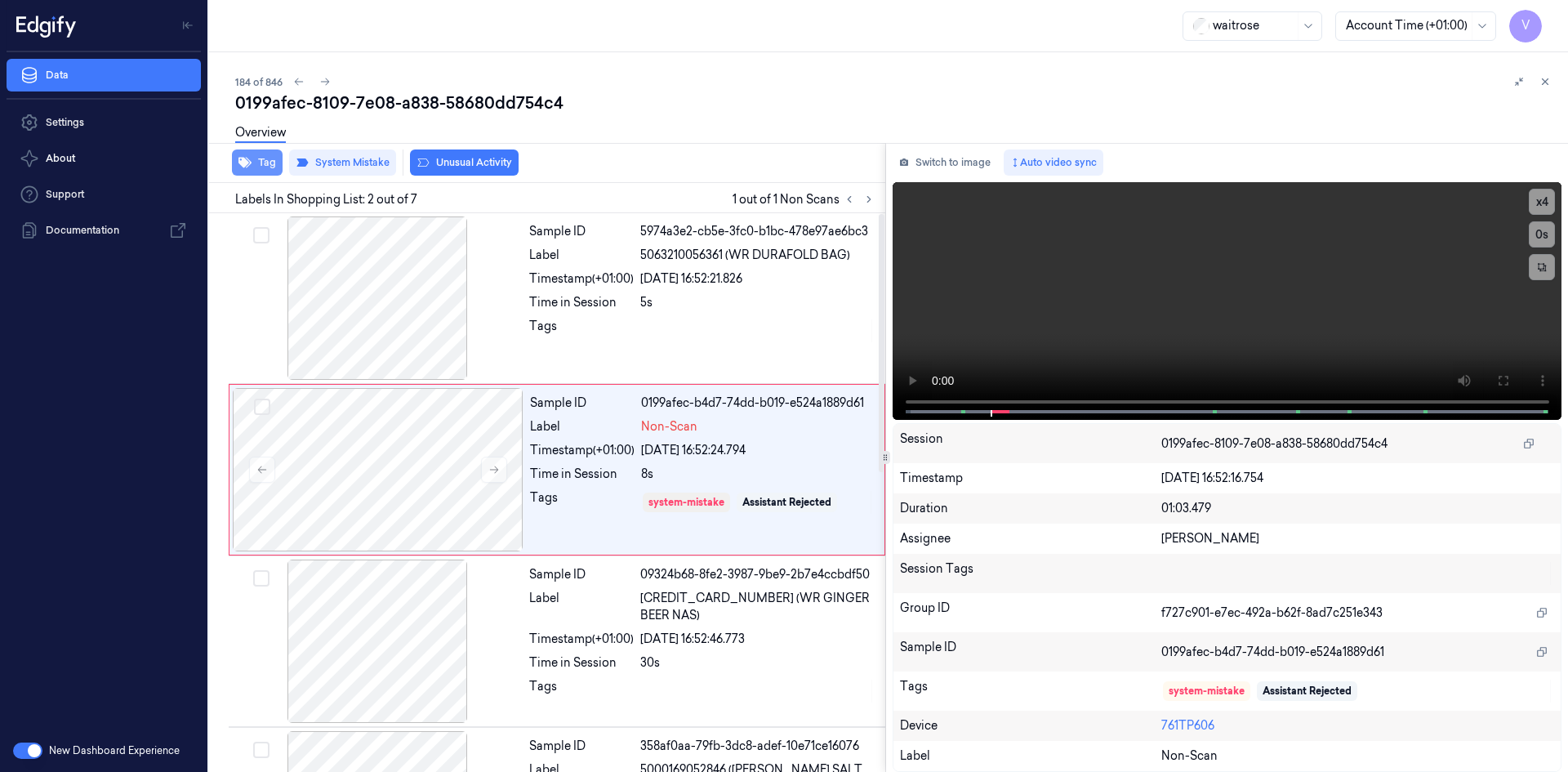
click at [260, 158] on button "Tag" at bounding box center [257, 163] width 51 height 26
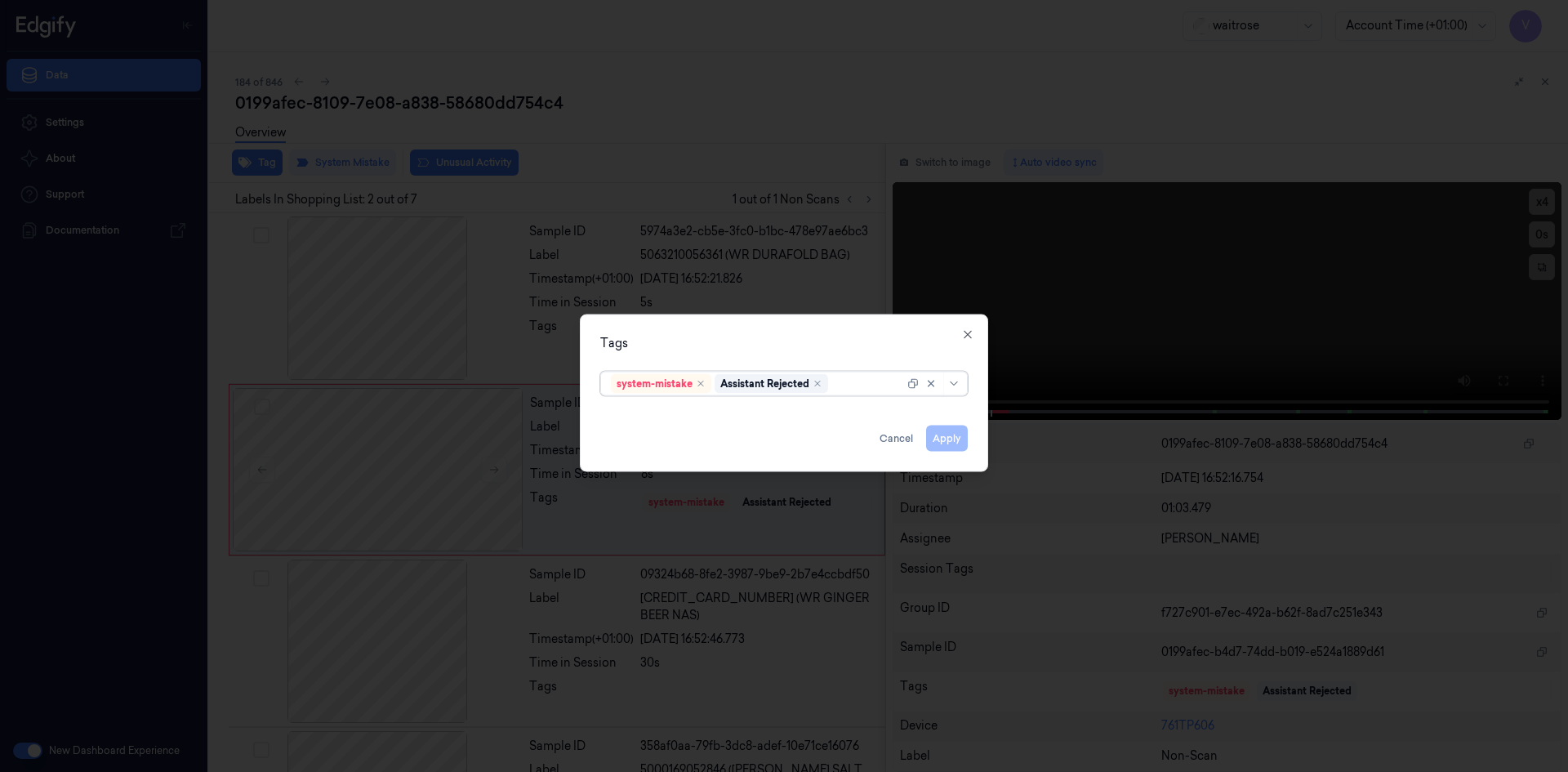
click at [865, 385] on div at bounding box center [868, 383] width 73 height 17
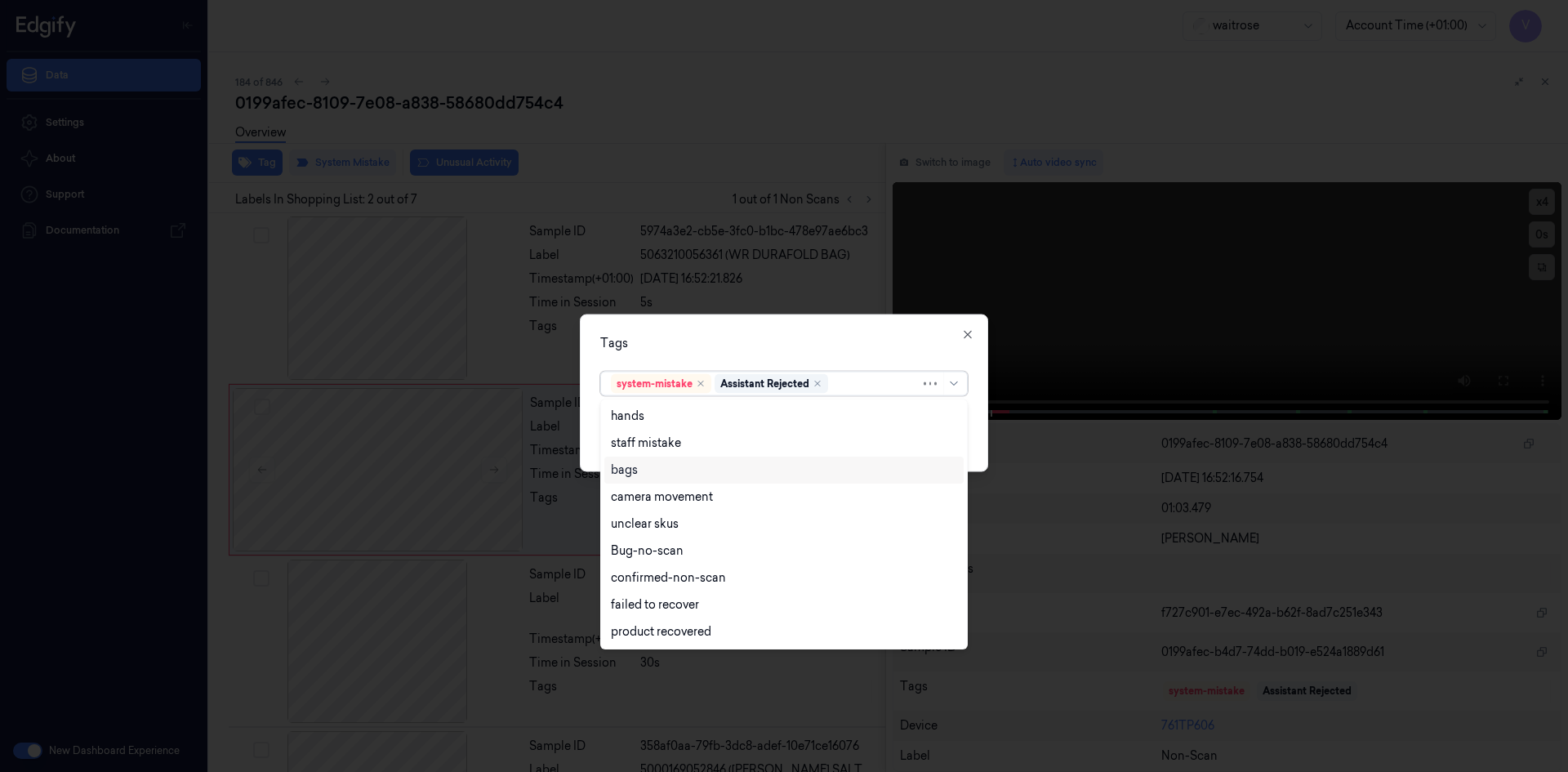
click at [639, 473] on div "bags" at bounding box center [784, 470] width 346 height 17
click at [777, 342] on div "Tags" at bounding box center [784, 343] width 368 height 17
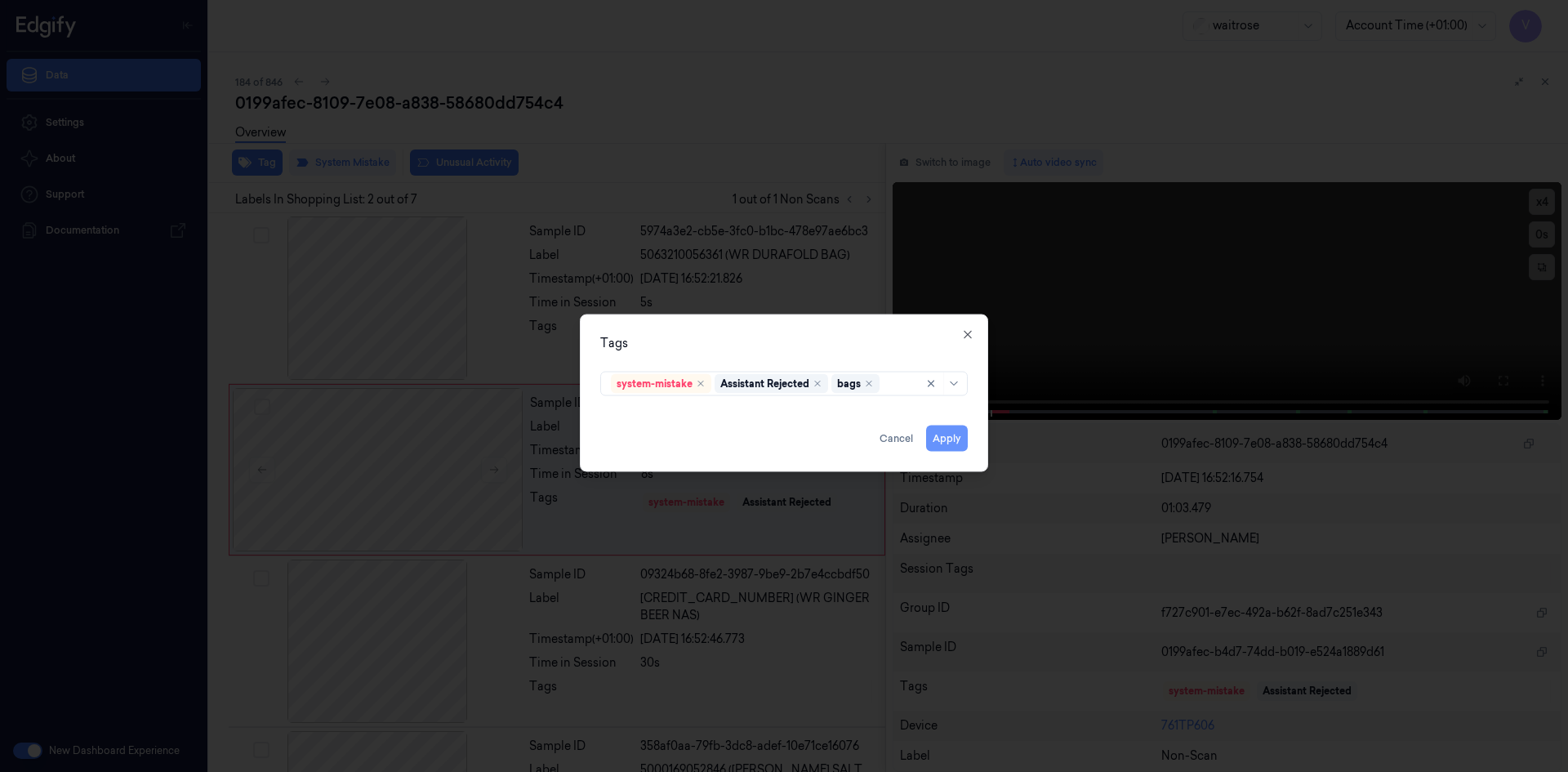
click at [941, 441] on button "Apply" at bounding box center [947, 438] width 42 height 26
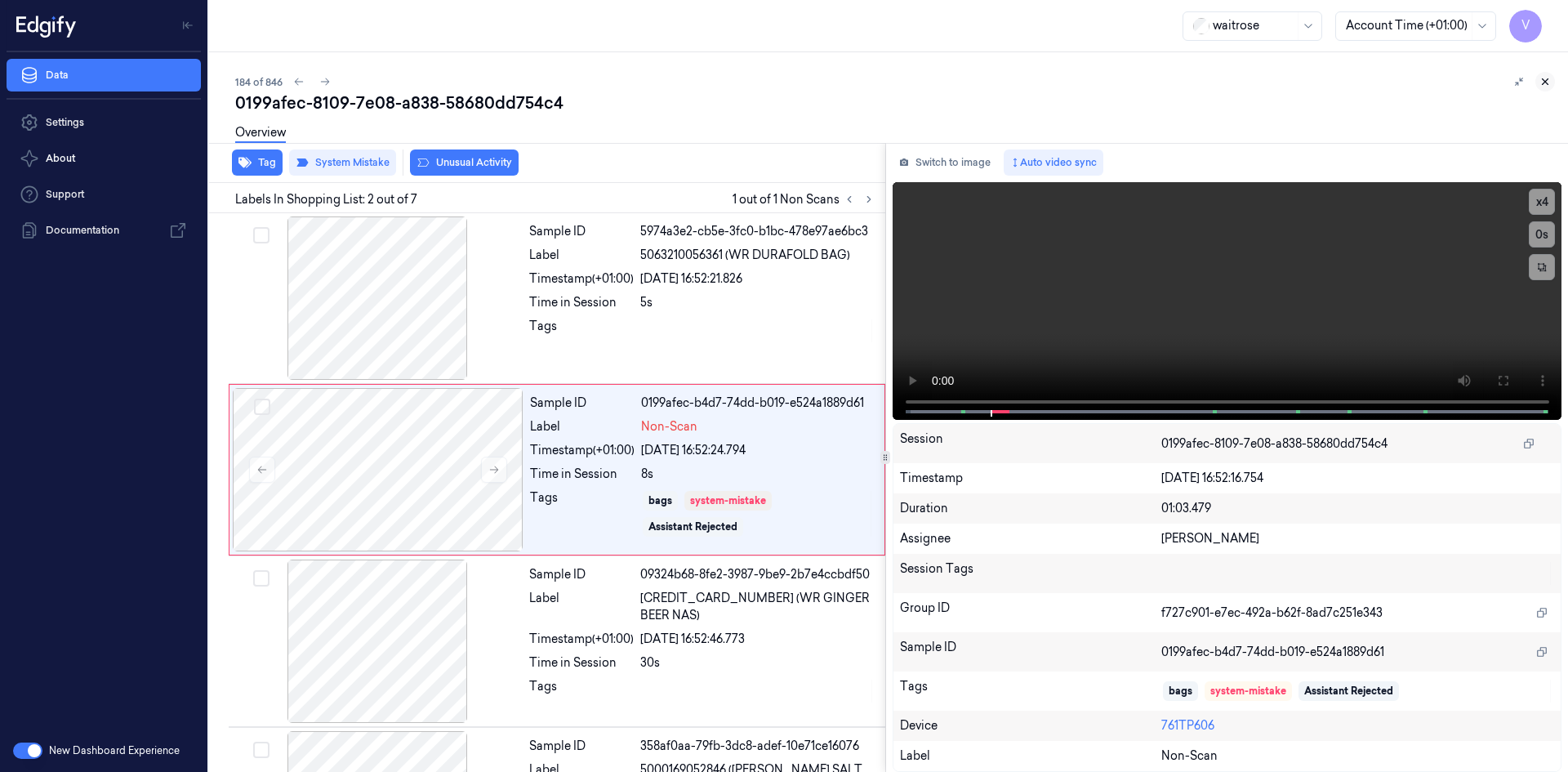
click at [1544, 84] on icon at bounding box center [1545, 81] width 11 height 11
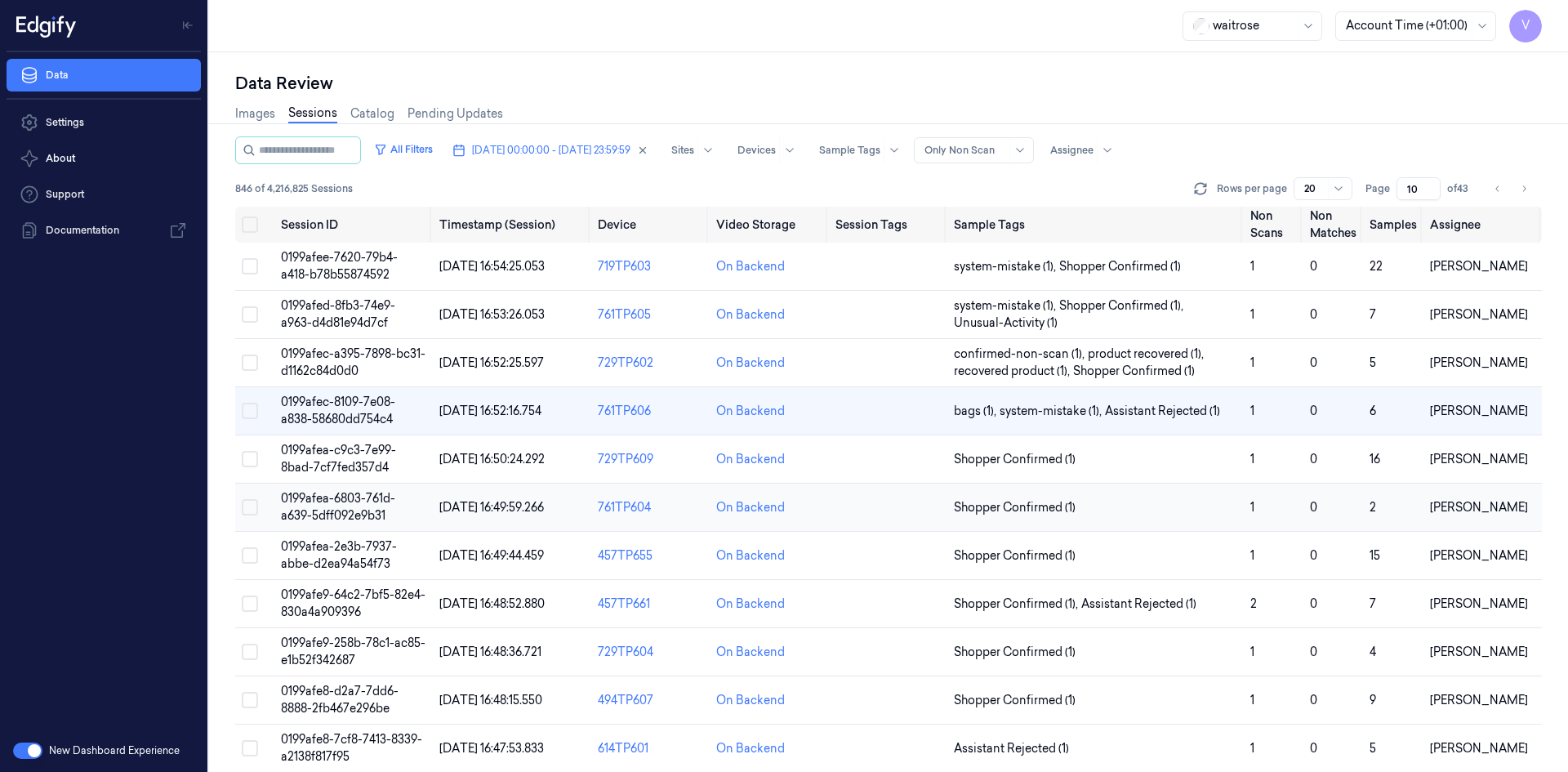
click at [342, 501] on span "0199afea-6803-761d-a639-5dff092e9b31" at bounding box center [338, 506] width 114 height 32
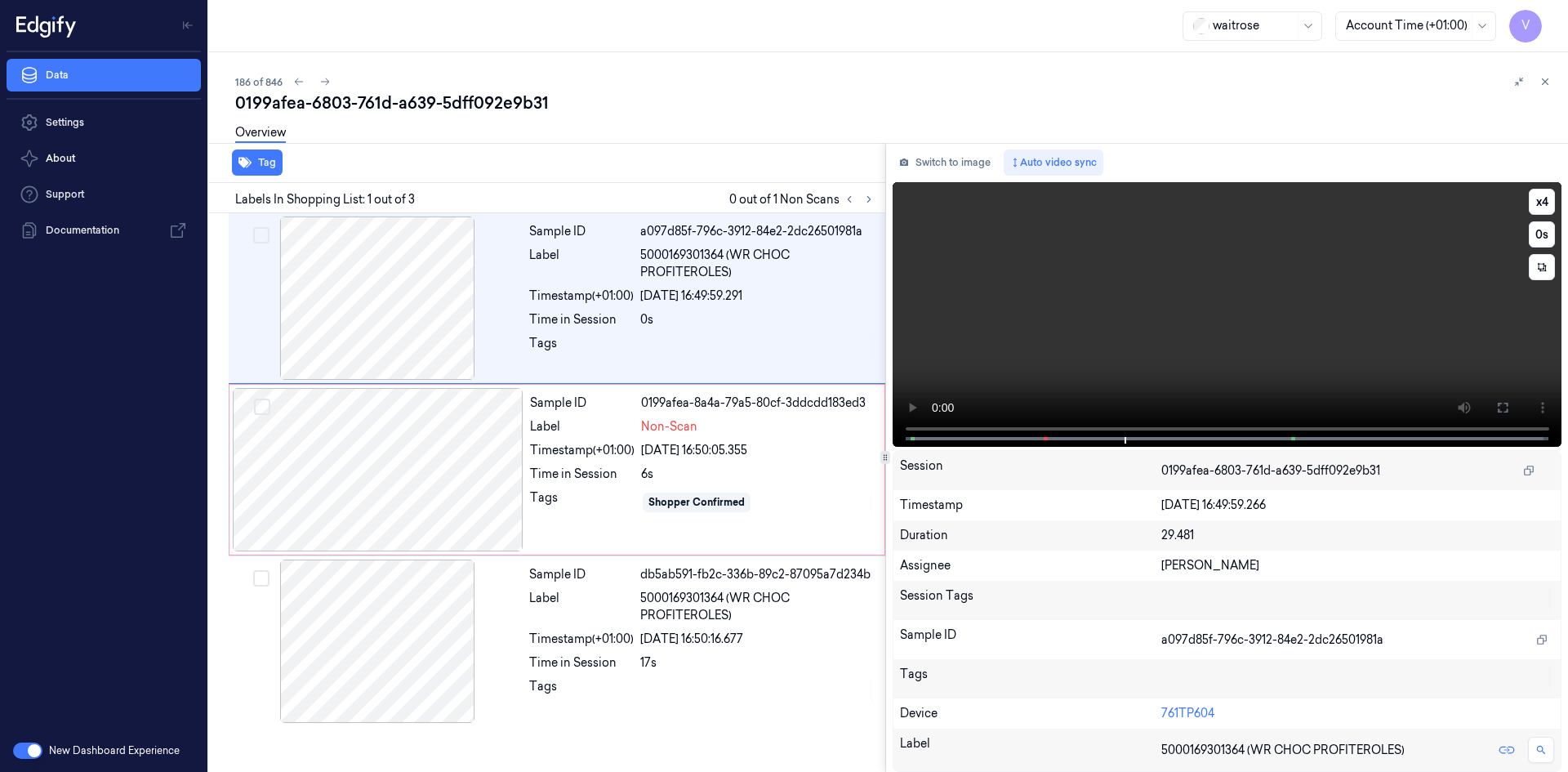
click at [1181, 305] on video at bounding box center [1228, 314] width 670 height 265
click at [466, 444] on div at bounding box center [378, 469] width 291 height 164
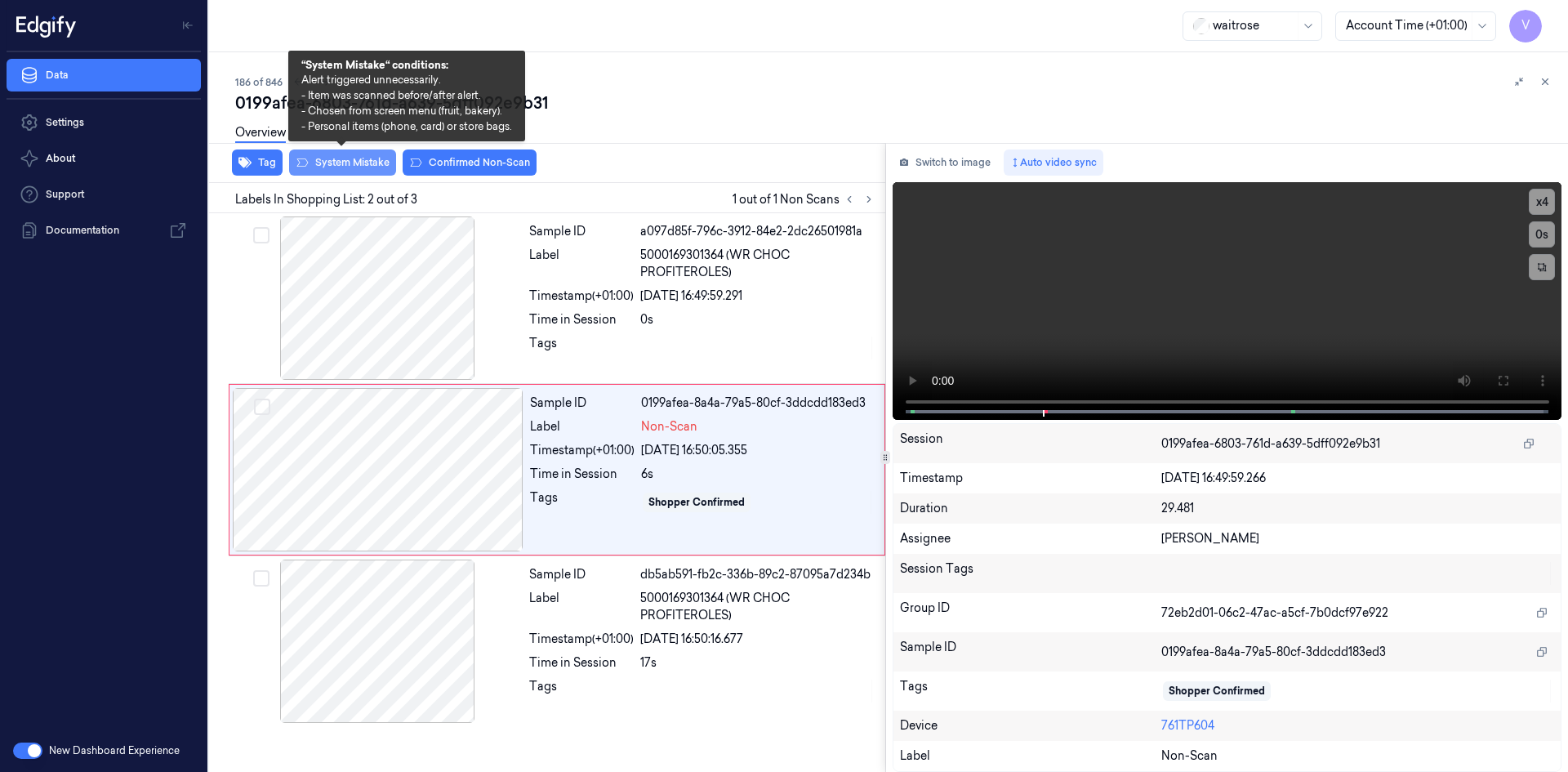
click at [361, 158] on button "System Mistake" at bounding box center [343, 163] width 107 height 26
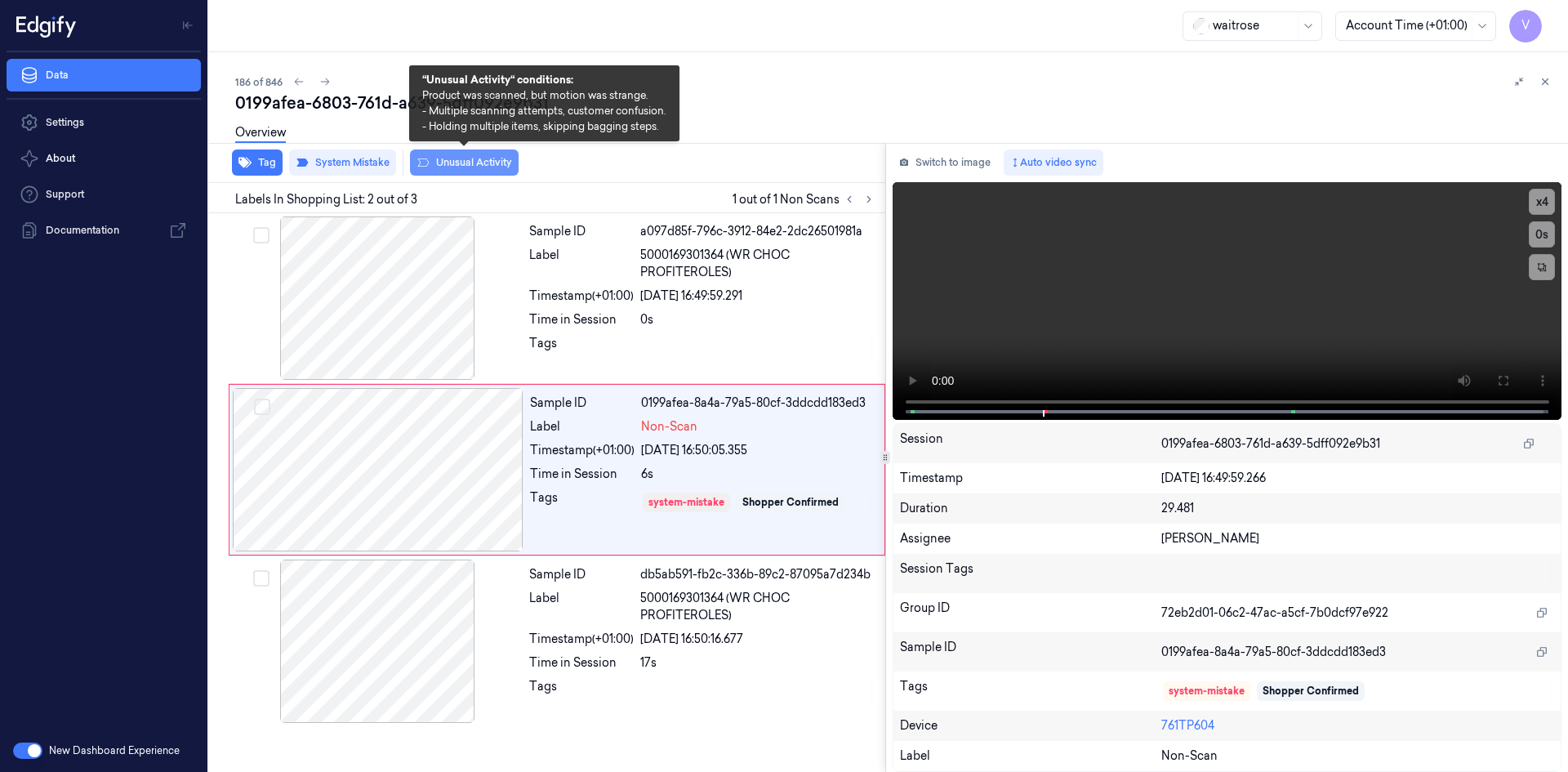
click at [479, 156] on button "Unusual Activity" at bounding box center [465, 163] width 109 height 26
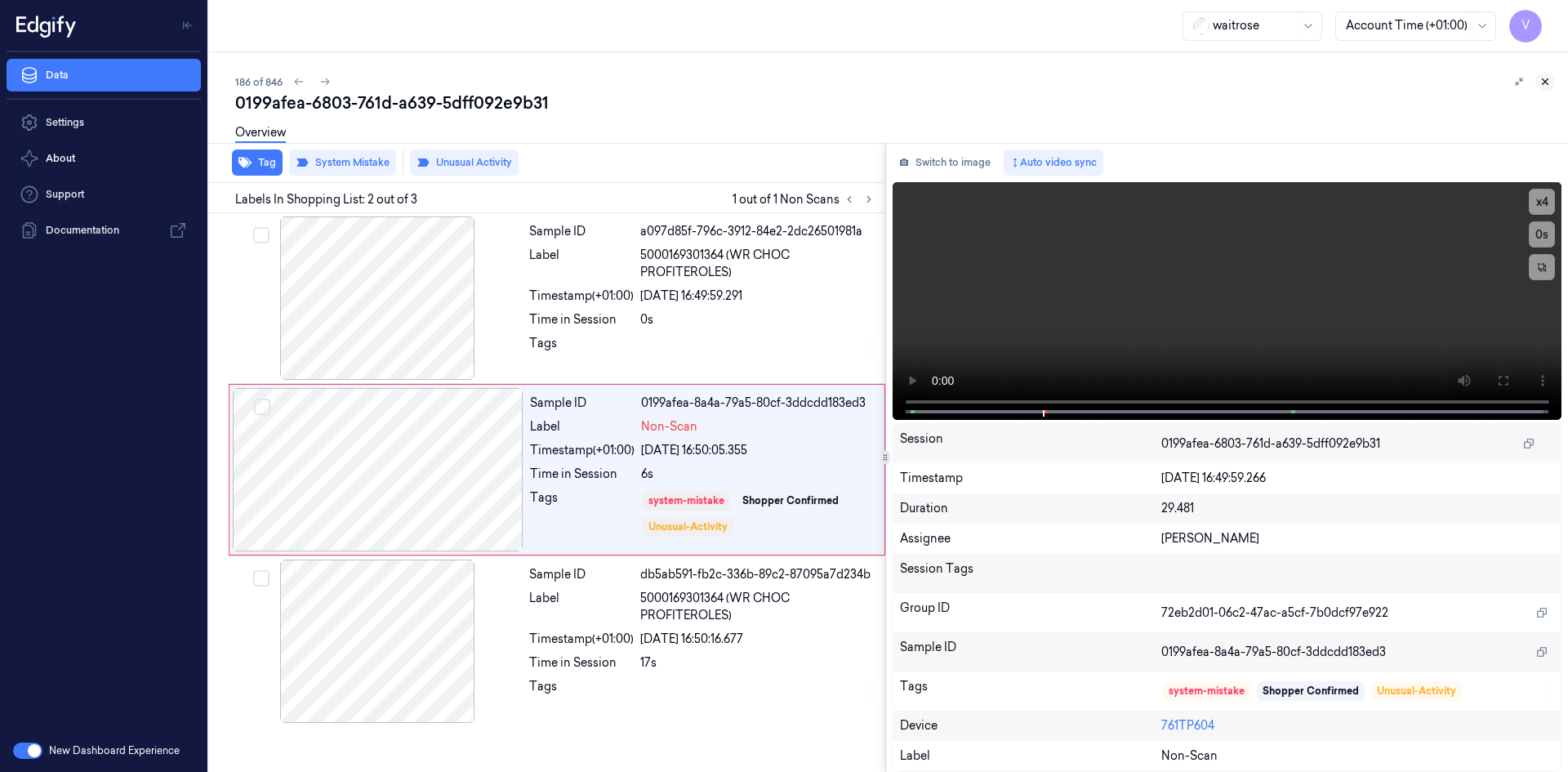
click at [1550, 79] on icon at bounding box center [1545, 81] width 11 height 11
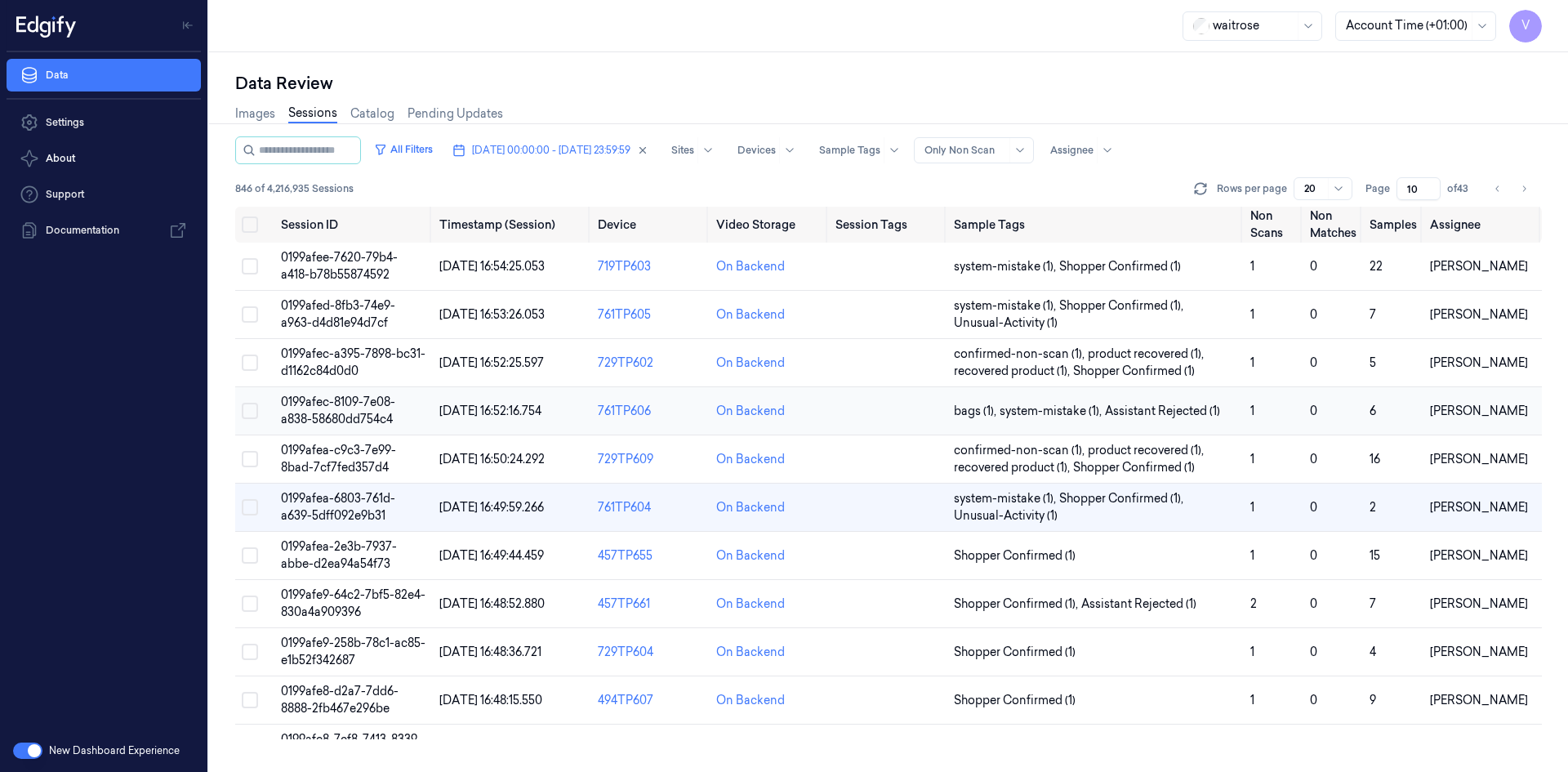
scroll to position [52, 0]
click at [344, 611] on span "0199afe9-64c2-7bf5-82e4-830a4a909396" at bounding box center [353, 603] width 145 height 32
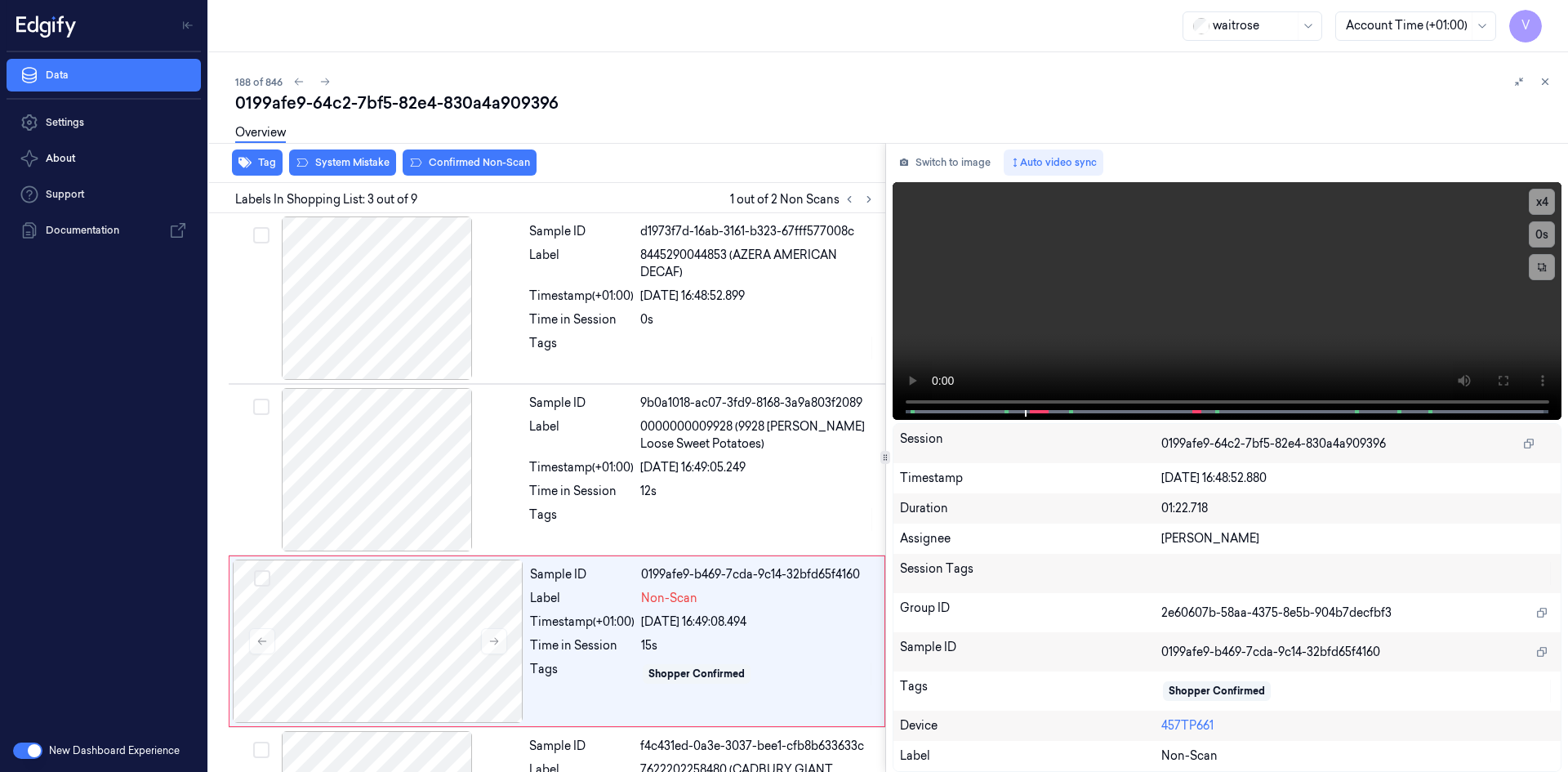
scroll to position [149, 0]
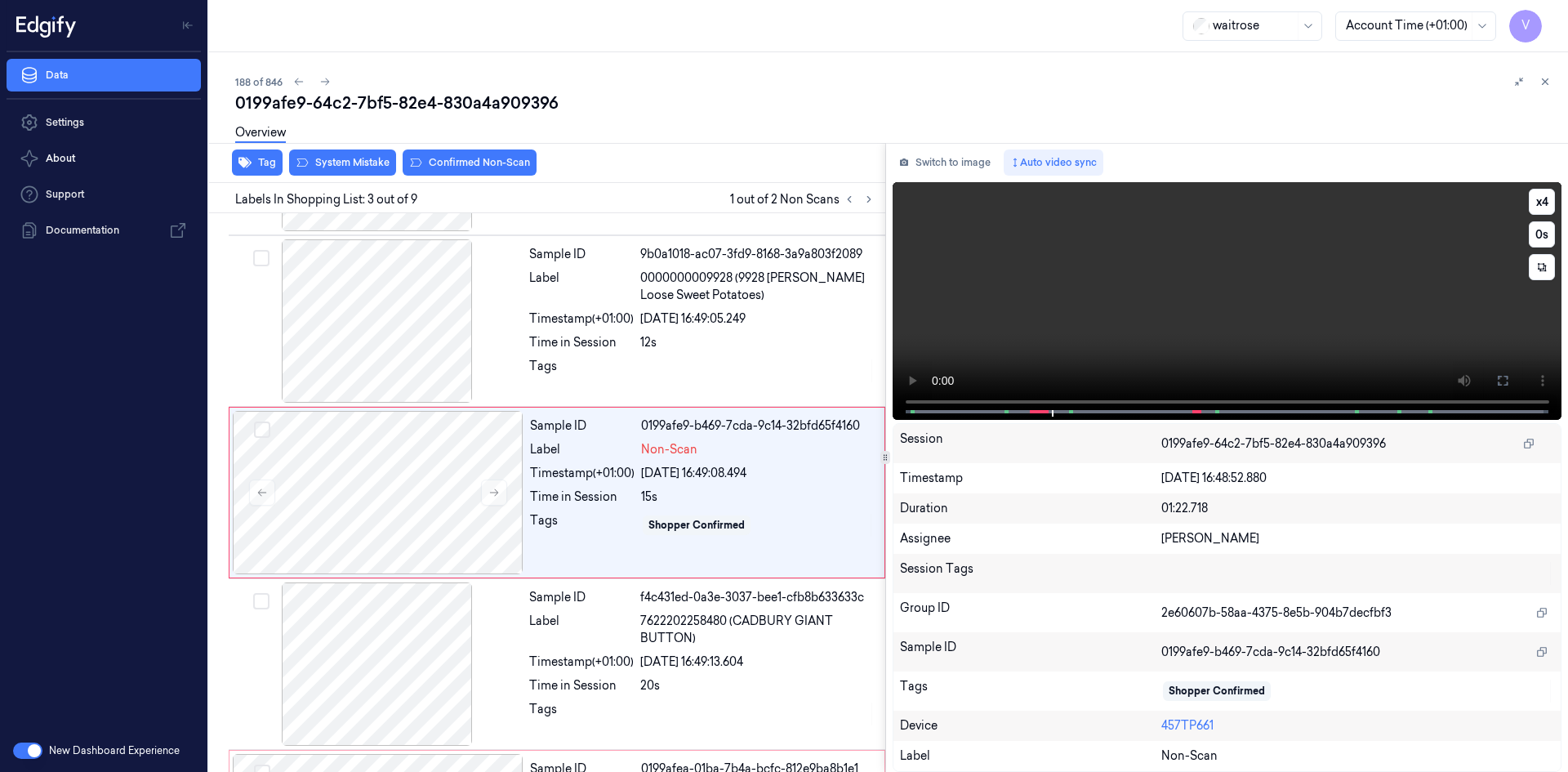
click at [1113, 325] on video at bounding box center [1228, 300] width 670 height 238
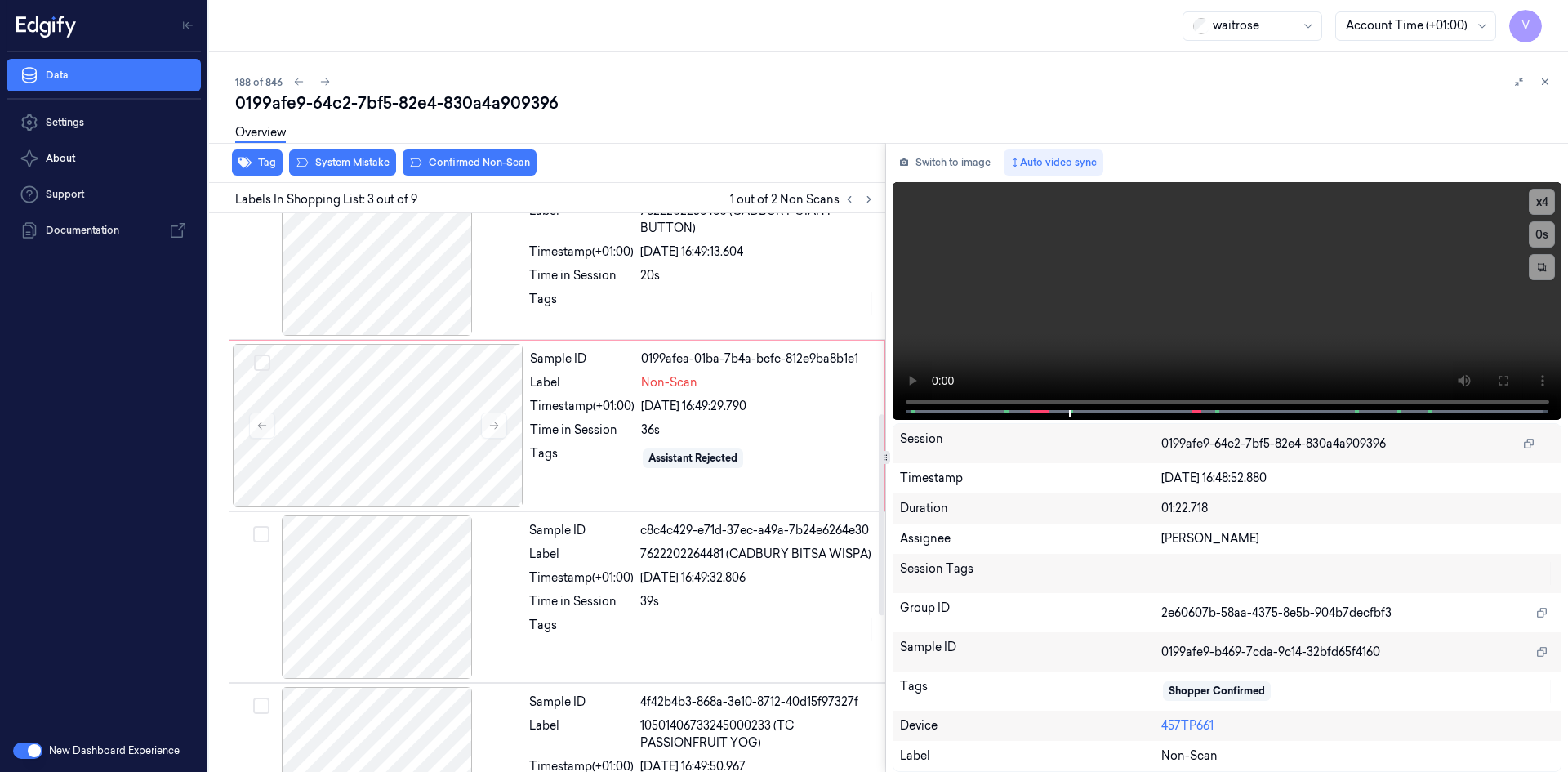
scroll to position [557, 0]
click at [1062, 327] on video at bounding box center [1228, 300] width 670 height 238
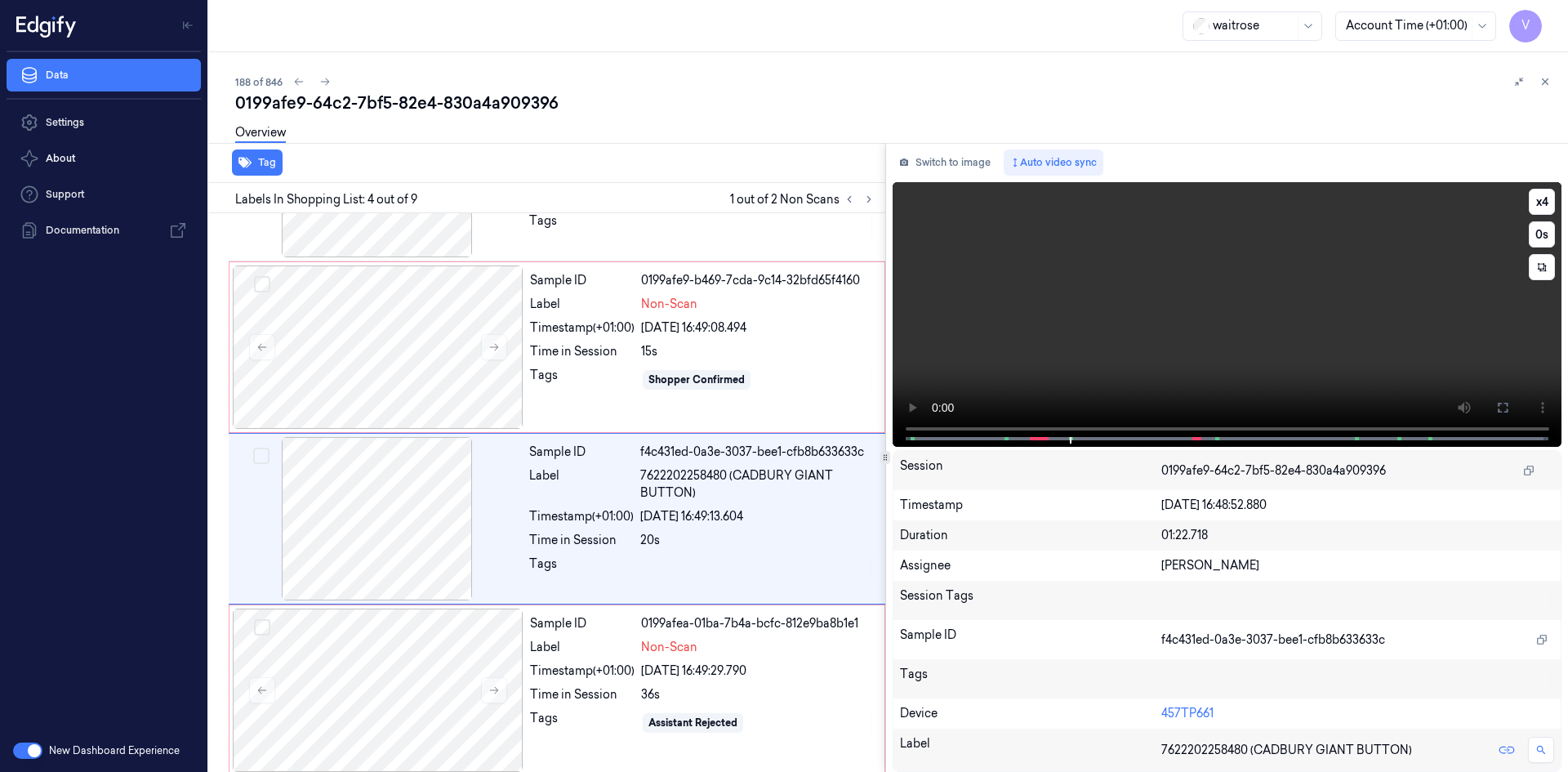
scroll to position [320, 0]
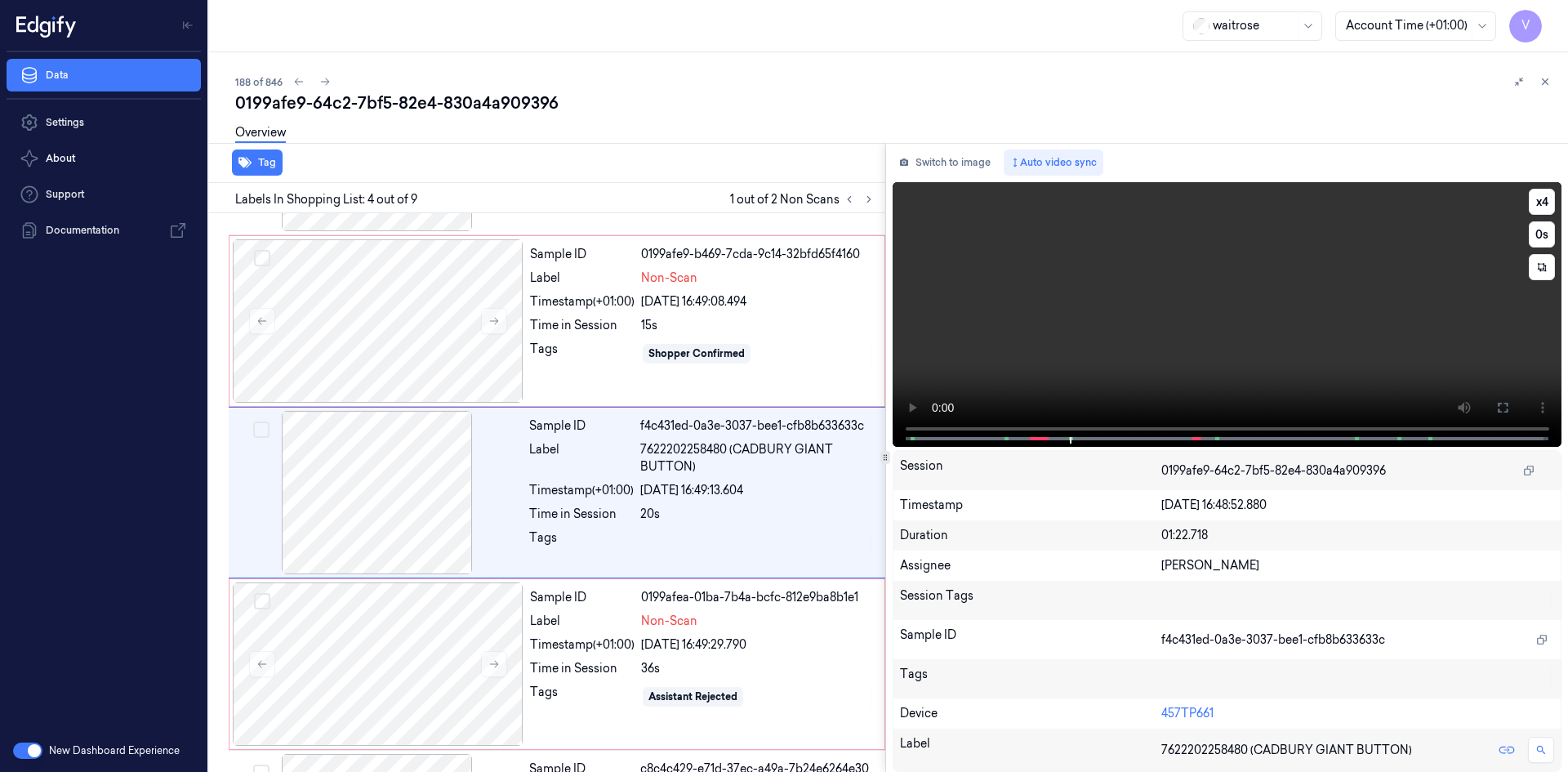
click at [1123, 318] on video at bounding box center [1228, 314] width 670 height 265
click at [1122, 335] on video at bounding box center [1228, 314] width 670 height 265
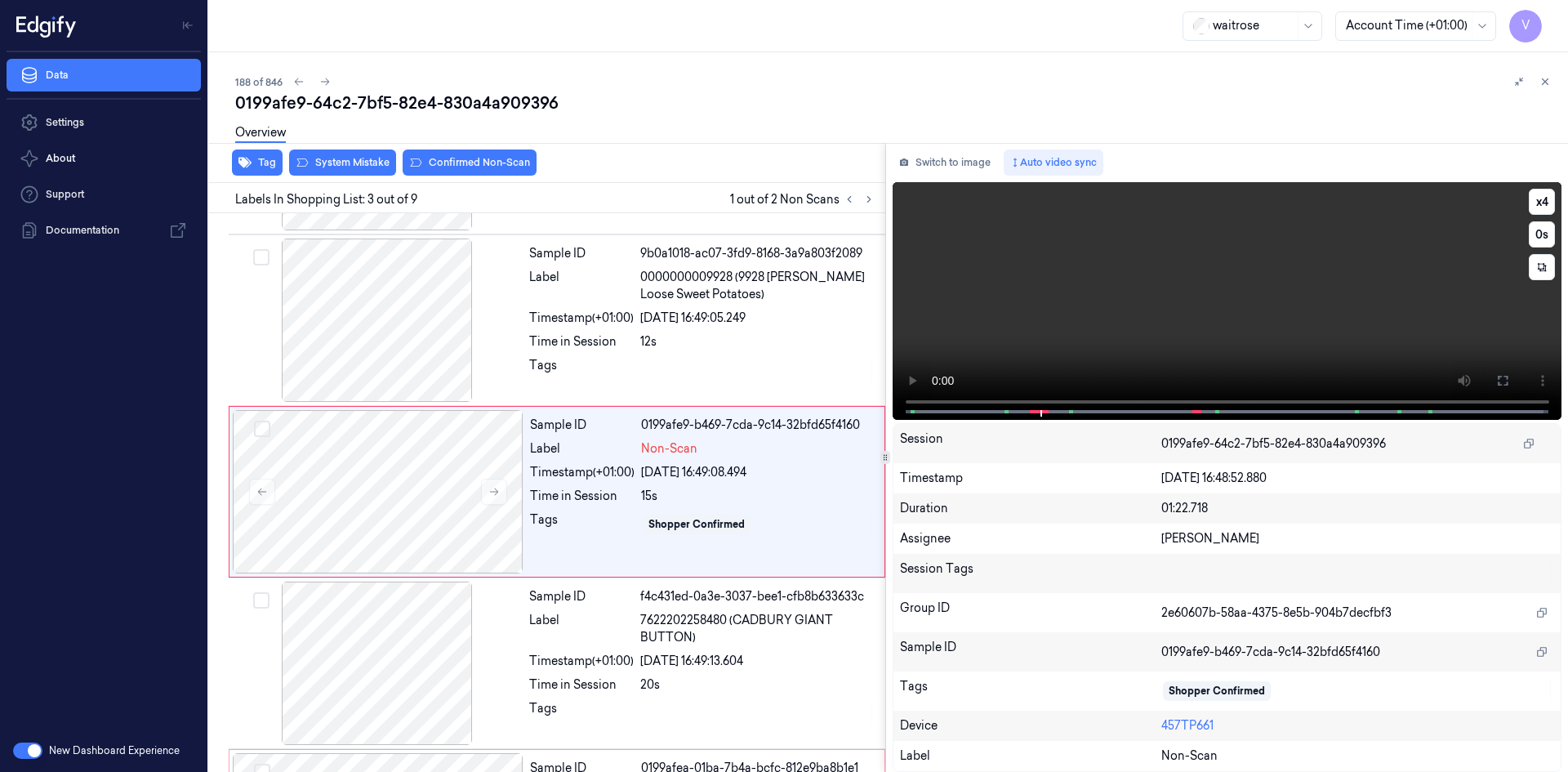
scroll to position [149, 0]
click at [1232, 298] on video at bounding box center [1228, 300] width 670 height 238
click at [1543, 198] on button "x 4" at bounding box center [1542, 202] width 26 height 26
click at [1542, 201] on button "x 1" at bounding box center [1542, 202] width 26 height 26
click at [1273, 313] on video at bounding box center [1228, 300] width 670 height 238
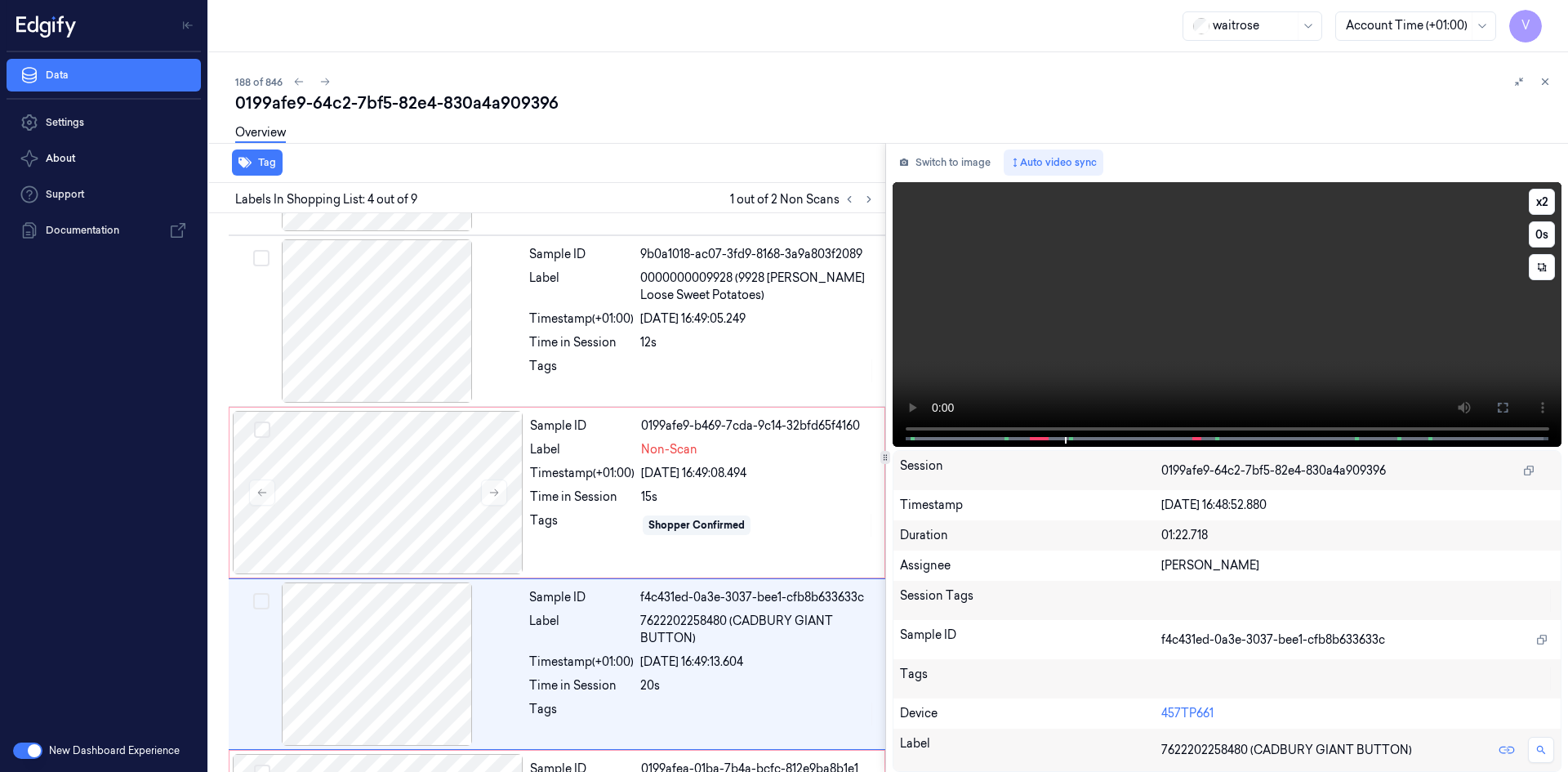
scroll to position [320, 0]
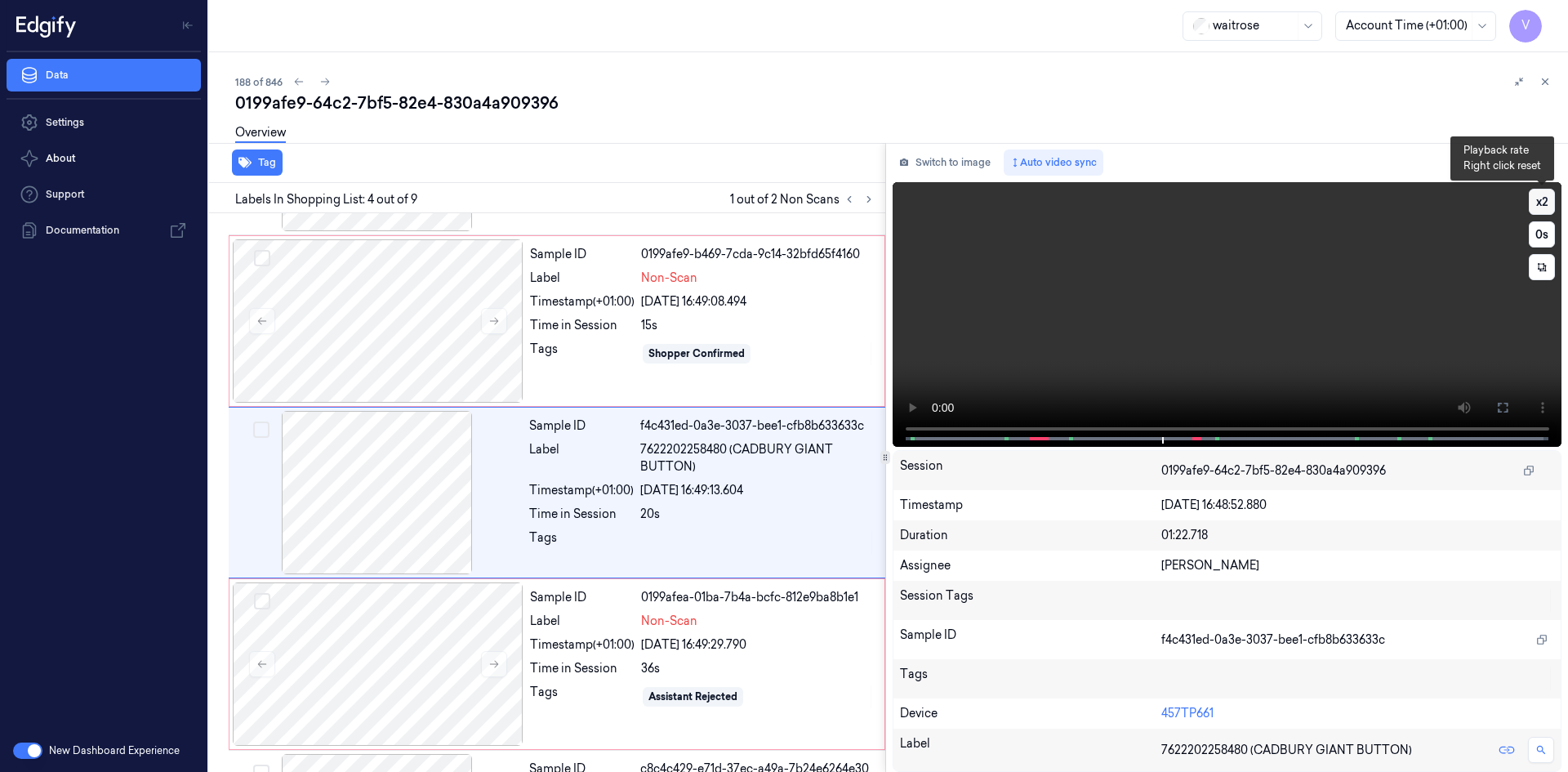
click at [1540, 199] on button "x 2" at bounding box center [1542, 202] width 26 height 26
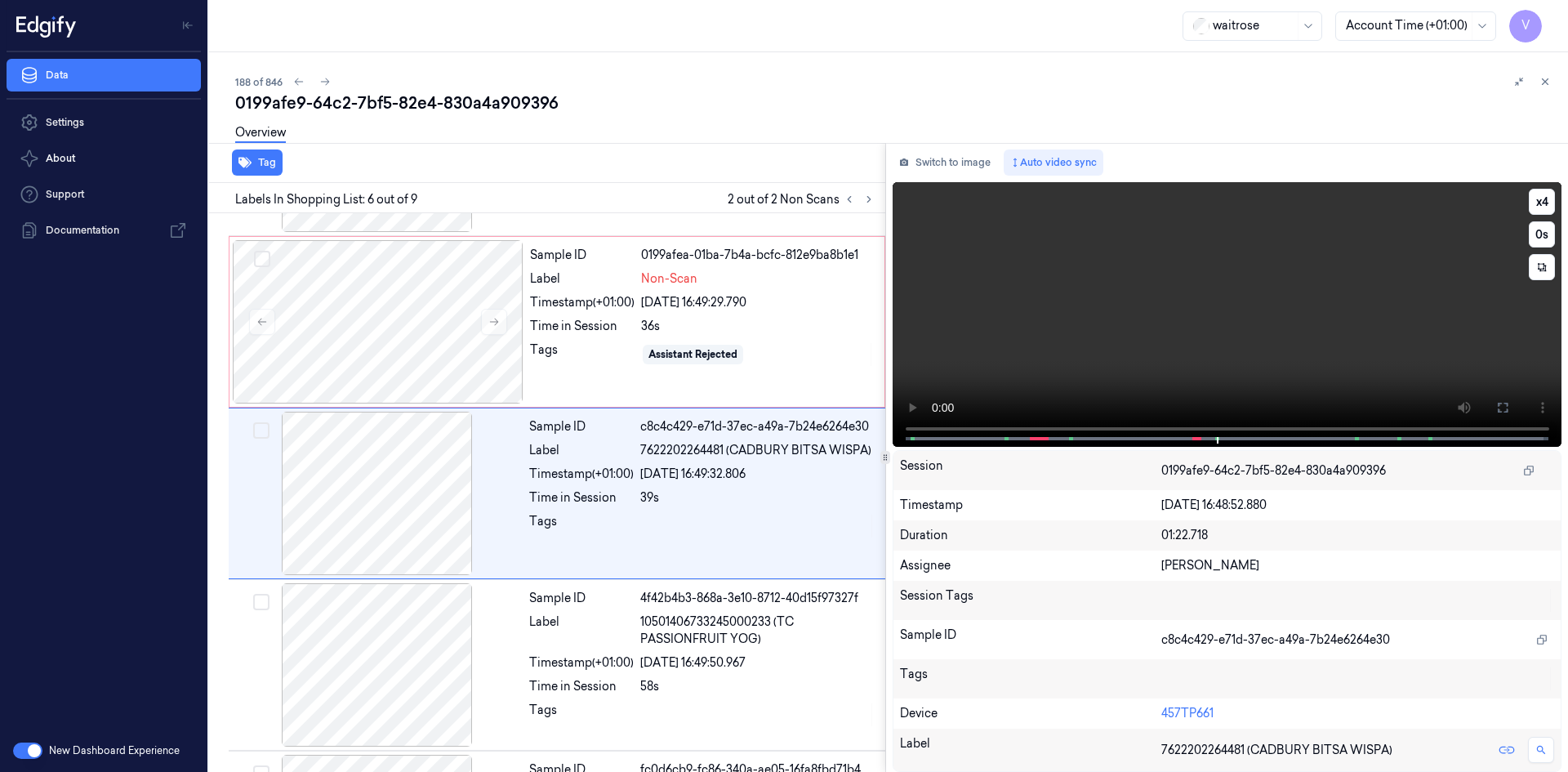
scroll to position [663, 0]
click at [1271, 332] on video at bounding box center [1228, 314] width 670 height 265
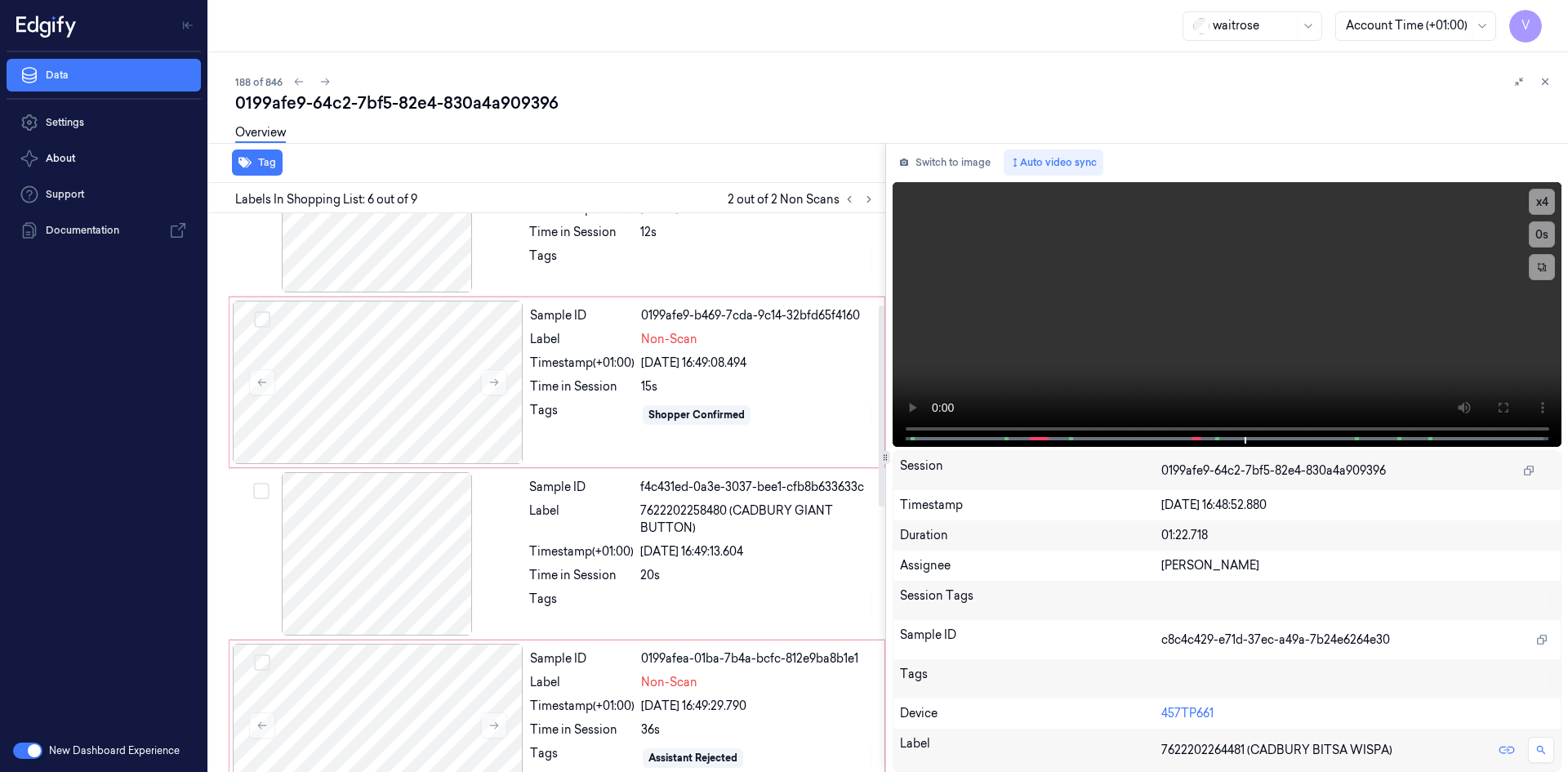
scroll to position [254, 0]
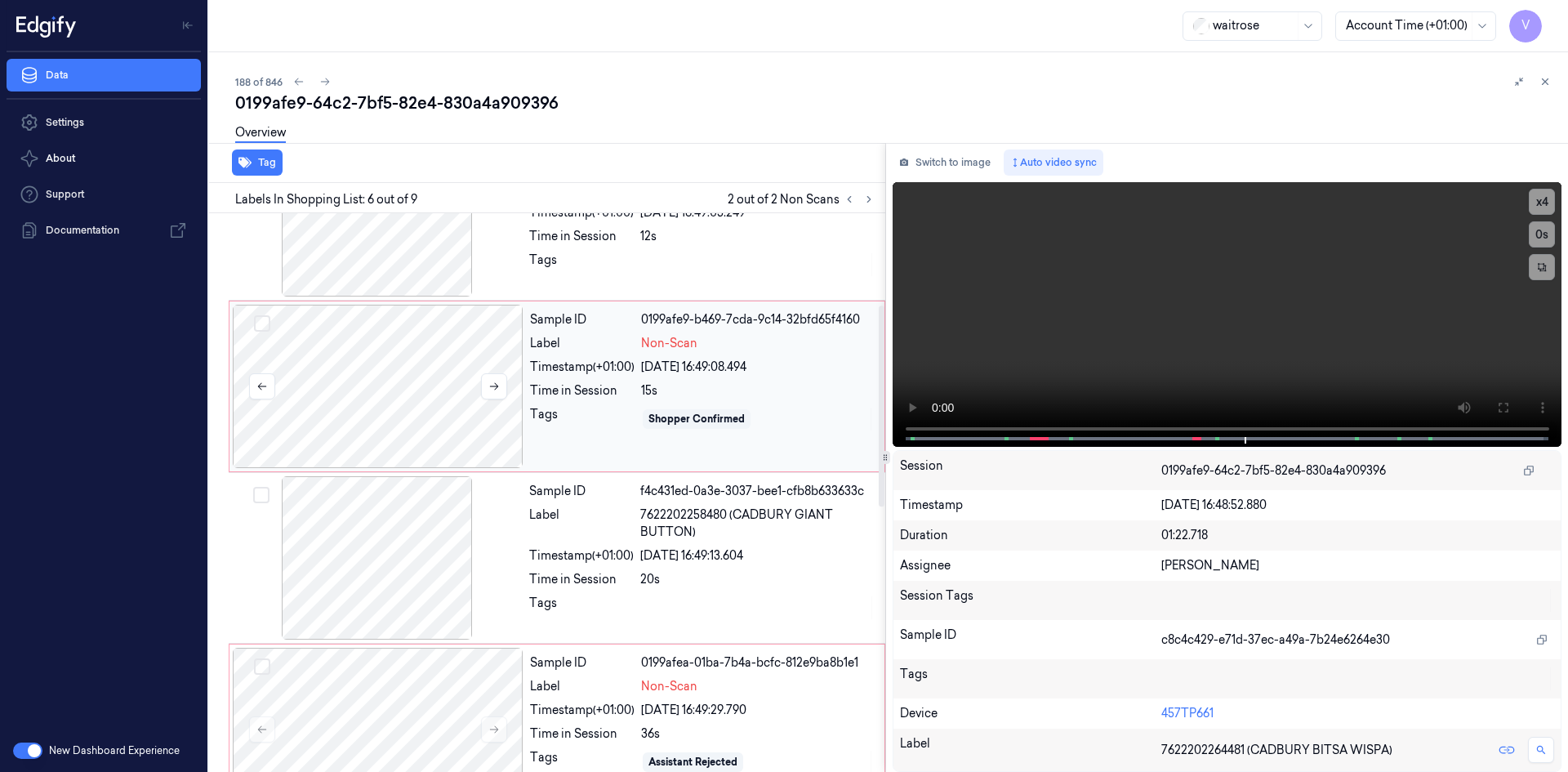
click at [406, 370] on div at bounding box center [378, 386] width 291 height 164
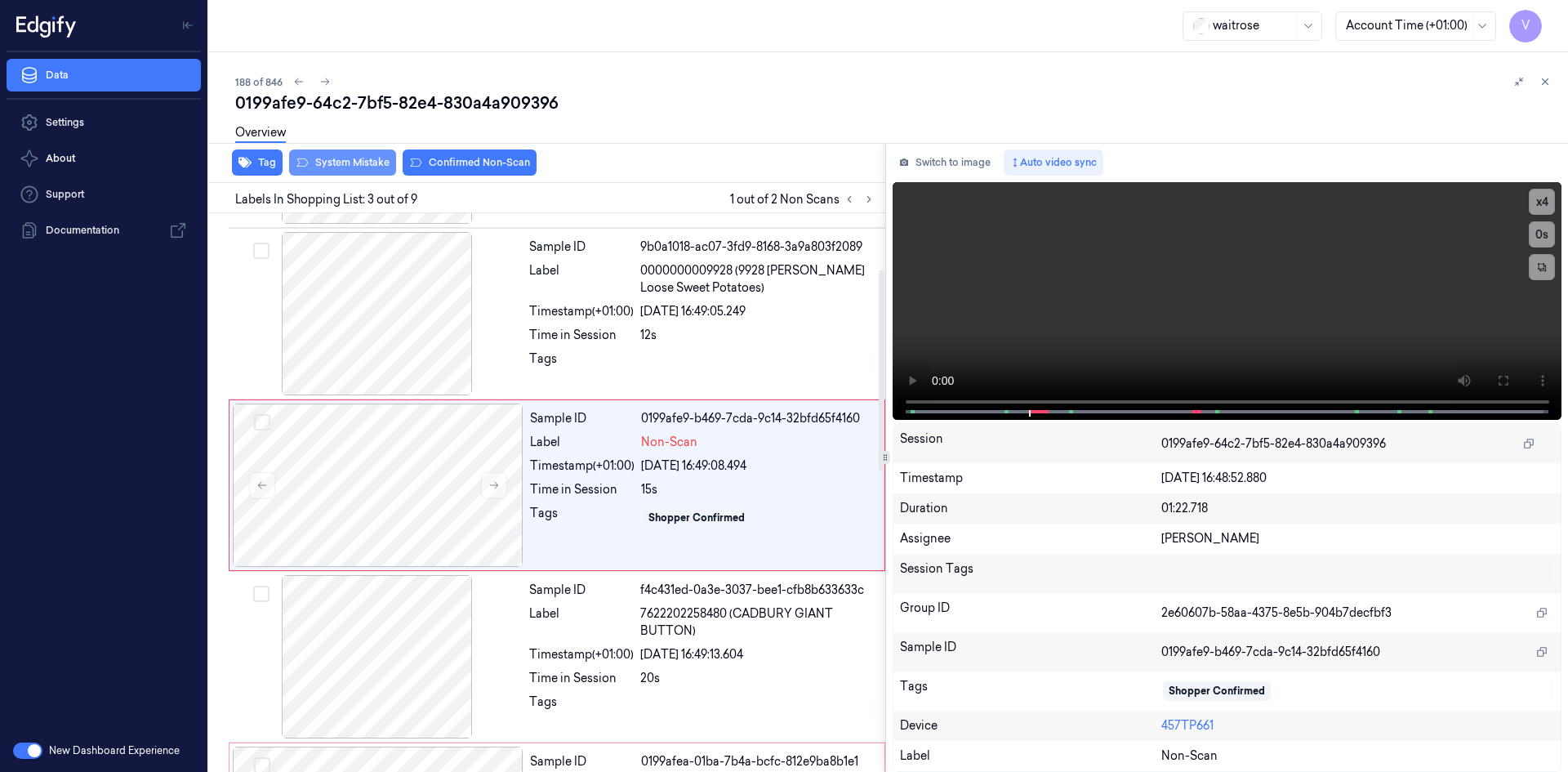
scroll to position [149, 0]
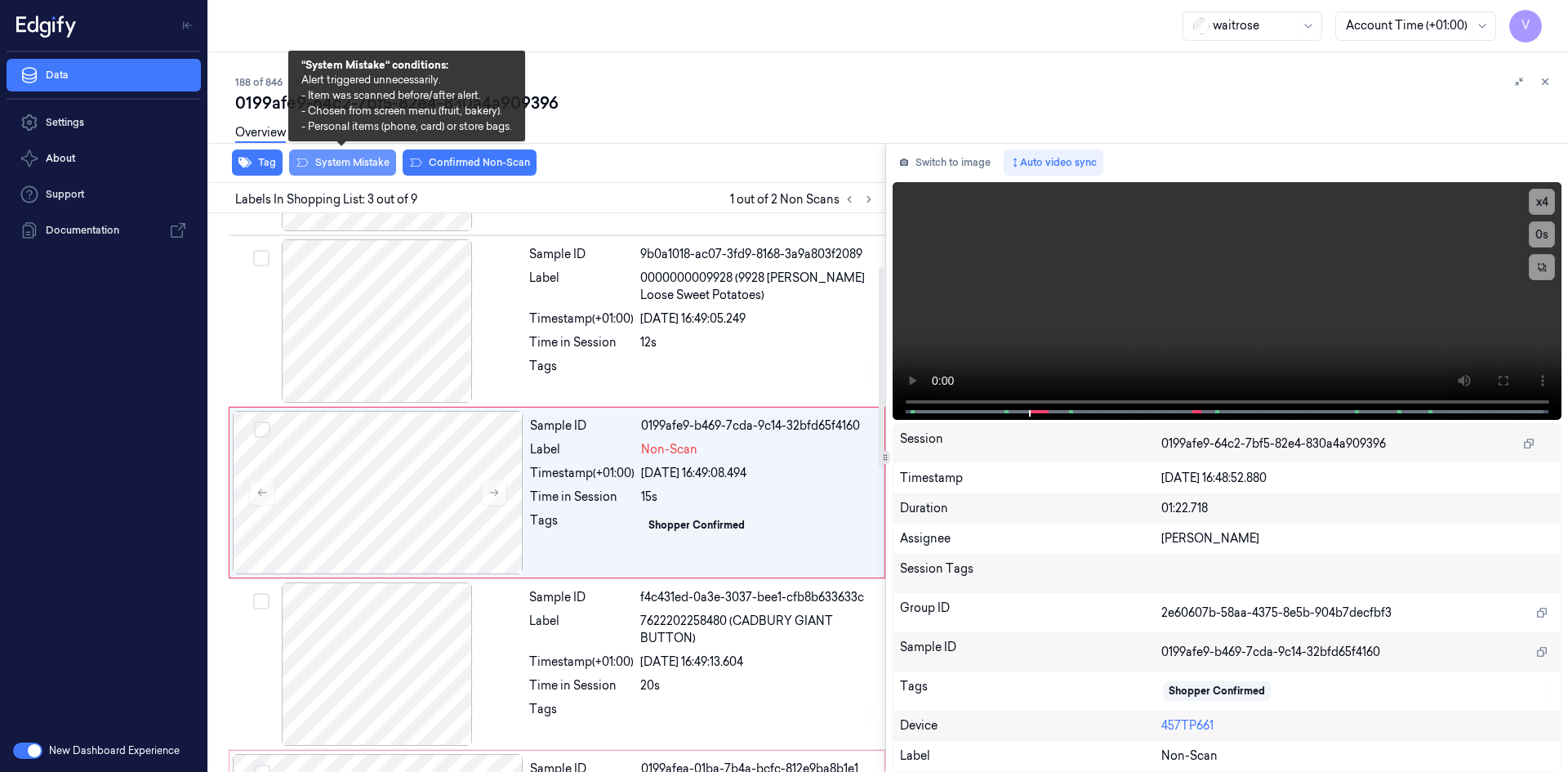
click at [358, 165] on button "System Mistake" at bounding box center [343, 163] width 107 height 26
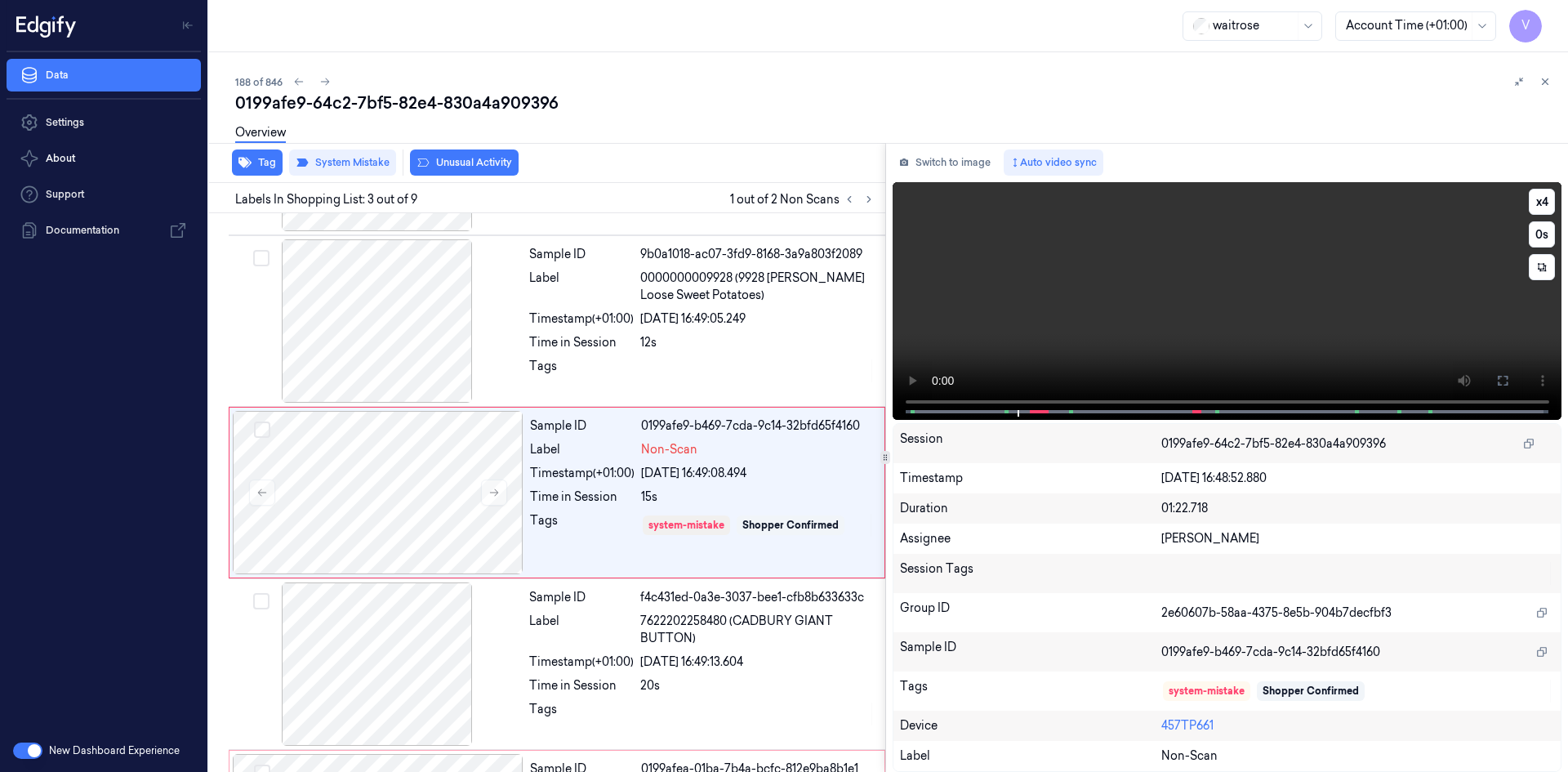
click at [1176, 299] on video at bounding box center [1228, 300] width 670 height 238
click at [1053, 305] on video at bounding box center [1228, 300] width 670 height 238
click at [262, 157] on button "Tag" at bounding box center [257, 163] width 51 height 26
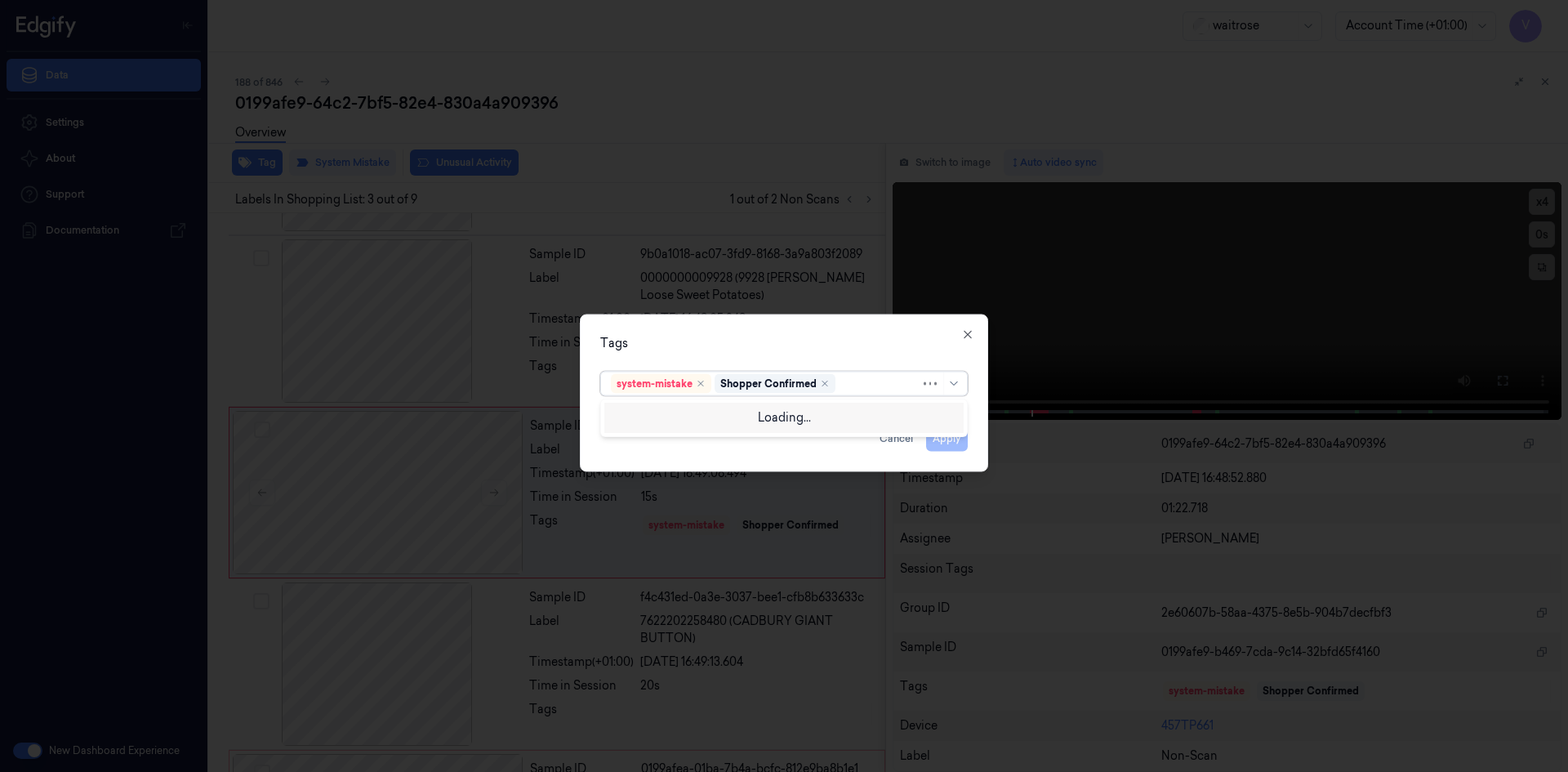
click at [865, 388] on div at bounding box center [879, 383] width 81 height 17
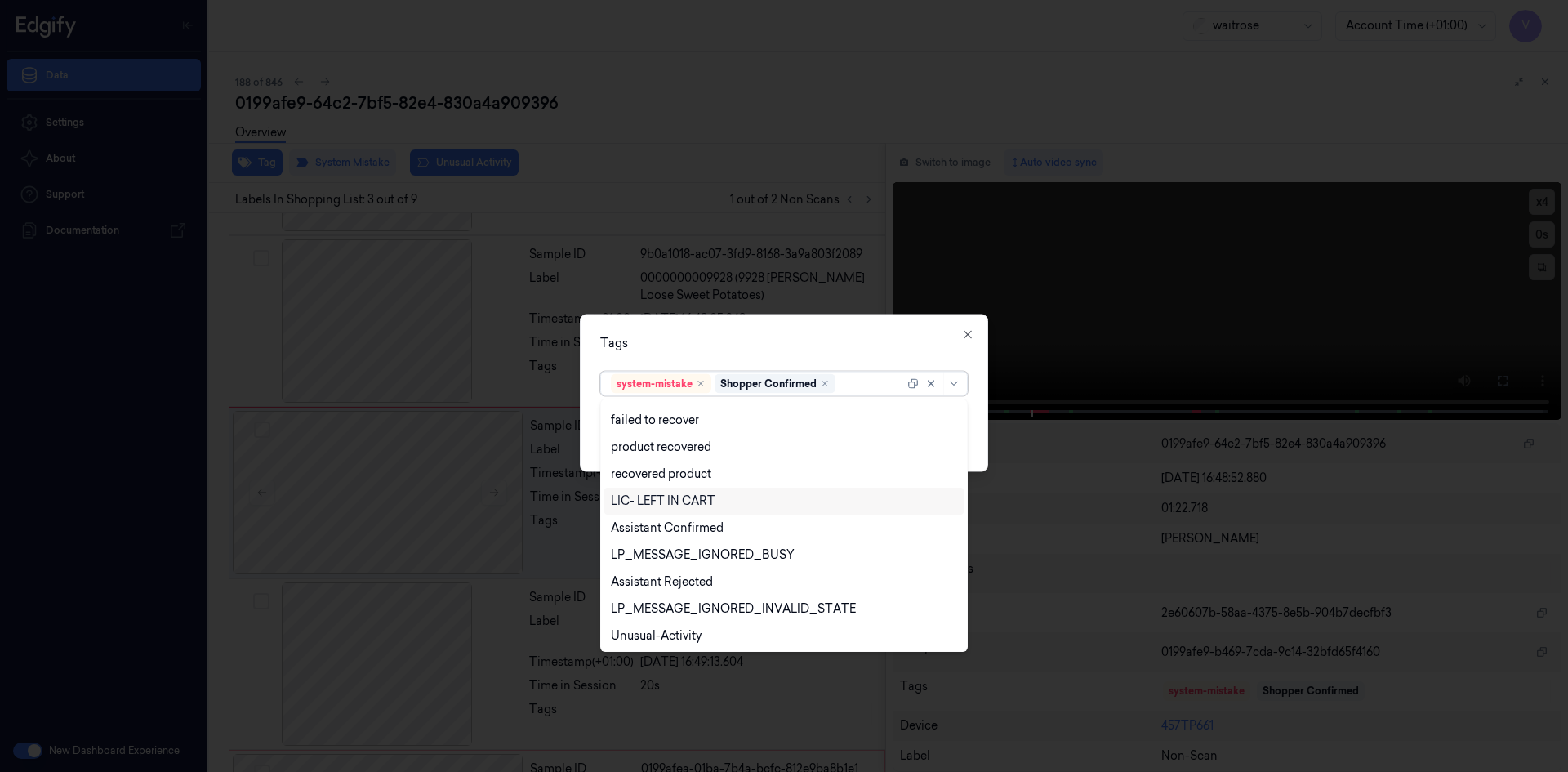
scroll to position [240, 0]
click at [697, 576] on div "Unusual-Activity" at bounding box center [656, 581] width 91 height 17
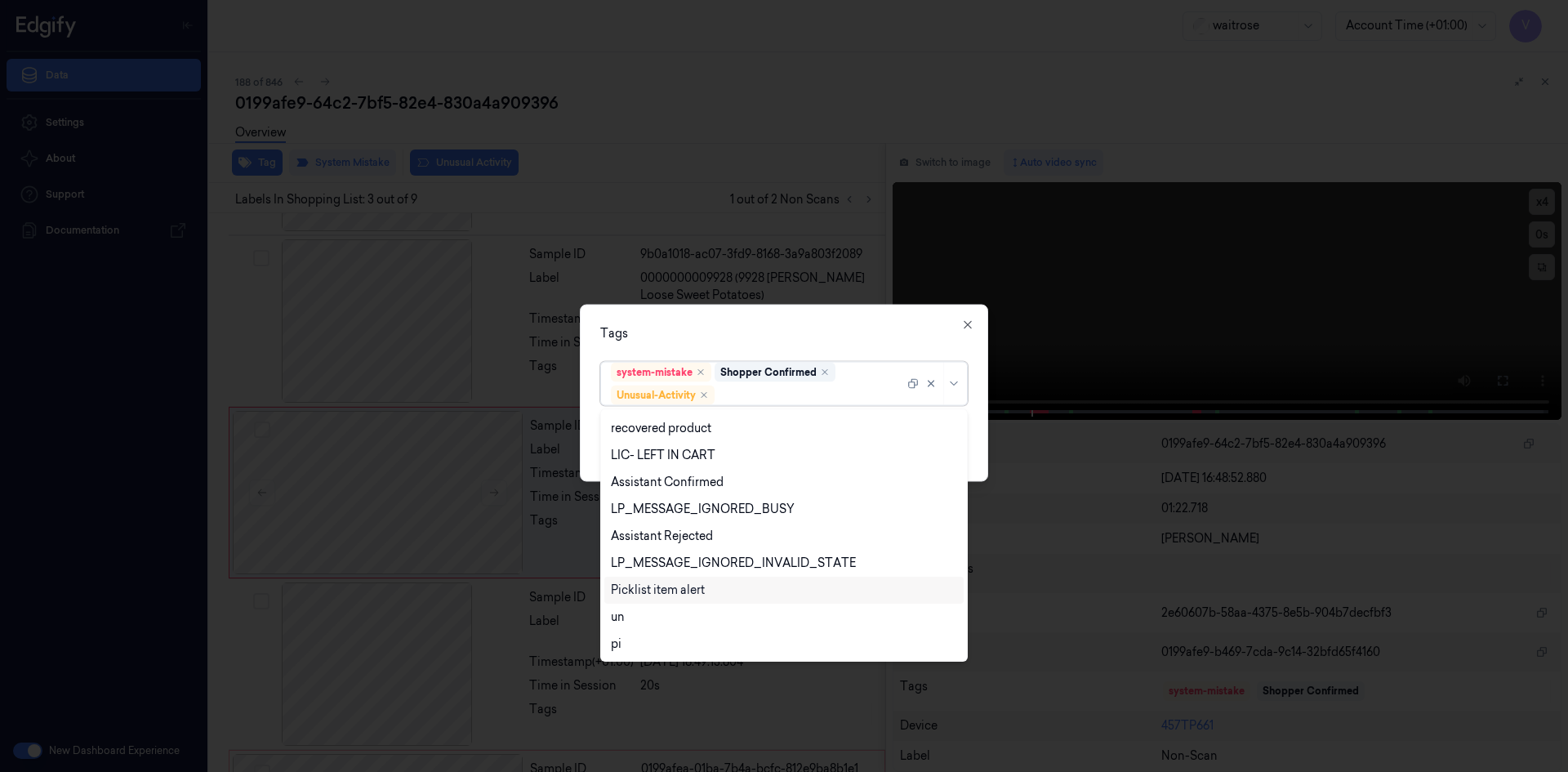
click at [697, 592] on div "Picklist item alert" at bounding box center [658, 590] width 94 height 17
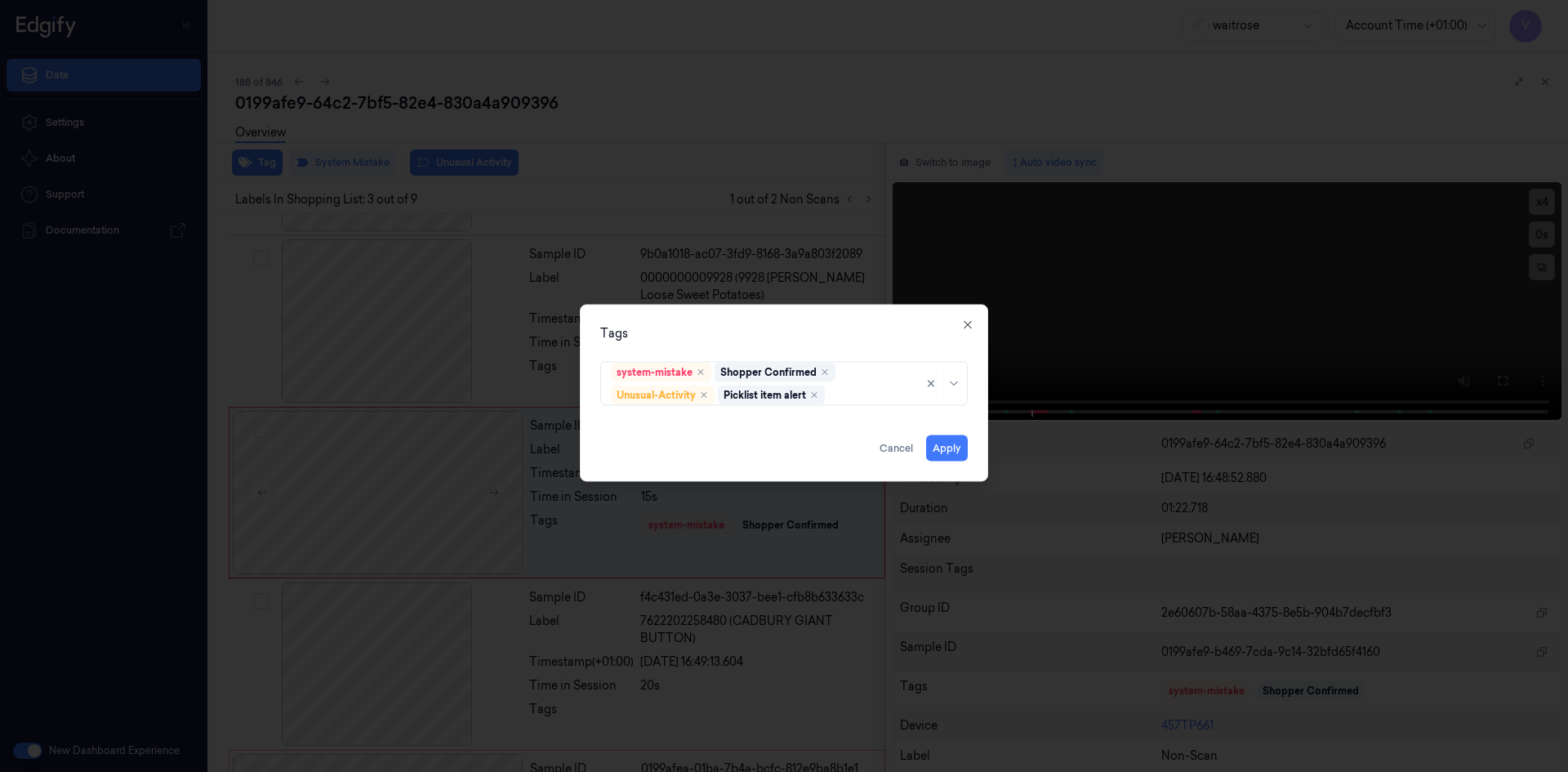
drag, startPoint x: 770, startPoint y: 323, endPoint x: 875, endPoint y: 400, distance: 130.2
click at [771, 323] on div "Tags system-mistake Shopper Confirmed Unusual-Activity Picklist item alert Appl…" at bounding box center [784, 392] width 408 height 177
click at [949, 449] on button "Apply" at bounding box center [947, 447] width 42 height 26
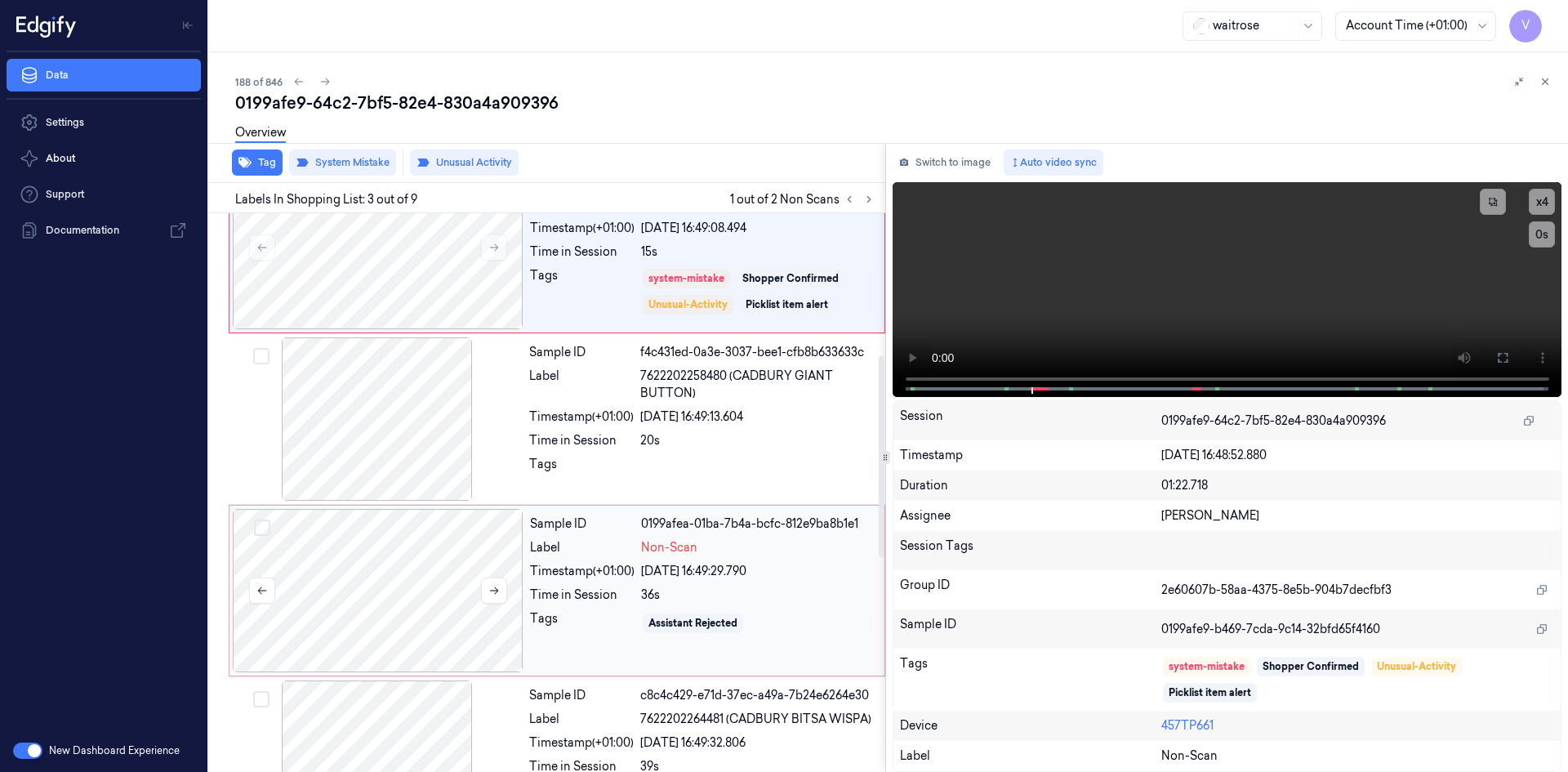
click at [451, 576] on div at bounding box center [378, 590] width 291 height 164
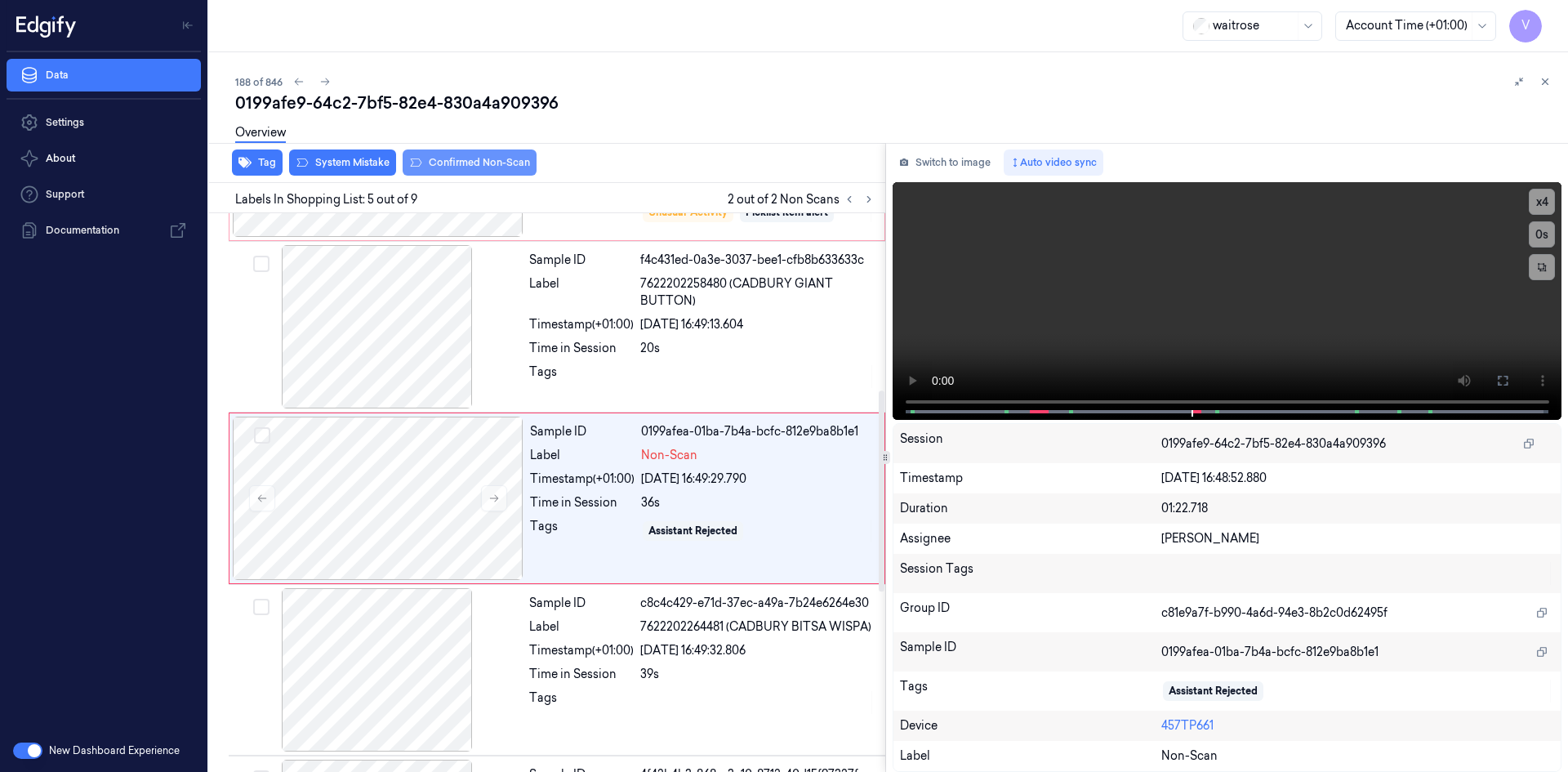
scroll to position [492, 0]
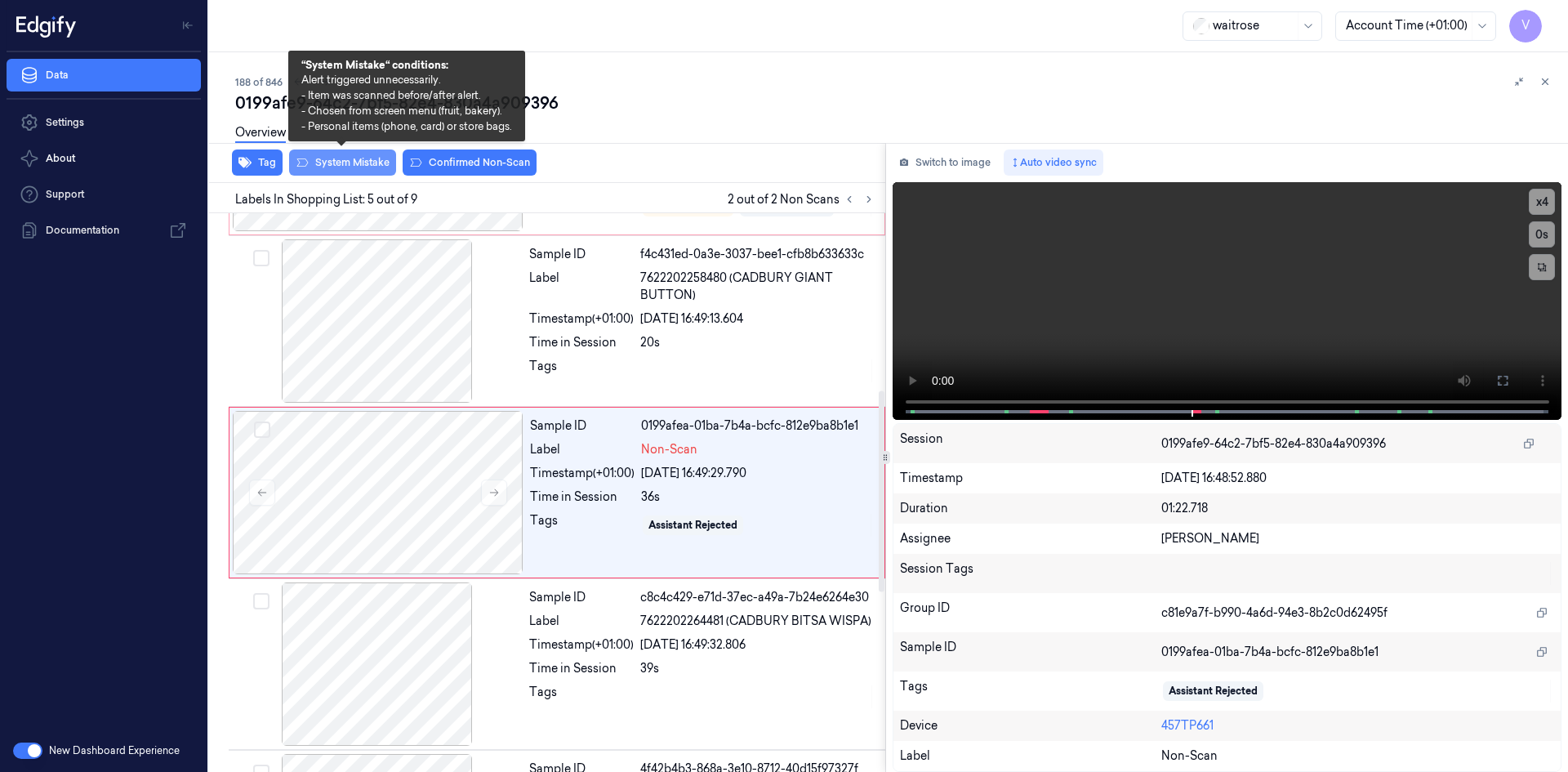
click at [351, 160] on button "System Mistake" at bounding box center [343, 163] width 107 height 26
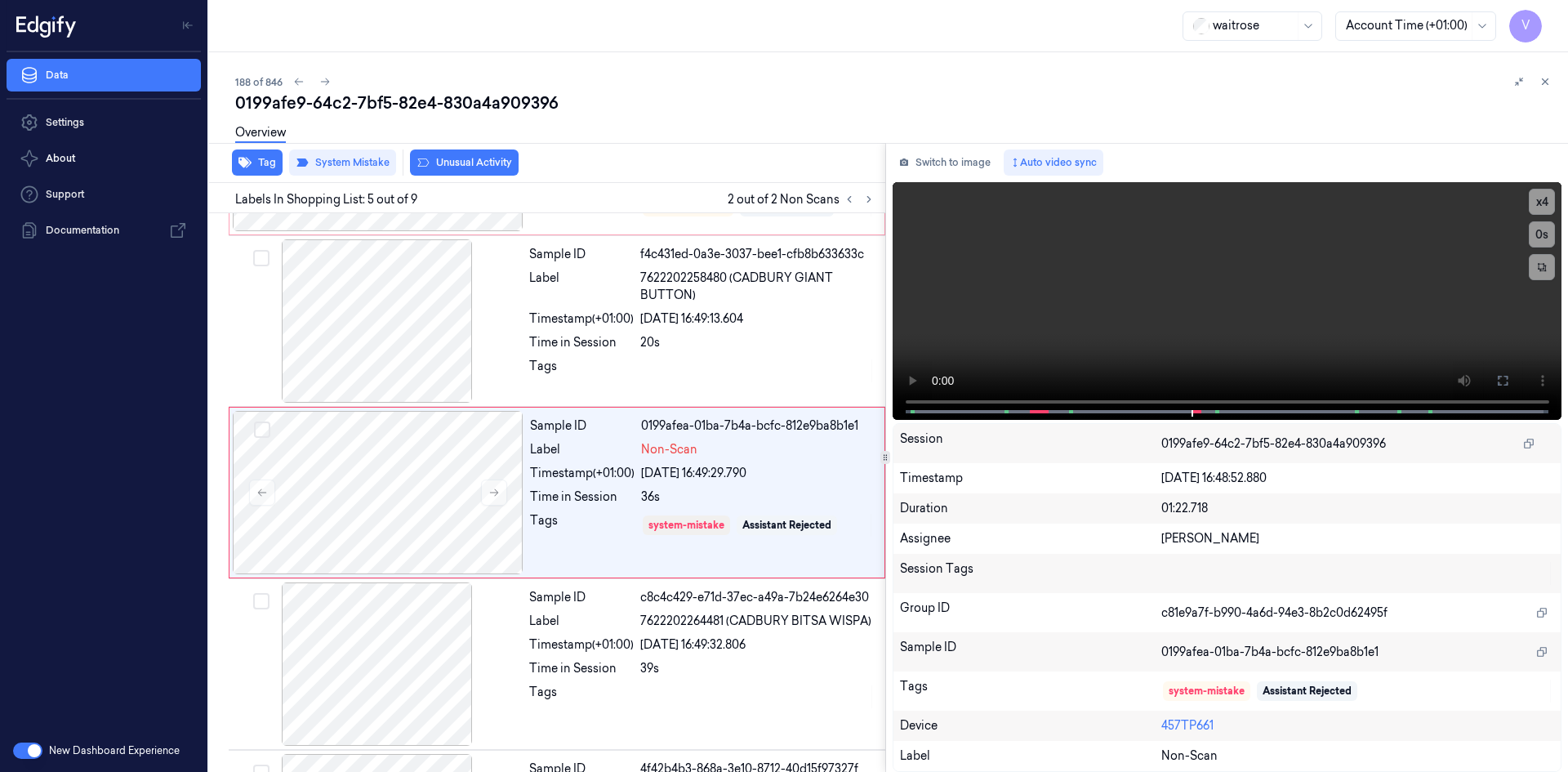
click at [491, 158] on button "Unusual Activity" at bounding box center [465, 163] width 109 height 26
click at [1544, 80] on icon at bounding box center [1545, 81] width 11 height 11
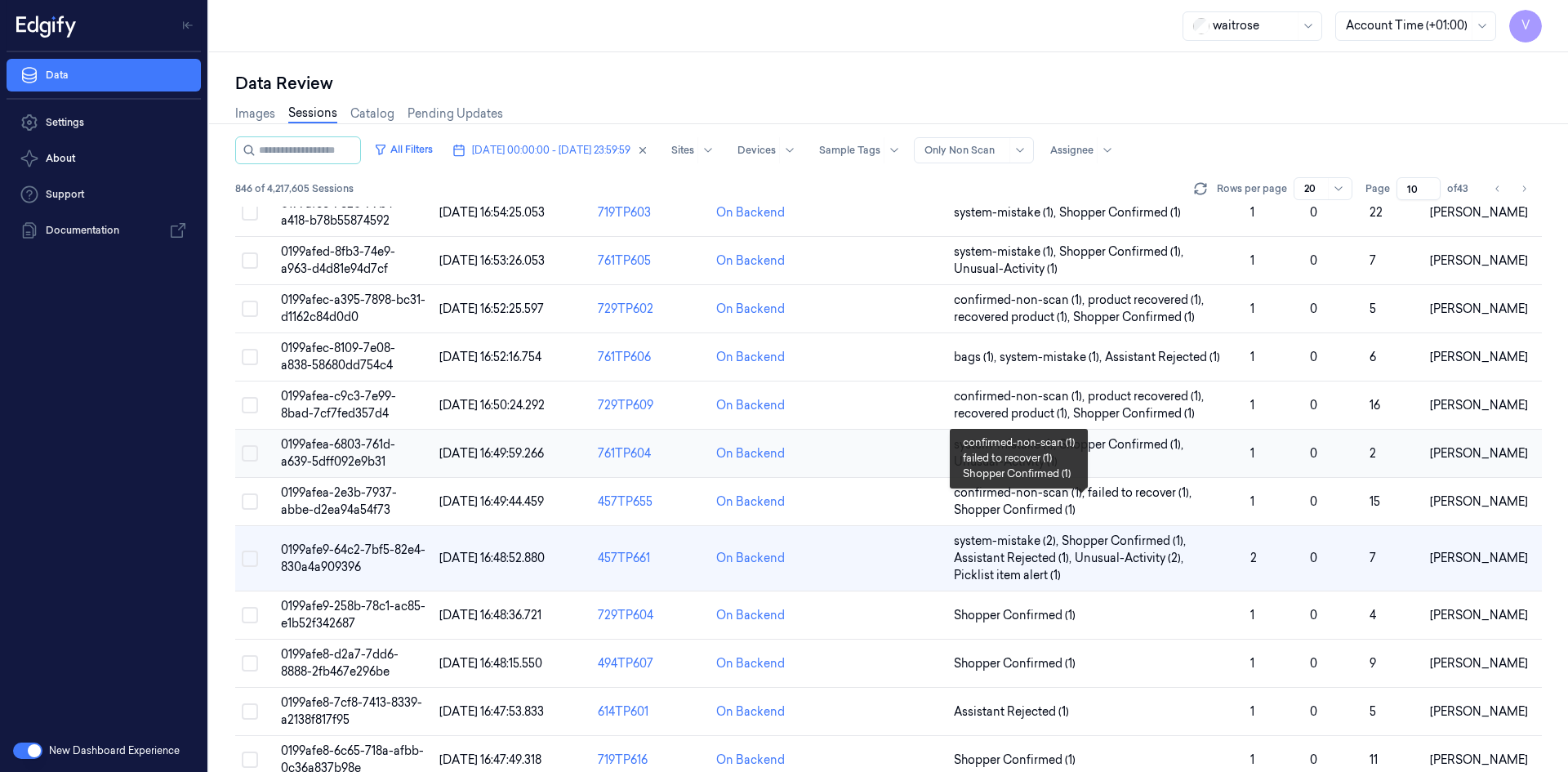
scroll to position [164, 0]
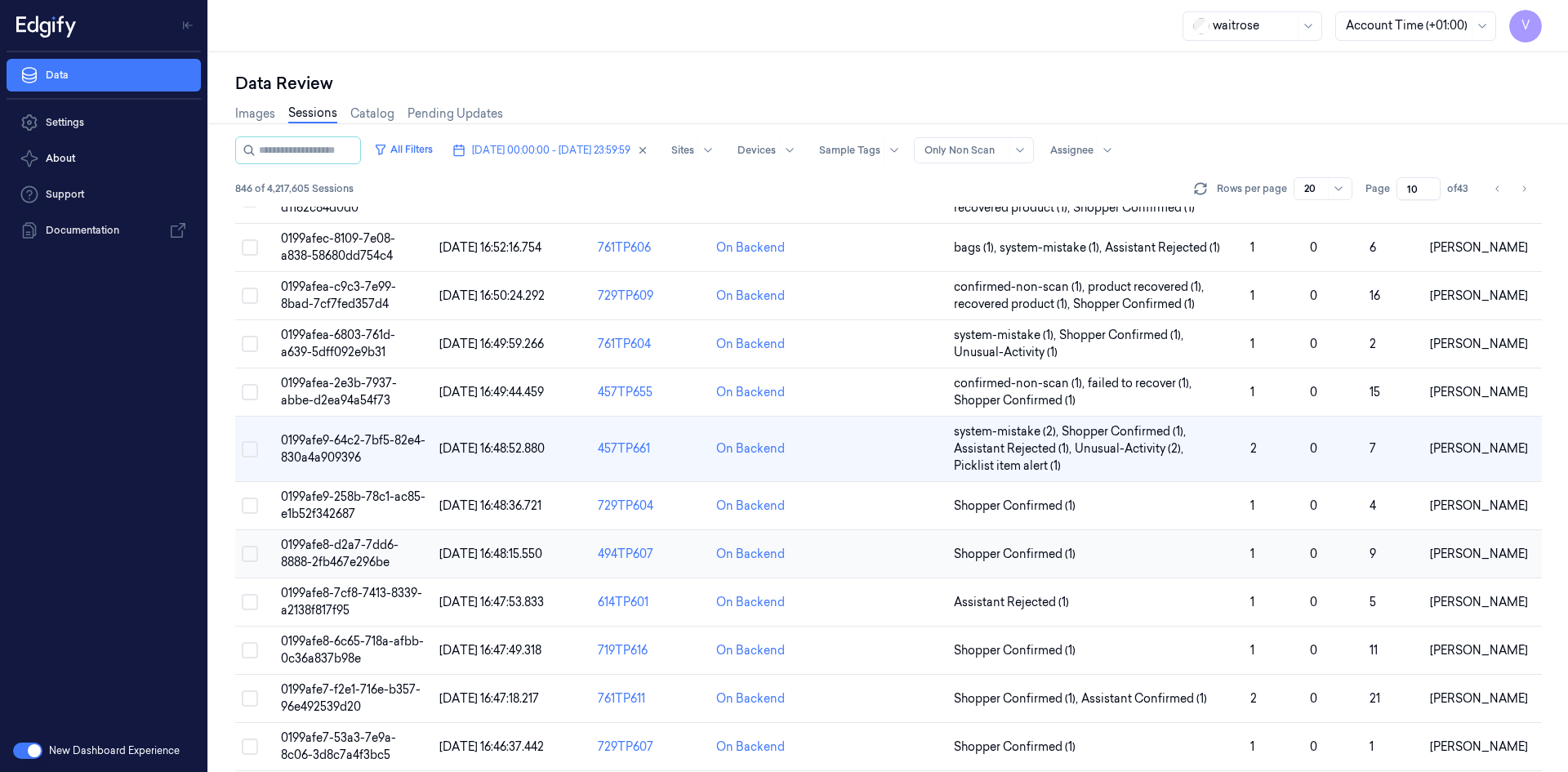
click at [363, 548] on span "0199afe8-d2a7-7dd6-8888-2fb467e296be" at bounding box center [340, 553] width 118 height 32
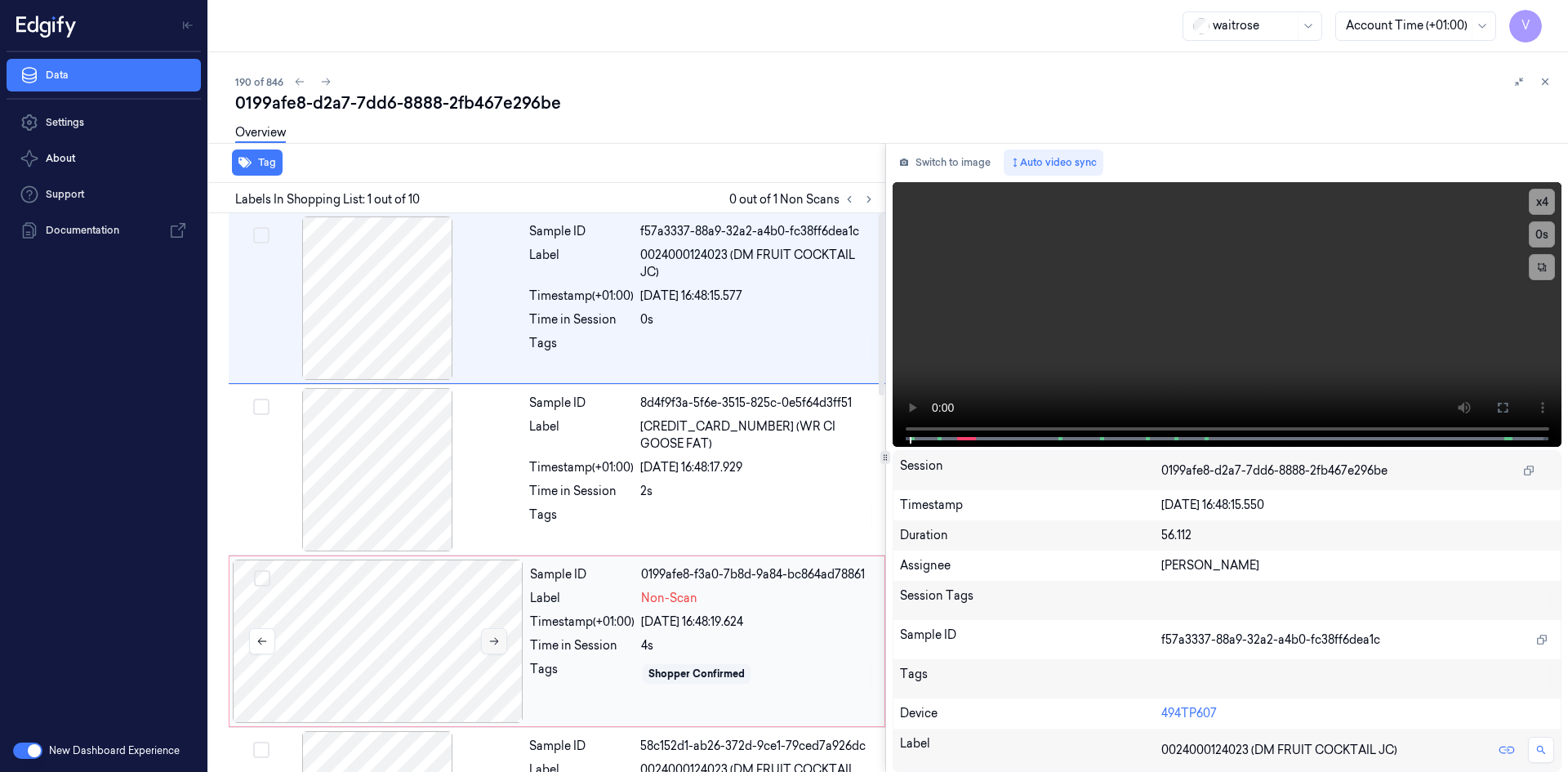
click at [498, 646] on icon at bounding box center [493, 640] width 11 height 11
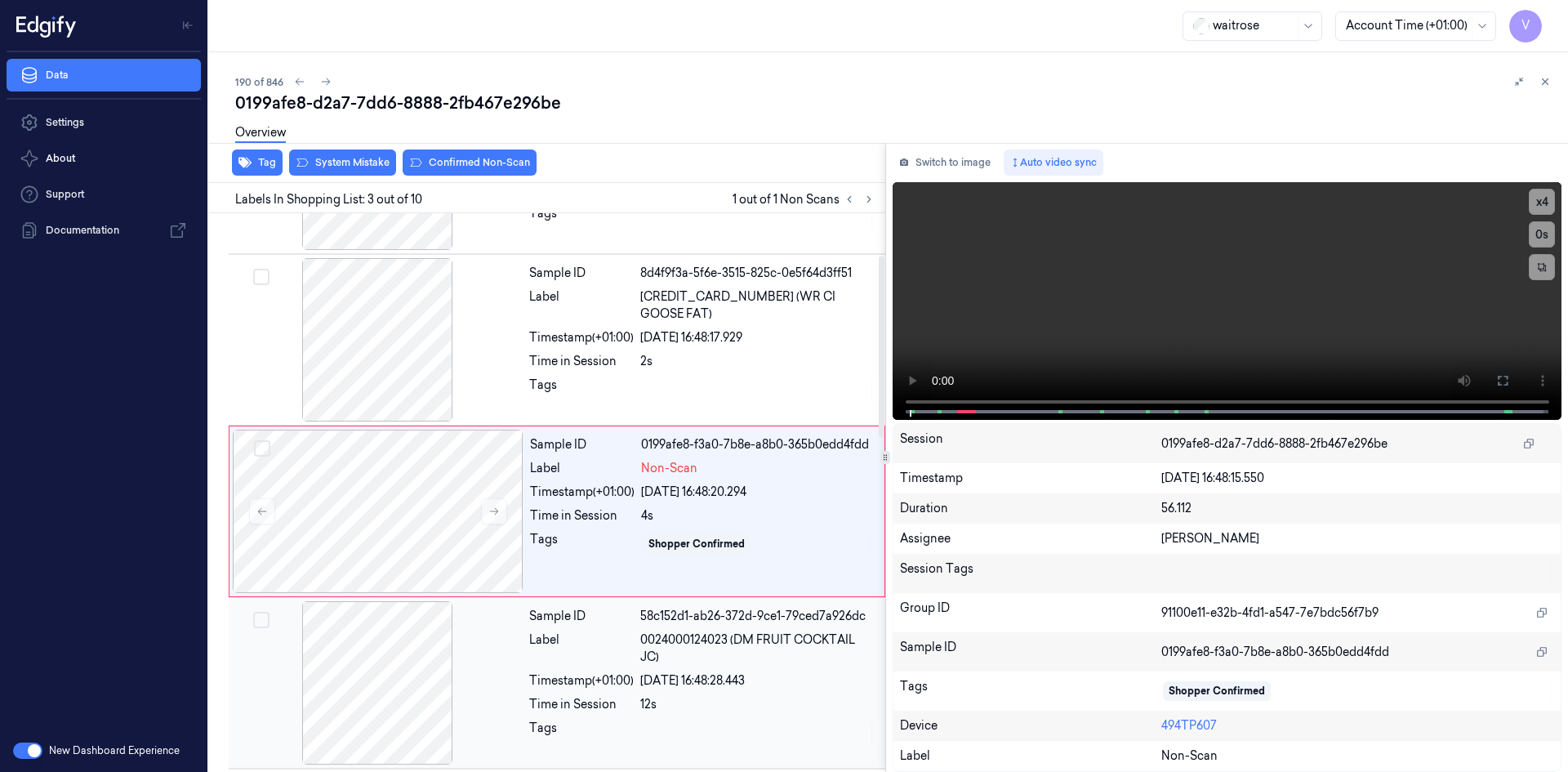
scroll to position [149, 0]
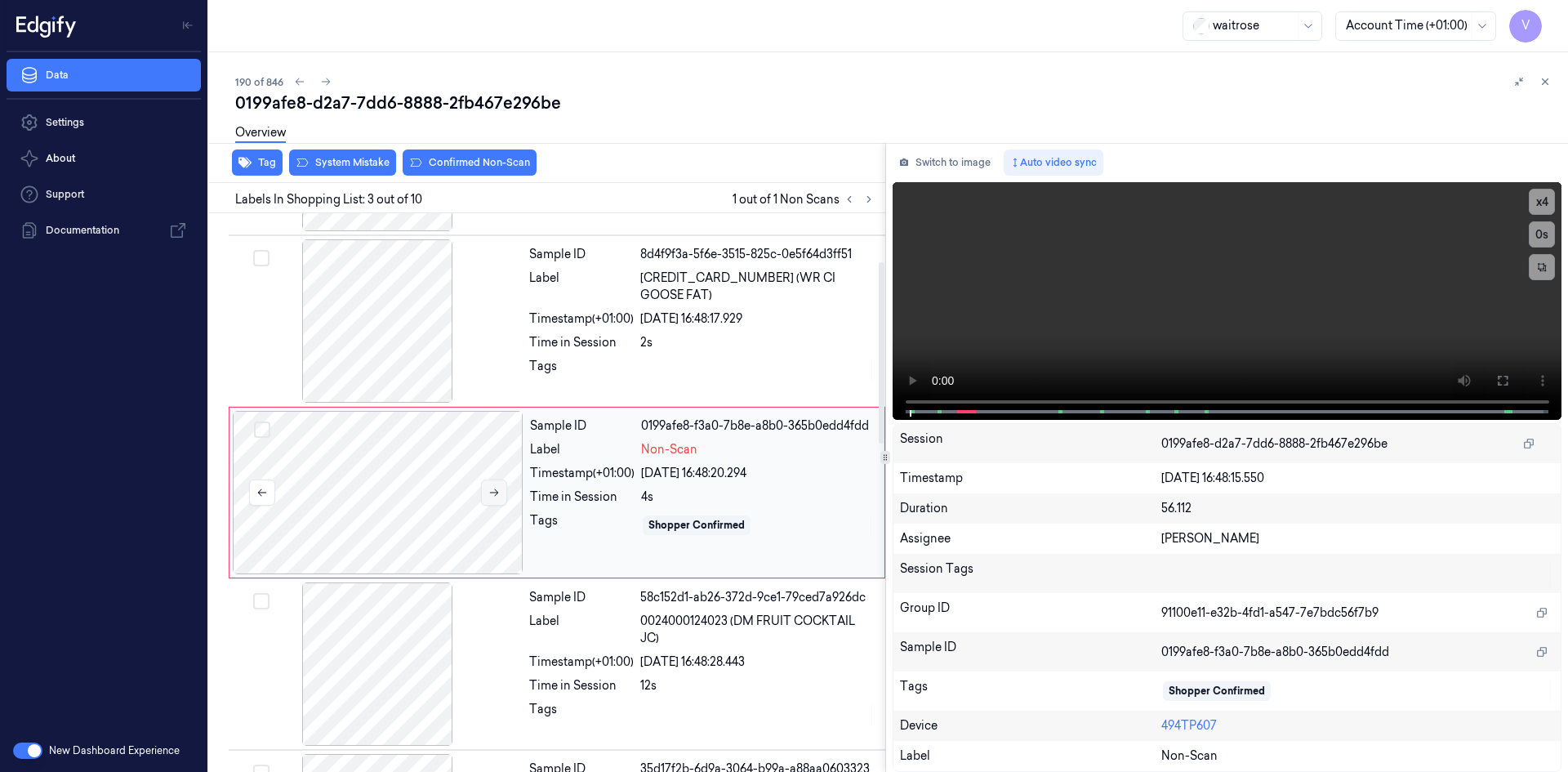
click at [494, 491] on icon at bounding box center [493, 492] width 11 height 11
click at [494, 490] on icon at bounding box center [493, 492] width 11 height 11
click at [997, 335] on video at bounding box center [1228, 300] width 670 height 238
click at [1099, 331] on video at bounding box center [1228, 300] width 670 height 238
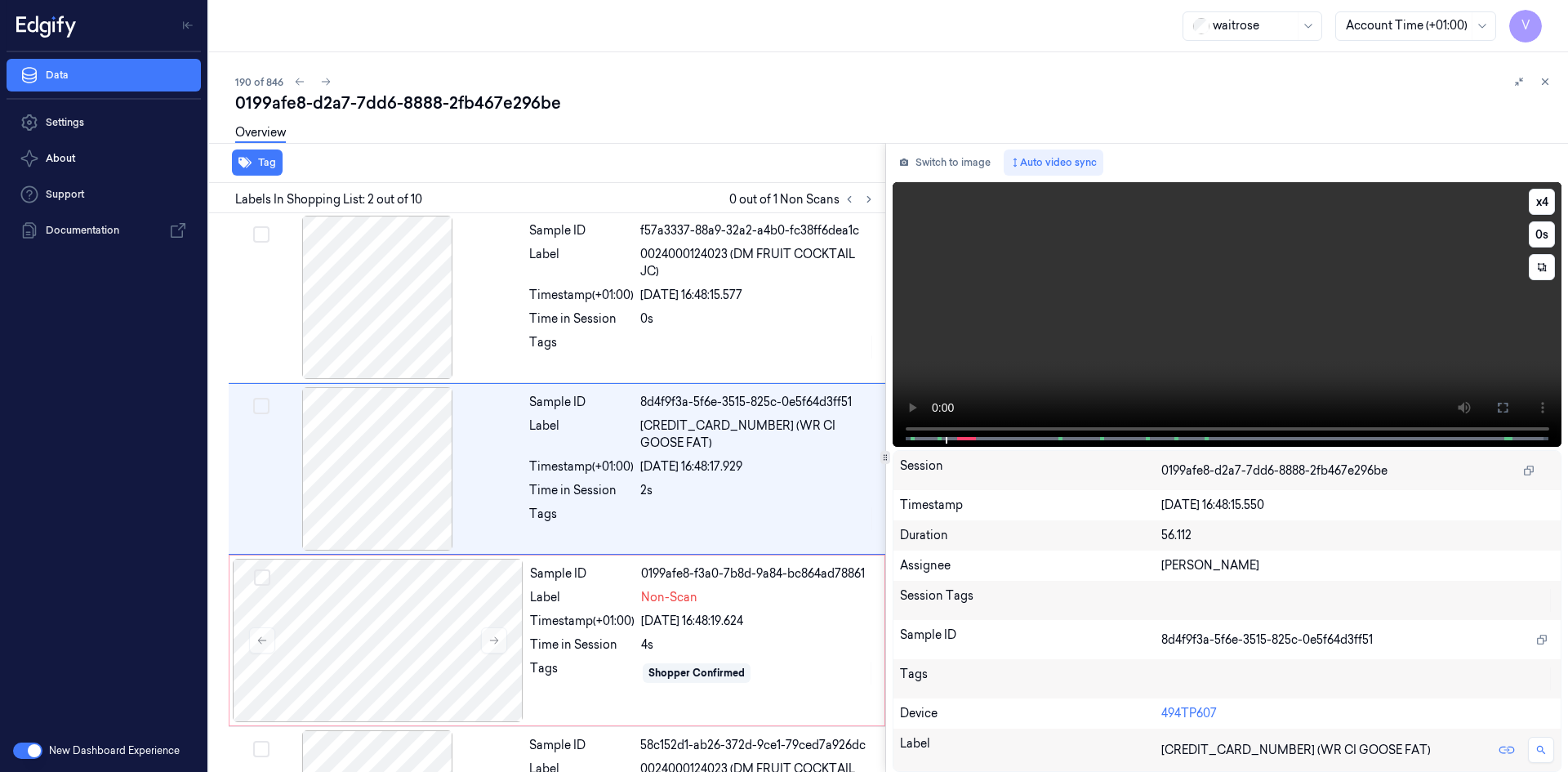
scroll to position [0, 0]
click at [1047, 326] on video at bounding box center [1228, 314] width 670 height 265
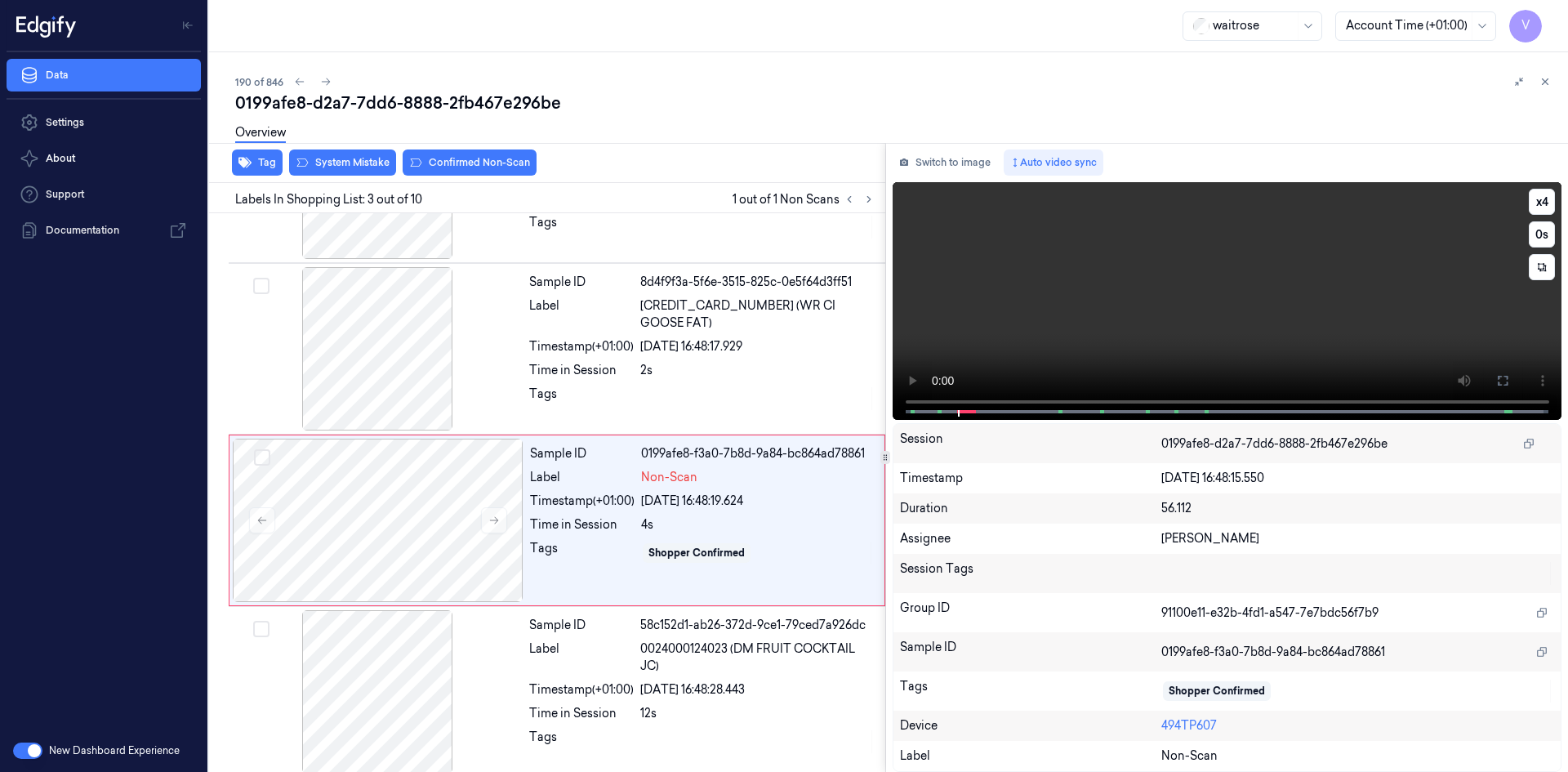
scroll to position [149, 0]
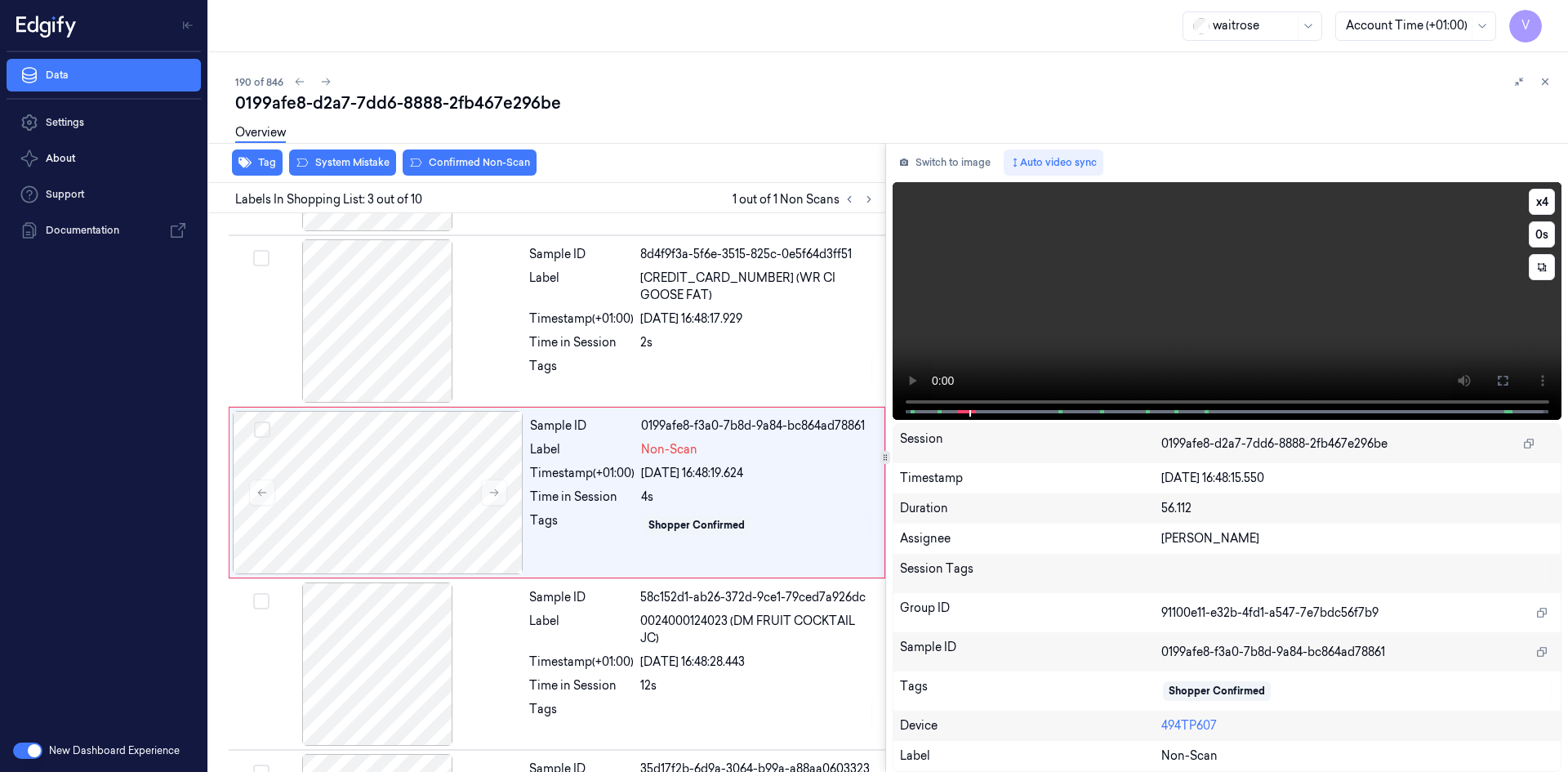
click at [1059, 317] on video at bounding box center [1228, 300] width 670 height 238
click at [1081, 322] on video at bounding box center [1228, 300] width 670 height 238
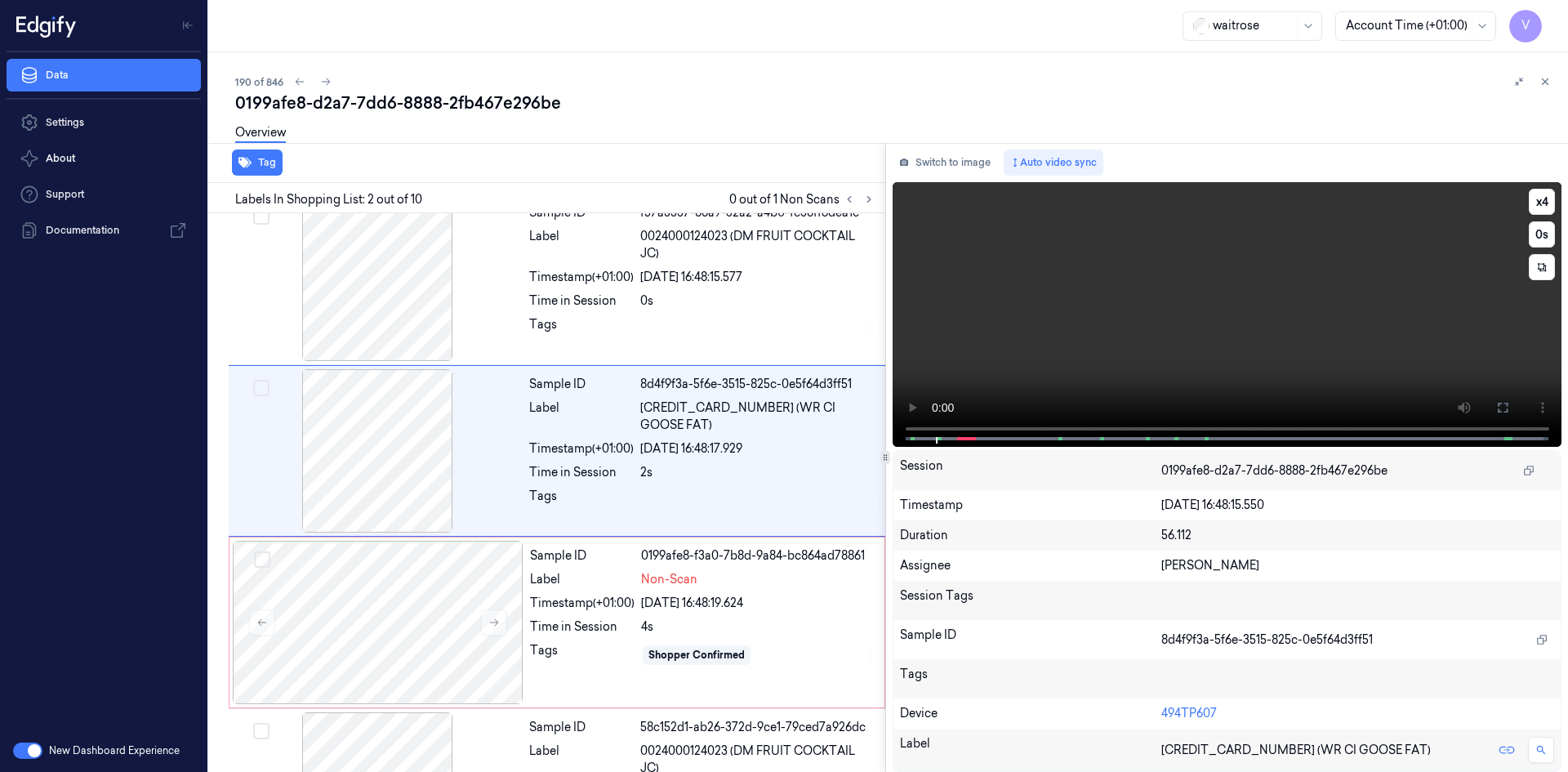
scroll to position [0, 0]
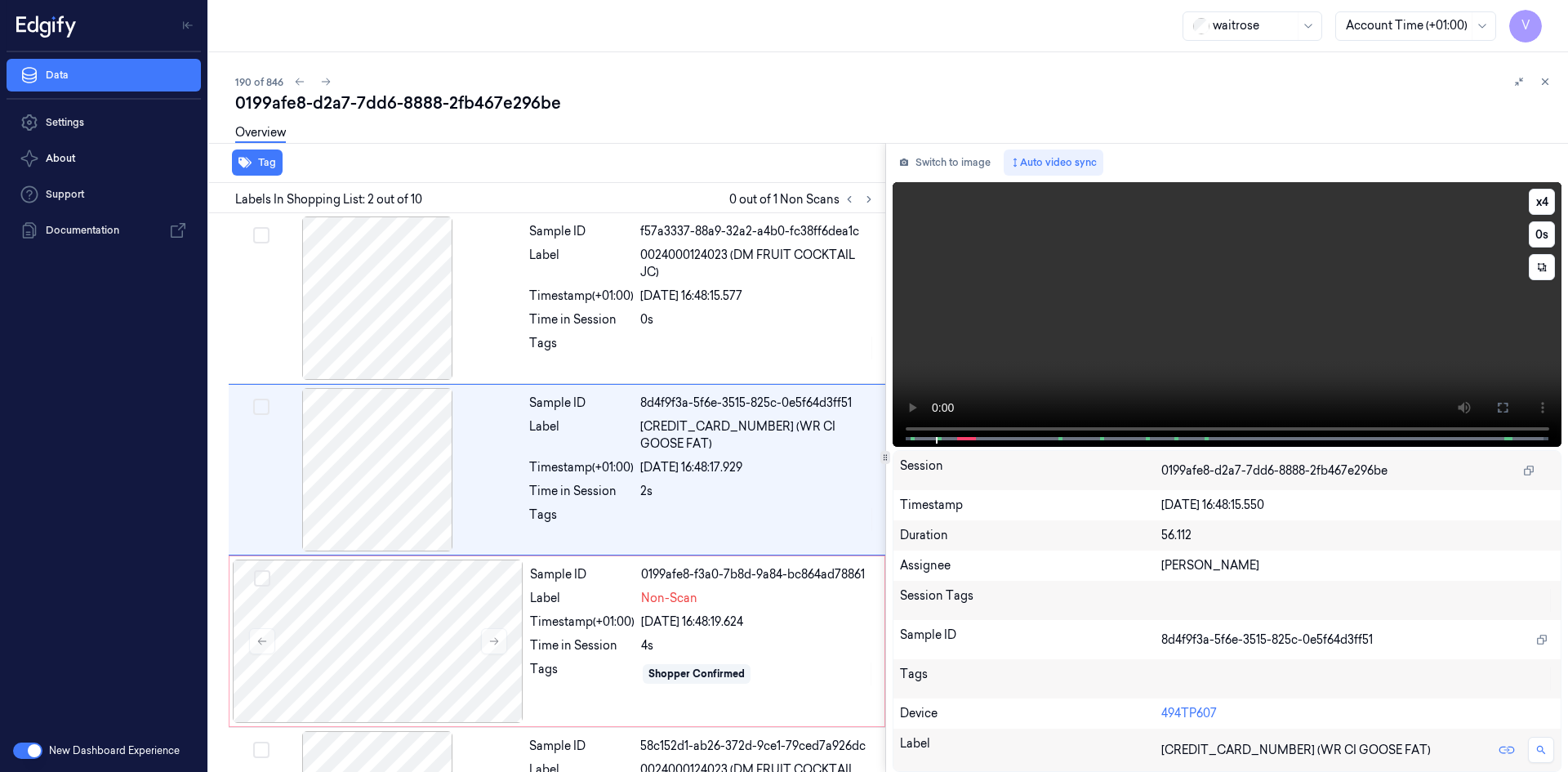
click at [1049, 346] on video at bounding box center [1228, 314] width 670 height 265
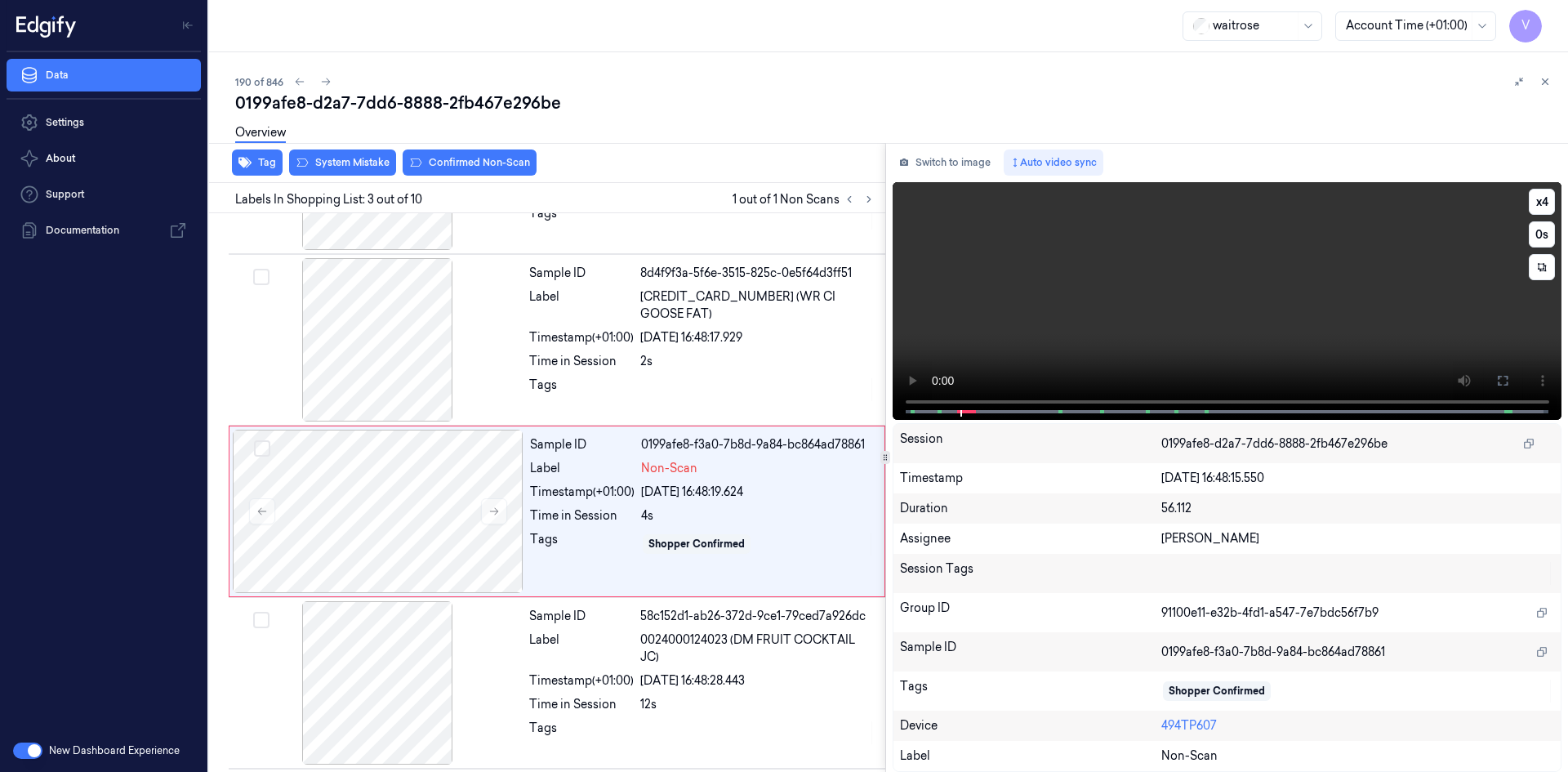
scroll to position [149, 0]
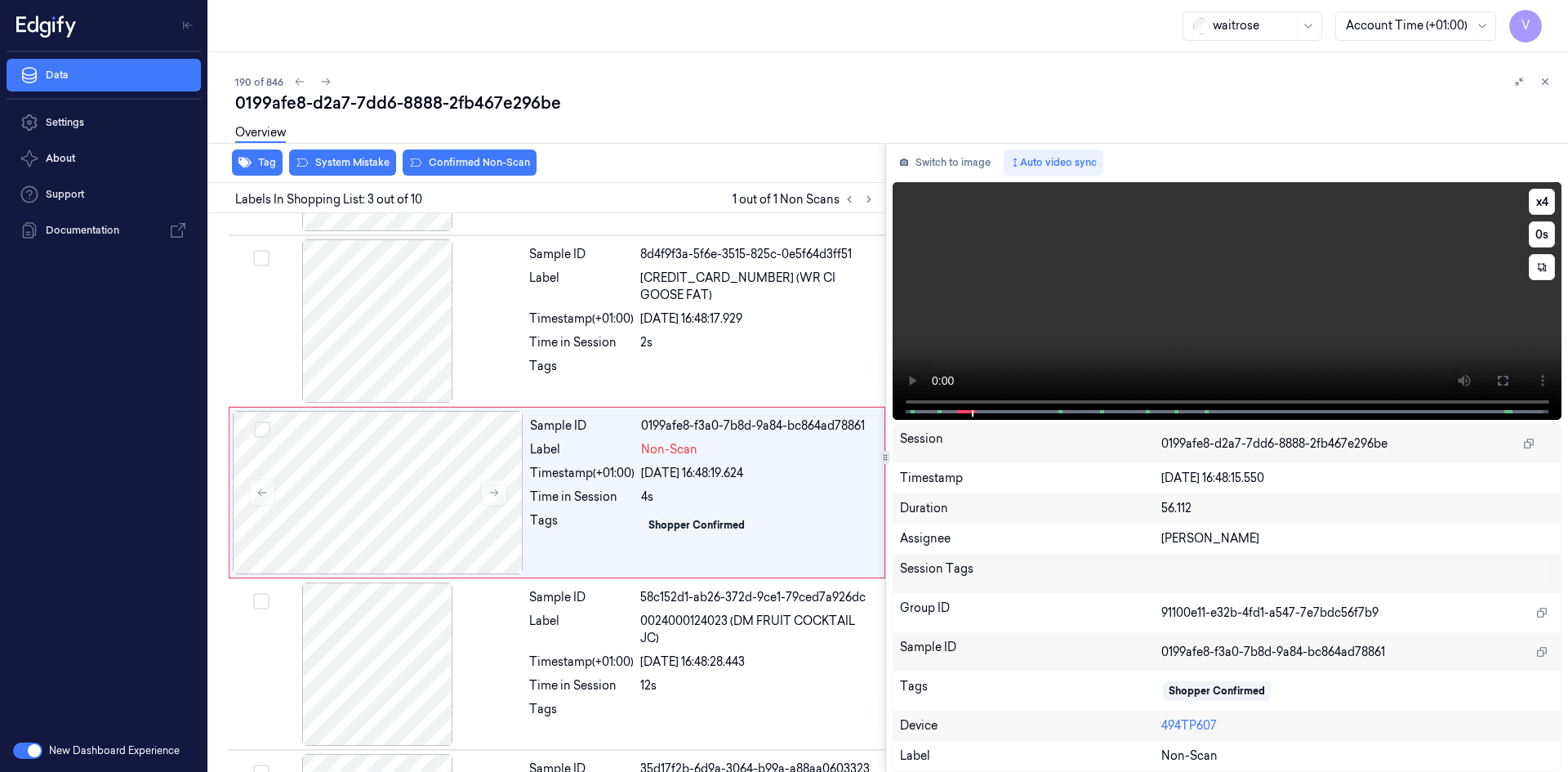
click at [1106, 316] on video at bounding box center [1228, 300] width 670 height 238
click at [1021, 322] on video at bounding box center [1228, 300] width 670 height 238
click at [1049, 317] on video at bounding box center [1228, 300] width 670 height 238
click at [1053, 317] on video at bounding box center [1228, 300] width 670 height 238
click at [1081, 322] on video at bounding box center [1228, 300] width 670 height 238
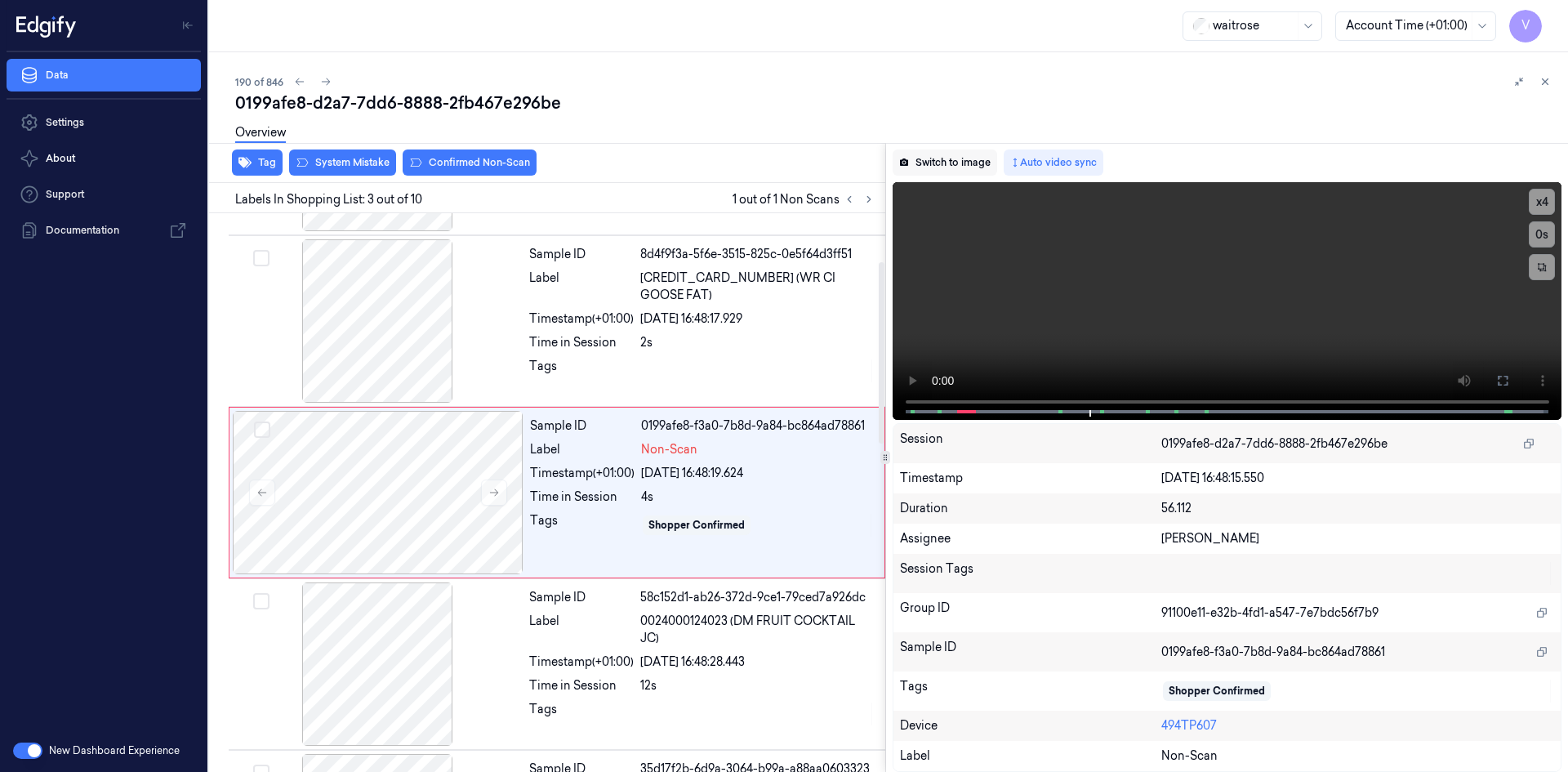
click at [957, 160] on button "Switch to image" at bounding box center [945, 163] width 105 height 26
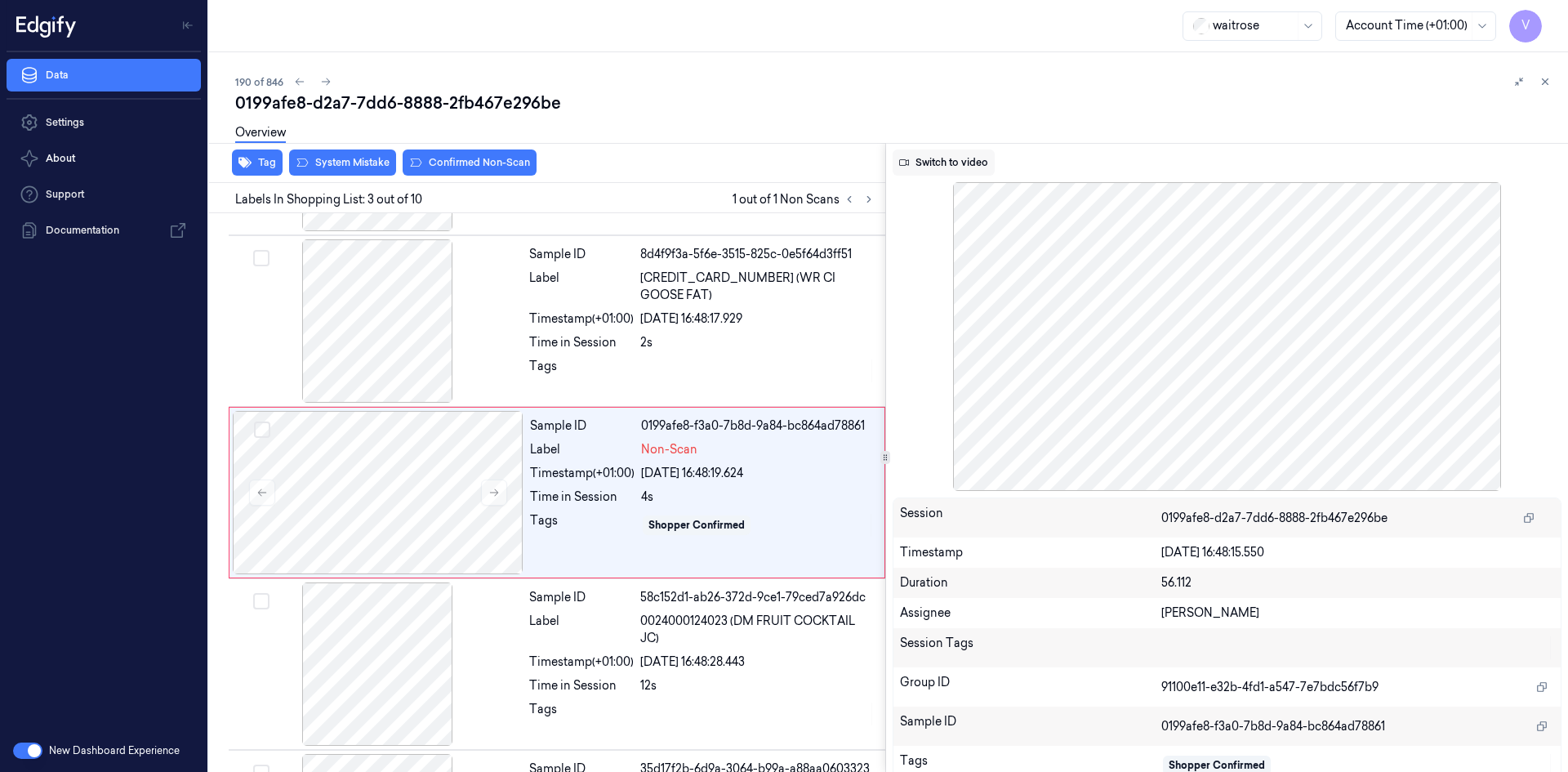
click at [955, 164] on button "Switch to video" at bounding box center [944, 163] width 102 height 26
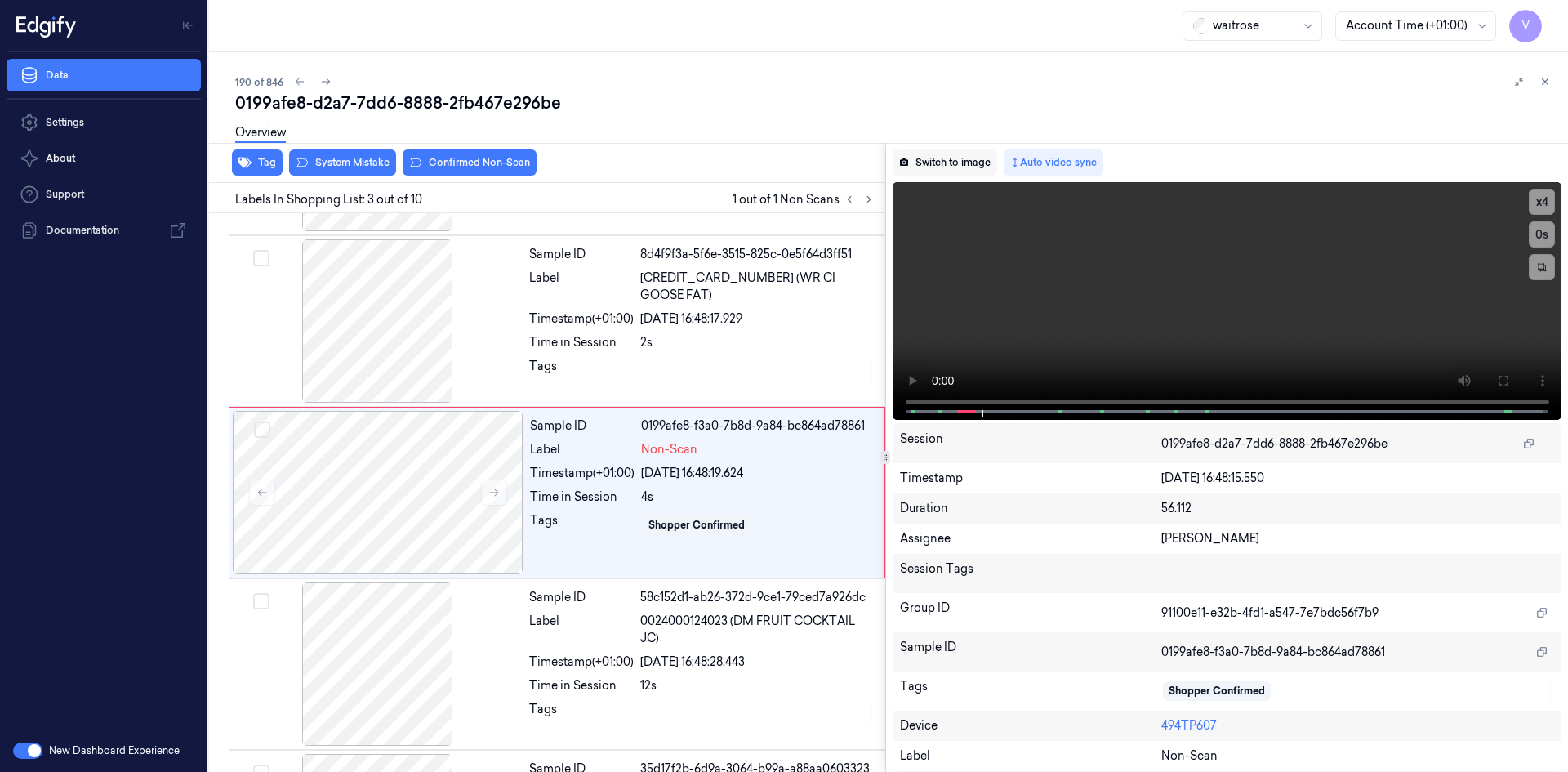
click at [960, 160] on button "Switch to image" at bounding box center [945, 163] width 105 height 26
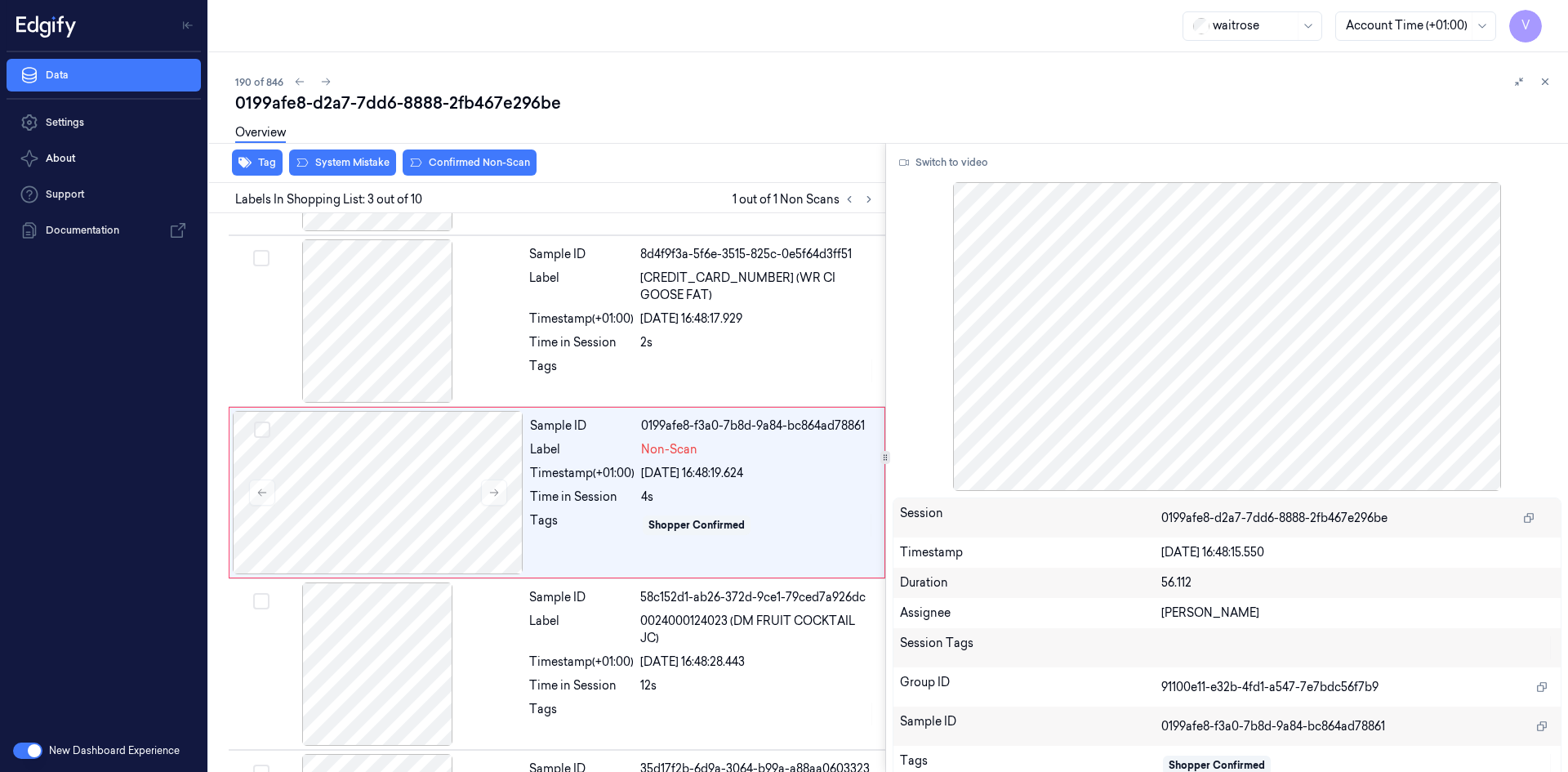
click at [1038, 346] on div at bounding box center [1228, 336] width 670 height 309
click at [495, 494] on icon at bounding box center [493, 492] width 11 height 11
click at [936, 165] on button "Switch to video" at bounding box center [944, 163] width 102 height 26
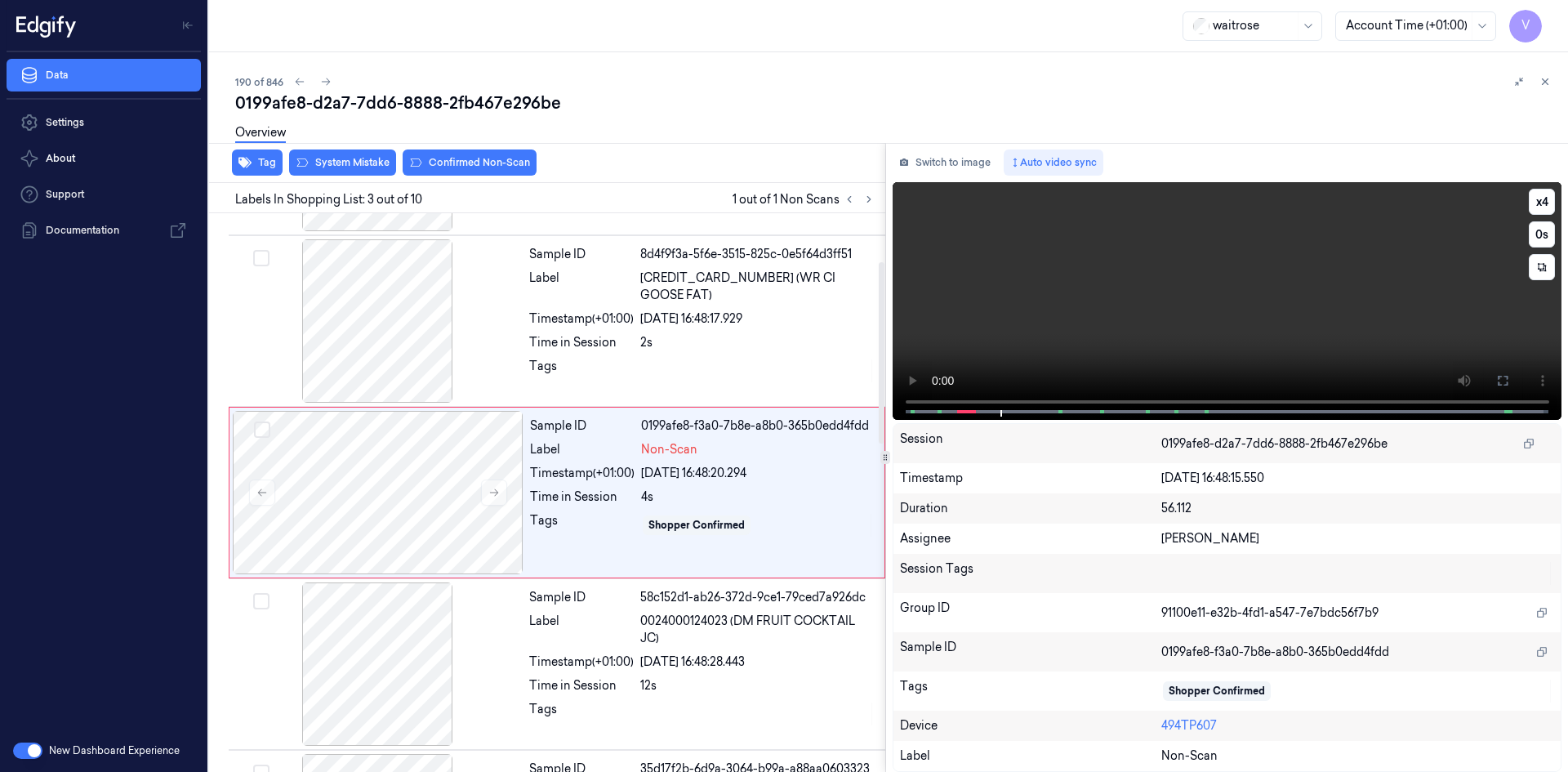
click at [1256, 296] on video at bounding box center [1228, 300] width 670 height 238
click at [345, 454] on div at bounding box center [378, 492] width 291 height 164
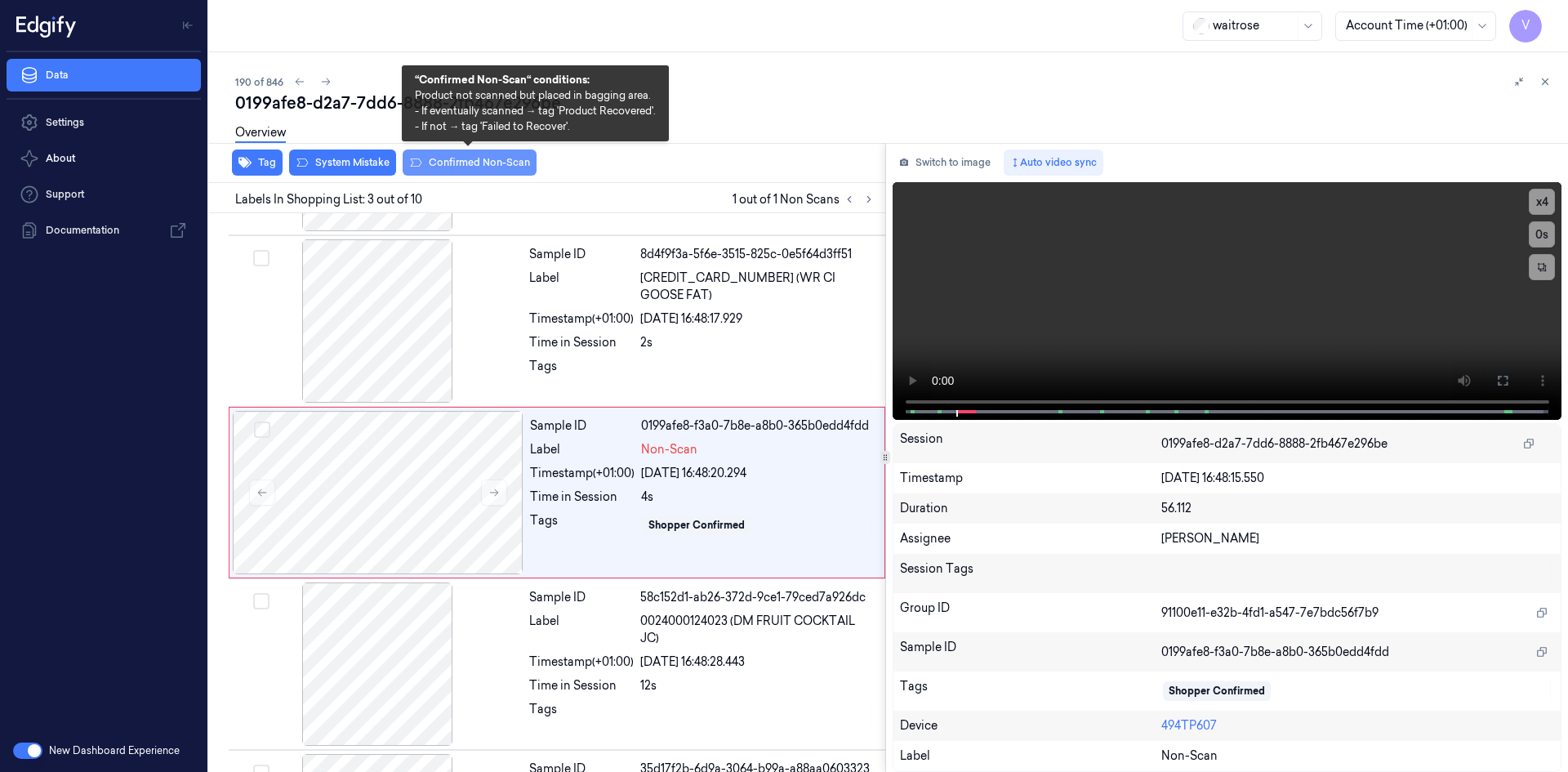
click at [506, 165] on button "Confirmed Non-Scan" at bounding box center [469, 163] width 134 height 26
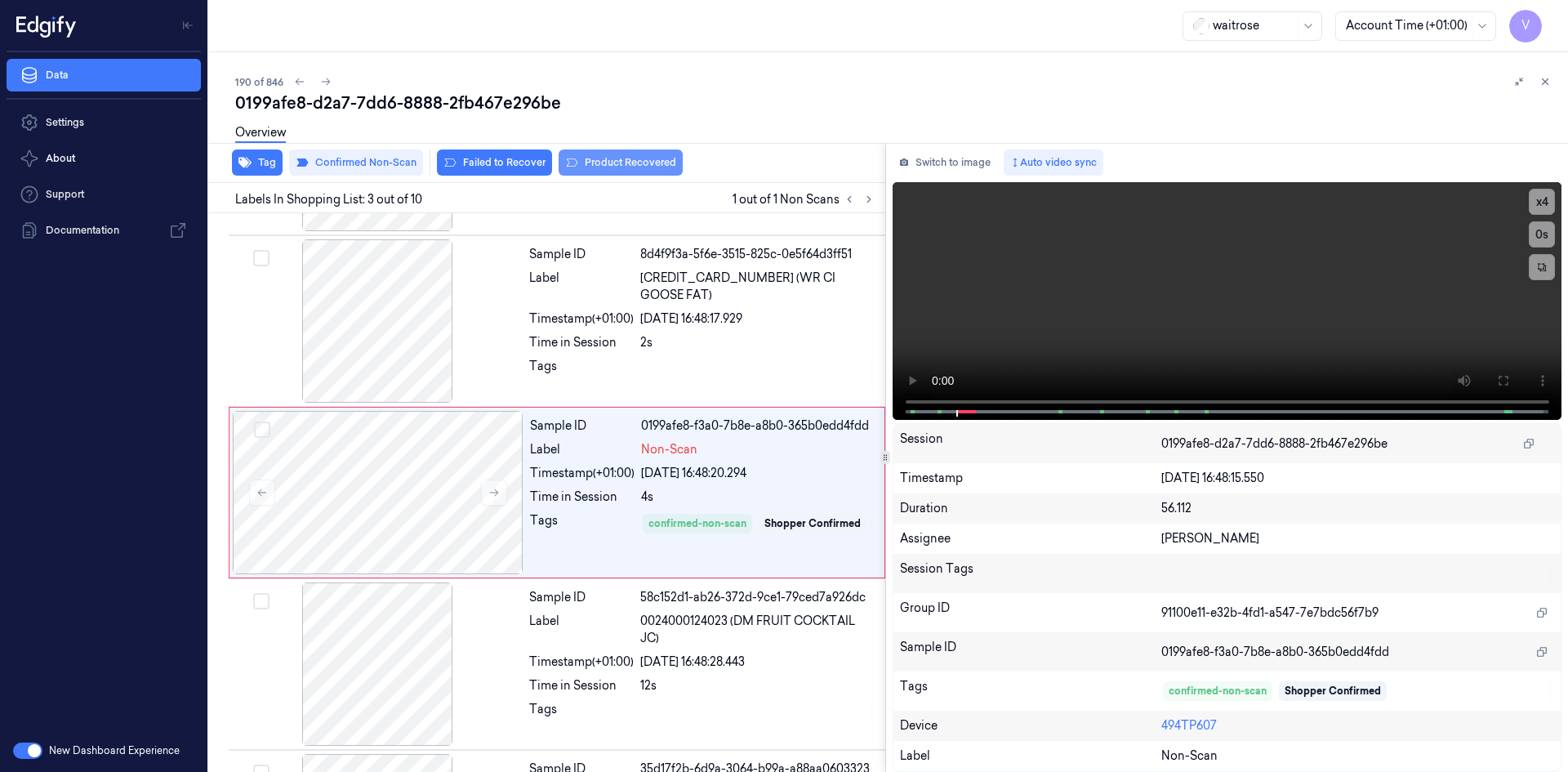
click at [618, 164] on button "Product Recovered" at bounding box center [620, 163] width 124 height 26
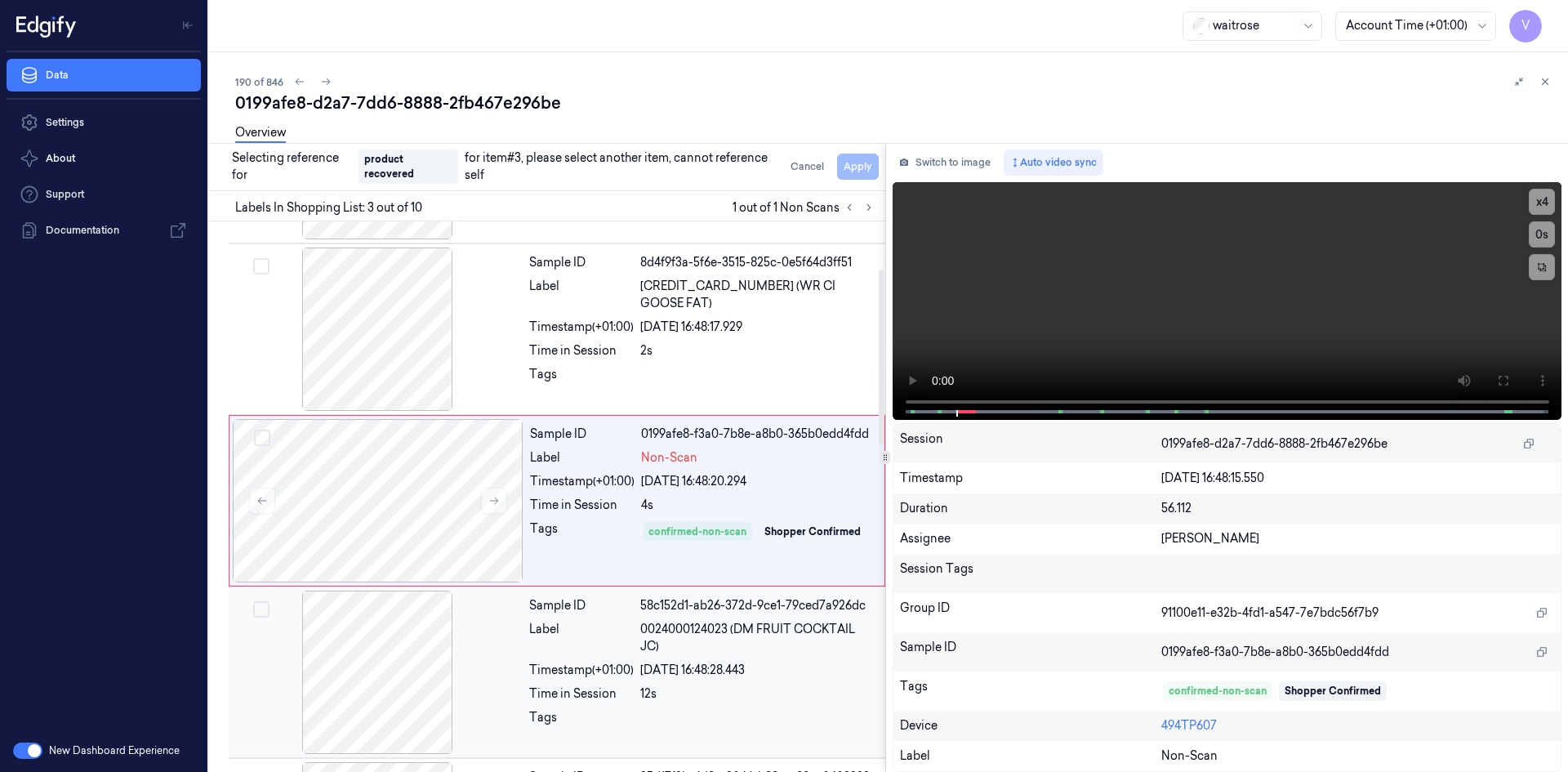
click at [609, 657] on div "Sample ID 58c152d1-ab26-372d-9ce1-79ced7a926dc Label 0024000124023 (DM FRUIT CO…" at bounding box center [702, 672] width 359 height 164
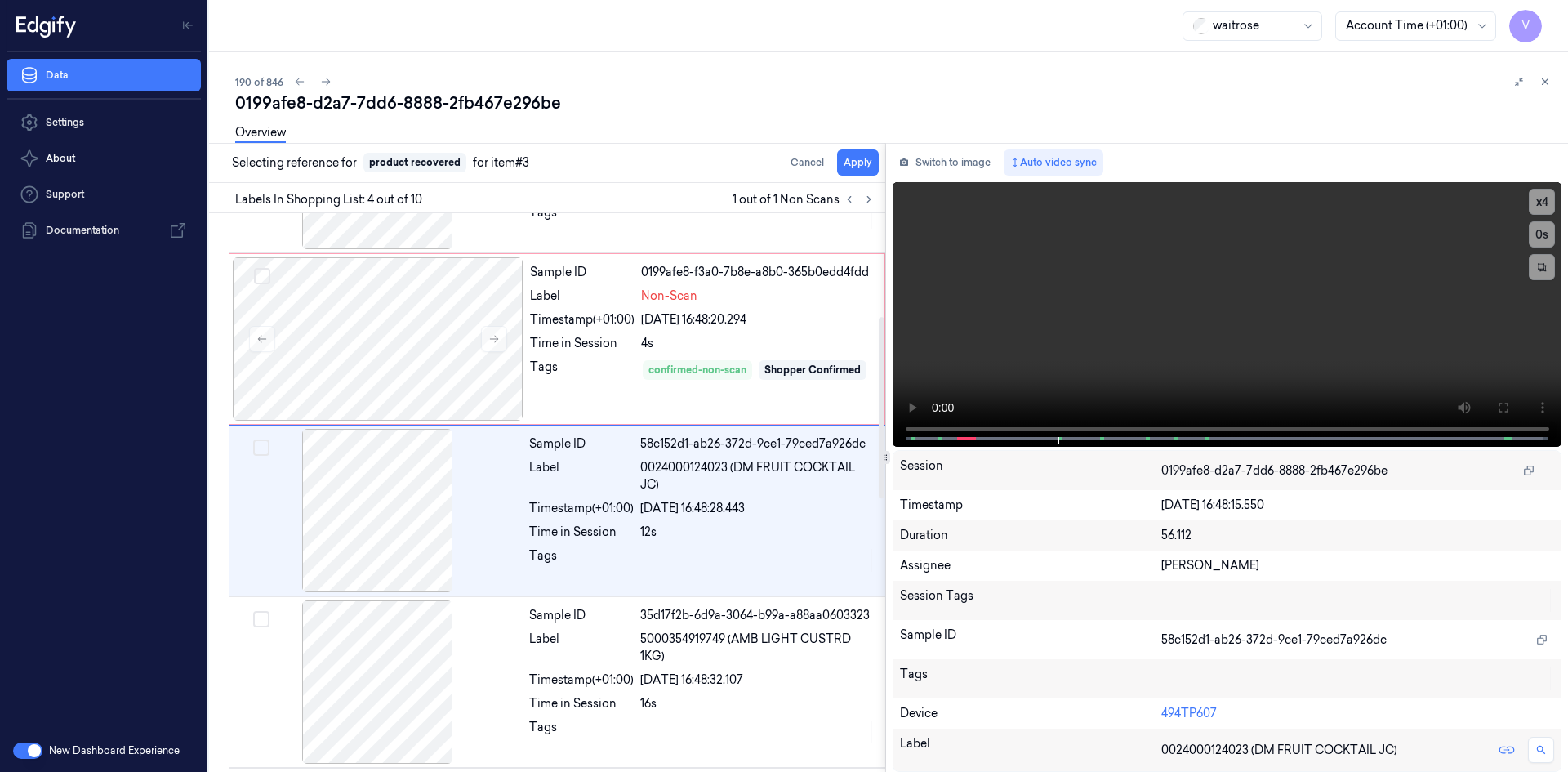
scroll to position [320, 0]
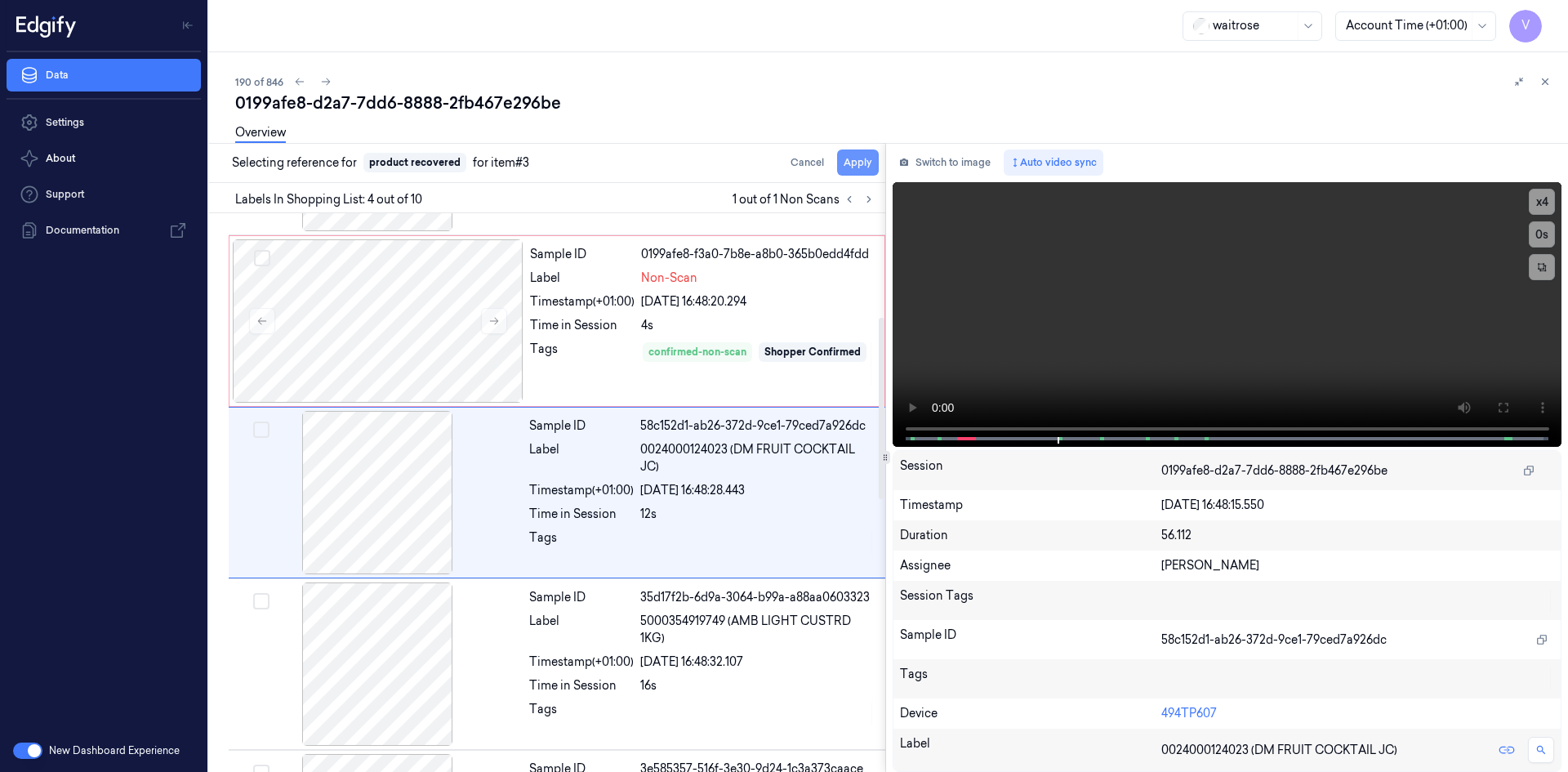
click at [864, 163] on button "Apply" at bounding box center [858, 163] width 42 height 26
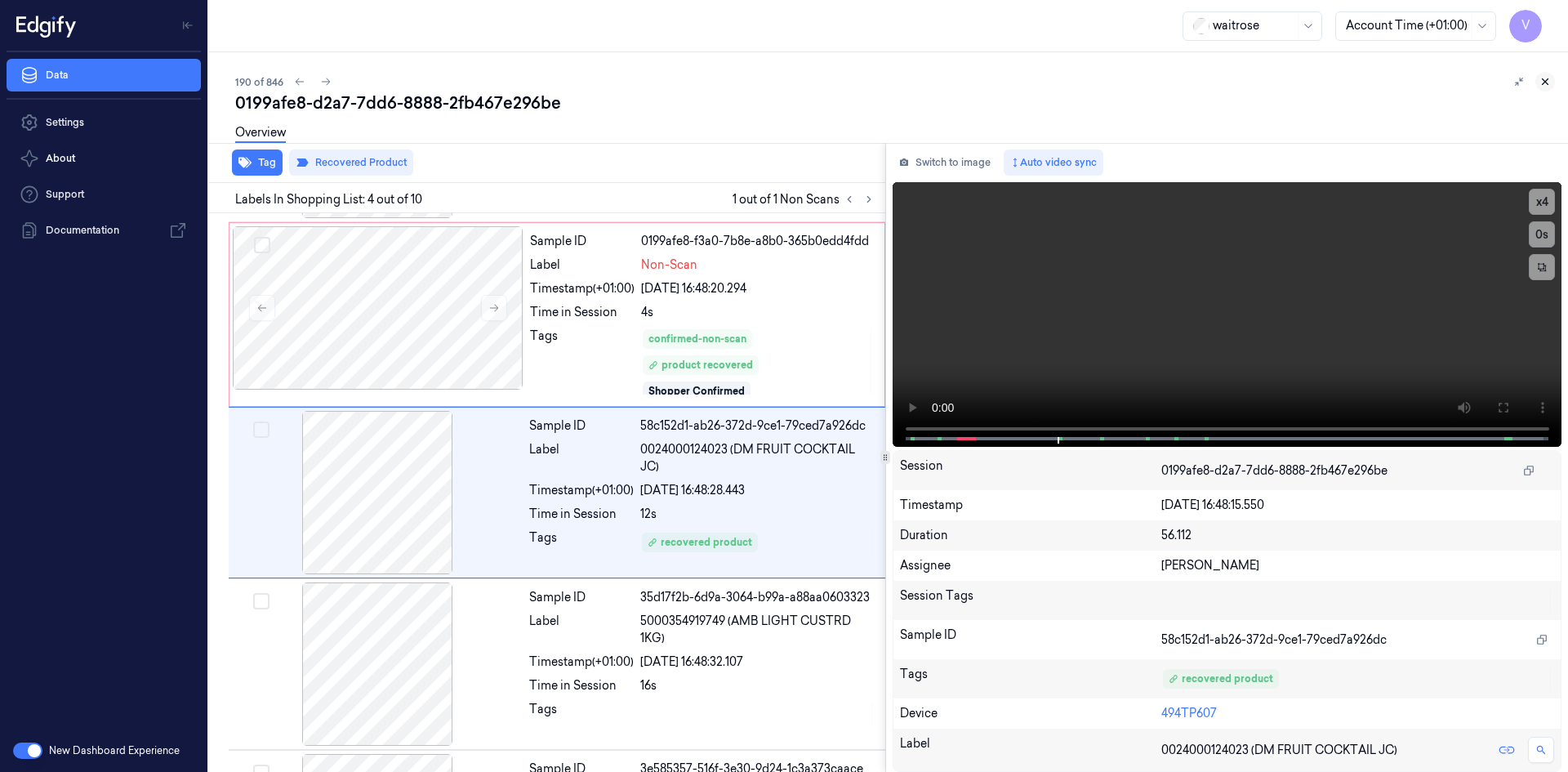
click at [1547, 80] on icon at bounding box center [1545, 81] width 11 height 11
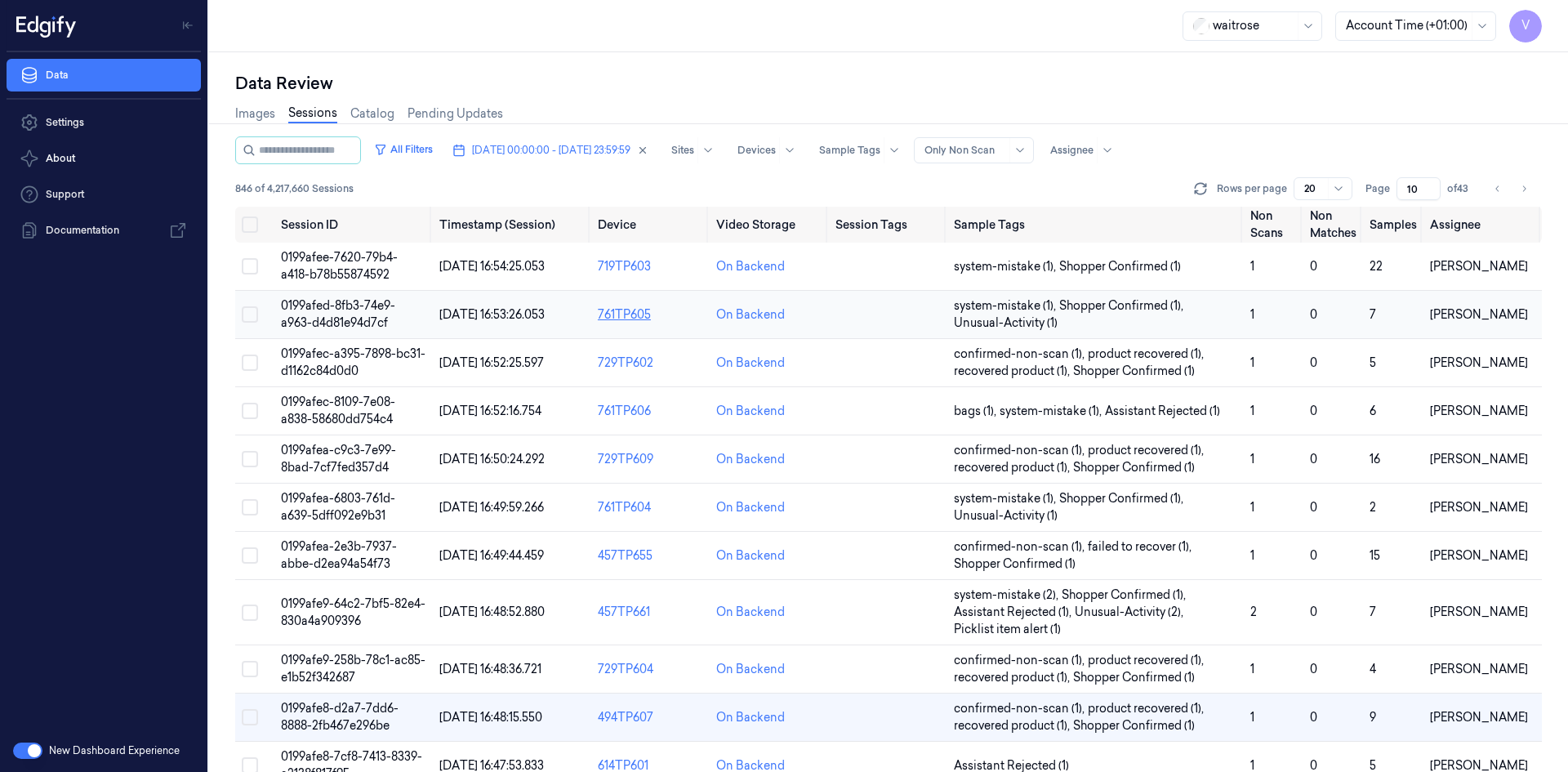
scroll to position [409, 0]
